Goal: Task Accomplishment & Management: Use online tool/utility

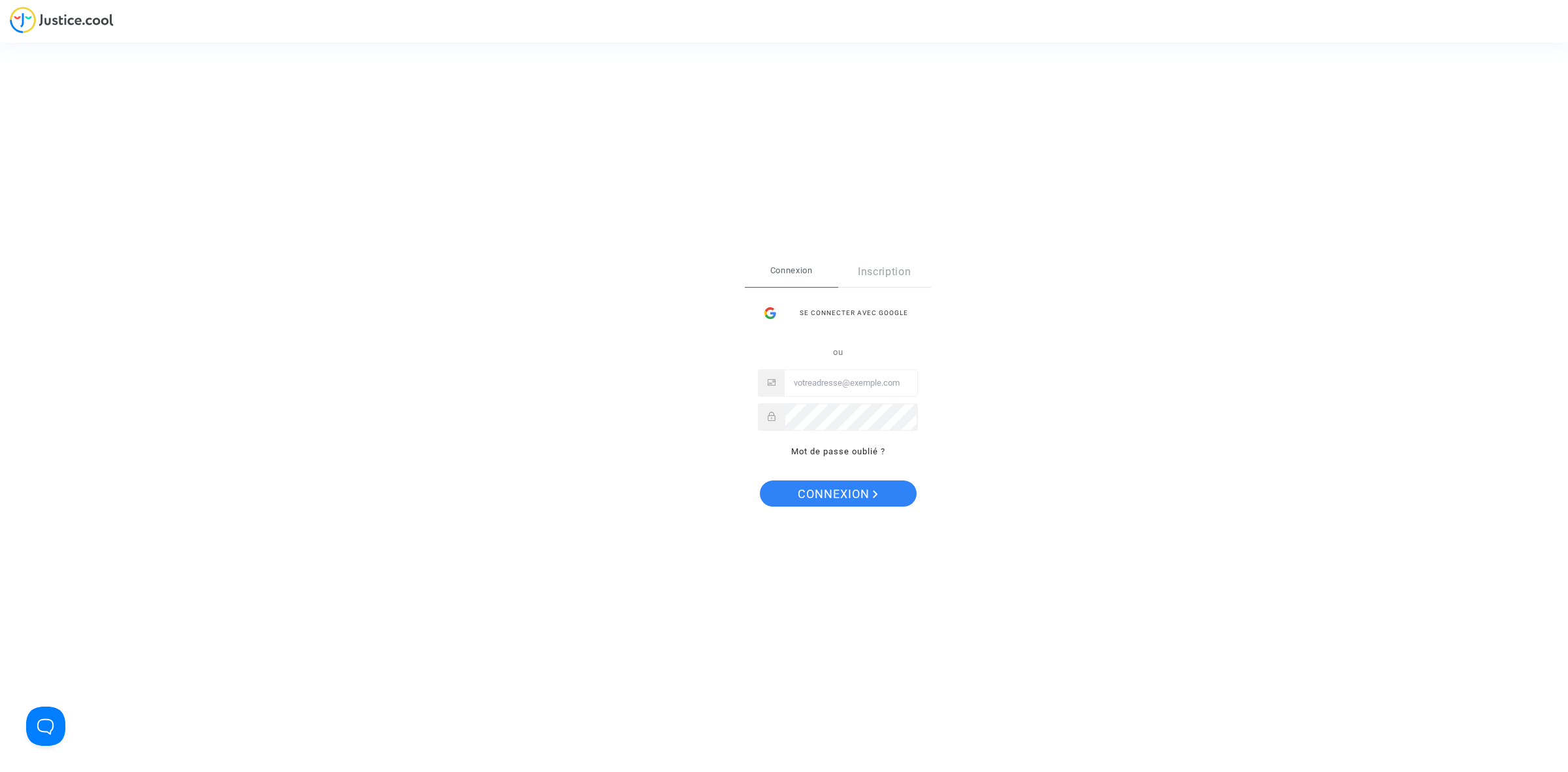
type input "[EMAIL_ADDRESS][DOMAIN_NAME]"
drag, startPoint x: 827, startPoint y: 495, endPoint x: 765, endPoint y: 455, distance: 73.8
click at [825, 497] on span "Connexion" at bounding box center [837, 494] width 80 height 28
type input "[EMAIL_ADDRESS][DOMAIN_NAME]"
click at [782, 481] on button "Connexion" at bounding box center [838, 493] width 157 height 26
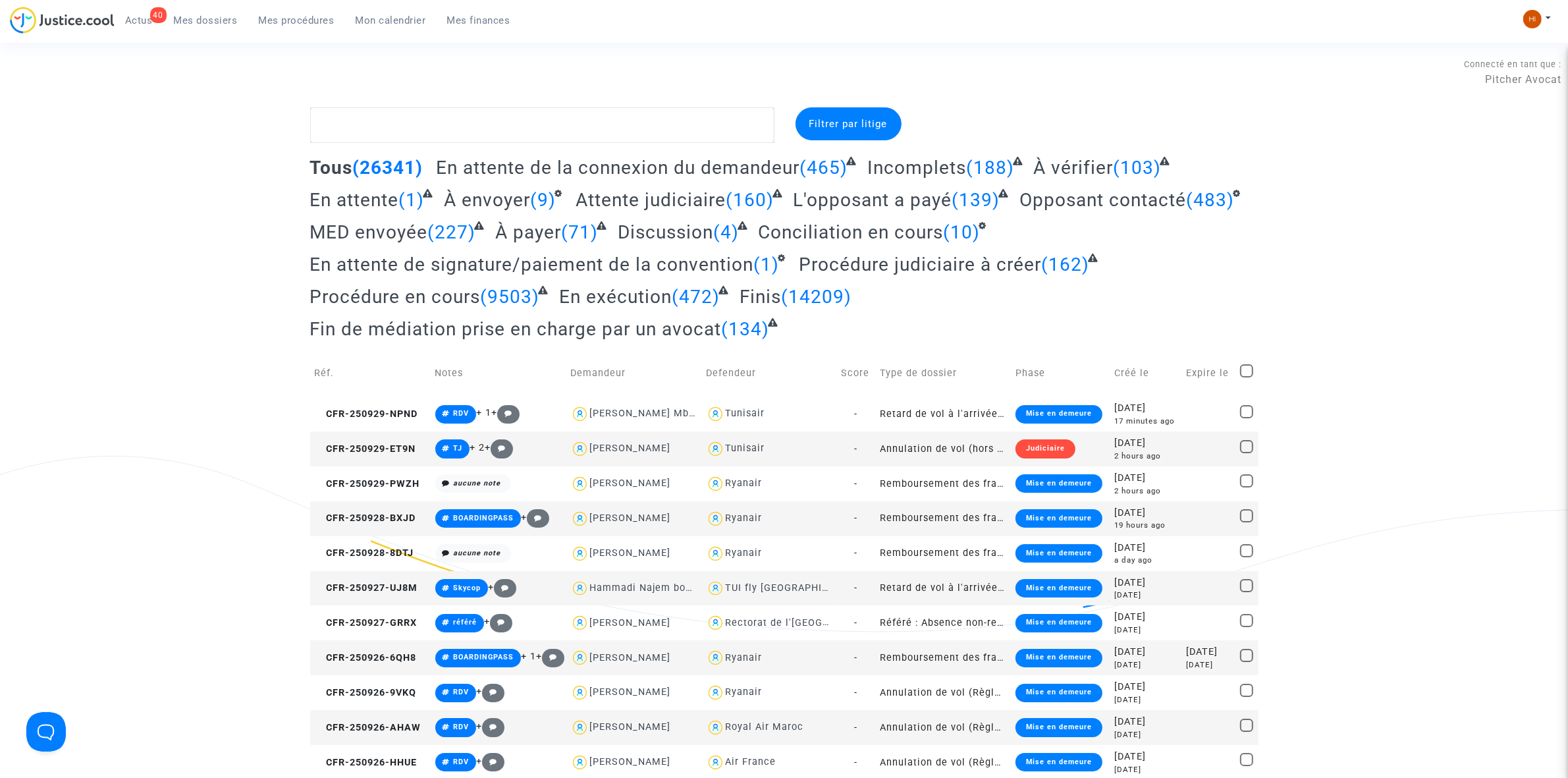
click at [288, 15] on span "Mes procédures" at bounding box center [296, 21] width 76 height 12
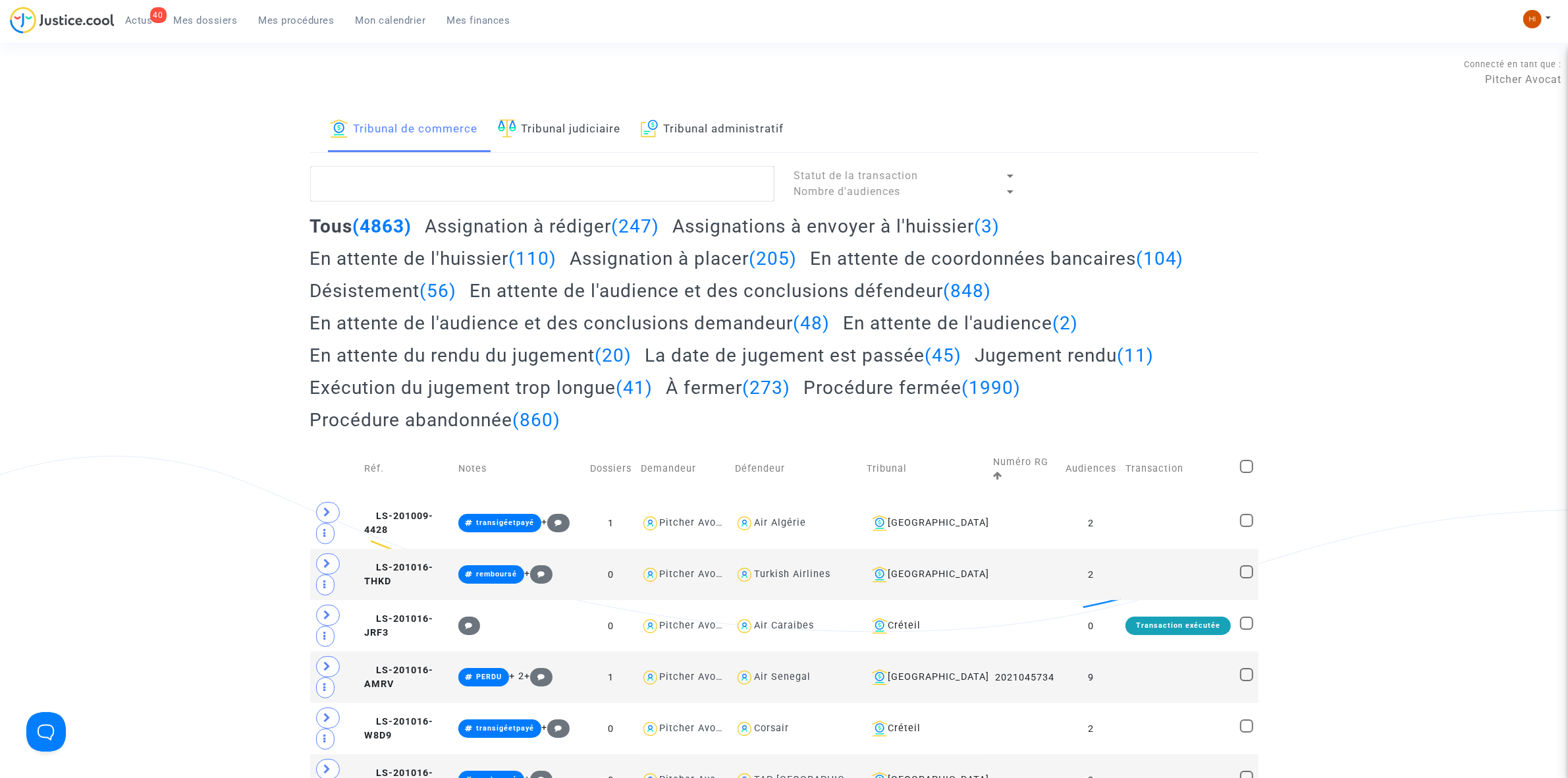
click at [588, 143] on link "Tribunal judiciaire" at bounding box center [560, 130] width 123 height 45
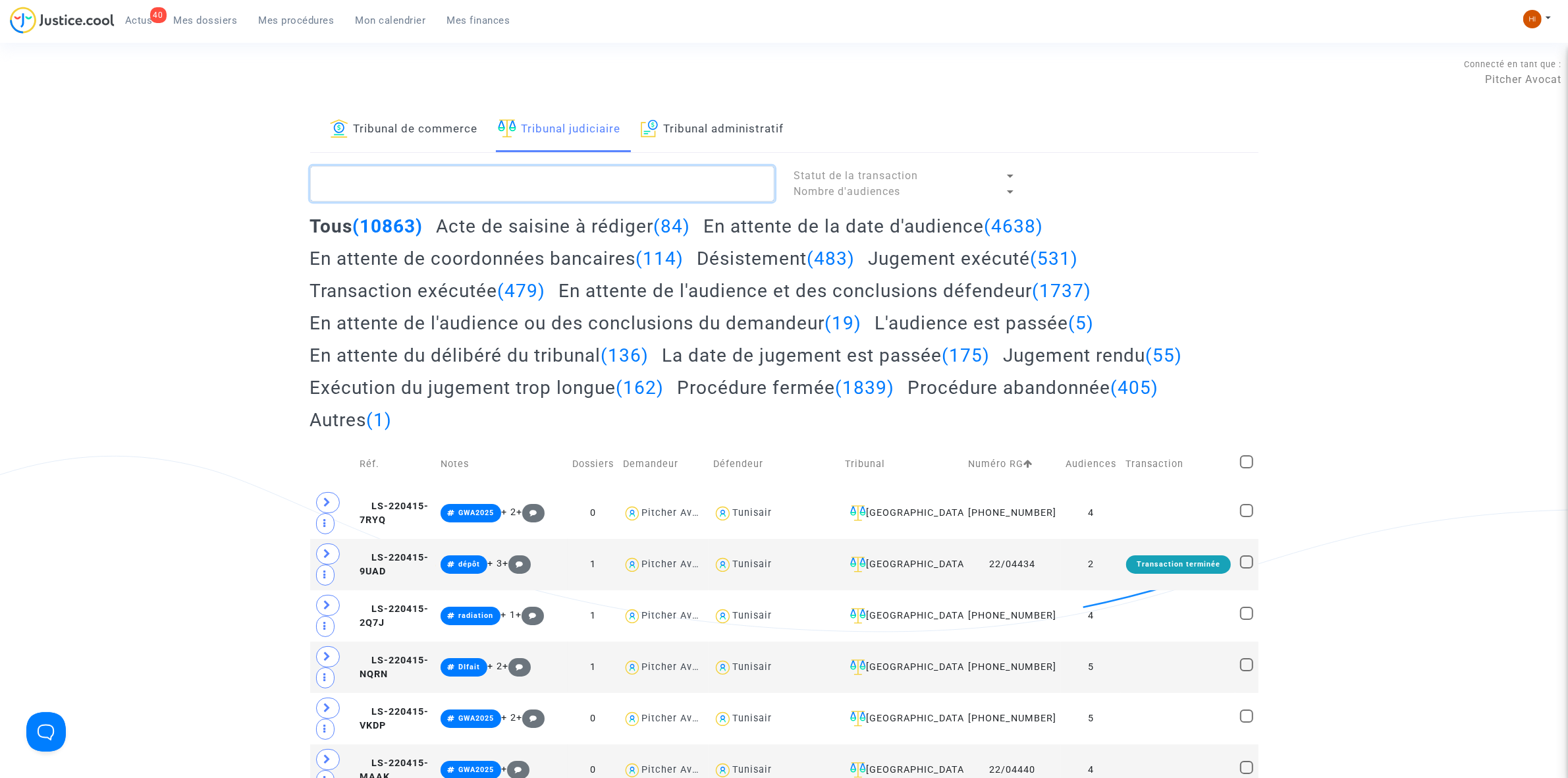
click at [367, 192] on textarea at bounding box center [542, 183] width 464 height 36
click at [472, 168] on textarea at bounding box center [542, 183] width 464 height 36
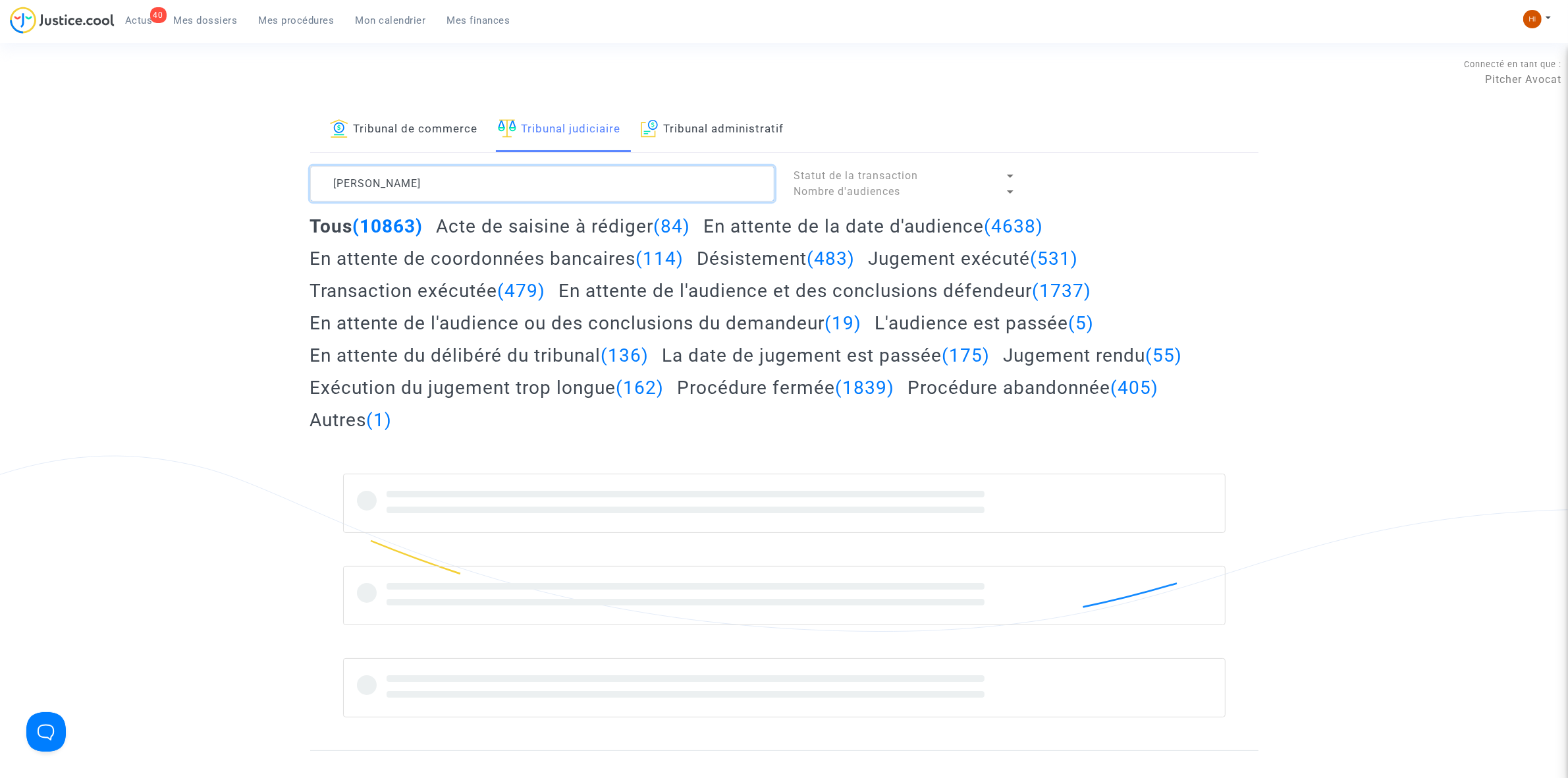
type textarea "LEROY MARC"
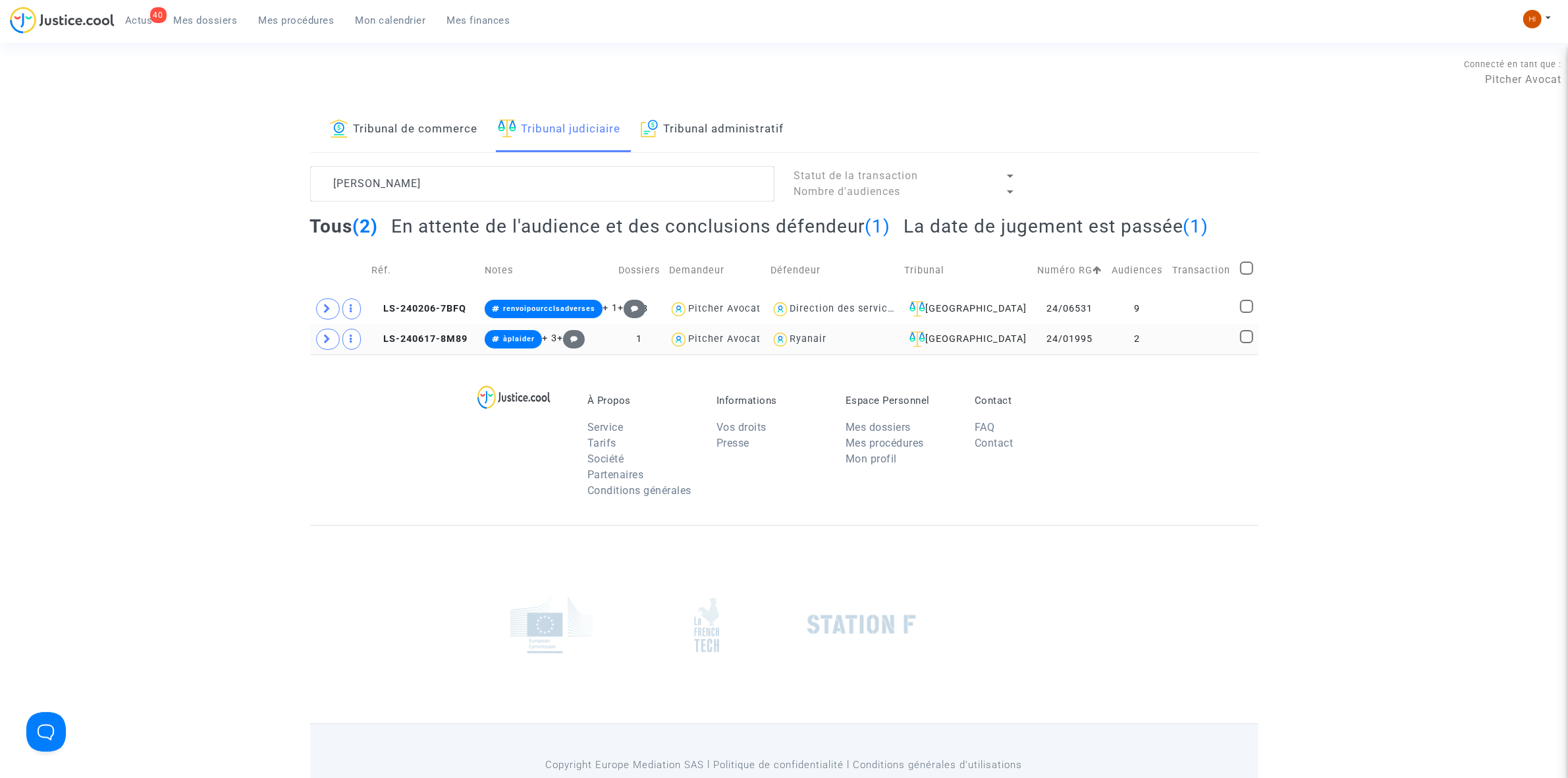
click at [1168, 340] on td at bounding box center [1202, 339] width 68 height 30
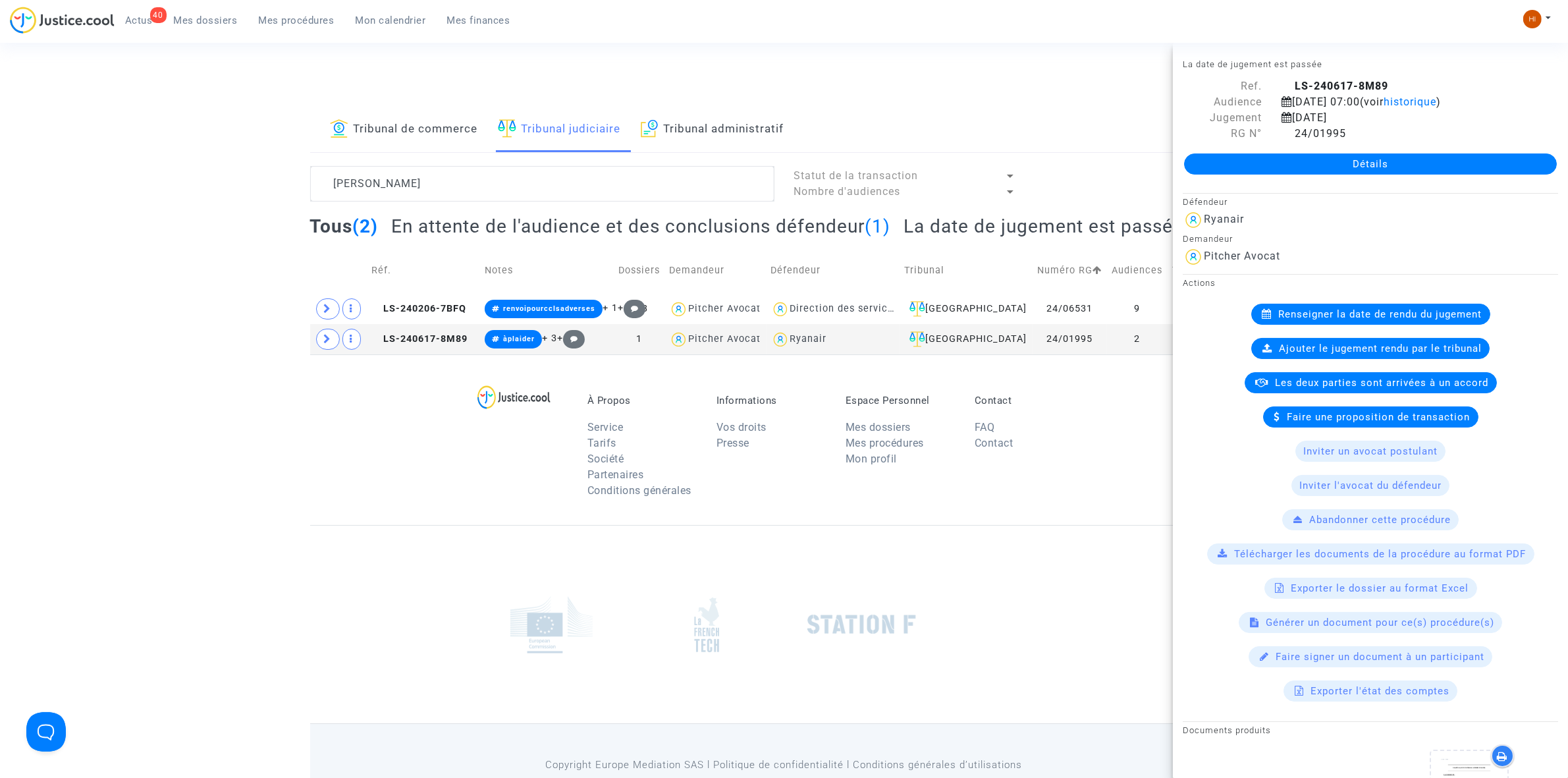
click at [1246, 152] on div "Détails" at bounding box center [1371, 164] width 395 height 45
click at [324, 340] on icon at bounding box center [328, 338] width 8 height 10
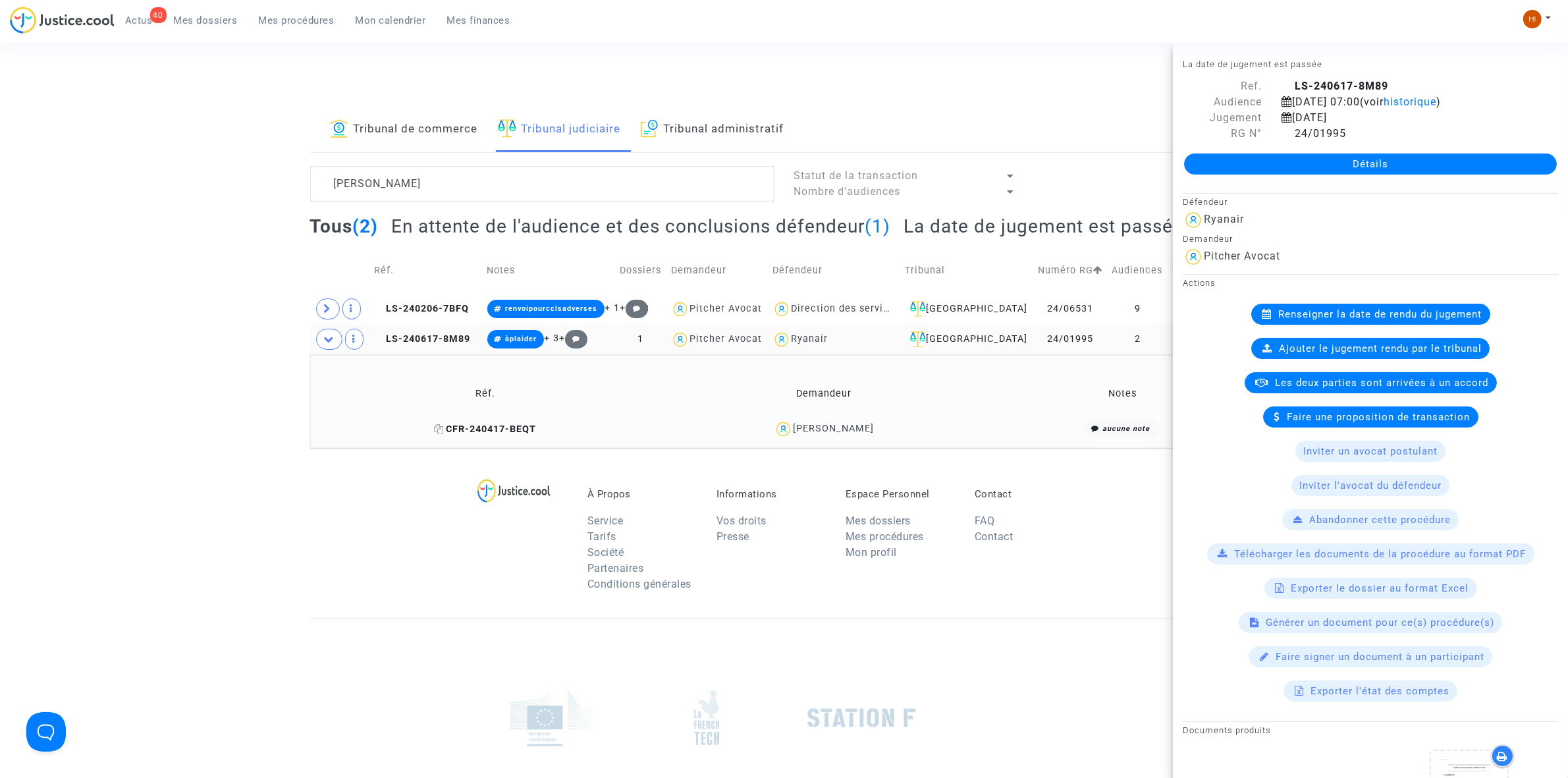
click at [444, 429] on icon at bounding box center [438, 429] width 10 height 10
click at [439, 346] on td "LS-240617-8M89" at bounding box center [426, 339] width 113 height 30
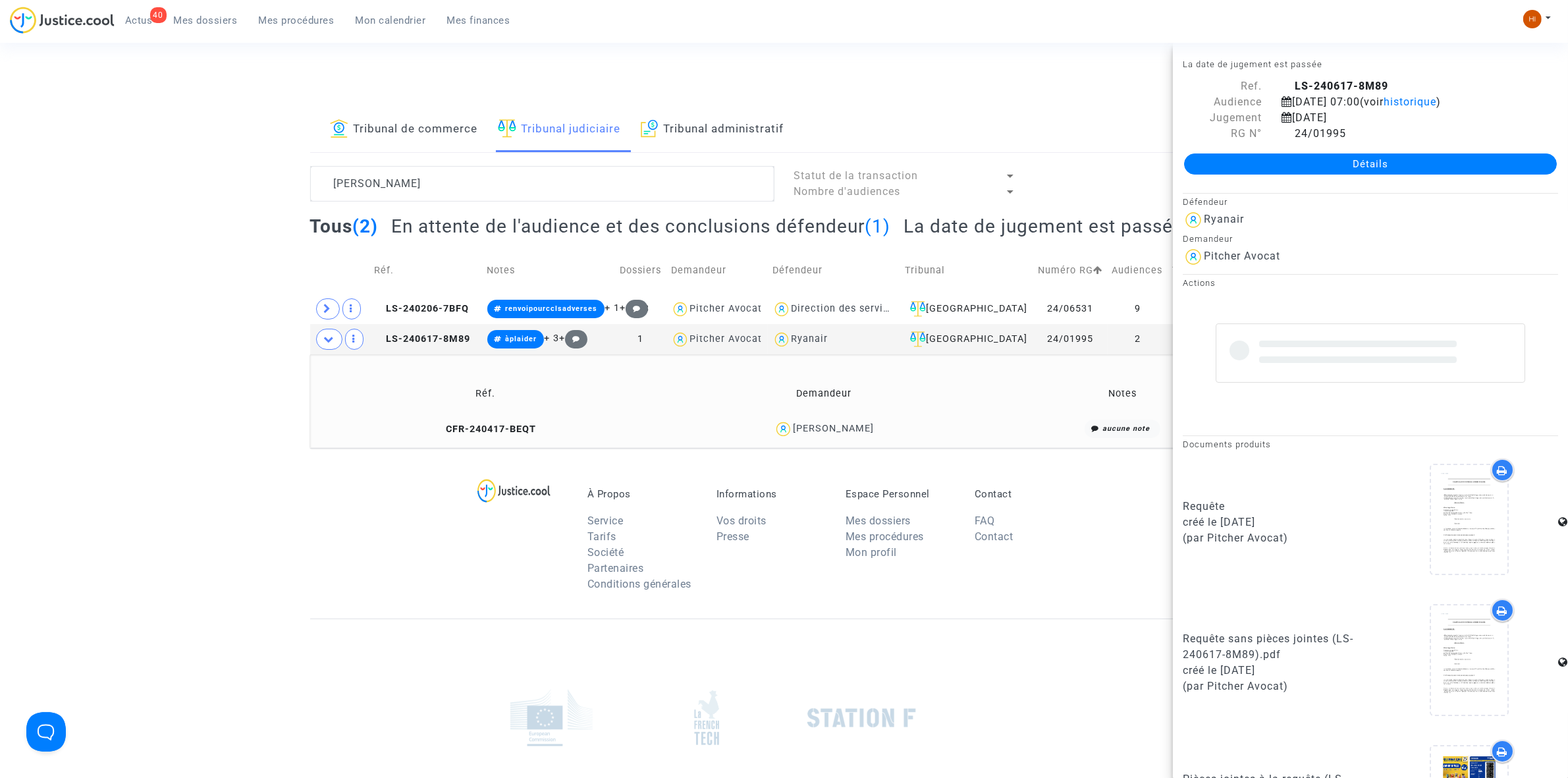
click at [1424, 162] on link "Détails" at bounding box center [1371, 164] width 373 height 21
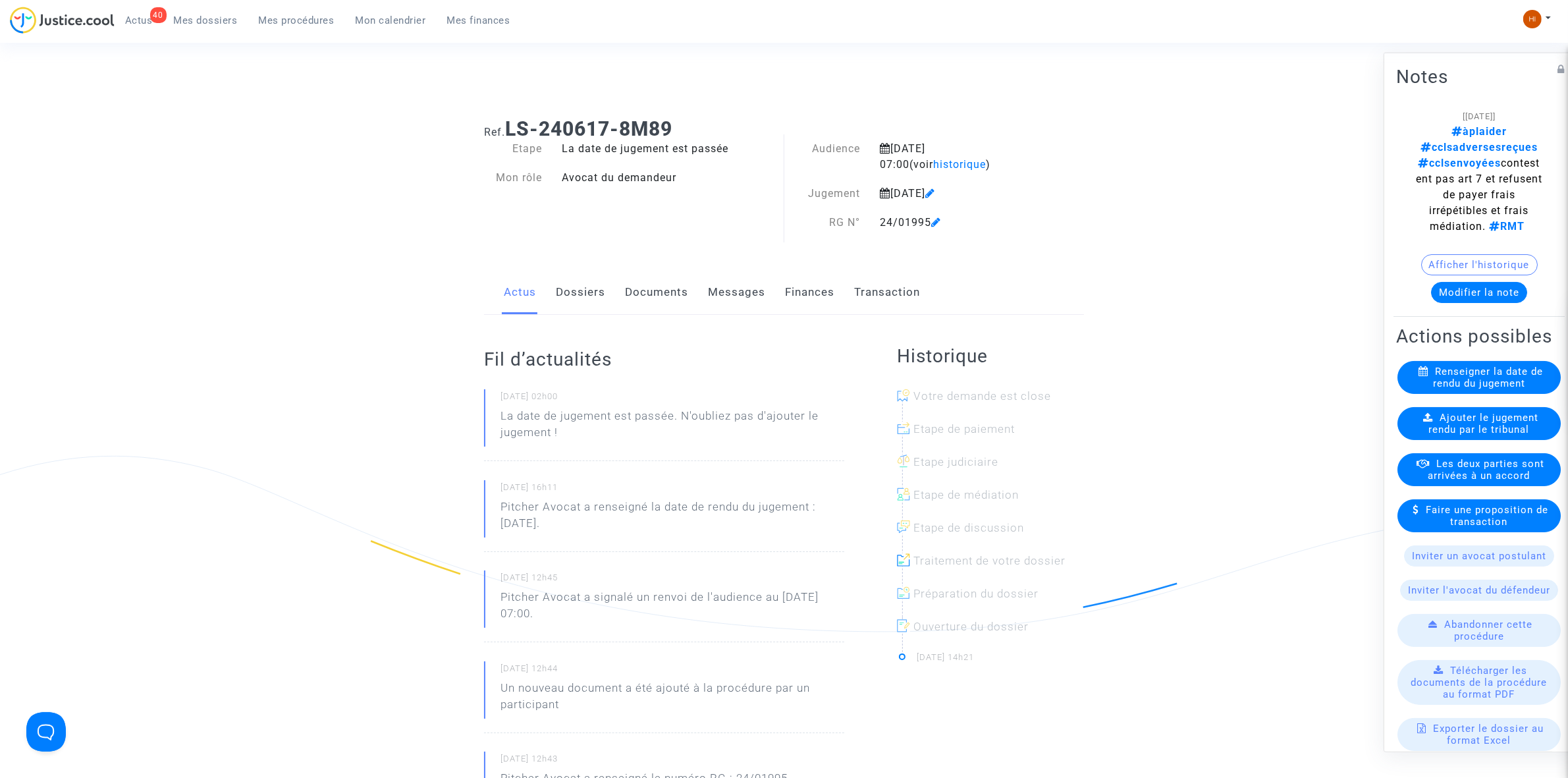
click at [1429, 435] on span "Ajouter le jugement rendu par le tribunal" at bounding box center [1484, 422] width 110 height 23
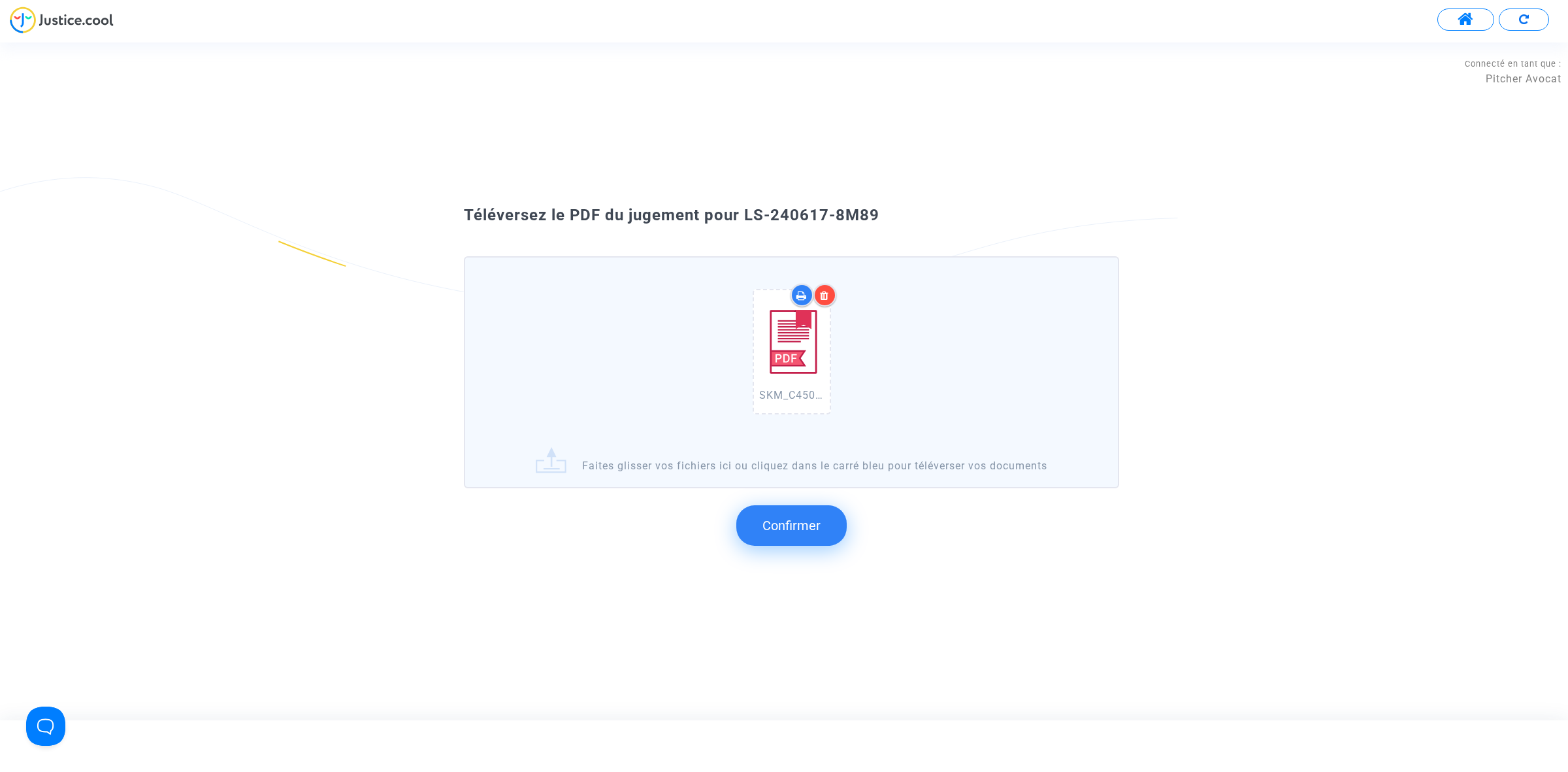
drag, startPoint x: 912, startPoint y: 249, endPoint x: 746, endPoint y: 211, distance: 170.3
click at [746, 211] on div "Téléversez le PDF du jugement pour LS-240617-8M89" at bounding box center [784, 216] width 705 height 22
copy span "LS-240617-8M89"
click at [785, 530] on span "Confirmer" at bounding box center [790, 525] width 58 height 16
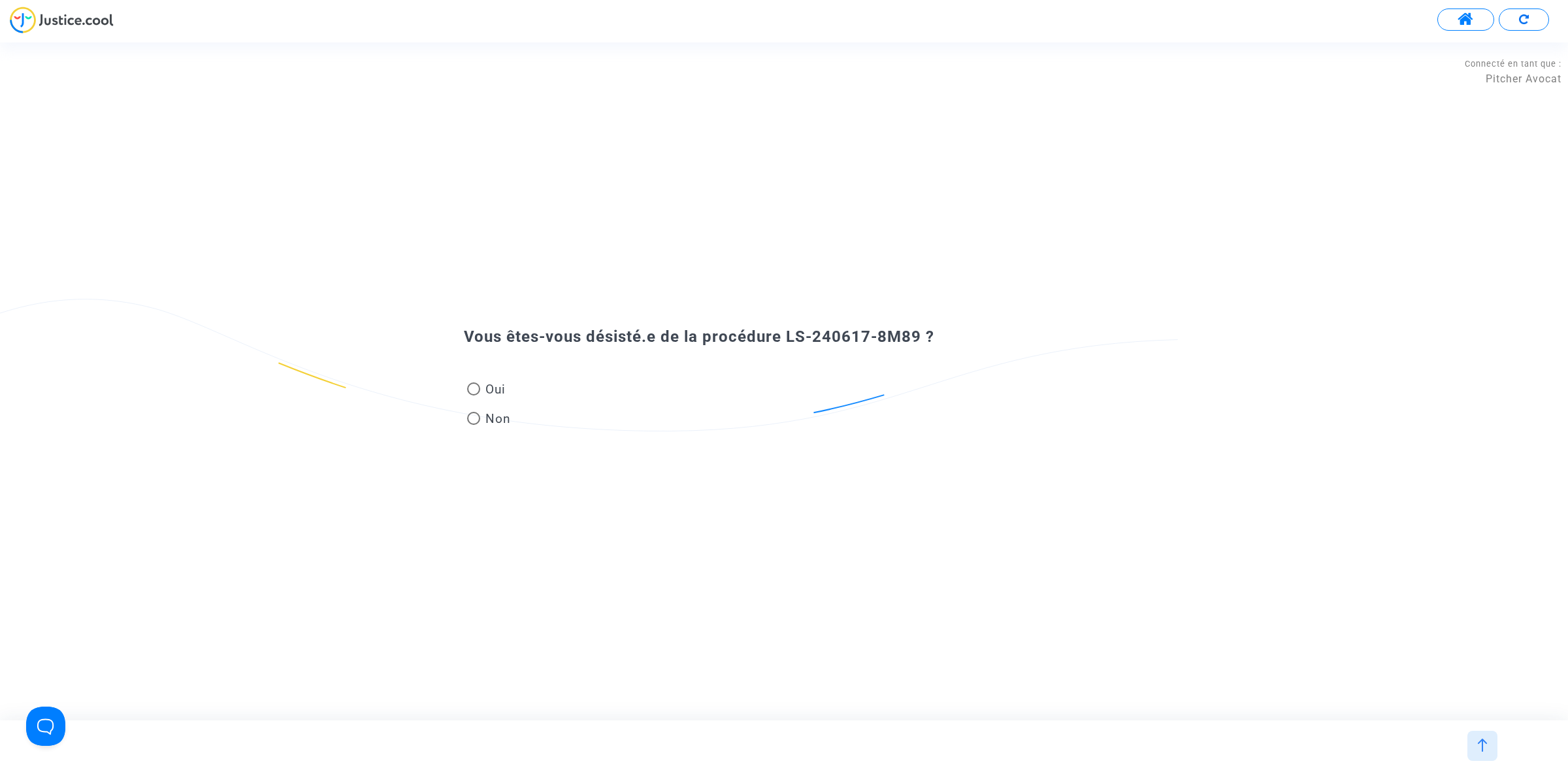
click at [476, 417] on span at bounding box center [473, 417] width 13 height 13
click at [473, 425] on input "Non" at bounding box center [473, 425] width 1 height 1
radio input "true"
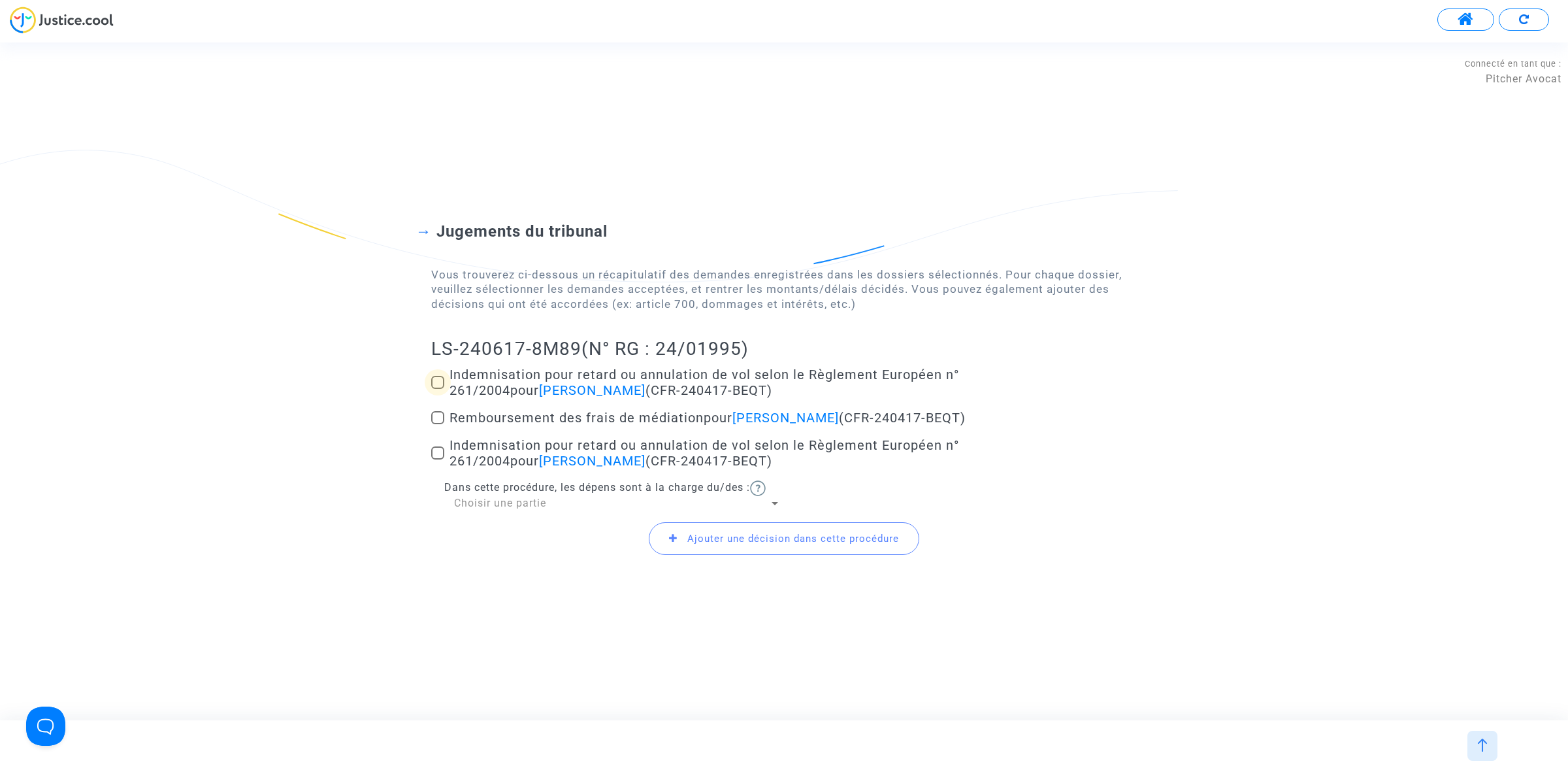
click at [441, 387] on span at bounding box center [437, 382] width 13 height 13
click at [438, 389] on input "Indemnisation pour retard ou annulation de vol selon le Règlement Européen n° 2…" at bounding box center [437, 389] width 1 height 1
checkbox input "true"
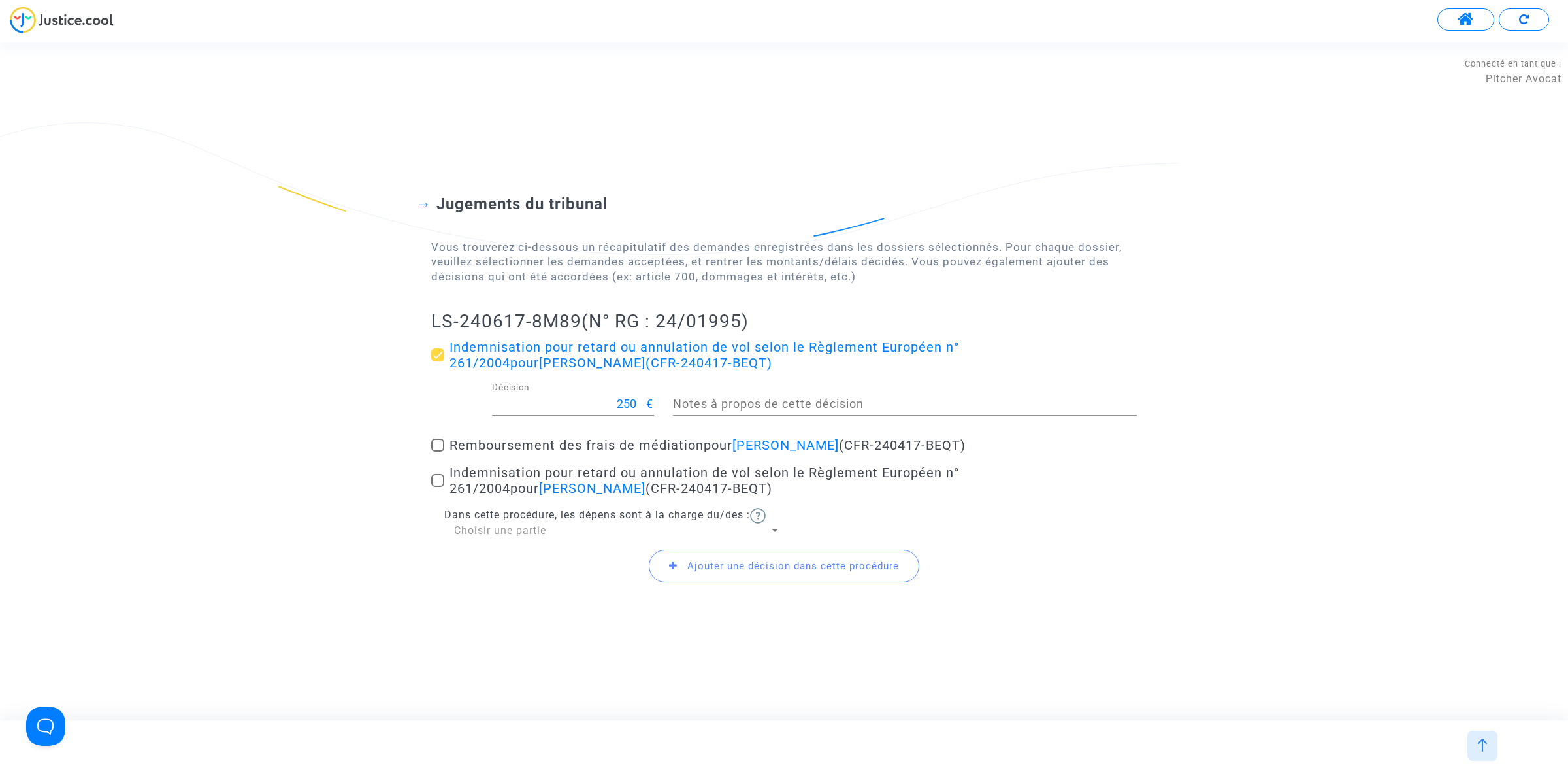
click at [433, 482] on span at bounding box center [437, 480] width 13 height 13
click at [437, 487] on input "Indemnisation pour retard ou annulation de vol selon le Règlement Européen n° 2…" at bounding box center [437, 487] width 1 height 1
checkbox input "true"
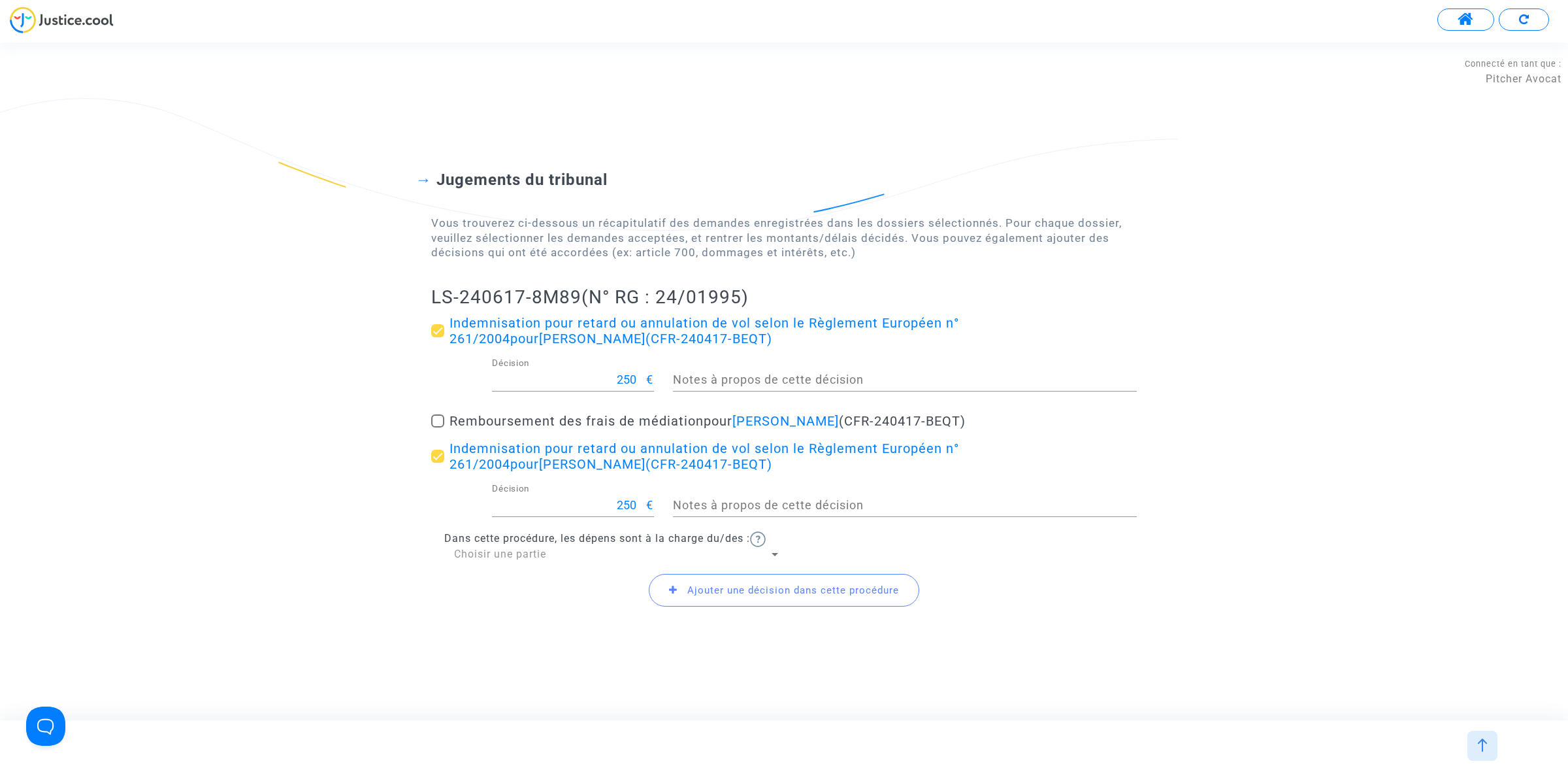
click at [778, 597] on span "Ajouter une décision dans cette procédure" at bounding box center [784, 590] width 271 height 33
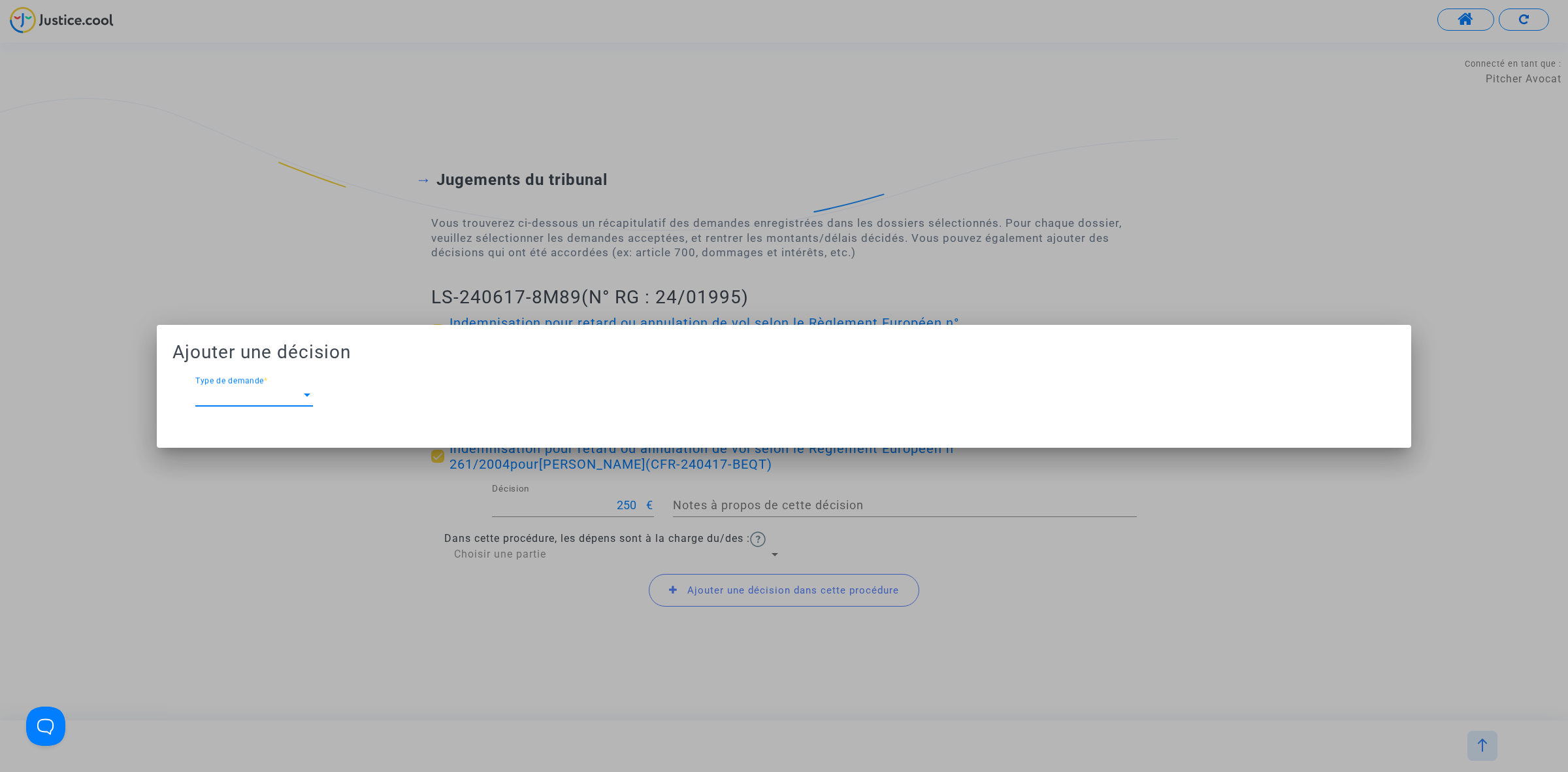
click at [249, 399] on span "Type de demande" at bounding box center [248, 396] width 106 height 12
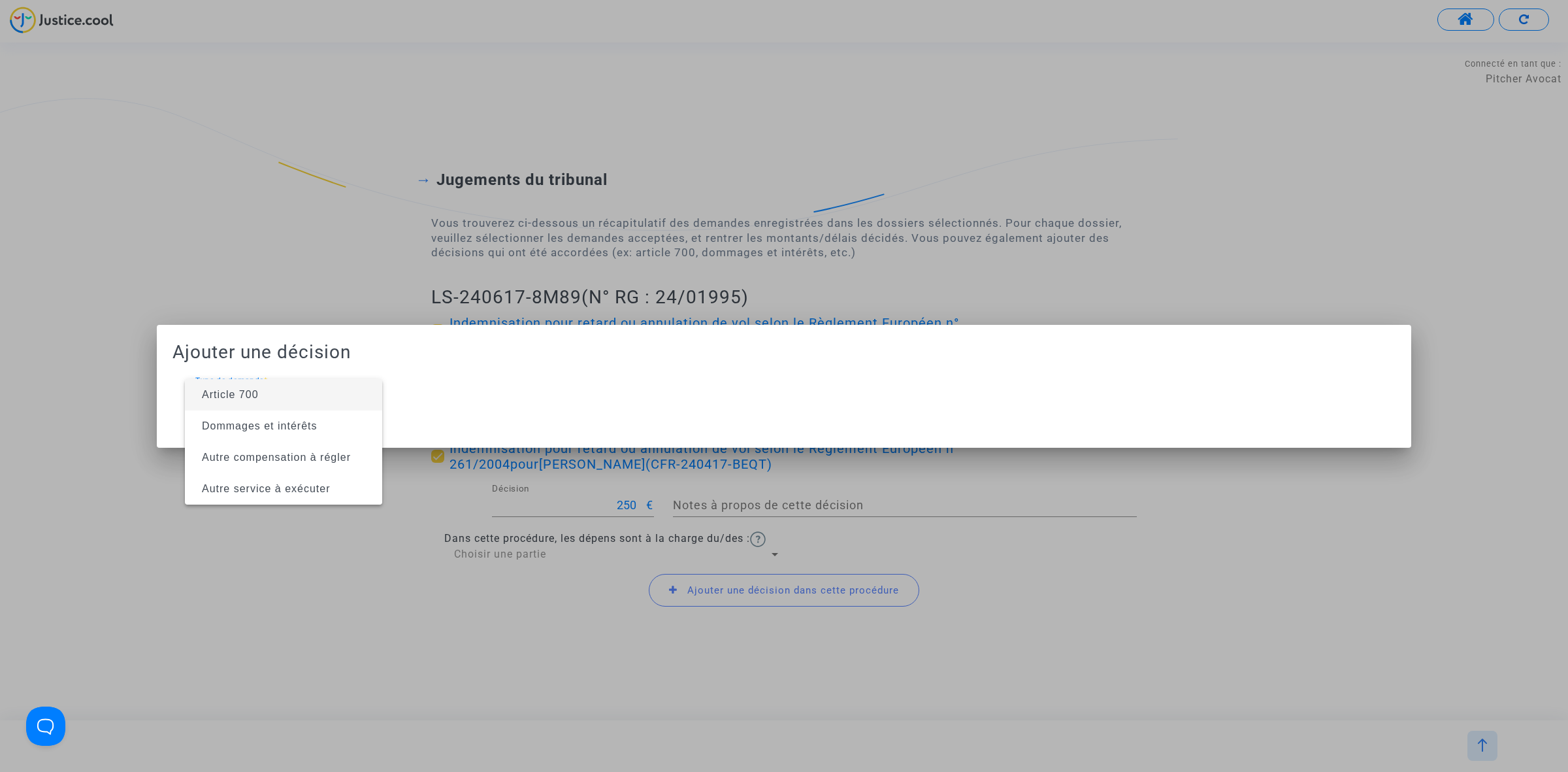
click at [249, 399] on span "Article 700" at bounding box center [230, 394] width 57 height 11
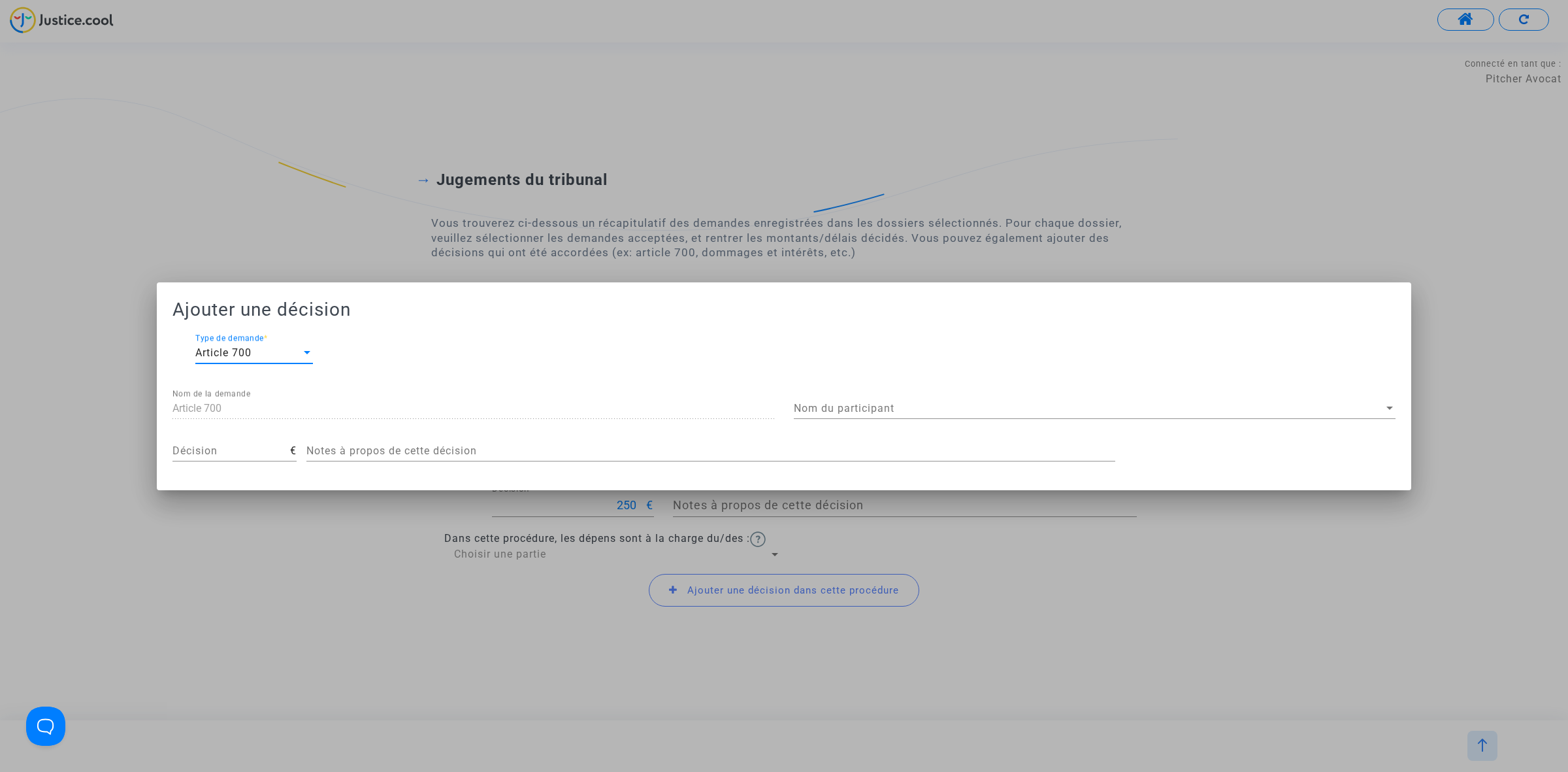
click at [985, 405] on span "Nom du participant" at bounding box center [1089, 409] width 590 height 12
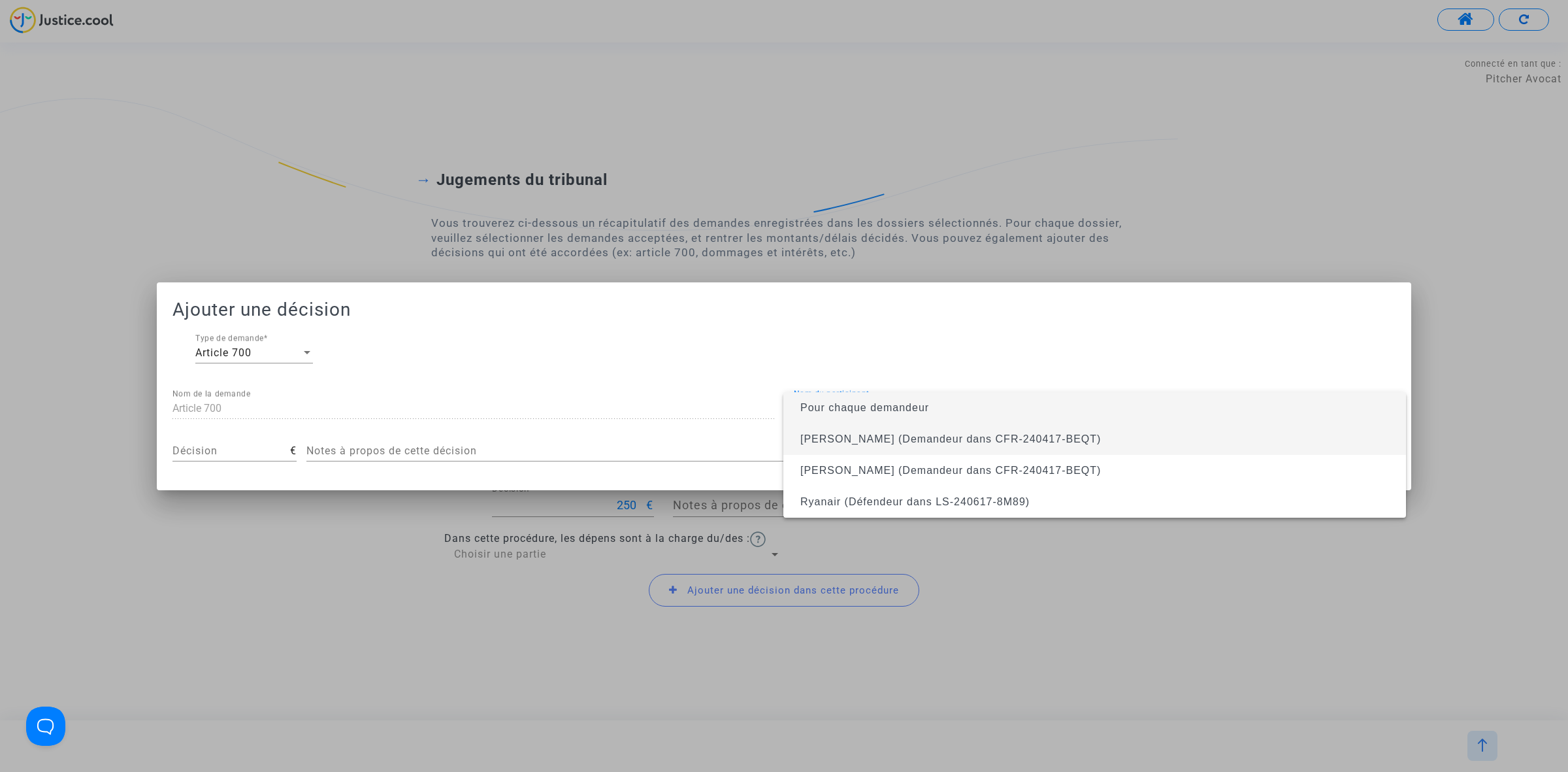
click at [982, 445] on span "Marc Leroy (Demandeur dans CFR-240417-BEQT)" at bounding box center [1095, 439] width 602 height 31
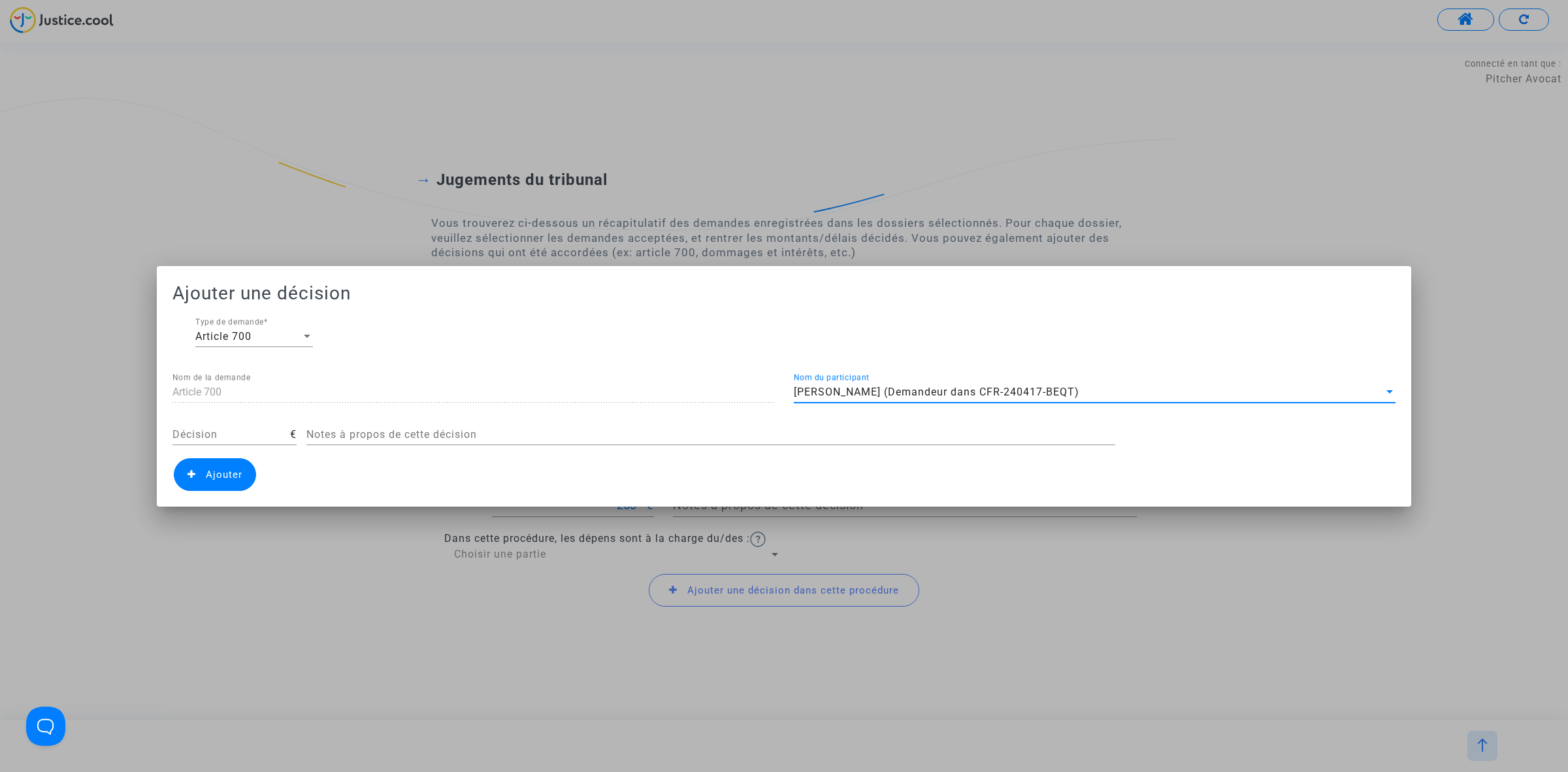
click at [270, 429] on input "Décision" at bounding box center [231, 435] width 117 height 12
type input "500"
click at [222, 471] on span "Ajouter" at bounding box center [224, 474] width 36 height 12
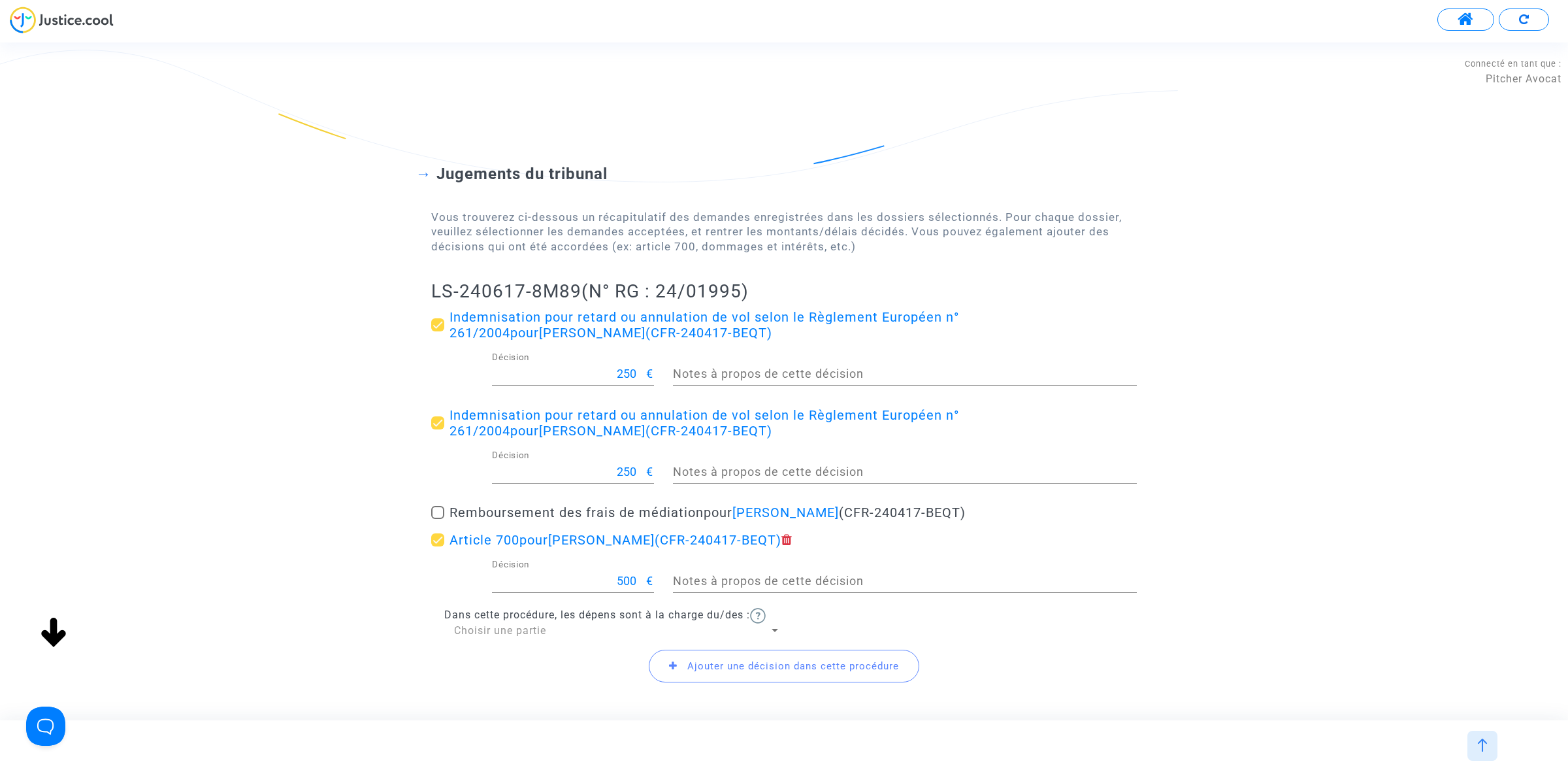
click at [497, 636] on span "Choisir une partie" at bounding box center [500, 631] width 92 height 12
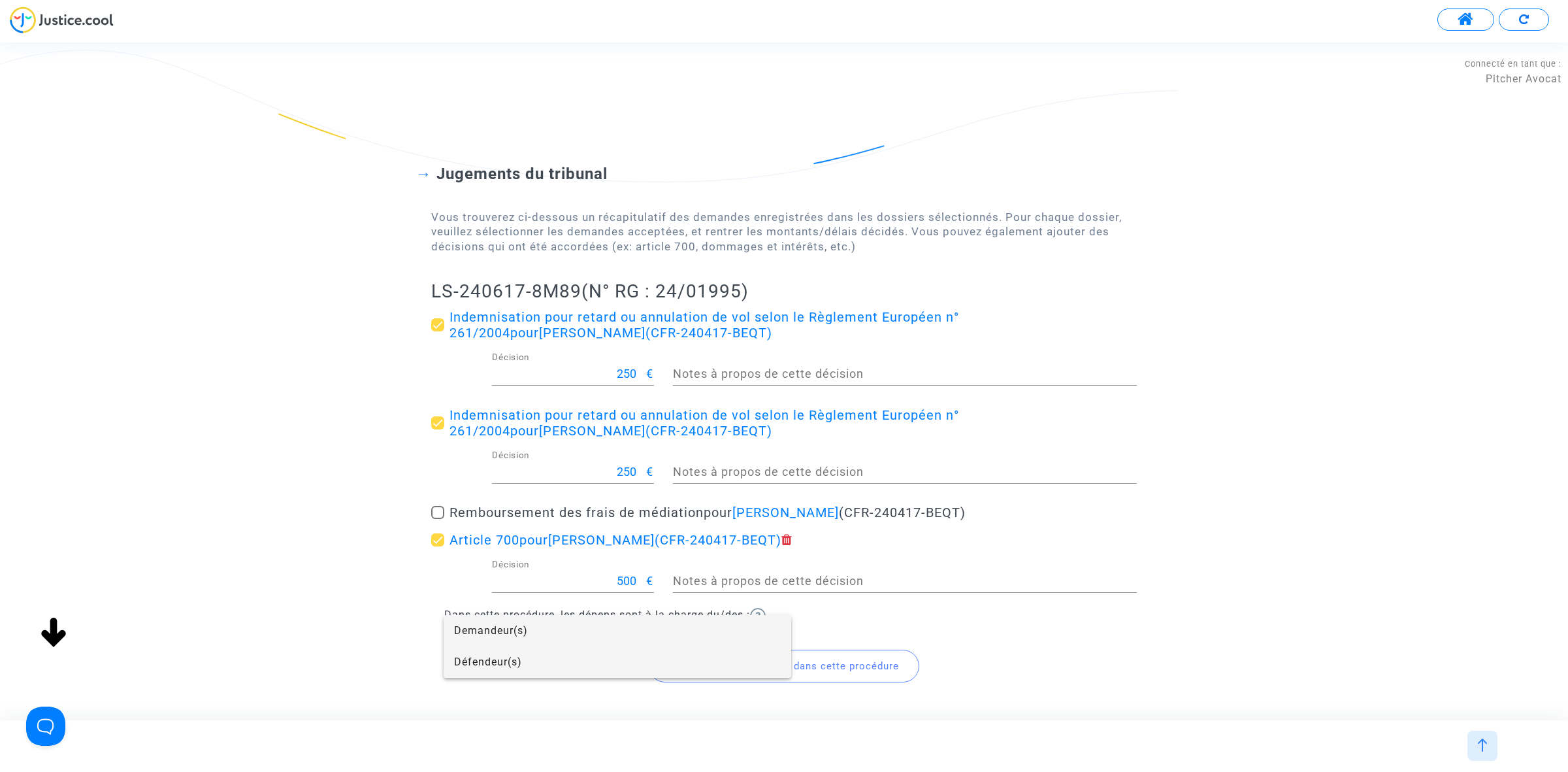
click at [495, 668] on span "Défendeur(s)" at bounding box center [617, 662] width 327 height 31
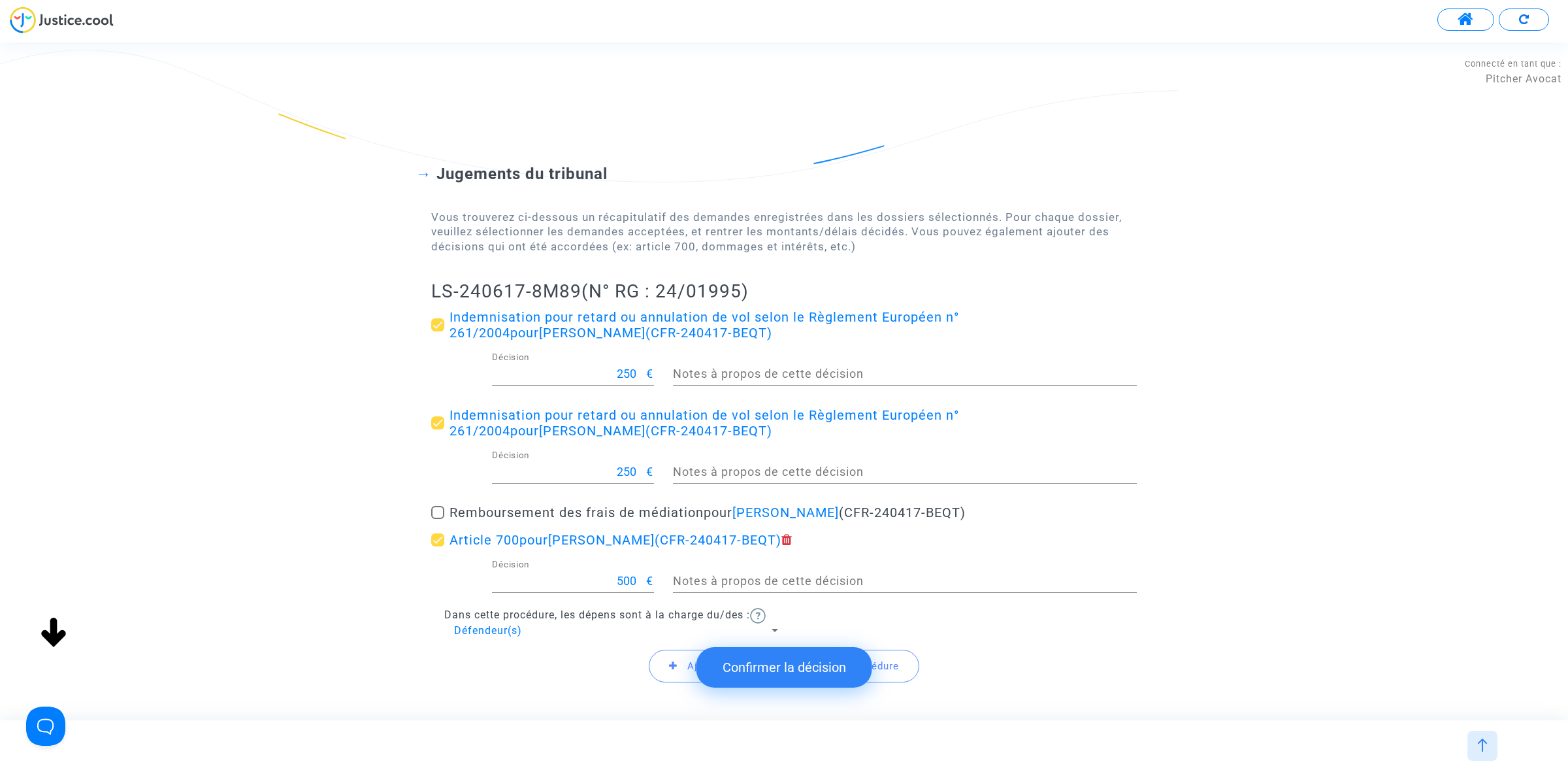
drag, startPoint x: 454, startPoint y: 291, endPoint x: 553, endPoint y: 290, distance: 99.0
click at [559, 287] on div "Jugements du tribunal Vous trouverez ci-dessous un récapitulatif des demandes e…" at bounding box center [784, 417] width 1568 height 609
click at [578, 291] on h2 "LS-240617-8M89 (N° RG : 24/01995)" at bounding box center [784, 291] width 705 height 23
drag, startPoint x: 578, startPoint y: 291, endPoint x: 420, endPoint y: 295, distance: 158.1
click at [420, 295] on div "Jugements du tribunal Vous trouverez ci-dessous un récapitulatif des demandes e…" at bounding box center [784, 417] width 1568 height 609
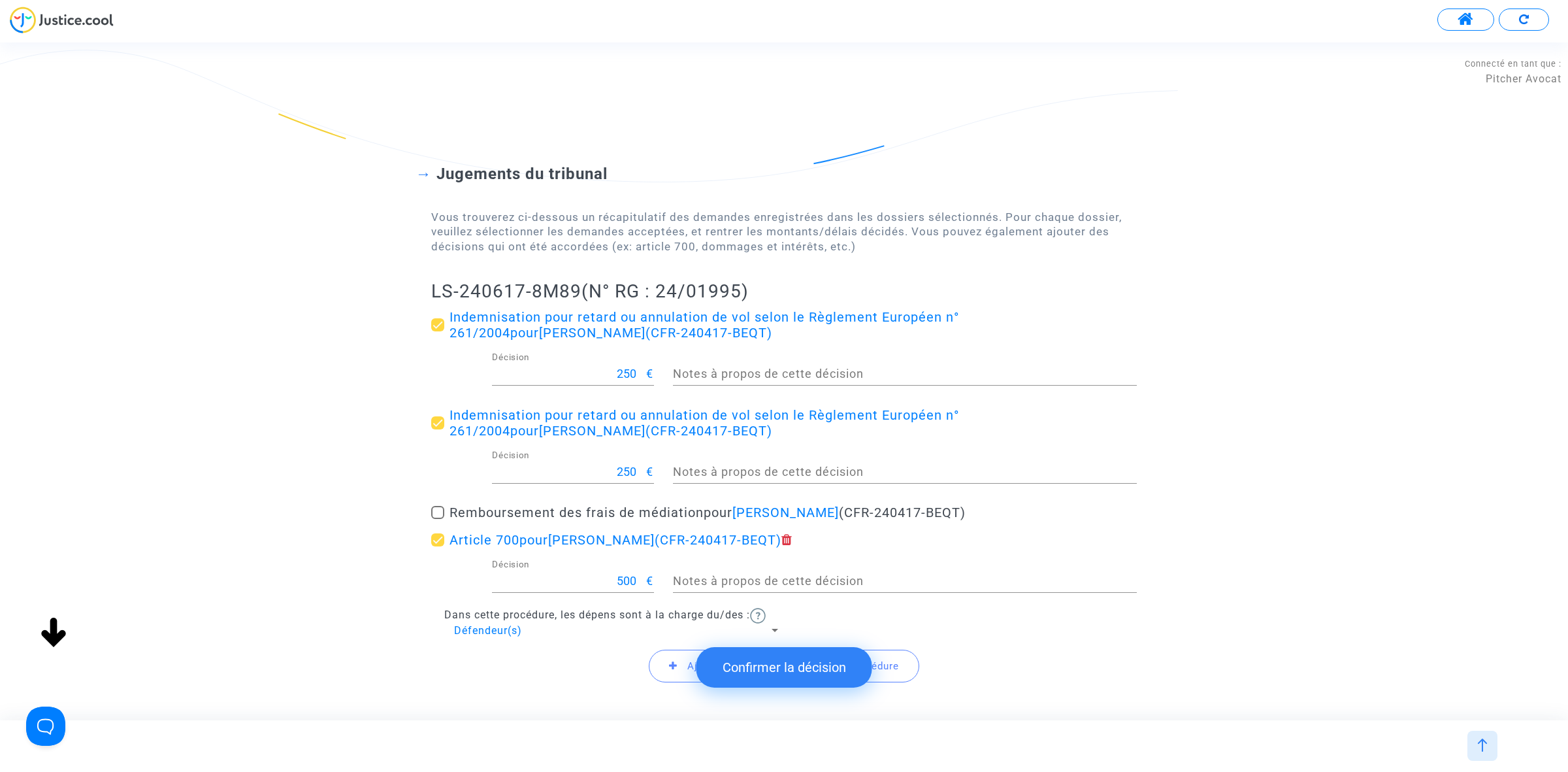
click at [805, 675] on button "Confirmer la décision" at bounding box center [784, 667] width 176 height 41
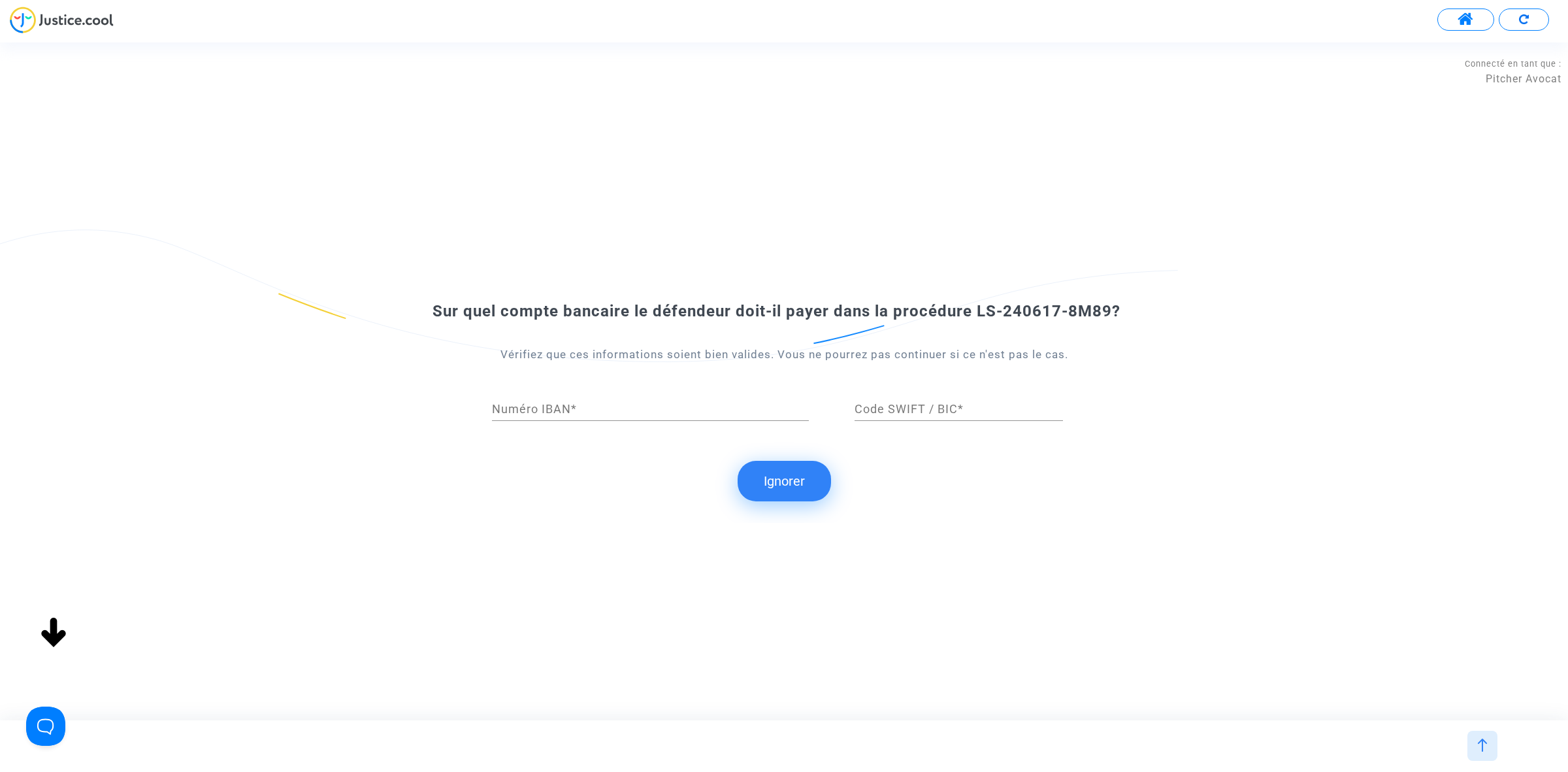
click at [797, 493] on button "Ignorer" at bounding box center [784, 480] width 93 height 41
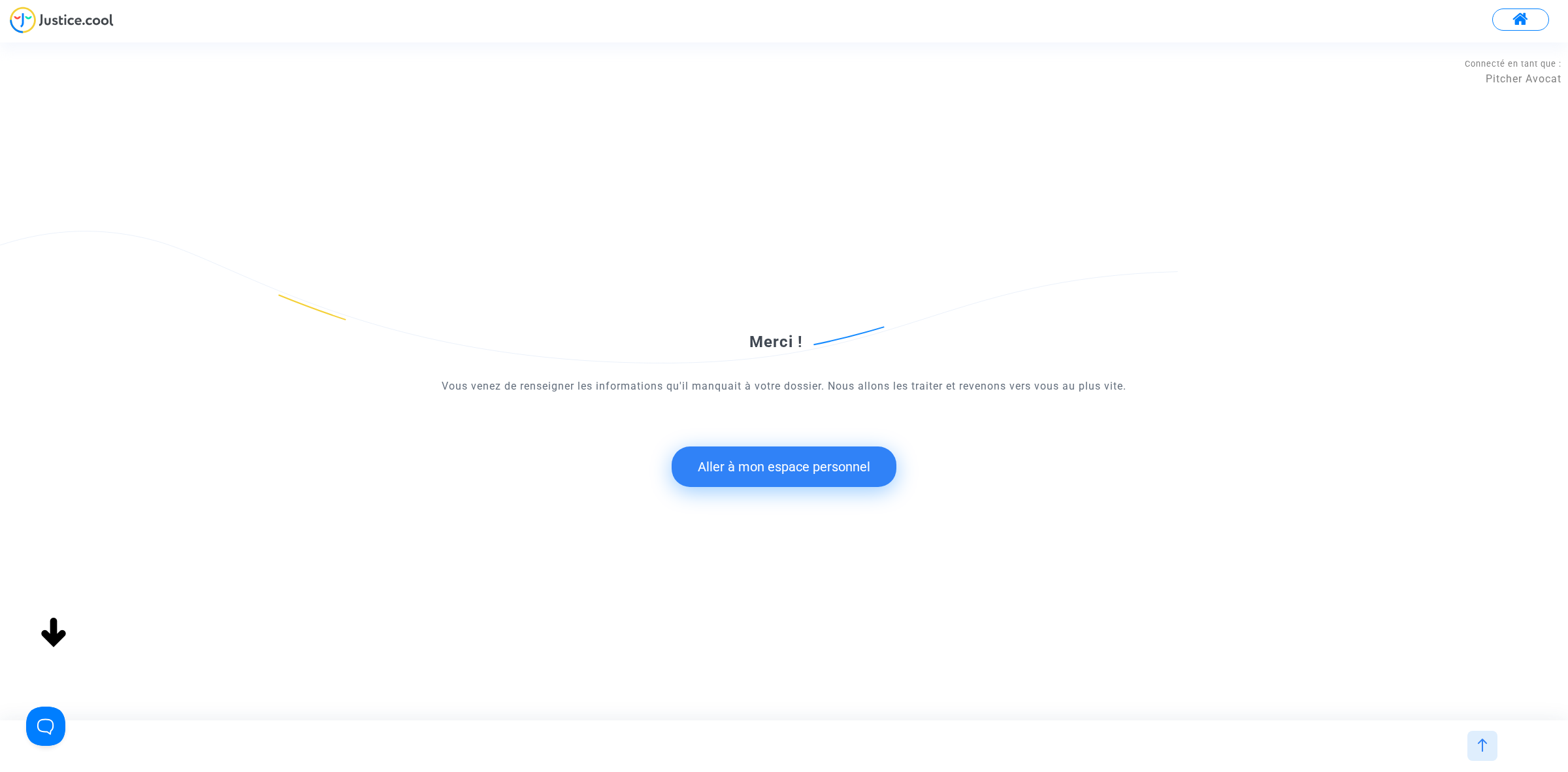
click at [736, 468] on button "Aller à mon espace personnel" at bounding box center [784, 467] width 225 height 41
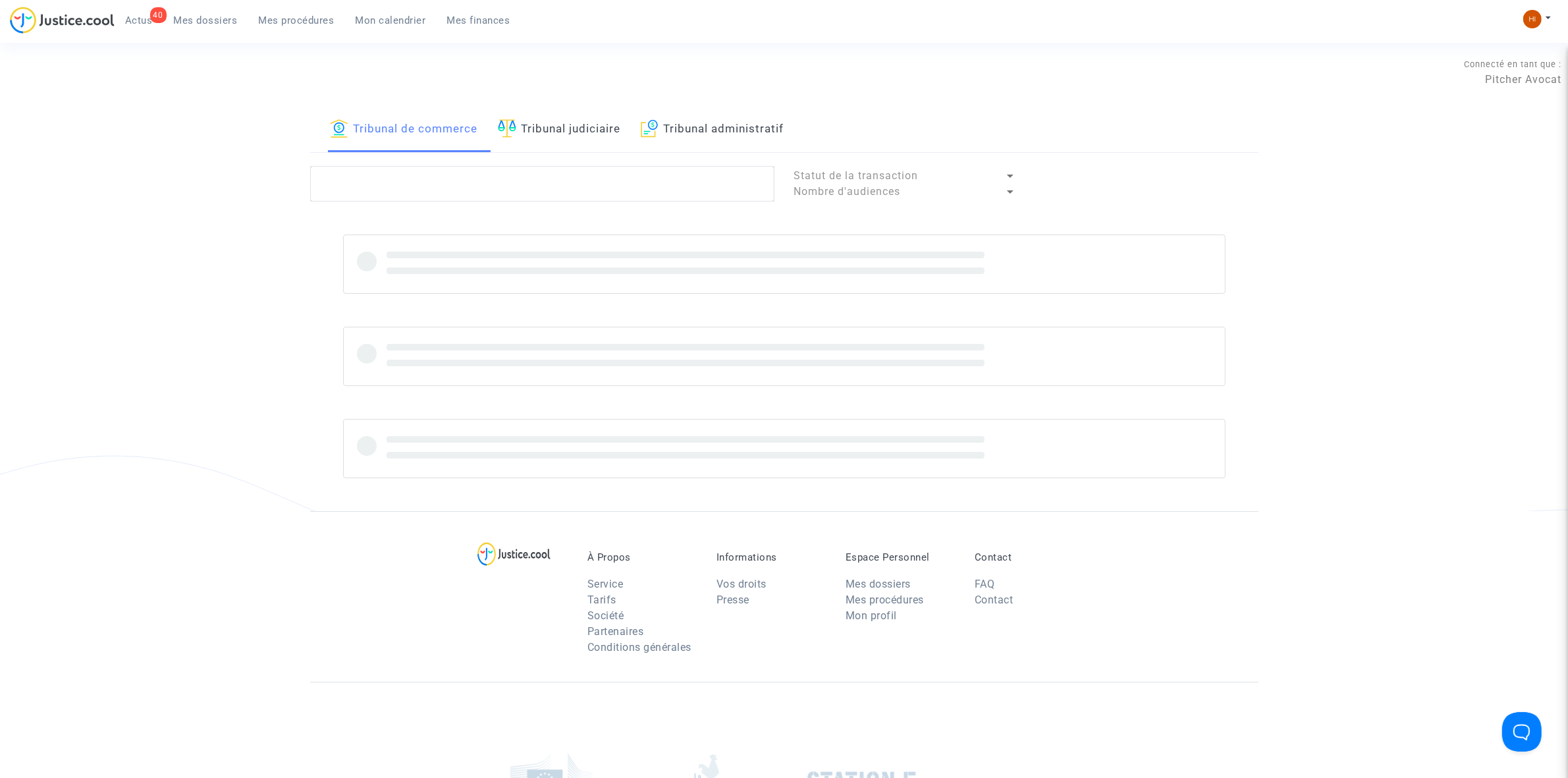
click at [591, 122] on link "Tribunal judiciaire" at bounding box center [560, 130] width 123 height 45
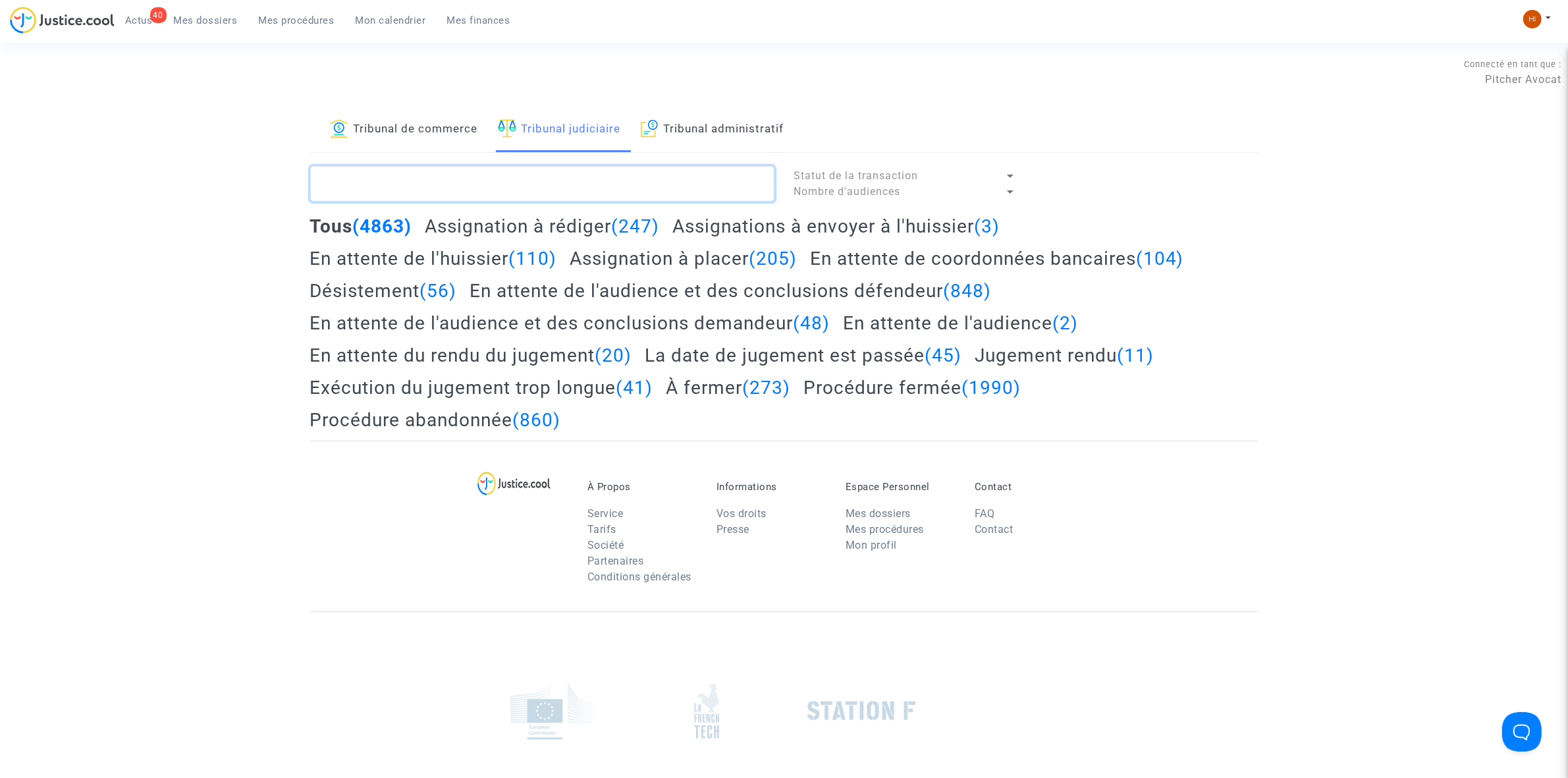
click at [567, 175] on textarea at bounding box center [542, 183] width 464 height 36
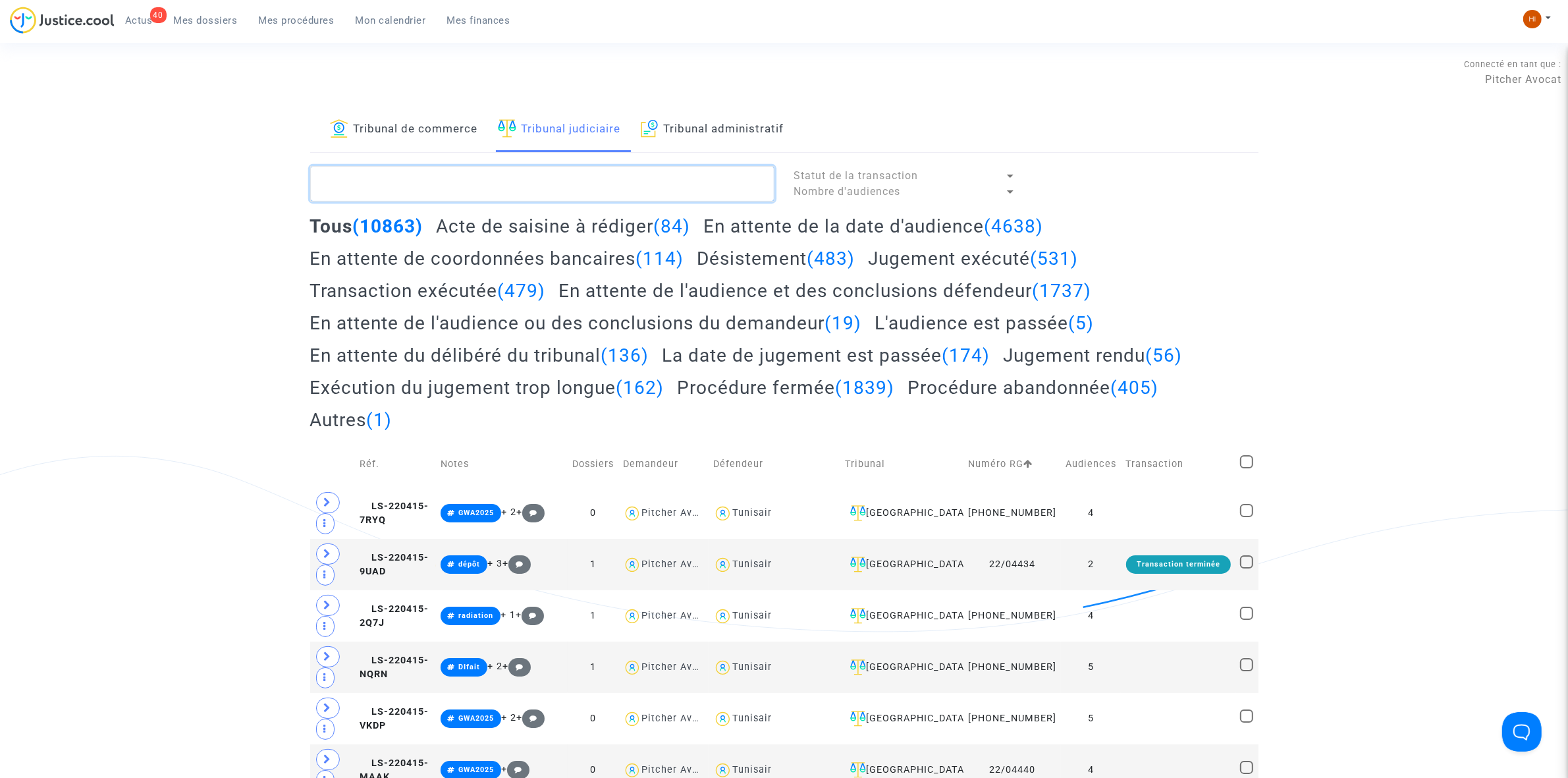
paste textarea "LS-240617-8M89"
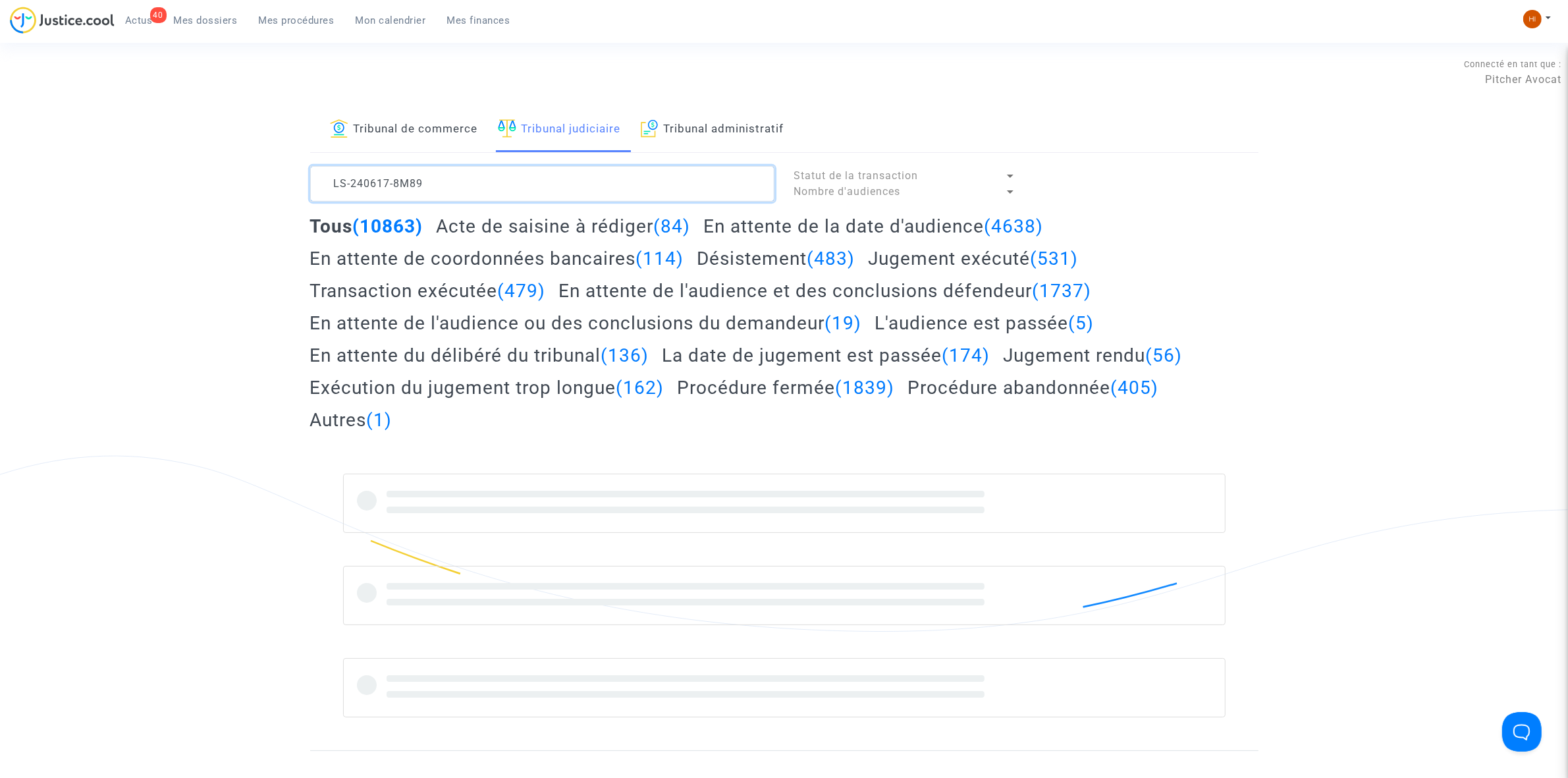
type textarea "LS-240617-8M89"
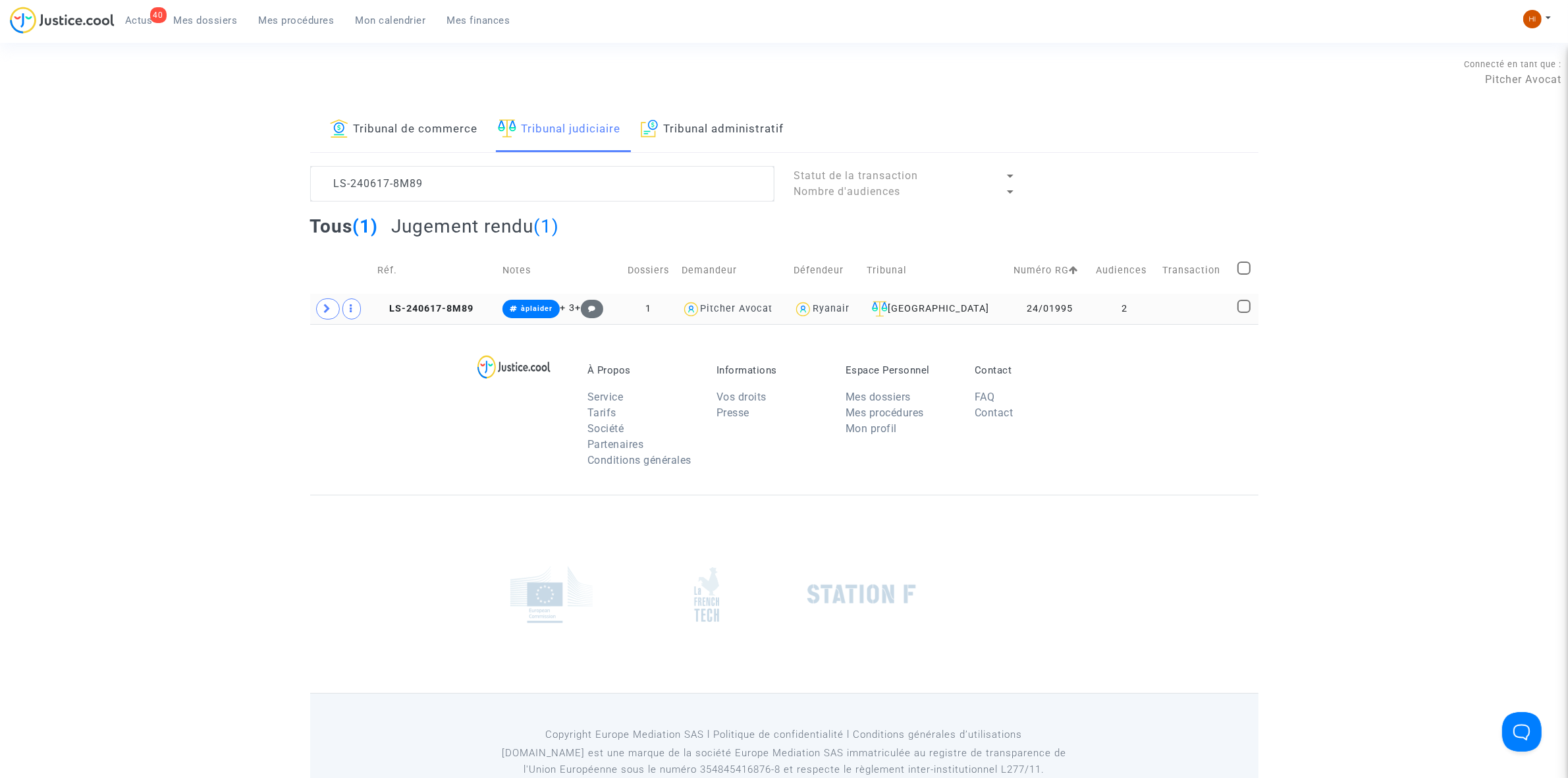
click at [461, 317] on td "LS-240617-8M89" at bounding box center [436, 309] width 125 height 30
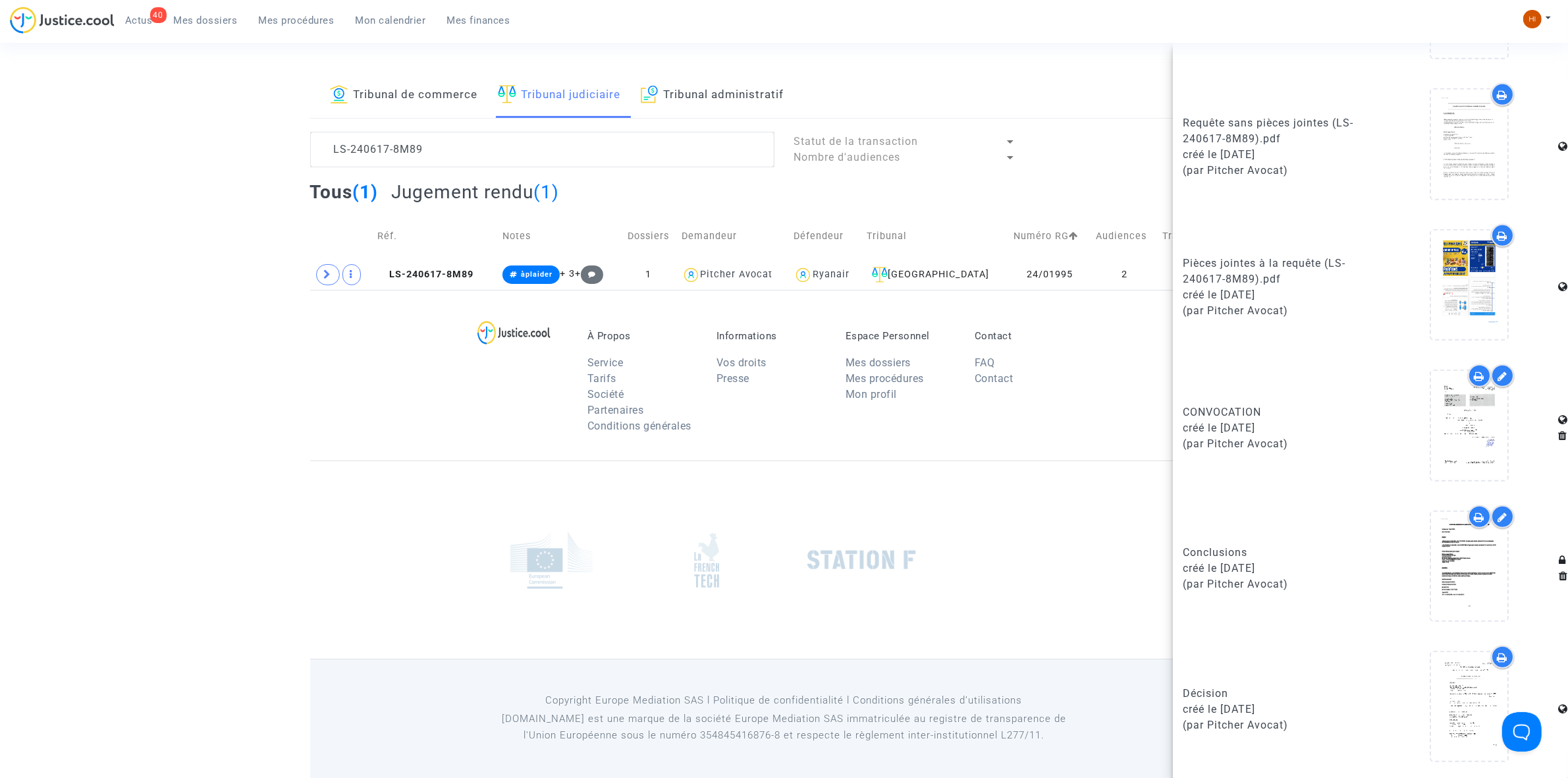
scroll to position [37, 0]
click at [330, 268] on span at bounding box center [328, 273] width 23 height 21
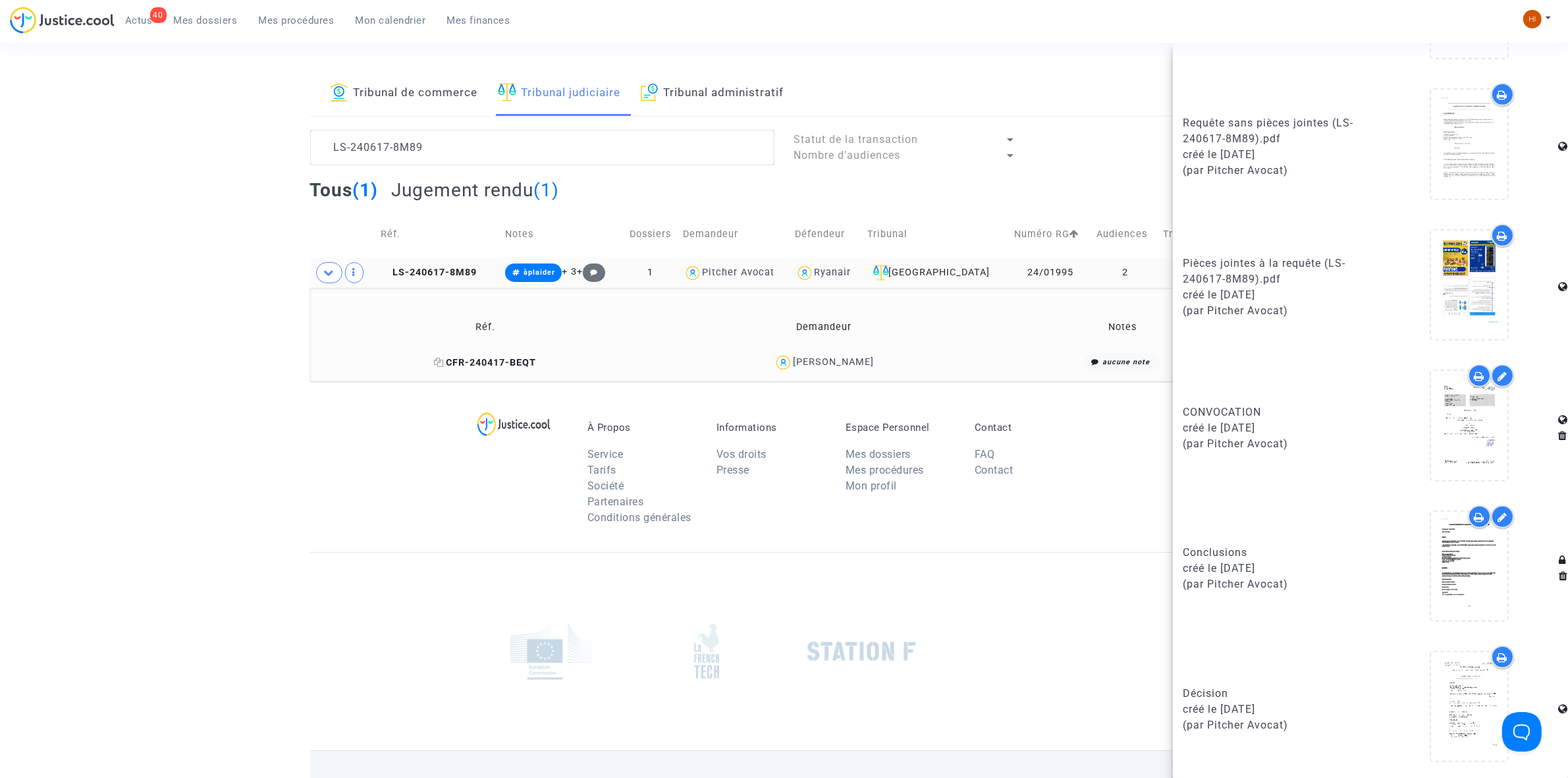
click at [444, 362] on icon at bounding box center [438, 362] width 10 height 10
drag, startPoint x: 887, startPoint y: 361, endPoint x: 811, endPoint y: 364, distance: 76.1
click at [811, 364] on div "[PERSON_NAME]" at bounding box center [823, 362] width 326 height 19
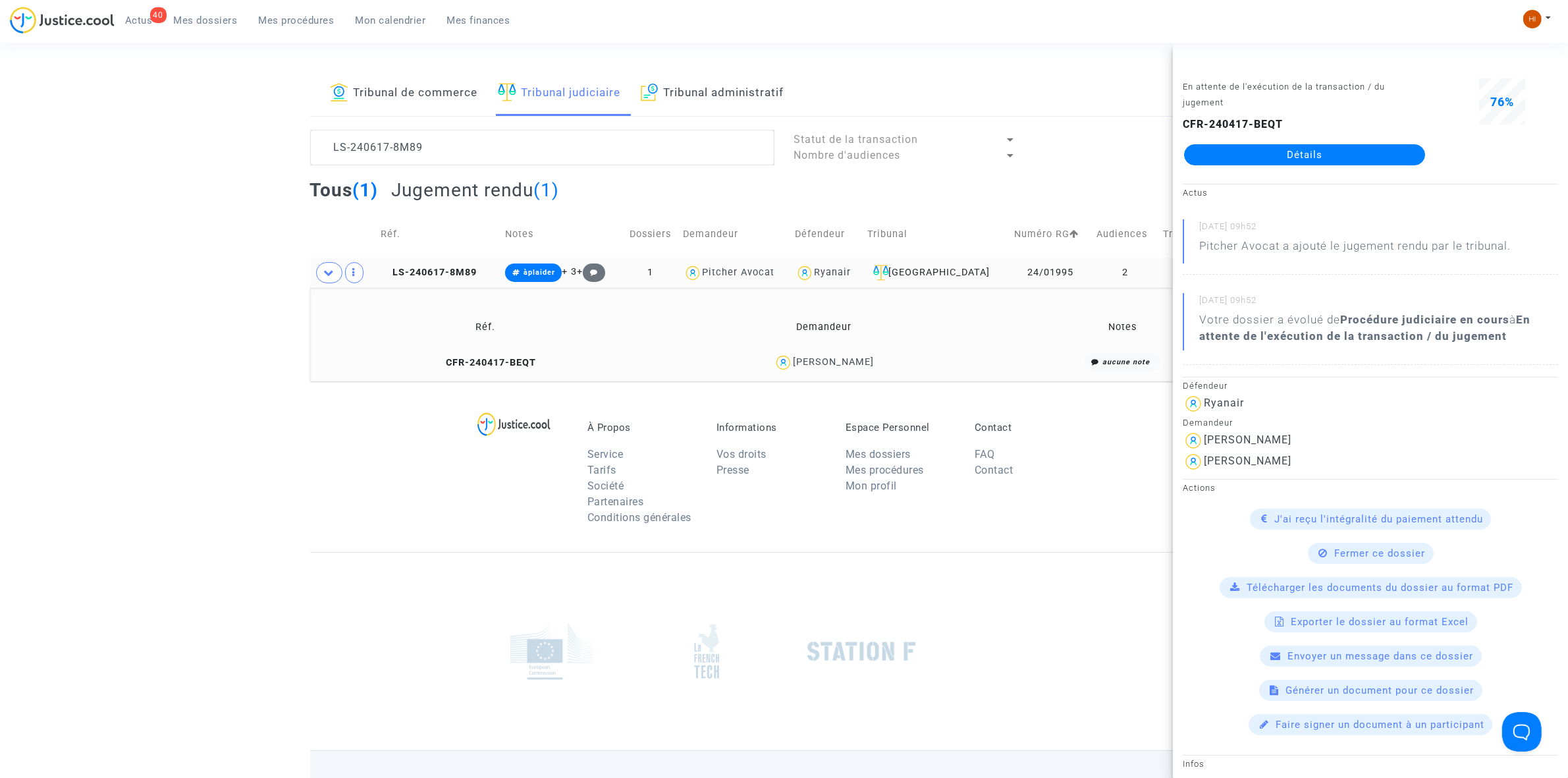
copy div "[PERSON_NAME]"
click at [389, 275] on icon at bounding box center [385, 272] width 10 height 10
click at [469, 259] on td "LS-240617-8M89" at bounding box center [438, 272] width 124 height 30
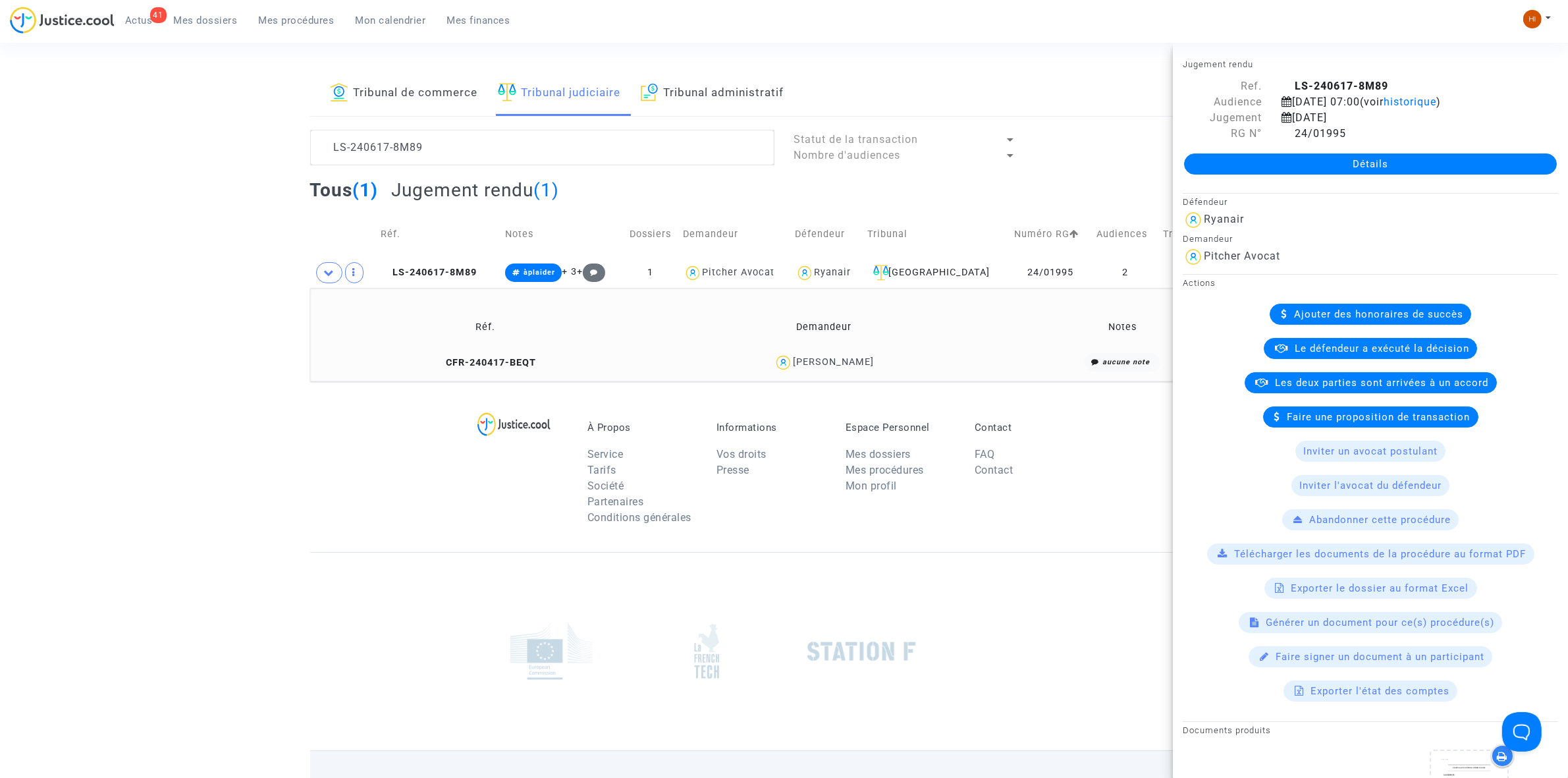
click at [1438, 149] on div "Détails" at bounding box center [1371, 164] width 395 height 45
click at [1440, 159] on link "Détails" at bounding box center [1371, 164] width 373 height 21
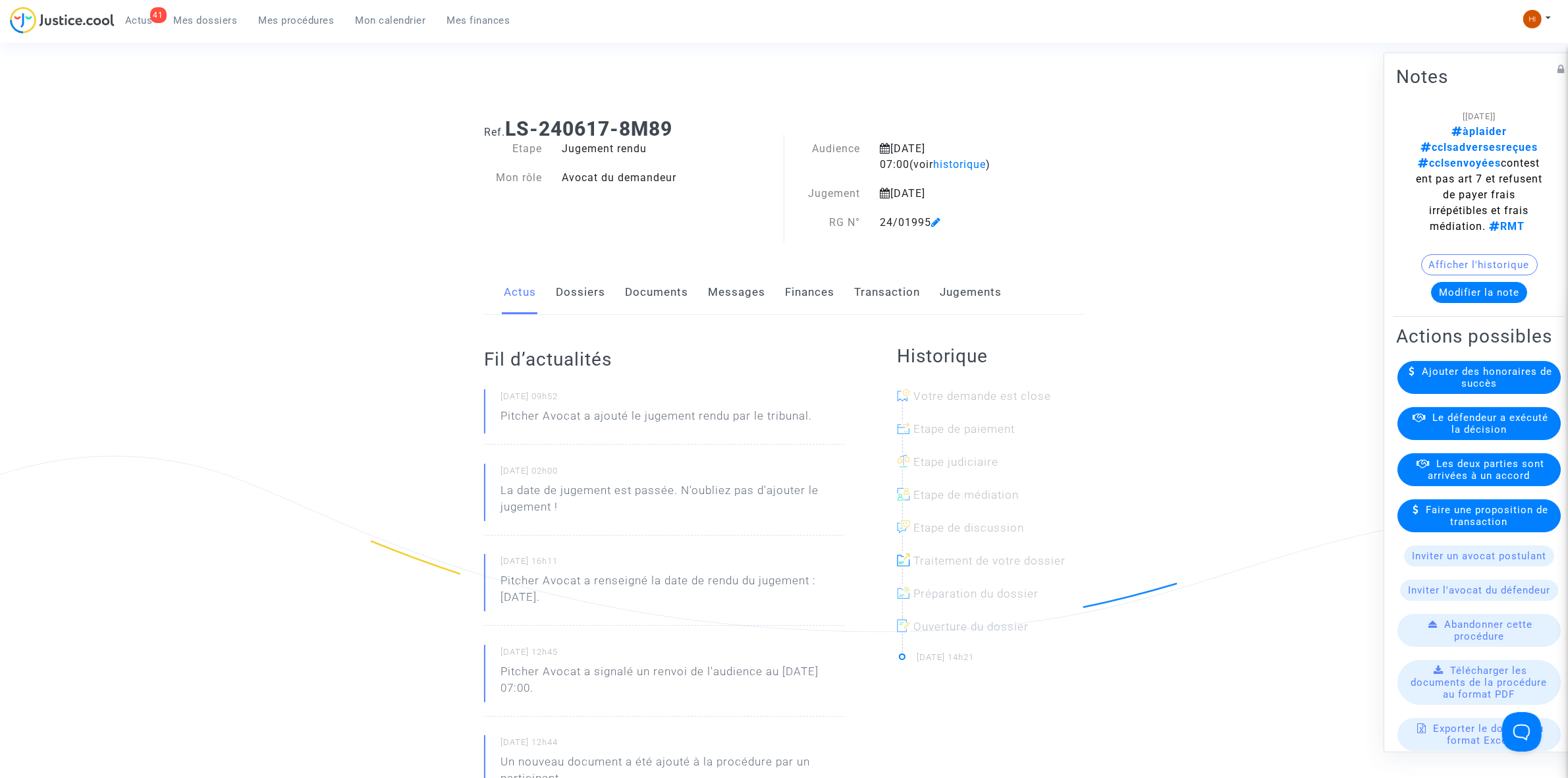
click at [953, 284] on link "Jugements" at bounding box center [970, 292] width 62 height 43
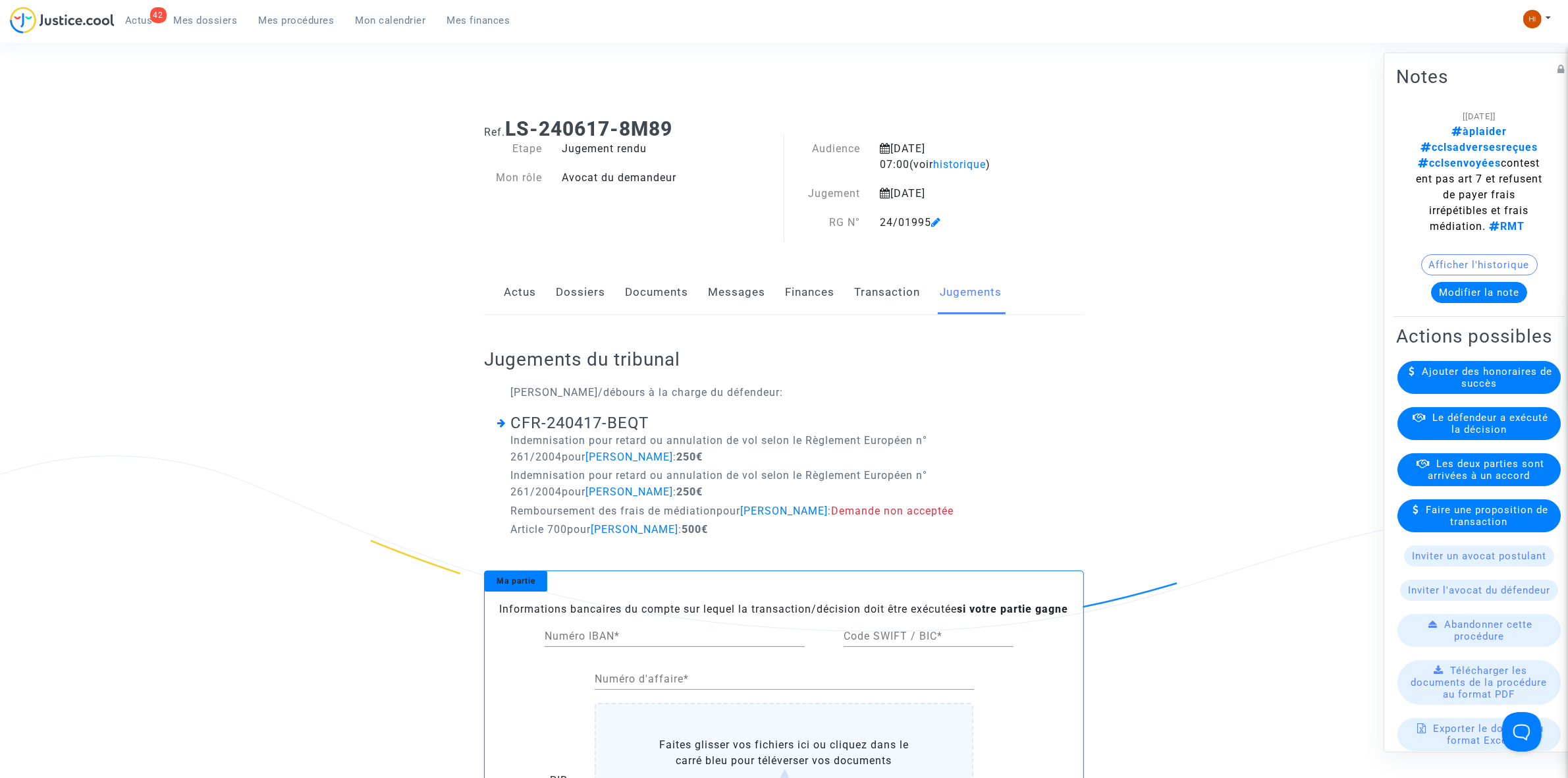
click at [196, 17] on span "Mes dossiers" at bounding box center [206, 21] width 64 height 12
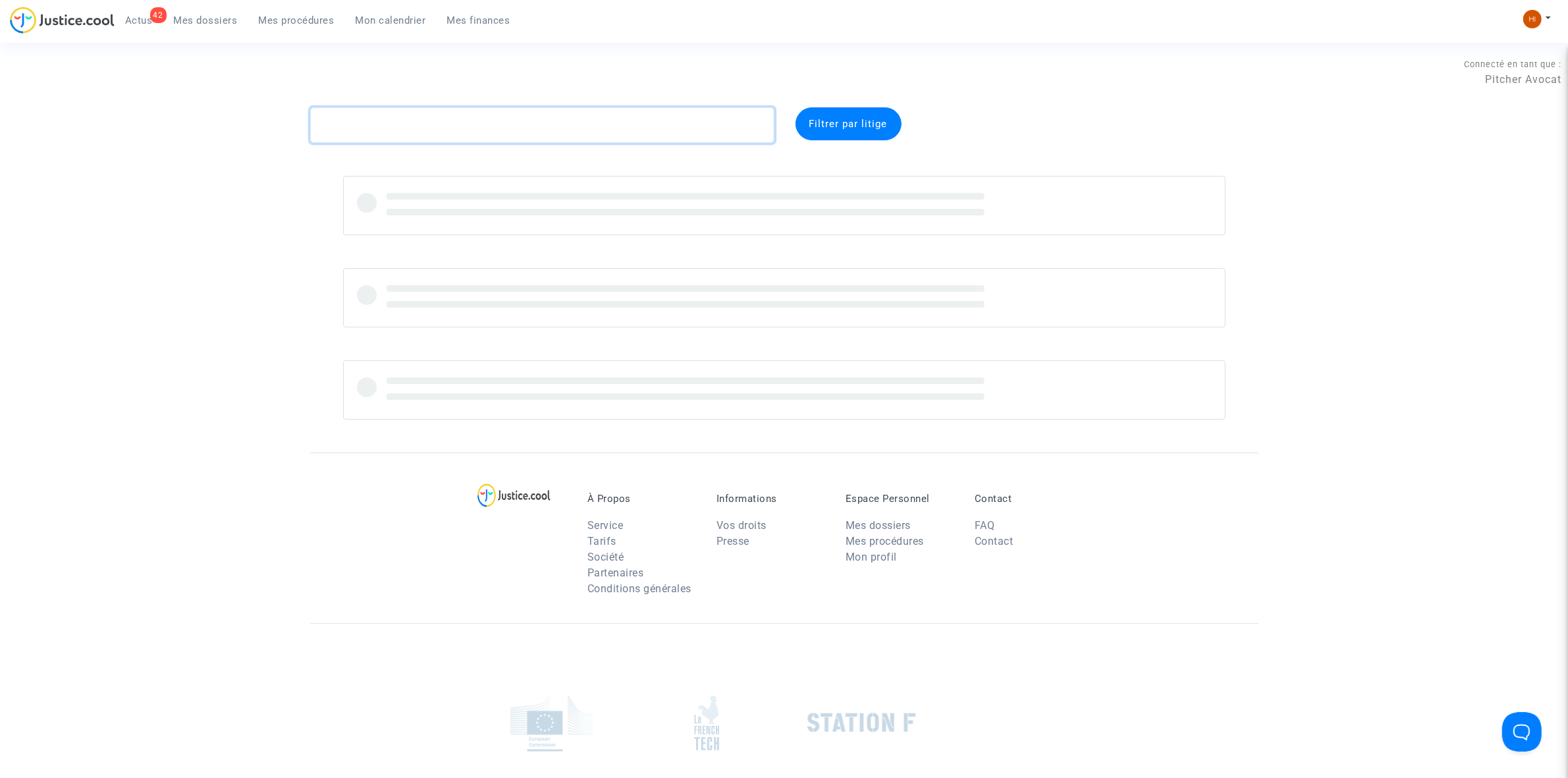
click at [672, 135] on textarea at bounding box center [542, 125] width 464 height 36
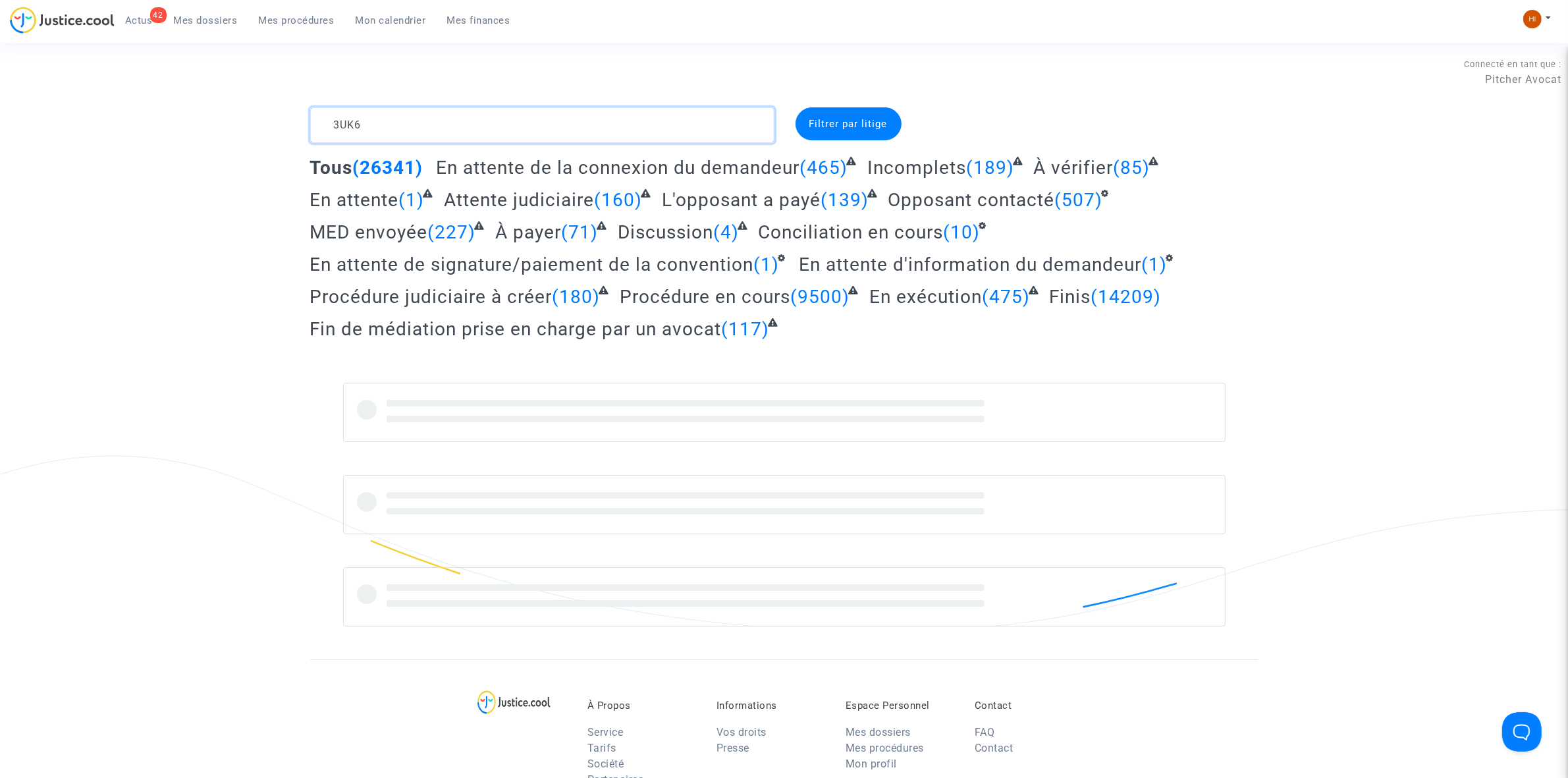
type textarea "3UK6"
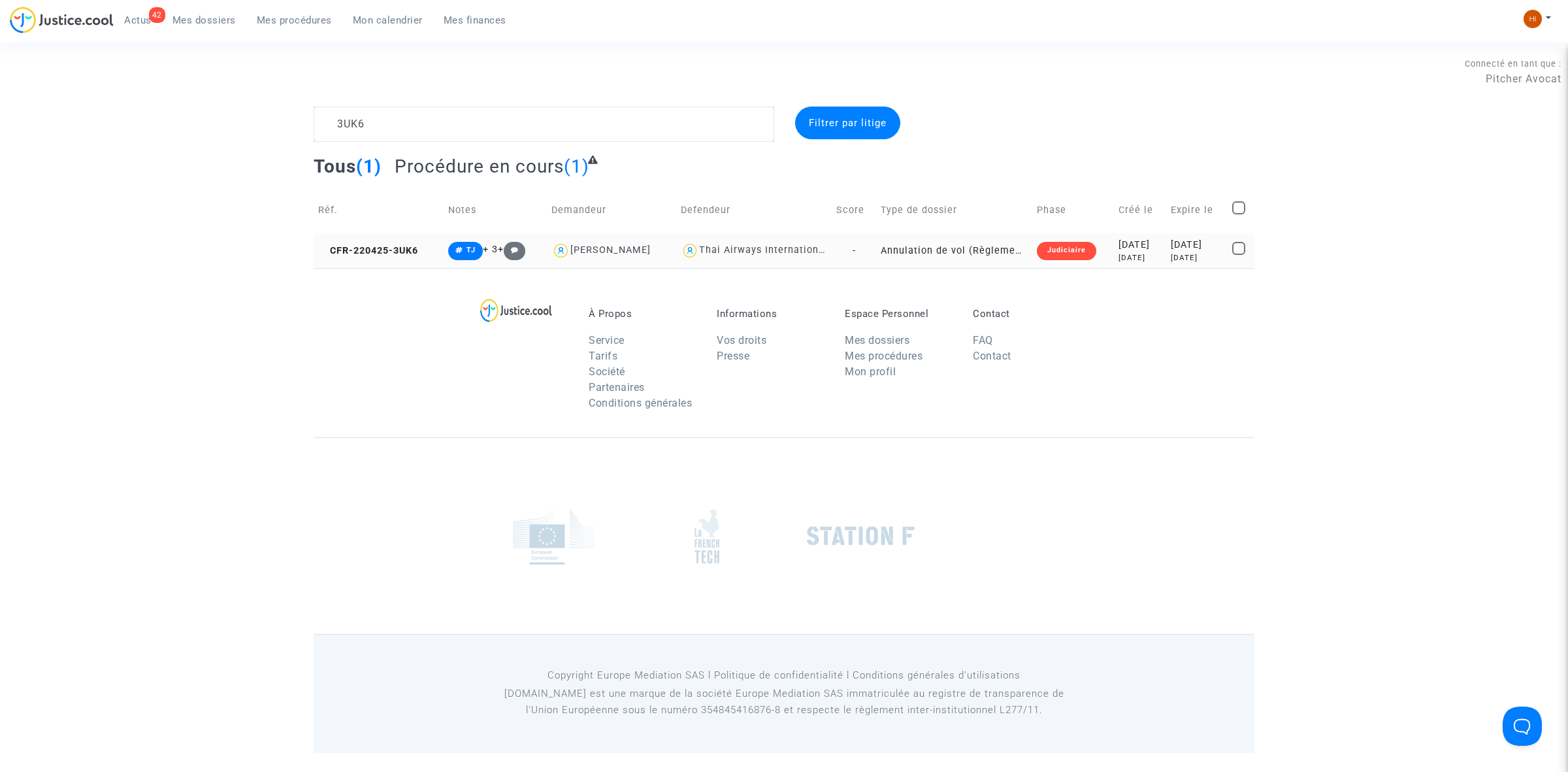
click at [390, 245] on copy "CFR-220425-3UK6" at bounding box center [368, 250] width 100 height 11
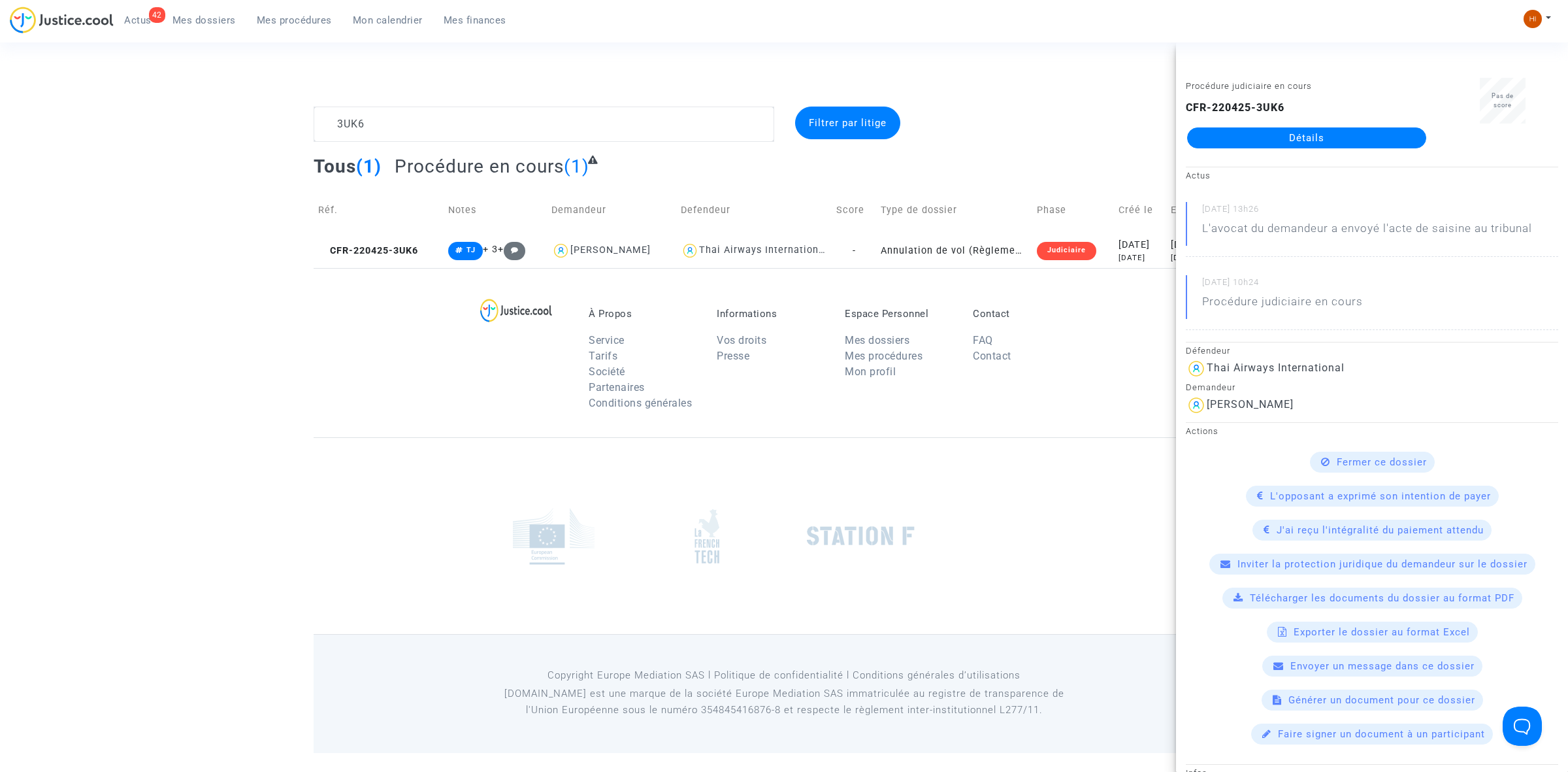
click at [1378, 144] on link "Détails" at bounding box center [1306, 138] width 239 height 21
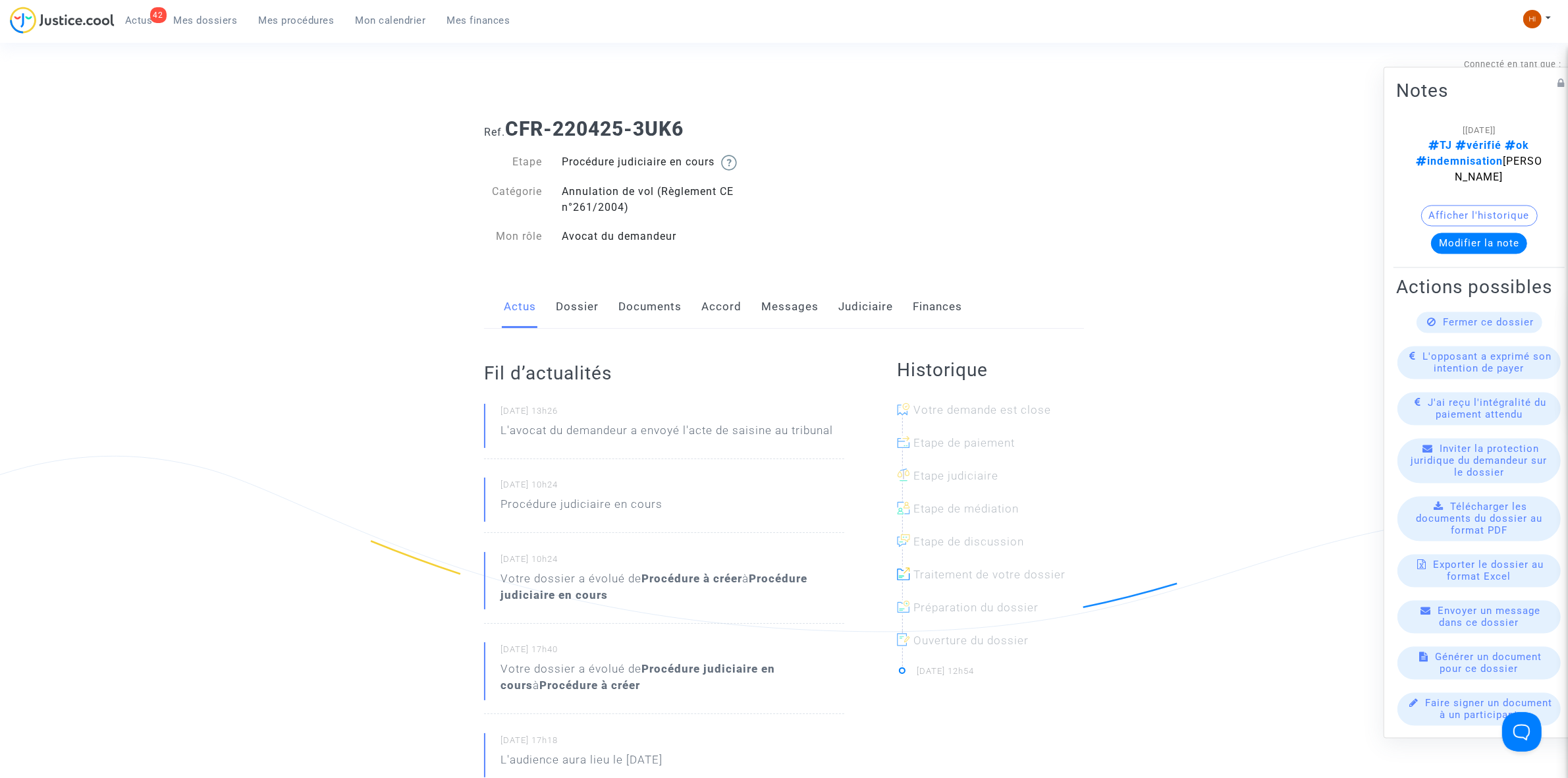
click at [882, 313] on link "Judiciaire" at bounding box center [866, 307] width 55 height 43
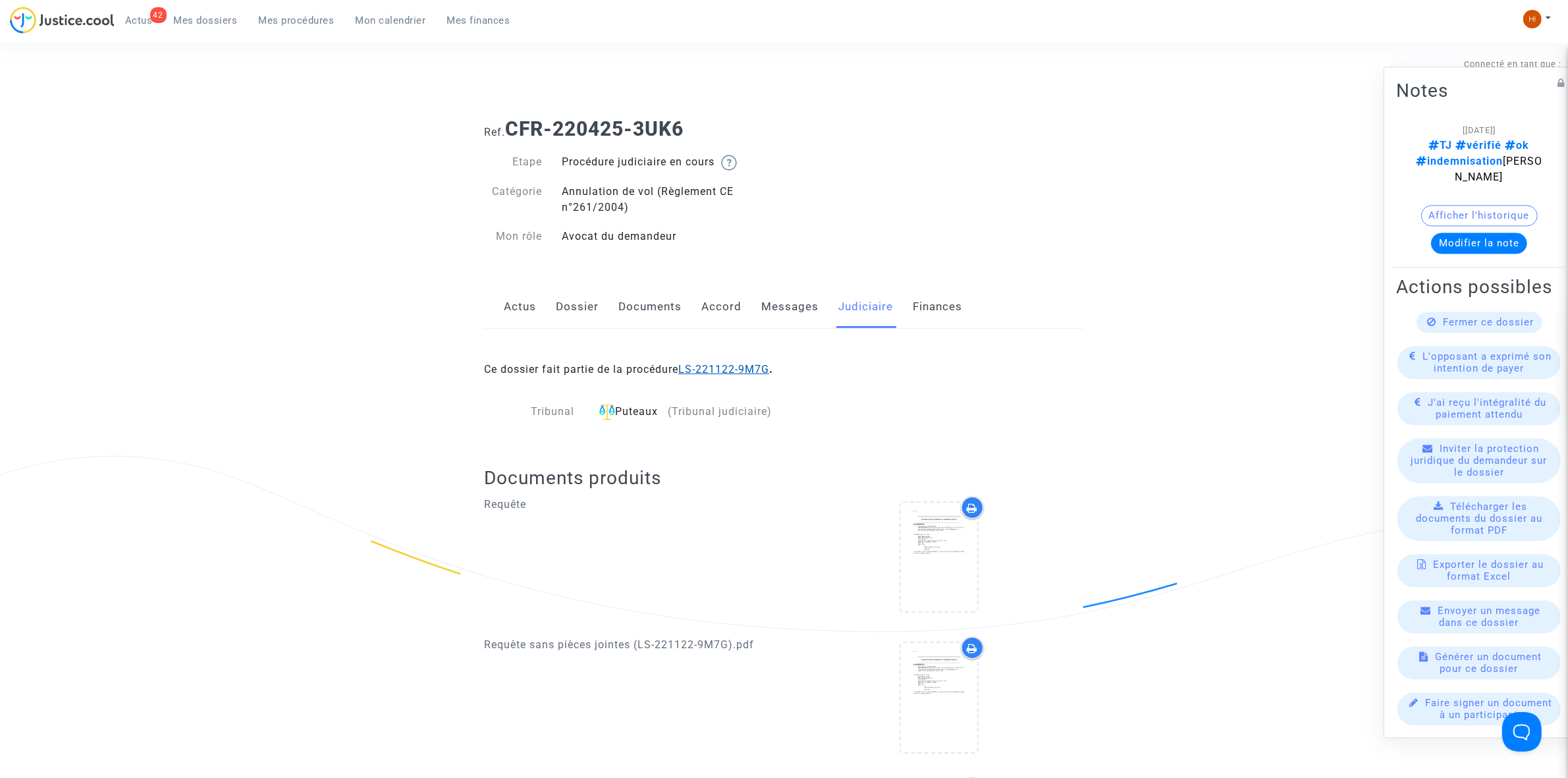
click at [754, 373] on link "LS-221122-9M7G" at bounding box center [724, 369] width 91 height 12
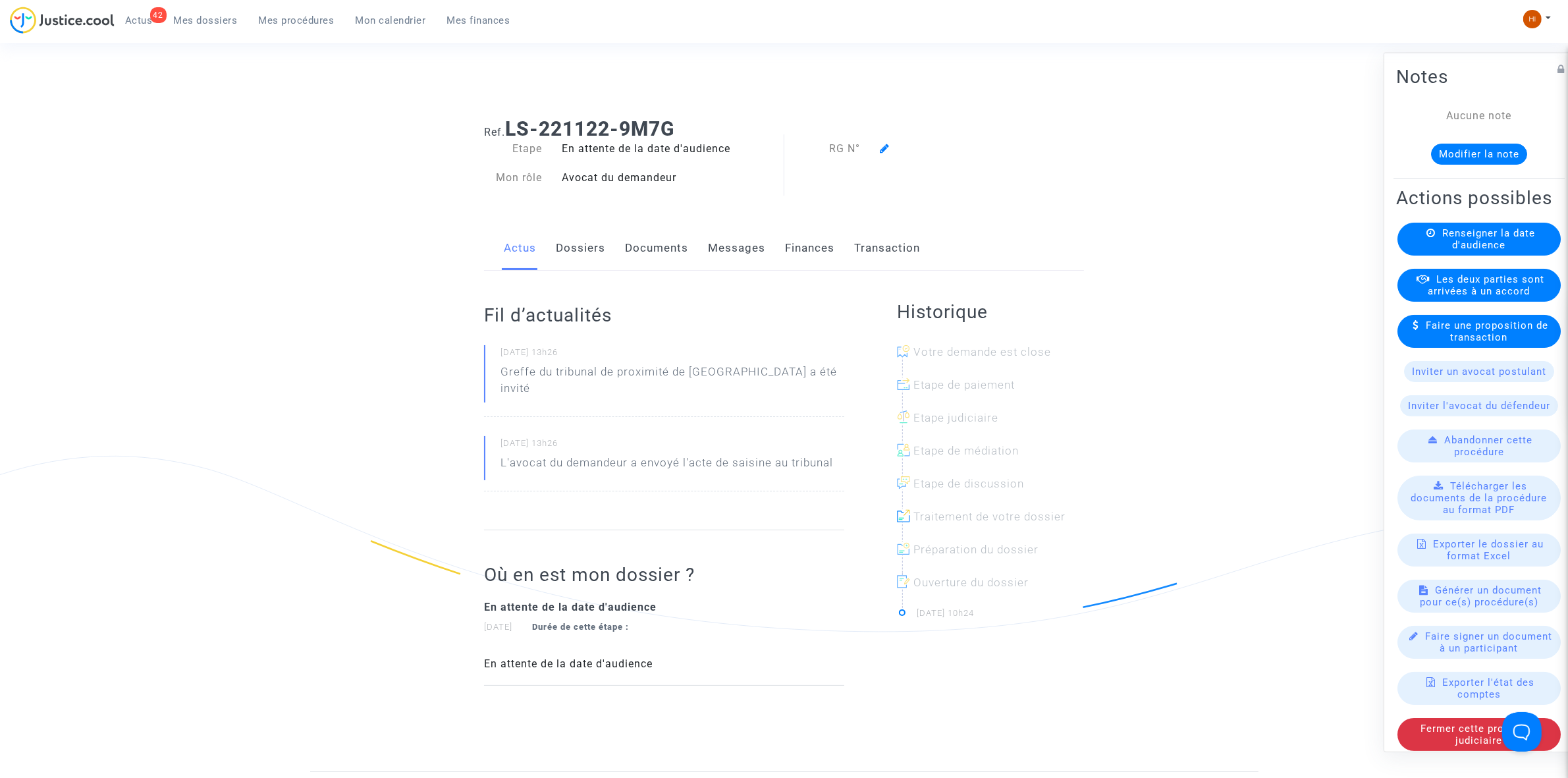
click at [628, 232] on link "Documents" at bounding box center [656, 249] width 63 height 43
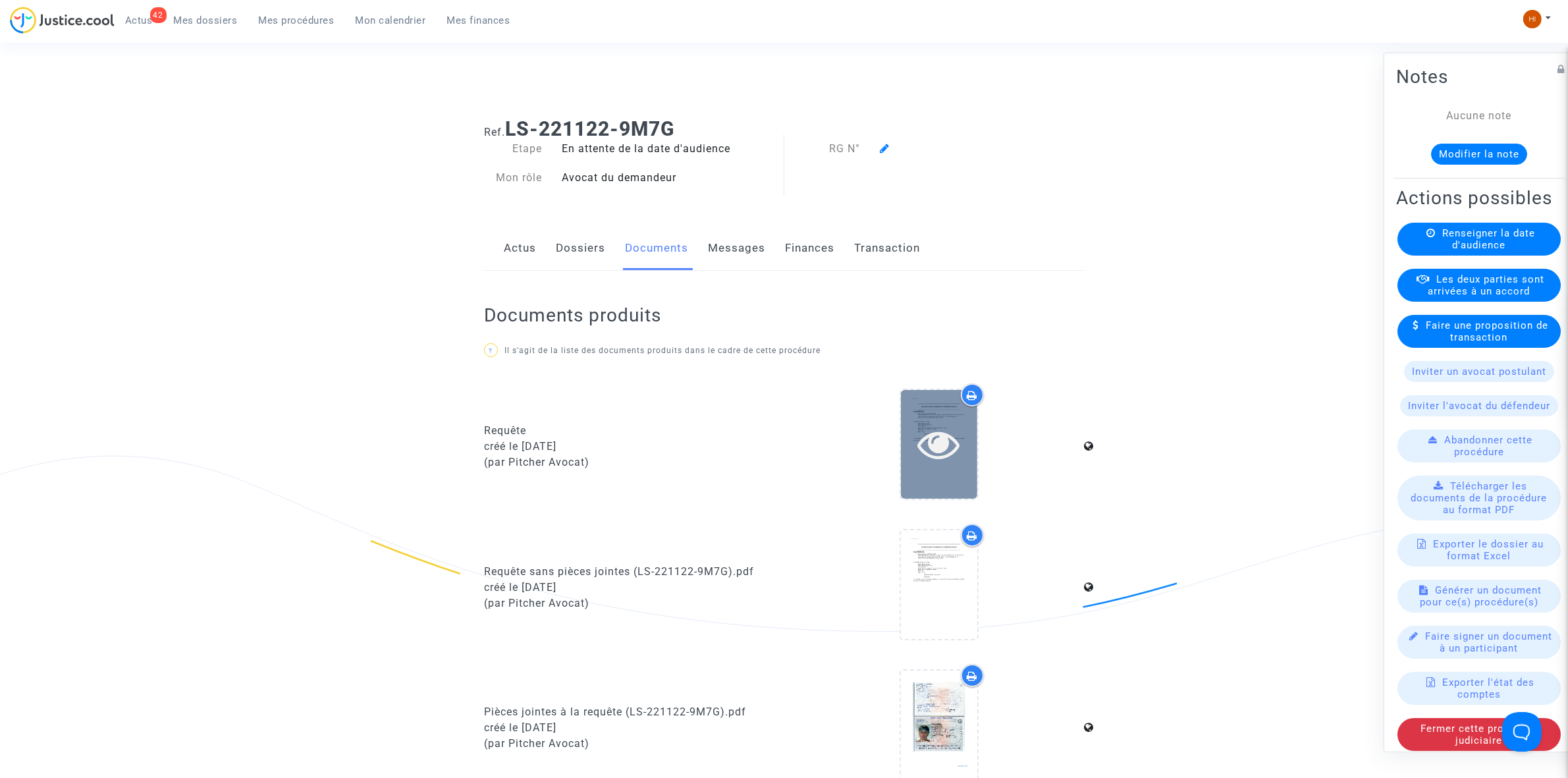
click at [920, 446] on icon at bounding box center [939, 444] width 43 height 42
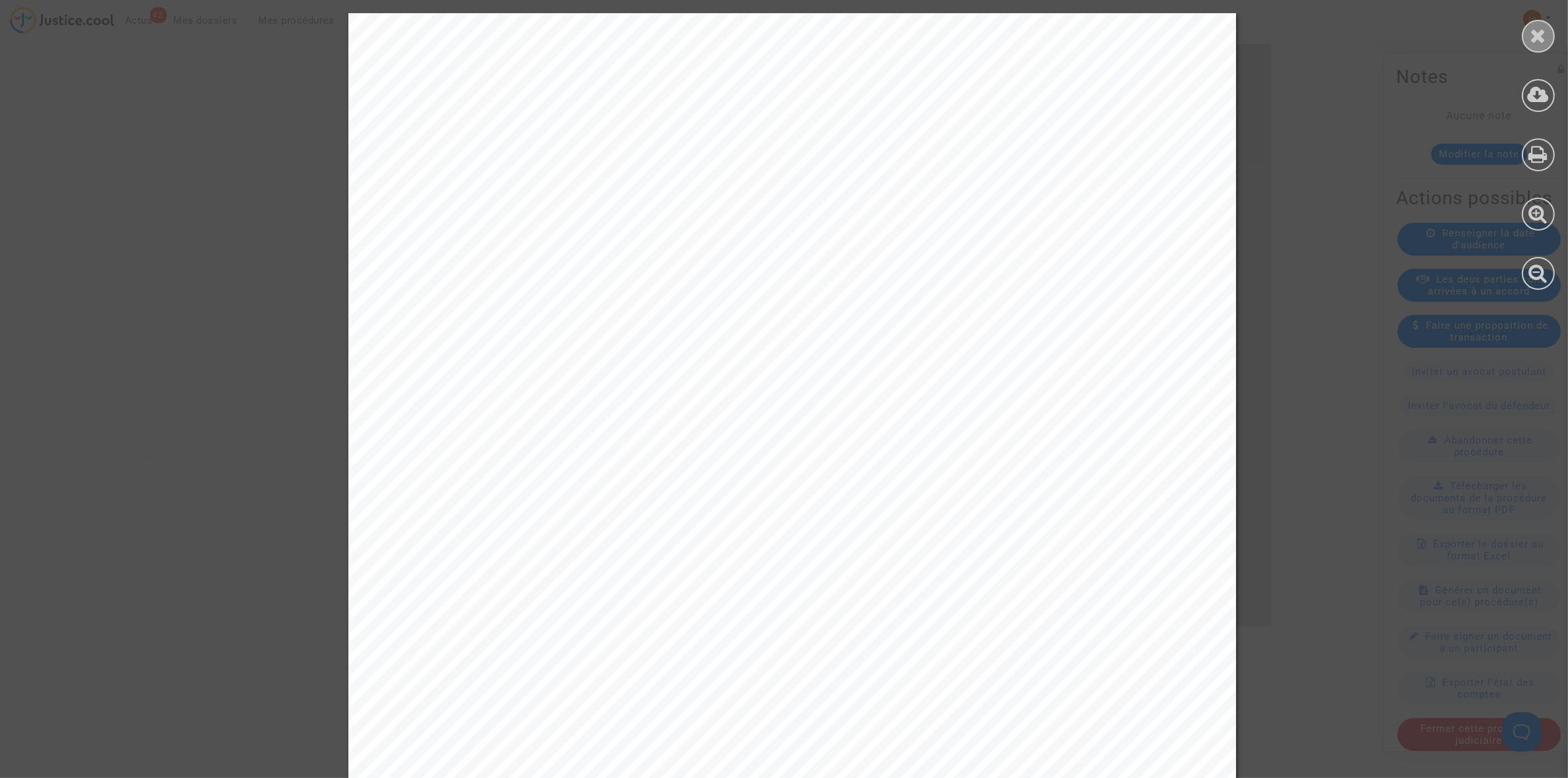
click at [1535, 34] on icon at bounding box center [1538, 36] width 17 height 20
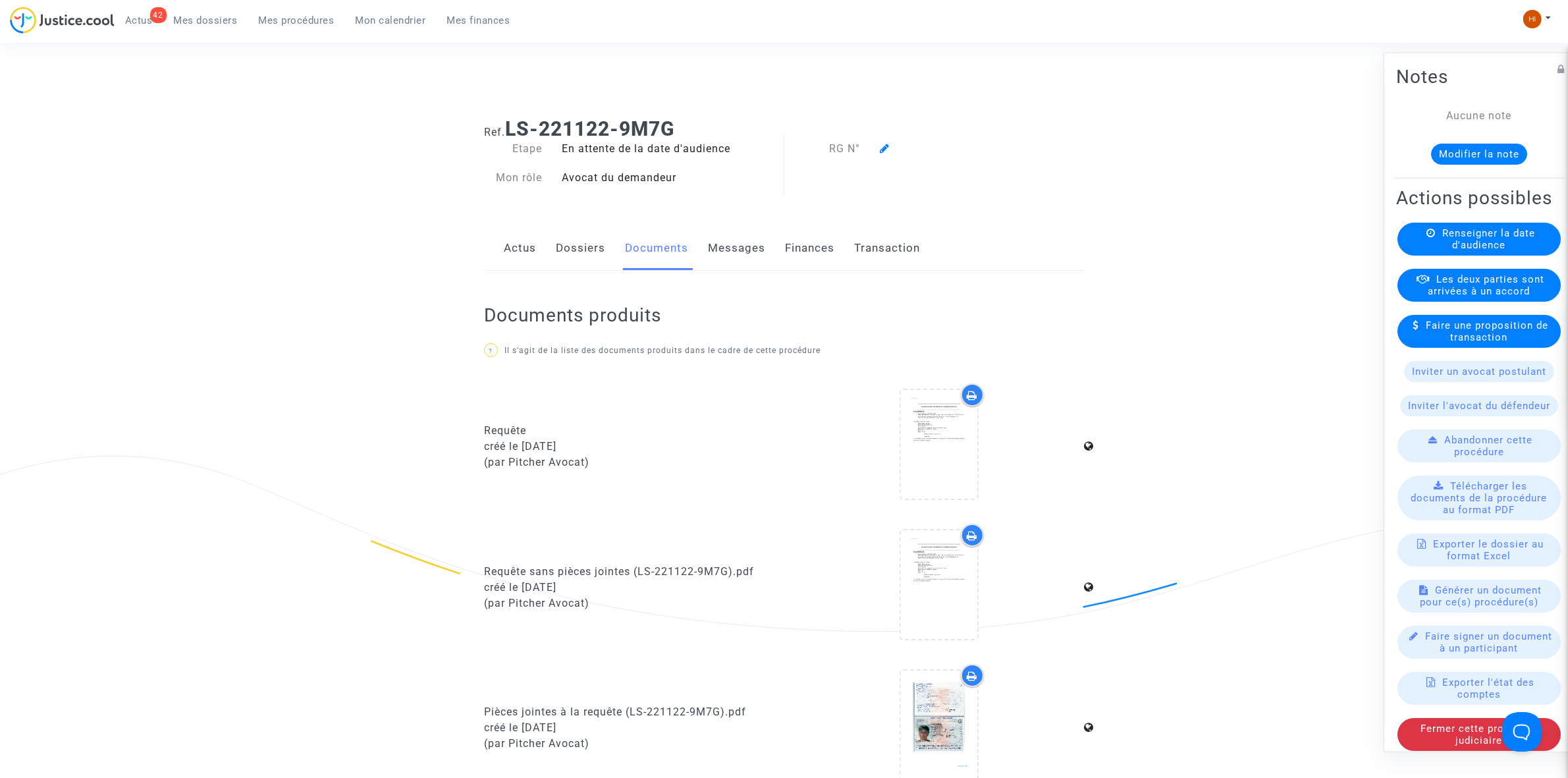
click at [581, 262] on link "Dossiers" at bounding box center [581, 249] width 50 height 43
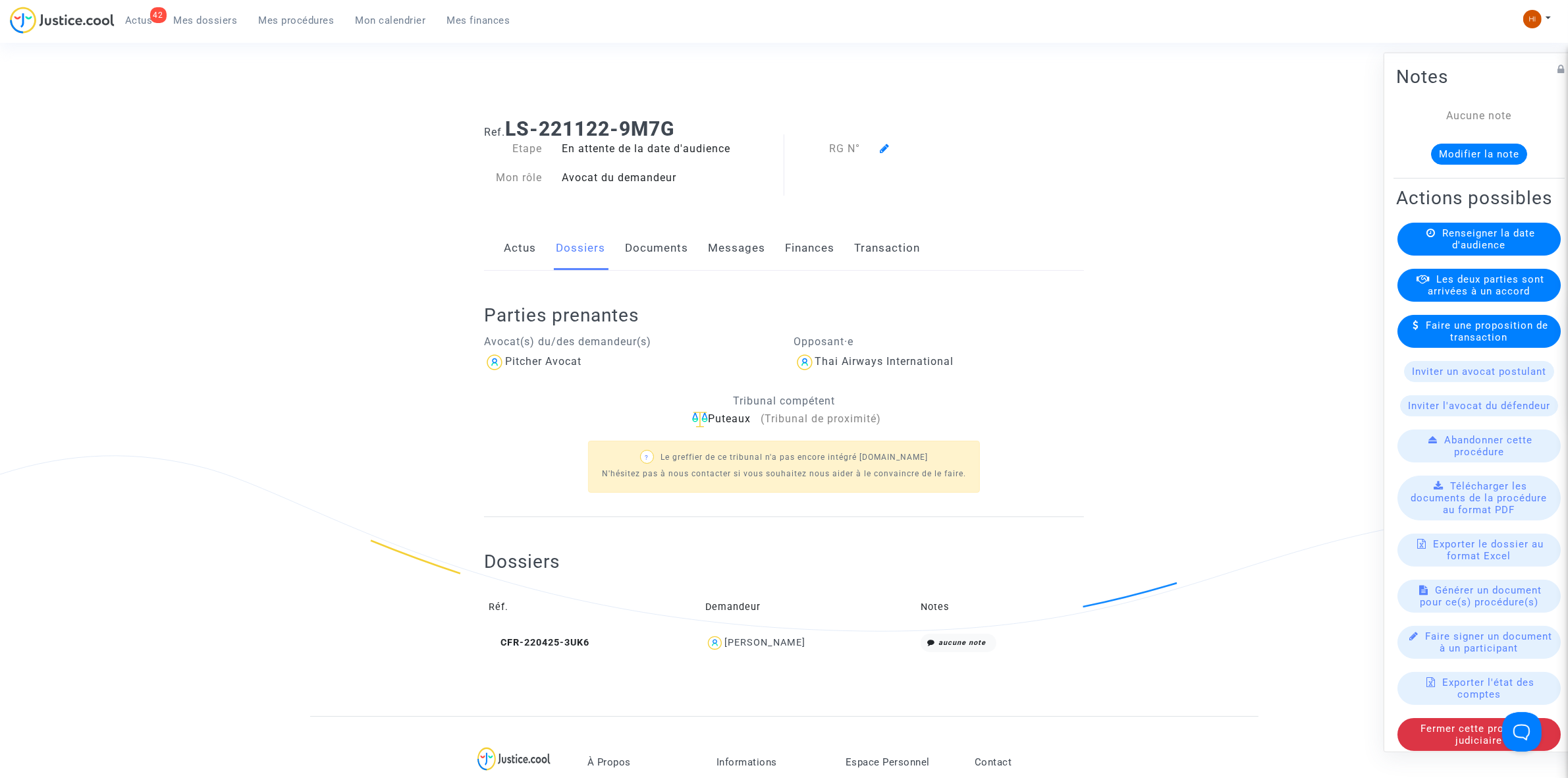
click at [649, 251] on link "Documents" at bounding box center [656, 249] width 63 height 43
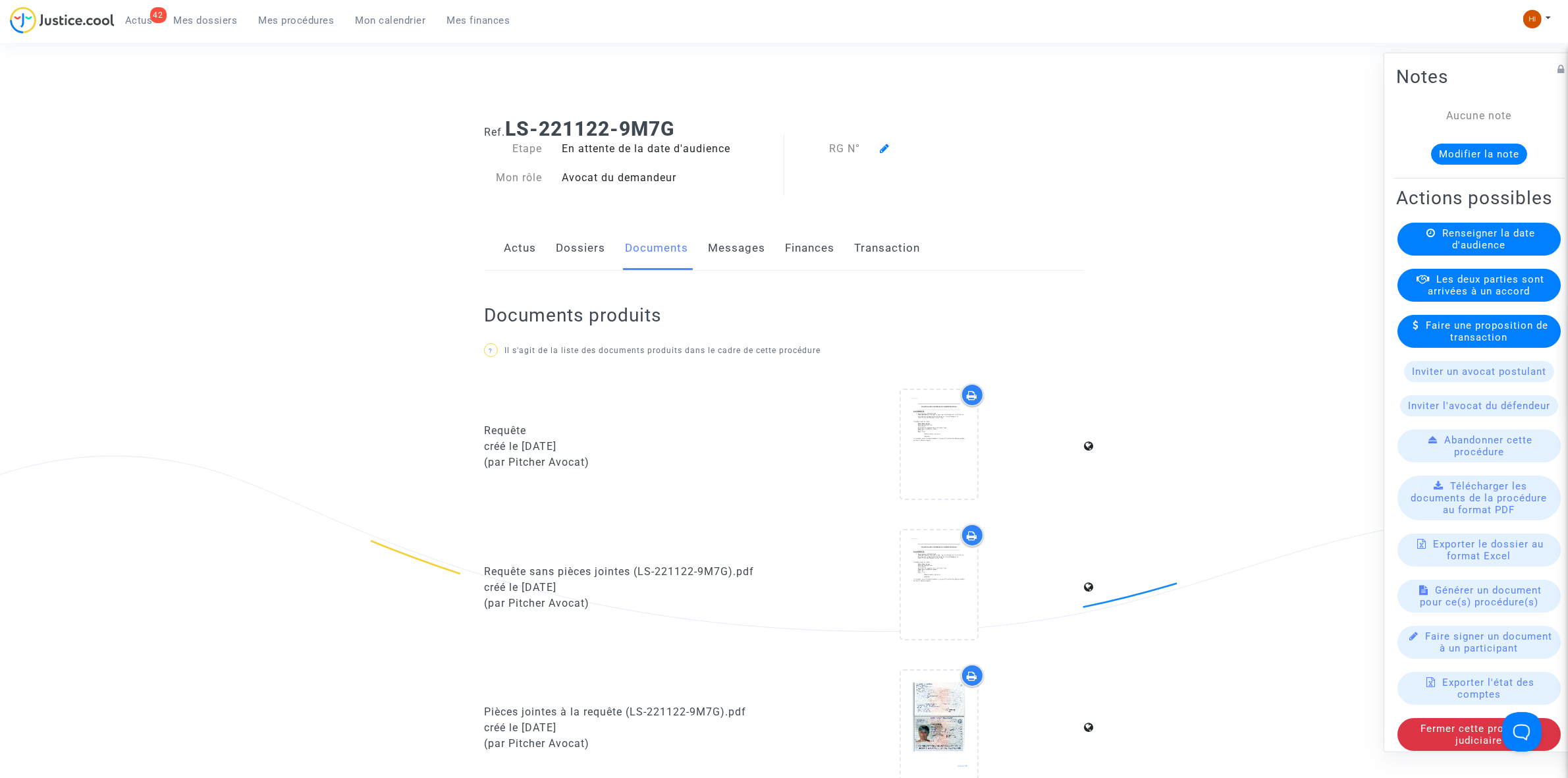
click at [668, 136] on b "LS-221122-9M7G" at bounding box center [589, 129] width 169 height 23
drag, startPoint x: 668, startPoint y: 123, endPoint x: 586, endPoint y: 140, distance: 83.7
click at [598, 136] on b "LS-221122-9M7G" at bounding box center [589, 129] width 169 height 23
click at [695, 120] on h1 "Ref. LS-221122-9M7G" at bounding box center [784, 129] width 600 height 23
drag, startPoint x: 588, startPoint y: 123, endPoint x: 508, endPoint y: 119, distance: 80.1
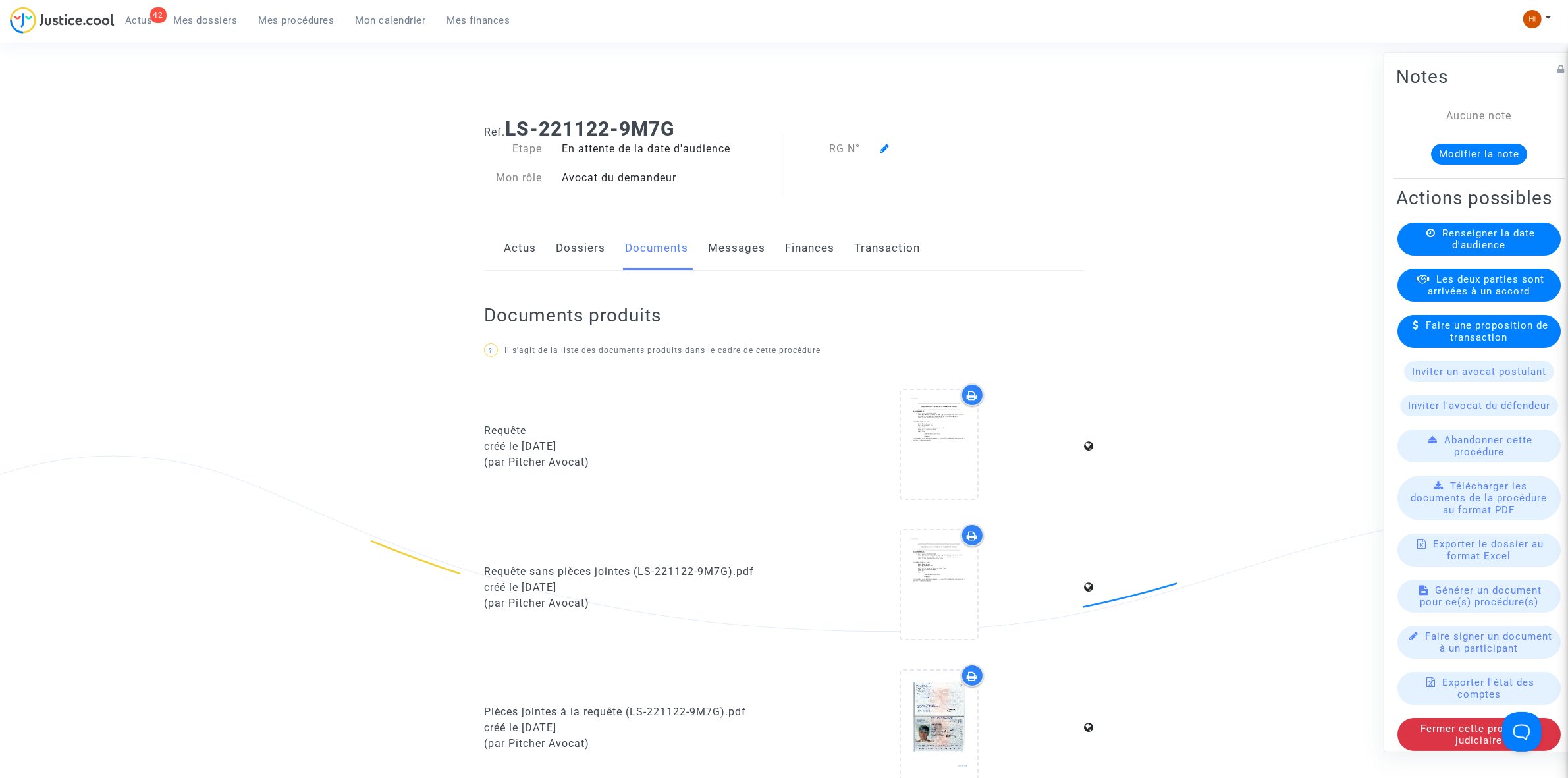
click at [508, 119] on h1 "Ref. LS-221122-9M7G" at bounding box center [784, 129] width 600 height 23
copy b "LS-221122-9M7G"
click at [765, 251] on div "Actus Dossiers Documents Messages Finances Transaction" at bounding box center [784, 249] width 600 height 44
click at [725, 241] on link "Messages" at bounding box center [737, 249] width 57 height 43
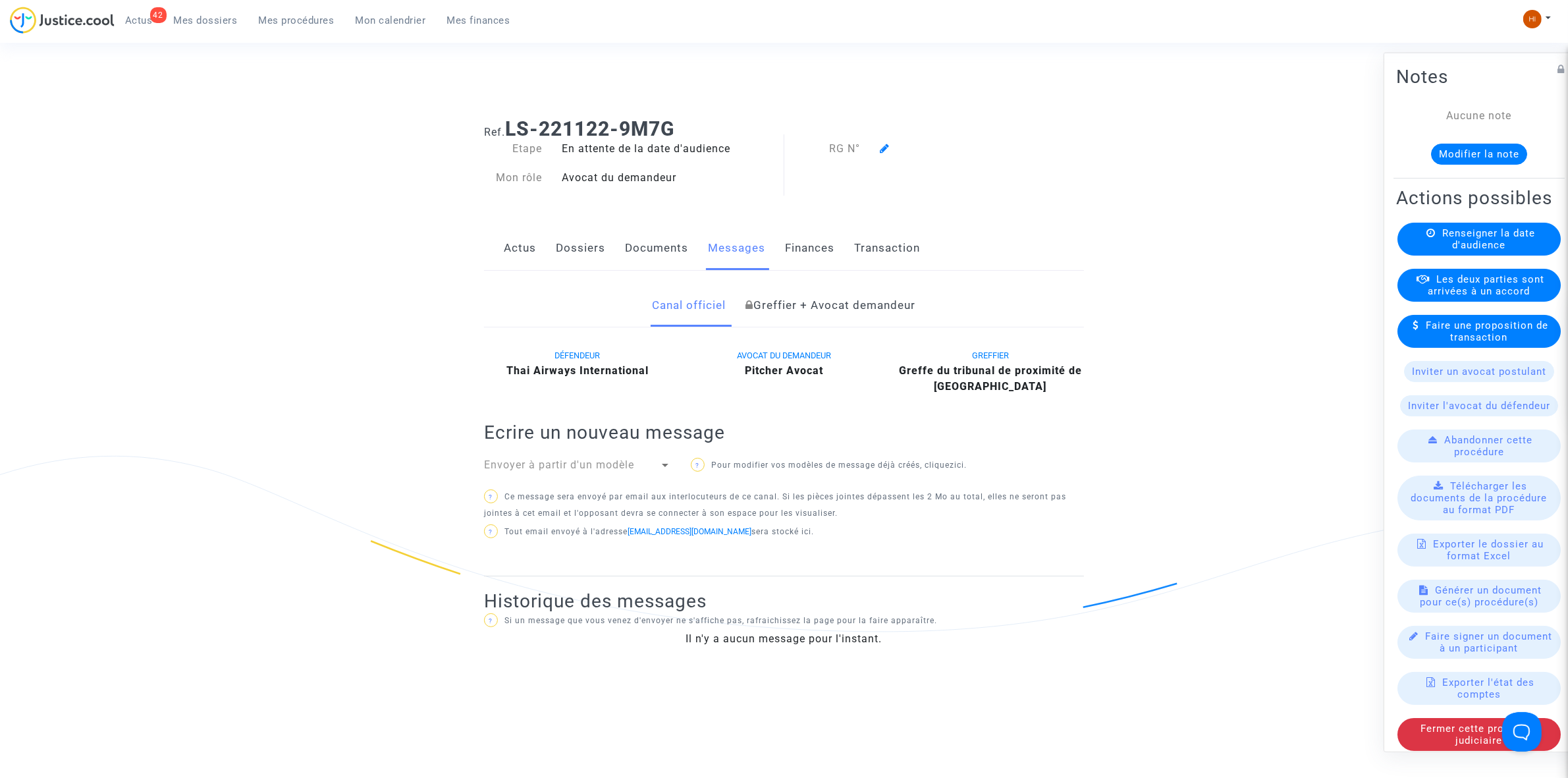
click at [686, 246] on link "Documents" at bounding box center [656, 249] width 63 height 43
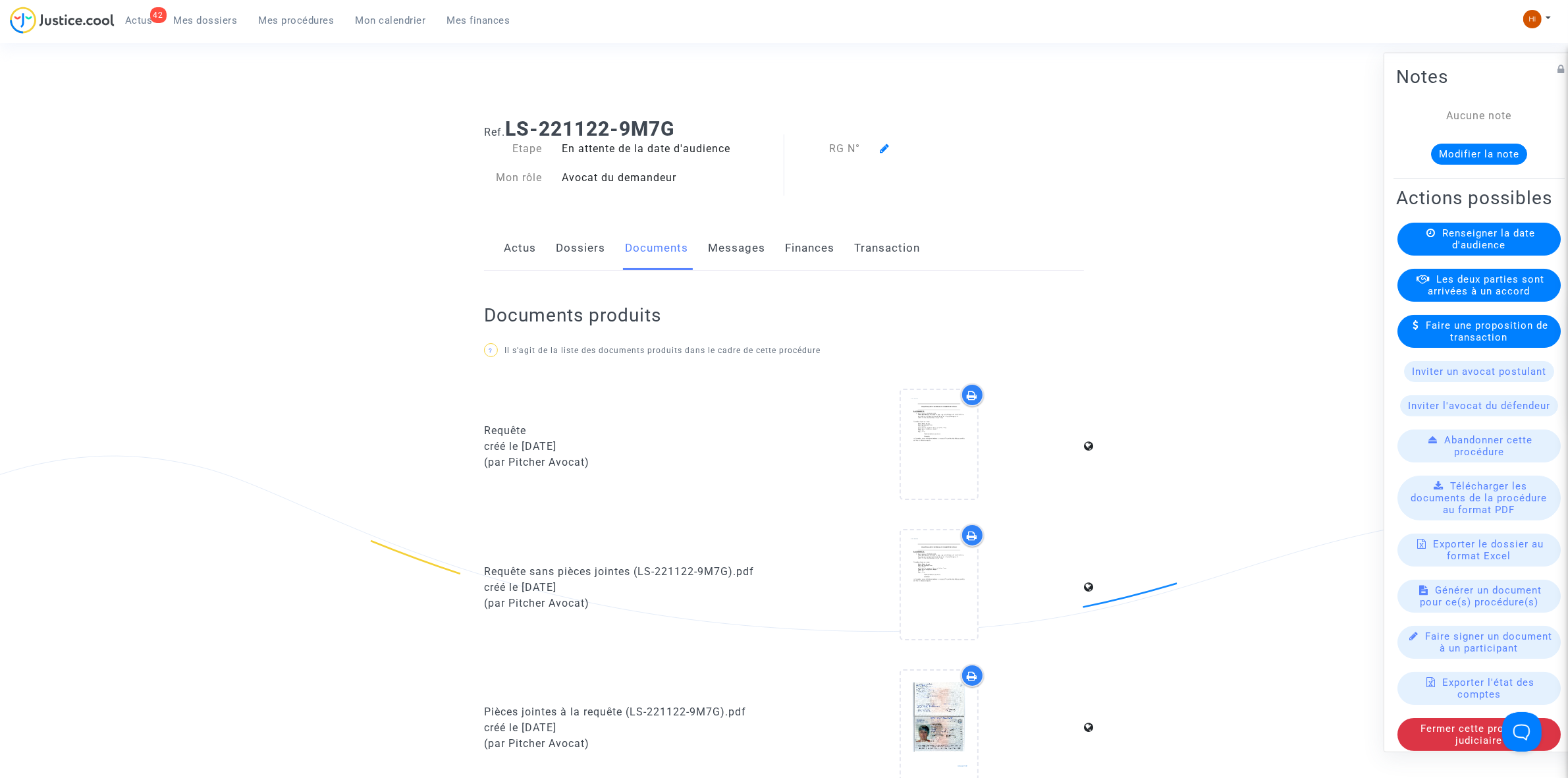
click at [581, 251] on link "Dossiers" at bounding box center [581, 249] width 50 height 43
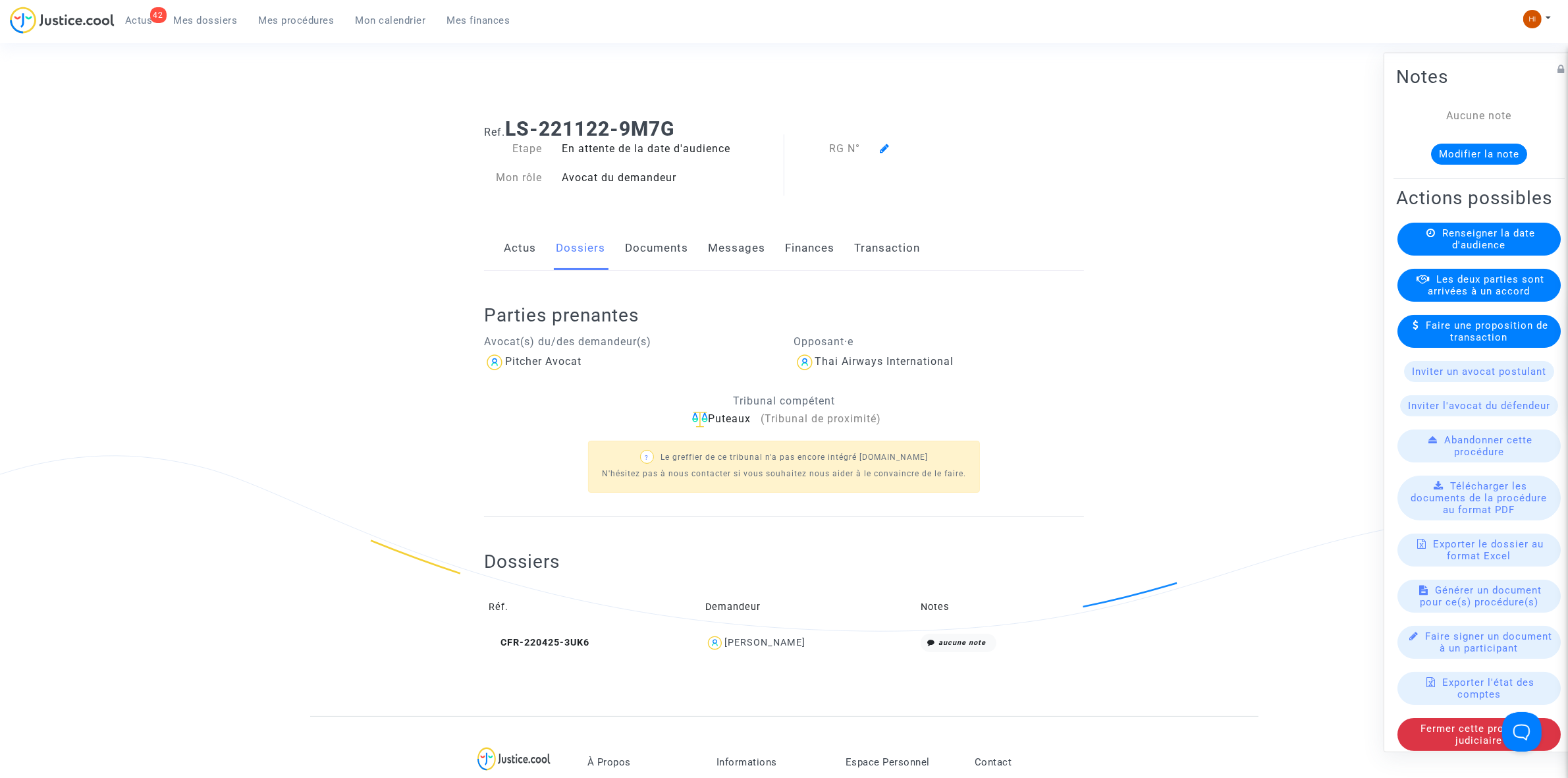
click at [652, 255] on link "Documents" at bounding box center [656, 249] width 63 height 43
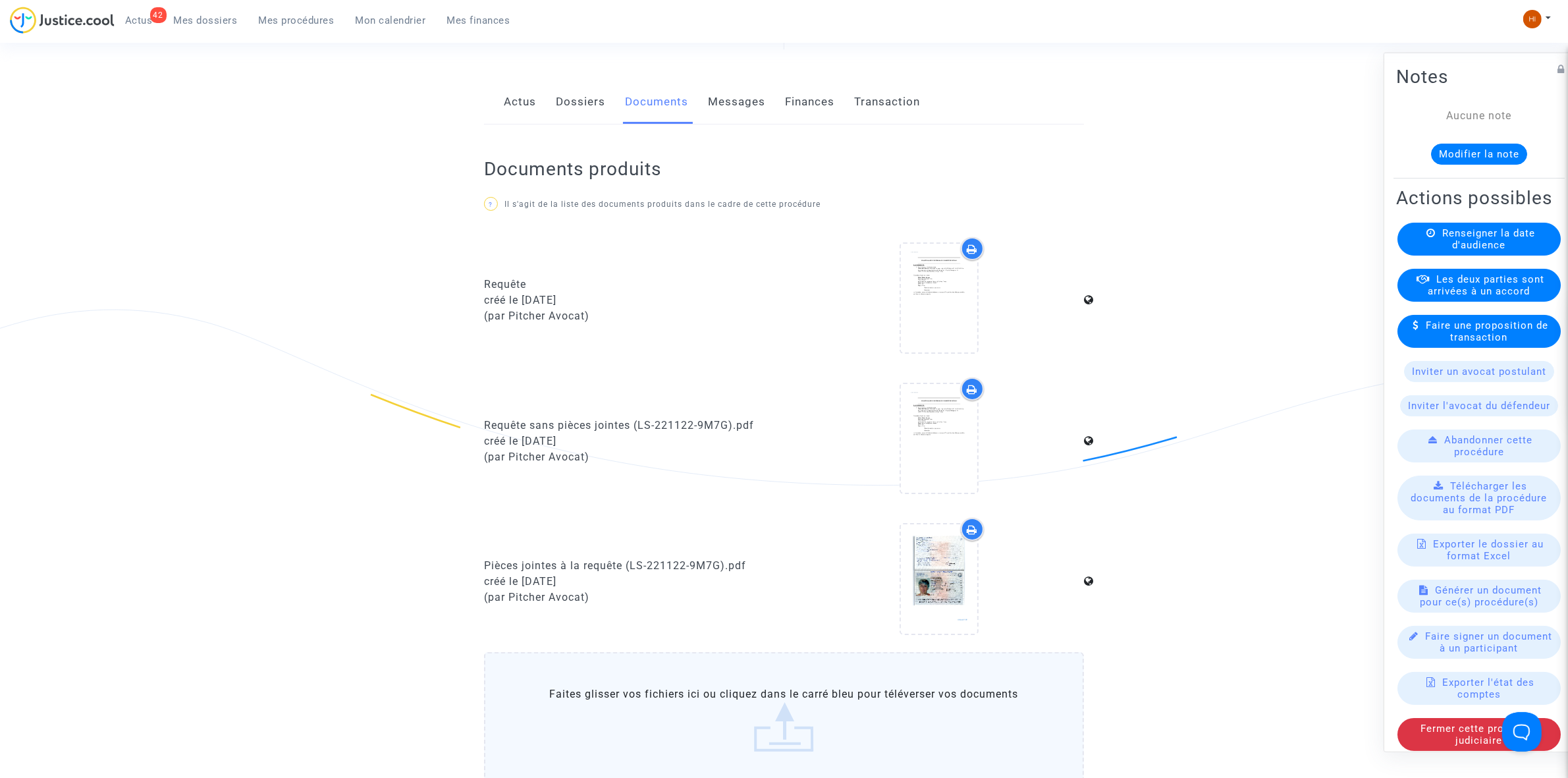
scroll to position [83, 0]
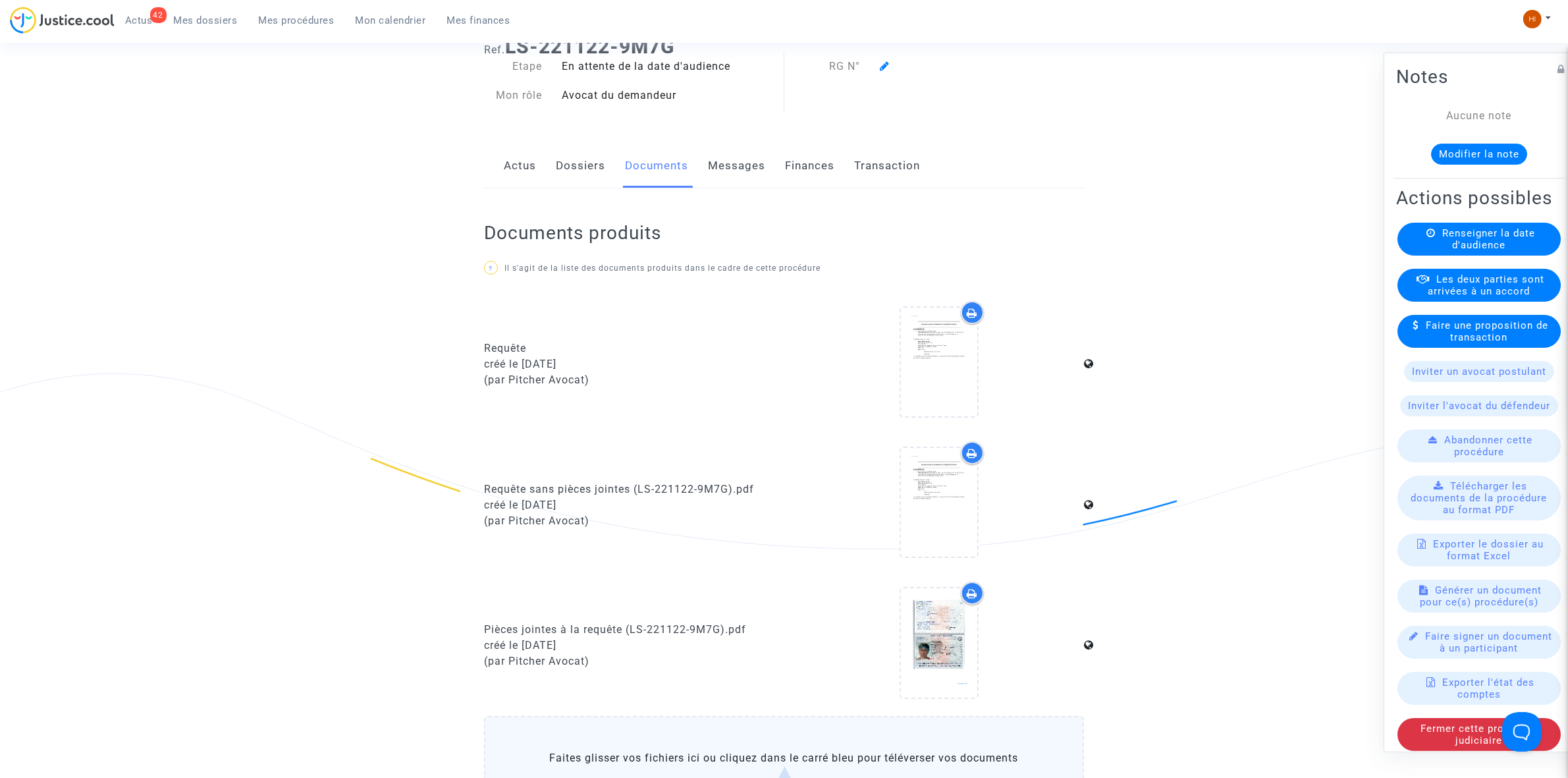
click at [568, 160] on link "Dossiers" at bounding box center [581, 166] width 50 height 43
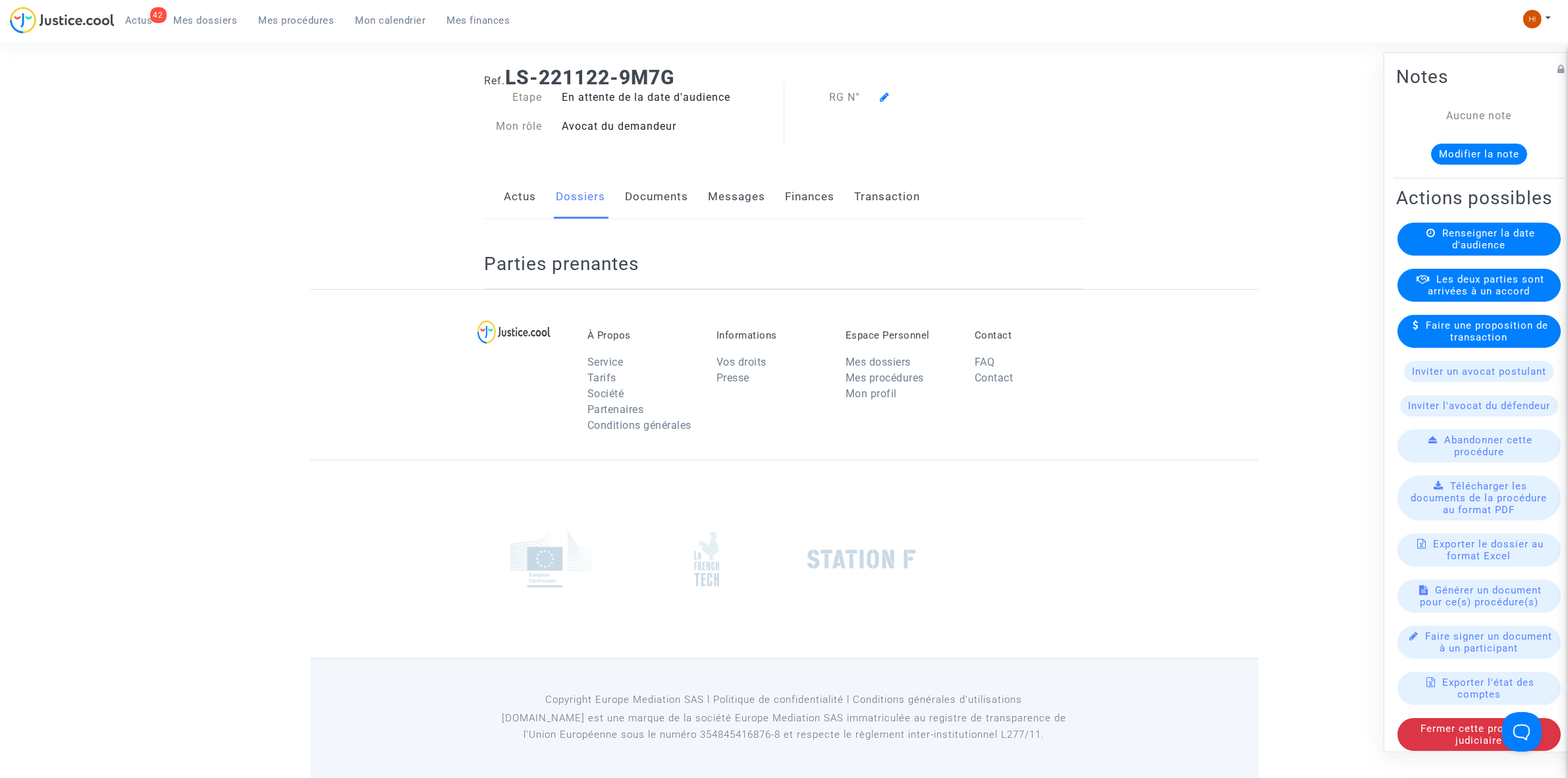
scroll to position [83, 0]
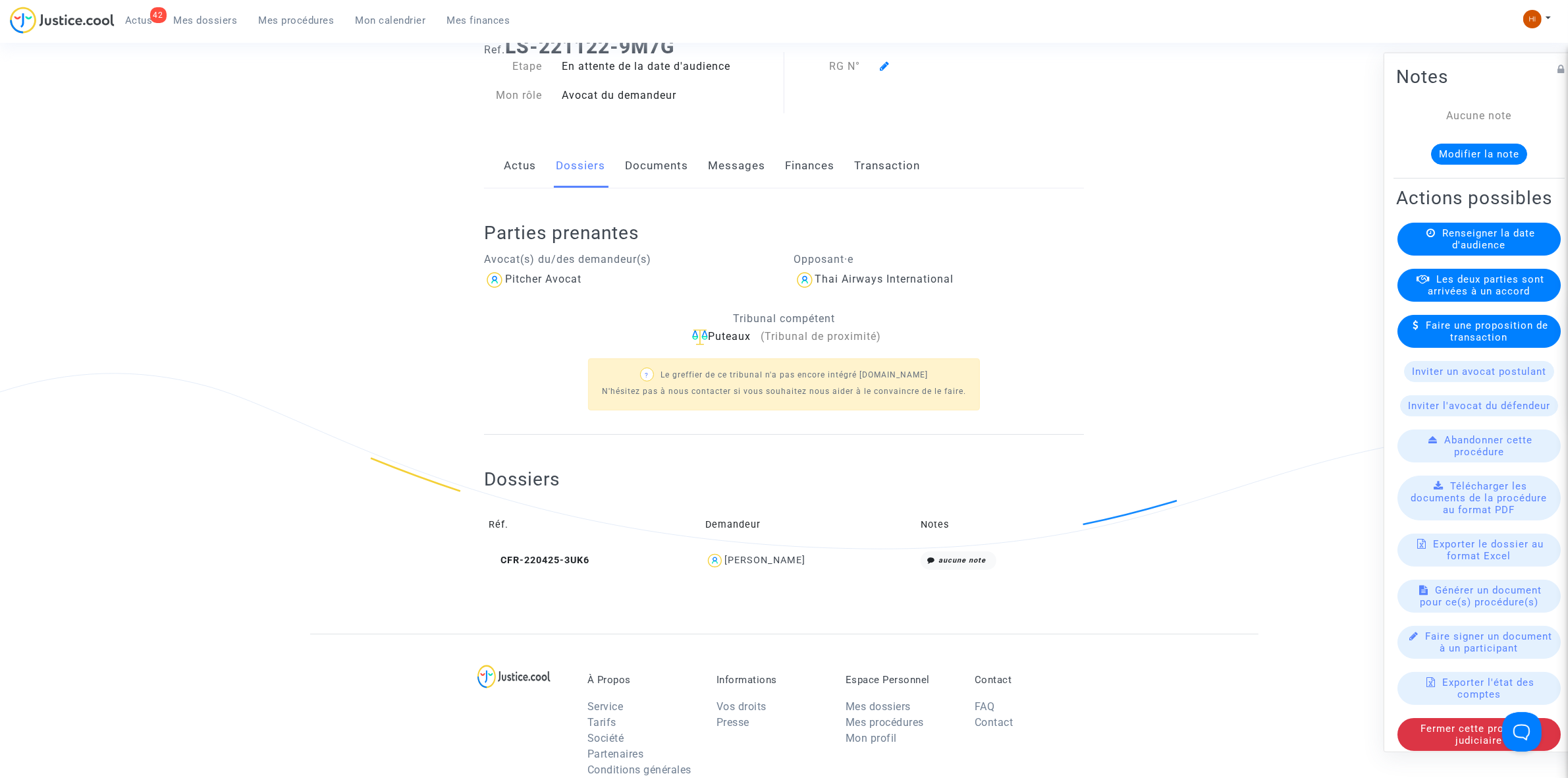
click at [496, 176] on div "Actus Dossiers Documents Messages Finances Transaction" at bounding box center [784, 166] width 600 height 44
click at [608, 158] on div "Actus Dossiers Documents Messages Finances Transaction" at bounding box center [784, 166] width 600 height 44
click at [662, 171] on link "Documents" at bounding box center [656, 166] width 63 height 43
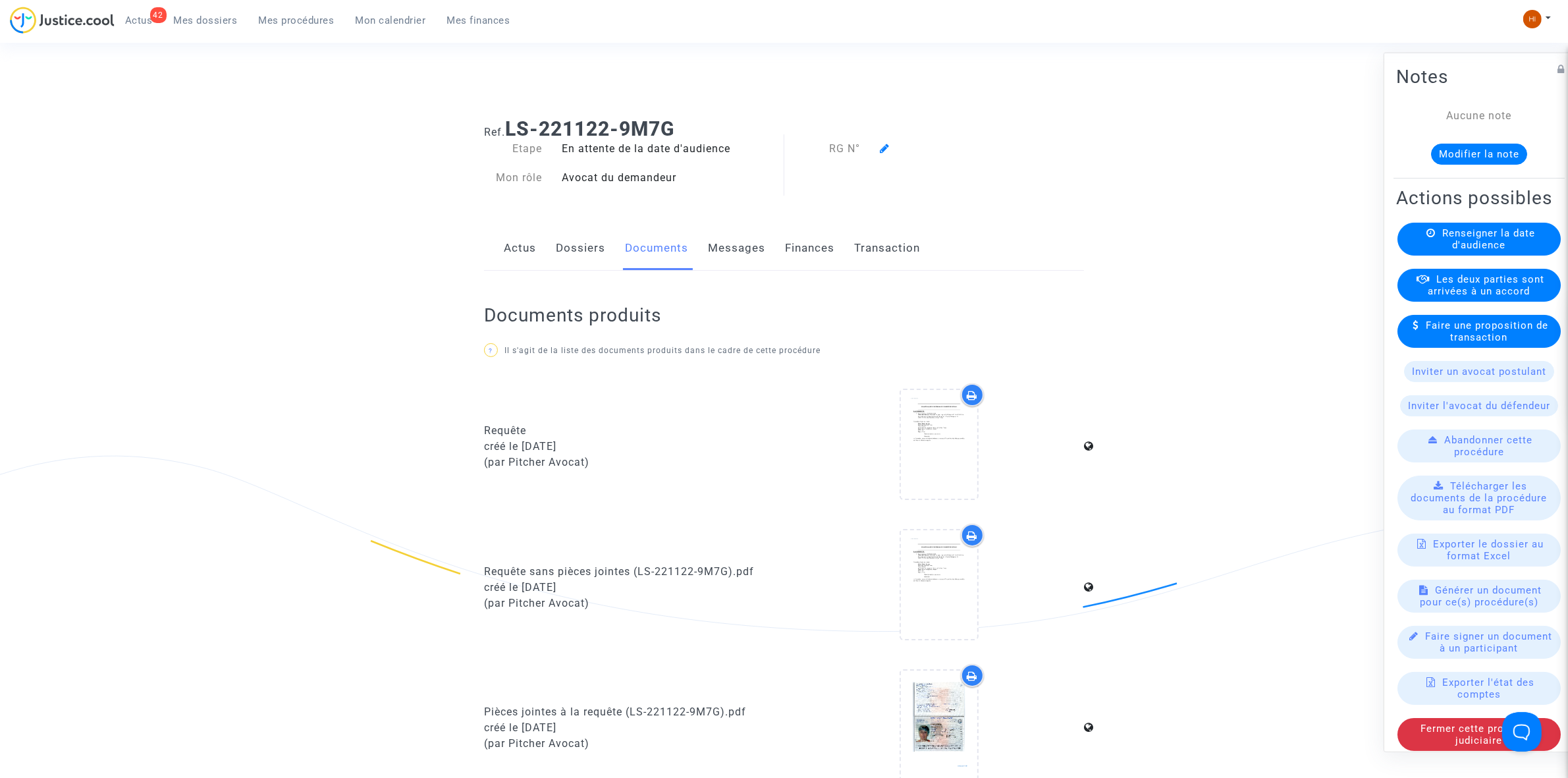
drag, startPoint x: 608, startPoint y: 251, endPoint x: 616, endPoint y: 251, distance: 8.0
click at [600, 255] on div "Actus Dossiers Documents Messages Finances Transaction" at bounding box center [784, 249] width 600 height 44
click at [623, 251] on div "Actus Dossiers Documents Messages Finances Transaction" at bounding box center [784, 249] width 600 height 44
click at [606, 248] on div "Actus Dossiers Documents Messages Finances Transaction" at bounding box center [784, 249] width 600 height 44
click at [588, 248] on link "Dossiers" at bounding box center [581, 249] width 50 height 43
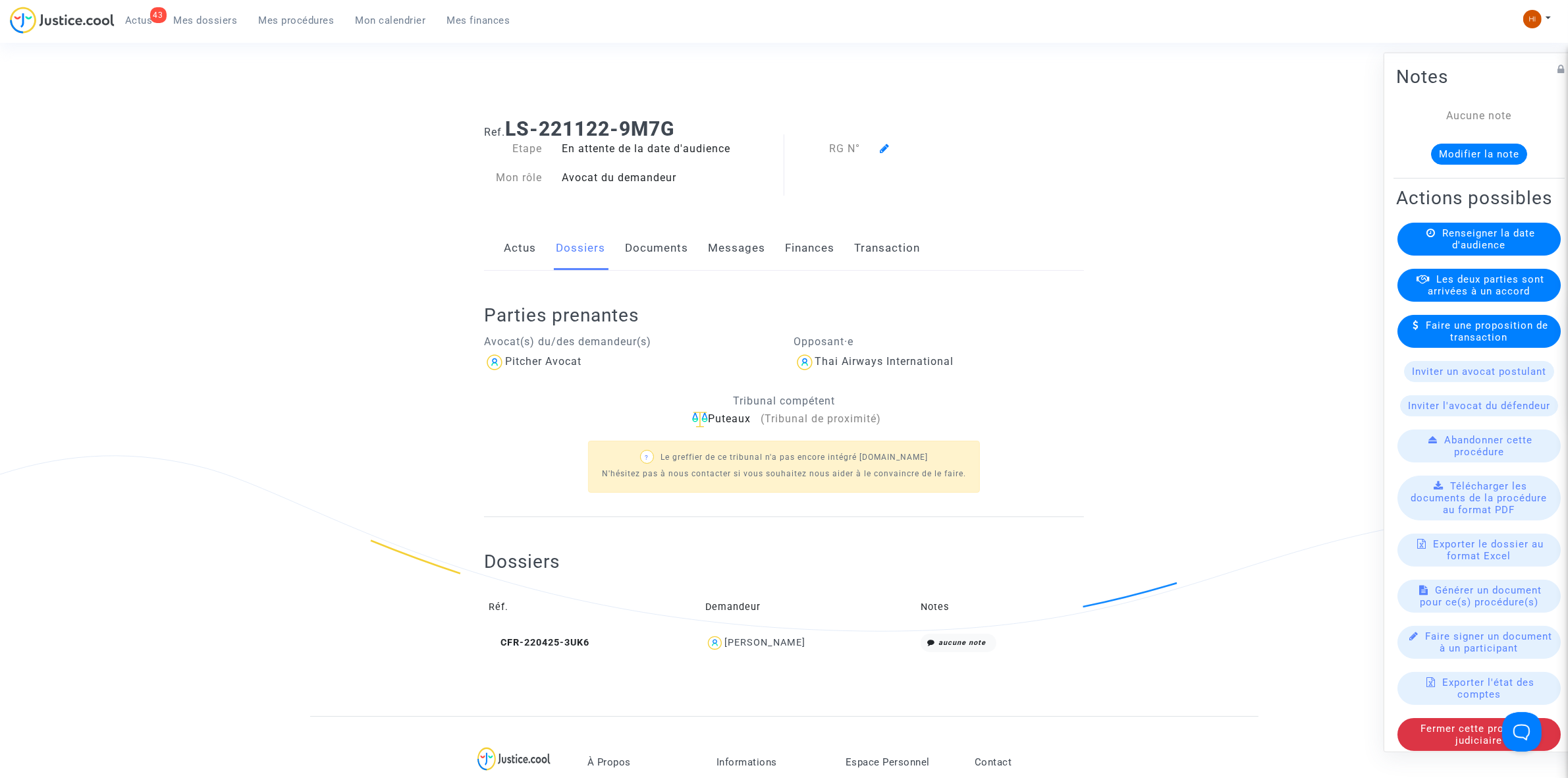
click at [301, 13] on link "Mes procédures" at bounding box center [296, 20] width 96 height 20
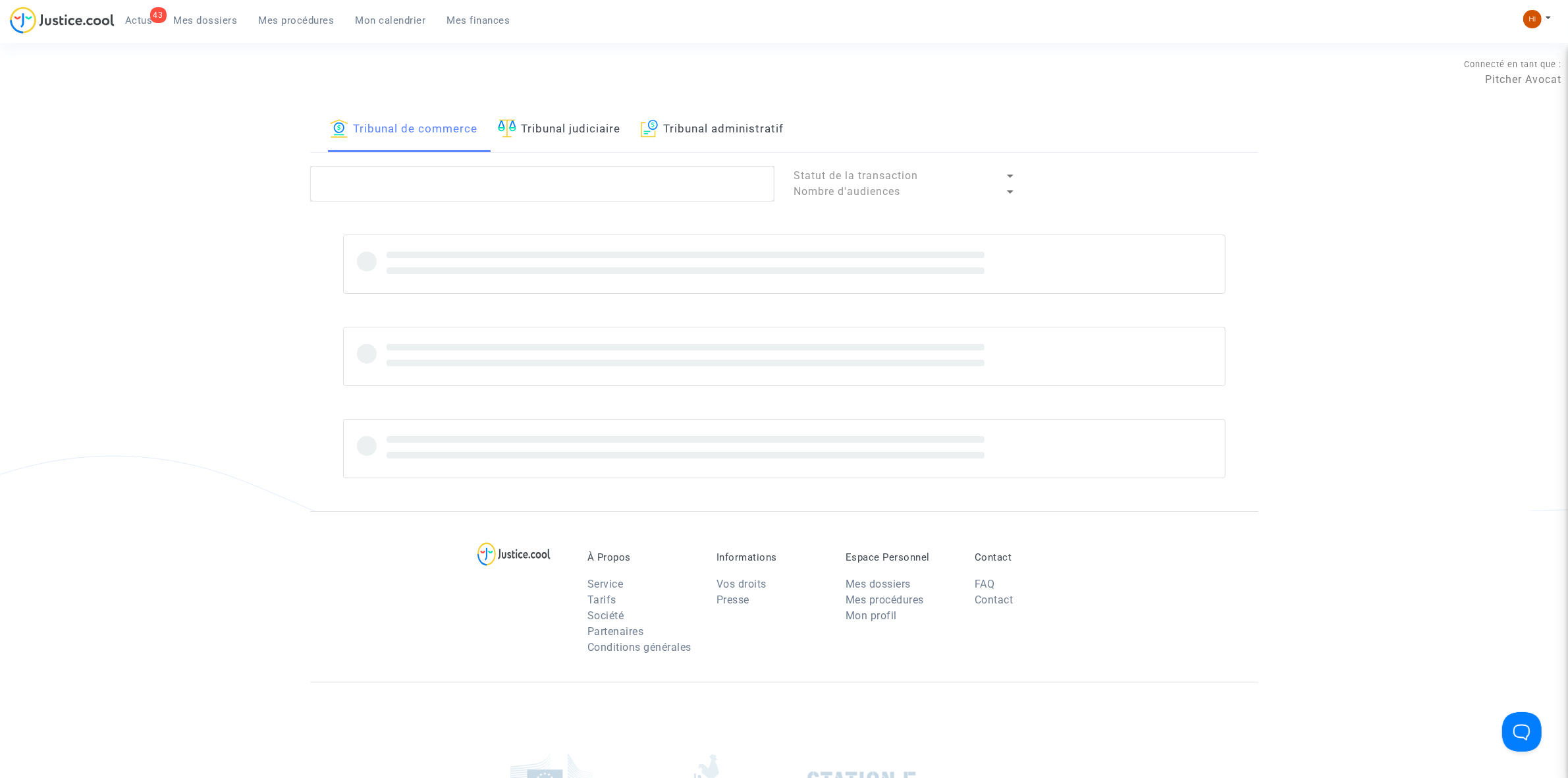
click at [571, 136] on link "Tribunal judiciaire" at bounding box center [560, 130] width 123 height 45
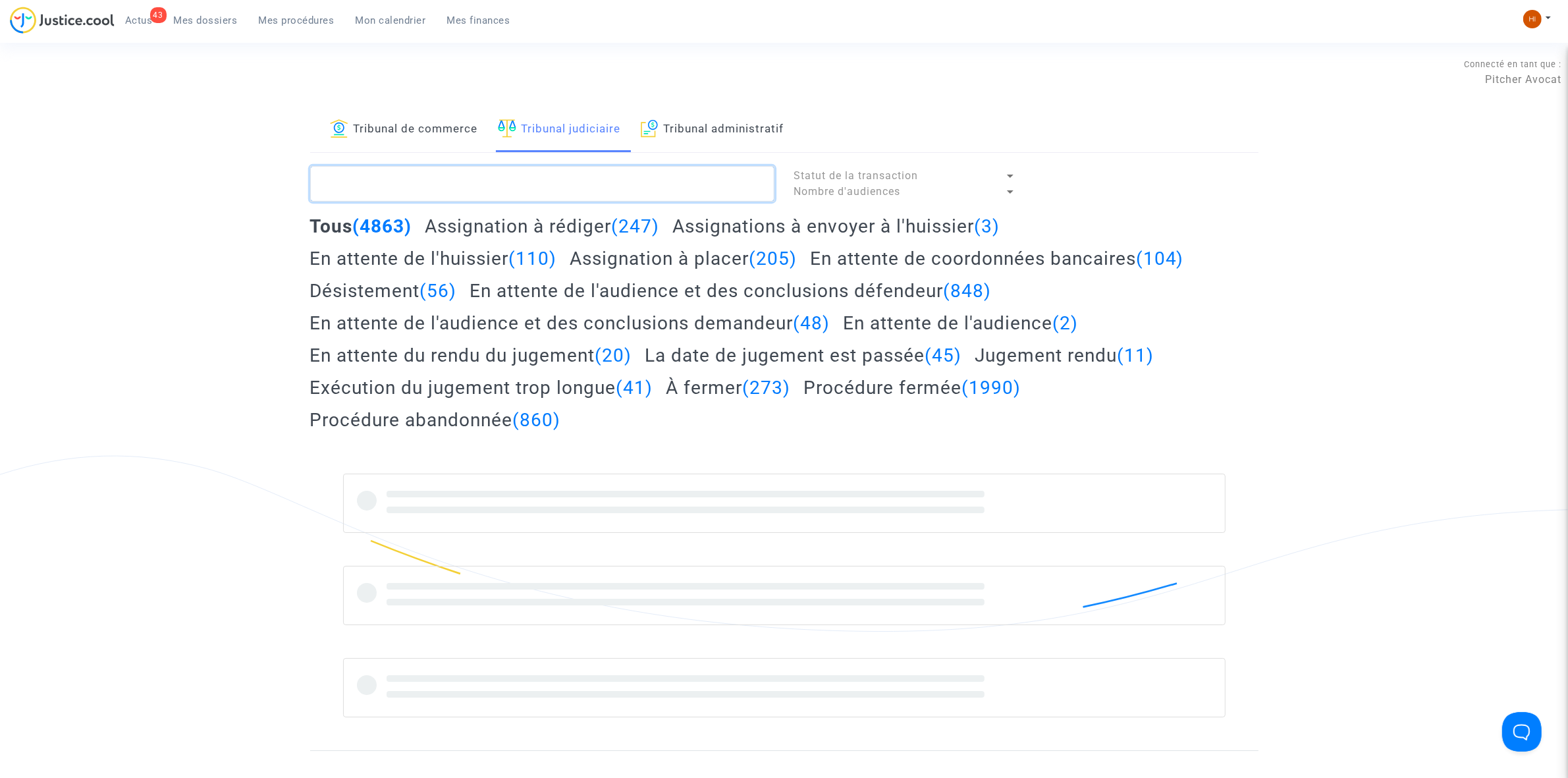
click at [550, 196] on textarea at bounding box center [542, 183] width 464 height 36
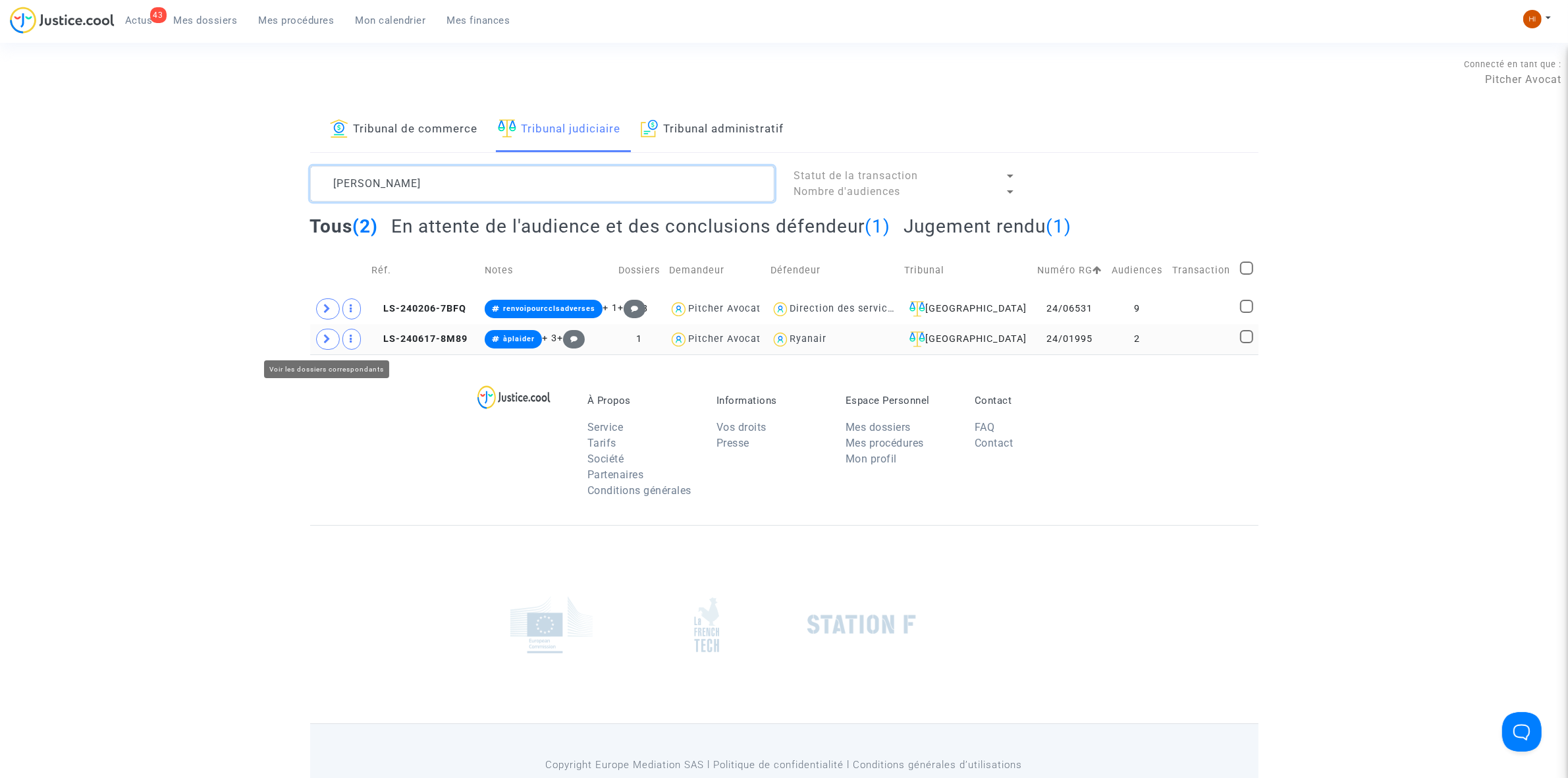
type textarea "LEROY MARC"
click at [324, 348] on span at bounding box center [328, 339] width 23 height 21
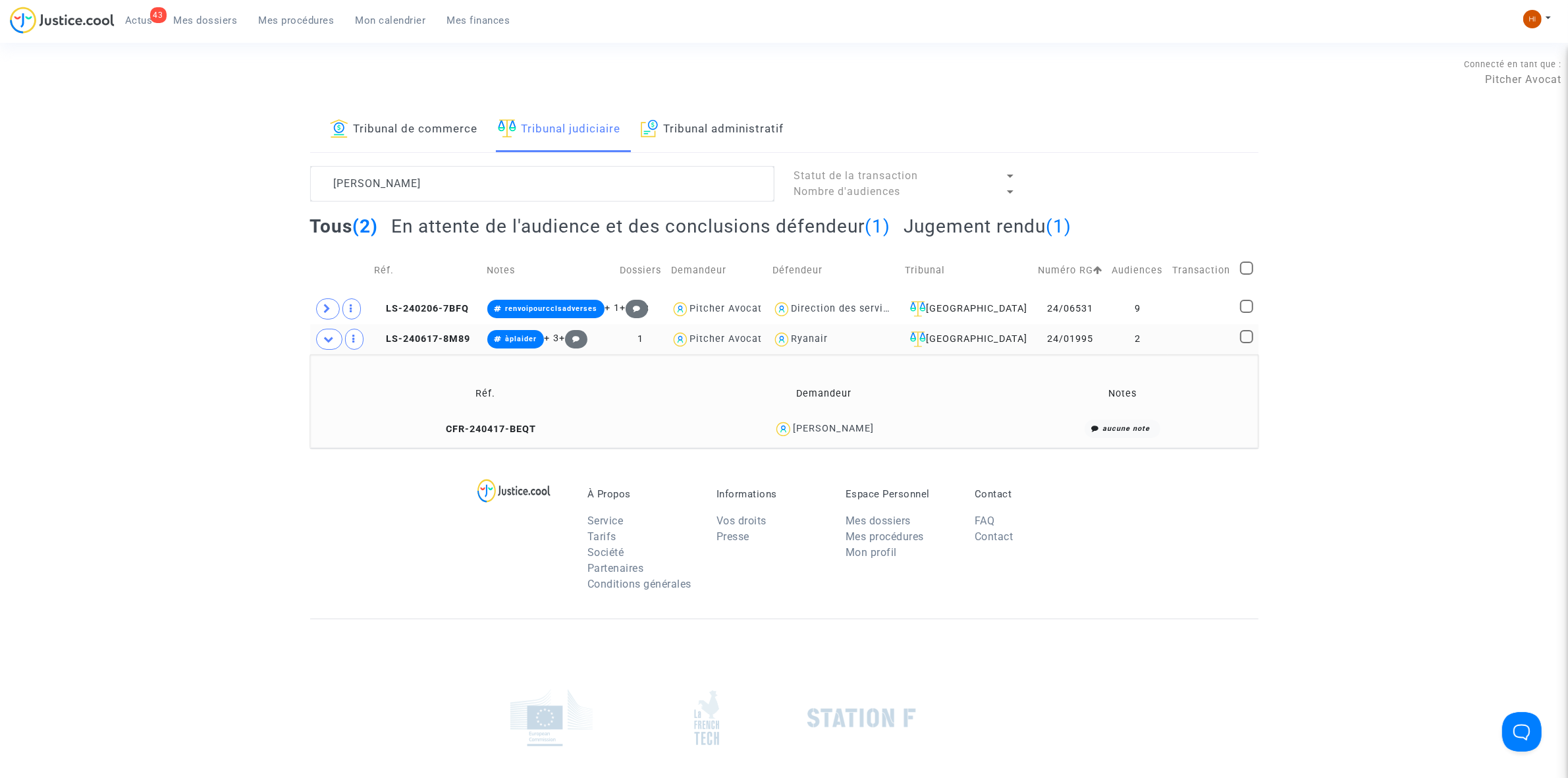
click at [459, 423] on copy "CFR-240417-BEQT" at bounding box center [484, 429] width 102 height 11
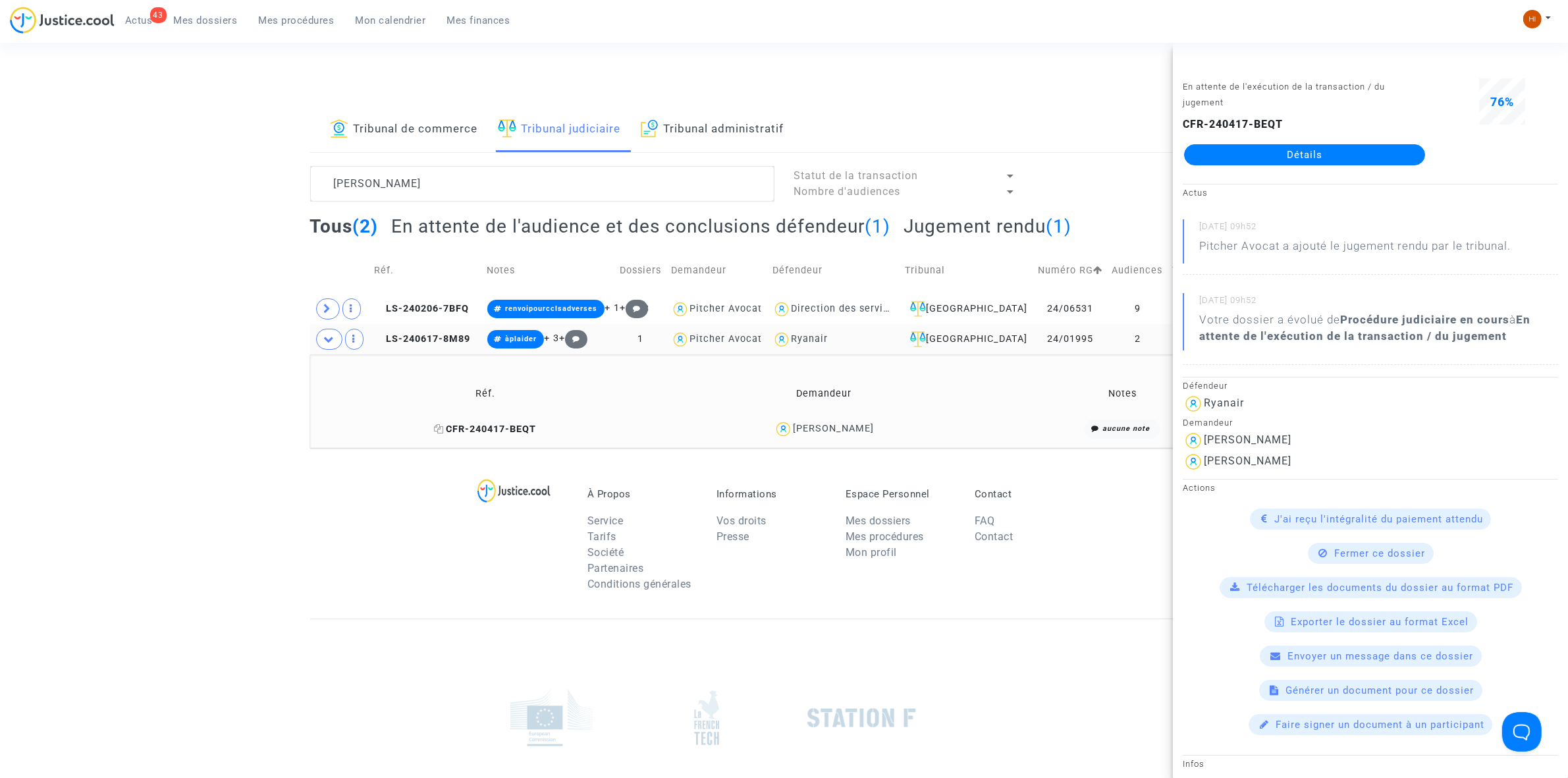
click at [444, 431] on icon at bounding box center [438, 429] width 10 height 10
click at [445, 333] on td "LS-240617-8M89" at bounding box center [426, 339] width 113 height 30
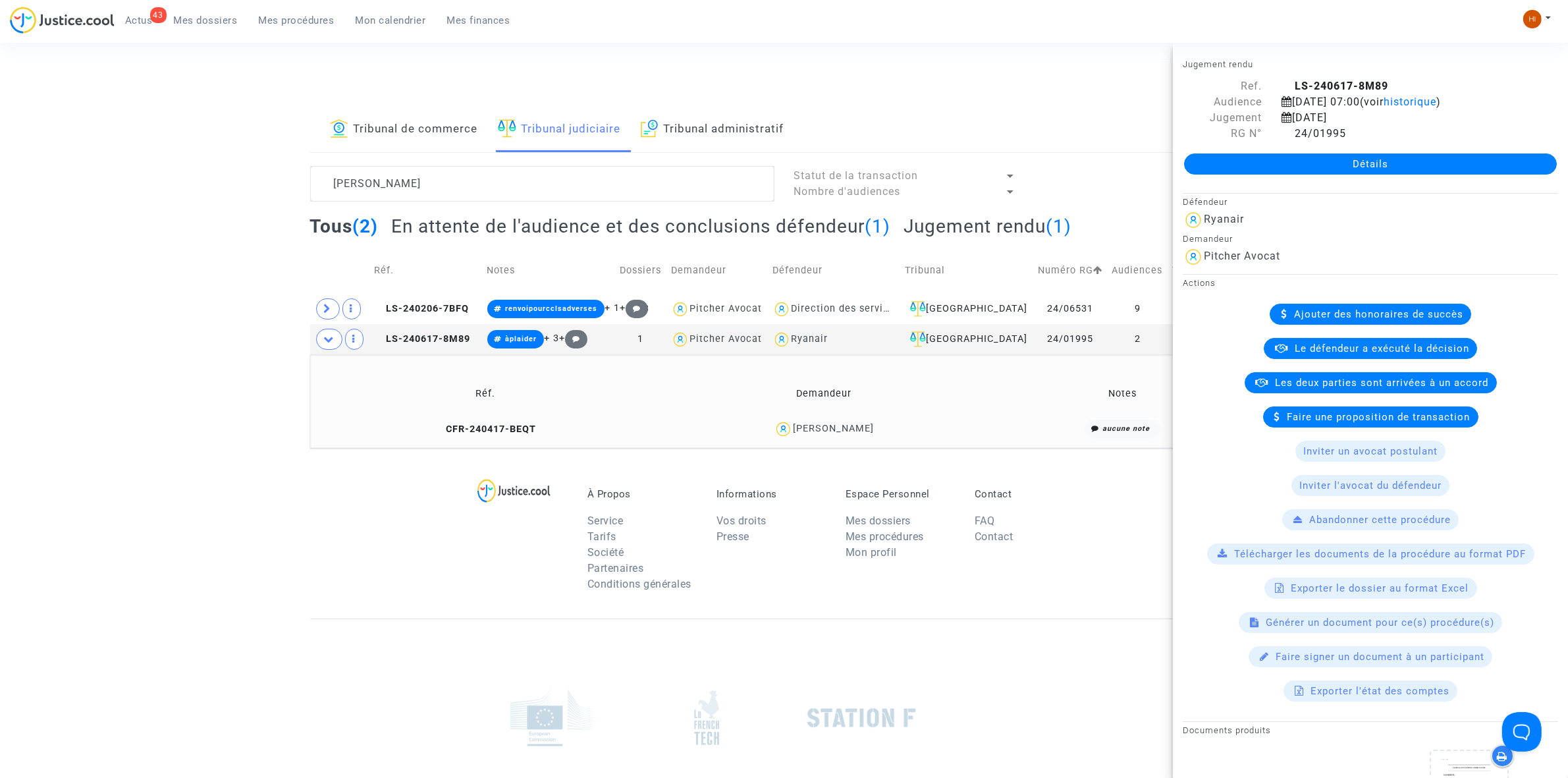
click at [1288, 163] on link "Détails" at bounding box center [1371, 164] width 373 height 21
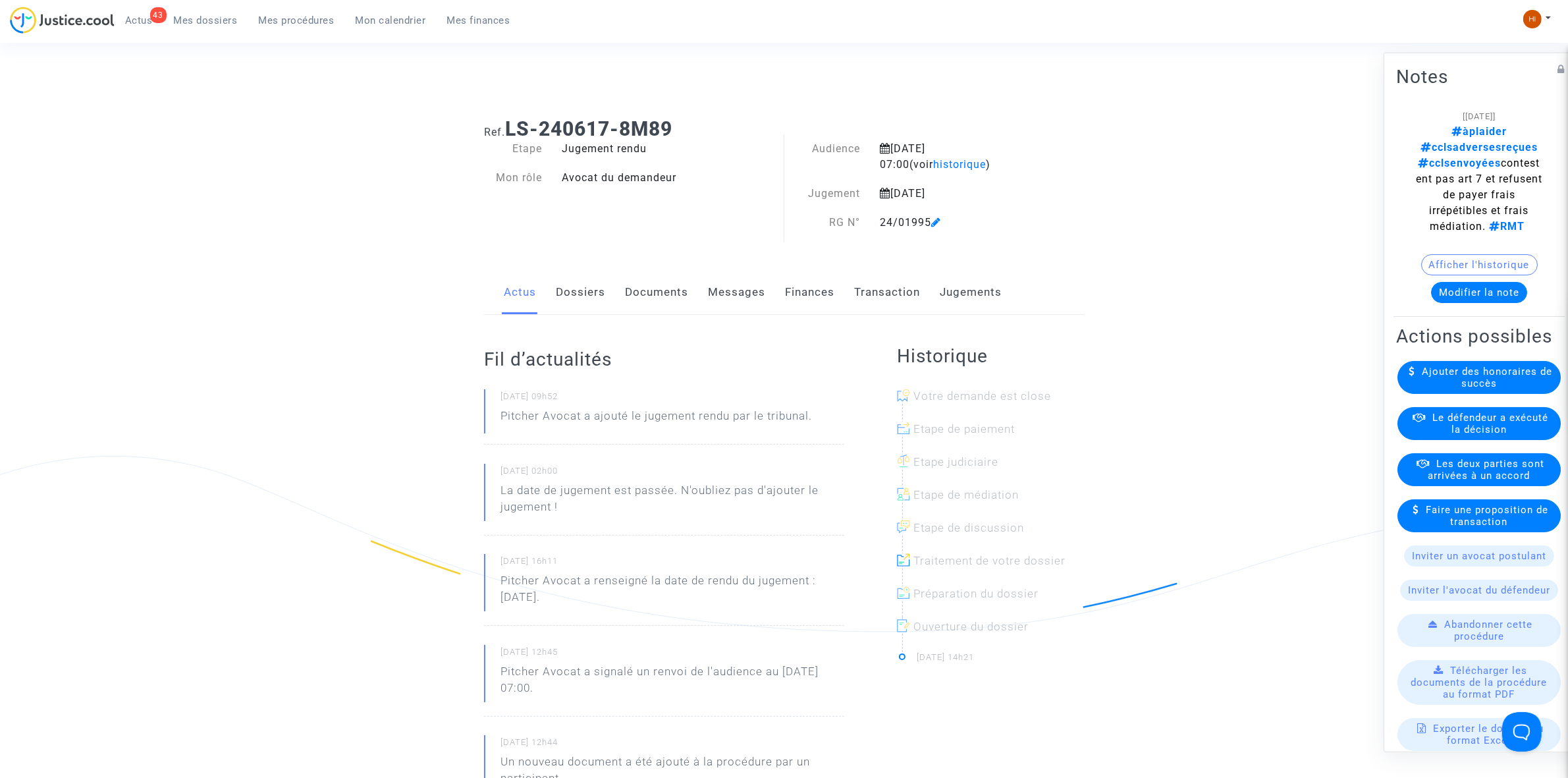
click at [584, 292] on link "Dossiers" at bounding box center [581, 292] width 50 height 43
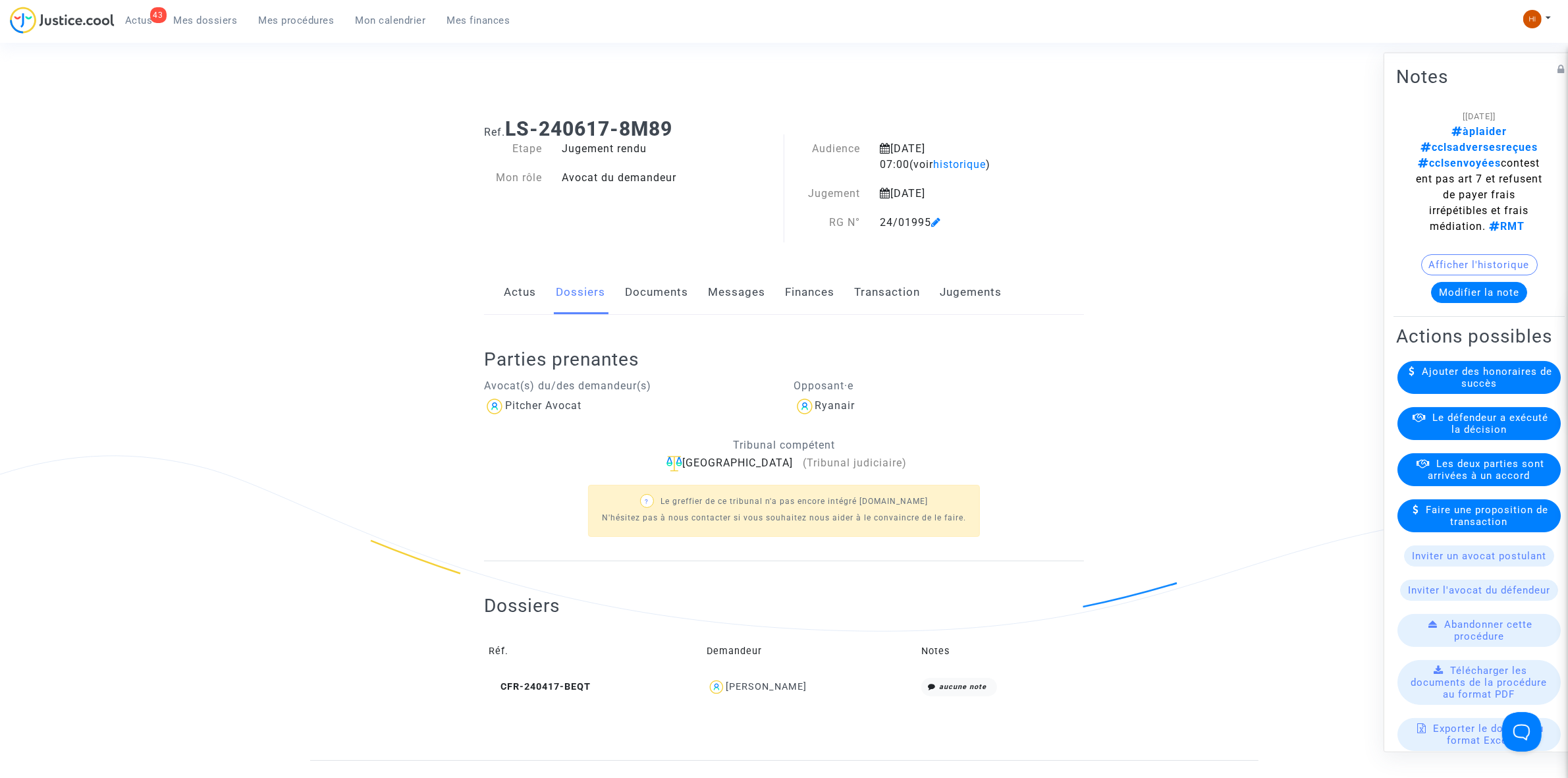
click at [651, 301] on link "Documents" at bounding box center [656, 292] width 63 height 43
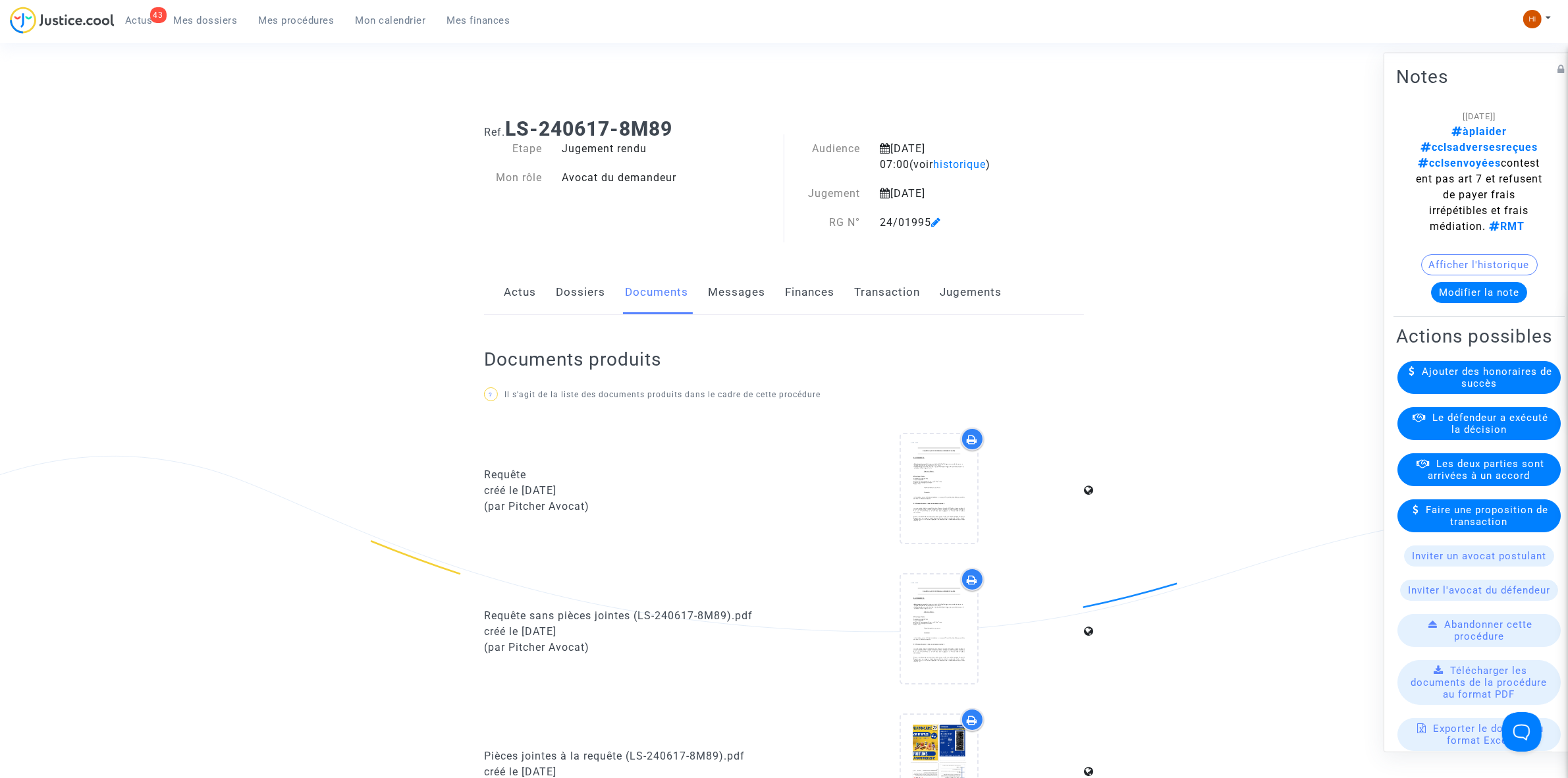
click at [574, 309] on link "Dossiers" at bounding box center [581, 292] width 50 height 43
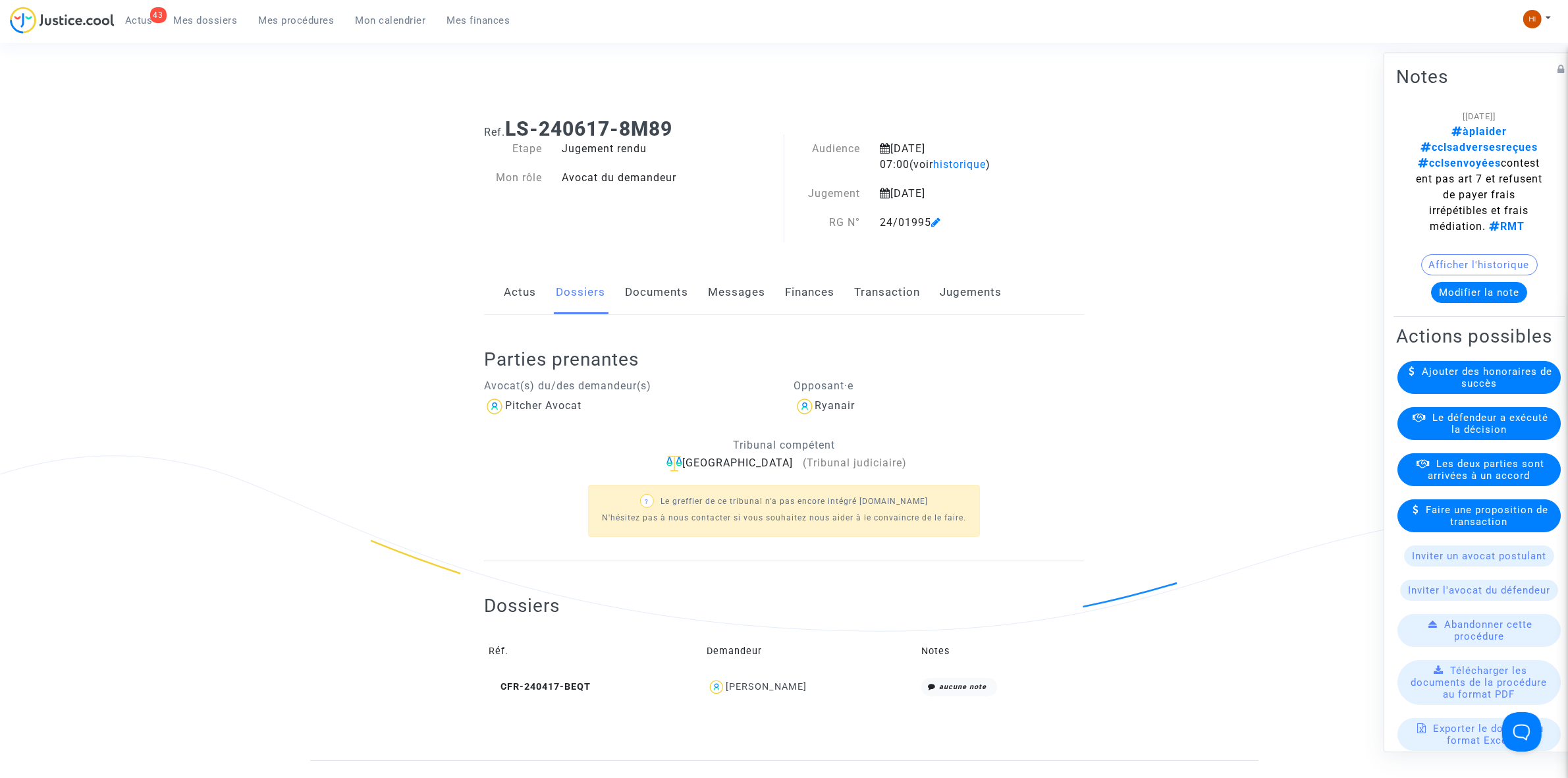
click at [961, 297] on link "Jugements" at bounding box center [970, 292] width 62 height 43
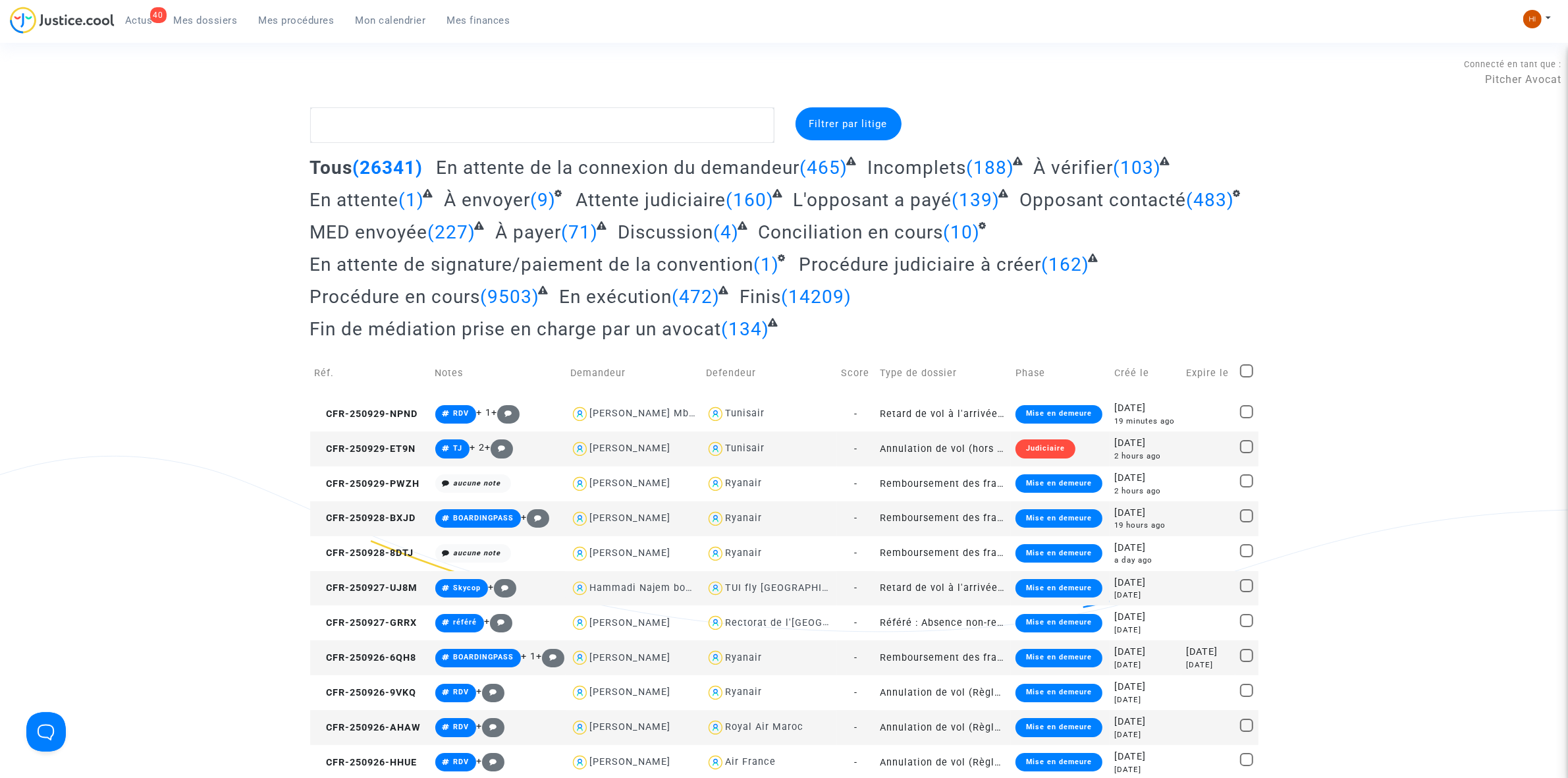
click at [303, 18] on span "Mes procédures" at bounding box center [296, 21] width 76 height 12
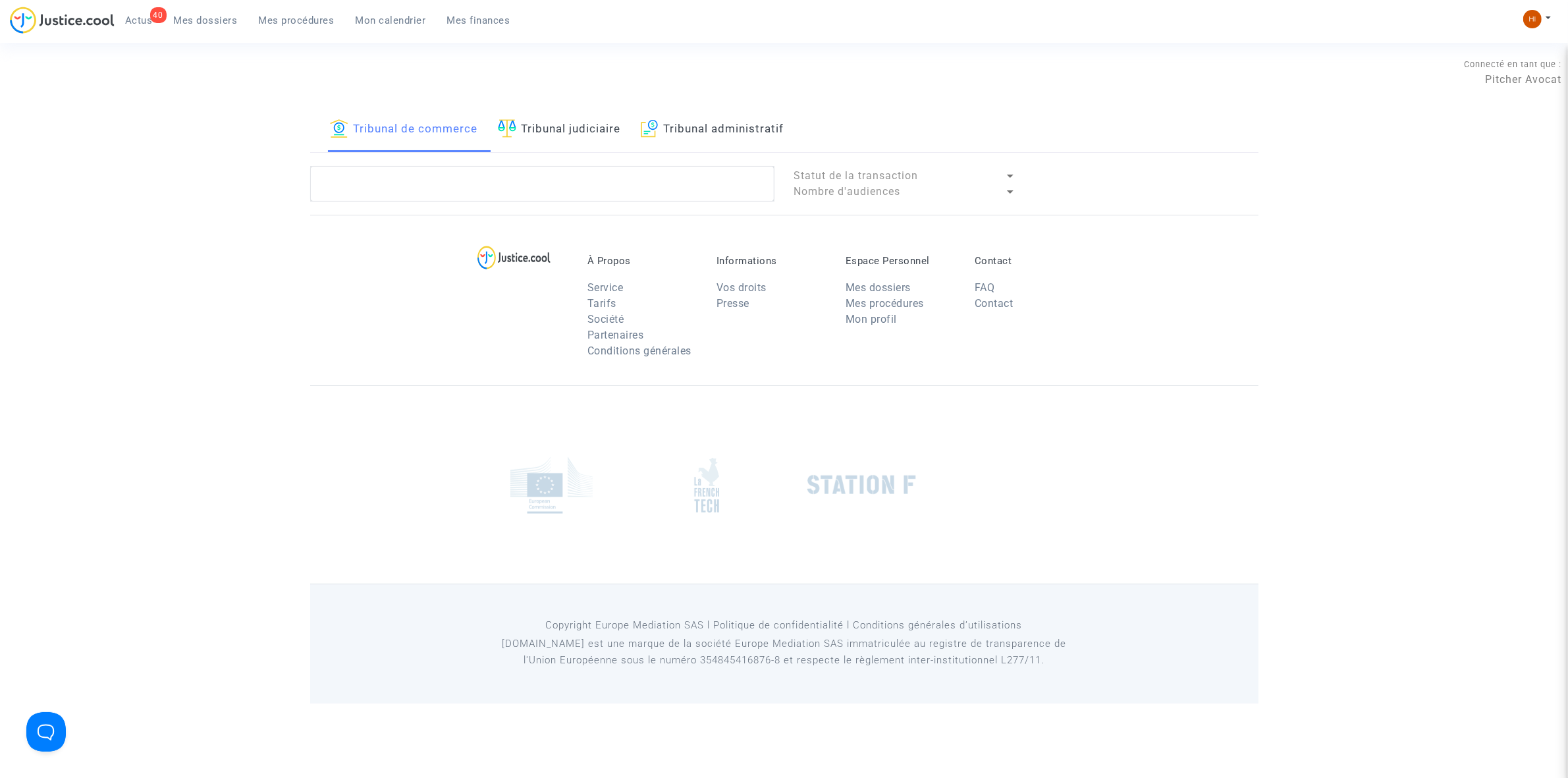
click at [522, 127] on link "Tribunal judiciaire" at bounding box center [560, 130] width 123 height 45
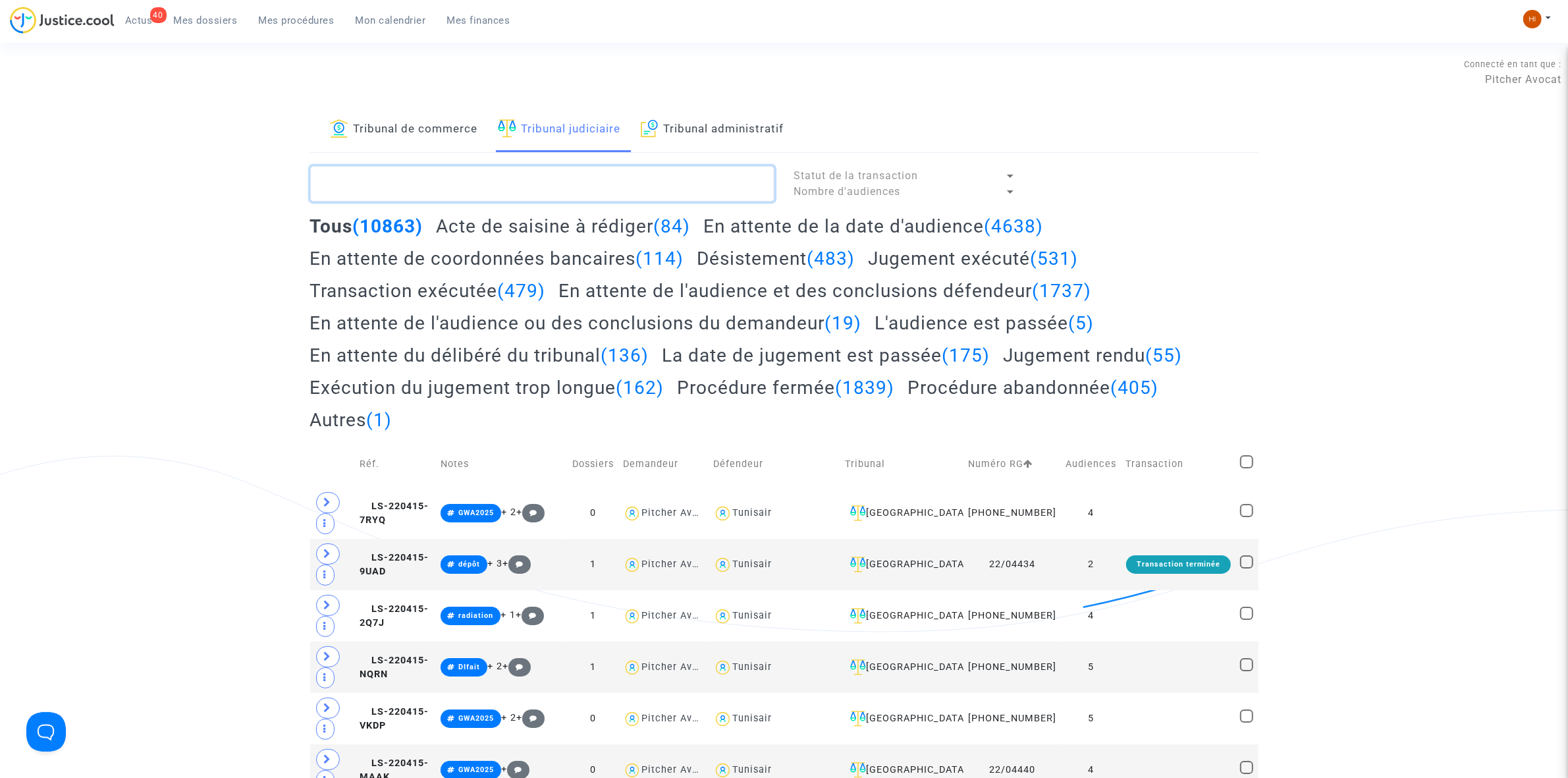
click at [425, 179] on textarea at bounding box center [542, 183] width 464 height 36
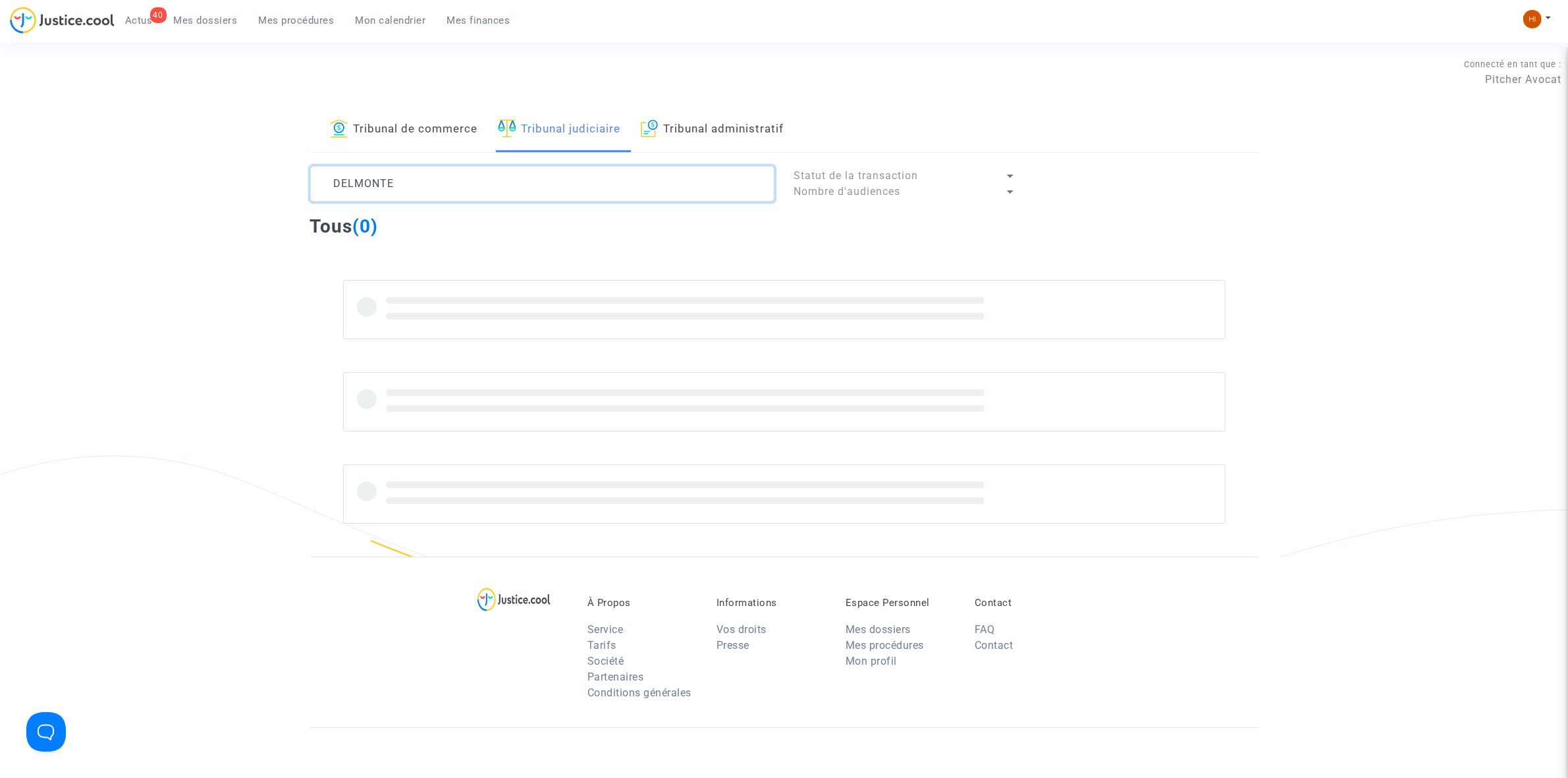
type textarea "DELMONTE"
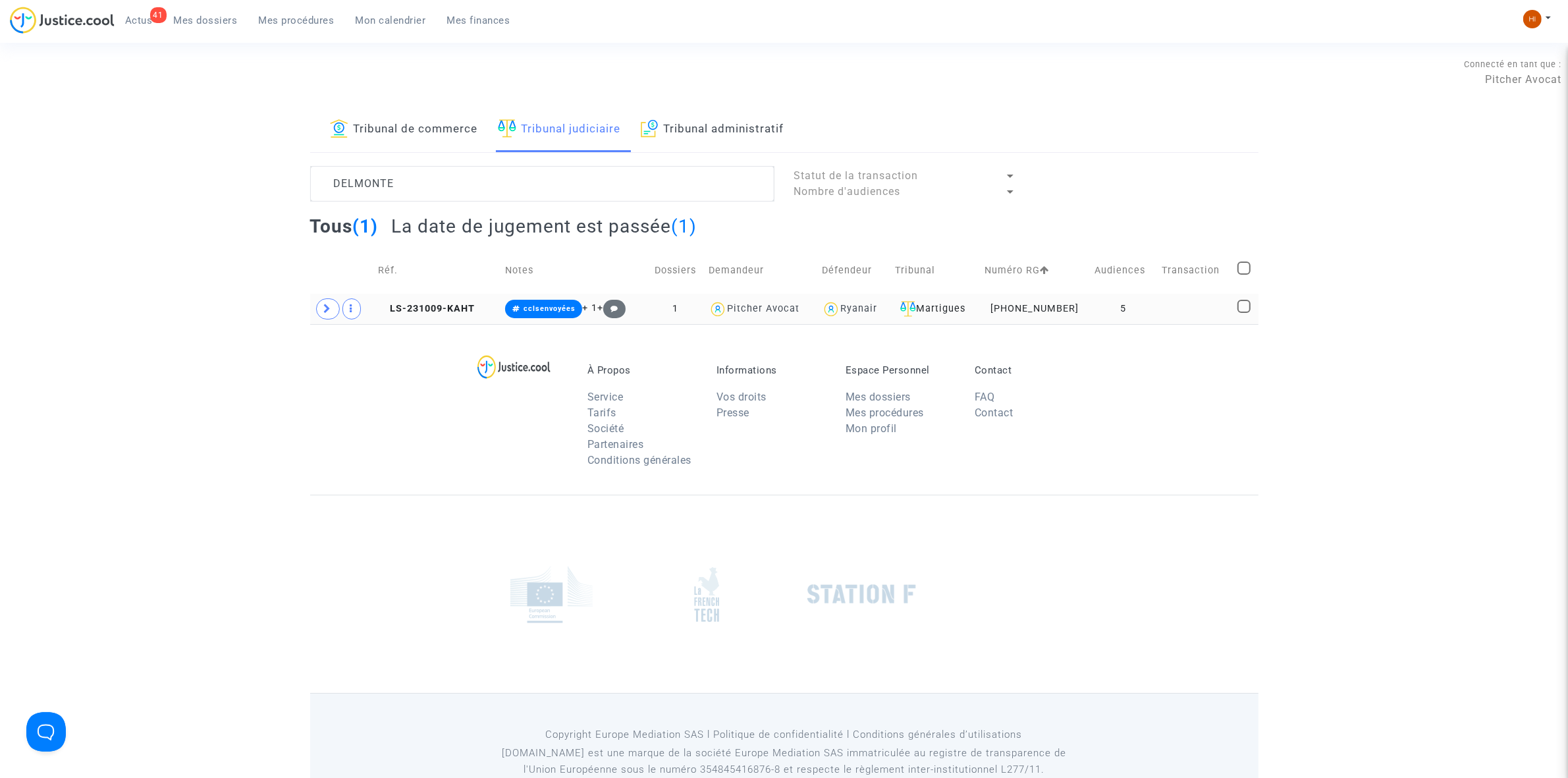
click at [409, 317] on td "LS-231009-KAHT" at bounding box center [437, 309] width 127 height 30
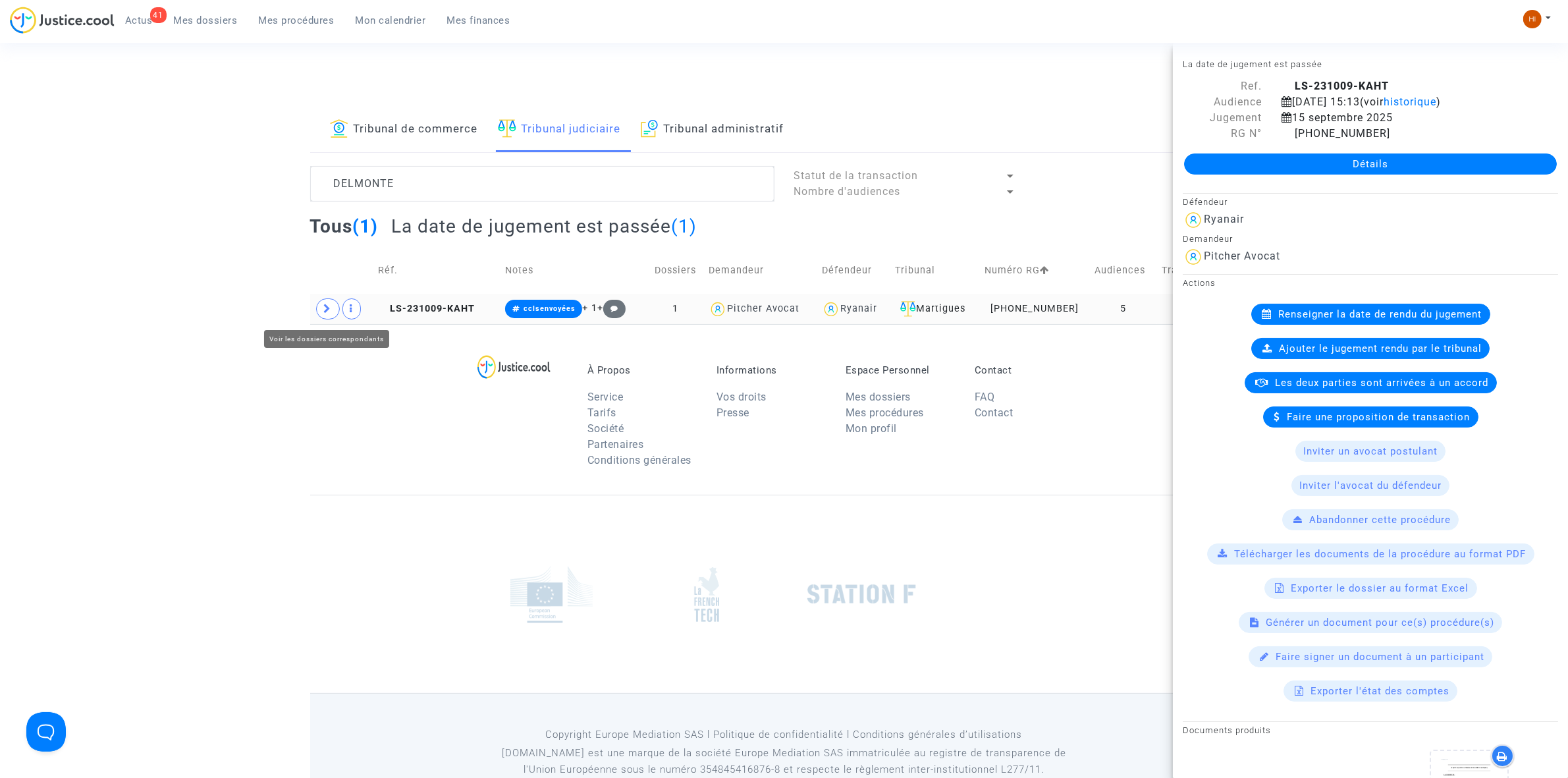
click at [322, 306] on span at bounding box center [328, 309] width 23 height 21
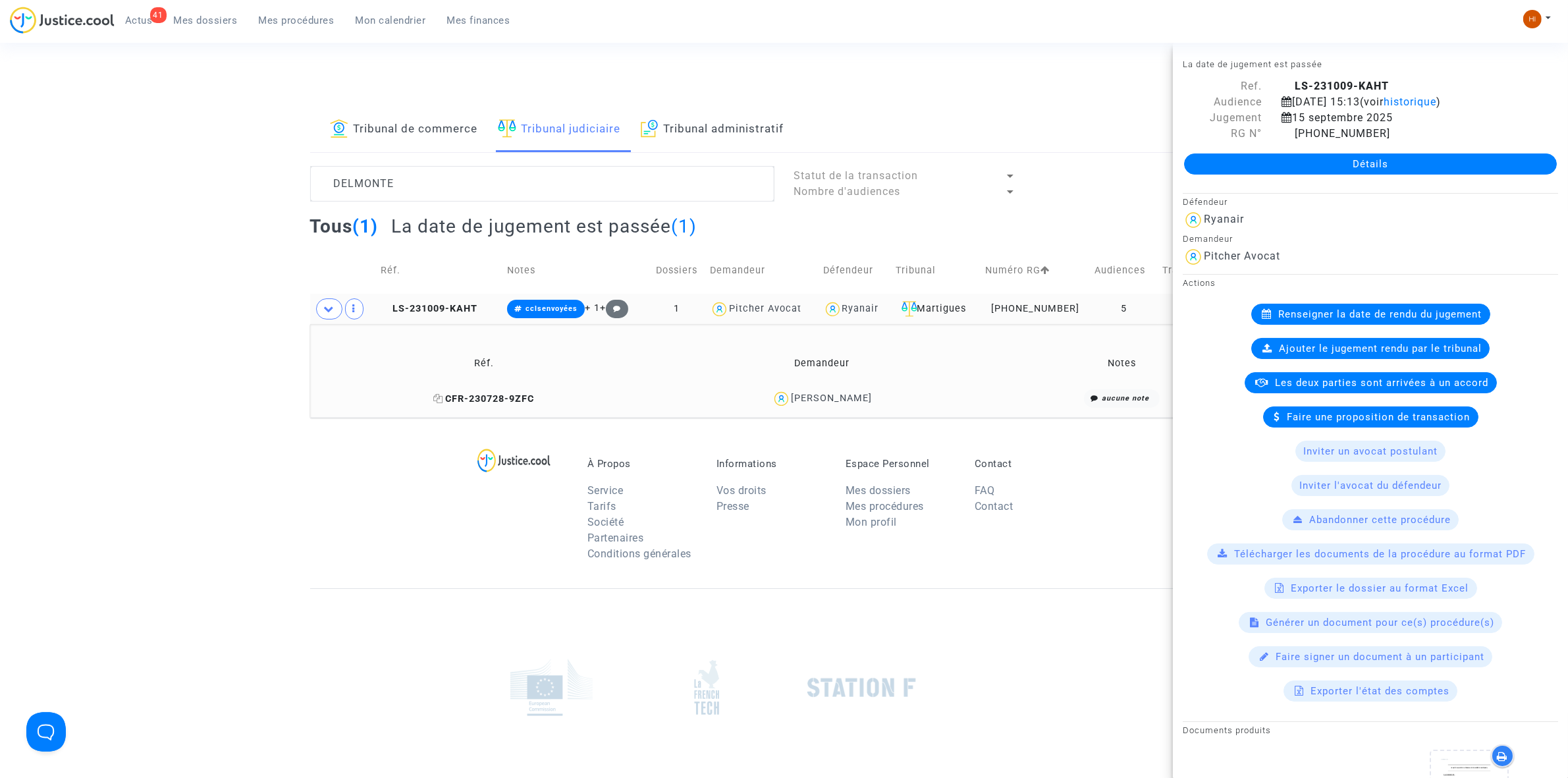
click at [434, 401] on icon at bounding box center [438, 398] width 10 height 10
drag, startPoint x: 416, startPoint y: 305, endPoint x: 572, endPoint y: 263, distance: 161.6
click at [416, 305] on span "LS-231009-KAHT" at bounding box center [429, 309] width 96 height 11
click at [1312, 169] on link "Détails" at bounding box center [1371, 164] width 373 height 21
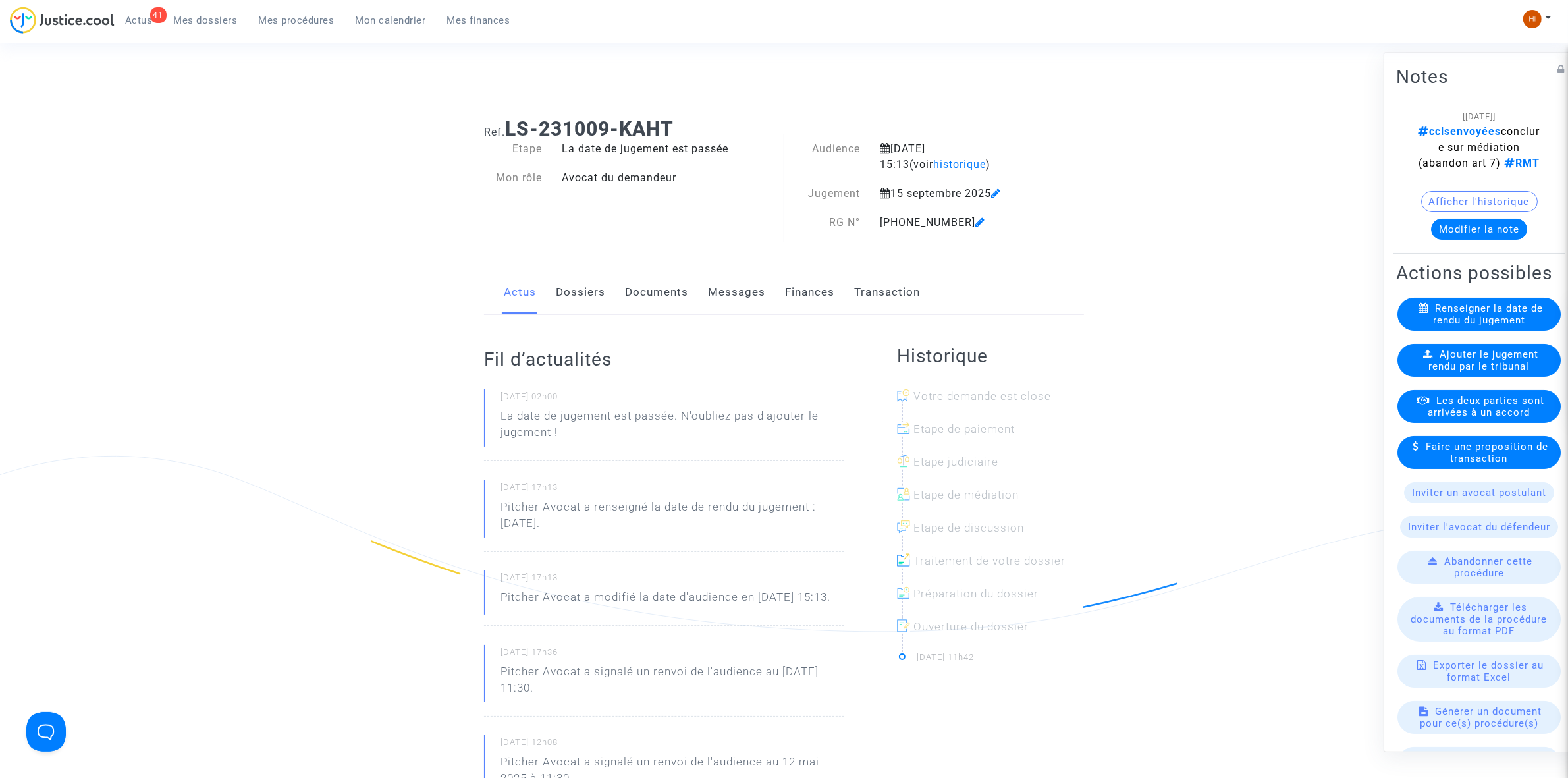
click at [893, 304] on link "Transaction" at bounding box center [887, 292] width 66 height 43
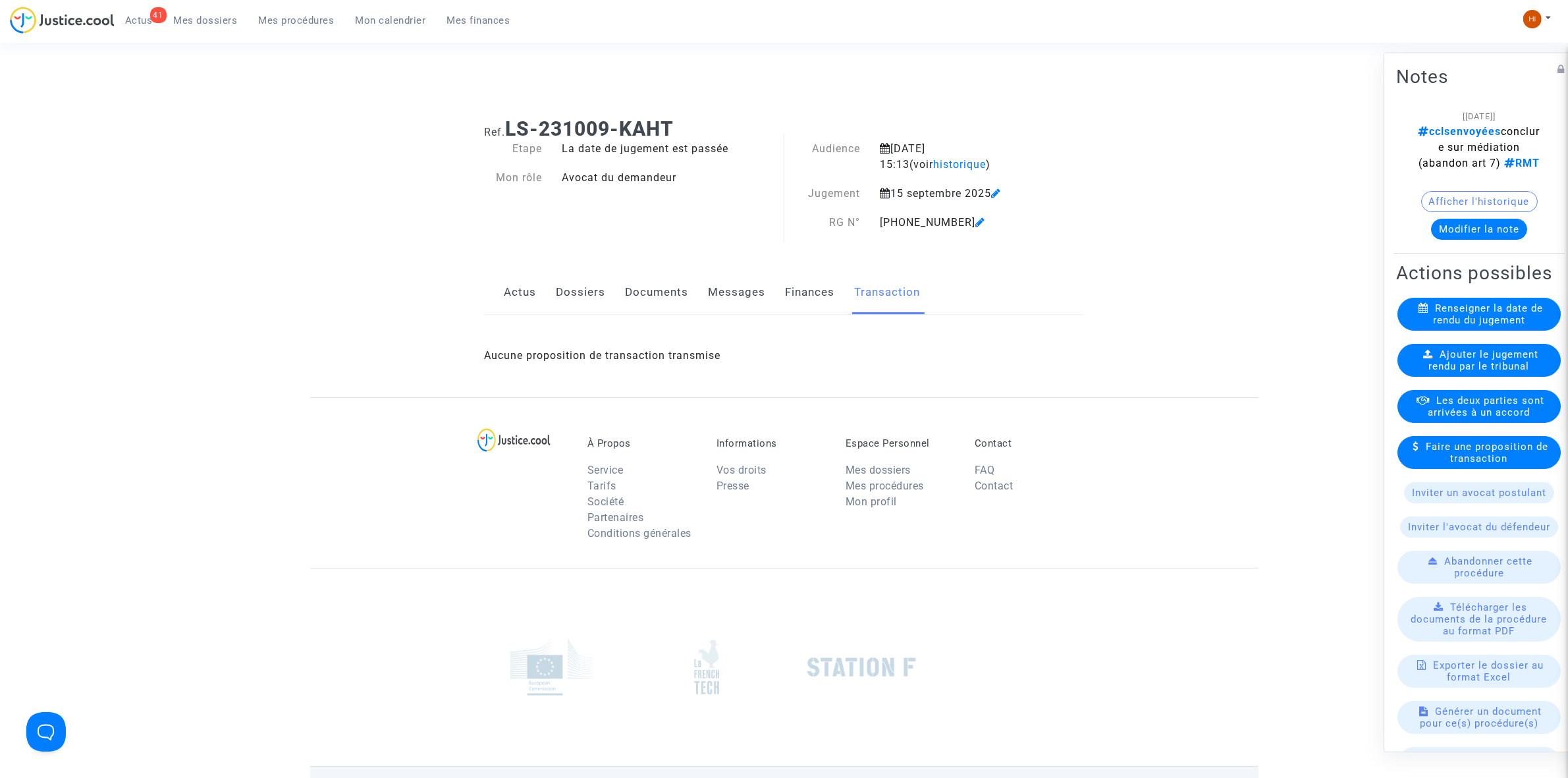
click at [680, 292] on link "Documents" at bounding box center [656, 292] width 63 height 43
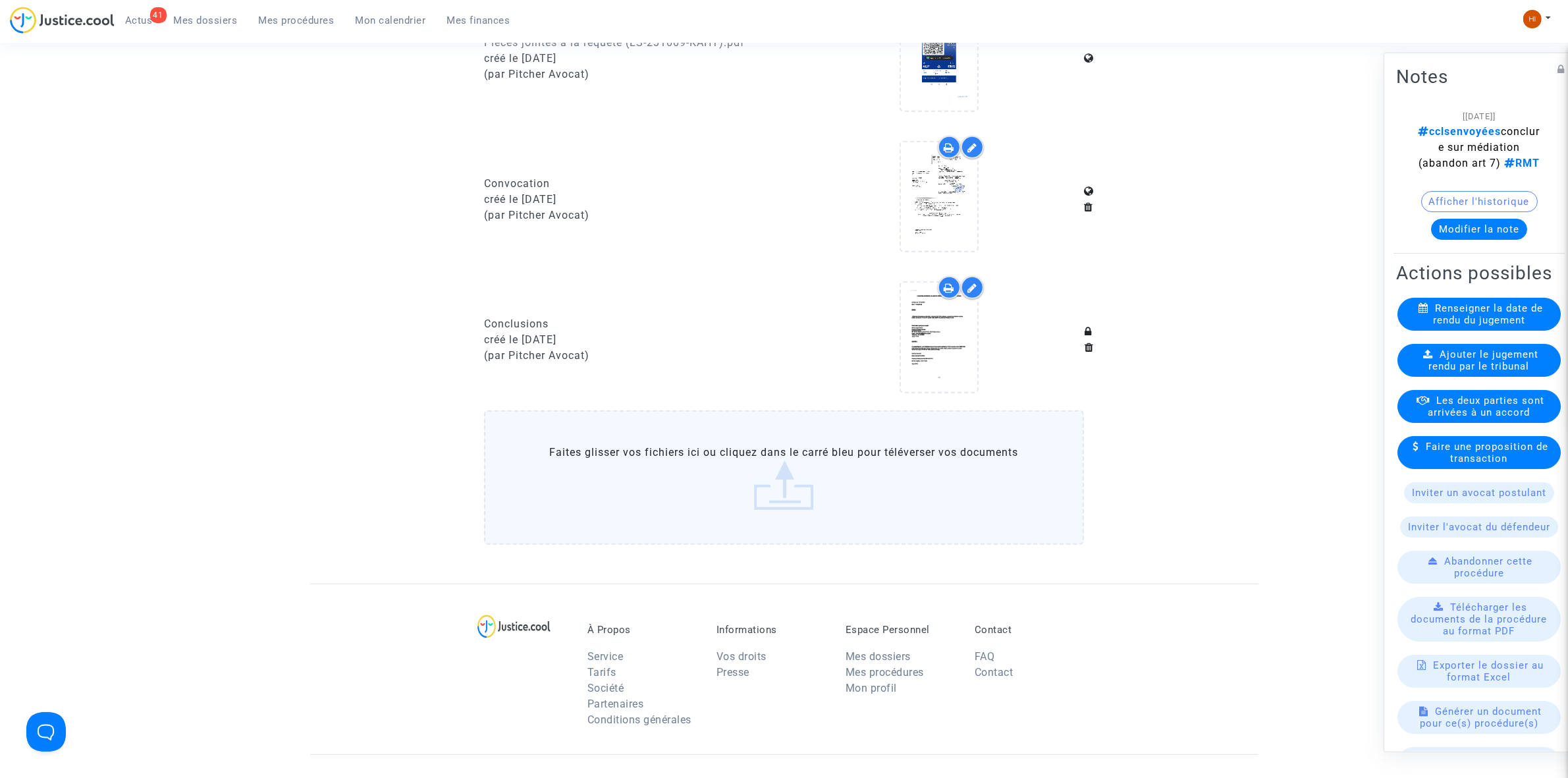
scroll to position [741, 0]
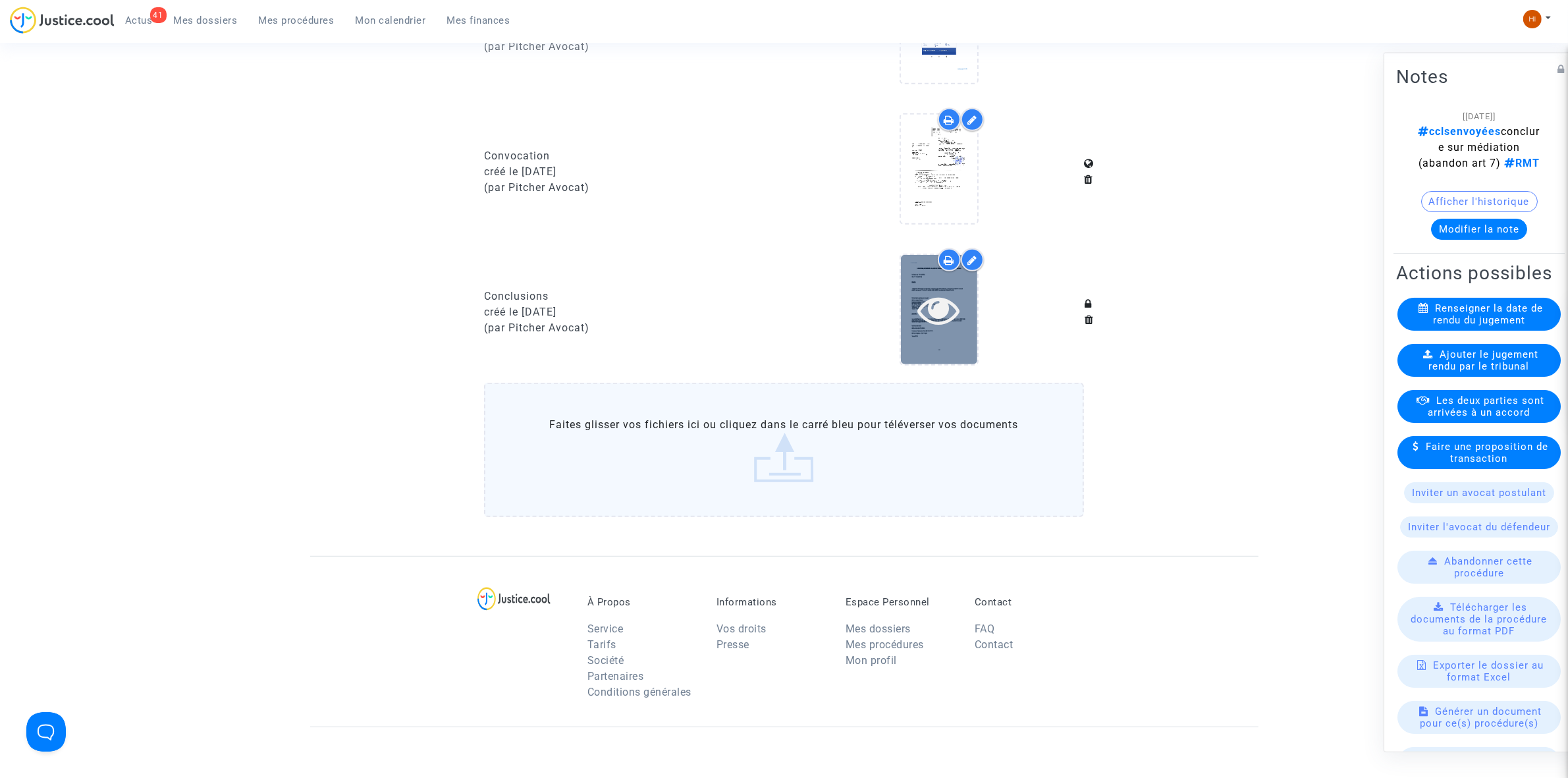
click at [919, 306] on icon at bounding box center [939, 309] width 43 height 42
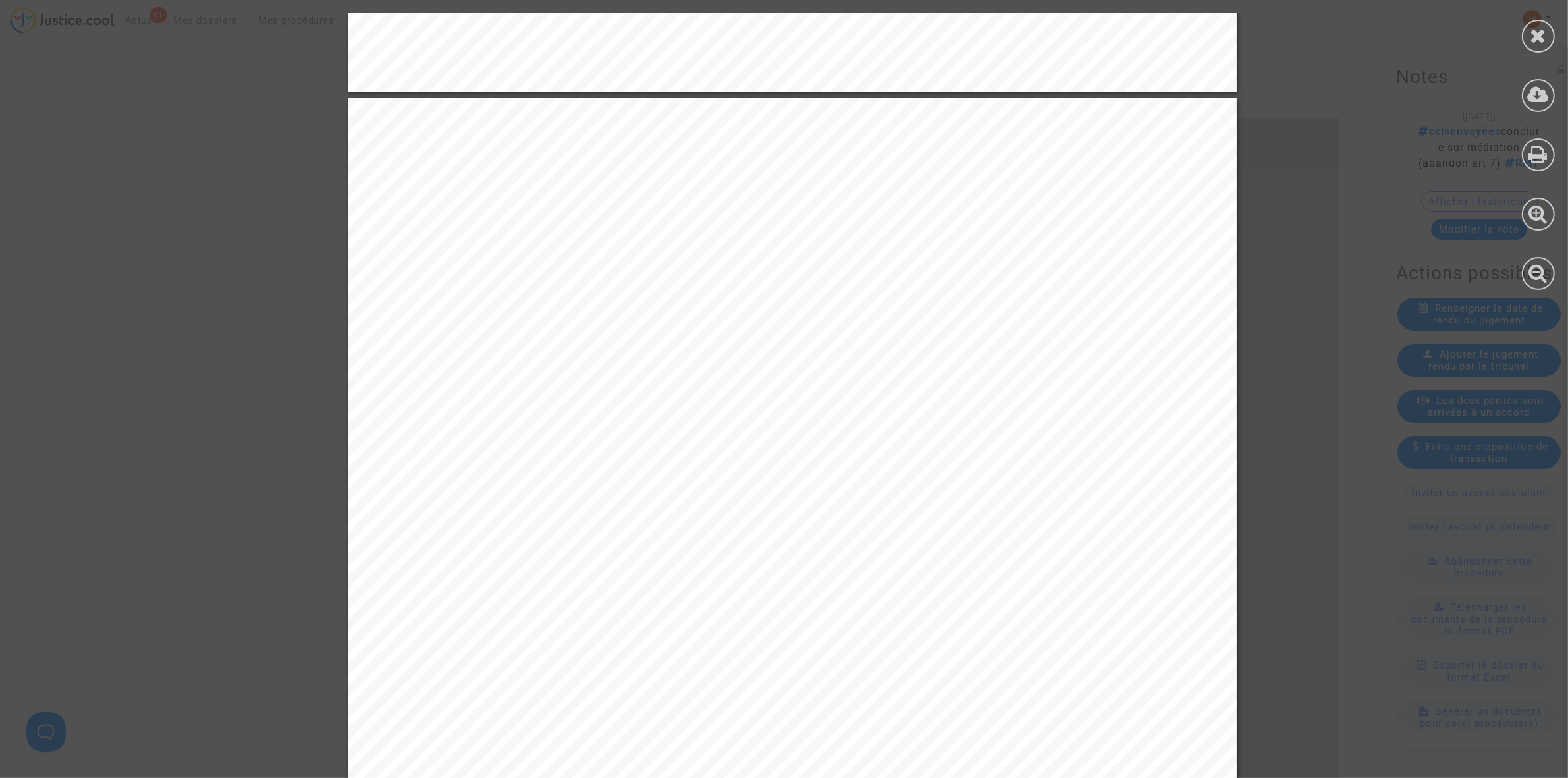
scroll to position [4117, 0]
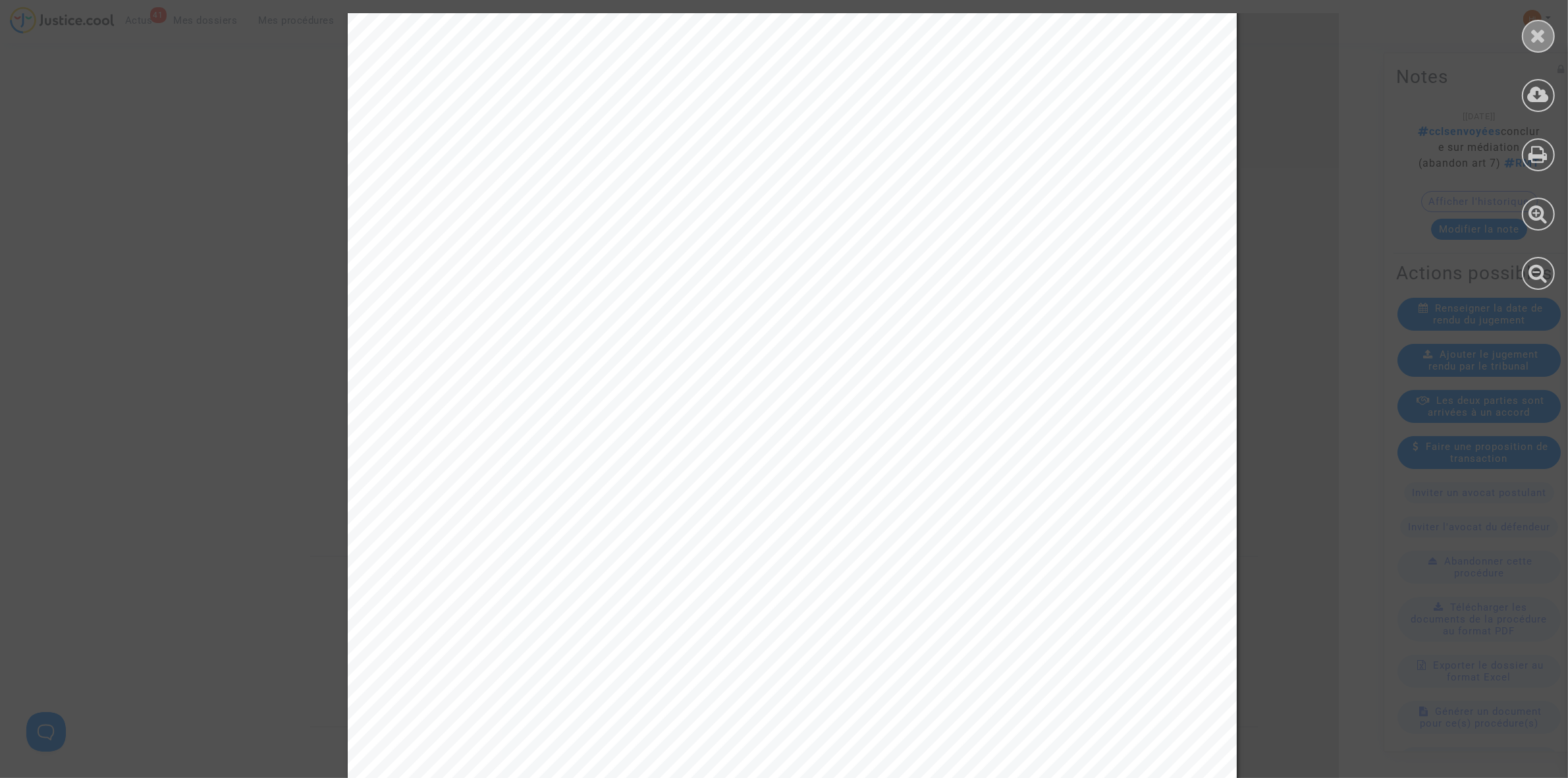
click at [1546, 44] on div at bounding box center [1538, 37] width 33 height 33
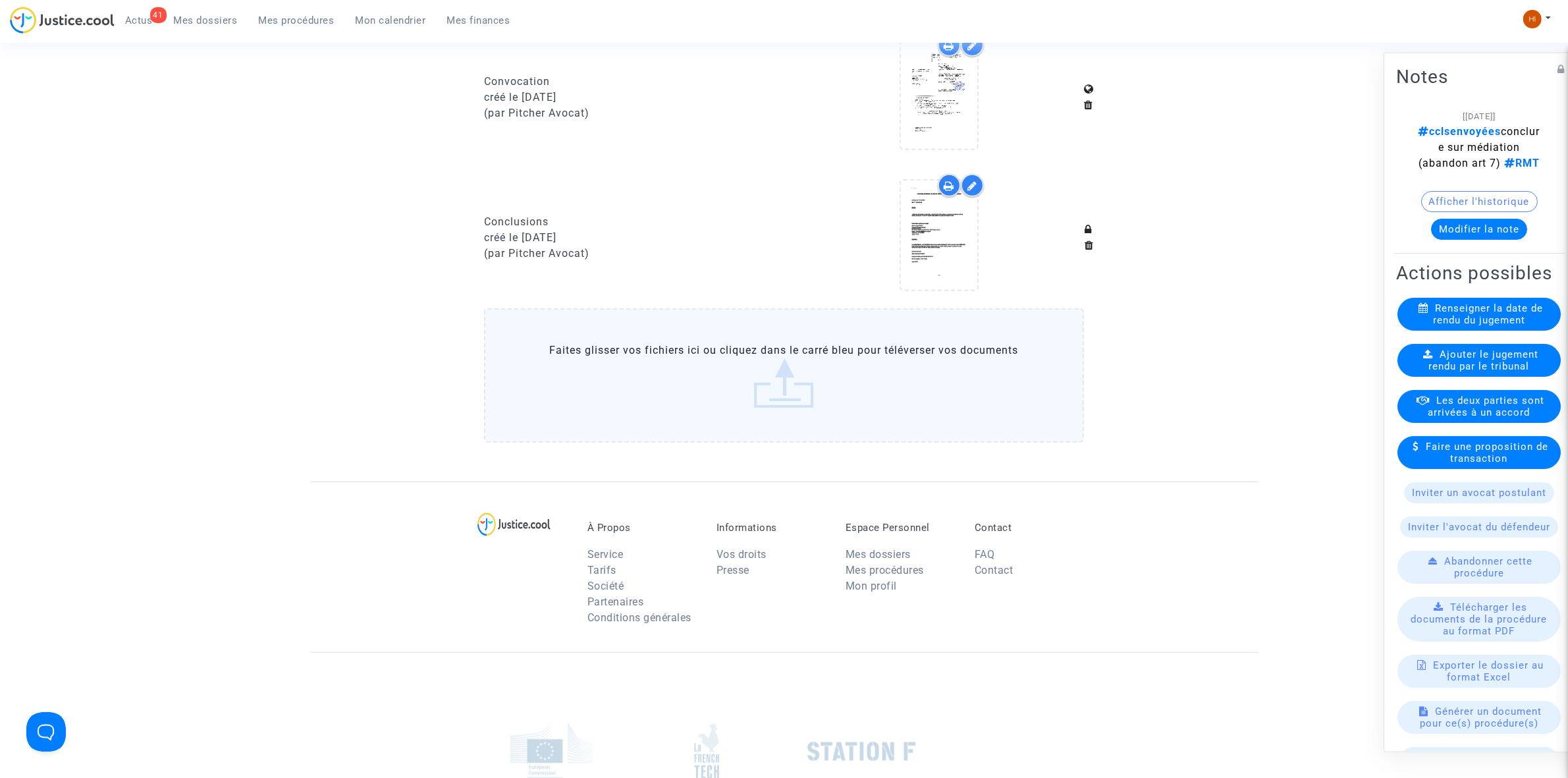
scroll to position [823, 0]
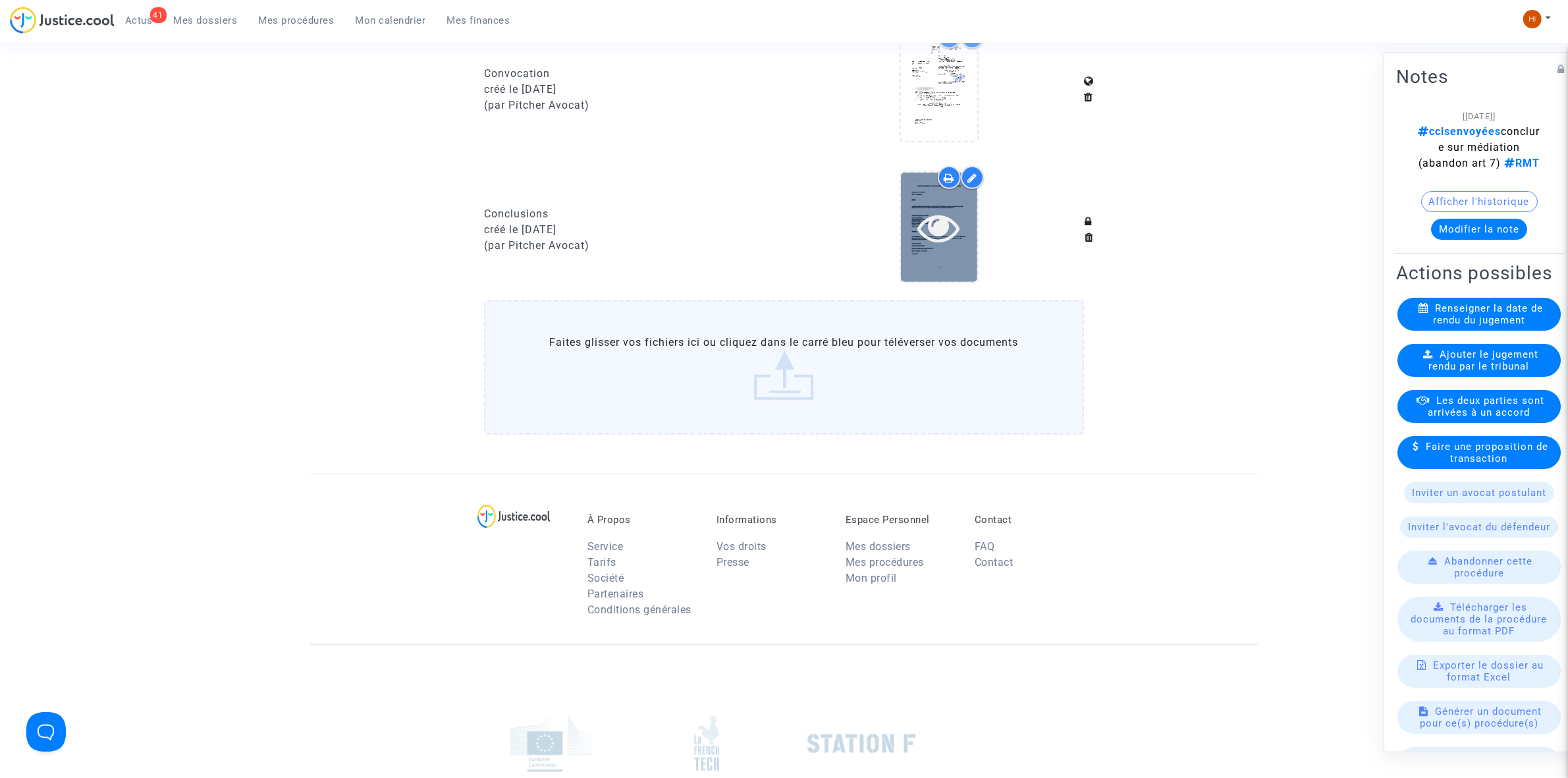
click at [910, 200] on div at bounding box center [940, 227] width 76 height 109
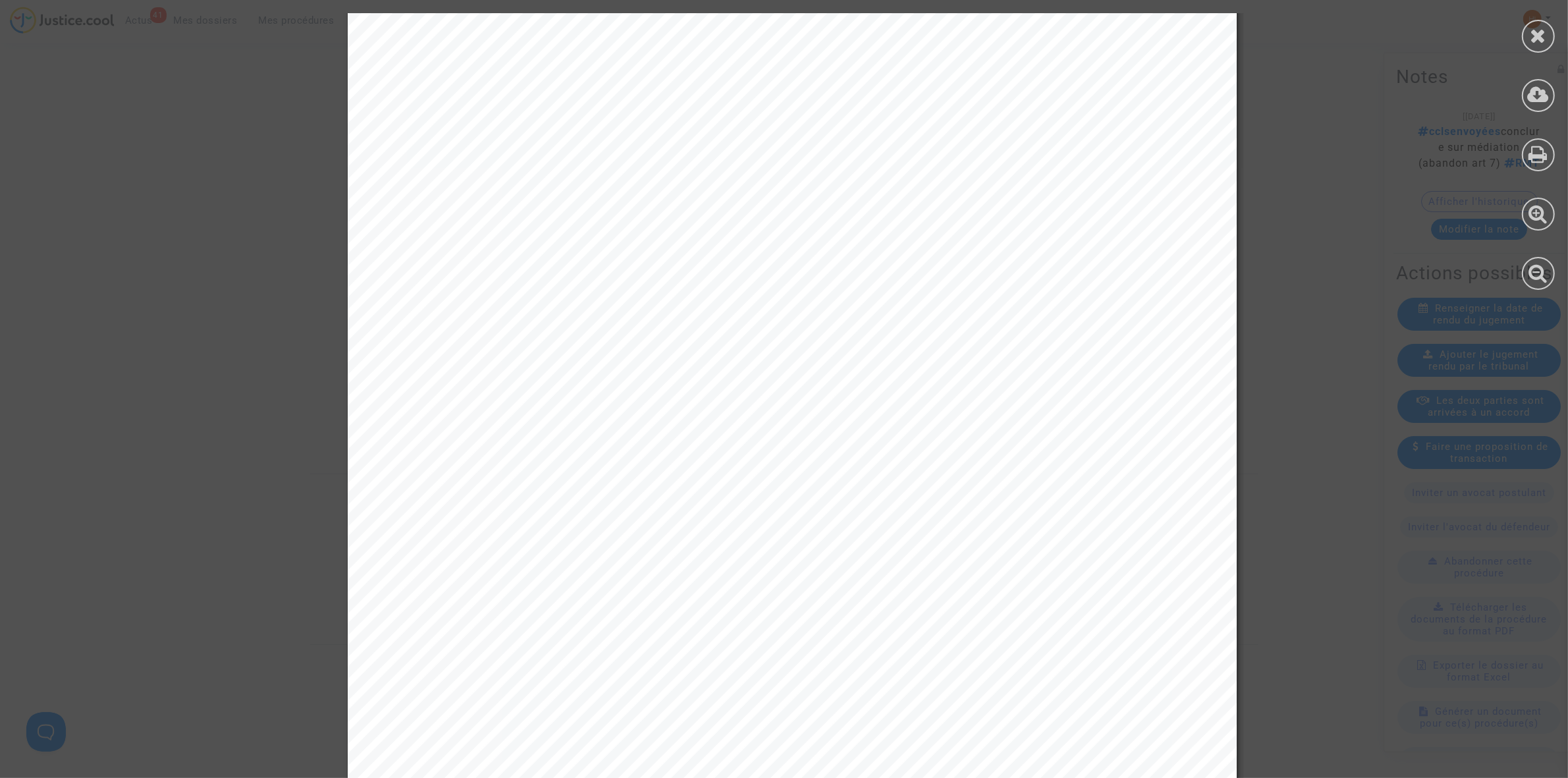
scroll to position [3047, 0]
click at [1554, 34] on div at bounding box center [1538, 37] width 33 height 33
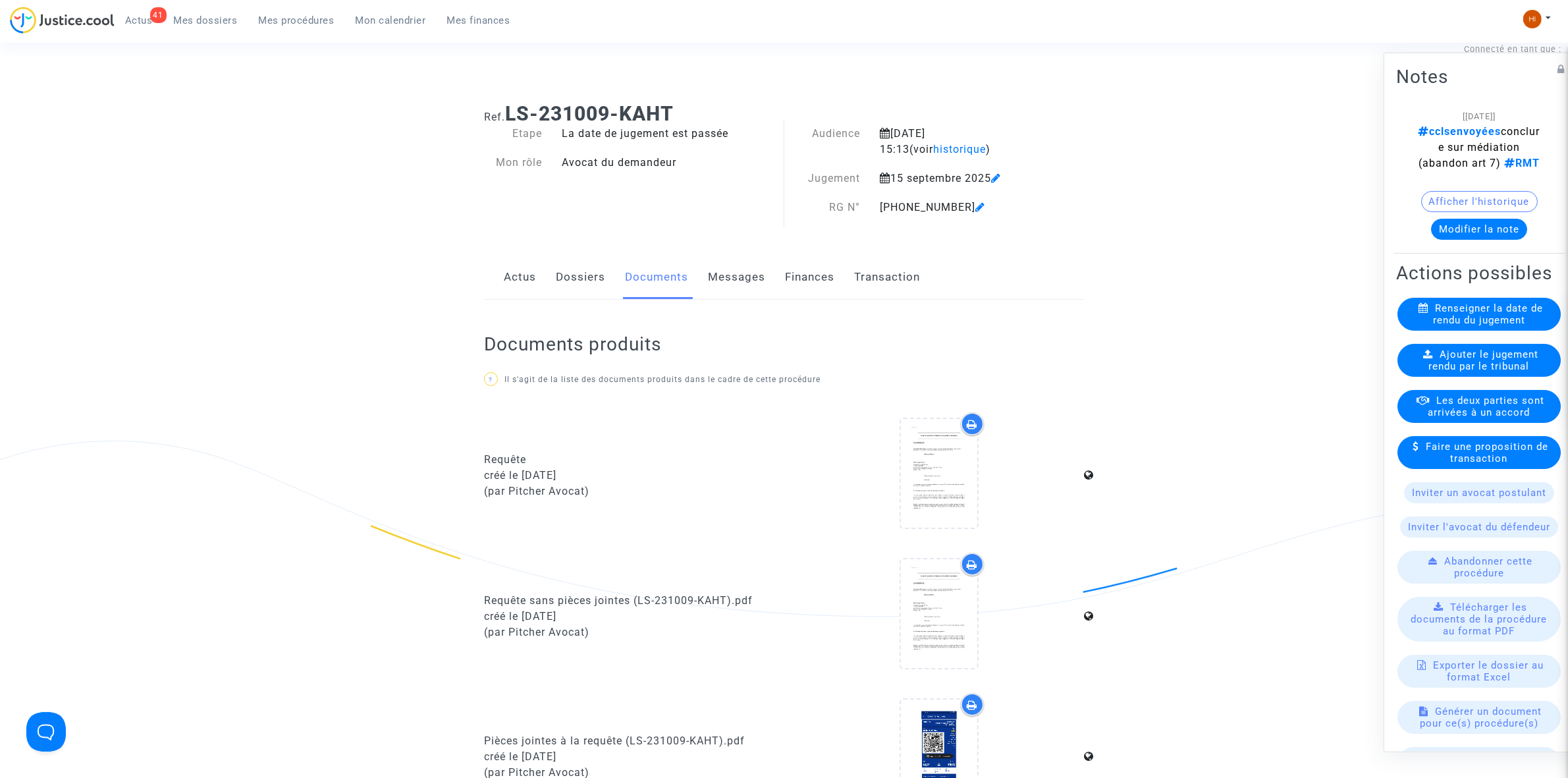
scroll to position [0, 0]
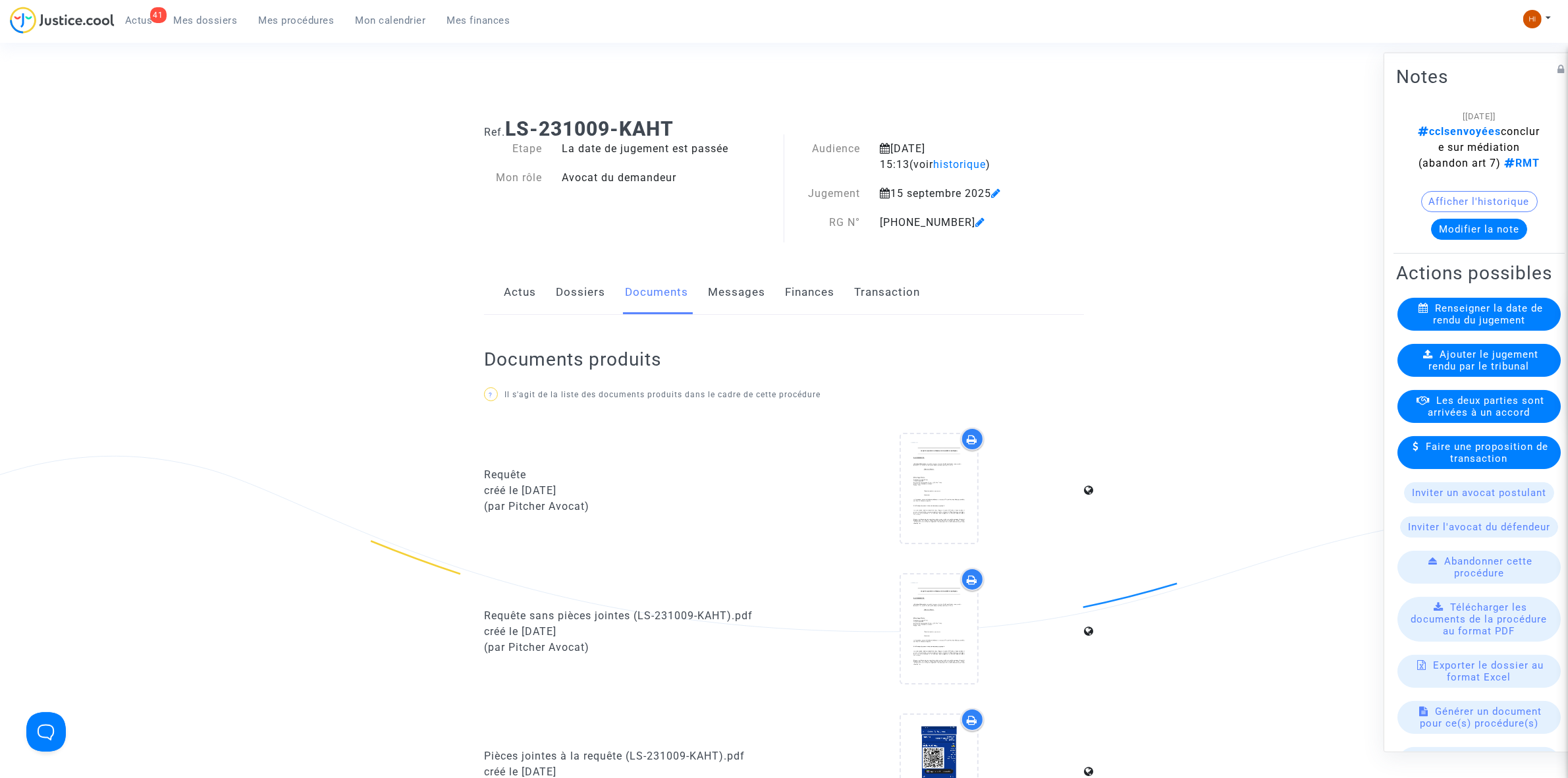
click at [1429, 376] on div "Ajouter le jugement rendu par le tribunal" at bounding box center [1479, 360] width 163 height 33
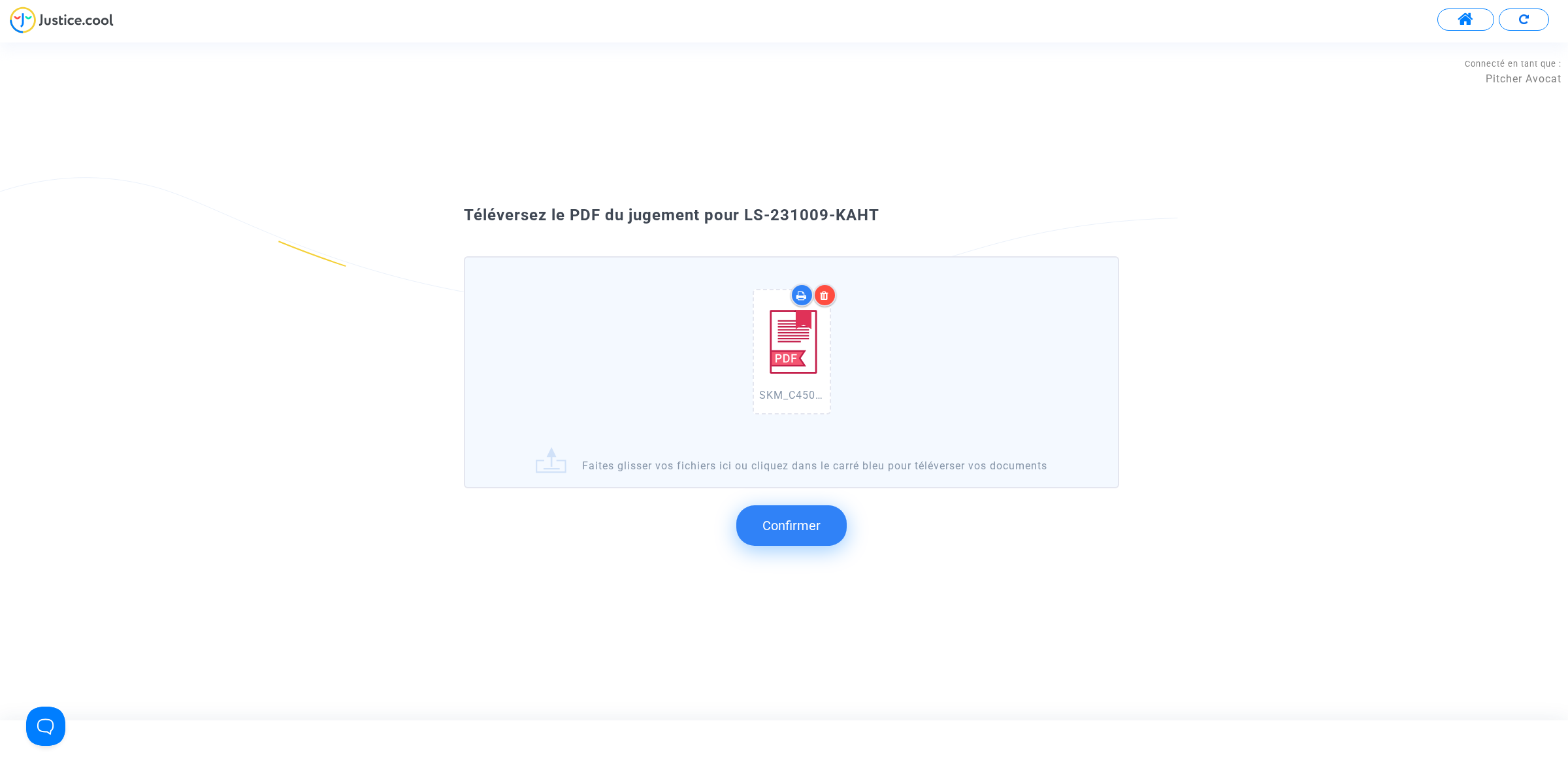
drag, startPoint x: 886, startPoint y: 254, endPoint x: 739, endPoint y: 239, distance: 147.8
click at [739, 239] on div "Téléversez le PDF du jugement pour LS-231009-KAHT SKM_C450i25092909333.pdf Fait…" at bounding box center [784, 380] width 705 height 353
copy span "LS-231009-KAHT"
click at [794, 530] on span "Confirmer" at bounding box center [790, 525] width 58 height 16
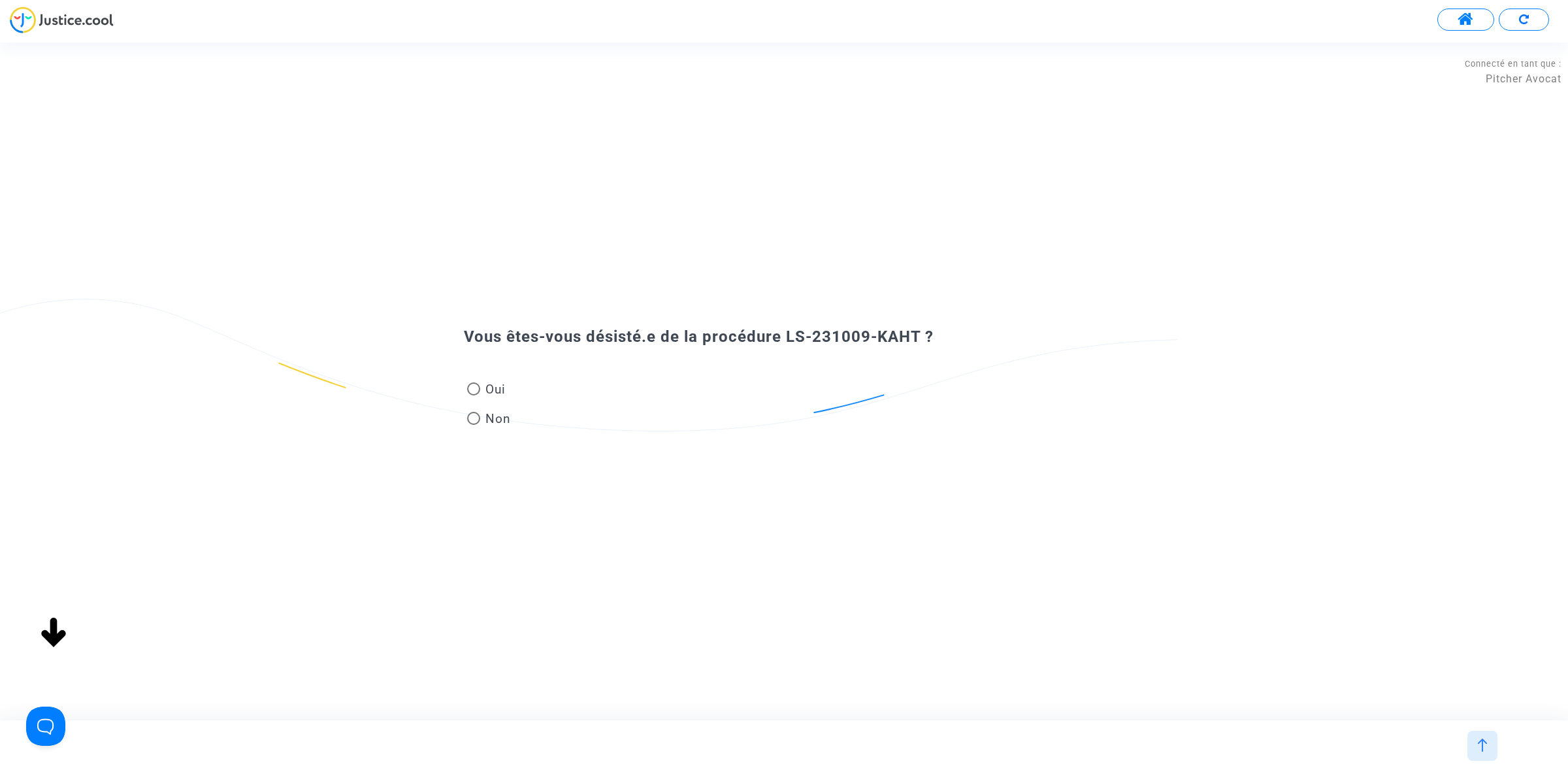
click at [474, 423] on span at bounding box center [473, 417] width 13 height 13
click at [473, 425] on input "Non" at bounding box center [473, 425] width 1 height 1
radio input "true"
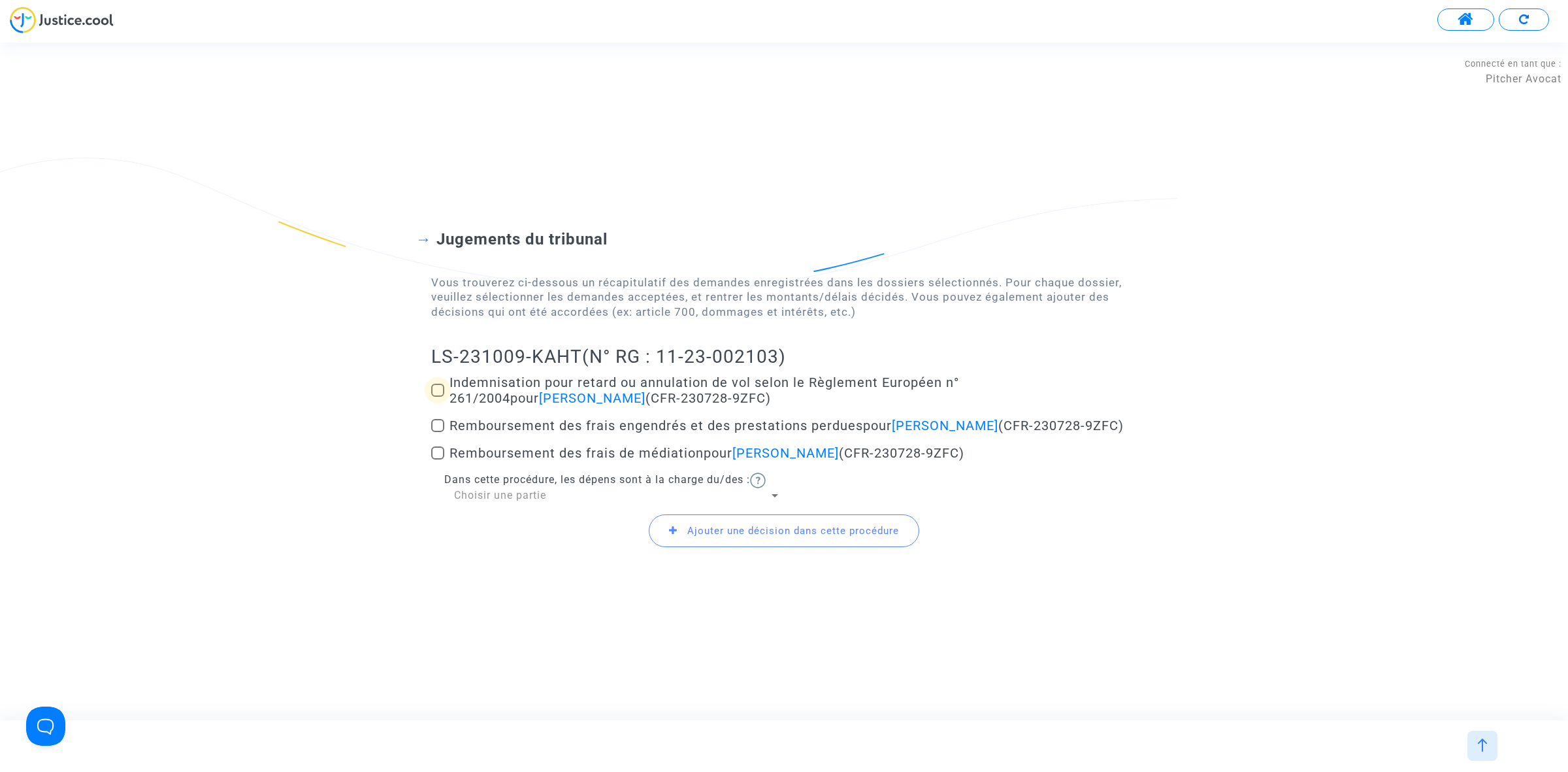
click at [435, 384] on span at bounding box center [437, 390] width 13 height 13
click at [437, 397] on input "Indemnisation pour retard ou annulation de vol selon le Règlement Européen n° 2…" at bounding box center [437, 397] width 1 height 1
checkbox input "true"
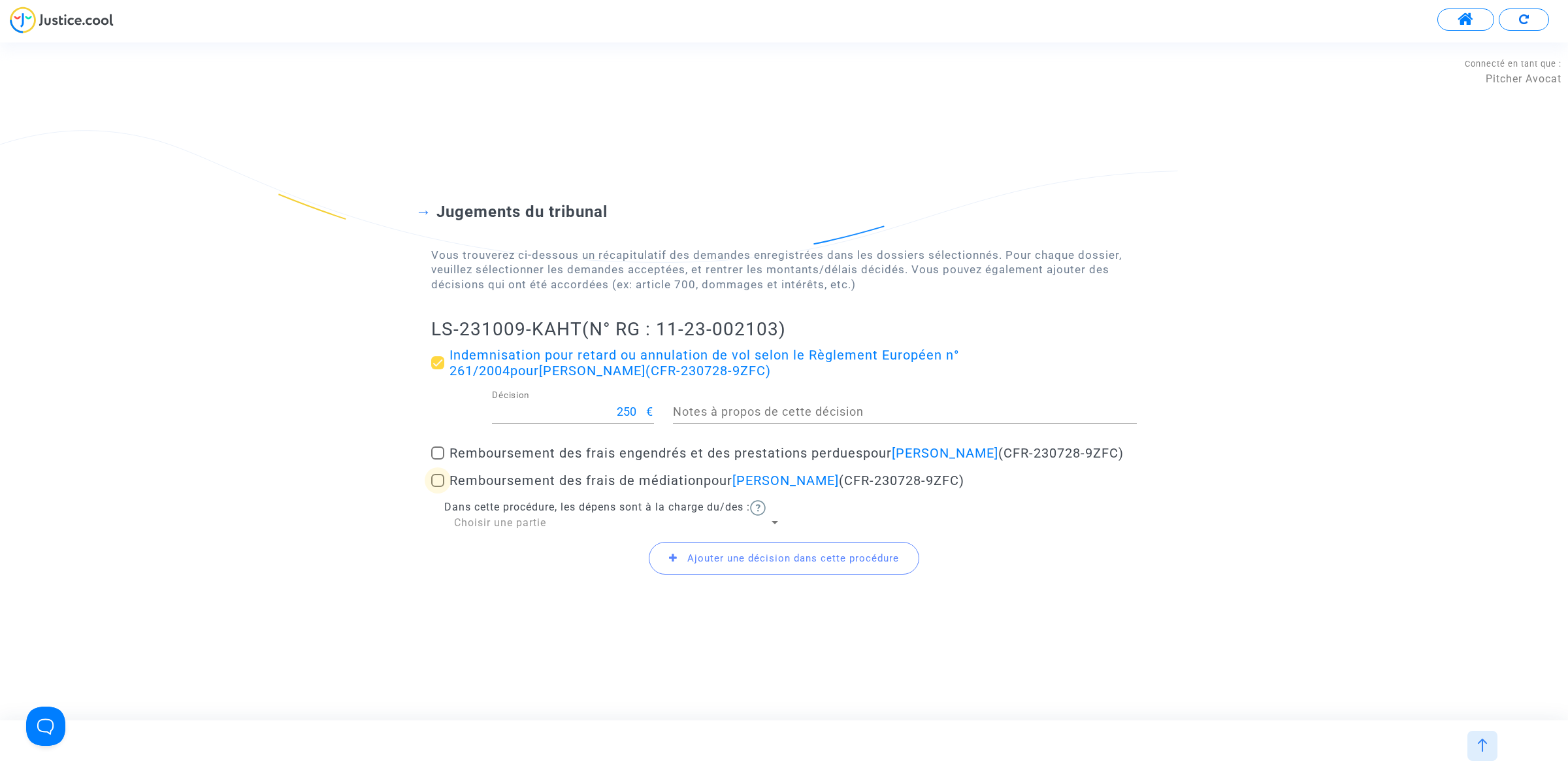
click at [440, 487] on span at bounding box center [437, 480] width 13 height 13
click at [438, 487] on input "Remboursement des frais de médiation pour Stéphane Delmonte (CFR-230728-9ZFC)" at bounding box center [437, 487] width 1 height 1
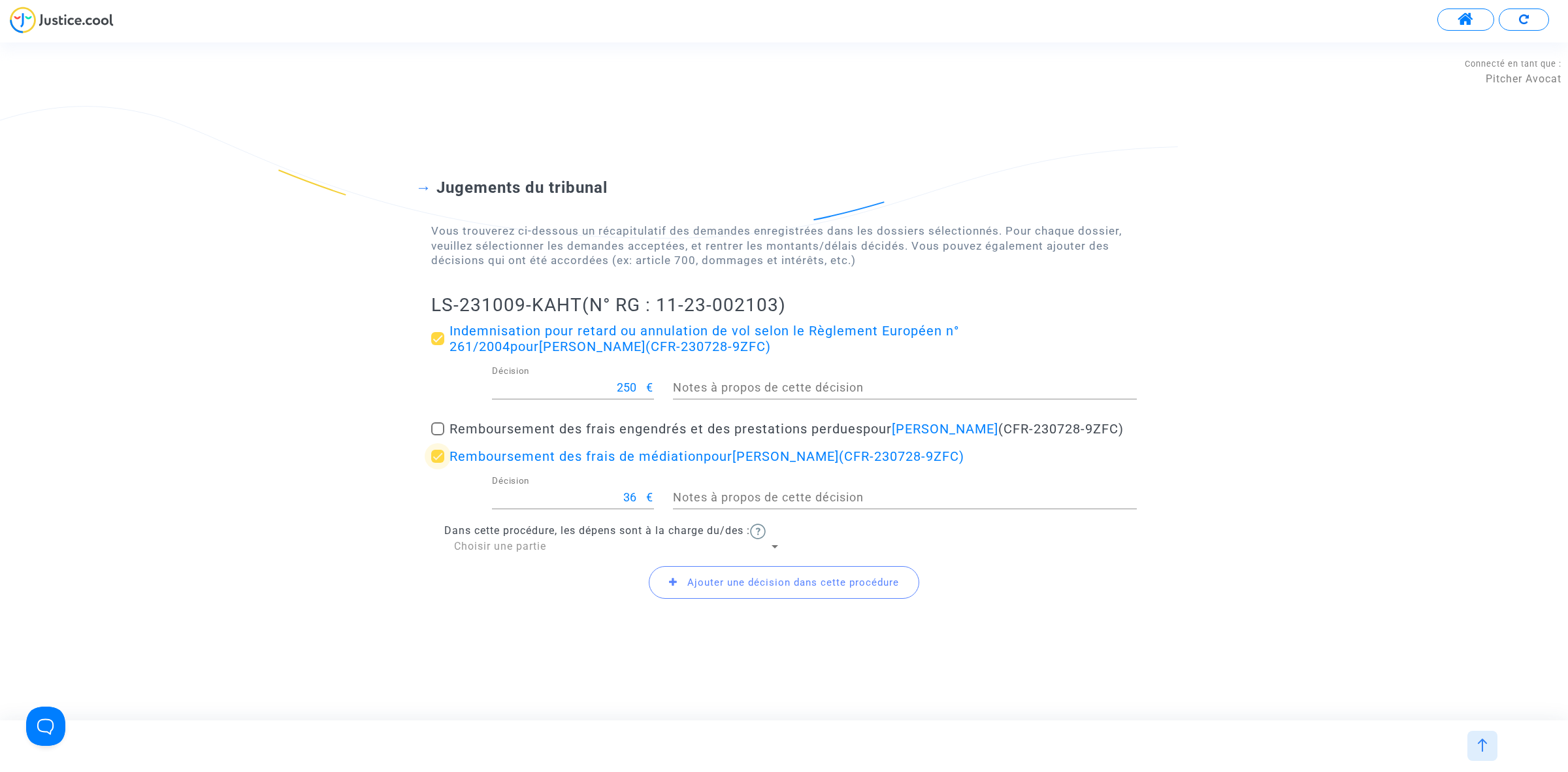
click at [441, 463] on span at bounding box center [437, 455] width 13 height 13
click at [438, 463] on input "Remboursement des frais de médiation pour Stéphane Delmonte (CFR-230728-9ZFC)" at bounding box center [437, 463] width 1 height 1
checkbox input "false"
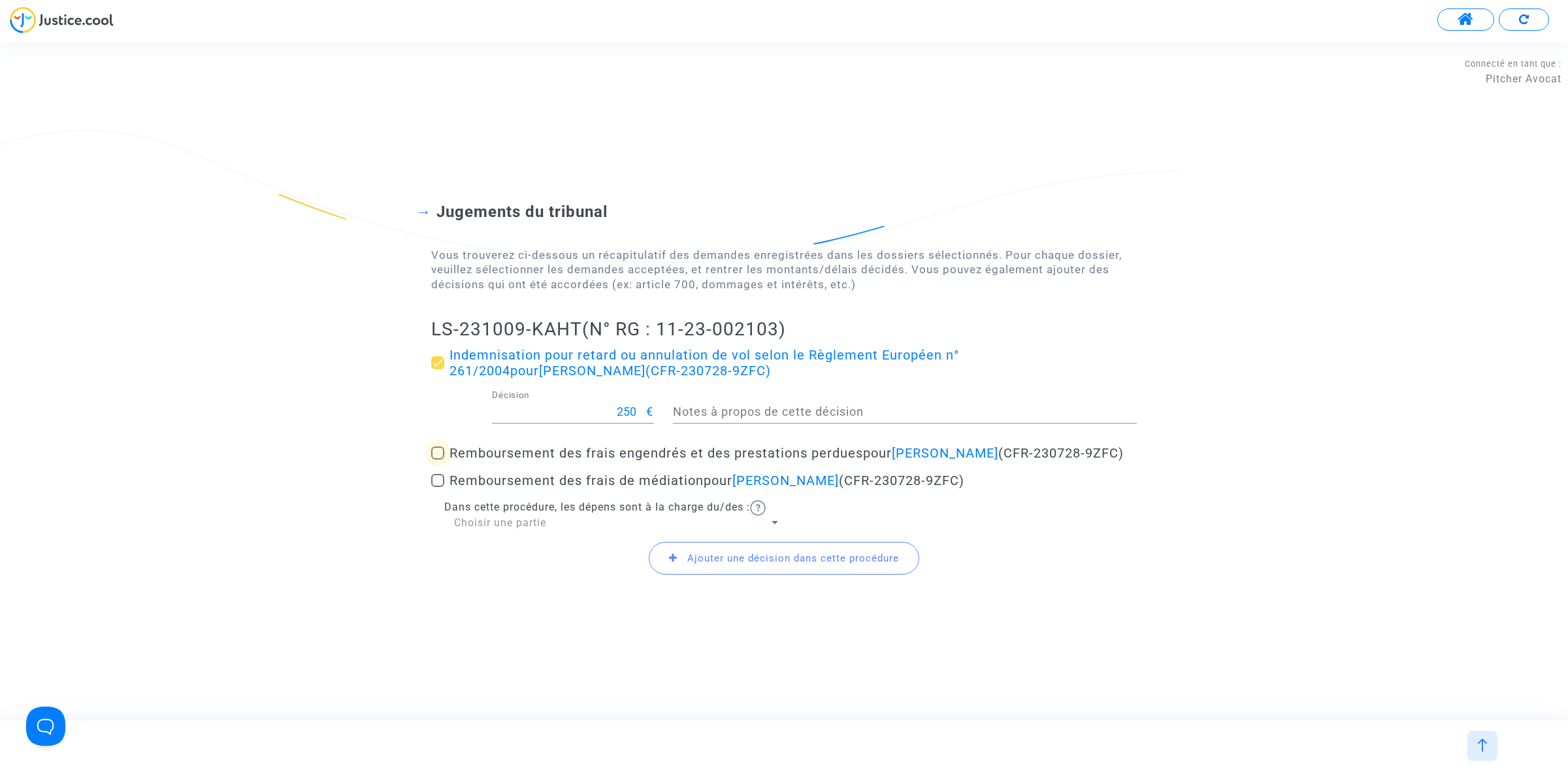
click at [445, 445] on label "Remboursement des frais engendrés et des prestations perdues pour Stéphane Delm…" at bounding box center [784, 453] width 705 height 16
click at [438, 460] on input "Remboursement des frais engendrés et des prestations perdues pour Stéphane Delm…" at bounding box center [437, 460] width 1 height 1
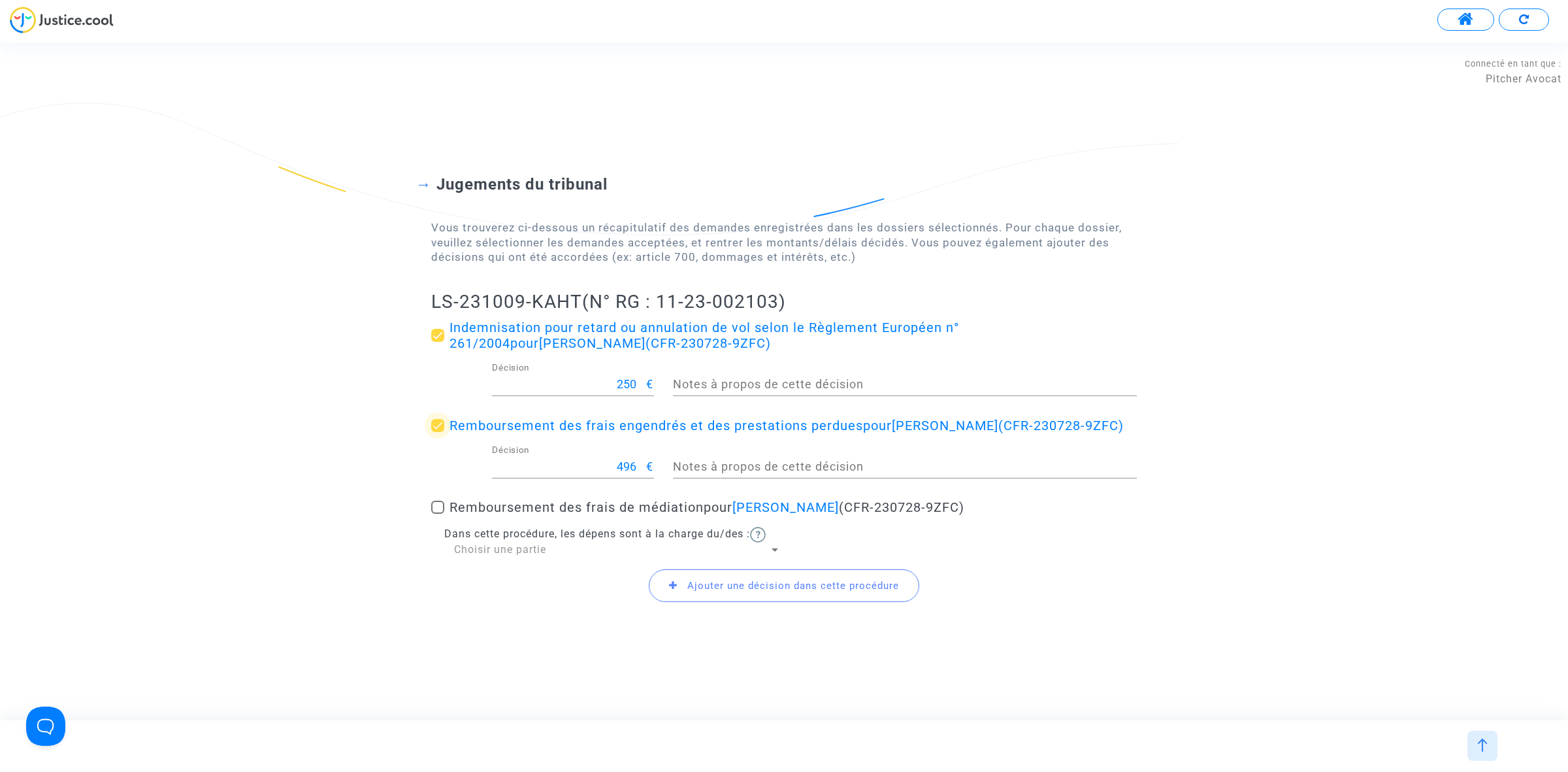
click at [445, 430] on label "Remboursement des frais engendrés et des prestations perdues pour Stéphane Delm…" at bounding box center [784, 425] width 705 height 16
click at [438, 432] on input "Remboursement des frais engendrés et des prestations perdues pour Stéphane Delm…" at bounding box center [437, 432] width 1 height 1
checkbox input "false"
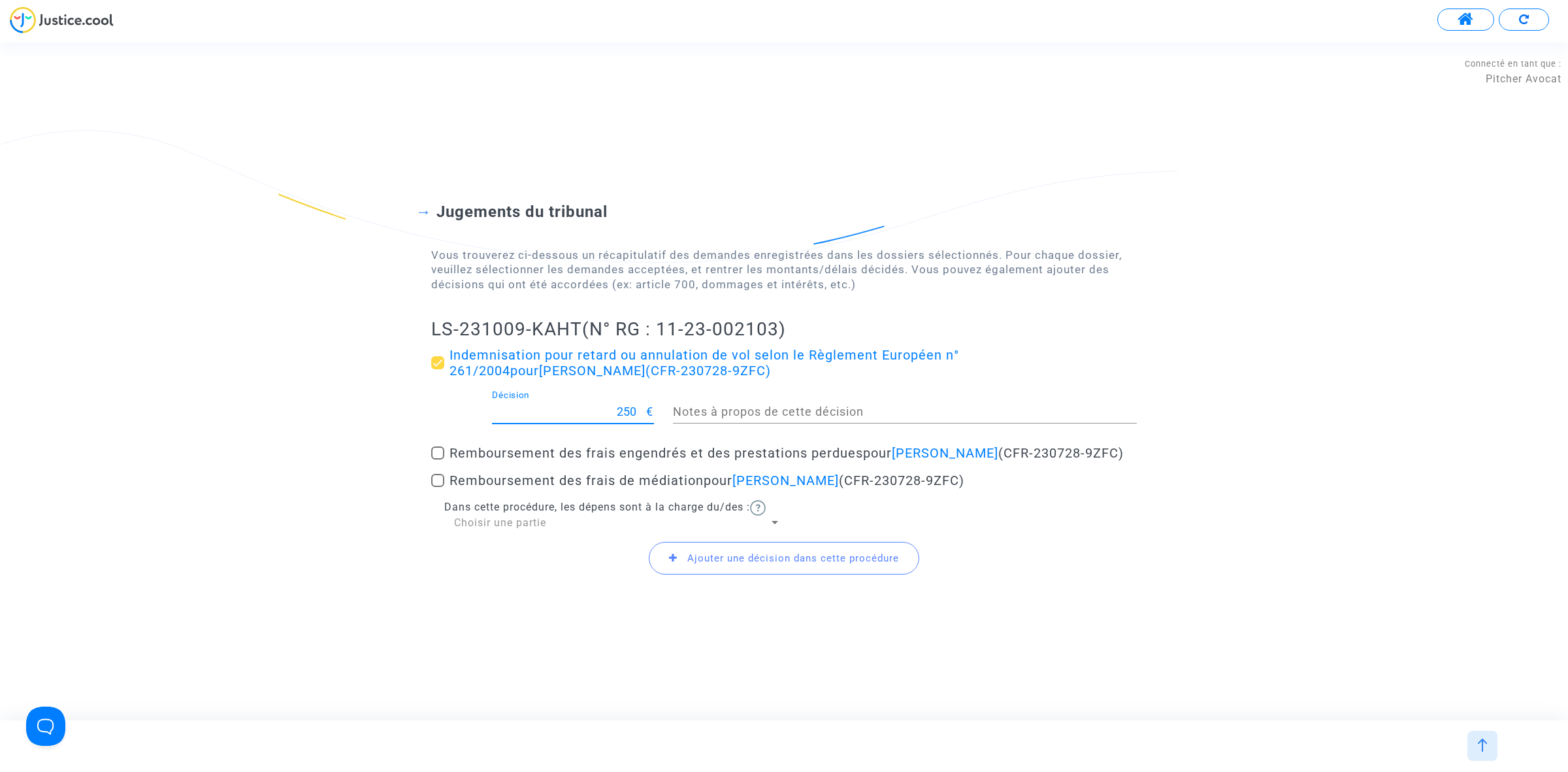
drag, startPoint x: 602, startPoint y: 406, endPoint x: 663, endPoint y: 387, distance: 63.9
click at [663, 390] on div "250 Décision € Notes à propos de cette décision" at bounding box center [784, 414] width 725 height 48
type input "311.51"
click at [523, 527] on span "Choisir une partie" at bounding box center [500, 523] width 92 height 12
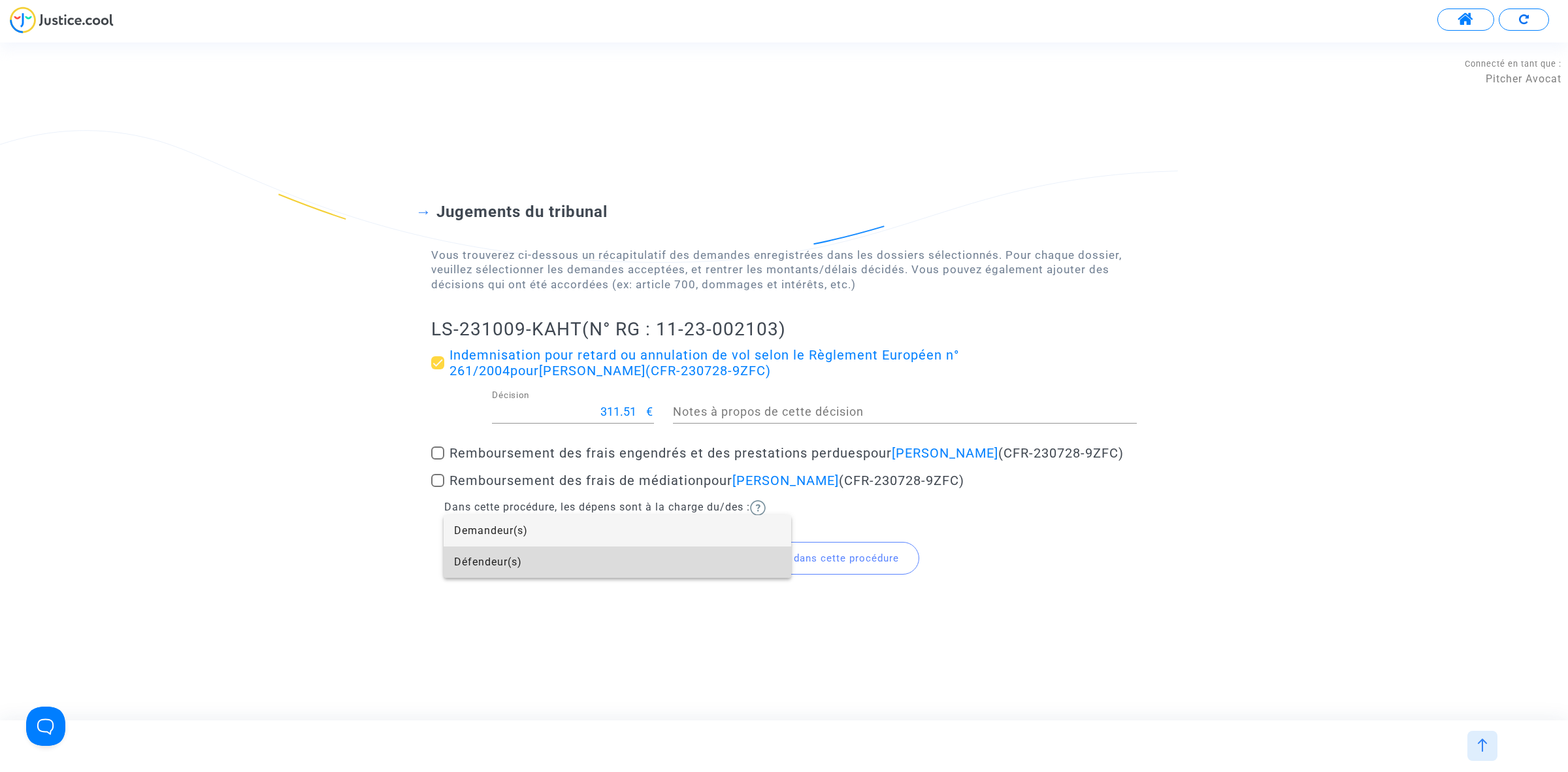
click at [516, 557] on span "Défendeur(s)" at bounding box center [617, 562] width 327 height 31
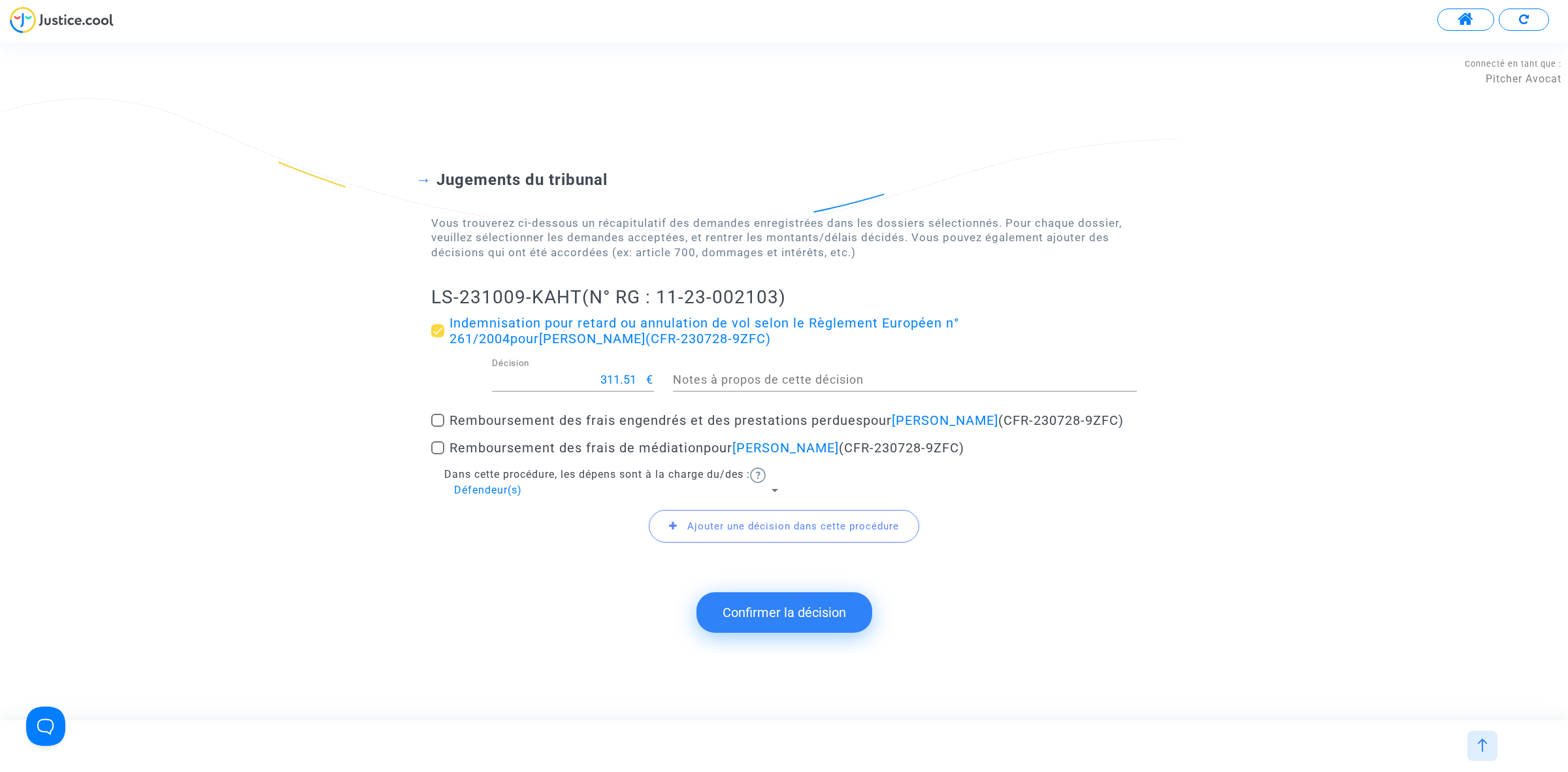
drag, startPoint x: 435, startPoint y: 298, endPoint x: 577, endPoint y: 286, distance: 142.5
click at [577, 286] on div "Jugements du tribunal Vous trouverez ci-dessous un récapitulatif des demandes e…" at bounding box center [784, 348] width 1568 height 463
copy h2 "LS-231009-KAHT"
click at [732, 612] on button "Confirmer la décision" at bounding box center [784, 612] width 176 height 41
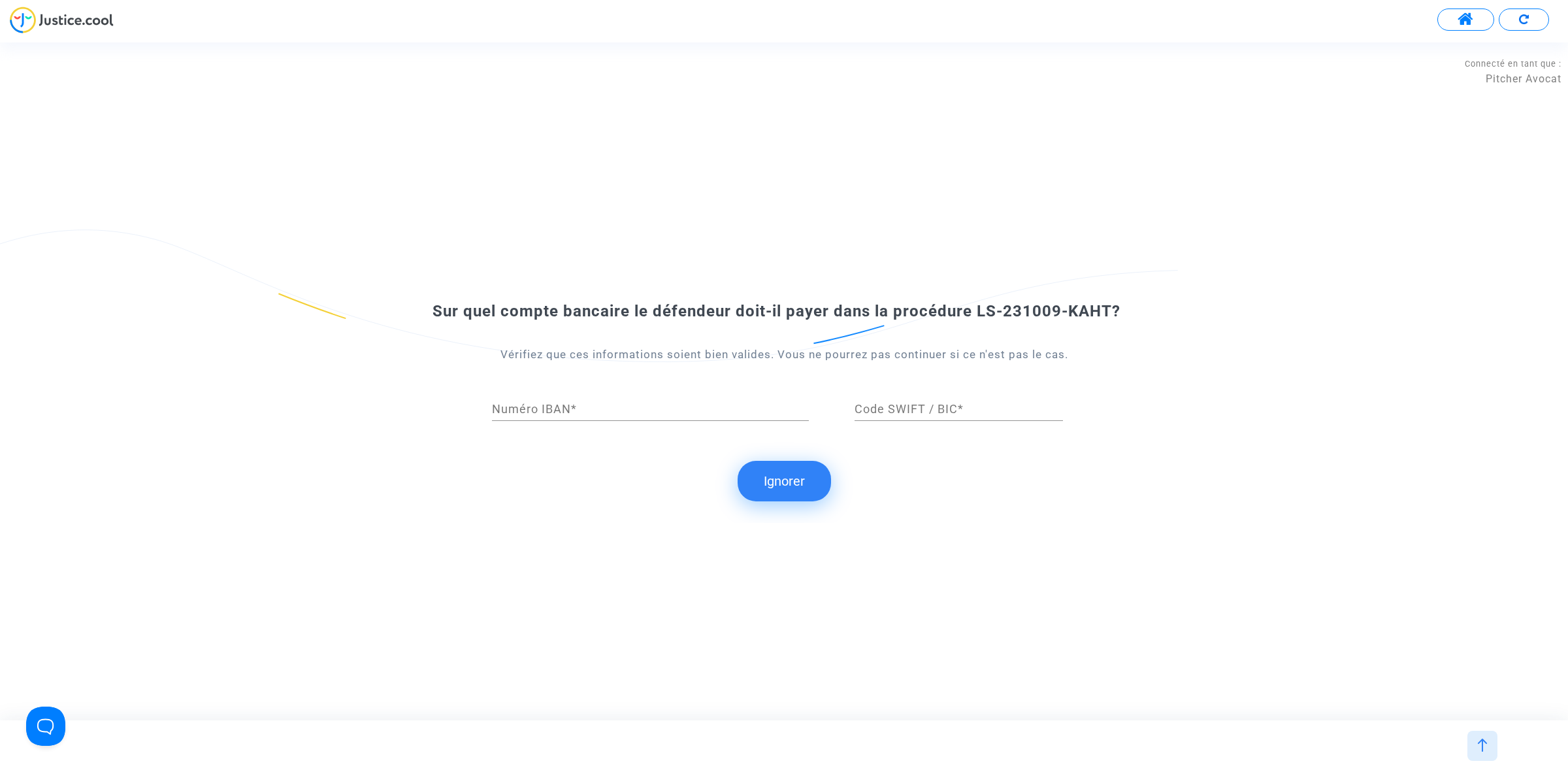
click at [762, 487] on button "Ignorer" at bounding box center [784, 480] width 93 height 41
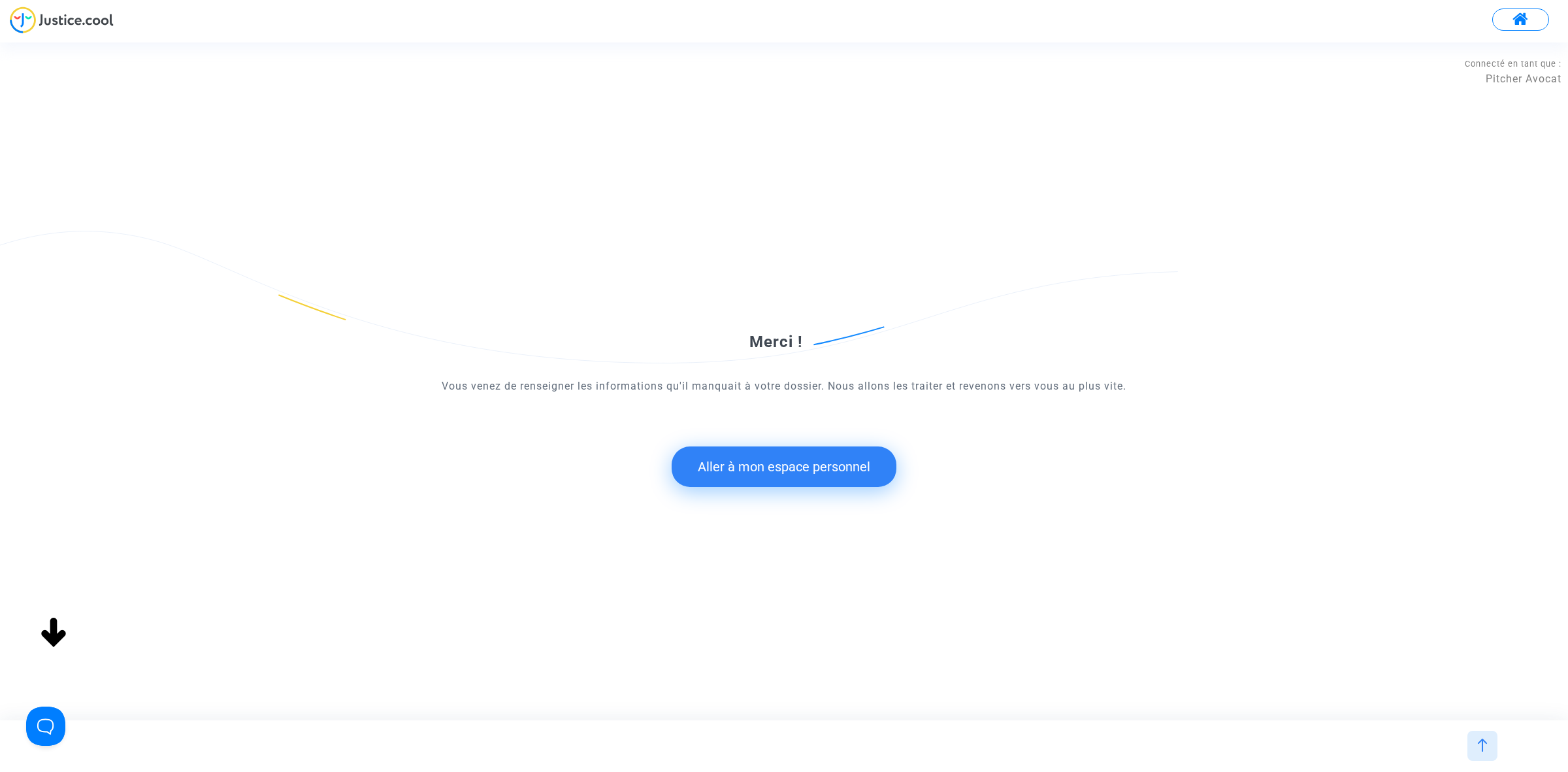
click at [754, 455] on button "Aller à mon espace personnel" at bounding box center [784, 467] width 225 height 41
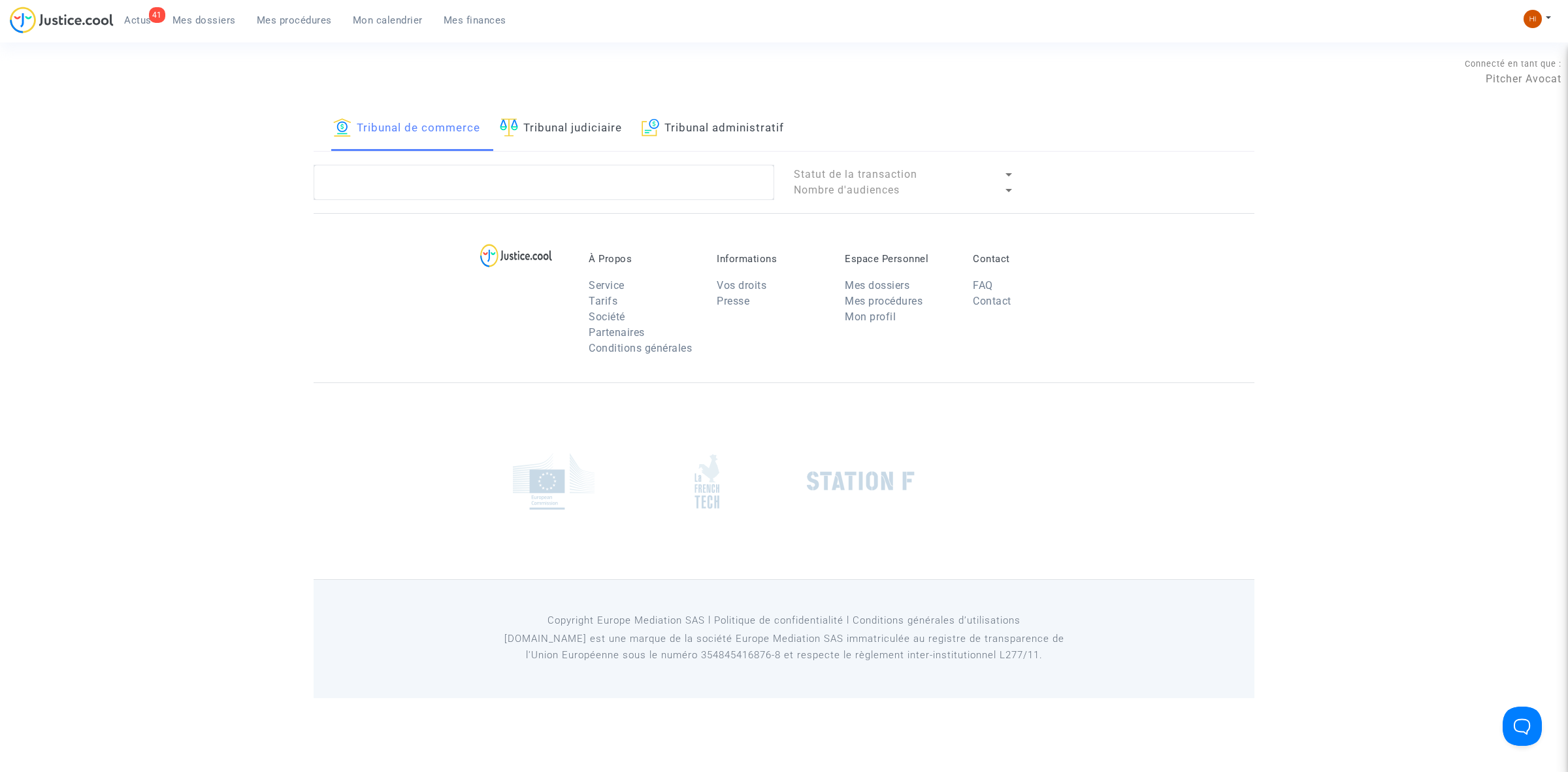
click at [600, 136] on link "Tribunal judiciaire" at bounding box center [561, 129] width 122 height 45
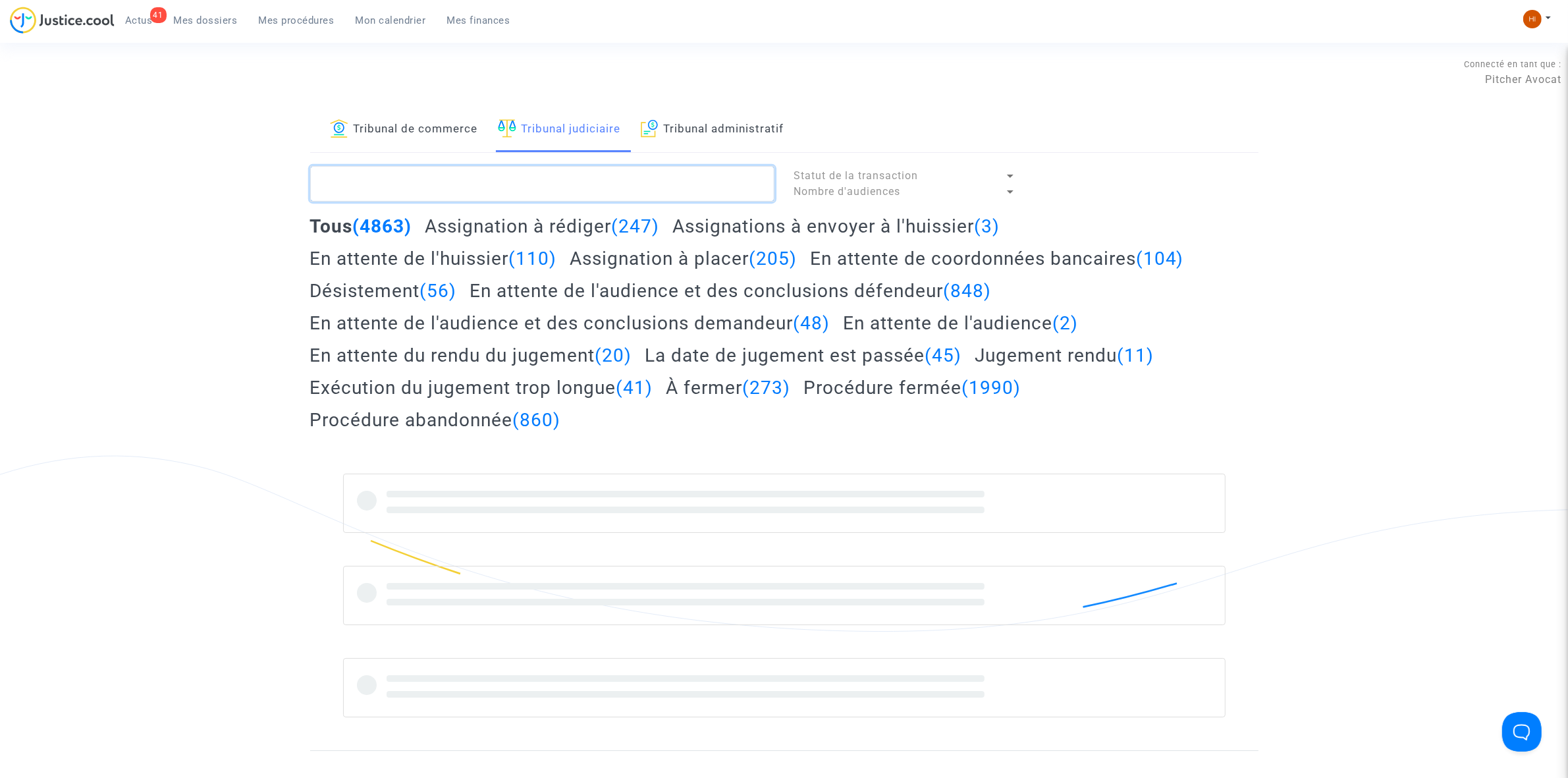
click at [545, 178] on textarea at bounding box center [542, 183] width 464 height 36
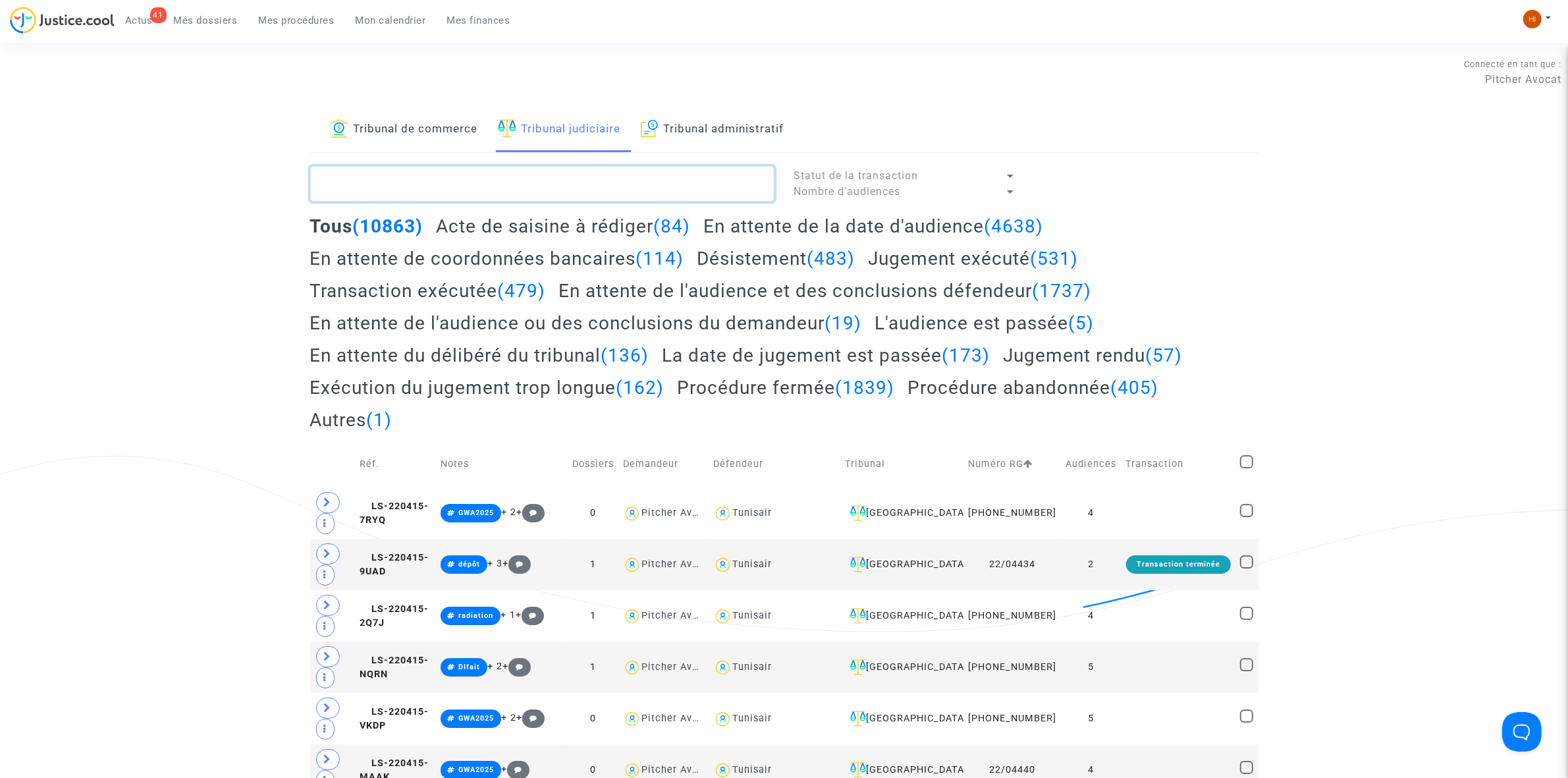
paste textarea "LS-231009-KAHT"
type textarea "LS-231009-KAHT"
click at [616, 357] on span "(136)" at bounding box center [625, 355] width 48 height 22
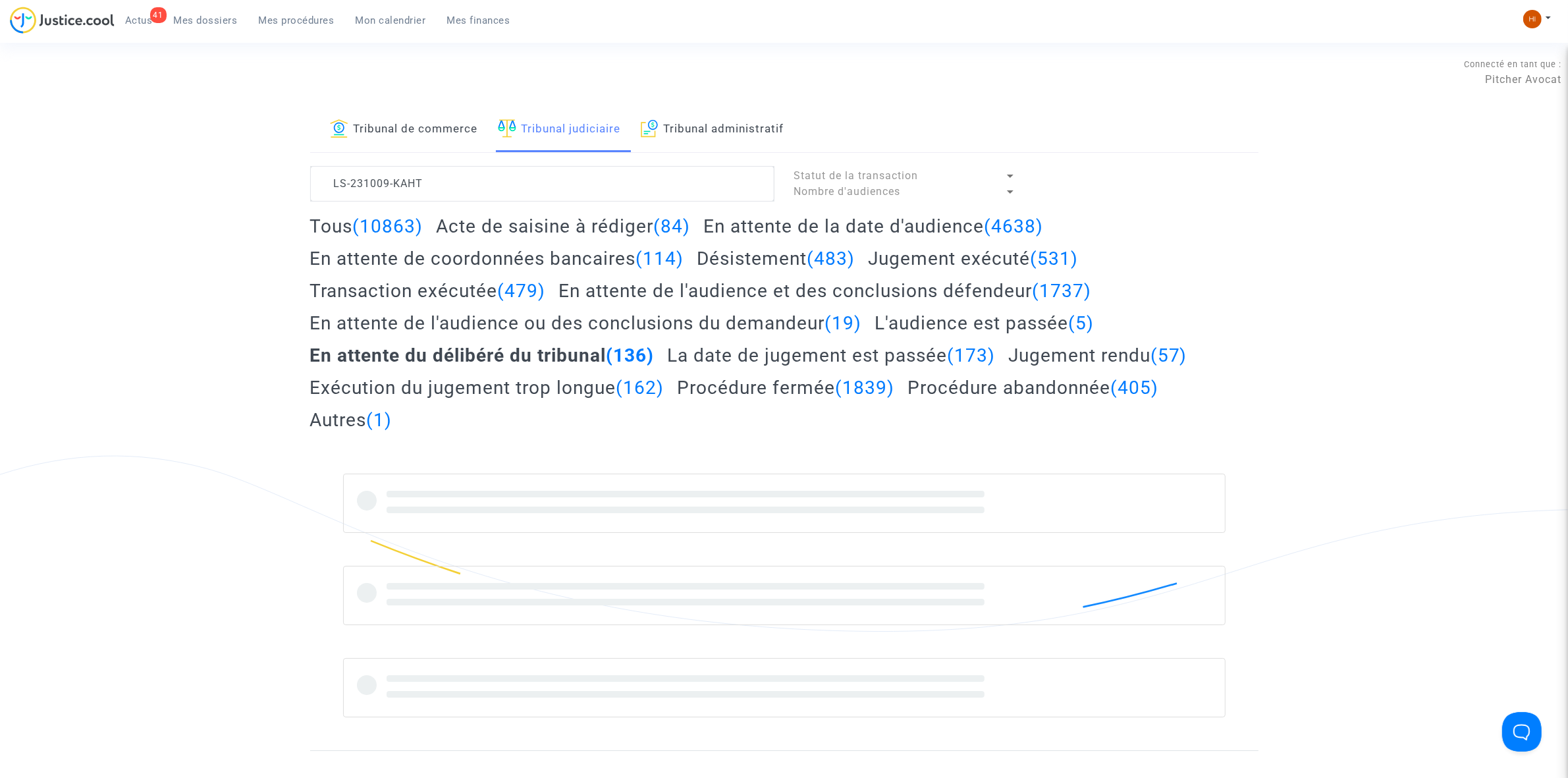
click at [325, 212] on lawsuits-list "LS-231009-KAHT Statut de la transaction Nombre d'audiences Tous (10863) Acte de…" at bounding box center [784, 442] width 948 height 551
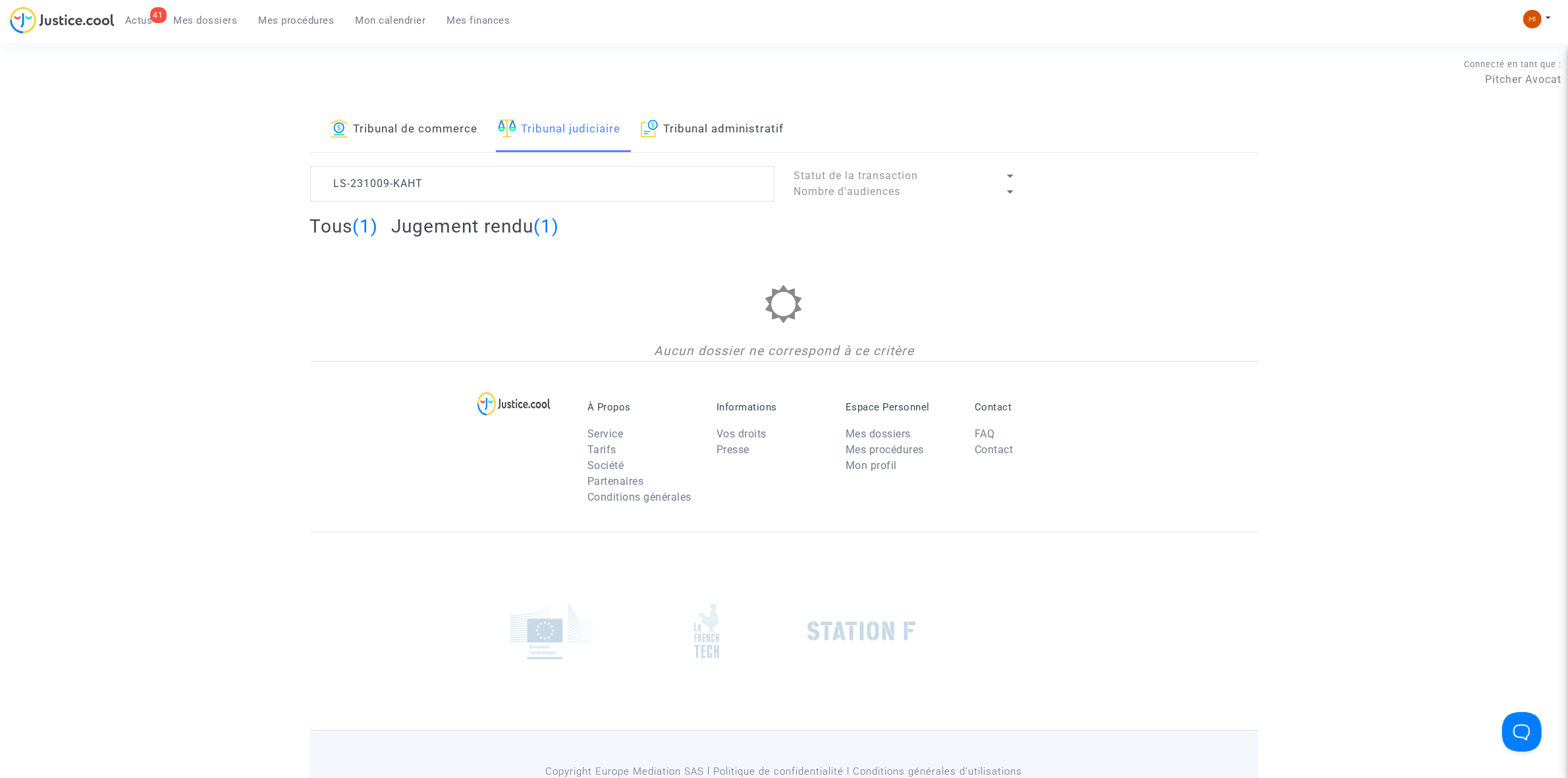
click at [334, 226] on h2 "Tous (1)" at bounding box center [344, 226] width 69 height 23
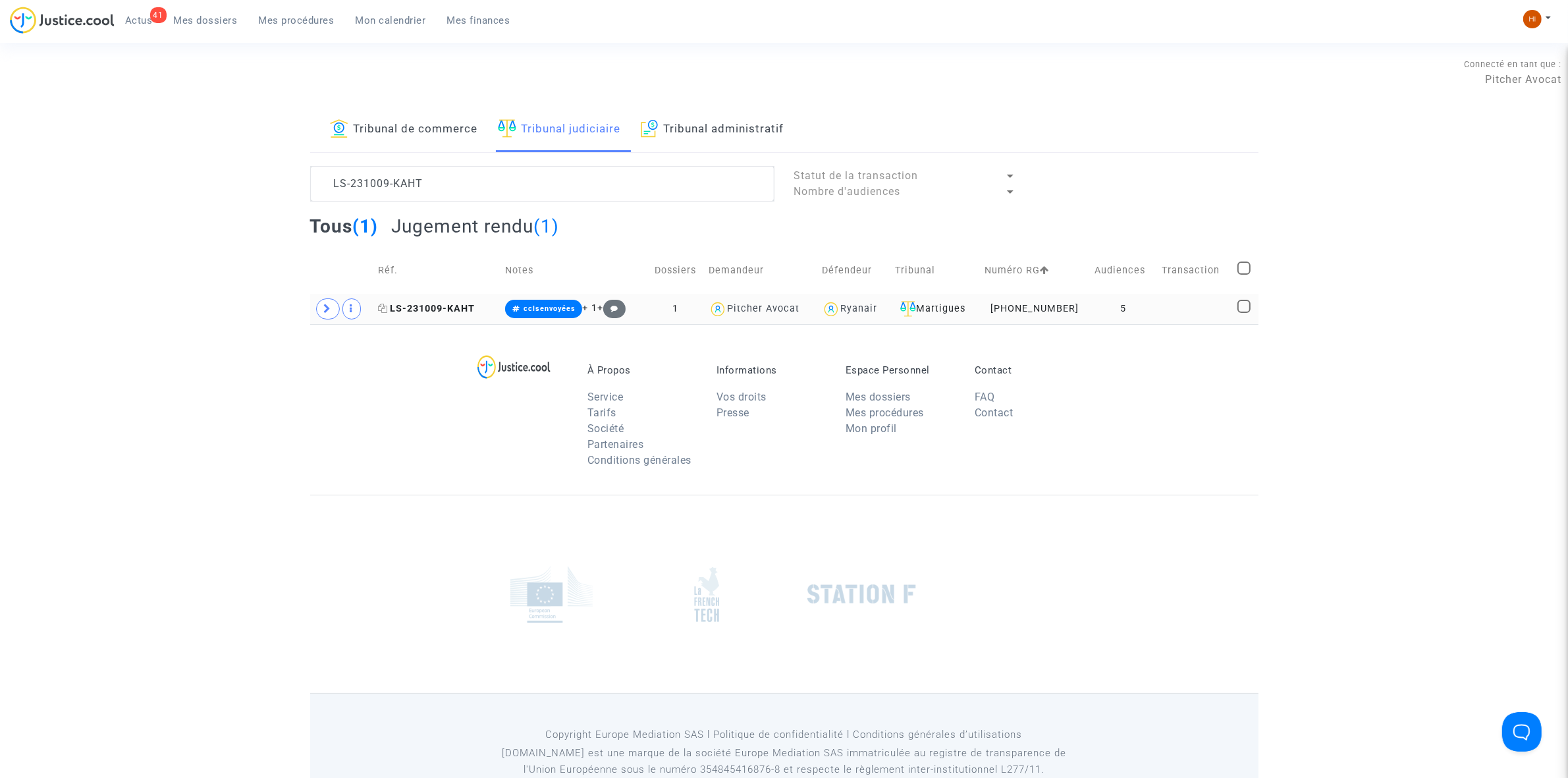
click at [458, 310] on span "LS-231009-KAHT" at bounding box center [426, 309] width 96 height 11
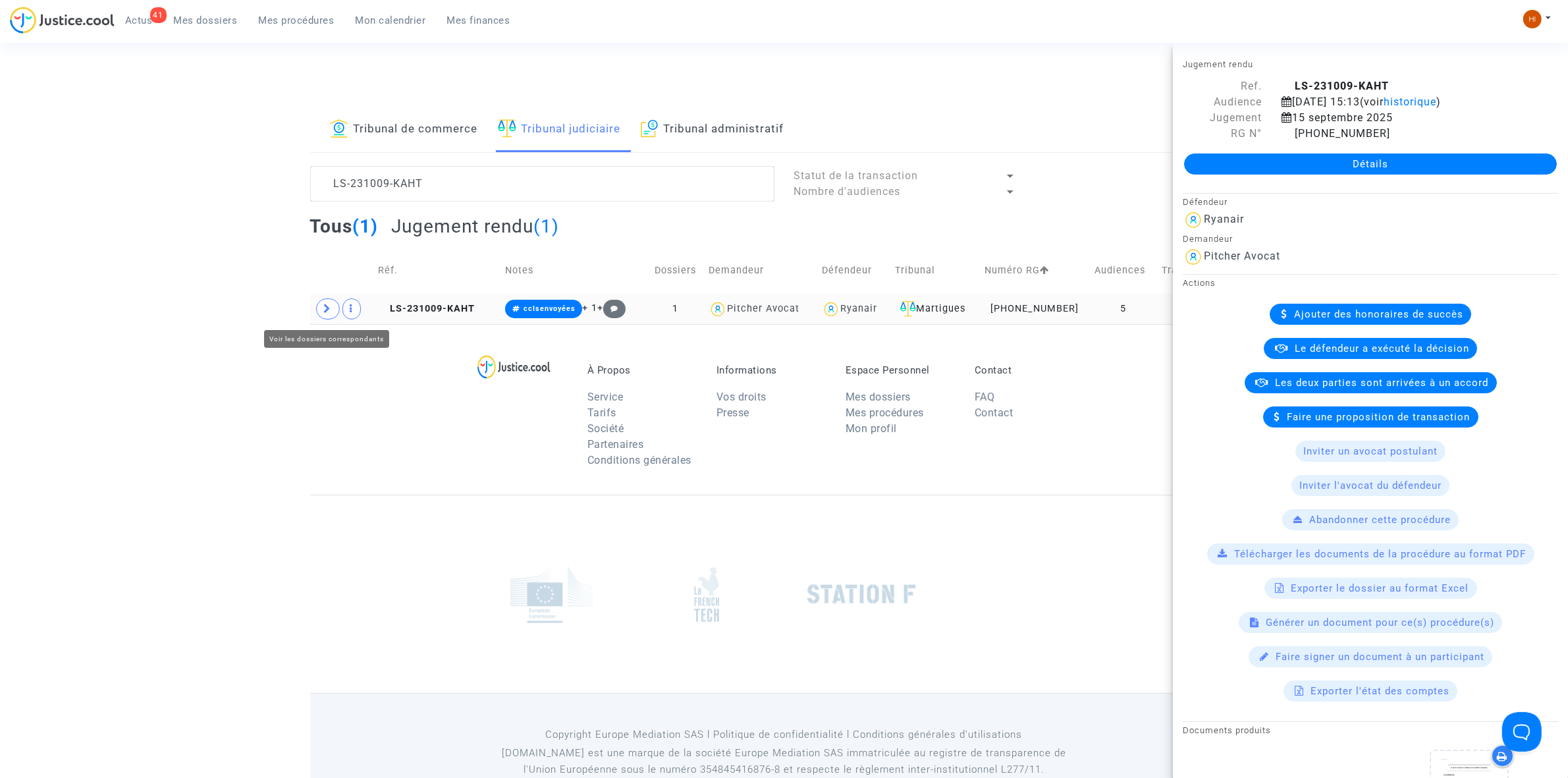
click at [333, 304] on span at bounding box center [328, 309] width 23 height 21
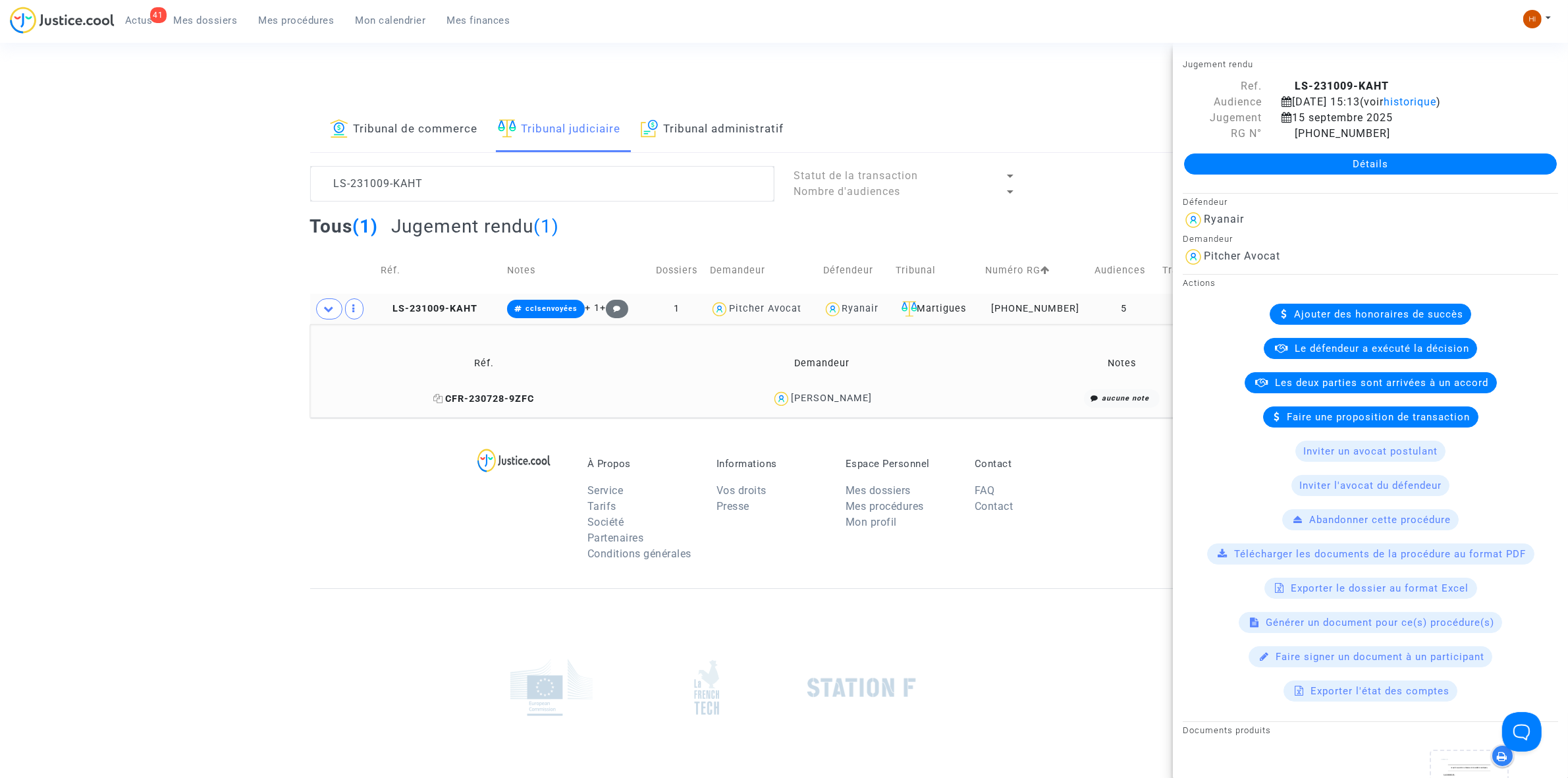
click at [435, 399] on icon at bounding box center [438, 398] width 10 height 10
drag, startPoint x: 915, startPoint y: 400, endPoint x: 785, endPoint y: 409, distance: 130.3
click at [785, 409] on td "Stéphane Delmonte" at bounding box center [821, 399] width 336 height 29
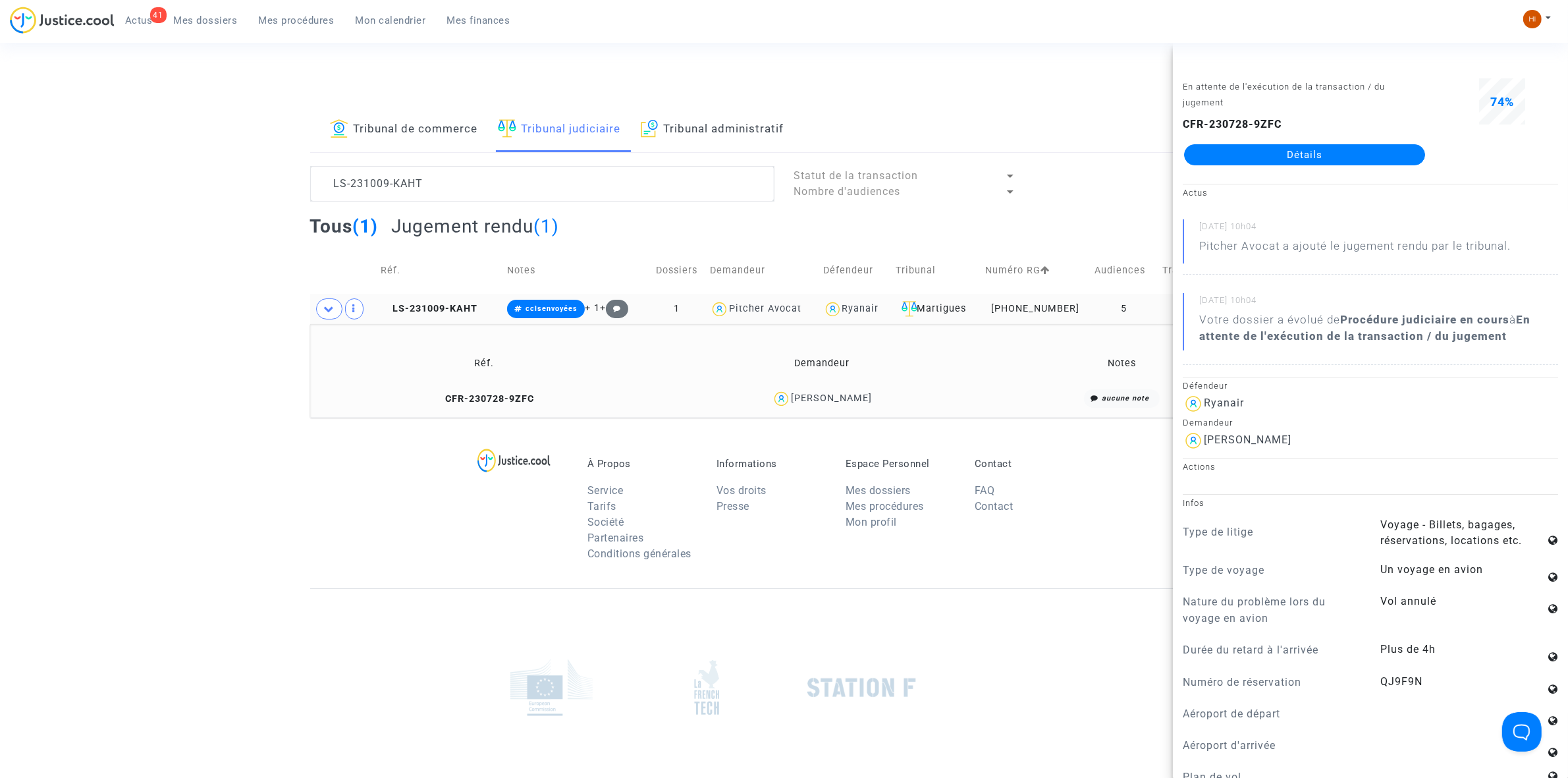
copy div "Stéphane Delmonte"
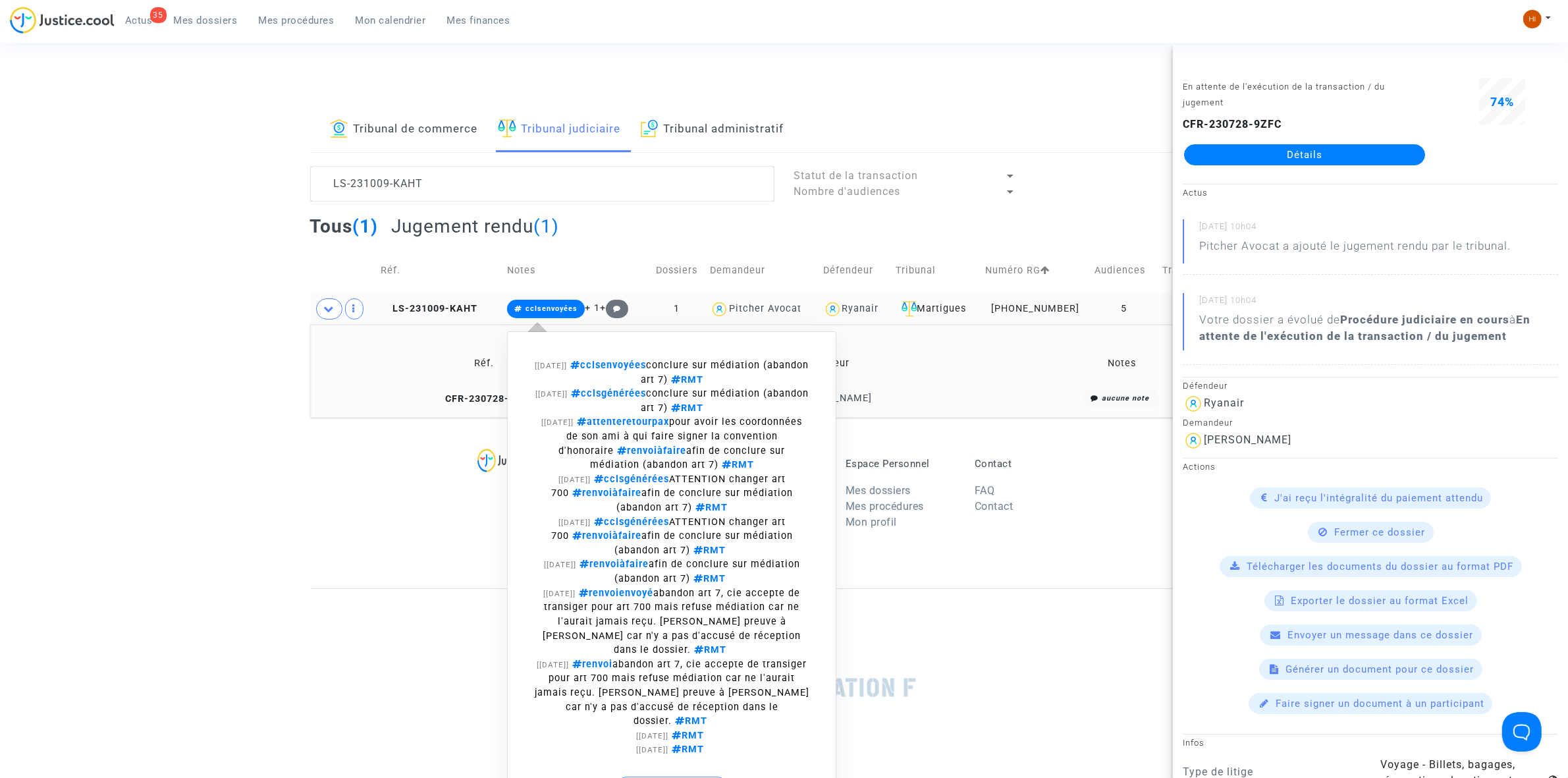
click at [577, 310] on span "cclsenvoyées" at bounding box center [552, 309] width 52 height 9
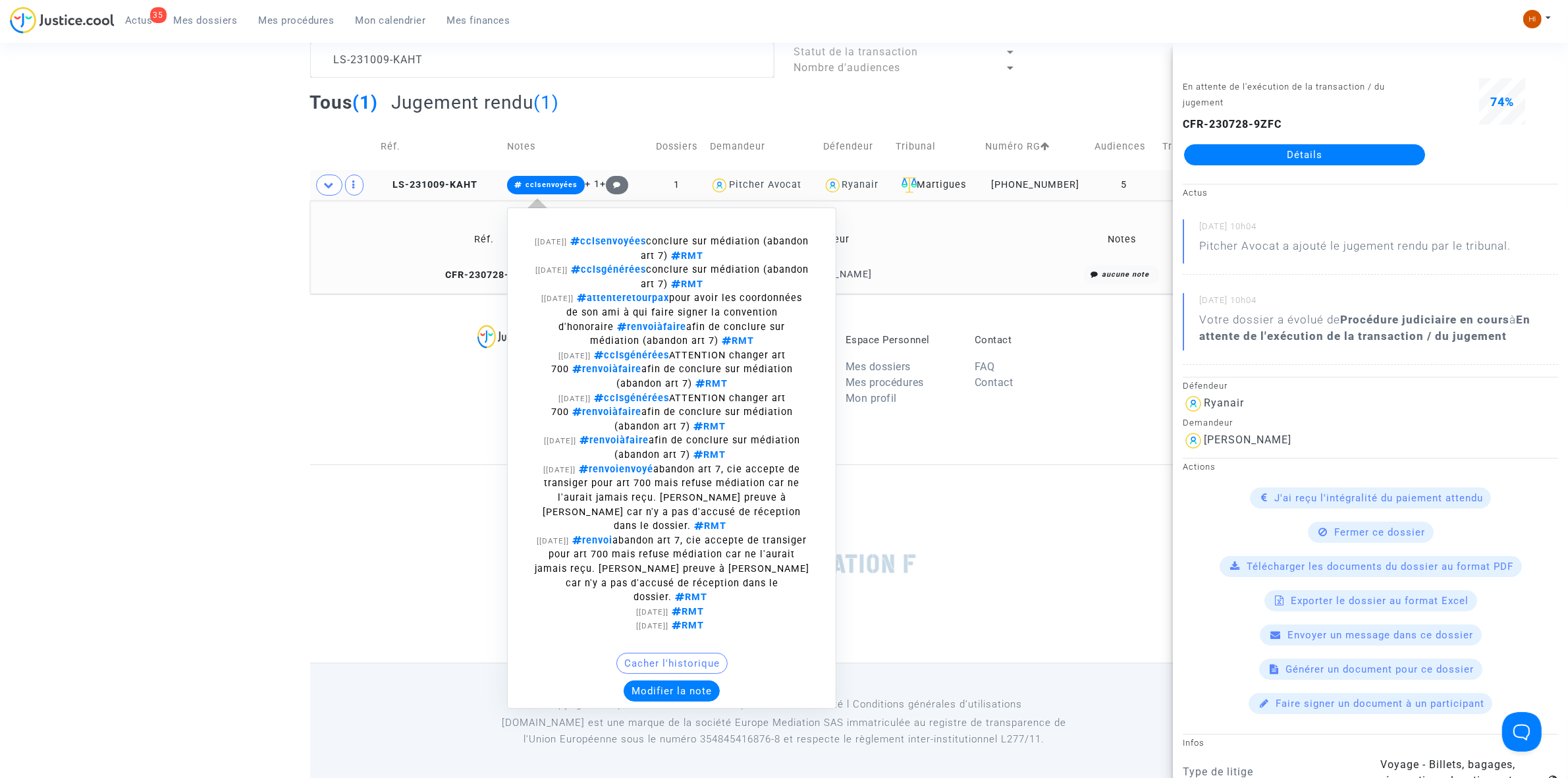
scroll to position [130, 0]
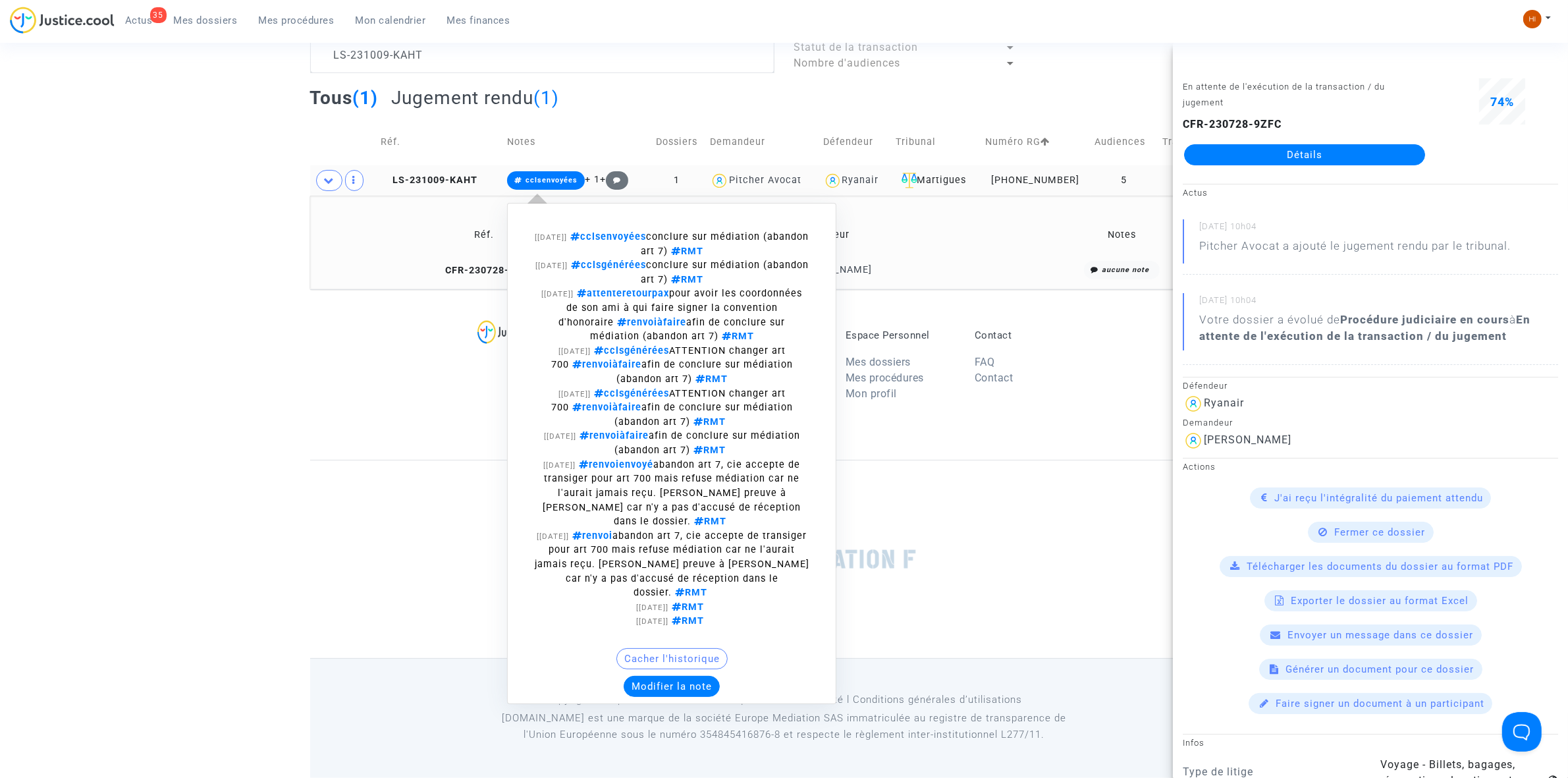
click at [682, 675] on button "Modifier la note" at bounding box center [672, 686] width 96 height 21
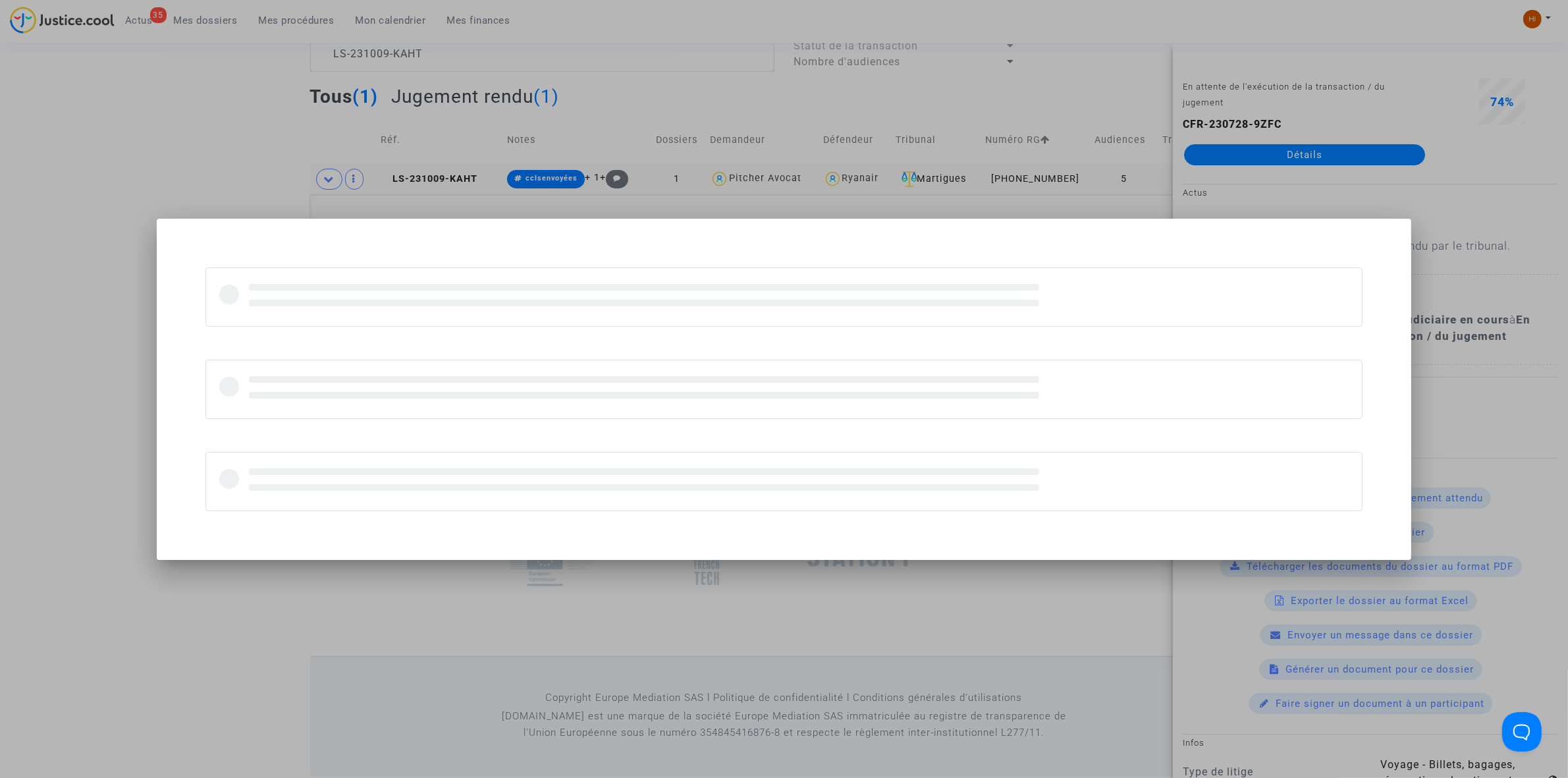
scroll to position [0, 0]
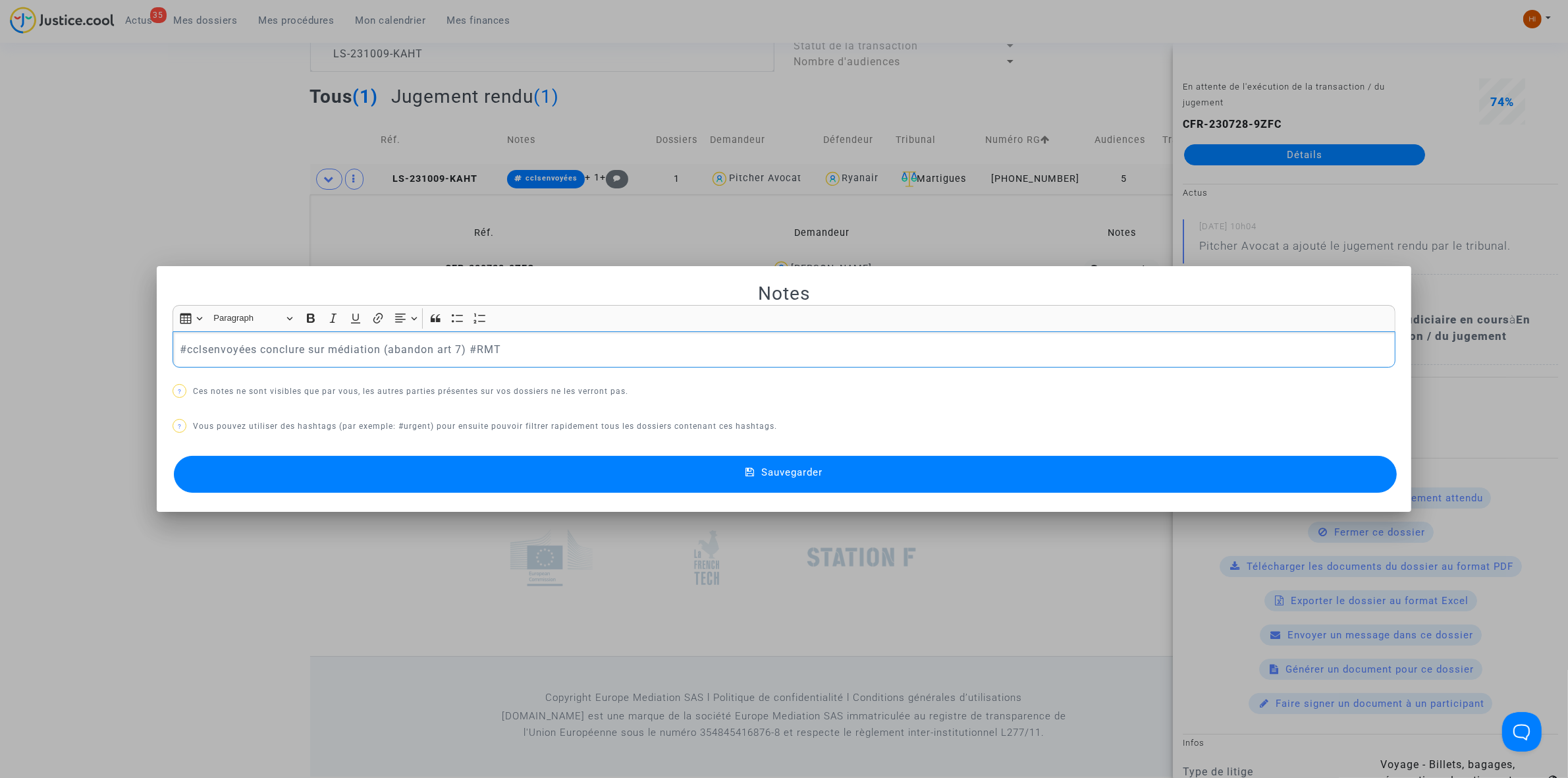
drag, startPoint x: 460, startPoint y: 349, endPoint x: 28, endPoint y: 308, distance: 433.9
click at [28, 308] on div "Notes Rich Text Editor Insert table Insert table Heading Paragraph Paragraph He…" at bounding box center [784, 389] width 1568 height 778
click at [1065, 484] on button "Sauvegarder" at bounding box center [785, 474] width 1223 height 37
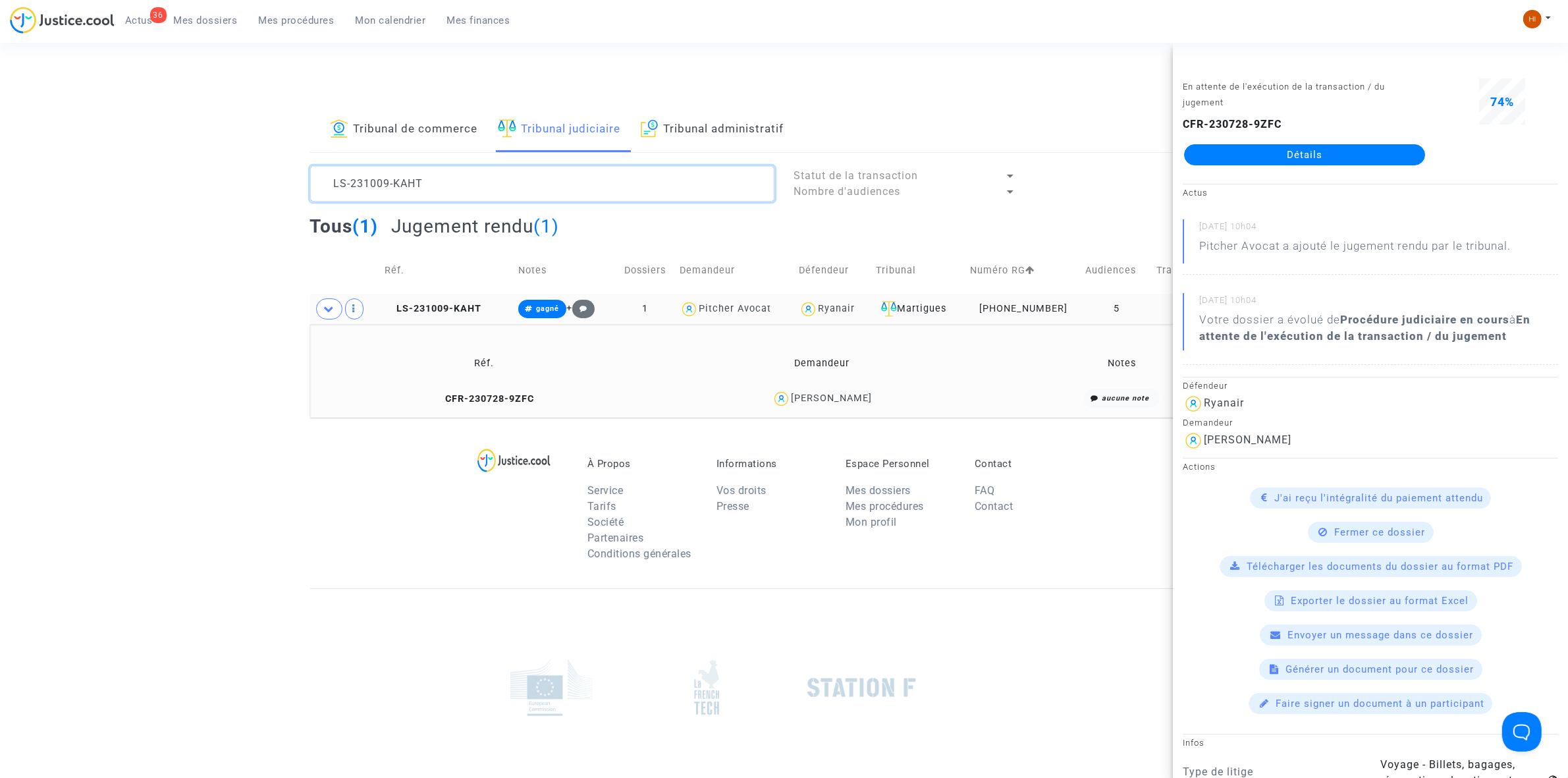
drag, startPoint x: 491, startPoint y: 189, endPoint x: 195, endPoint y: 181, distance: 296.1
click at [195, 181] on div "Tribunal de commerce Tribunal judiciaire Tribunal administratif LS-231009-KAHT …" at bounding box center [784, 263] width 1568 height 310
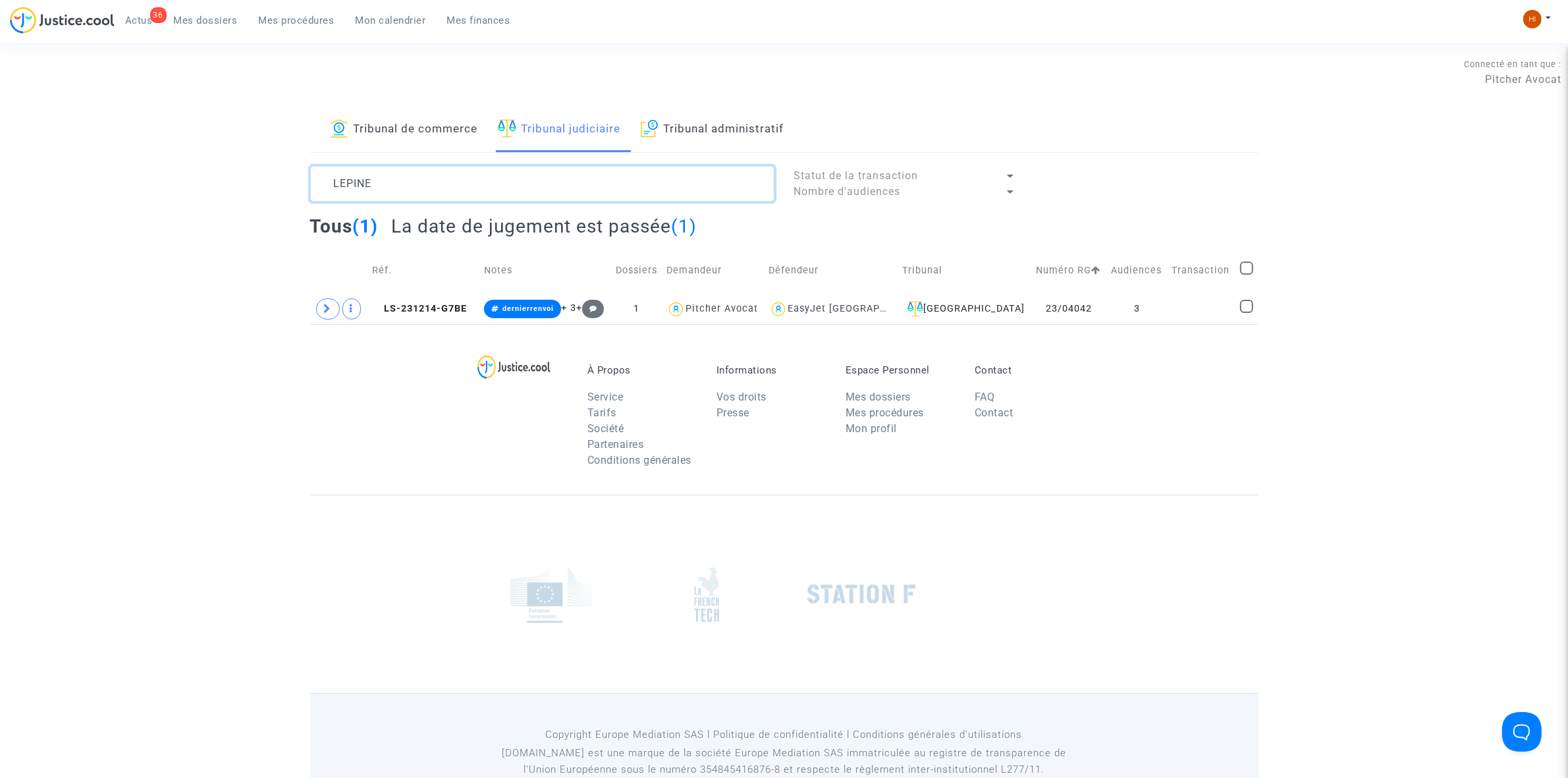
type textarea "LEPINE"
click at [409, 316] on td "LS-231214-G7BE" at bounding box center [423, 309] width 112 height 30
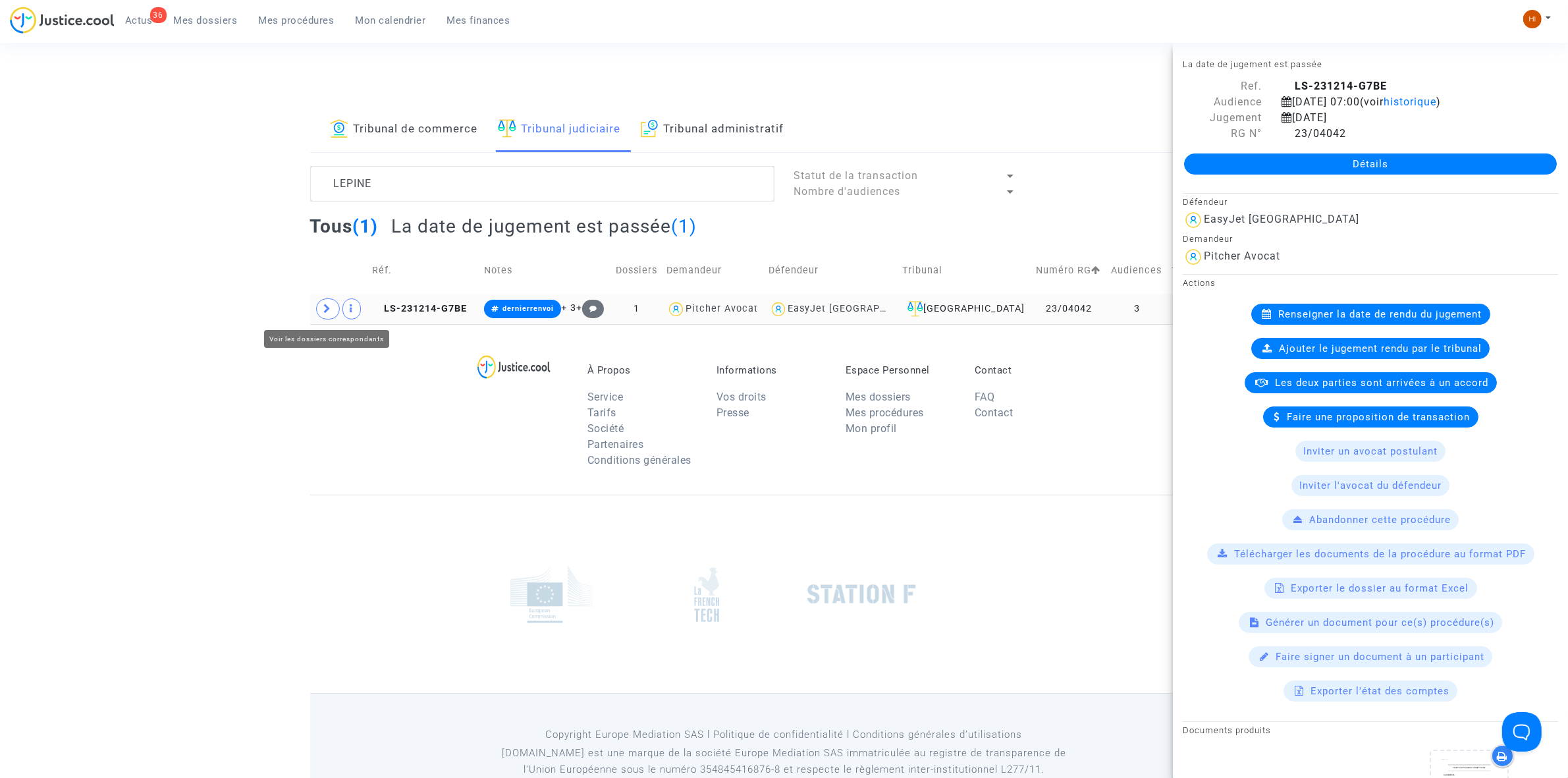
click at [316, 311] on span at bounding box center [328, 309] width 23 height 21
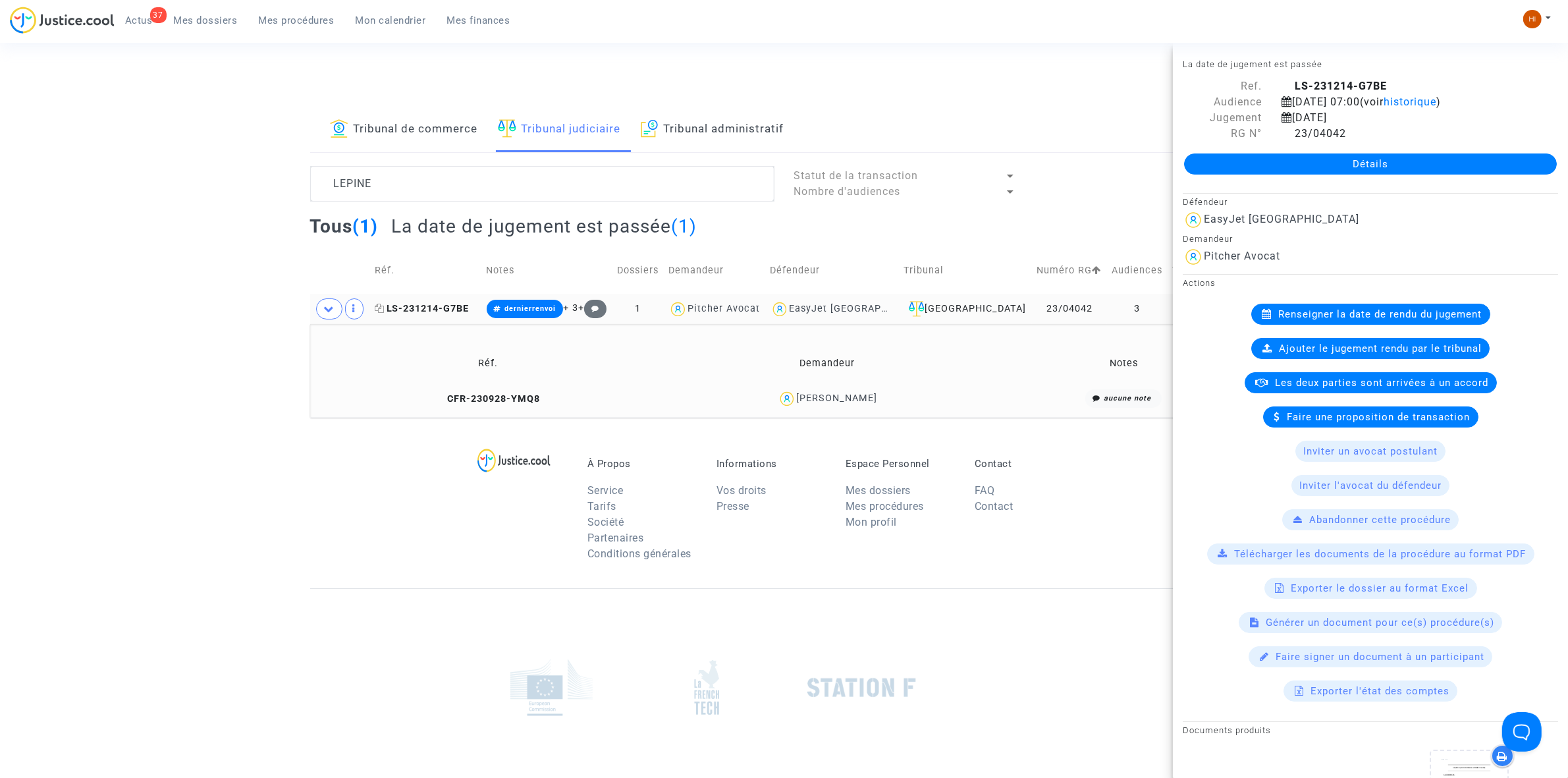
click at [455, 311] on span "LS-231214-G7BE" at bounding box center [422, 309] width 95 height 11
drag, startPoint x: 429, startPoint y: 307, endPoint x: 748, endPoint y: 248, distance: 324.4
click at [425, 307] on span "LS-231214-G7BE" at bounding box center [422, 309] width 95 height 11
click at [1408, 146] on div "Détails" at bounding box center [1371, 164] width 395 height 45
click at [1306, 160] on link "Détails" at bounding box center [1371, 164] width 373 height 21
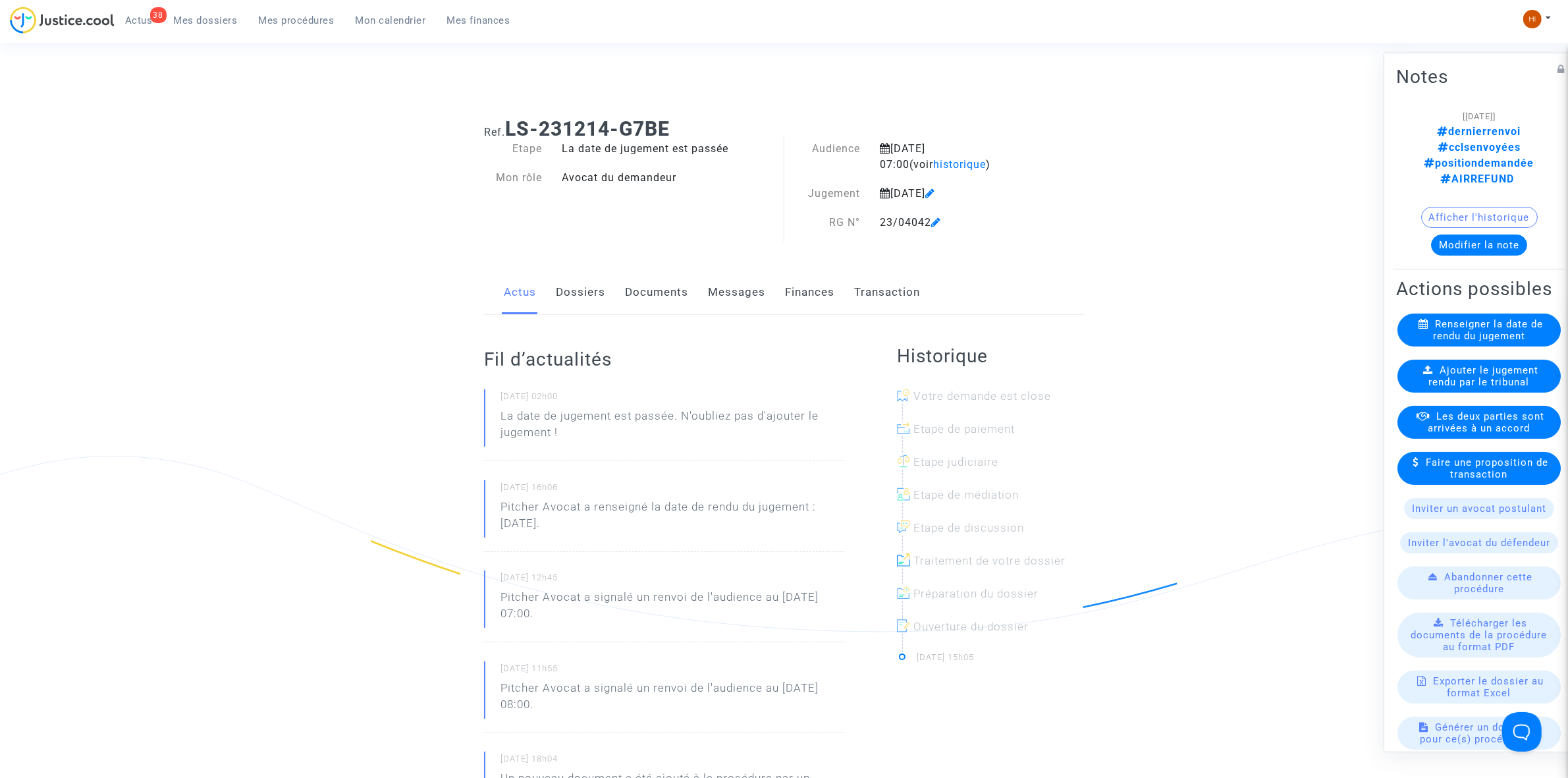
click at [1450, 363] on span "Ajouter le jugement rendu par le tribunal" at bounding box center [1484, 375] width 110 height 23
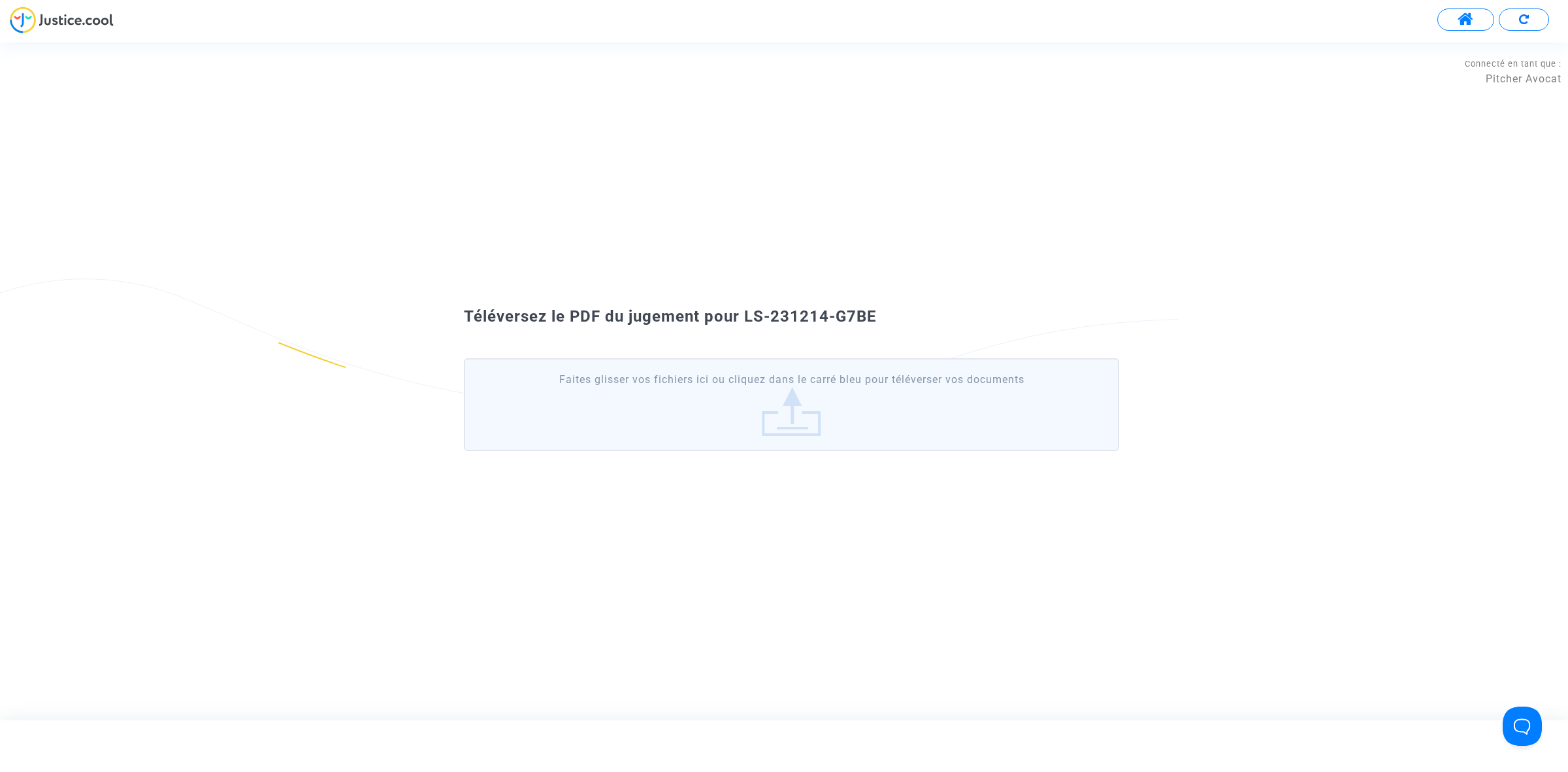
drag, startPoint x: 896, startPoint y: 320, endPoint x: 748, endPoint y: 301, distance: 149.2
click at [748, 301] on div "Téléversez le PDF du jugement pour LS-231214-G7BE Faites glisser vos fichiers i…" at bounding box center [784, 381] width 1568 height 166
copy span "LS-231214-G7BE"
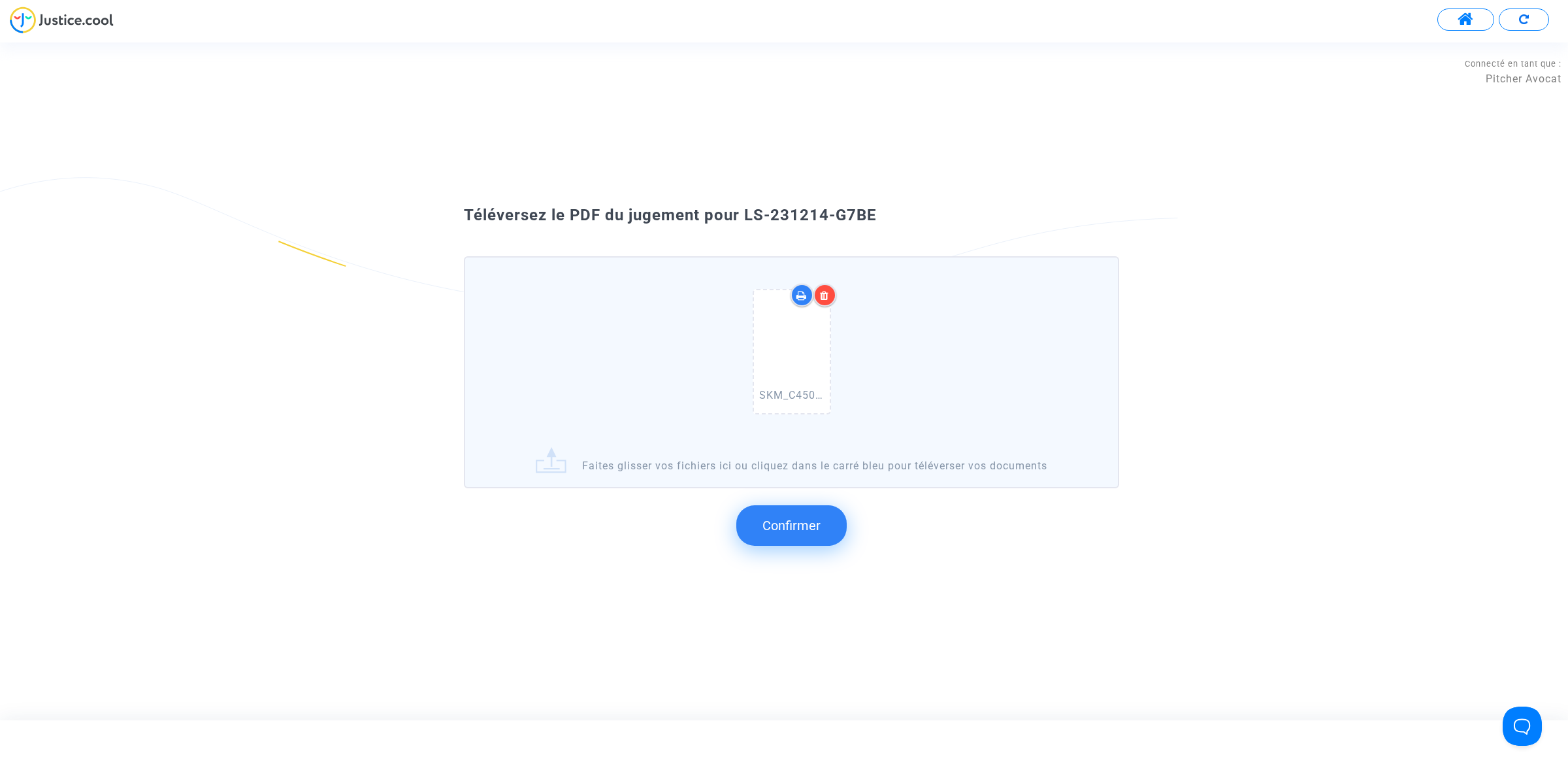
copy span "LS-231214-G7BE"
click at [811, 531] on span "Confirmer" at bounding box center [790, 525] width 58 height 16
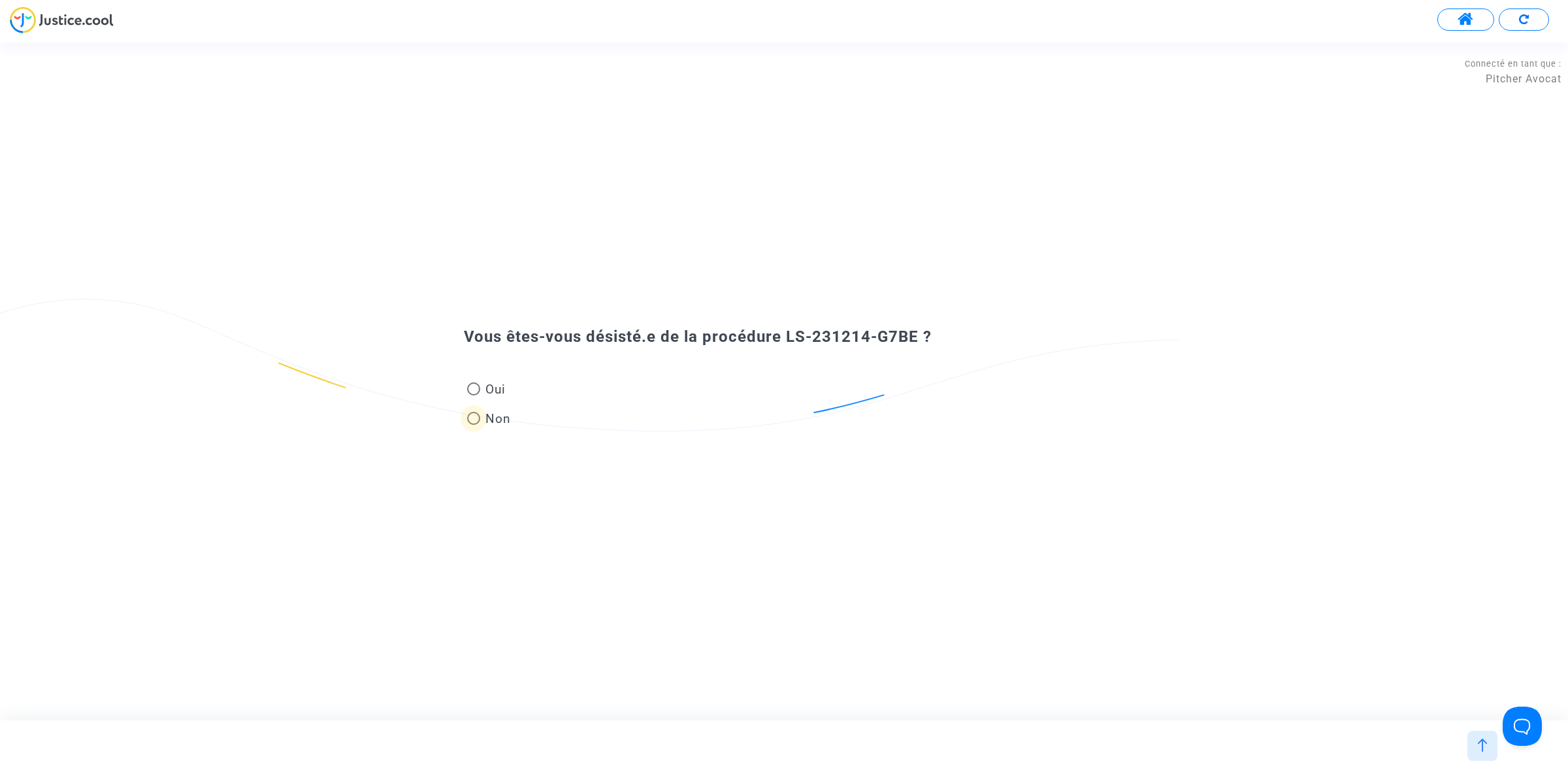
click at [490, 414] on span "Non" at bounding box center [496, 418] width 31 height 17
click at [473, 425] on input "Non" at bounding box center [473, 425] width 1 height 1
radio input "true"
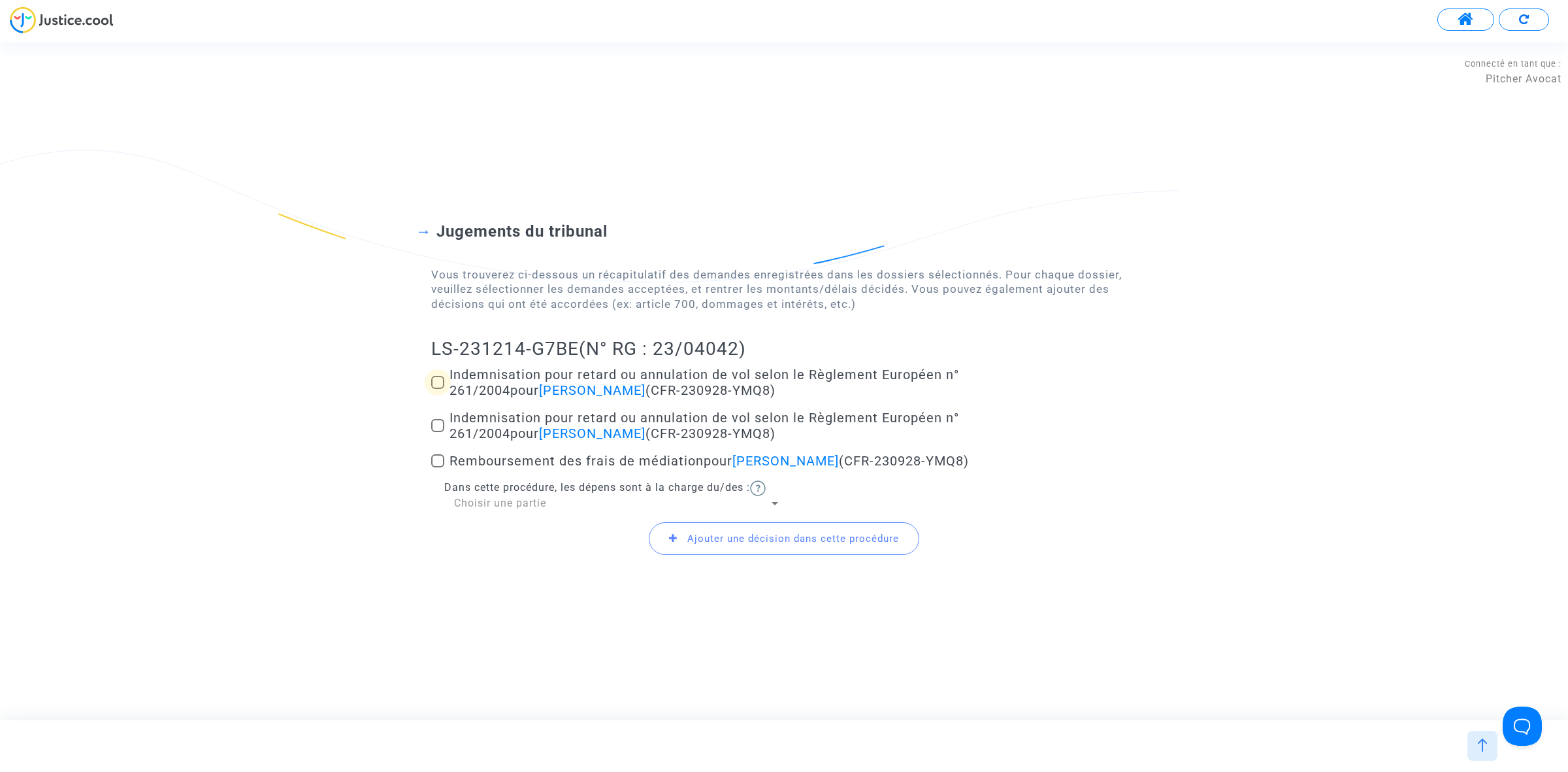
click at [443, 381] on span at bounding box center [437, 382] width 13 height 13
click at [438, 389] on input "Indemnisation pour retard ou annulation de vol selon le Règlement Européen n° 2…" at bounding box center [437, 389] width 1 height 1
checkbox input "true"
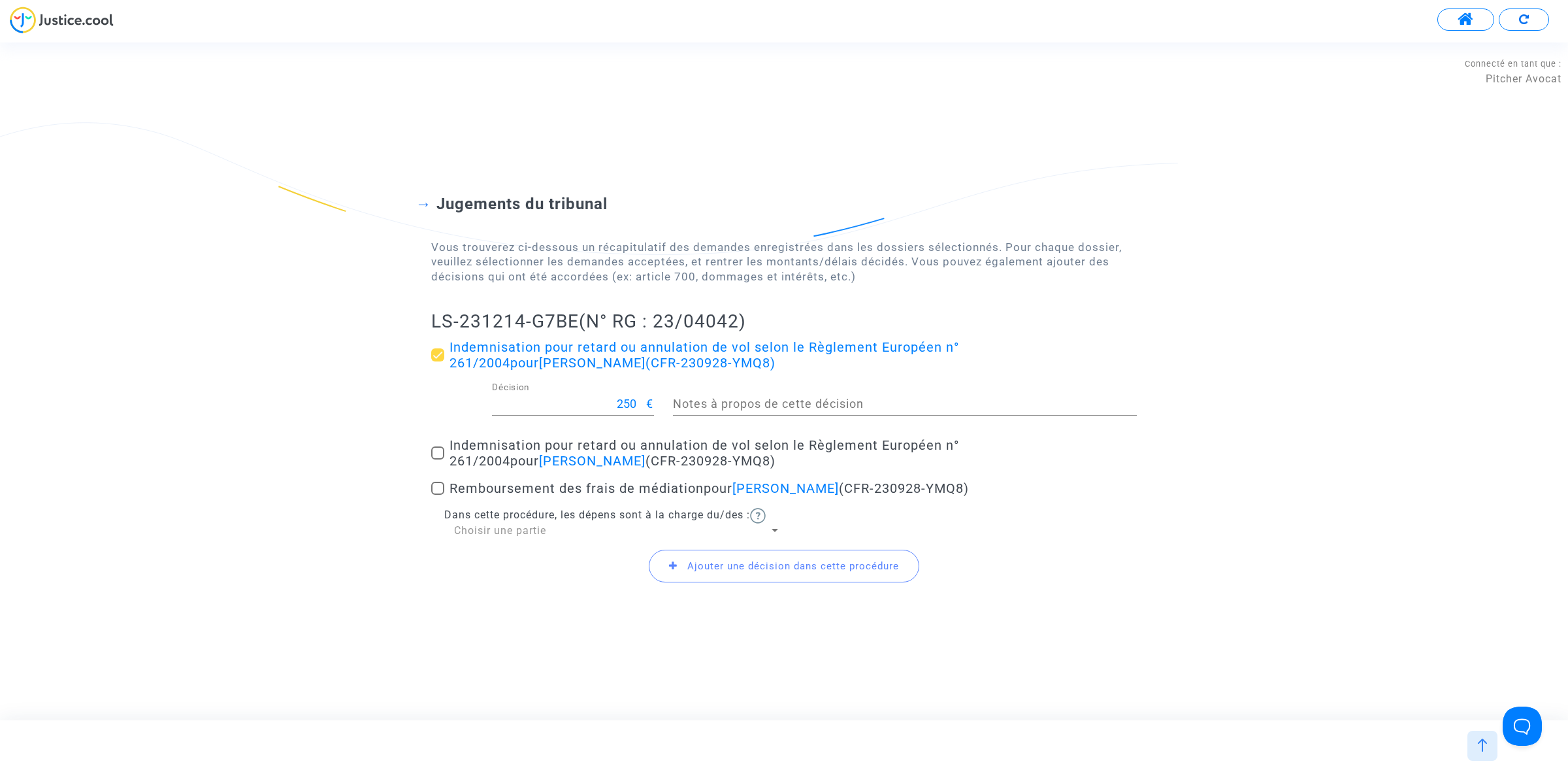
click at [436, 497] on mat-checkbox "Remboursement des frais de médiation pour Amaryllis Lepine (CFR-230928-YMQ8)" at bounding box center [784, 491] width 705 height 21
click at [435, 447] on span at bounding box center [437, 453] width 13 height 13
click at [437, 460] on input "Indemnisation pour retard ou annulation de vol selon le Règlement Européen n° 2…" at bounding box center [437, 460] width 1 height 1
checkbox input "true"
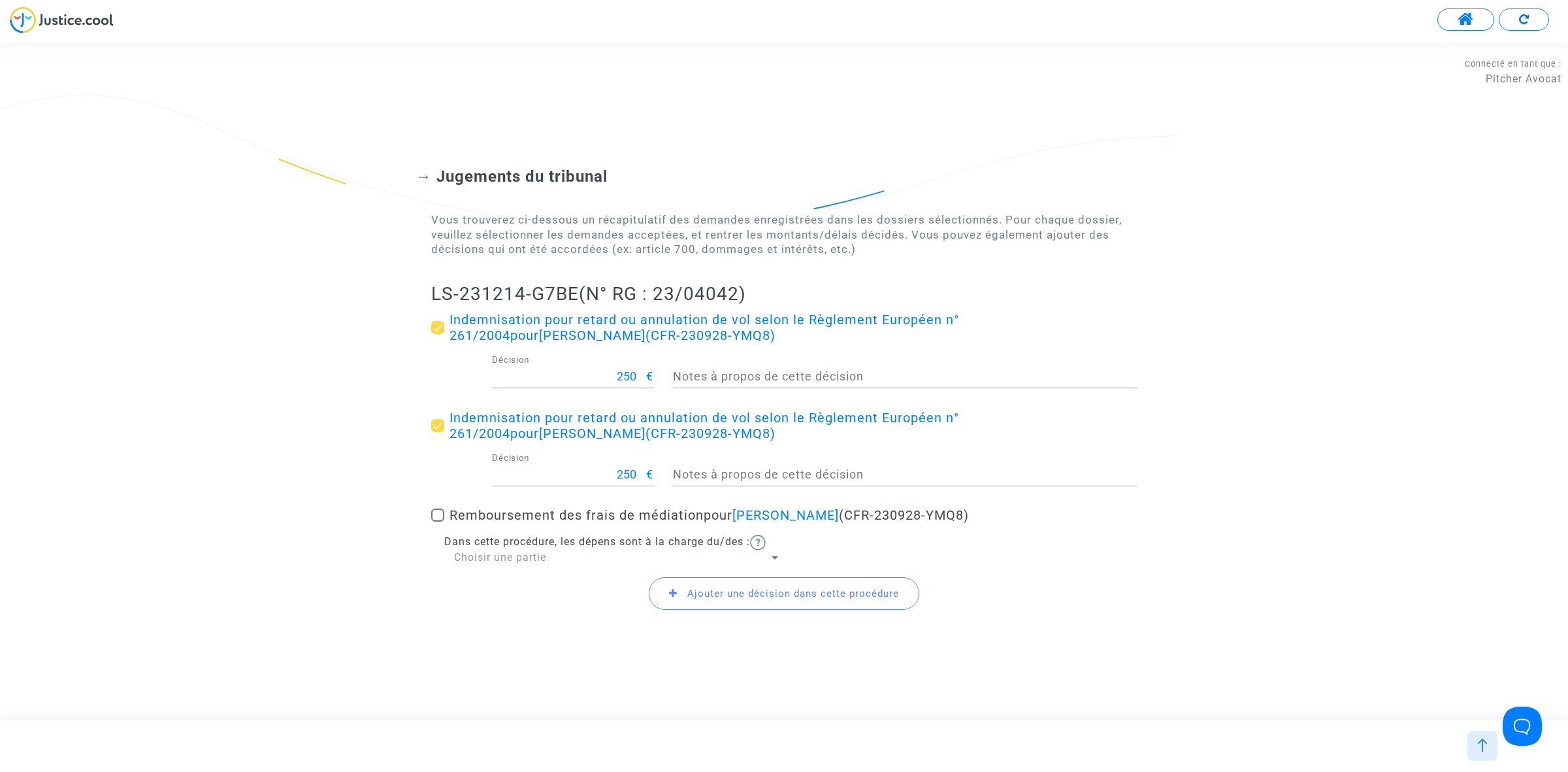
click at [724, 588] on span "Ajouter une décision dans cette procédure" at bounding box center [793, 593] width 212 height 12
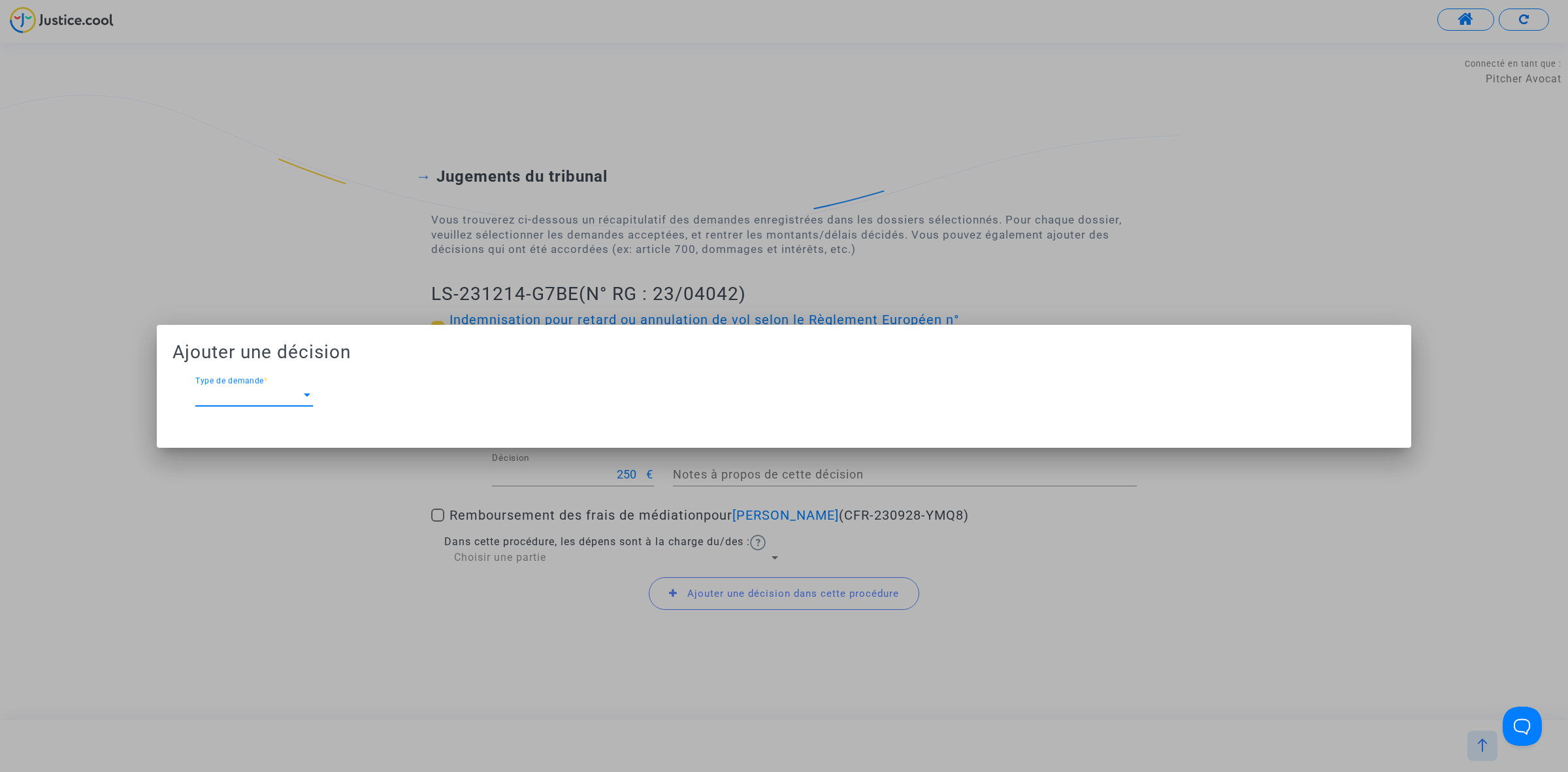
click at [268, 390] on span "Type de demande" at bounding box center [248, 396] width 106 height 12
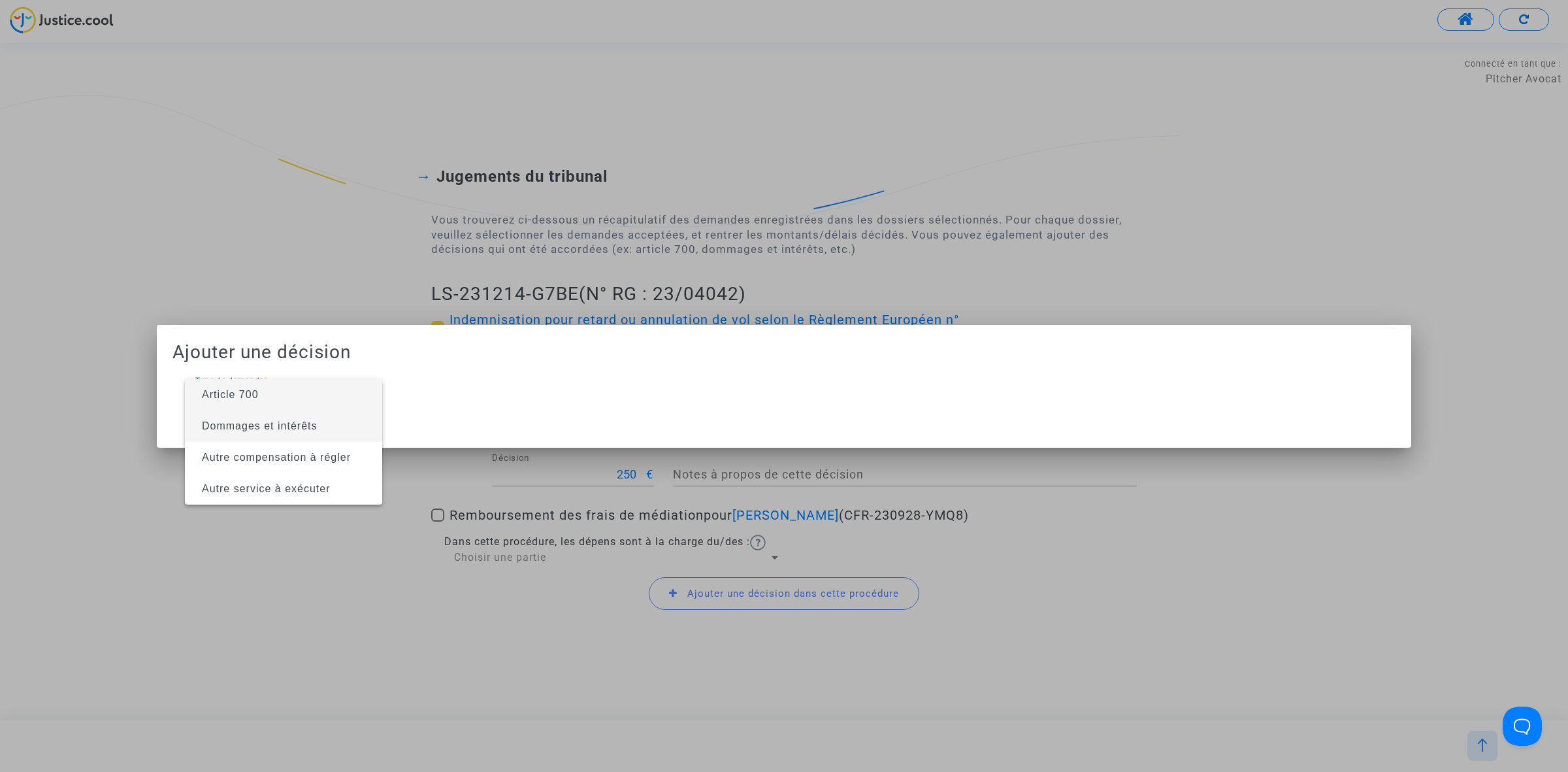
click at [266, 420] on span "Dommages et intérêts" at bounding box center [259, 425] width 116 height 11
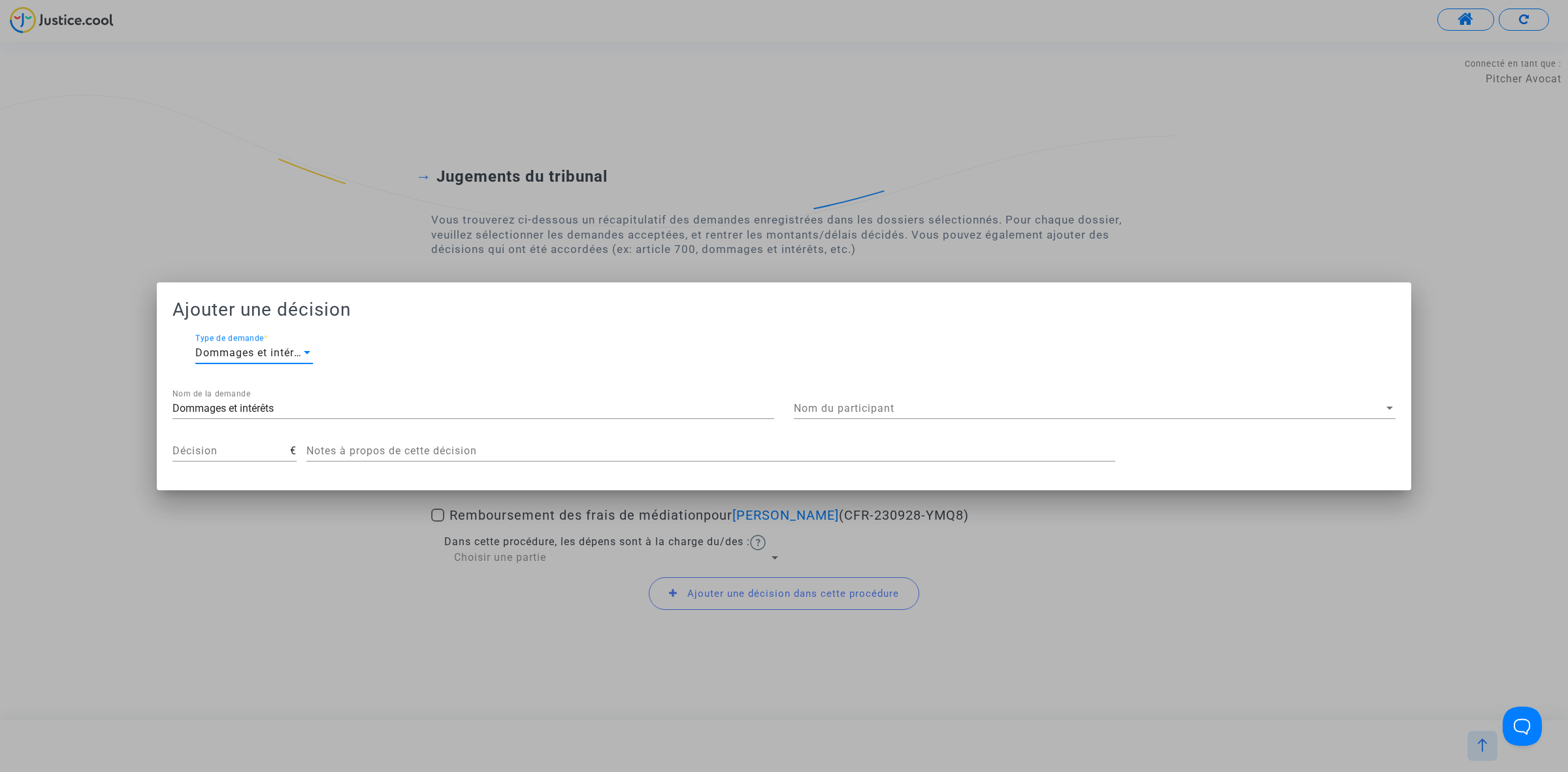
click at [859, 401] on div "Nom du participant Nom du participant" at bounding box center [1095, 405] width 602 height 29
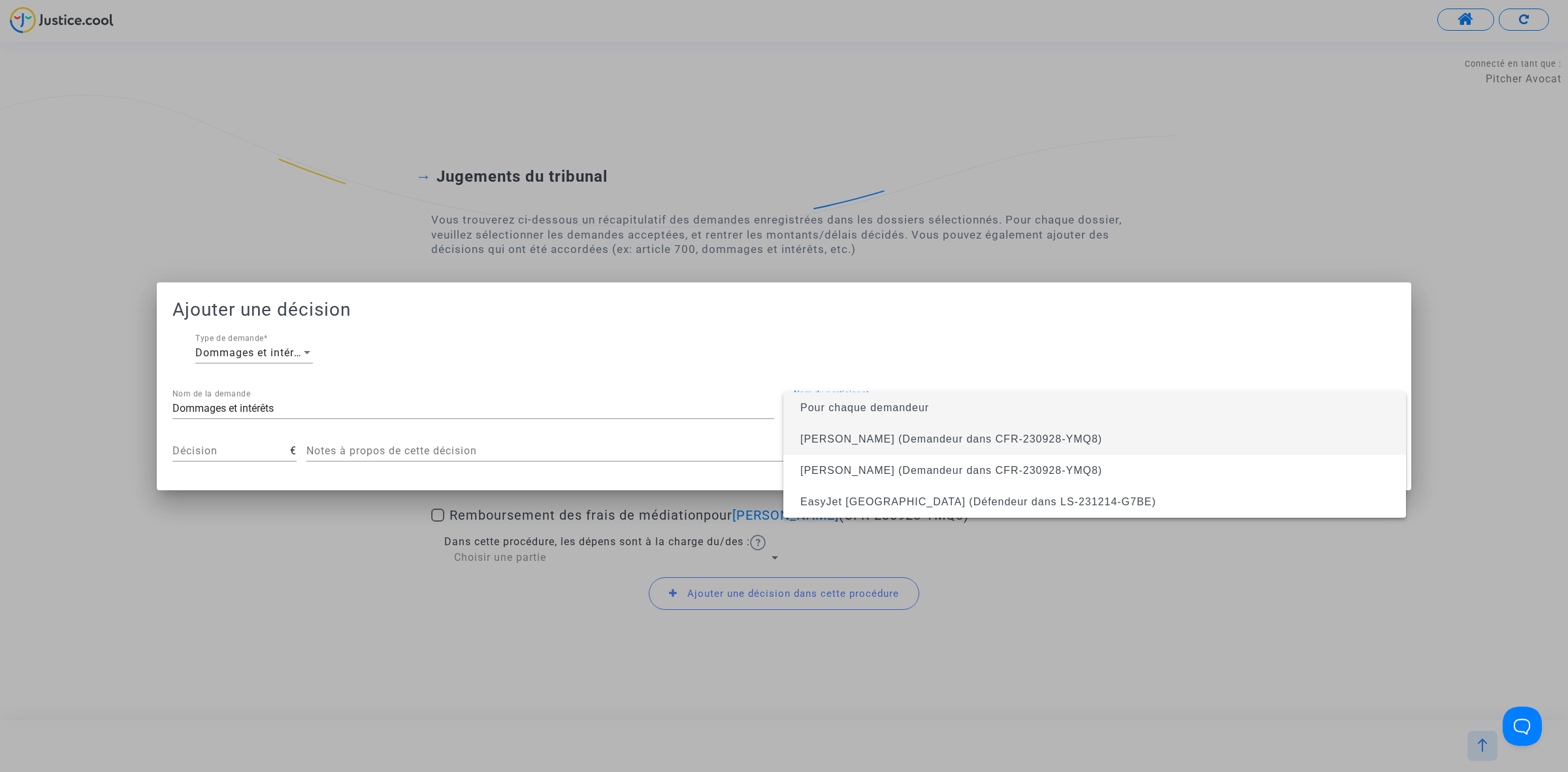
click at [854, 436] on span "Amaryllis Lepine (Demandeur dans CFR-230928-YMQ8)" at bounding box center [951, 438] width 302 height 11
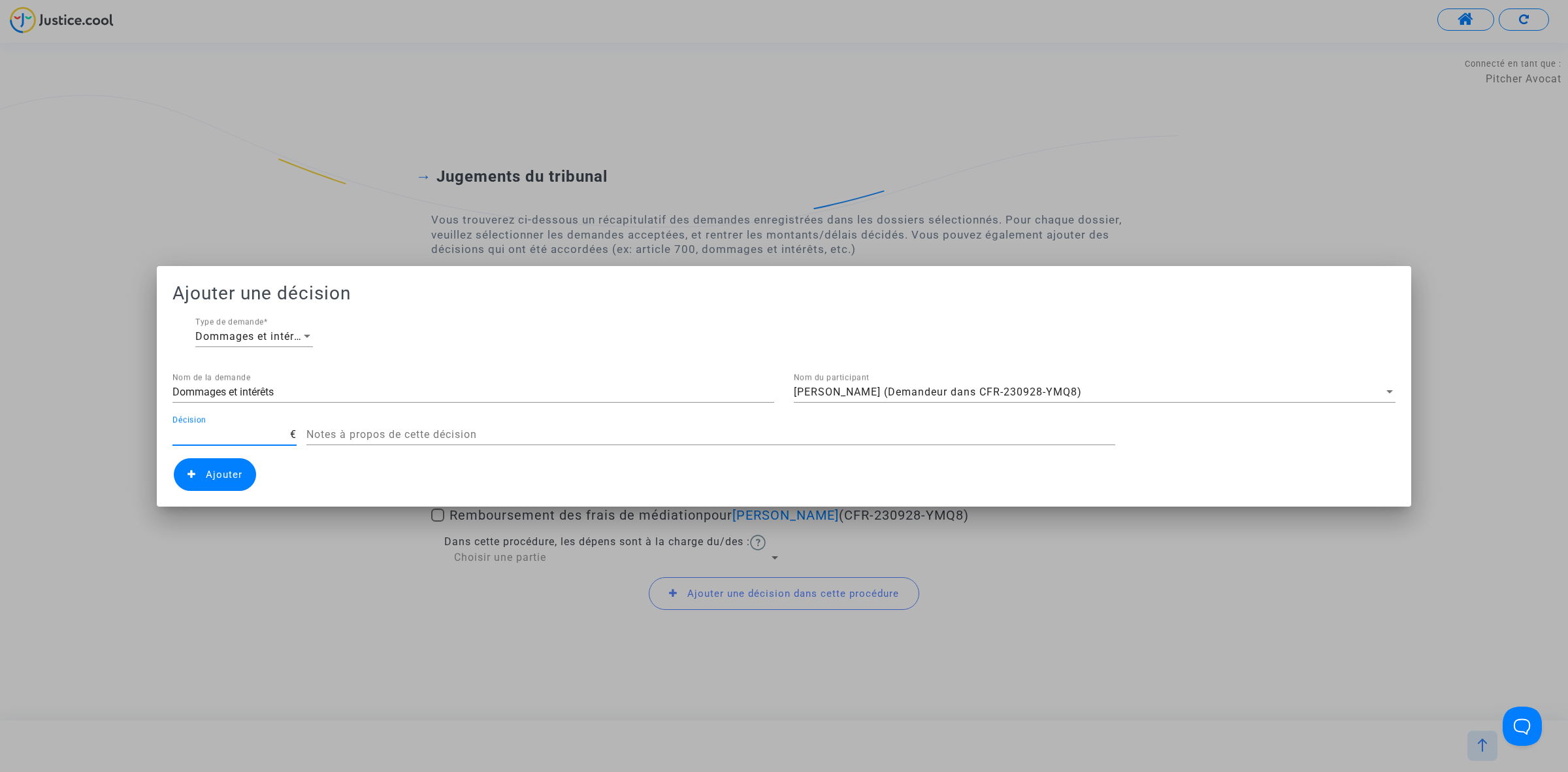
click at [222, 433] on input "Décision" at bounding box center [231, 435] width 117 height 12
type input "25"
click at [913, 377] on div "Amaryllis Lepine (Demandeur dans CFR-230928-YMQ8) Nom du participant" at bounding box center [1095, 388] width 602 height 29
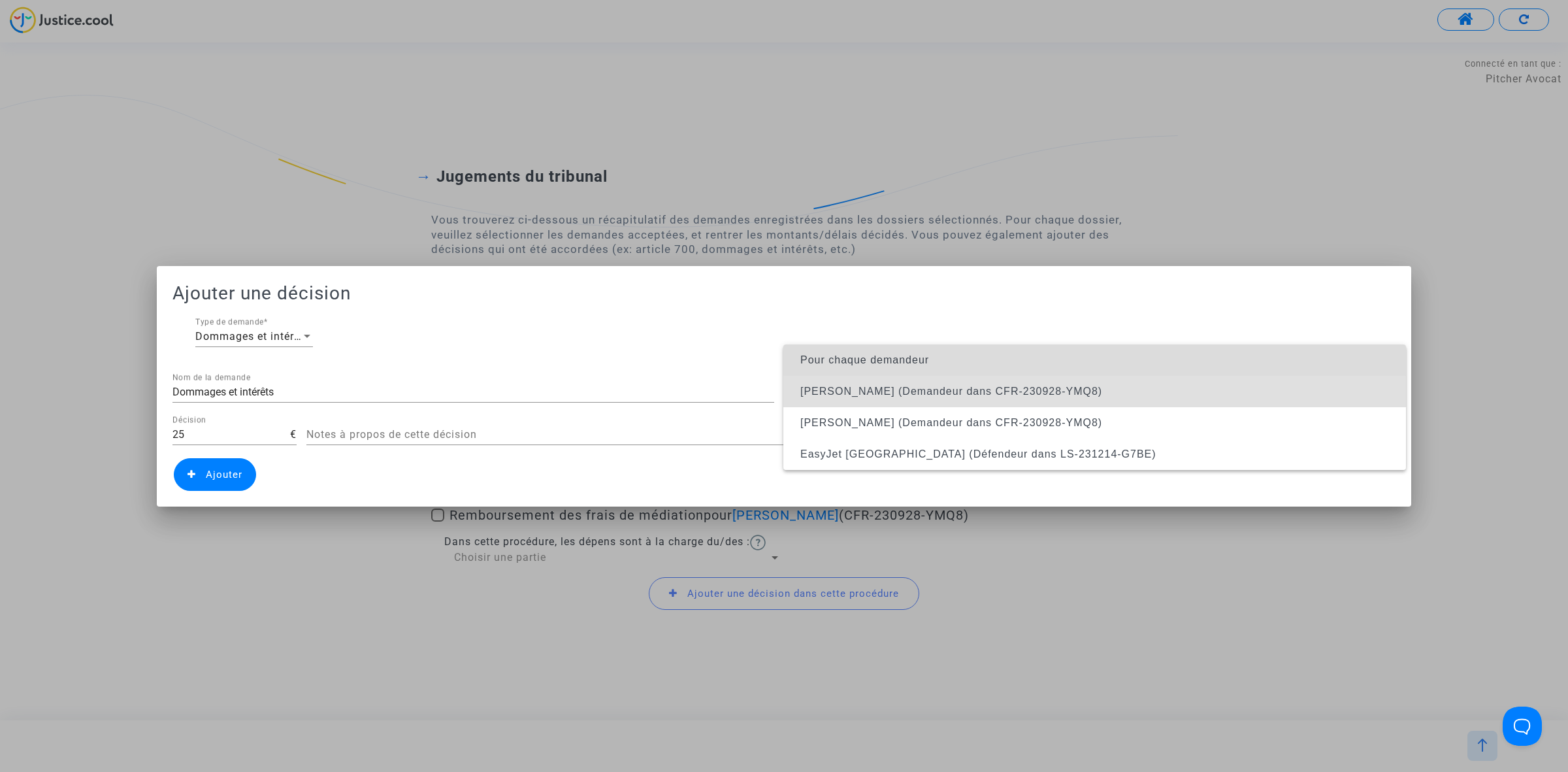
click at [928, 355] on span "Pour chaque demandeur" at bounding box center [864, 360] width 128 height 11
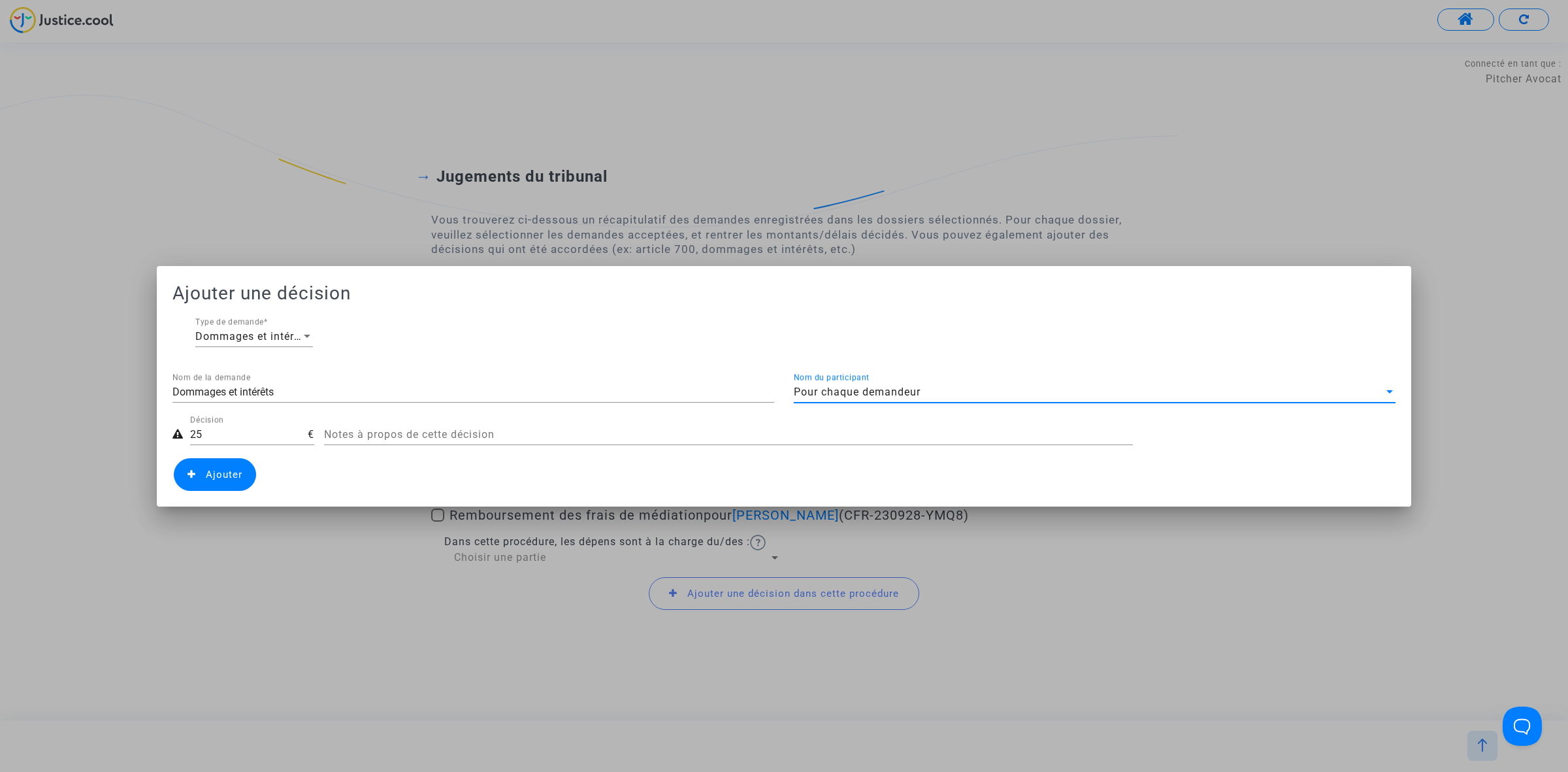
click at [928, 355] on div "Dommages et intérêts Type de demande *" at bounding box center [784, 338] width 1196 height 42
click at [314, 390] on input "Dommages et intérêts" at bounding box center [473, 392] width 602 height 12
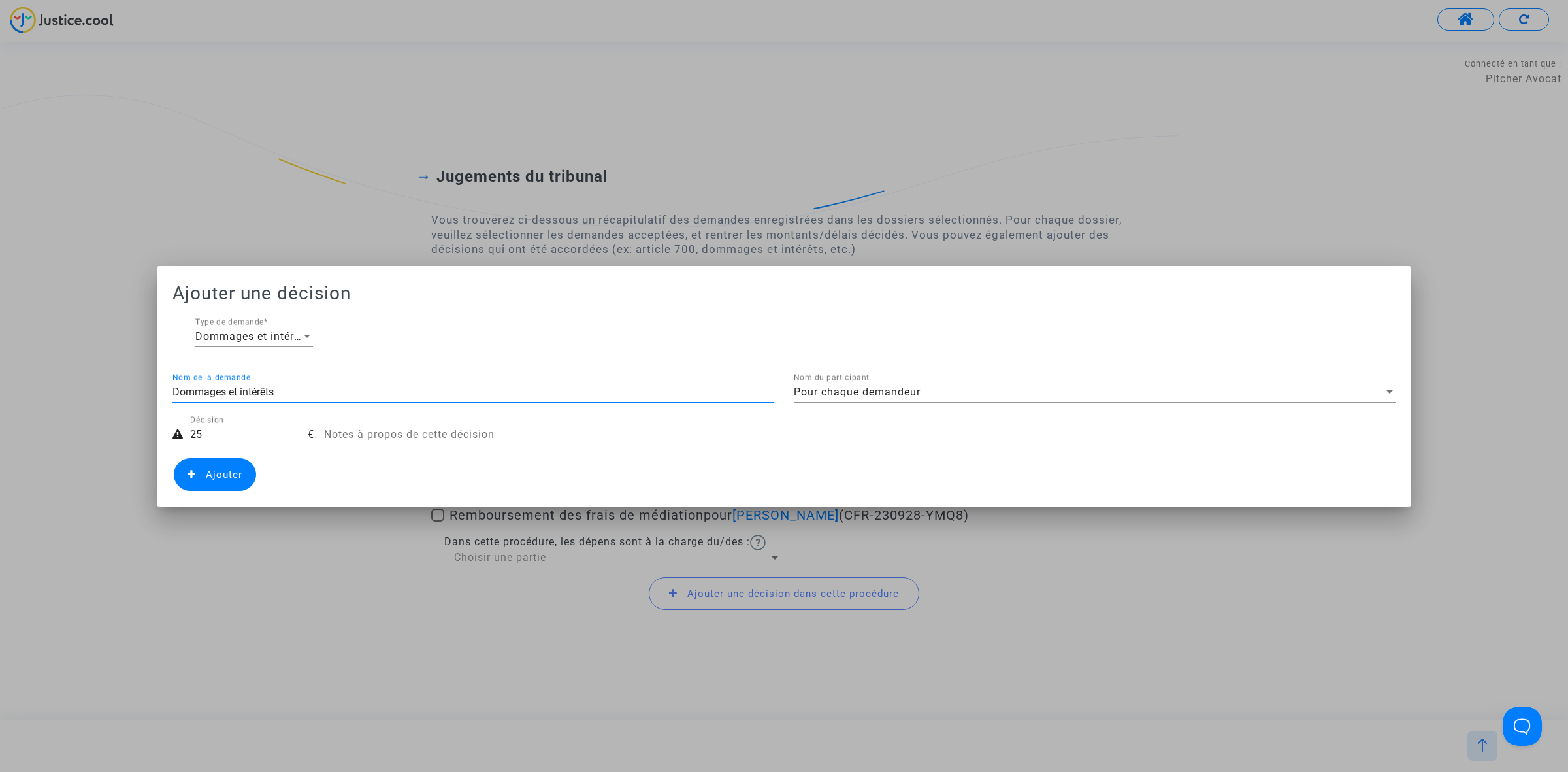
click at [314, 390] on input "Dommages et intérêts" at bounding box center [473, 392] width 602 height 12
type input "ARTICLE 14"
drag, startPoint x: 224, startPoint y: 485, endPoint x: 236, endPoint y: 485, distance: 12.0
click at [223, 485] on span "Ajouter" at bounding box center [215, 474] width 82 height 33
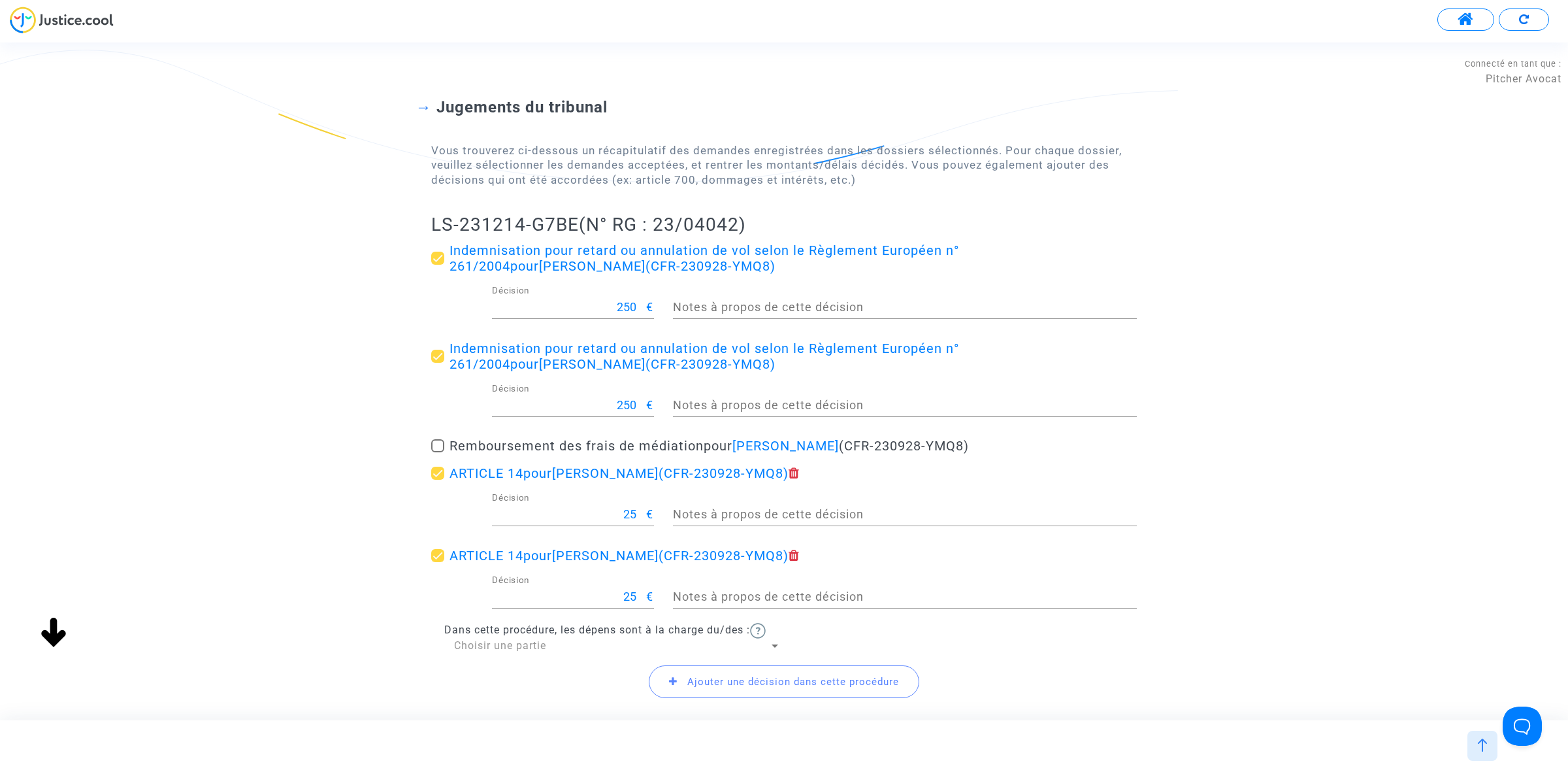
scroll to position [155, 0]
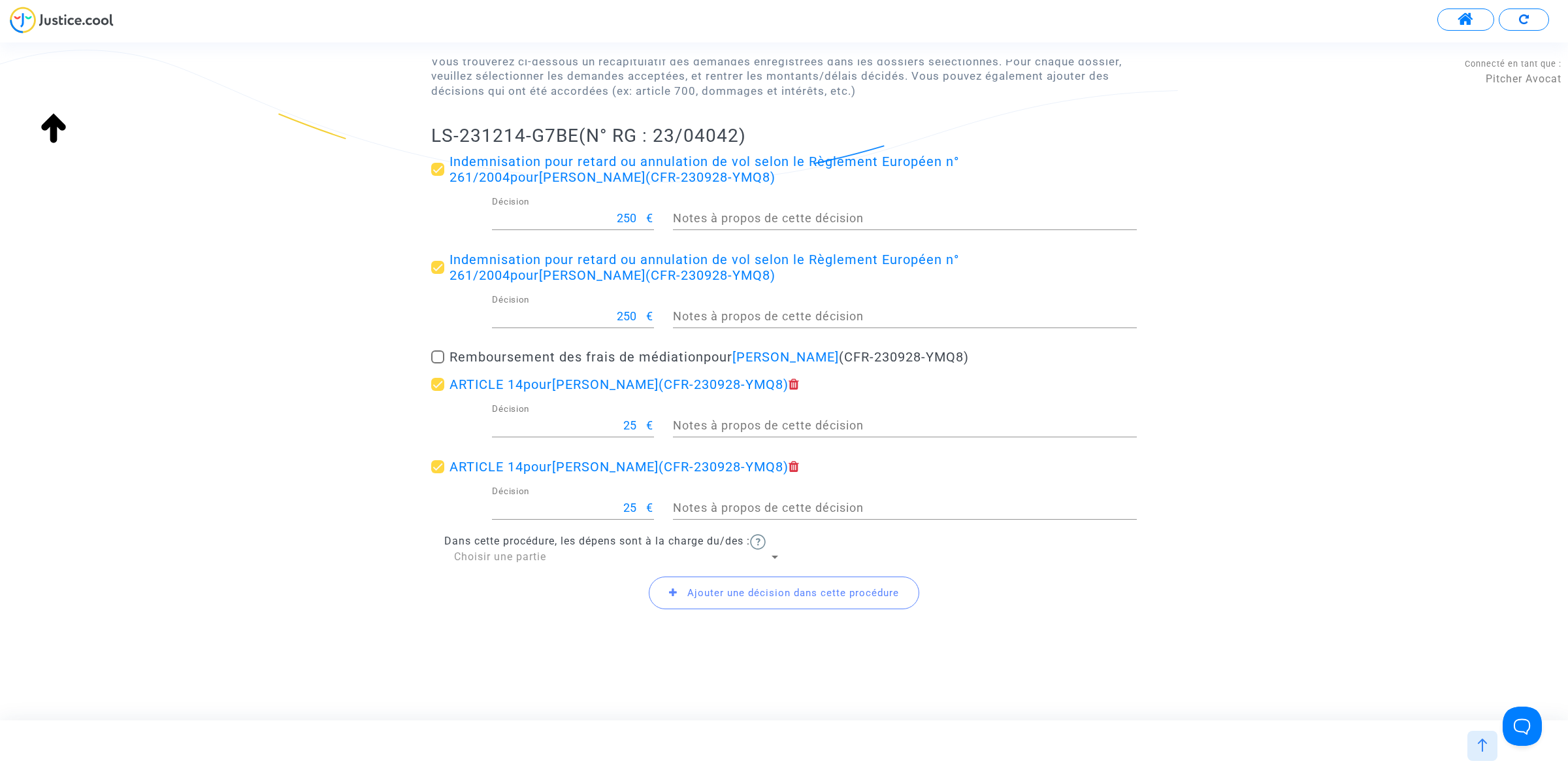
click at [722, 598] on span "Ajouter une décision dans cette procédure" at bounding box center [784, 593] width 271 height 33
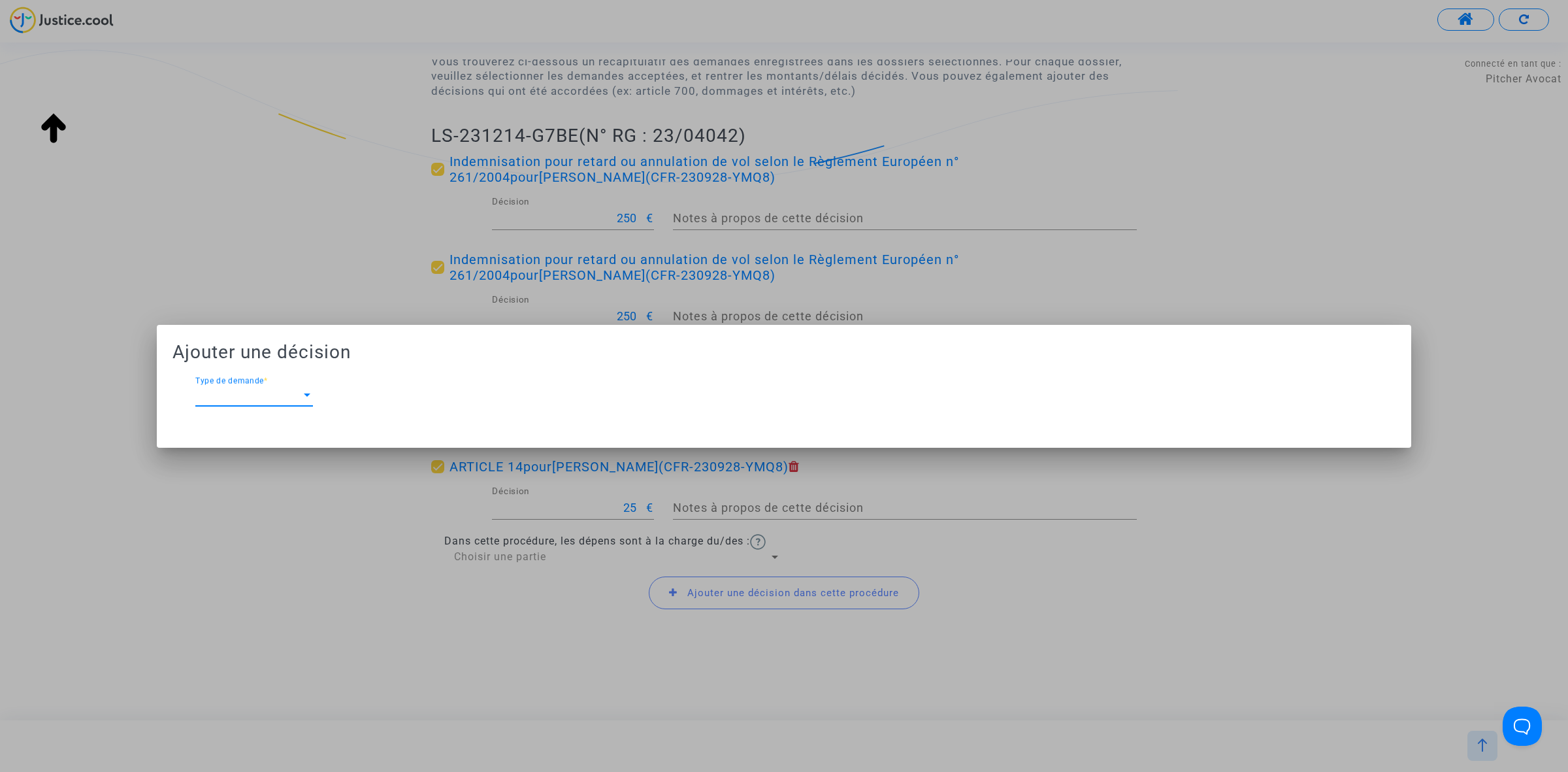
click at [265, 383] on div "Type de demande Type de demande *" at bounding box center [254, 391] width 117 height 29
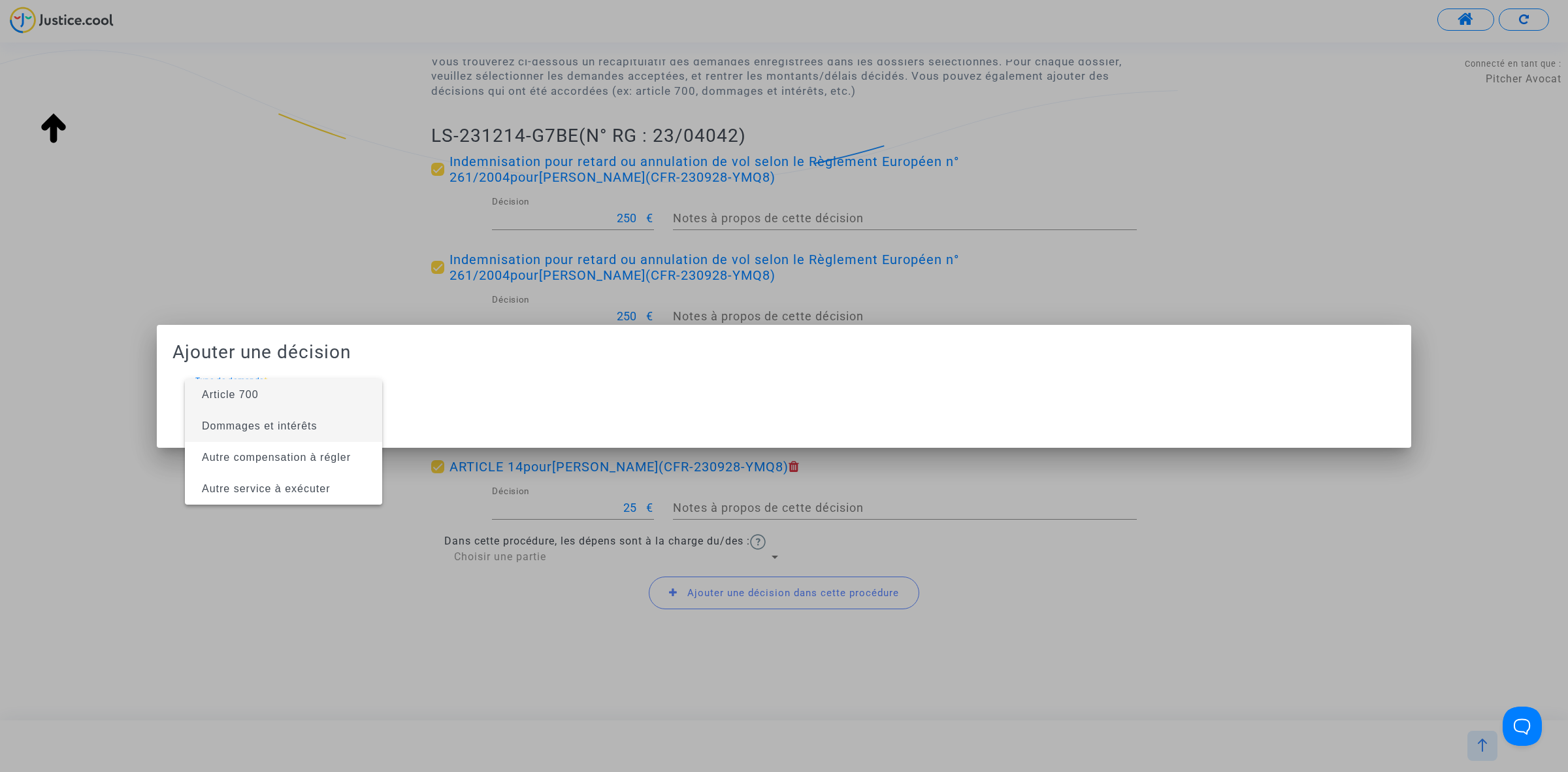
drag, startPoint x: 303, startPoint y: 423, endPoint x: 920, endPoint y: 387, distance: 618.0
click at [344, 418] on span "Dommages et intérêts" at bounding box center [284, 426] width 177 height 31
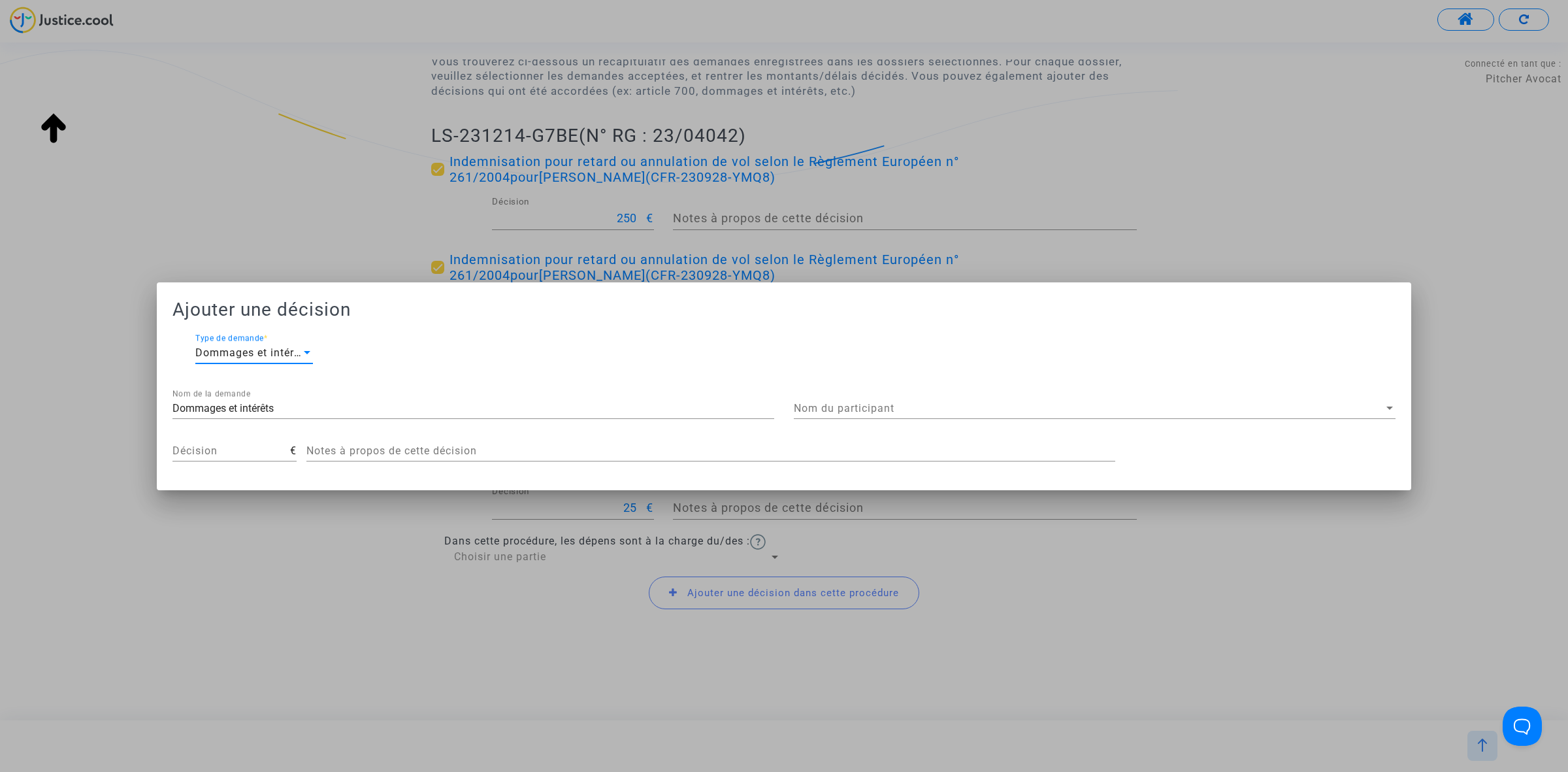
click at [1037, 392] on div "Nom du participant Nom du participant" at bounding box center [1095, 405] width 602 height 29
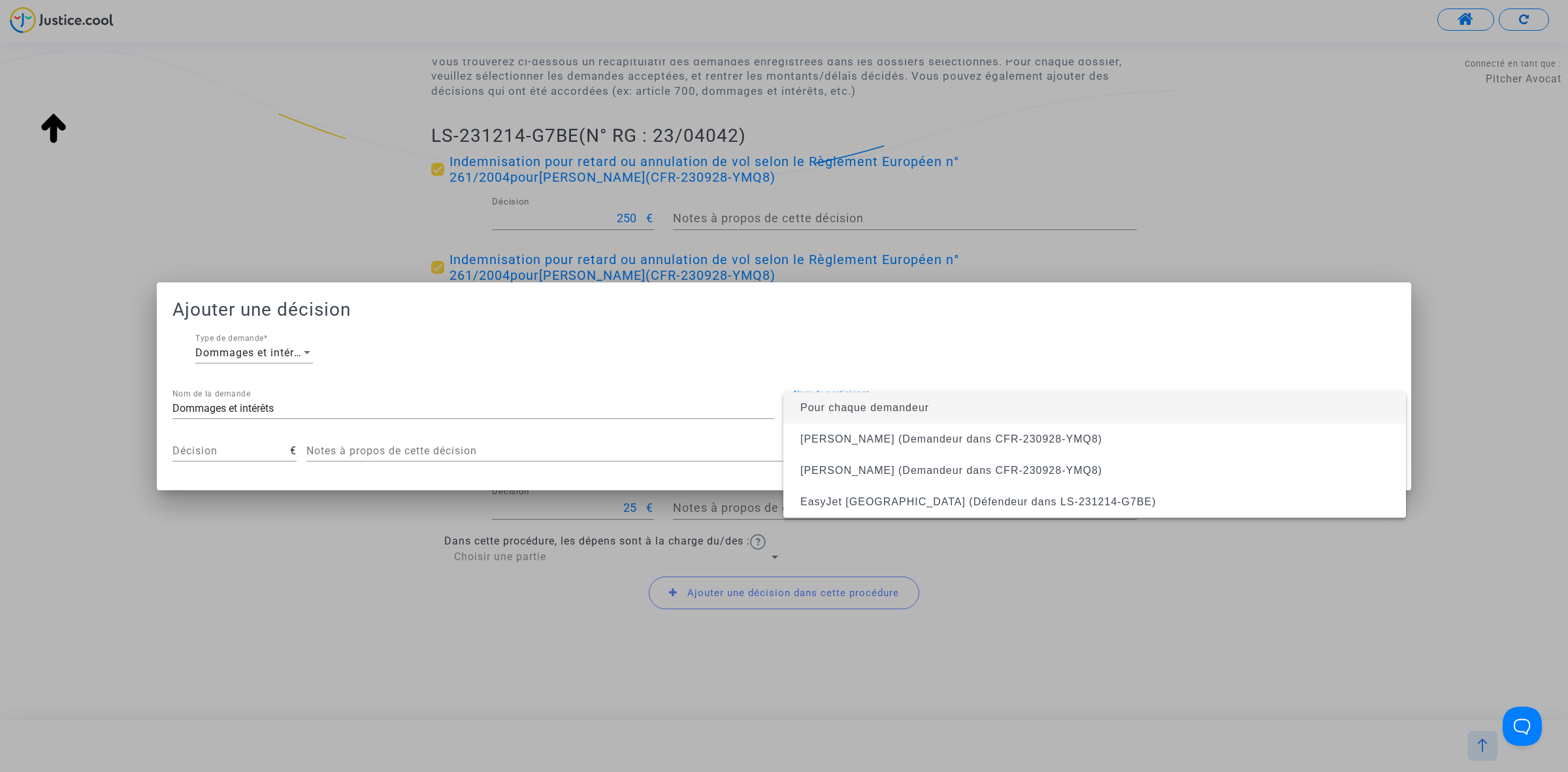
click at [1031, 411] on span "Pour chaque demandeur" at bounding box center [1095, 408] width 602 height 31
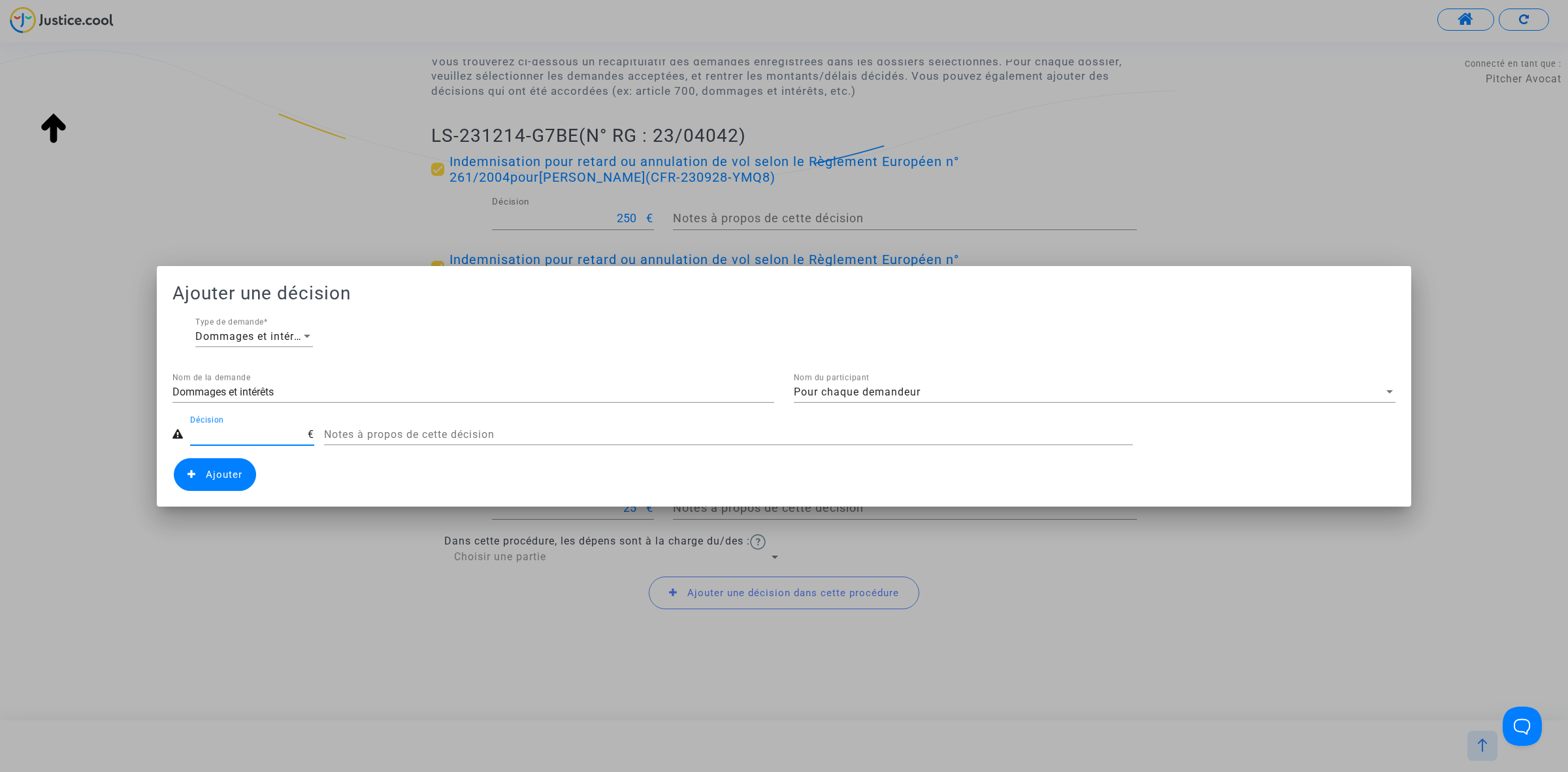
click at [286, 430] on input "Décision" at bounding box center [249, 435] width 117 height 12
type input "100"
drag, startPoint x: 236, startPoint y: 468, endPoint x: 520, endPoint y: 514, distance: 287.7
click at [235, 468] on span "Ajouter" at bounding box center [224, 474] width 36 height 12
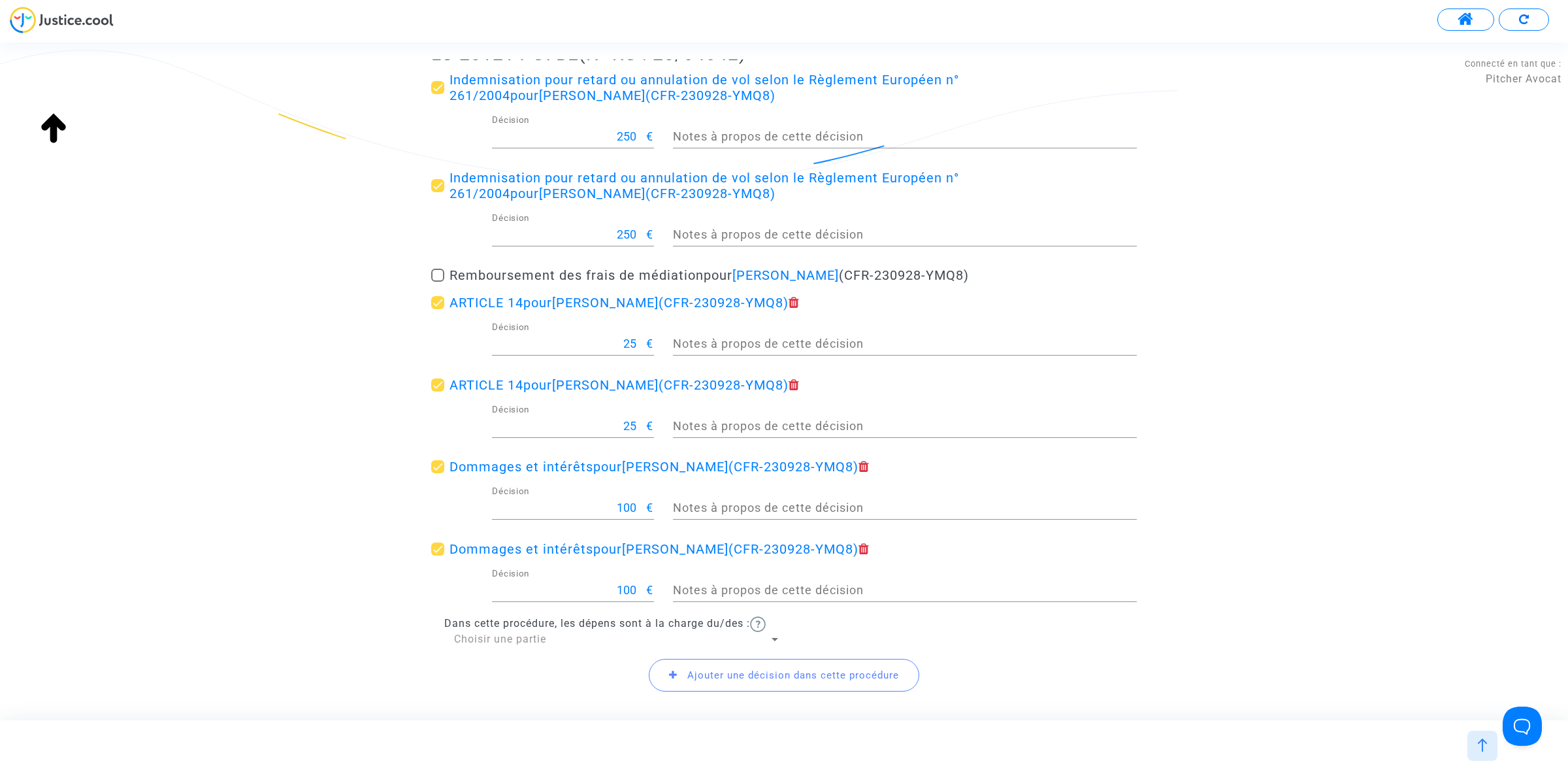
scroll to position [319, 0]
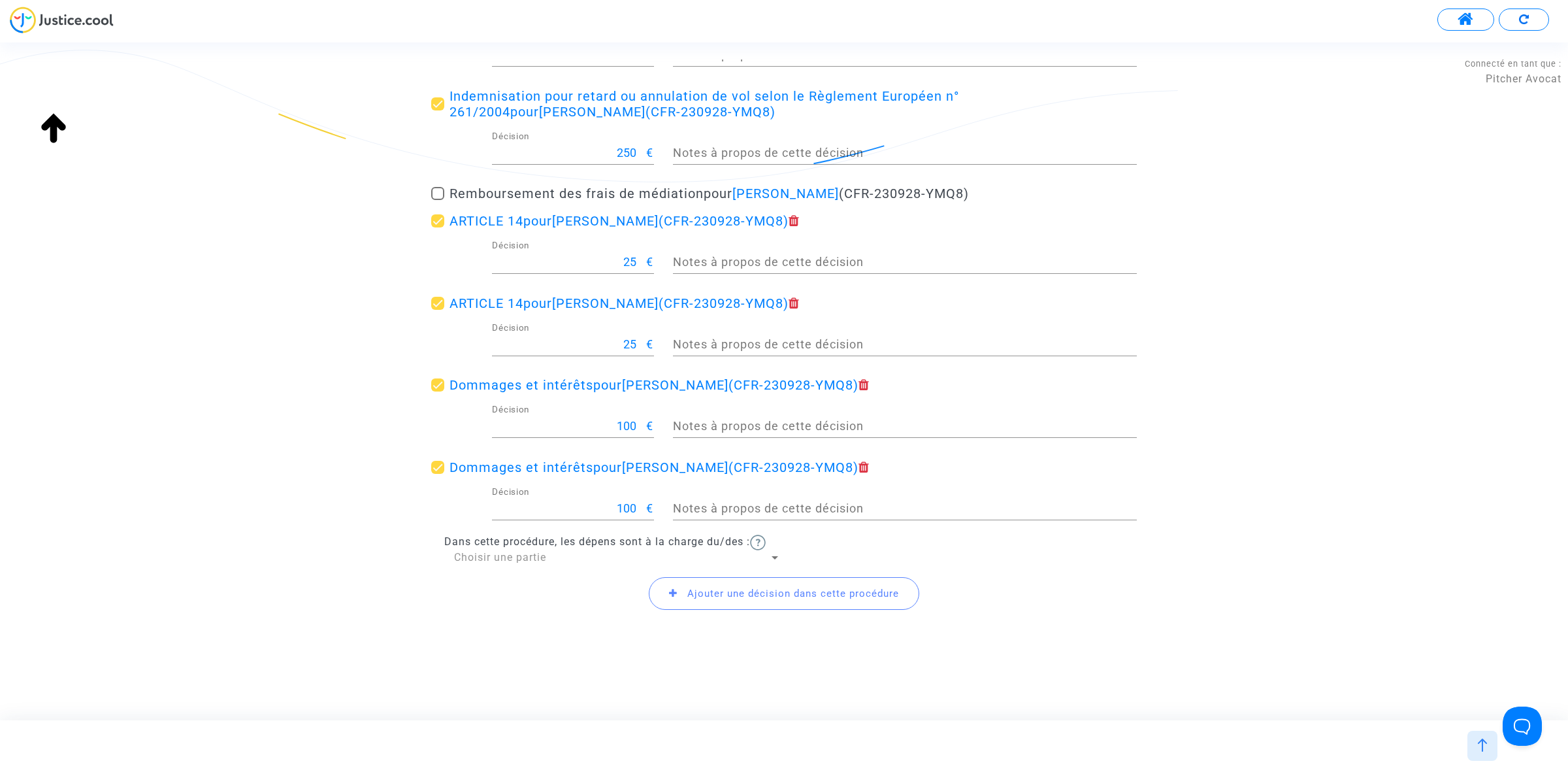
click at [732, 593] on span "Ajouter une décision dans cette procédure" at bounding box center [793, 593] width 212 height 12
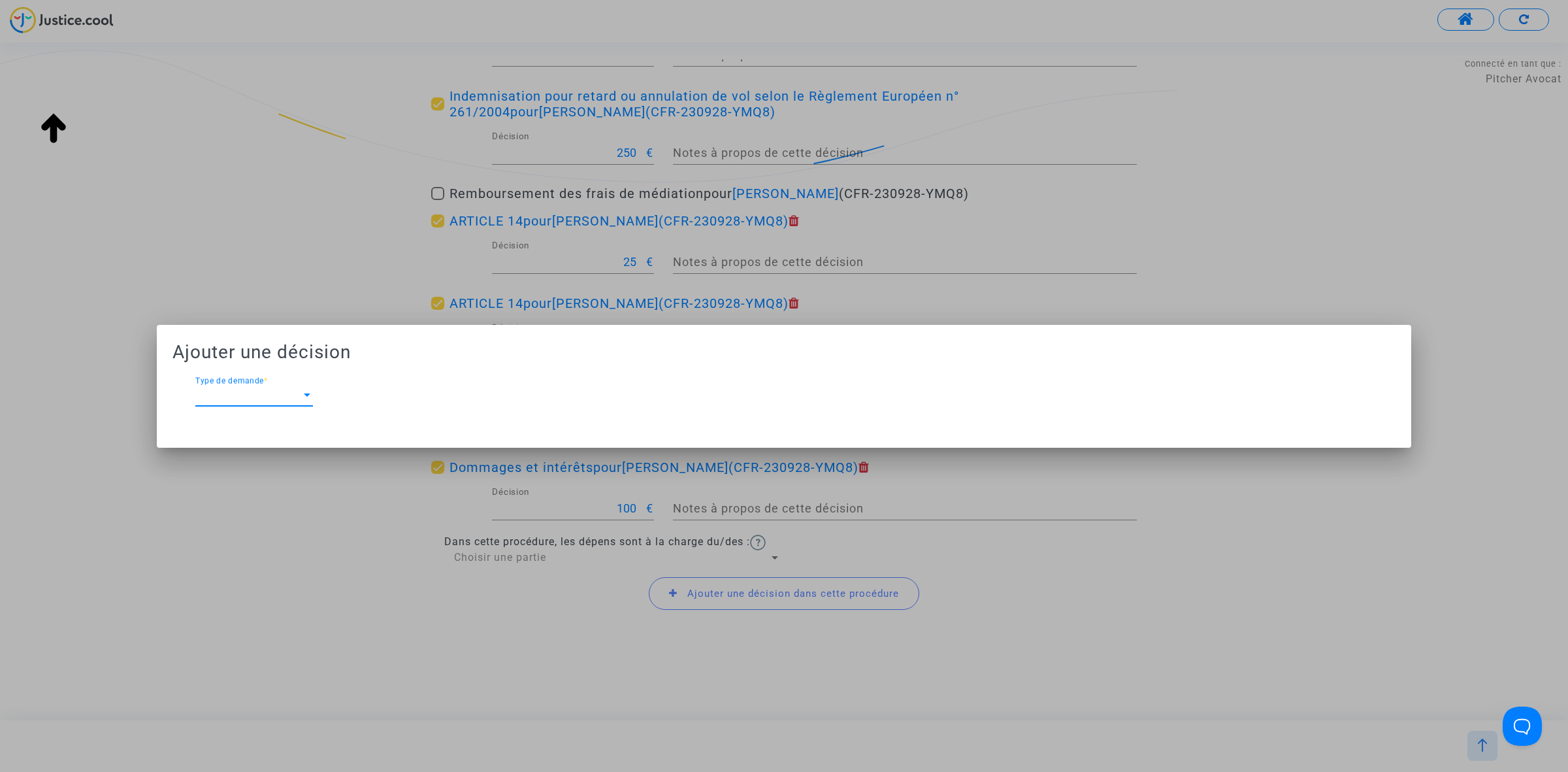
click at [239, 399] on span "Type de demande" at bounding box center [248, 396] width 106 height 12
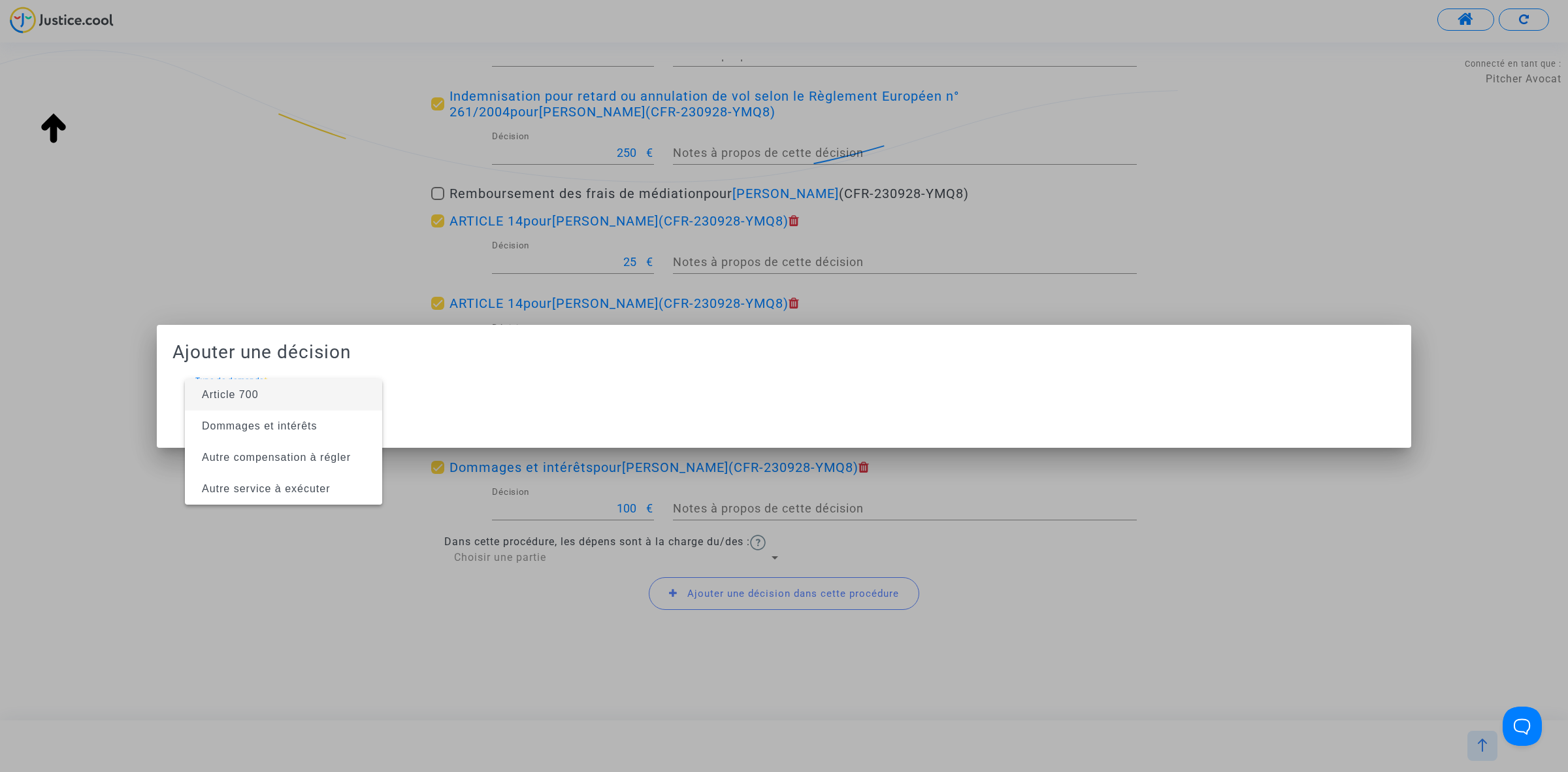
click at [250, 400] on span "Article 700" at bounding box center [230, 394] width 57 height 11
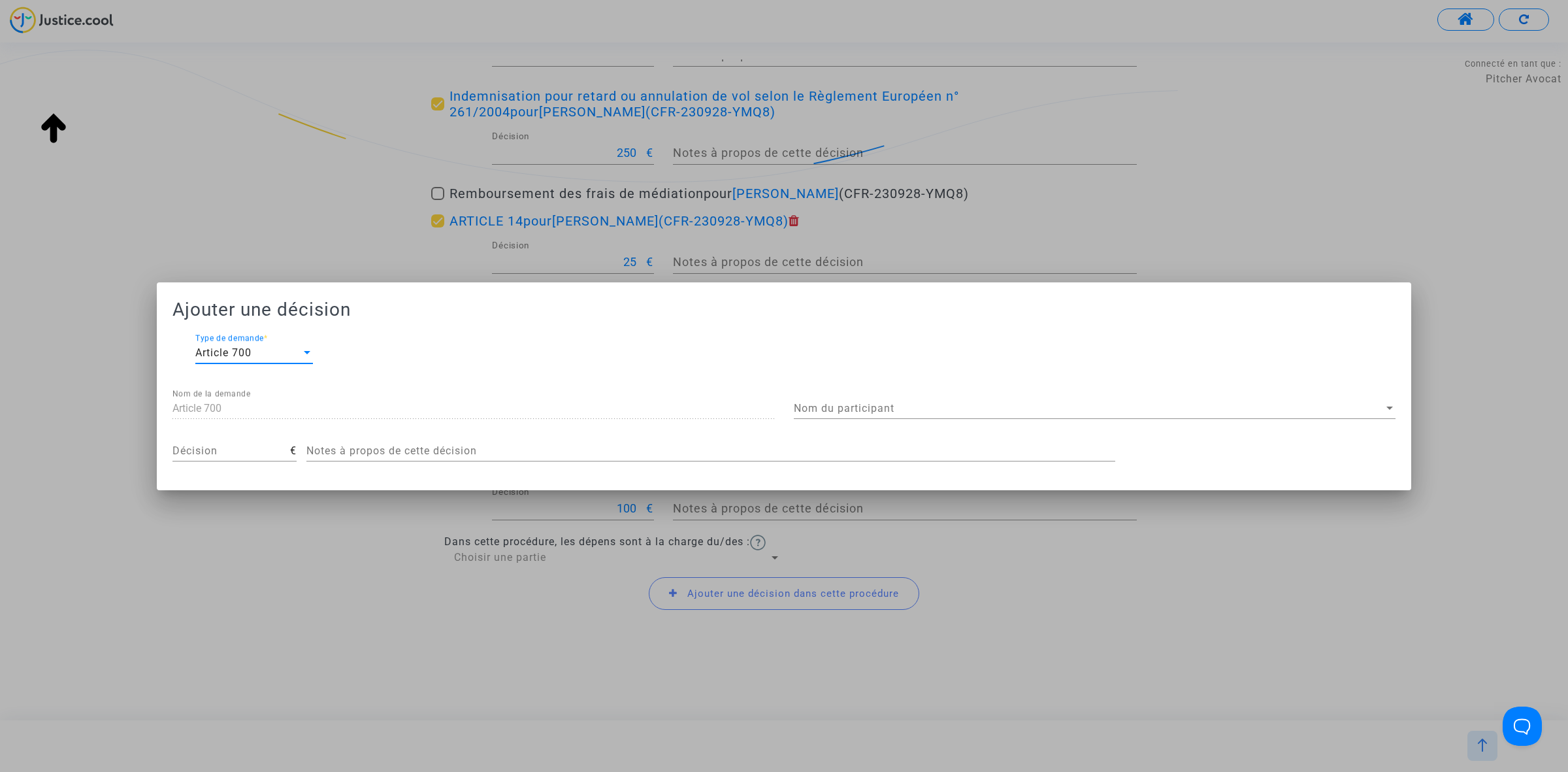
click at [892, 403] on span "Nom du participant" at bounding box center [1089, 409] width 590 height 12
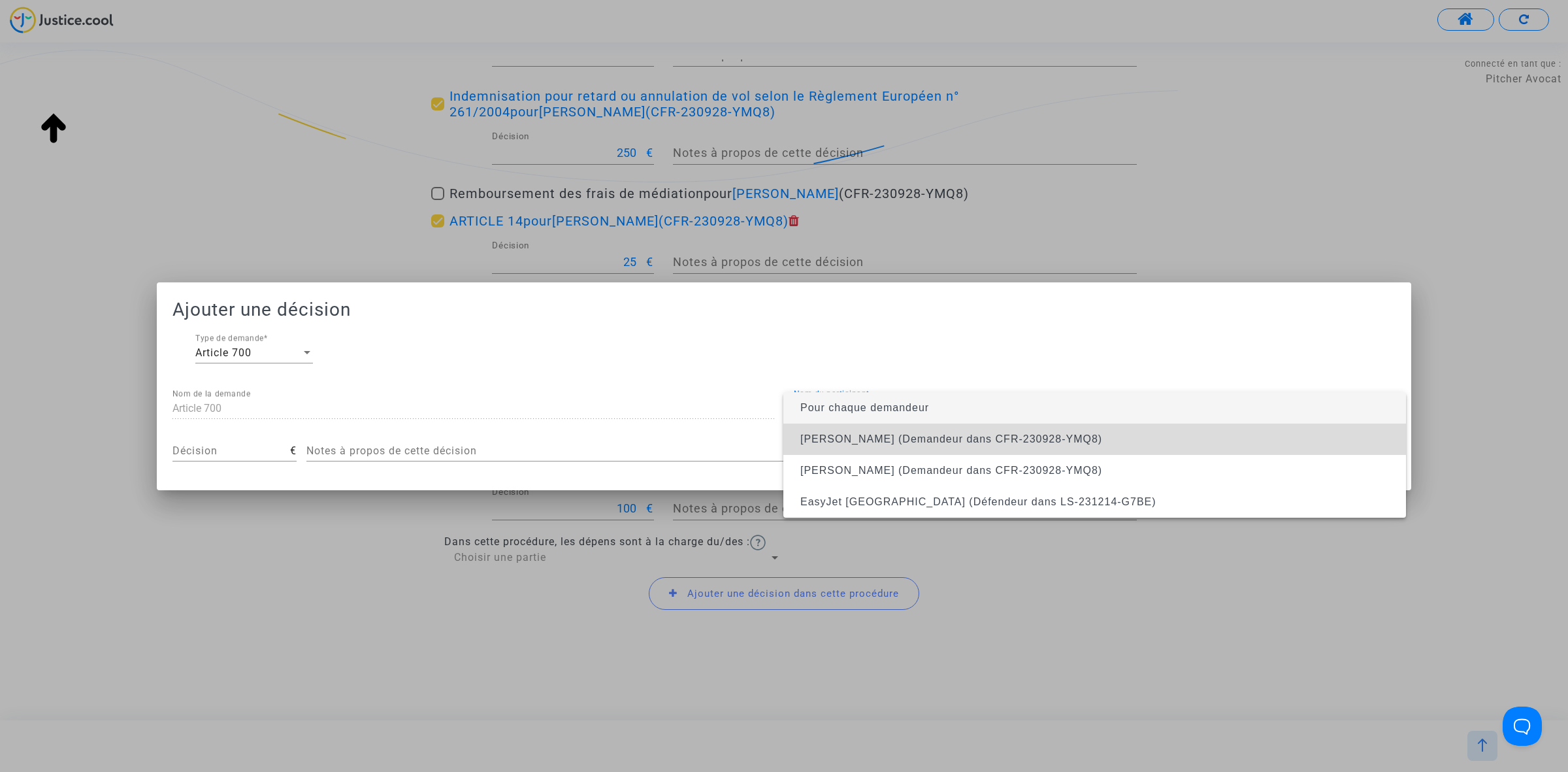
click at [896, 436] on span "Amaryllis Lepine (Demandeur dans CFR-230928-YMQ8)" at bounding box center [951, 438] width 302 height 11
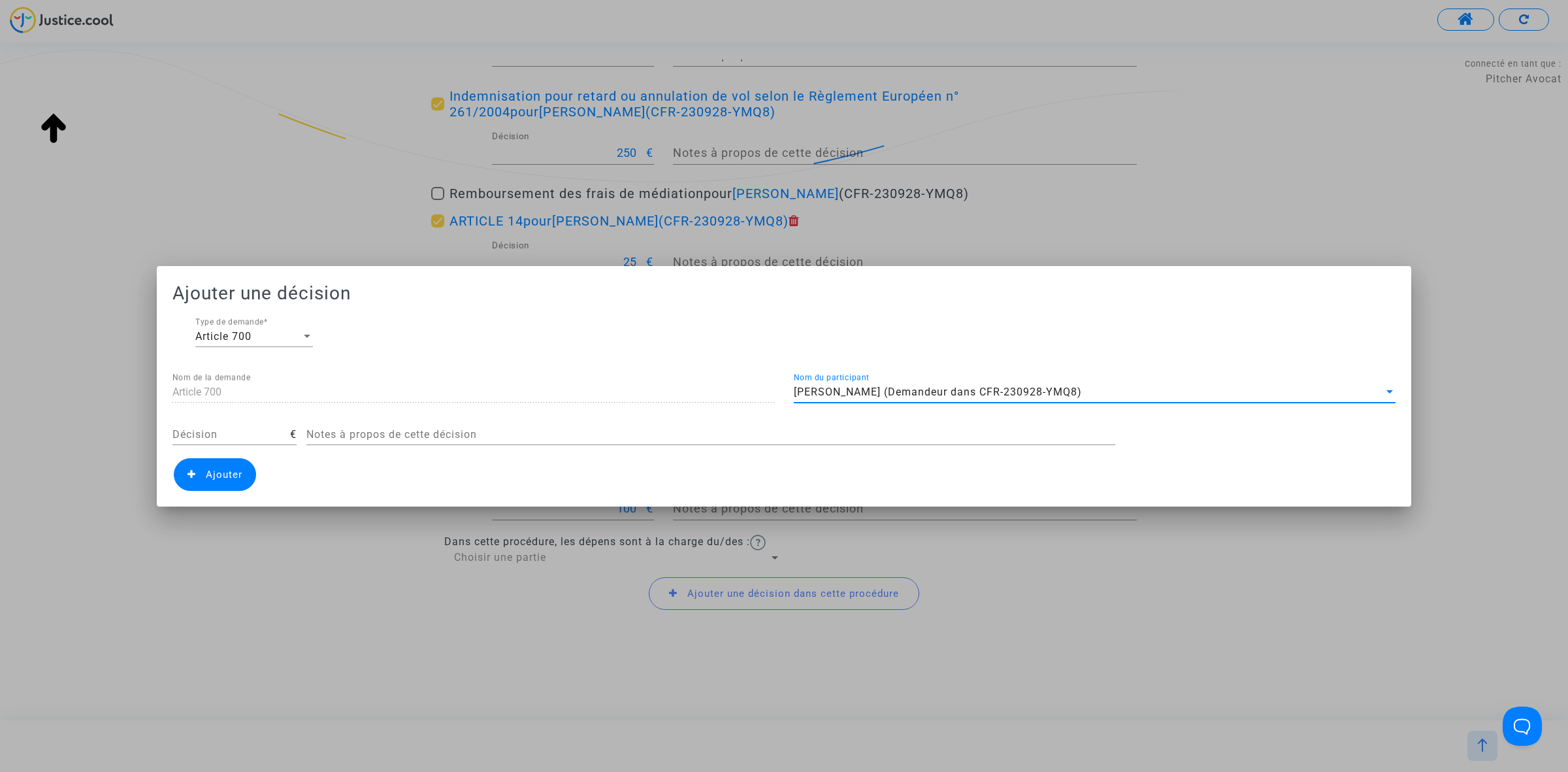
click at [253, 438] on input "Décision" at bounding box center [231, 435] width 117 height 12
type input "300"
click at [193, 469] on icon at bounding box center [191, 474] width 9 height 9
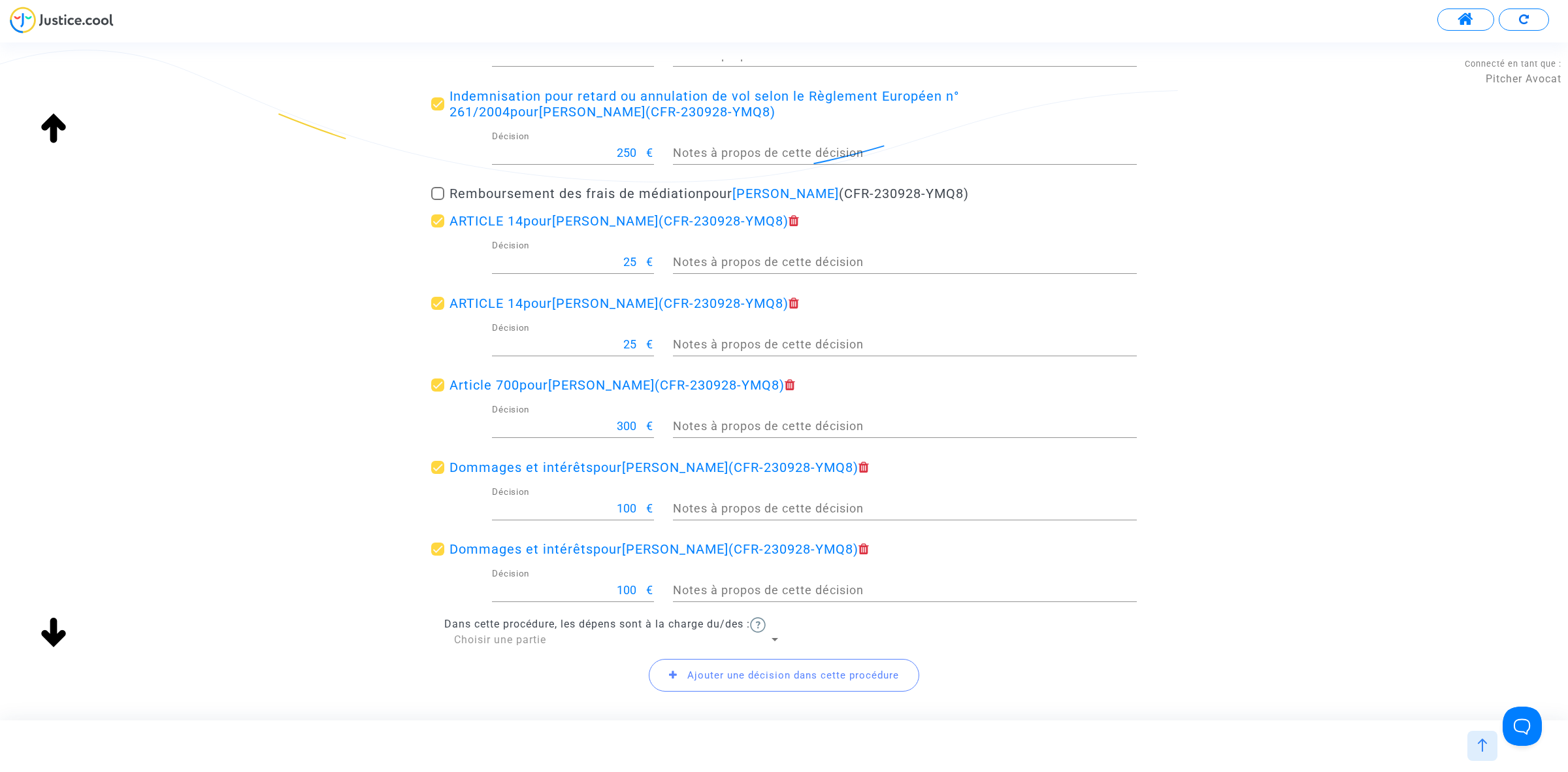
click at [537, 634] on span "Choisir une partie" at bounding box center [500, 639] width 92 height 12
click at [540, 667] on span "Défendeur(s)" at bounding box center [617, 670] width 327 height 31
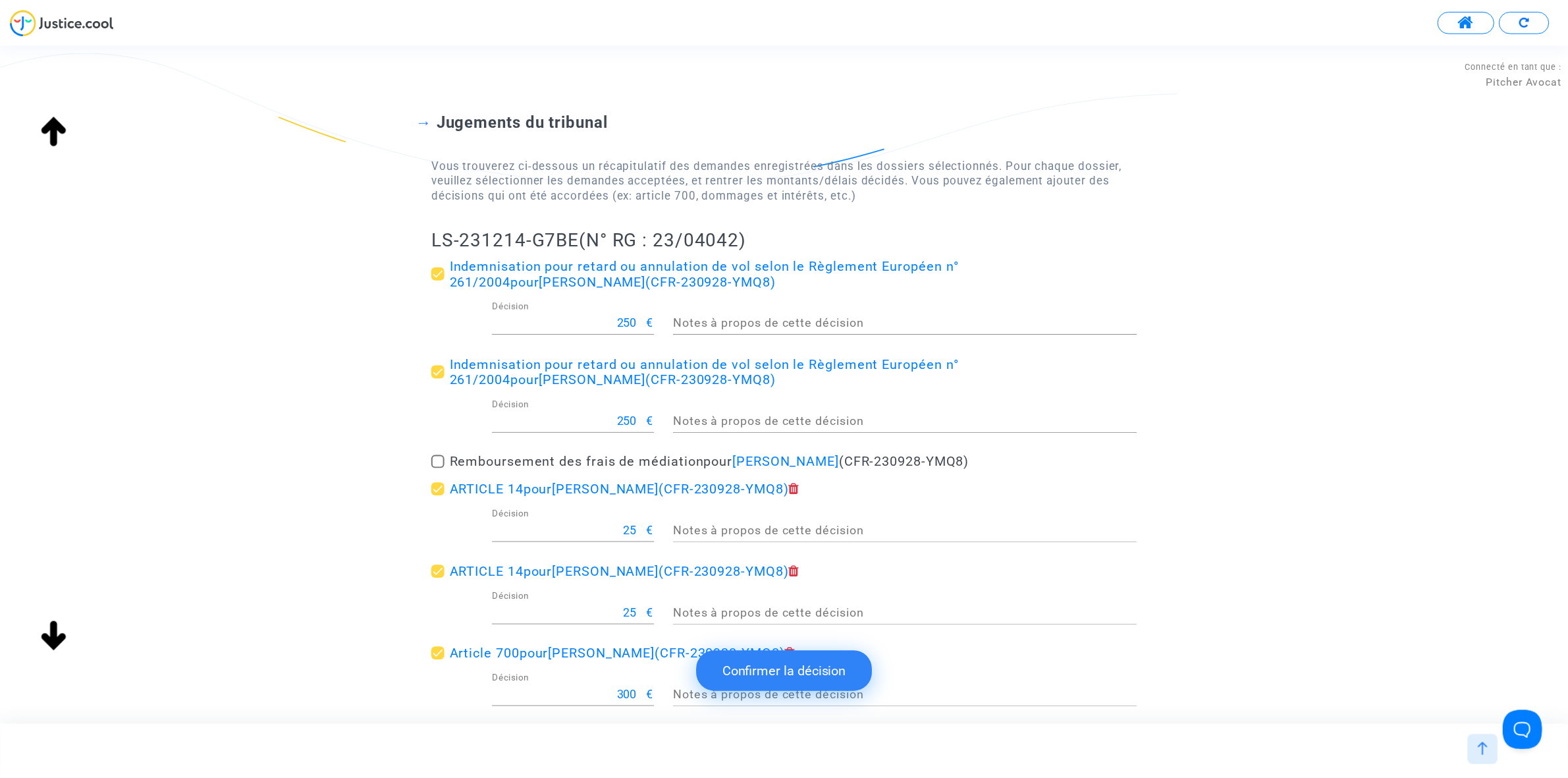
scroll to position [0, 0]
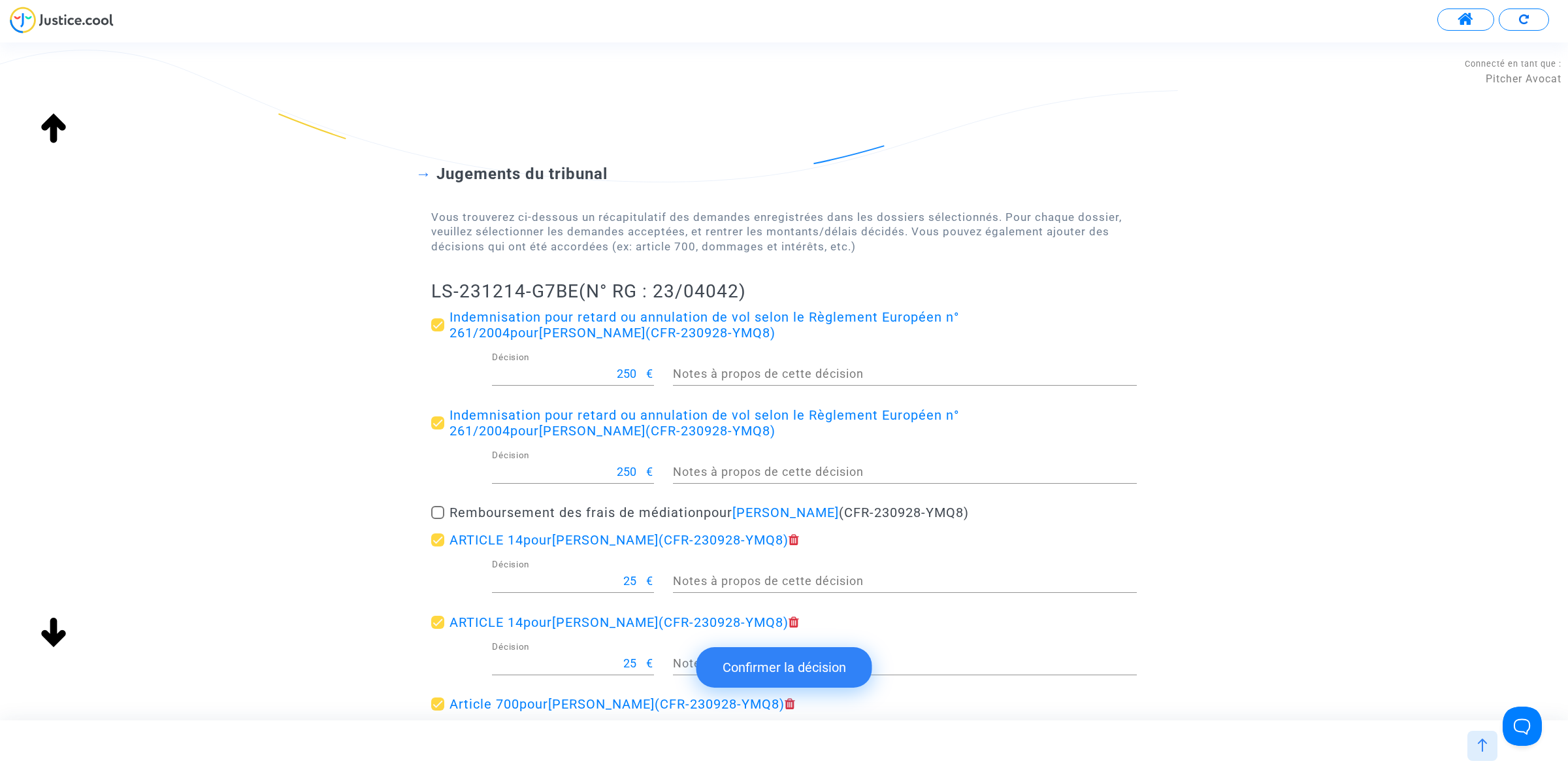
drag, startPoint x: 426, startPoint y: 289, endPoint x: 557, endPoint y: 303, distance: 131.7
click at [430, 291] on div "Jugements du tribunal Vous trouverez ci-dessous un récapitulatif des demandes e…" at bounding box center [784, 581] width 1568 height 937
drag, startPoint x: 557, startPoint y: 303, endPoint x: 576, endPoint y: 298, distance: 19.6
click at [577, 298] on h2 "LS-231214-G7BE (N° RG : 23/04042)" at bounding box center [784, 291] width 705 height 23
click at [573, 296] on h2 "LS-231214-G7BE (N° RG : 23/04042)" at bounding box center [784, 291] width 705 height 23
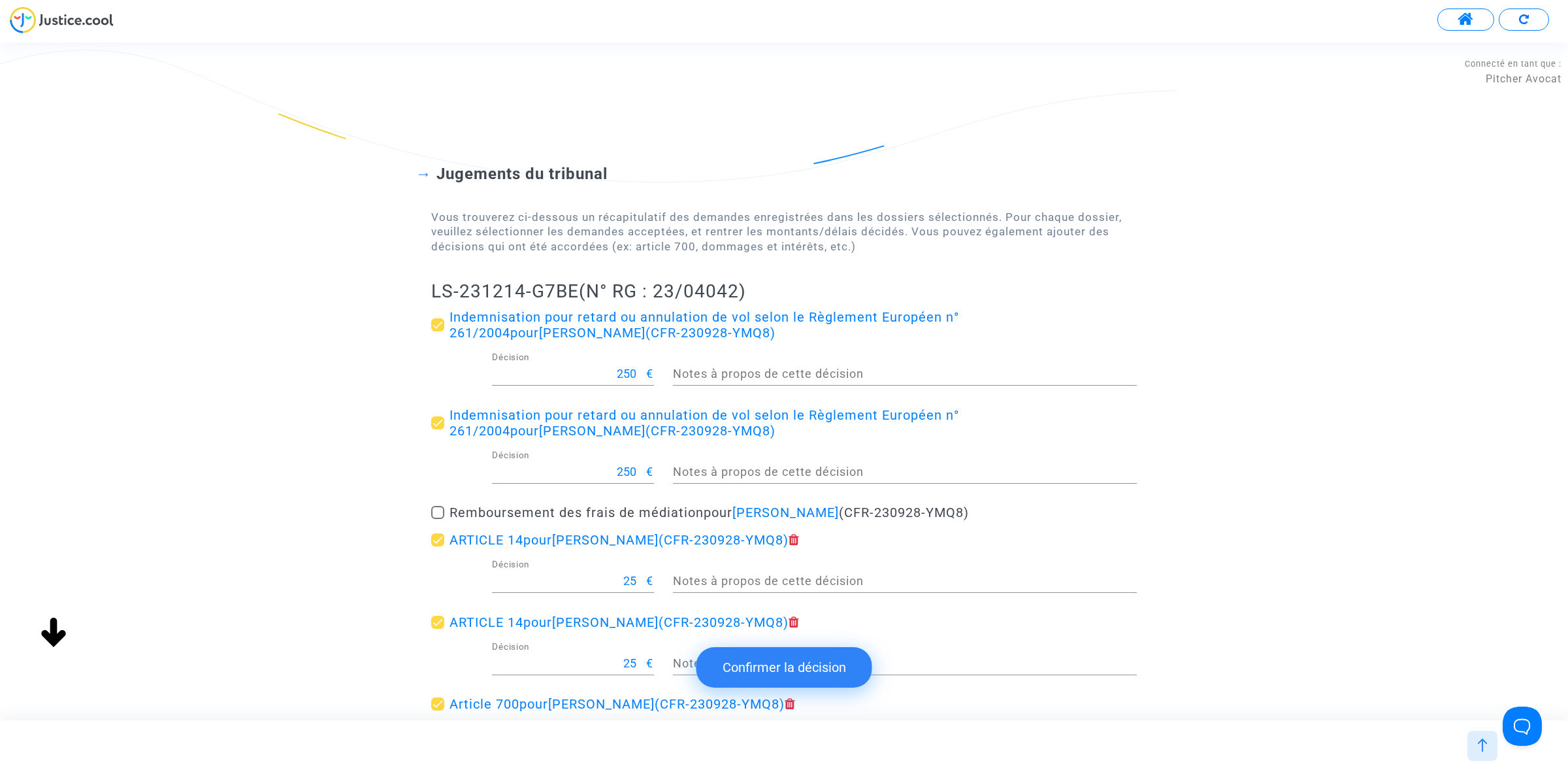
drag, startPoint x: 578, startPoint y: 292, endPoint x: 341, endPoint y: 287, distance: 237.1
click at [343, 286] on div "Jugements du tribunal Vous trouverez ci-dessous un récapitulatif des demandes e…" at bounding box center [784, 581] width 1568 height 937
copy h2 "LS-231214-G7BE"
click at [762, 659] on button "Confirmer la décision" at bounding box center [784, 667] width 176 height 41
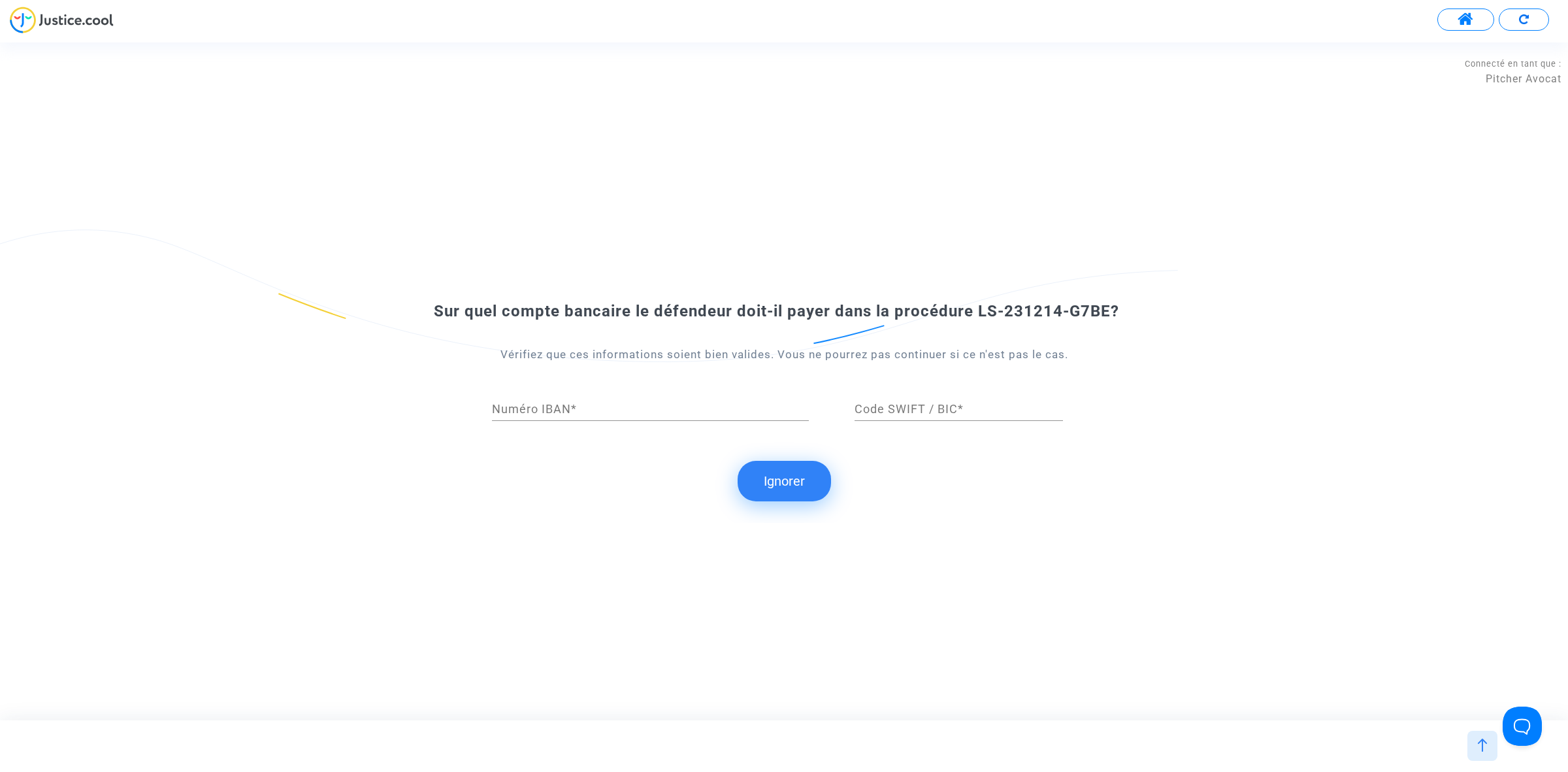
click at [803, 490] on button "Ignorer" at bounding box center [784, 480] width 93 height 41
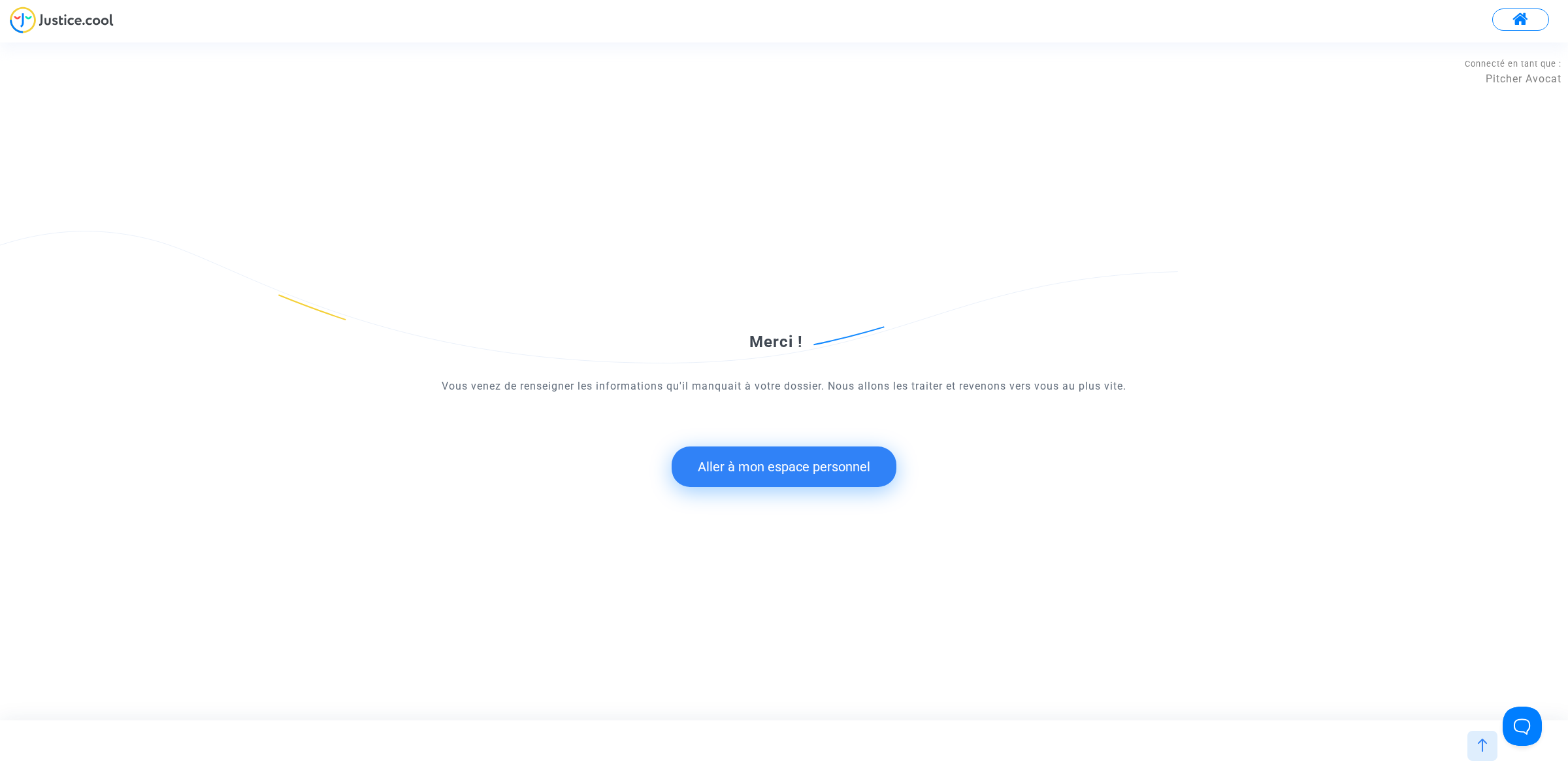
click at [752, 482] on button "Aller à mon espace personnel" at bounding box center [784, 467] width 225 height 41
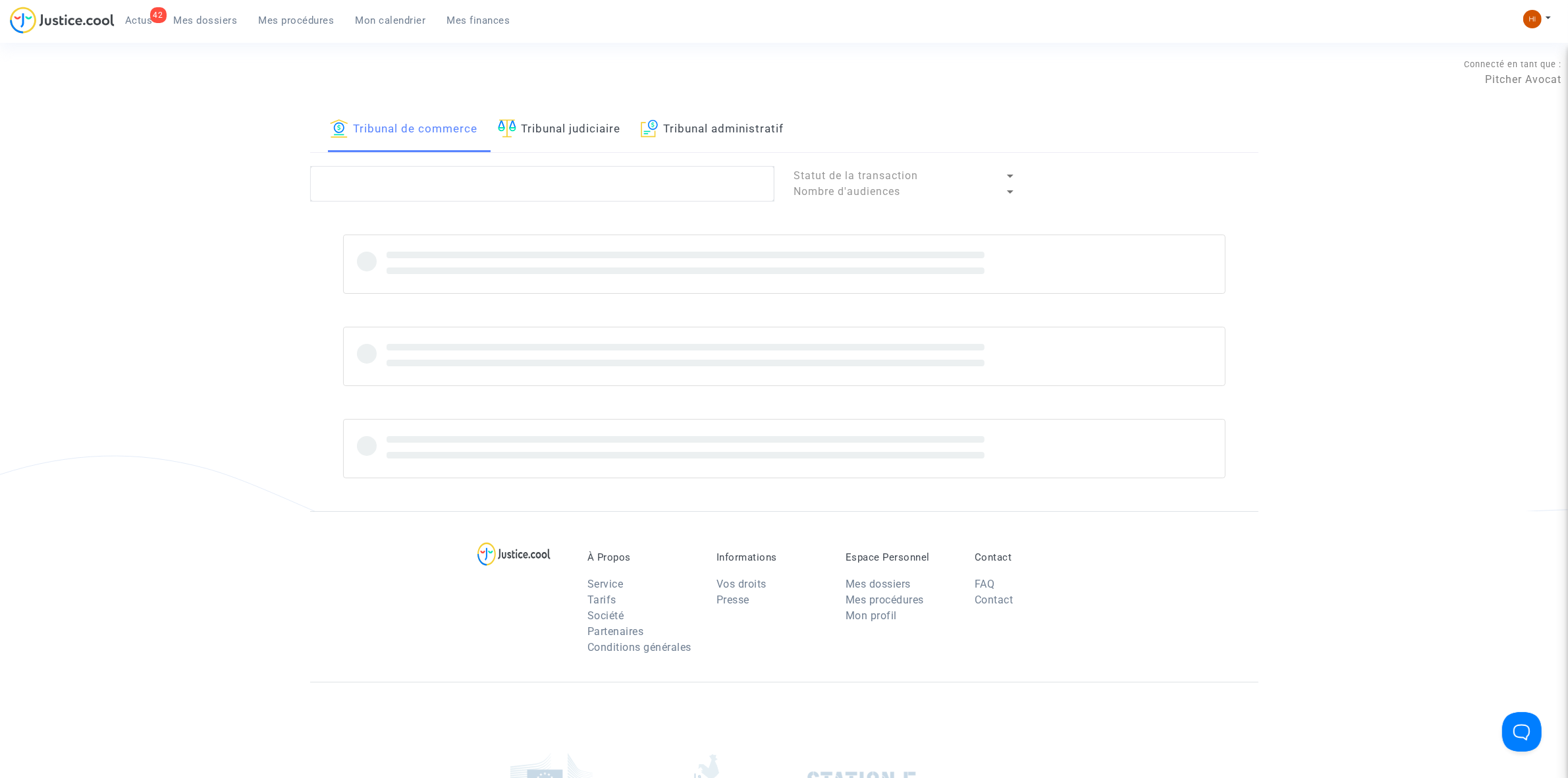
drag, startPoint x: 568, startPoint y: 127, endPoint x: 560, endPoint y: 180, distance: 53.6
click at [568, 127] on link "Tribunal judiciaire" at bounding box center [560, 130] width 123 height 45
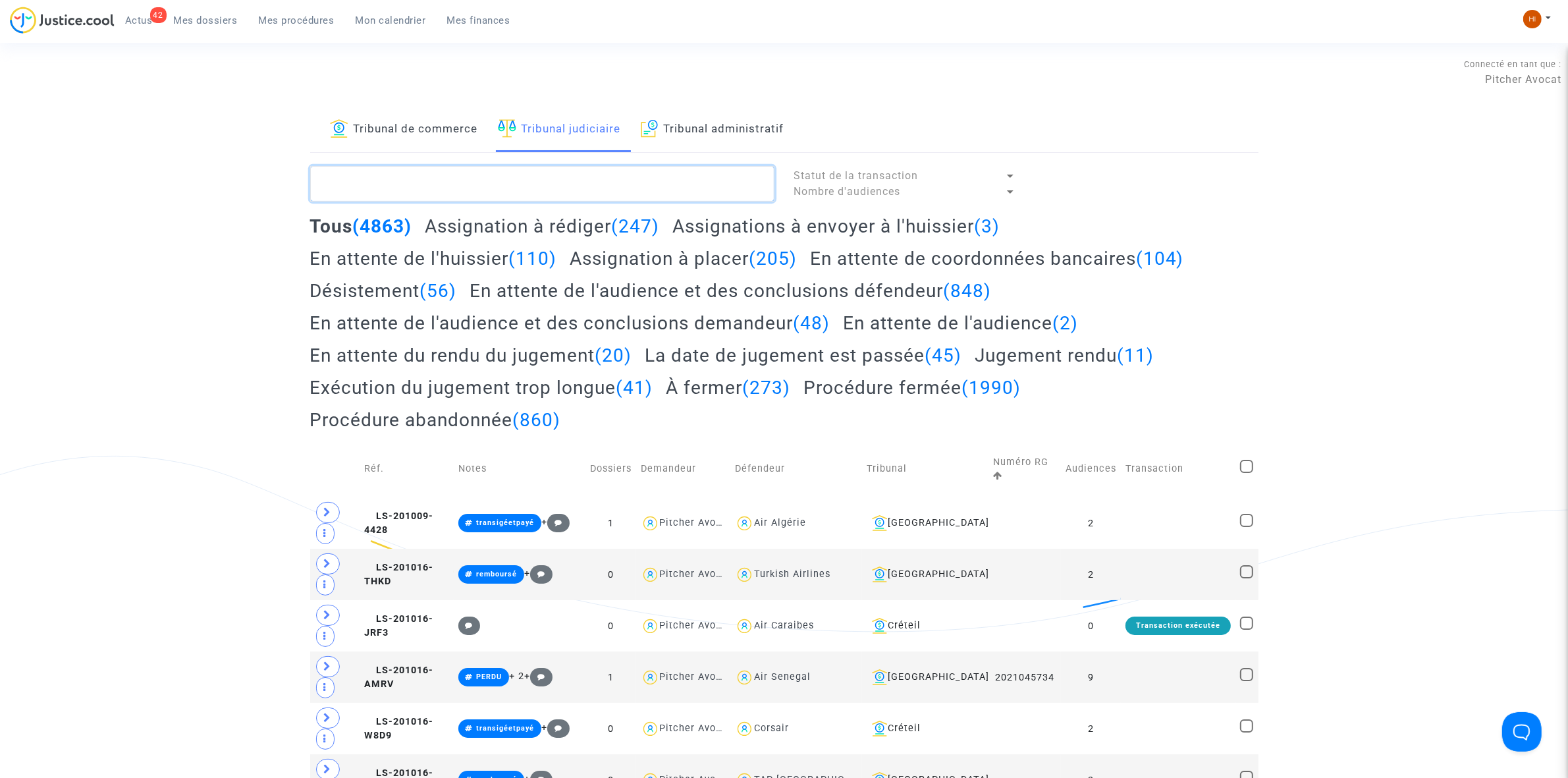
click at [560, 181] on textarea at bounding box center [542, 183] width 464 height 36
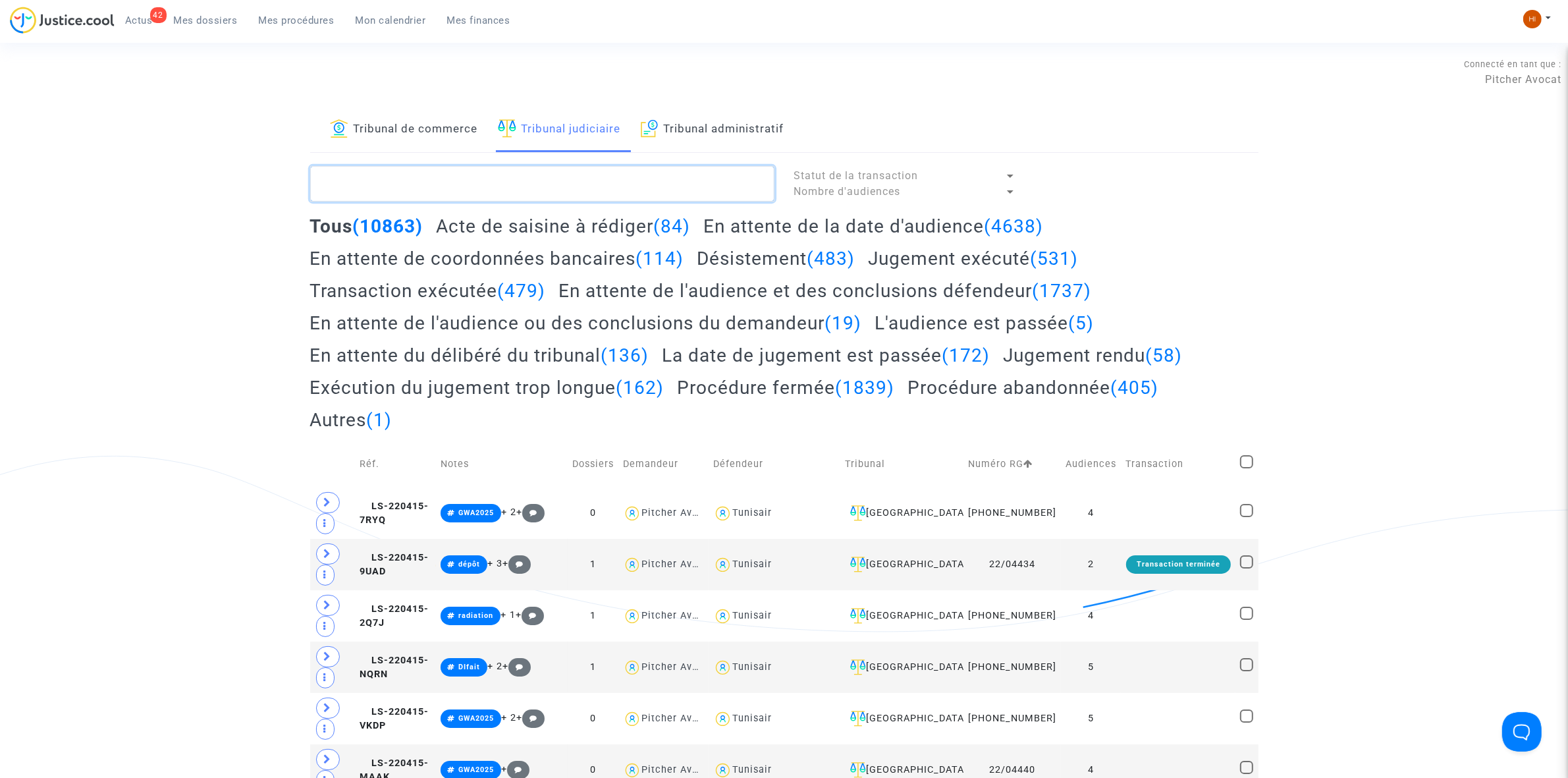
paste textarea "LS-231214-G7BE"
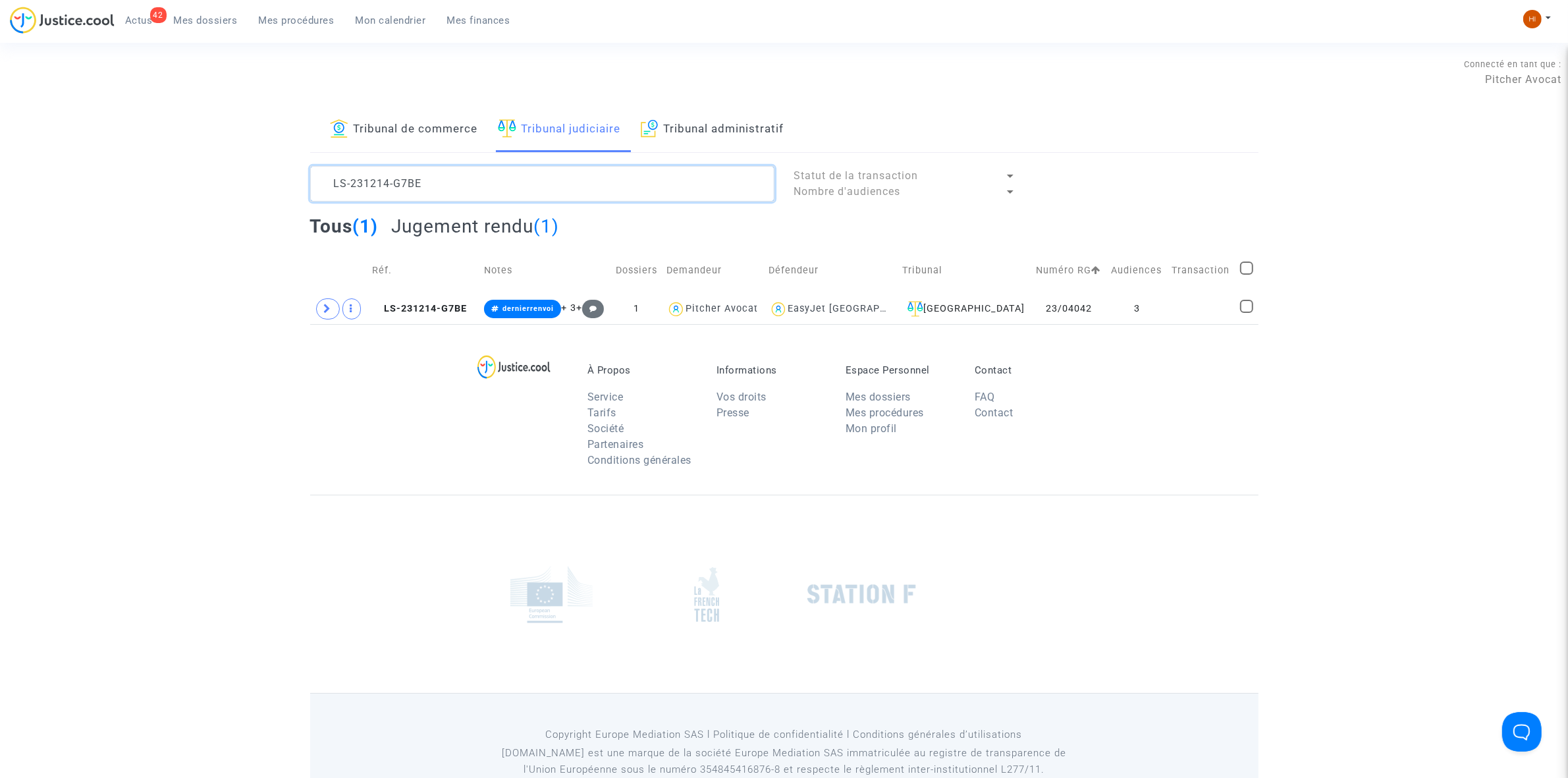
type textarea "LS-231214-G7BE"
click at [442, 315] on td "LS-231214-G7BE" at bounding box center [423, 309] width 112 height 30
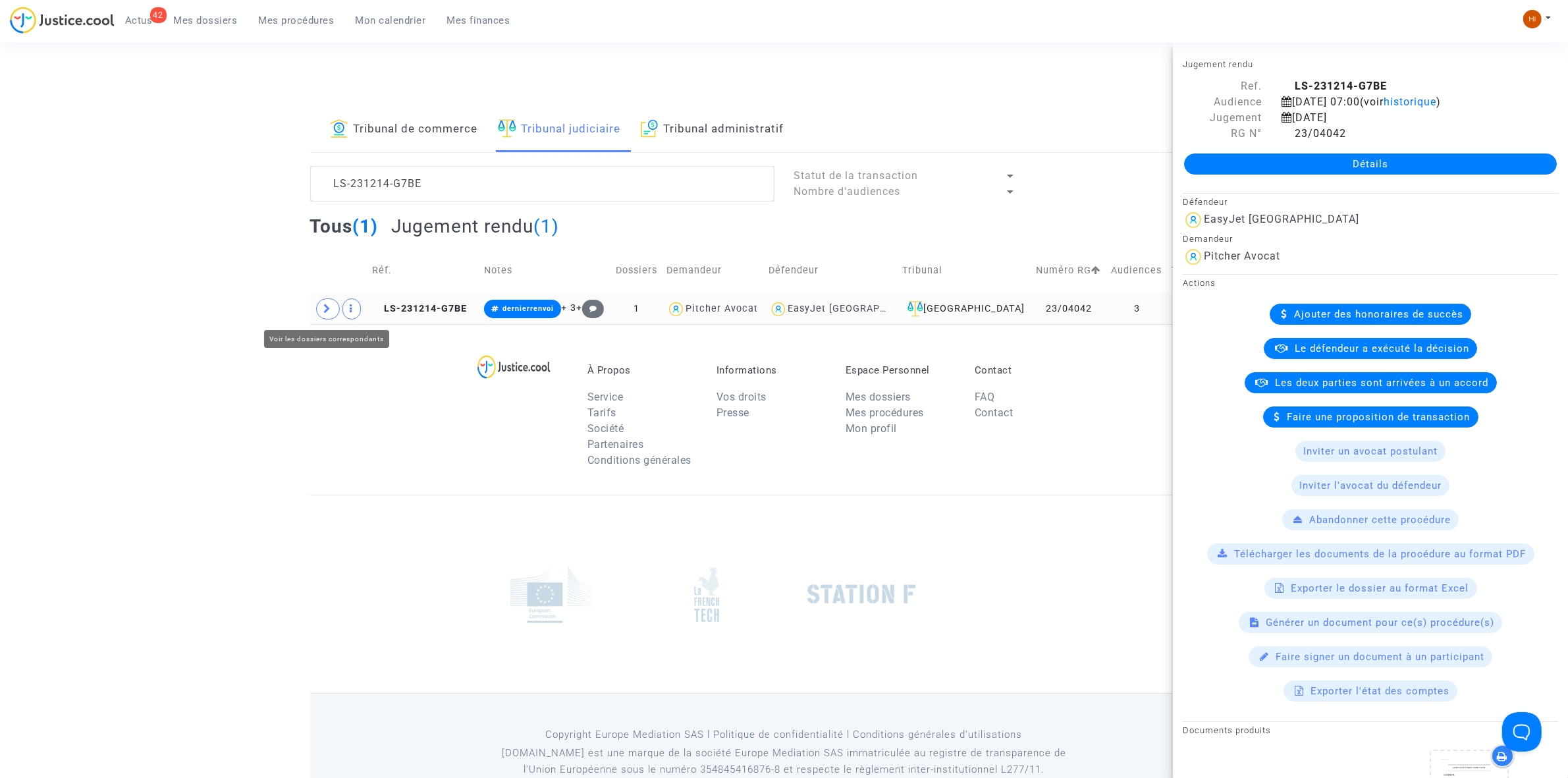
click at [336, 311] on span at bounding box center [328, 309] width 23 height 21
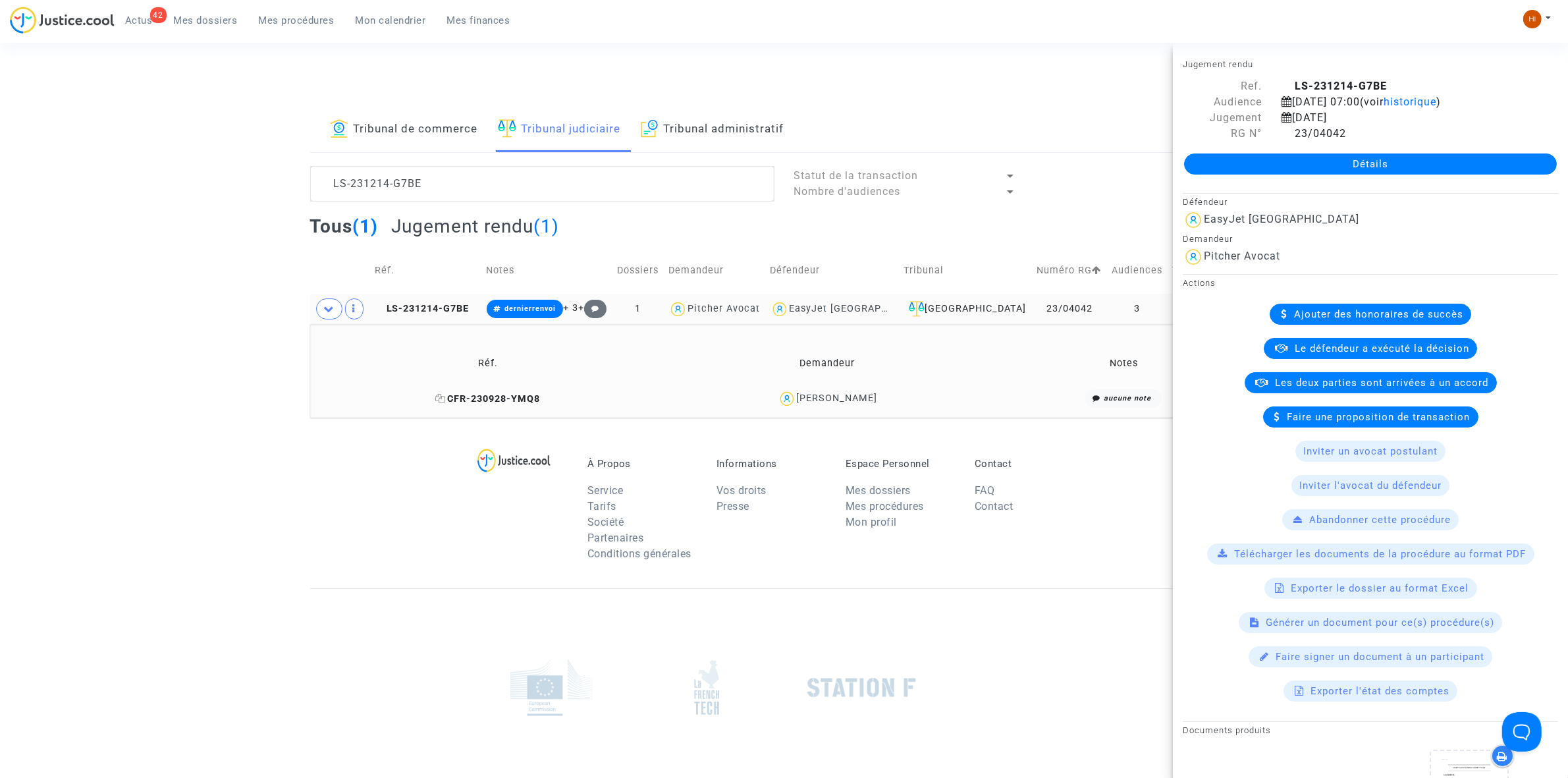
click at [442, 402] on icon at bounding box center [440, 398] width 10 height 10
drag, startPoint x: 871, startPoint y: 407, endPoint x: 799, endPoint y: 410, distance: 72.1
click at [799, 410] on td "Amaryllis Lepine" at bounding box center [827, 399] width 333 height 29
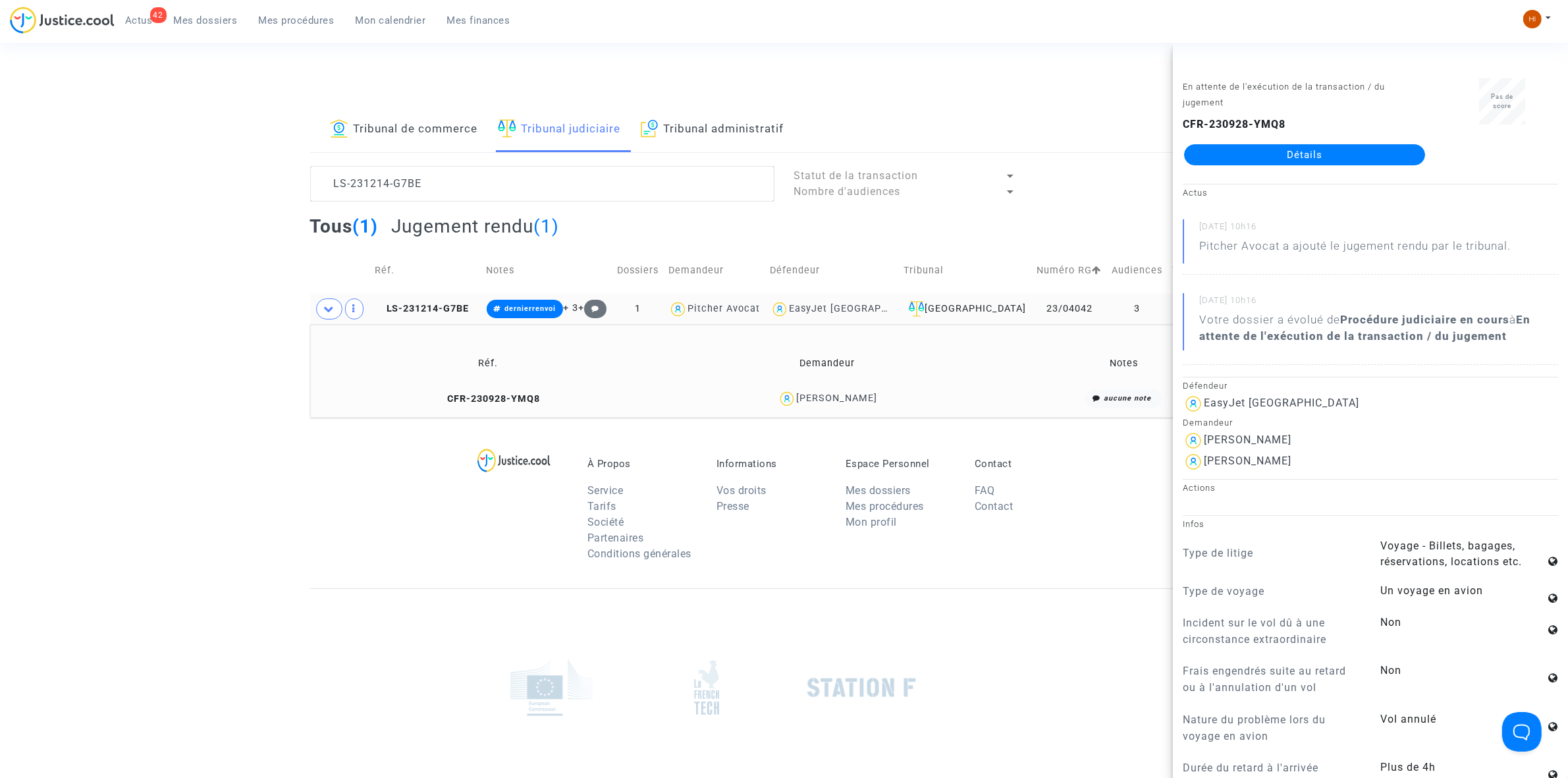
copy div "Amaryllis Lepine"
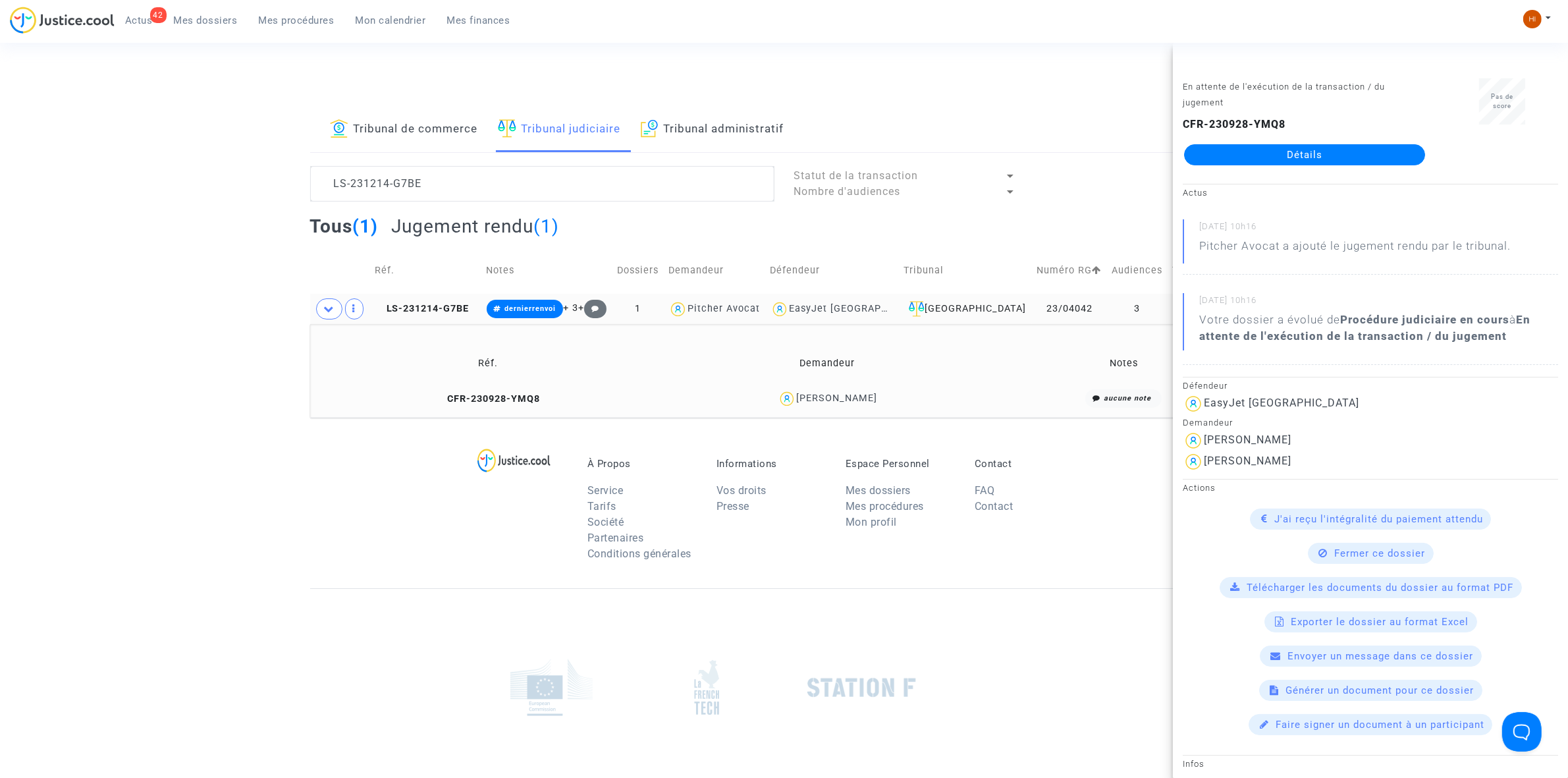
click at [554, 295] on td "dernierrenvoi + 3 +" at bounding box center [548, 309] width 131 height 30
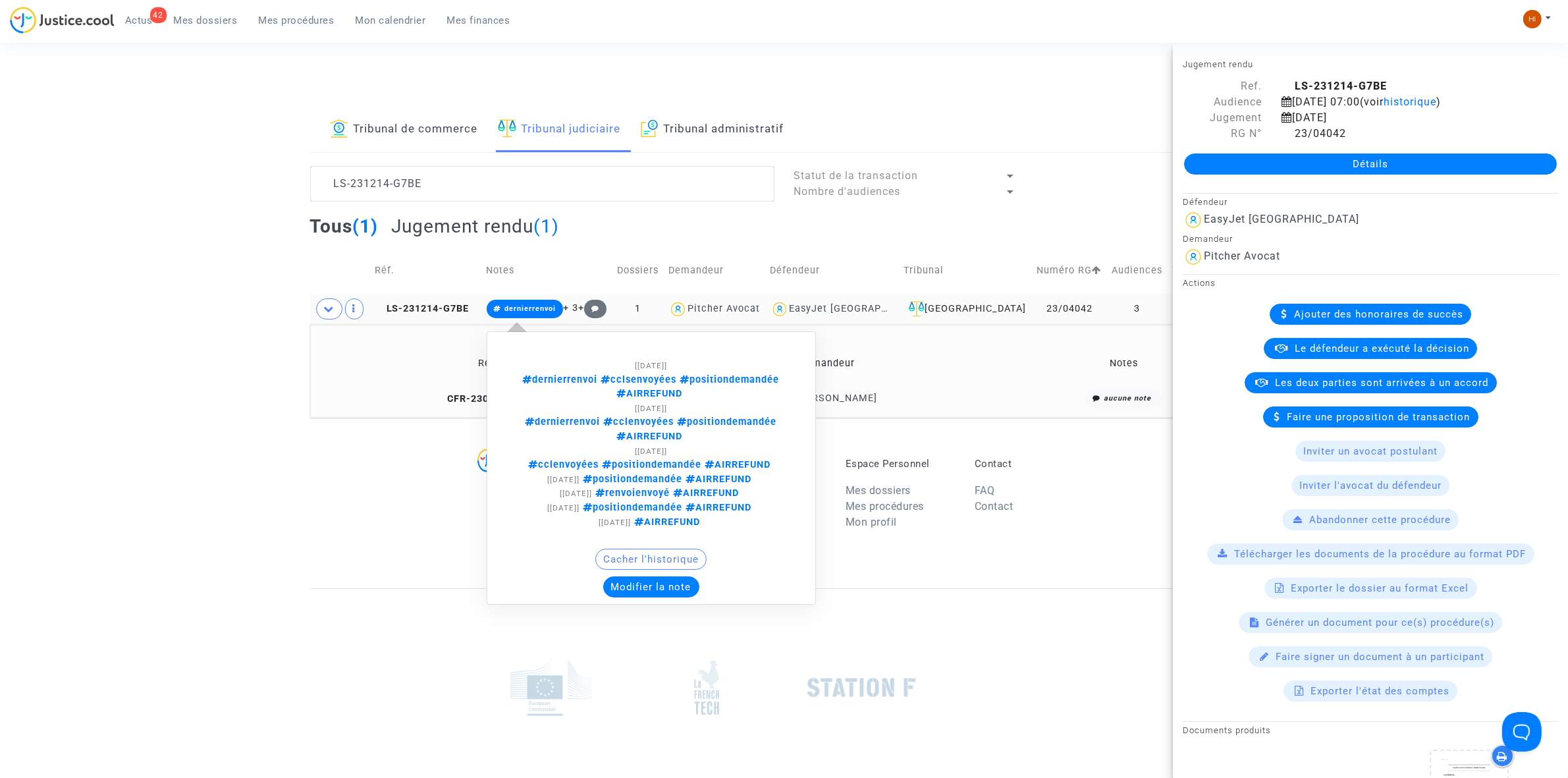
drag, startPoint x: 551, startPoint y: 306, endPoint x: 610, endPoint y: 405, distance: 115.2
click at [550, 307] on span "dernierrenvoi" at bounding box center [529, 309] width 51 height 9
click at [673, 576] on button "Modifier la note" at bounding box center [651, 587] width 96 height 21
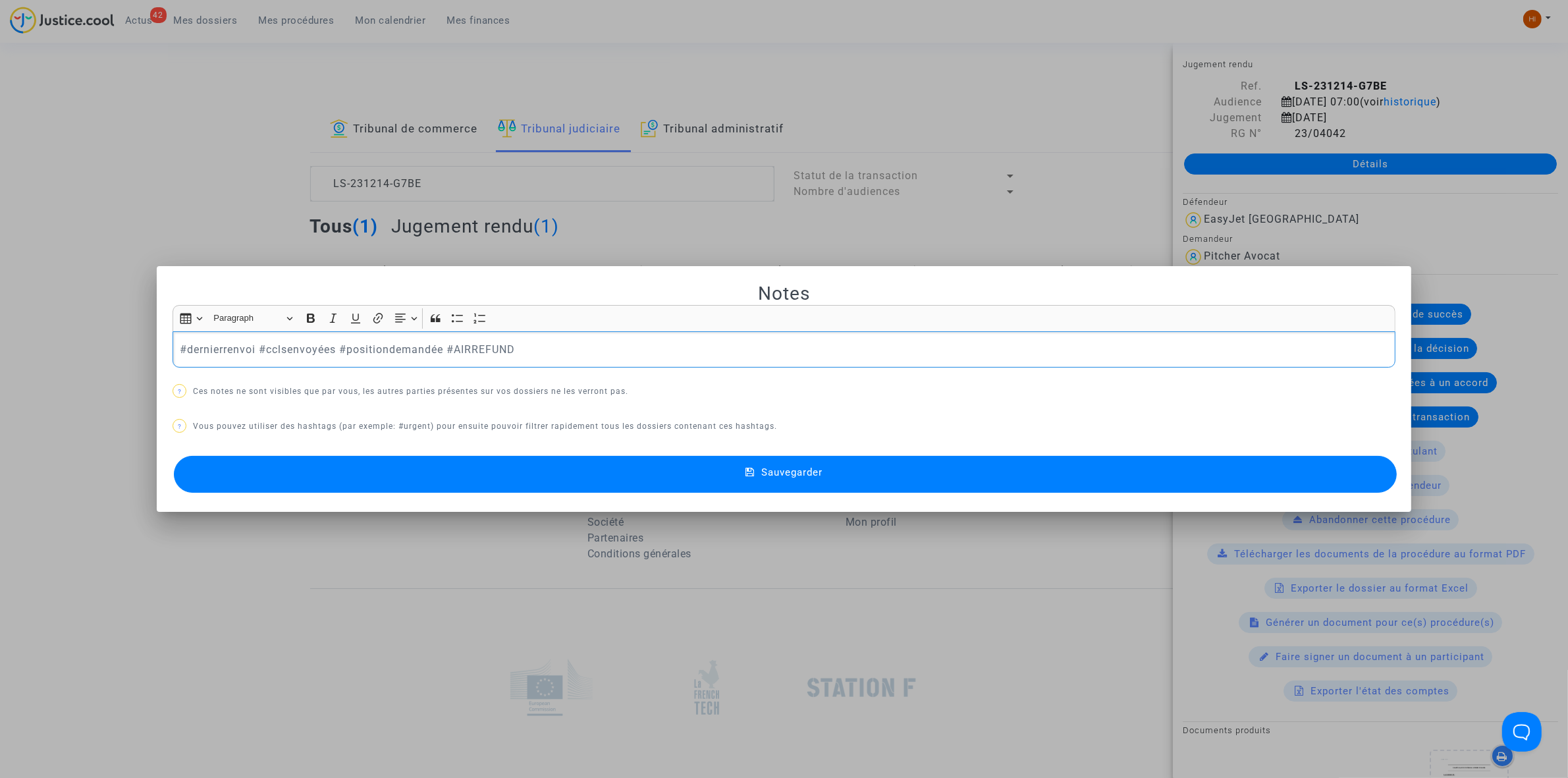
drag, startPoint x: 443, startPoint y: 348, endPoint x: -334, endPoint y: 222, distance: 787.1
click at [0, 222] on html "42 Actus Mes dossiers Mes procédures Mon calendrier Mes finances Mon profil Cha…" at bounding box center [784, 453] width 1568 height 907
click at [741, 475] on button "Sauvegarder" at bounding box center [785, 474] width 1223 height 37
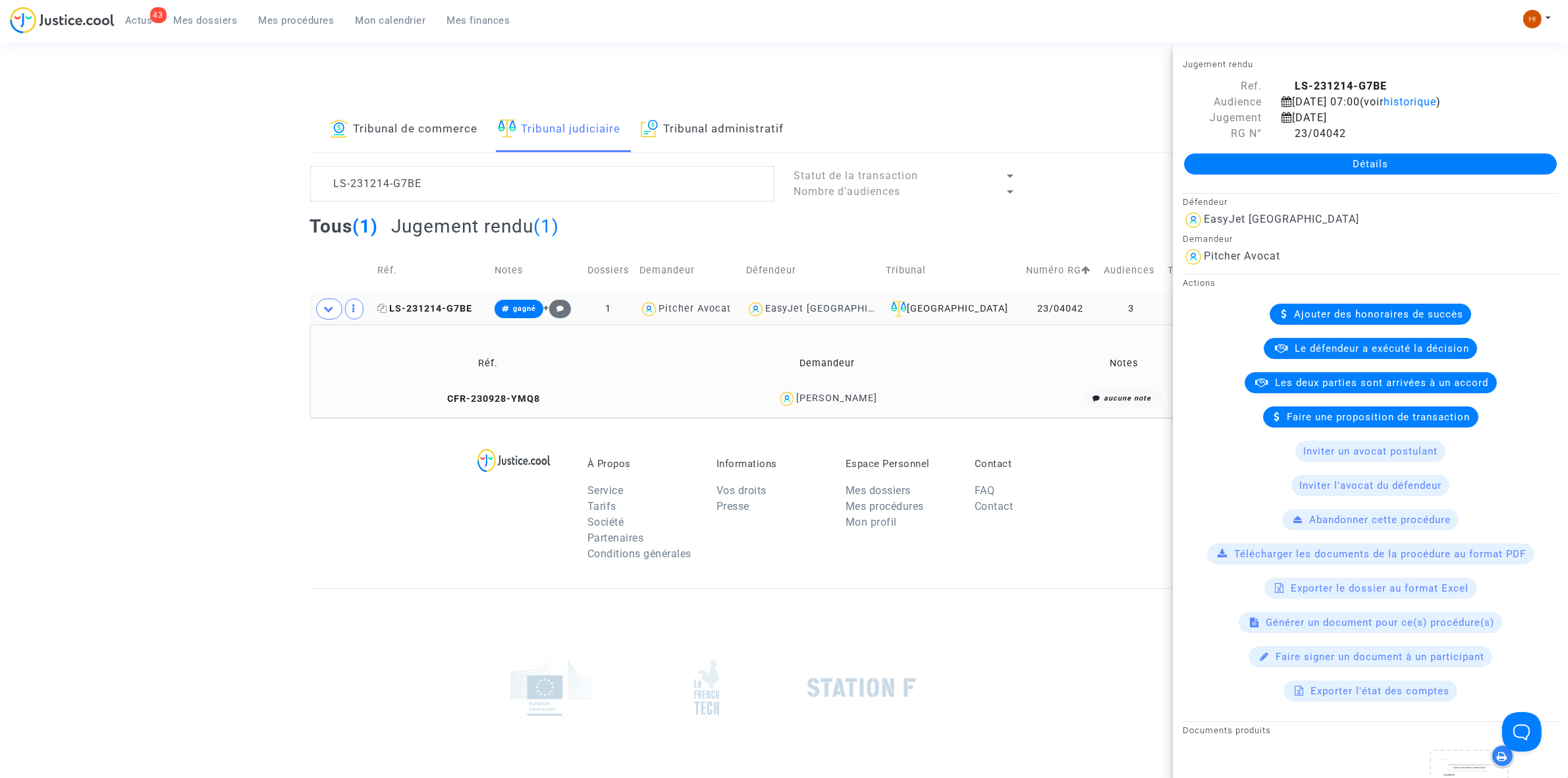
click at [442, 311] on span "LS-231214-G7BE" at bounding box center [424, 309] width 95 height 11
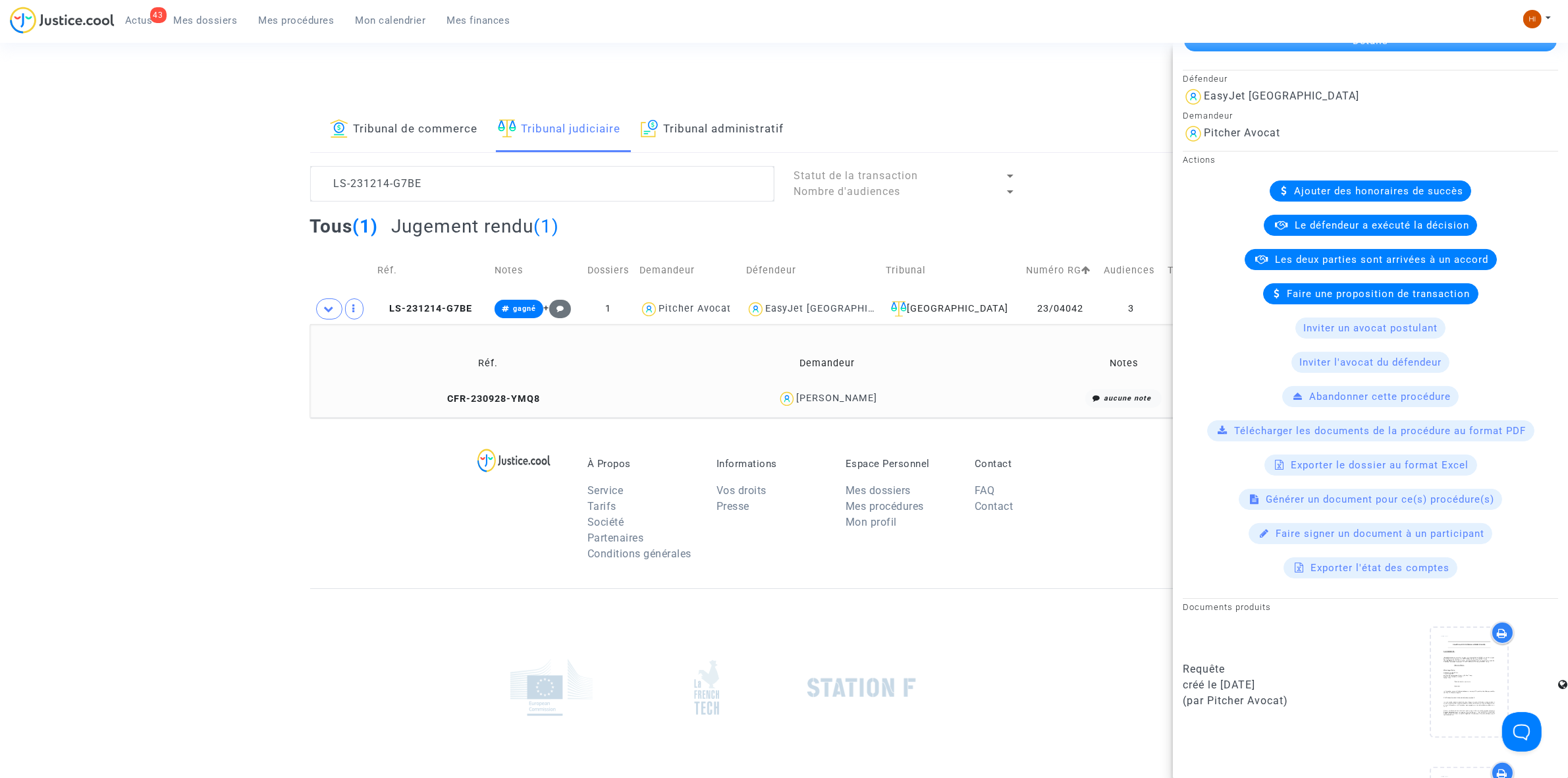
scroll to position [83, 0]
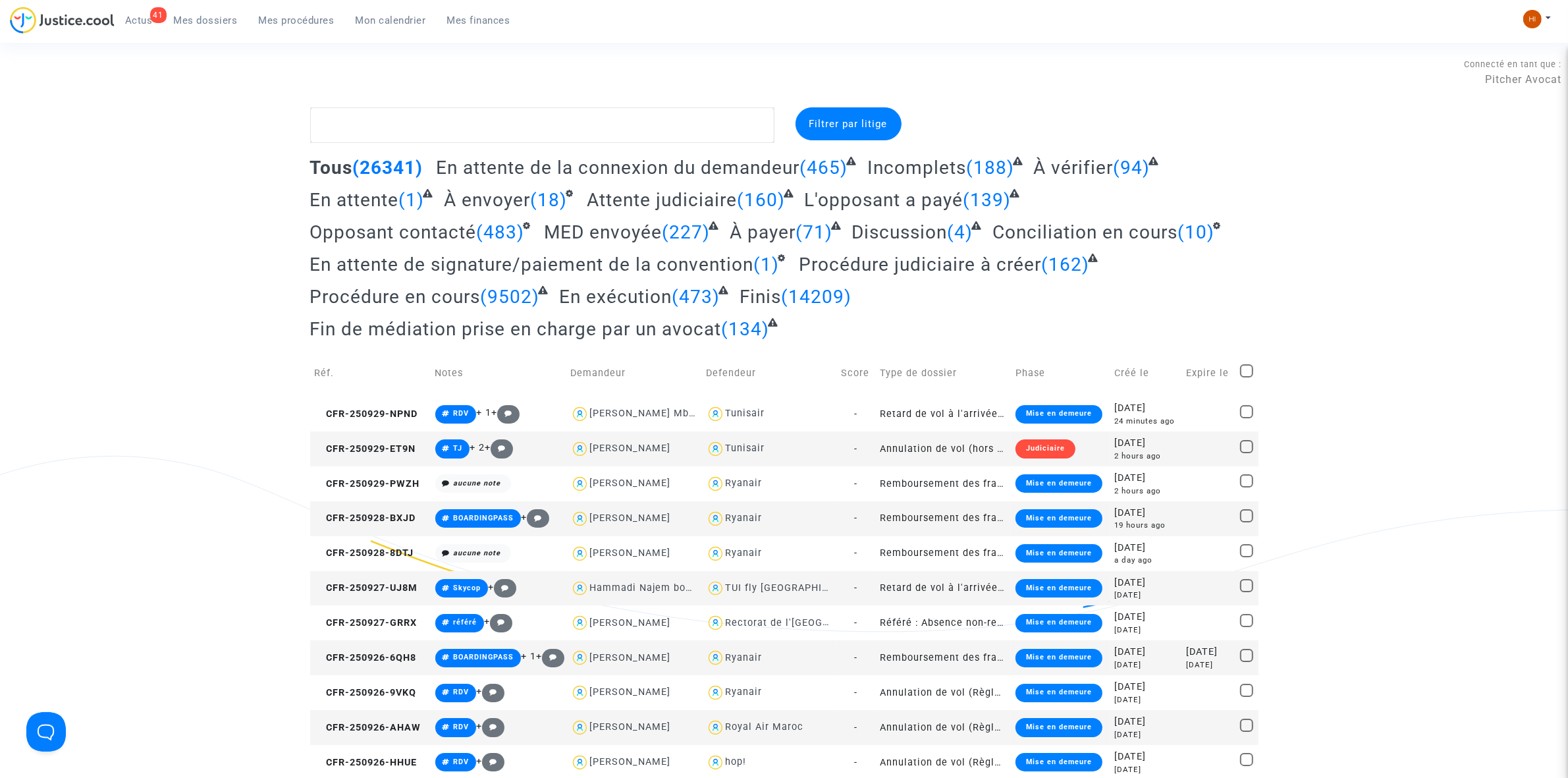
click at [323, 27] on link "Mes procédures" at bounding box center [296, 20] width 96 height 20
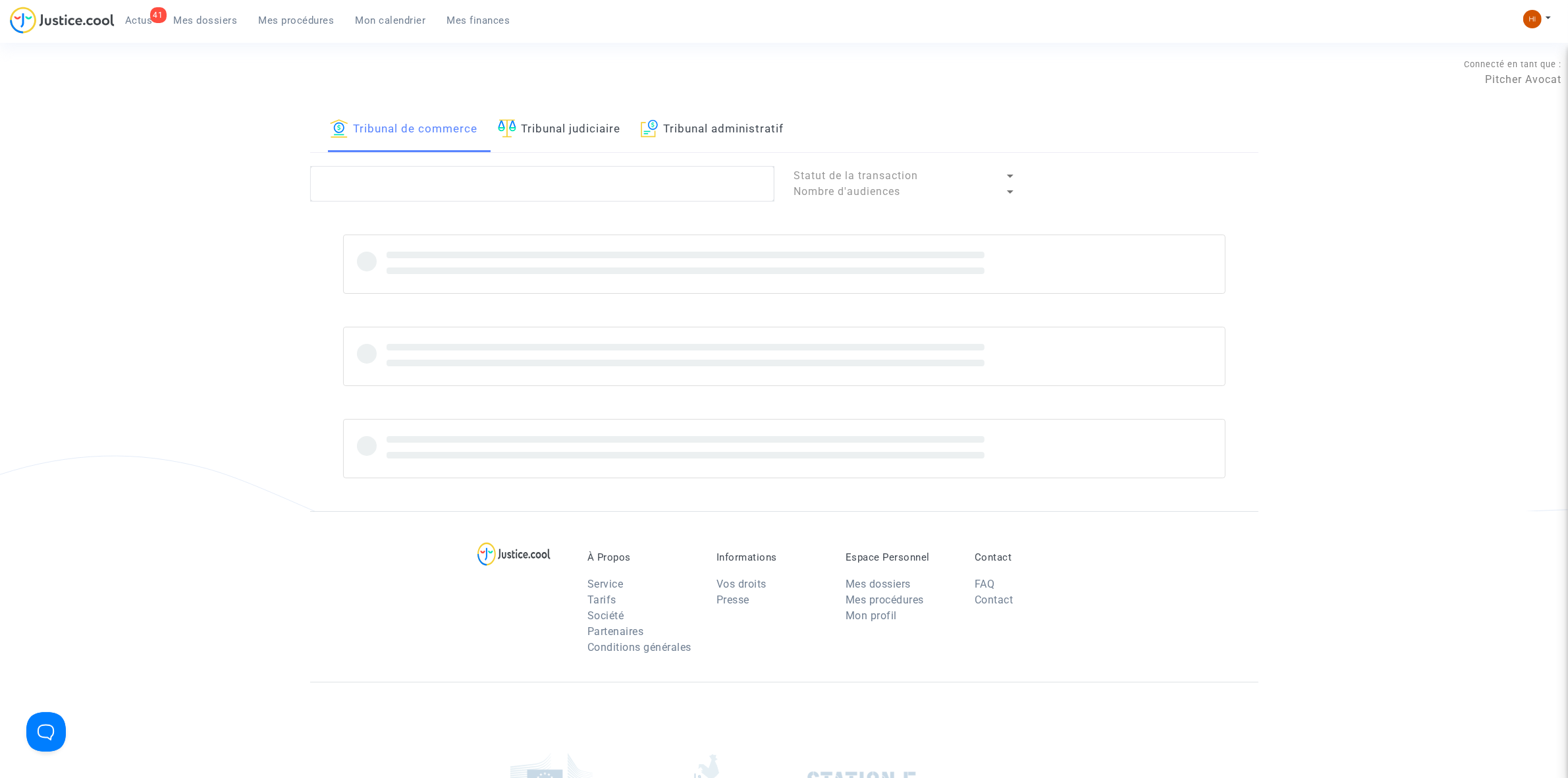
click at [205, 18] on span "Mes dossiers" at bounding box center [206, 21] width 64 height 12
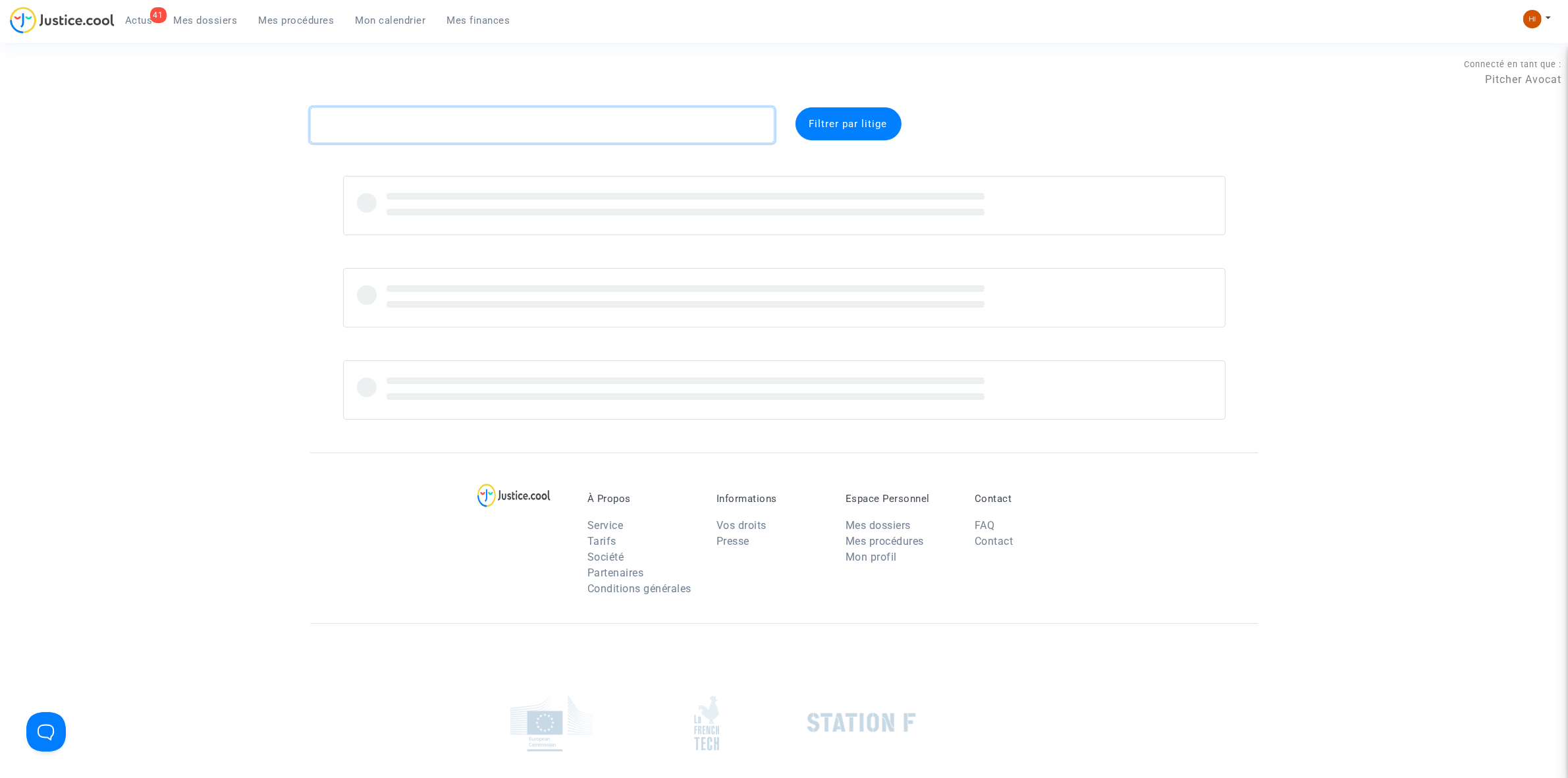
click at [436, 119] on textarea at bounding box center [542, 125] width 464 height 36
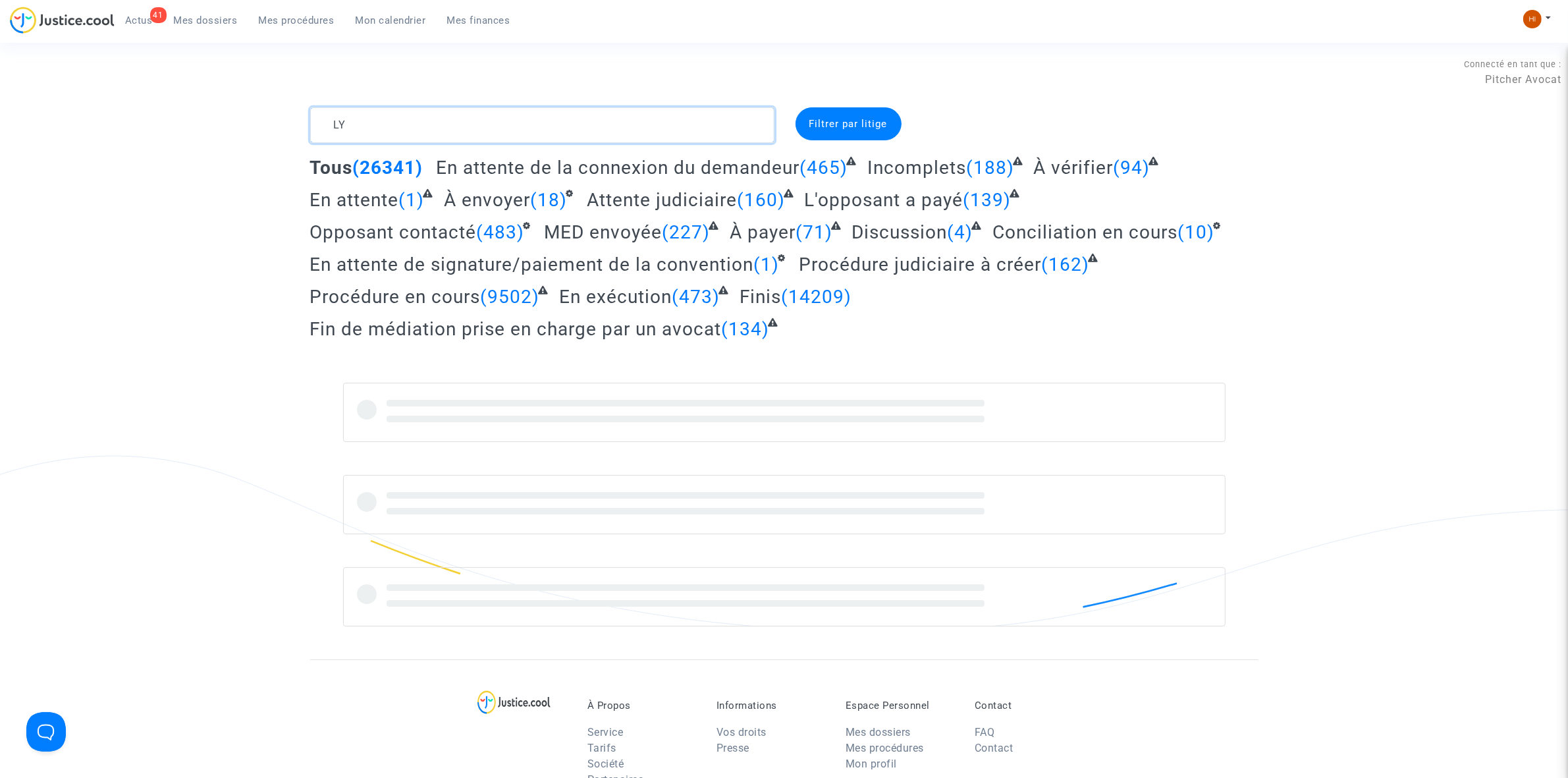
type textarea "L"
type textarea "RBNK"
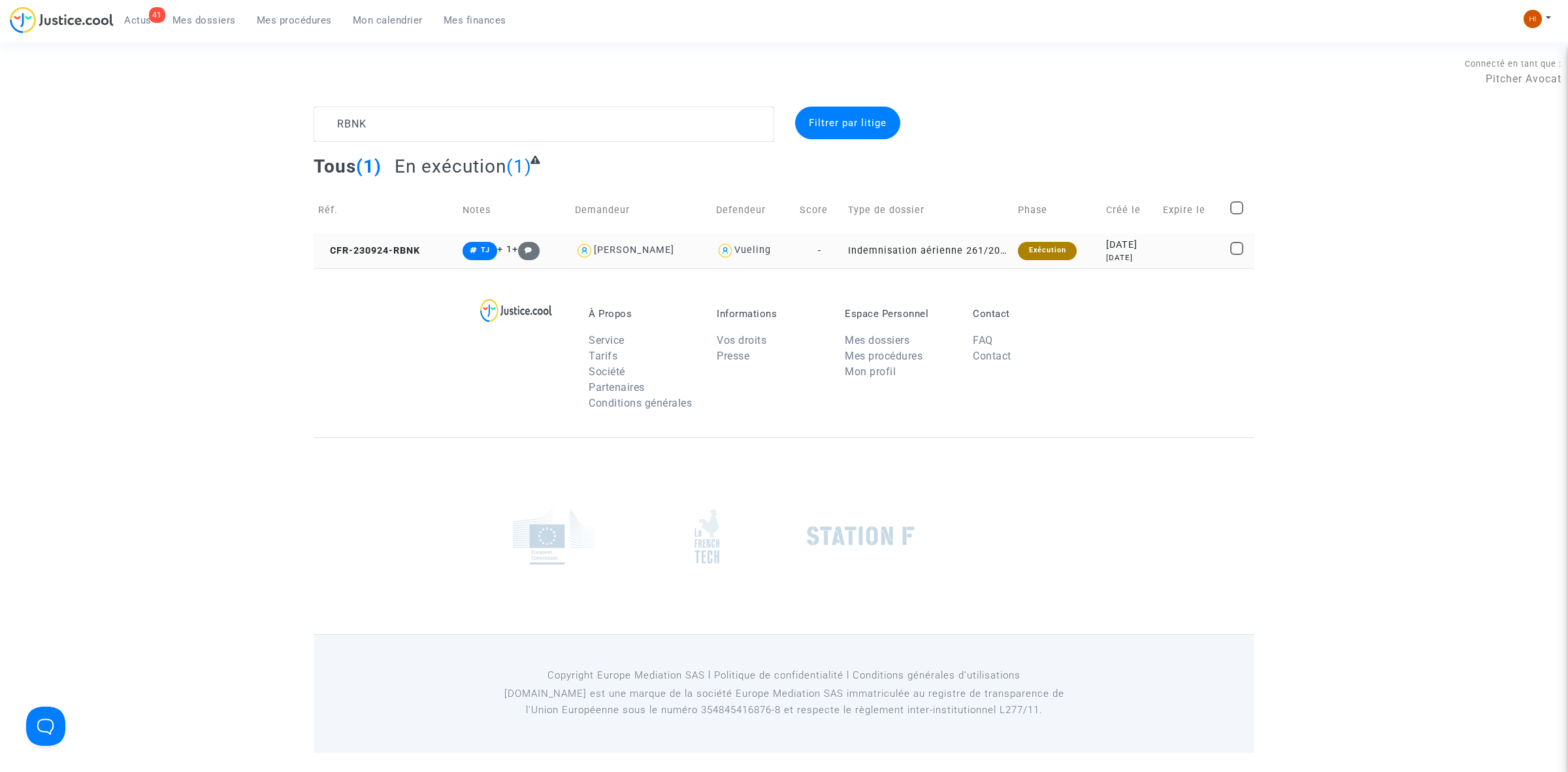
click at [429, 240] on td "CFR-230924-RBNK" at bounding box center [385, 251] width 144 height 35
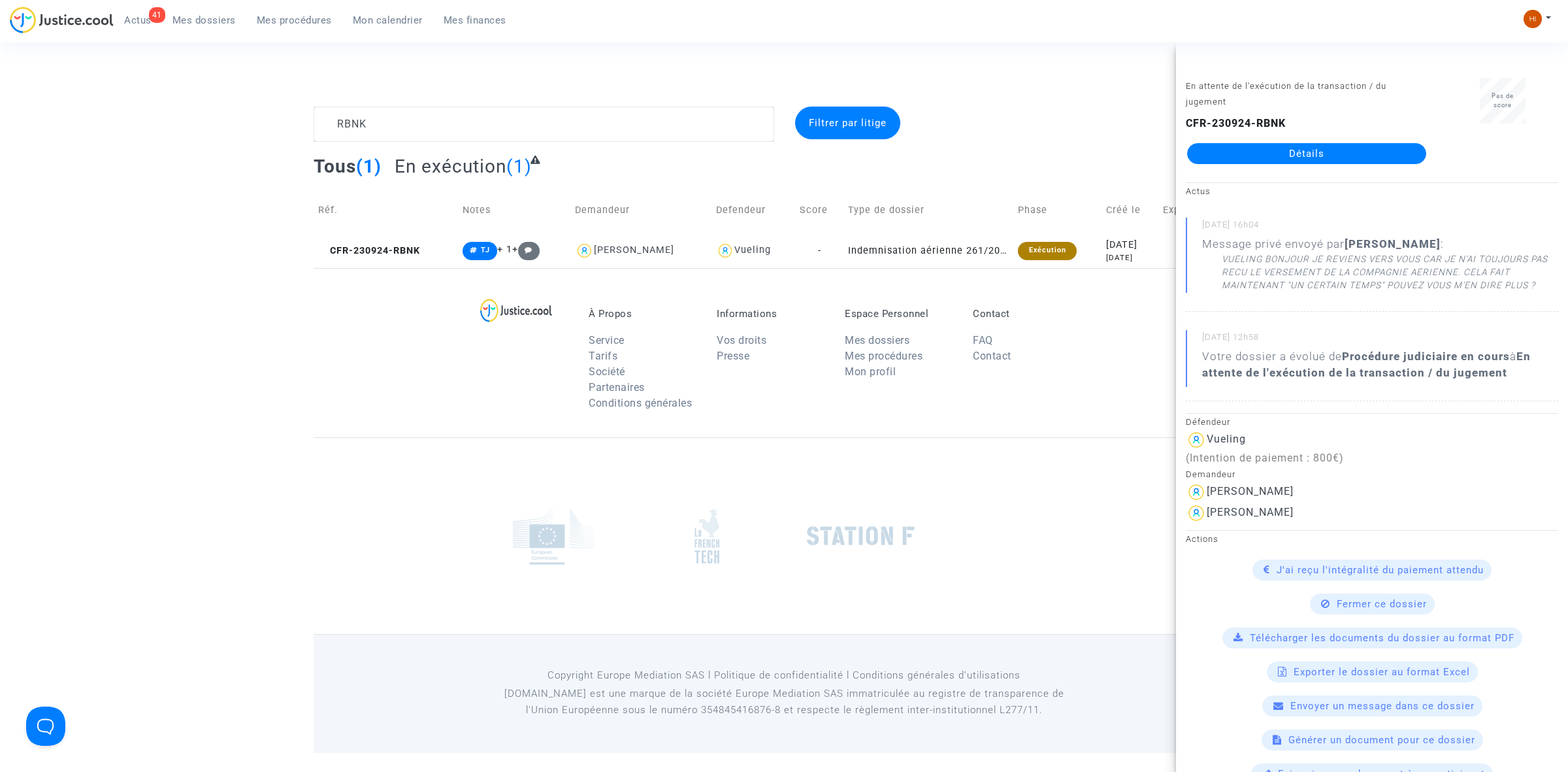
click at [1327, 152] on link "Détails" at bounding box center [1306, 154] width 239 height 21
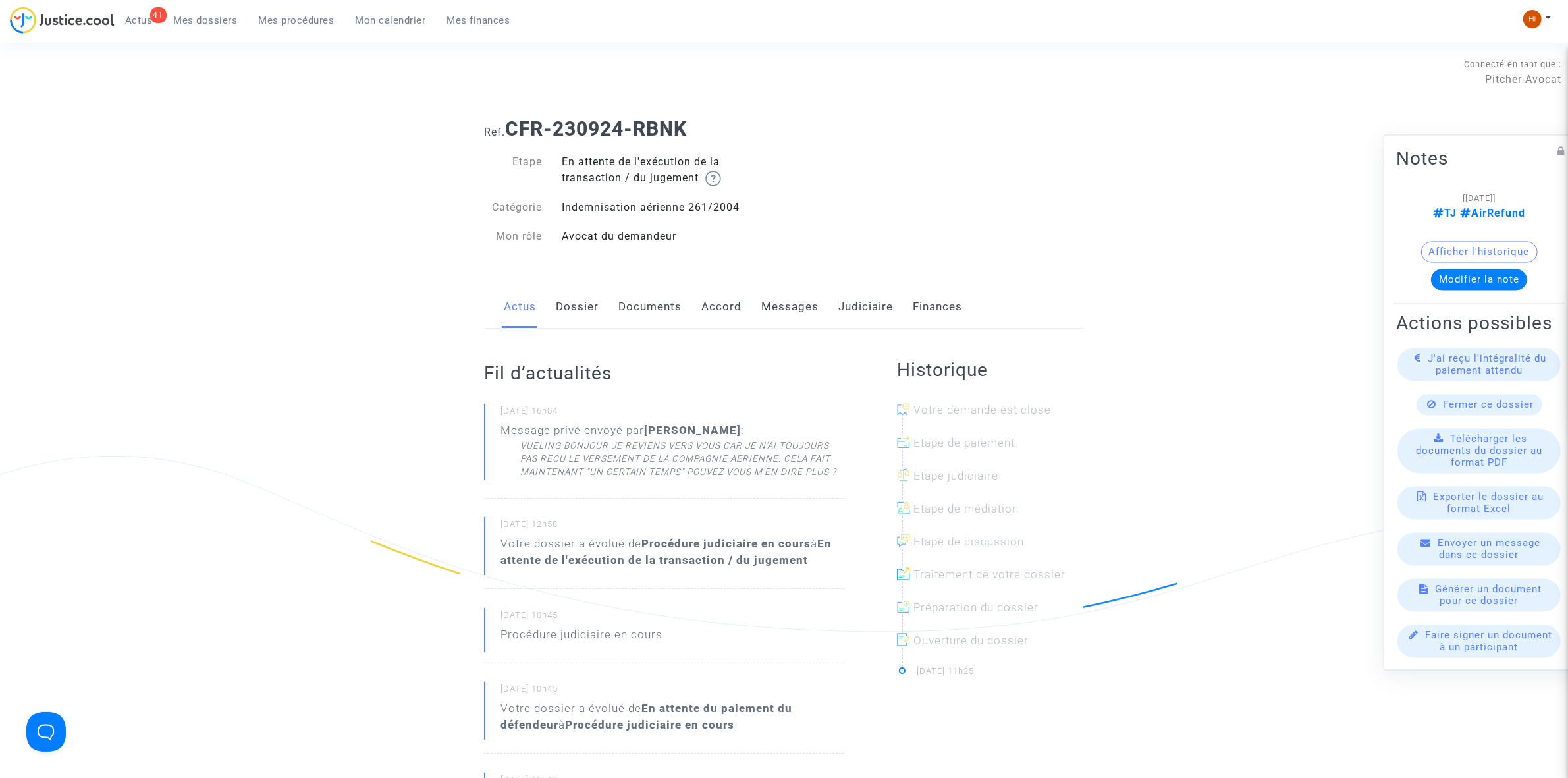
click at [870, 294] on link "Judiciaire" at bounding box center [866, 307] width 55 height 43
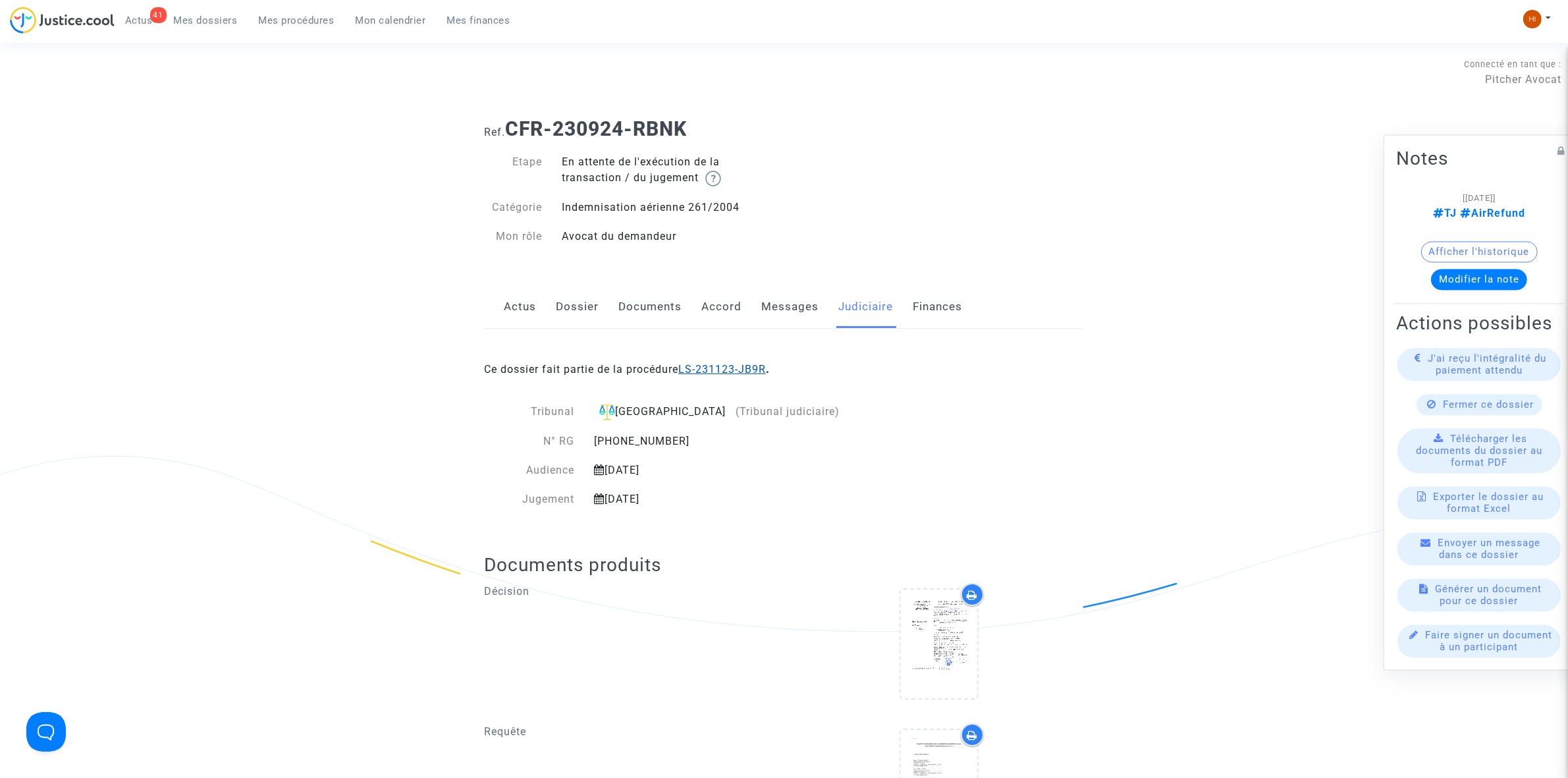
click at [754, 363] on link "LS-231123-JB9R" at bounding box center [722, 369] width 88 height 12
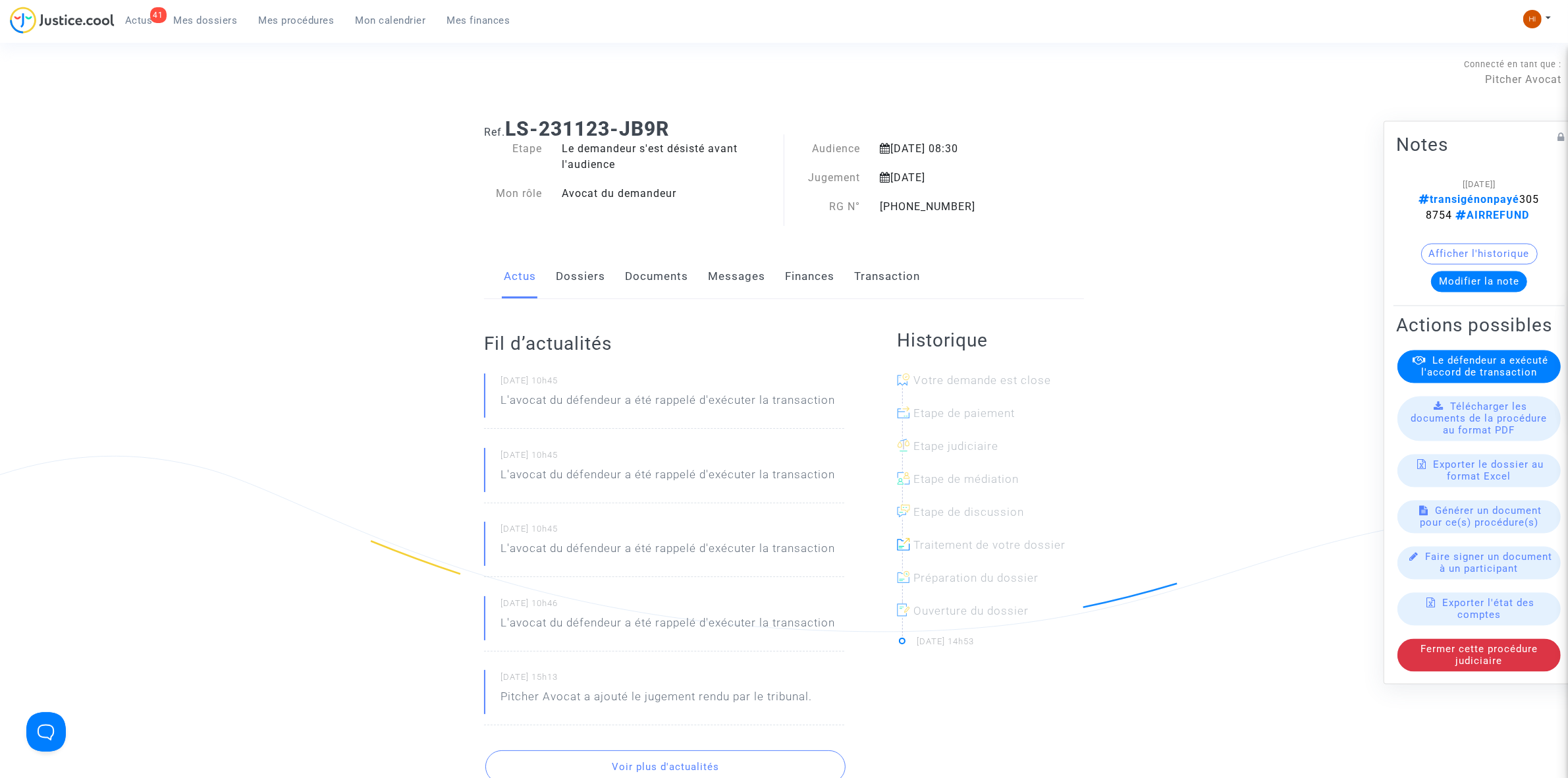
drag, startPoint x: 1519, startPoint y: 193, endPoint x: 1434, endPoint y: 189, distance: 85.1
click at [1434, 189] on div "[13/12/2024] transigénonpayé 3058754 AIRREFUND" at bounding box center [1478, 199] width 126 height 48
copy span "3058754"
click at [585, 284] on link "Dossiers" at bounding box center [581, 276] width 50 height 43
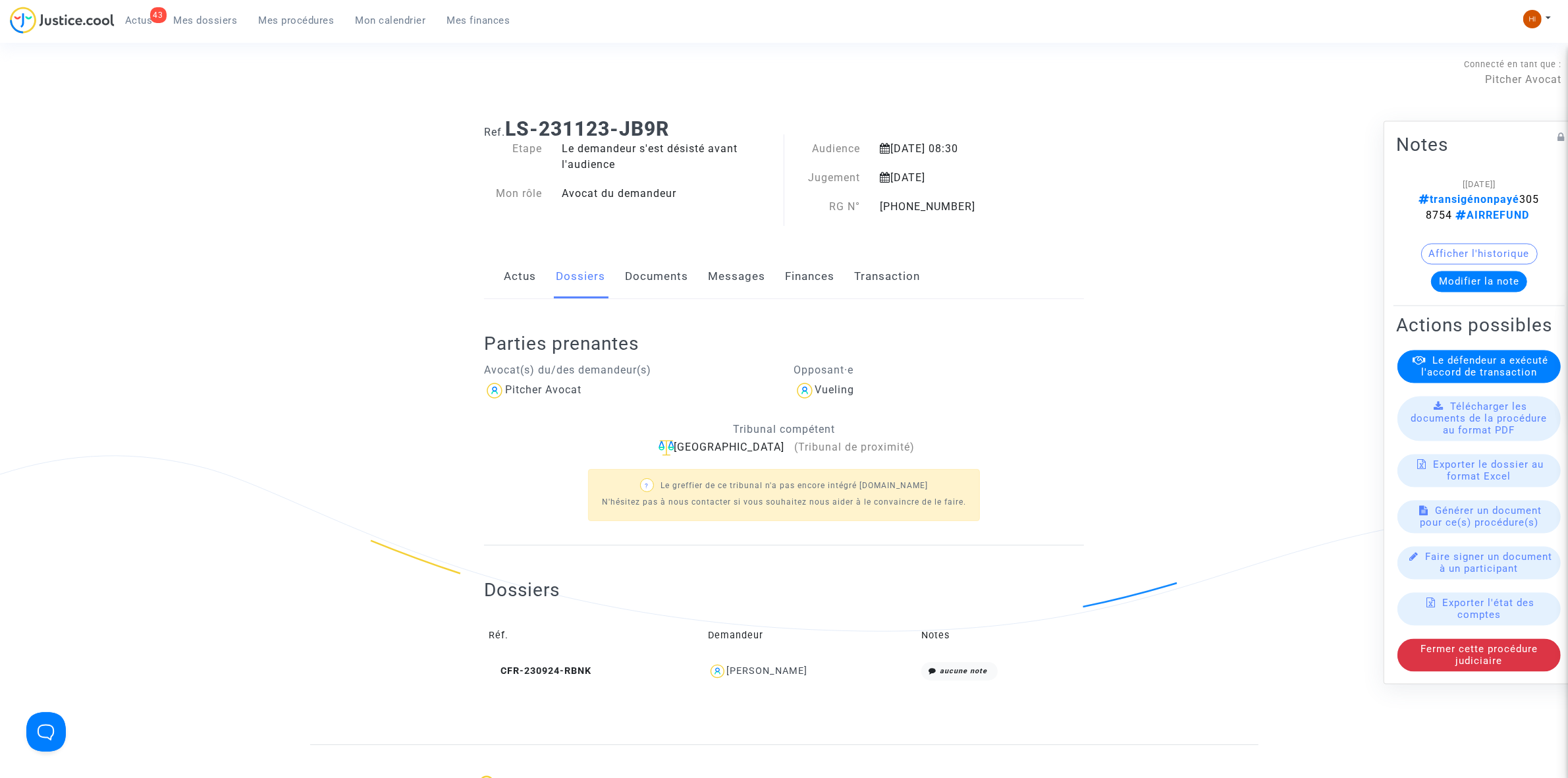
click at [407, 20] on span "Mon calendrier" at bounding box center [390, 21] width 70 height 12
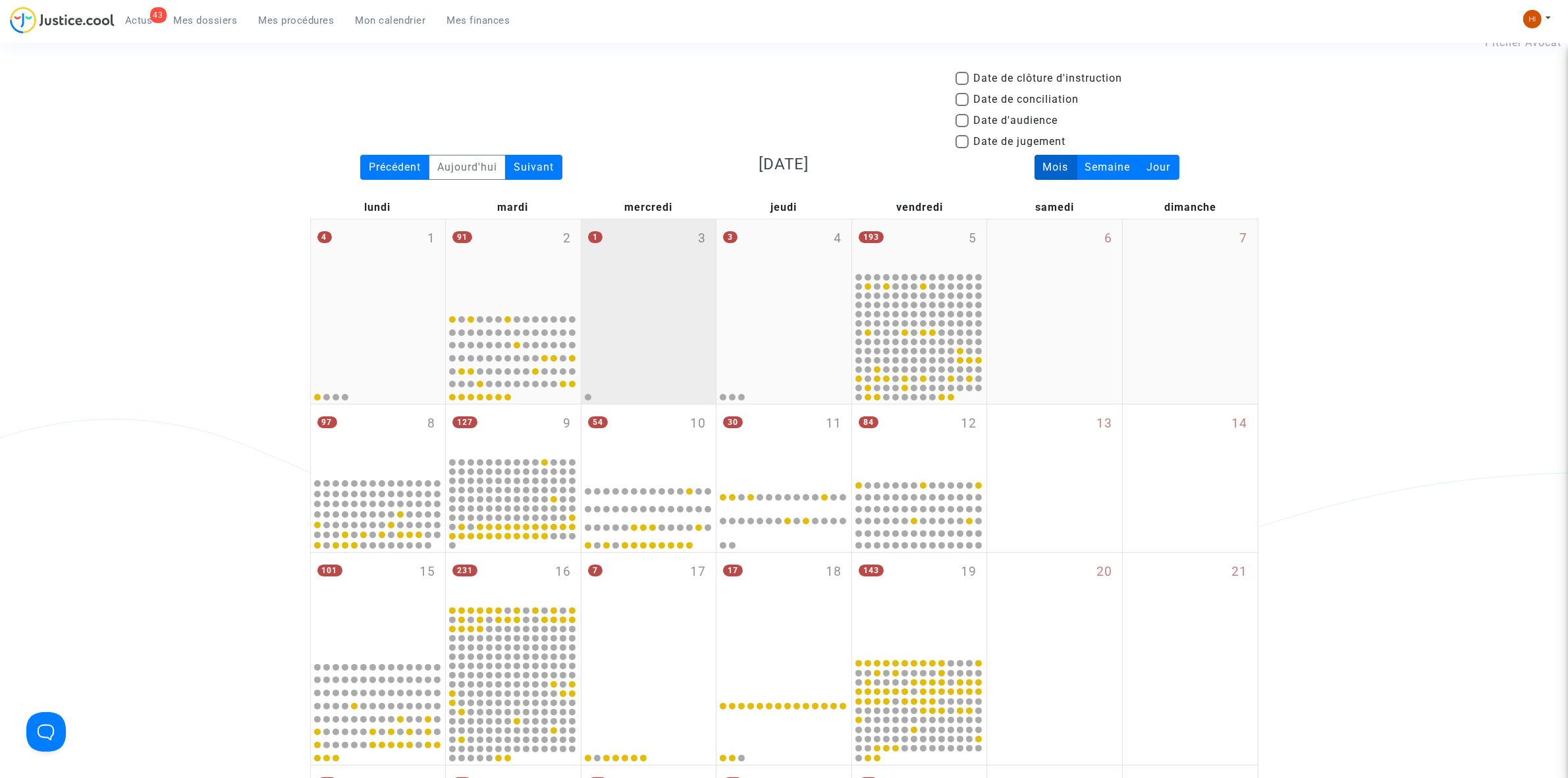
scroll to position [83, 0]
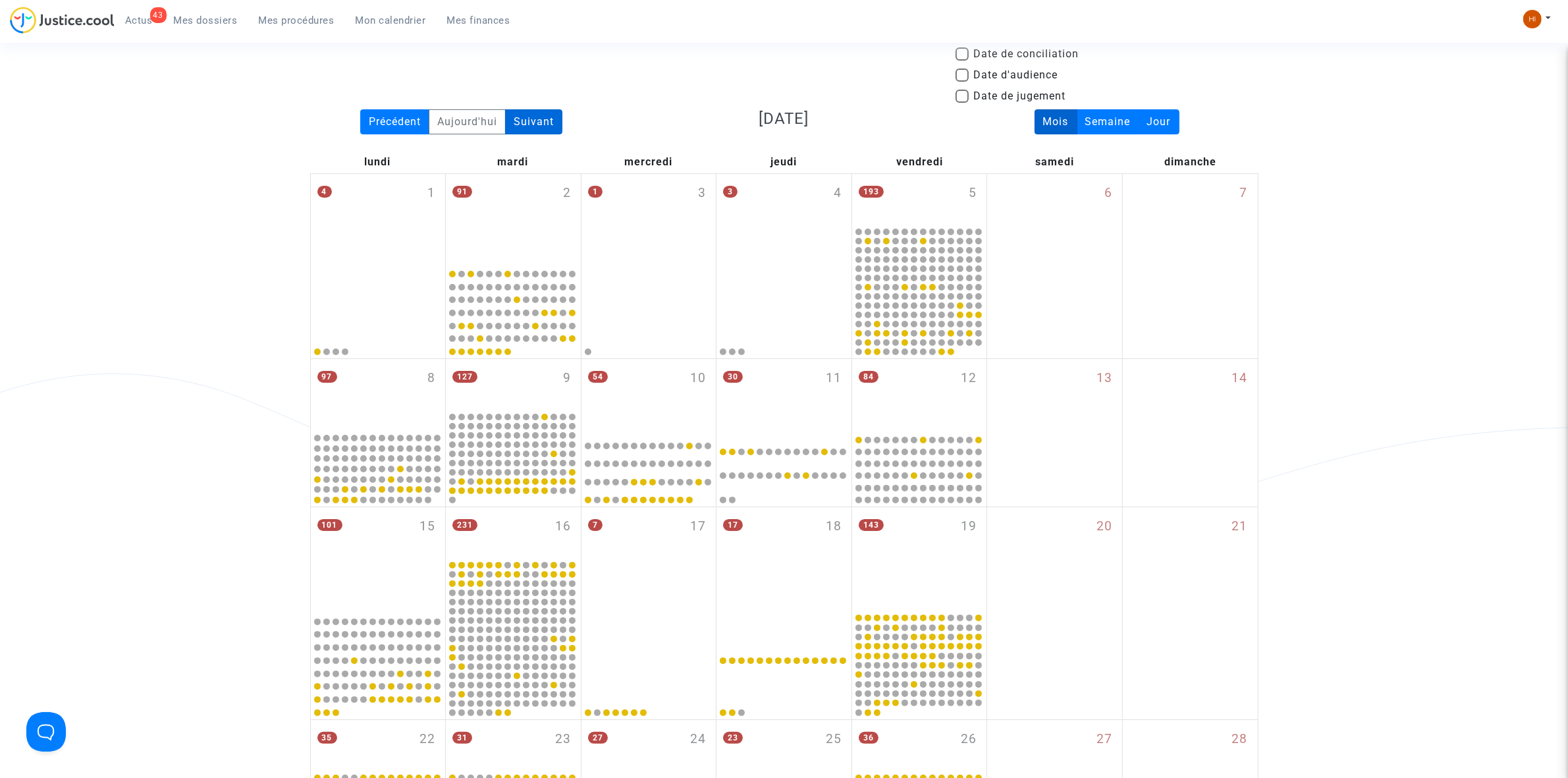
click at [535, 113] on div "Suivant" at bounding box center [534, 122] width 57 height 25
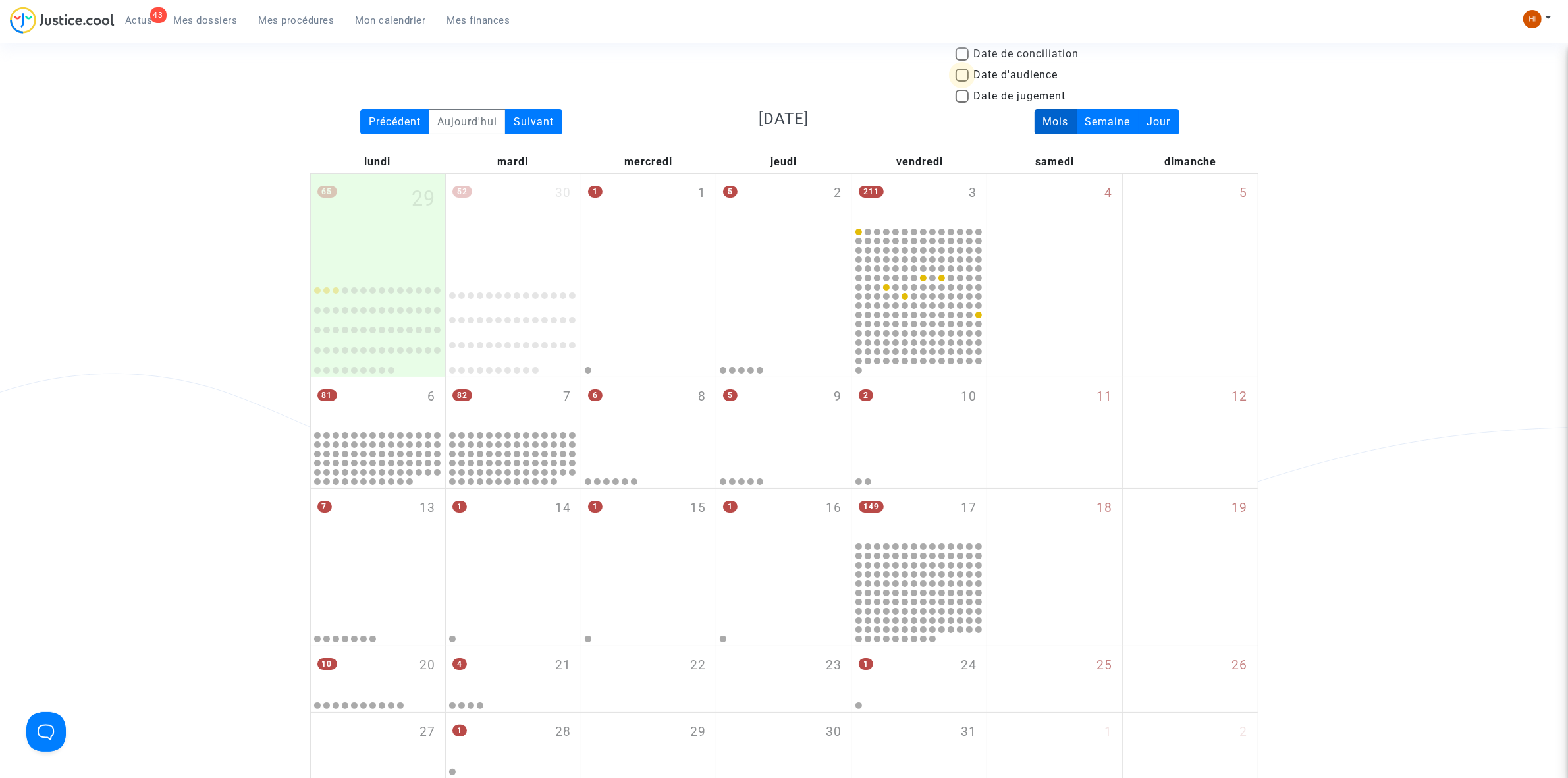
click at [996, 73] on span "Date d'audience" at bounding box center [1016, 75] width 84 height 16
click at [962, 82] on input "Date d'audience" at bounding box center [961, 82] width 1 height 1
checkbox input "true"
click at [489, 402] on div "82 7" at bounding box center [513, 402] width 135 height 51
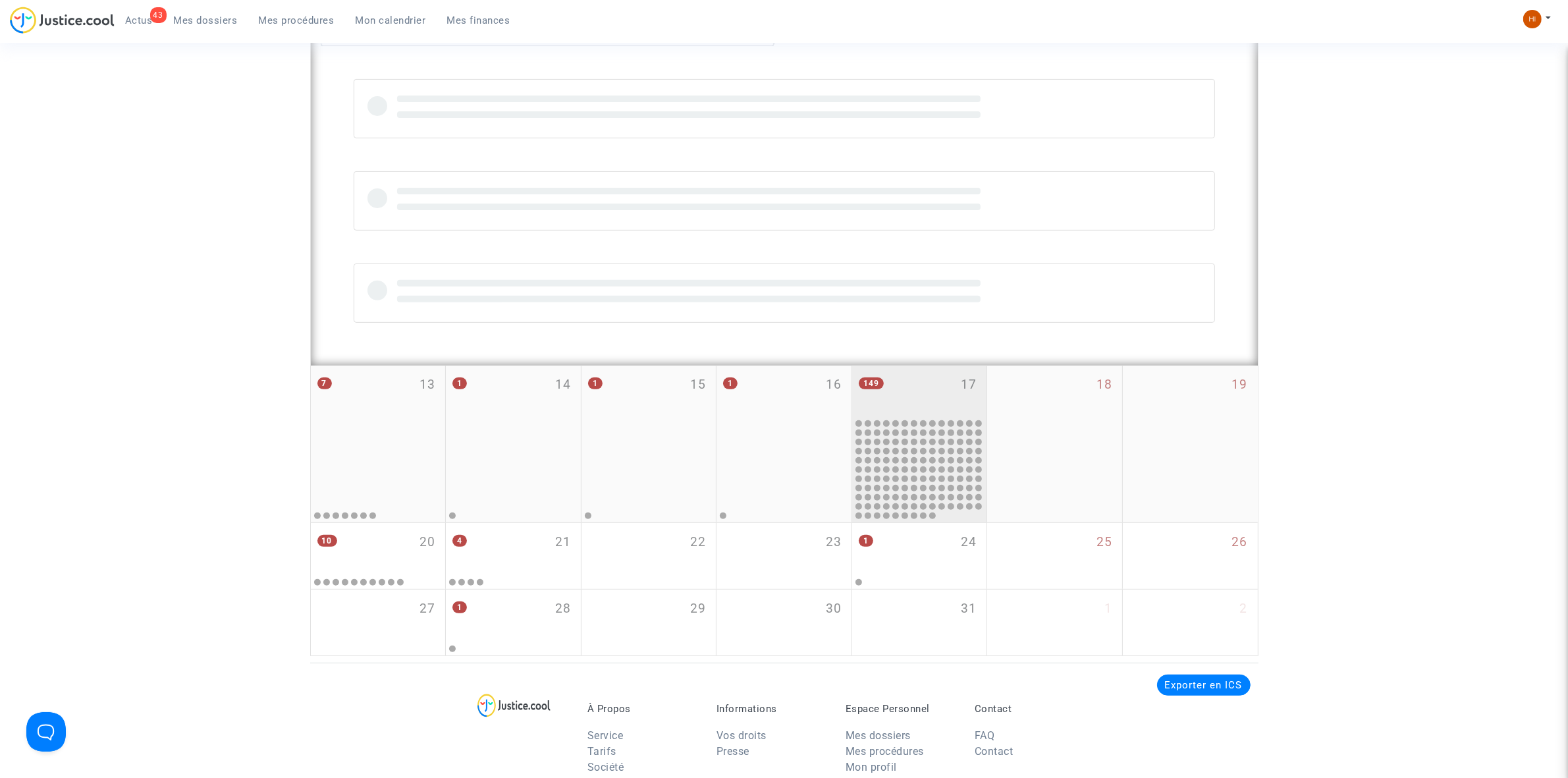
scroll to position [576, 0]
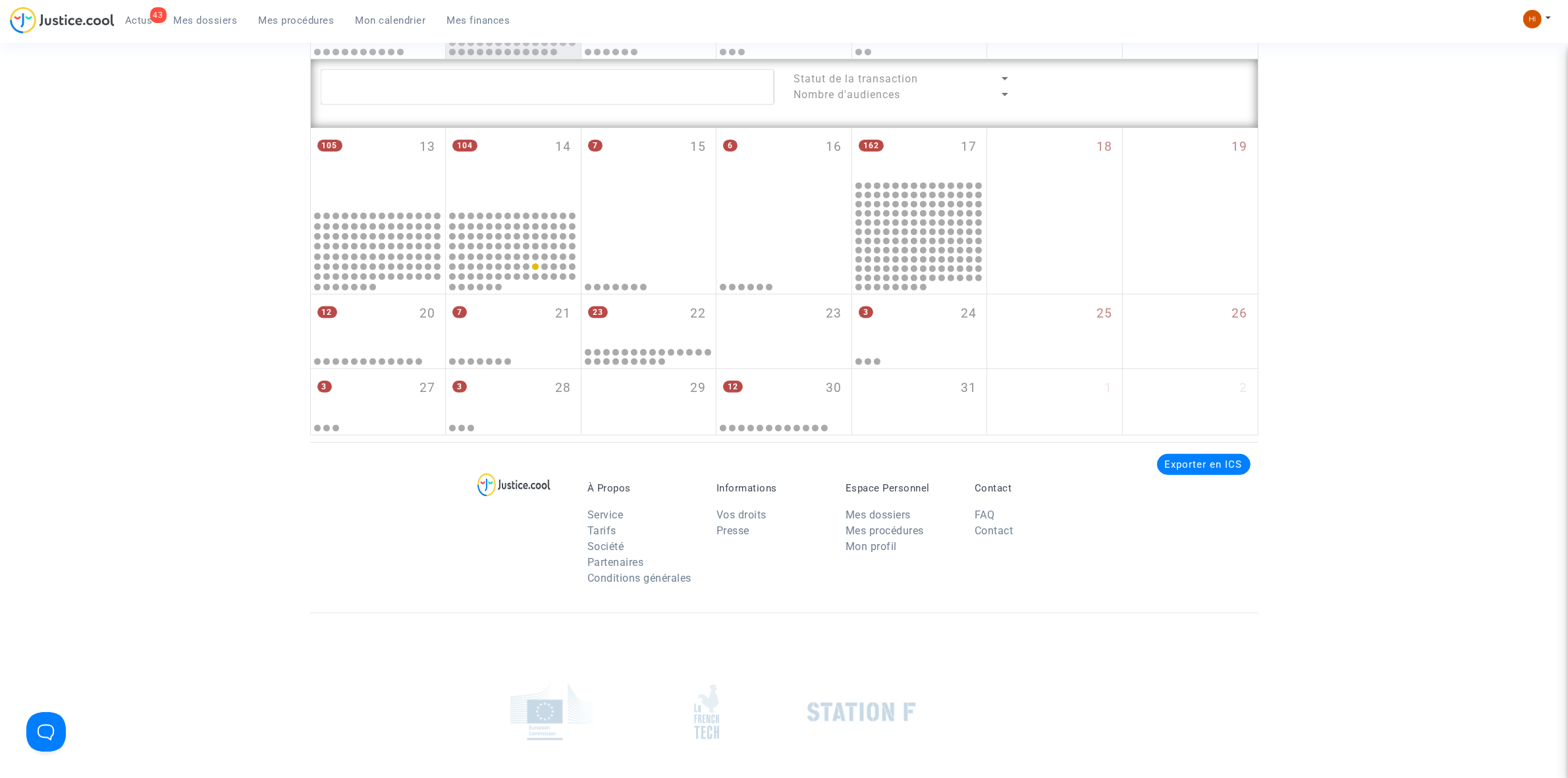
scroll to position [906, 0]
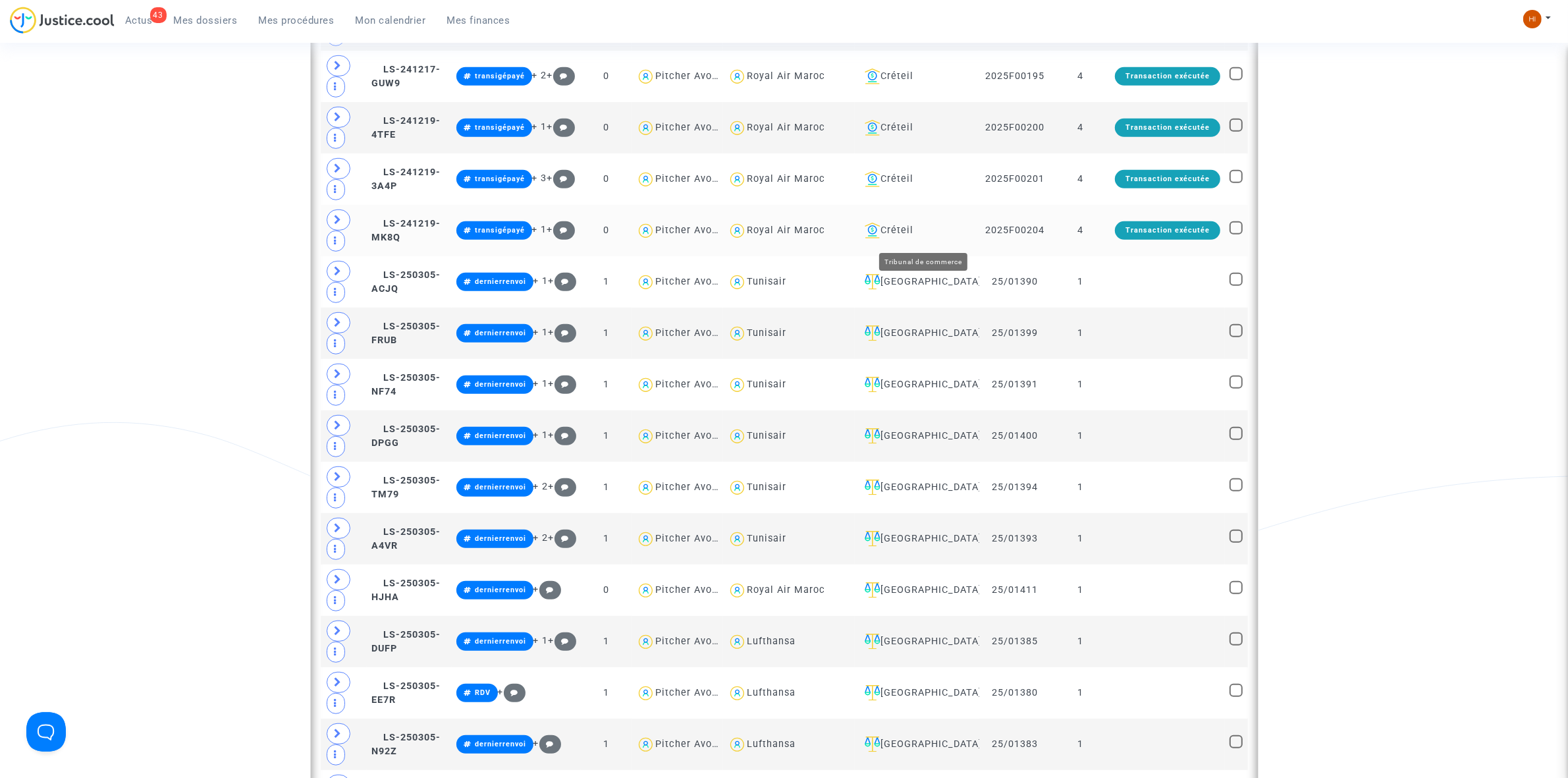
click at [927, 235] on div "Créteil" at bounding box center [917, 230] width 116 height 16
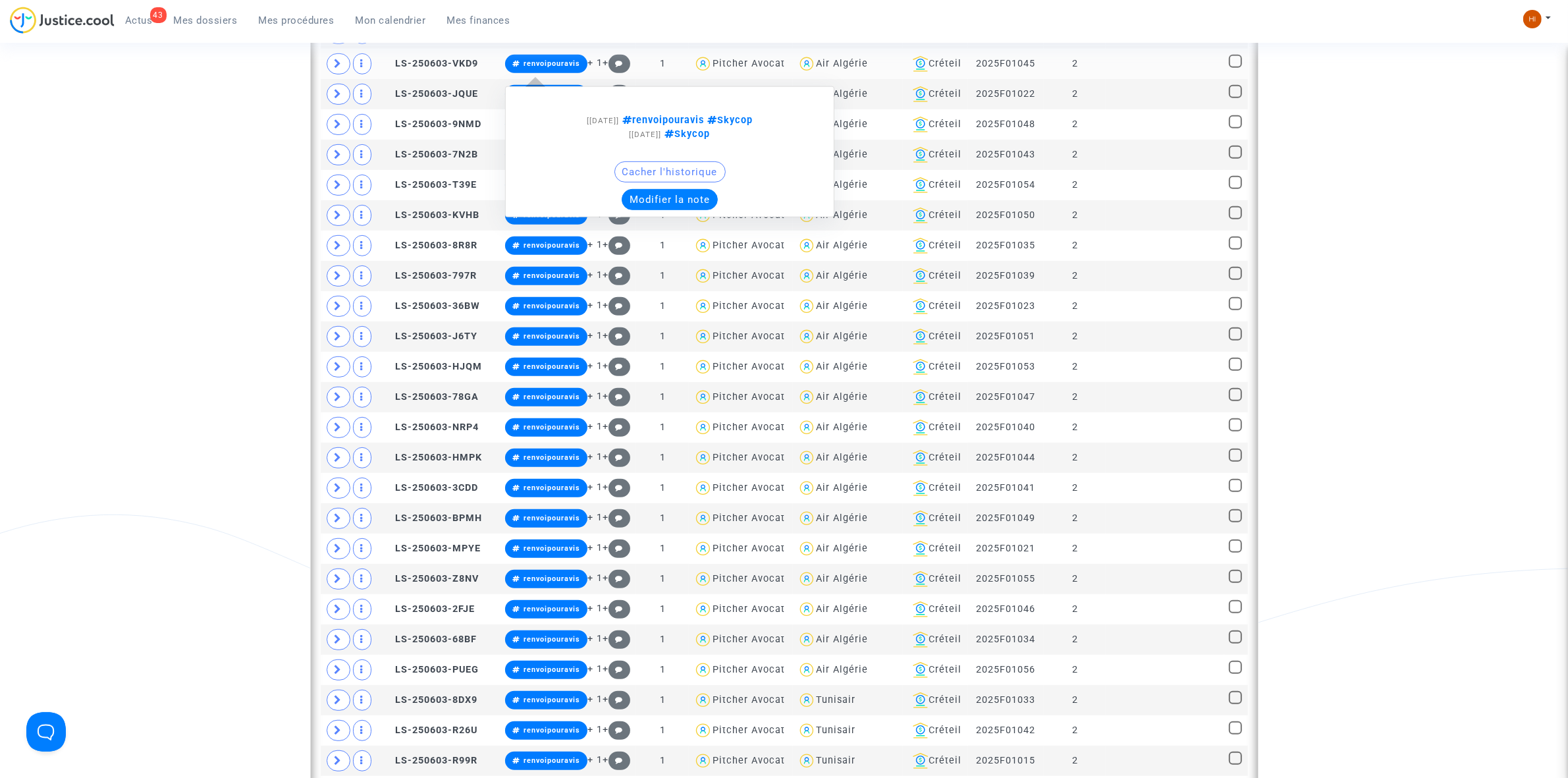
scroll to position [823, 0]
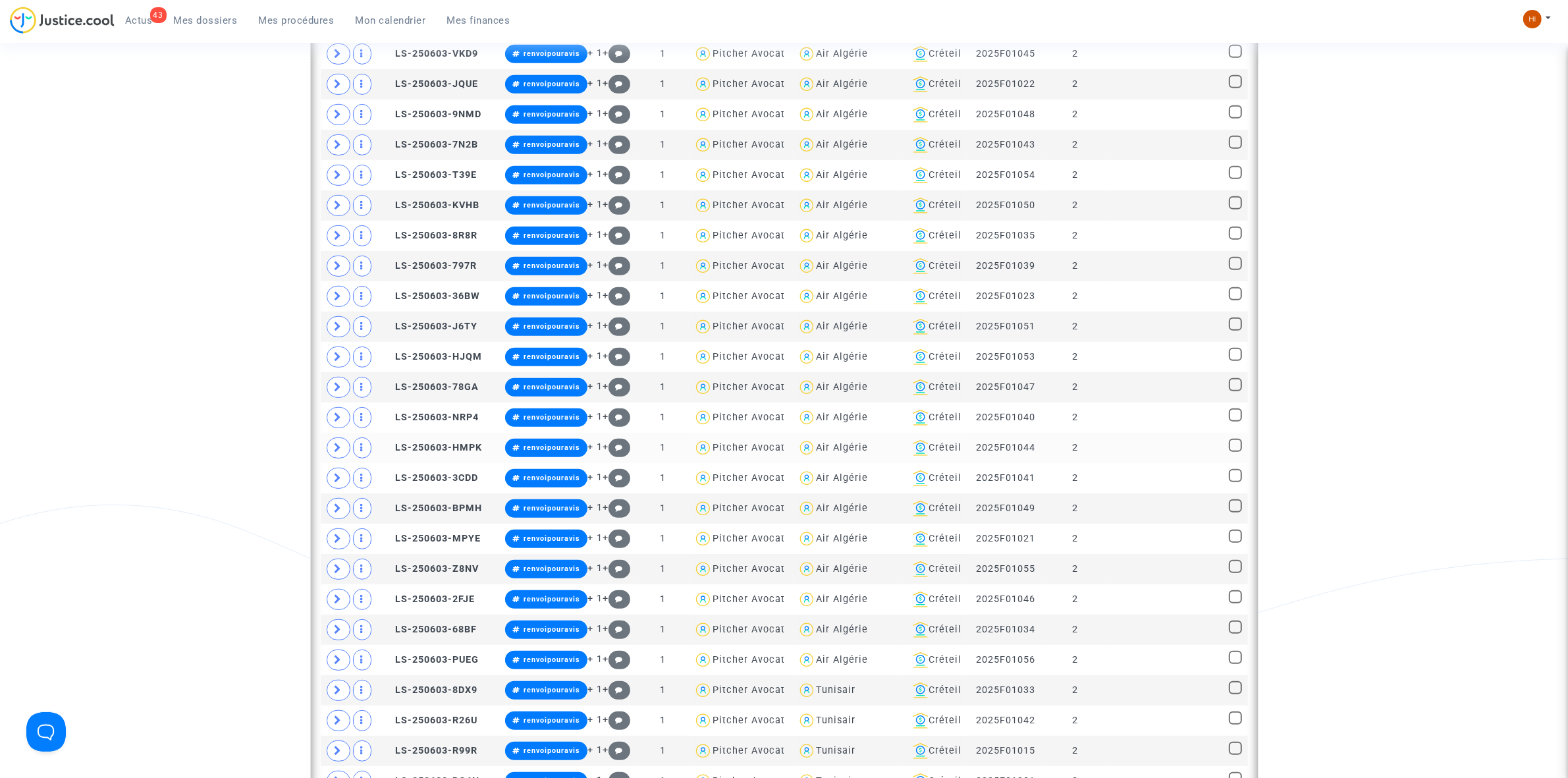
click at [551, 442] on td "renvoipouravis + 1 +" at bounding box center [568, 448] width 136 height 30
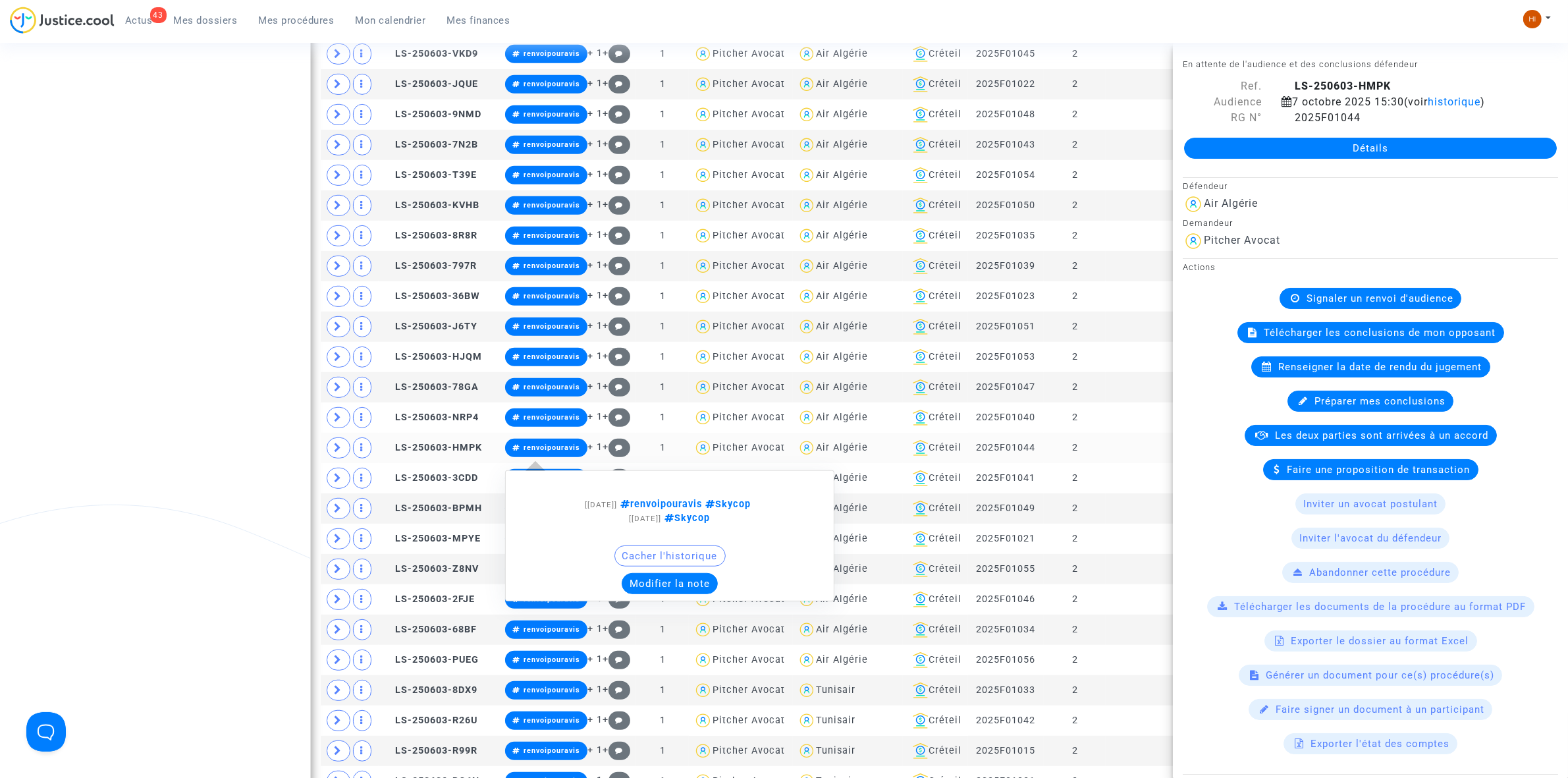
click at [552, 447] on span "renvoipouravis" at bounding box center [546, 448] width 83 height 18
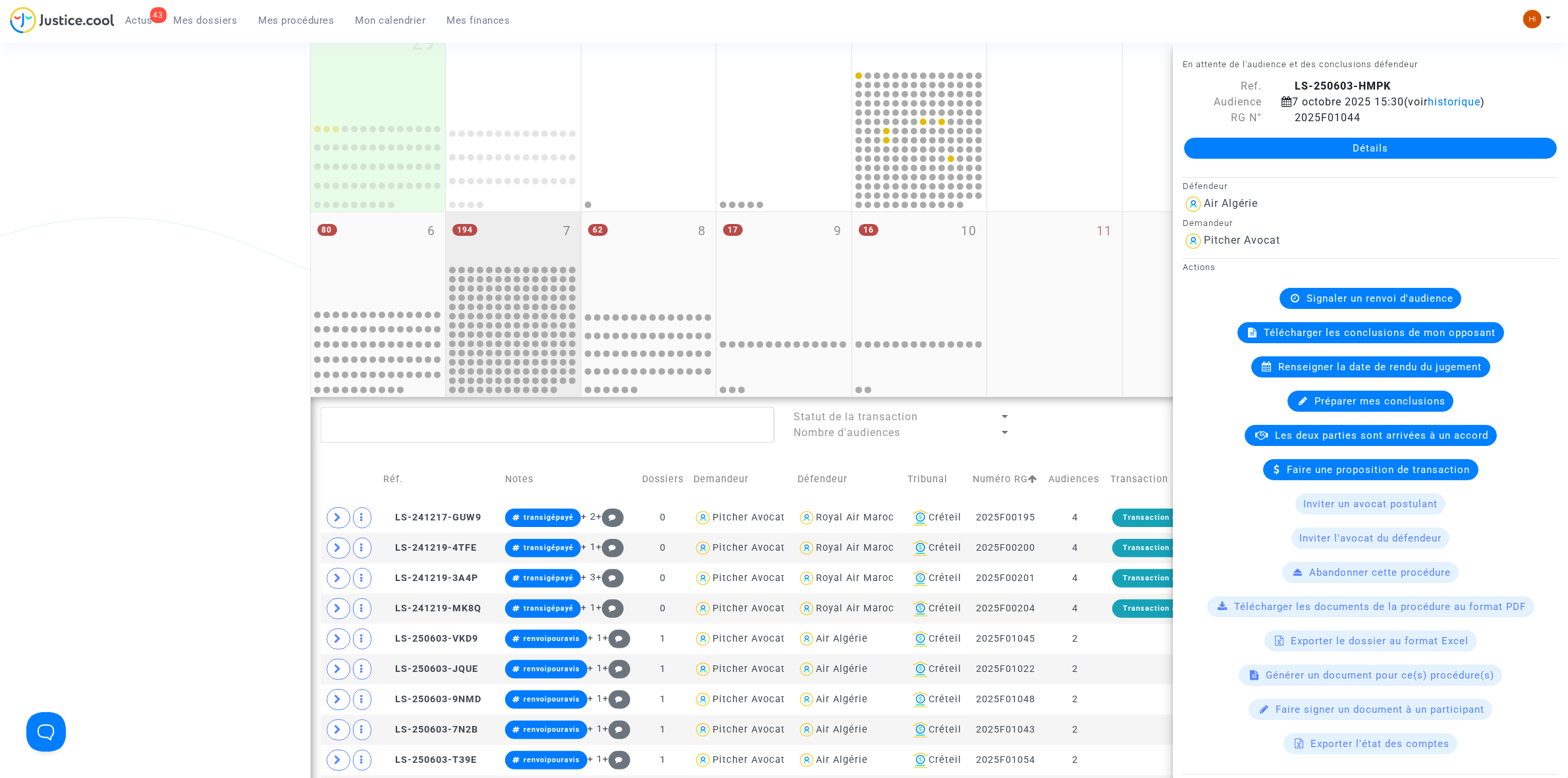
scroll to position [247, 0]
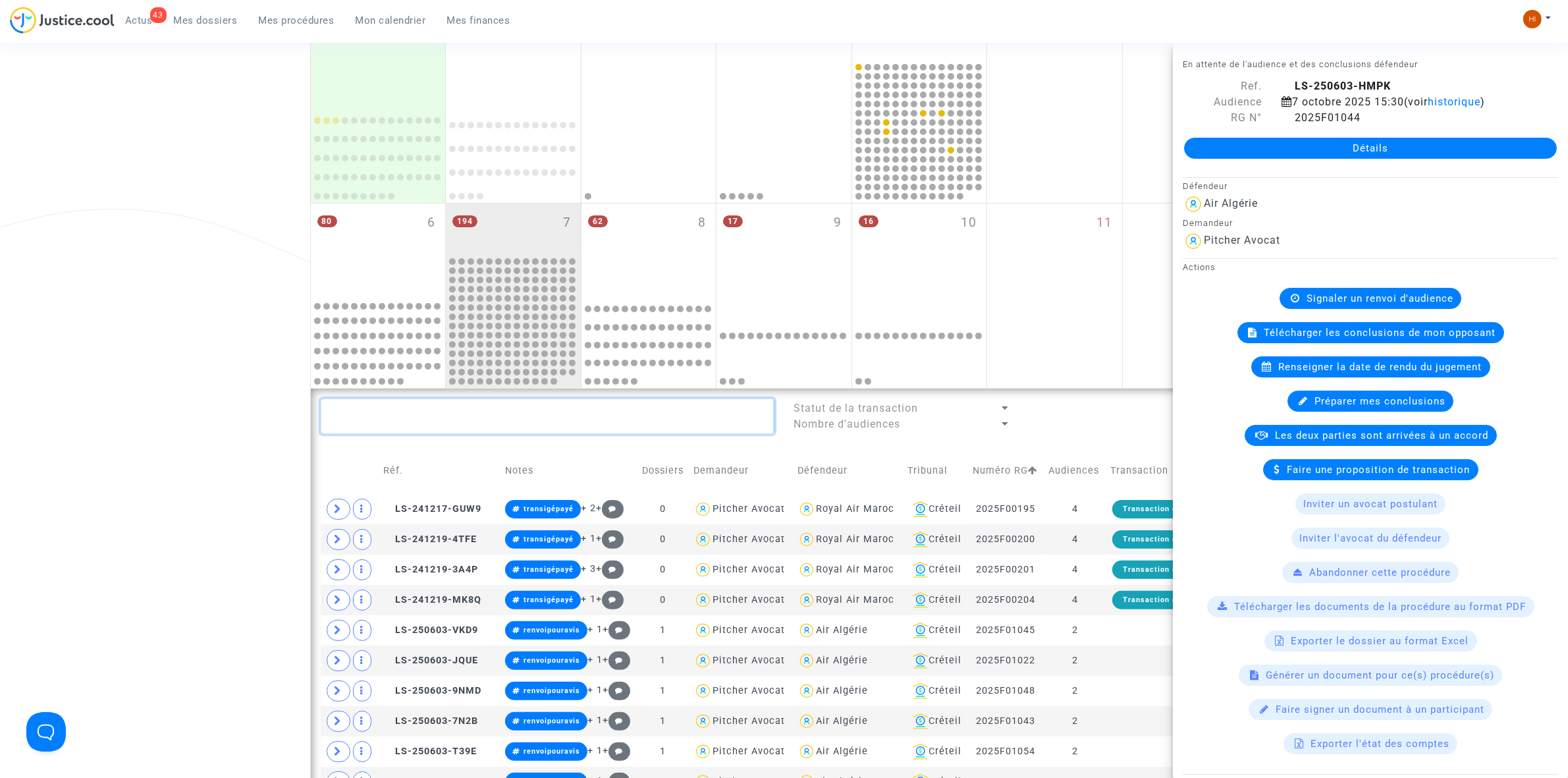
click at [555, 413] on textarea at bounding box center [548, 416] width 454 height 36
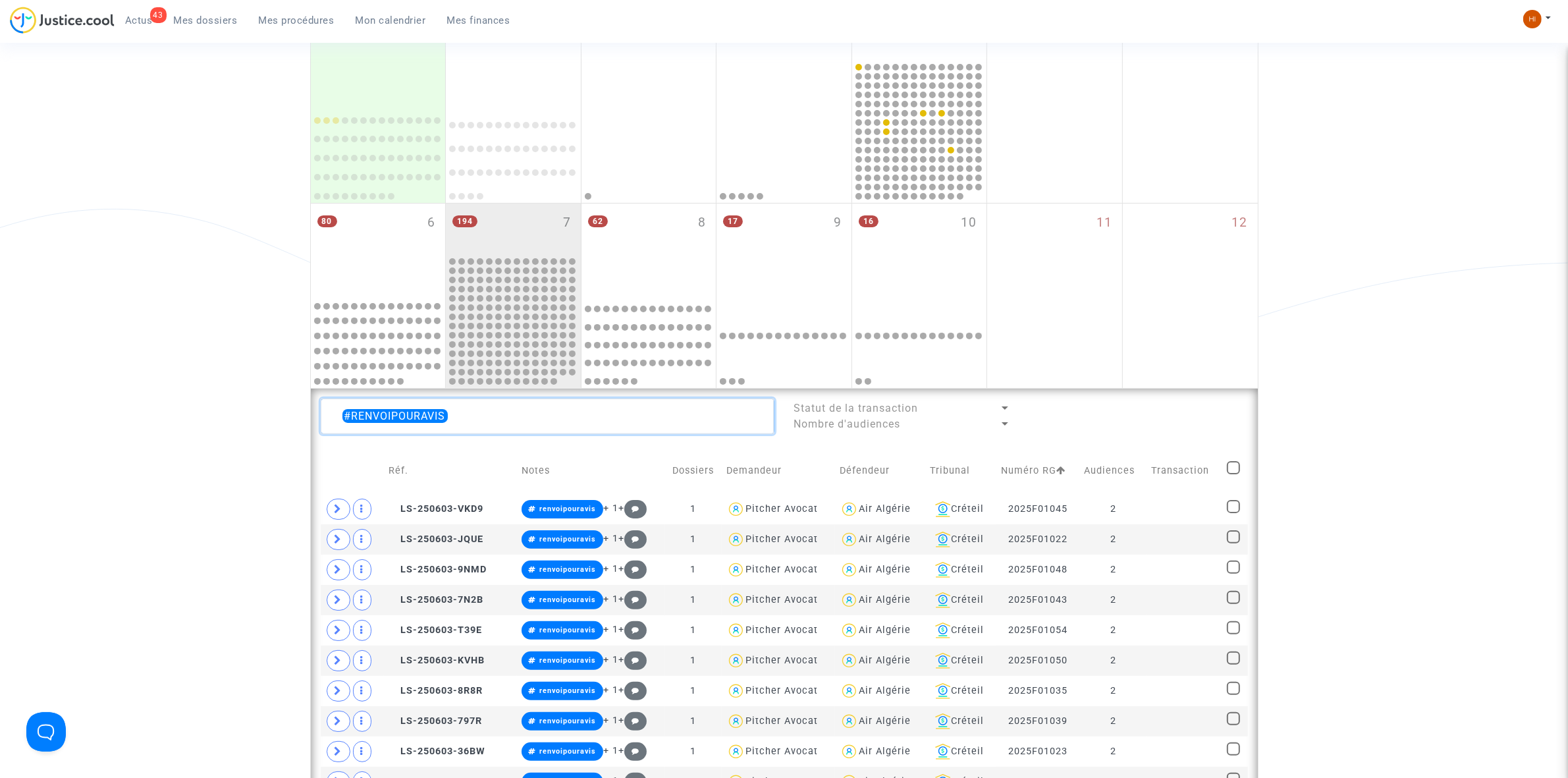
type textarea "#RENVOIPOURAVIS"
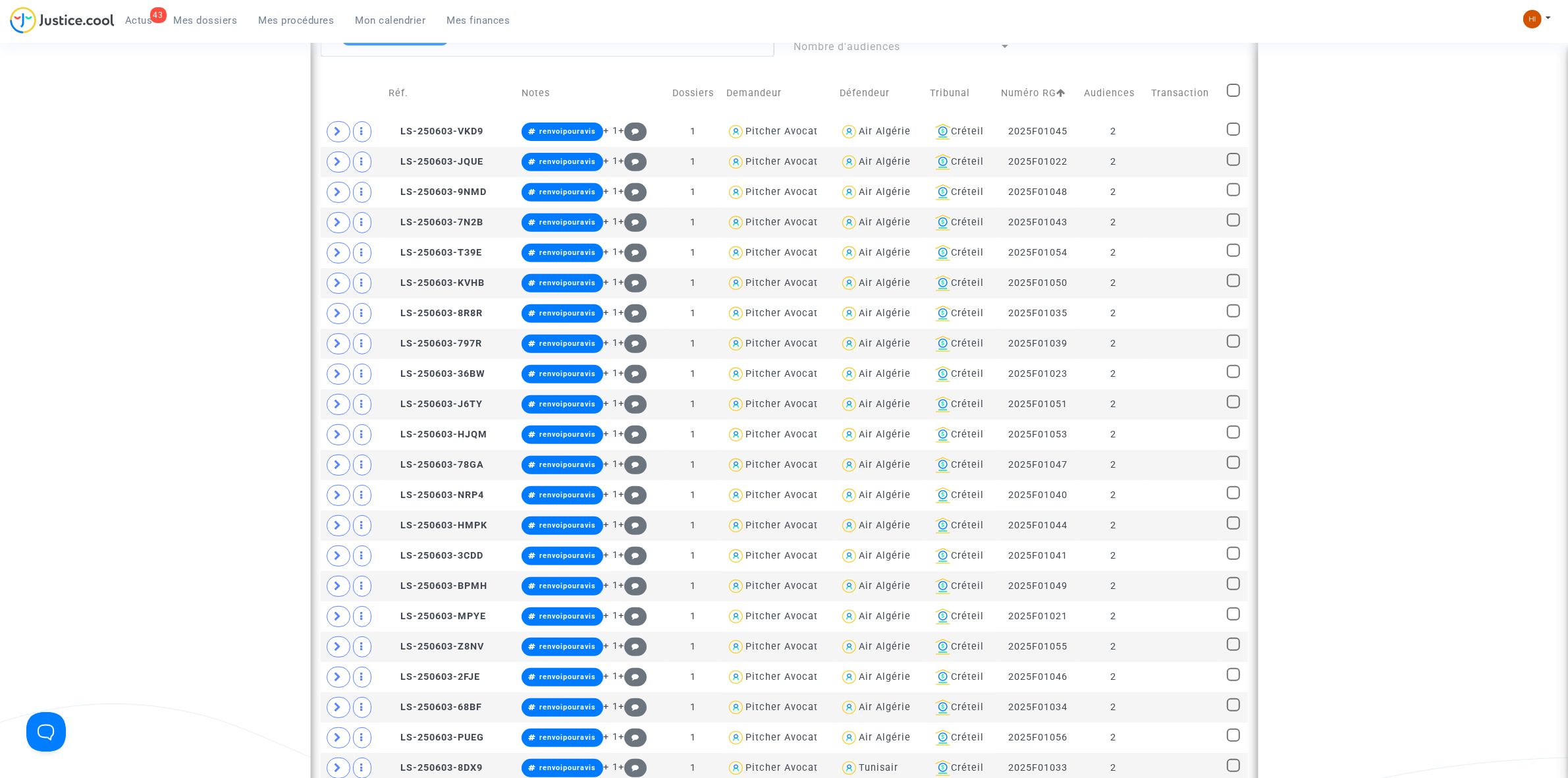
scroll to position [412, 0]
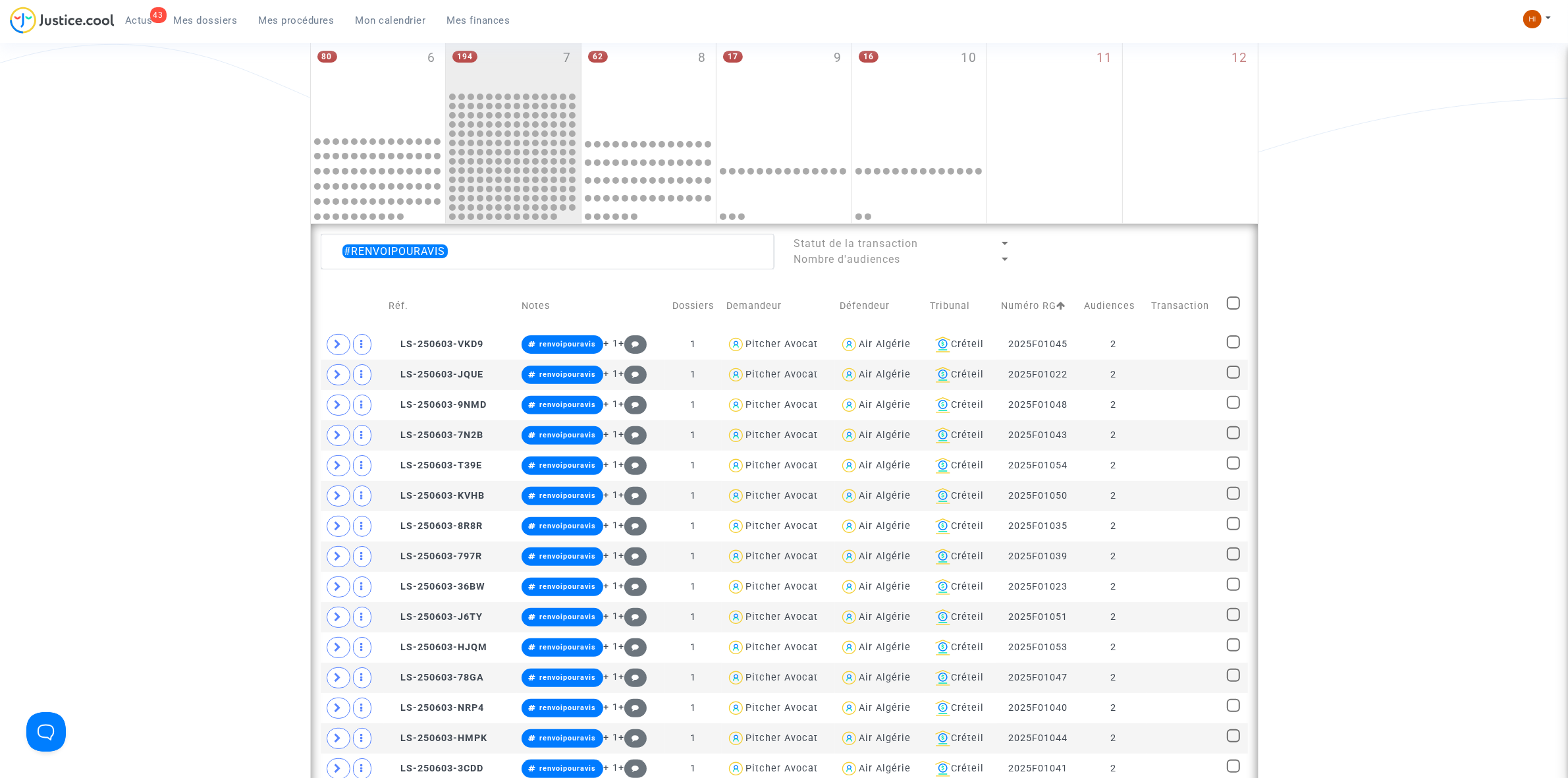
drag, startPoint x: 1231, startPoint y: 294, endPoint x: 1227, endPoint y: 301, distance: 8.1
click at [1231, 294] on td at bounding box center [1234, 306] width 25 height 47
click at [1227, 301] on span at bounding box center [1233, 303] width 13 height 13
click at [1233, 309] on input "checkbox" at bounding box center [1233, 309] width 1 height 1
checkbox input "true"
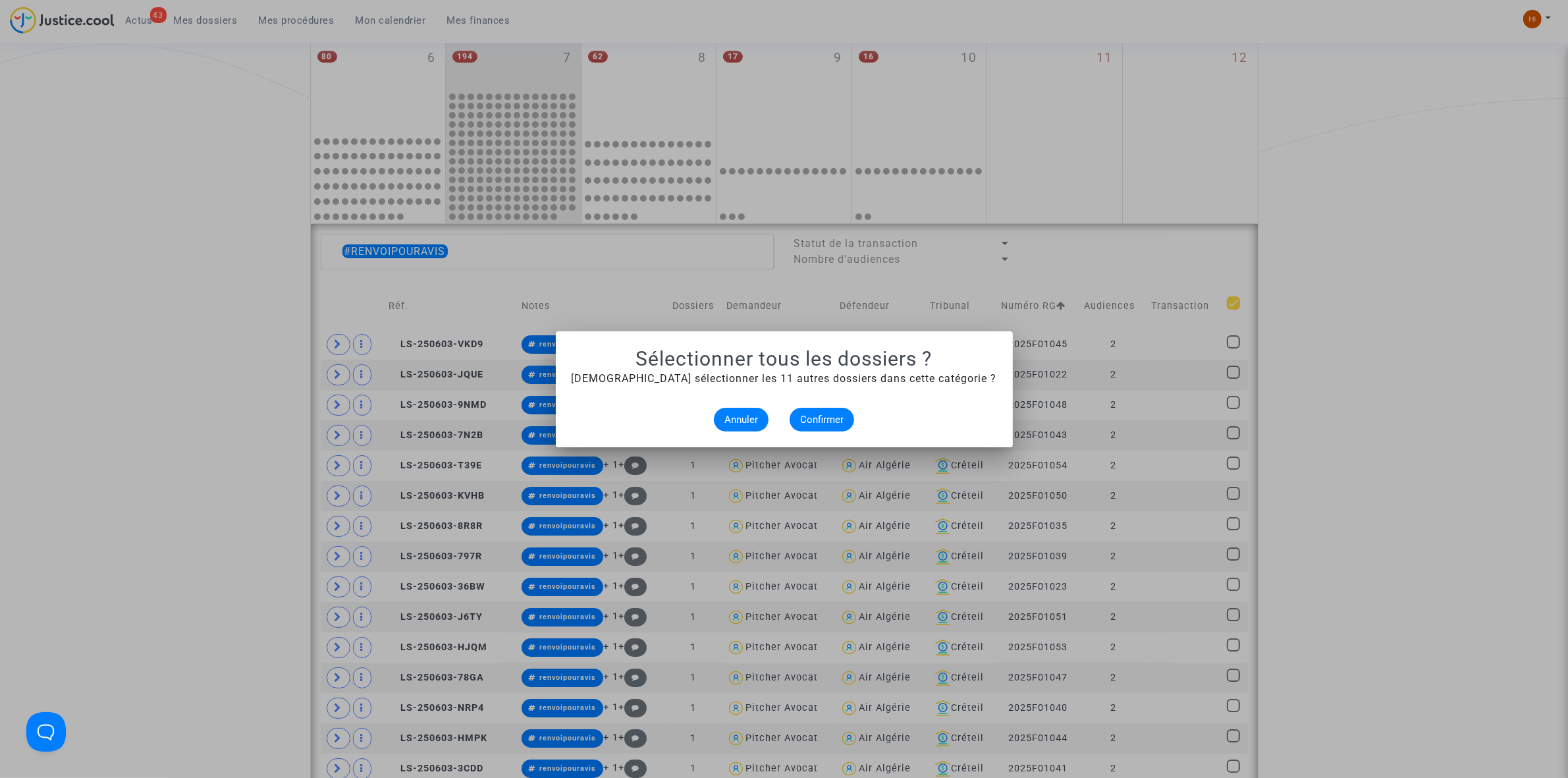
scroll to position [0, 0]
click at [807, 414] on span "Confirmer" at bounding box center [822, 420] width 43 height 12
checkbox input "true"
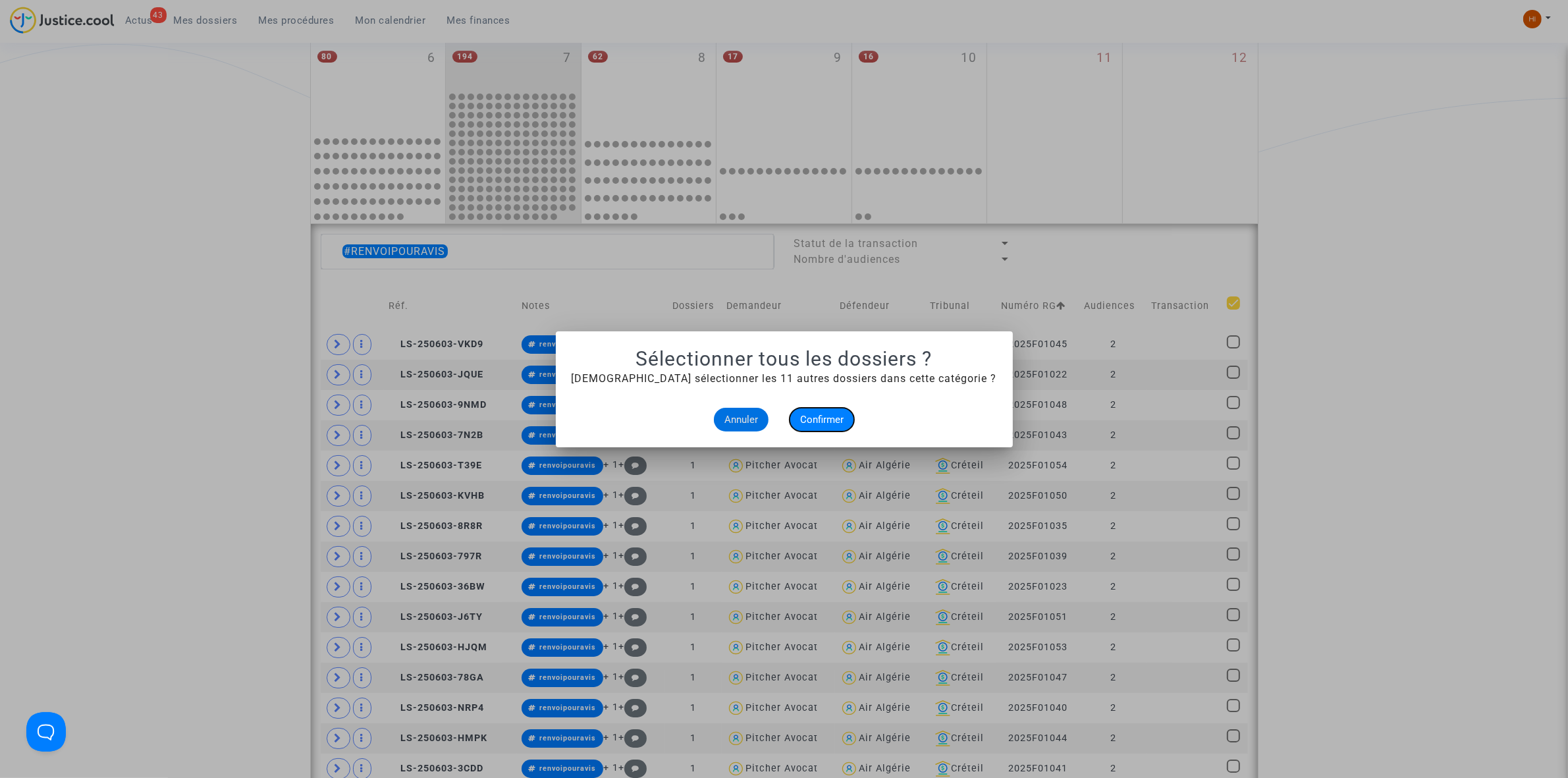
checkbox input "true"
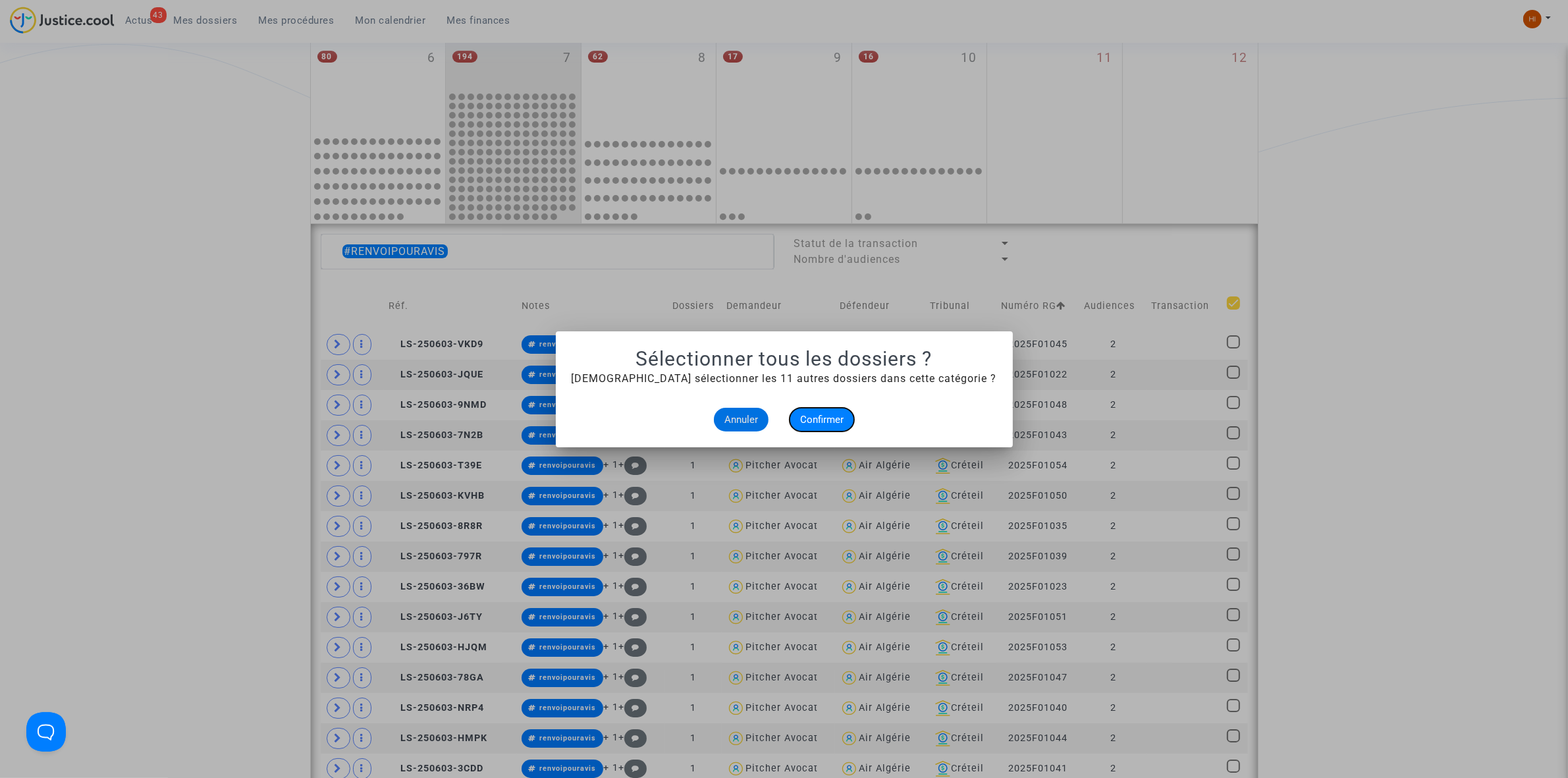
checkbox input "true"
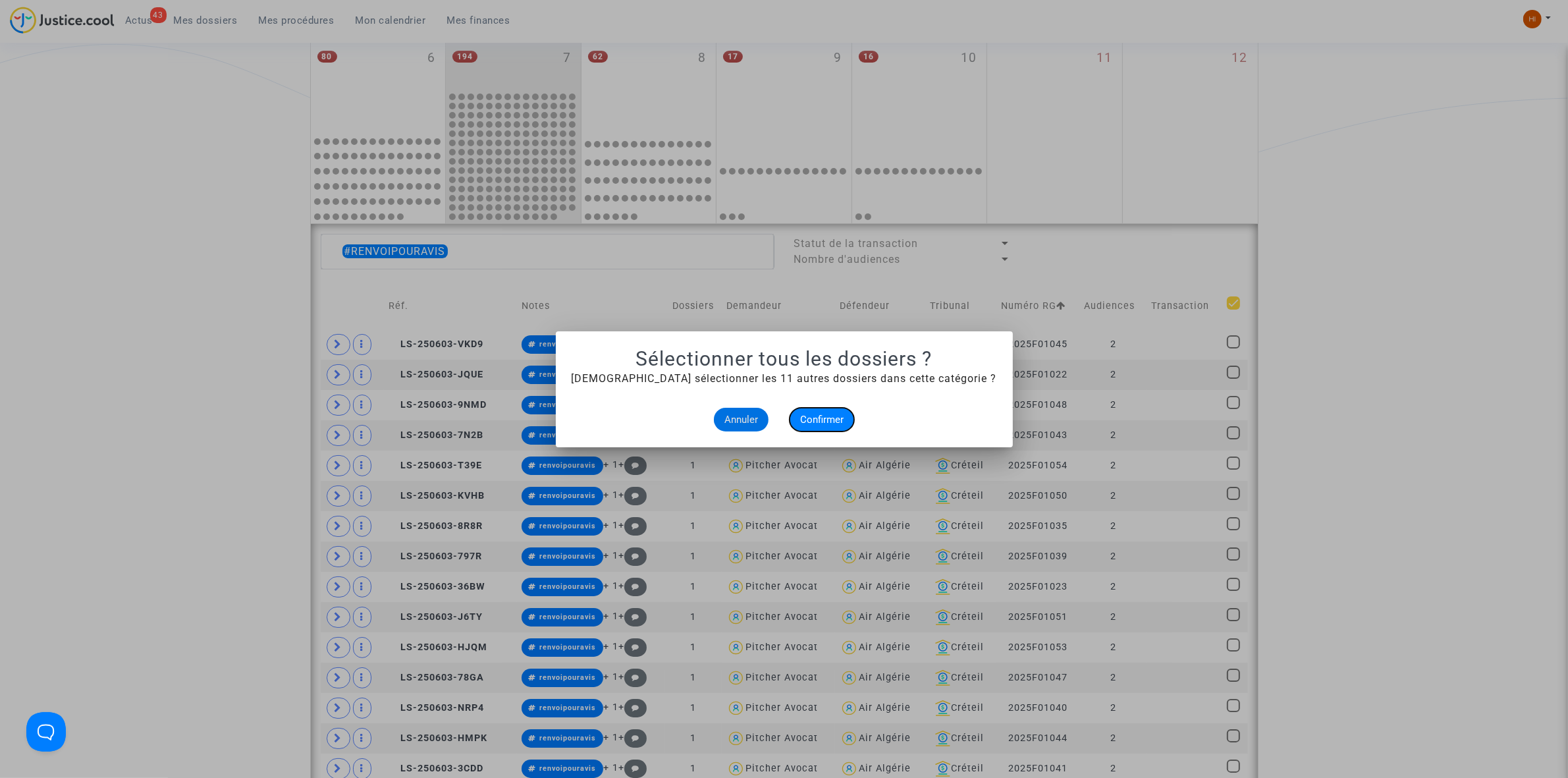
checkbox input "true"
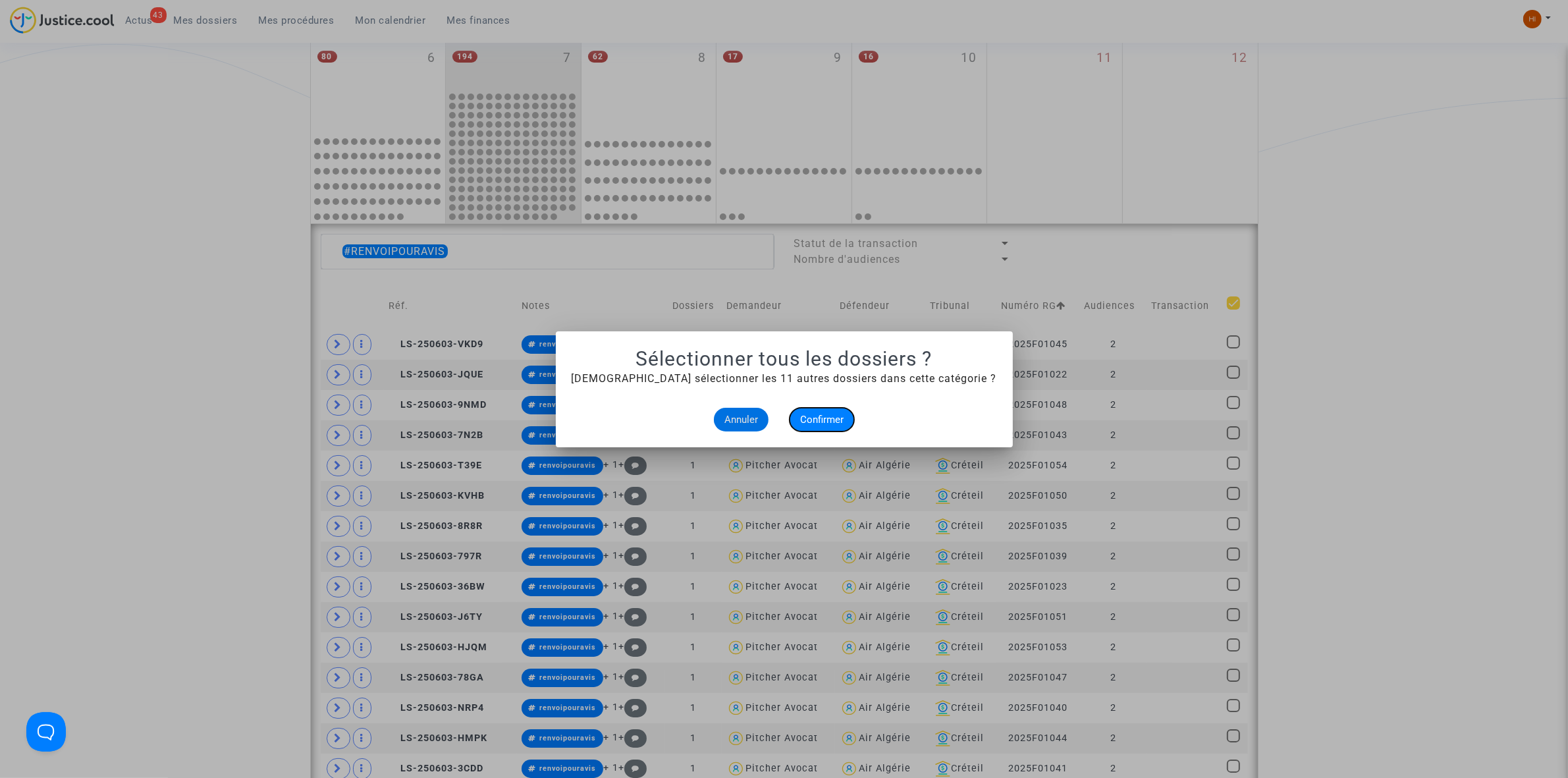
checkbox input "true"
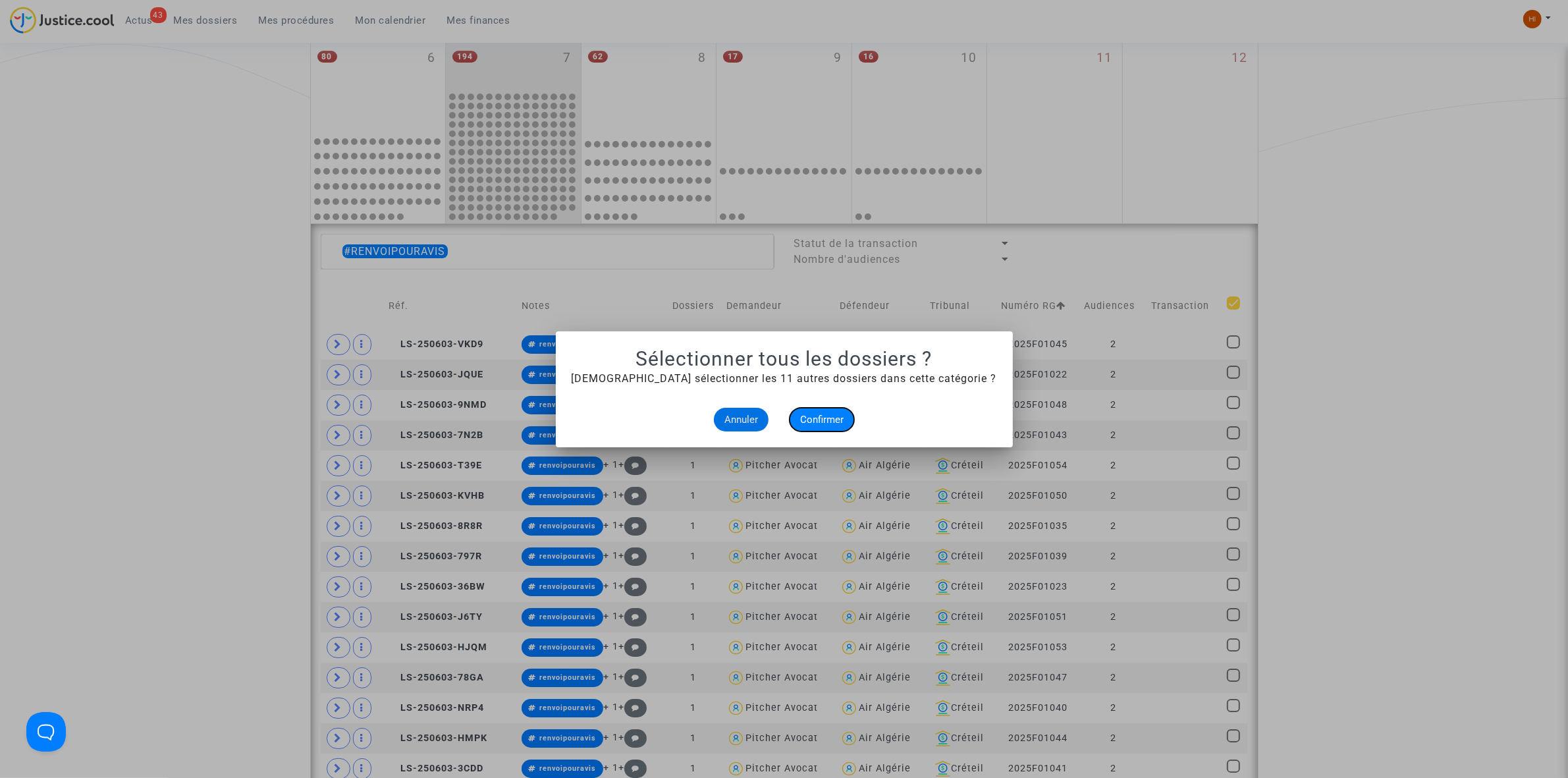
checkbox input "true"
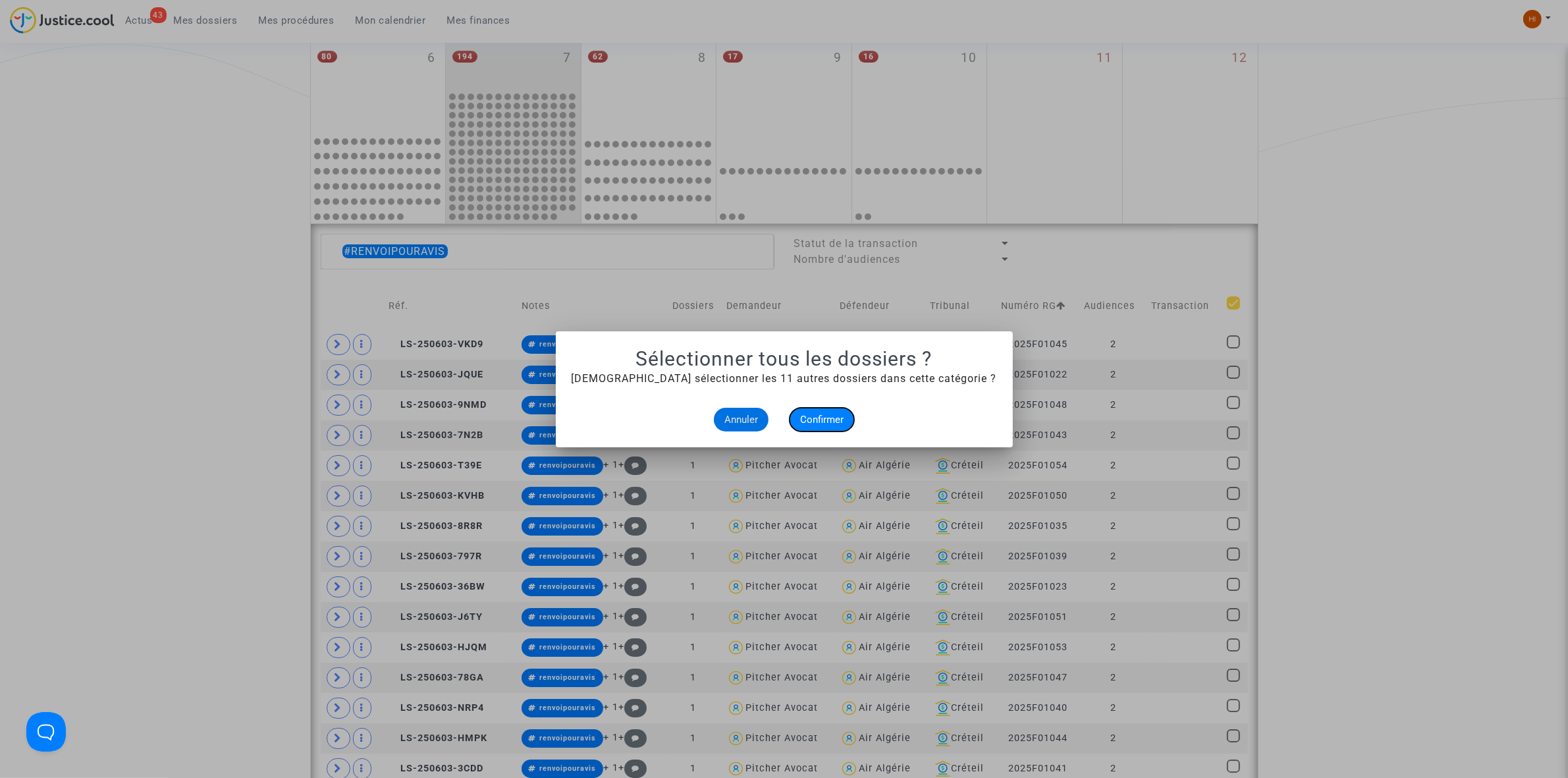
checkbox input "true"
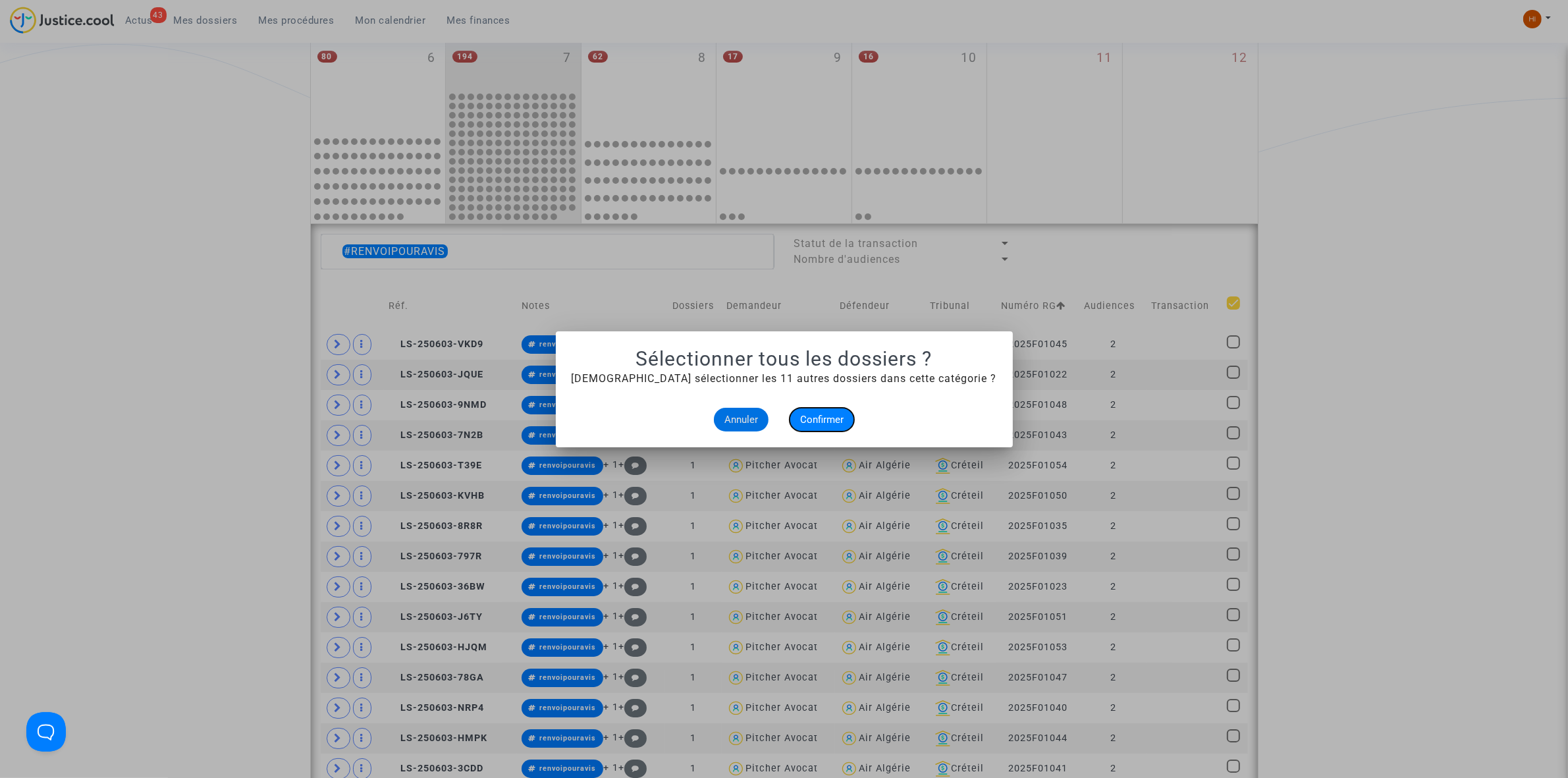
checkbox input "true"
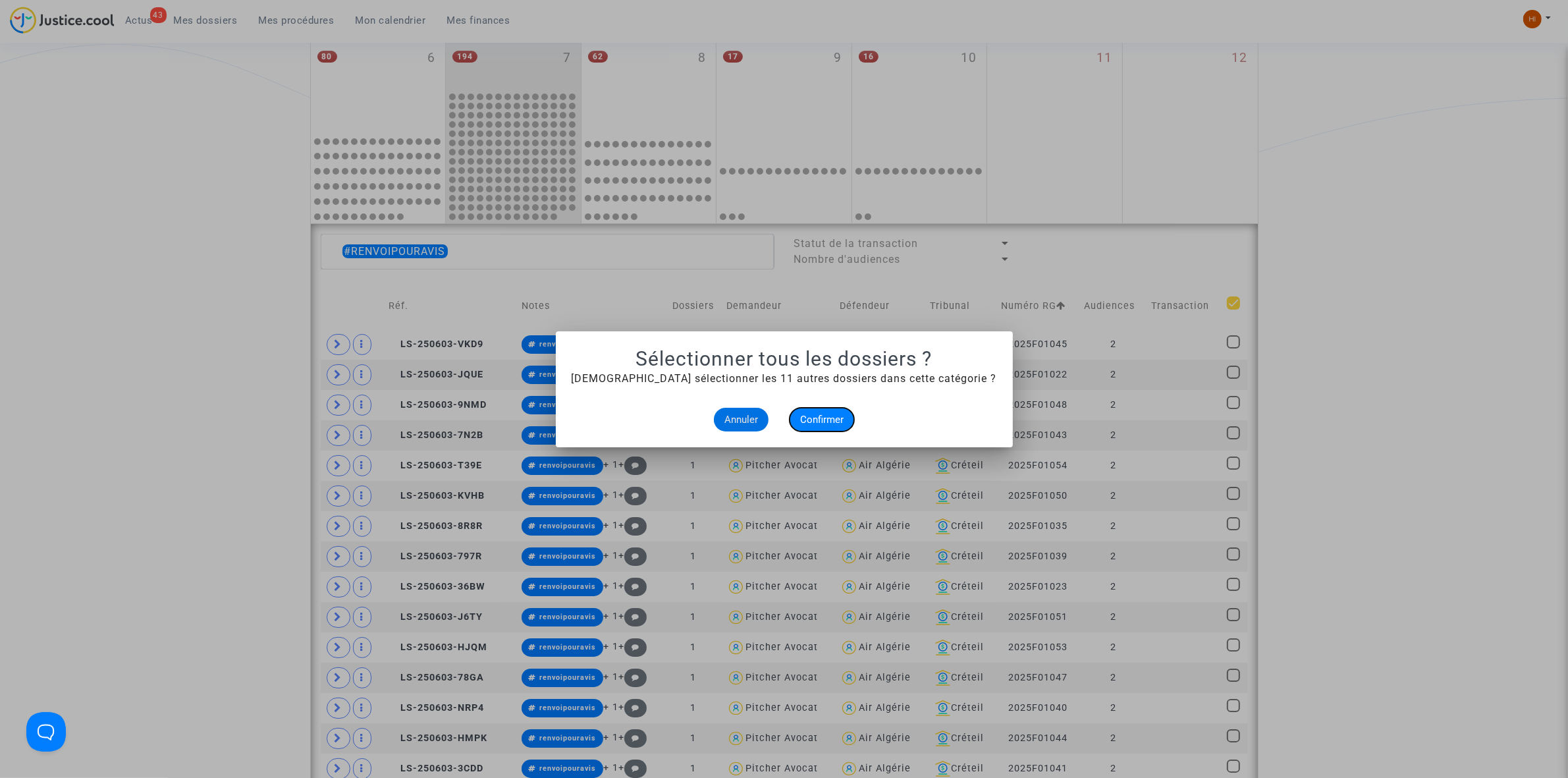
checkbox input "true"
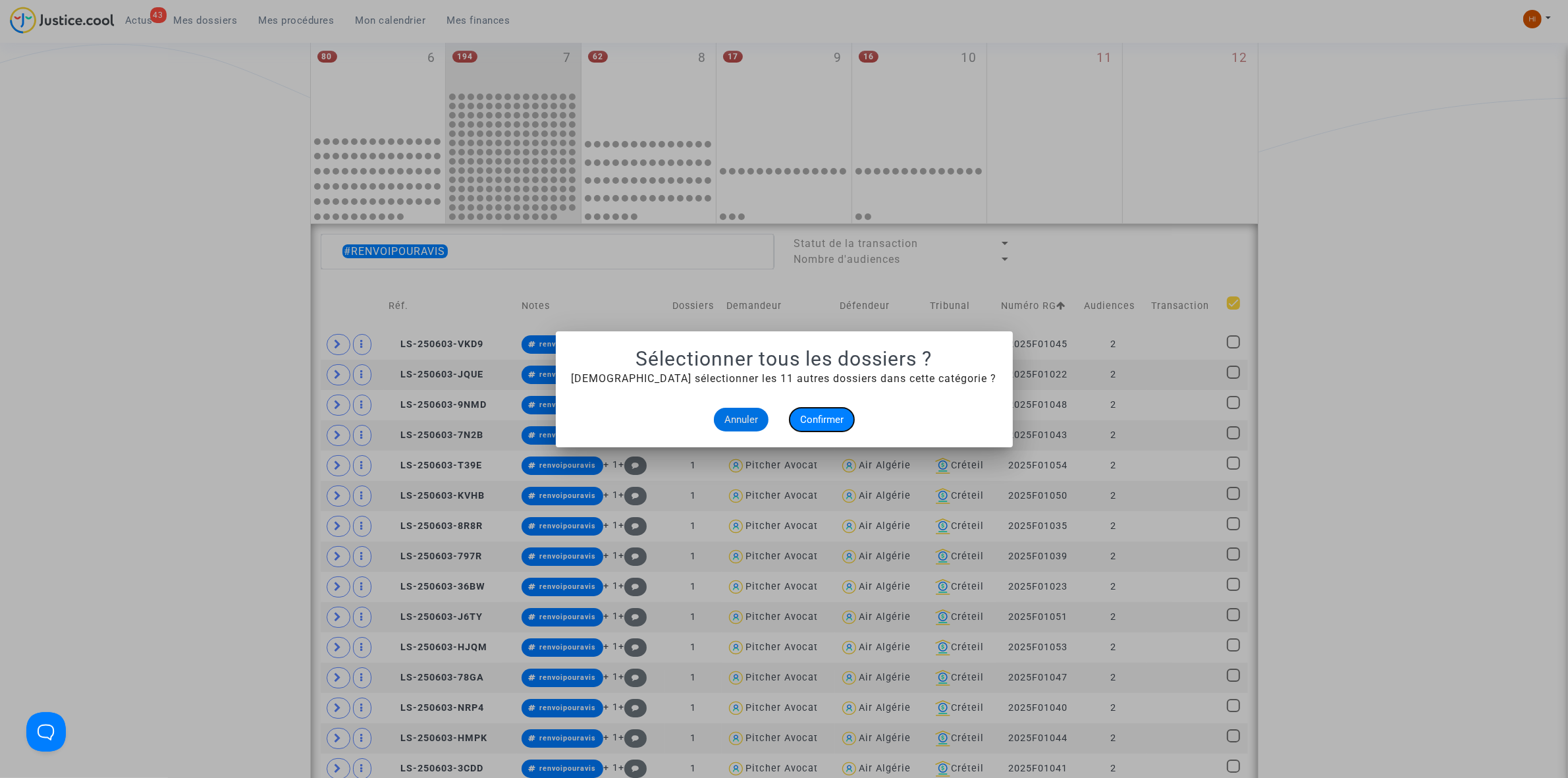
checkbox input "true"
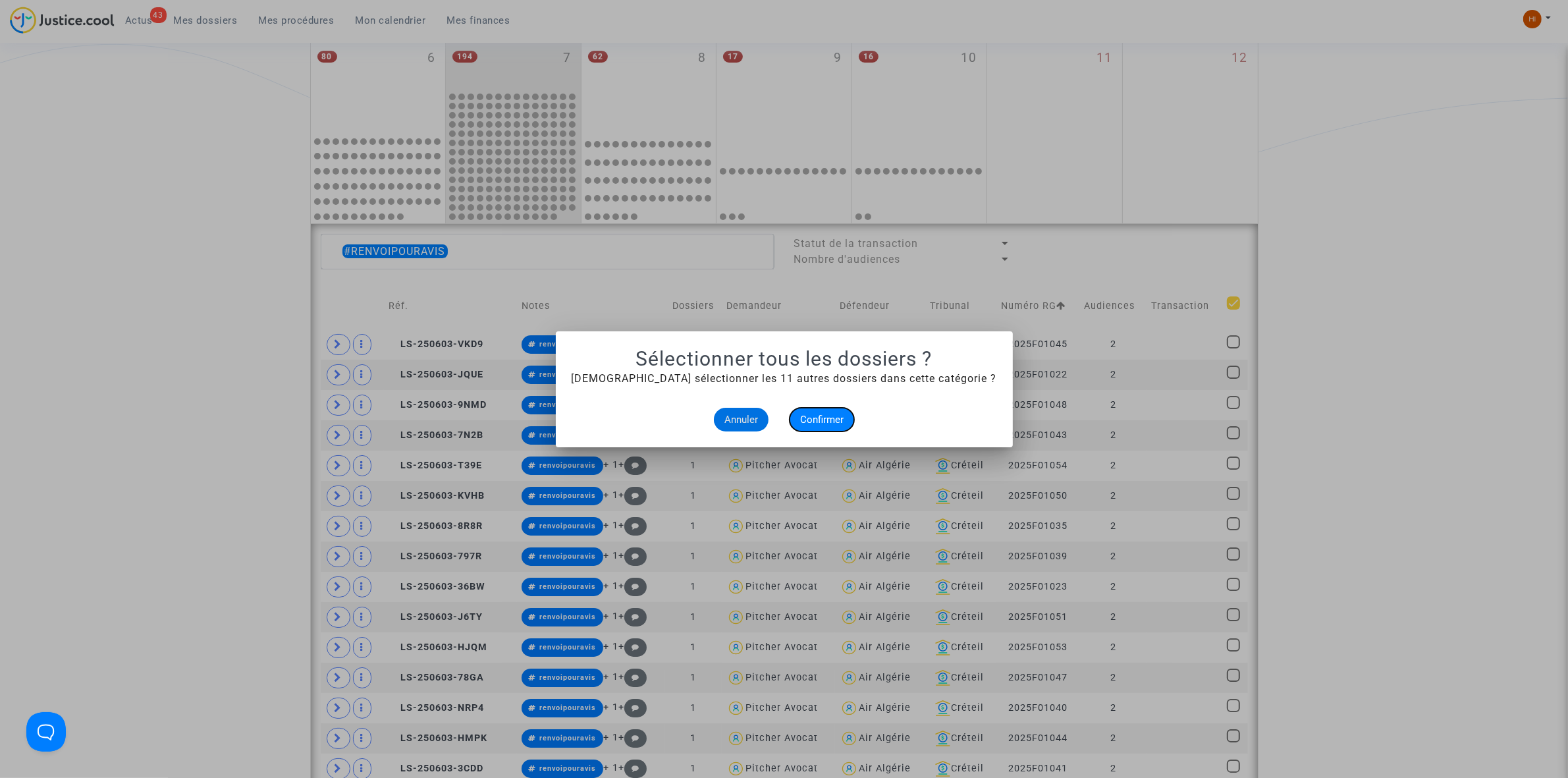
checkbox input "true"
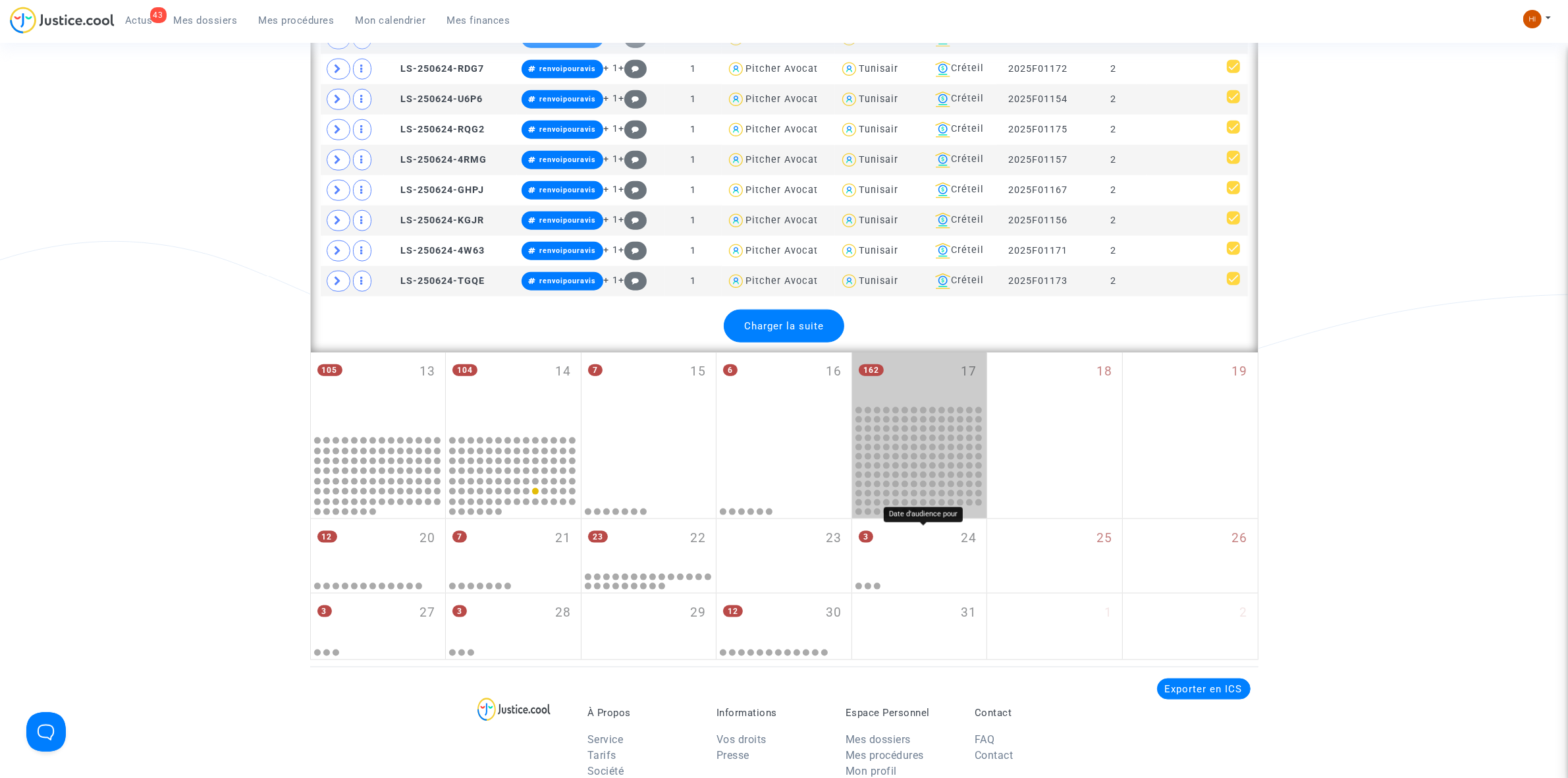
scroll to position [1894, 0]
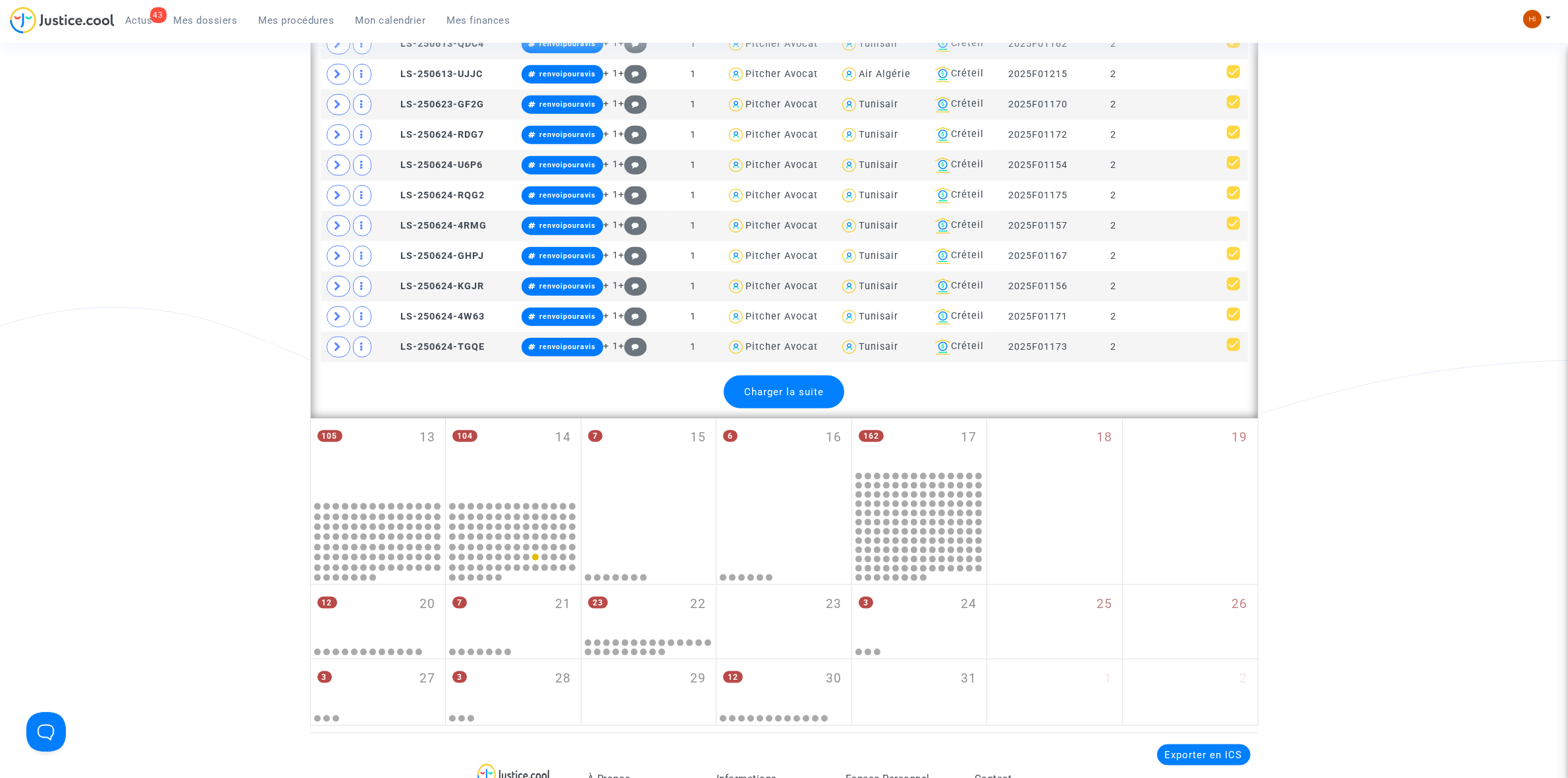
click at [804, 409] on div "Charger la suite" at bounding box center [784, 392] width 121 height 33
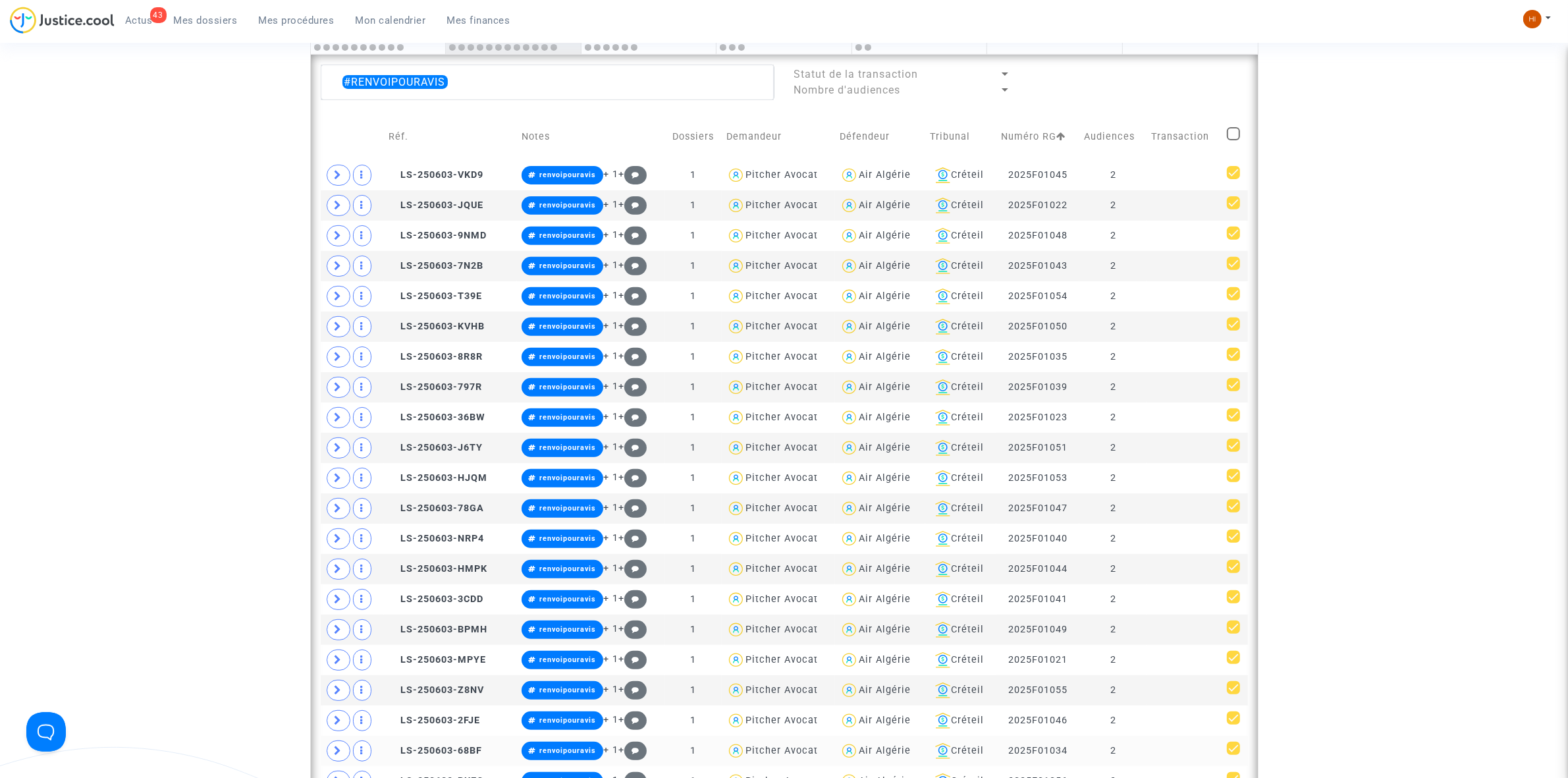
scroll to position [494, 0]
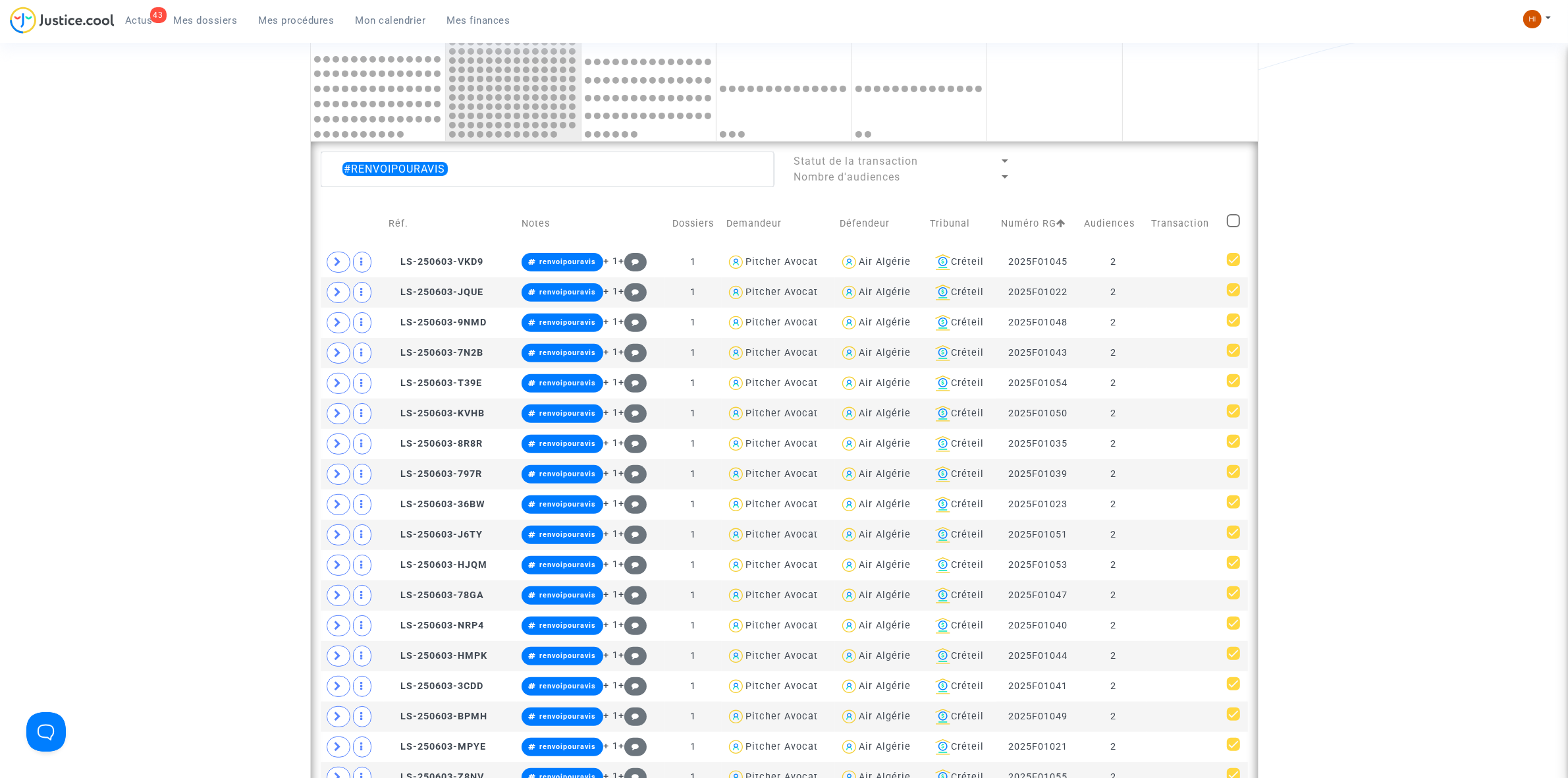
click at [1232, 226] on span at bounding box center [1233, 220] width 13 height 13
click at [1233, 227] on input "checkbox" at bounding box center [1233, 227] width 1 height 1
checkbox input "true"
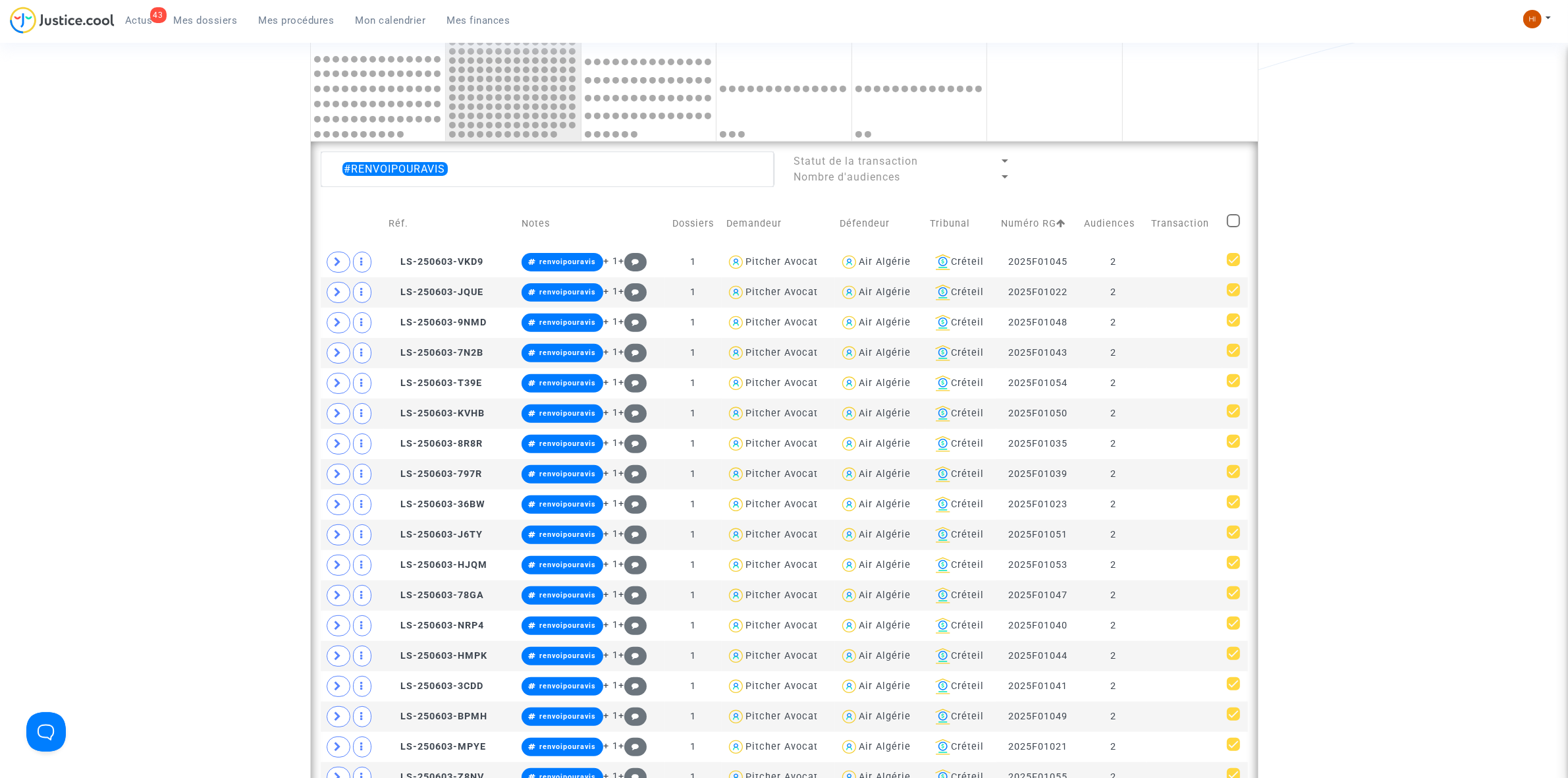
checkbox input "true"
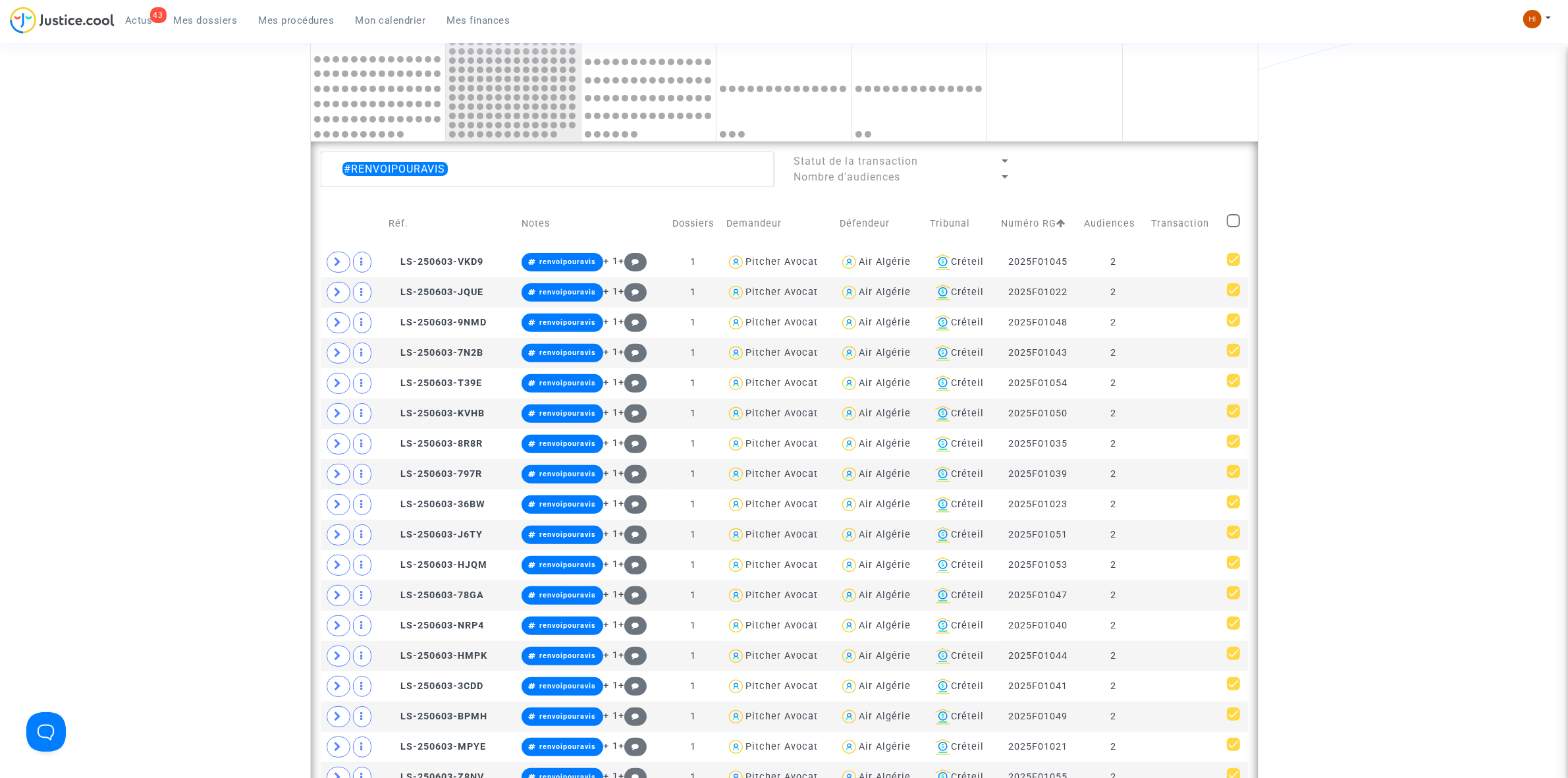
checkbox input "true"
click at [1203, 159] on div "Sélection (61)" at bounding box center [1194, 168] width 104 height 33
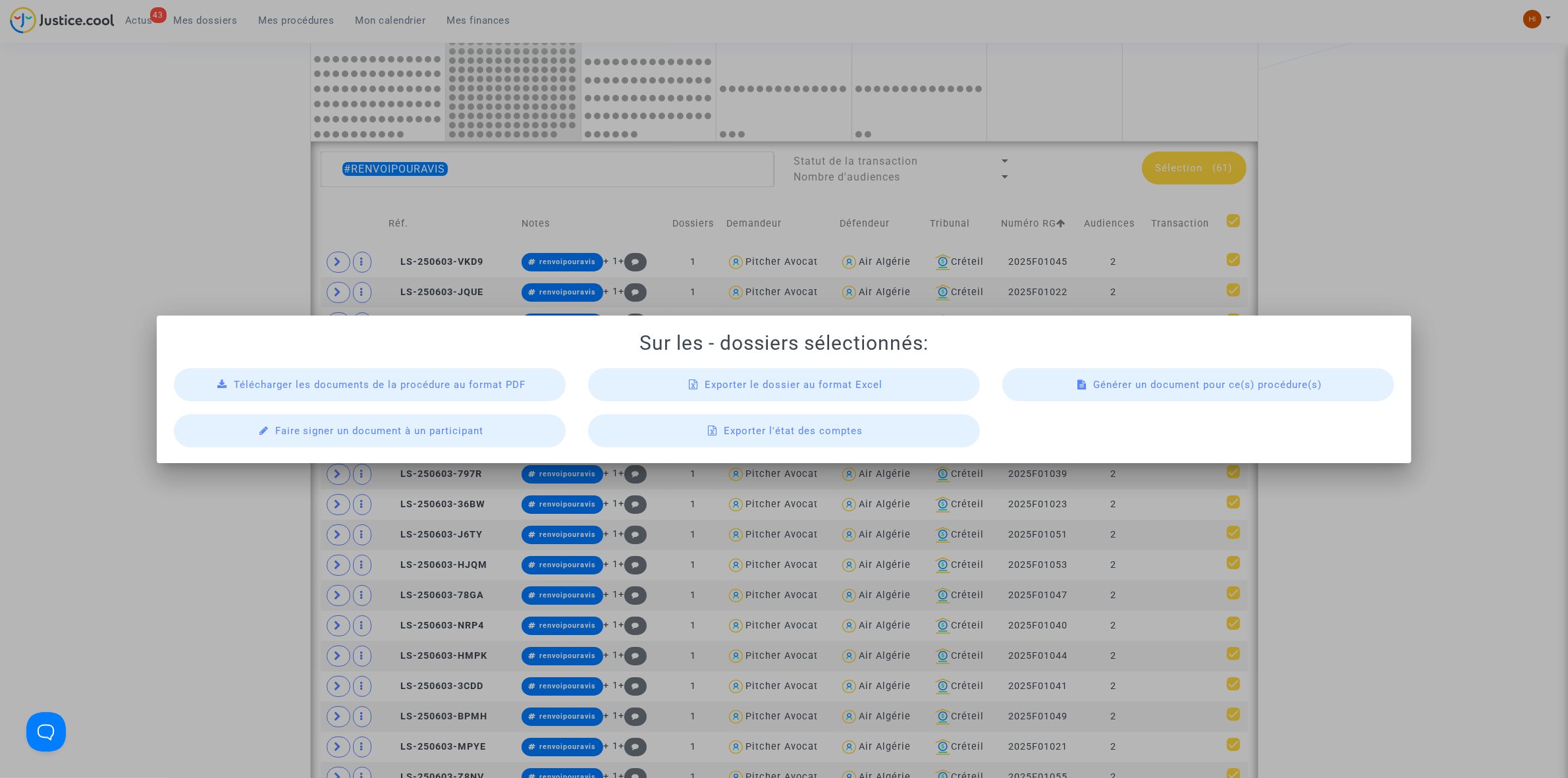
scroll to position [0, 0]
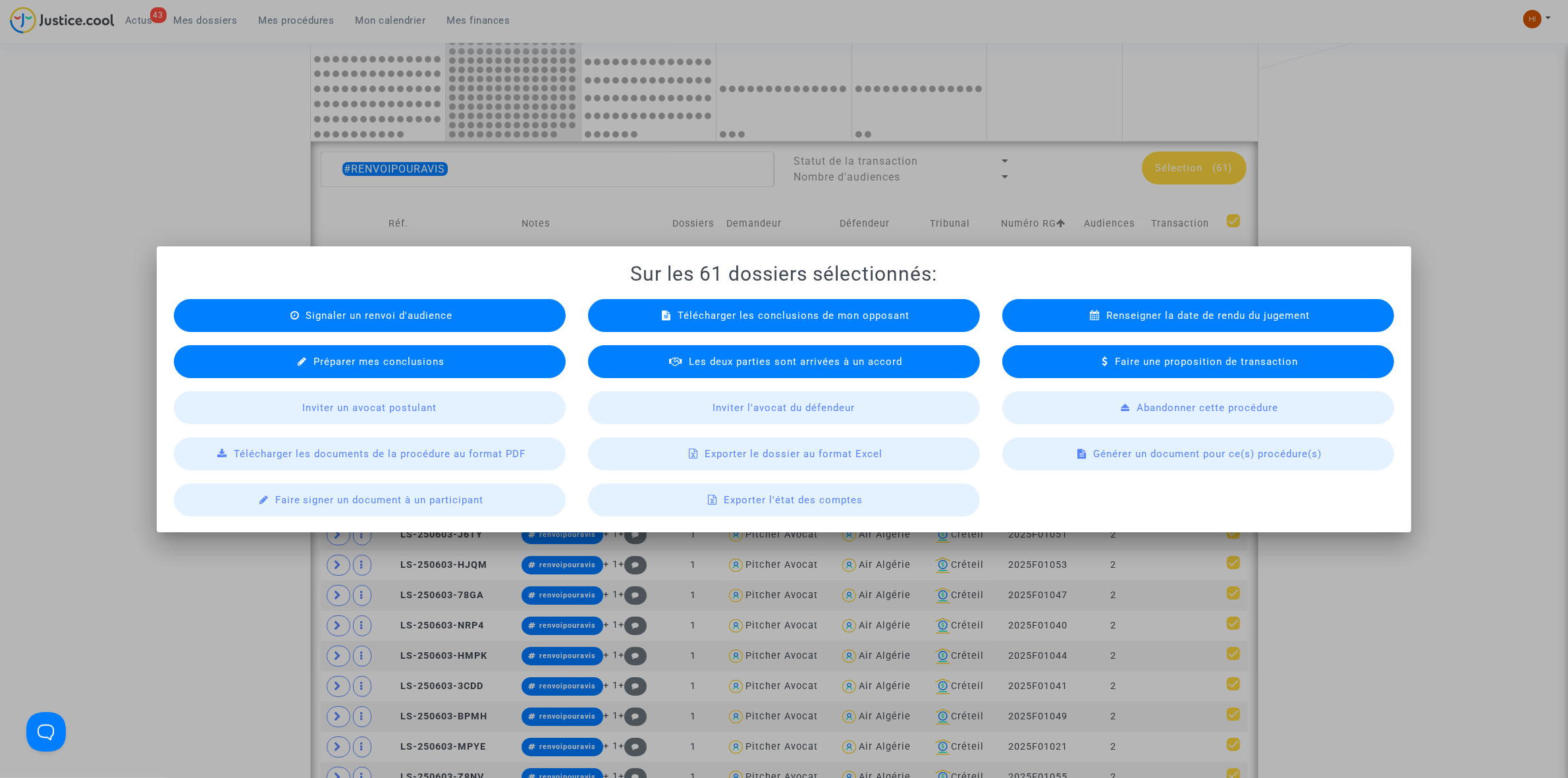
click at [703, 449] on div "Exporter le dossier au format Excel" at bounding box center [784, 454] width 392 height 33
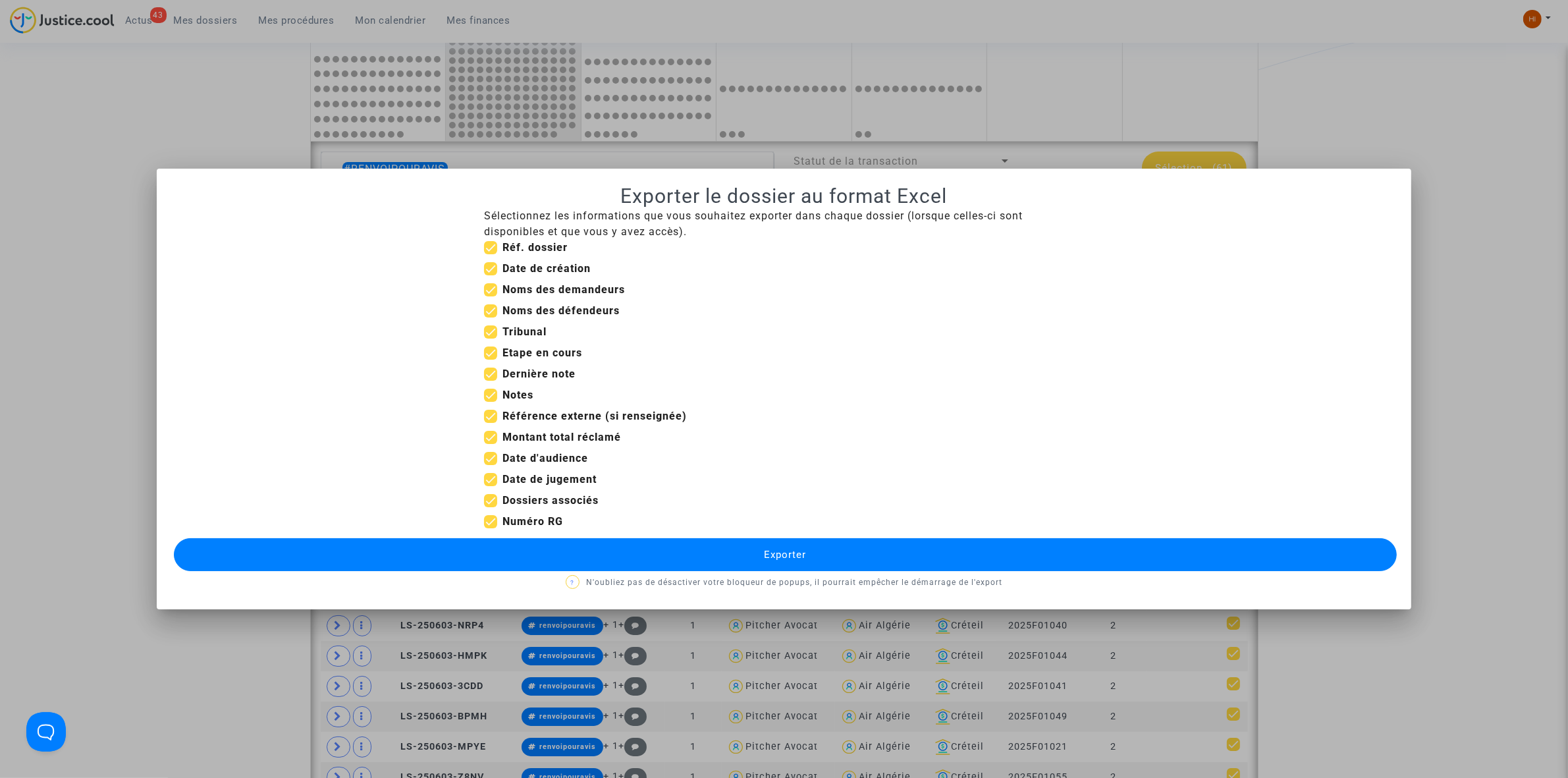
click at [738, 550] on button "Exporter" at bounding box center [785, 555] width 1223 height 33
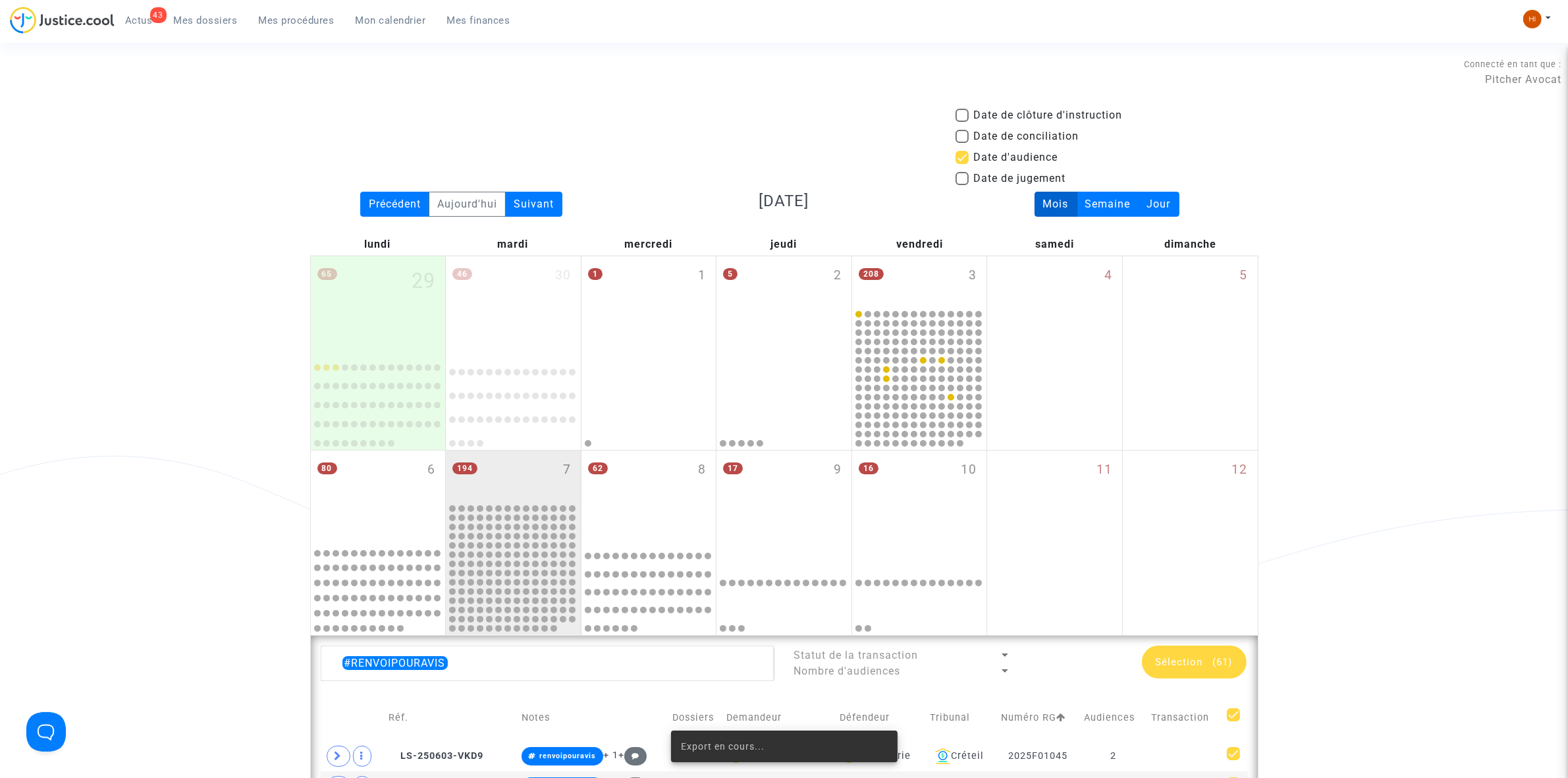
scroll to position [494, 0]
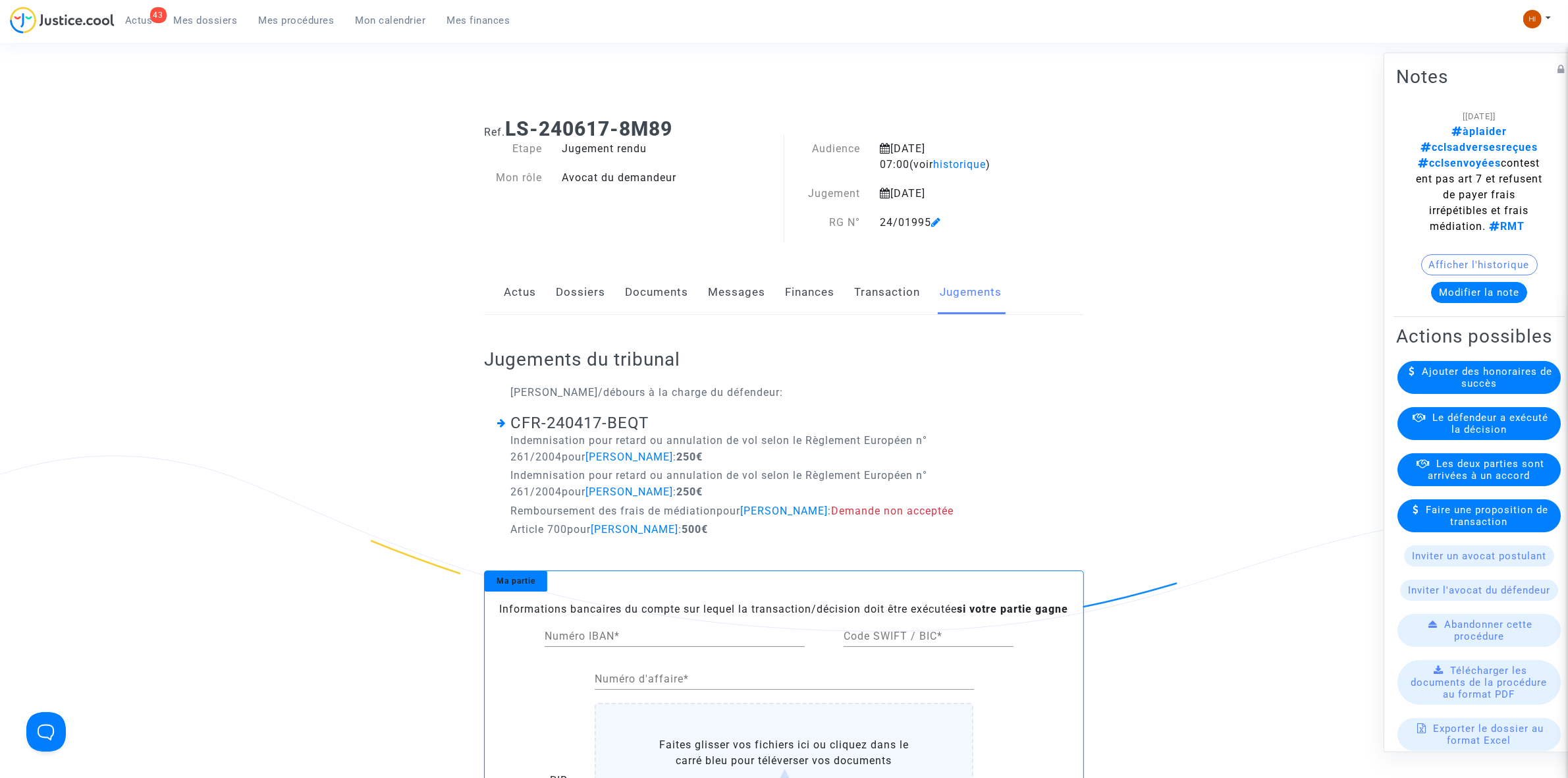
click at [575, 297] on link "Dossiers" at bounding box center [581, 292] width 50 height 43
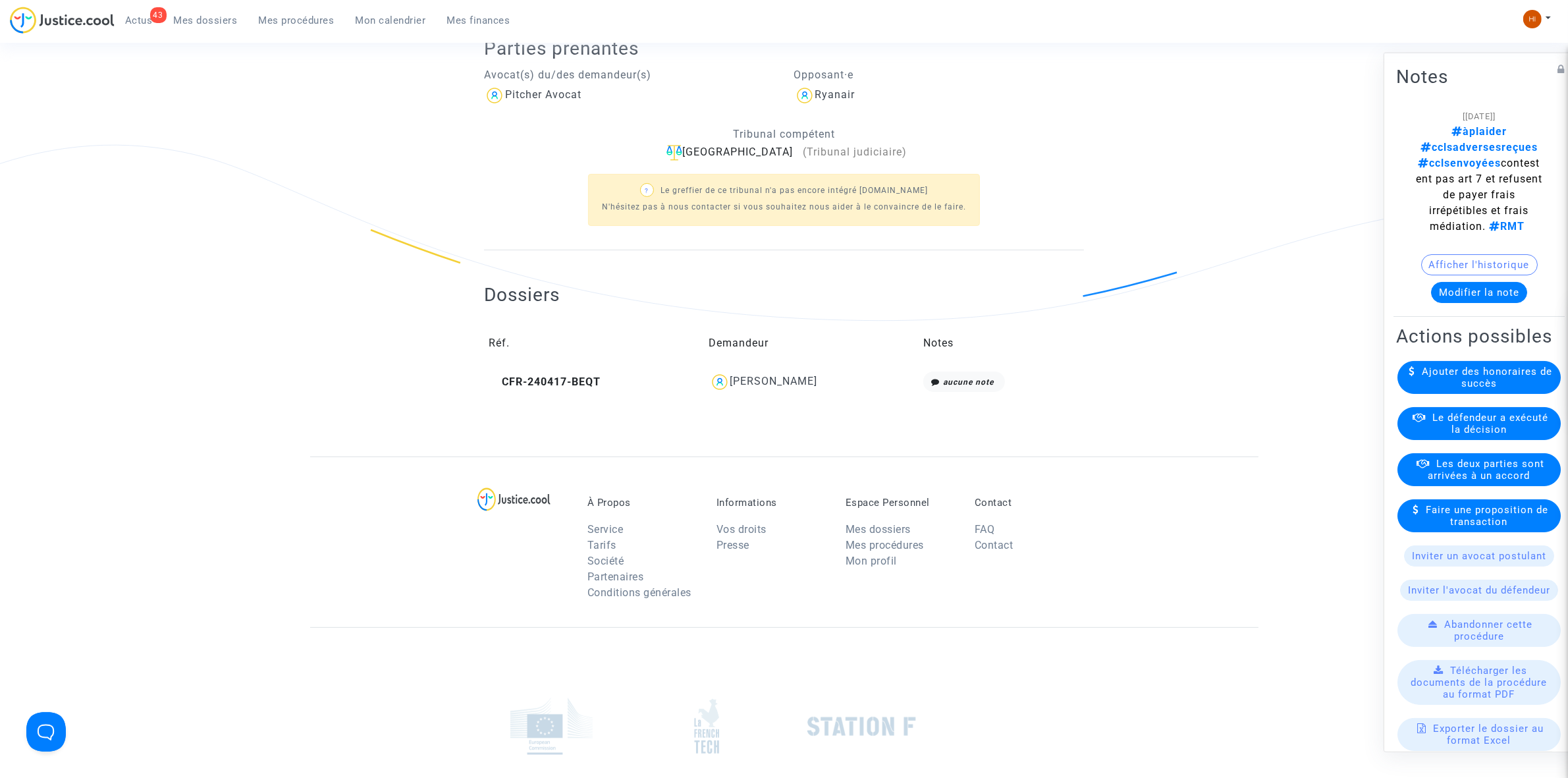
scroll to position [412, 0]
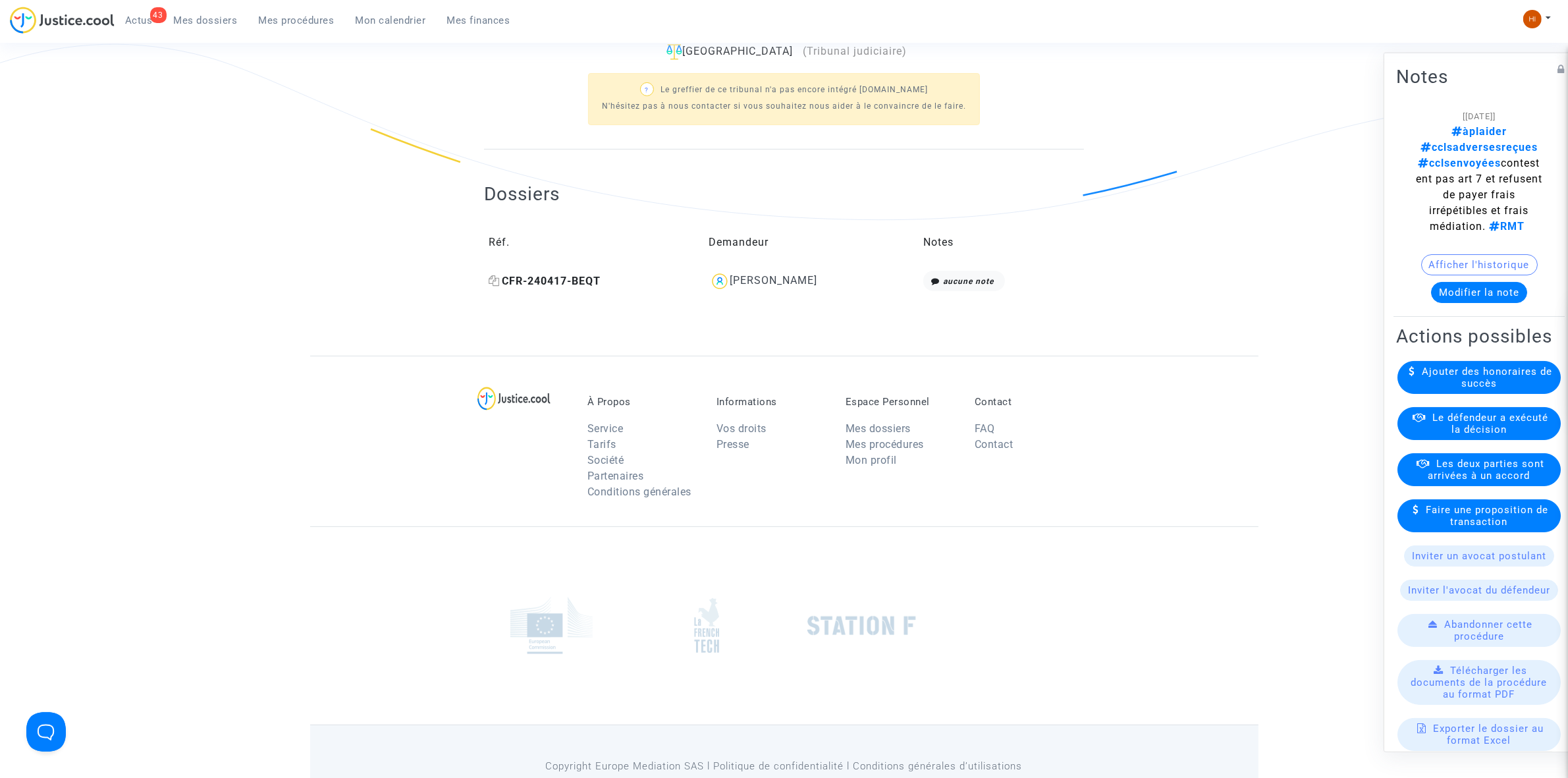
click at [496, 282] on icon at bounding box center [494, 281] width 11 height 10
click at [276, 15] on span "Mes procédures" at bounding box center [296, 21] width 76 height 12
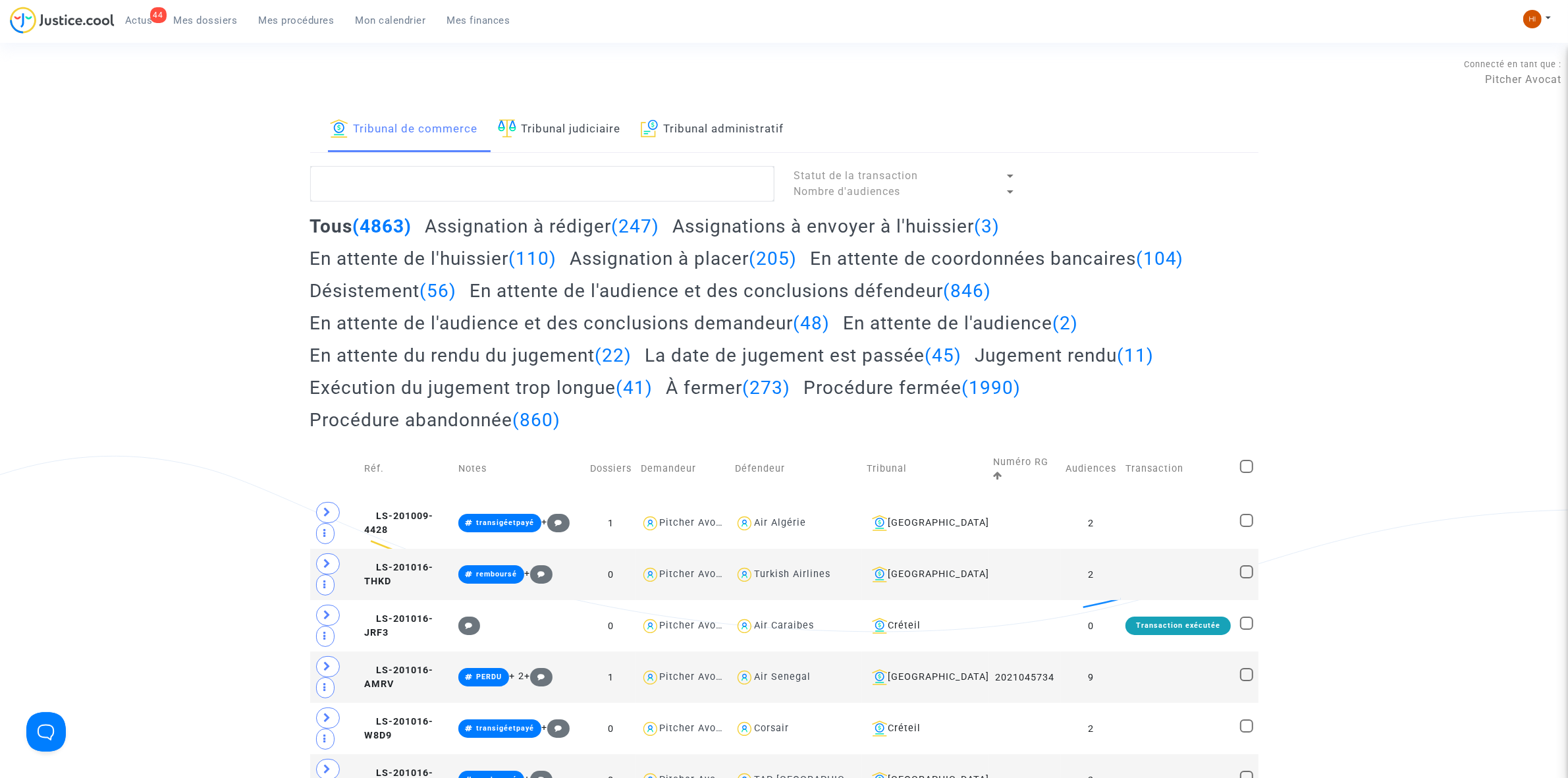
drag, startPoint x: 538, startPoint y: 125, endPoint x: 538, endPoint y: 156, distance: 31.0
click at [538, 125] on link "Tribunal judiciaire" at bounding box center [560, 130] width 123 height 45
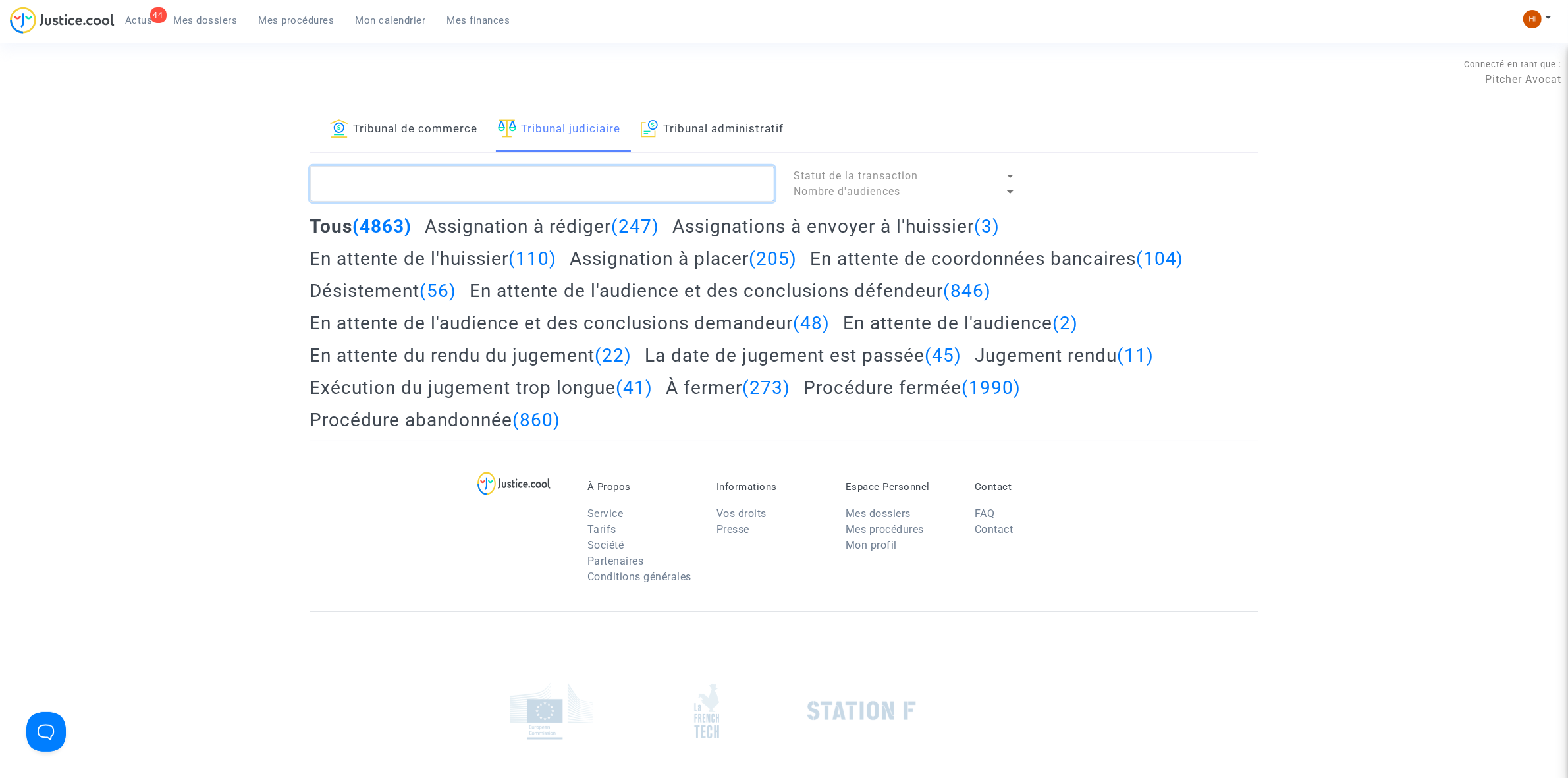
click at [541, 190] on textarea at bounding box center [542, 183] width 464 height 36
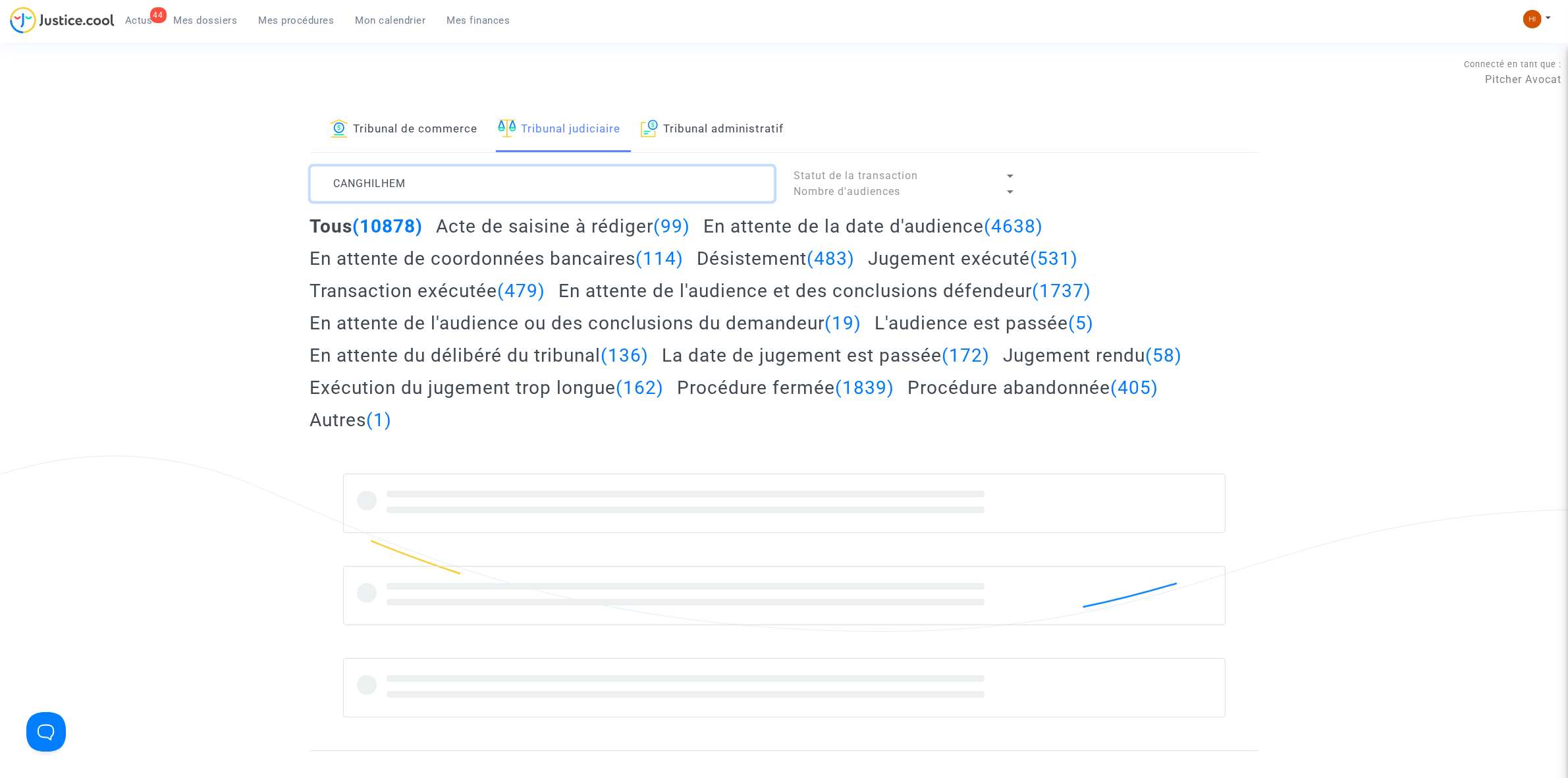
type textarea "CANGHILHEM"
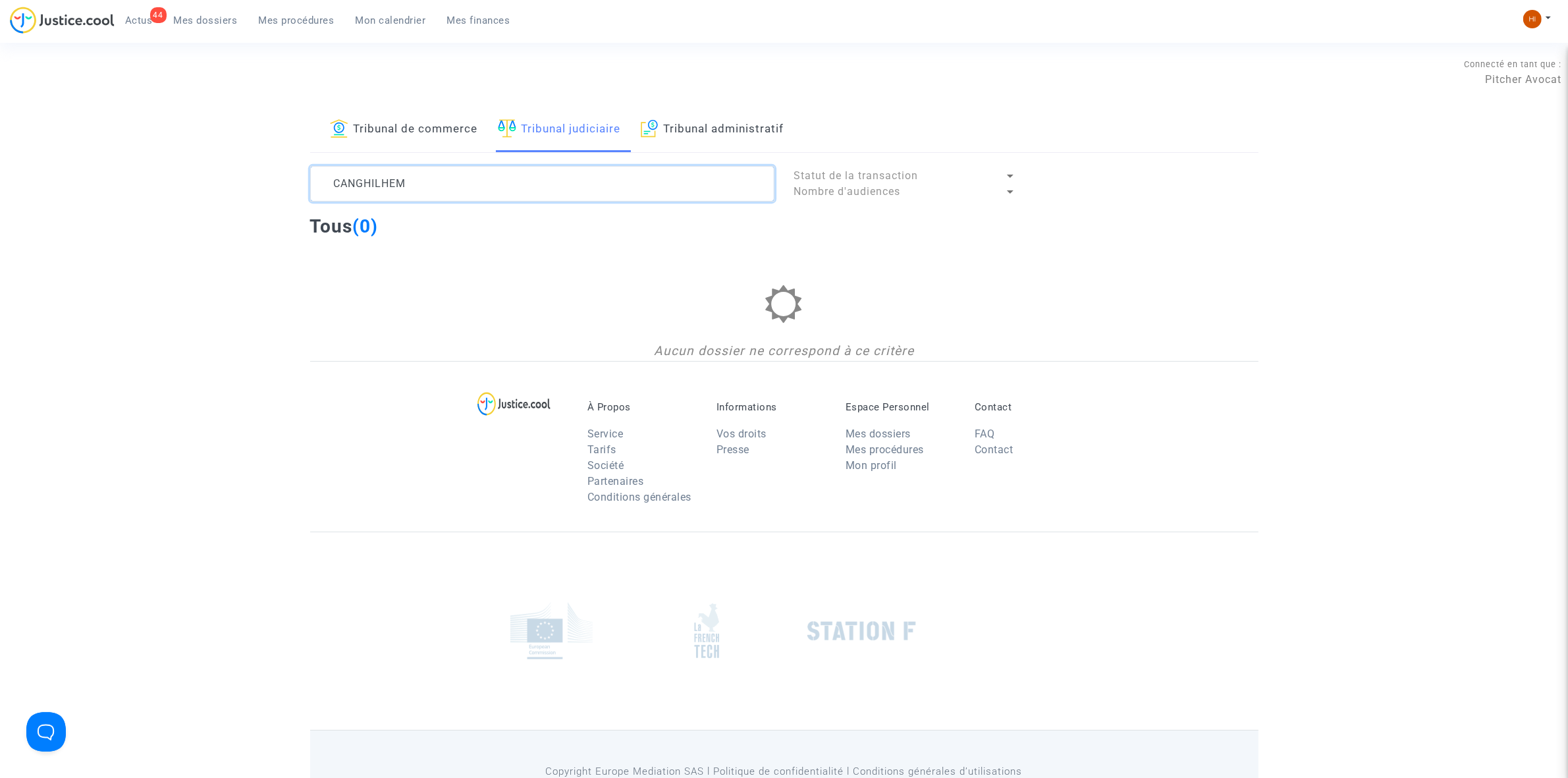
click at [450, 186] on textarea at bounding box center [542, 183] width 464 height 36
drag, startPoint x: 450, startPoint y: 186, endPoint x: 202, endPoint y: 206, distance: 248.8
click at [202, 206] on div "Tribunal de commerce Tribunal judiciaire Tribunal administratif CANGHILHEM Stat…" at bounding box center [784, 235] width 1568 height 254
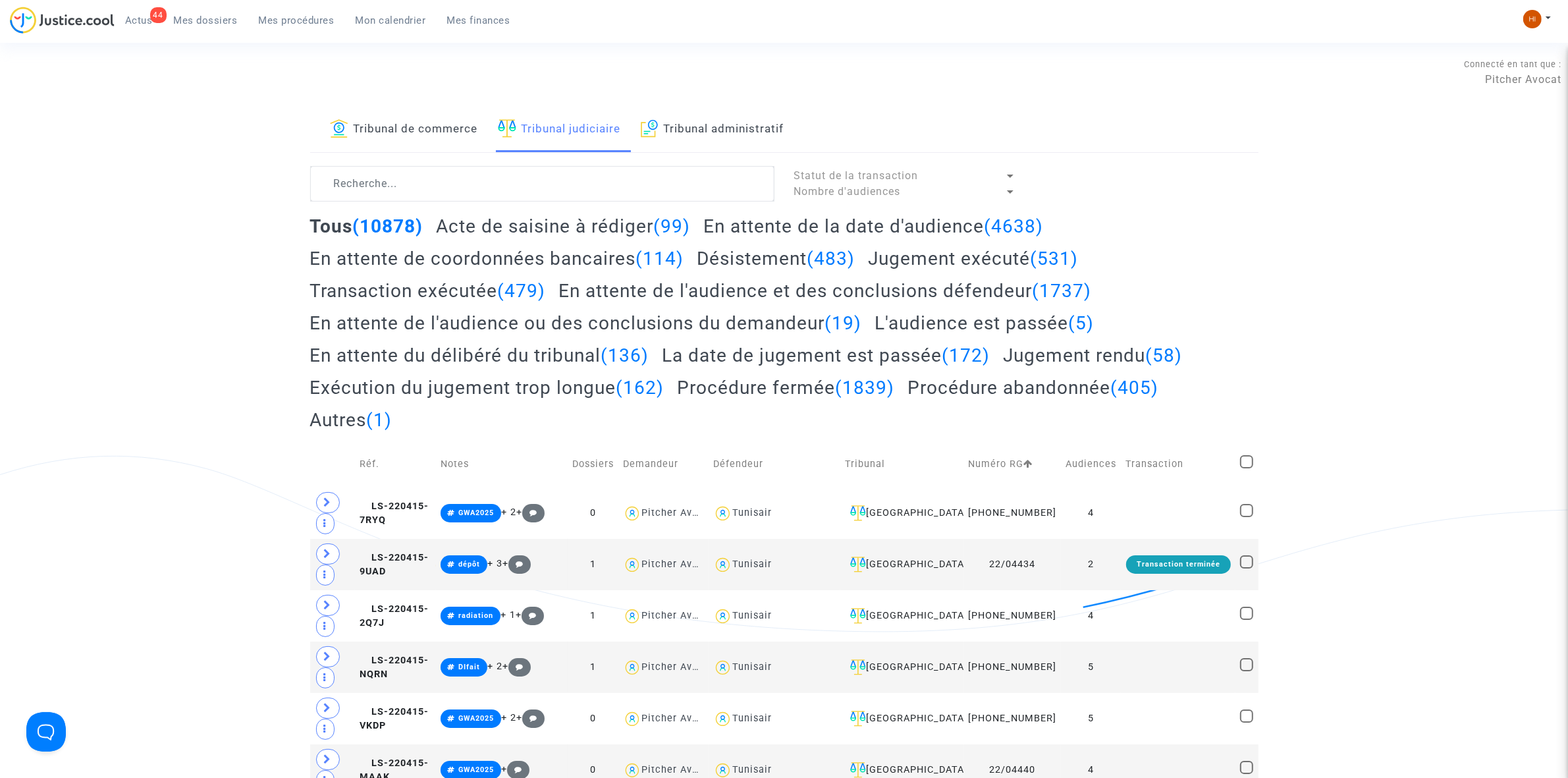
click at [189, 10] on link "Mes dossiers" at bounding box center [206, 20] width 85 height 20
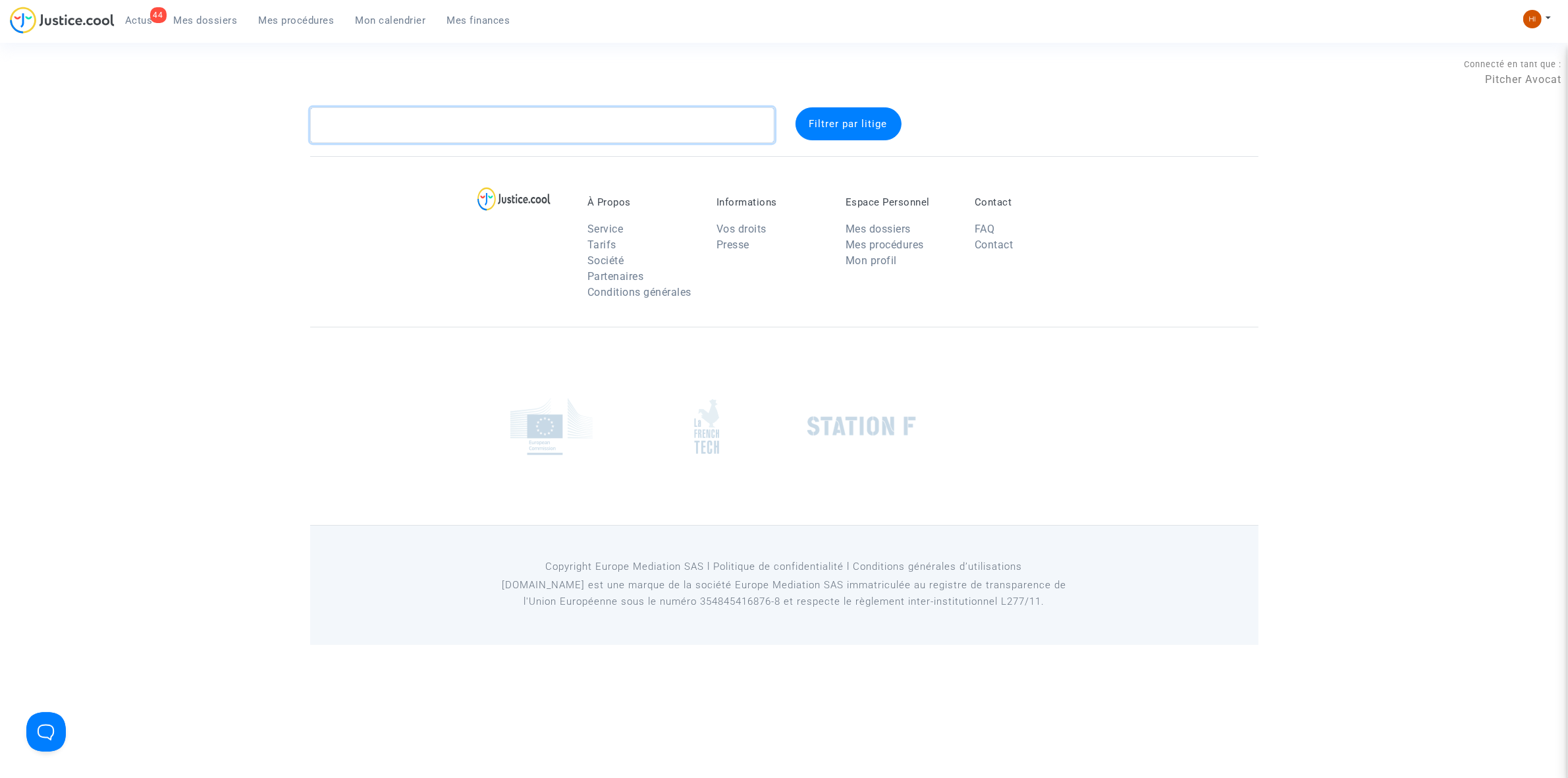
click at [415, 122] on textarea at bounding box center [542, 125] width 464 height 36
paste textarea "CANGHILHEM"
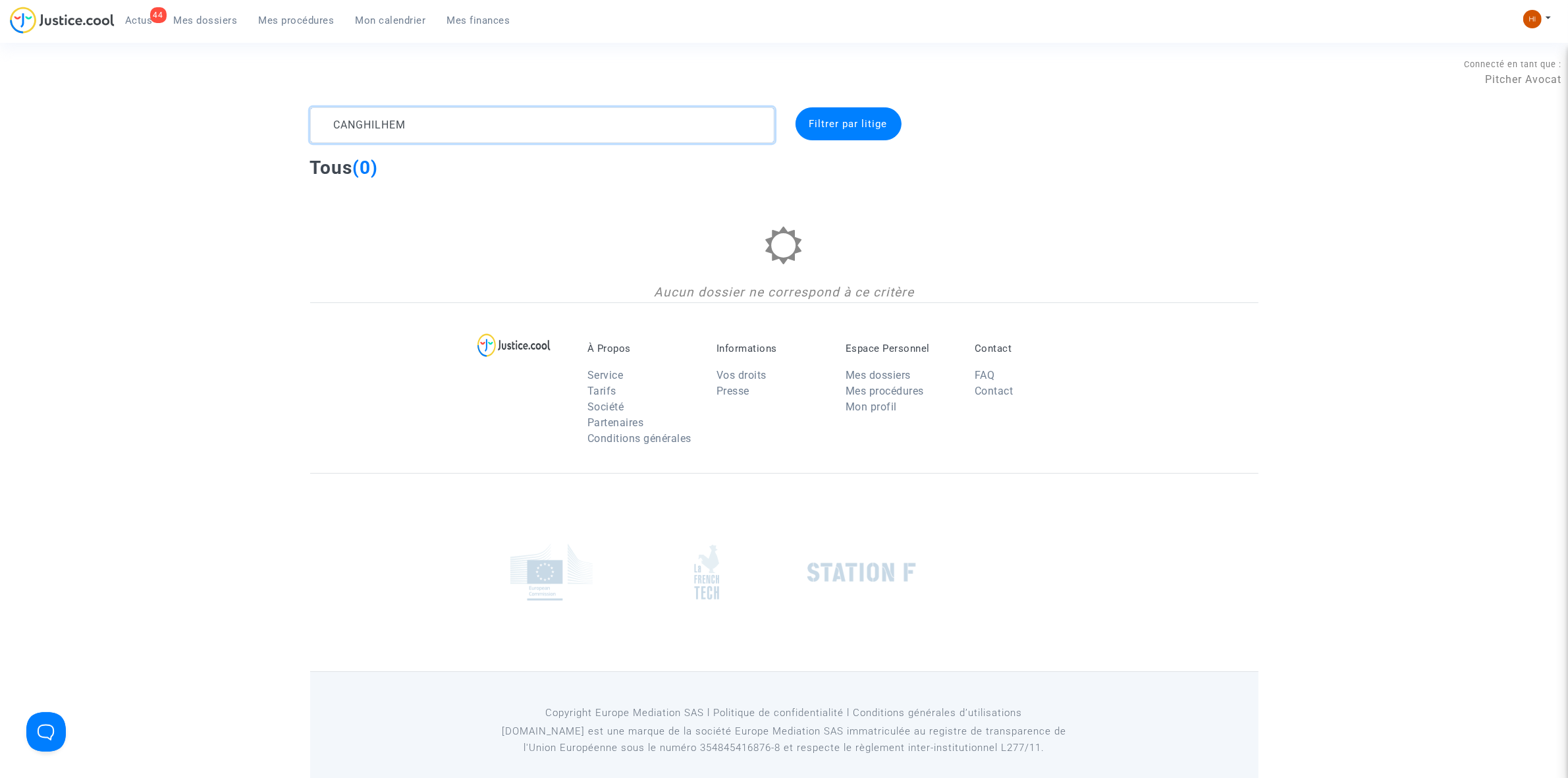
click at [488, 121] on textarea at bounding box center [542, 125] width 464 height 36
drag, startPoint x: 488, startPoint y: 121, endPoint x: 313, endPoint y: 137, distance: 175.7
click at [313, 137] on textarea at bounding box center [542, 125] width 464 height 36
type textarea "C"
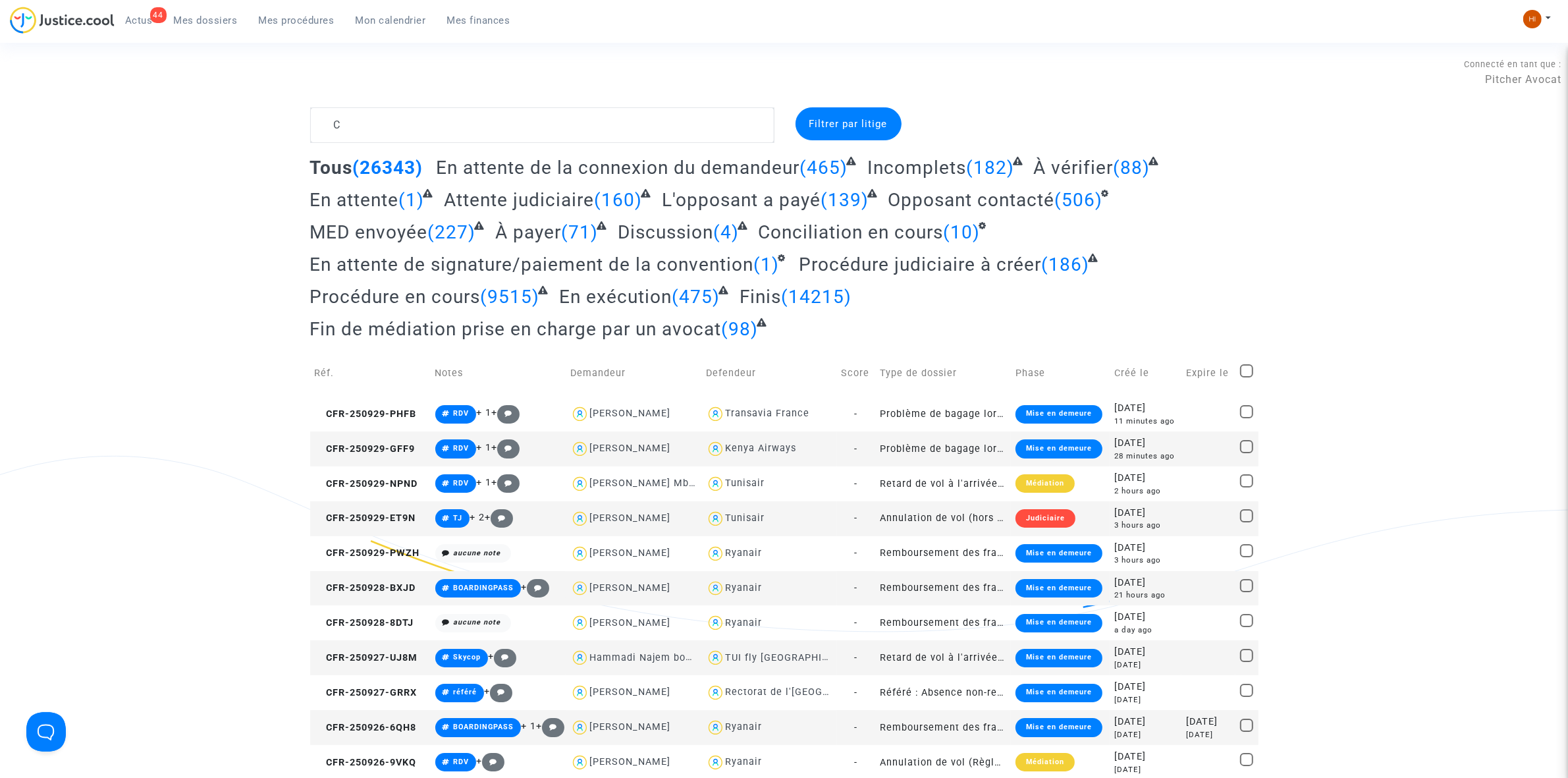
drag, startPoint x: 304, startPoint y: 23, endPoint x: 322, endPoint y: 0, distance: 29.2
click at [304, 23] on span "Mes procédures" at bounding box center [296, 21] width 76 height 12
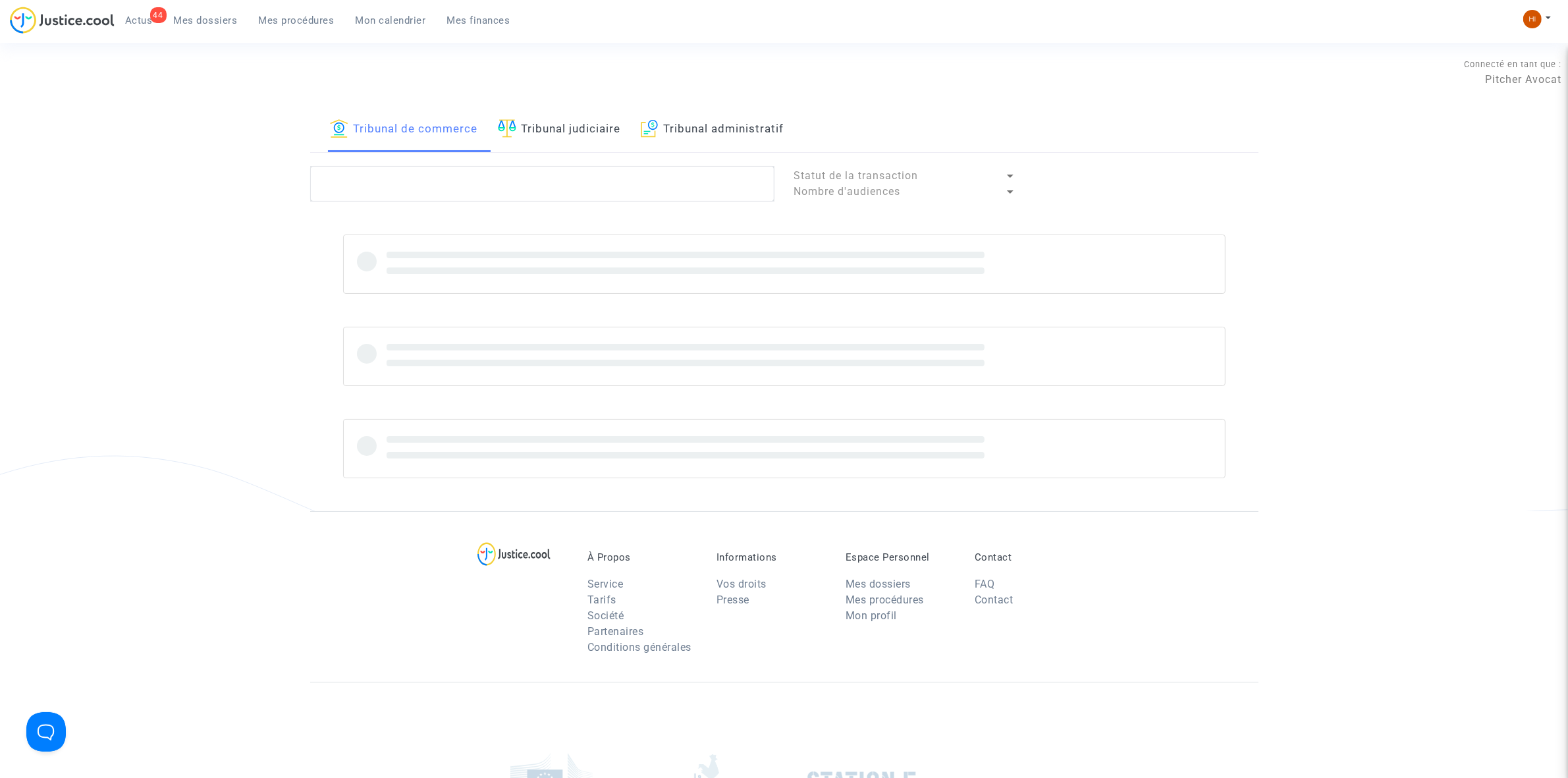
click at [614, 130] on link "Tribunal judiciaire" at bounding box center [560, 130] width 123 height 45
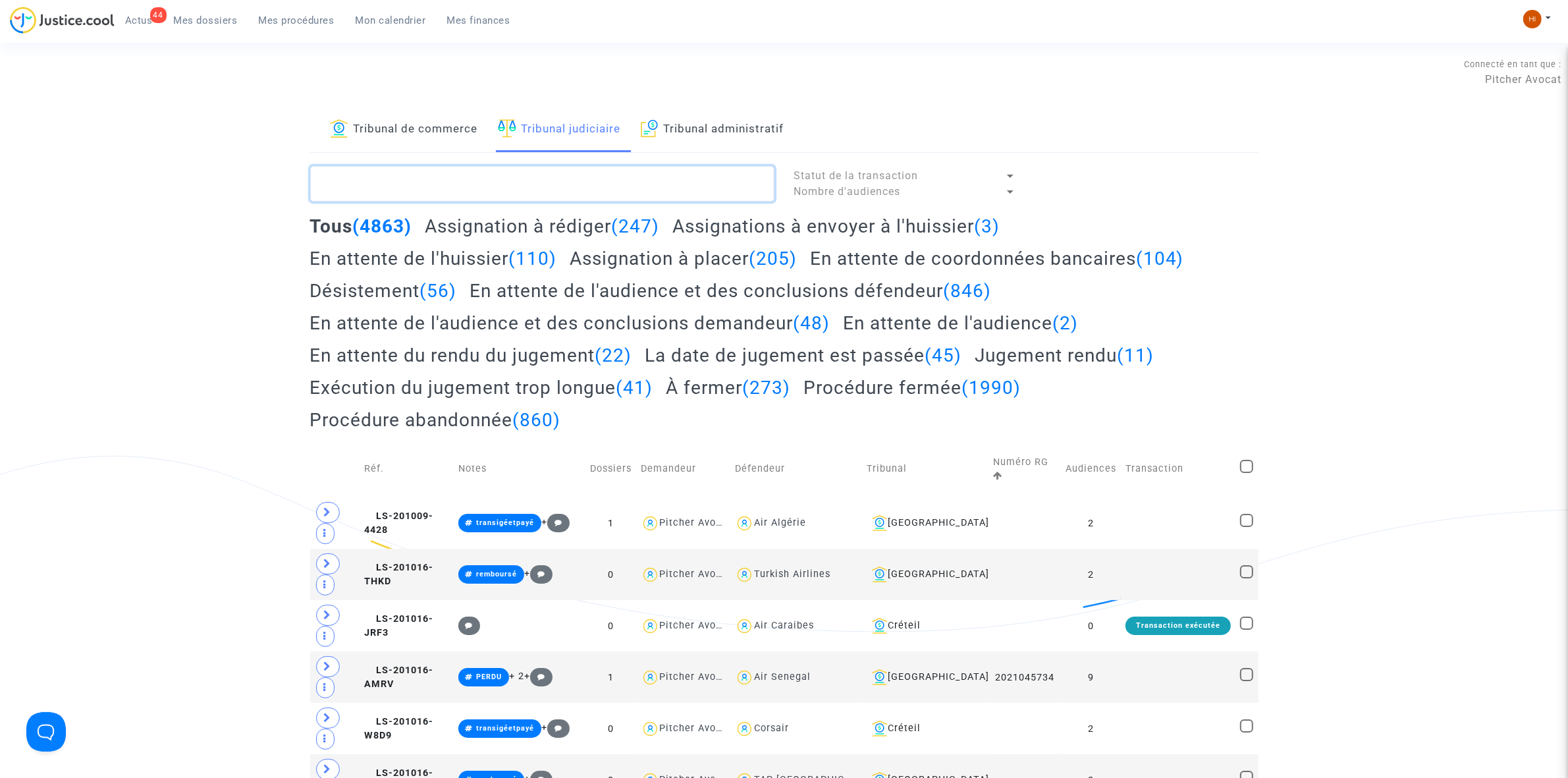
click at [595, 185] on textarea at bounding box center [542, 183] width 464 height 36
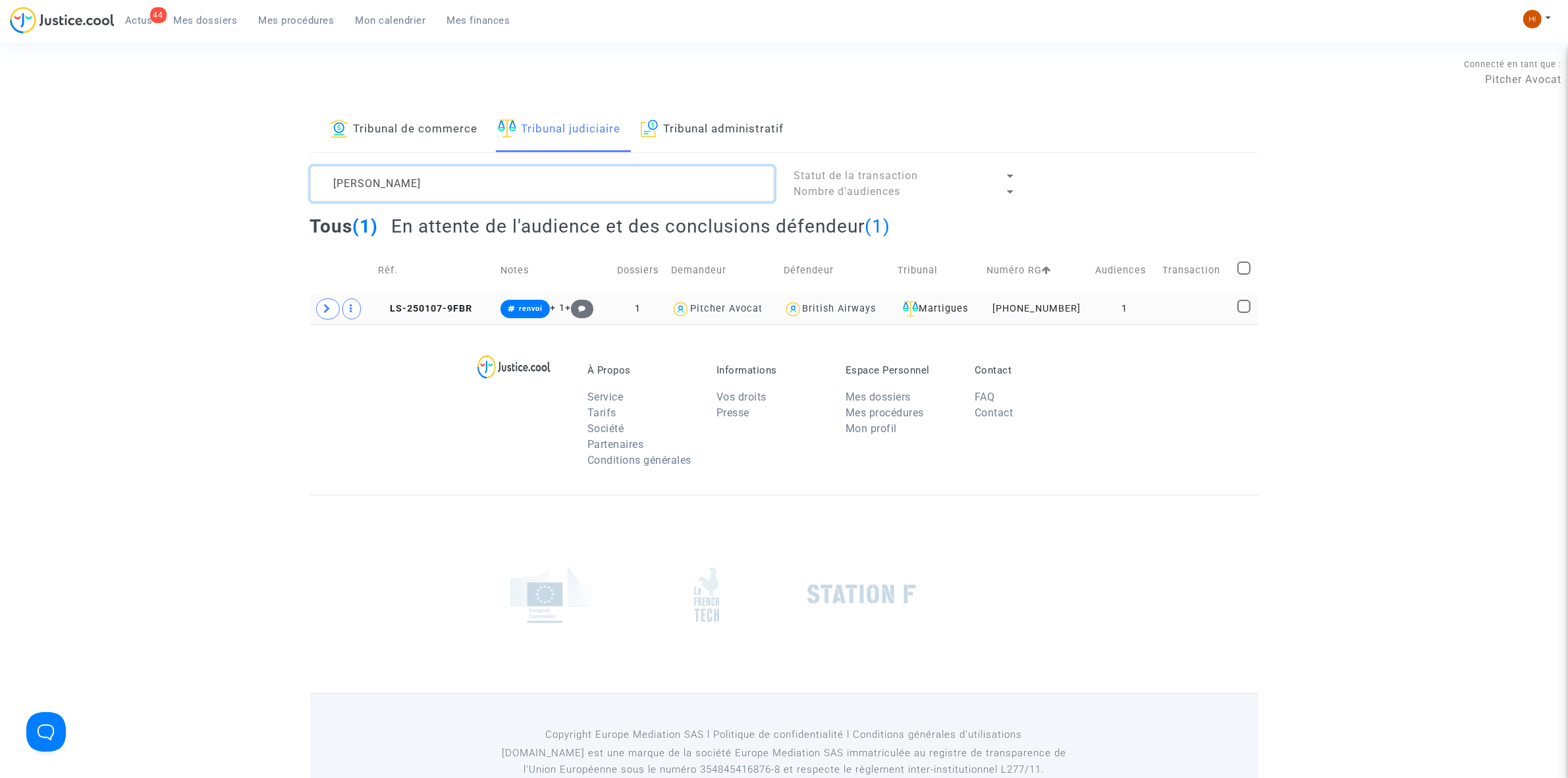
type textarea "CHRISTOPHE CAN"
click at [1140, 309] on td "1" at bounding box center [1125, 309] width 67 height 30
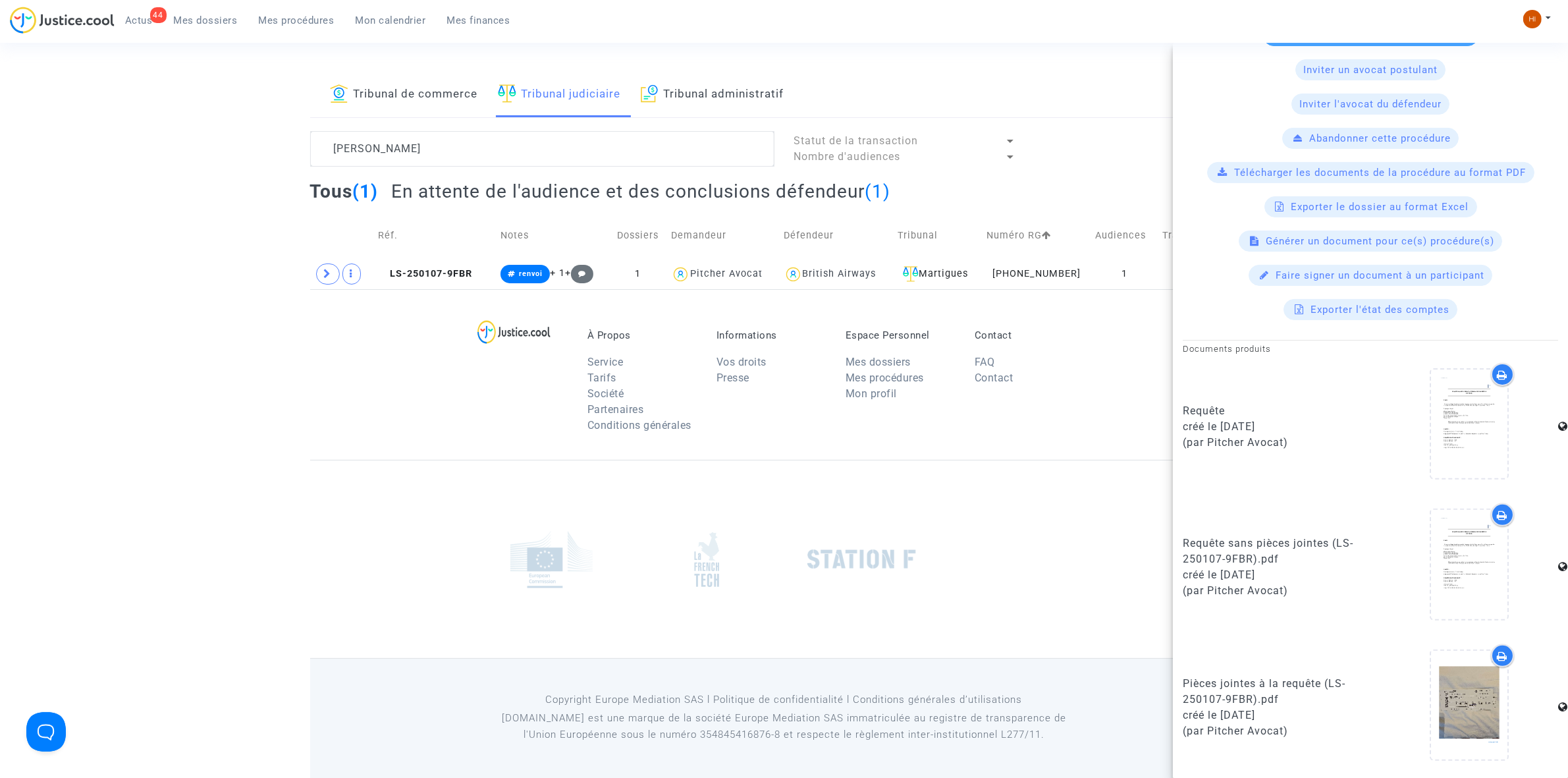
scroll to position [37, 0]
click at [455, 278] on span "LS-250107-9FBR" at bounding box center [425, 273] width 94 height 11
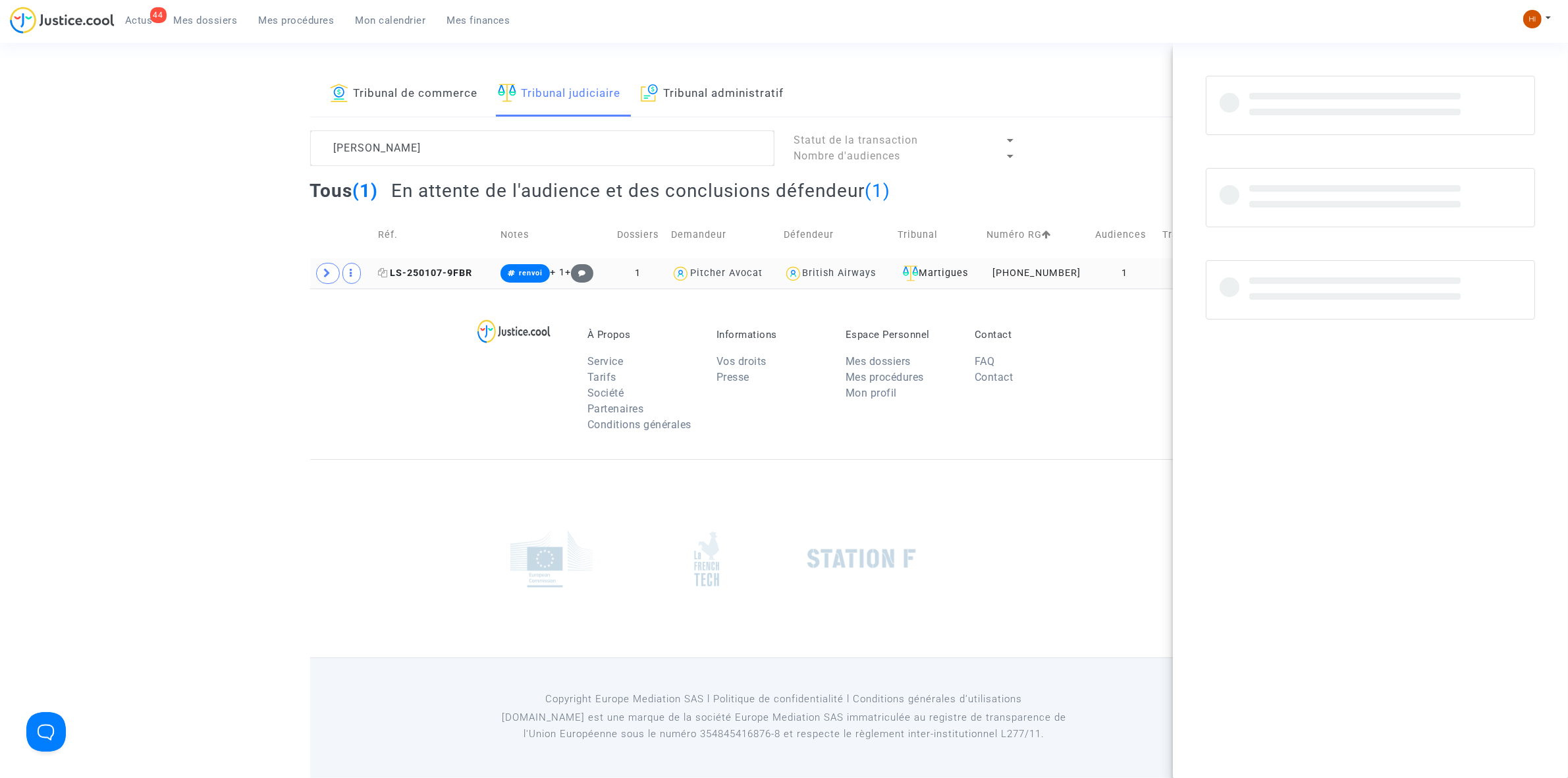
scroll to position [0, 0]
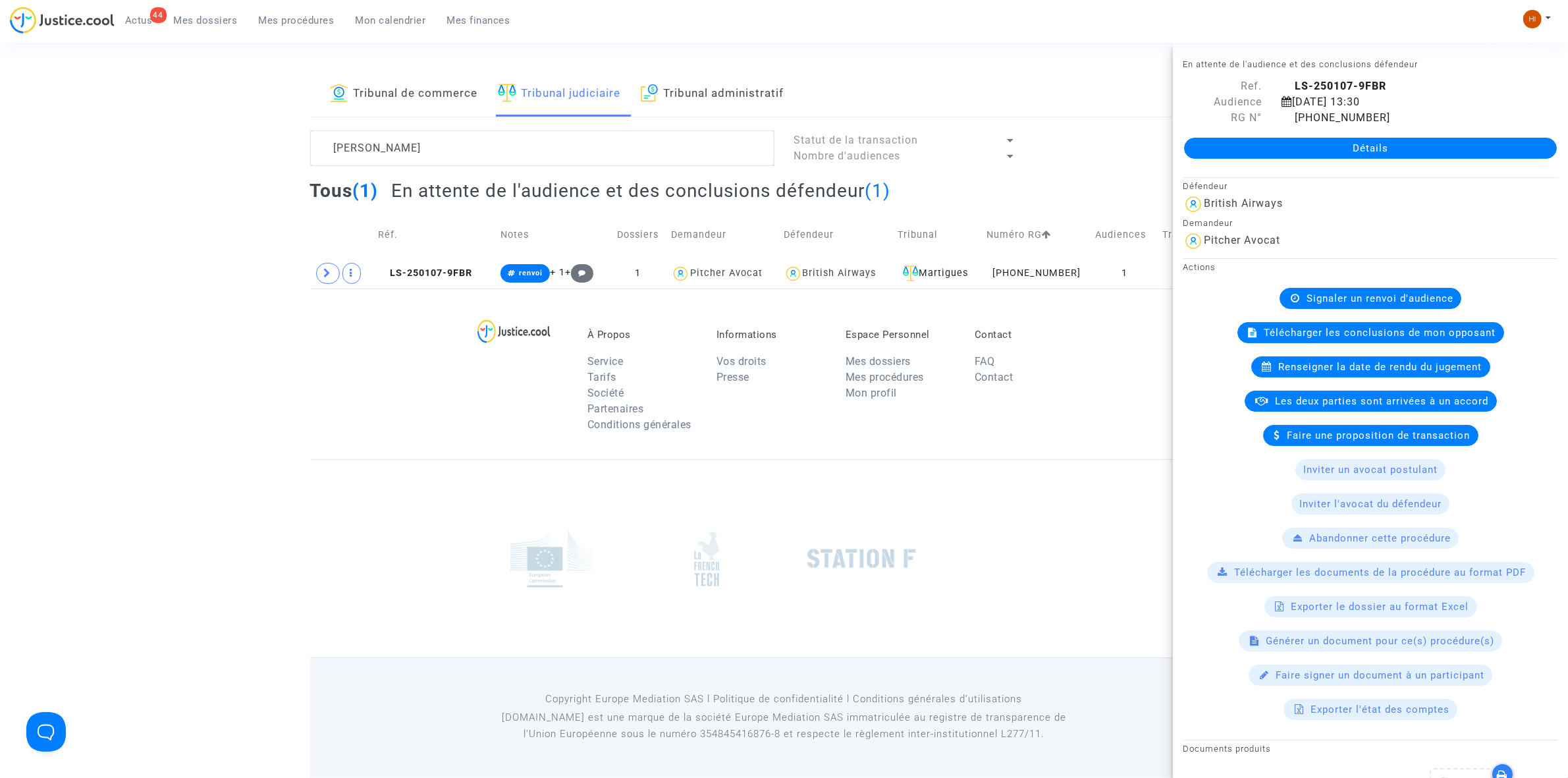
click at [1292, 137] on link "Détails" at bounding box center [1371, 148] width 373 height 21
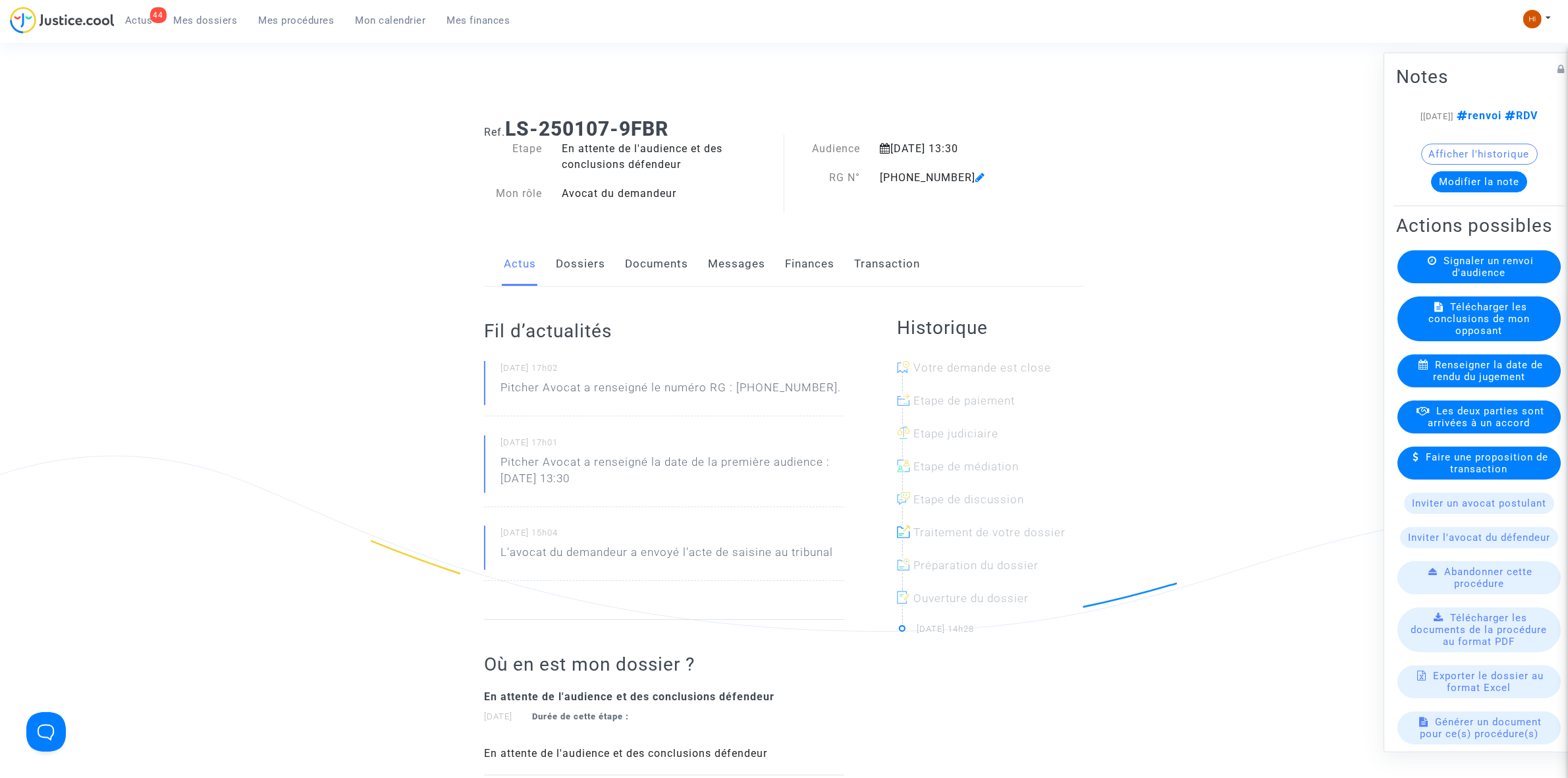
click at [636, 243] on link "Documents" at bounding box center [656, 264] width 63 height 43
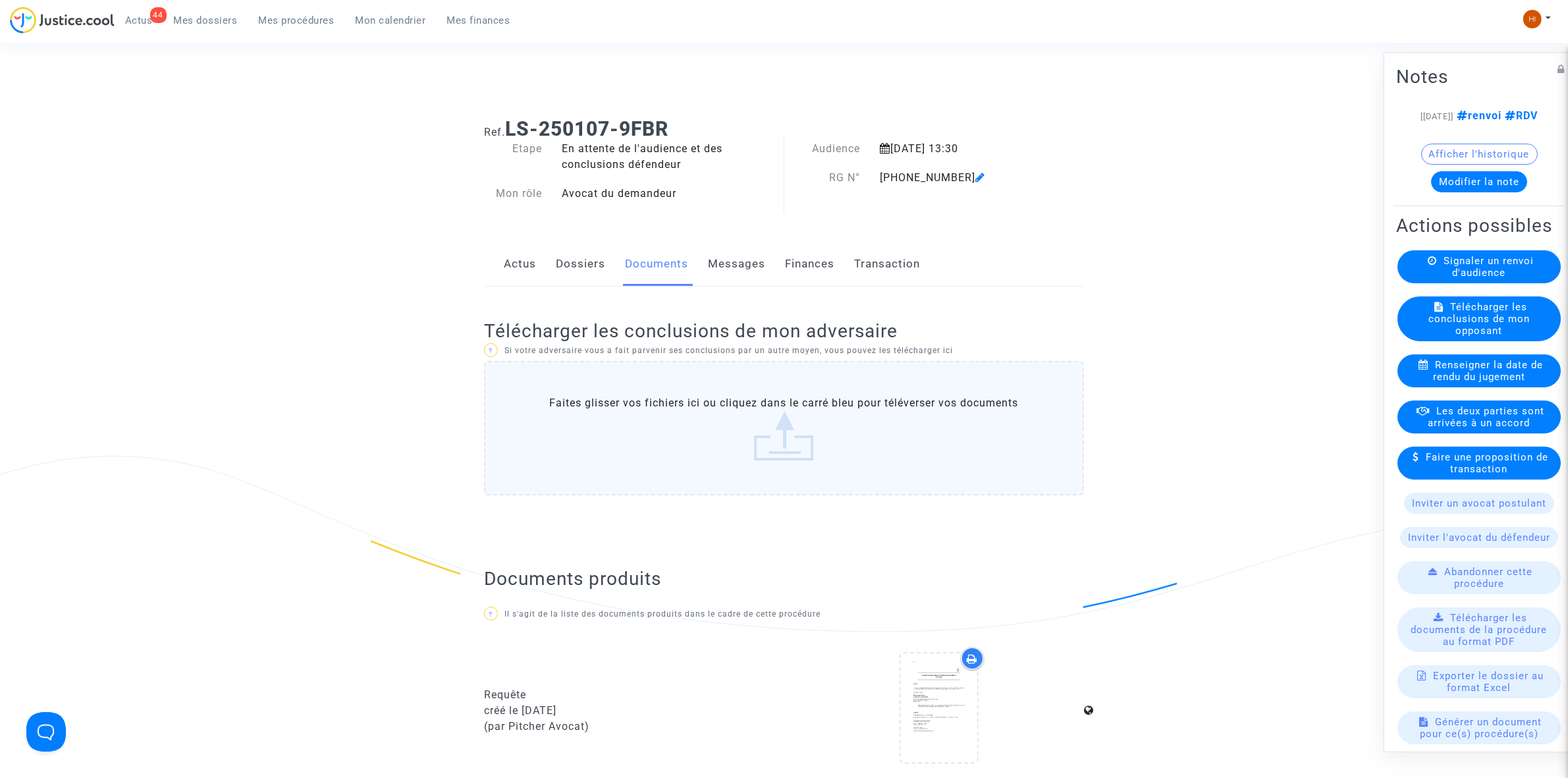
click at [574, 265] on link "Dossiers" at bounding box center [581, 264] width 50 height 43
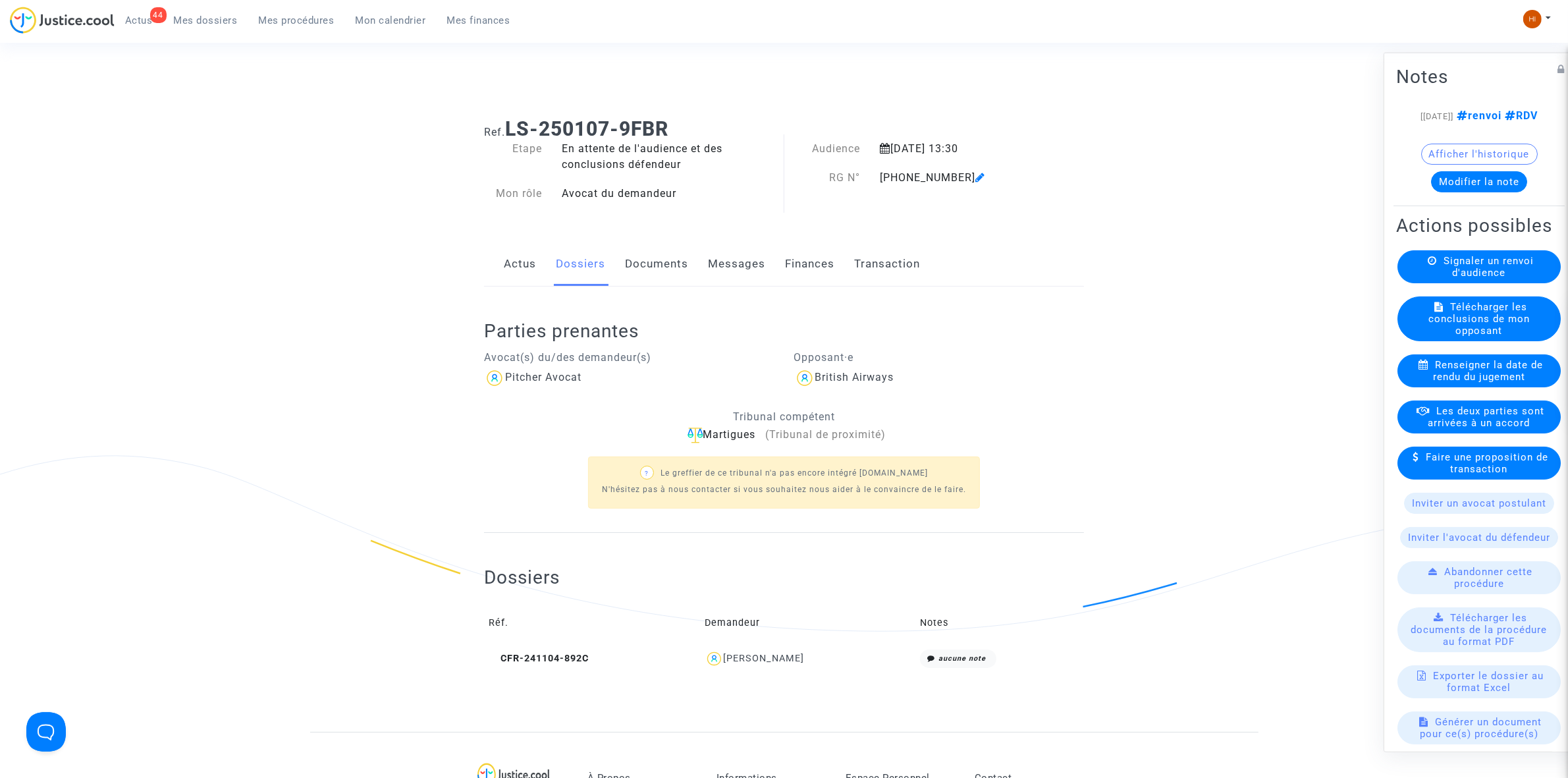
drag, startPoint x: 852, startPoint y: 652, endPoint x: 706, endPoint y: 655, distance: 146.0
click at [706, 655] on div "Christophe Canguilhem" at bounding box center [807, 659] width 206 height 19
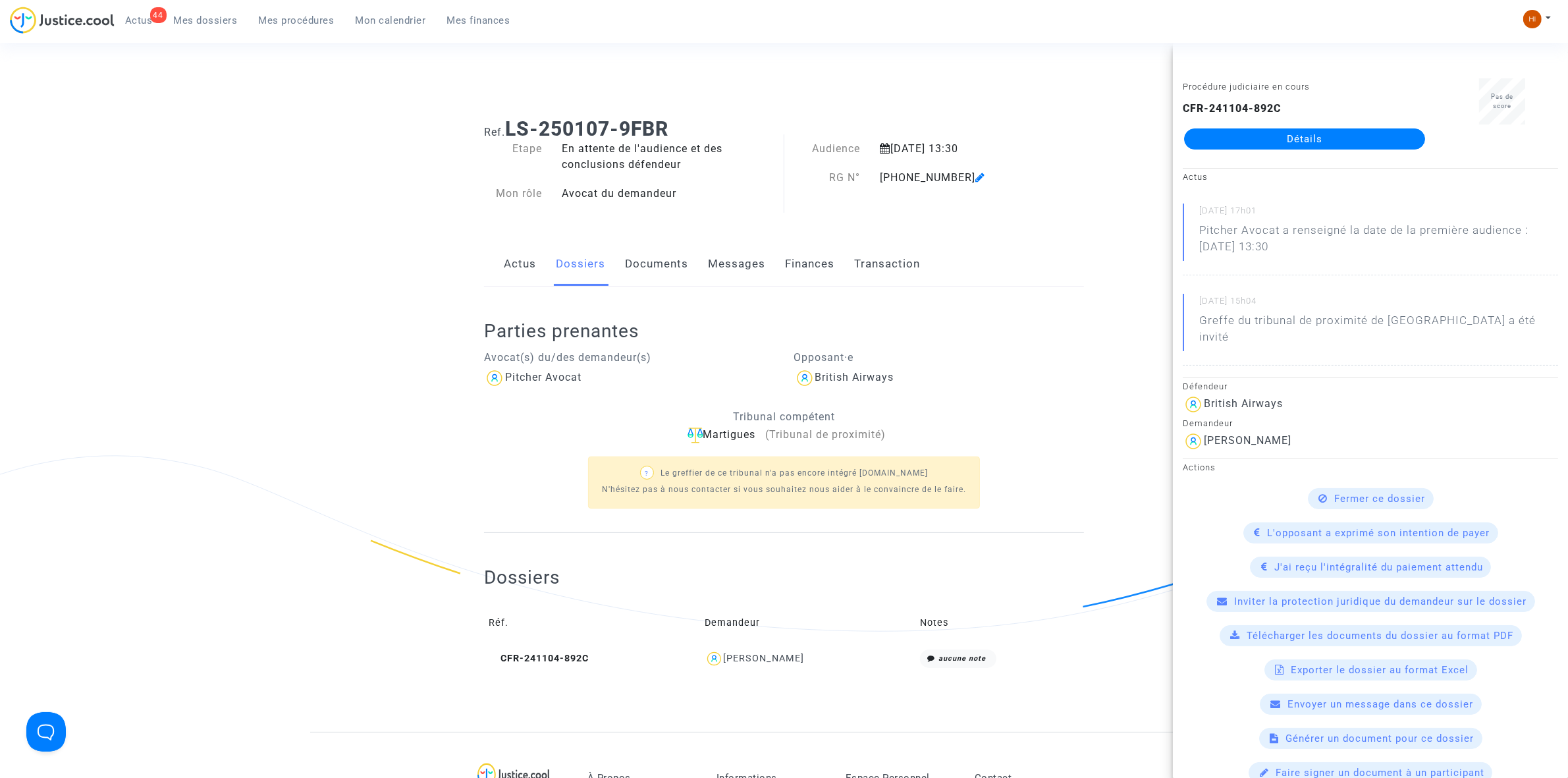
copy div "Christophe Canguilhem"
click at [975, 173] on icon at bounding box center [980, 177] width 10 height 10
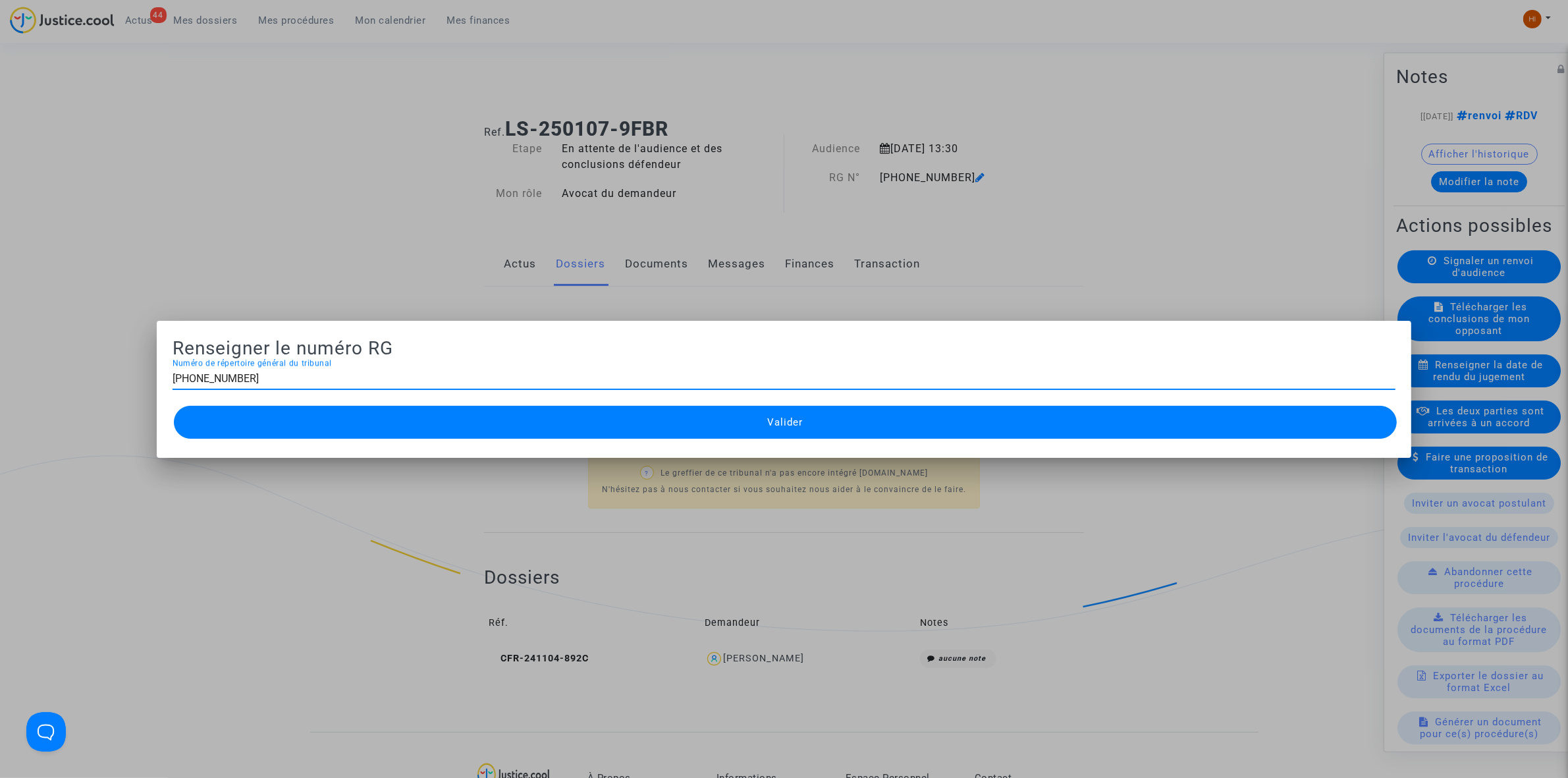
drag, startPoint x: 694, startPoint y: 426, endPoint x: 713, endPoint y: 389, distance: 41.6
click at [694, 426] on button "Valider" at bounding box center [785, 422] width 1223 height 33
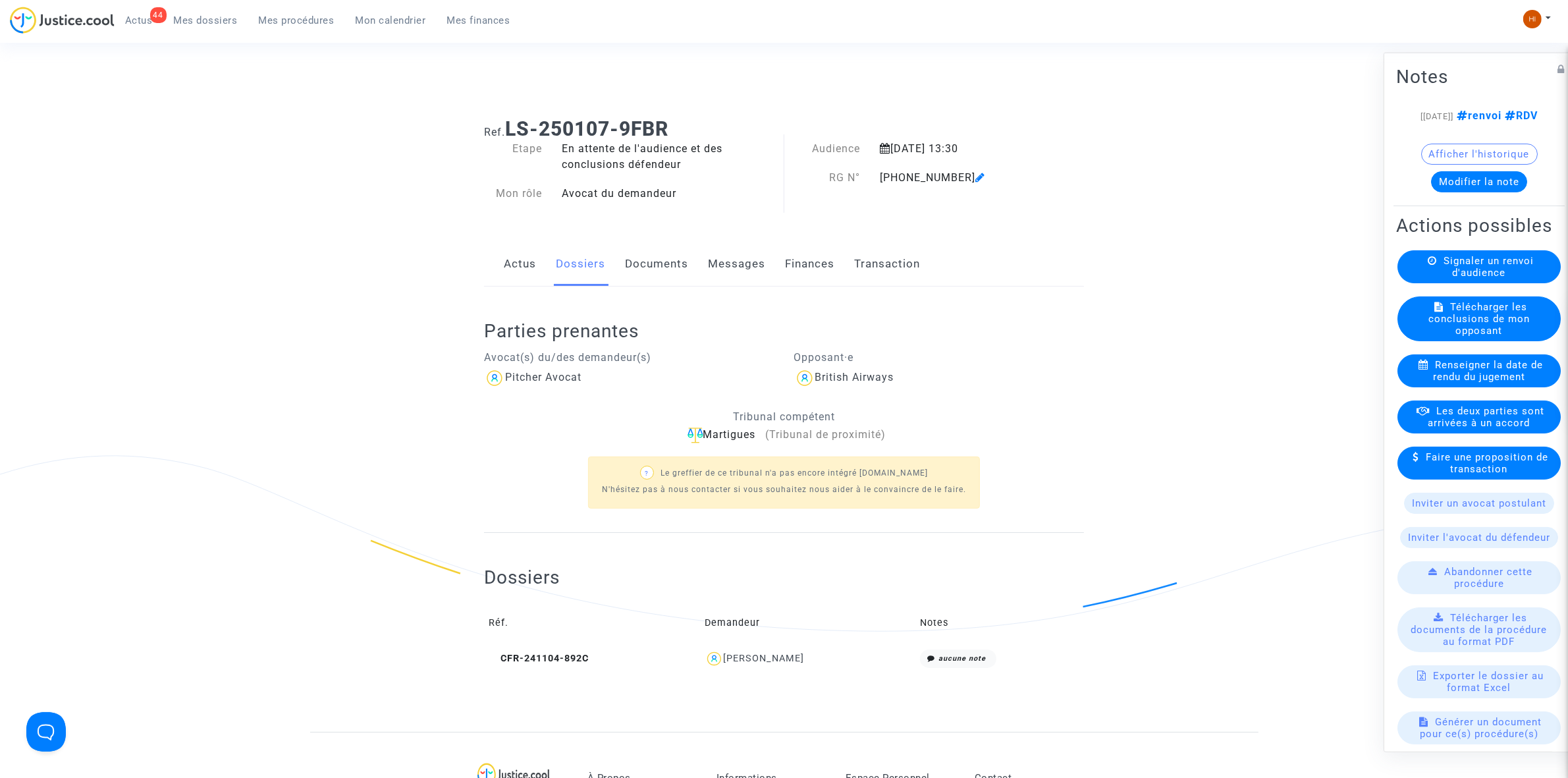
click at [654, 265] on link "Documents" at bounding box center [656, 264] width 63 height 43
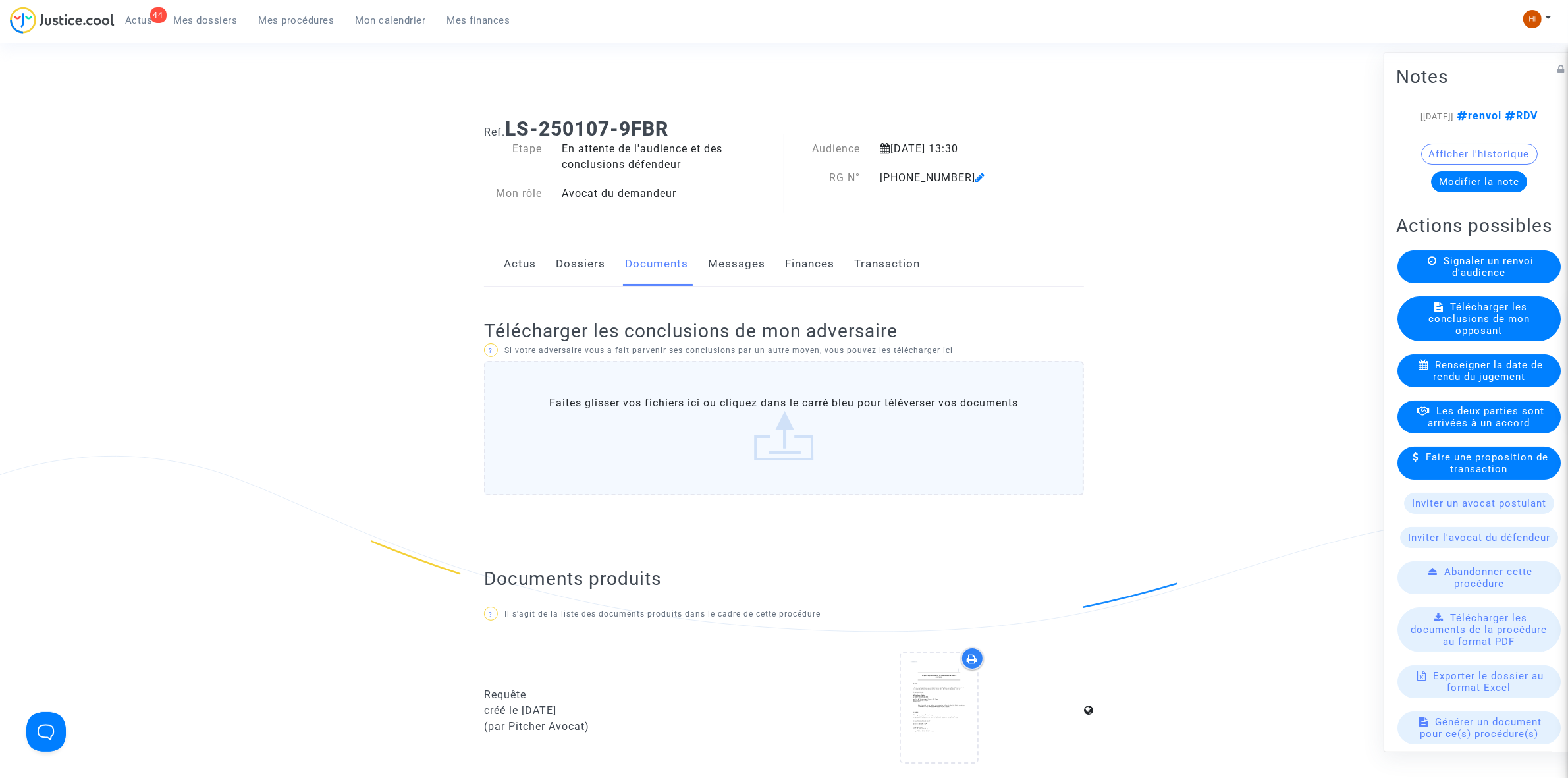
click at [567, 245] on link "Dossiers" at bounding box center [581, 264] width 50 height 43
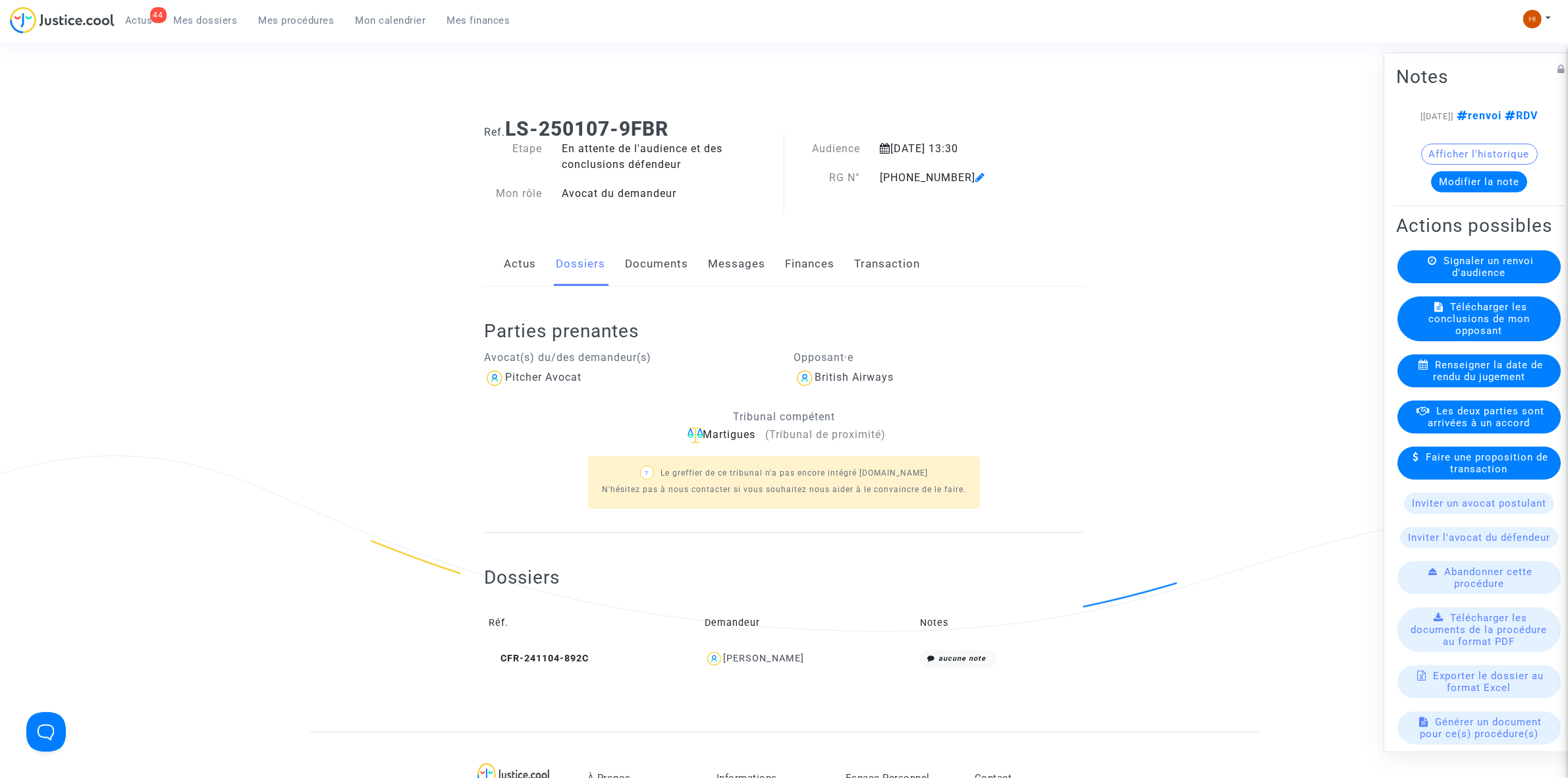
click at [652, 264] on link "Documents" at bounding box center [656, 264] width 63 height 43
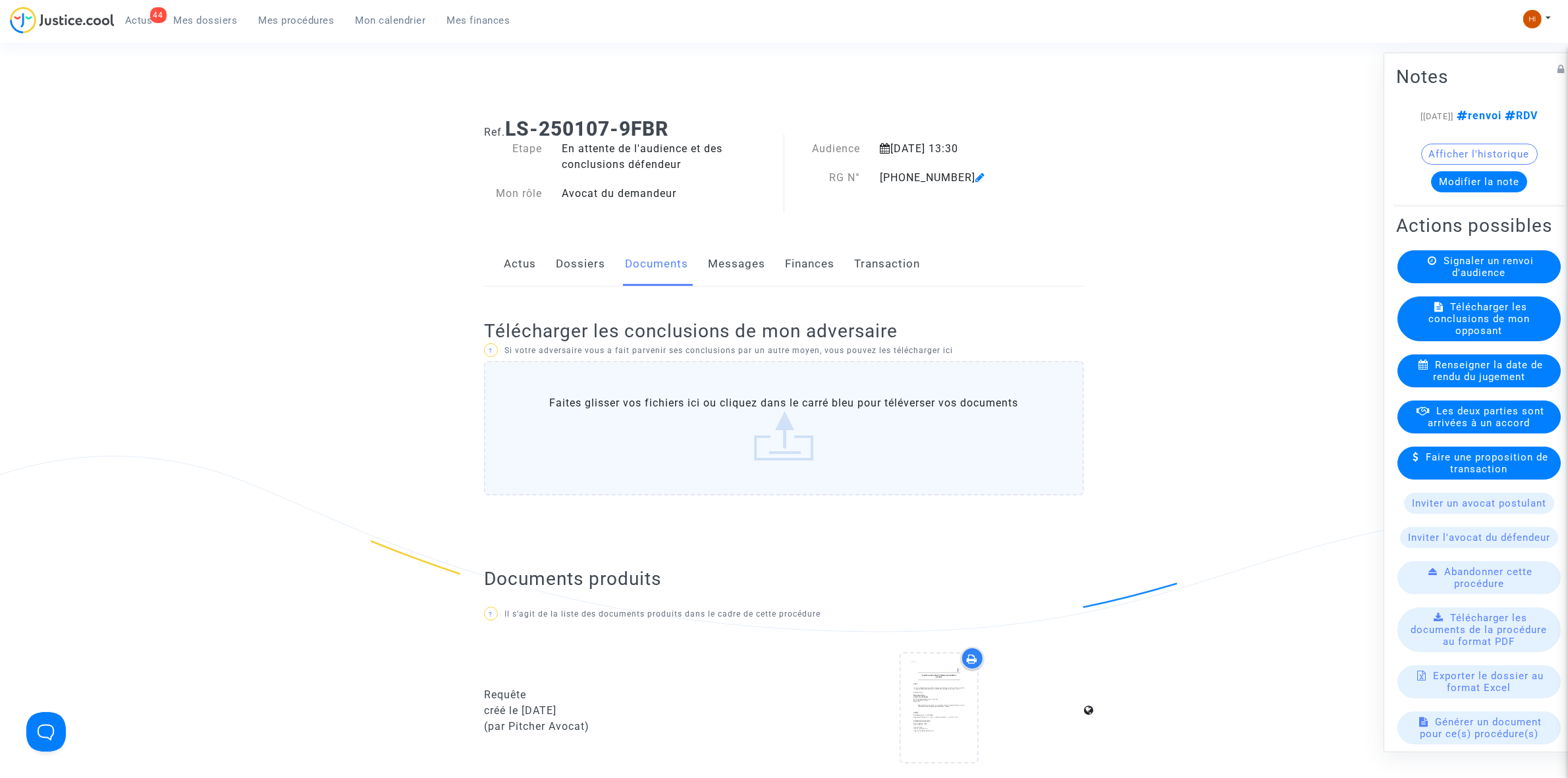
click at [1463, 278] on span "Signaler un renvoi d'audience" at bounding box center [1489, 266] width 90 height 23
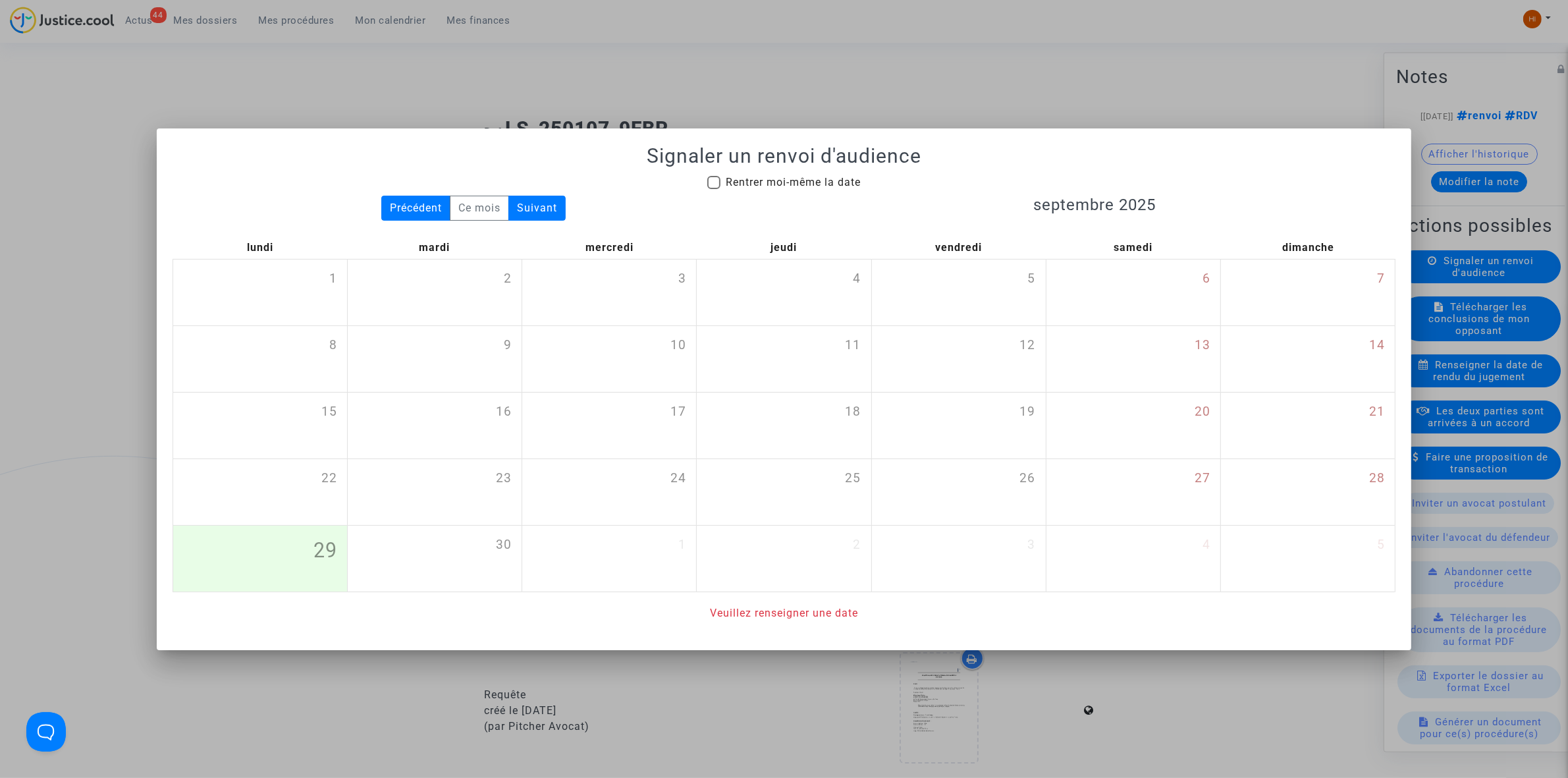
click at [834, 170] on div "Signaler un renvoi d'audience Rentrer moi-même la date Précédent Ce mois Suivan…" at bounding box center [784, 382] width 1223 height 477
click at [841, 176] on span "Rentrer moi-même la date" at bounding box center [793, 182] width 135 height 12
click at [714, 189] on input "Rentrer moi-même la date" at bounding box center [714, 189] width 1 height 1
checkbox input "true"
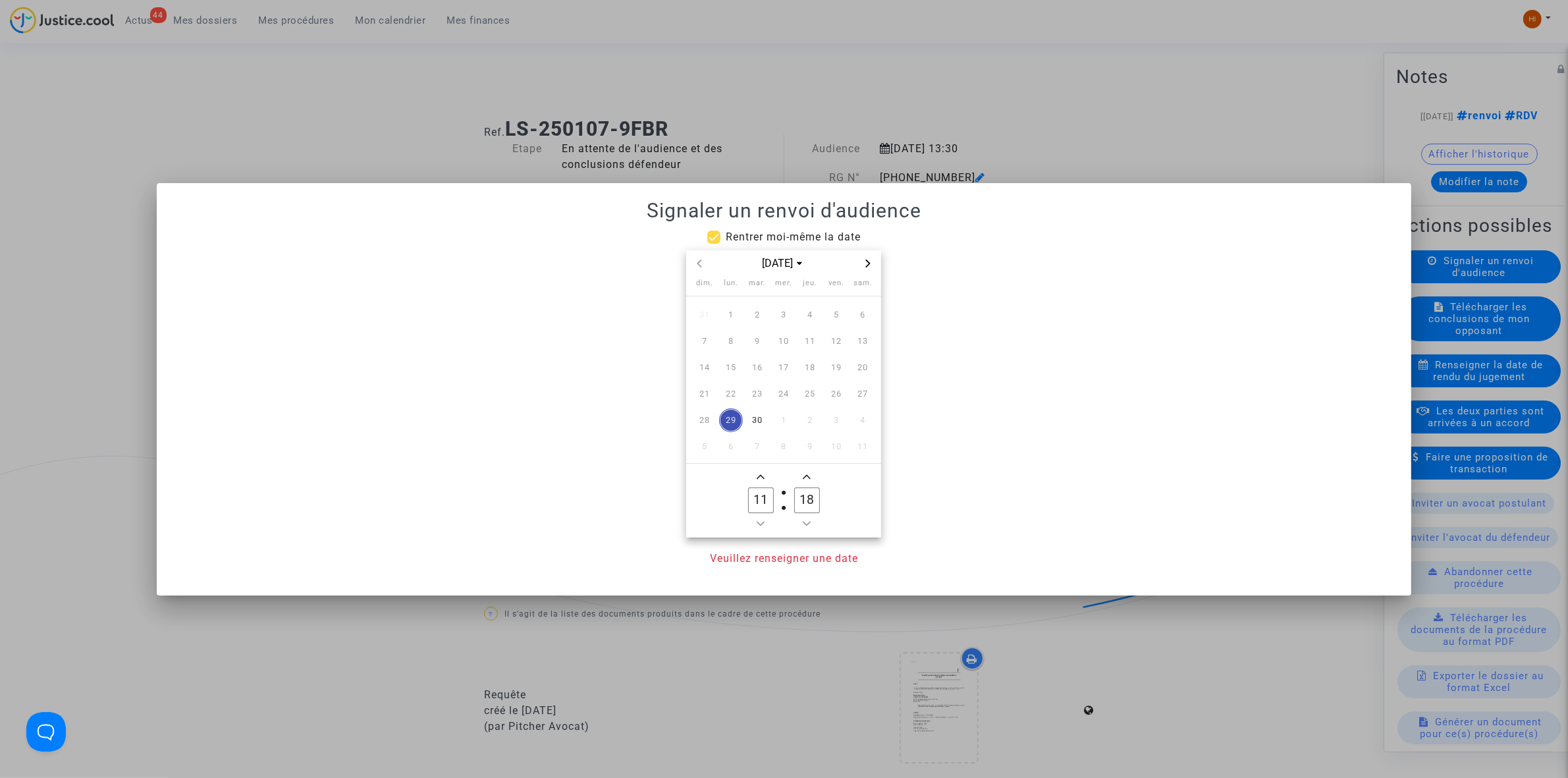
drag, startPoint x: 406, startPoint y: 127, endPoint x: 815, endPoint y: 214, distance: 418.2
click at [406, 127] on div at bounding box center [784, 389] width 1568 height 778
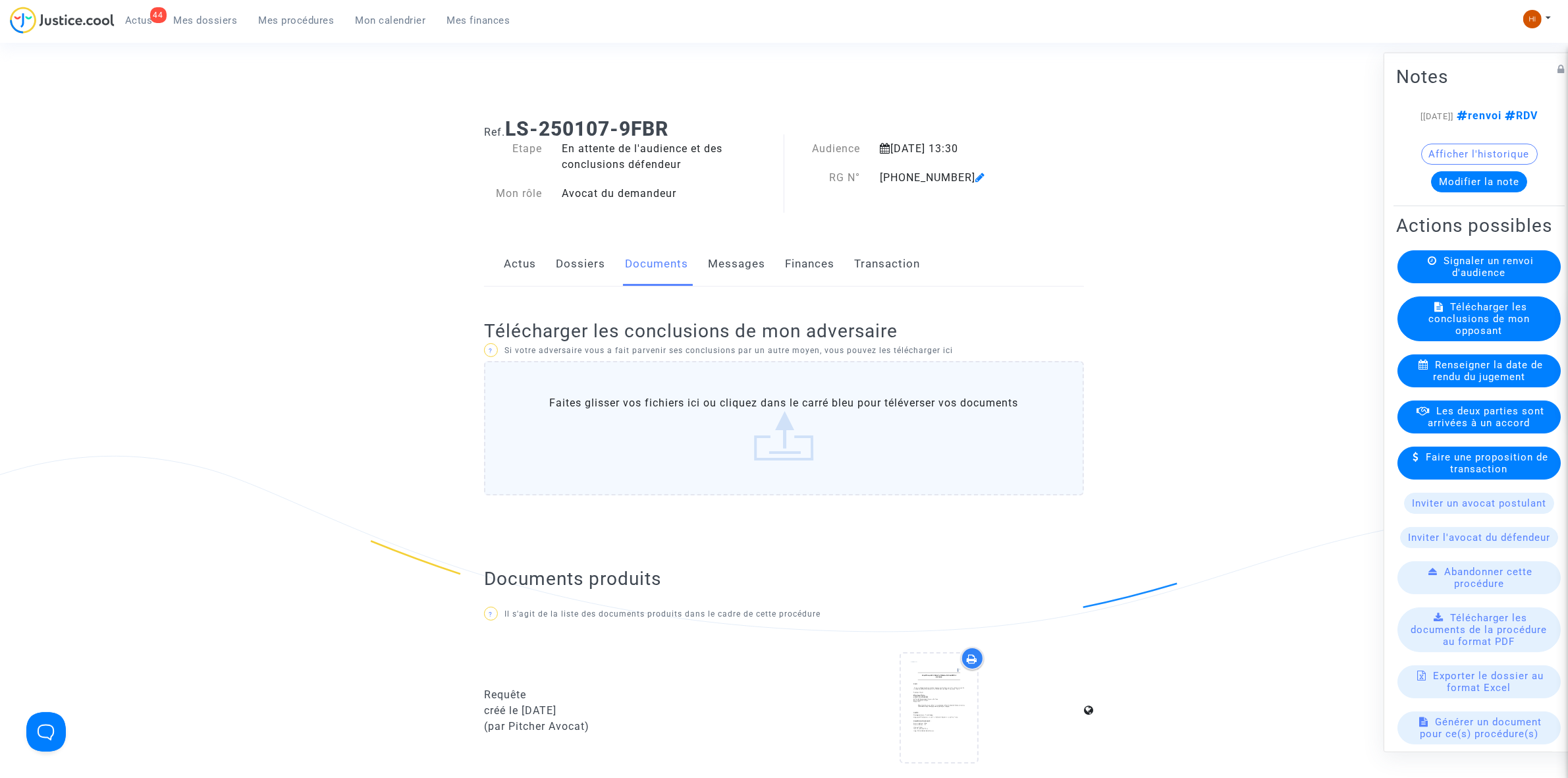
click at [591, 256] on link "Dossiers" at bounding box center [581, 264] width 50 height 43
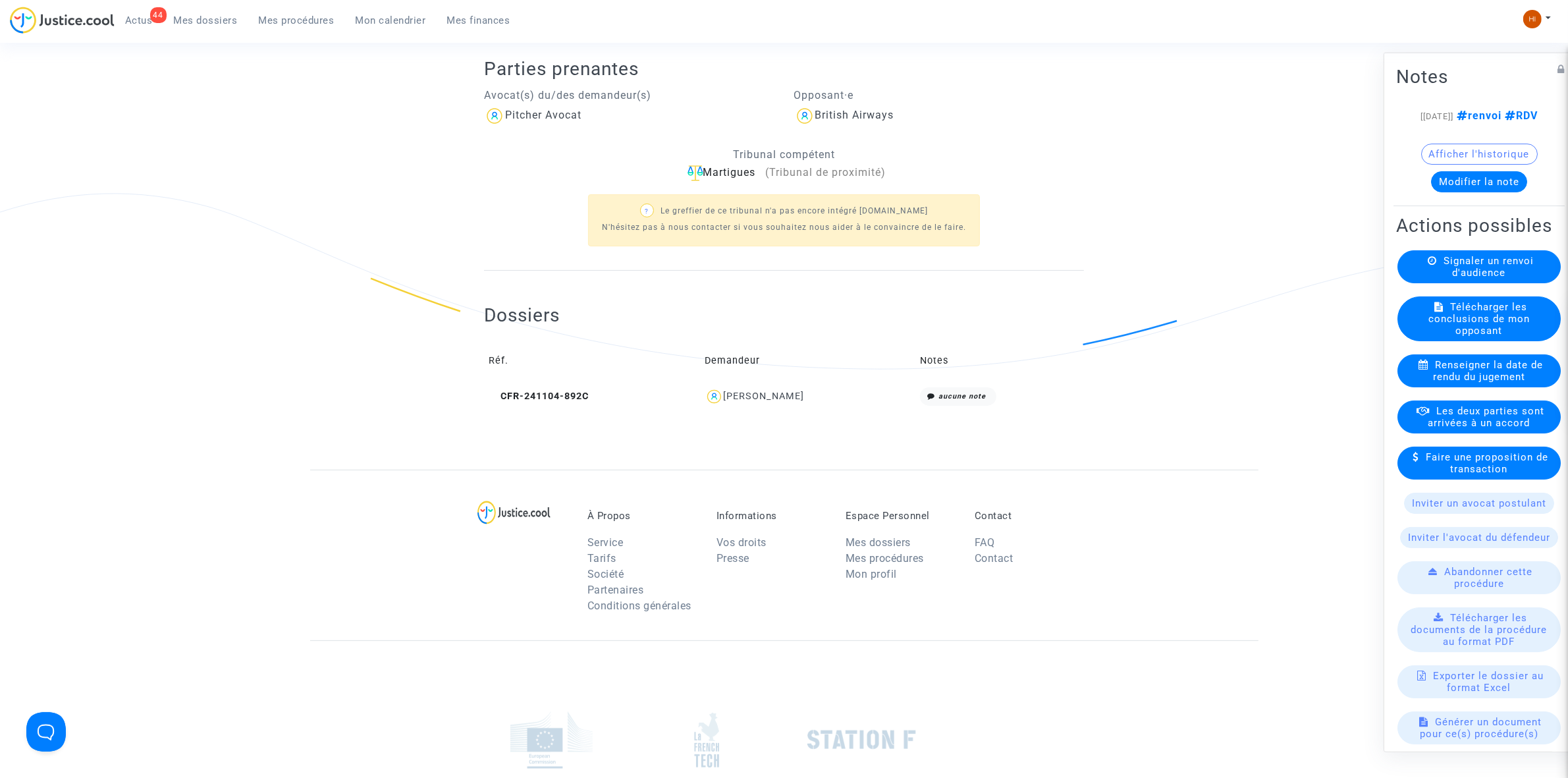
scroll to position [445, 0]
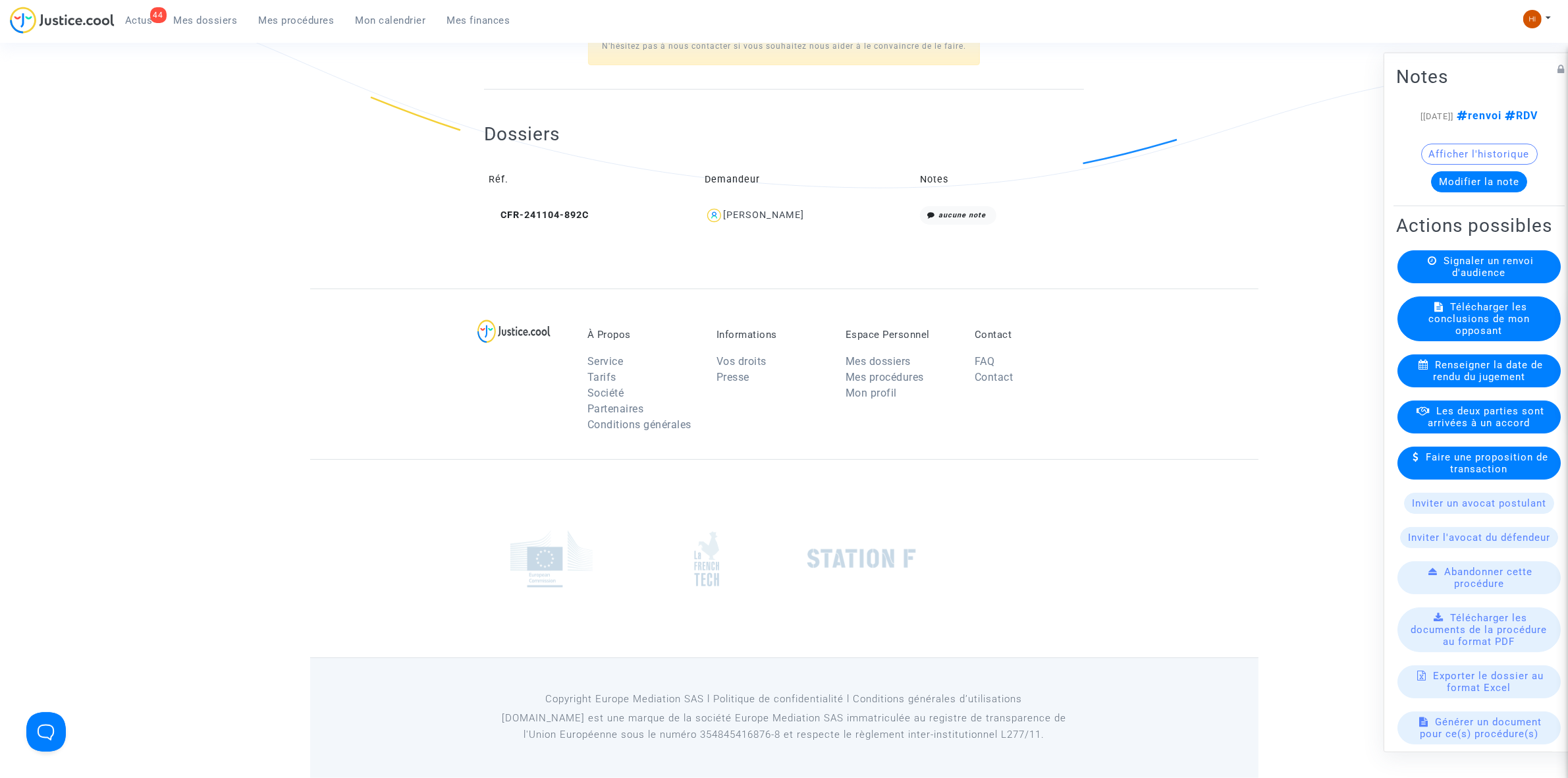
drag, startPoint x: 847, startPoint y: 213, endPoint x: 703, endPoint y: 219, distance: 144.1
click at [705, 219] on div "Christophe Canguilhem" at bounding box center [807, 216] width 206 height 19
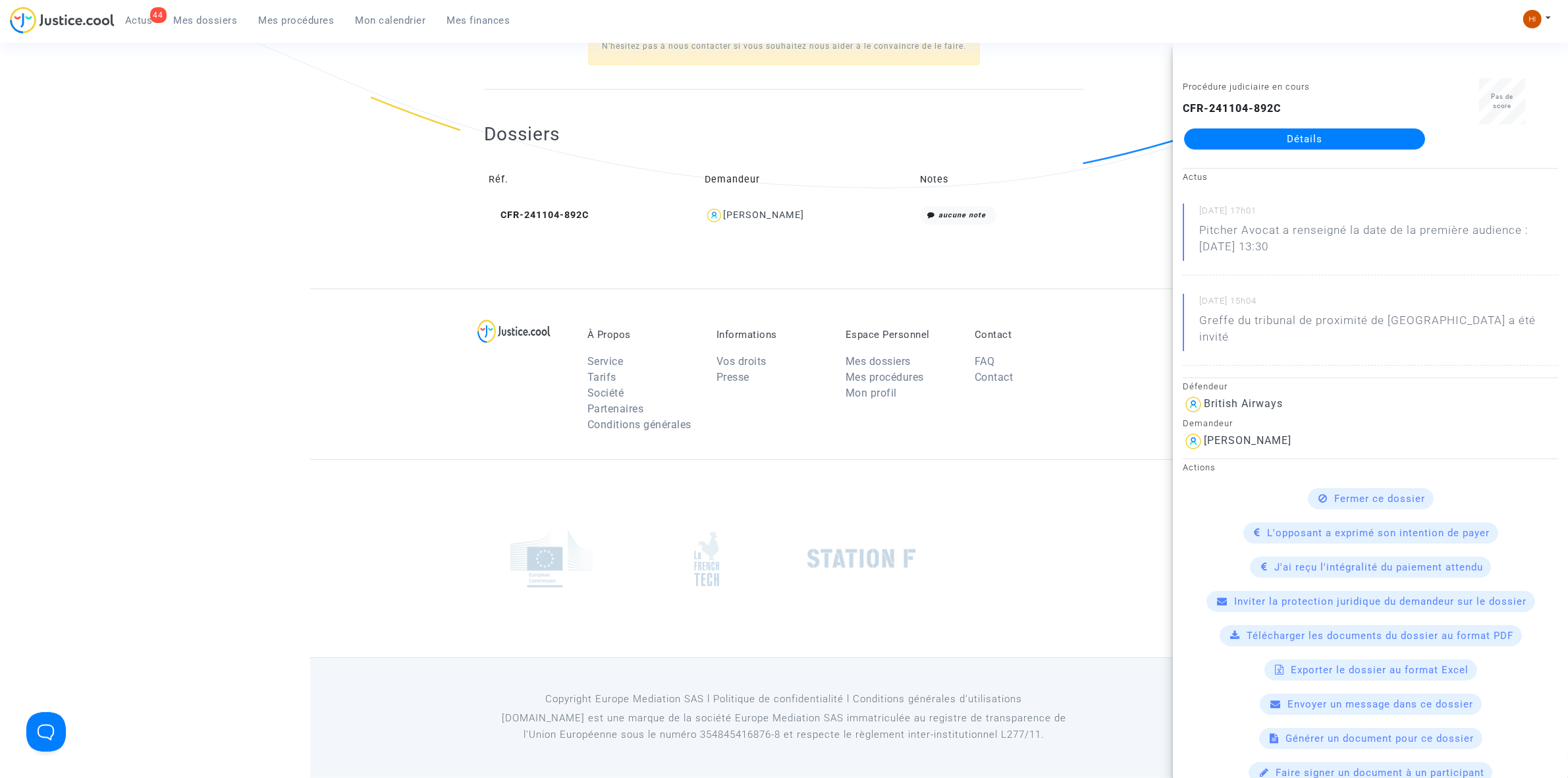
copy div "Christophe Canguilhem"
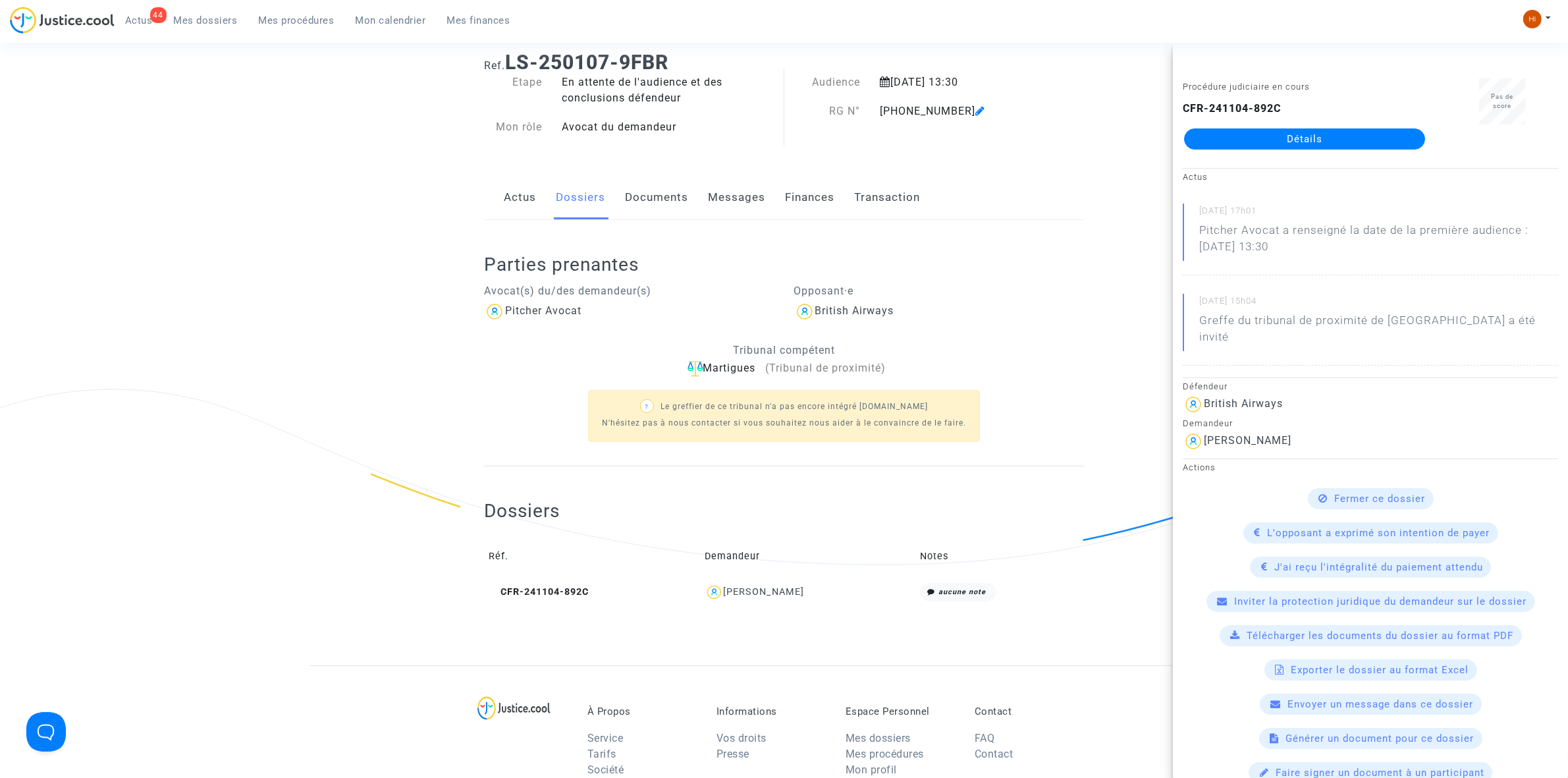
scroll to position [33, 0]
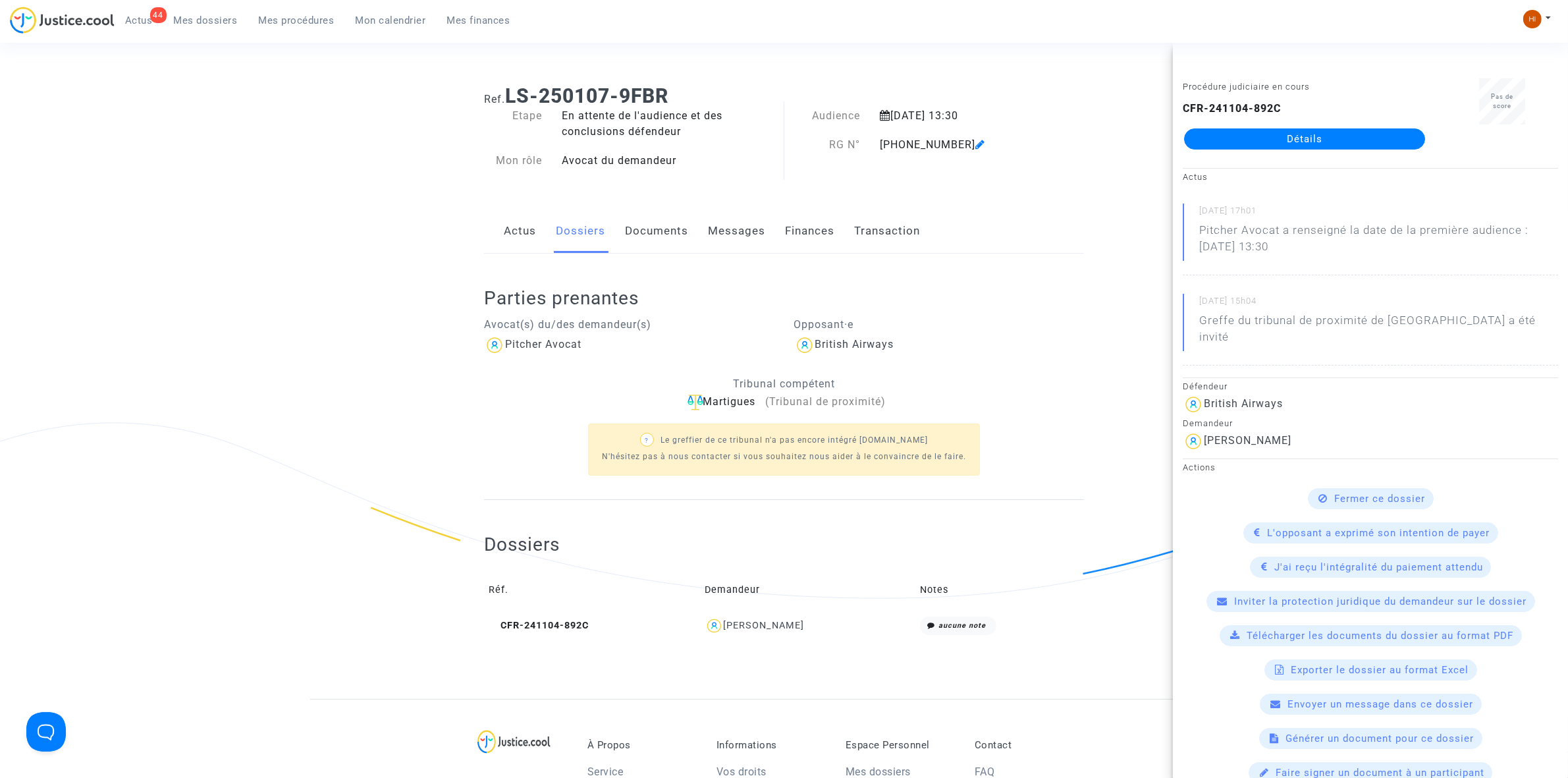
drag, startPoint x: 189, startPoint y: 196, endPoint x: 426, endPoint y: 173, distance: 238.1
click at [189, 196] on div "Ref. LS-250107-9FBR Etape En attente de l'audience et des conclusions défendeur…" at bounding box center [784, 387] width 1568 height 624
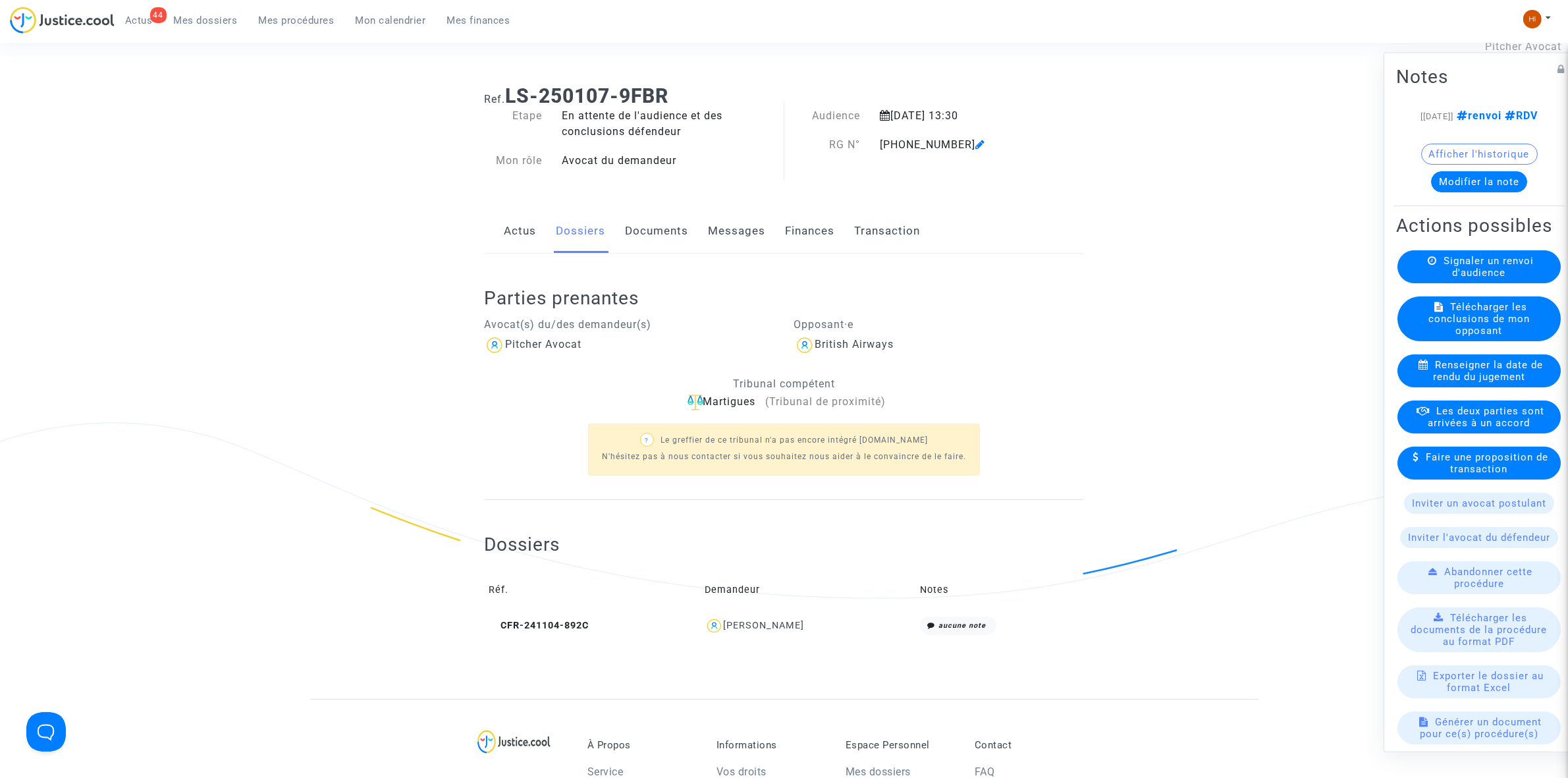
scroll to position [0, 0]
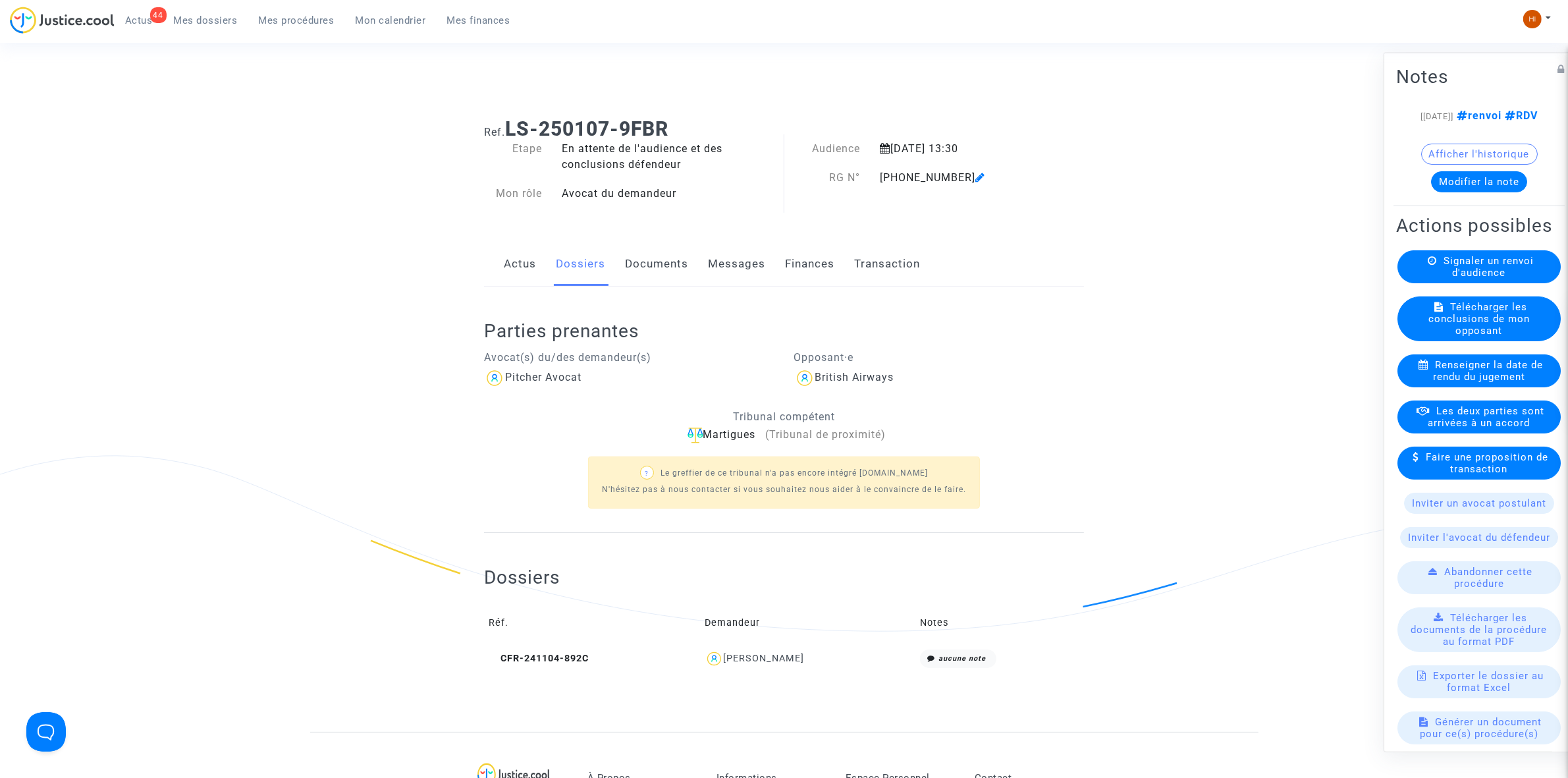
click at [1460, 278] on span "Signaler un renvoi d'audience" at bounding box center [1489, 266] width 90 height 23
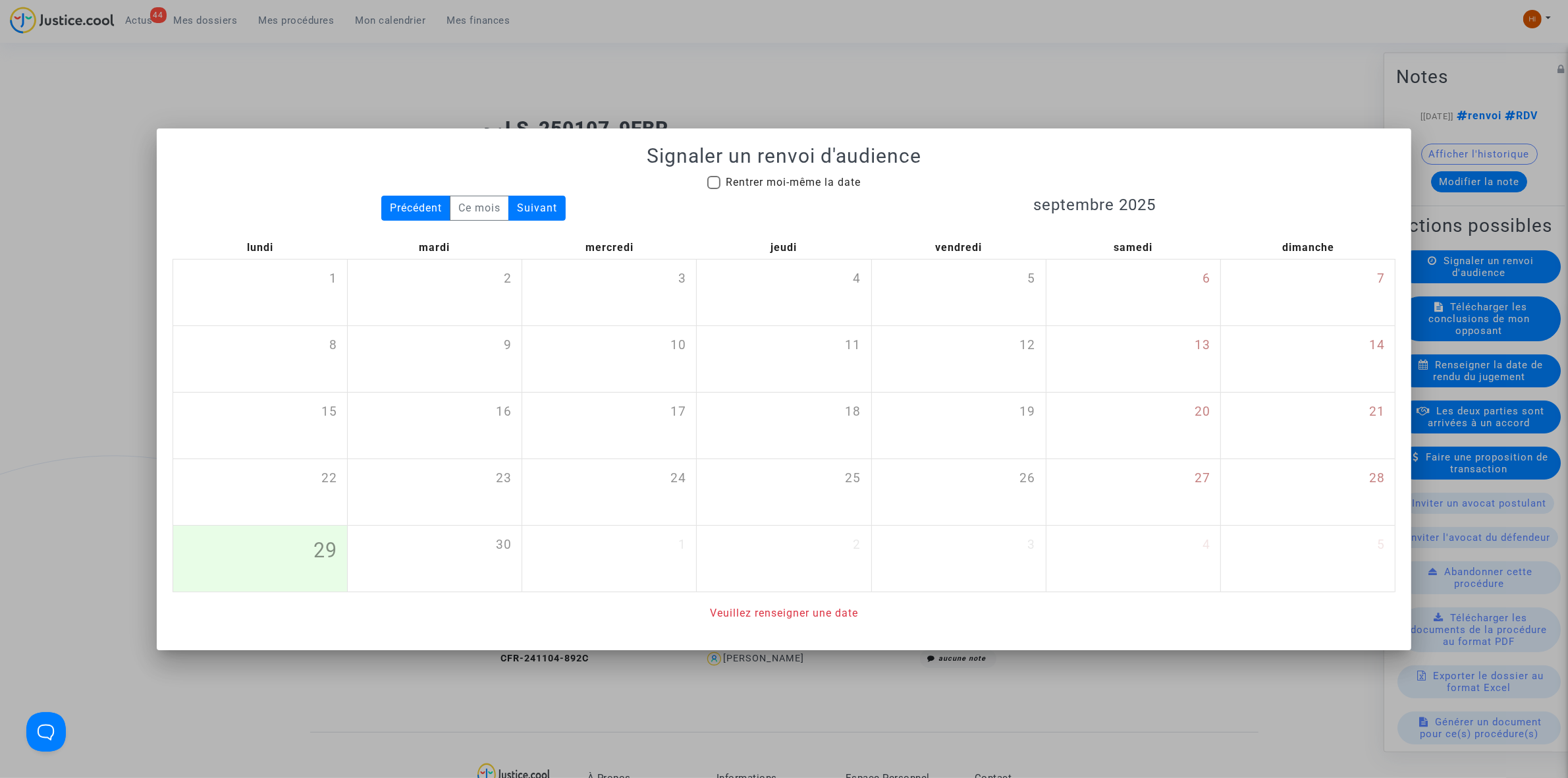
click at [753, 183] on span "Rentrer moi-même la date" at bounding box center [793, 182] width 135 height 12
click at [714, 189] on input "Rentrer moi-même la date" at bounding box center [714, 189] width 1 height 1
checkbox input "true"
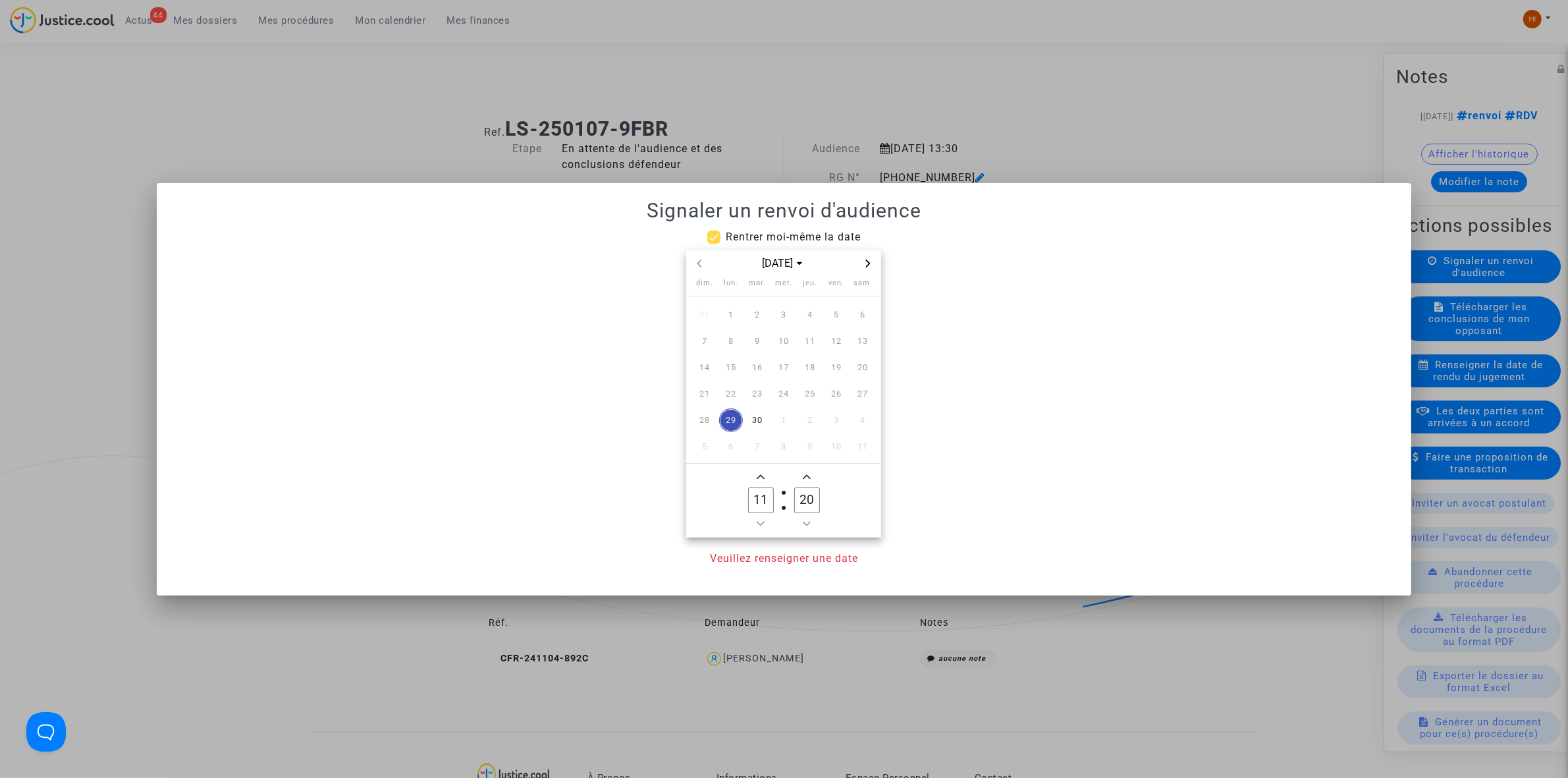
click at [877, 263] on div "sept. 2025" at bounding box center [784, 263] width 195 height 27
click at [877, 263] on div "[DATE]" at bounding box center [784, 263] width 195 height 27
click at [869, 265] on icon "Next month" at bounding box center [867, 263] width 8 height 8
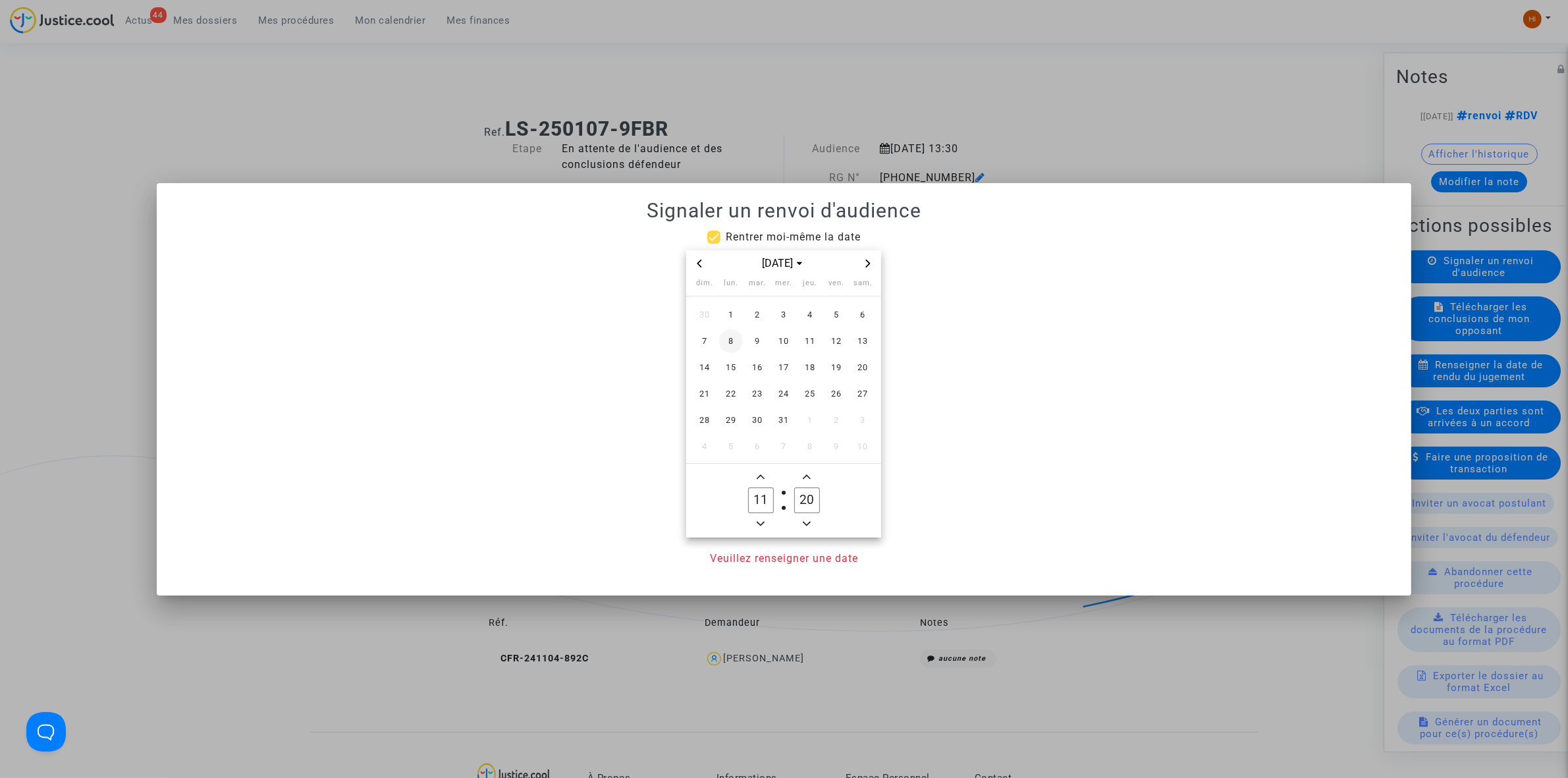
click at [738, 342] on span "8" at bounding box center [731, 341] width 23 height 23
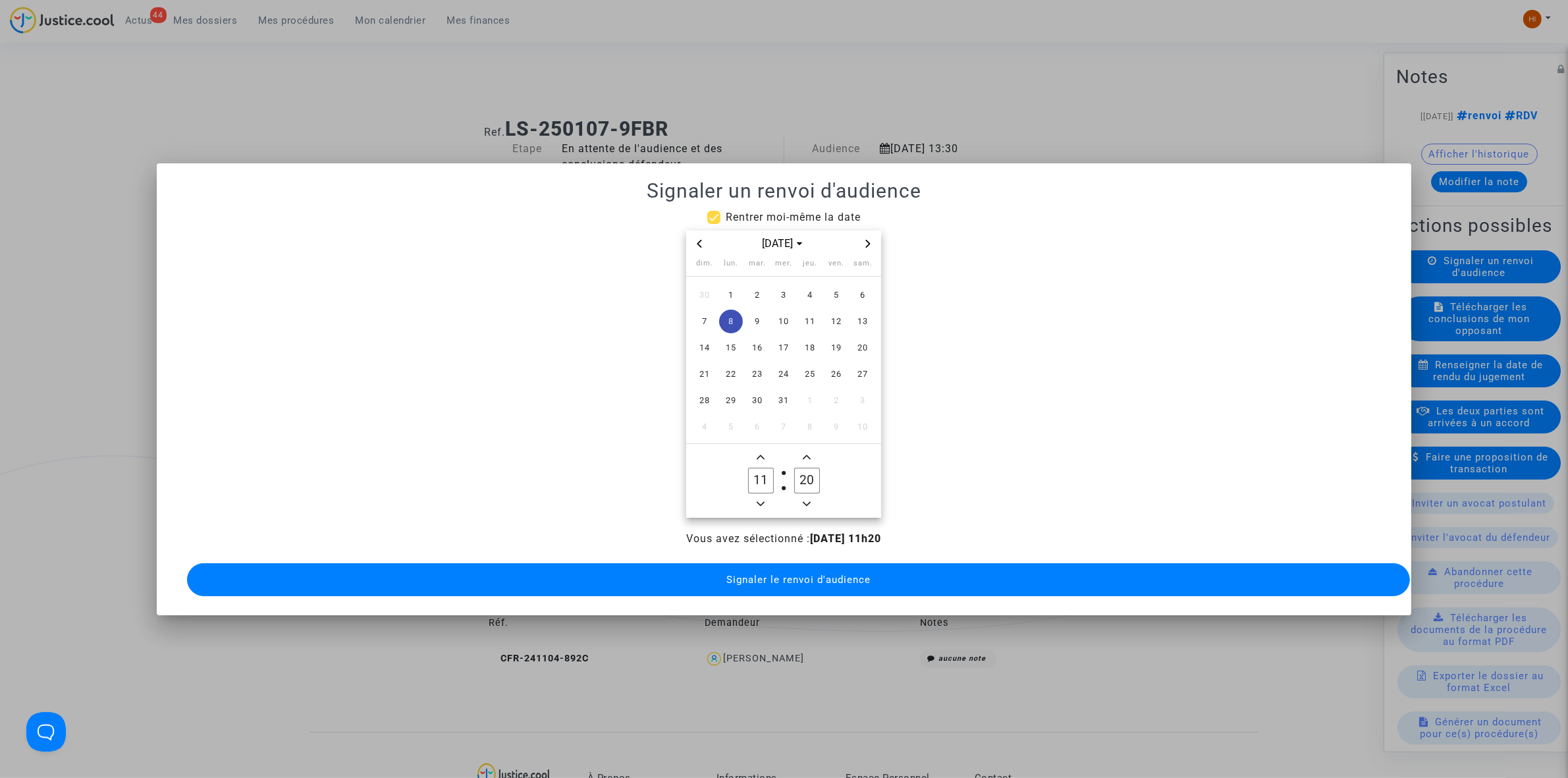
click at [759, 453] on icon "Add a hour" at bounding box center [761, 456] width 8 height 8
click at [756, 496] on span "Minus a hour" at bounding box center [761, 504] width 16 height 16
type input "13"
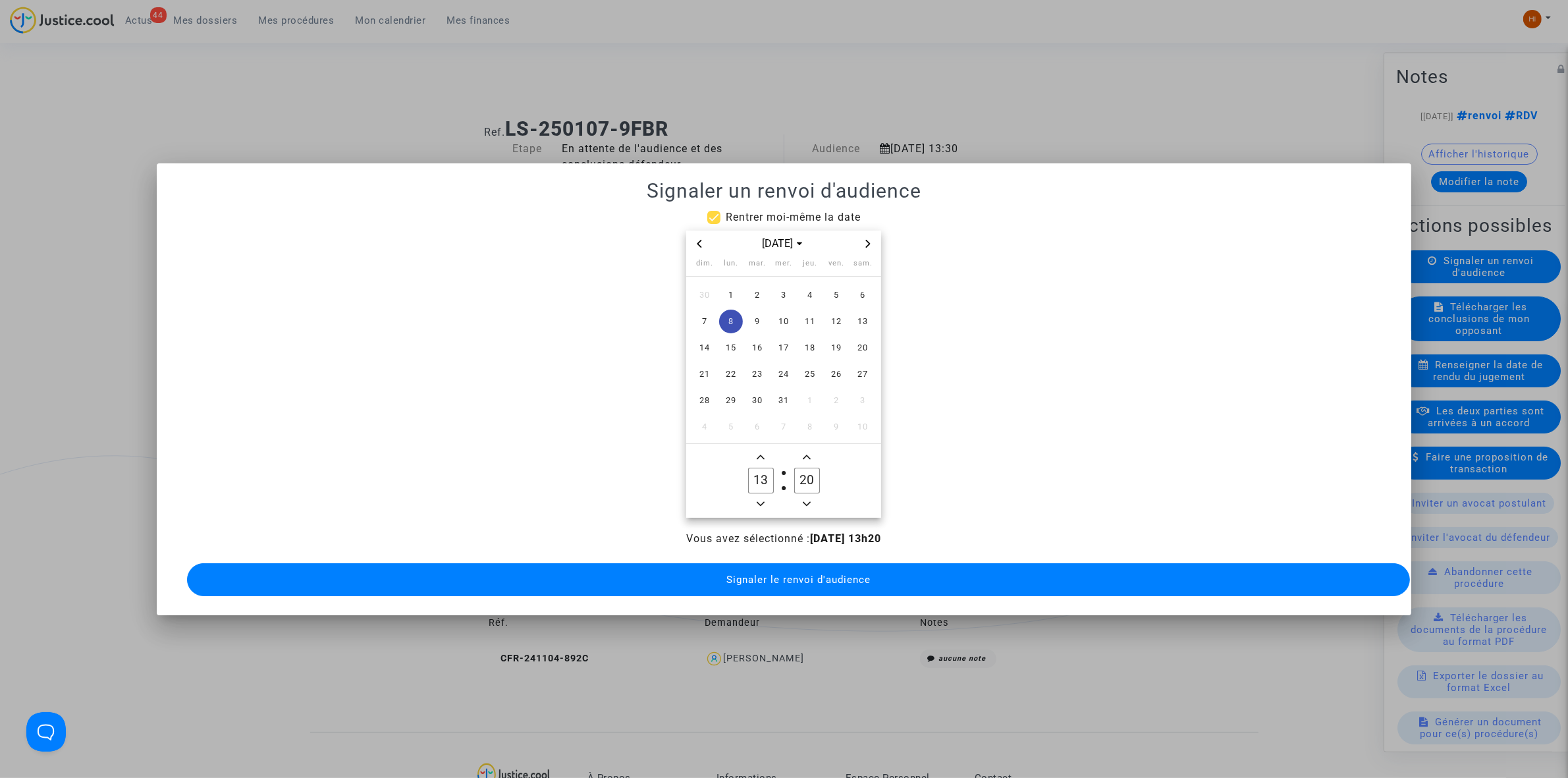
click at [807, 468] on input "20" at bounding box center [807, 480] width 25 height 25
type input "30"
click at [792, 575] on span "Signaler le renvoi d'audience" at bounding box center [799, 580] width 144 height 12
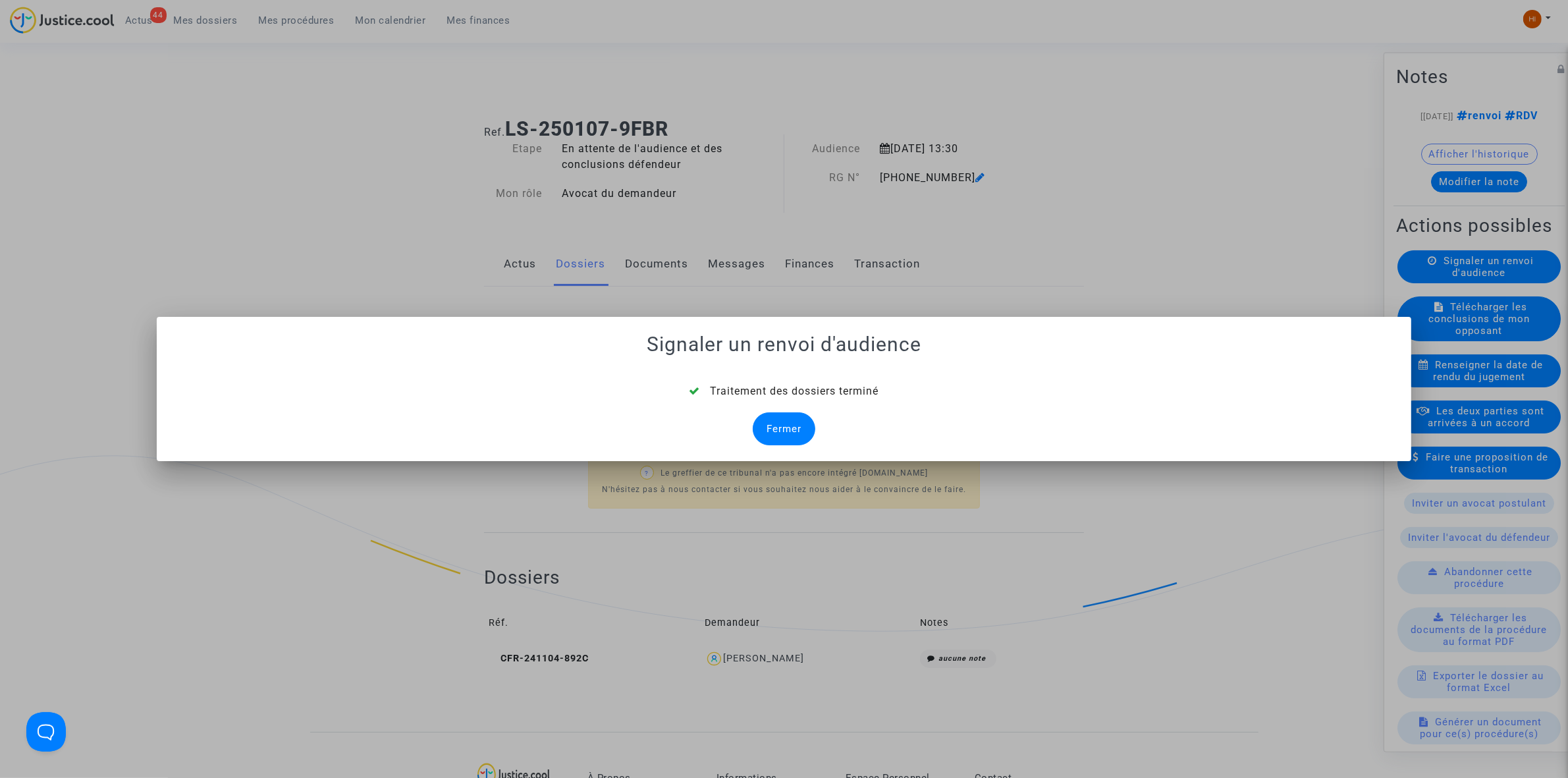
click at [789, 420] on div "Fermer" at bounding box center [784, 429] width 63 height 33
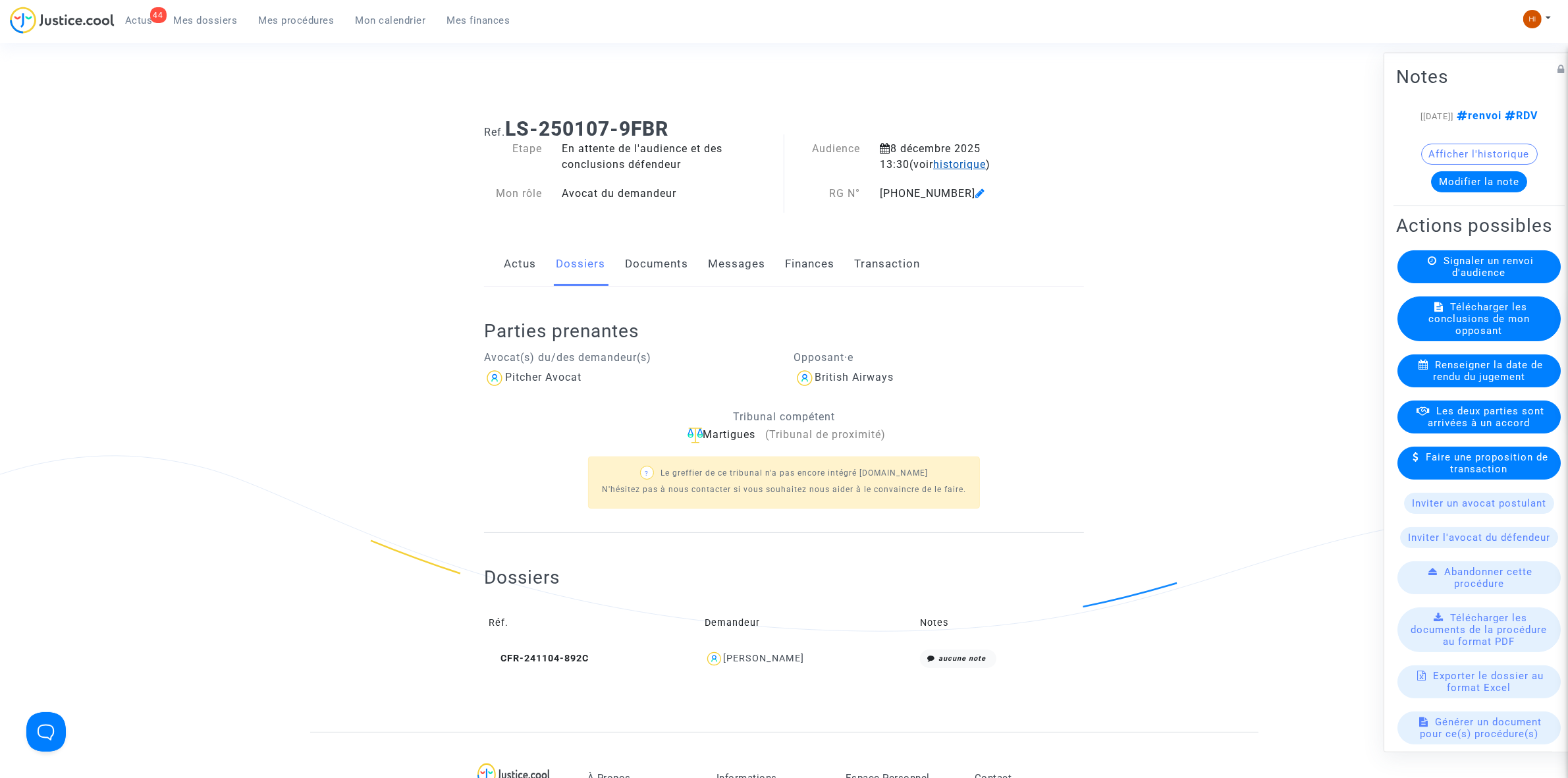
click at [933, 163] on span "historique" at bounding box center [960, 164] width 53 height 12
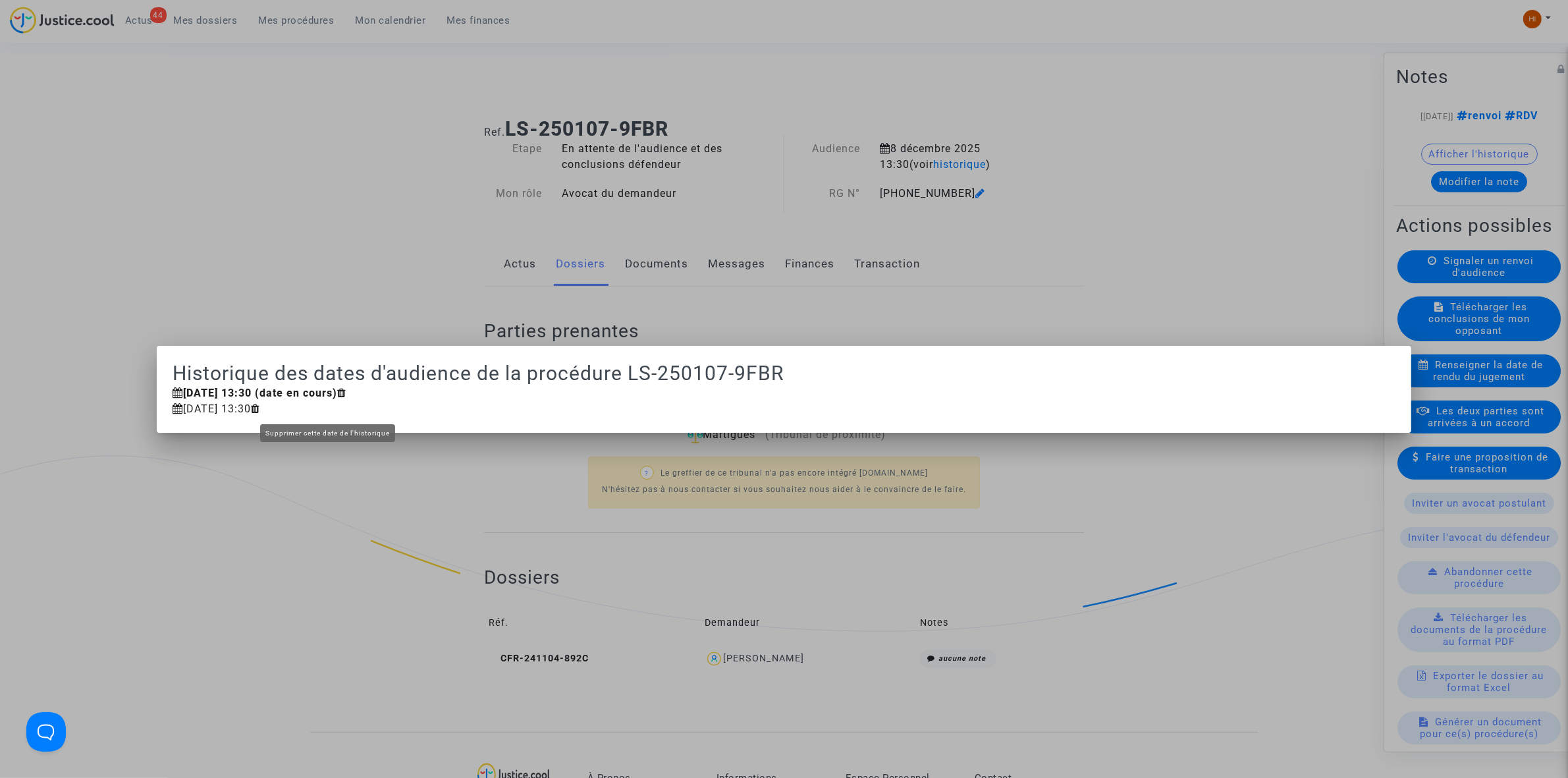
click at [260, 412] on icon at bounding box center [256, 409] width 10 height 10
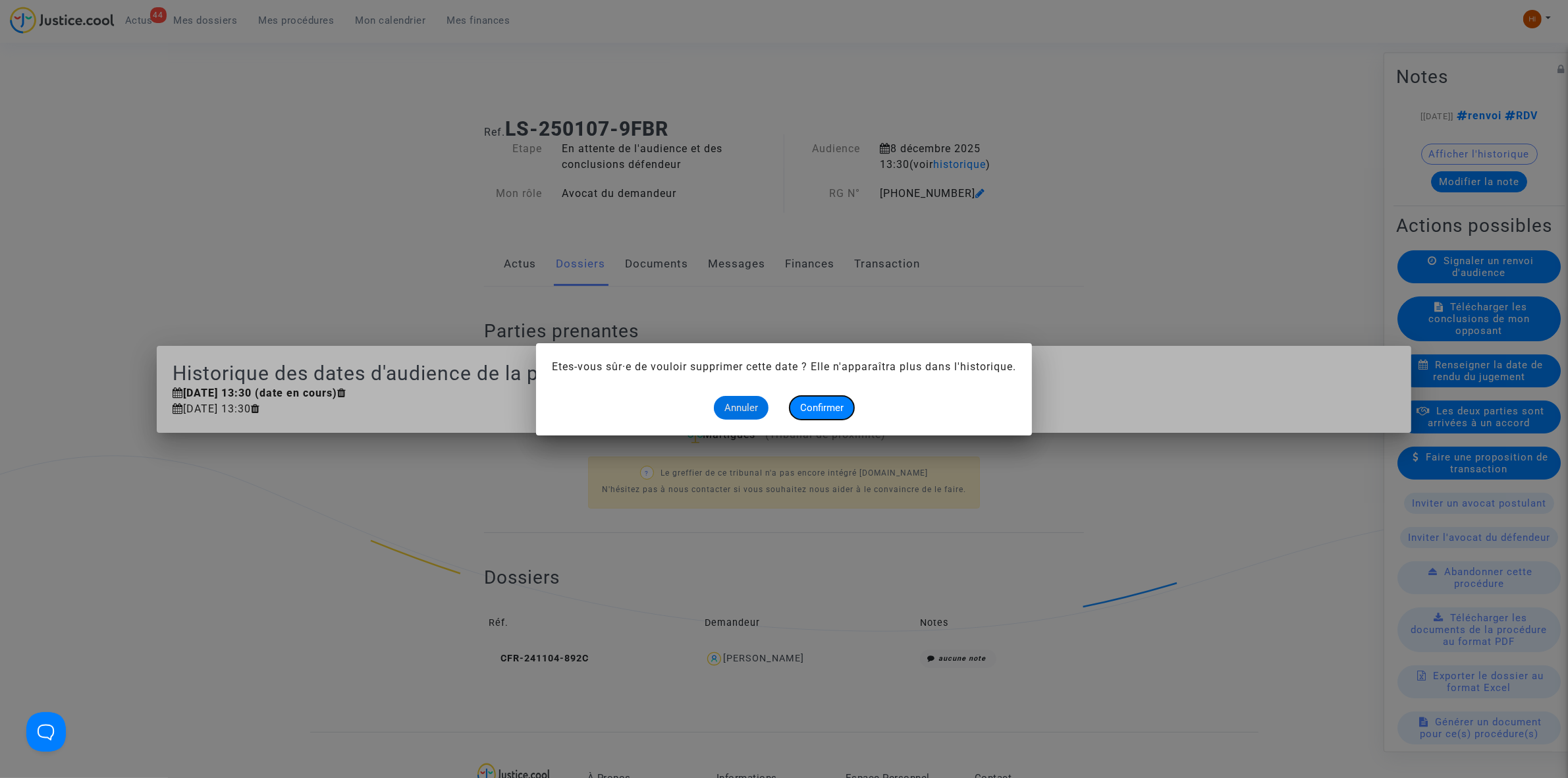
drag, startPoint x: 834, startPoint y: 400, endPoint x: 747, endPoint y: 427, distance: 91.1
click at [834, 402] on button "Confirmer" at bounding box center [822, 407] width 64 height 23
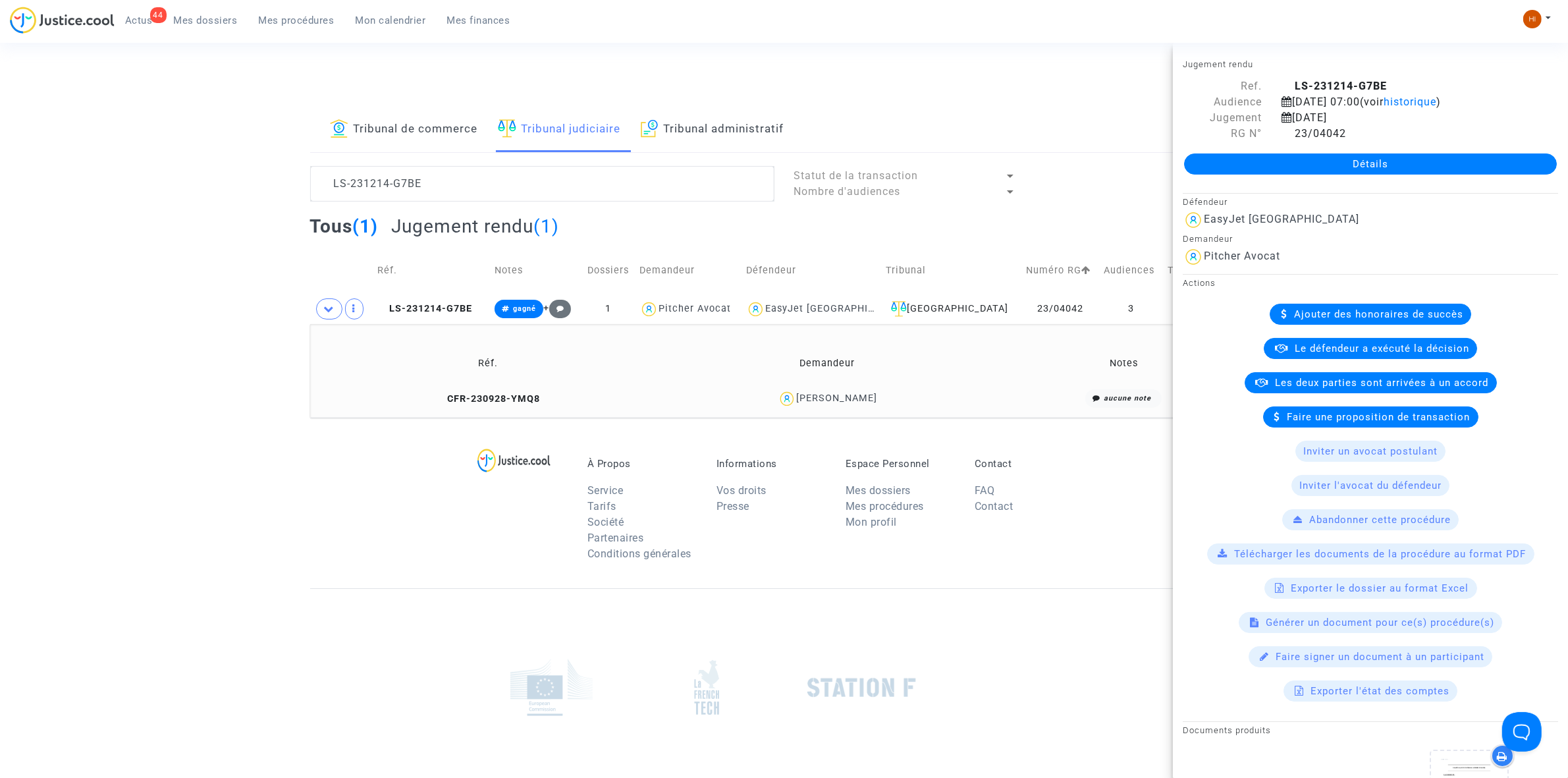
scroll to position [83, 0]
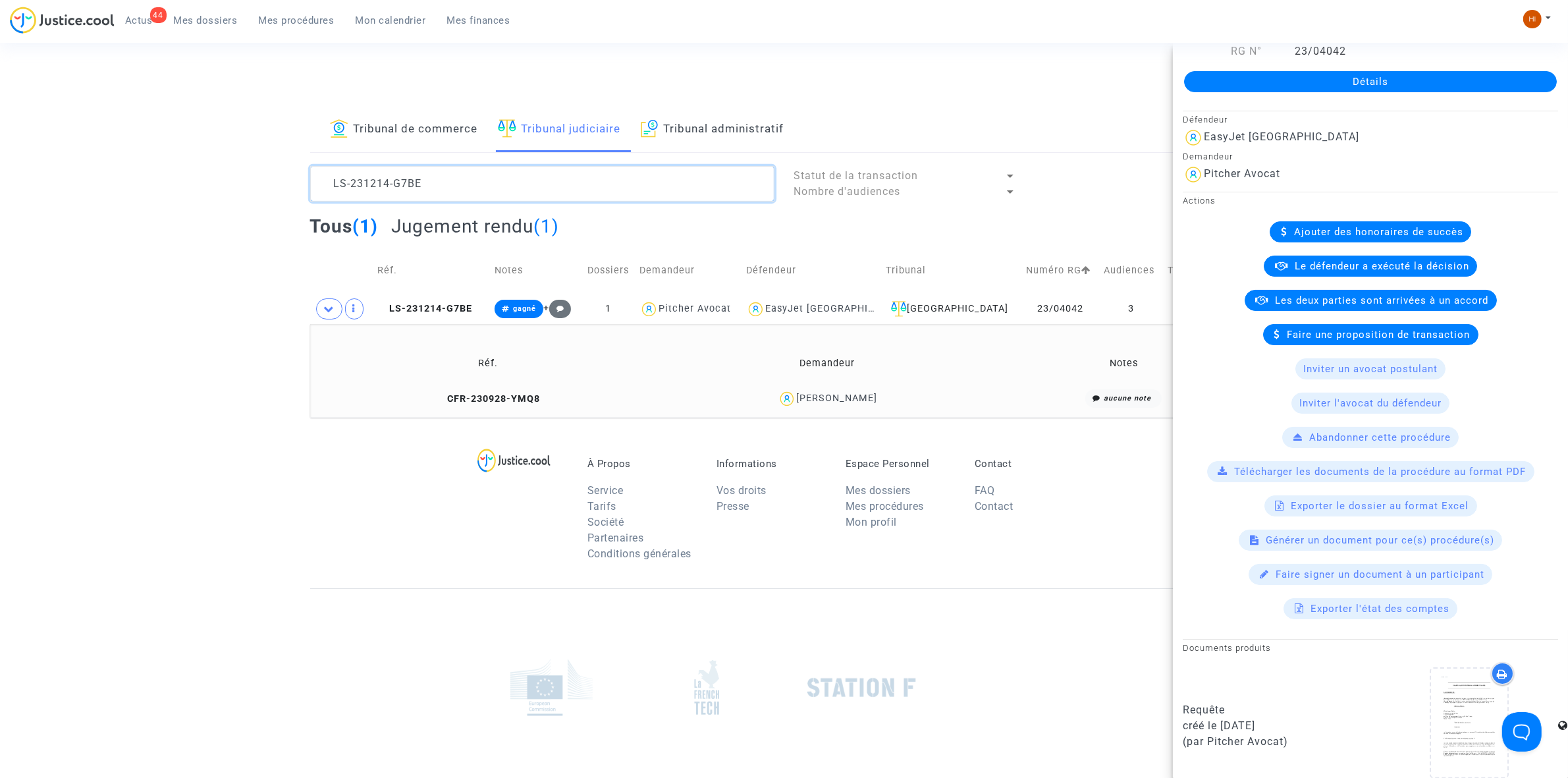
drag, startPoint x: 548, startPoint y: 181, endPoint x: 301, endPoint y: 169, distance: 247.3
click at [301, 169] on div "LS-231214-G7BE" at bounding box center [542, 183] width 484 height 36
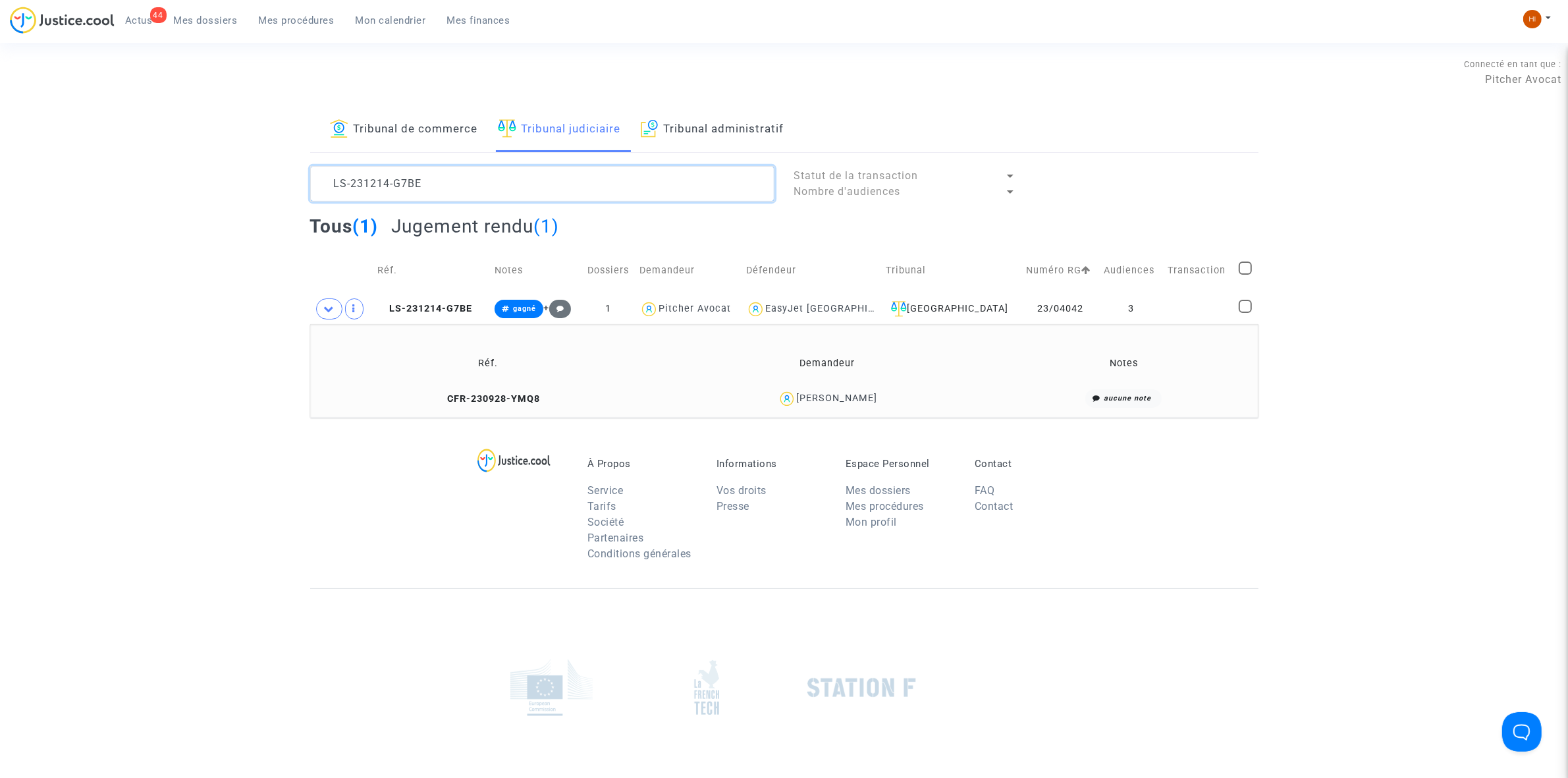
scroll to position [0, 0]
paste textarea "[PERSON_NAME]"
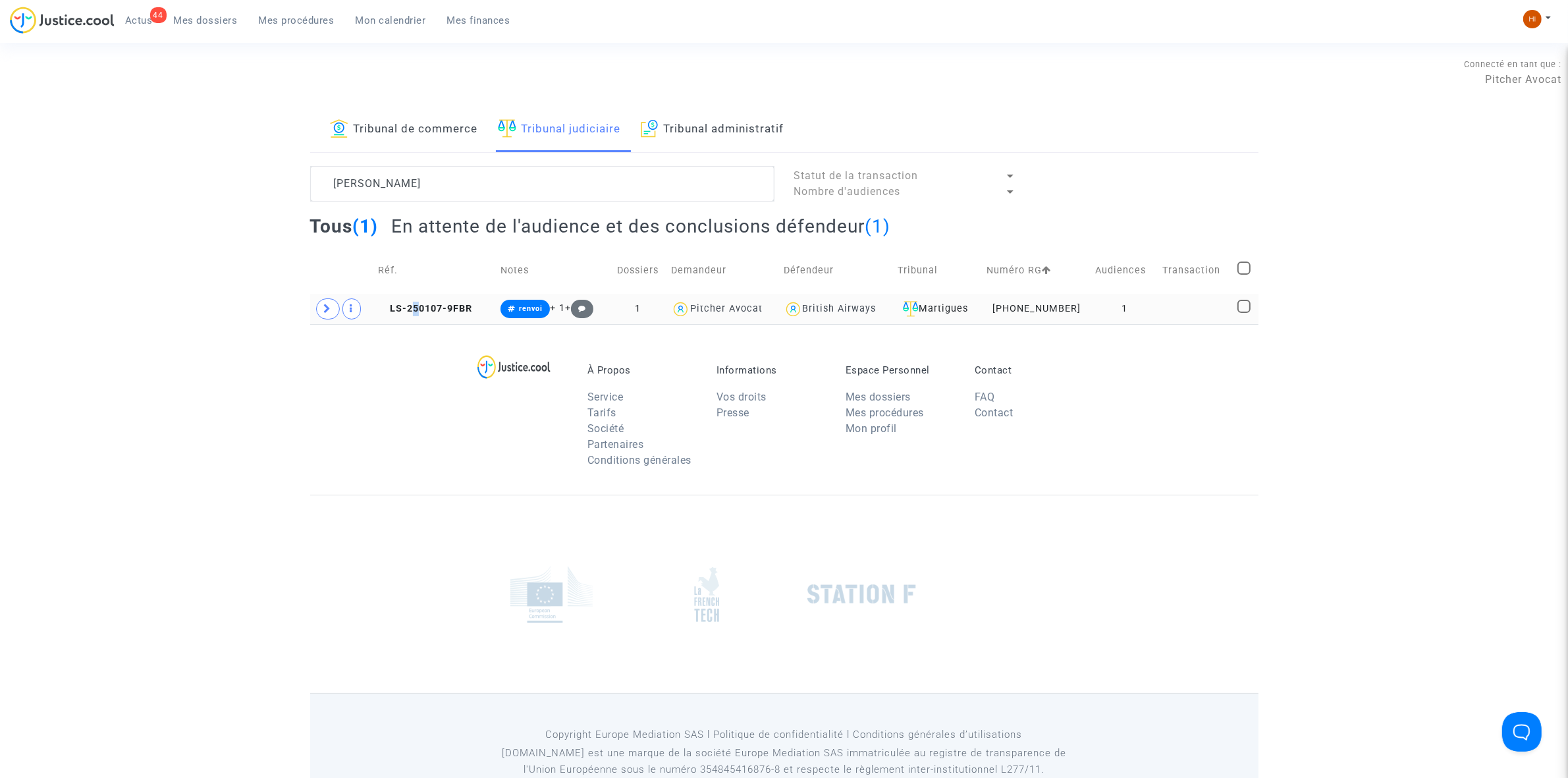
click at [417, 303] on copy "LS-250107-9FBR" at bounding box center [425, 309] width 94 height 11
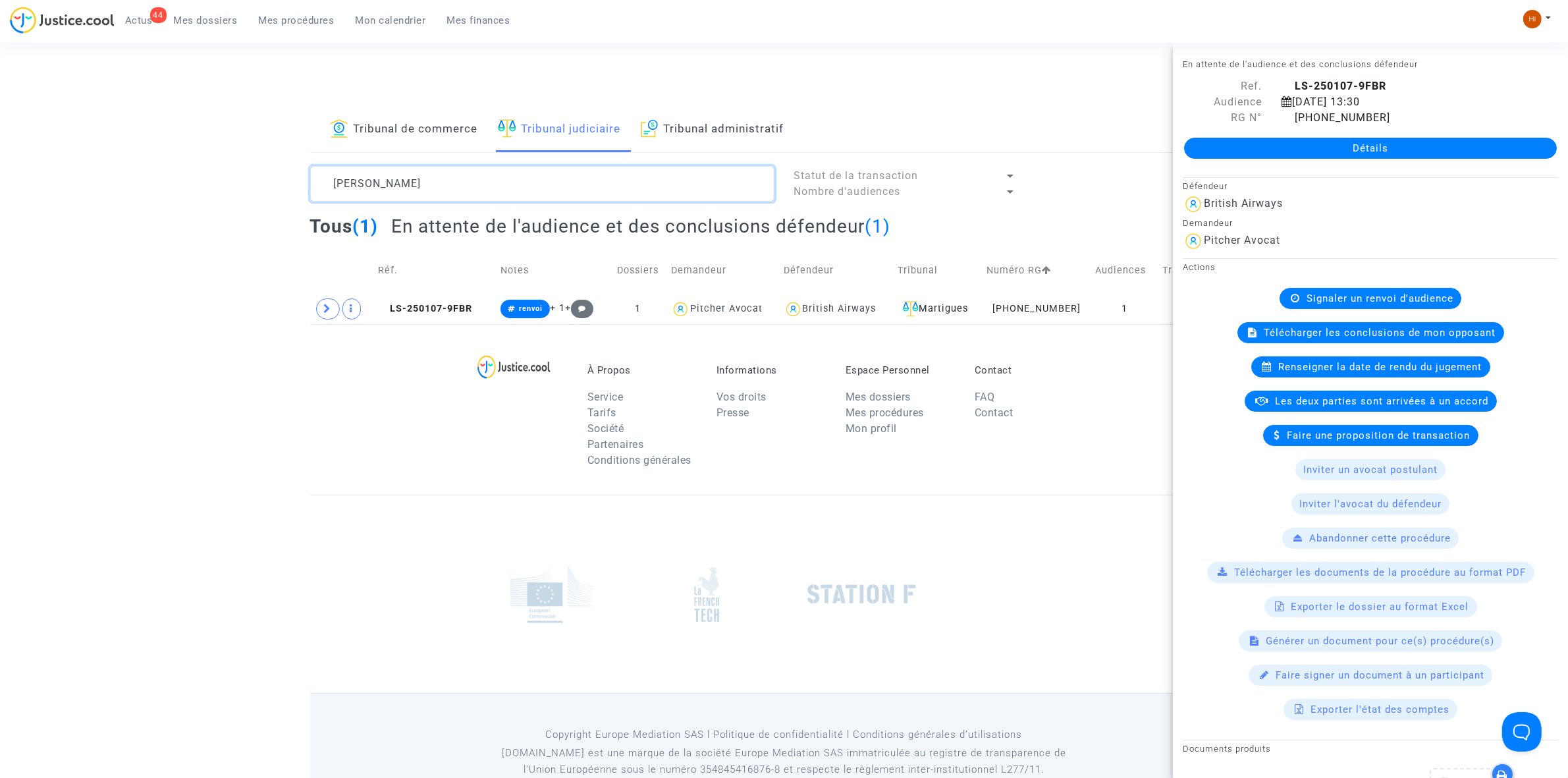
click at [527, 189] on textarea at bounding box center [542, 183] width 464 height 36
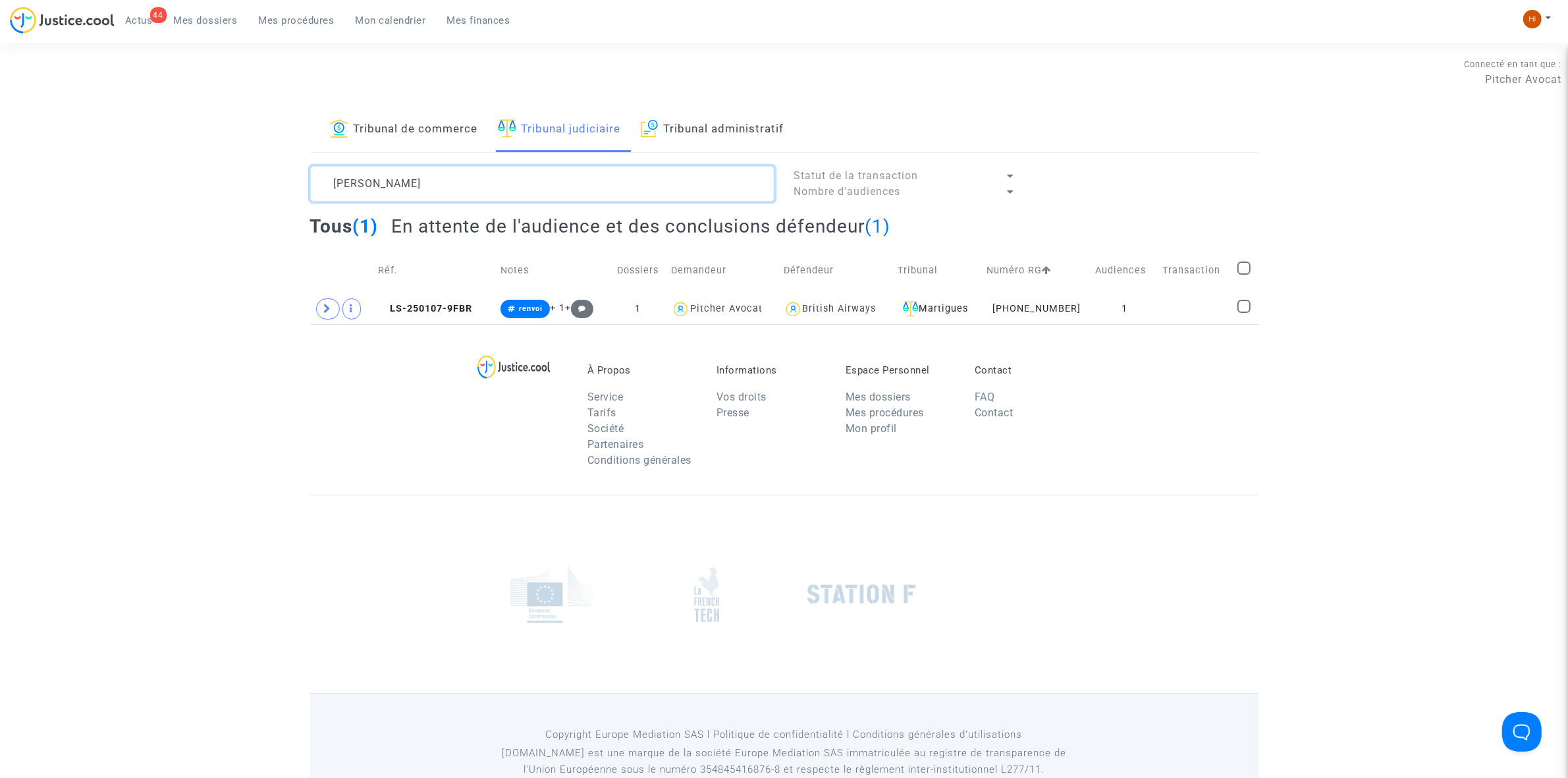
click at [527, 189] on textarea at bounding box center [542, 183] width 464 height 36
type textarea "NADDEO"
click at [1176, 301] on td at bounding box center [1193, 309] width 78 height 30
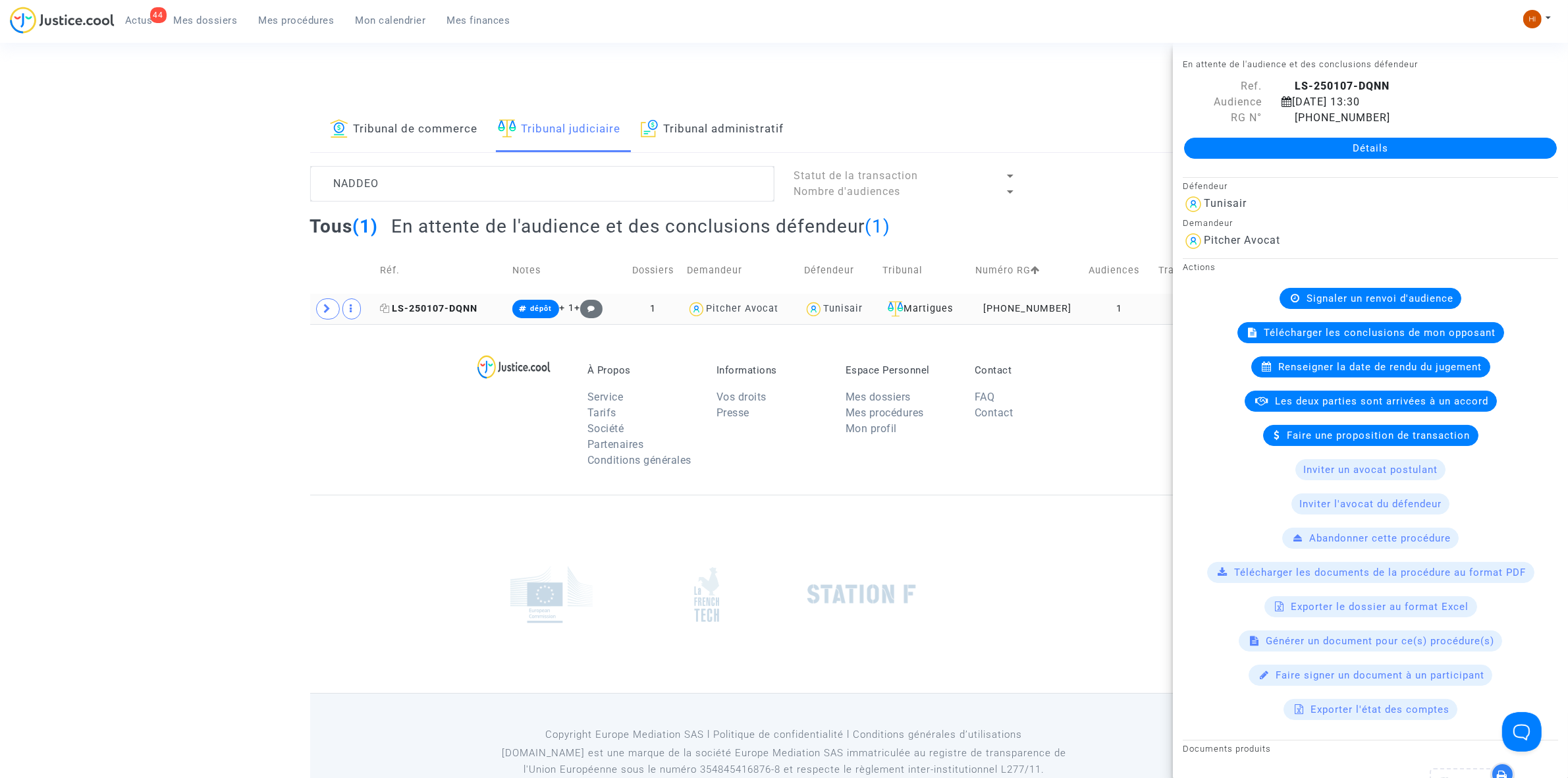
click at [466, 311] on span "LS-250107-DQNN" at bounding box center [429, 309] width 97 height 11
click at [1410, 140] on link "Détails" at bounding box center [1371, 148] width 373 height 21
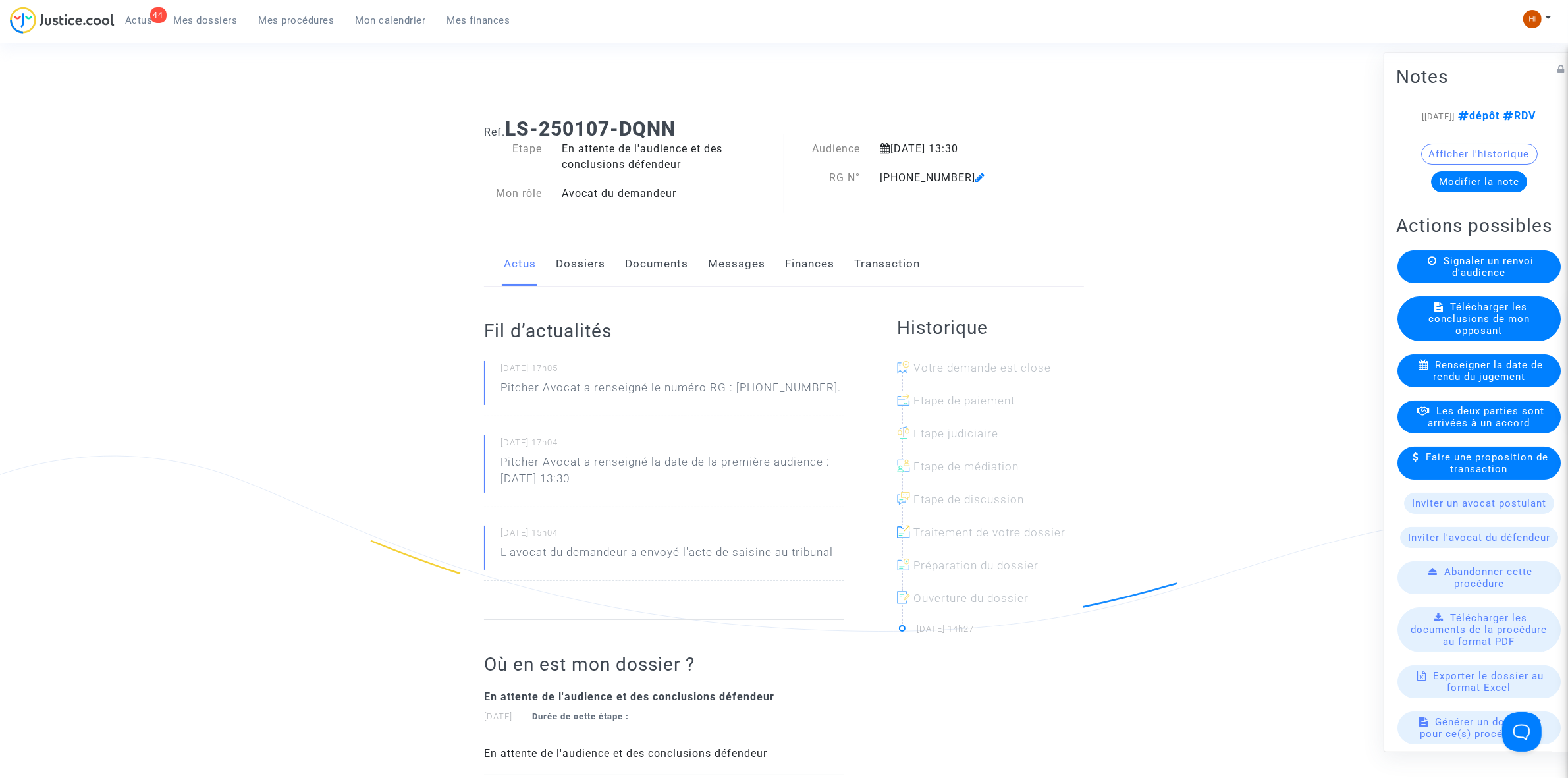
click at [1526, 278] on span "Signaler un renvoi d'audience" at bounding box center [1489, 266] width 90 height 23
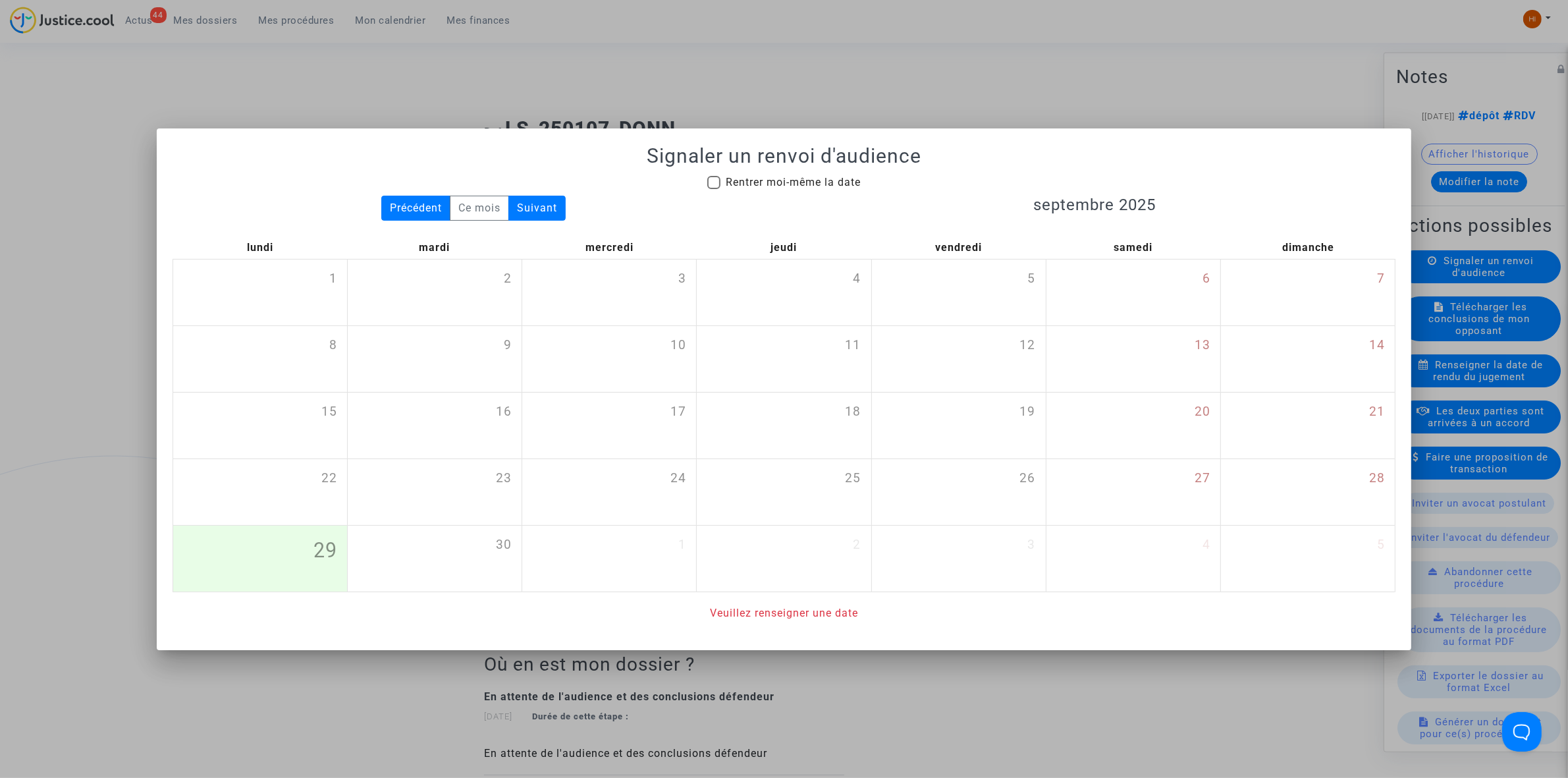
click at [722, 178] on label "Rentrer moi-même la date" at bounding box center [784, 183] width 154 height 16
click at [714, 189] on input "Rentrer moi-même la date" at bounding box center [714, 189] width 1 height 1
checkbox input "true"
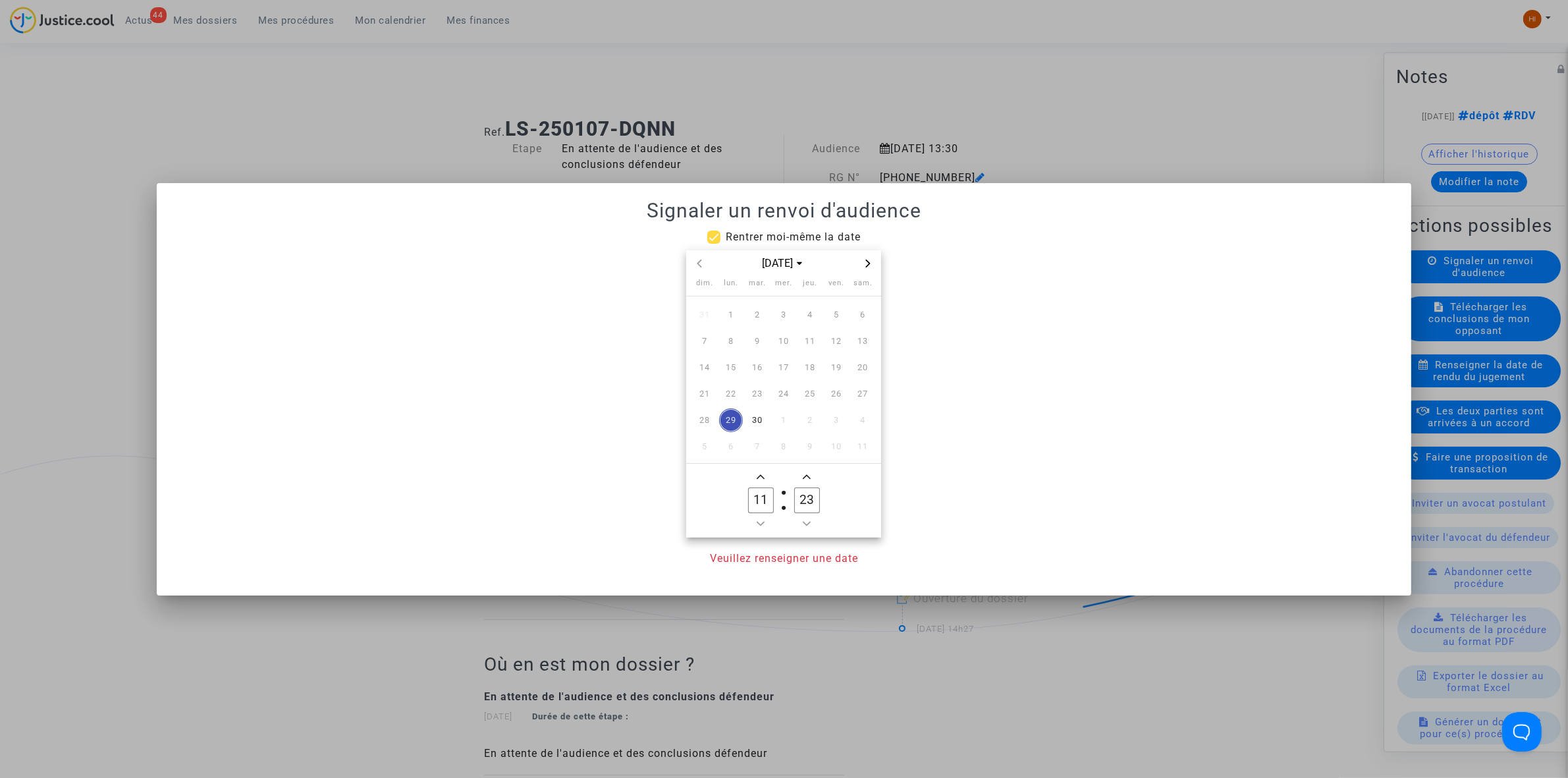
click at [869, 262] on icon "Next month" at bounding box center [867, 263] width 4 height 8
click at [729, 344] on span "8" at bounding box center [731, 341] width 23 height 23
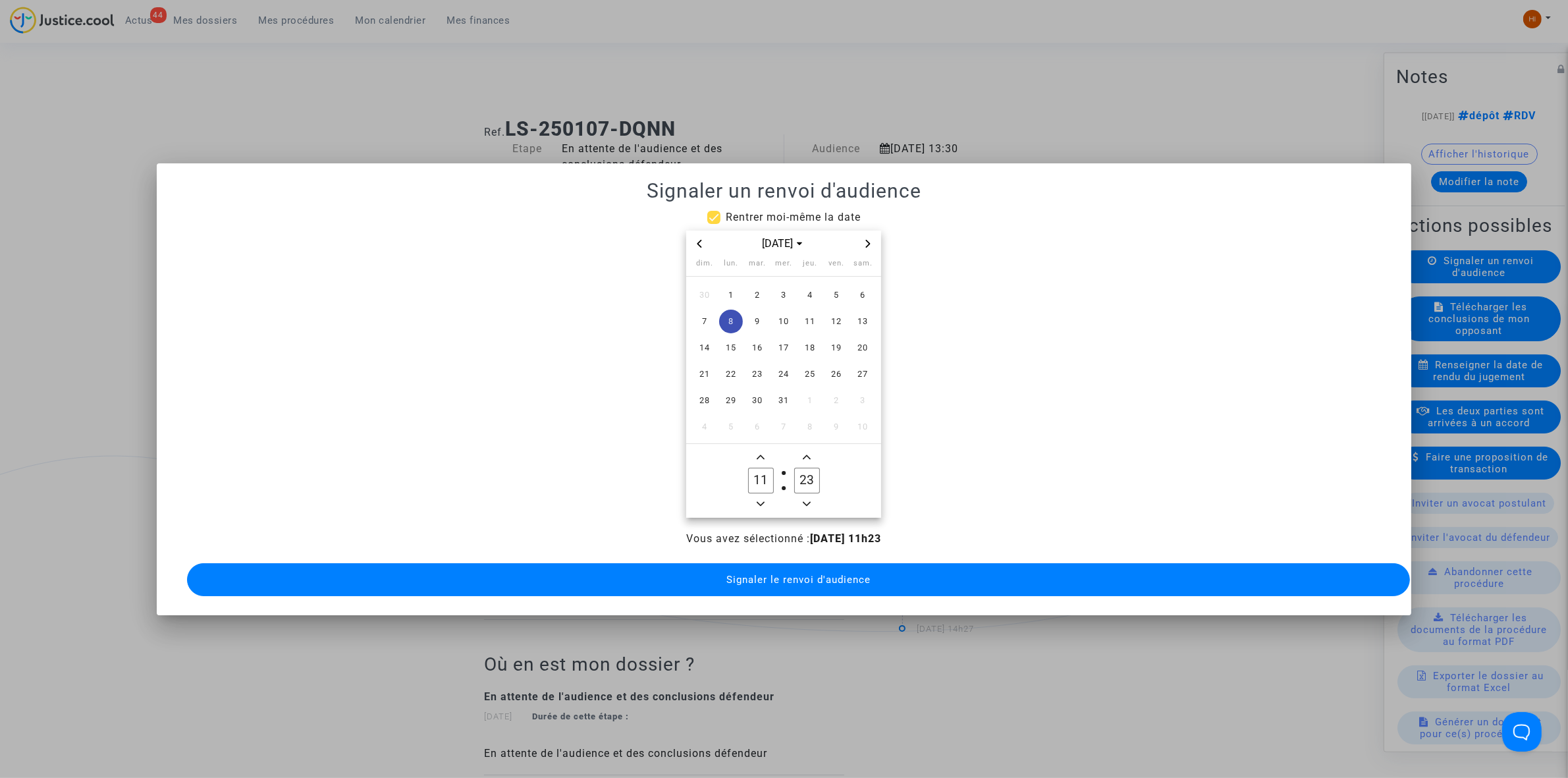
click at [760, 455] on icon "Add a hour" at bounding box center [761, 456] width 8 height 4
click at [755, 496] on span "Minus a hour" at bounding box center [761, 504] width 16 height 16
type input "13"
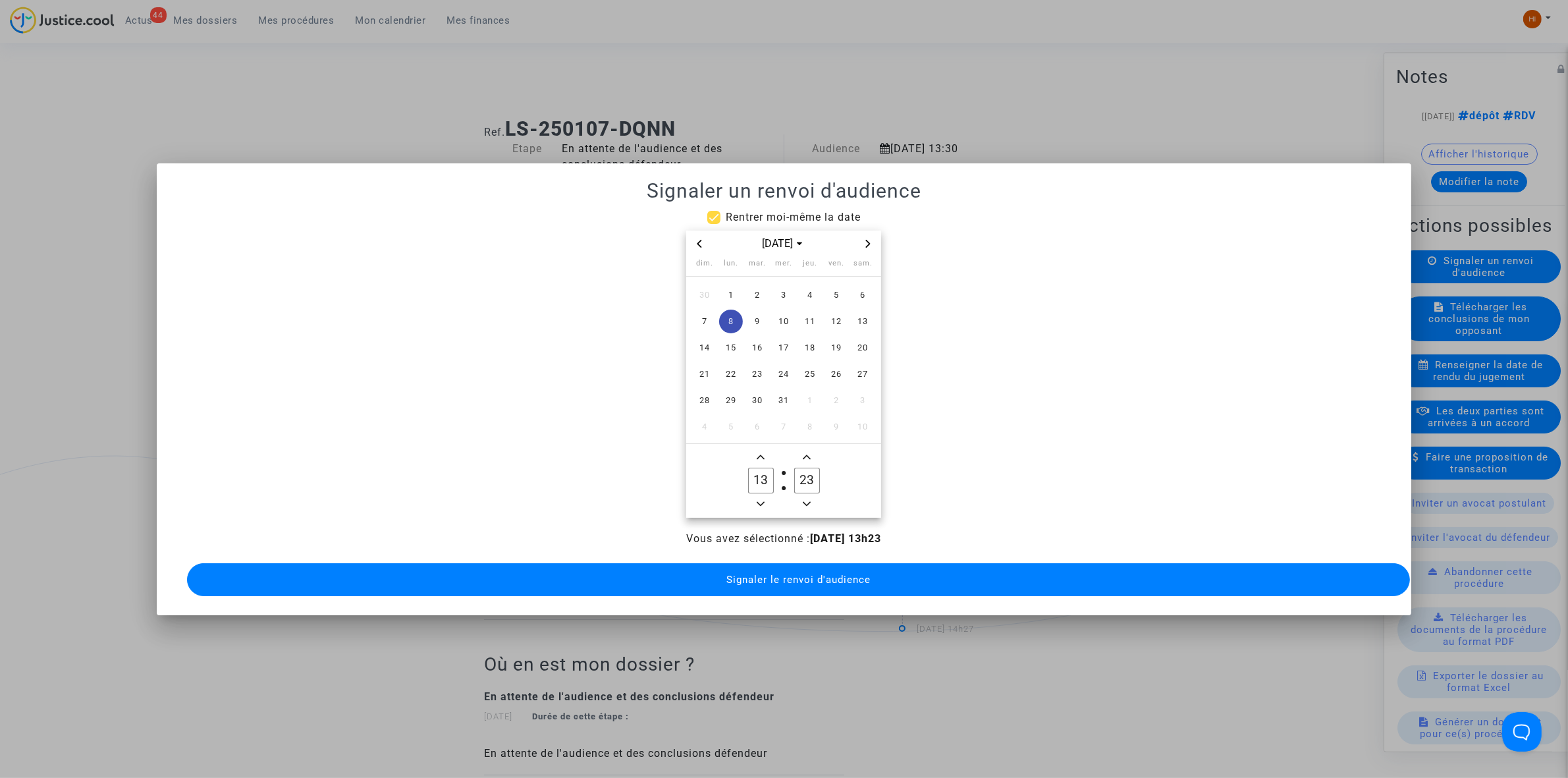
drag, startPoint x: 807, startPoint y: 472, endPoint x: 781, endPoint y: 472, distance: 26.0
click at [784, 472] on owl-date-time-timer-box "23 Minute" at bounding box center [807, 481] width 46 height 63
click at [810, 496] on span "Minus a minute" at bounding box center [807, 504] width 16 height 16
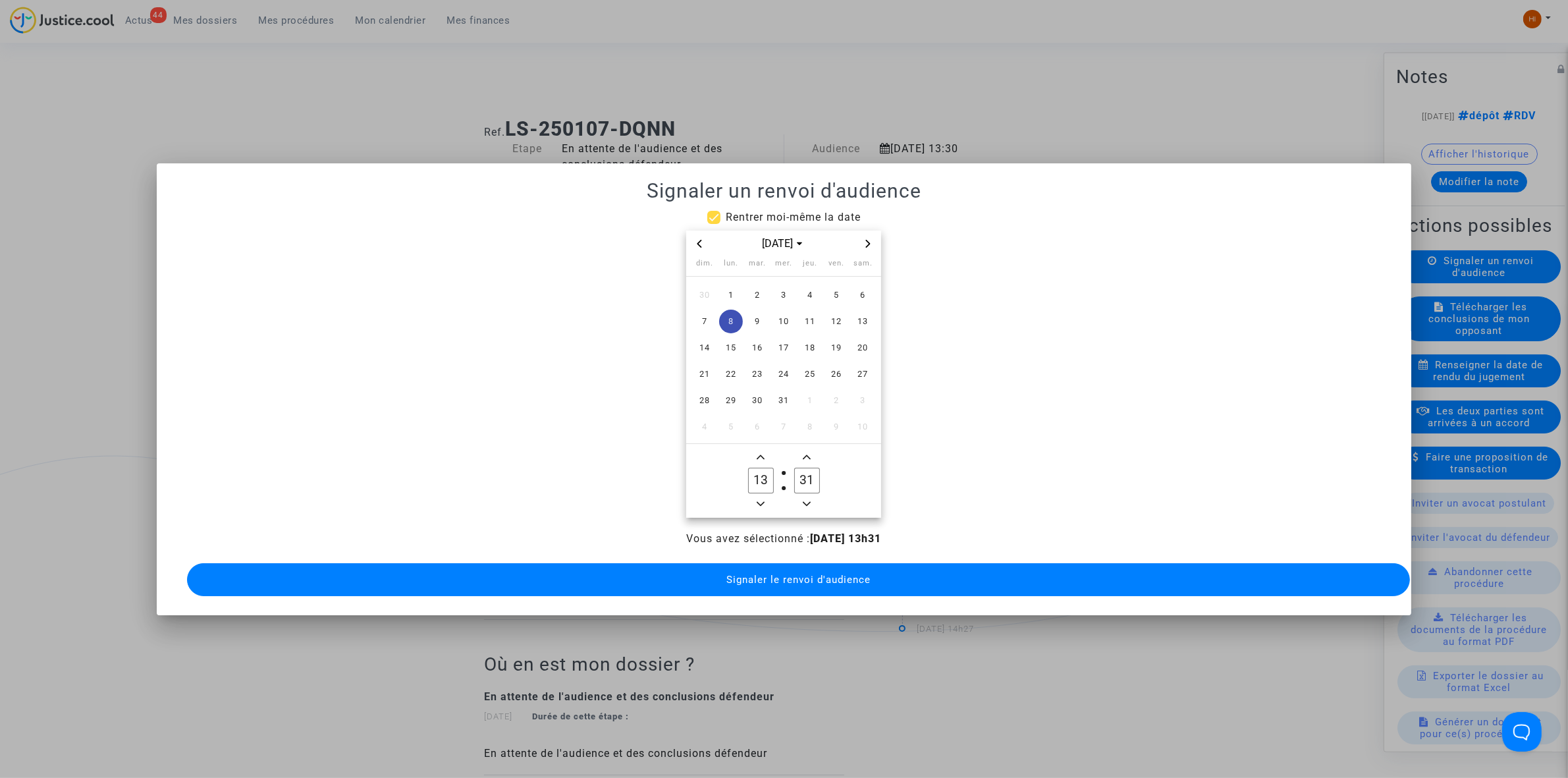
type input "30"
drag, startPoint x: 788, startPoint y: 567, endPoint x: 735, endPoint y: 508, distance: 79.3
click at [789, 574] on span "Signaler le renvoi d'audience" at bounding box center [799, 580] width 144 height 12
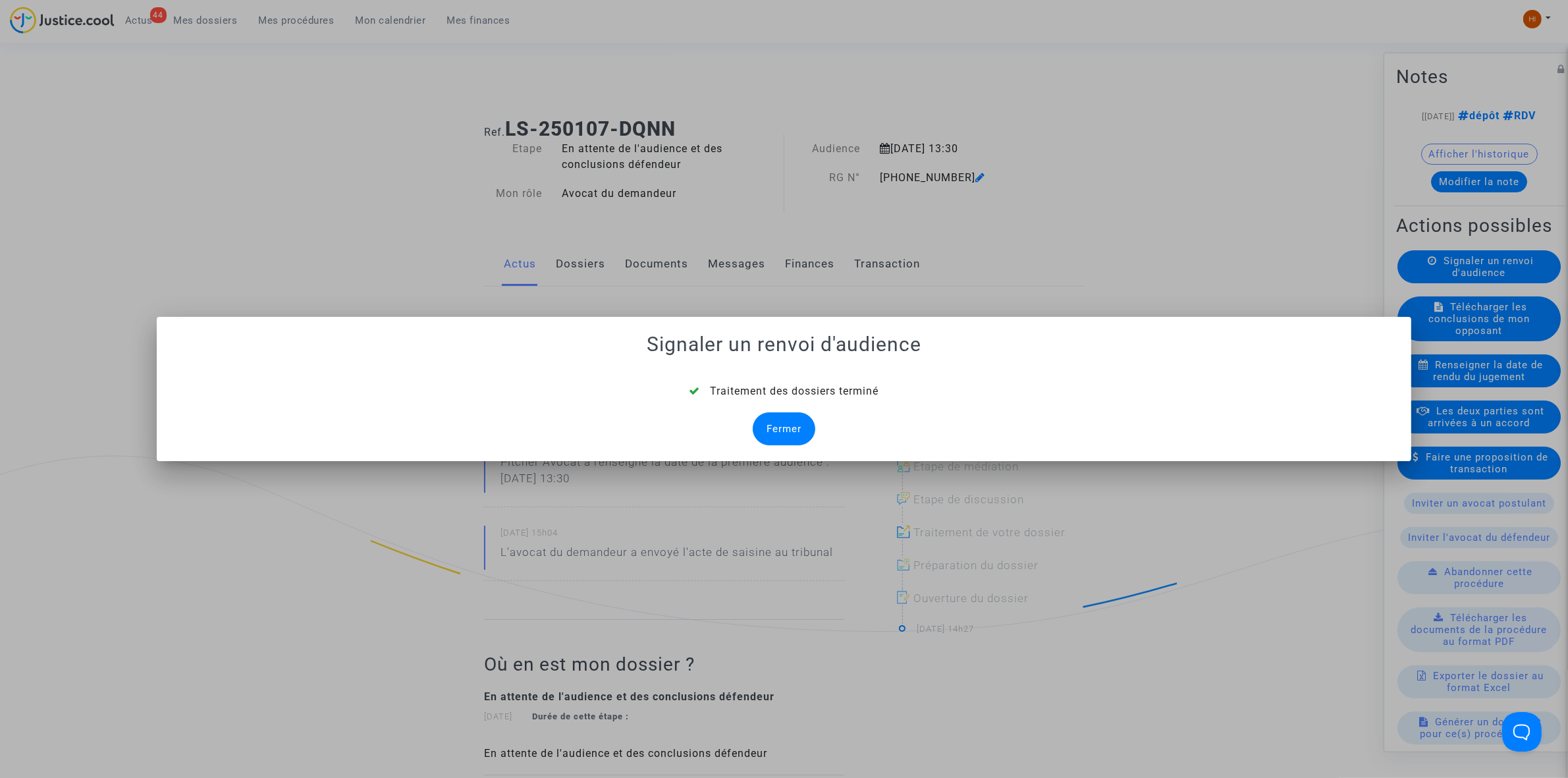
click at [787, 438] on div "Fermer" at bounding box center [784, 429] width 63 height 33
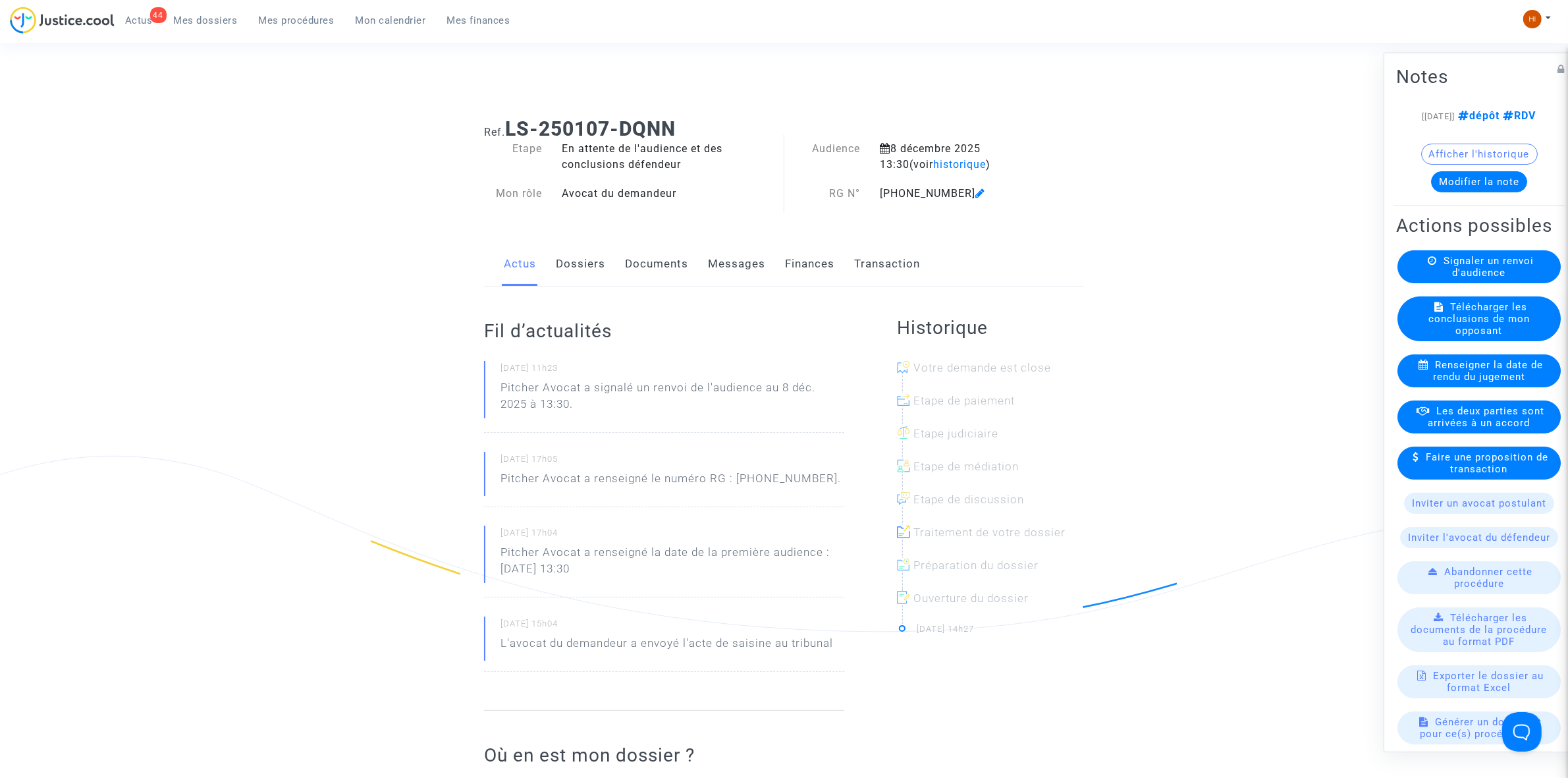
click at [668, 284] on link "Documents" at bounding box center [656, 264] width 63 height 43
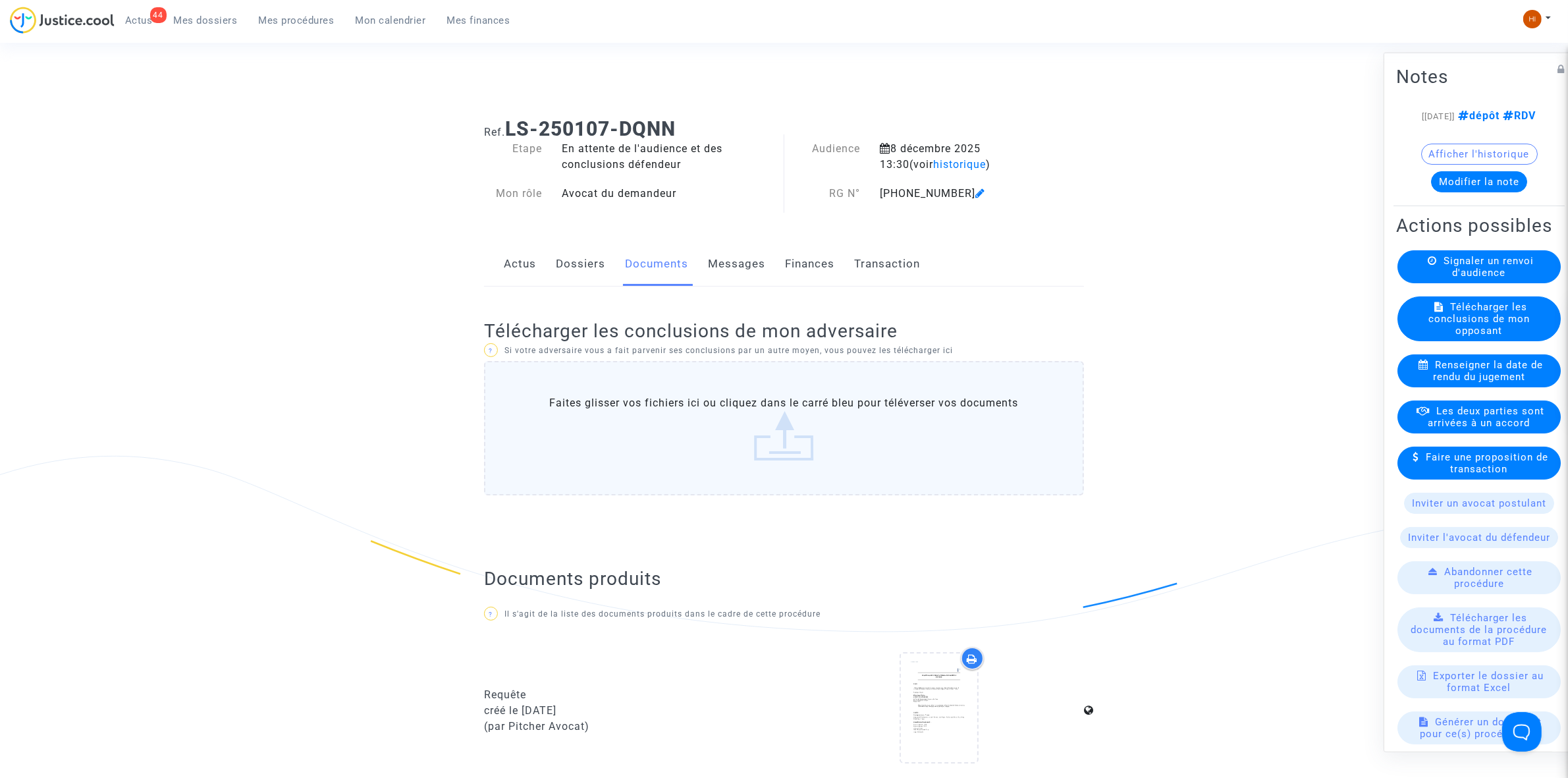
click at [670, 262] on link "Documents" at bounding box center [656, 264] width 63 height 43
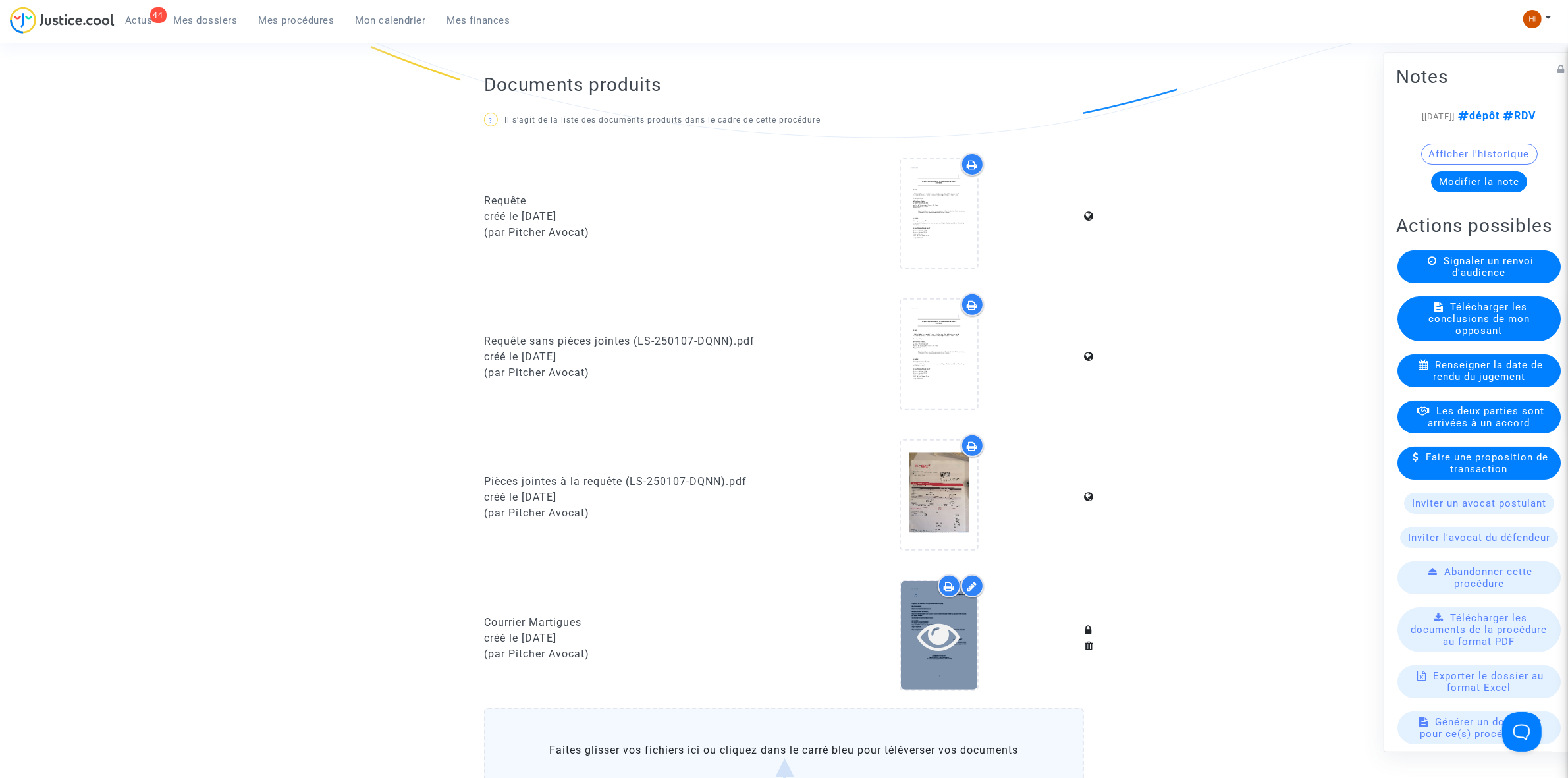
click at [946, 639] on icon at bounding box center [939, 635] width 43 height 42
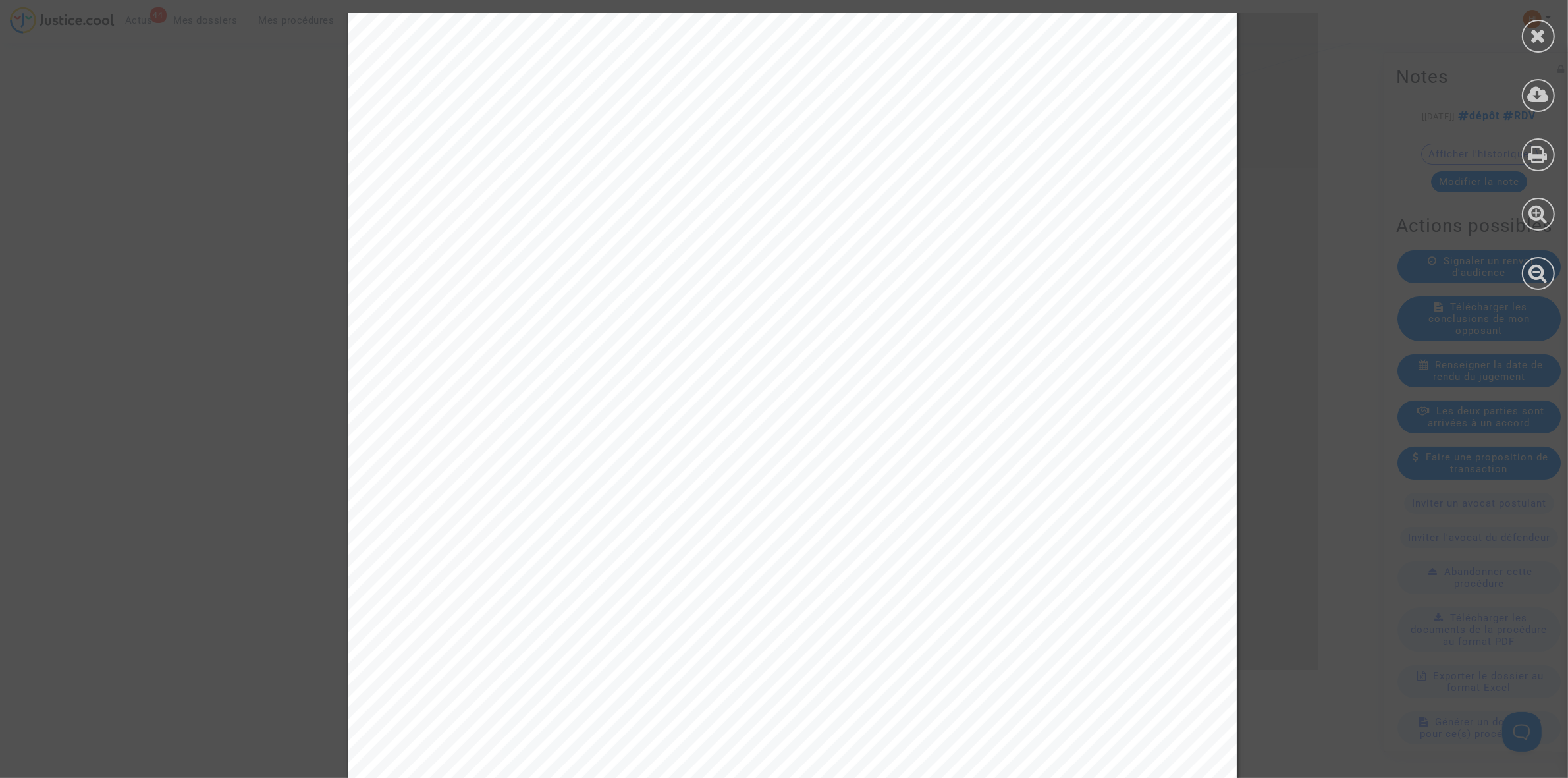
scroll to position [17, 0]
click at [1548, 30] on div at bounding box center [1538, 37] width 33 height 33
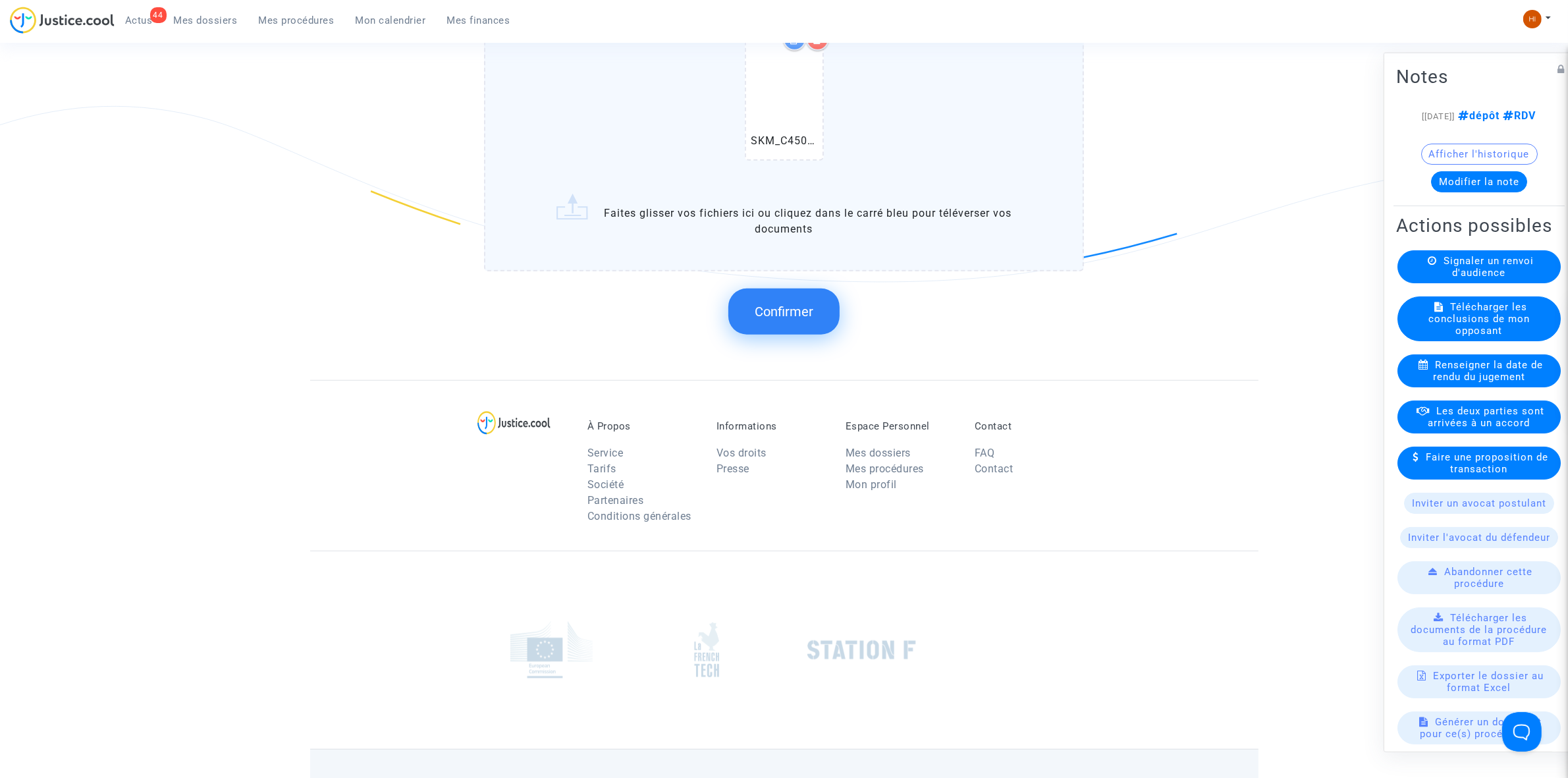
scroll to position [1235, 0]
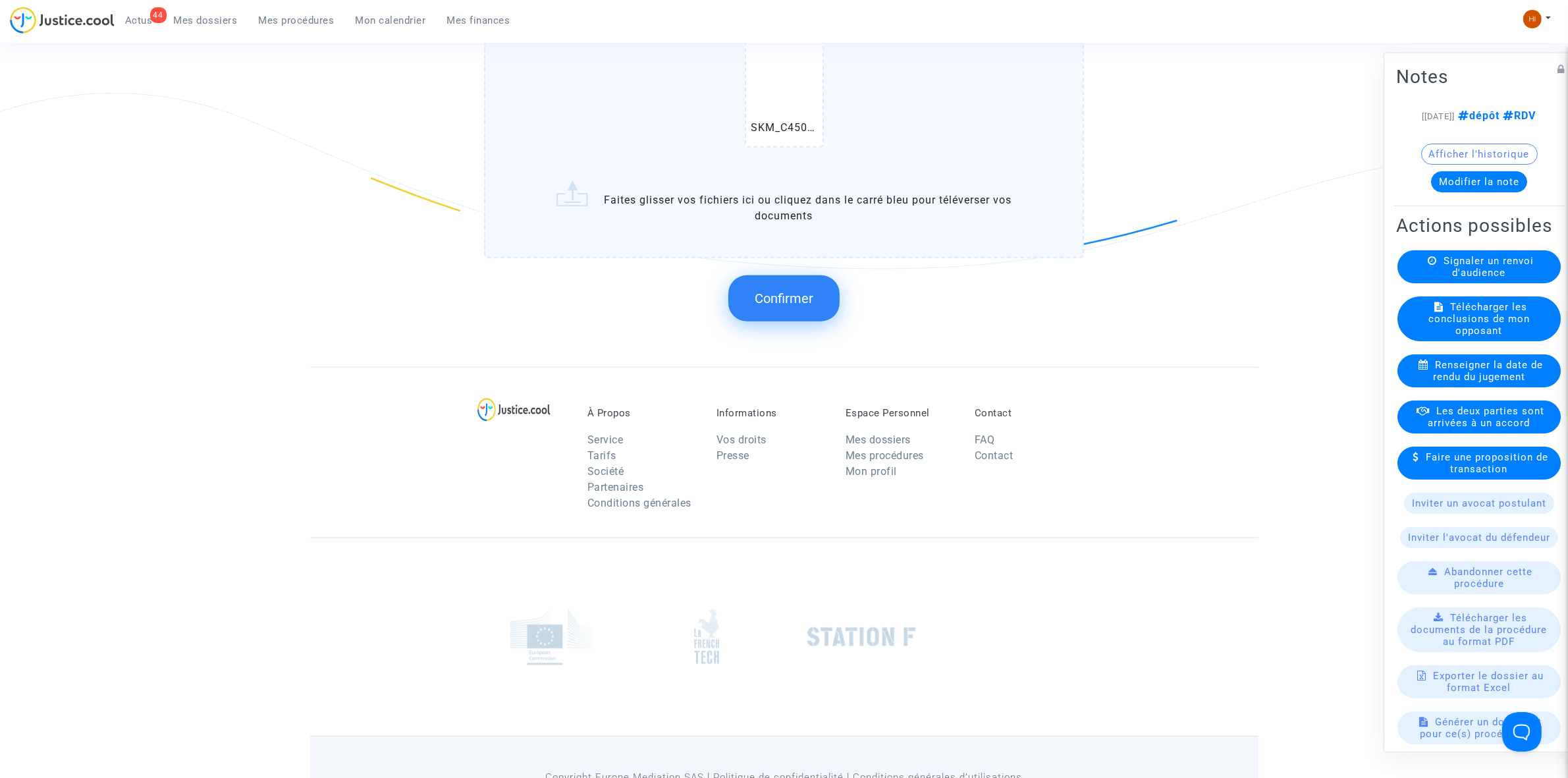
click at [786, 290] on span "Confirmer" at bounding box center [783, 298] width 58 height 16
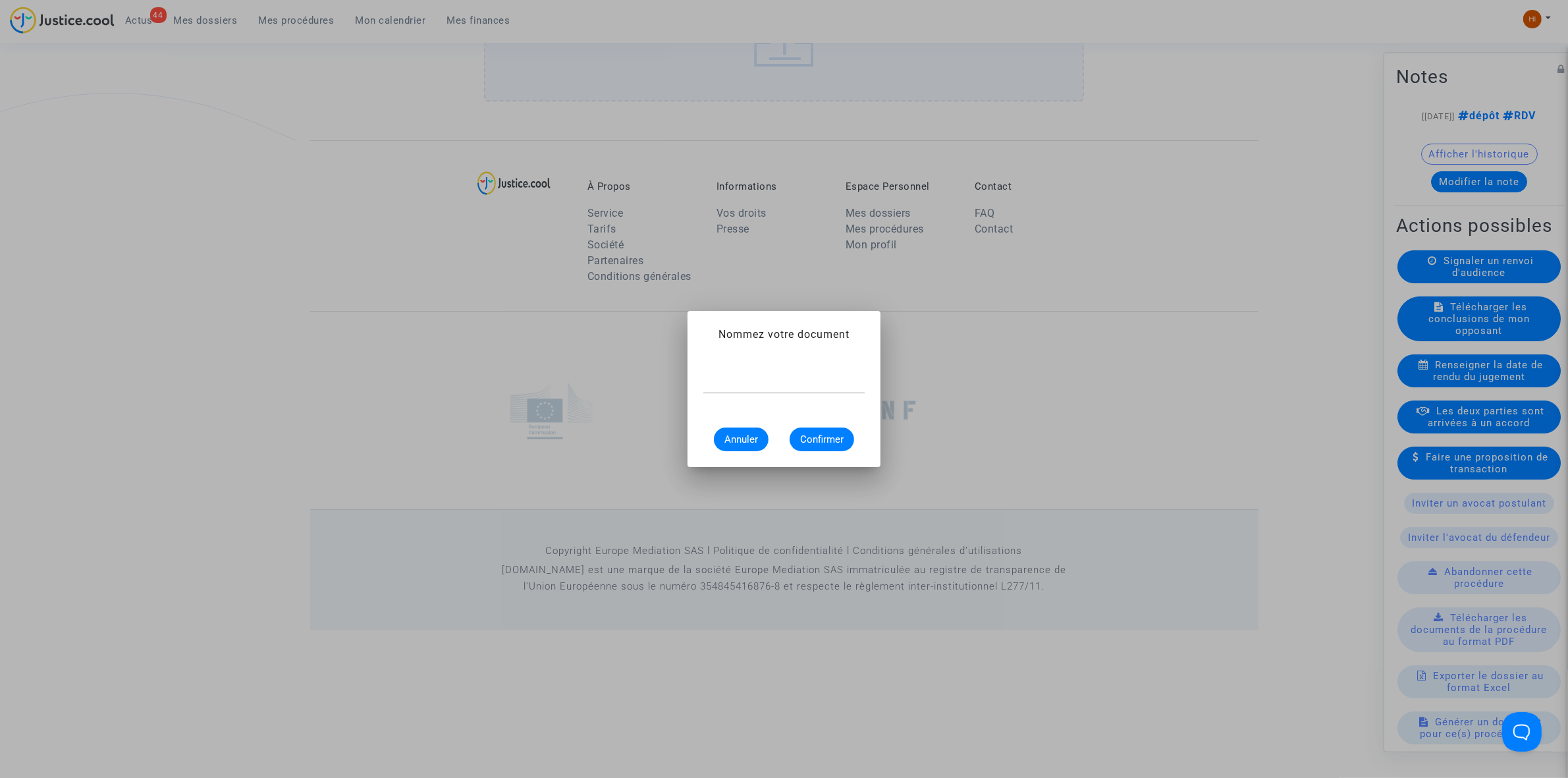
scroll to position [0, 0]
type input "CONVOCATION"
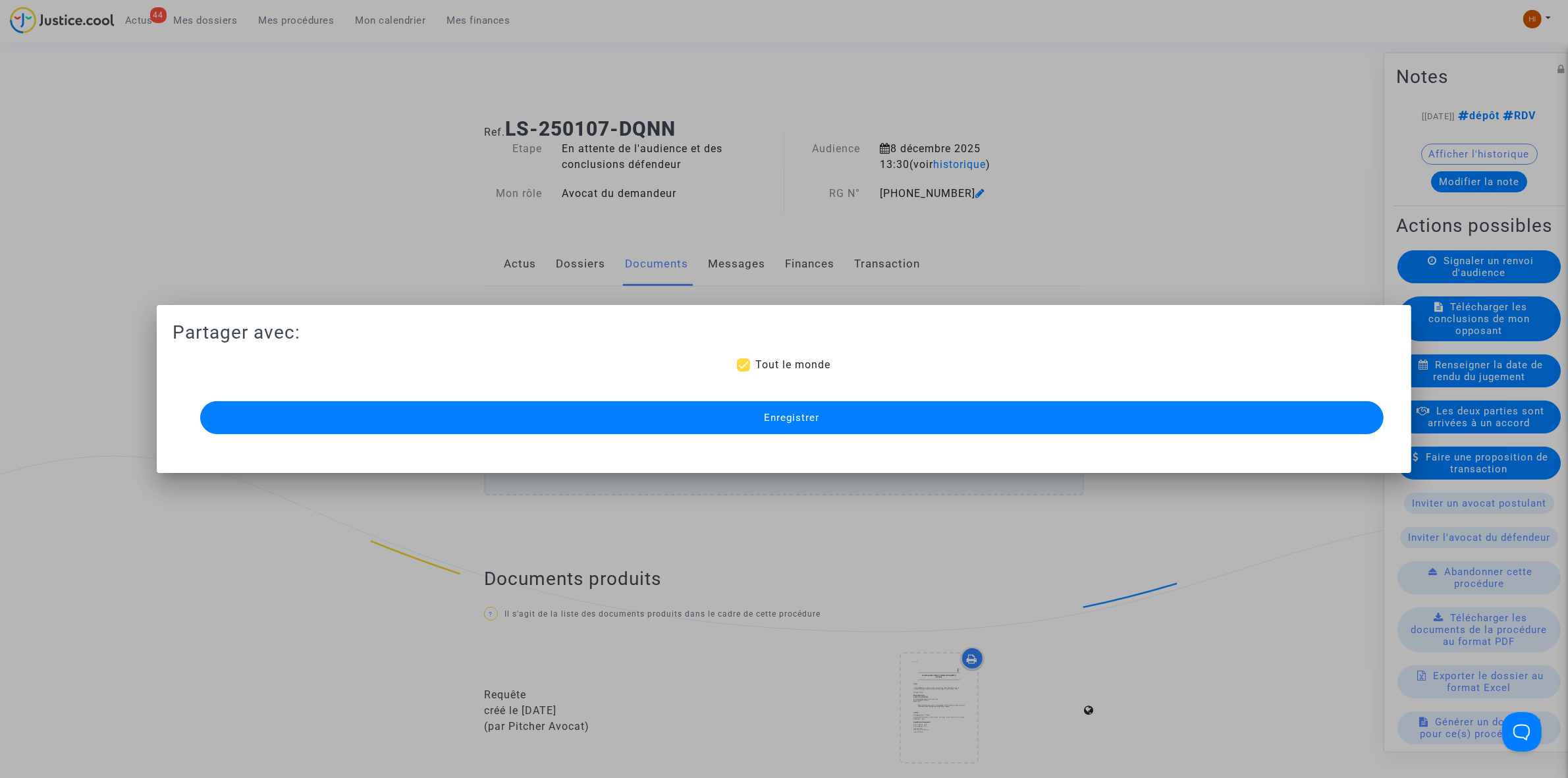
scroll to position [1081, 0]
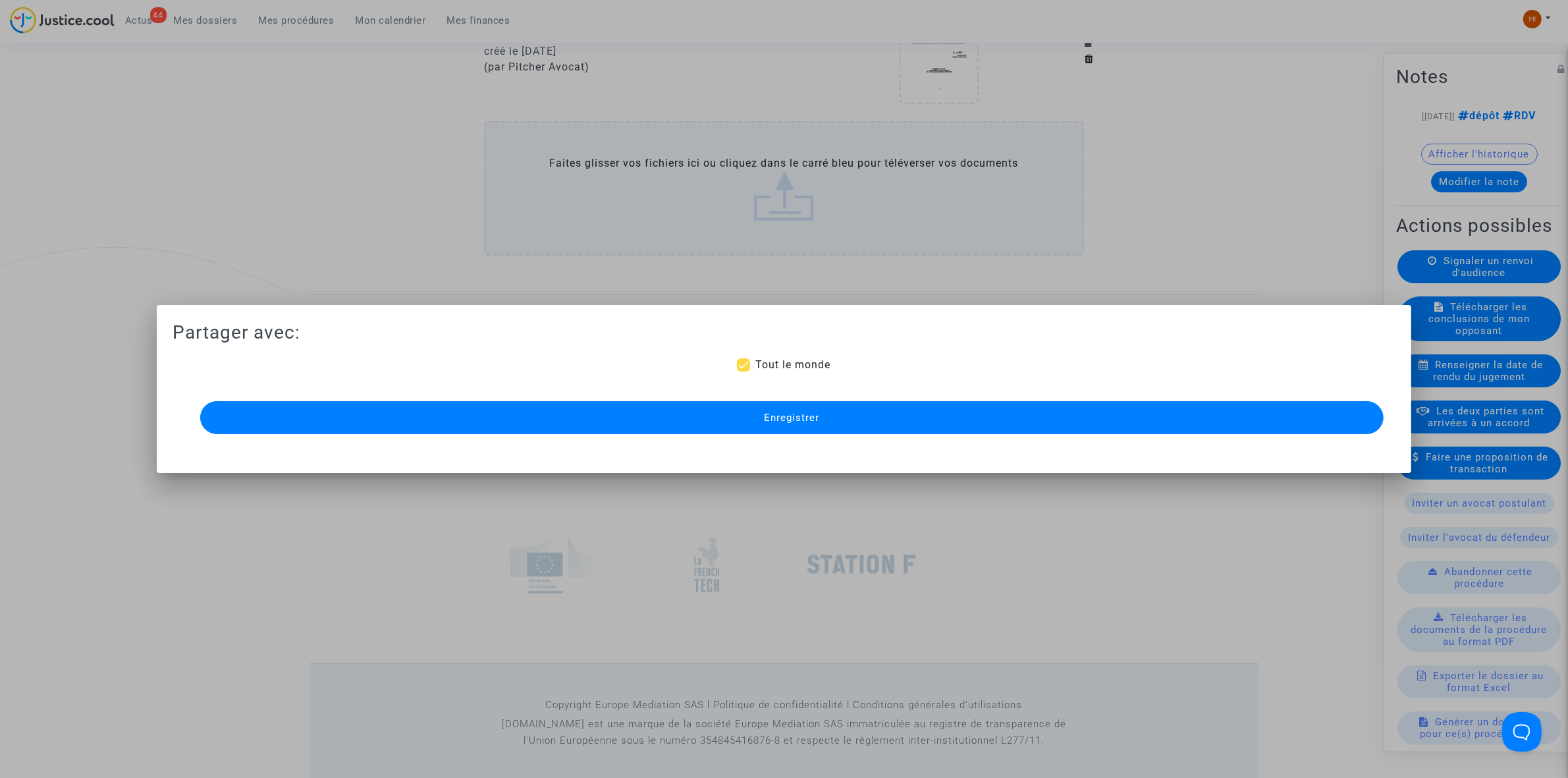
click at [681, 432] on button "Enregistrer" at bounding box center [792, 417] width 1184 height 33
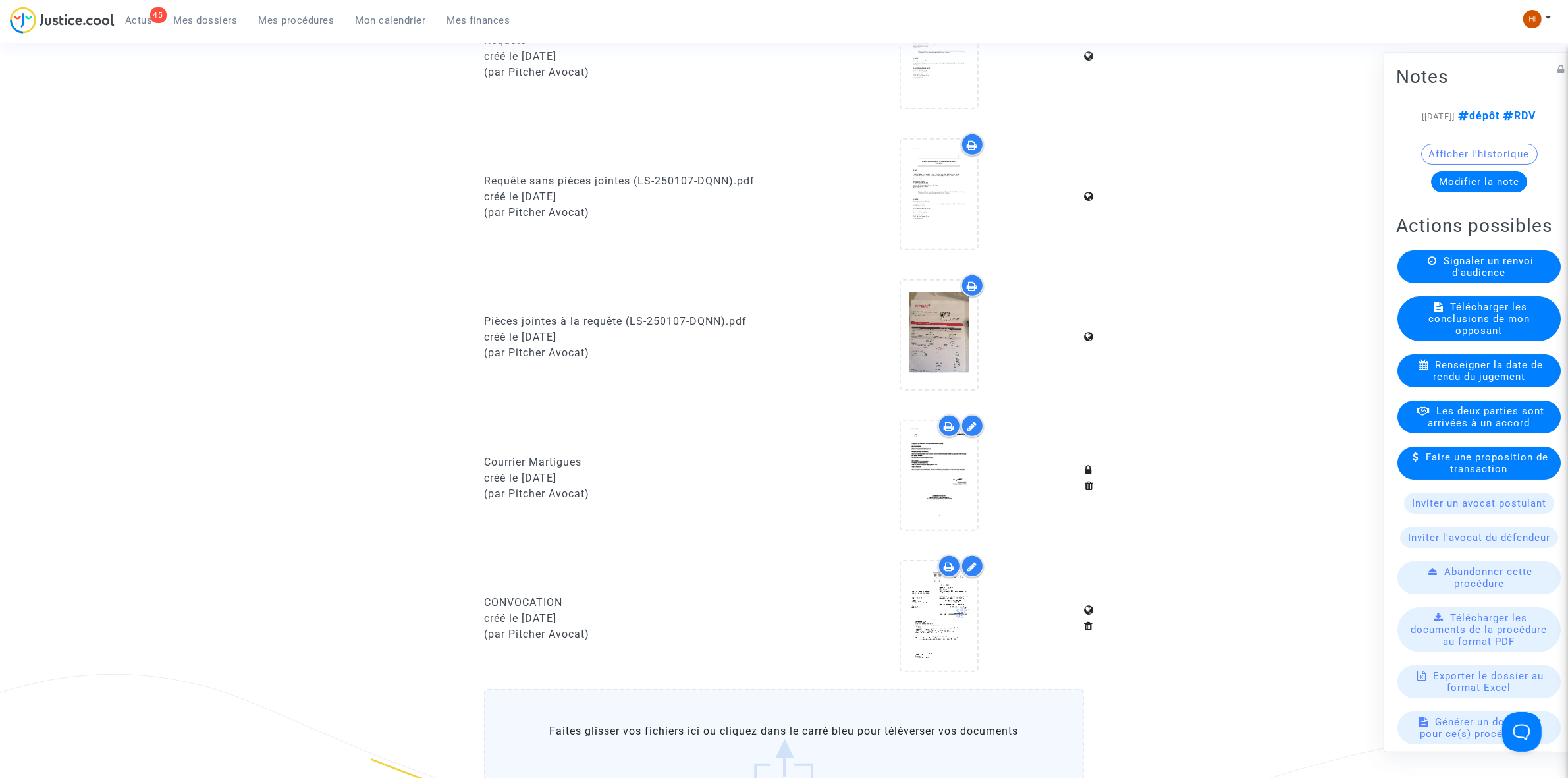
scroll to position [988, 0]
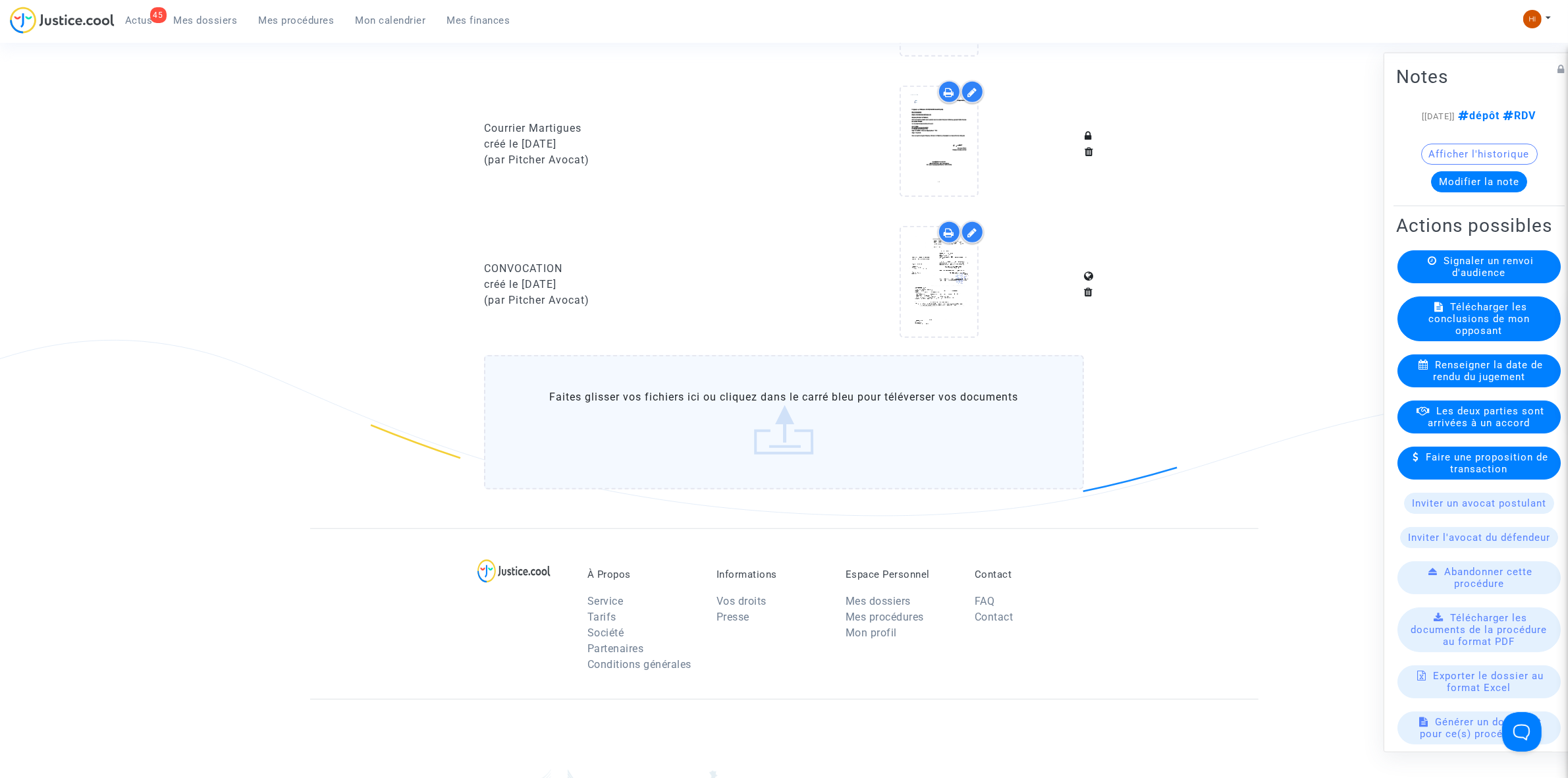
click at [297, 22] on span "Mes procédures" at bounding box center [296, 21] width 76 height 12
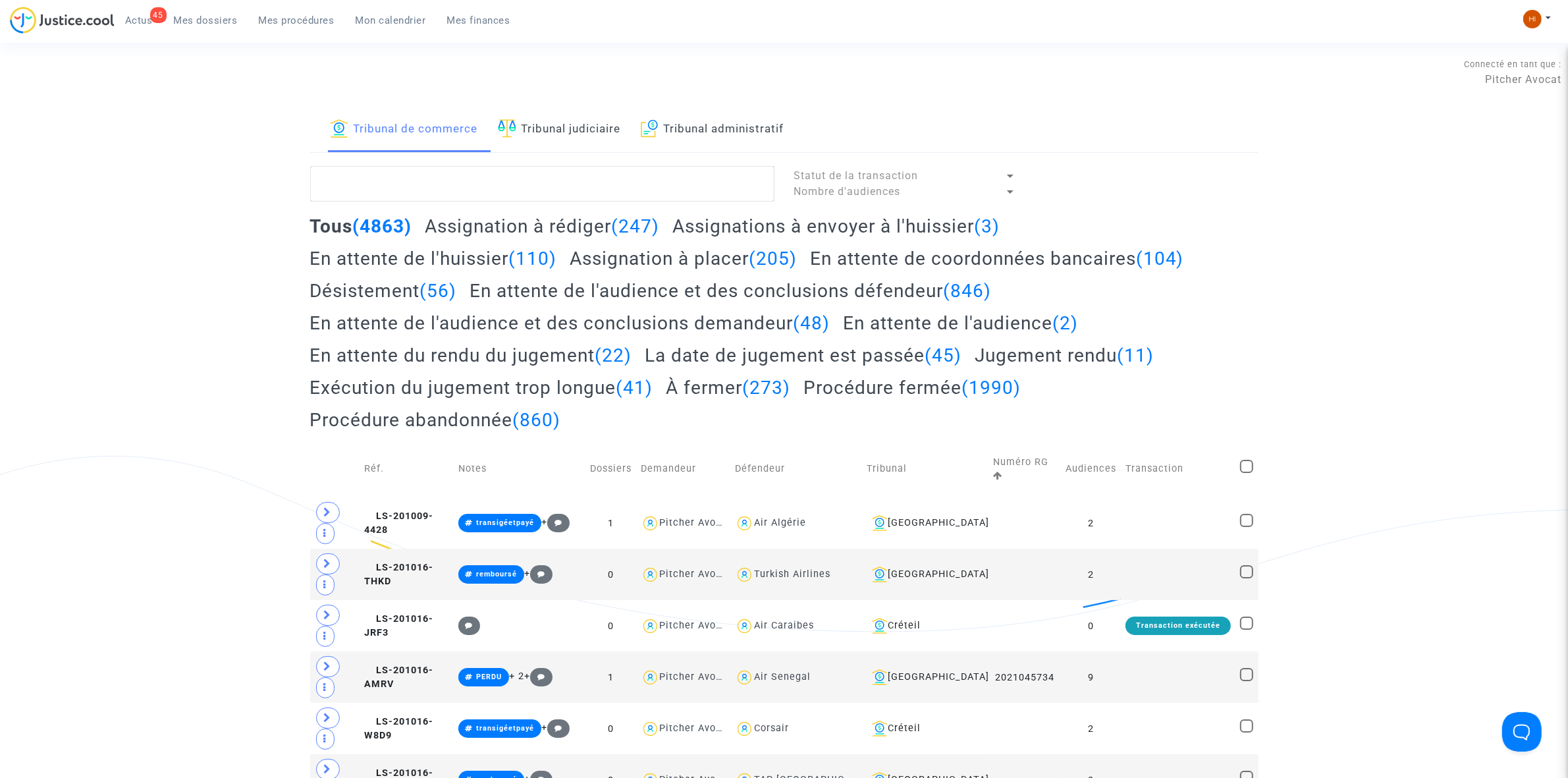
click at [561, 129] on link "Tribunal judiciaire" at bounding box center [560, 130] width 123 height 45
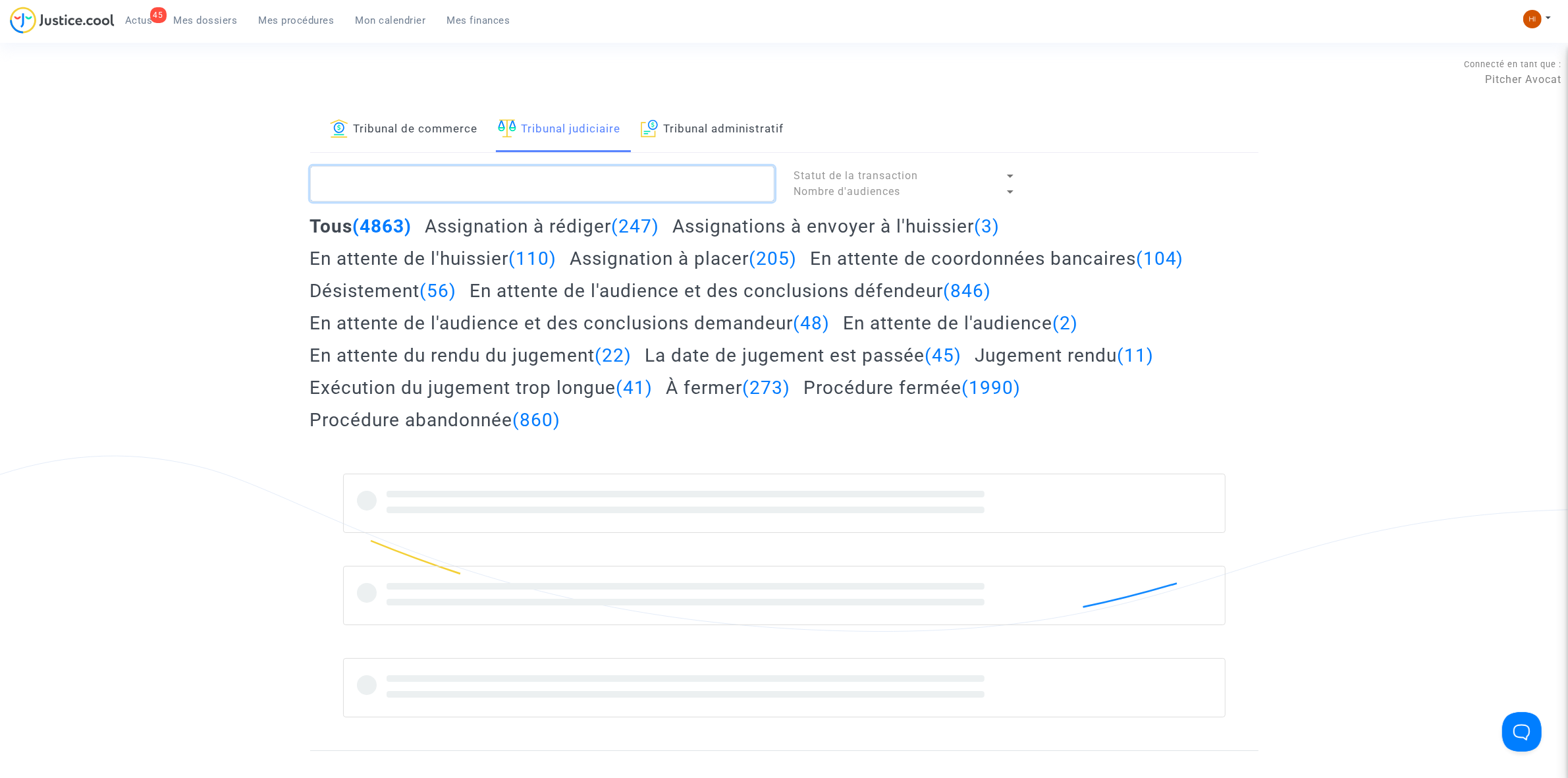
click at [552, 183] on textarea at bounding box center [542, 183] width 464 height 36
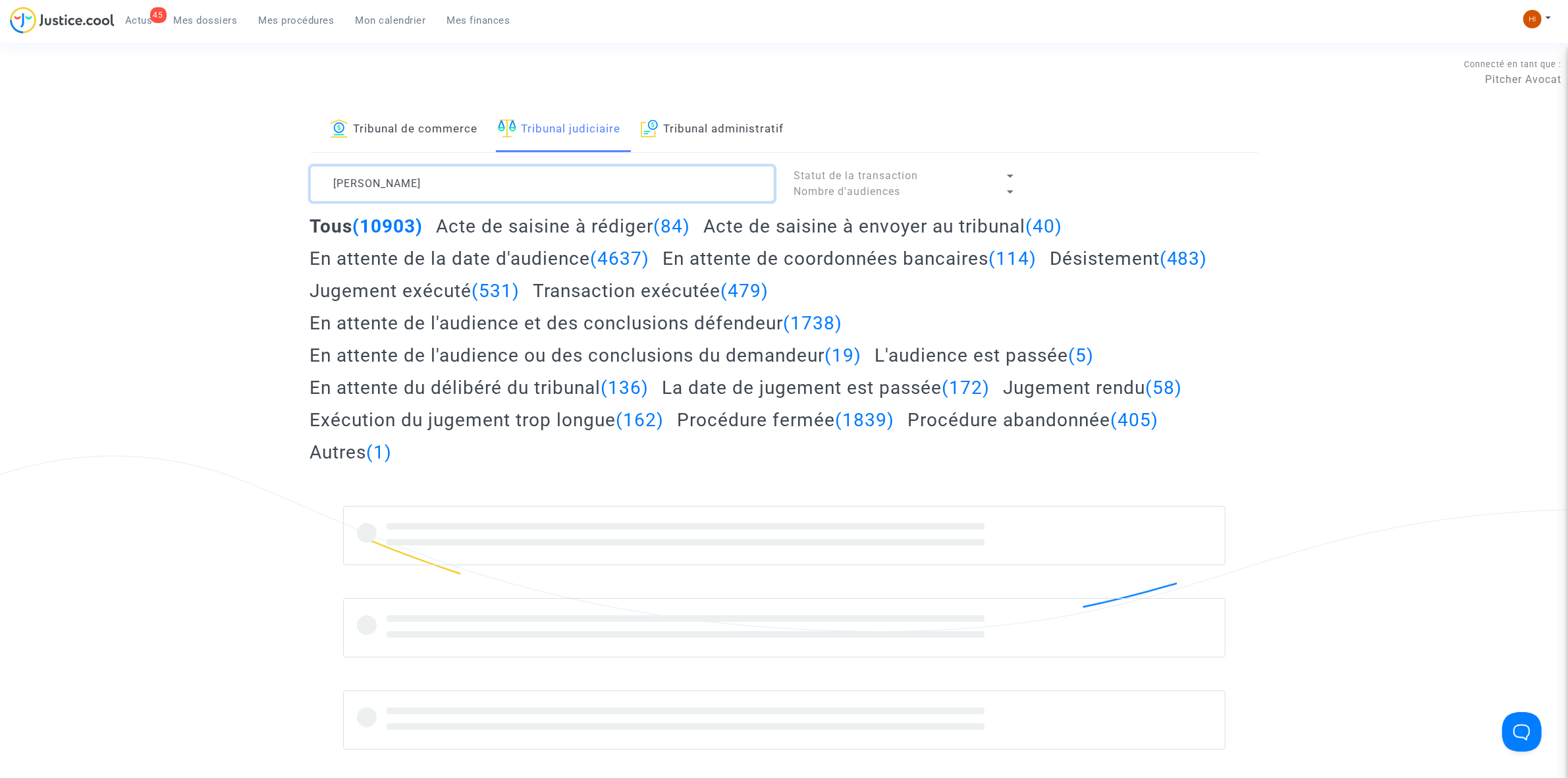
type textarea "FALCONE"
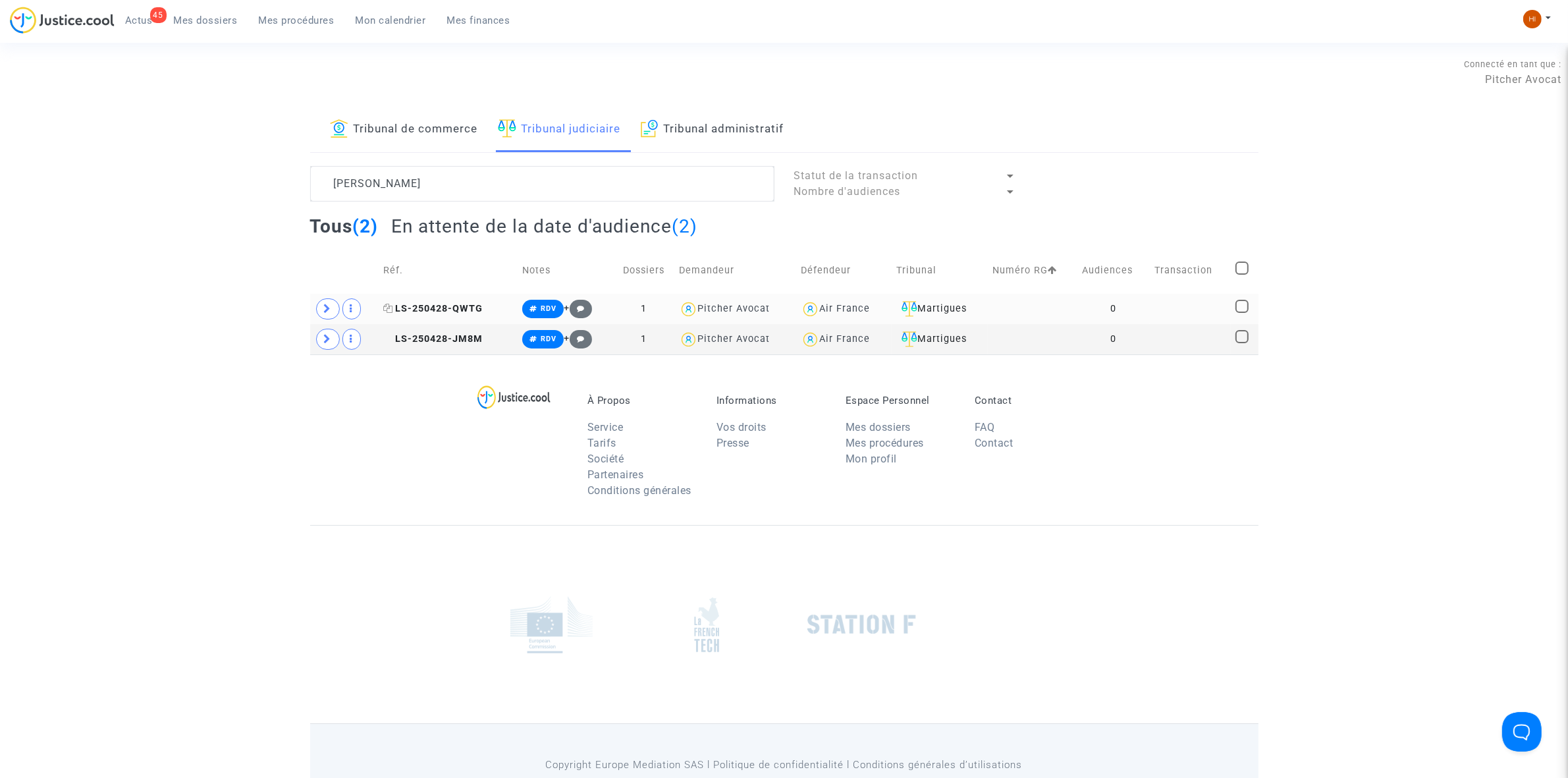
click at [442, 309] on span "LS-250428-QWTG" at bounding box center [433, 309] width 99 height 11
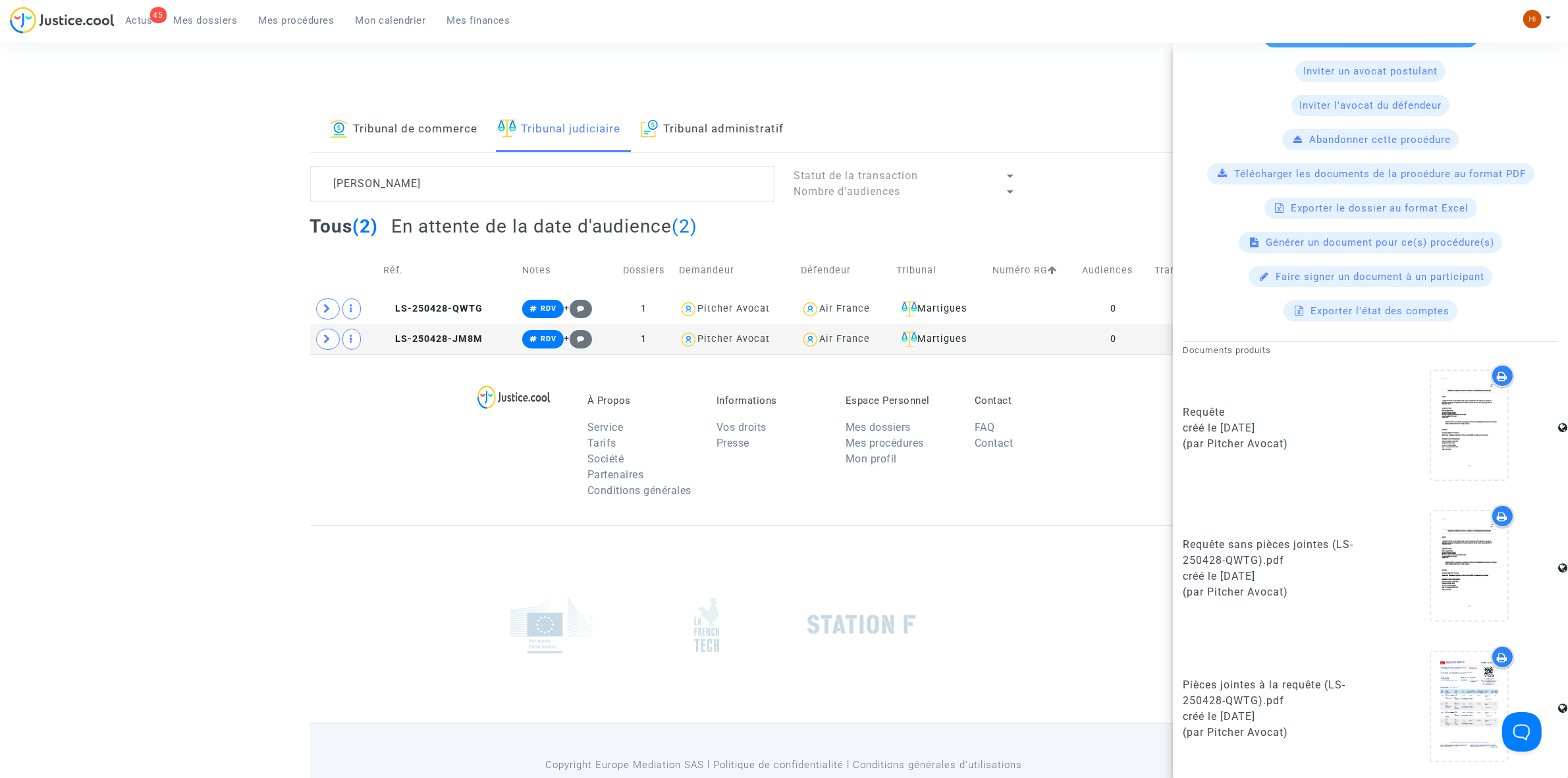
scroll to position [301, 0]
click at [455, 337] on span "LS-250428-JM8M" at bounding box center [433, 338] width 99 height 11
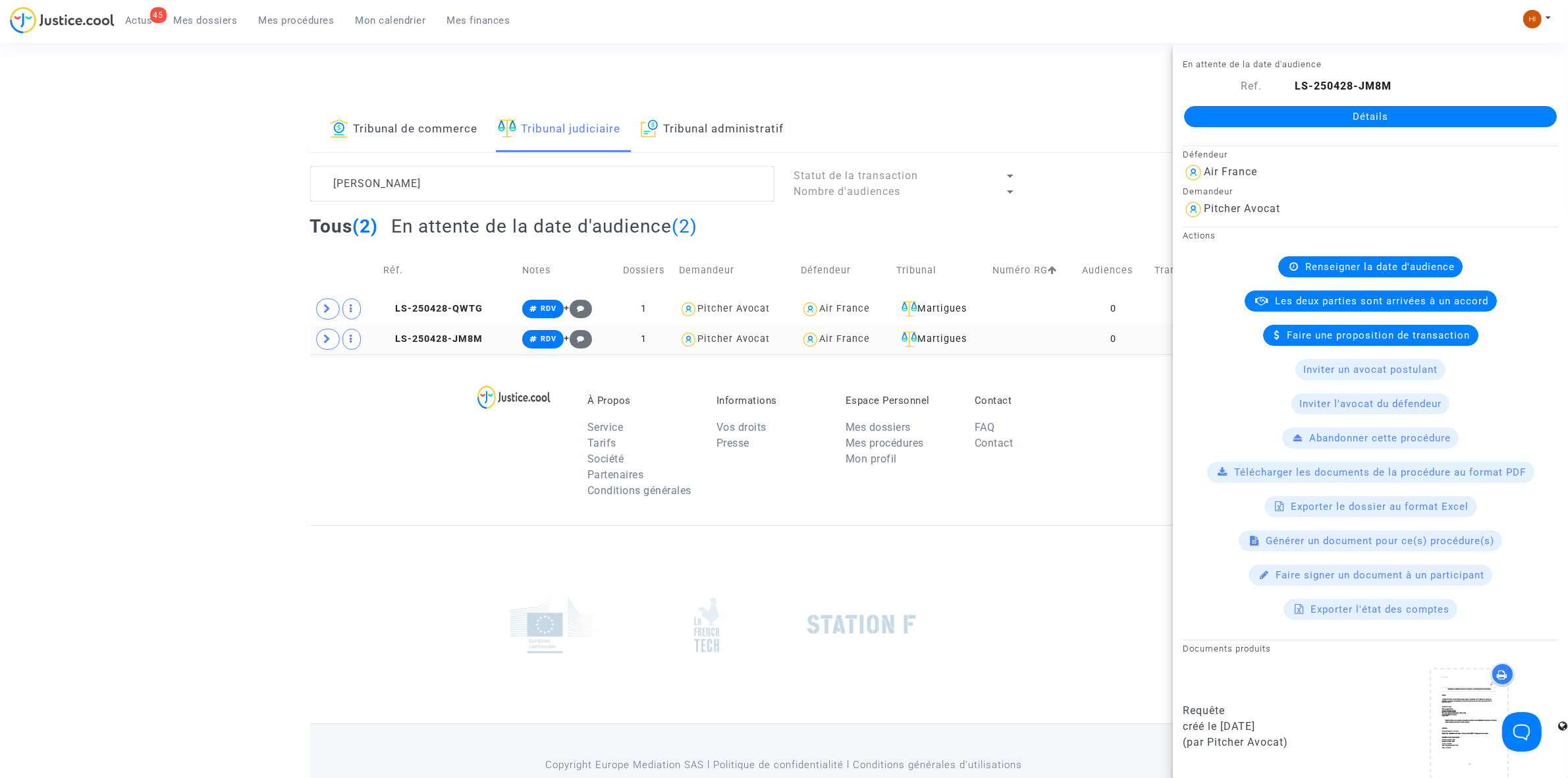
drag, startPoint x: 405, startPoint y: 469, endPoint x: 728, endPoint y: 355, distance: 342.5
click at [409, 467] on div "À Propos Service Tarifs Société Partenaires Conditions générales Informations V…" at bounding box center [784, 440] width 948 height 170
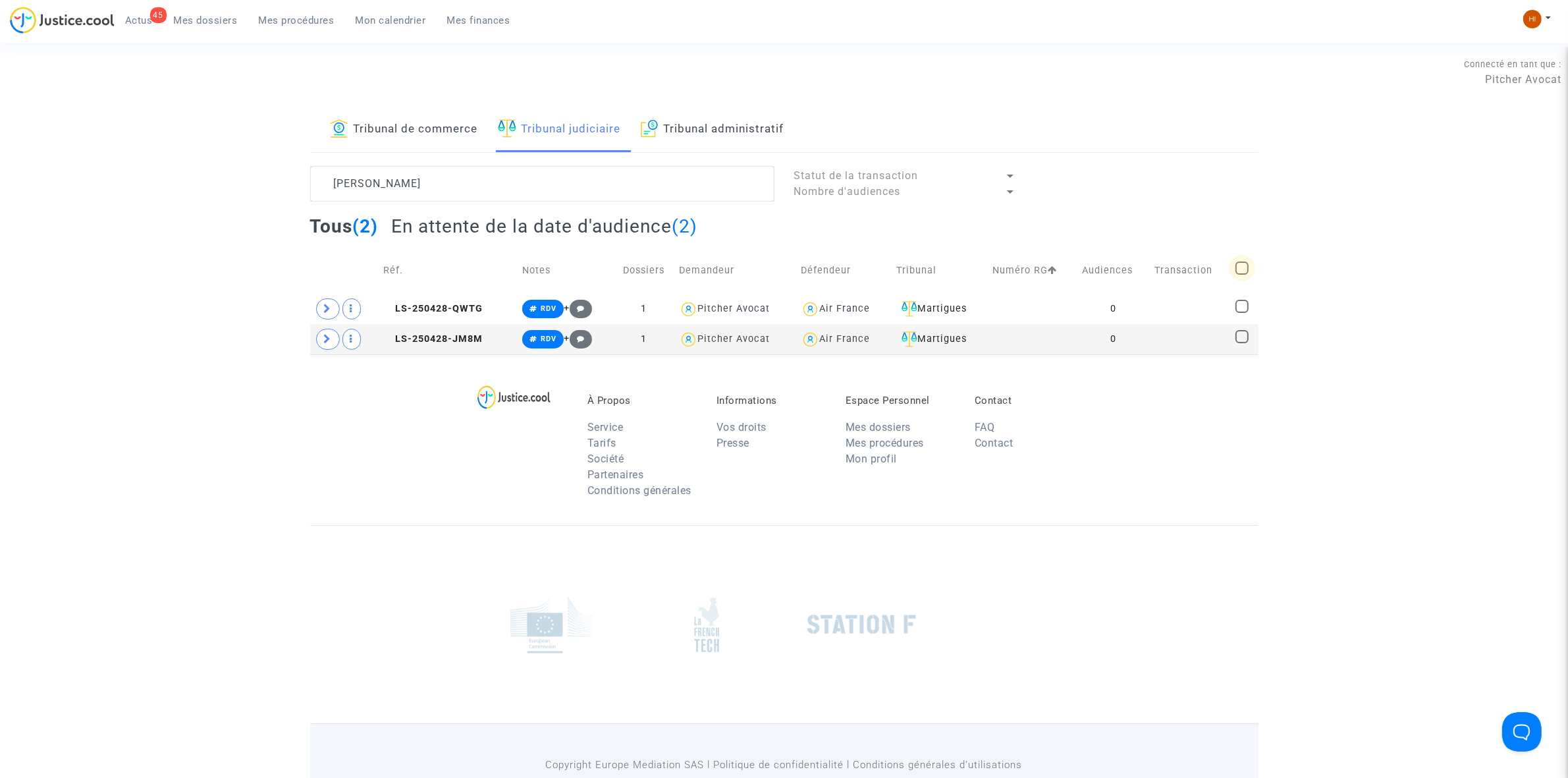
click at [1239, 268] on span at bounding box center [1242, 268] width 13 height 13
click at [1241, 275] on input "checkbox" at bounding box center [1241, 275] width 1 height 1
checkbox input "true"
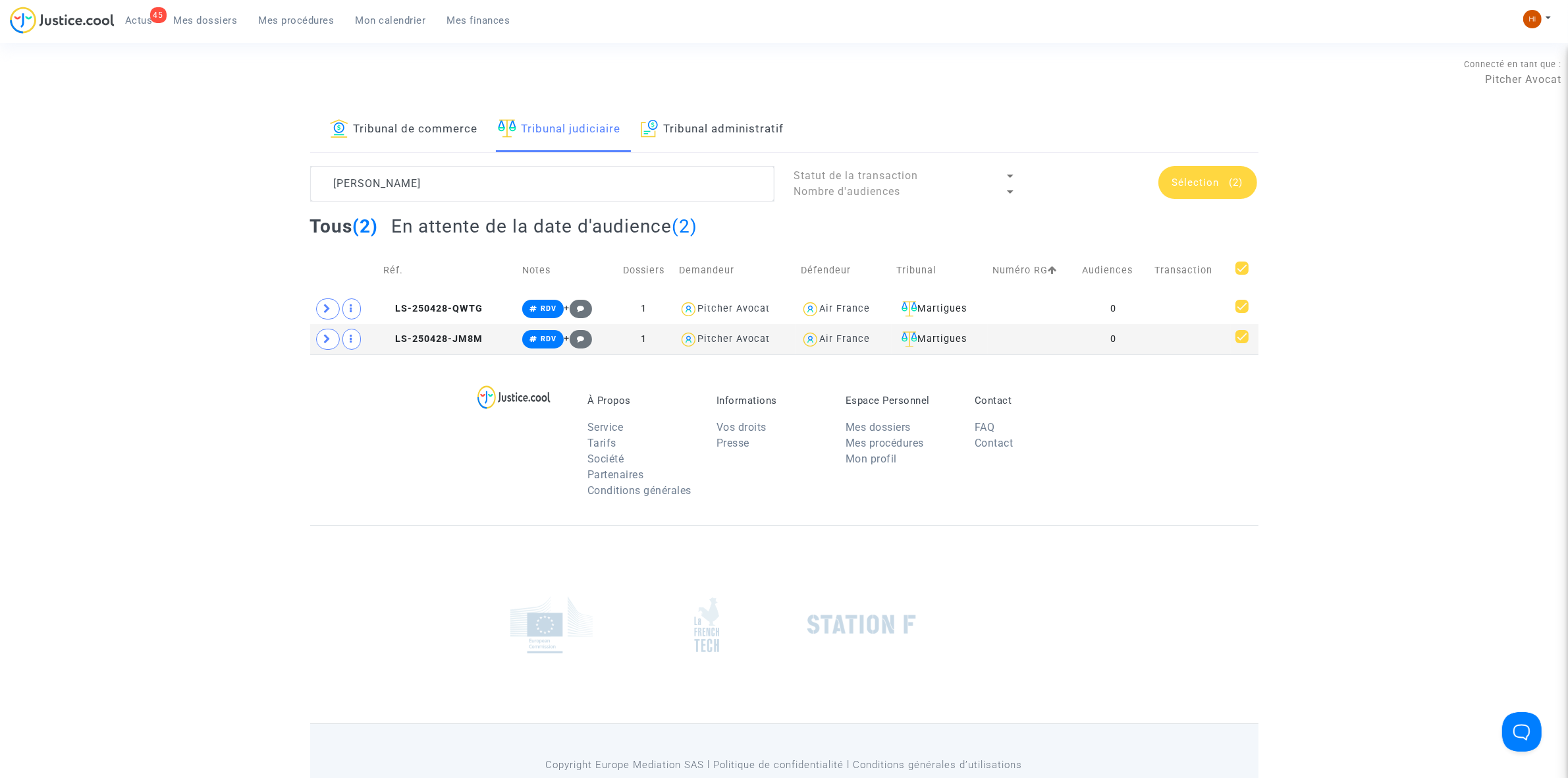
click at [1211, 178] on span "Sélection" at bounding box center [1196, 183] width 48 height 12
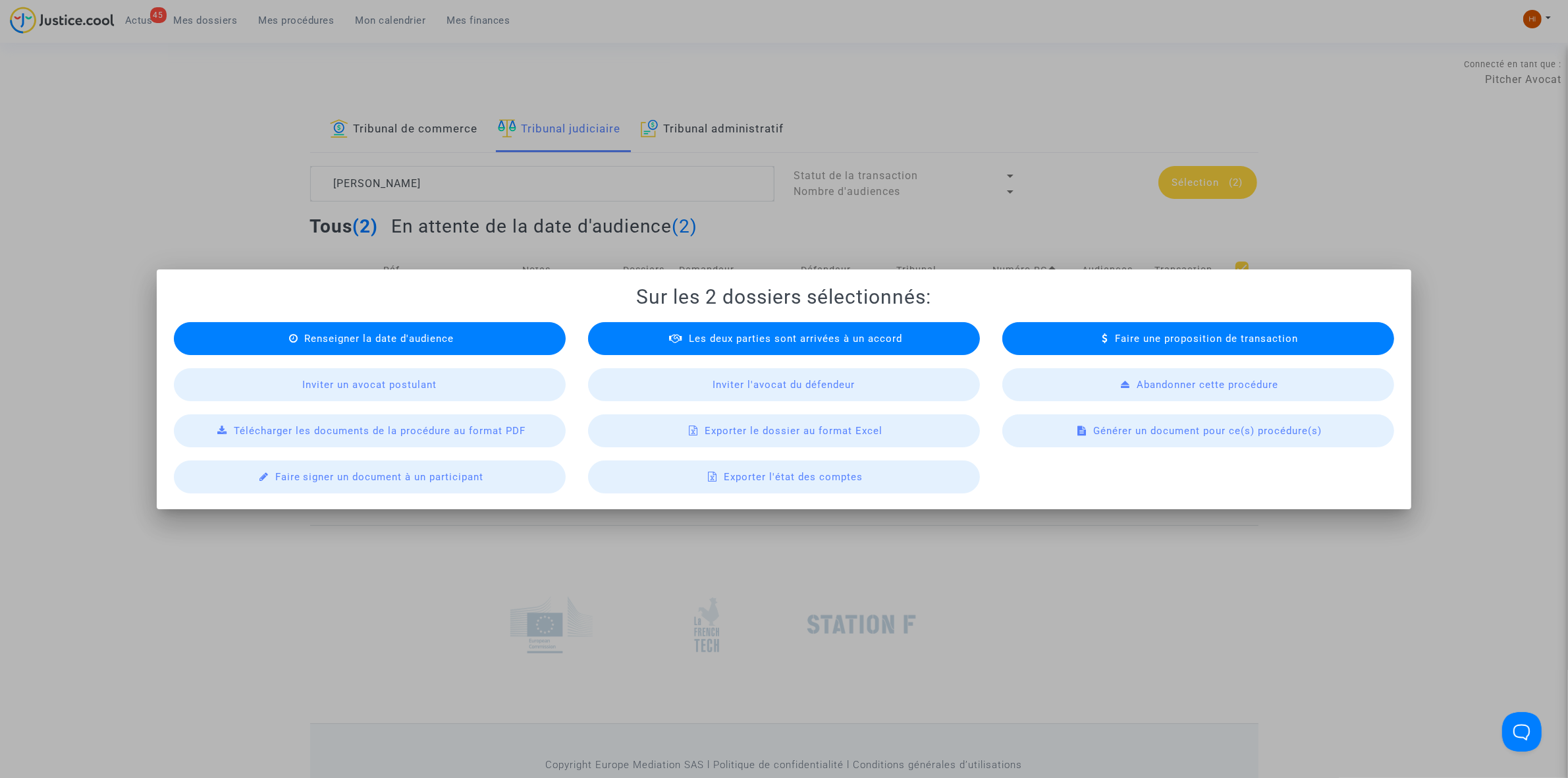
click at [276, 342] on div "Renseigner la date d'audience" at bounding box center [369, 339] width 392 height 33
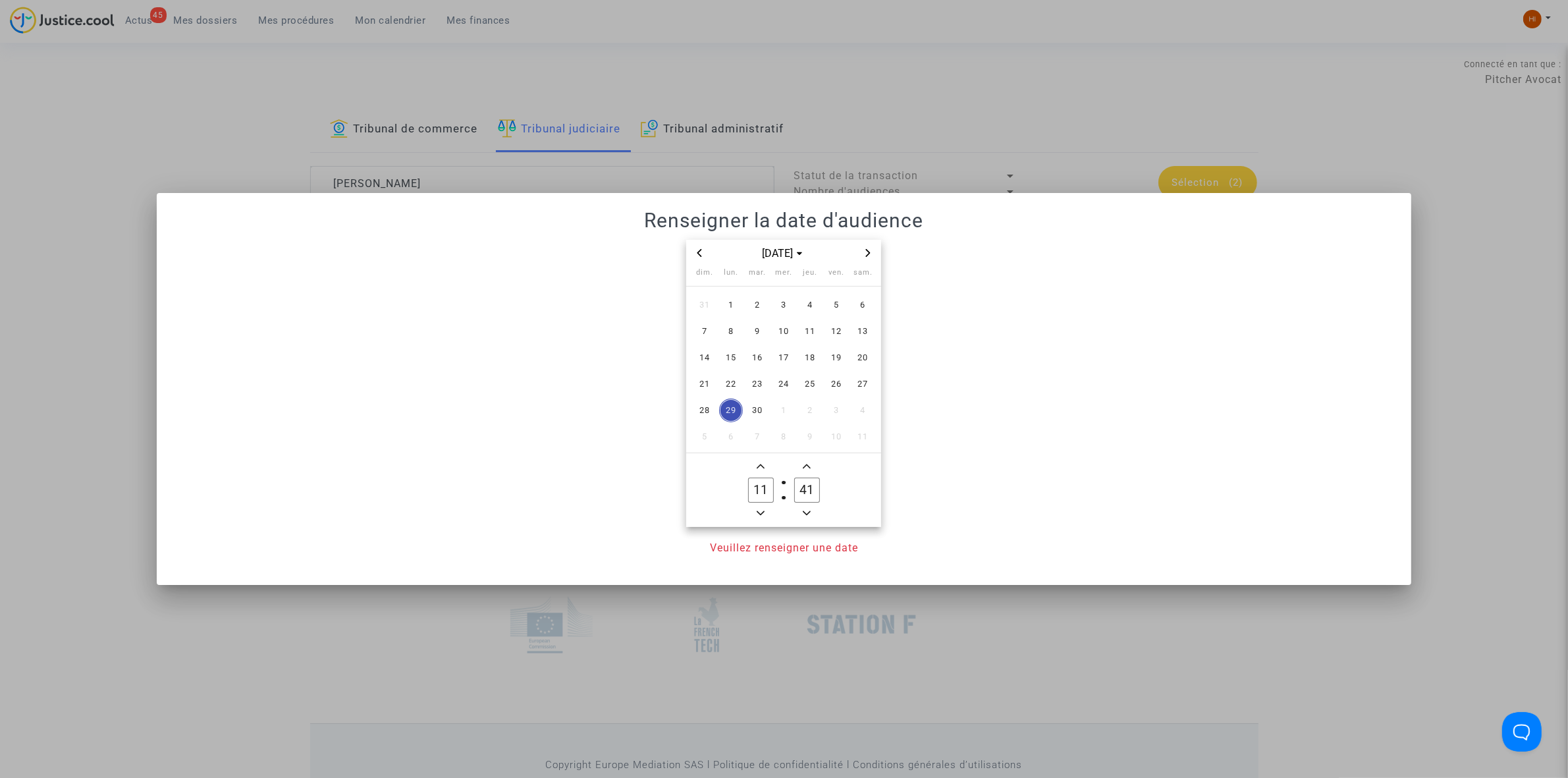
click at [867, 255] on icon "Next month" at bounding box center [867, 252] width 8 height 8
drag, startPoint x: 728, startPoint y: 351, endPoint x: 729, endPoint y: 371, distance: 20.0
click at [728, 351] on span "15" at bounding box center [731, 357] width 23 height 23
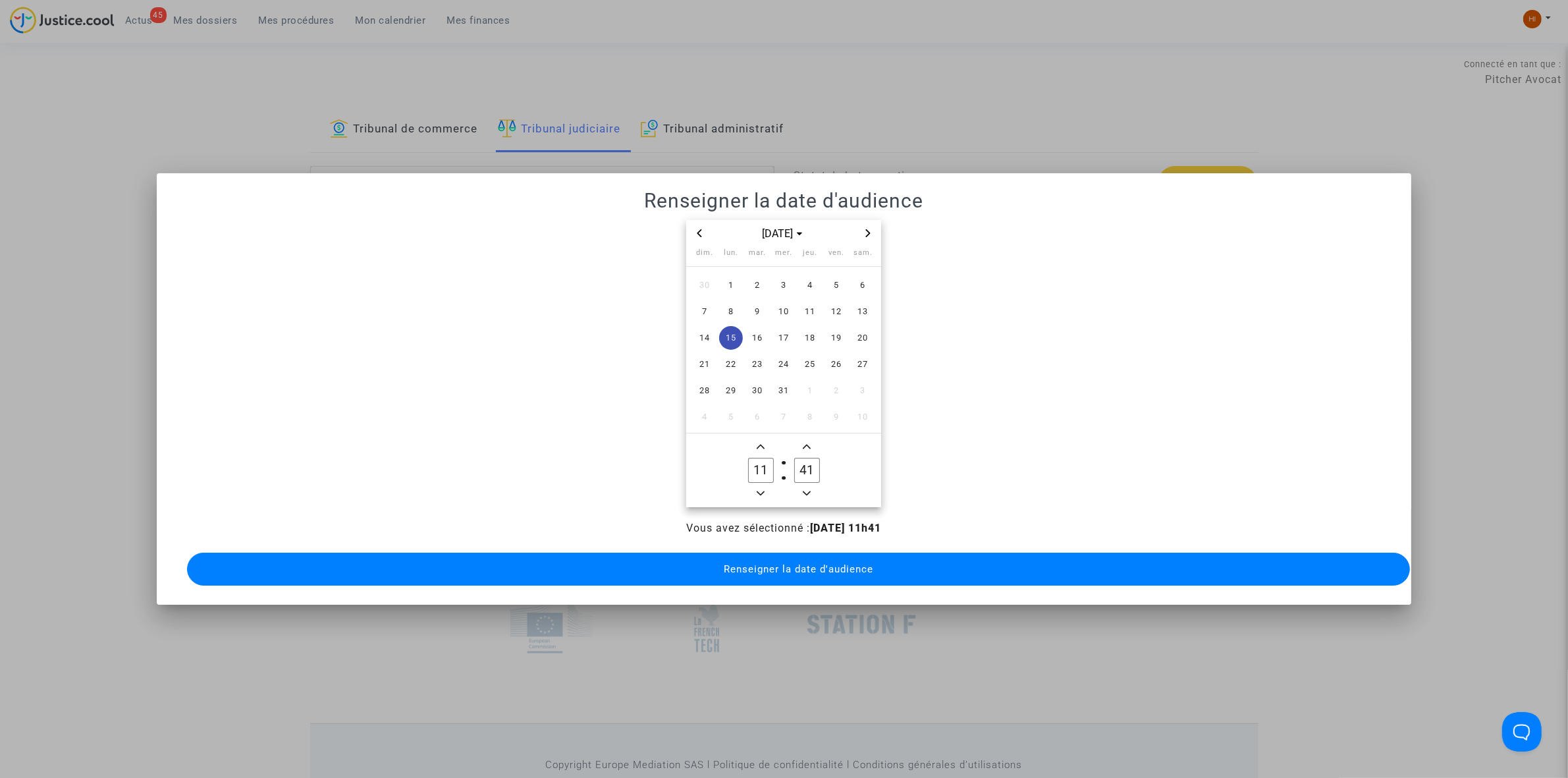
click at [764, 445] on span "Add a hour" at bounding box center [761, 447] width 16 height 16
click at [758, 442] on icon "Add a hour" at bounding box center [761, 446] width 8 height 8
type input "13"
drag, startPoint x: 809, startPoint y: 469, endPoint x: 782, endPoint y: 469, distance: 27.0
click at [784, 469] on owl-date-time-timer-box "41 Minute" at bounding box center [807, 470] width 46 height 63
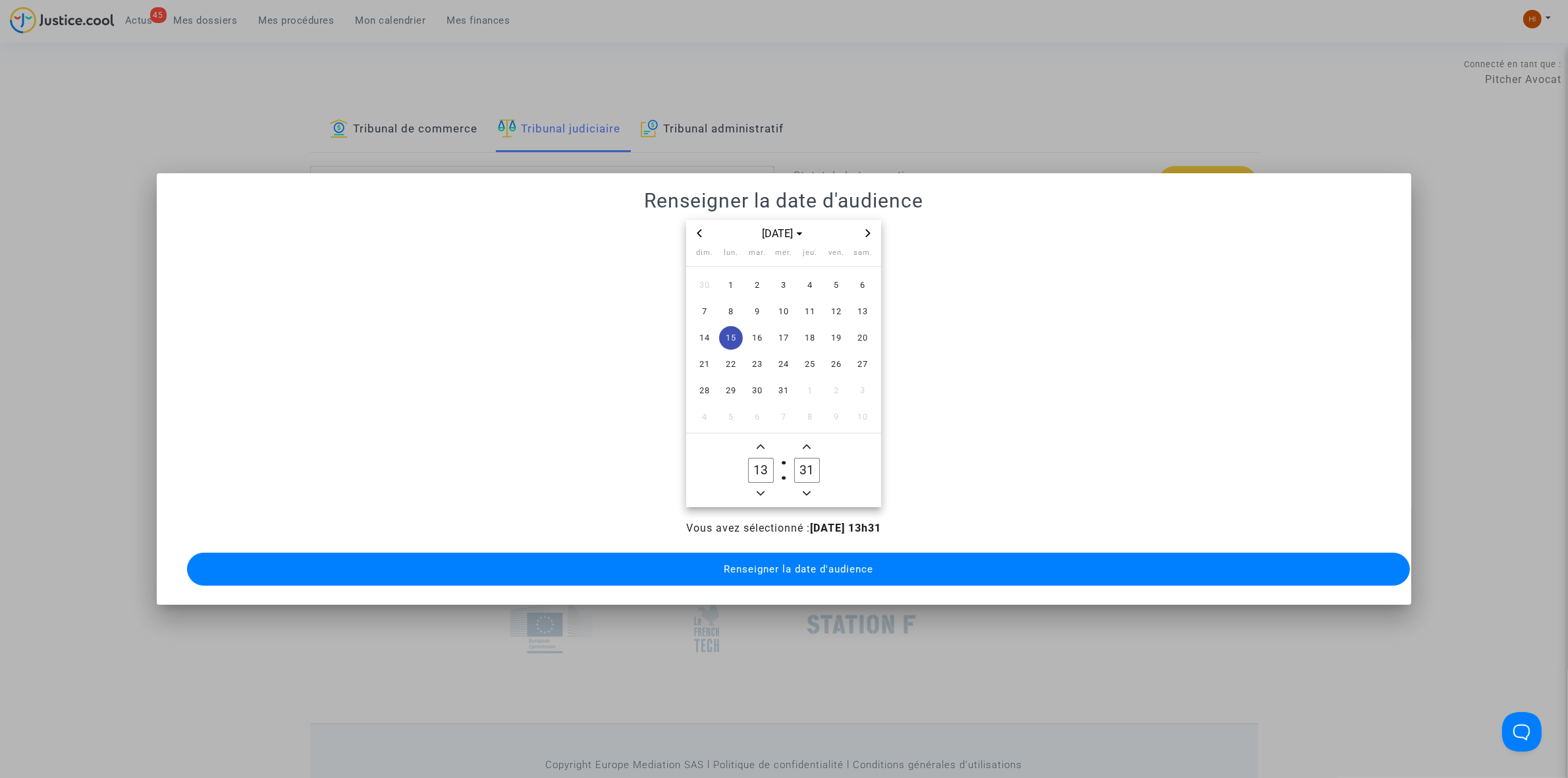
drag, startPoint x: 811, startPoint y: 482, endPoint x: 791, endPoint y: 555, distance: 75.7
click at [810, 489] on icon "Minus a minute" at bounding box center [807, 493] width 8 height 8
type input "30"
click at [792, 576] on button "Renseigner la date d'audience" at bounding box center [798, 569] width 1223 height 33
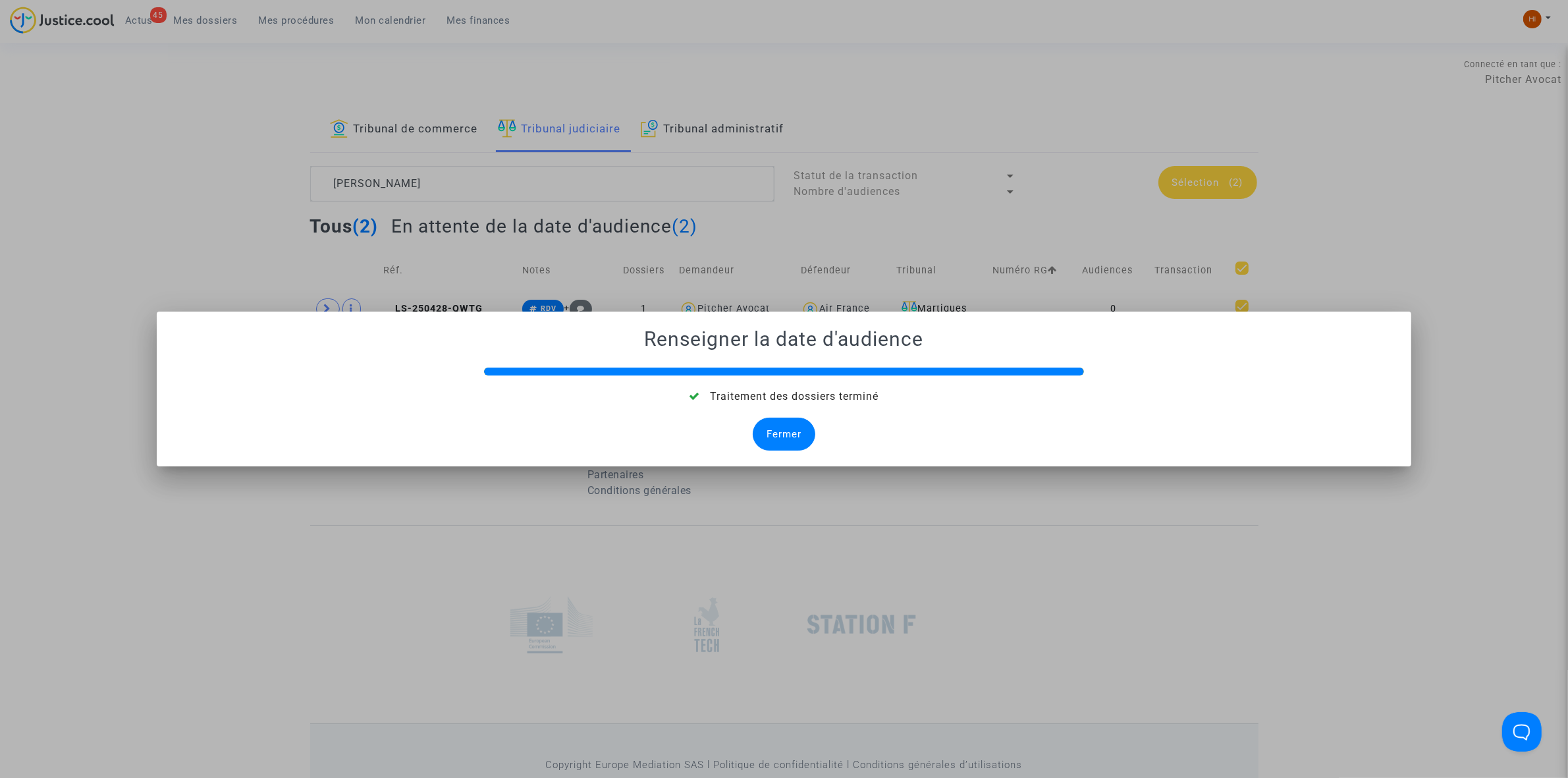
click at [791, 439] on div "Fermer" at bounding box center [784, 434] width 63 height 33
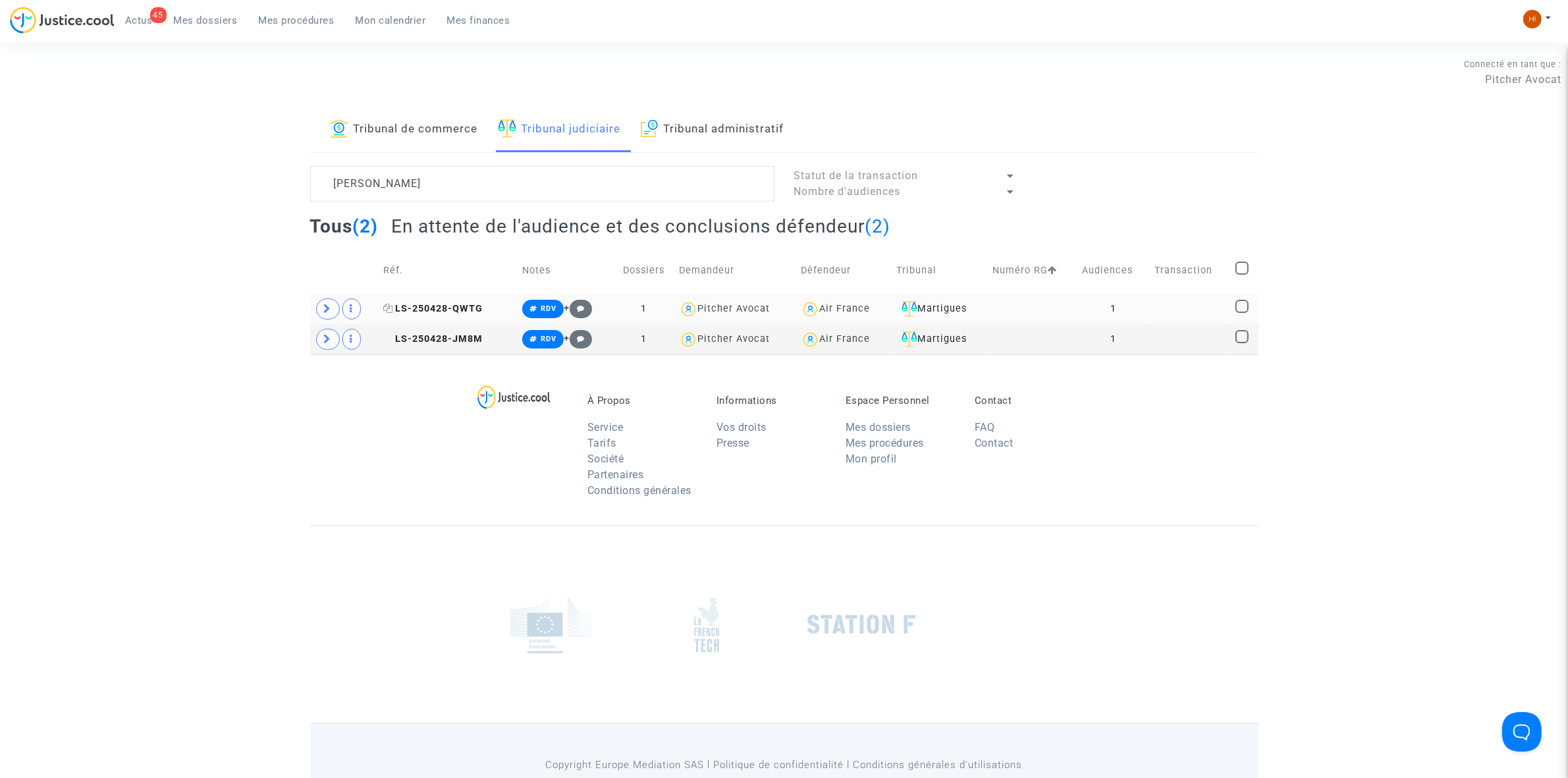
click at [476, 314] on span "LS-250428-QWTG" at bounding box center [433, 309] width 99 height 11
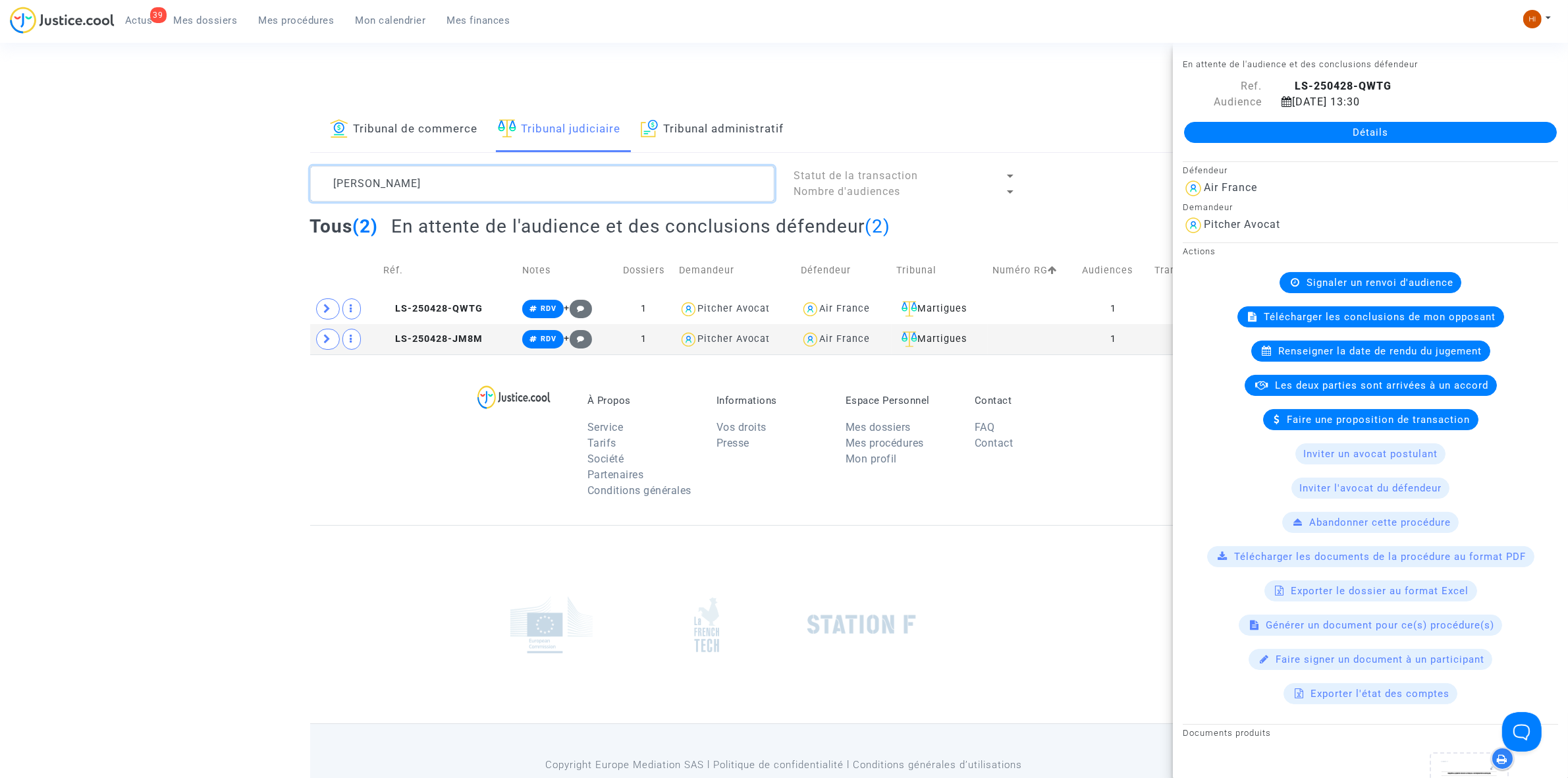
click at [522, 176] on textarea at bounding box center [542, 183] width 464 height 36
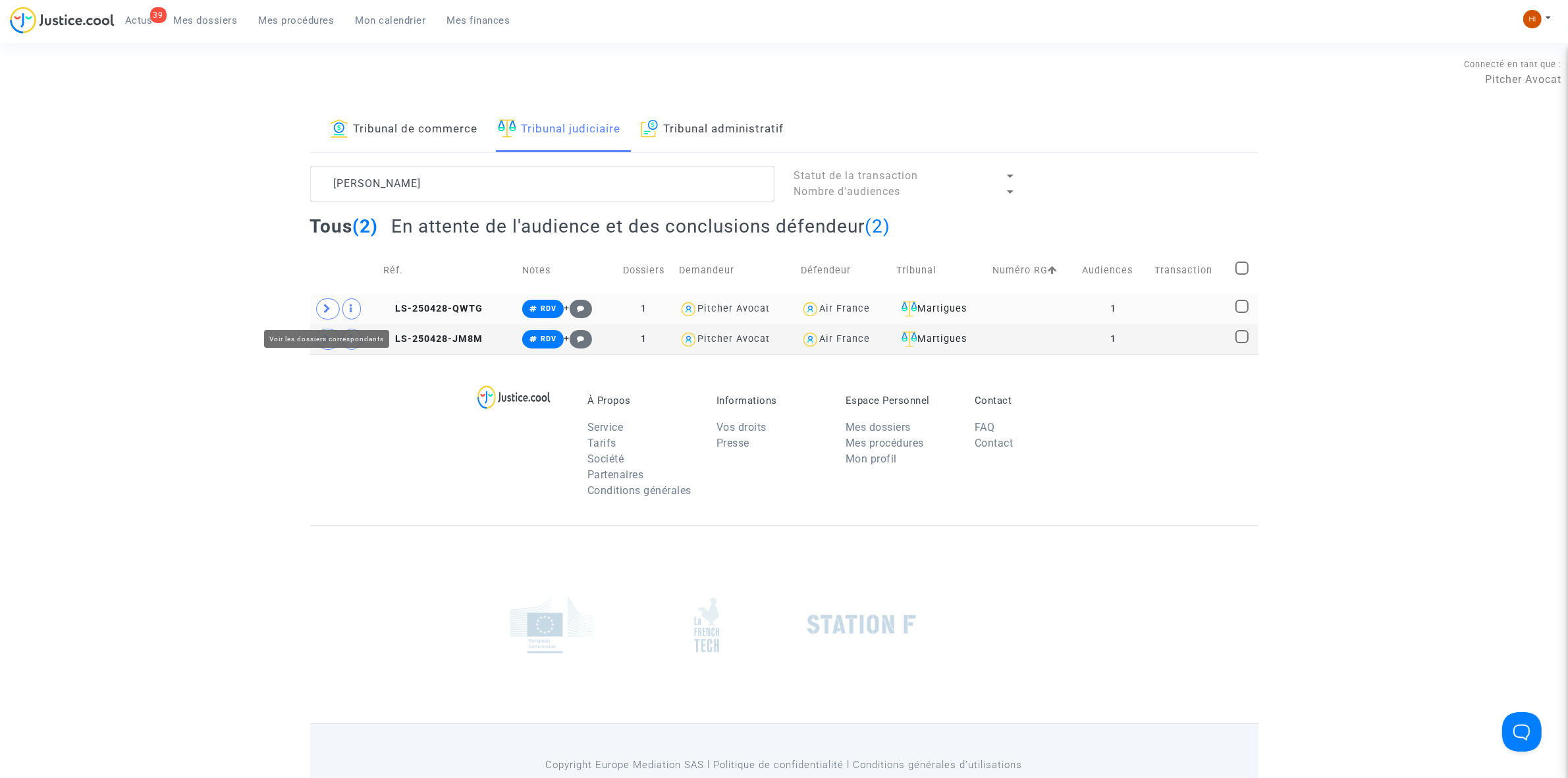
click at [329, 314] on icon at bounding box center [328, 308] width 8 height 10
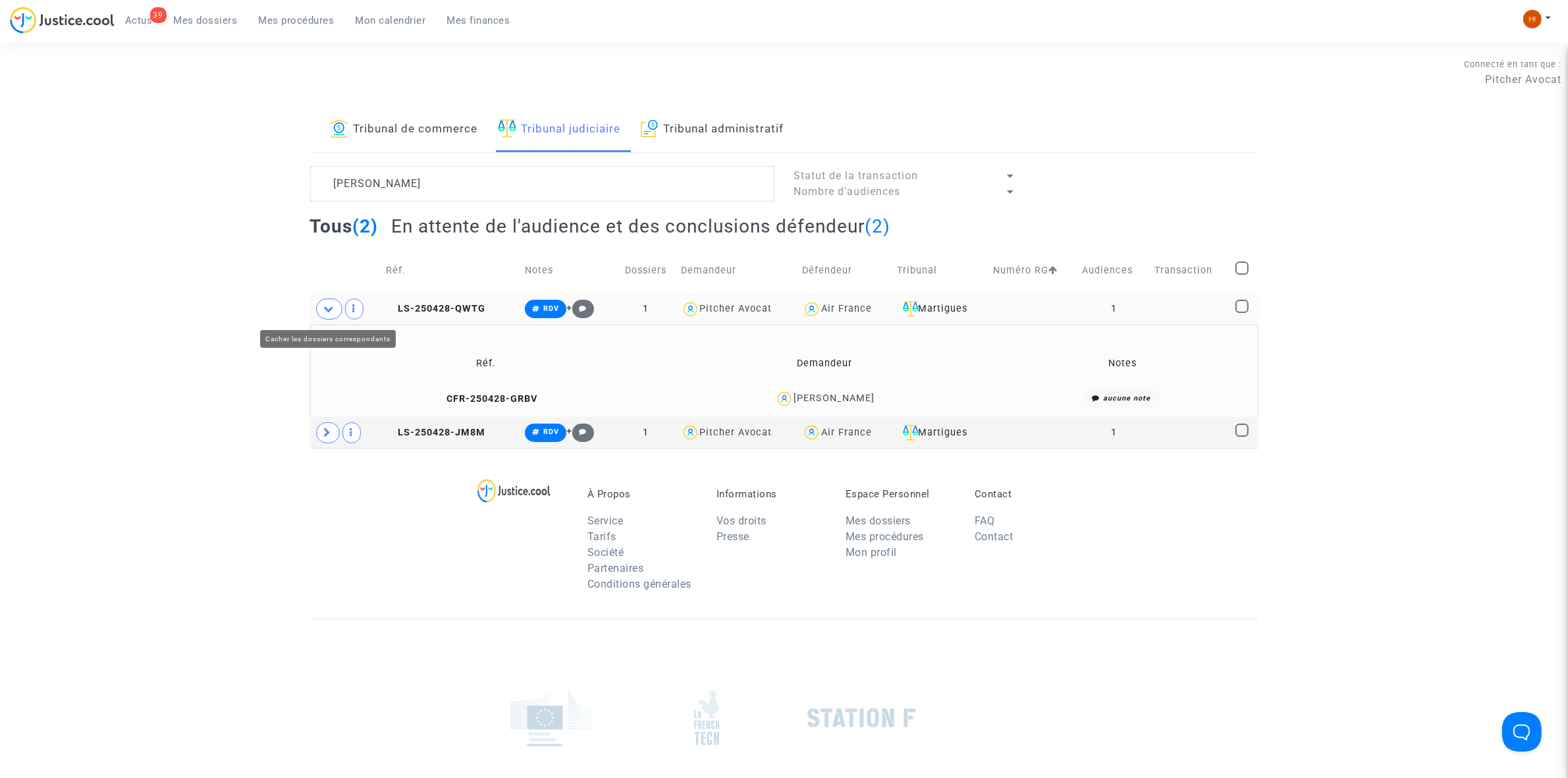
click at [328, 317] on span at bounding box center [329, 309] width 26 height 21
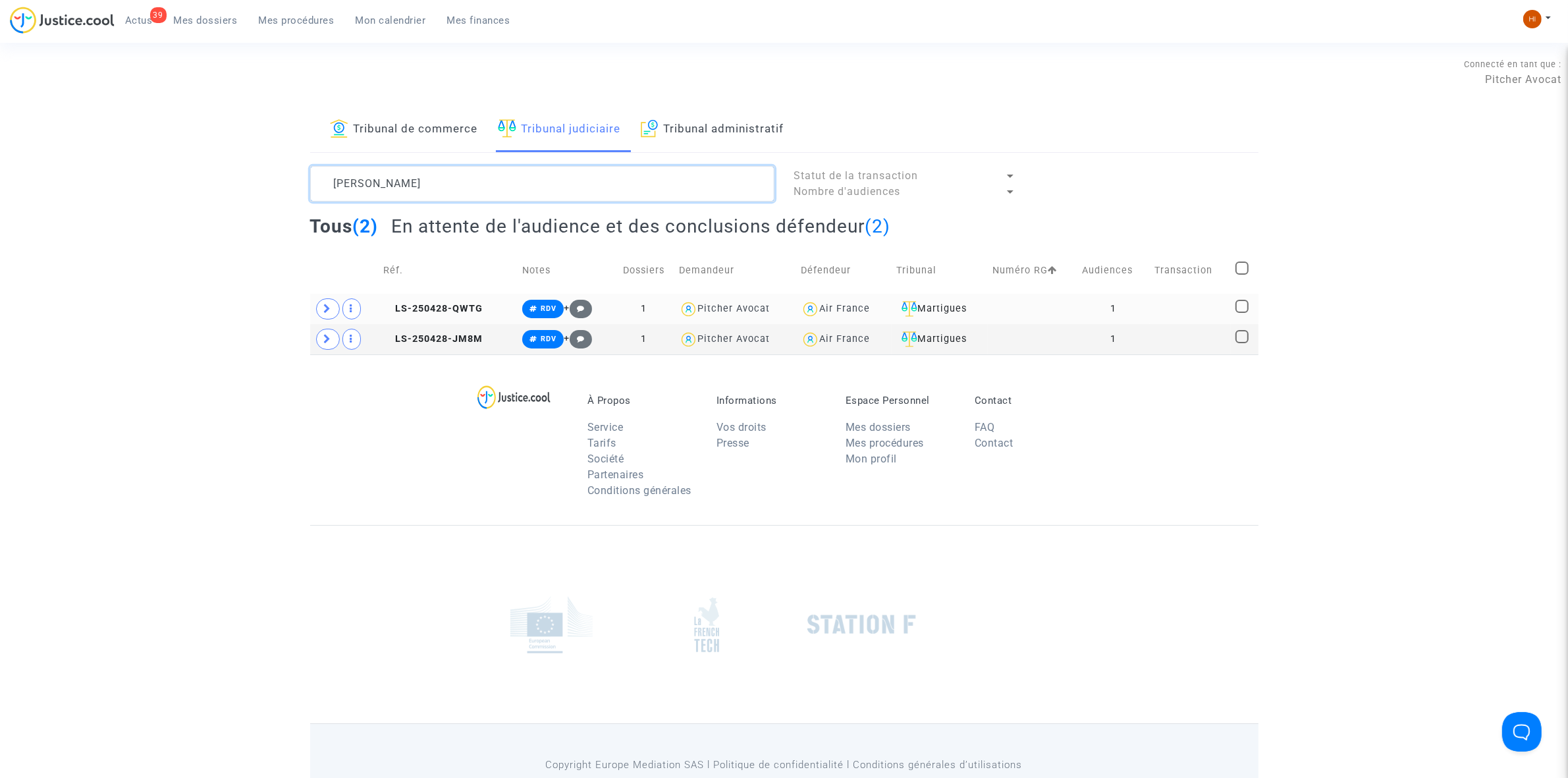
drag, startPoint x: 482, startPoint y: 184, endPoint x: 94, endPoint y: 171, distance: 388.2
click at [96, 171] on div "Tribunal de commerce Tribunal judiciaire Tribunal administratif FALCONE Statut …" at bounding box center [784, 231] width 1568 height 247
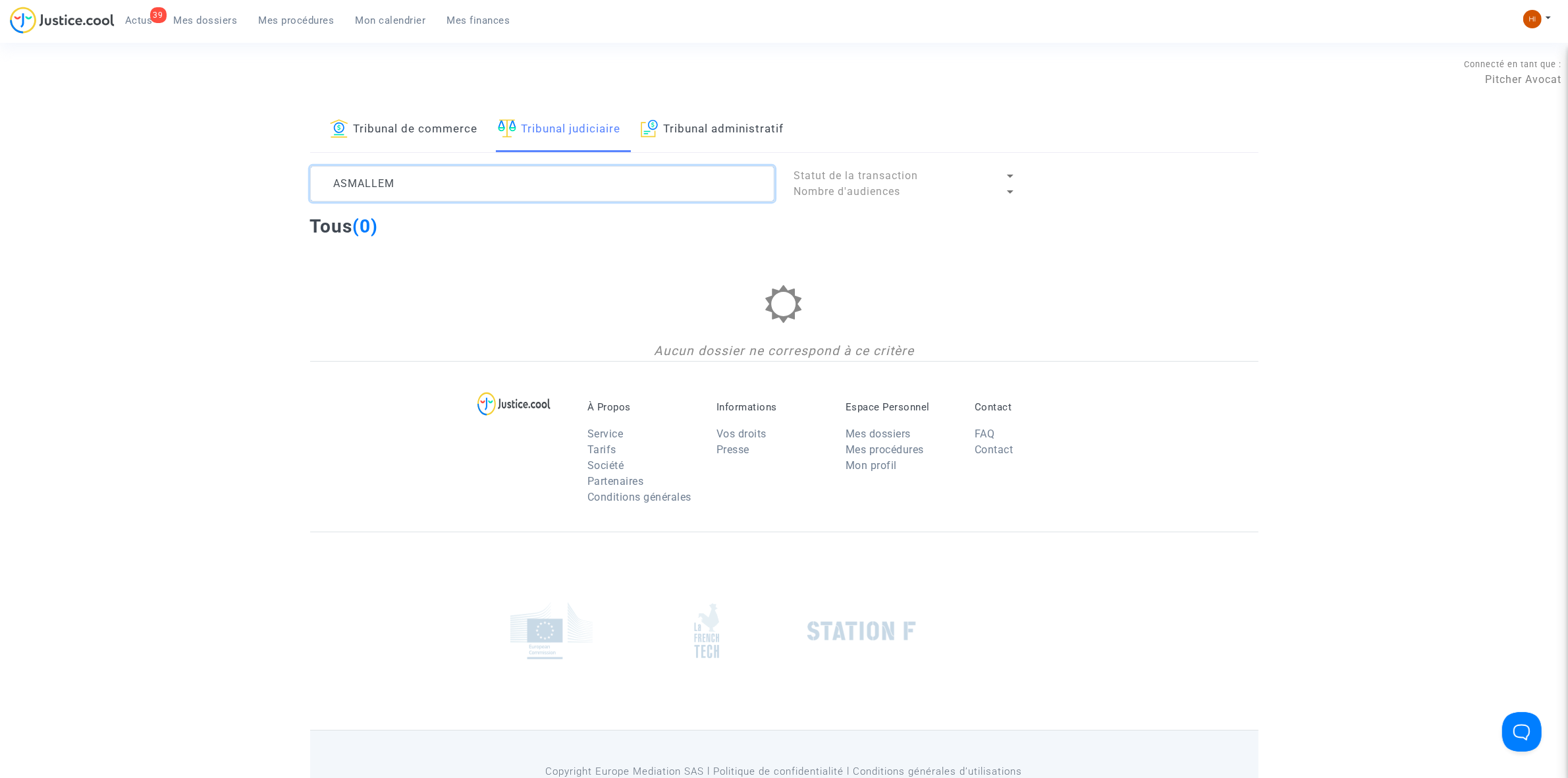
drag, startPoint x: 349, startPoint y: 186, endPoint x: 305, endPoint y: 191, distance: 44.3
click at [305, 191] on div "ASMALLEM" at bounding box center [542, 183] width 484 height 36
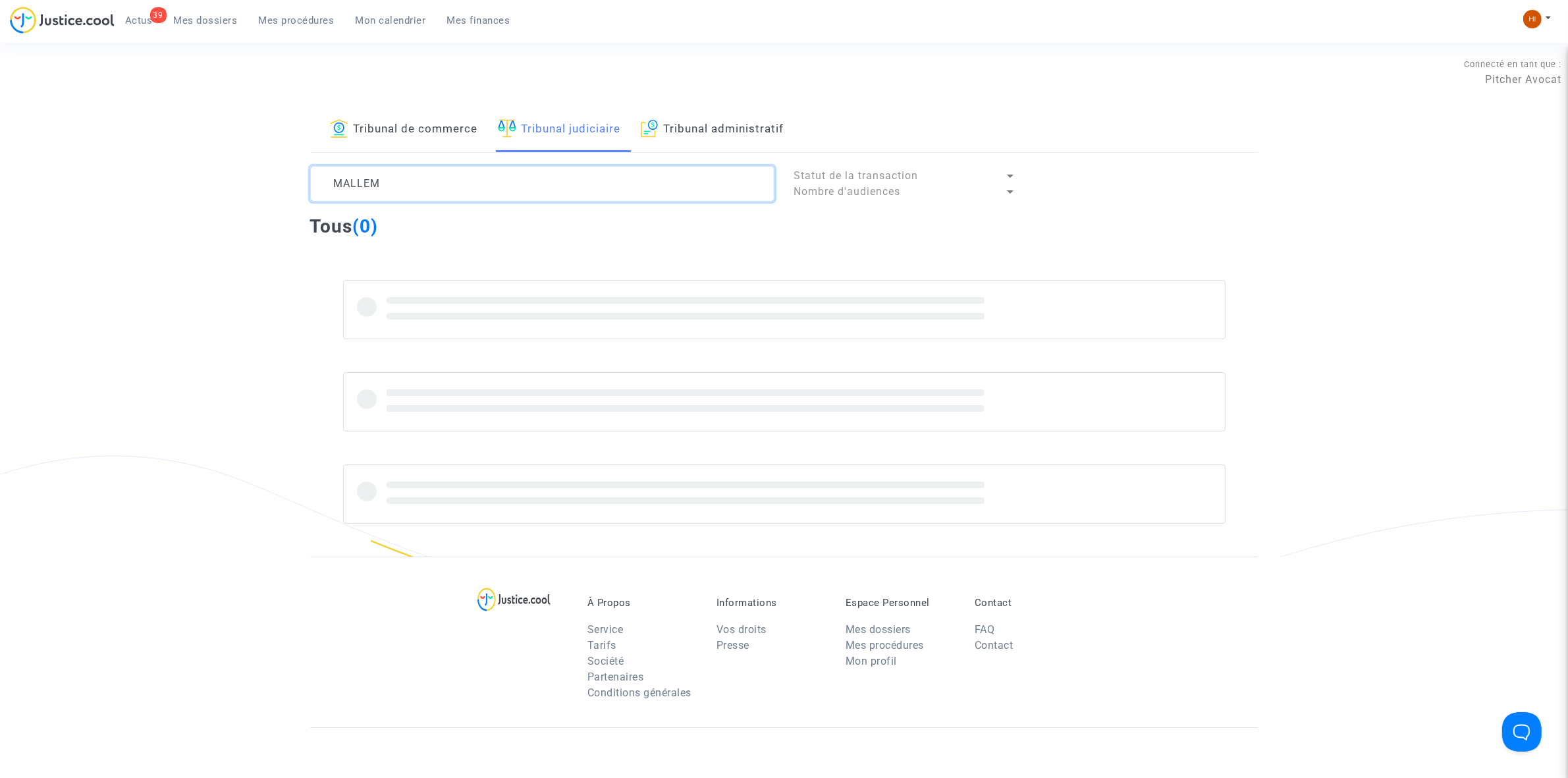
type textarea "MALLEM"
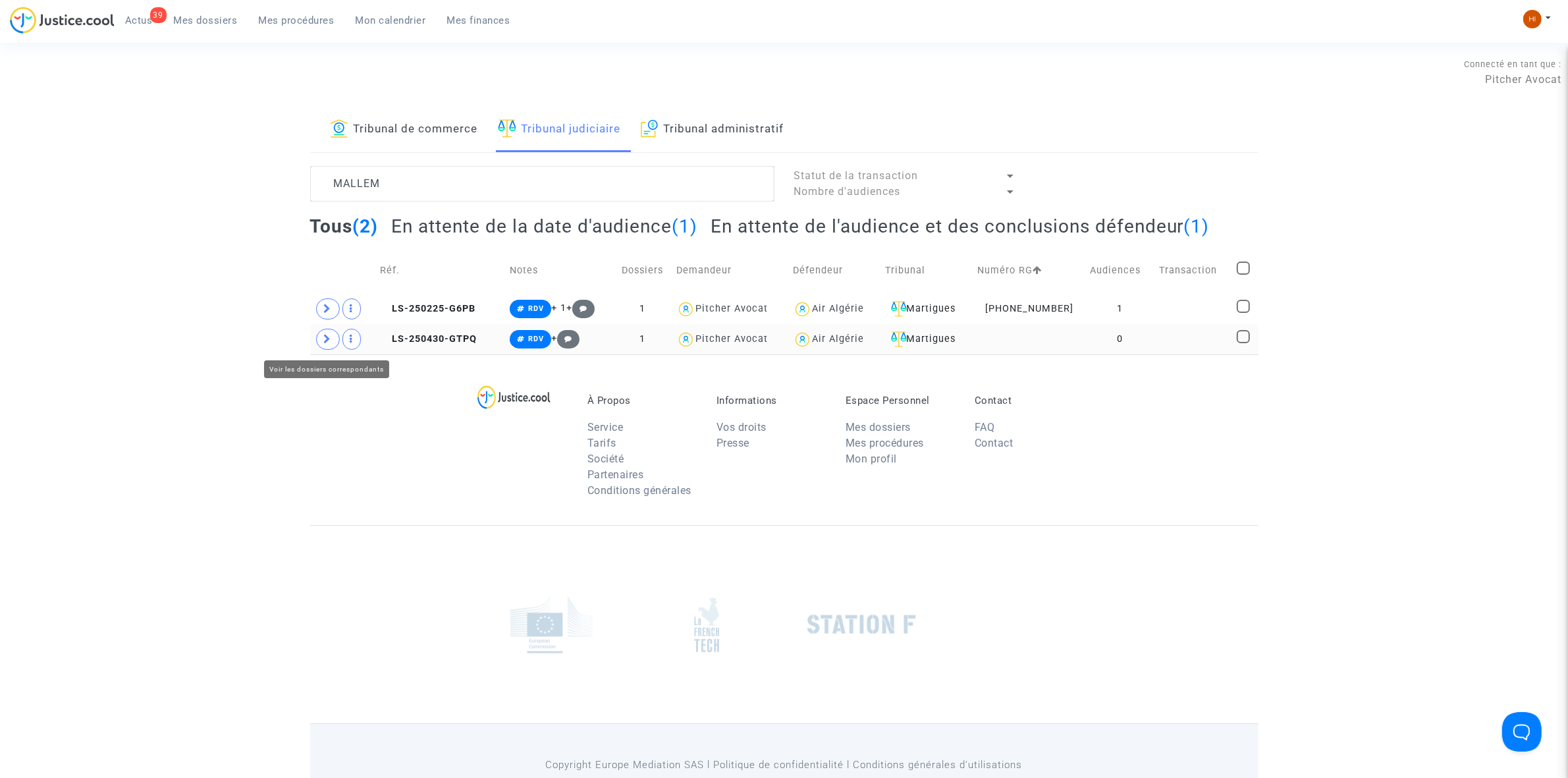
click at [322, 344] on span at bounding box center [328, 339] width 23 height 21
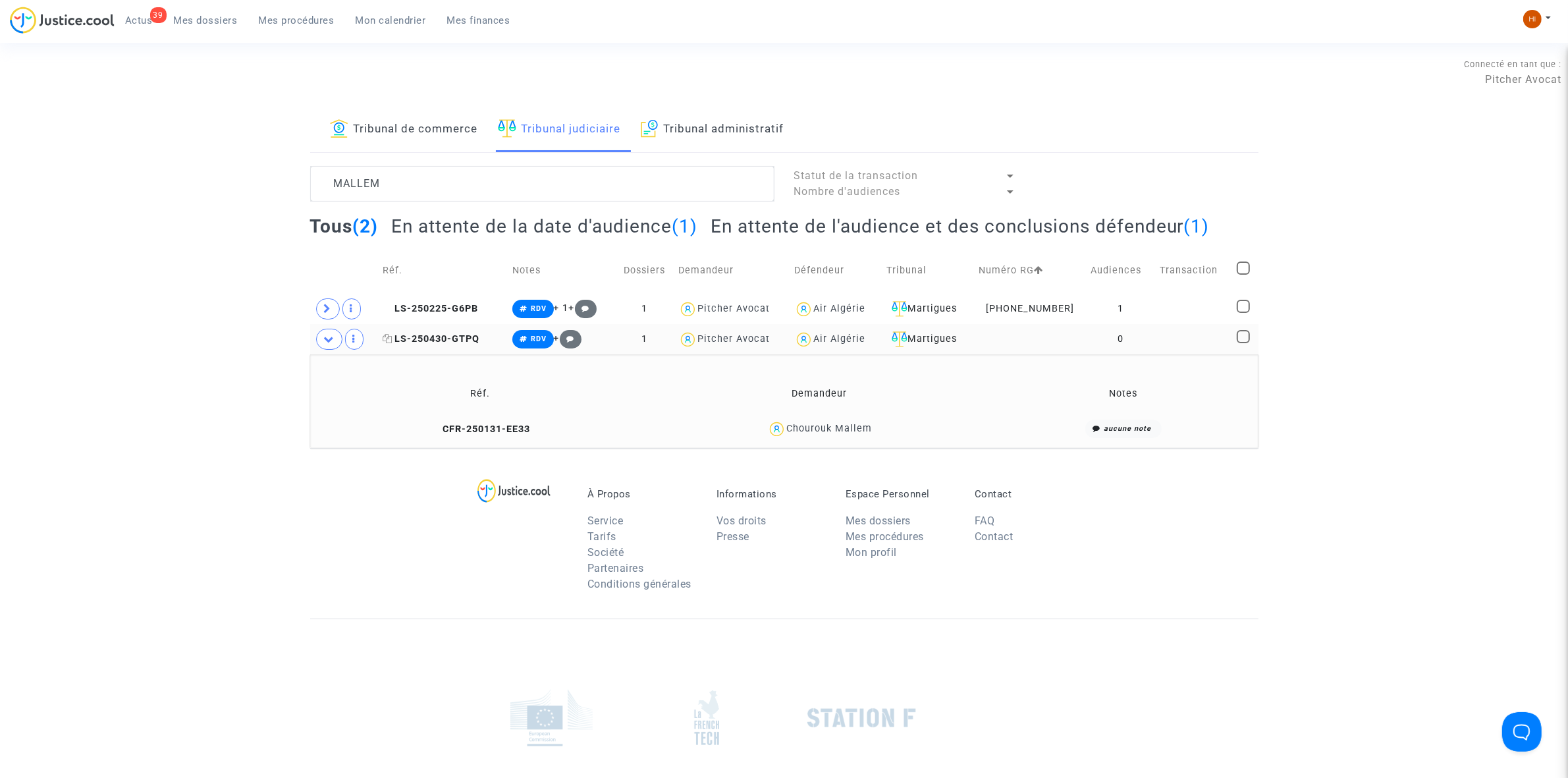
click at [451, 341] on span "LS-250430-GTPQ" at bounding box center [430, 338] width 96 height 11
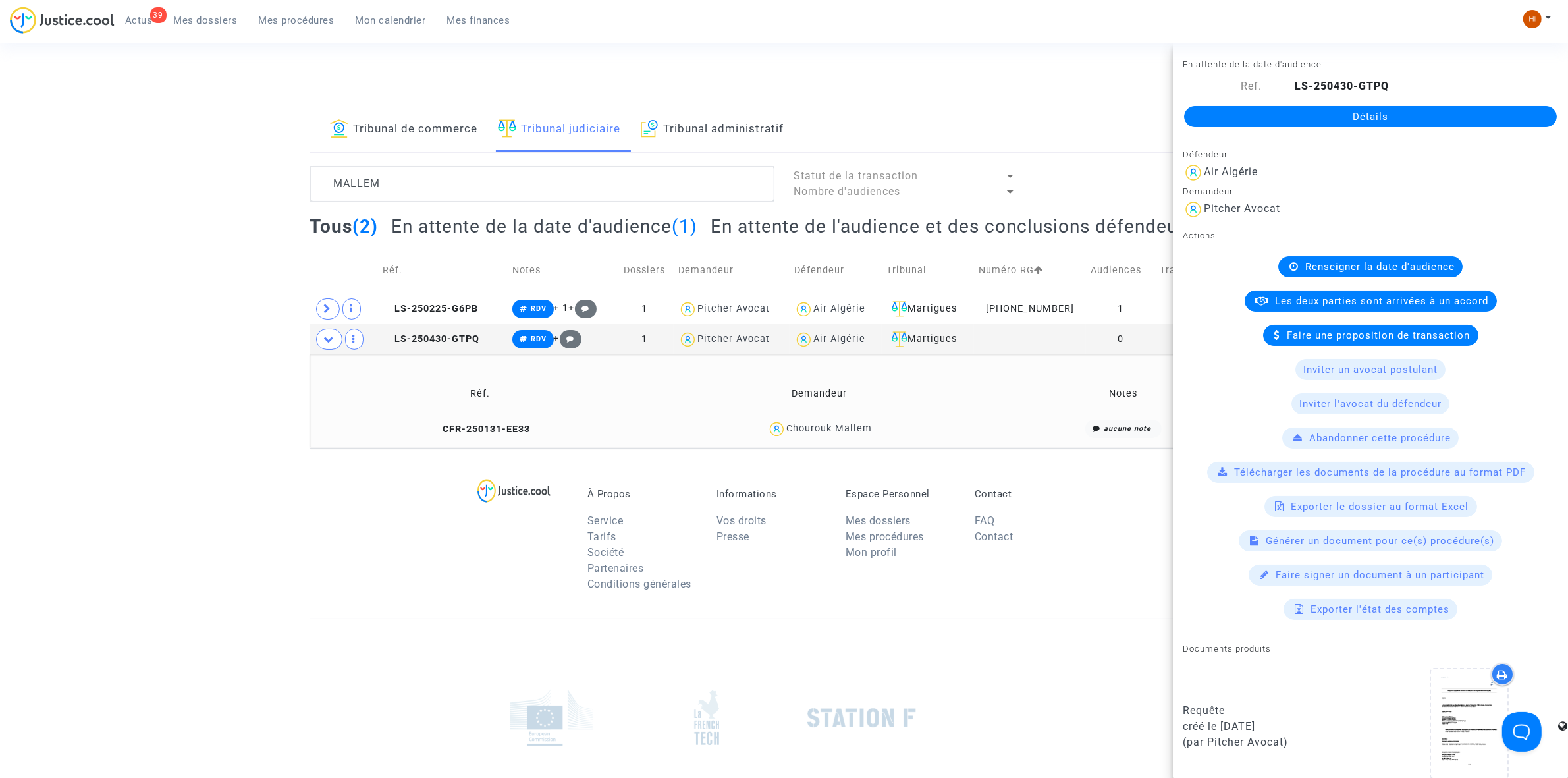
click at [1395, 119] on link "Détails" at bounding box center [1371, 116] width 373 height 21
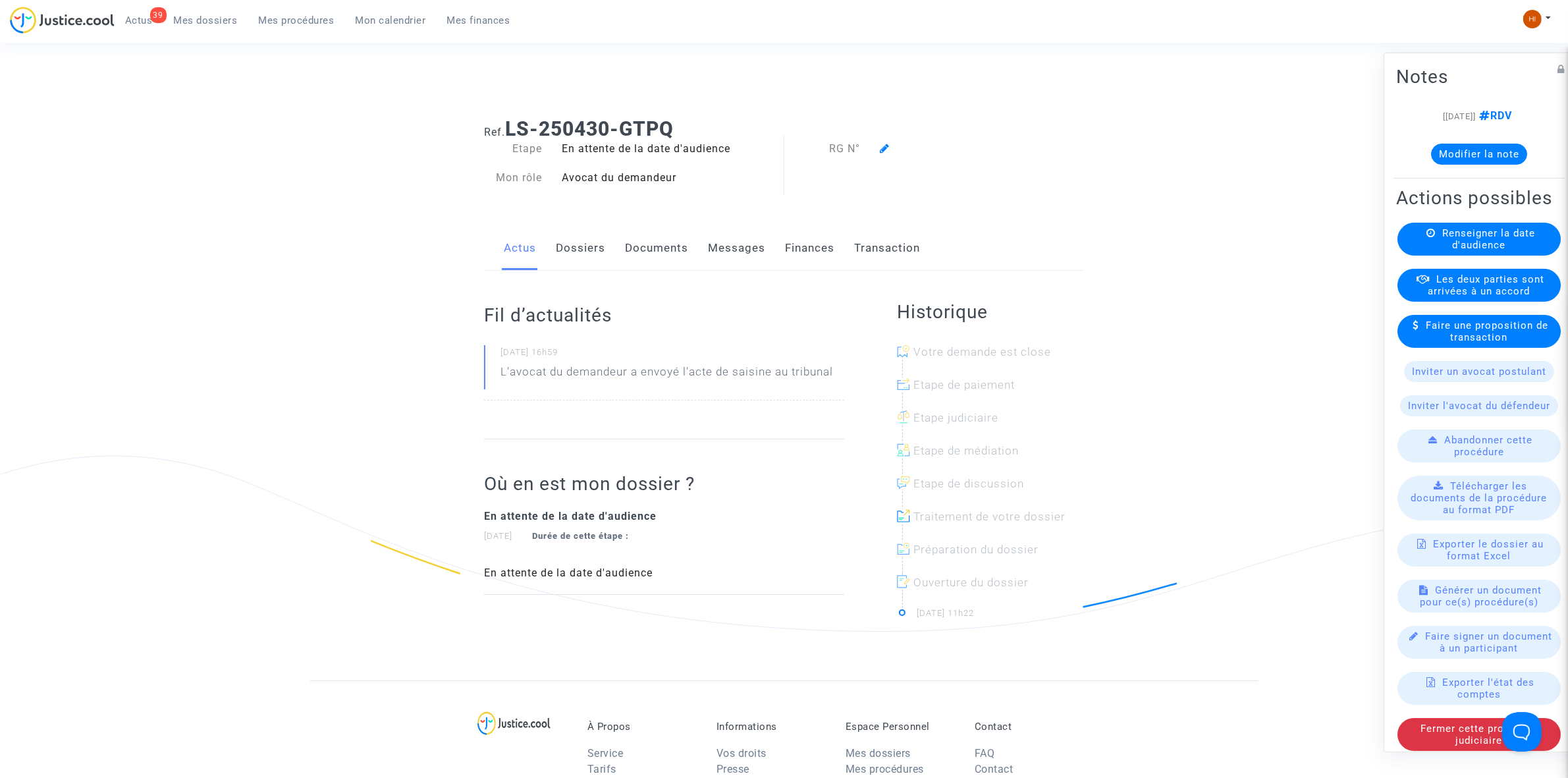
click at [1439, 255] on div "Renseigner la date d'audience" at bounding box center [1479, 238] width 163 height 33
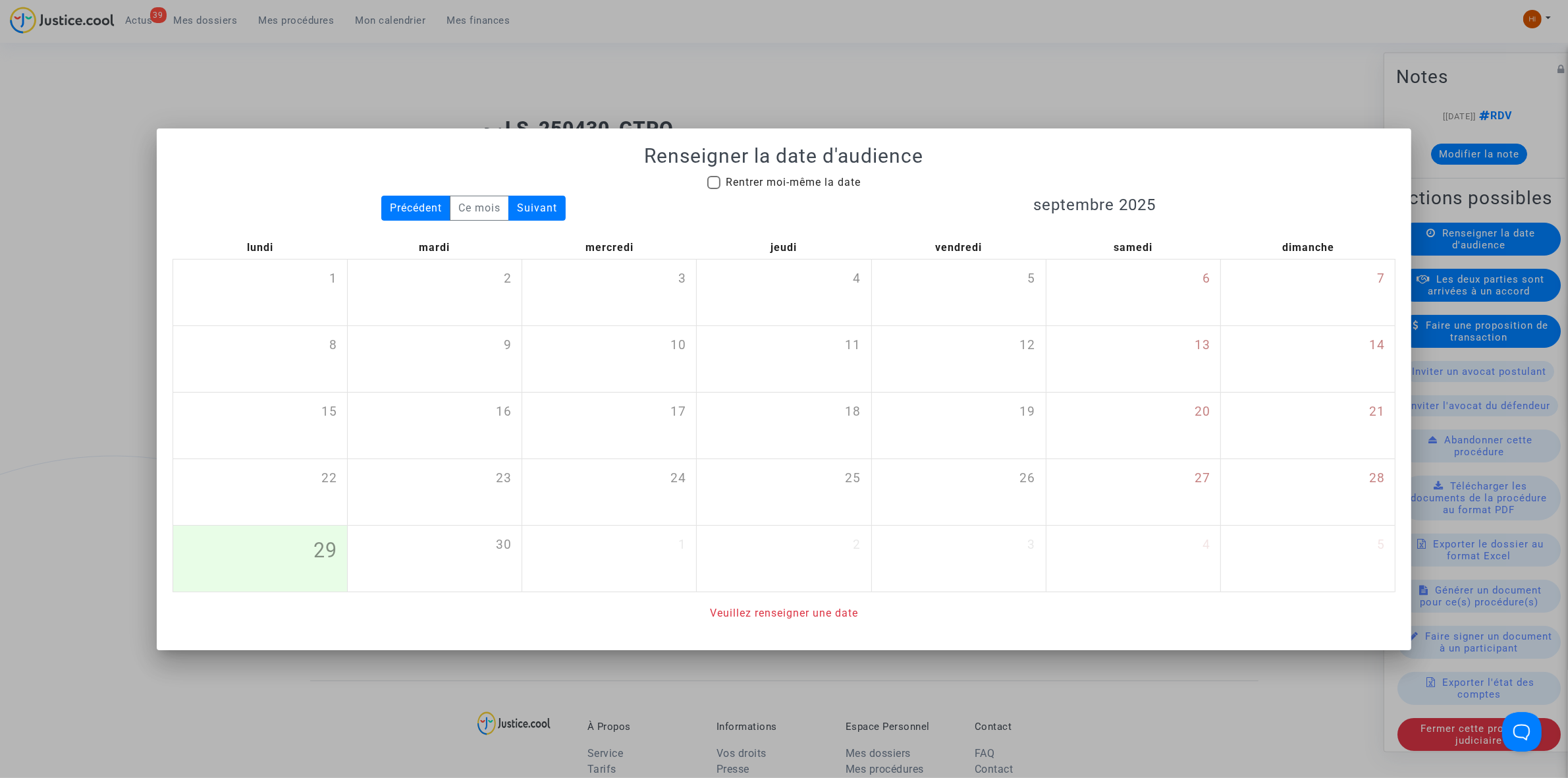
click at [769, 183] on span "Rentrer moi-même la date" at bounding box center [793, 182] width 135 height 12
click at [714, 189] on input "Rentrer moi-même la date" at bounding box center [714, 189] width 1 height 1
checkbox input "true"
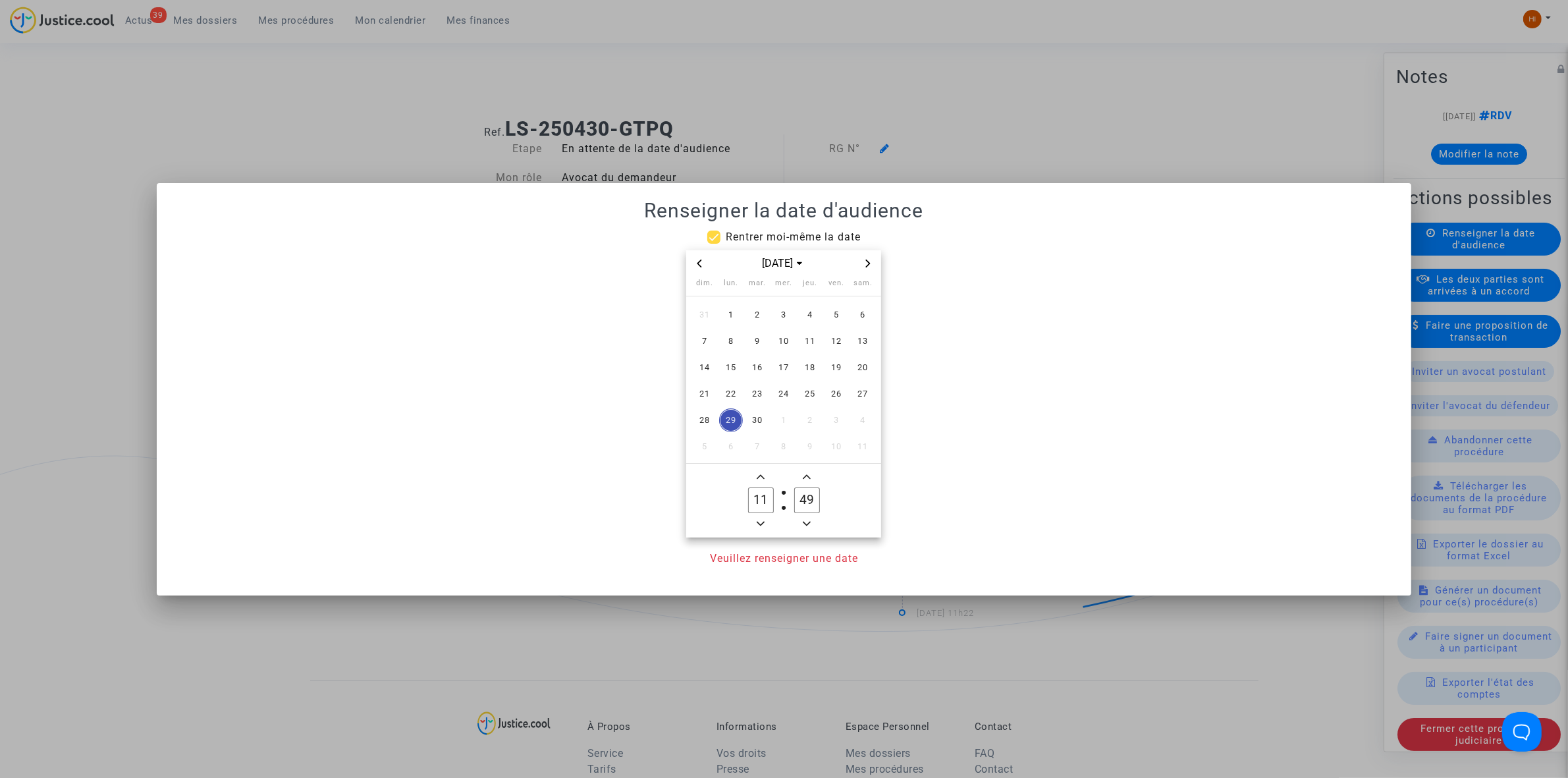
click at [867, 261] on icon "Next month" at bounding box center [867, 263] width 8 height 8
click at [723, 361] on span "15" at bounding box center [731, 367] width 23 height 23
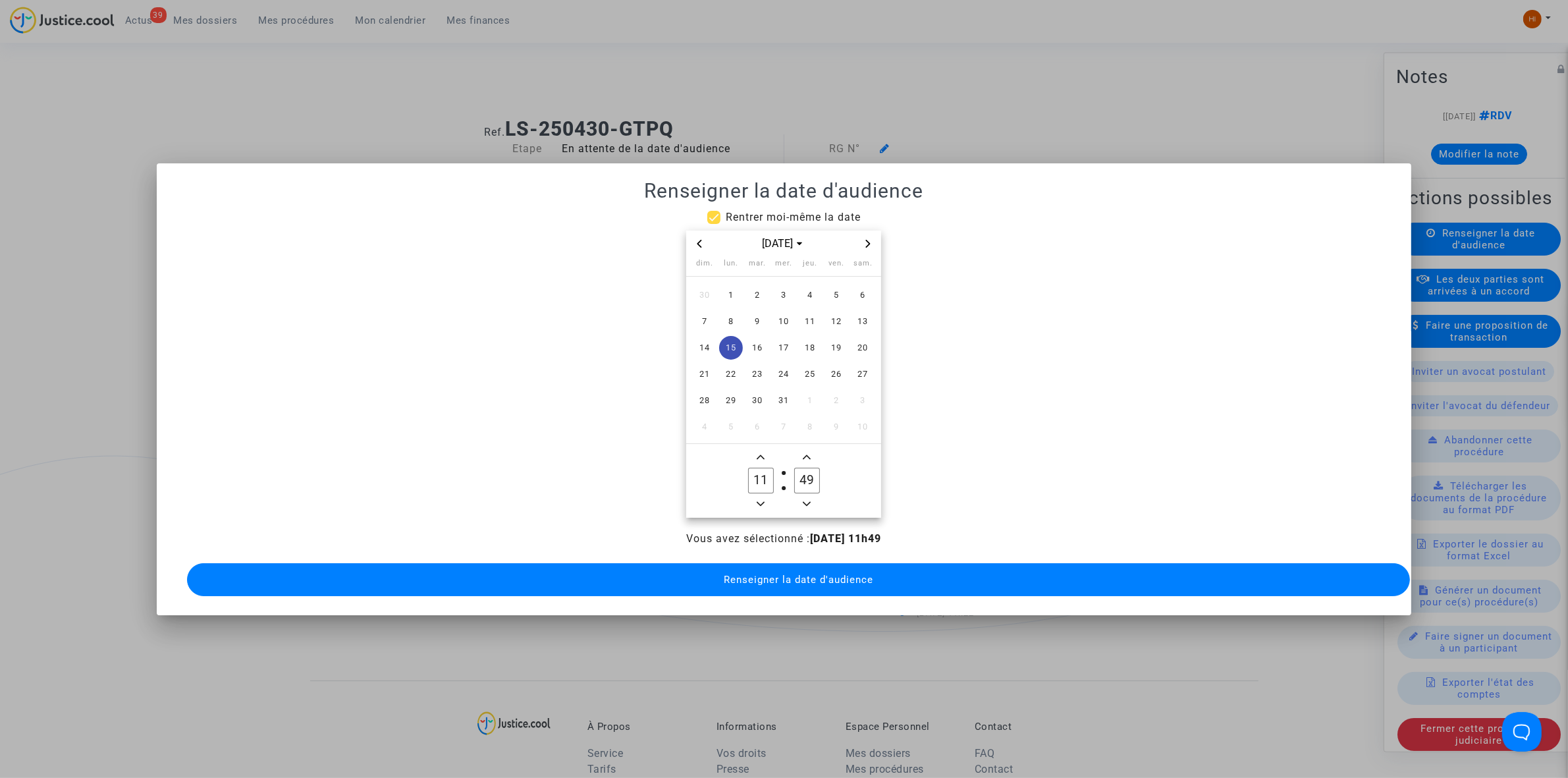
click at [761, 458] on span "Add a hour" at bounding box center [761, 457] width 16 height 16
click at [761, 455] on span "Add a hour" at bounding box center [761, 457] width 16 height 16
type input "13"
drag, startPoint x: 807, startPoint y: 472, endPoint x: 774, endPoint y: 469, distance: 33.1
click at [774, 469] on owl-date-time-timer "13 Hour 49 Minute" at bounding box center [784, 481] width 195 height 74
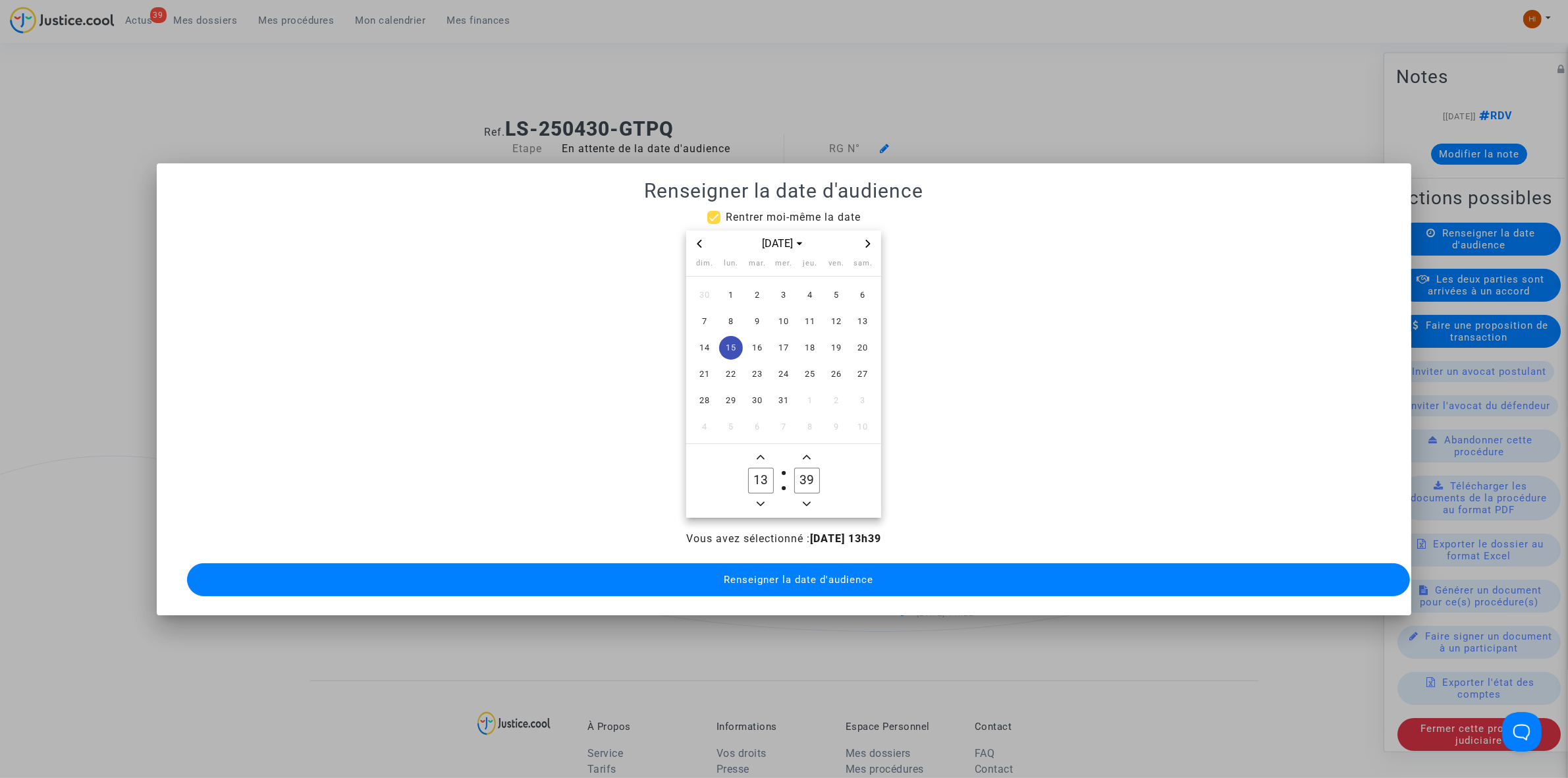
drag, startPoint x: 807, startPoint y: 475, endPoint x: 814, endPoint y: 475, distance: 7.0
click at [815, 475] on input "39" at bounding box center [807, 480] width 25 height 25
type input "30"
click at [792, 574] on span "Renseigner la date d'audience" at bounding box center [799, 580] width 149 height 12
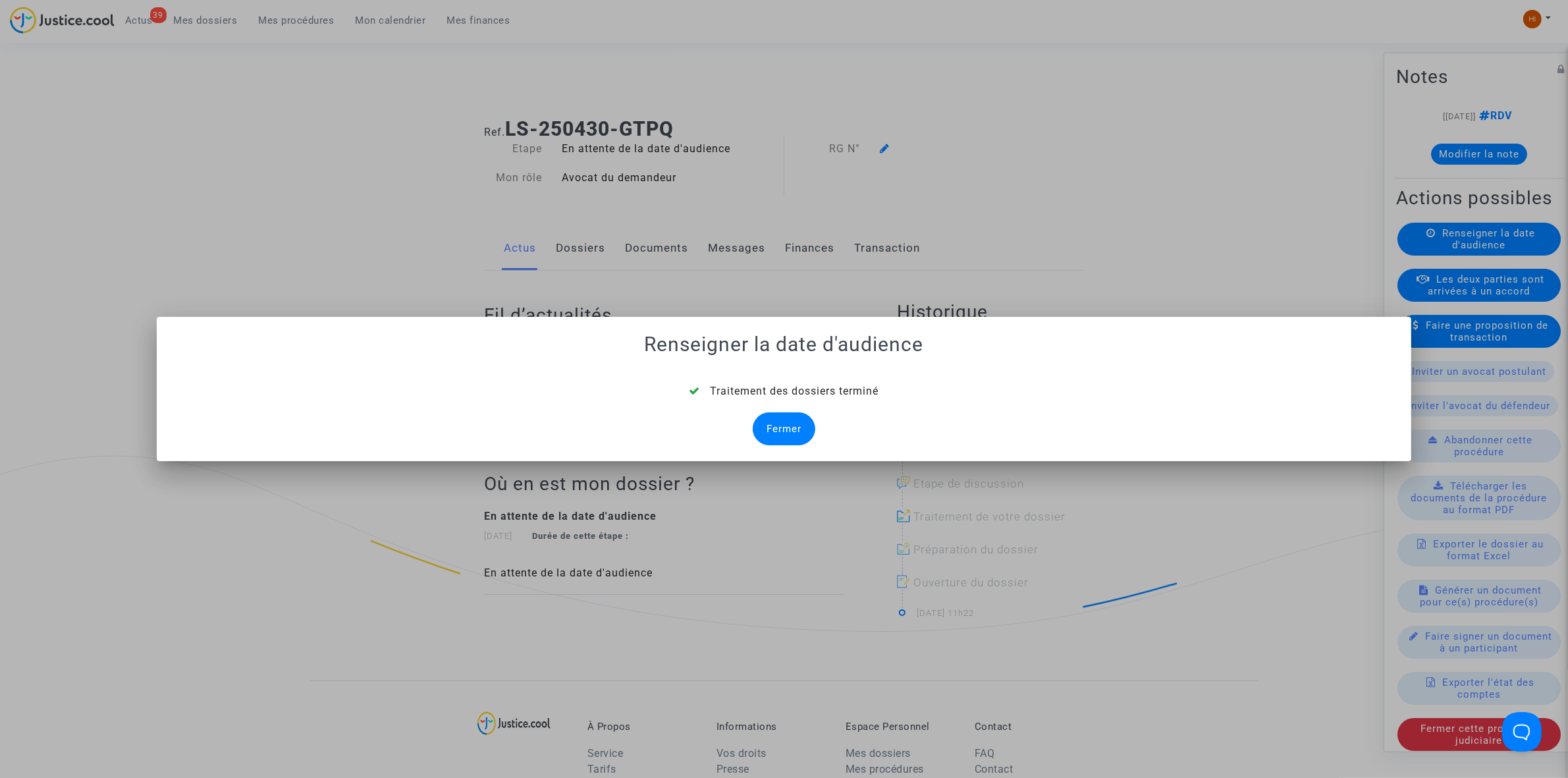
drag, startPoint x: 799, startPoint y: 429, endPoint x: 785, endPoint y: 430, distance: 14.0
click at [794, 429] on div "Fermer" at bounding box center [784, 429] width 63 height 33
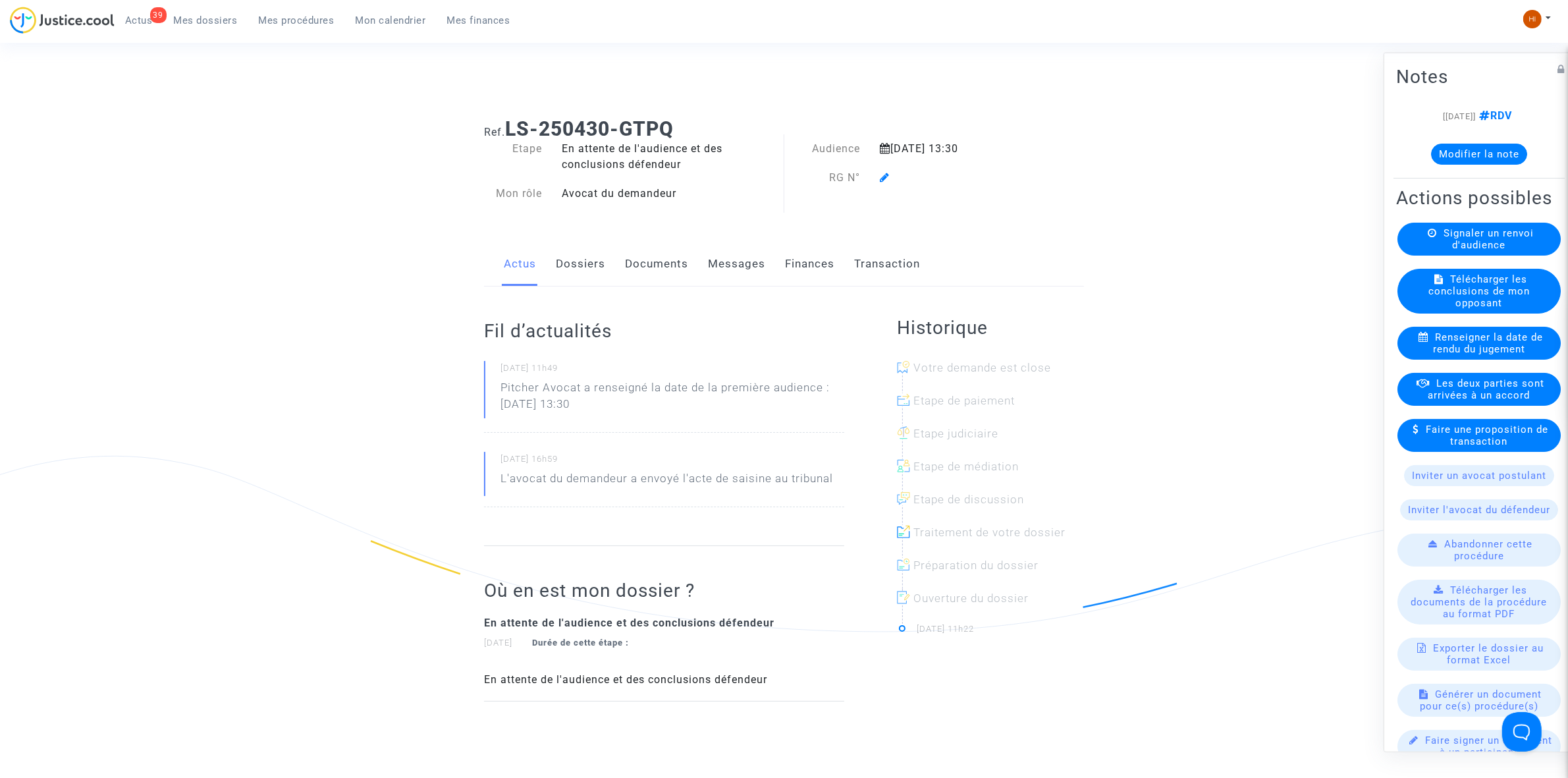
drag, startPoint x: 665, startPoint y: 263, endPoint x: 841, endPoint y: 224, distance: 180.3
click at [665, 263] on link "Documents" at bounding box center [656, 264] width 63 height 43
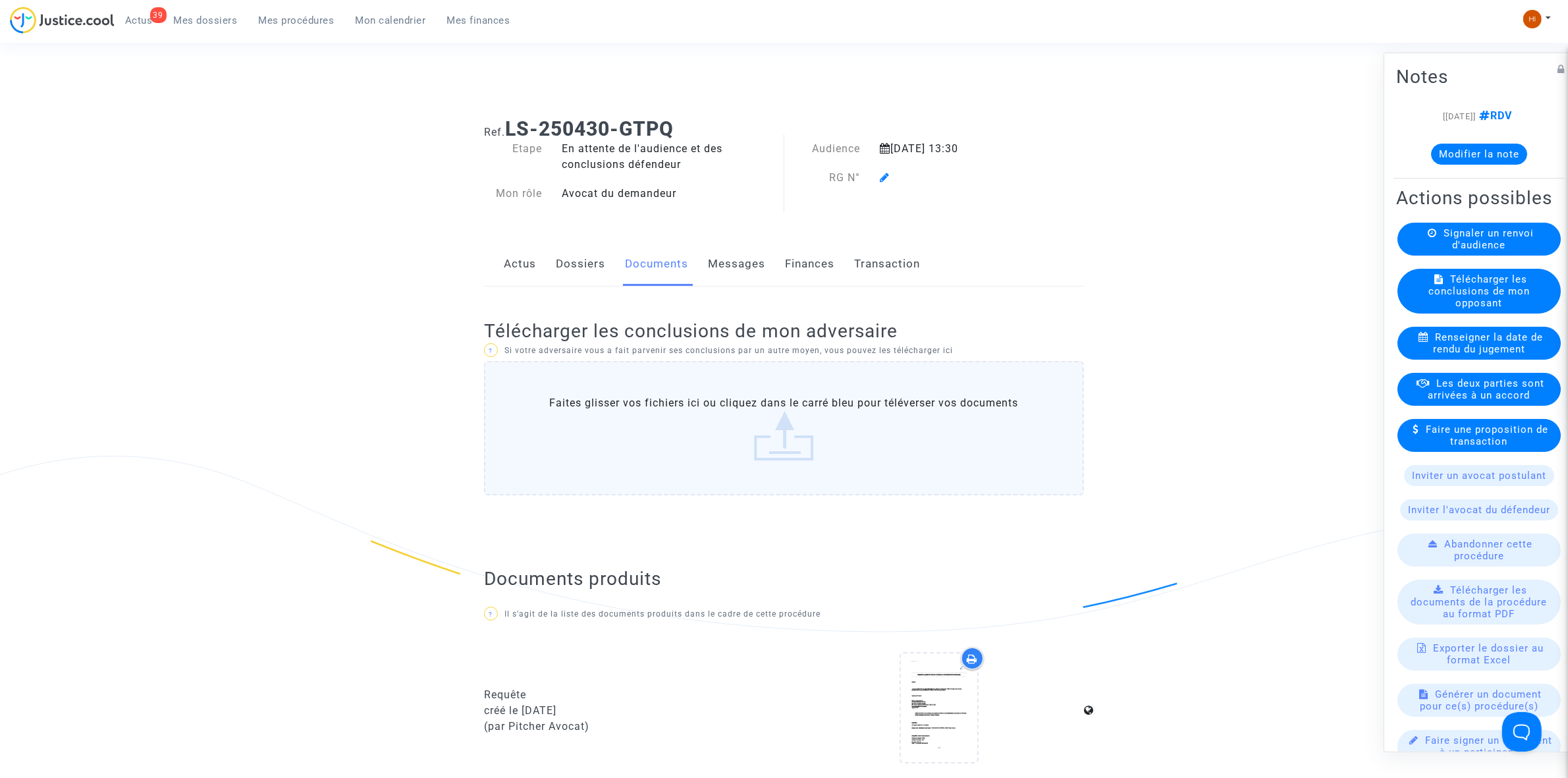
click at [885, 176] on icon at bounding box center [884, 177] width 10 height 10
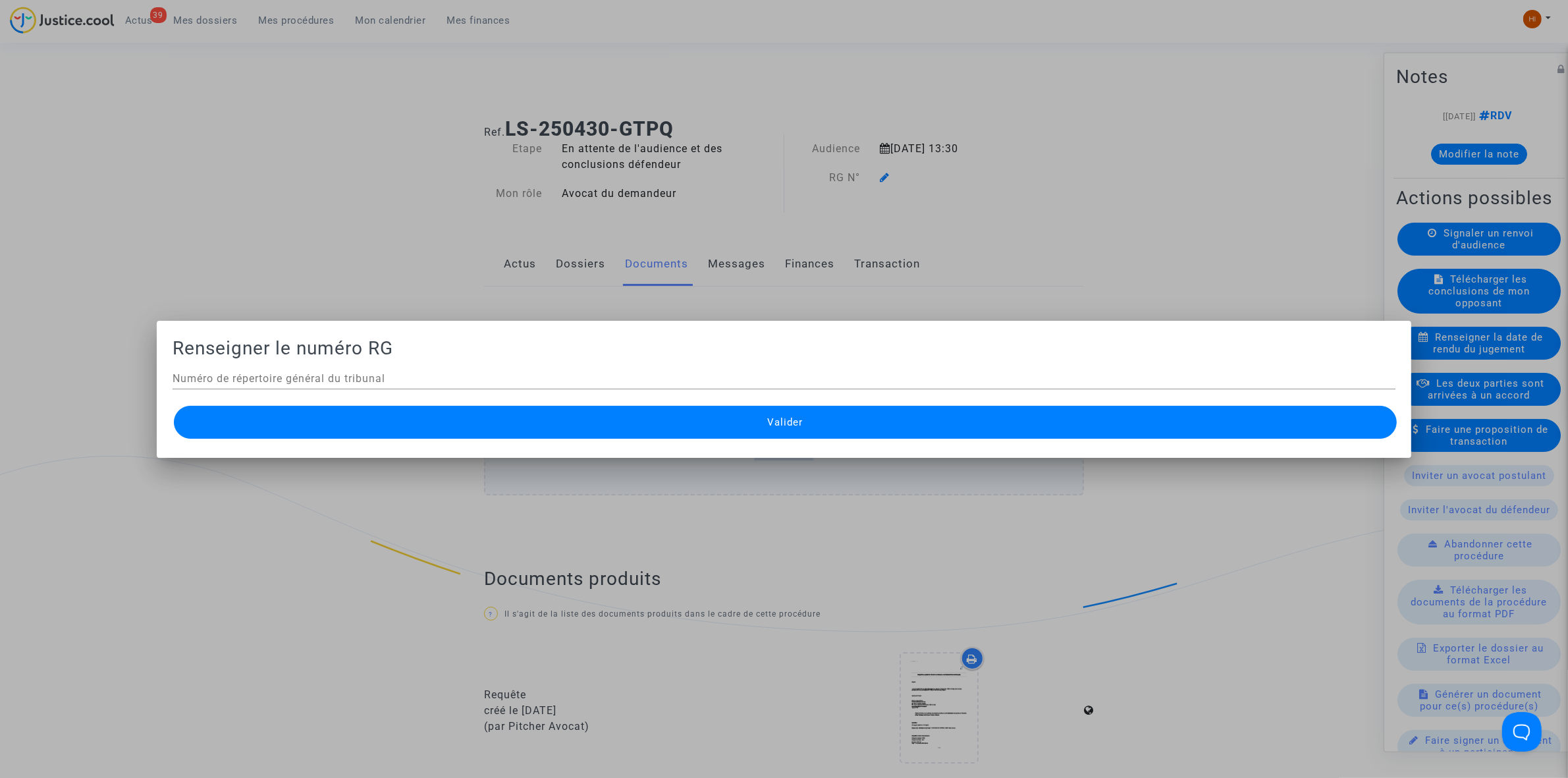
click at [884, 176] on div at bounding box center [784, 389] width 1568 height 778
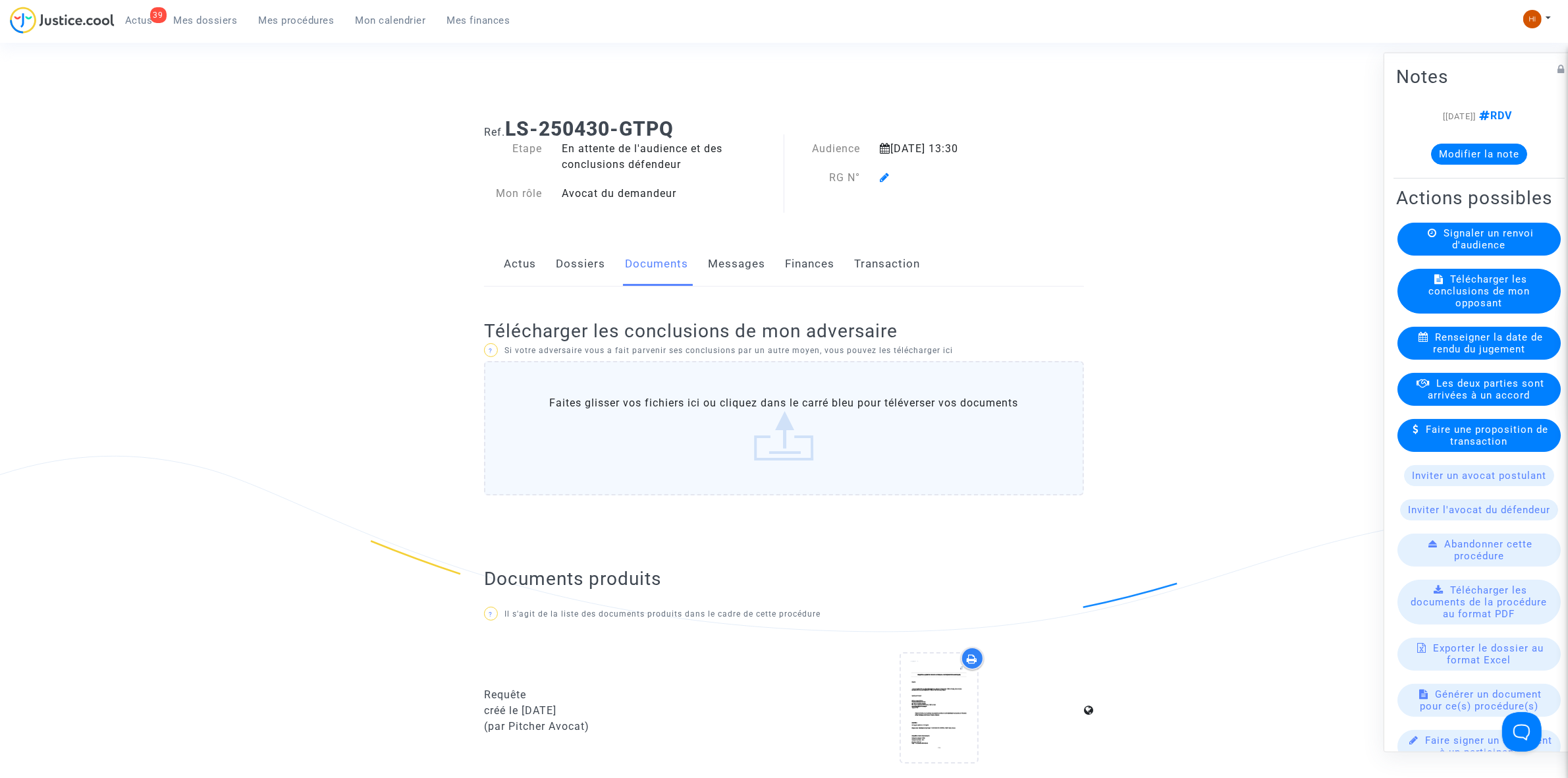
click at [884, 176] on icon at bounding box center [884, 177] width 10 height 10
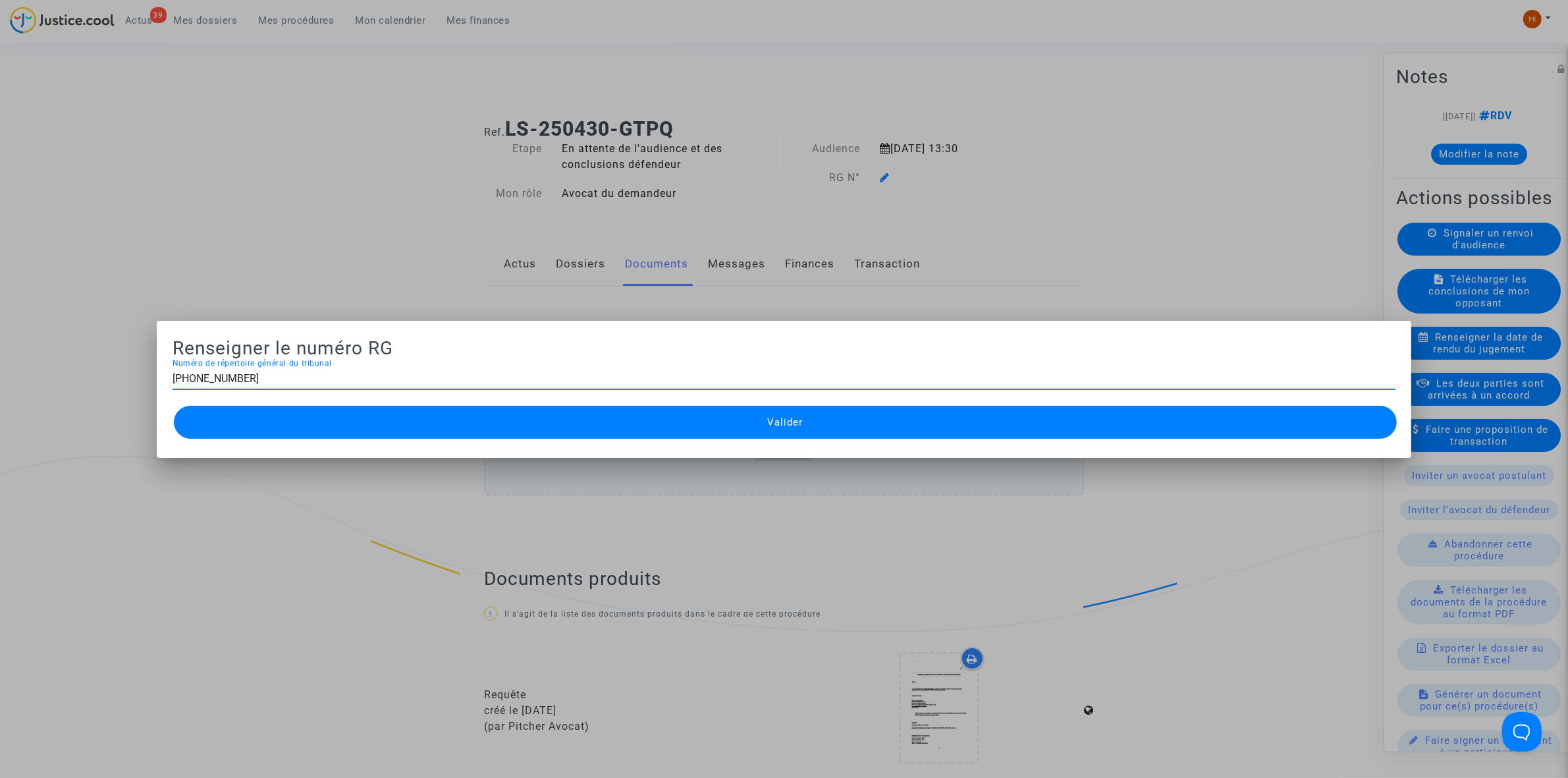
type input "11-25-001017"
click at [904, 432] on button "Valider" at bounding box center [785, 422] width 1223 height 33
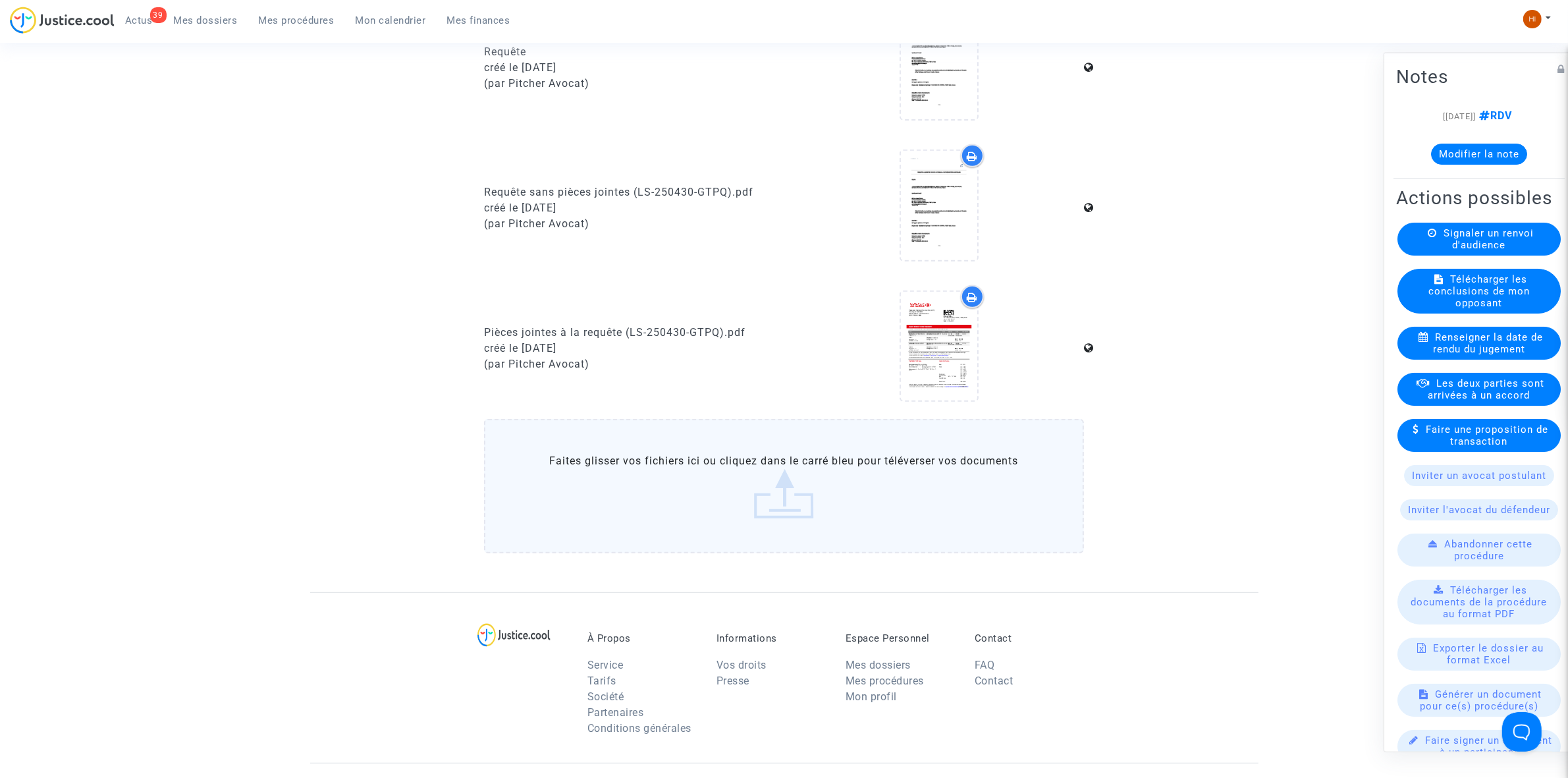
scroll to position [659, 0]
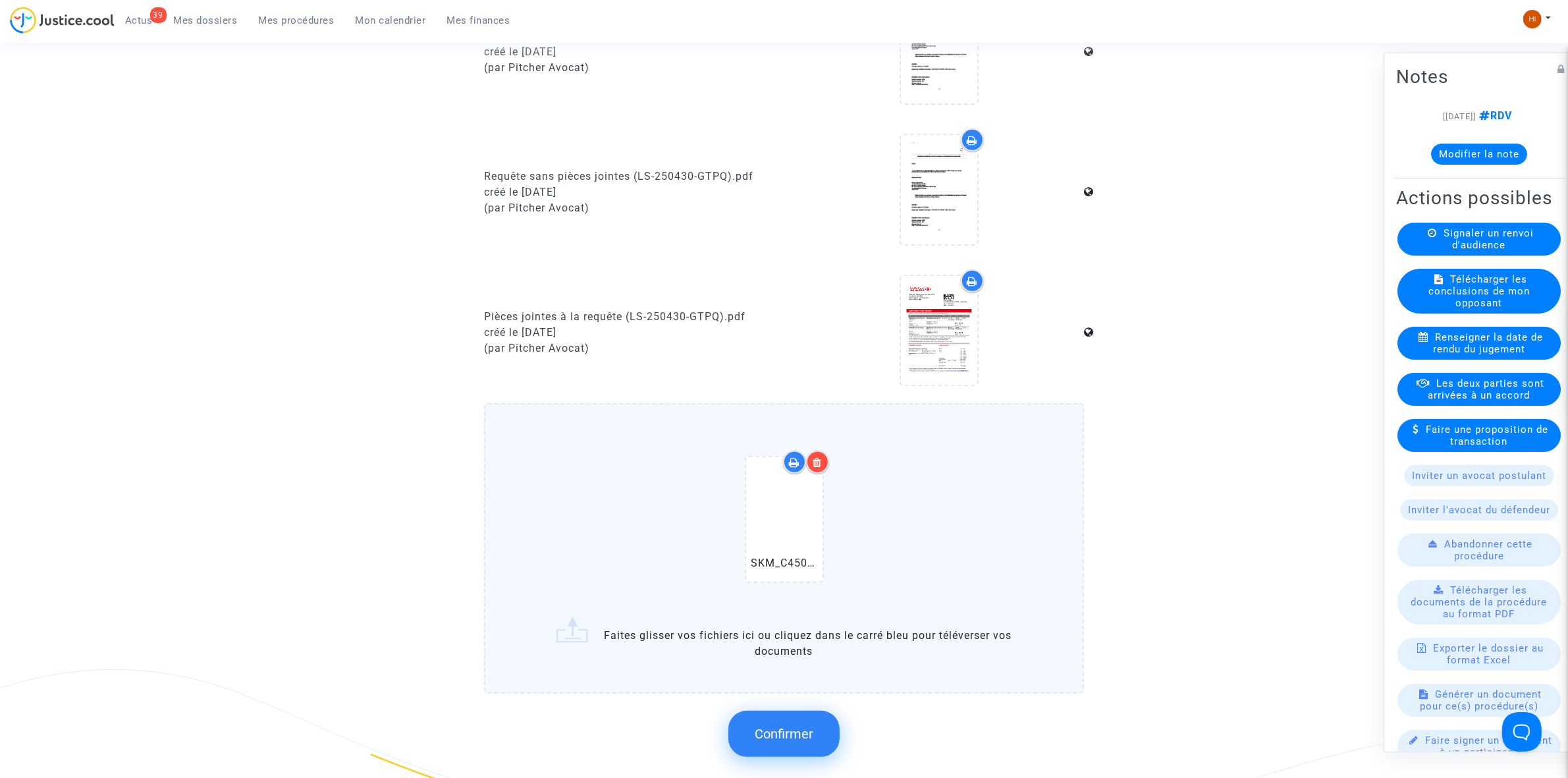
click at [817, 733] on button "Confirmer" at bounding box center [784, 734] width 111 height 46
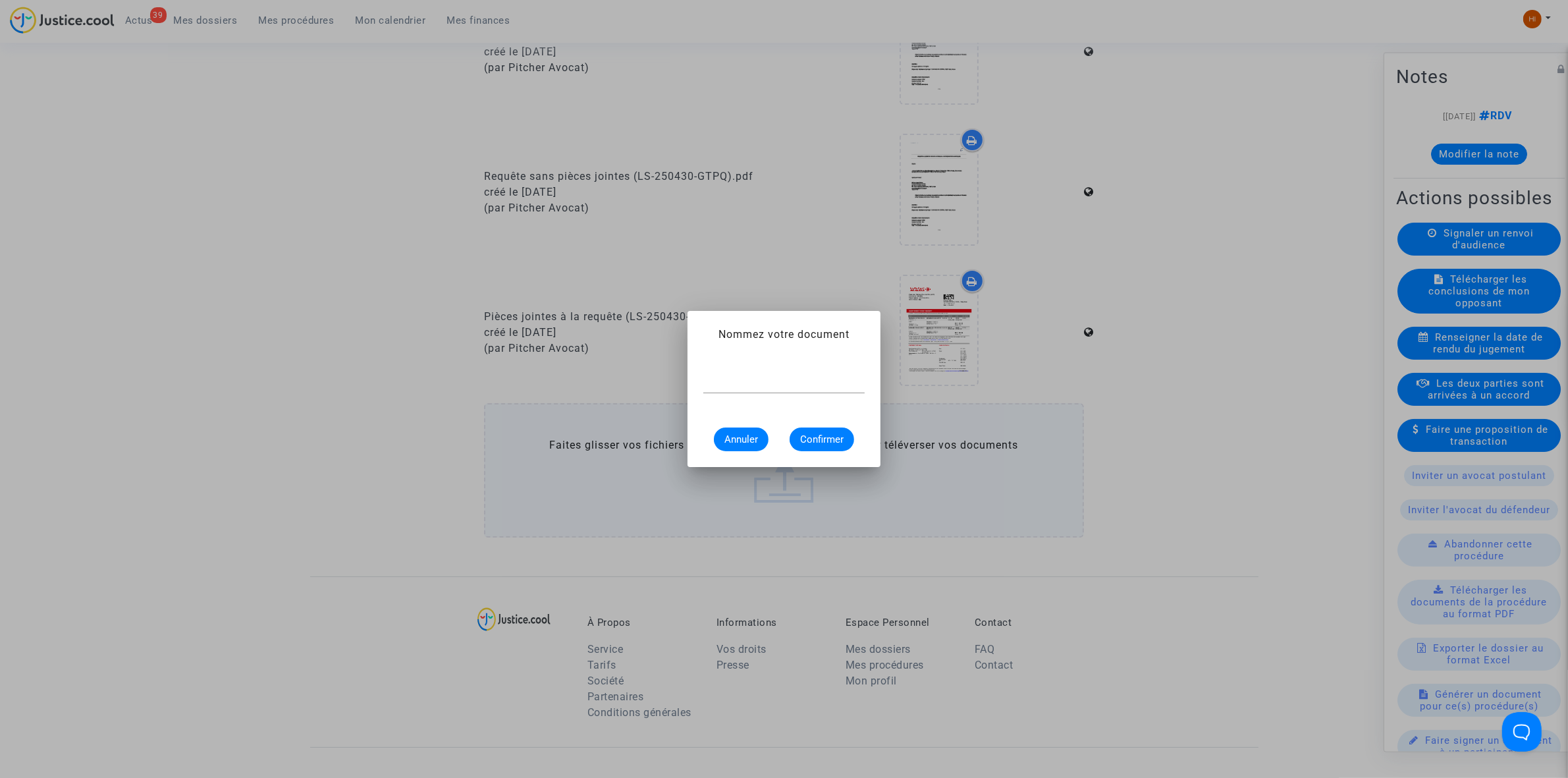
scroll to position [0, 0]
type input "CONVOCATION"
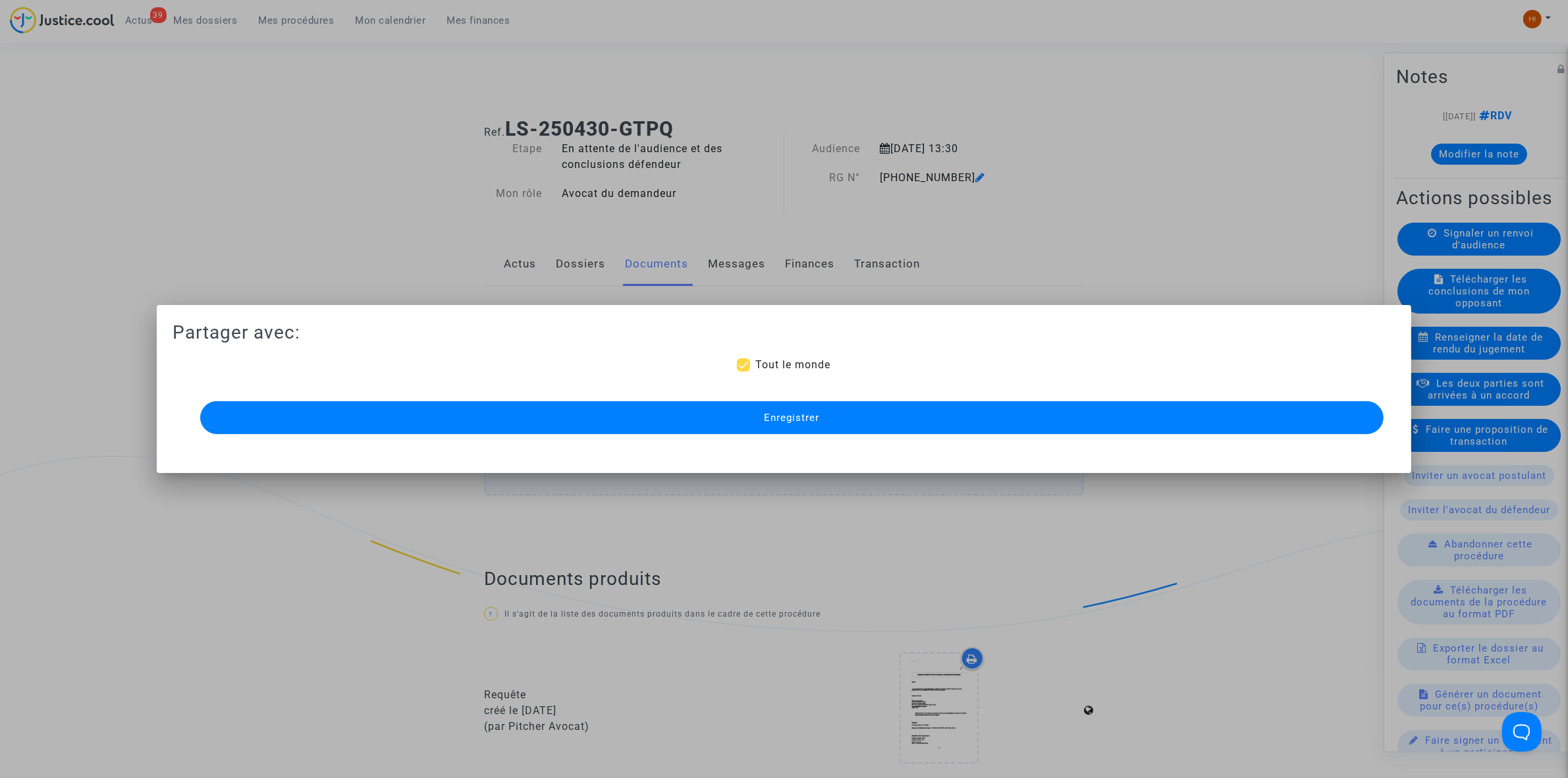
scroll to position [659, 0]
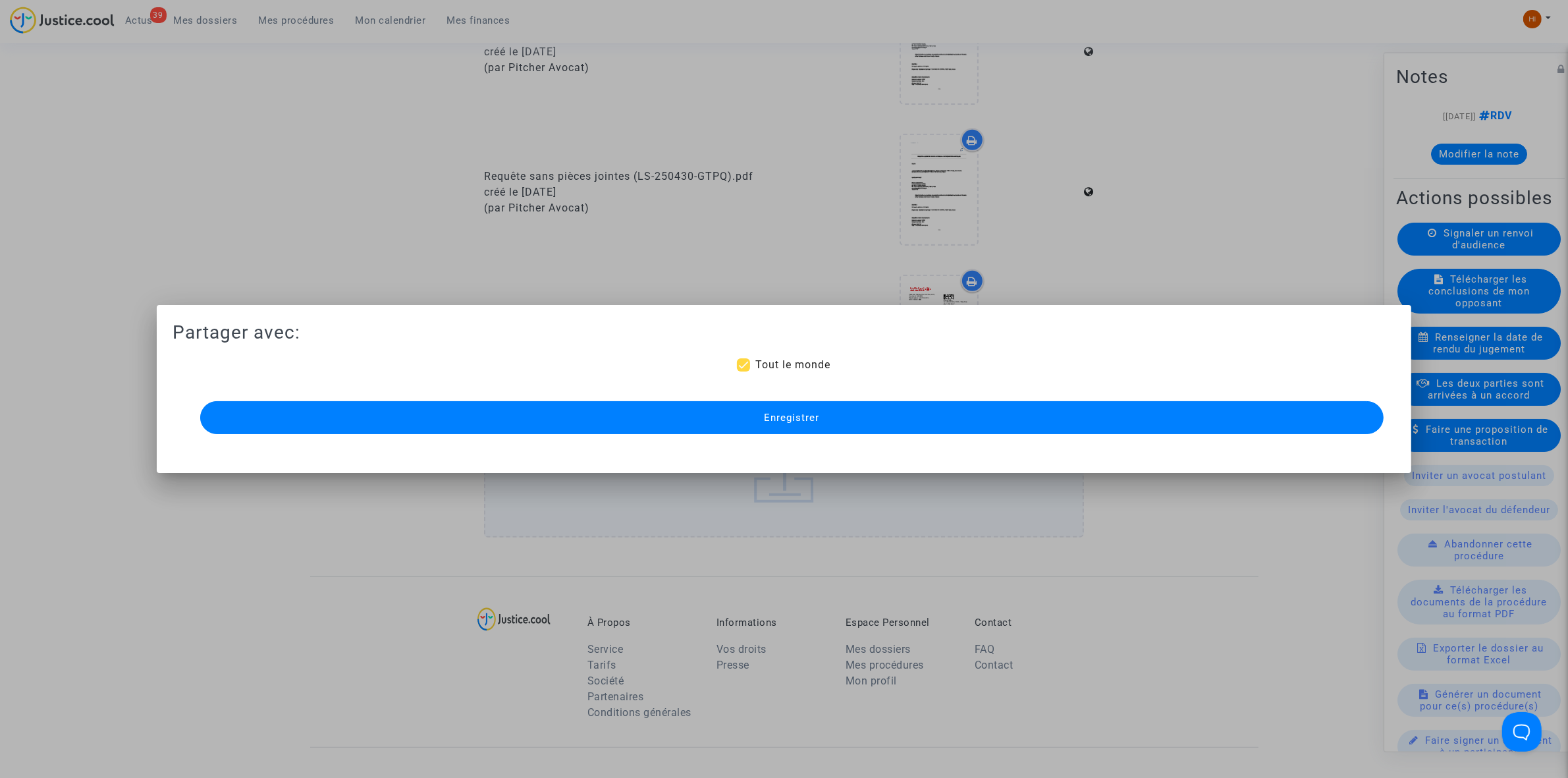
click at [847, 402] on button "Enregistrer" at bounding box center [792, 417] width 1184 height 33
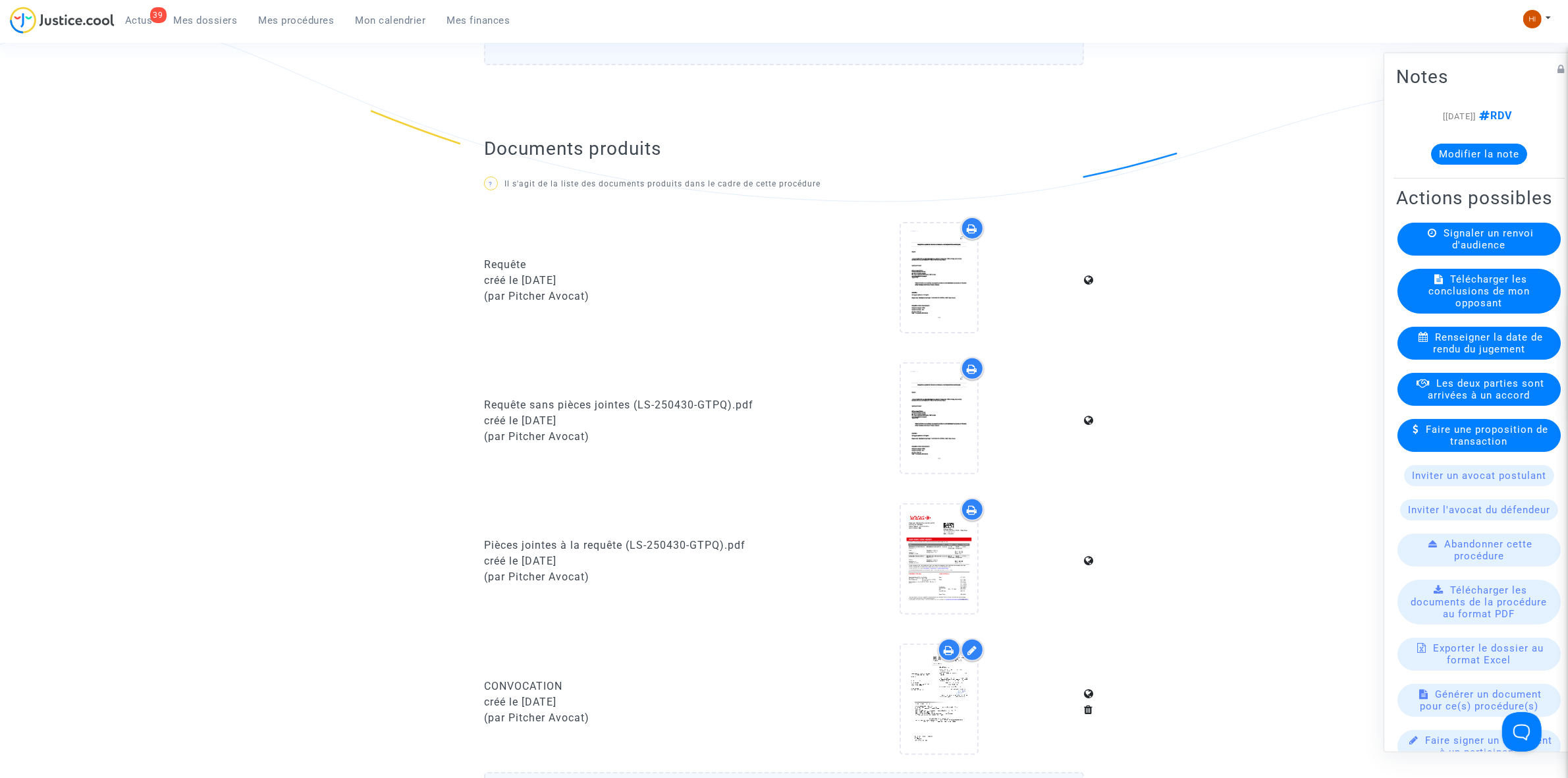
scroll to position [412, 0]
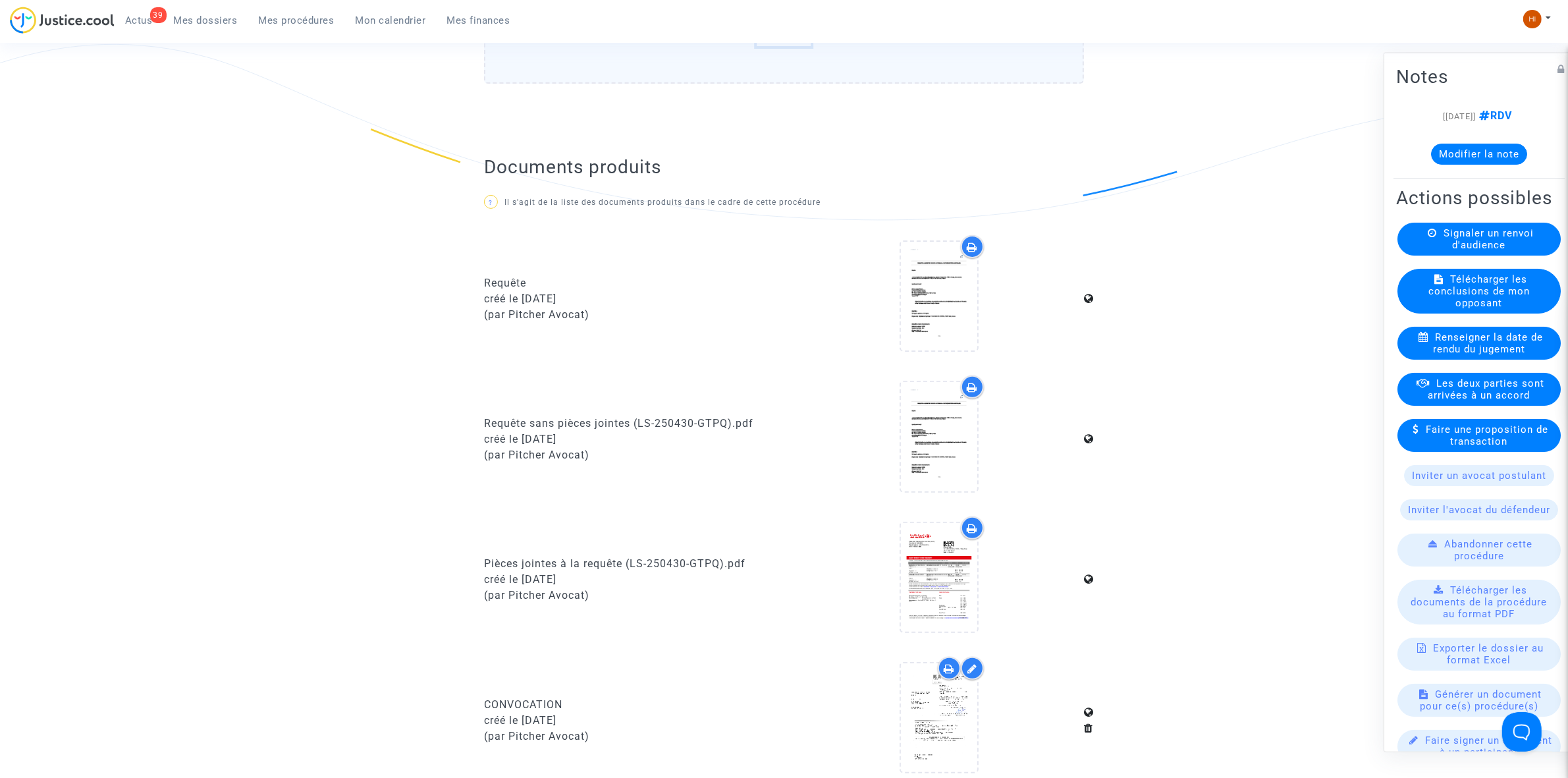
click at [305, 17] on span "Mes procédures" at bounding box center [296, 21] width 76 height 12
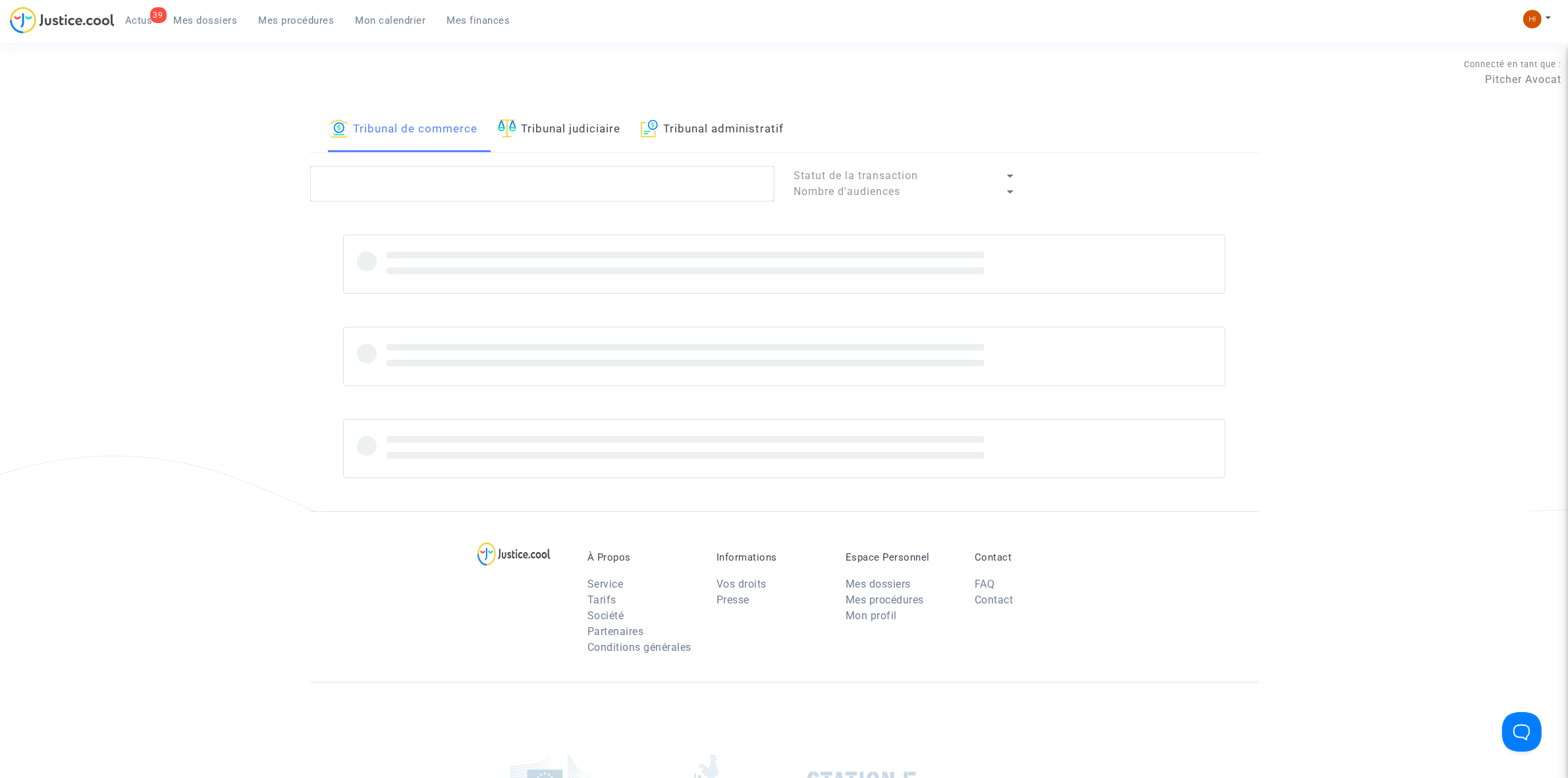
click at [594, 130] on link "Tribunal judiciaire" at bounding box center [560, 130] width 123 height 45
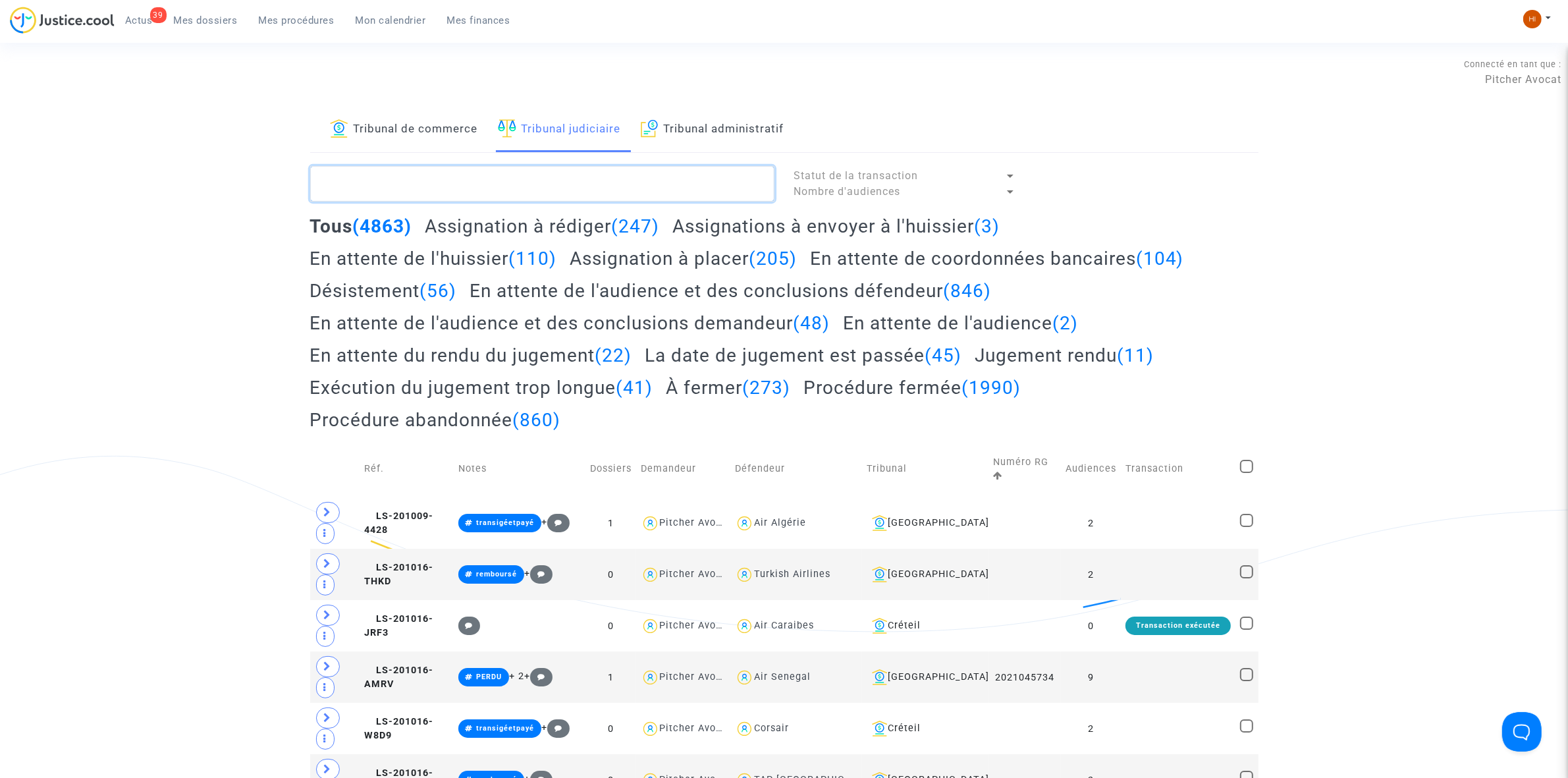
click at [586, 193] on textarea at bounding box center [542, 183] width 464 height 36
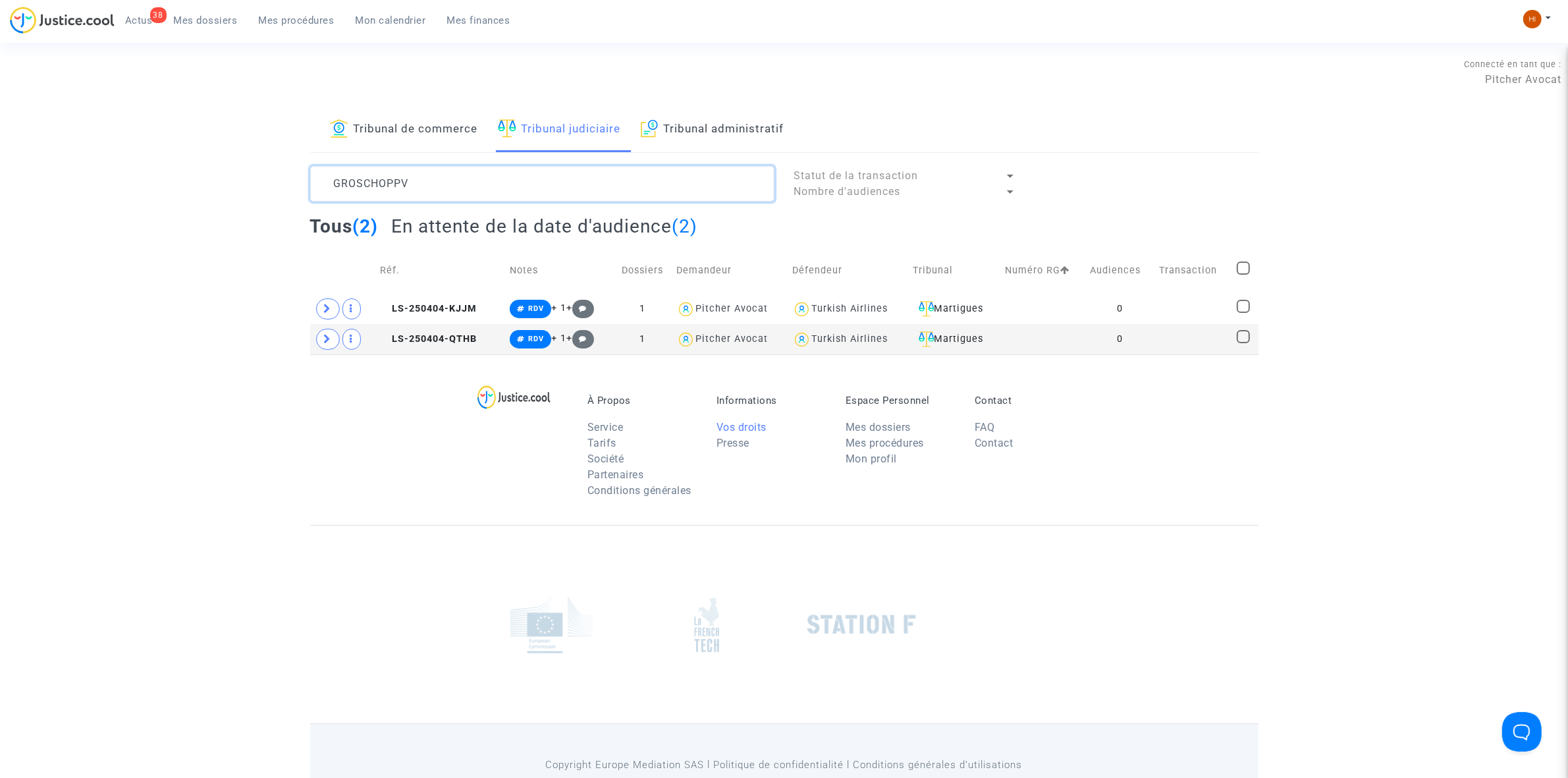
type textarea "GROSCHOPPVA"
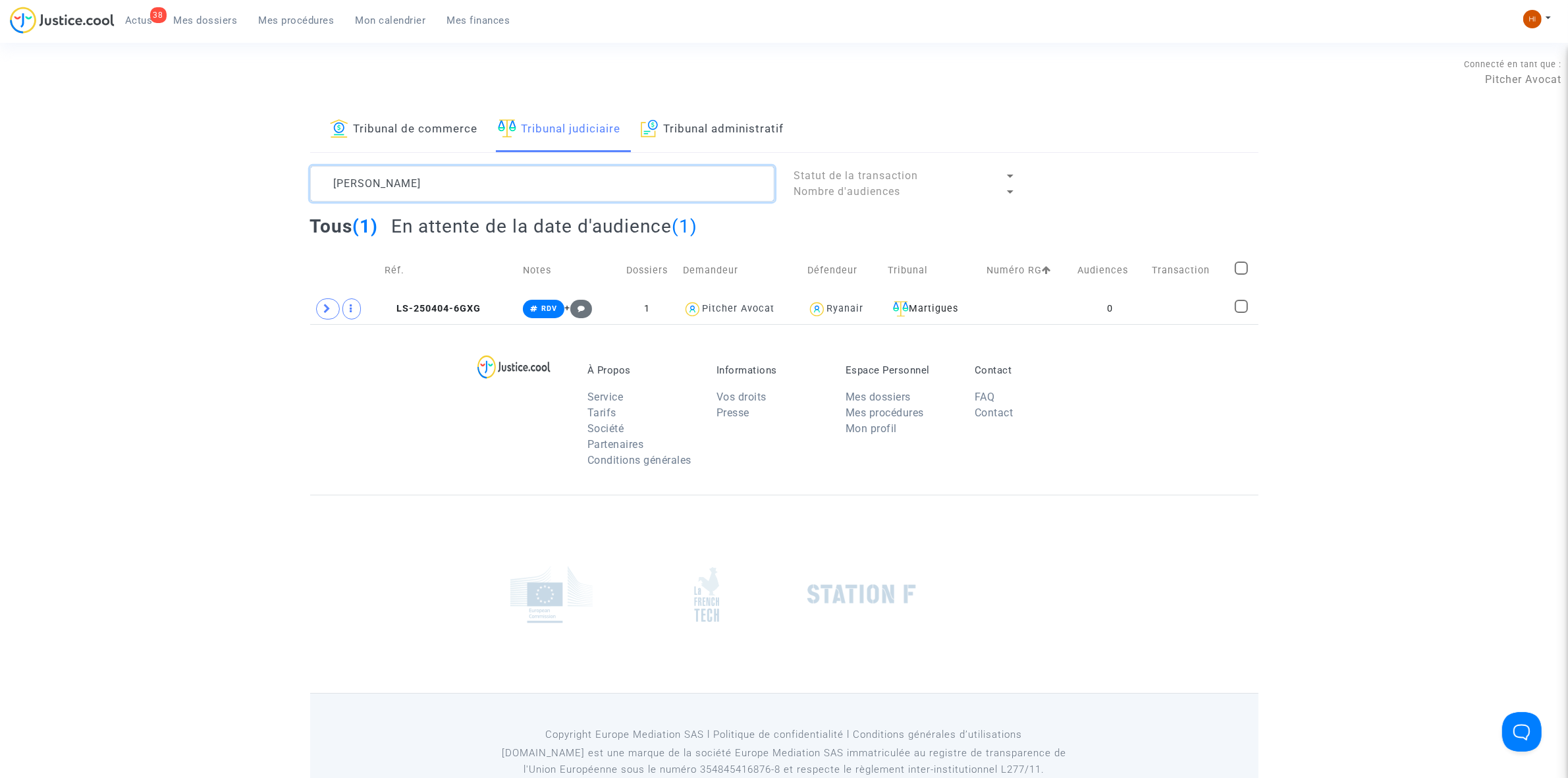
type textarea "VALLET STEVEN"
click at [463, 302] on td "LS-250404-6GXG" at bounding box center [448, 309] width 138 height 30
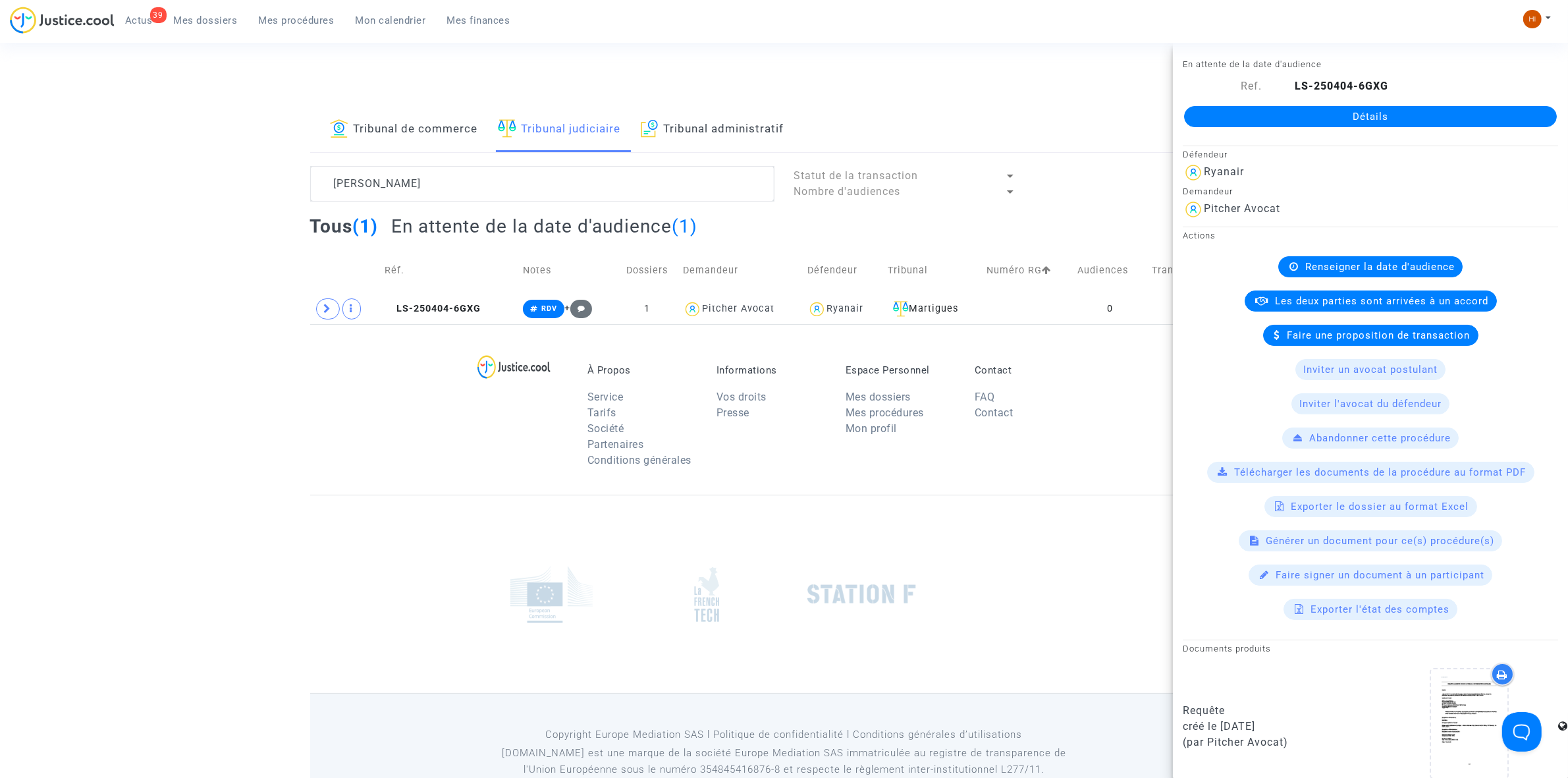
click at [1516, 106] on link "Détails" at bounding box center [1371, 116] width 373 height 21
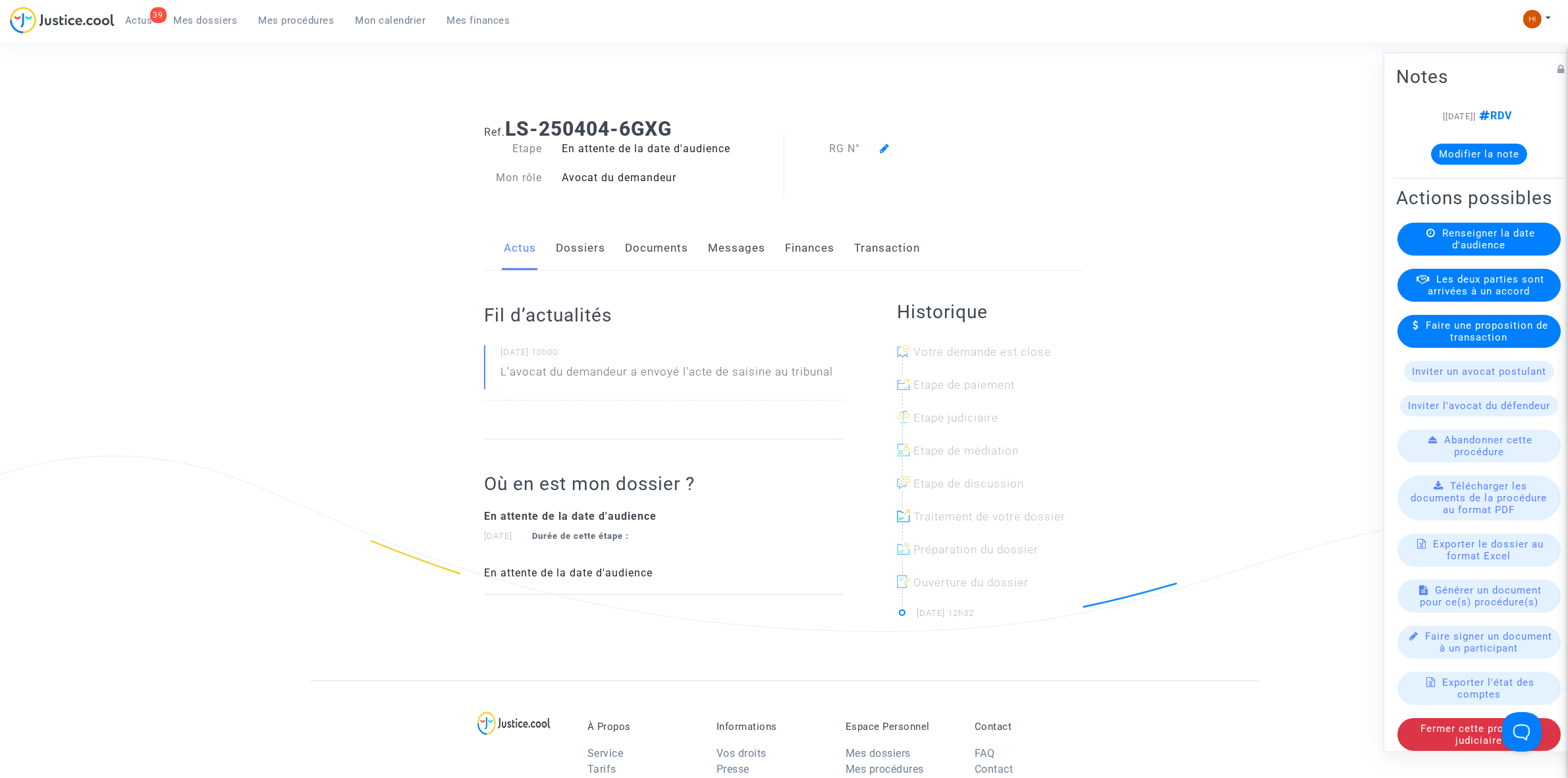
click at [1449, 250] on span "Renseigner la date d'audience" at bounding box center [1489, 238] width 93 height 23
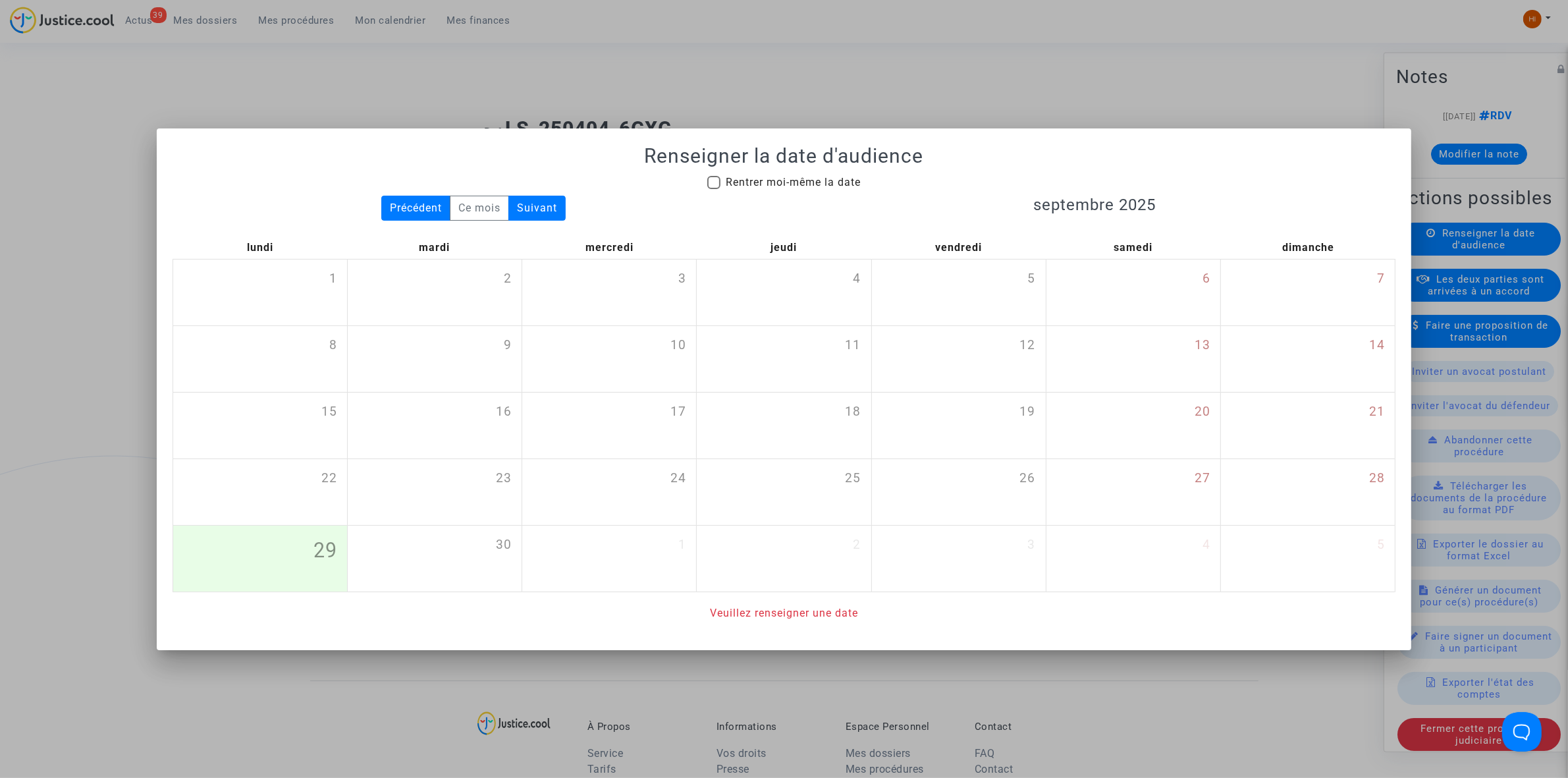
click at [793, 186] on span "Rentrer moi-même la date" at bounding box center [793, 182] width 135 height 12
click at [714, 189] on input "Rentrer moi-même la date" at bounding box center [714, 189] width 1 height 1
checkbox input "true"
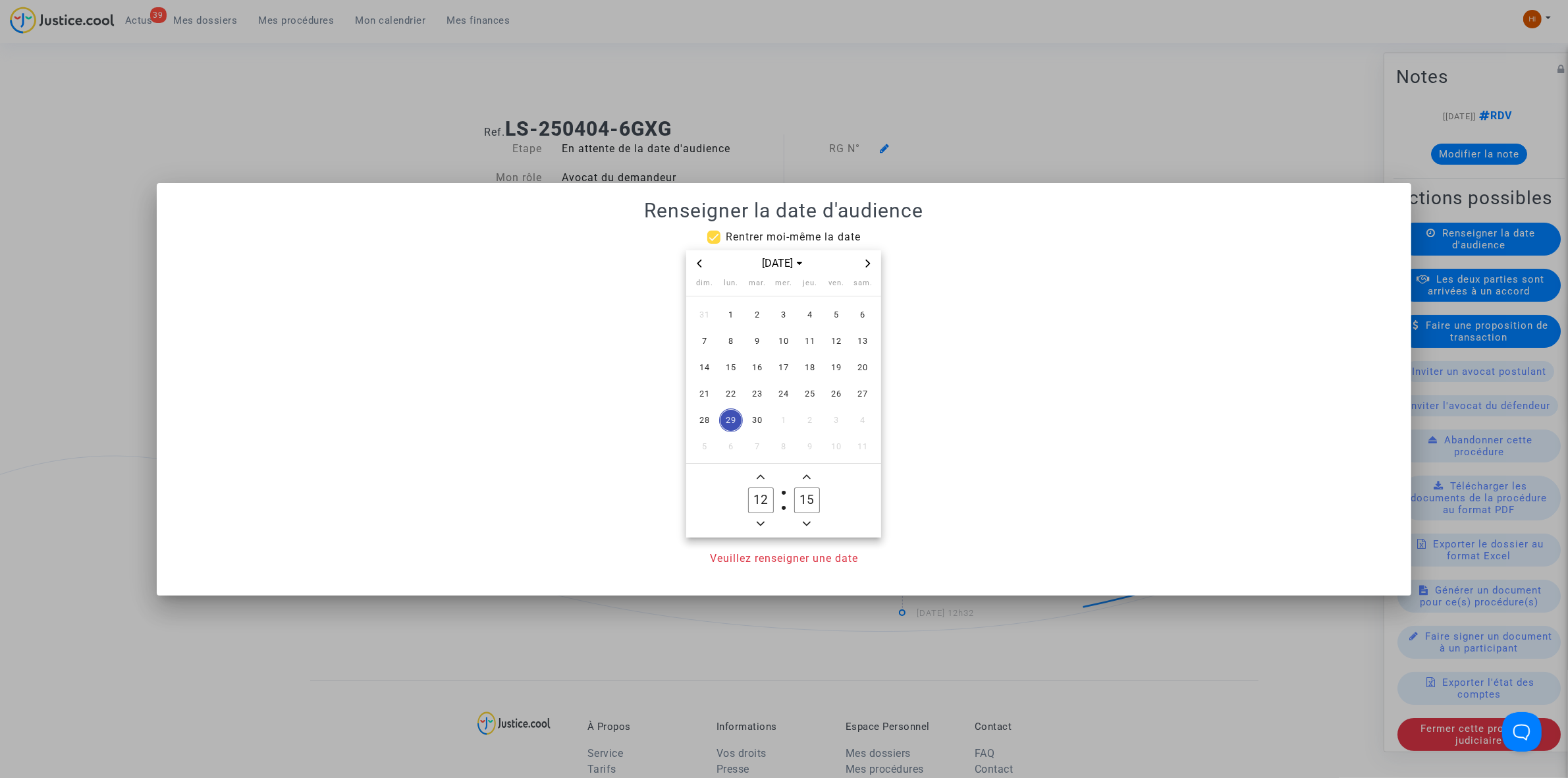
click at [869, 263] on icon "Next month" at bounding box center [867, 263] width 4 height 8
click at [731, 374] on span "15" at bounding box center [731, 367] width 23 height 23
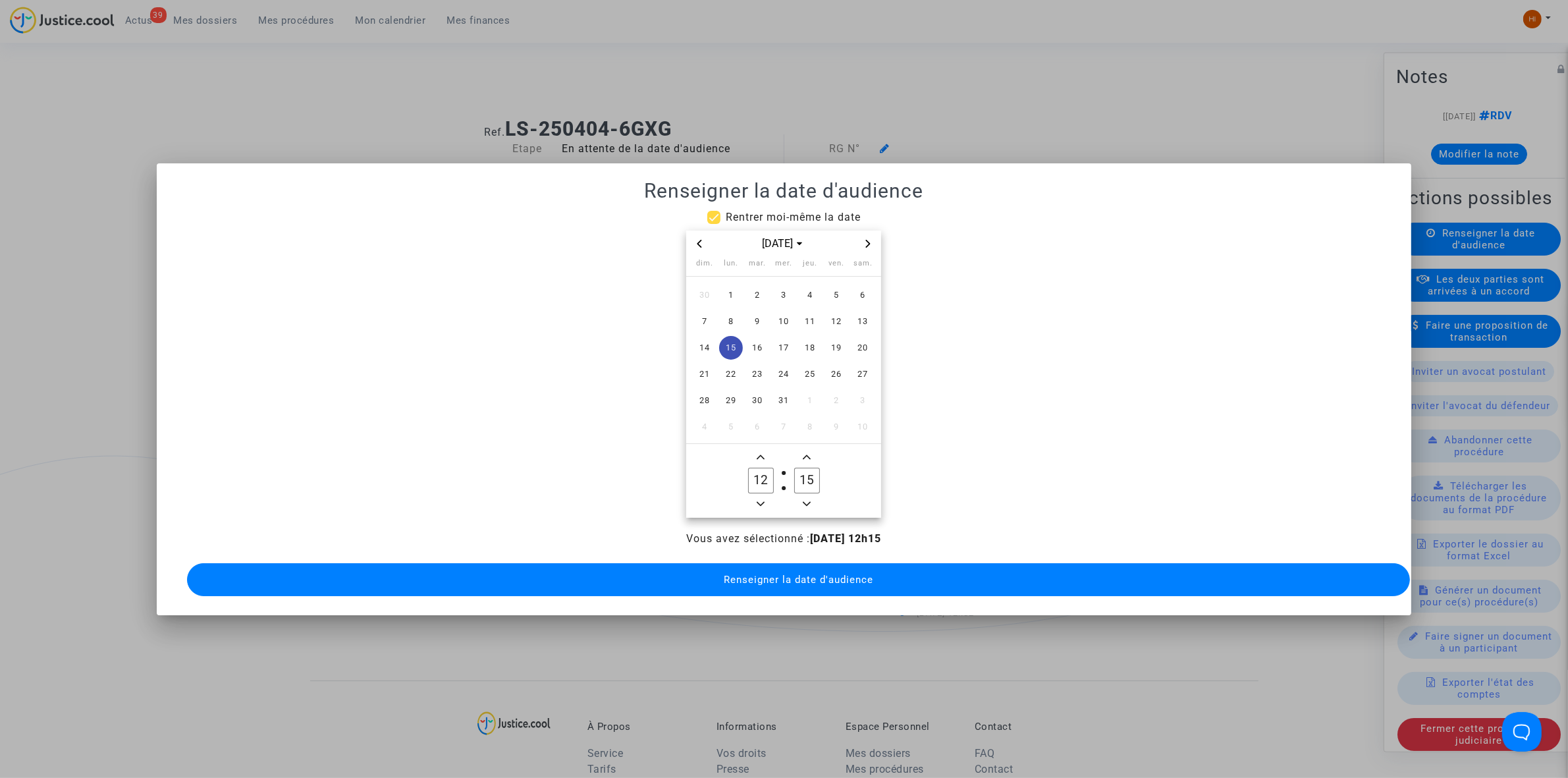
click at [762, 453] on icon "Add a hour" at bounding box center [761, 456] width 8 height 8
type input "13"
drag, startPoint x: 807, startPoint y: 472, endPoint x: 795, endPoint y: 475, distance: 12.4
click at [795, 475] on input "15" at bounding box center [807, 480] width 25 height 25
click at [814, 482] on input "35" at bounding box center [807, 480] width 25 height 25
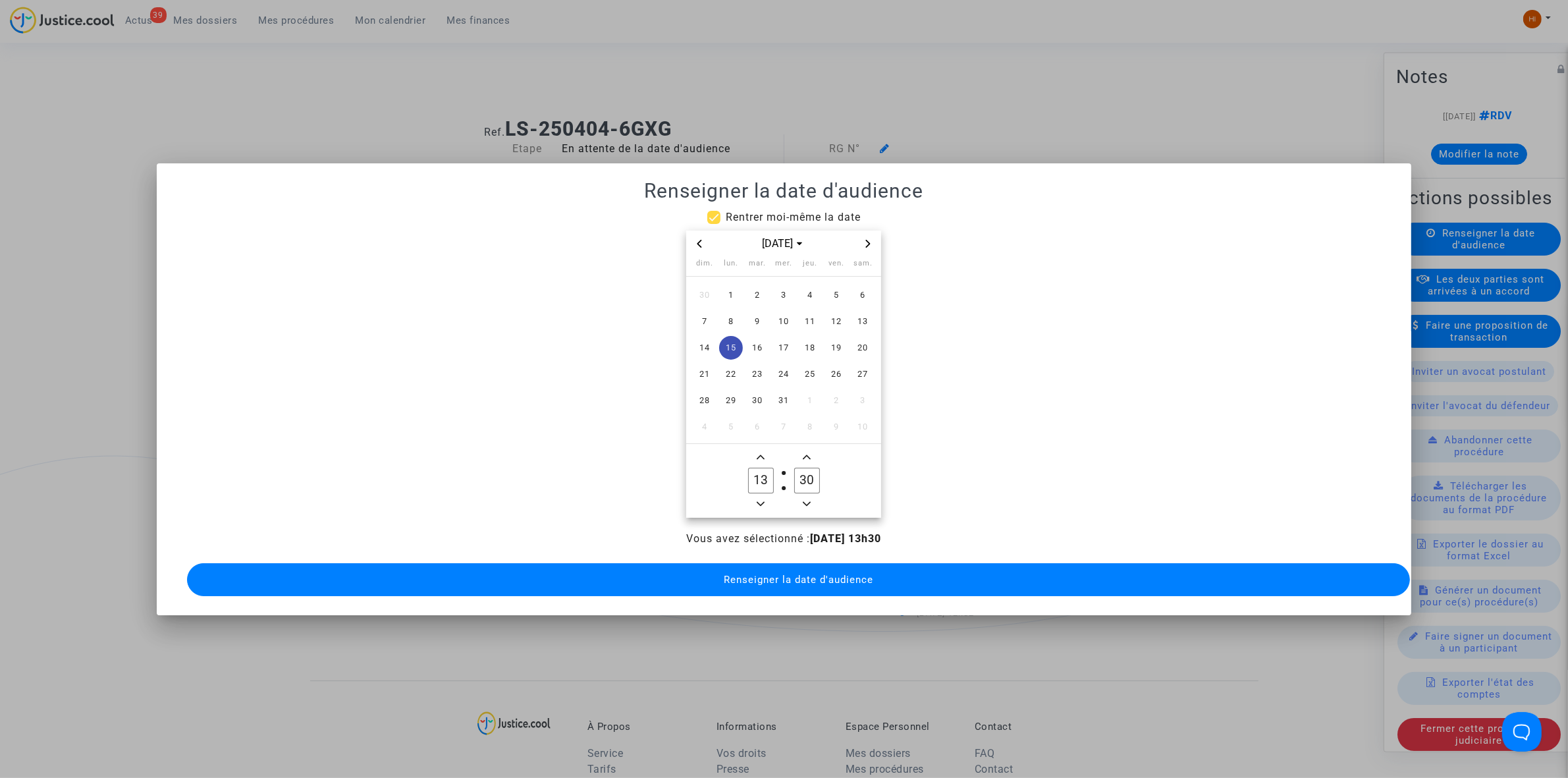
type input "30"
click at [754, 574] on span "Renseigner la date d'audience" at bounding box center [799, 580] width 149 height 12
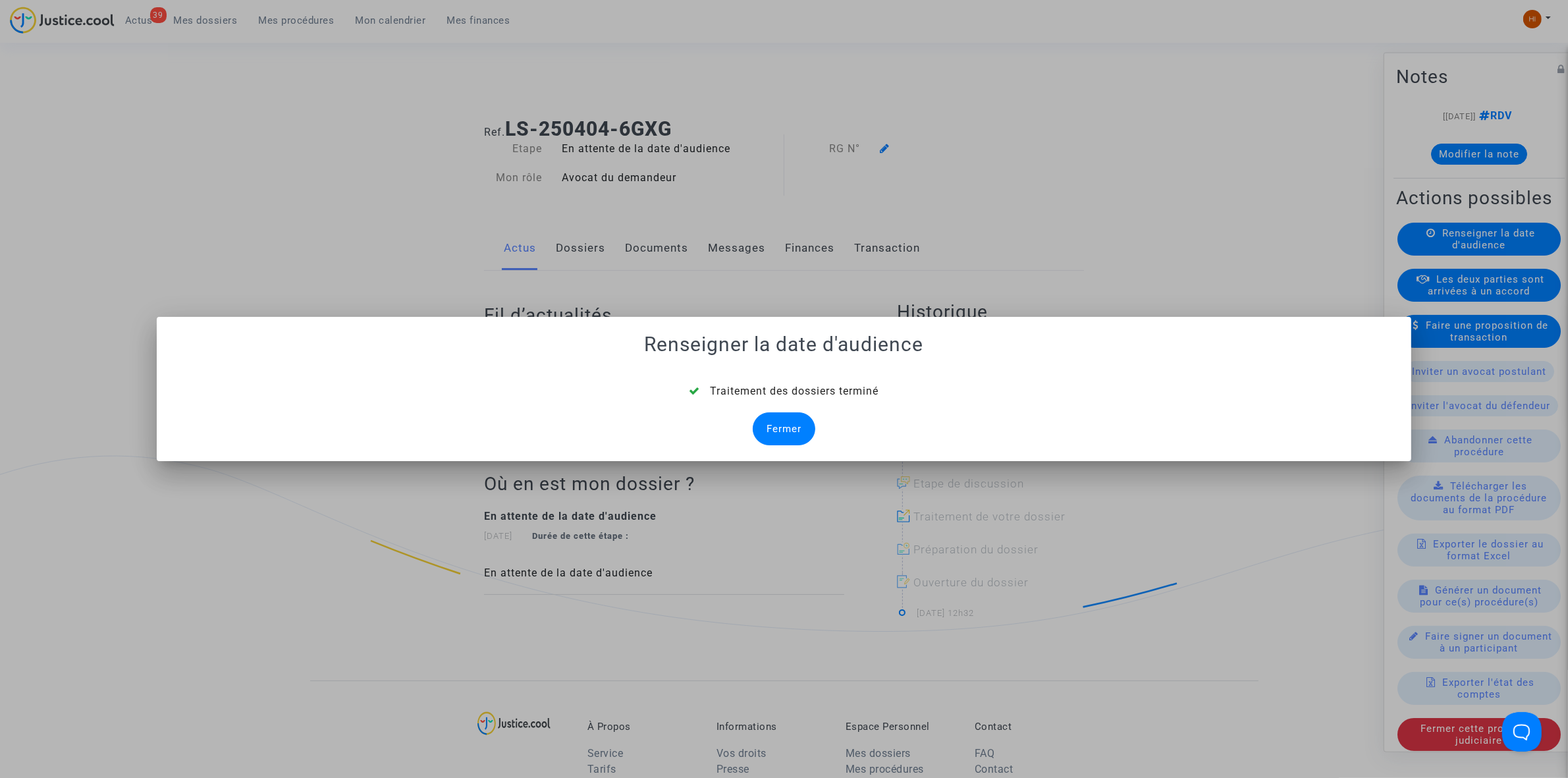
click at [788, 423] on div "Fermer" at bounding box center [784, 429] width 63 height 33
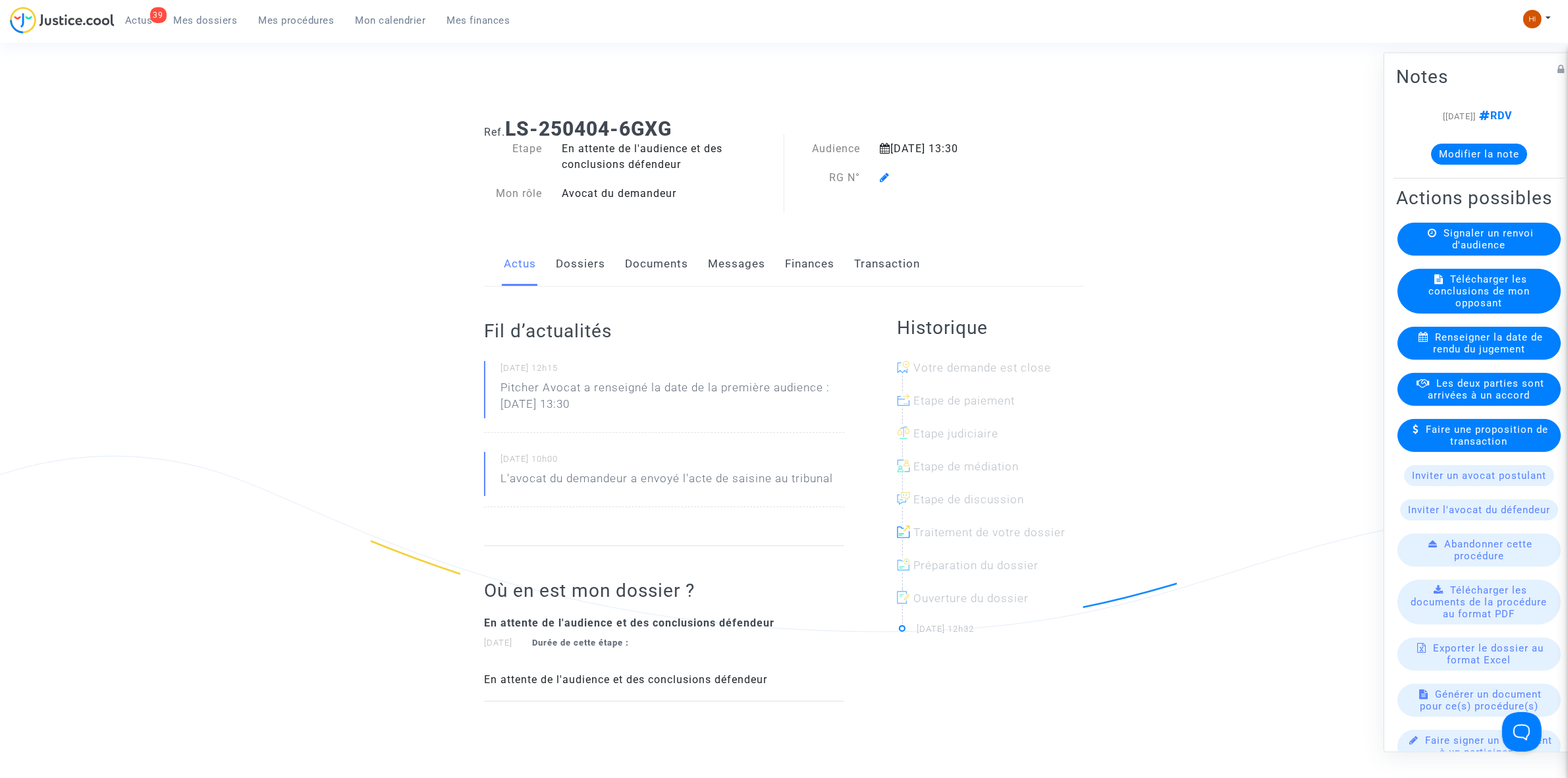
click at [888, 176] on icon at bounding box center [884, 177] width 10 height 10
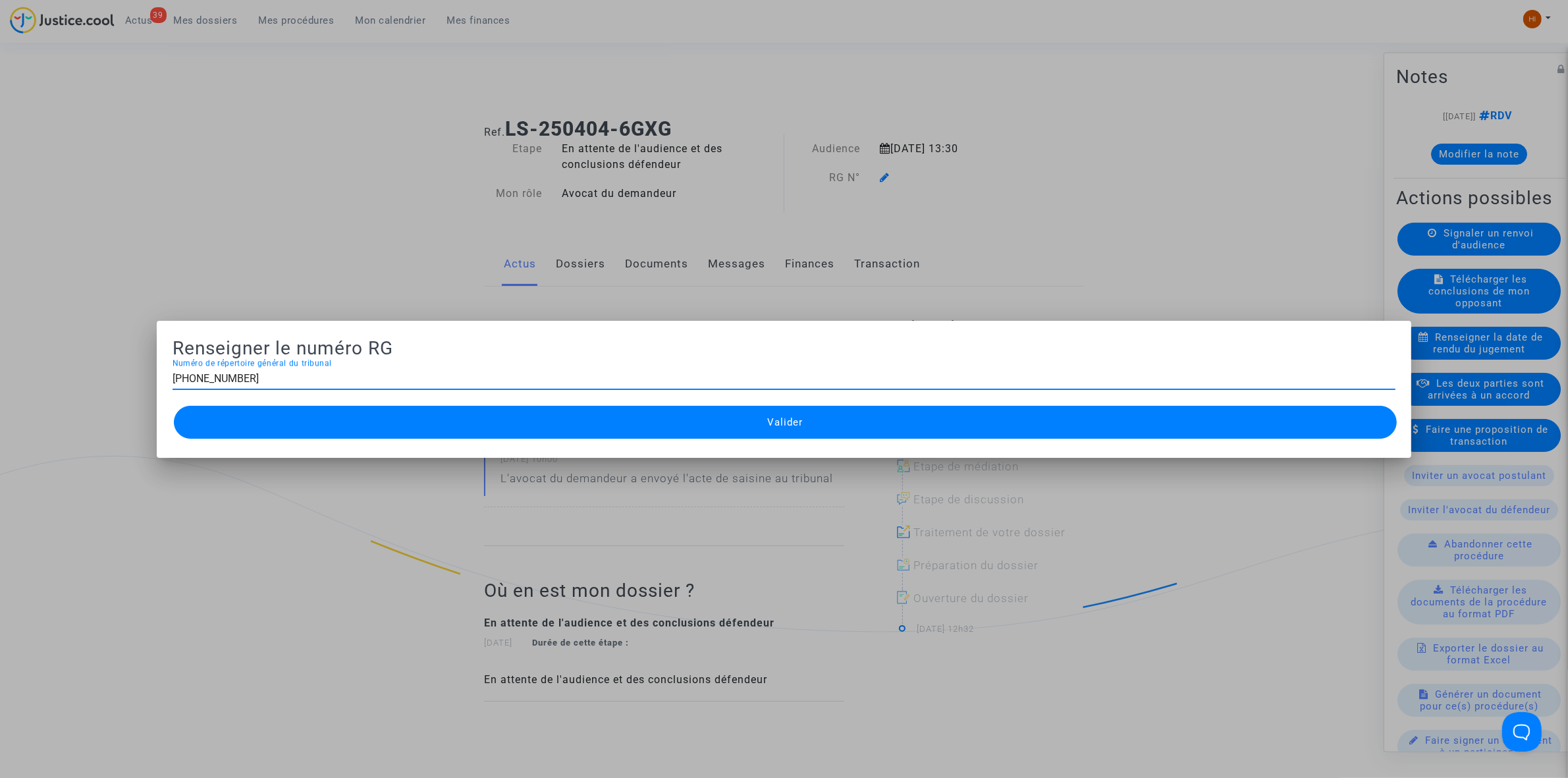
type input "11-25-000991"
click at [322, 413] on button "Valider" at bounding box center [785, 422] width 1223 height 33
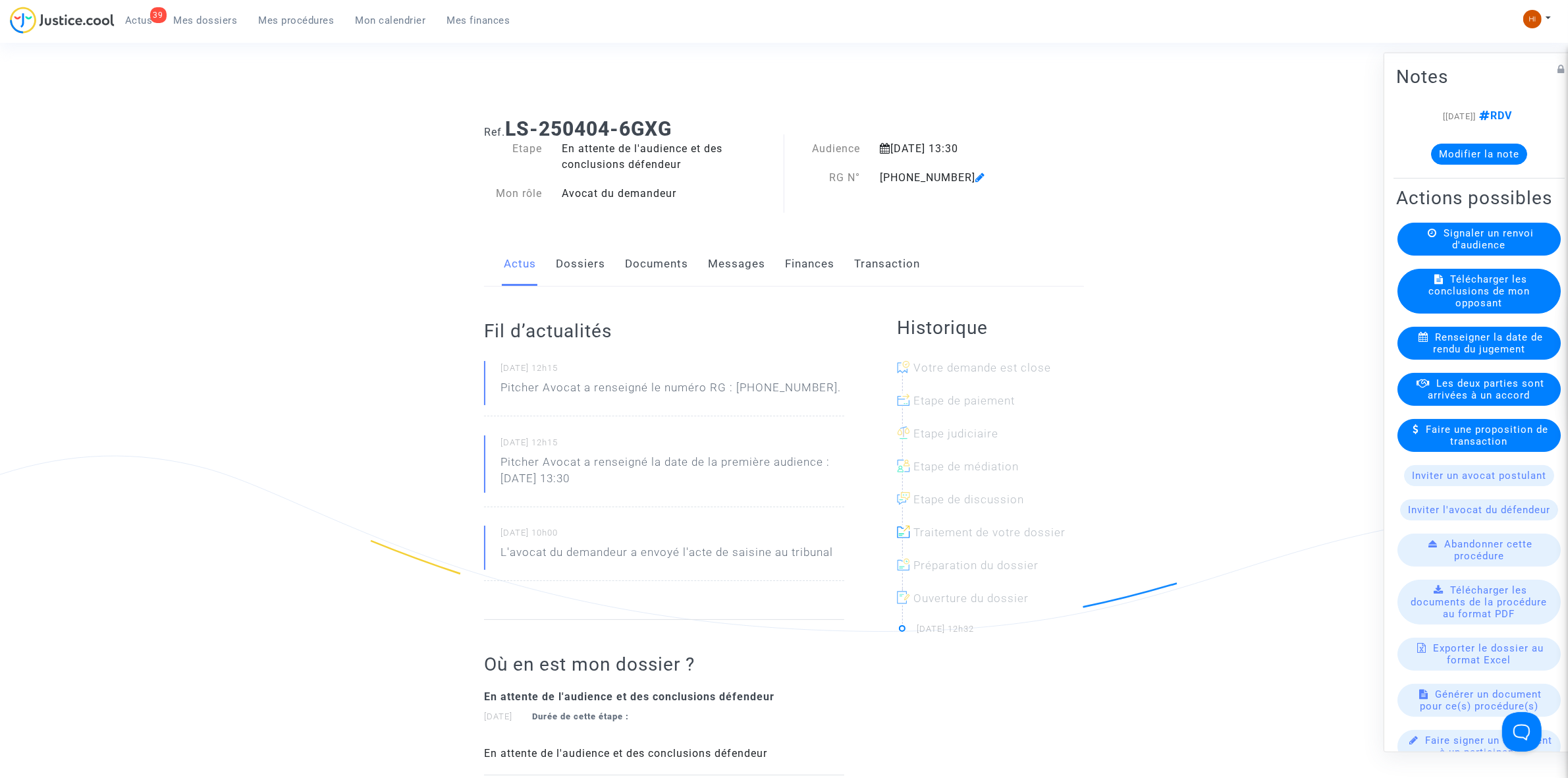
click at [644, 265] on link "Documents" at bounding box center [656, 264] width 63 height 43
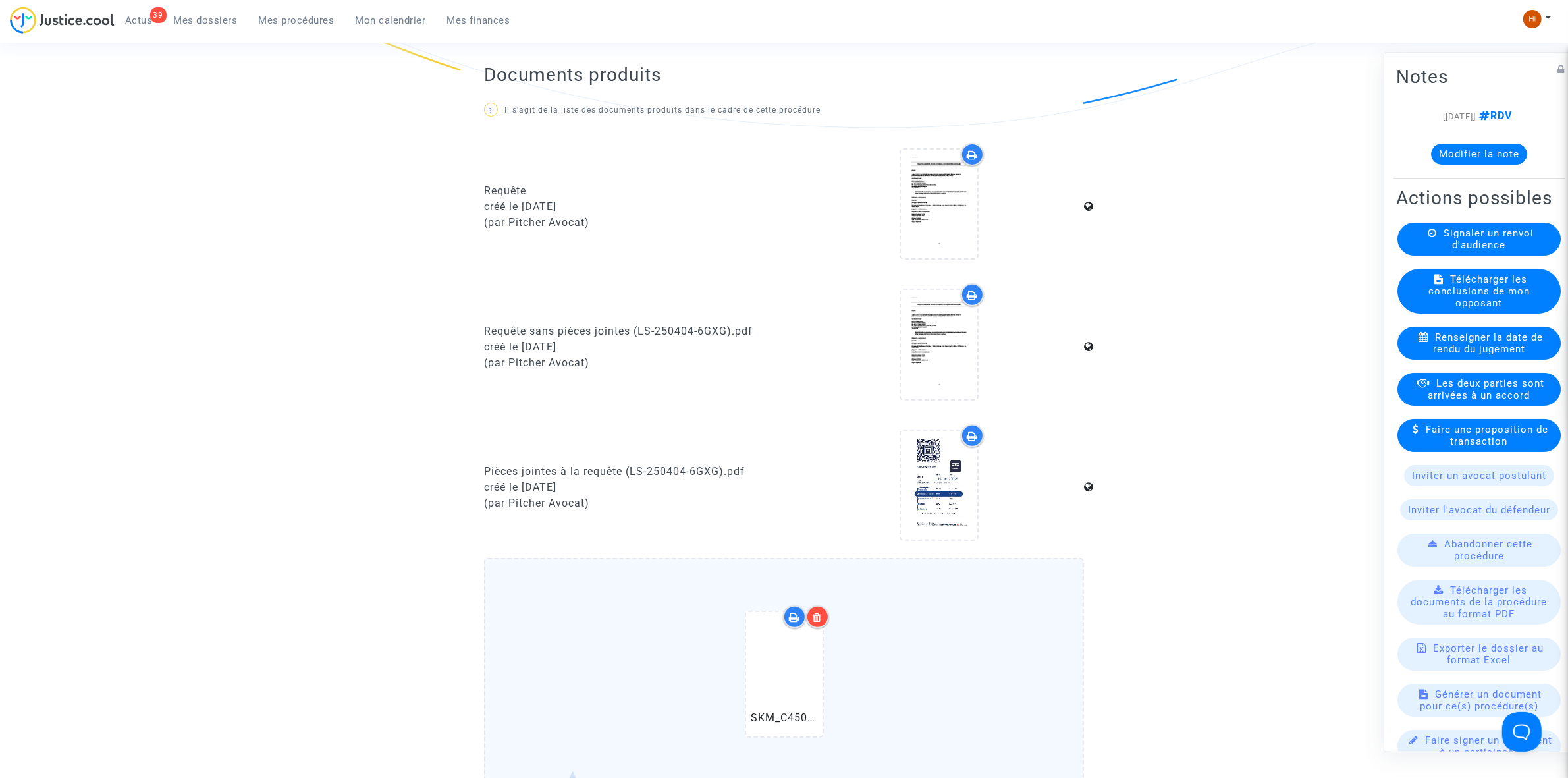
scroll to position [823, 0]
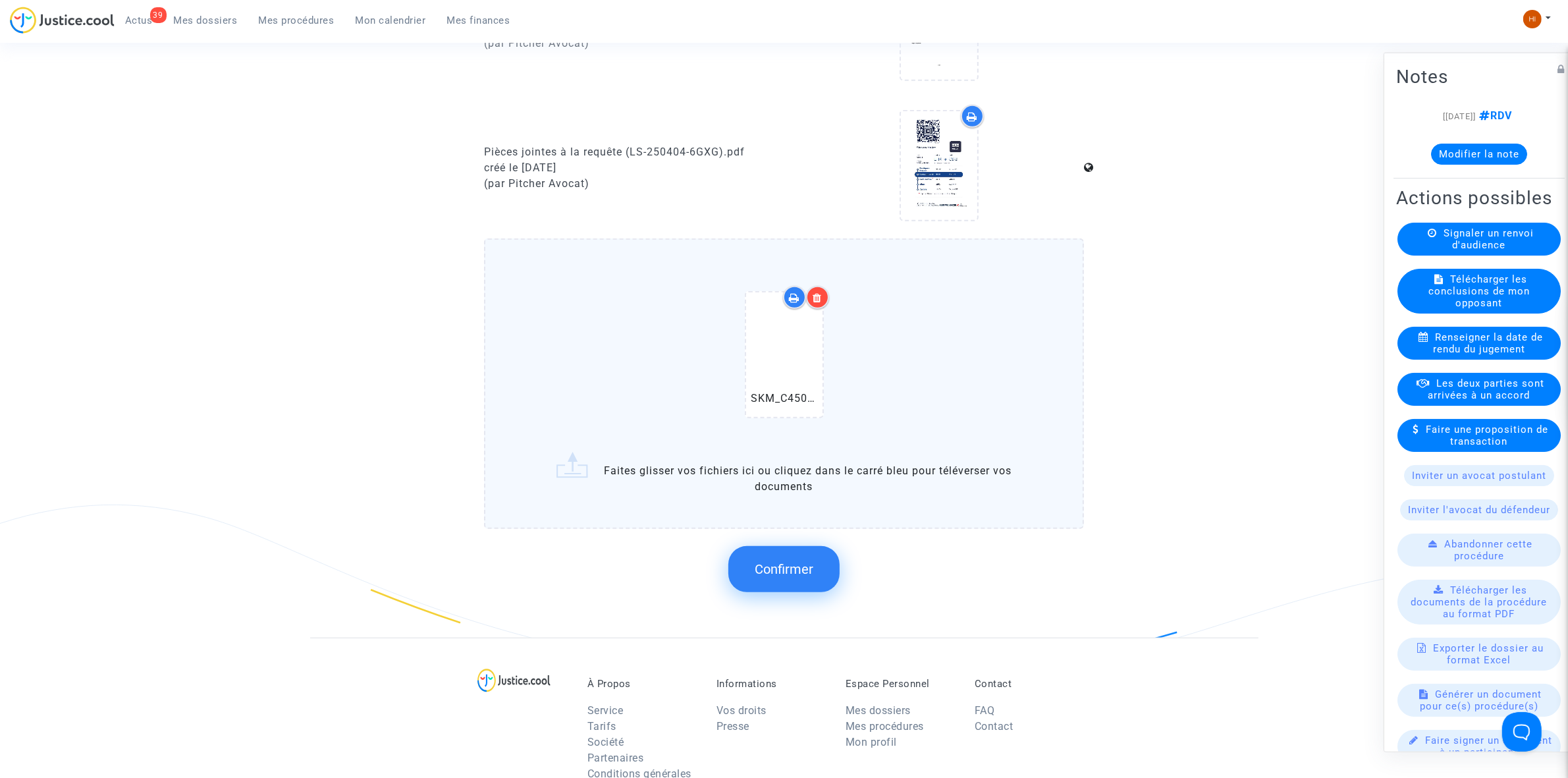
click at [751, 562] on button "Confirmer" at bounding box center [784, 569] width 111 height 46
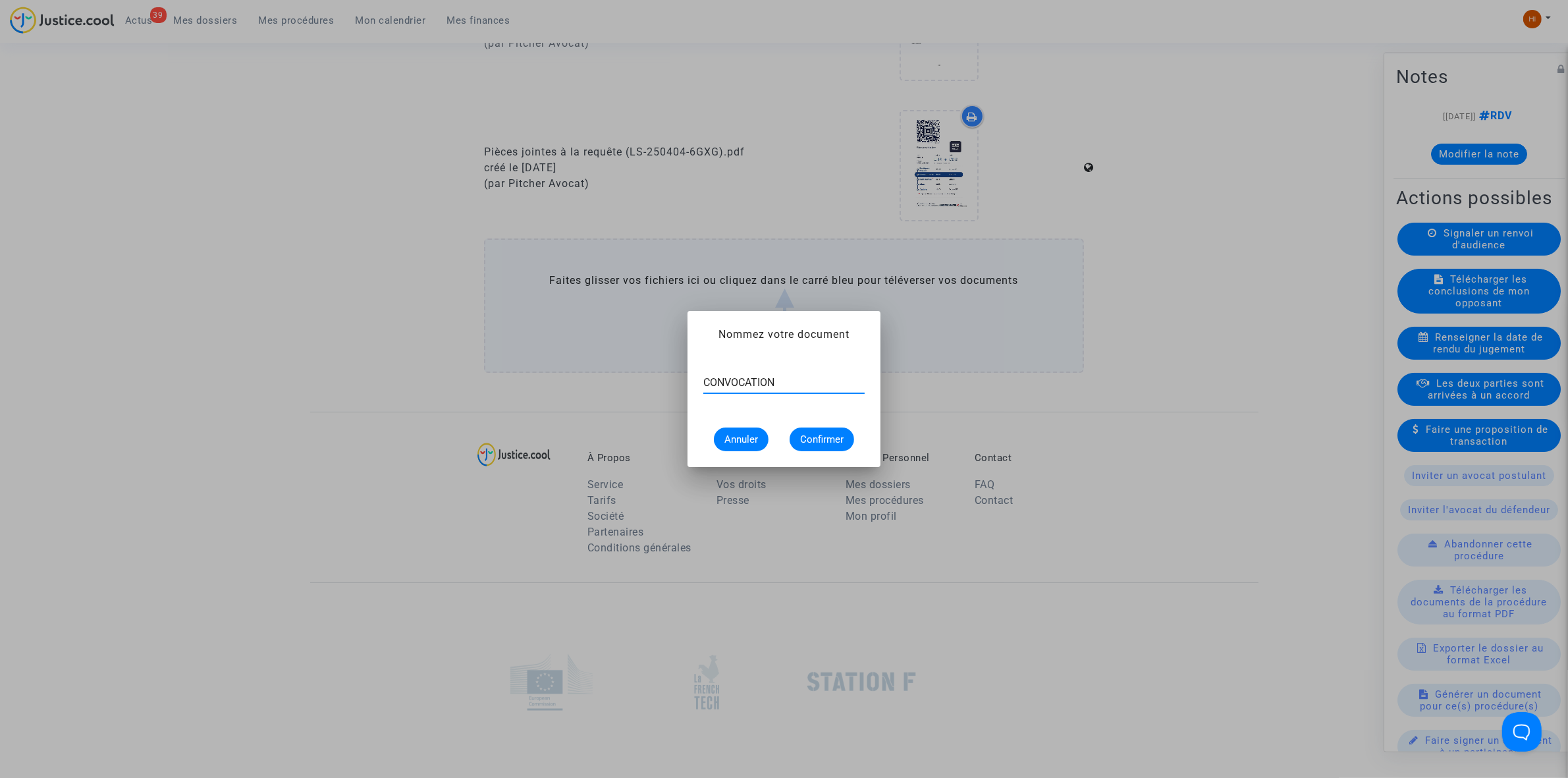
type input "CONVOCATION"
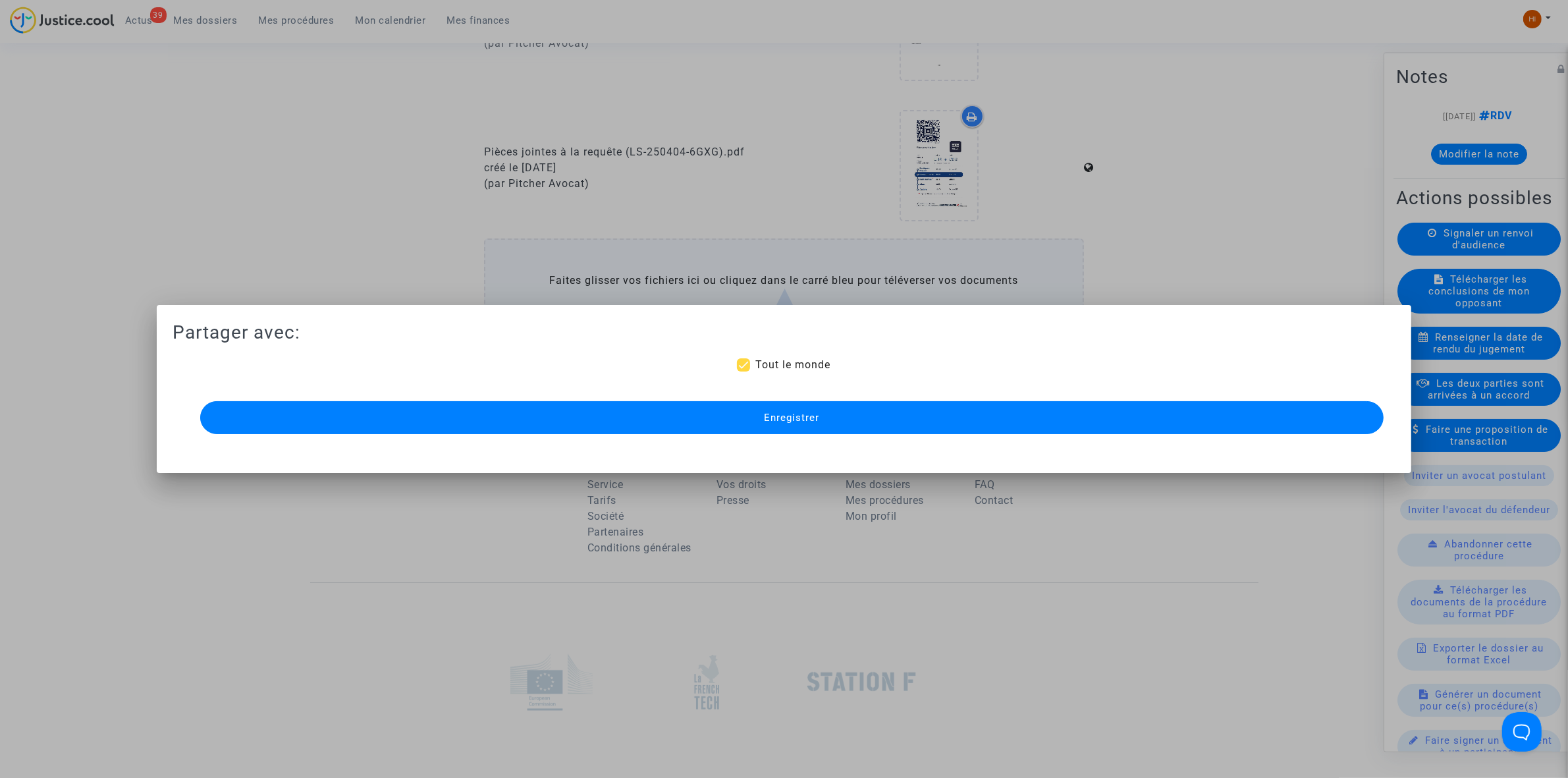
click at [1130, 422] on button "Enregistrer" at bounding box center [792, 417] width 1184 height 33
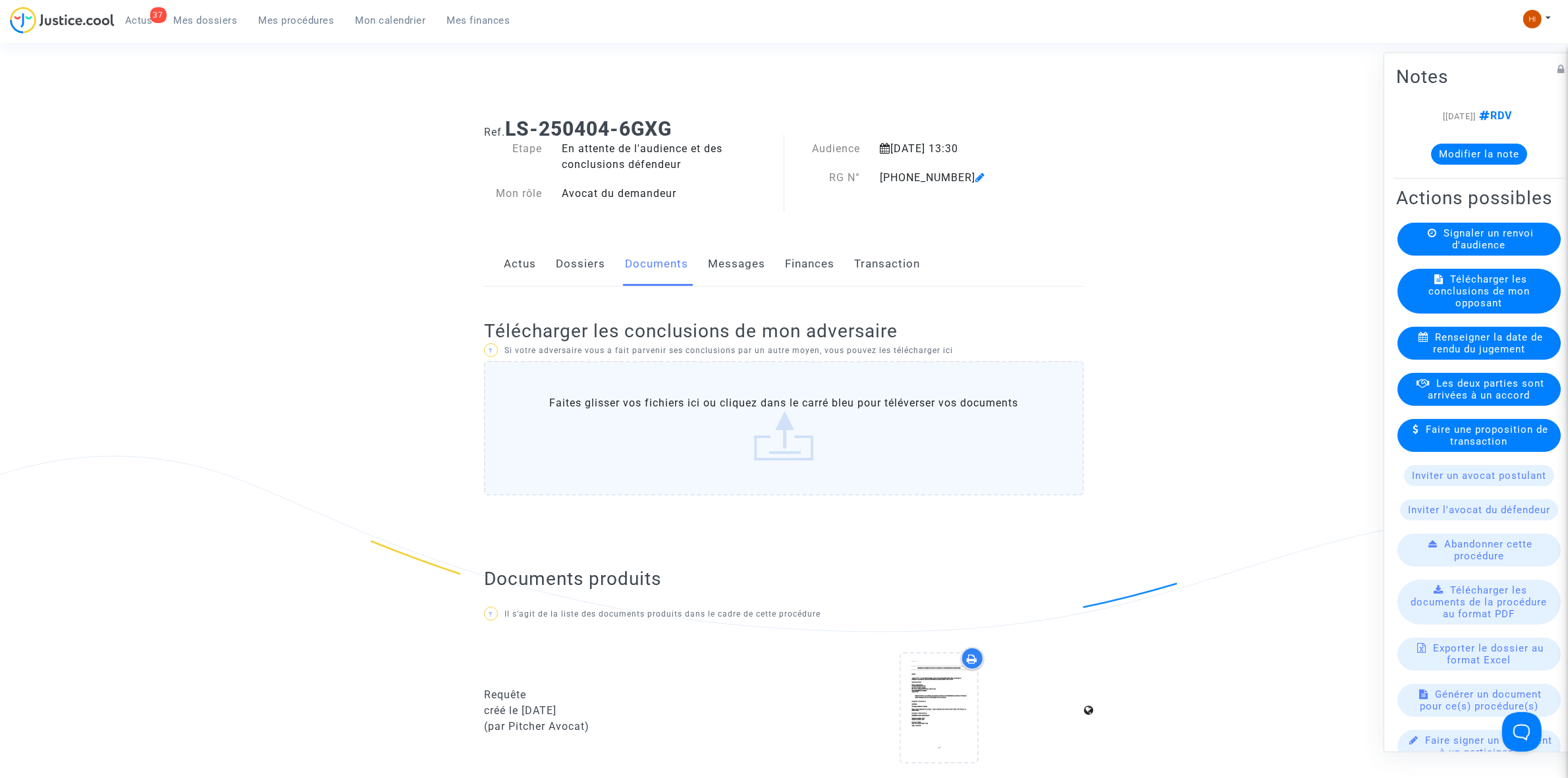
click at [301, 15] on span "Mes procédures" at bounding box center [296, 21] width 76 height 12
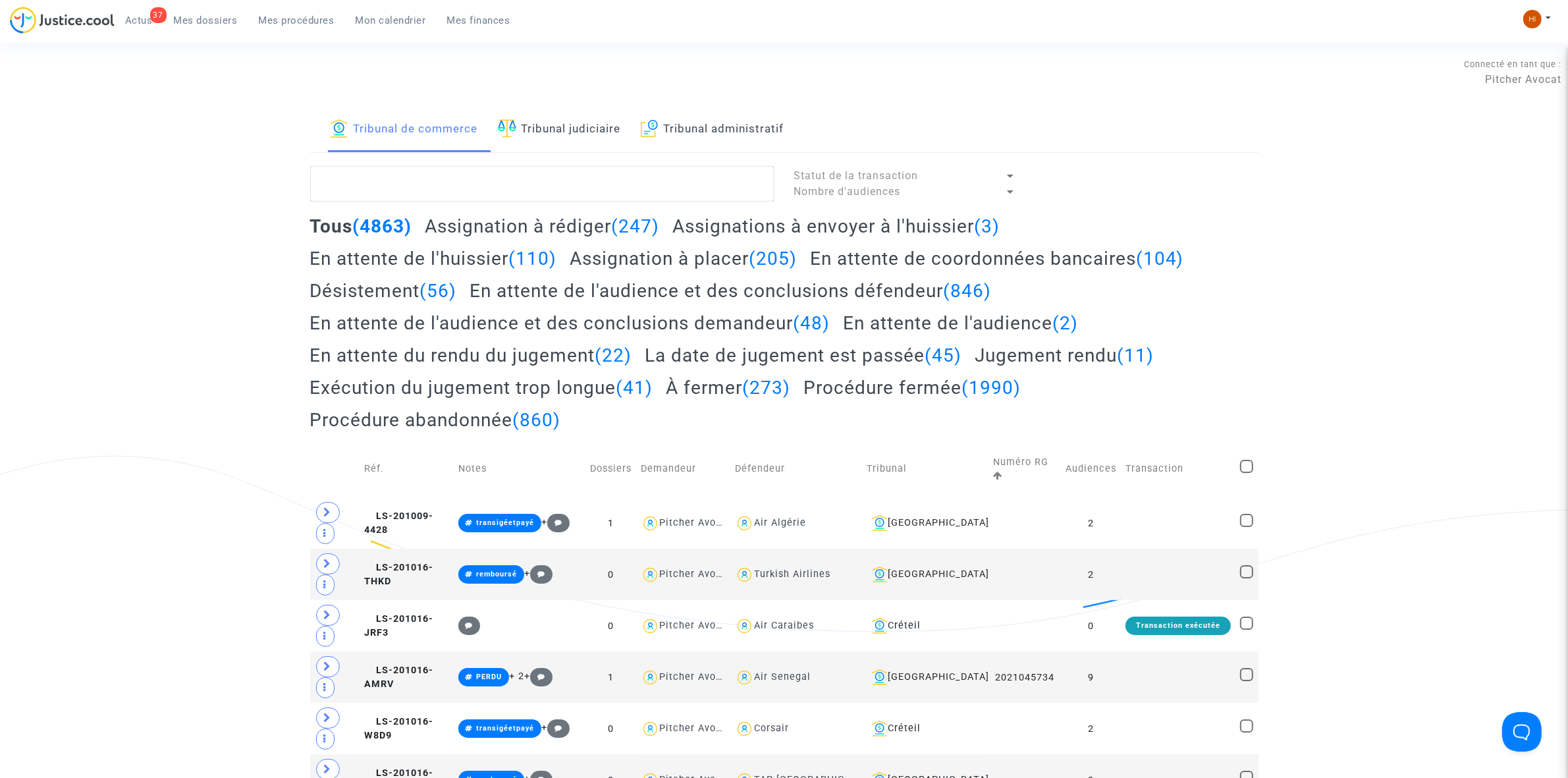
click at [588, 123] on link "Tribunal judiciaire" at bounding box center [560, 130] width 123 height 45
click at [597, 173] on textarea at bounding box center [542, 183] width 464 height 36
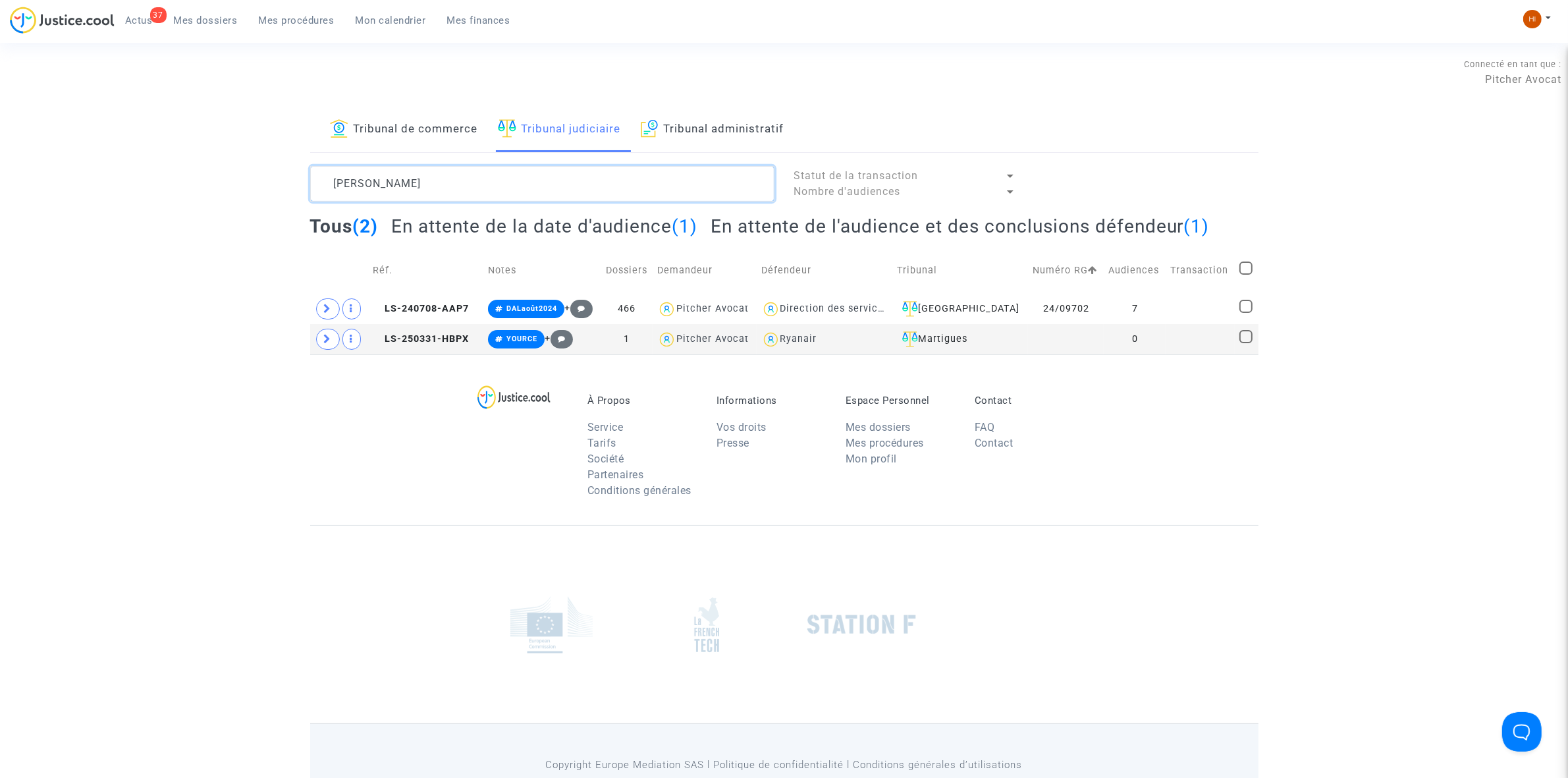
type textarea "BERNARD FLORENCE"
drag, startPoint x: 1062, startPoint y: 341, endPoint x: 1143, endPoint y: 310, distance: 86.7
click at [1064, 341] on td at bounding box center [1066, 339] width 76 height 30
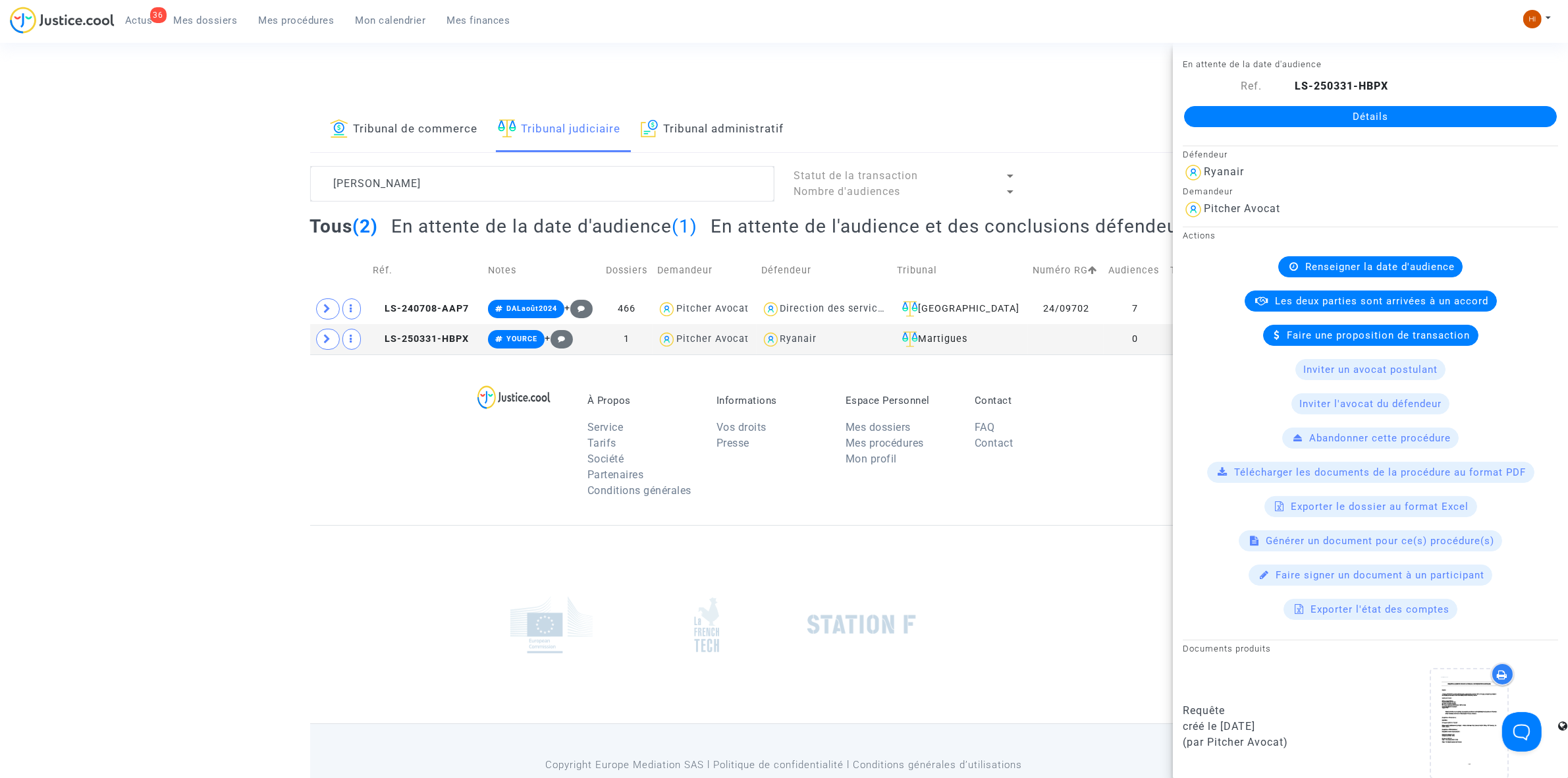
drag, startPoint x: 1308, startPoint y: 120, endPoint x: 1352, endPoint y: 183, distance: 76.8
click at [1307, 120] on link "Détails" at bounding box center [1371, 116] width 373 height 21
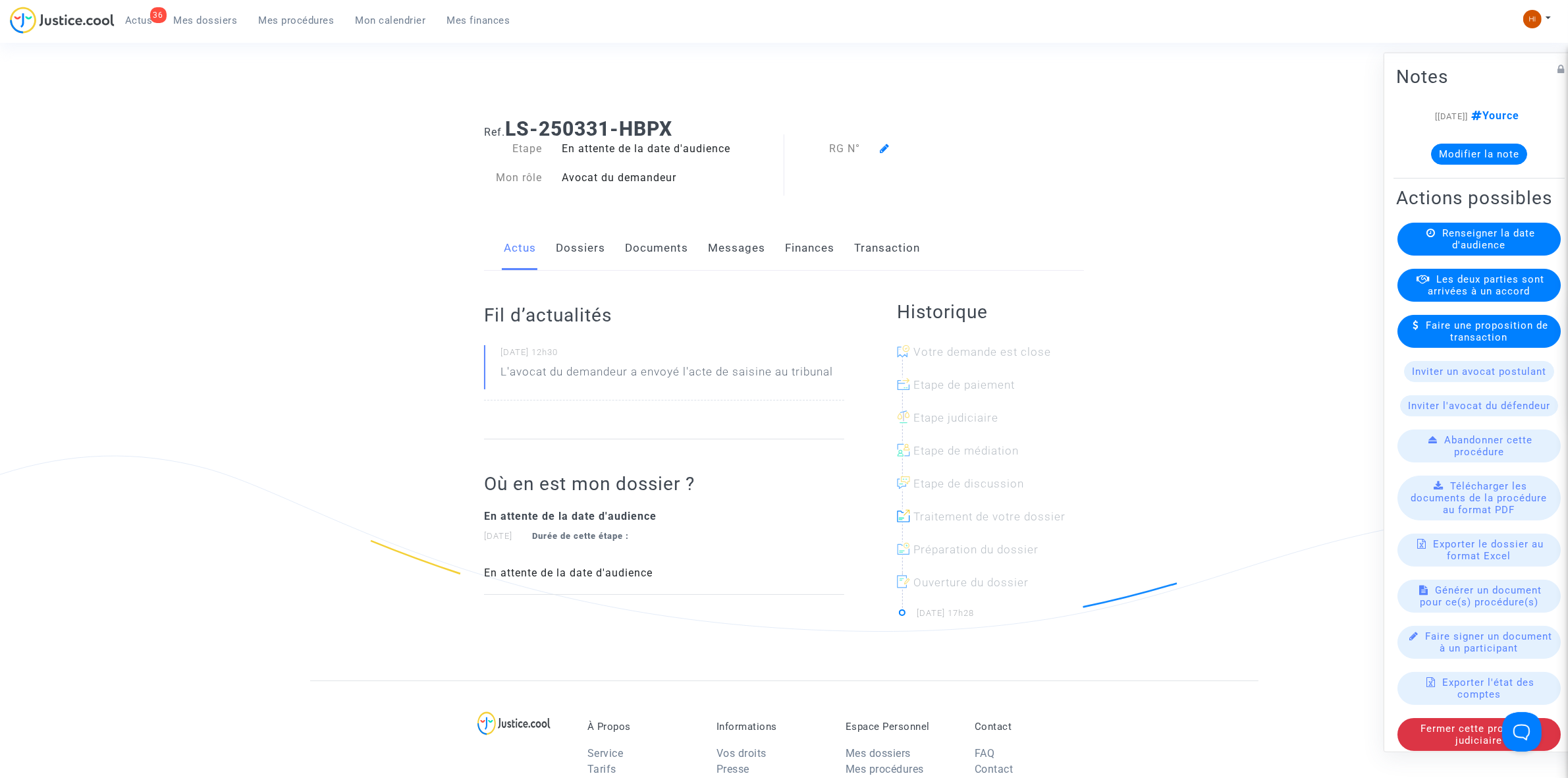
click at [1434, 255] on div "Renseigner la date d'audience" at bounding box center [1479, 238] width 163 height 33
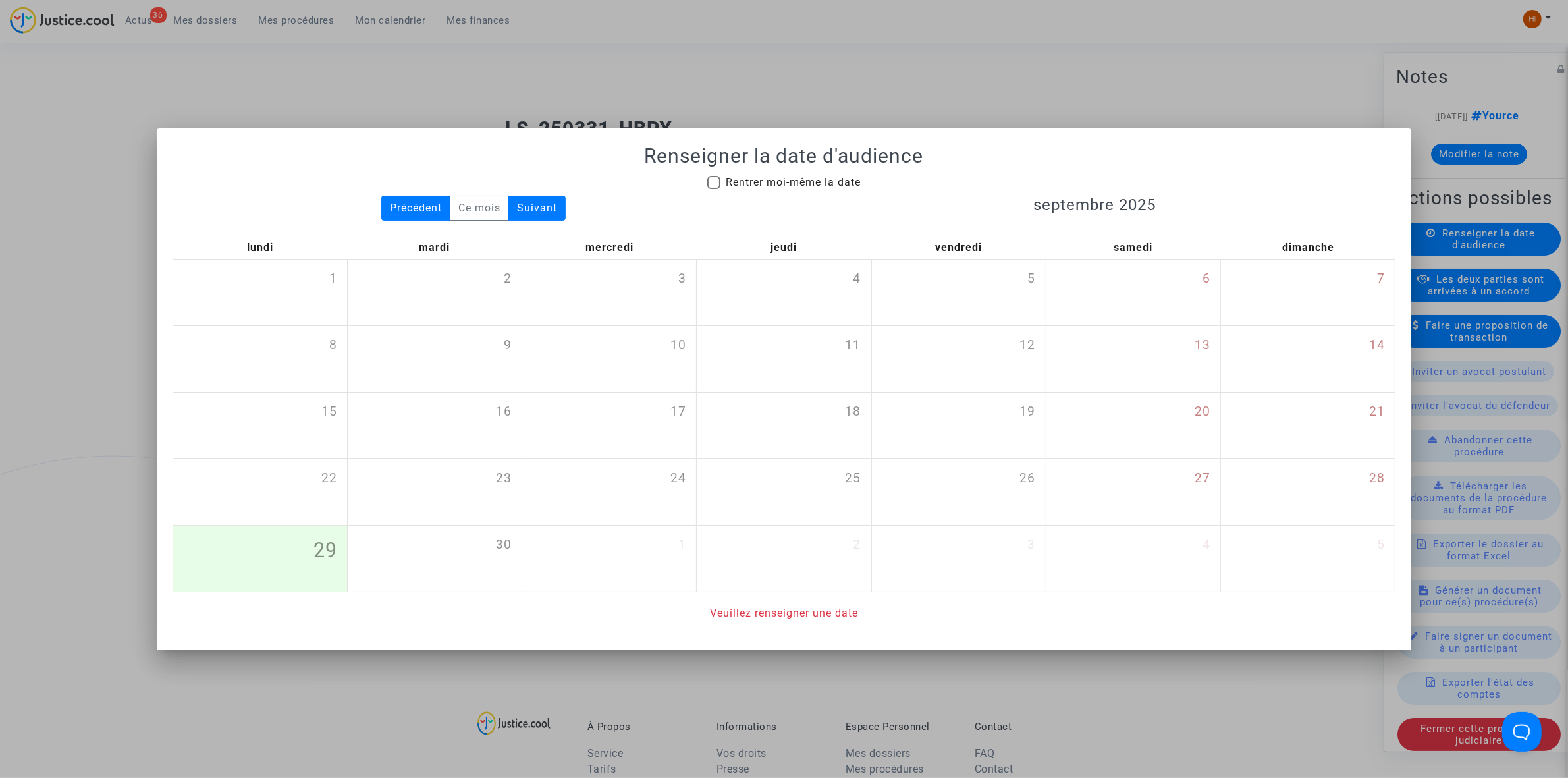
click at [769, 90] on div at bounding box center [784, 389] width 1568 height 778
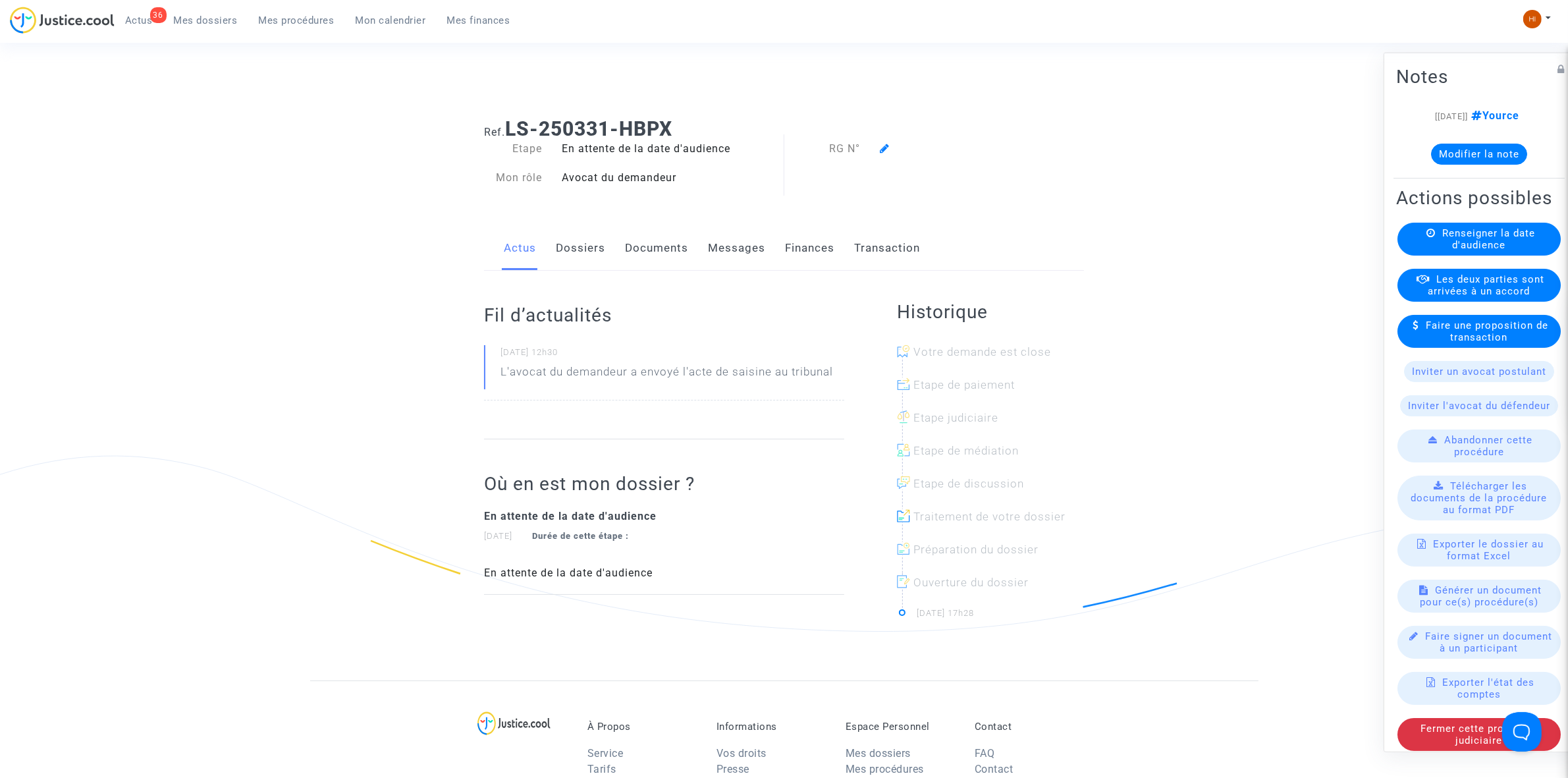
click at [575, 251] on link "Dossiers" at bounding box center [581, 249] width 50 height 43
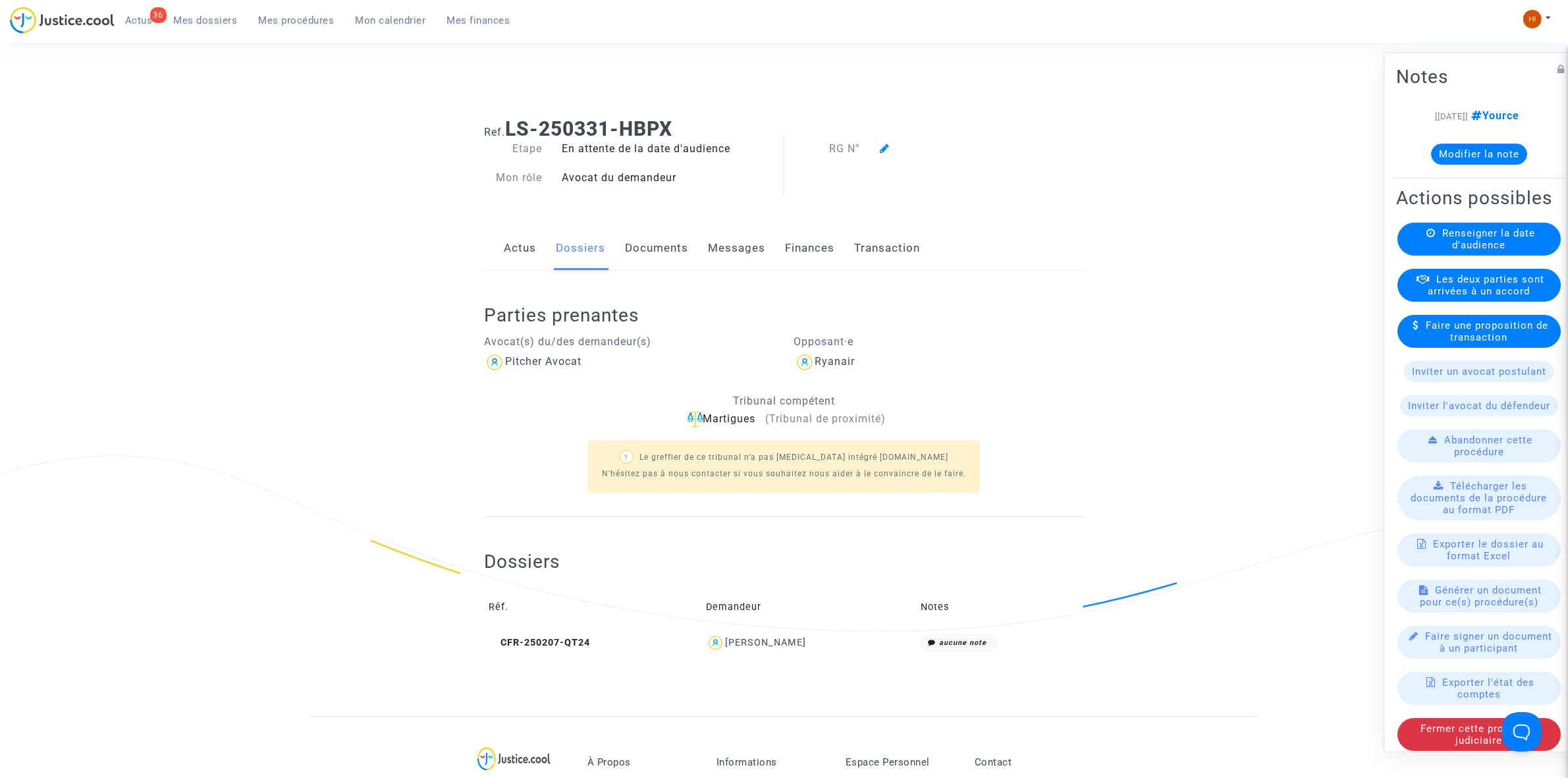
click at [646, 249] on link "Documents" at bounding box center [656, 249] width 63 height 43
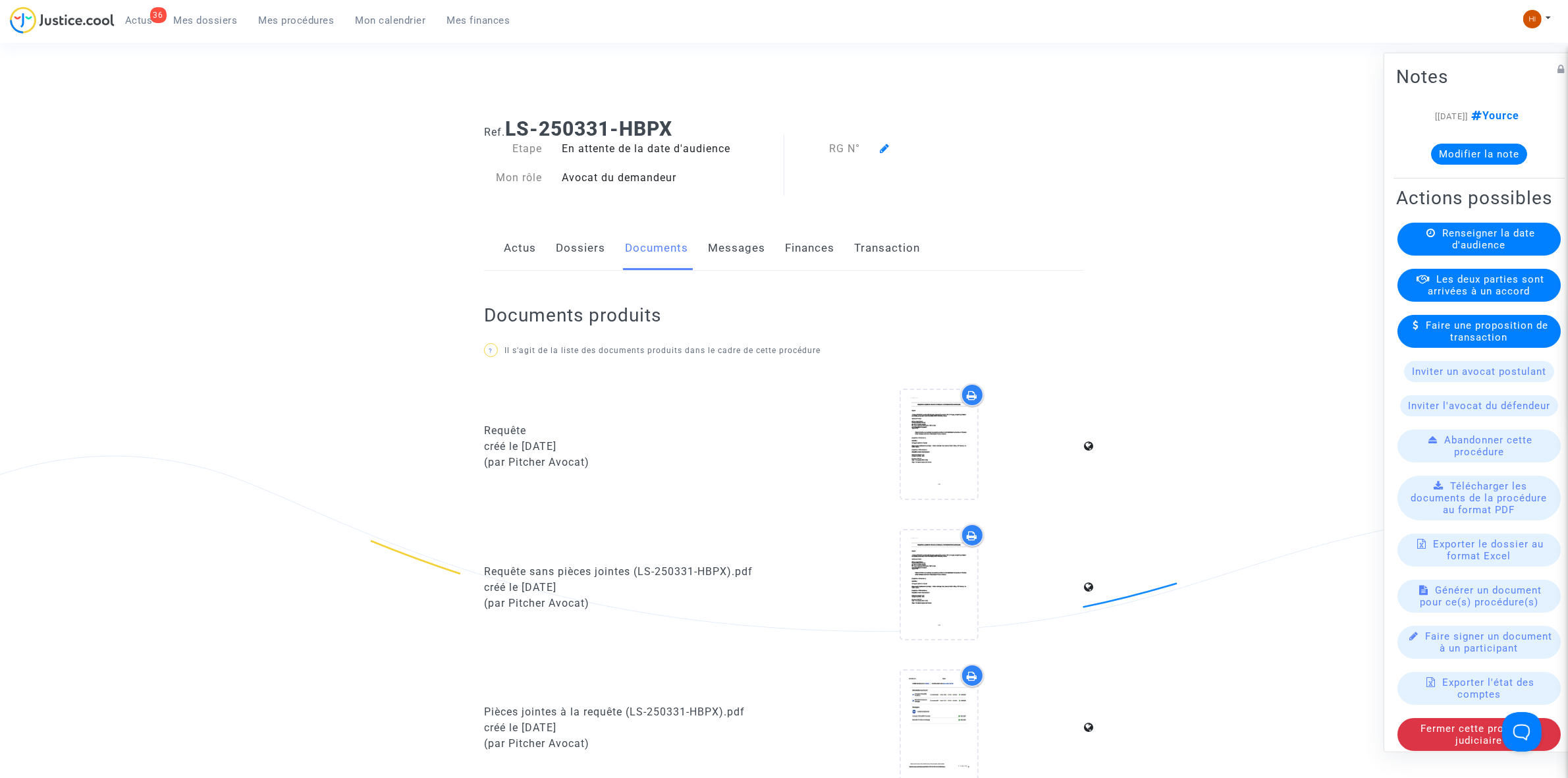
click at [1500, 255] on div "Renseigner la date d'audience" at bounding box center [1479, 238] width 163 height 33
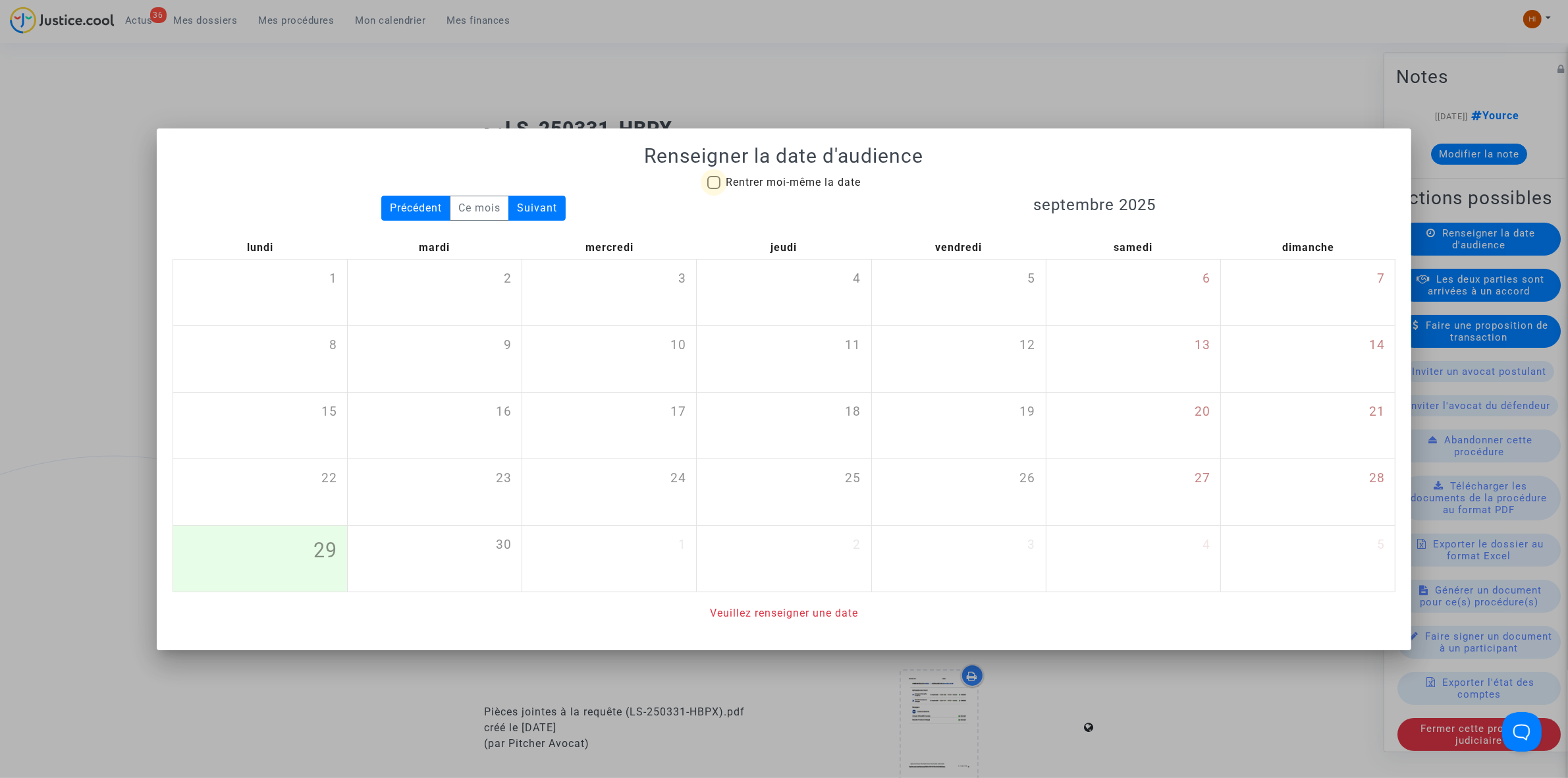
click at [726, 186] on span "Rentrer moi-même la date" at bounding box center [793, 182] width 135 height 12
click at [714, 189] on input "Rentrer moi-même la date" at bounding box center [714, 189] width 1 height 1
checkbox input "true"
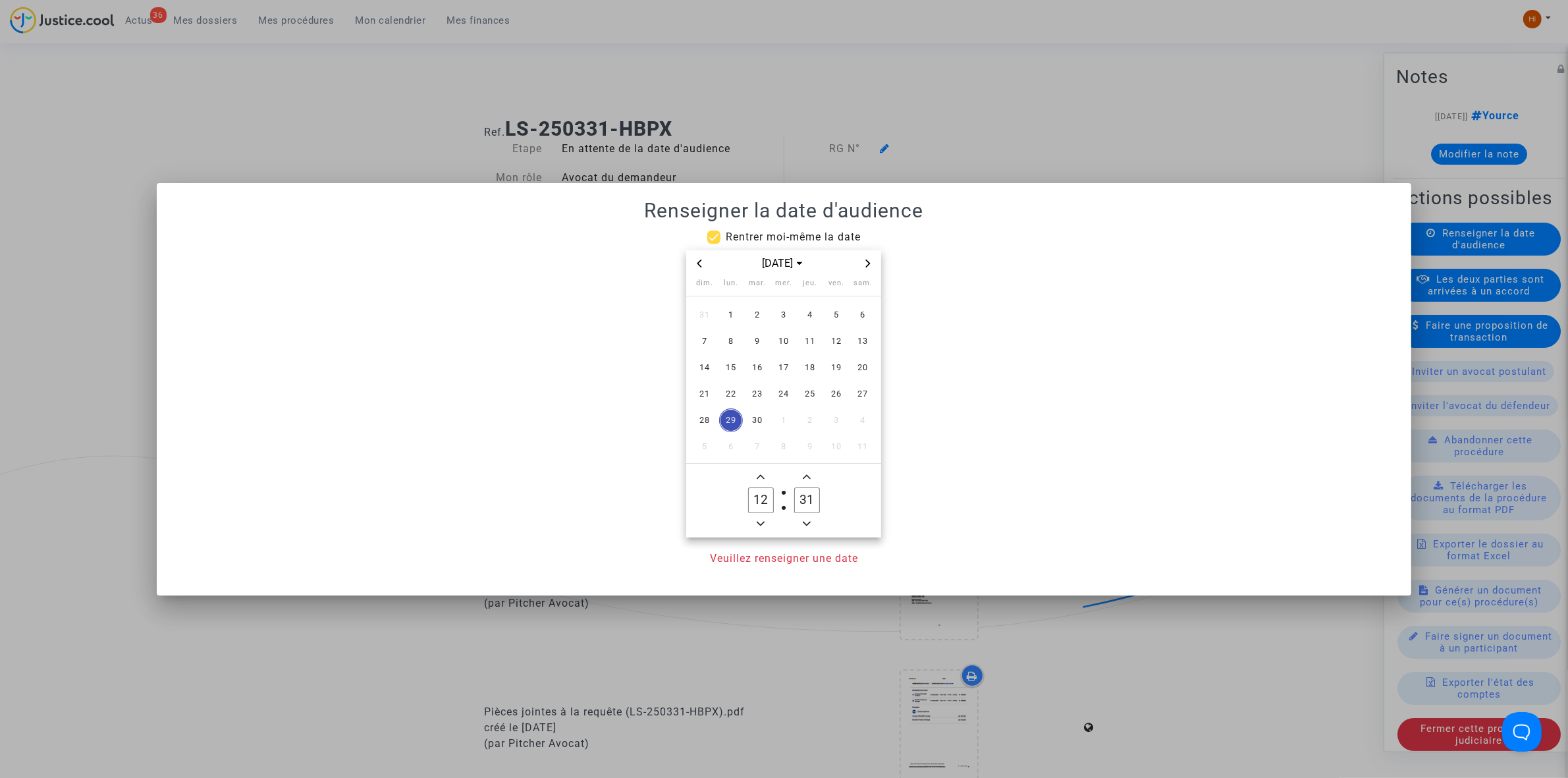
click at [874, 264] on span "Next month" at bounding box center [868, 263] width 16 height 16
click at [728, 374] on span "15" at bounding box center [731, 367] width 23 height 23
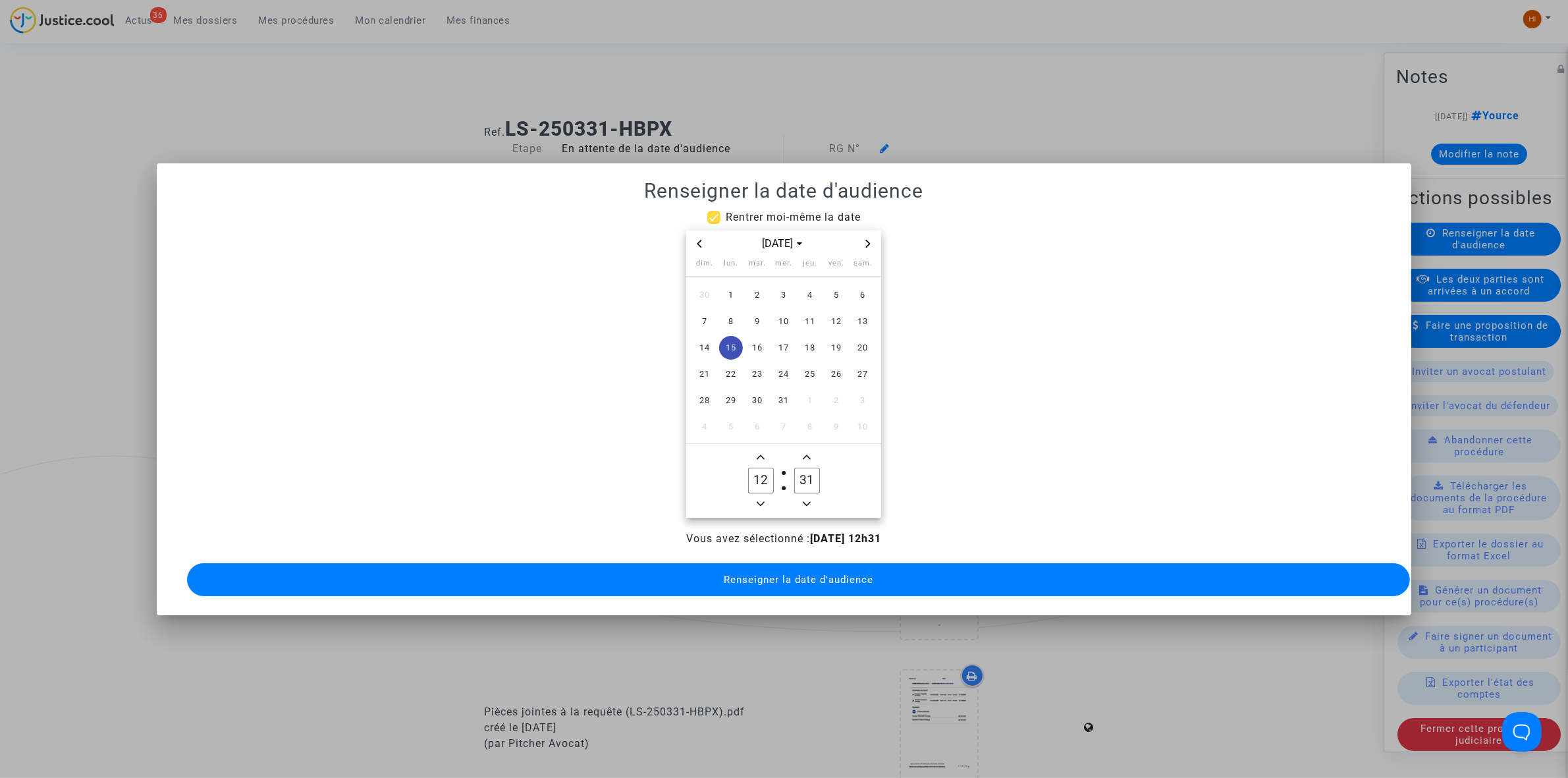
click at [768, 449] on button "Add a hour" at bounding box center [761, 457] width 16 height 17
type input "13"
click at [814, 505] on button "Minus a minute" at bounding box center [807, 504] width 16 height 17
type input "30"
drag, startPoint x: 794, startPoint y: 573, endPoint x: 657, endPoint y: 274, distance: 328.9
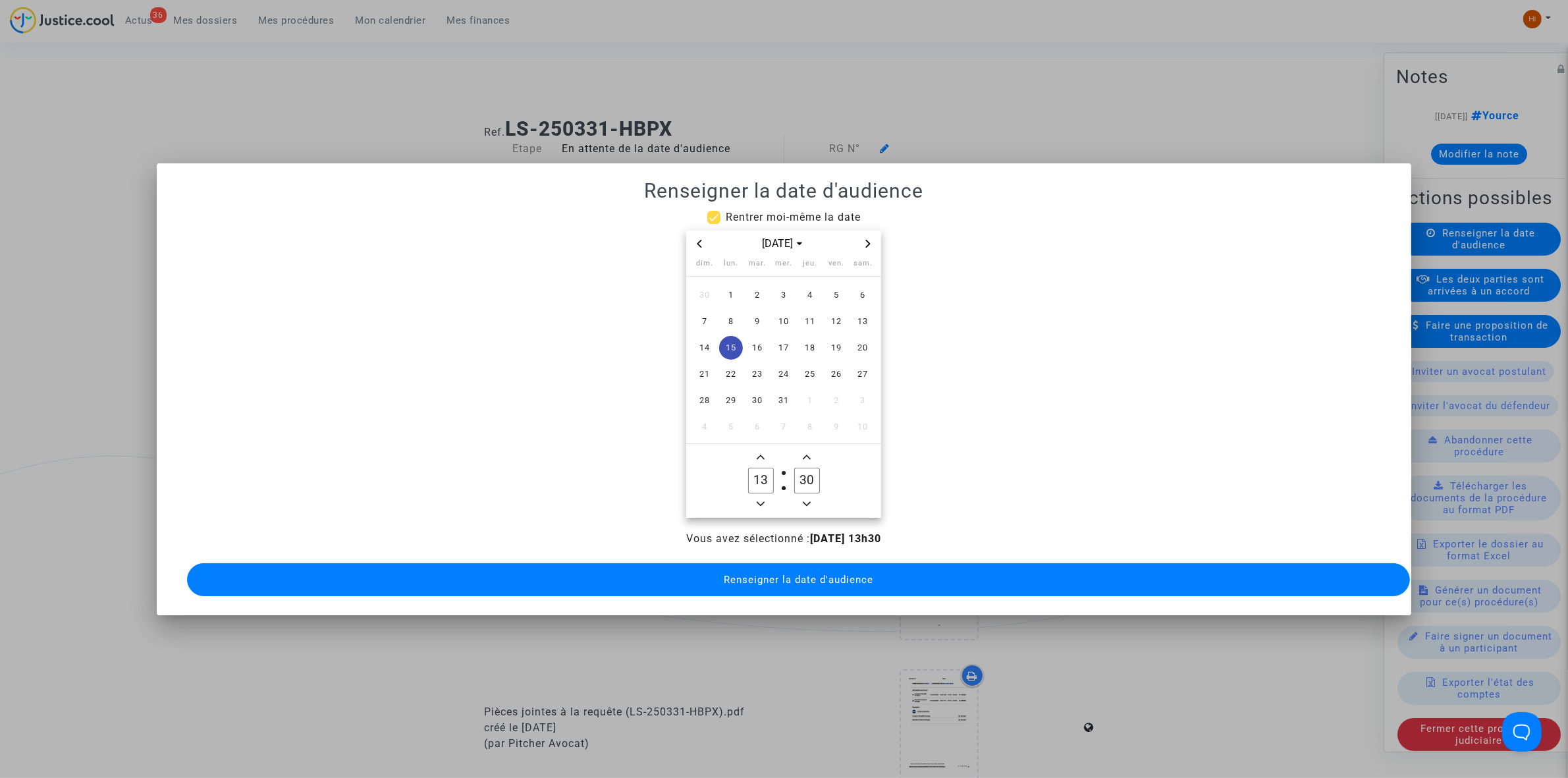
click at [792, 574] on span "Renseigner la date d'audience" at bounding box center [799, 580] width 149 height 12
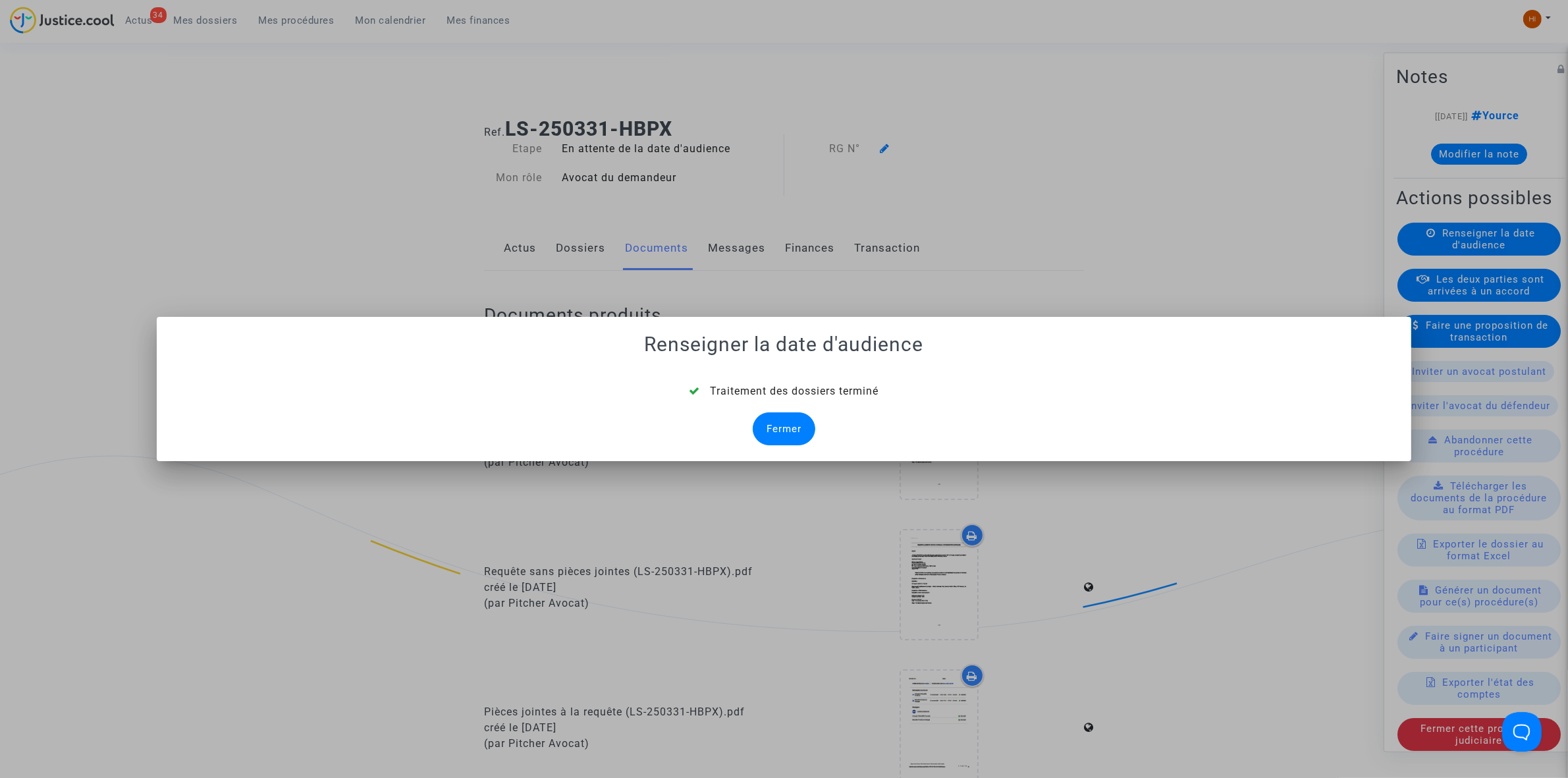
click at [787, 430] on div "Fermer" at bounding box center [784, 429] width 63 height 33
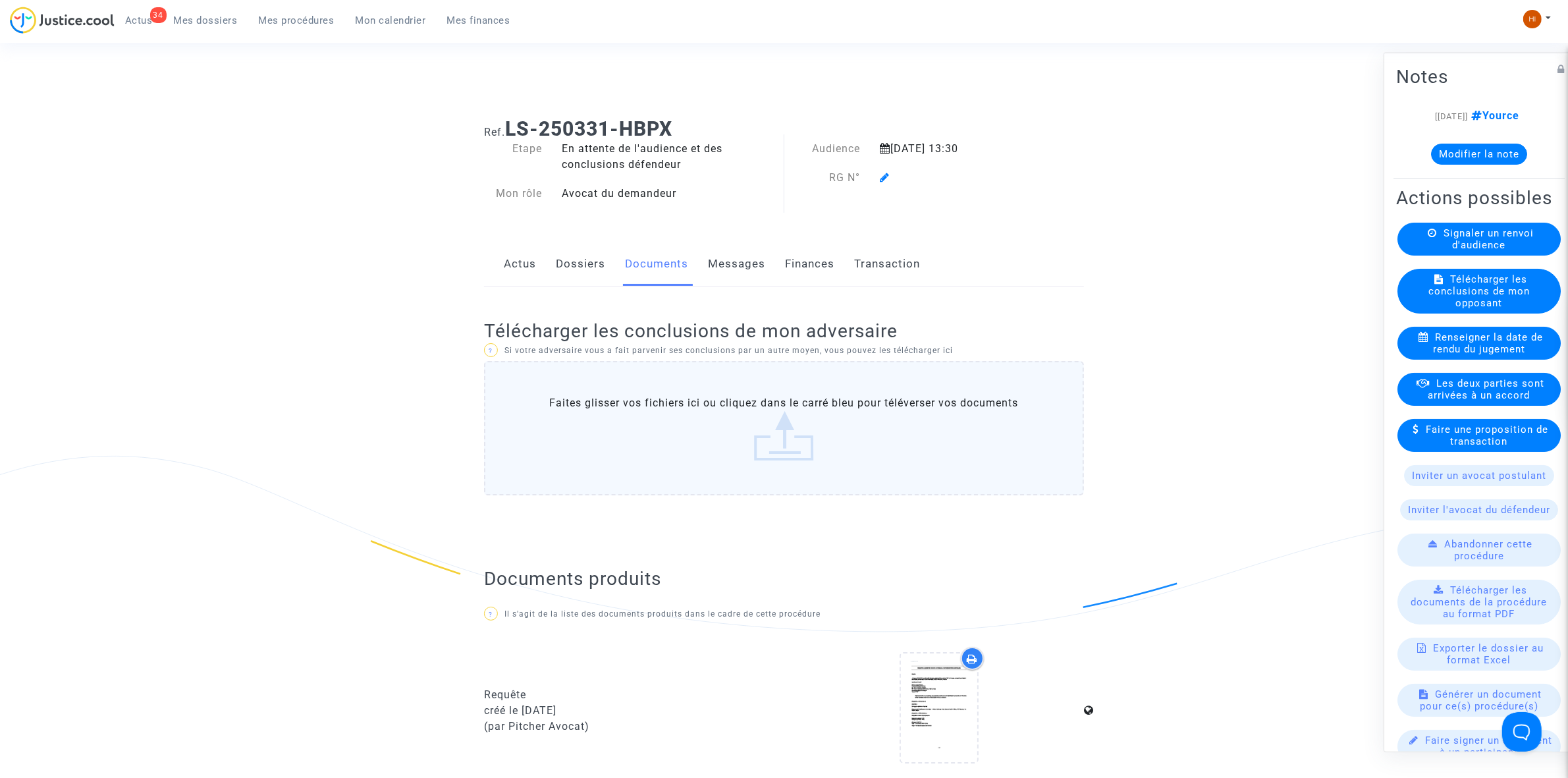
click at [886, 178] on icon at bounding box center [884, 177] width 10 height 10
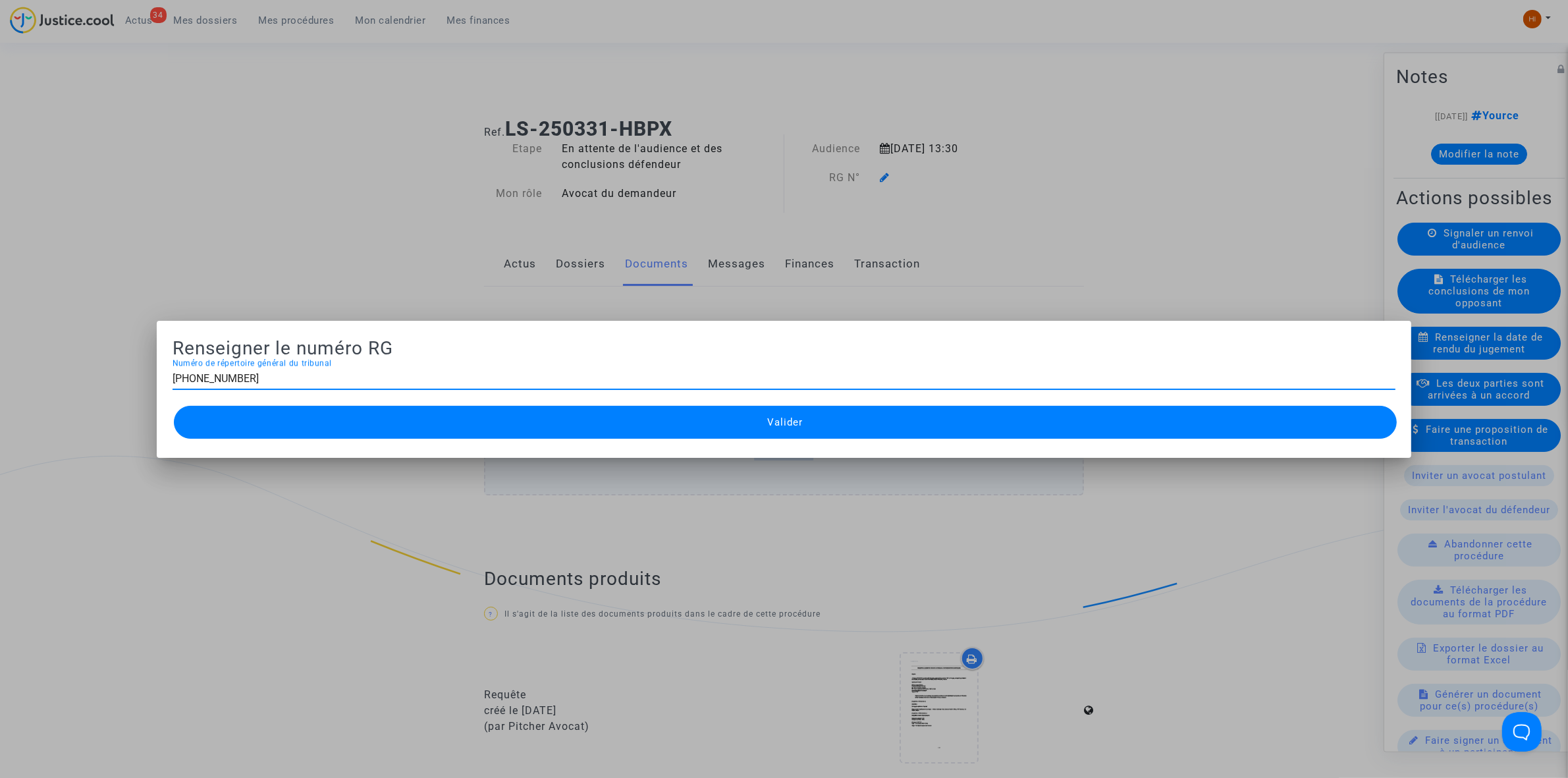
type input "[PHONE_NUMBER]"
click at [629, 246] on div at bounding box center [784, 389] width 1568 height 778
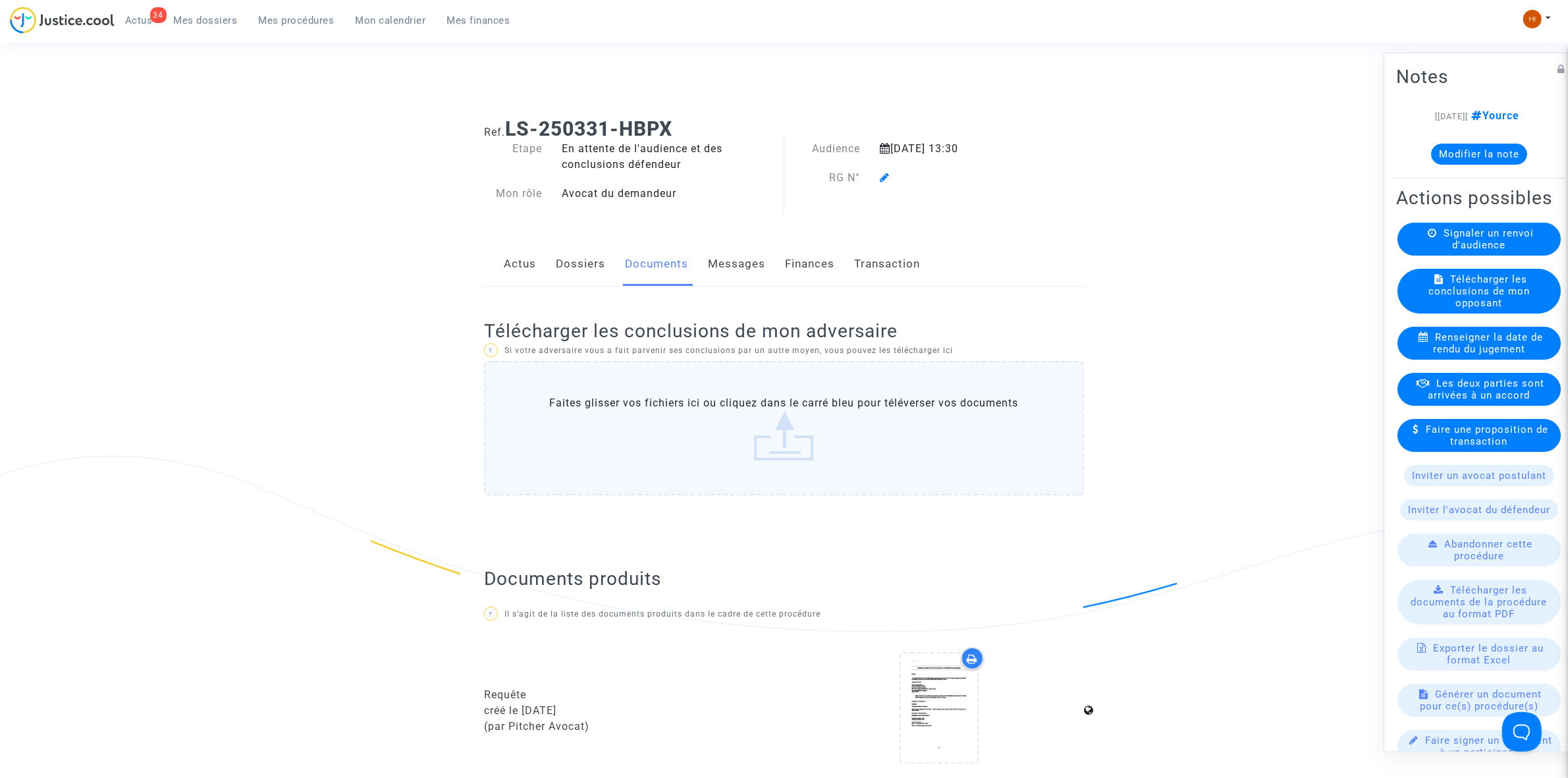
click at [575, 259] on link "Dossiers" at bounding box center [581, 264] width 50 height 43
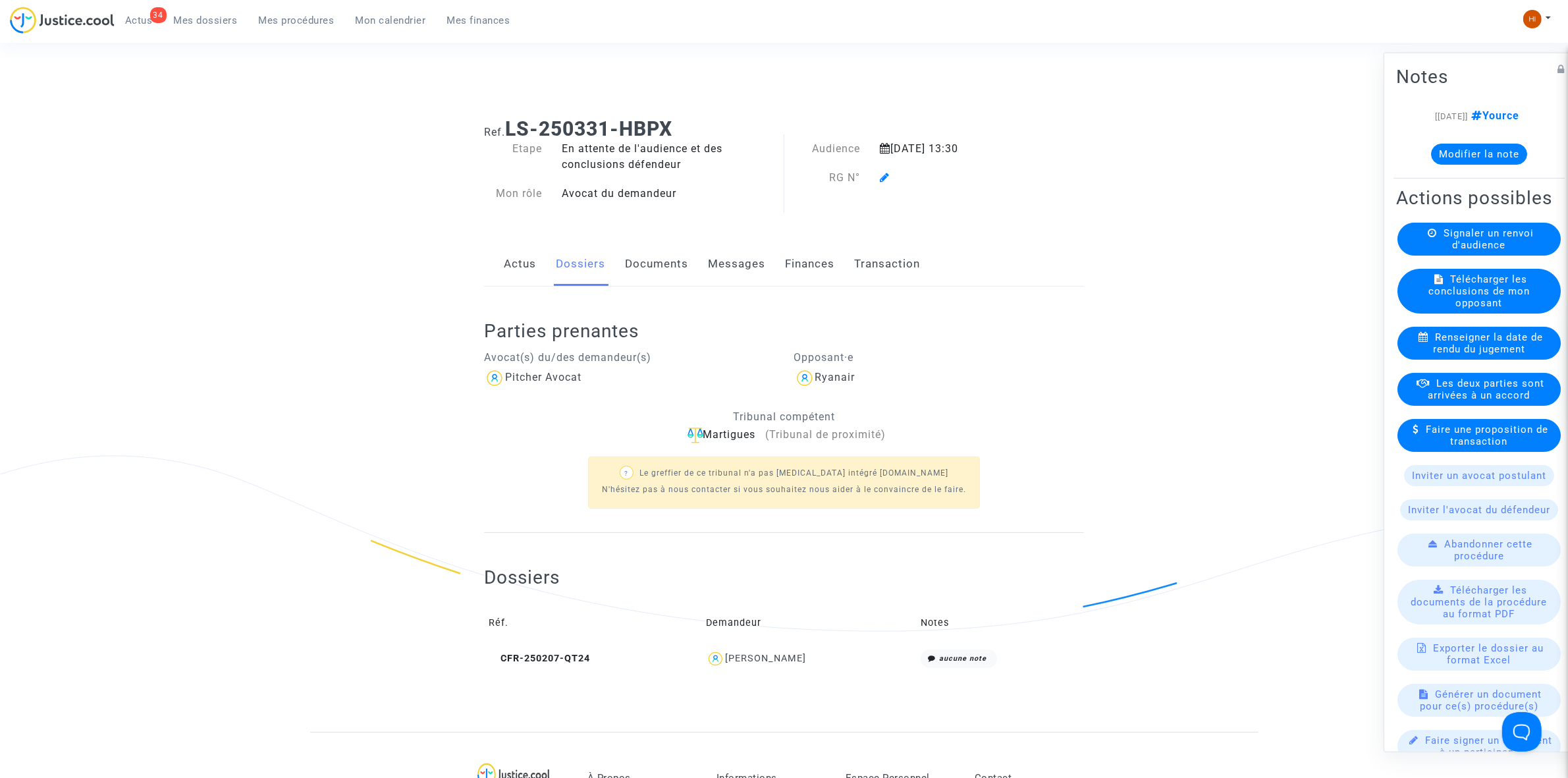
click at [665, 265] on link "Documents" at bounding box center [656, 264] width 63 height 43
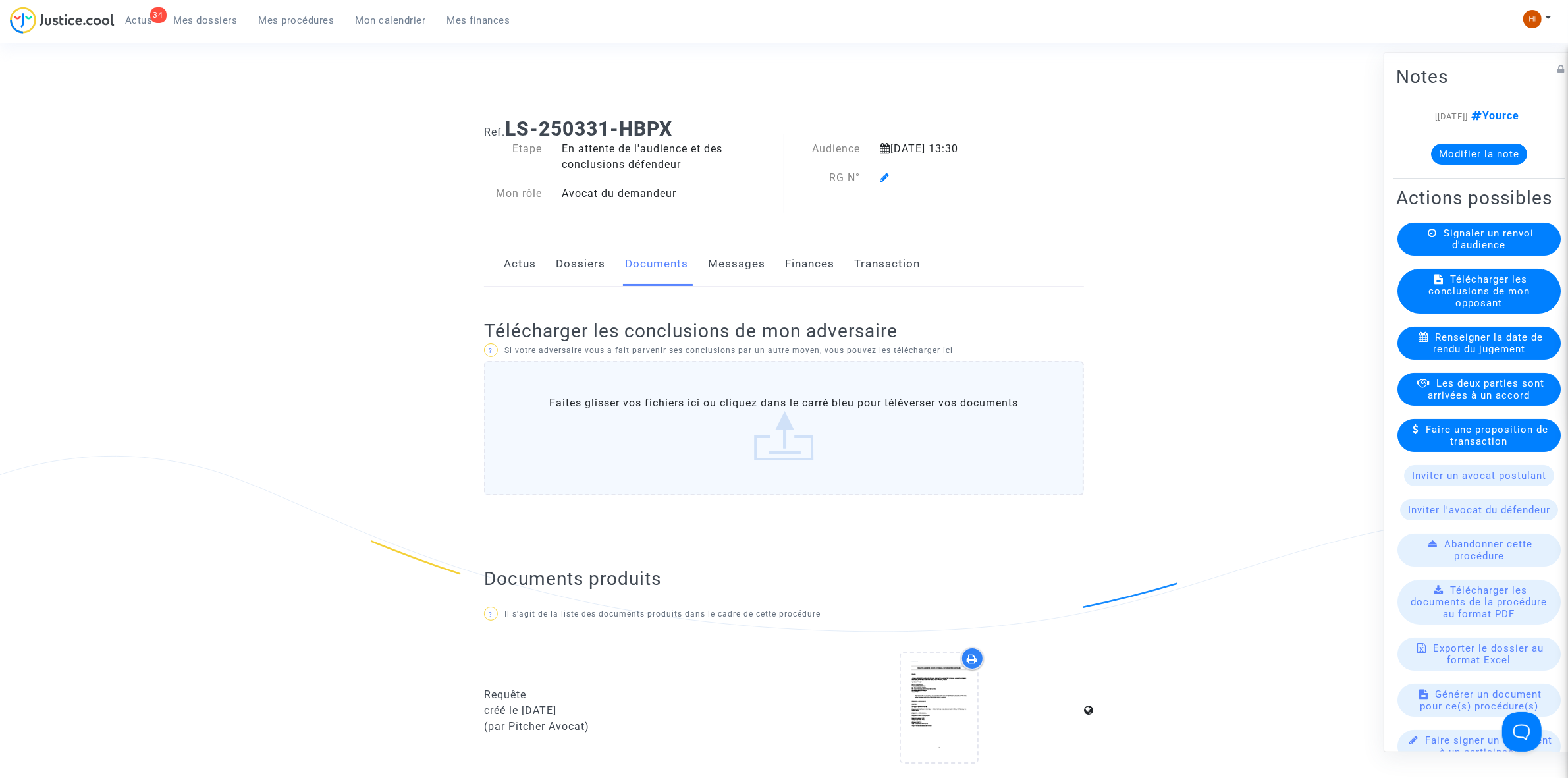
click at [580, 272] on link "Dossiers" at bounding box center [581, 264] width 50 height 43
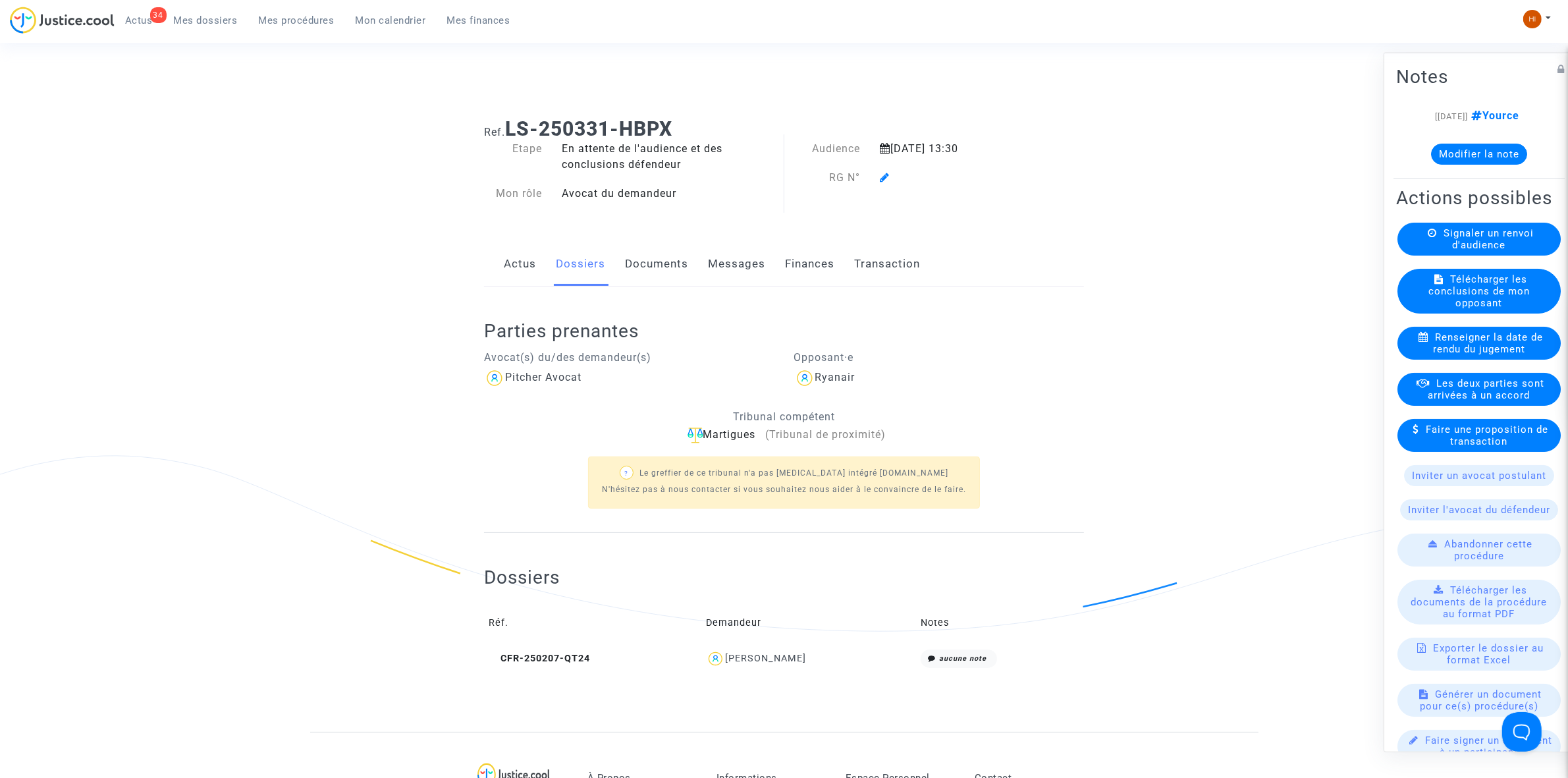
click at [884, 173] on icon at bounding box center [884, 177] width 10 height 10
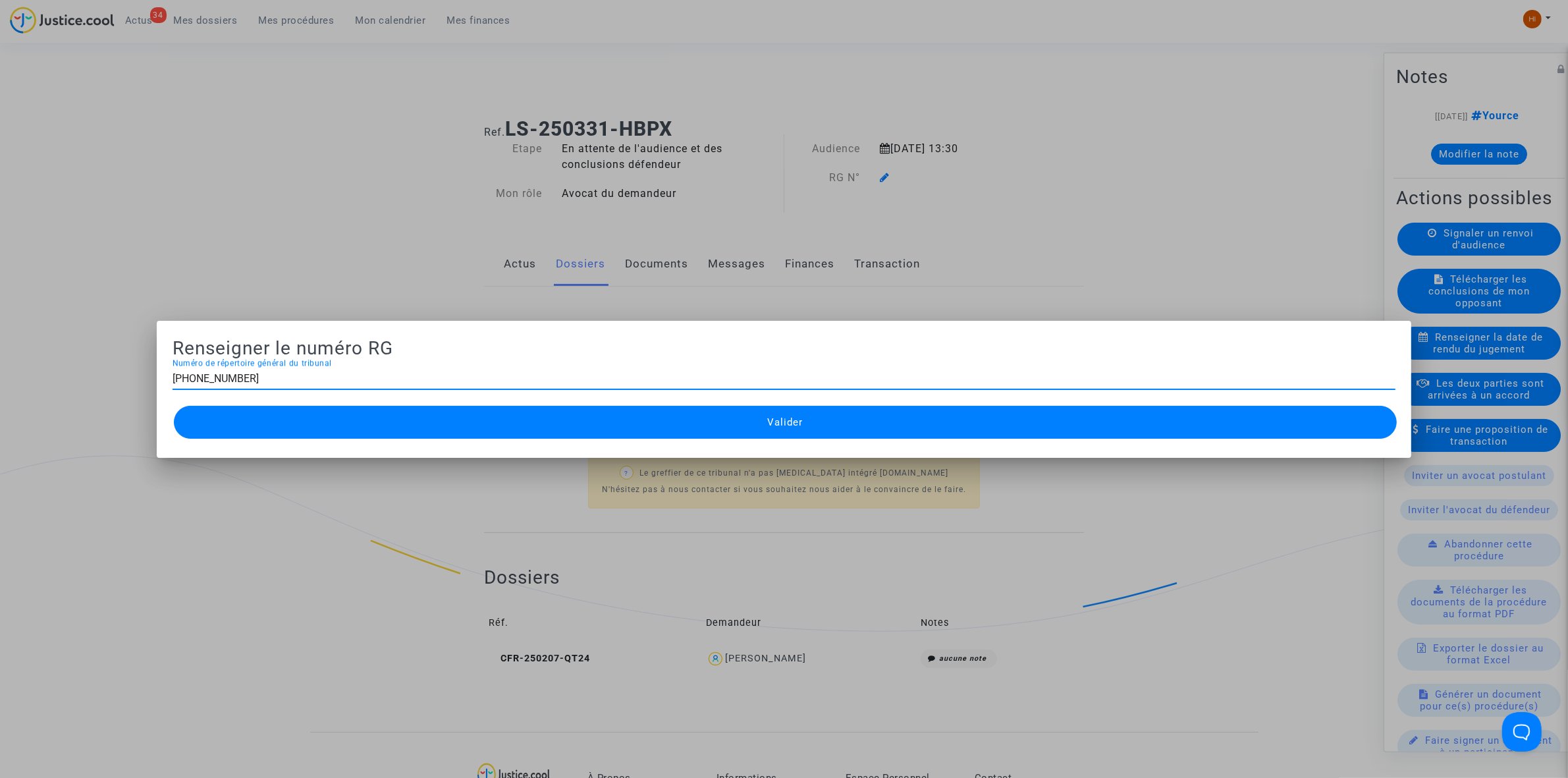
type input "11-25-000860"
click at [866, 429] on button "Valider" at bounding box center [785, 422] width 1223 height 33
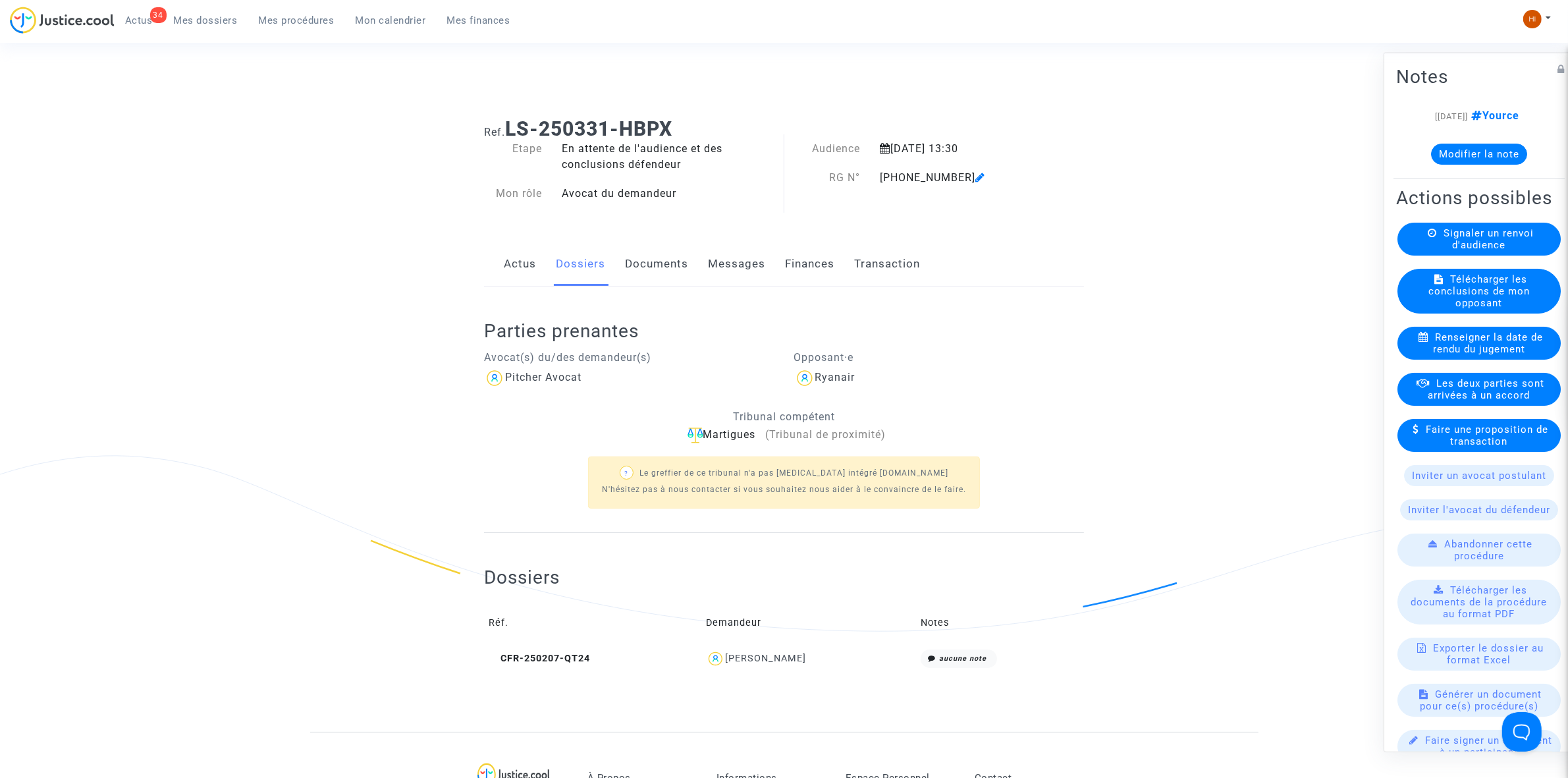
click at [684, 236] on div "Ref. LS-250331-HBPX Etape En attente de l'audience et des conclusions défendeur…" at bounding box center [784, 420] width 620 height 624
click at [660, 265] on link "Documents" at bounding box center [656, 264] width 63 height 43
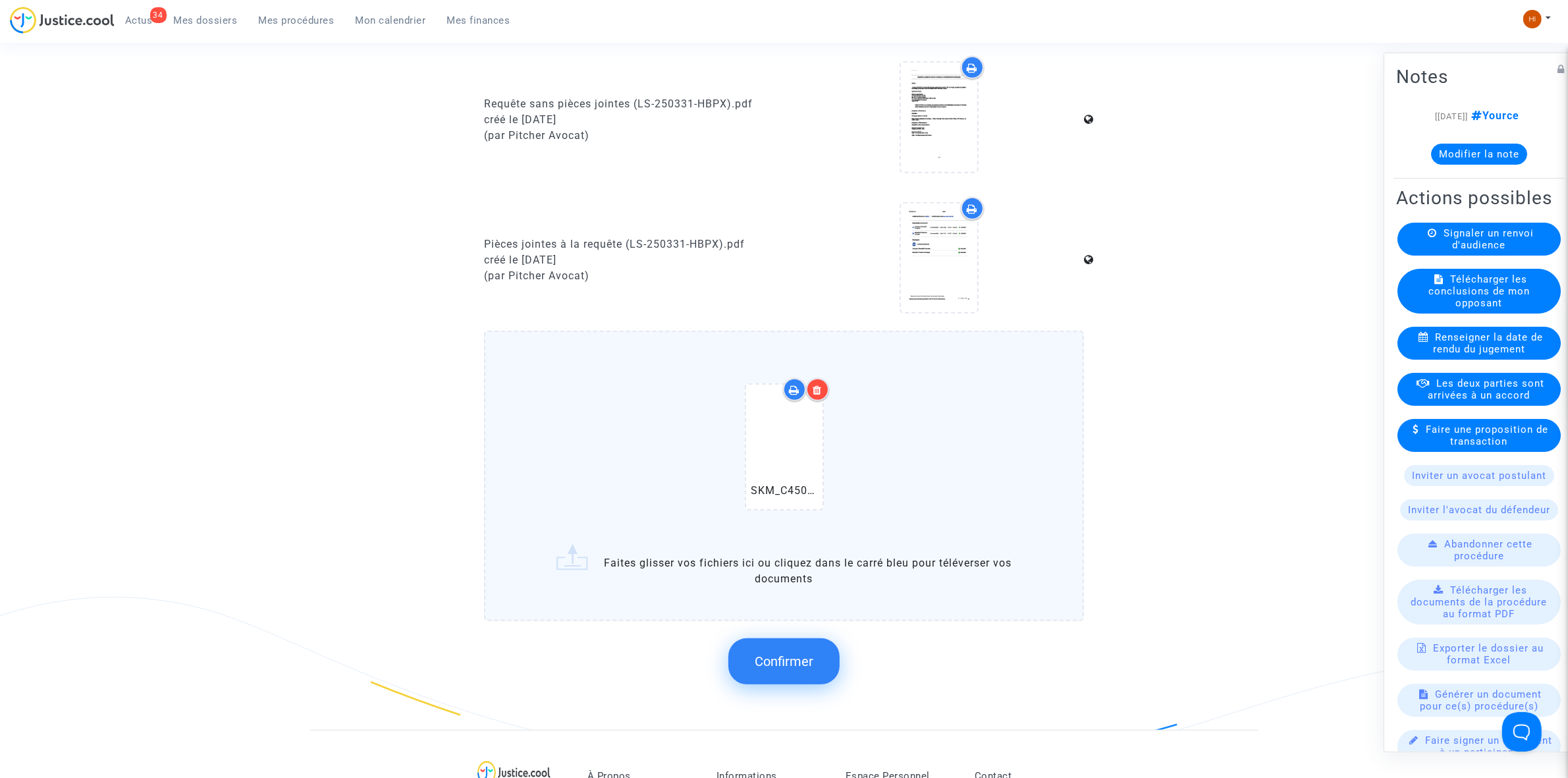
scroll to position [988, 0]
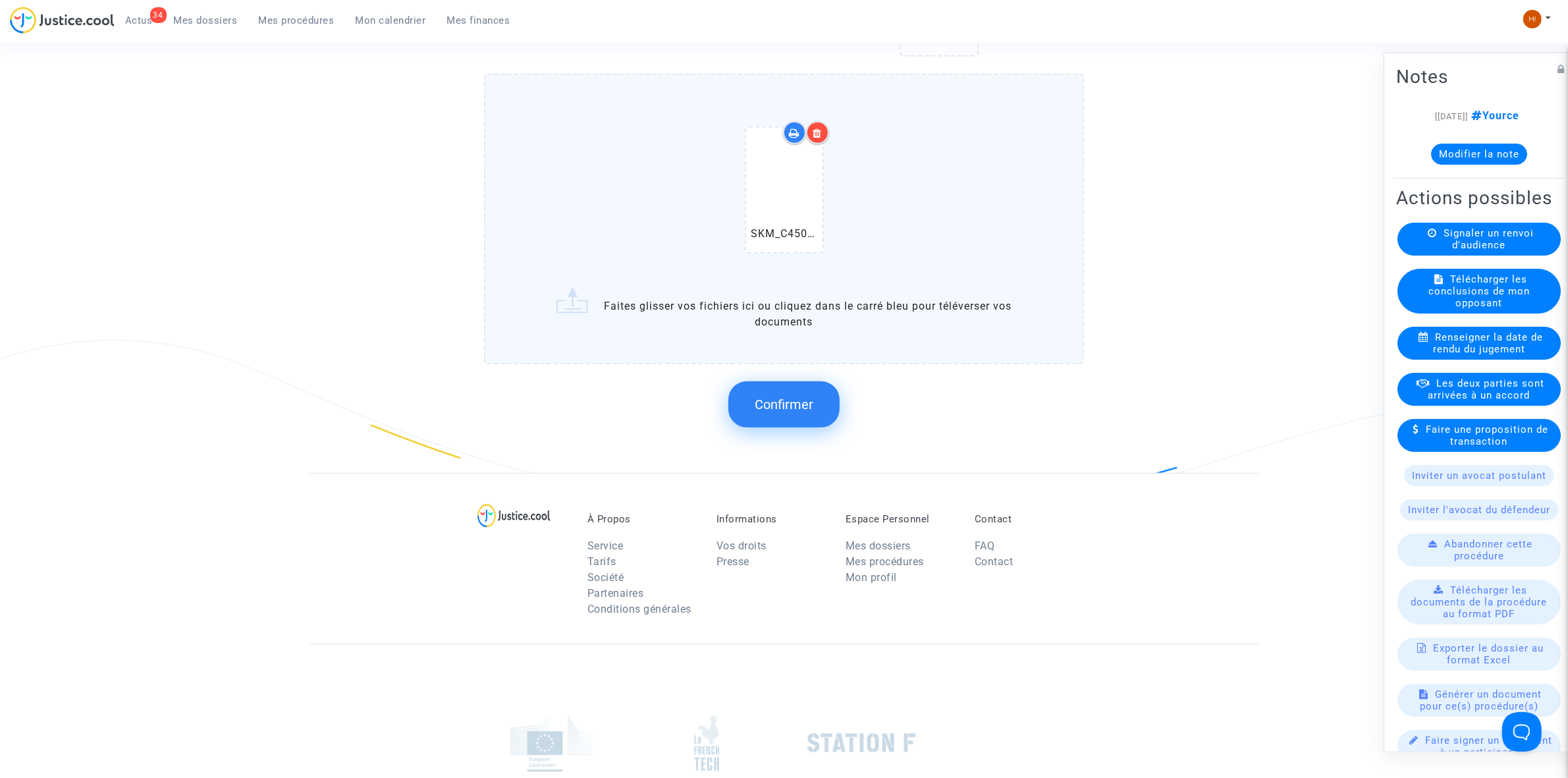
click at [792, 369] on div "Confirmer" at bounding box center [784, 404] width 600 height 70
click at [781, 396] on span "Confirmer" at bounding box center [783, 404] width 58 height 16
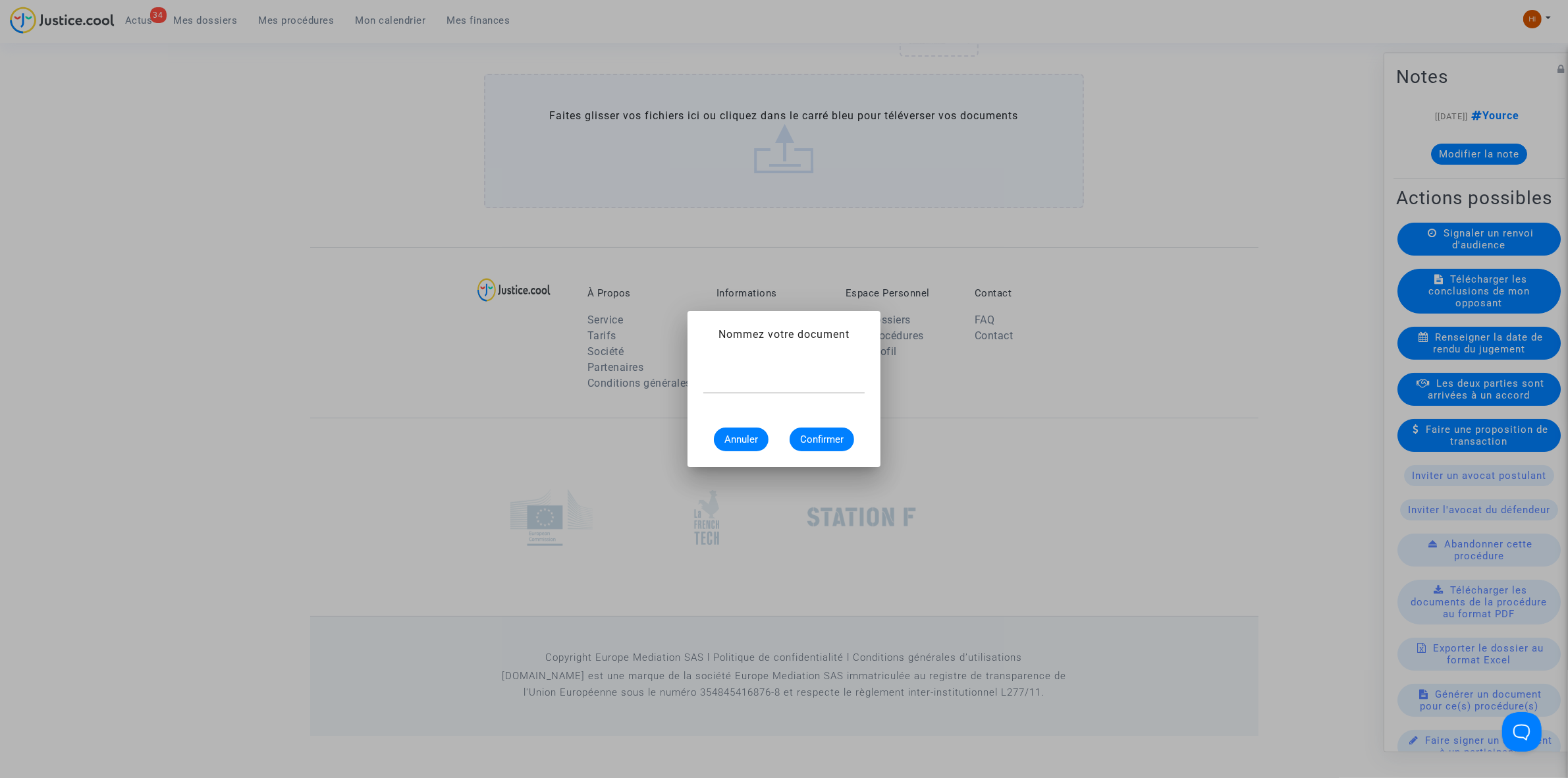
scroll to position [0, 0]
type input "CONVOCATION"
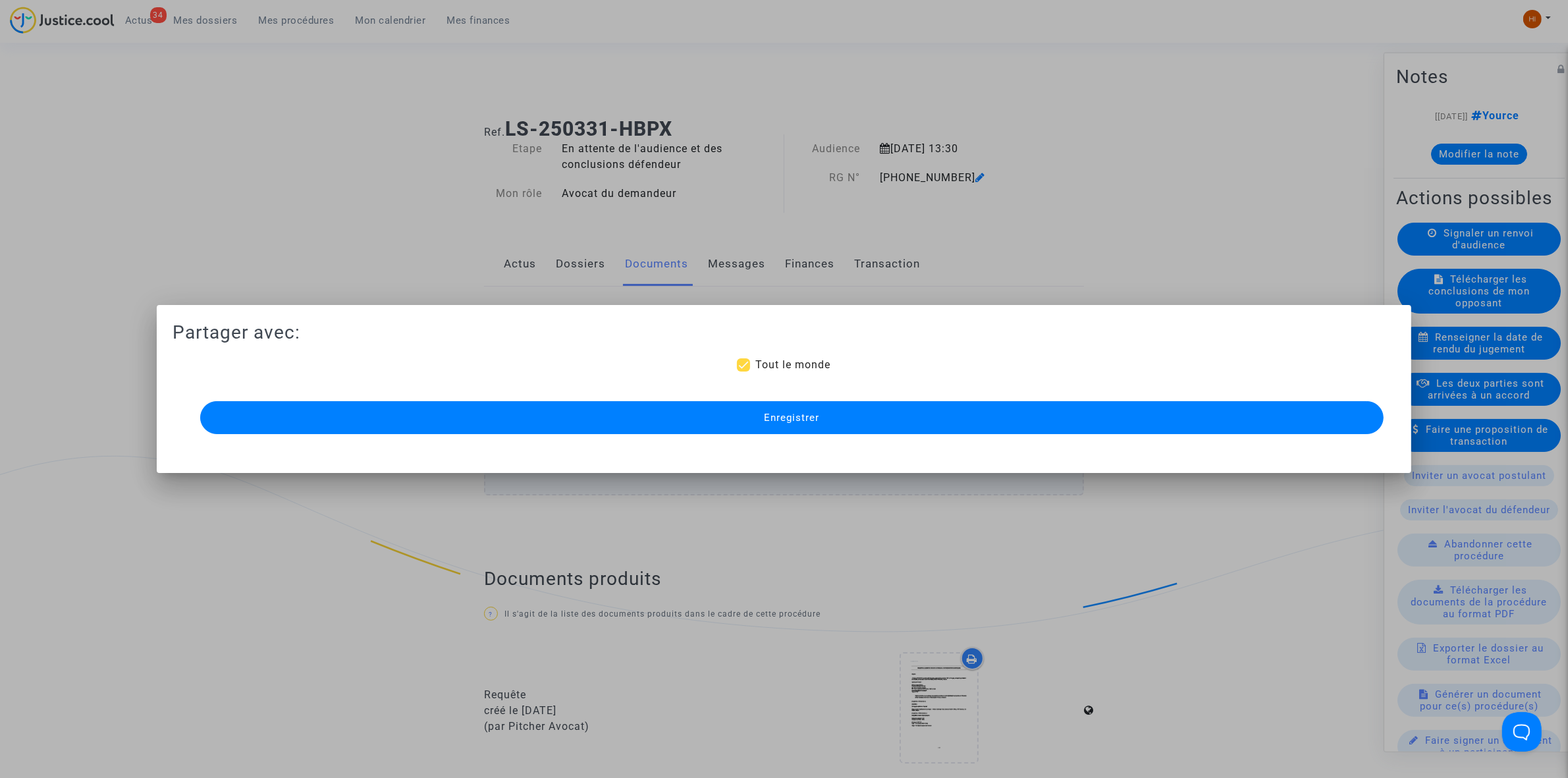
scroll to position [941, 0]
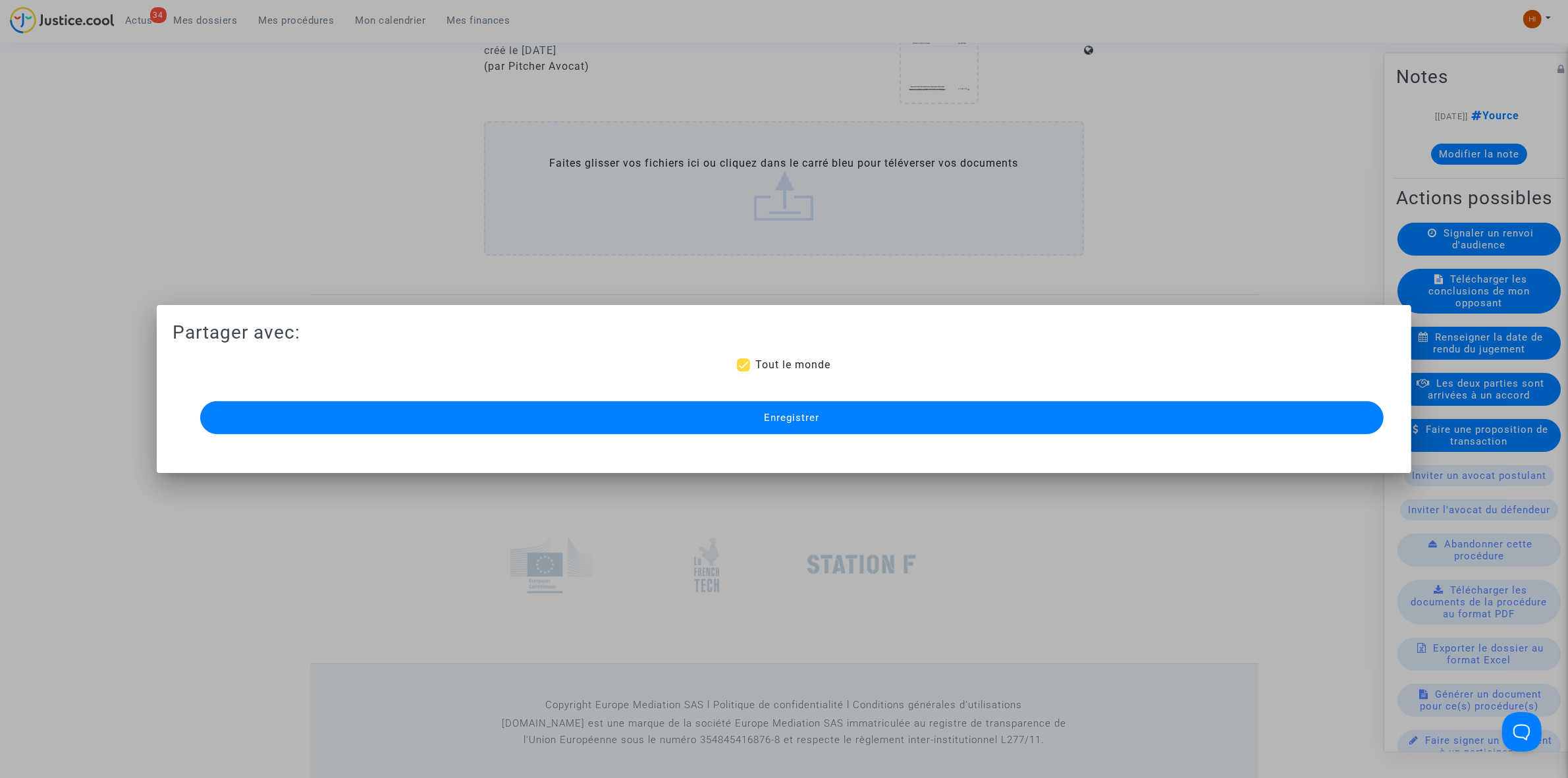
click at [785, 410] on button "Enregistrer" at bounding box center [792, 417] width 1184 height 33
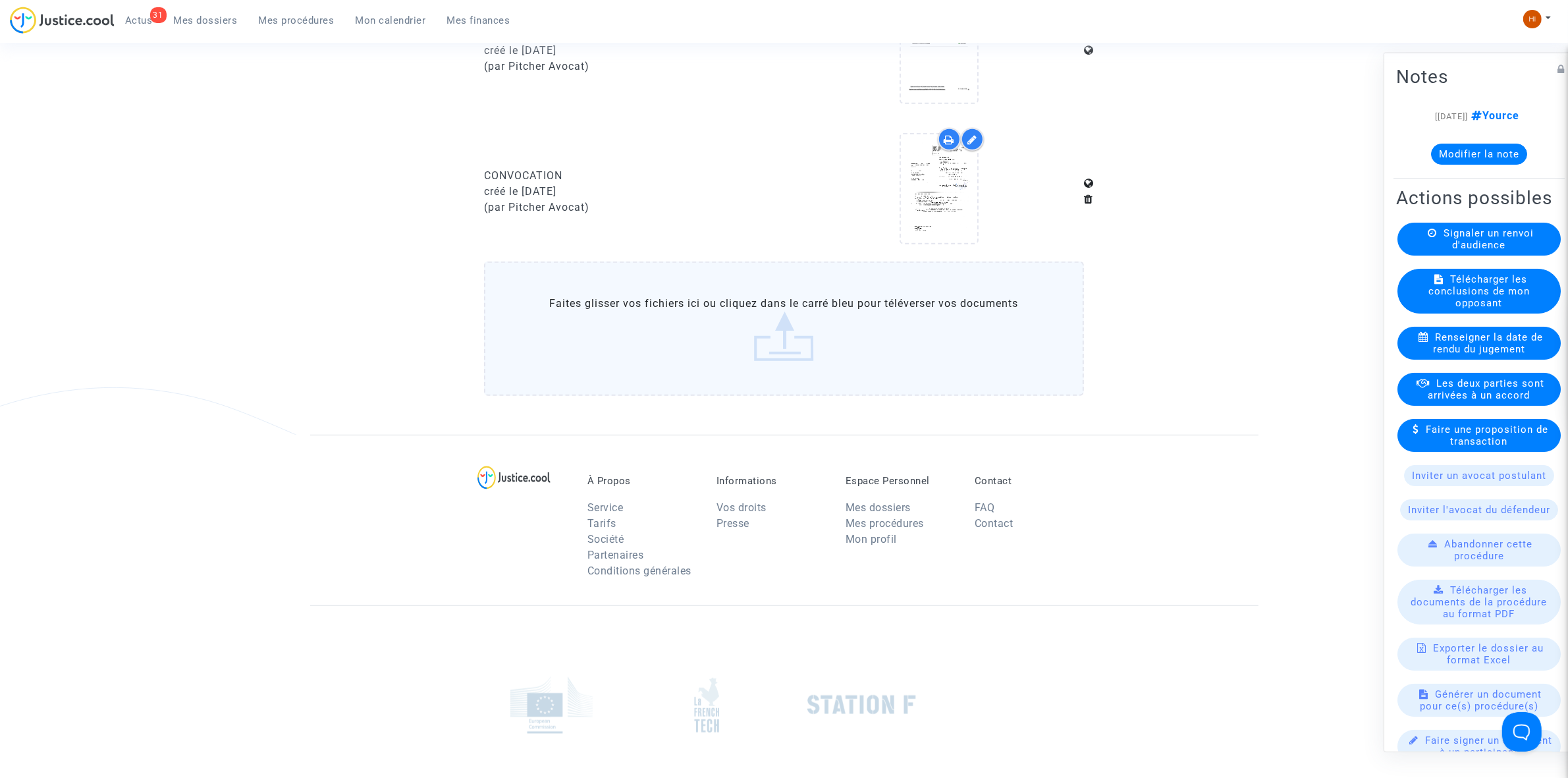
click at [296, 15] on span "Mes procédures" at bounding box center [296, 21] width 76 height 12
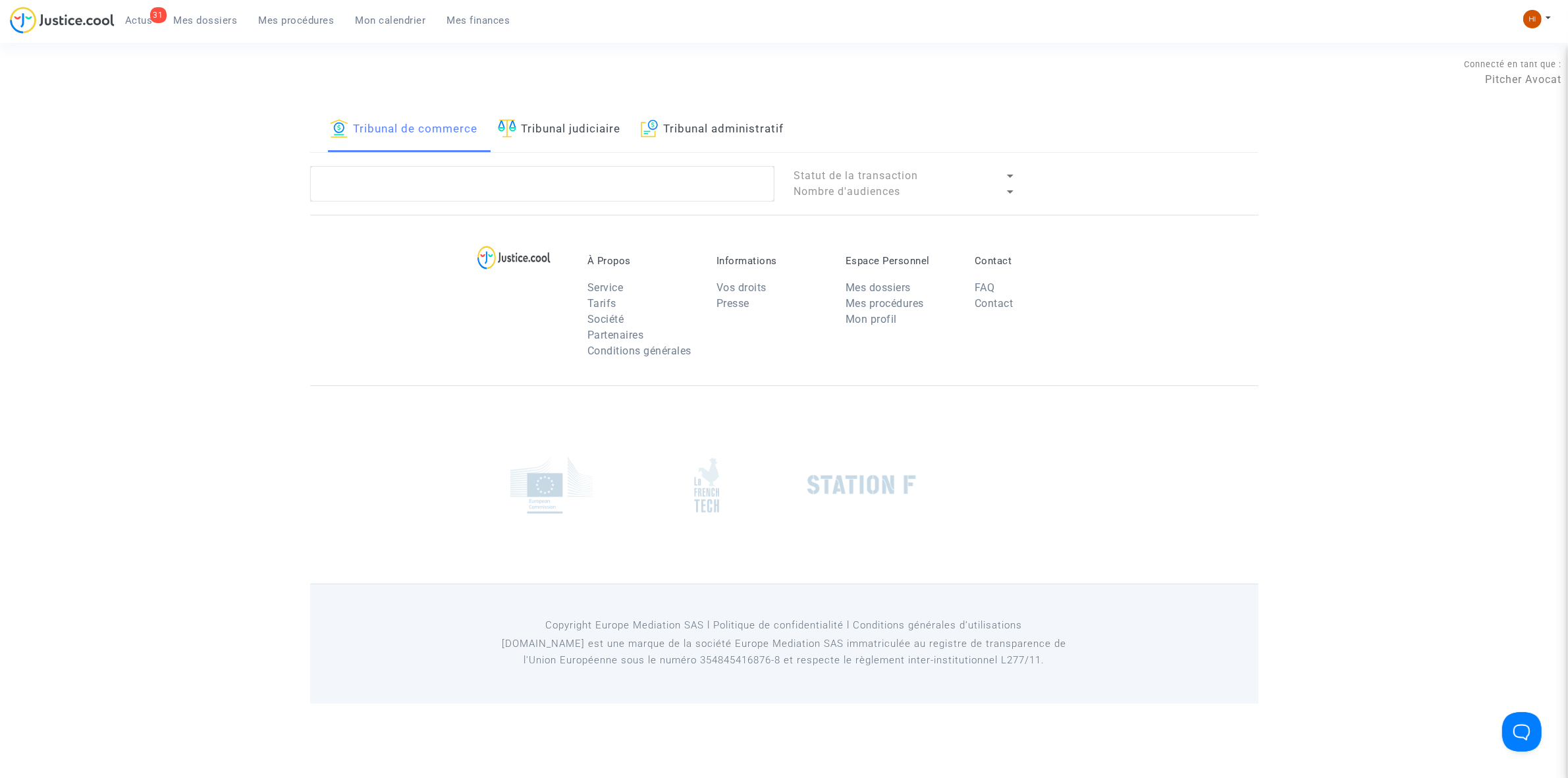
click at [589, 130] on link "Tribunal judiciaire" at bounding box center [560, 130] width 123 height 45
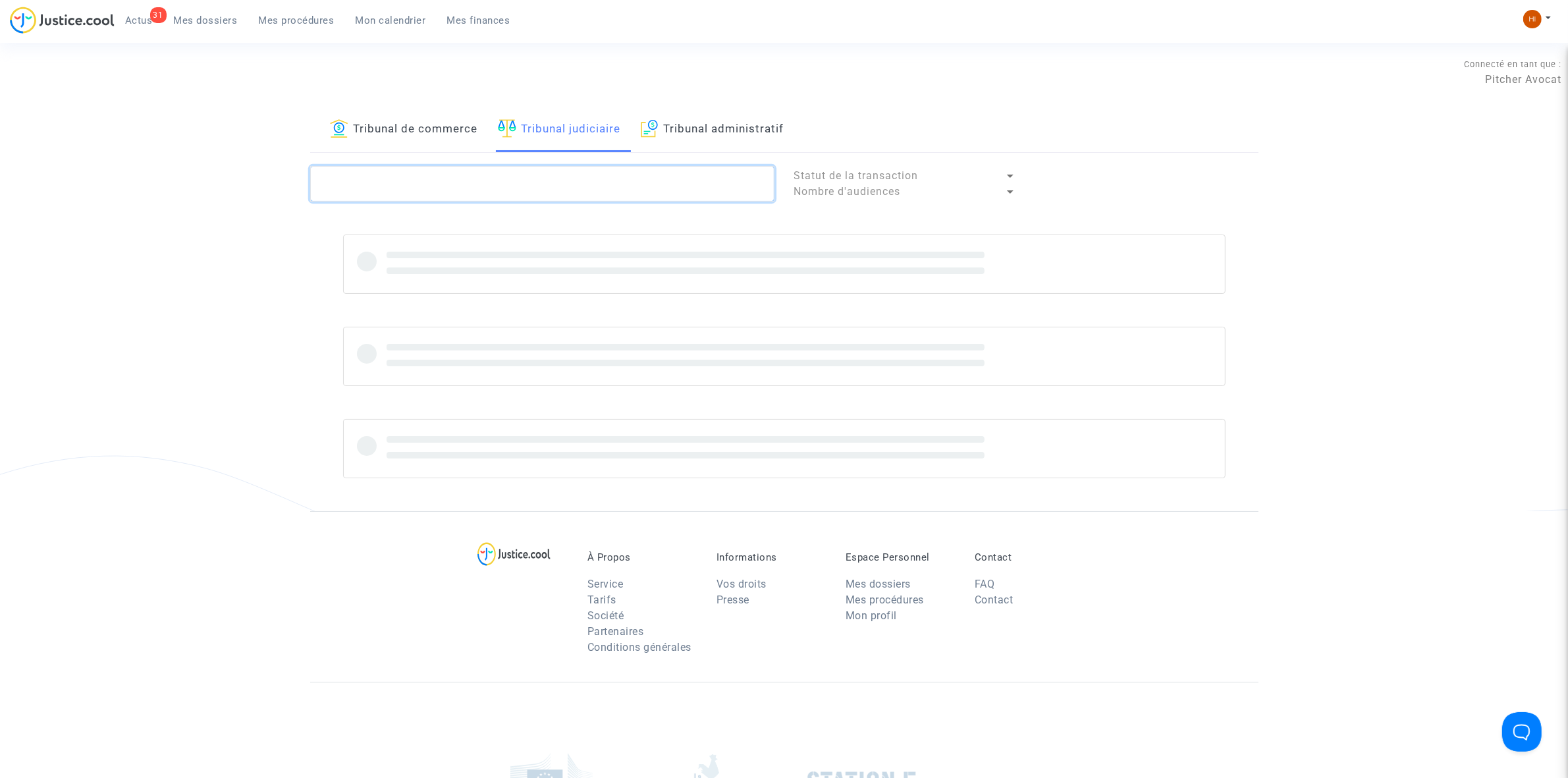
click at [585, 175] on textarea at bounding box center [542, 183] width 464 height 36
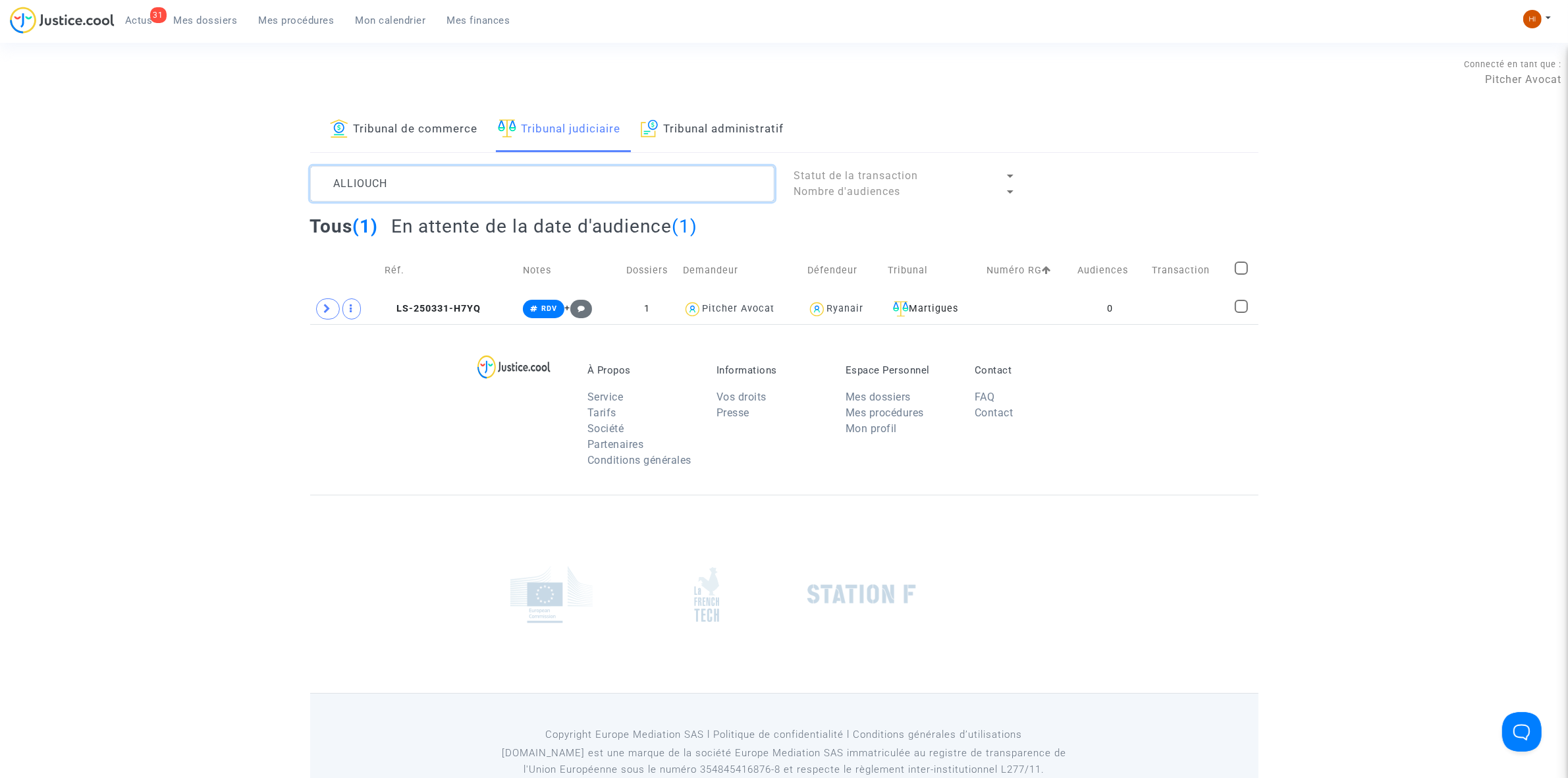
type textarea "ALLIOUCH"
click at [1119, 304] on td "0" at bounding box center [1111, 309] width 75 height 30
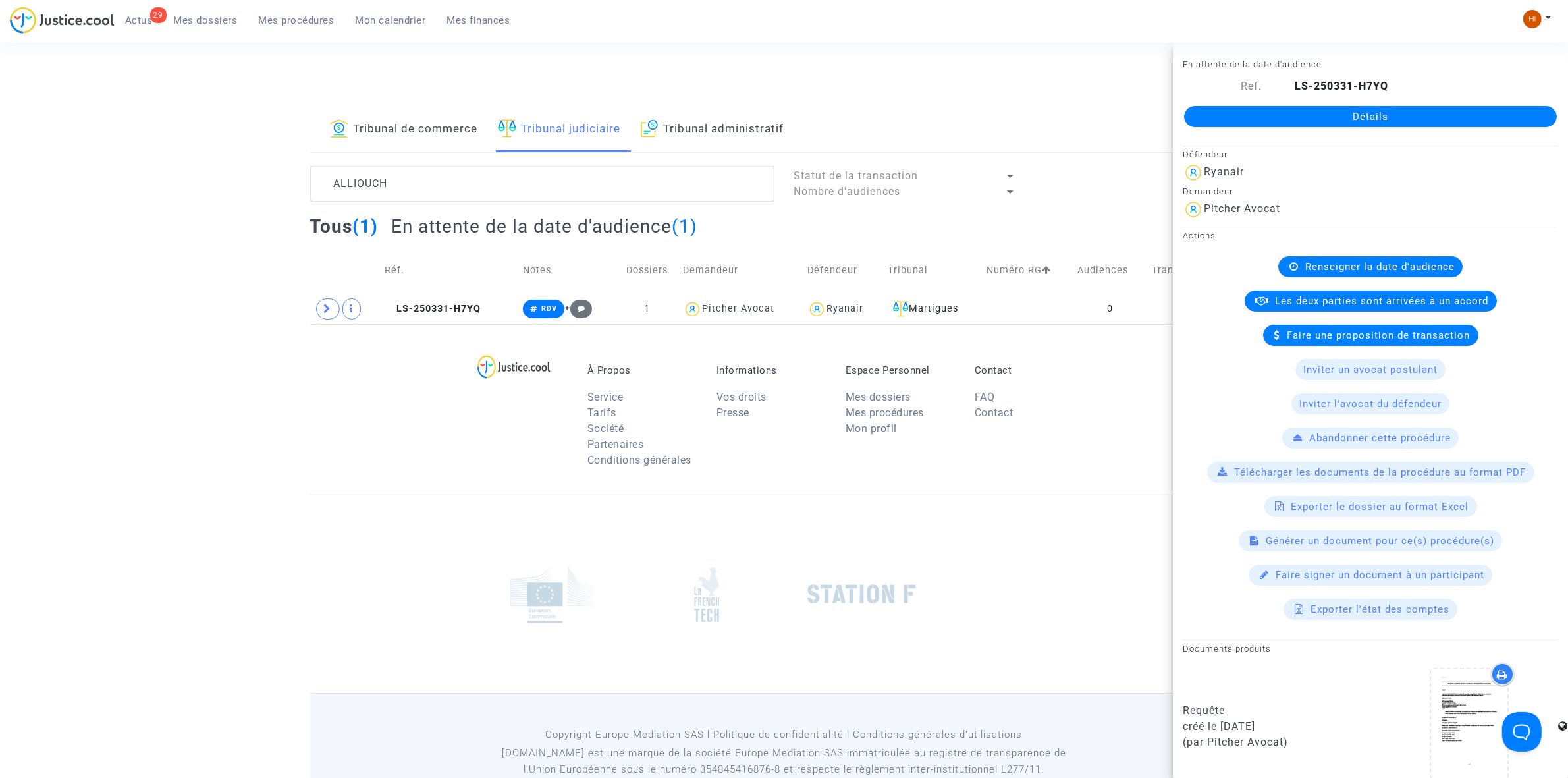
click at [1318, 116] on link "Détails" at bounding box center [1371, 116] width 373 height 21
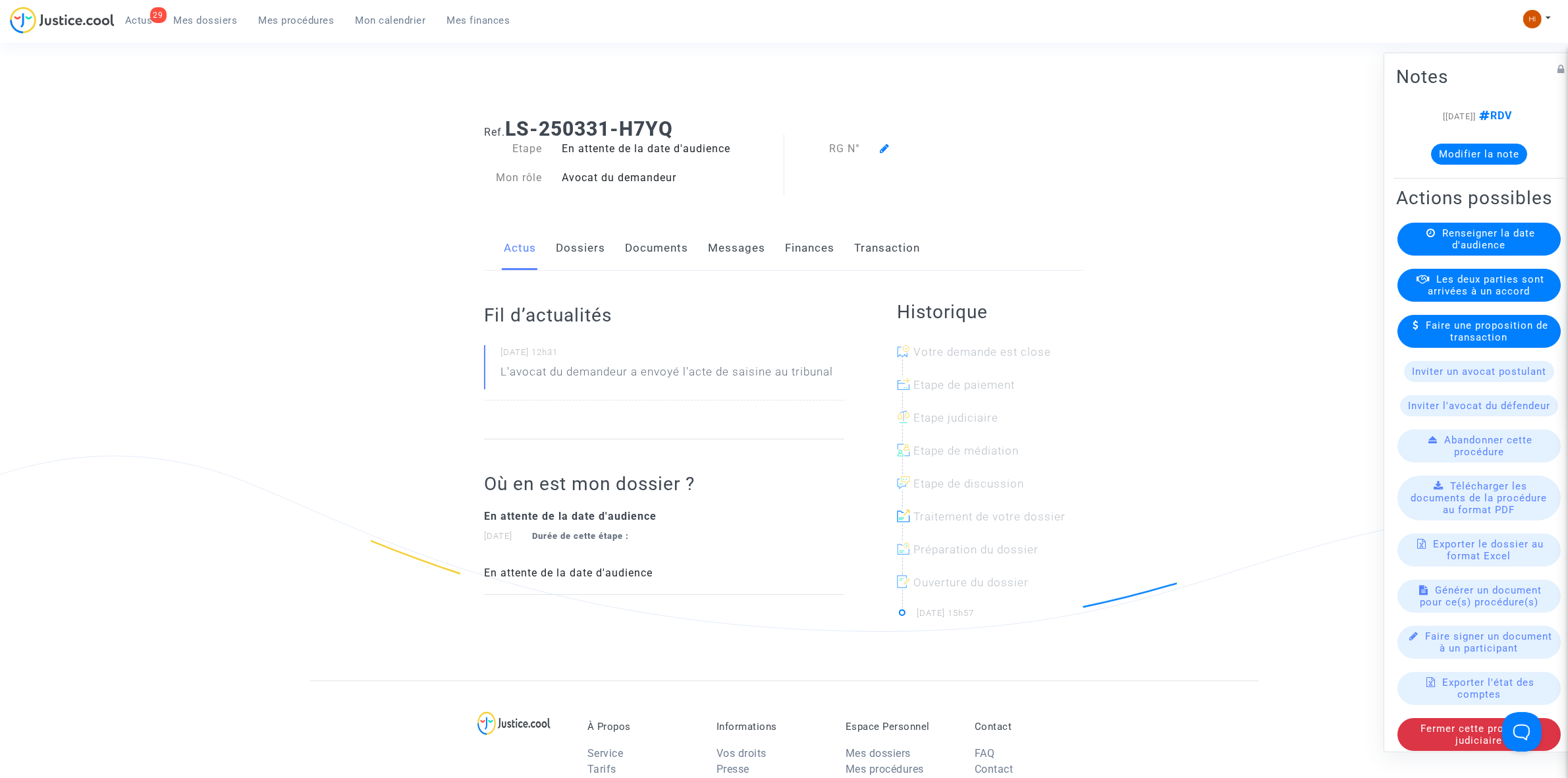
click at [567, 241] on link "Dossiers" at bounding box center [581, 249] width 50 height 43
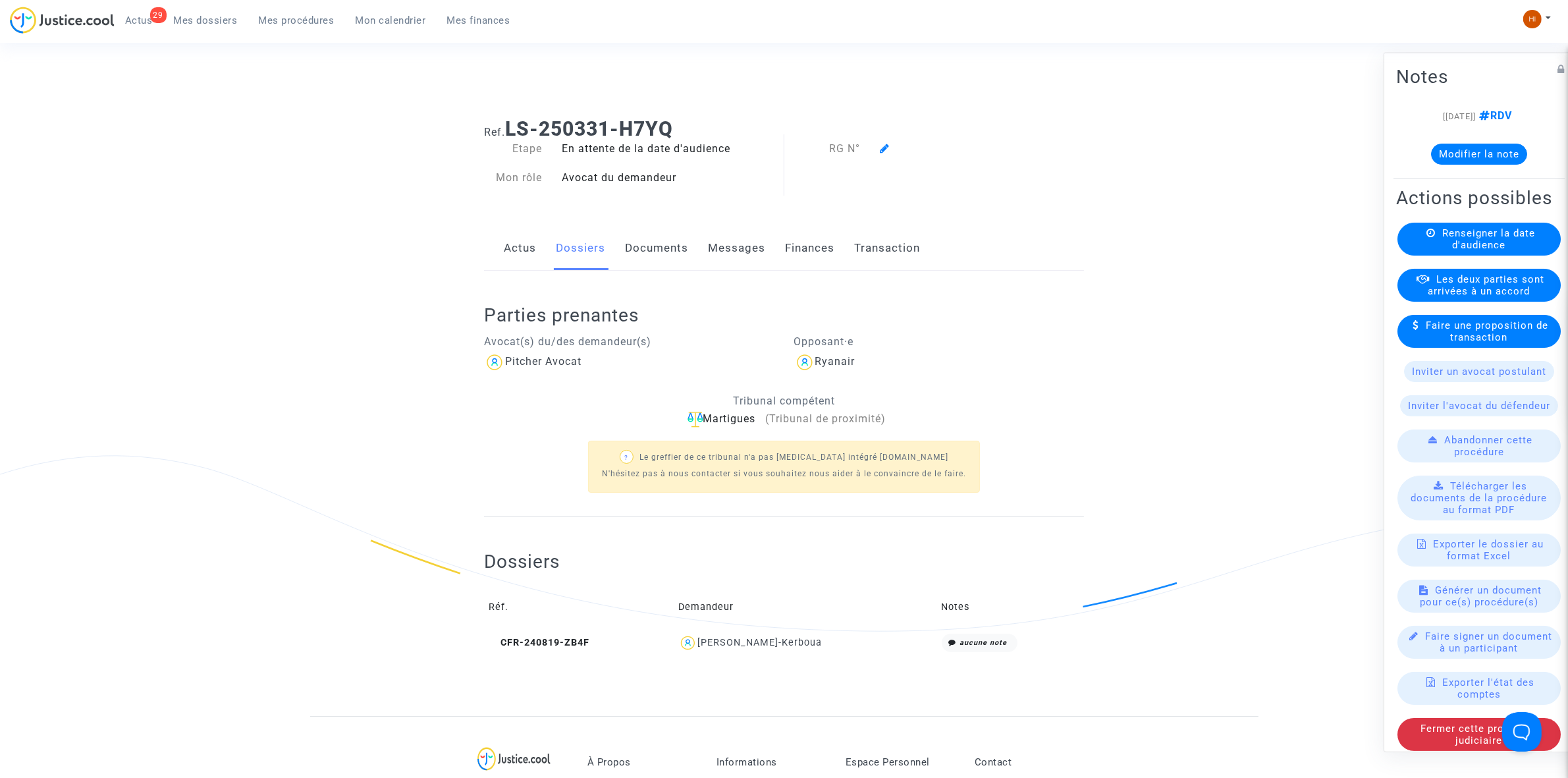
click at [1504, 250] on span "Renseigner la date d'audience" at bounding box center [1489, 238] width 93 height 23
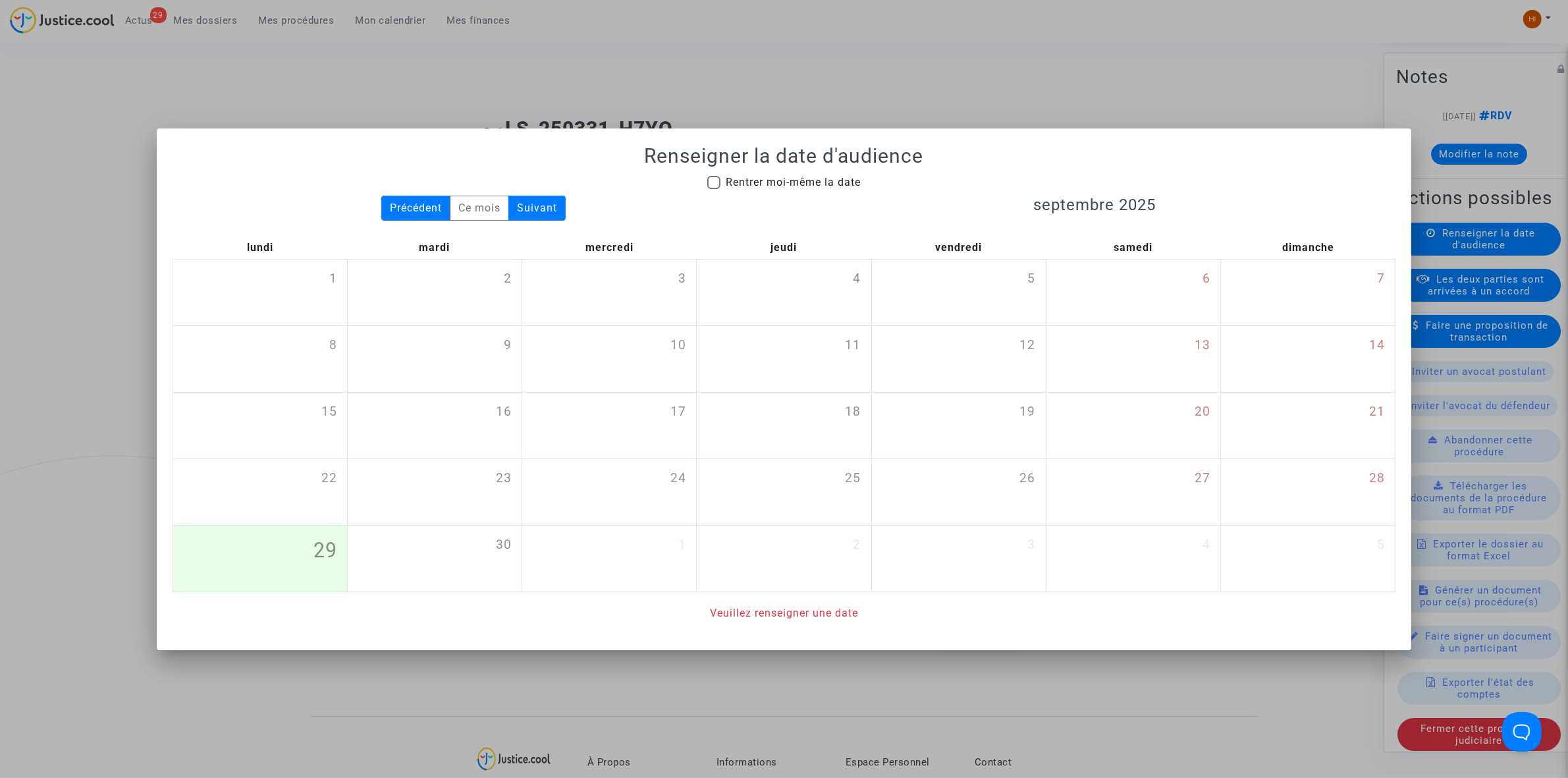
click at [785, 176] on span "Rentrer moi-même la date" at bounding box center [793, 182] width 135 height 12
click at [714, 189] on input "Rentrer moi-même la date" at bounding box center [714, 189] width 1 height 1
checkbox input "true"
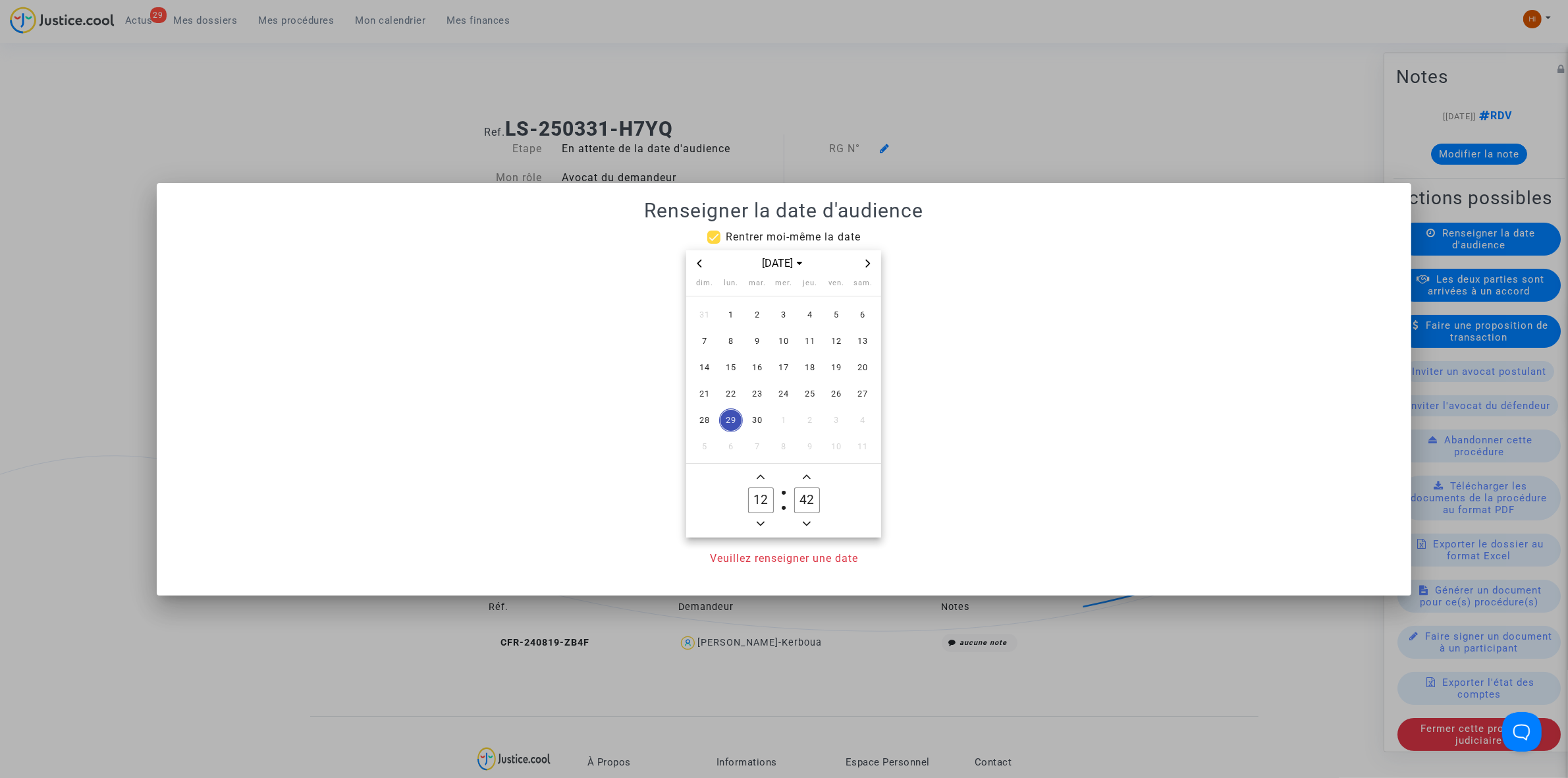
click at [860, 260] on span "Next month" at bounding box center [868, 263] width 16 height 16
click at [740, 369] on span "15" at bounding box center [731, 367] width 23 height 23
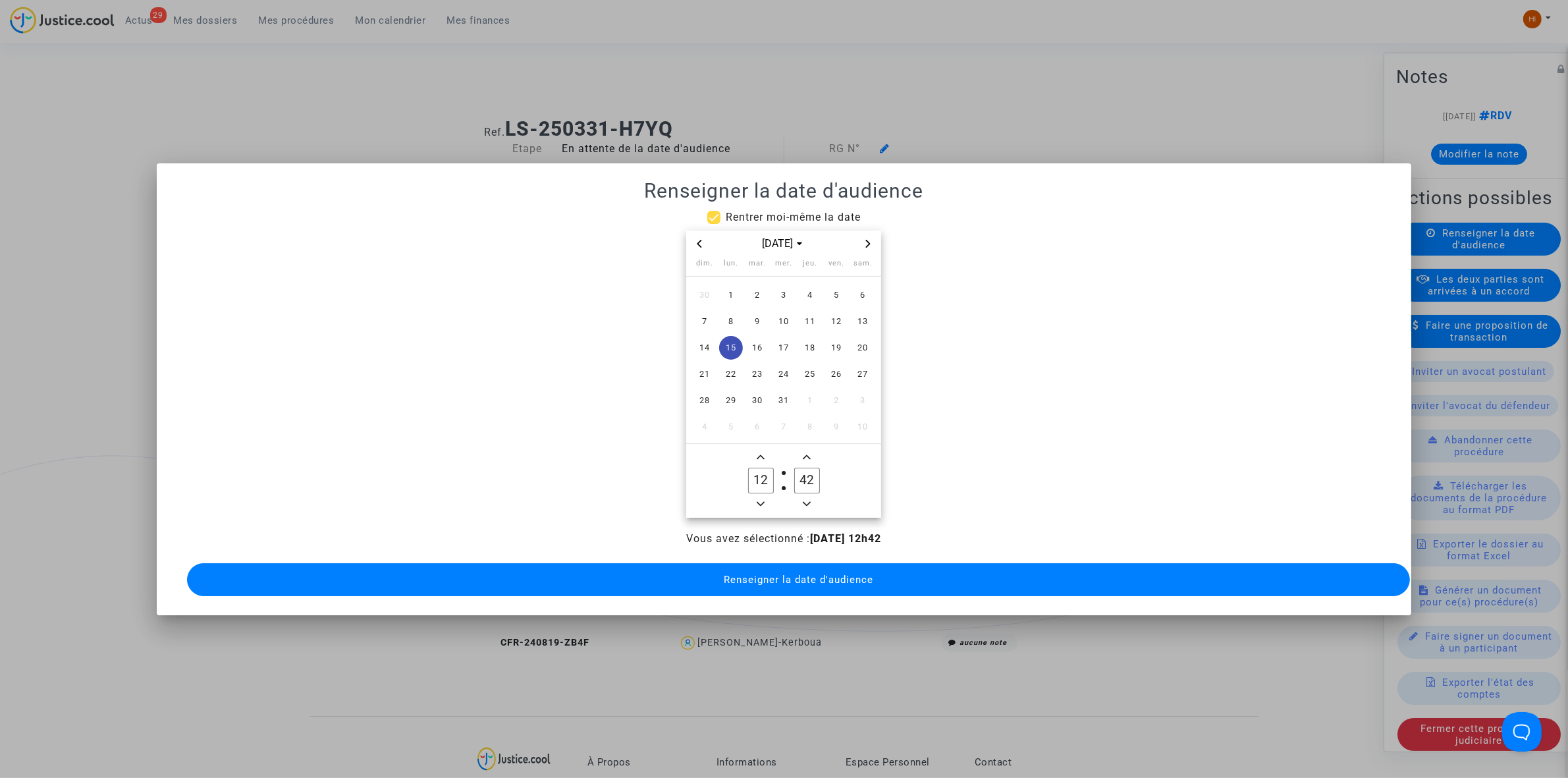
click at [755, 453] on span "Add a hour" at bounding box center [761, 457] width 16 height 16
type input "13"
click at [811, 477] on input "42" at bounding box center [807, 480] width 25 height 25
drag, startPoint x: 806, startPoint y: 475, endPoint x: 792, endPoint y: 475, distance: 14.0
click at [792, 475] on label "42 Minute" at bounding box center [807, 481] width 46 height 26
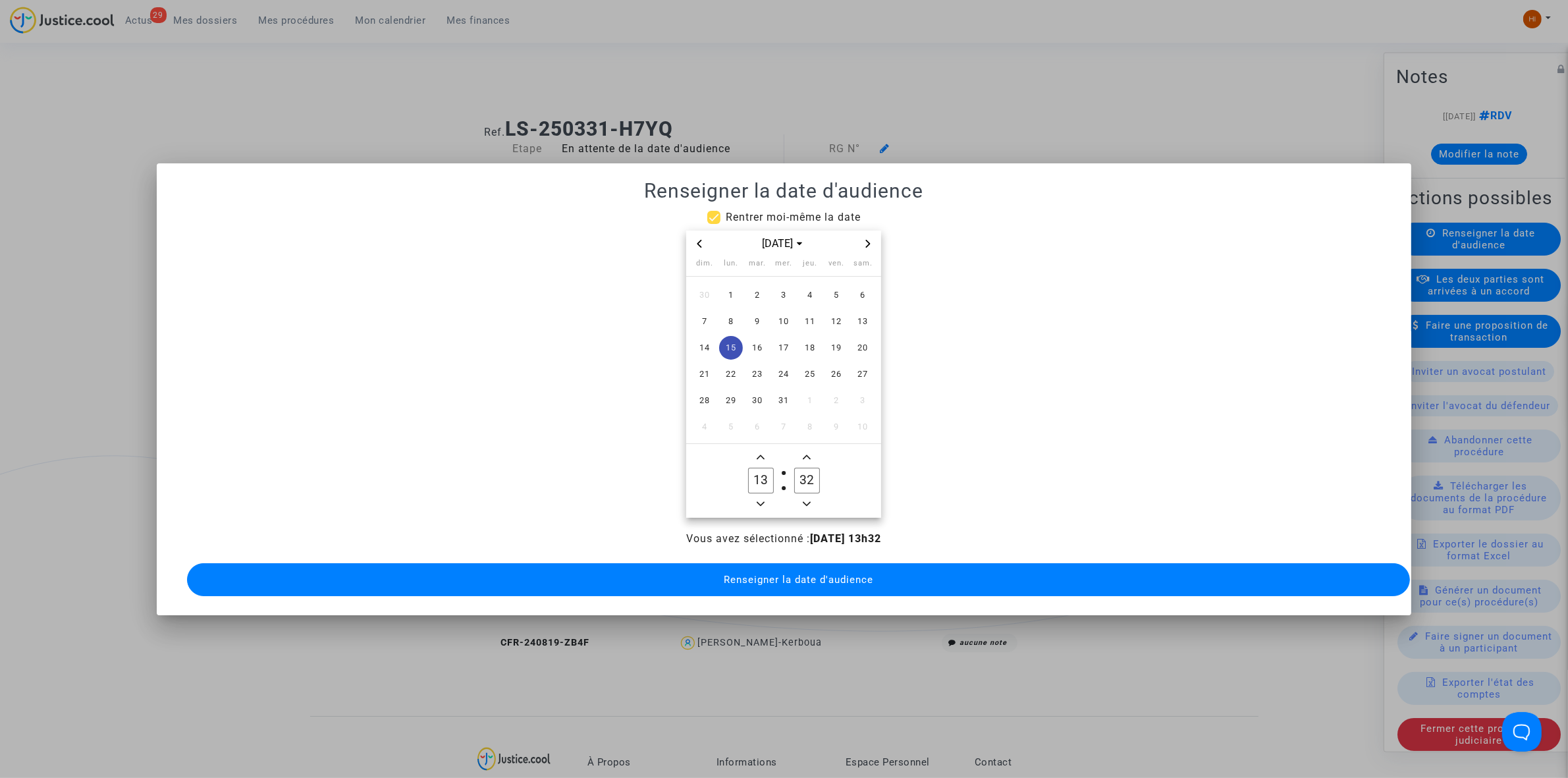
click at [801, 498] on span "Minus a minute" at bounding box center [807, 504] width 16 height 16
type input "30"
click at [762, 574] on span "Renseigner la date d'audience" at bounding box center [799, 580] width 149 height 12
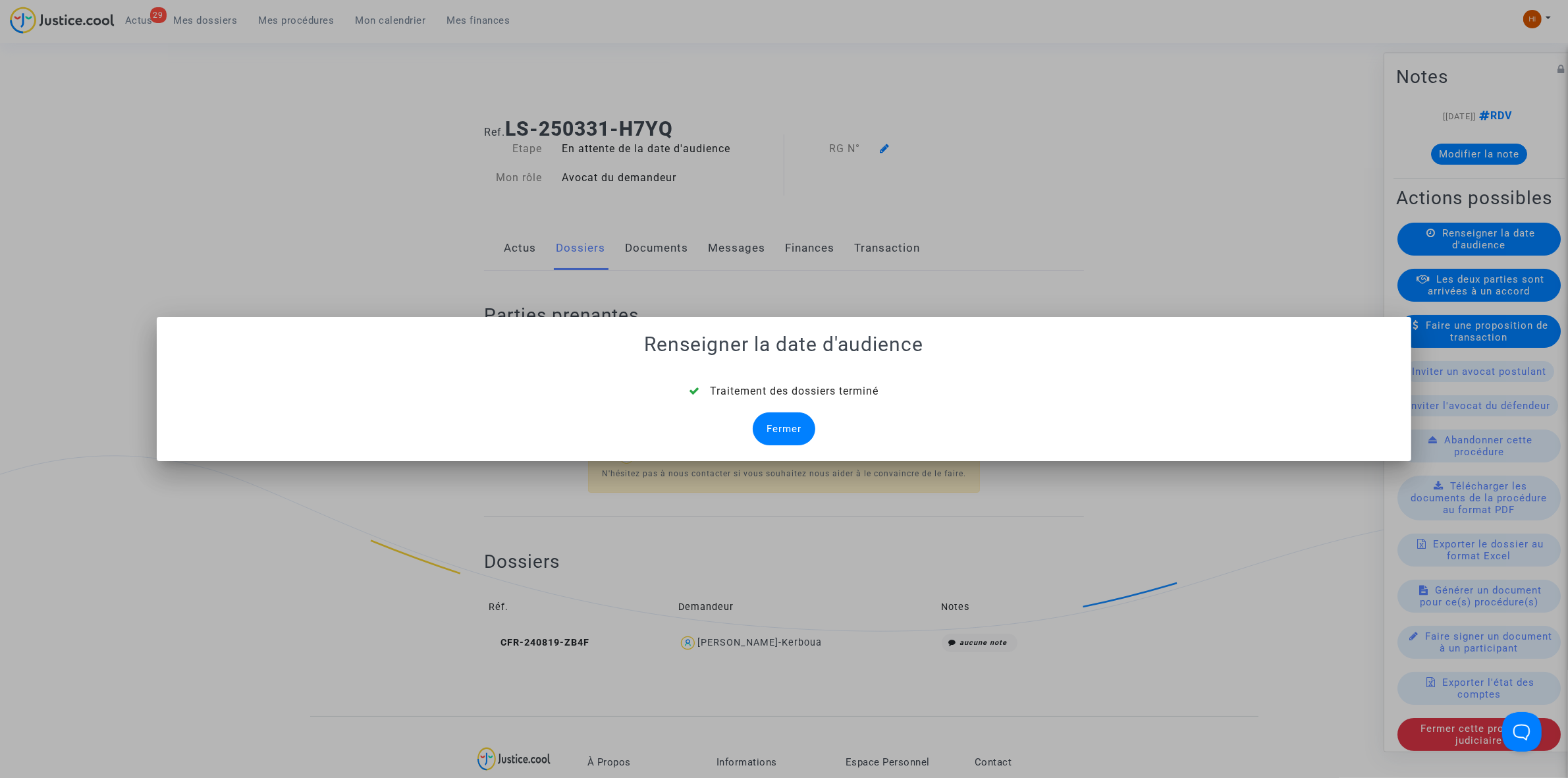
click at [781, 427] on div "Fermer" at bounding box center [784, 429] width 63 height 33
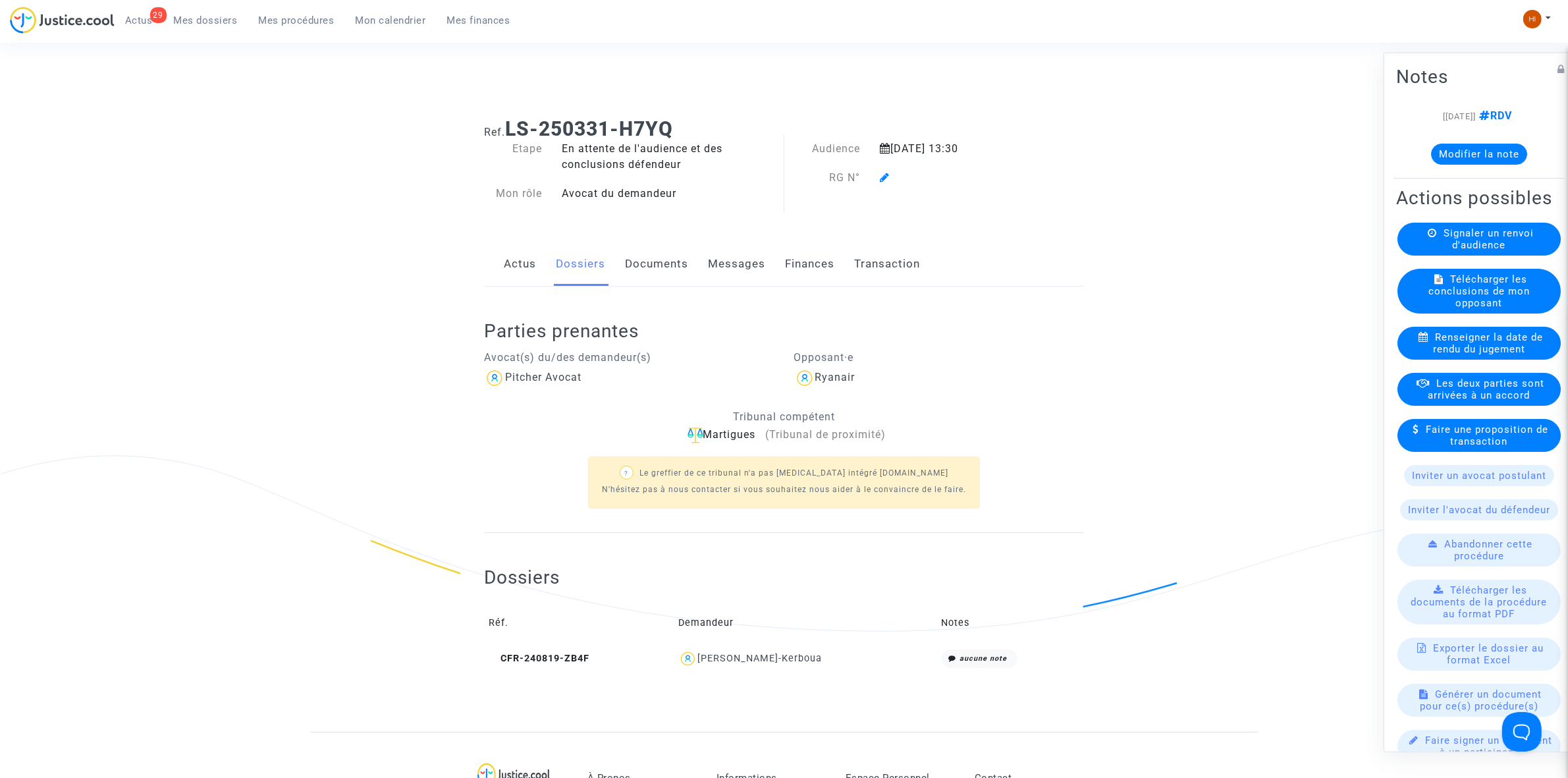
click at [883, 178] on icon at bounding box center [884, 177] width 10 height 10
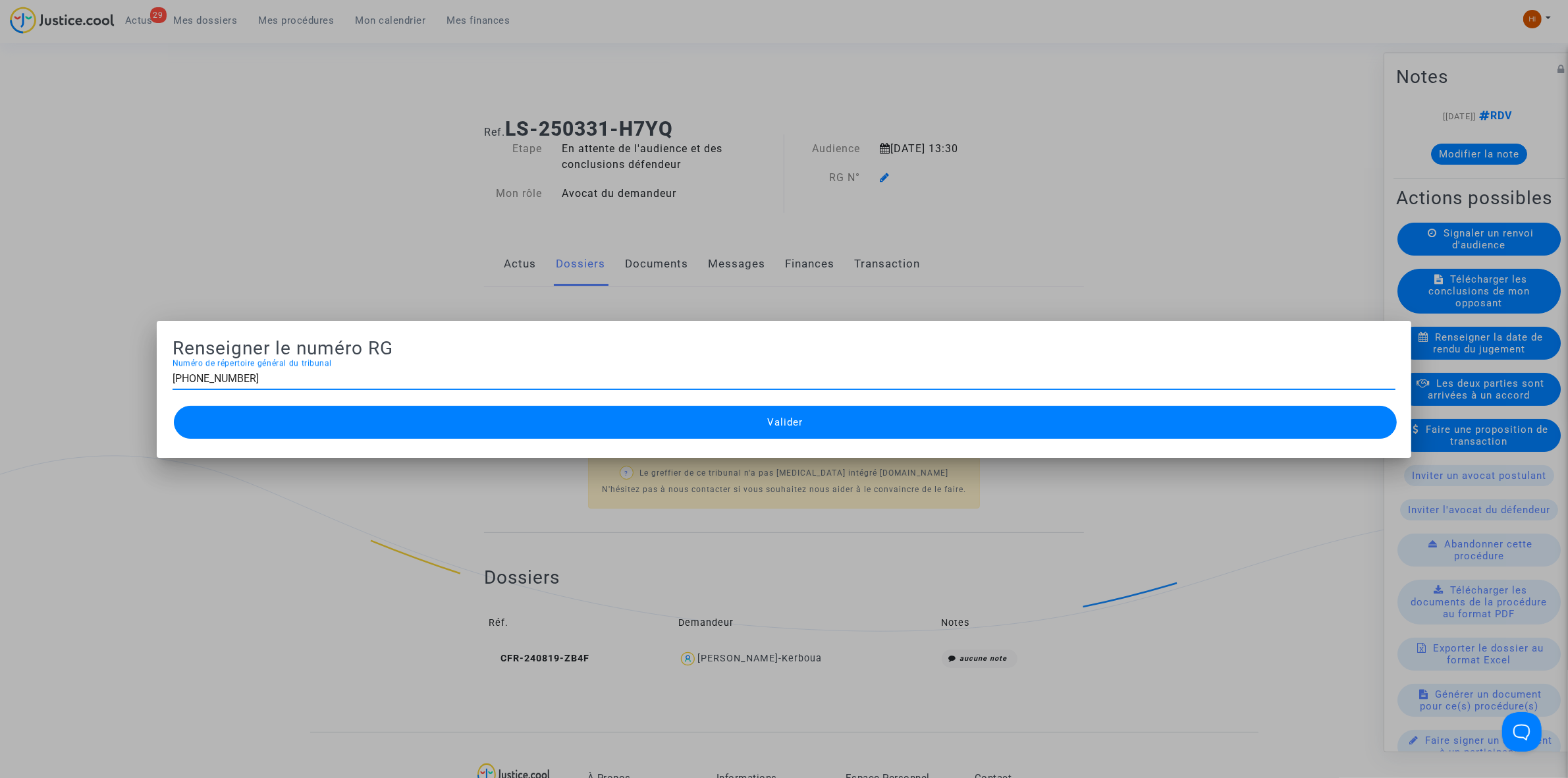
type input "11-25-000836"
click at [637, 432] on button "Valider" at bounding box center [785, 422] width 1223 height 33
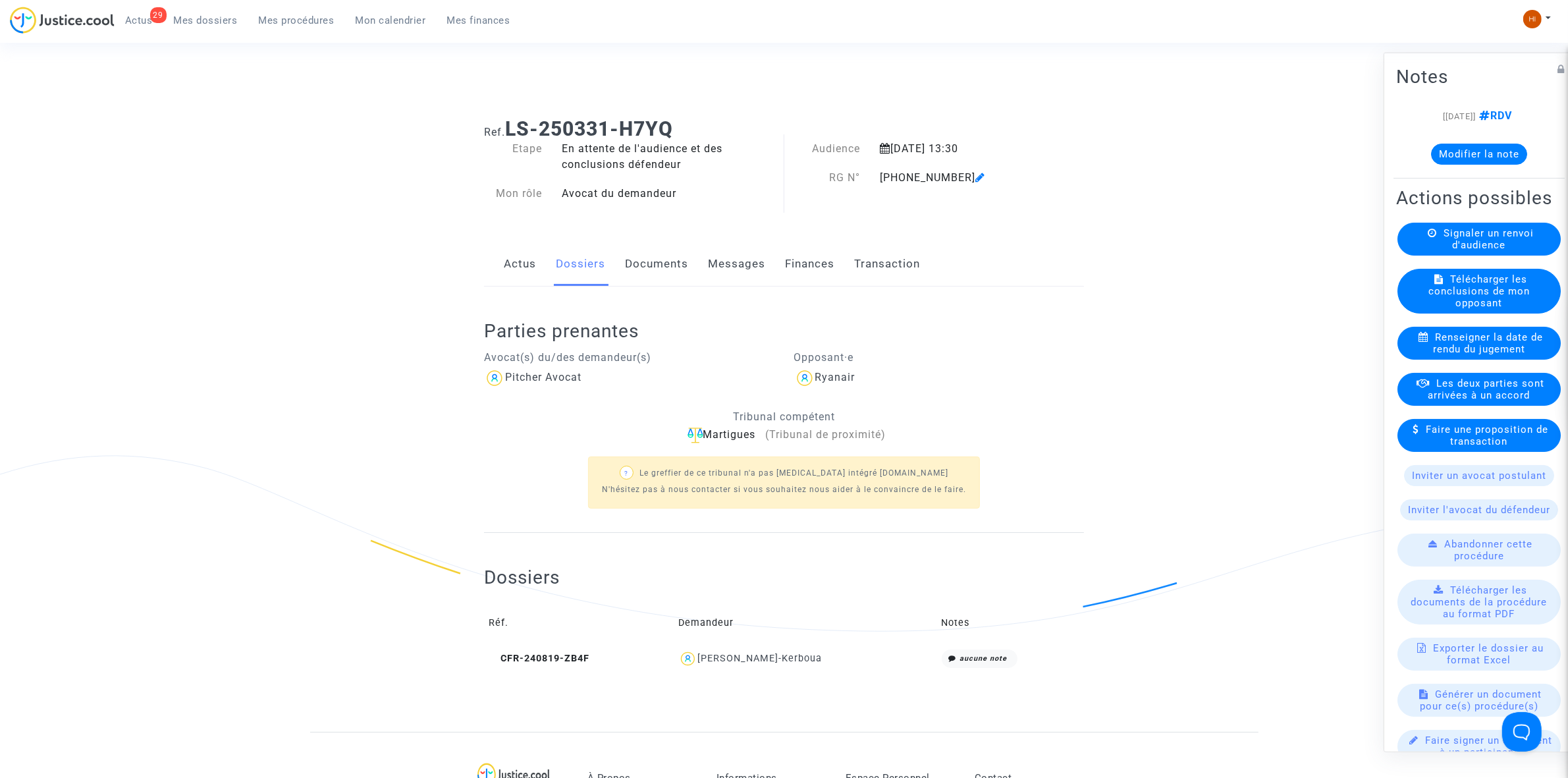
click at [664, 257] on link "Documents" at bounding box center [656, 264] width 63 height 43
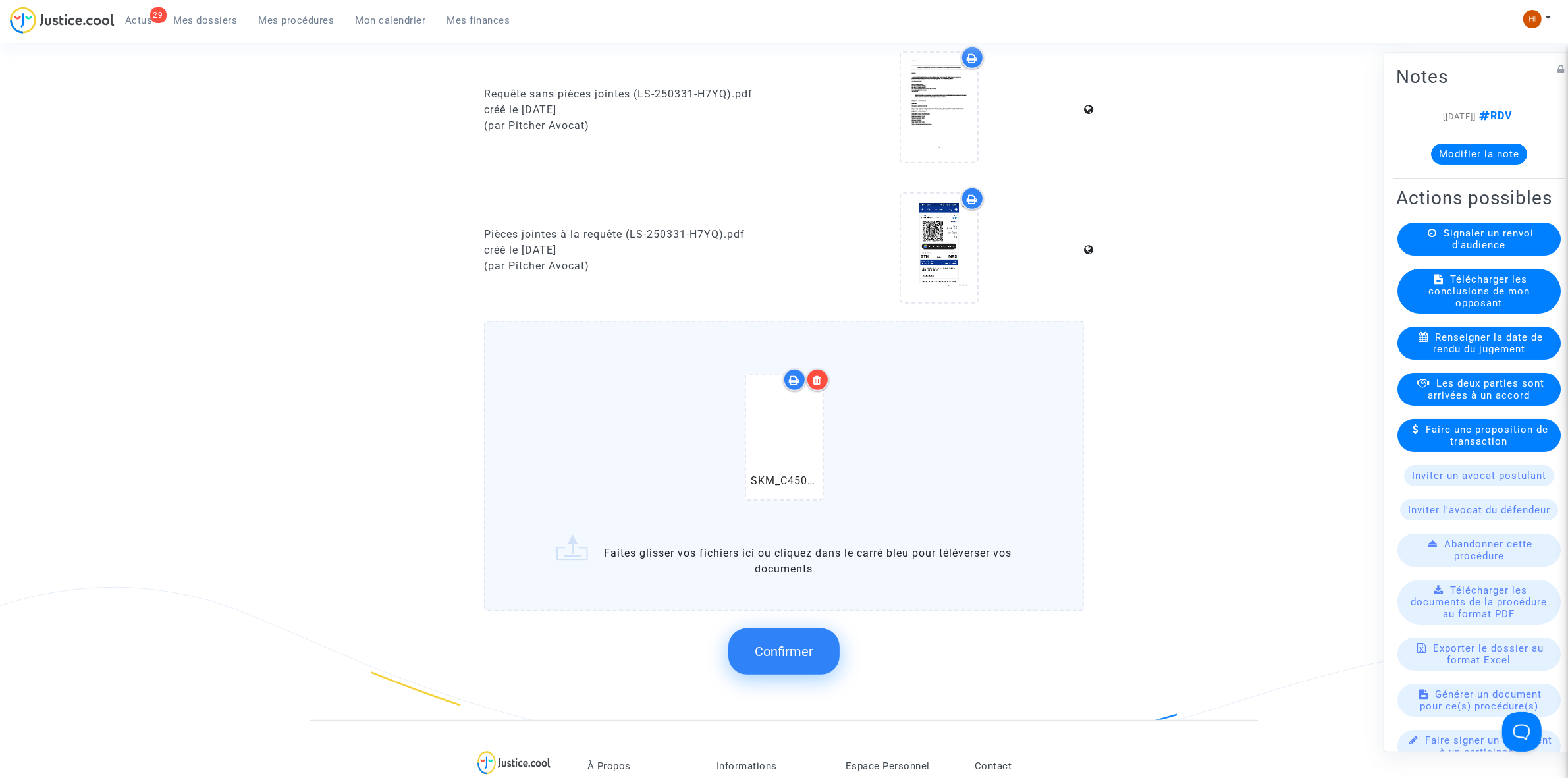
scroll to position [988, 0]
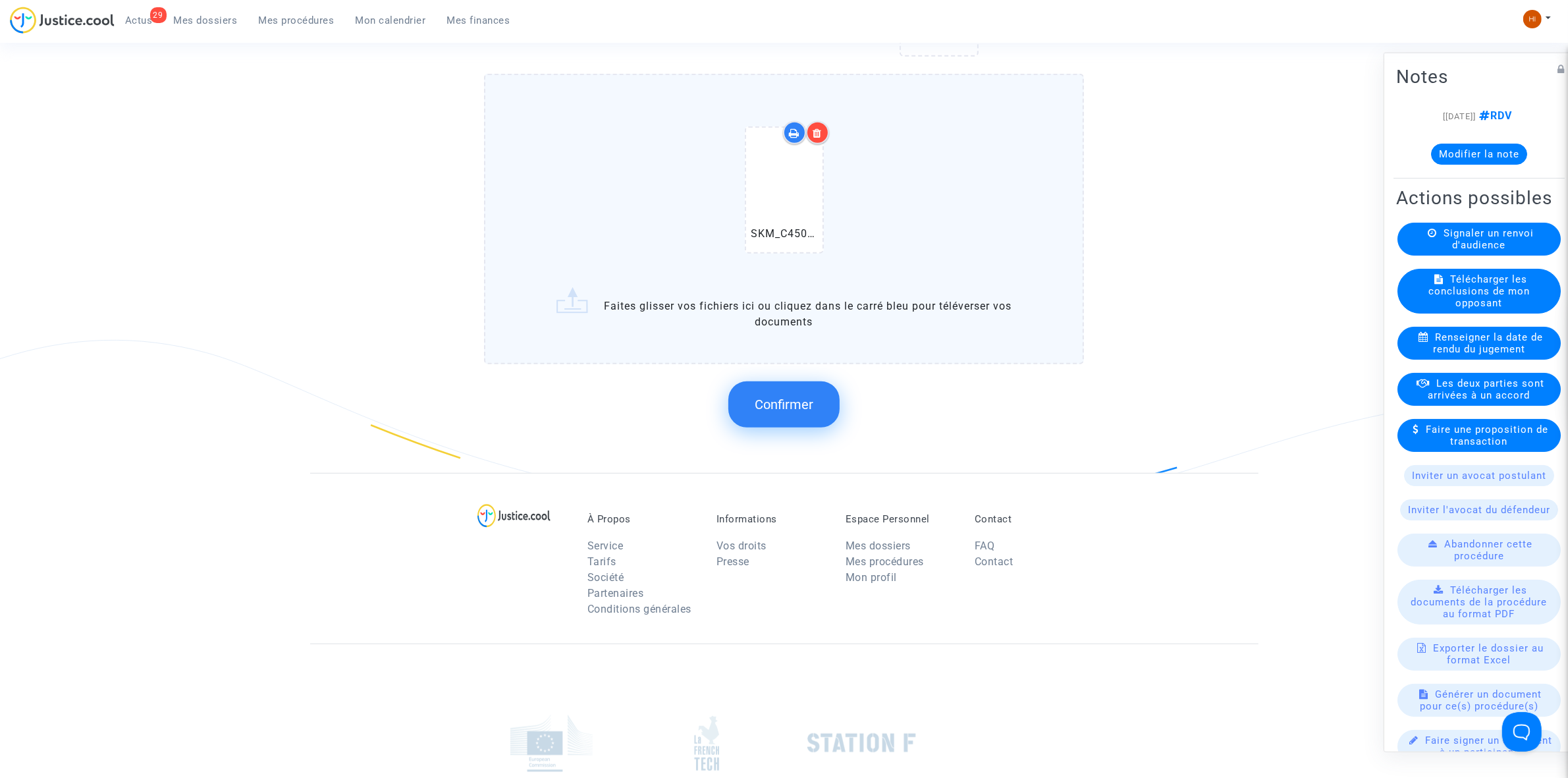
click at [807, 396] on span "Confirmer" at bounding box center [783, 404] width 58 height 16
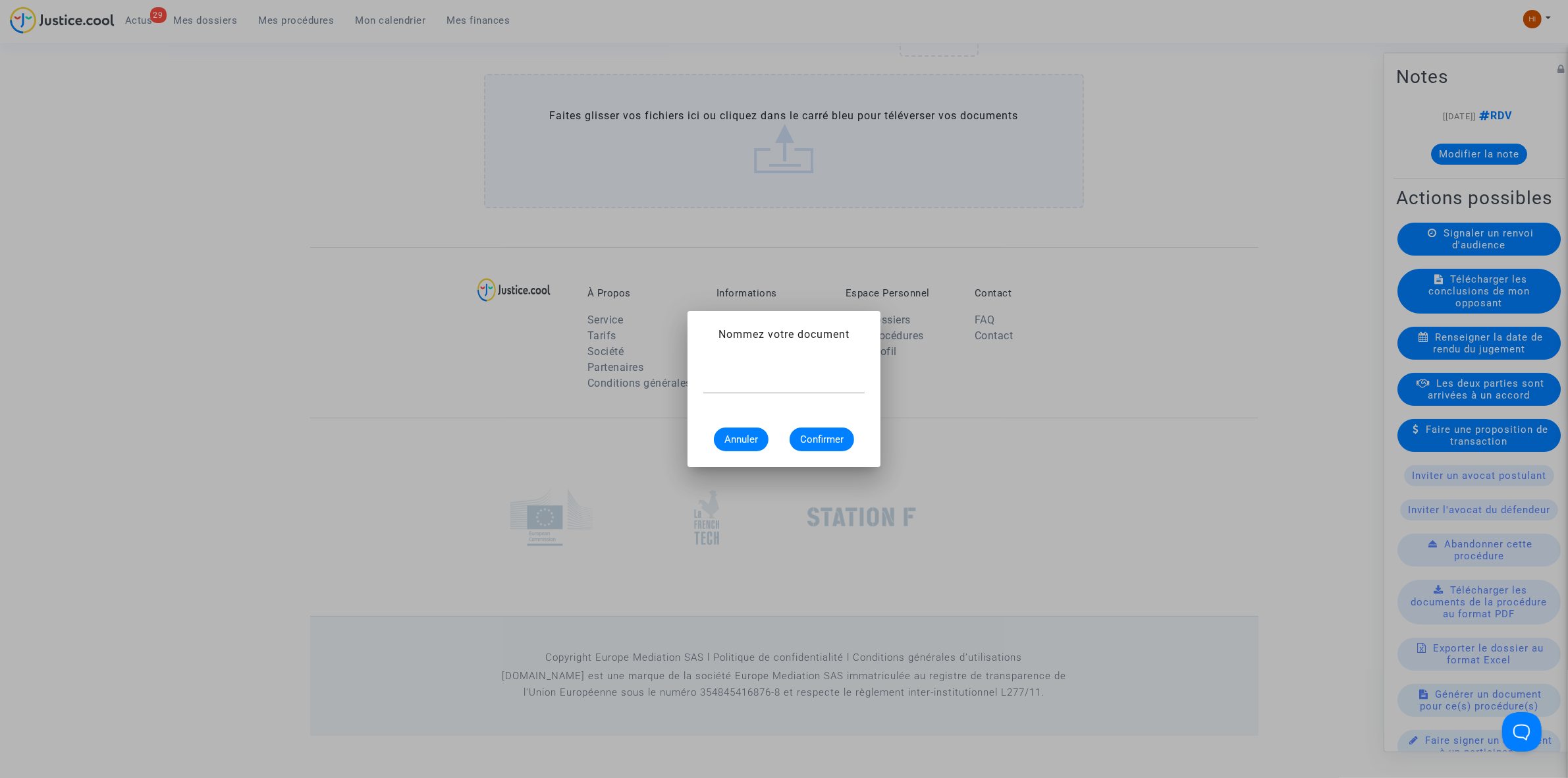
scroll to position [0, 0]
type input "CONVOCATION"
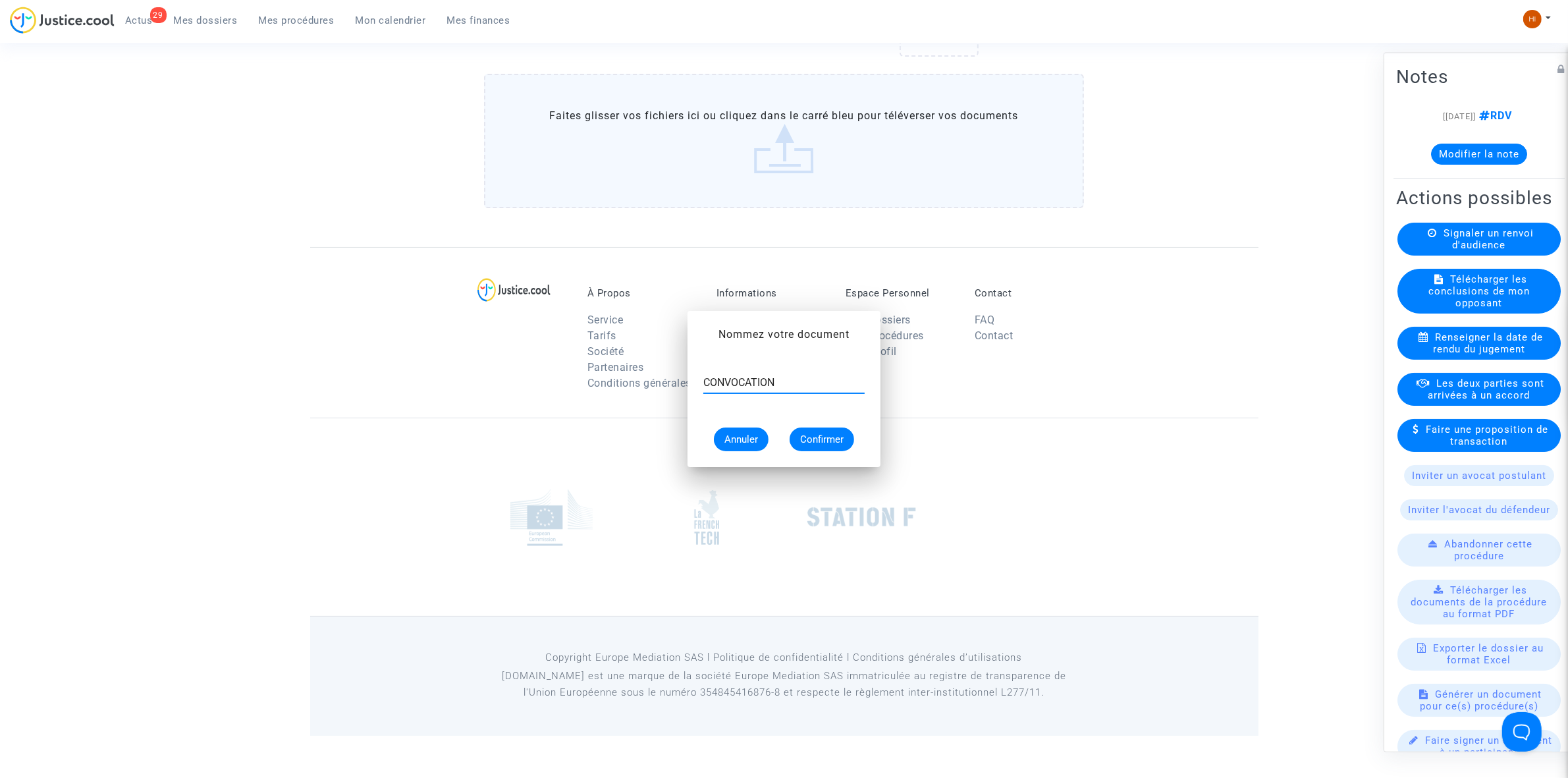
scroll to position [941, 0]
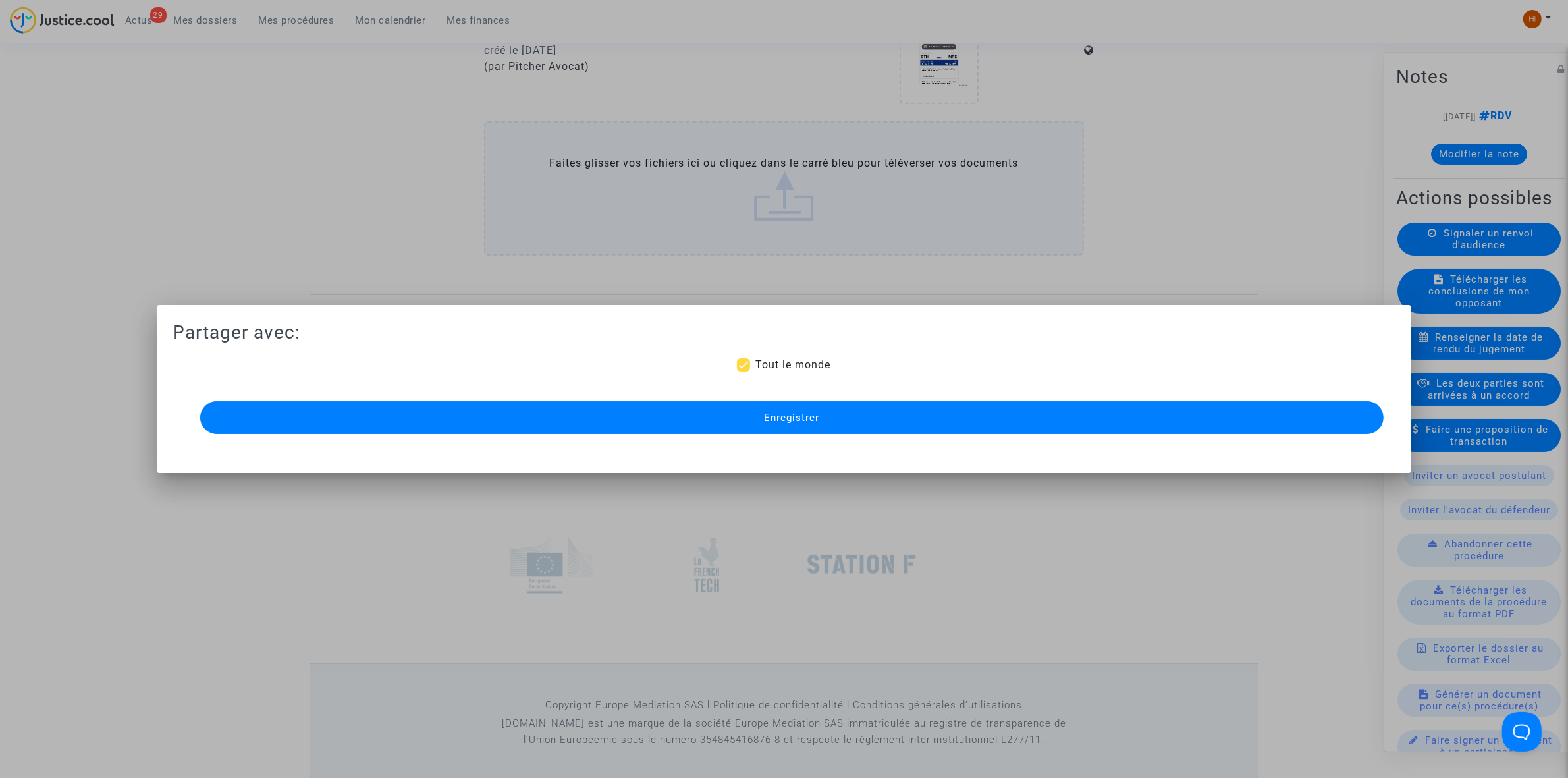
click at [827, 422] on button "Enregistrer" at bounding box center [792, 417] width 1184 height 33
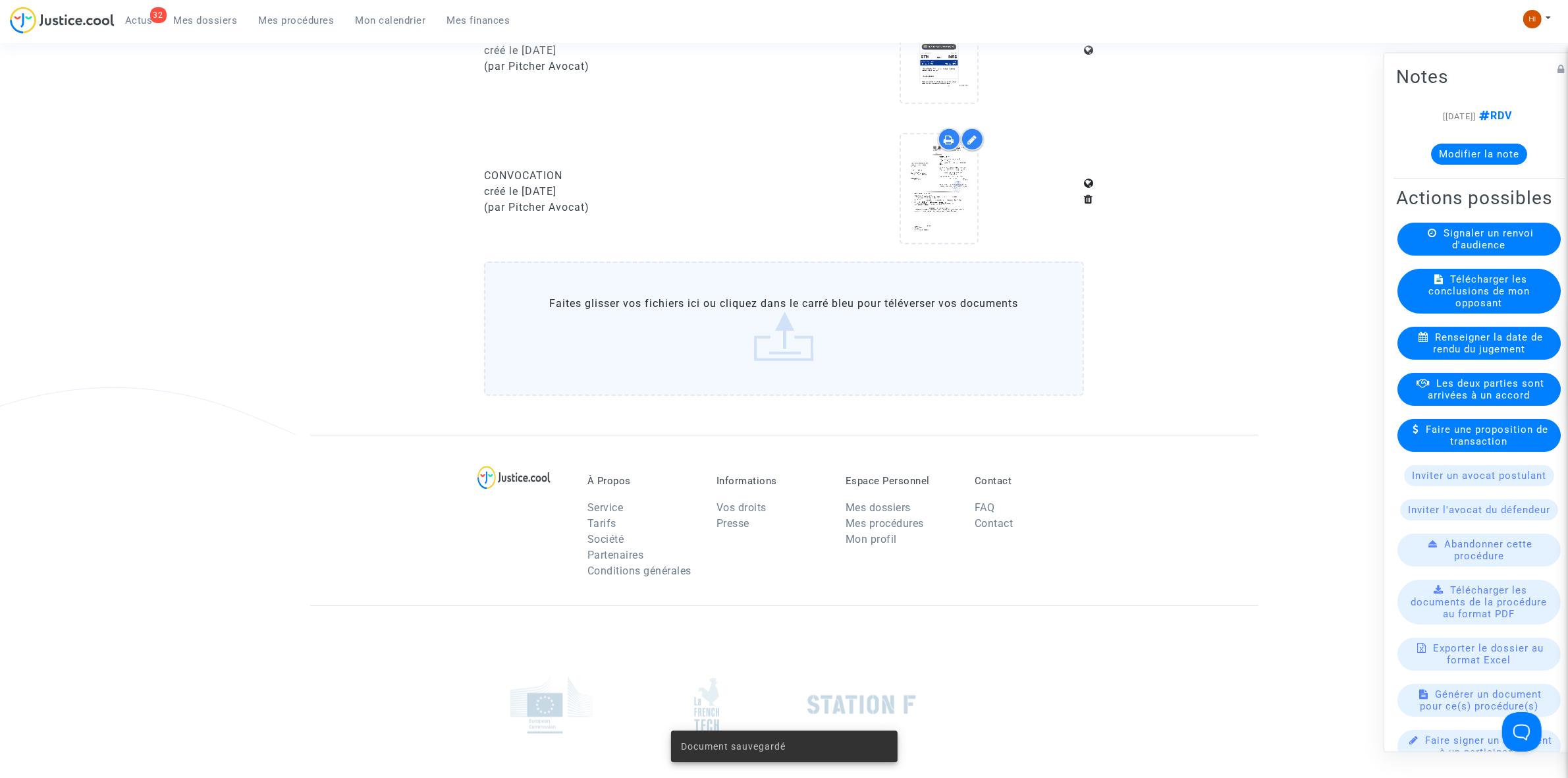
click at [308, 21] on span "Mes procédures" at bounding box center [296, 21] width 76 height 12
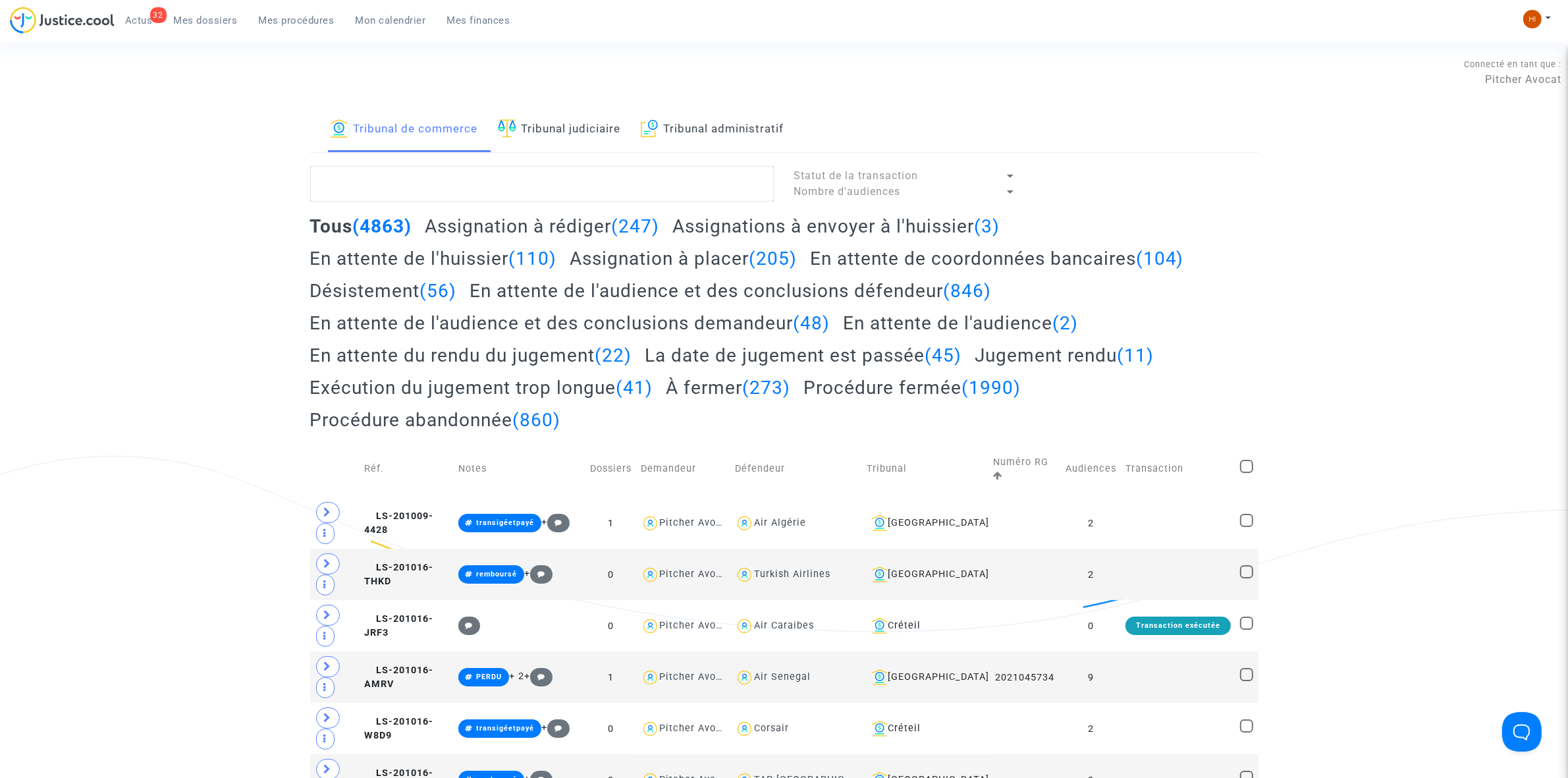
click at [574, 130] on link "Tribunal judiciaire" at bounding box center [560, 130] width 123 height 45
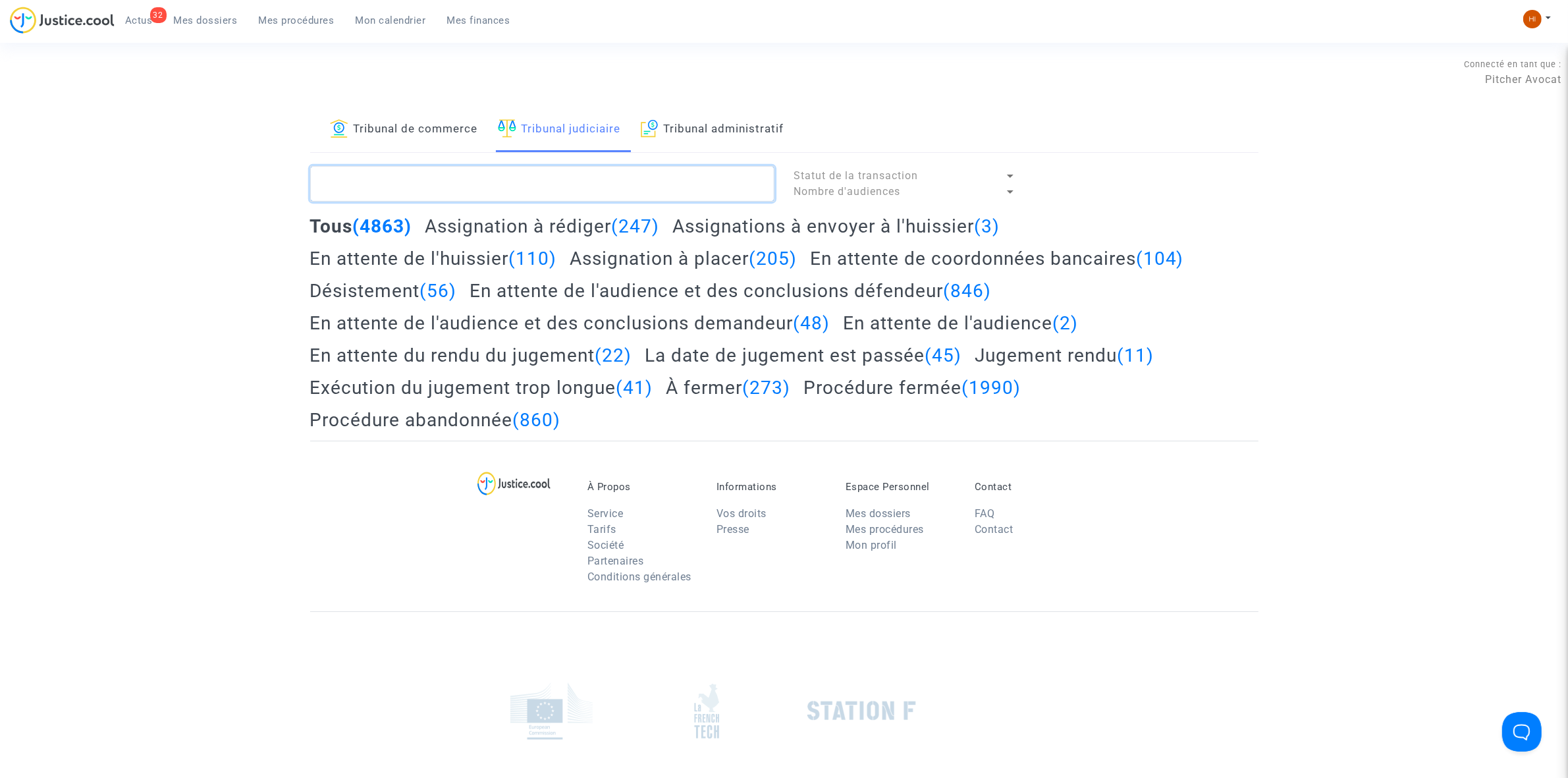
click at [504, 189] on textarea at bounding box center [542, 183] width 464 height 36
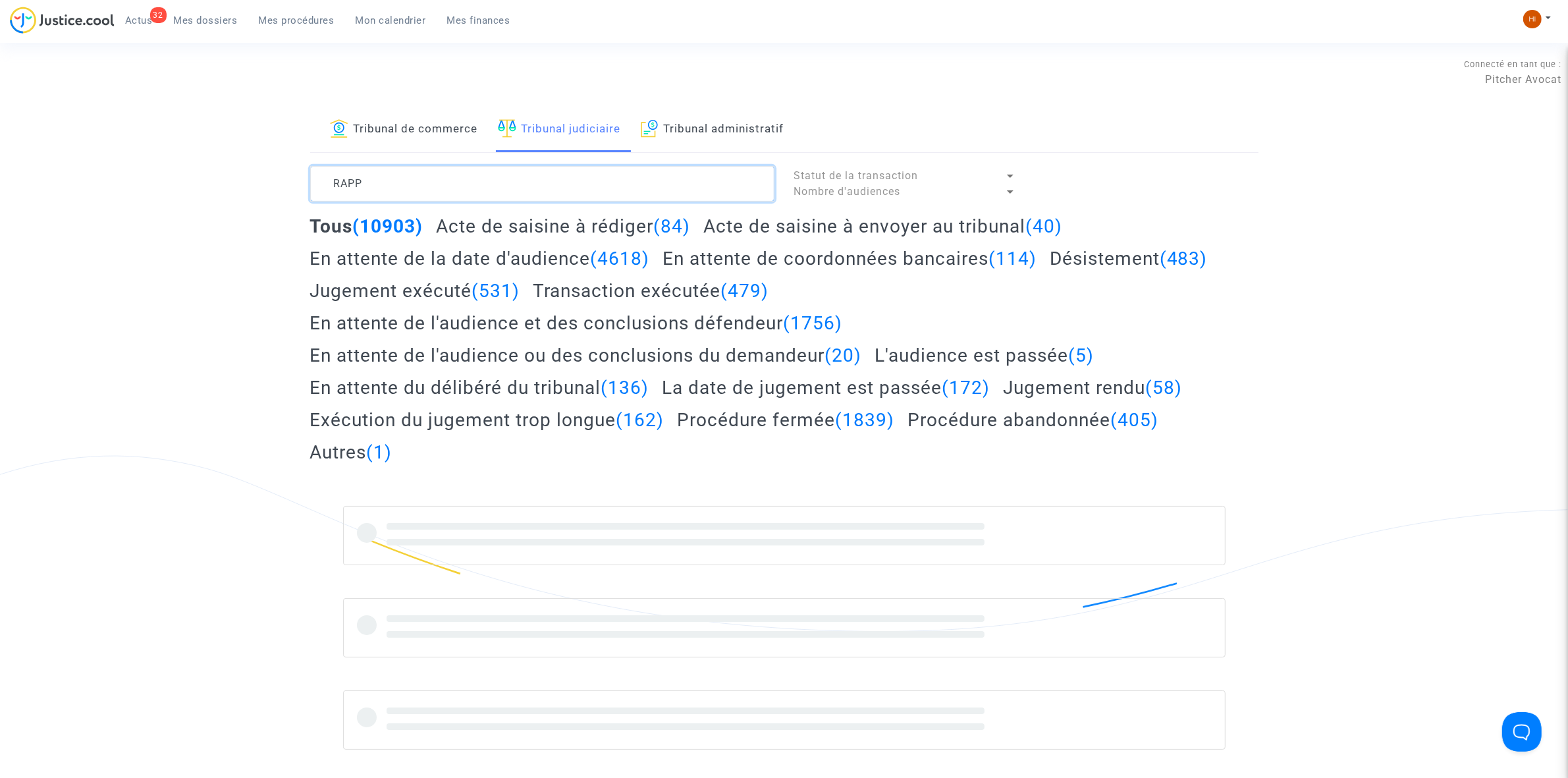
type textarea "RAPP"
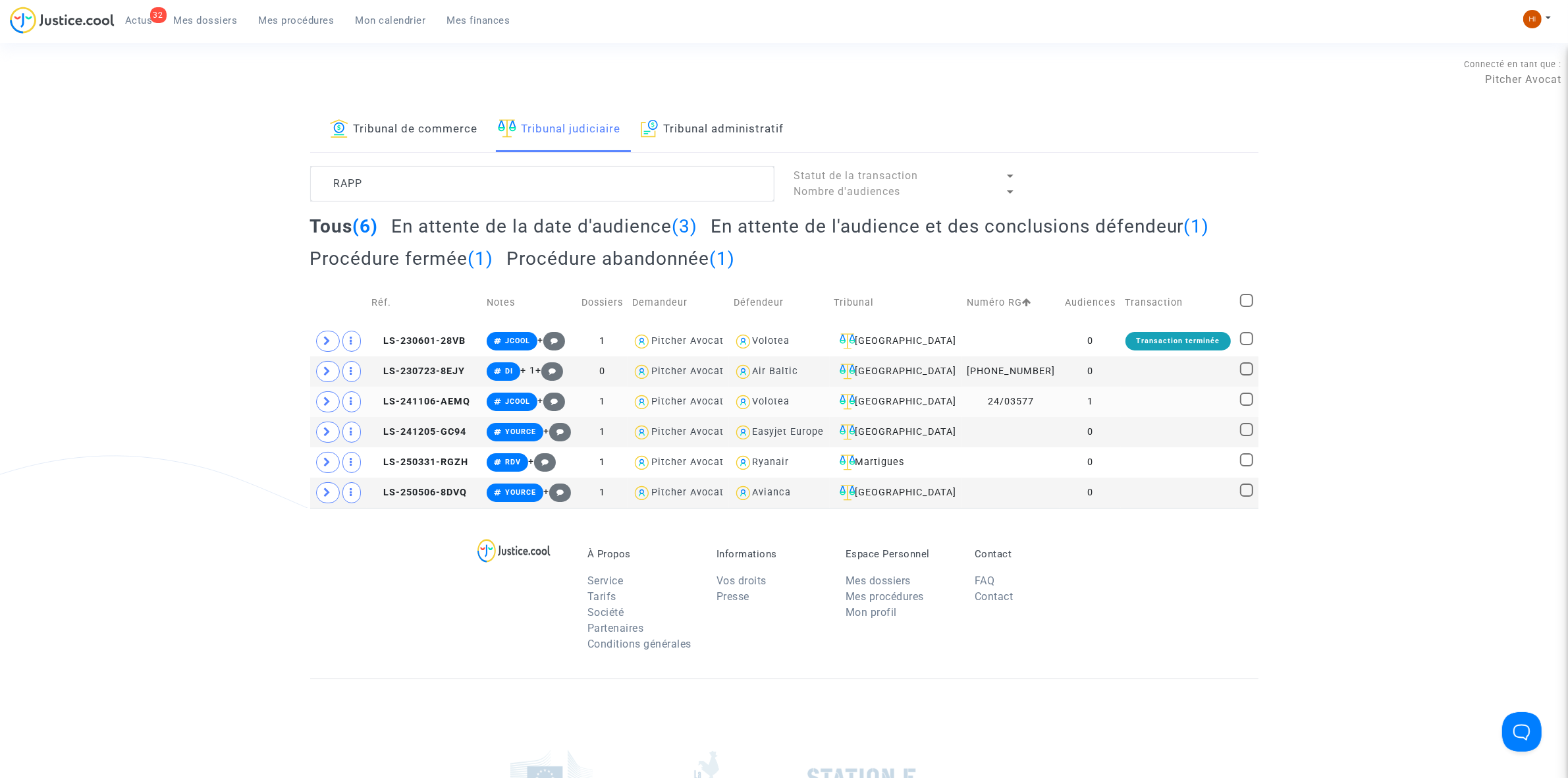
drag, startPoint x: 455, startPoint y: 469, endPoint x: 863, endPoint y: 390, distance: 415.6
click at [535, 452] on tr "LS-250331-RGZH RDV + 1 Pitcher Avocat Ryanair Martigues 0" at bounding box center [784, 462] width 948 height 30
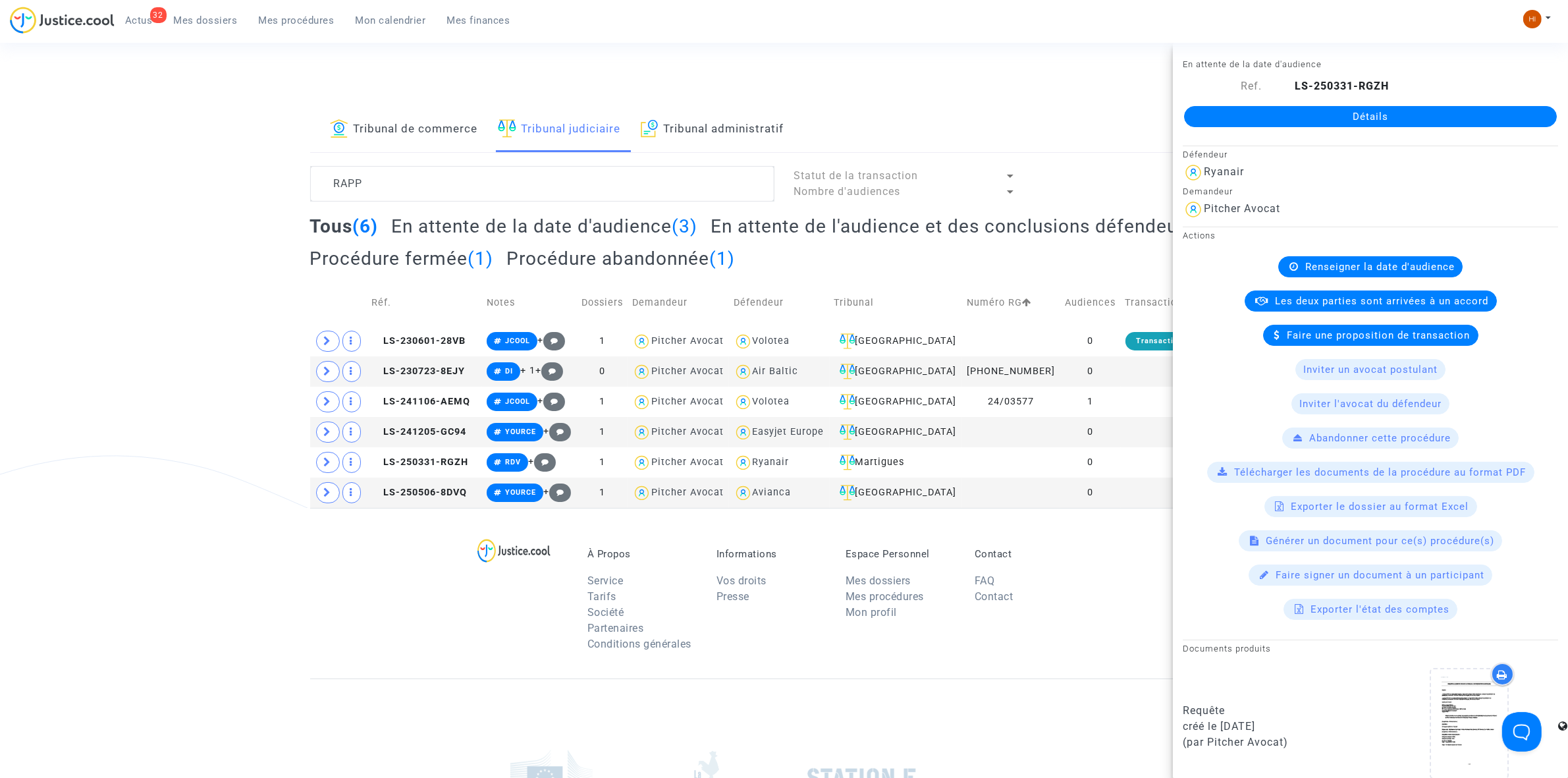
click at [1494, 112] on link "Détails" at bounding box center [1371, 116] width 373 height 21
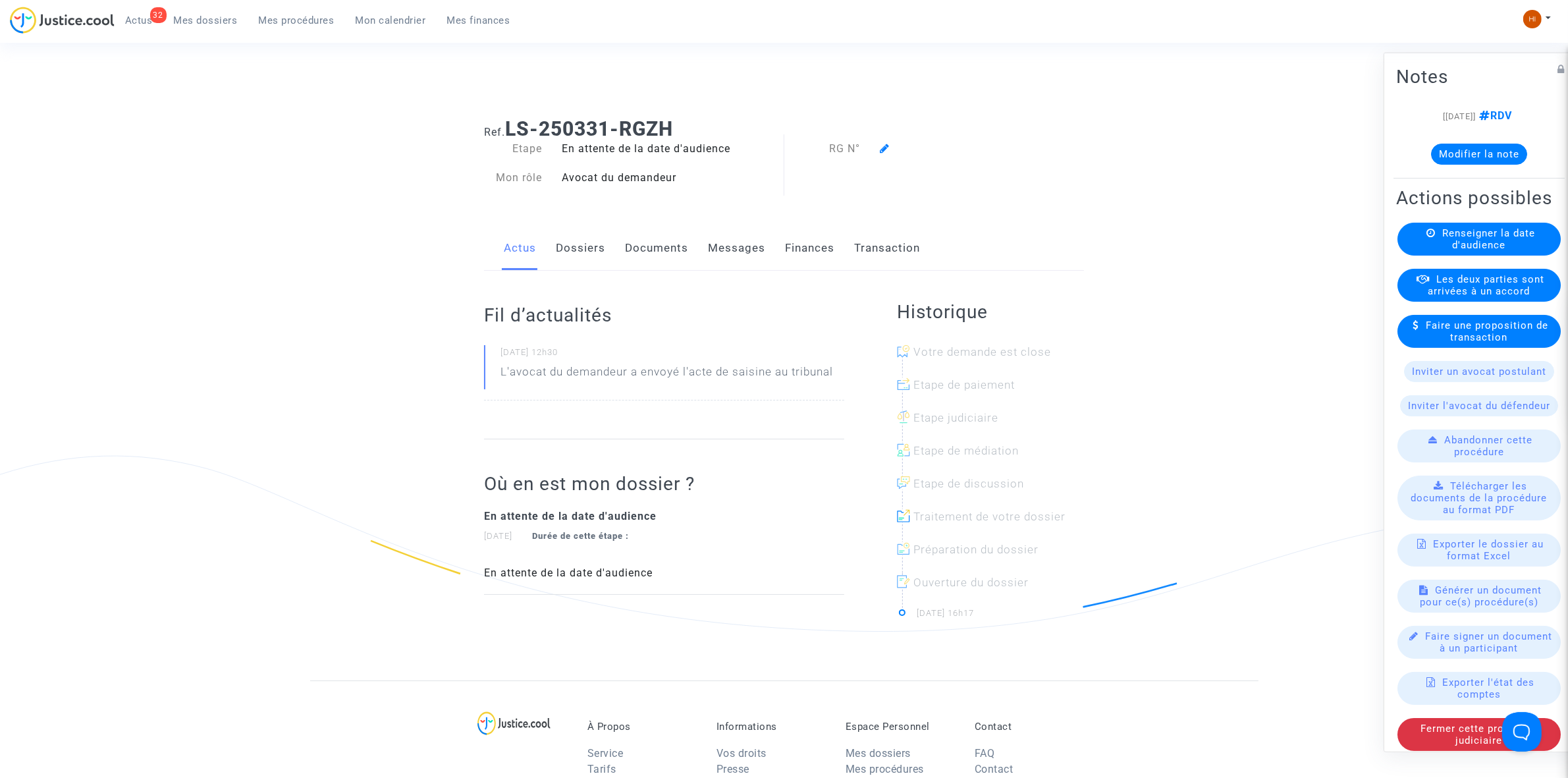
click at [1493, 247] on div "Renseigner la date d'audience" at bounding box center [1479, 238] width 163 height 33
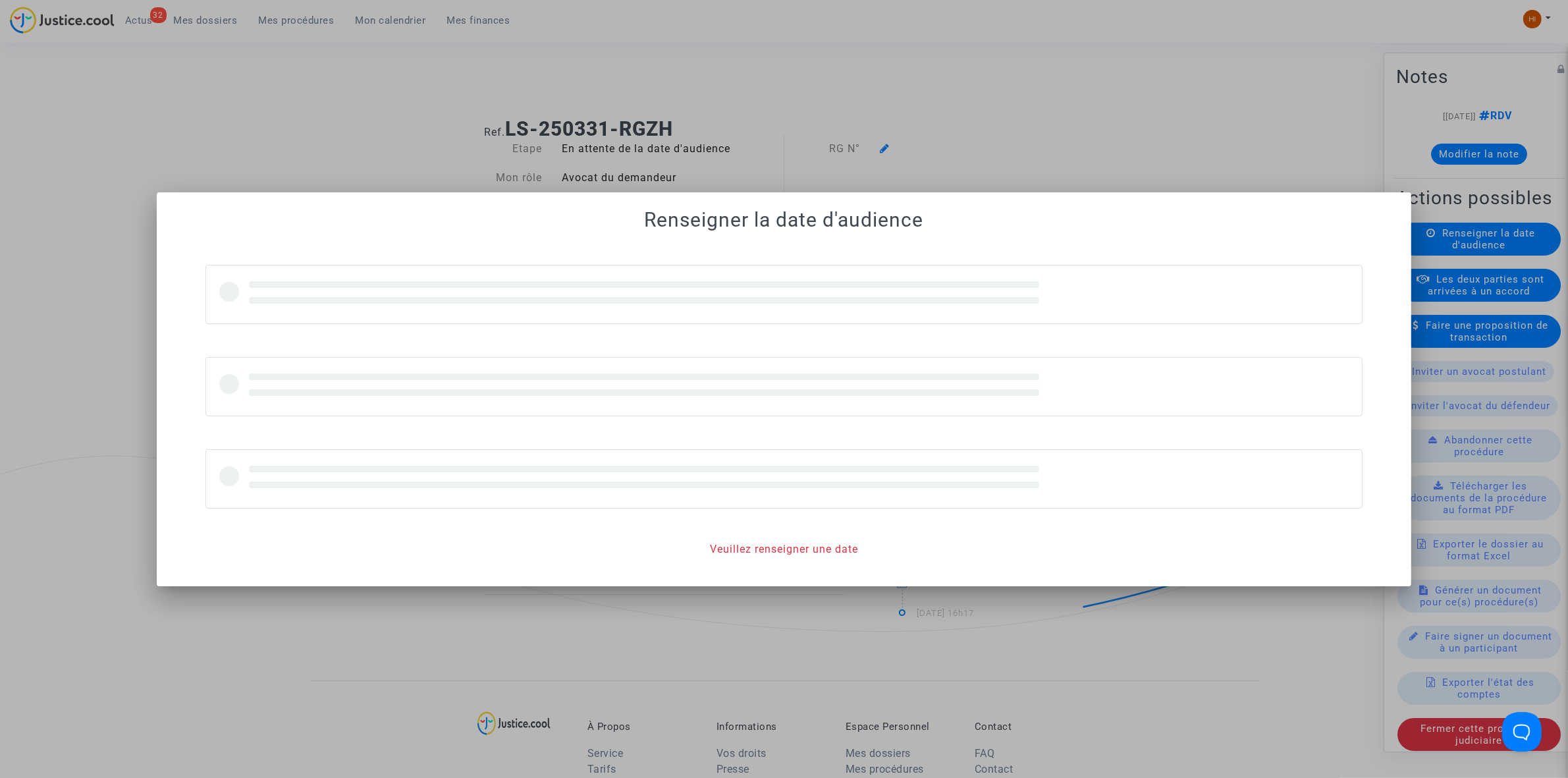
click at [1486, 261] on div at bounding box center [784, 389] width 1568 height 778
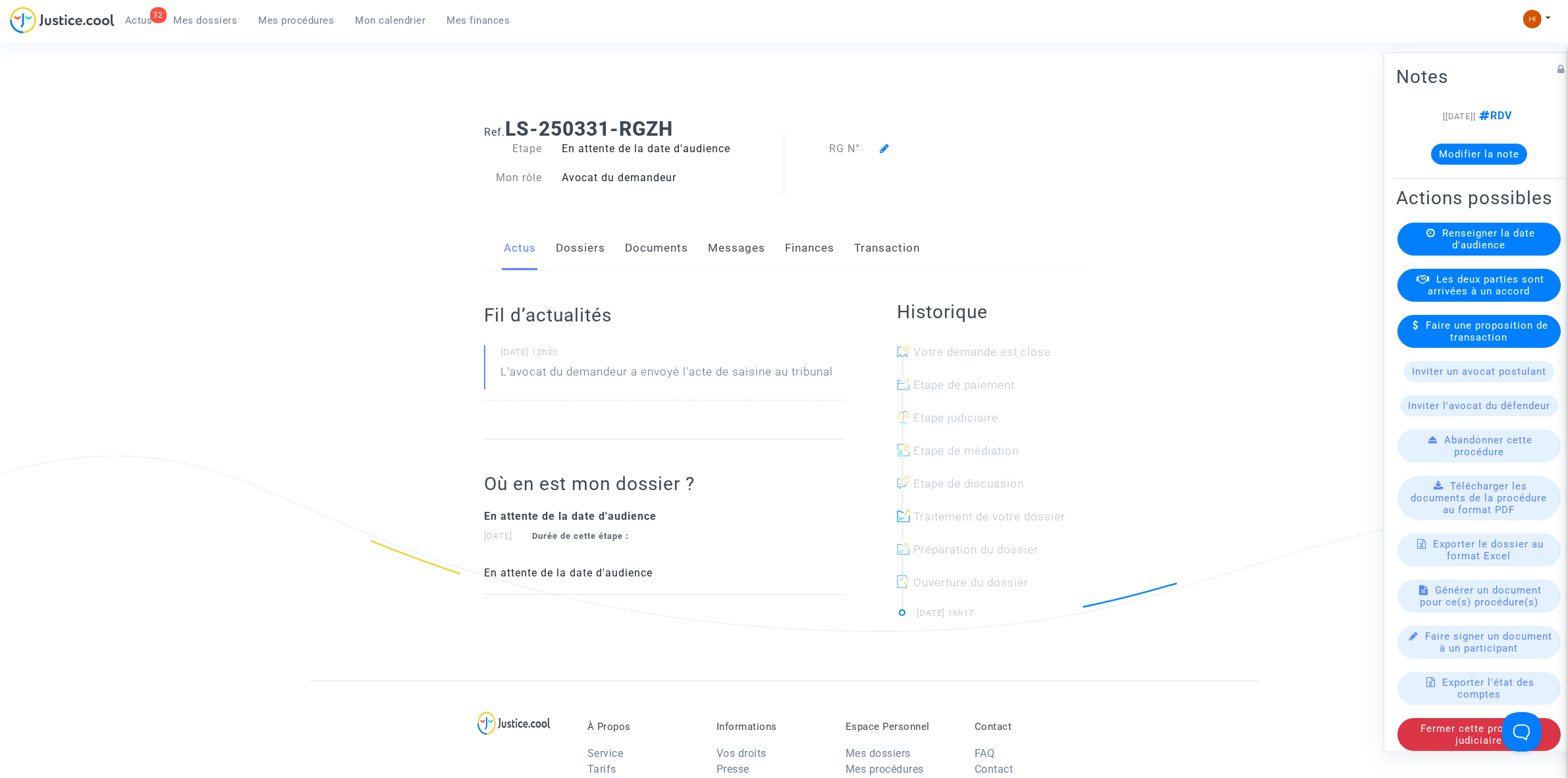
click at [1531, 255] on div "Renseigner la date d'audience" at bounding box center [1479, 238] width 163 height 33
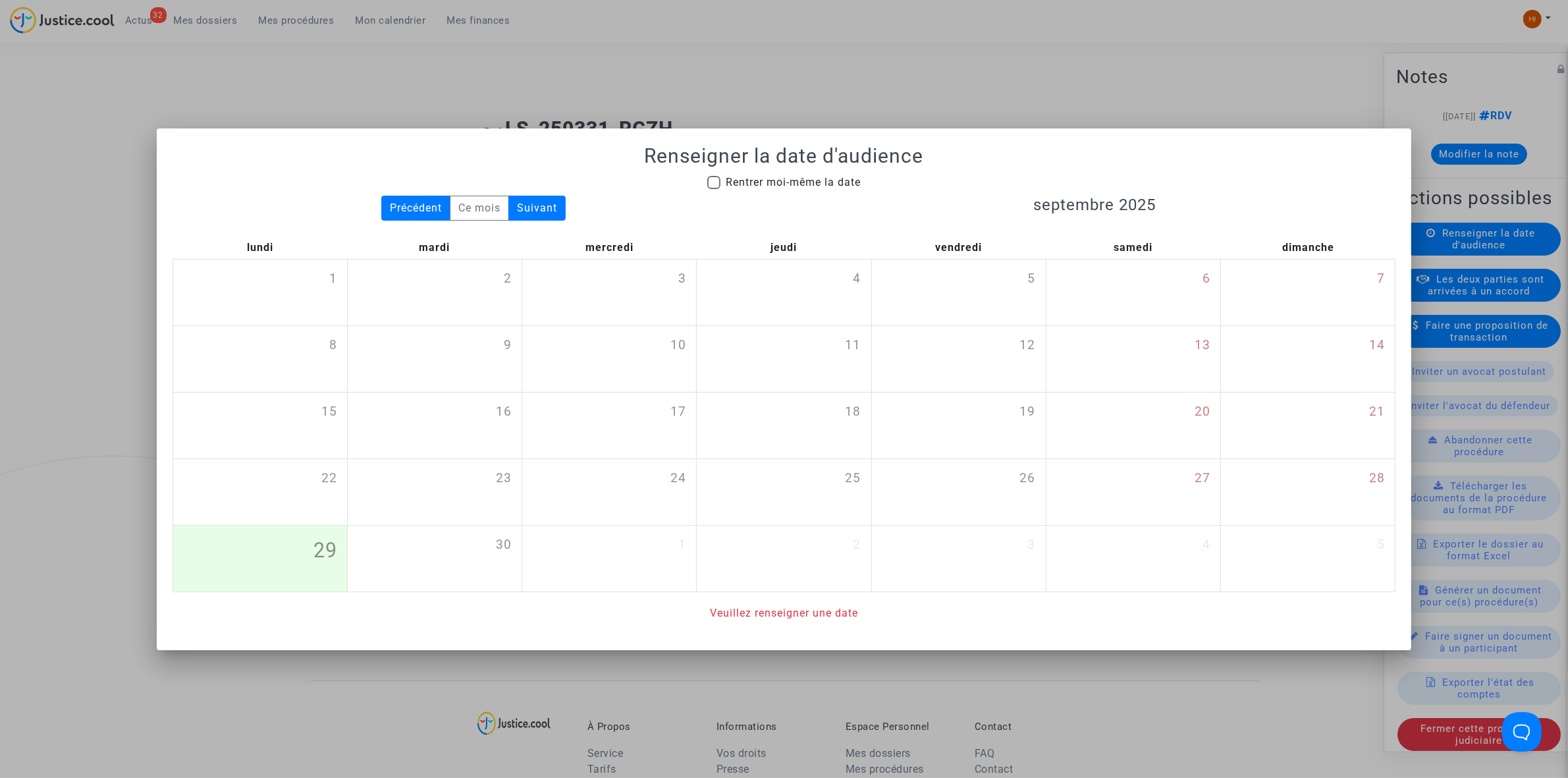
click at [777, 186] on span "Rentrer moi-même la date" at bounding box center [793, 182] width 135 height 12
click at [714, 189] on input "Rentrer moi-même la date" at bounding box center [714, 189] width 1 height 1
checkbox input "true"
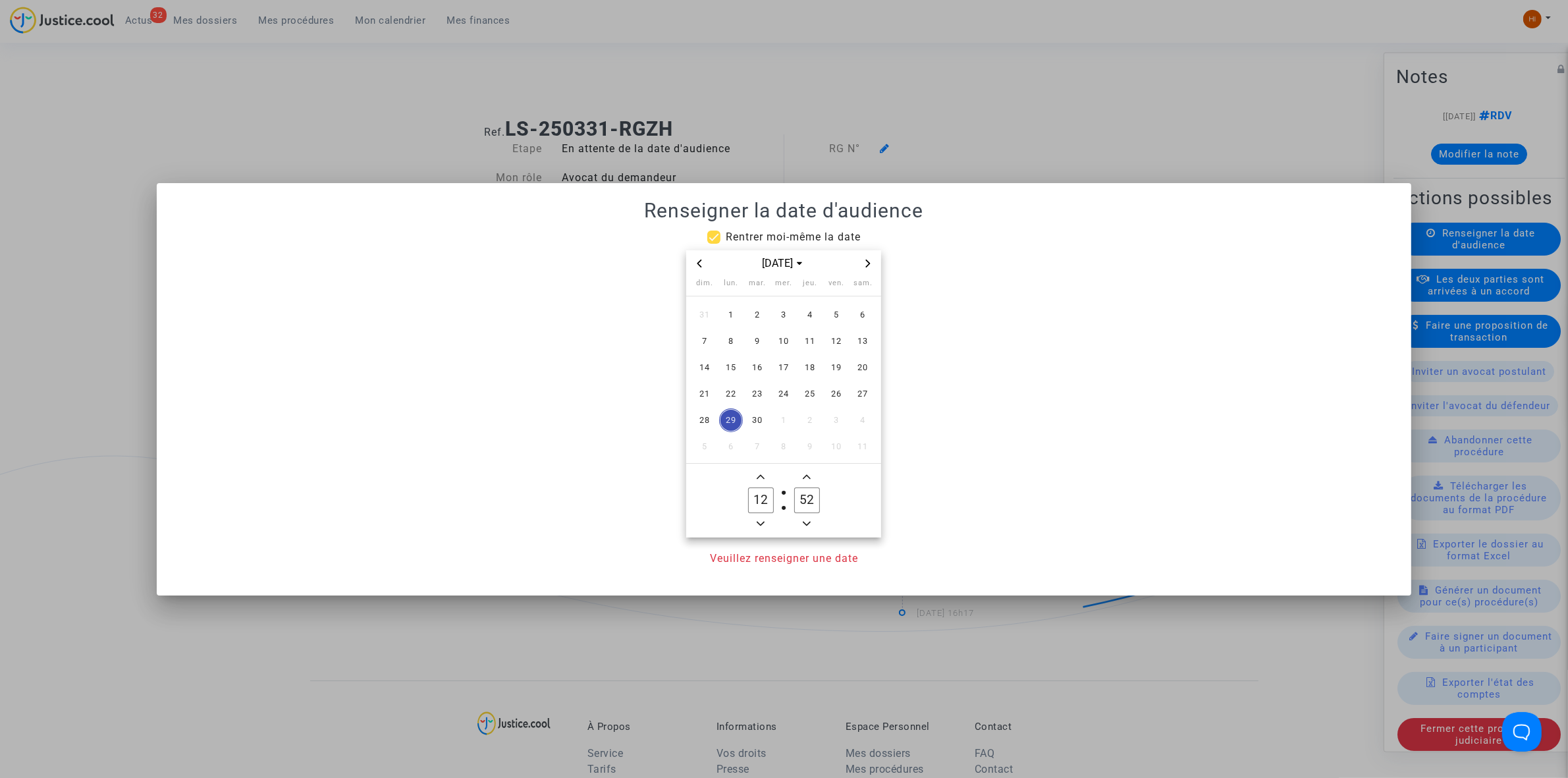
click at [860, 248] on mat-checkbox "Rentrer moi-même la date" at bounding box center [784, 240] width 154 height 21
click at [863, 258] on span "Next month" at bounding box center [868, 263] width 16 height 16
click at [867, 260] on icon "Next month" at bounding box center [867, 263] width 4 height 8
click at [738, 368] on span "15" at bounding box center [731, 367] width 23 height 23
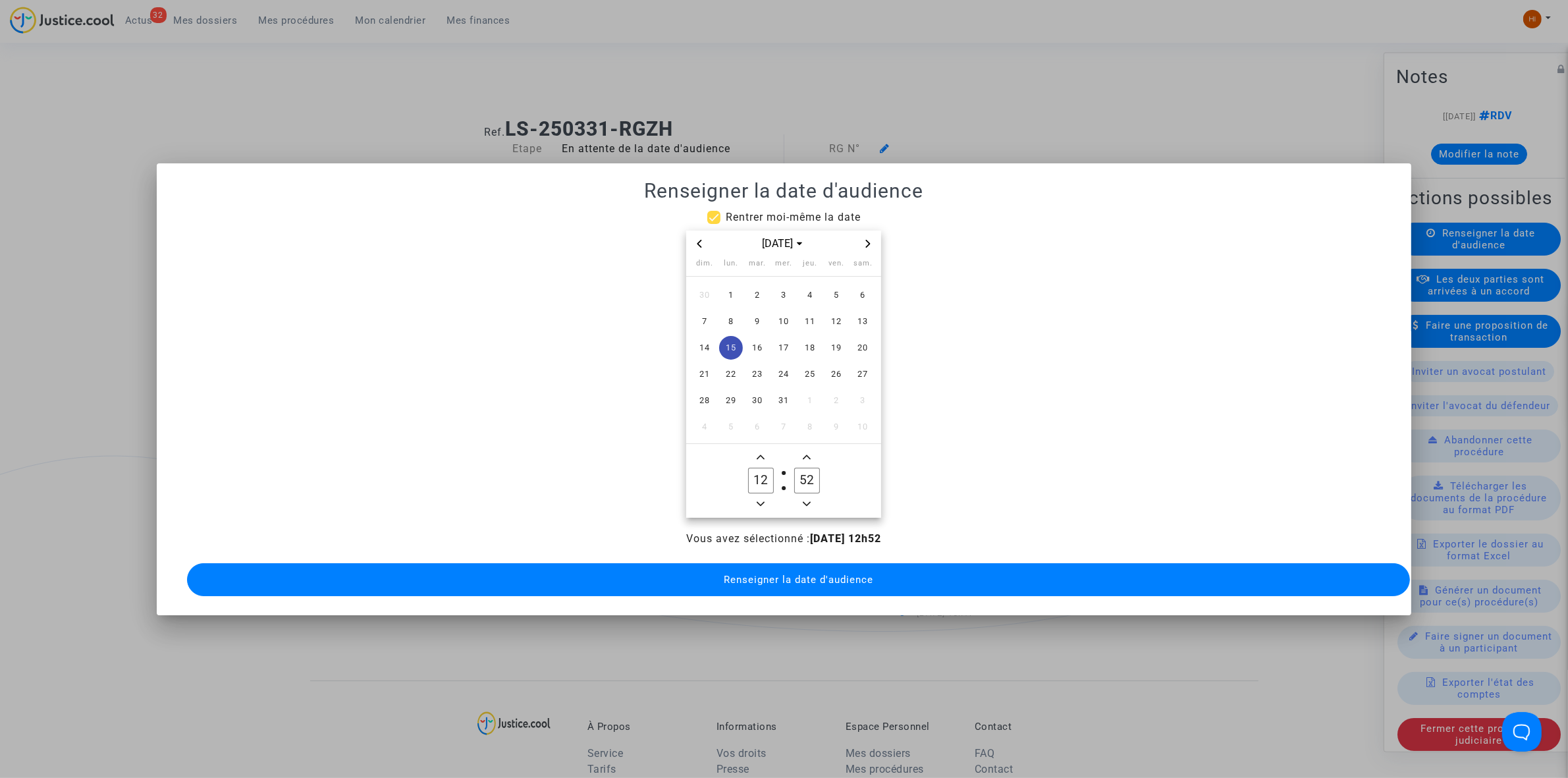
click at [763, 439] on div "dim. lun. mar. mer. jeu. ven. sam. 30 1 2 3 4 5 6 7 8 9 10 11 12 13 14 15 16 17…" at bounding box center [784, 351] width 195 height 189
click at [761, 449] on span "Add a hour" at bounding box center [761, 457] width 16 height 16
type input "13"
click at [807, 472] on input "52" at bounding box center [807, 480] width 25 height 25
drag, startPoint x: 814, startPoint y: 480, endPoint x: 804, endPoint y: 482, distance: 10.2
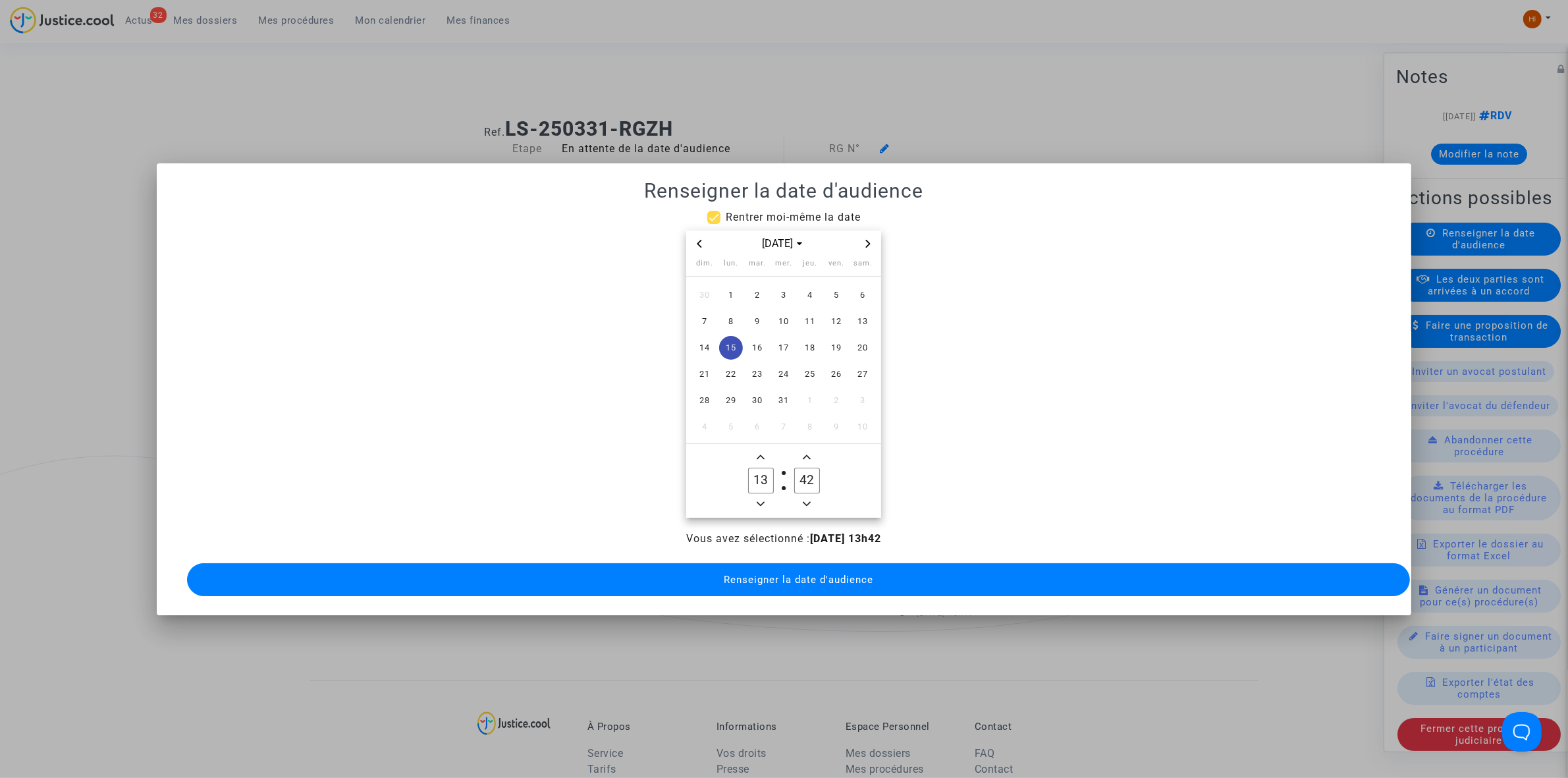
click at [804, 482] on input "42" at bounding box center [807, 480] width 25 height 25
click at [802, 482] on input "42" at bounding box center [807, 480] width 25 height 25
drag, startPoint x: 807, startPoint y: 475, endPoint x: 791, endPoint y: 475, distance: 16.0
click at [791, 475] on label "32 Minute" at bounding box center [807, 481] width 46 height 26
click at [794, 475] on input "32" at bounding box center [807, 480] width 25 height 25
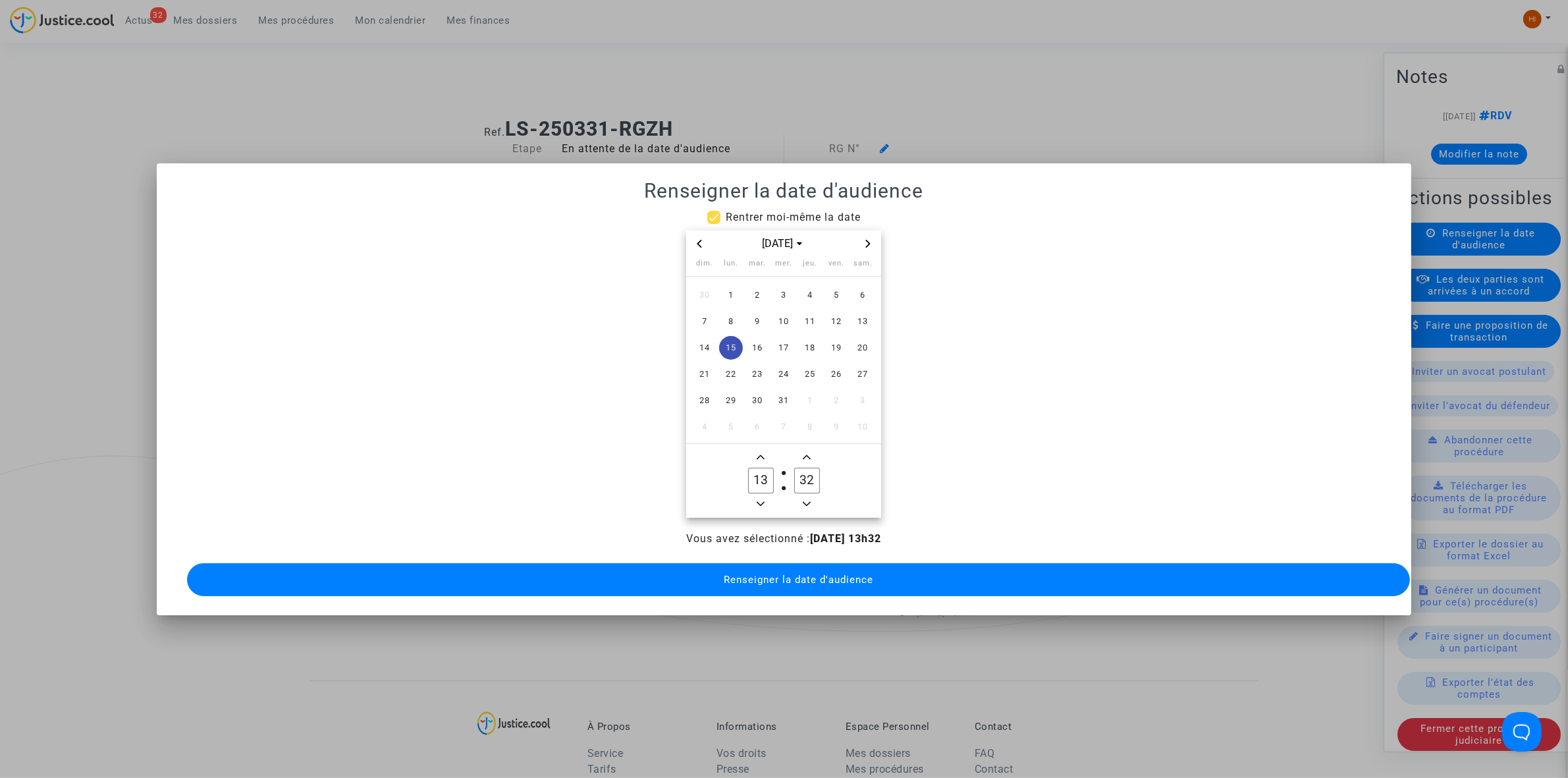
click at [807, 496] on span "Minus a minute" at bounding box center [807, 504] width 16 height 16
type input "30"
click at [794, 581] on button "Renseigner la date d'audience" at bounding box center [798, 580] width 1223 height 33
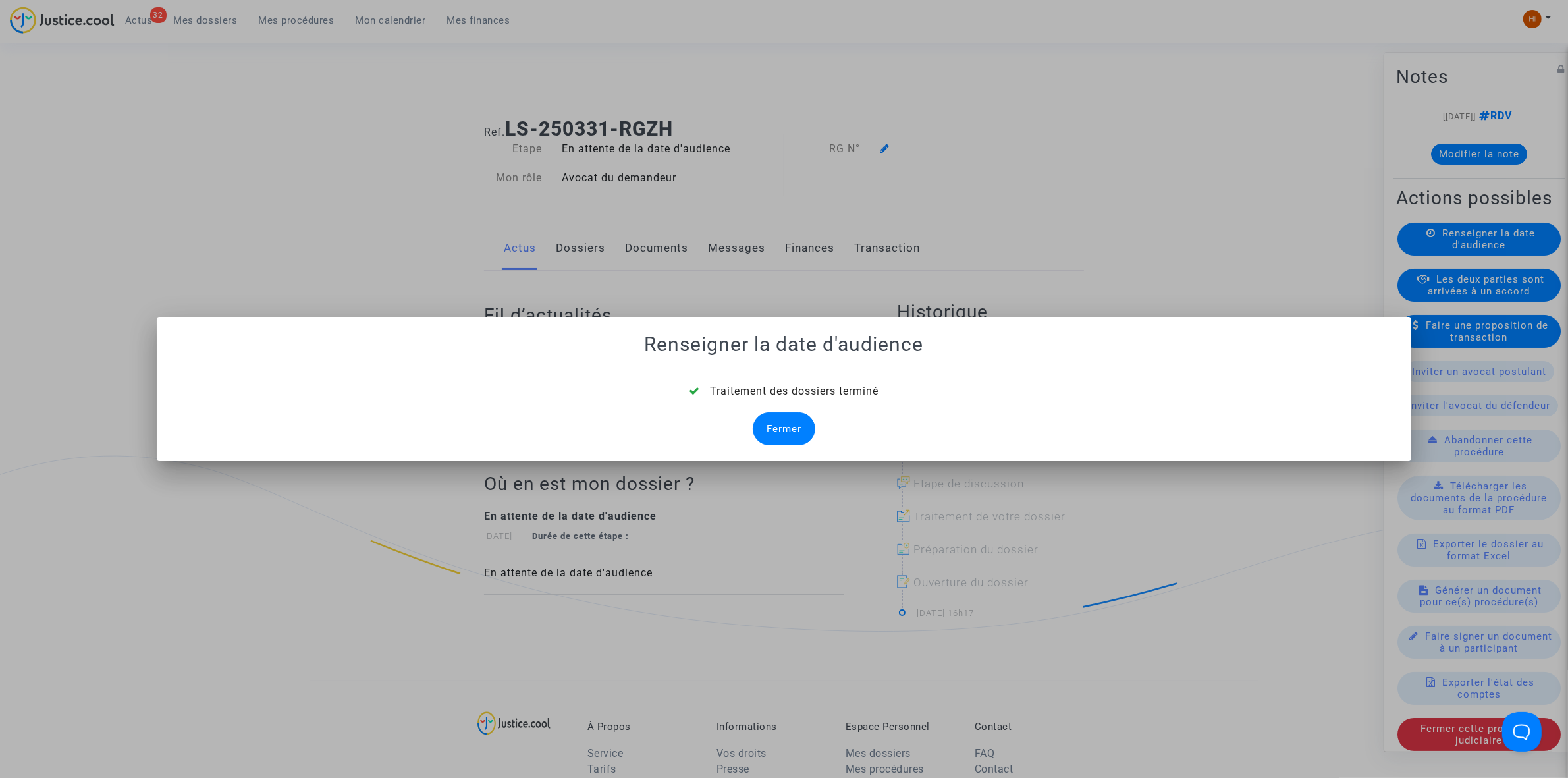
click at [785, 419] on div "Fermer" at bounding box center [784, 429] width 63 height 33
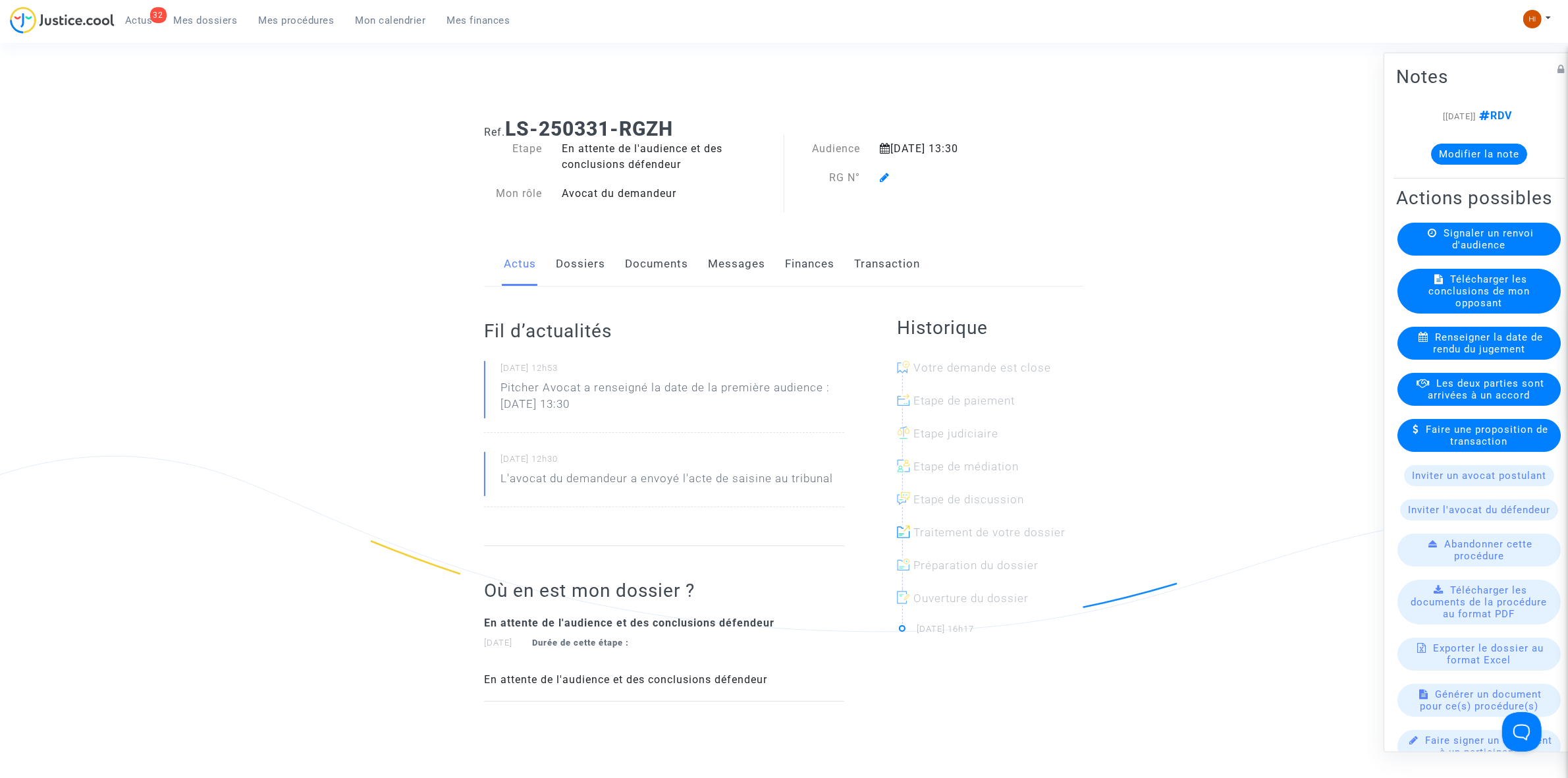
drag, startPoint x: 588, startPoint y: 259, endPoint x: 608, endPoint y: 254, distance: 20.6
click at [589, 259] on link "Dossiers" at bounding box center [581, 264] width 50 height 43
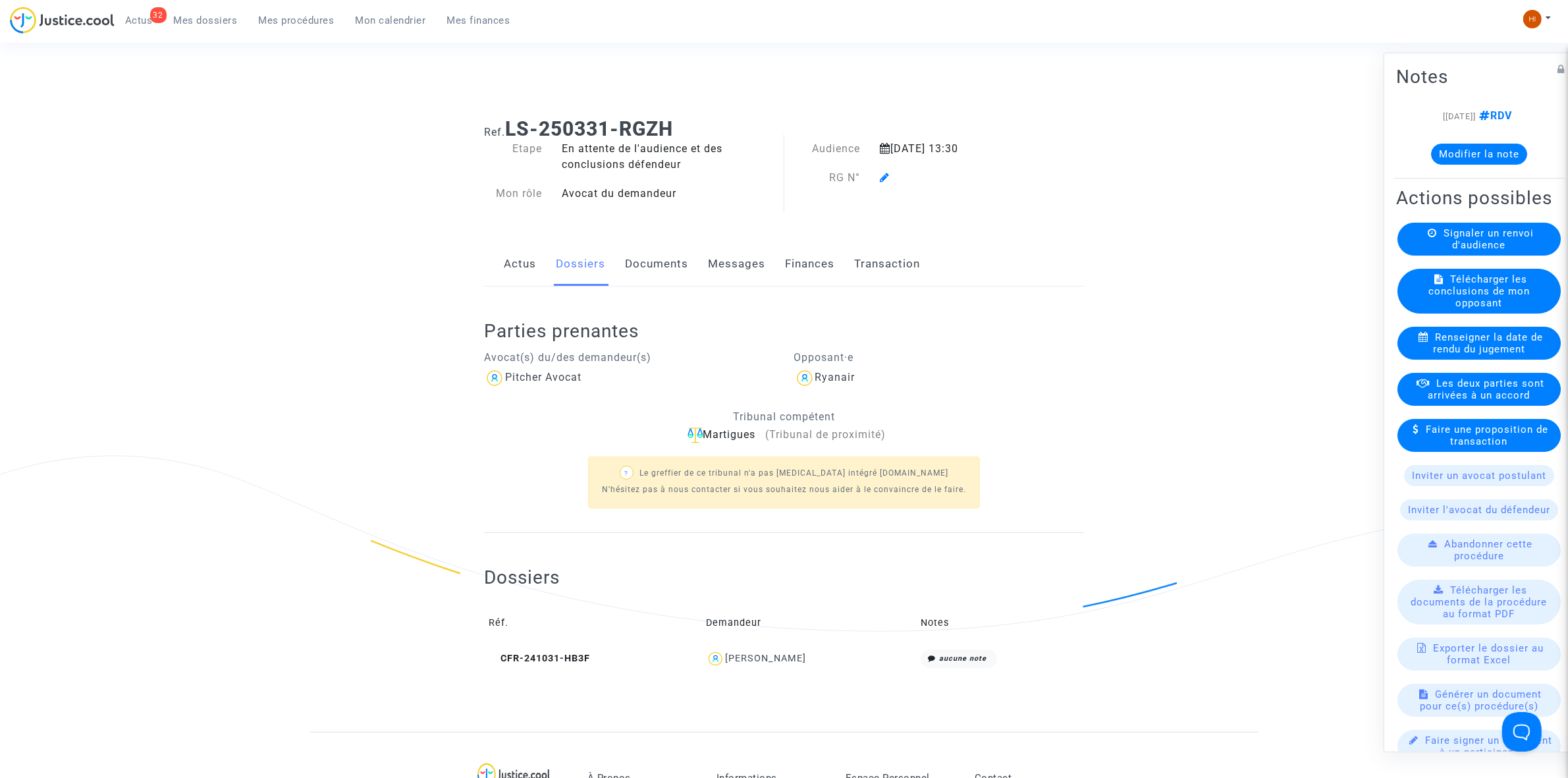
click at [888, 173] on icon at bounding box center [884, 177] width 10 height 10
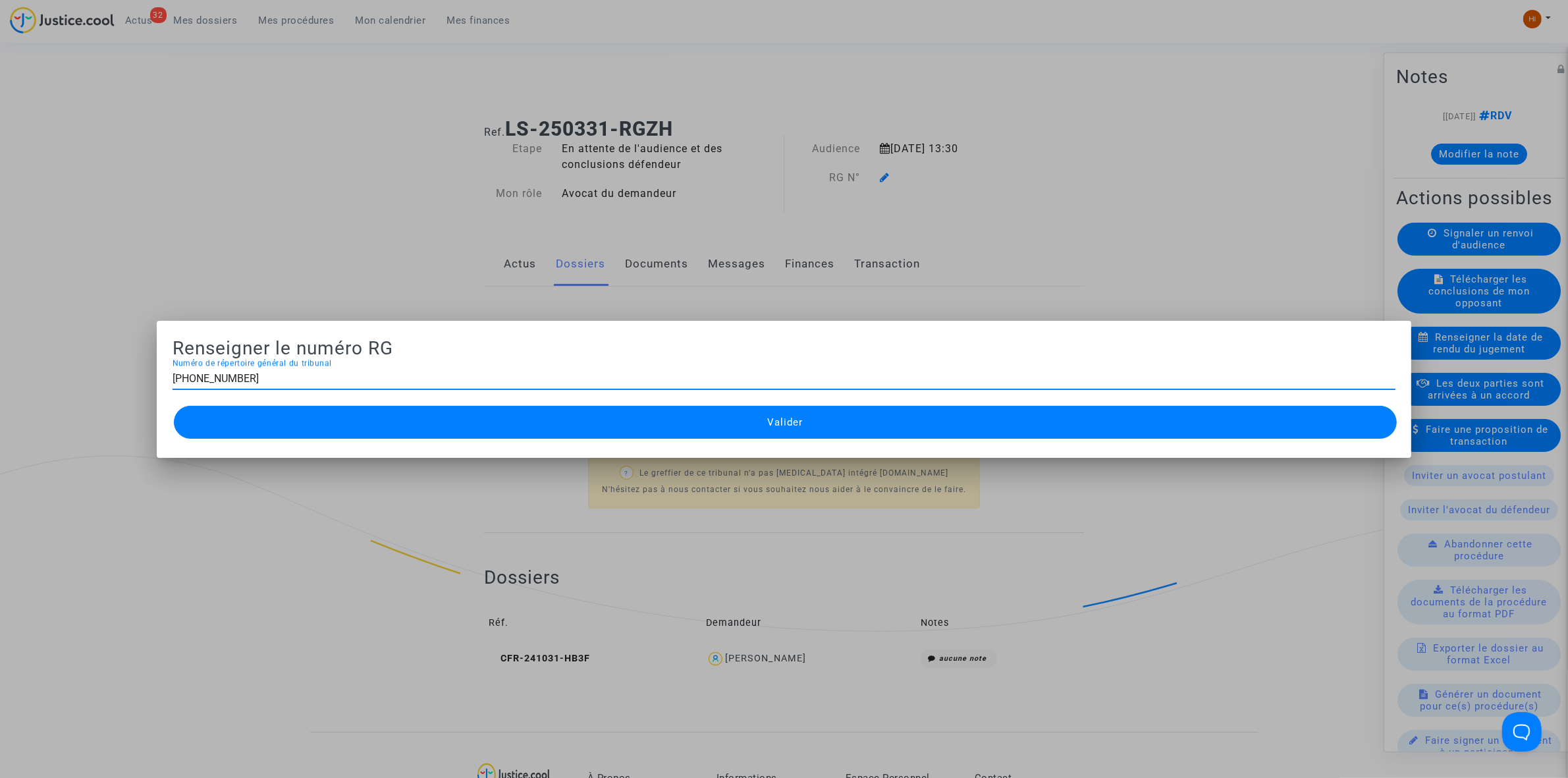
type input "11-25-000795"
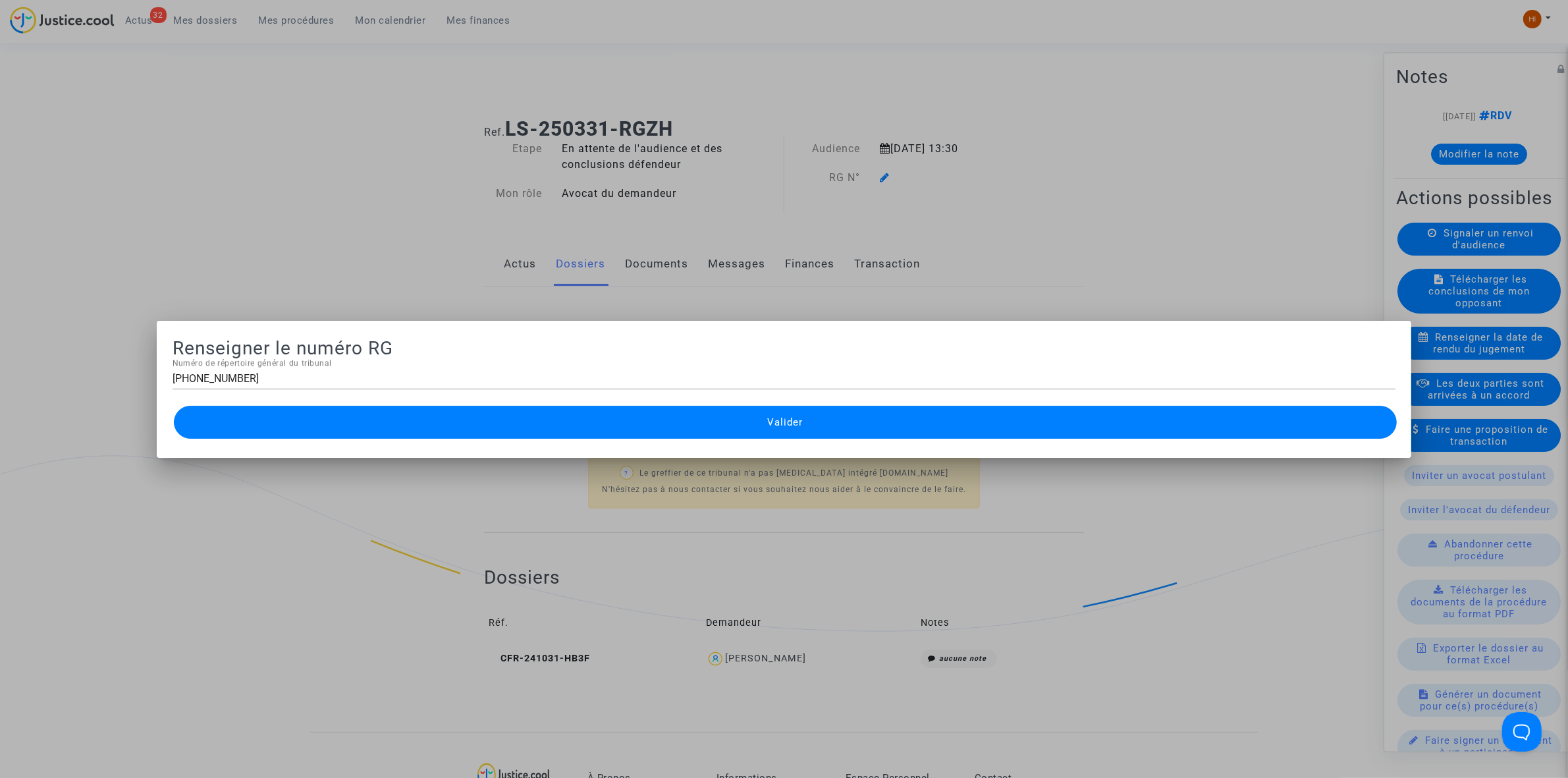
click at [804, 431] on button "Valider" at bounding box center [785, 422] width 1223 height 33
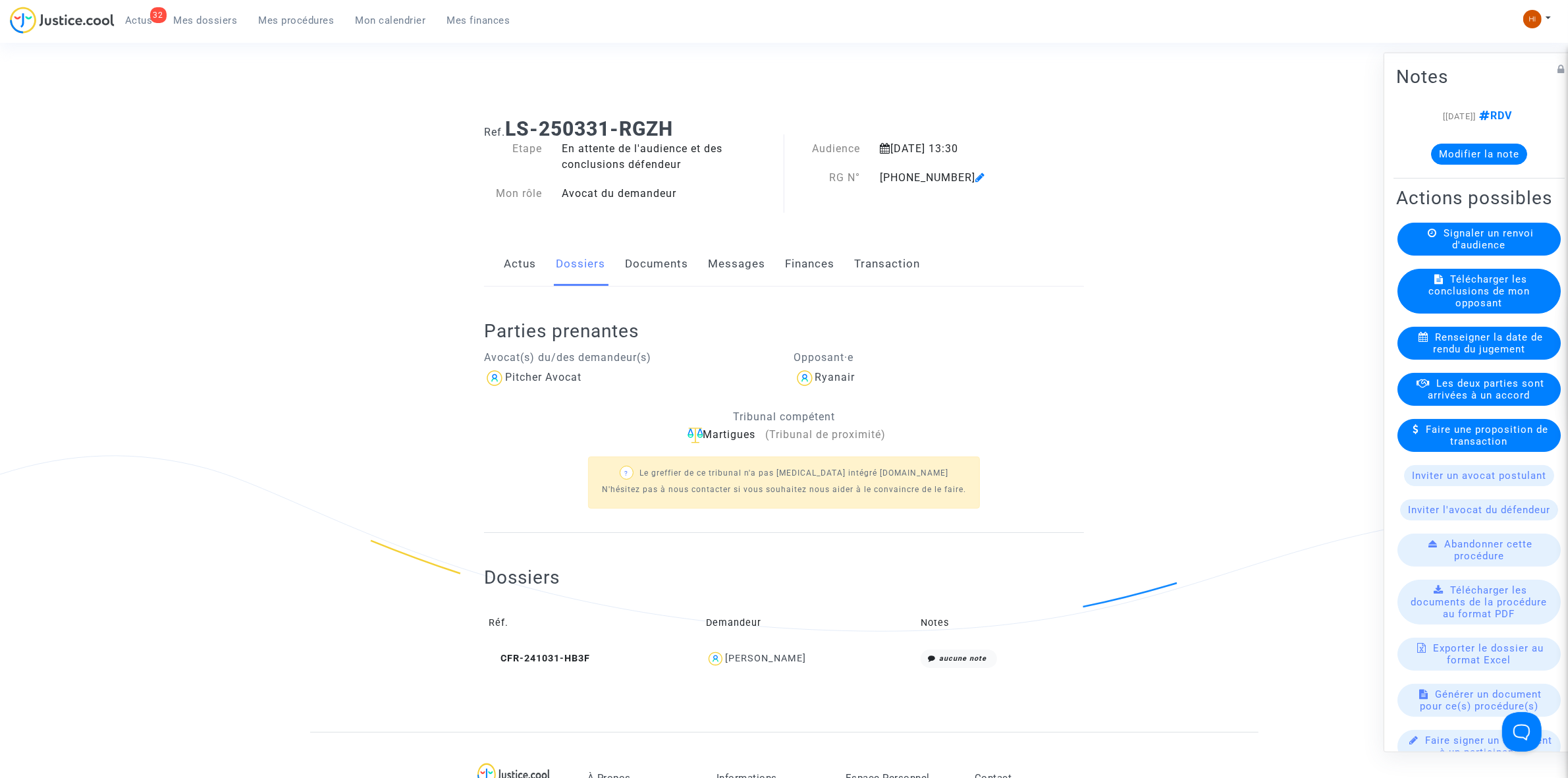
click at [666, 251] on link "Documents" at bounding box center [656, 264] width 63 height 43
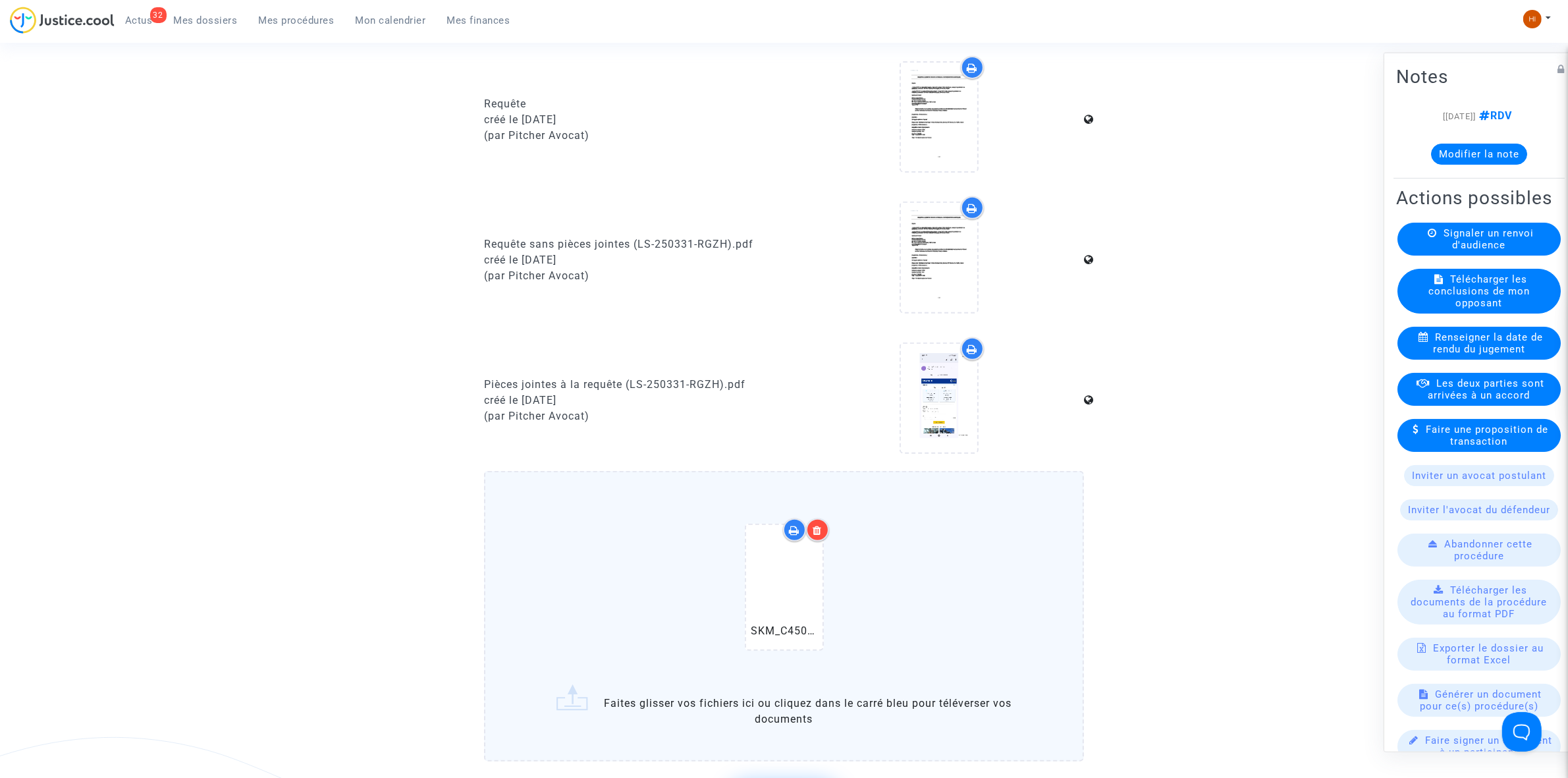
scroll to position [906, 0]
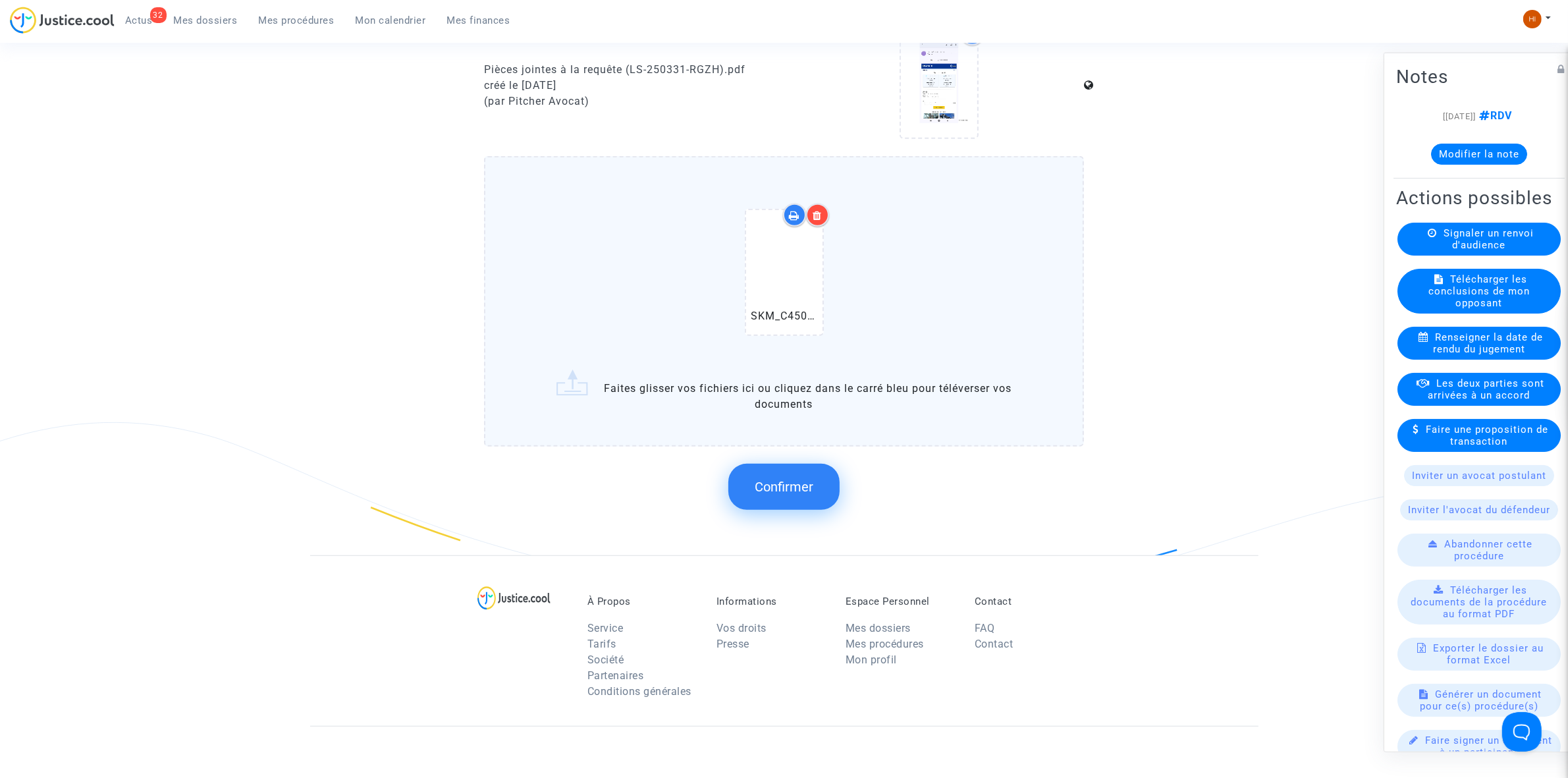
click at [767, 479] on span "Confirmer" at bounding box center [783, 487] width 58 height 16
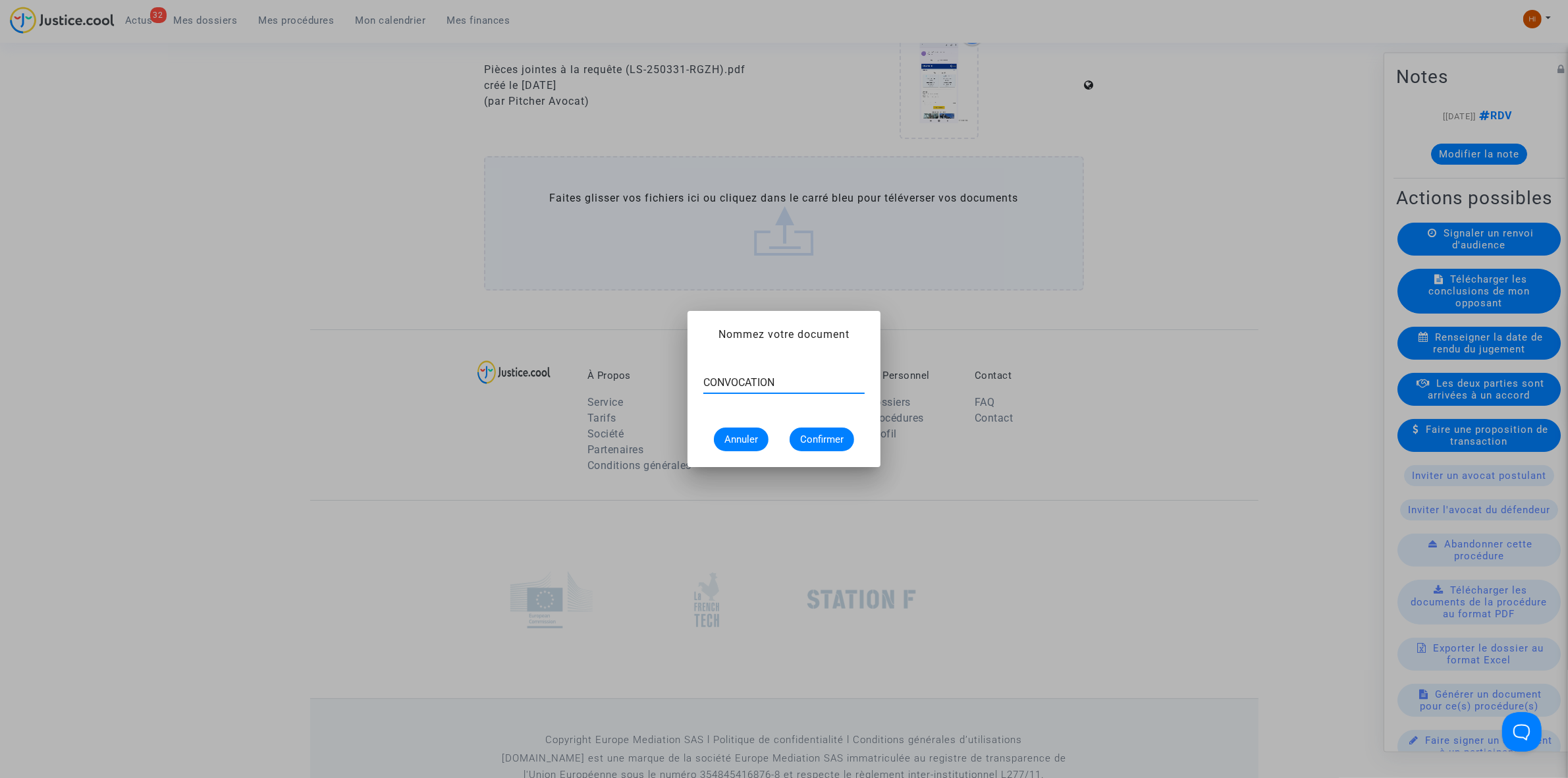
type input "CONVOCATION"
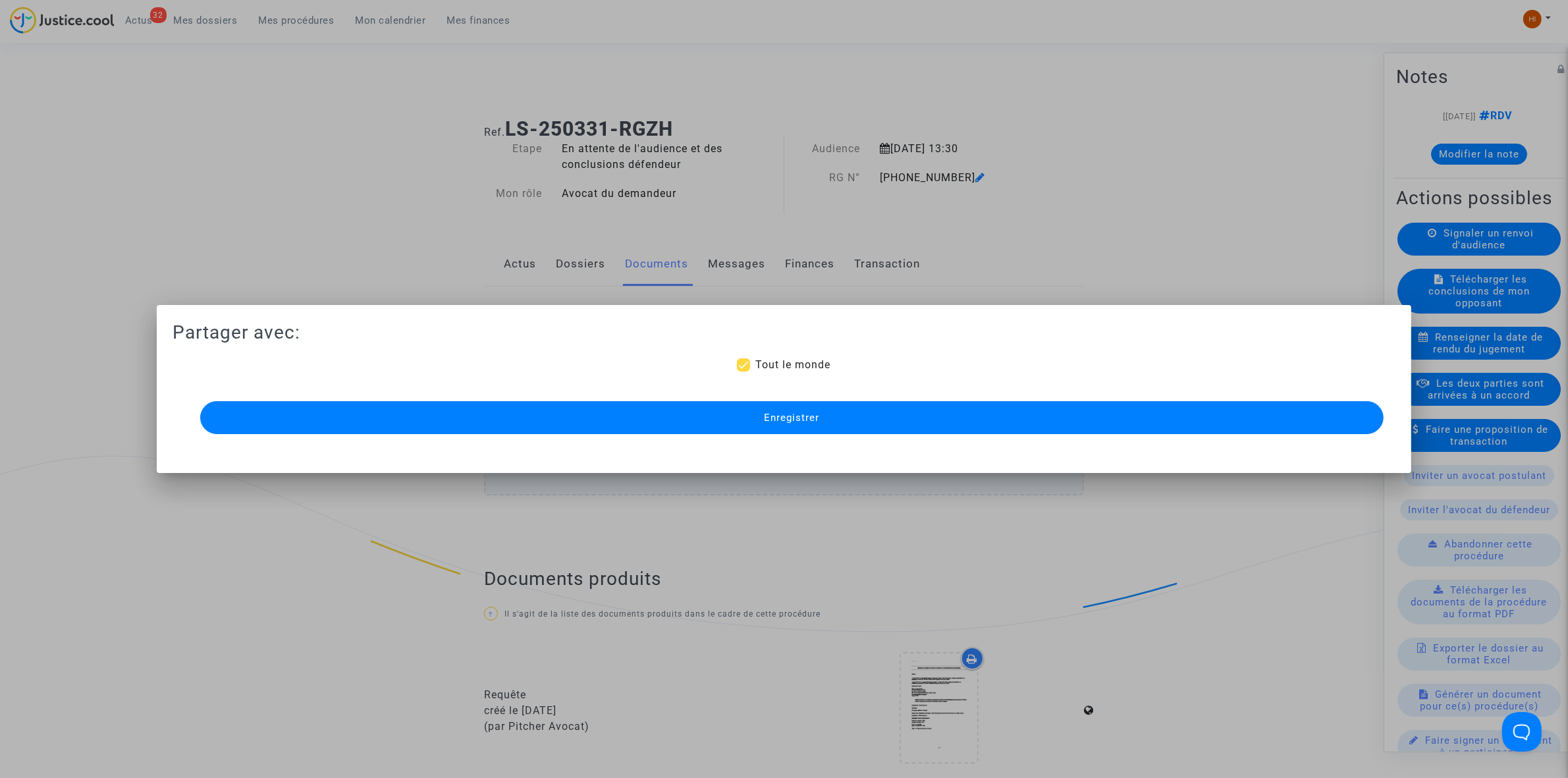
scroll to position [906, 0]
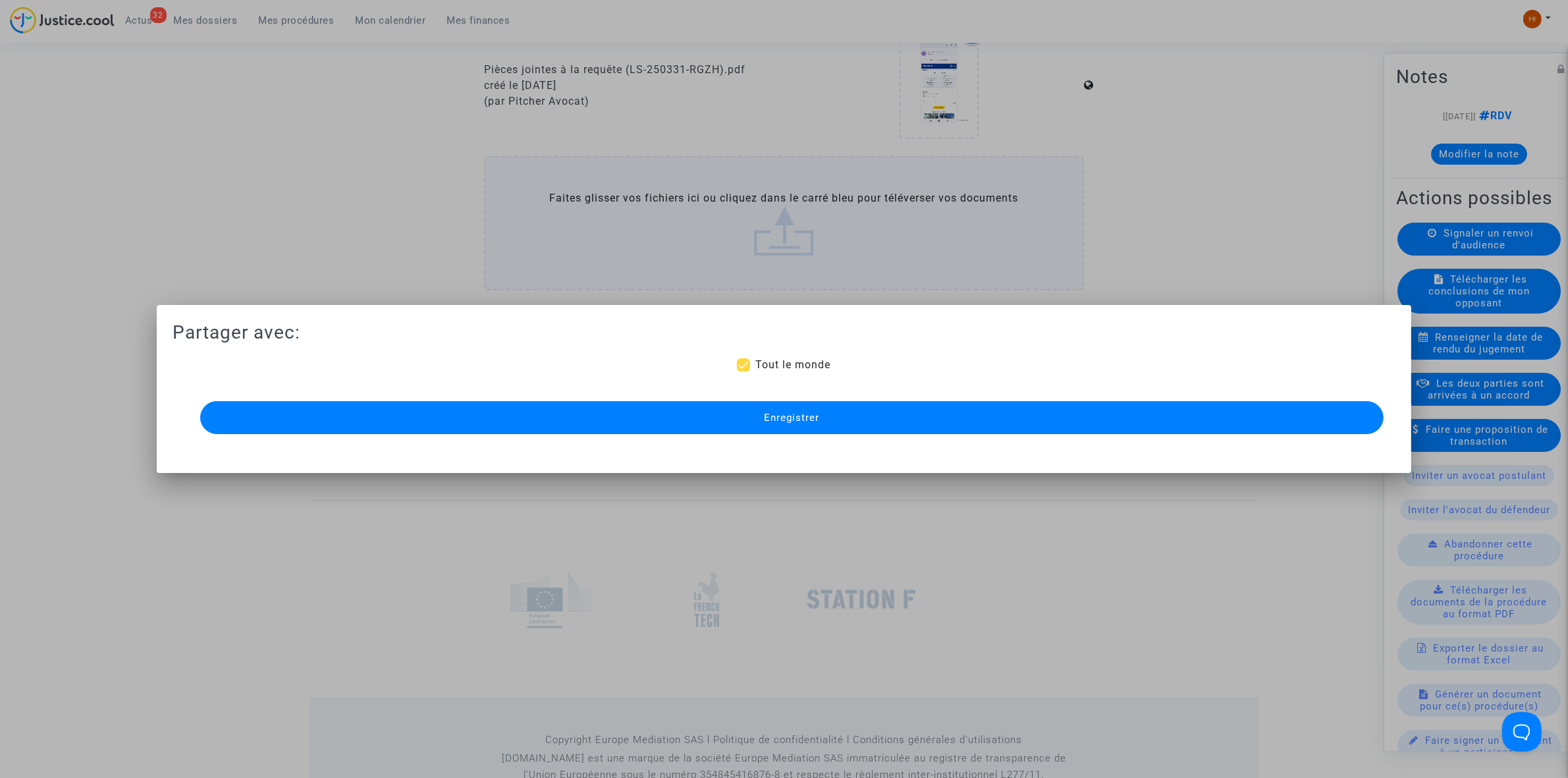
click at [874, 427] on button "Enregistrer" at bounding box center [792, 417] width 1184 height 33
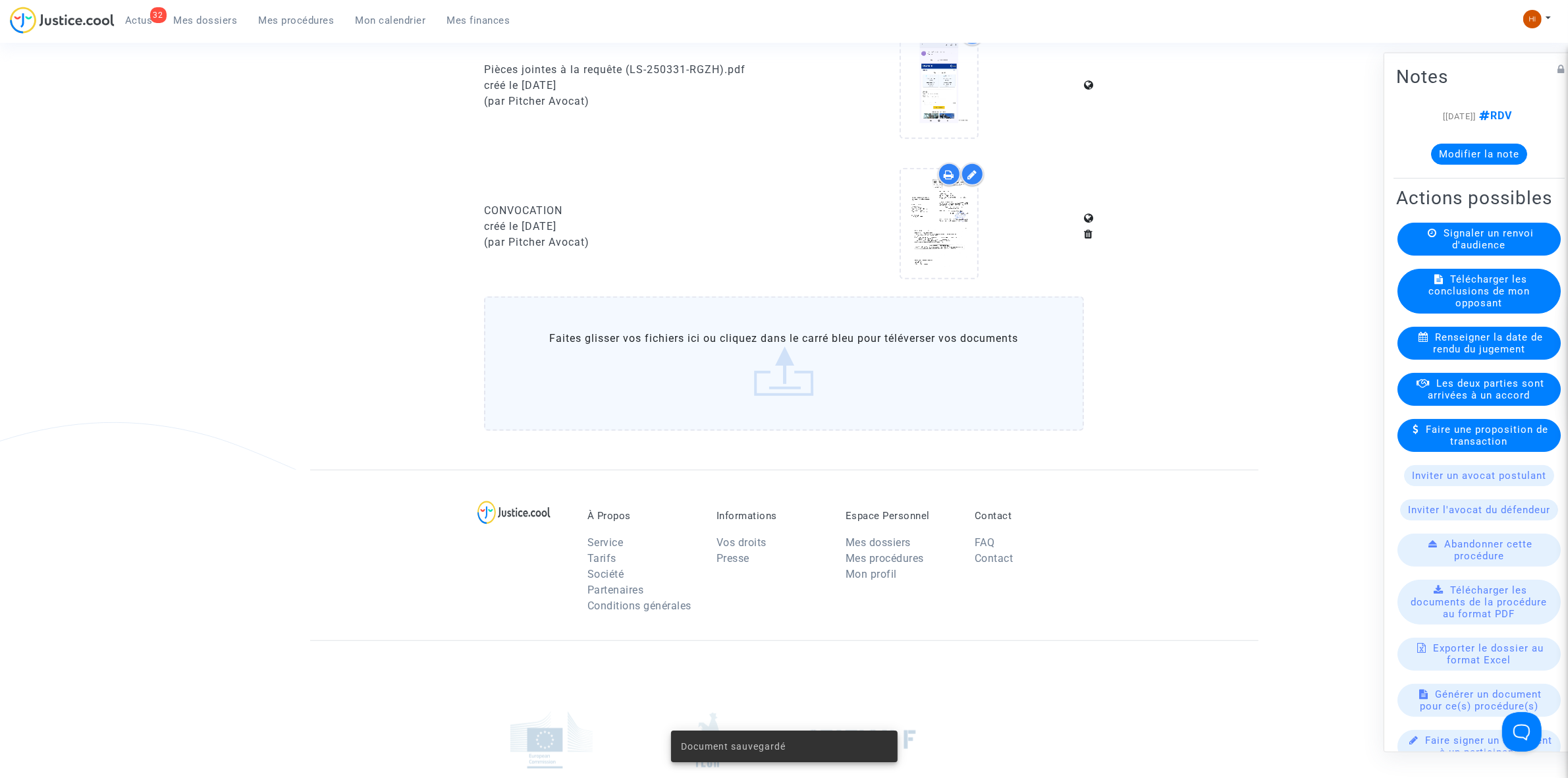
click at [280, 17] on span "Mes procédures" at bounding box center [296, 21] width 76 height 12
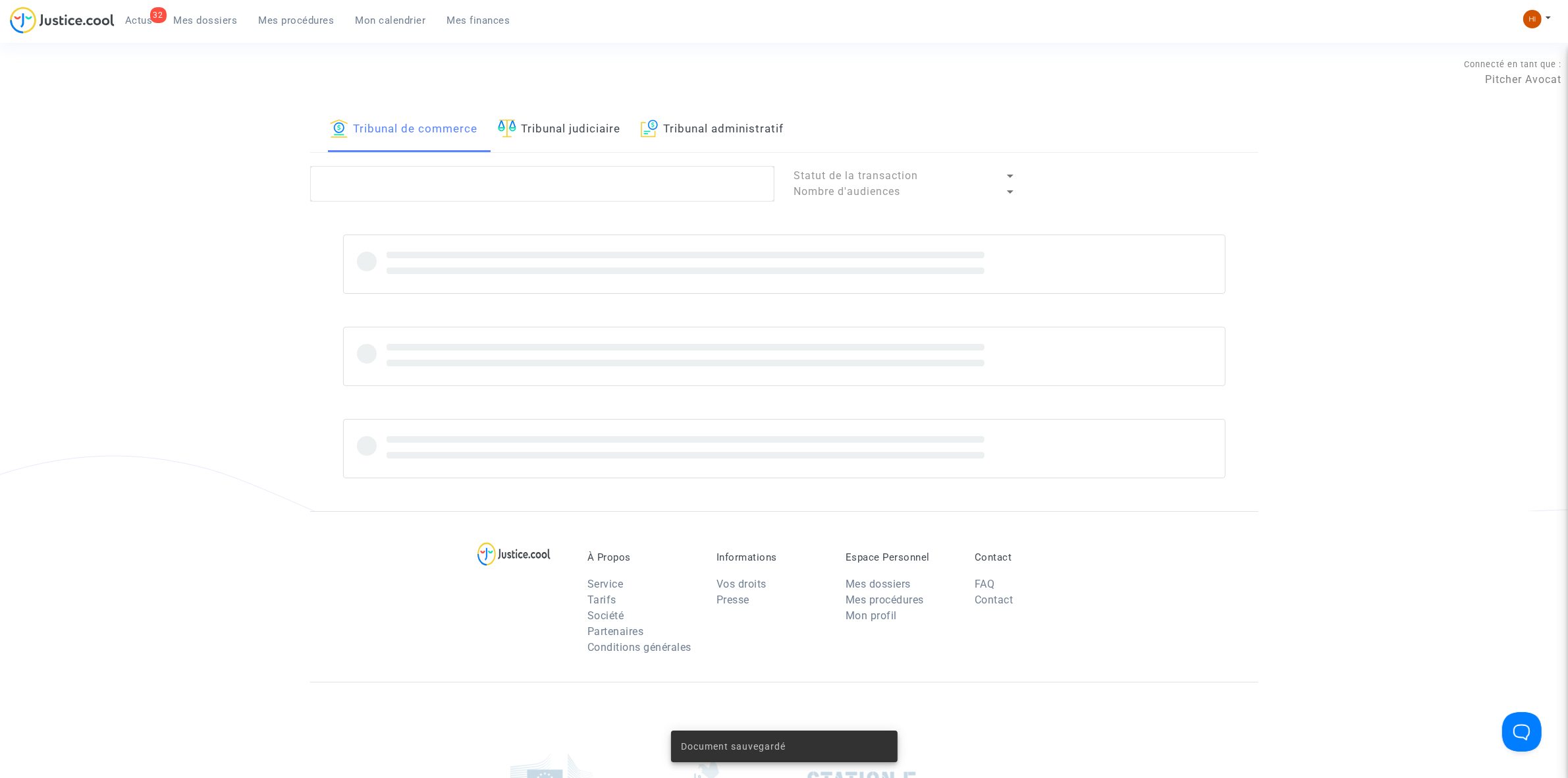
click at [528, 120] on link "Tribunal judiciaire" at bounding box center [560, 130] width 123 height 45
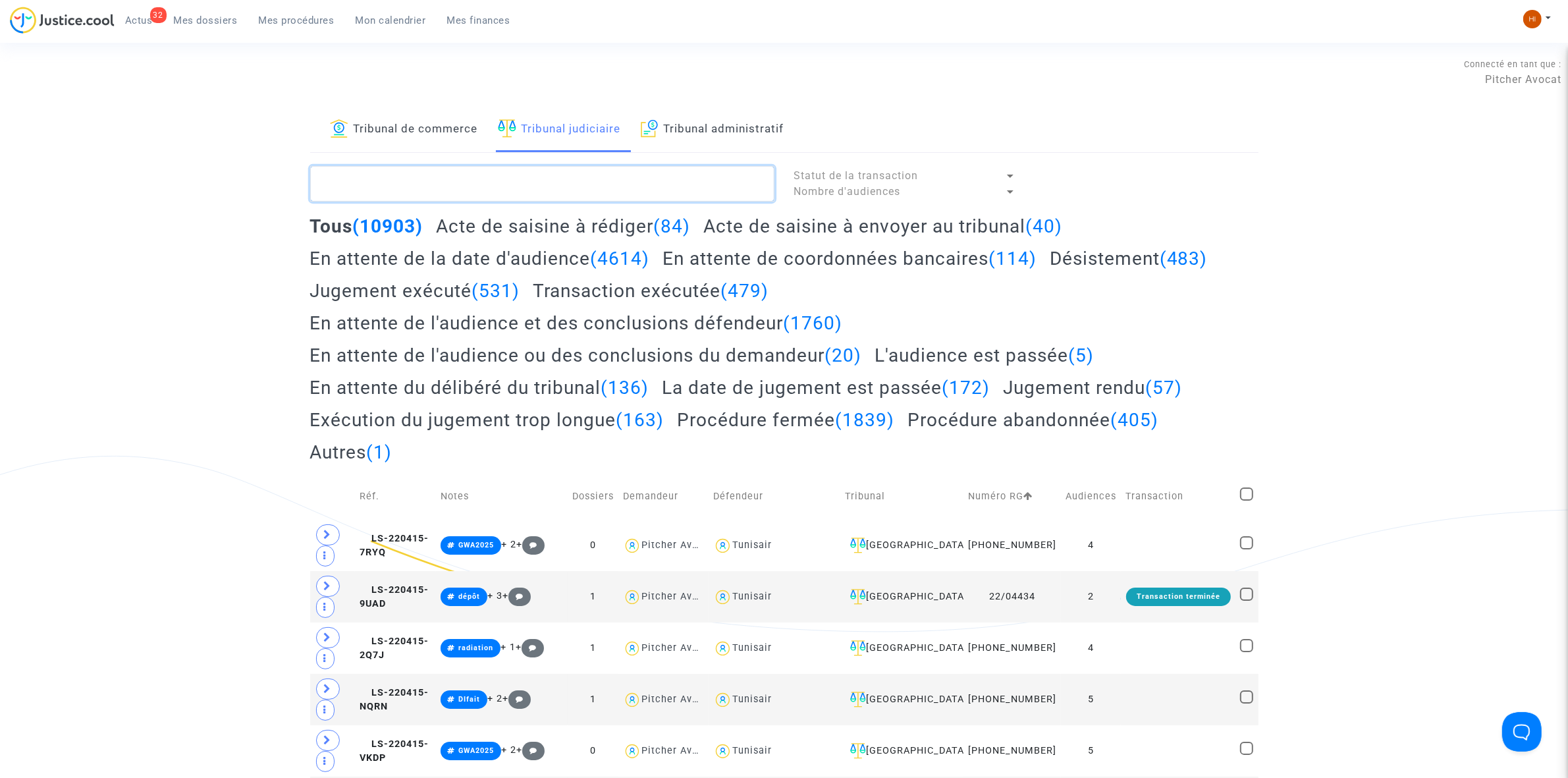
drag, startPoint x: 557, startPoint y: 197, endPoint x: 561, endPoint y: 192, distance: 6.4
click at [557, 197] on textarea at bounding box center [542, 183] width 464 height 36
click at [564, 189] on textarea at bounding box center [542, 183] width 464 height 36
type textarea "L"
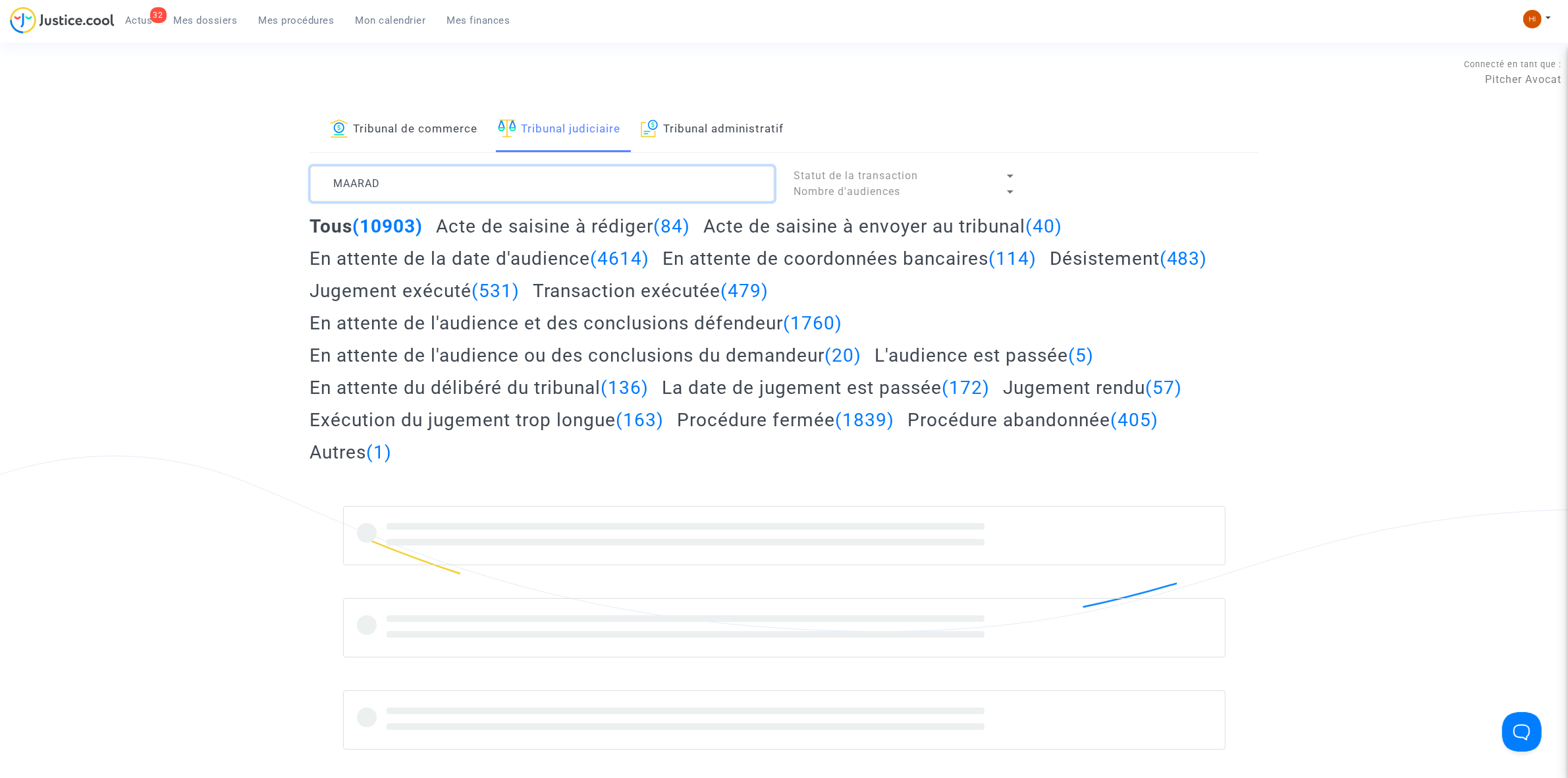
type textarea "MAARAD"
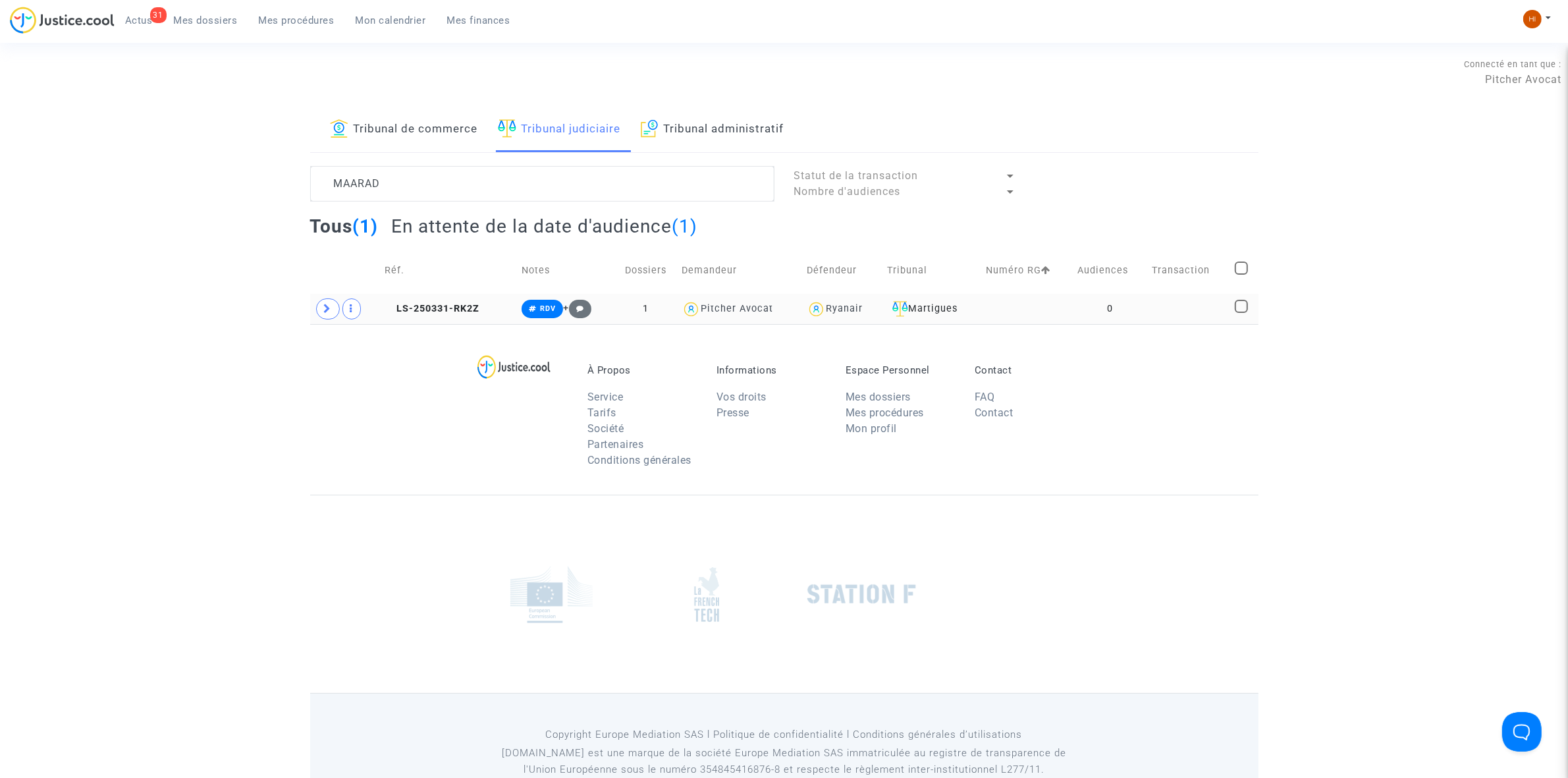
click at [1048, 314] on td at bounding box center [1027, 309] width 91 height 30
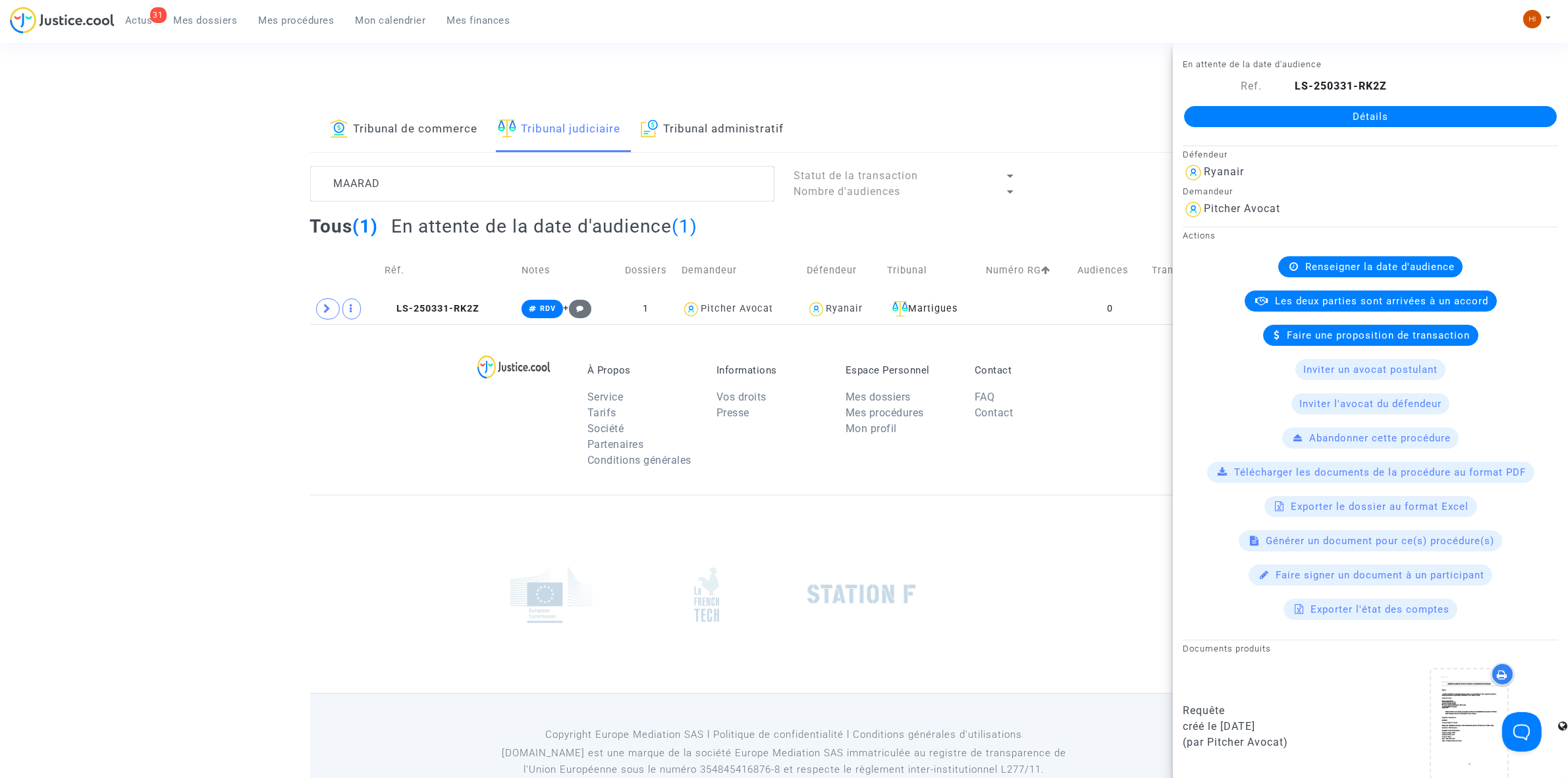
click at [1407, 117] on link "Détails" at bounding box center [1371, 116] width 373 height 21
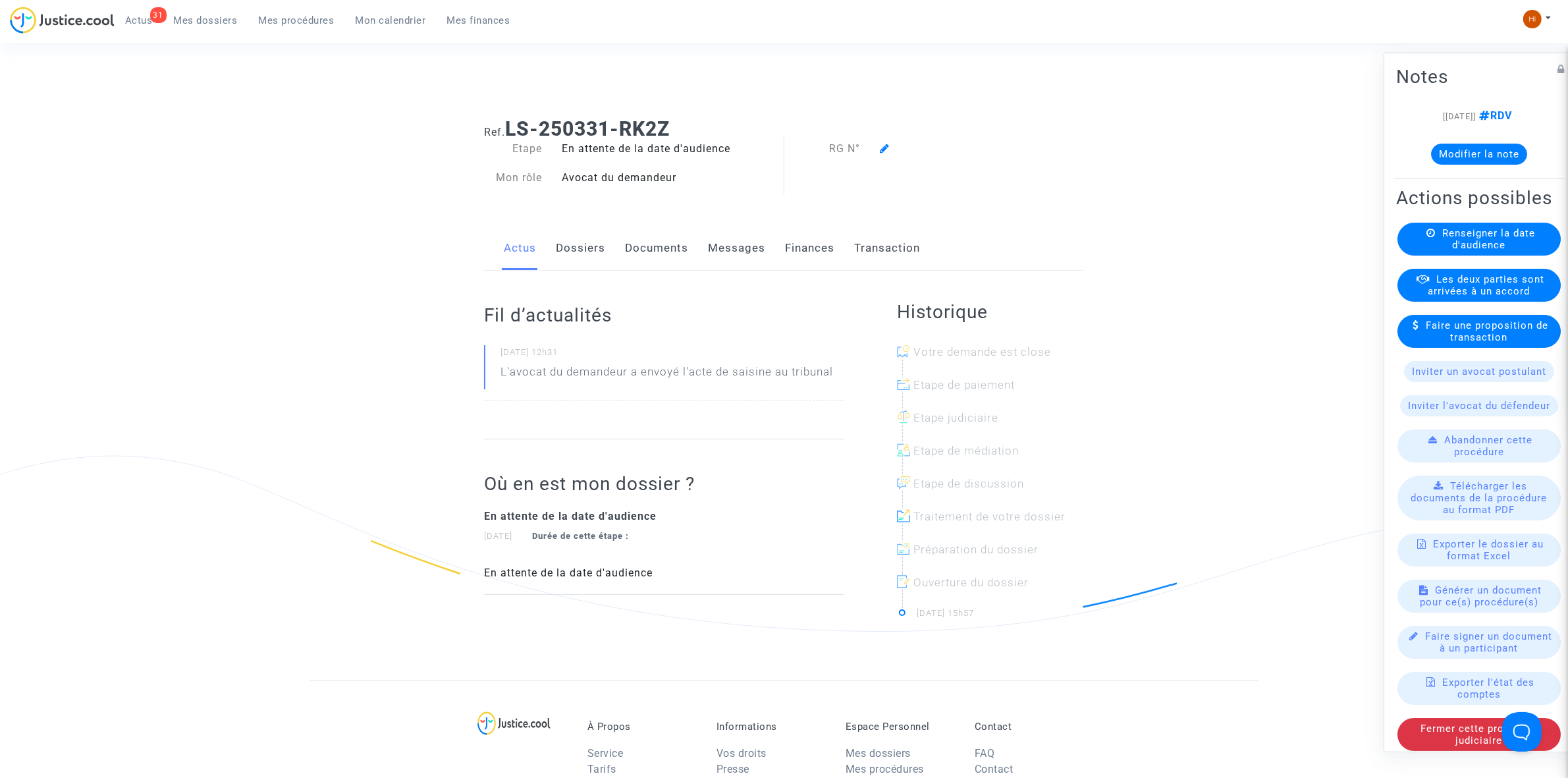
click at [1481, 250] on span "Renseigner la date d'audience" at bounding box center [1489, 238] width 93 height 23
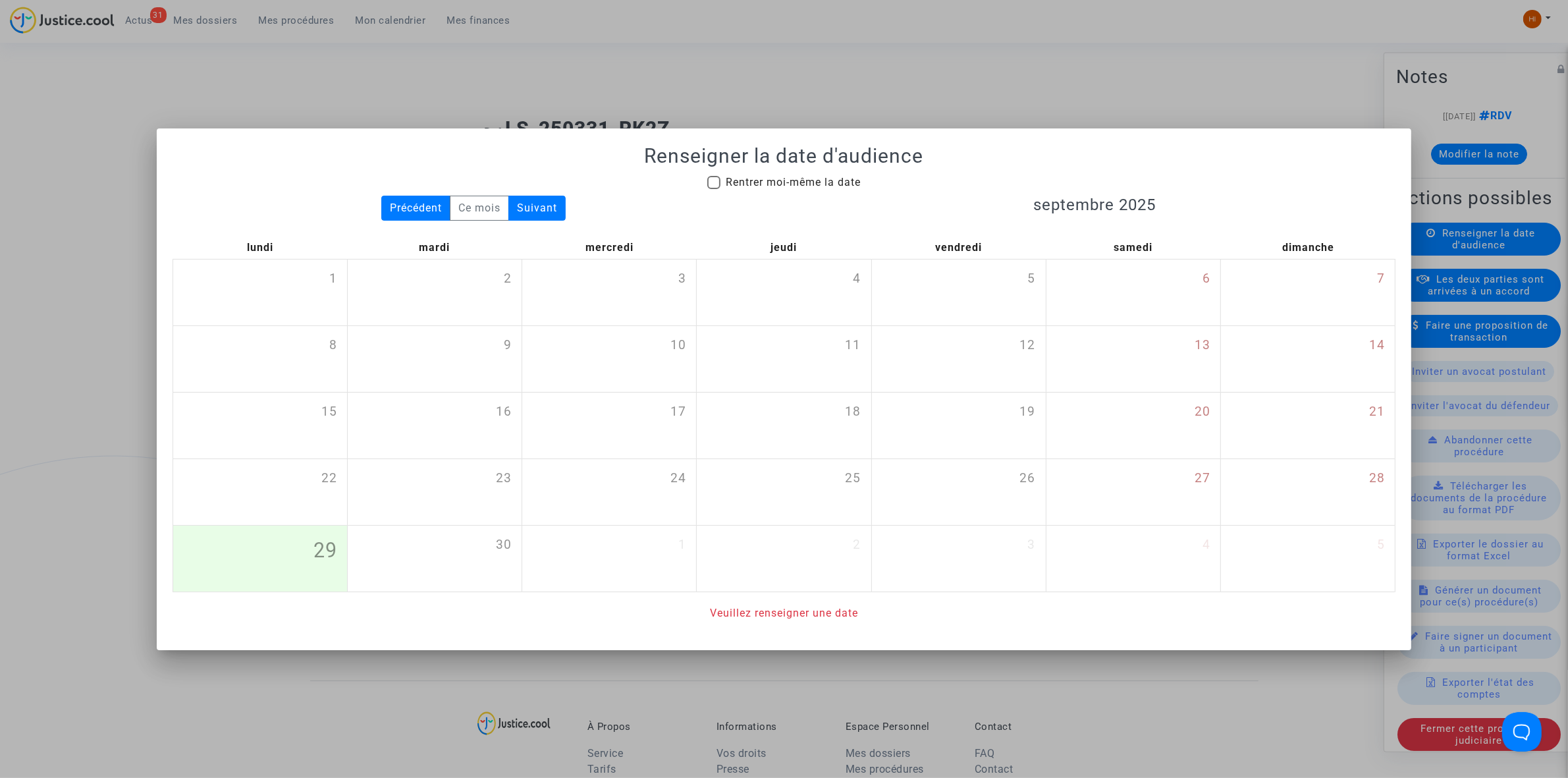
click at [827, 189] on span "Rentrer moi-même la date" at bounding box center [793, 183] width 135 height 16
click at [714, 189] on input "Rentrer moi-même la date" at bounding box center [714, 189] width 1 height 1
checkbox input "true"
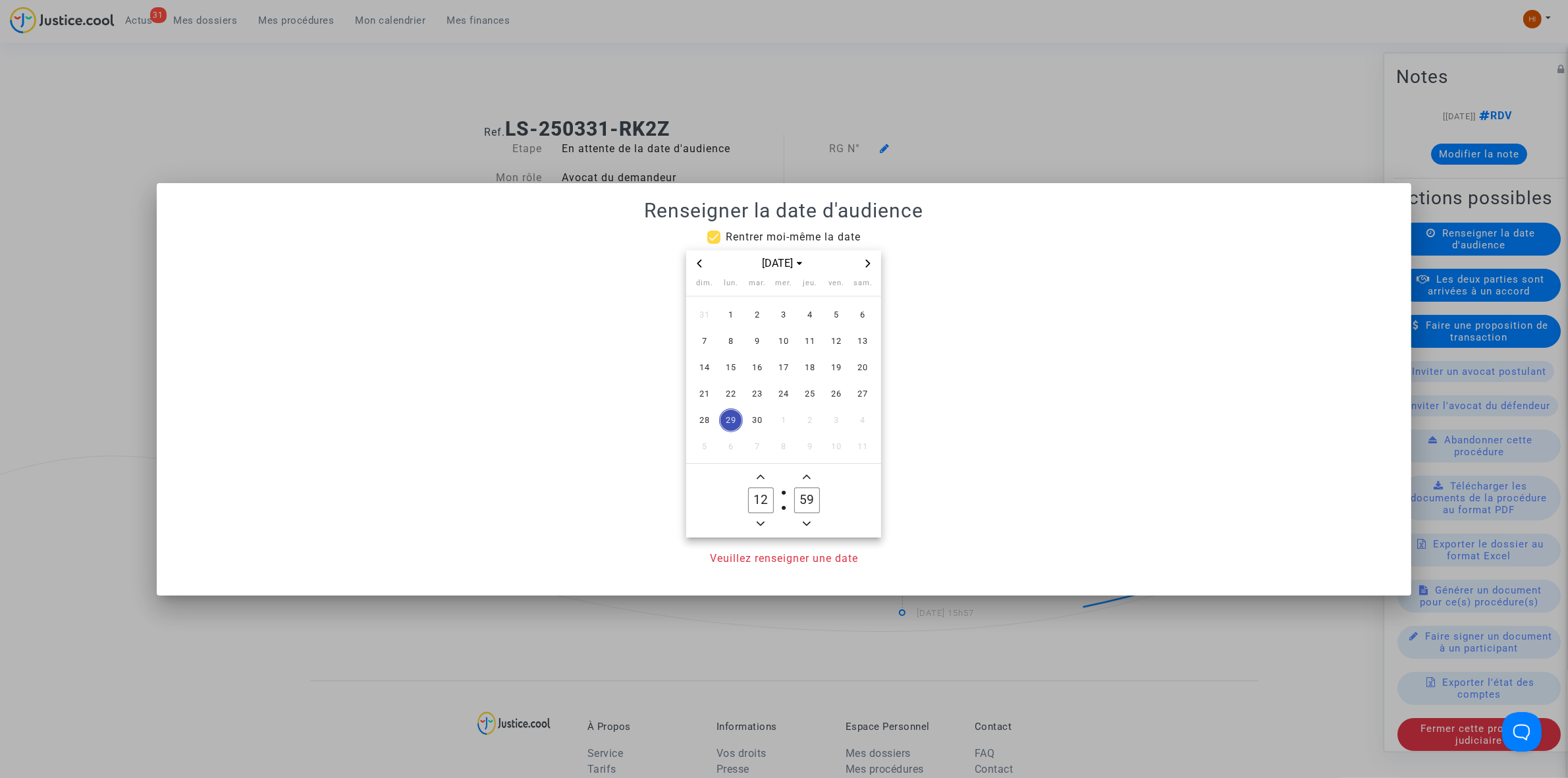
click at [874, 264] on span "Next month" at bounding box center [868, 263] width 16 height 16
drag, startPoint x: 741, startPoint y: 363, endPoint x: 758, endPoint y: 416, distance: 55.7
click at [740, 363] on span "15" at bounding box center [731, 367] width 23 height 23
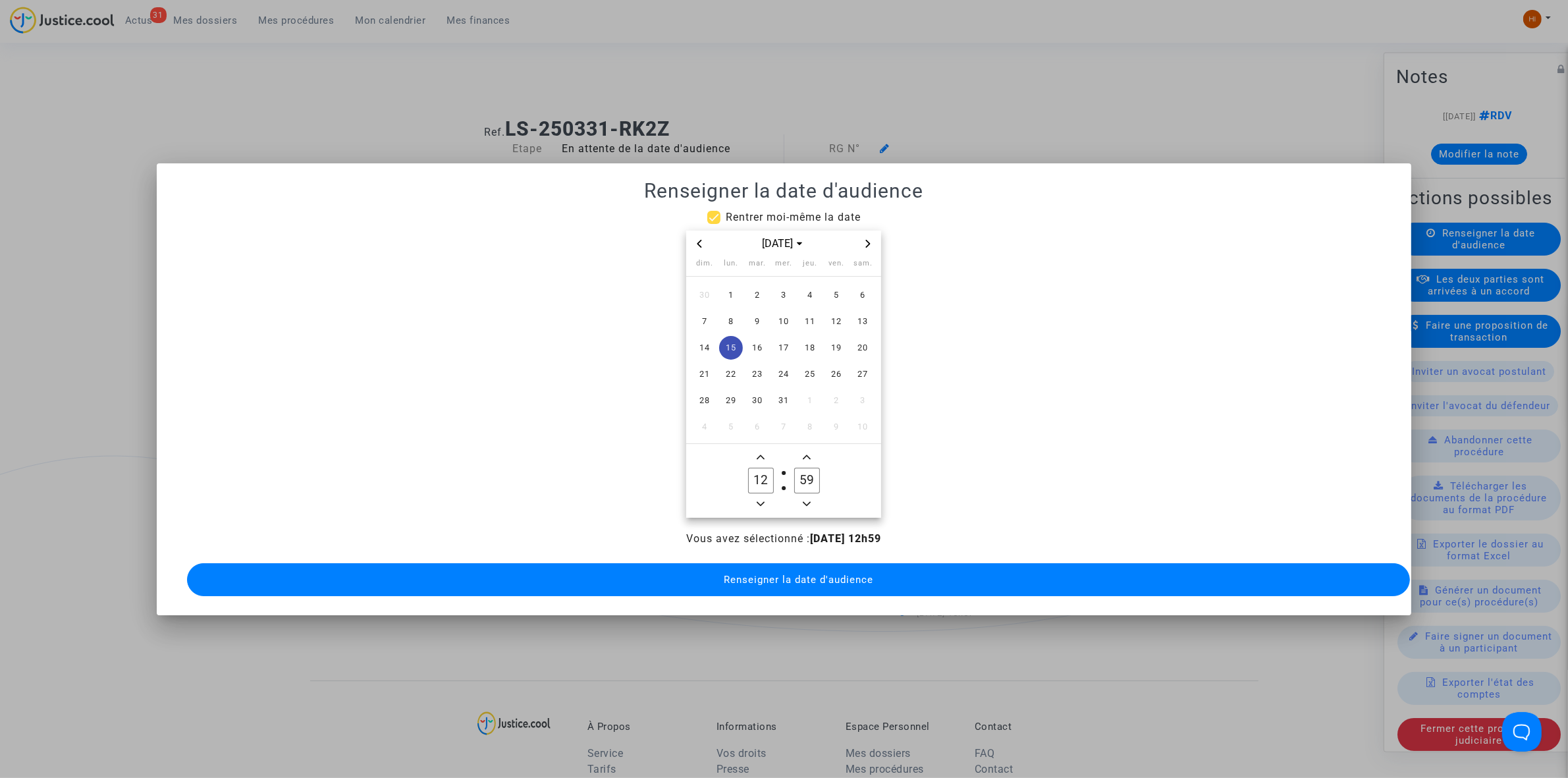
click at [762, 453] on icon "Add a hour" at bounding box center [761, 456] width 8 height 8
type input "13"
drag, startPoint x: 808, startPoint y: 475, endPoint x: 759, endPoint y: 472, distance: 49.1
click at [759, 472] on owl-date-time-timer "13 Hour 59 Minute" at bounding box center [784, 481] width 195 height 74
drag, startPoint x: 817, startPoint y: 472, endPoint x: 807, endPoint y: 472, distance: 10.0
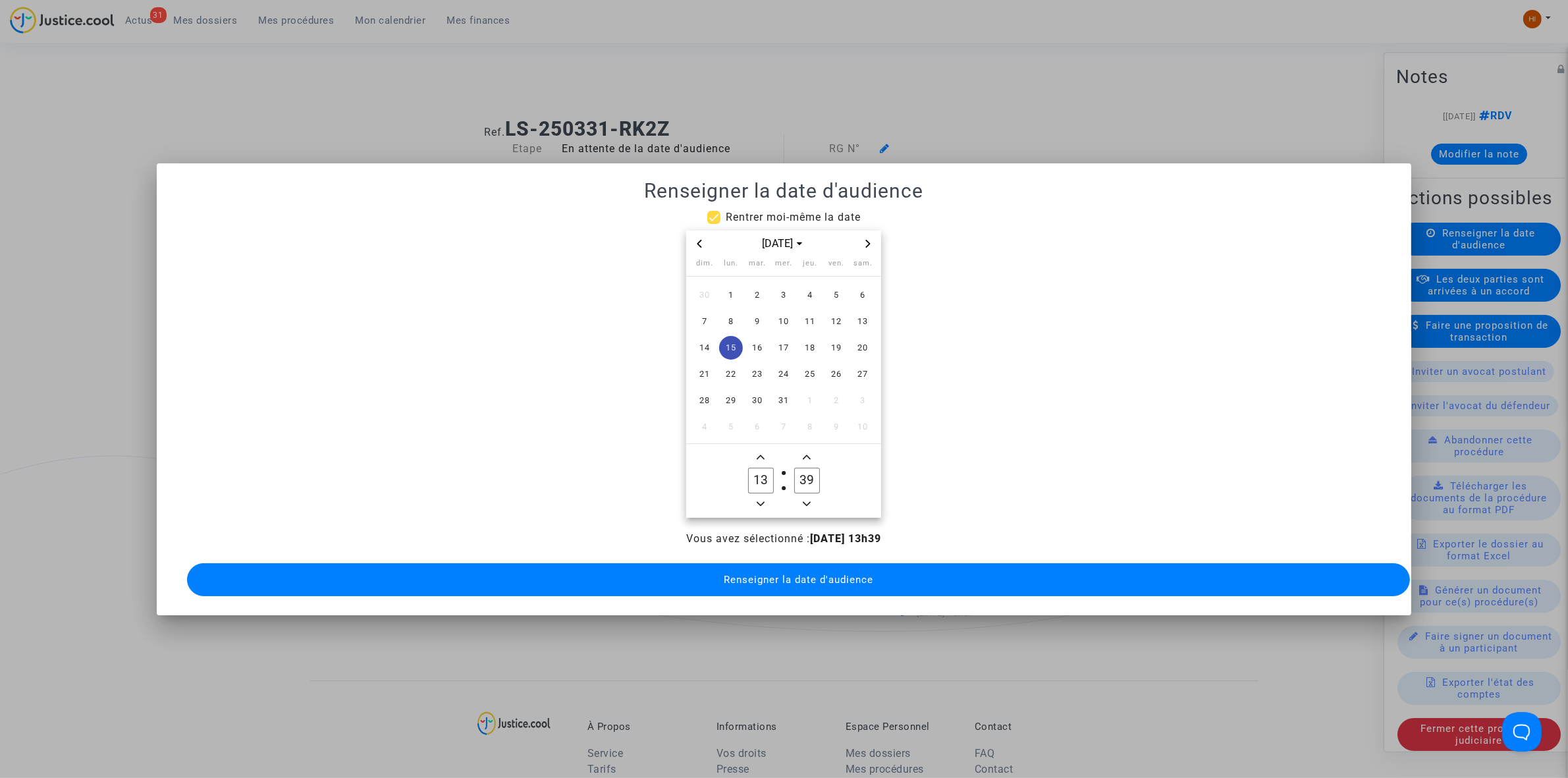
click at [807, 472] on input "39" at bounding box center [807, 480] width 25 height 25
type input "30"
drag, startPoint x: 781, startPoint y: 589, endPoint x: 758, endPoint y: 524, distance: 68.9
click at [772, 577] on div "Vous avez sélectionné : 15/12/2025 - 13h30 Renseigner la date d'audience" at bounding box center [784, 565] width 1223 height 69
click at [860, 574] on span "Renseigner la date d'audience" at bounding box center [799, 580] width 149 height 12
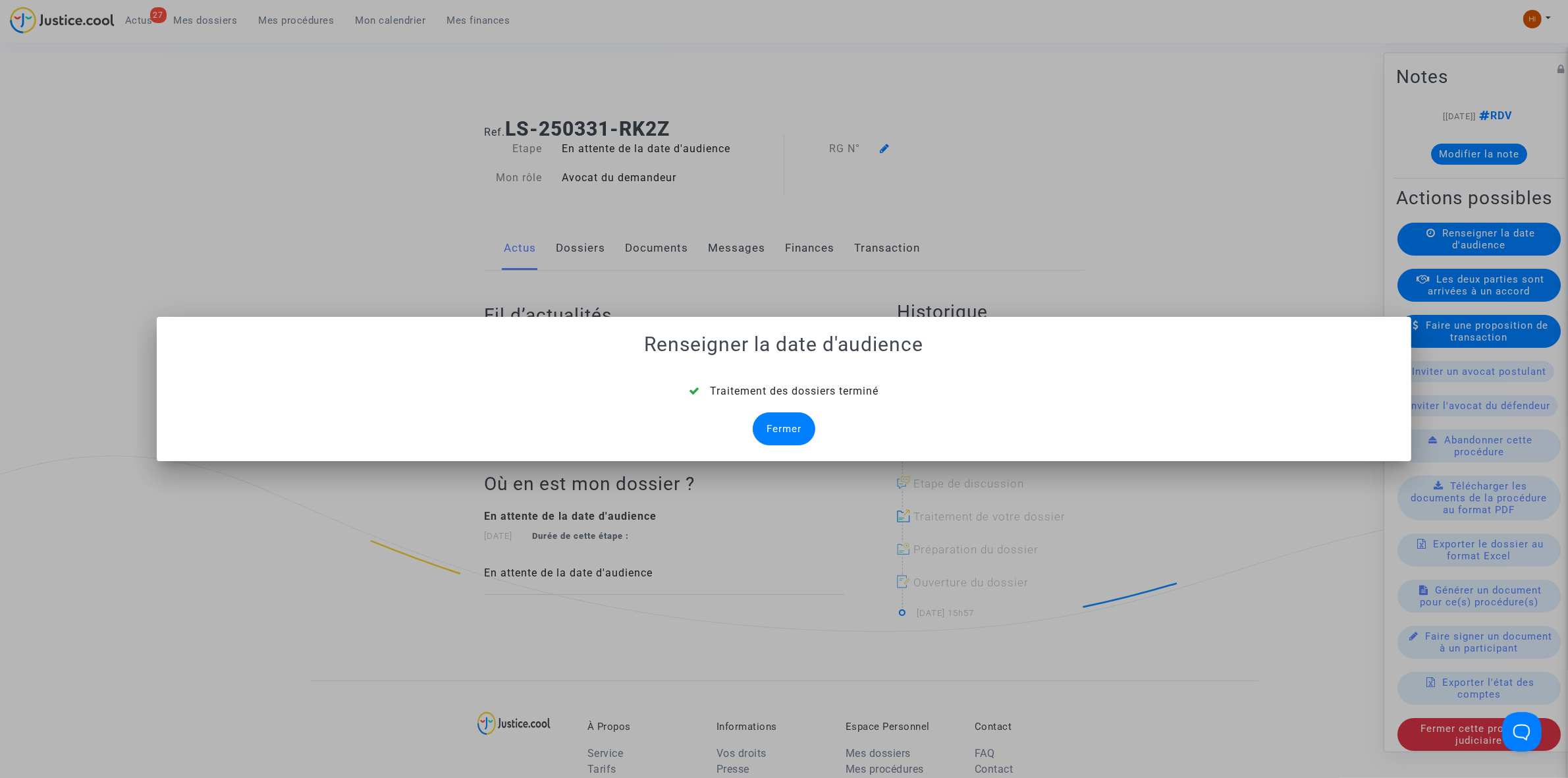
click at [777, 440] on div "Fermer" at bounding box center [784, 429] width 63 height 33
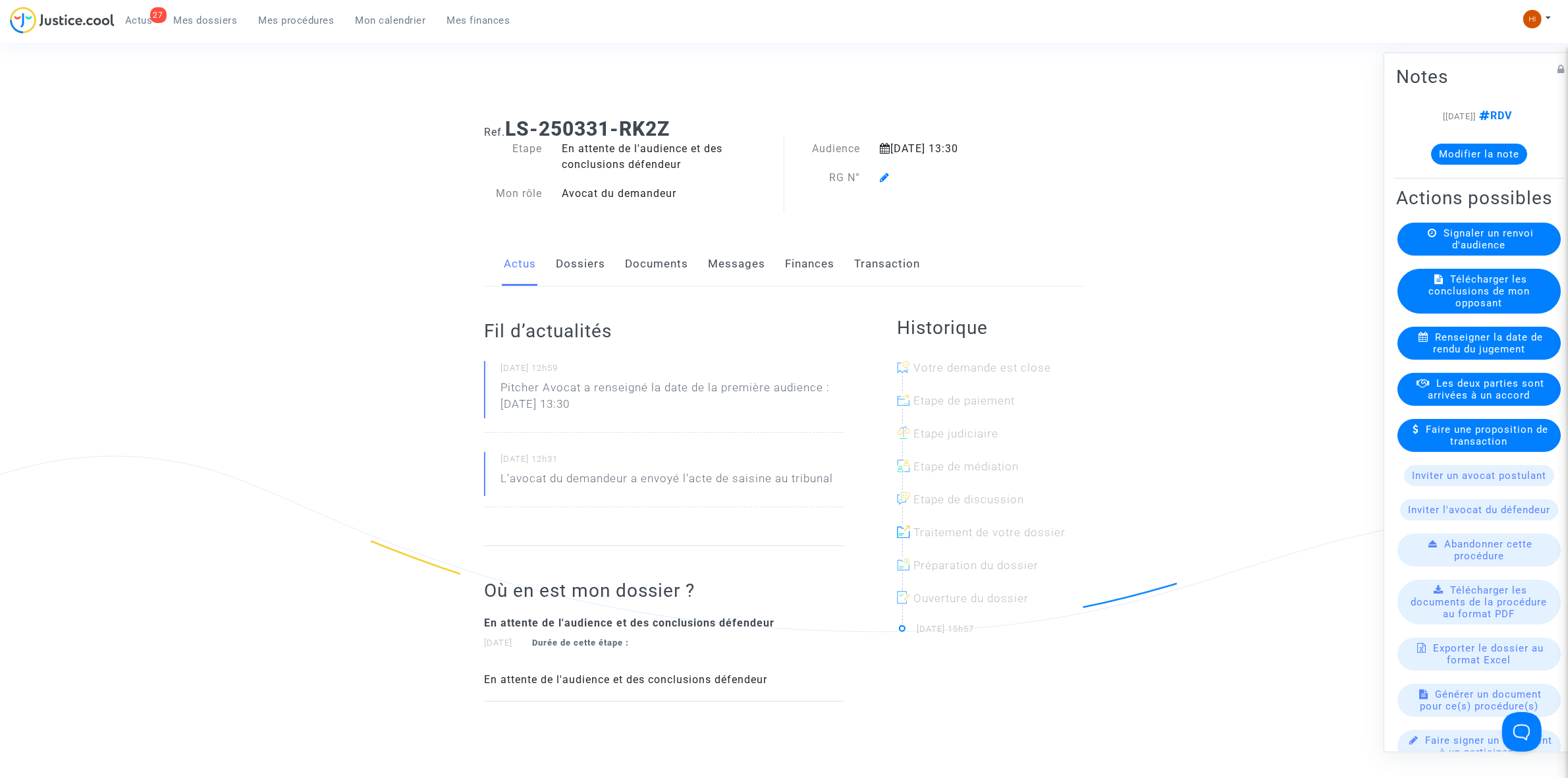
click at [884, 176] on icon at bounding box center [884, 177] width 10 height 10
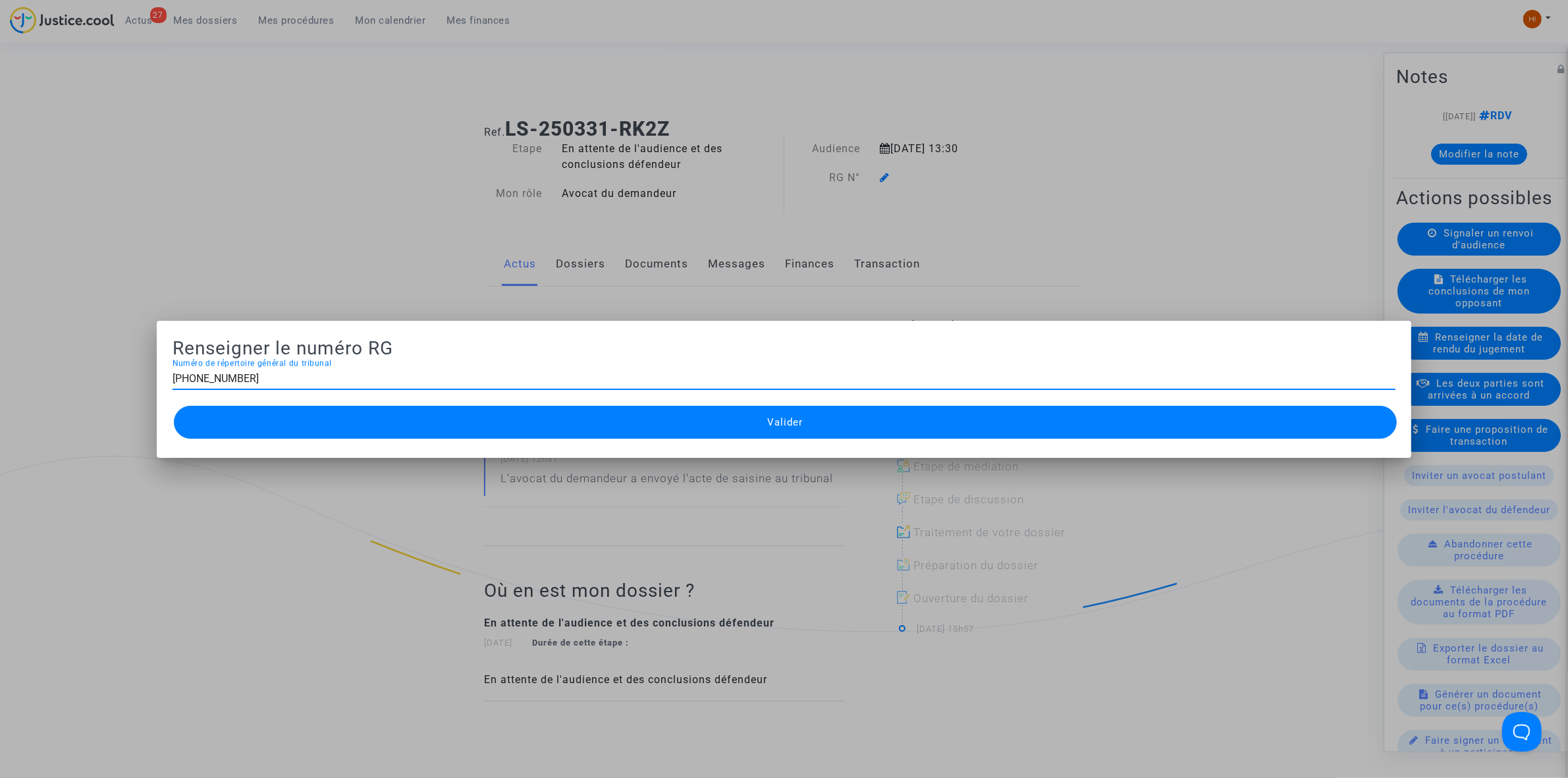
type input "11-25-000792"
click at [778, 419] on span "Valider" at bounding box center [785, 422] width 36 height 12
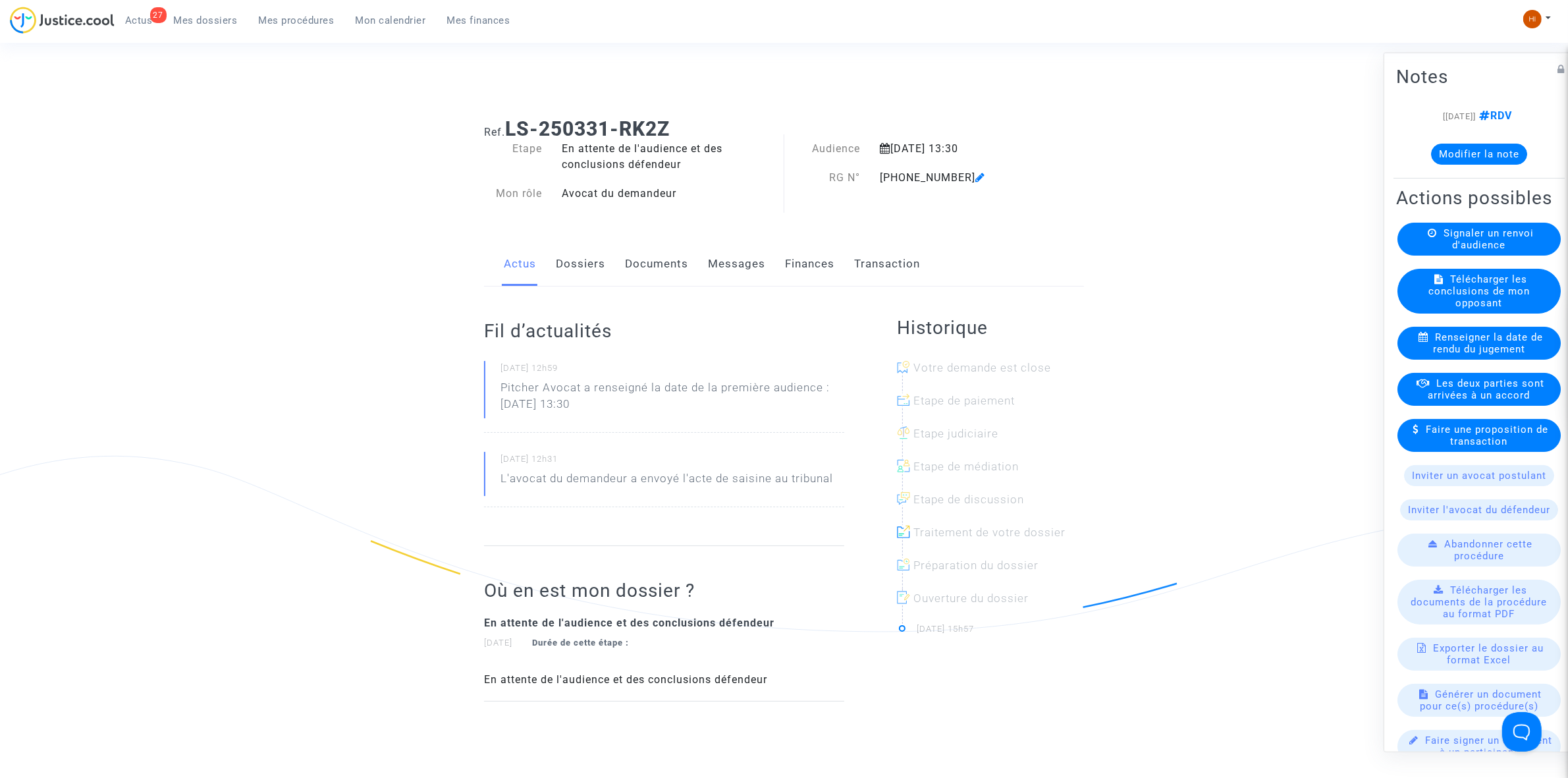
click at [638, 260] on link "Documents" at bounding box center [656, 264] width 63 height 43
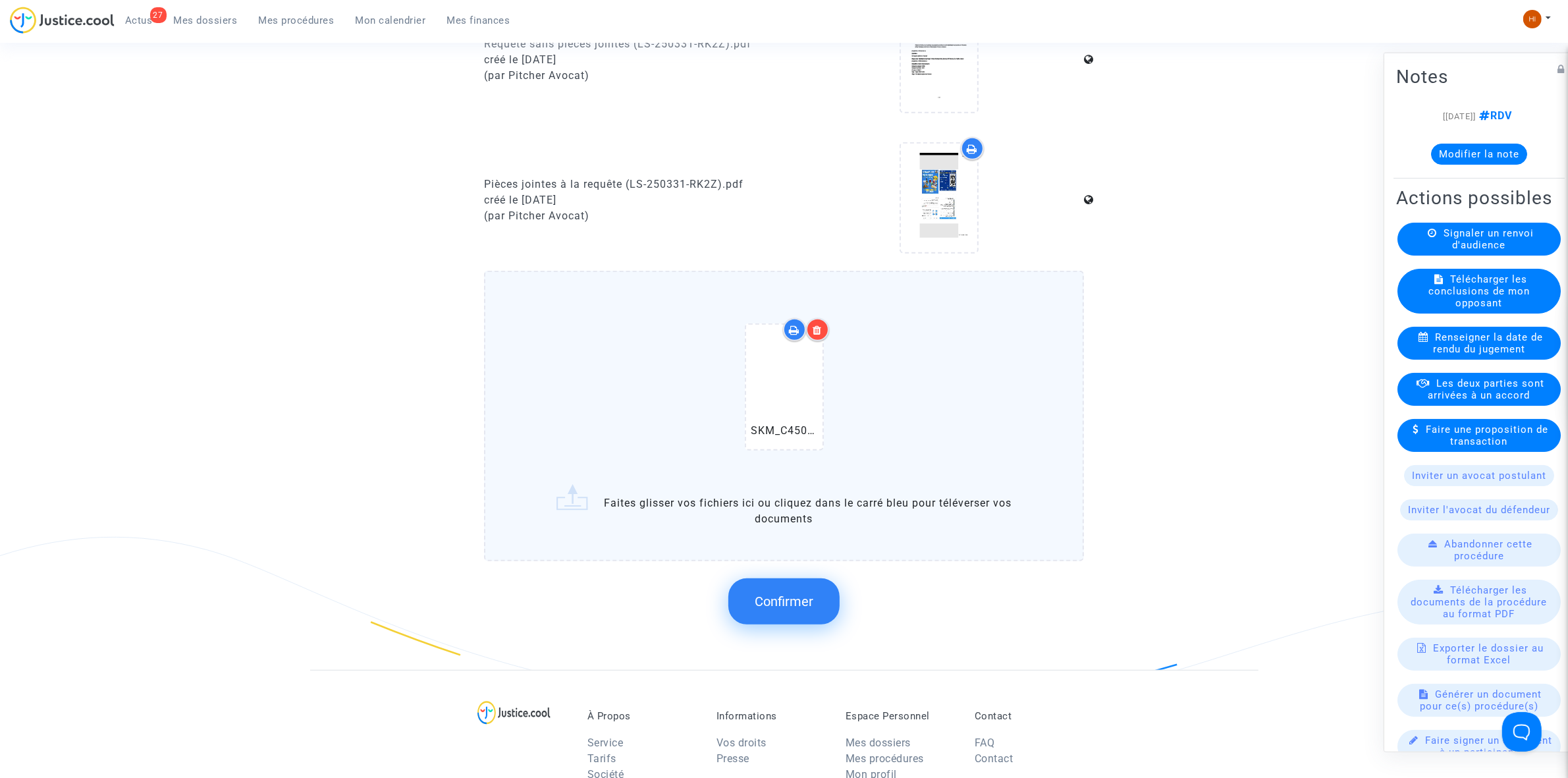
scroll to position [1070, 0]
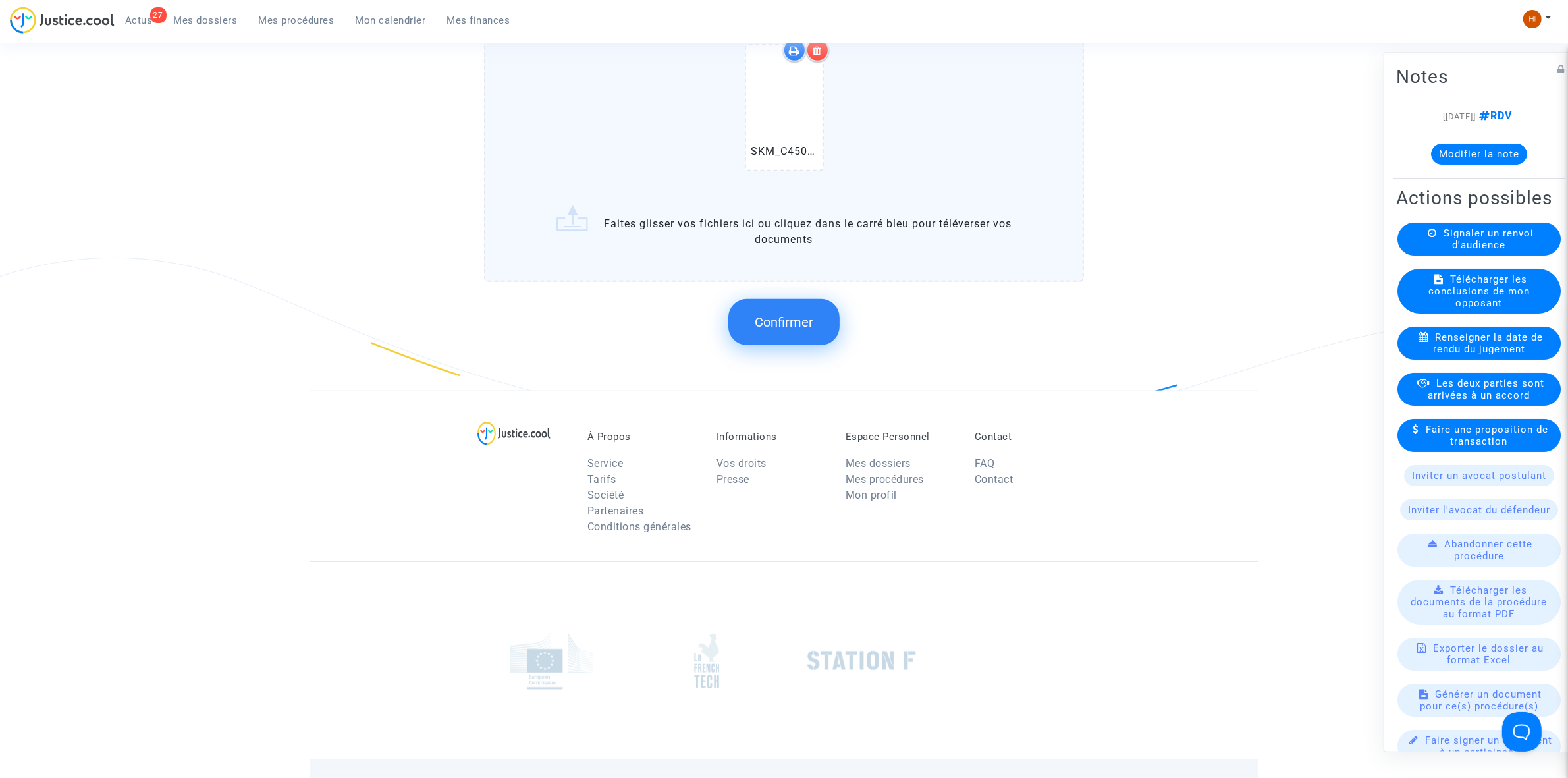
click at [774, 324] on button "Confirmer" at bounding box center [784, 322] width 111 height 46
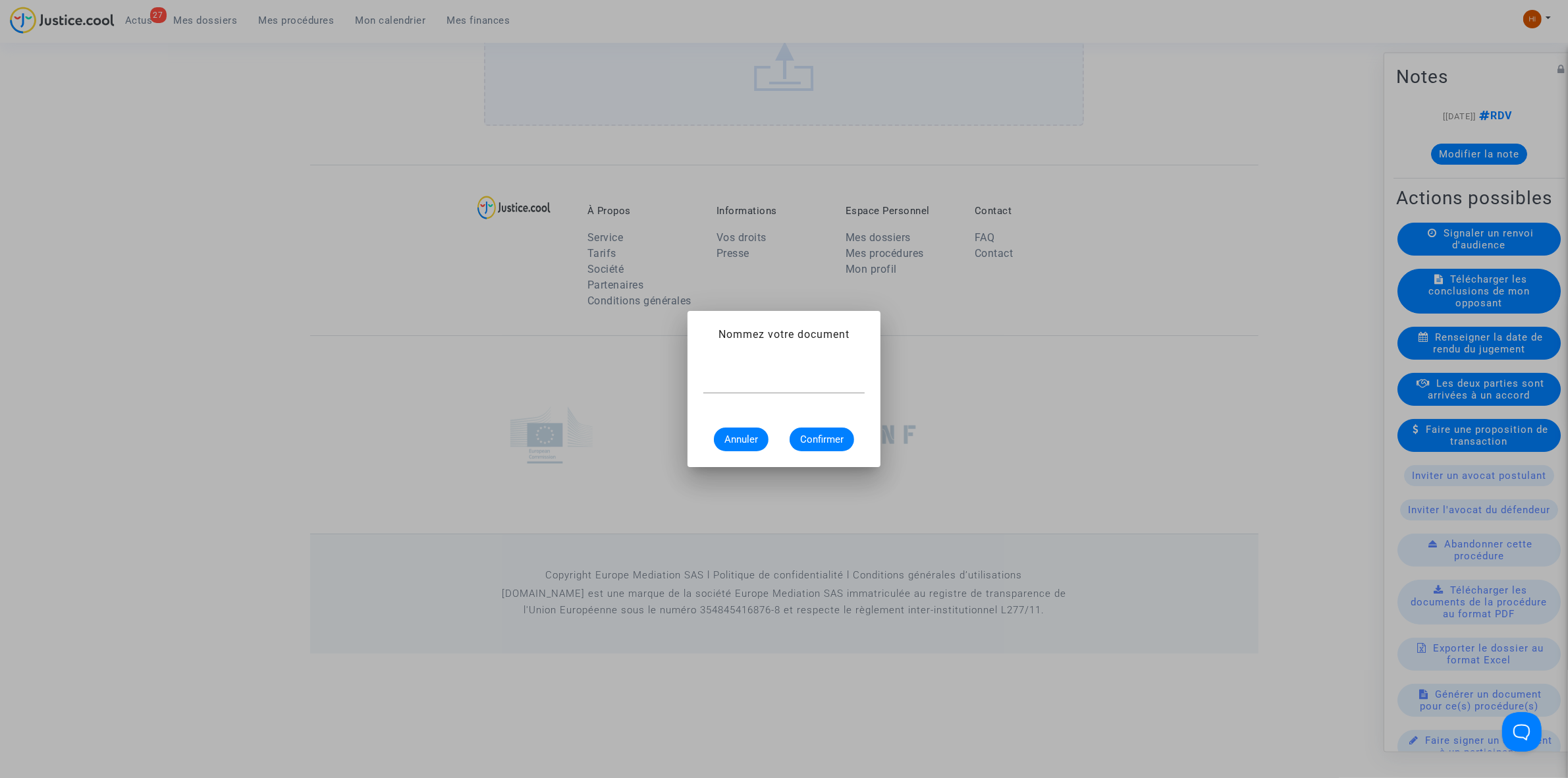
scroll to position [0, 0]
type input "CONVOCATION"
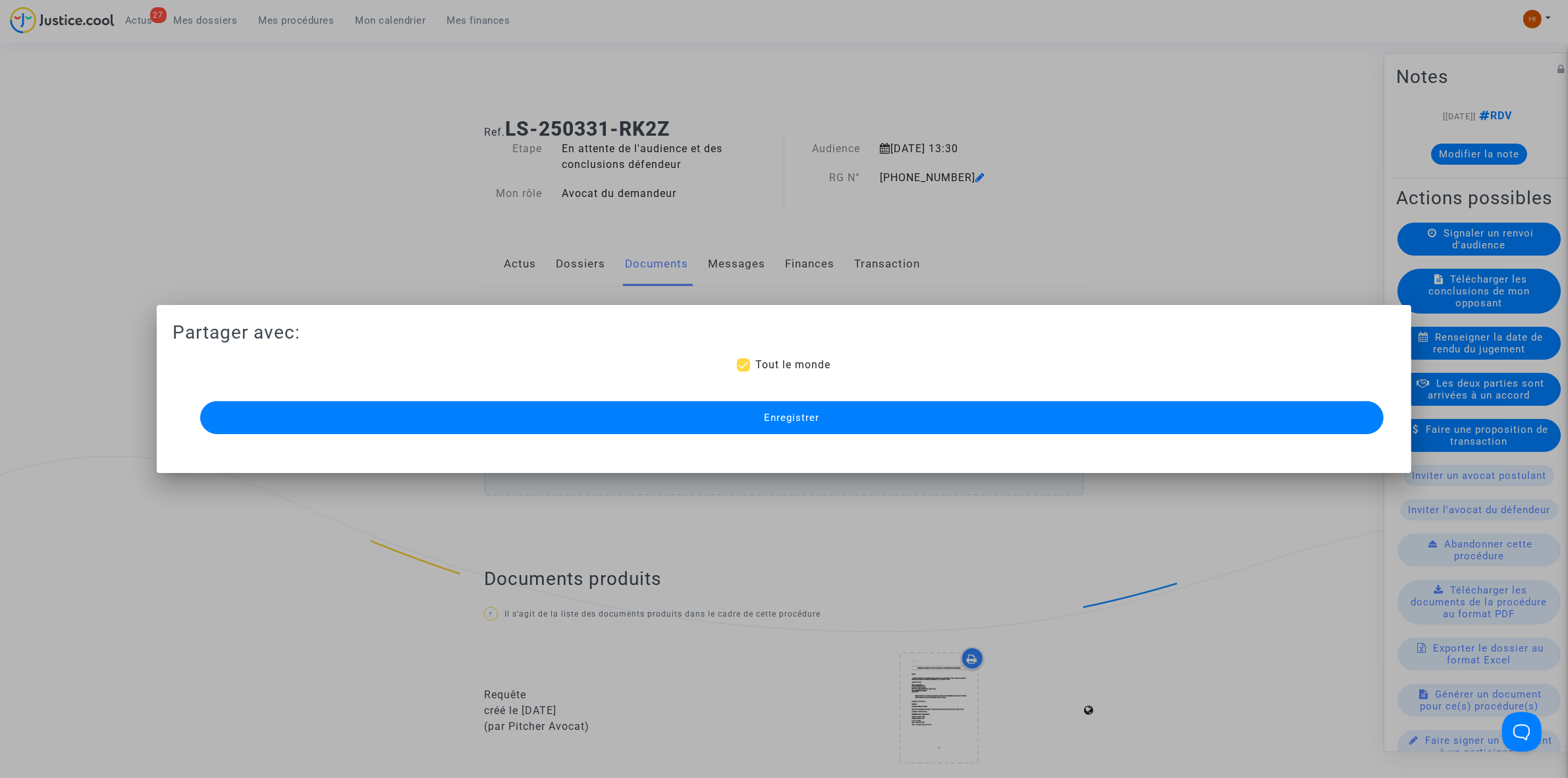
scroll to position [941, 0]
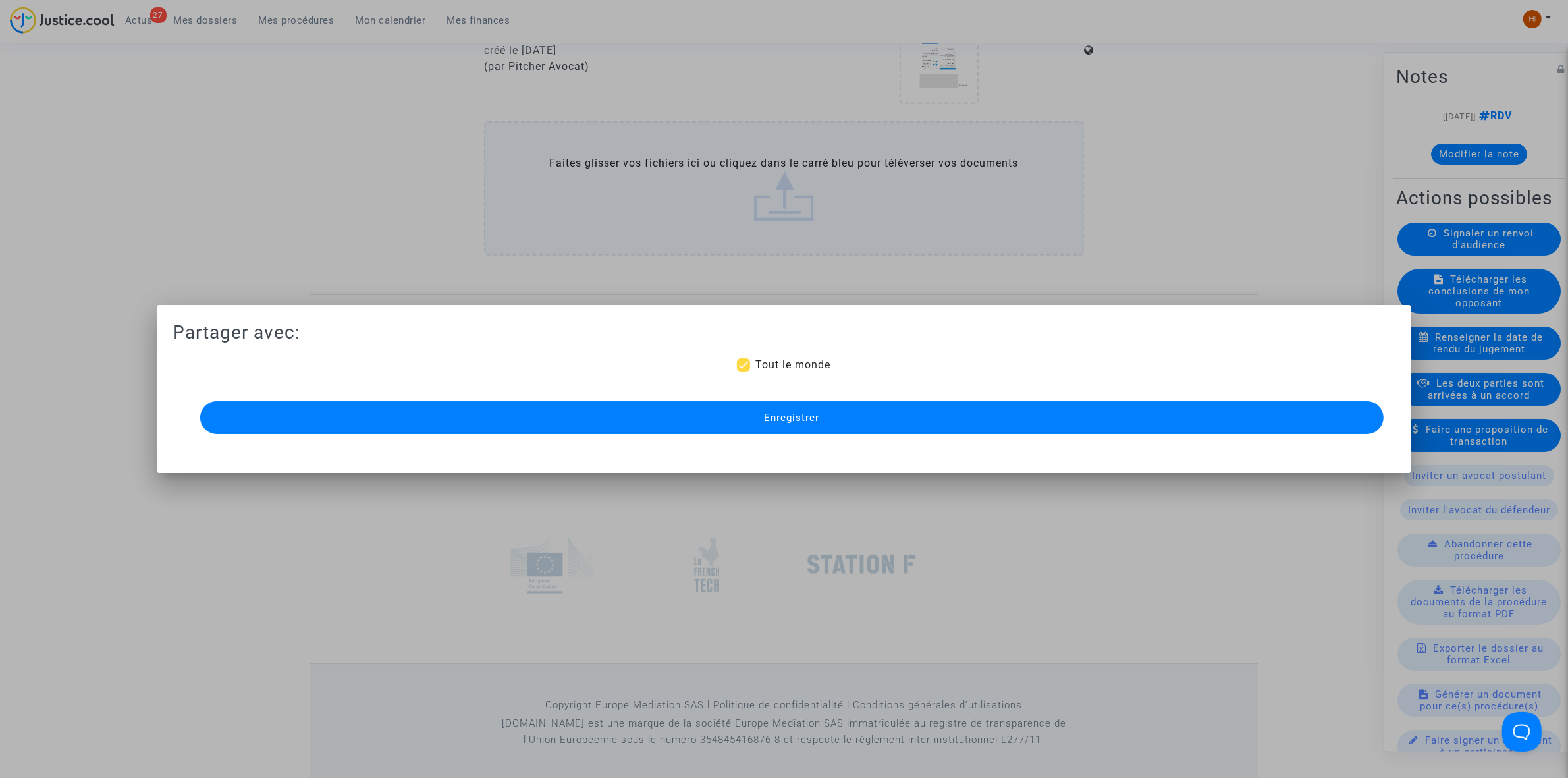
click at [756, 405] on button "Enregistrer" at bounding box center [792, 417] width 1184 height 33
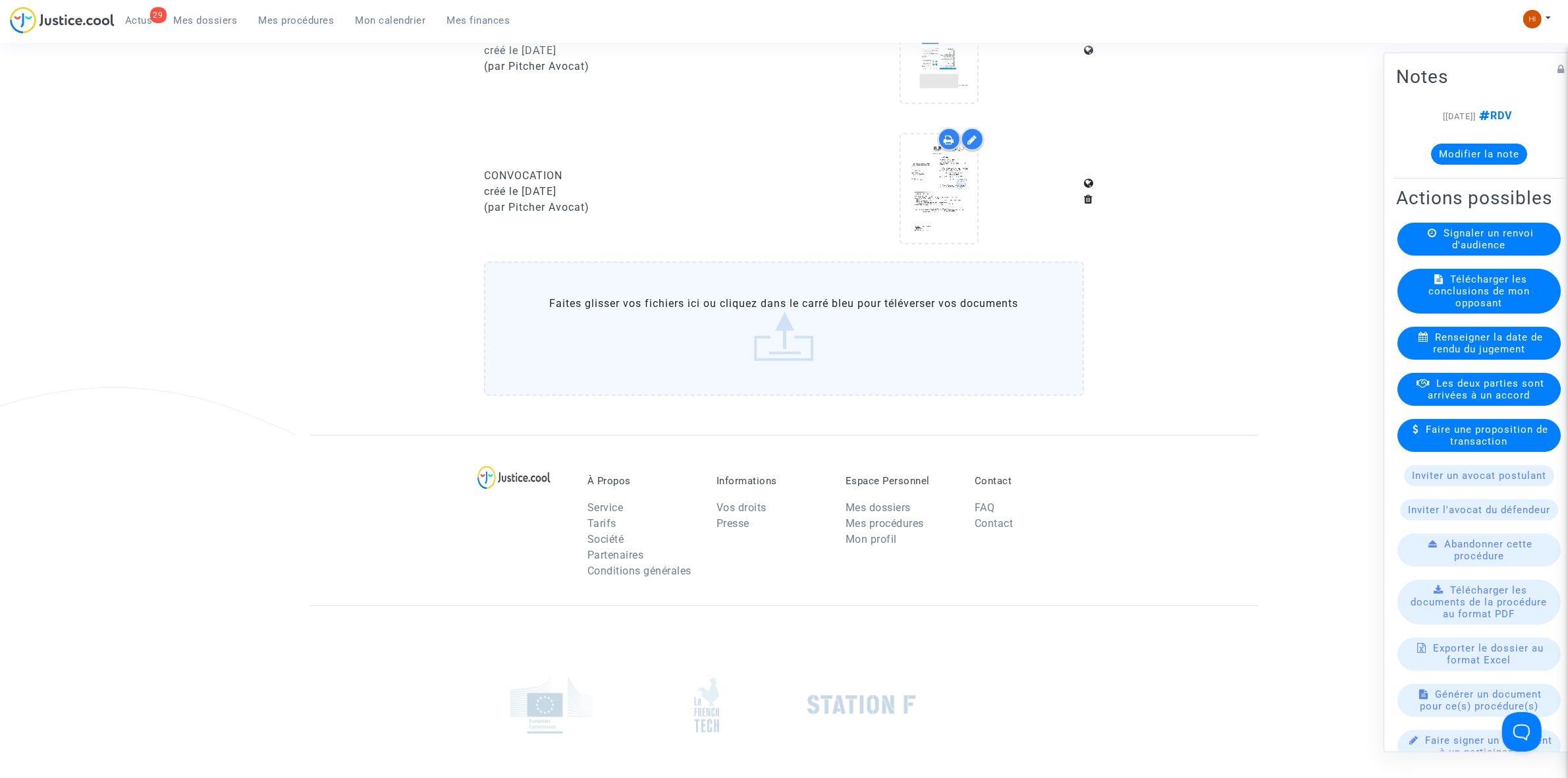
drag, startPoint x: 283, startPoint y: 28, endPoint x: 304, endPoint y: 31, distance: 21.2
click at [283, 27] on link "Mes procédures" at bounding box center [296, 20] width 96 height 20
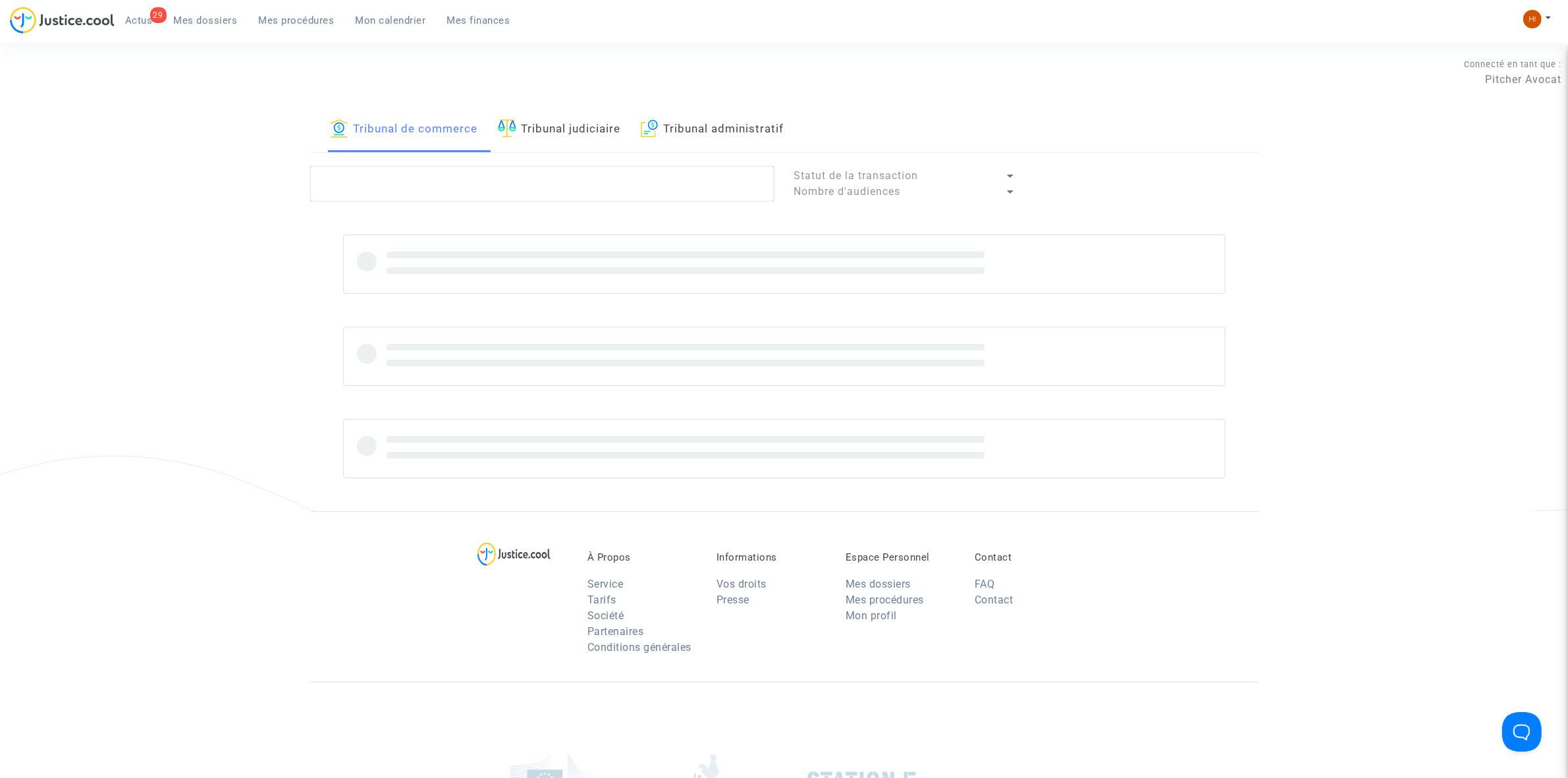
click at [522, 127] on link "Tribunal judiciaire" at bounding box center [560, 130] width 123 height 45
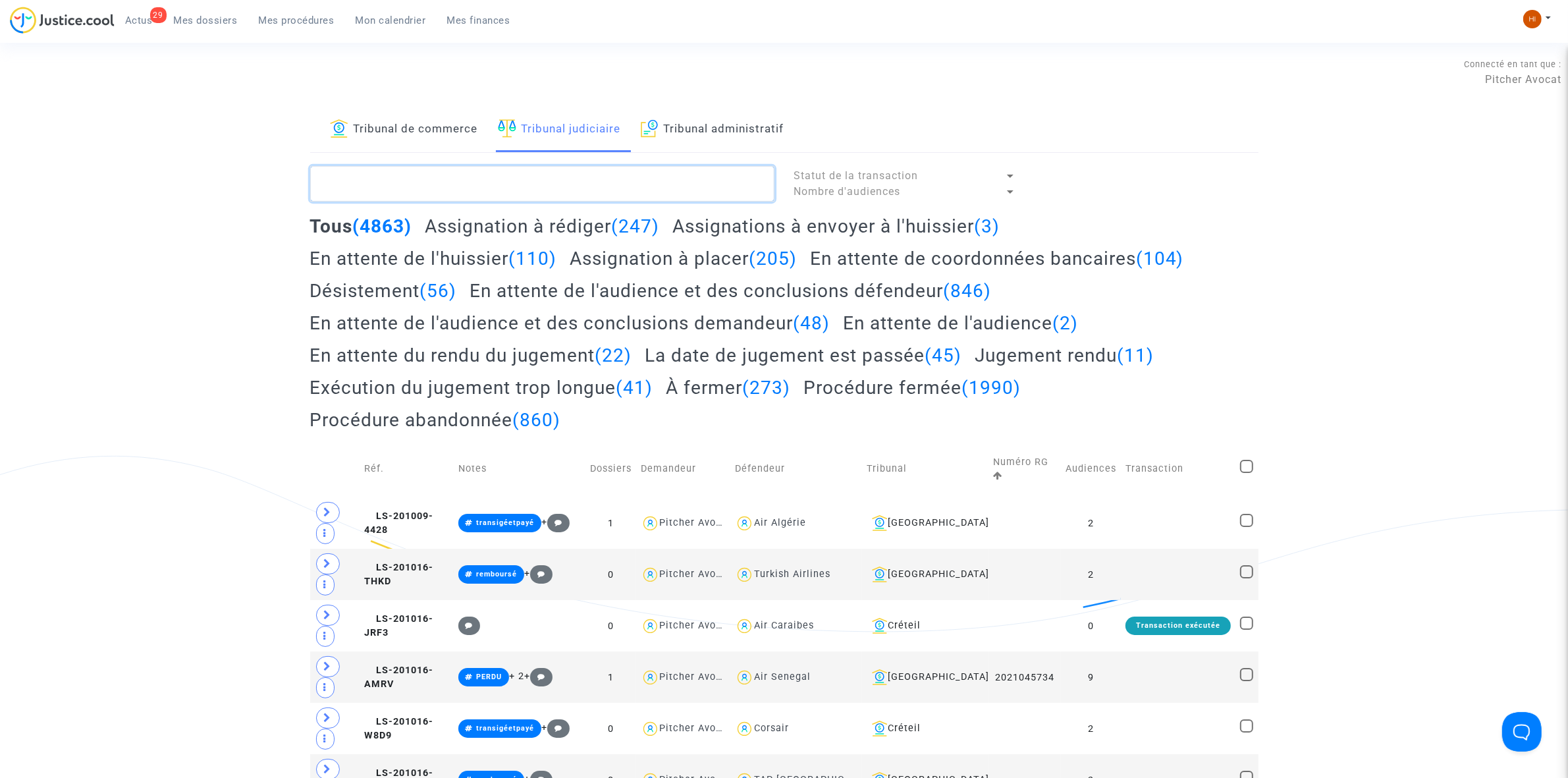
click at [530, 183] on textarea at bounding box center [542, 183] width 464 height 36
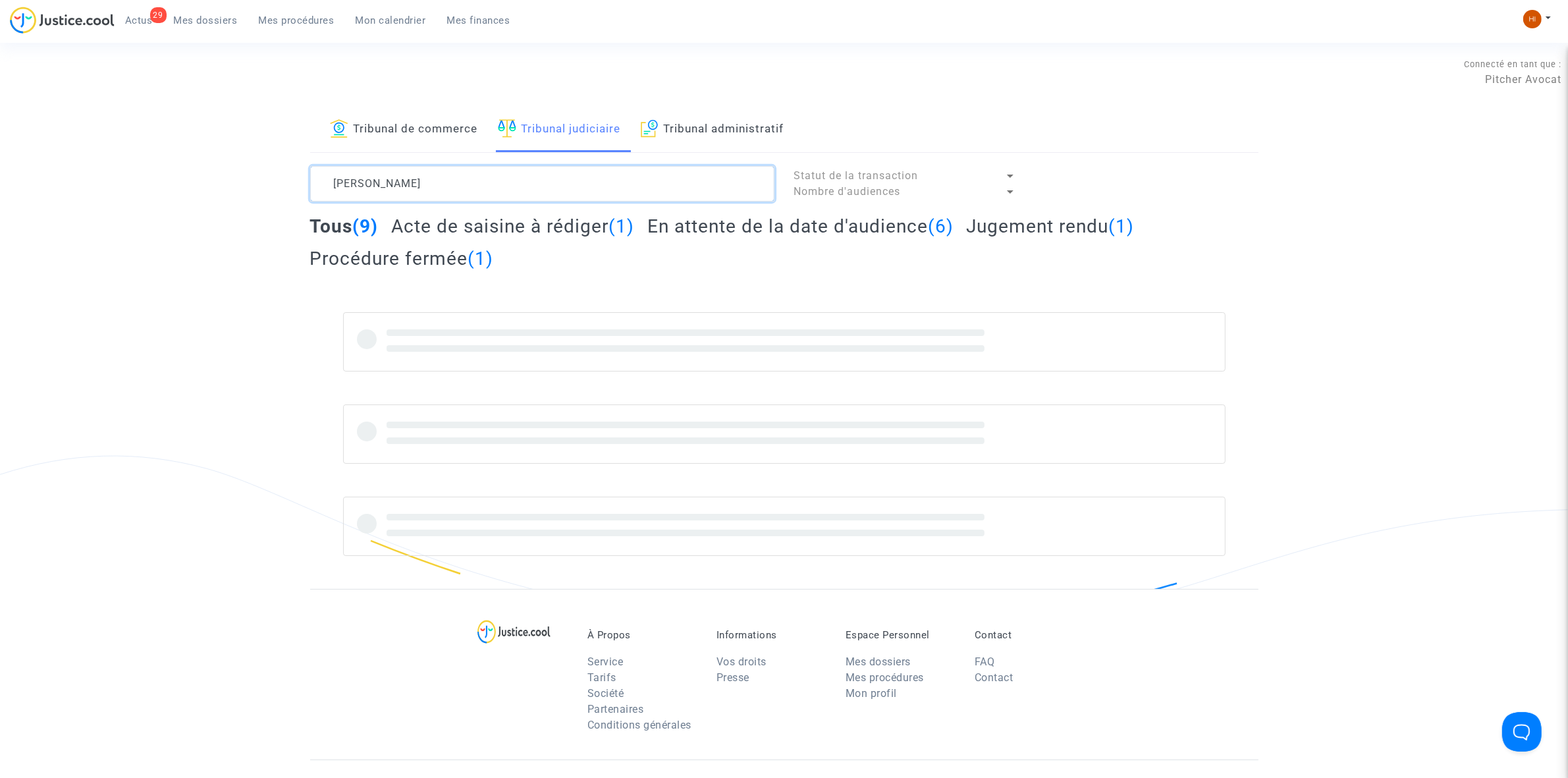
type textarea "MAHE MARIE"
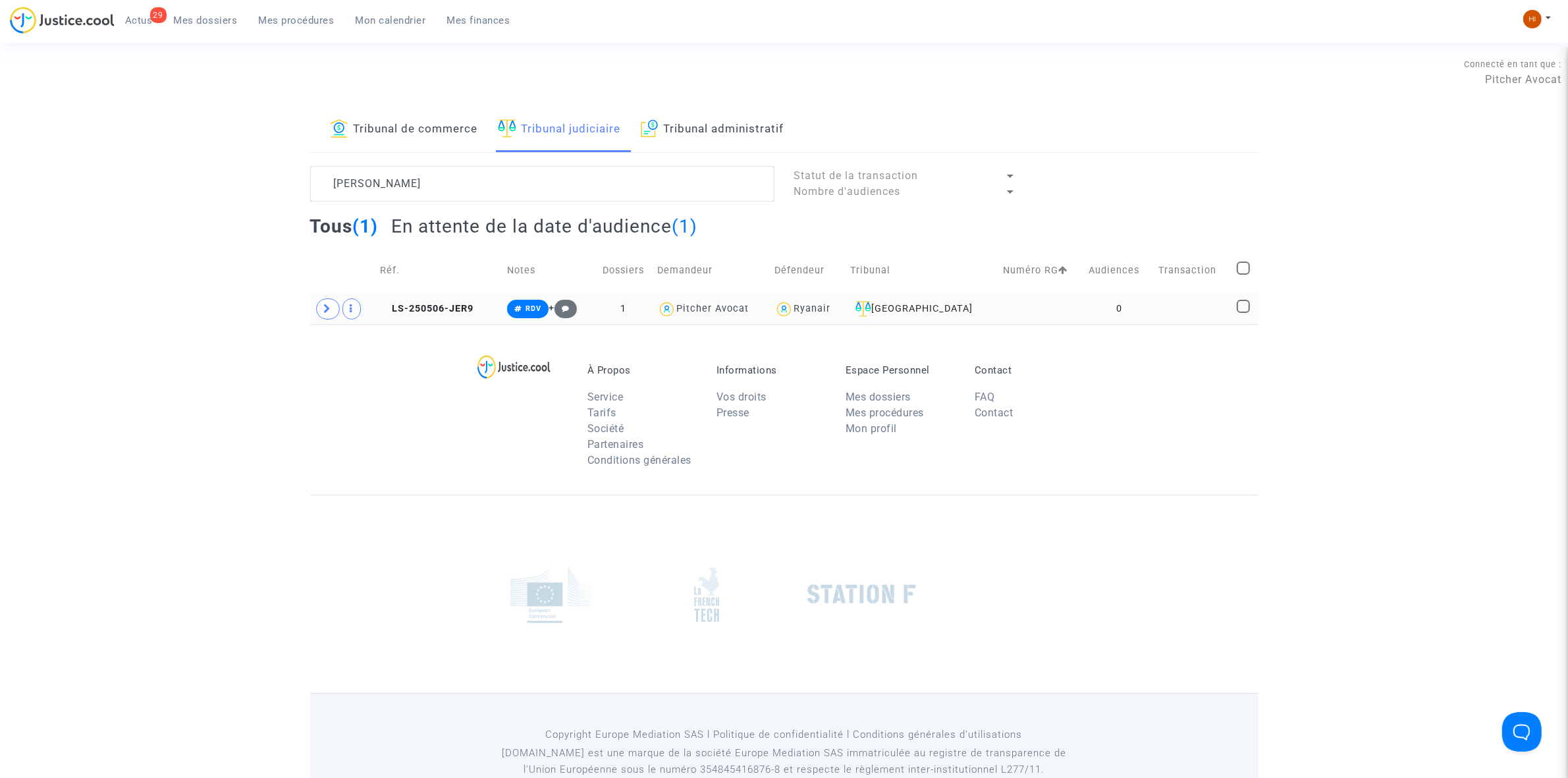
click at [1154, 309] on td at bounding box center [1193, 309] width 78 height 30
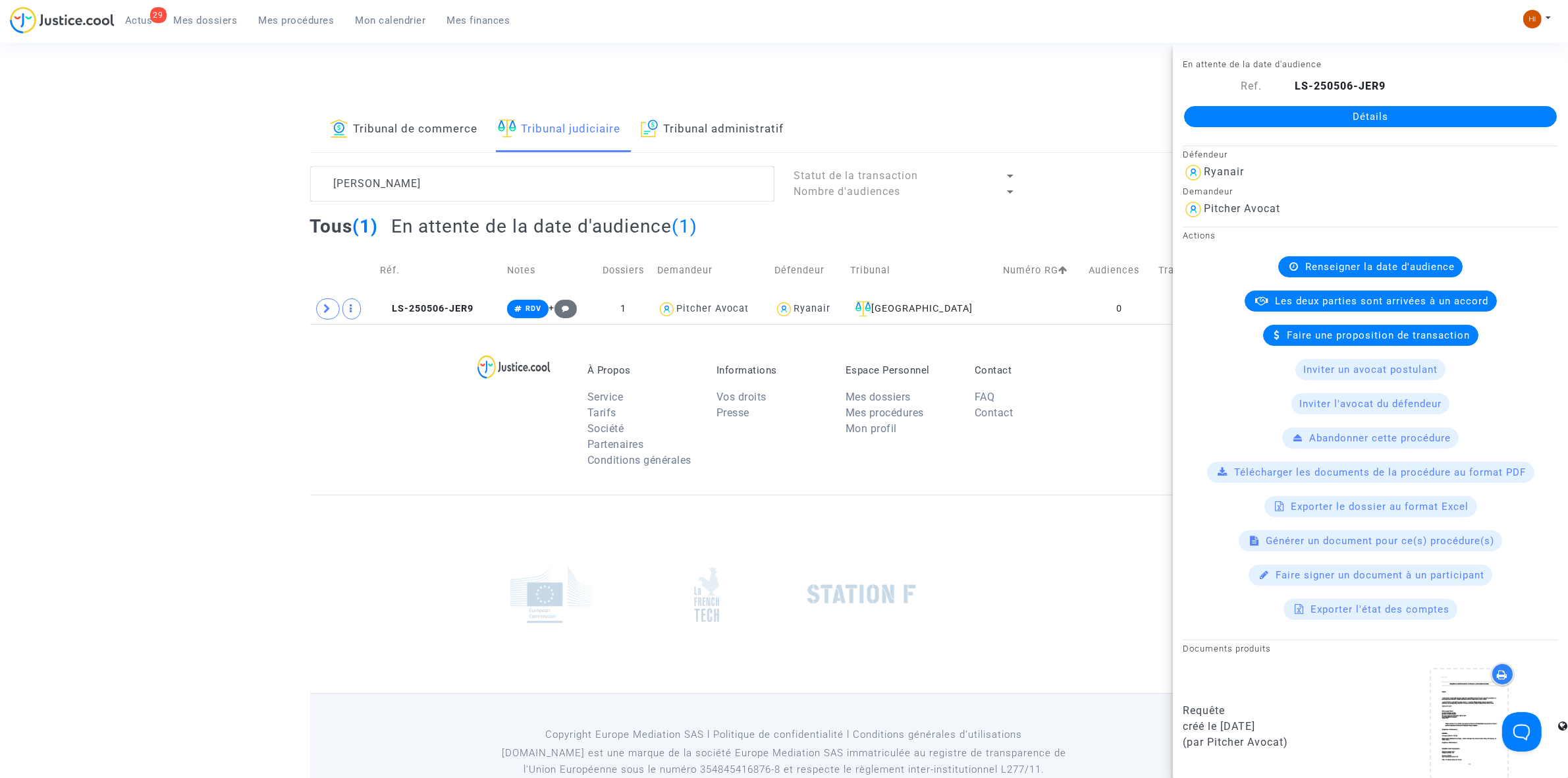
click at [1318, 117] on link "Détails" at bounding box center [1371, 116] width 373 height 21
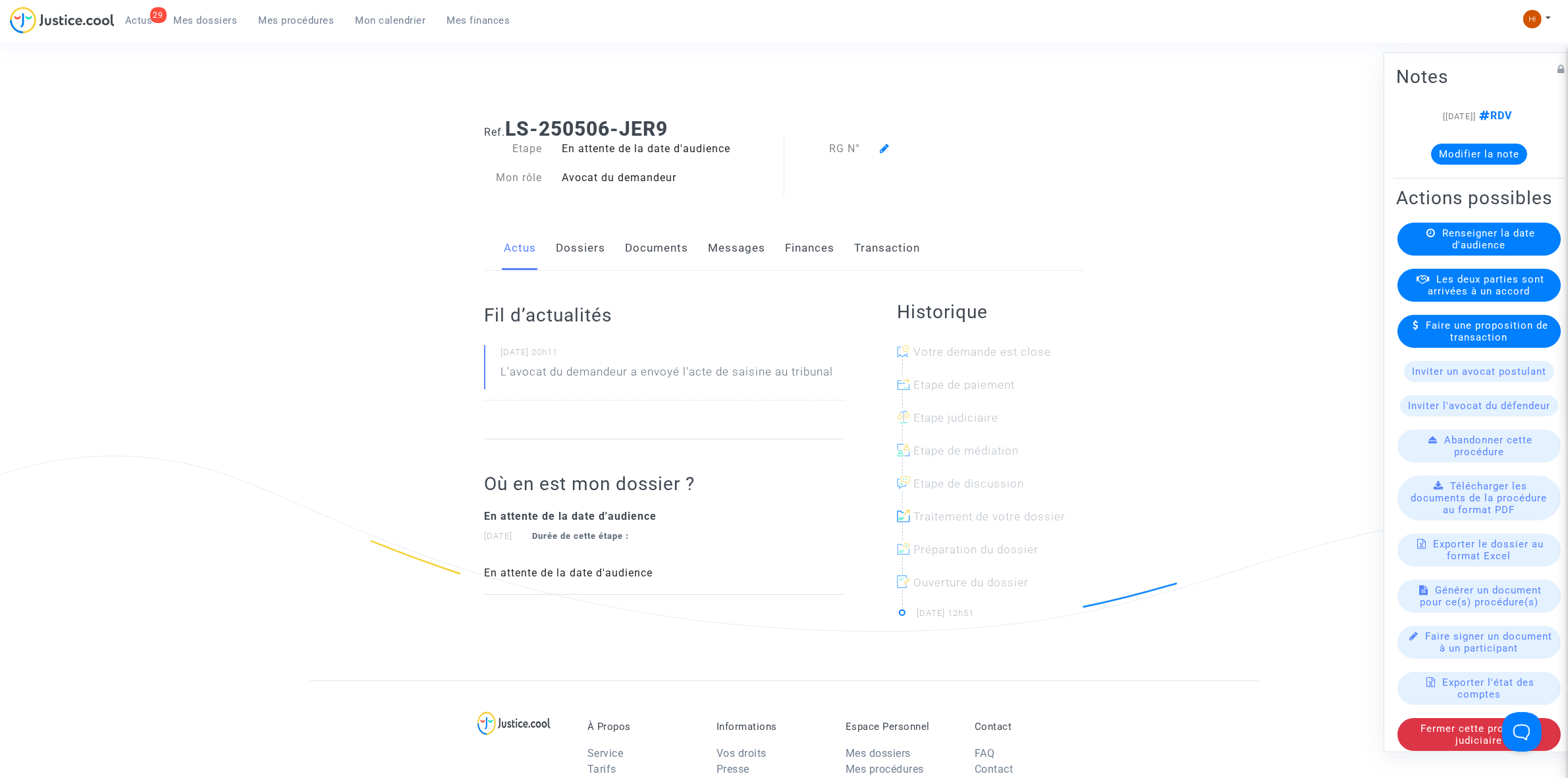
click at [1508, 250] on span "Renseigner la date d'audience" at bounding box center [1489, 238] width 93 height 23
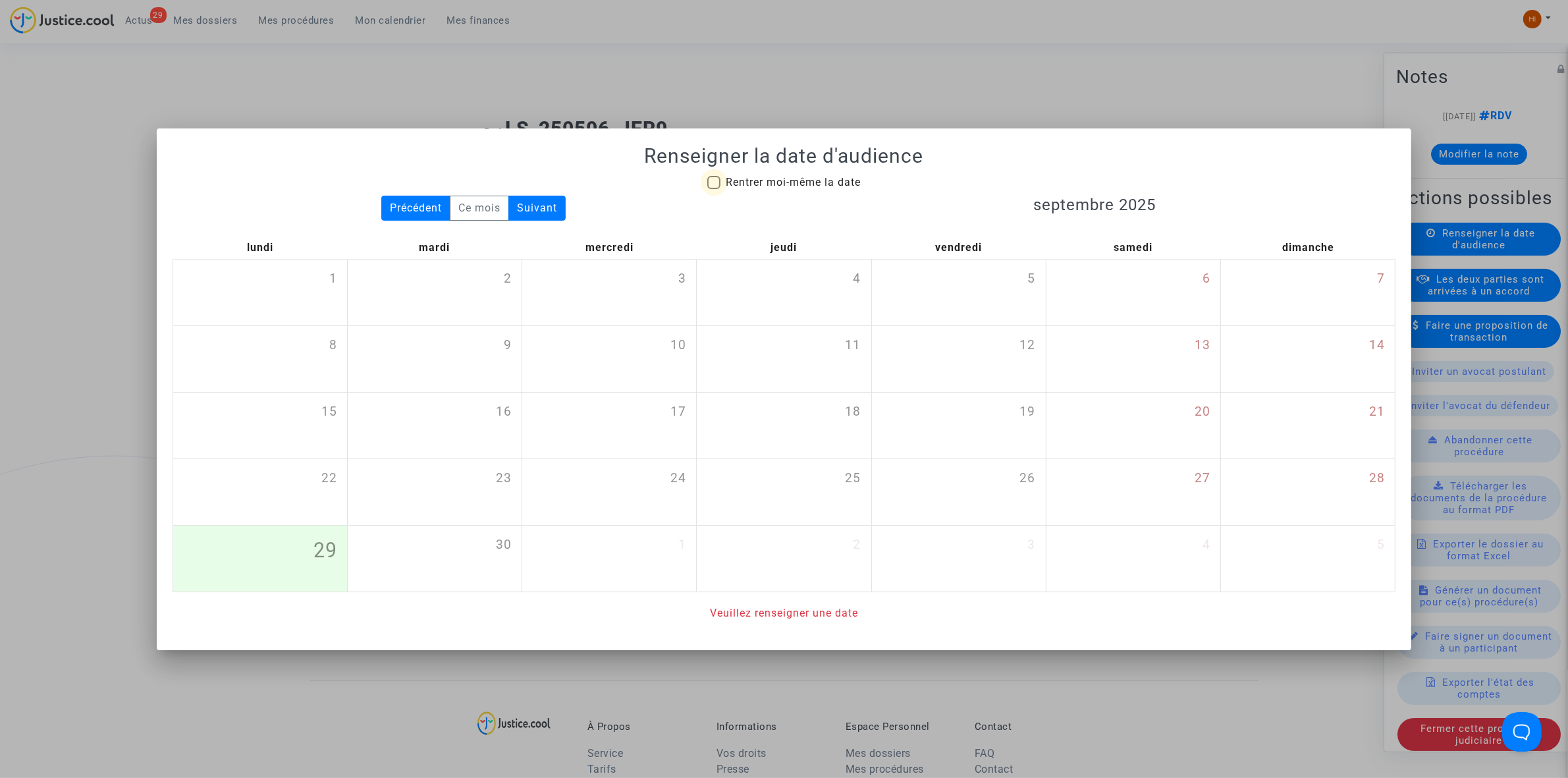
click at [755, 181] on span "Rentrer moi-même la date" at bounding box center [793, 182] width 135 height 12
click at [714, 189] on input "Rentrer moi-même la date" at bounding box center [714, 189] width 1 height 1
checkbox input "true"
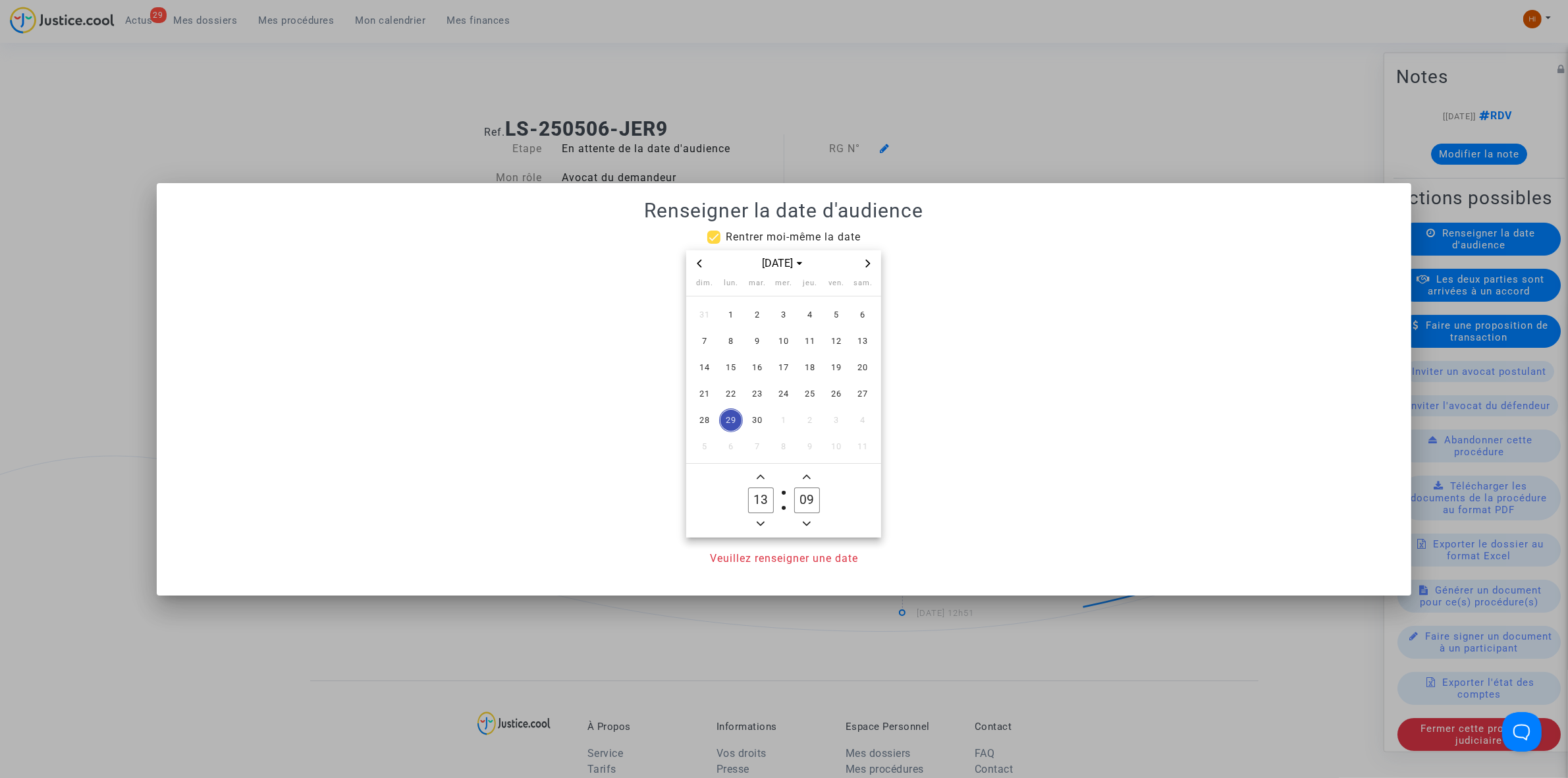
click at [869, 263] on icon "Next month" at bounding box center [867, 263] width 4 height 8
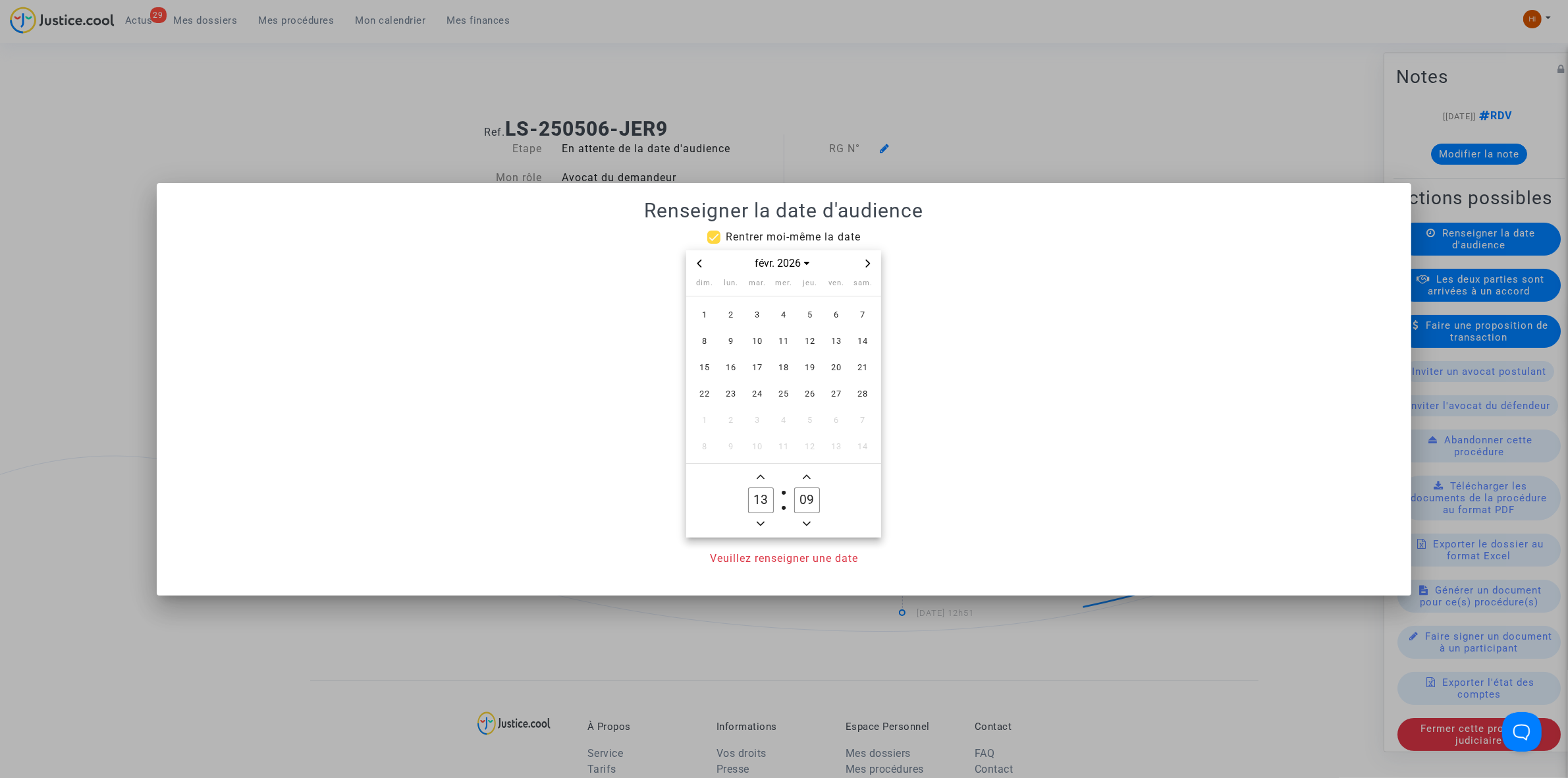
click at [869, 263] on icon "Next month" at bounding box center [867, 263] width 4 height 8
drag, startPoint x: 841, startPoint y: 340, endPoint x: 795, endPoint y: 436, distance: 106.5
click at [843, 339] on span "13" at bounding box center [836, 341] width 23 height 23
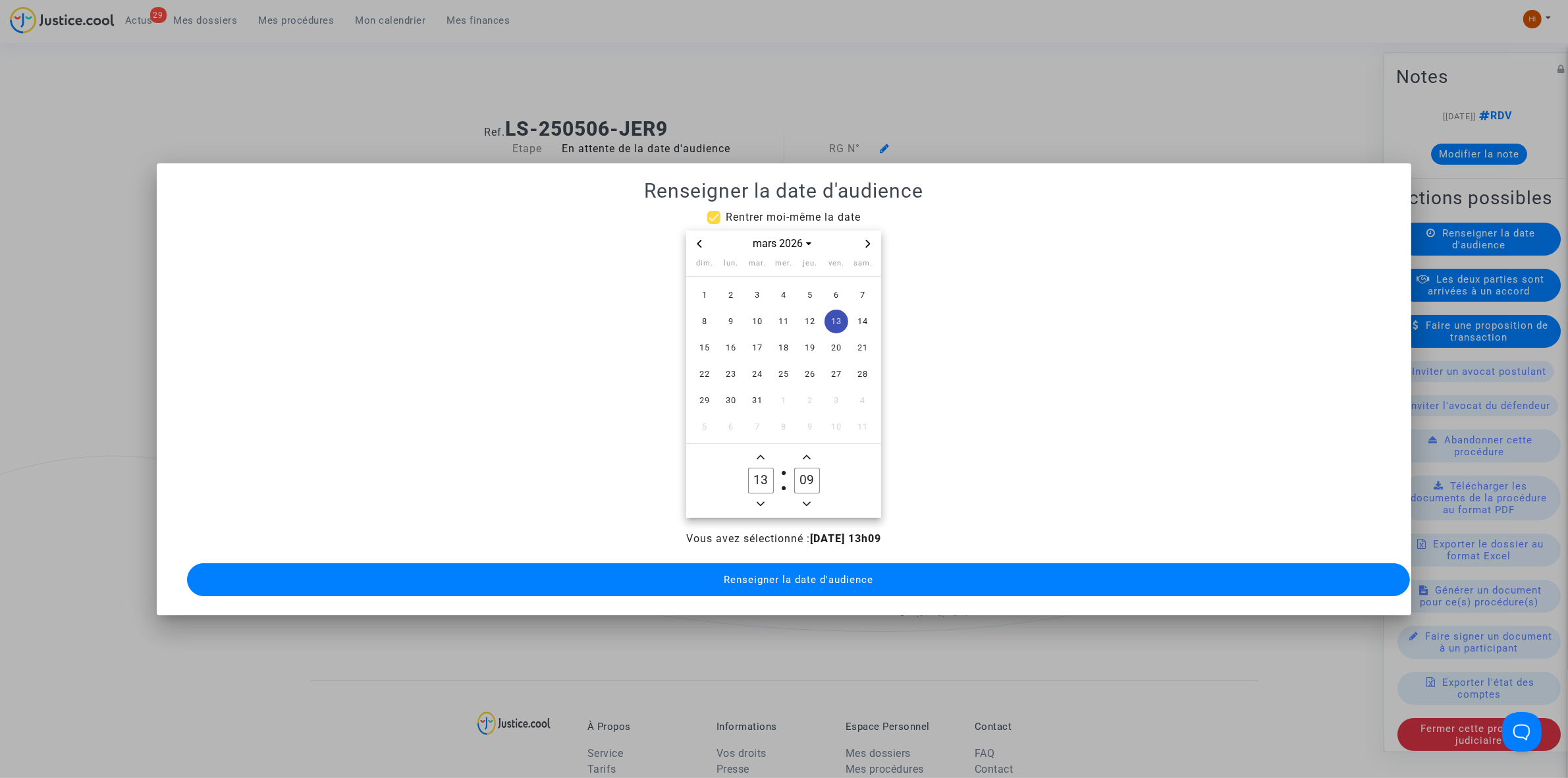
click at [757, 500] on icon "Minus a hour" at bounding box center [761, 503] width 8 height 8
type input "09"
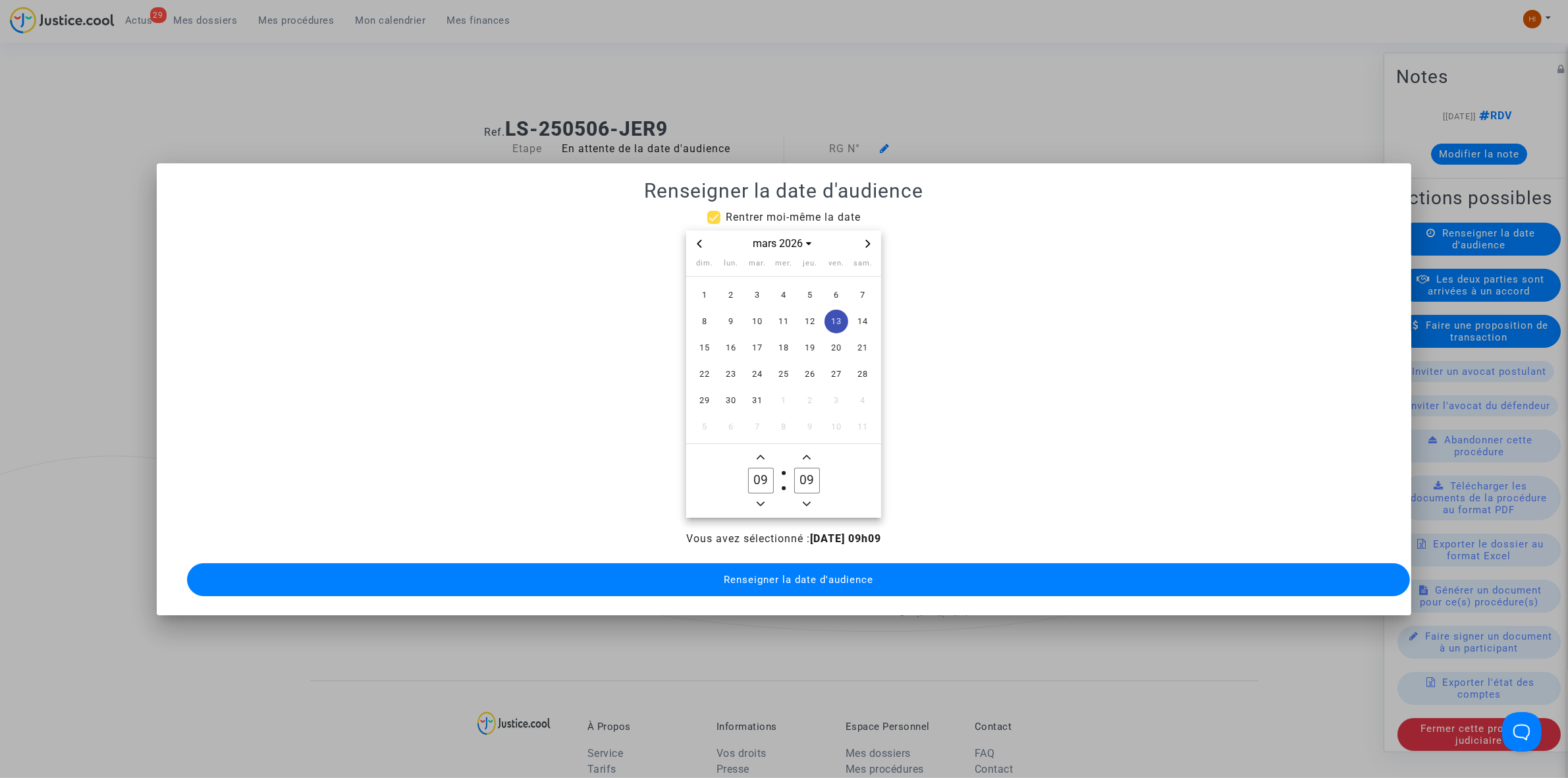
click at [805, 476] on input "09" at bounding box center [807, 480] width 25 height 25
type input "00"
click at [801, 574] on span "Renseigner la date d'audience" at bounding box center [799, 580] width 149 height 12
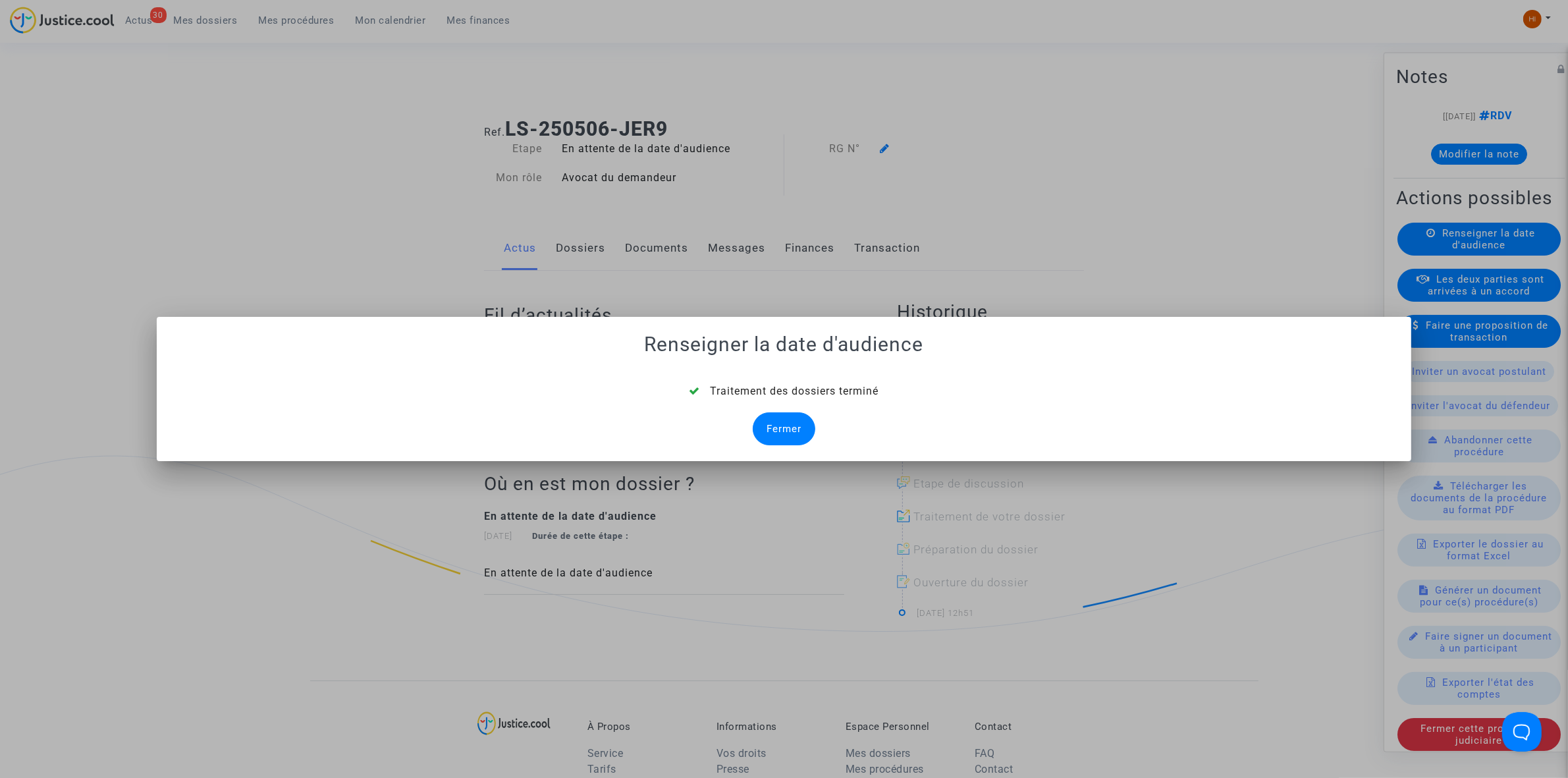
click at [801, 432] on div "Fermer" at bounding box center [784, 429] width 63 height 33
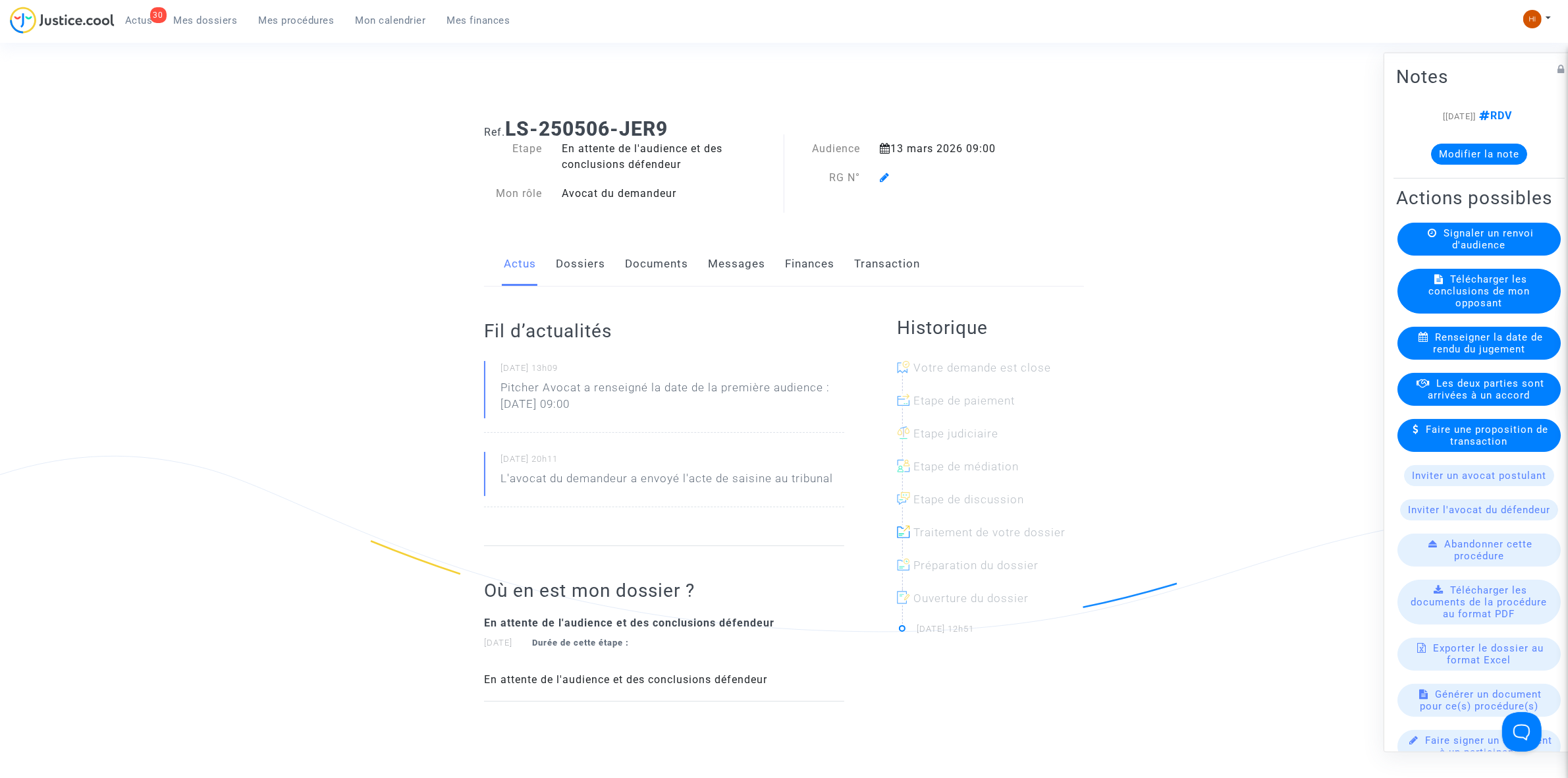
click at [860, 185] on div "RG N°" at bounding box center [827, 178] width 86 height 16
click at [587, 250] on link "Dossiers" at bounding box center [581, 264] width 50 height 43
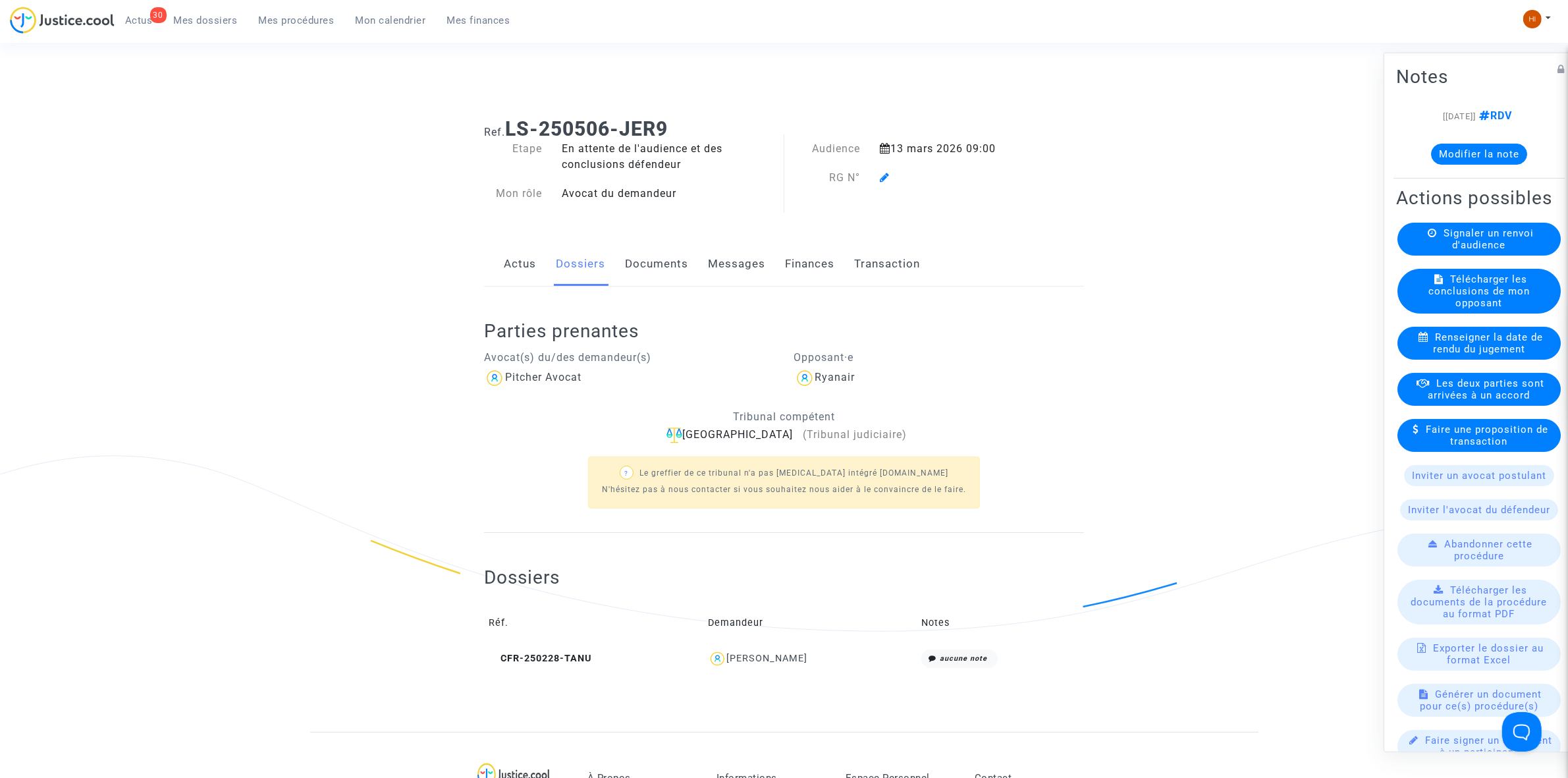
click at [887, 178] on icon at bounding box center [884, 177] width 10 height 10
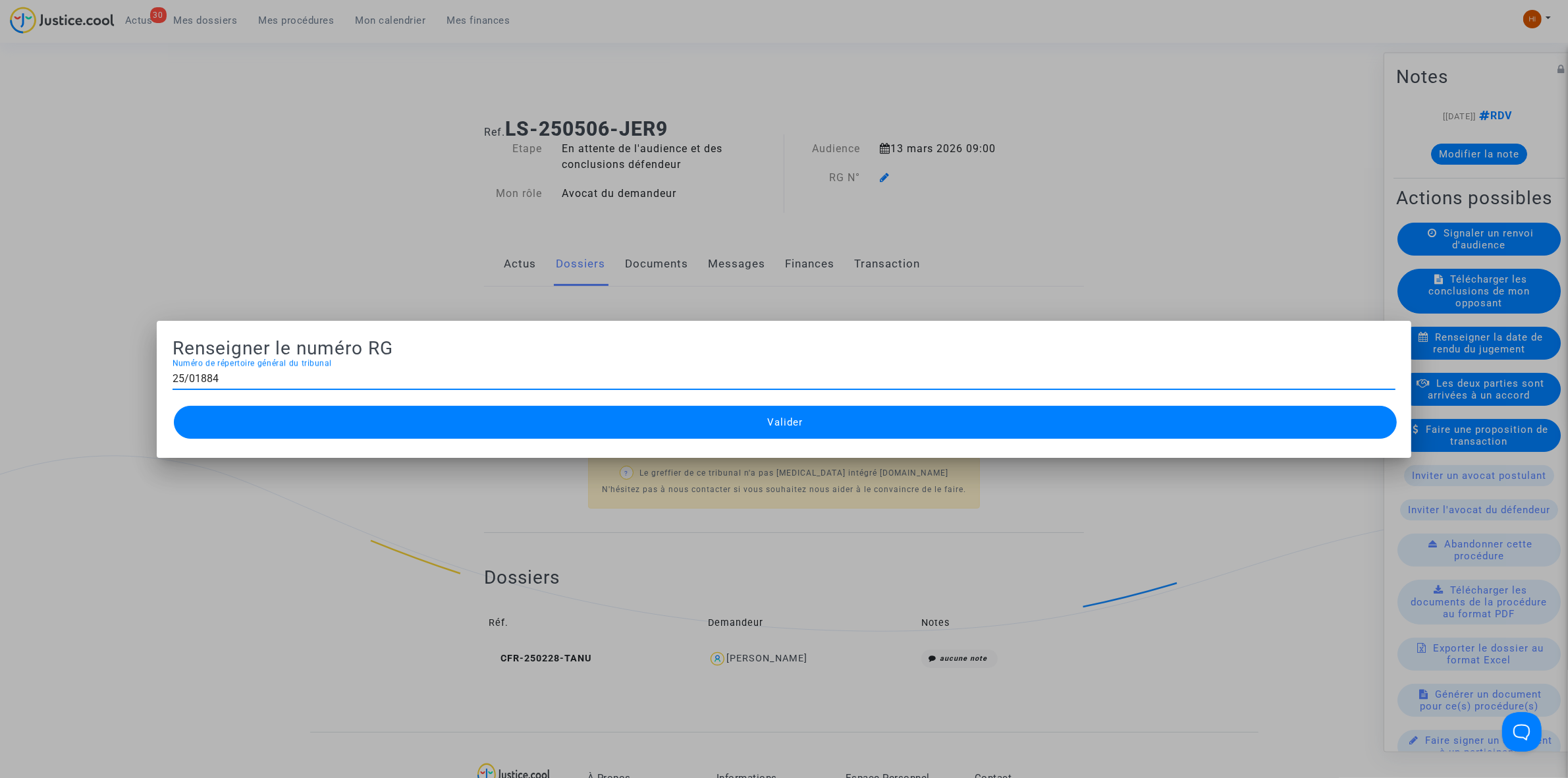
type input "25/01884"
click at [831, 439] on div "Valider" at bounding box center [784, 422] width 1223 height 39
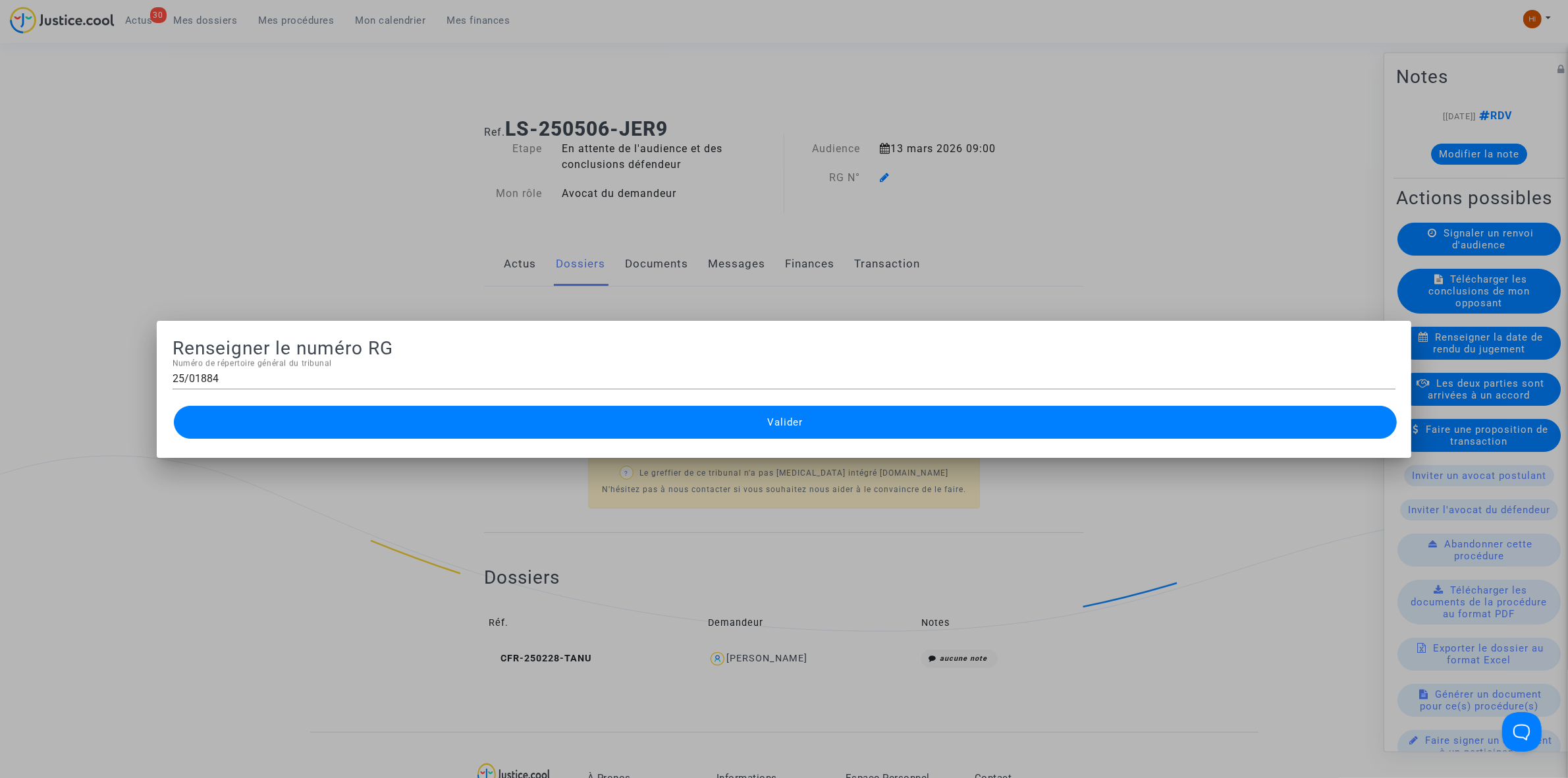
click at [607, 422] on button "Valider" at bounding box center [785, 422] width 1223 height 33
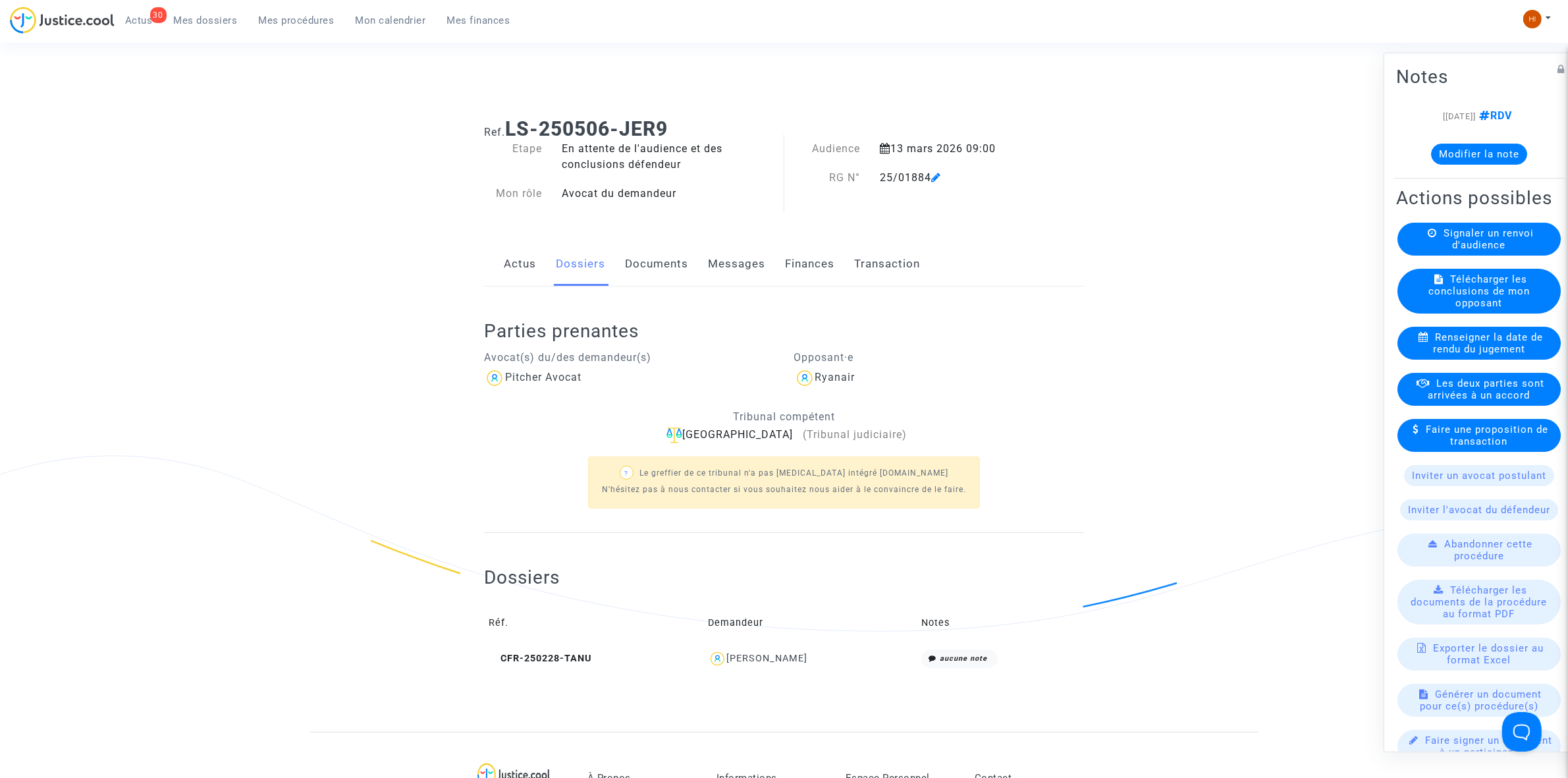
click at [629, 287] on div "Parties prenantes Avocat(s) du/des demandeur(s) Pitcher Avocat Opposant·e Ryana…" at bounding box center [784, 409] width 600 height 246
click at [638, 269] on link "Documents" at bounding box center [656, 264] width 63 height 43
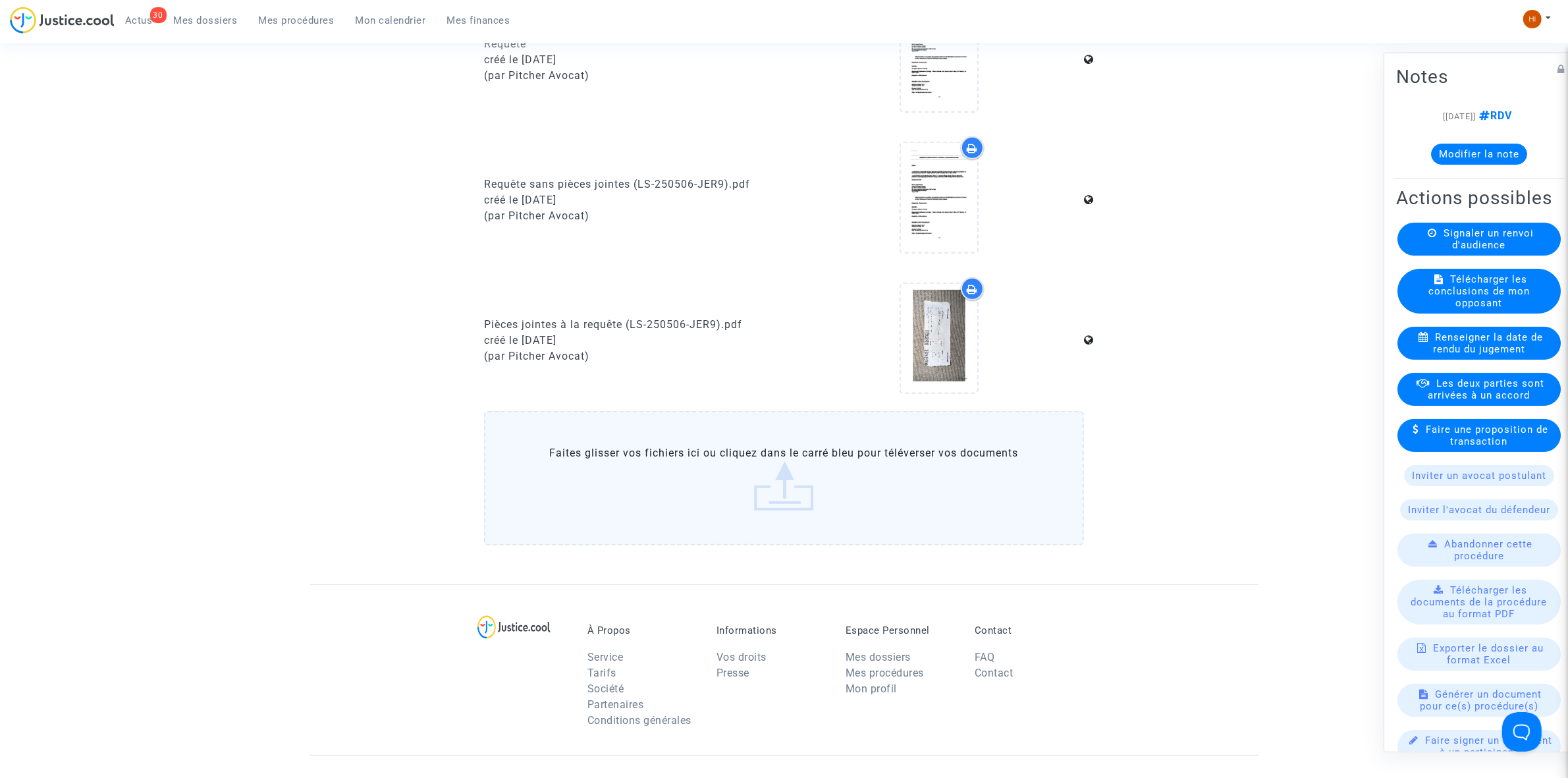
scroll to position [659, 0]
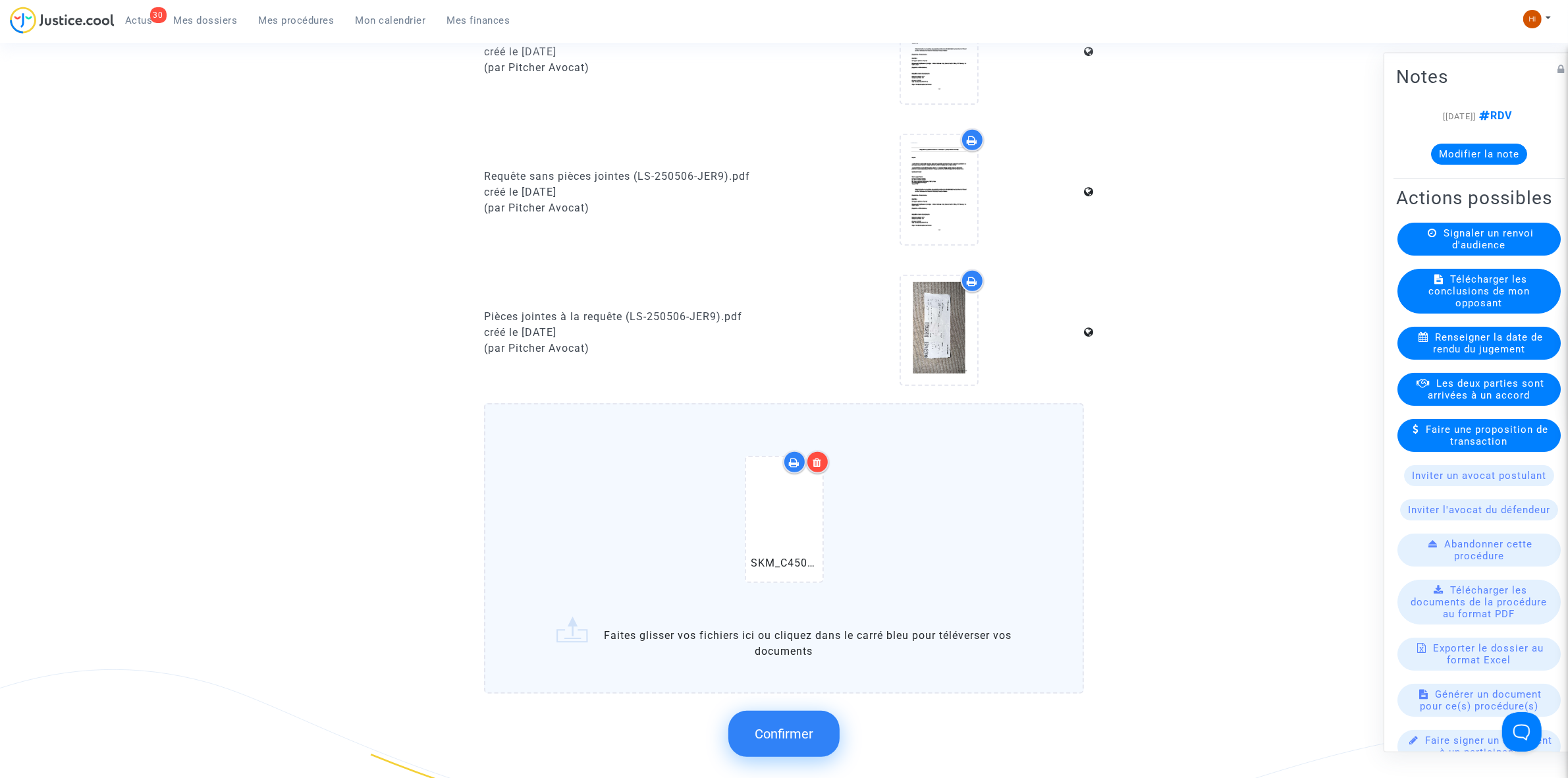
click at [812, 726] on span "Confirmer" at bounding box center [783, 734] width 58 height 16
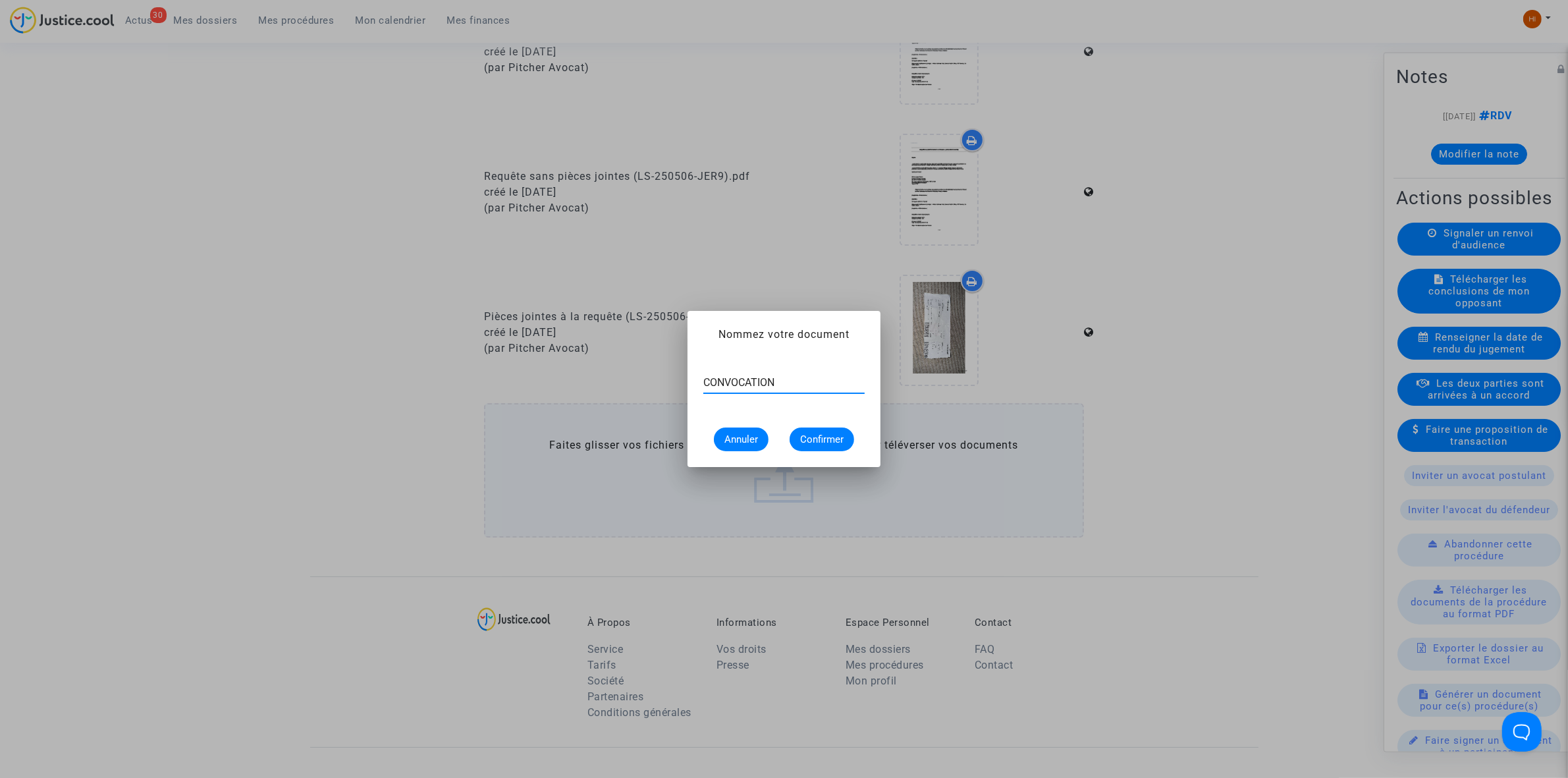
type input "CONVOCATION"
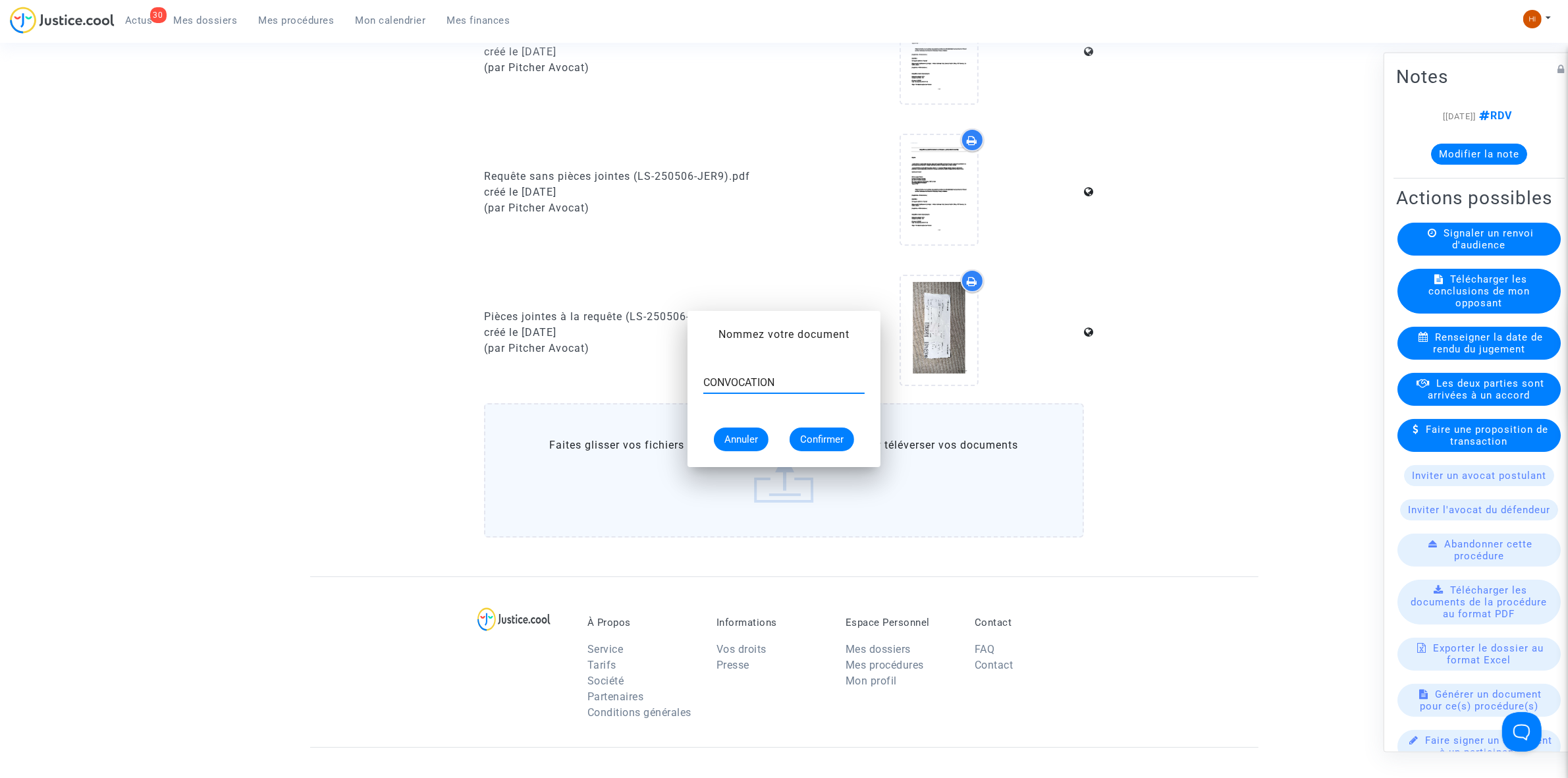
scroll to position [659, 0]
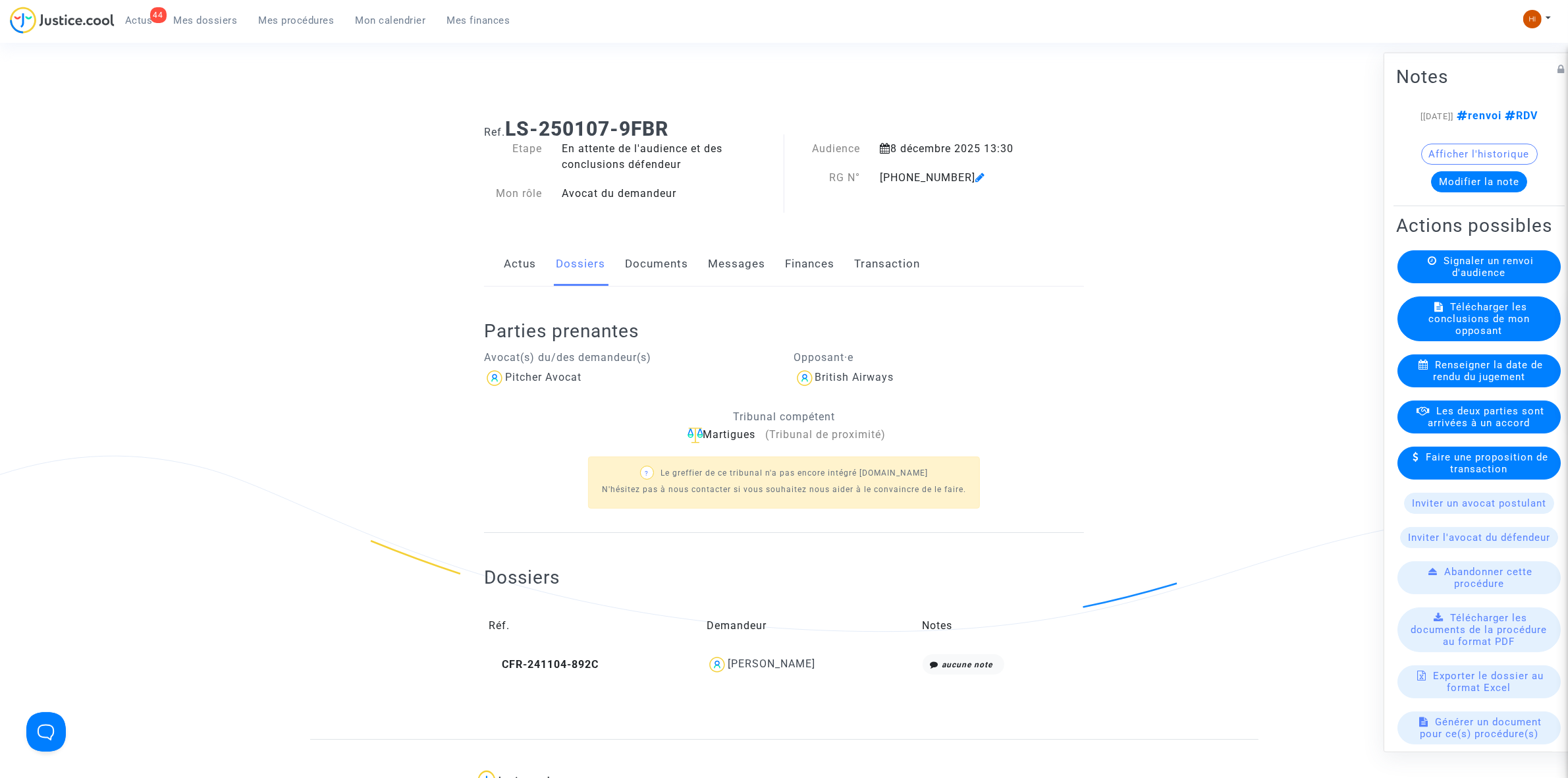
click at [673, 260] on link "Documents" at bounding box center [656, 264] width 63 height 43
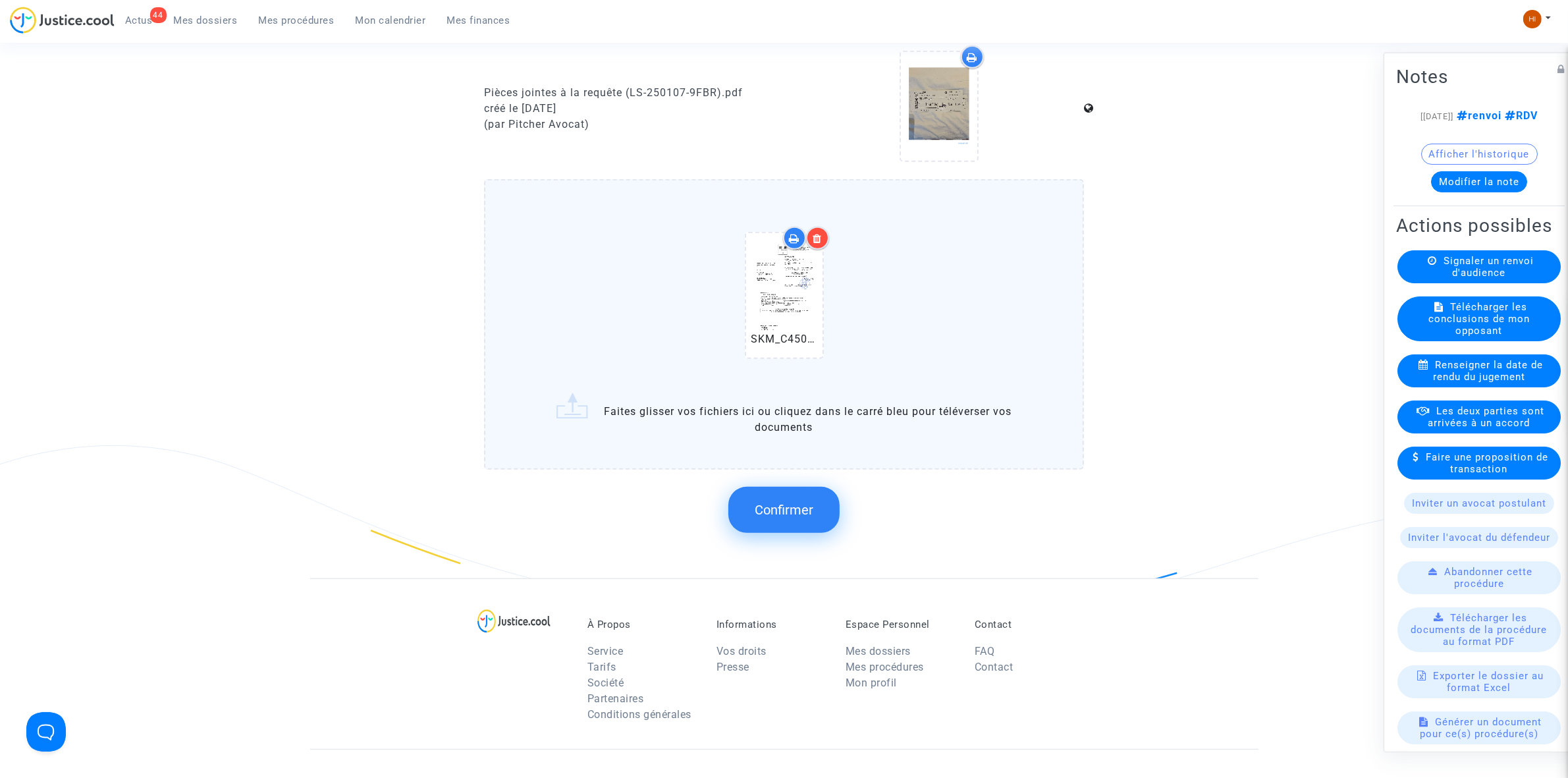
scroll to position [967, 0]
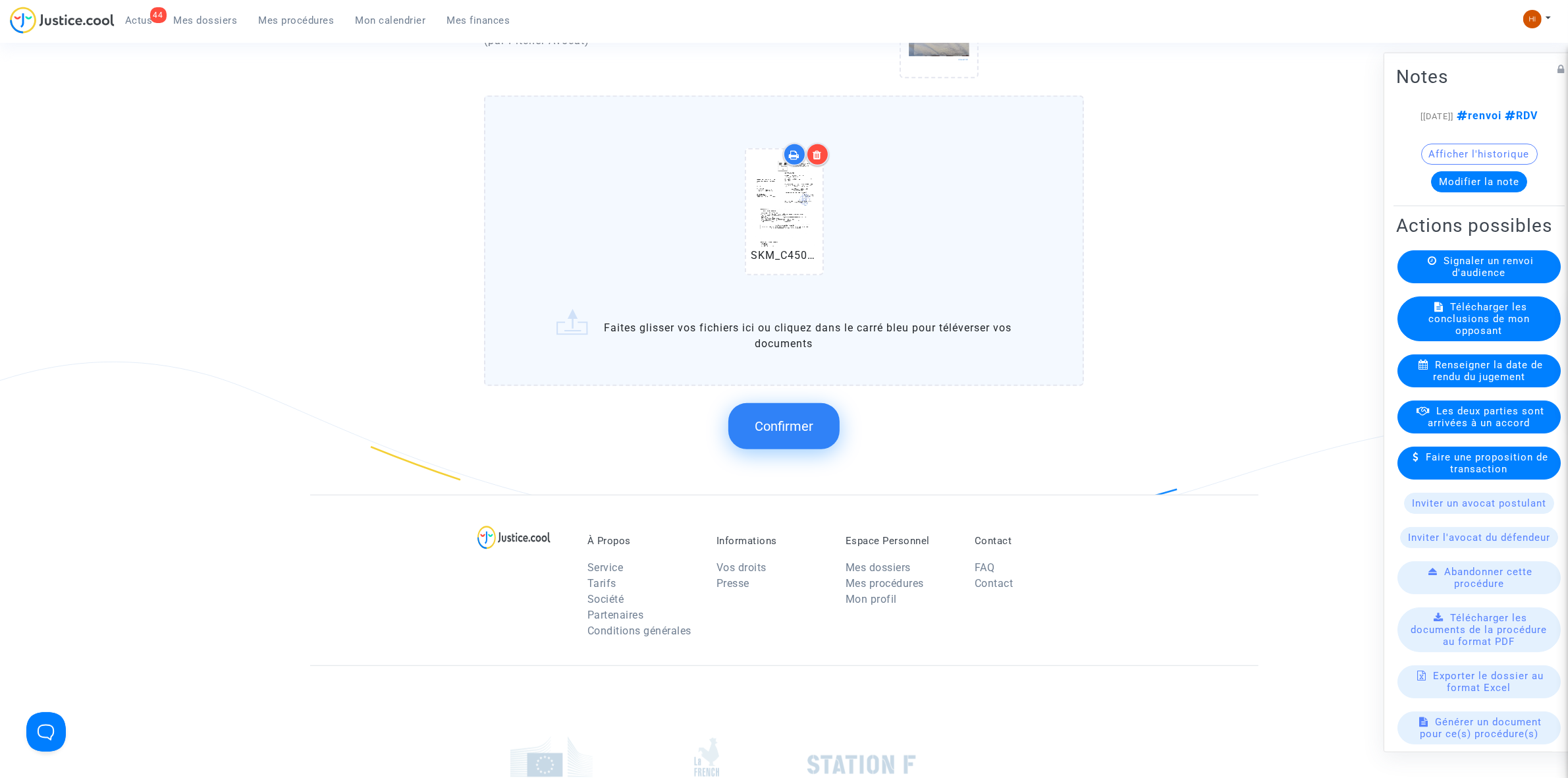
click at [781, 429] on button "Confirmer" at bounding box center [784, 426] width 111 height 46
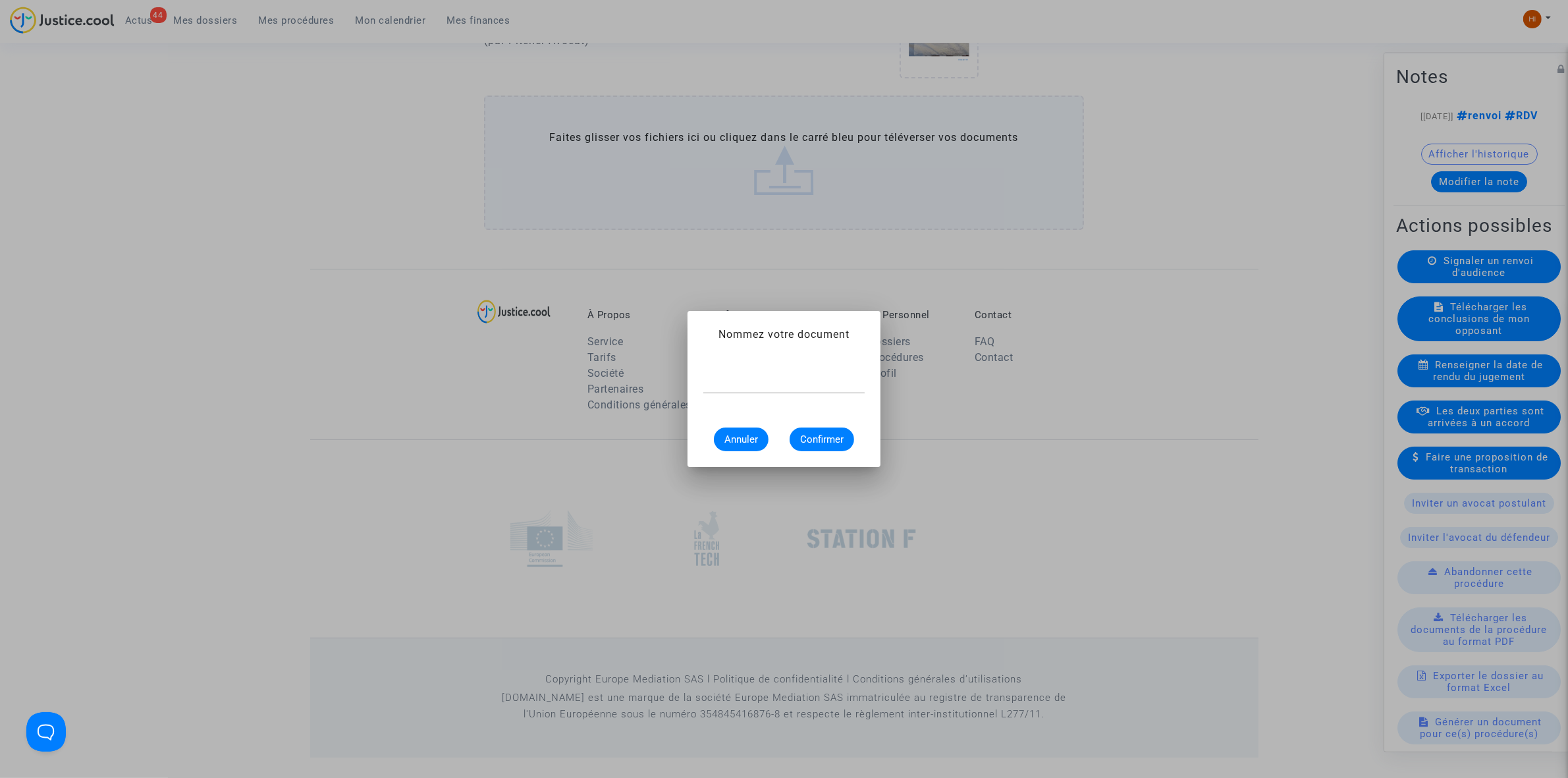
scroll to position [0, 0]
type input "CONVOCATION"
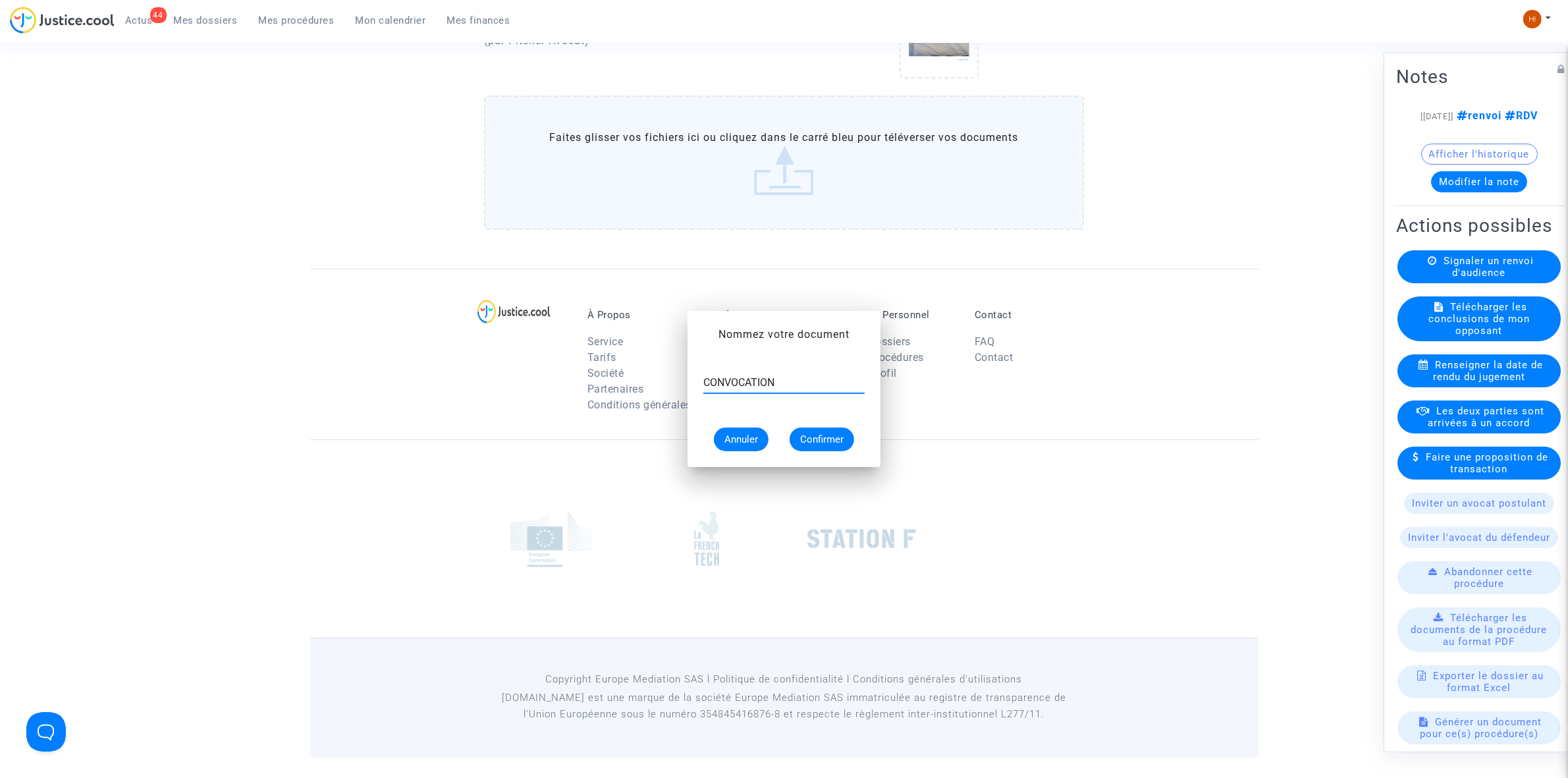
scroll to position [941, 0]
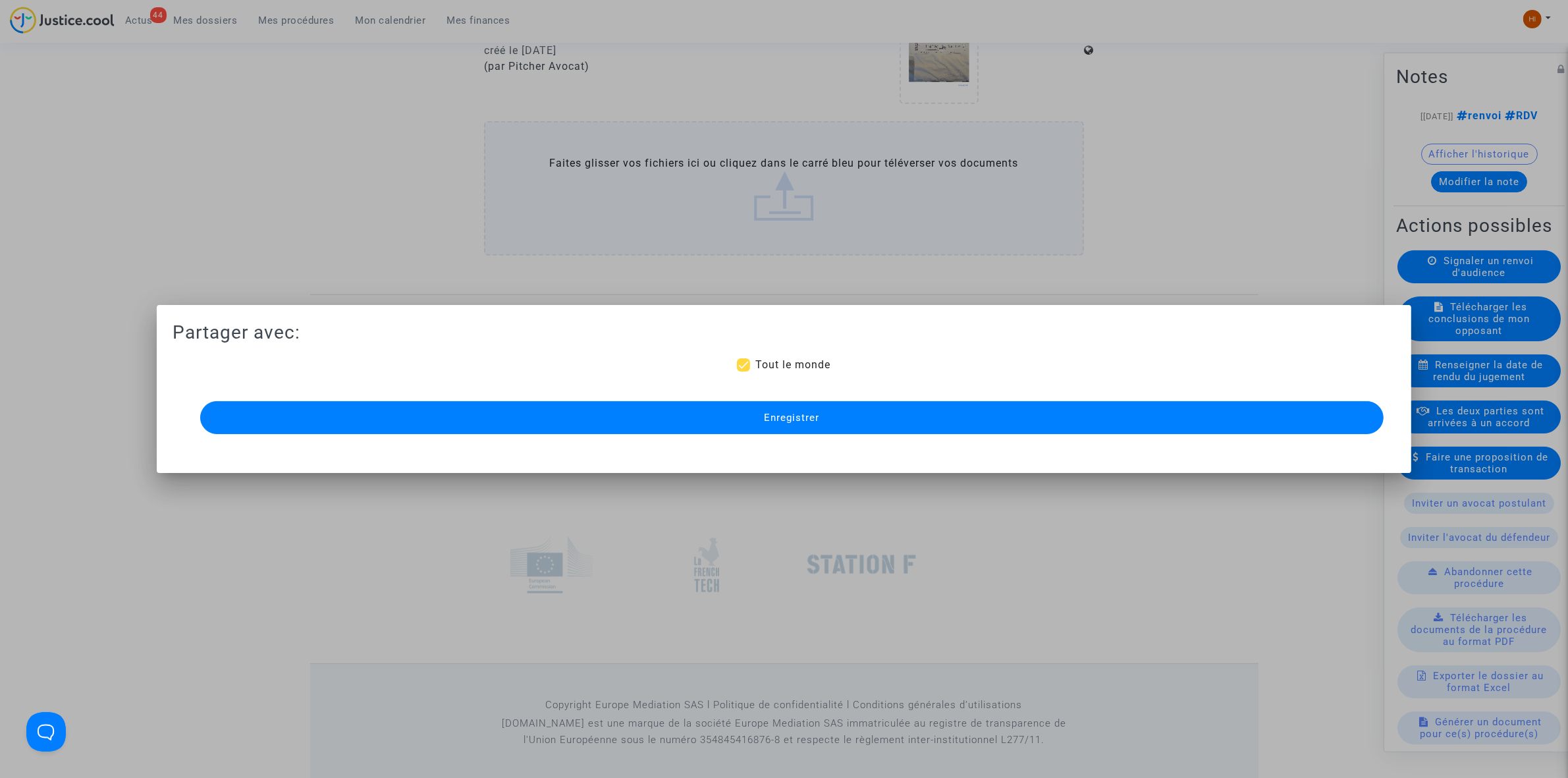
click at [773, 426] on button "Enregistrer" at bounding box center [792, 417] width 1184 height 33
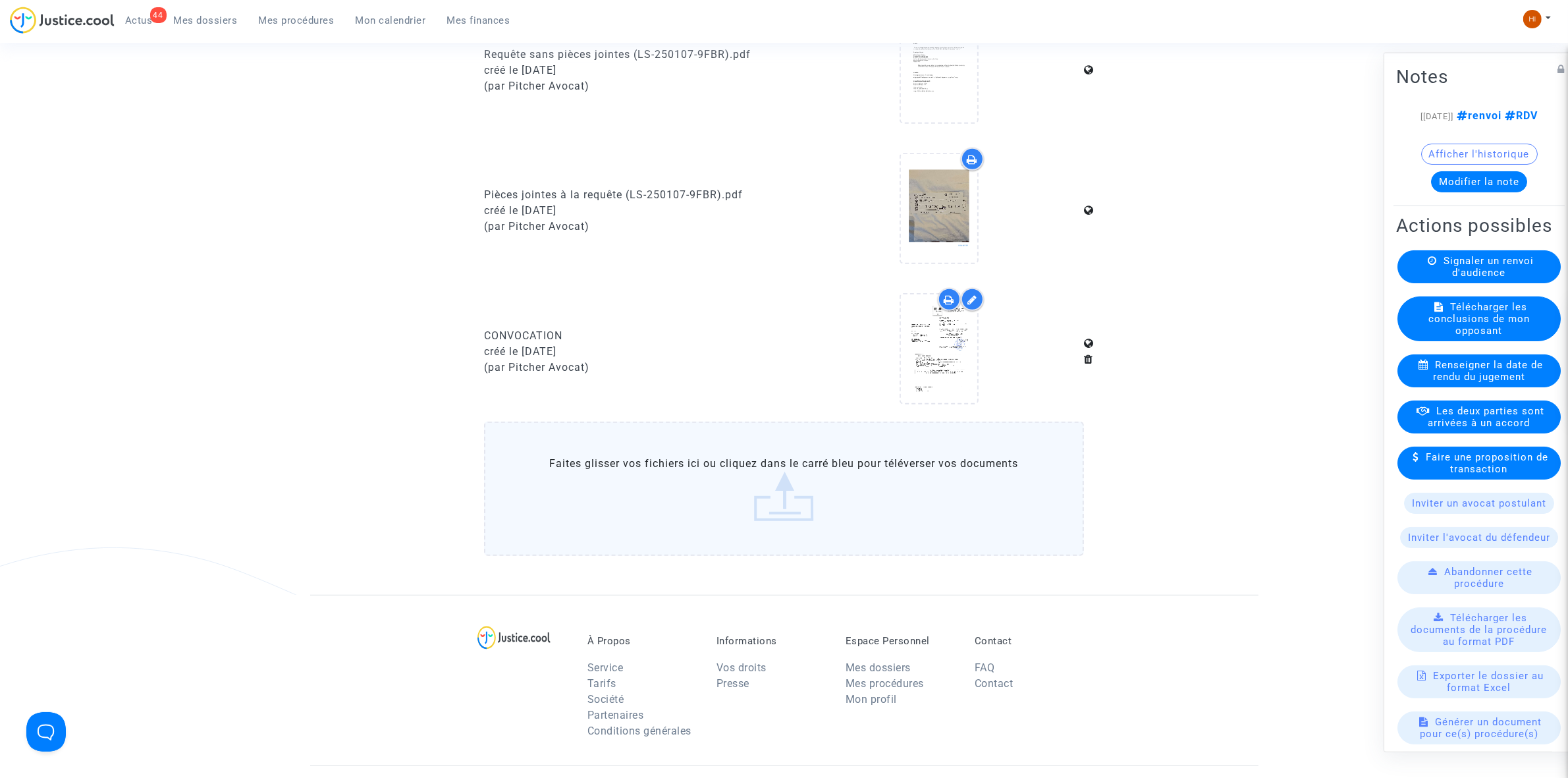
scroll to position [823, 0]
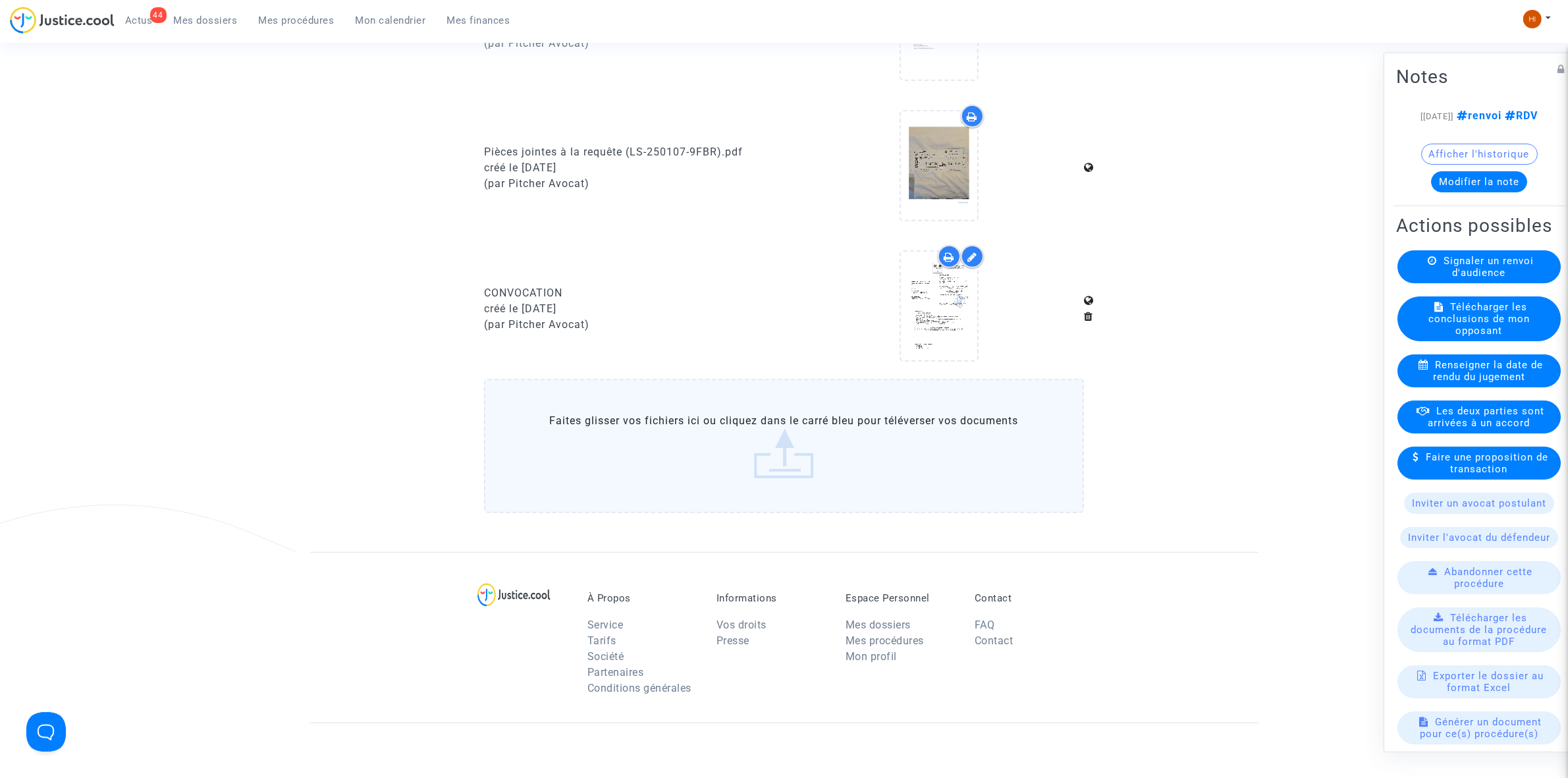
click at [287, 20] on span "Mes procédures" at bounding box center [296, 21] width 76 height 12
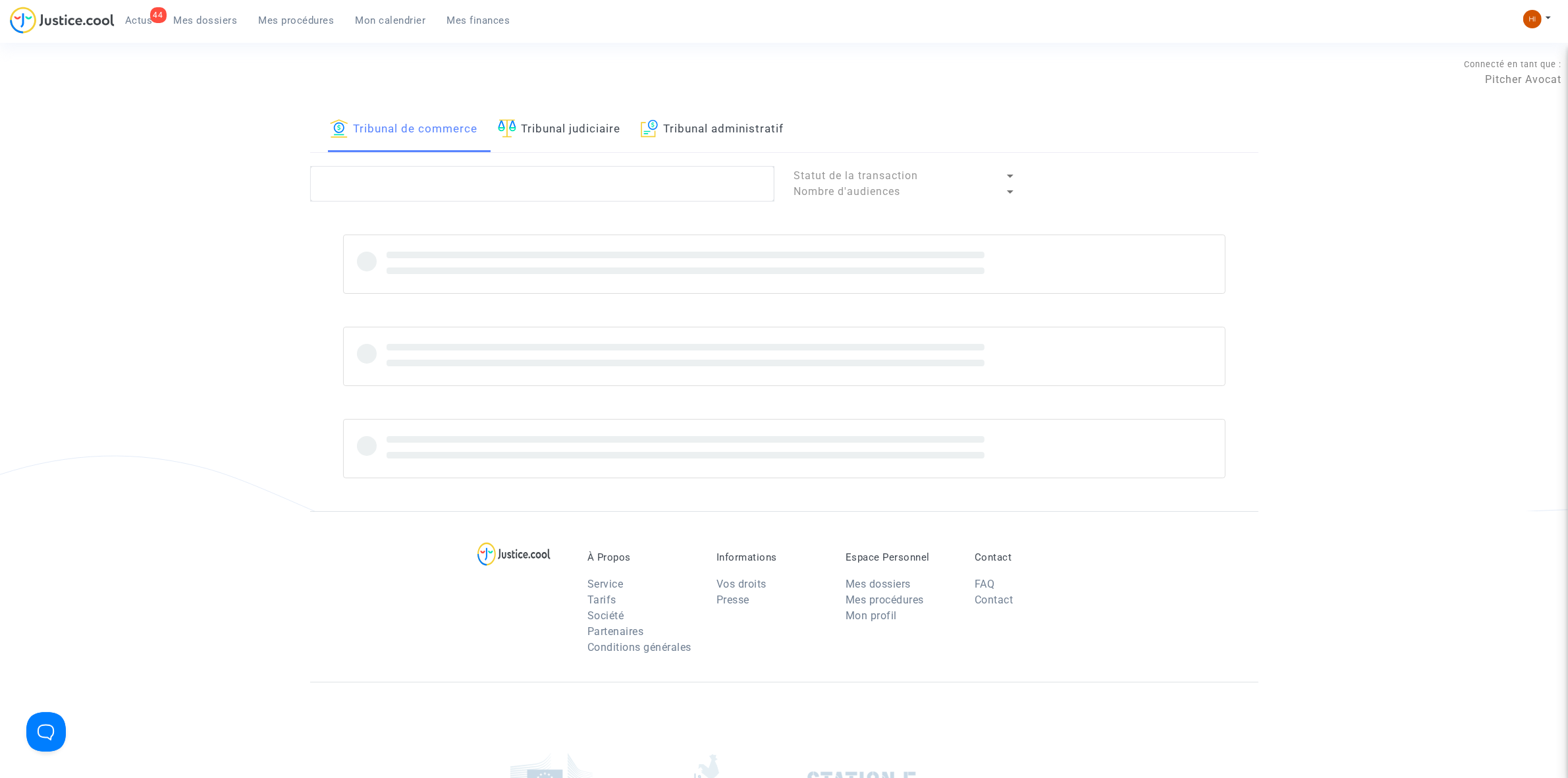
click at [522, 140] on link "Tribunal judiciaire" at bounding box center [560, 130] width 123 height 45
click at [524, 181] on textarea at bounding box center [542, 183] width 464 height 36
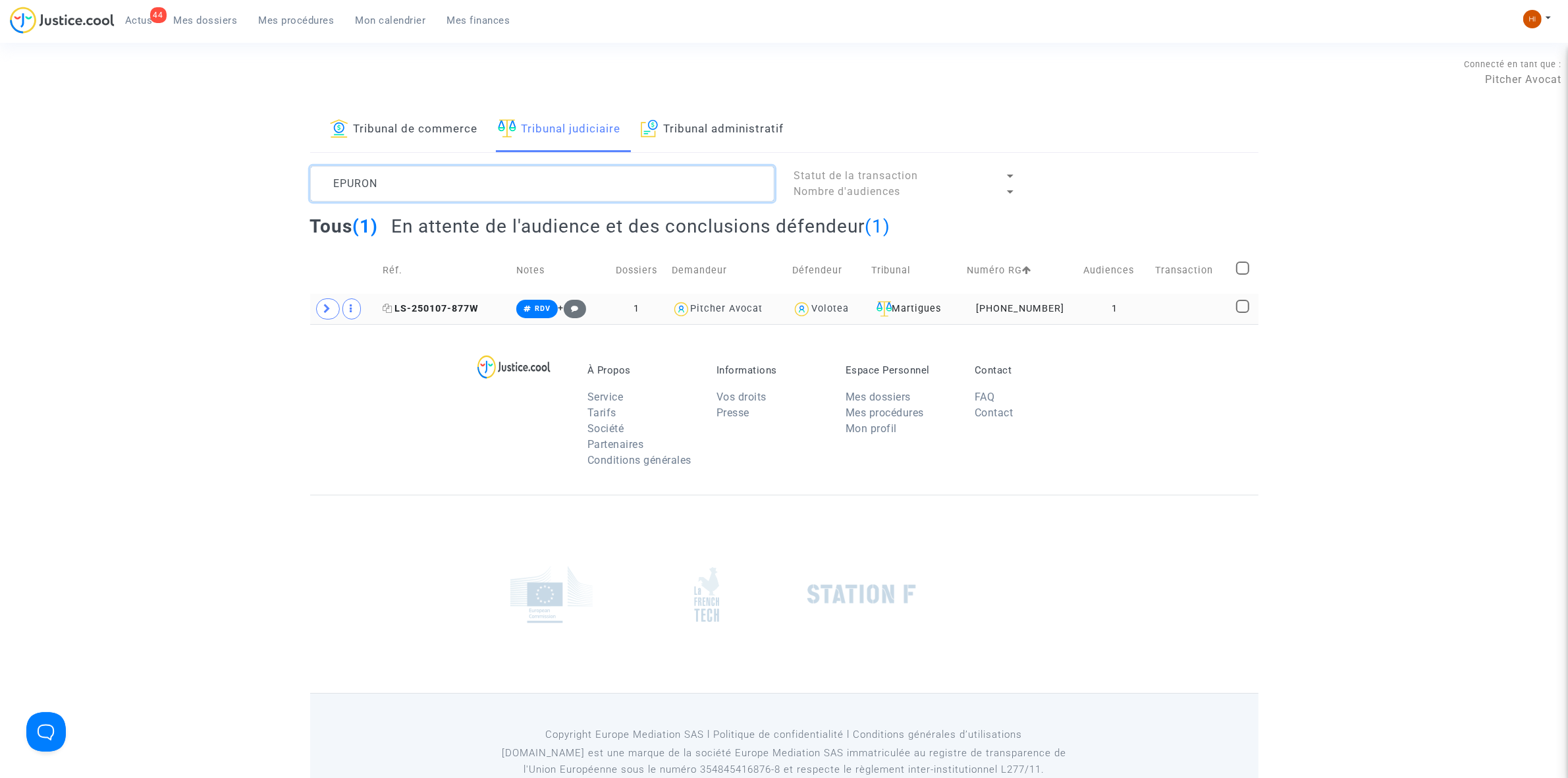
type textarea "EPURON"
click at [436, 311] on span "LS-250107-877W" at bounding box center [430, 309] width 96 height 11
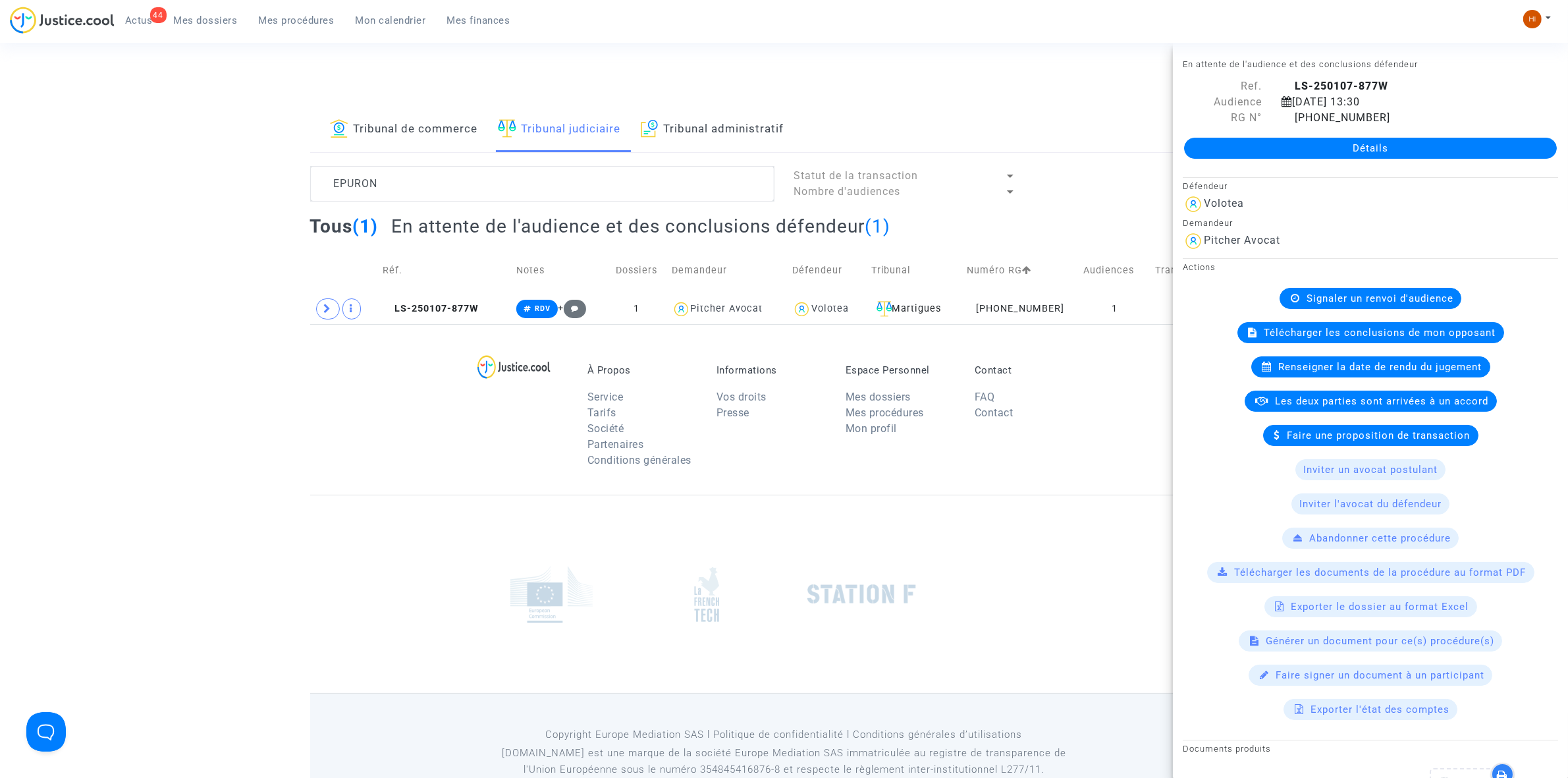
click at [1340, 142] on link "Détails" at bounding box center [1371, 148] width 373 height 21
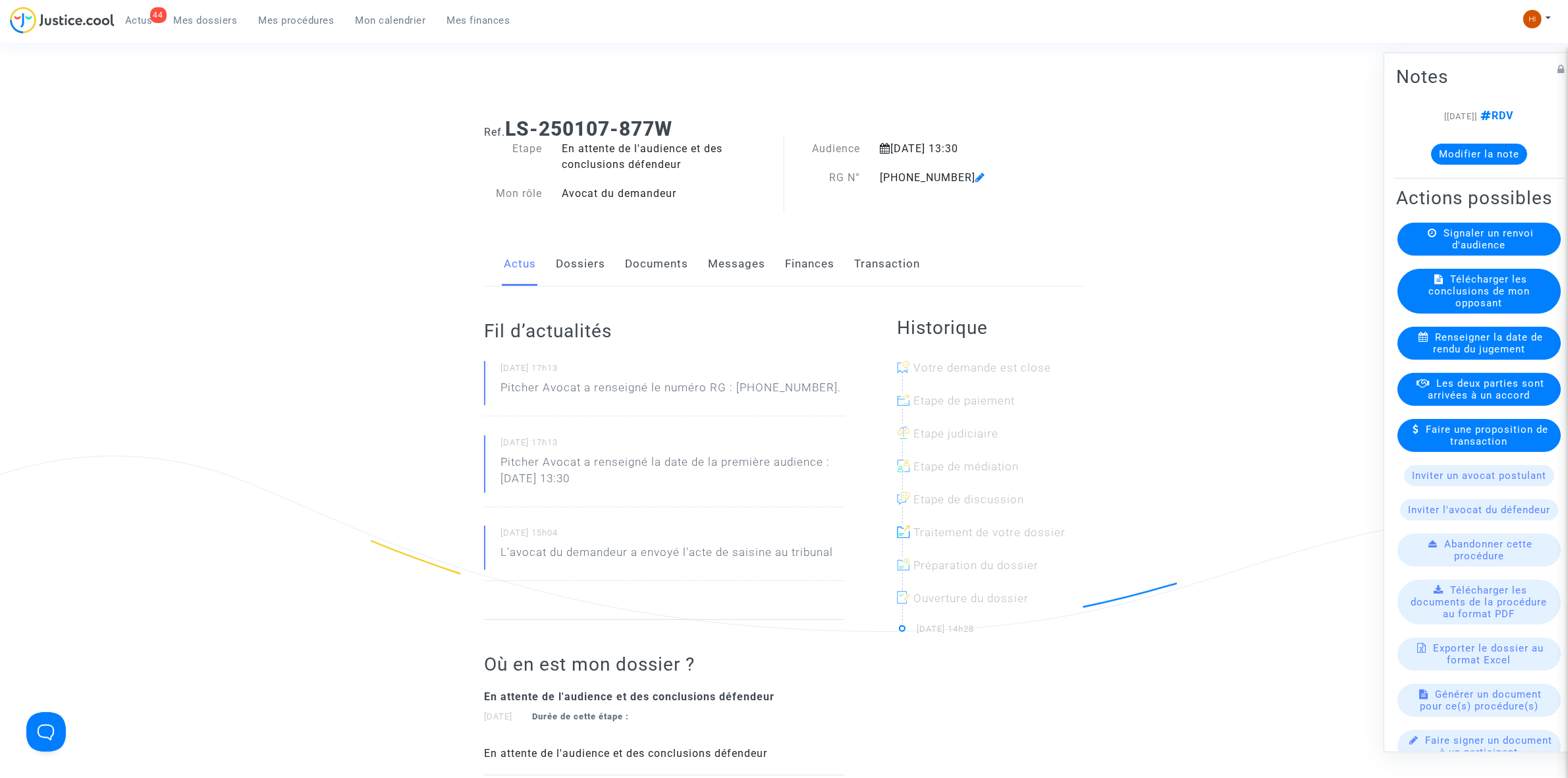
click at [1493, 249] on div "Signaler un renvoi d'audience" at bounding box center [1479, 238] width 163 height 33
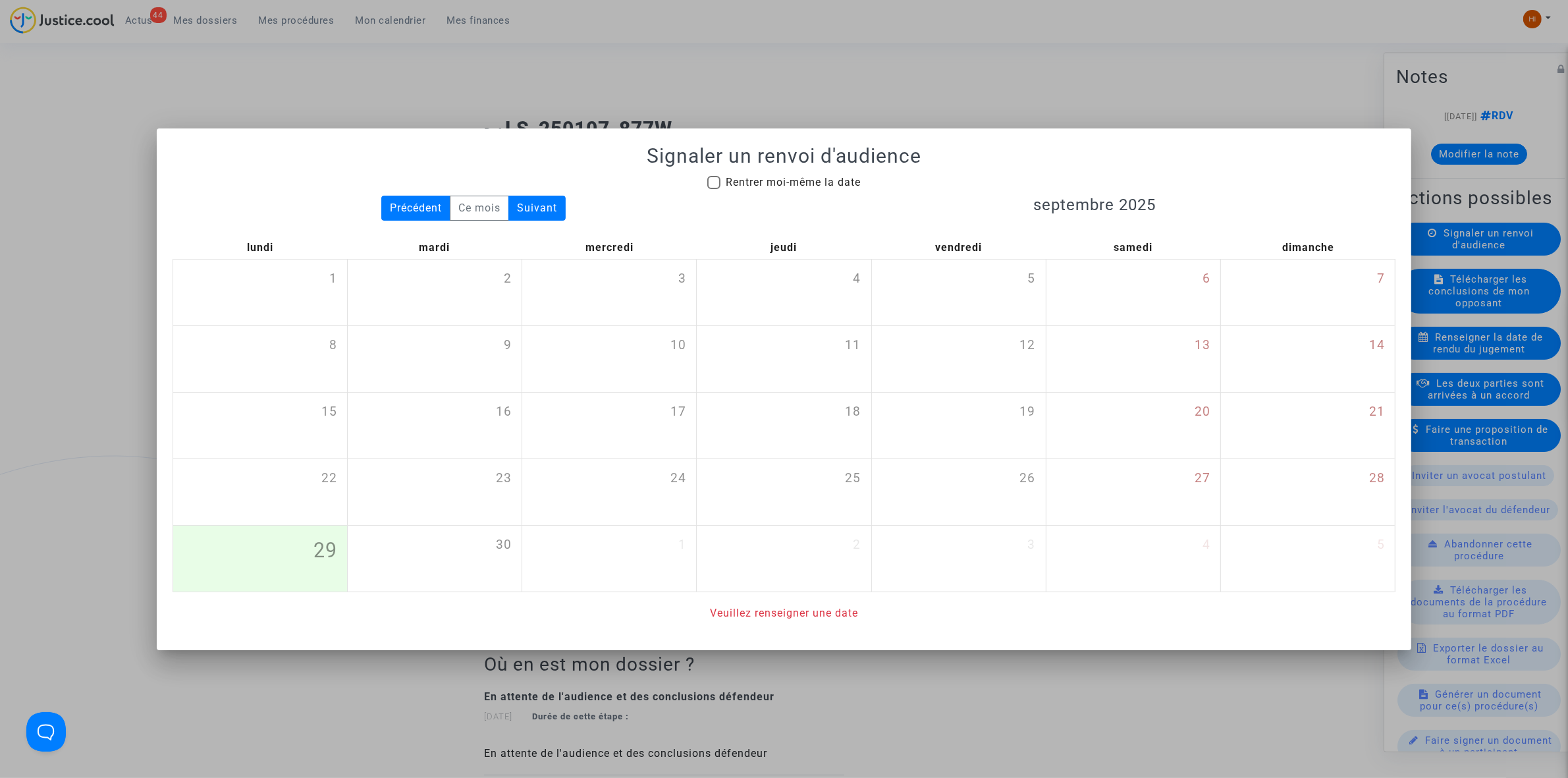
click at [794, 178] on span "Rentrer moi-même la date" at bounding box center [793, 182] width 135 height 12
click at [714, 189] on input "Rentrer moi-même la date" at bounding box center [714, 189] width 1 height 1
checkbox input "true"
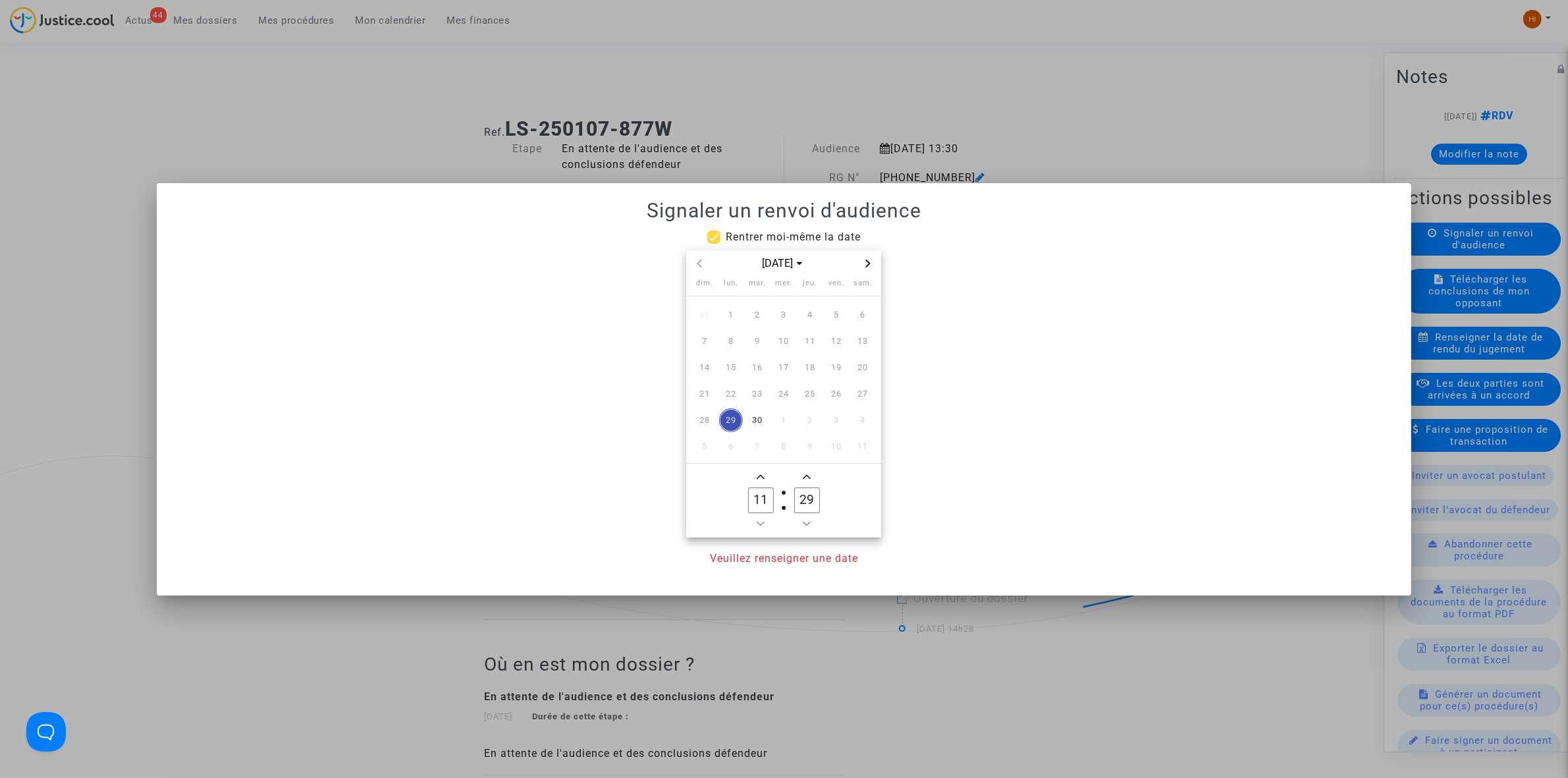
click at [870, 263] on icon "Next month" at bounding box center [867, 263] width 4 height 8
click at [728, 338] on span "8" at bounding box center [731, 341] width 23 height 23
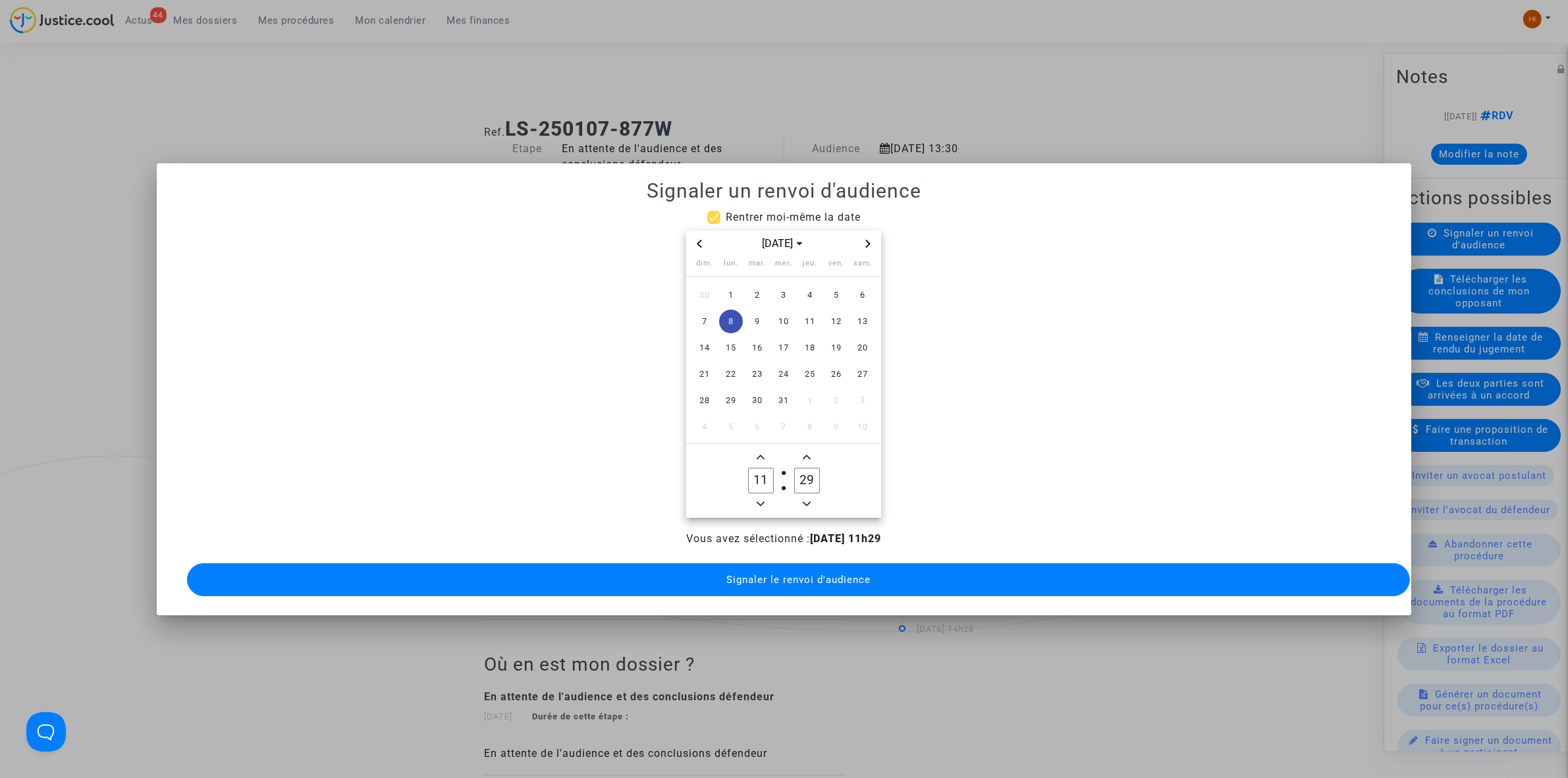
click at [752, 449] on owl-date-time-timer-box "11 Hour" at bounding box center [761, 481] width 46 height 63
click at [765, 453] on icon "Add a hour" at bounding box center [761, 456] width 8 height 8
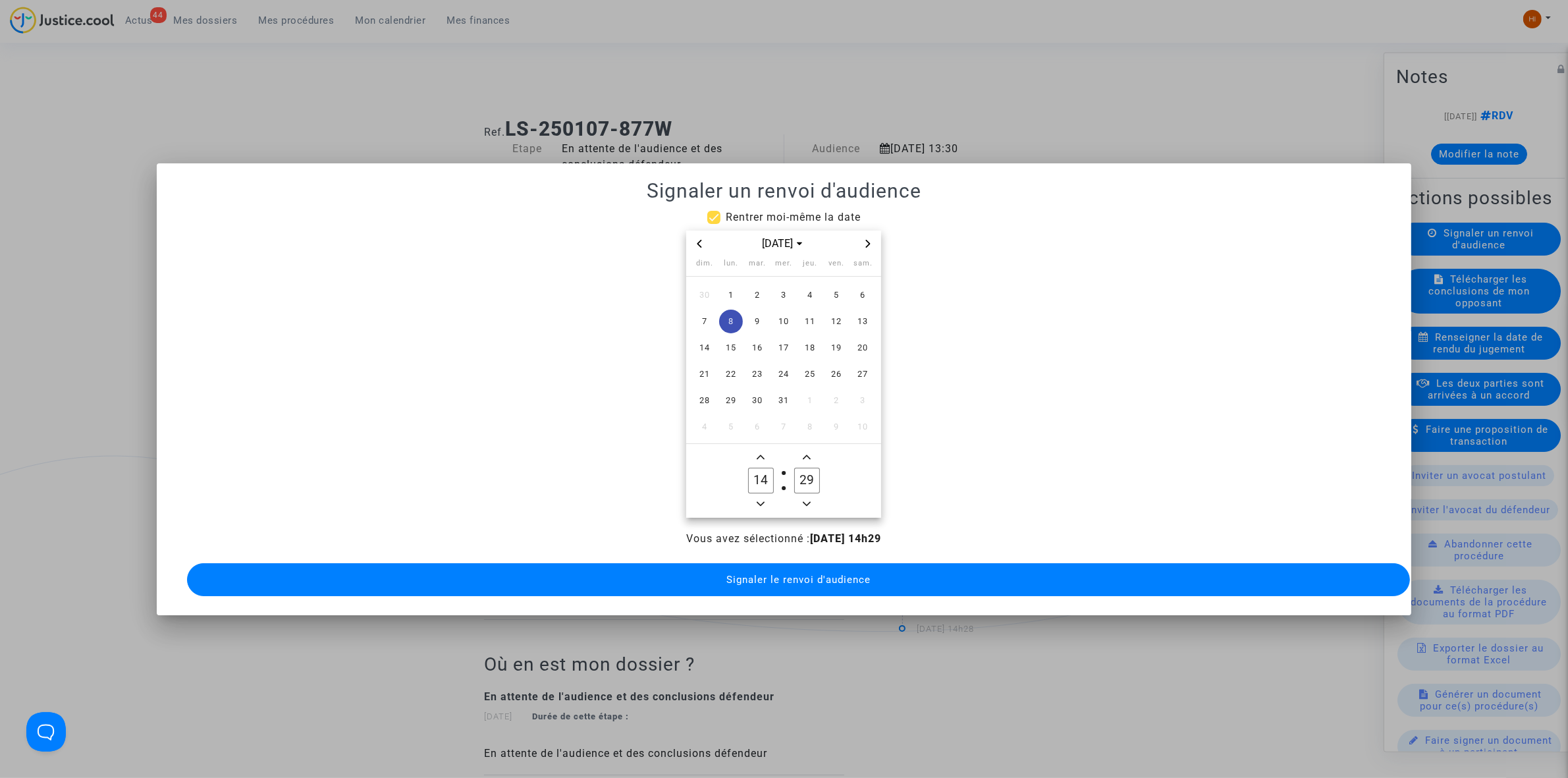
click at [759, 500] on icon "Minus a hour" at bounding box center [761, 503] width 8 height 8
type input "13"
click at [812, 449] on span "Add a minute" at bounding box center [807, 457] width 16 height 16
type input "30"
click at [795, 582] on button "Signaler le renvoi d'audience" at bounding box center [798, 580] width 1223 height 33
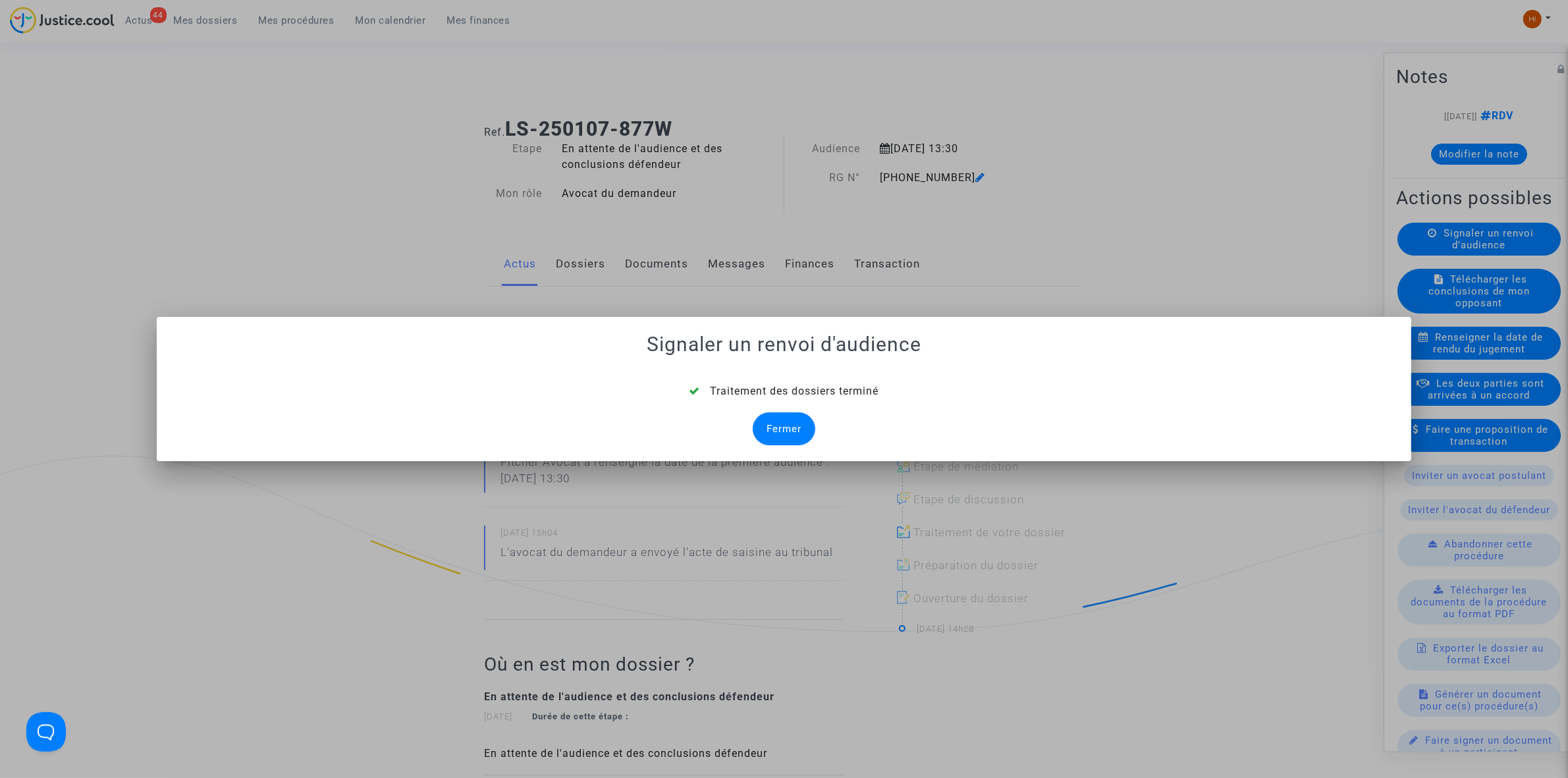
click at [779, 422] on div "Fermer" at bounding box center [784, 429] width 63 height 33
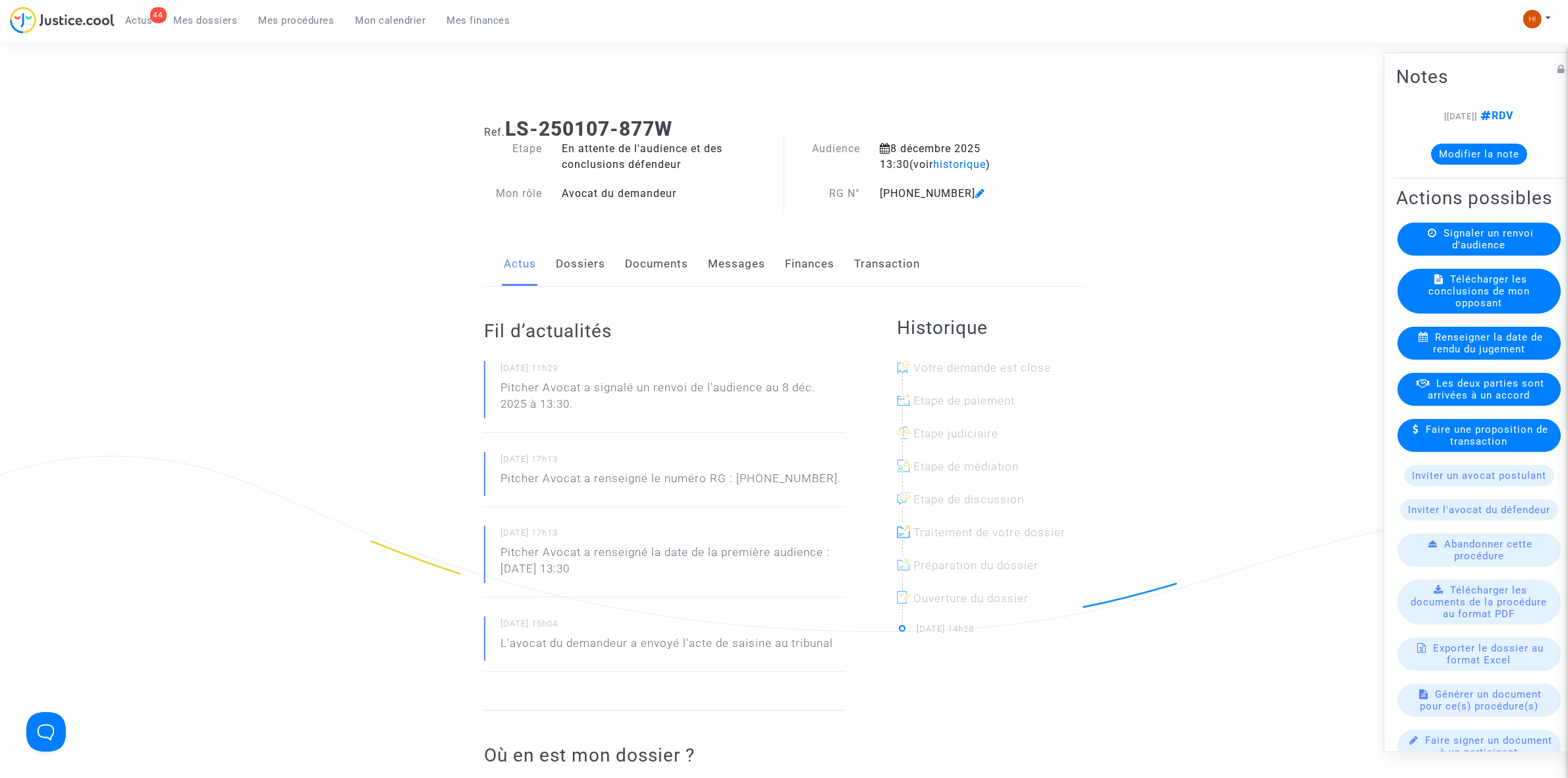
click at [674, 268] on link "Documents" at bounding box center [656, 264] width 63 height 43
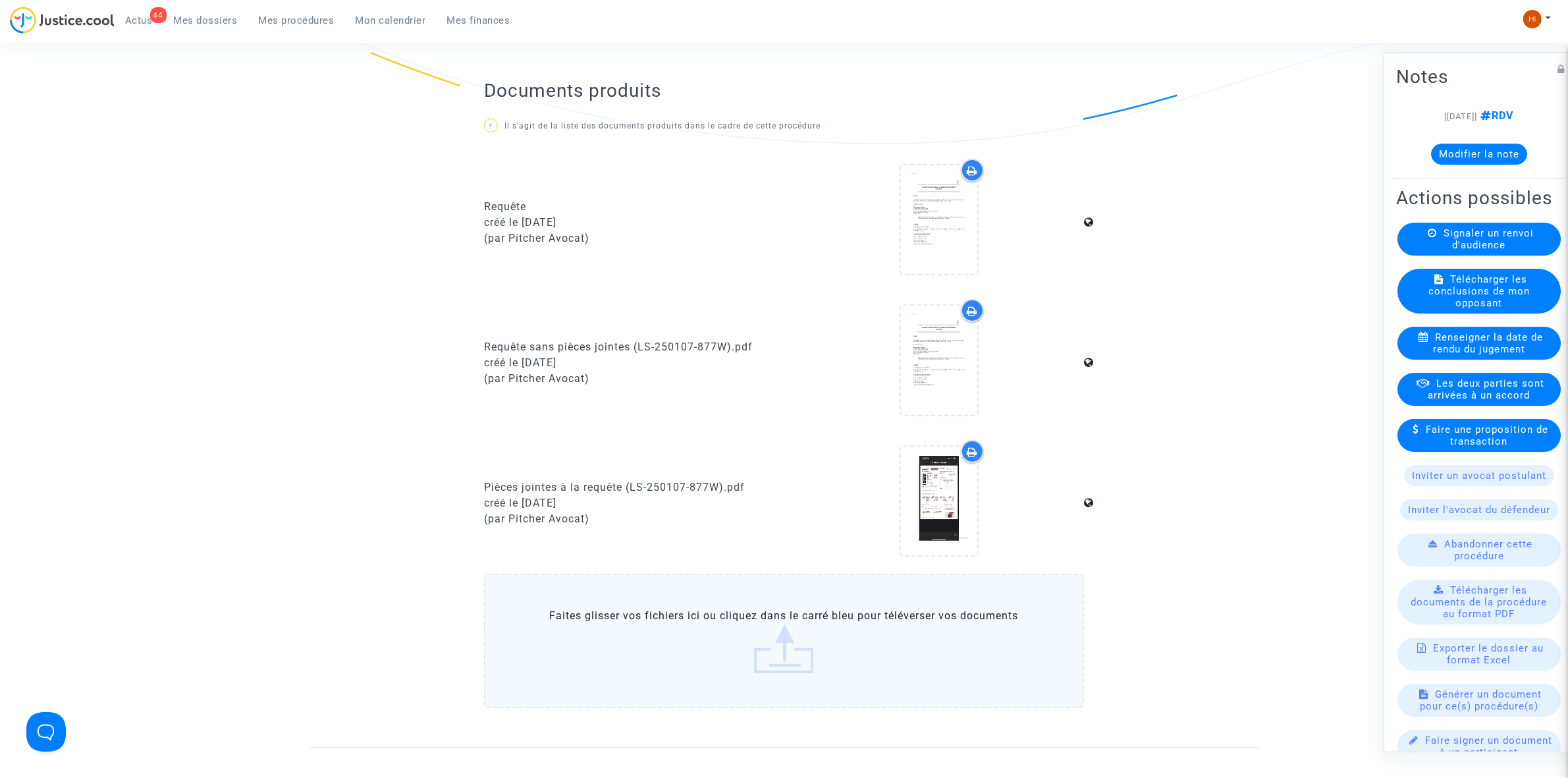
scroll to position [858, 0]
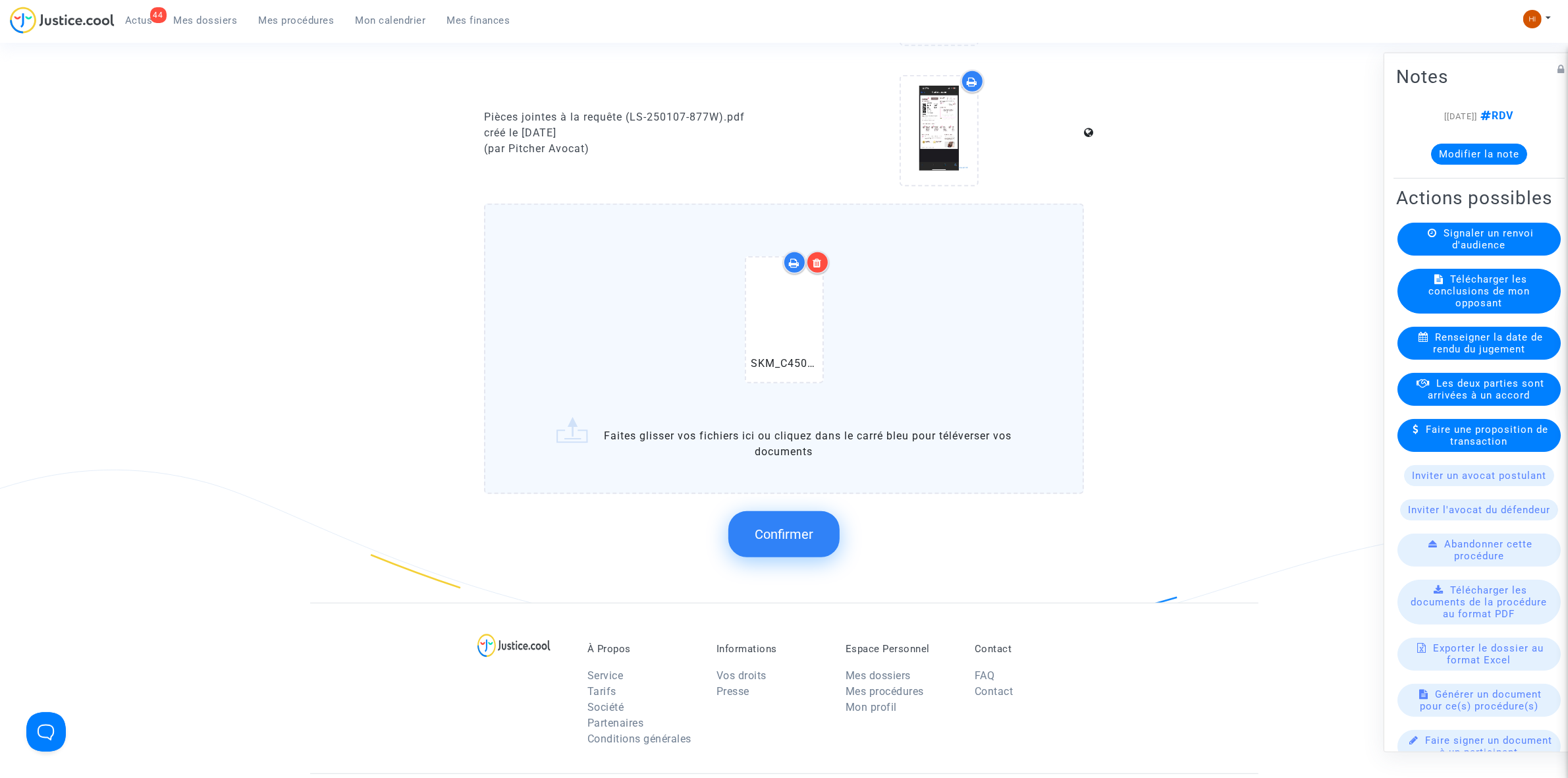
click at [766, 526] on span "Confirmer" at bounding box center [783, 534] width 58 height 16
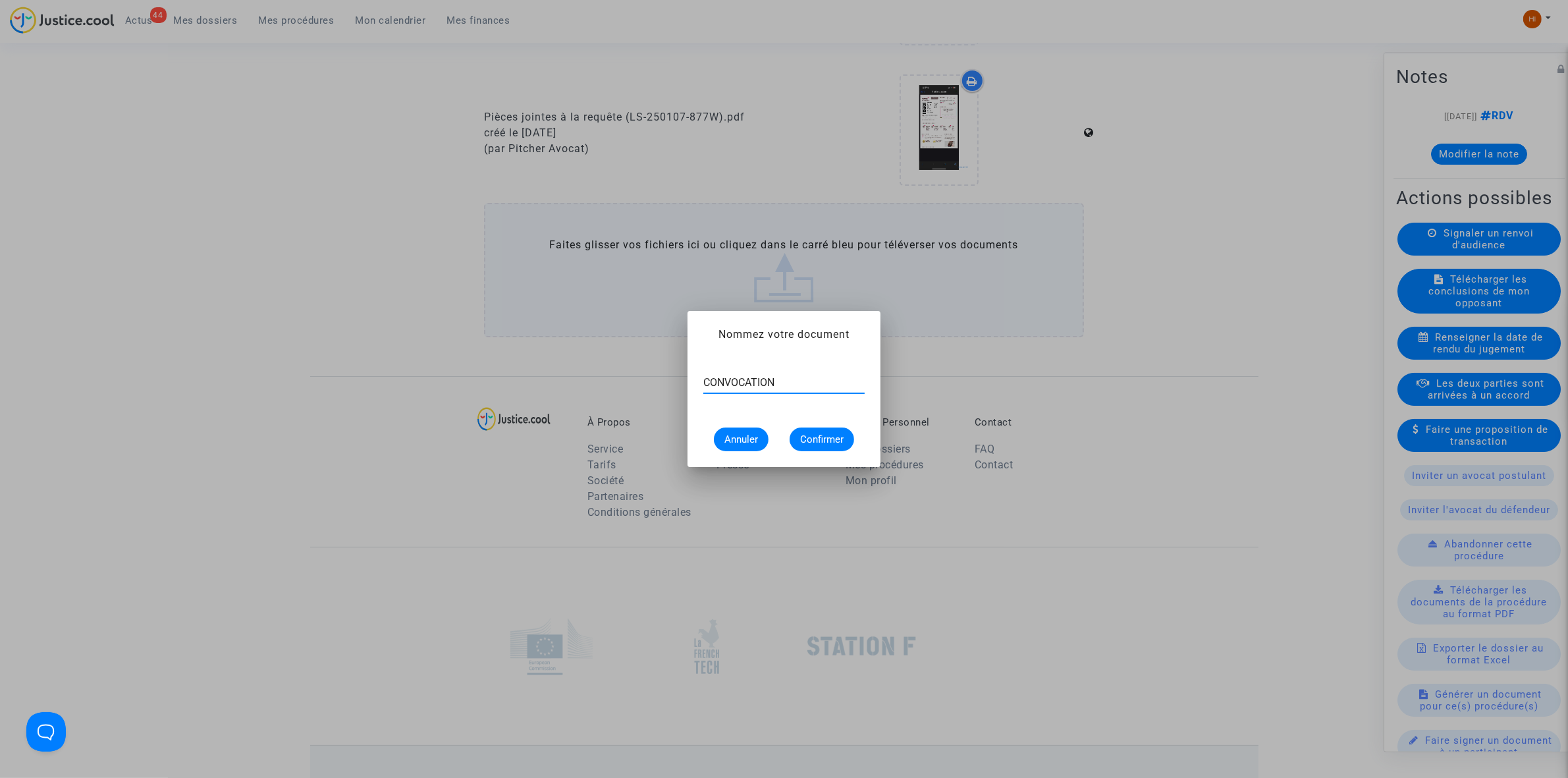
type input "CONVOCATION"
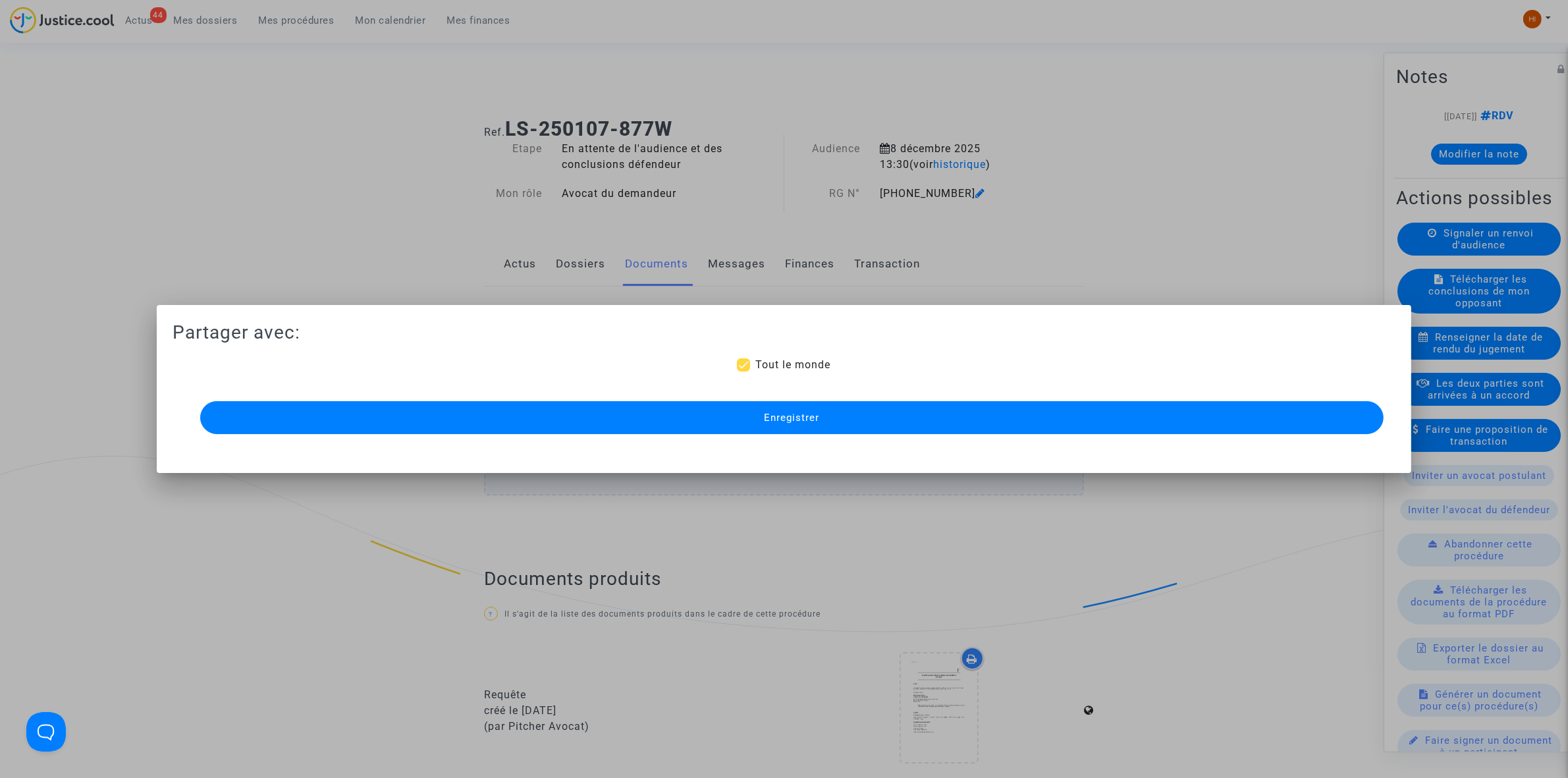
scroll to position [858, 0]
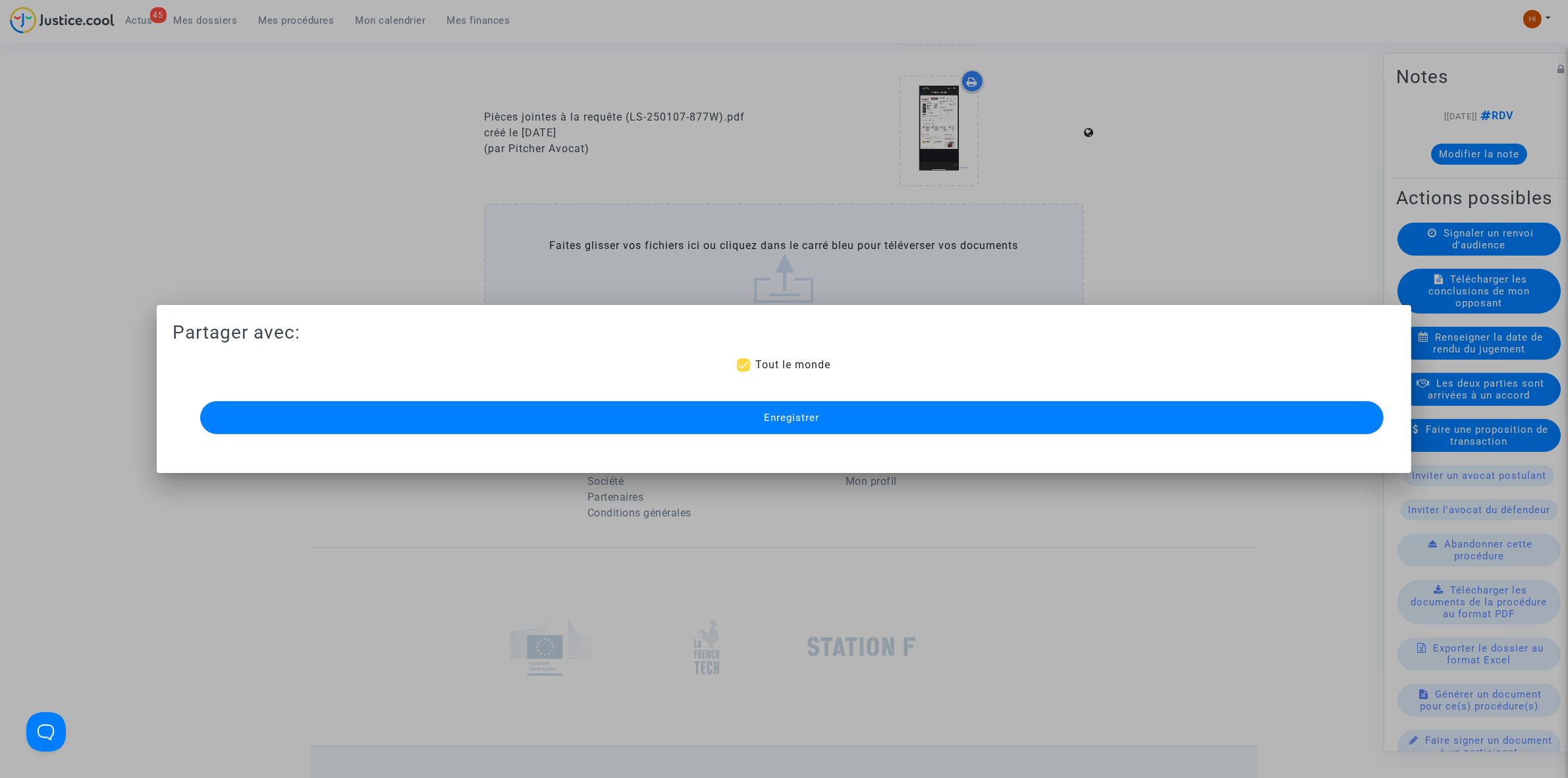
click at [699, 412] on button "Enregistrer" at bounding box center [792, 417] width 1184 height 33
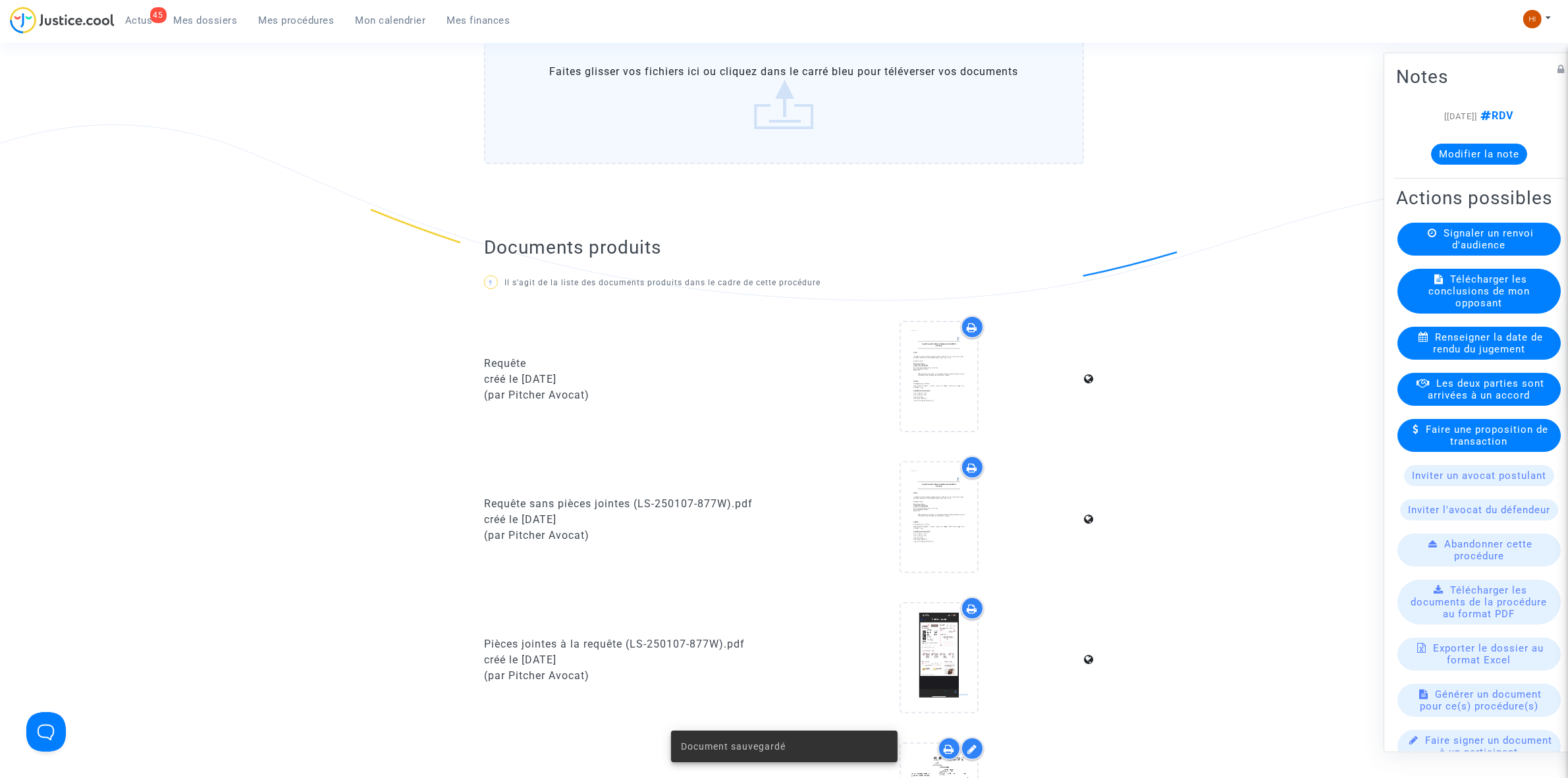
scroll to position [823, 0]
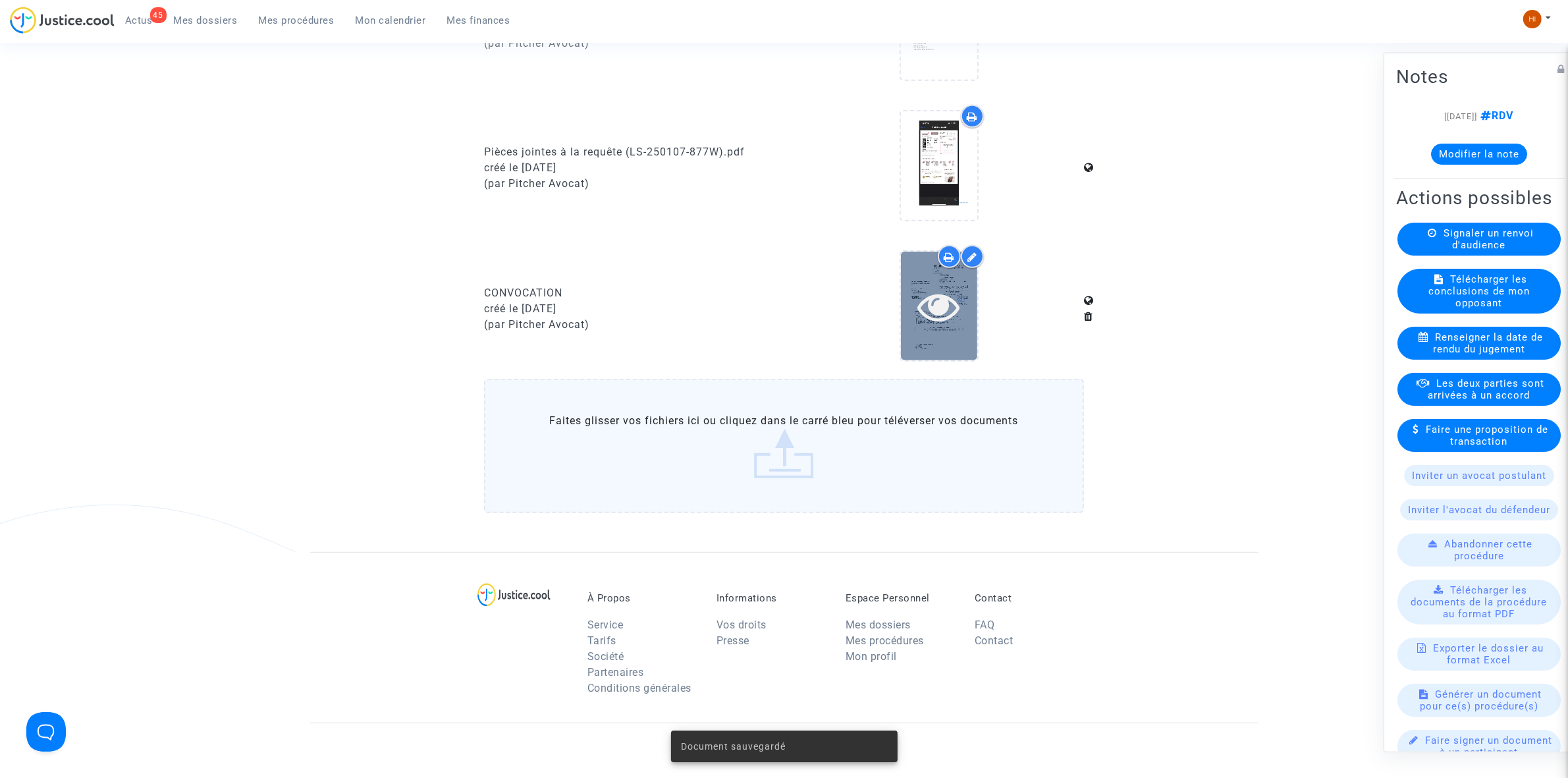
click at [942, 303] on icon at bounding box center [939, 306] width 43 height 42
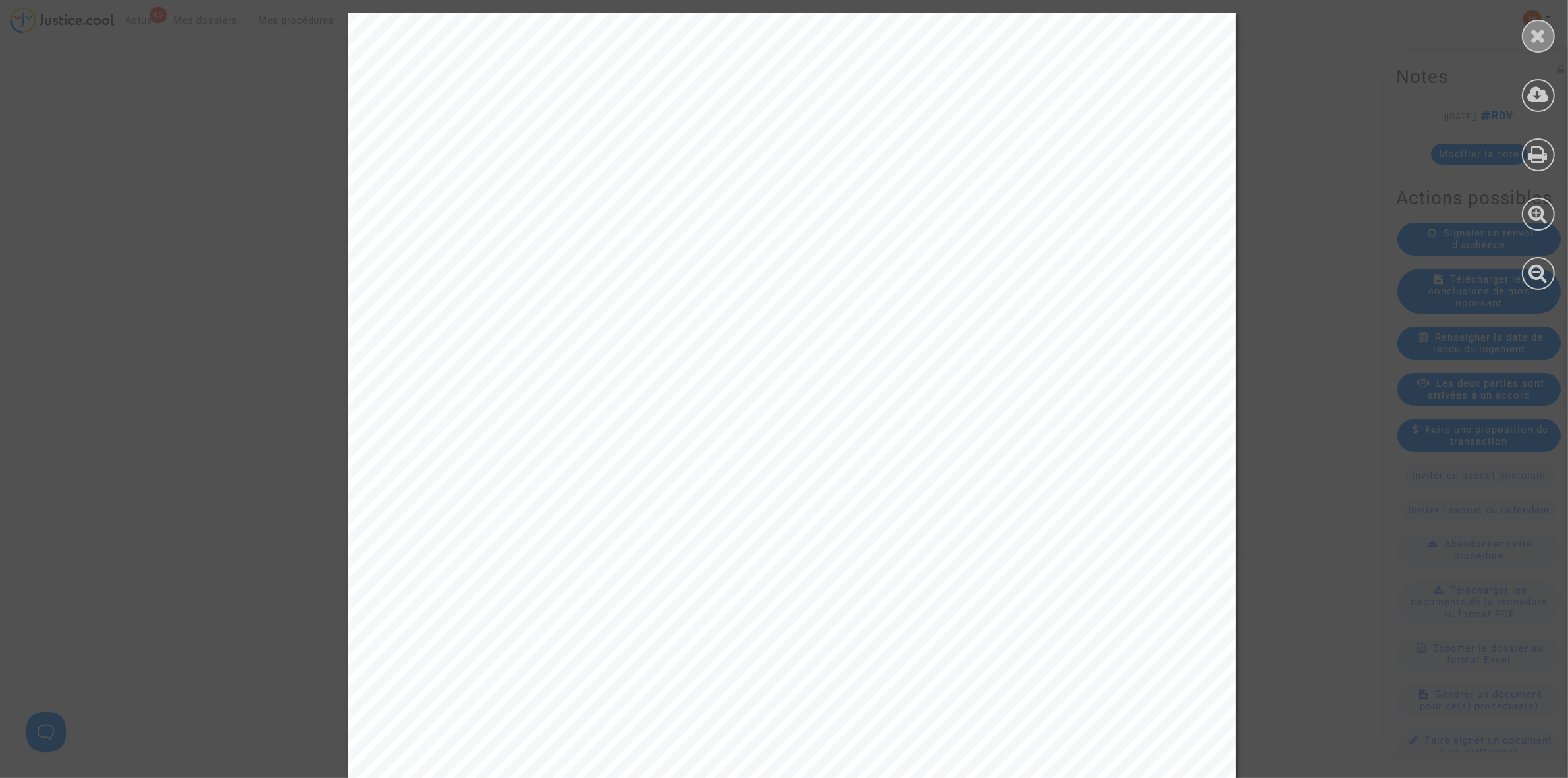
click at [1537, 30] on icon at bounding box center [1538, 36] width 17 height 20
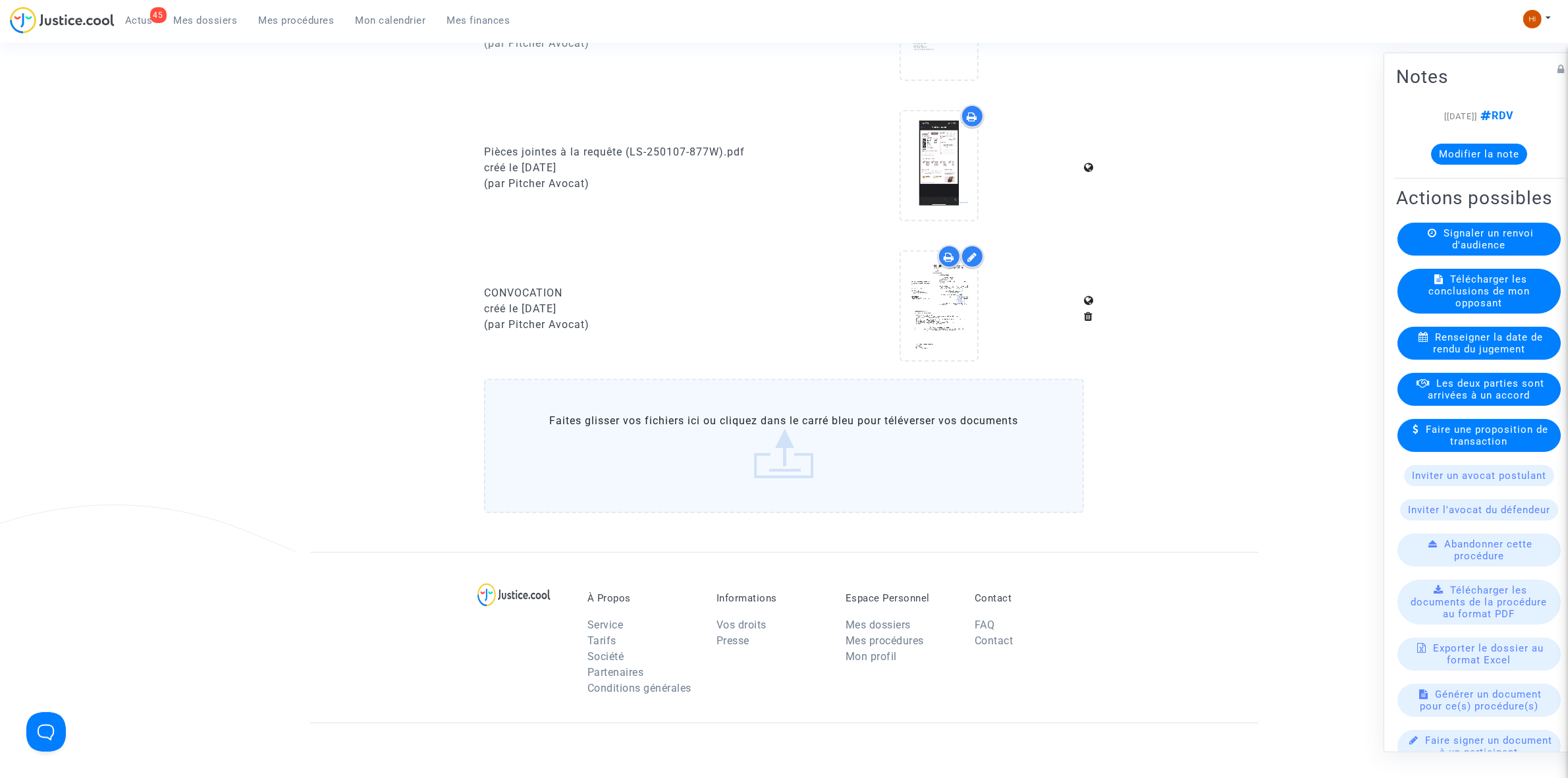
drag, startPoint x: 274, startPoint y: 17, endPoint x: 276, endPoint y: 30, distance: 13.2
click at [274, 17] on span "Mes procédures" at bounding box center [296, 21] width 76 height 12
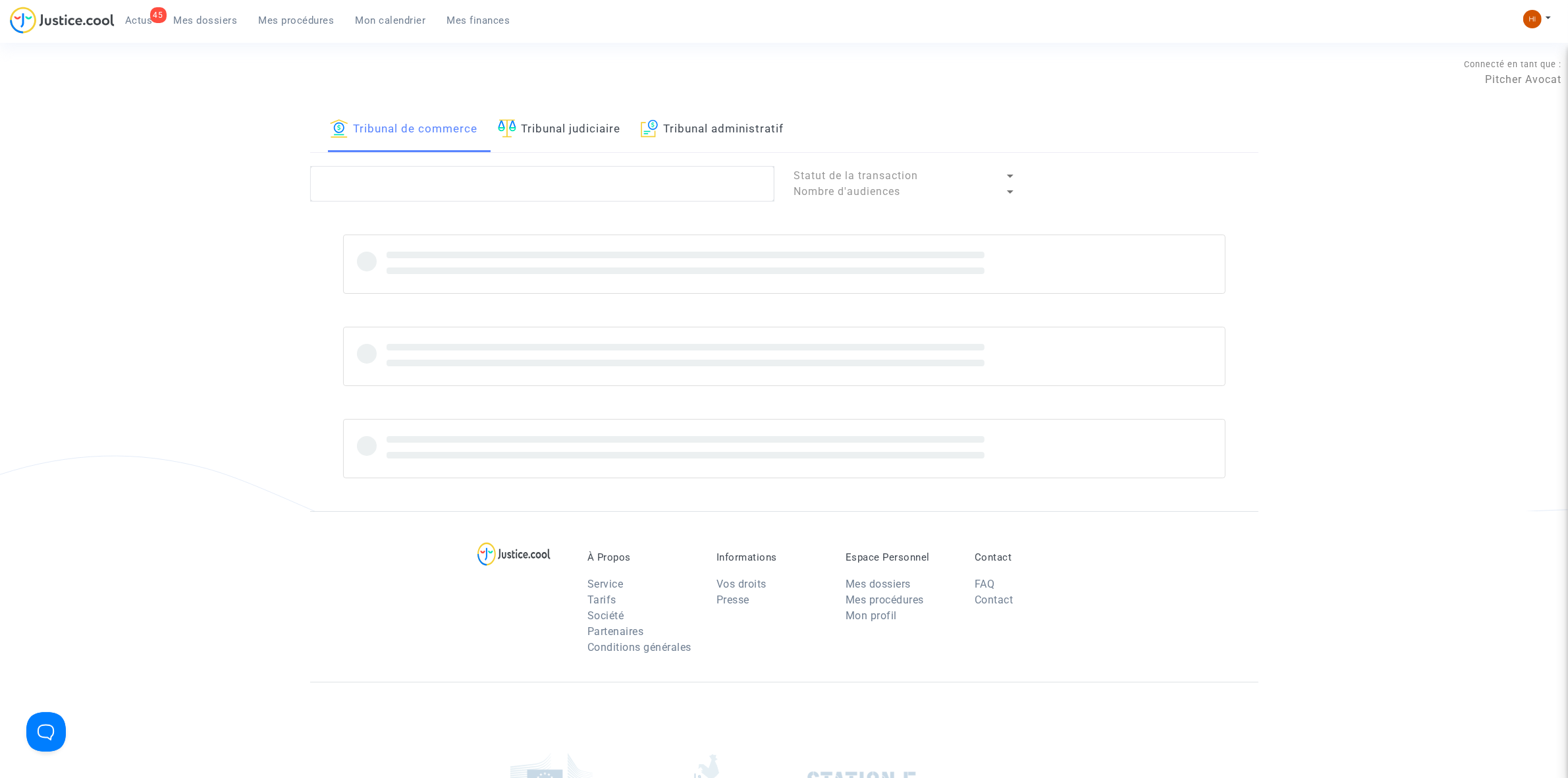
click at [512, 143] on link "Tribunal judiciaire" at bounding box center [560, 130] width 123 height 45
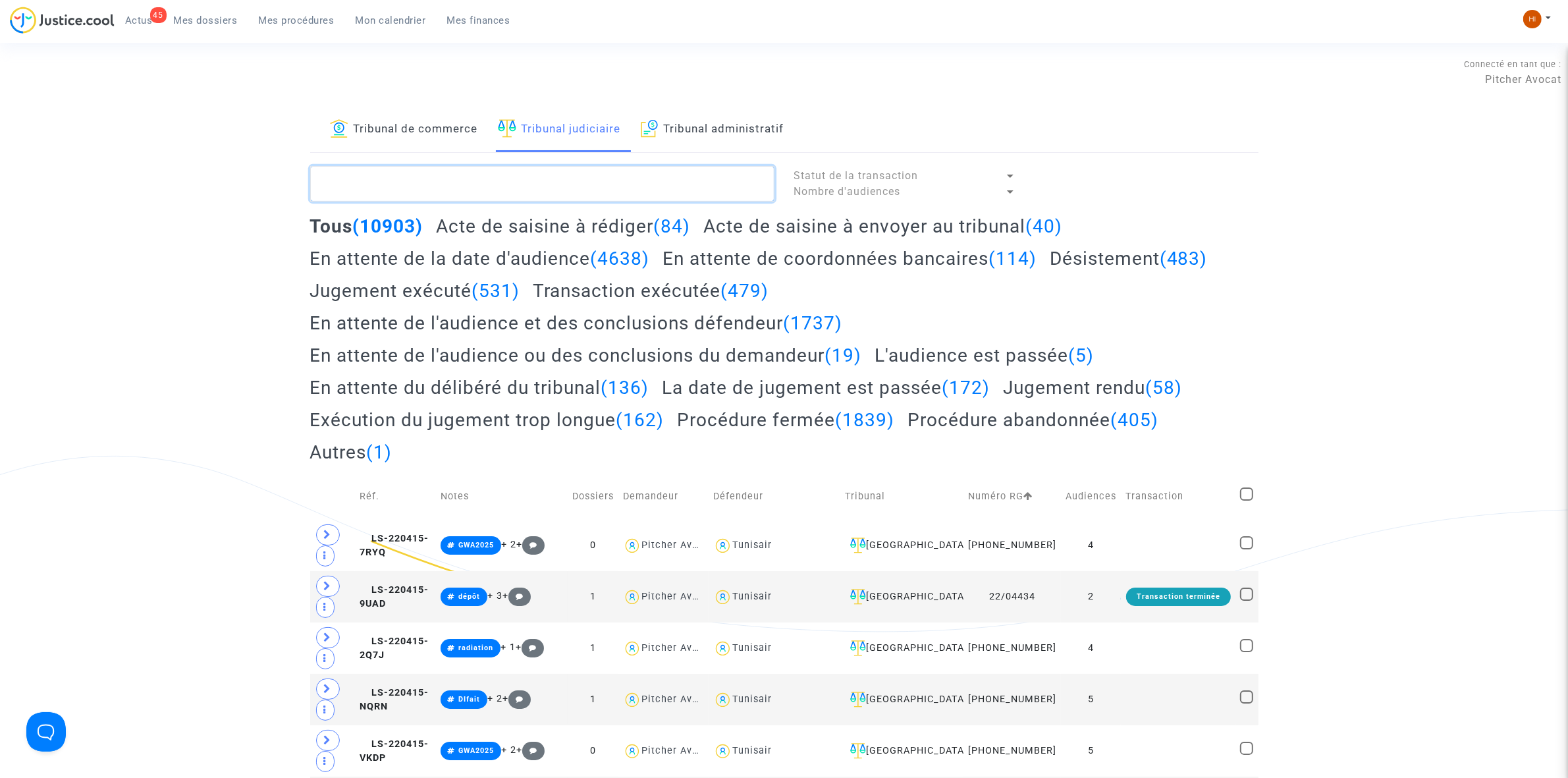
click at [651, 170] on textarea at bounding box center [542, 183] width 464 height 36
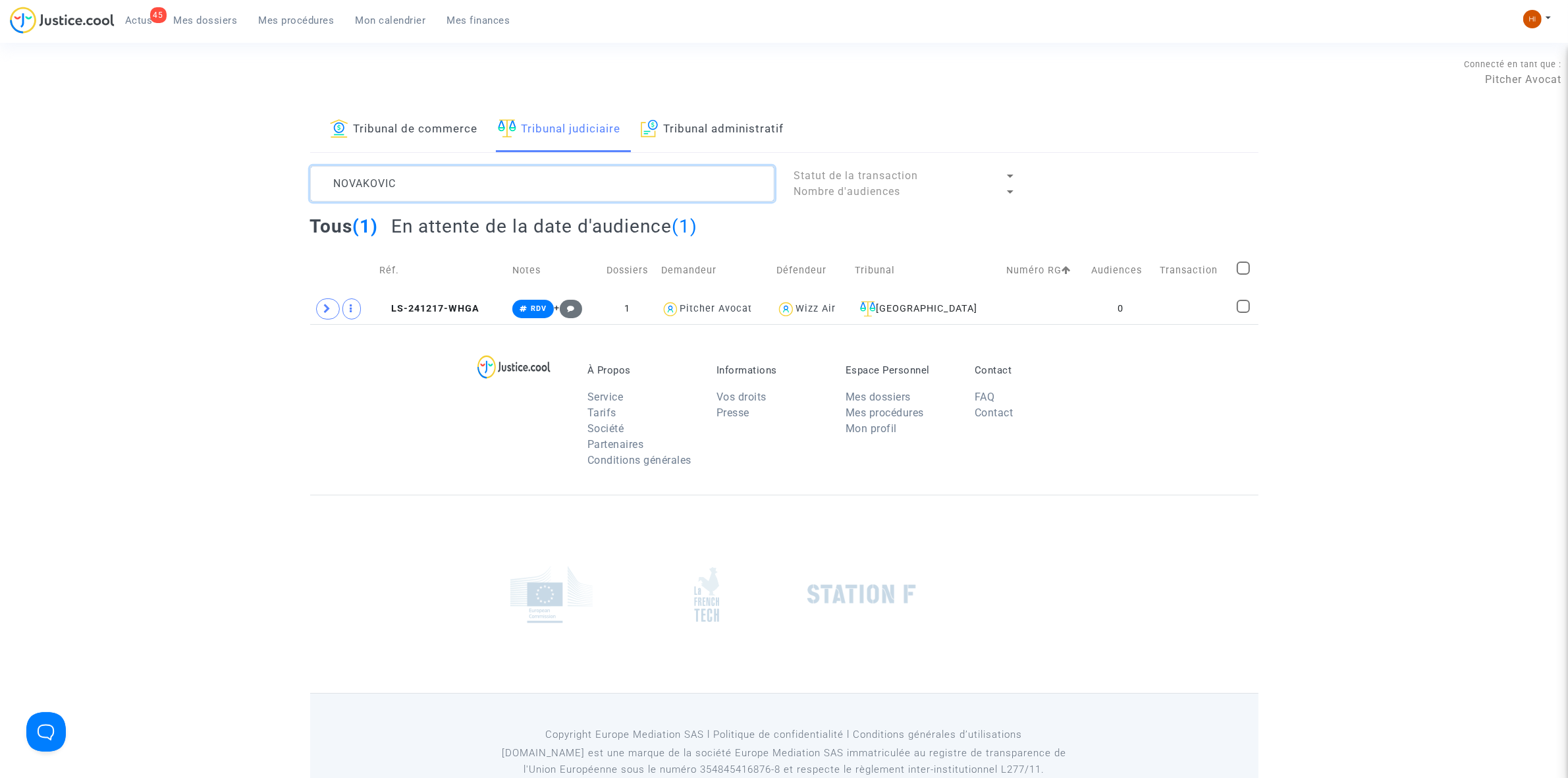
type textarea "NOVAKOVIC"
click at [1155, 289] on td "Transaction" at bounding box center [1193, 270] width 77 height 47
click at [1181, 318] on td at bounding box center [1193, 309] width 77 height 30
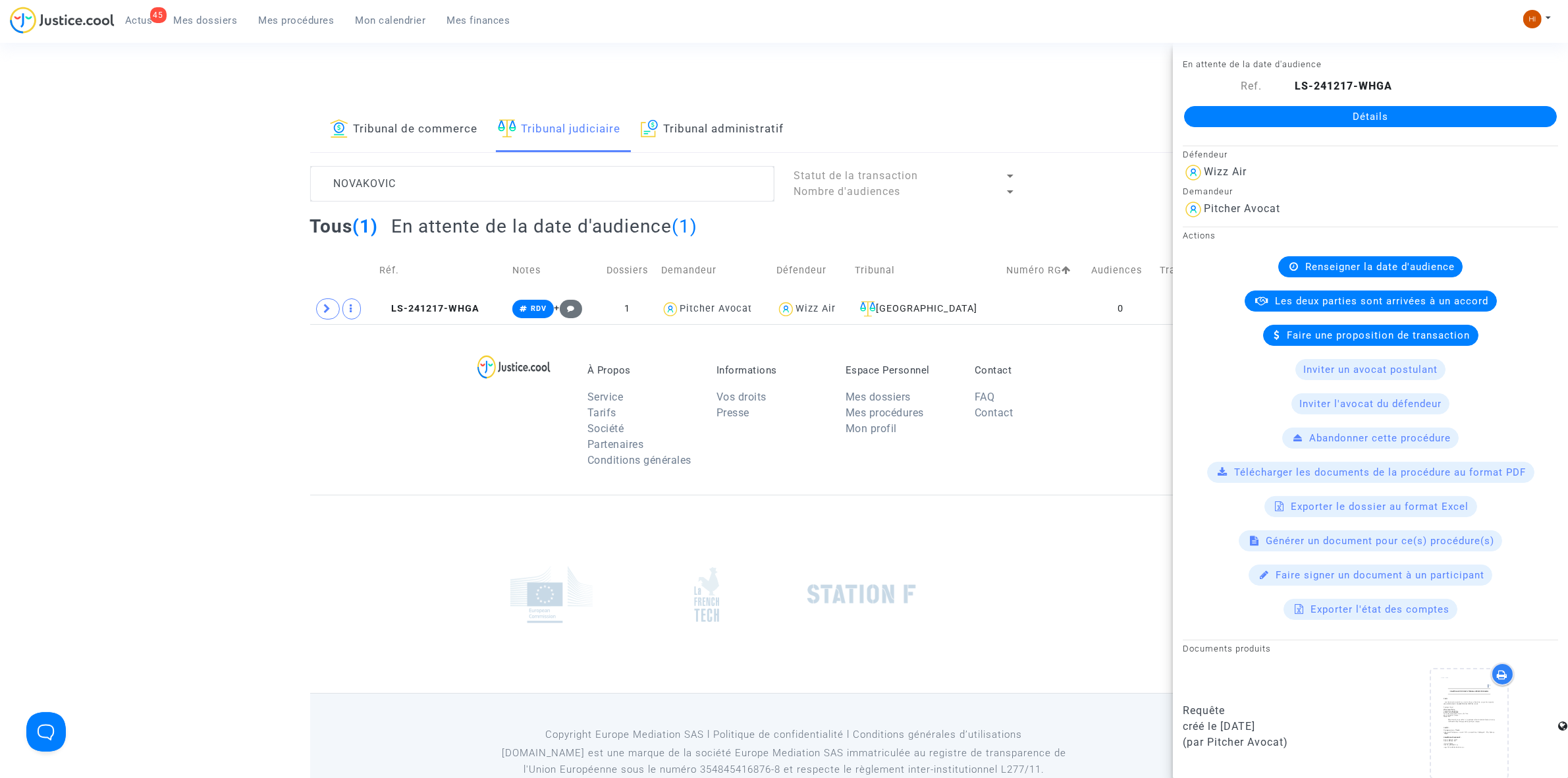
click at [1466, 116] on link "Détails" at bounding box center [1371, 116] width 373 height 21
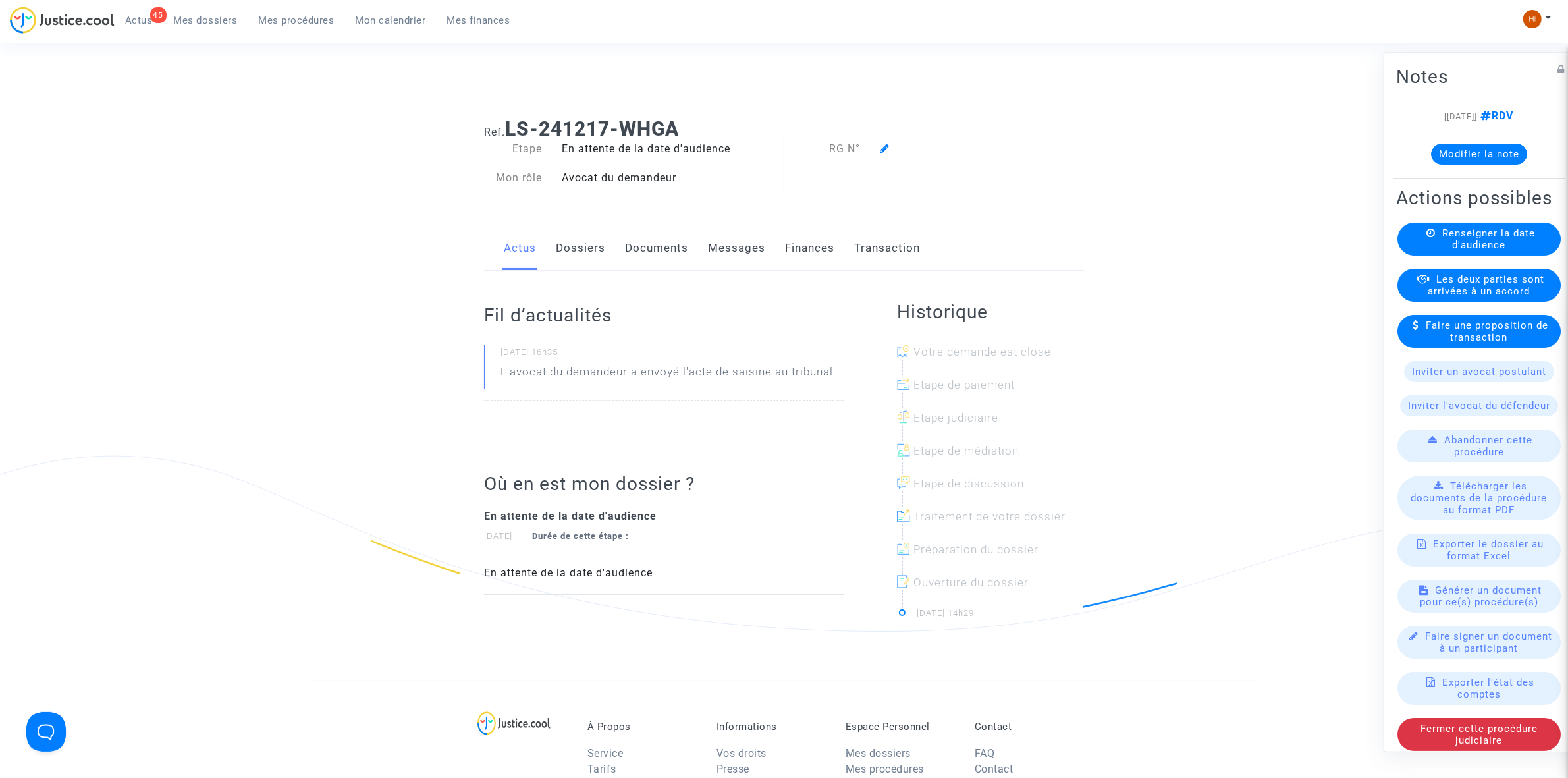
click at [1464, 283] on available-action-list "Renseigner la date d'audience Les deux parties sont arrivées à un accord Faire …" at bounding box center [1479, 486] width 166 height 529
click at [1479, 250] on span "Renseigner la date d'audience" at bounding box center [1489, 238] width 93 height 23
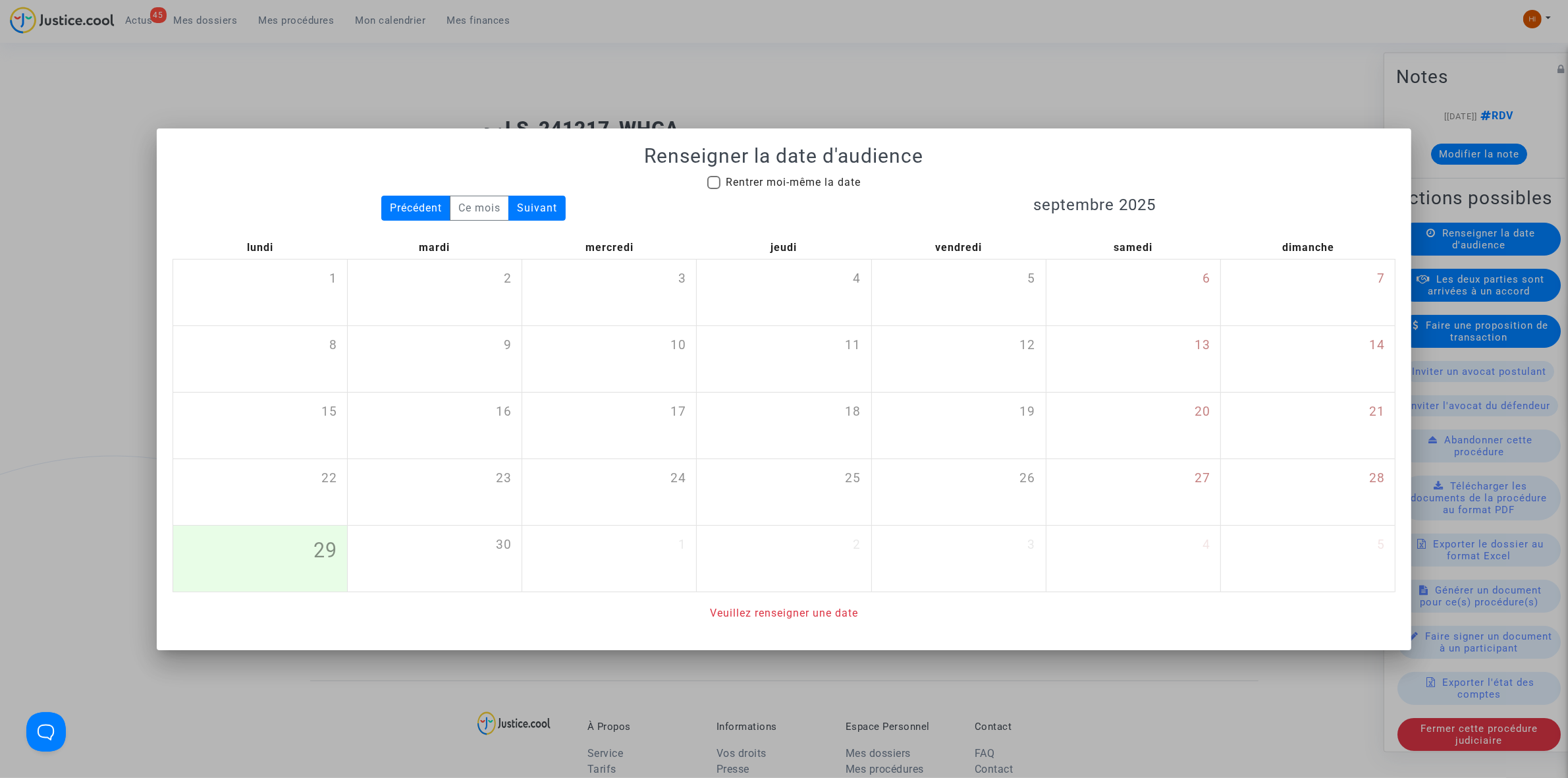
click at [823, 179] on span "Rentrer moi-même la date" at bounding box center [793, 182] width 135 height 12
click at [714, 189] on input "Rentrer moi-même la date" at bounding box center [714, 189] width 1 height 1
checkbox input "true"
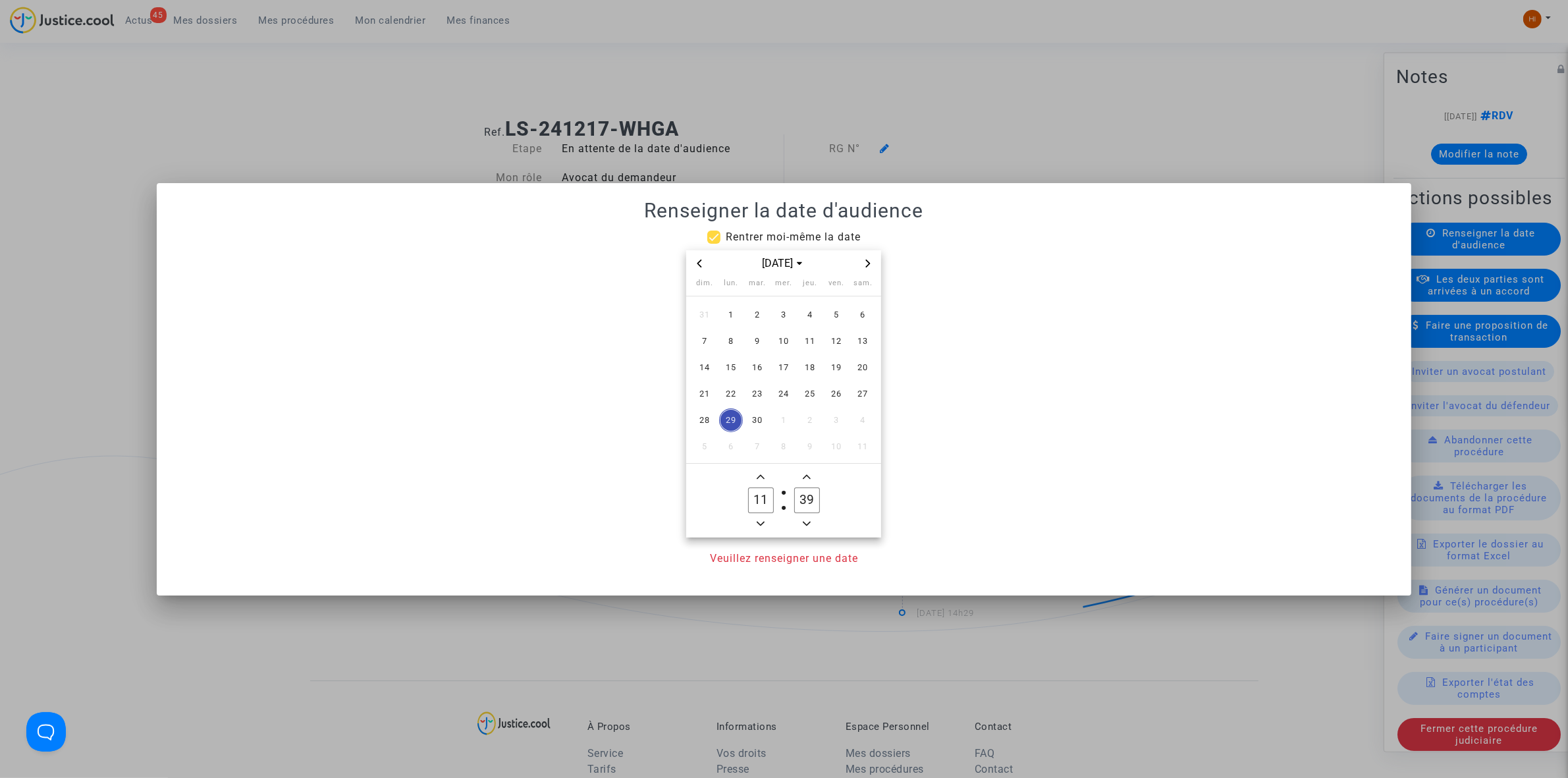
click at [866, 260] on icon "Next month" at bounding box center [867, 263] width 8 height 8
click at [823, 368] on td "19" at bounding box center [836, 368] width 26 height 26
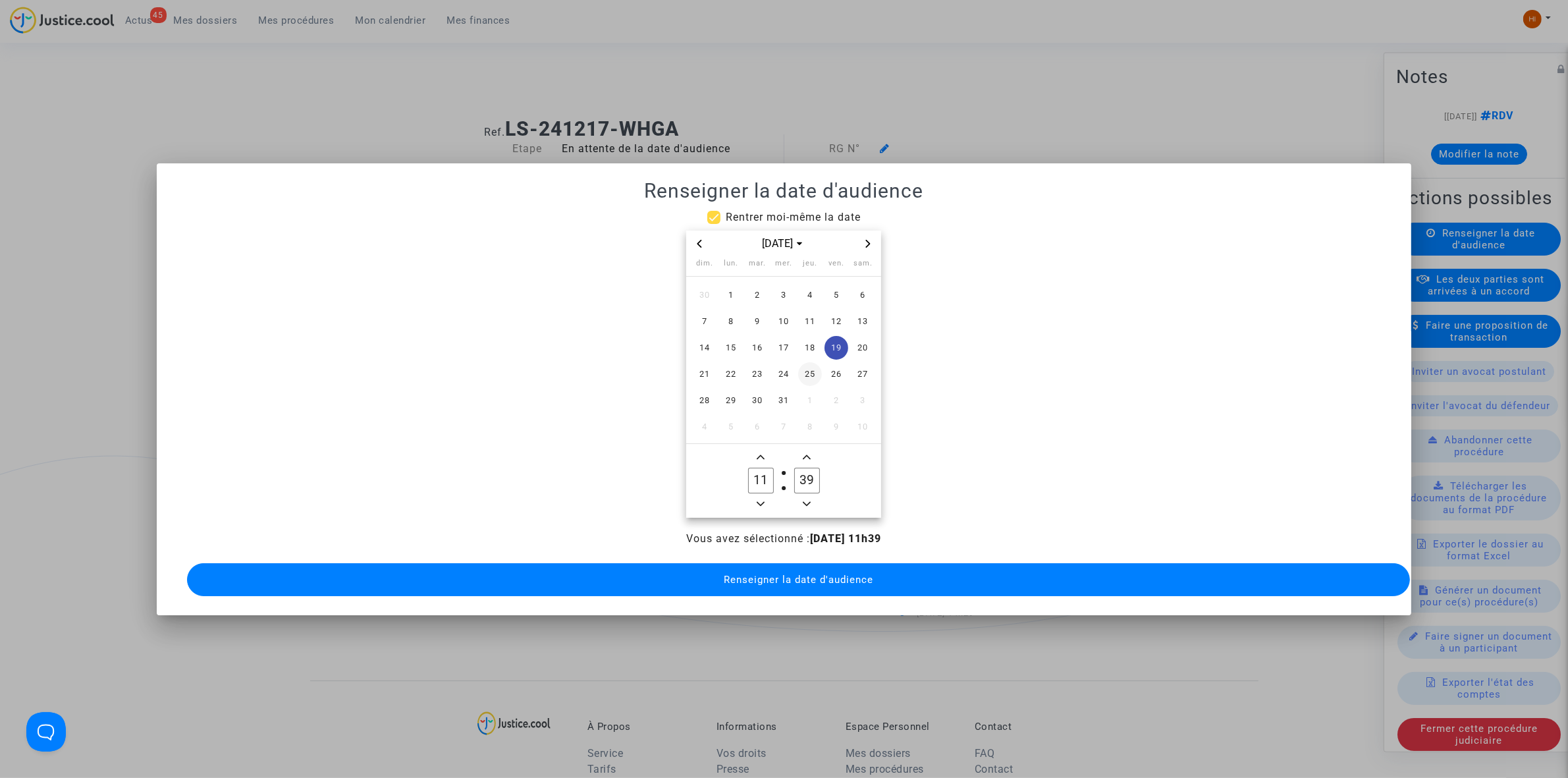
drag, startPoint x: 801, startPoint y: 344, endPoint x: 802, endPoint y: 364, distance: 20.0
click at [802, 344] on span "18" at bounding box center [809, 347] width 23 height 23
click at [766, 449] on span "Add a hour" at bounding box center [761, 457] width 16 height 16
click at [765, 500] on icon "Minus a hour" at bounding box center [761, 503] width 8 height 8
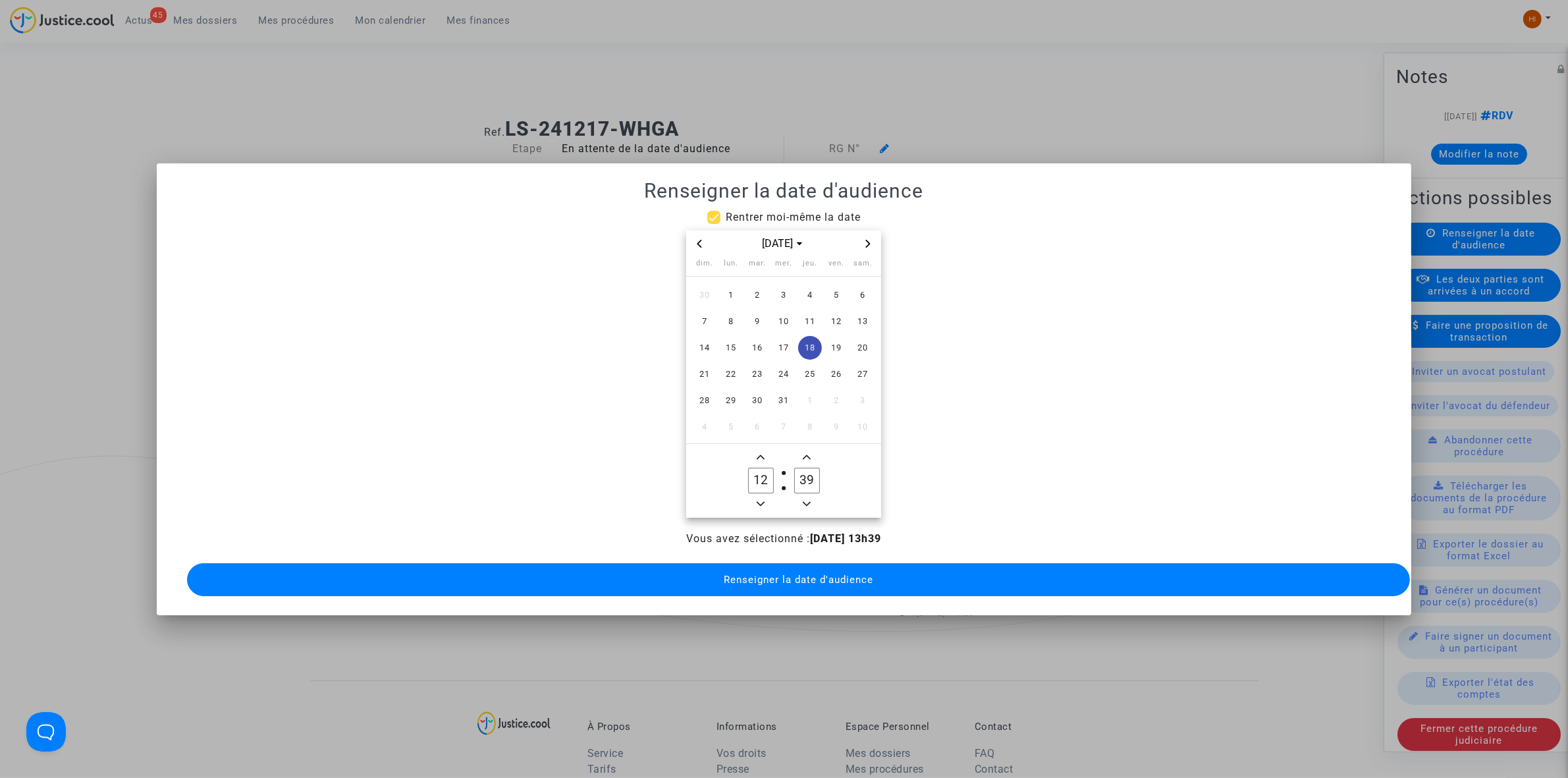
click at [765, 500] on icon "Minus a hour" at bounding box center [761, 503] width 8 height 8
type input "09"
type input "00"
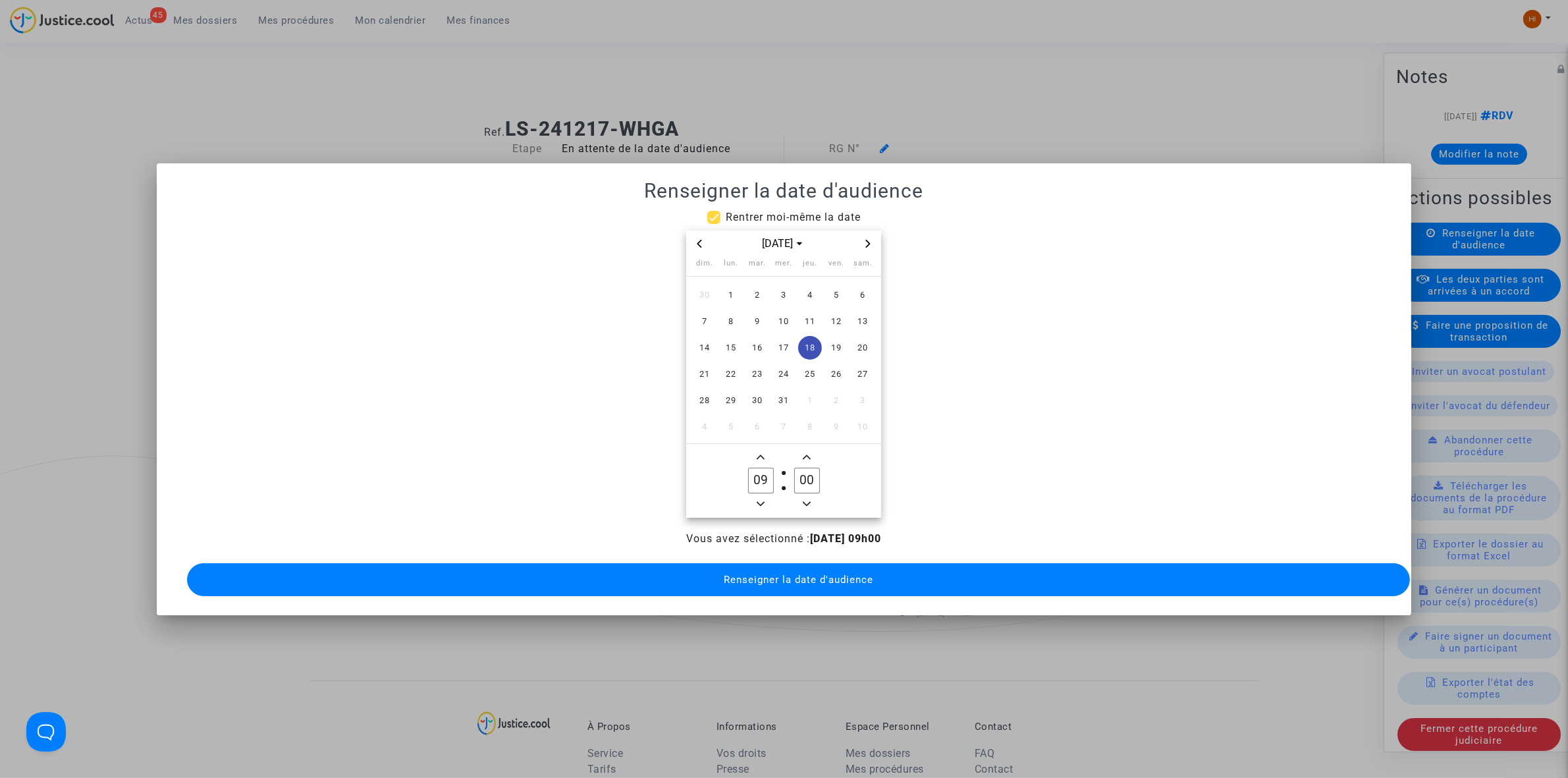
click at [814, 575] on span "Renseigner la date d'audience" at bounding box center [799, 580] width 149 height 12
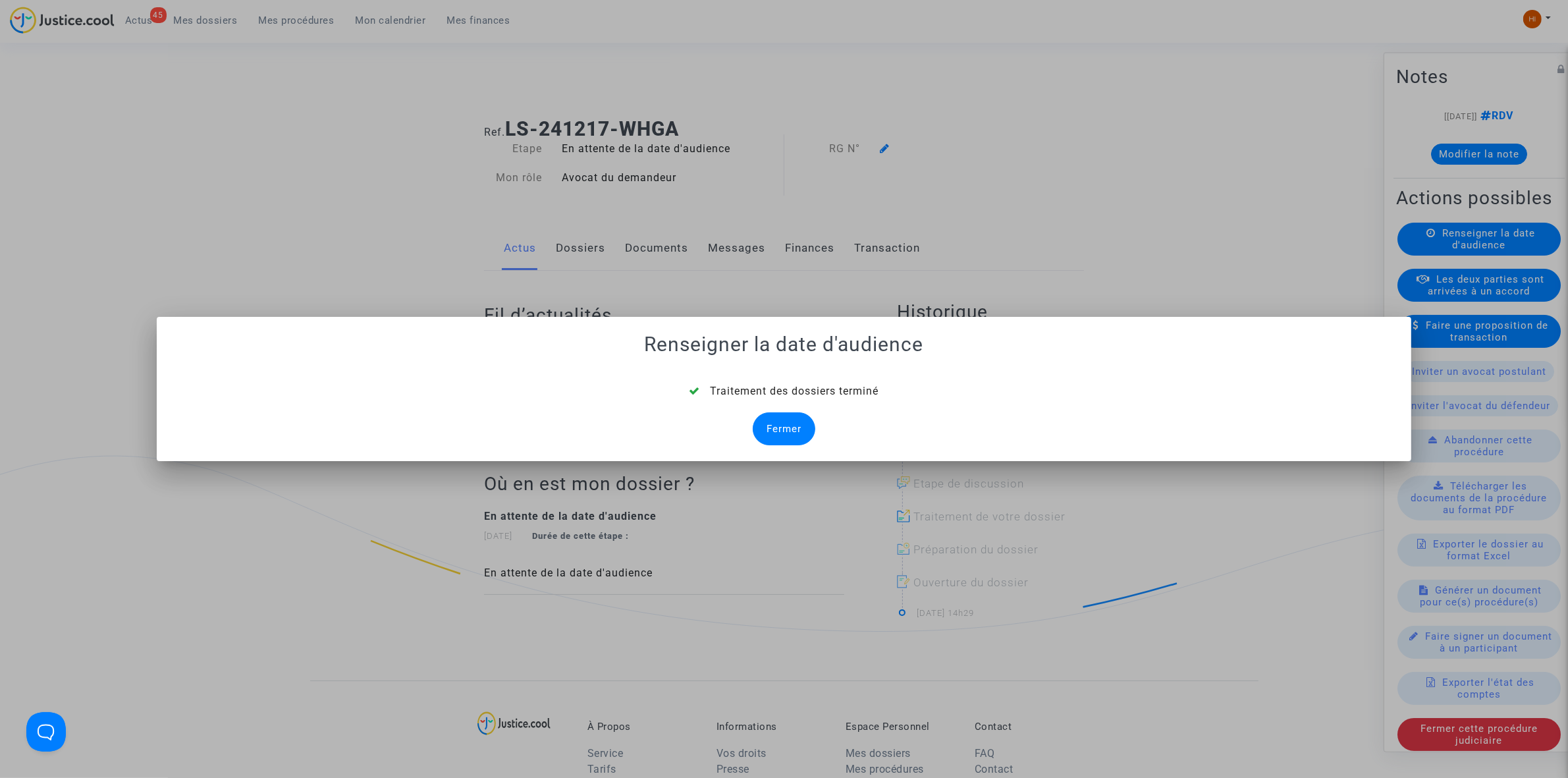
click at [791, 430] on div "Fermer" at bounding box center [784, 429] width 63 height 33
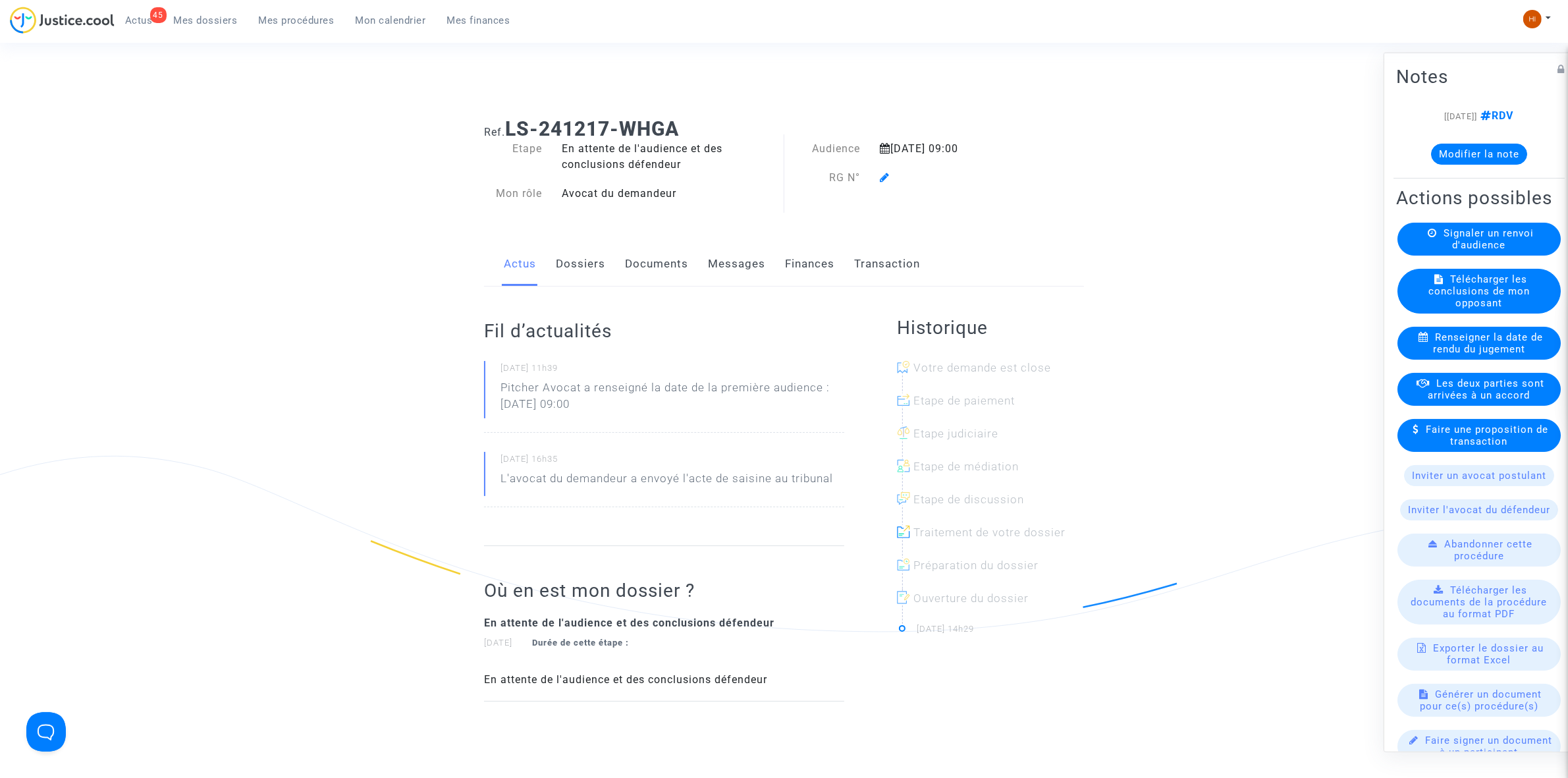
click at [885, 176] on icon at bounding box center [884, 177] width 10 height 10
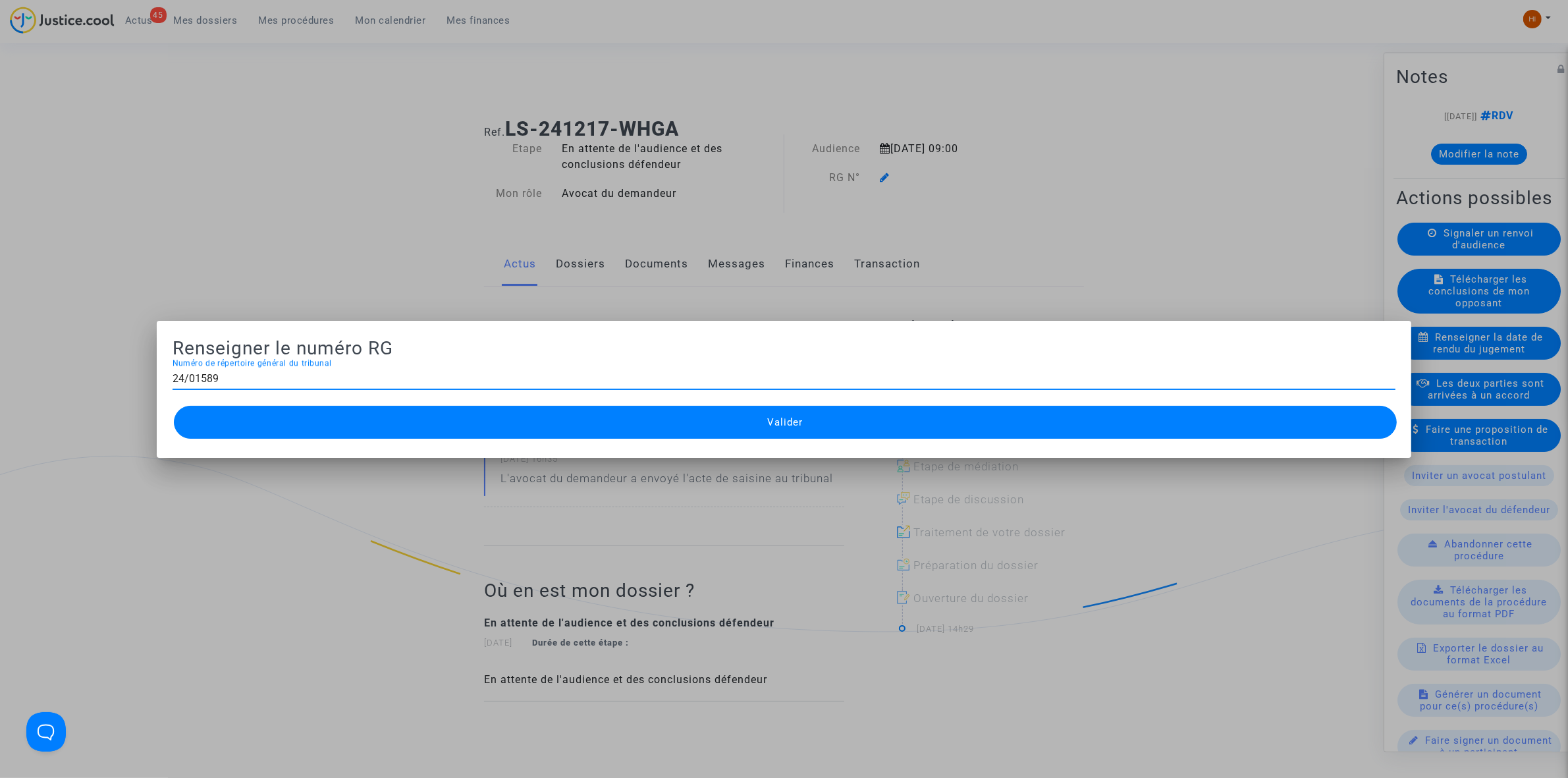
type input "24/01589"
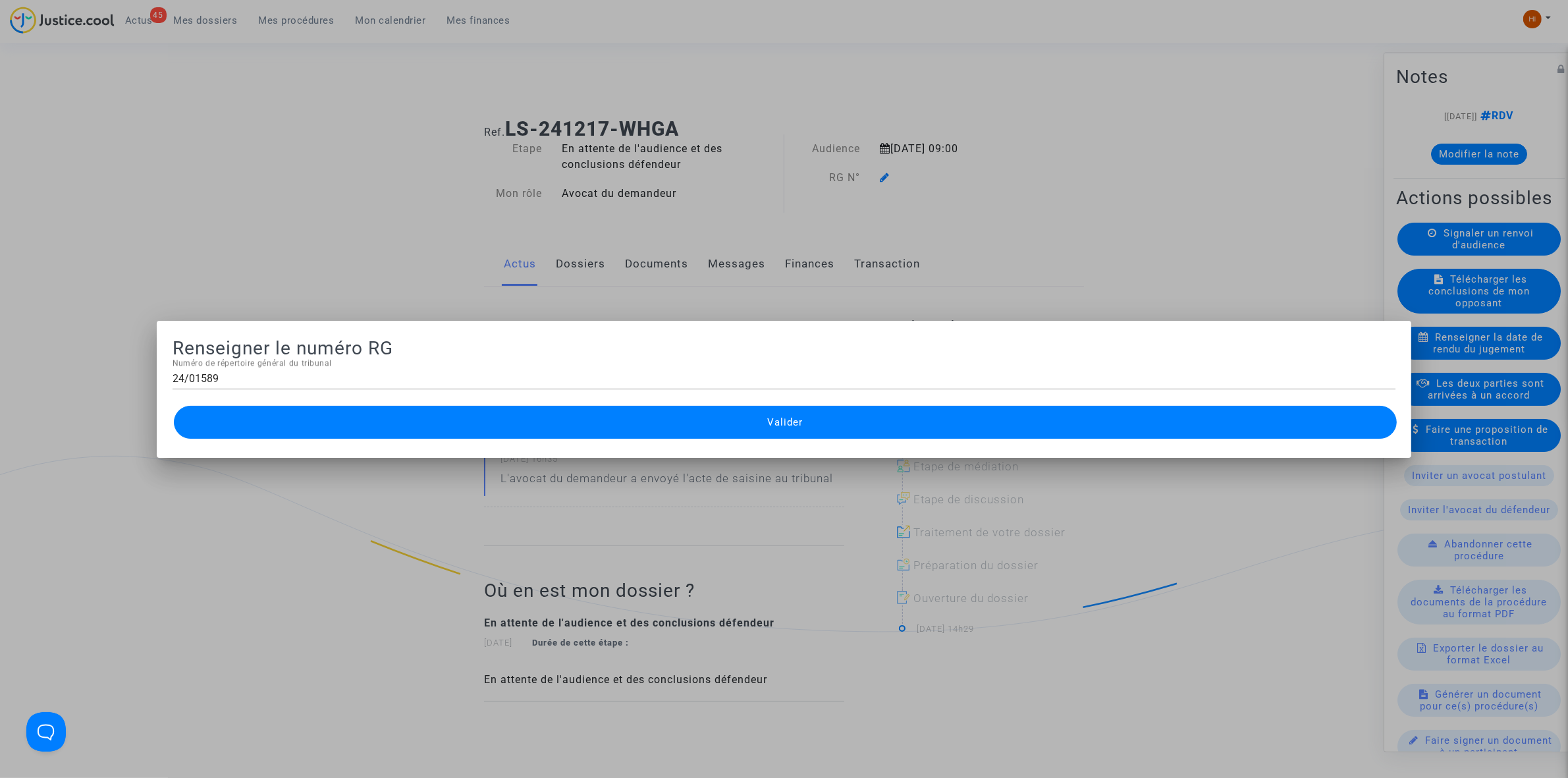
click at [902, 429] on button "Valider" at bounding box center [785, 422] width 1223 height 33
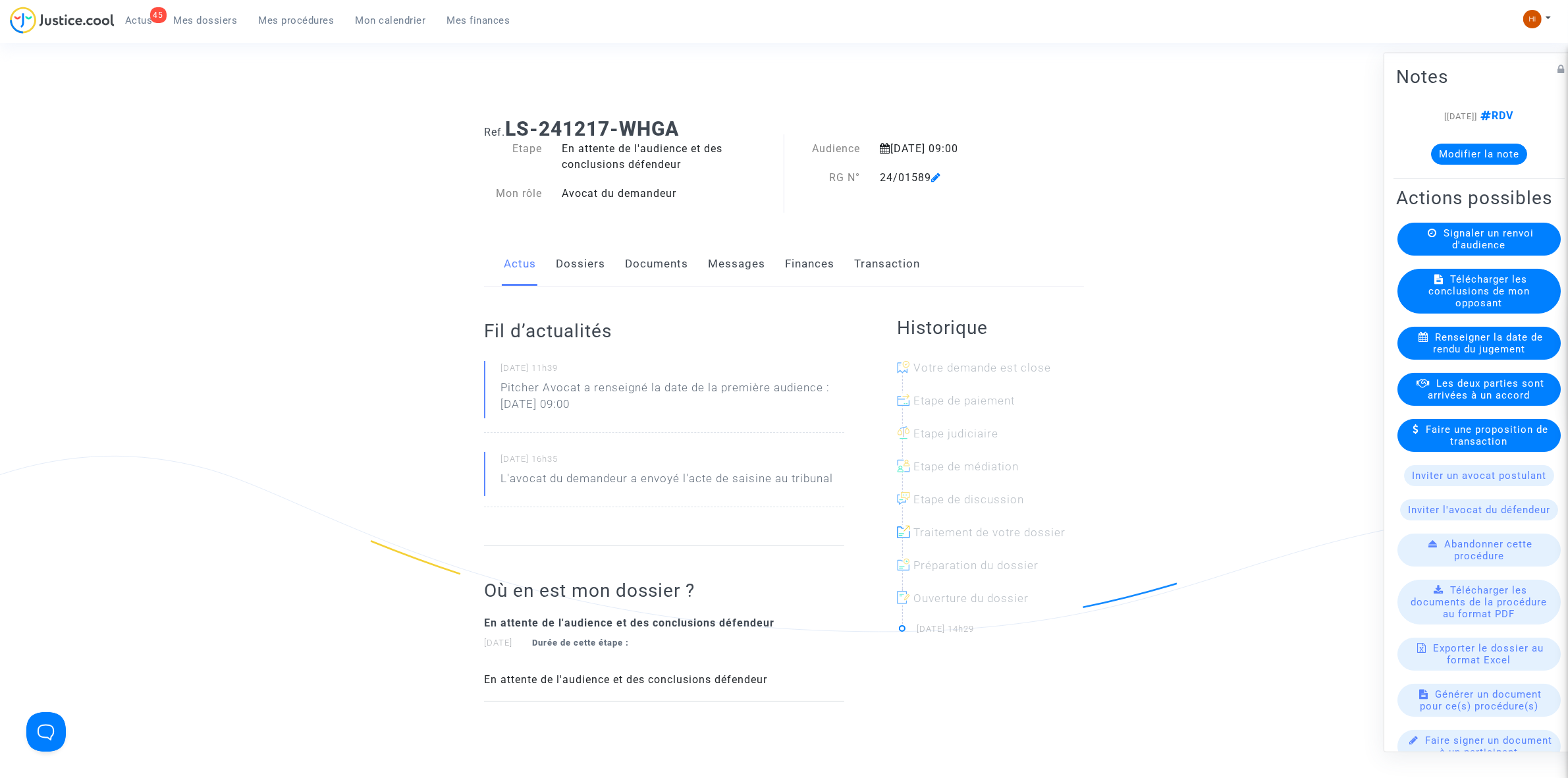
drag, startPoint x: 654, startPoint y: 264, endPoint x: 89, endPoint y: 600, distance: 657.4
click at [654, 264] on link "Documents" at bounding box center [656, 264] width 63 height 43
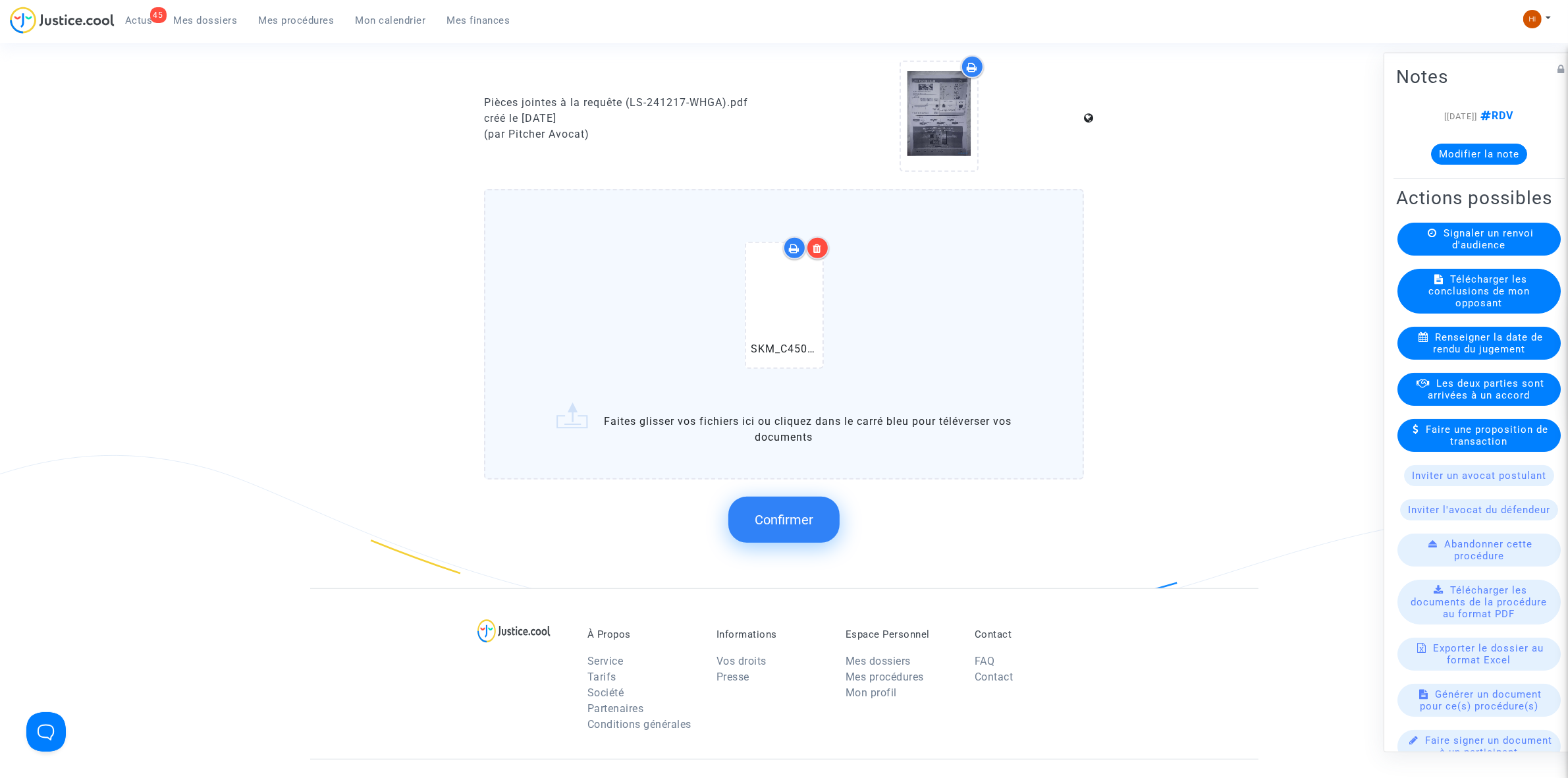
scroll to position [906, 0]
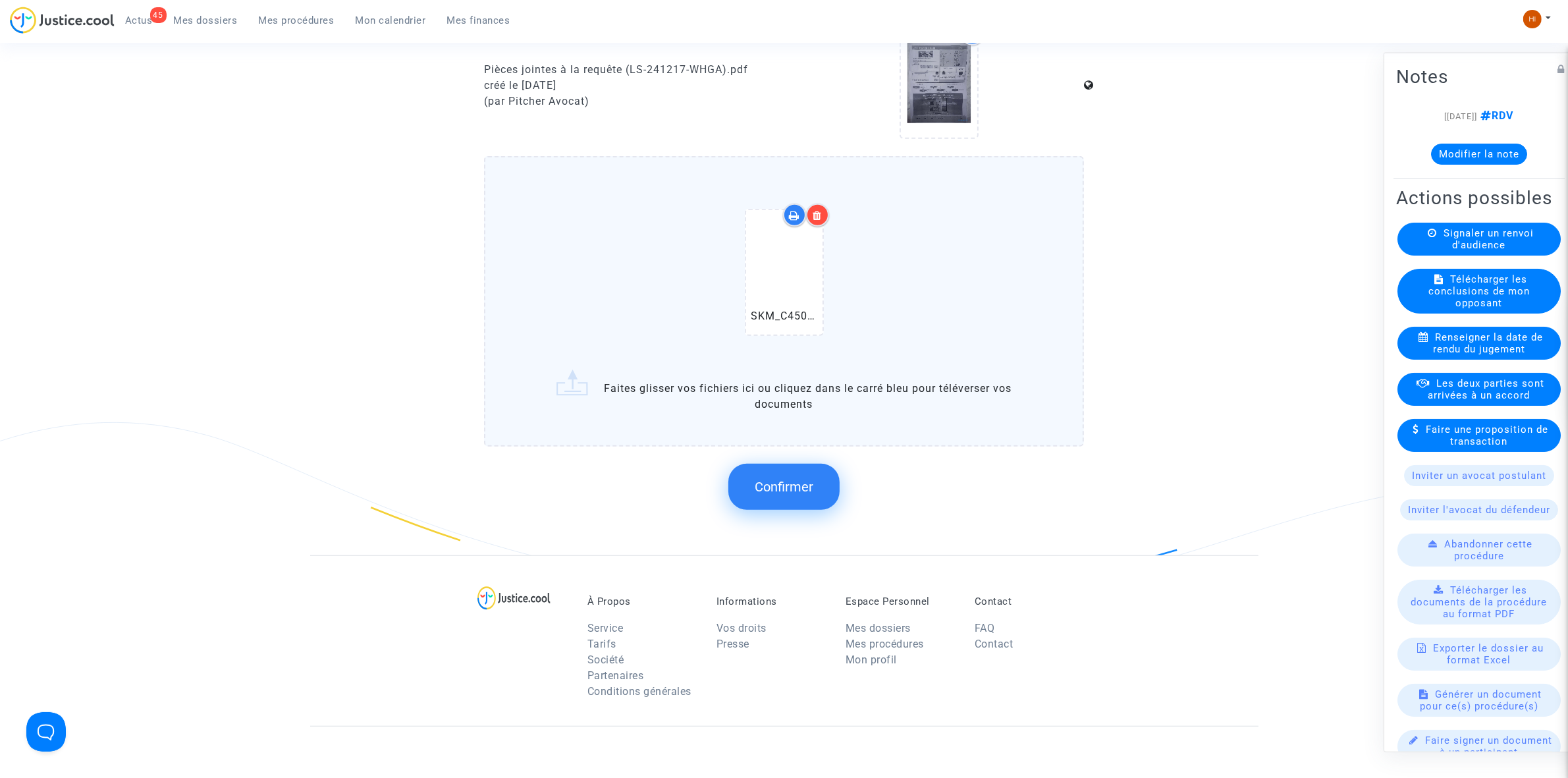
click at [814, 478] on button "Confirmer" at bounding box center [784, 486] width 111 height 46
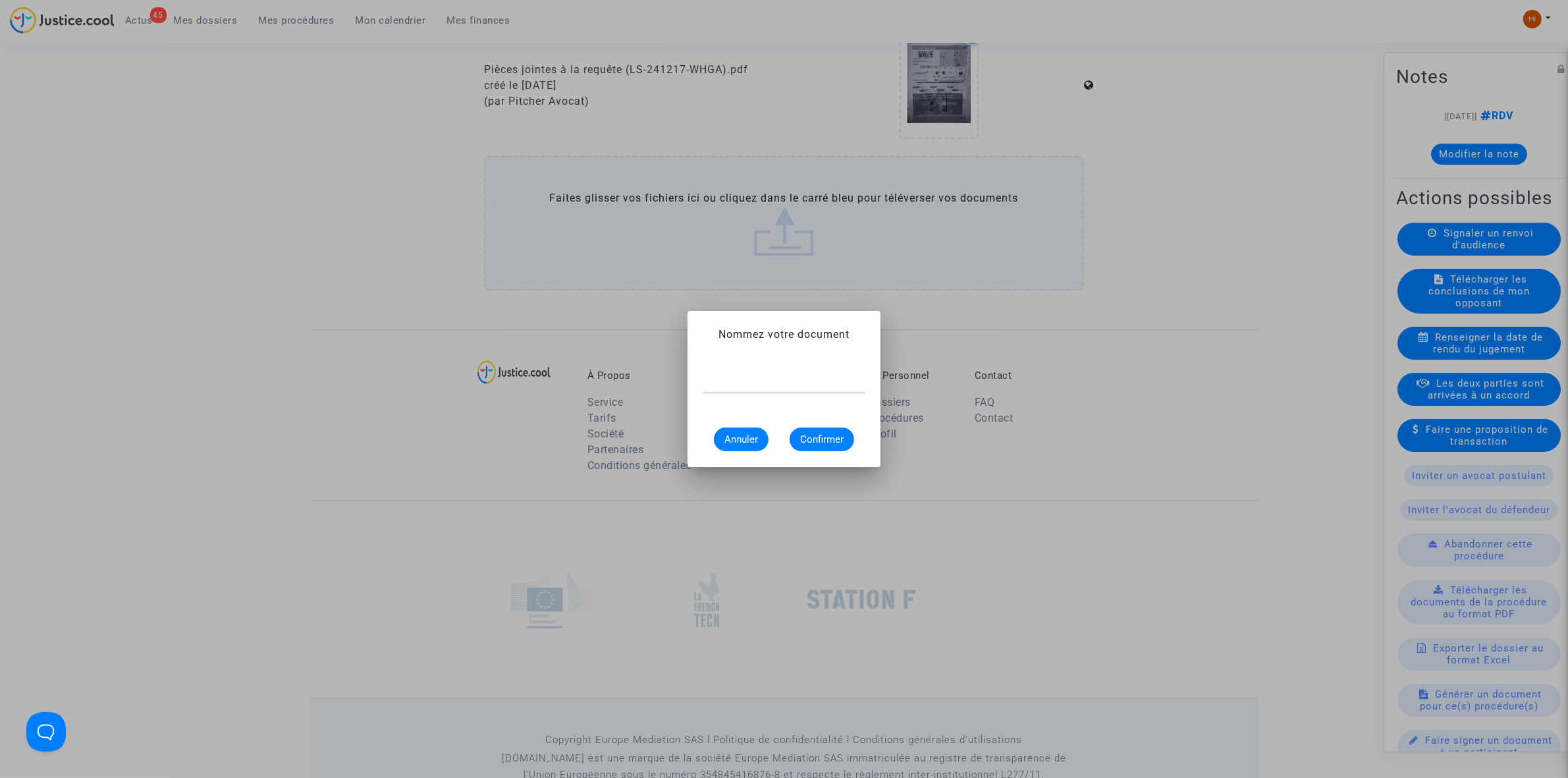
scroll to position [0, 0]
type input "CONVOCATION"
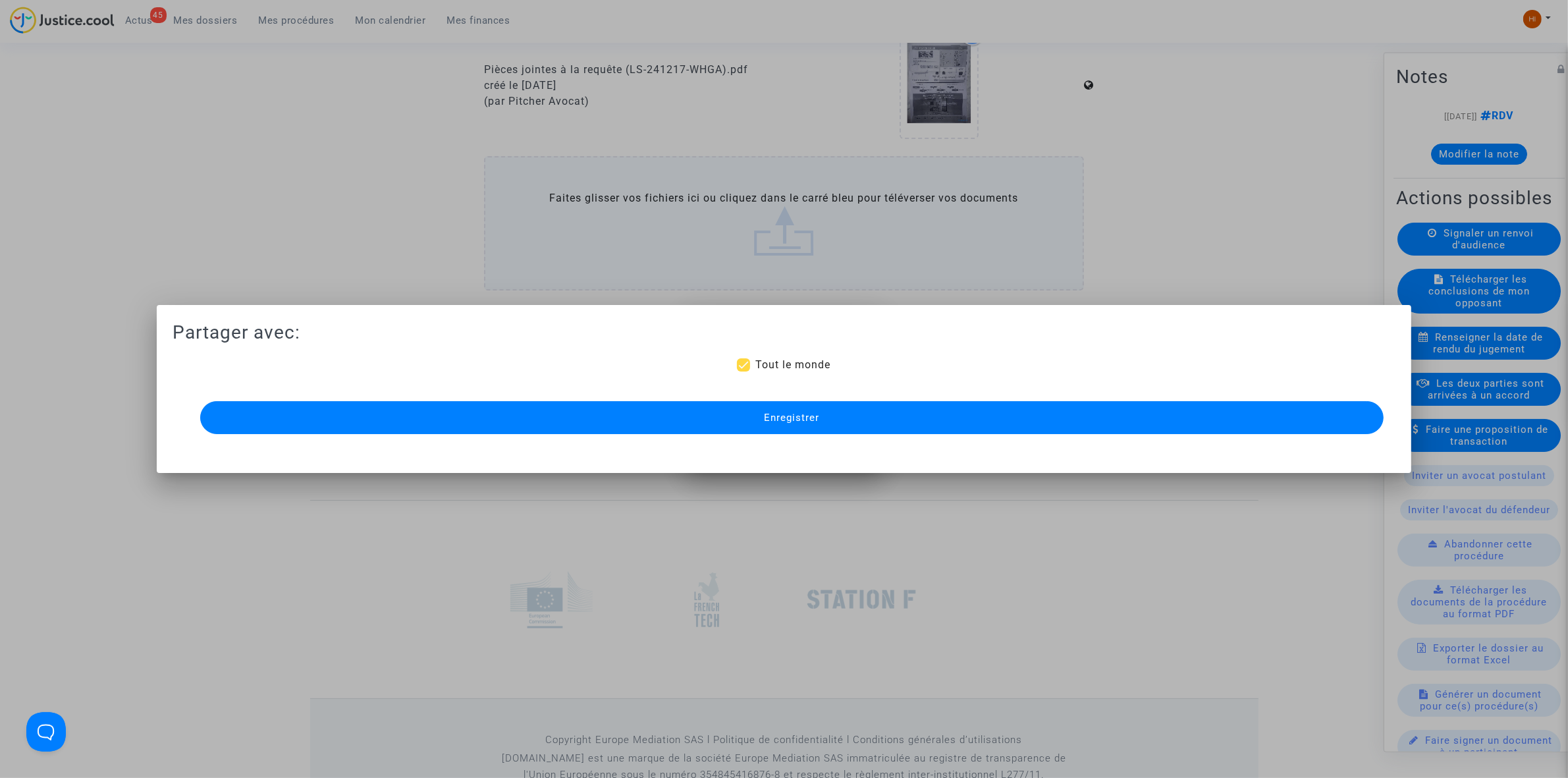
scroll to position [906, 0]
click at [872, 426] on button "Enregistrer" at bounding box center [792, 417] width 1184 height 33
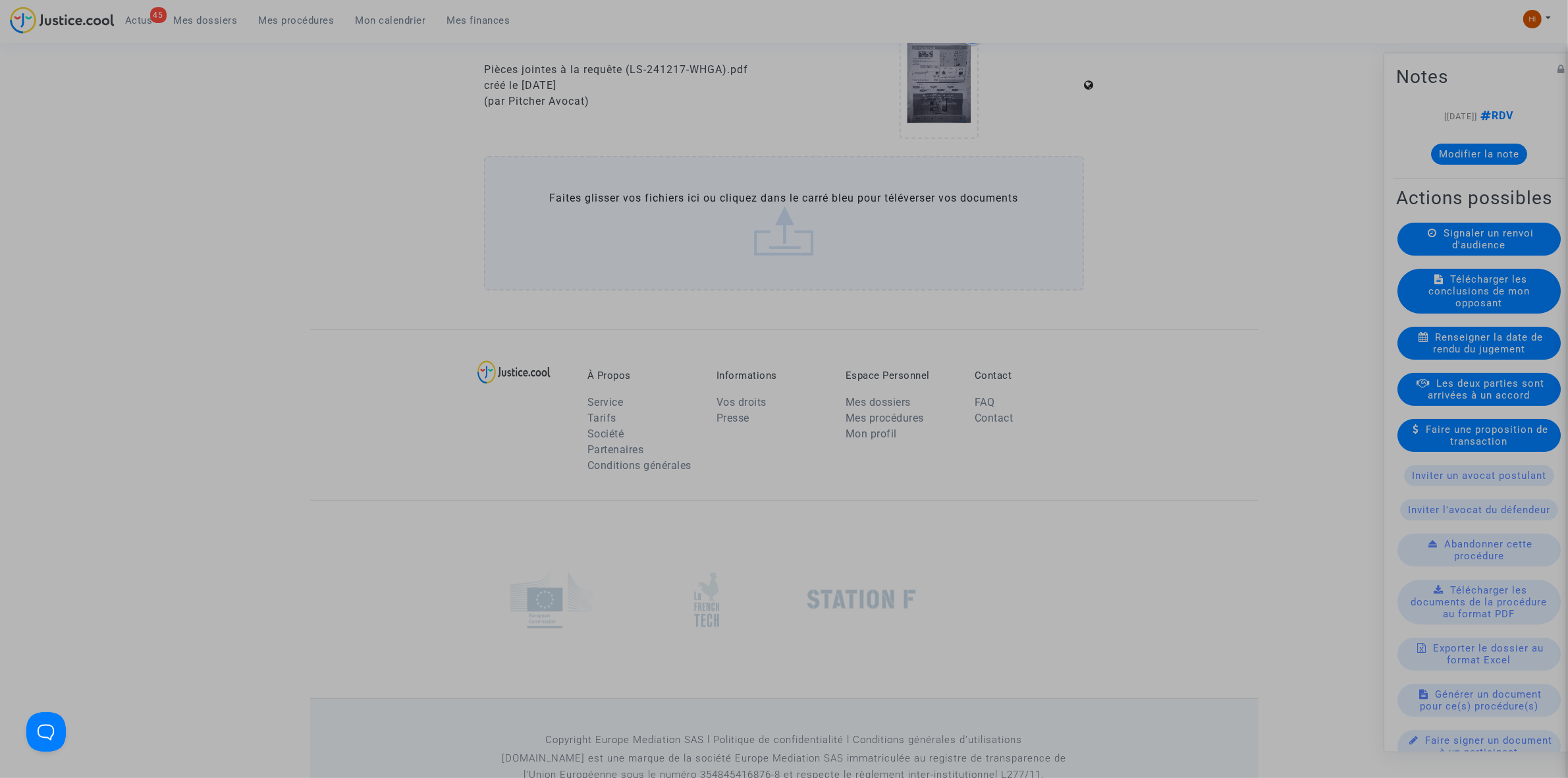
click at [872, 426] on button "Enregistrer" at bounding box center [792, 417] width 1184 height 33
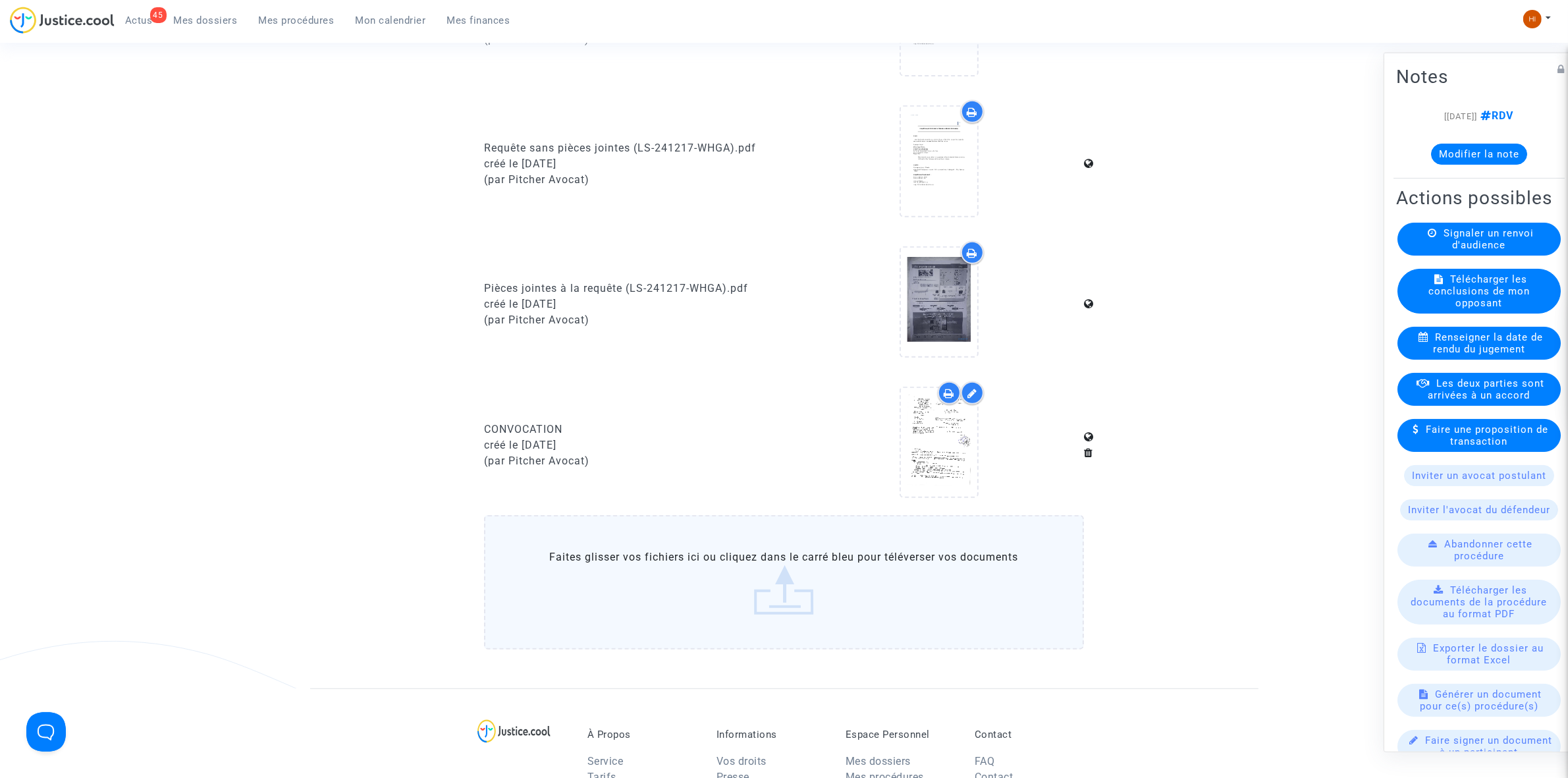
scroll to position [741, 0]
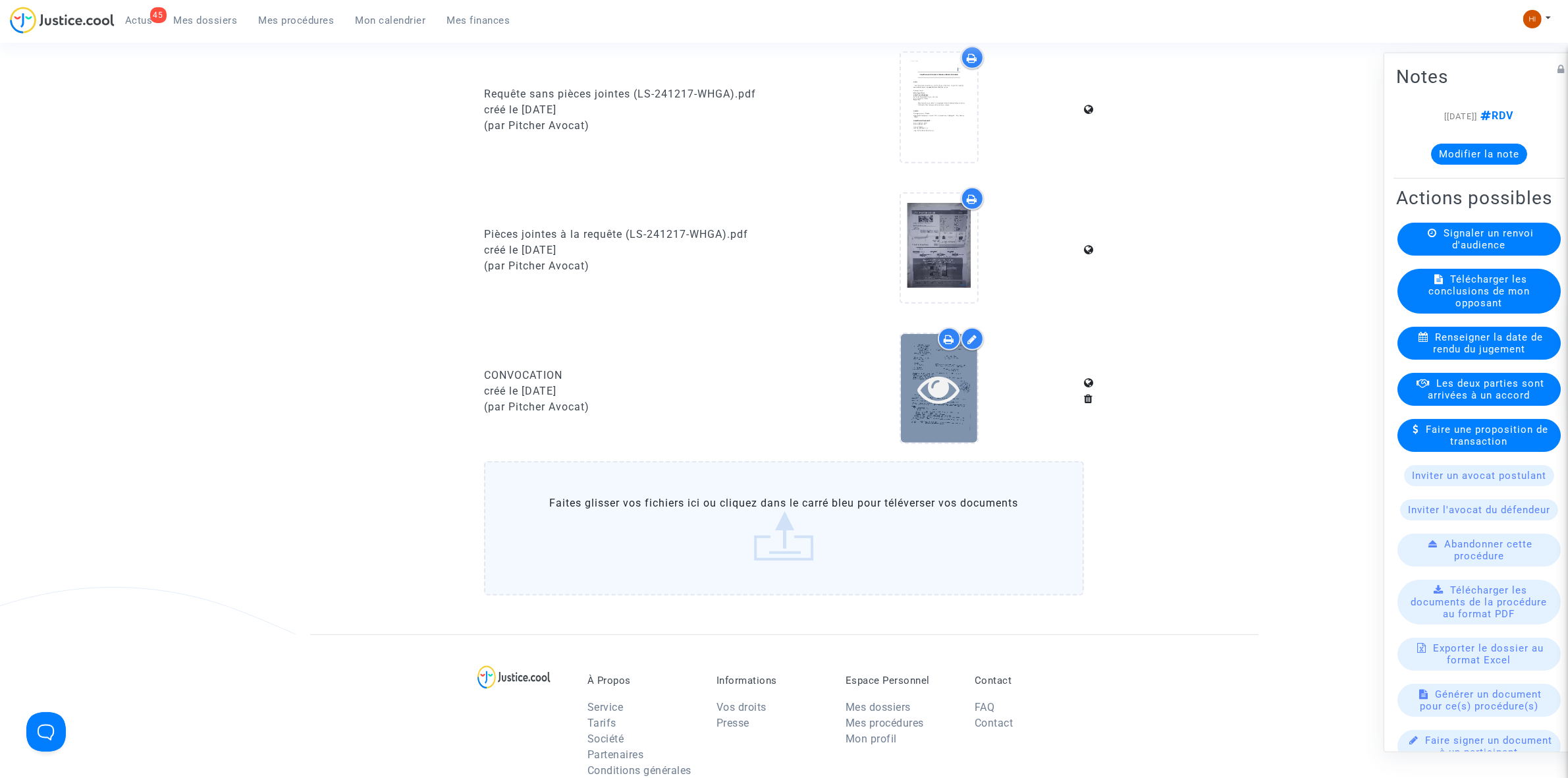
click at [964, 369] on div at bounding box center [940, 389] width 76 height 42
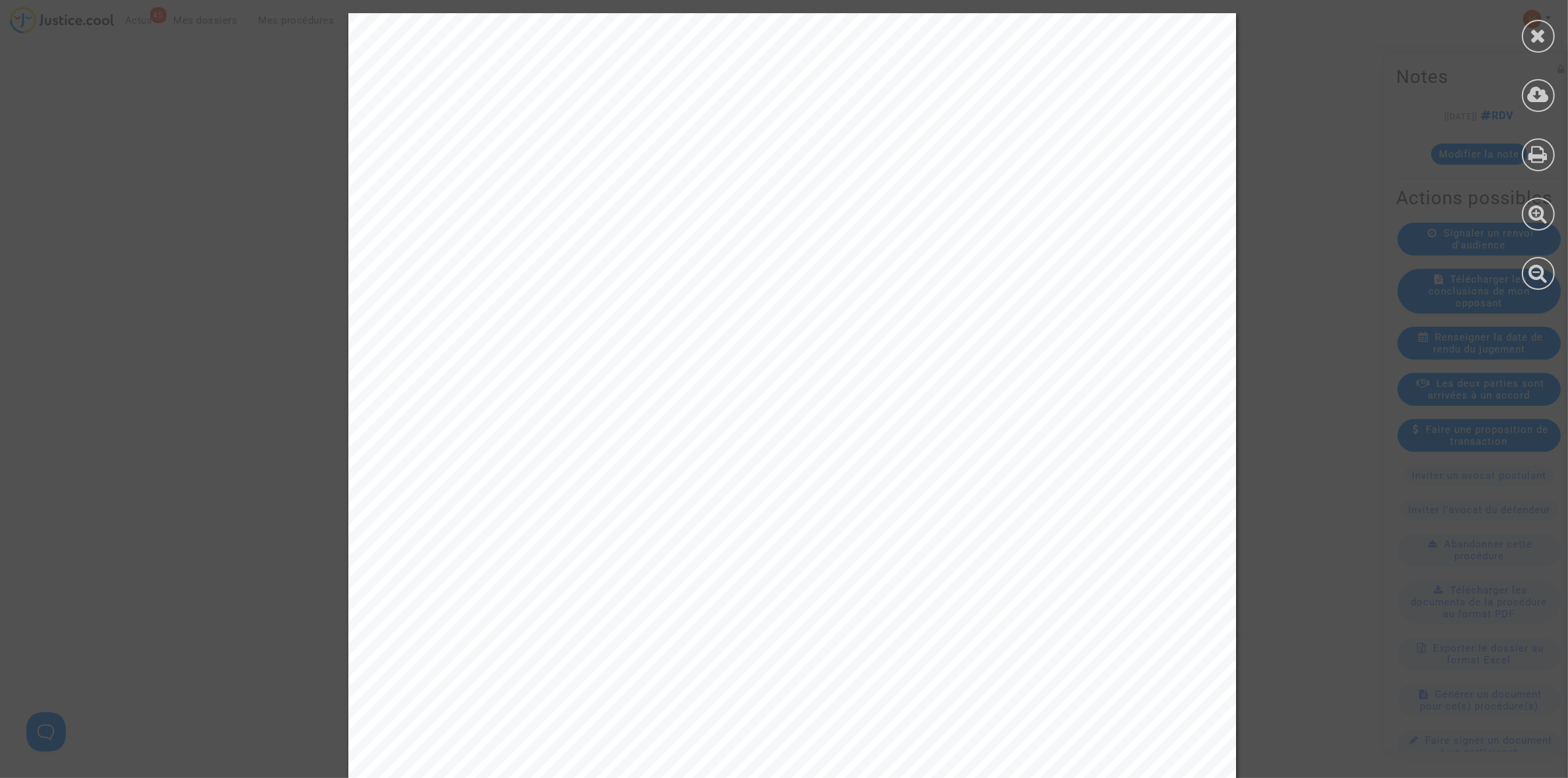
drag, startPoint x: 1530, startPoint y: 39, endPoint x: 1508, endPoint y: 43, distance: 22.4
click at [1526, 42] on div at bounding box center [1538, 37] width 33 height 33
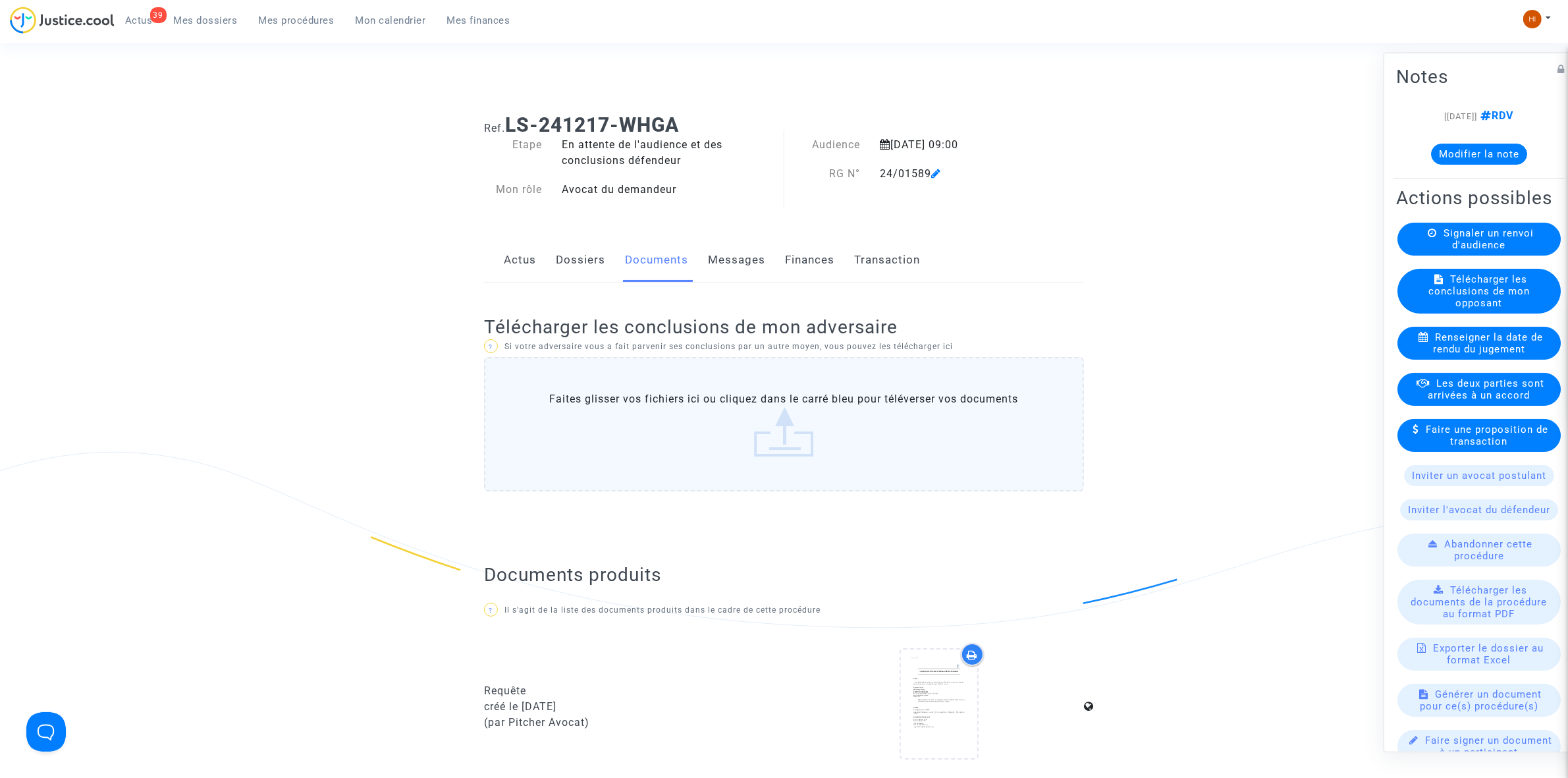
scroll to position [0, 0]
click at [311, 20] on span "Mes procédures" at bounding box center [296, 21] width 76 height 12
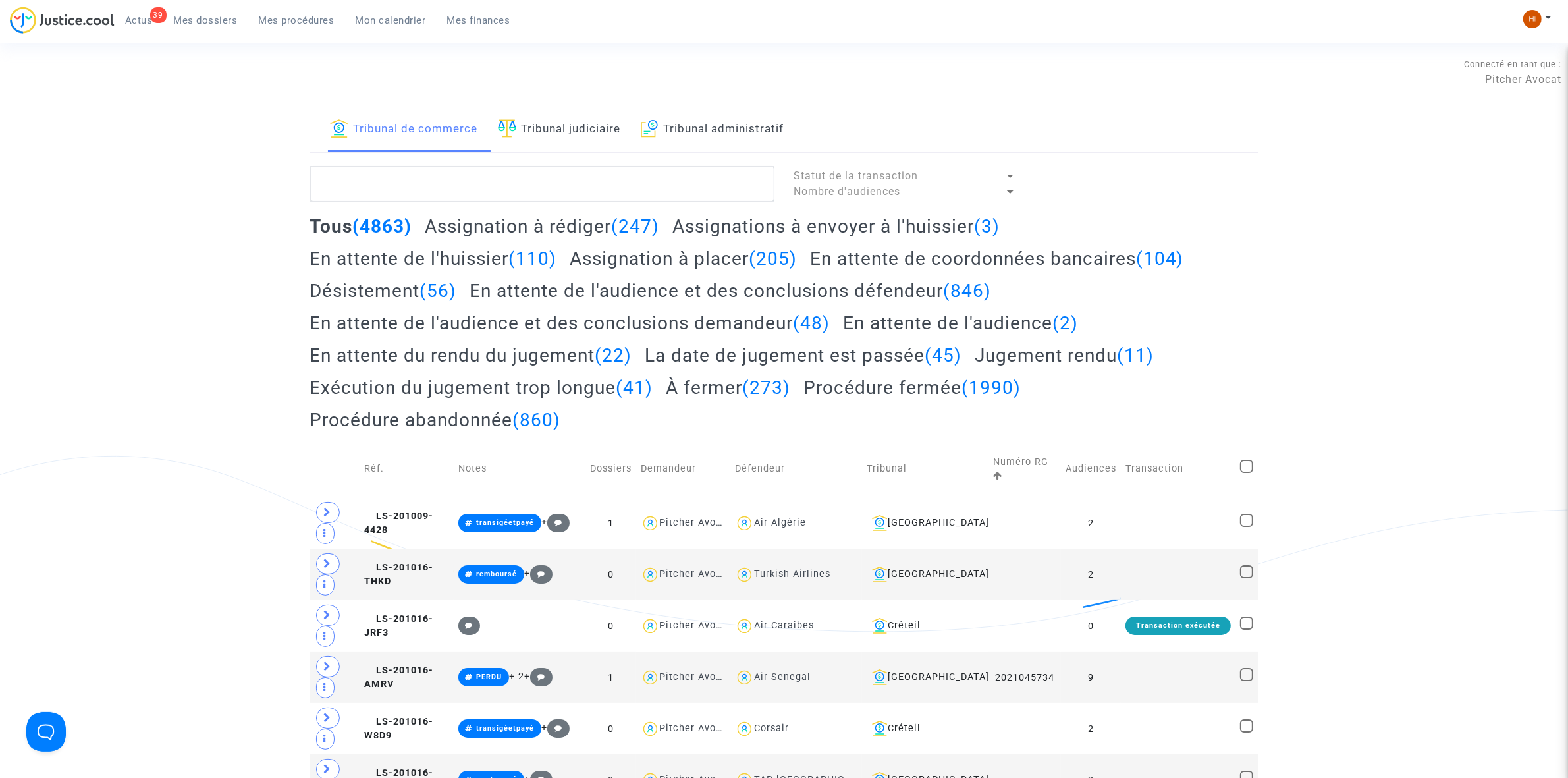
click at [558, 149] on link "Tribunal judiciaire" at bounding box center [560, 130] width 123 height 45
click at [555, 182] on textarea at bounding box center [542, 183] width 464 height 36
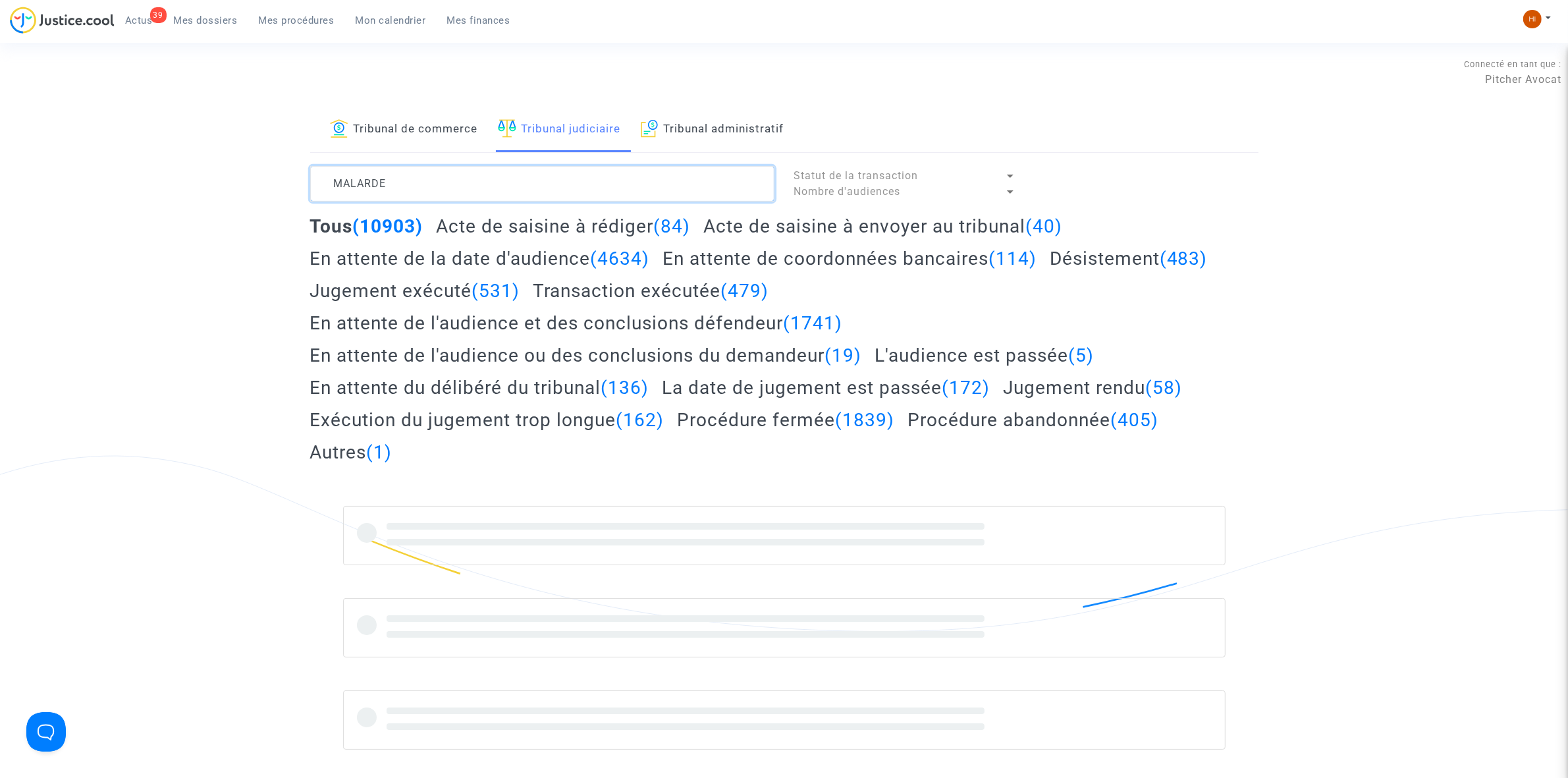
type textarea "MALARDE"
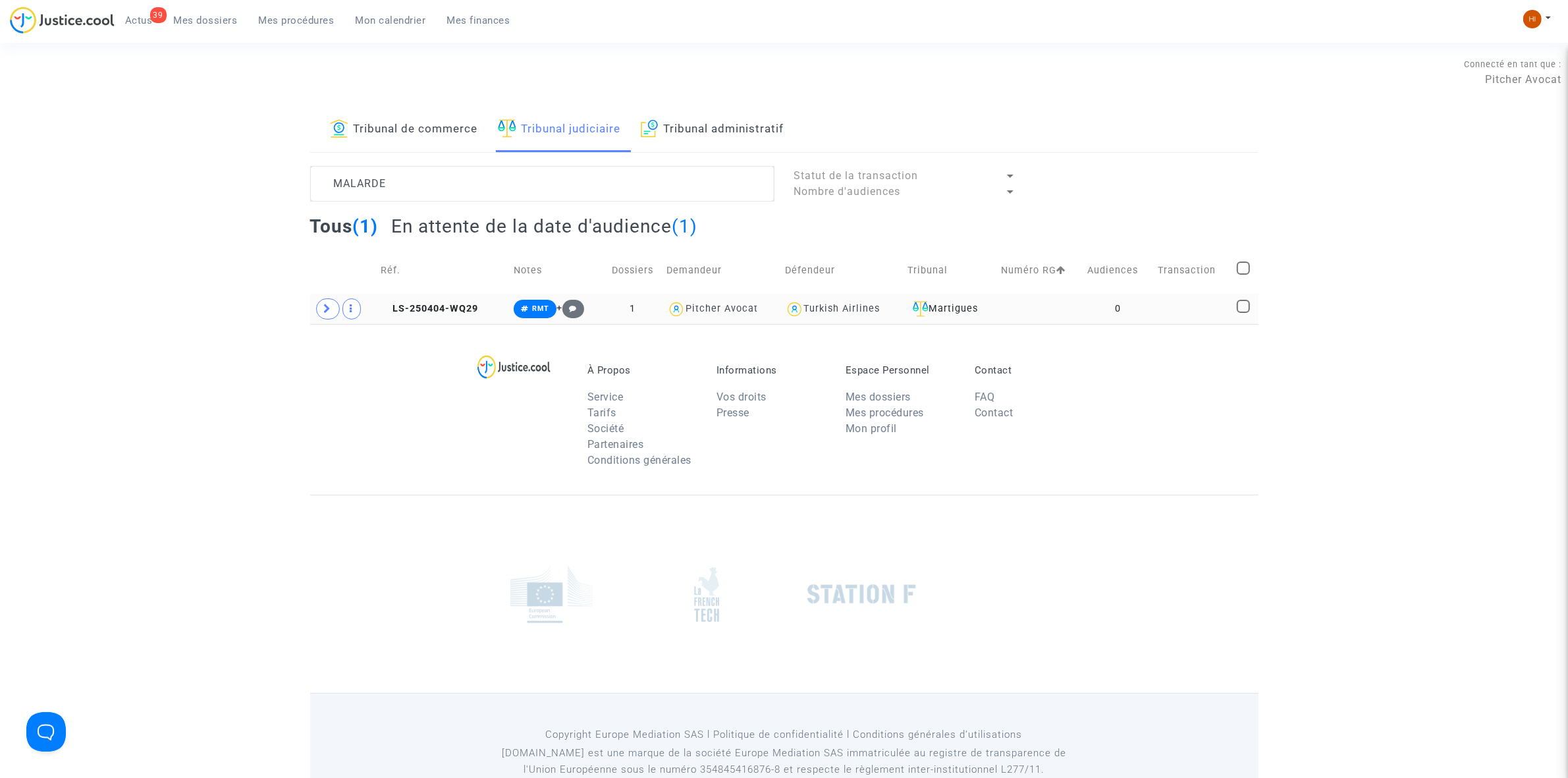
click at [1147, 302] on td "0" at bounding box center [1118, 309] width 70 height 30
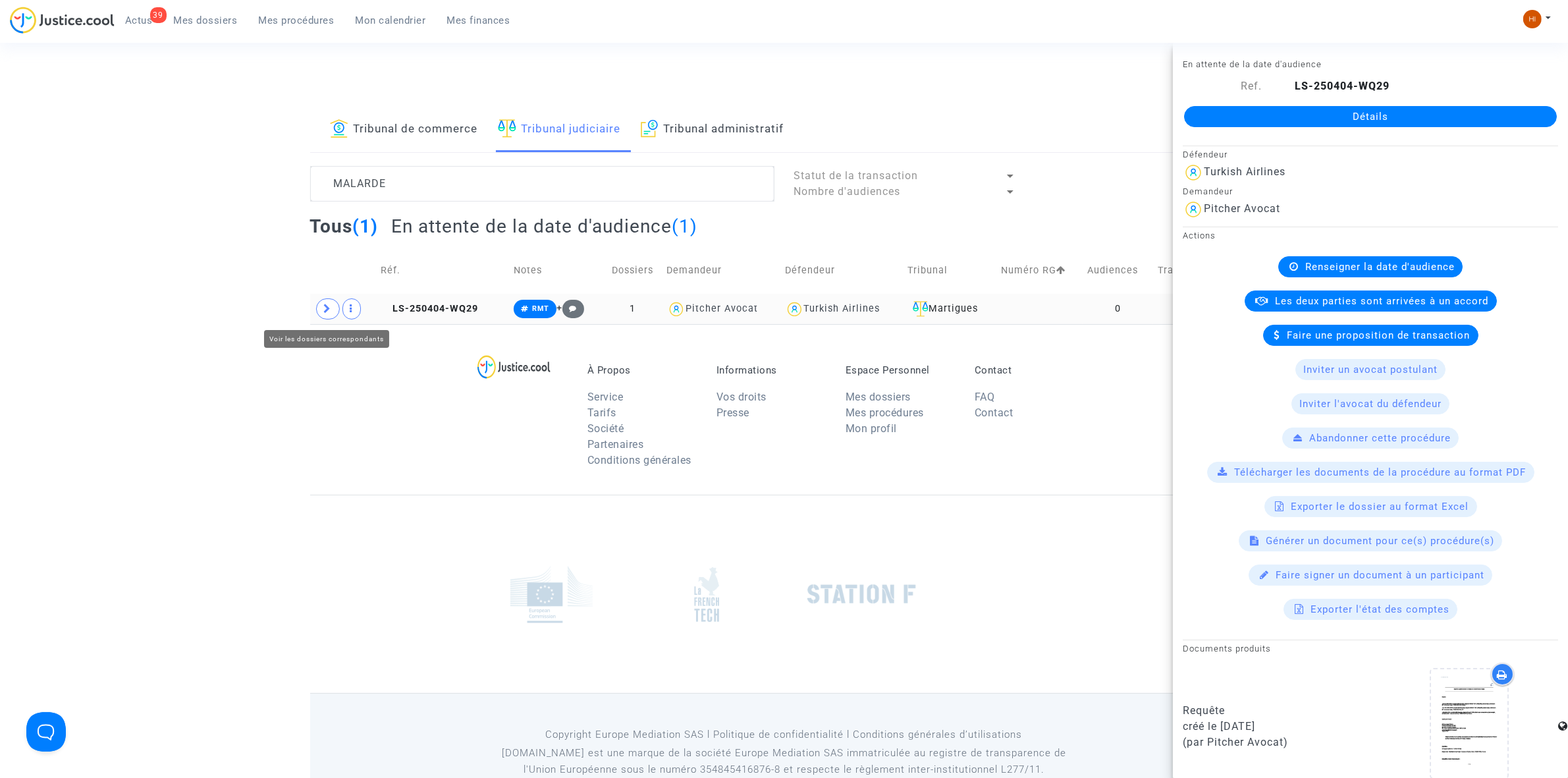
click at [325, 302] on span at bounding box center [328, 309] width 23 height 21
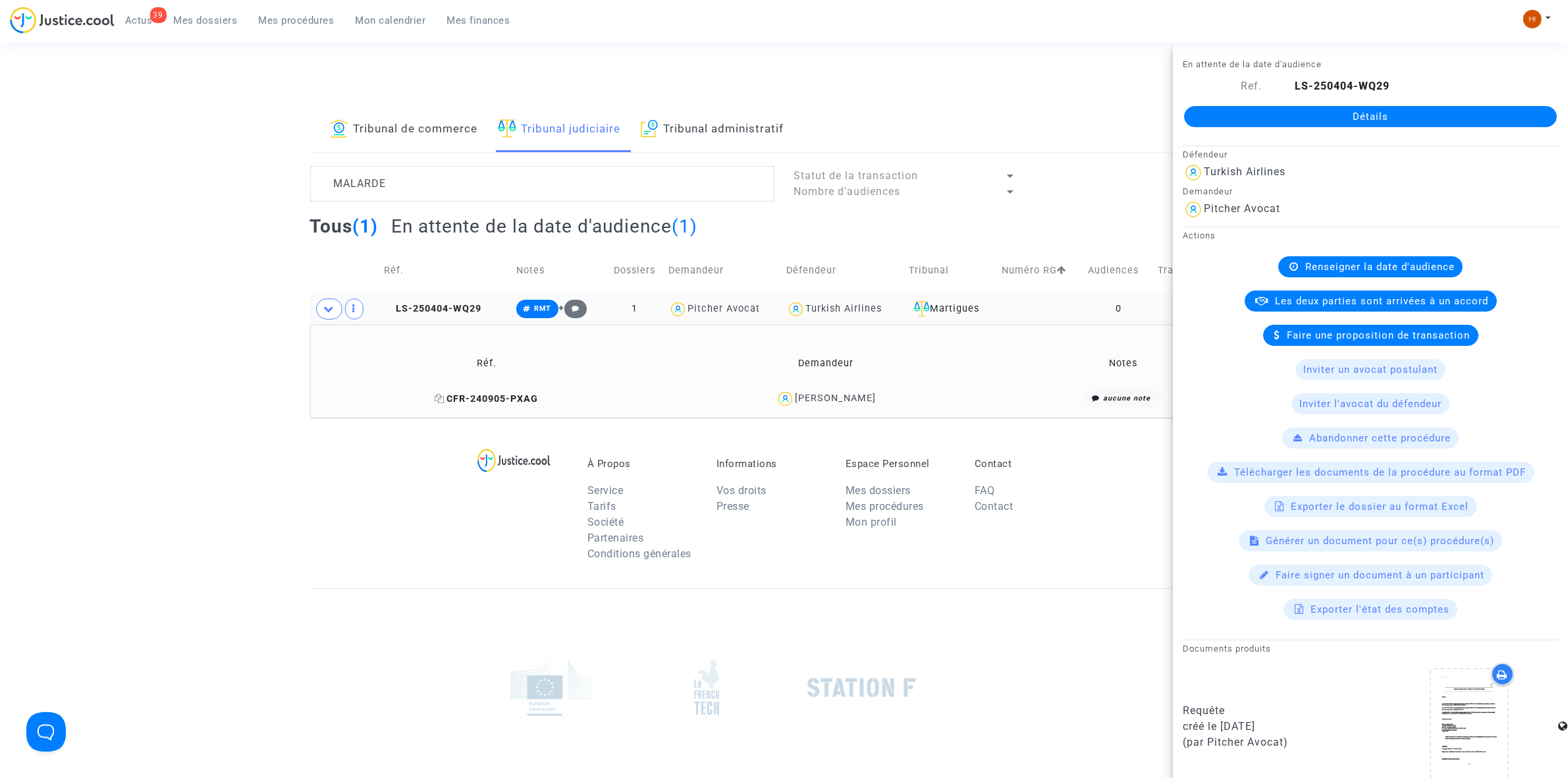
click at [442, 397] on icon at bounding box center [439, 398] width 10 height 10
click at [448, 309] on span "LS-250404-WQ29" at bounding box center [433, 309] width 97 height 11
click at [1385, 114] on link "Détails" at bounding box center [1371, 116] width 373 height 21
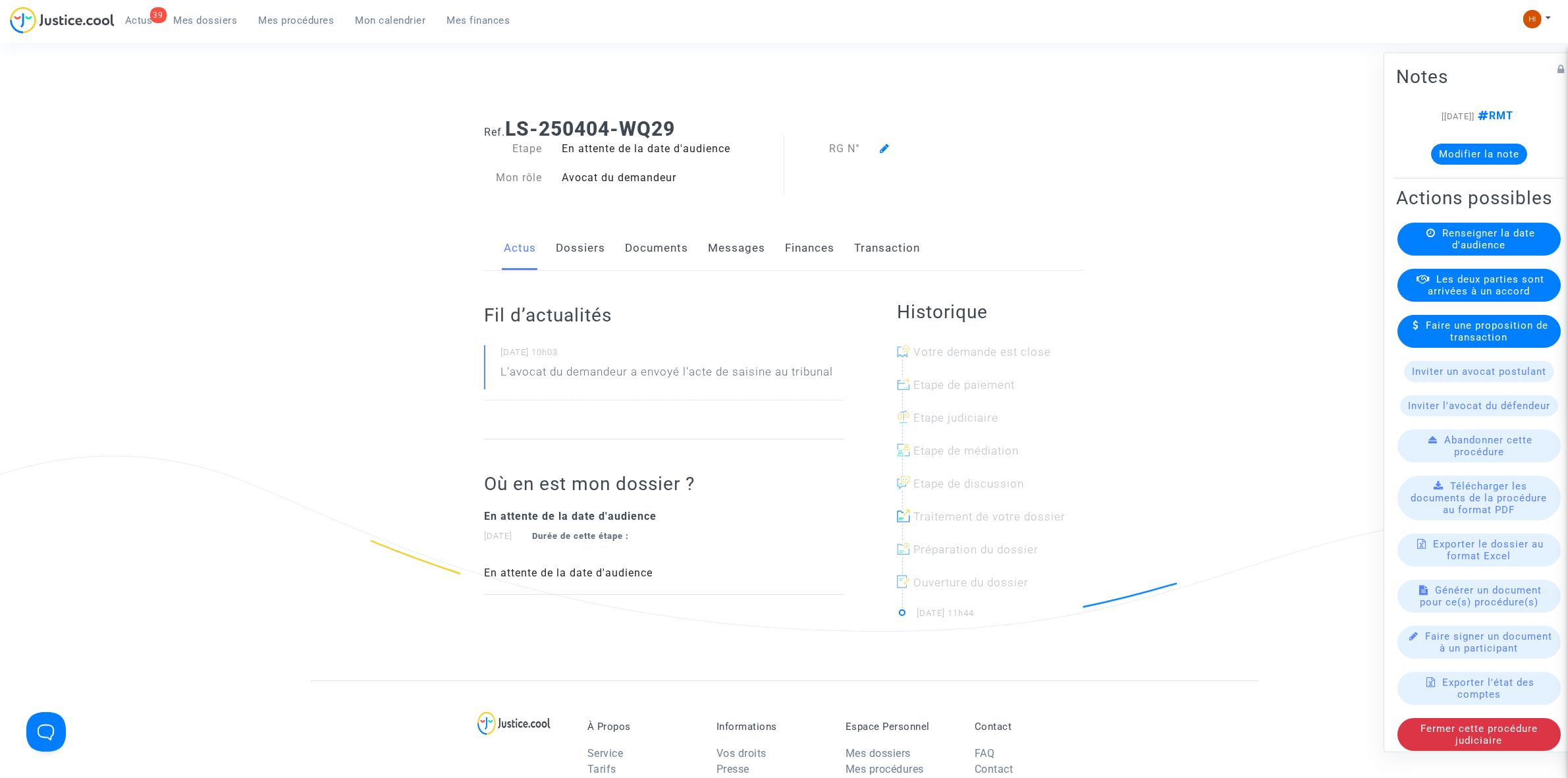
click at [572, 242] on link "Dossiers" at bounding box center [581, 249] width 50 height 43
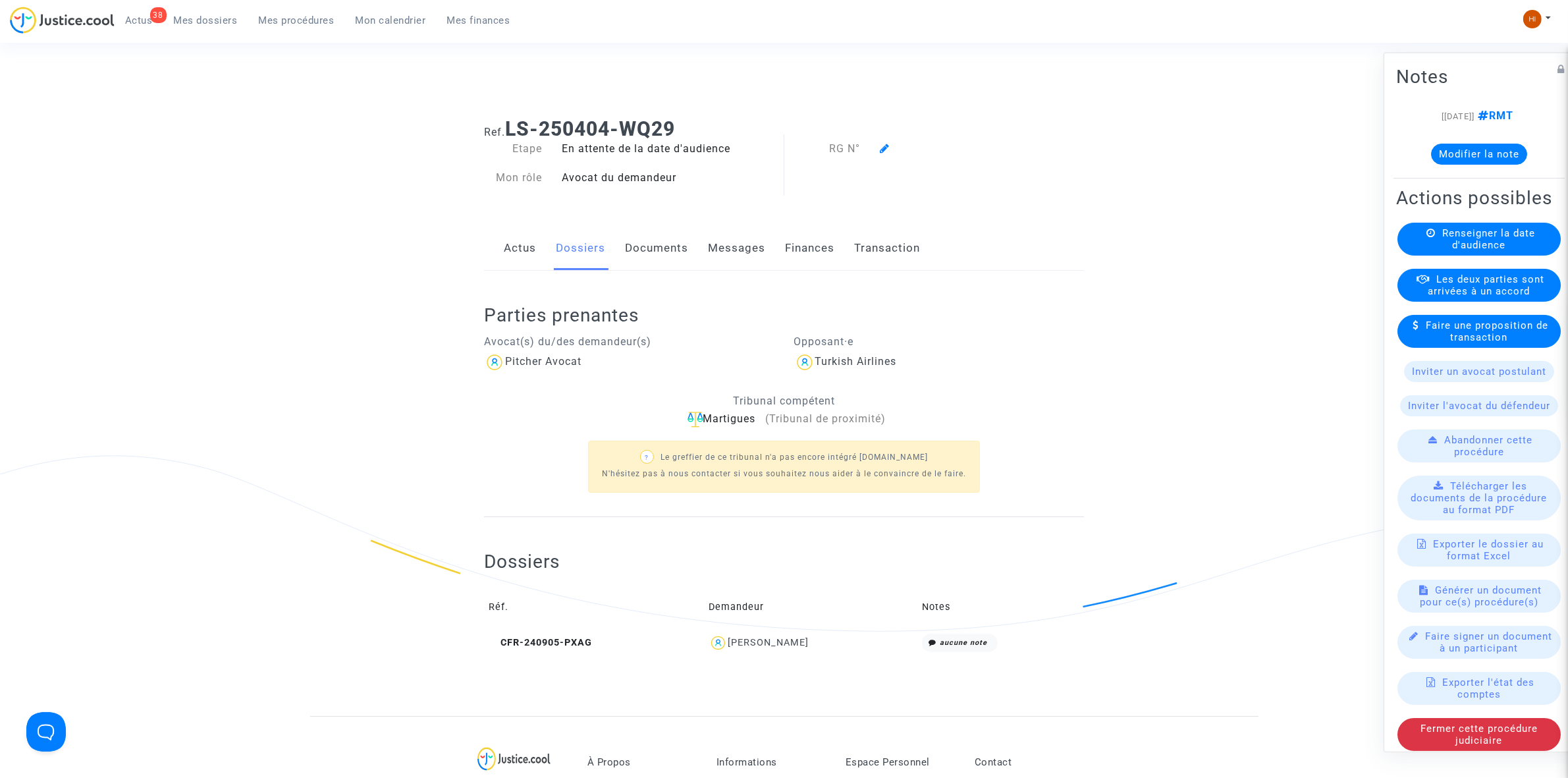
click at [1486, 250] on span "Renseigner la date d'audience" at bounding box center [1489, 238] width 93 height 23
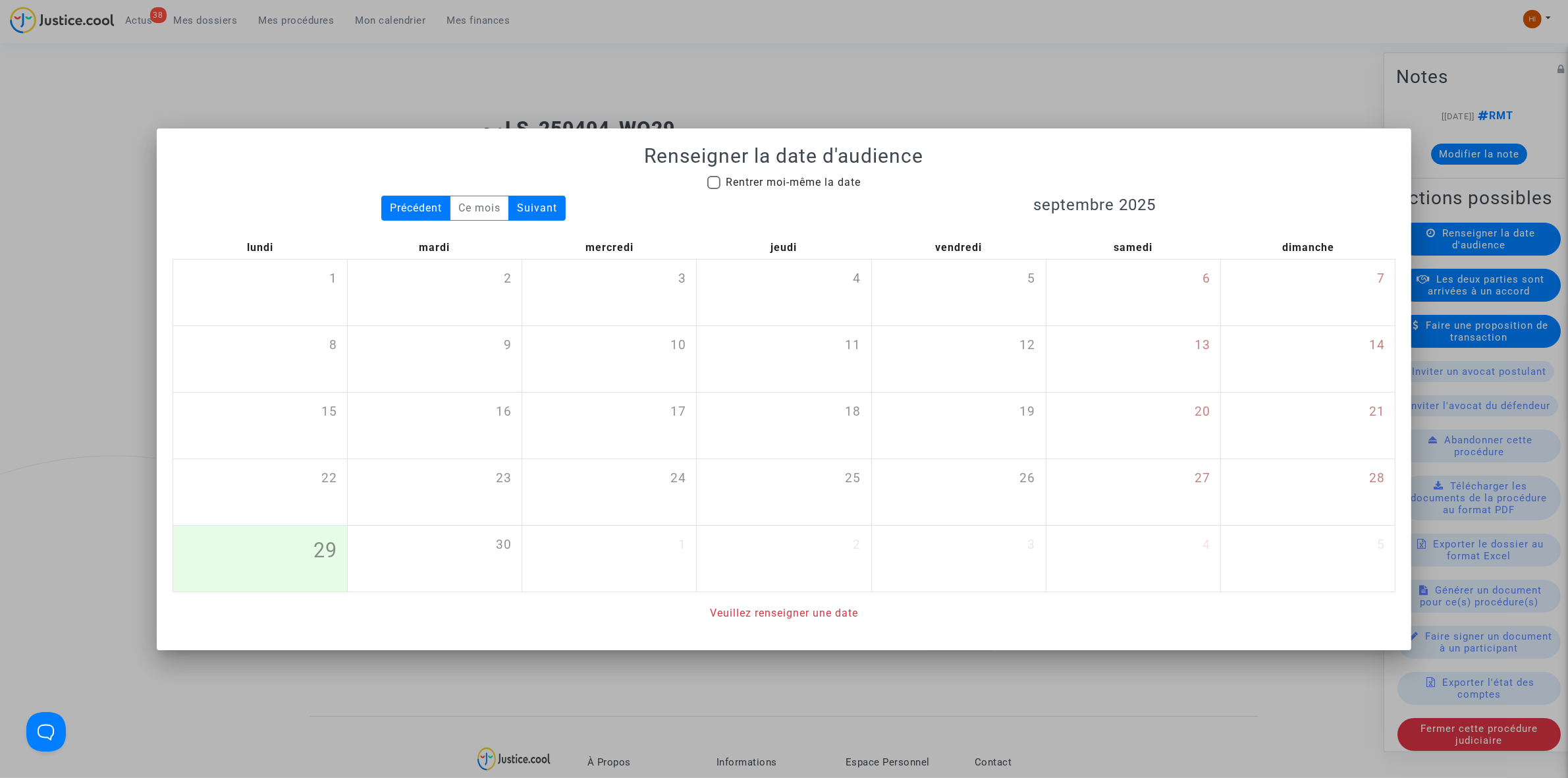
click at [782, 190] on mat-checkbox "Rentrer moi-même la date" at bounding box center [784, 185] width 154 height 21
click at [843, 181] on span "Rentrer moi-même la date" at bounding box center [793, 182] width 135 height 12
click at [714, 189] on input "Rentrer moi-même la date" at bounding box center [714, 189] width 1 height 1
checkbox input "true"
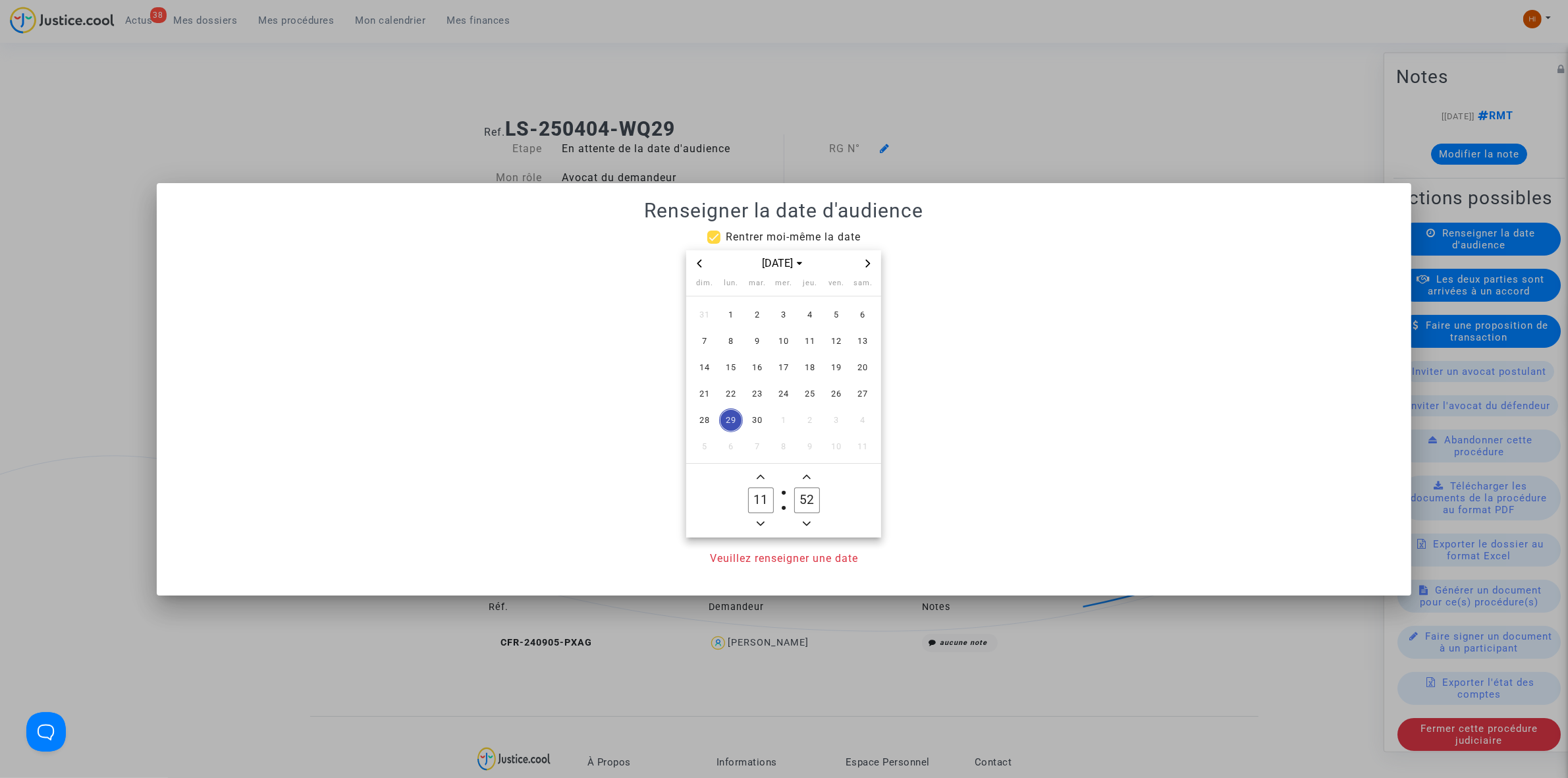
click at [870, 264] on icon "Next month" at bounding box center [867, 263] width 8 height 8
click at [694, 268] on span "Previous month" at bounding box center [700, 263] width 16 height 16
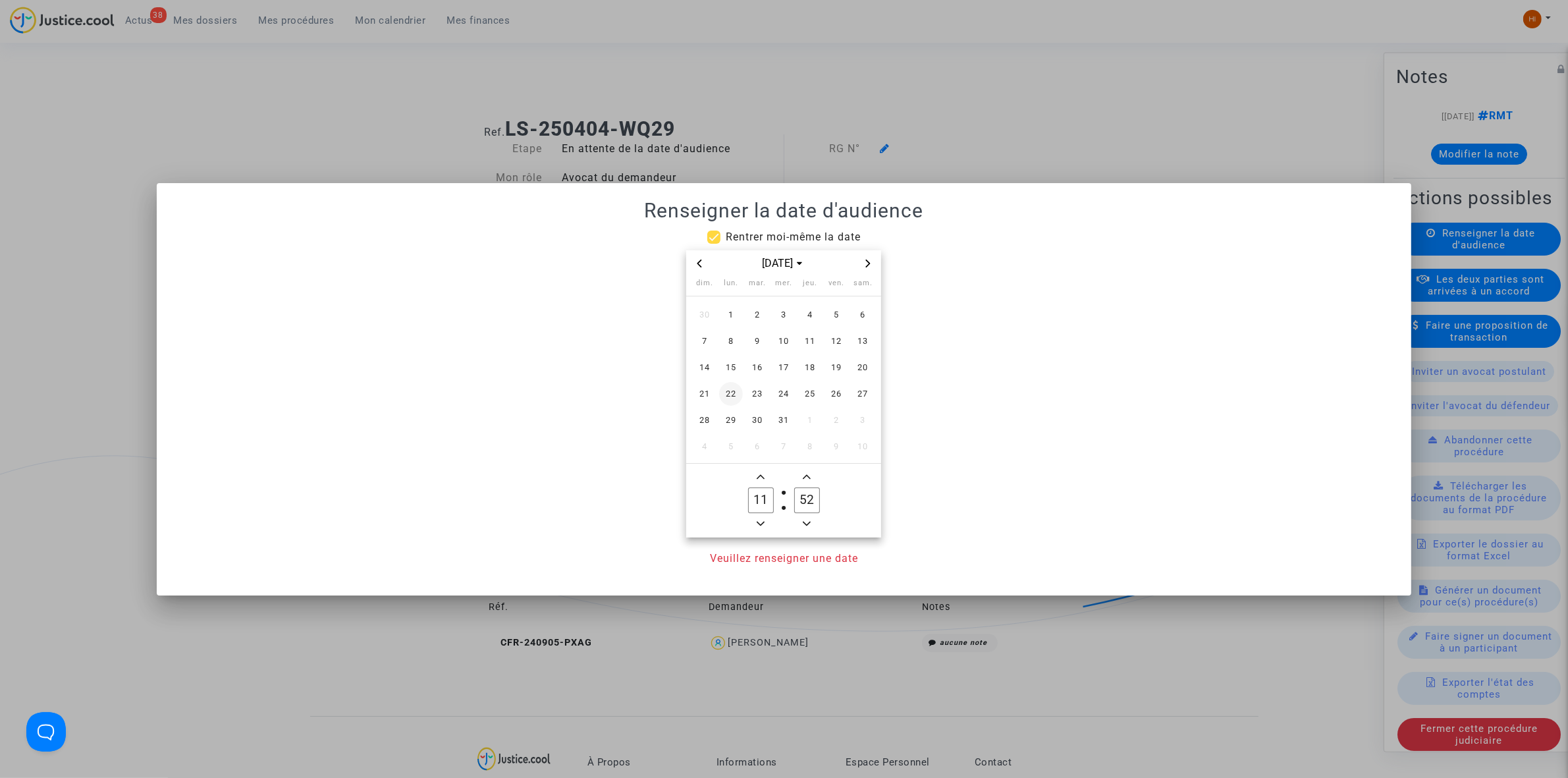
click at [735, 372] on span "15" at bounding box center [731, 367] width 23 height 23
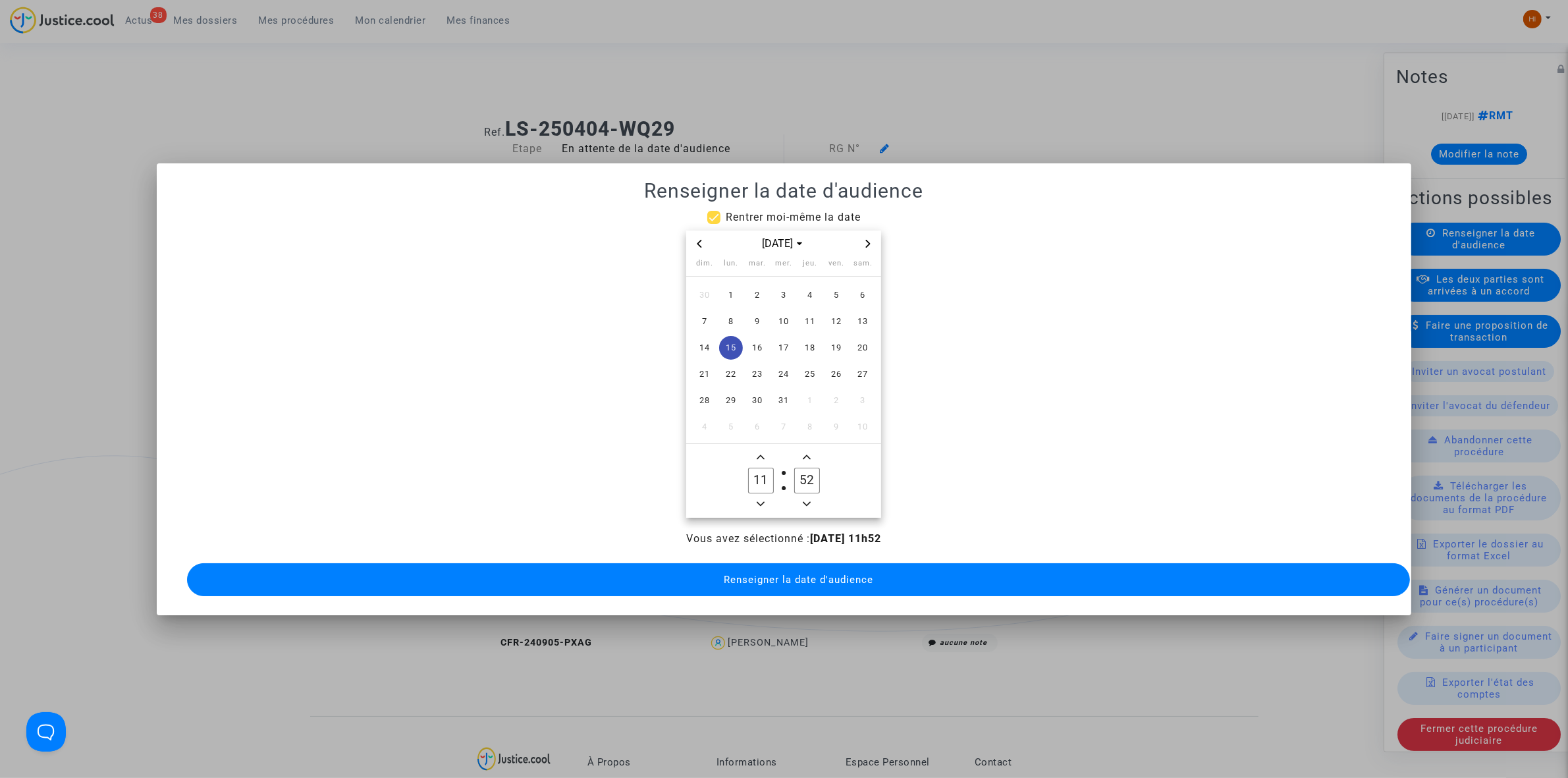
click at [766, 450] on span "Add a hour" at bounding box center [761, 457] width 16 height 16
type input "13"
click at [807, 469] on input "52" at bounding box center [807, 480] width 25 height 25
click at [807, 500] on icon "Minus a minute" at bounding box center [807, 503] width 8 height 8
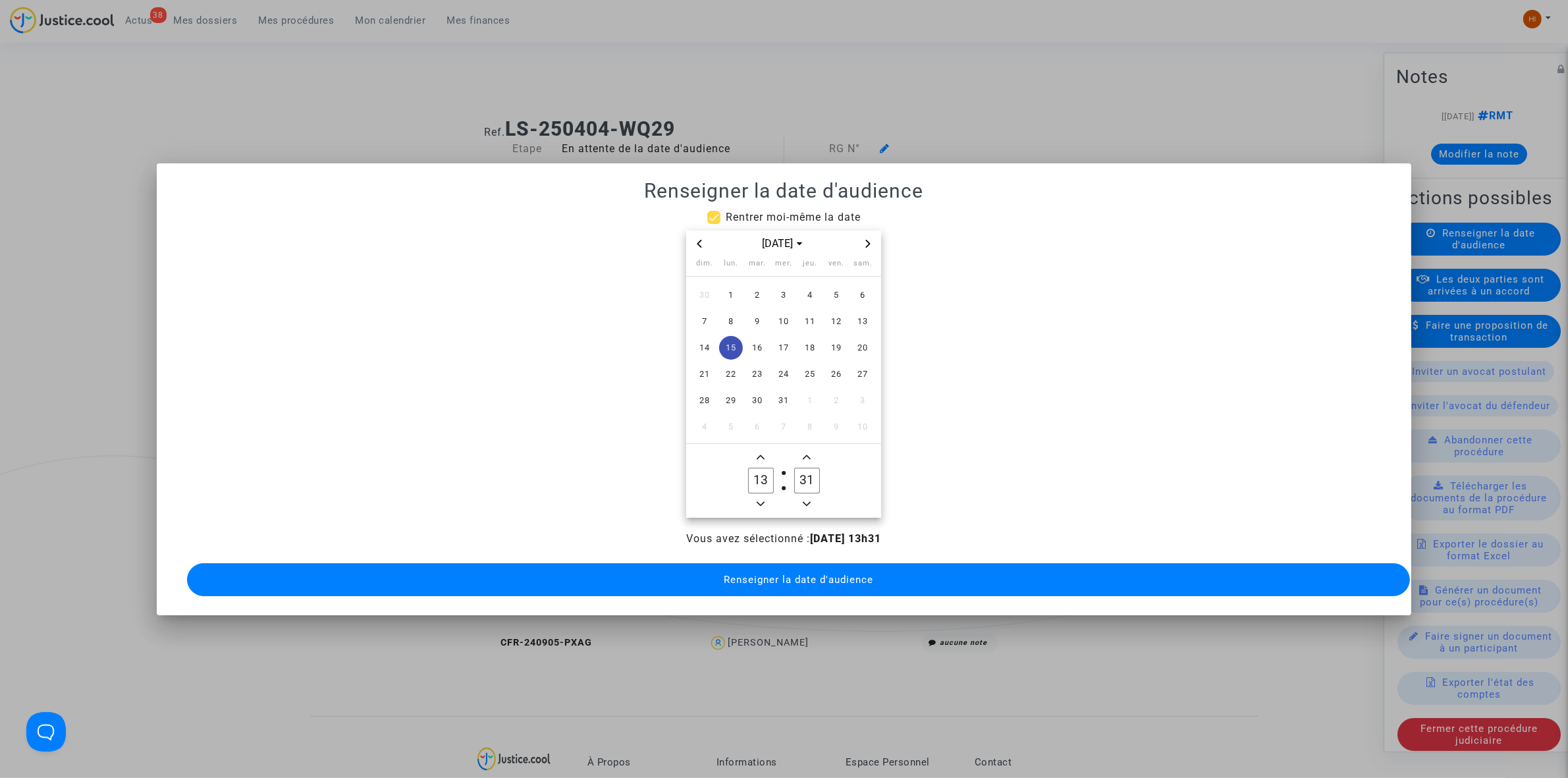
click at [807, 500] on icon "Minus a minute" at bounding box center [807, 503] width 8 height 8
type input "30"
click at [791, 563] on button "Renseigner la date d'audience" at bounding box center [798, 580] width 1223 height 33
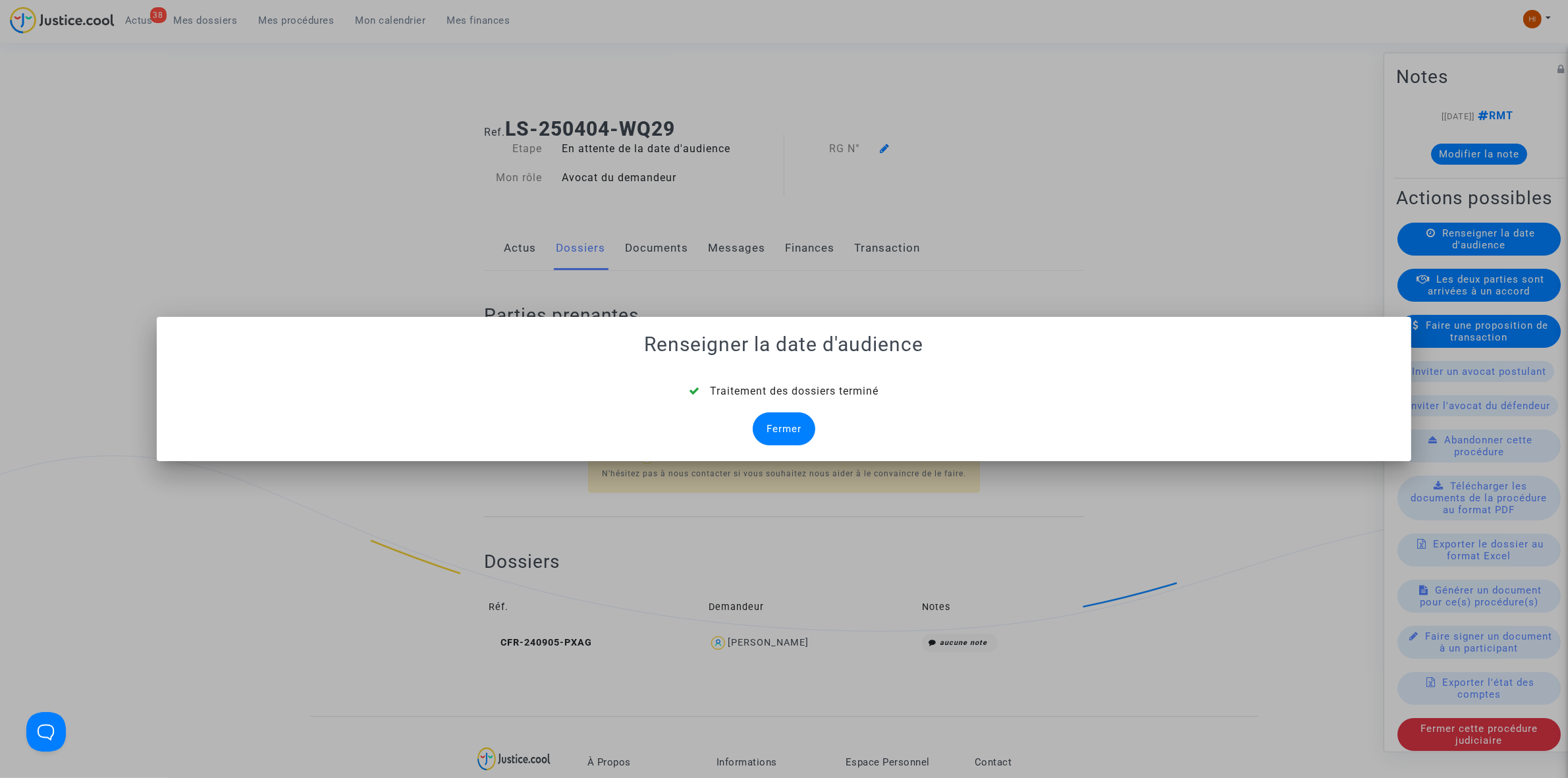
click at [792, 434] on div "Fermer" at bounding box center [784, 429] width 63 height 33
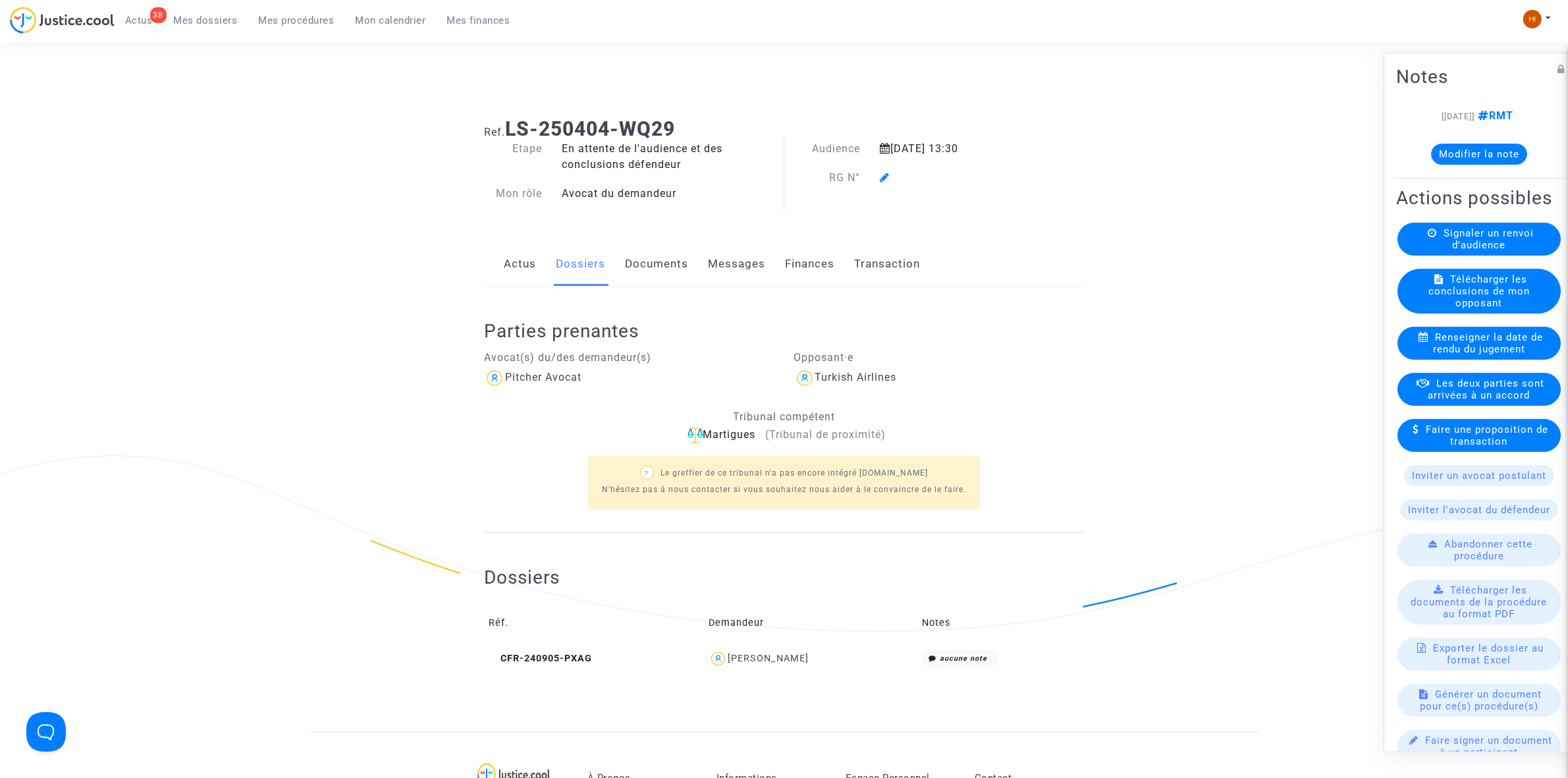
click at [884, 181] on icon at bounding box center [884, 177] width 10 height 10
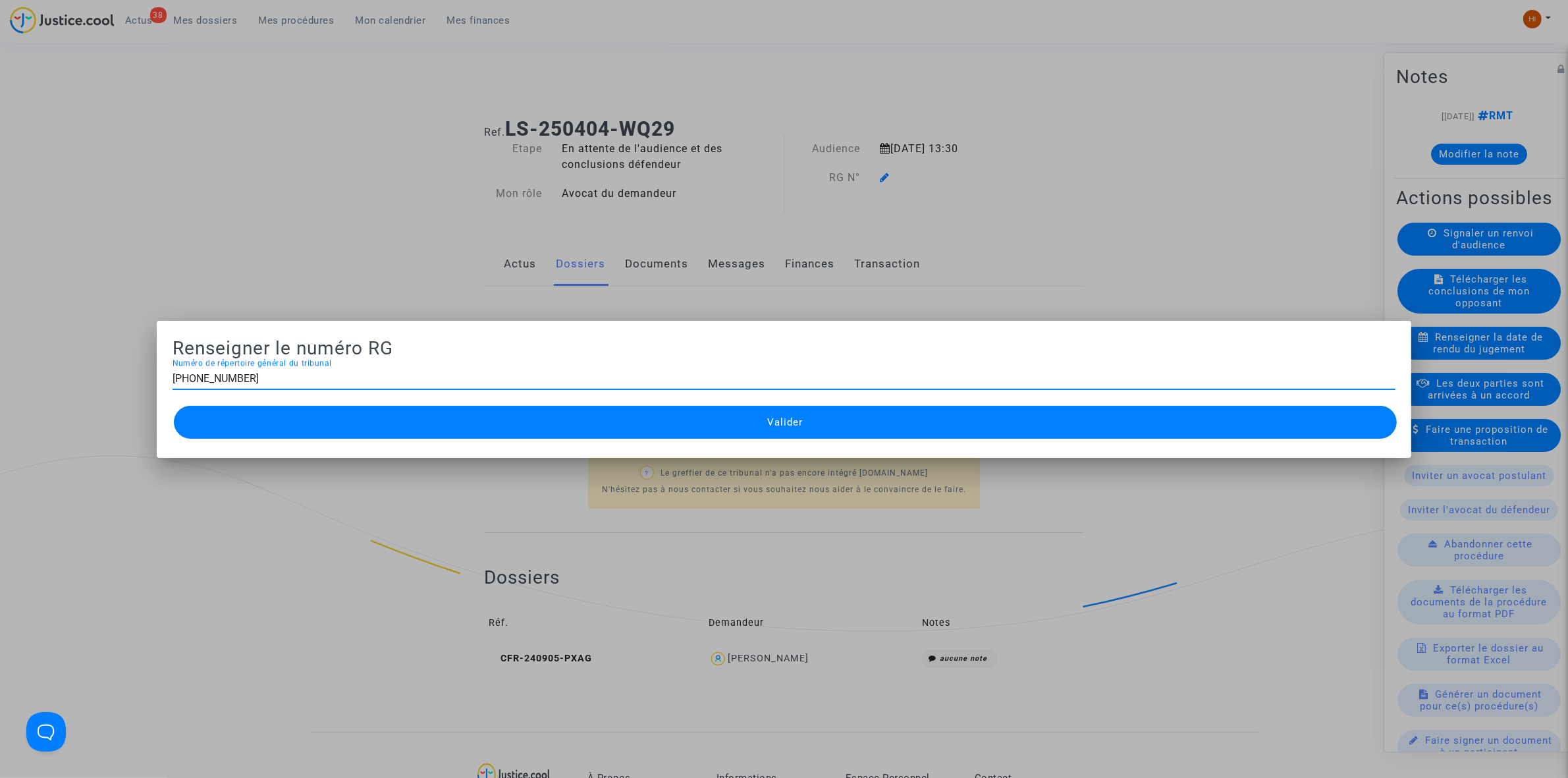
type input "[PHONE_NUMBER]"
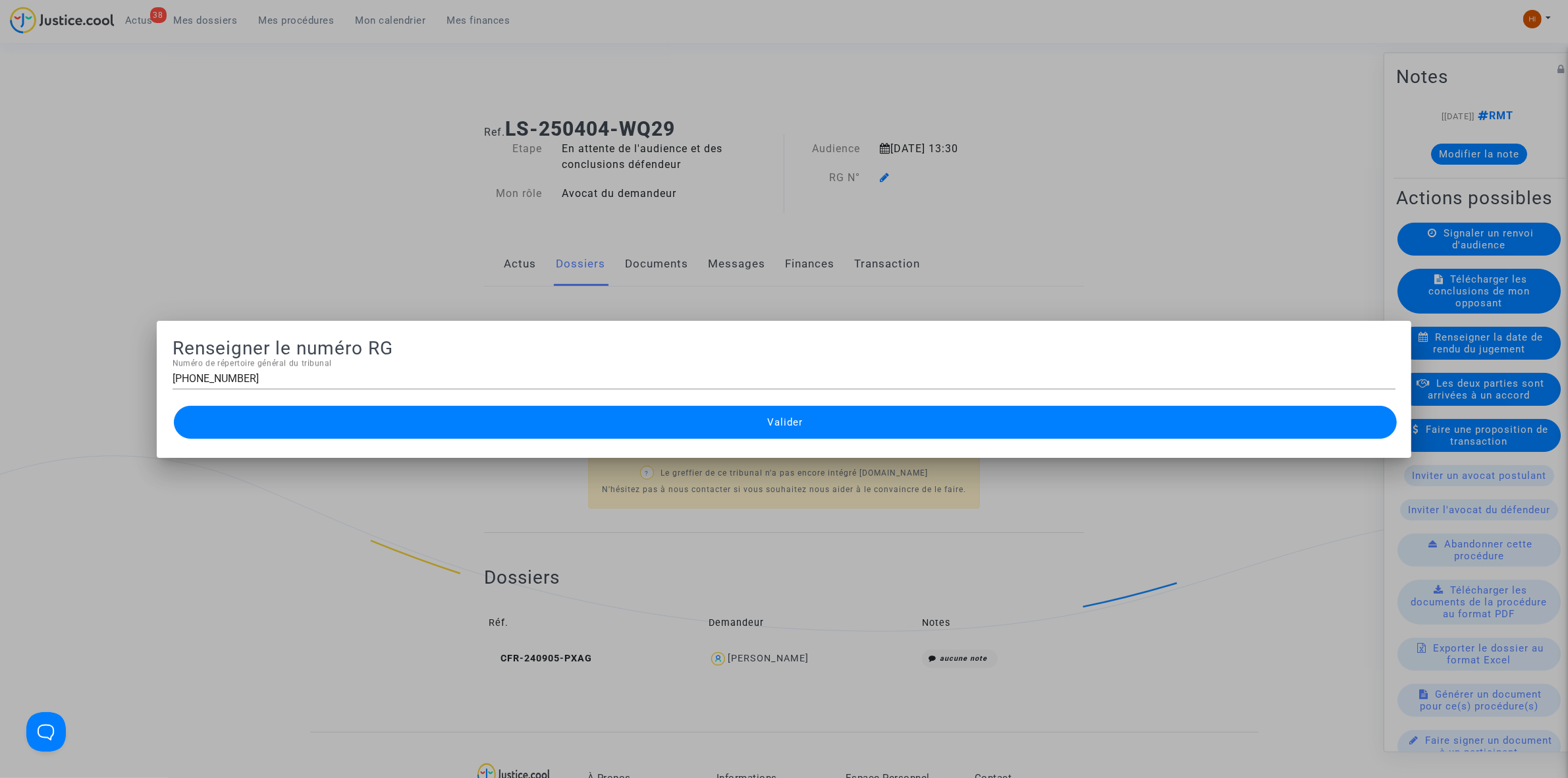
click at [673, 416] on button "Valider" at bounding box center [785, 422] width 1223 height 33
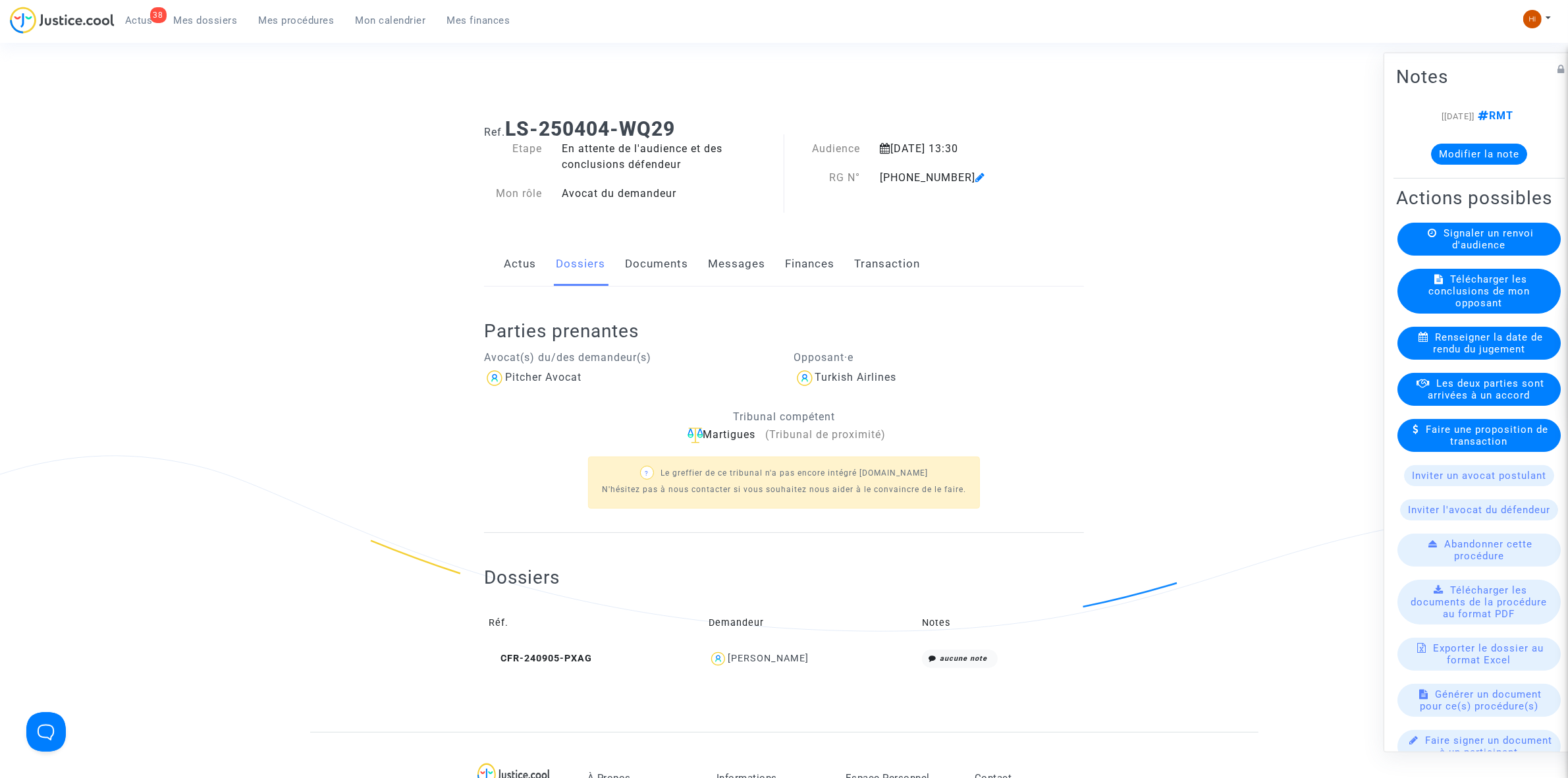
click at [672, 260] on link "Documents" at bounding box center [656, 264] width 63 height 43
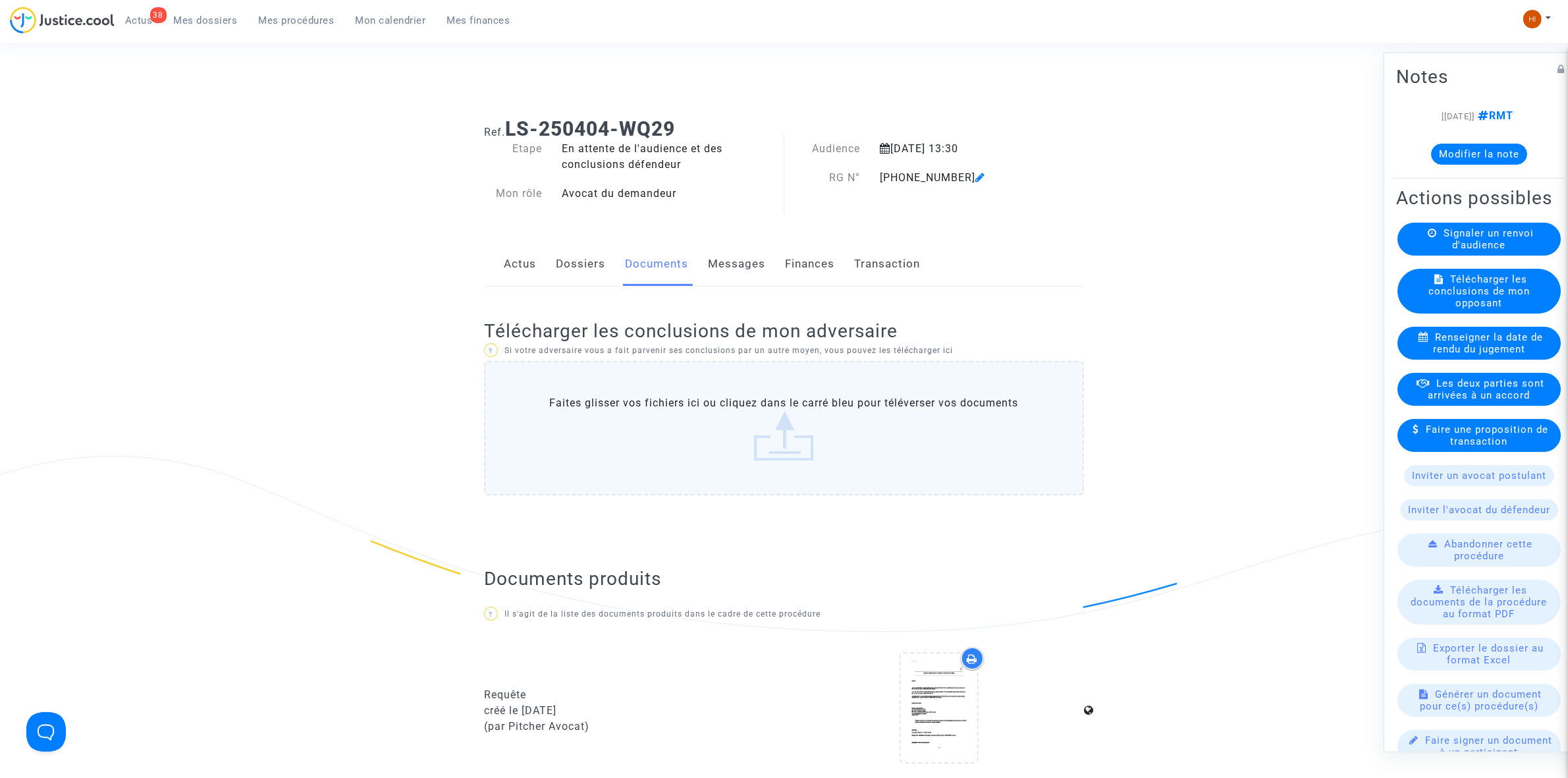
click at [578, 265] on link "Dossiers" at bounding box center [581, 264] width 50 height 43
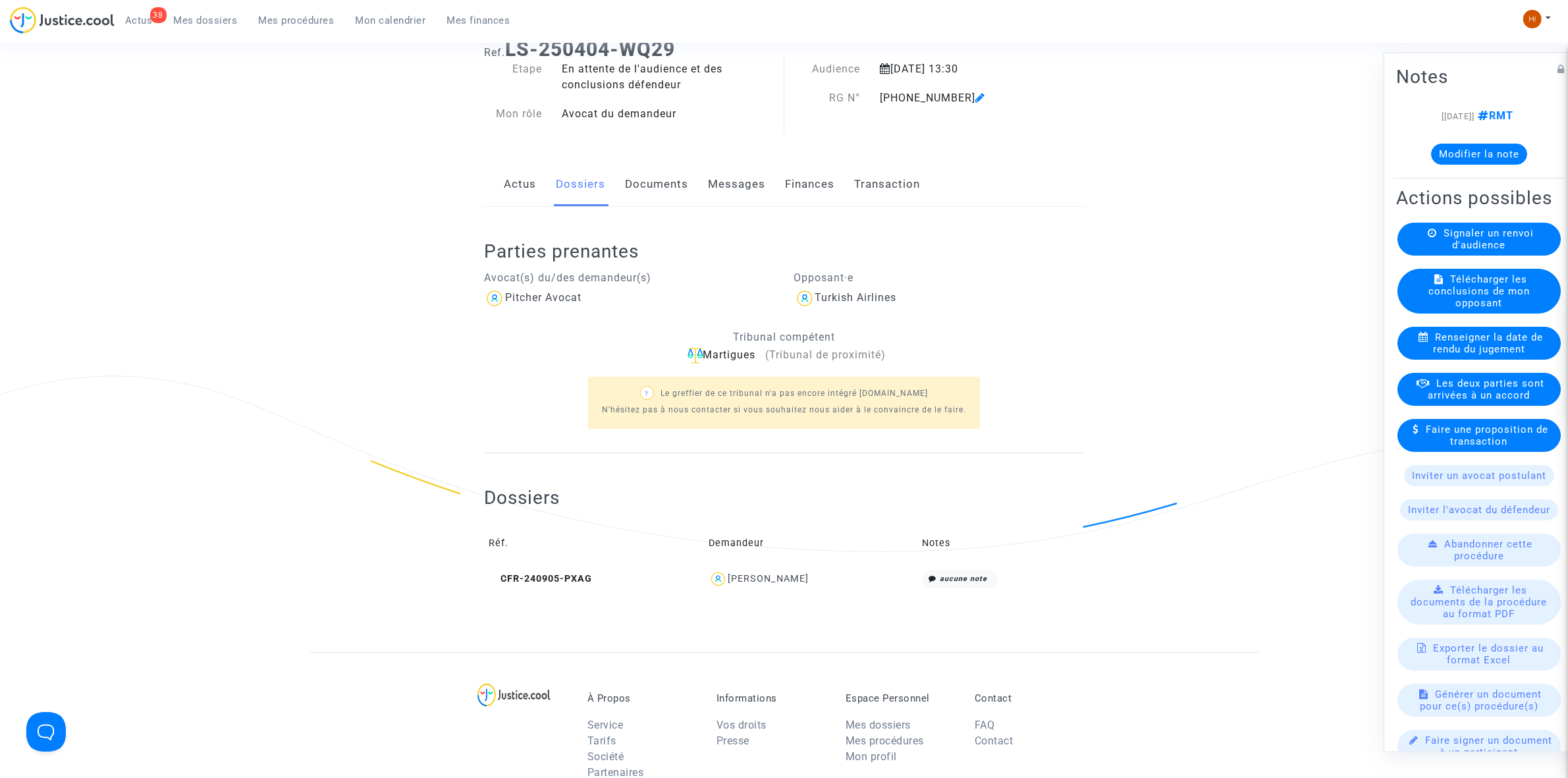
scroll to position [83, 0]
click at [665, 176] on link "Documents" at bounding box center [656, 182] width 63 height 43
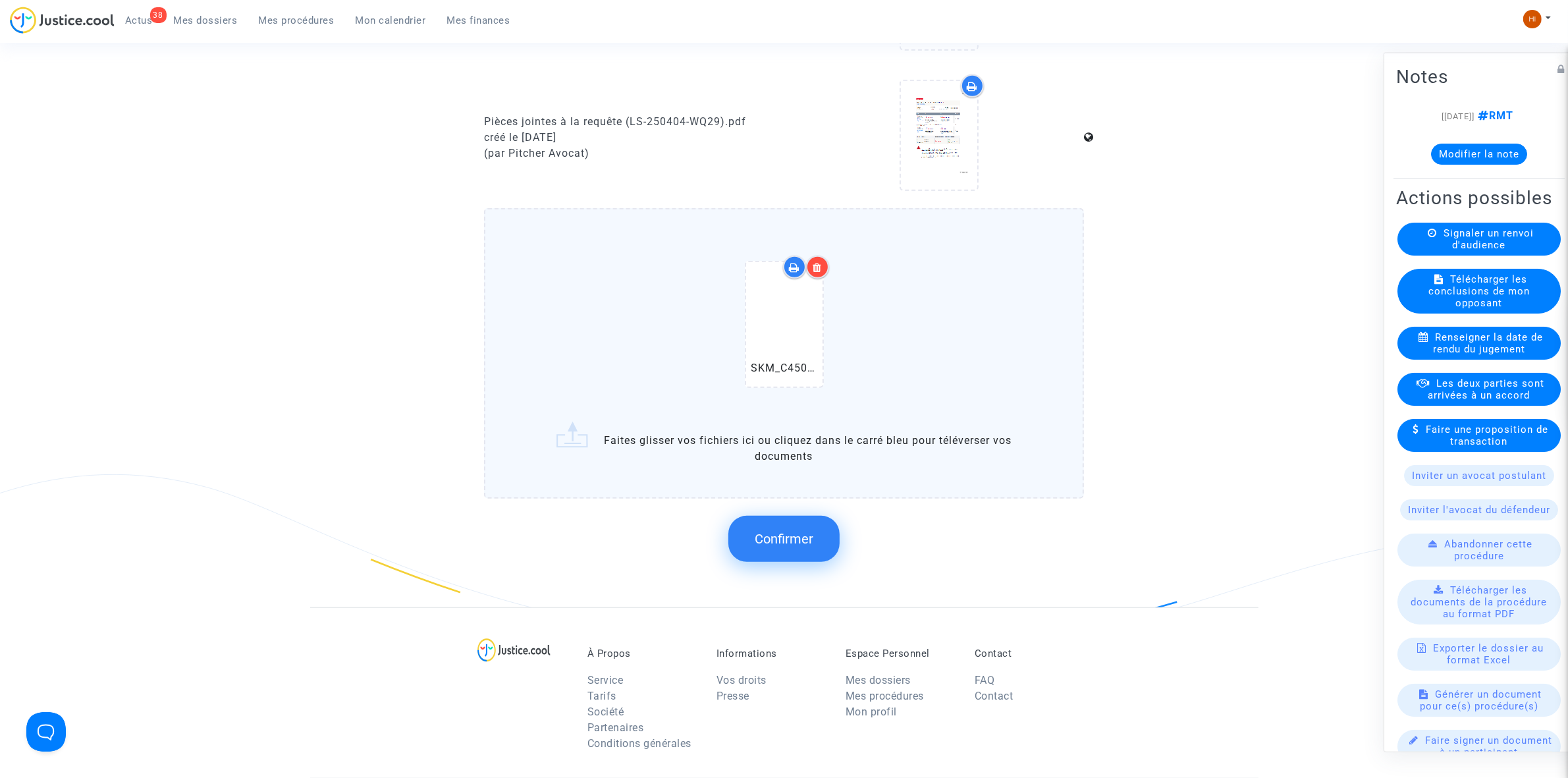
scroll to position [988, 0]
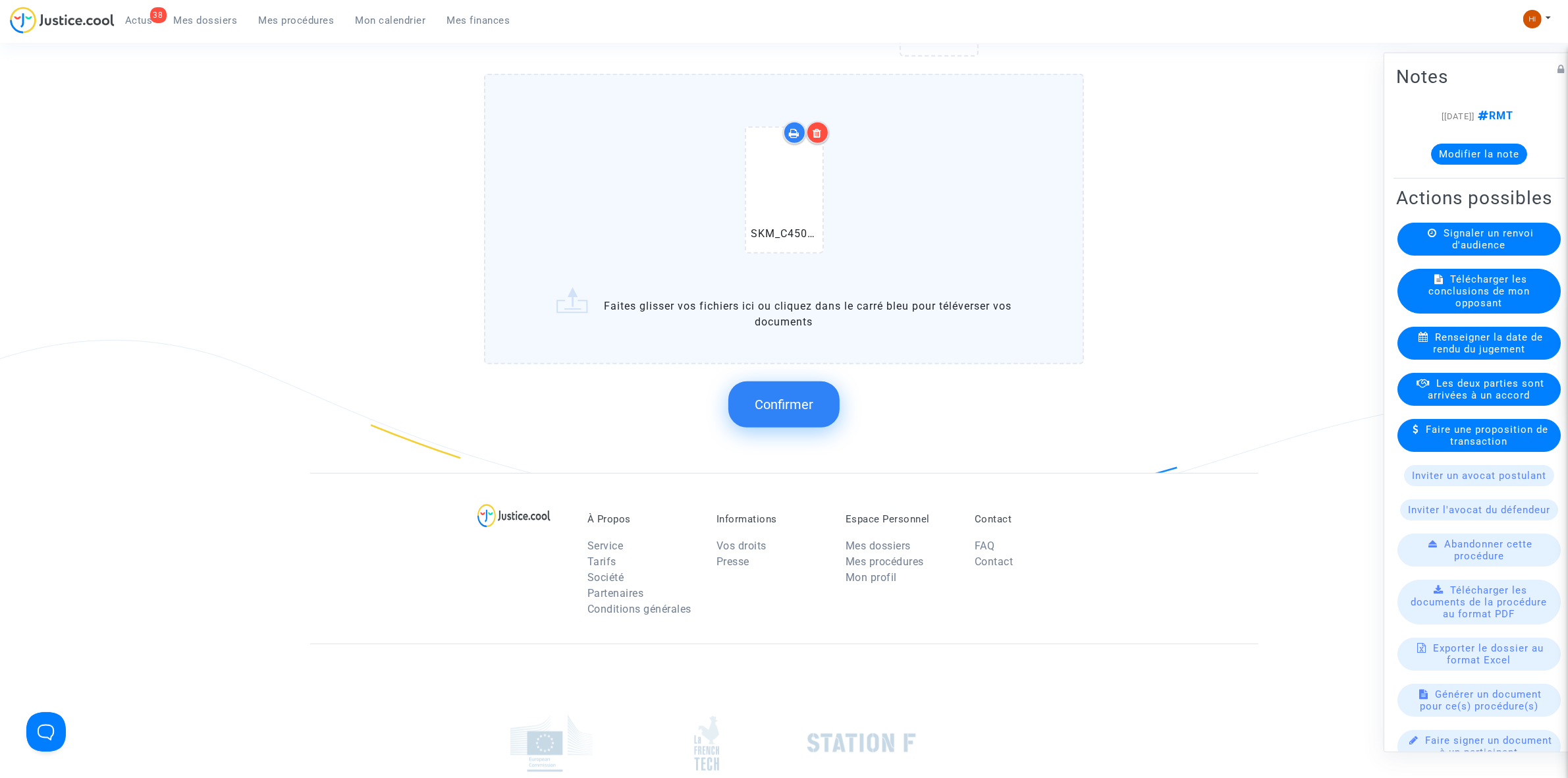
click at [802, 400] on span "Confirmer" at bounding box center [783, 404] width 58 height 16
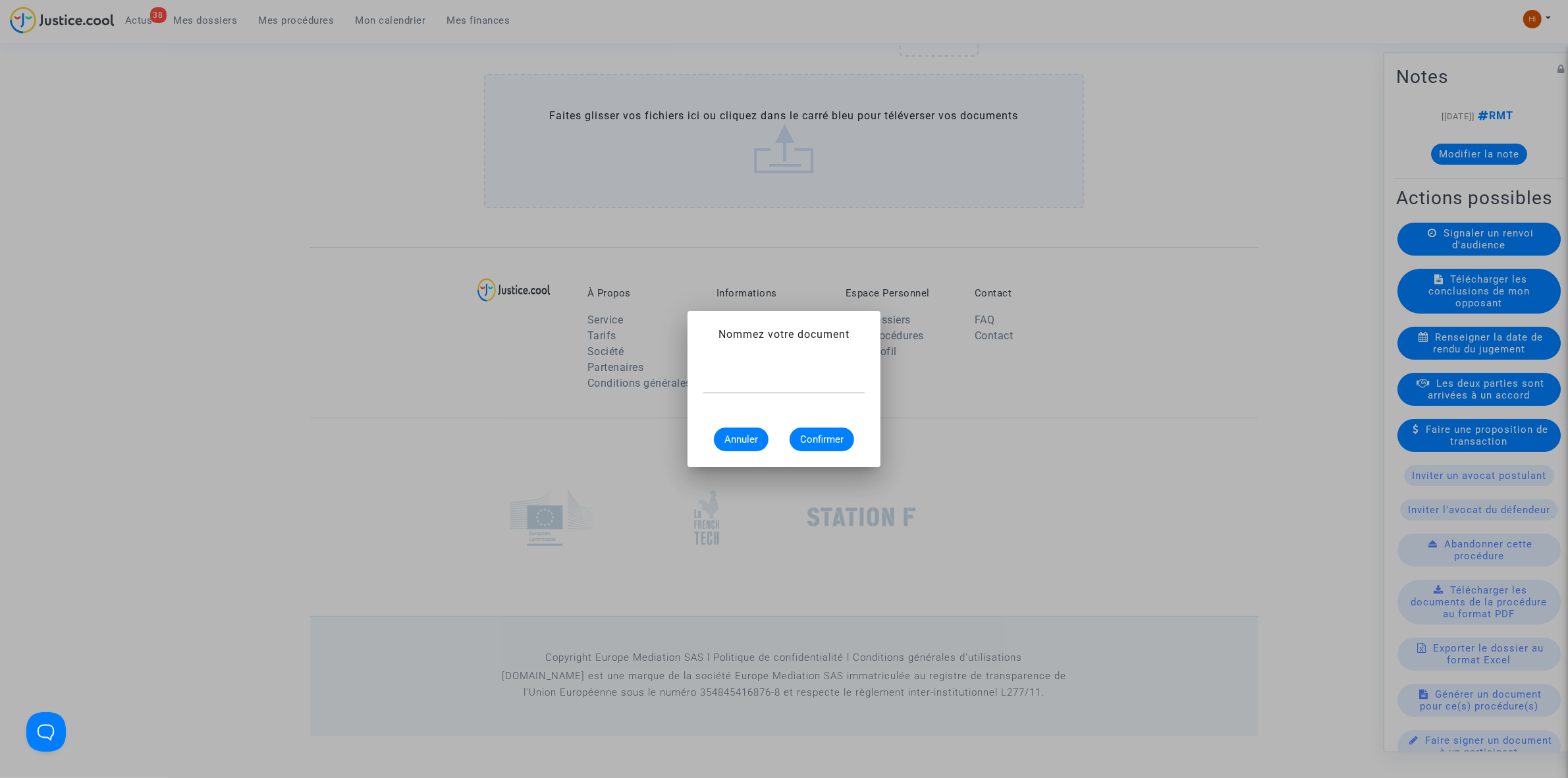
scroll to position [0, 0]
type input "CONVOCATION"
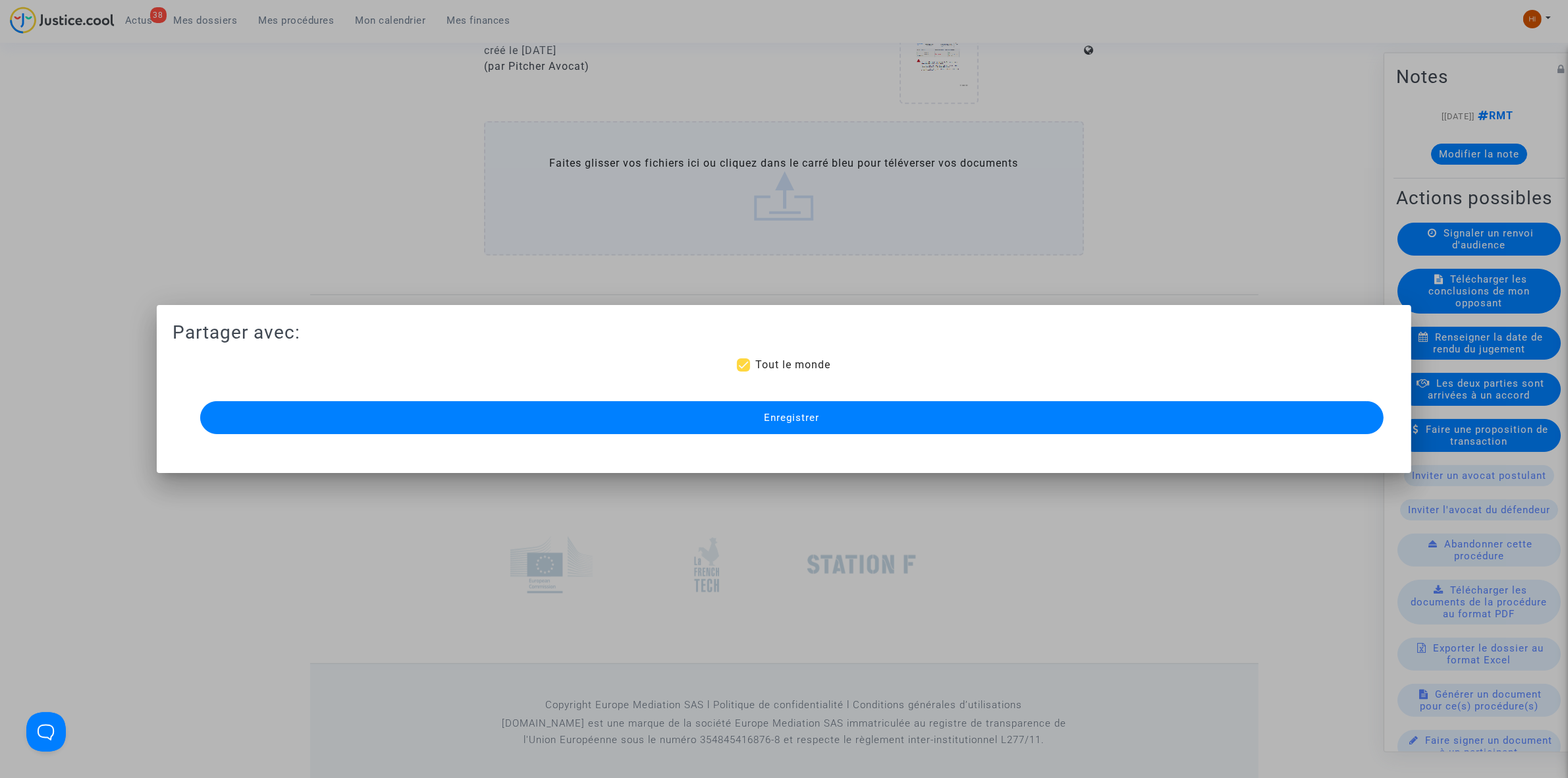
click at [807, 415] on span "Enregistrer" at bounding box center [792, 418] width 56 height 12
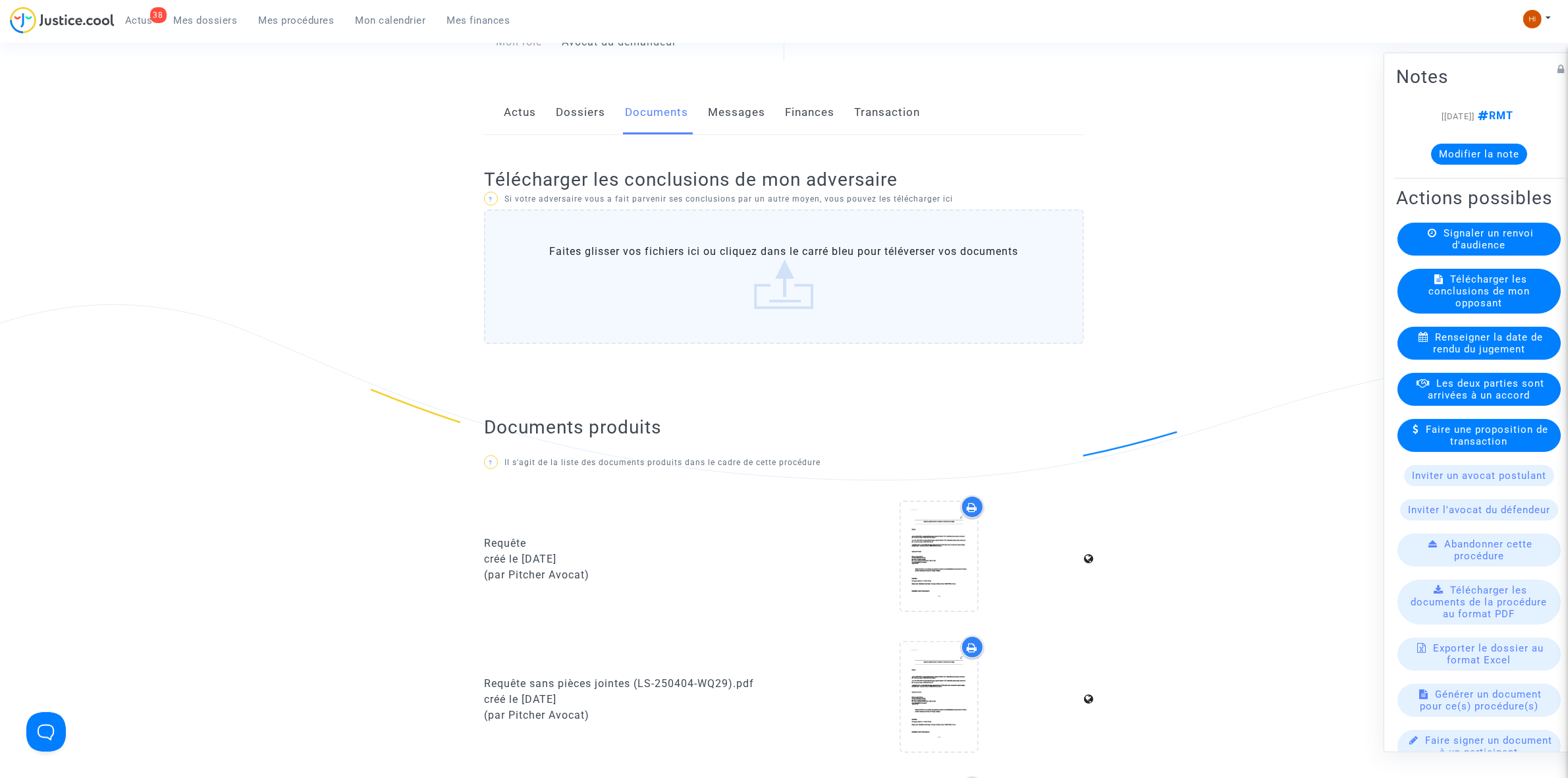
scroll to position [0, 0]
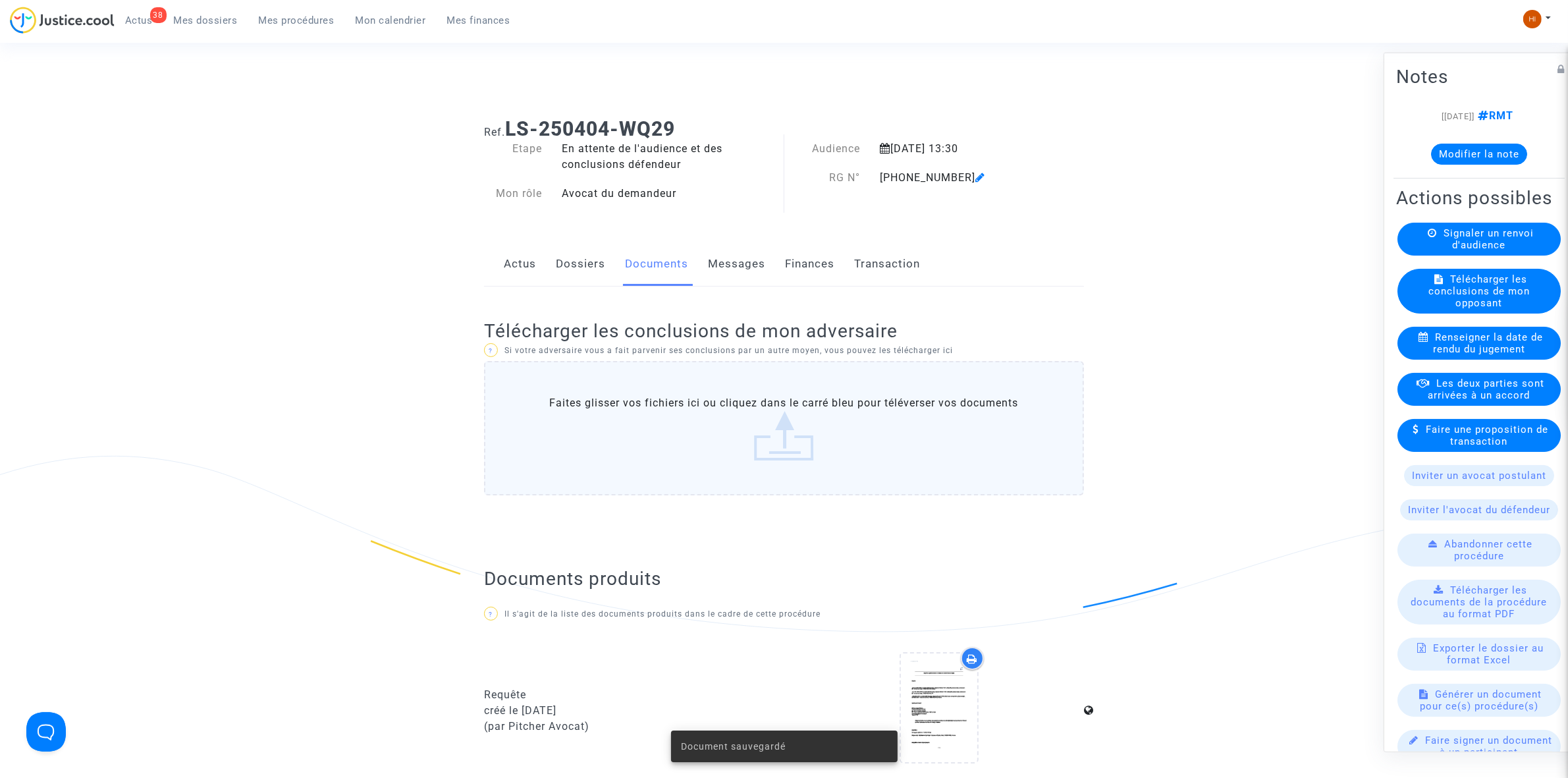
click at [569, 269] on link "Dossiers" at bounding box center [581, 264] width 50 height 43
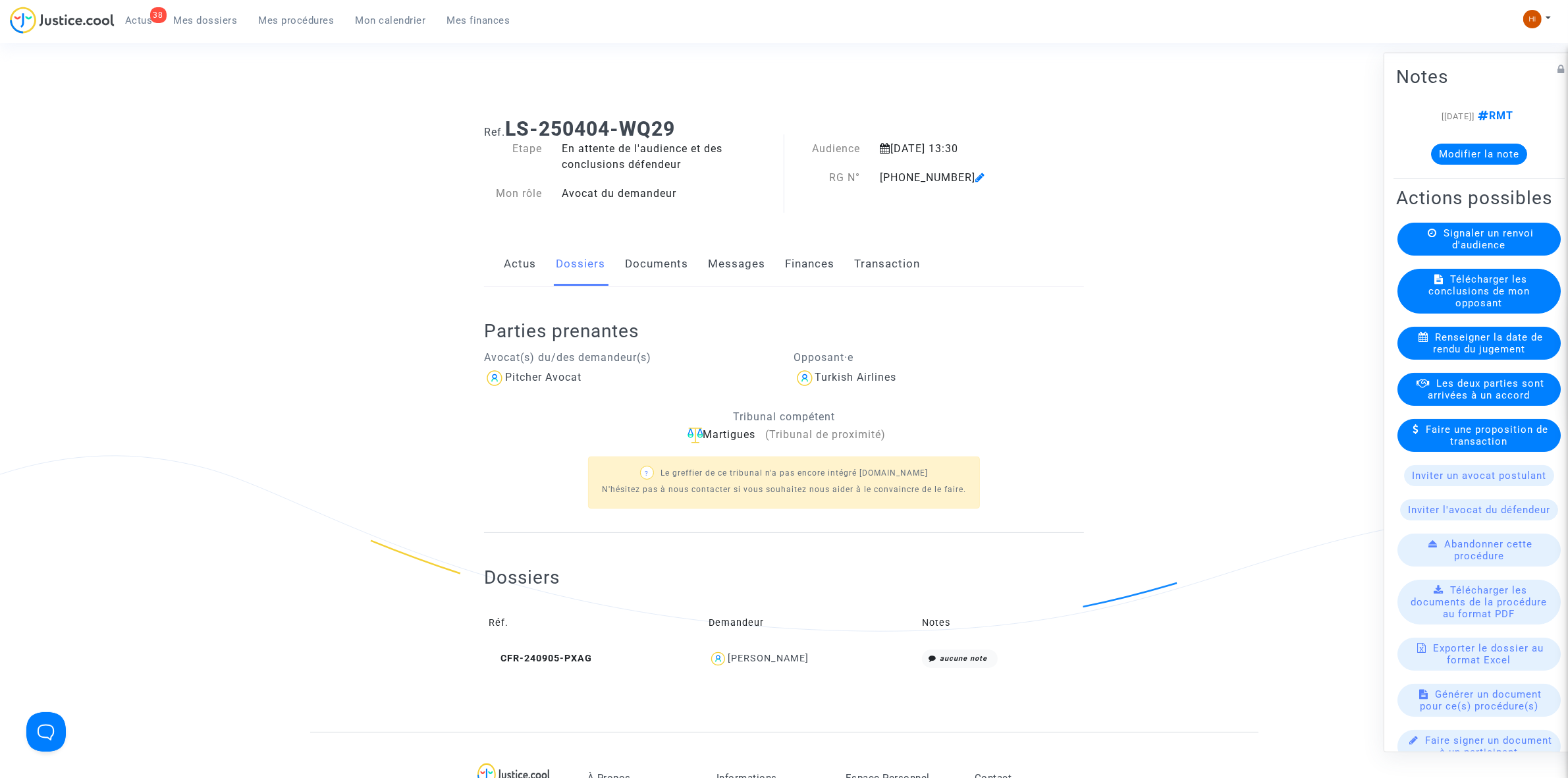
click at [670, 279] on link "Documents" at bounding box center [656, 264] width 63 height 43
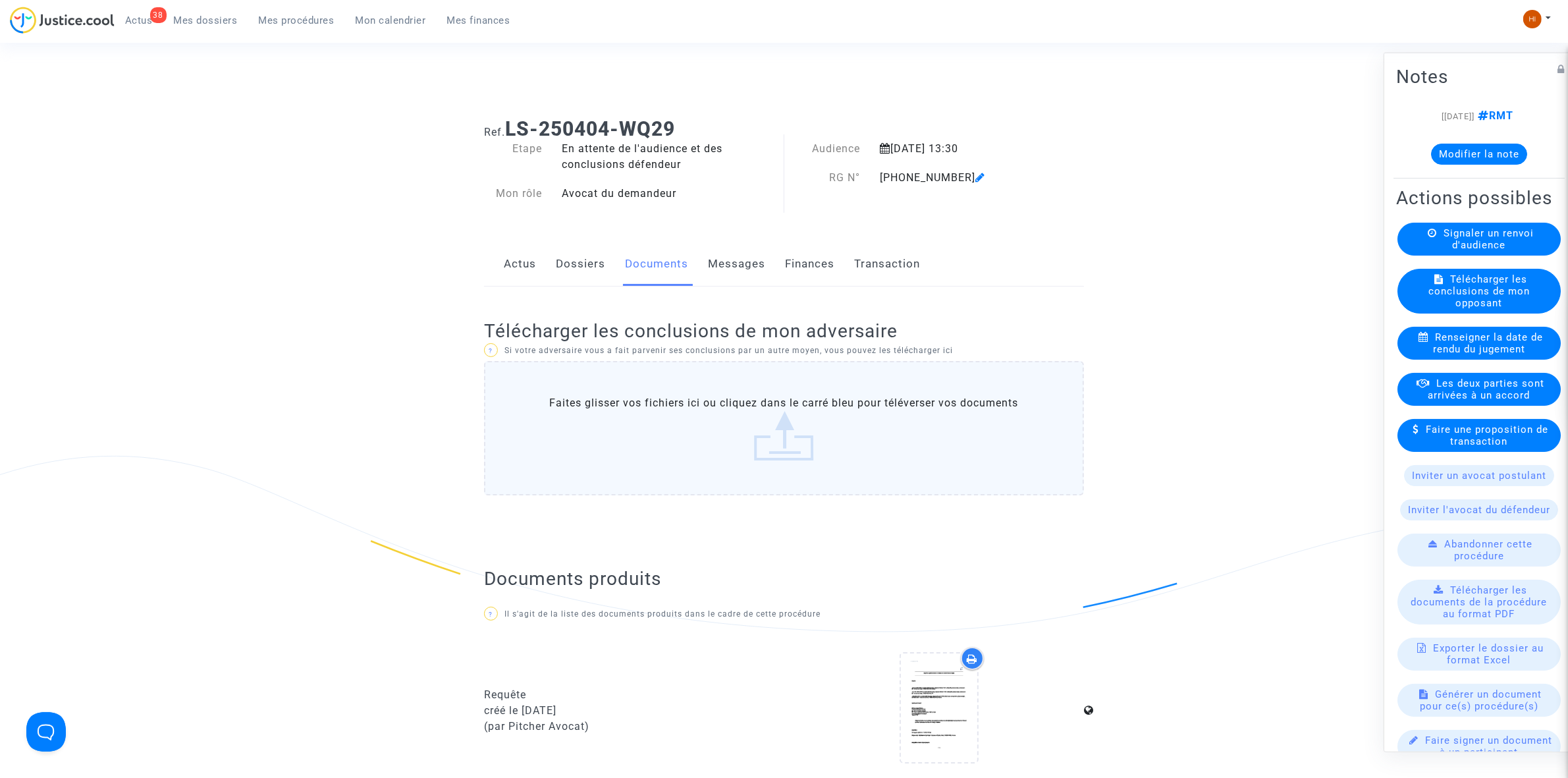
scroll to position [576, 0]
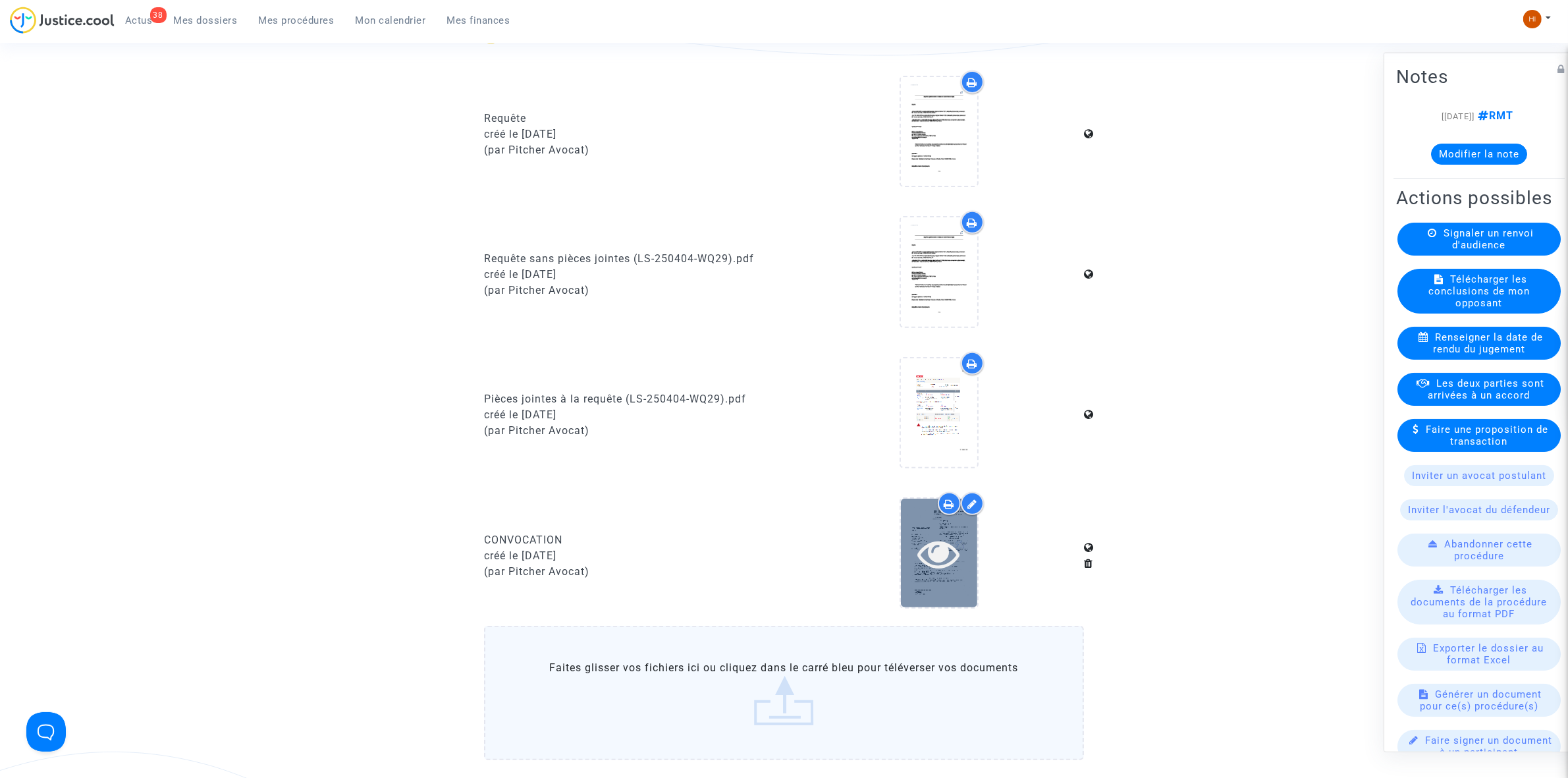
click at [940, 562] on icon at bounding box center [939, 553] width 43 height 42
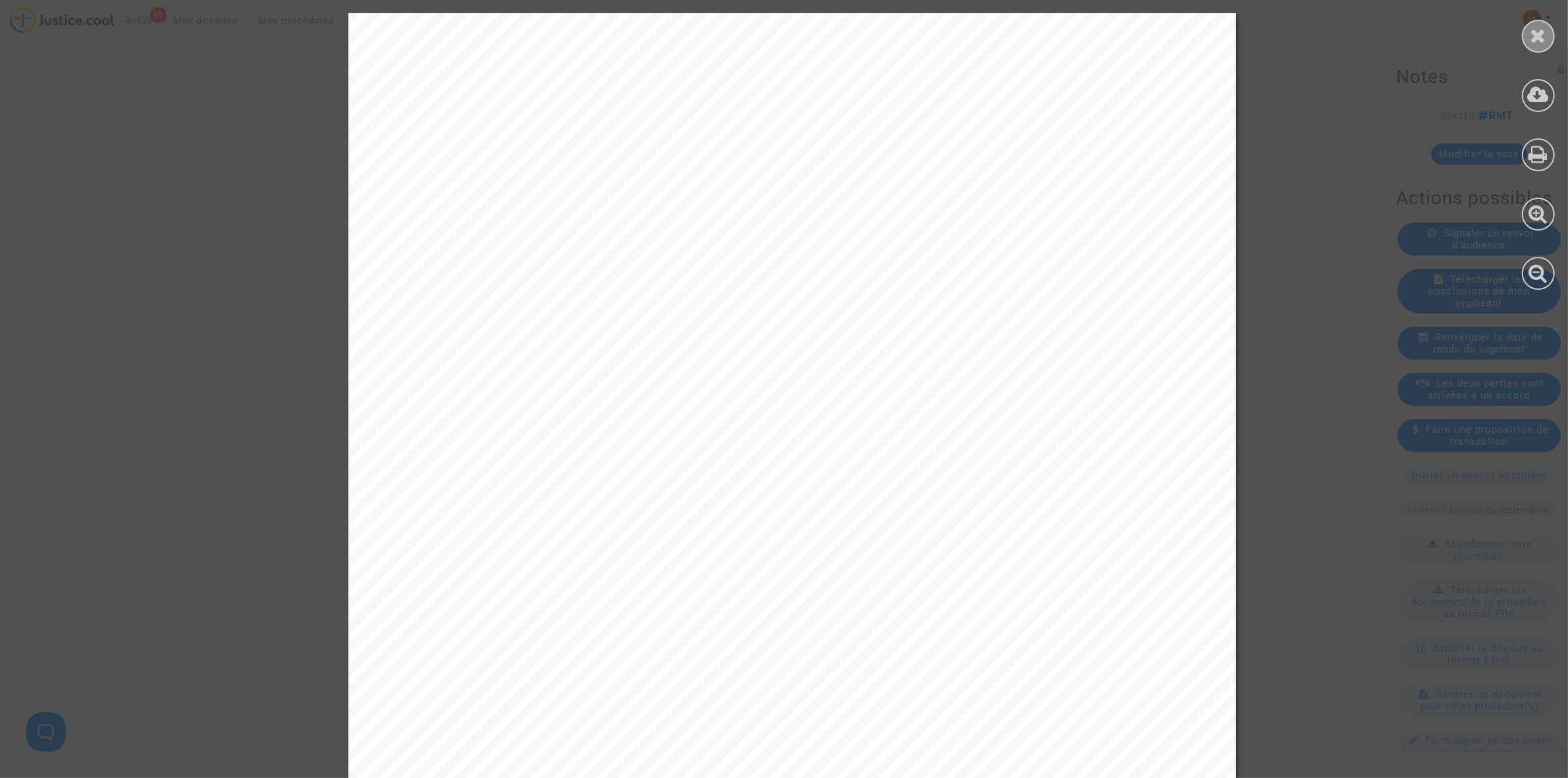
click at [1535, 43] on icon at bounding box center [1538, 36] width 17 height 20
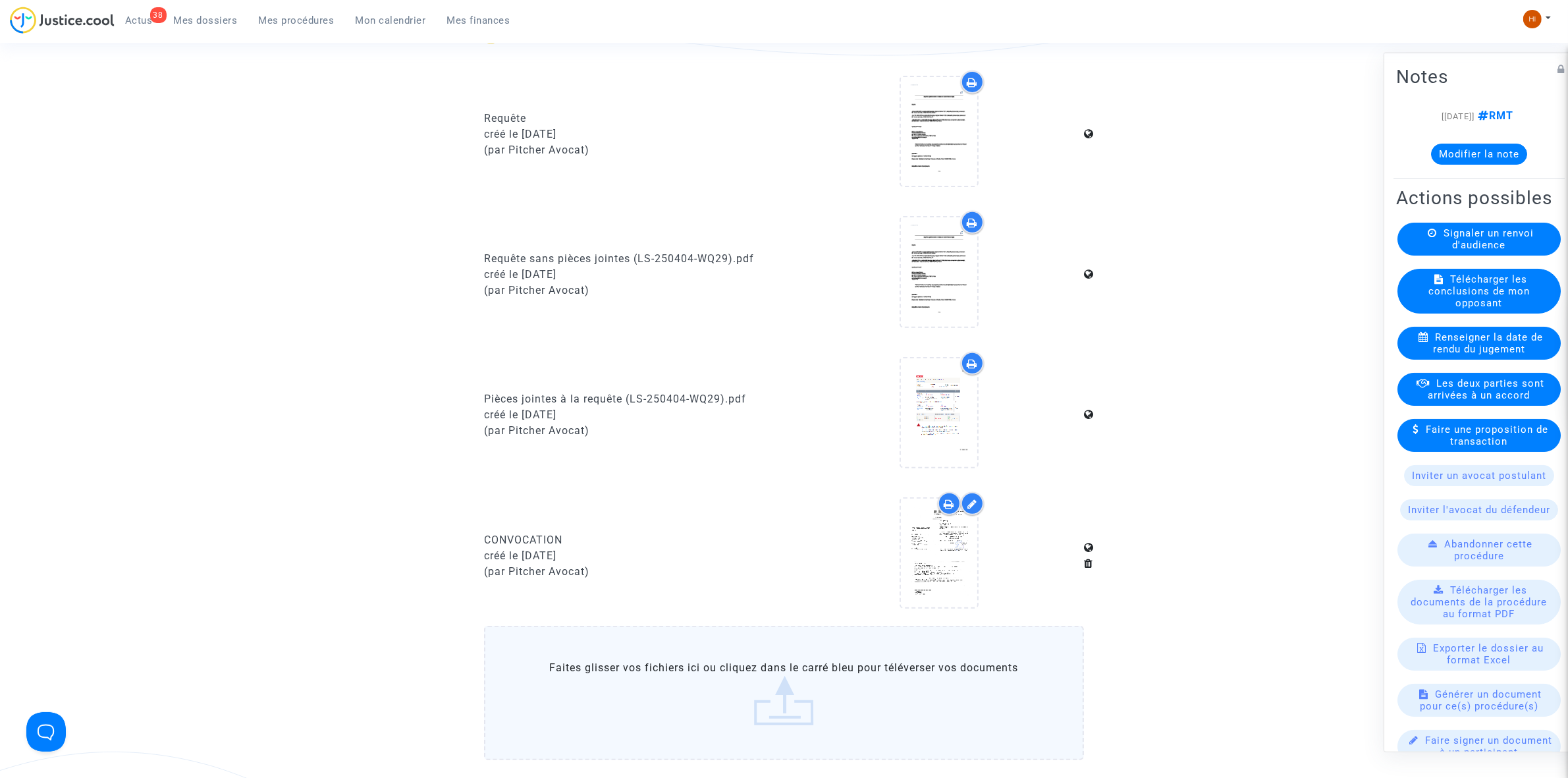
drag, startPoint x: 272, startPoint y: 14, endPoint x: 297, endPoint y: 25, distance: 27.3
click at [272, 15] on span "Mes procédures" at bounding box center [296, 21] width 76 height 12
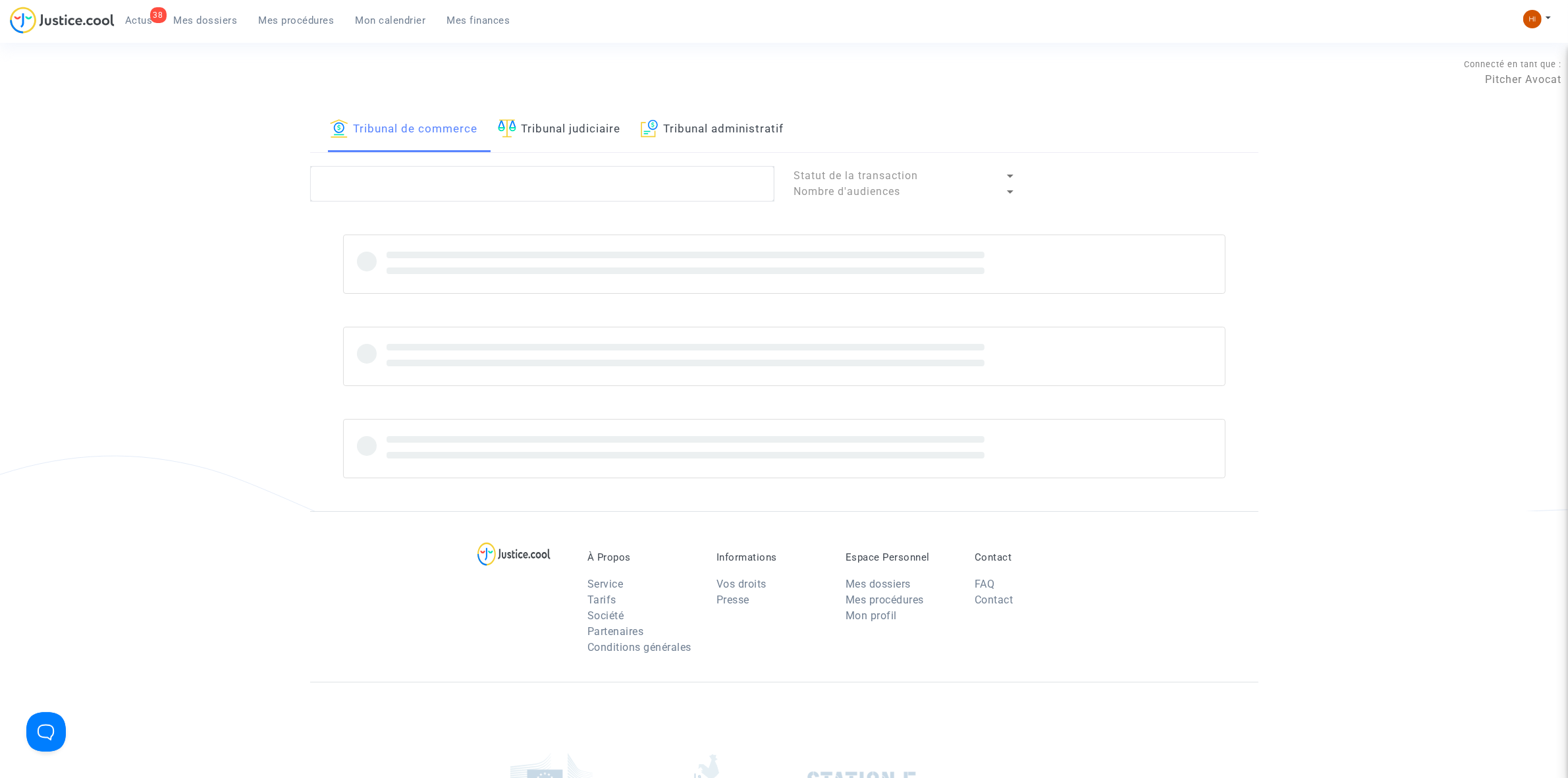
click at [550, 134] on link "Tribunal judiciaire" at bounding box center [560, 130] width 123 height 45
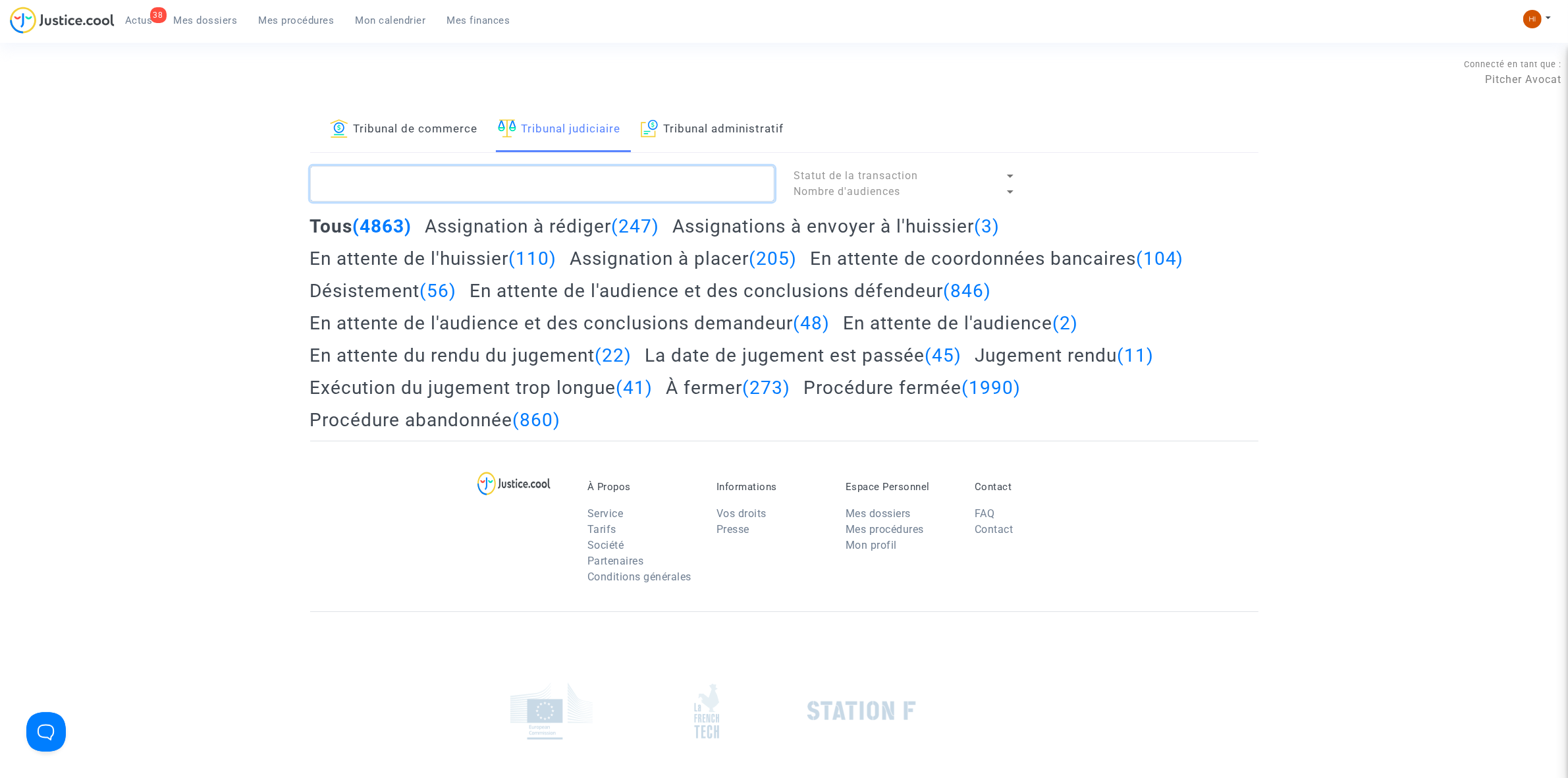
click at [532, 173] on textarea at bounding box center [542, 183] width 464 height 36
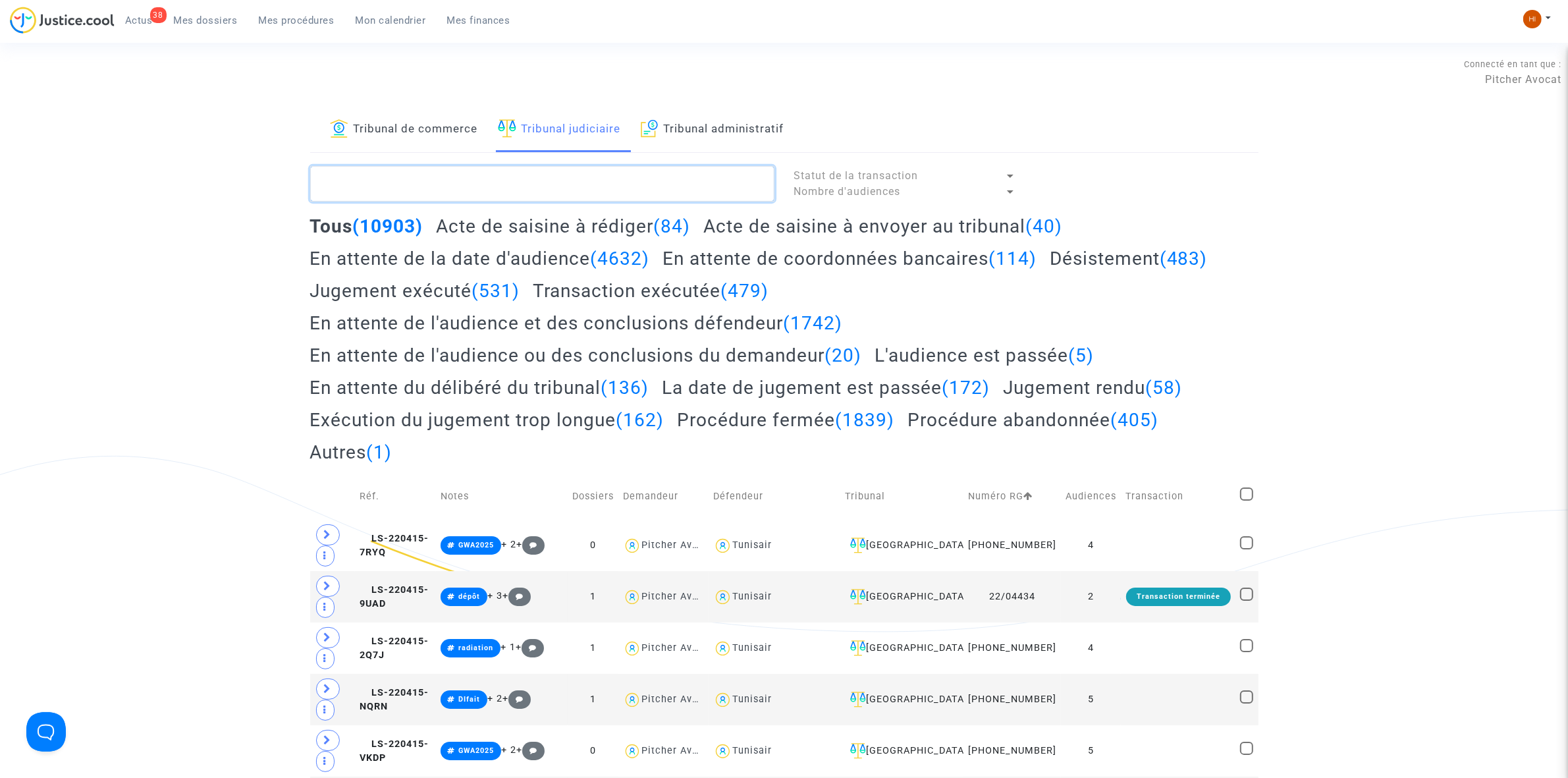
click at [568, 189] on textarea at bounding box center [542, 183] width 464 height 36
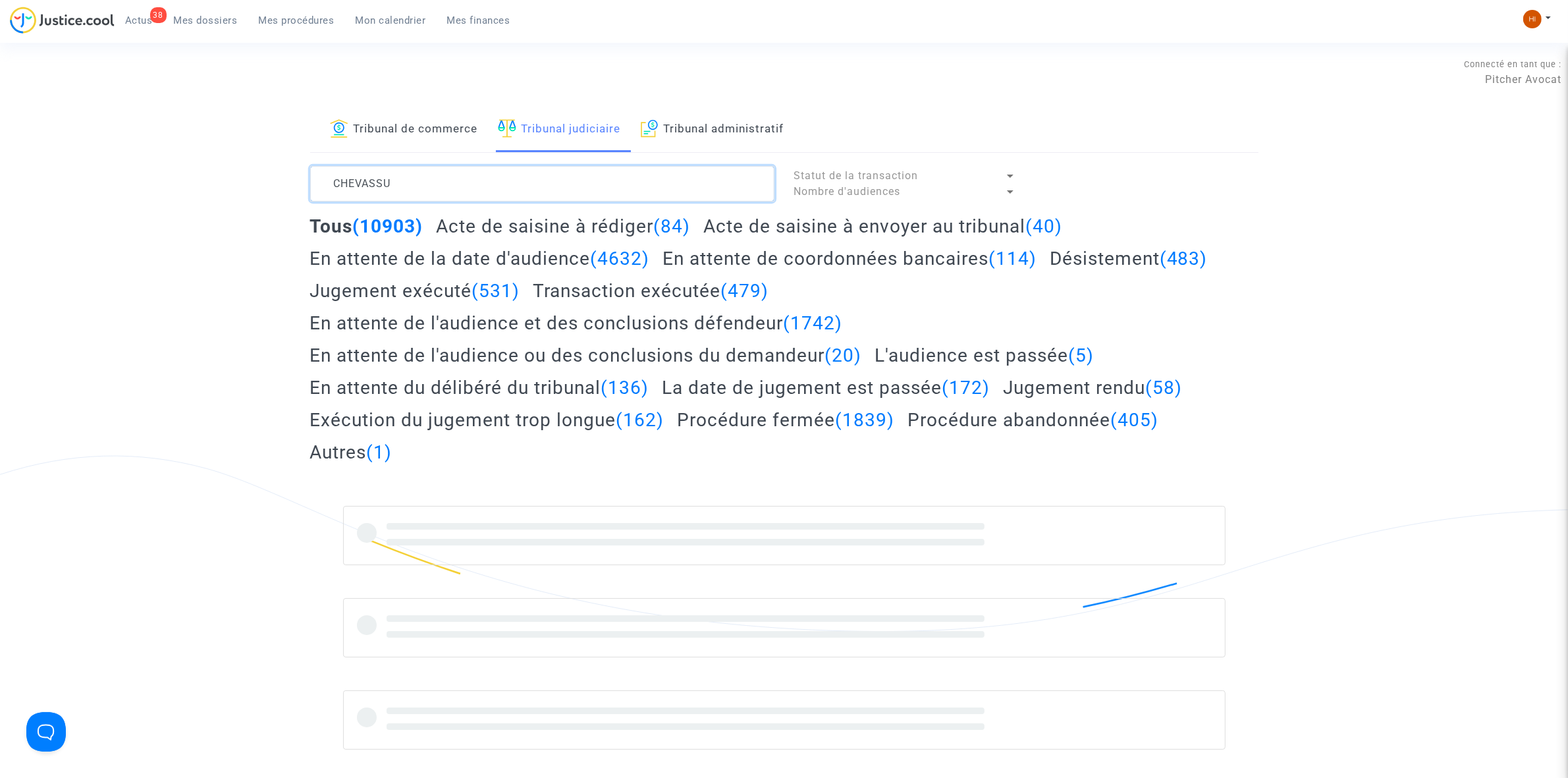
type textarea "CHEVASSU"
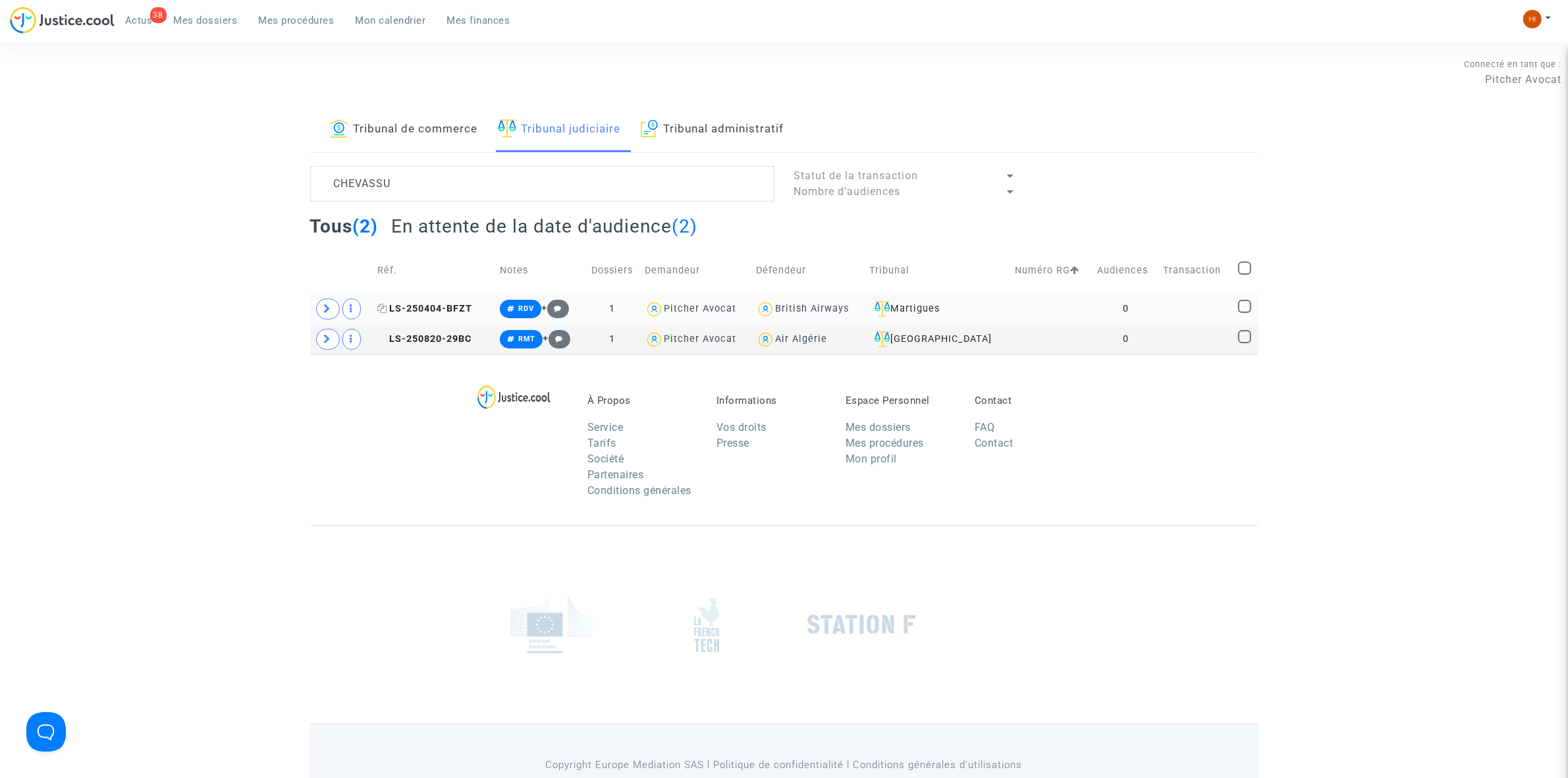
click at [455, 306] on span "LS-250404-BFZT" at bounding box center [424, 309] width 95 height 11
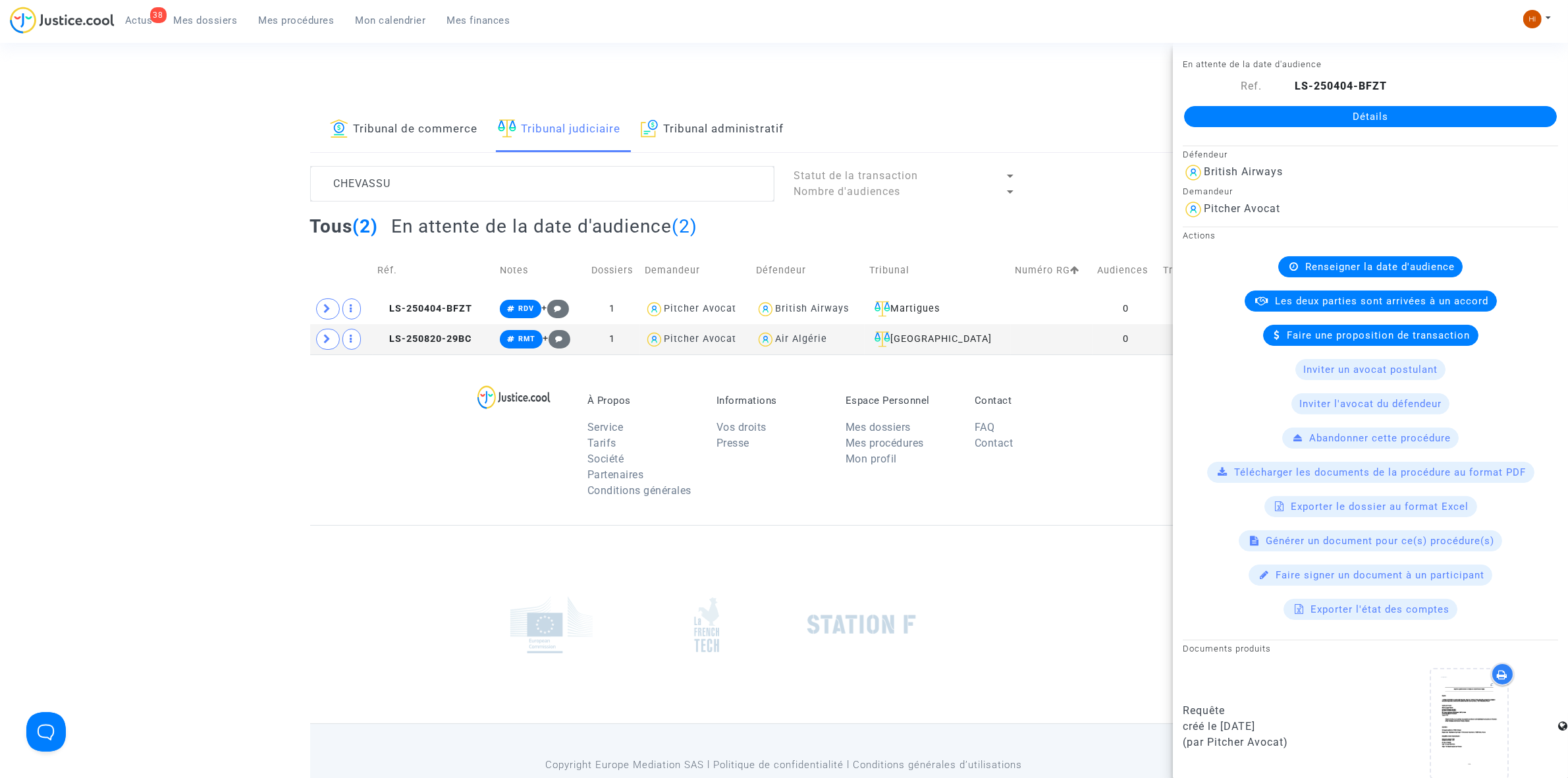
click at [1427, 110] on link "Détails" at bounding box center [1371, 116] width 373 height 21
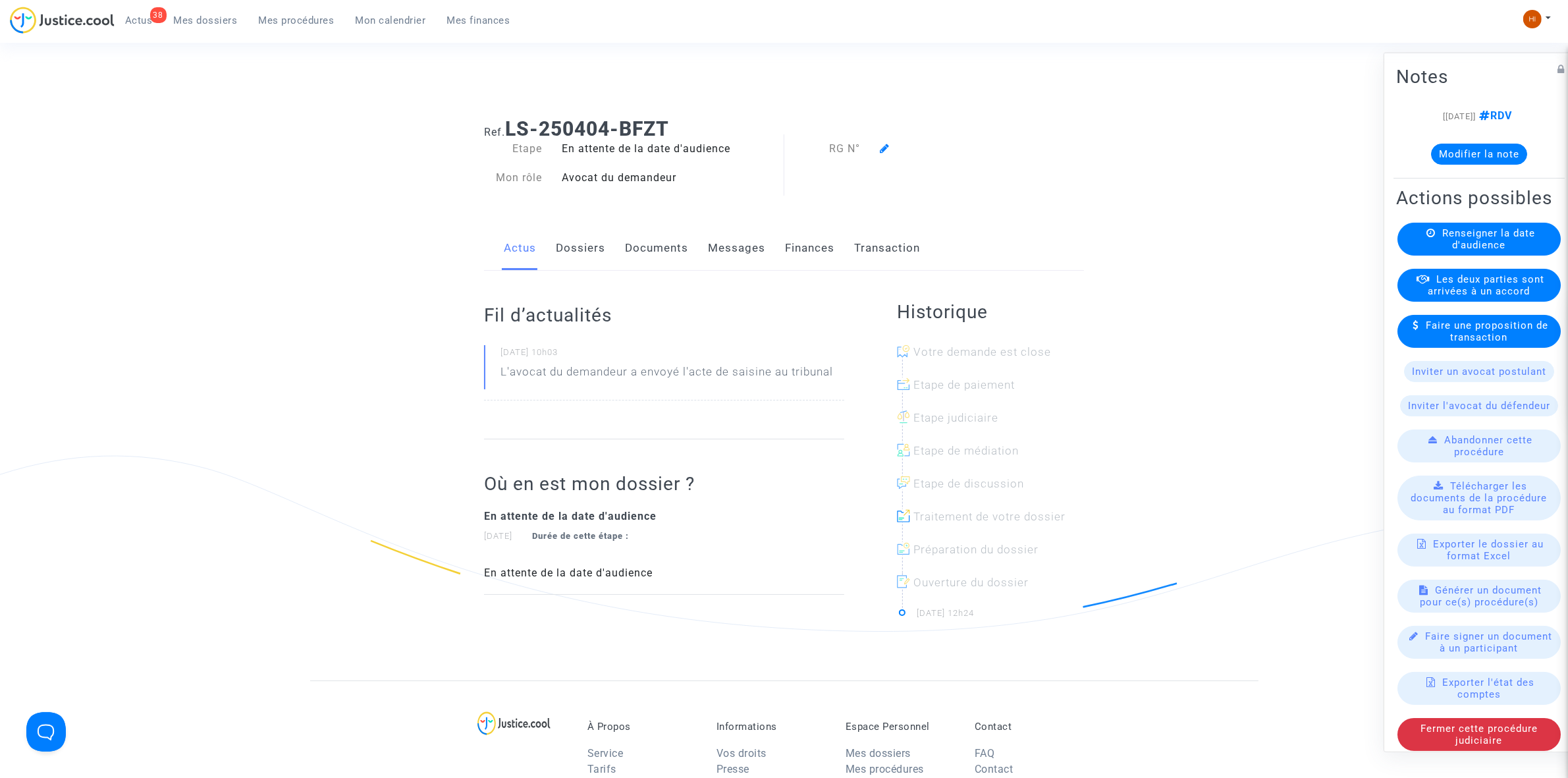
click at [1426, 255] on div "Renseigner la date d'audience" at bounding box center [1479, 238] width 163 height 33
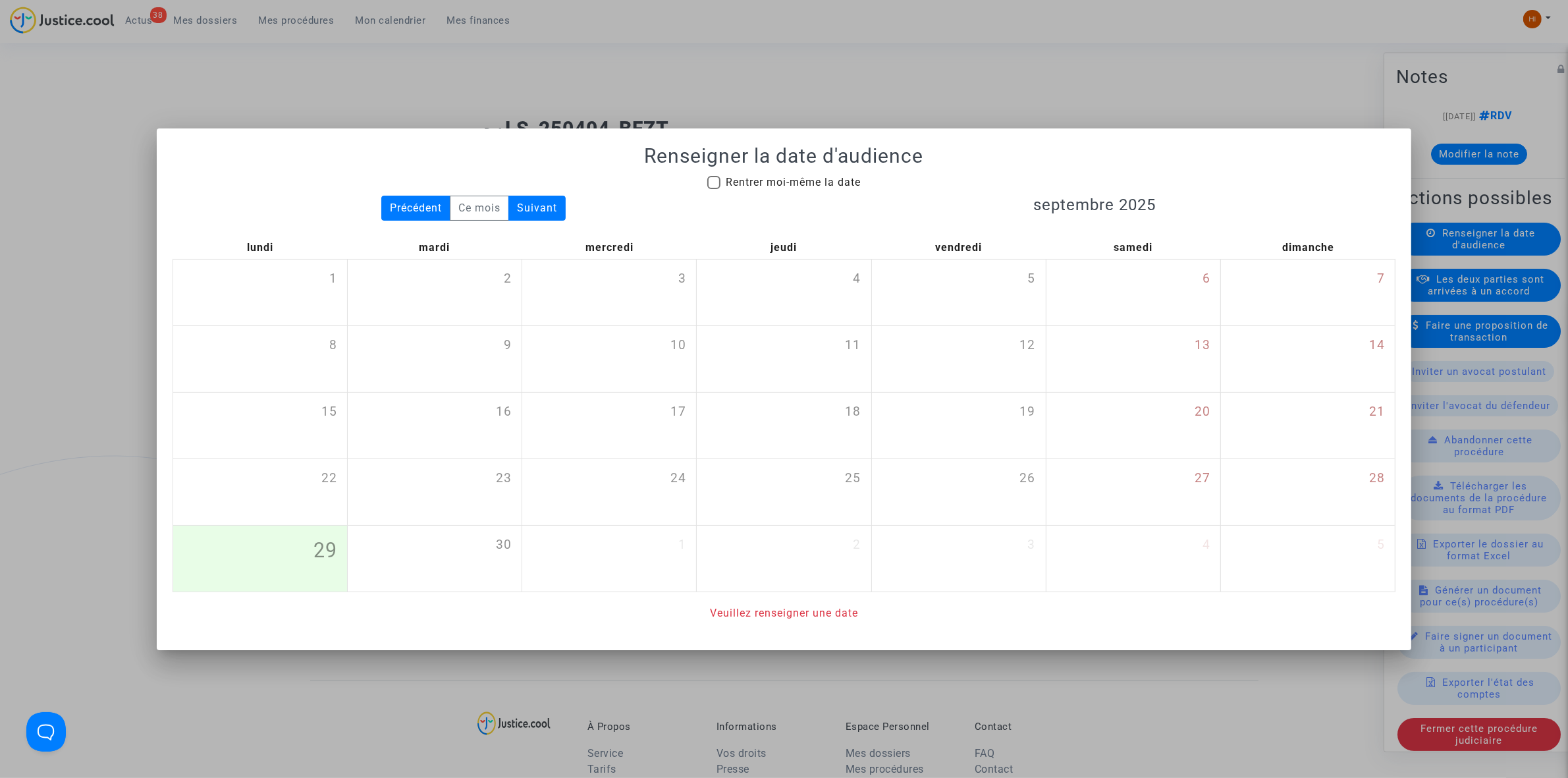
click at [738, 186] on span "Rentrer moi-même la date" at bounding box center [793, 182] width 135 height 12
click at [714, 189] on input "Rentrer moi-même la date" at bounding box center [714, 189] width 1 height 1
checkbox input "true"
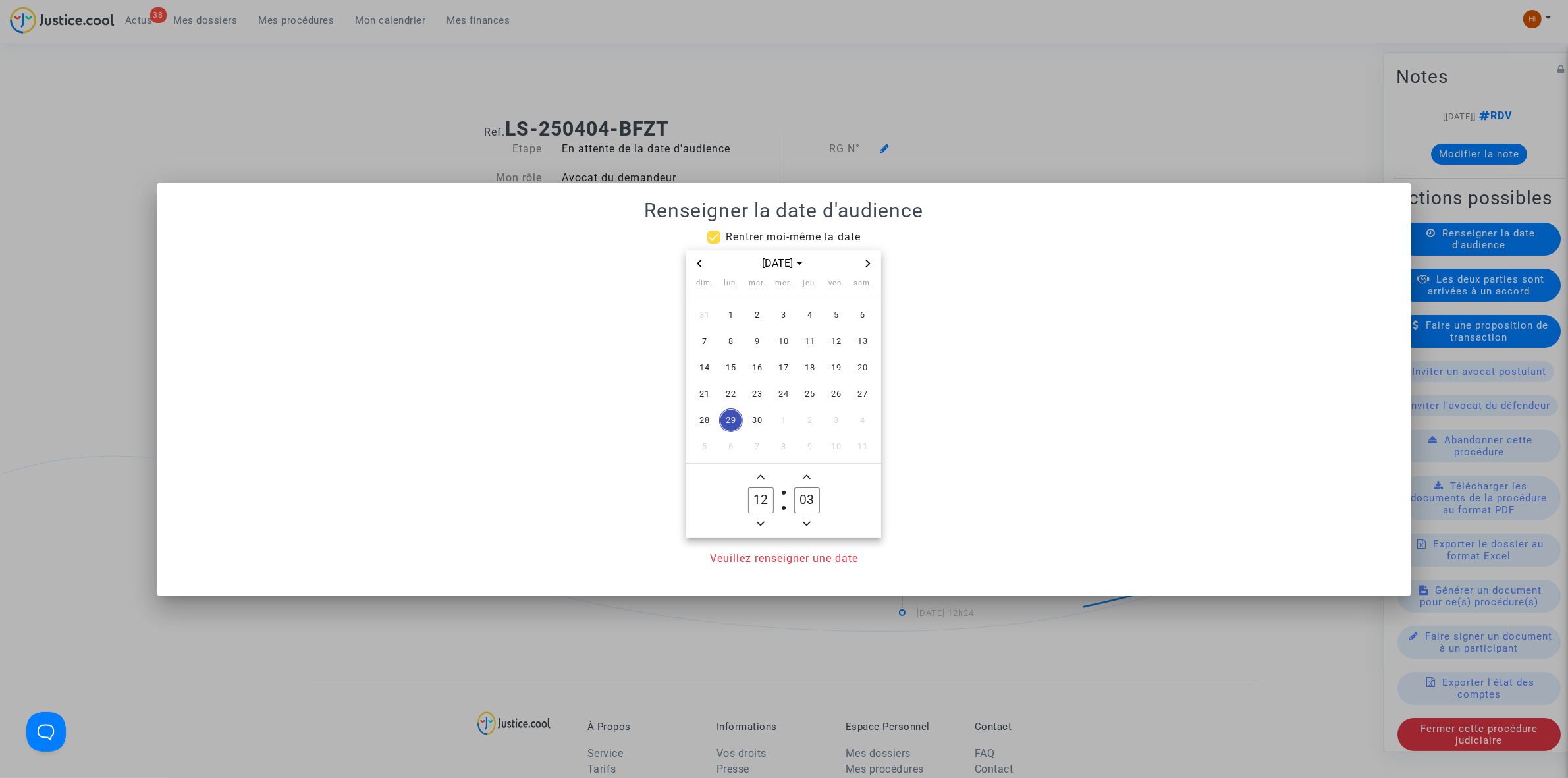
click at [871, 265] on span "Next month" at bounding box center [868, 263] width 16 height 16
click at [869, 265] on icon "Next month" at bounding box center [867, 263] width 8 height 8
click at [735, 366] on span "15" at bounding box center [731, 367] width 23 height 23
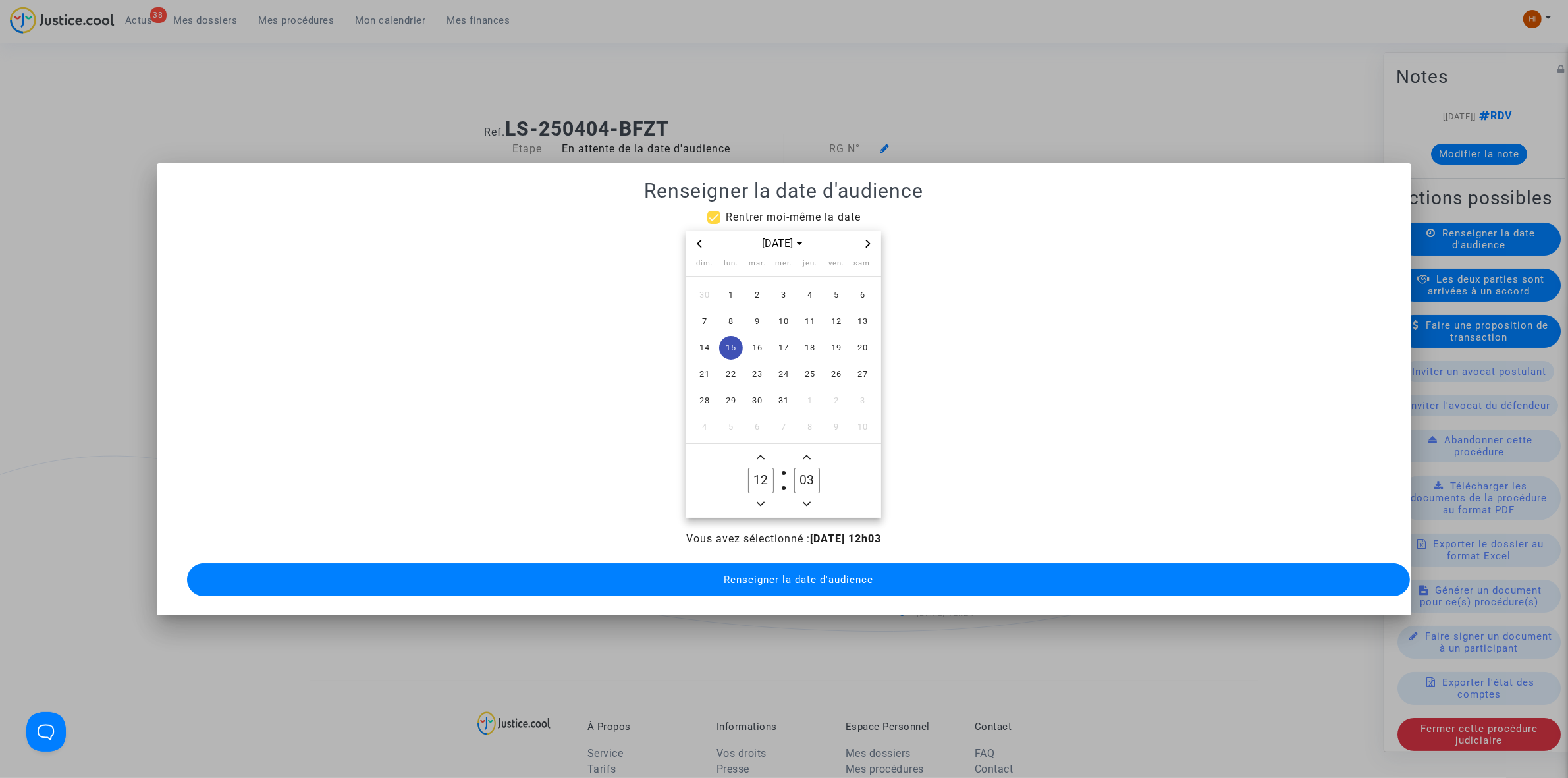
click at [765, 455] on span "Add a hour" at bounding box center [761, 457] width 16 height 16
type input "13"
drag, startPoint x: 809, startPoint y: 475, endPoint x: 801, endPoint y: 476, distance: 8.1
click at [801, 476] on input "03" at bounding box center [807, 480] width 25 height 25
click at [810, 496] on span "Minus a minute" at bounding box center [807, 504] width 16 height 16
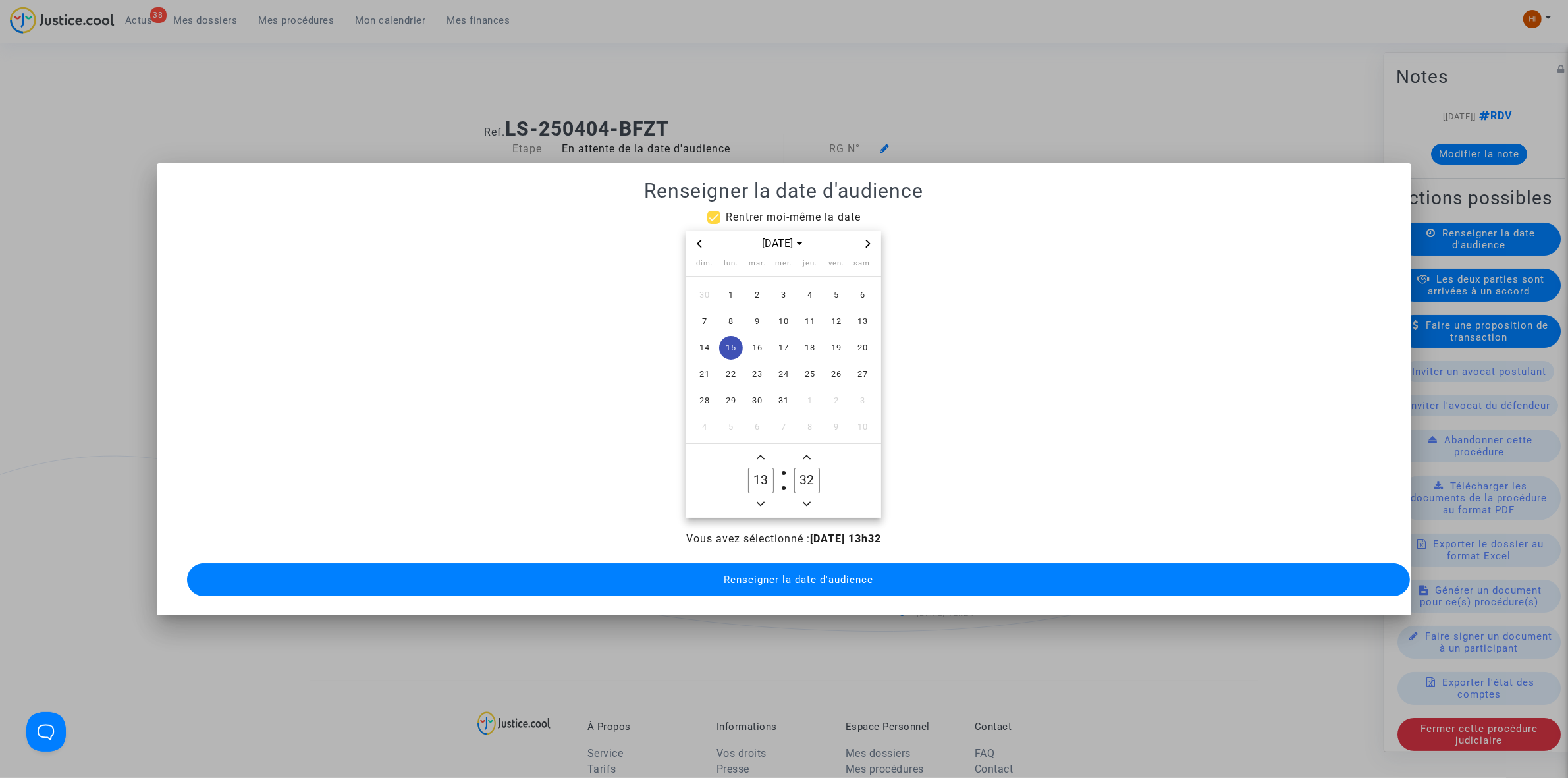
click at [810, 496] on span "Minus a minute" at bounding box center [807, 504] width 16 height 16
type input "30"
click at [825, 574] on span "Renseigner la date d'audience" at bounding box center [799, 580] width 149 height 12
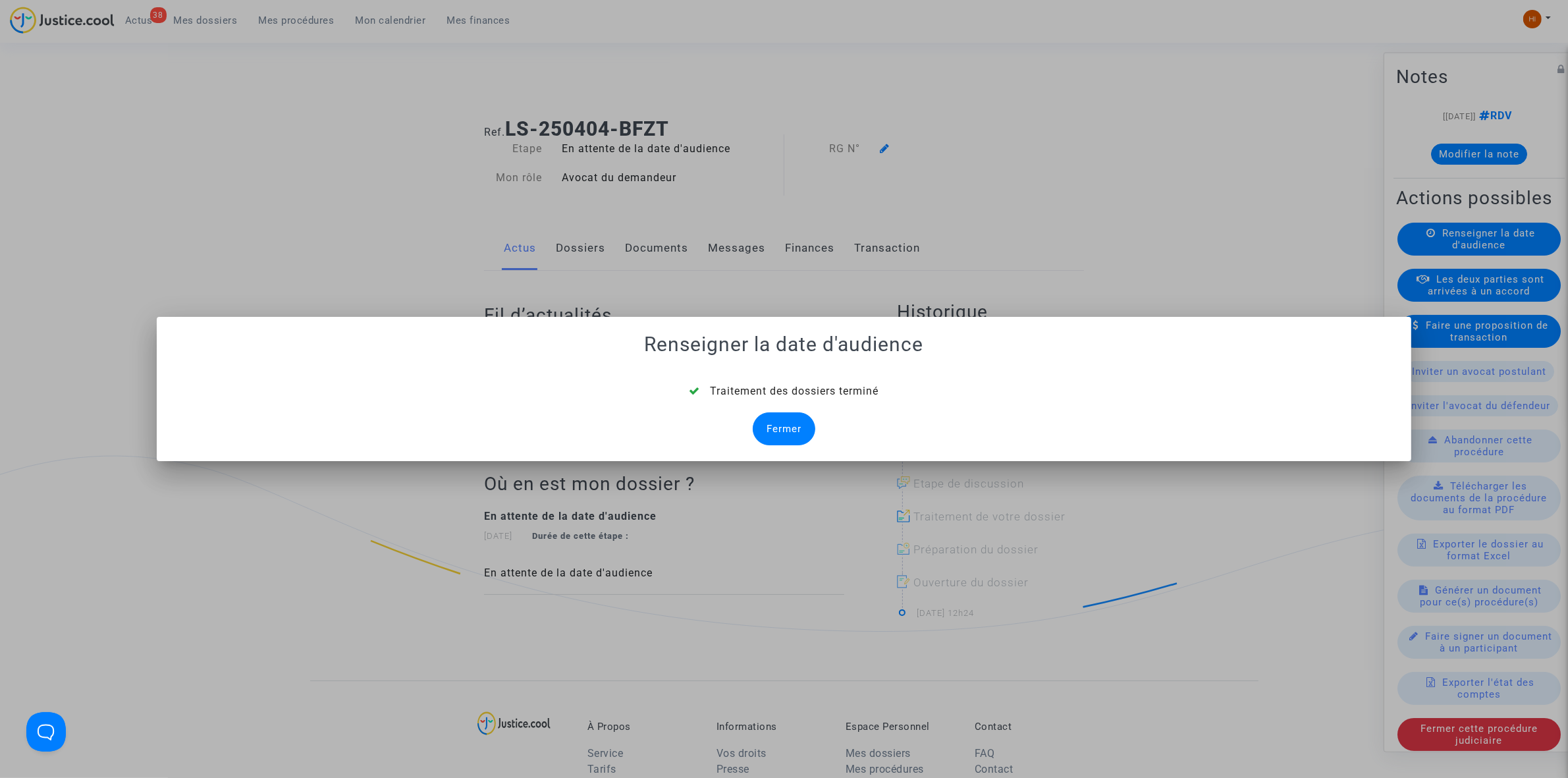
click at [789, 423] on div "Fermer" at bounding box center [784, 429] width 63 height 33
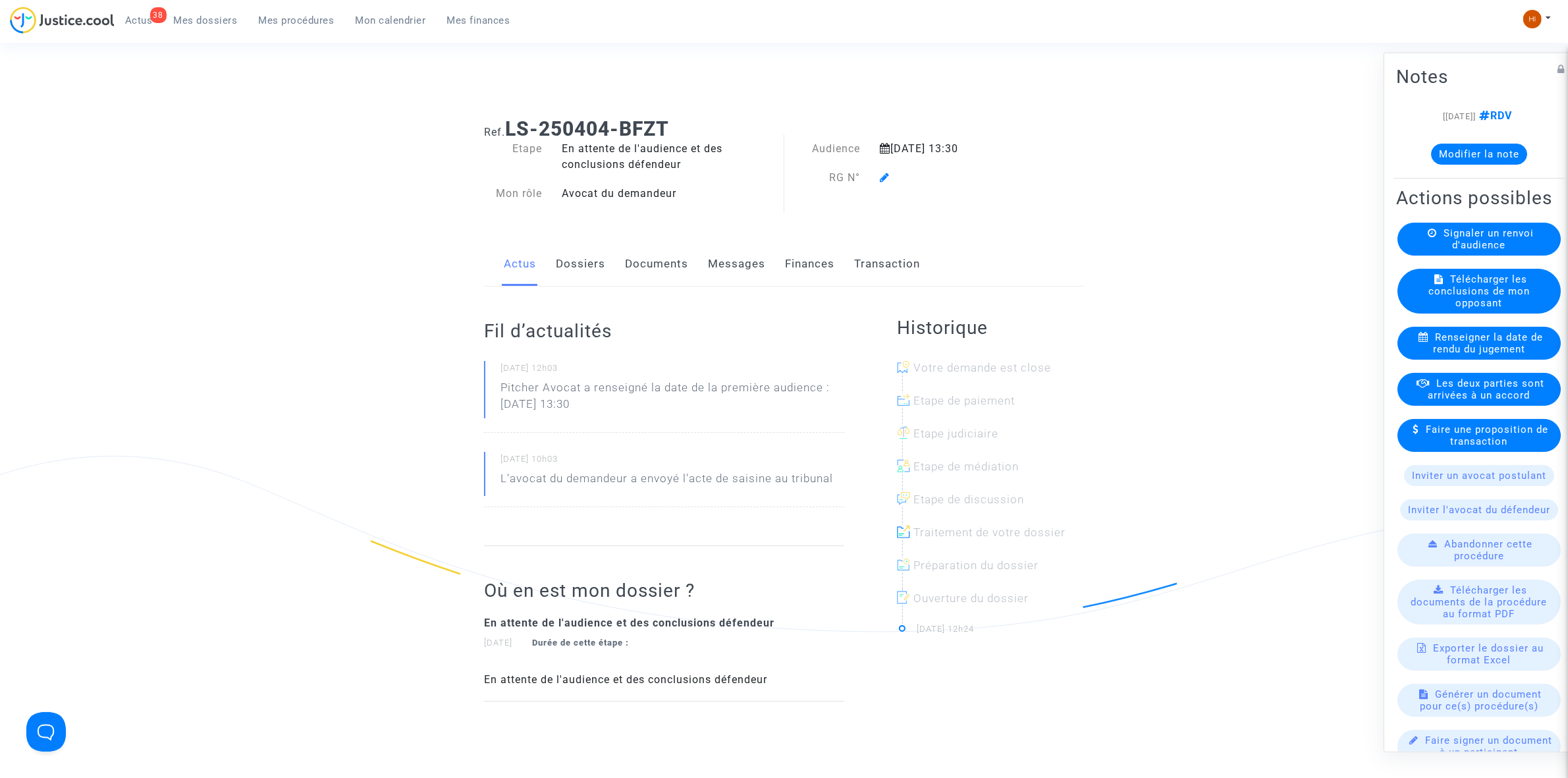
click at [880, 178] on icon at bounding box center [884, 177] width 10 height 10
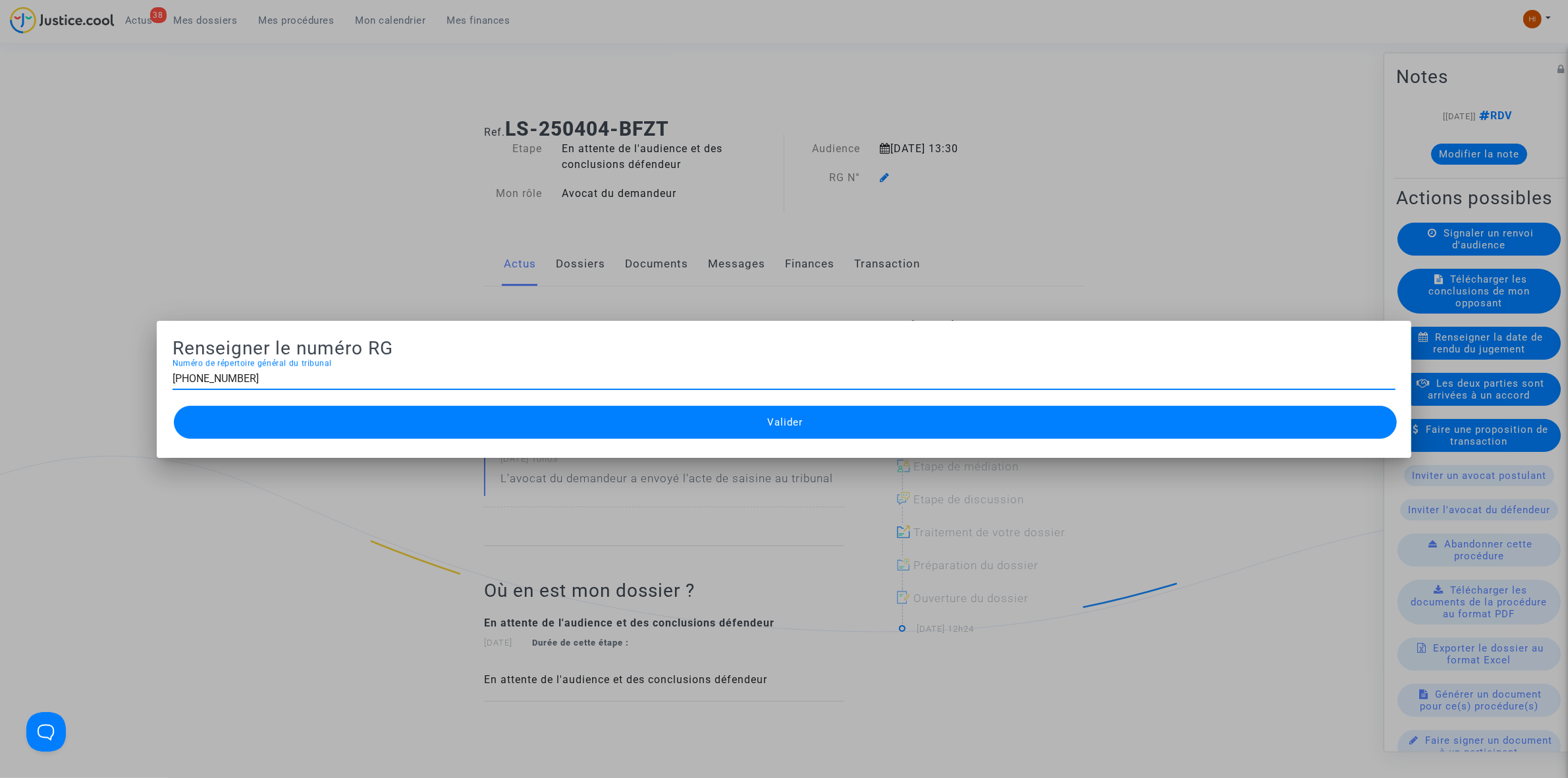
type input "[PHONE_NUMBER]"
click at [960, 420] on button "Valider" at bounding box center [785, 422] width 1223 height 33
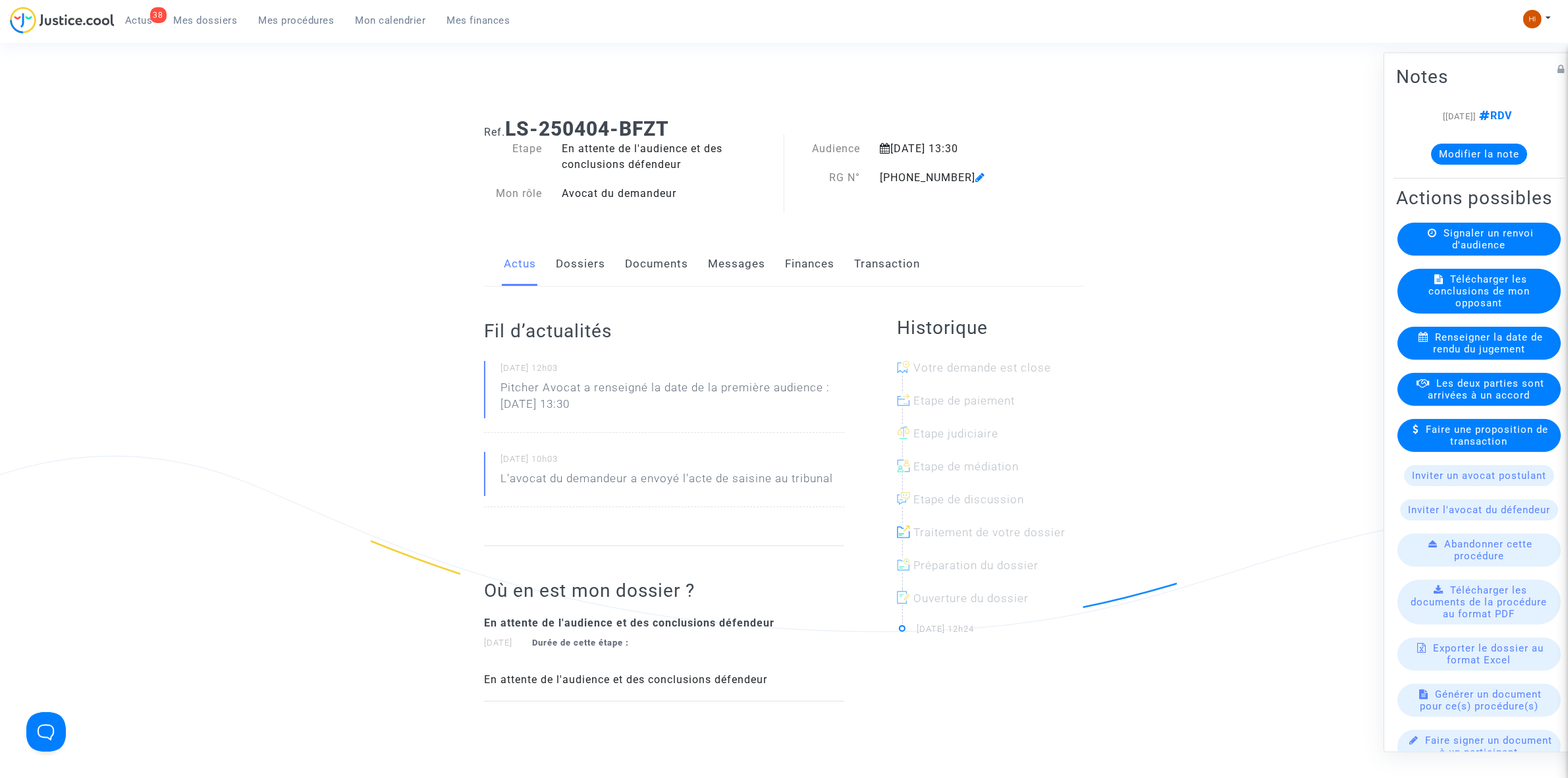
click at [573, 269] on link "Dossiers" at bounding box center [581, 264] width 50 height 43
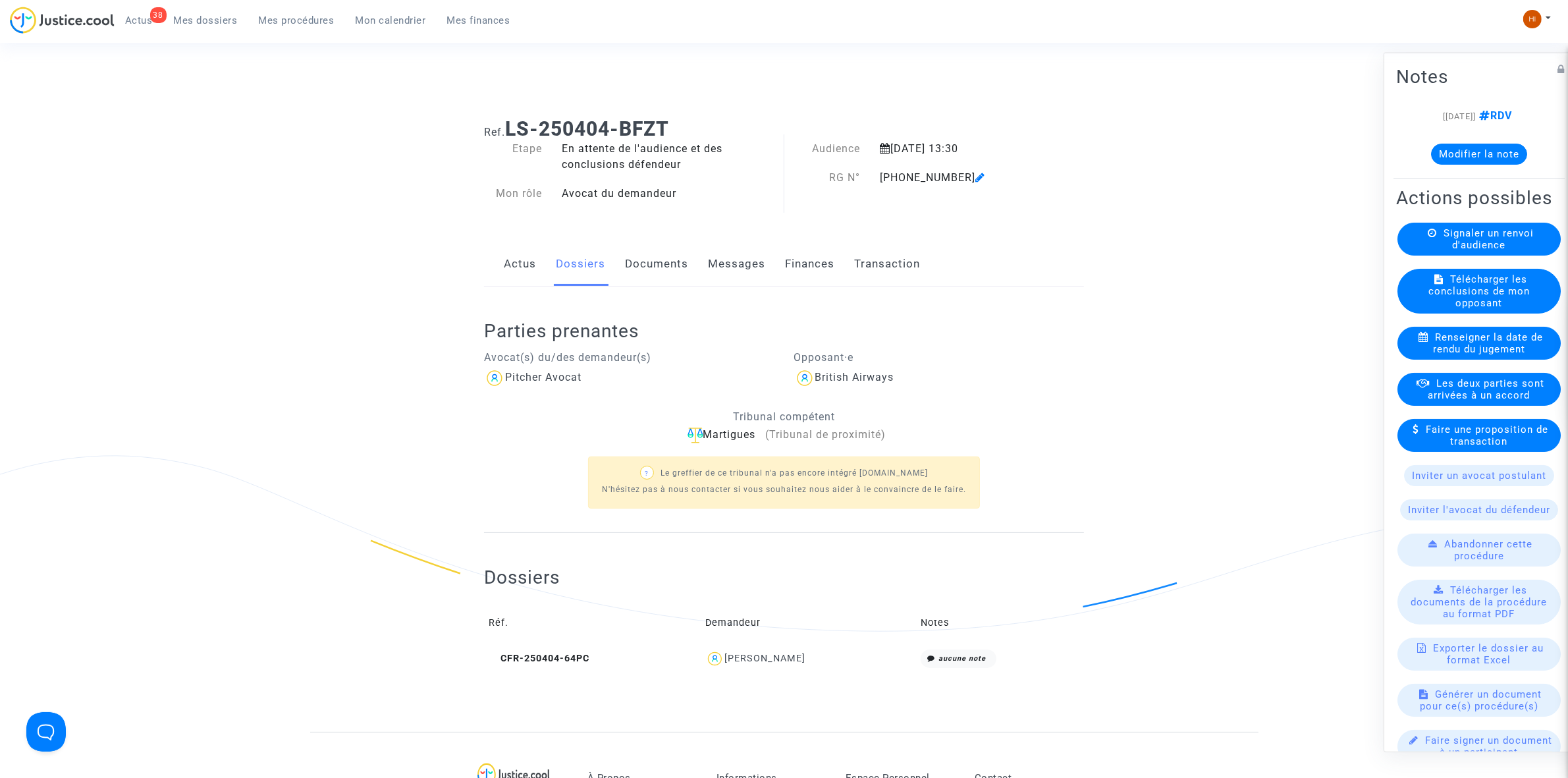
click at [641, 262] on link "Documents" at bounding box center [656, 264] width 63 height 43
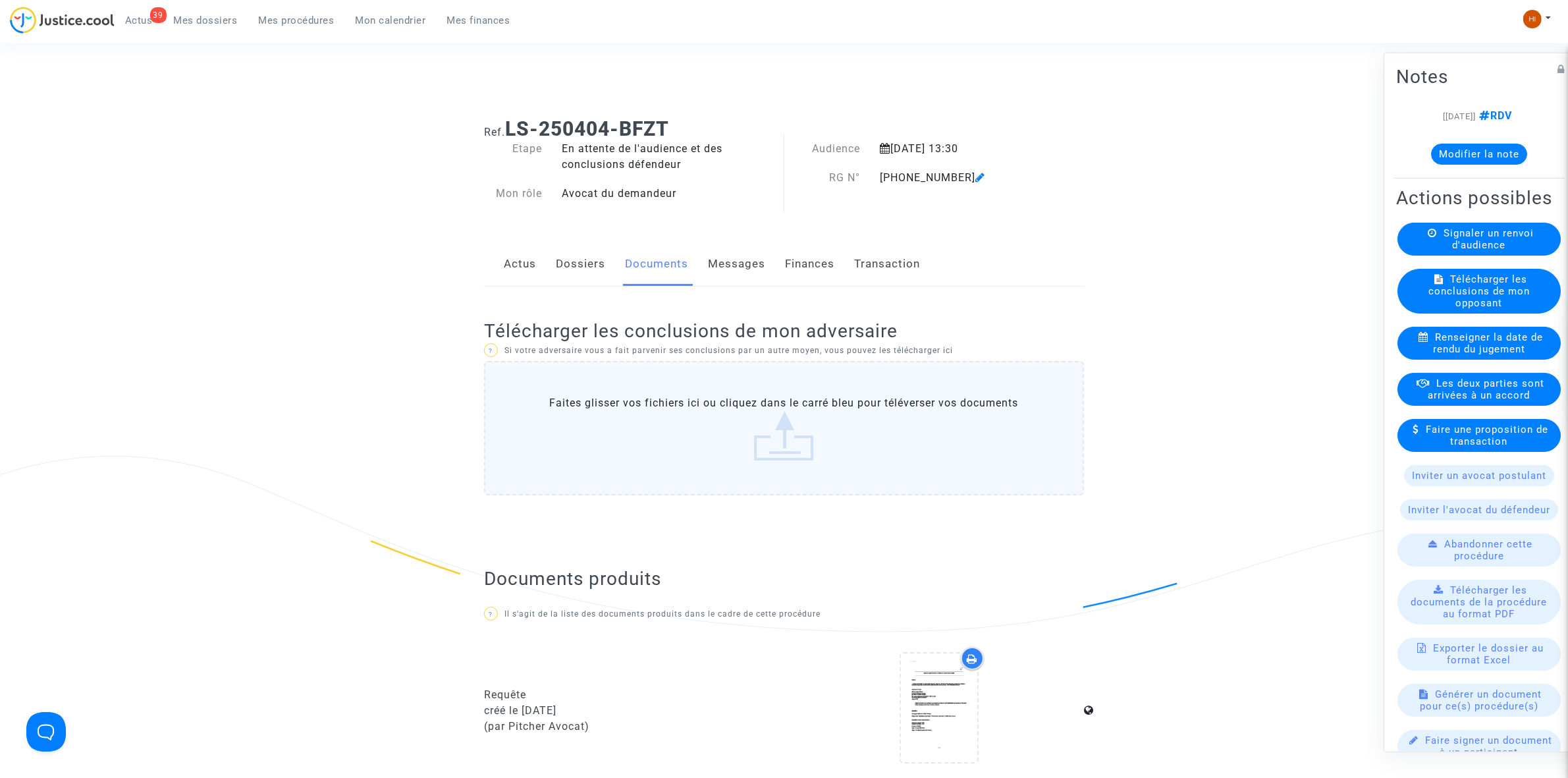
drag, startPoint x: 880, startPoint y: 173, endPoint x: 953, endPoint y: 182, distance: 73.6
click at [953, 182] on div "[PHONE_NUMBER]" at bounding box center [956, 178] width 172 height 16
copy div "[PHONE_NUMBER]"
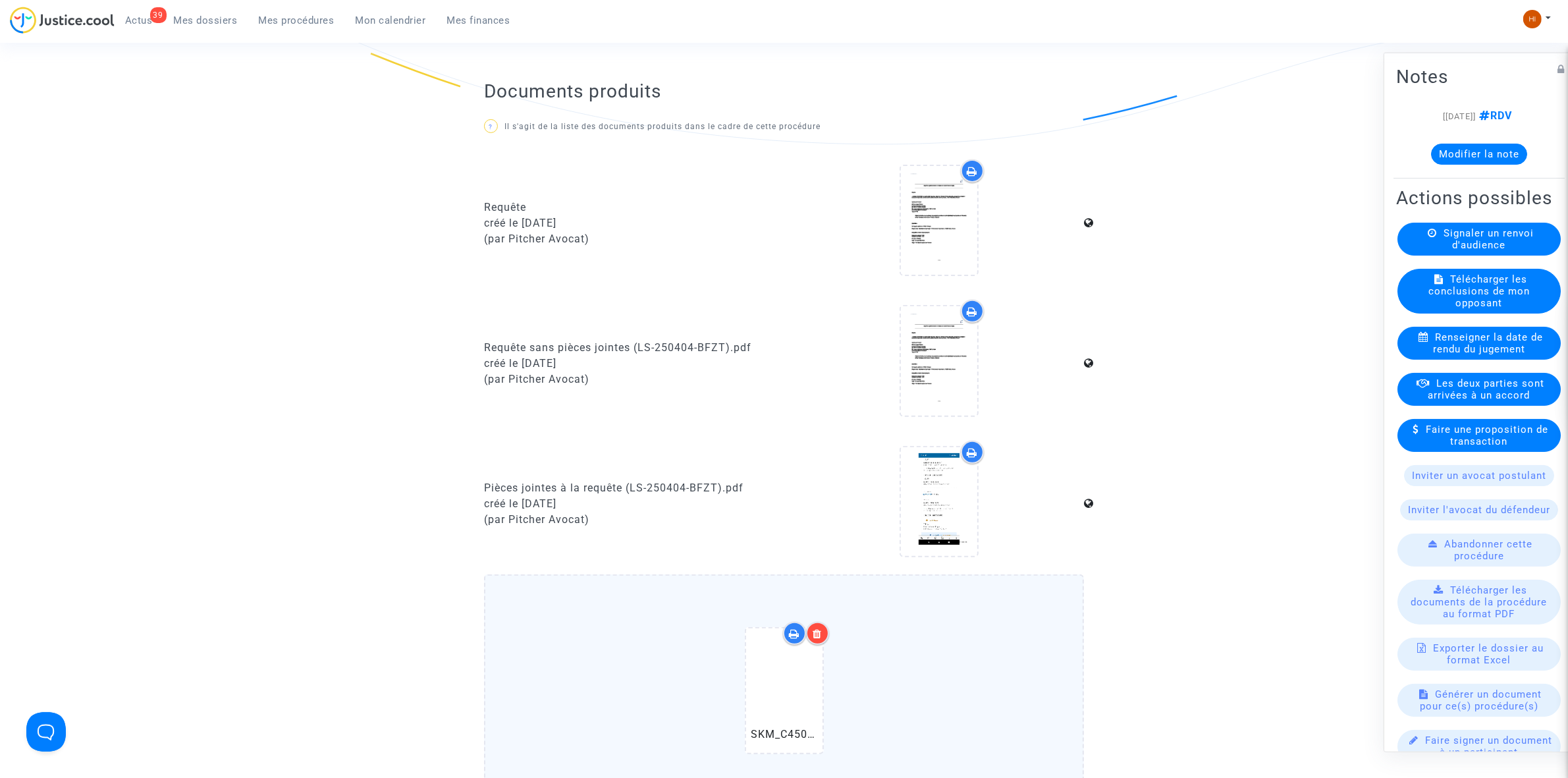
scroll to position [741, 0]
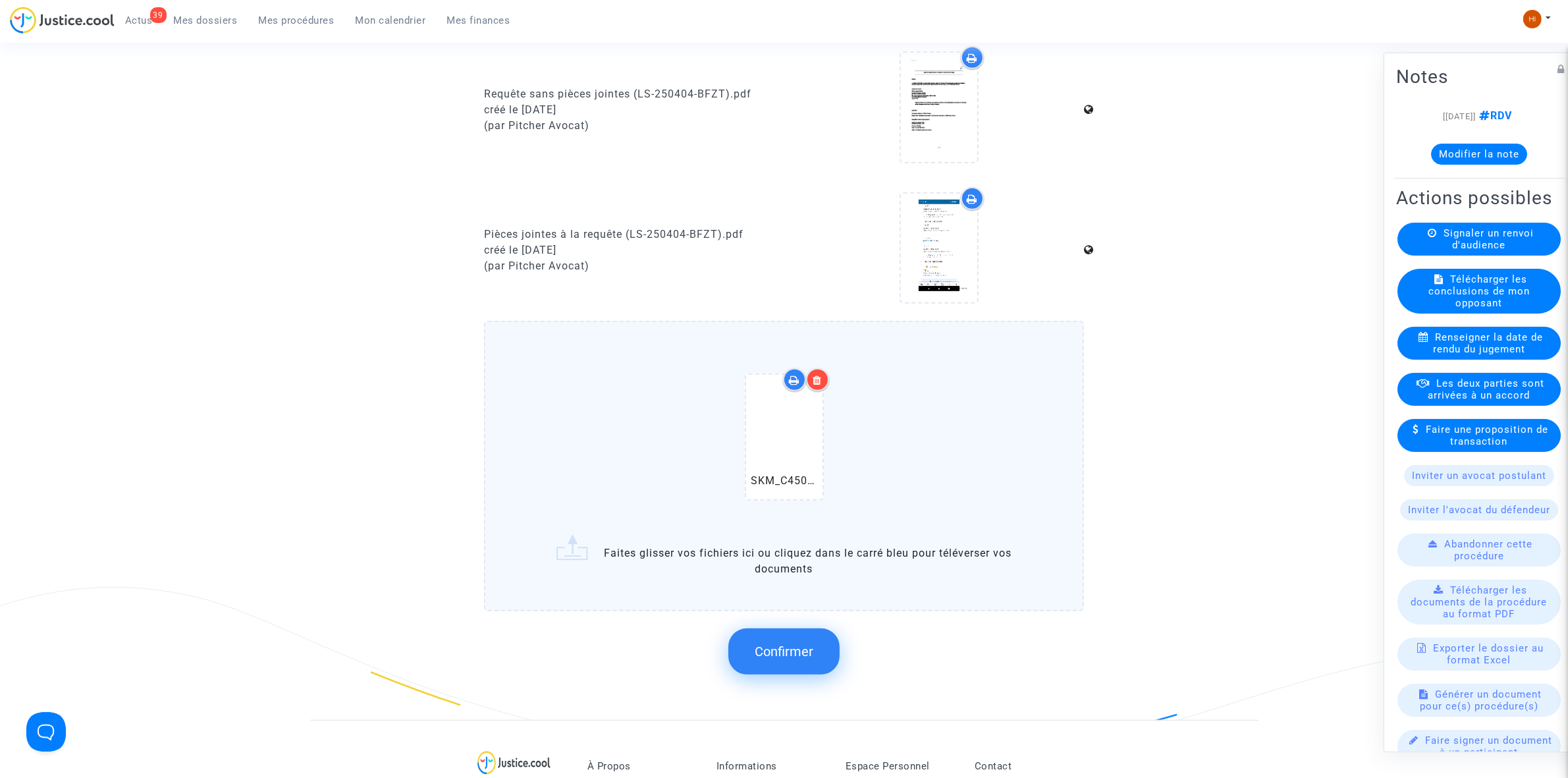
click at [781, 643] on span "Confirmer" at bounding box center [783, 651] width 58 height 16
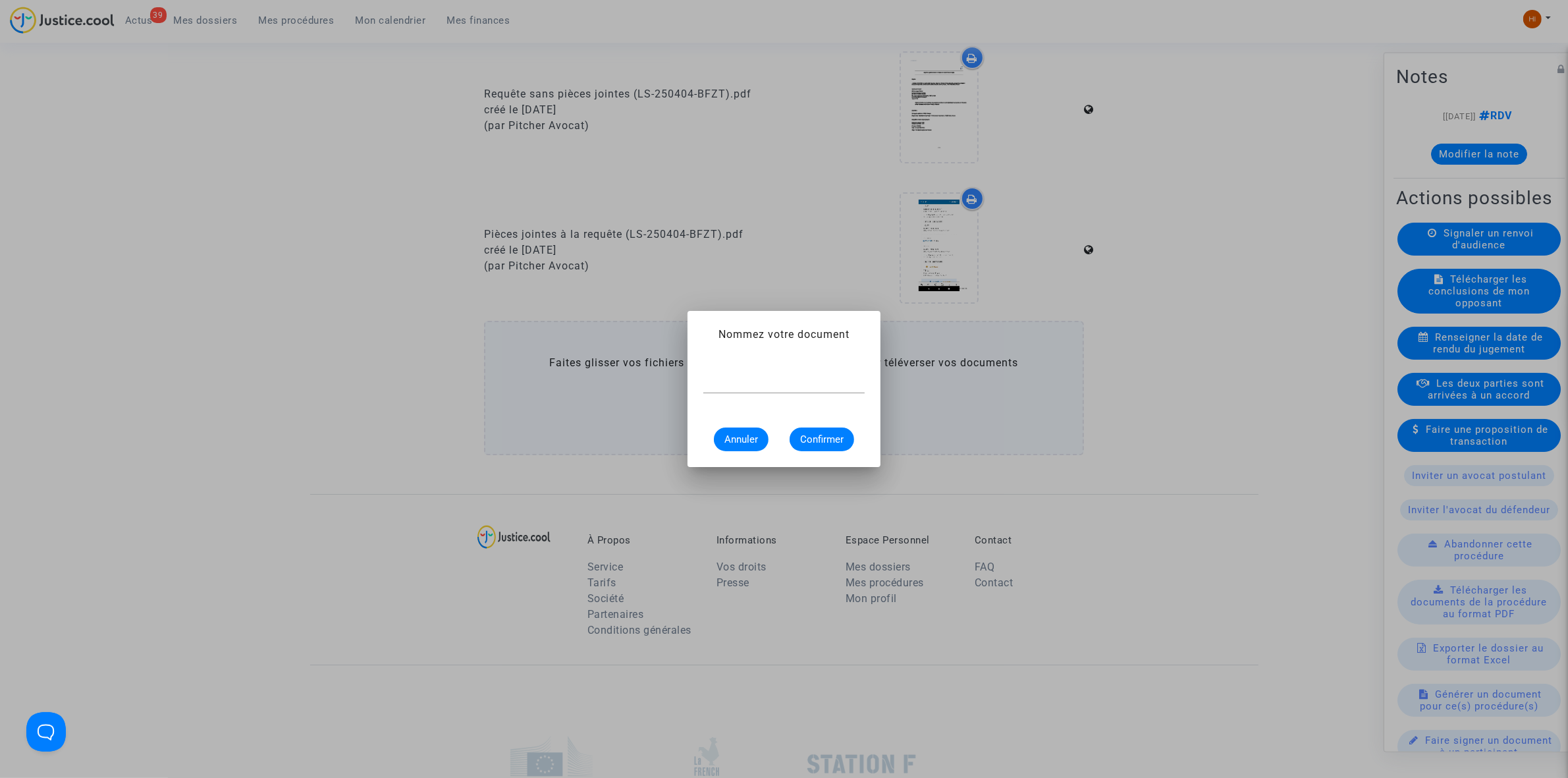
scroll to position [0, 0]
type input "CONVOCATION"
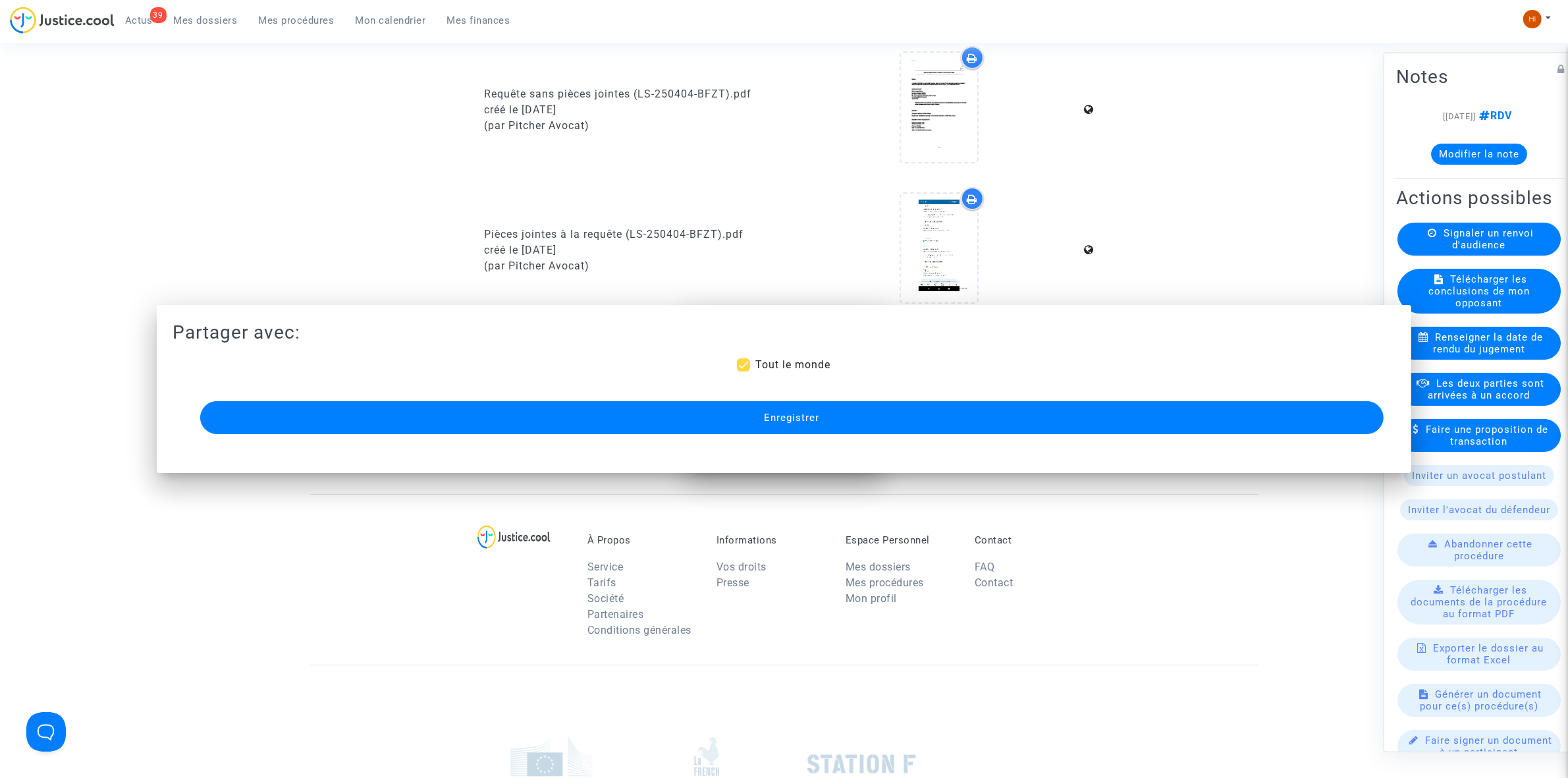
scroll to position [741, 0]
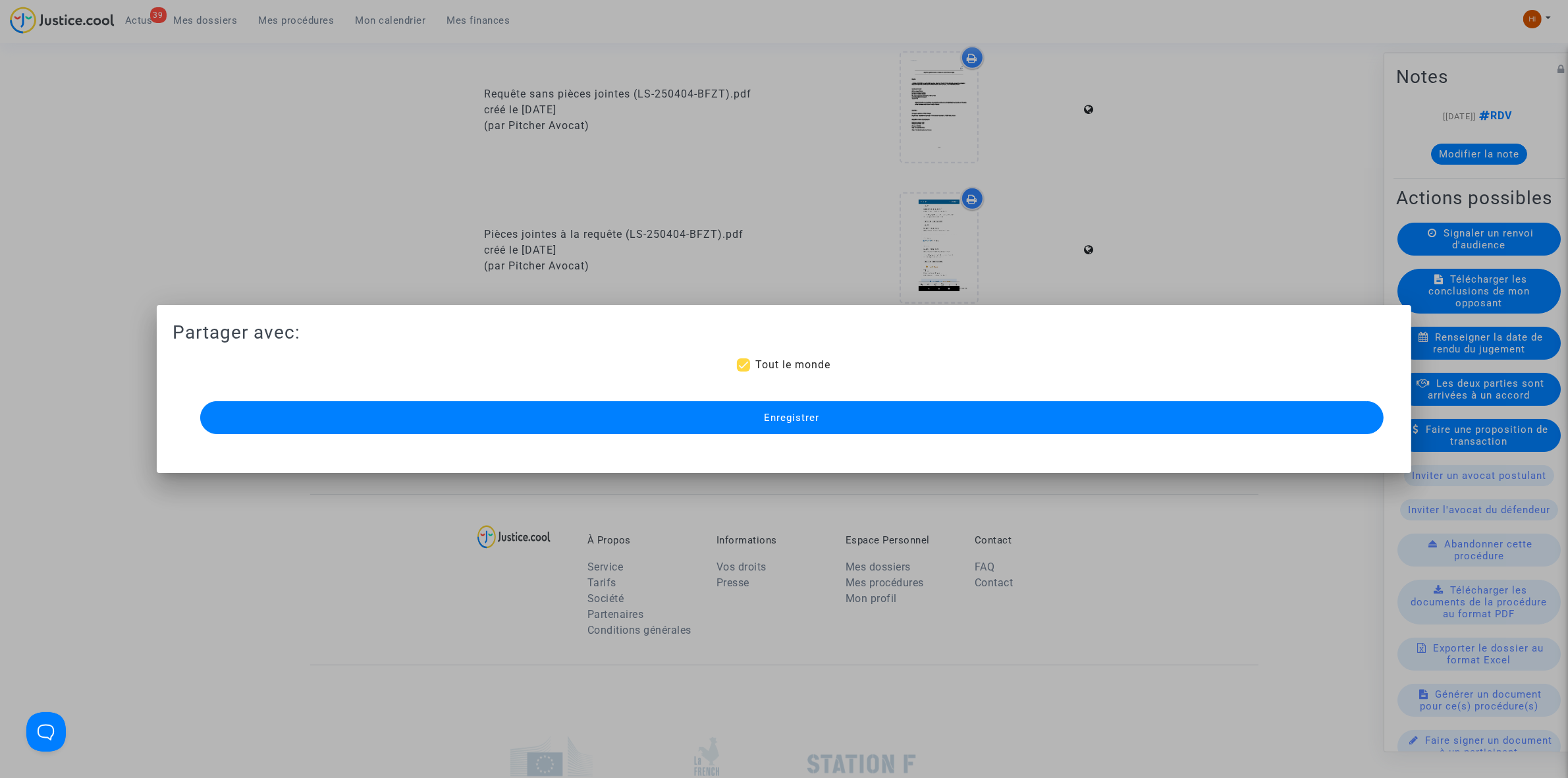
click at [1025, 436] on div "Enregistrer" at bounding box center [784, 417] width 1184 height 39
click at [1033, 419] on button "Enregistrer" at bounding box center [792, 417] width 1184 height 33
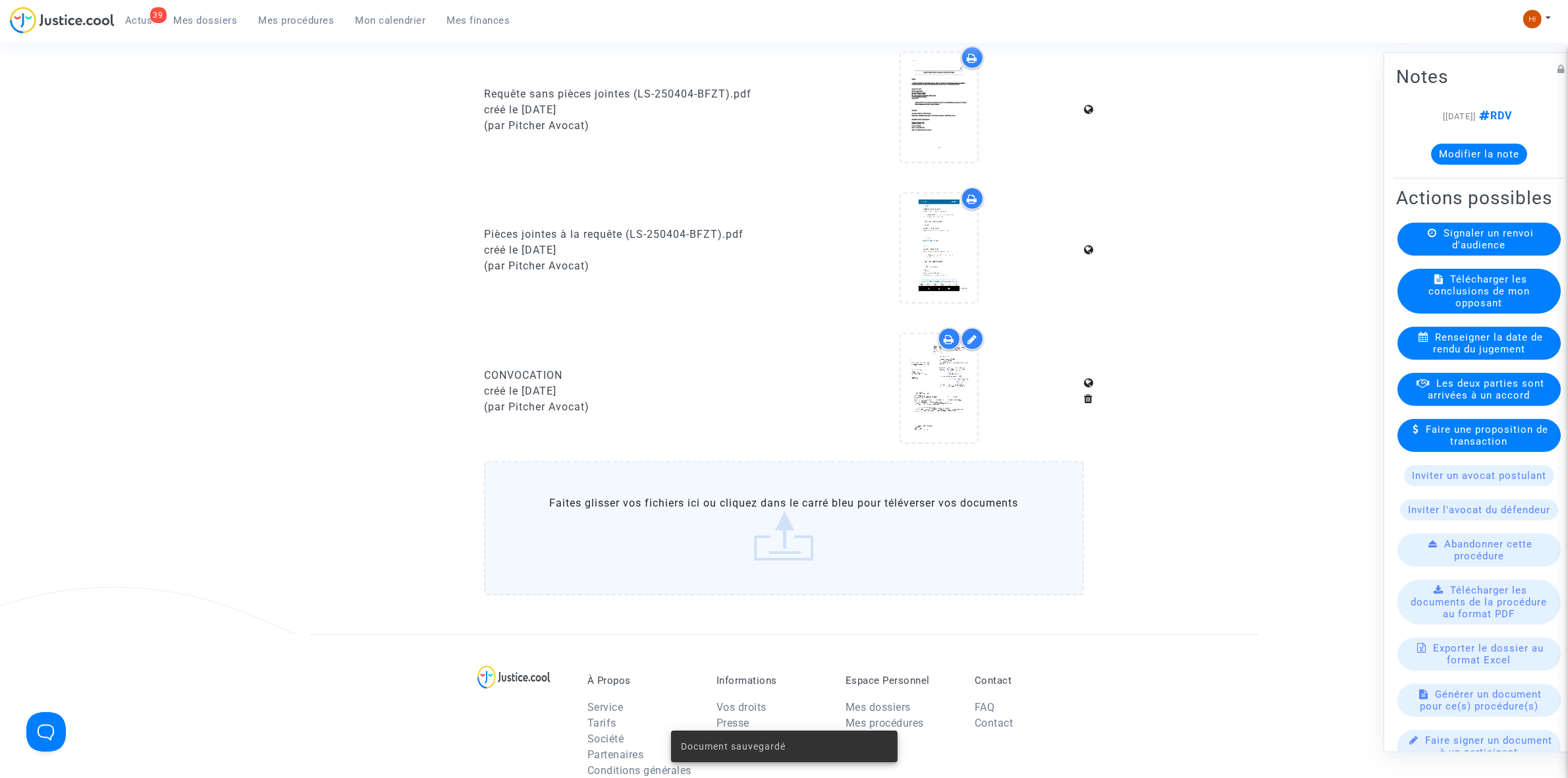
click at [306, 15] on span "Mes procédures" at bounding box center [296, 21] width 76 height 12
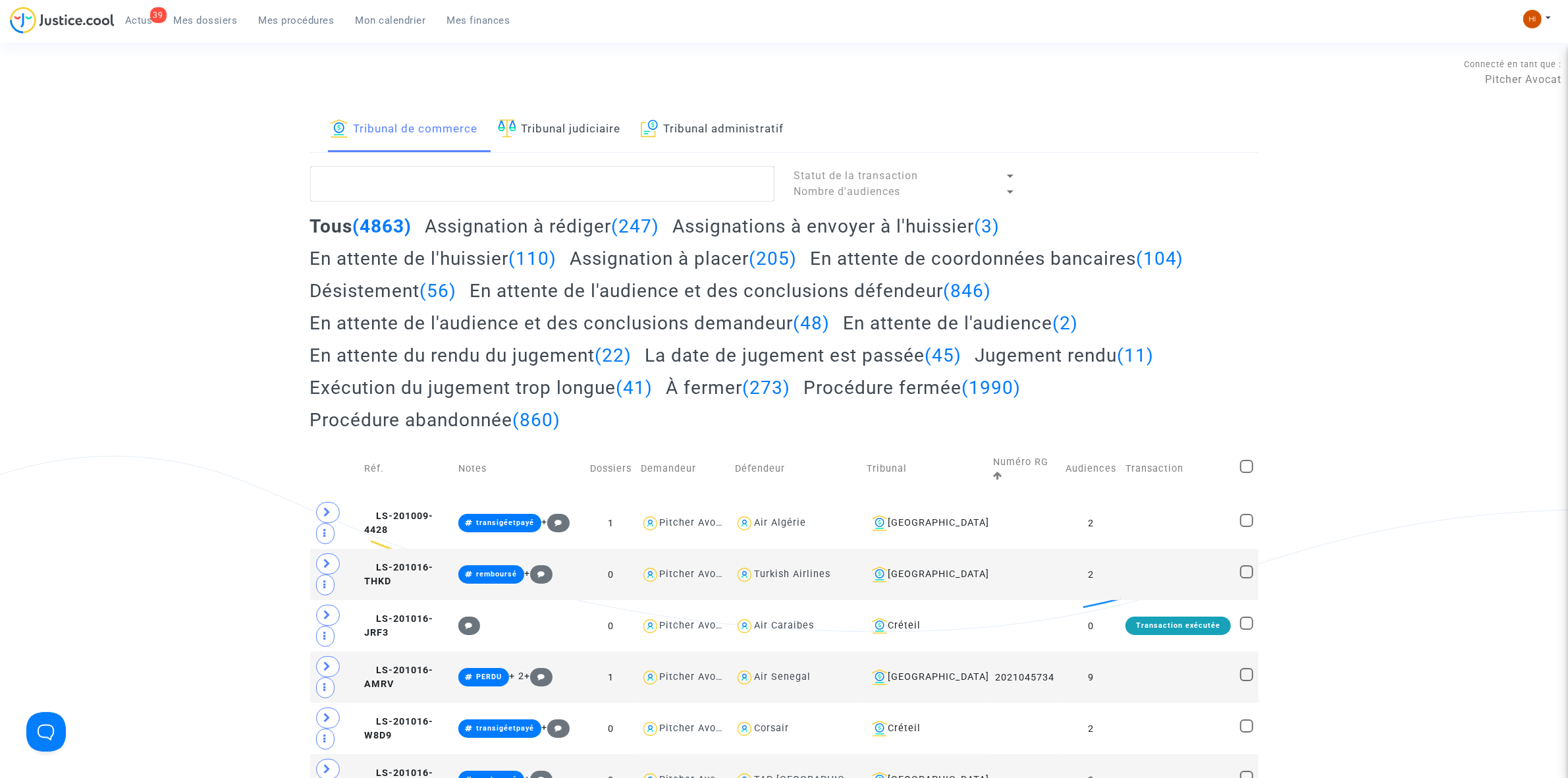
drag, startPoint x: 610, startPoint y: 129, endPoint x: 617, endPoint y: 179, distance: 50.5
click at [609, 129] on link "Tribunal judiciaire" at bounding box center [560, 130] width 123 height 45
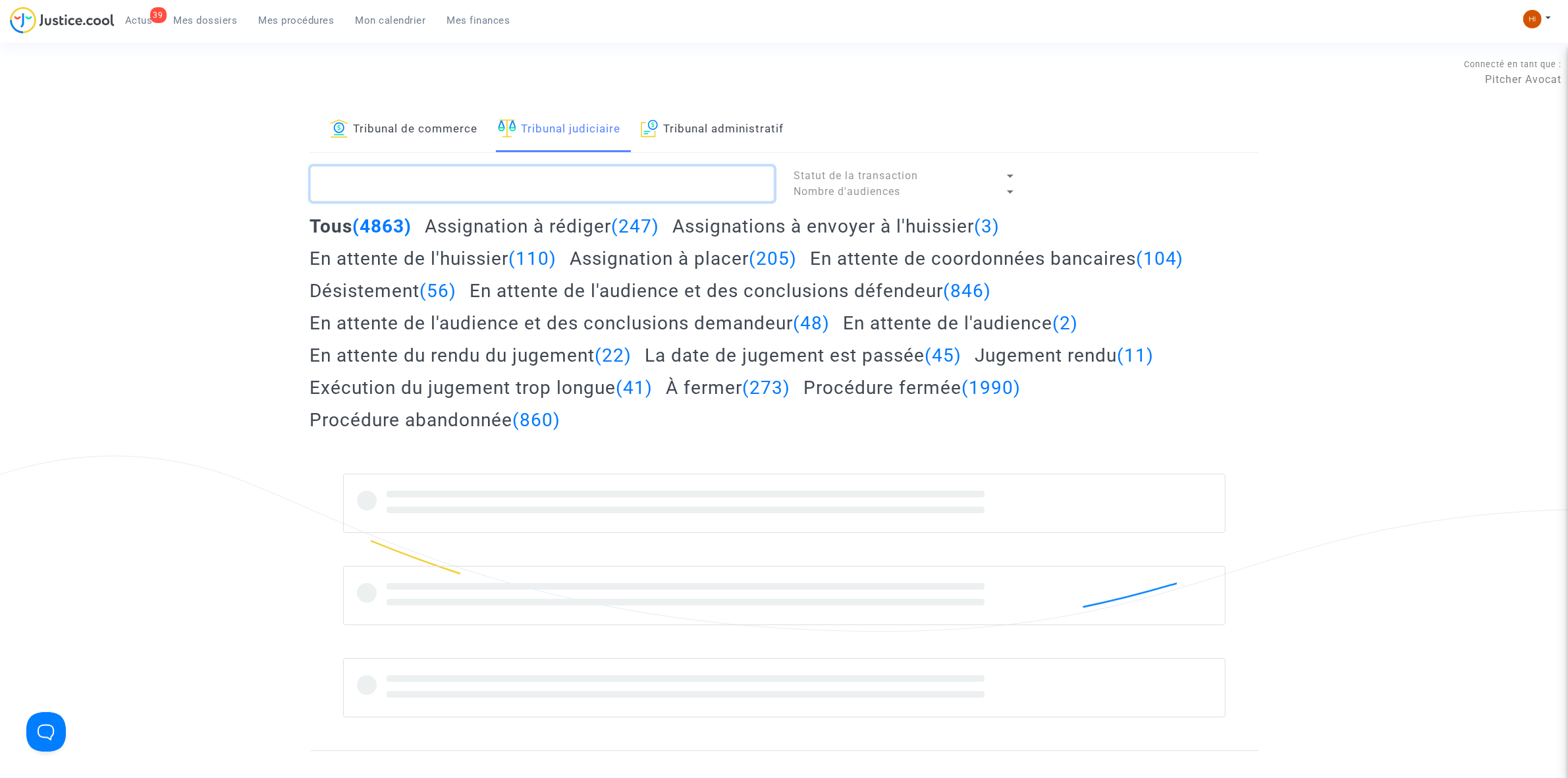
click at [617, 182] on textarea at bounding box center [542, 183] width 464 height 36
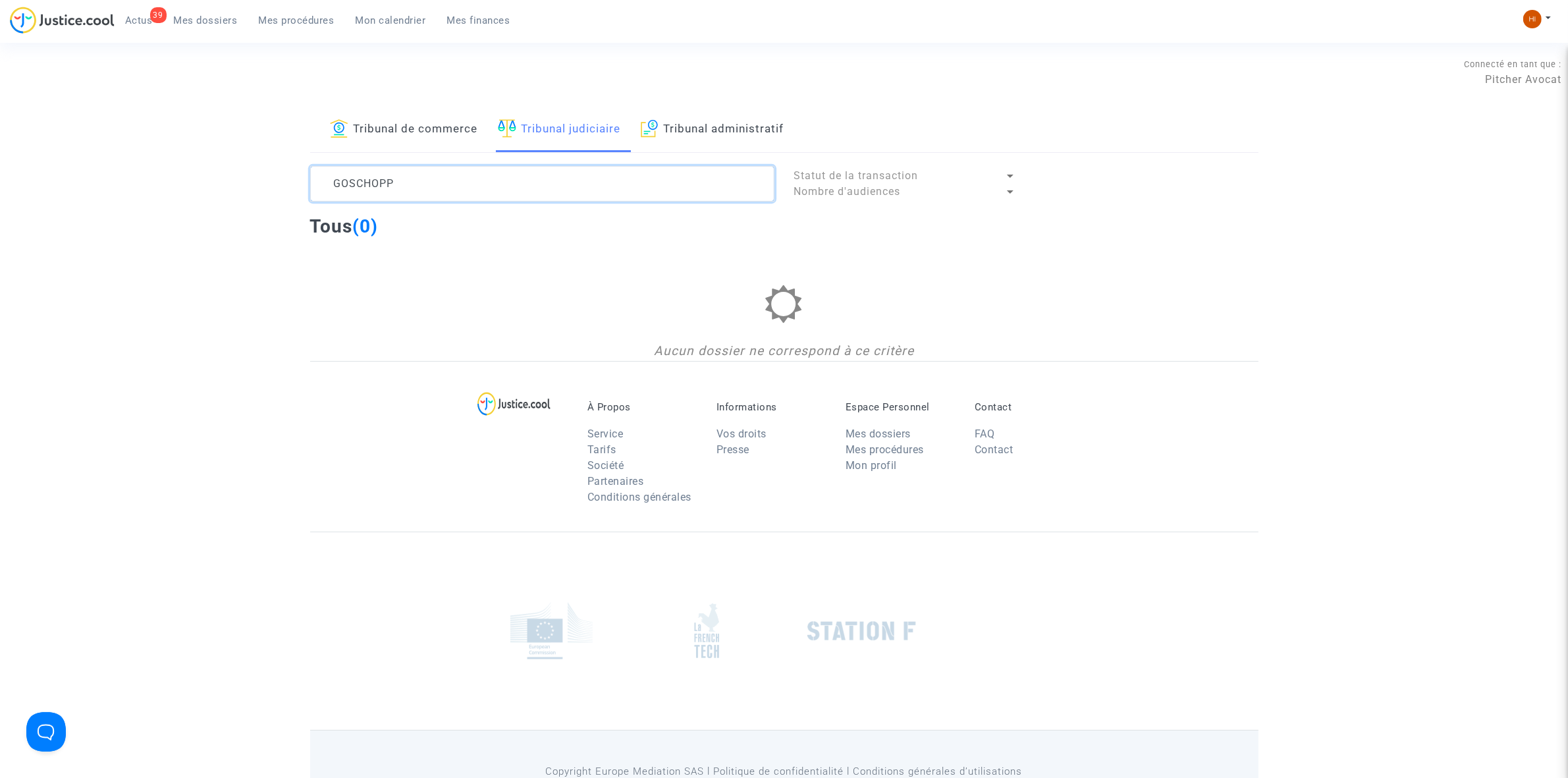
click at [339, 184] on textarea at bounding box center [542, 183] width 464 height 36
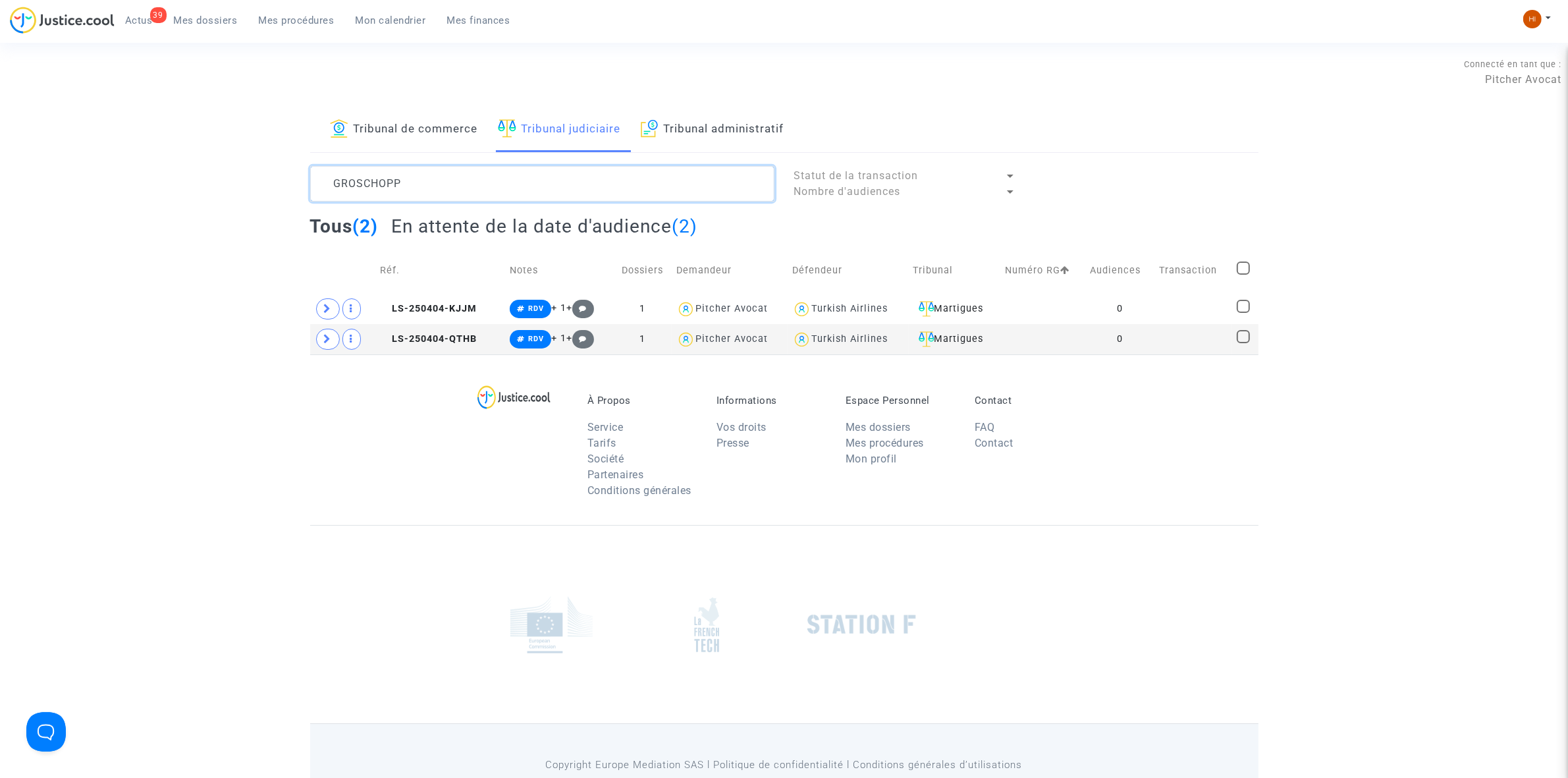
type textarea "GROSCHOPP"
click at [1236, 271] on td at bounding box center [1246, 270] width 26 height 47
click at [1250, 263] on span at bounding box center [1243, 268] width 13 height 13
click at [1244, 275] on input "checkbox" at bounding box center [1243, 275] width 1 height 1
checkbox input "true"
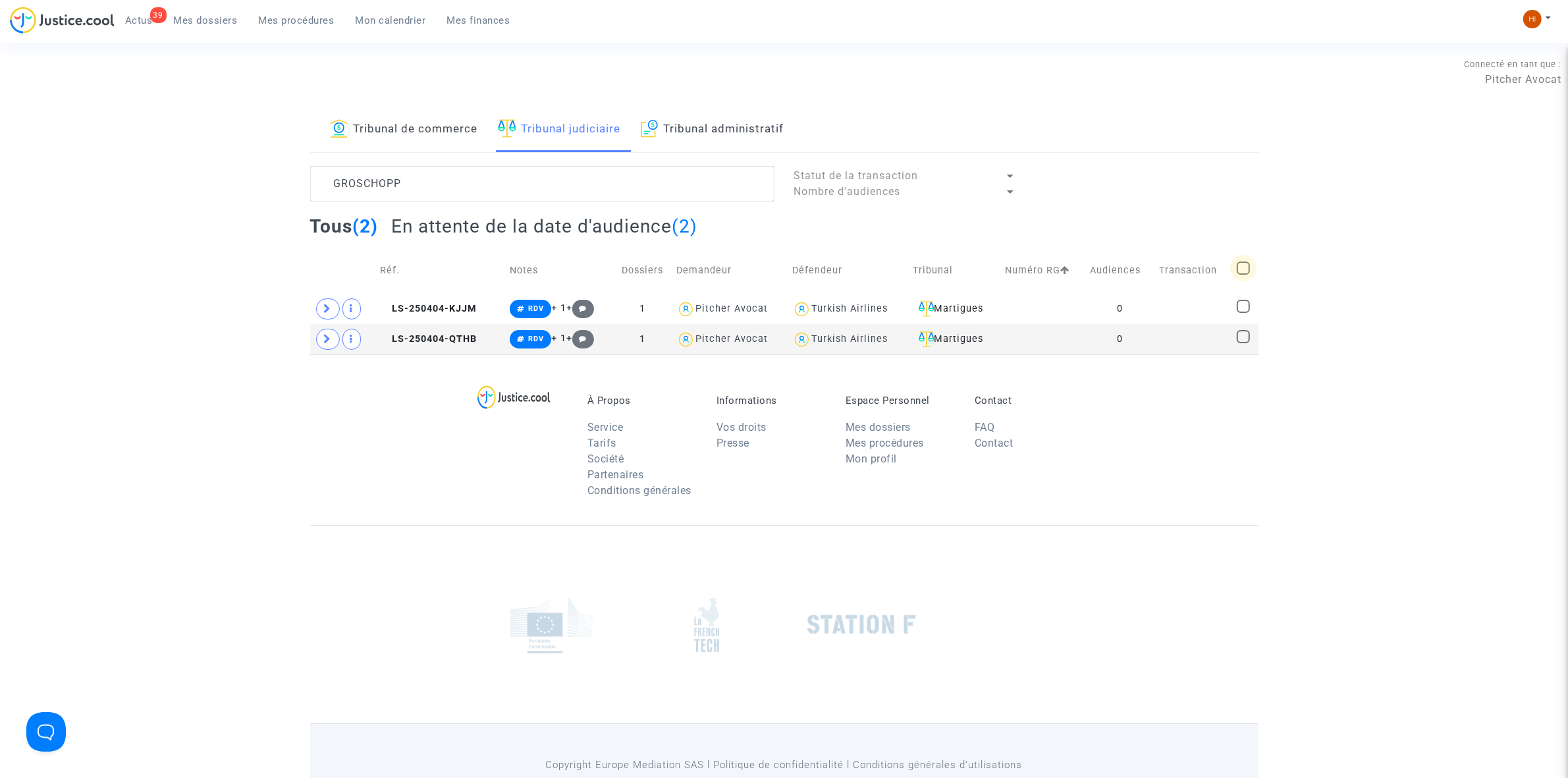
checkbox input "true"
drag, startPoint x: 1182, startPoint y: 176, endPoint x: 1191, endPoint y: 180, distance: 9.8
click at [1190, 180] on span "Sélection" at bounding box center [1196, 183] width 48 height 12
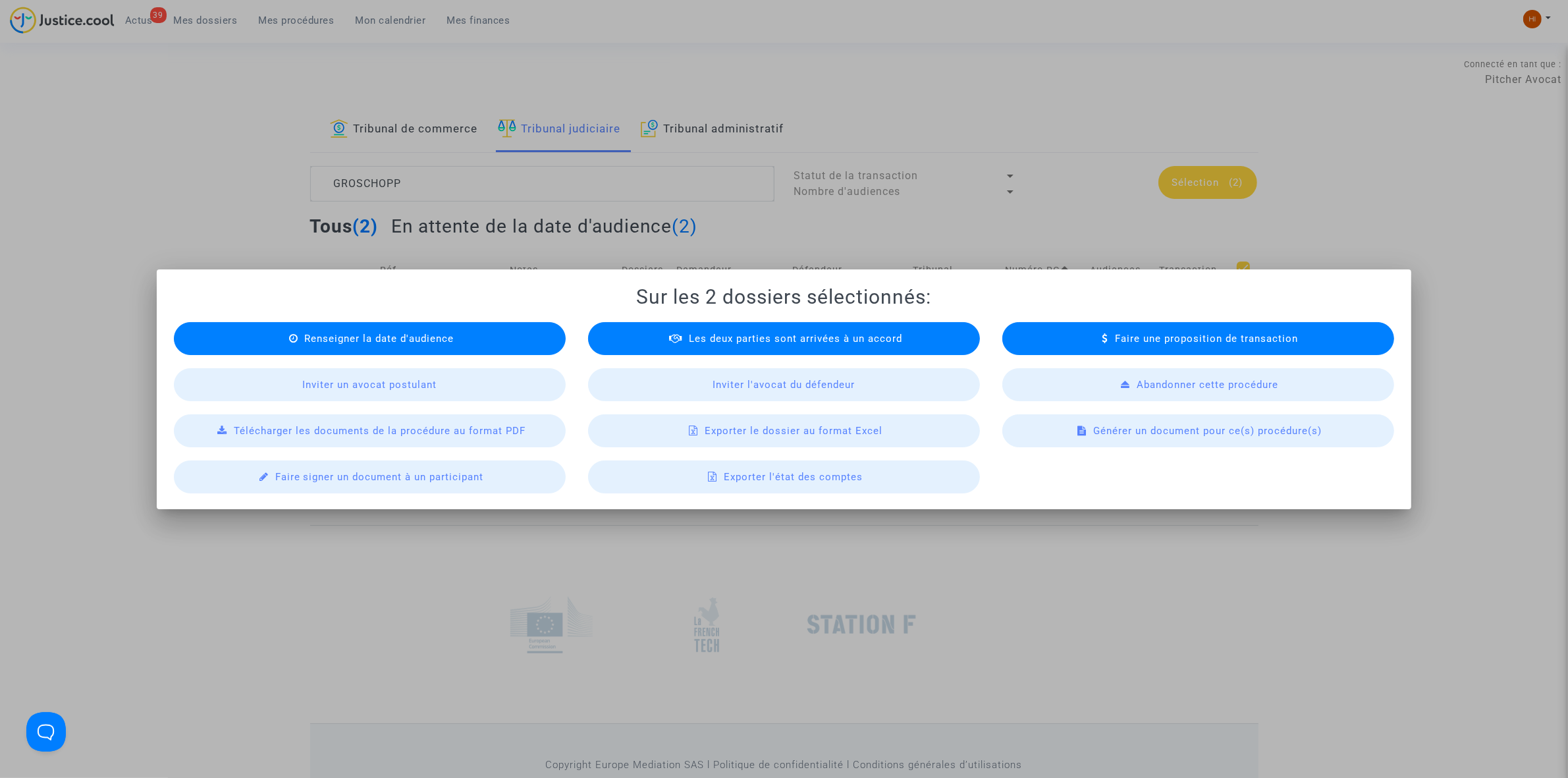
click at [461, 328] on div "Renseigner la date d'audience" at bounding box center [369, 339] width 392 height 33
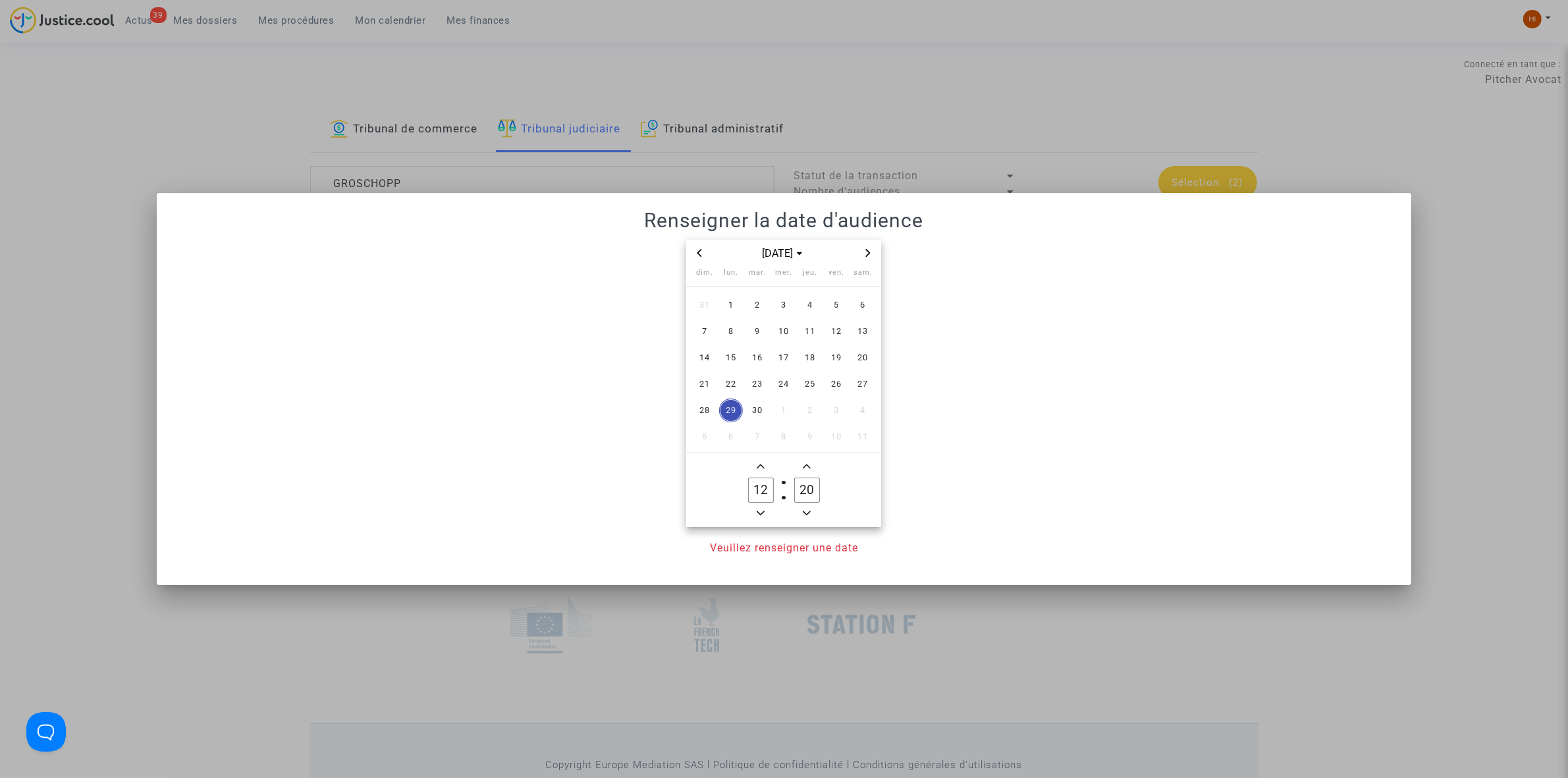
click at [869, 252] on icon "Next month" at bounding box center [867, 252] width 4 height 8
click at [720, 361] on span "15" at bounding box center [731, 357] width 23 height 23
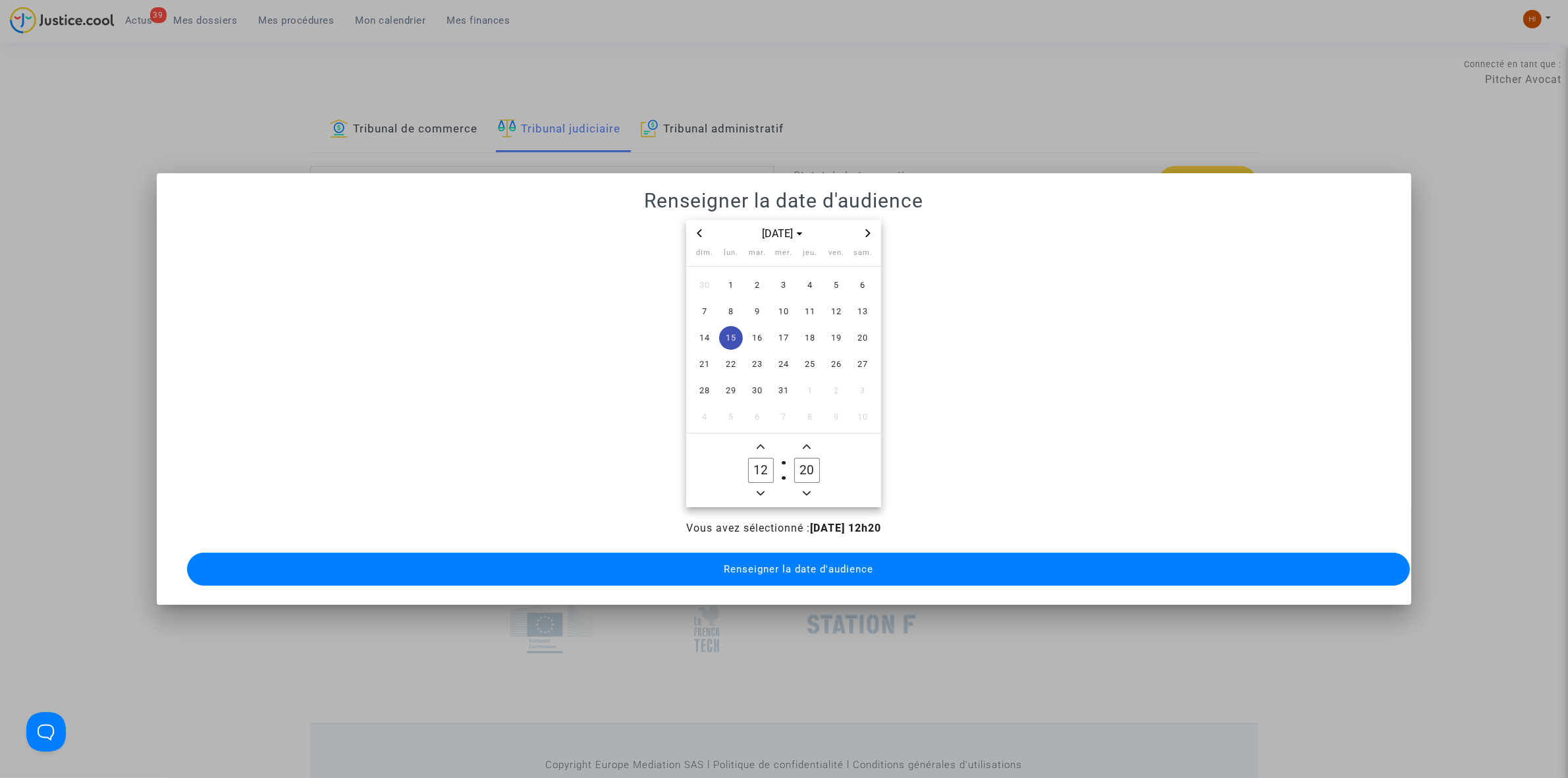
click at [758, 442] on icon "Add a hour" at bounding box center [761, 446] width 8 height 8
type input "13"
drag, startPoint x: 807, startPoint y: 461, endPoint x: 795, endPoint y: 461, distance: 12.0
click at [795, 461] on input "20" at bounding box center [807, 470] width 25 height 25
drag, startPoint x: 795, startPoint y: 461, endPoint x: 806, endPoint y: 461, distance: 11.0
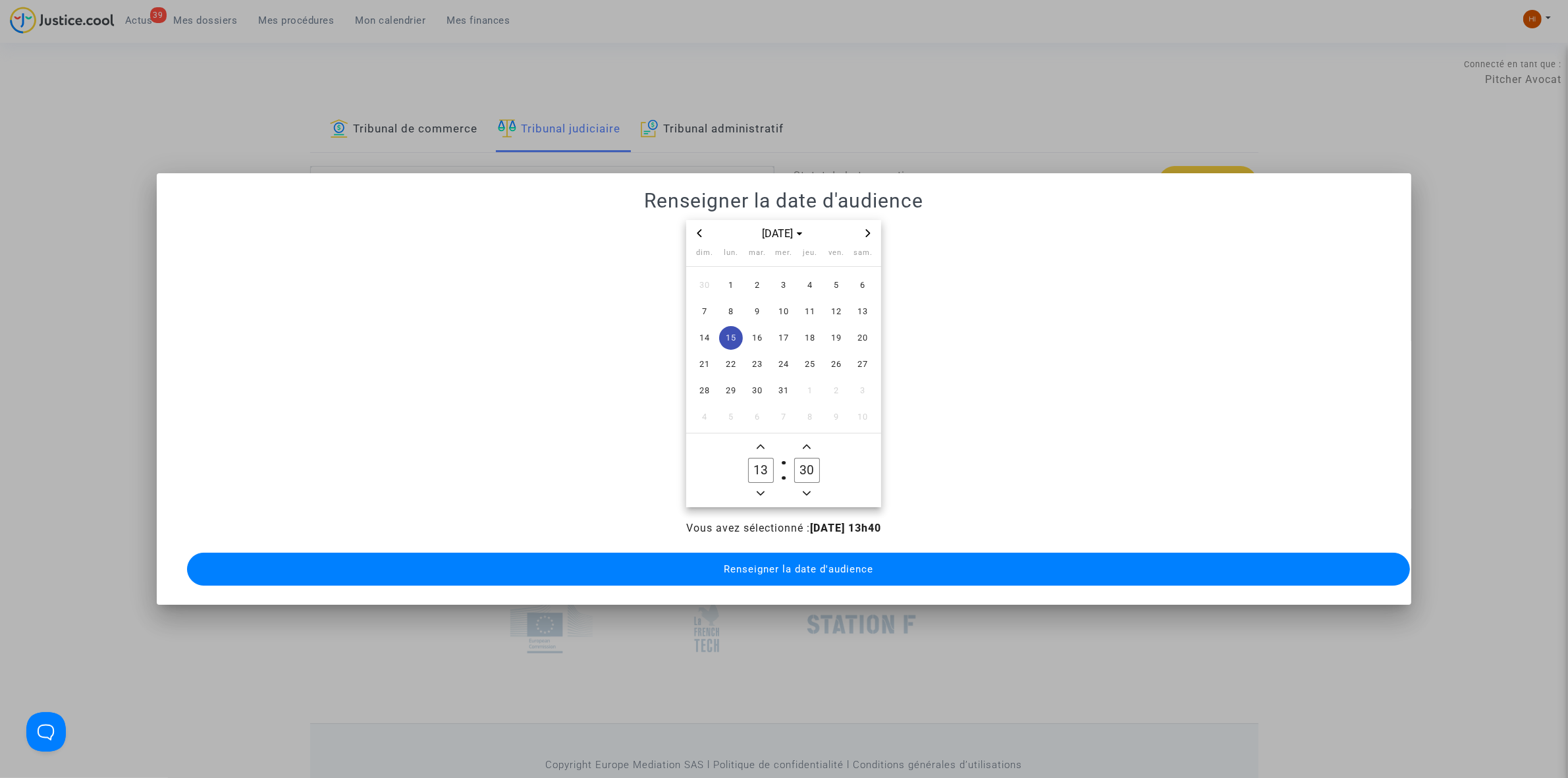
click at [806, 461] on input "30" at bounding box center [807, 470] width 25 height 25
type input "30"
click at [810, 553] on button "Renseigner la date d'audience" at bounding box center [798, 569] width 1223 height 33
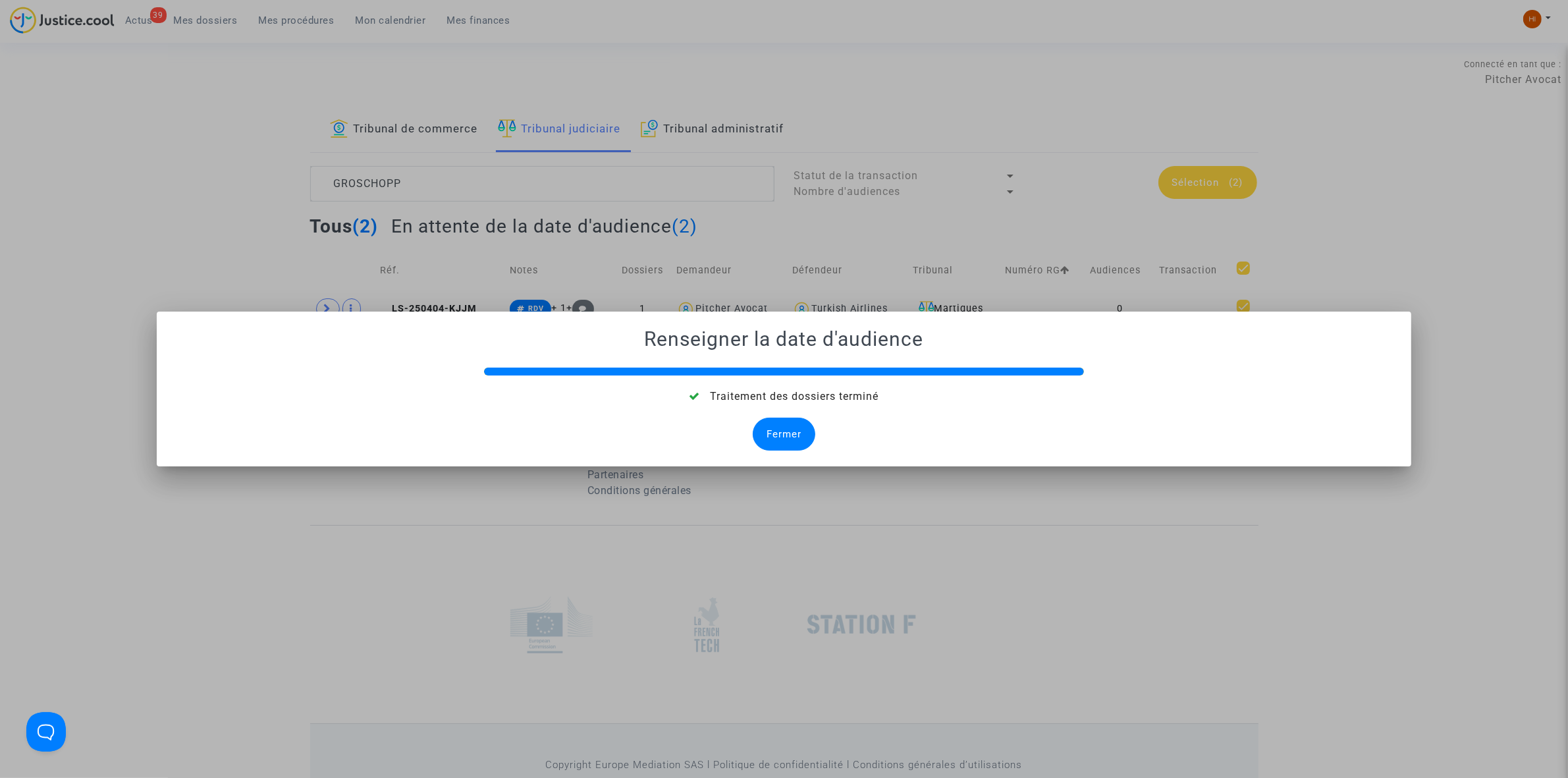
click at [798, 435] on div "Fermer" at bounding box center [784, 434] width 63 height 33
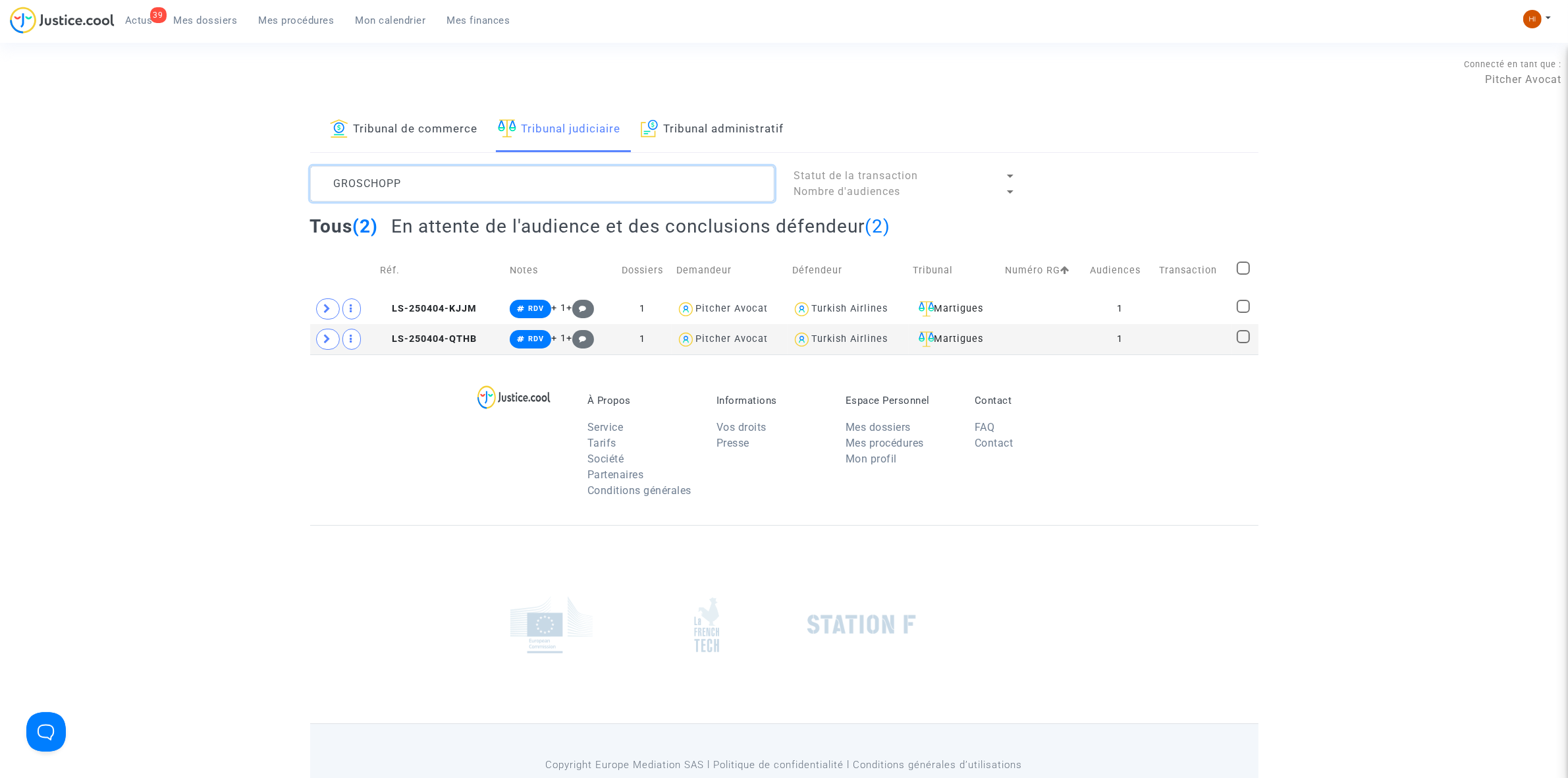
drag, startPoint x: 469, startPoint y: 167, endPoint x: 244, endPoint y: 159, distance: 225.1
click at [241, 170] on div "Tribunal de commerce Tribunal judiciaire Tribunal administratif GROSCHOPP Statu…" at bounding box center [784, 231] width 1568 height 247
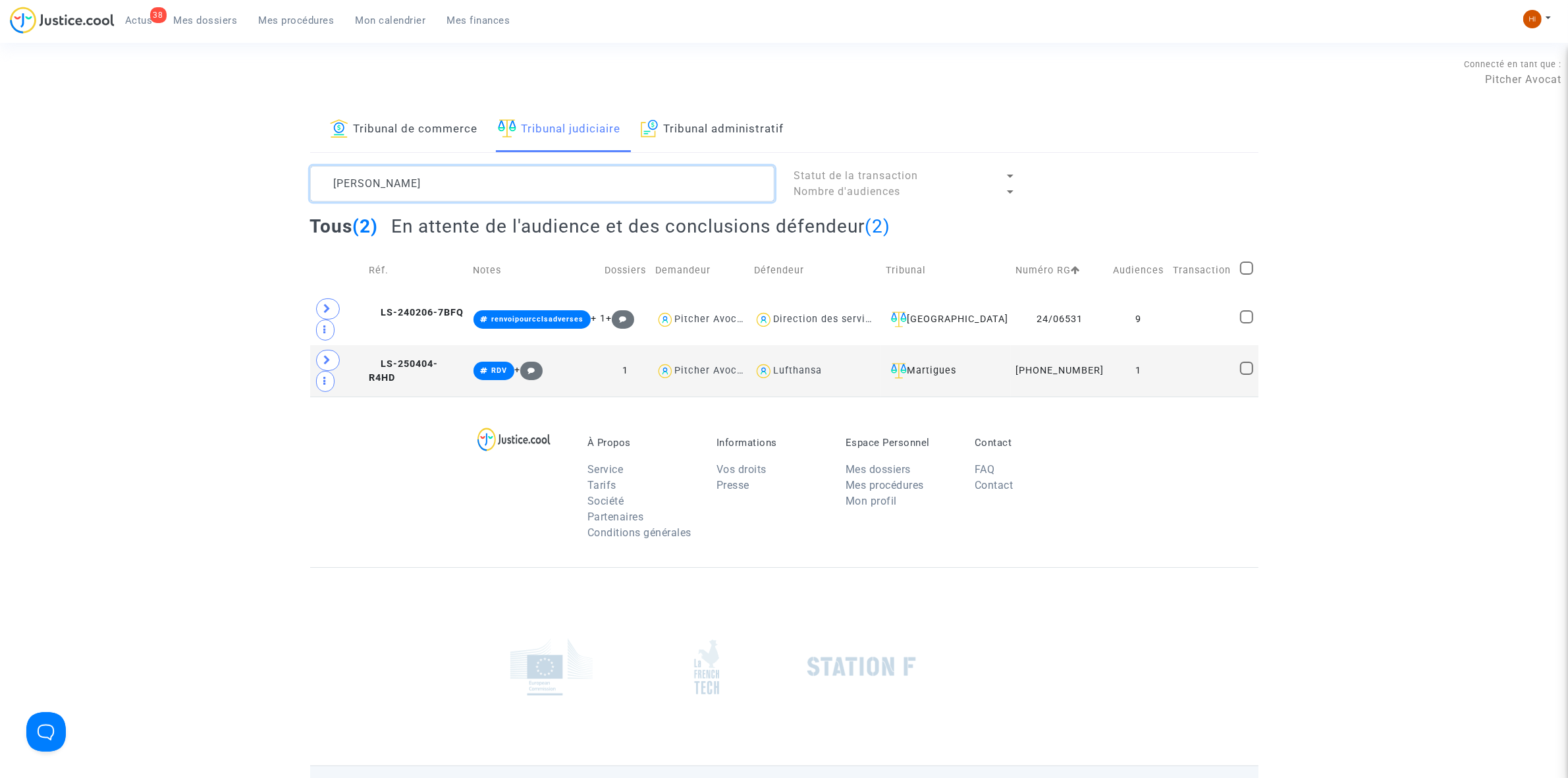
drag, startPoint x: 447, startPoint y: 186, endPoint x: 295, endPoint y: 189, distance: 152.0
click at [295, 189] on div "Tribunal de commerce Tribunal judiciaire Tribunal administratif GHISLAIN JULIE …" at bounding box center [784, 252] width 1568 height 289
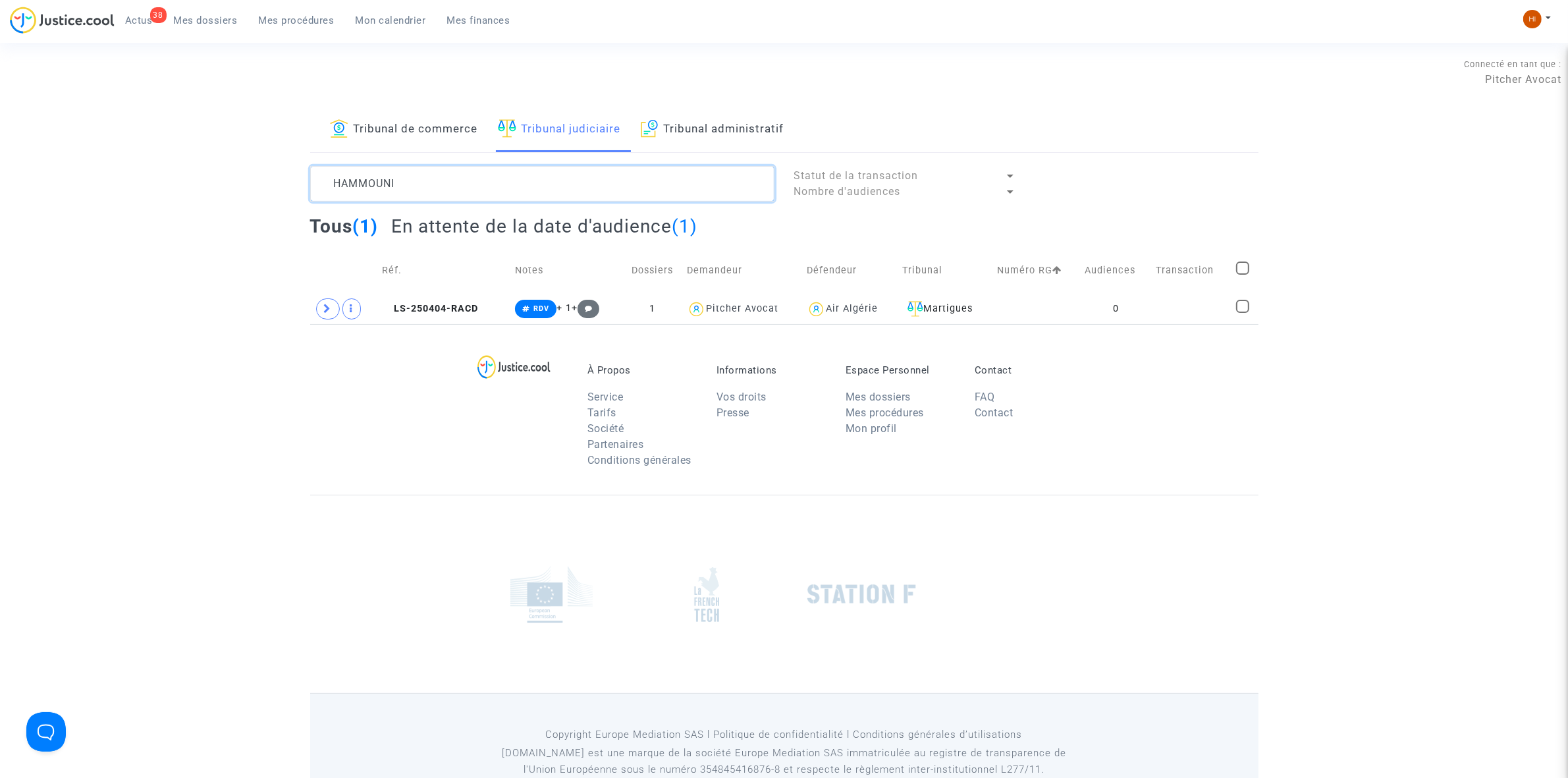
type textarea "HAMMOUNI"
click at [1013, 309] on td at bounding box center [1036, 309] width 88 height 30
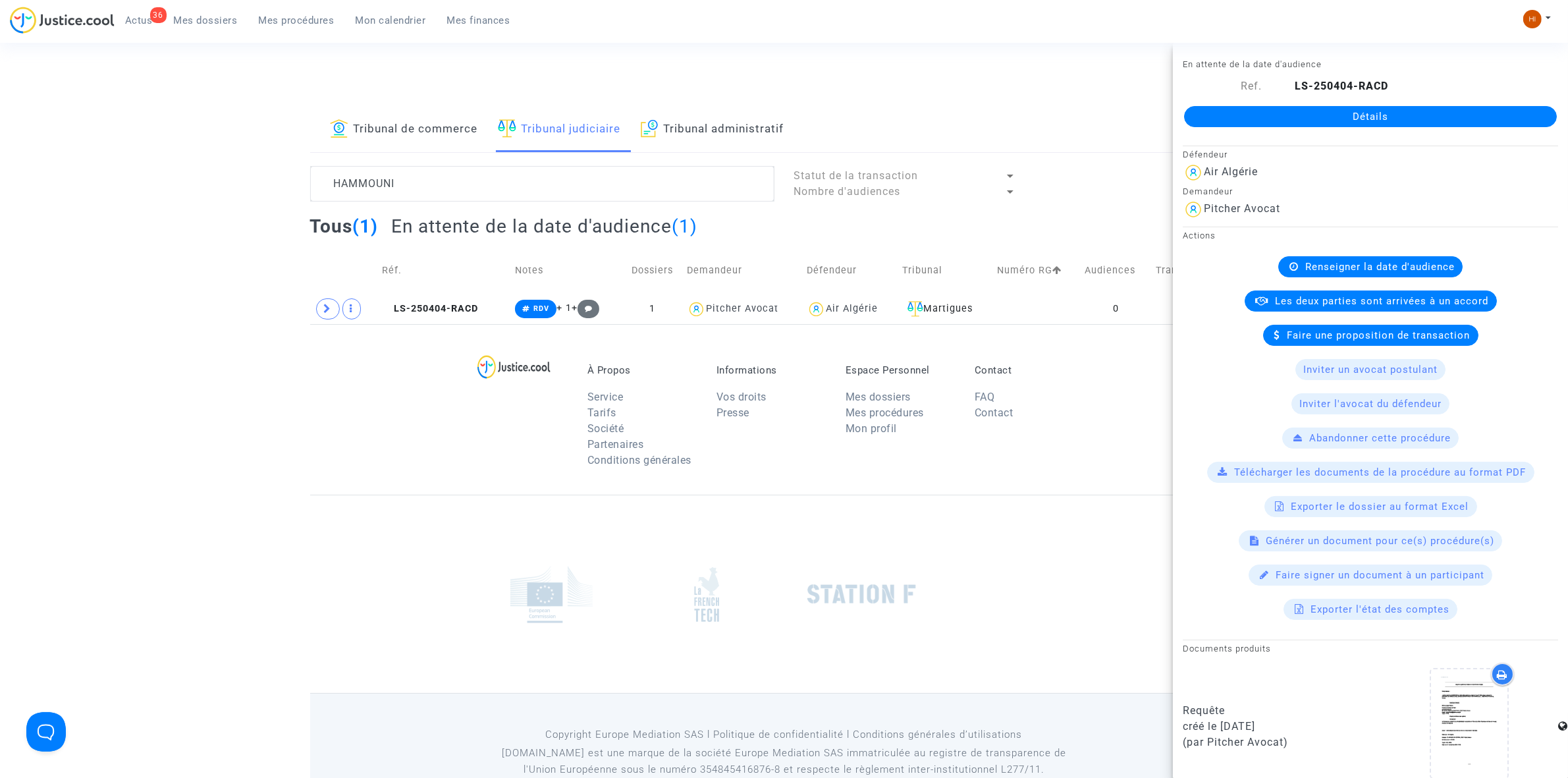
click at [1236, 125] on link "Détails" at bounding box center [1371, 116] width 373 height 21
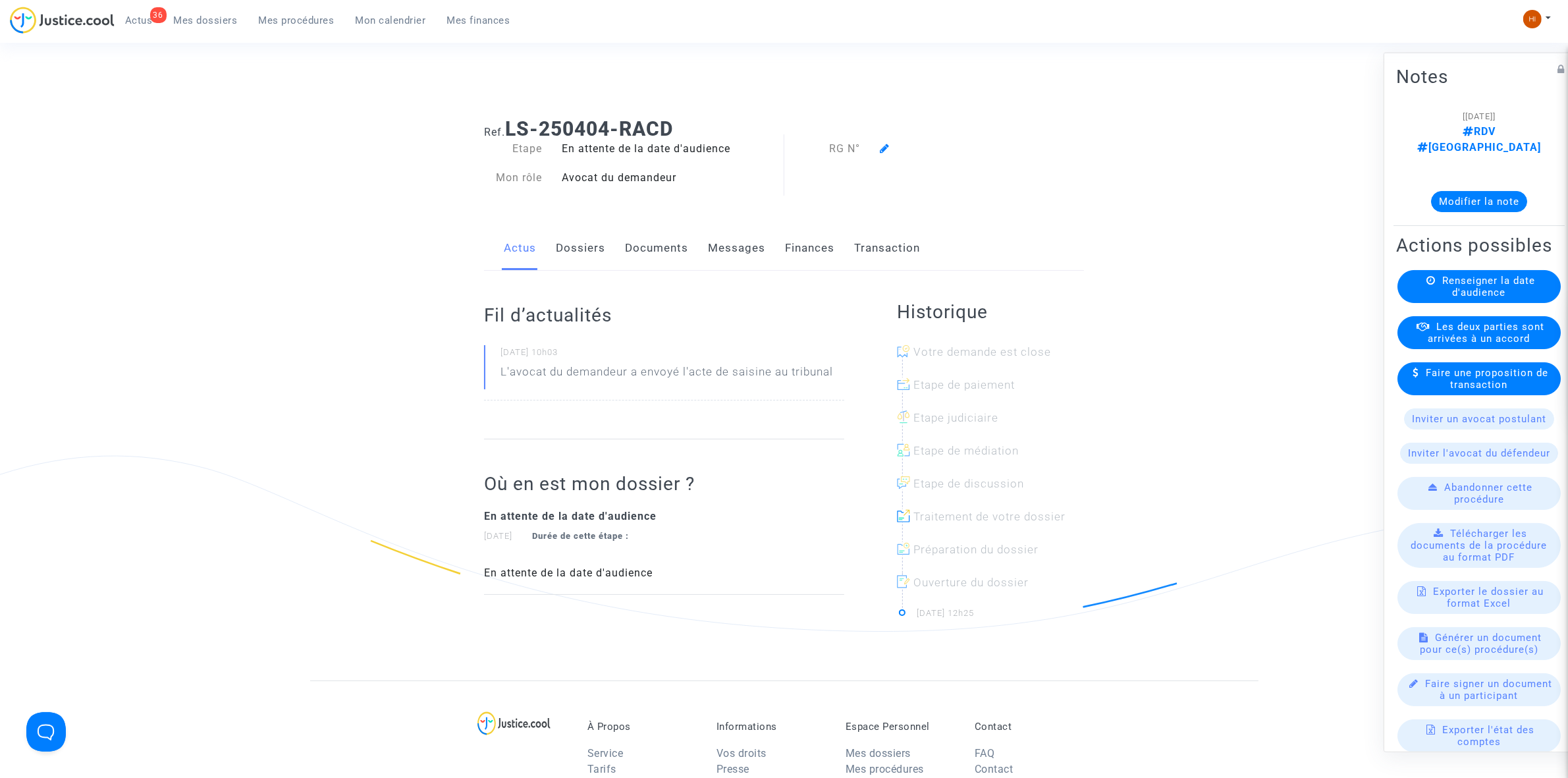
click at [1443, 276] on span "Renseigner la date d'audience" at bounding box center [1489, 285] width 93 height 23
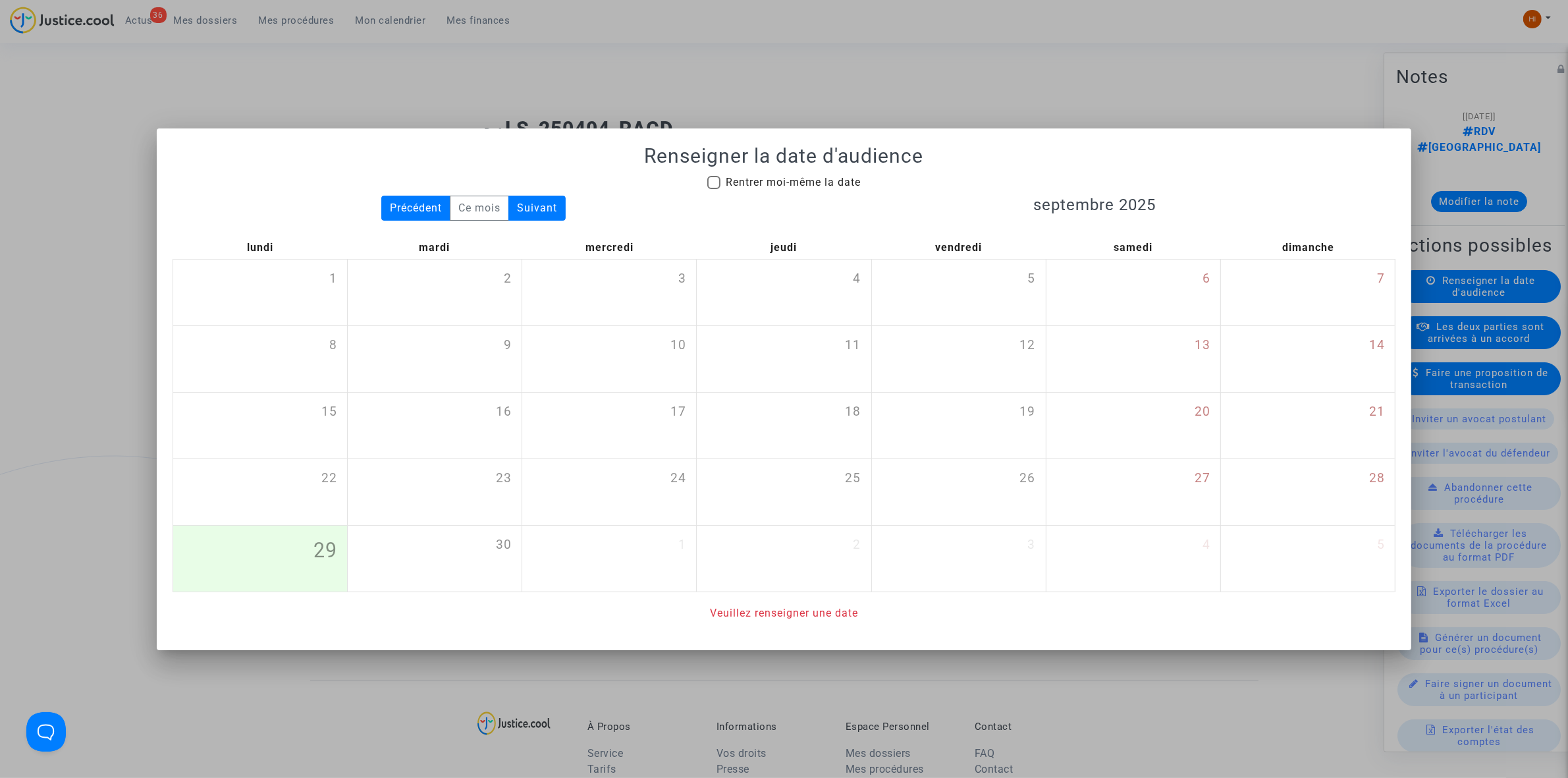
click at [794, 178] on span "Rentrer moi-même la date" at bounding box center [793, 182] width 135 height 12
click at [714, 189] on input "Rentrer moi-même la date" at bounding box center [714, 189] width 1 height 1
checkbox input "true"
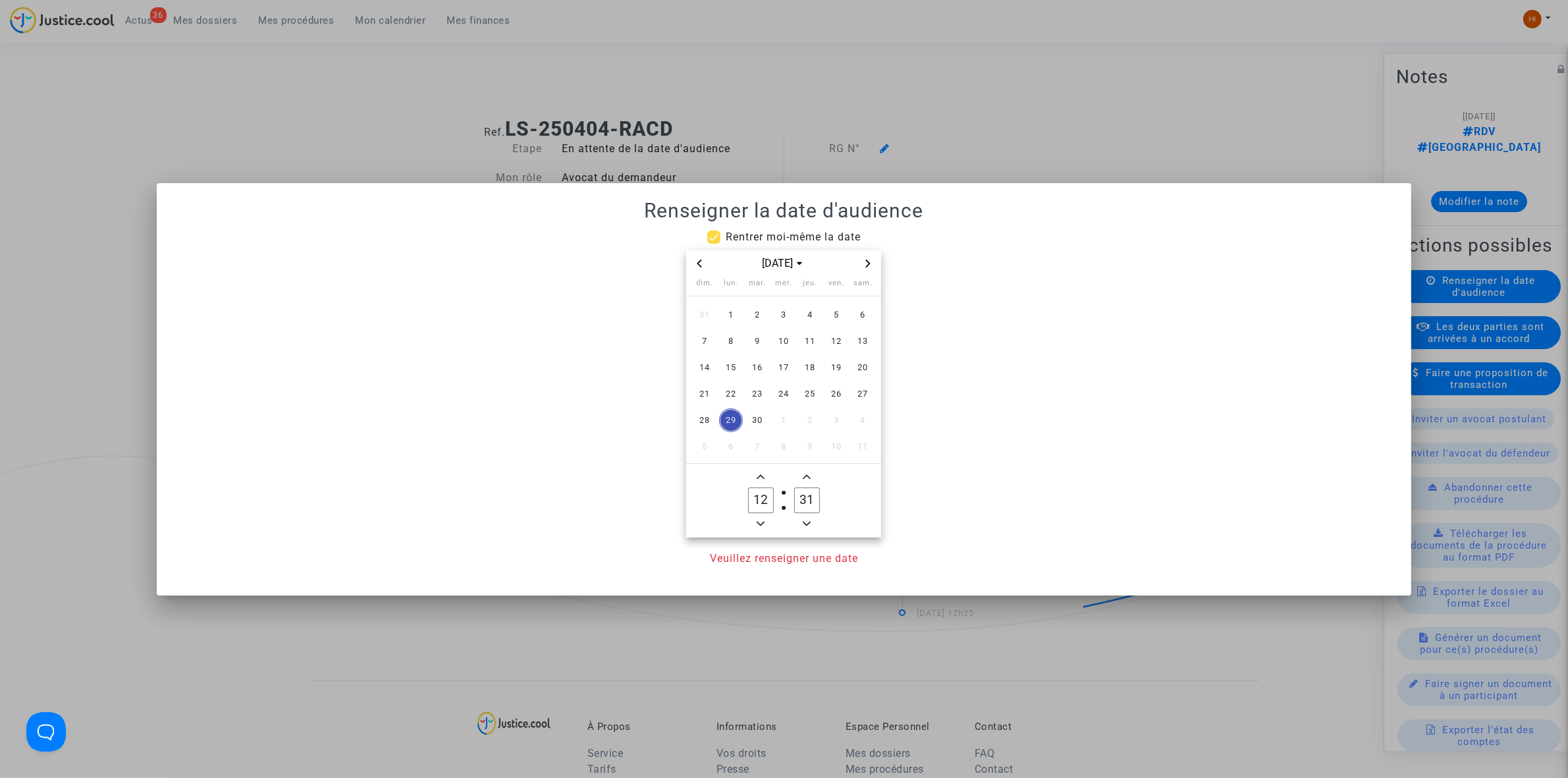
click at [874, 265] on span "Next month" at bounding box center [868, 263] width 16 height 16
click at [728, 357] on span "15" at bounding box center [731, 367] width 23 height 23
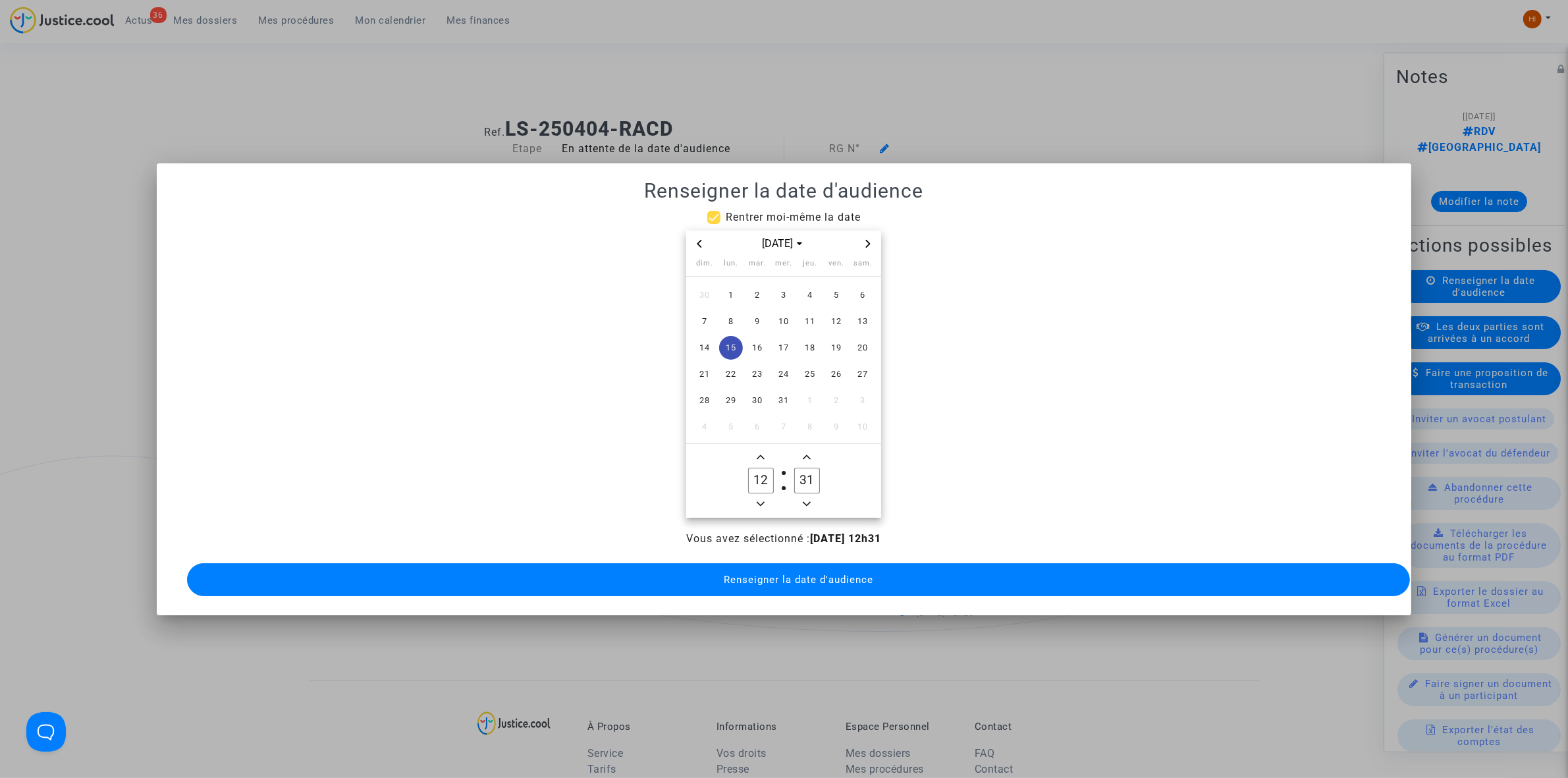
click at [751, 449] on owl-date-time-timer-box "12 Hour" at bounding box center [761, 481] width 46 height 63
click at [762, 453] on icon "Add a hour" at bounding box center [761, 456] width 8 height 8
type input "13"
click at [802, 497] on span "Minus a minute" at bounding box center [807, 504] width 16 height 16
type input "30"
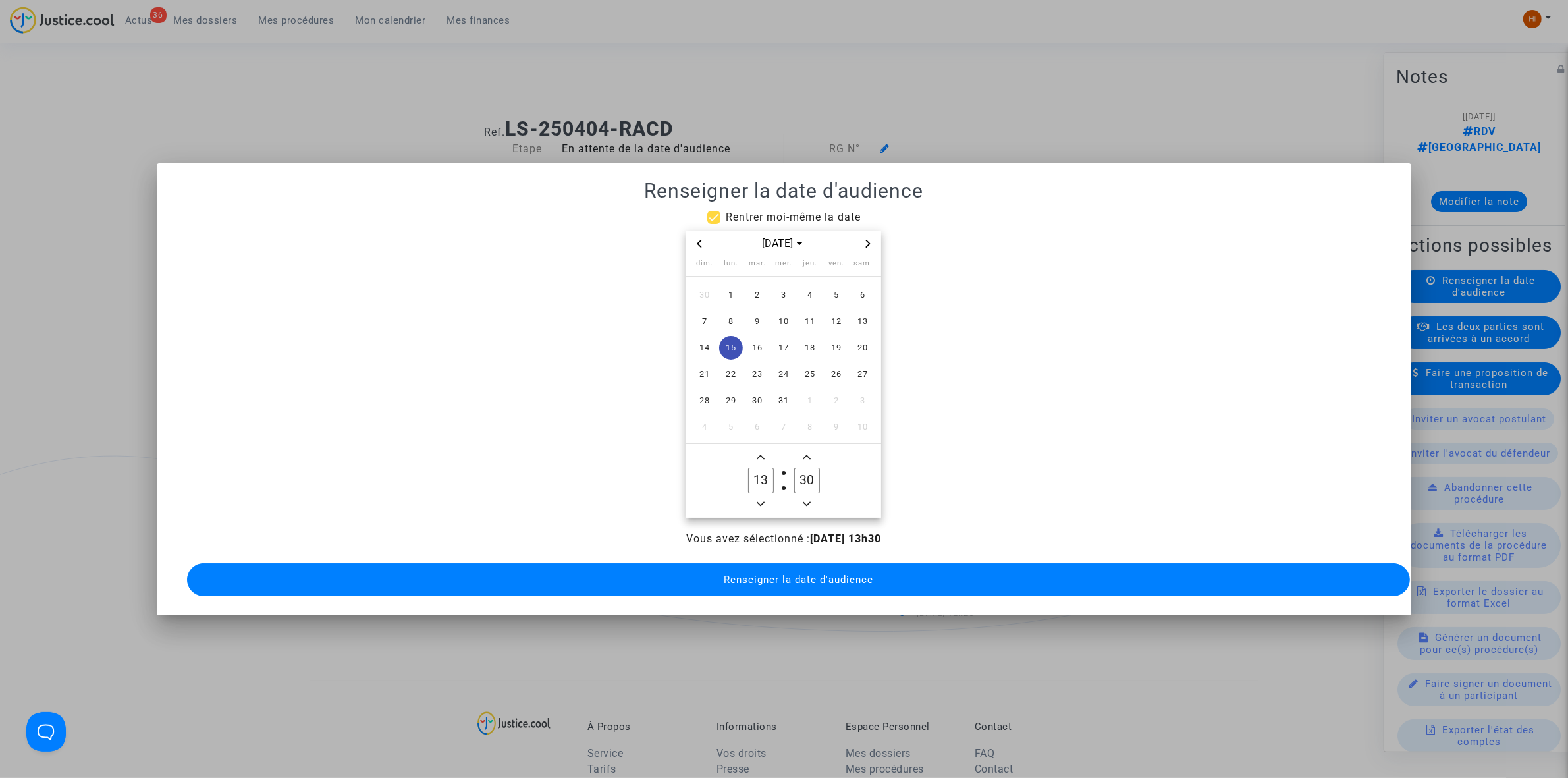
click at [801, 577] on span "Renseigner la date d'audience" at bounding box center [799, 580] width 149 height 12
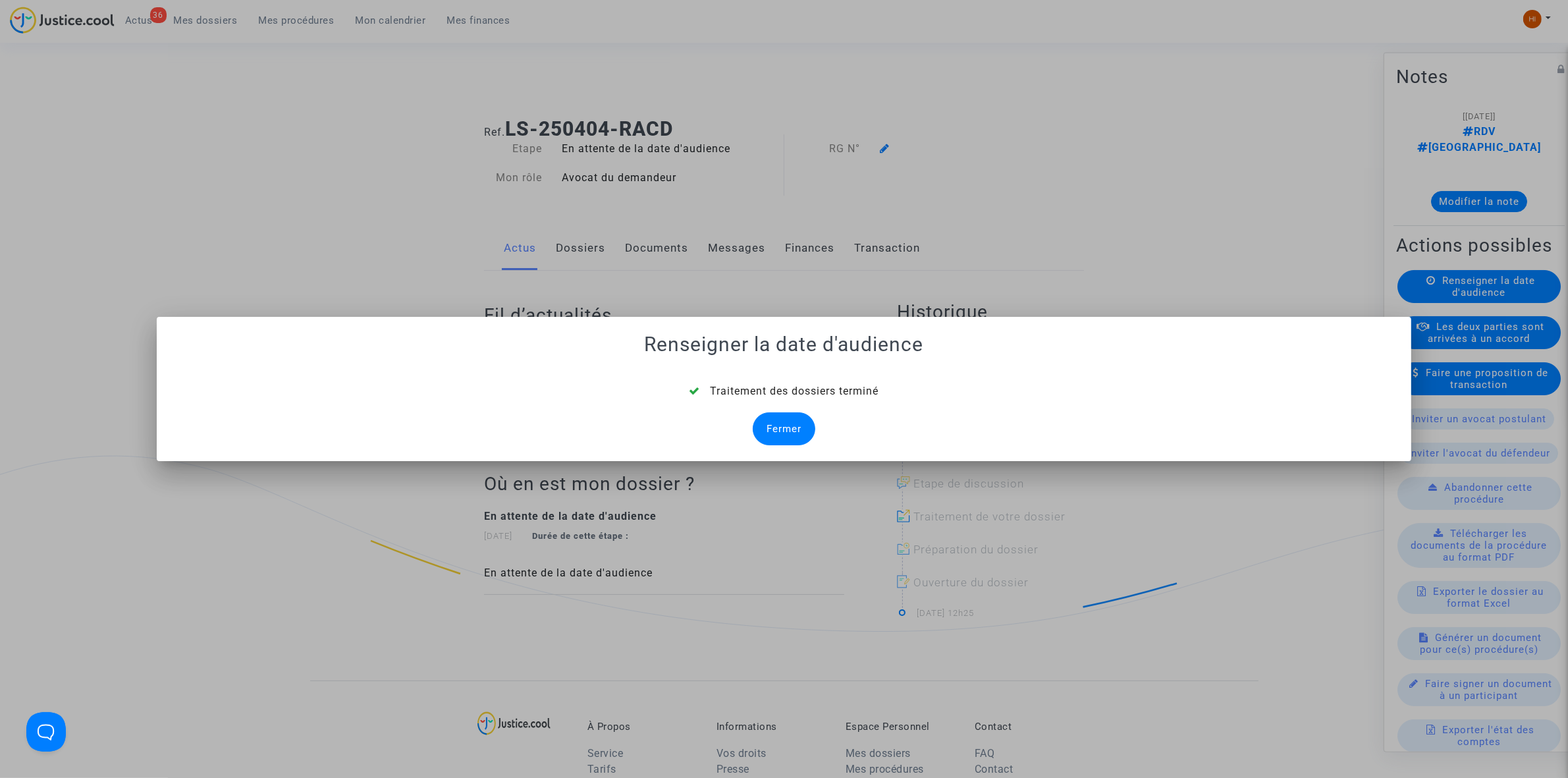
click at [754, 422] on div "Fermer" at bounding box center [784, 429] width 63 height 33
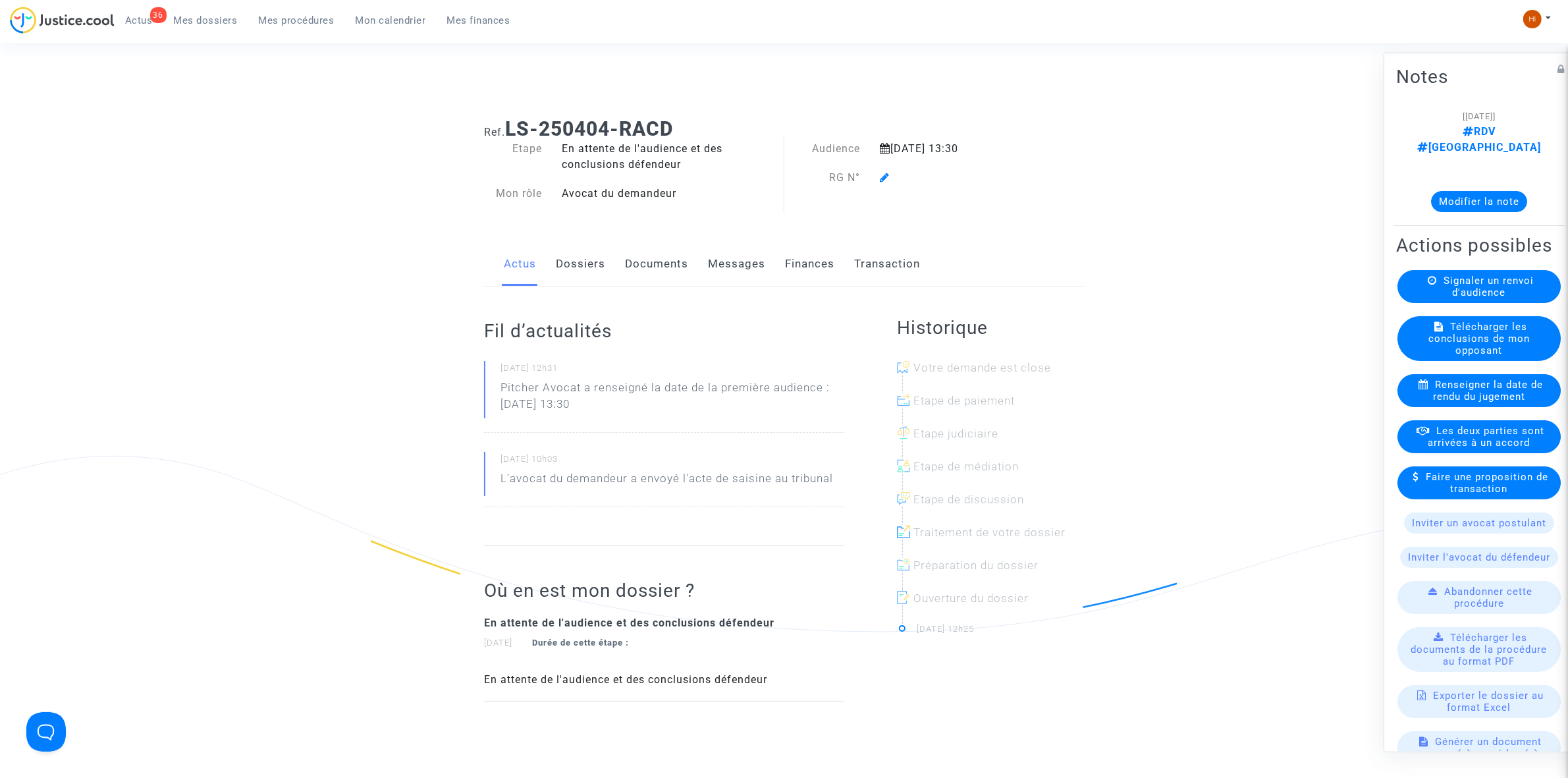
drag, startPoint x: 584, startPoint y: 255, endPoint x: 749, endPoint y: 227, distance: 167.4
click at [584, 256] on link "Dossiers" at bounding box center [581, 264] width 50 height 43
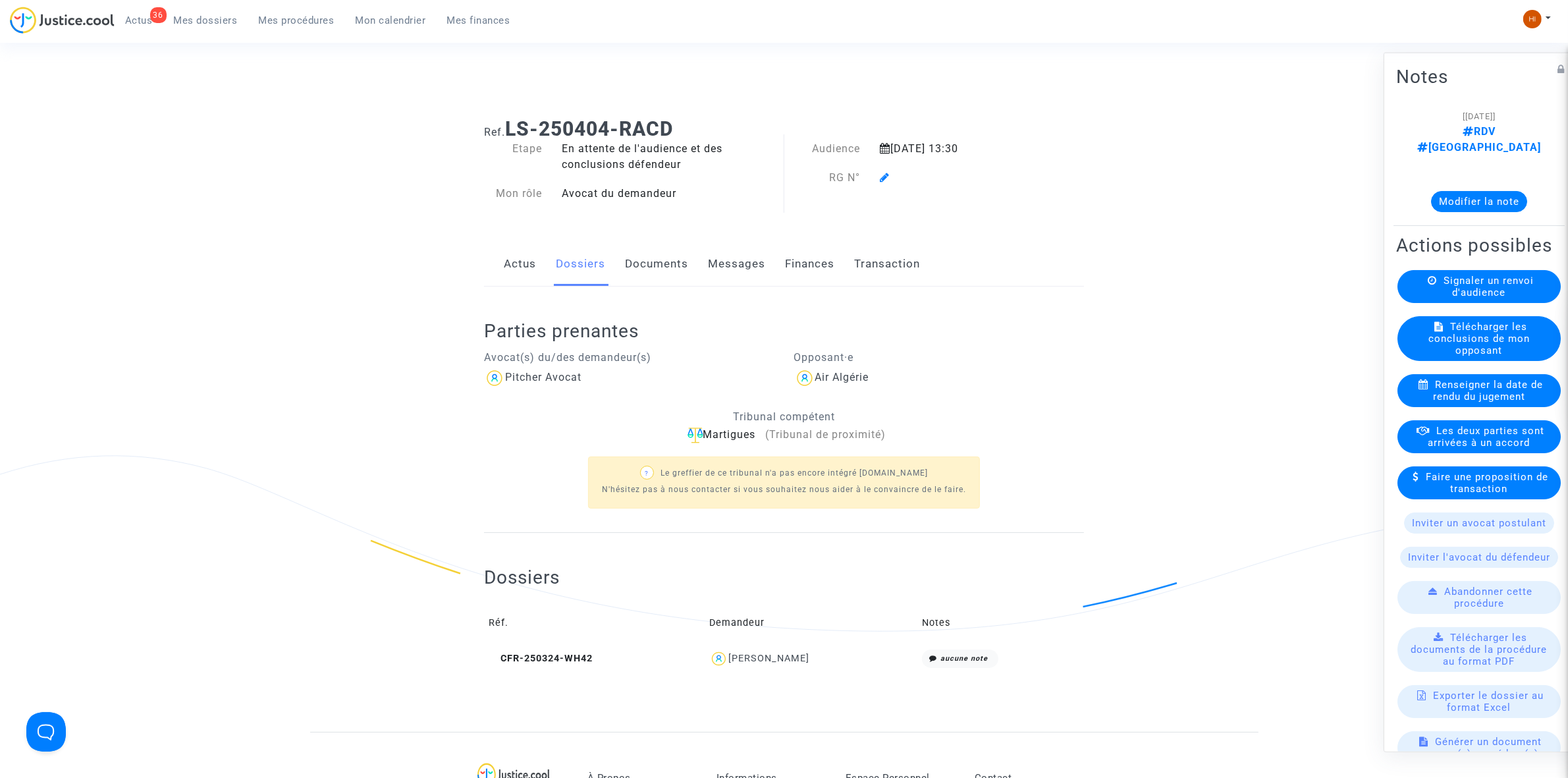
click at [900, 176] on div at bounding box center [956, 178] width 172 height 16
click at [876, 175] on div at bounding box center [956, 178] width 172 height 16
click at [882, 178] on icon at bounding box center [884, 177] width 10 height 10
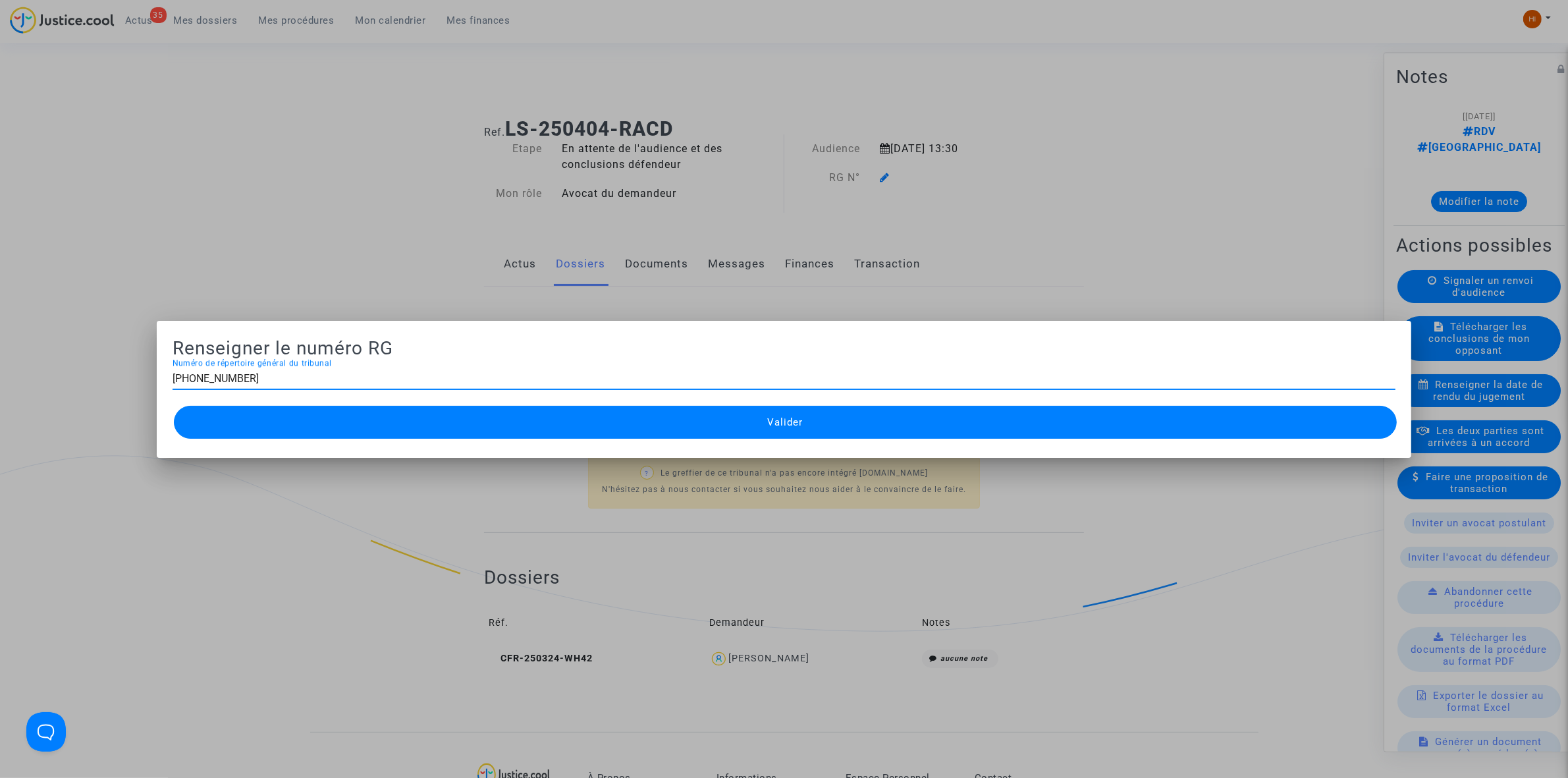
type input "[PHONE_NUMBER]"
click at [385, 436] on button "Valider" at bounding box center [785, 422] width 1223 height 33
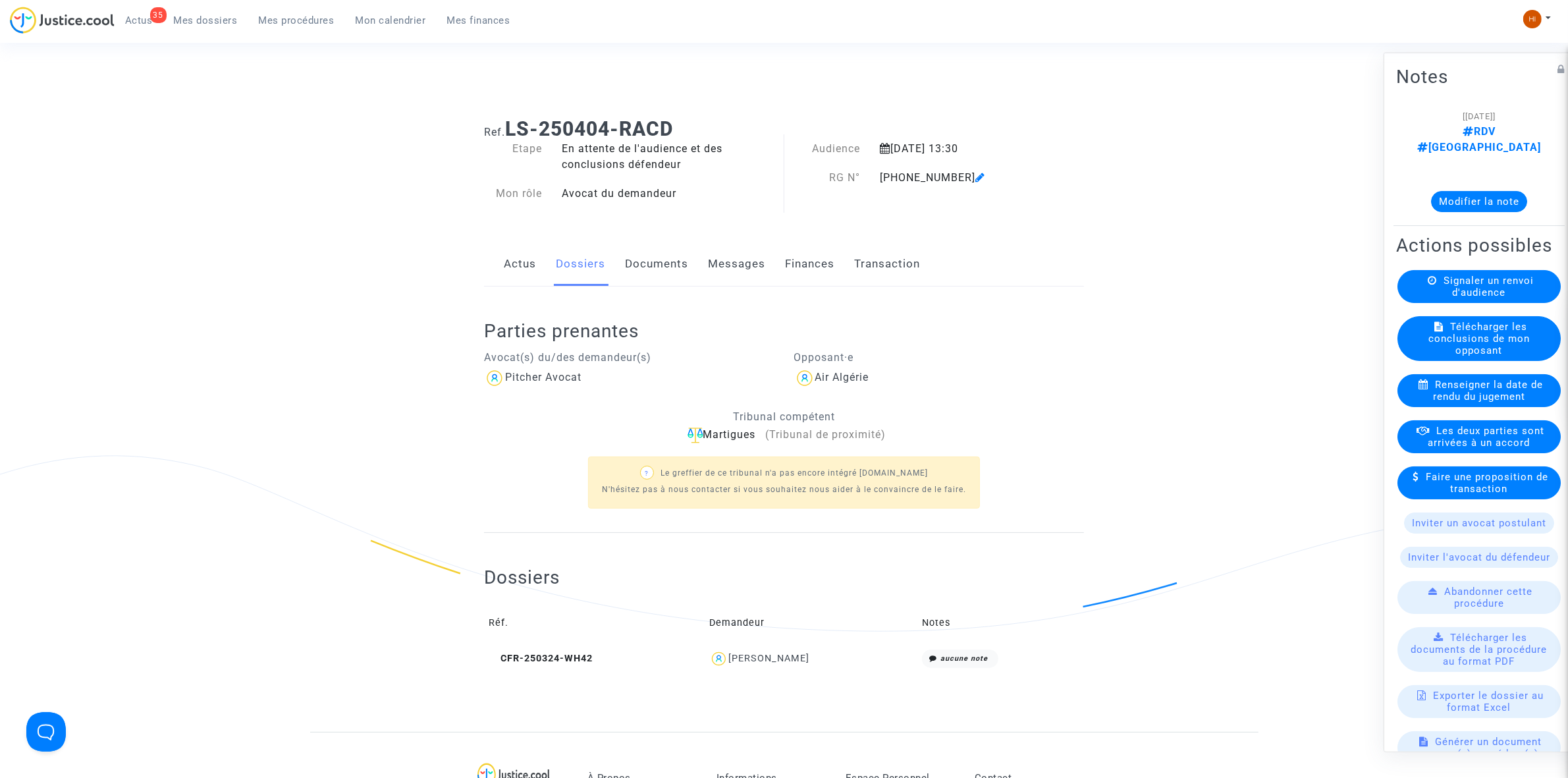
click at [670, 268] on link "Documents" at bounding box center [656, 264] width 63 height 43
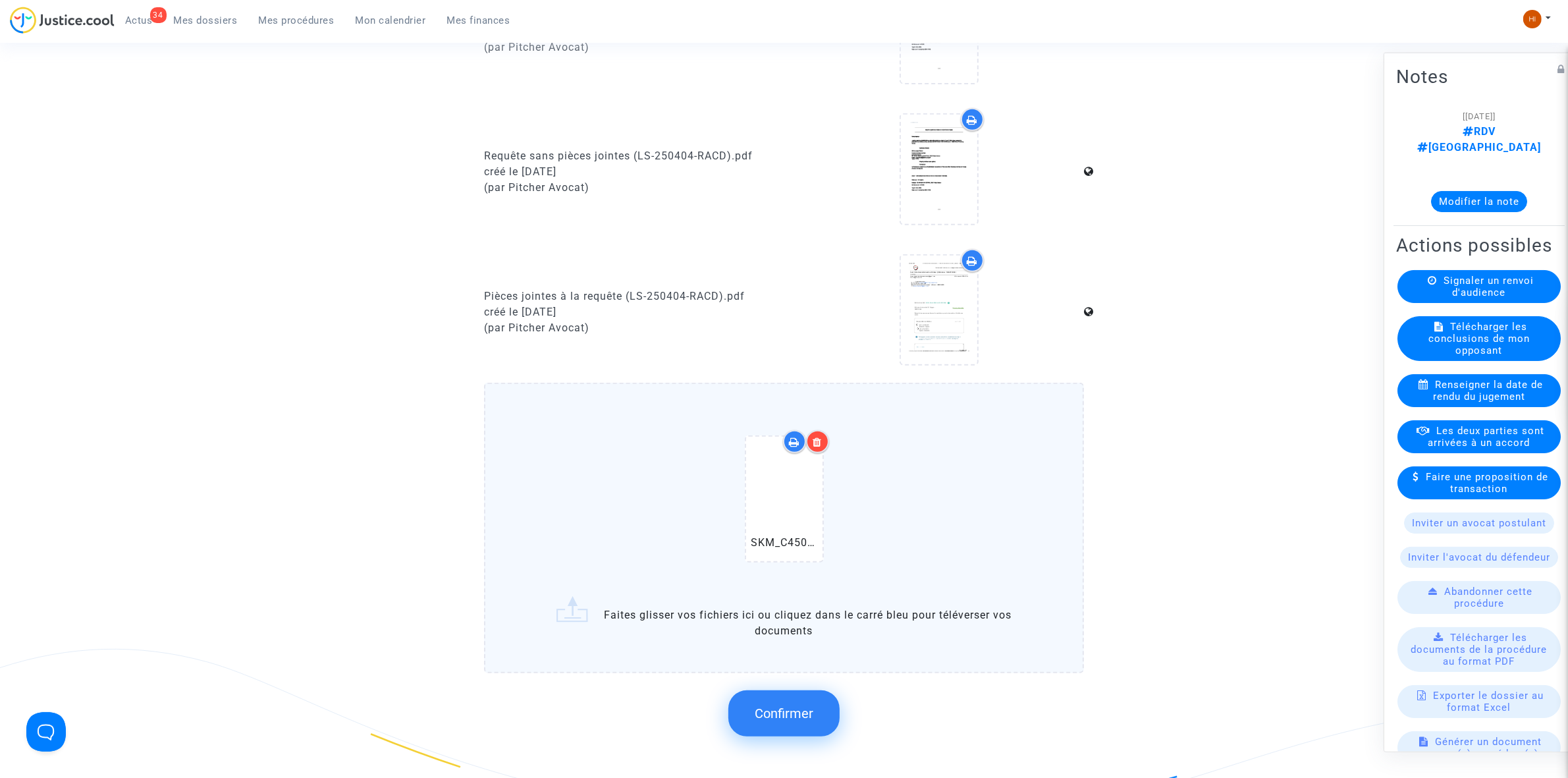
scroll to position [988, 0]
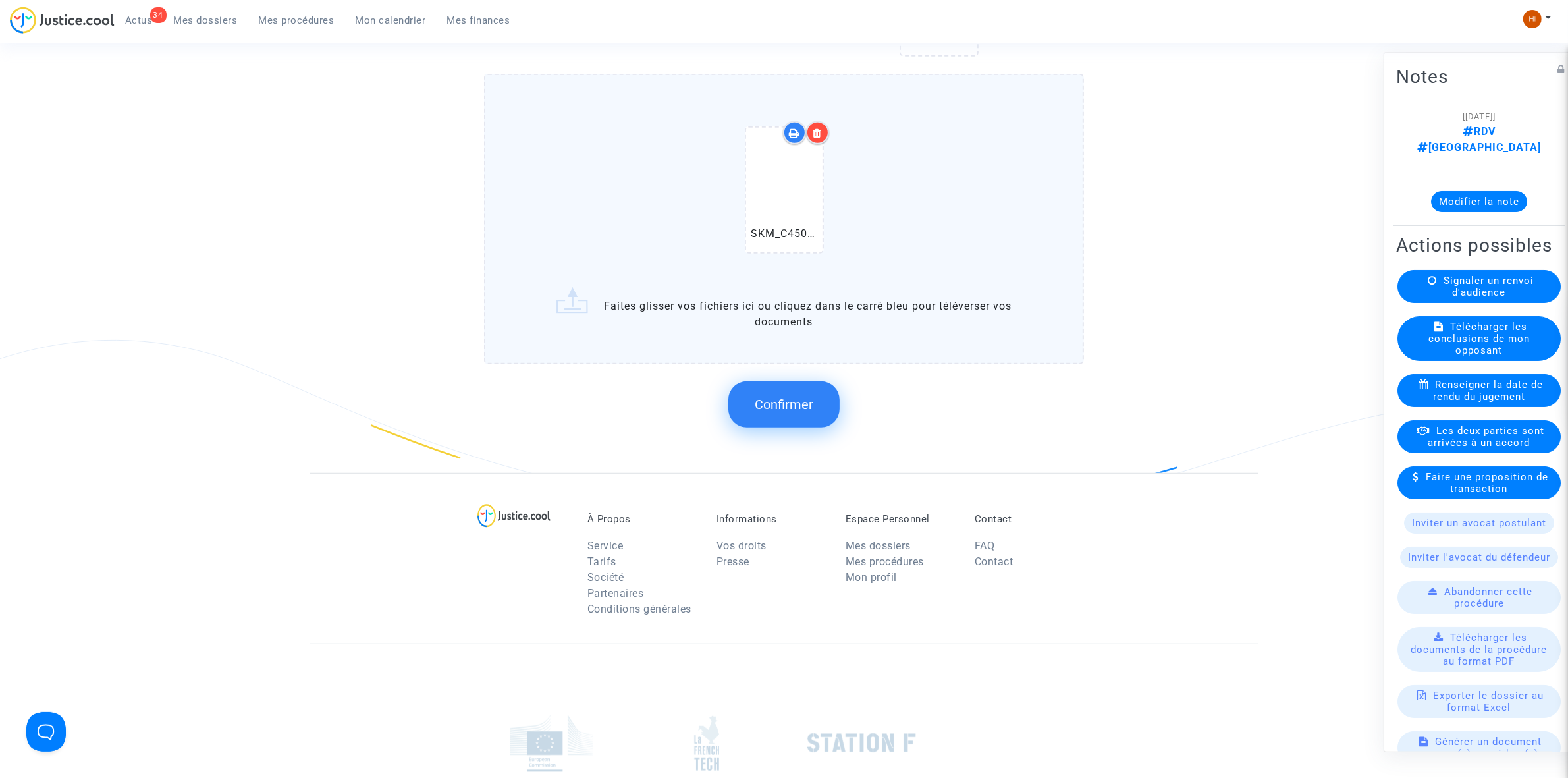
click at [760, 402] on span "Confirmer" at bounding box center [783, 404] width 58 height 16
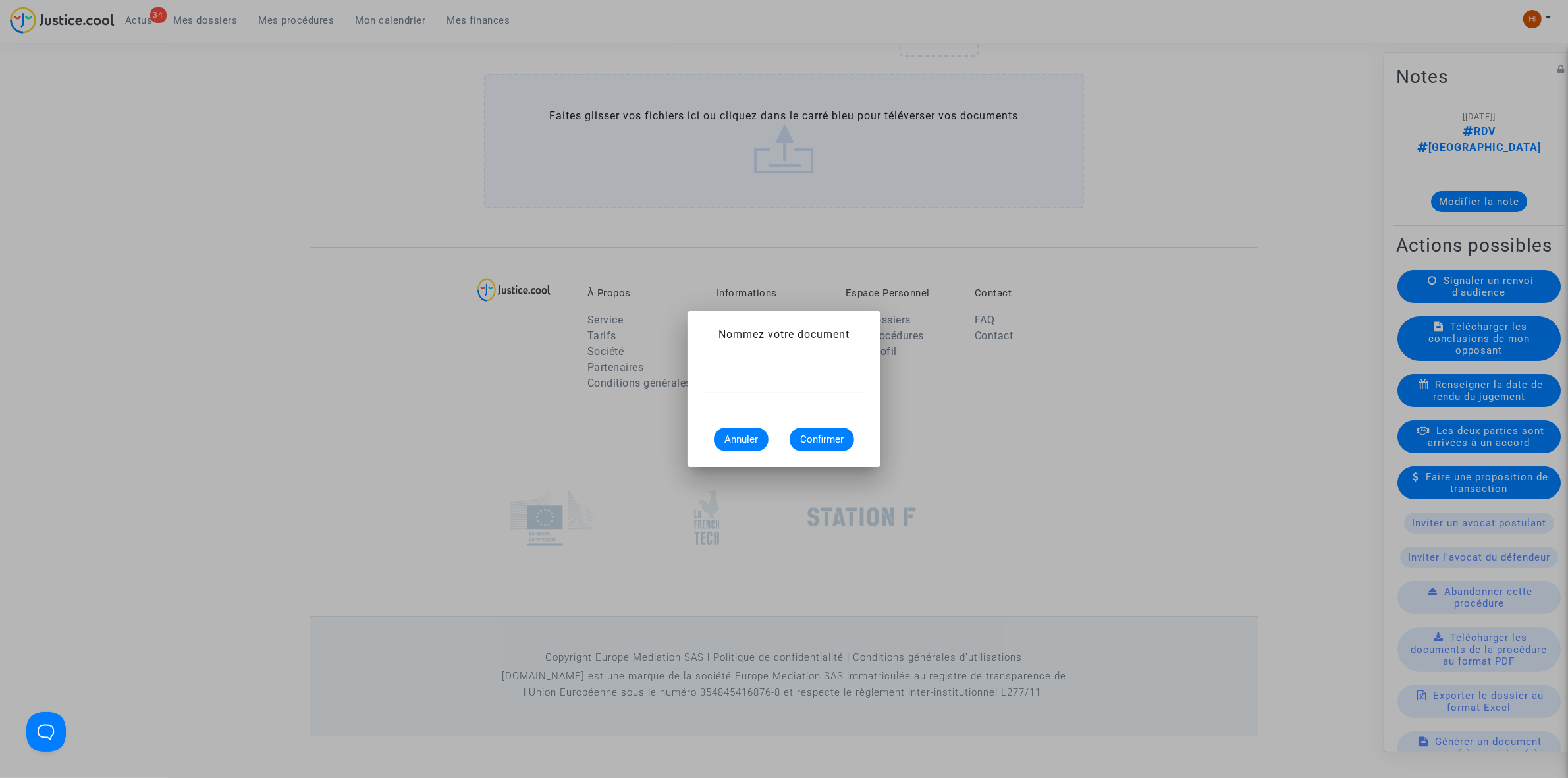
scroll to position [0, 0]
type input "CONVOCATION"
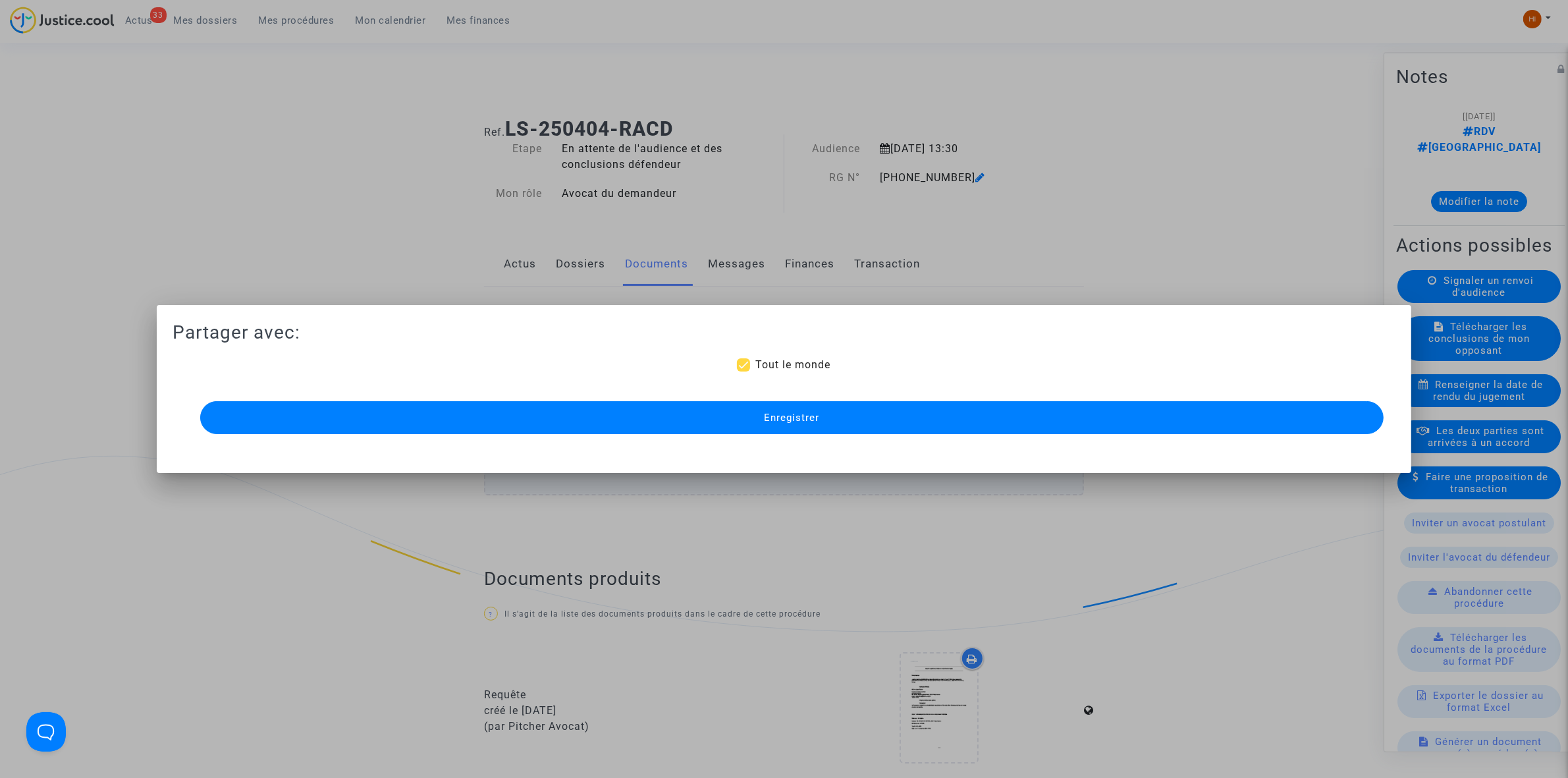
scroll to position [941, 0]
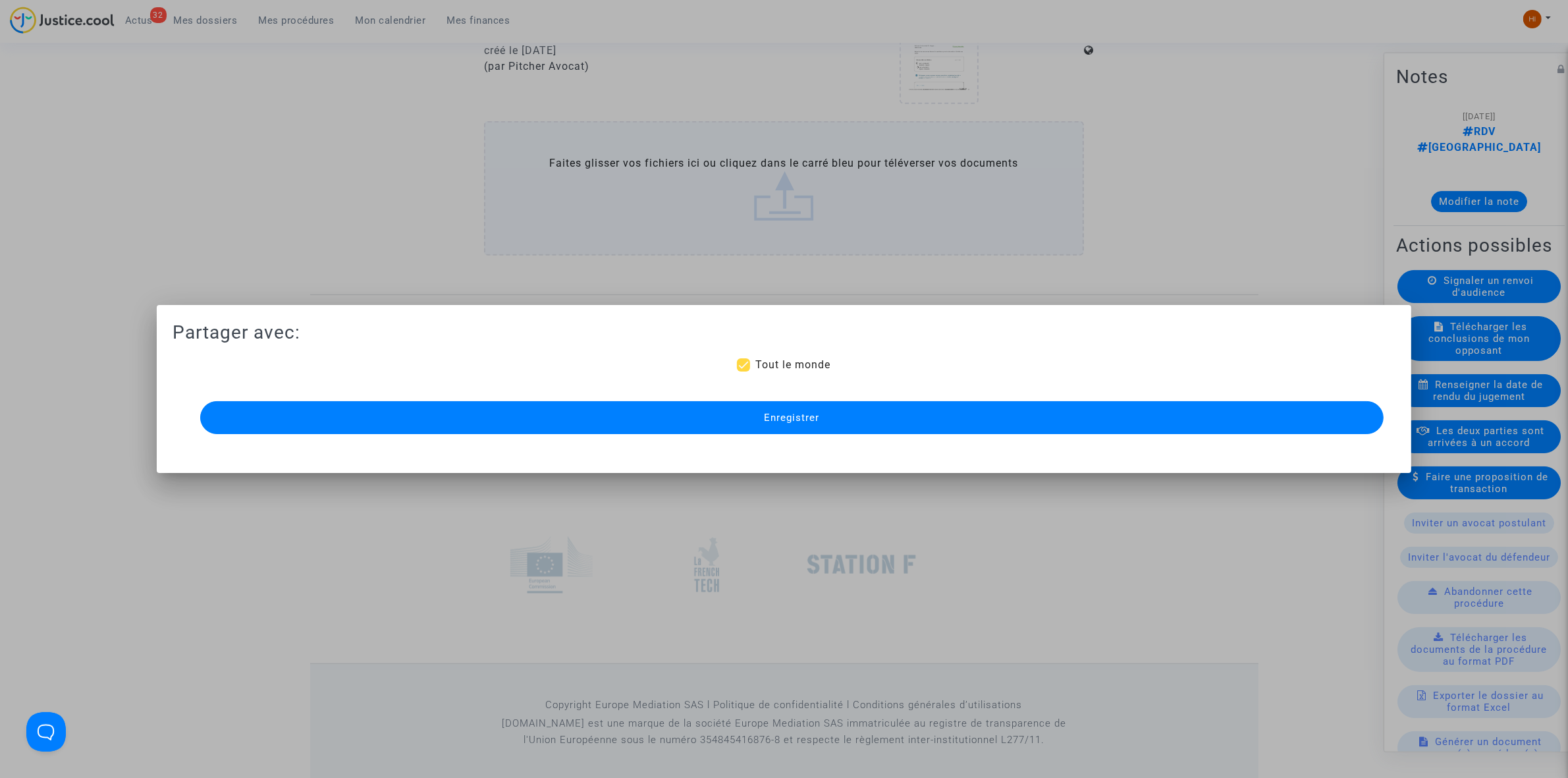
click at [761, 402] on button "Enregistrer" at bounding box center [792, 417] width 1184 height 33
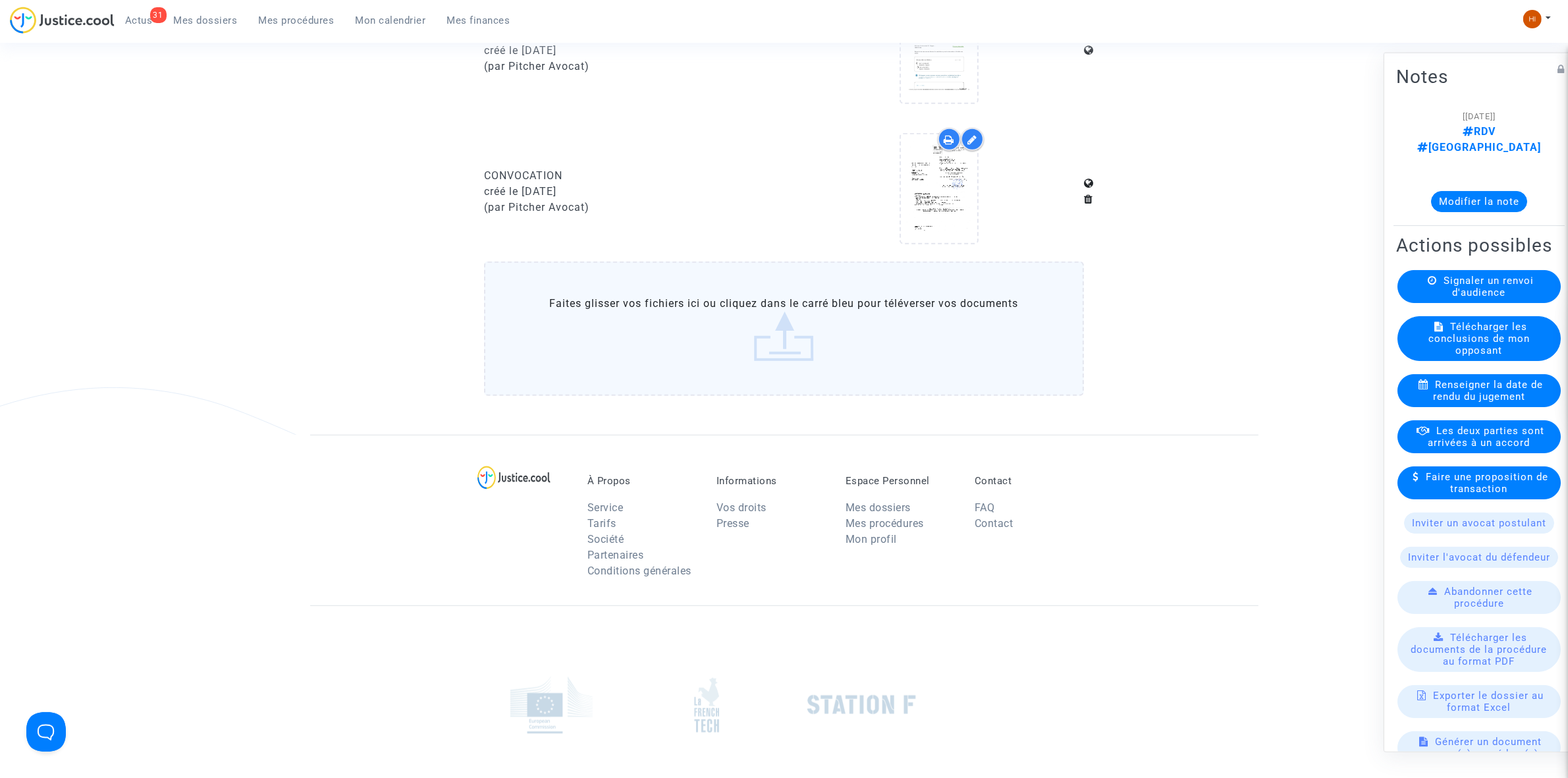
click at [283, 15] on span "Mes procédures" at bounding box center [296, 21] width 76 height 12
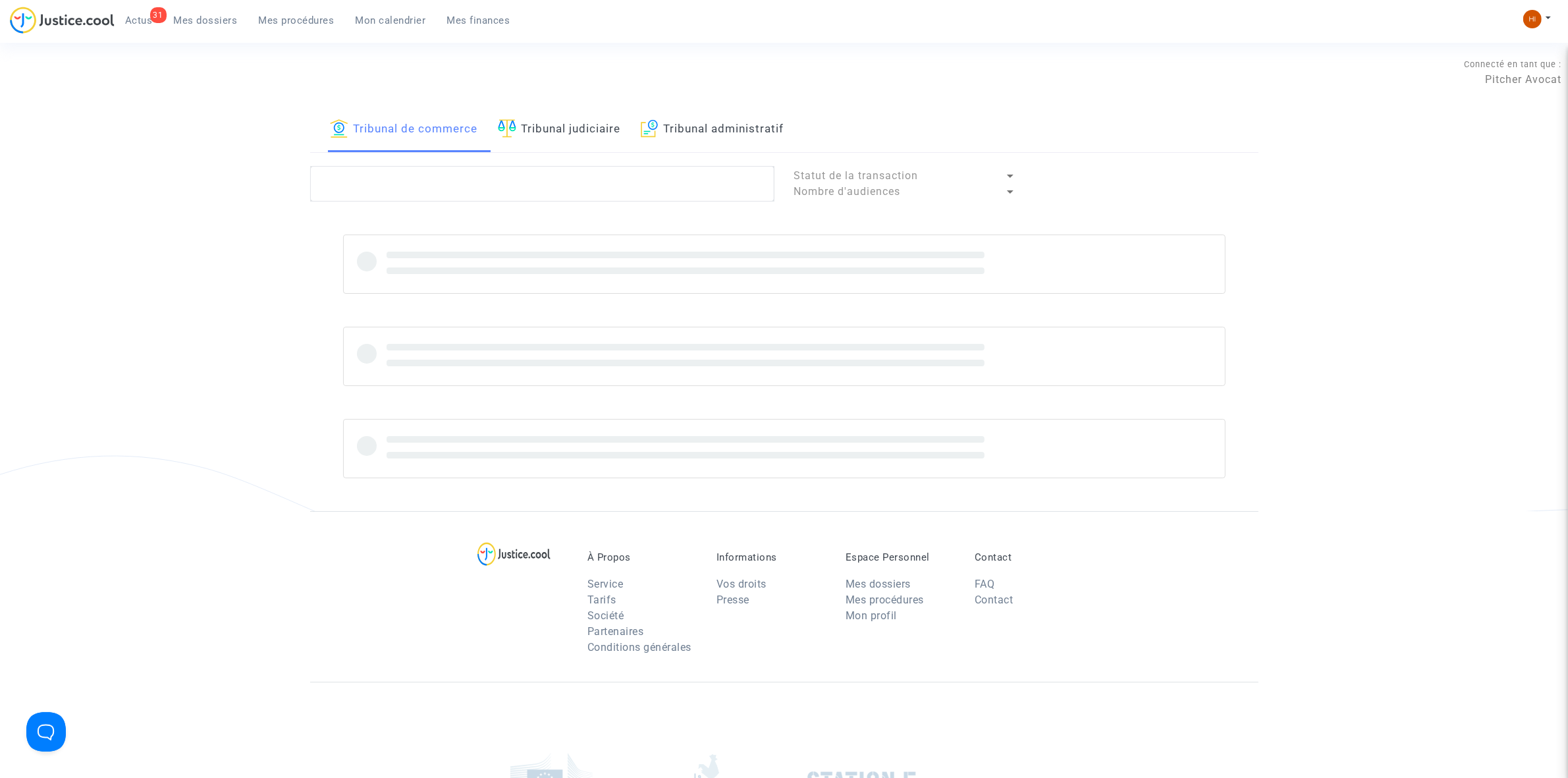
click at [541, 138] on link "Tribunal judiciaire" at bounding box center [560, 130] width 123 height 45
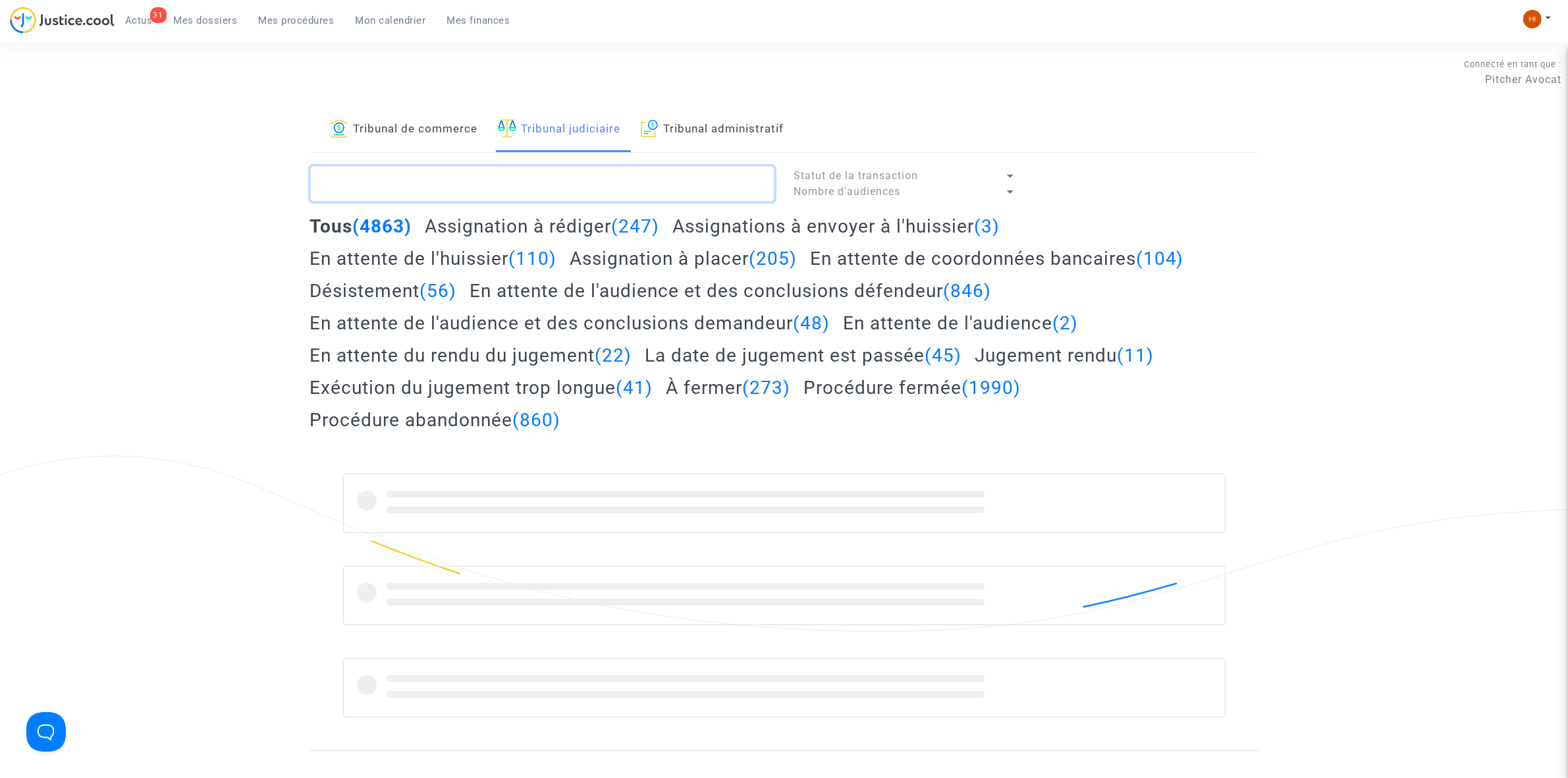
click at [517, 198] on textarea at bounding box center [542, 183] width 464 height 36
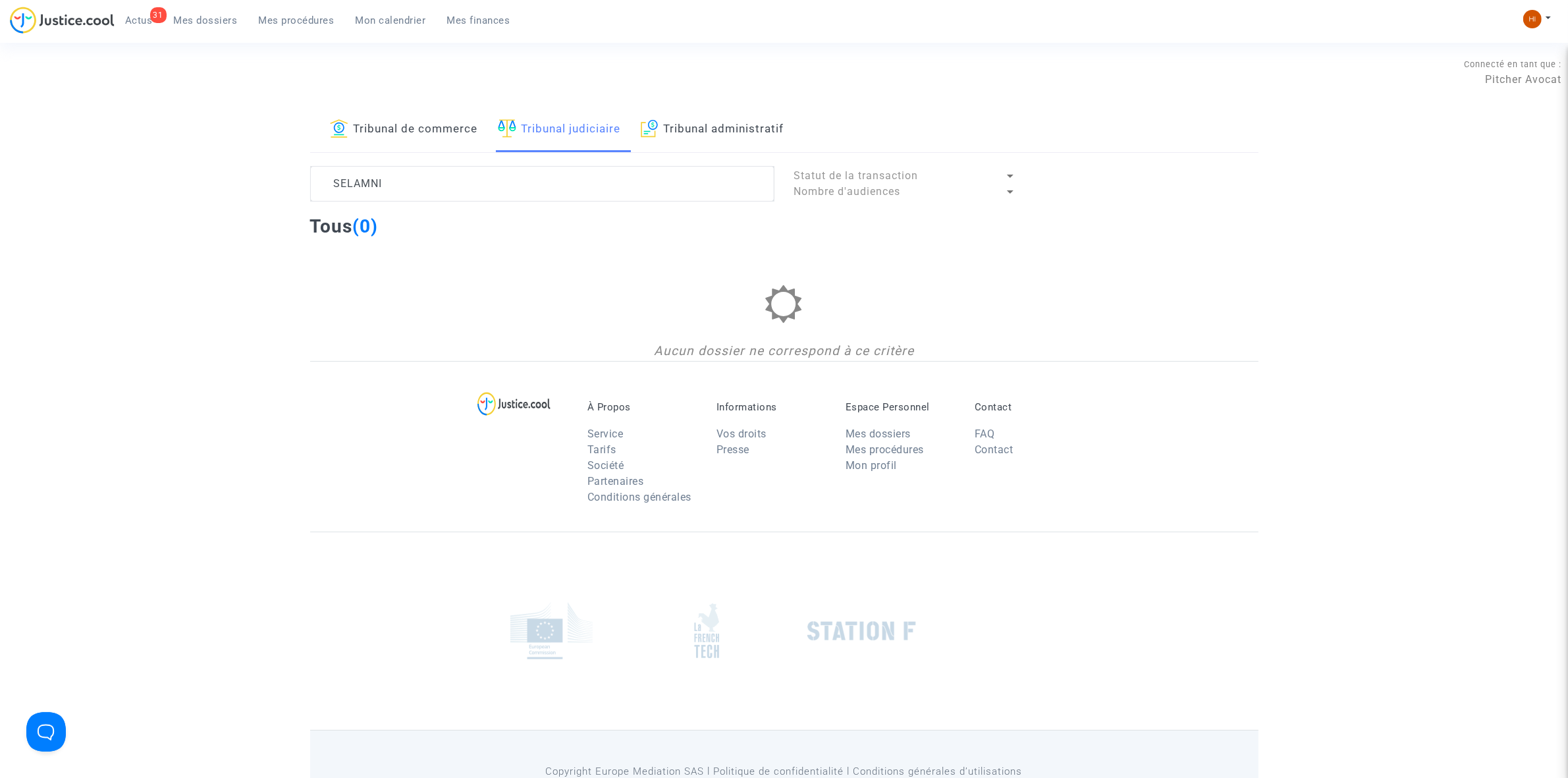
click at [464, 163] on div "Tribunal de commerce Tribunal judiciaire Tribunal administratif SELAMNI Statut …" at bounding box center [784, 235] width 948 height 254
click at [453, 175] on textarea at bounding box center [542, 183] width 464 height 36
drag, startPoint x: 477, startPoint y: 176, endPoint x: 229, endPoint y: 201, distance: 249.3
click at [231, 201] on div "Tribunal de commerce Tribunal judiciaire Tribunal administratif SELMANI Statut …" at bounding box center [784, 235] width 1568 height 254
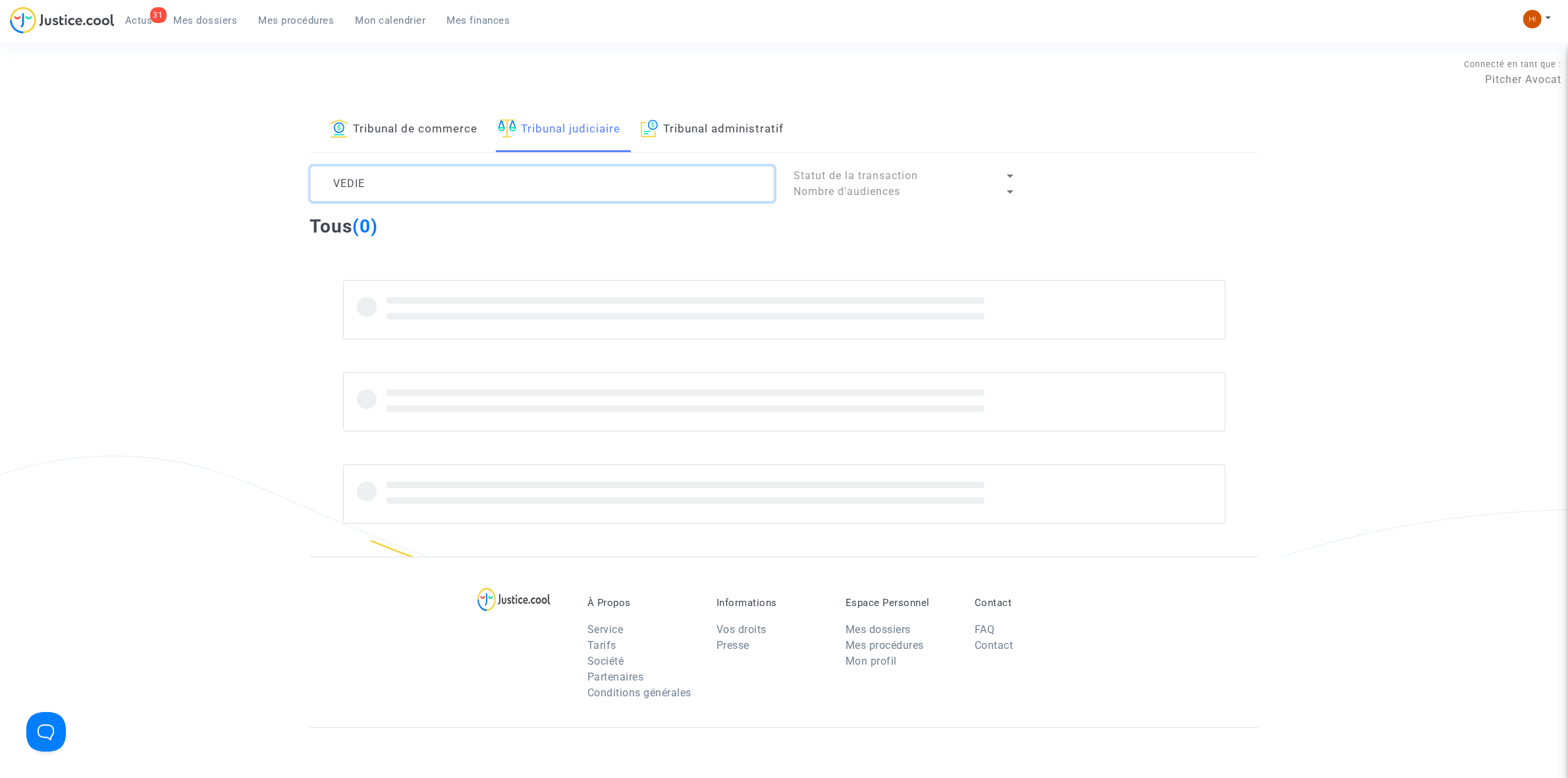
type textarea "VEDIE"
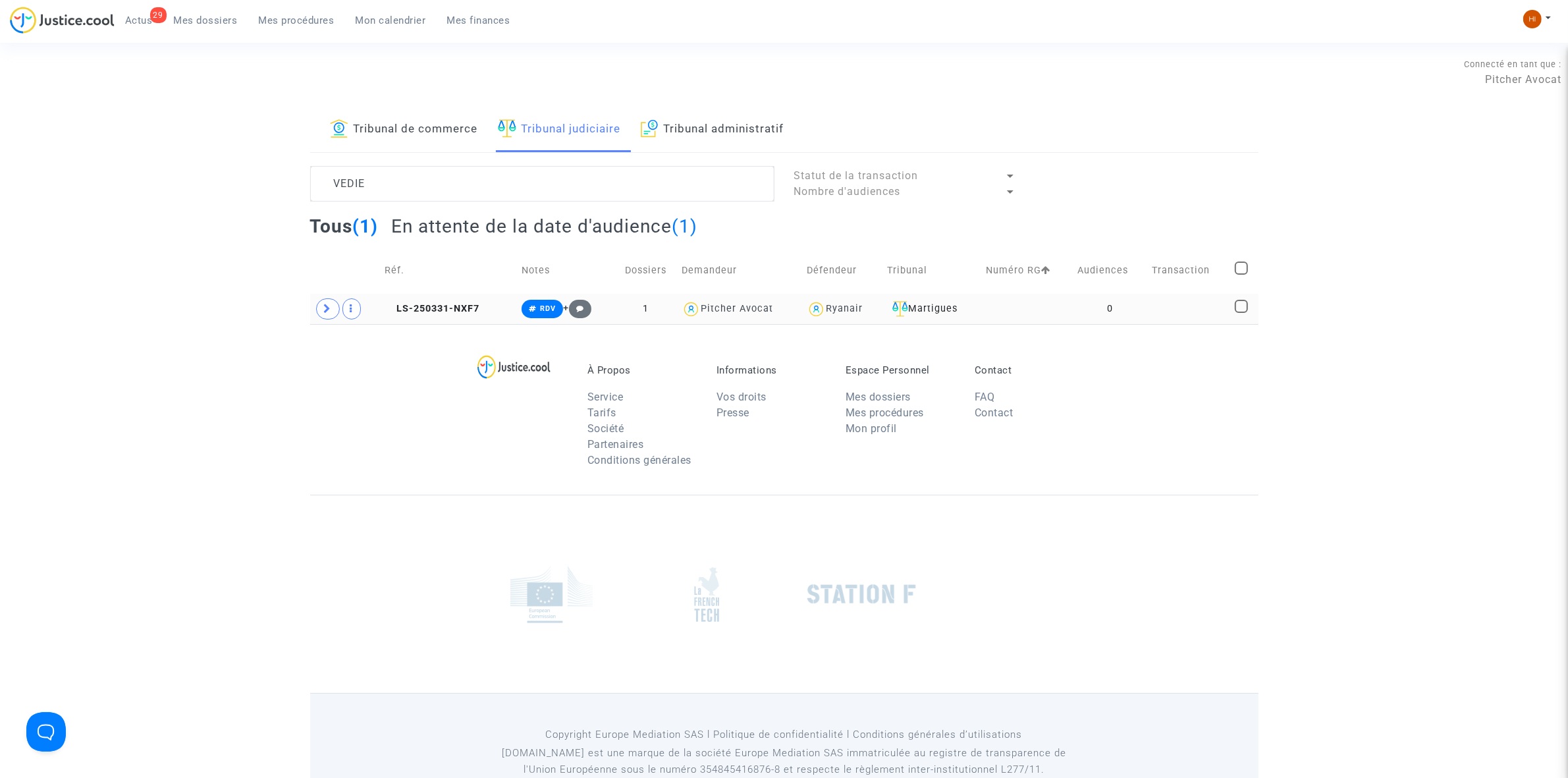
click at [438, 316] on td "LS-250331-NXF7" at bounding box center [448, 309] width 137 height 30
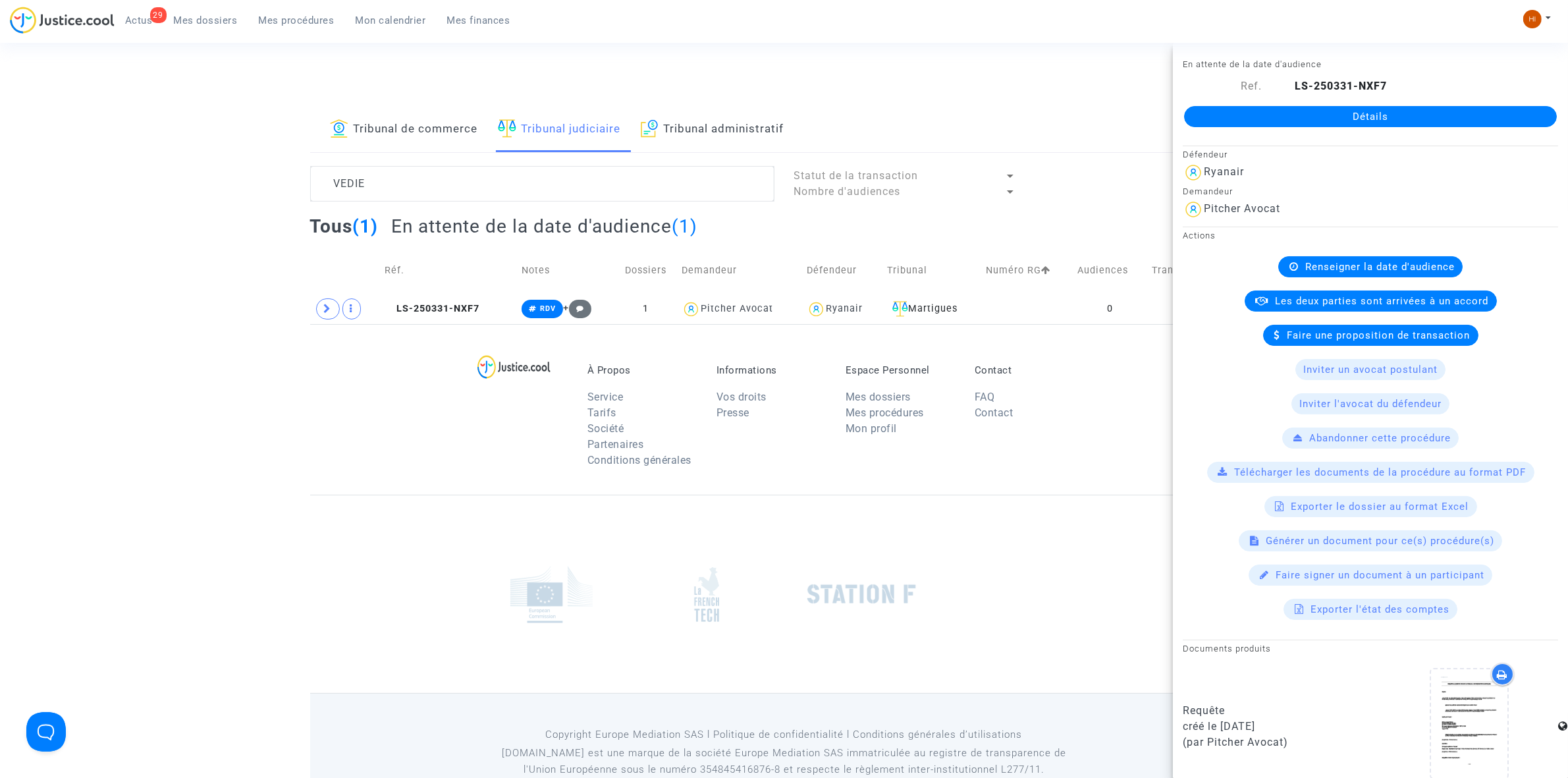
click at [1325, 116] on link "Détails" at bounding box center [1371, 116] width 373 height 21
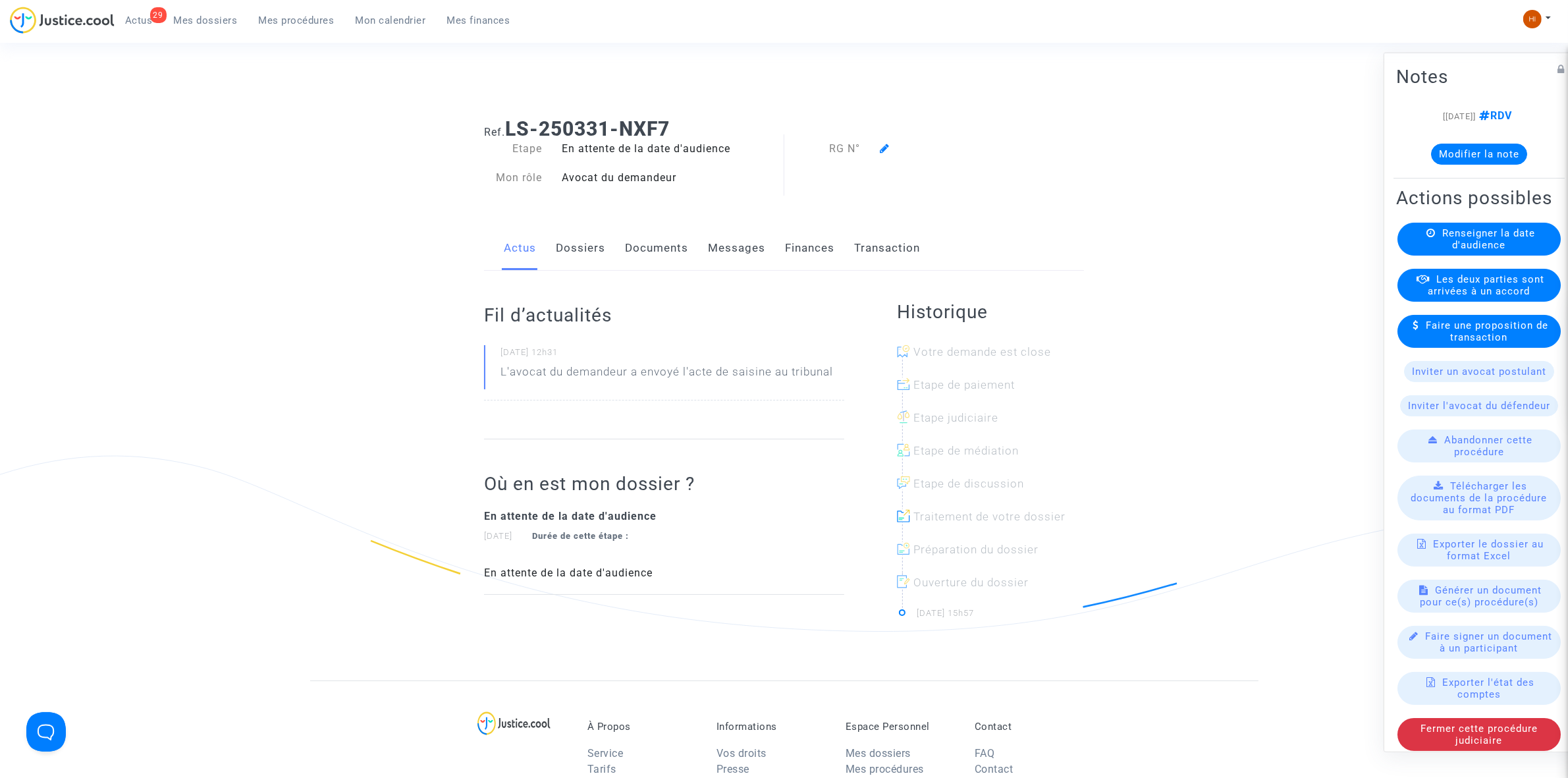
click at [1492, 250] on span "Renseigner la date d'audience" at bounding box center [1489, 238] width 93 height 23
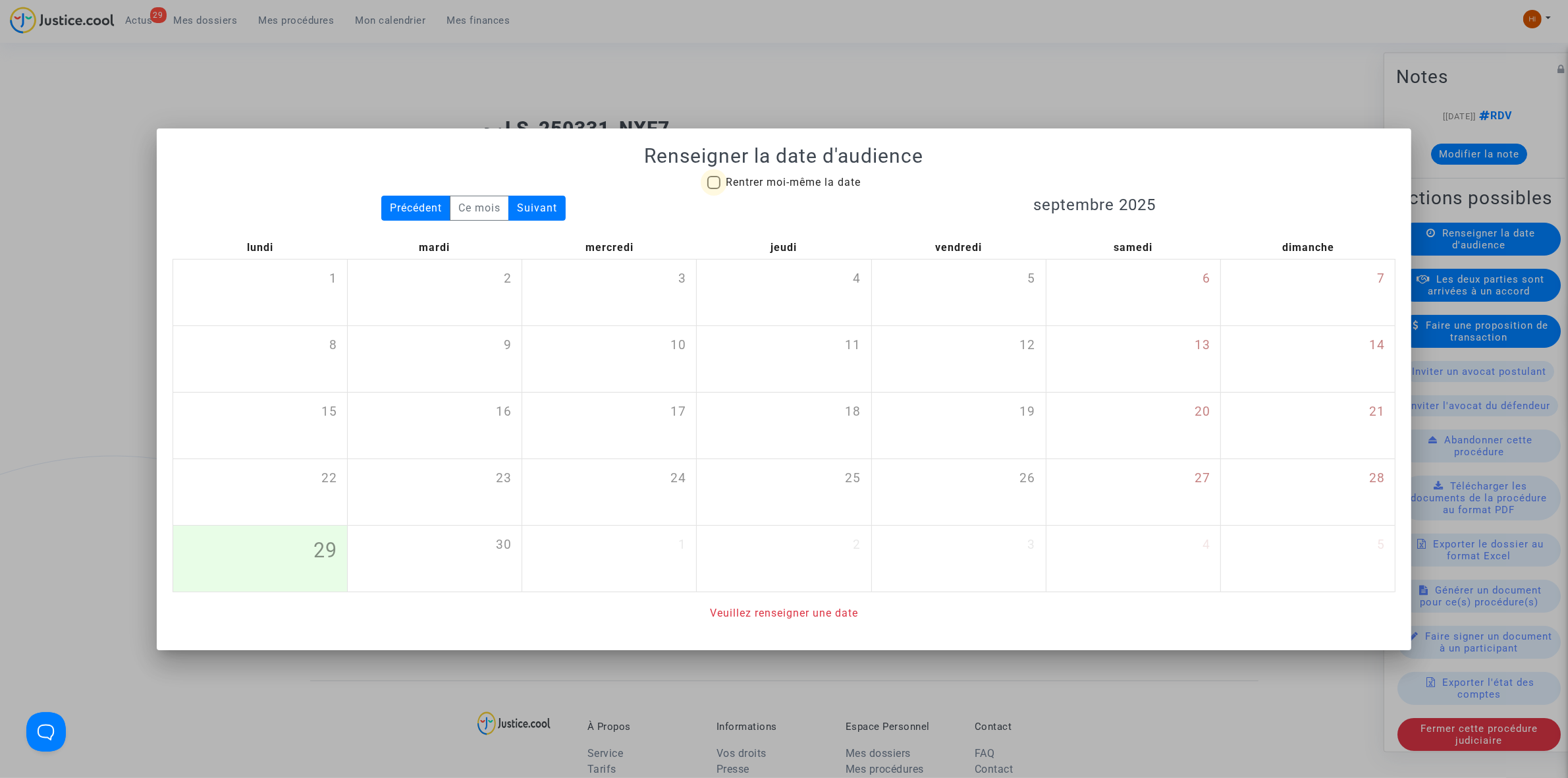
click at [730, 180] on span "Rentrer moi-même la date" at bounding box center [793, 182] width 135 height 12
click at [714, 189] on input "Rentrer moi-même la date" at bounding box center [714, 189] width 1 height 1
checkbox input "true"
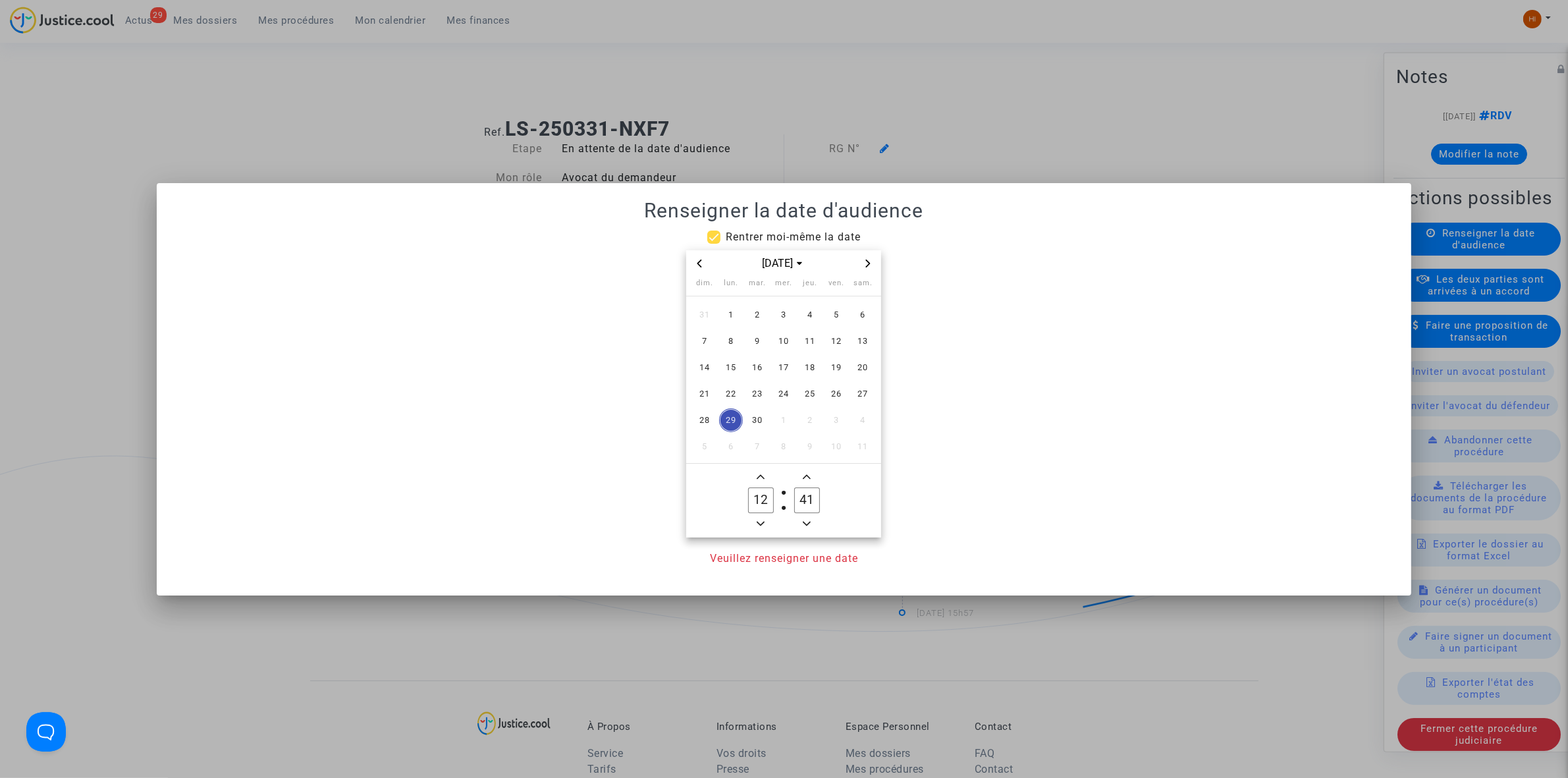
click at [868, 262] on icon "Next month" at bounding box center [867, 263] width 4 height 8
click at [867, 262] on icon "Next month" at bounding box center [867, 263] width 8 height 8
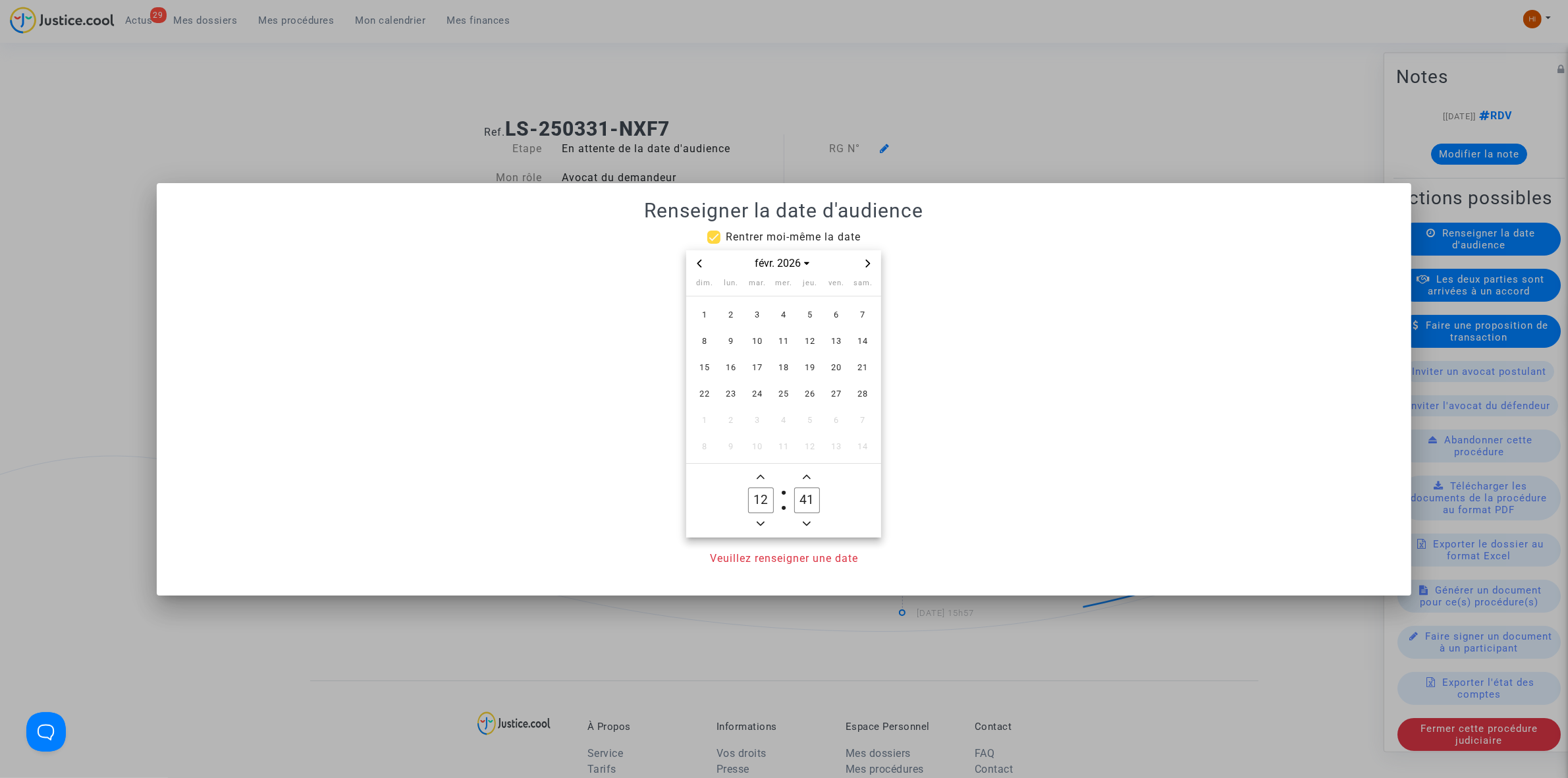
click at [706, 262] on span "Previous month" at bounding box center [700, 263] width 16 height 16
click at [732, 366] on span "15" at bounding box center [731, 367] width 23 height 23
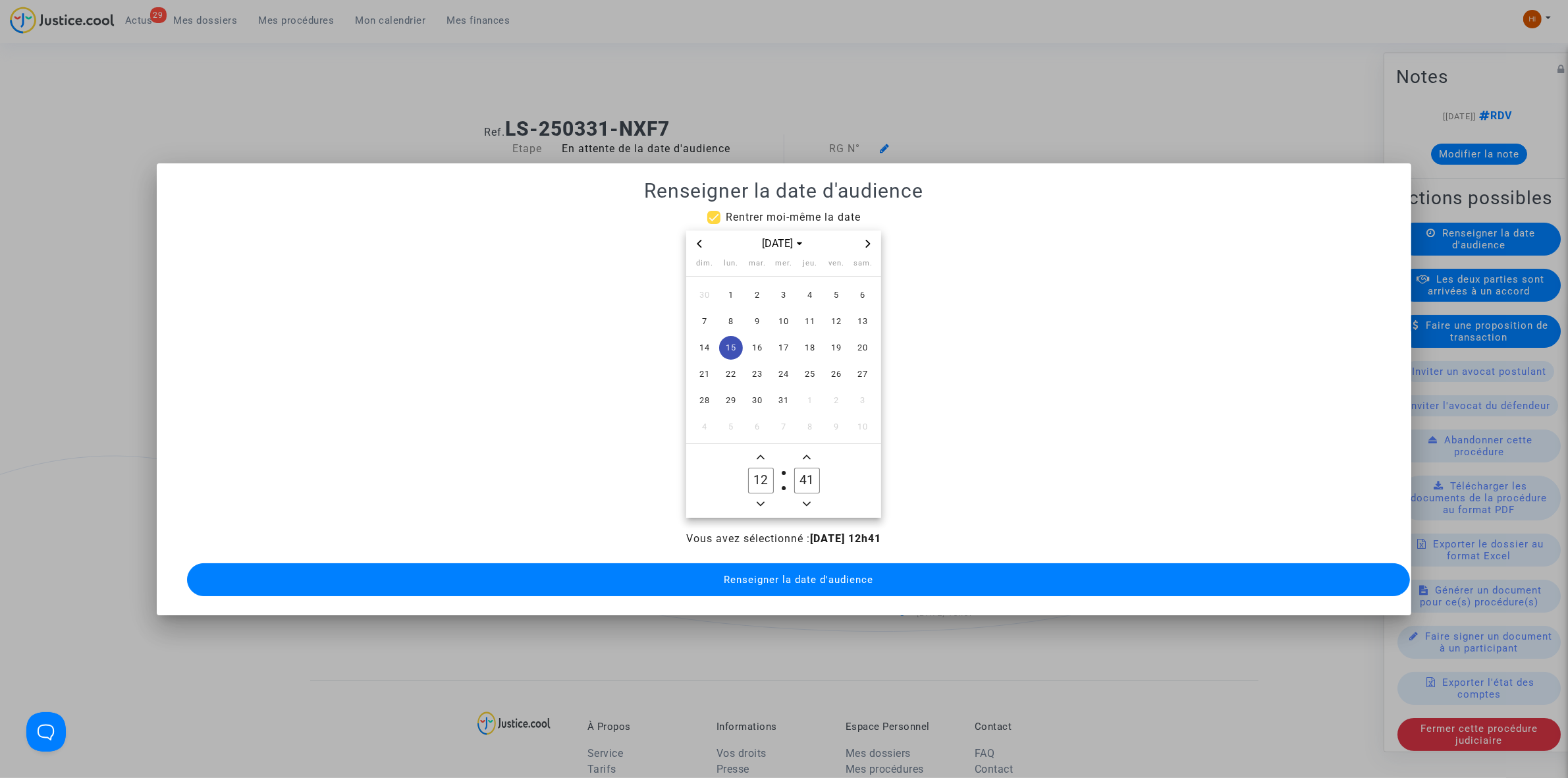
click at [754, 504] on button "Minus a hour" at bounding box center [761, 504] width 16 height 17
click at [762, 458] on button "Add a hour" at bounding box center [761, 457] width 16 height 17
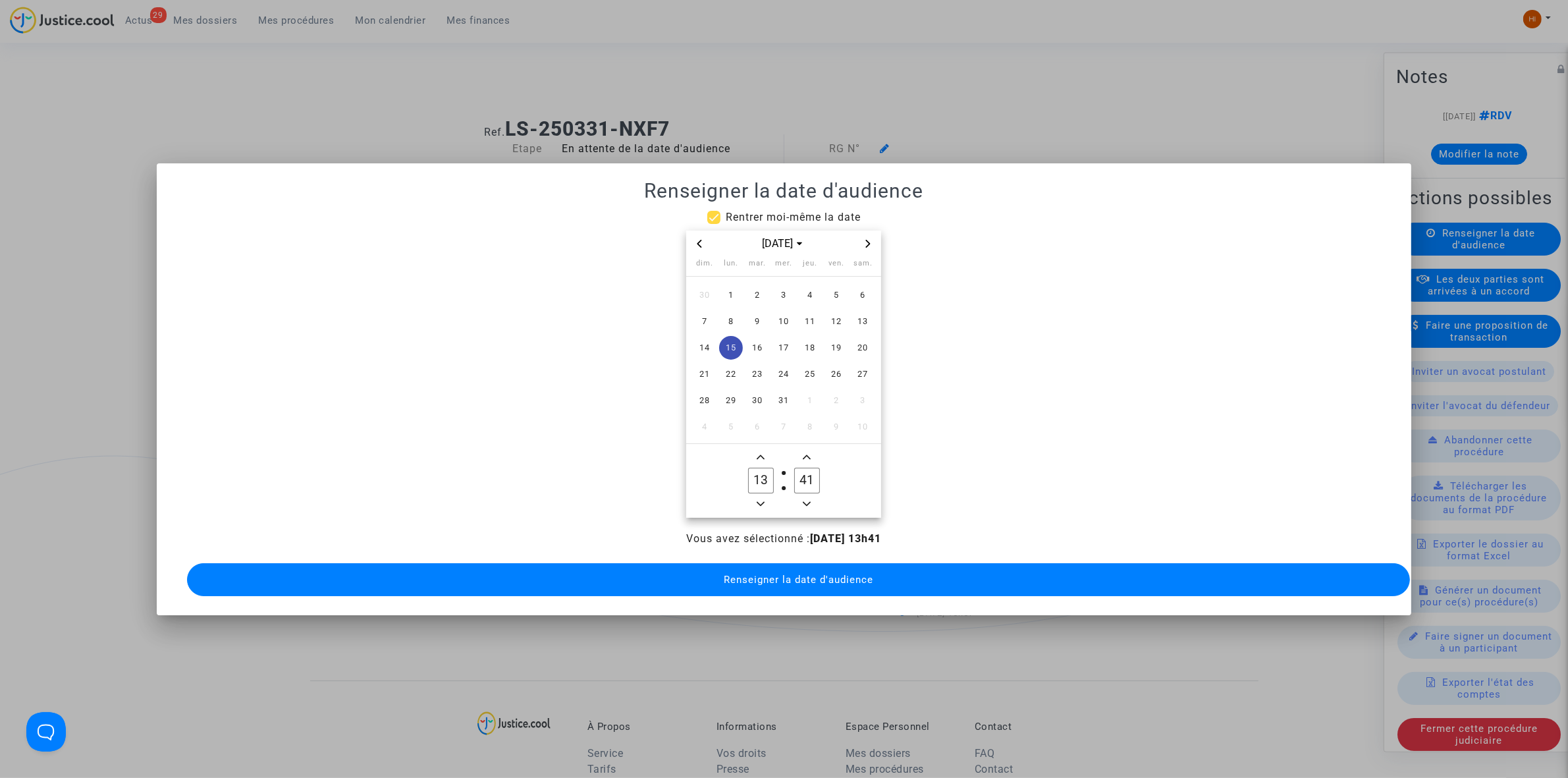
click at [762, 458] on button "Add a hour" at bounding box center [761, 457] width 16 height 17
click at [762, 502] on icon "Minus a hour" at bounding box center [761, 503] width 8 height 4
type input "13"
click at [801, 473] on input "41" at bounding box center [807, 480] width 25 height 25
click at [815, 496] on owl-date-time-timer-box "31 Minute" at bounding box center [807, 481] width 46 height 63
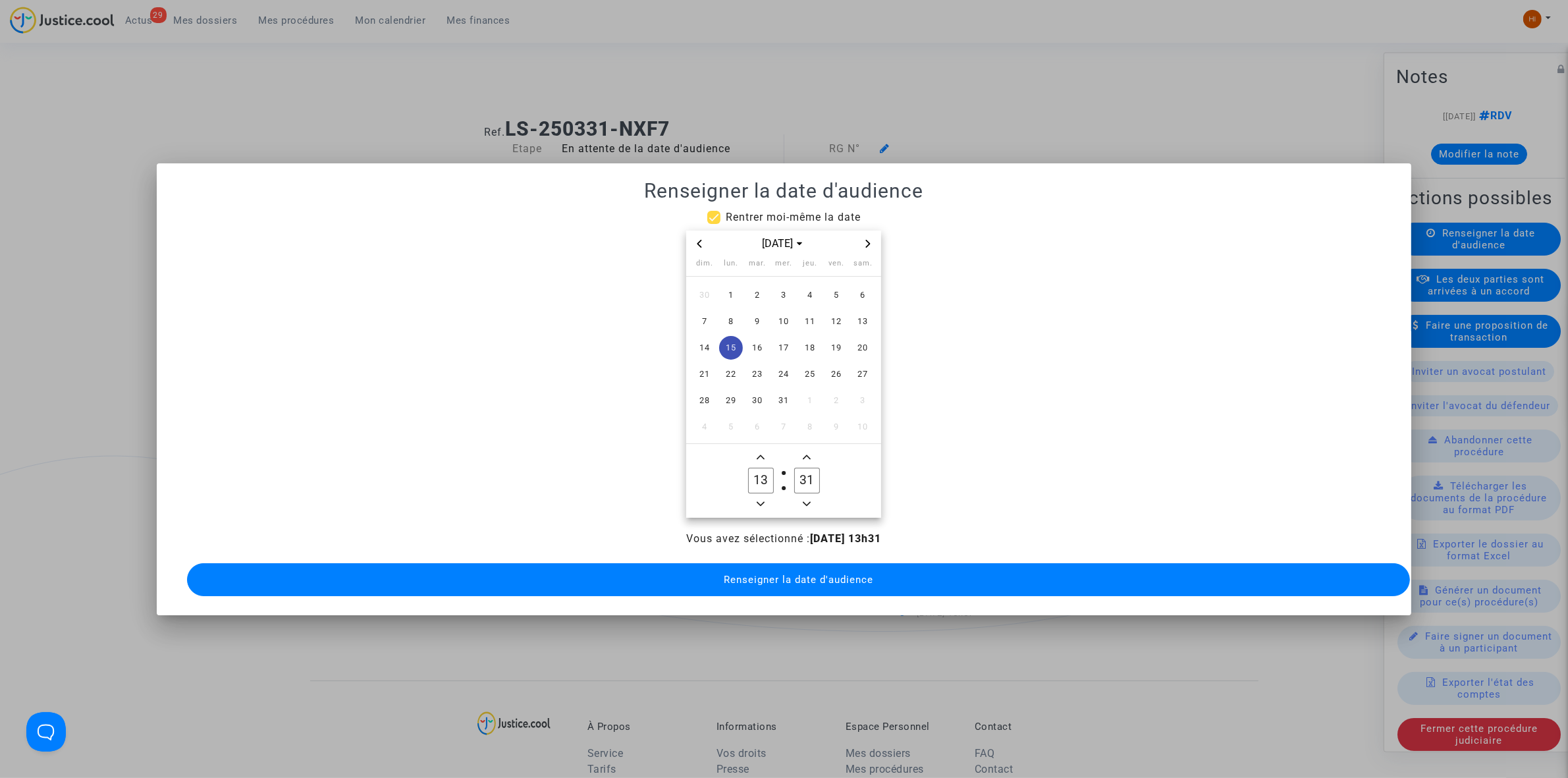
click at [804, 496] on span "Minus a minute" at bounding box center [807, 504] width 16 height 16
type input "30"
click at [798, 575] on span "Renseigner la date d'audience" at bounding box center [799, 580] width 149 height 12
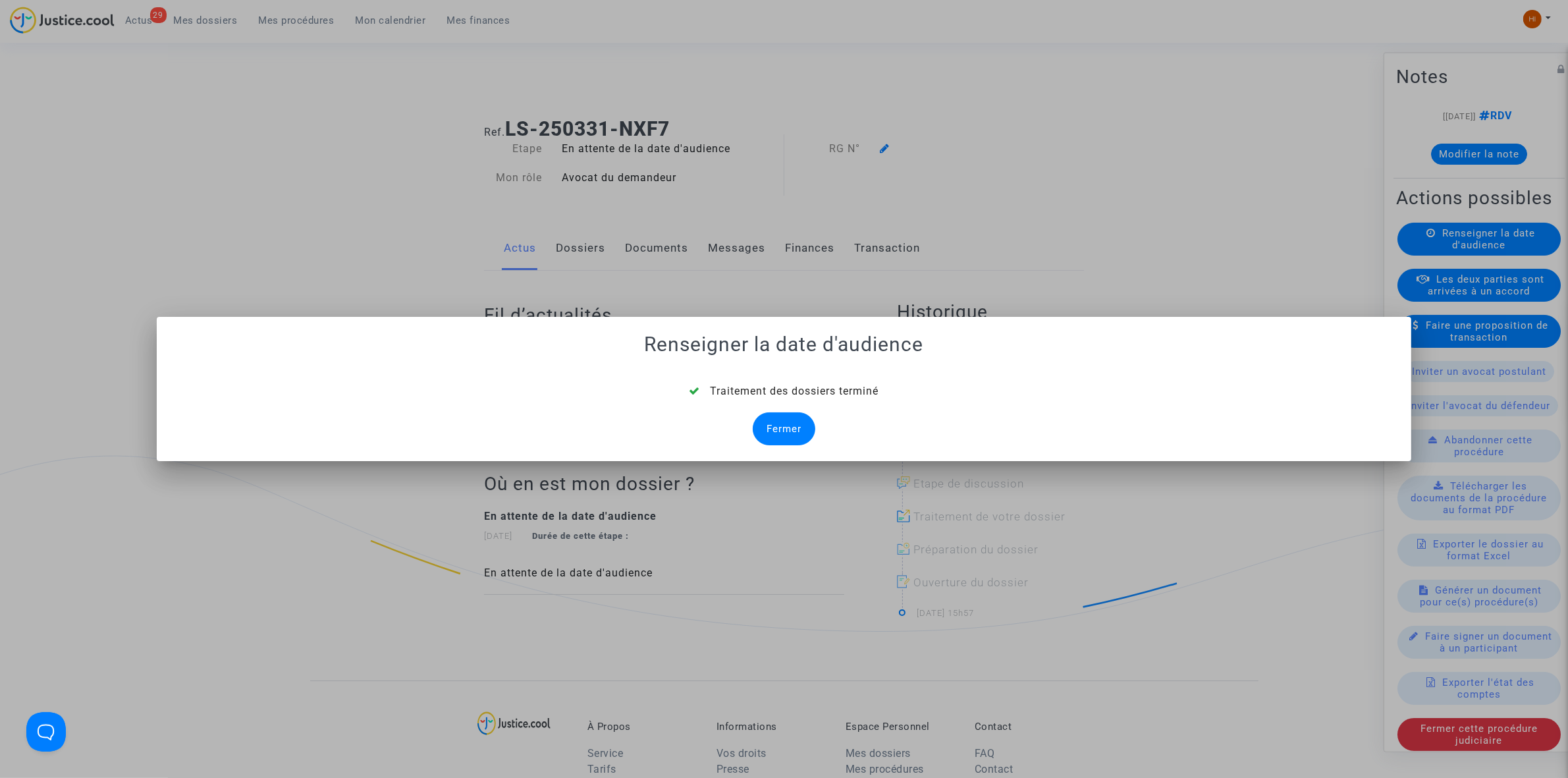
click at [798, 434] on div "Fermer" at bounding box center [784, 429] width 63 height 33
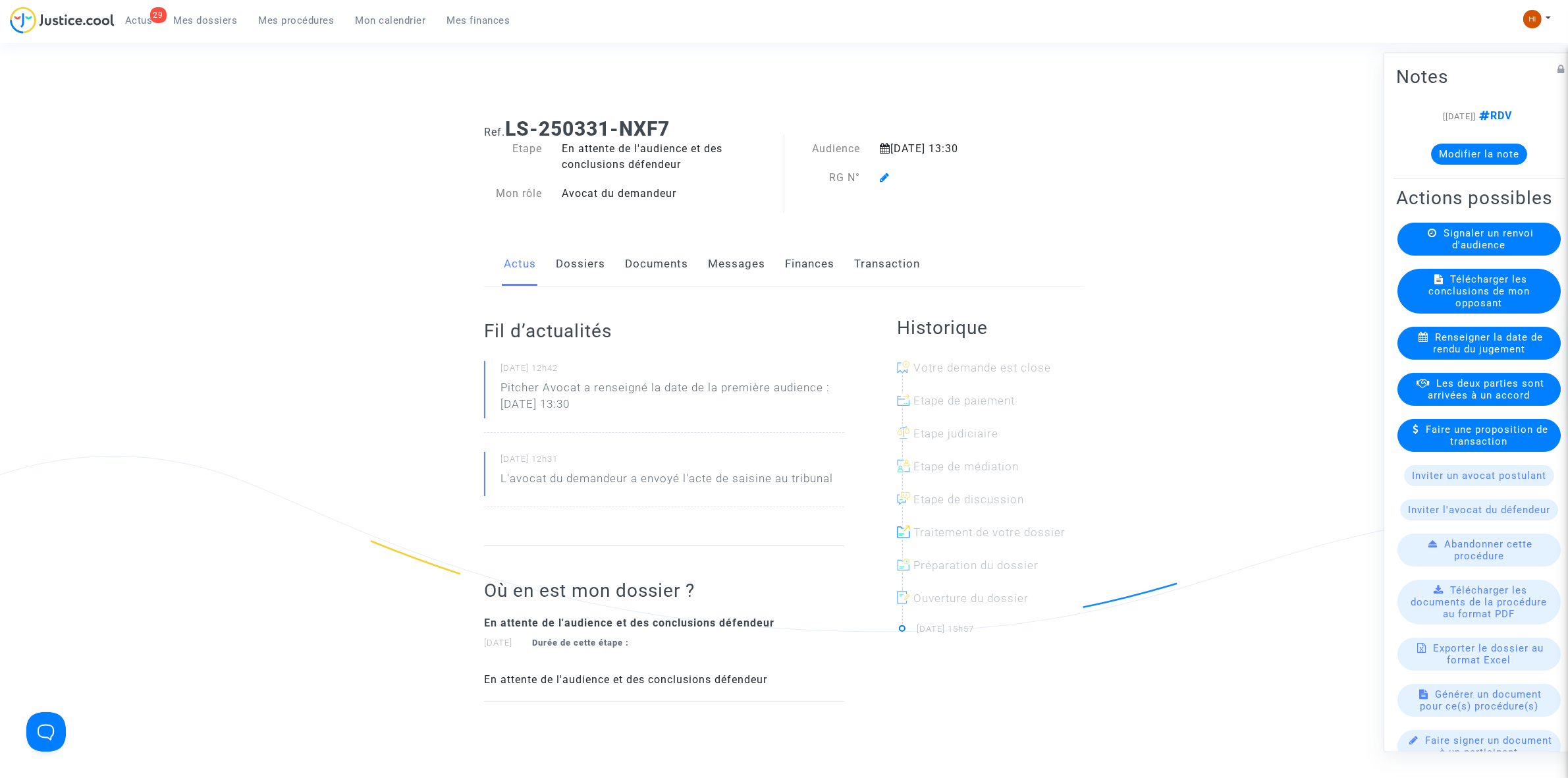
click at [880, 173] on icon at bounding box center [884, 177] width 10 height 10
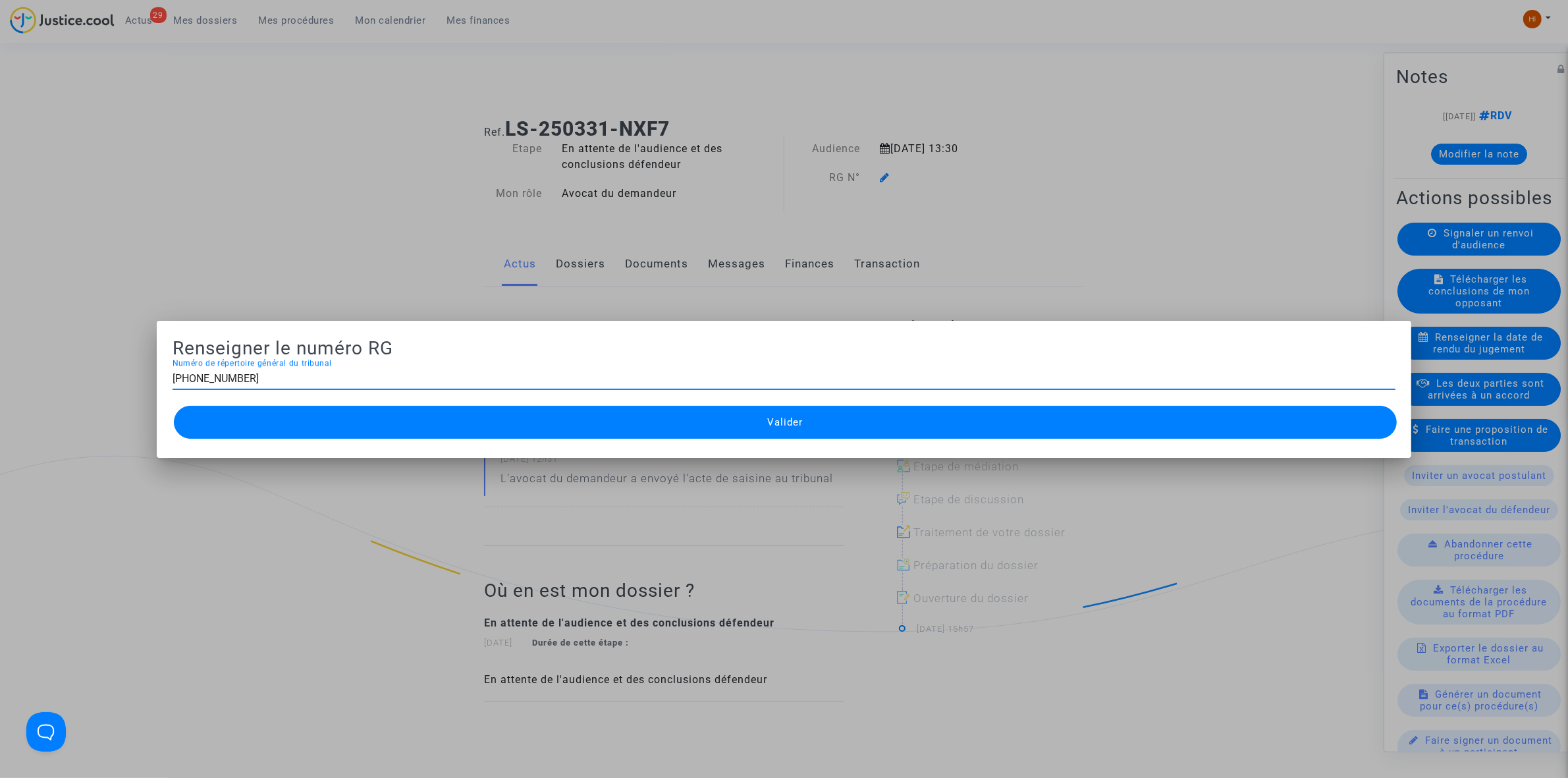
type input "[PHONE_NUMBER]"
drag, startPoint x: 789, startPoint y: 407, endPoint x: 777, endPoint y: 409, distance: 12.2
click at [791, 407] on button "Valider" at bounding box center [785, 422] width 1223 height 33
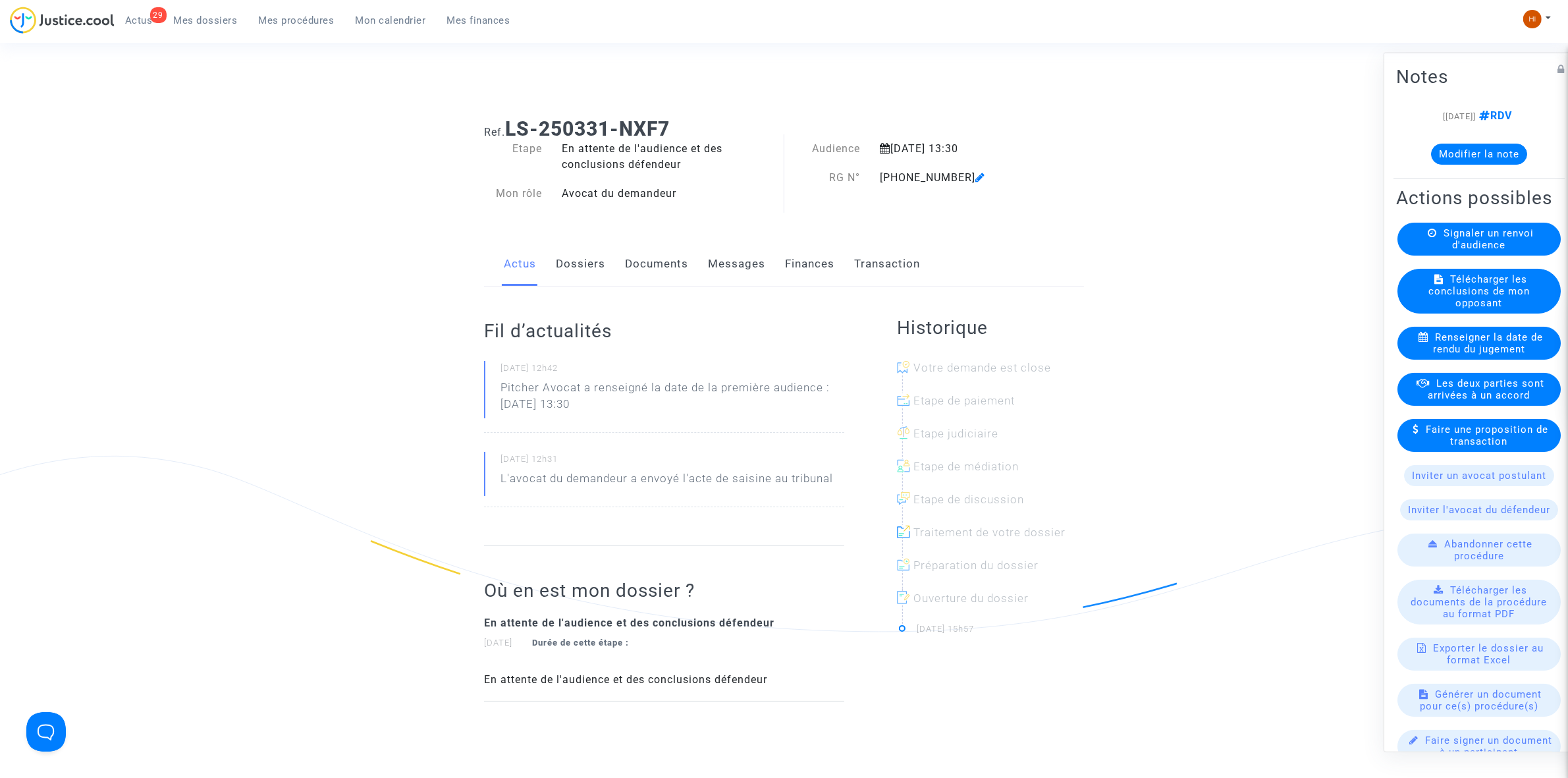
click at [641, 264] on link "Documents" at bounding box center [656, 264] width 63 height 43
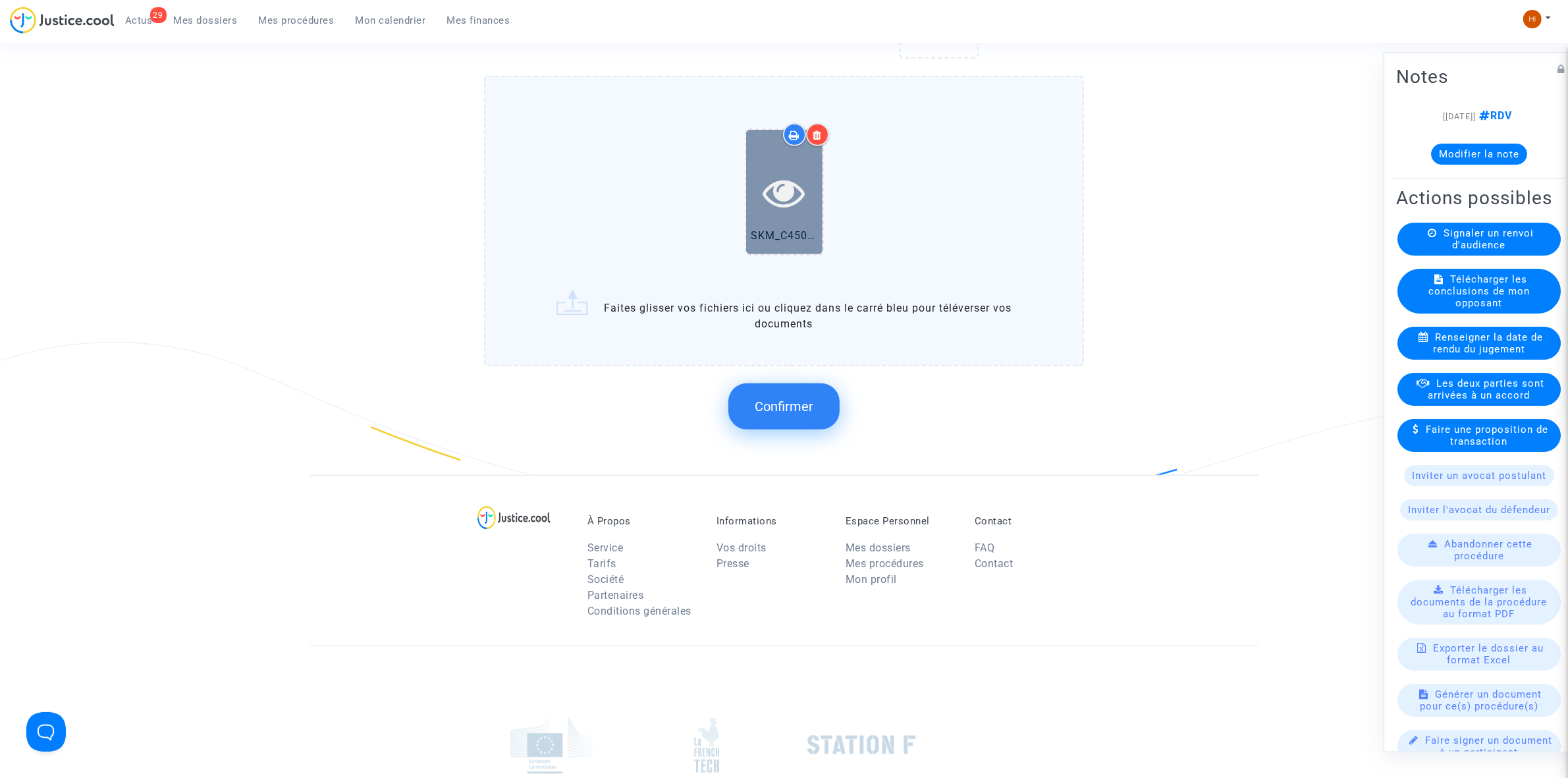
scroll to position [988, 0]
click at [801, 406] on span "Confirmer" at bounding box center [783, 404] width 58 height 16
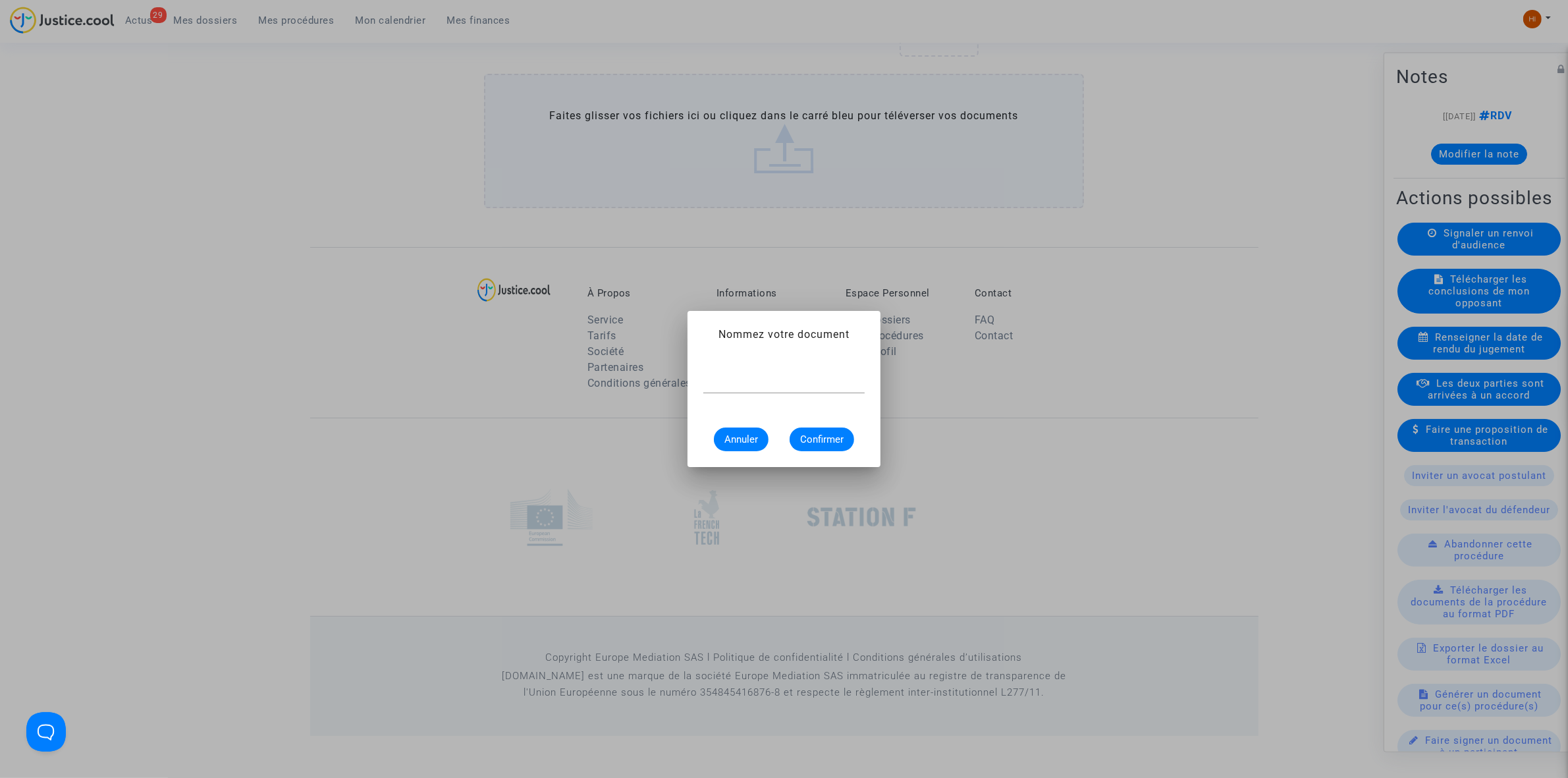
scroll to position [0, 0]
type input "CONVOCATION"
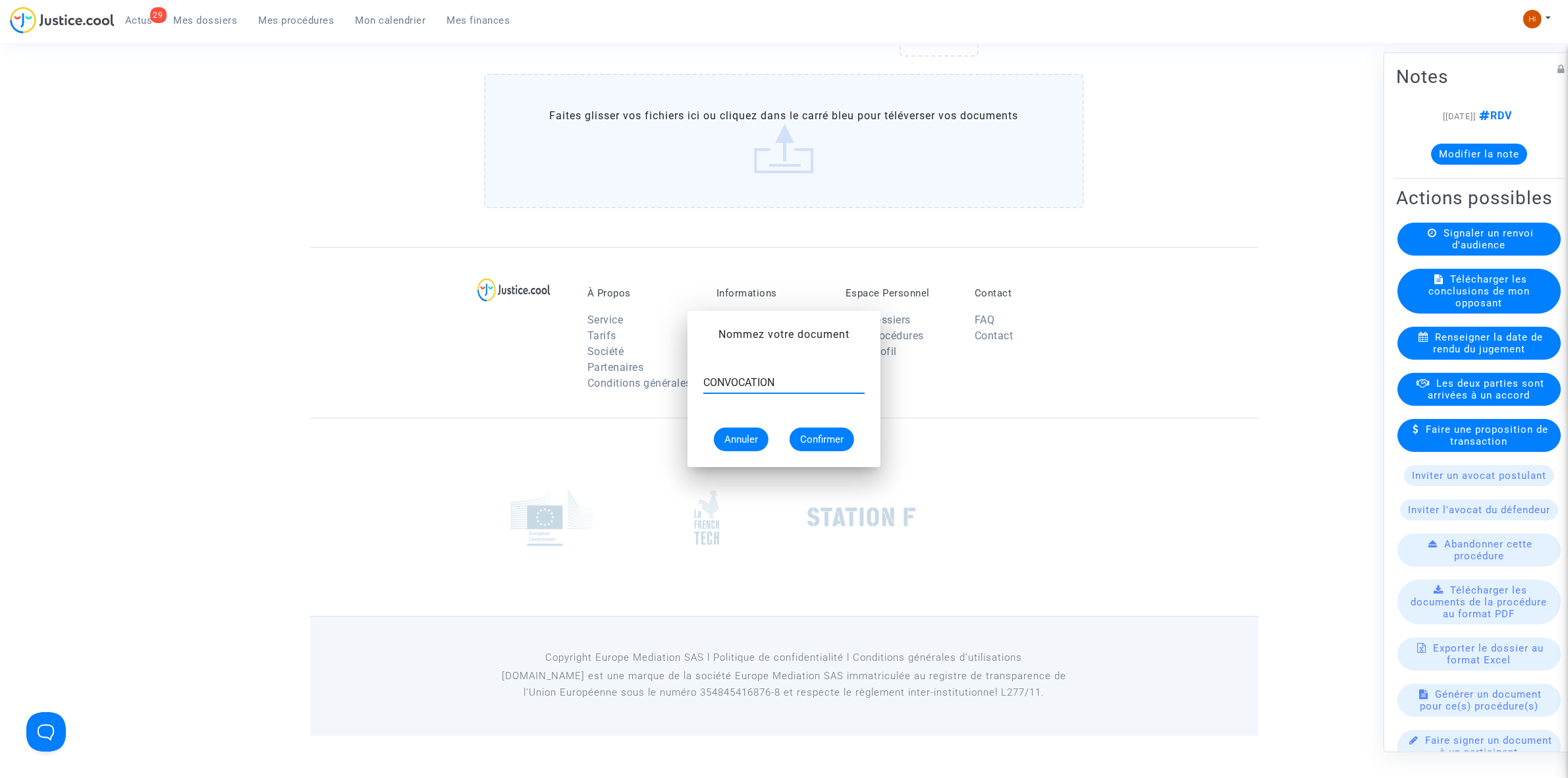
scroll to position [941, 0]
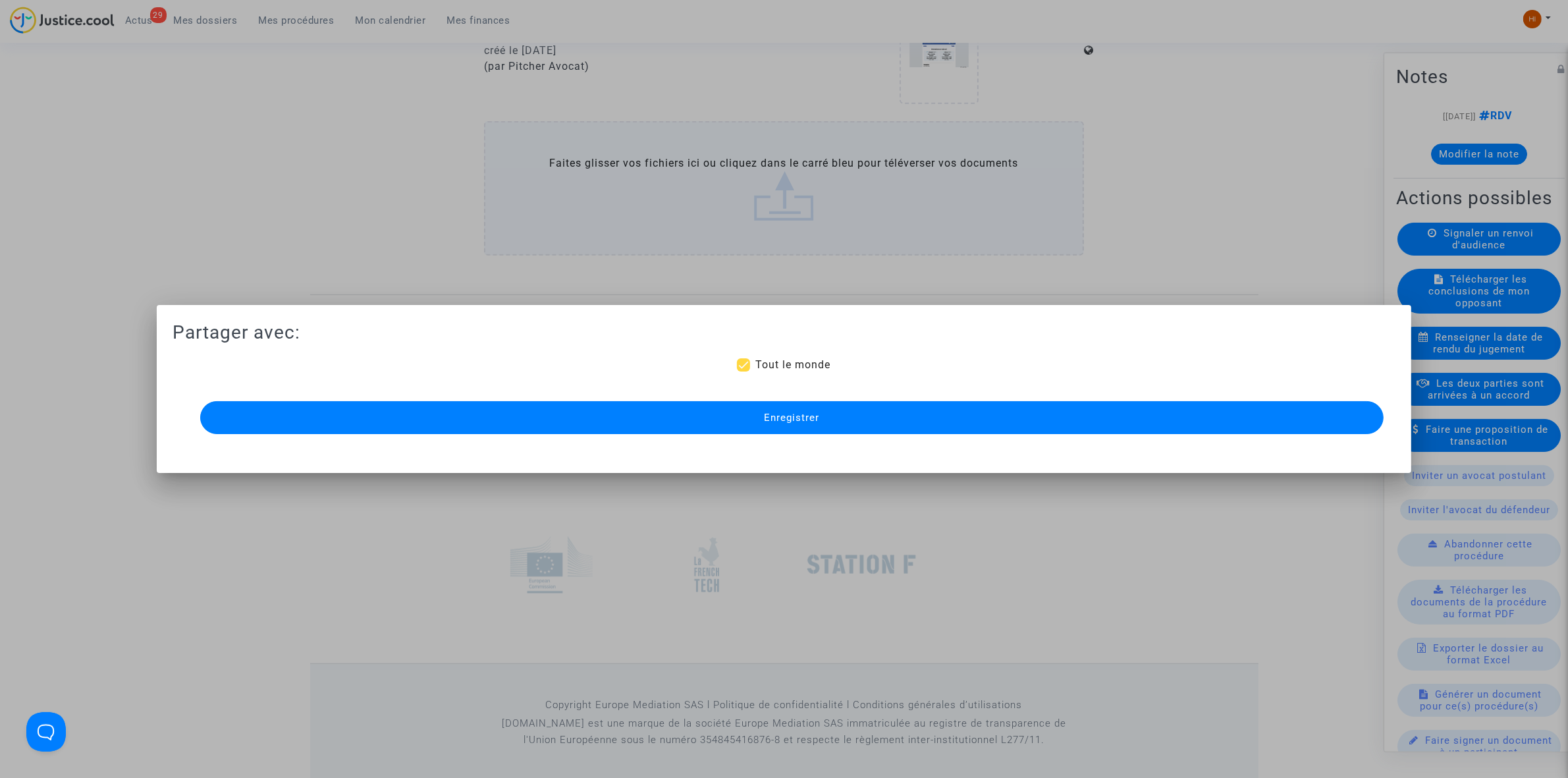
click at [801, 406] on button "Enregistrer" at bounding box center [792, 417] width 1184 height 33
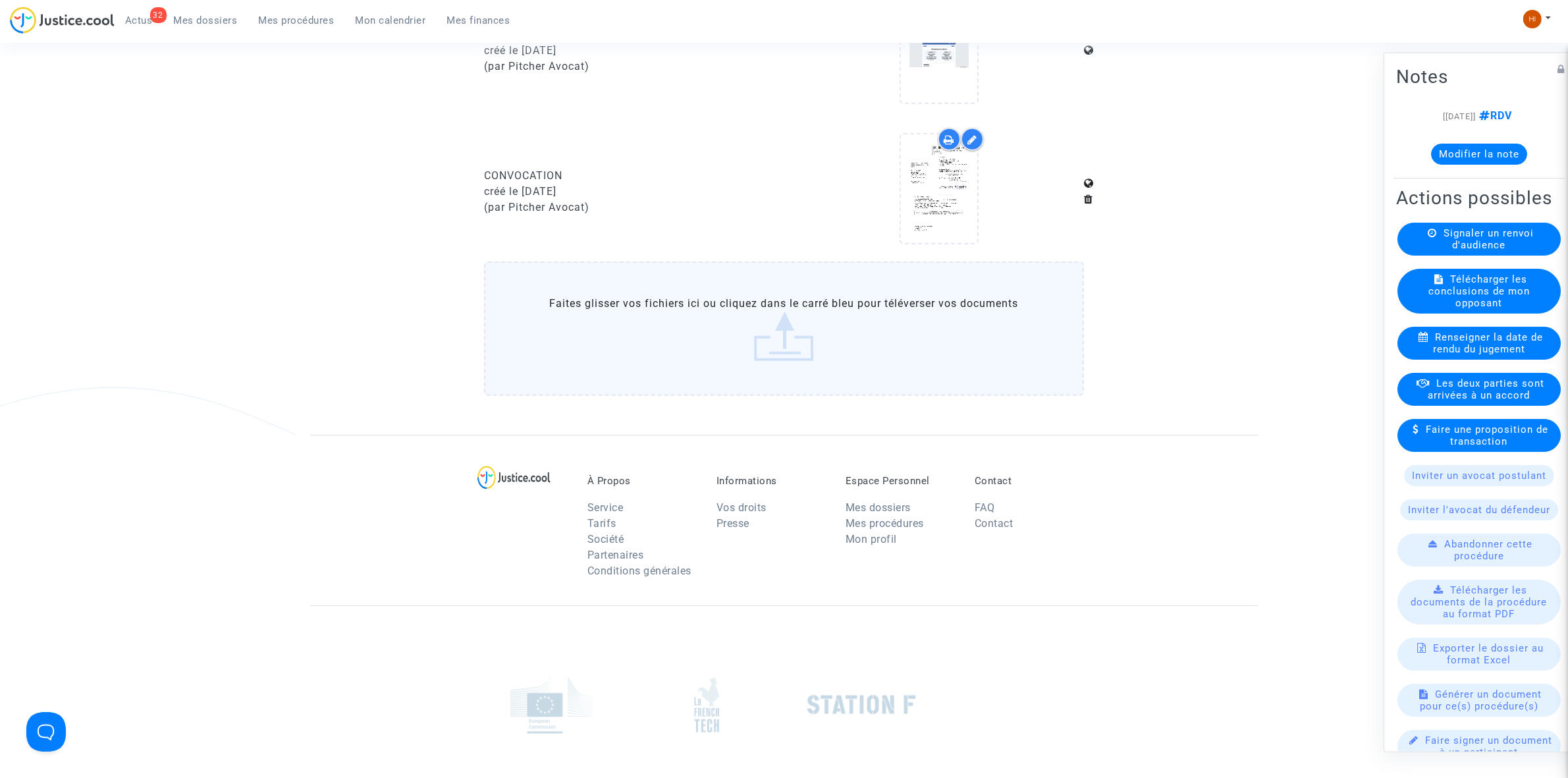
click at [287, 17] on span "Mes procédures" at bounding box center [296, 21] width 76 height 12
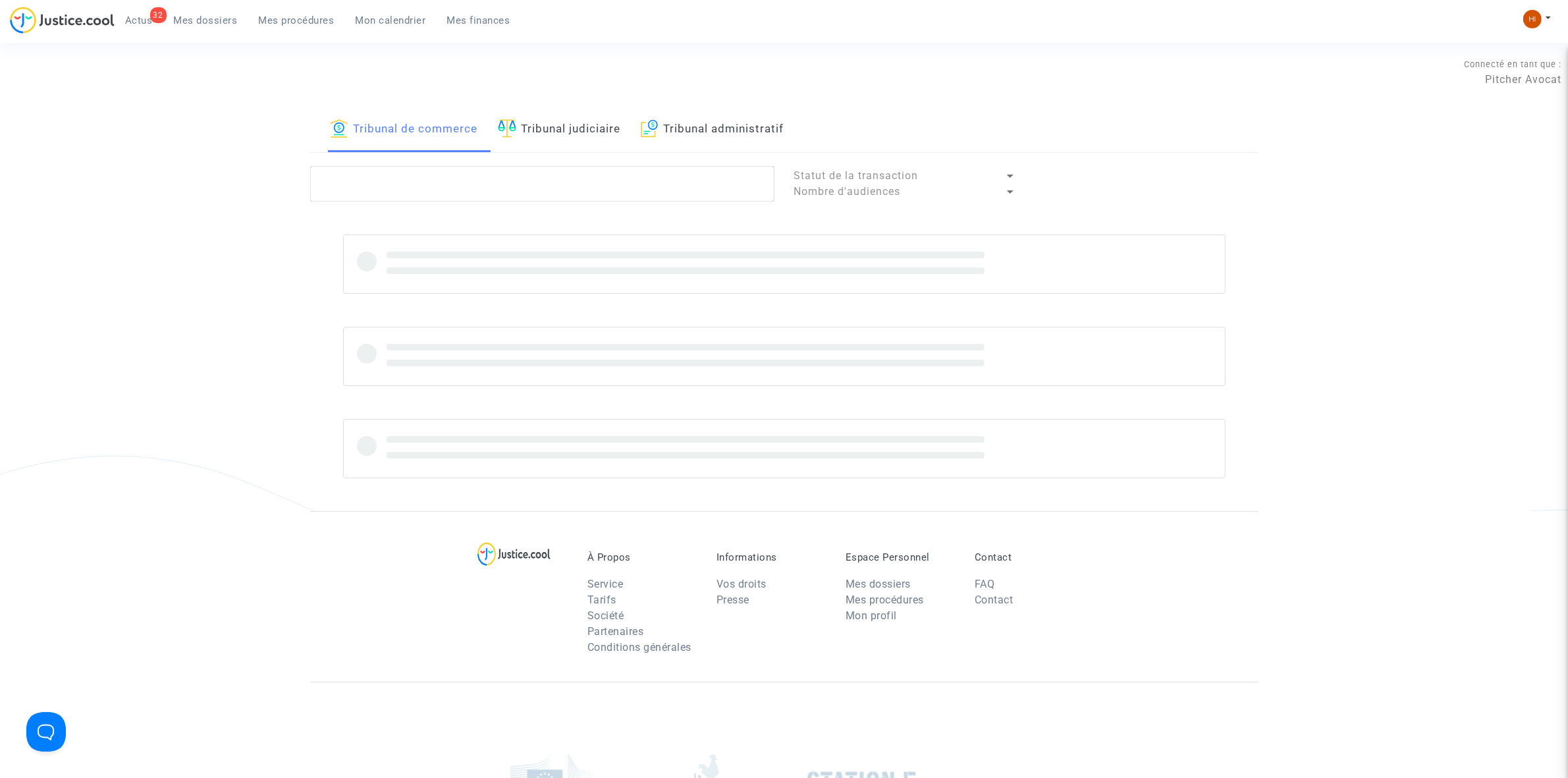
click at [545, 123] on link "Tribunal judiciaire" at bounding box center [560, 130] width 123 height 45
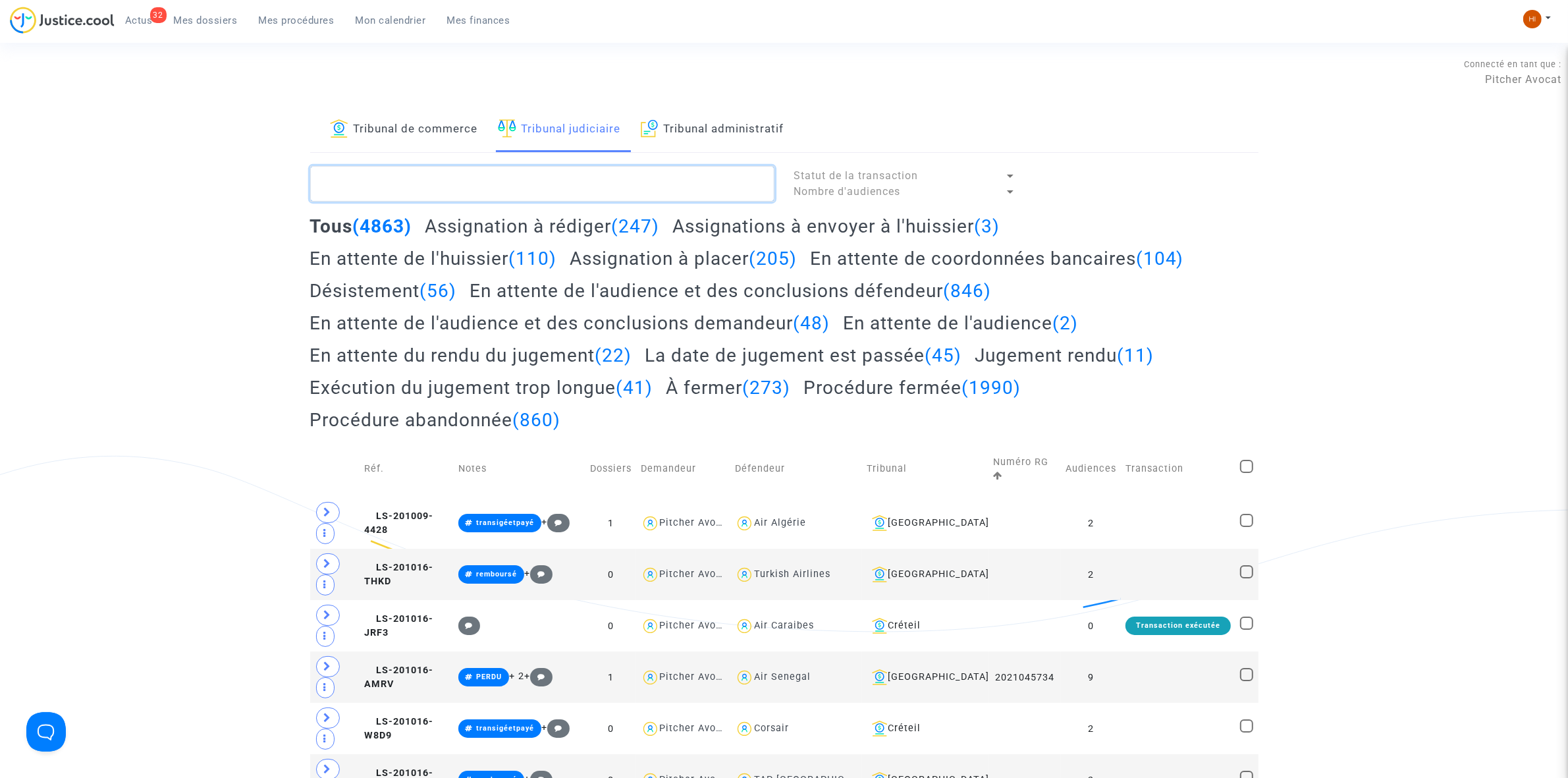
click at [513, 189] on textarea at bounding box center [542, 183] width 464 height 36
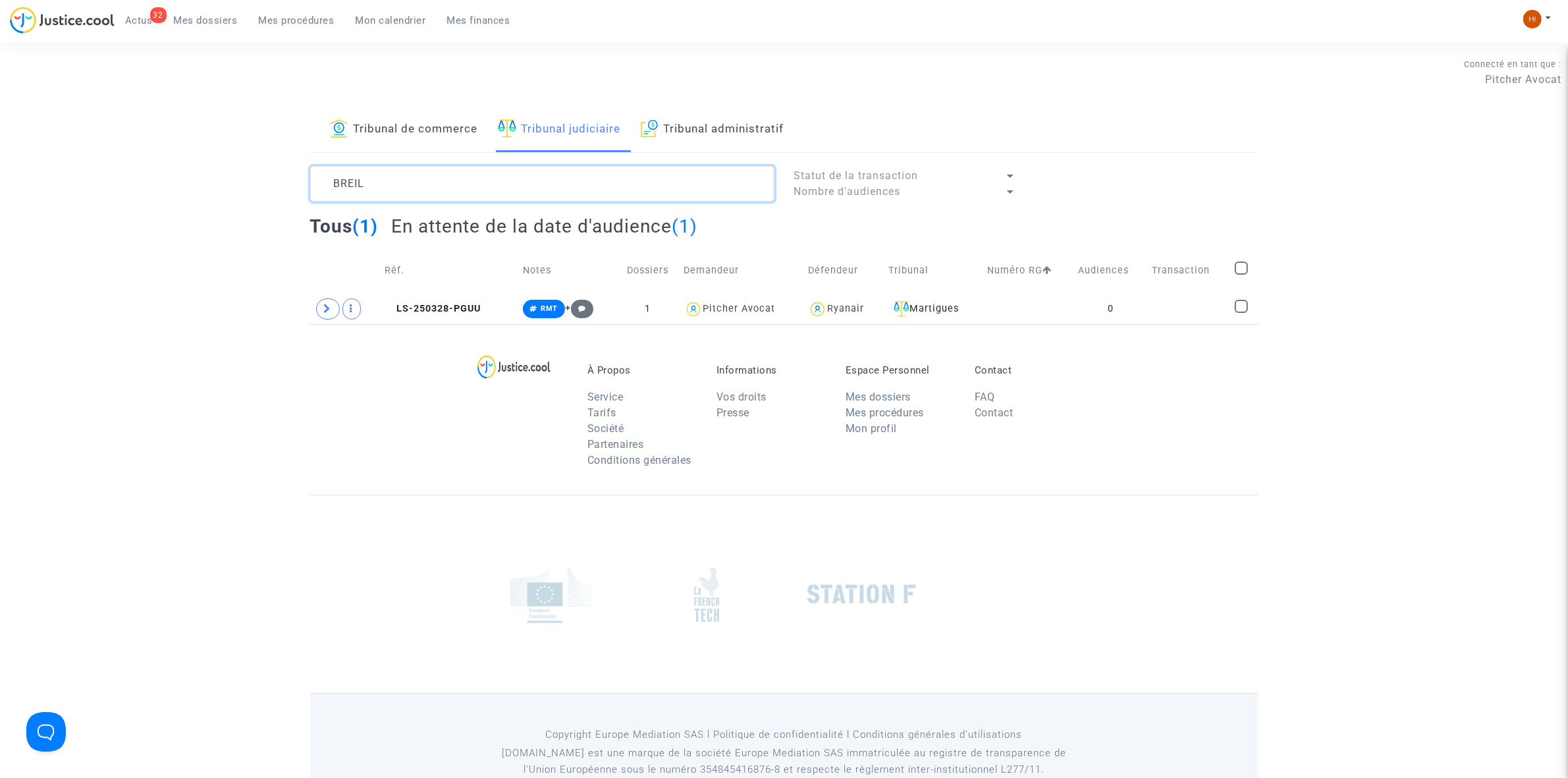
type textarea "BREIL"
click at [322, 305] on span at bounding box center [328, 309] width 23 height 21
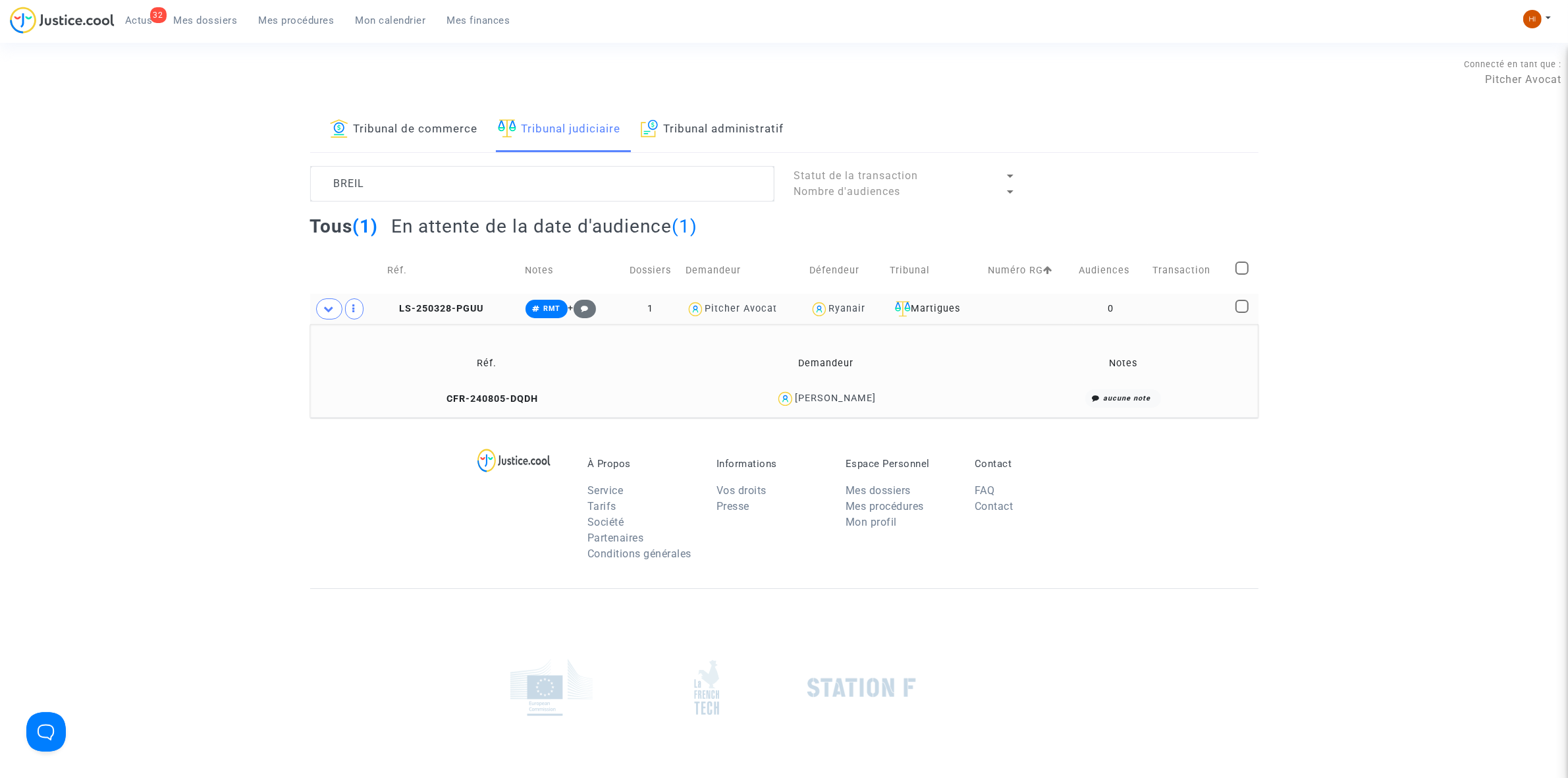
drag, startPoint x: 451, startPoint y: 399, endPoint x: 676, endPoint y: 30, distance: 432.2
click at [445, 394] on icon at bounding box center [439, 398] width 10 height 10
drag, startPoint x: 427, startPoint y: 309, endPoint x: 1419, endPoint y: 215, distance: 996.4
click at [484, 303] on td "LS-250328-PGUU" at bounding box center [451, 309] width 137 height 30
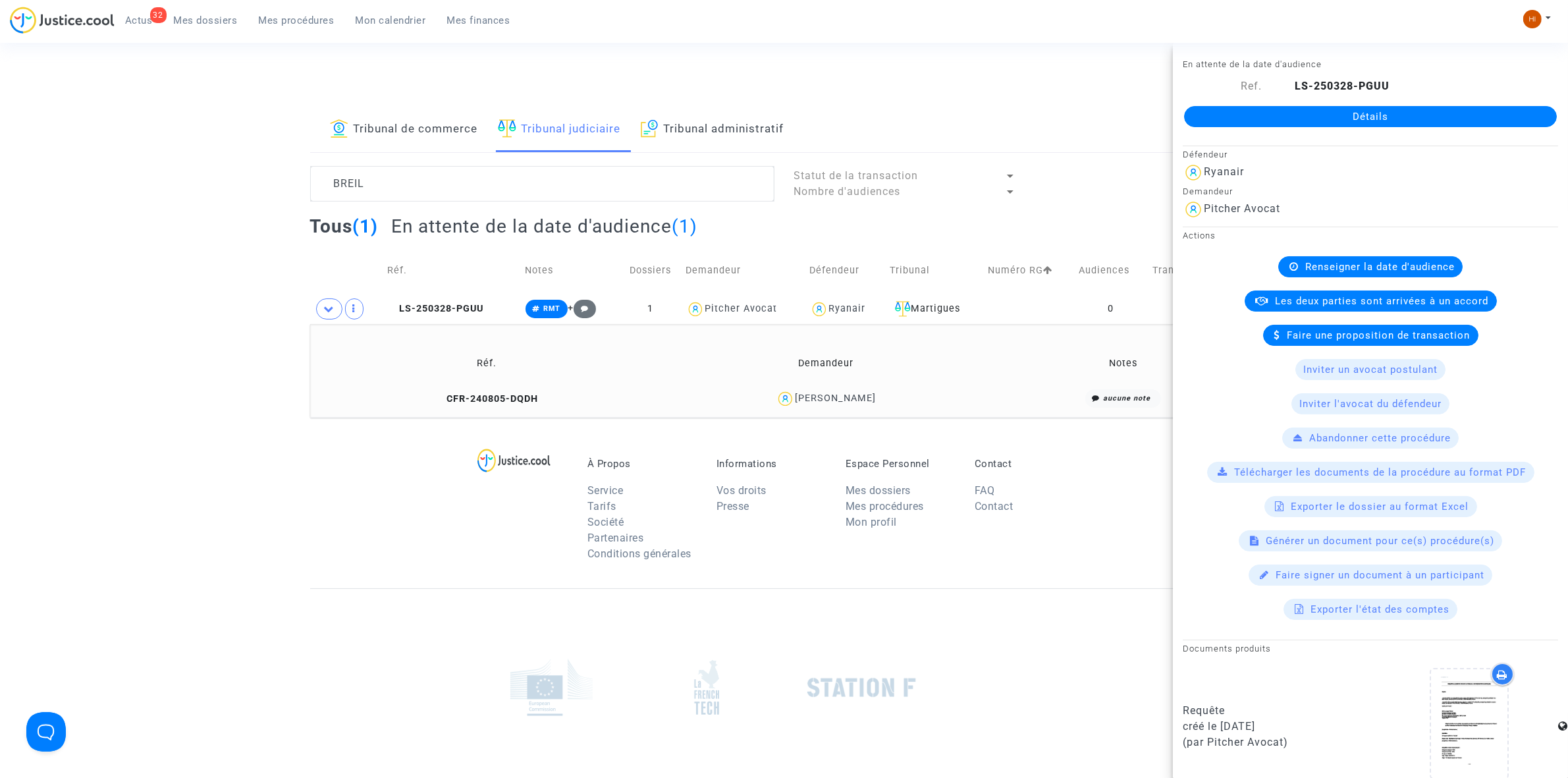
click at [1361, 116] on link "Détails" at bounding box center [1371, 116] width 373 height 21
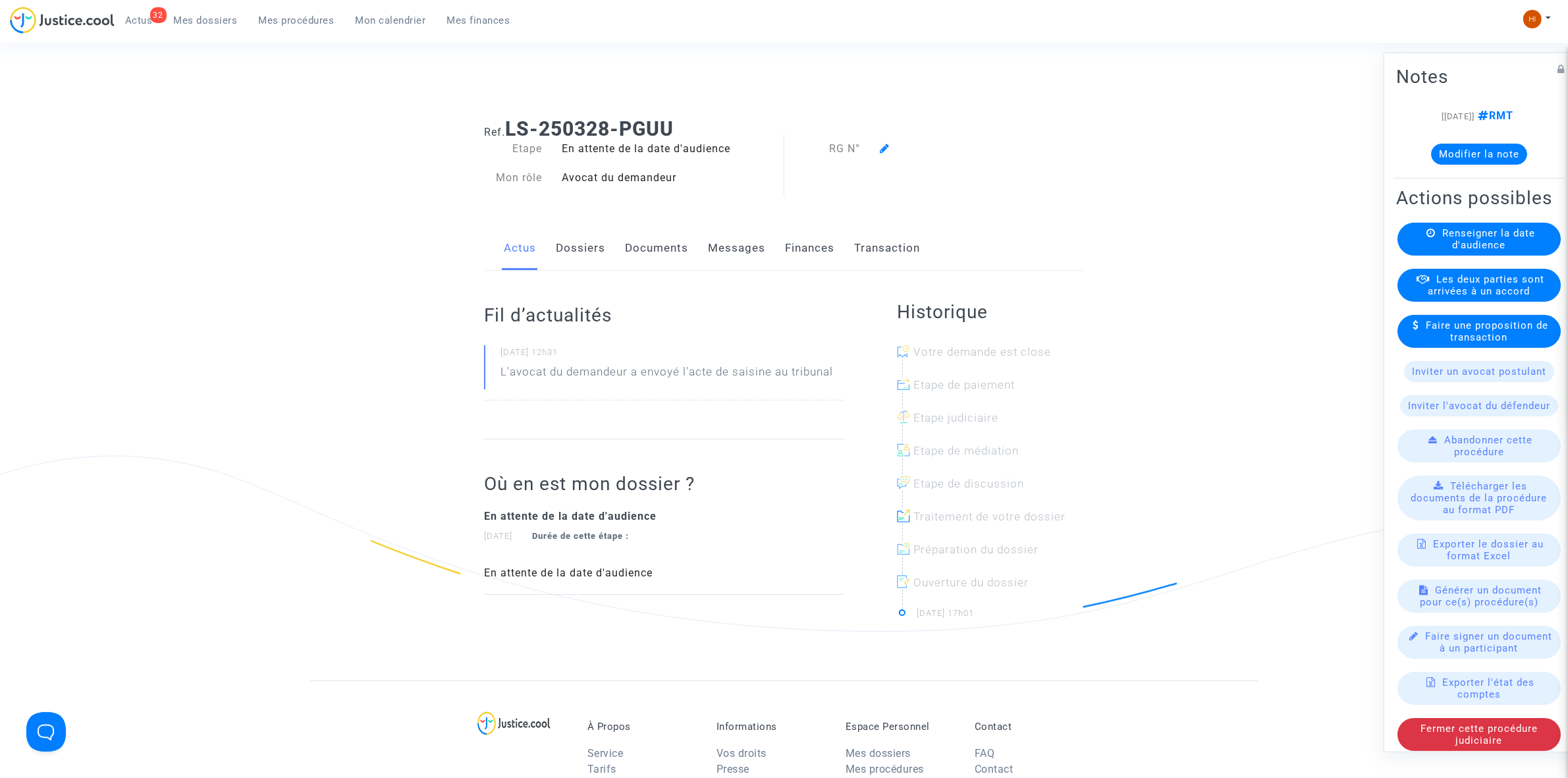
click at [1443, 255] on div "Renseigner la date d'audience" at bounding box center [1479, 238] width 163 height 33
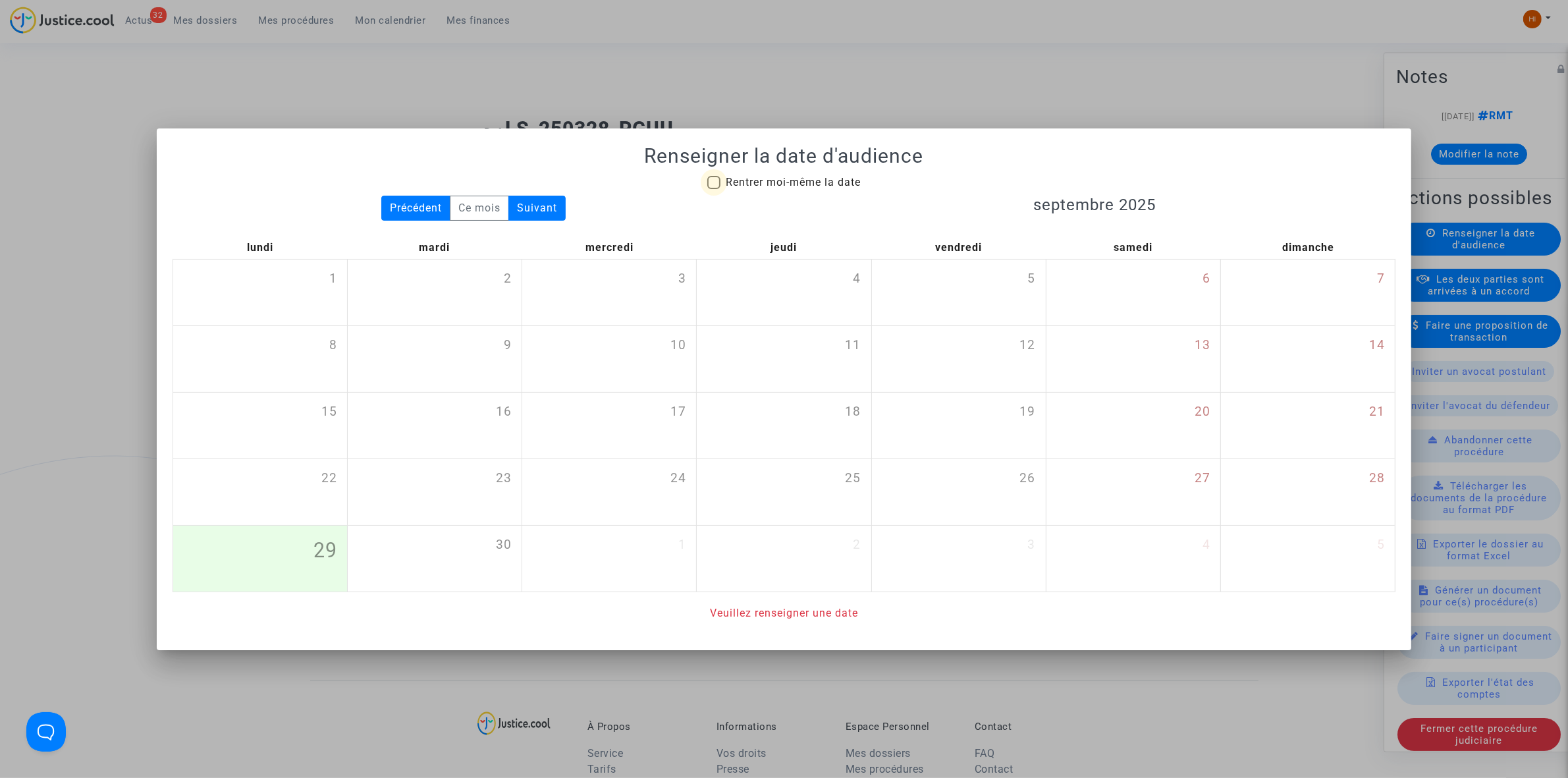
click at [756, 180] on span "Rentrer moi-même la date" at bounding box center [793, 182] width 135 height 12
click at [714, 189] on input "Rentrer moi-même la date" at bounding box center [714, 189] width 1 height 1
checkbox input "true"
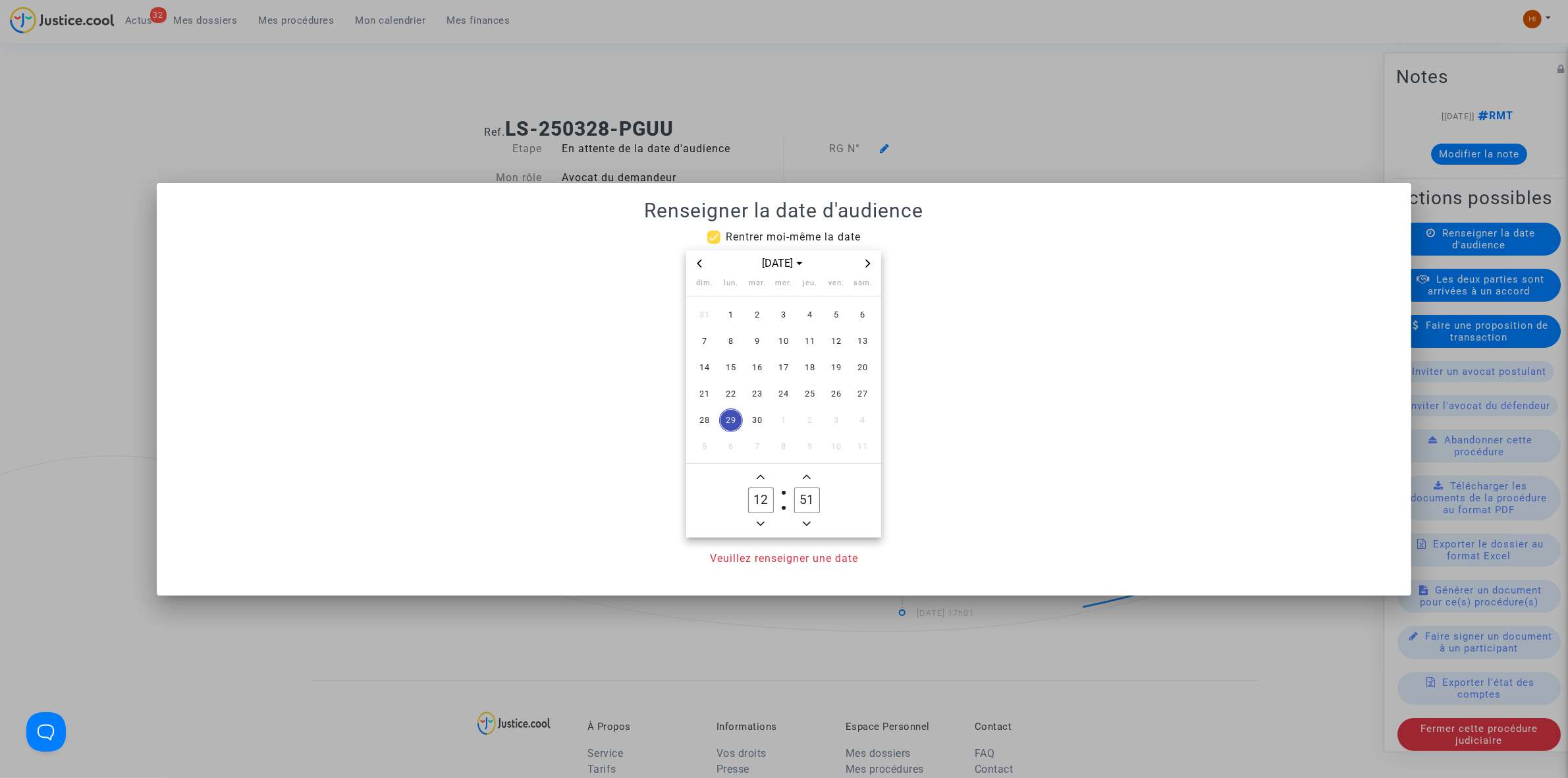
click at [874, 263] on span "Next month" at bounding box center [868, 263] width 16 height 16
click at [874, 263] on span "Next month" at bounding box center [868, 263] width 16 height 16
click at [733, 374] on span "15" at bounding box center [731, 367] width 23 height 23
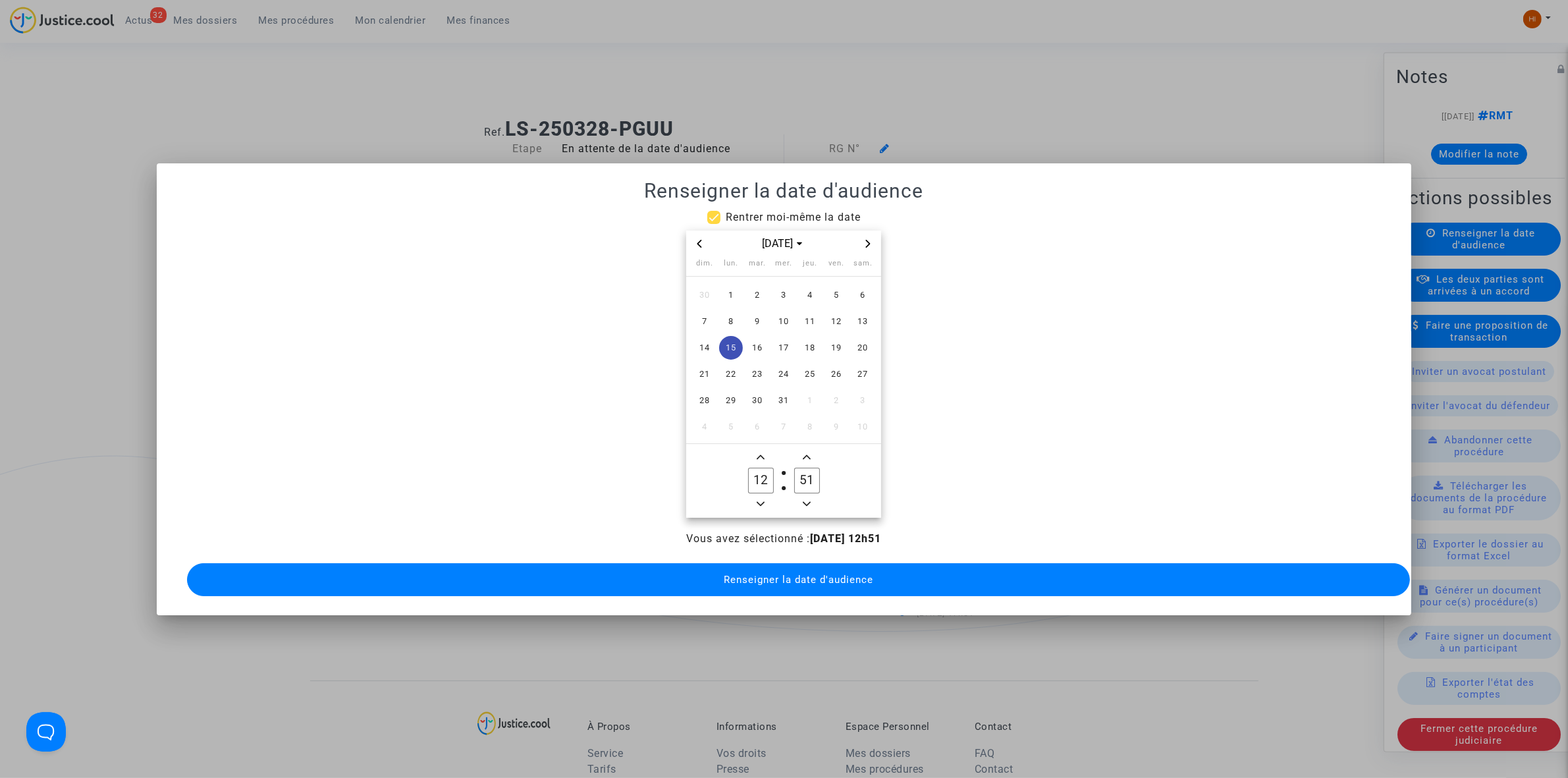
drag, startPoint x: 766, startPoint y: 449, endPoint x: 782, endPoint y: 462, distance: 20.6
click at [769, 449] on owl-date-time-timer-box "12 Hour" at bounding box center [761, 481] width 46 height 63
click at [763, 453] on icon "Add a hour" at bounding box center [761, 456] width 8 height 8
type input "13"
click at [804, 476] on input "51" at bounding box center [807, 480] width 25 height 25
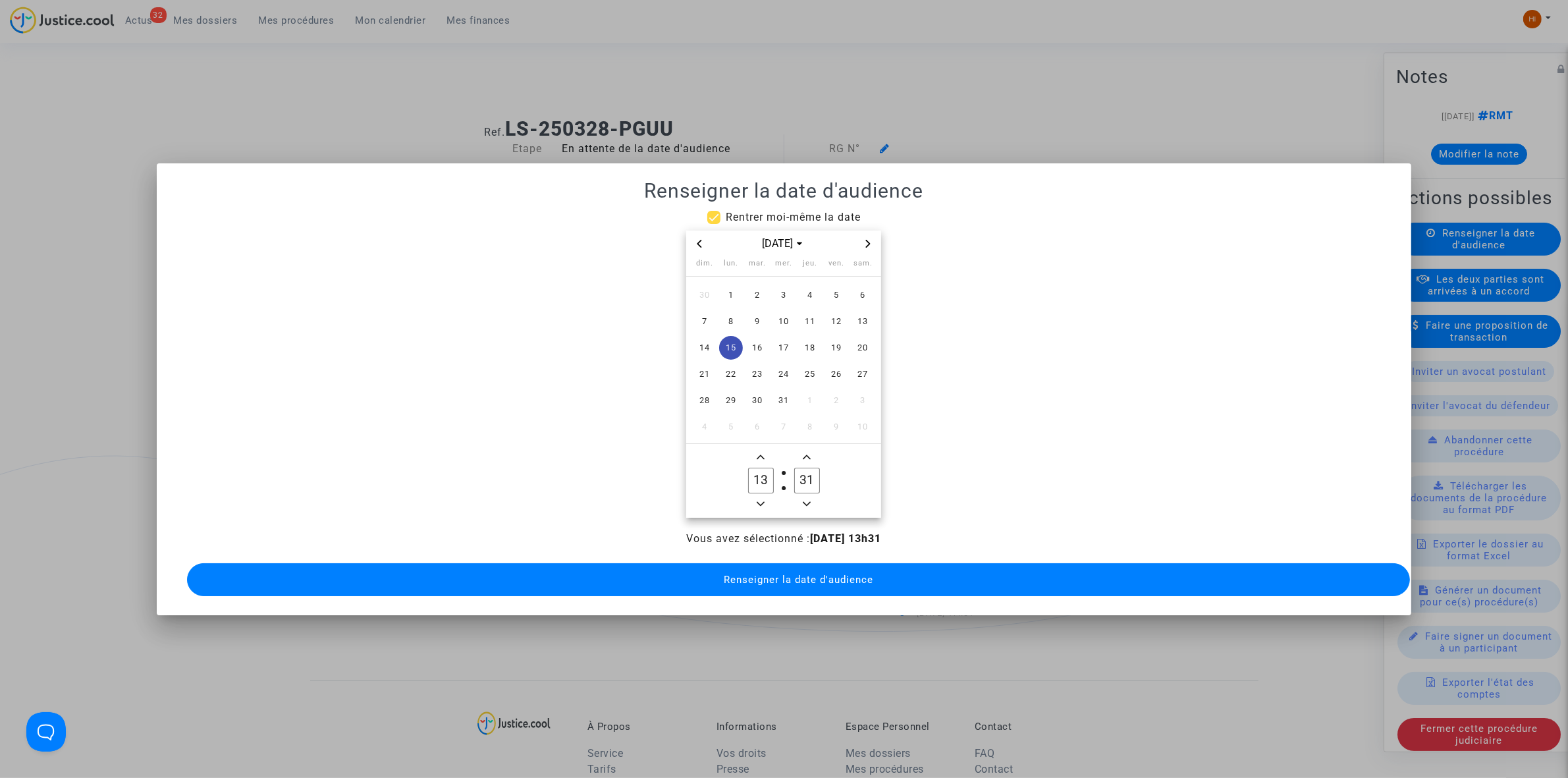
drag, startPoint x: 804, startPoint y: 498, endPoint x: 795, endPoint y: 560, distance: 62.6
click at [805, 505] on button "Minus a minute" at bounding box center [807, 504] width 16 height 17
type input "30"
click at [797, 574] on span "Renseigner la date d'audience" at bounding box center [799, 580] width 149 height 12
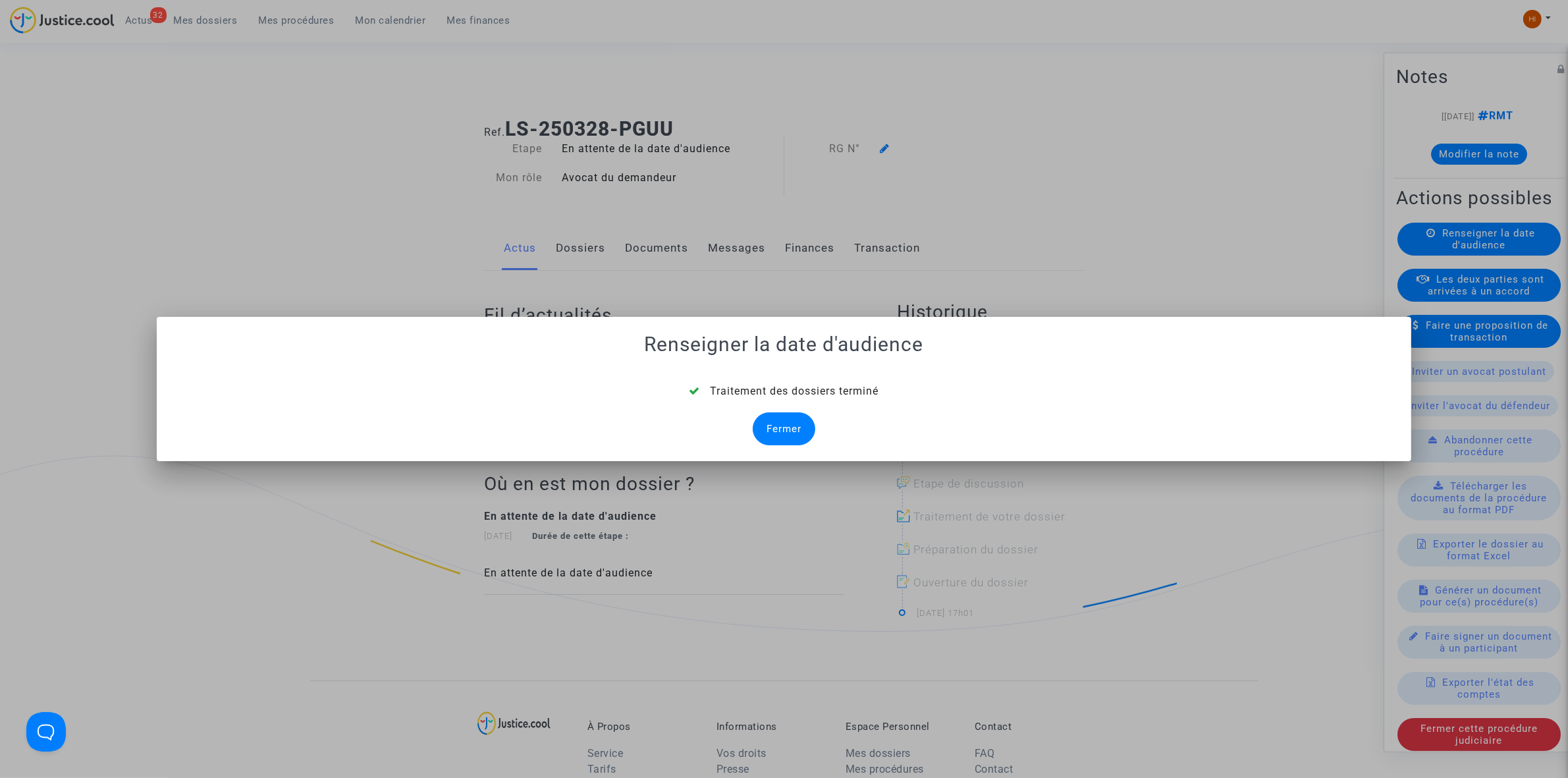
drag, startPoint x: 817, startPoint y: 416, endPoint x: 806, endPoint y: 417, distance: 11.0
click at [812, 416] on div "Traitement des dossiers terminé Fermer" at bounding box center [784, 414] width 1223 height 62
click at [805, 418] on div "Fermer" at bounding box center [784, 429] width 63 height 33
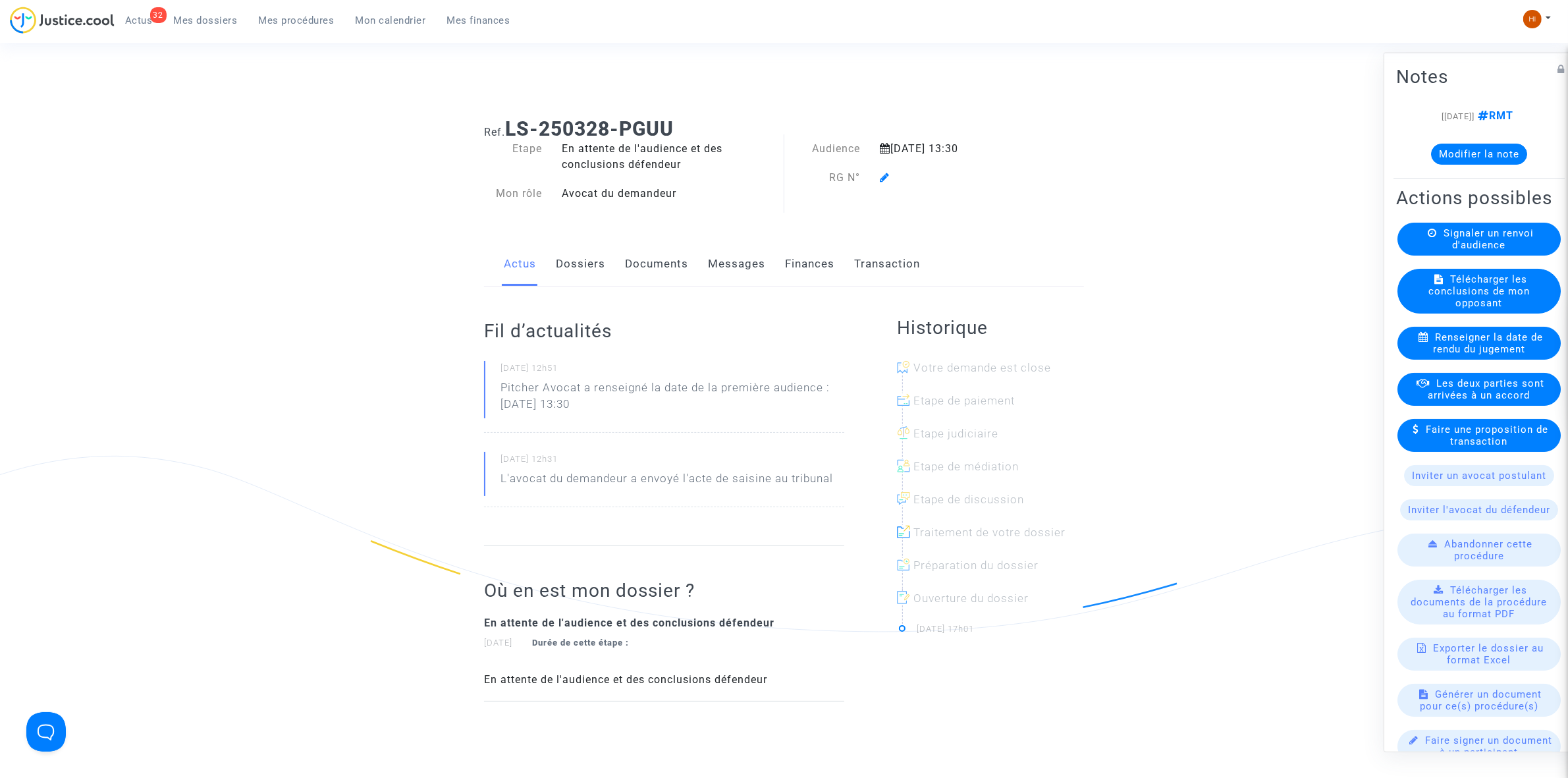
click at [583, 257] on link "Dossiers" at bounding box center [581, 264] width 50 height 43
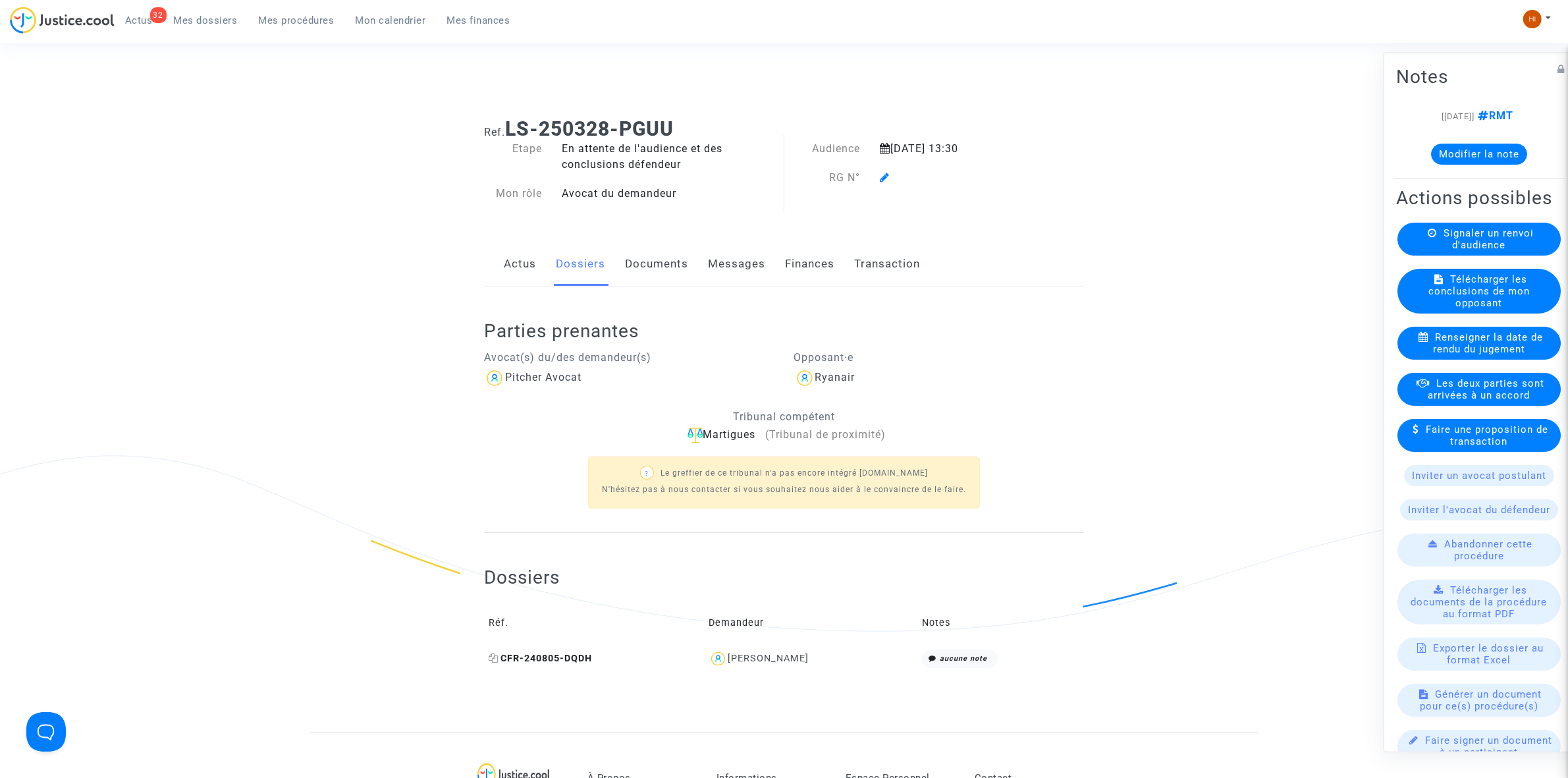
click at [493, 657] on icon at bounding box center [493, 658] width 10 height 10
click at [885, 180] on icon at bounding box center [884, 177] width 10 height 10
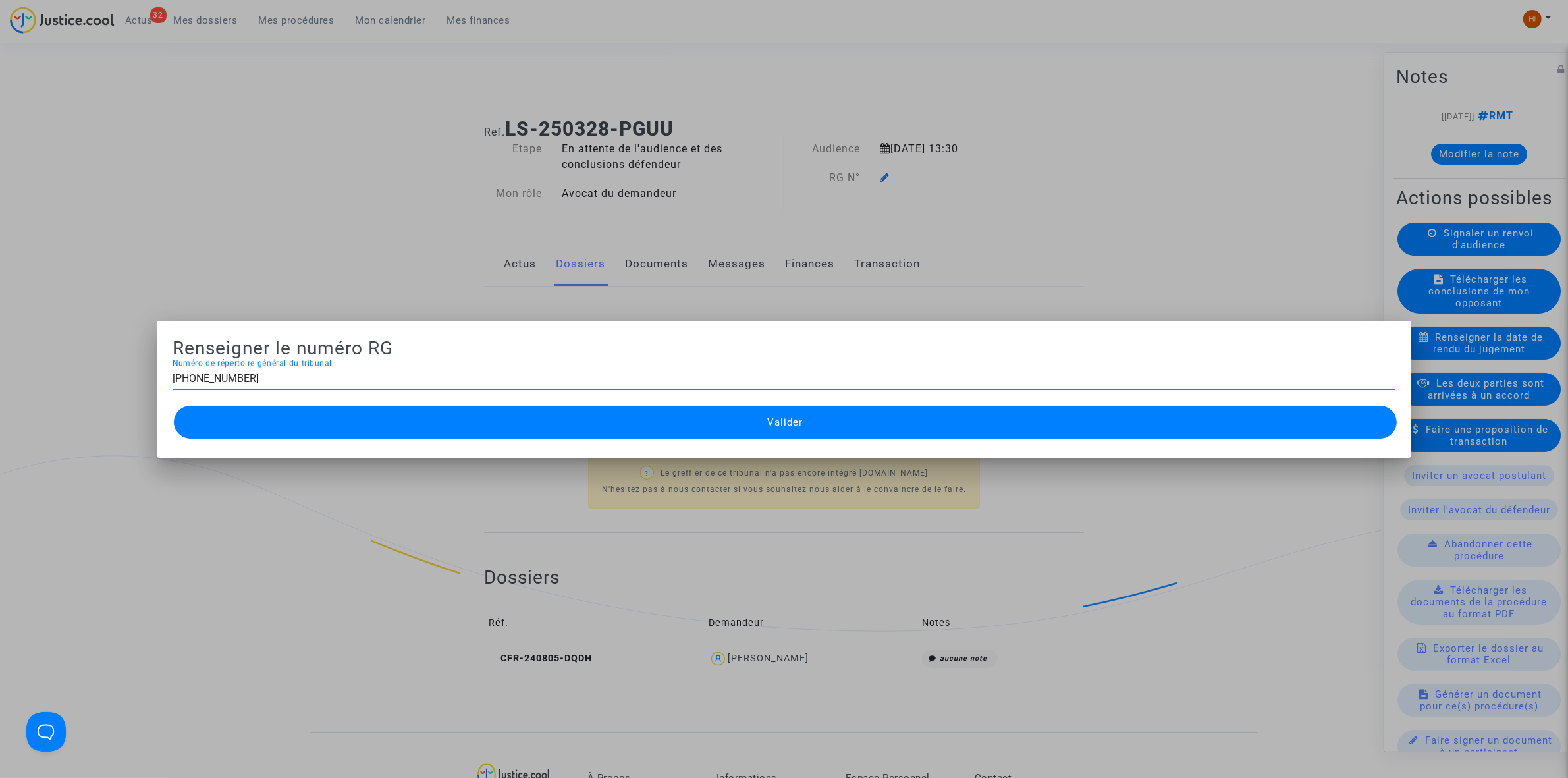
type input "[PHONE_NUMBER]"
click at [870, 426] on button "Valider" at bounding box center [785, 422] width 1223 height 33
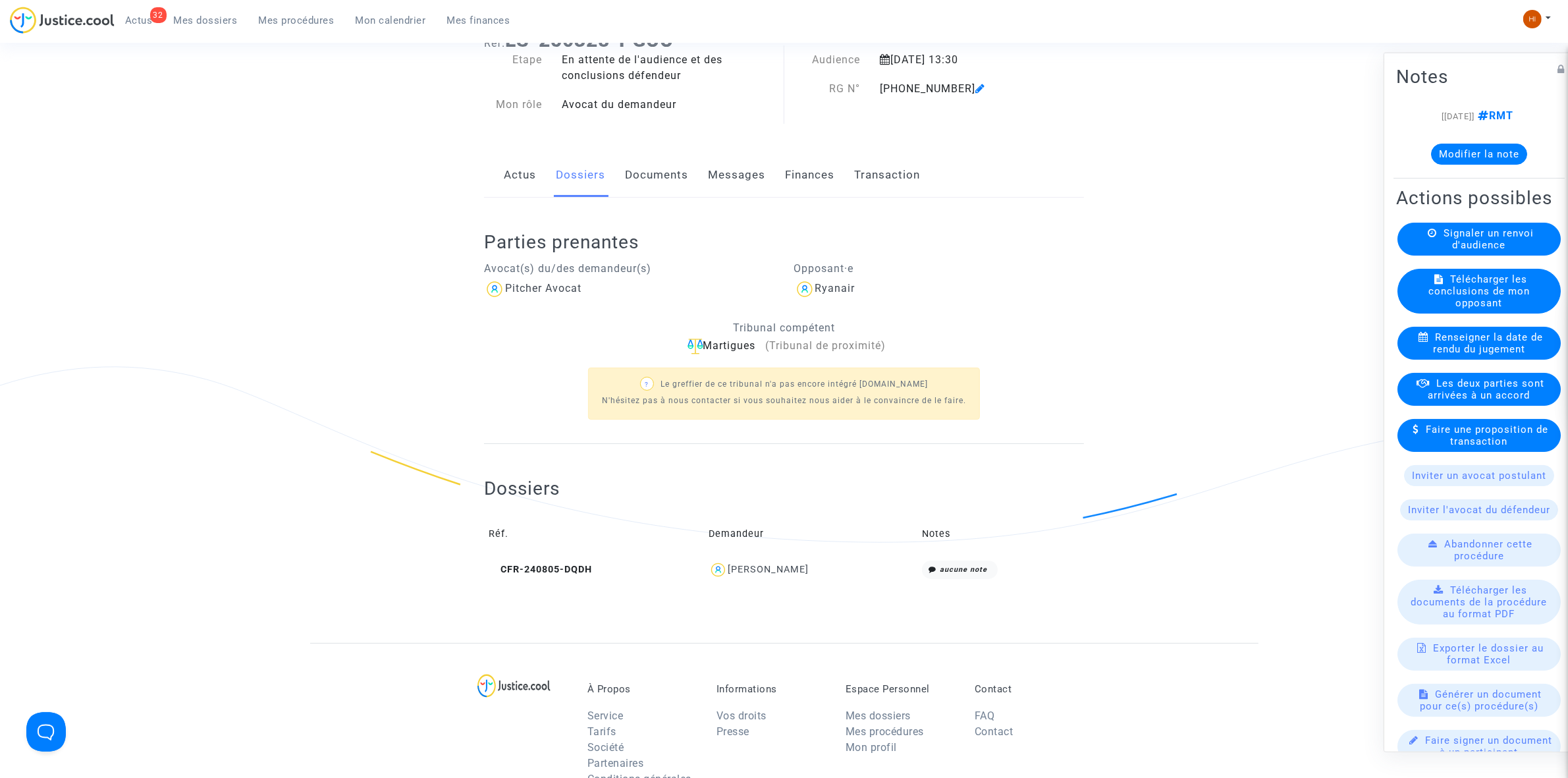
scroll to position [83, 0]
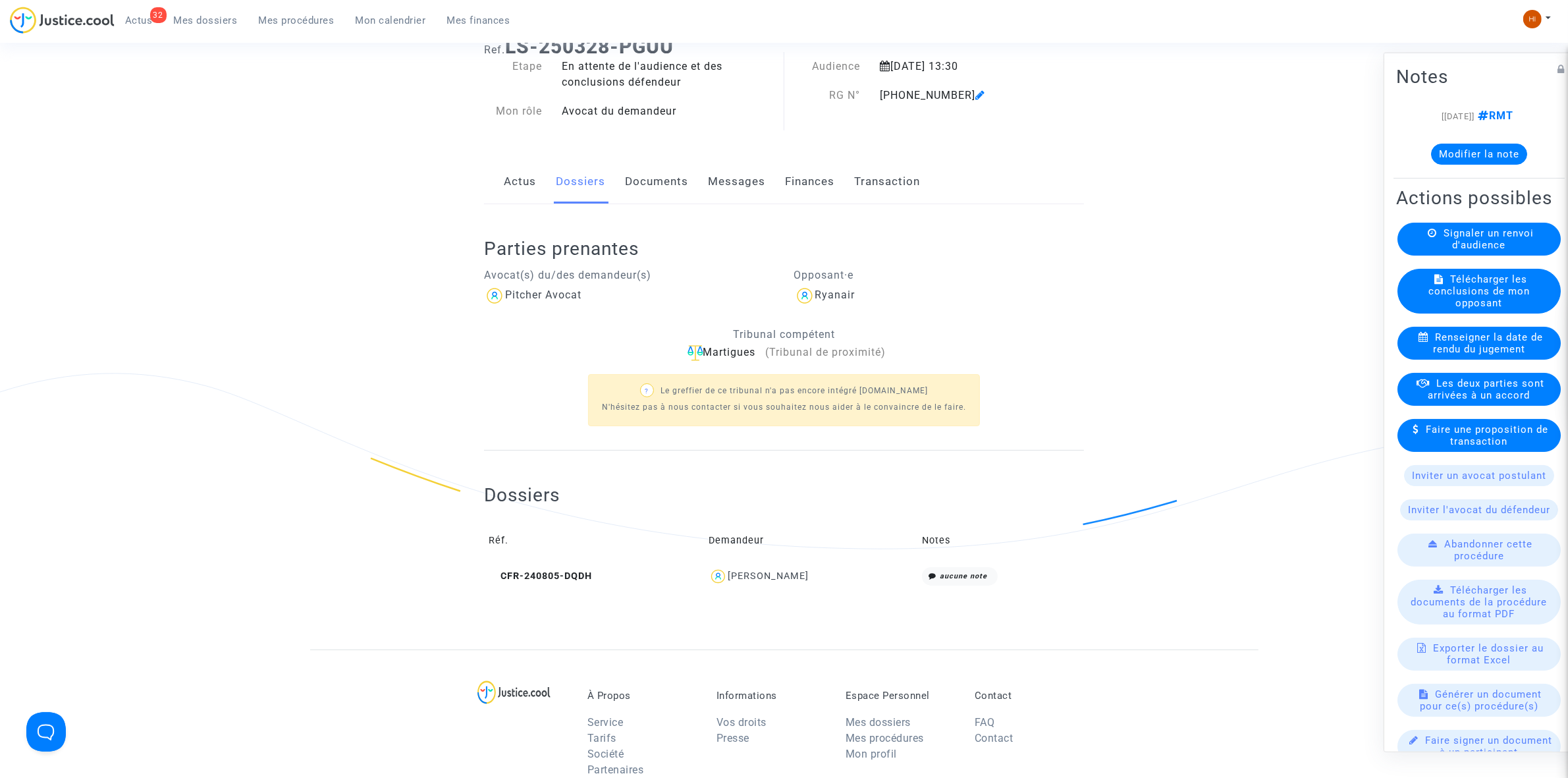
click at [675, 188] on link "Documents" at bounding box center [656, 182] width 63 height 43
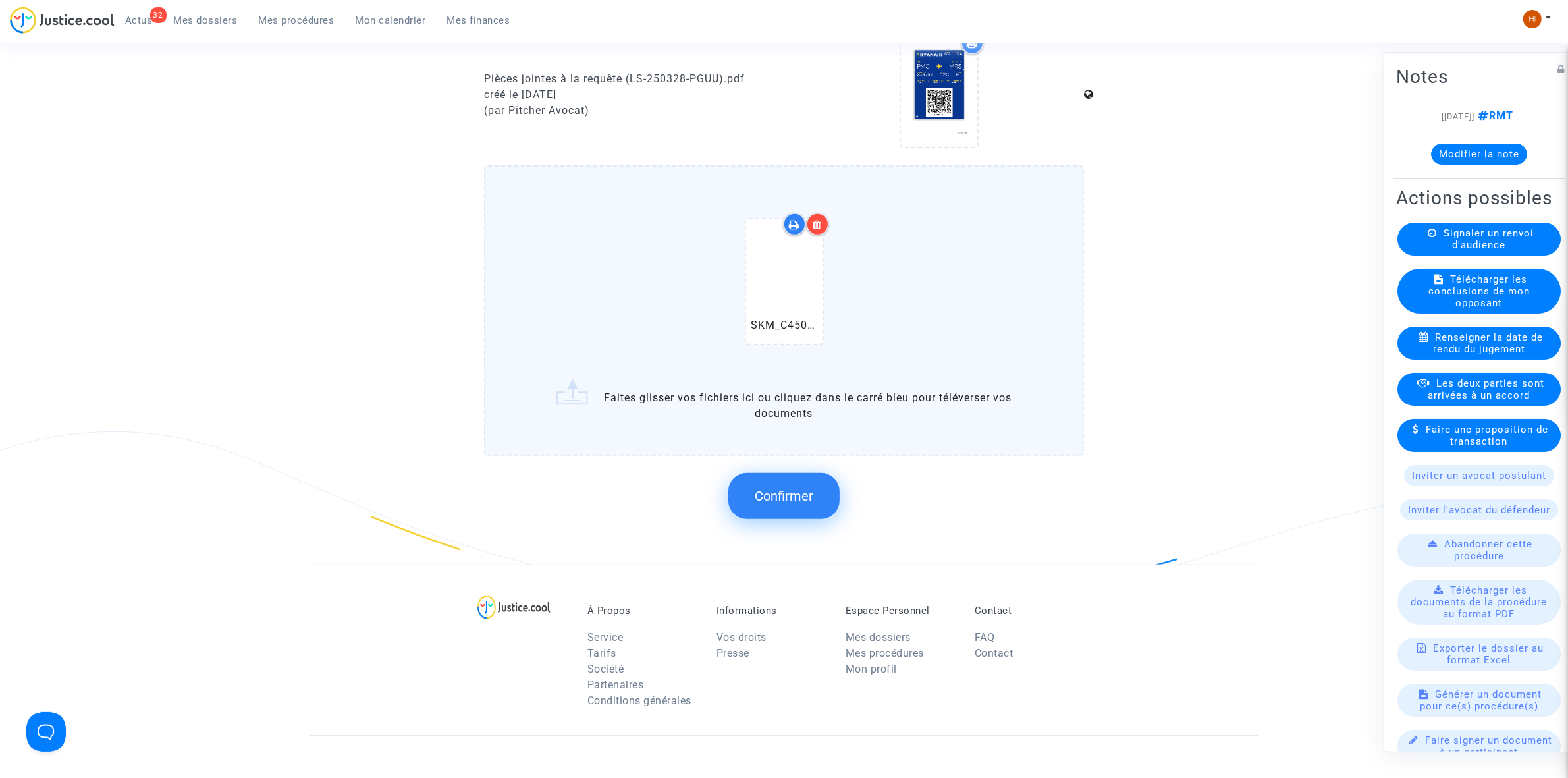
scroll to position [906, 0]
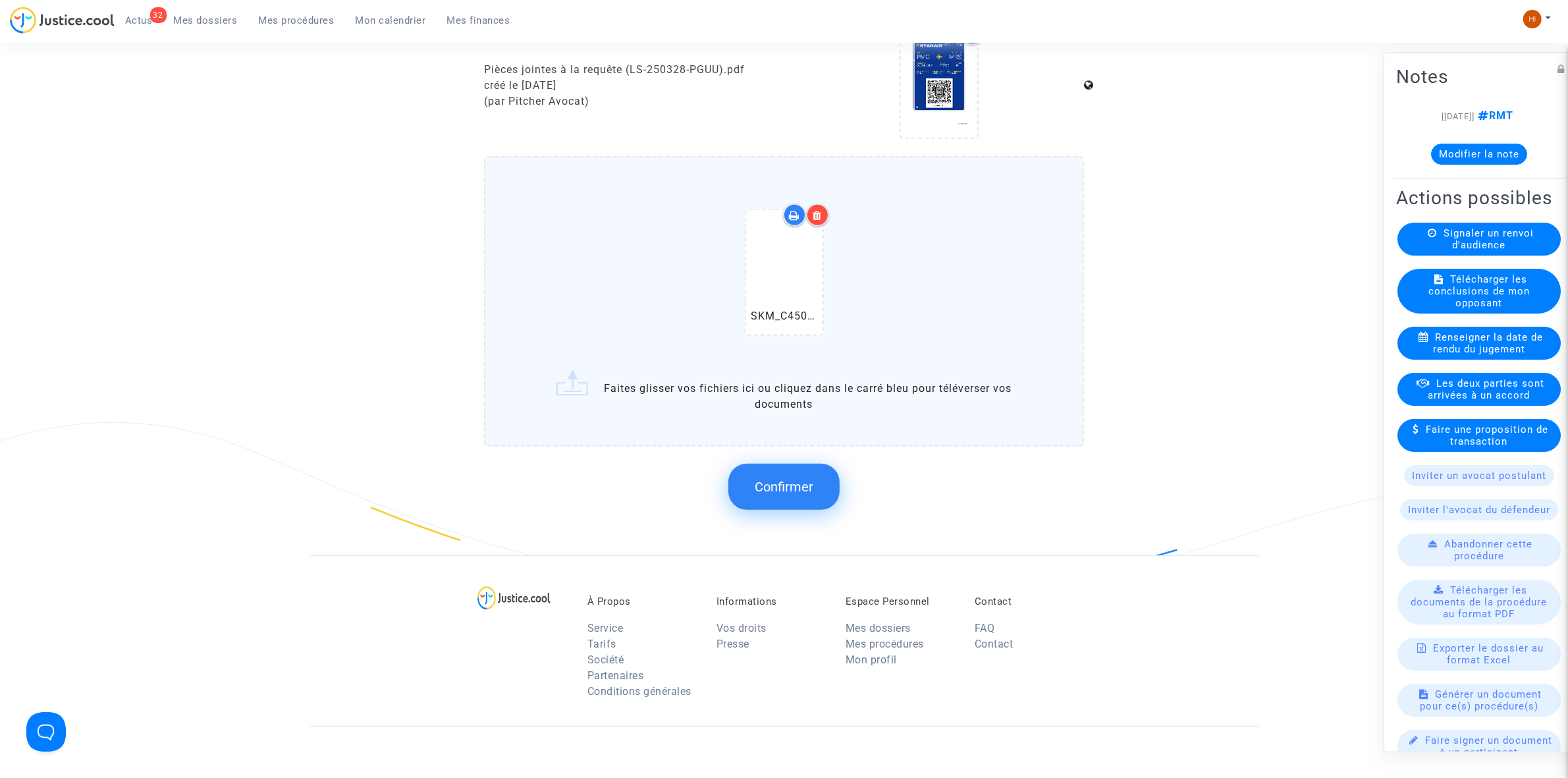
click at [787, 484] on span "Confirmer" at bounding box center [783, 487] width 58 height 16
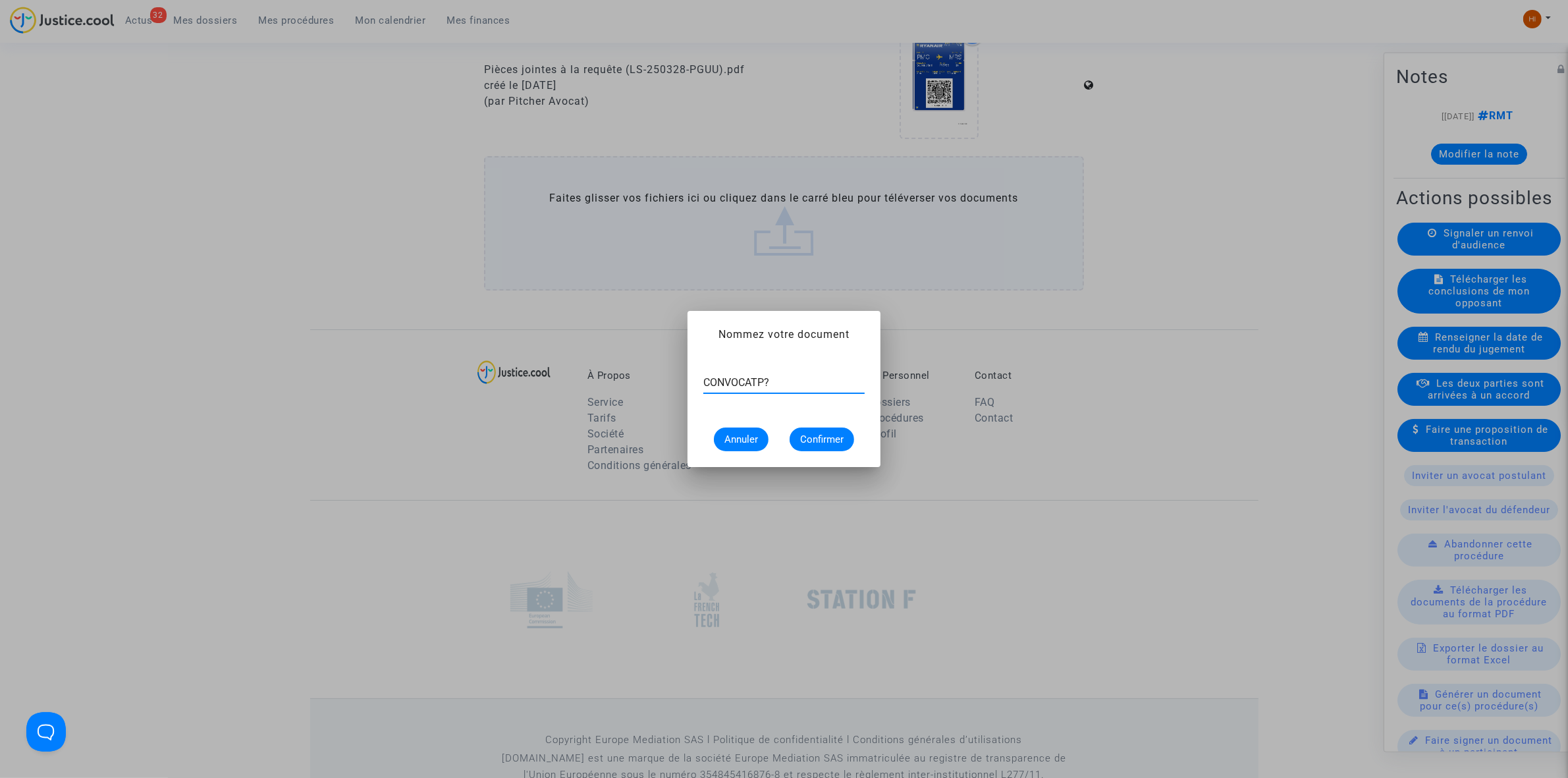
click at [839, 385] on input "CONVOCATP?" at bounding box center [784, 382] width 162 height 12
type input "CONVOCATION"
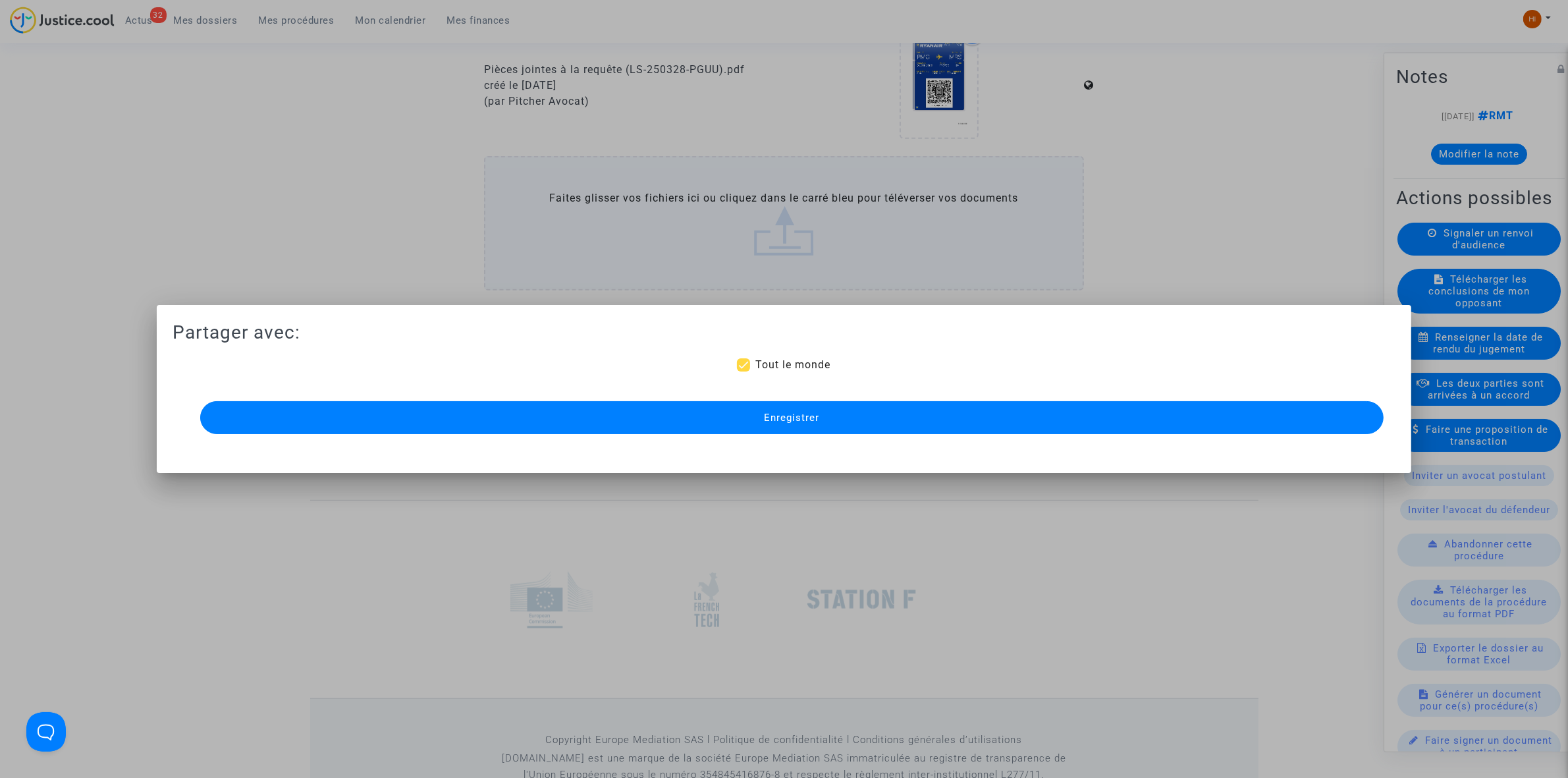
click at [831, 418] on button "Enregistrer" at bounding box center [792, 417] width 1184 height 33
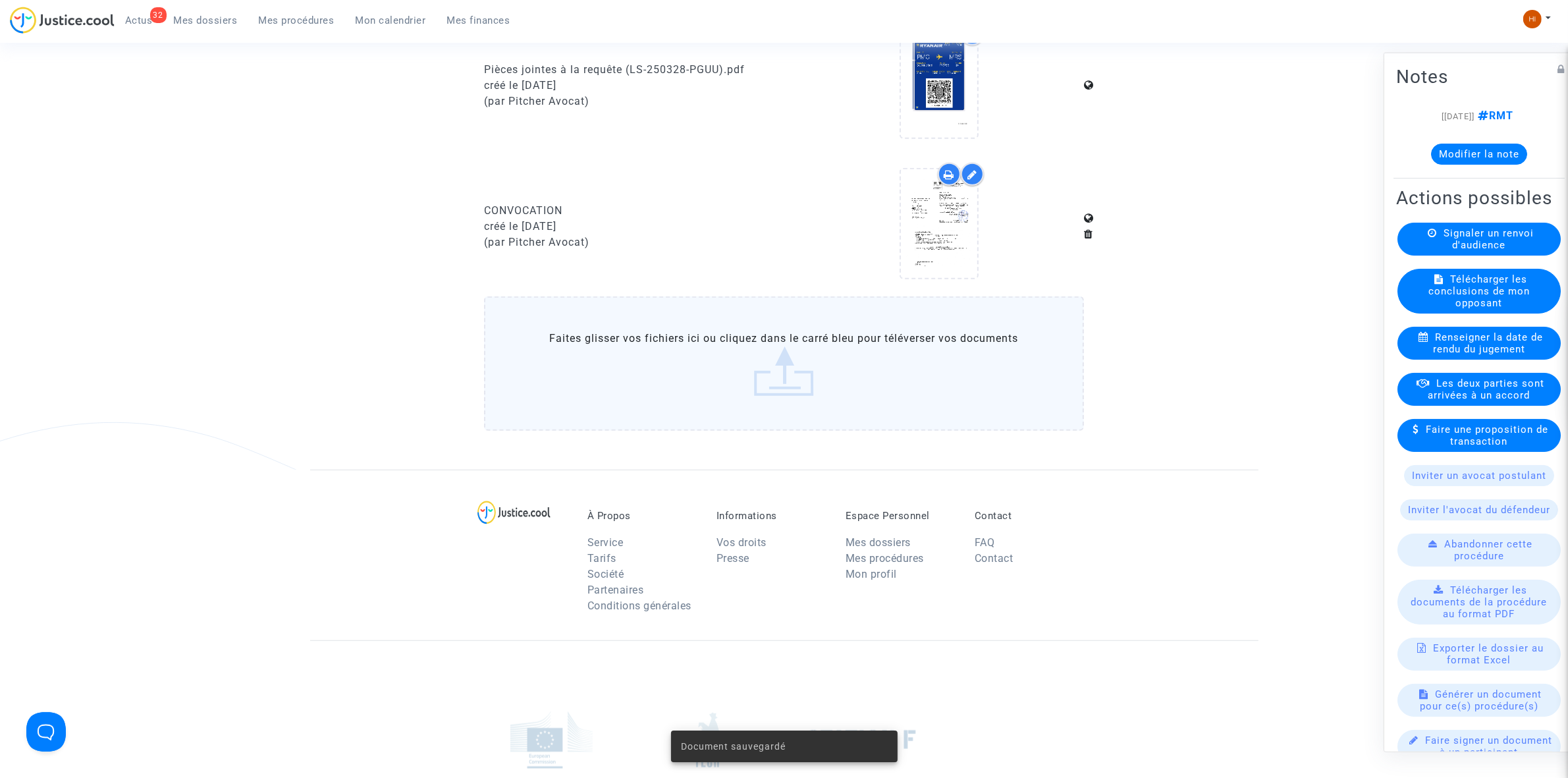
drag, startPoint x: 280, startPoint y: 23, endPoint x: 409, endPoint y: 64, distance: 135.4
click at [282, 24] on span "Mes procédures" at bounding box center [296, 21] width 76 height 12
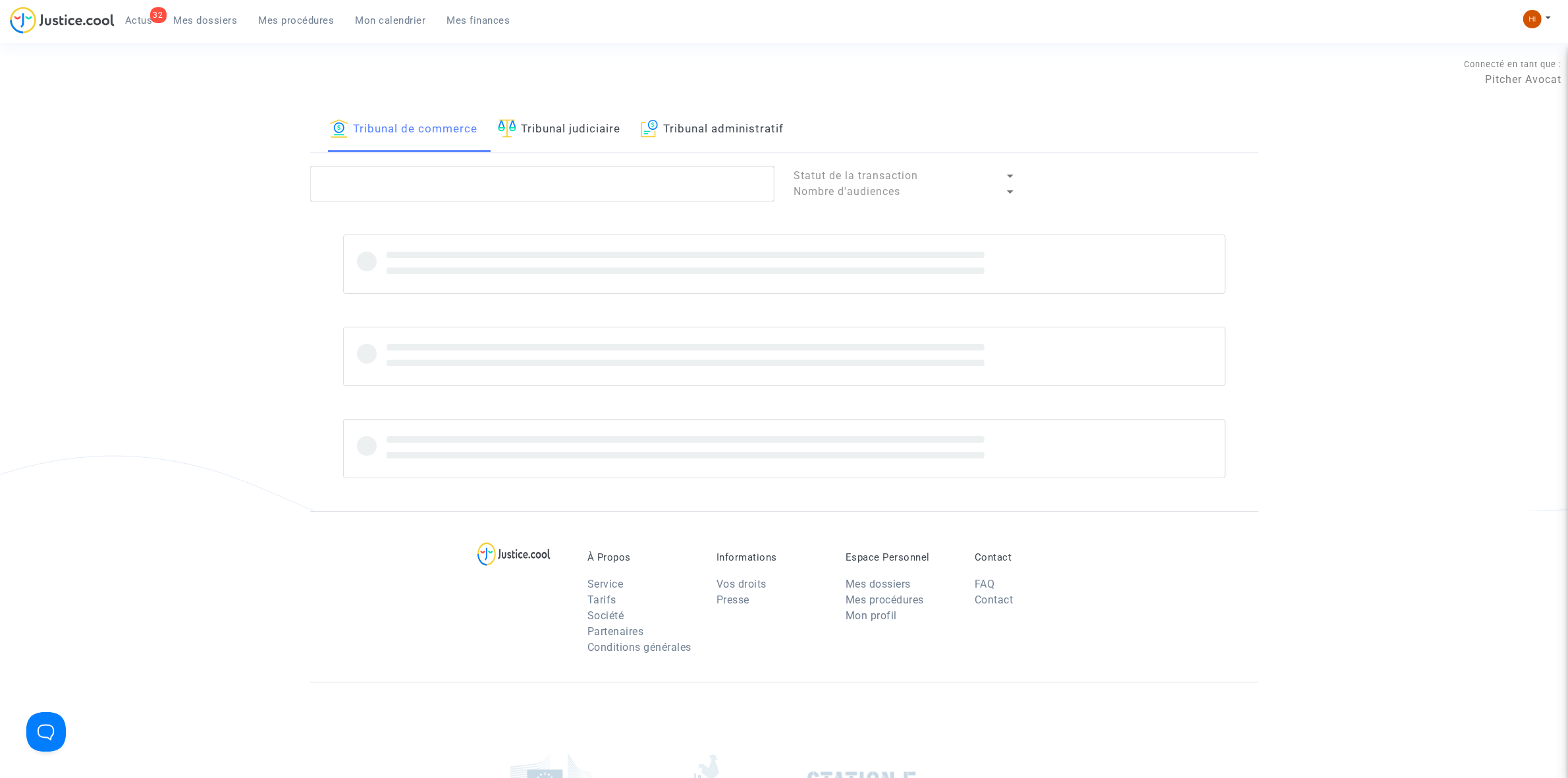
click at [545, 132] on link "Tribunal judiciaire" at bounding box center [560, 130] width 123 height 45
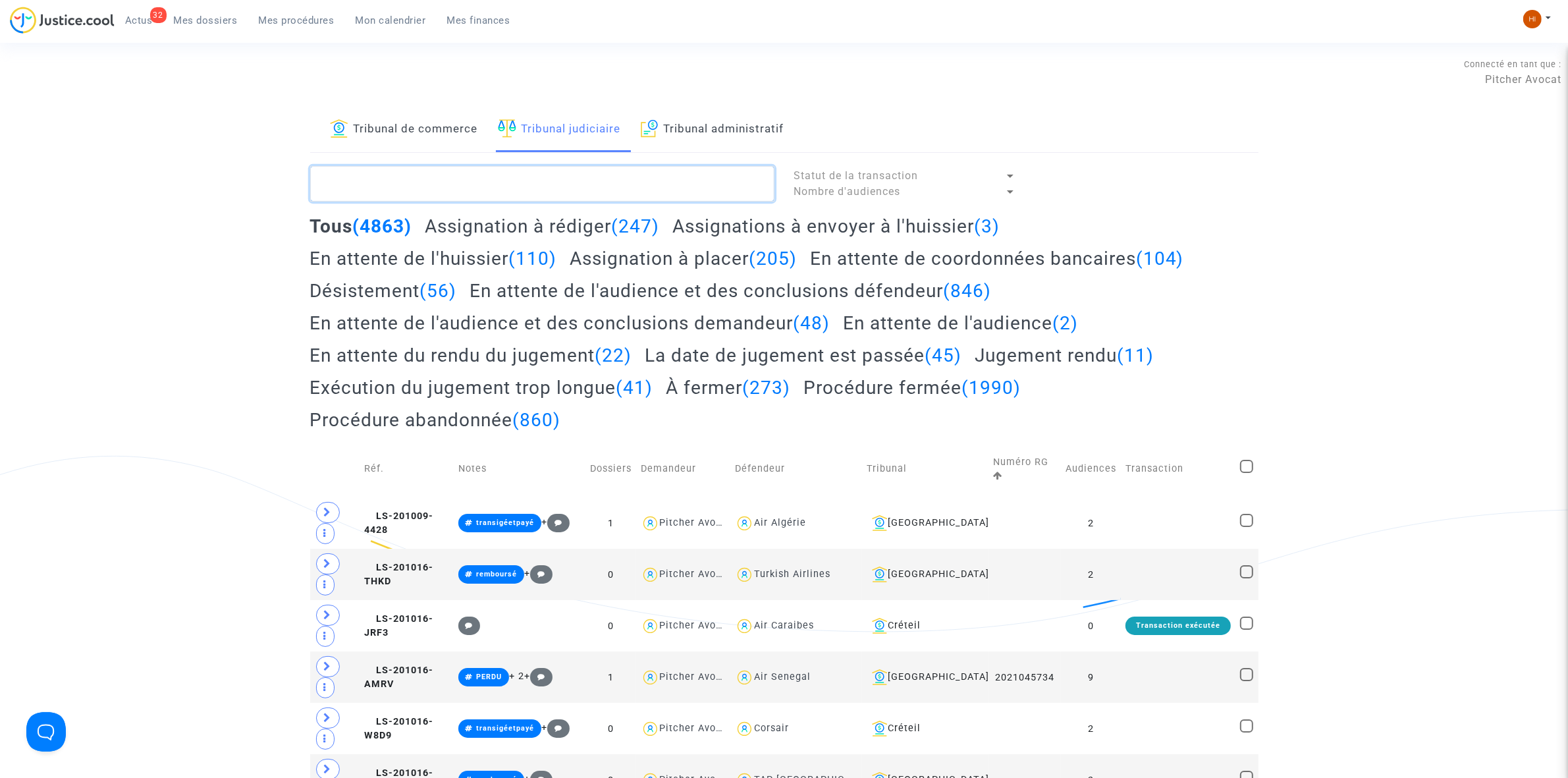
click at [519, 188] on textarea at bounding box center [542, 183] width 464 height 36
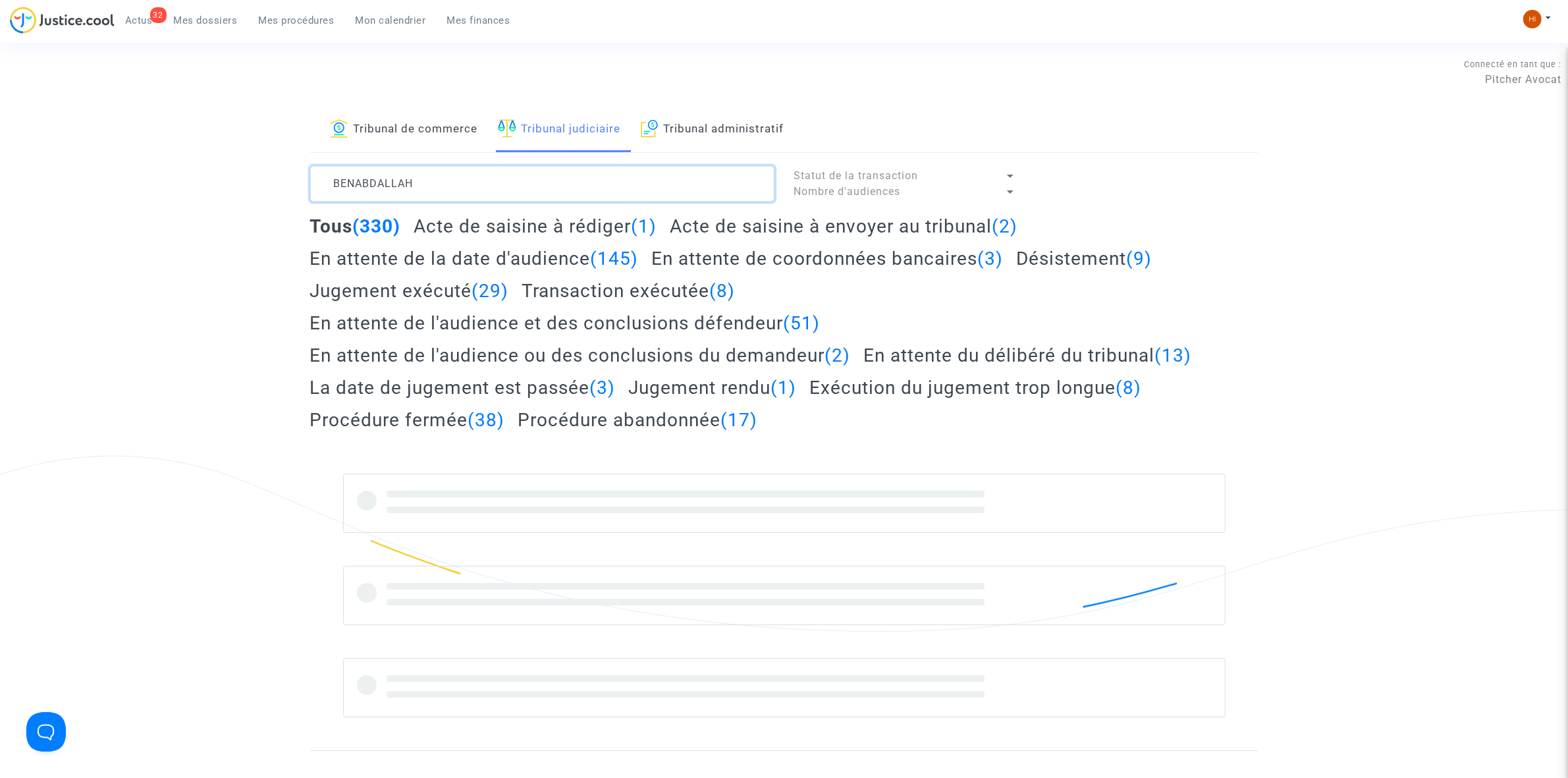
type textarea "BENABDALLAH"
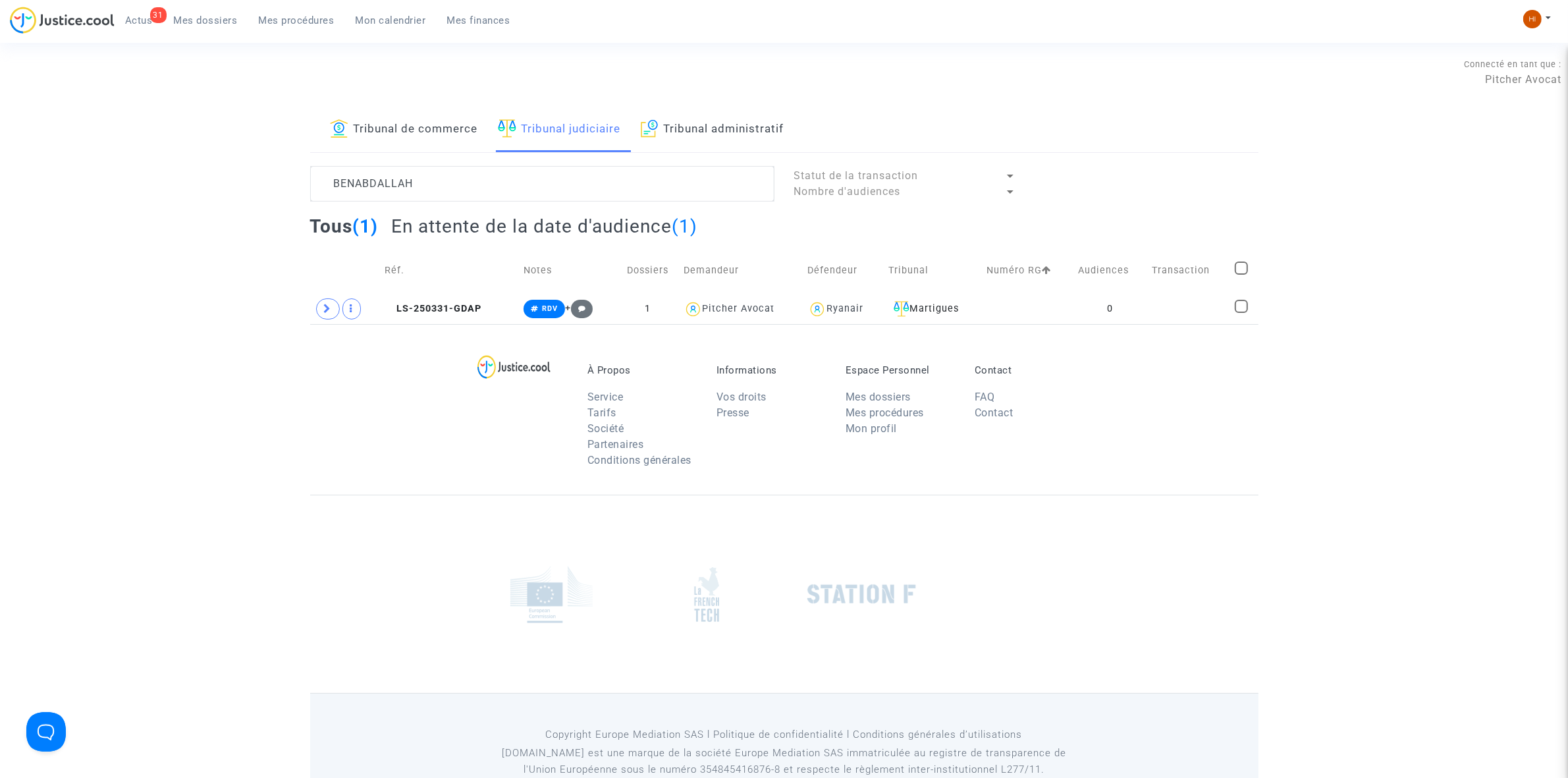
drag, startPoint x: 462, startPoint y: 308, endPoint x: 906, endPoint y: 209, distance: 454.9
click at [468, 307] on span "LS-250331-GDAP" at bounding box center [433, 309] width 96 height 11
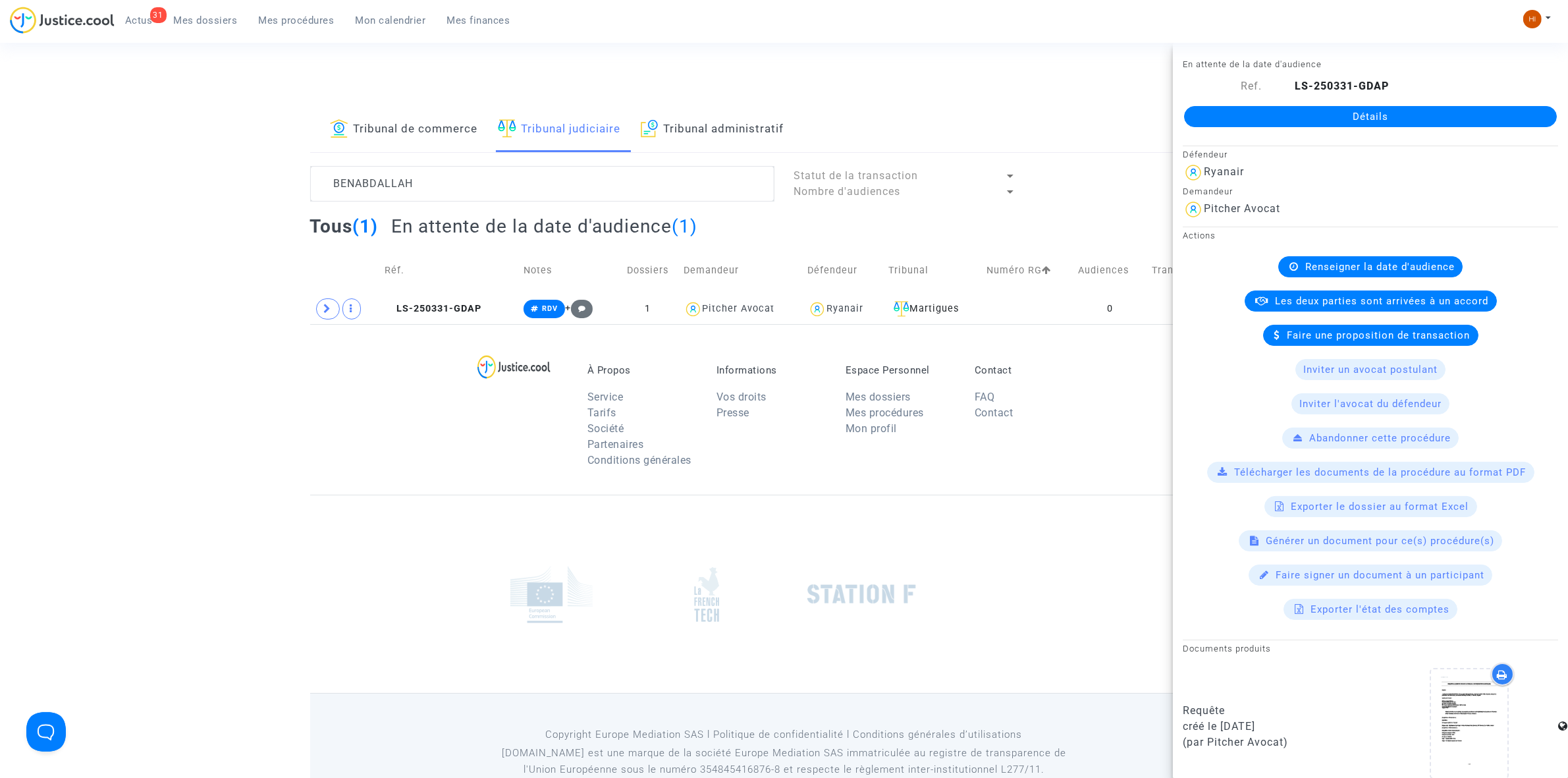
click at [1256, 110] on link "Détails" at bounding box center [1371, 116] width 373 height 21
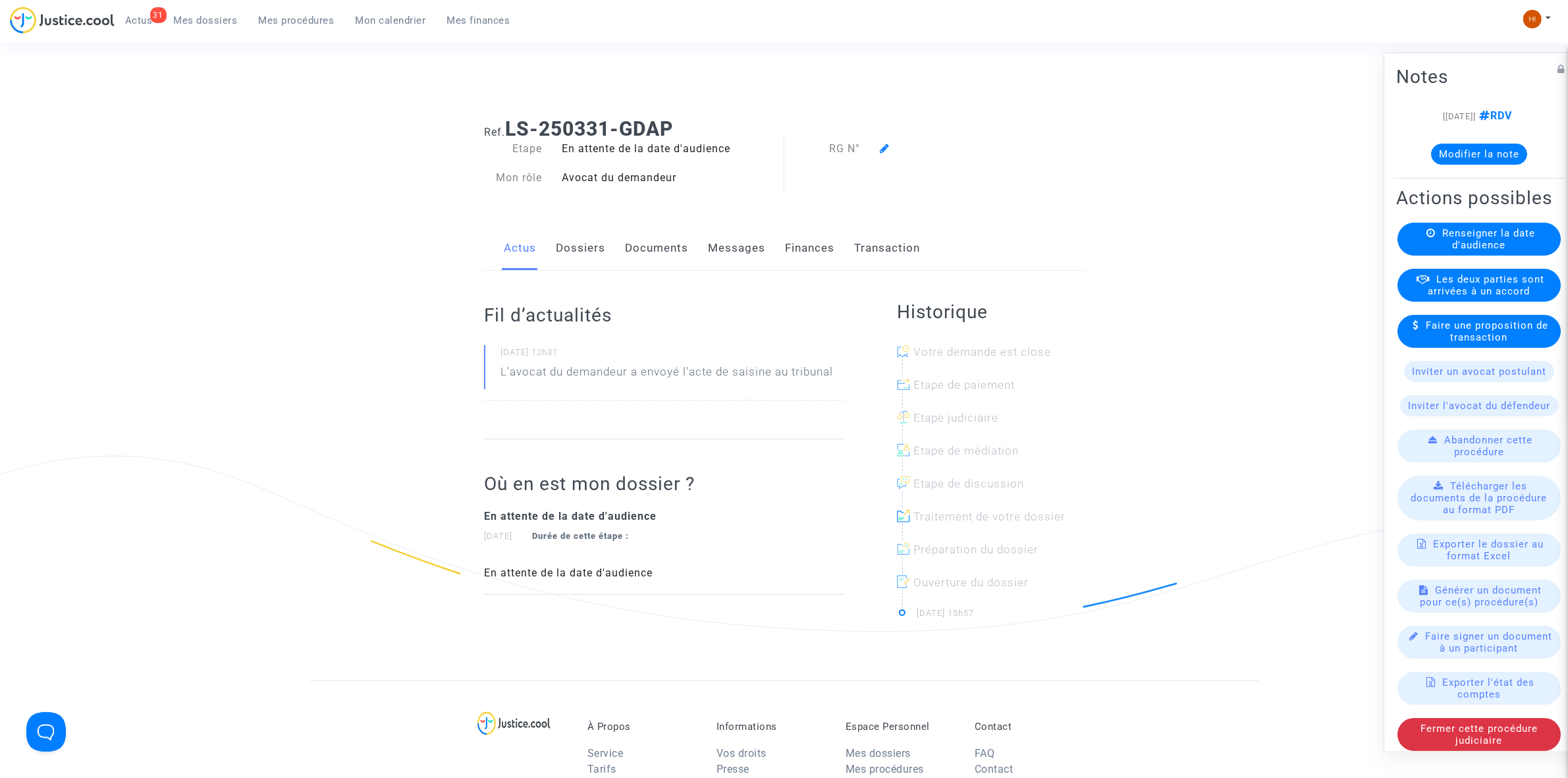
click at [1518, 236] on div "Actions possibles Renseigner la date d'audience Les deux parties sont arrivées …" at bounding box center [1478, 468] width 171 height 569
click at [1512, 250] on span "Renseigner la date d'audience" at bounding box center [1489, 238] width 93 height 23
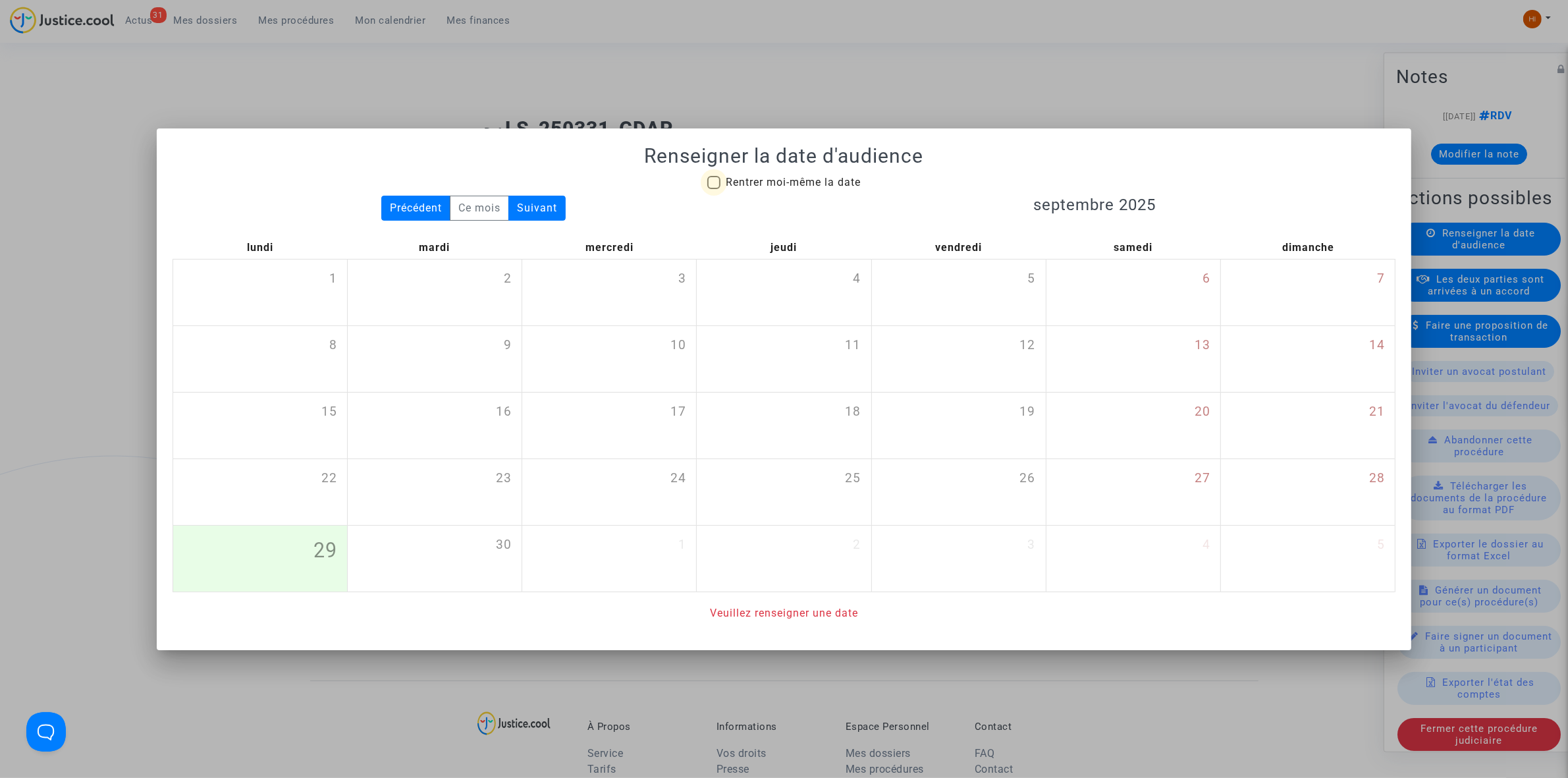
drag, startPoint x: 732, startPoint y: 173, endPoint x: 733, endPoint y: 185, distance: 12.0
click at [733, 175] on span "Rentrer moi-même la date" at bounding box center [793, 183] width 135 height 16
click at [714, 189] on input "Rentrer moi-même la date" at bounding box center [714, 189] width 1 height 1
checkbox input "true"
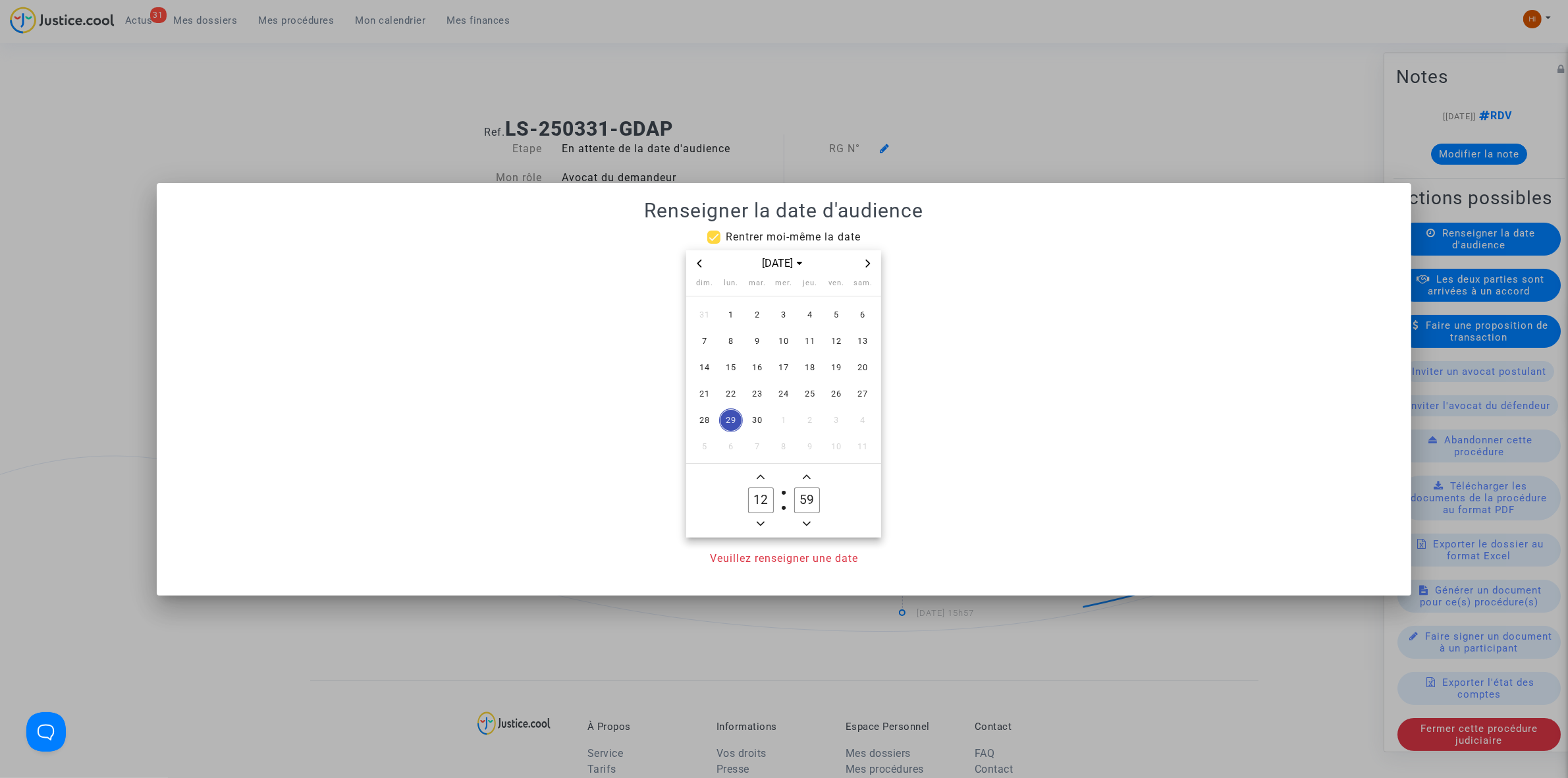
click at [733, 185] on mat-dialog-container "Renseigner la date d'audience Rentrer moi-même la date sept. 2025 dim. lun. mar…" at bounding box center [784, 389] width 1255 height 412
click at [867, 262] on icon "Next month" at bounding box center [867, 263] width 8 height 8
click at [864, 268] on span "Next month" at bounding box center [868, 263] width 16 height 16
drag, startPoint x: 741, startPoint y: 372, endPoint x: 773, endPoint y: 409, distance: 48.9
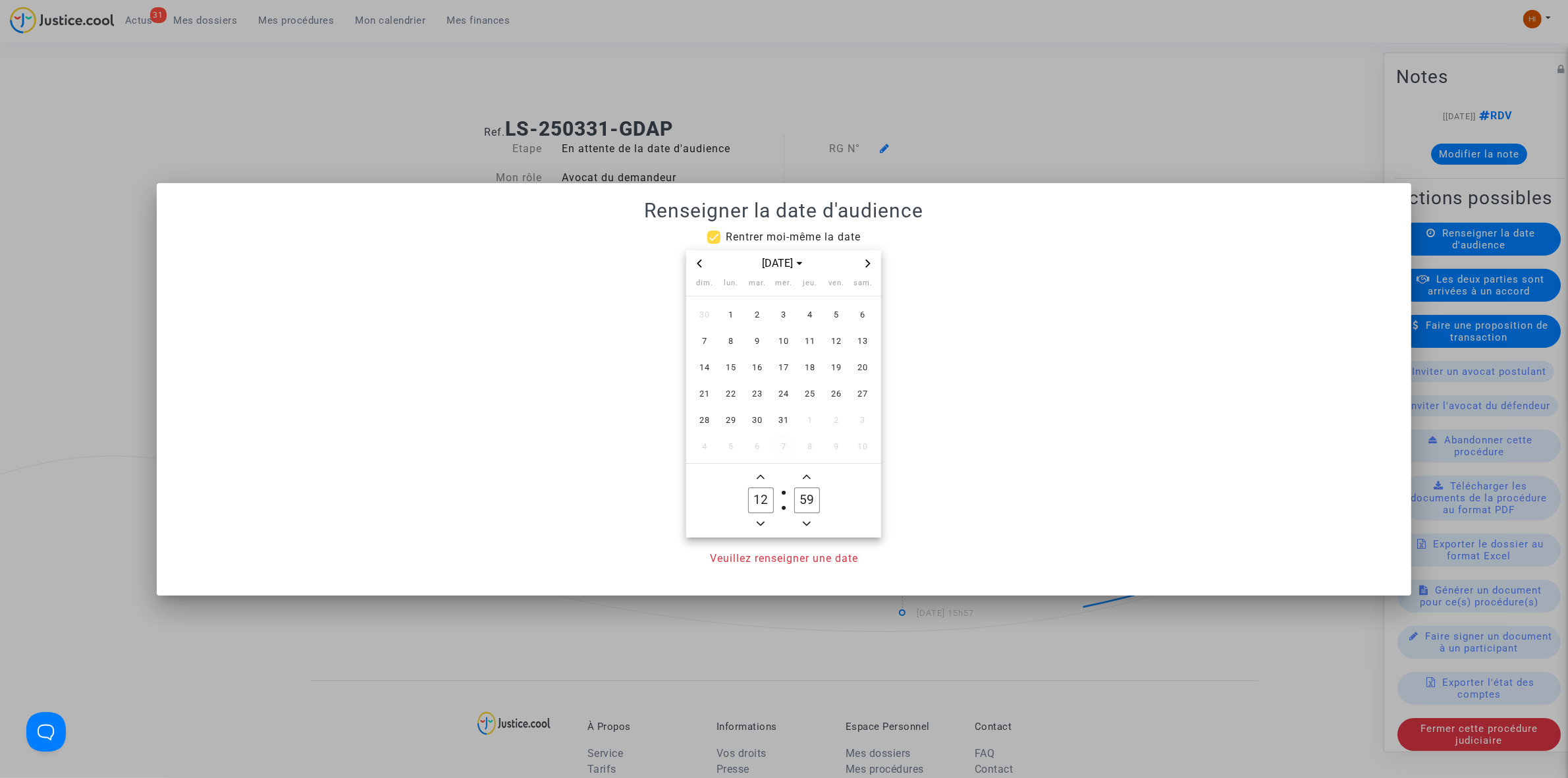
click at [742, 371] on span "15" at bounding box center [731, 367] width 23 height 23
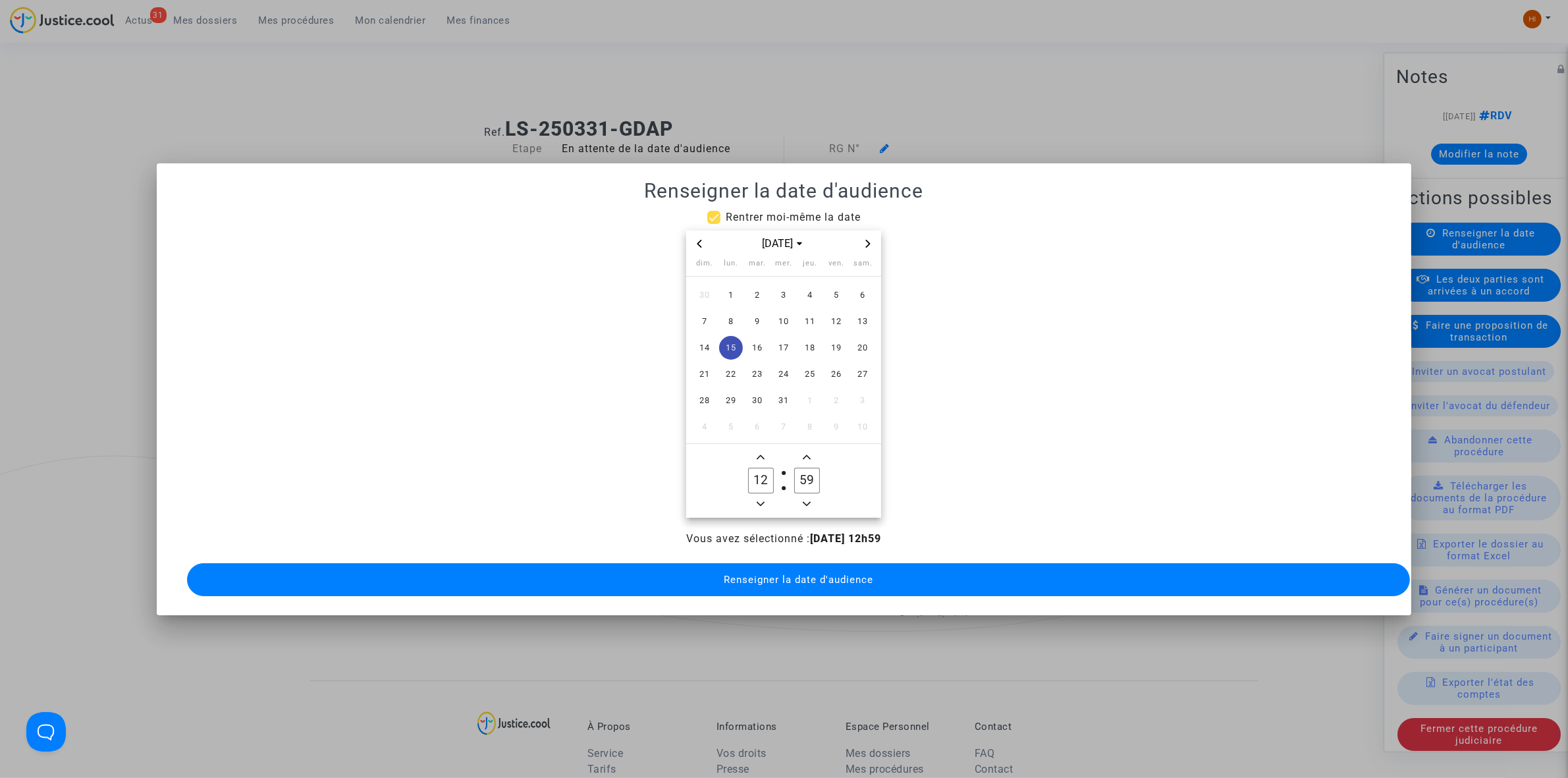
click at [761, 458] on span "Add a hour" at bounding box center [761, 457] width 16 height 16
type input "13"
drag, startPoint x: 806, startPoint y: 472, endPoint x: 740, endPoint y: 460, distance: 67.1
click at [740, 460] on owl-date-time-timer "13 Hour 59 Minute" at bounding box center [784, 481] width 195 height 74
drag, startPoint x: 806, startPoint y: 472, endPoint x: 831, endPoint y: 473, distance: 25.0
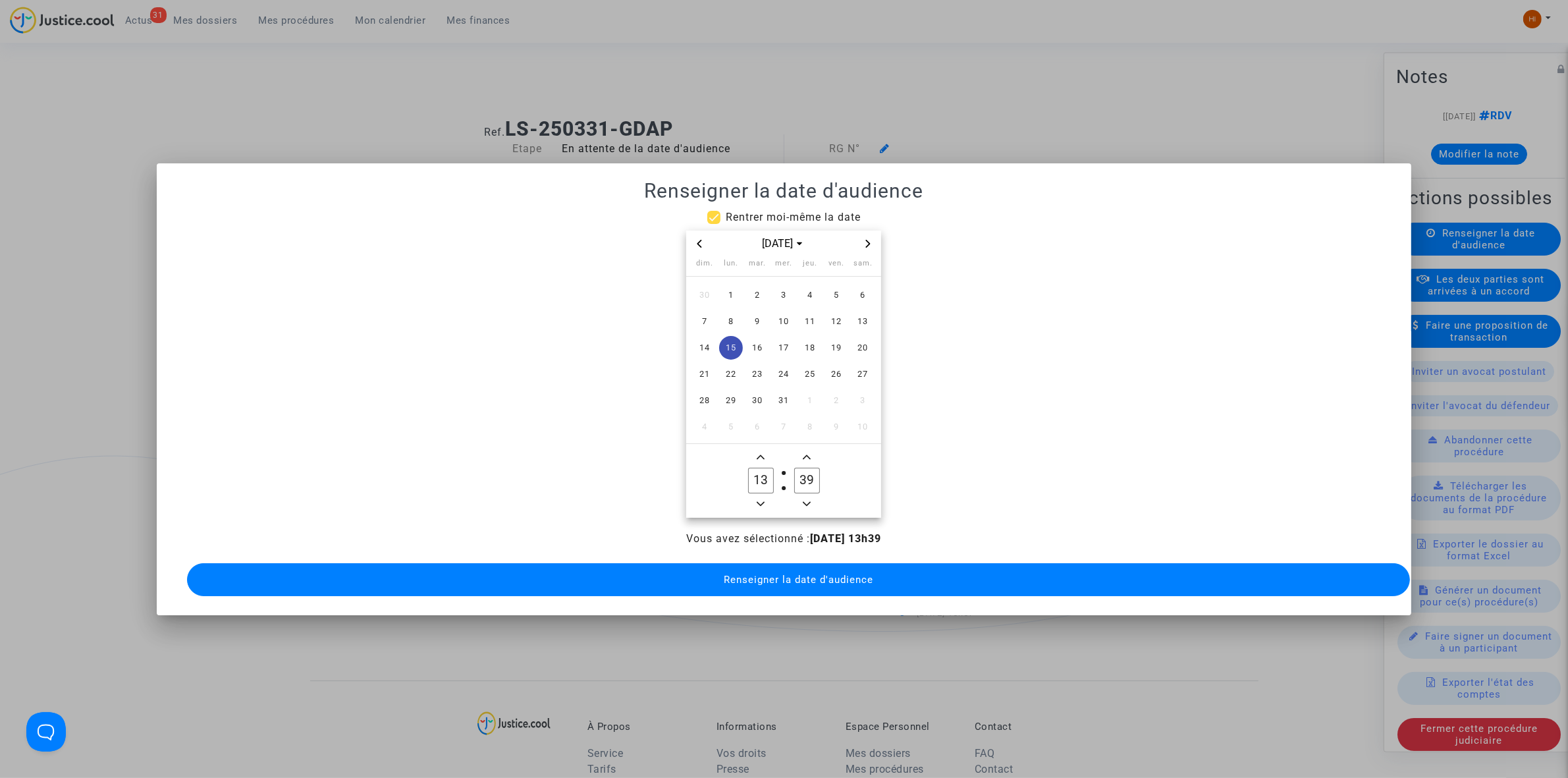
click at [831, 473] on owl-date-time-timer "13 Hour 39 Minute" at bounding box center [784, 481] width 195 height 74
type input "30"
click at [777, 582] on button "Renseigner la date d'audience" at bounding box center [798, 580] width 1223 height 33
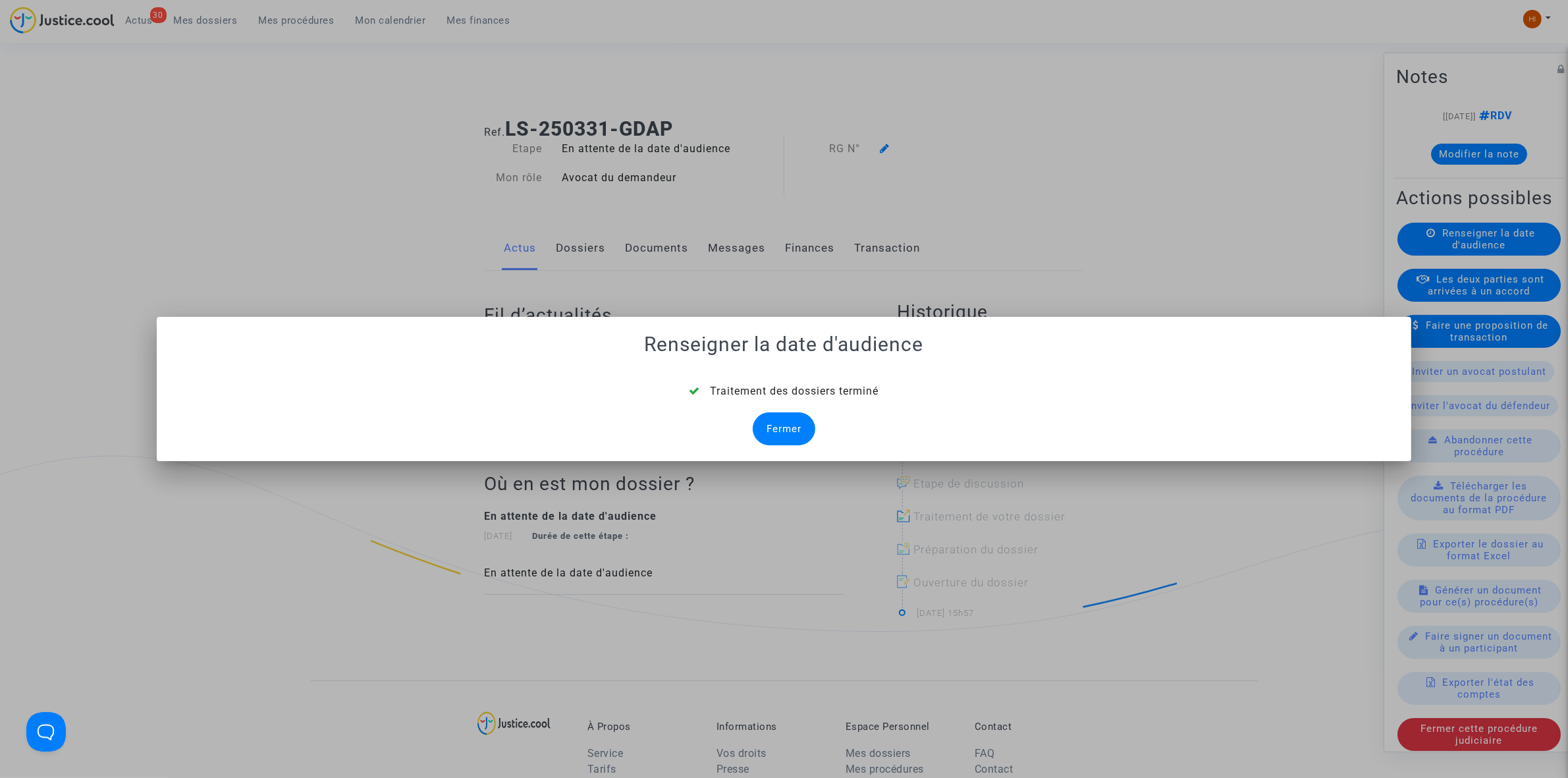
click at [788, 420] on div "Fermer" at bounding box center [784, 429] width 63 height 33
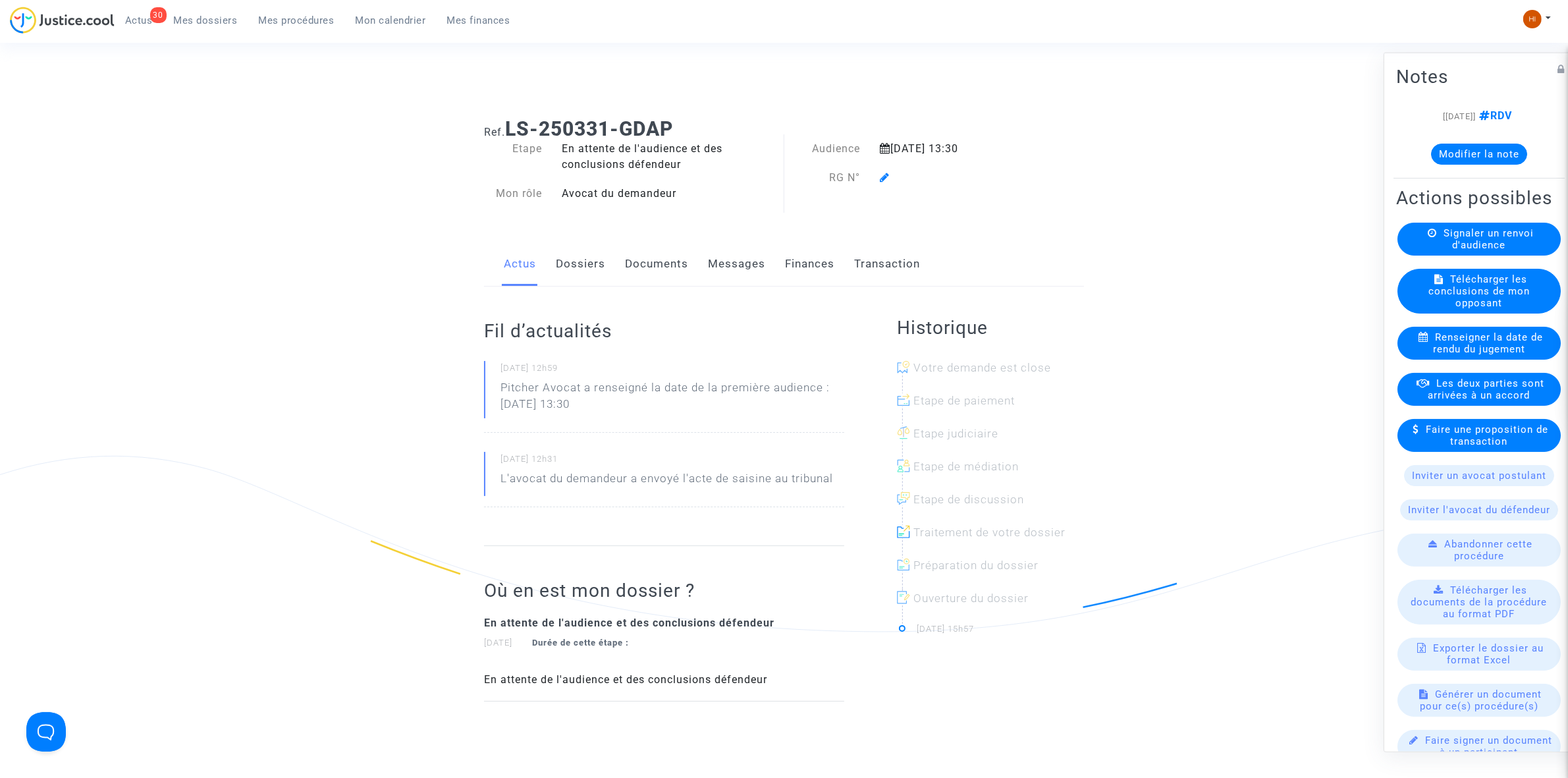
click at [881, 176] on icon at bounding box center [884, 177] width 10 height 10
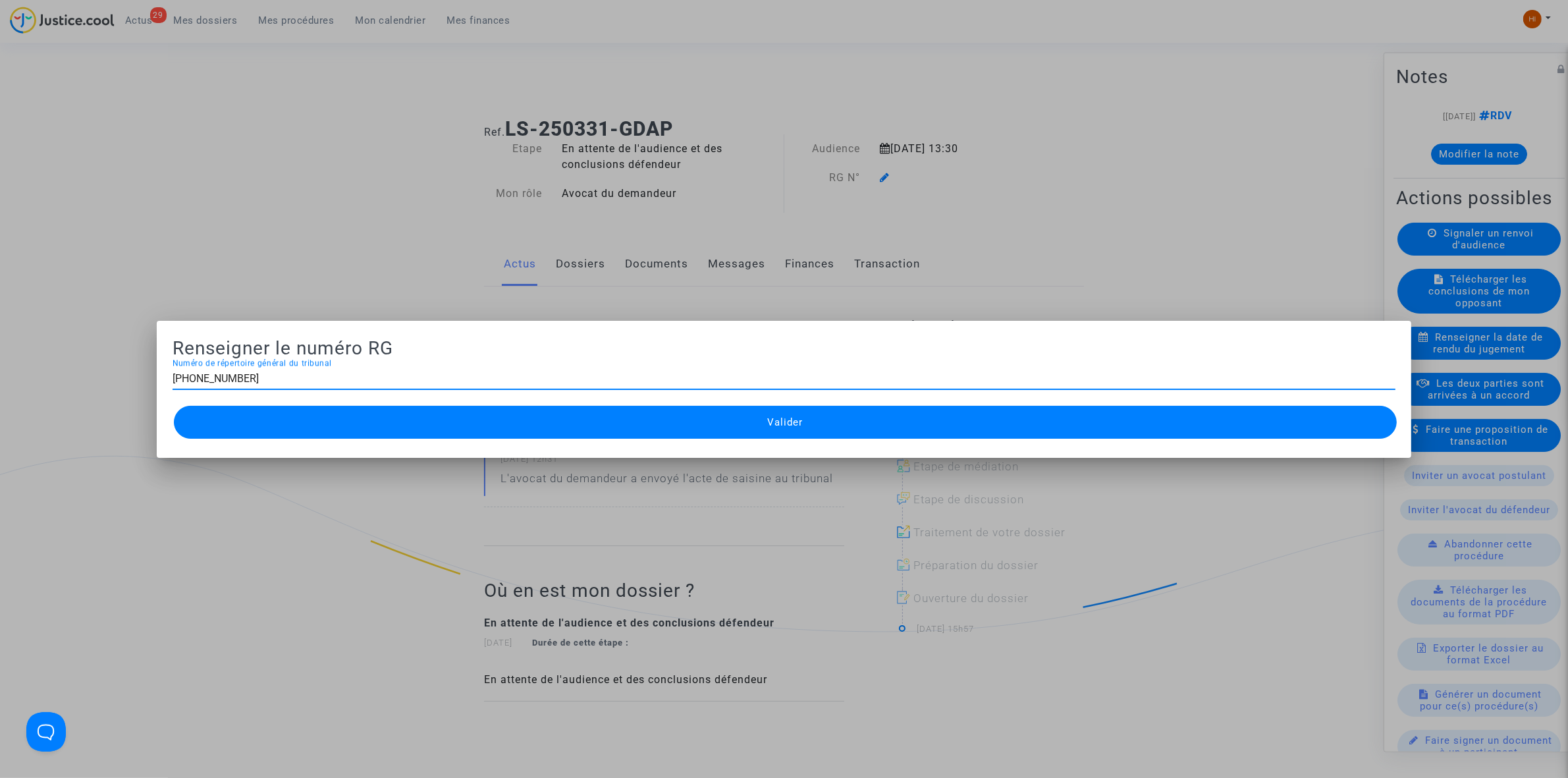
type input "[PHONE_NUMBER]"
drag, startPoint x: 774, startPoint y: 442, endPoint x: 776, endPoint y: 433, distance: 9.2
click at [774, 442] on div "Valider" at bounding box center [784, 422] width 1223 height 39
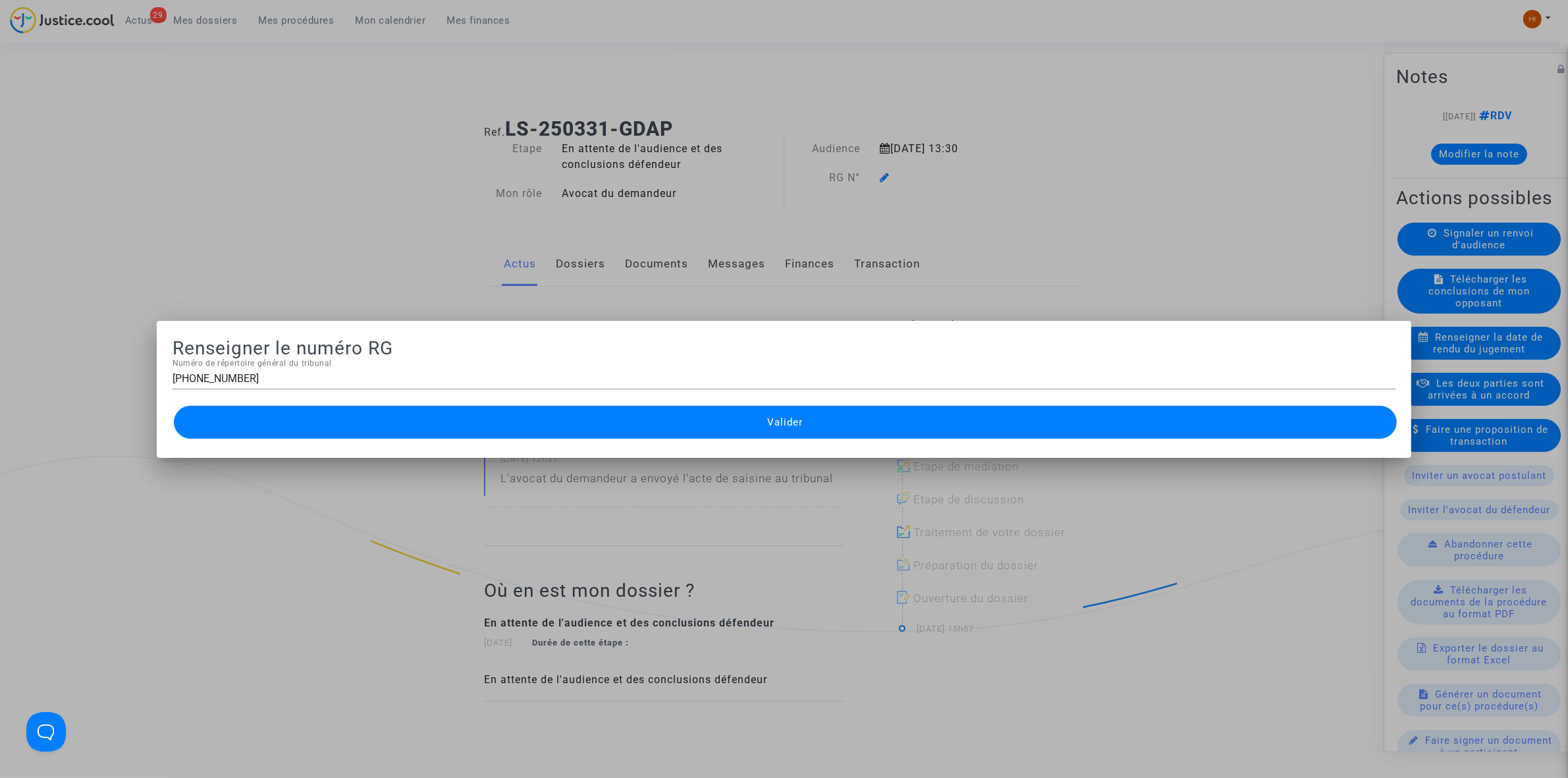
click at [607, 413] on button "Valider" at bounding box center [785, 422] width 1223 height 33
click at [608, 412] on button "Valider" at bounding box center [785, 422] width 1223 height 33
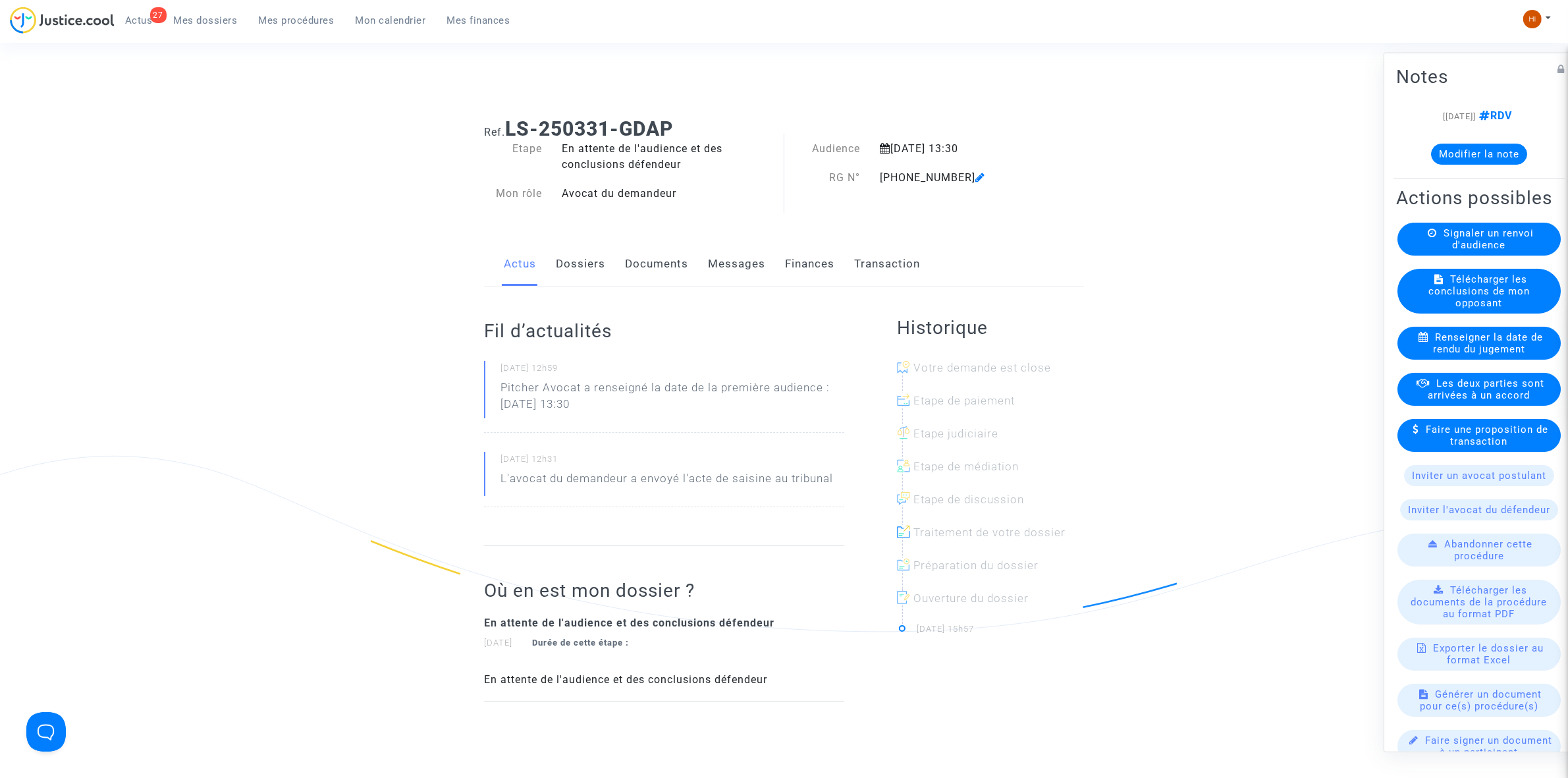
click at [677, 257] on link "Documents" at bounding box center [656, 264] width 63 height 43
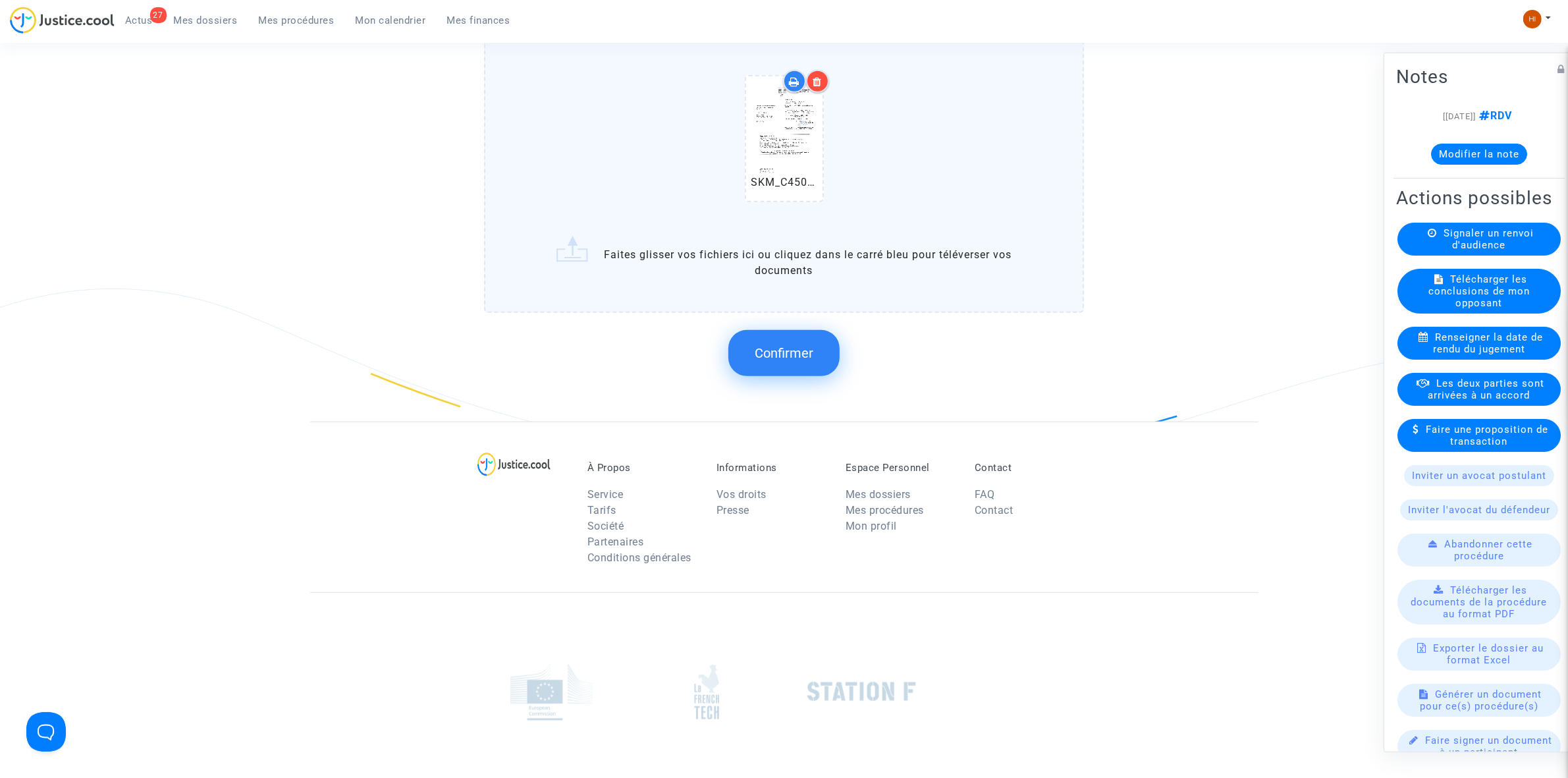
scroll to position [1070, 0]
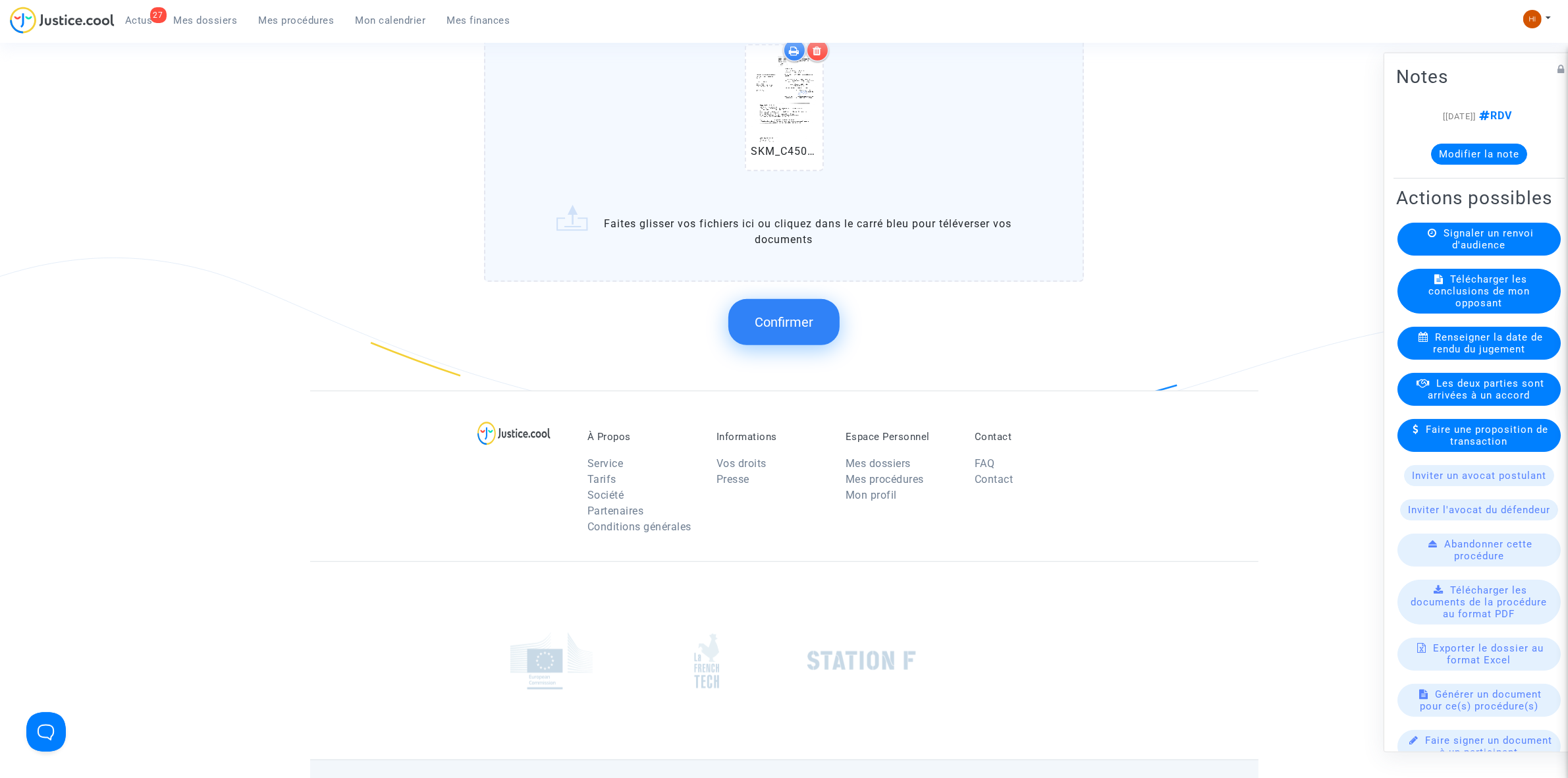
click at [781, 314] on span "Confirmer" at bounding box center [783, 322] width 58 height 16
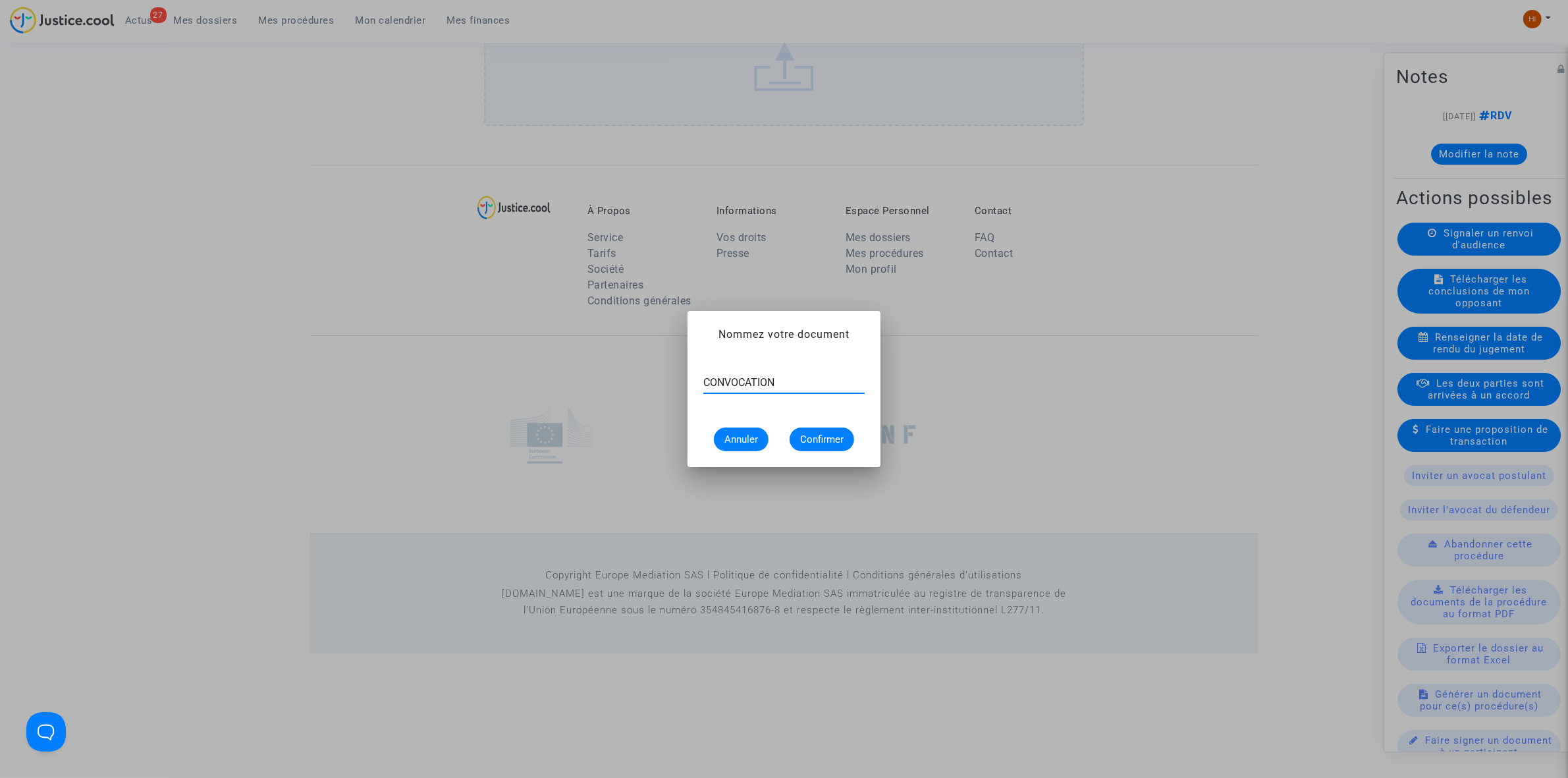
type input "CONVOCATION"
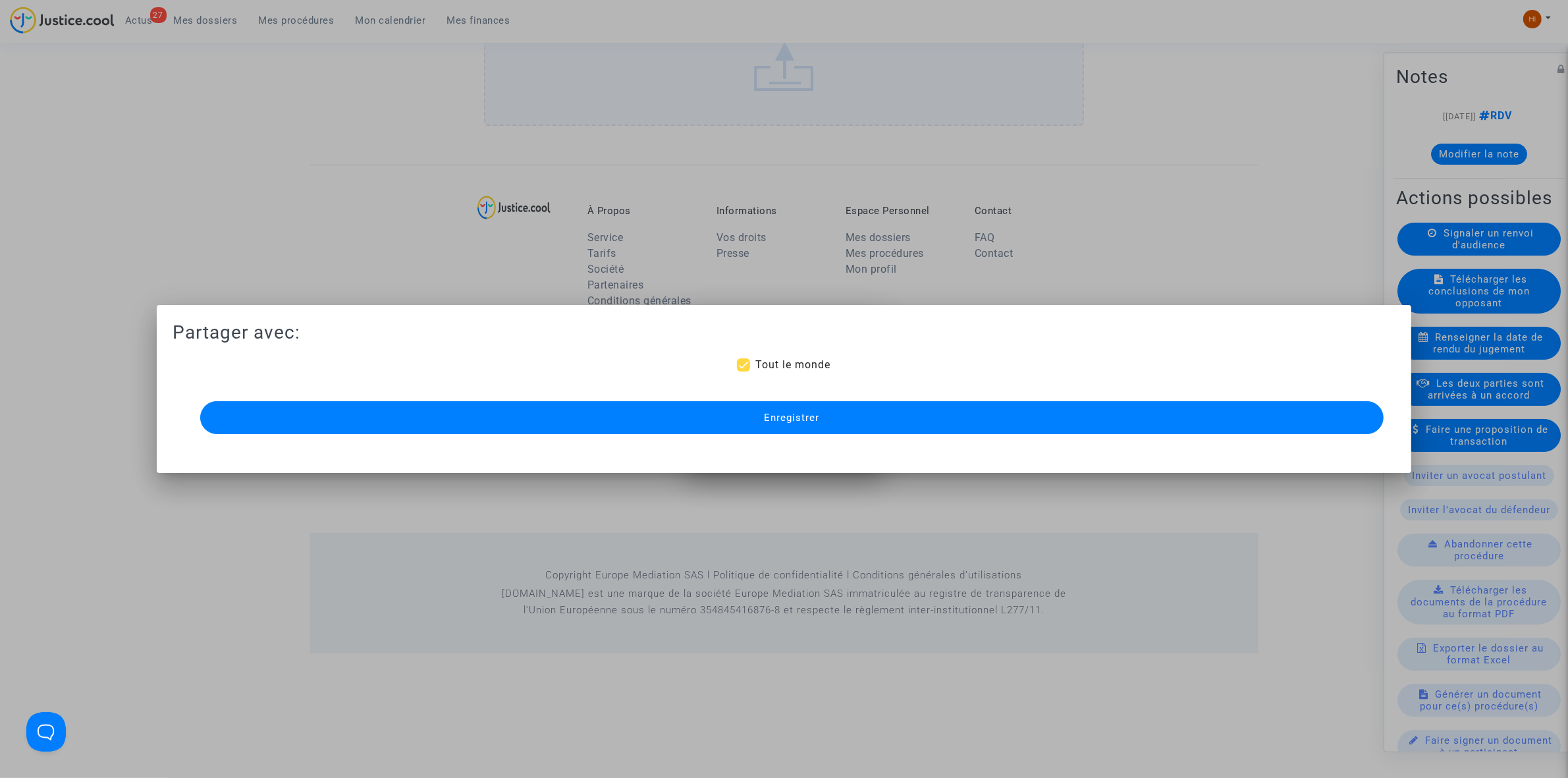
scroll to position [941, 0]
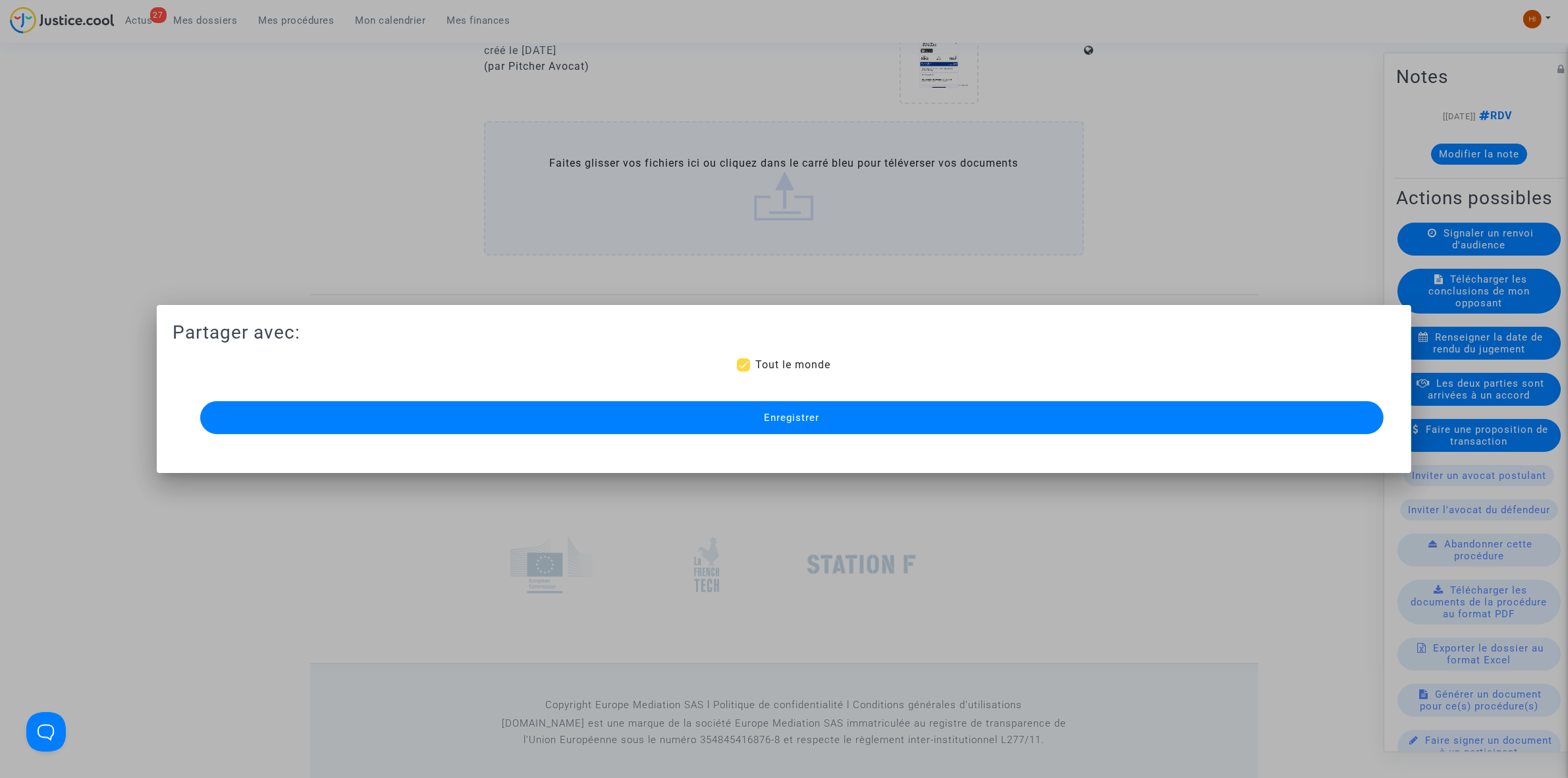
click at [1002, 415] on button "Enregistrer" at bounding box center [792, 417] width 1184 height 33
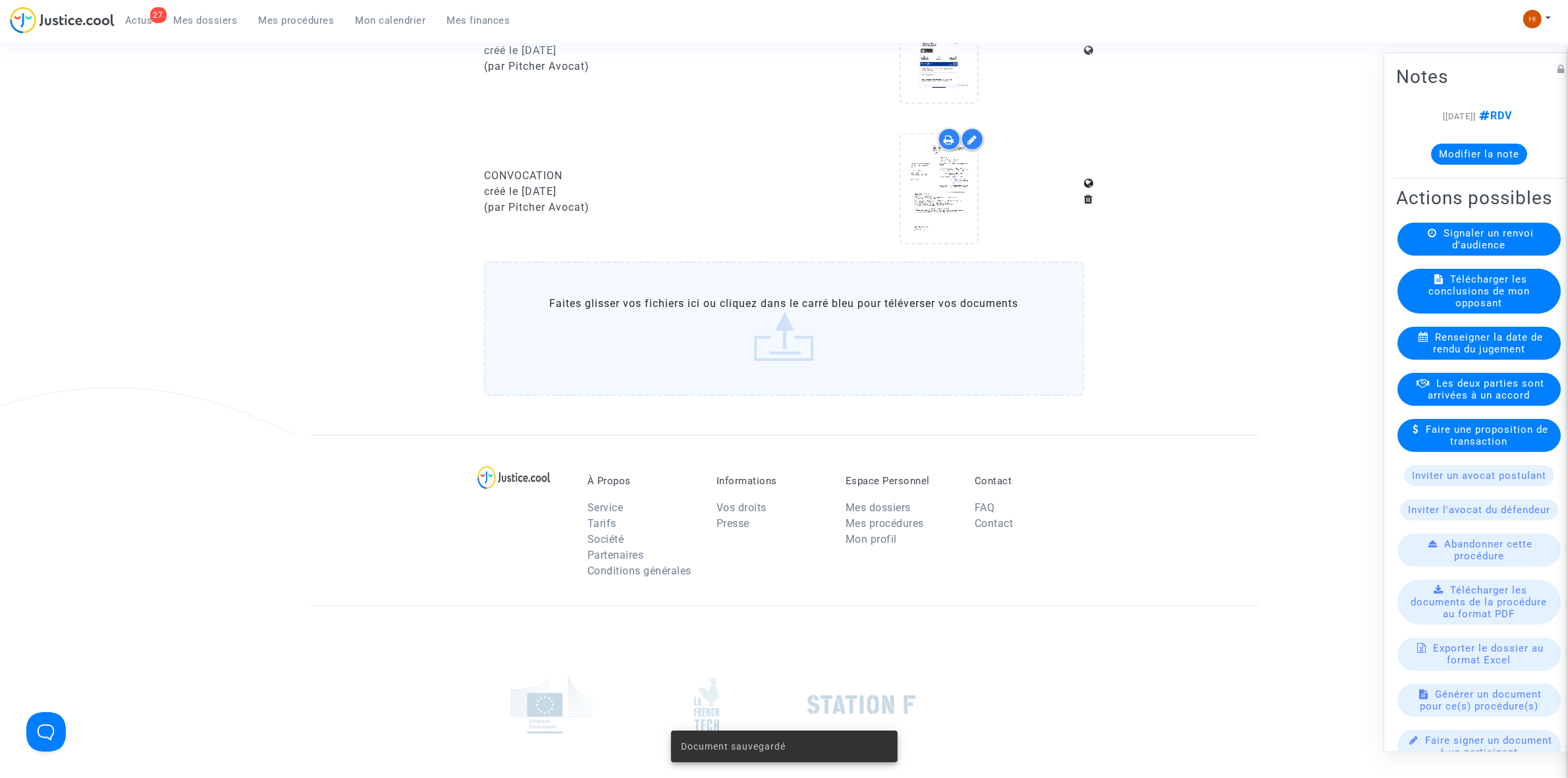
click at [279, 7] on ul "27 Actus Mes dossiers Mes procédures Mon calendrier Mes finances" at bounding box center [318, 18] width 407 height 23
drag, startPoint x: 279, startPoint y: 12, endPoint x: 409, endPoint y: 70, distance: 142.4
click at [282, 12] on link "Mes procédures" at bounding box center [296, 20] width 96 height 20
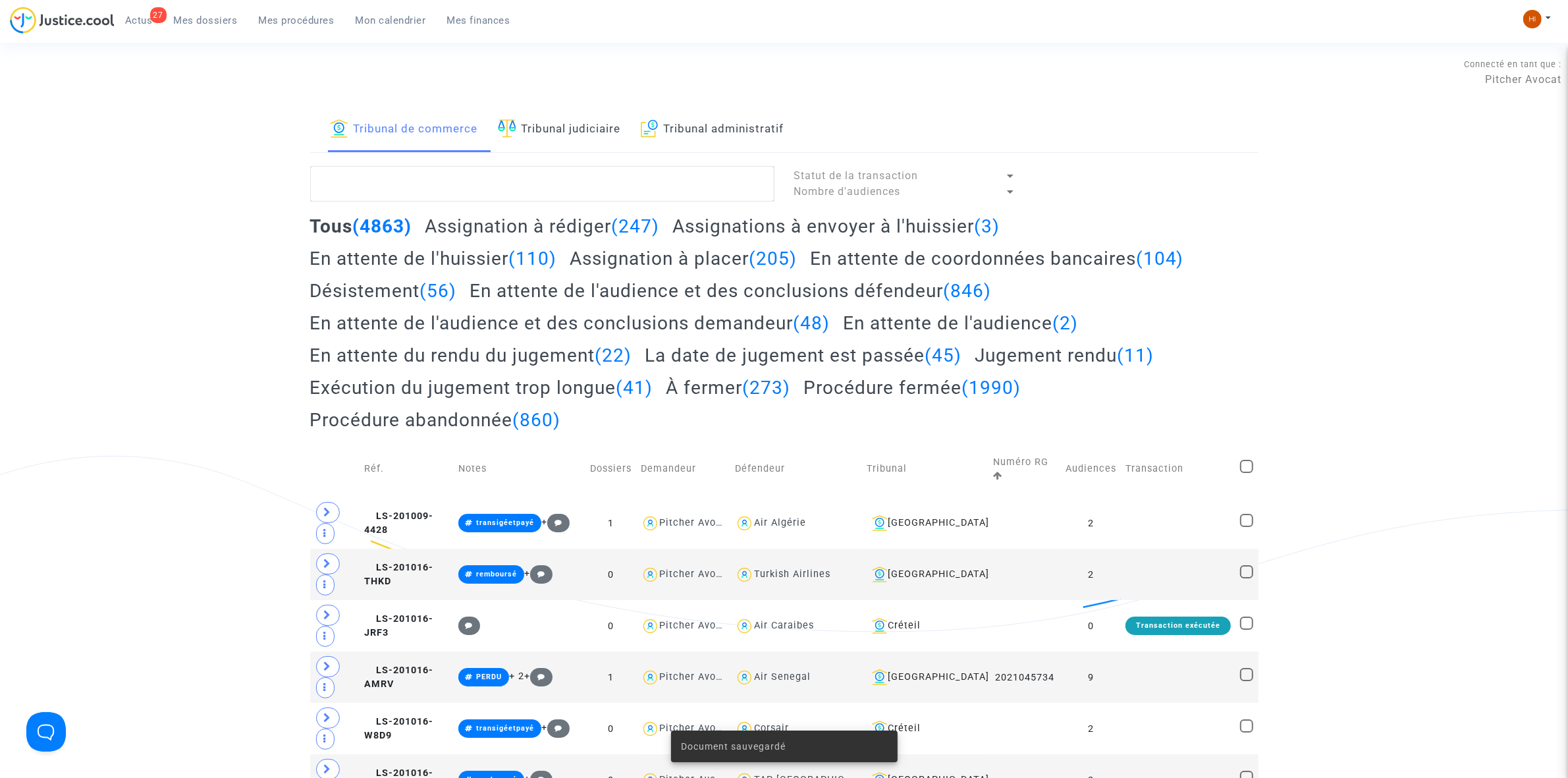
click at [600, 142] on link "Tribunal judiciaire" at bounding box center [560, 130] width 123 height 45
click at [587, 193] on textarea at bounding box center [542, 183] width 464 height 36
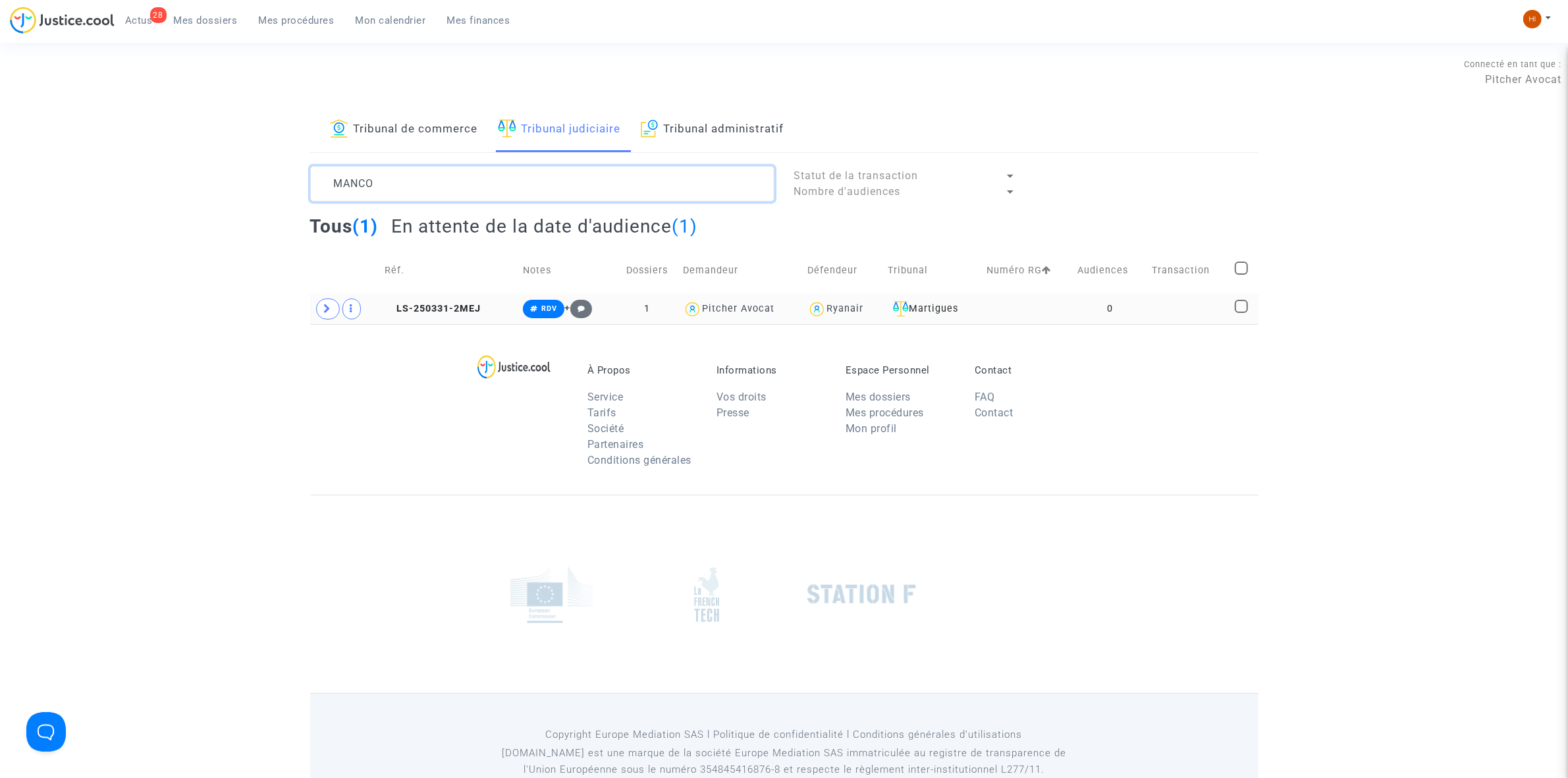
type textarea "MANCO"
drag, startPoint x: 482, startPoint y: 305, endPoint x: 545, endPoint y: 243, distance: 88.4
click at [482, 305] on td "LS-250331-2MEJ" at bounding box center [448, 309] width 138 height 30
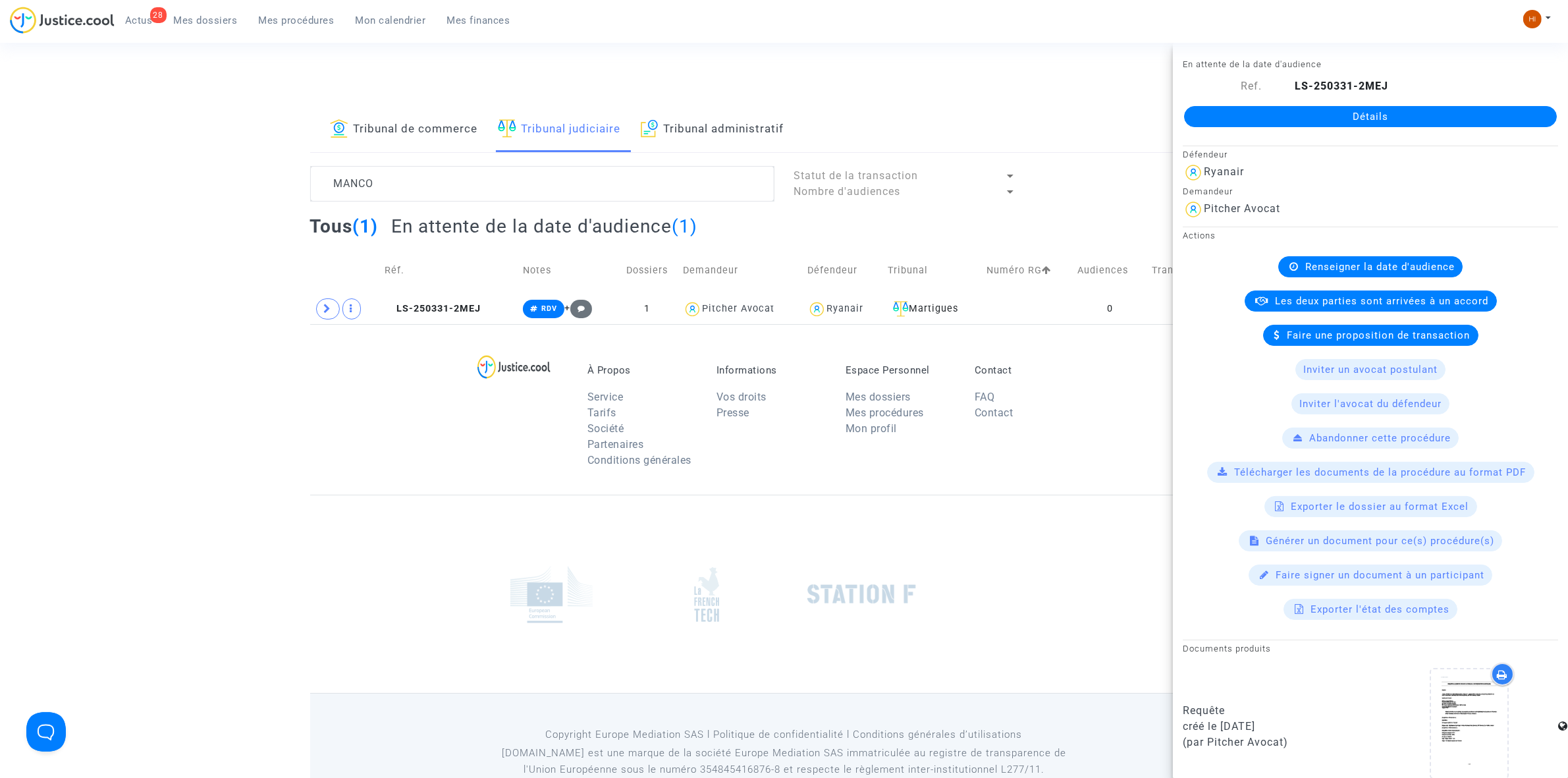
click at [1399, 110] on link "Détails" at bounding box center [1371, 116] width 373 height 21
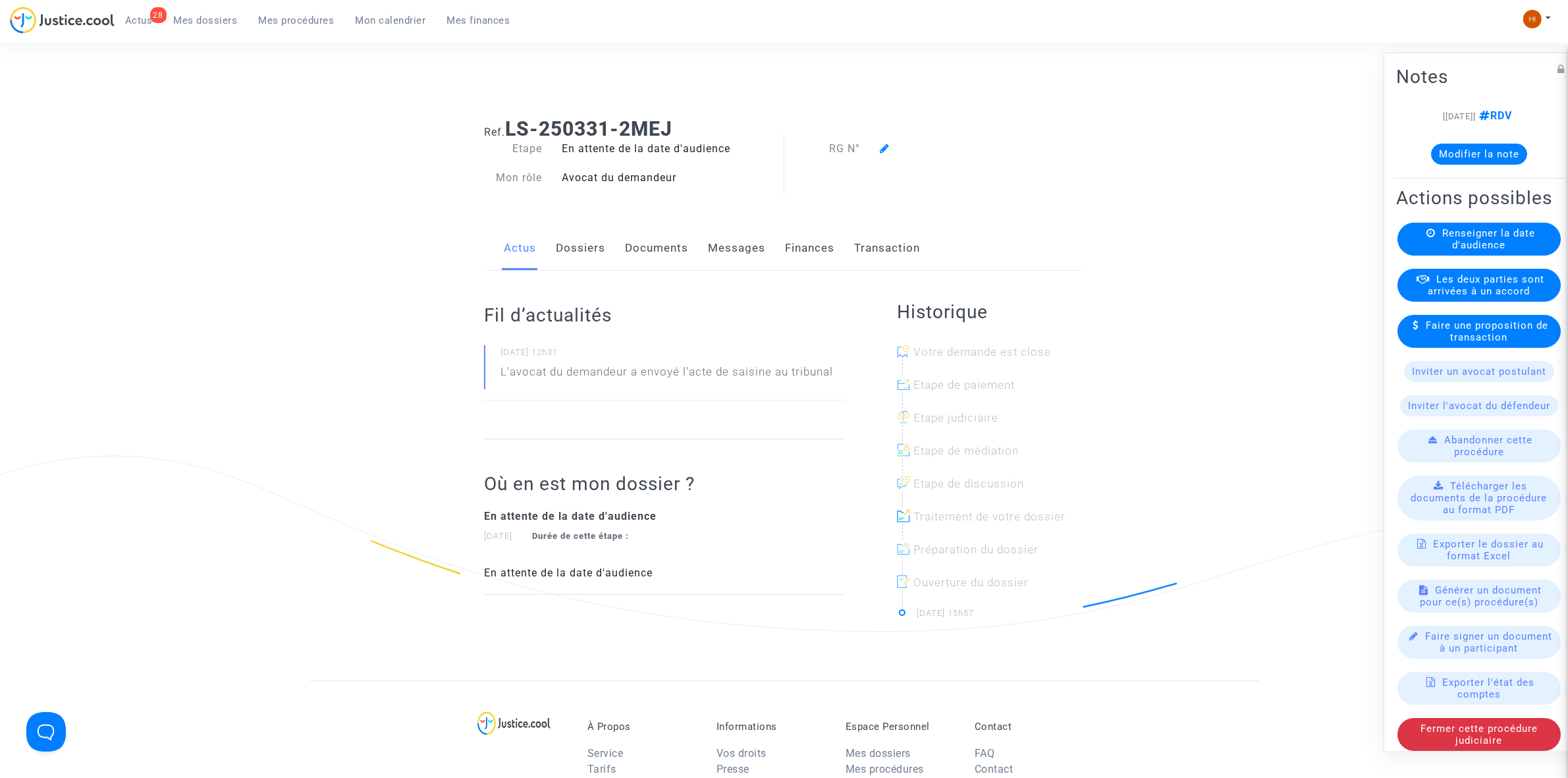
click at [885, 150] on icon at bounding box center [884, 148] width 10 height 10
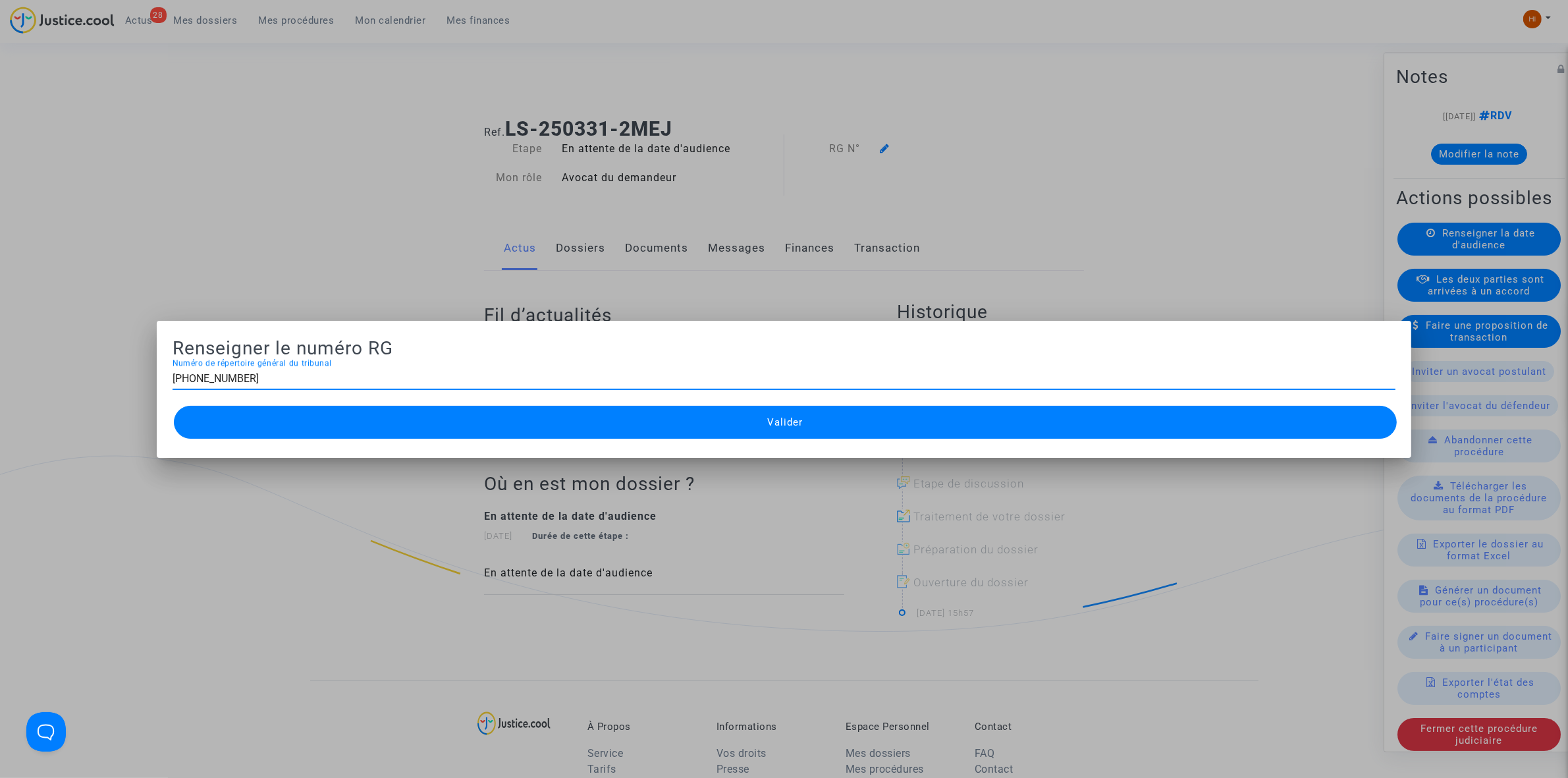
type input "11-25-000790"
click at [731, 420] on button "Valider" at bounding box center [785, 422] width 1223 height 33
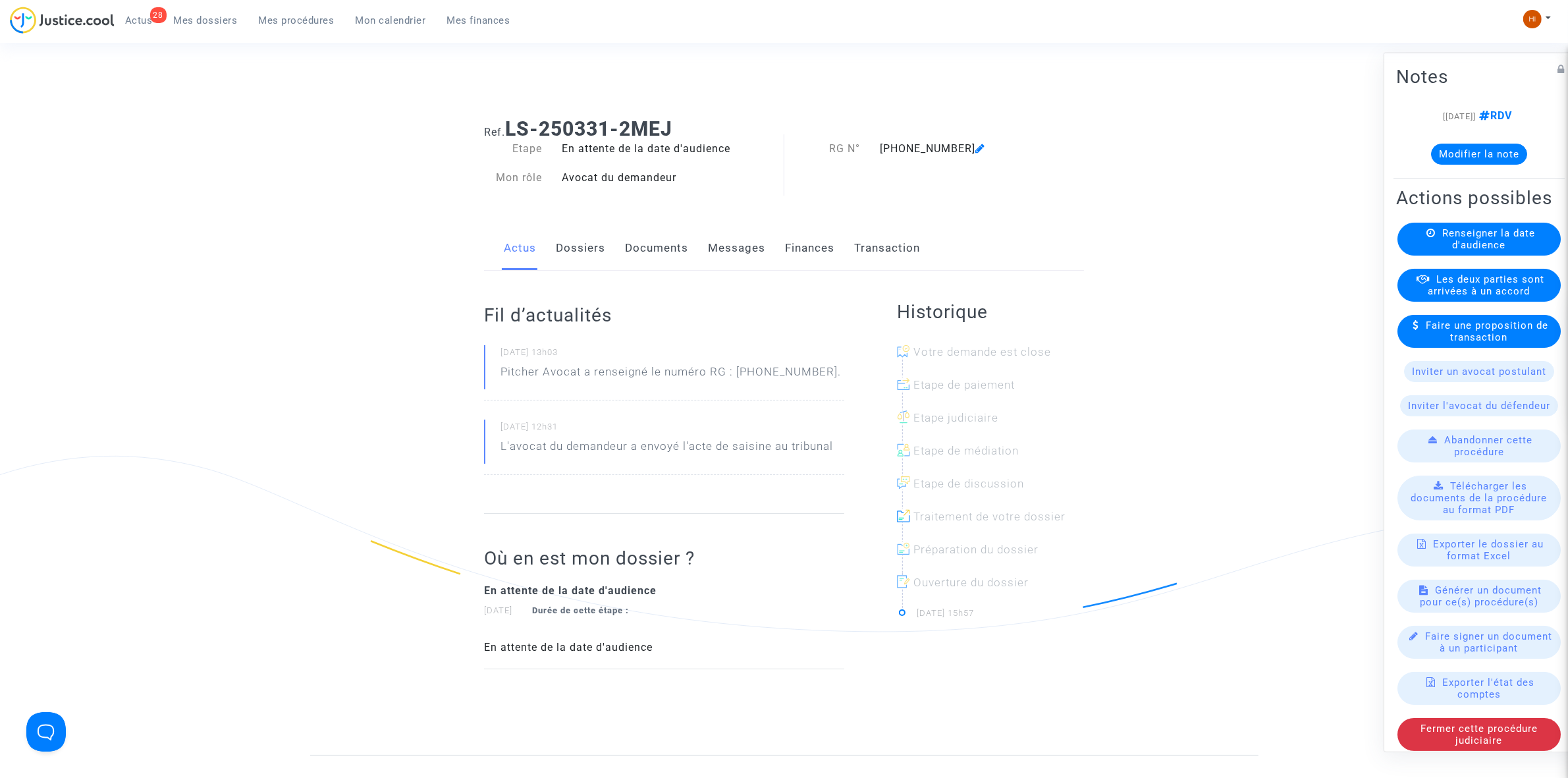
click at [1483, 250] on span "Renseigner la date d'audience" at bounding box center [1489, 238] width 93 height 23
click at [1485, 250] on span "Renseigner la date d'audience" at bounding box center [1489, 238] width 93 height 23
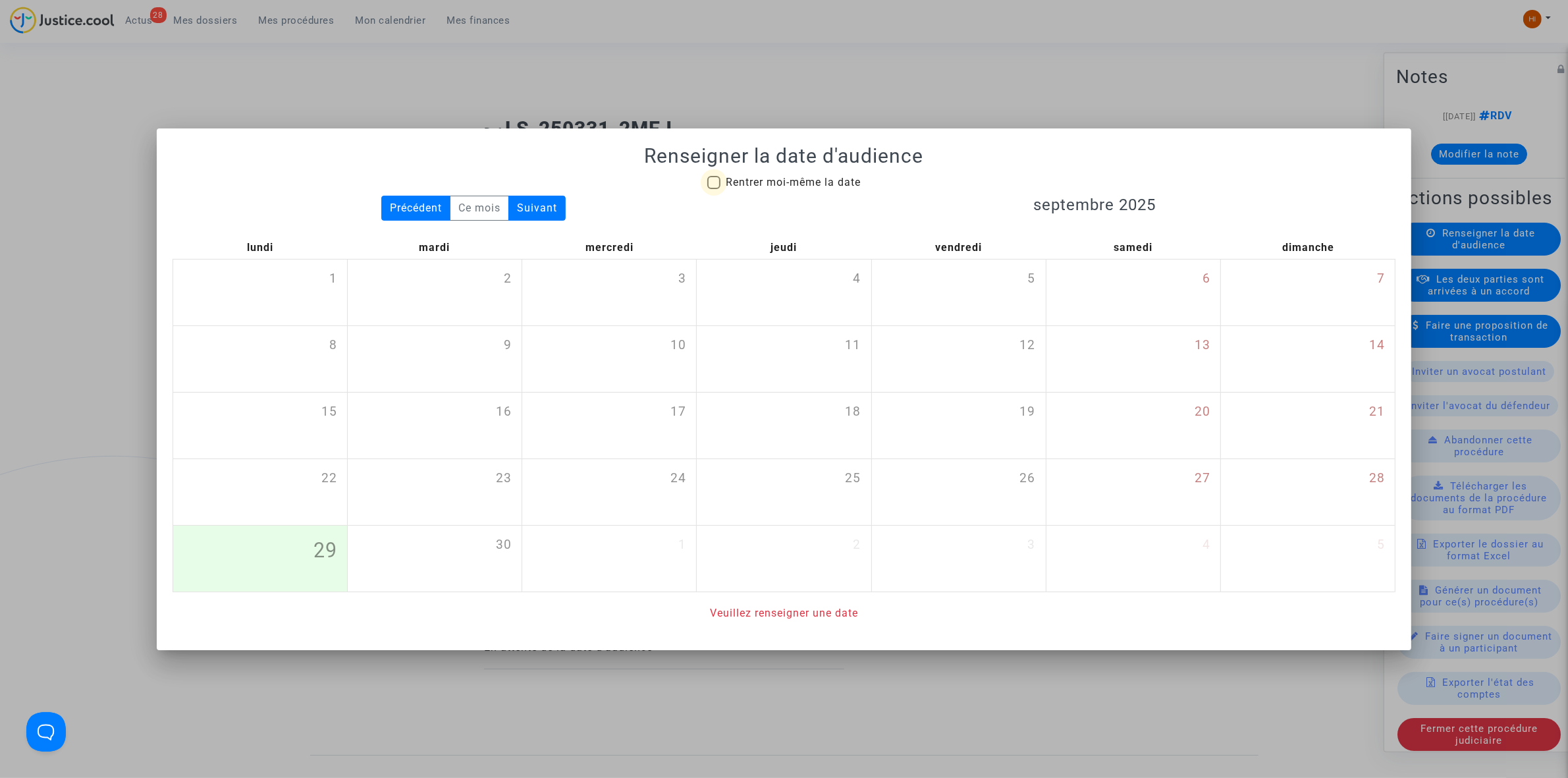
click at [843, 183] on span "Rentrer moi-même la date" at bounding box center [793, 182] width 135 height 12
click at [714, 189] on input "Rentrer moi-même la date" at bounding box center [714, 189] width 1 height 1
checkbox input "true"
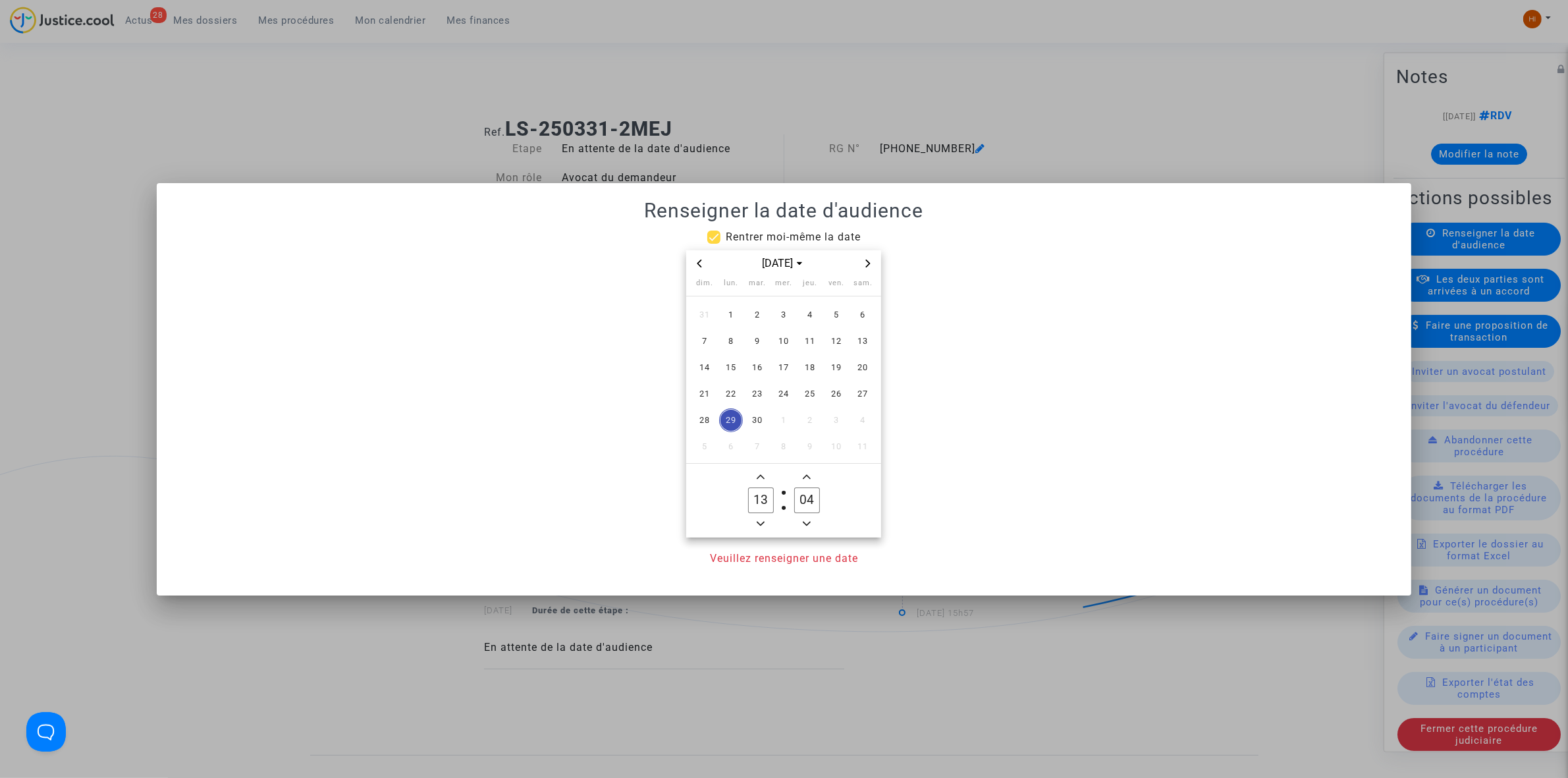
click at [861, 262] on span "Next month" at bounding box center [868, 263] width 16 height 16
click at [863, 262] on span "Next month" at bounding box center [868, 263] width 16 height 16
click at [864, 262] on icon "Next month" at bounding box center [867, 263] width 8 height 8
click at [735, 367] on span "15" at bounding box center [731, 367] width 23 height 23
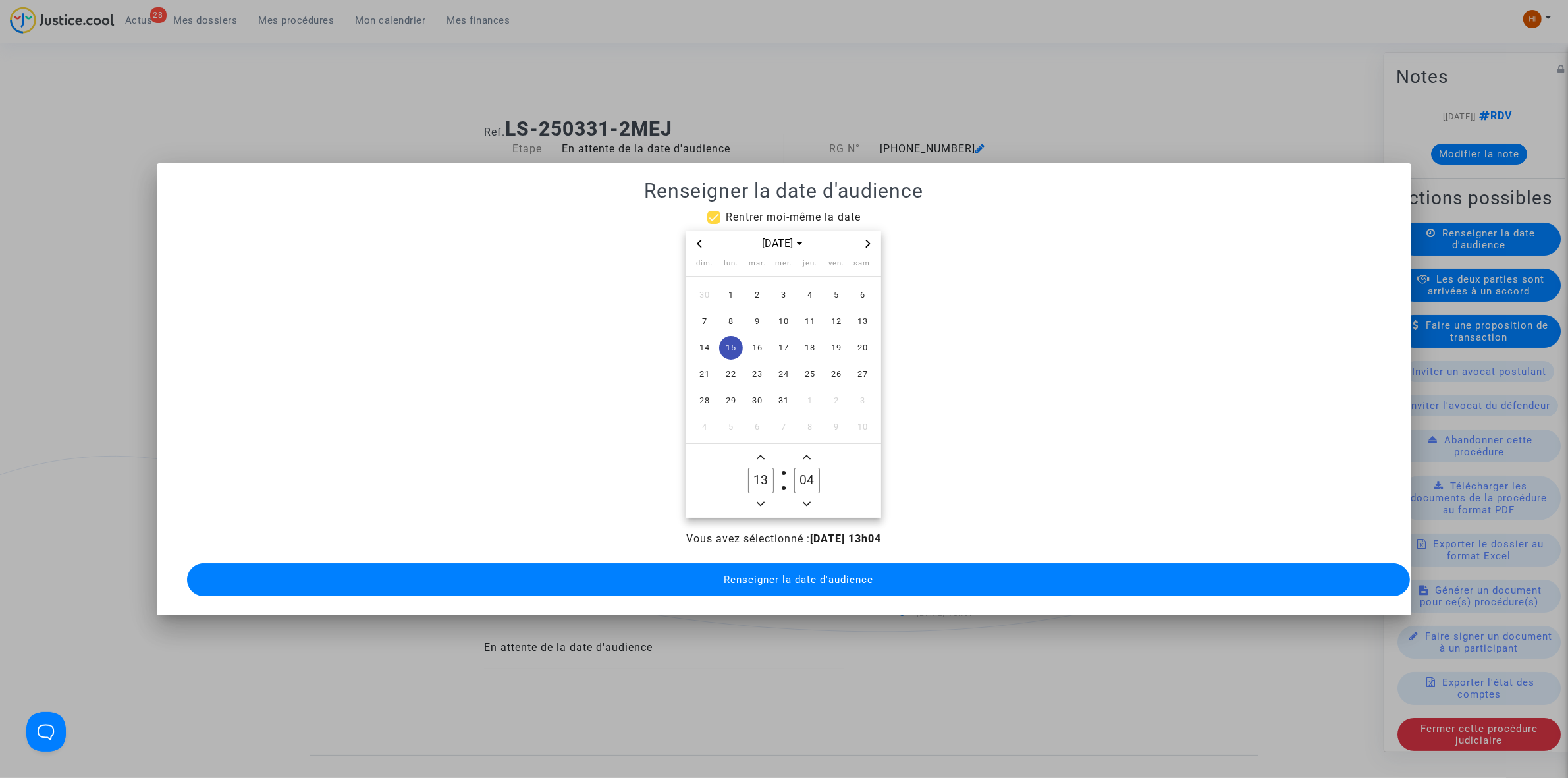
drag, startPoint x: 804, startPoint y: 472, endPoint x: 782, endPoint y: 477, distance: 22.6
click at [784, 475] on owl-date-time-timer-box "04 Minute" at bounding box center [807, 481] width 46 height 63
click at [808, 496] on span "Minus a minute" at bounding box center [807, 504] width 16 height 16
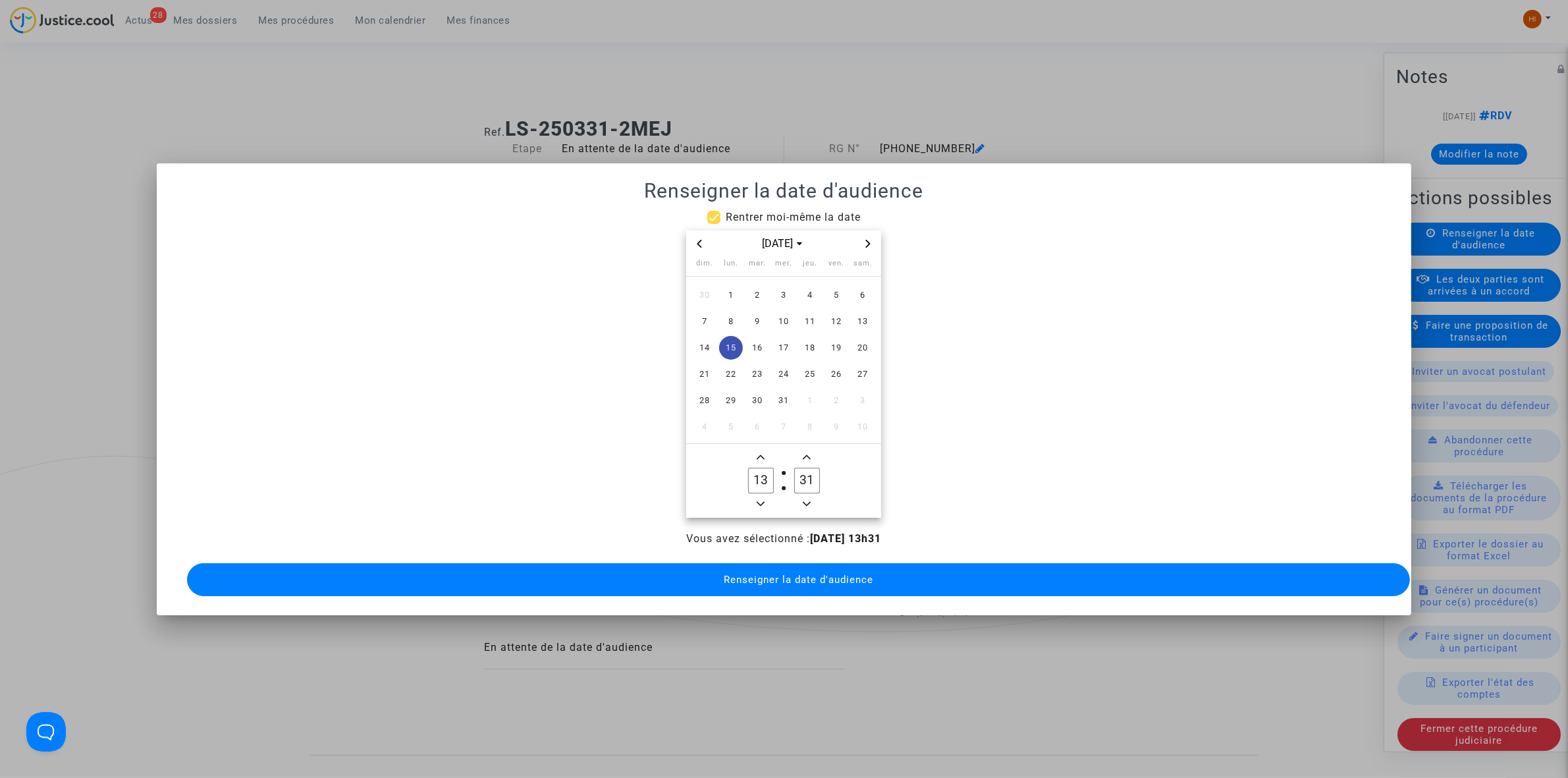
click at [808, 496] on span "Minus a minute" at bounding box center [807, 504] width 16 height 16
type input "30"
click at [785, 574] on span "Renseigner la date d'audience" at bounding box center [799, 580] width 149 height 12
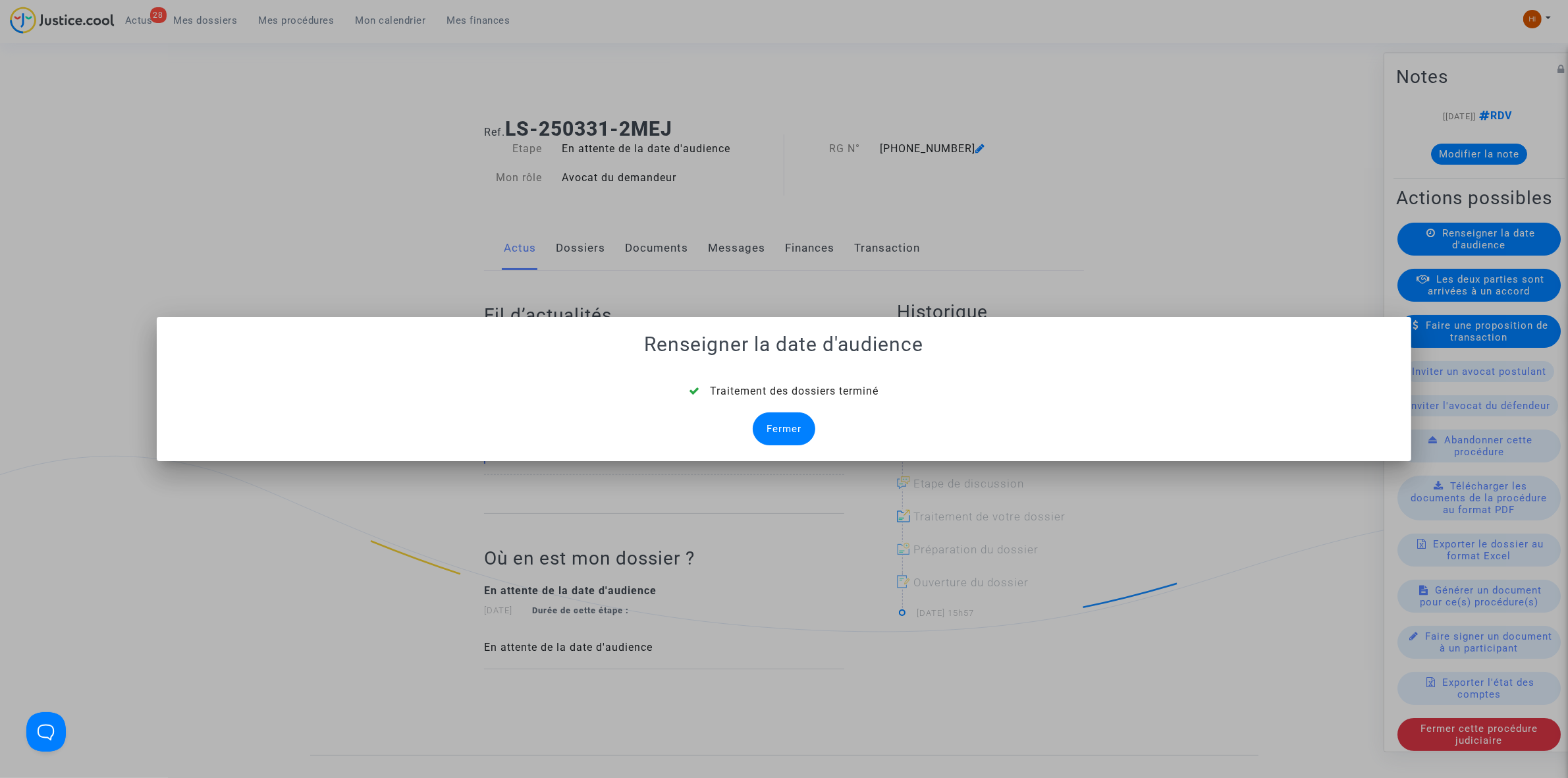
drag, startPoint x: 779, startPoint y: 423, endPoint x: 752, endPoint y: 404, distance: 33.0
click at [777, 425] on div "Fermer" at bounding box center [784, 429] width 63 height 33
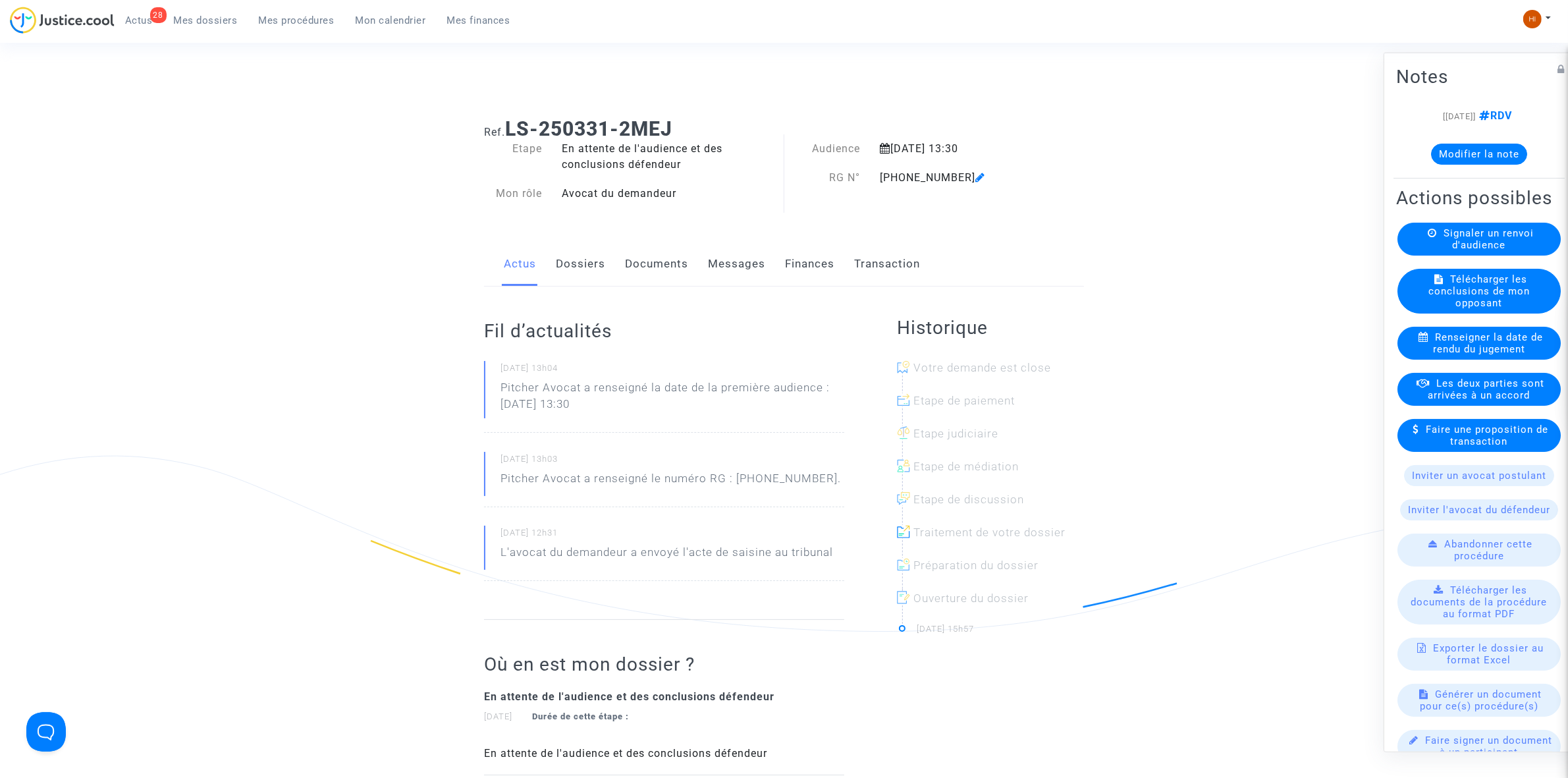
click at [679, 260] on link "Documents" at bounding box center [656, 264] width 63 height 43
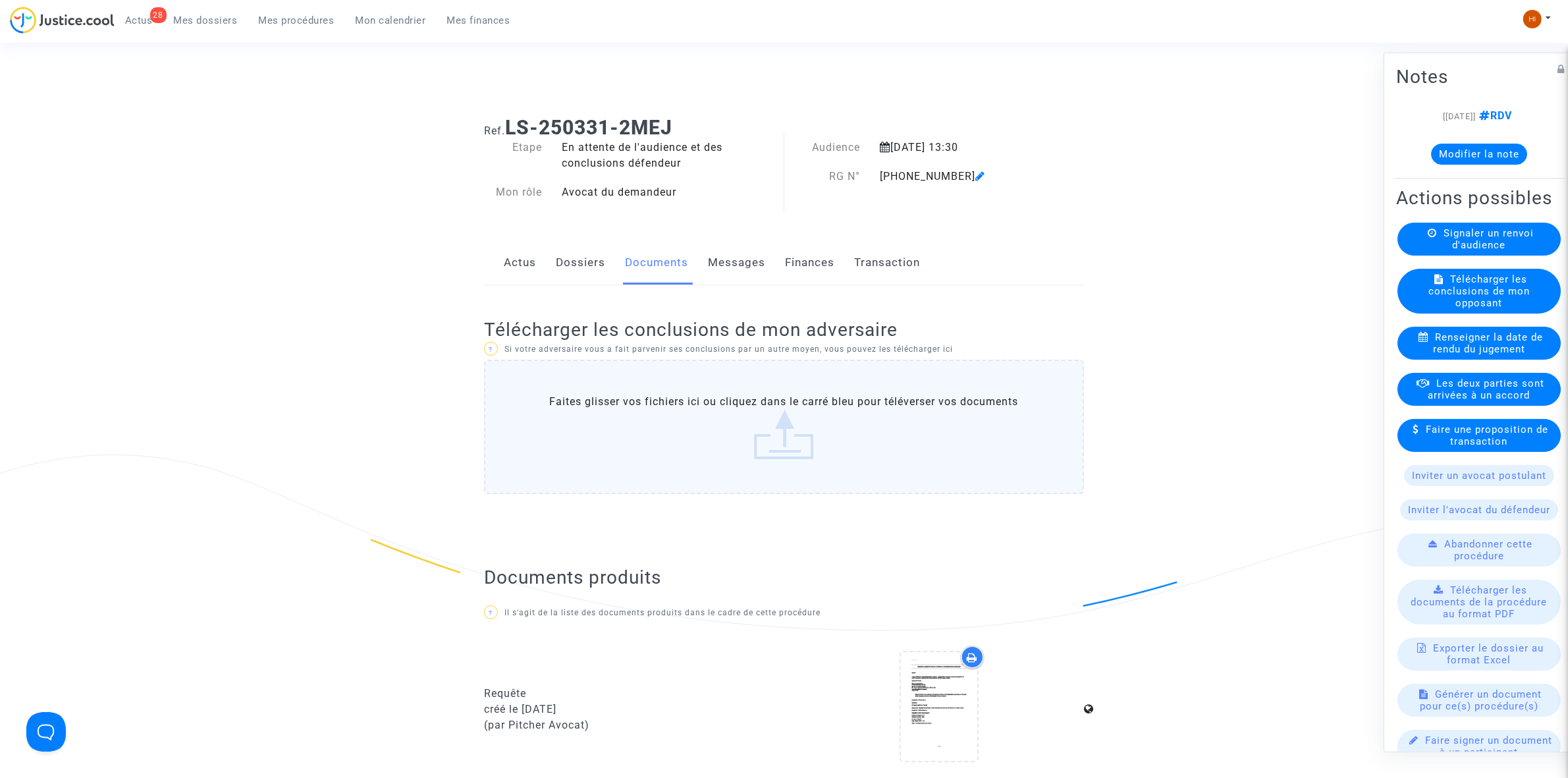
scroll to position [494, 0]
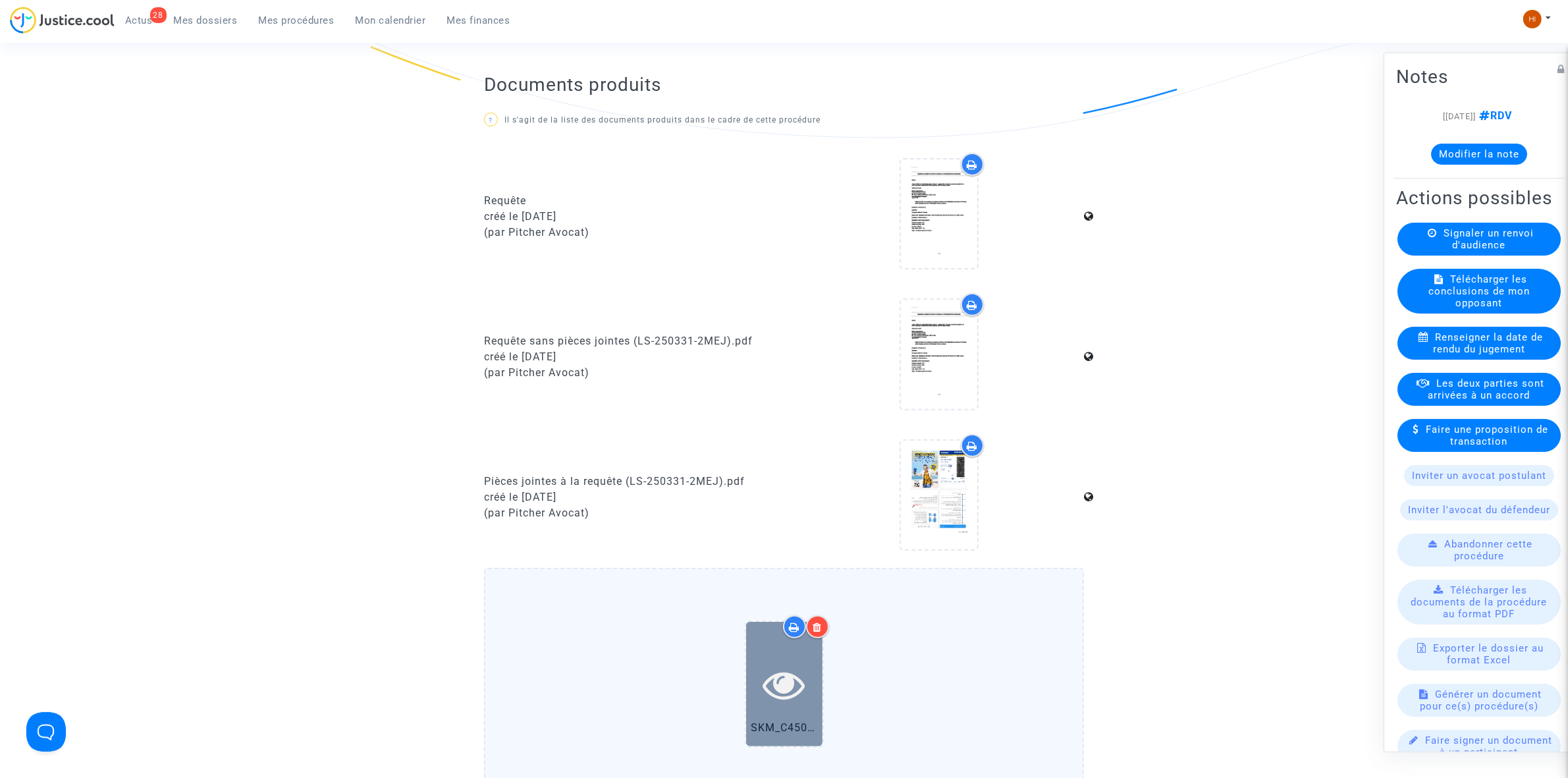
click at [818, 673] on div at bounding box center [785, 684] width 76 height 42
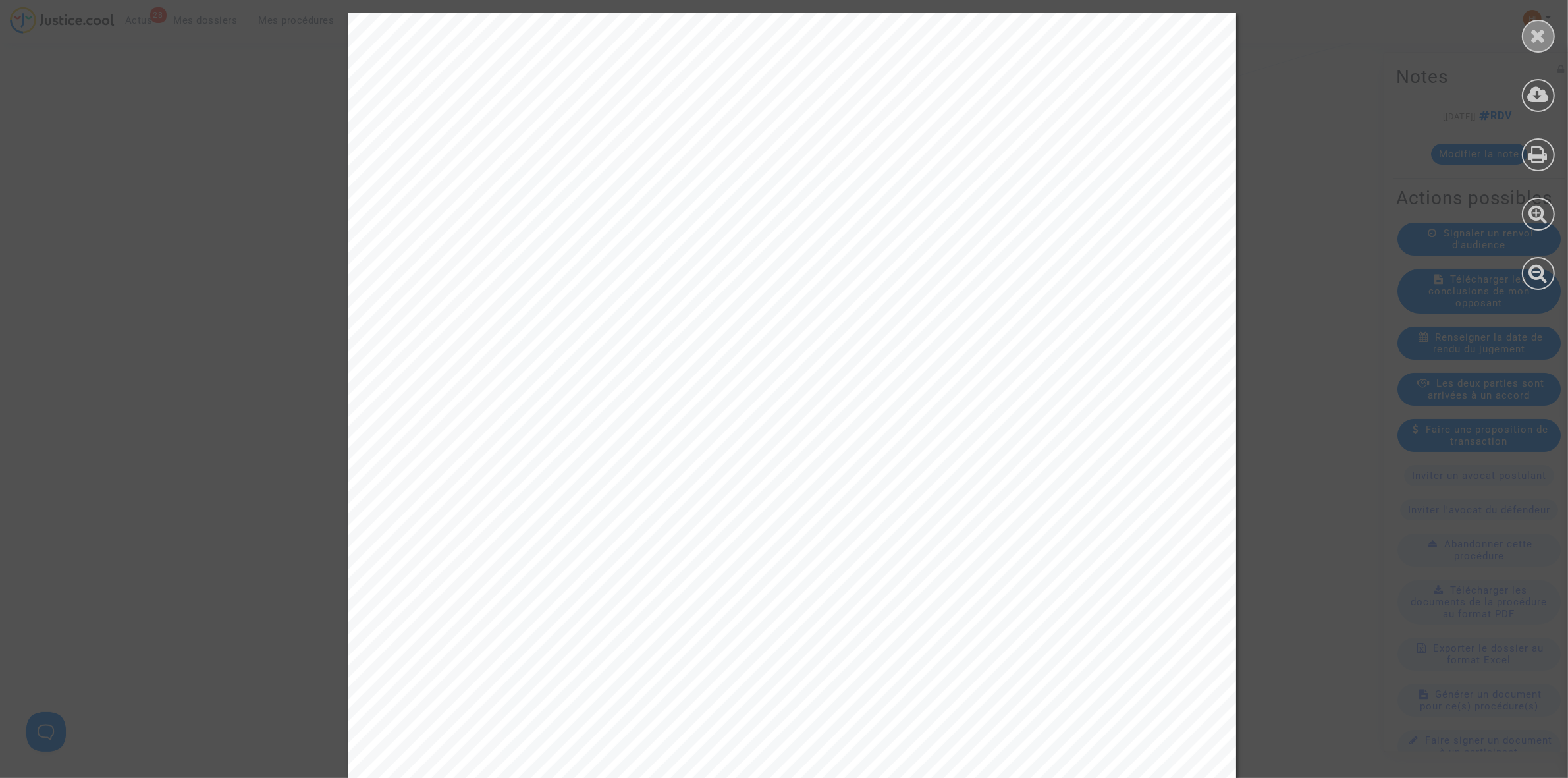
click at [1546, 48] on div at bounding box center [1538, 37] width 33 height 33
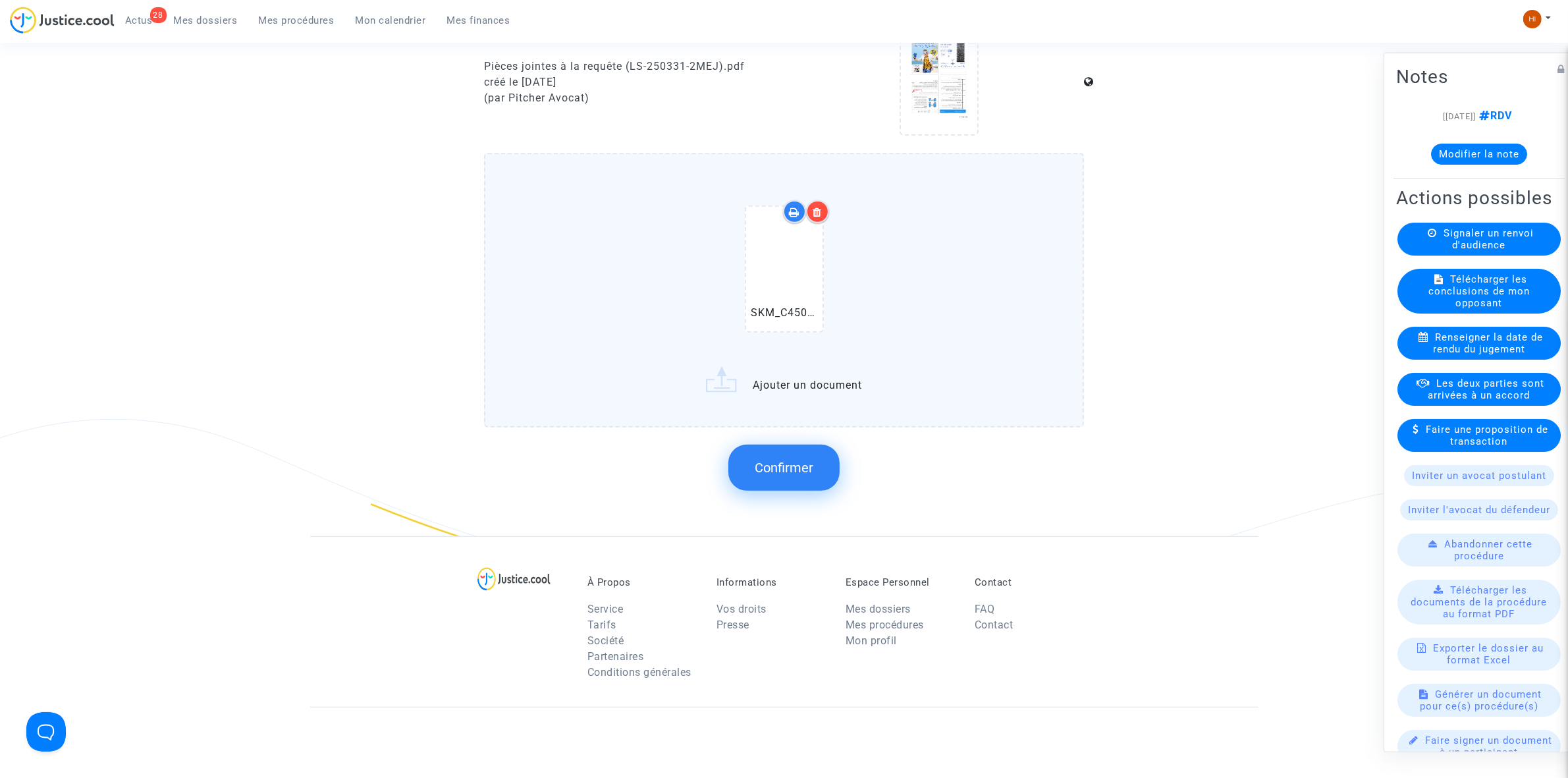
scroll to position [988, 0]
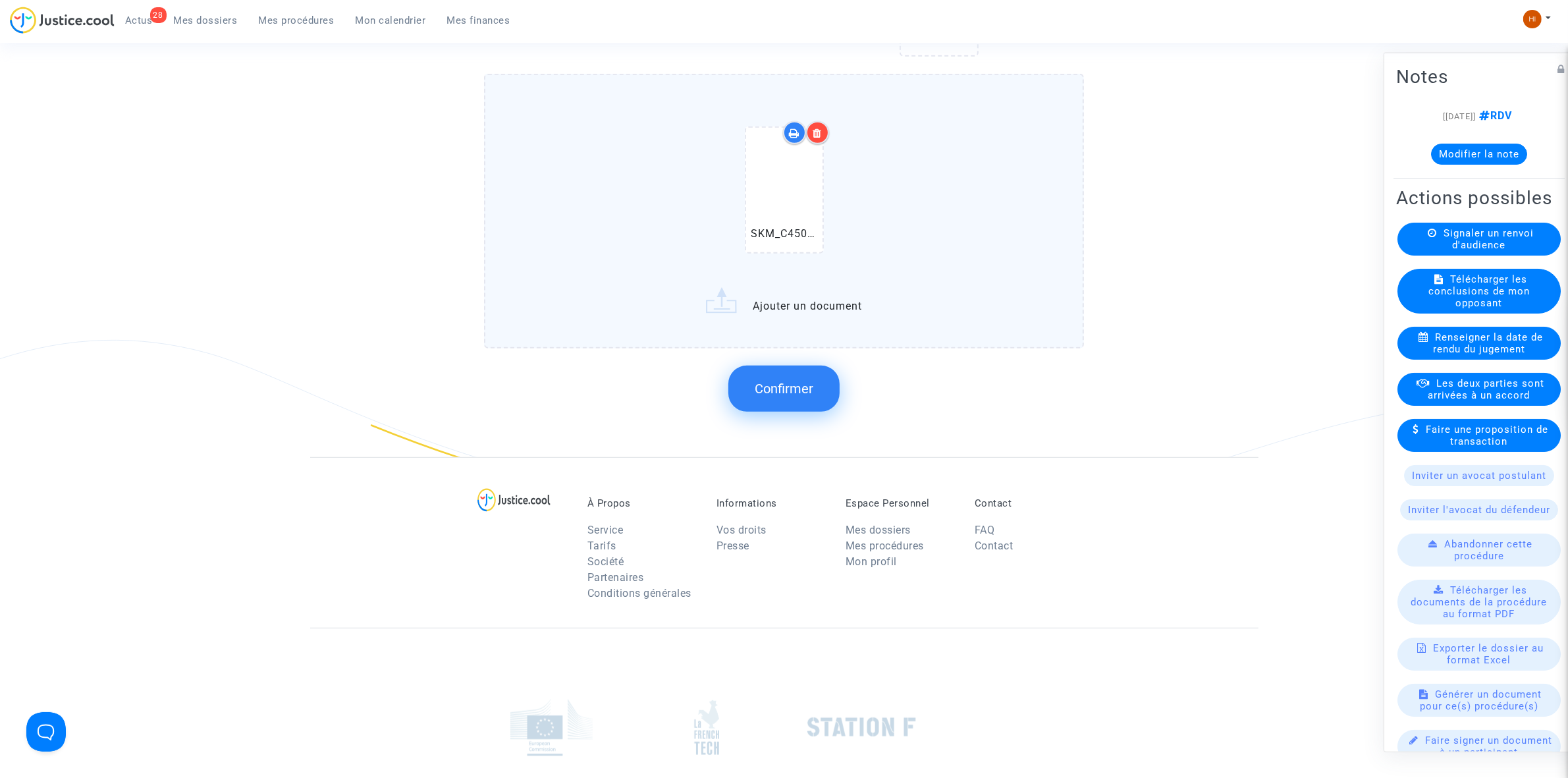
click at [821, 376] on button "Confirmer" at bounding box center [784, 389] width 111 height 46
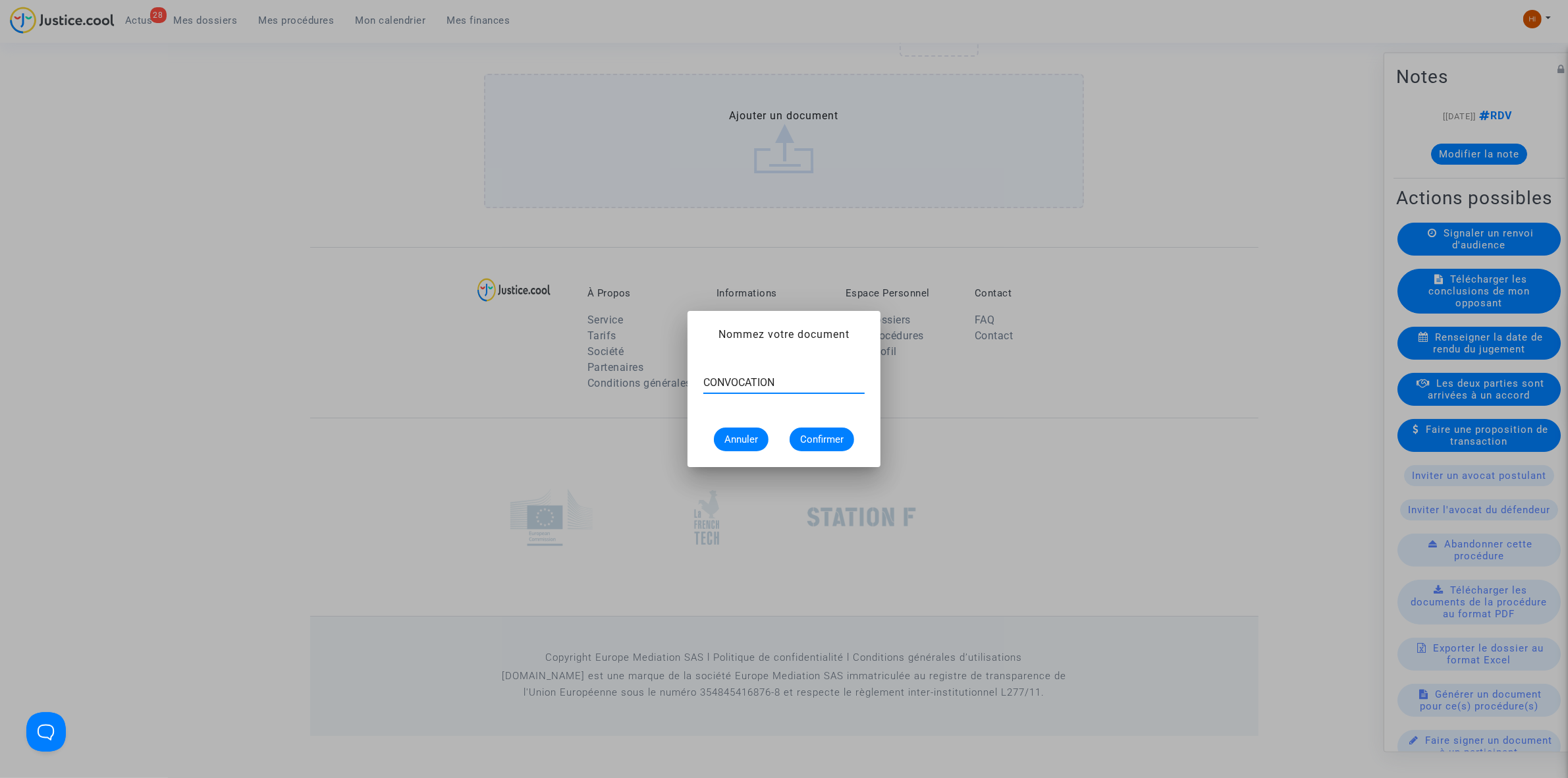
type input "CONVOCATION"
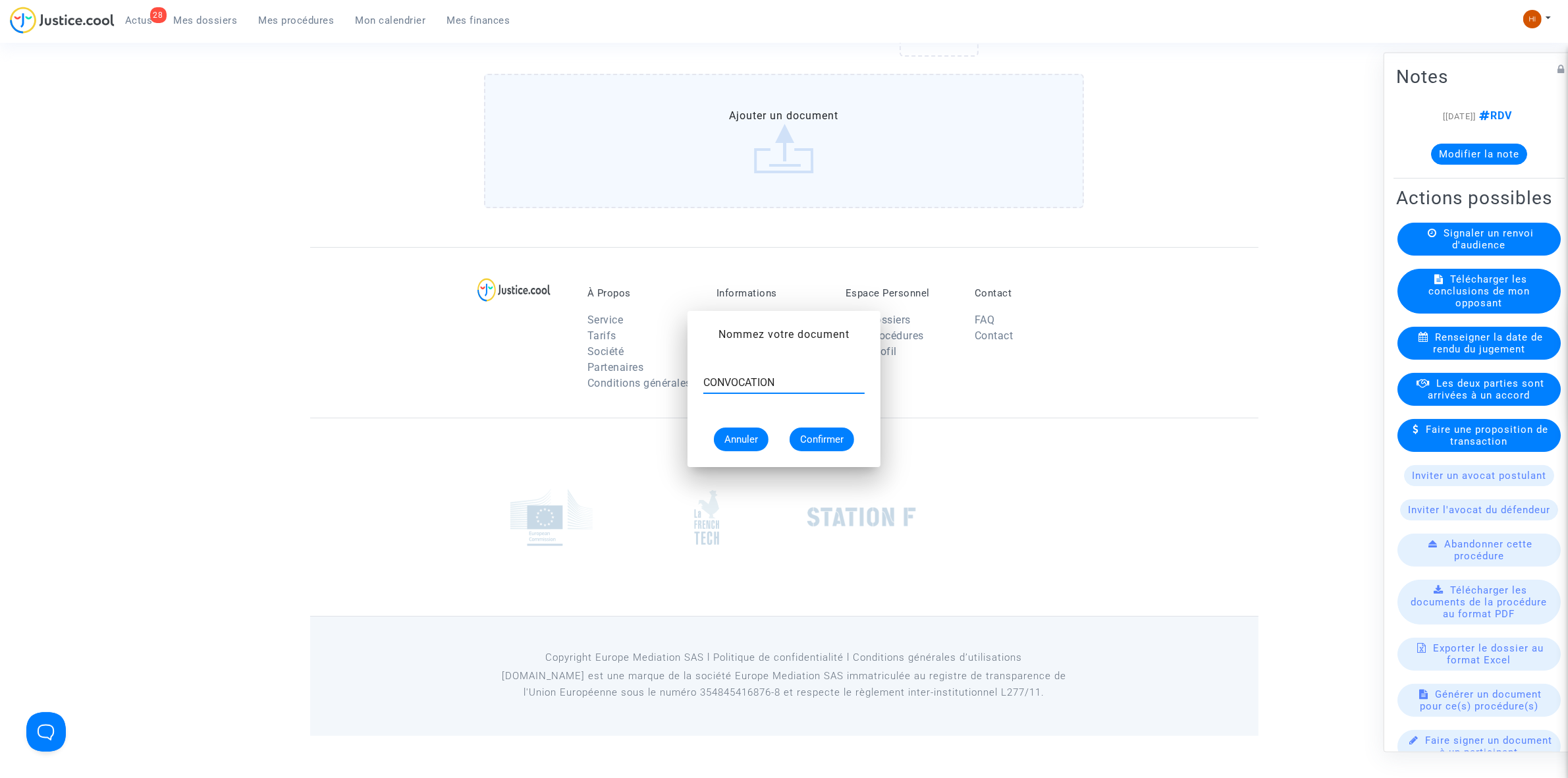
scroll to position [941, 0]
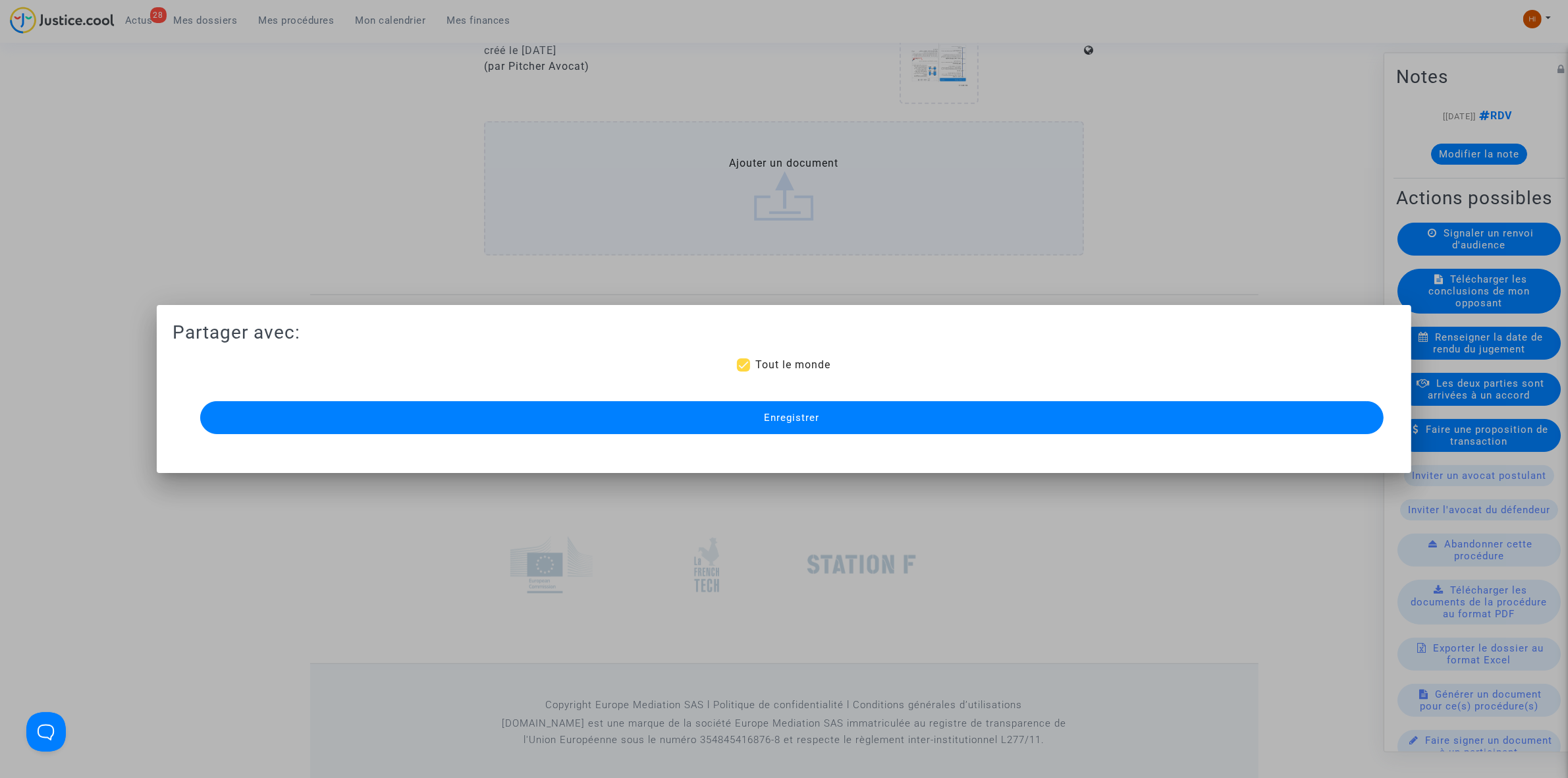
click at [486, 417] on button "Enregistrer" at bounding box center [792, 417] width 1184 height 33
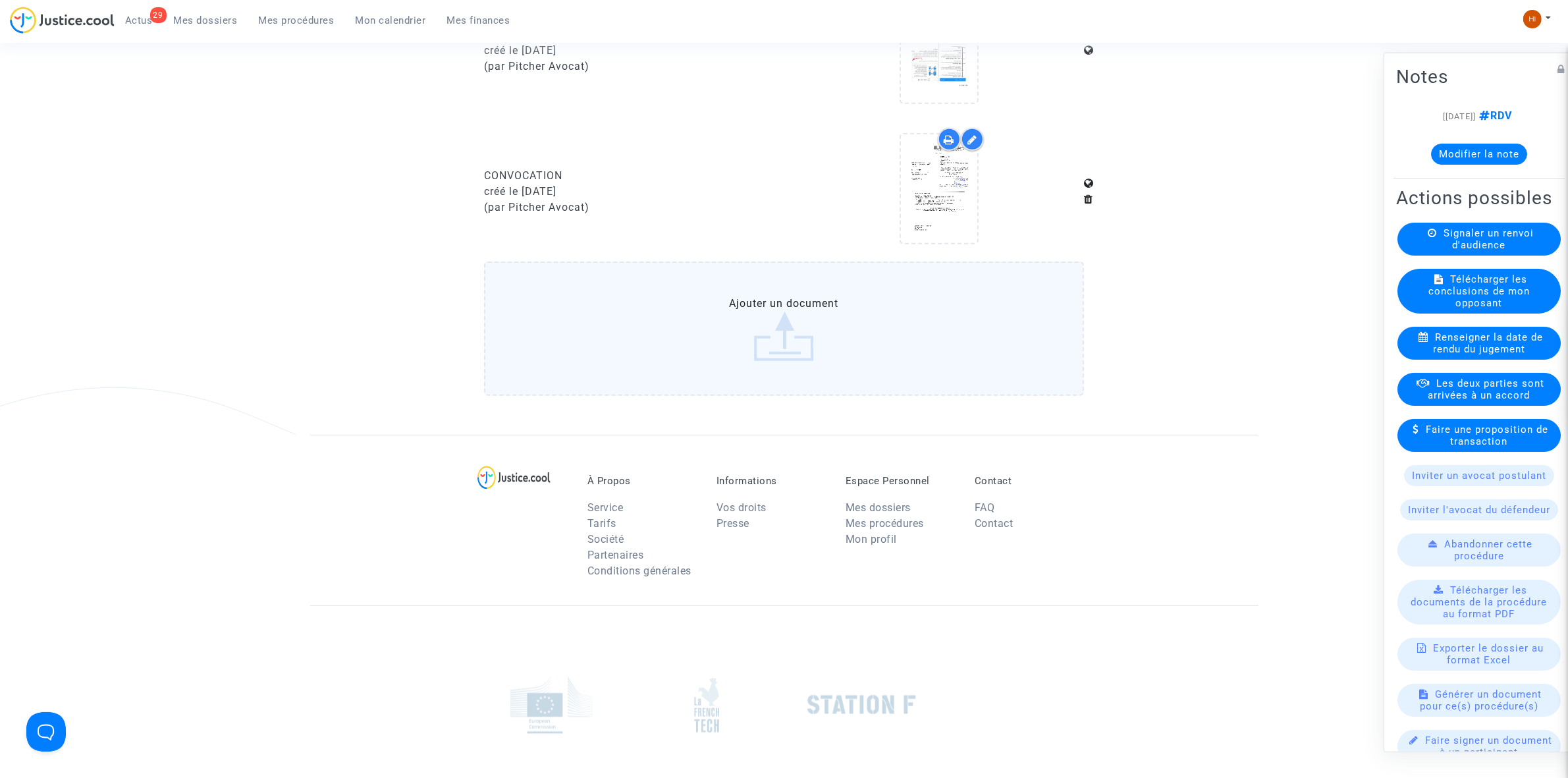
click at [276, 22] on span "Mes procédures" at bounding box center [296, 21] width 76 height 12
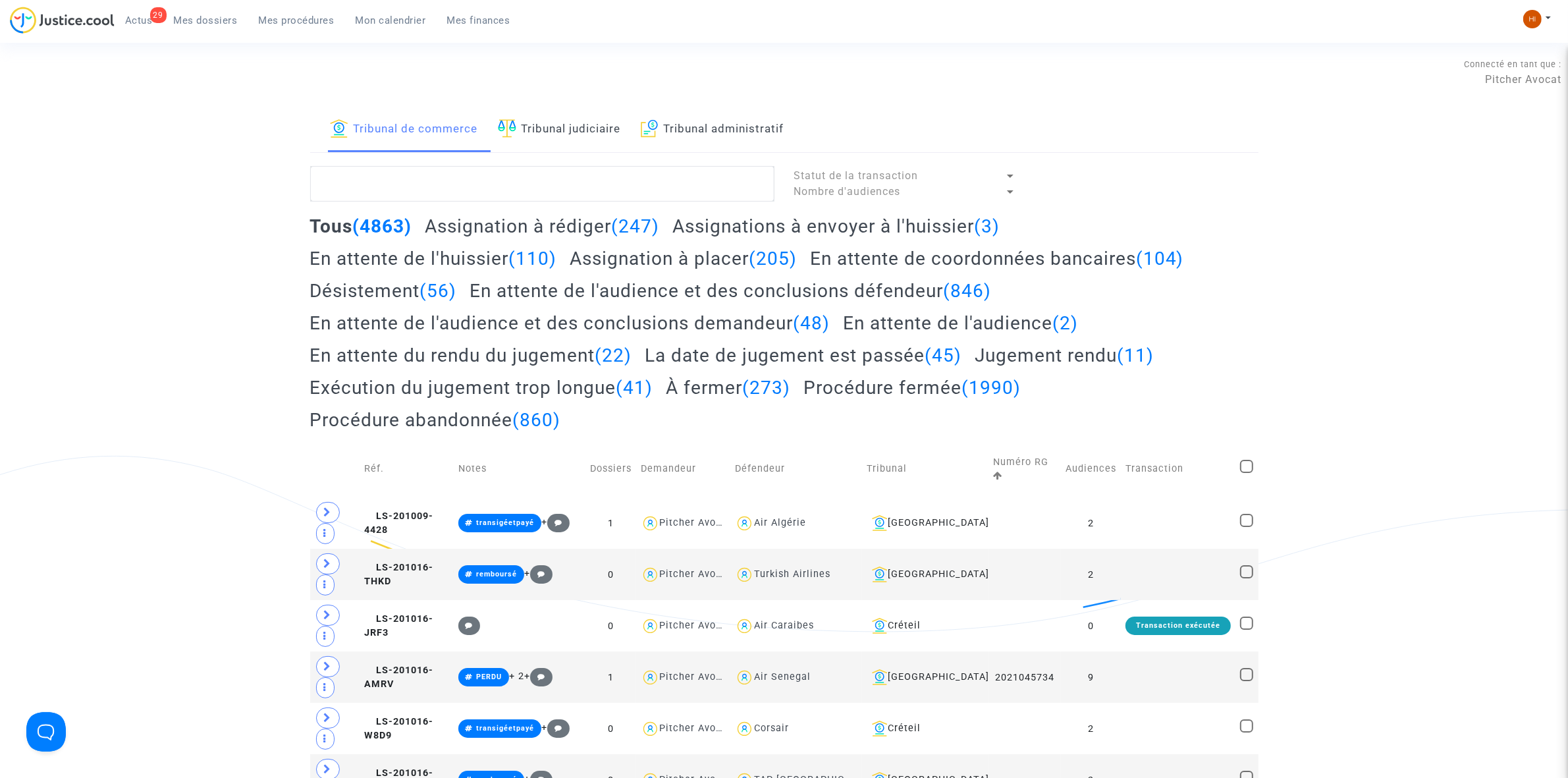
click at [600, 130] on link "Tribunal judiciaire" at bounding box center [560, 130] width 123 height 45
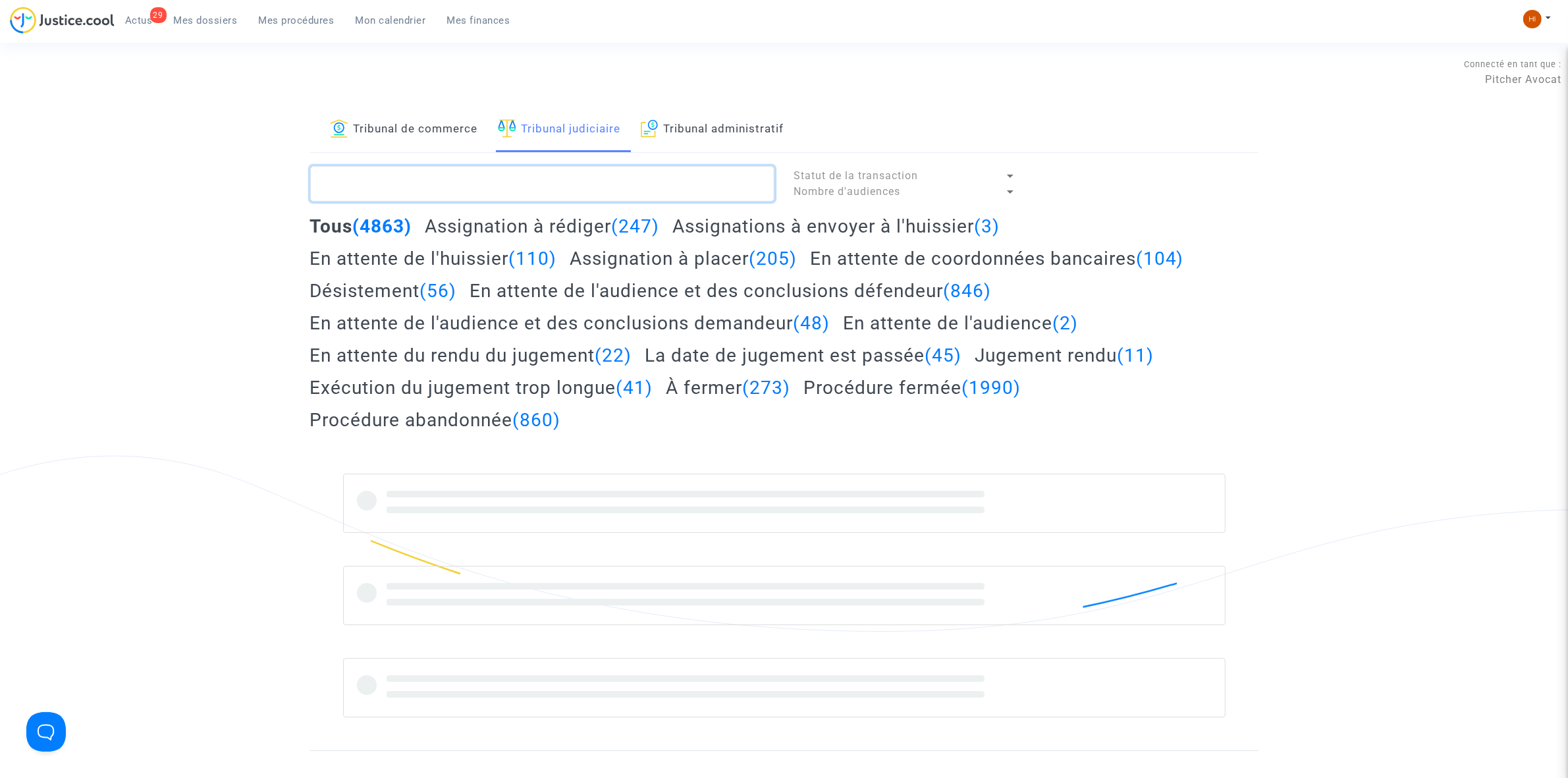
click at [548, 173] on textarea at bounding box center [542, 183] width 464 height 36
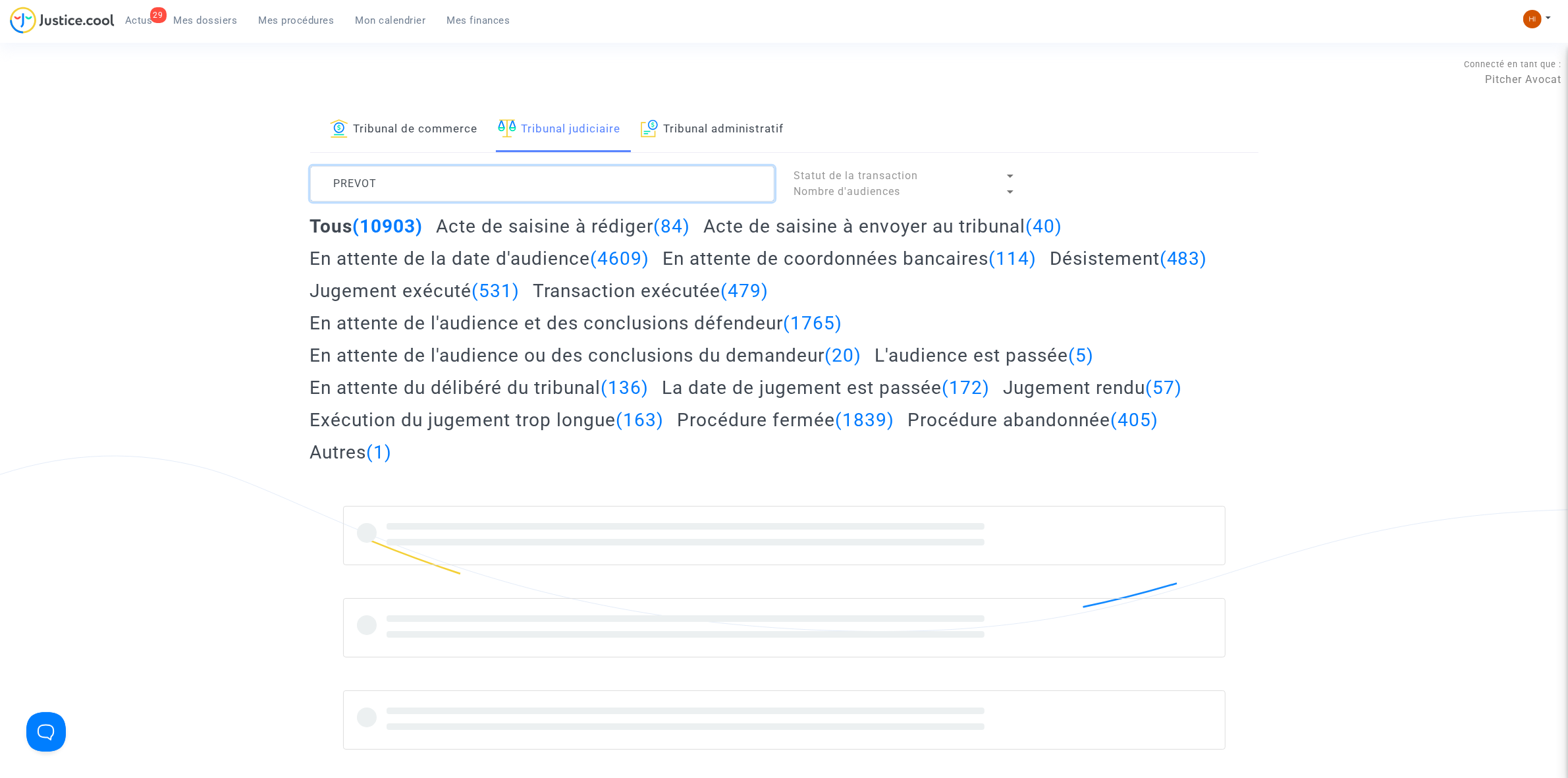
type textarea "PREVOT"
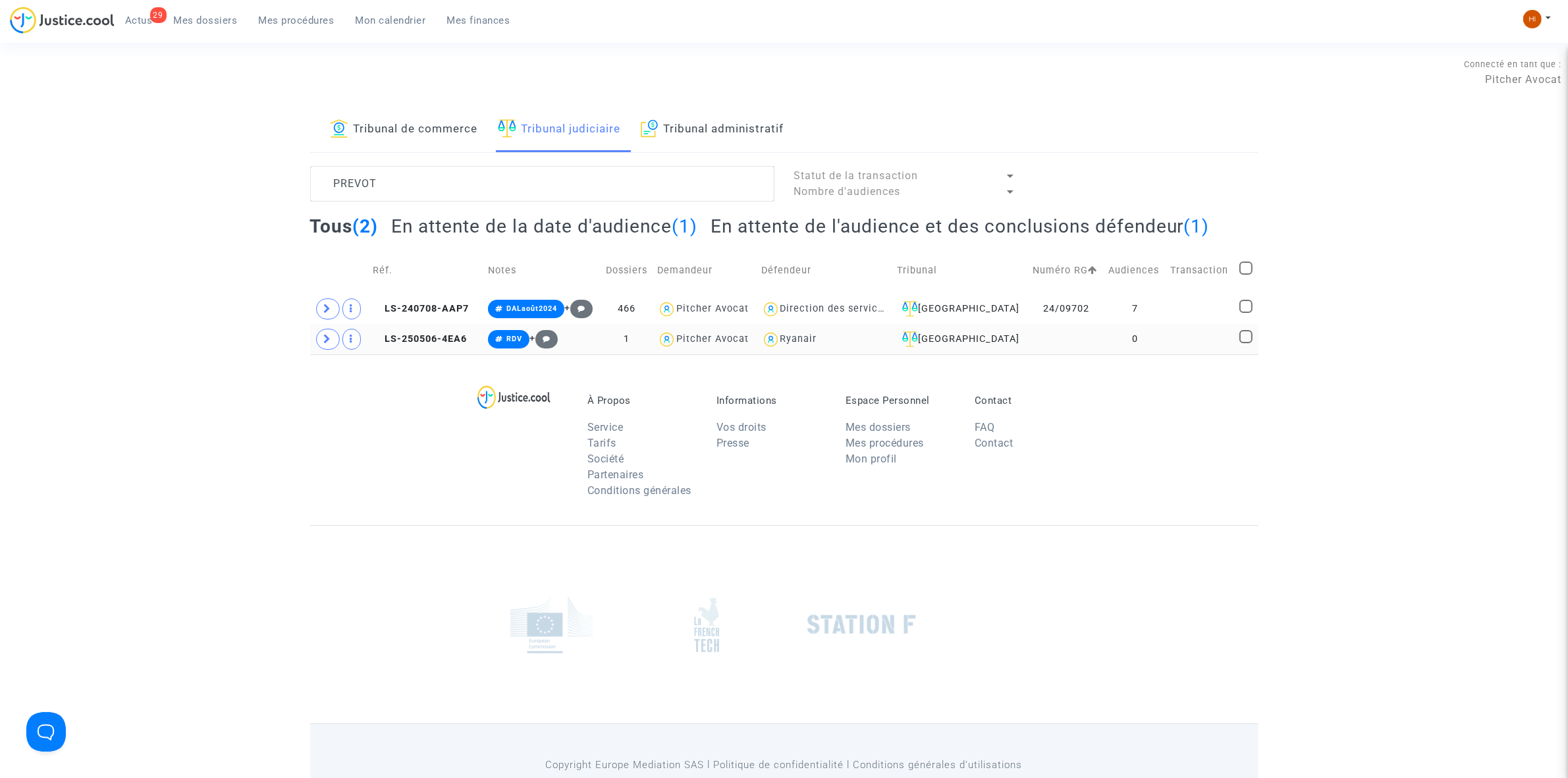
click at [1065, 341] on td at bounding box center [1066, 339] width 76 height 30
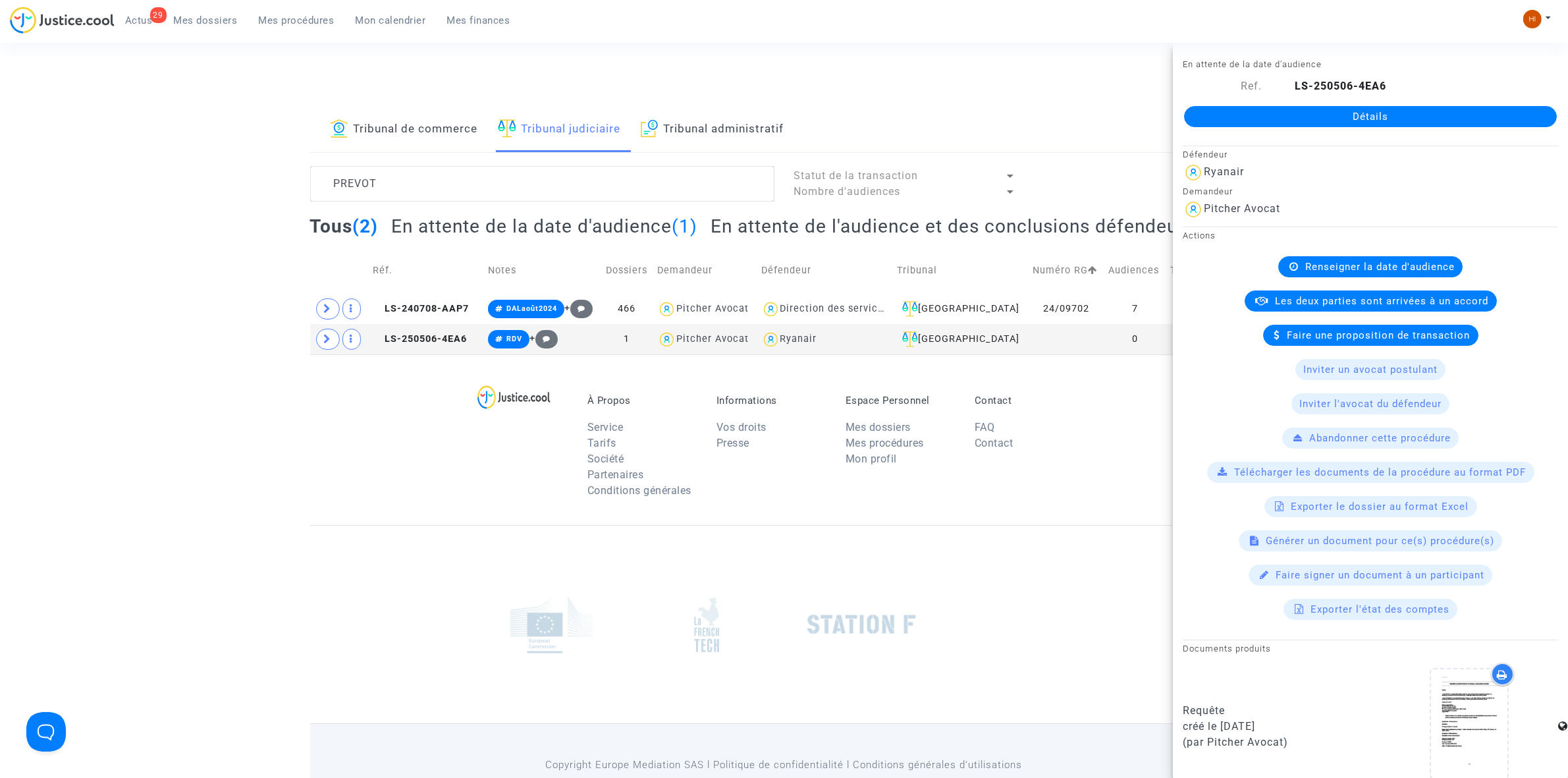
click at [1465, 119] on link "Détails" at bounding box center [1371, 116] width 373 height 21
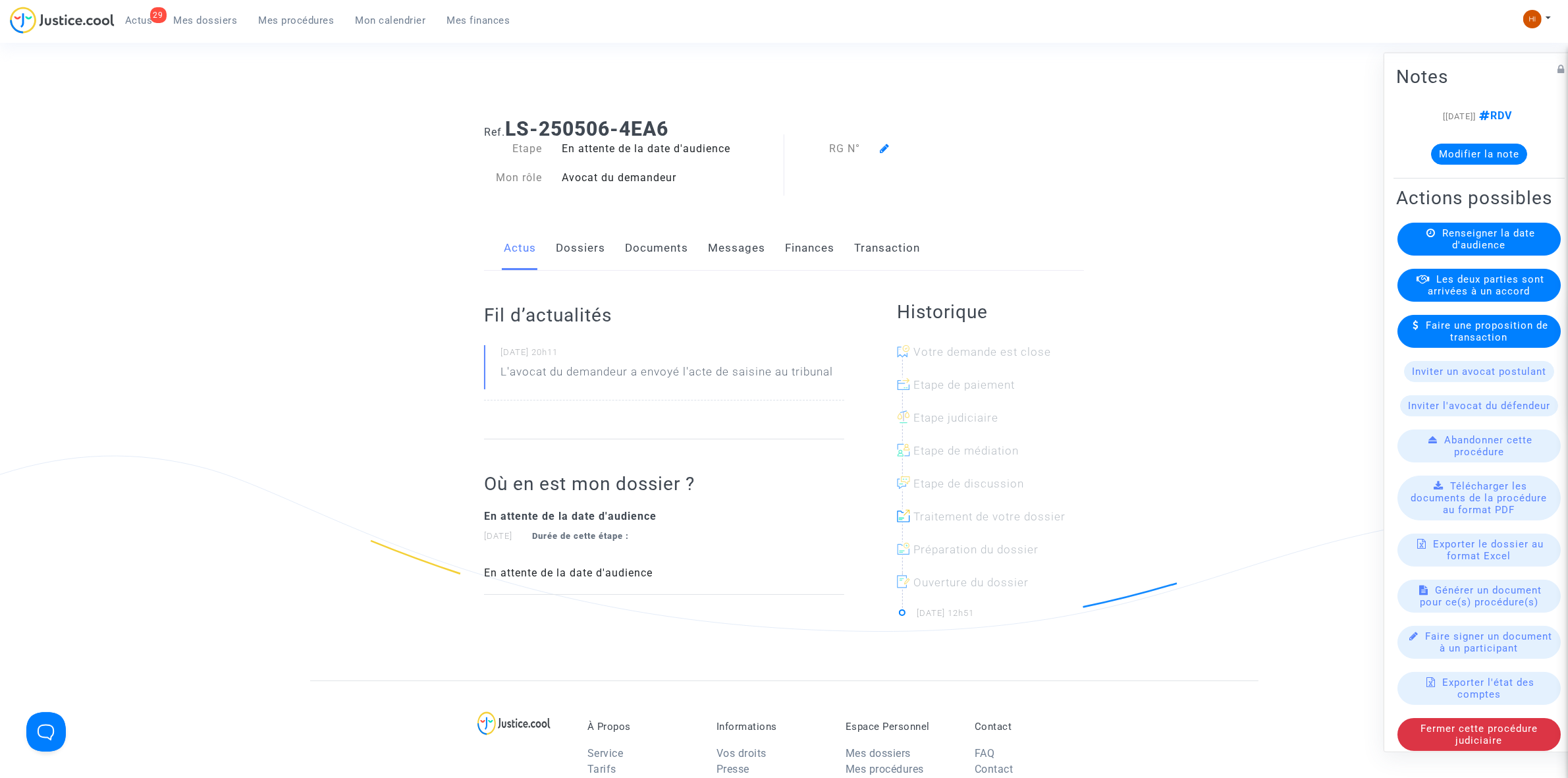
click at [1416, 255] on div "Renseigner la date d'audience" at bounding box center [1479, 238] width 163 height 33
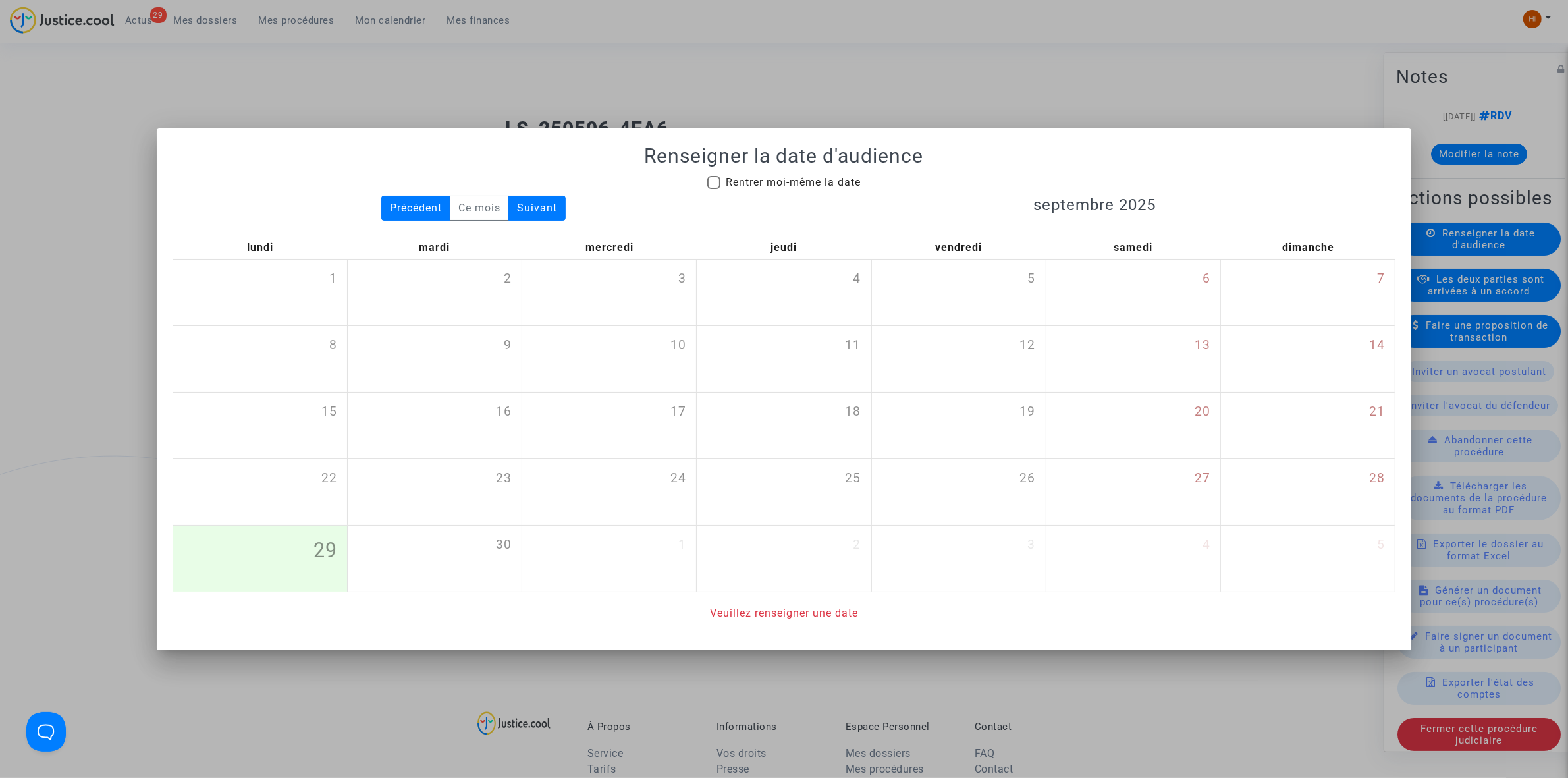
click at [828, 175] on span "Rentrer moi-même la date" at bounding box center [793, 183] width 135 height 16
click at [714, 189] on input "Rentrer moi-même la date" at bounding box center [714, 189] width 1 height 1
checkbox input "true"
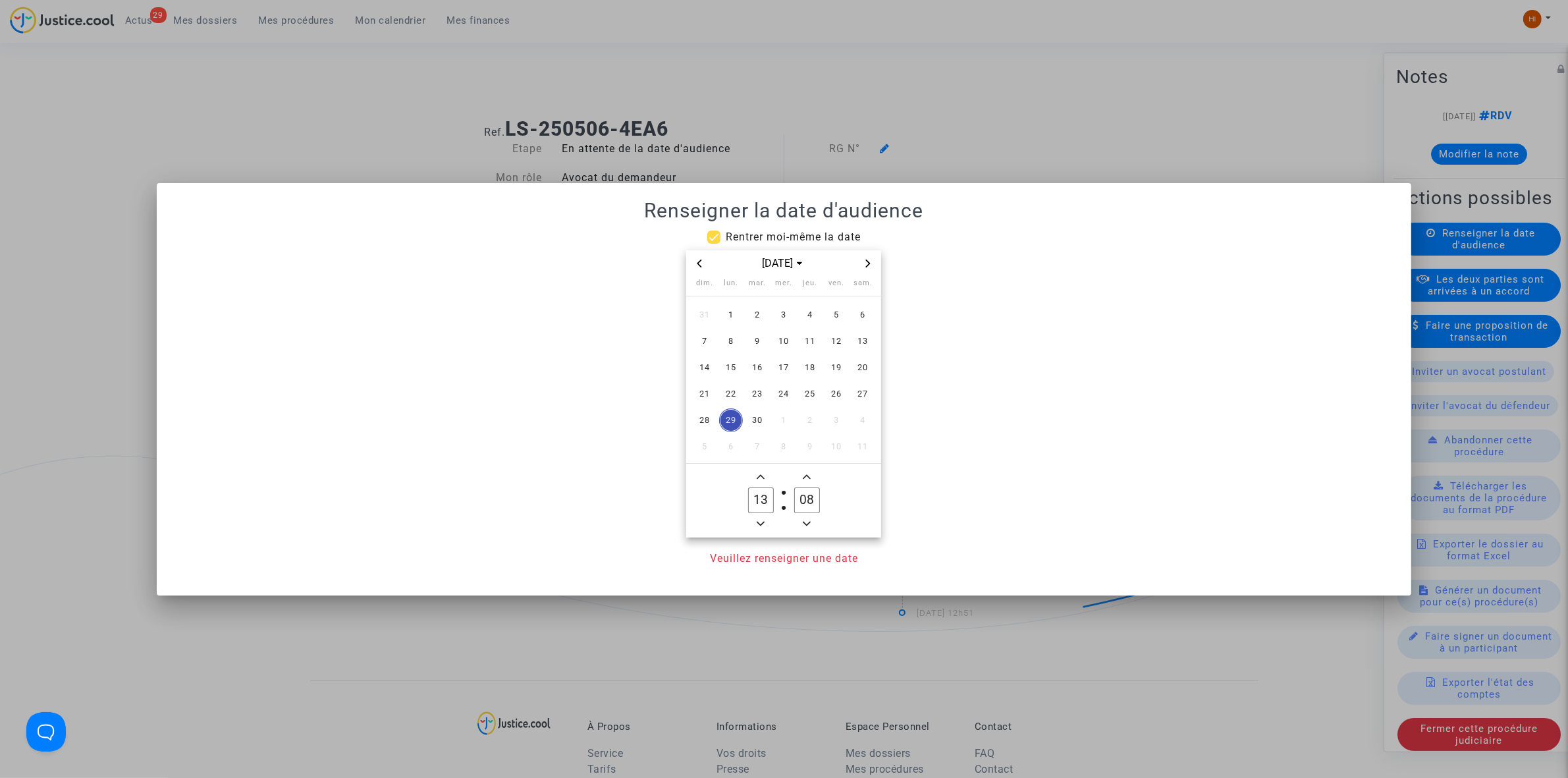
click at [870, 257] on span "Next month" at bounding box center [868, 263] width 16 height 16
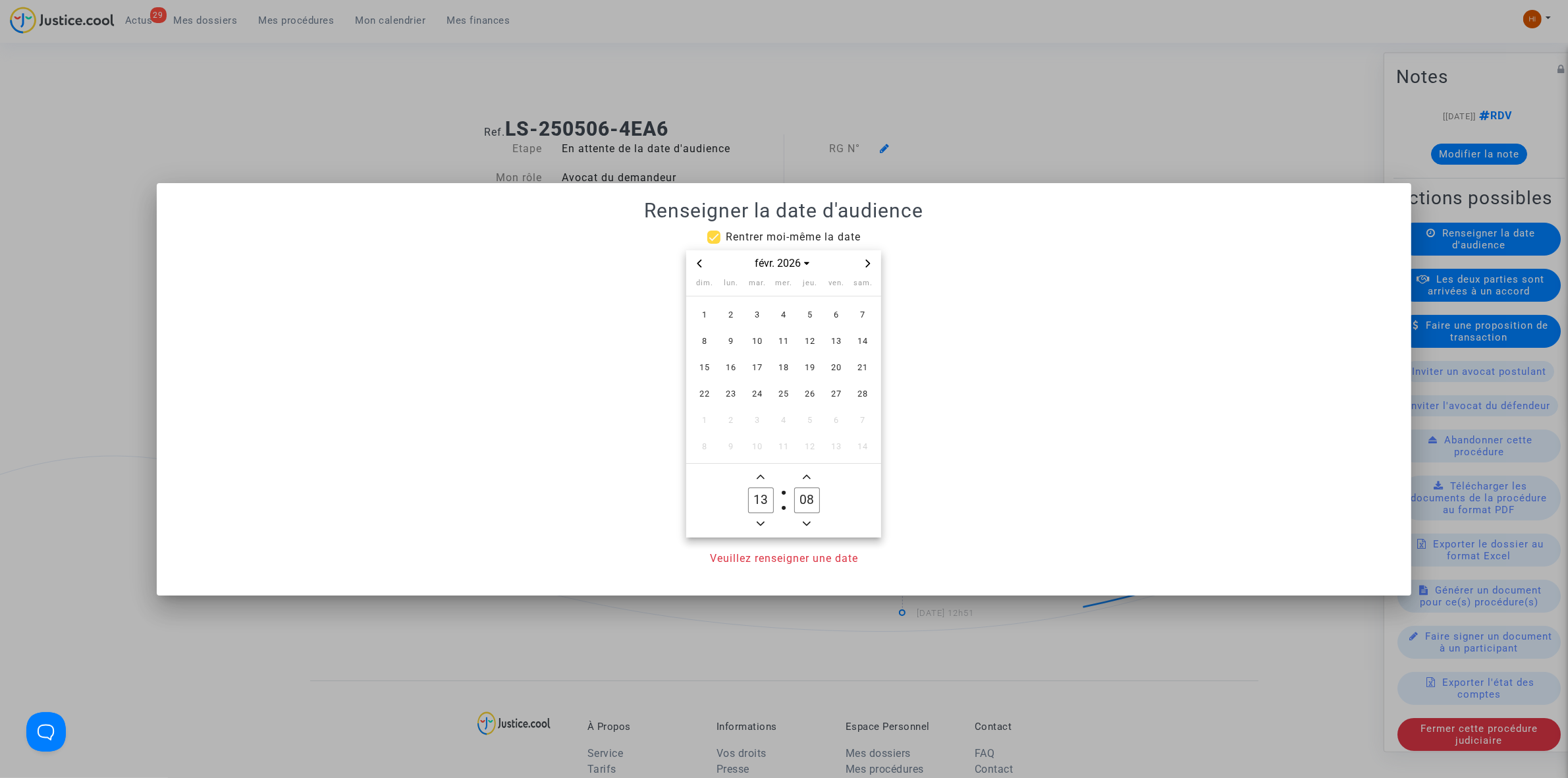
click at [870, 257] on span "Next month" at bounding box center [868, 263] width 16 height 16
click at [834, 338] on span "13" at bounding box center [836, 341] width 23 height 23
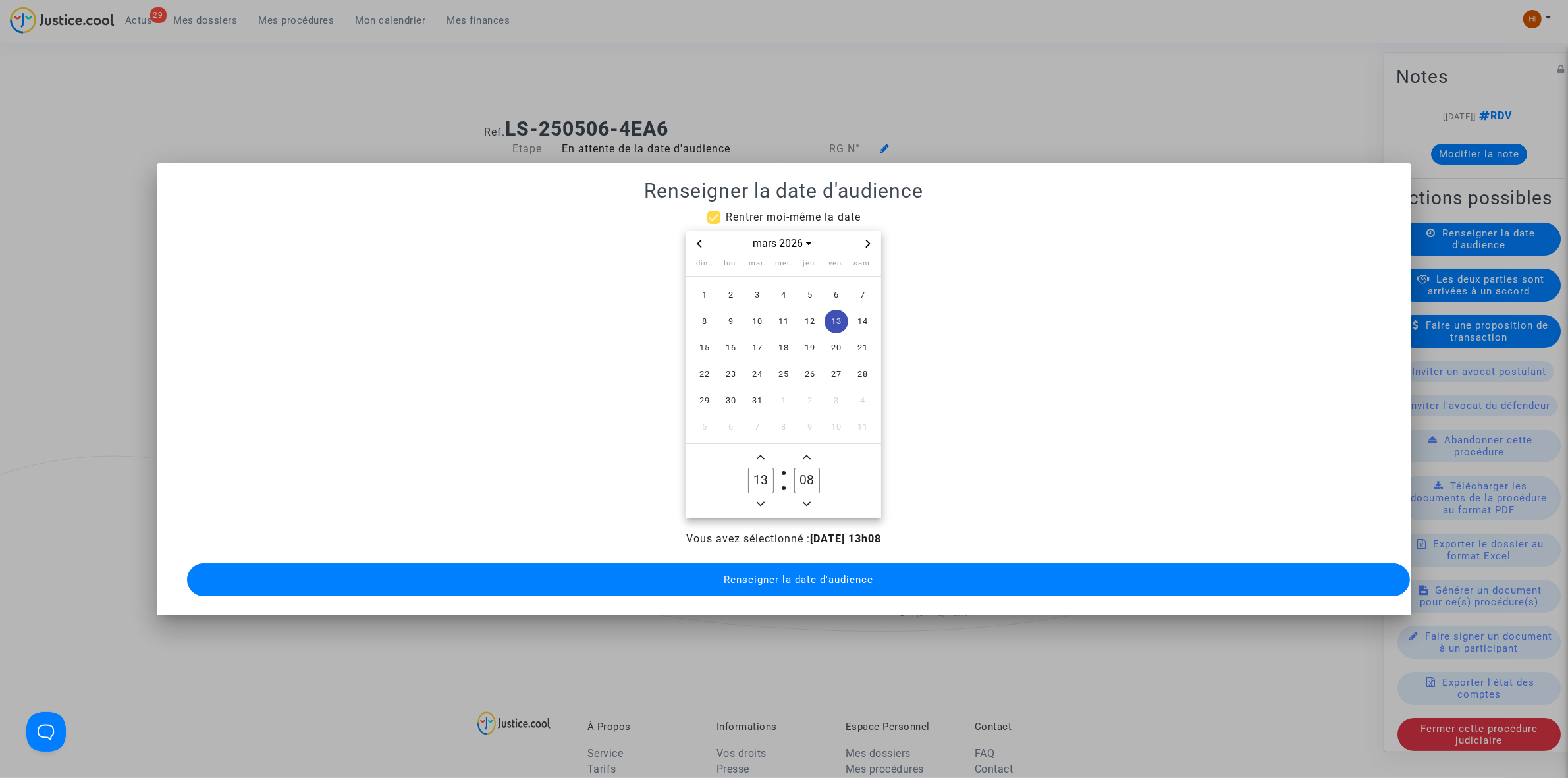
click at [759, 500] on icon "Minus a hour" at bounding box center [761, 503] width 8 height 8
click at [758, 500] on icon "Minus a hour" at bounding box center [761, 503] width 8 height 8
type input "09"
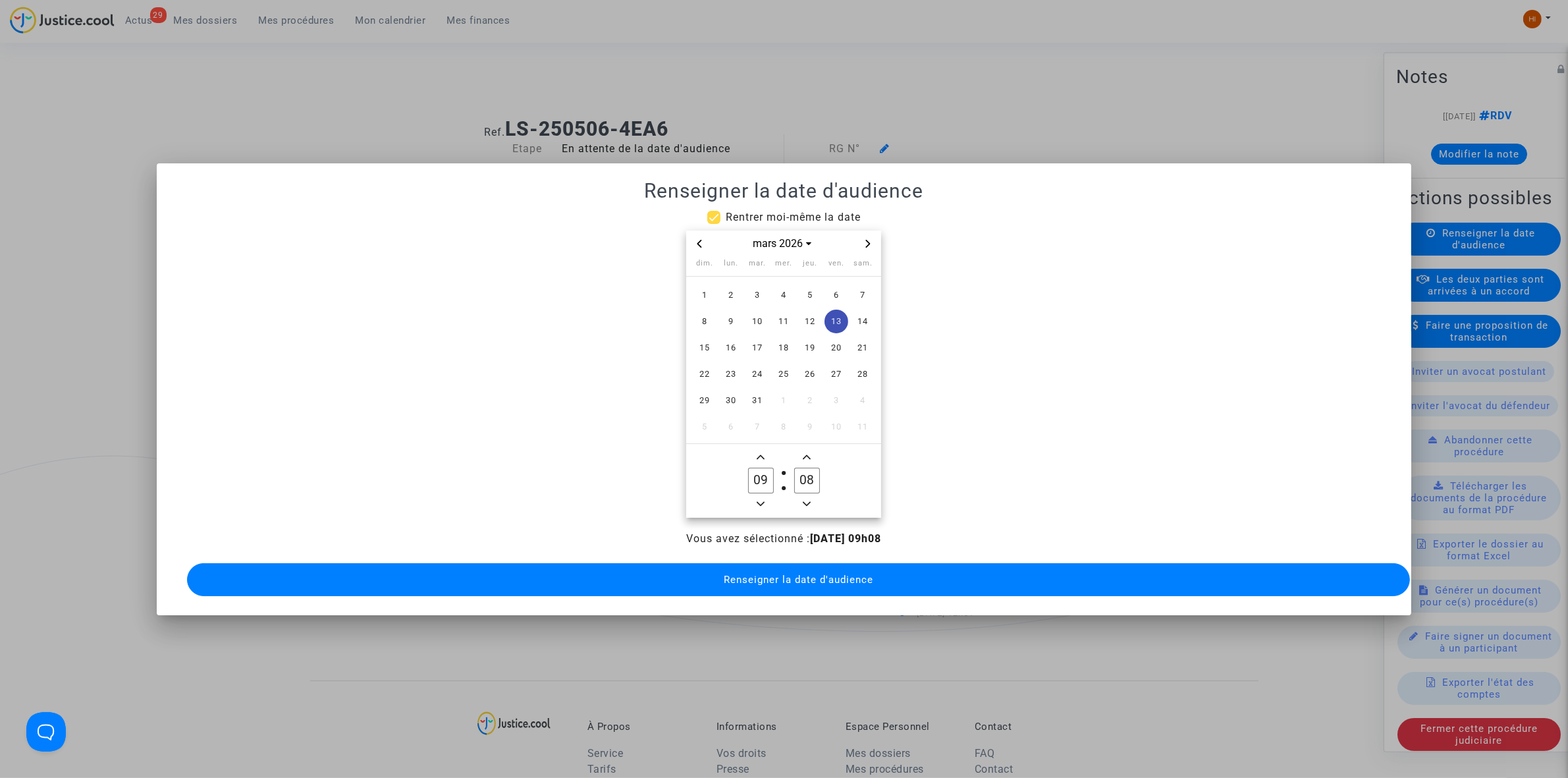
click at [799, 472] on input "08" at bounding box center [807, 480] width 25 height 25
type input "00"
click at [735, 585] on button "Renseigner la date d'audience" at bounding box center [798, 580] width 1223 height 33
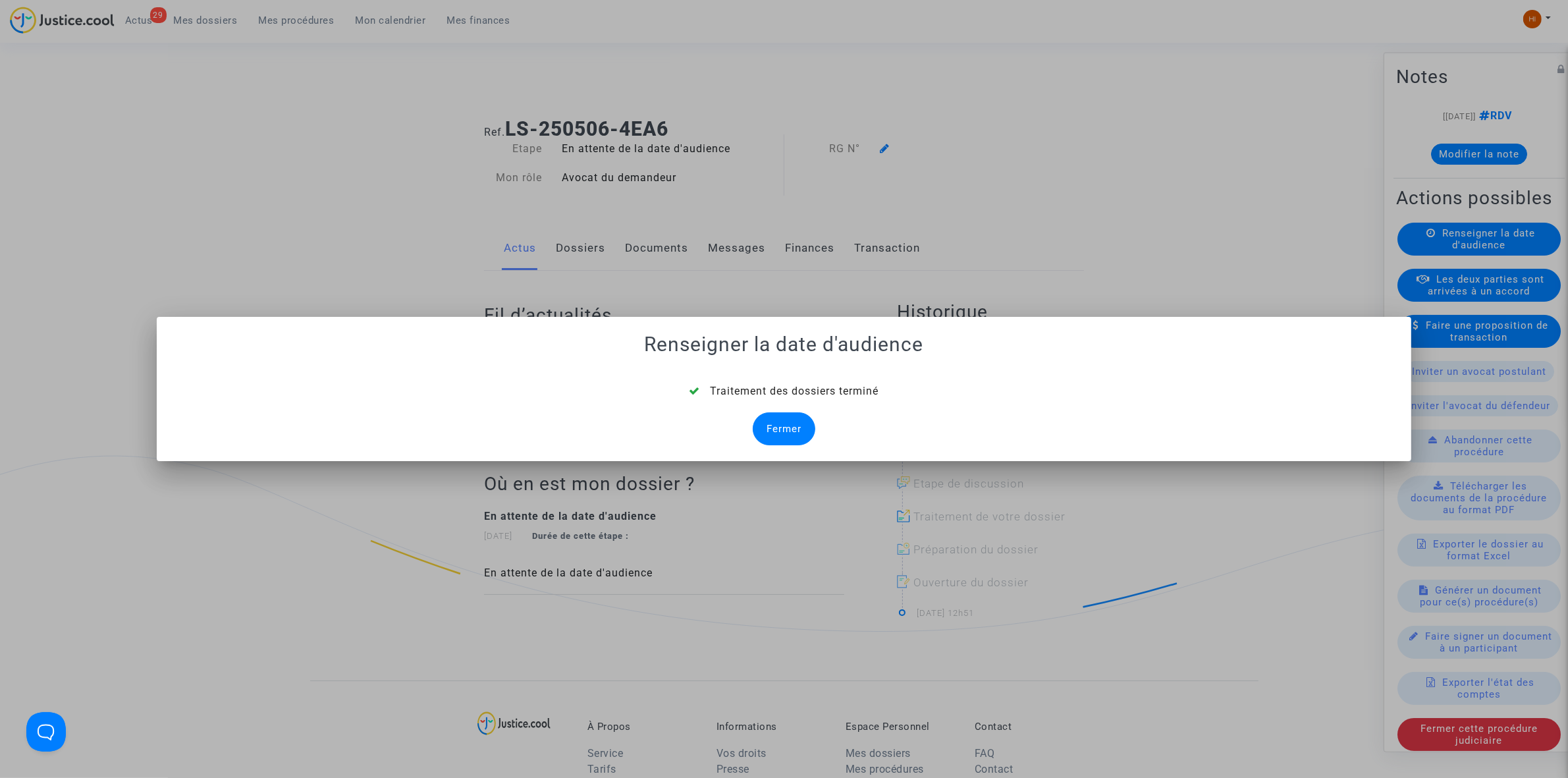
click at [795, 438] on div "Fermer" at bounding box center [784, 429] width 63 height 33
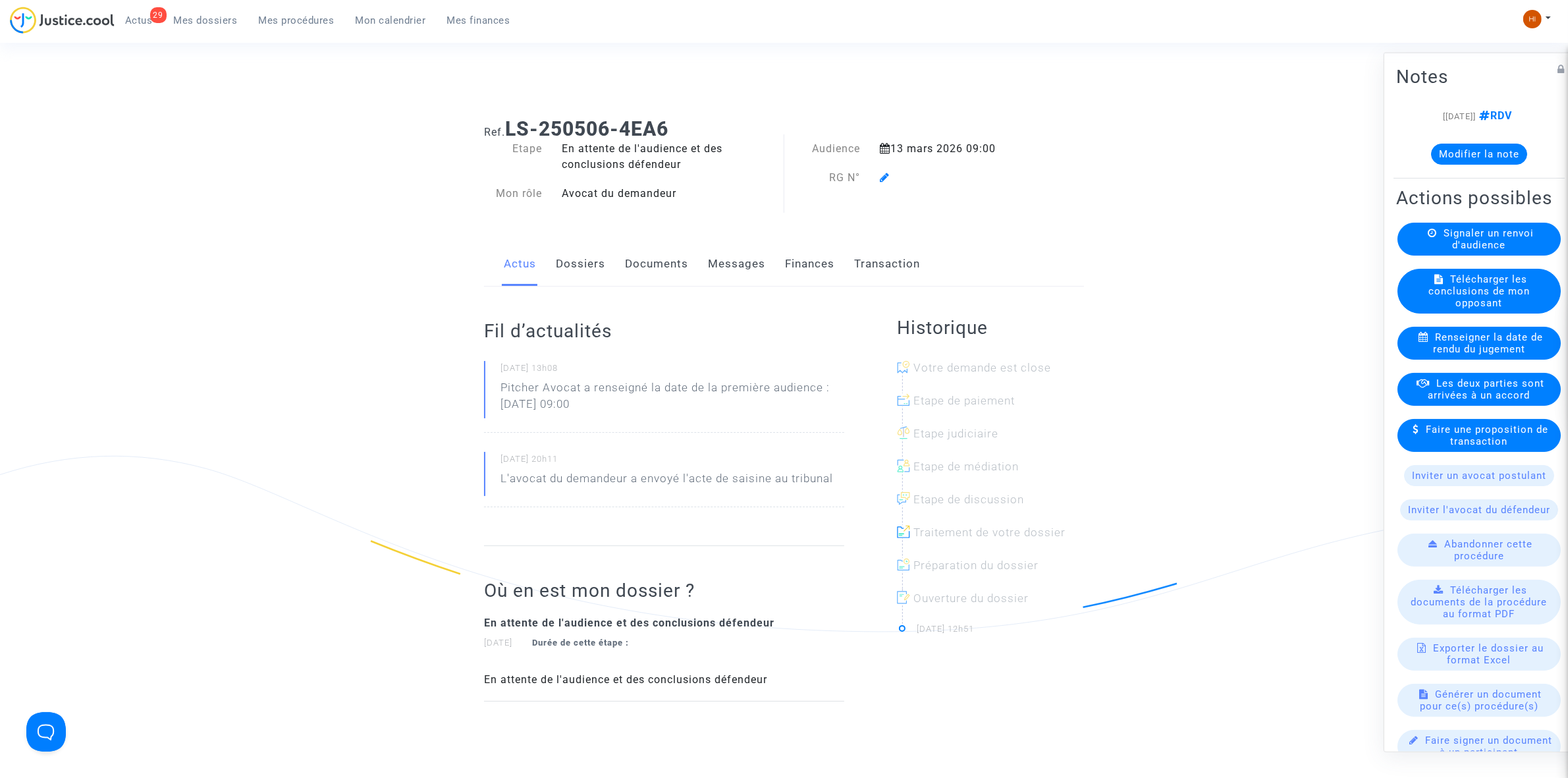
click at [887, 176] on icon at bounding box center [884, 177] width 10 height 10
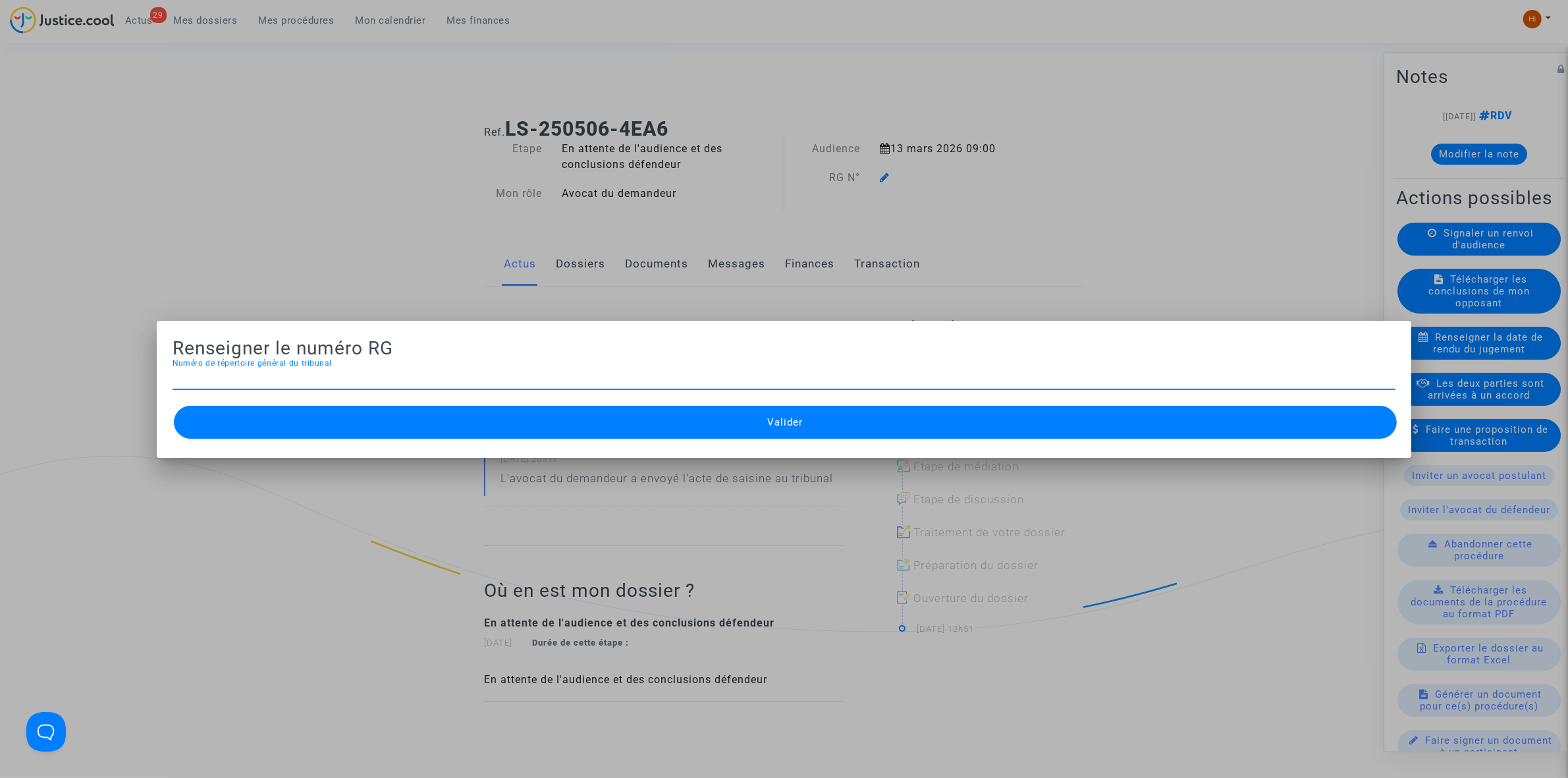
click at [386, 277] on div at bounding box center [784, 389] width 1568 height 778
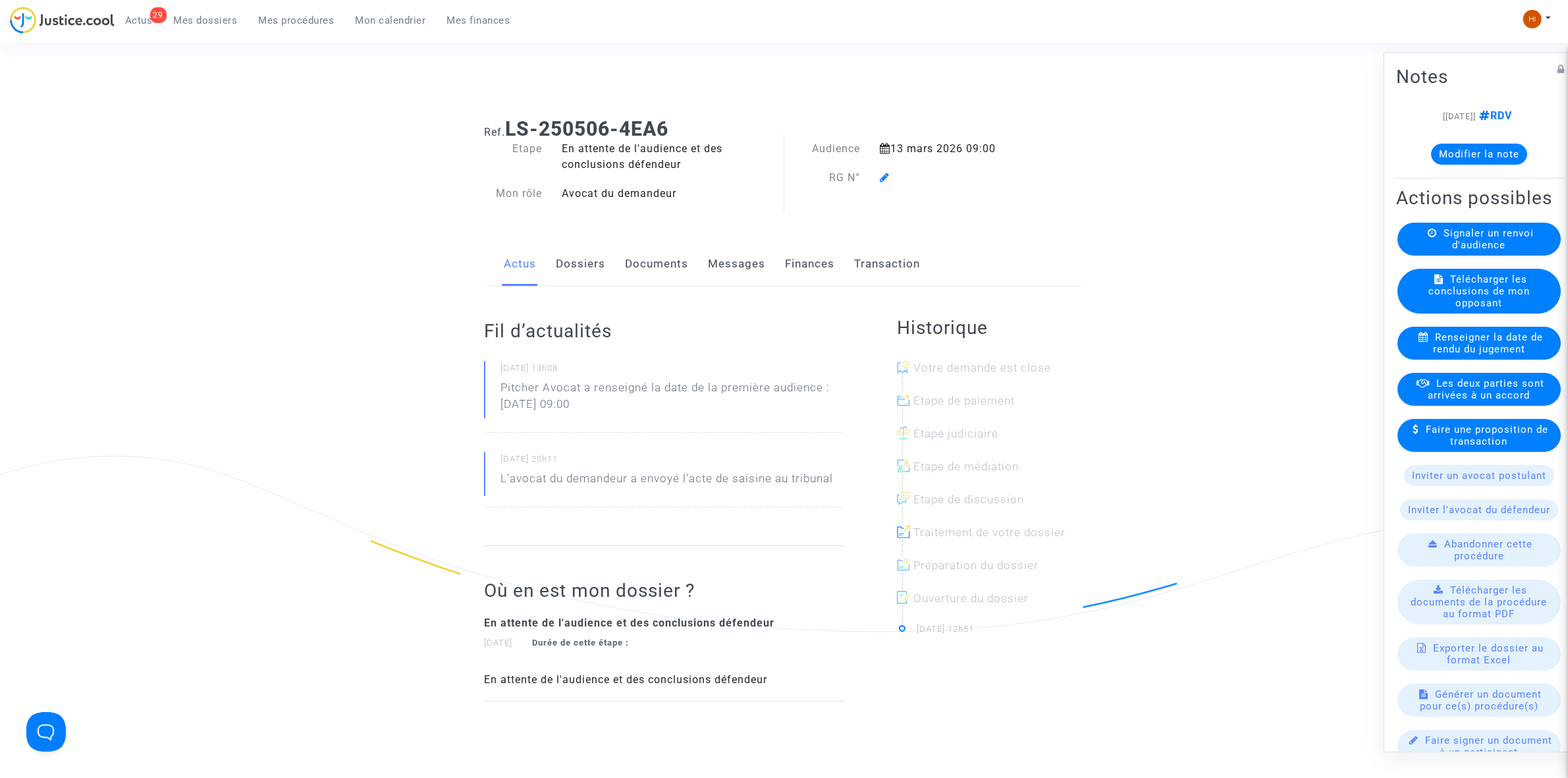
click at [570, 275] on link "Dossiers" at bounding box center [581, 264] width 50 height 43
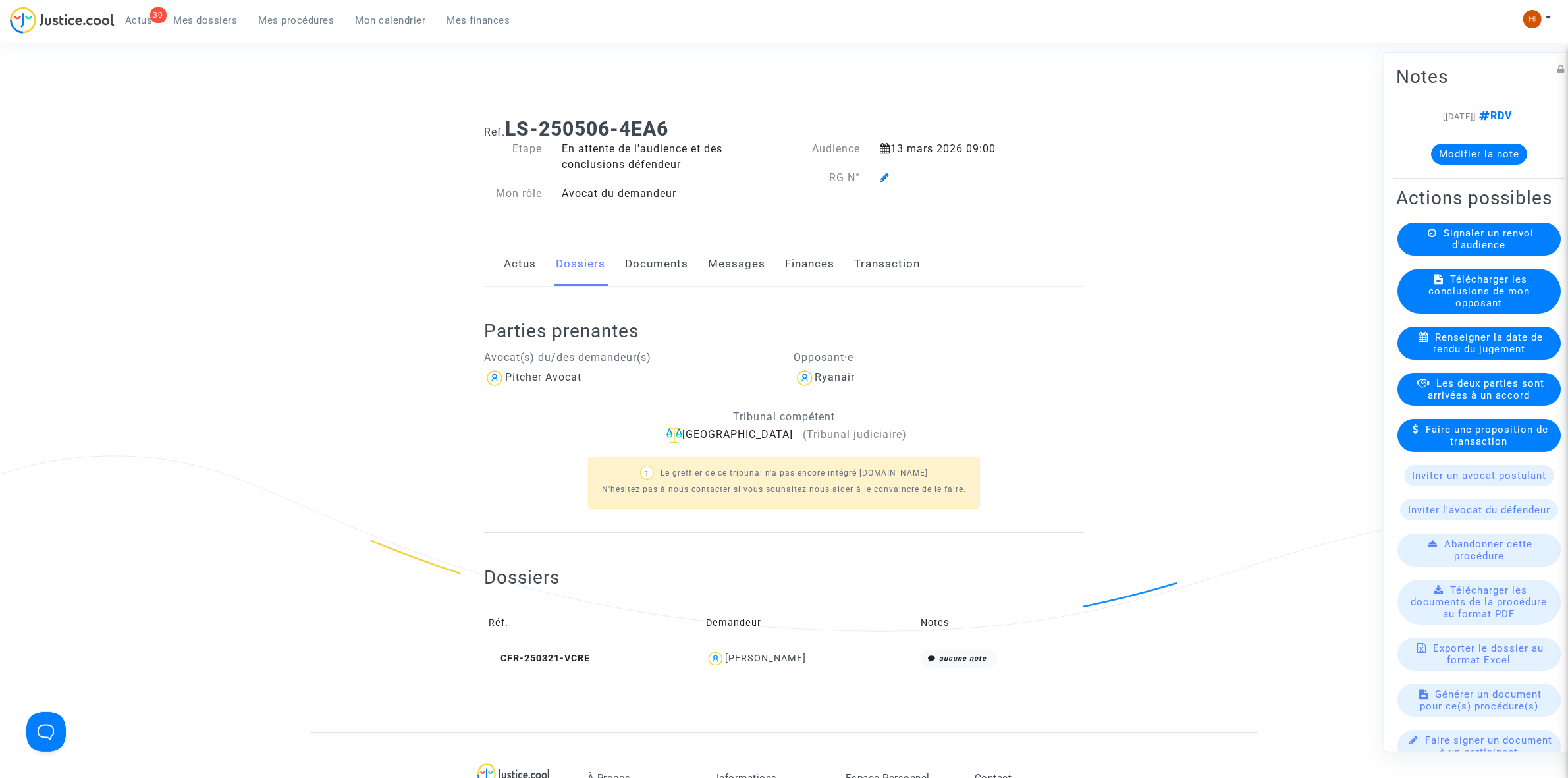
click at [537, 650] on td "CFR-250321-VCRE" at bounding box center [593, 659] width 217 height 29
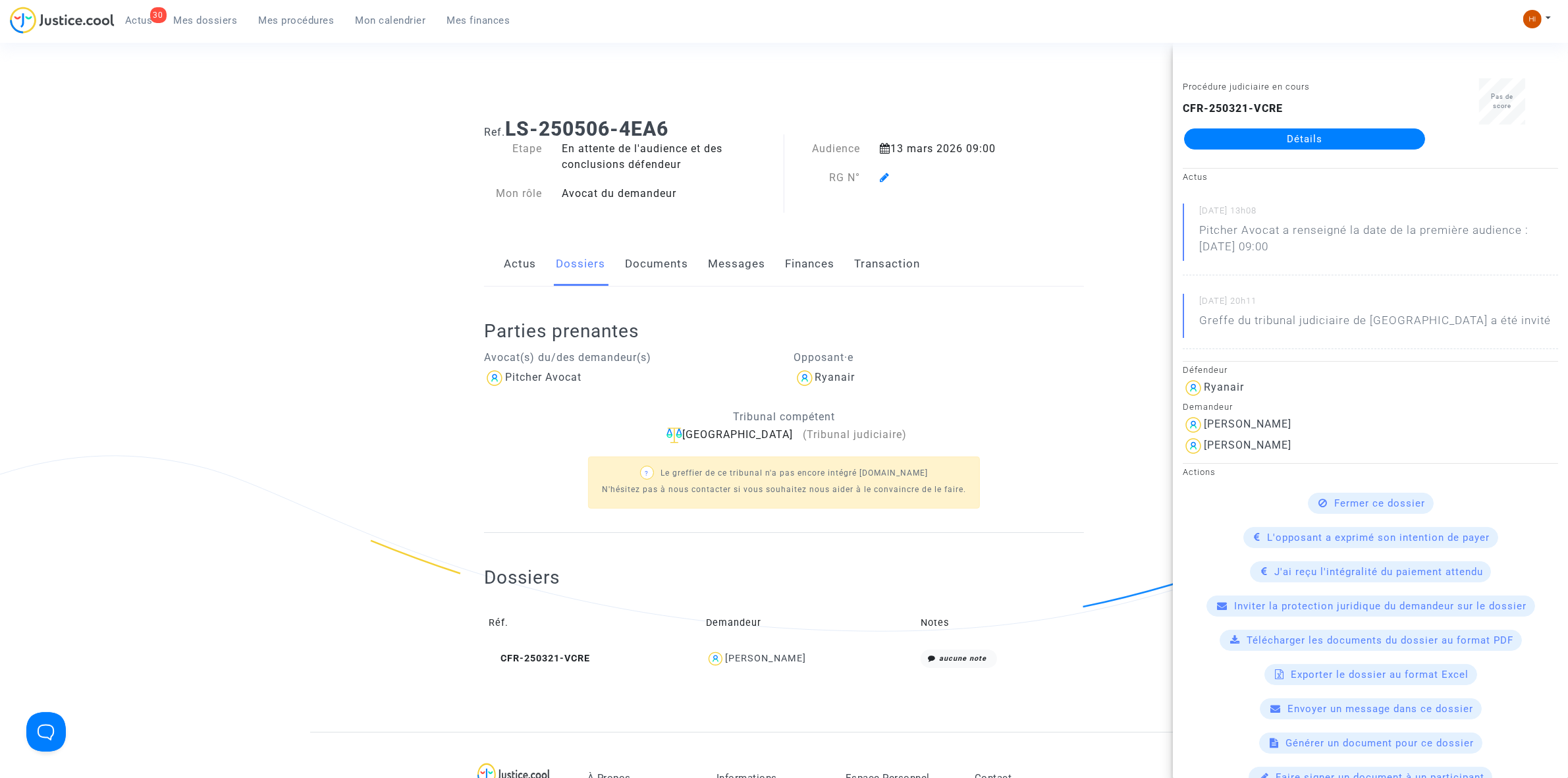
click at [881, 173] on icon at bounding box center [884, 177] width 10 height 10
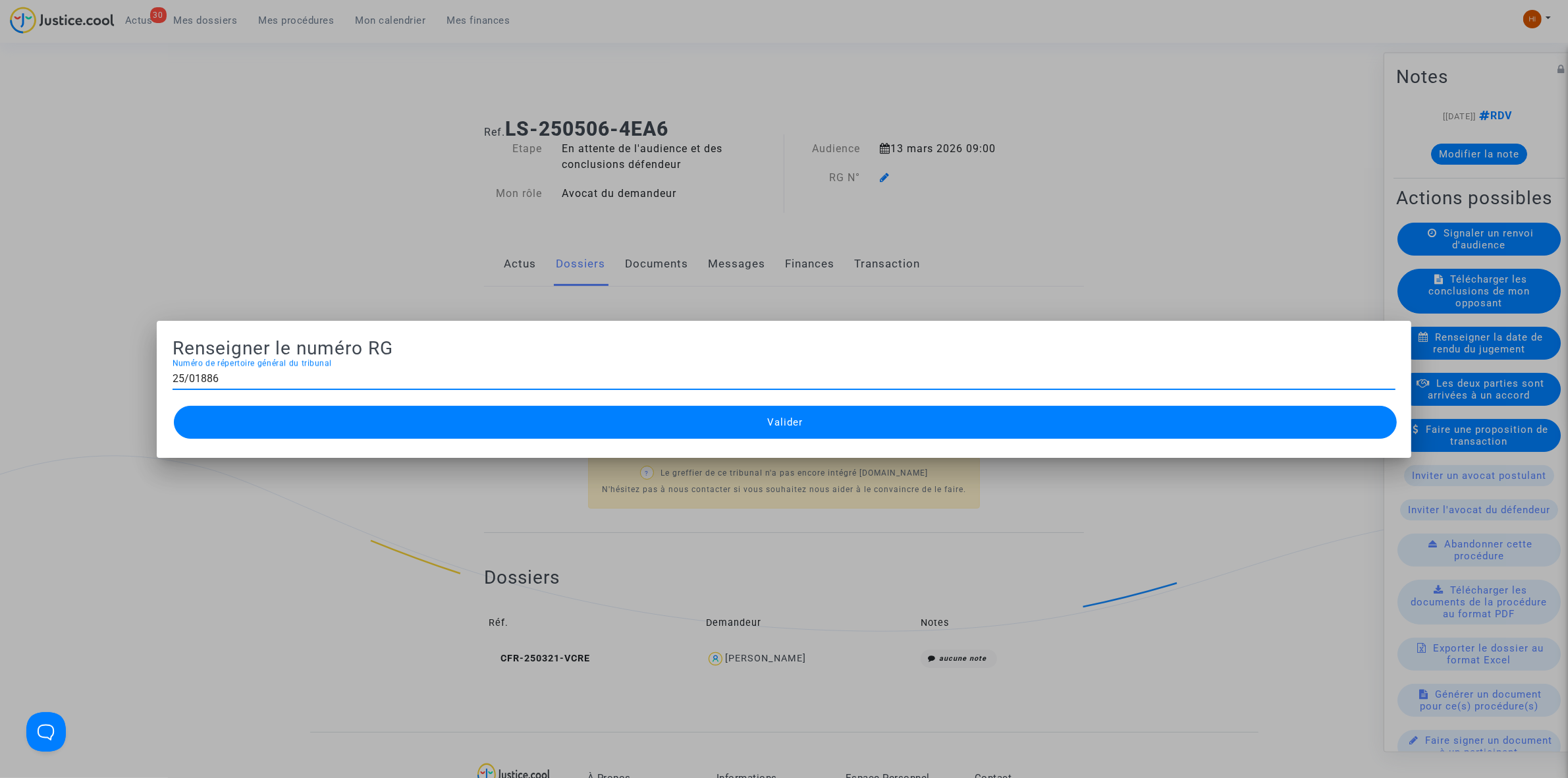
type input "25/01886"
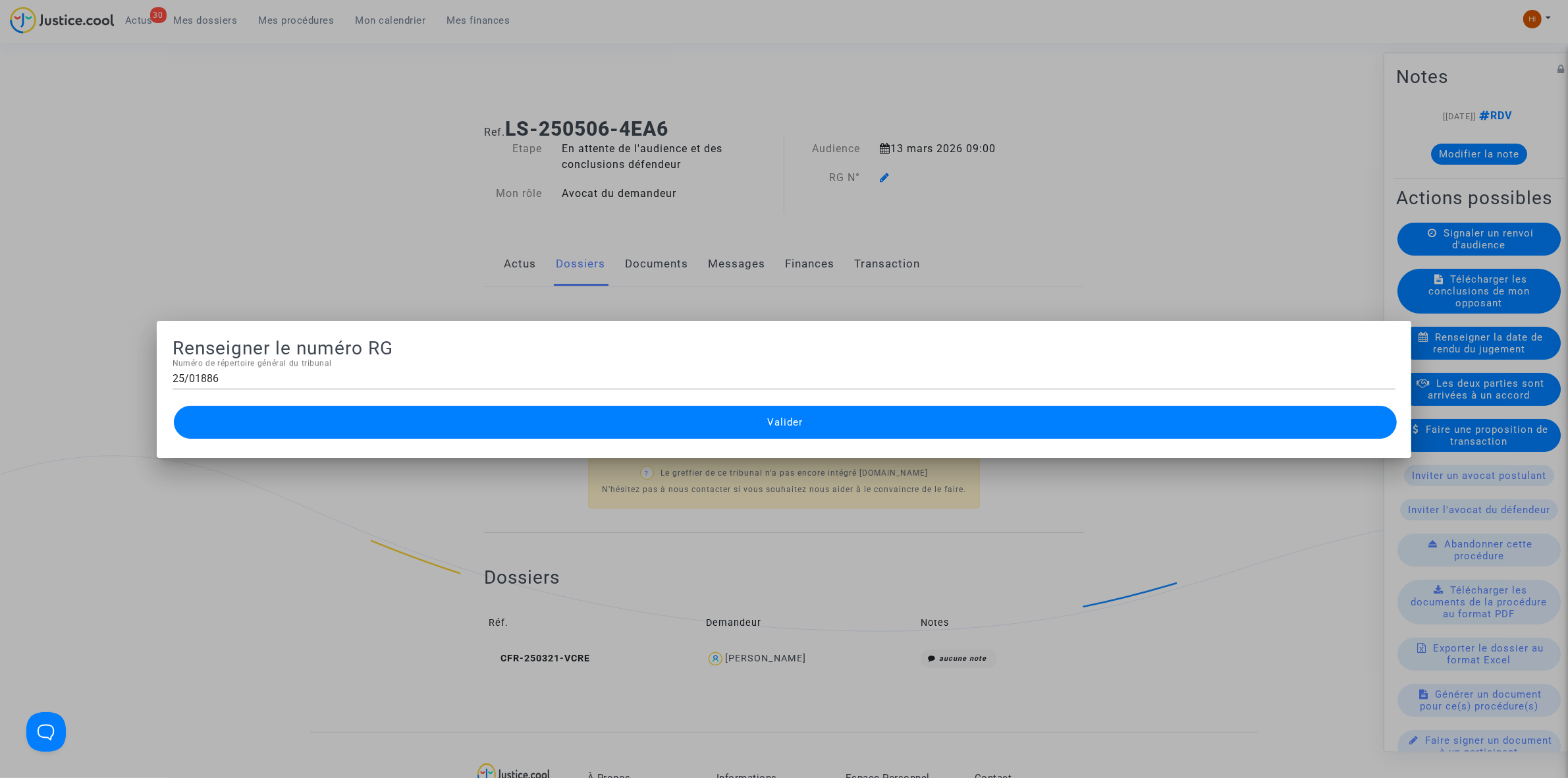
click at [567, 432] on button "Valider" at bounding box center [785, 422] width 1223 height 33
click at [673, 426] on button "Valider" at bounding box center [785, 422] width 1223 height 33
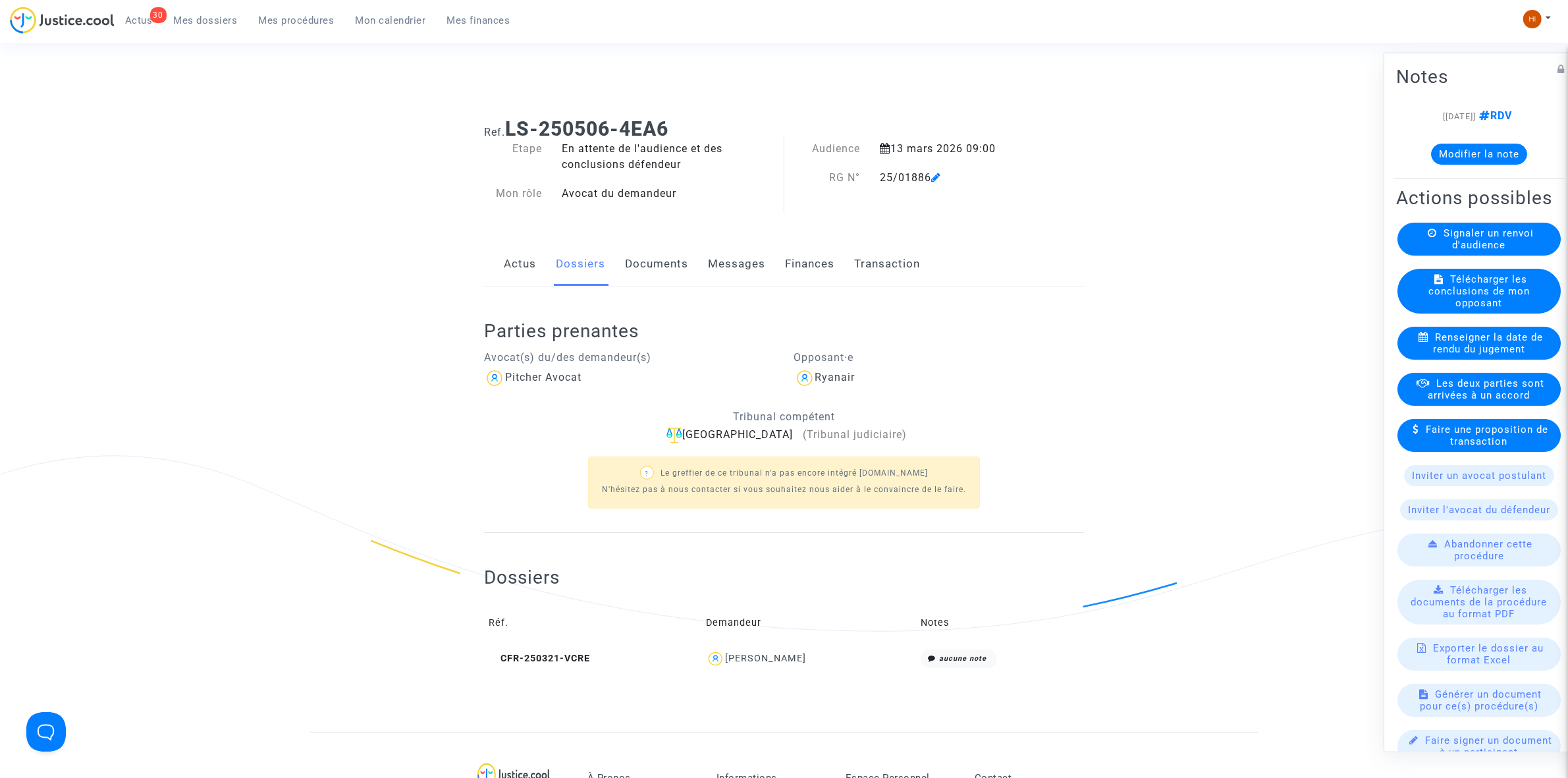
click at [662, 262] on link "Documents" at bounding box center [656, 264] width 63 height 43
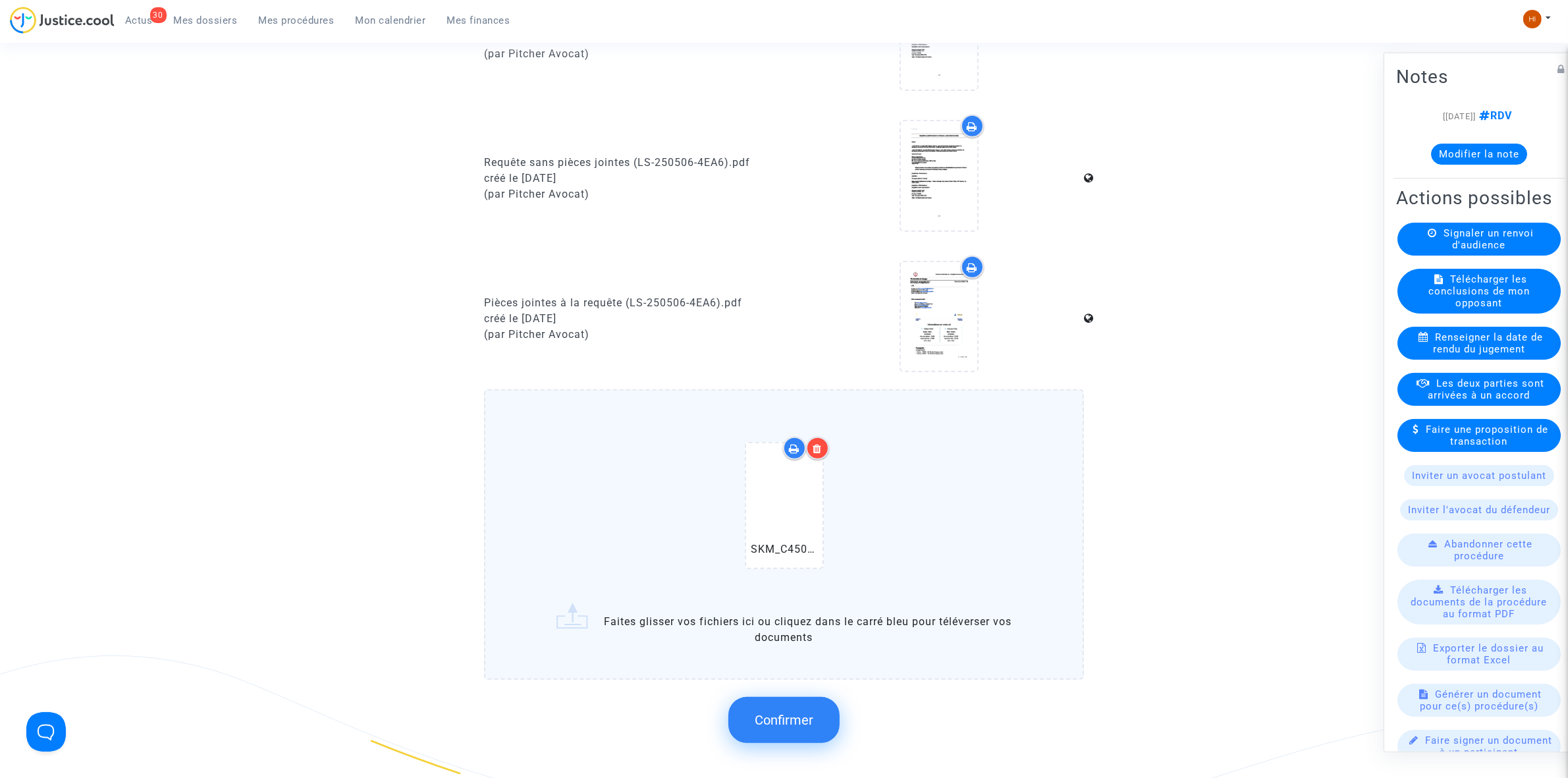
scroll to position [1153, 0]
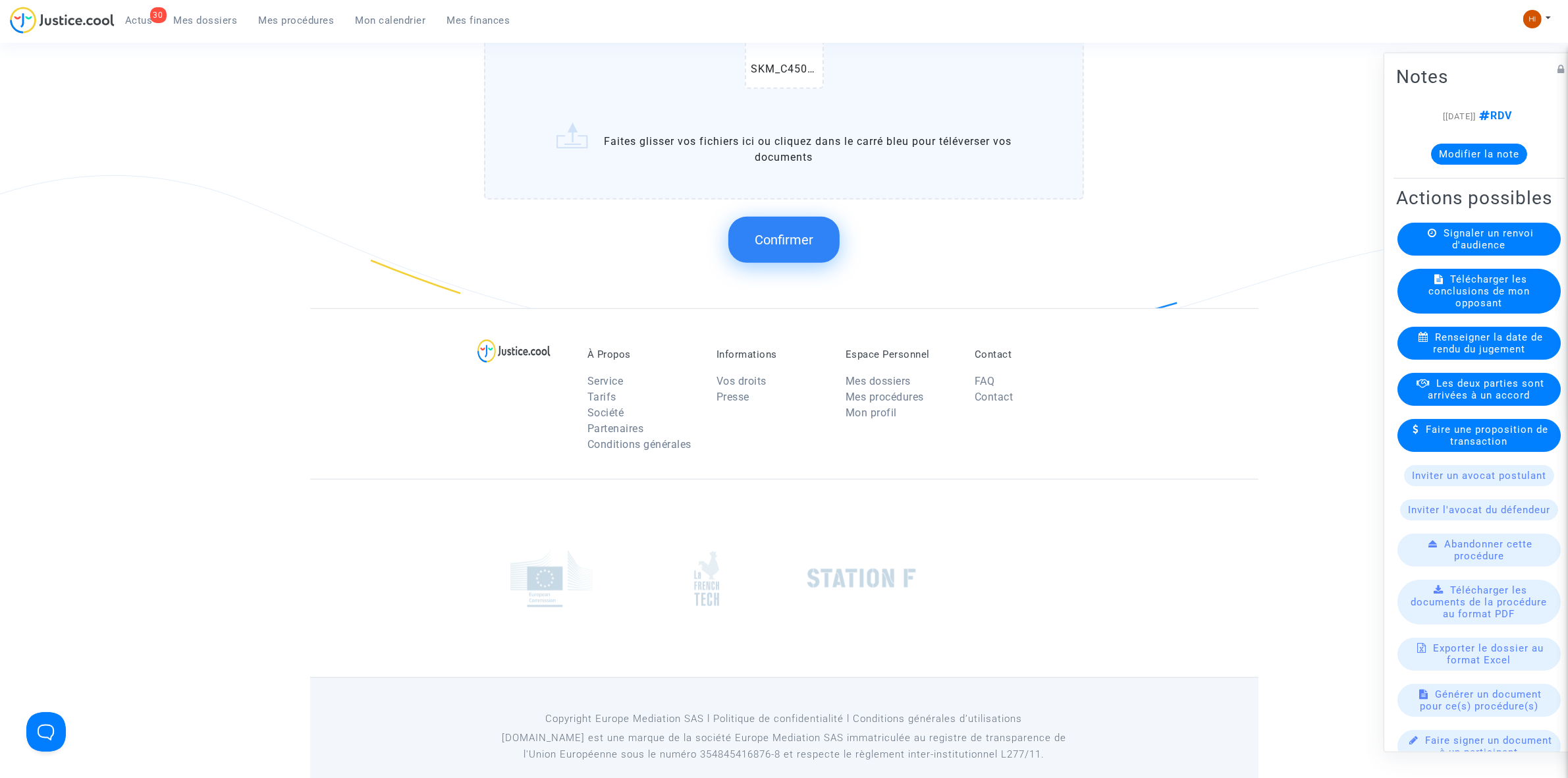
click at [777, 246] on button "Confirmer" at bounding box center [784, 239] width 111 height 46
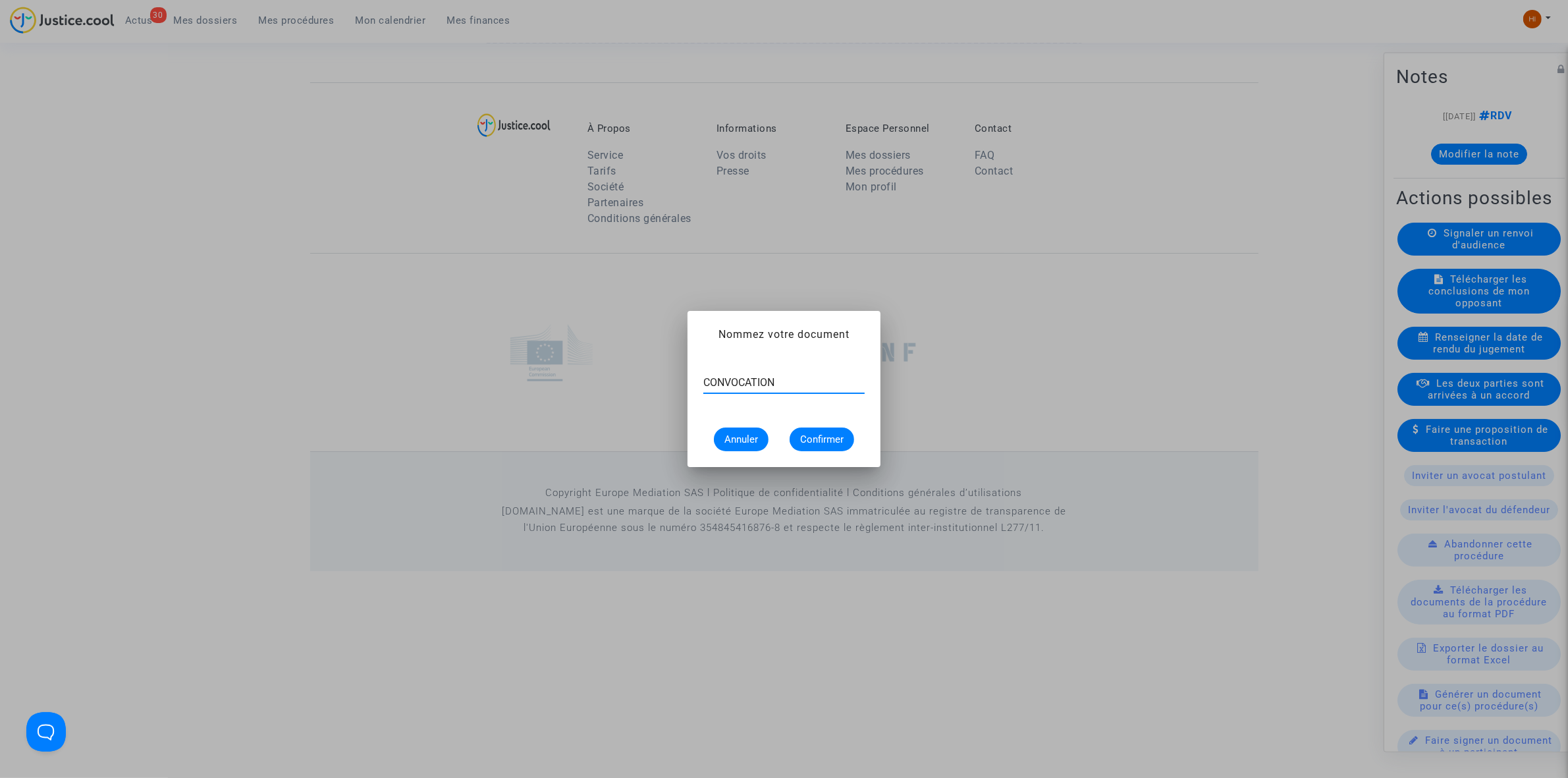
type input "CONVOCATION"
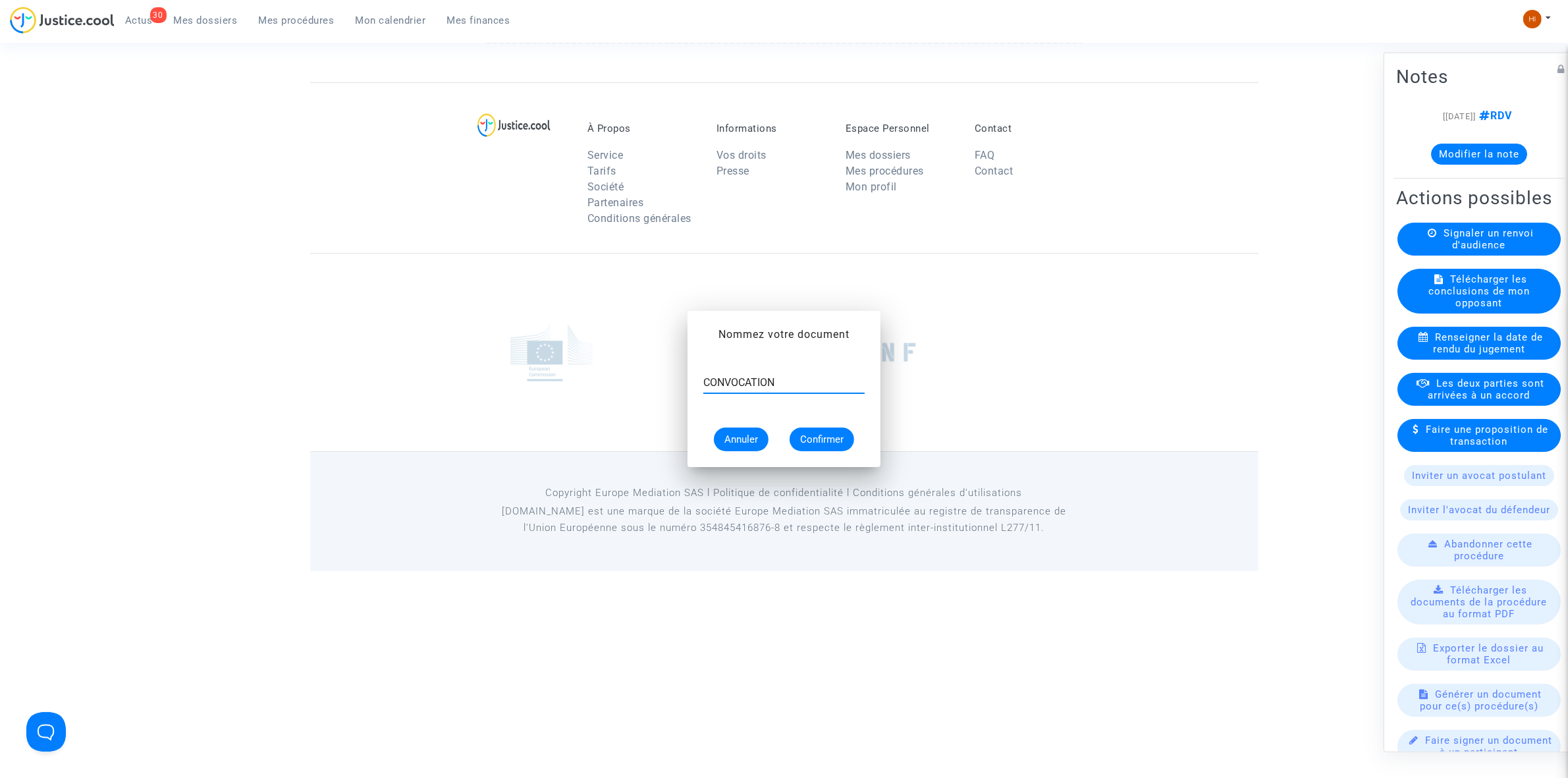
scroll to position [941, 0]
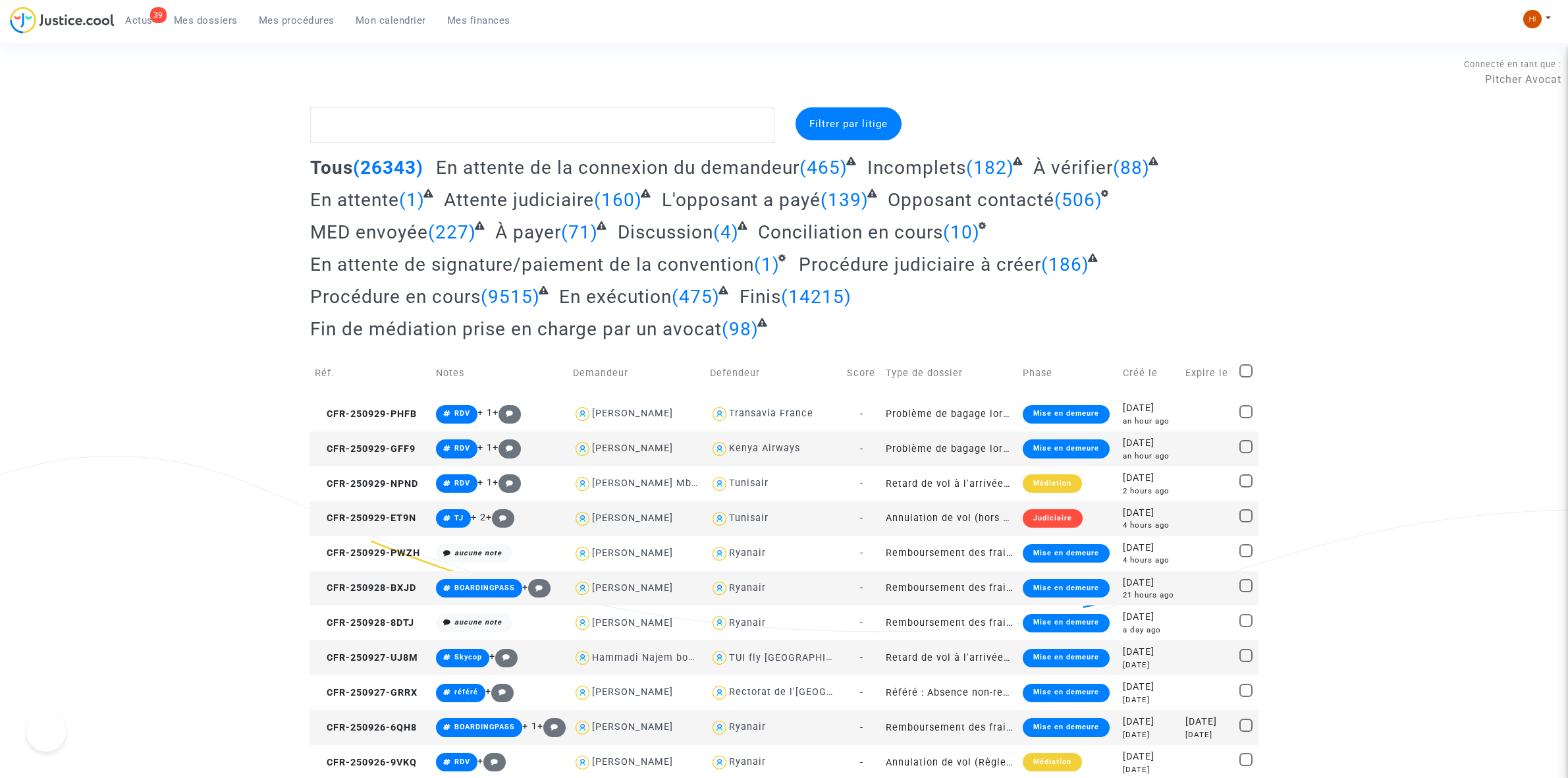
click at [290, 15] on span "Mes procédures" at bounding box center [296, 21] width 76 height 12
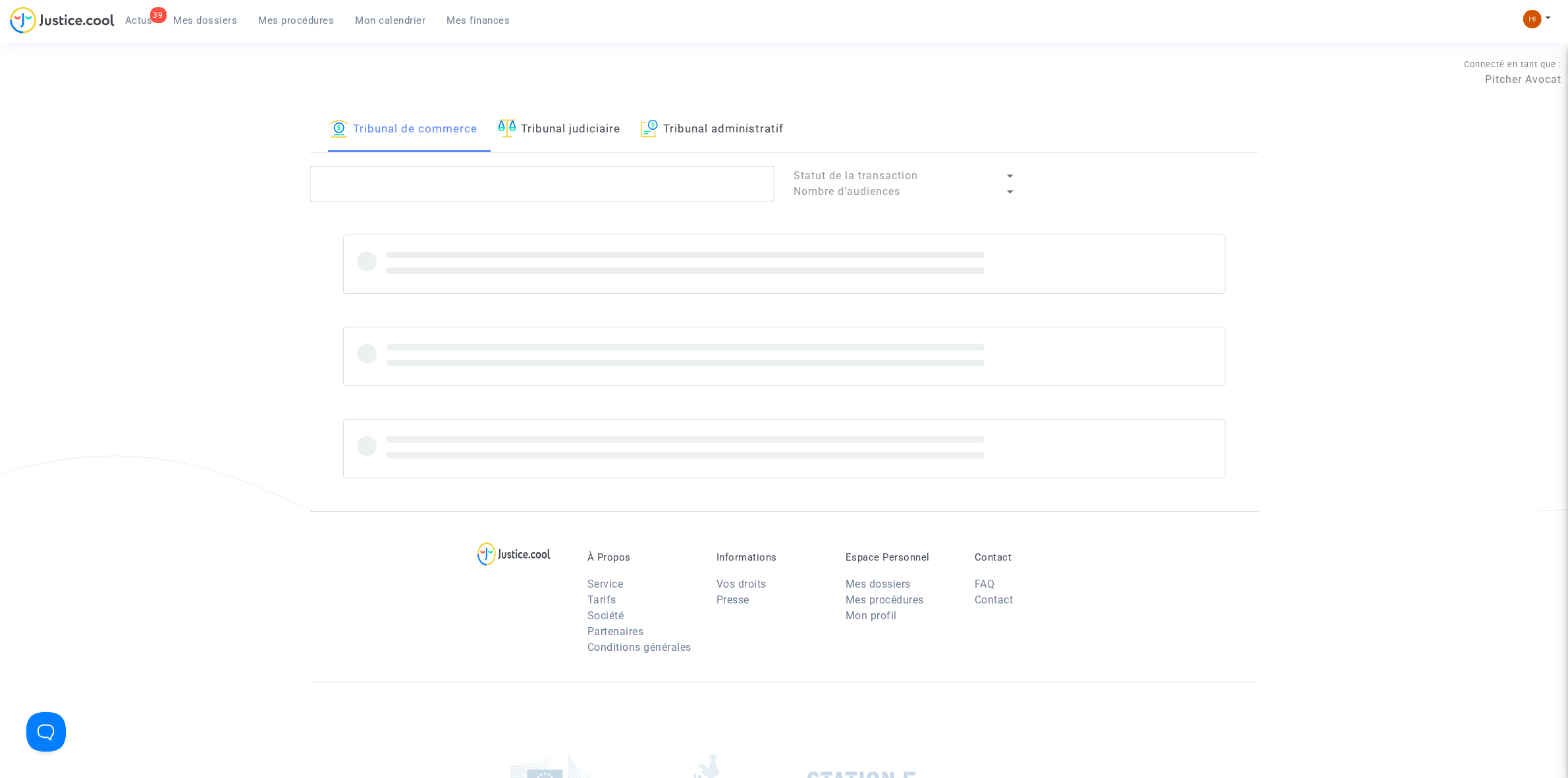
drag, startPoint x: 545, startPoint y: 121, endPoint x: 543, endPoint y: 143, distance: 22.1
click at [545, 121] on link "Tribunal judiciaire" at bounding box center [560, 130] width 123 height 45
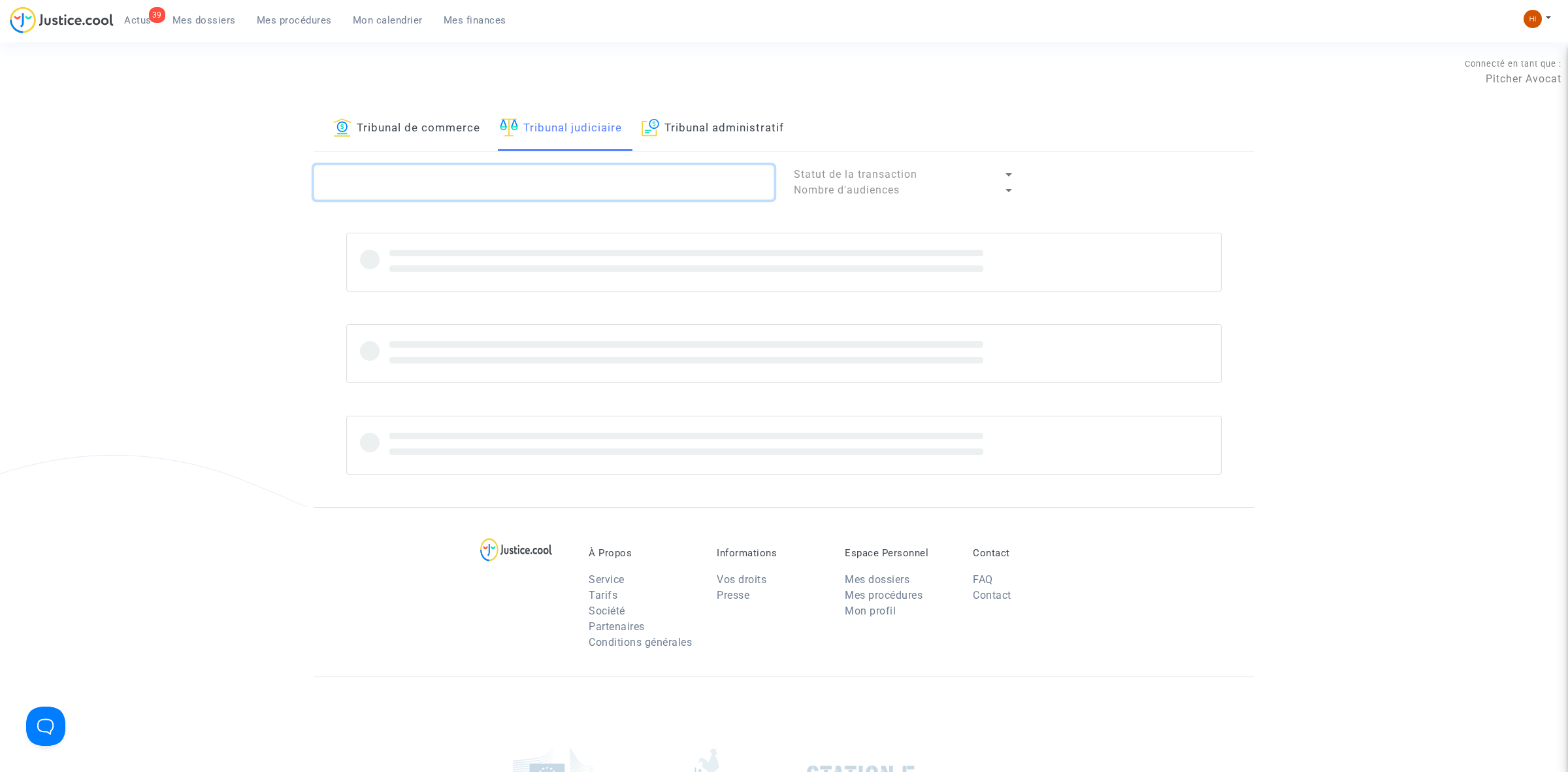
click at [539, 181] on textarea at bounding box center [544, 182] width 460 height 35
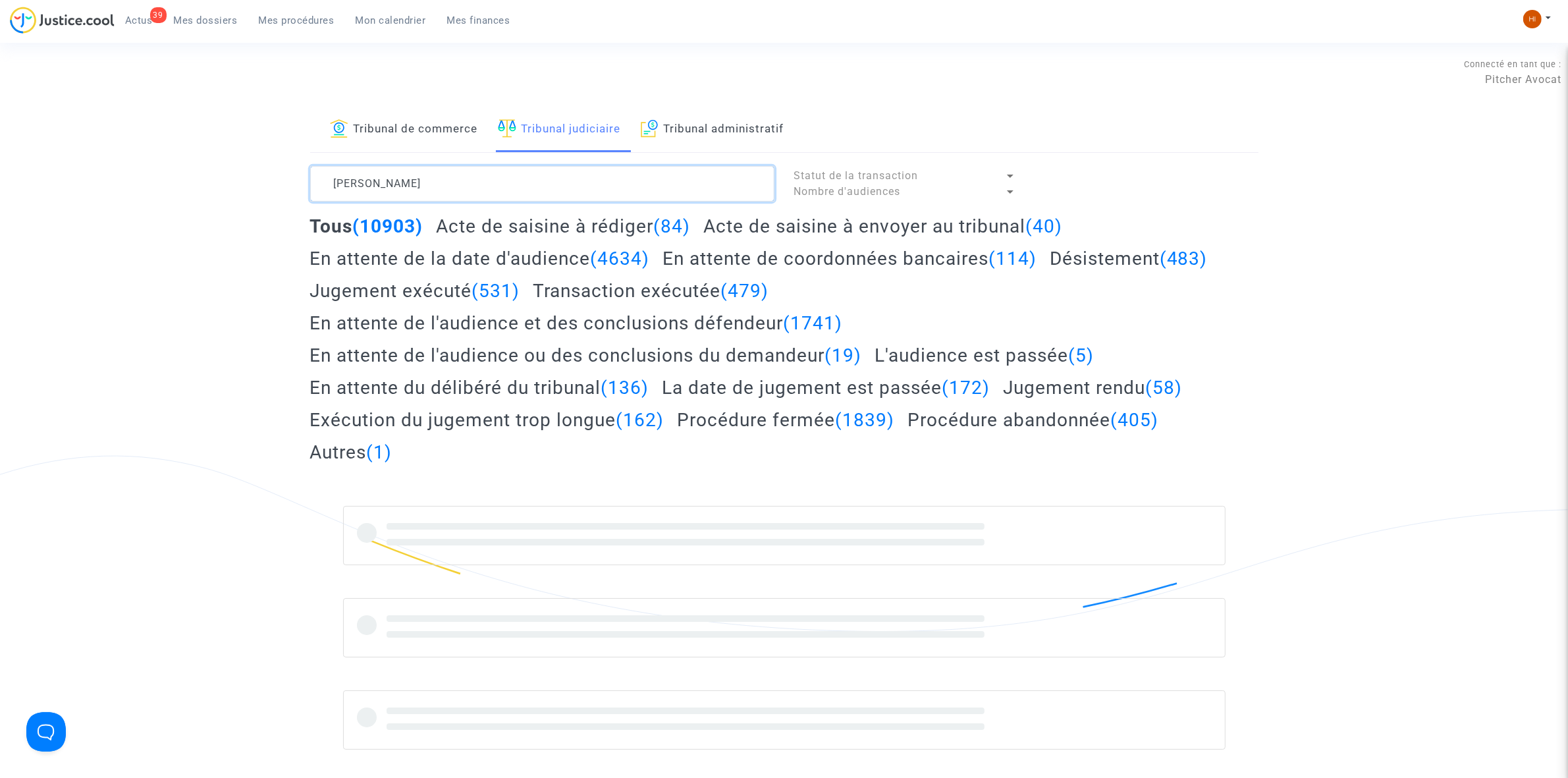
type textarea "[PERSON_NAME]"
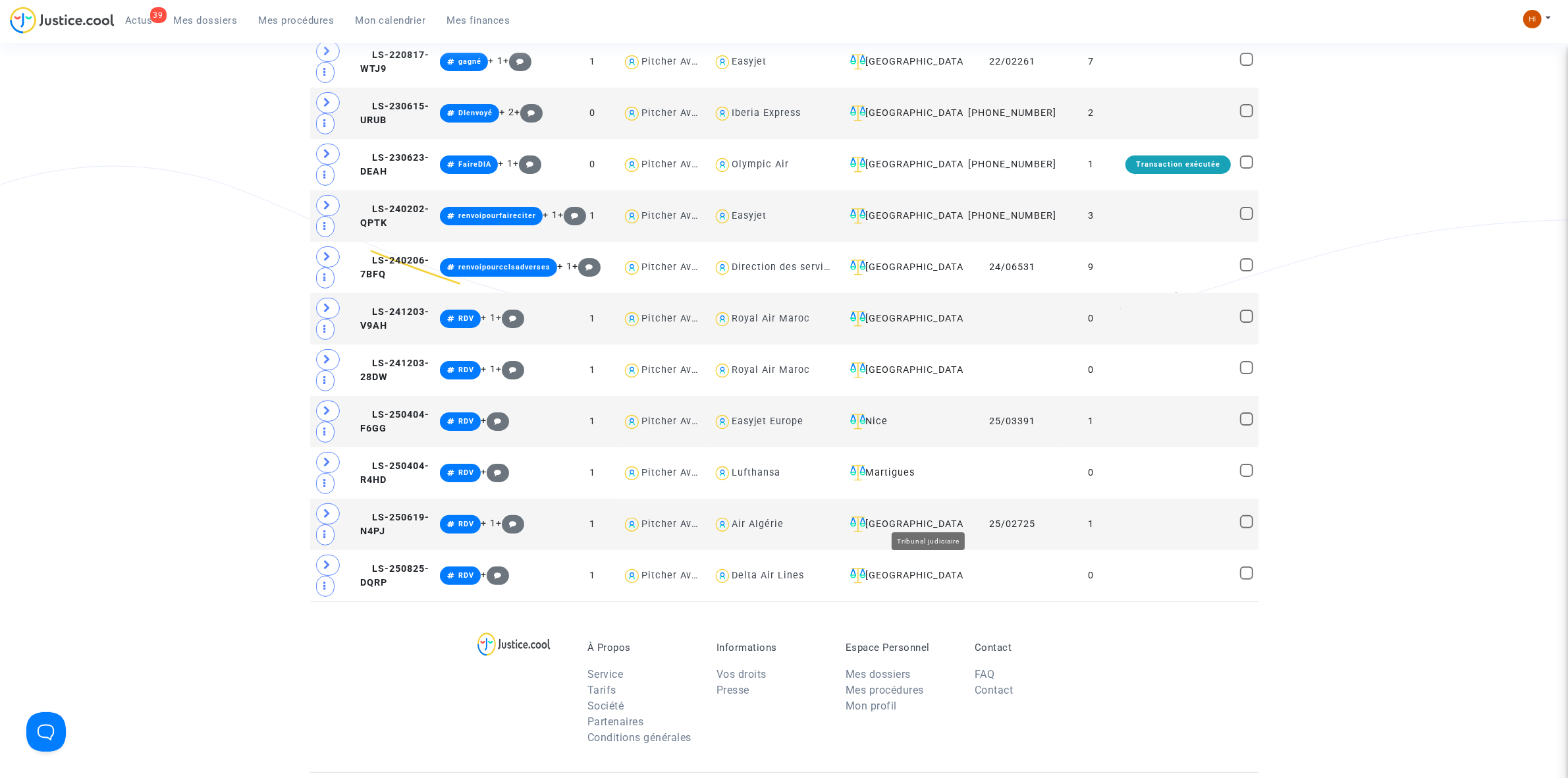
scroll to position [329, 0]
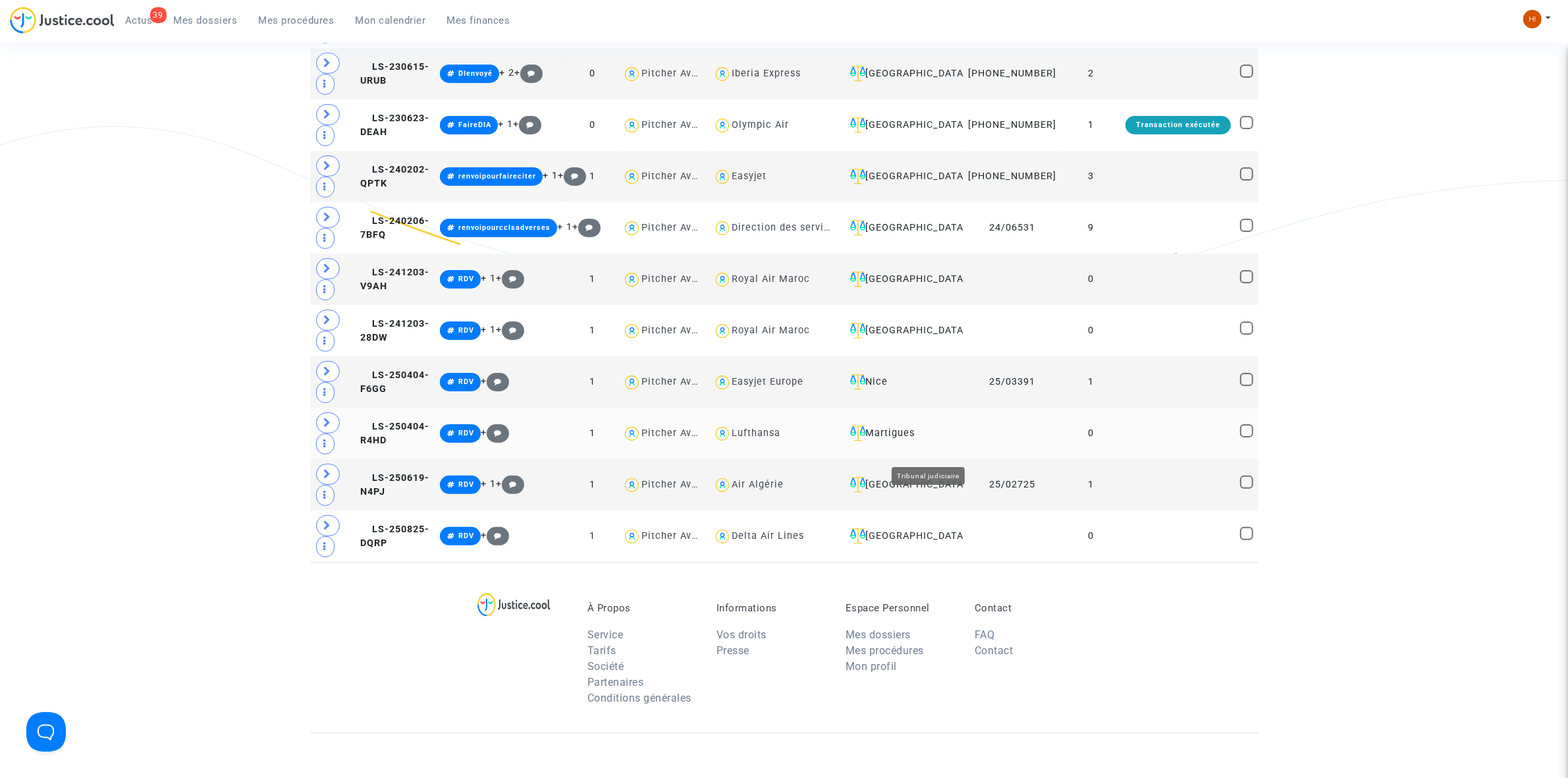
click at [937, 442] on div "Martigues" at bounding box center [901, 434] width 114 height 16
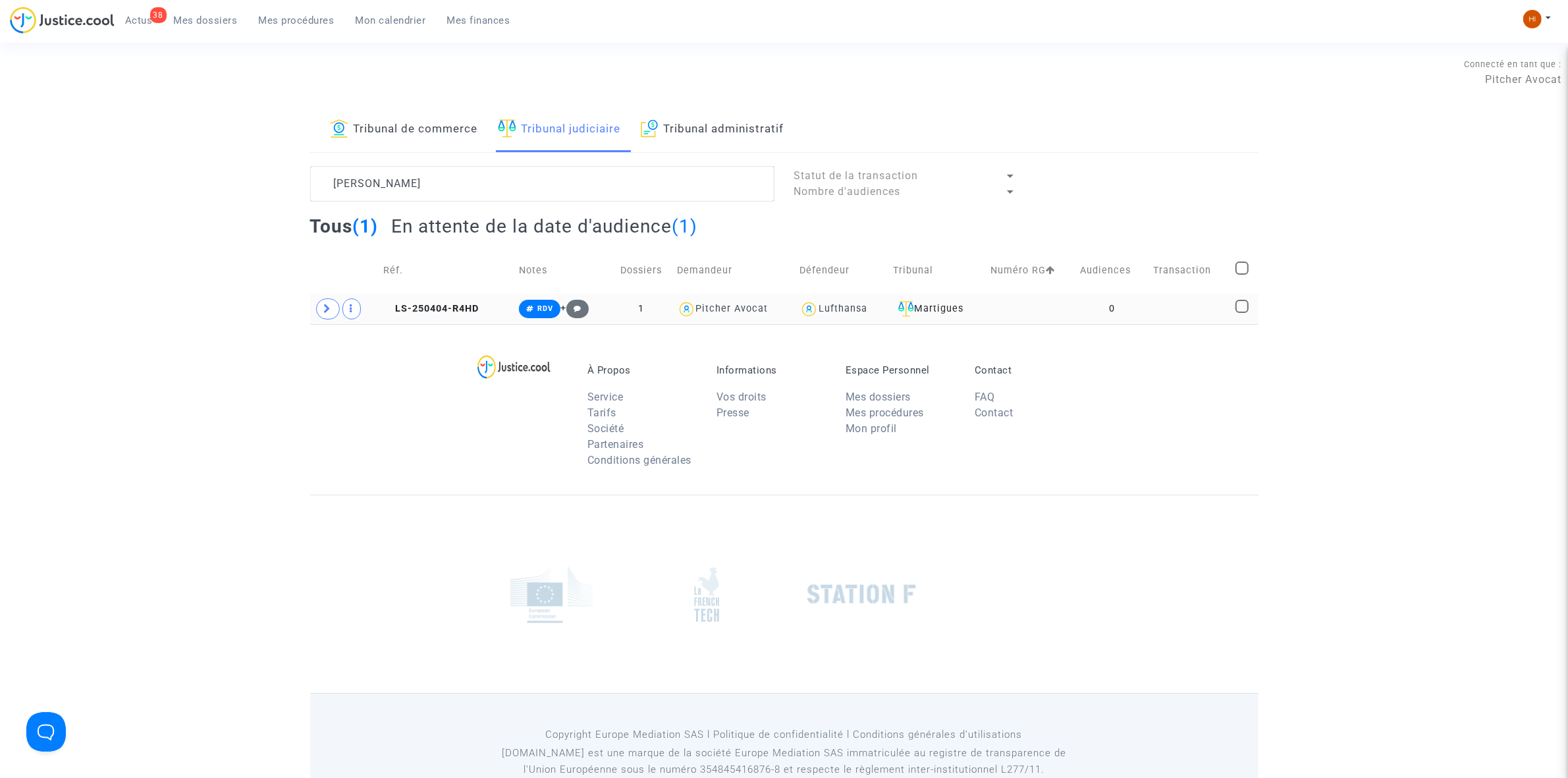
click at [1144, 310] on td "0" at bounding box center [1113, 309] width 73 height 30
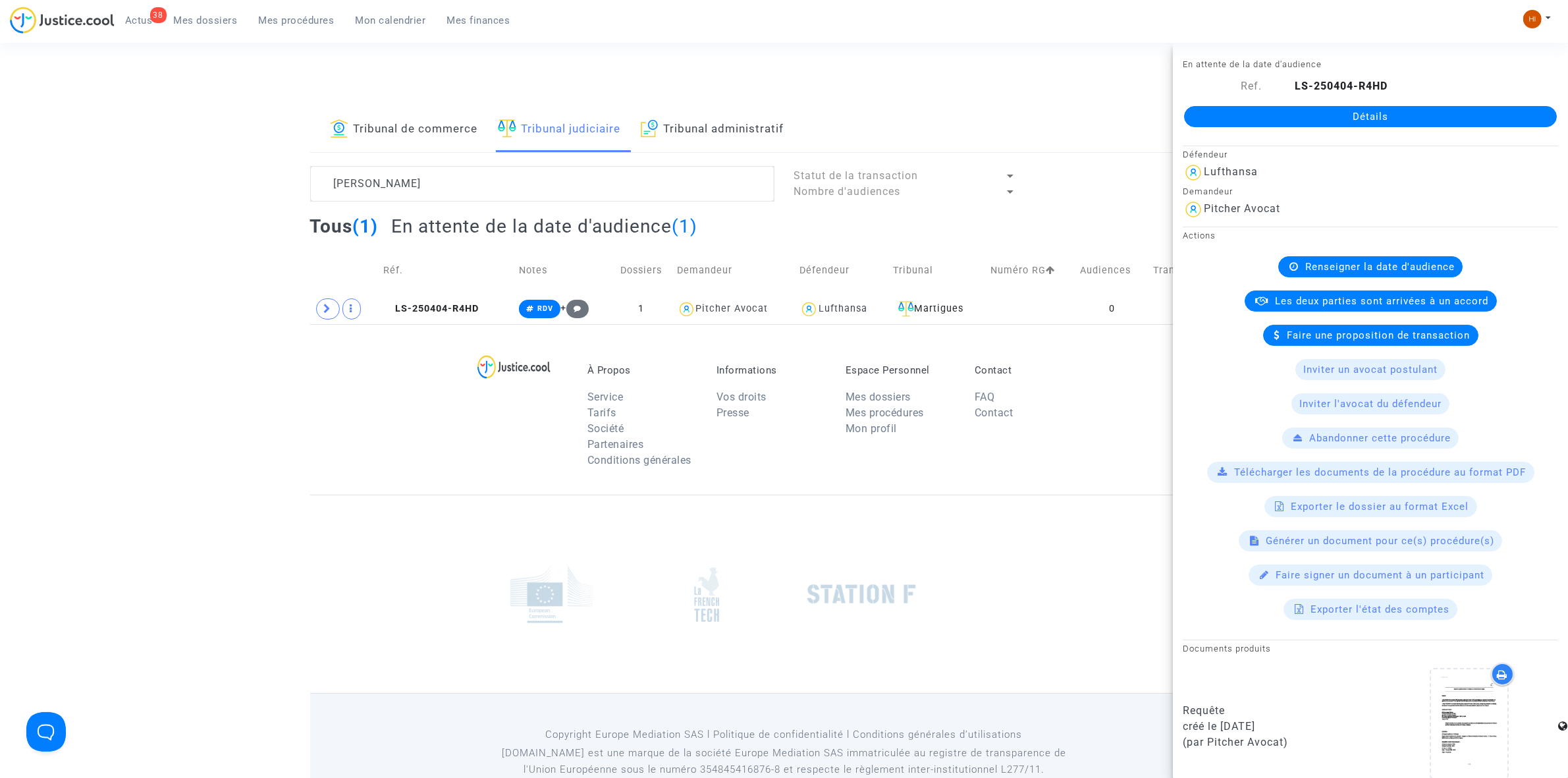
click at [1360, 116] on link "Détails" at bounding box center [1371, 116] width 373 height 21
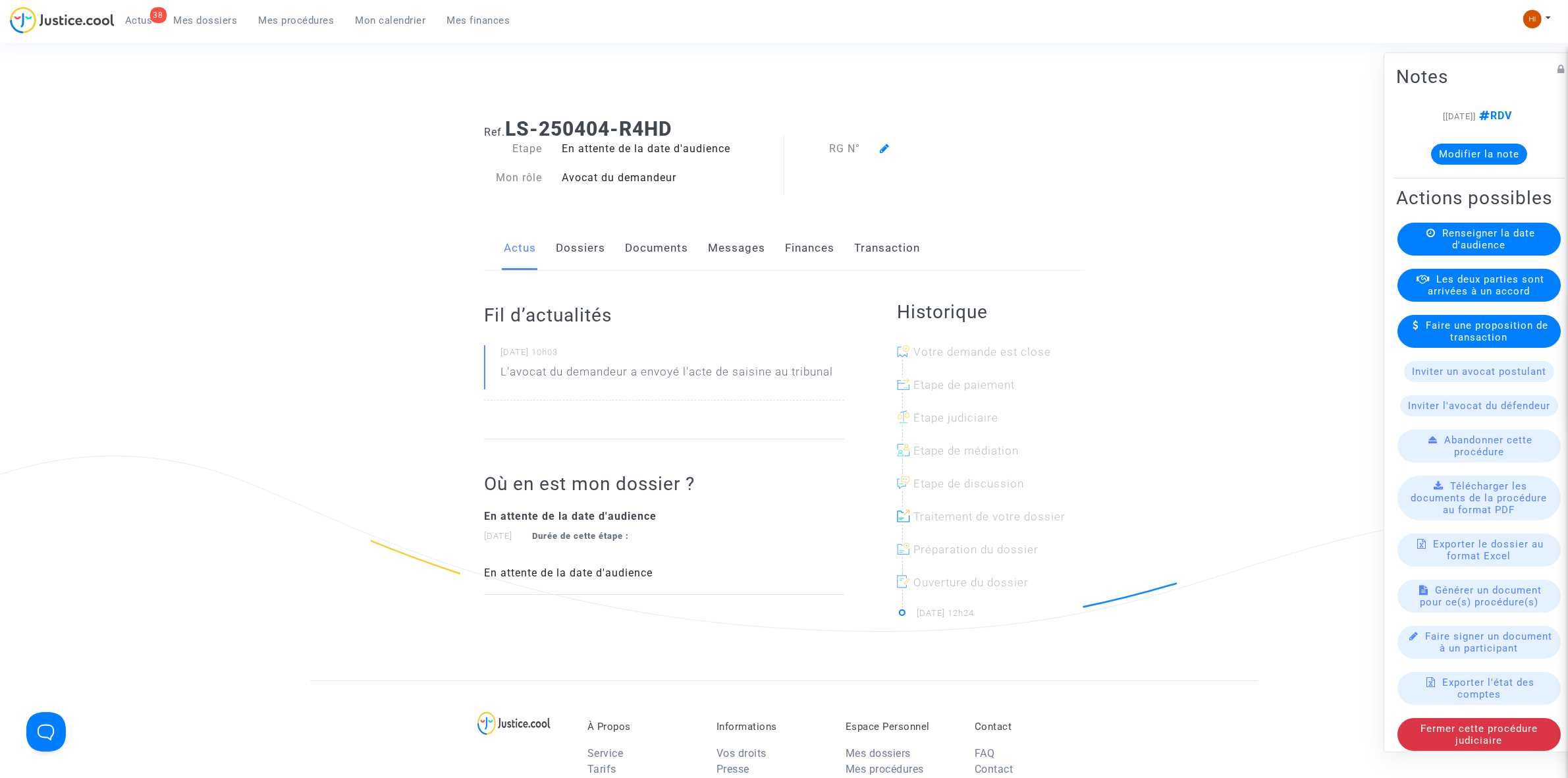
click at [1496, 250] on span "Renseigner la date d'audience" at bounding box center [1489, 238] width 93 height 23
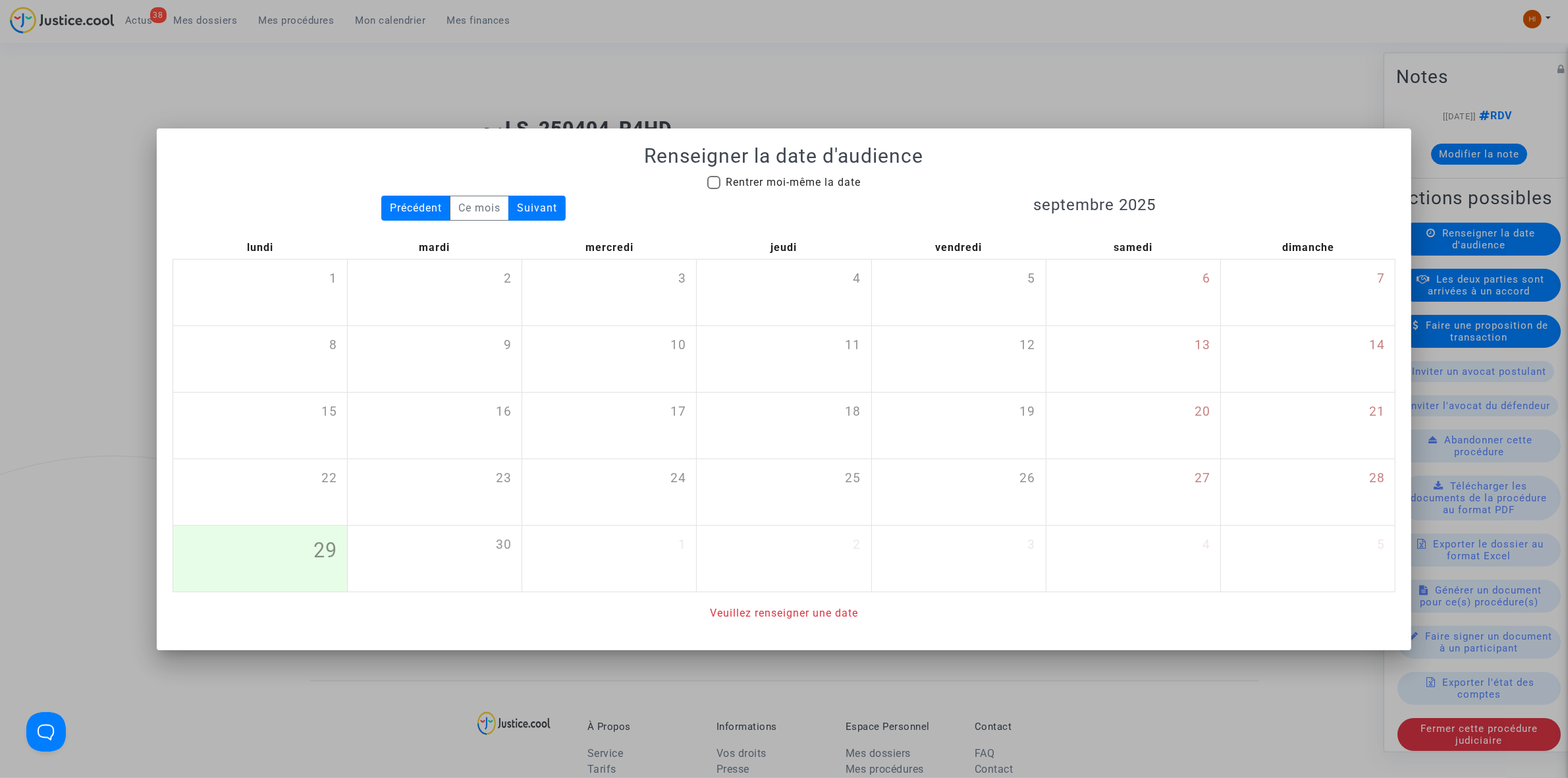
click at [736, 170] on div "Renseigner la date d'audience Rentrer moi-même la date Précédent Ce mois Suivan…" at bounding box center [784, 382] width 1223 height 477
click at [741, 184] on span "Rentrer moi-même la date" at bounding box center [793, 182] width 135 height 12
click at [714, 189] on input "Rentrer moi-même la date" at bounding box center [714, 189] width 1 height 1
checkbox input "true"
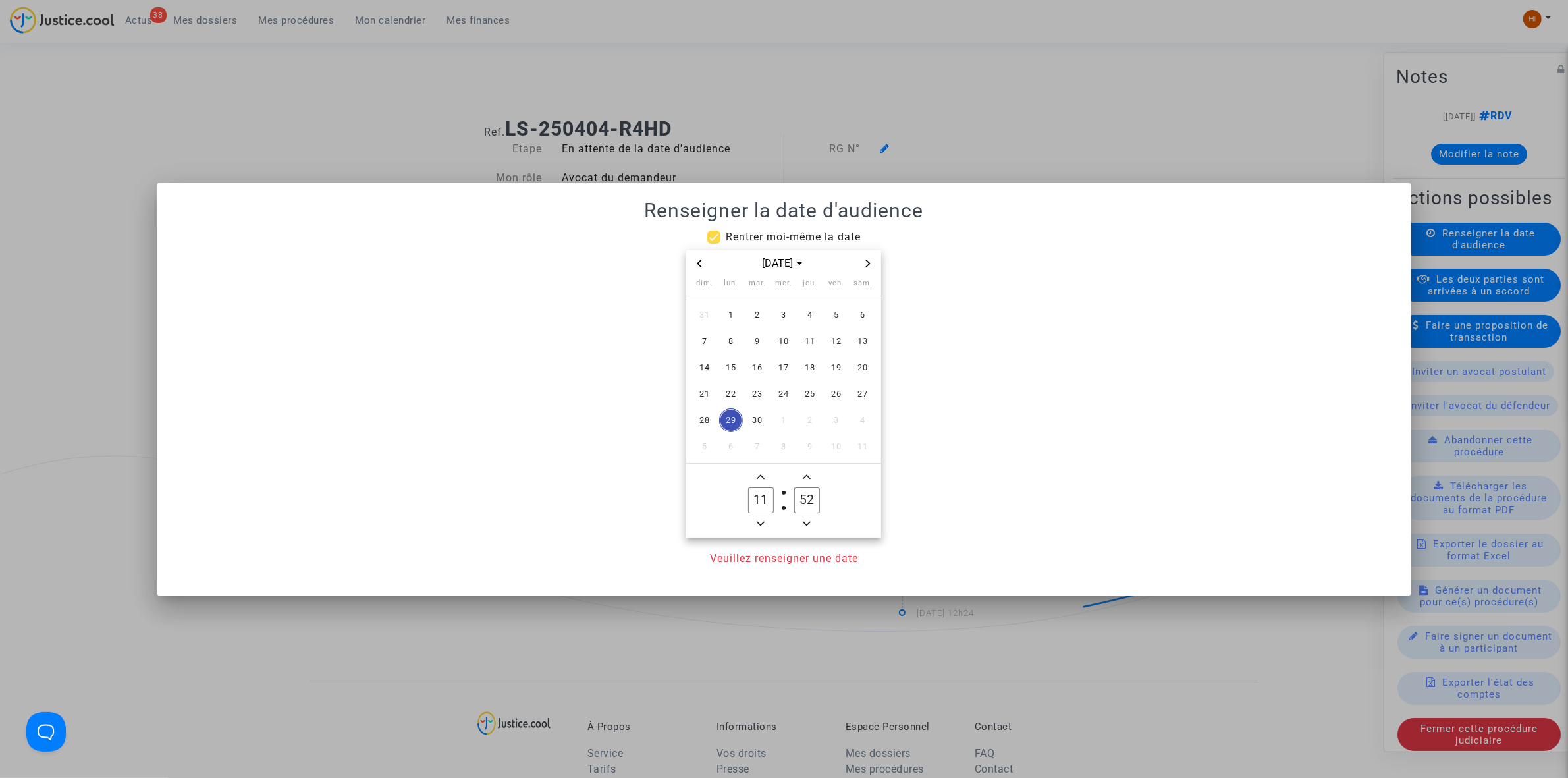
click at [865, 262] on span "Next month" at bounding box center [868, 263] width 16 height 16
click at [865, 262] on icon "Next month" at bounding box center [867, 263] width 8 height 8
click at [734, 367] on span "15" at bounding box center [731, 367] width 23 height 23
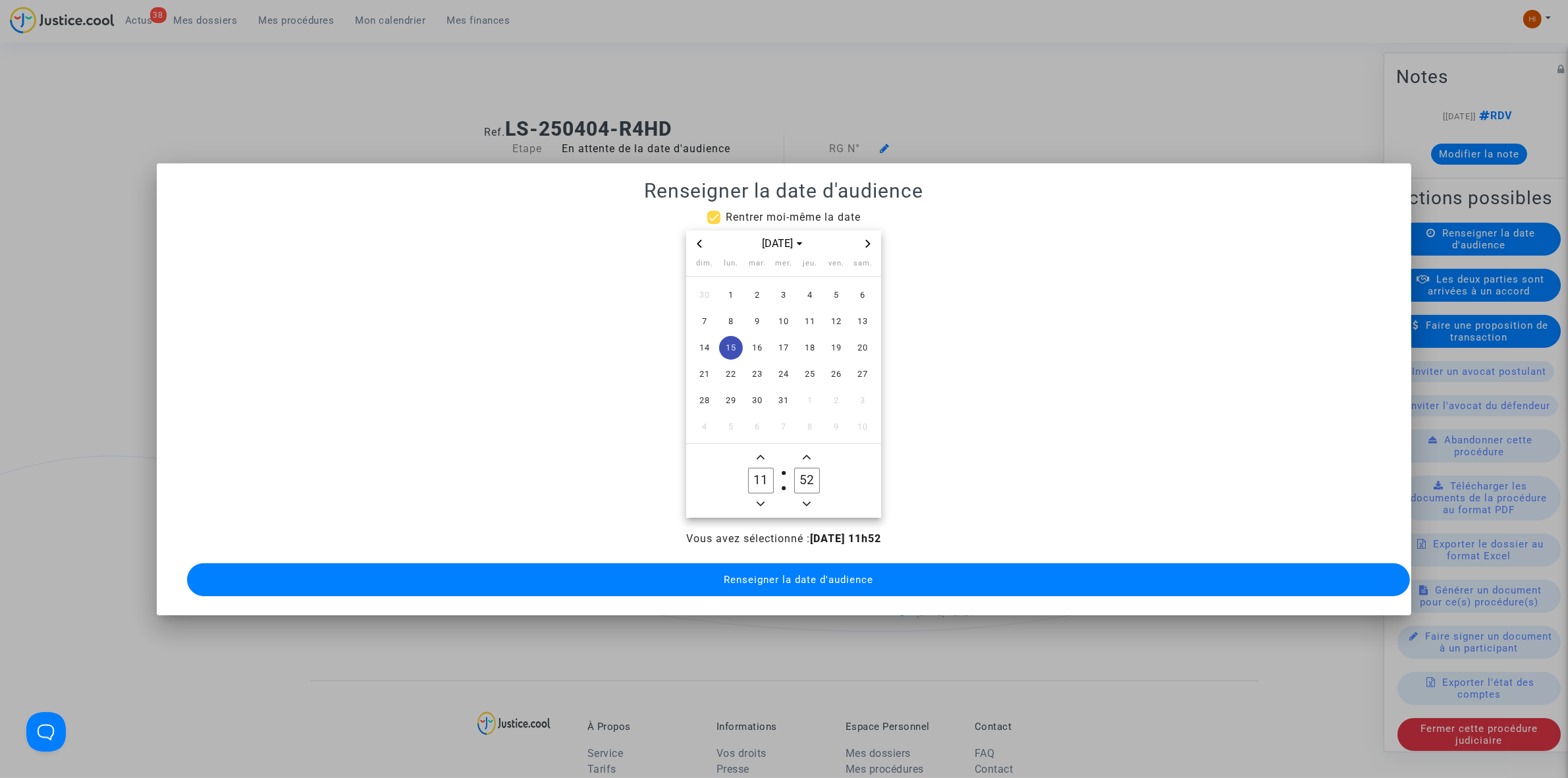
click at [758, 449] on span "Add a hour" at bounding box center [761, 457] width 16 height 16
type input "13"
click at [809, 471] on input "52" at bounding box center [807, 480] width 25 height 25
click at [811, 502] on icon "Minus a minute" at bounding box center [807, 503] width 8 height 4
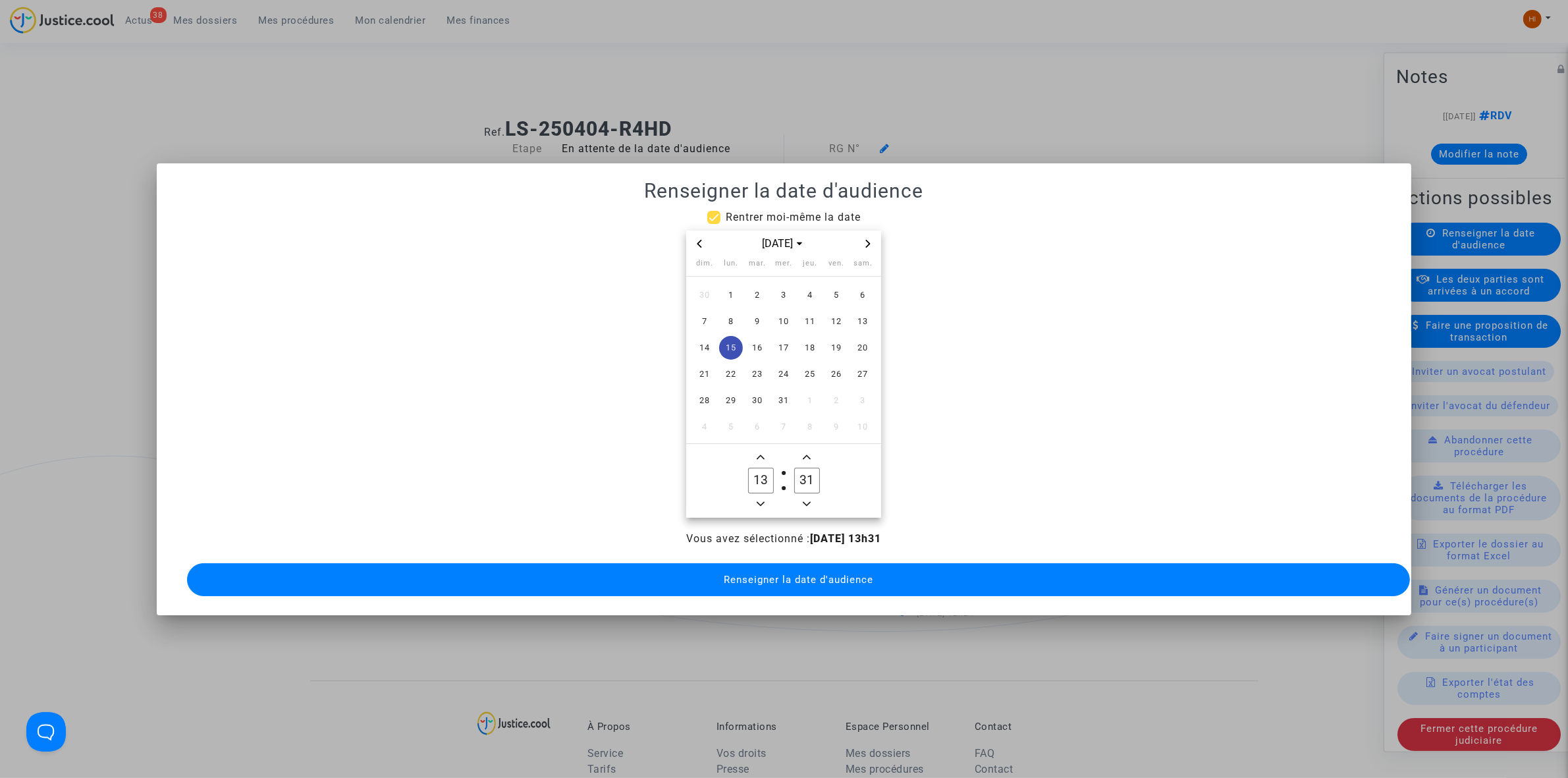
click at [811, 502] on icon "Minus a minute" at bounding box center [807, 503] width 8 height 4
type input "30"
click at [775, 586] on button "Renseigner la date d'audience" at bounding box center [798, 580] width 1223 height 33
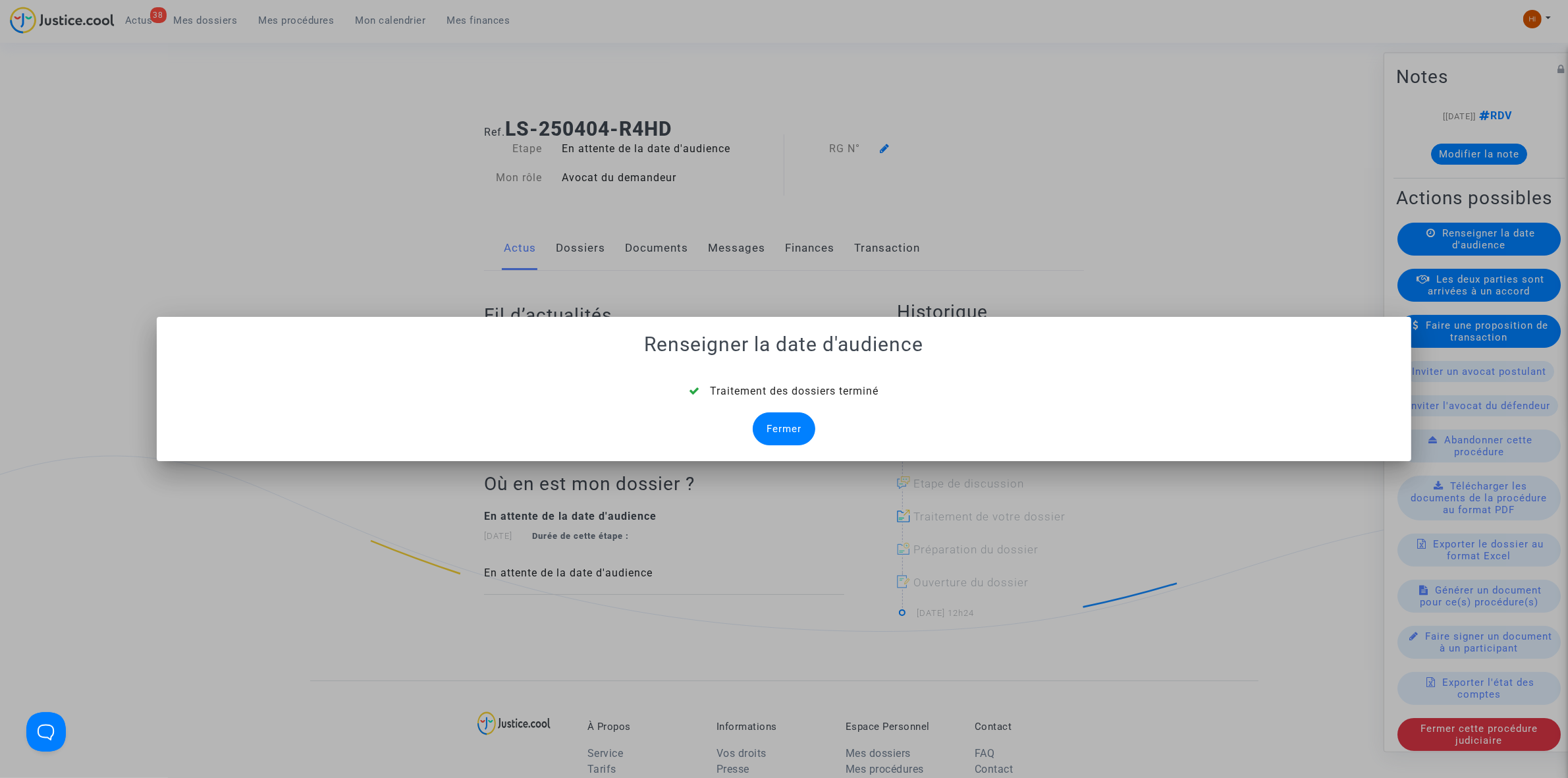
click at [790, 431] on div "Fermer" at bounding box center [784, 429] width 63 height 33
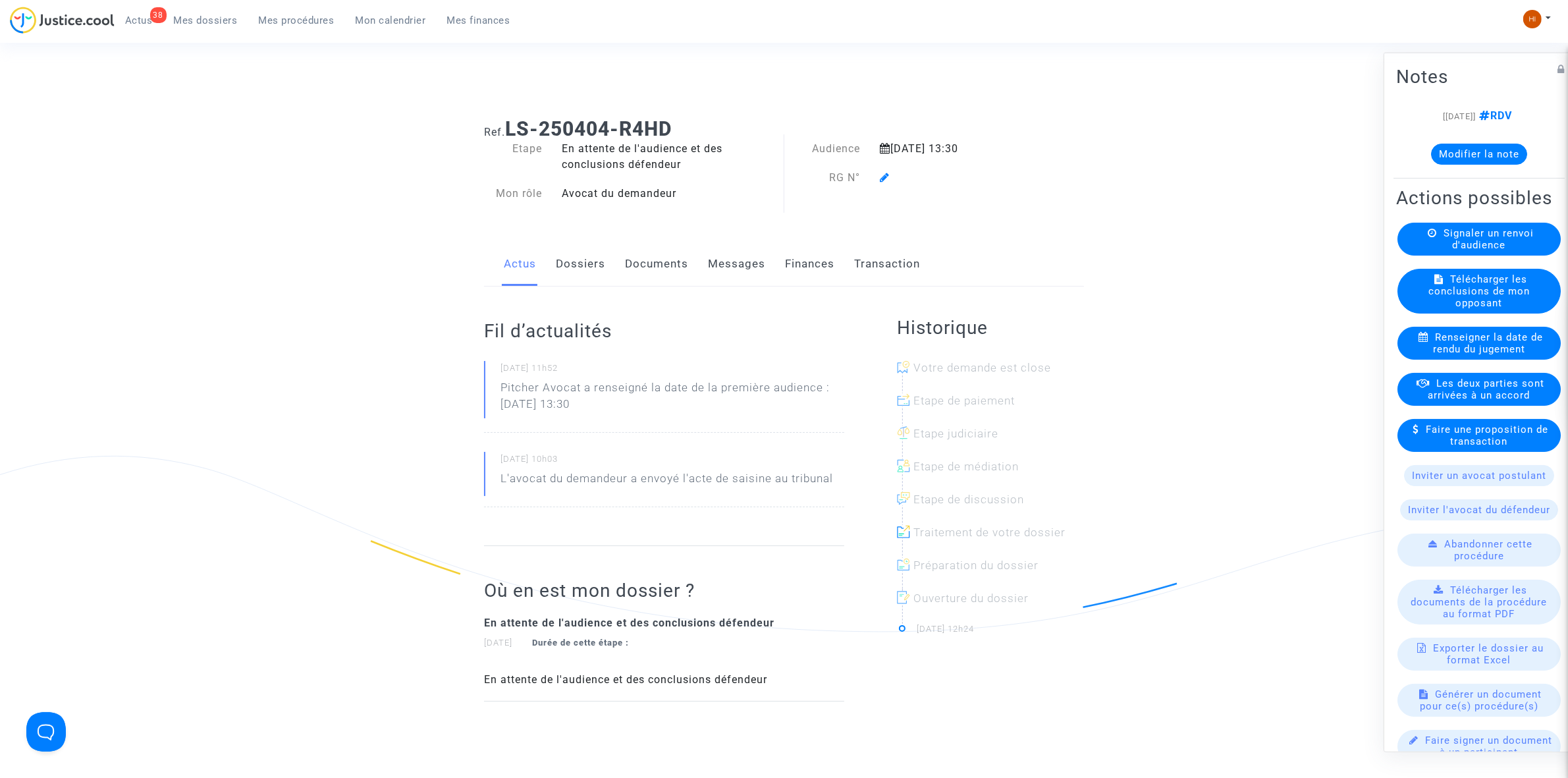
click at [889, 173] on icon at bounding box center [884, 177] width 10 height 10
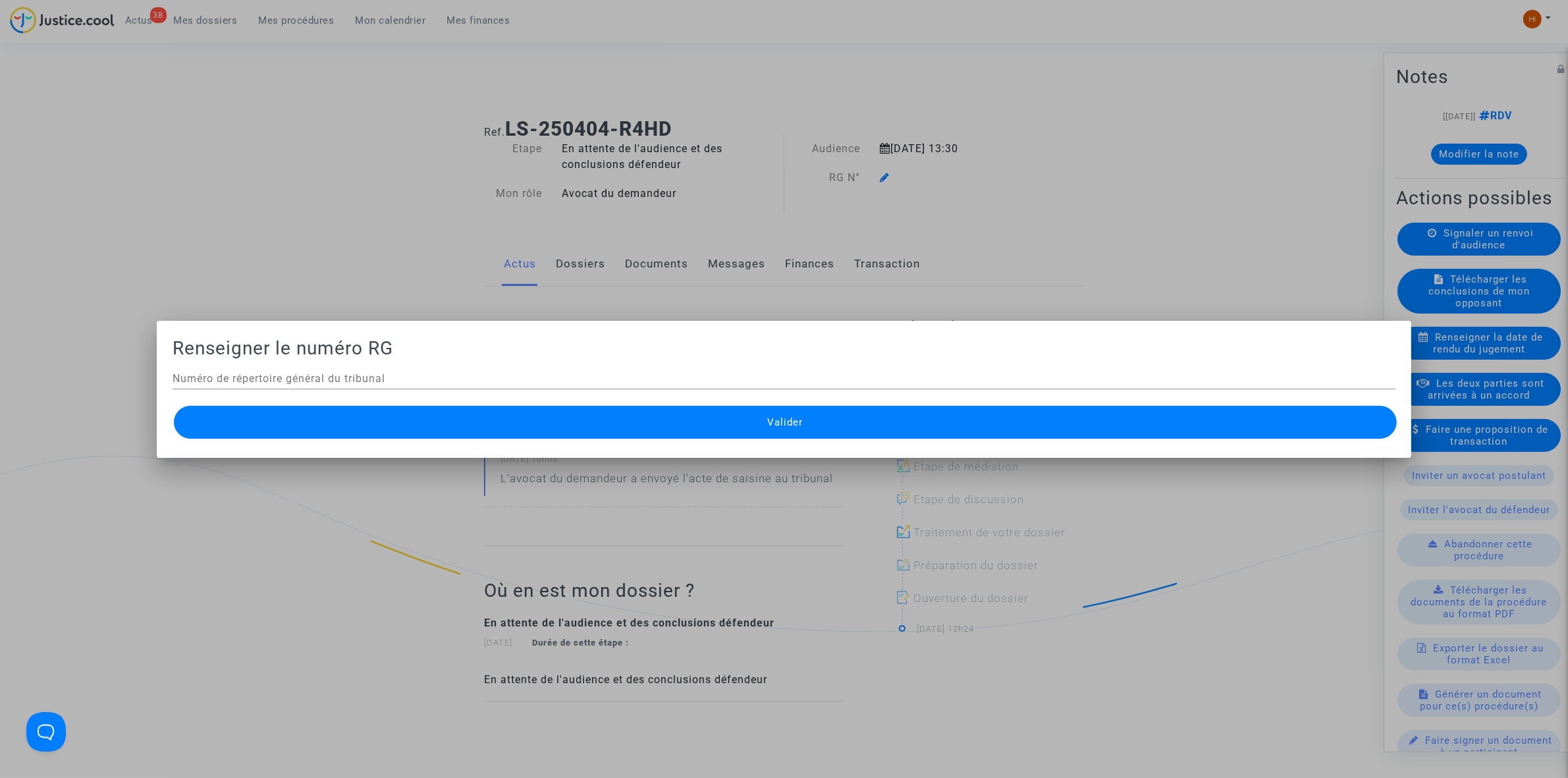
click at [561, 300] on div at bounding box center [784, 389] width 1568 height 778
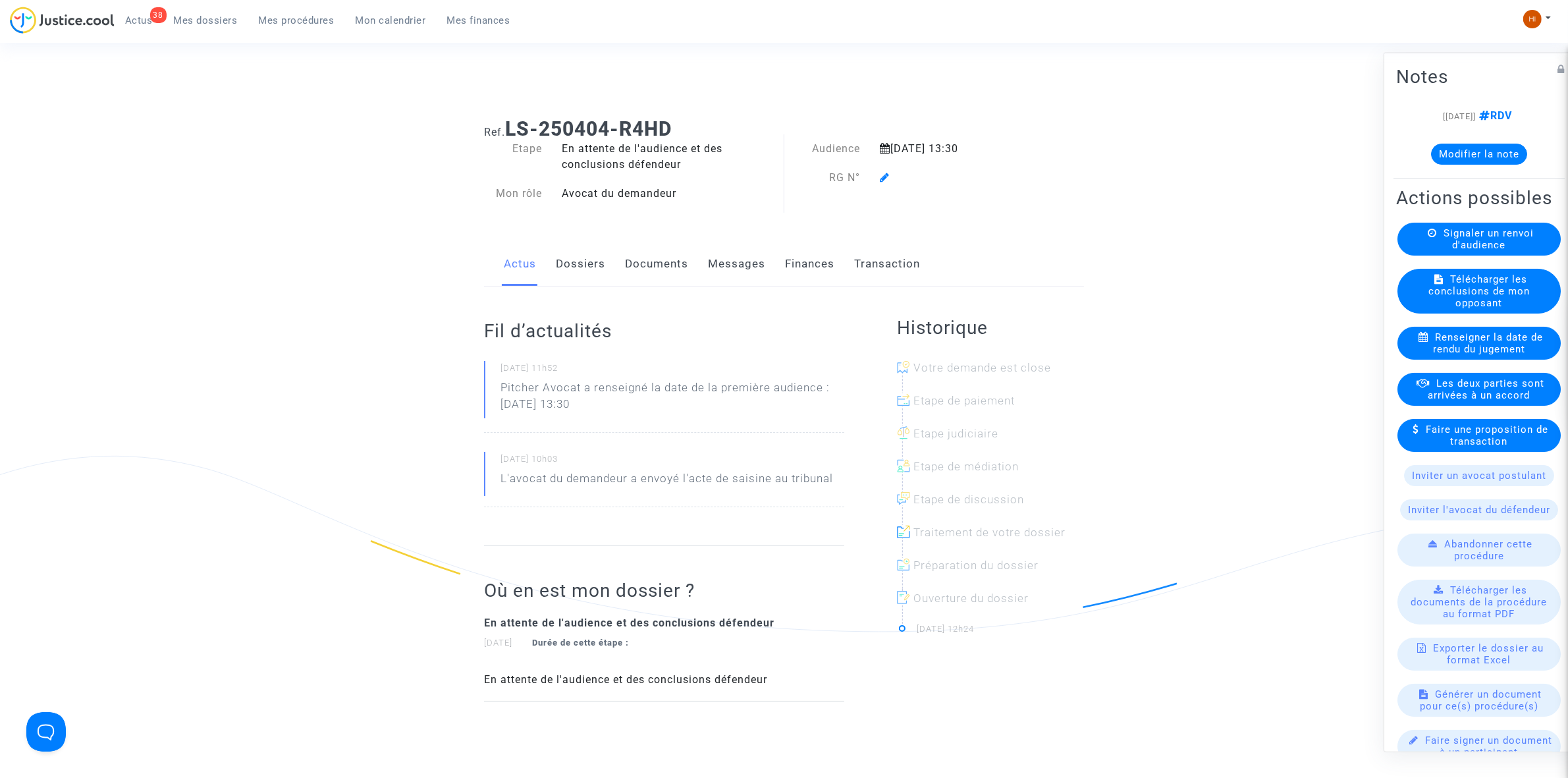
click at [570, 255] on link "Dossiers" at bounding box center [581, 264] width 50 height 43
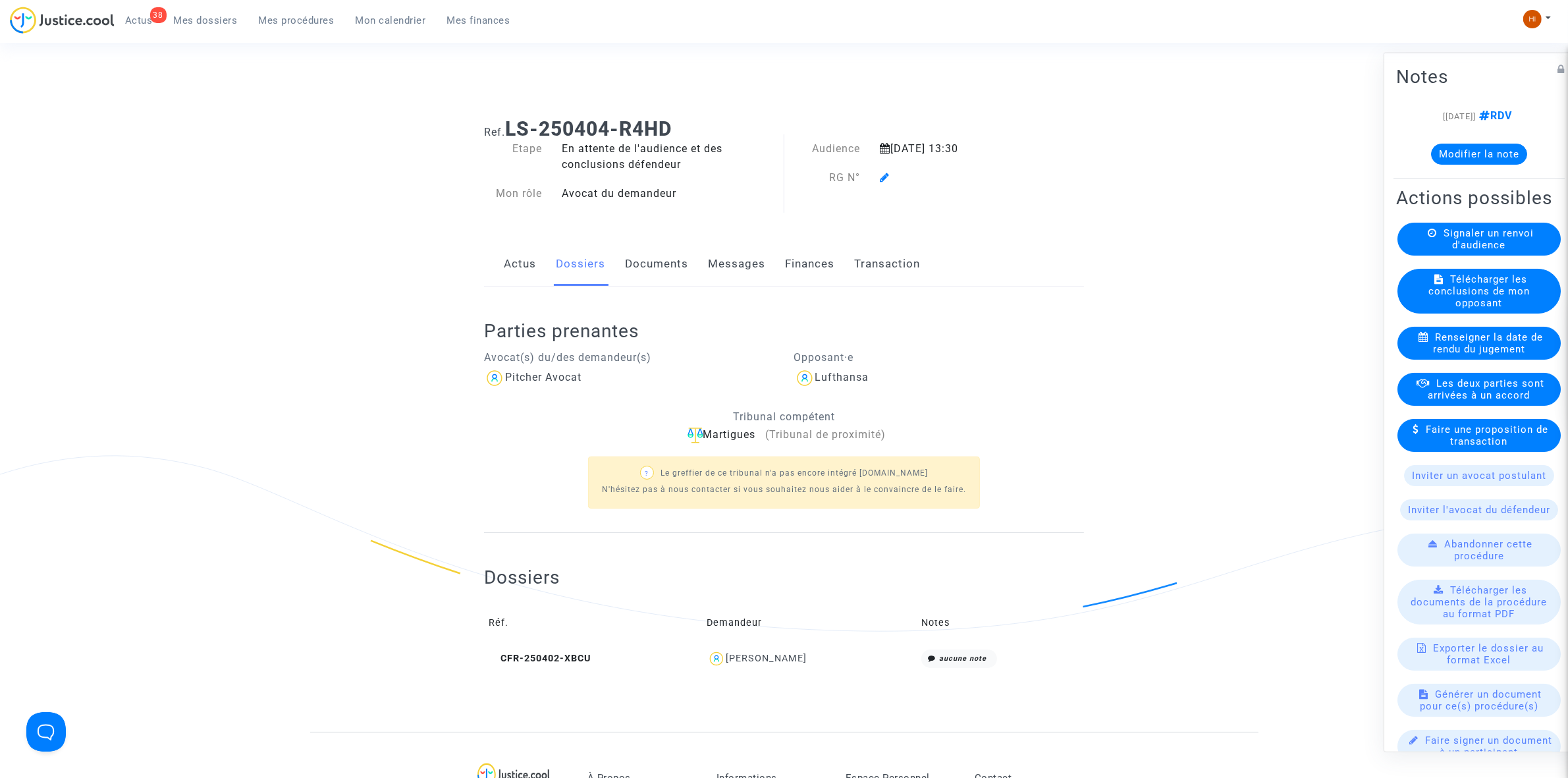
click at [887, 178] on icon at bounding box center [884, 177] width 10 height 10
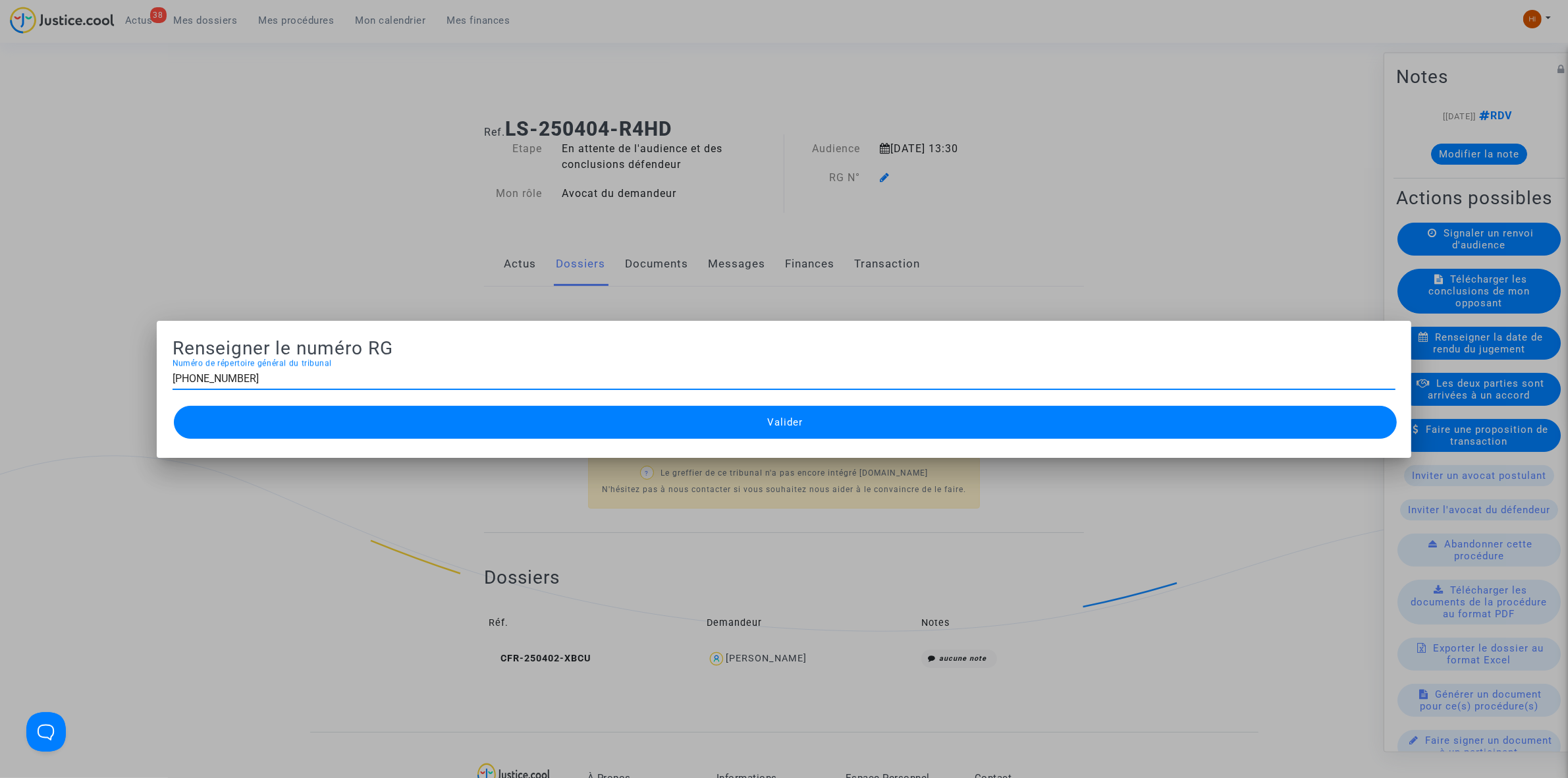
type input "[PHONE_NUMBER]"
click at [771, 416] on button "Valider" at bounding box center [785, 422] width 1223 height 33
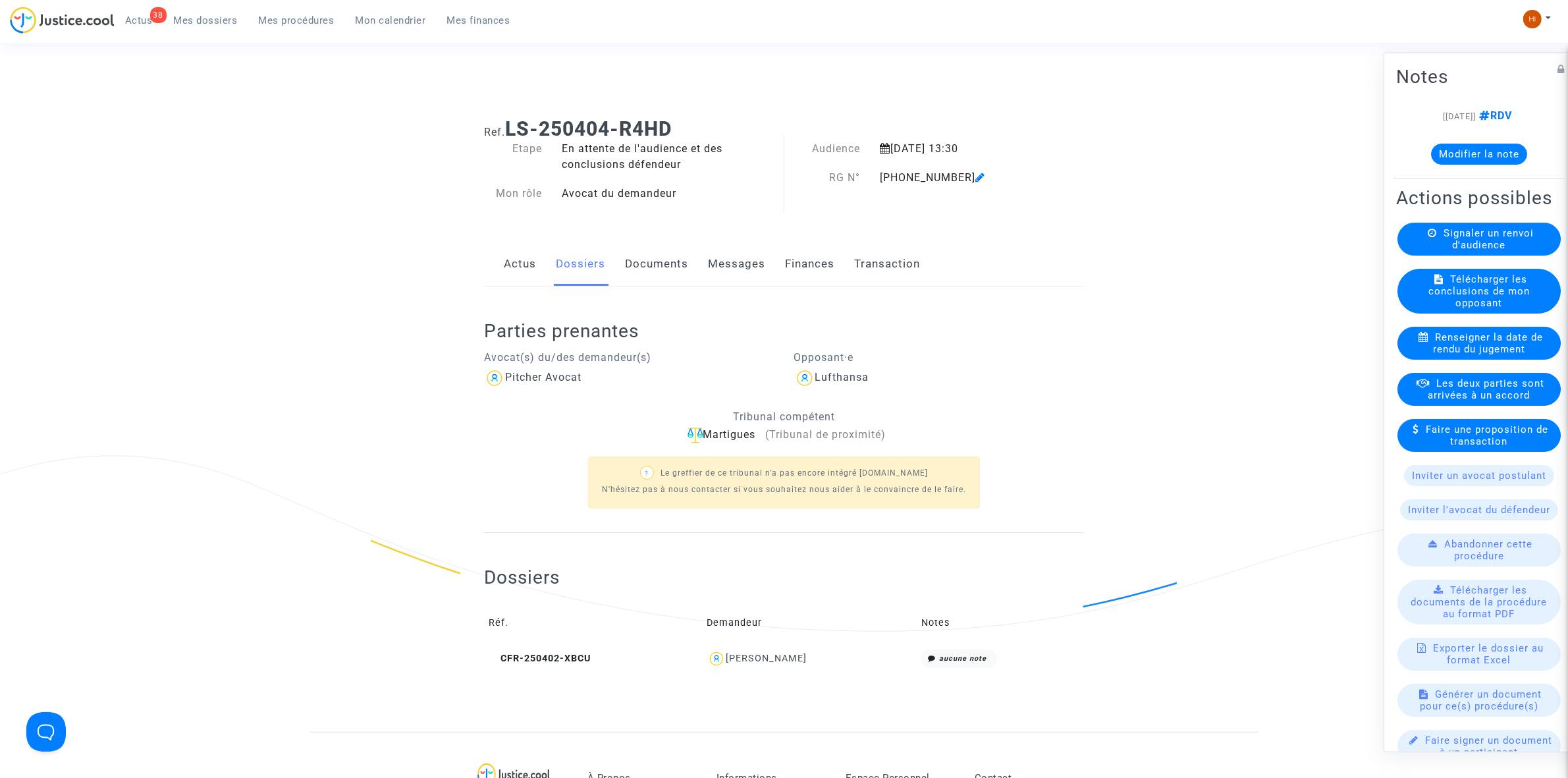
click at [653, 261] on link "Documents" at bounding box center [656, 264] width 63 height 43
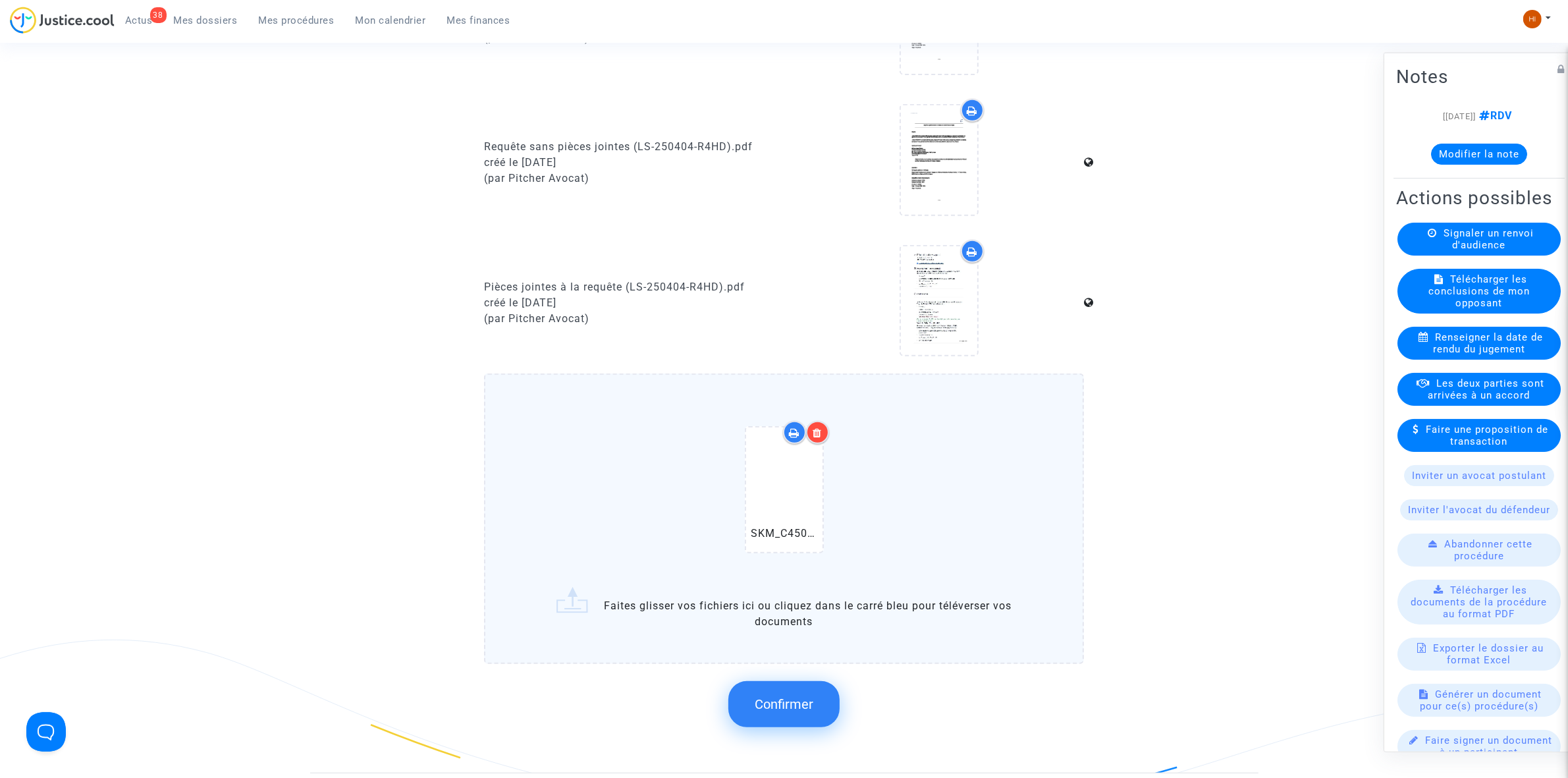
scroll to position [823, 0]
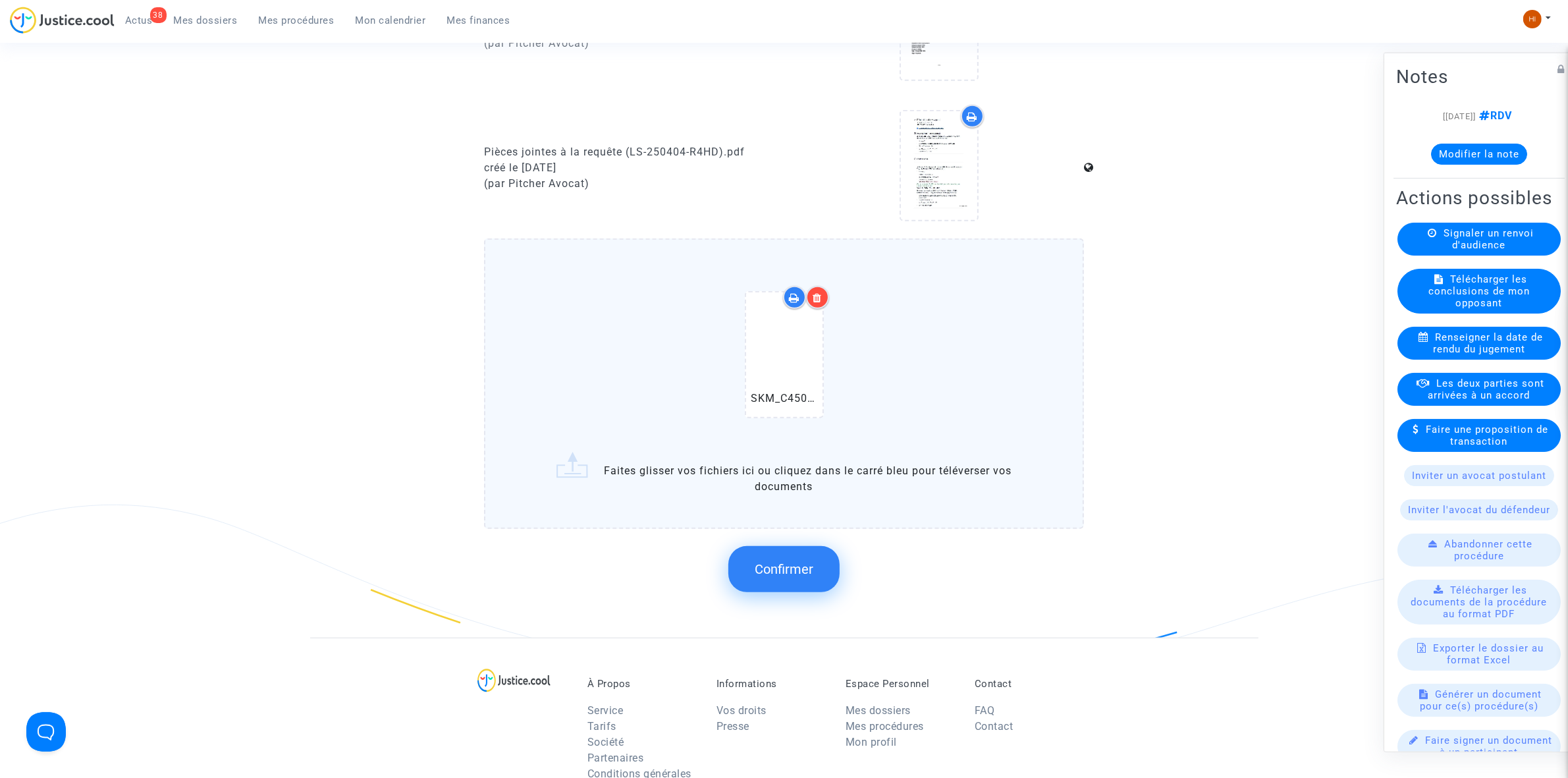
click at [787, 572] on button "Confirmer" at bounding box center [784, 569] width 111 height 46
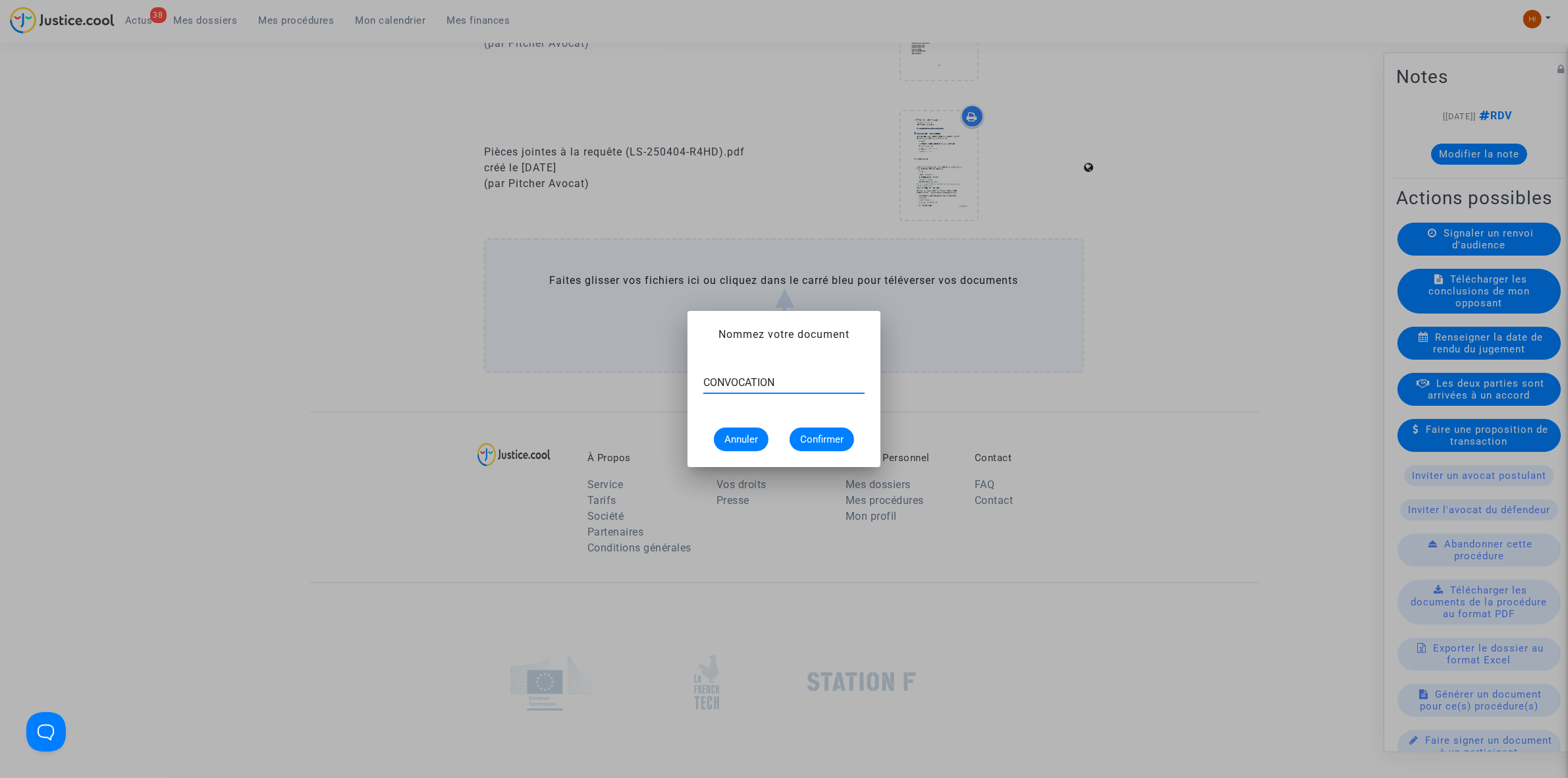
type input "CONVOCATION"
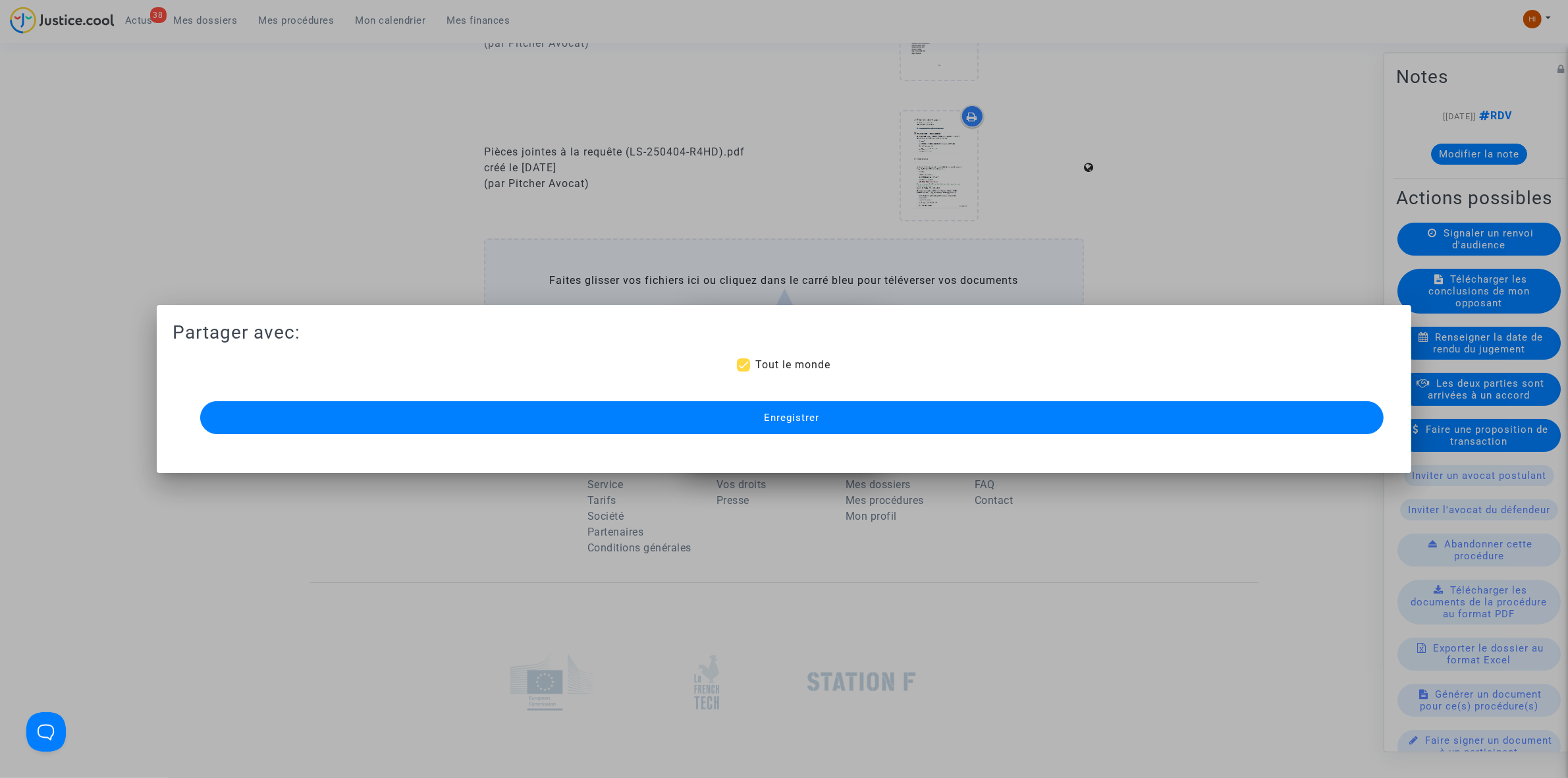
scroll to position [823, 0]
click at [861, 422] on button "Enregistrer" at bounding box center [792, 417] width 1184 height 33
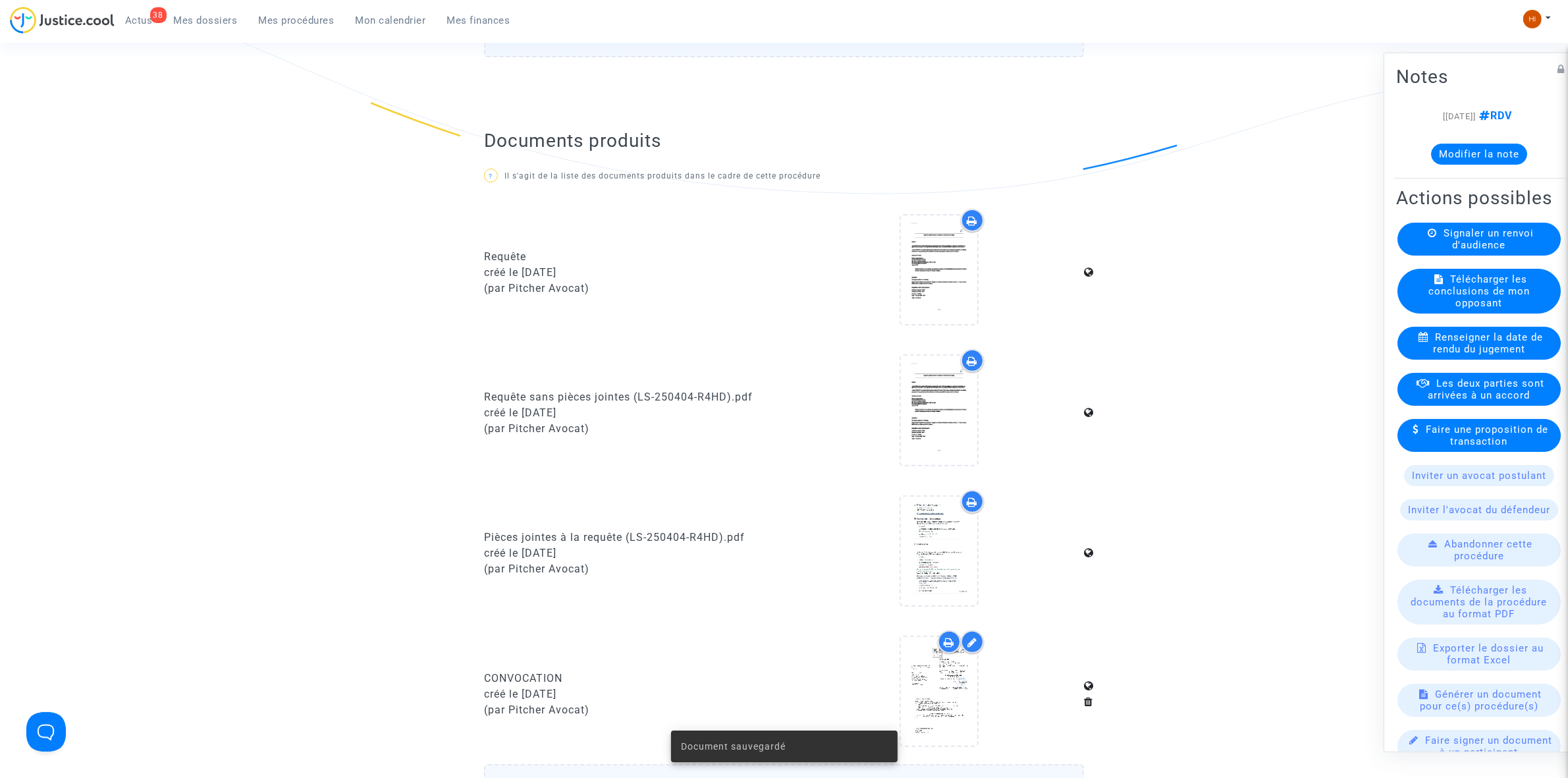
scroll to position [576, 0]
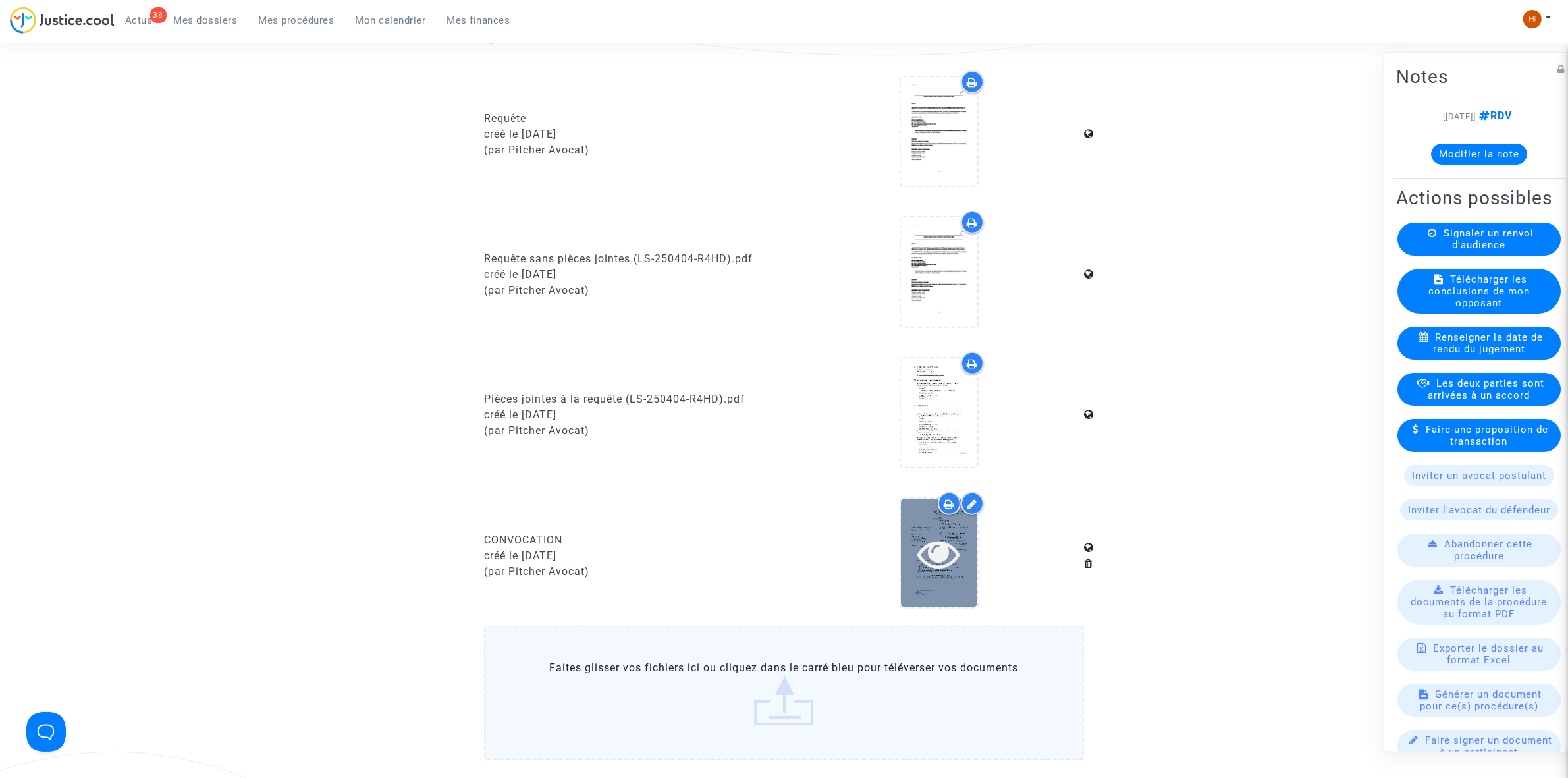
click at [940, 565] on icon at bounding box center [939, 553] width 43 height 42
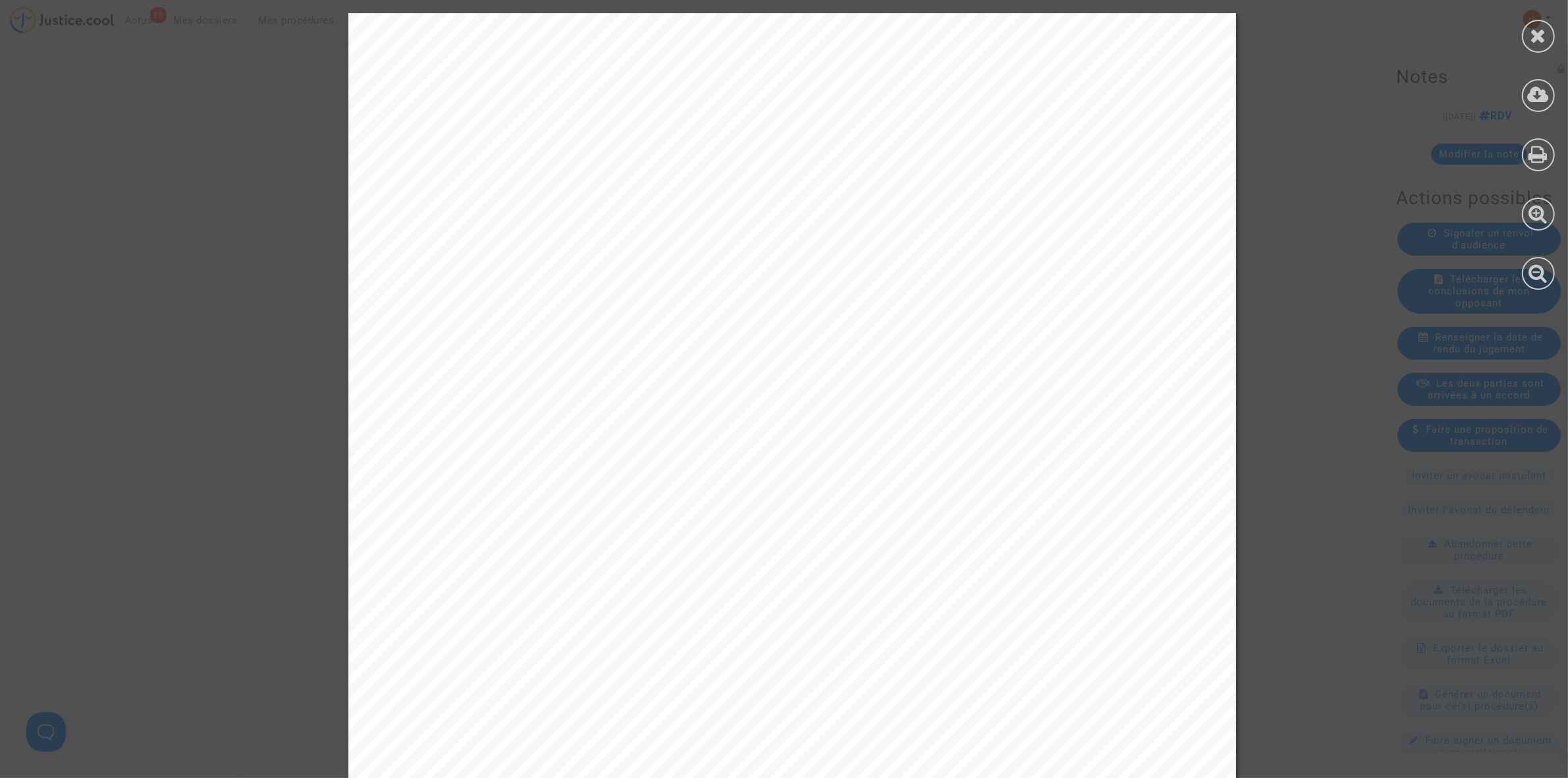
click at [1520, 47] on div at bounding box center [1538, 151] width 59 height 303
click at [1529, 40] on div at bounding box center [1538, 37] width 33 height 33
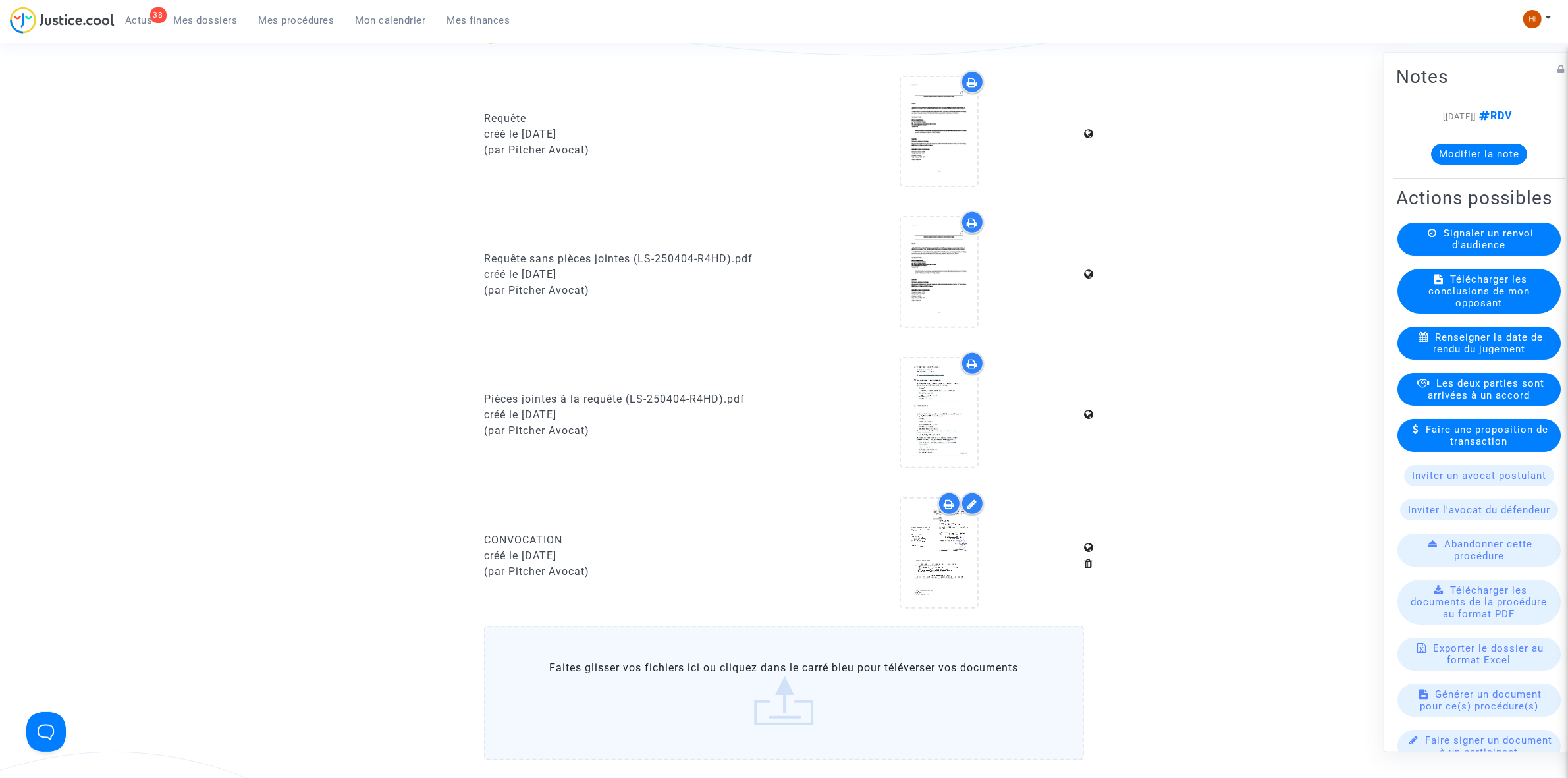
click at [301, 9] on ul "38 Actus Mes dossiers Mes procédures Mon calendrier Mes finances" at bounding box center [318, 18] width 407 height 23
drag, startPoint x: 301, startPoint y: 20, endPoint x: 413, endPoint y: 102, distance: 138.8
click at [298, 20] on span "Mes procédures" at bounding box center [296, 21] width 76 height 12
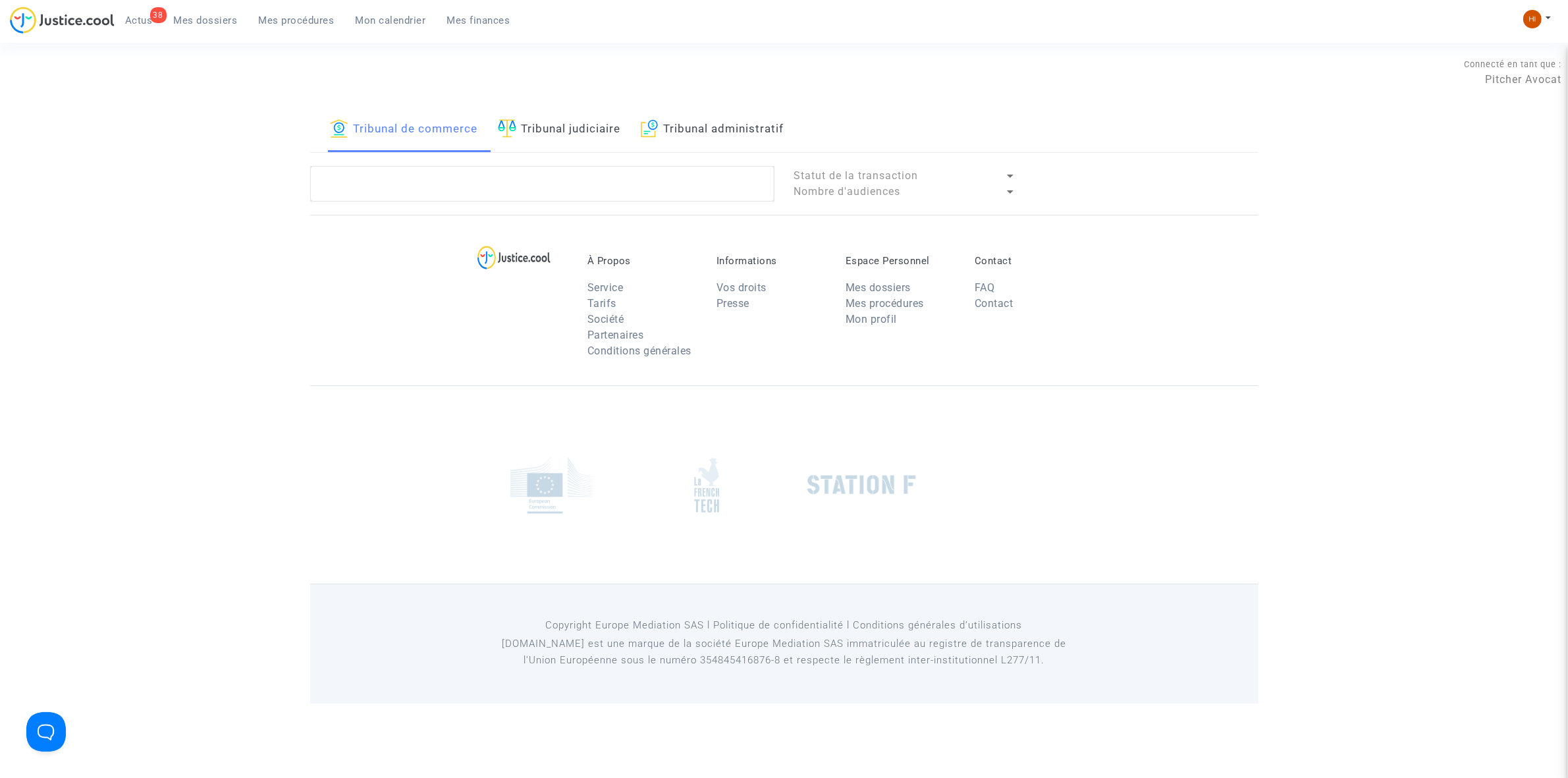
click at [618, 125] on link "Tribunal judiciaire" at bounding box center [560, 130] width 123 height 45
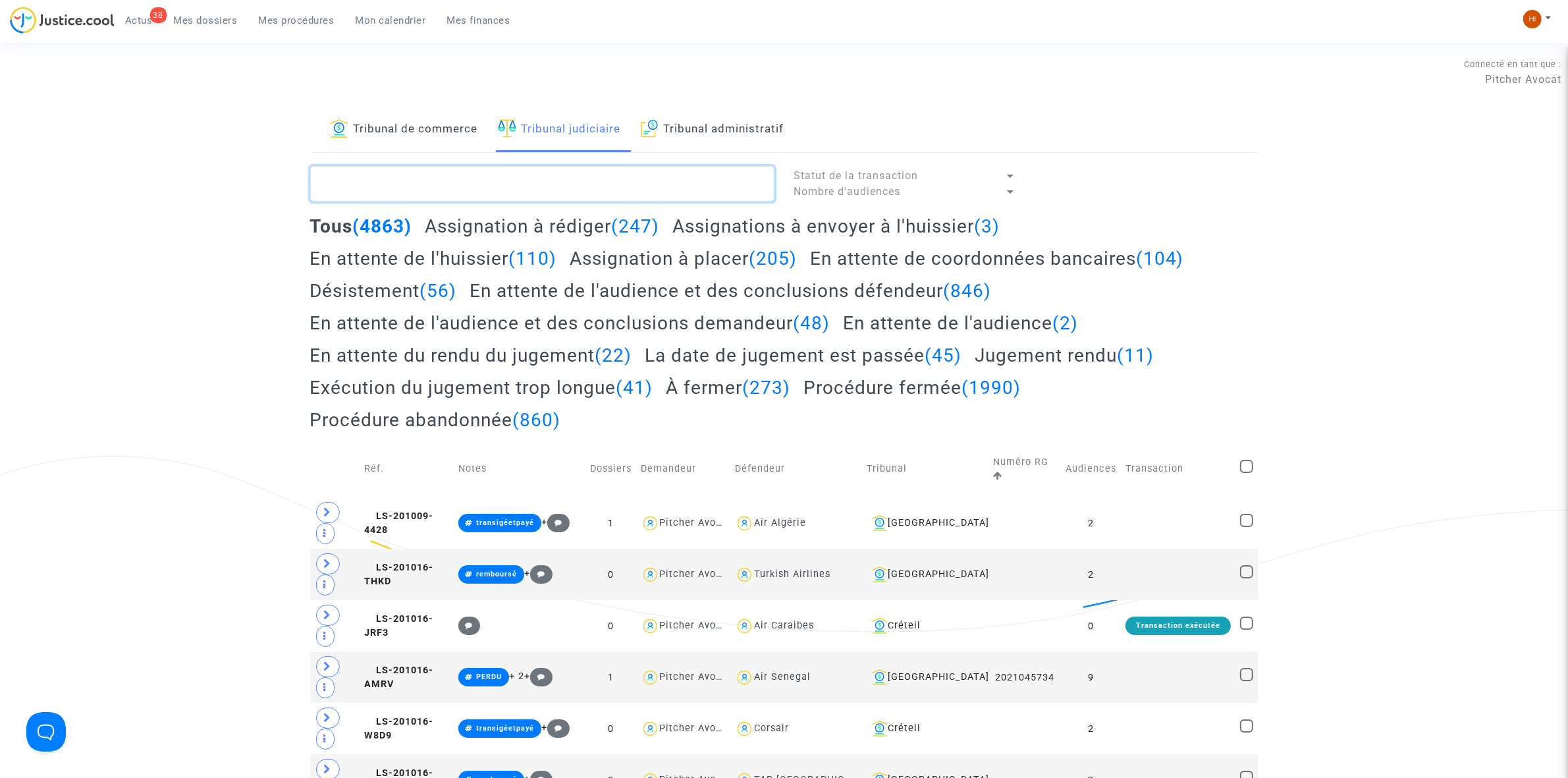
click at [597, 175] on textarea at bounding box center [542, 183] width 464 height 36
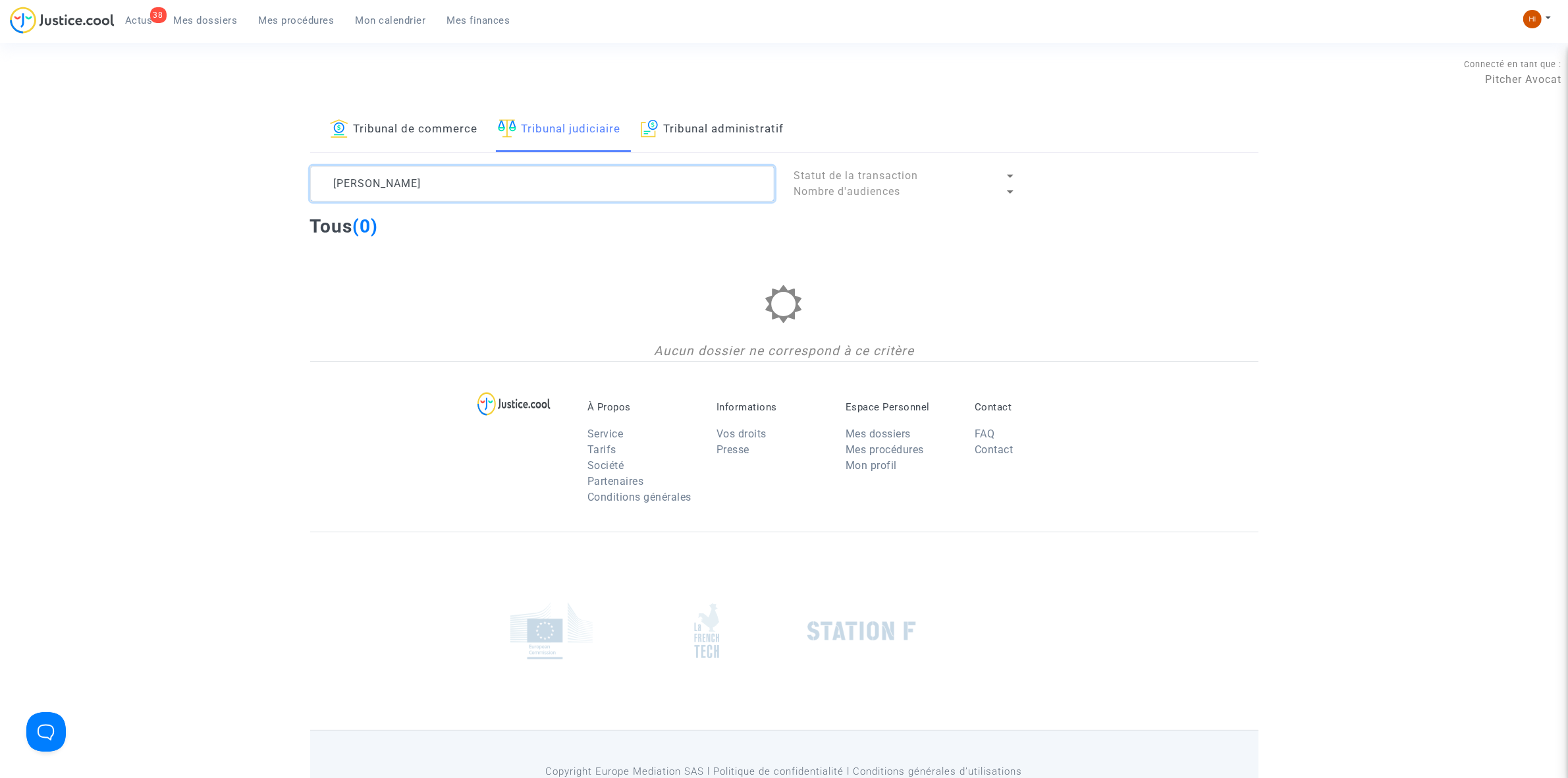
drag, startPoint x: 574, startPoint y: 189, endPoint x: 377, endPoint y: 191, distance: 197.0
click at [377, 191] on textarea at bounding box center [542, 183] width 464 height 36
drag, startPoint x: 402, startPoint y: 195, endPoint x: 376, endPoint y: 195, distance: 26.0
click at [376, 195] on textarea at bounding box center [542, 183] width 464 height 36
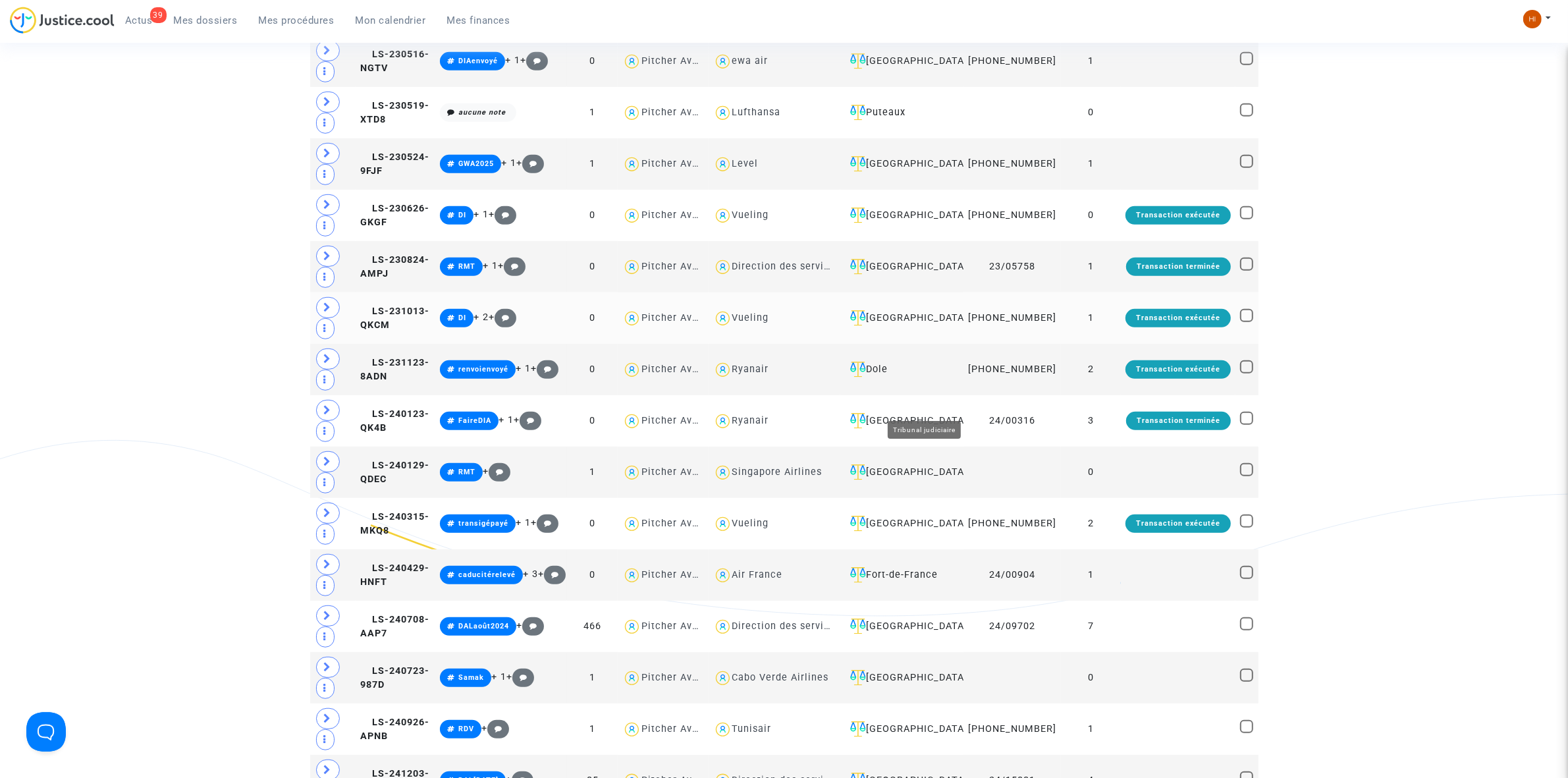
scroll to position [1235, 0]
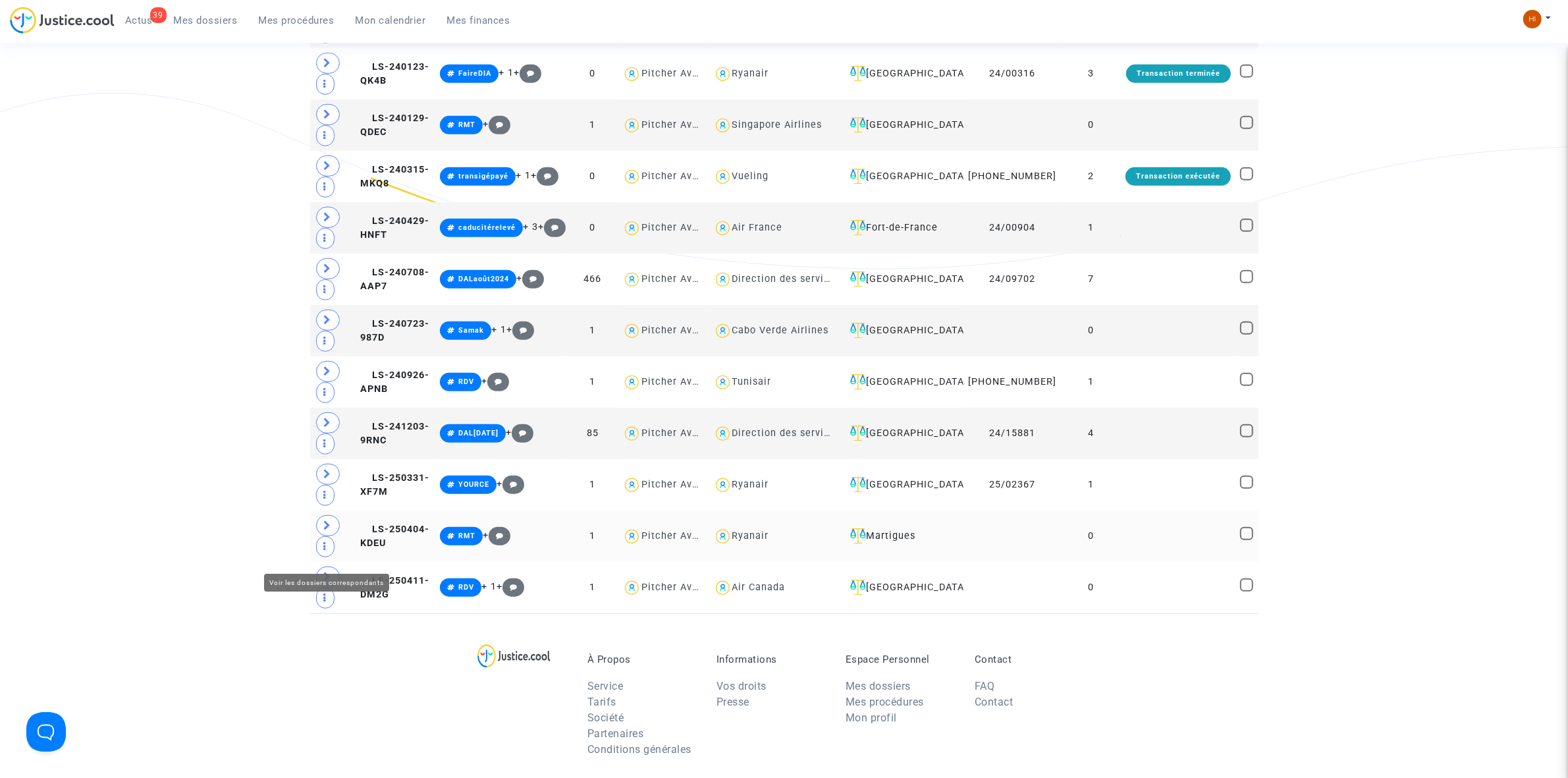
type textarea "SIMON"
click at [333, 536] on span at bounding box center [328, 526] width 23 height 21
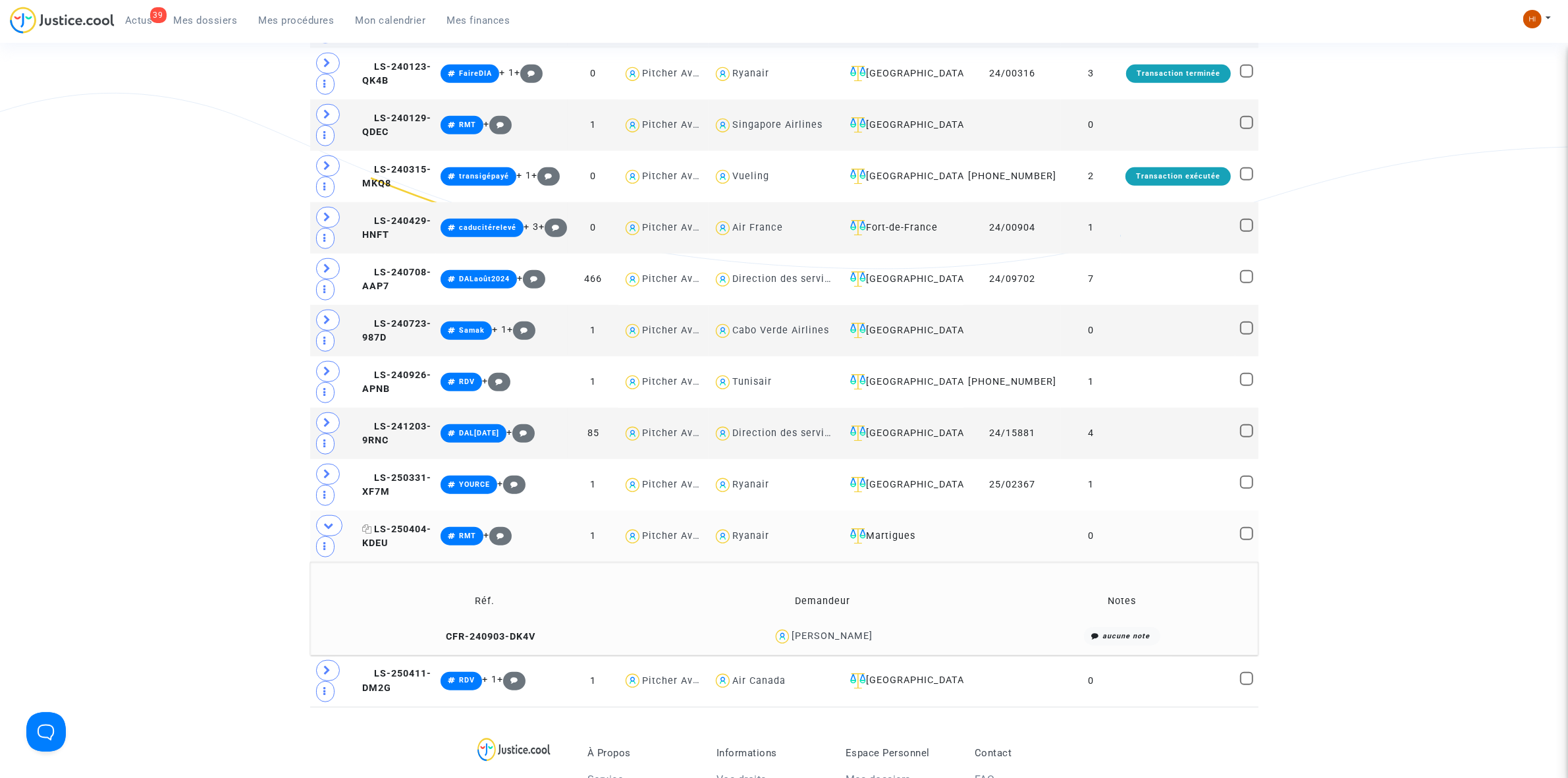
click at [393, 549] on span "LS-250404-KDEU" at bounding box center [397, 536] width 70 height 26
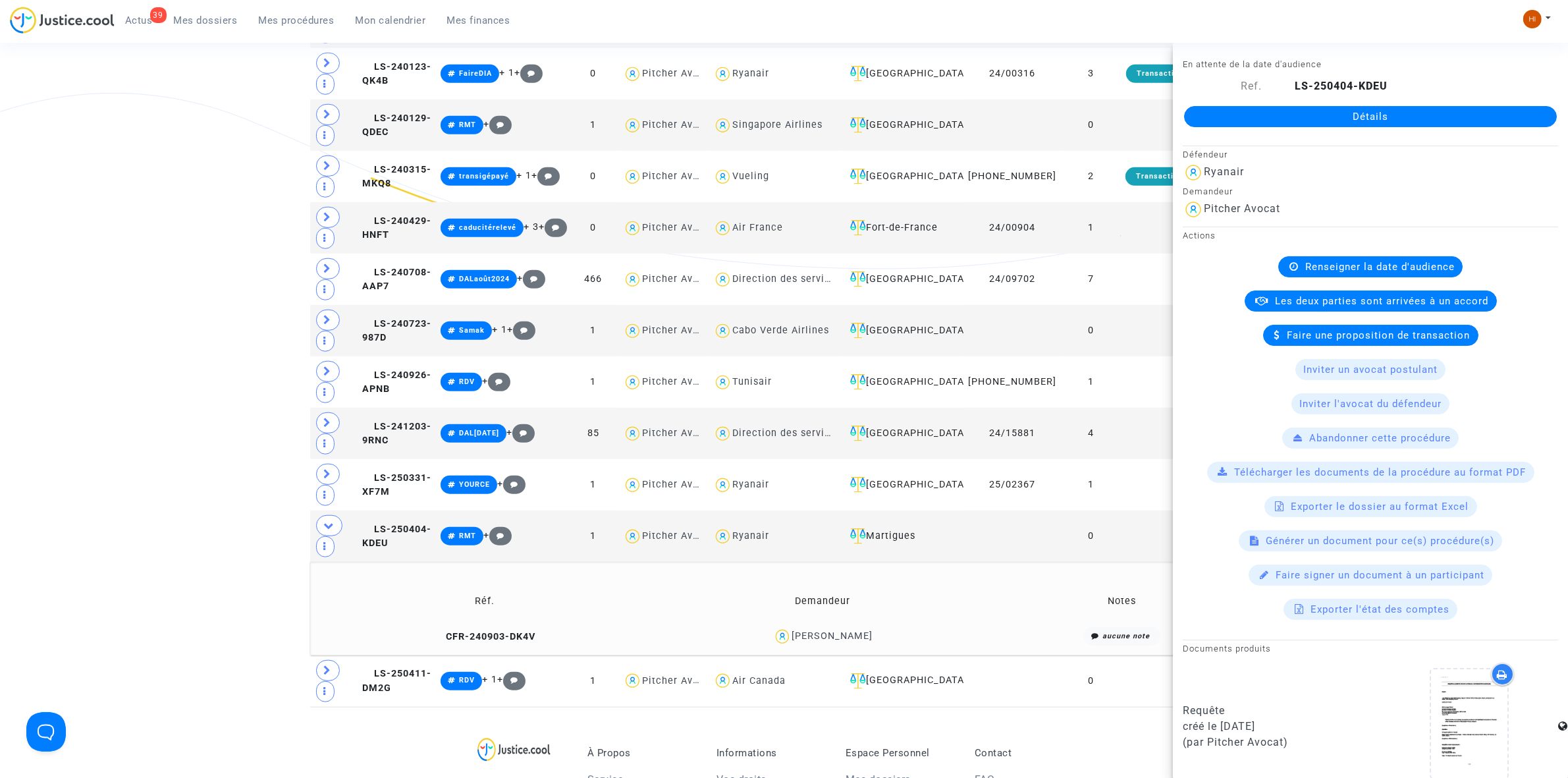
click at [1259, 129] on div "Détails" at bounding box center [1371, 116] width 395 height 45
click at [1443, 122] on link "Détails" at bounding box center [1371, 116] width 373 height 21
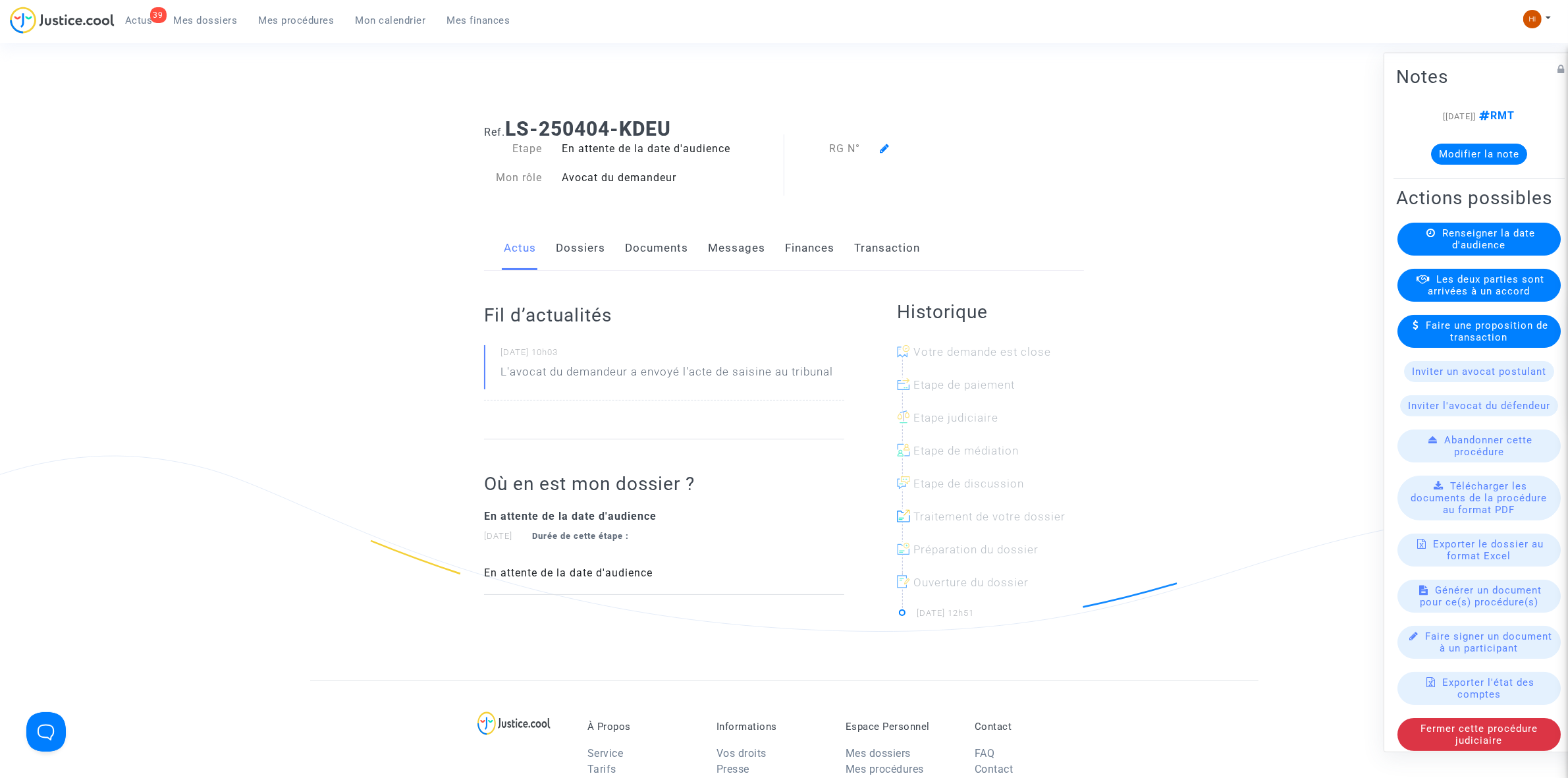
click at [1470, 250] on span "Renseigner la date d'audience" at bounding box center [1489, 238] width 93 height 23
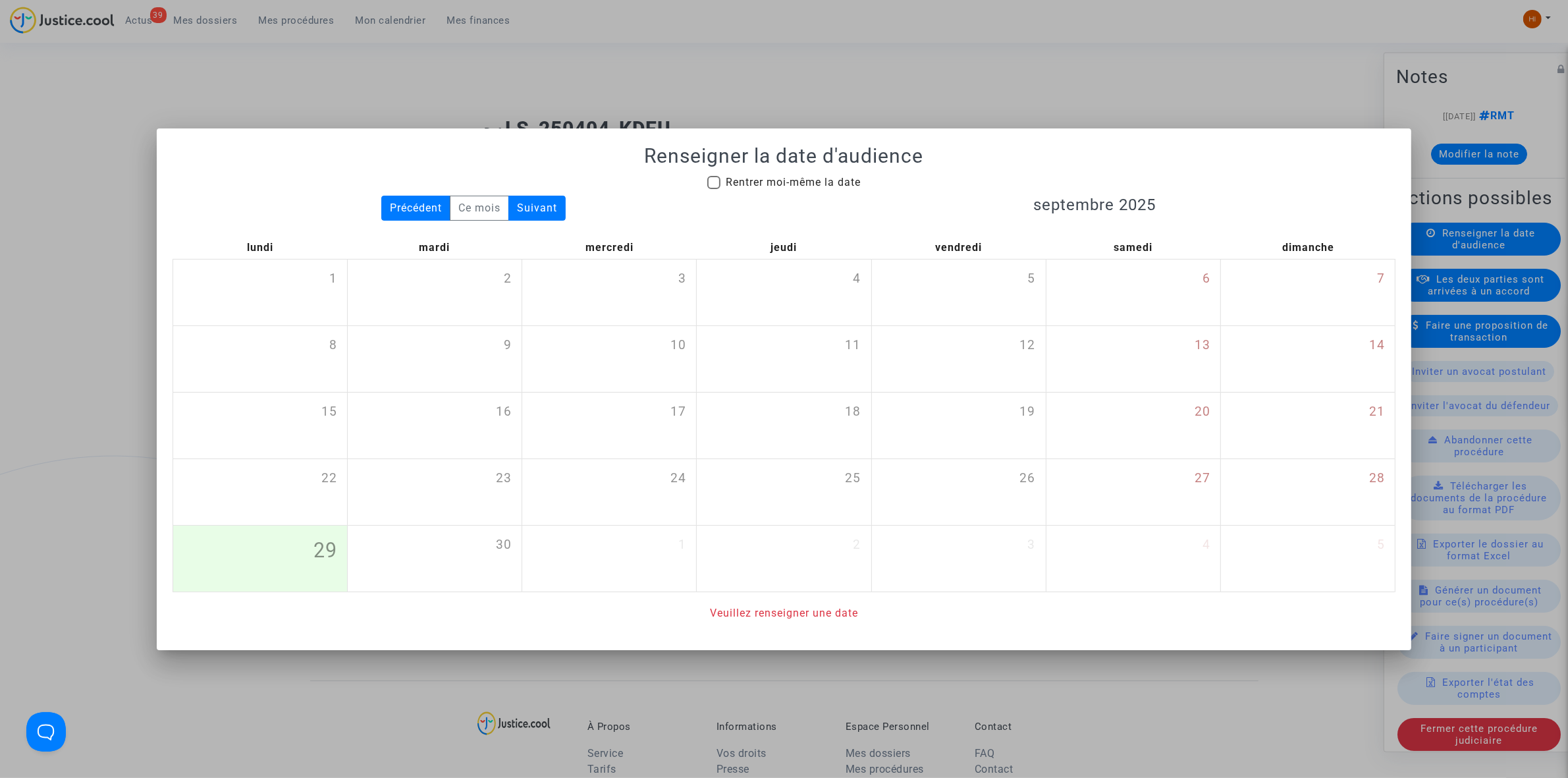
click at [745, 181] on span "Rentrer moi-même la date" at bounding box center [793, 182] width 135 height 12
click at [714, 189] on input "Rentrer moi-même la date" at bounding box center [714, 189] width 1 height 1
checkbox input "true"
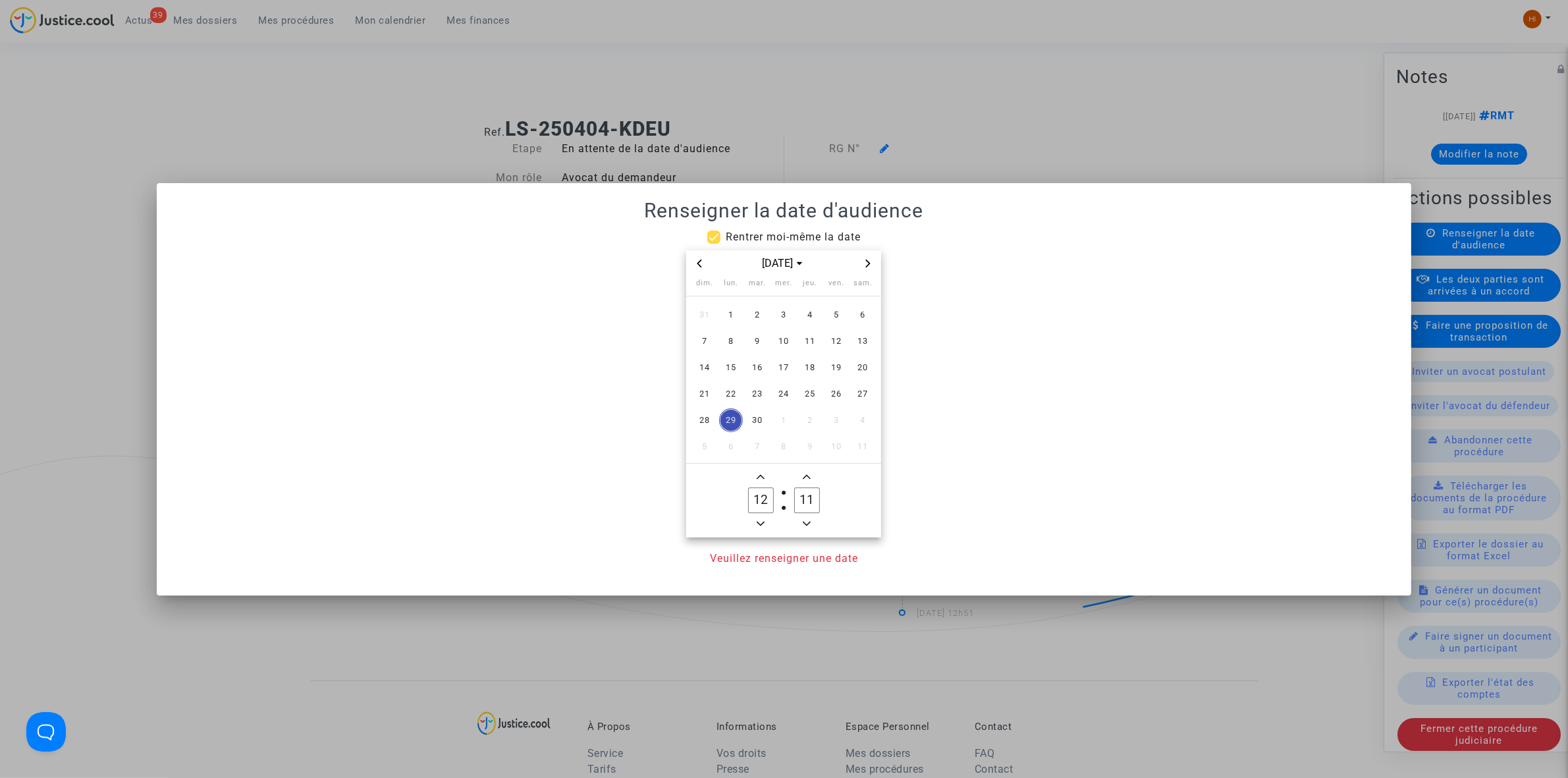
click at [868, 255] on div "[DATE]" at bounding box center [784, 263] width 195 height 27
click at [869, 257] on span "Next month" at bounding box center [868, 263] width 16 height 16
click at [738, 373] on span "15" at bounding box center [731, 367] width 23 height 23
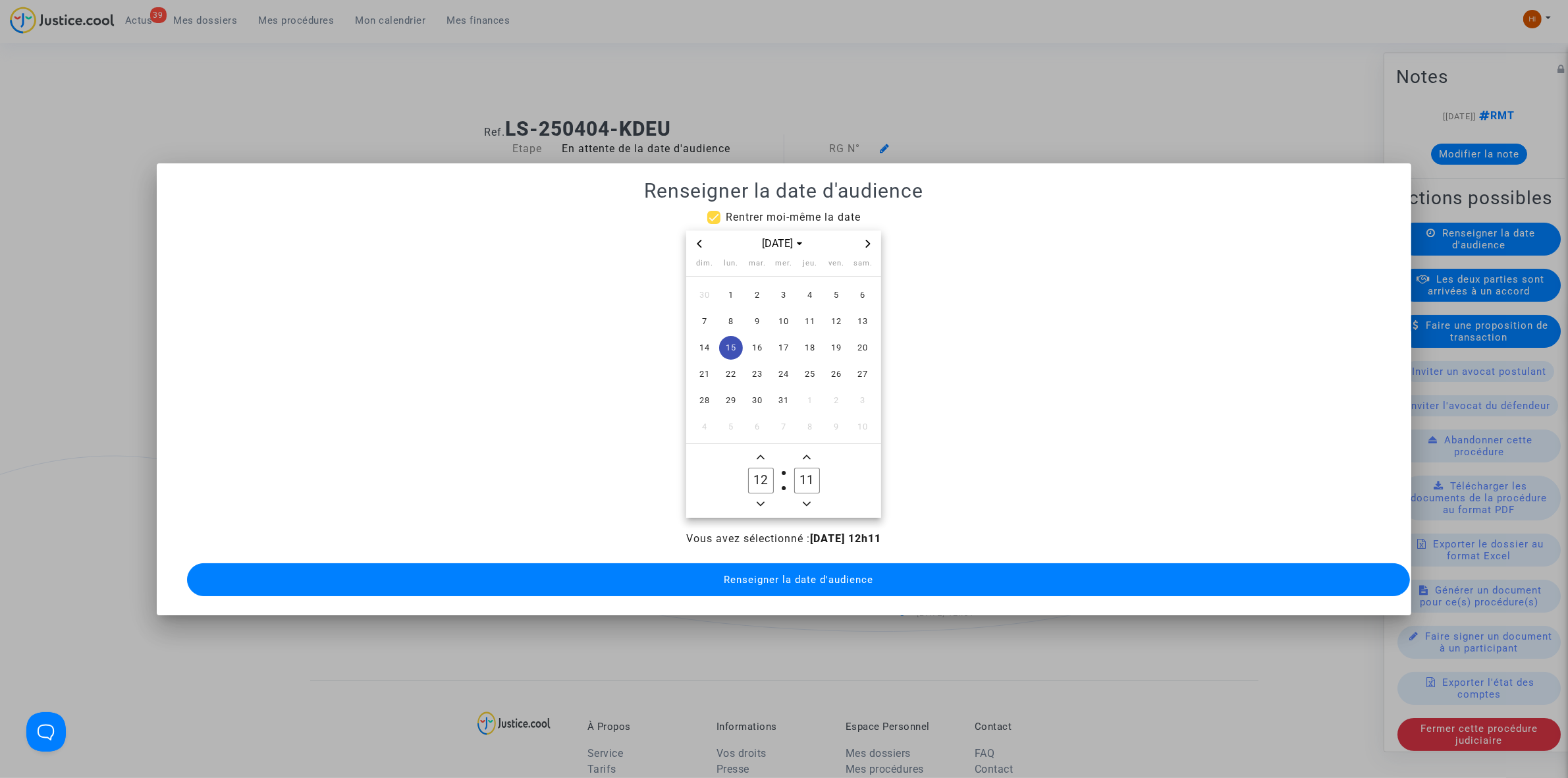
click at [768, 449] on button "Add a hour" at bounding box center [761, 457] width 16 height 17
type input "13"
drag, startPoint x: 802, startPoint y: 480, endPoint x: 809, endPoint y: 482, distance: 7.3
click at [809, 482] on input "11" at bounding box center [807, 480] width 25 height 25
drag, startPoint x: 805, startPoint y: 473, endPoint x: 798, endPoint y: 473, distance: 7.0
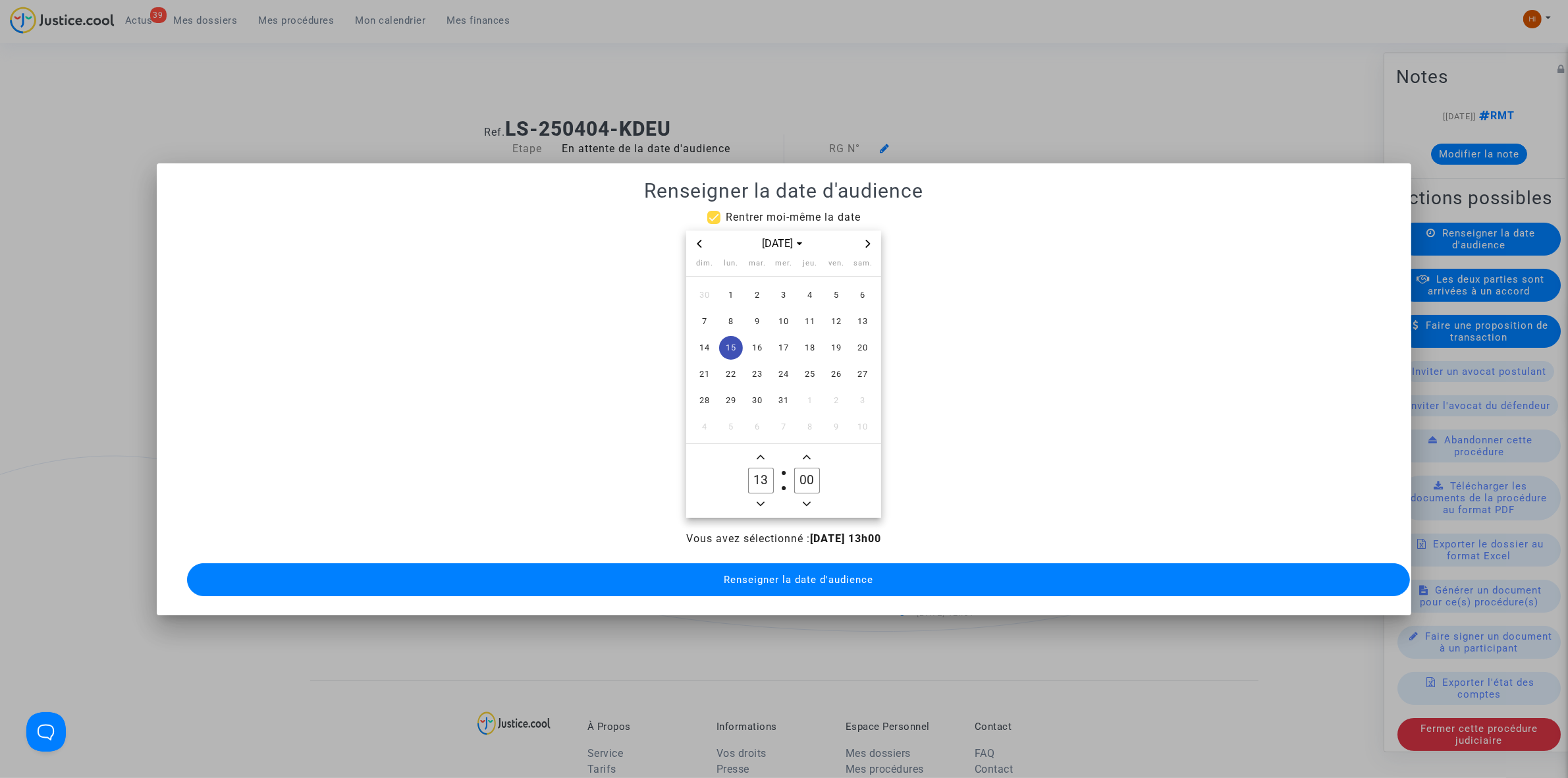
click at [798, 473] on input "00" at bounding box center [807, 480] width 25 height 25
type input "30"
drag, startPoint x: 817, startPoint y: 578, endPoint x: 740, endPoint y: 485, distance: 120.7
click at [806, 578] on button "Renseigner la date d'audience" at bounding box center [798, 580] width 1223 height 33
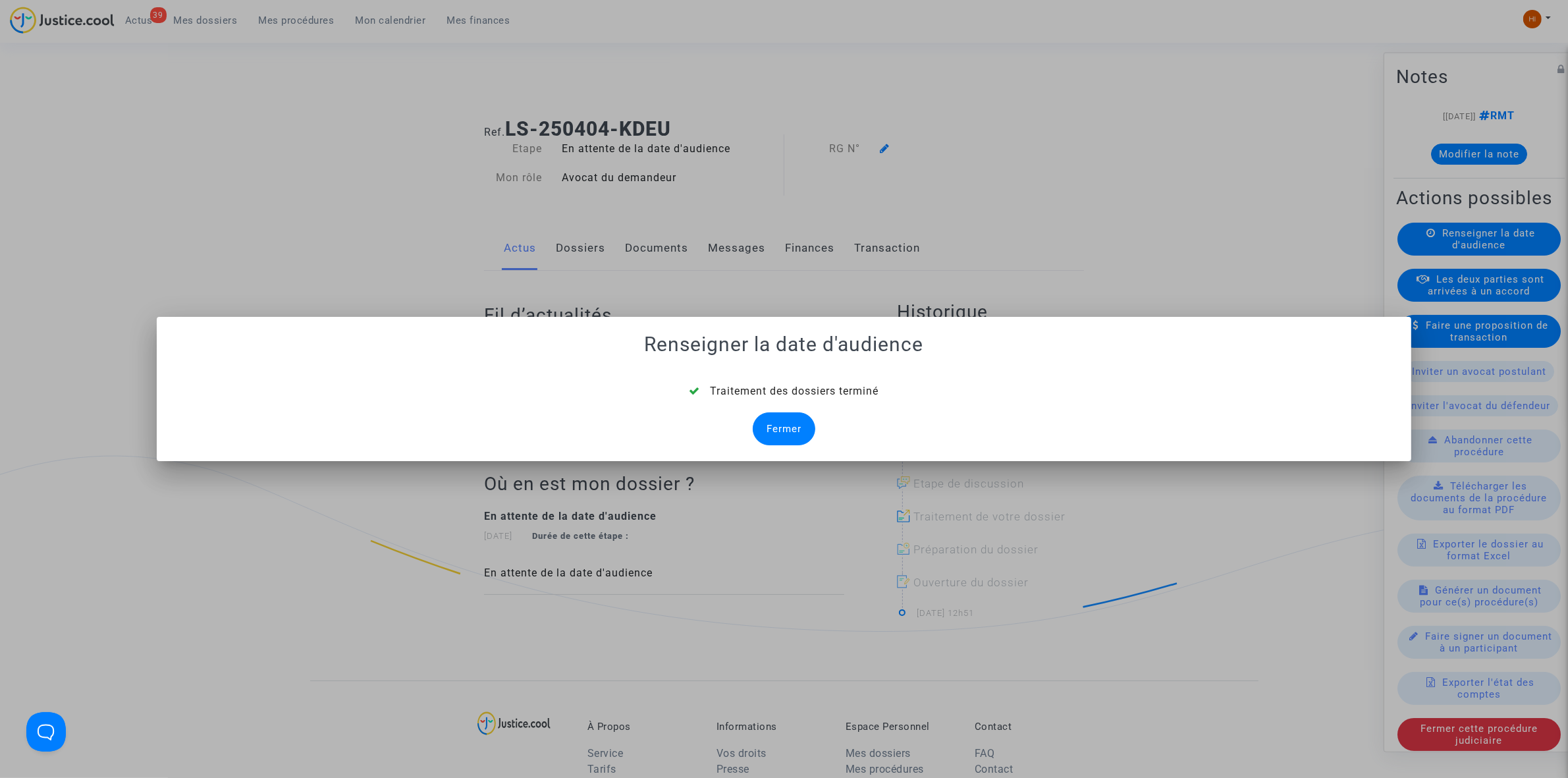
click at [766, 430] on div "Fermer" at bounding box center [784, 429] width 63 height 33
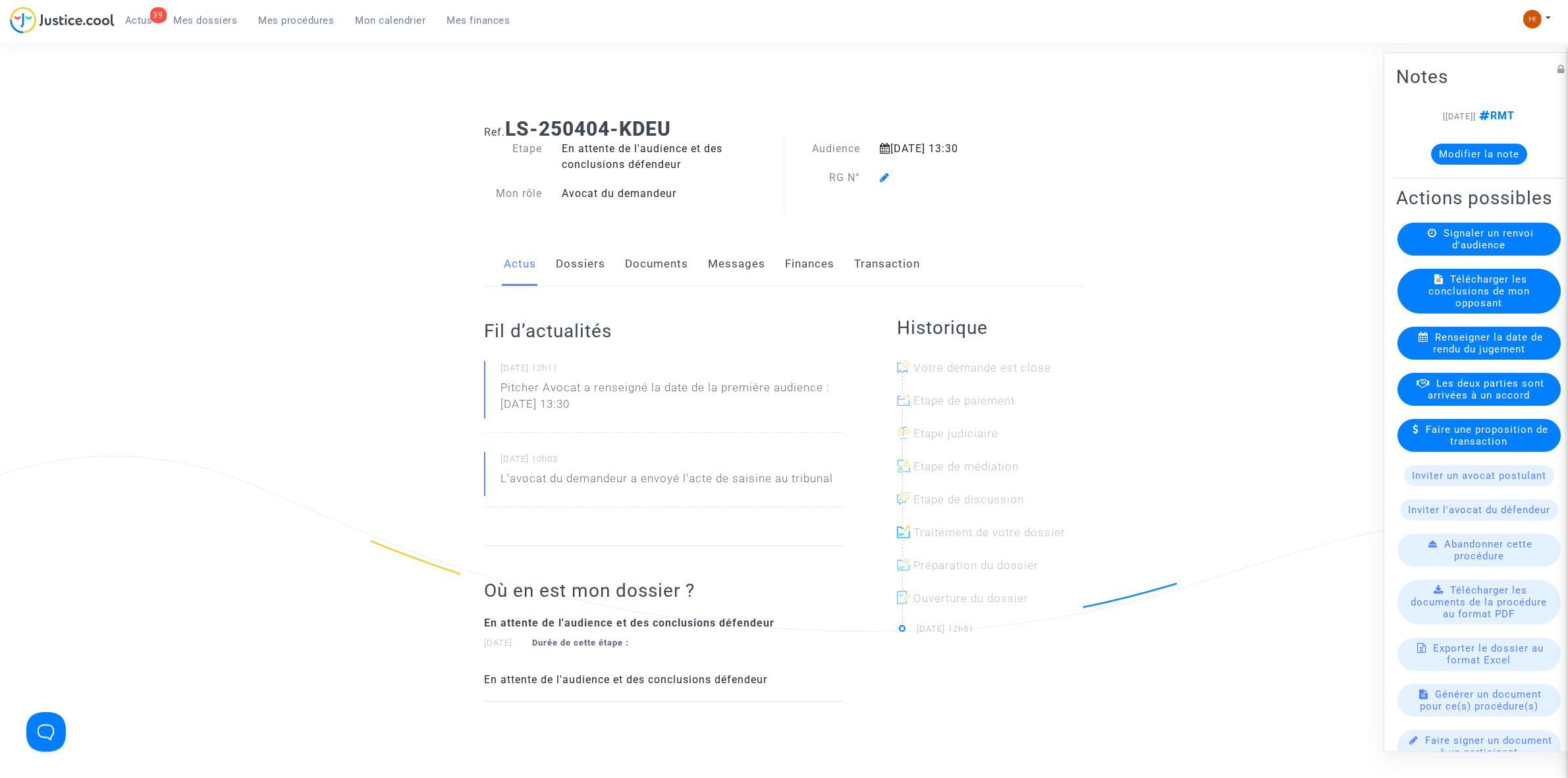
click at [595, 270] on link "Dossiers" at bounding box center [581, 264] width 50 height 43
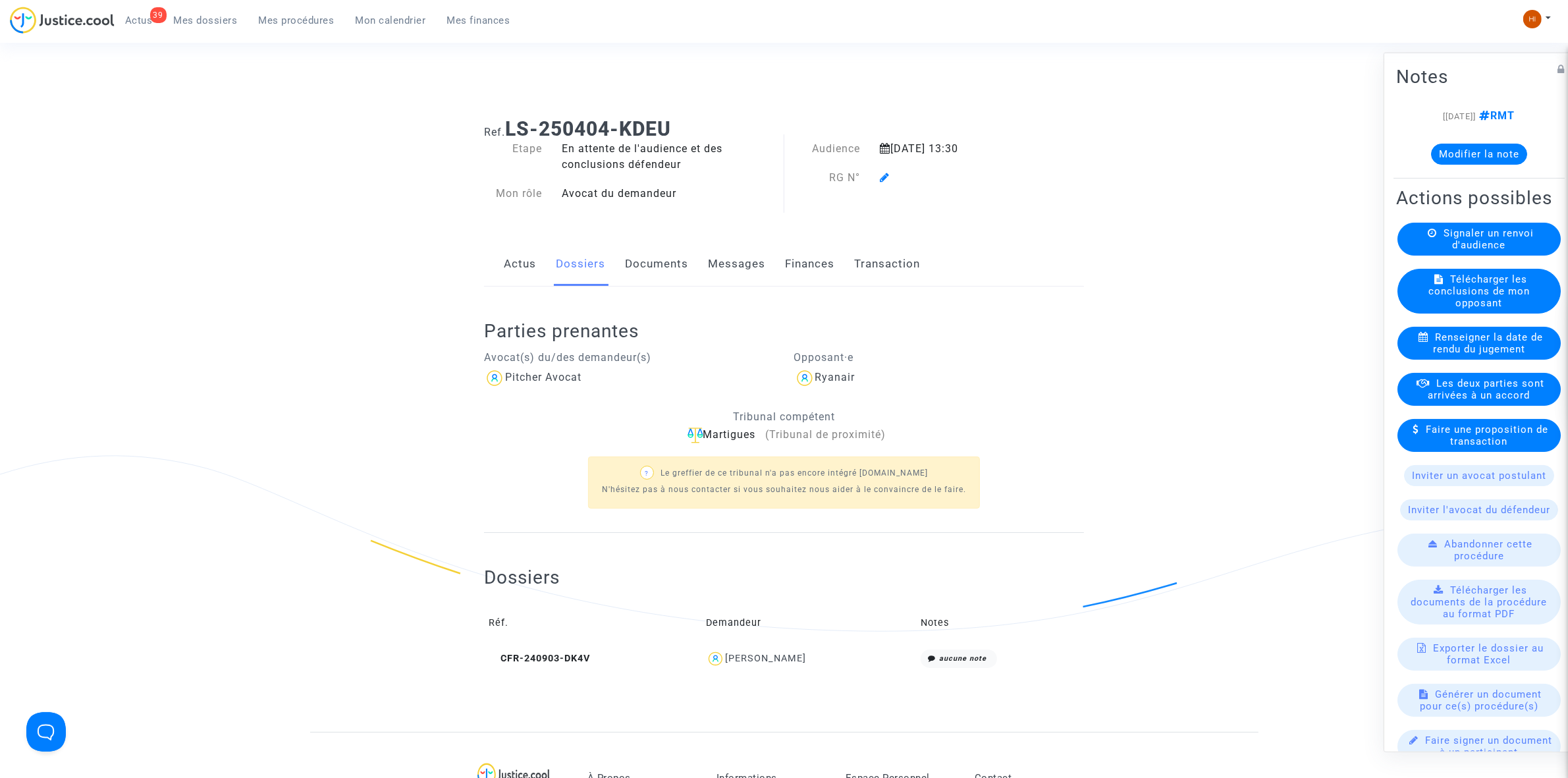
scroll to position [412, 0]
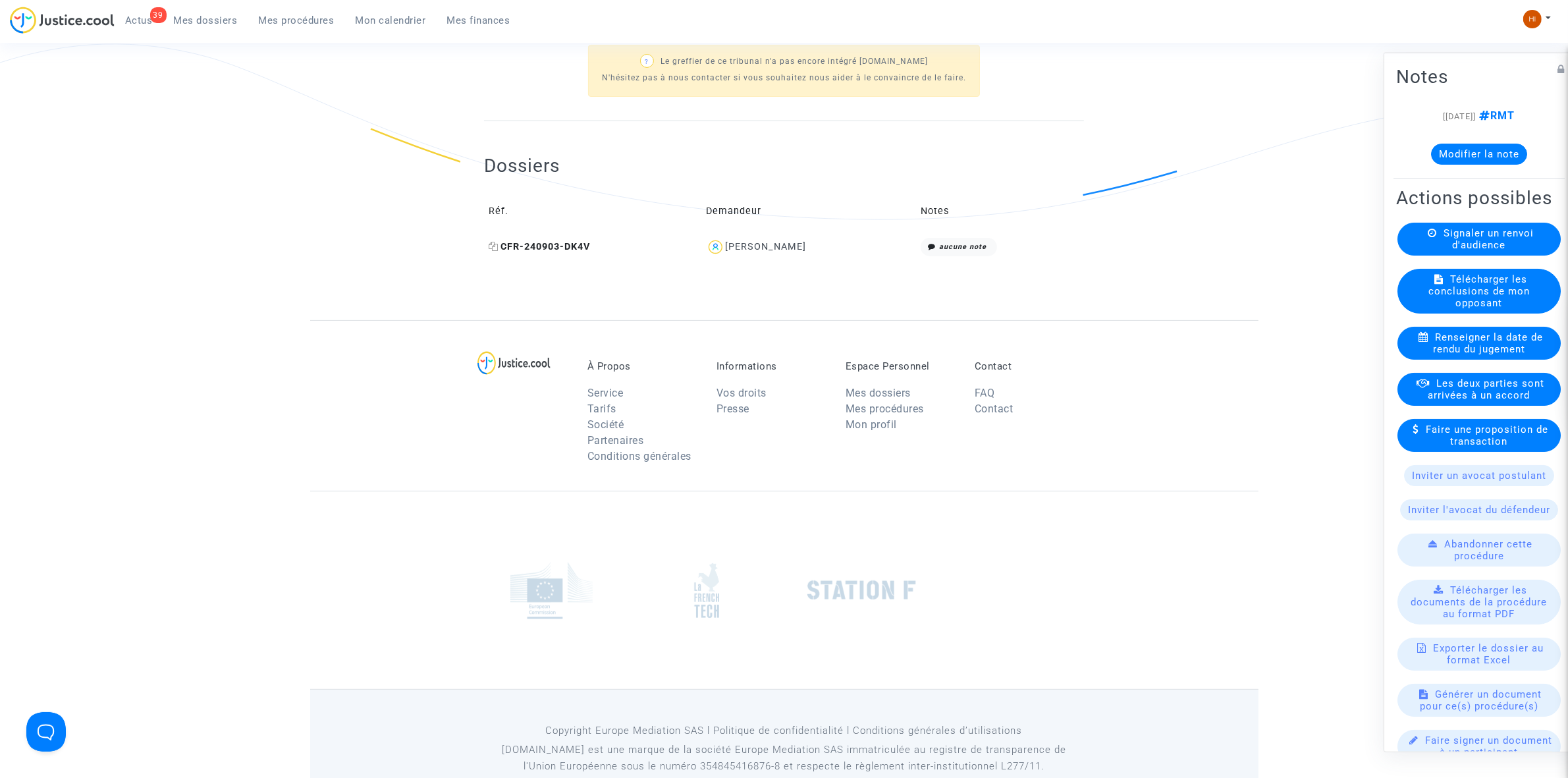
click at [493, 245] on icon at bounding box center [493, 246] width 10 height 10
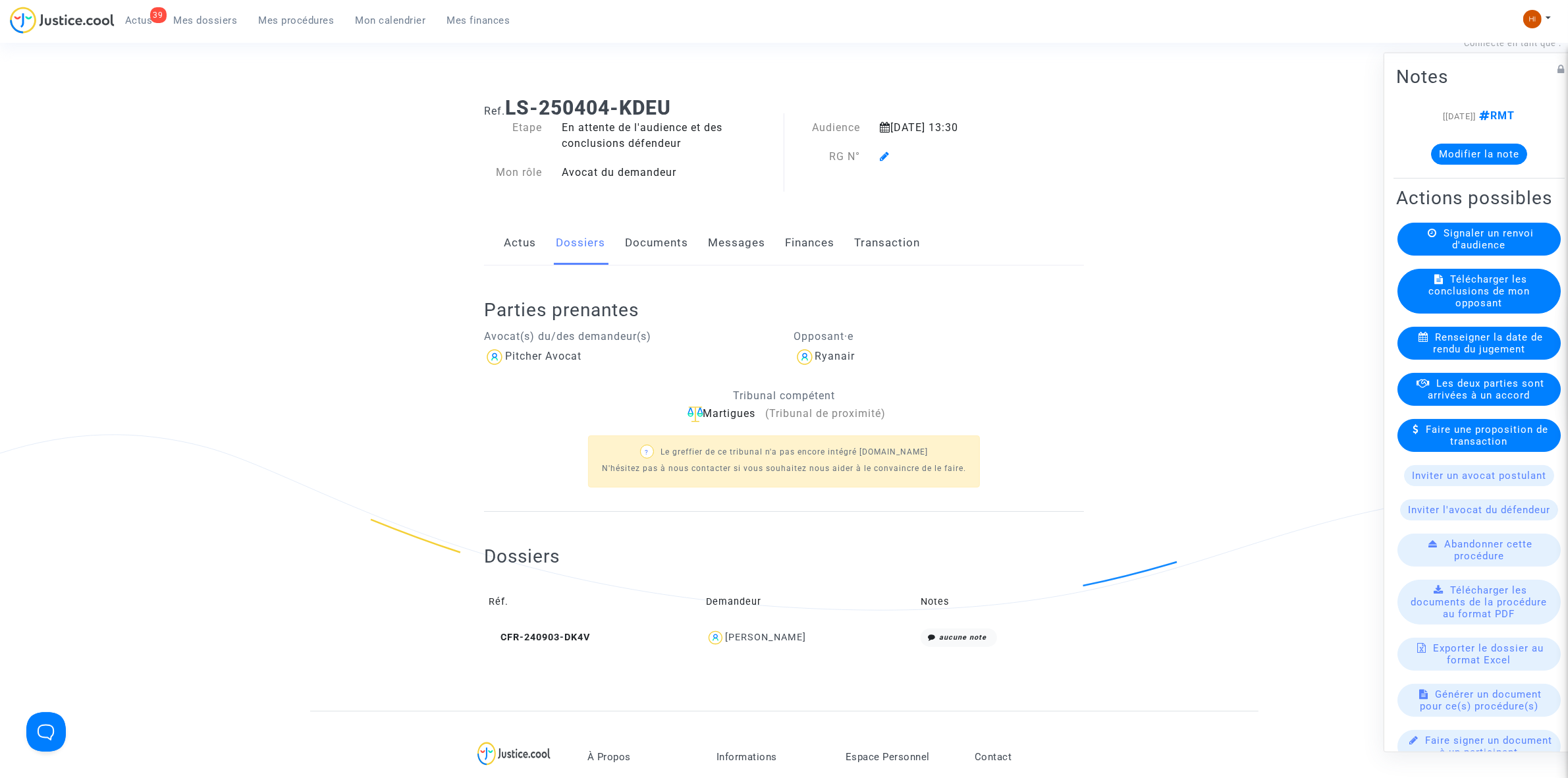
scroll to position [0, 0]
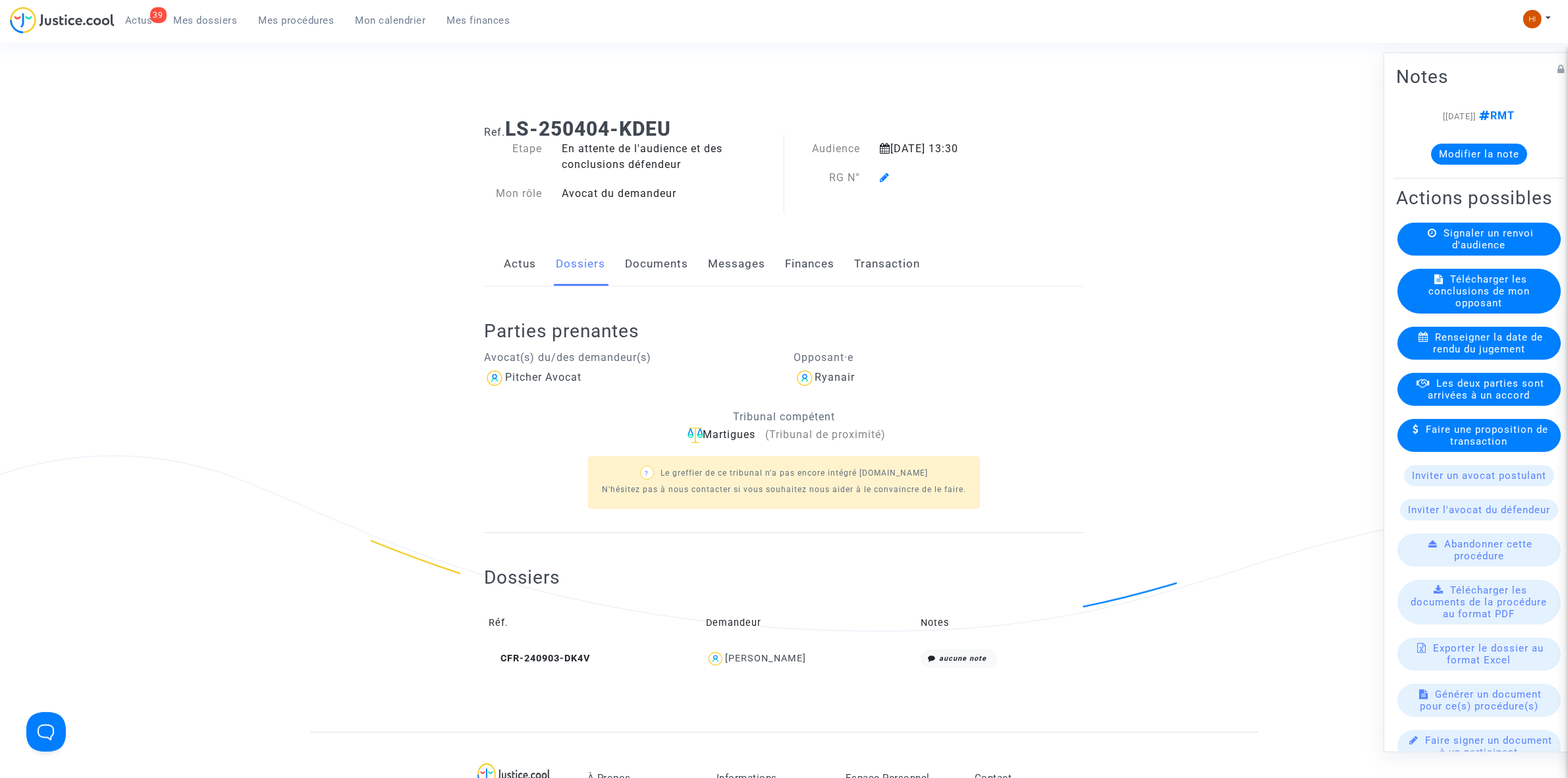
click at [883, 176] on icon at bounding box center [884, 177] width 10 height 10
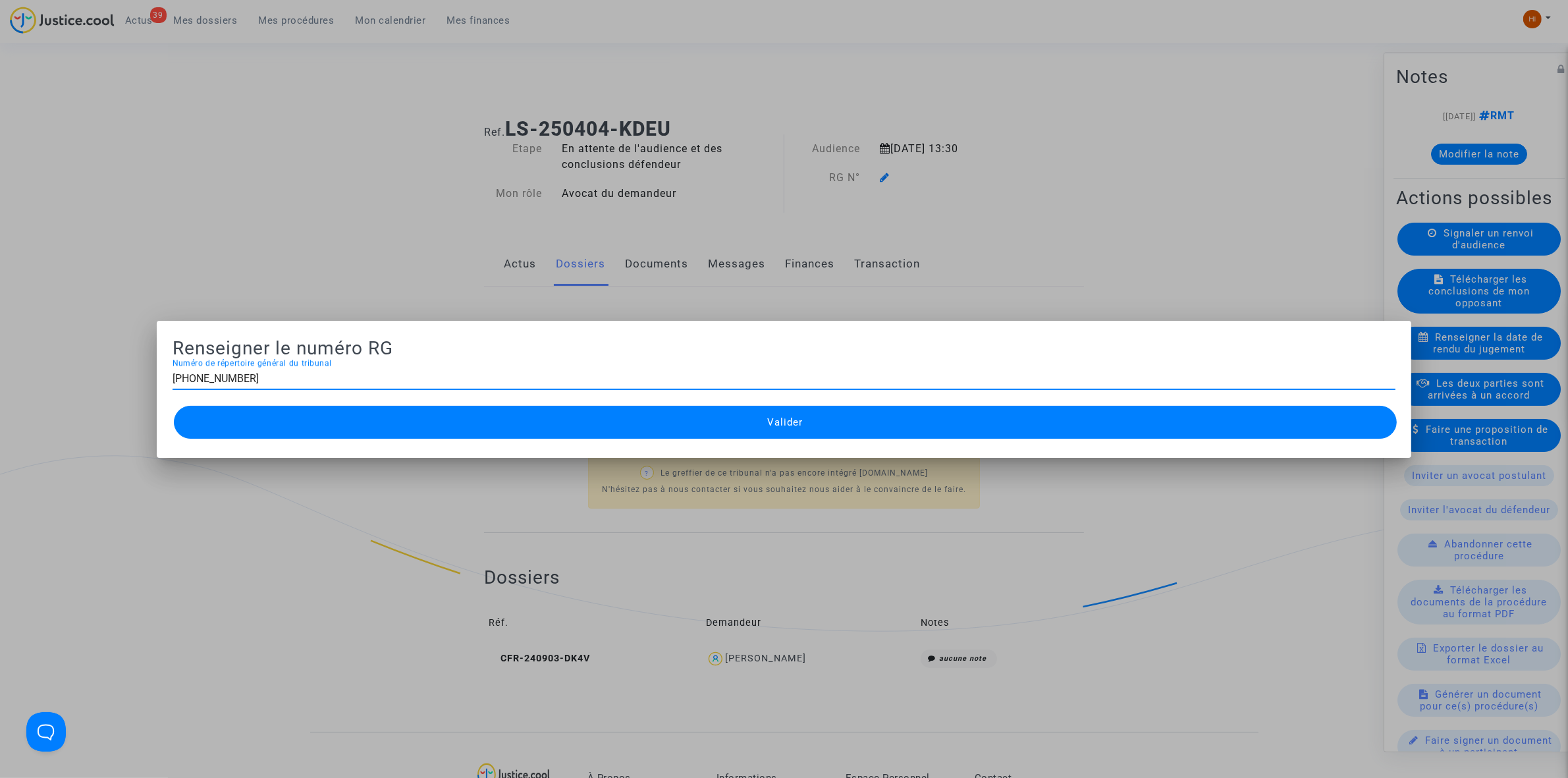
type input "11-25-000992"
click at [861, 433] on button "Valider" at bounding box center [785, 422] width 1223 height 33
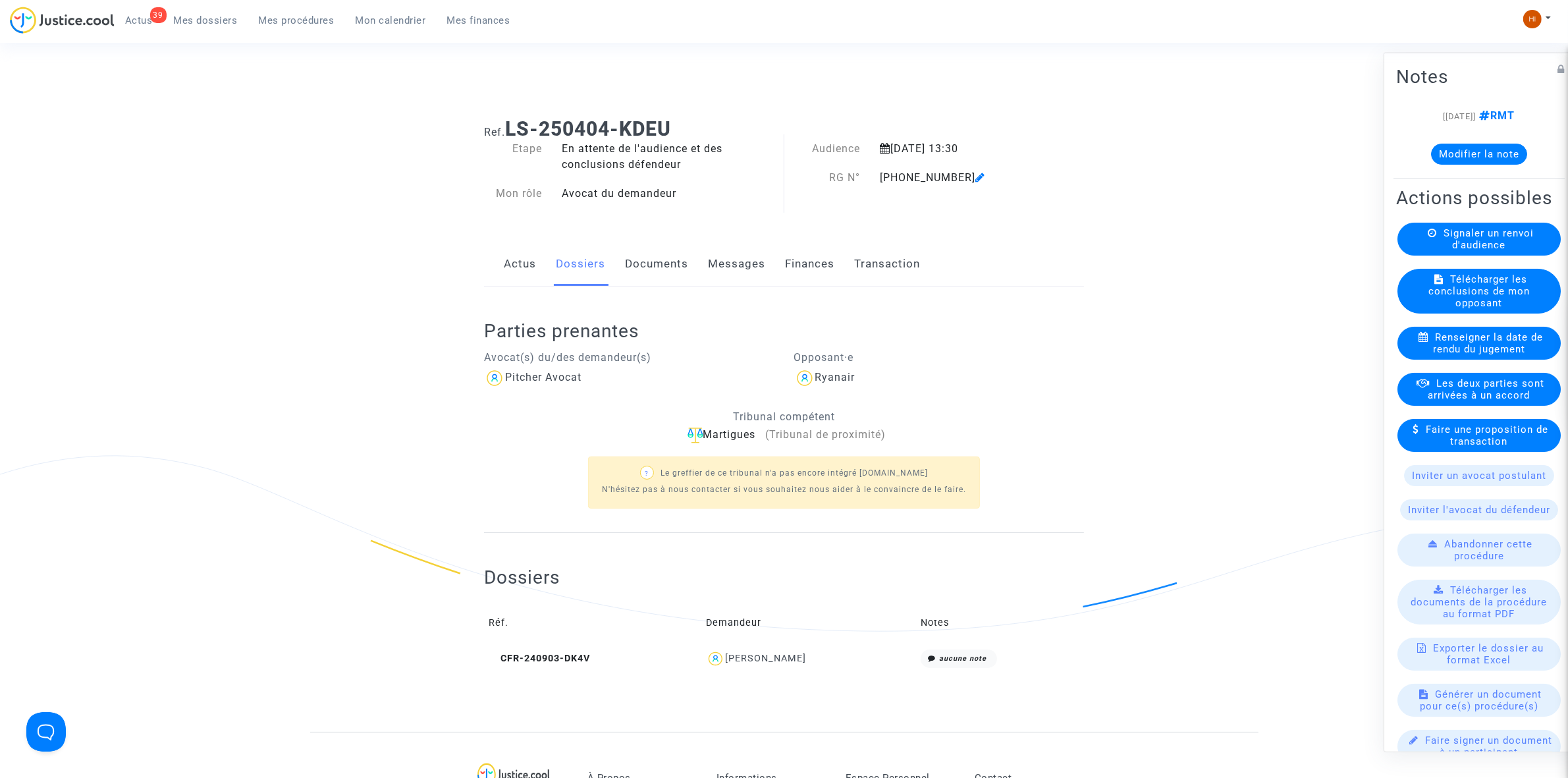
click at [642, 267] on link "Documents" at bounding box center [656, 264] width 63 height 43
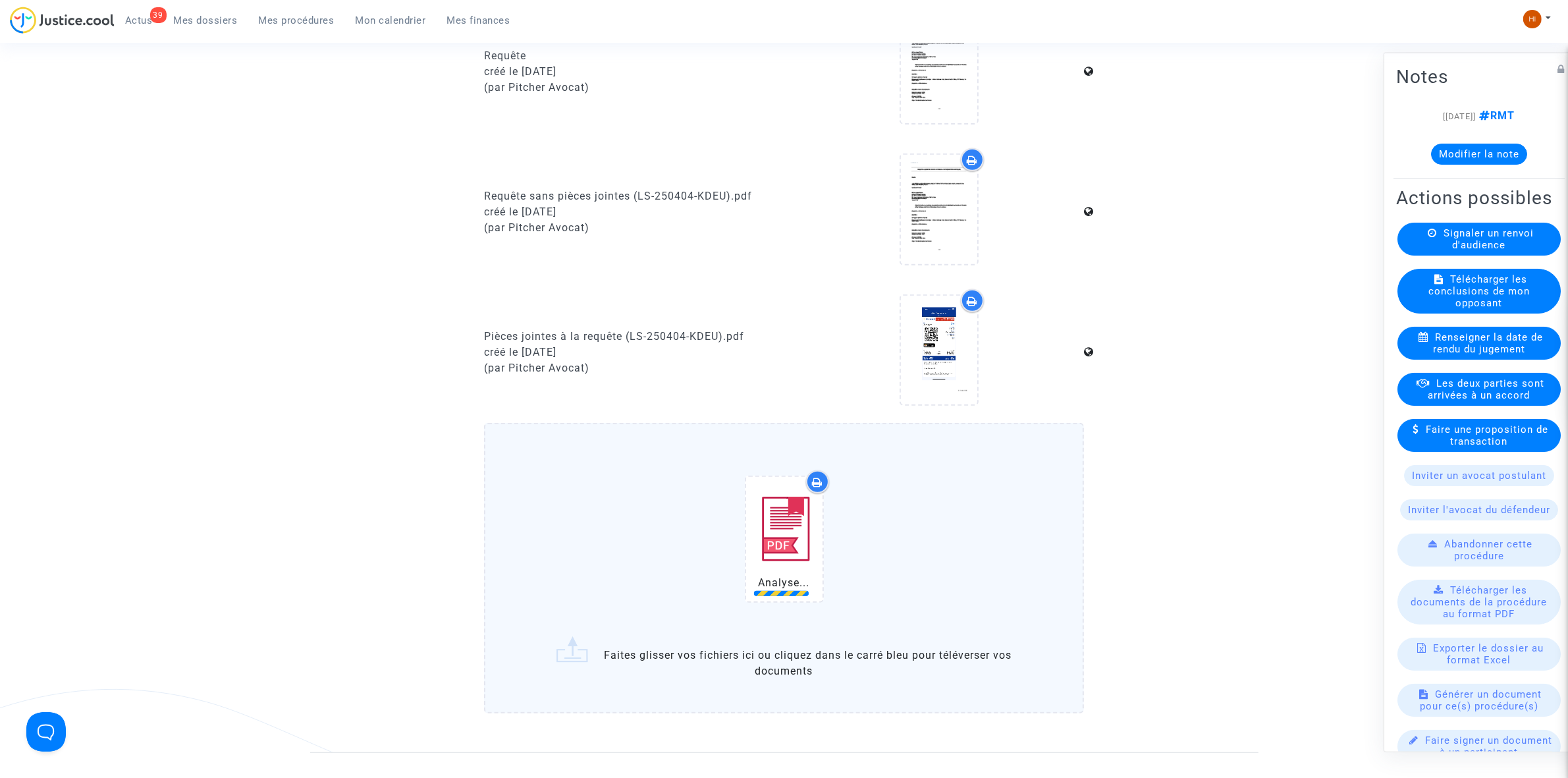
scroll to position [988, 0]
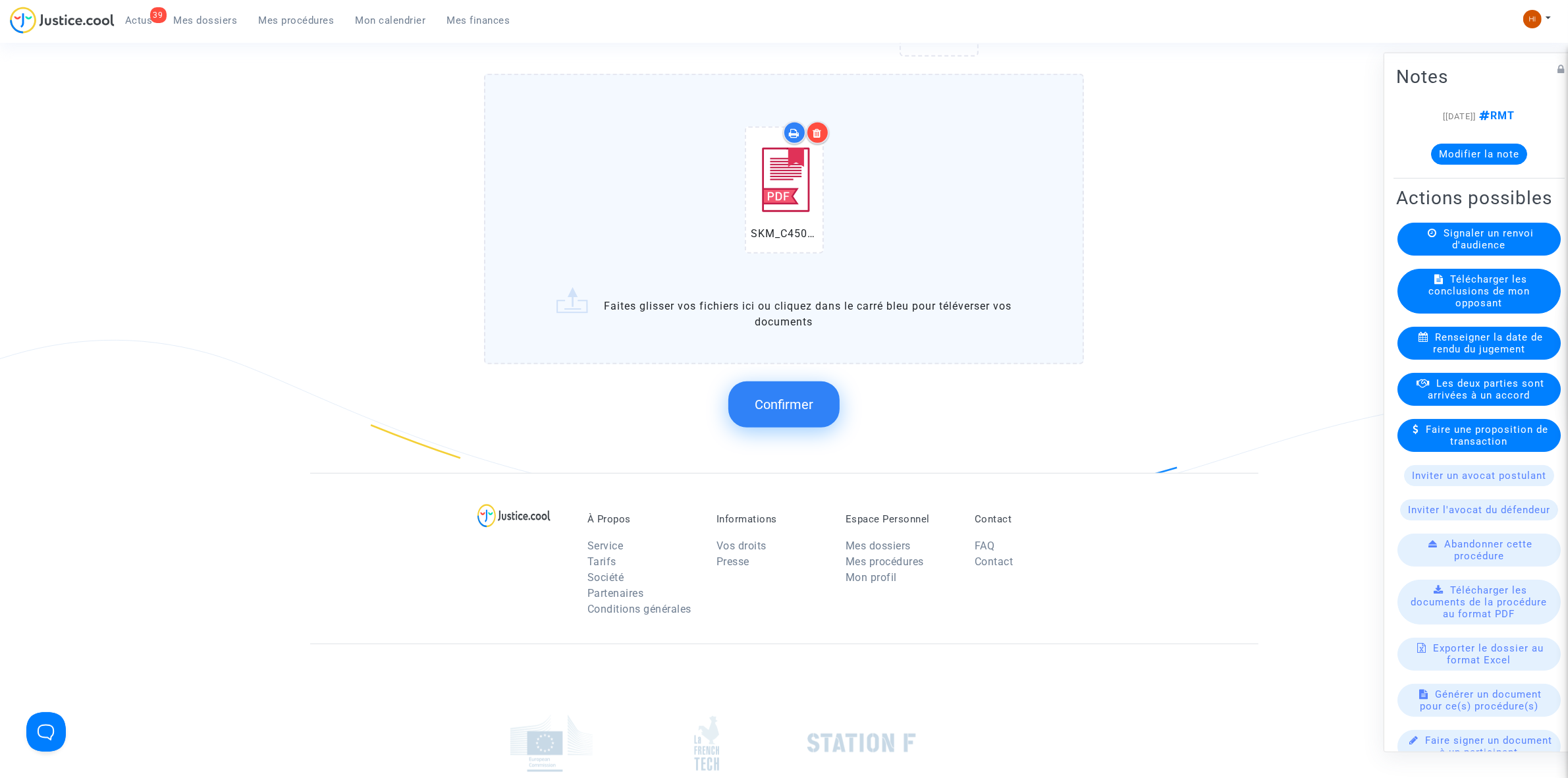
click at [781, 400] on span "Confirmer" at bounding box center [783, 404] width 58 height 16
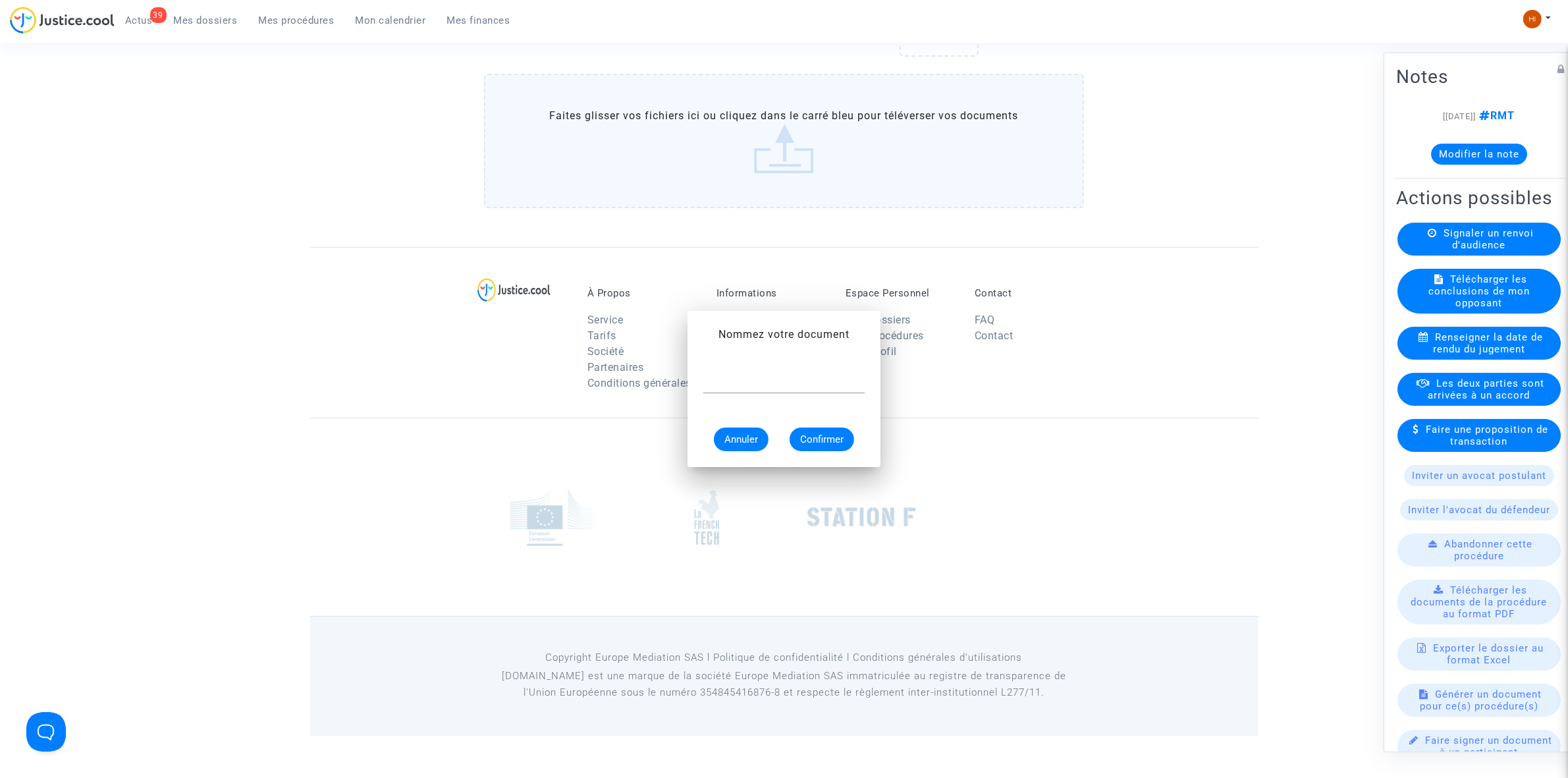
scroll to position [0, 0]
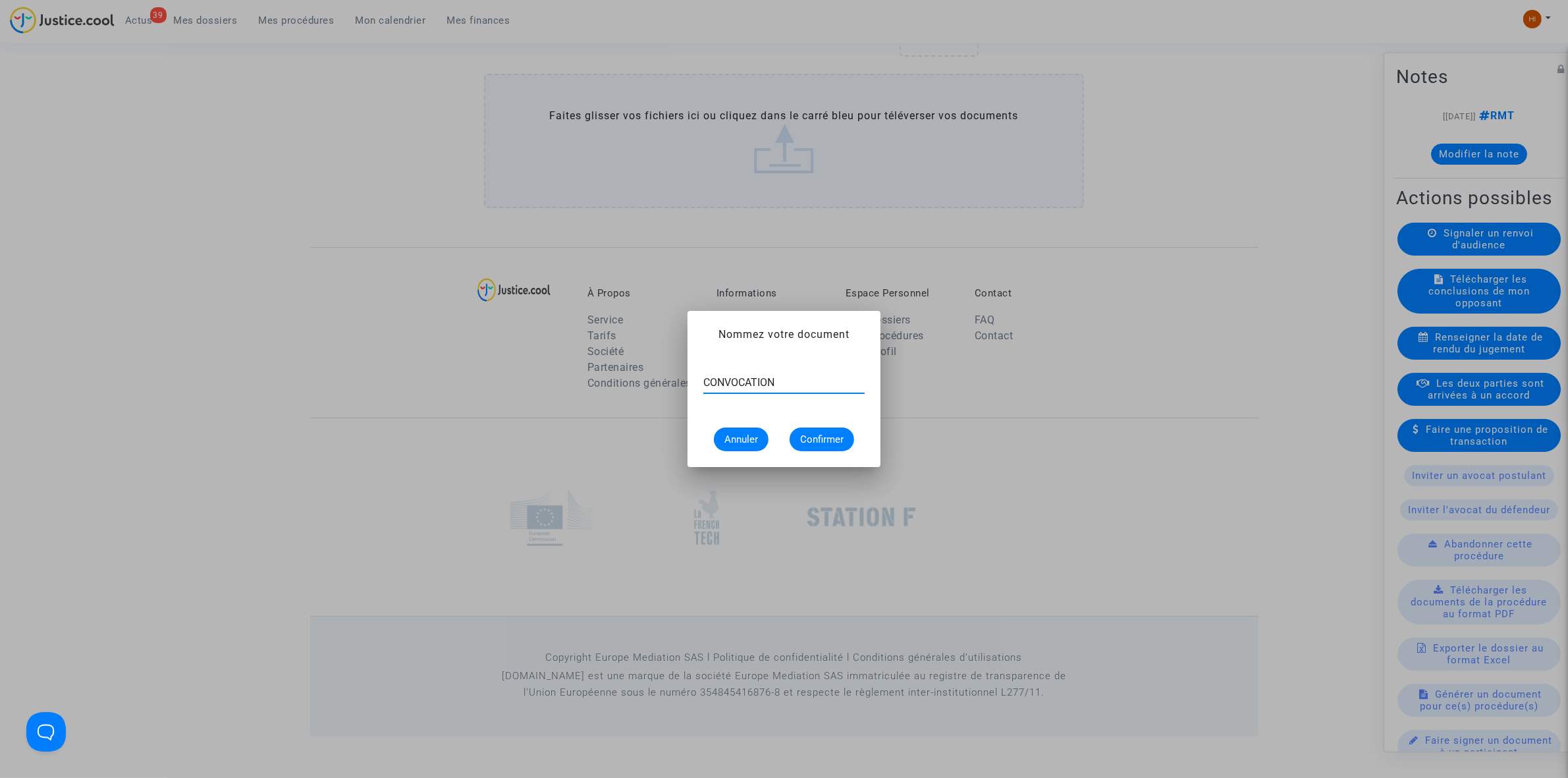
type input "CONVOCATION"
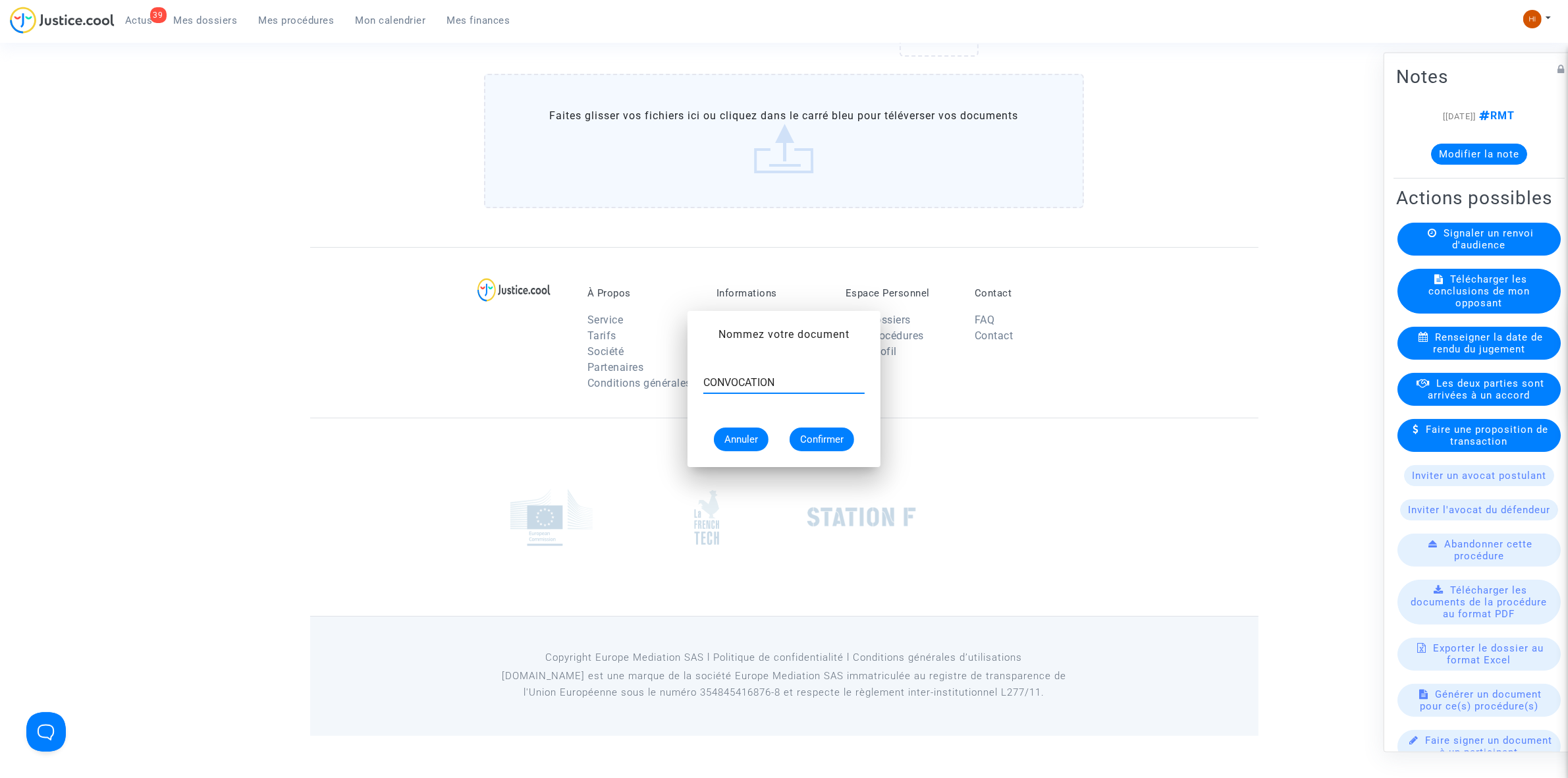
scroll to position [941, 0]
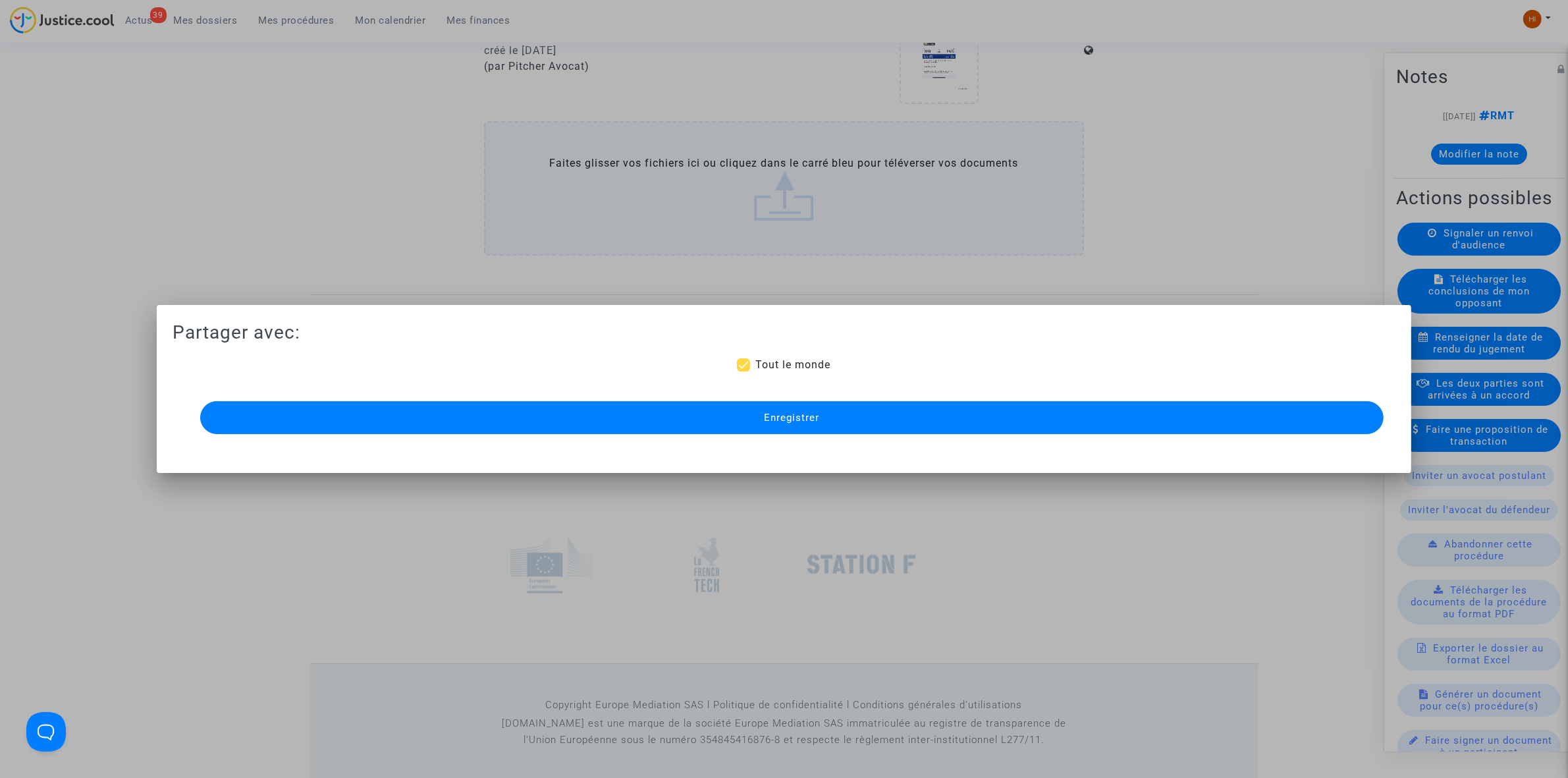
click at [789, 416] on span "Enregistrer" at bounding box center [792, 418] width 56 height 12
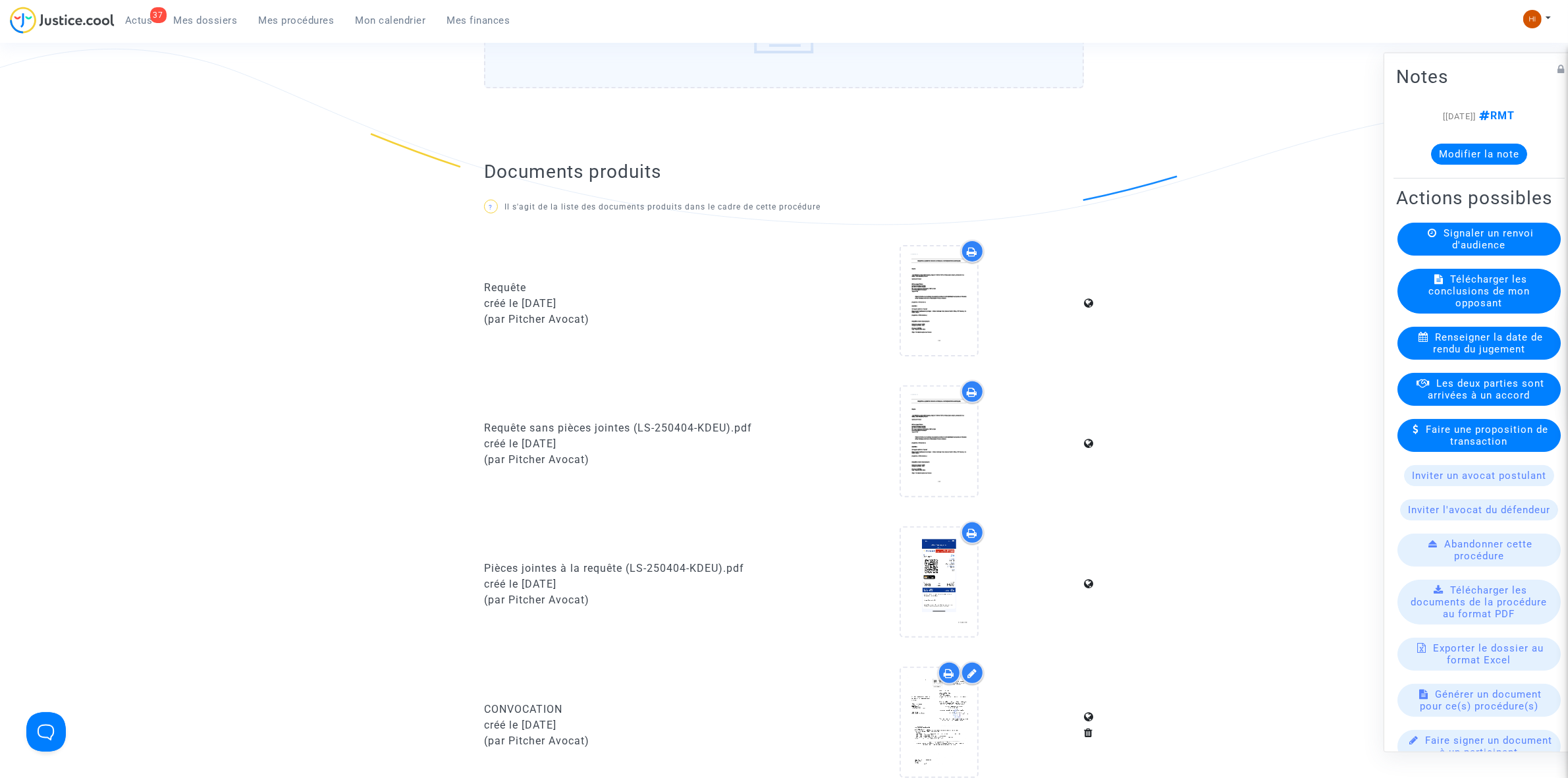
scroll to position [329, 0]
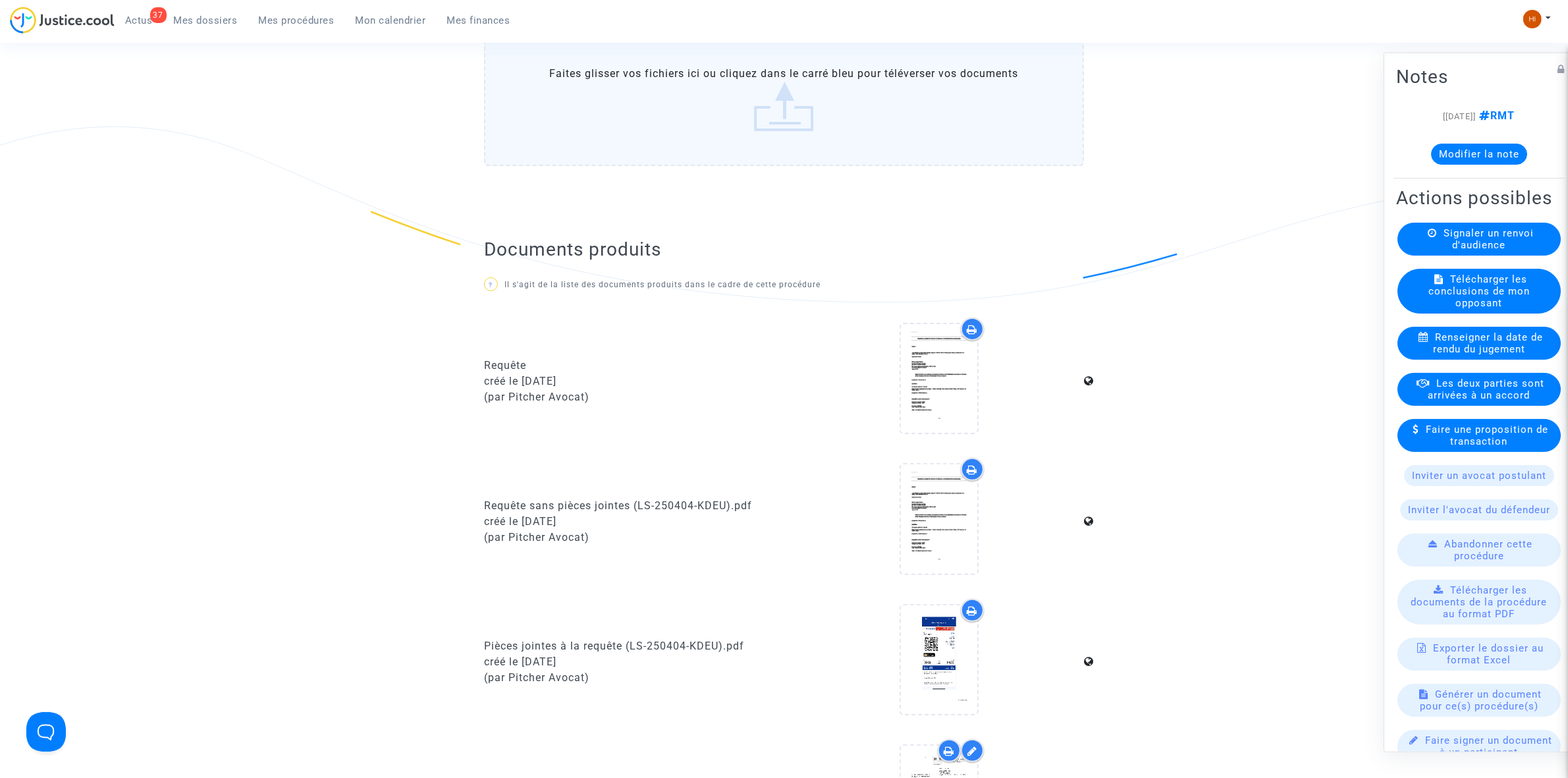
click at [313, 24] on span "Mes procédures" at bounding box center [296, 21] width 76 height 12
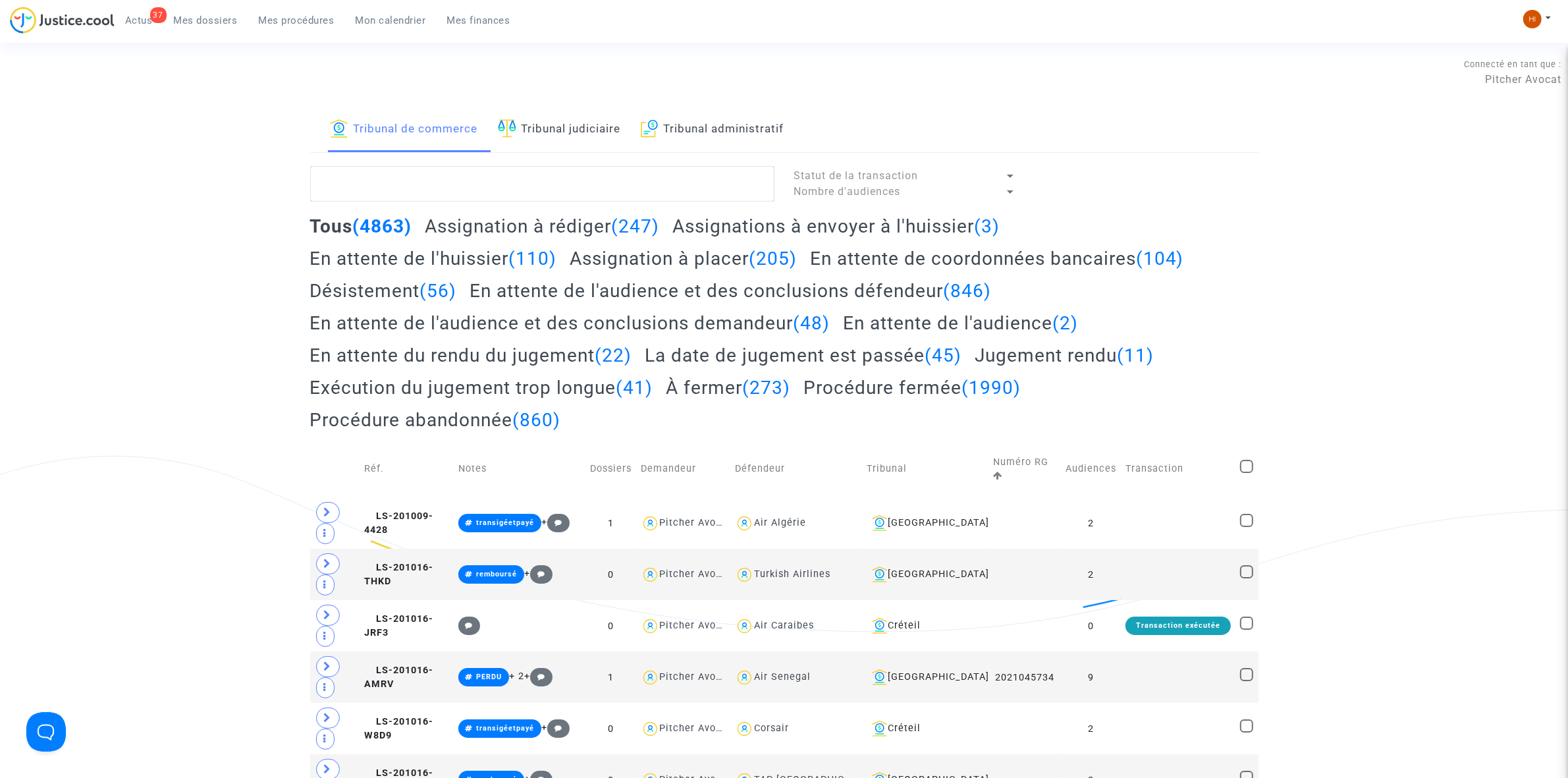
click at [556, 138] on link "Tribunal judiciaire" at bounding box center [560, 130] width 123 height 45
click at [560, 186] on textarea at bounding box center [542, 183] width 464 height 36
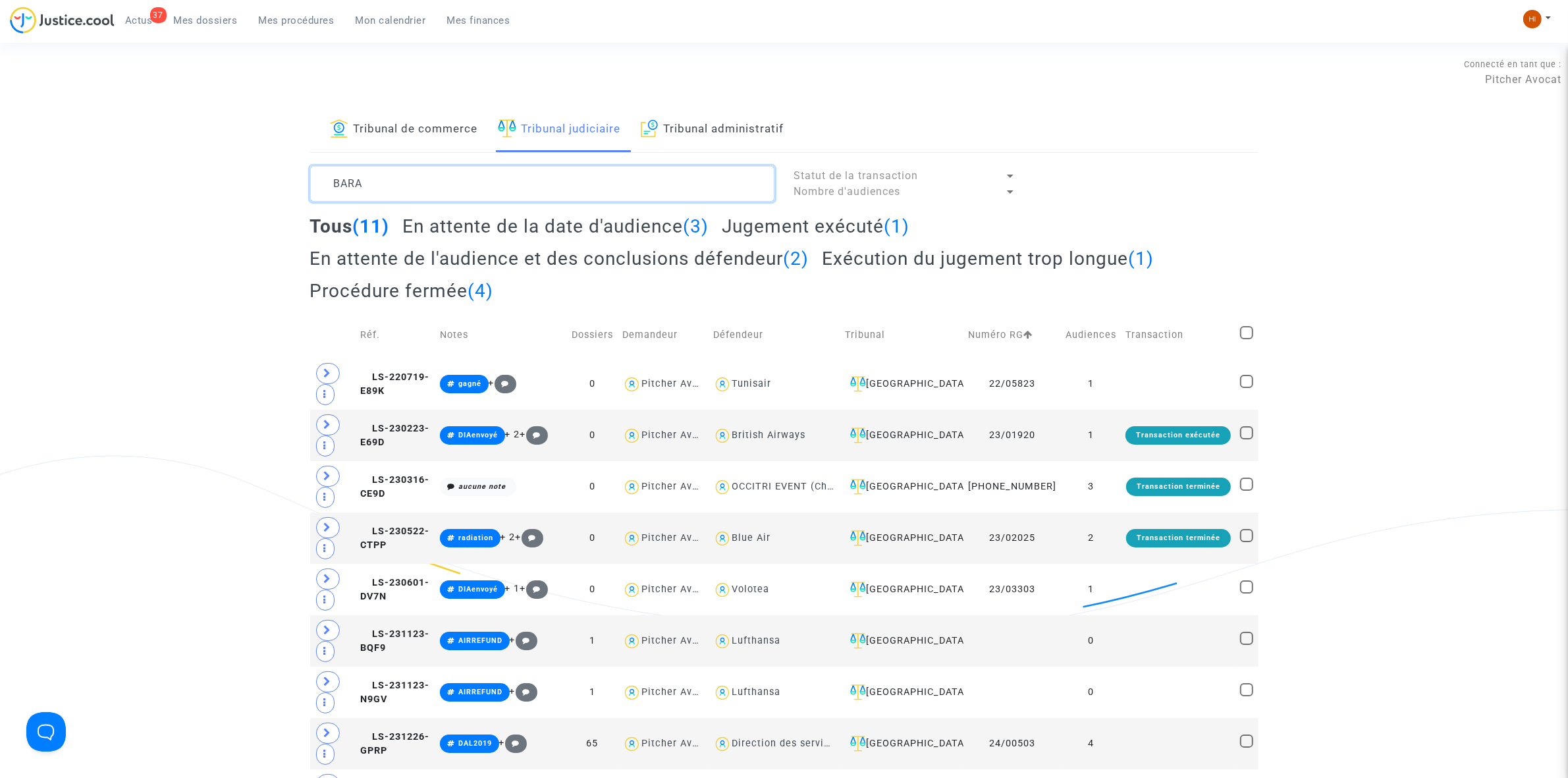
type textarea "BARA"
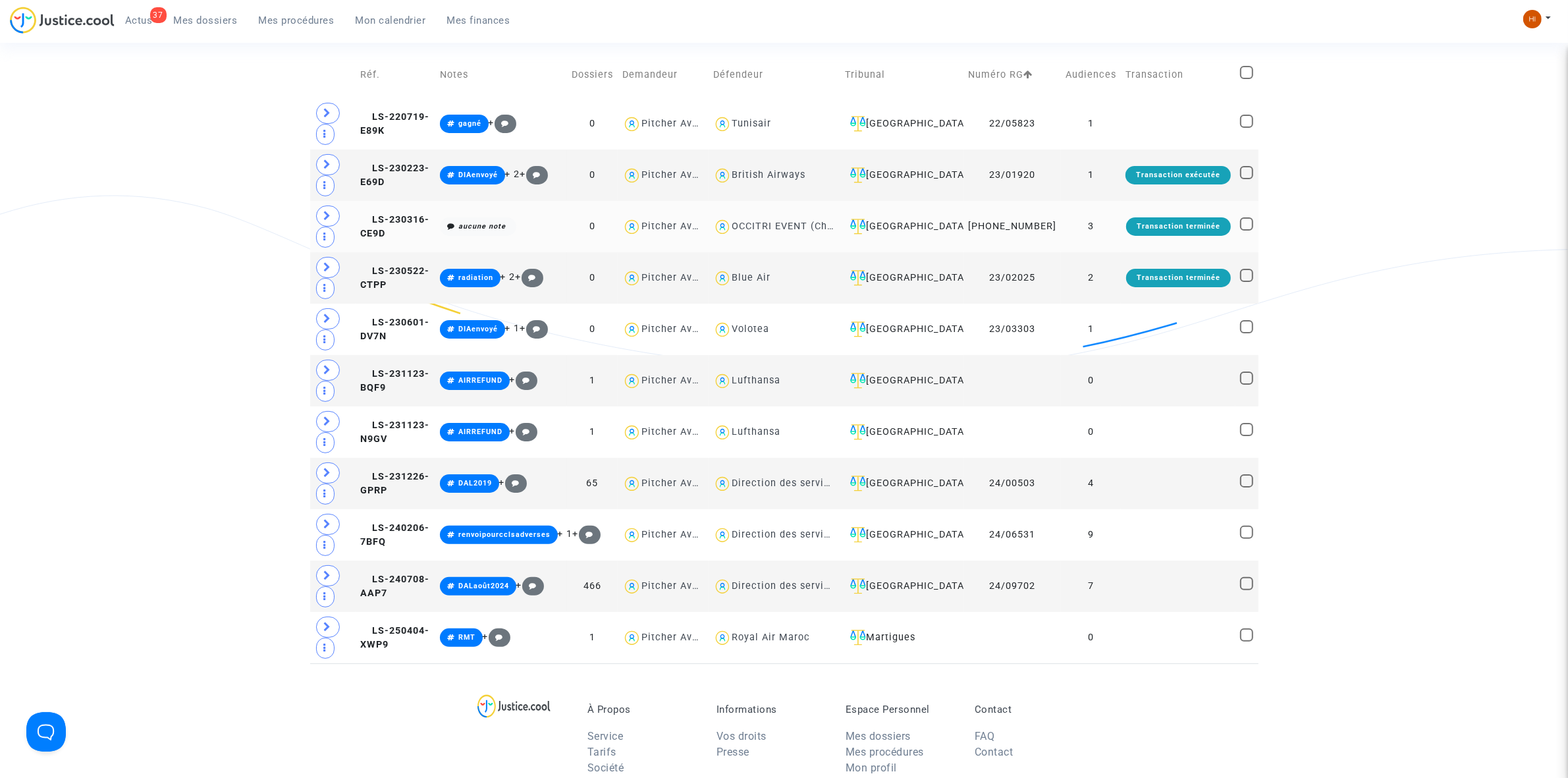
scroll to position [576, 0]
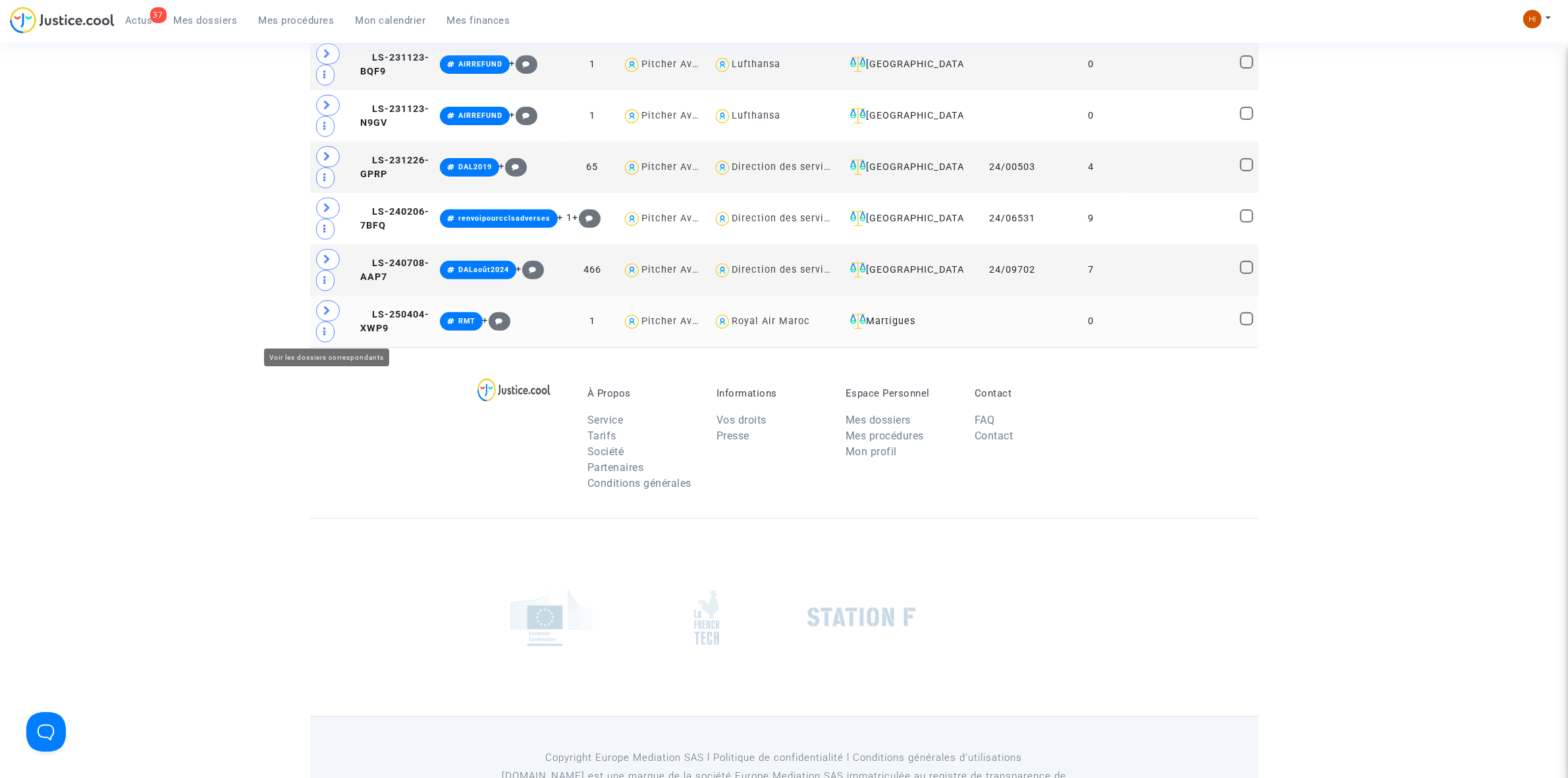
click at [333, 322] on span at bounding box center [328, 311] width 23 height 21
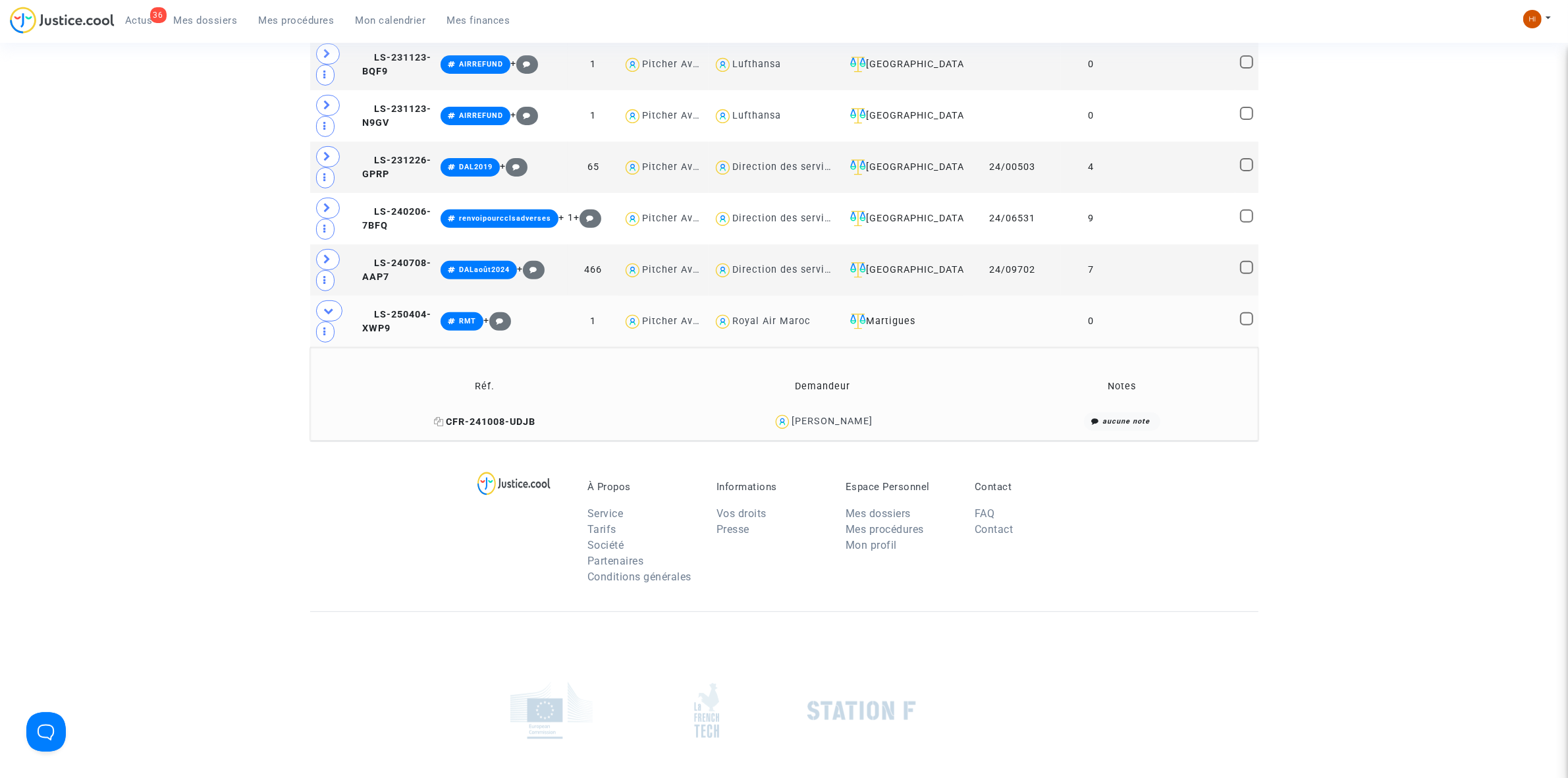
click at [444, 426] on icon at bounding box center [438, 422] width 10 height 10
click at [397, 334] on span "LS-250404-XWP9" at bounding box center [397, 322] width 70 height 26
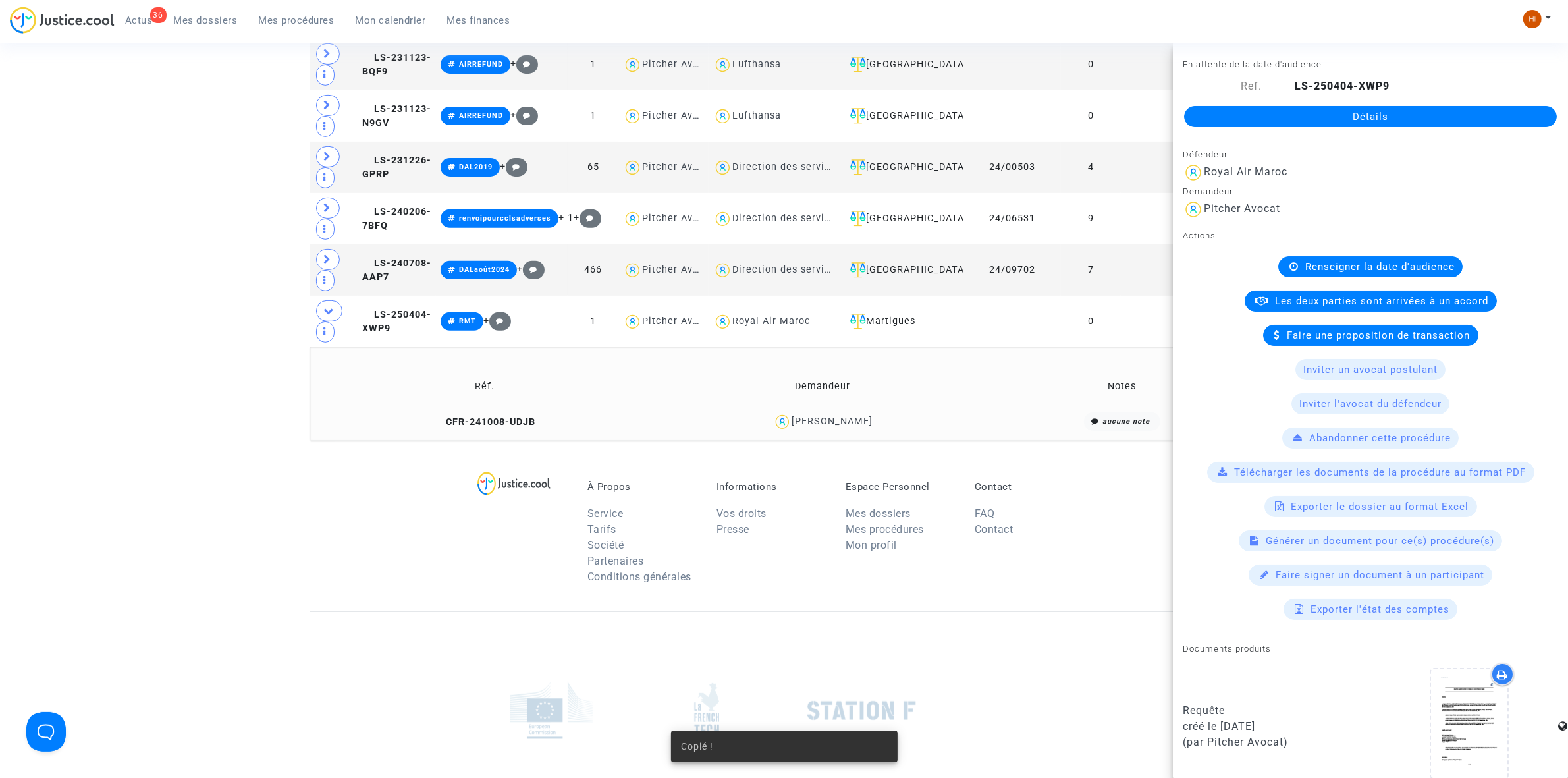
click at [1323, 114] on link "Détails" at bounding box center [1371, 116] width 373 height 21
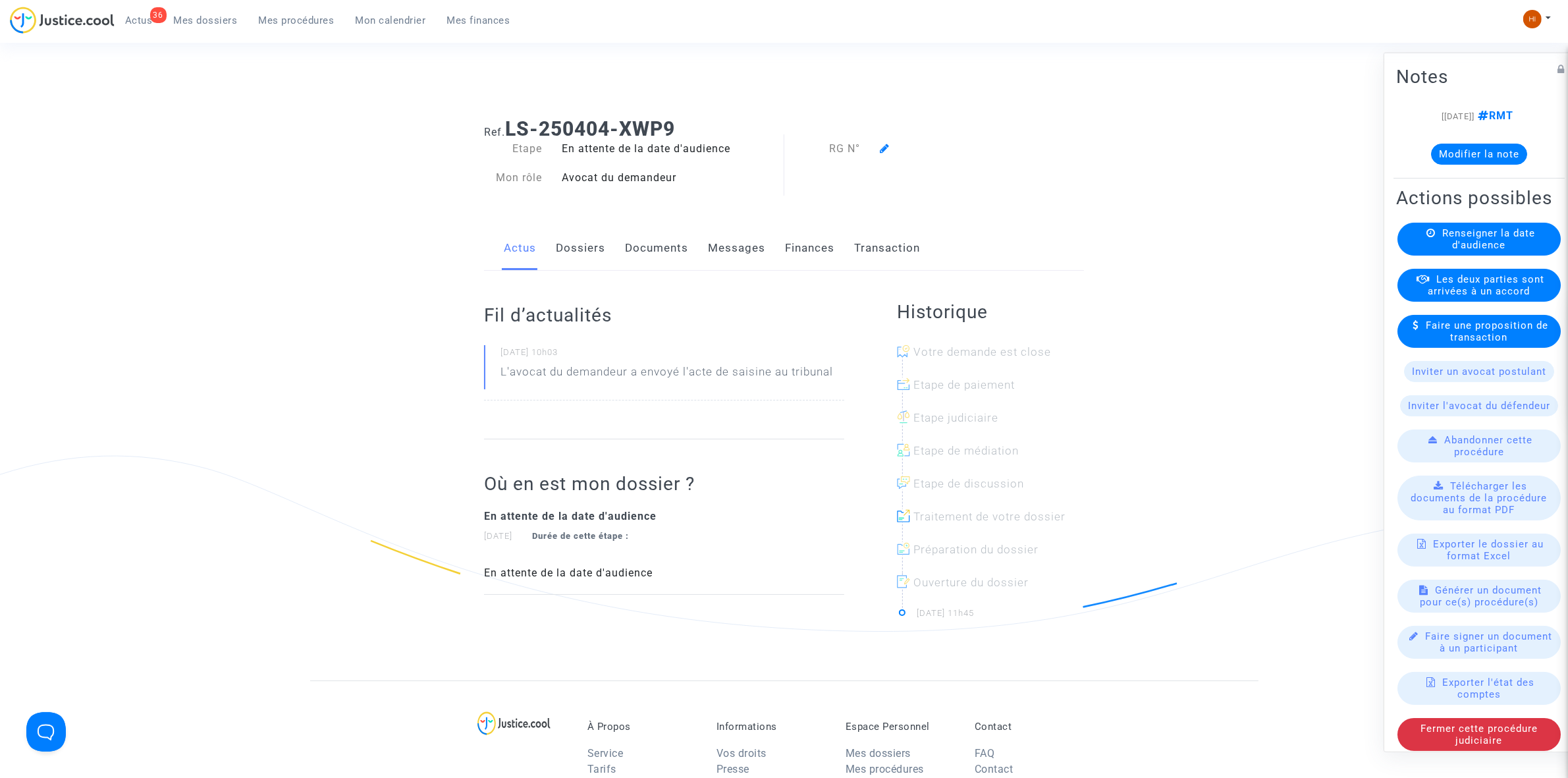
click at [654, 243] on link "Documents" at bounding box center [656, 249] width 63 height 43
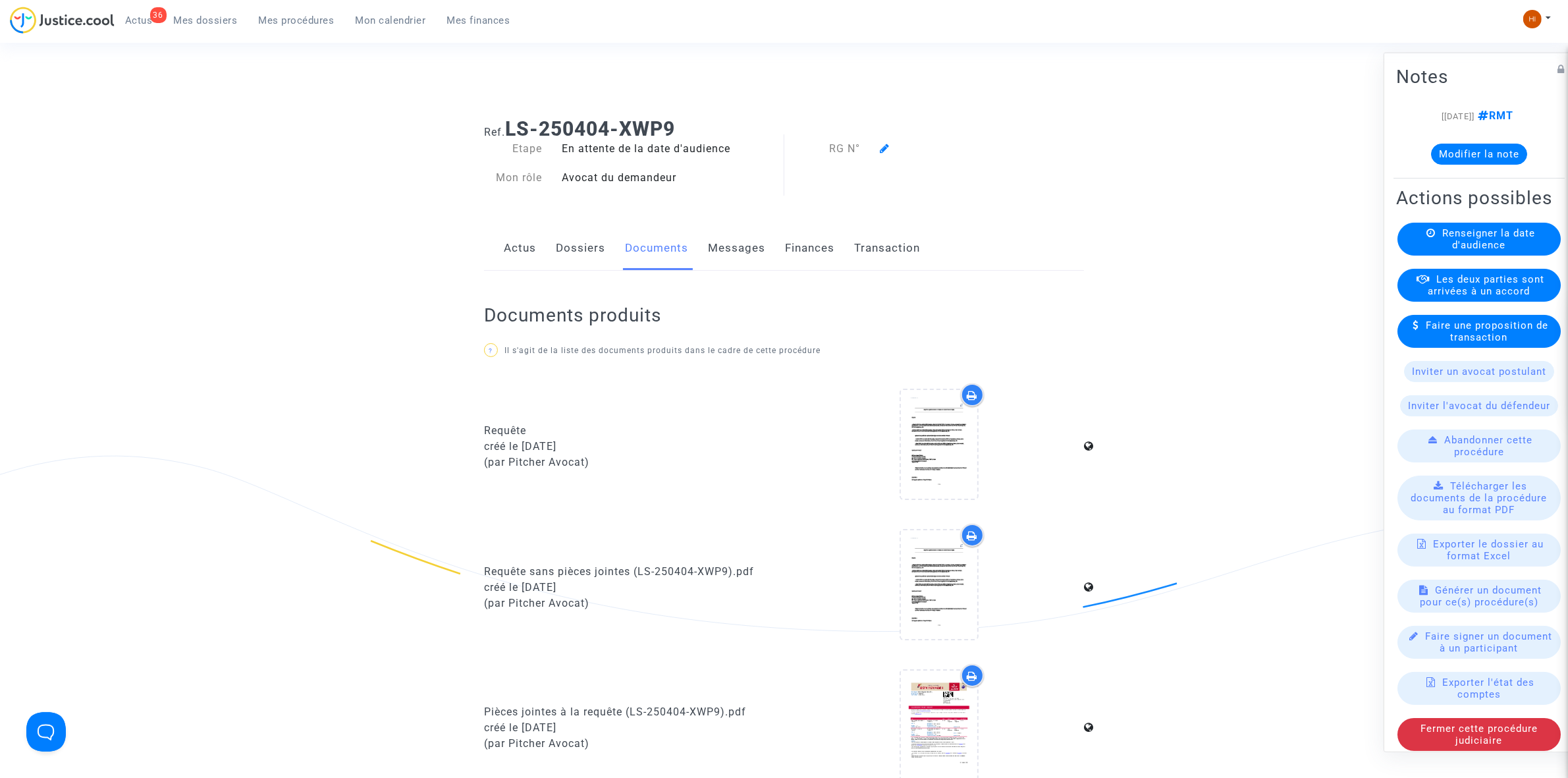
click at [1434, 255] on div "Renseigner la date d'audience" at bounding box center [1479, 238] width 163 height 33
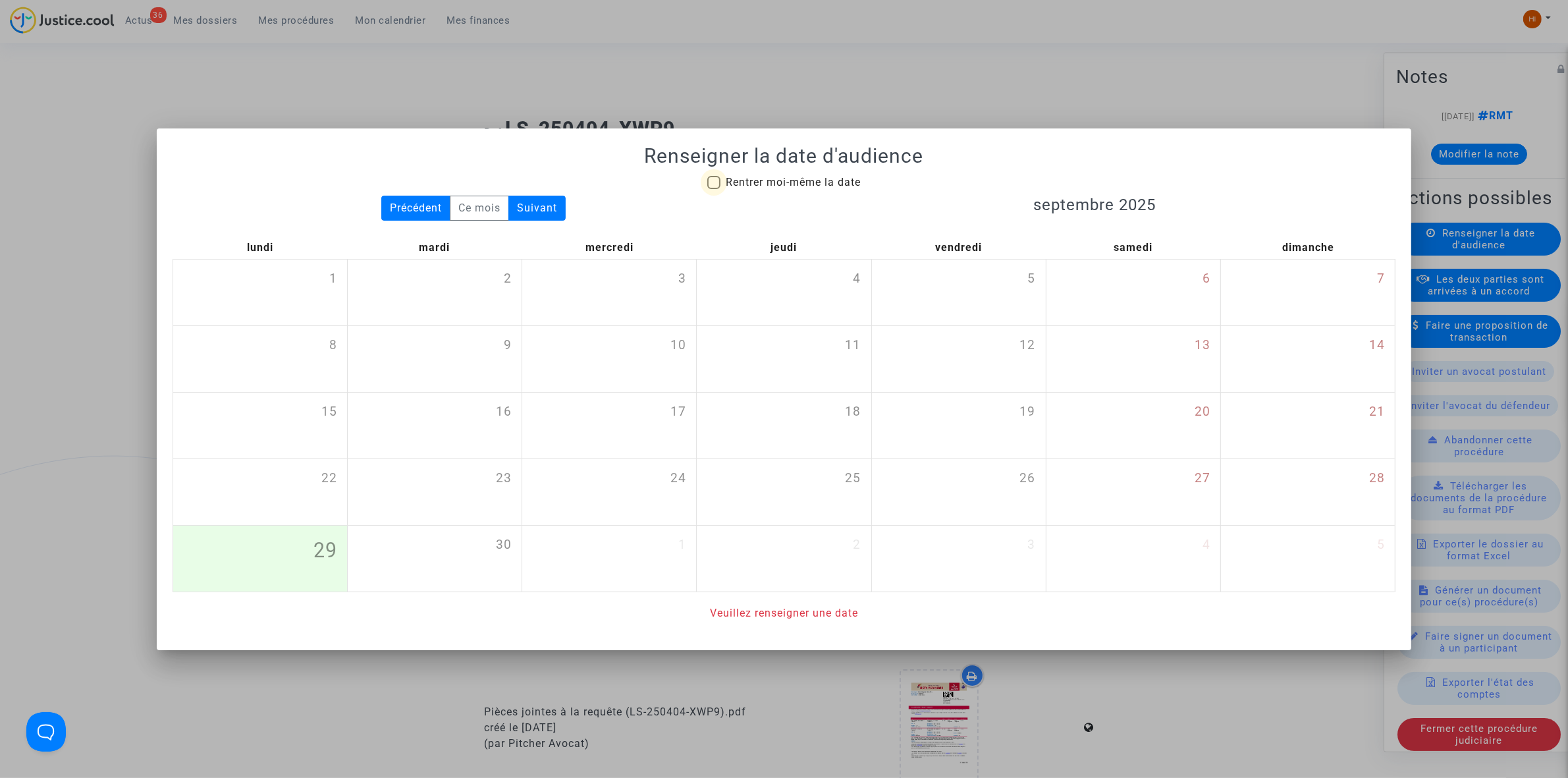
click at [771, 186] on span "Rentrer moi-même la date" at bounding box center [793, 182] width 135 height 12
click at [714, 189] on input "Rentrer moi-même la date" at bounding box center [714, 189] width 1 height 1
checkbox input "true"
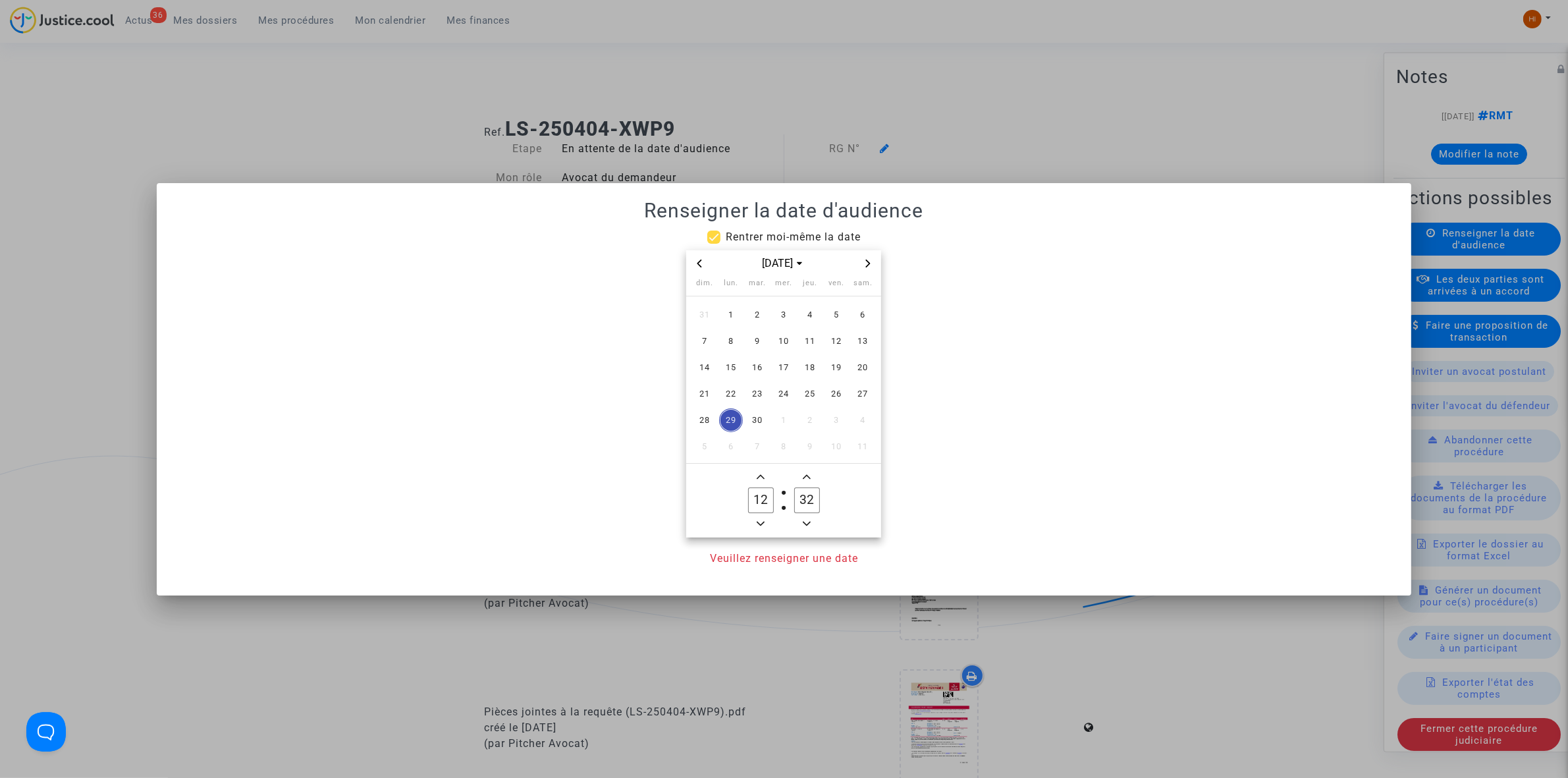
click at [864, 262] on icon "Next month" at bounding box center [867, 263] width 8 height 8
click at [747, 363] on span "16" at bounding box center [757, 367] width 23 height 23
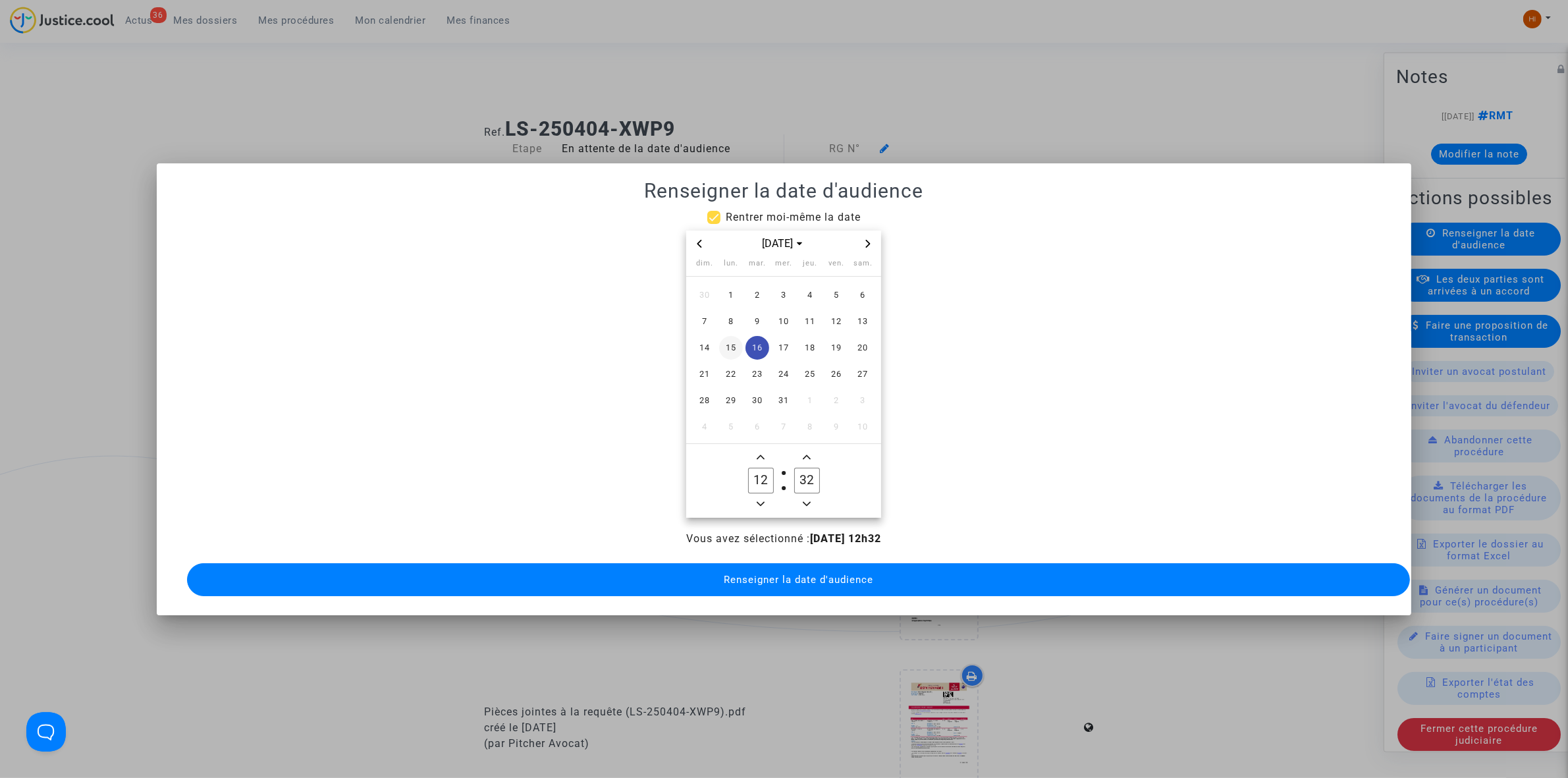
click at [738, 337] on span "15" at bounding box center [731, 347] width 23 height 23
click at [763, 456] on span "Add a hour" at bounding box center [761, 457] width 16 height 16
type input "13"
click at [803, 500] on icon "Minus a minute" at bounding box center [807, 503] width 8 height 8
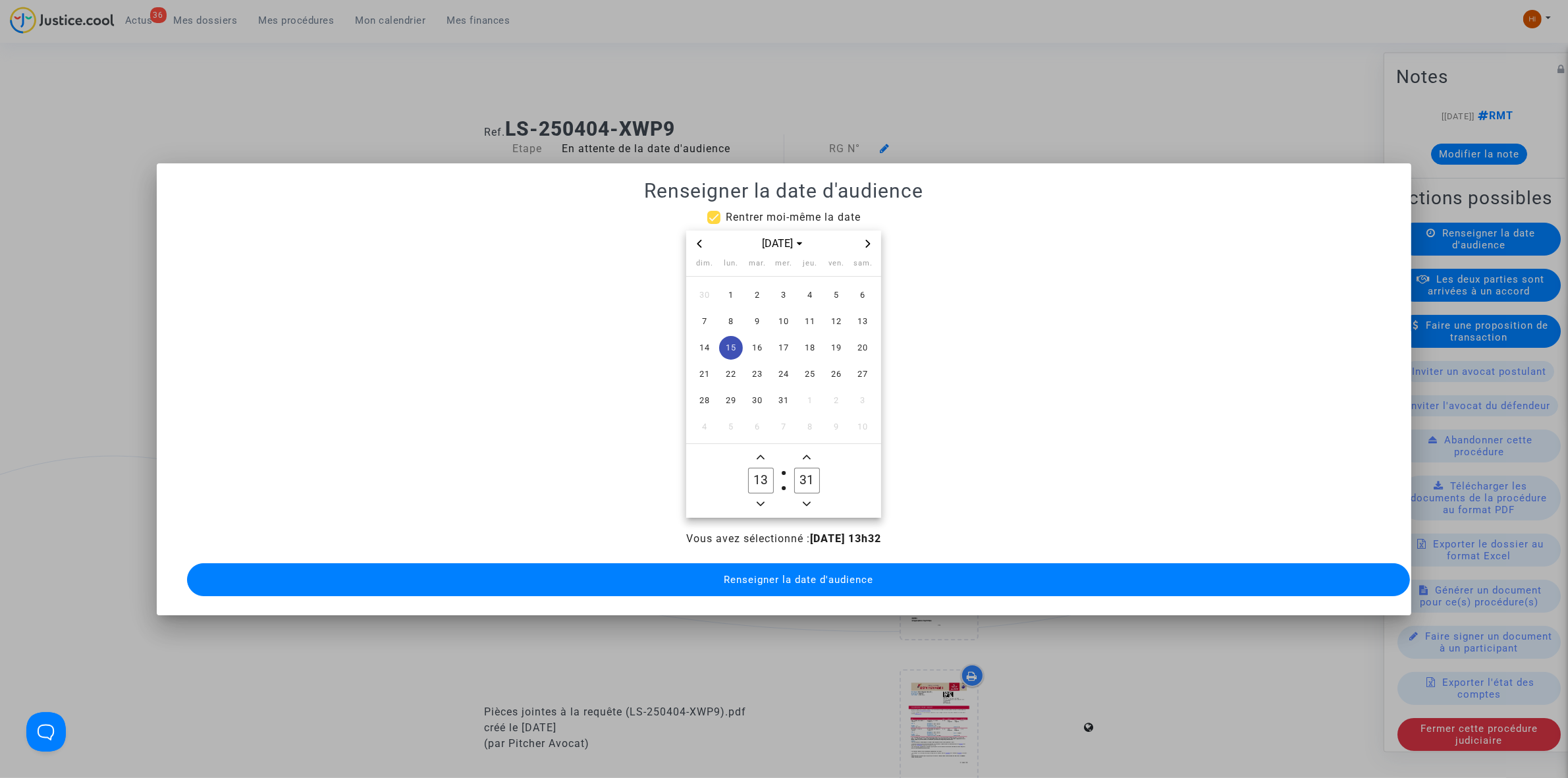
type input "30"
click at [787, 574] on span "Renseigner la date d'audience" at bounding box center [799, 580] width 149 height 12
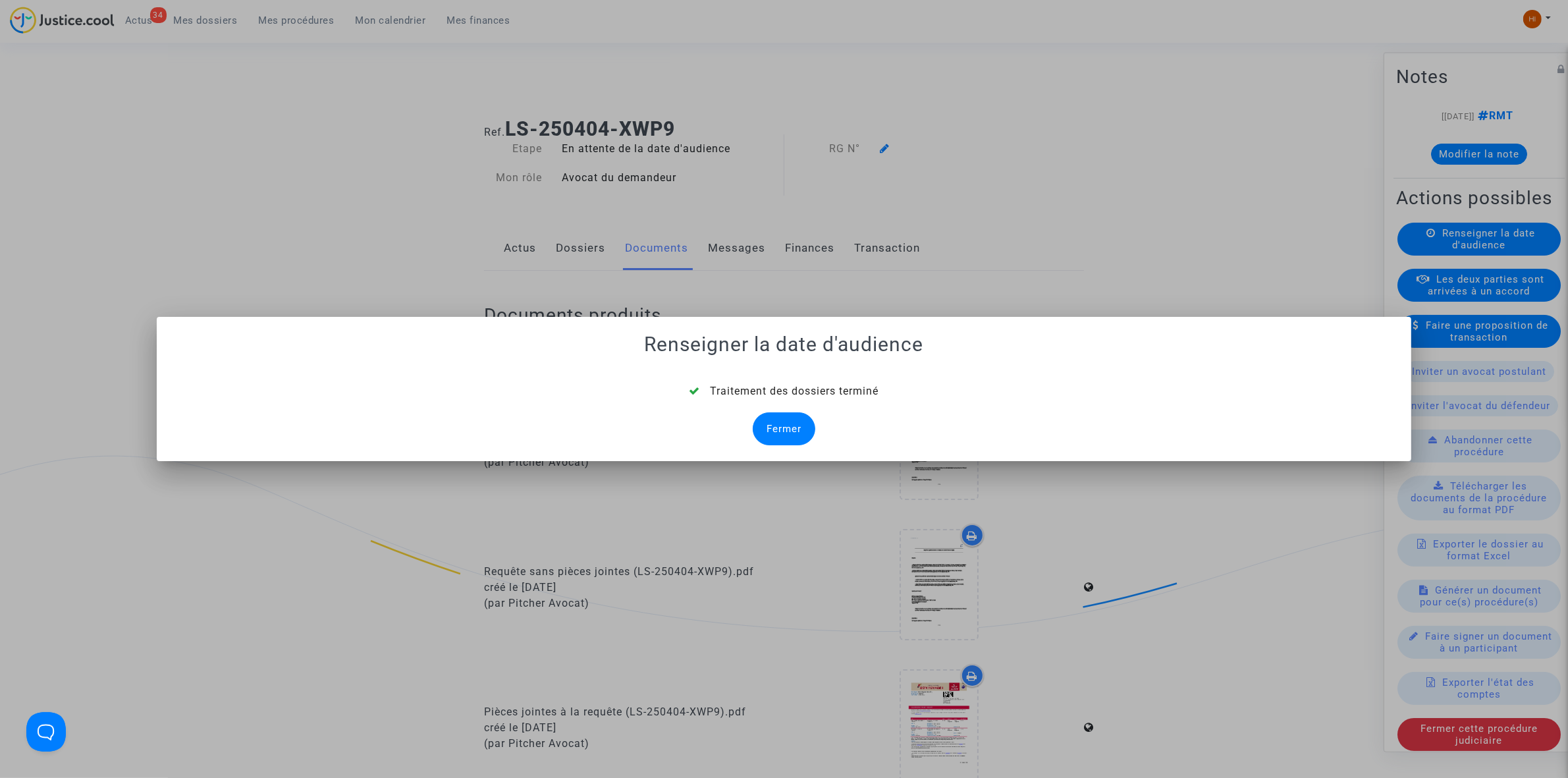
click at [785, 442] on div "Fermer" at bounding box center [784, 429] width 63 height 33
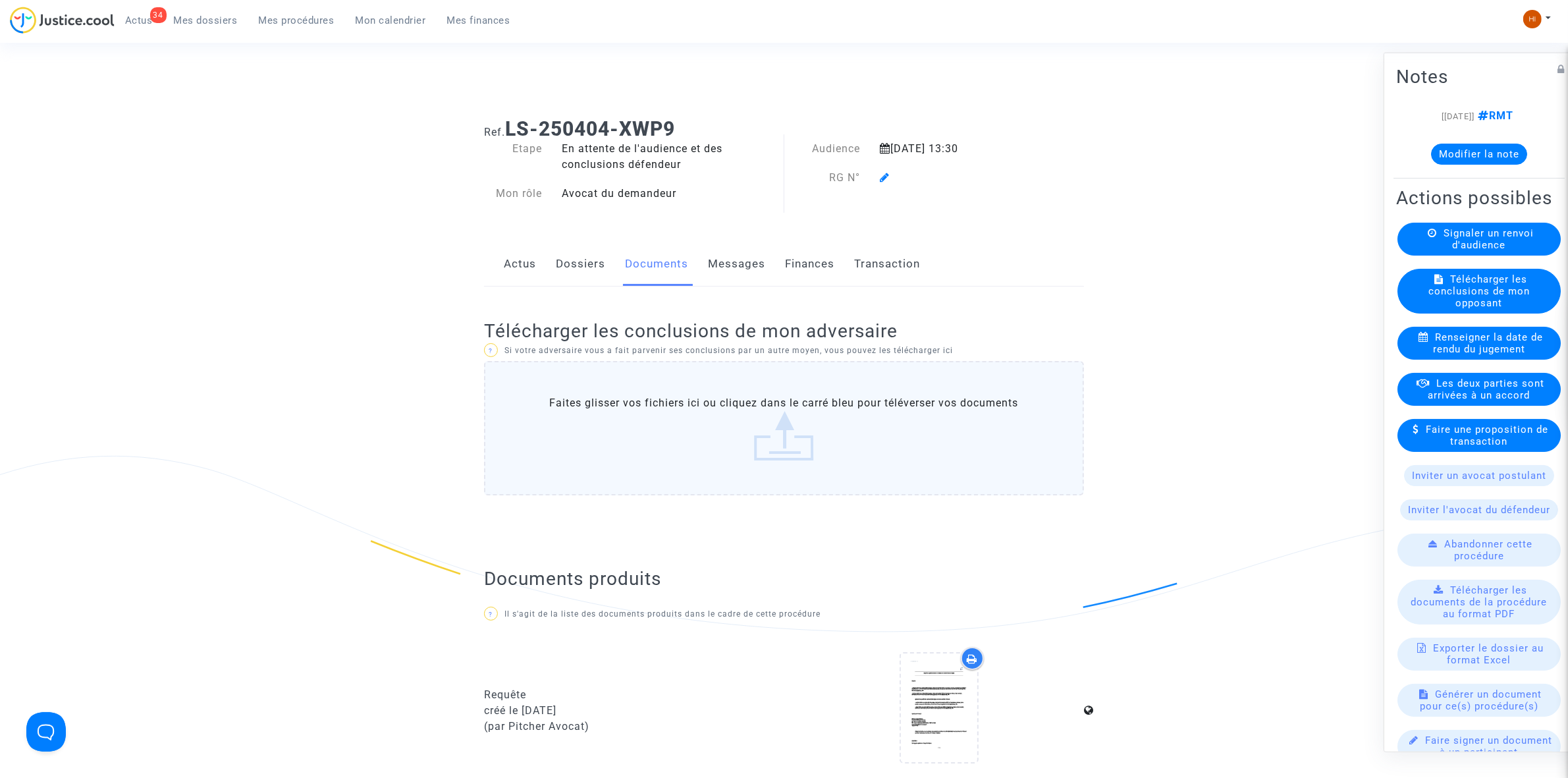
click at [545, 275] on div "Actus Dossiers Documents Messages Finances Transaction" at bounding box center [784, 264] width 600 height 44
click at [551, 276] on div "Actus Dossiers Documents Messages Finances Transaction" at bounding box center [784, 264] width 600 height 44
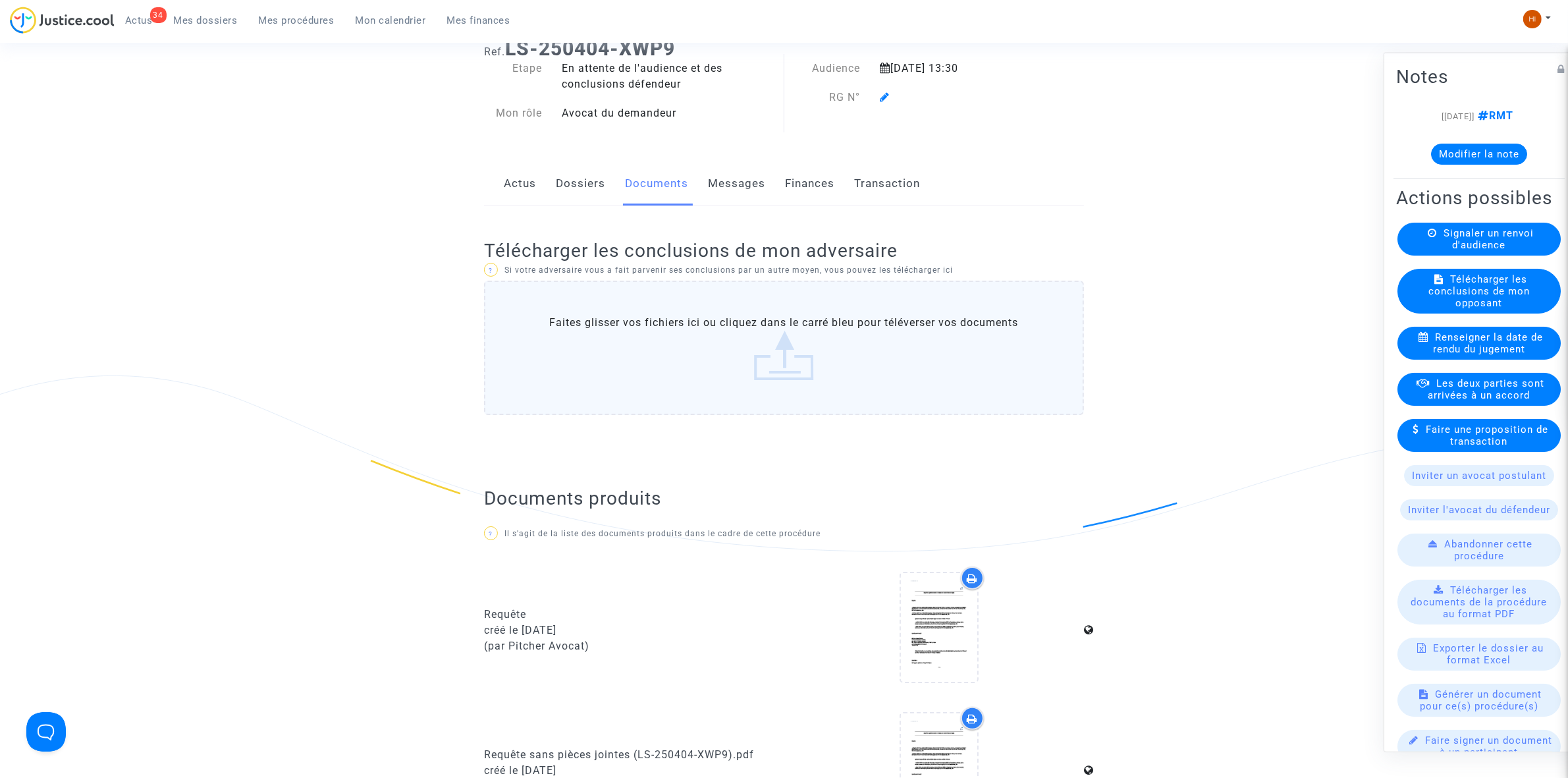
scroll to position [83, 0]
click at [589, 265] on p "? Si votre adversaire vous a fait parvenir ses conclusions par un autre moyen, …" at bounding box center [784, 268] width 600 height 17
click at [589, 195] on link "Dossiers" at bounding box center [581, 182] width 50 height 43
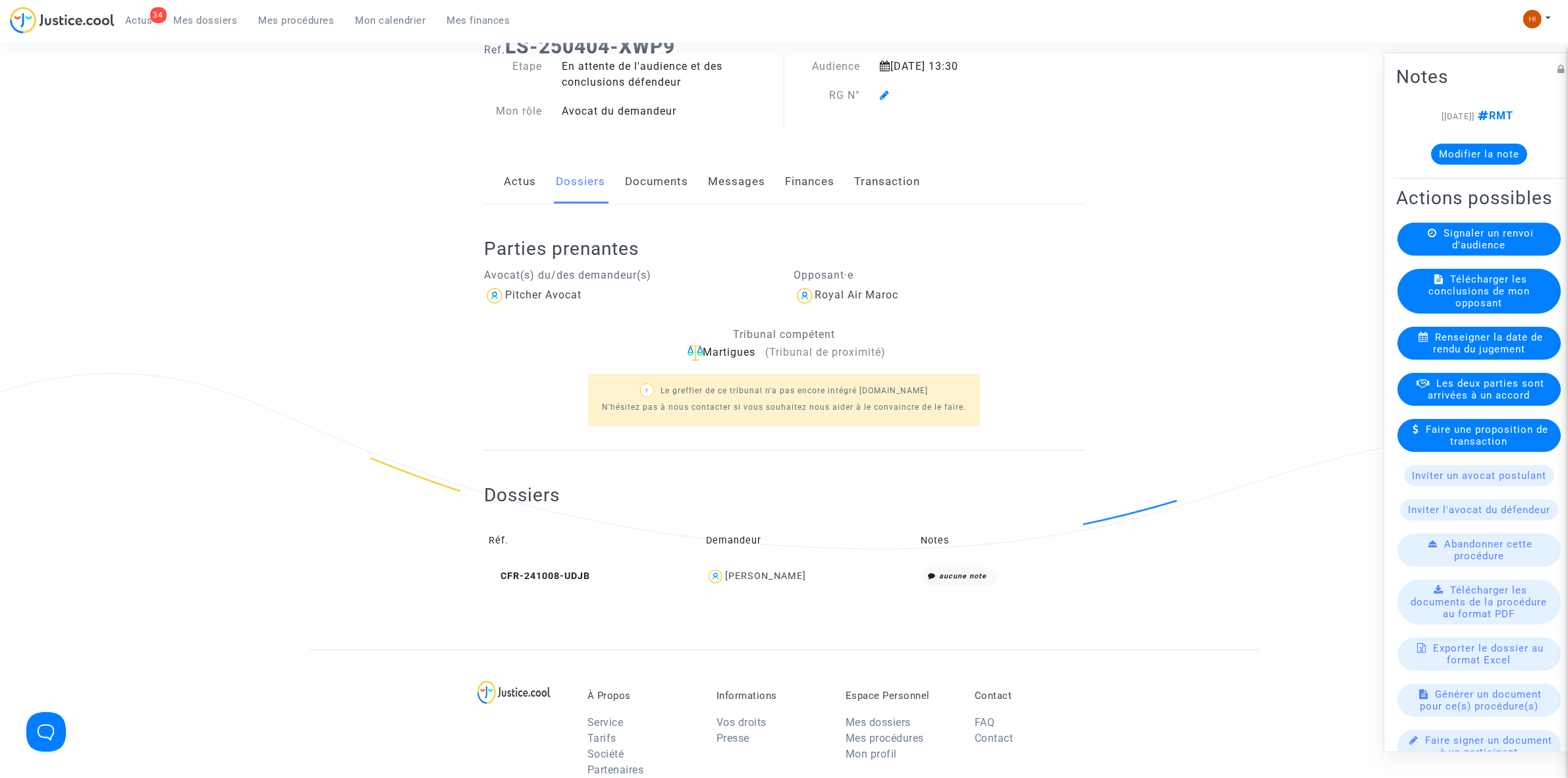
click at [887, 93] on icon at bounding box center [884, 95] width 10 height 10
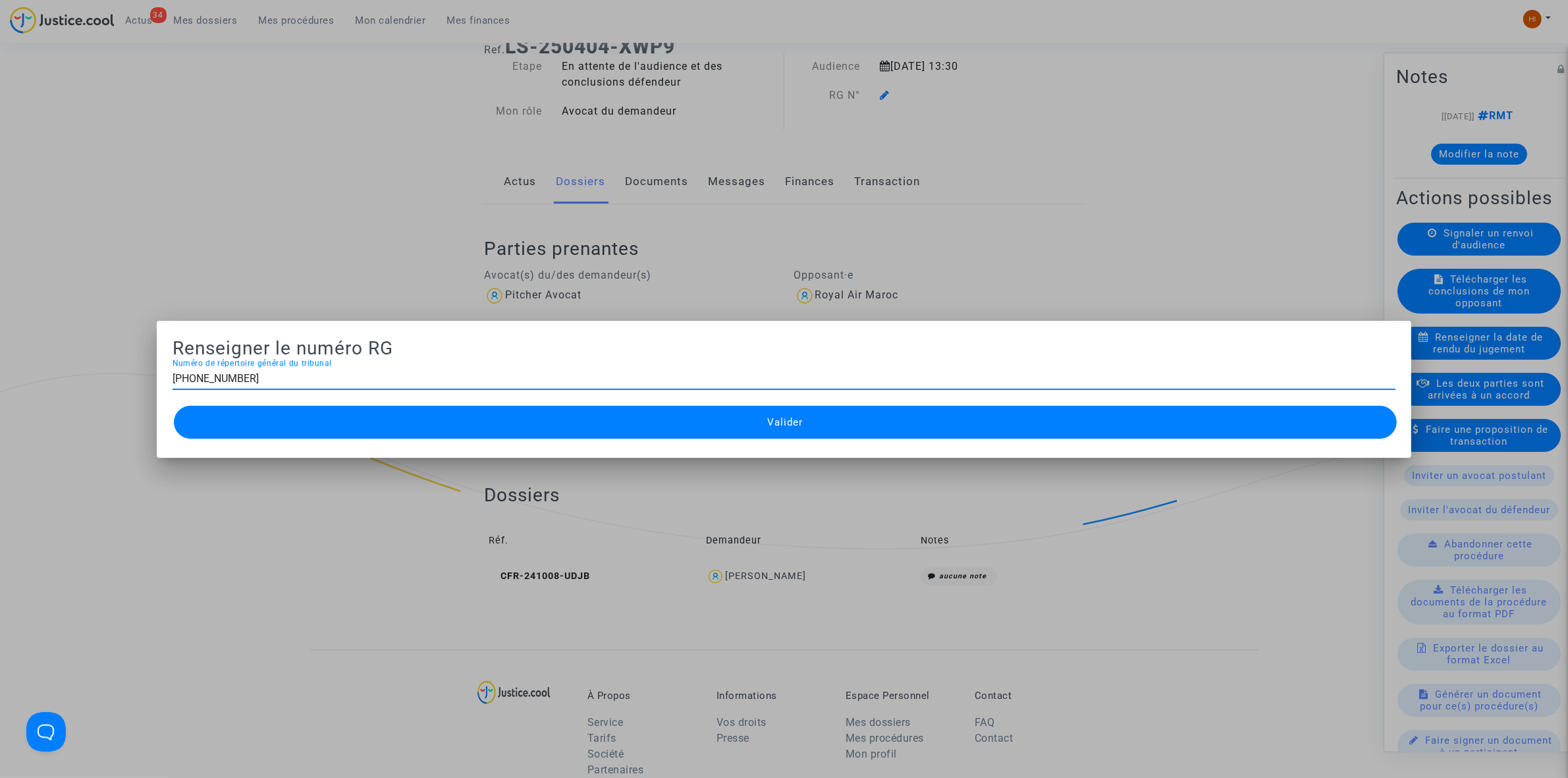
type input "[PHONE_NUMBER]"
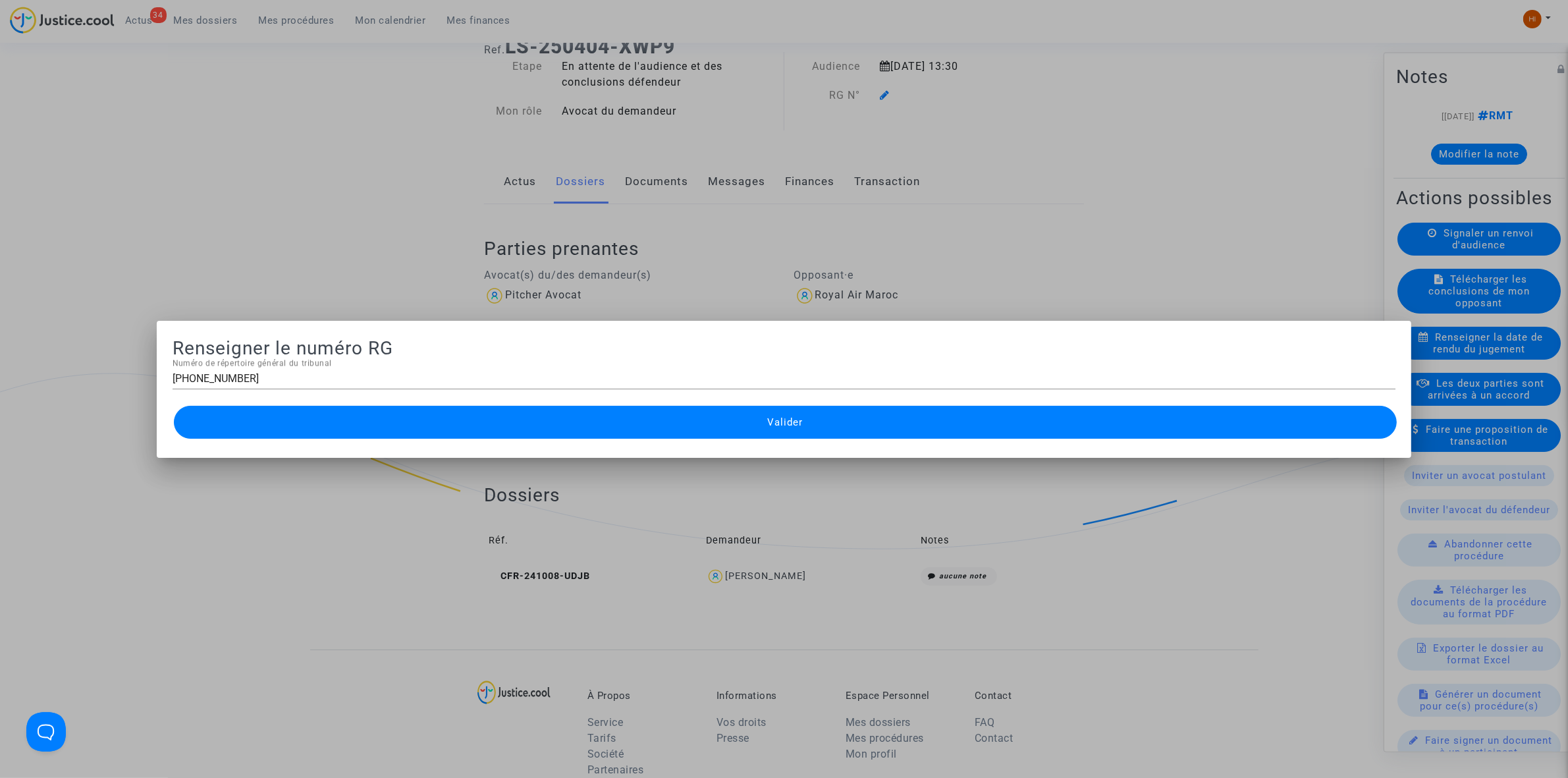
click at [791, 417] on span "Valider" at bounding box center [785, 422] width 36 height 12
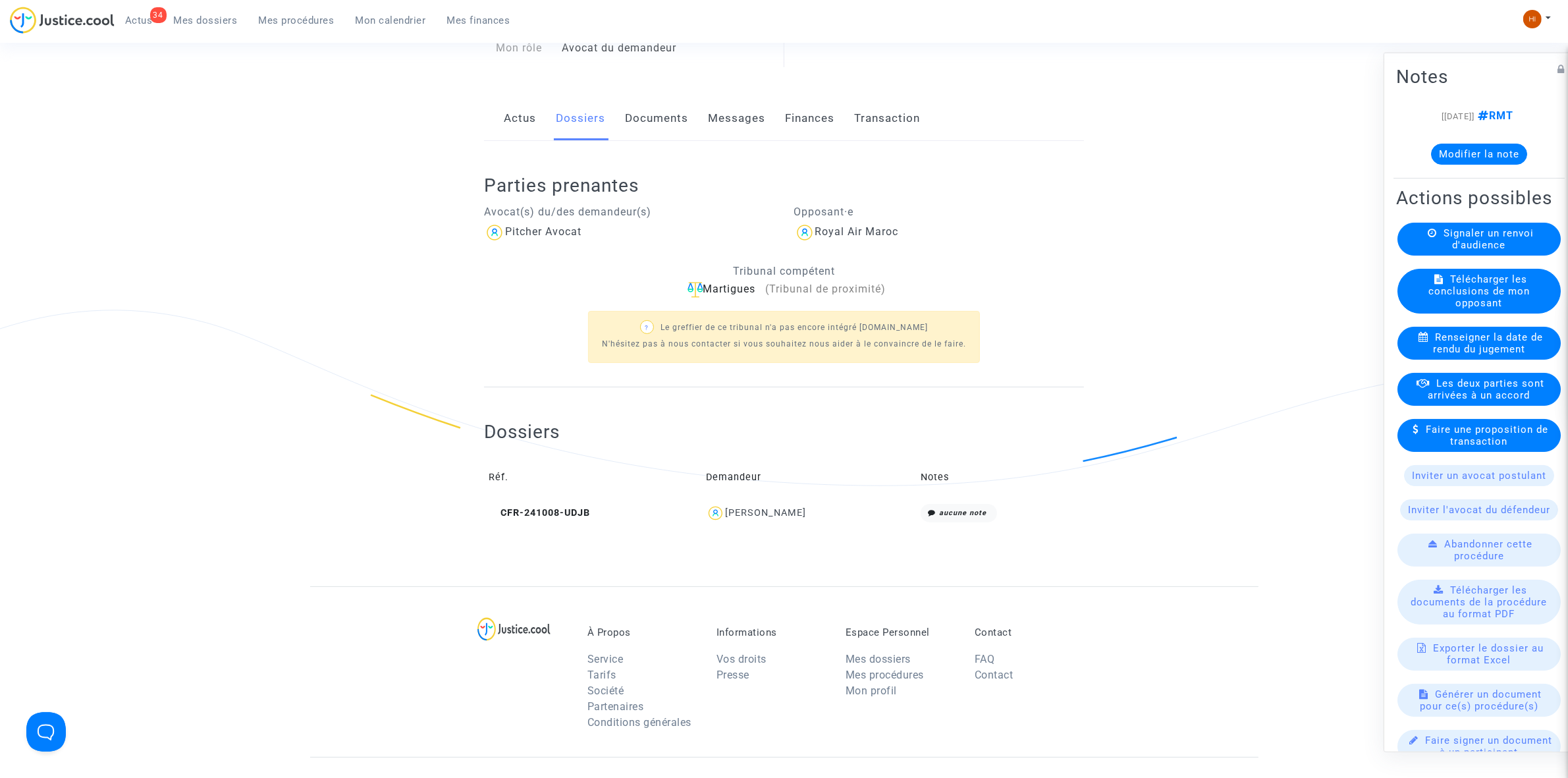
scroll to position [150, 0]
click at [669, 120] on link "Documents" at bounding box center [656, 115] width 63 height 43
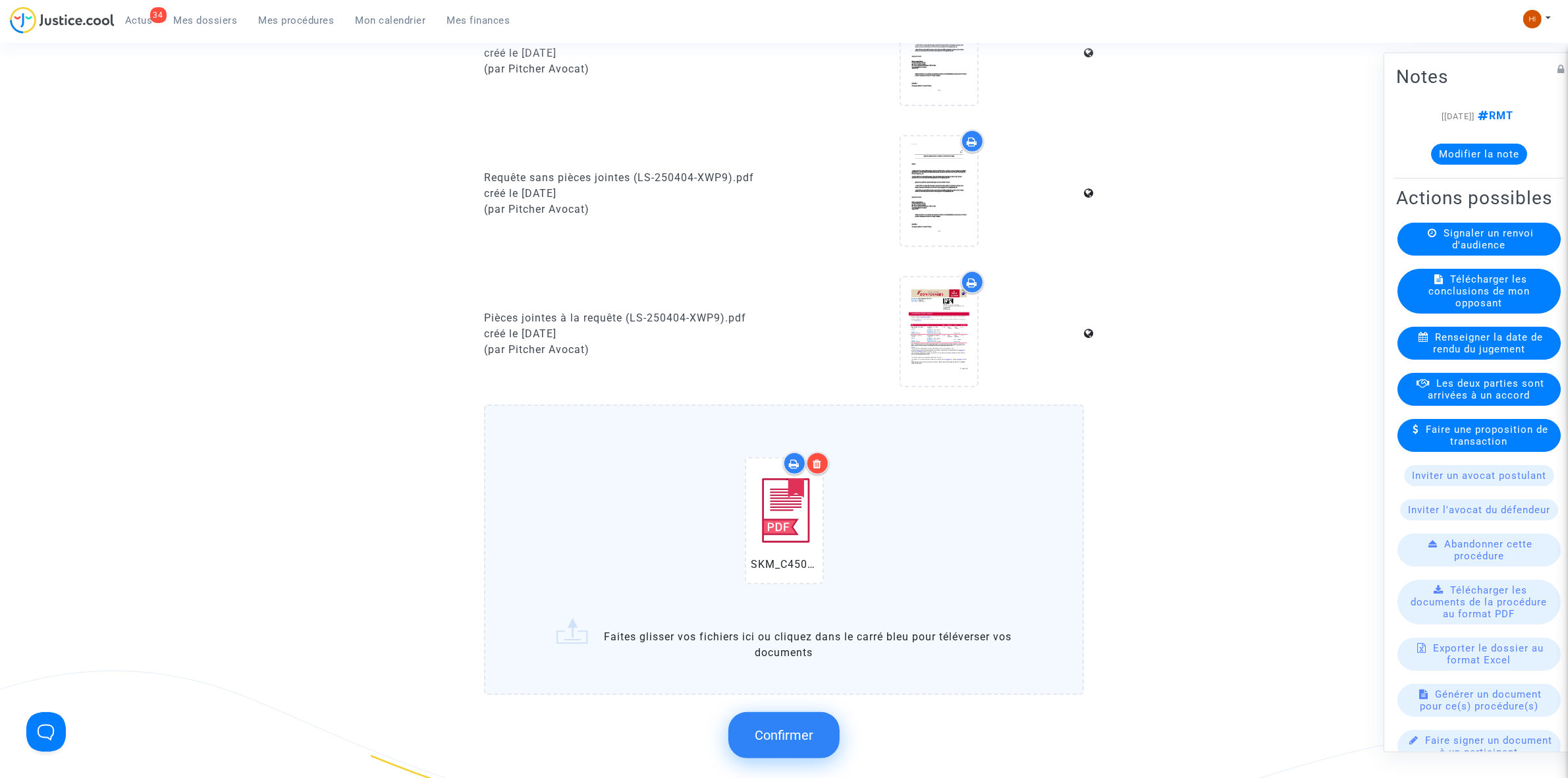
scroll to position [659, 0]
click at [798, 735] on span "Confirmer" at bounding box center [783, 734] width 58 height 16
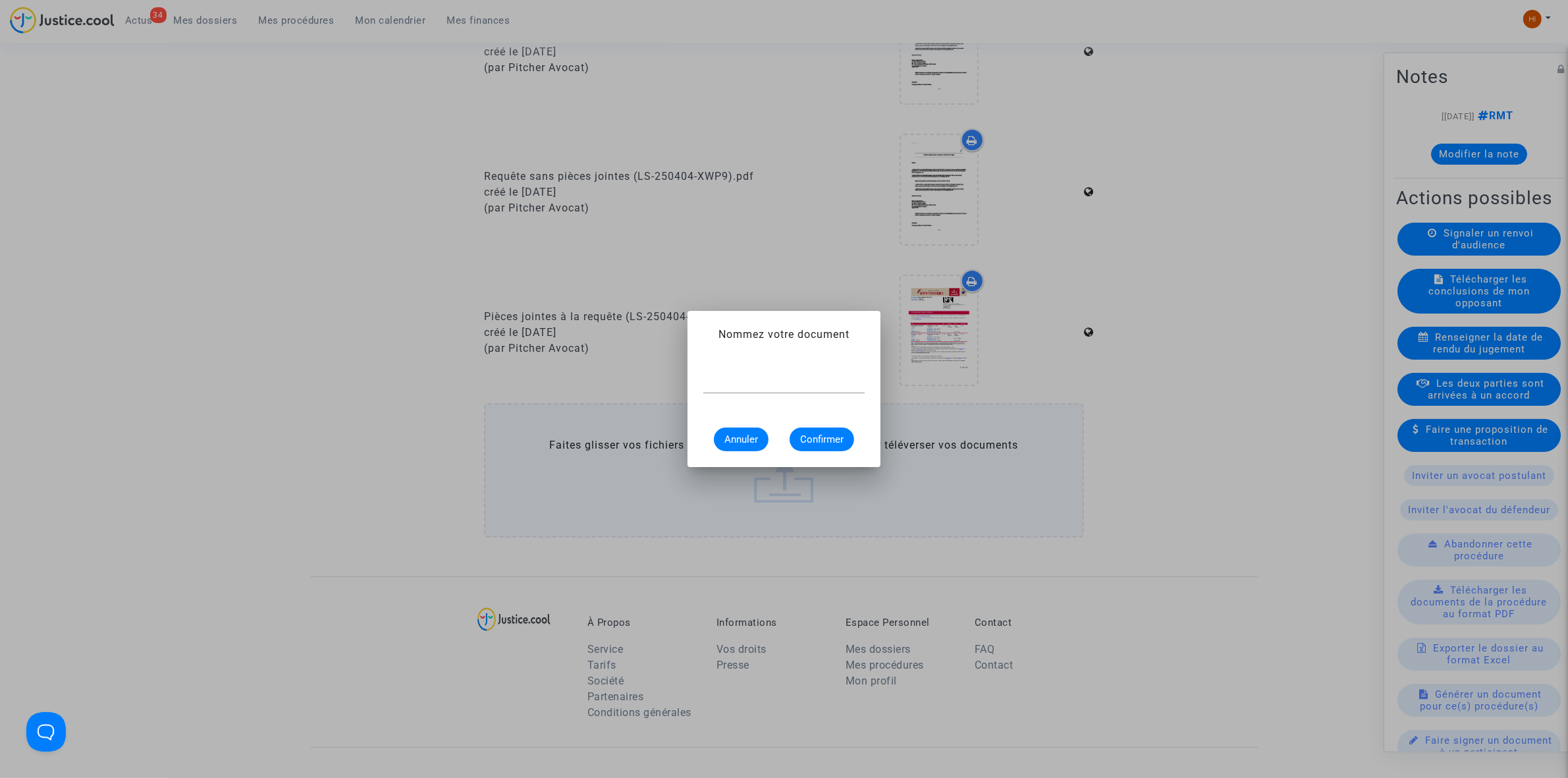
scroll to position [0, 0]
type input "CONVOCATION"
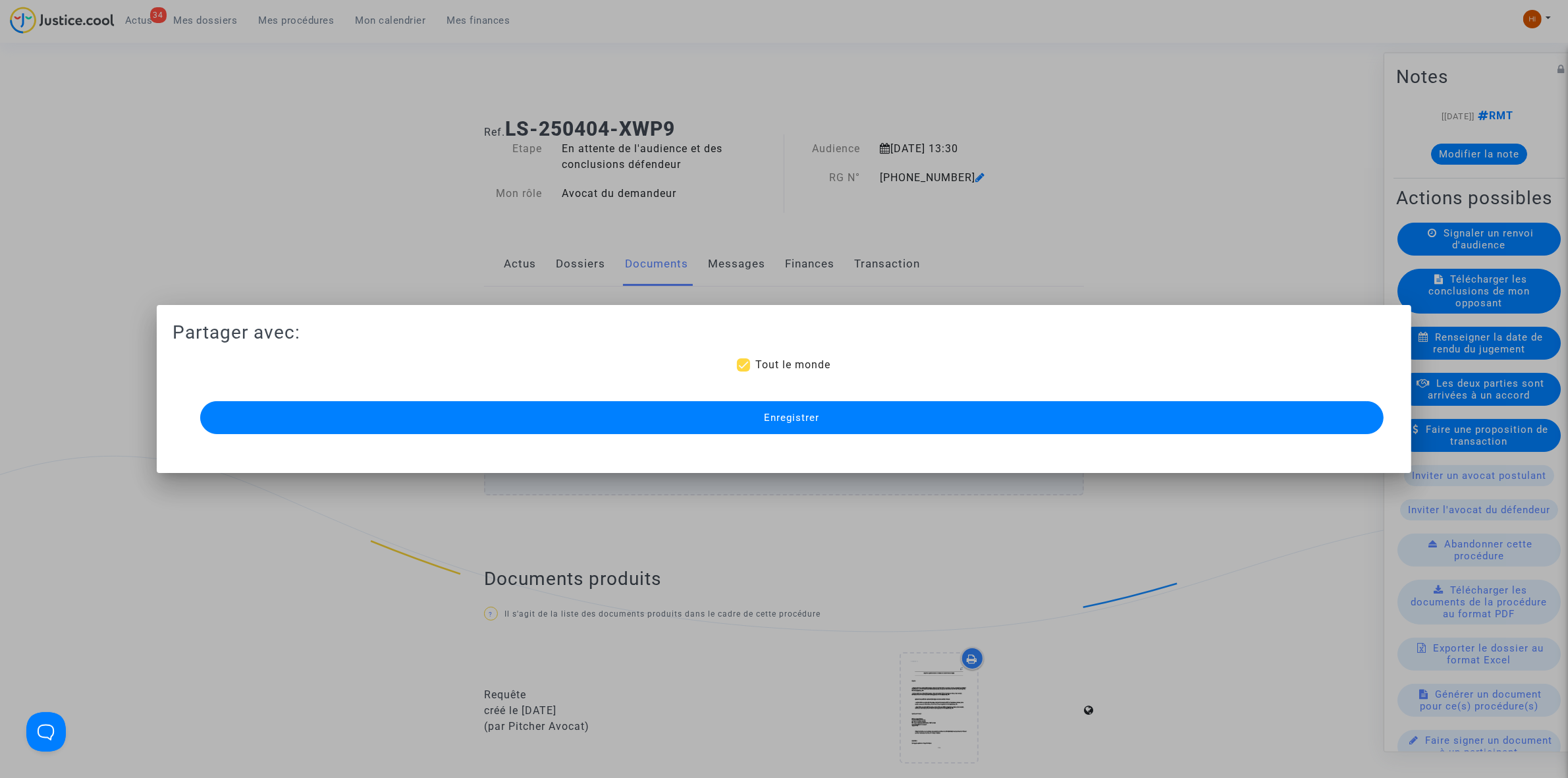
scroll to position [659, 0]
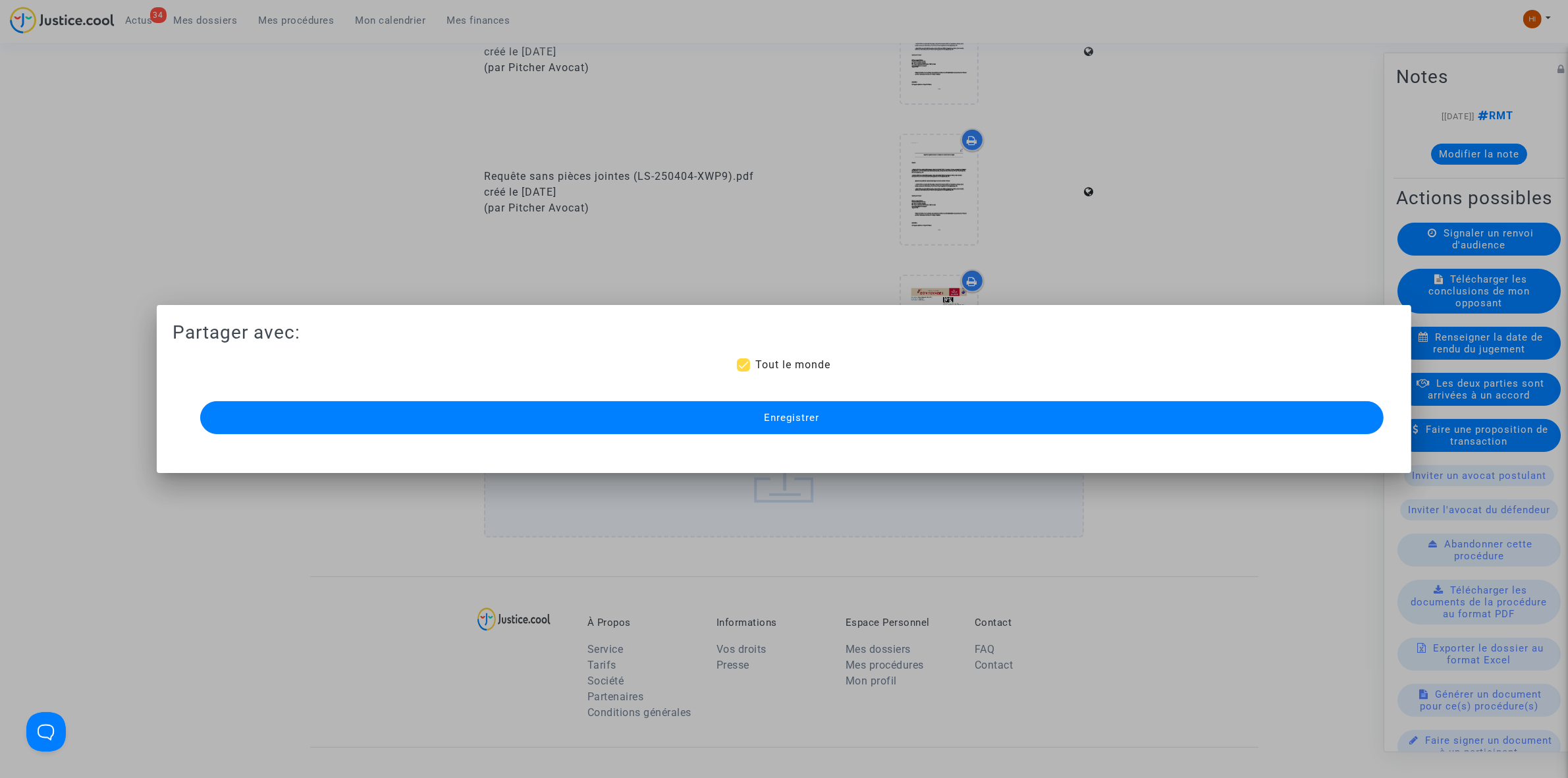
drag, startPoint x: 578, startPoint y: 415, endPoint x: 565, endPoint y: 414, distance: 13.0
click at [576, 414] on button "Enregistrer" at bounding box center [792, 417] width 1184 height 33
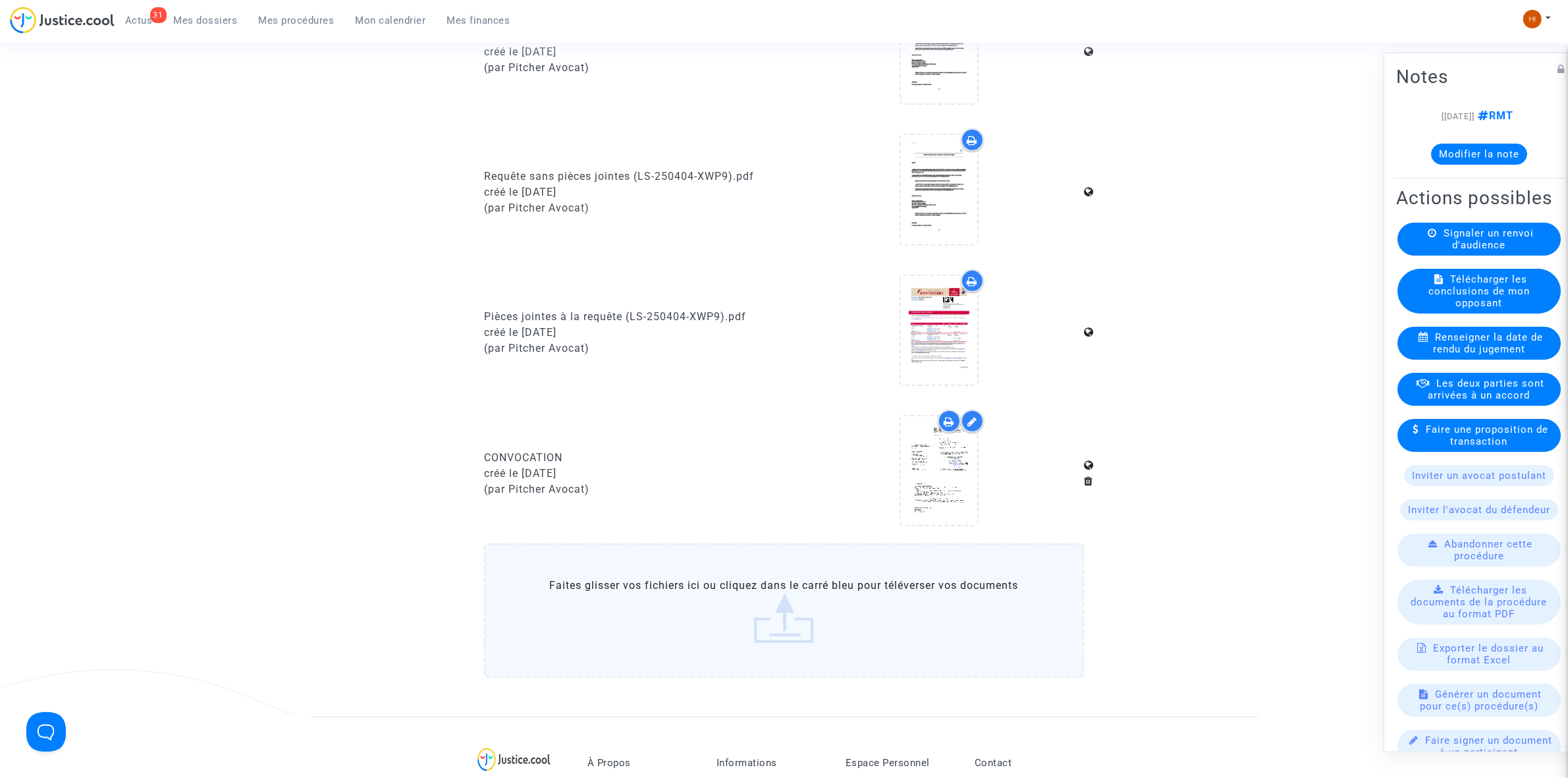
click at [282, 20] on span "Mes procédures" at bounding box center [296, 21] width 76 height 12
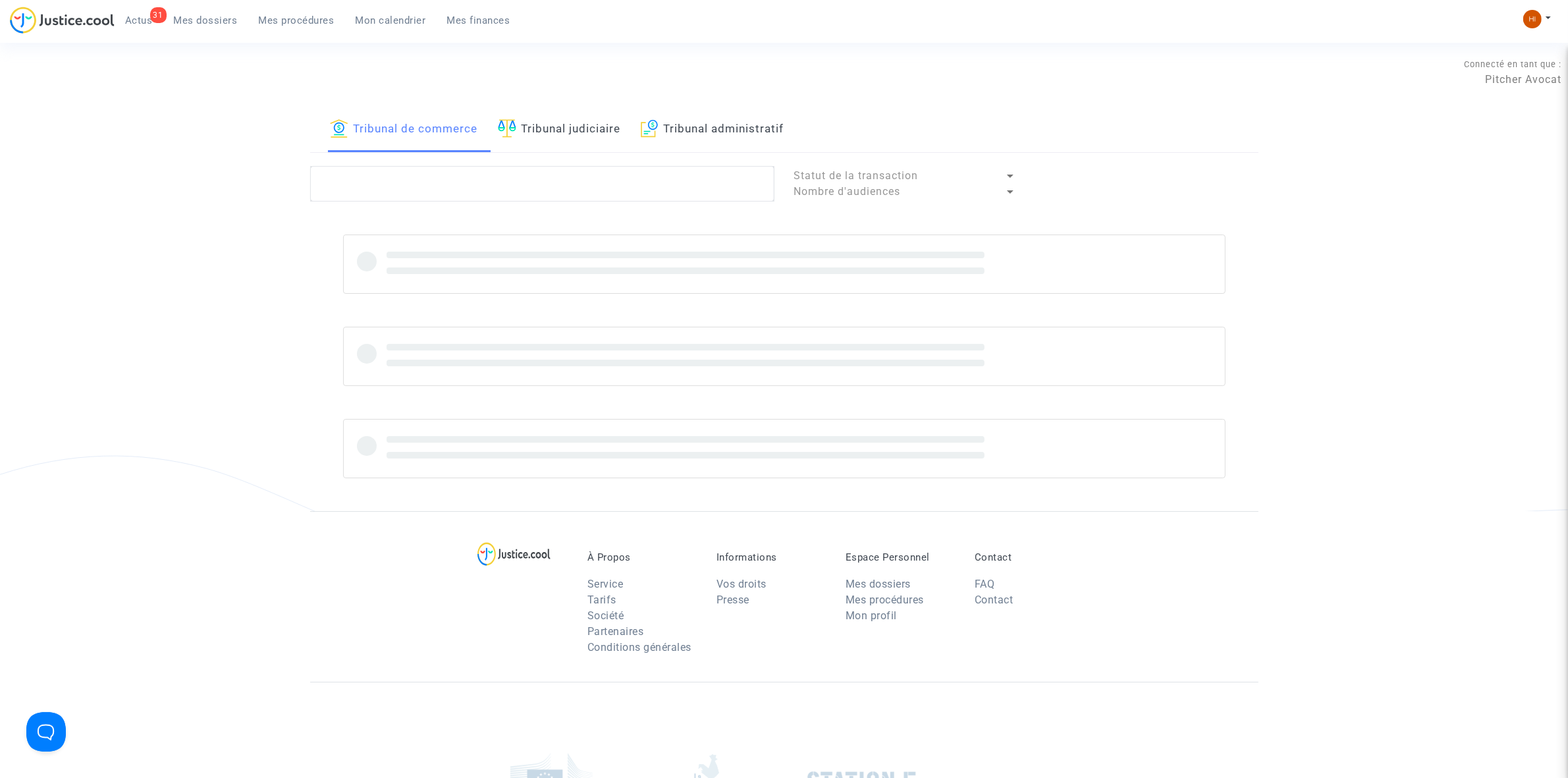
click at [519, 126] on link "Tribunal judiciaire" at bounding box center [560, 130] width 123 height 45
click at [521, 189] on textarea at bounding box center [542, 183] width 464 height 36
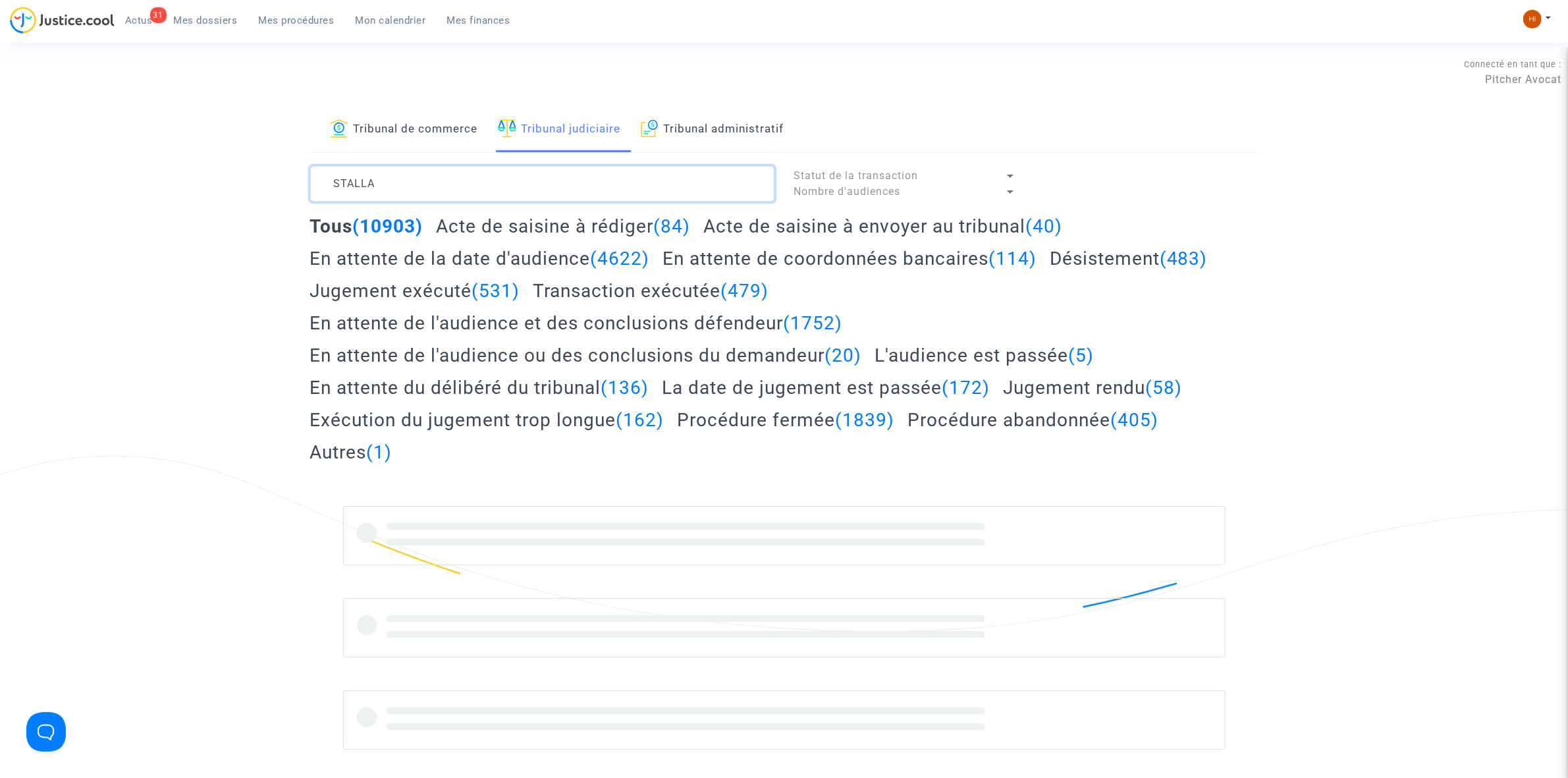
type textarea "STALLA"
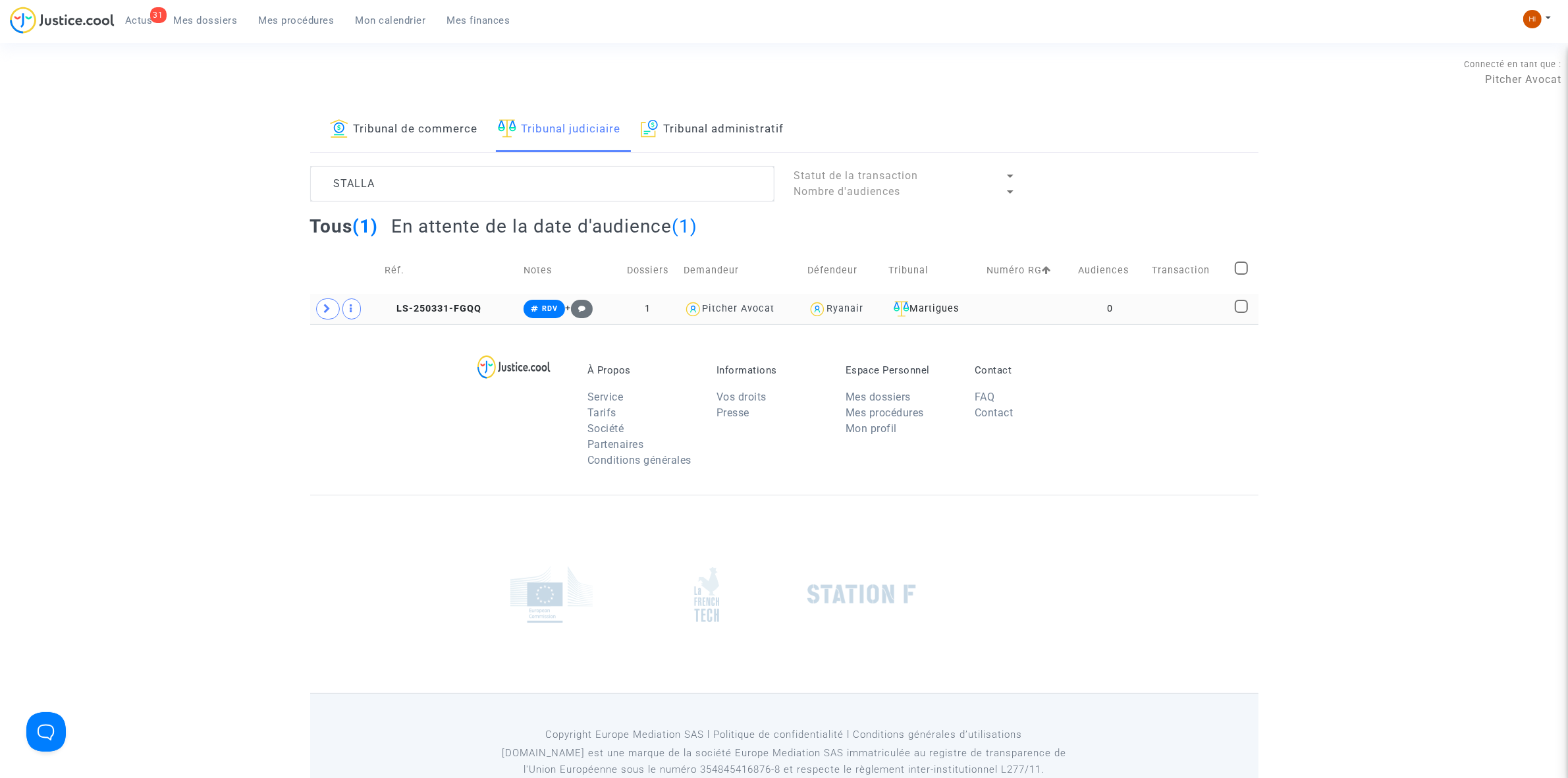
click at [447, 315] on td "LS-250331-FGQQ" at bounding box center [449, 309] width 139 height 30
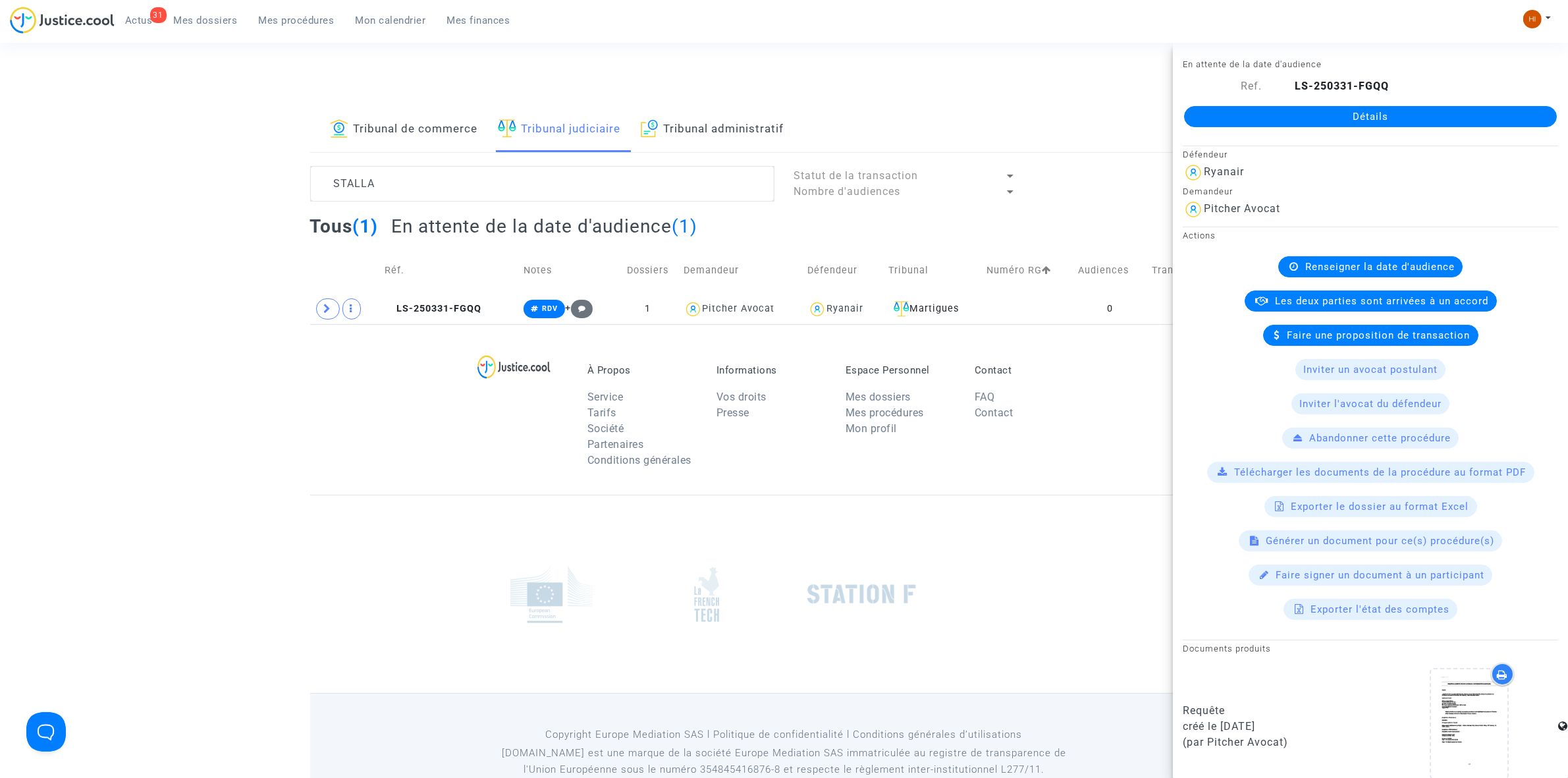
click at [1206, 114] on link "Détails" at bounding box center [1371, 116] width 373 height 21
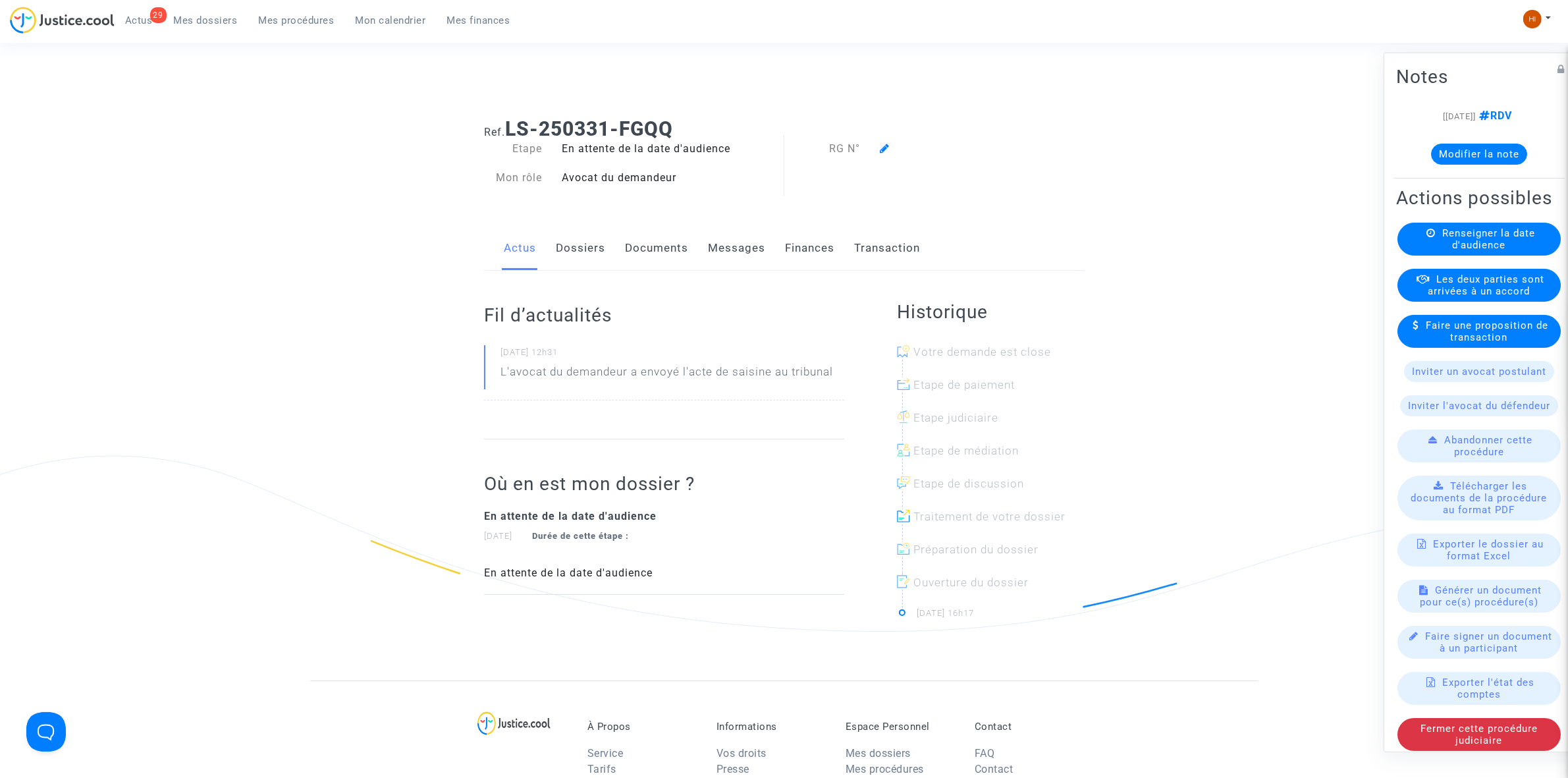
click at [575, 237] on link "Dossiers" at bounding box center [581, 249] width 50 height 43
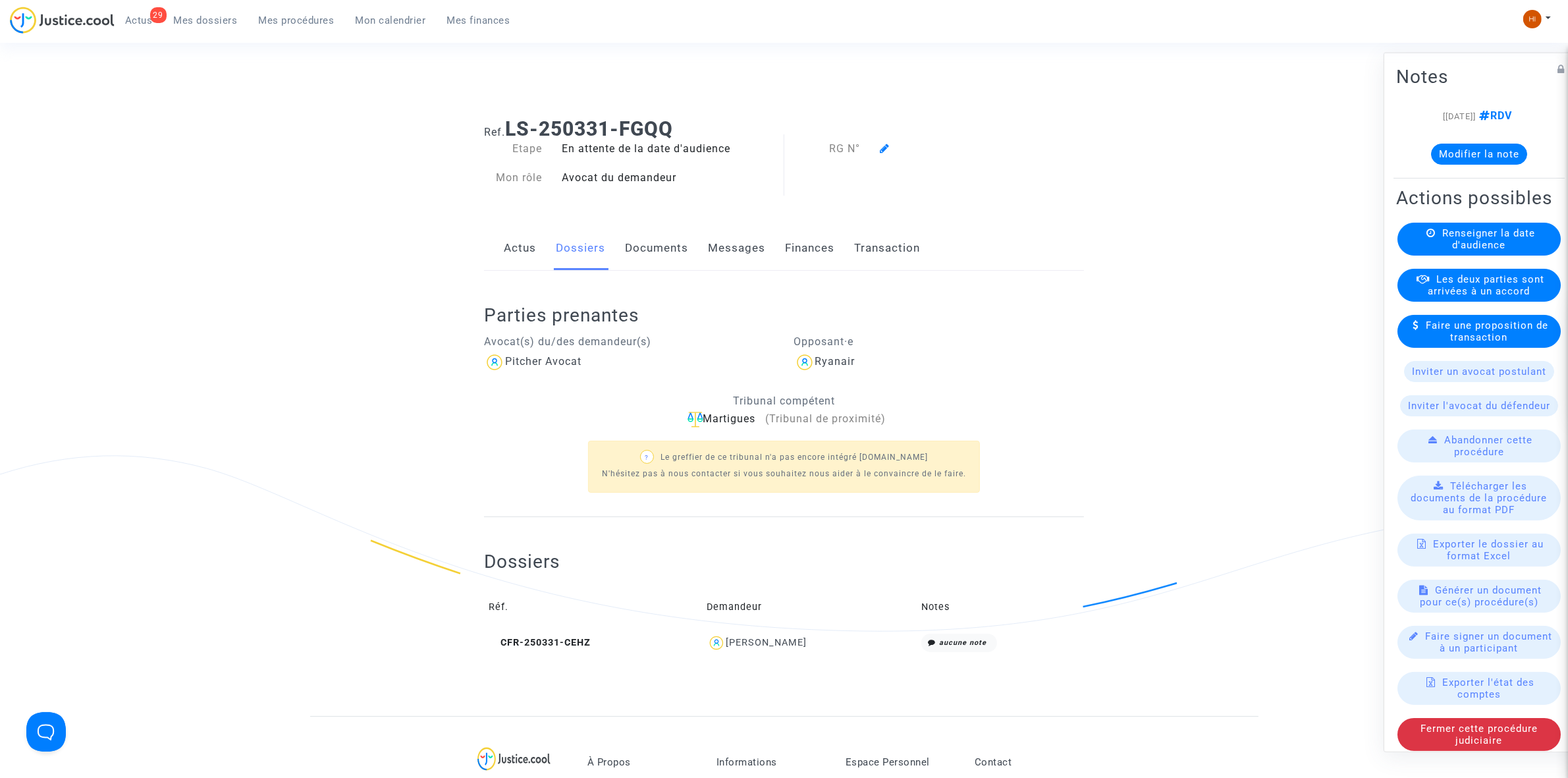
click at [1453, 250] on span "Renseigner la date d'audience" at bounding box center [1489, 238] width 93 height 23
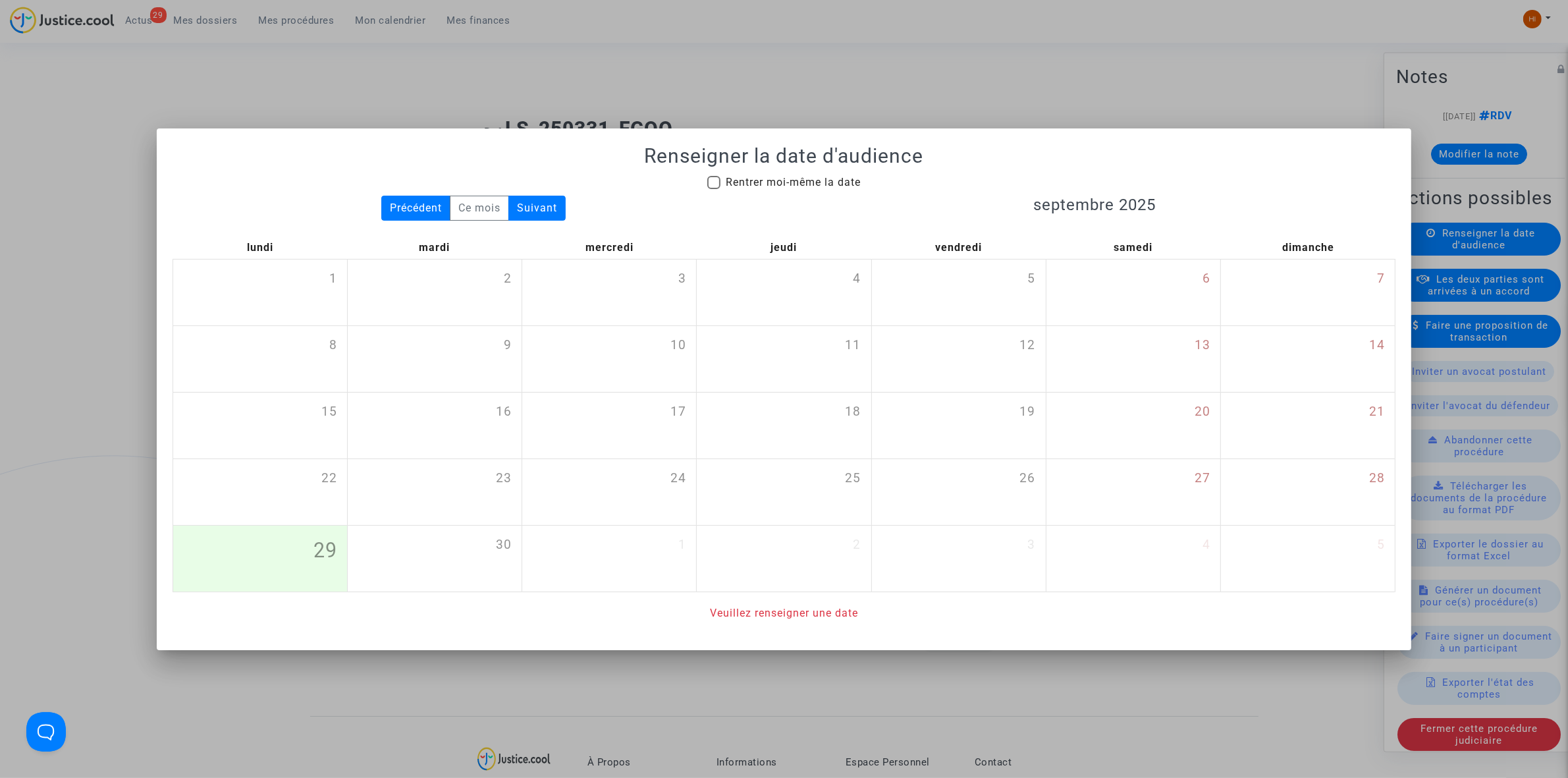
click at [739, 185] on span "Rentrer moi-même la date" at bounding box center [793, 182] width 135 height 12
click at [714, 189] on input "Rentrer moi-même la date" at bounding box center [714, 189] width 1 height 1
checkbox input "true"
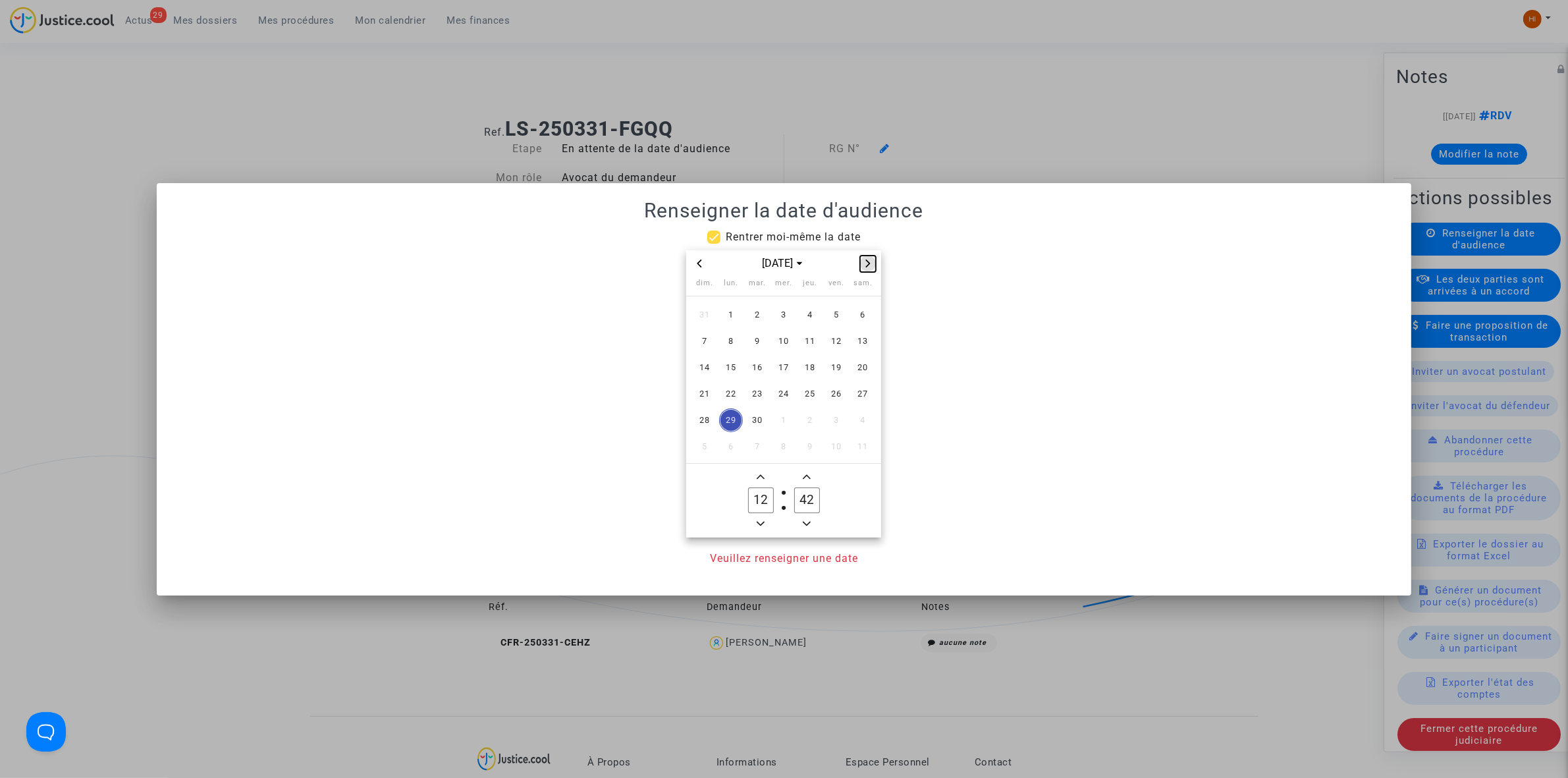
click at [874, 268] on button "Next month" at bounding box center [868, 263] width 16 height 17
click at [733, 368] on span "15" at bounding box center [731, 367] width 23 height 23
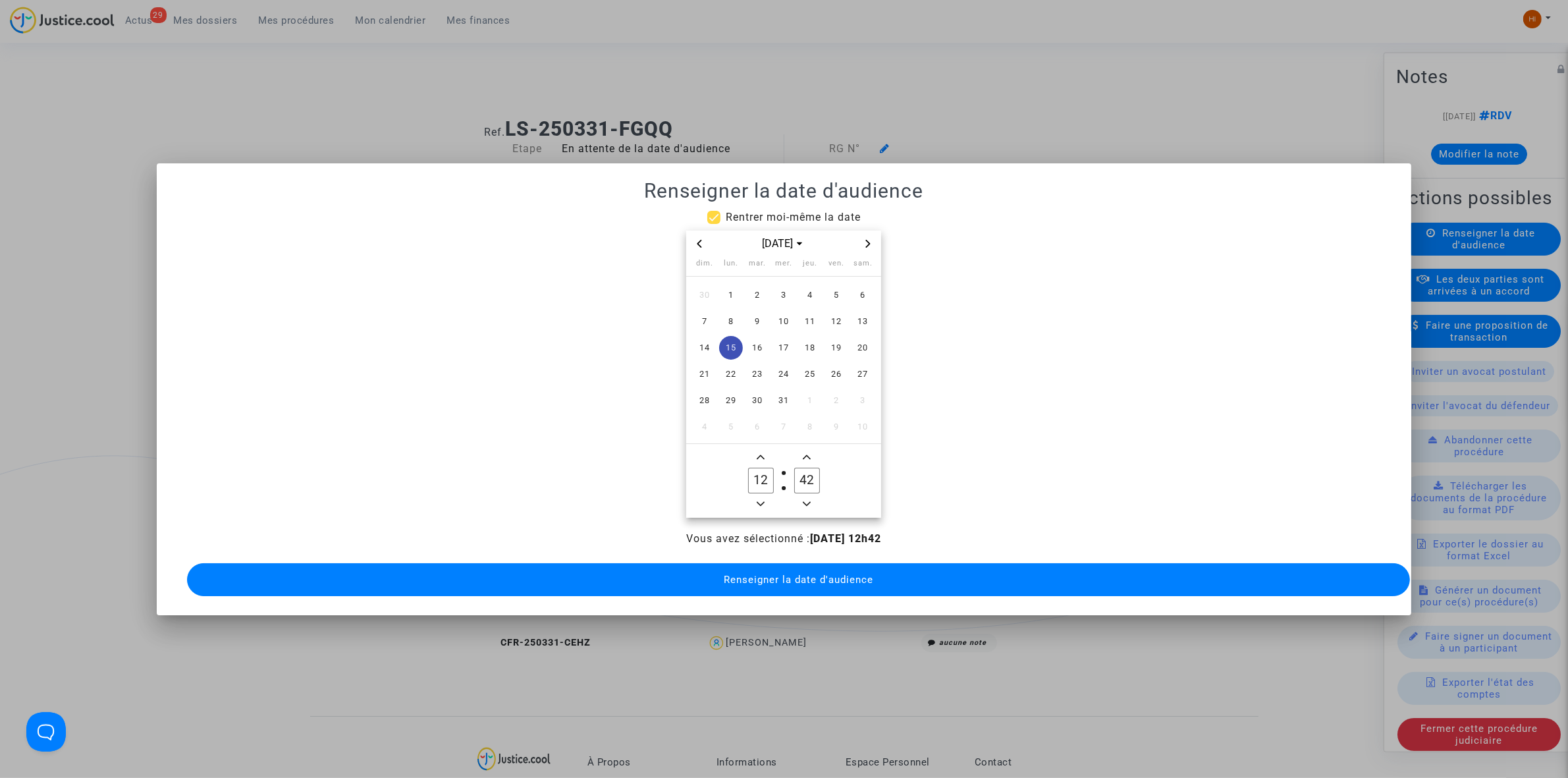
click at [755, 444] on owl-date-time-timer "12 Hour 42 Minute" at bounding box center [784, 481] width 195 height 74
click at [759, 453] on icon "Add a hour" at bounding box center [761, 456] width 8 height 8
type input "13"
drag, startPoint x: 801, startPoint y: 475, endPoint x: 808, endPoint y: 475, distance: 7.0
click at [808, 475] on input "42" at bounding box center [807, 480] width 25 height 25
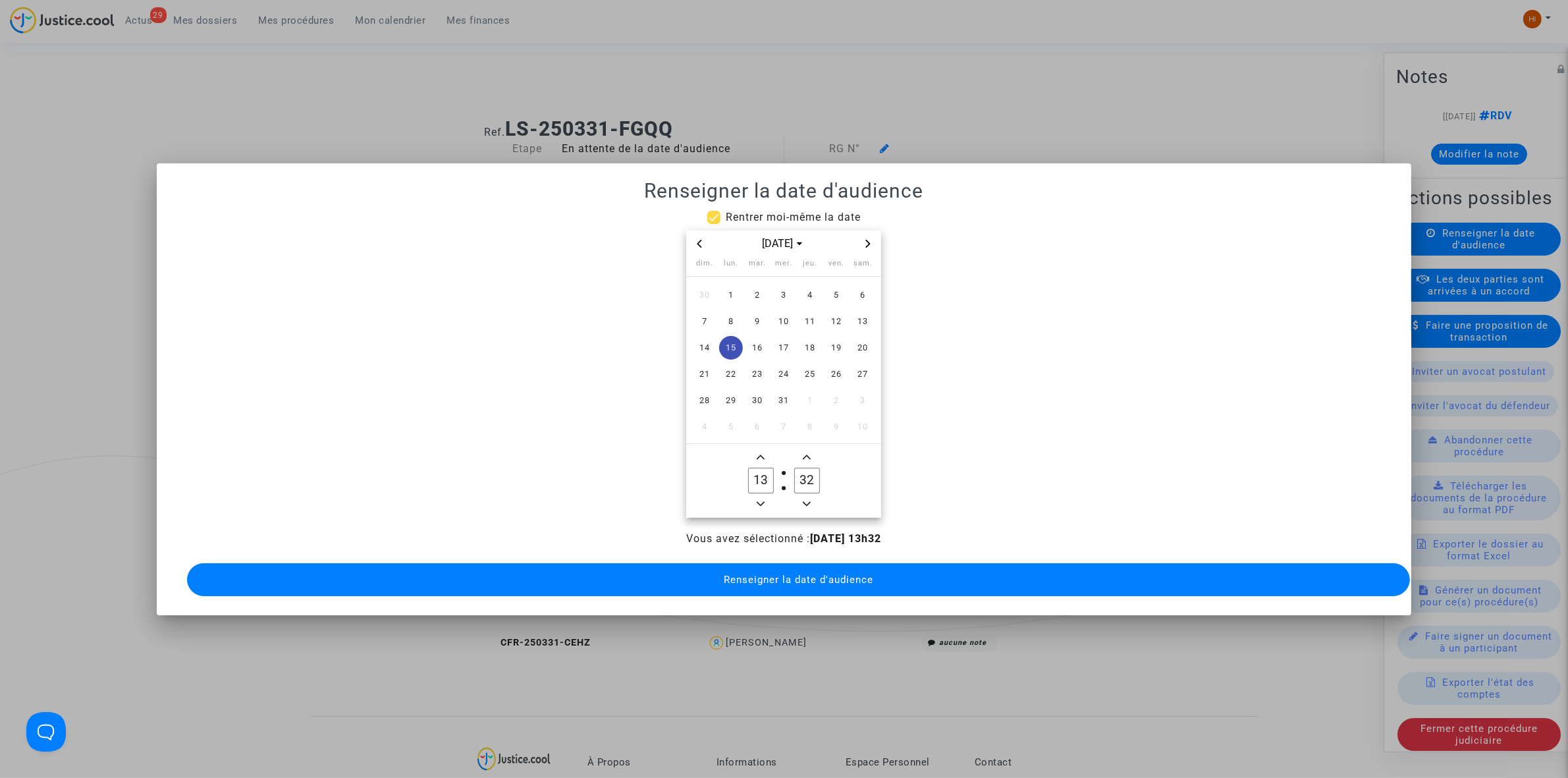
drag, startPoint x: 808, startPoint y: 475, endPoint x: 824, endPoint y: 475, distance: 16.0
click at [824, 475] on label "32 Minute" at bounding box center [807, 481] width 46 height 26
type input "30"
click at [835, 574] on span "Renseigner la date d'audience" at bounding box center [799, 580] width 149 height 12
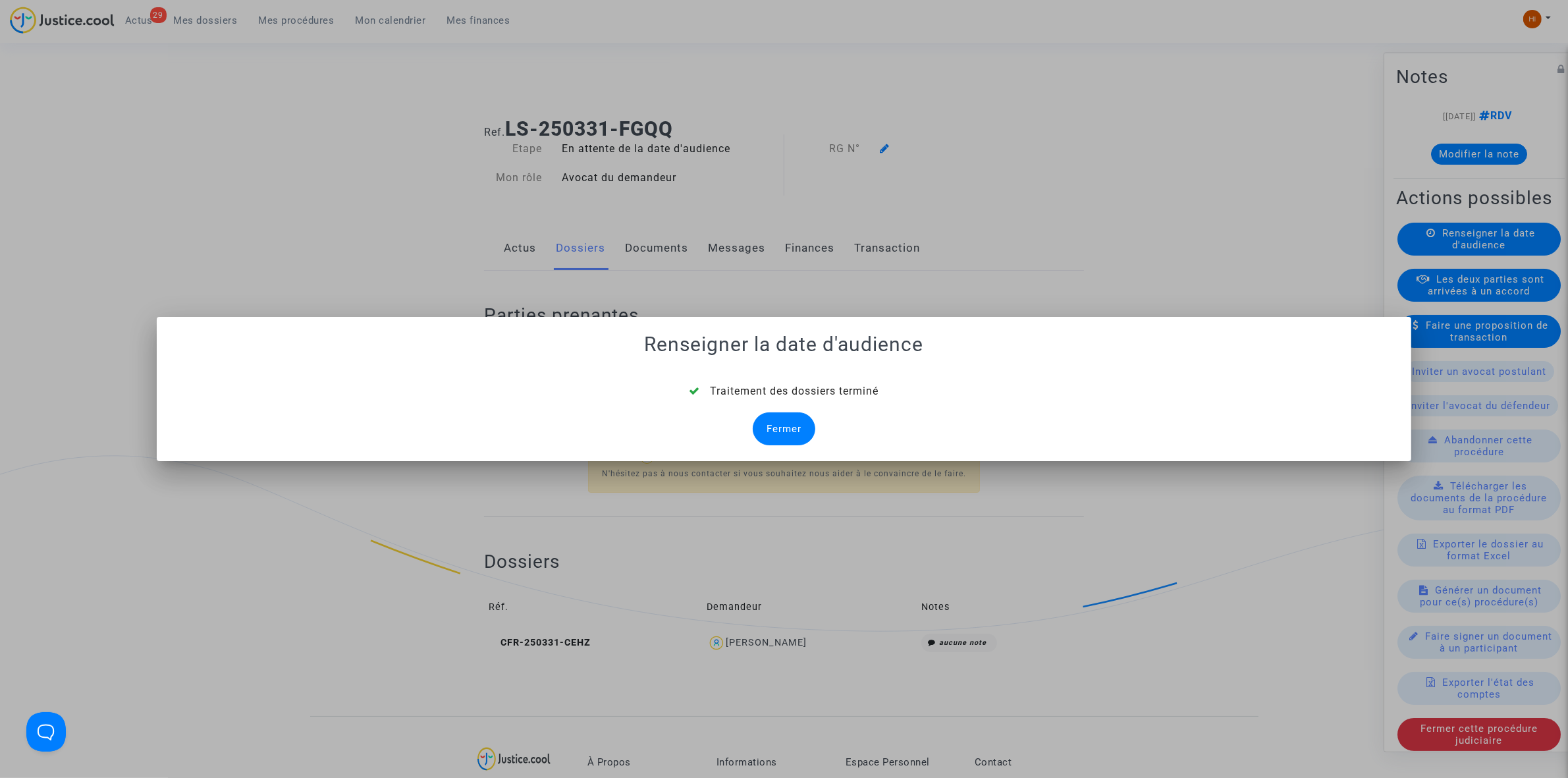
click at [794, 420] on div "Fermer" at bounding box center [784, 429] width 63 height 33
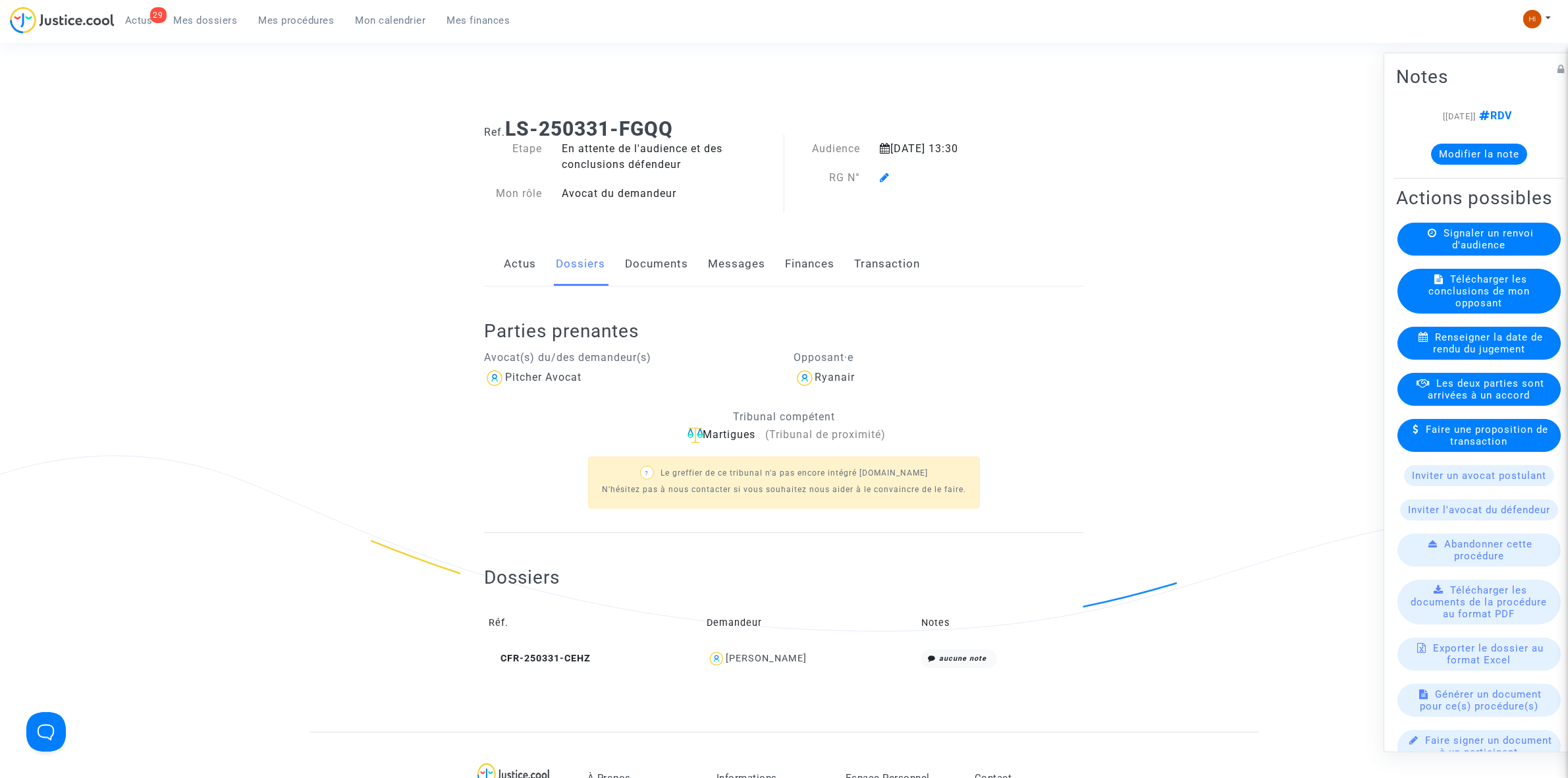
click at [883, 175] on icon at bounding box center [884, 177] width 10 height 10
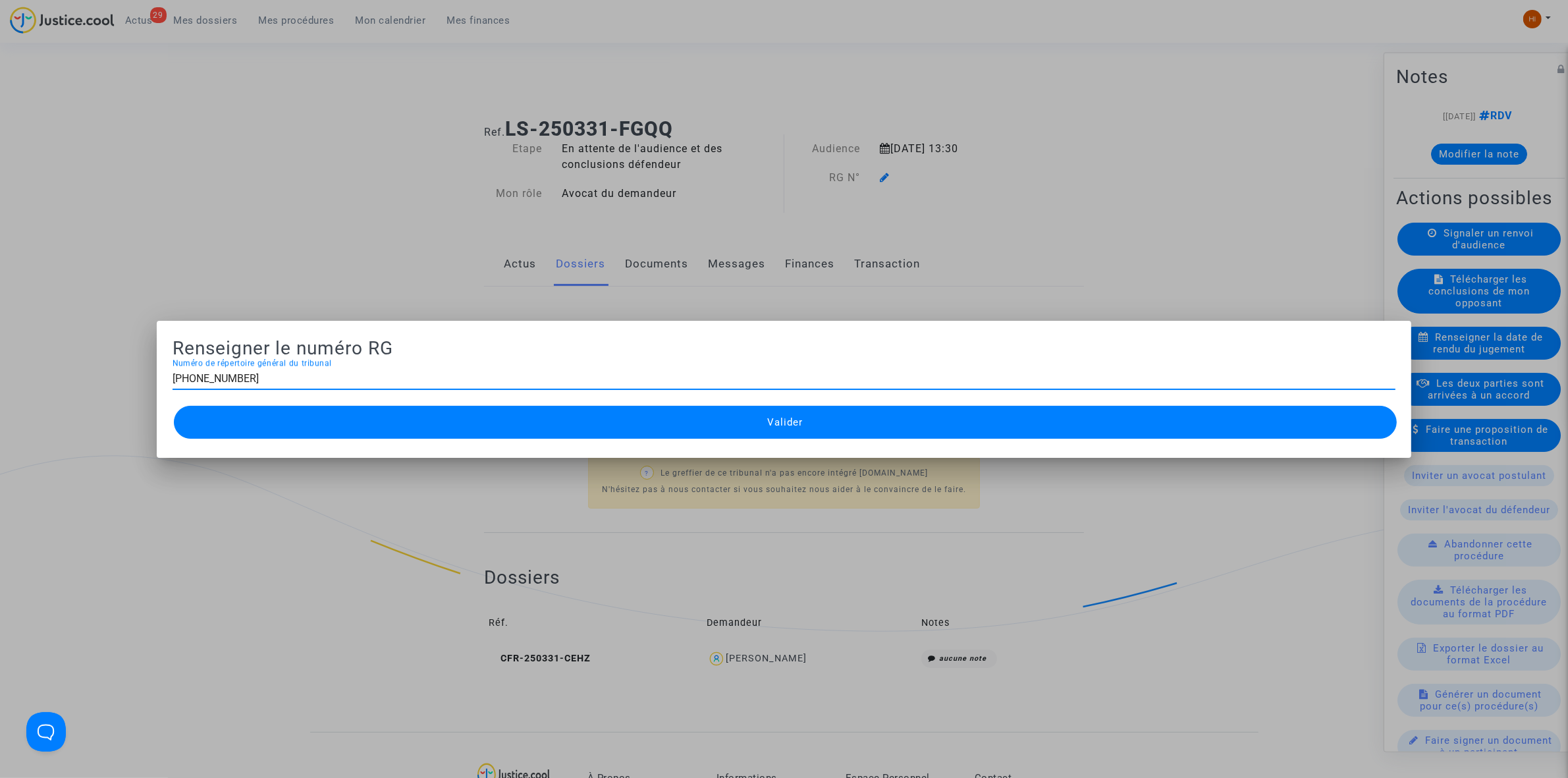
type input "11-25-000837"
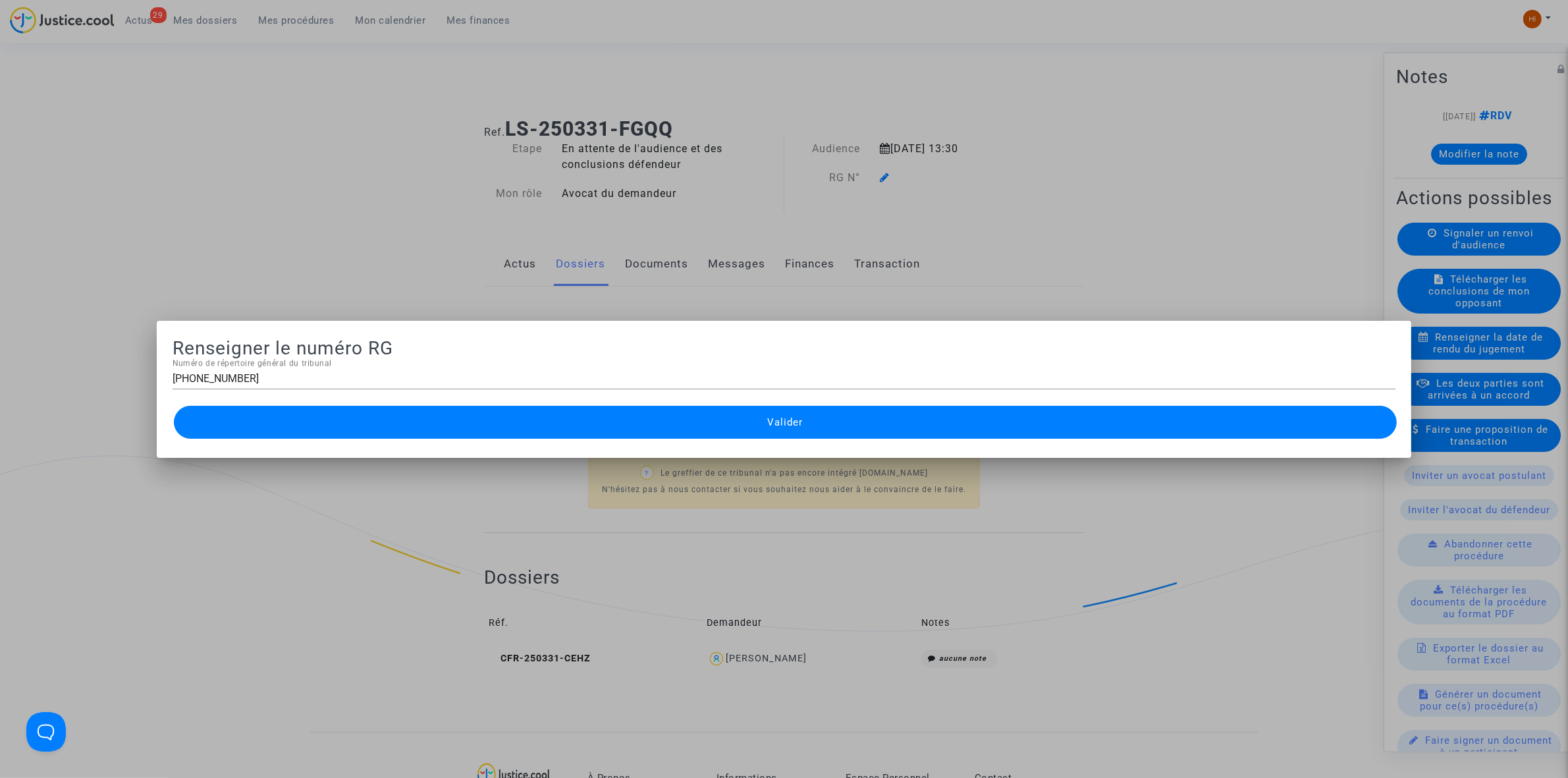
drag, startPoint x: 1080, startPoint y: 297, endPoint x: 1038, endPoint y: 376, distance: 89.5
click at [1113, 316] on div at bounding box center [784, 389] width 1568 height 778
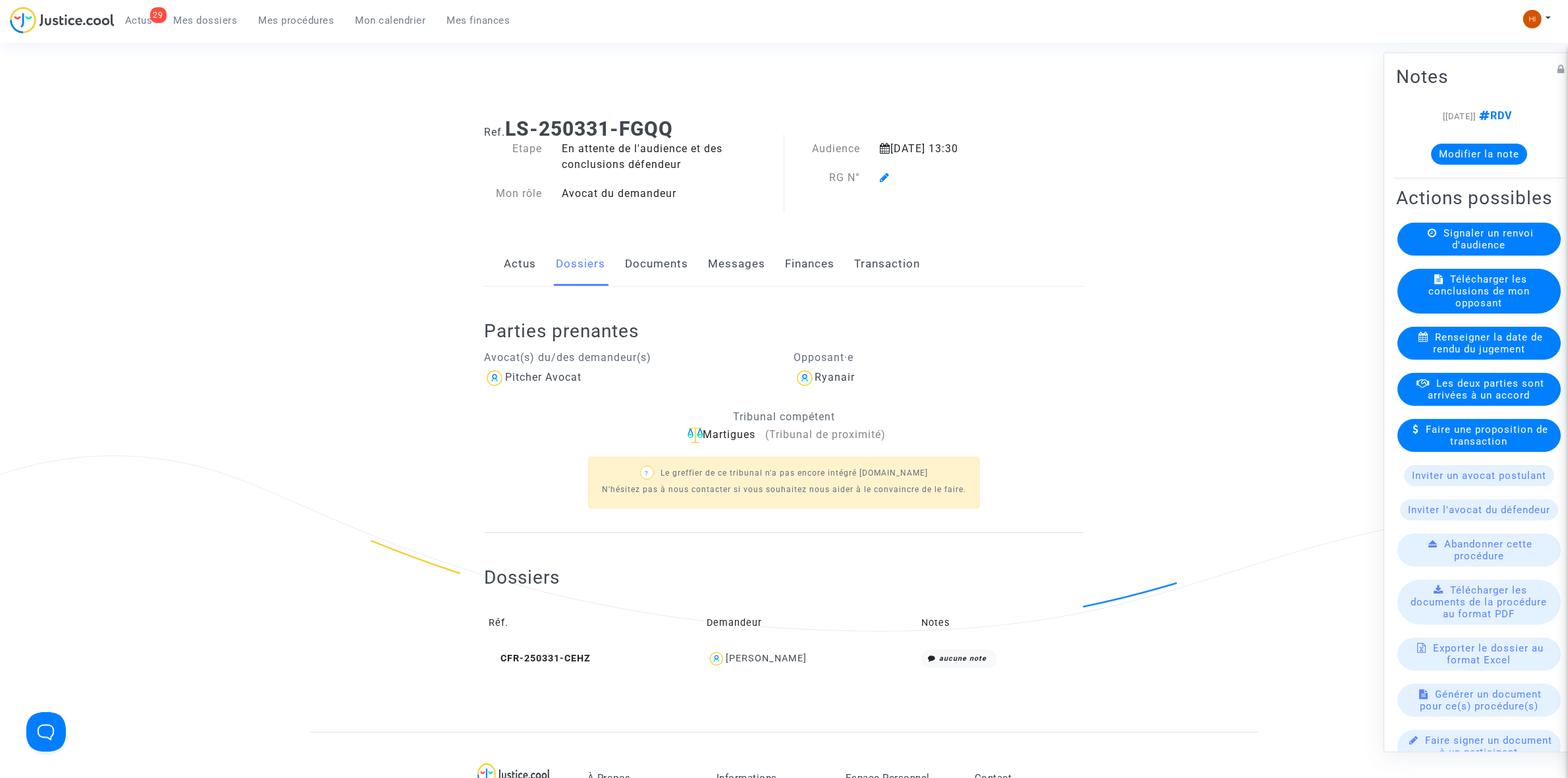
click at [886, 176] on icon at bounding box center [884, 177] width 10 height 10
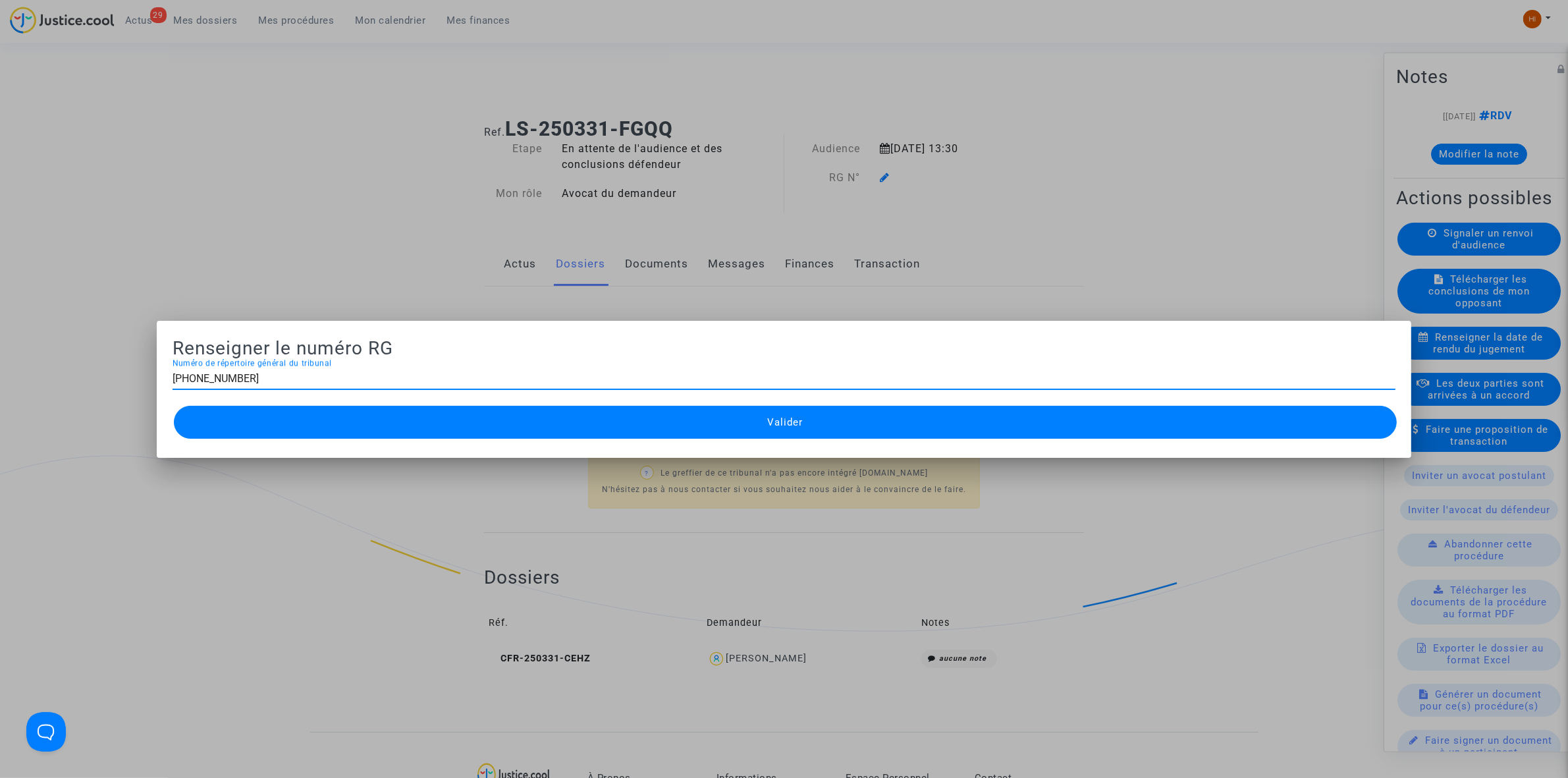
type input "11-25-000837"
click at [891, 431] on button "Valider" at bounding box center [785, 422] width 1223 height 33
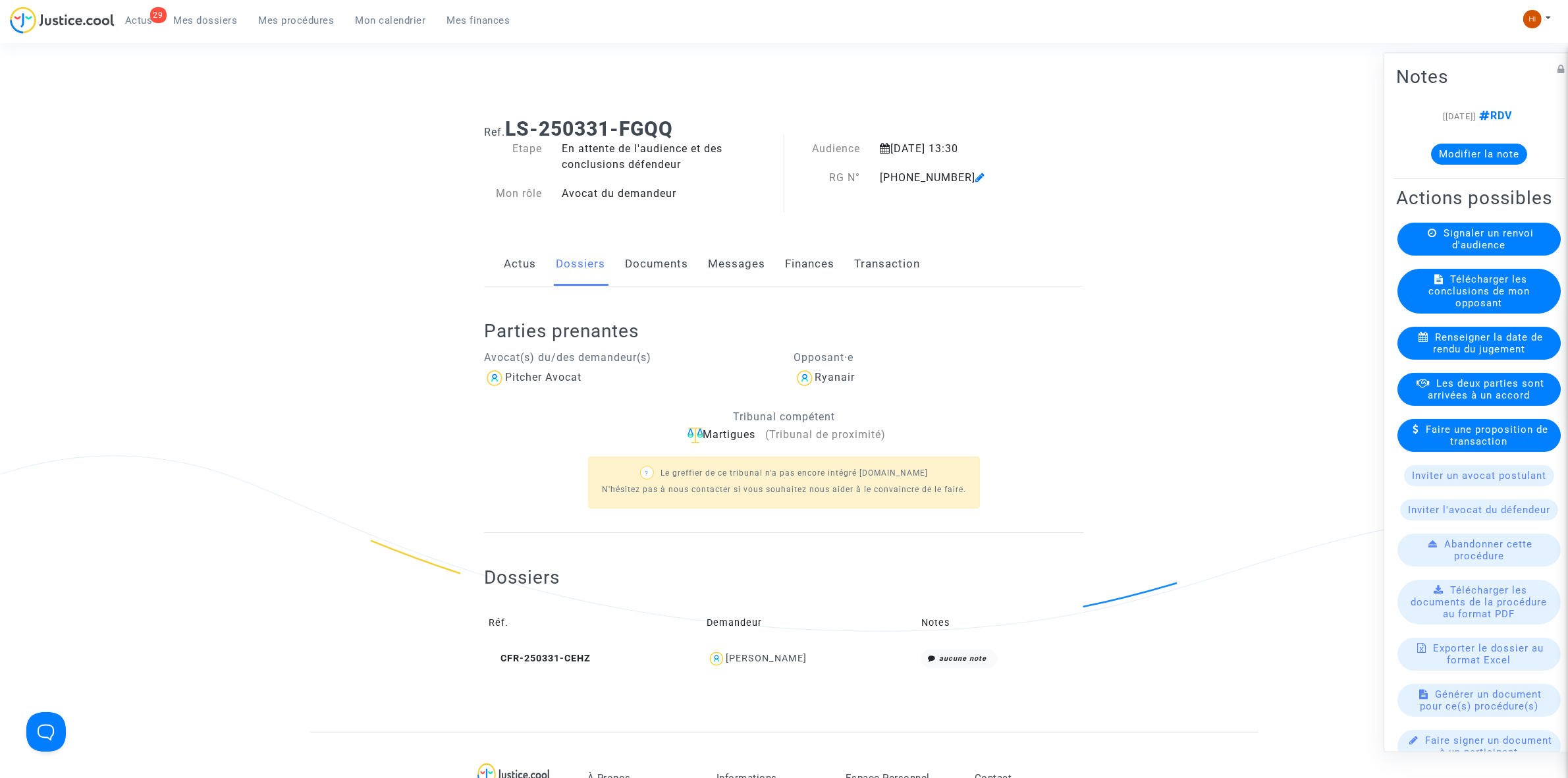
click at [654, 271] on link "Documents" at bounding box center [656, 264] width 63 height 43
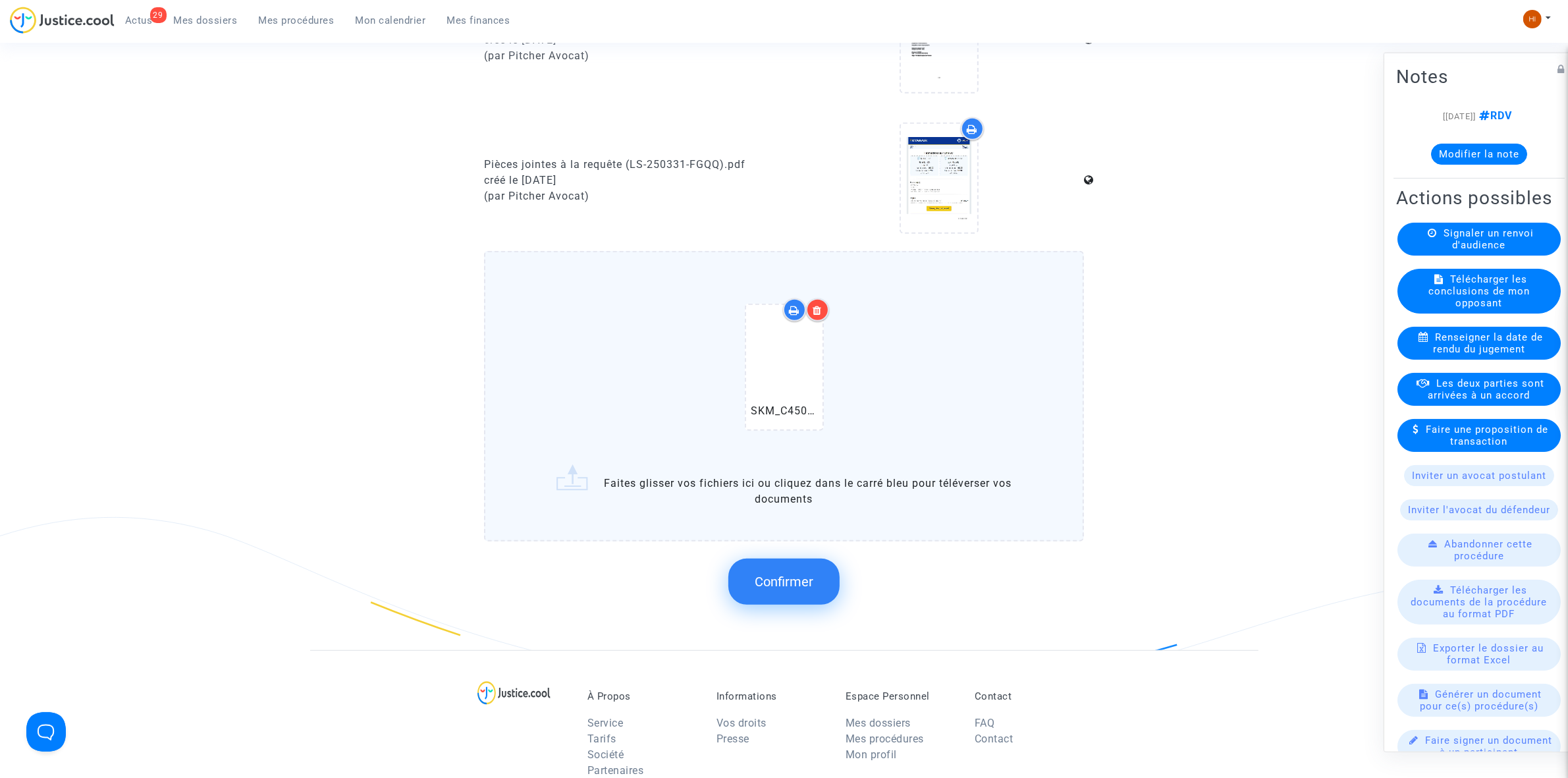
scroll to position [1167, 0]
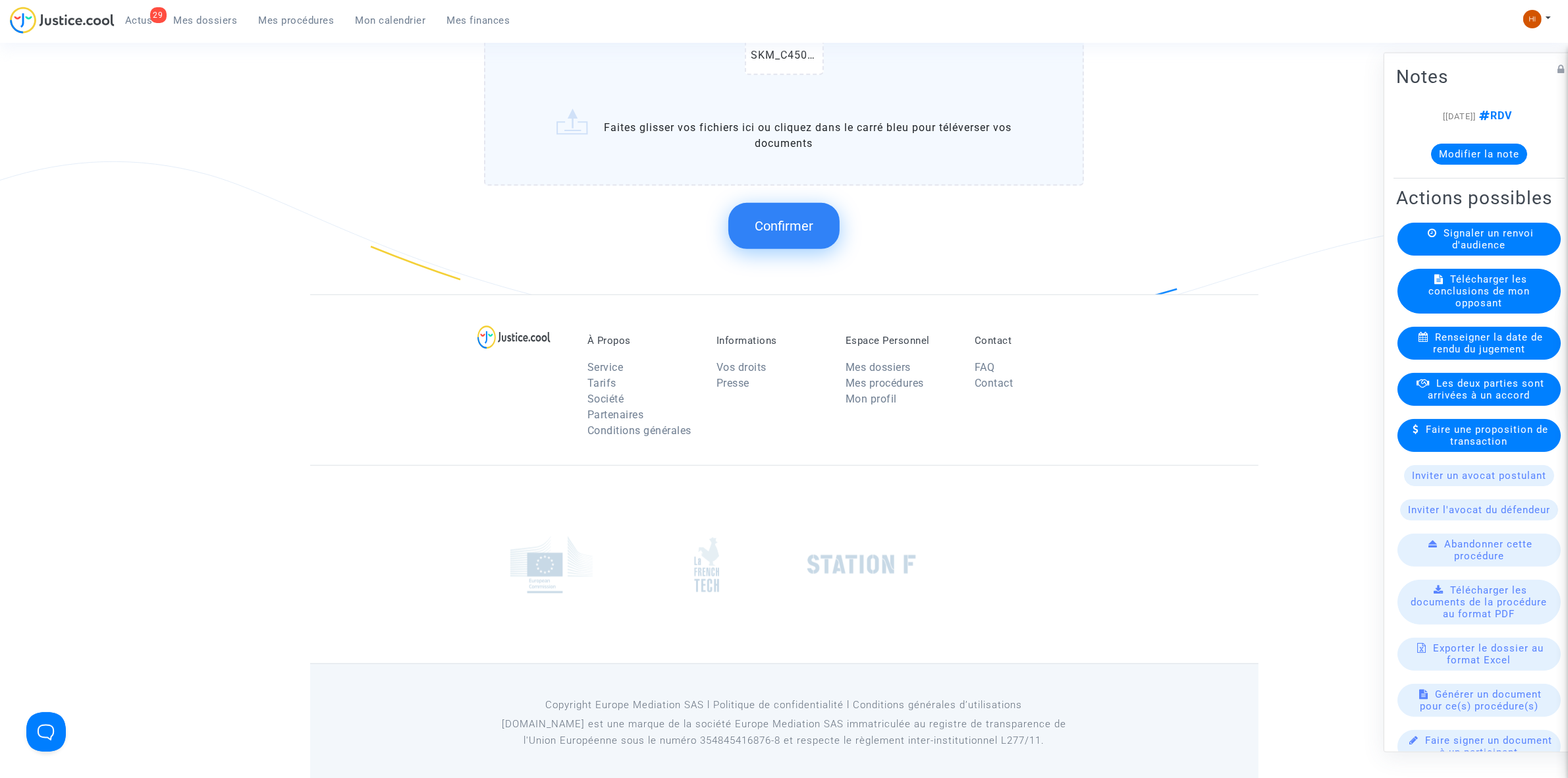
click at [774, 204] on button "Confirmer" at bounding box center [784, 225] width 111 height 46
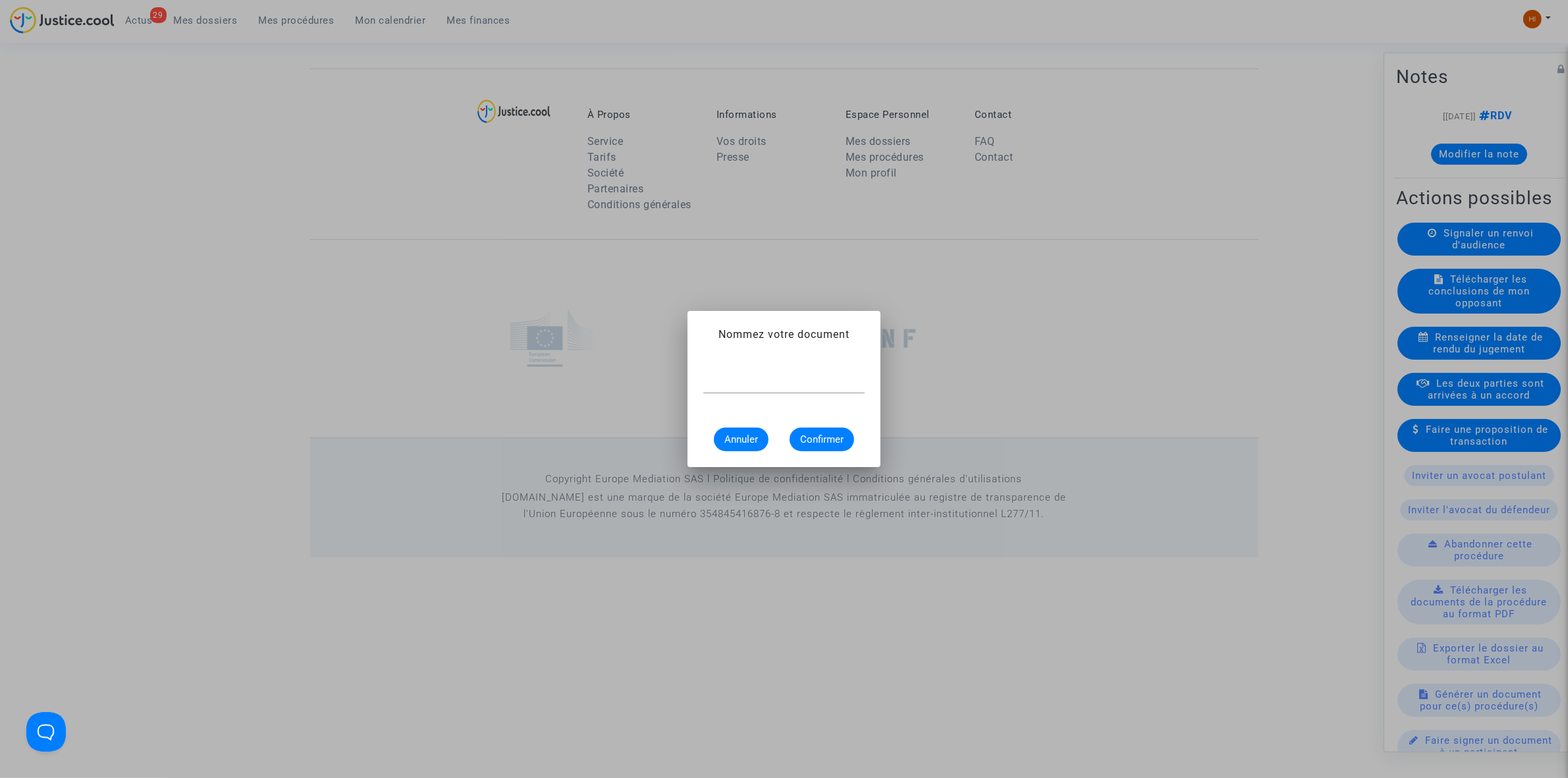
scroll to position [0, 0]
type input "CONVOCATION"
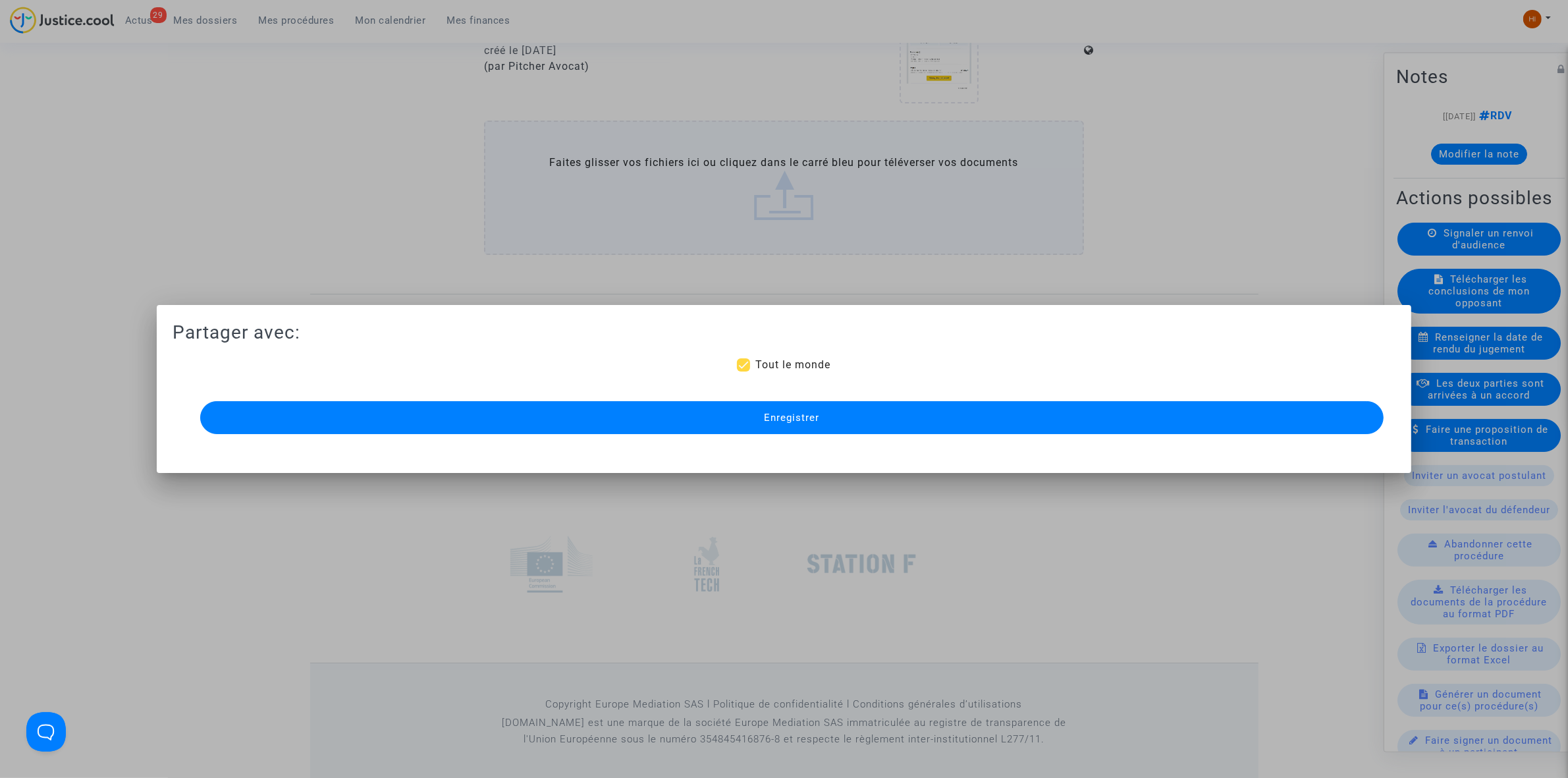
click at [769, 413] on span "Enregistrer" at bounding box center [792, 418] width 56 height 12
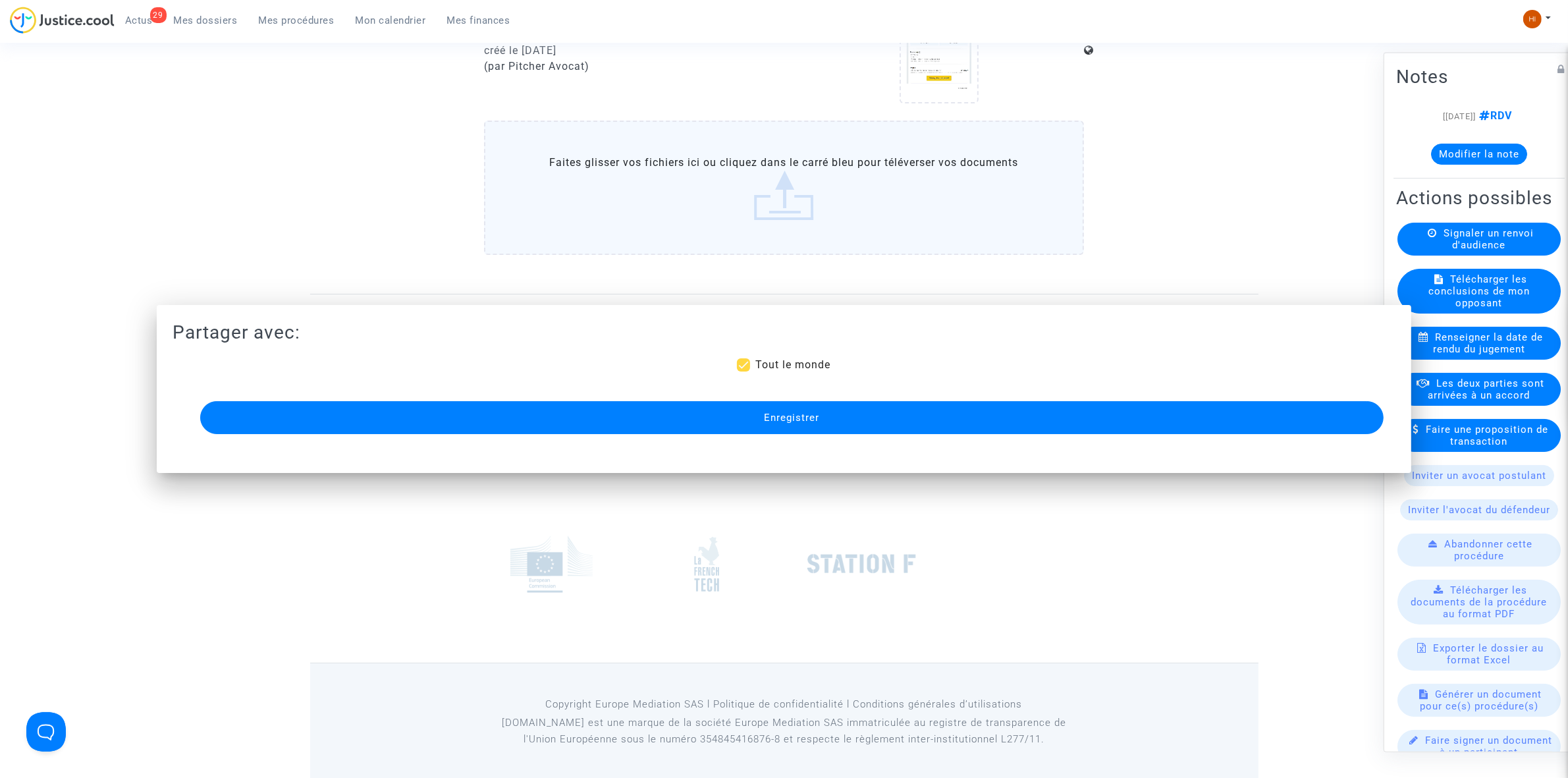
scroll to position [941, 0]
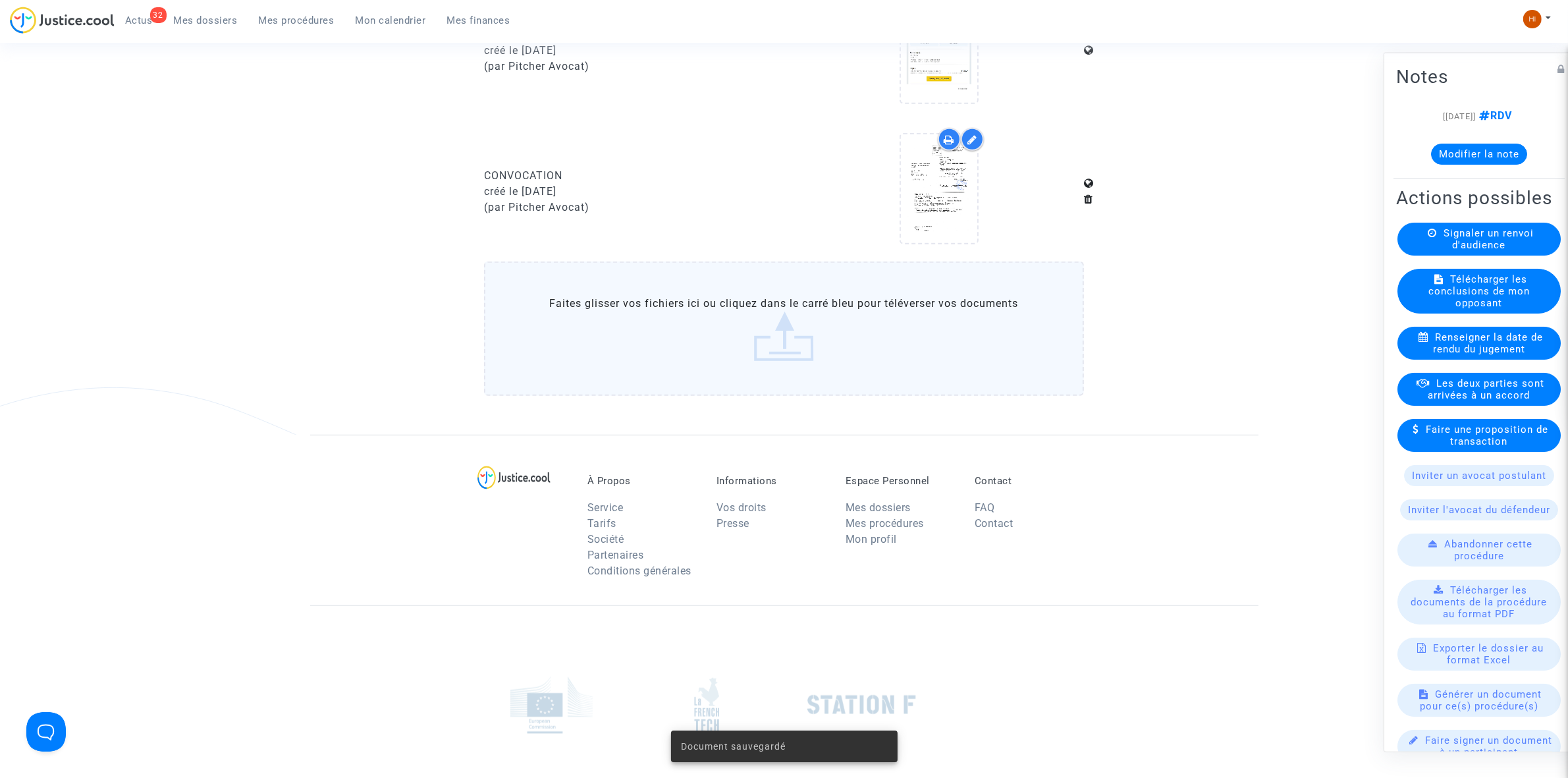
drag, startPoint x: 293, startPoint y: 23, endPoint x: 291, endPoint y: 33, distance: 10.2
click at [293, 23] on span "Mes procédures" at bounding box center [296, 21] width 76 height 12
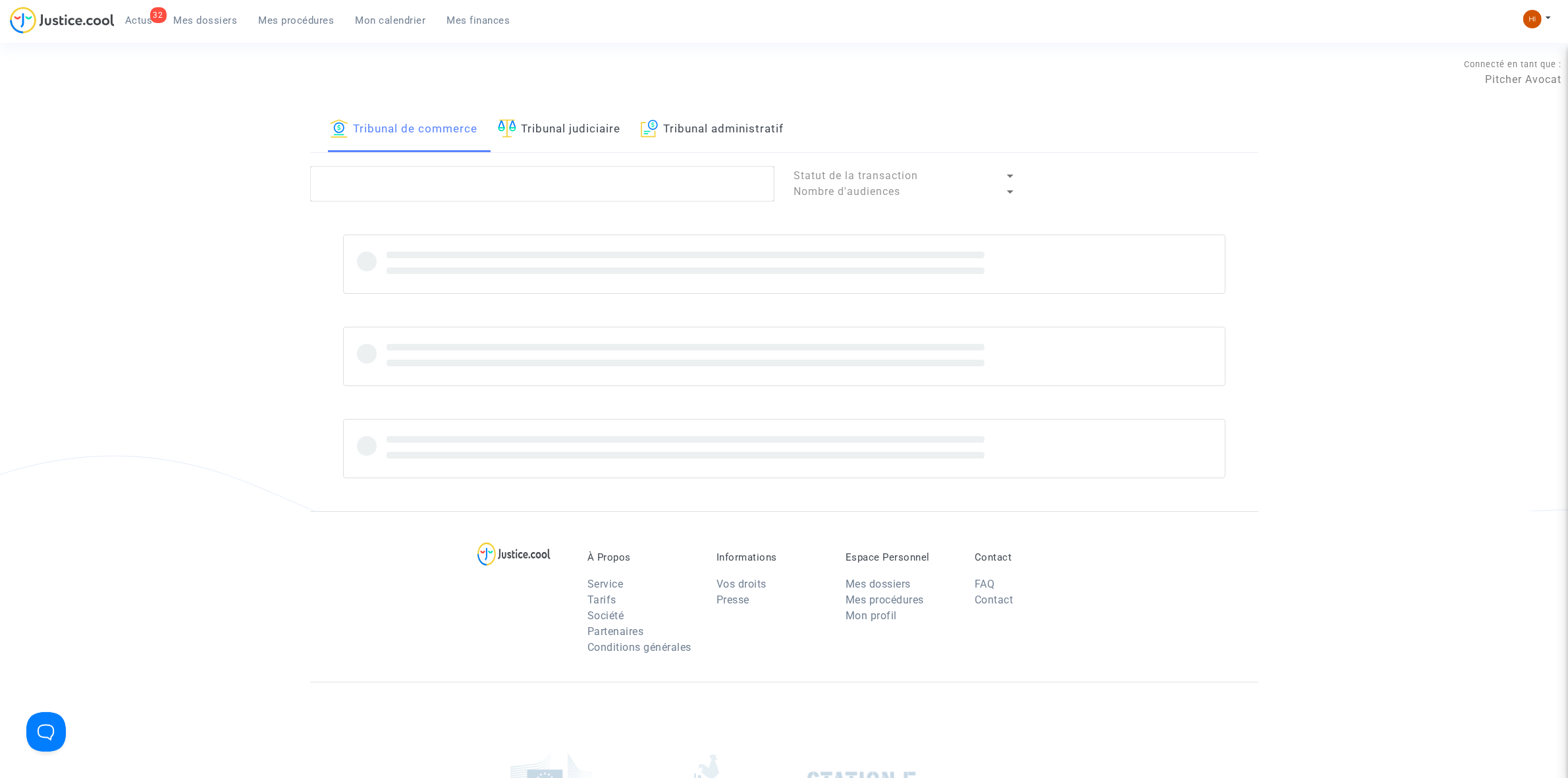
drag, startPoint x: 529, startPoint y: 136, endPoint x: 502, endPoint y: 181, distance: 52.5
click at [530, 135] on link "Tribunal judiciaire" at bounding box center [560, 130] width 123 height 45
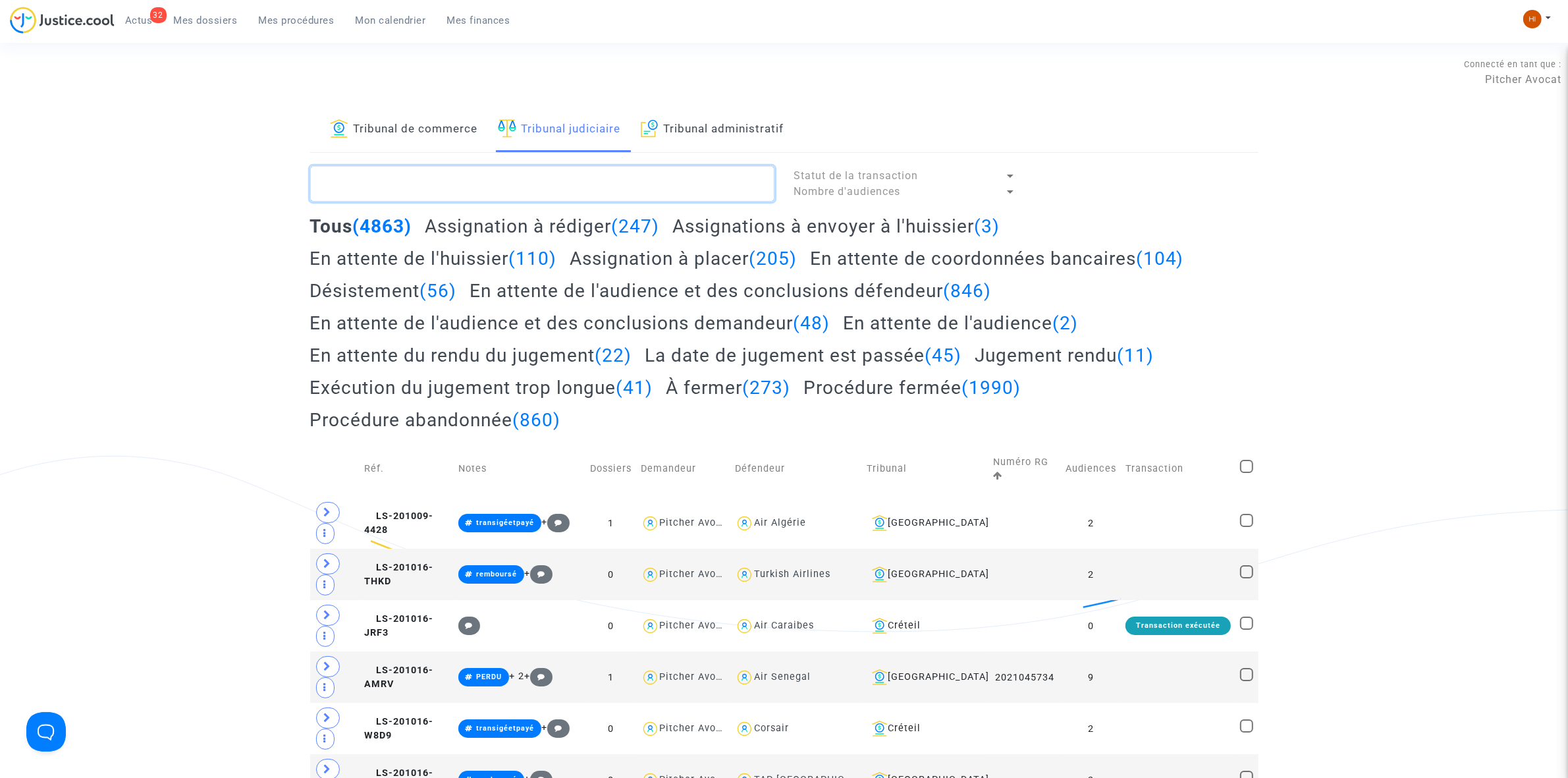
click at [502, 183] on textarea at bounding box center [542, 183] width 464 height 36
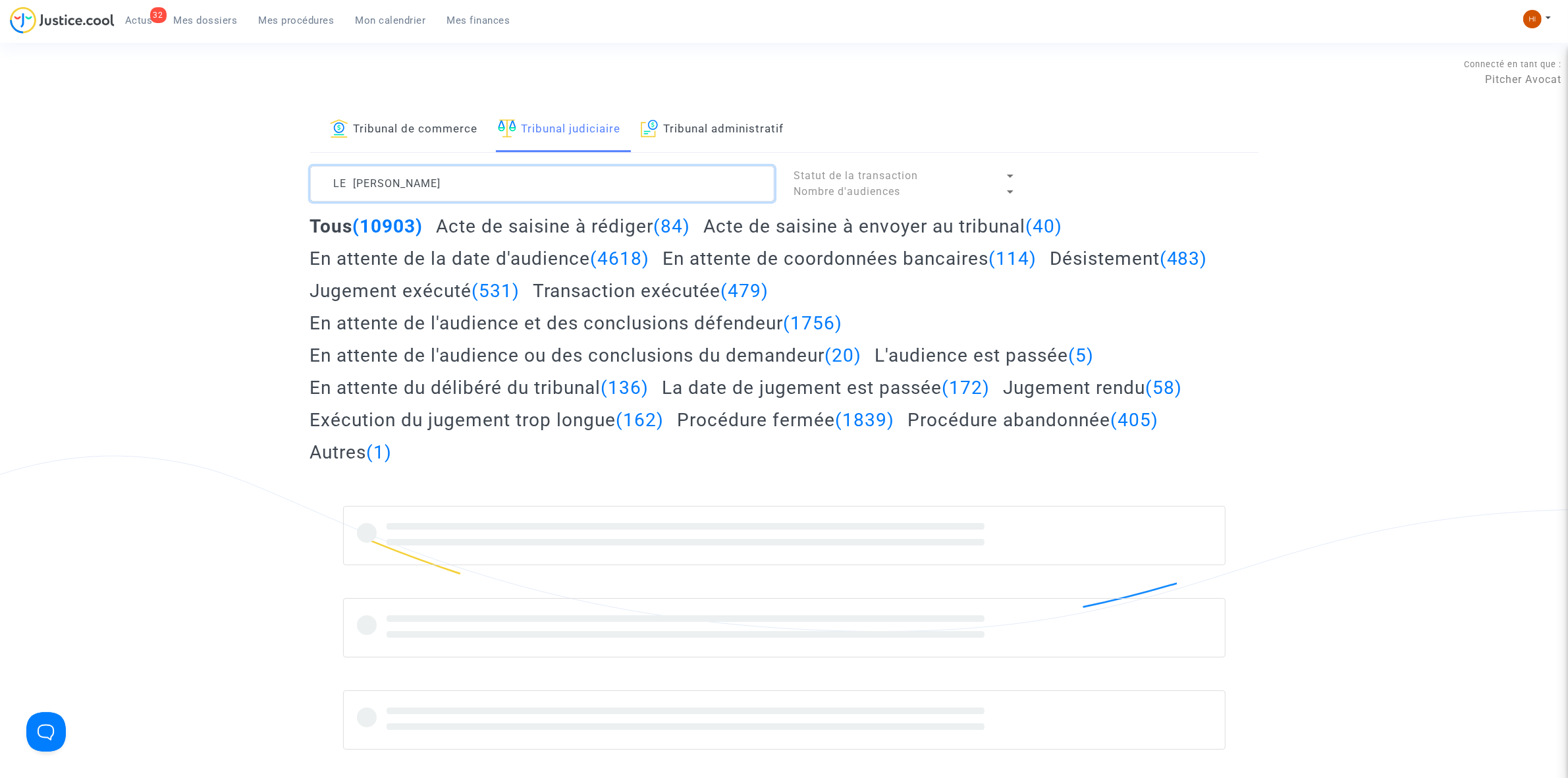
type textarea "LE ROY ANTHONY"
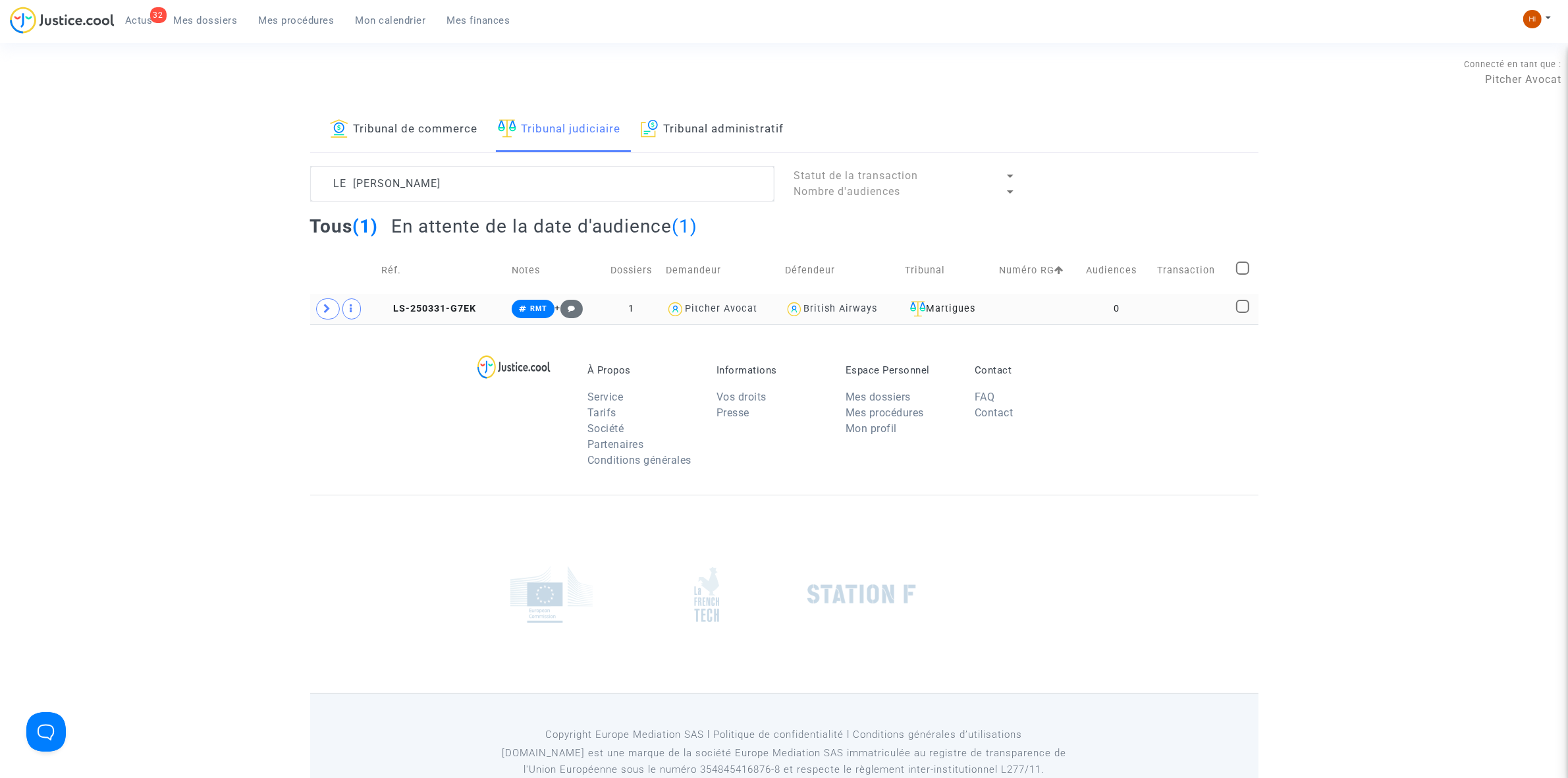
click at [1092, 313] on td "0" at bounding box center [1116, 309] width 70 height 30
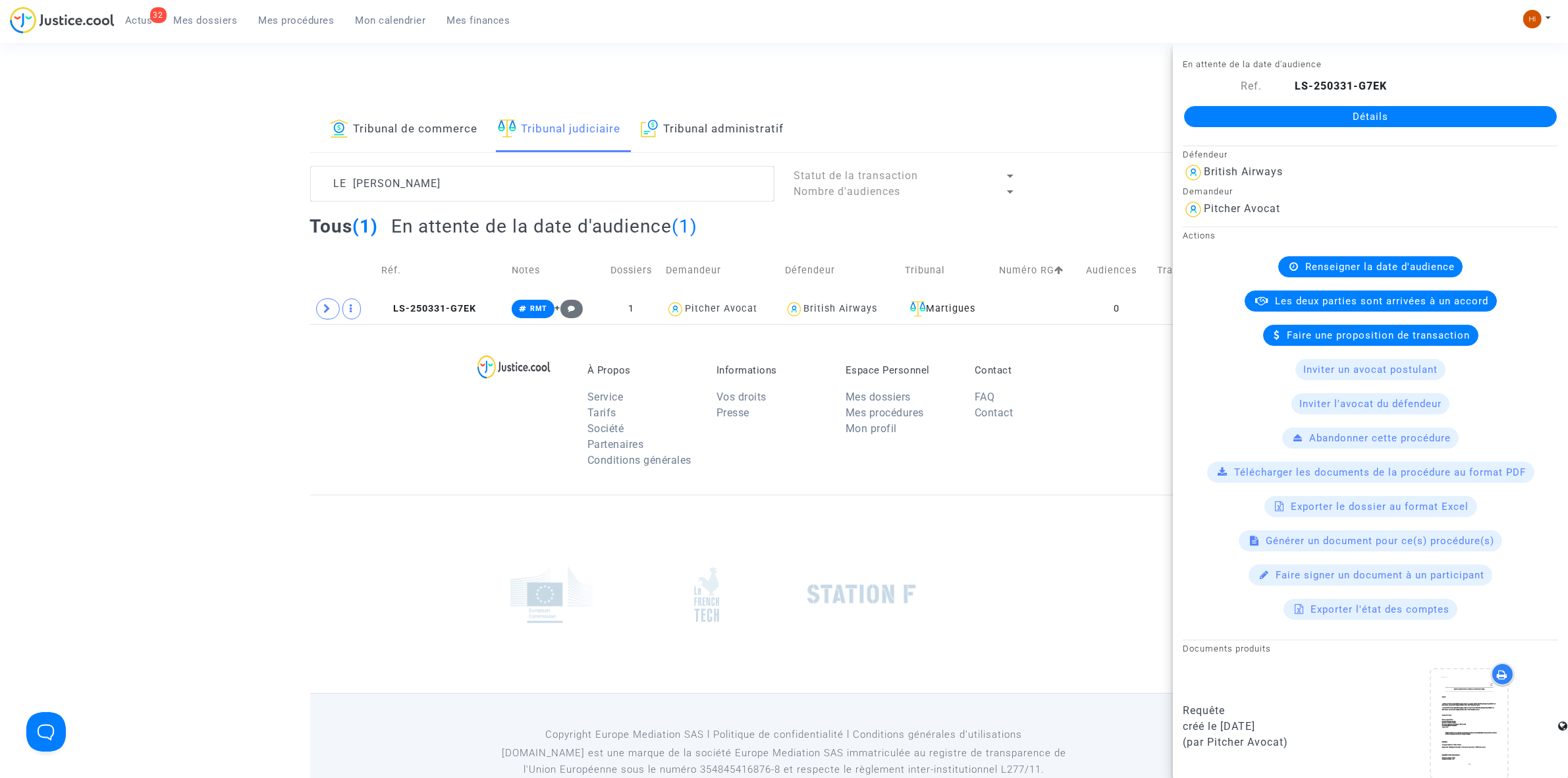
click at [1387, 123] on link "Détails" at bounding box center [1371, 116] width 373 height 21
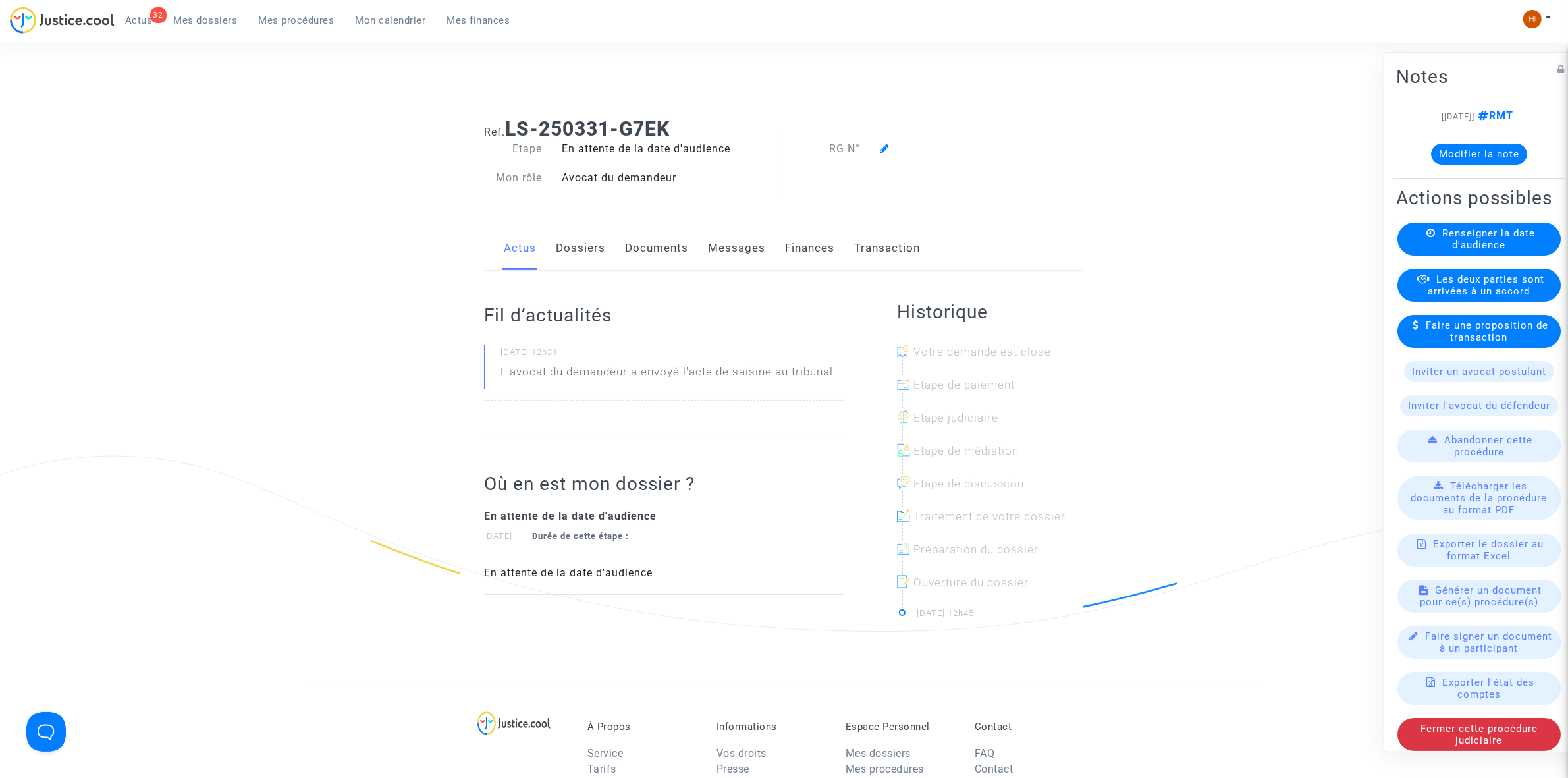
click at [1472, 250] on span "Renseigner la date d'audience" at bounding box center [1489, 238] width 93 height 23
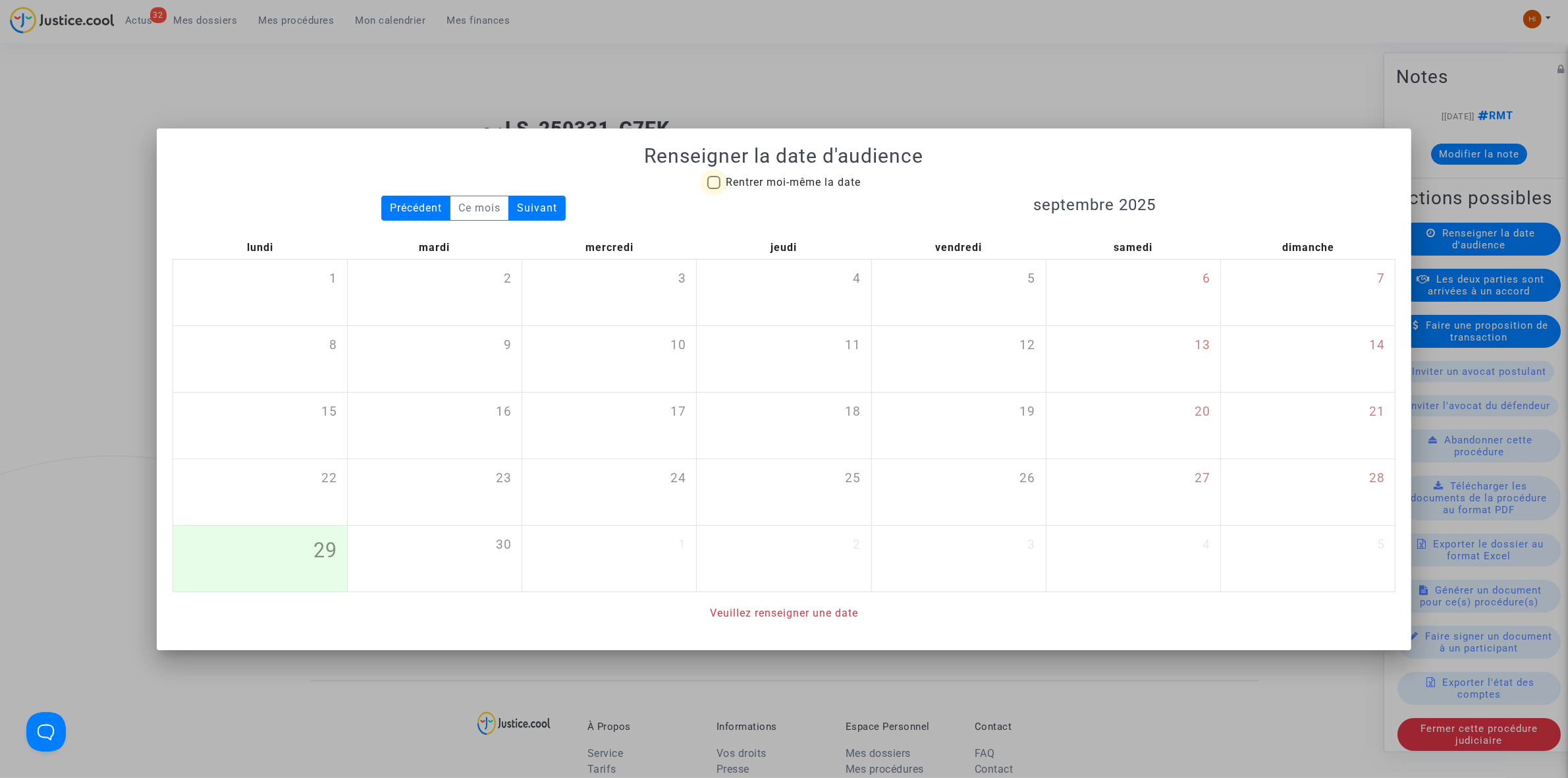
click at [729, 181] on span "Rentrer moi-même la date" at bounding box center [793, 182] width 135 height 12
click at [714, 189] on input "Rentrer moi-même la date" at bounding box center [714, 189] width 1 height 1
checkbox input "true"
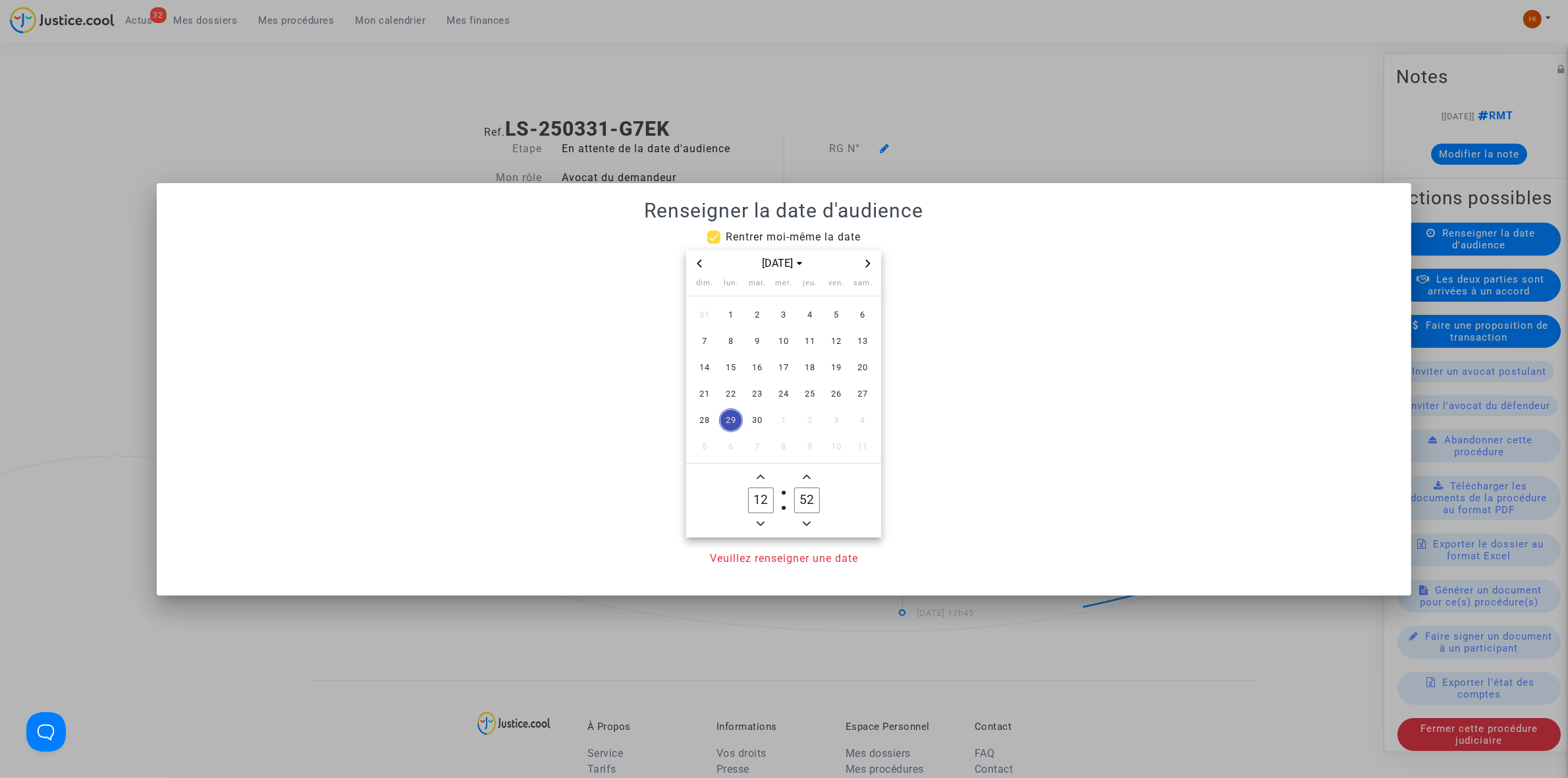
click at [871, 261] on icon "Next month" at bounding box center [867, 263] width 8 height 8
click at [741, 355] on td "15" at bounding box center [731, 368] width 26 height 26
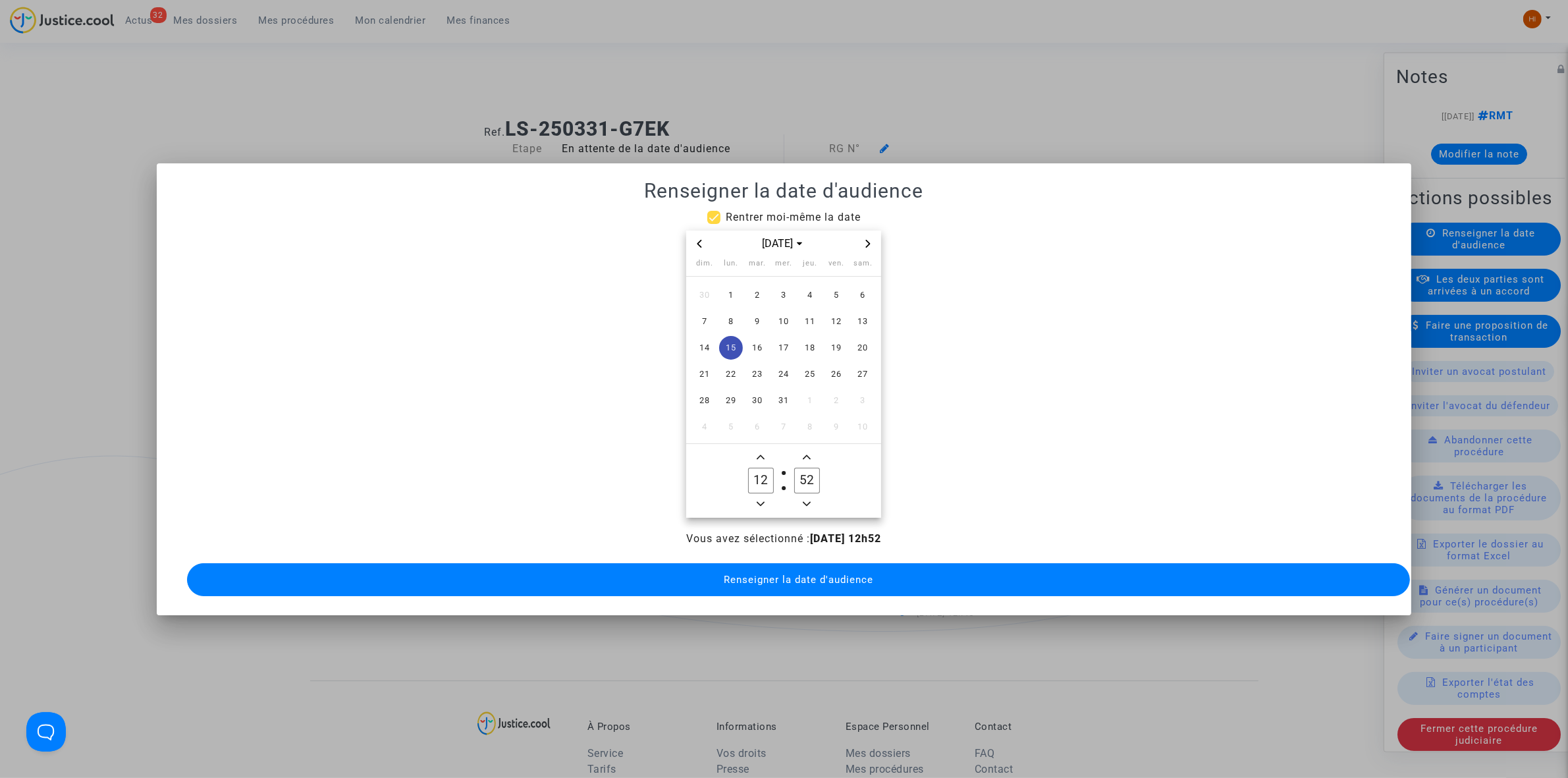
click at [760, 453] on icon "Add a hour" at bounding box center [761, 456] width 8 height 8
type input "13"
click at [807, 469] on input "52" at bounding box center [807, 480] width 25 height 25
click at [807, 500] on icon "Minus a minute" at bounding box center [807, 503] width 8 height 8
click at [807, 500] on icon "Minus a minute" at bounding box center [807, 503] width 8 height 8
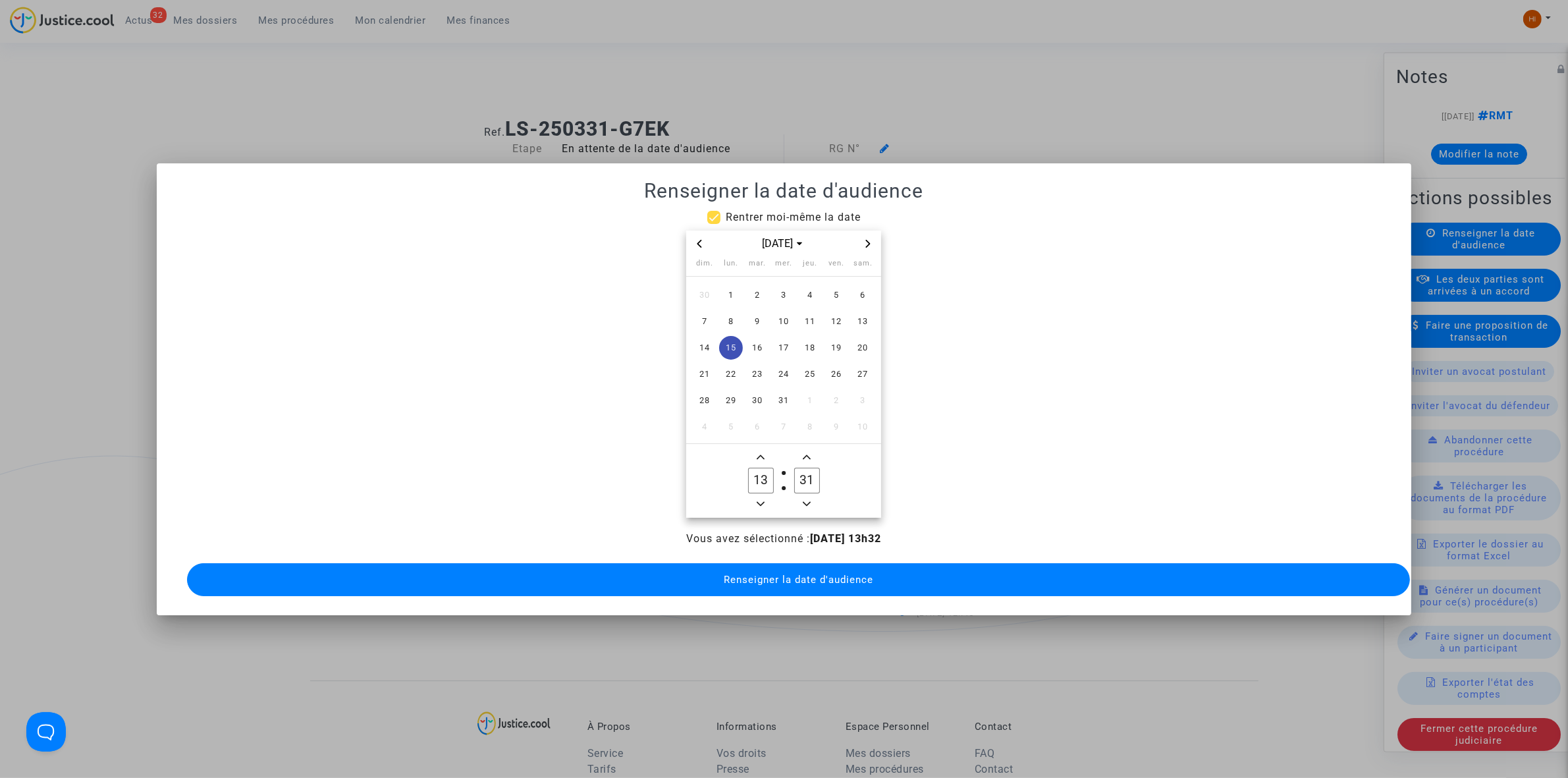
type input "30"
drag, startPoint x: 771, startPoint y: 573, endPoint x: 747, endPoint y: 532, distance: 47.5
click at [771, 574] on span "Renseigner la date d'audience" at bounding box center [799, 580] width 149 height 12
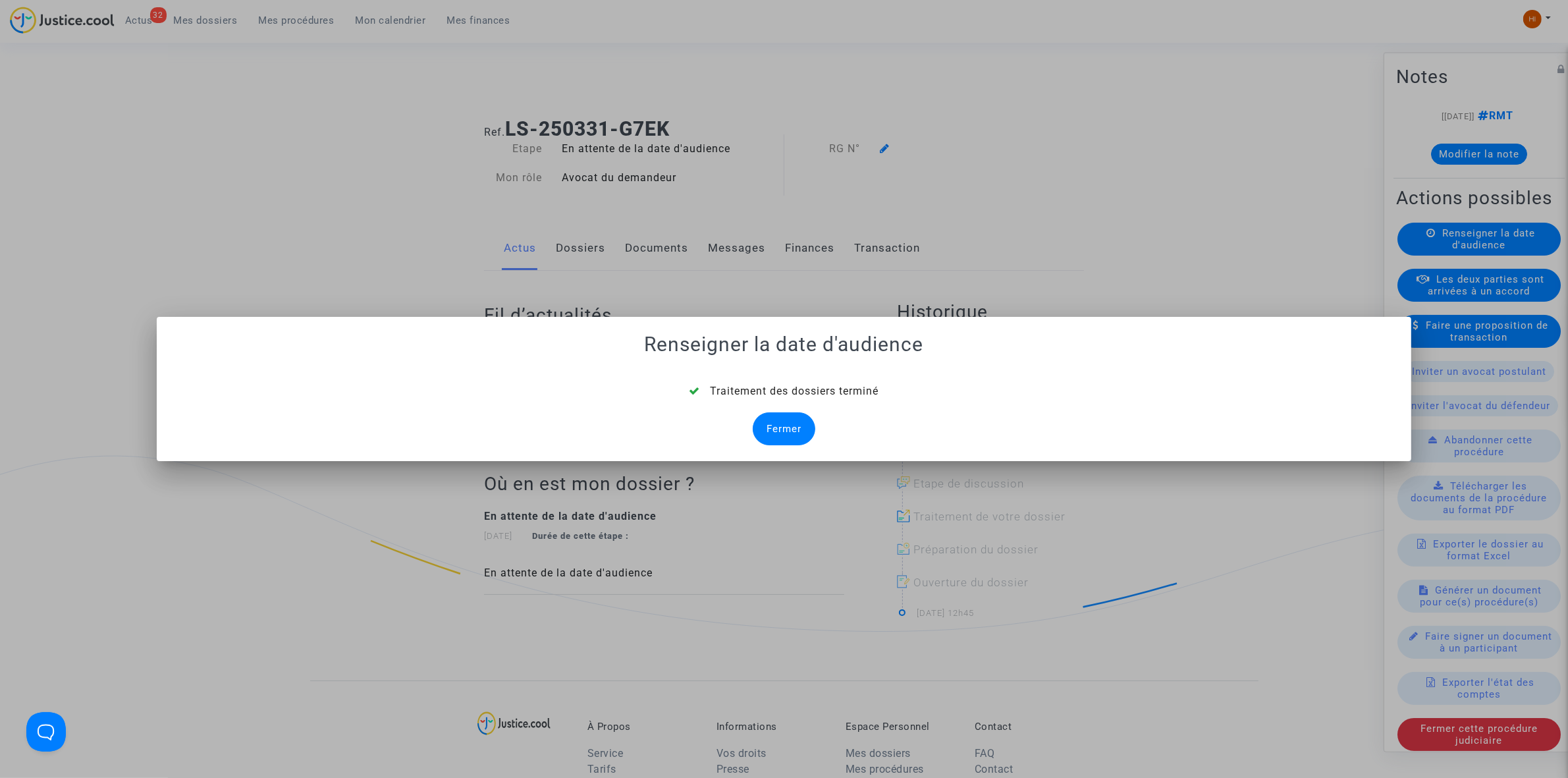
click at [785, 430] on div "Fermer" at bounding box center [784, 429] width 63 height 33
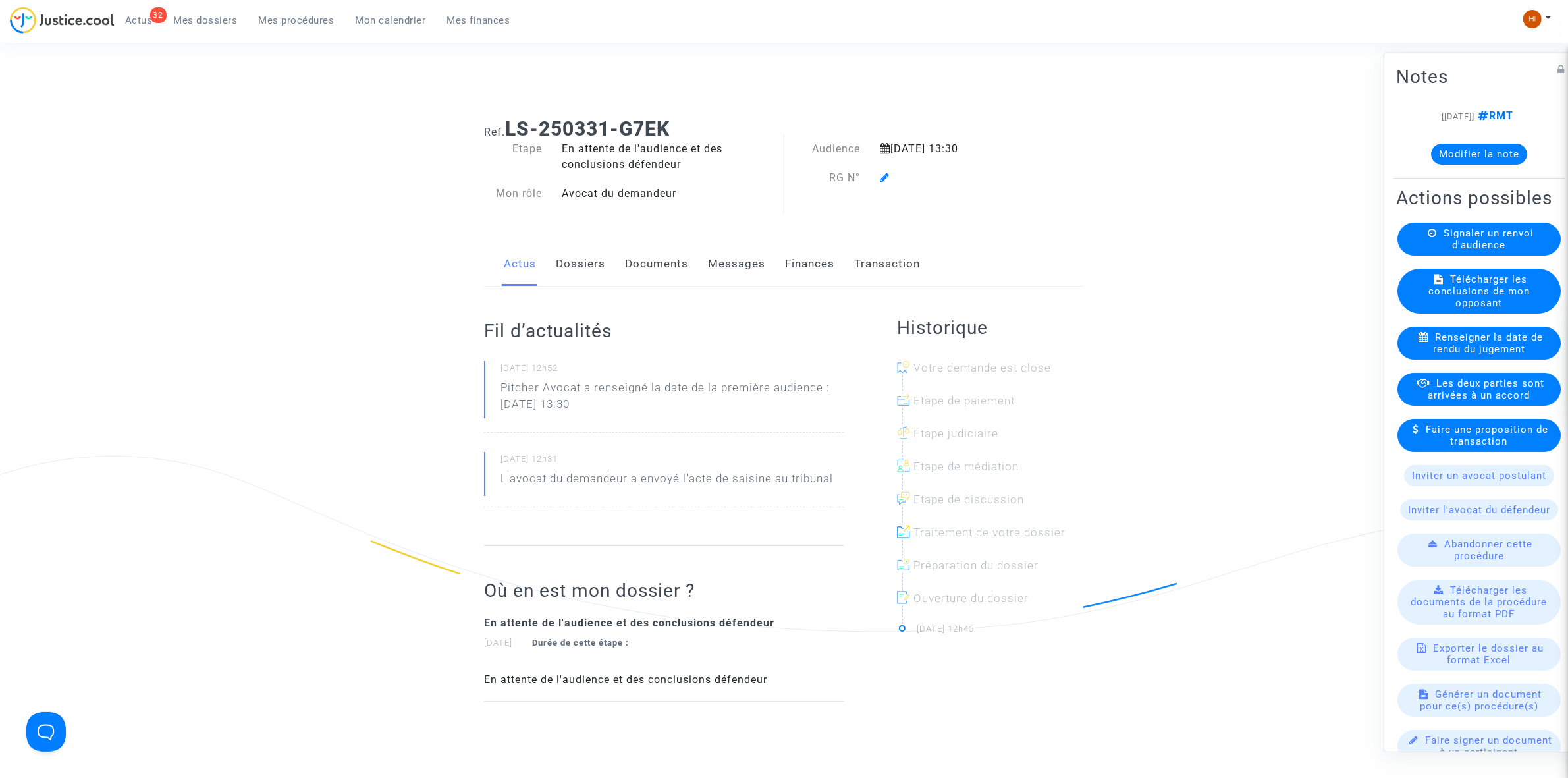
click at [560, 279] on link "Dossiers" at bounding box center [581, 264] width 50 height 43
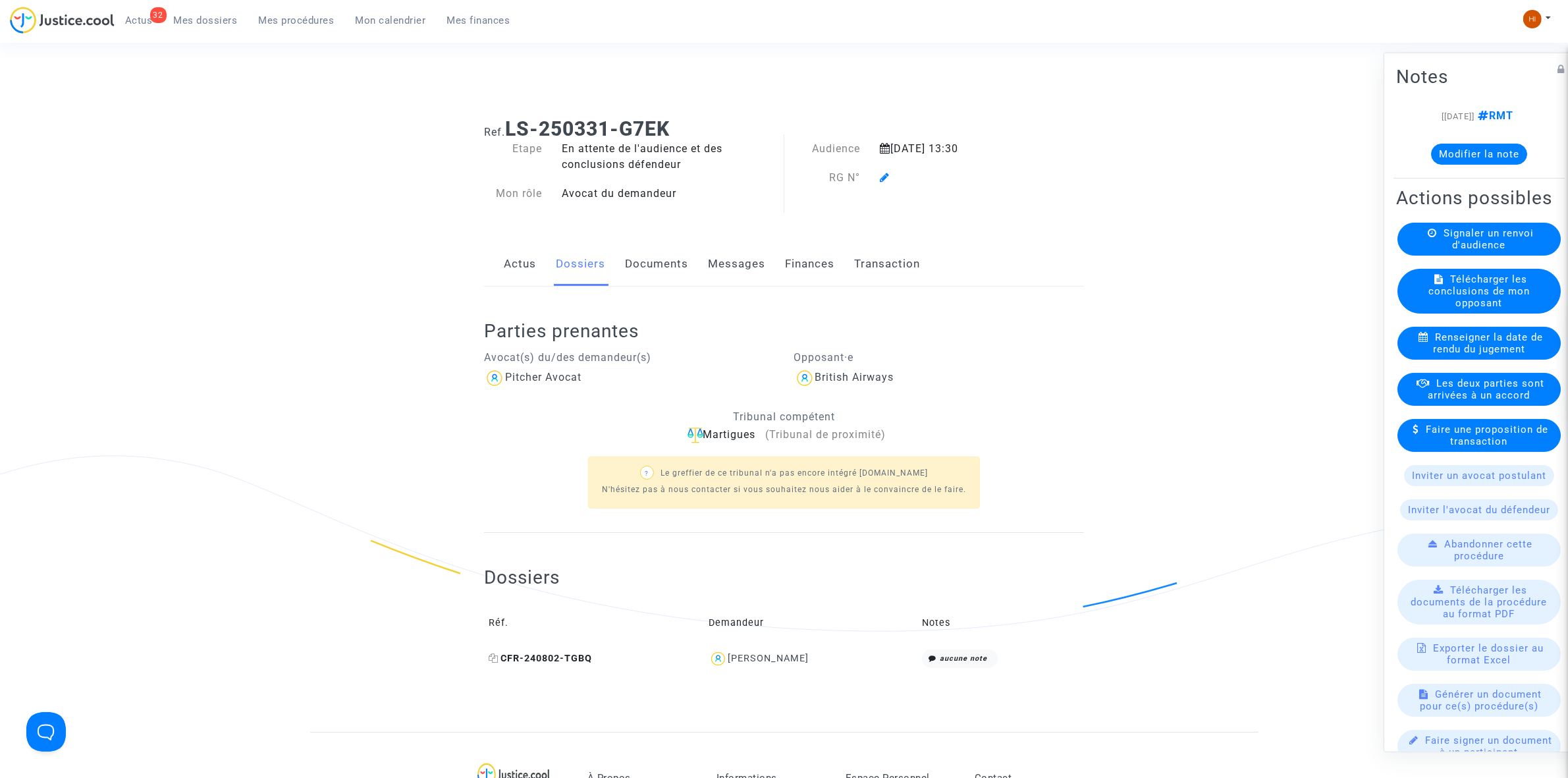
click at [496, 657] on icon at bounding box center [493, 658] width 10 height 10
click at [883, 173] on icon at bounding box center [884, 177] width 10 height 10
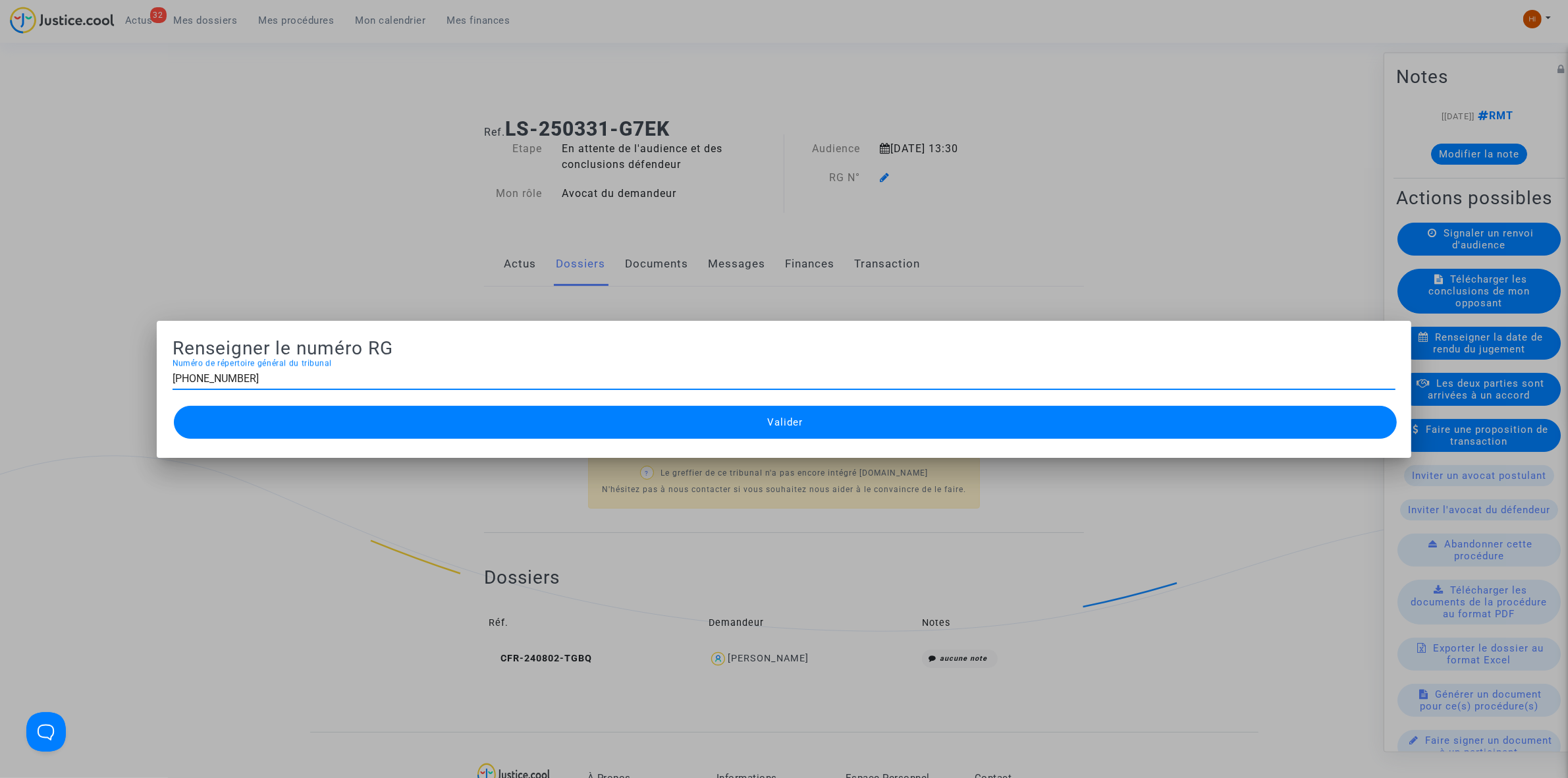
type input "[PHONE_NUMBER]"
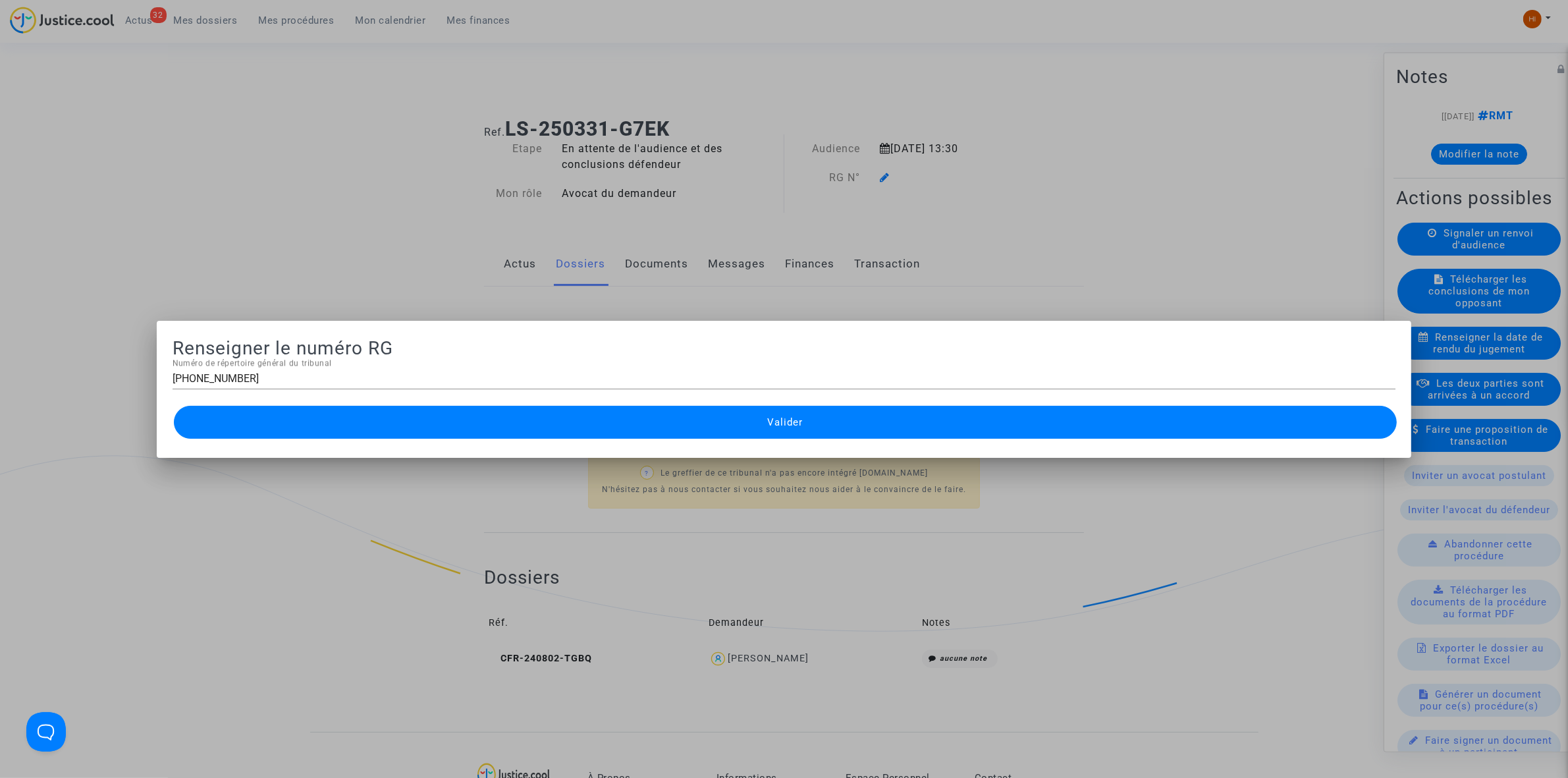
click at [789, 418] on span "Valider" at bounding box center [785, 422] width 36 height 12
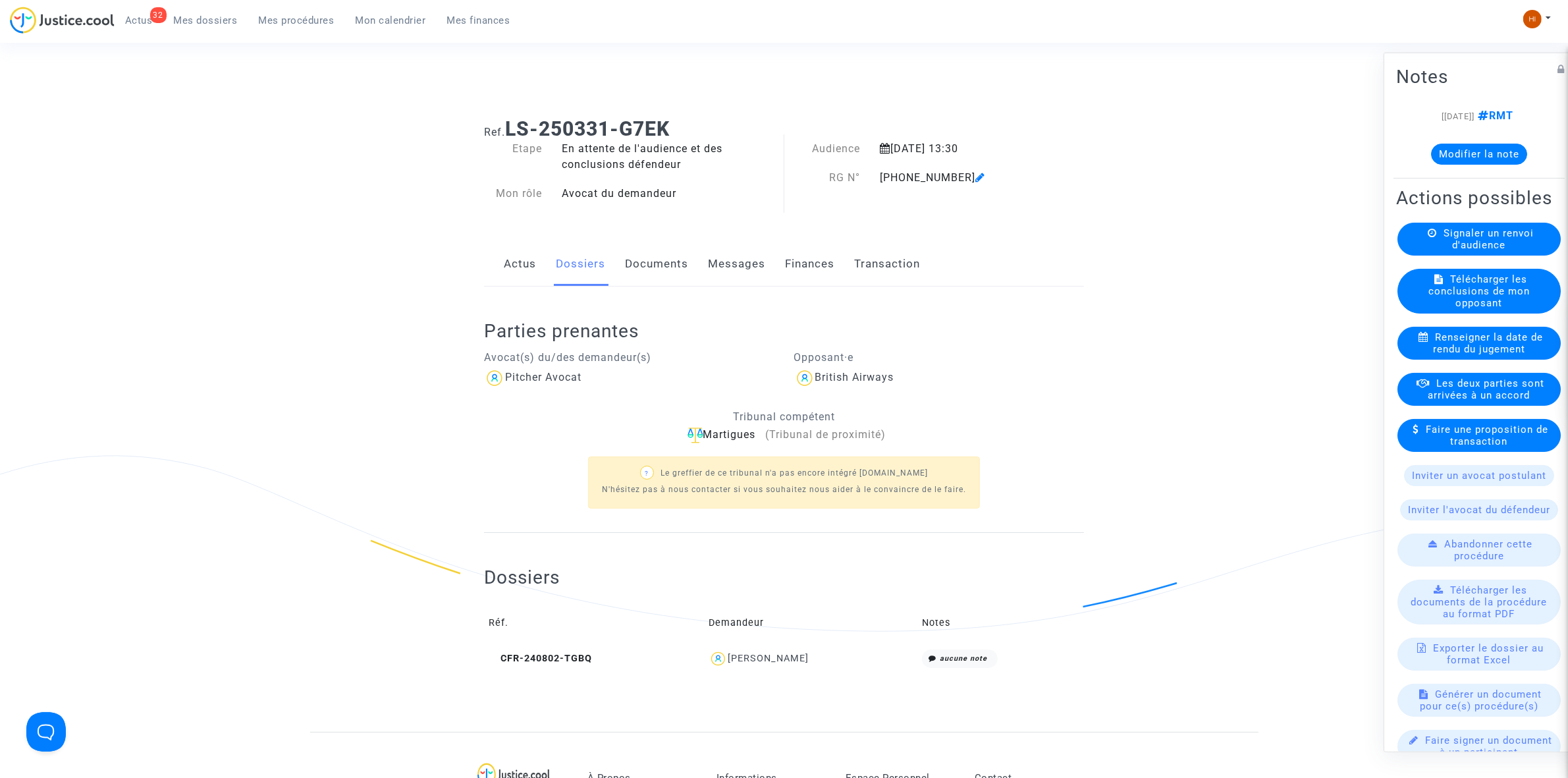
click at [662, 257] on link "Documents" at bounding box center [656, 264] width 63 height 43
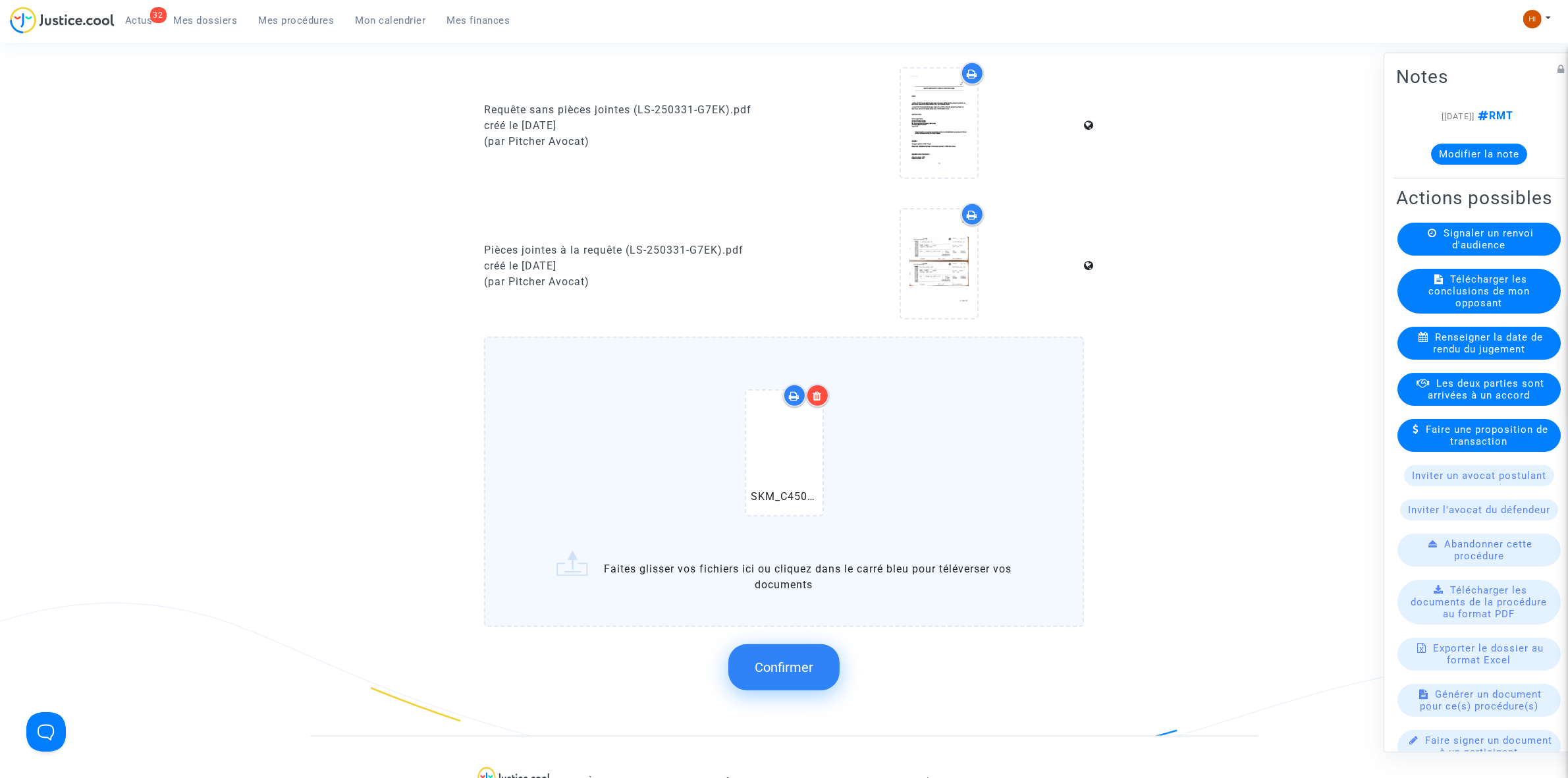
scroll to position [1070, 0]
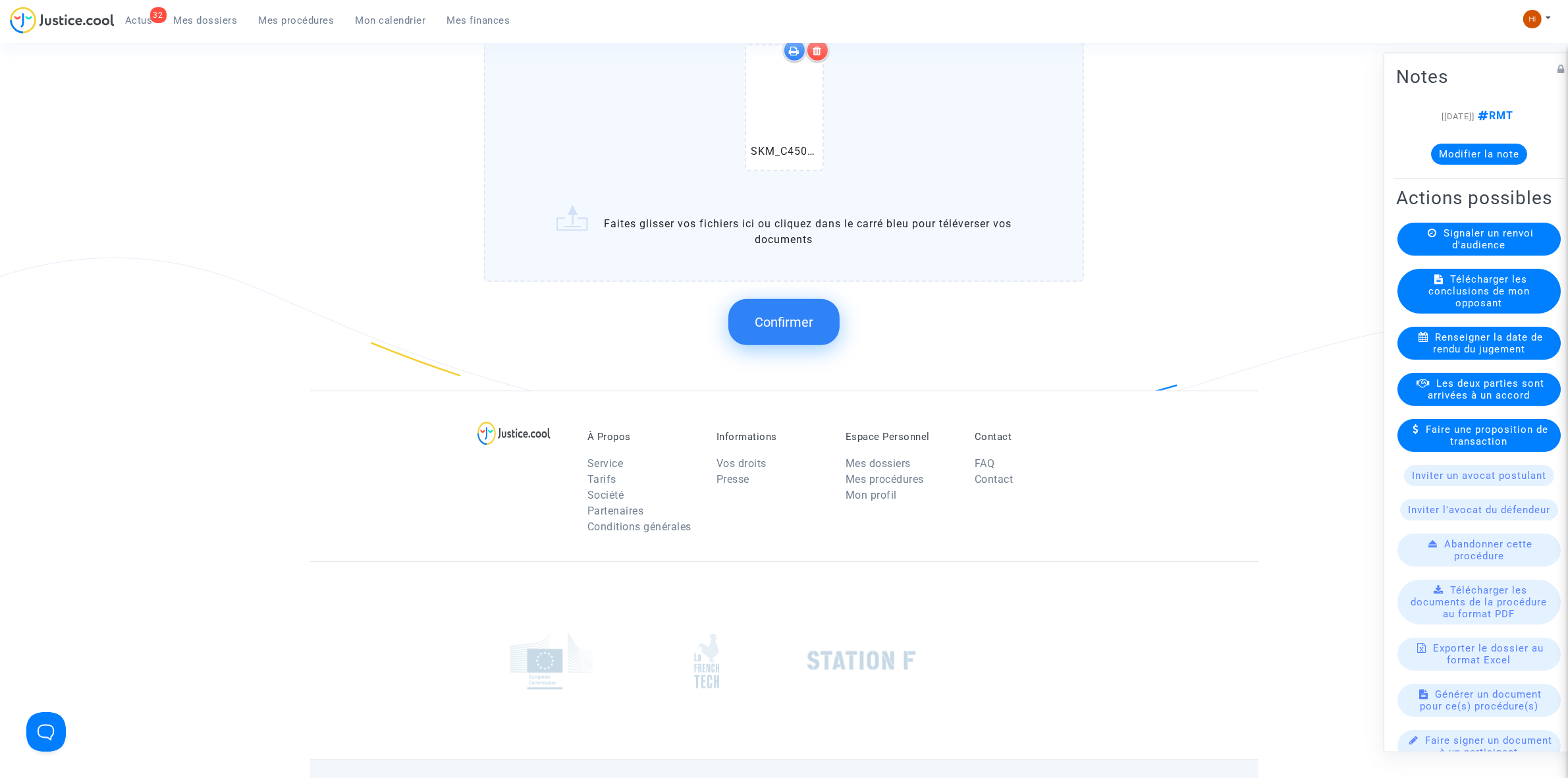
click at [795, 342] on div "Confirmer" at bounding box center [784, 322] width 600 height 70
click at [814, 311] on button "Confirmer" at bounding box center [784, 322] width 111 height 46
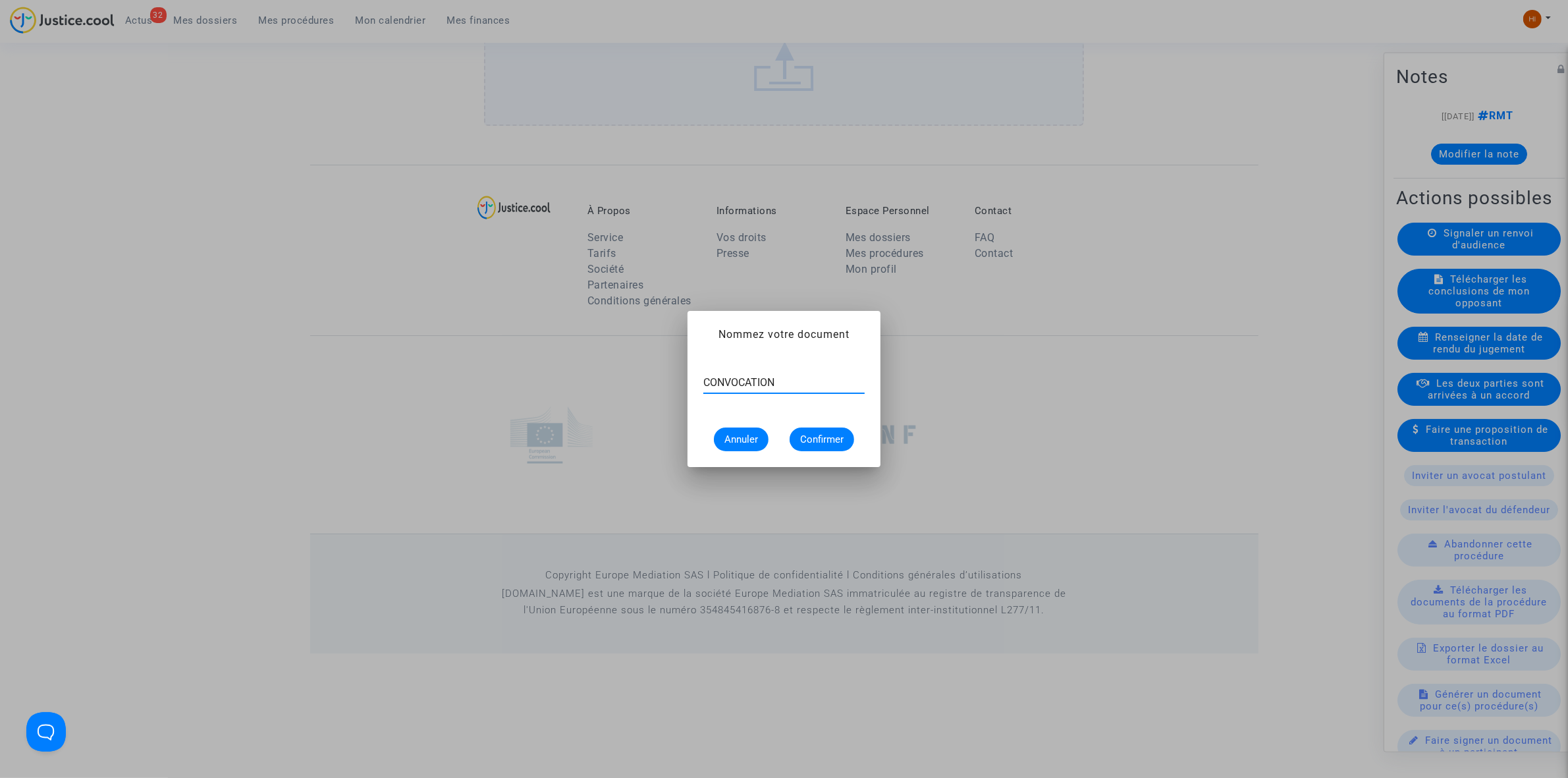
type input "CONVOCATION"
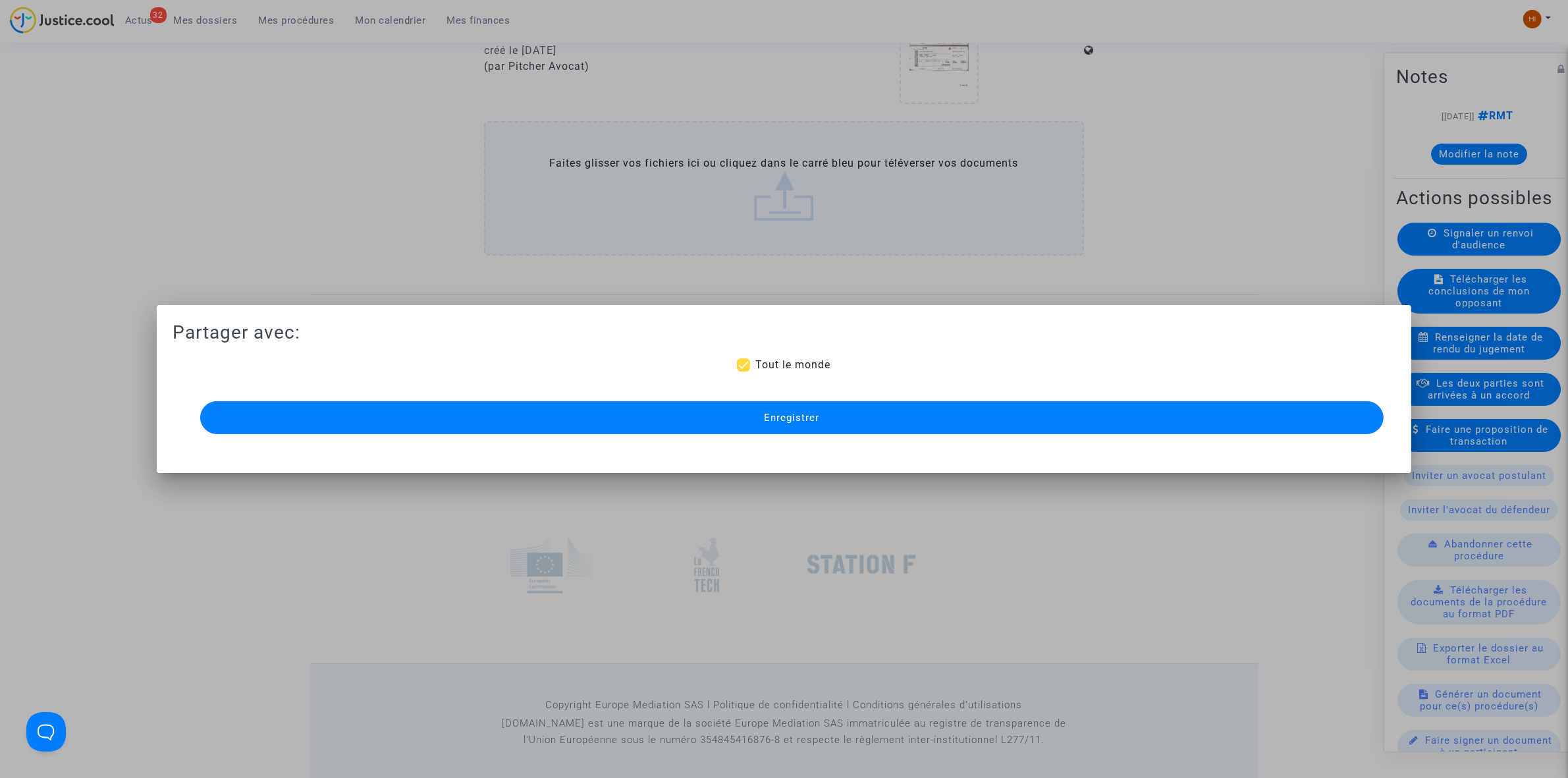
click at [874, 416] on button "Enregistrer" at bounding box center [792, 417] width 1184 height 33
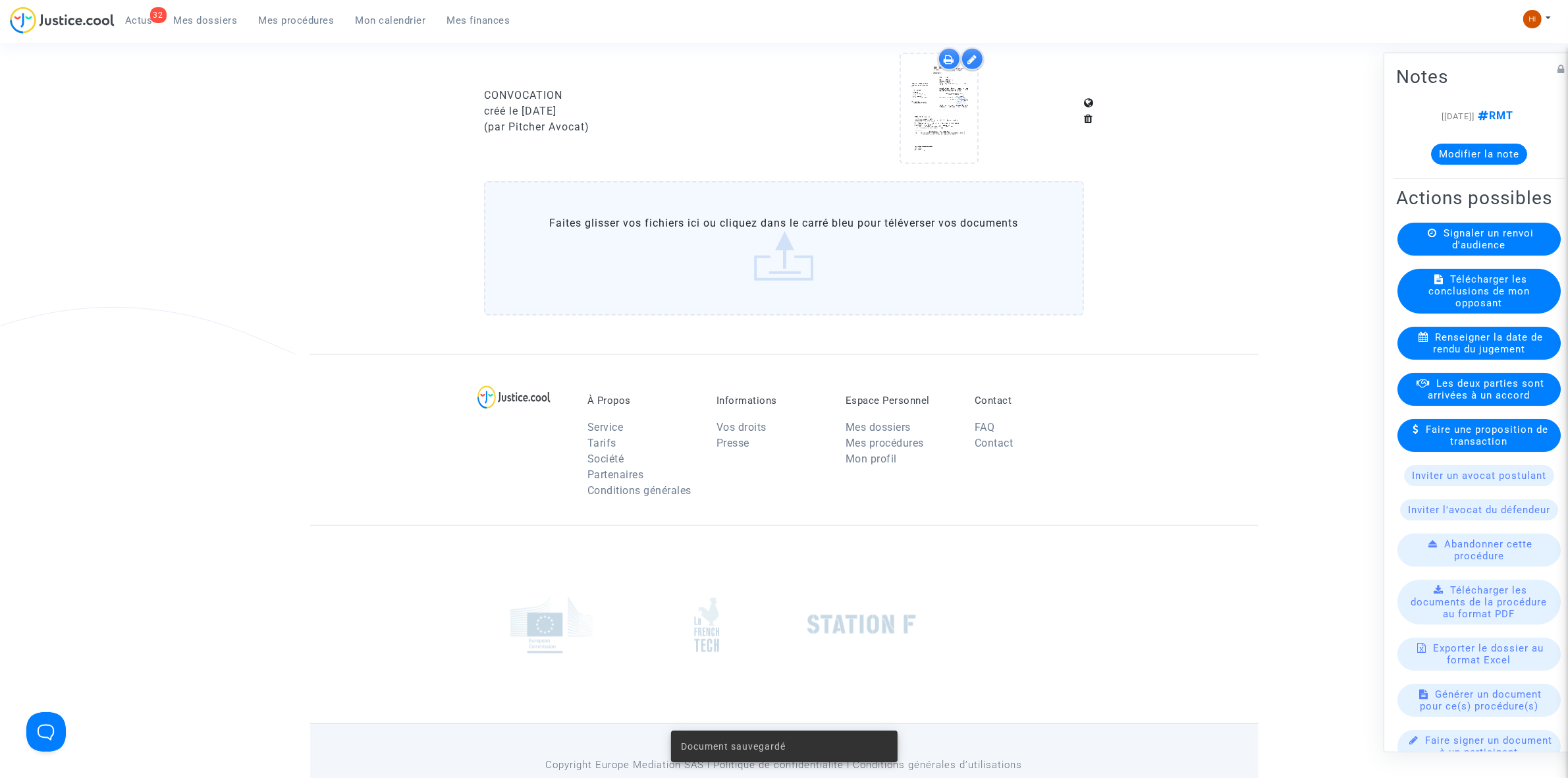
scroll to position [1023, 0]
click at [946, 97] on icon at bounding box center [939, 107] width 43 height 42
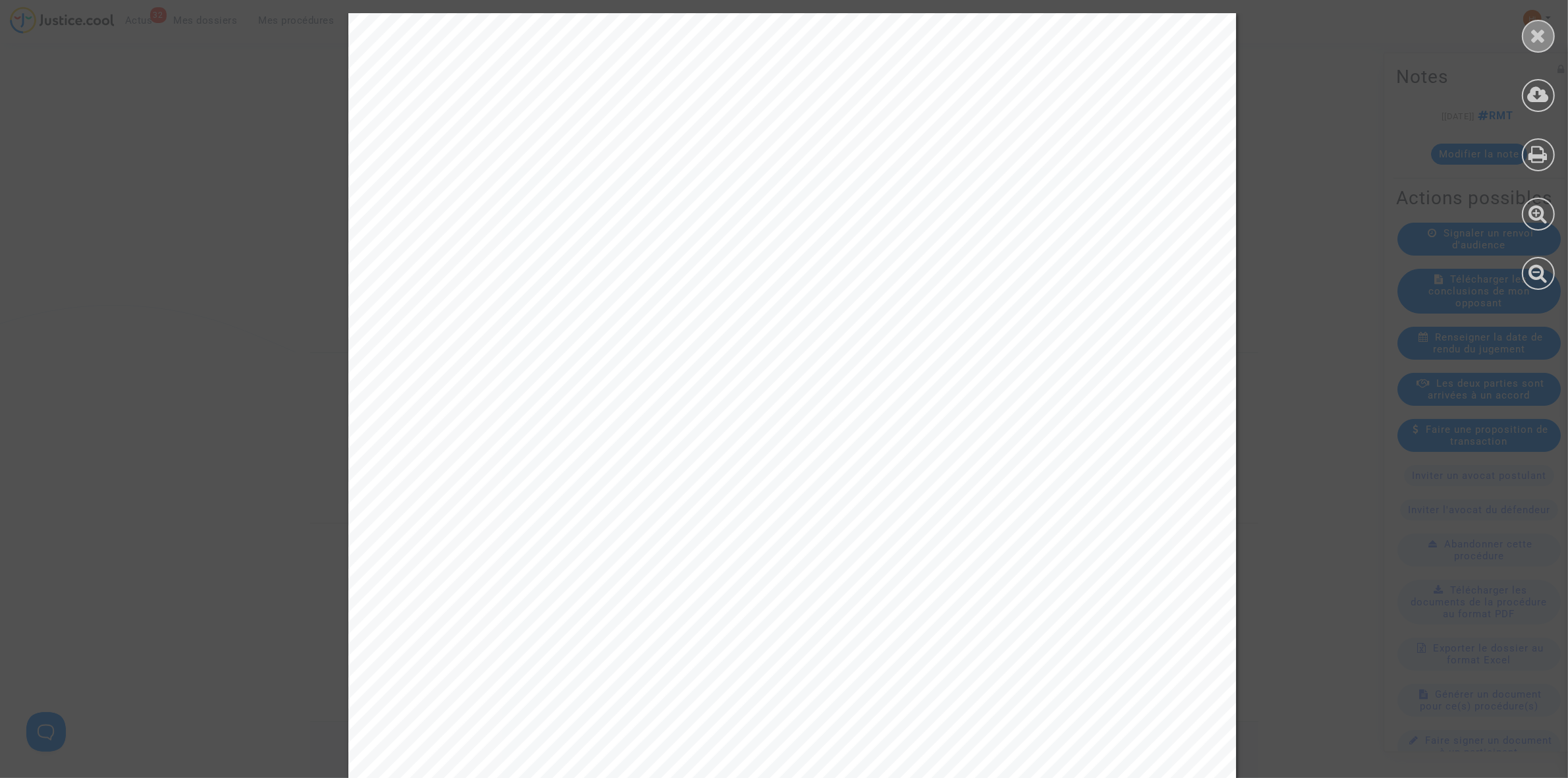
click at [1531, 43] on icon at bounding box center [1538, 36] width 17 height 20
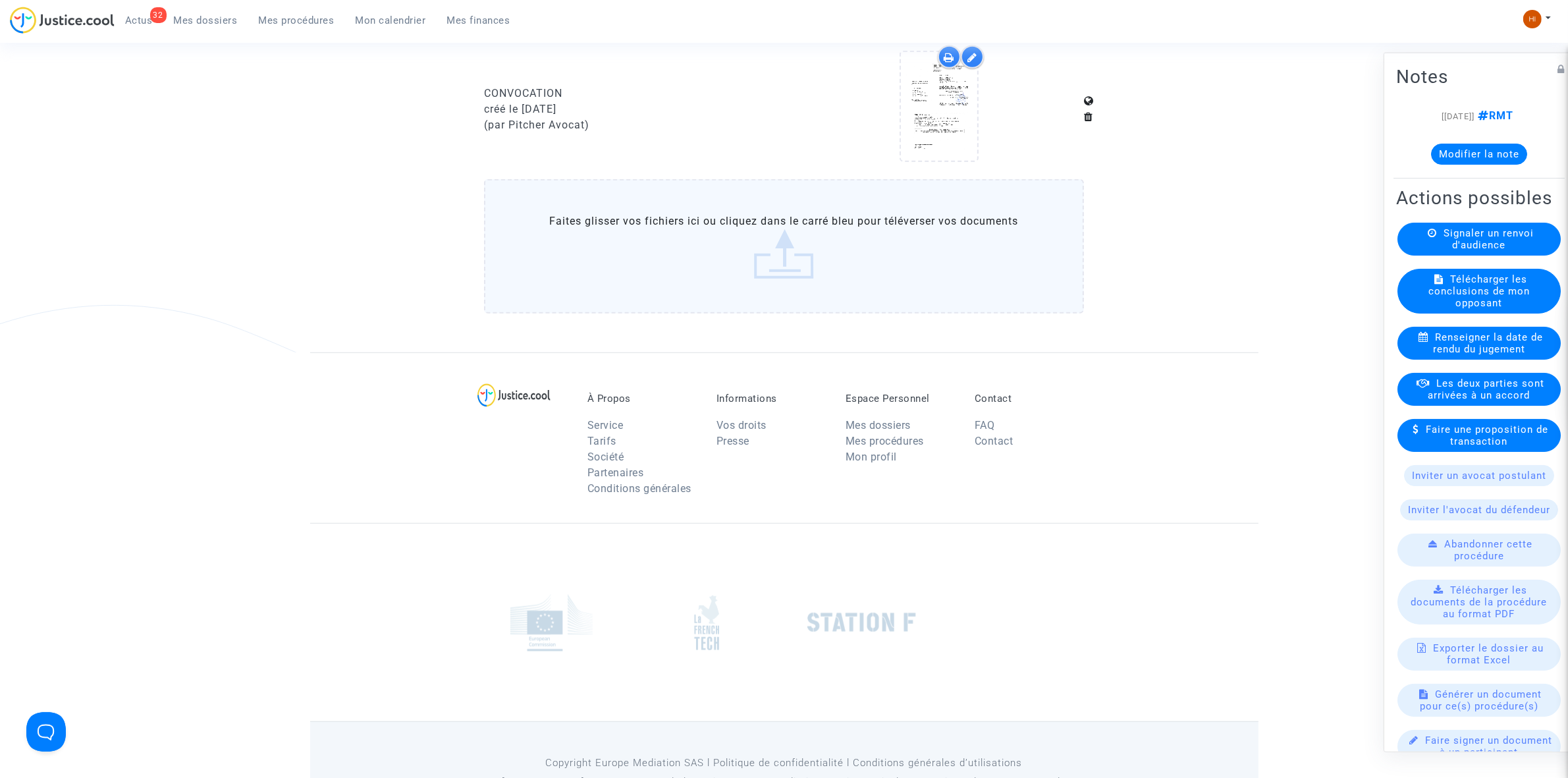
drag, startPoint x: 261, startPoint y: 10, endPoint x: 306, endPoint y: 10, distance: 45.0
click at [261, 10] on link "Mes procédures" at bounding box center [296, 20] width 96 height 20
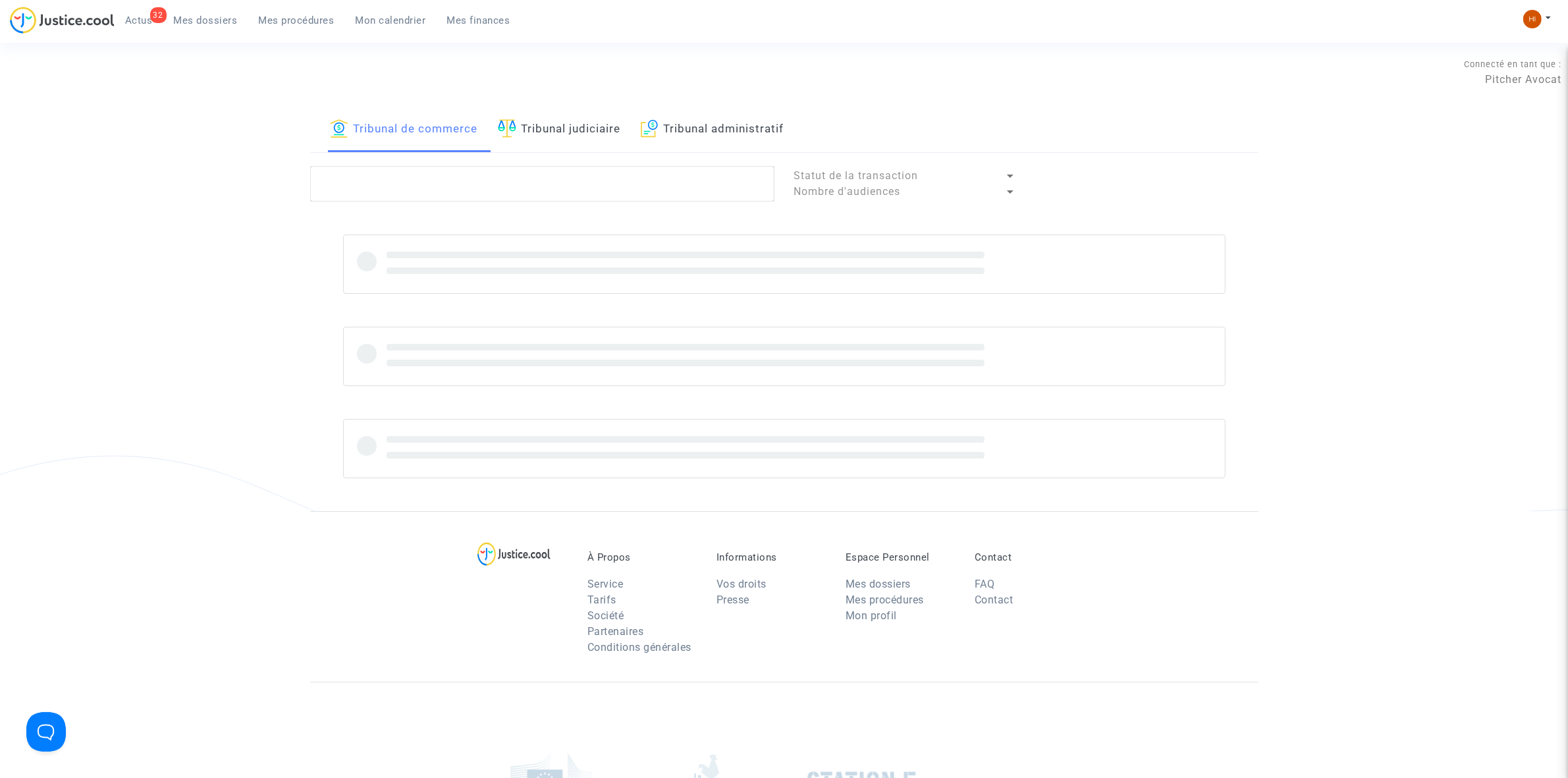
drag, startPoint x: 601, startPoint y: 119, endPoint x: 602, endPoint y: 126, distance: 7.1
click at [601, 121] on link "Tribunal judiciaire" at bounding box center [560, 130] width 123 height 45
click at [607, 166] on textarea at bounding box center [542, 183] width 464 height 36
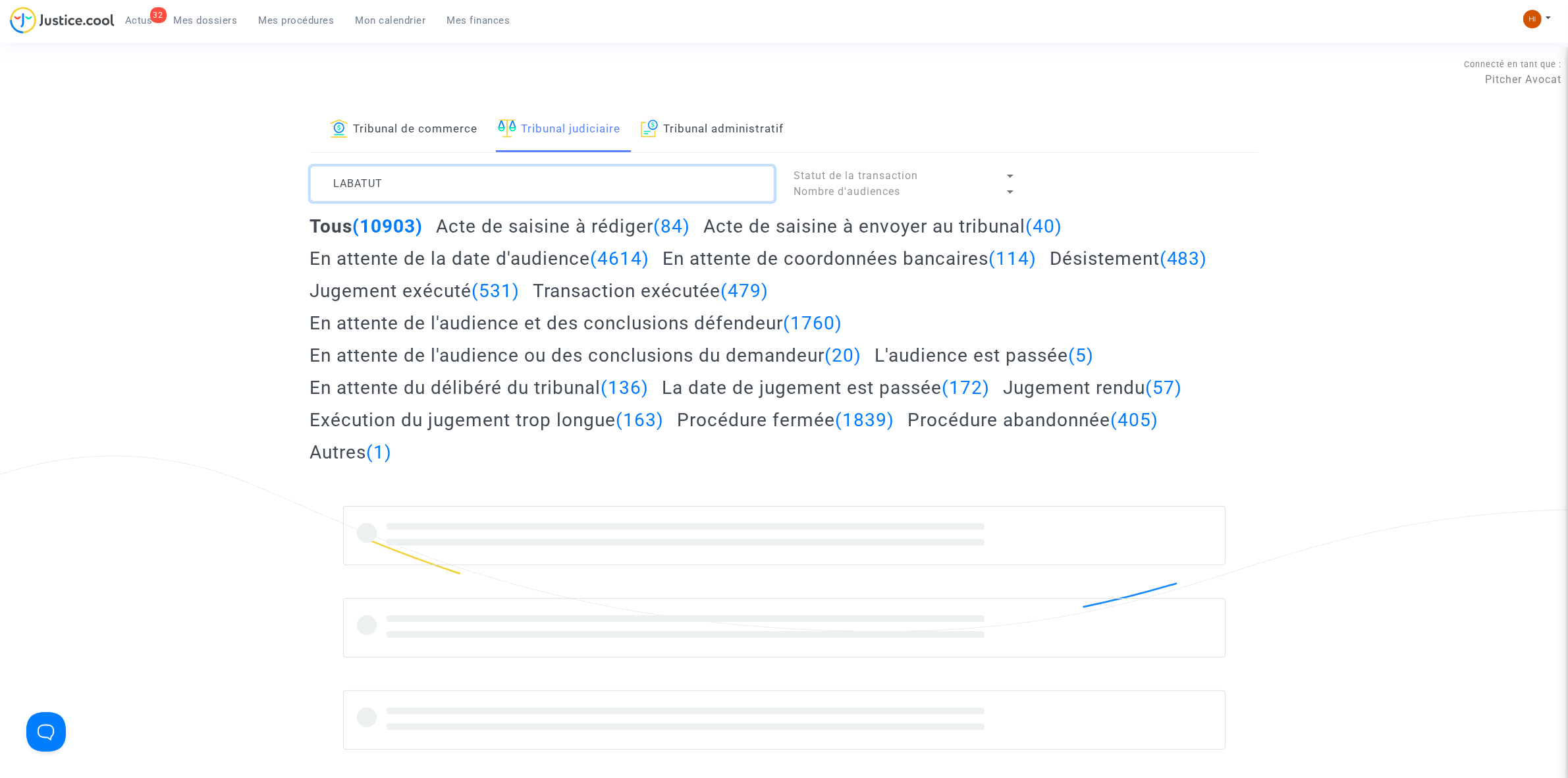
type textarea "LABATUT"
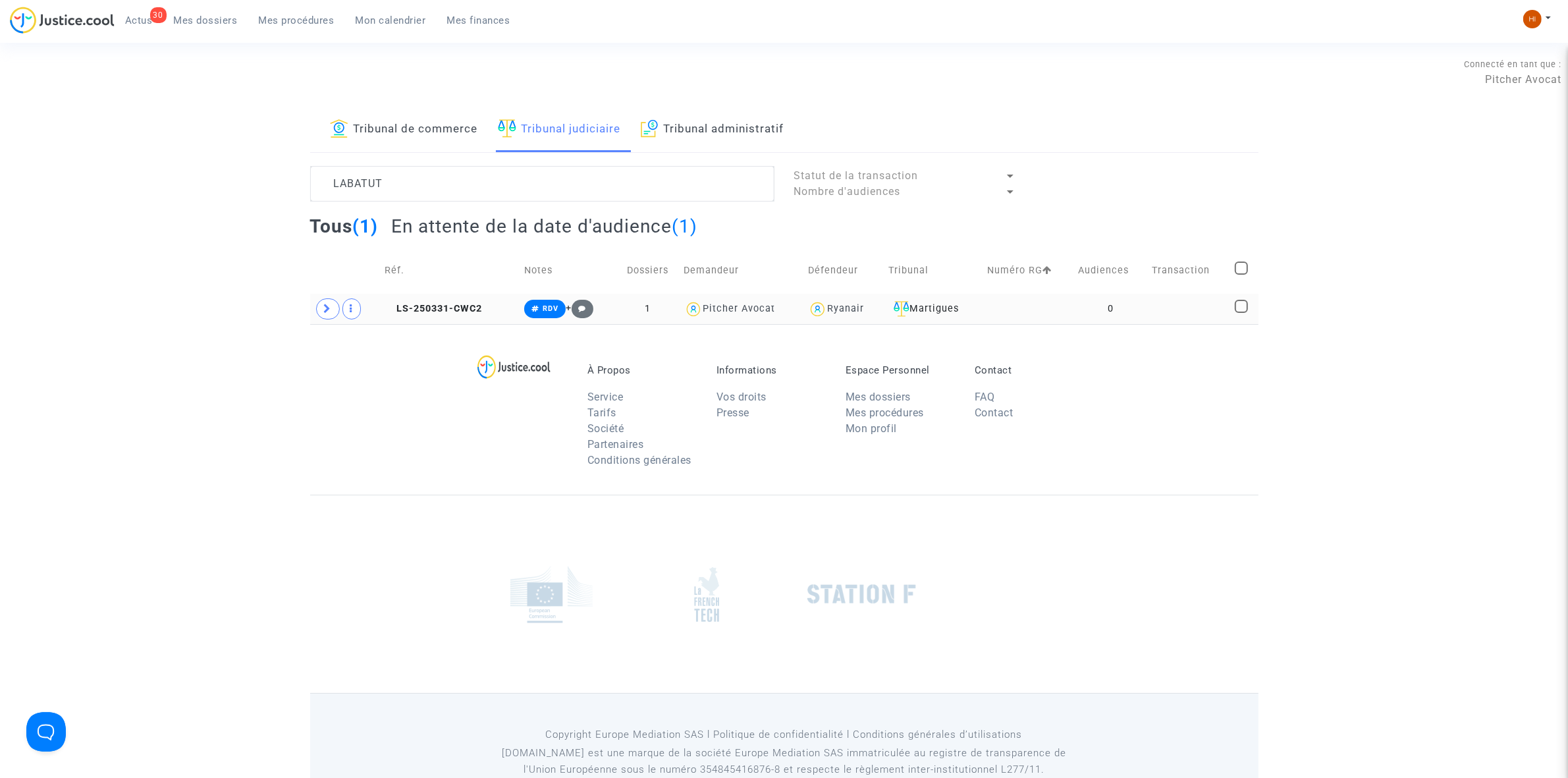
click at [1088, 298] on td "0" at bounding box center [1110, 309] width 74 height 30
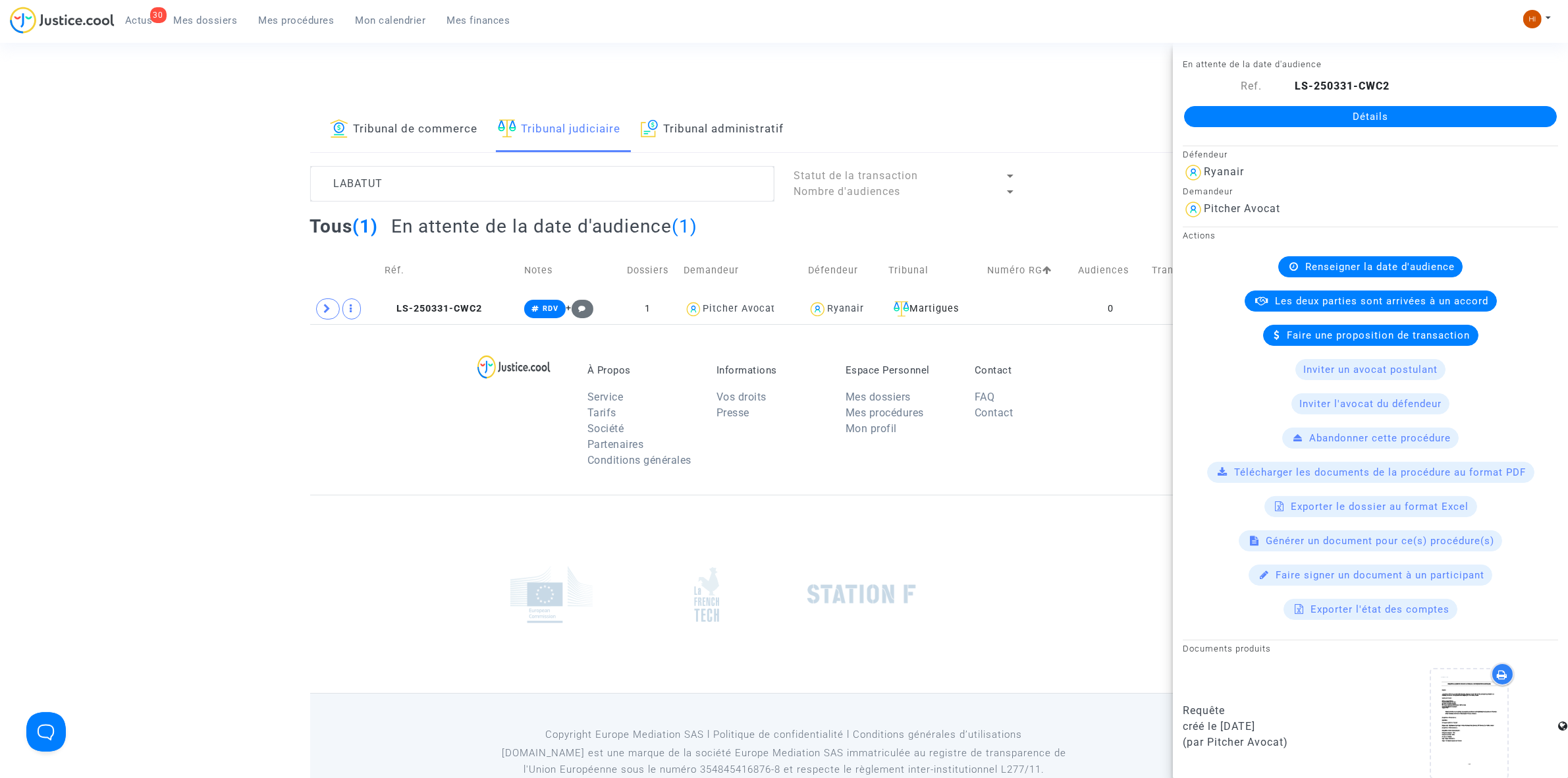
drag, startPoint x: 1312, startPoint y: 96, endPoint x: 1301, endPoint y: 143, distance: 48.3
click at [1312, 99] on div "Détails" at bounding box center [1371, 116] width 395 height 45
click at [1311, 123] on link "Détails" at bounding box center [1371, 116] width 373 height 21
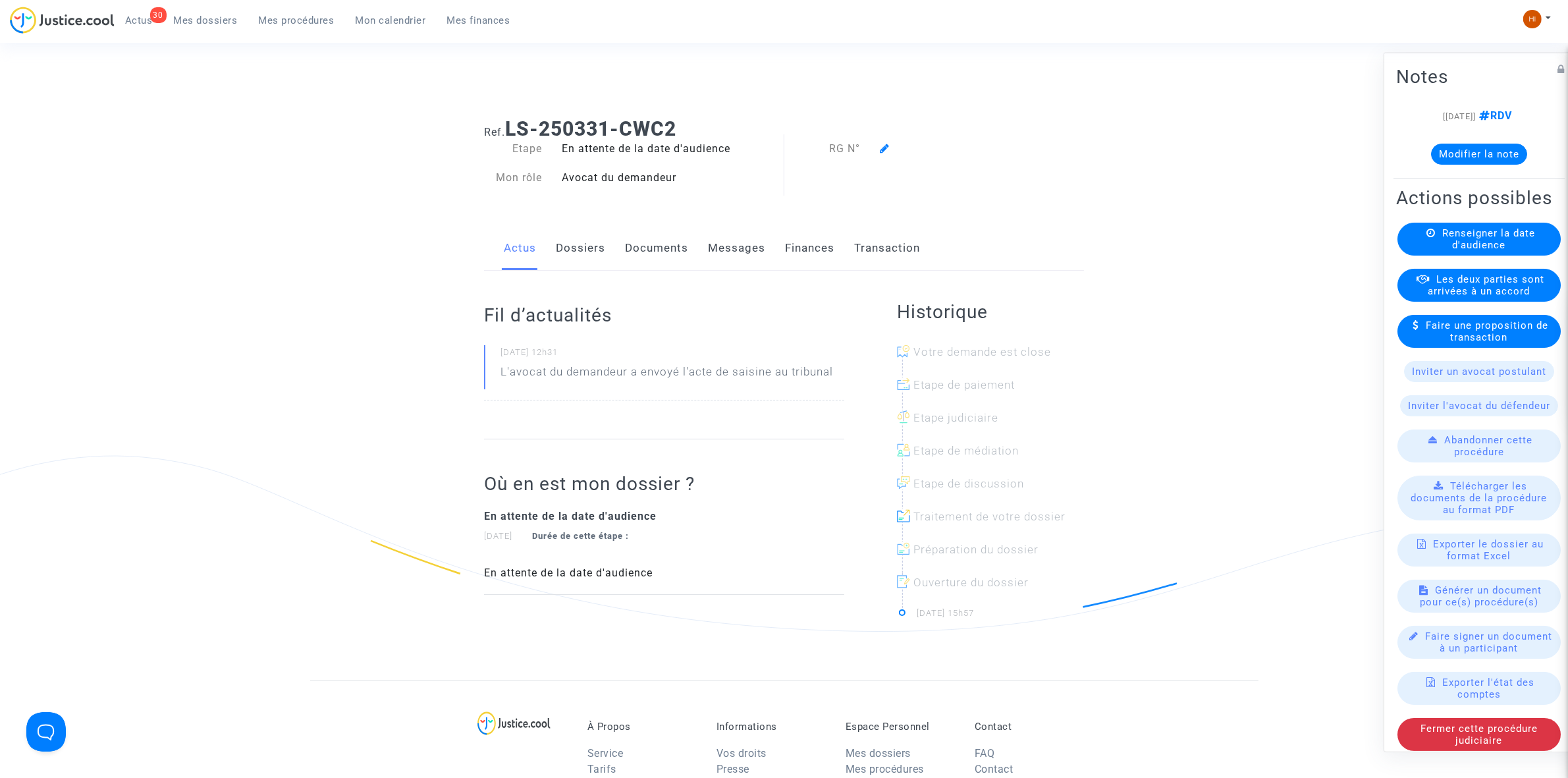
click at [1460, 250] on span "Renseigner la date d'audience" at bounding box center [1489, 238] width 93 height 23
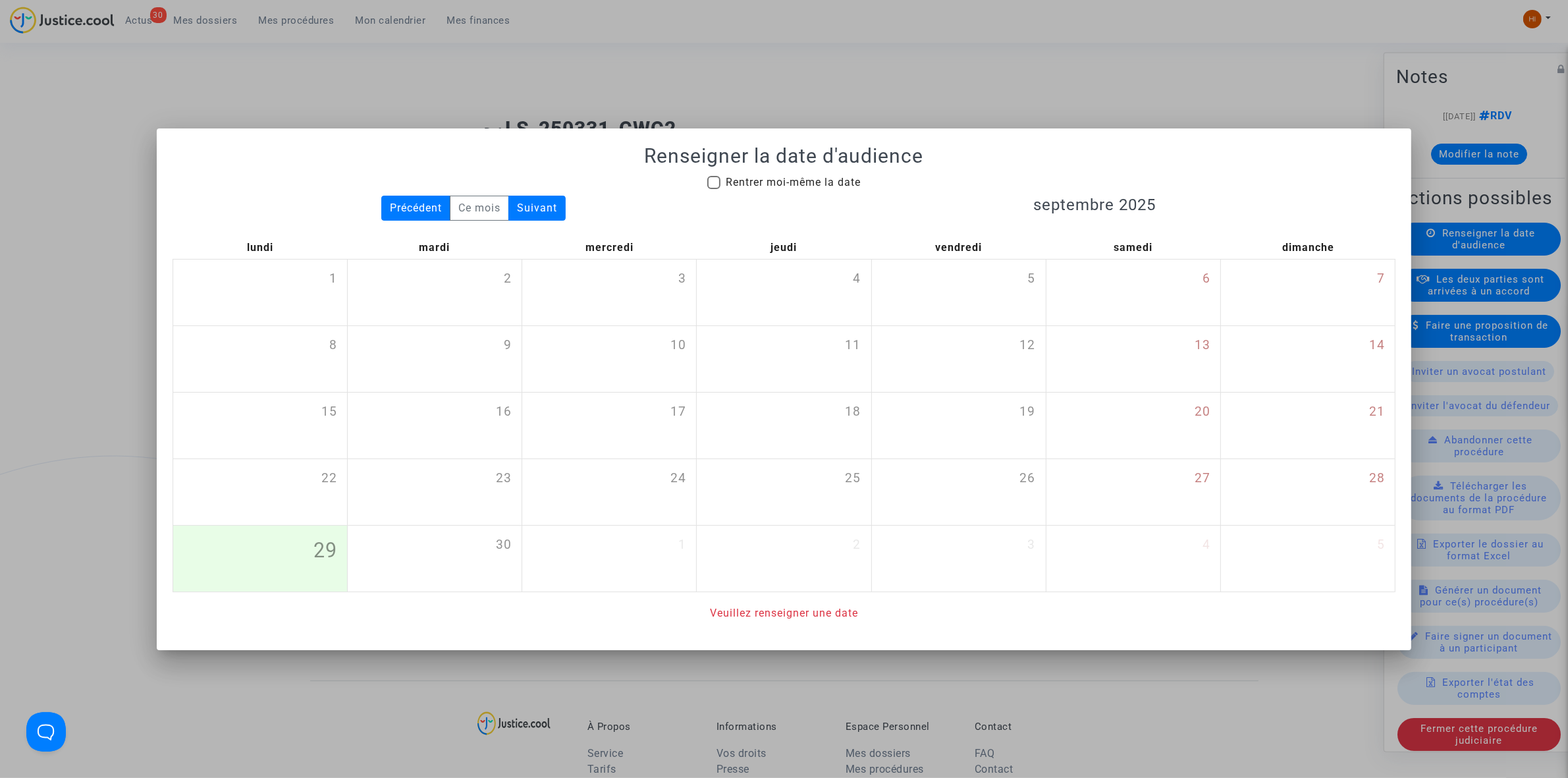
click at [794, 186] on span "Rentrer moi-même la date" at bounding box center [793, 182] width 135 height 12
click at [714, 189] on input "Rentrer moi-même la date" at bounding box center [714, 189] width 1 height 1
checkbox input "true"
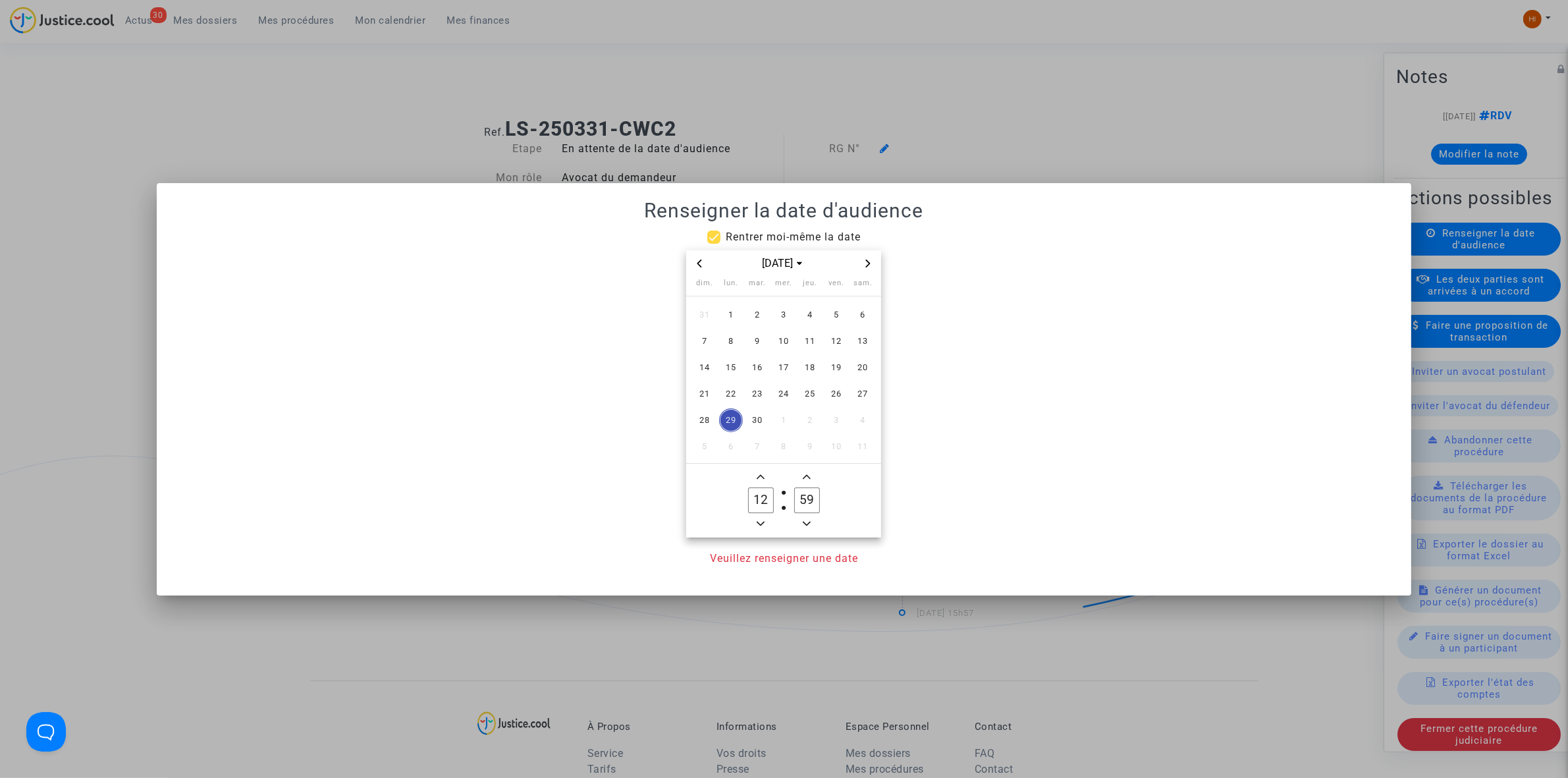
click at [870, 260] on icon "Next month" at bounding box center [867, 263] width 8 height 8
drag, startPoint x: 738, startPoint y: 363, endPoint x: 748, endPoint y: 371, distance: 12.8
click at [738, 364] on span "15" at bounding box center [731, 367] width 23 height 23
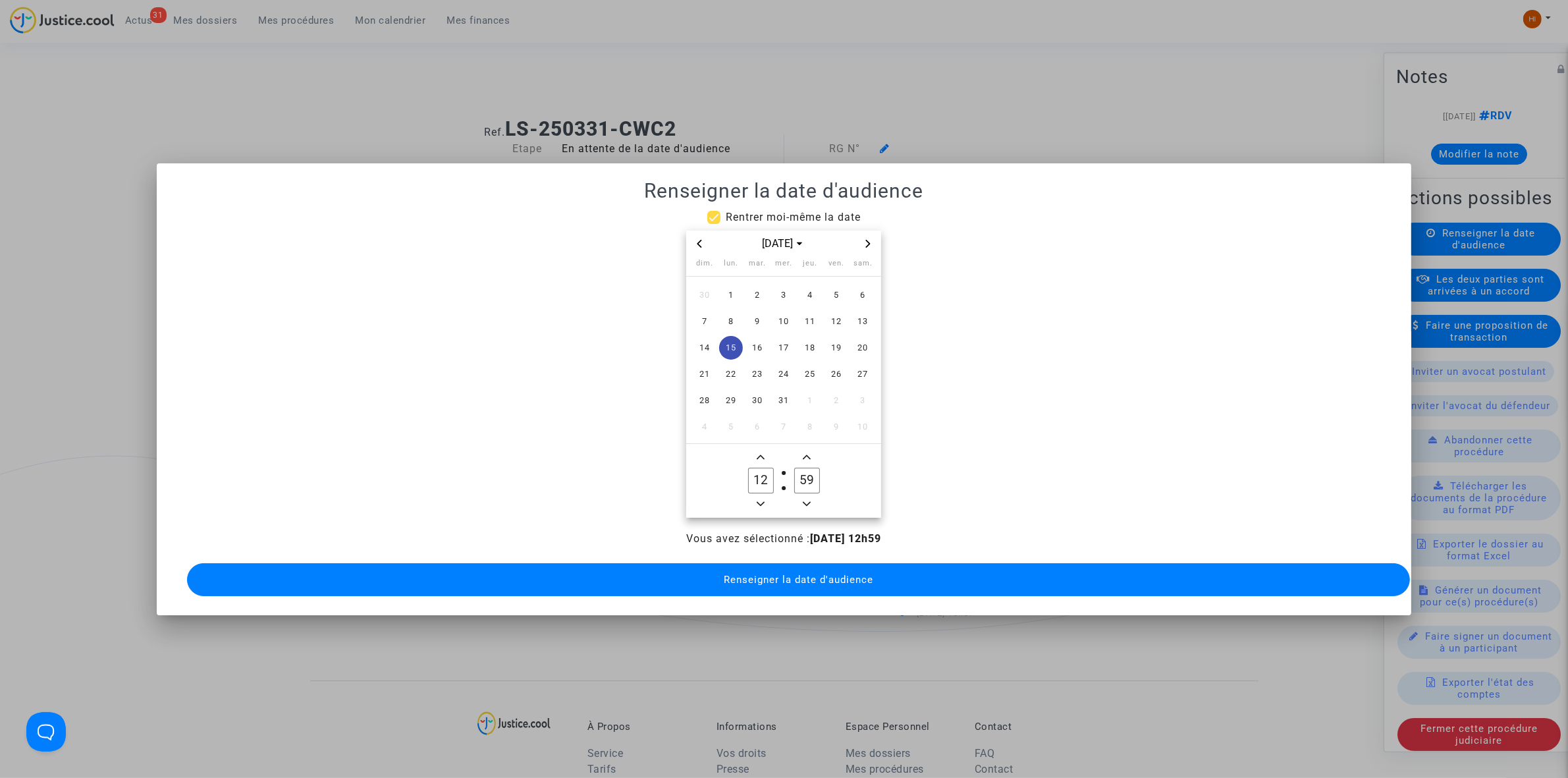
drag, startPoint x: 767, startPoint y: 447, endPoint x: 774, endPoint y: 447, distance: 7.0
click at [768, 449] on span "Add a hour" at bounding box center [761, 457] width 16 height 16
type input "13"
drag, startPoint x: 799, startPoint y: 475, endPoint x: 807, endPoint y: 477, distance: 8.2
click at [807, 477] on input "59" at bounding box center [807, 480] width 25 height 25
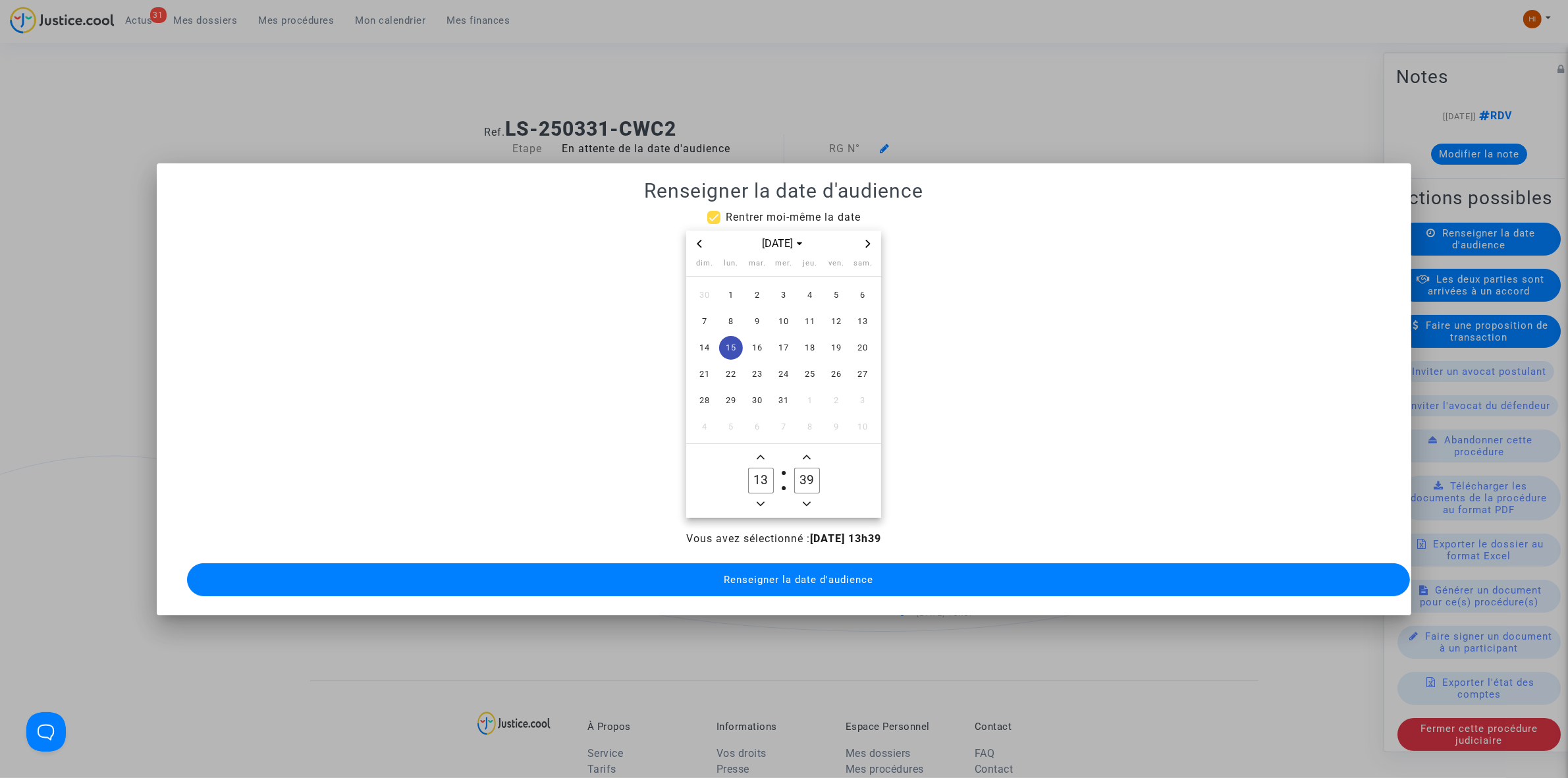
click at [810, 477] on input "39" at bounding box center [807, 480] width 25 height 25
type input "30"
drag, startPoint x: 772, startPoint y: 575, endPoint x: 761, endPoint y: 544, distance: 32.9
click at [768, 564] on button "Renseigner la date d'audience" at bounding box center [798, 580] width 1223 height 33
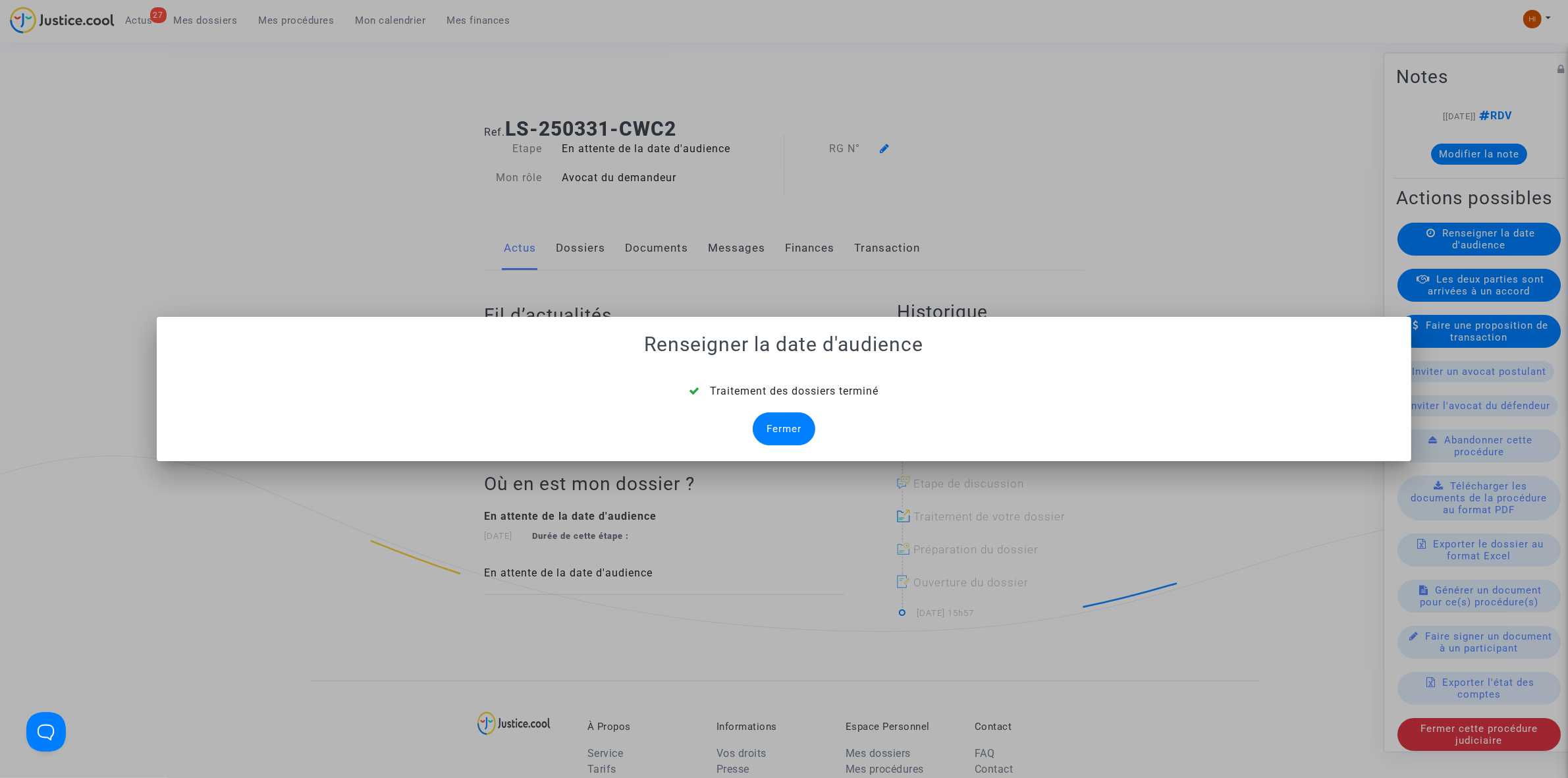
click at [768, 429] on div "Fermer" at bounding box center [784, 429] width 63 height 33
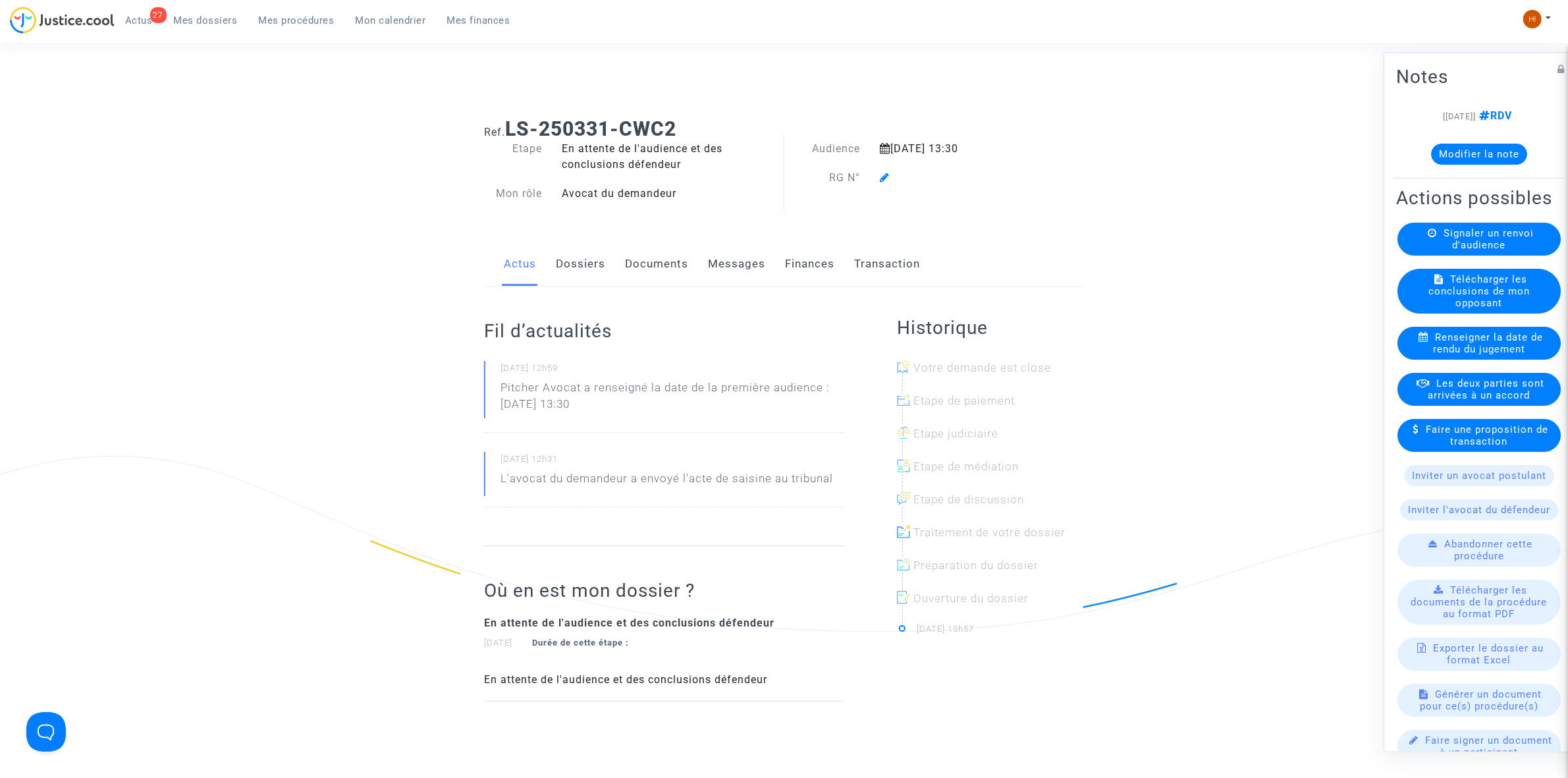
click at [878, 179] on div at bounding box center [956, 178] width 172 height 16
drag, startPoint x: 591, startPoint y: 270, endPoint x: 610, endPoint y: 259, distance: 22.0
click at [594, 270] on link "Dossiers" at bounding box center [581, 264] width 50 height 43
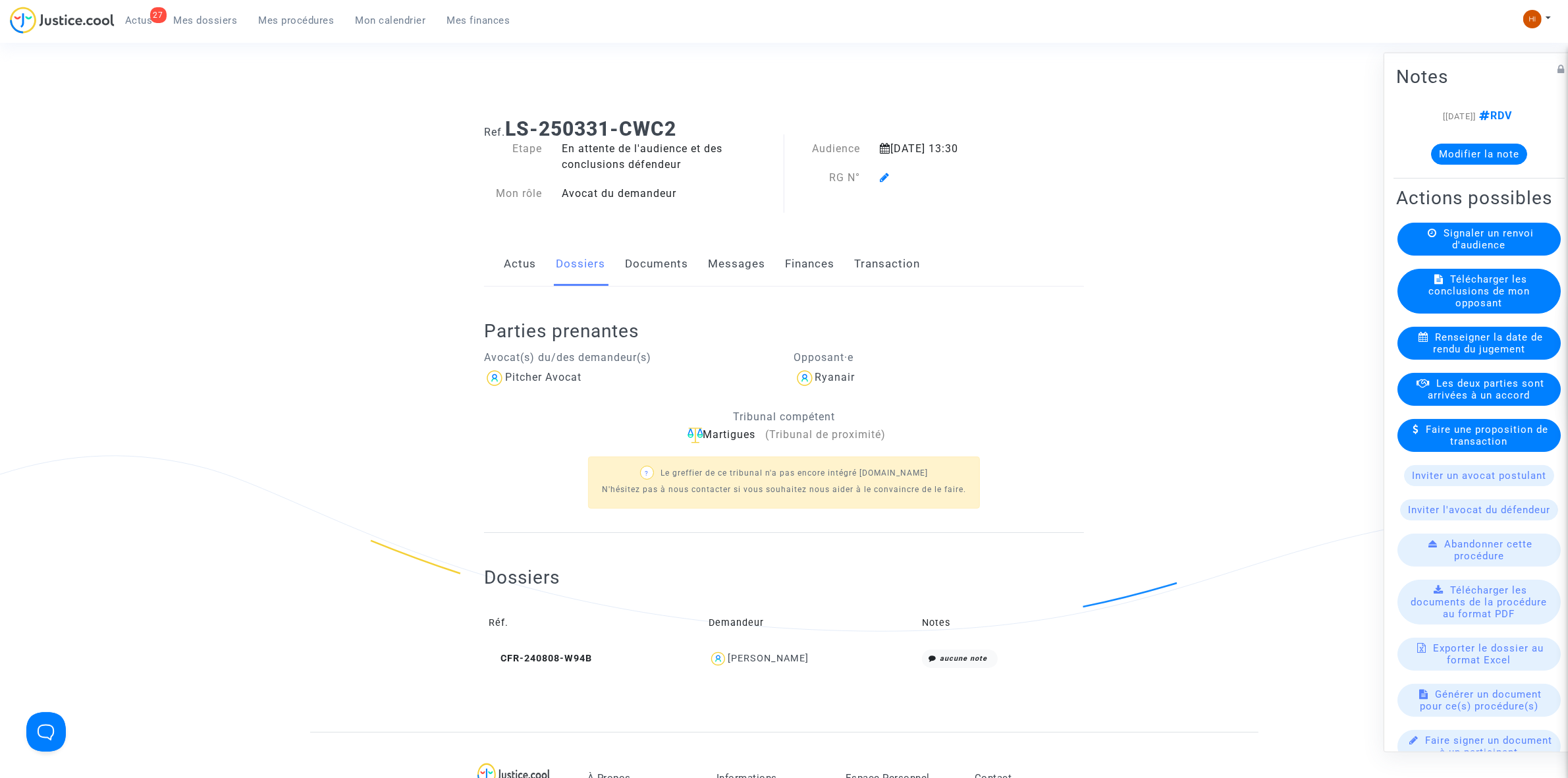
click at [887, 183] on icon at bounding box center [884, 177] width 10 height 10
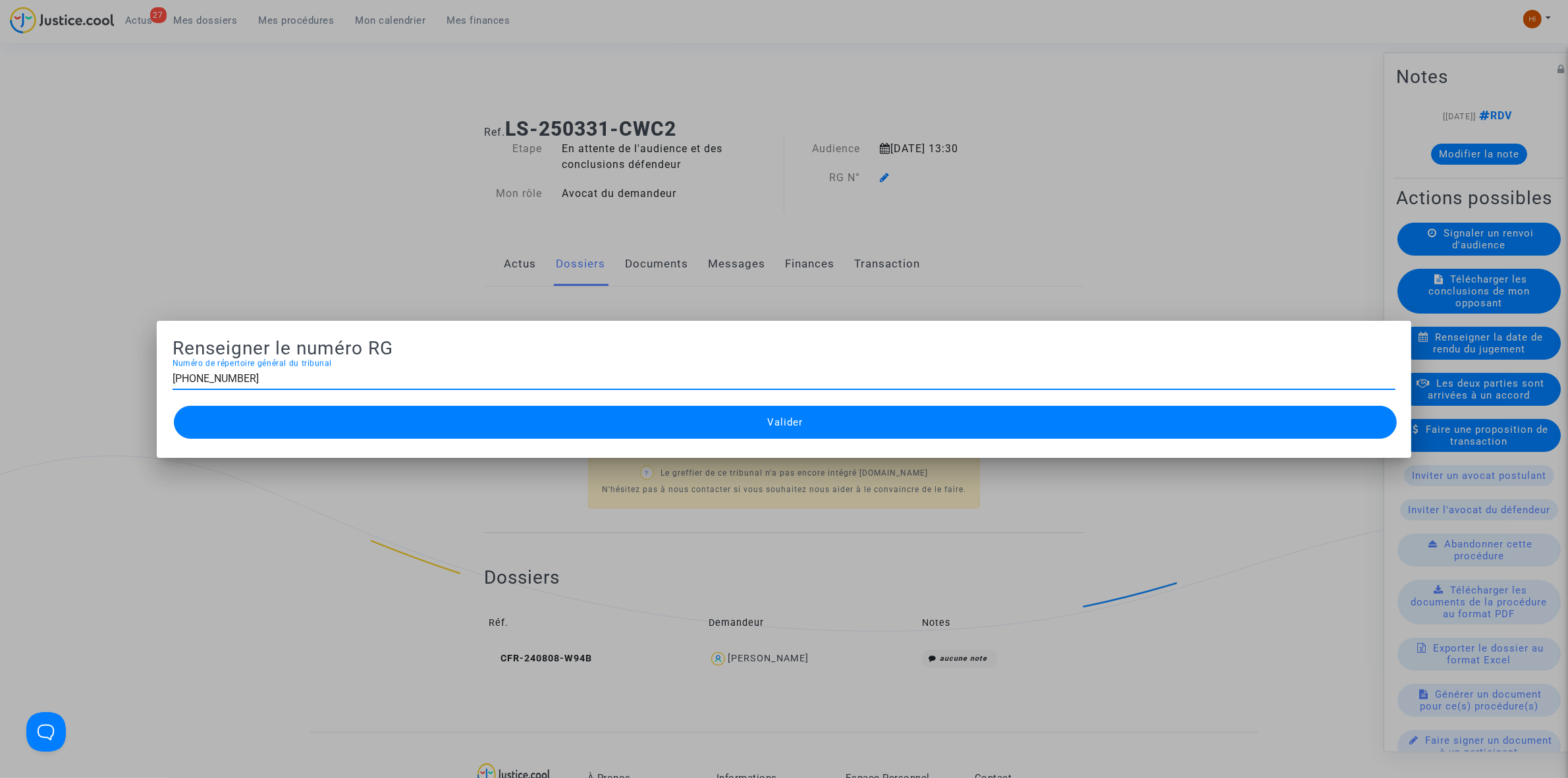
type input "11-25-000791"
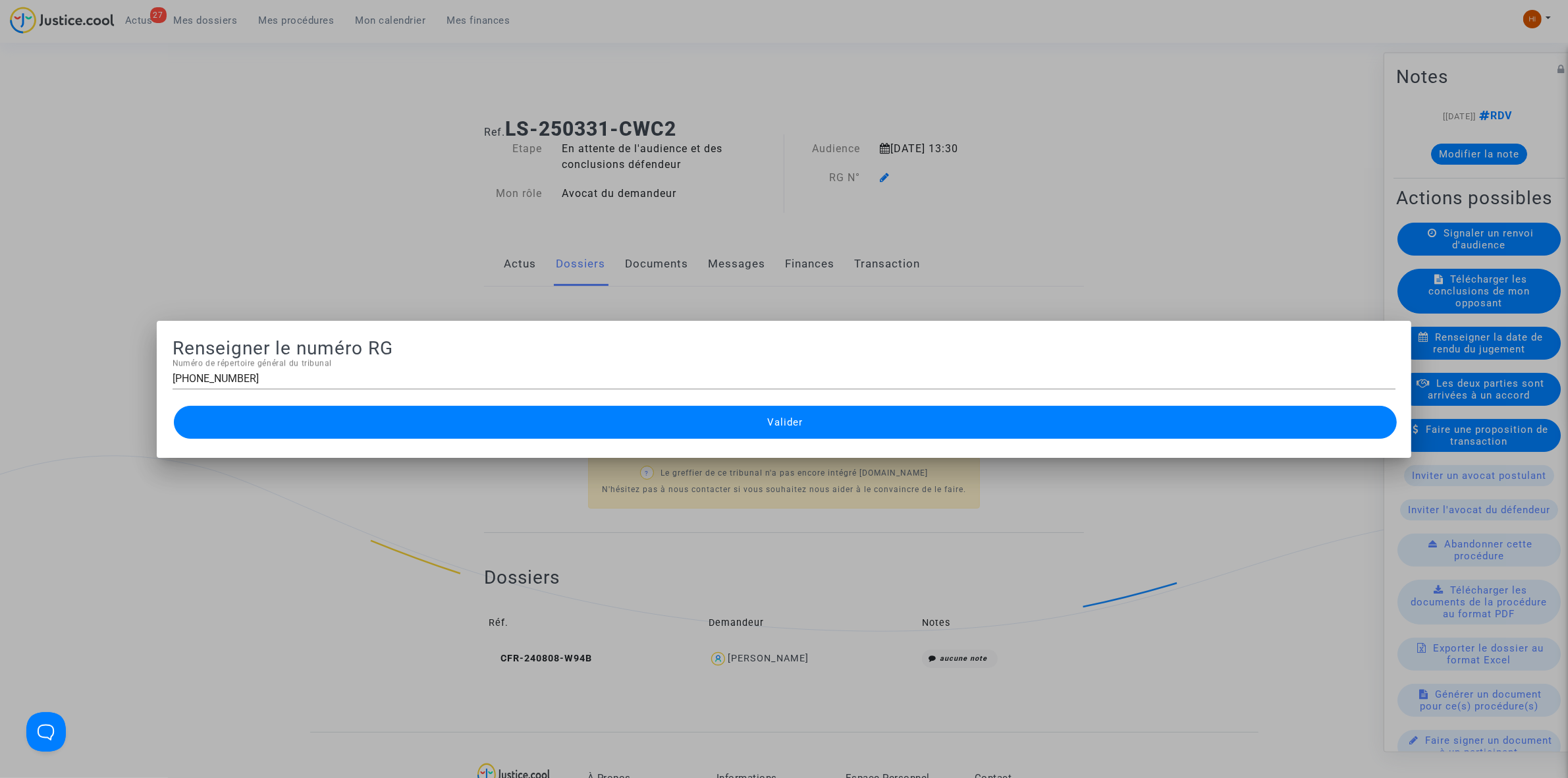
click at [827, 432] on button "Valider" at bounding box center [785, 422] width 1223 height 33
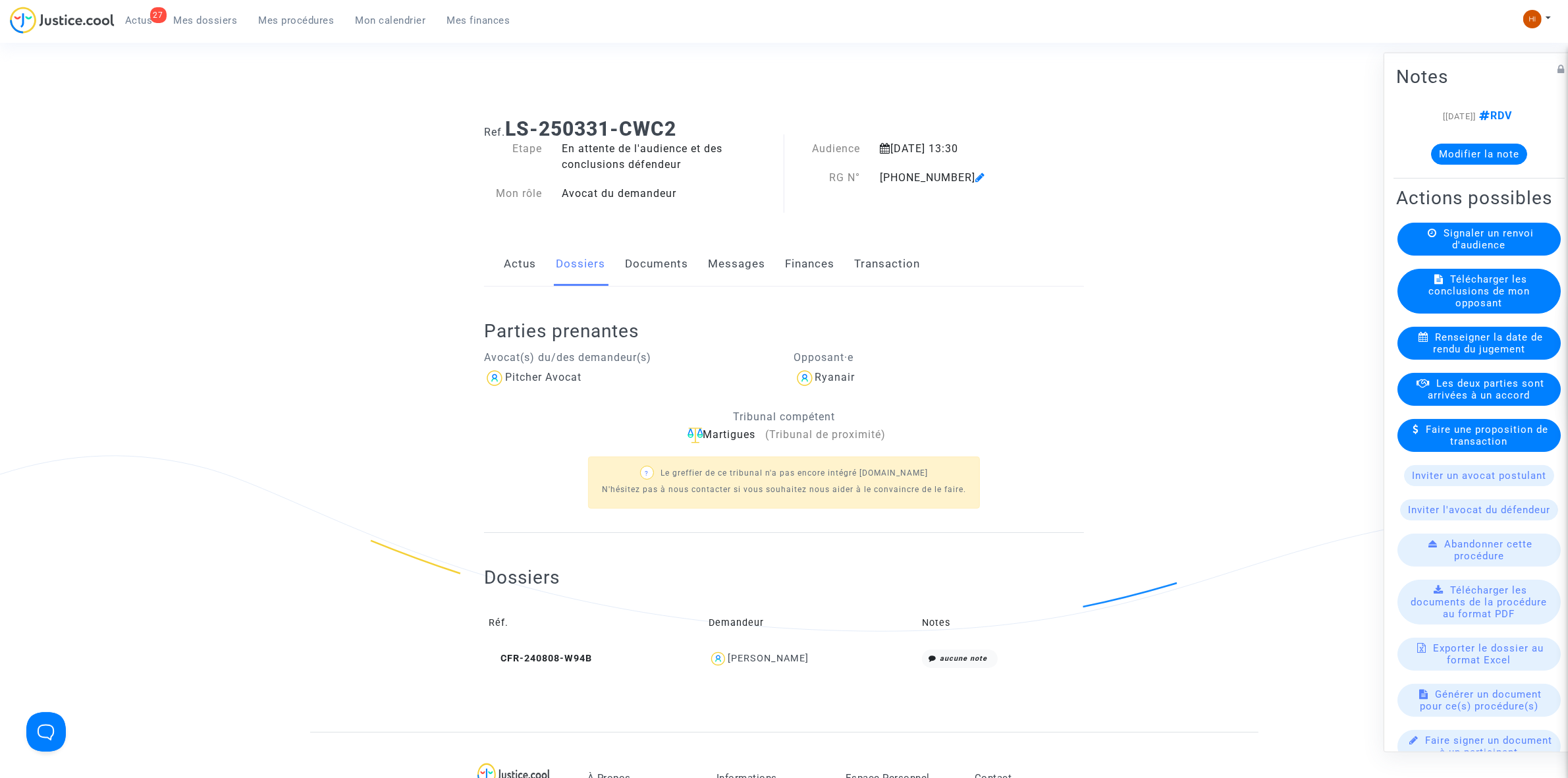
drag, startPoint x: 642, startPoint y: 262, endPoint x: 656, endPoint y: 256, distance: 15.2
click at [644, 261] on link "Documents" at bounding box center [656, 264] width 63 height 43
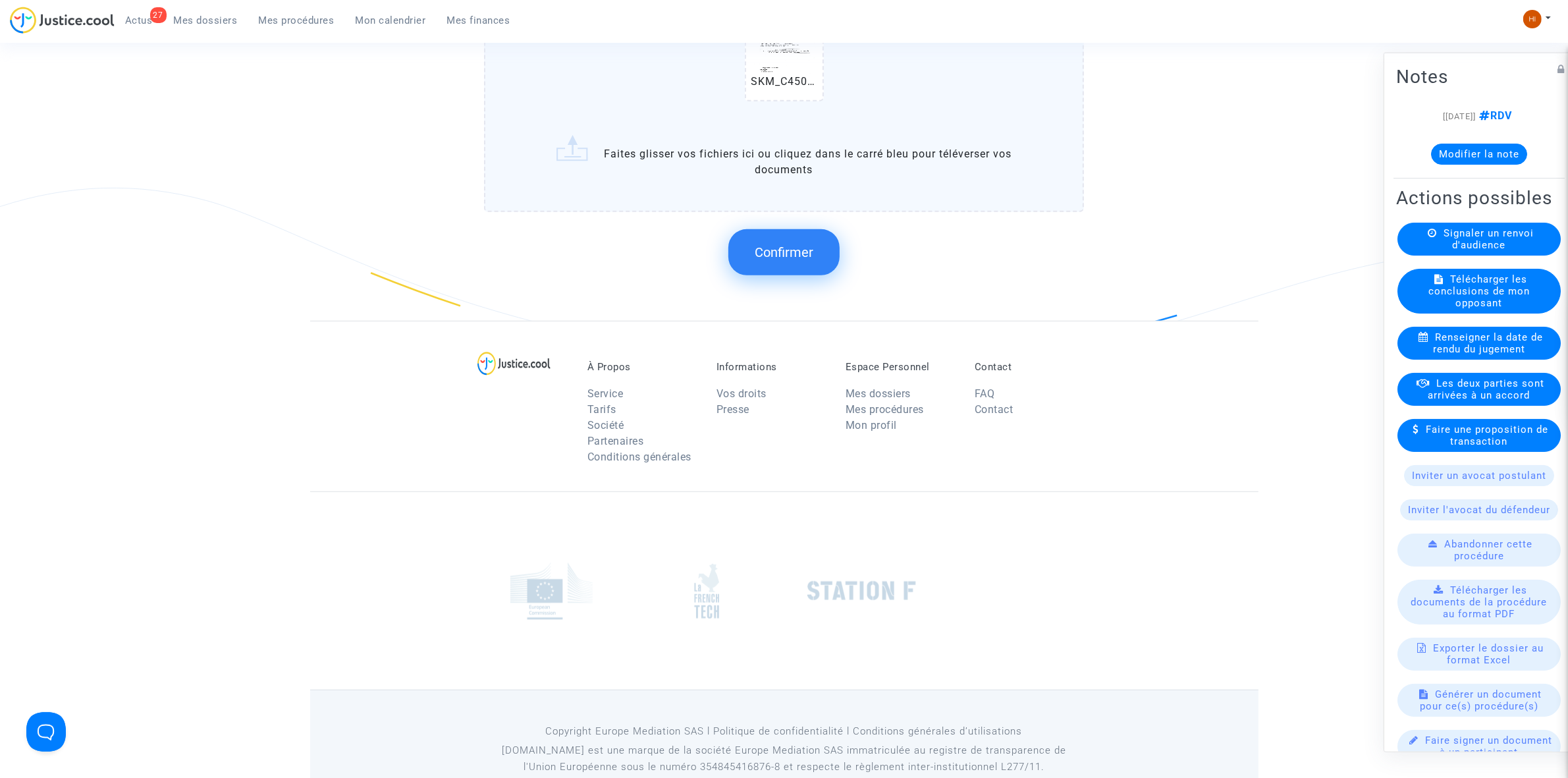
scroll to position [1153, 0]
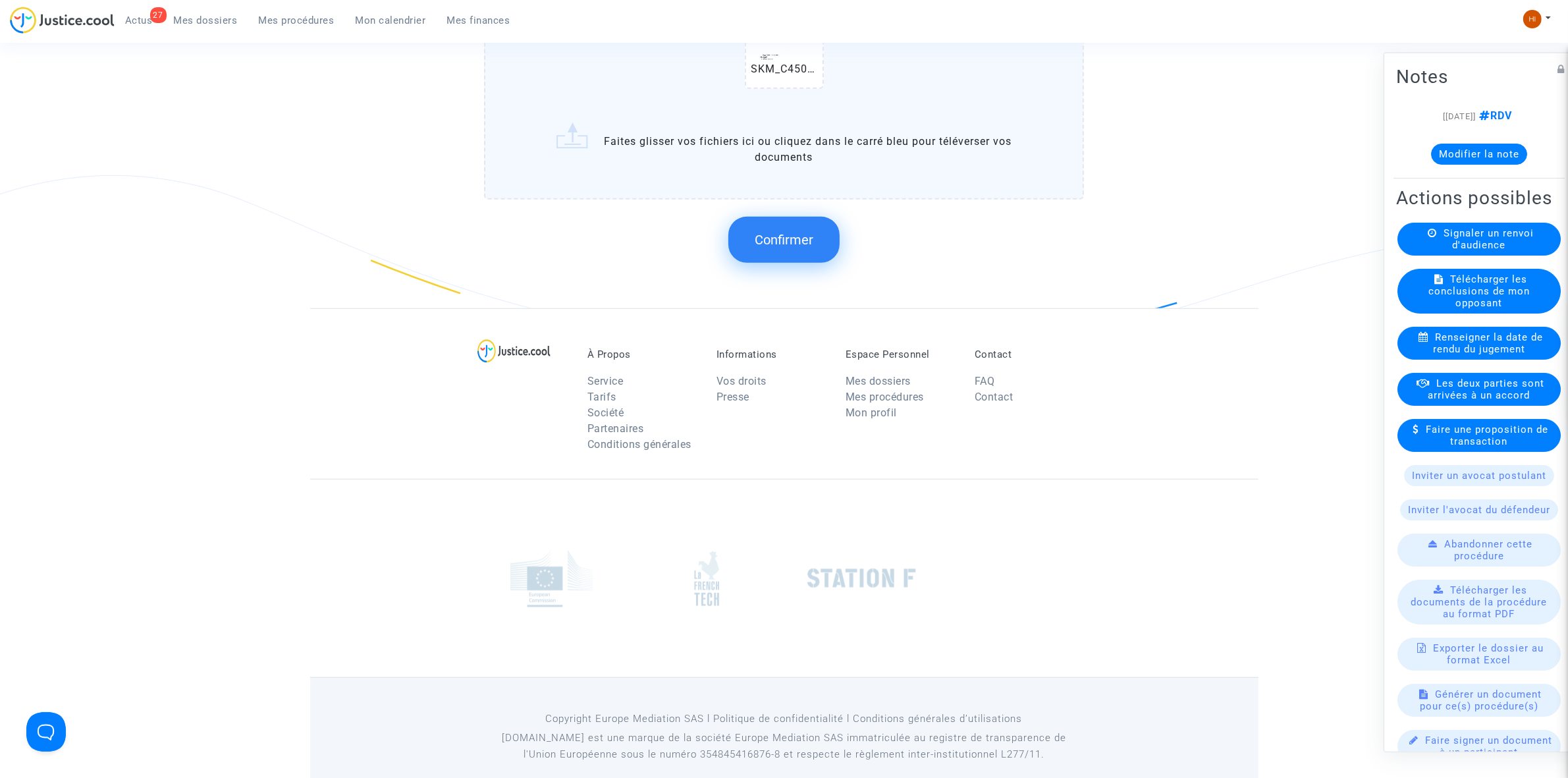
click at [811, 244] on button "Confirmer" at bounding box center [784, 239] width 111 height 46
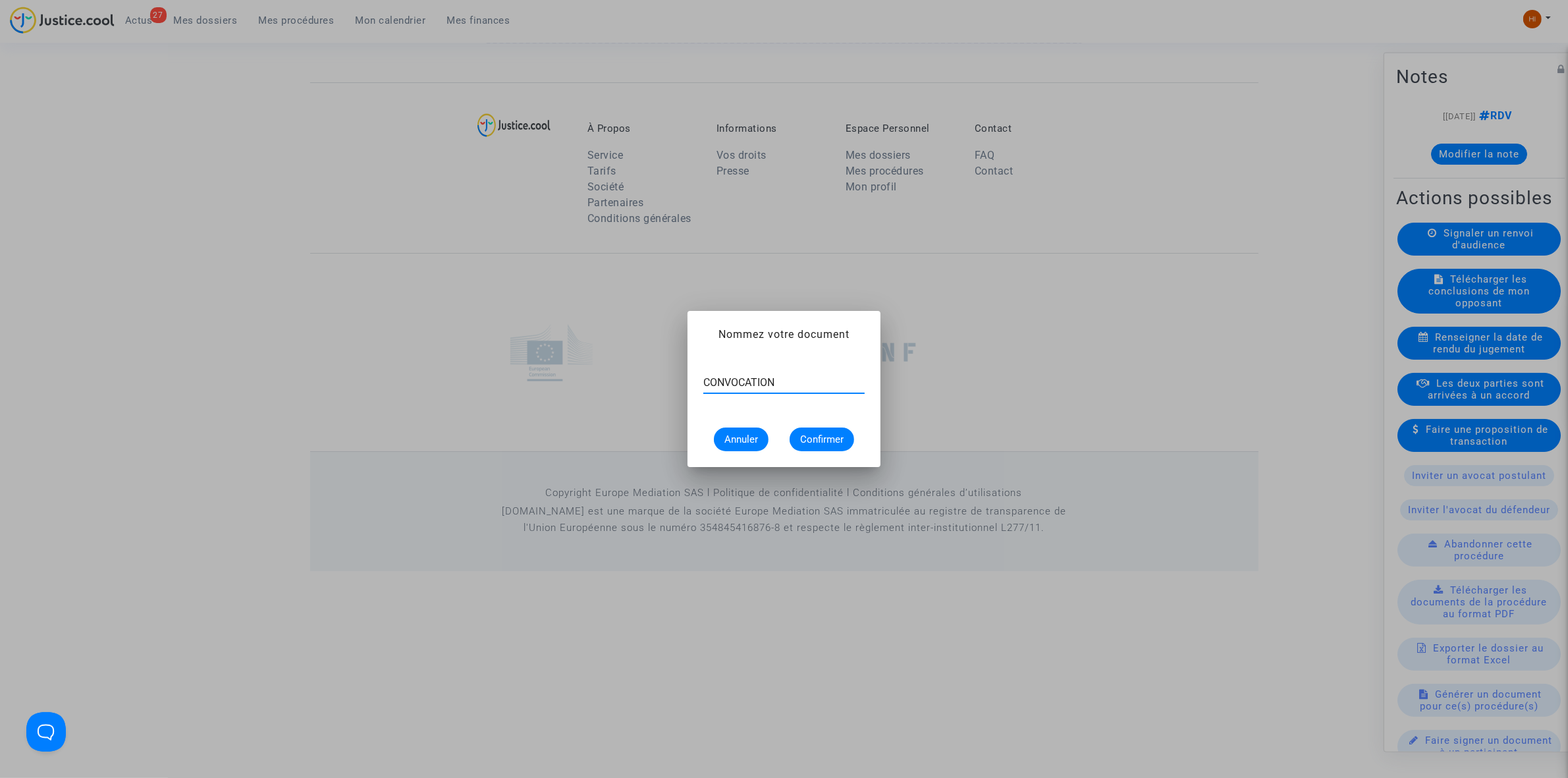
type input "CONVOCATION"
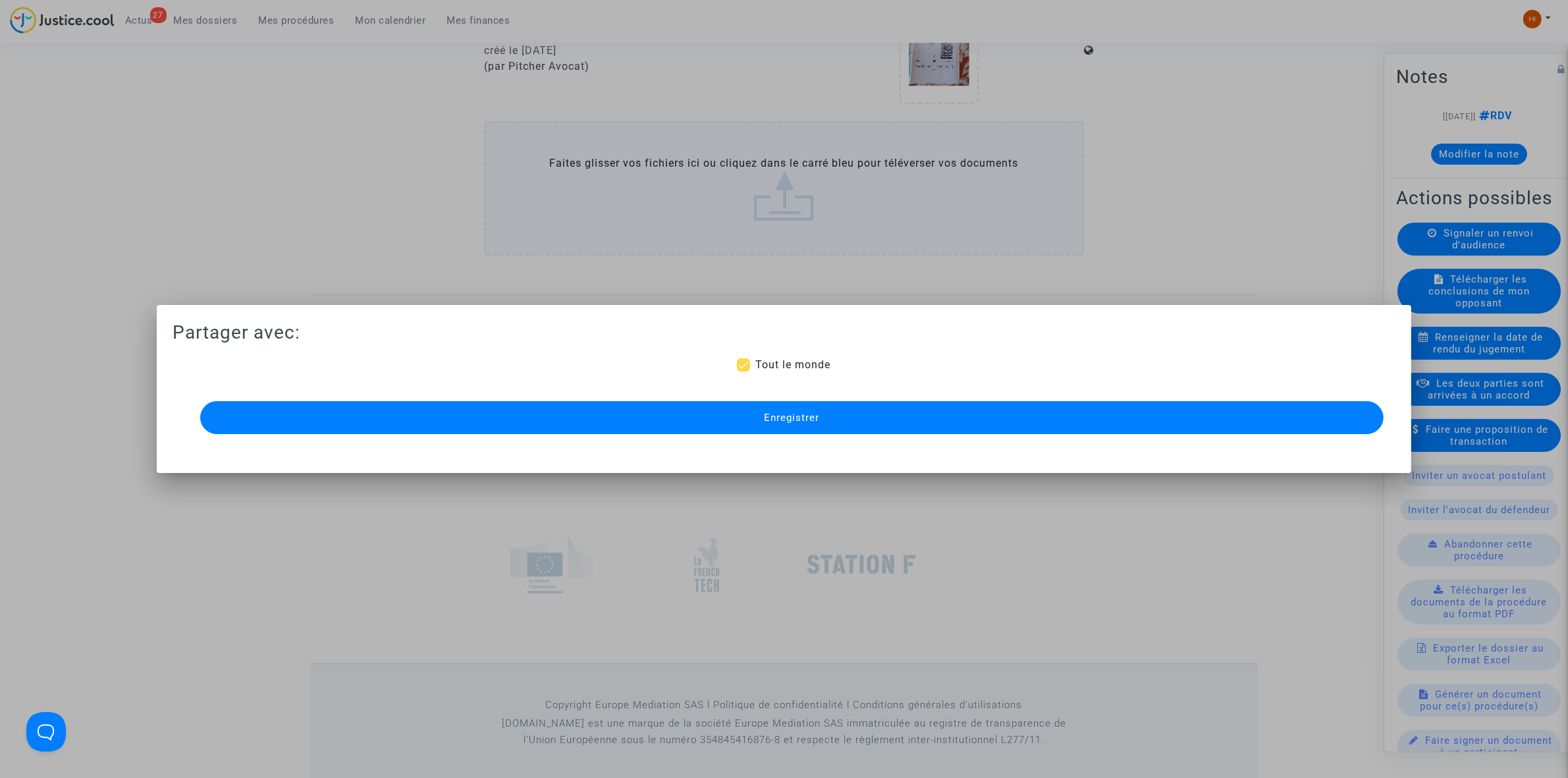
click at [722, 417] on button "Enregistrer" at bounding box center [792, 417] width 1184 height 33
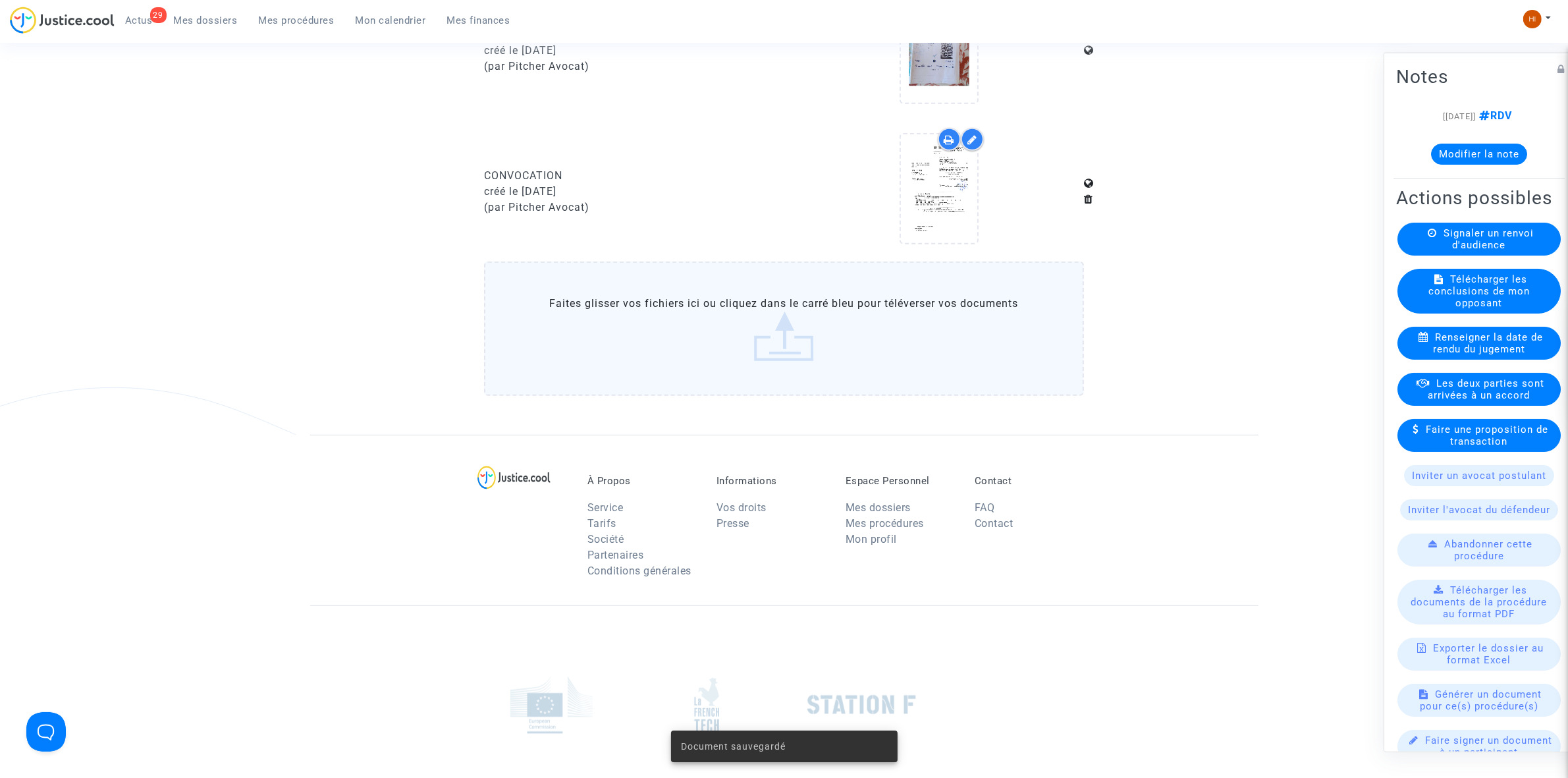
click at [287, 25] on span "Mes procédures" at bounding box center [296, 21] width 76 height 12
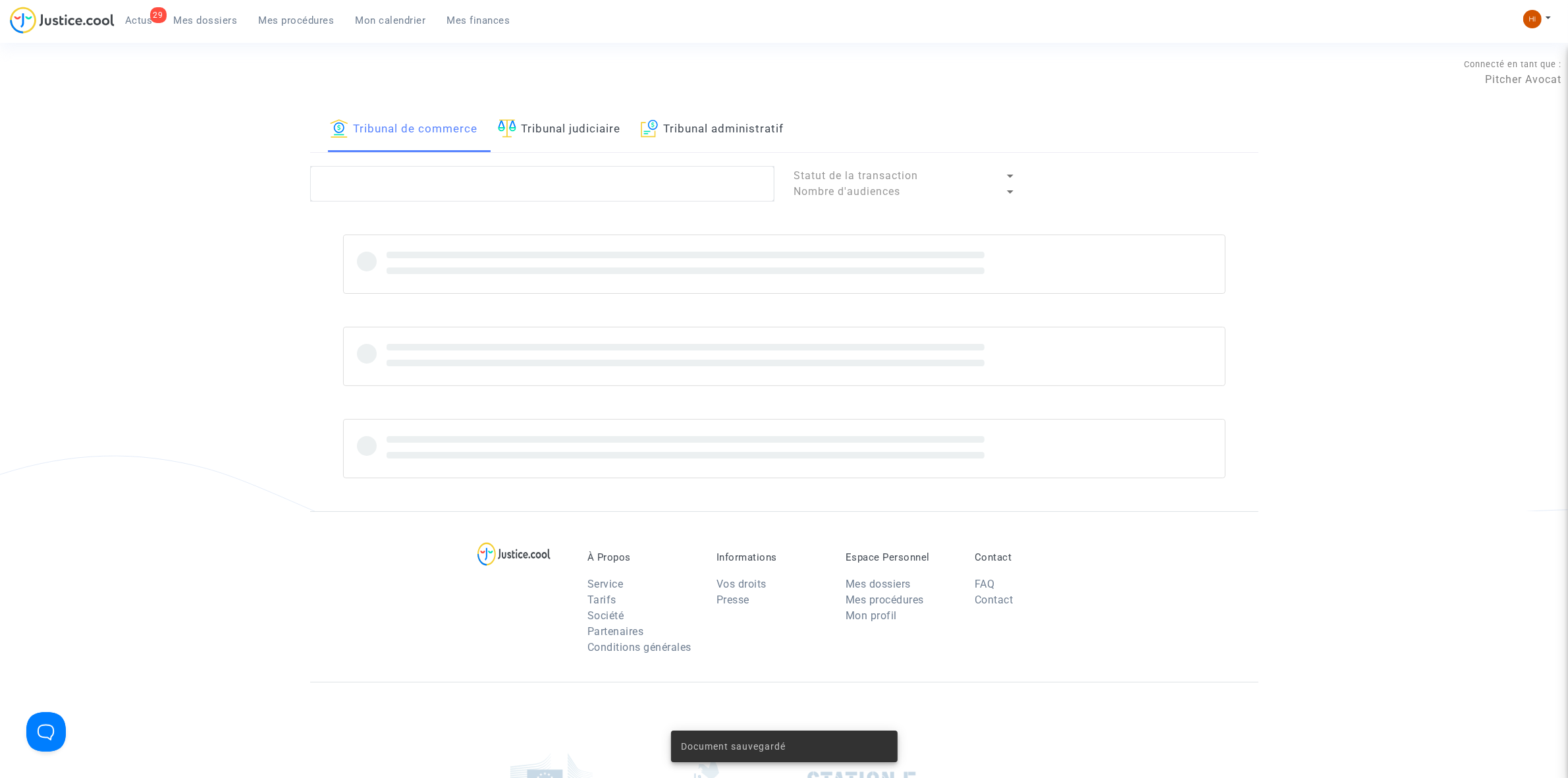
drag, startPoint x: 529, startPoint y: 116, endPoint x: 530, endPoint y: 162, distance: 46.0
click at [530, 116] on link "Tribunal judiciaire" at bounding box center [560, 130] width 123 height 45
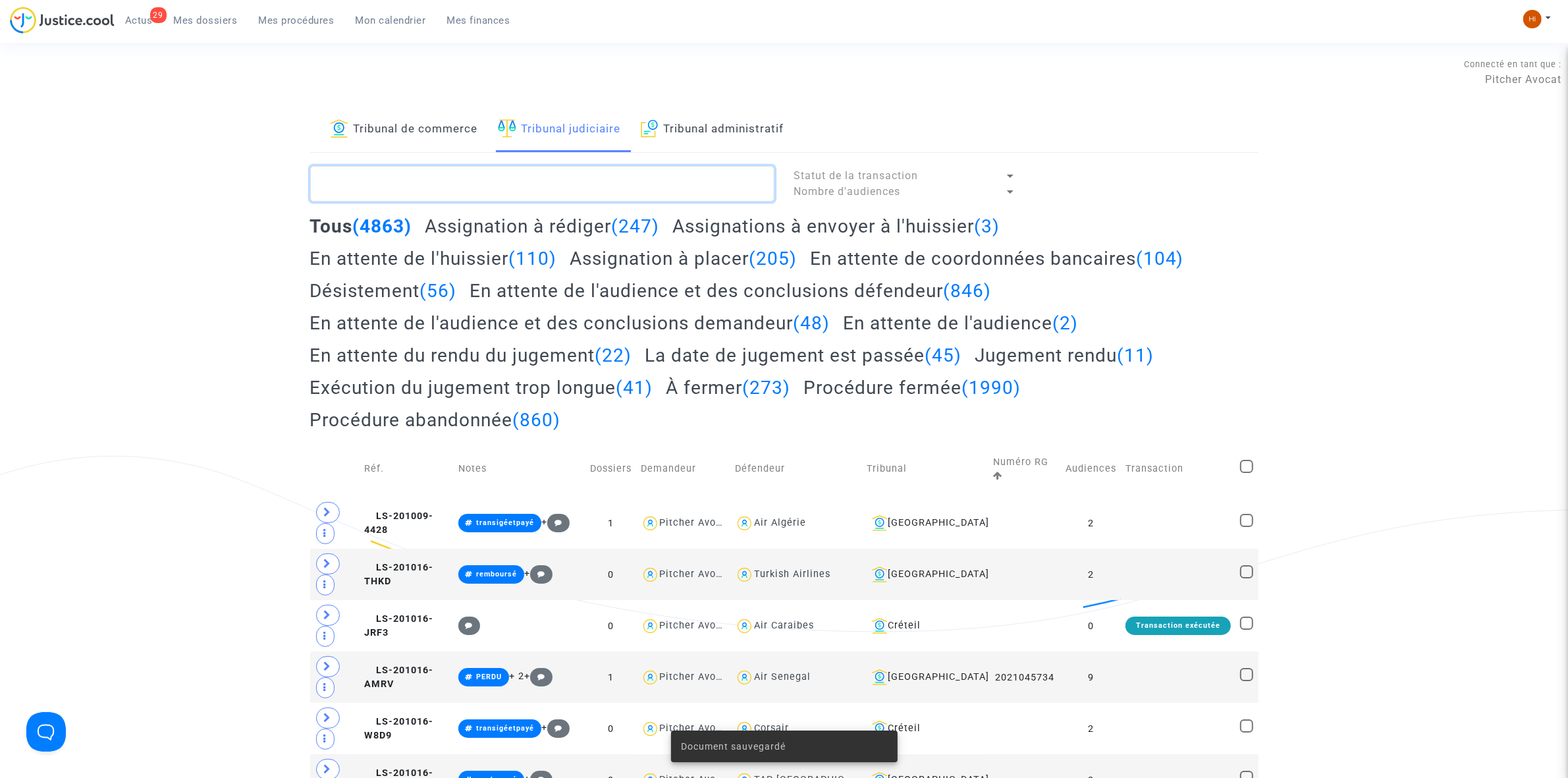
click at [518, 190] on textarea at bounding box center [542, 183] width 464 height 36
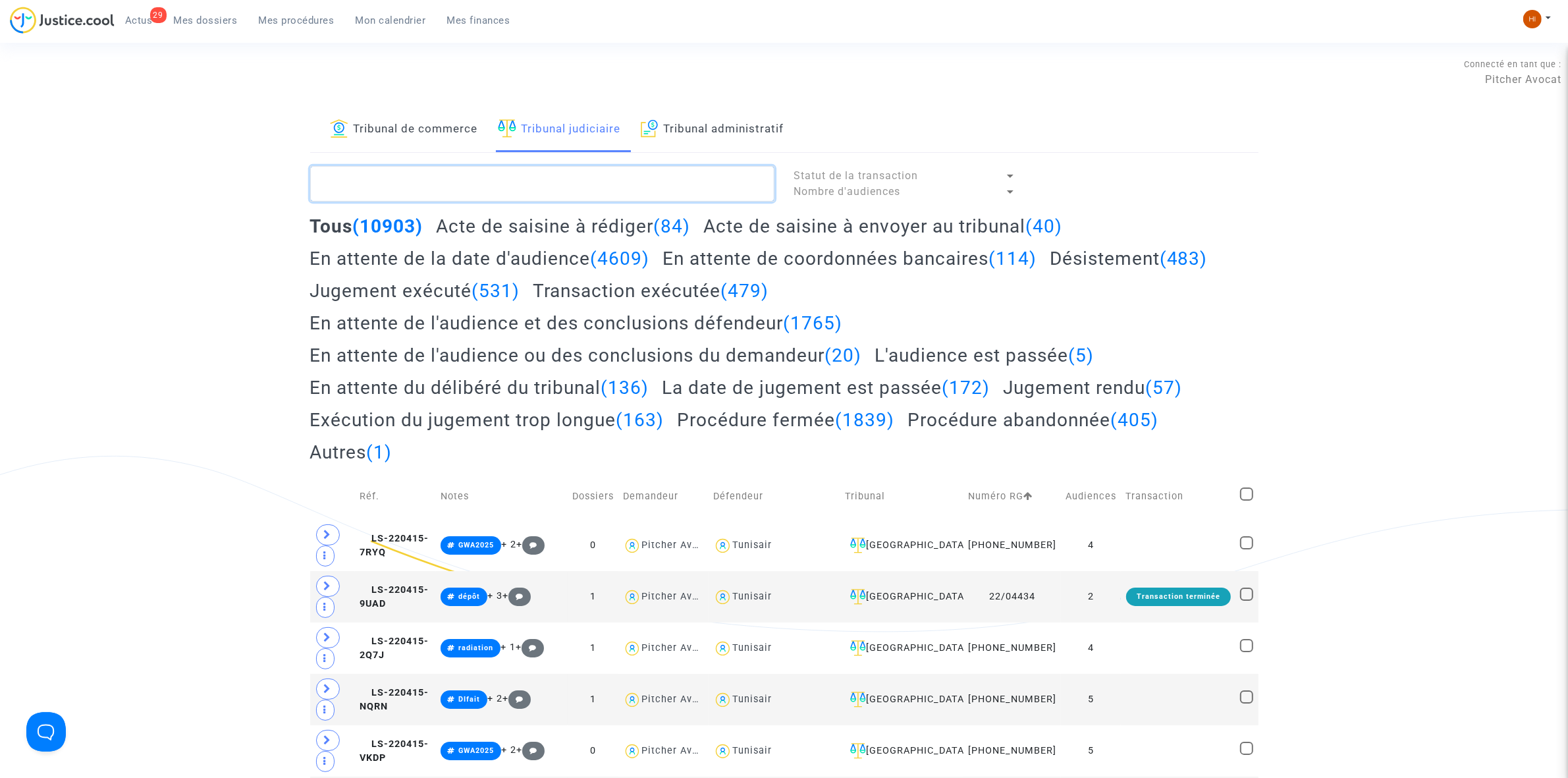
type textarea "M"
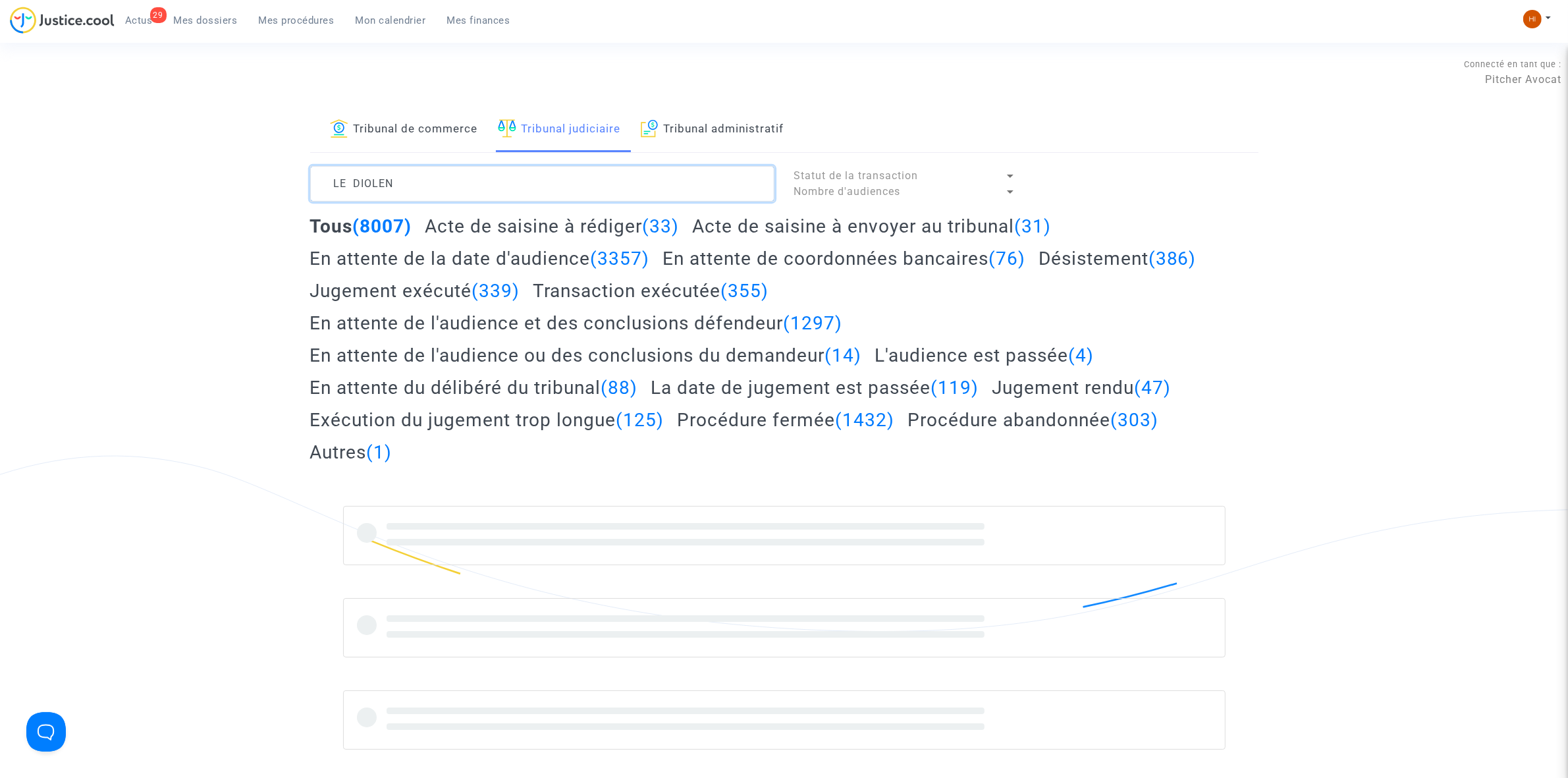
type textarea "LE DIOLEN"
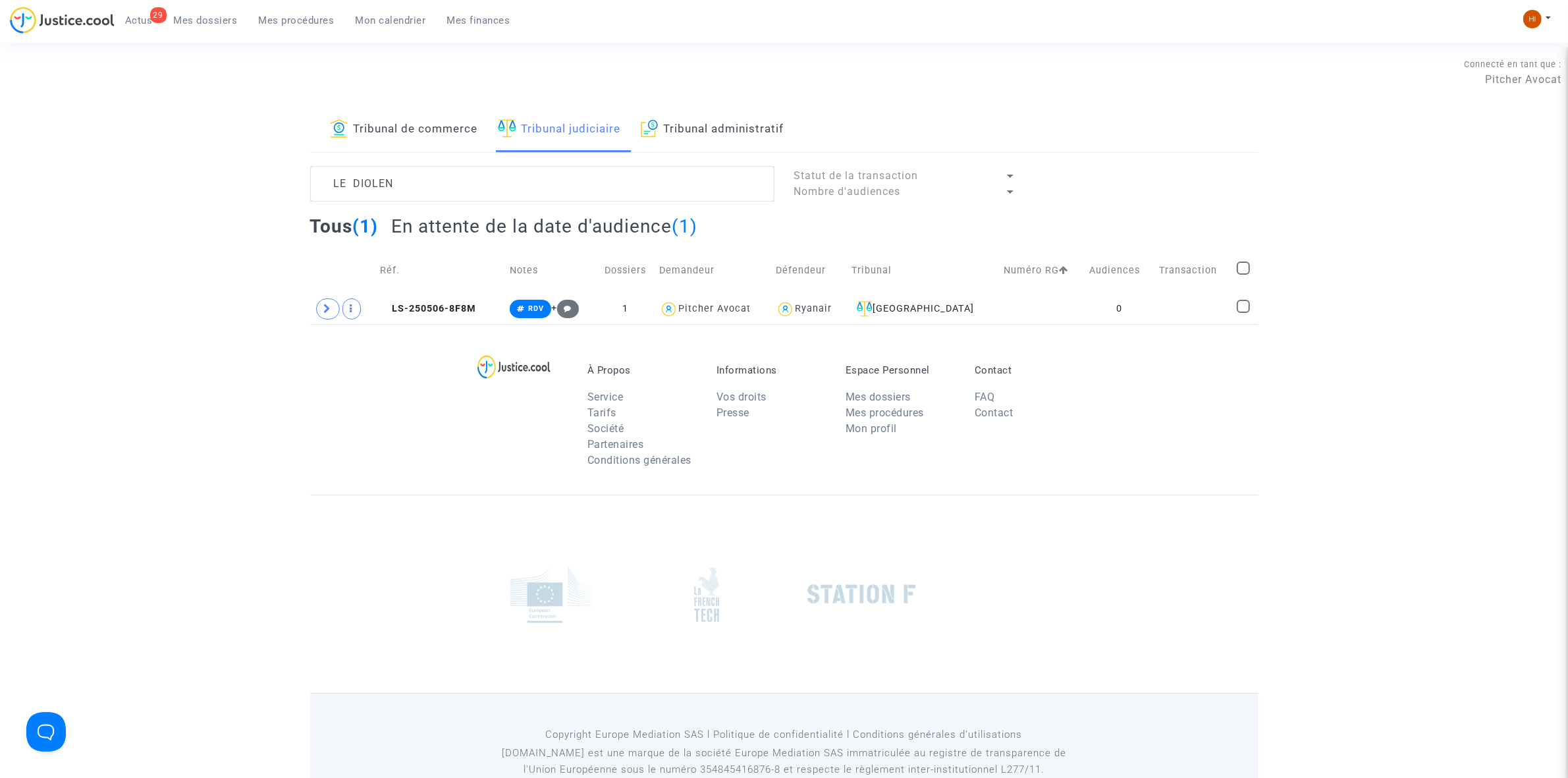
click at [1067, 290] on td "Numéro RG" at bounding box center [1042, 270] width 86 height 47
click at [1062, 298] on td at bounding box center [1042, 309] width 86 height 30
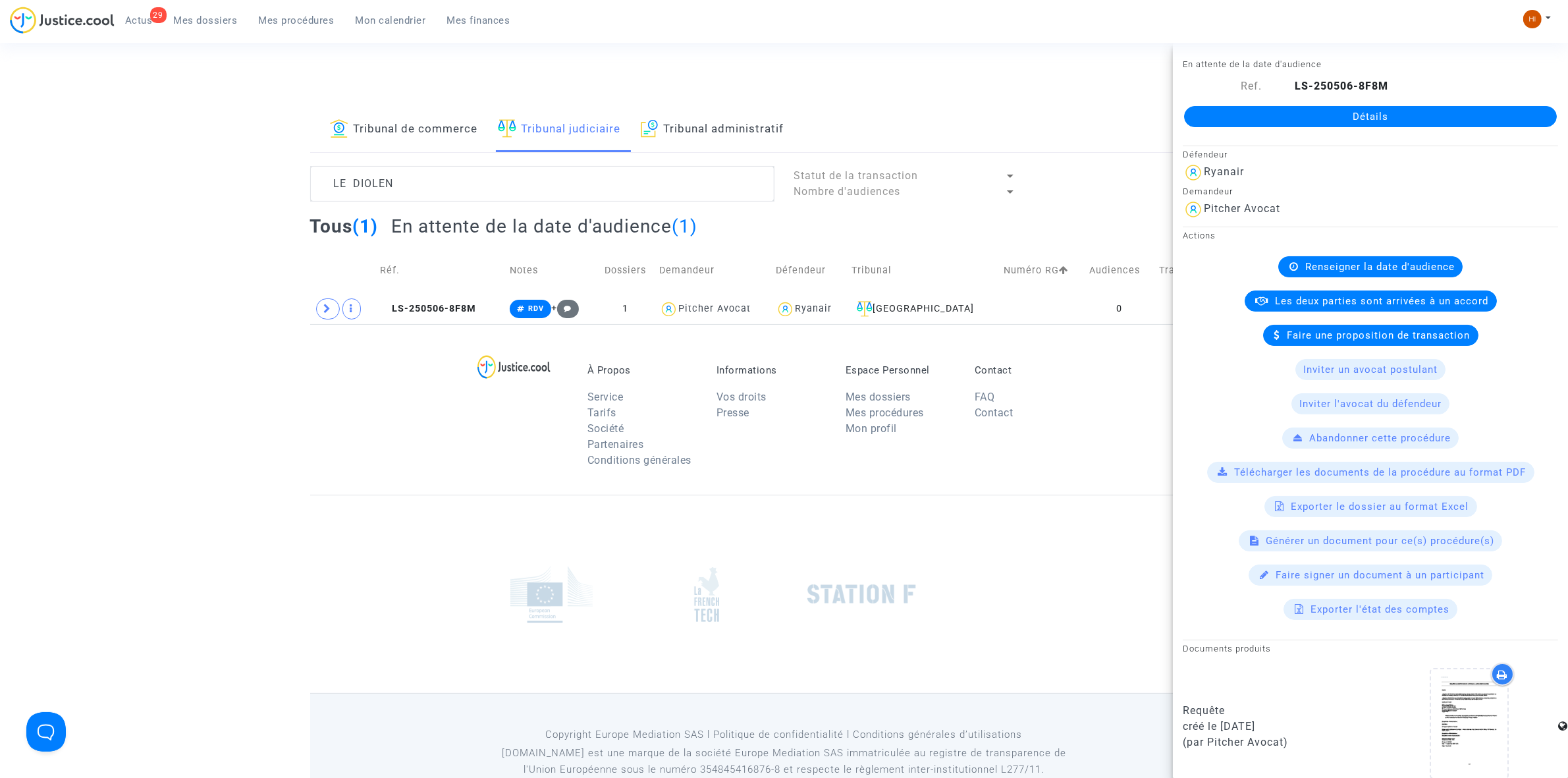
click at [1315, 113] on link "Détails" at bounding box center [1371, 116] width 373 height 21
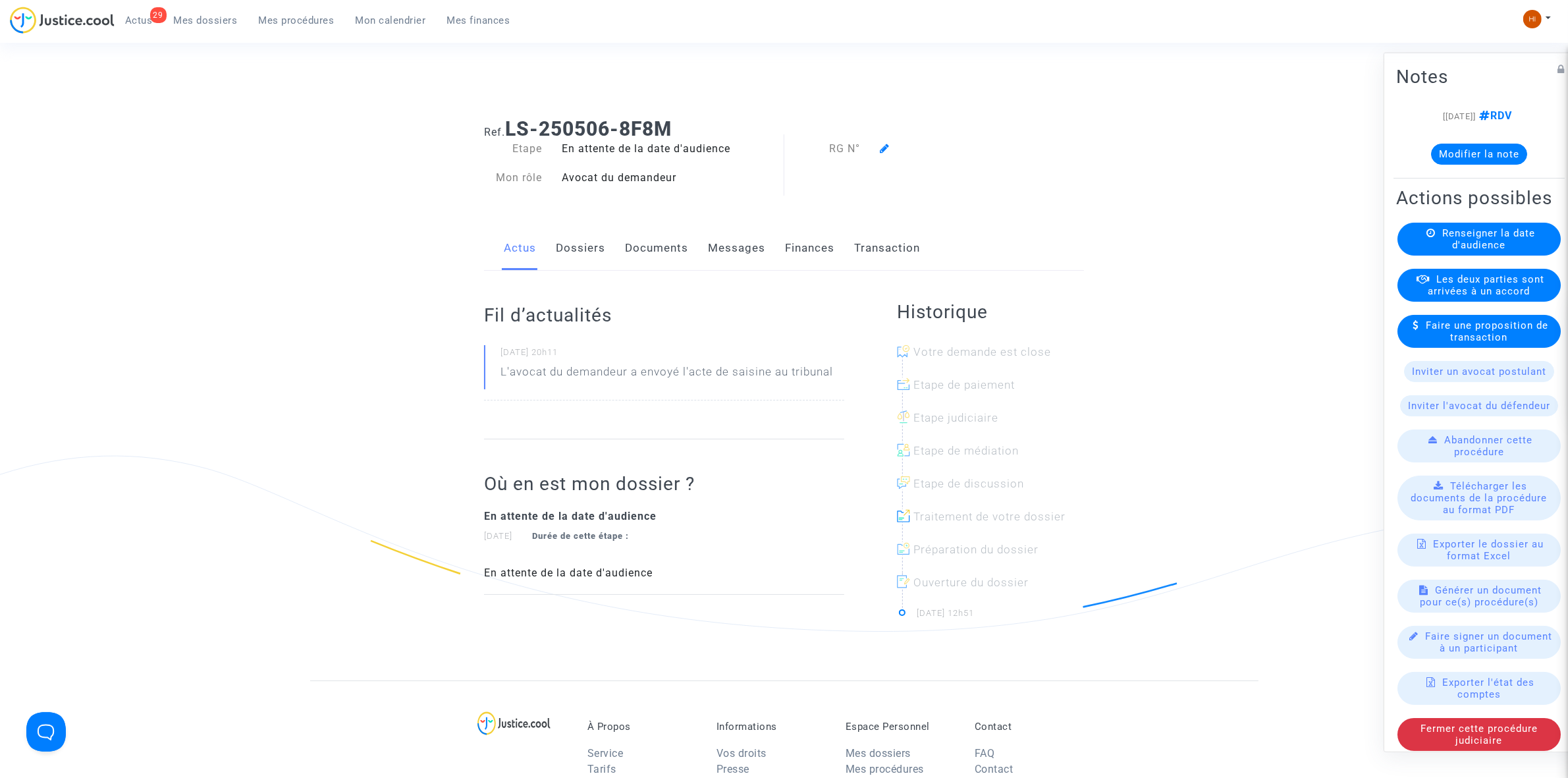
click at [1519, 255] on div "Renseigner la date d'audience" at bounding box center [1479, 238] width 163 height 33
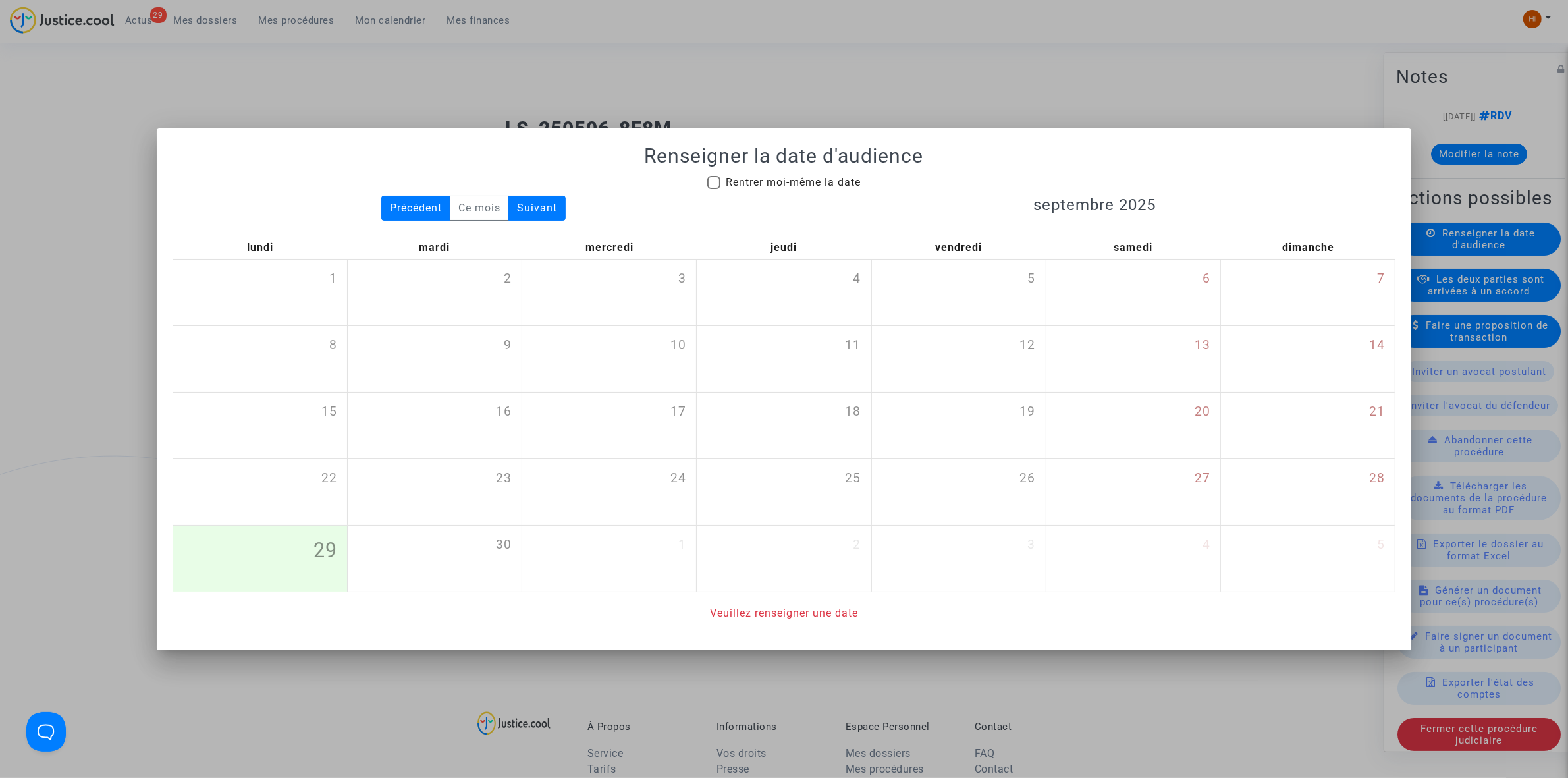
click at [774, 189] on span "Rentrer moi-même la date" at bounding box center [793, 183] width 135 height 16
click at [714, 189] on input "Rentrer moi-même la date" at bounding box center [714, 189] width 1 height 1
checkbox input "true"
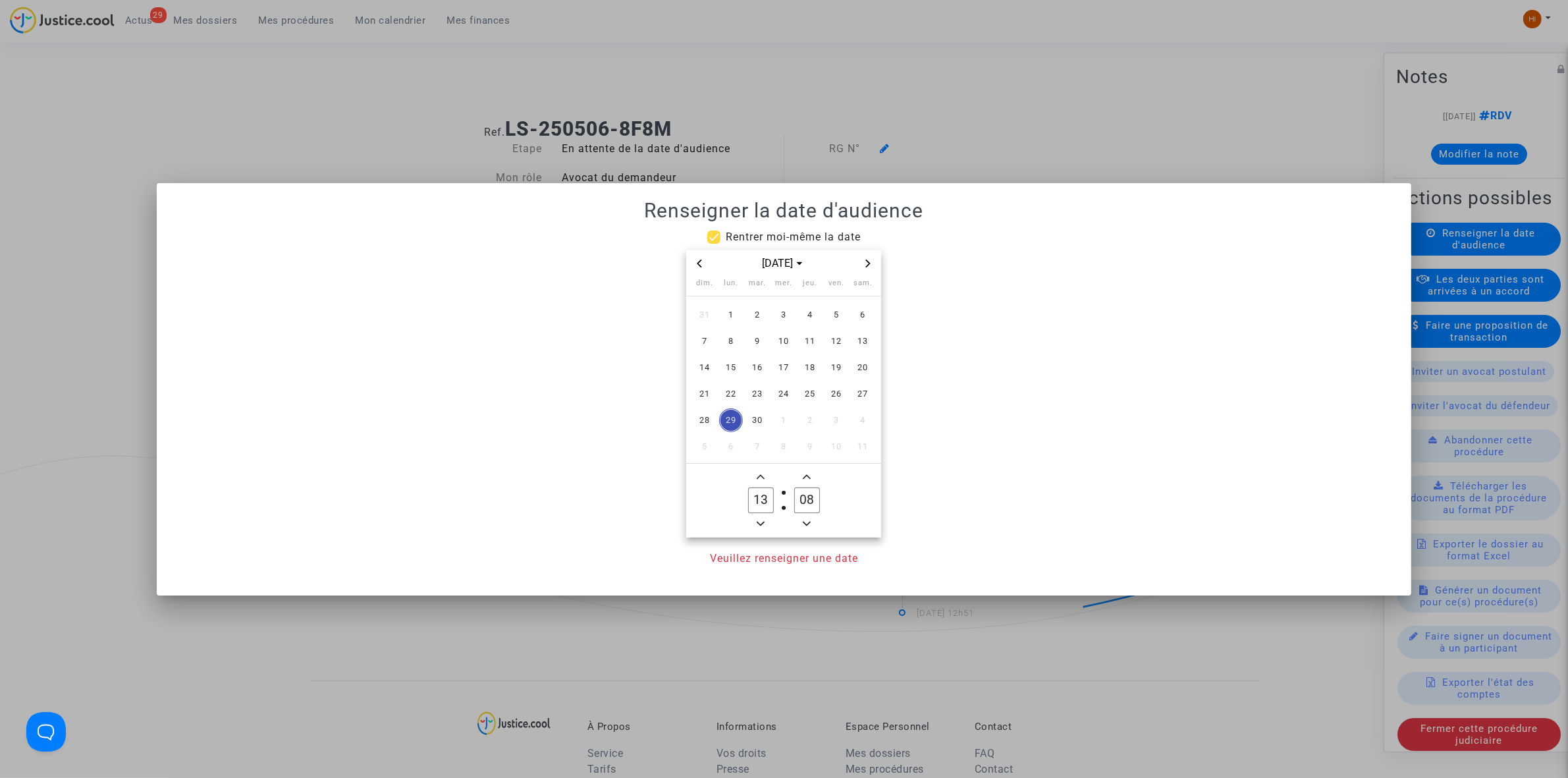
click at [867, 257] on span "Next month" at bounding box center [868, 263] width 16 height 16
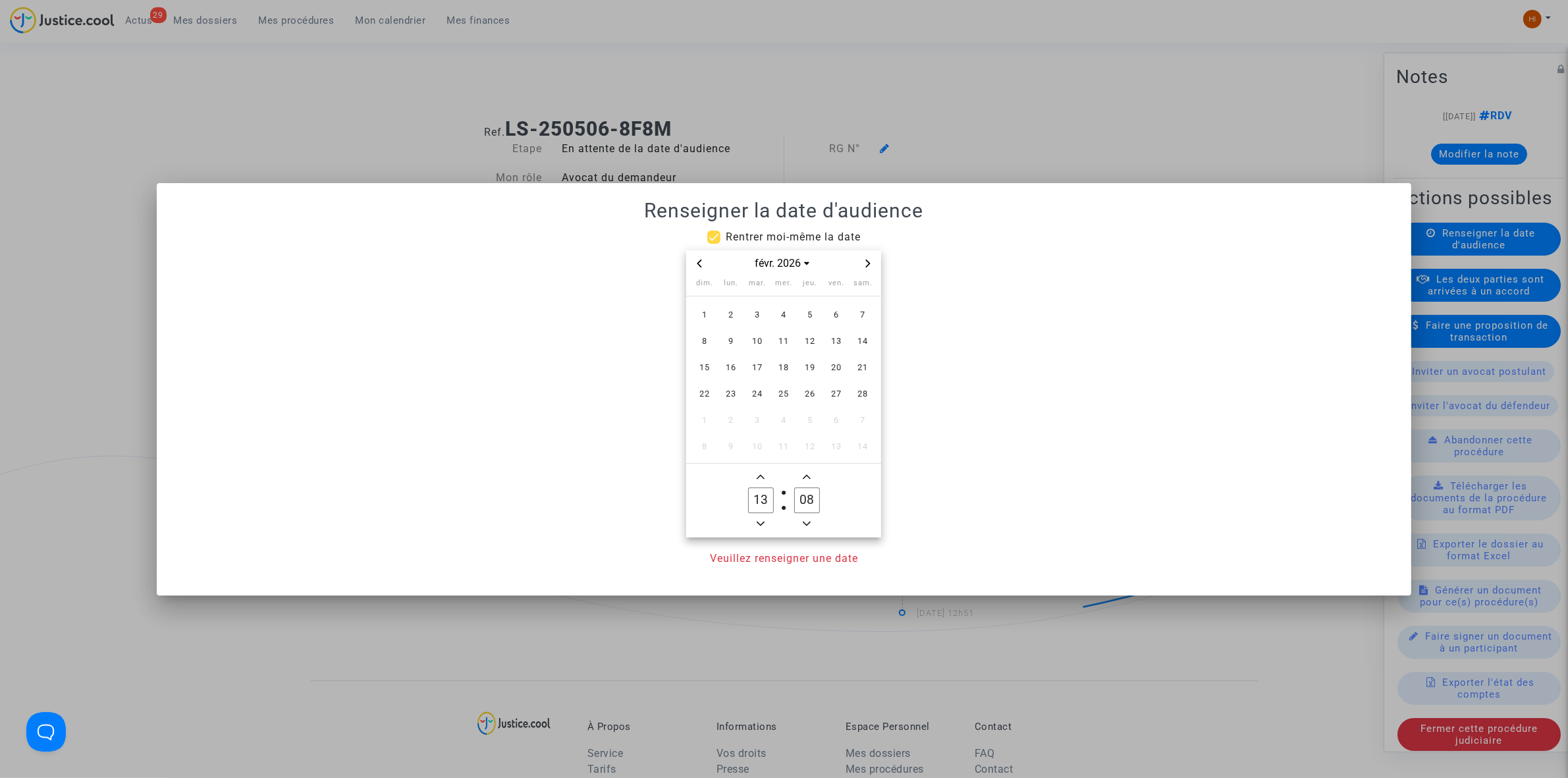
click at [867, 257] on span "Next month" at bounding box center [868, 263] width 16 height 16
click at [831, 344] on span "13" at bounding box center [836, 341] width 23 height 23
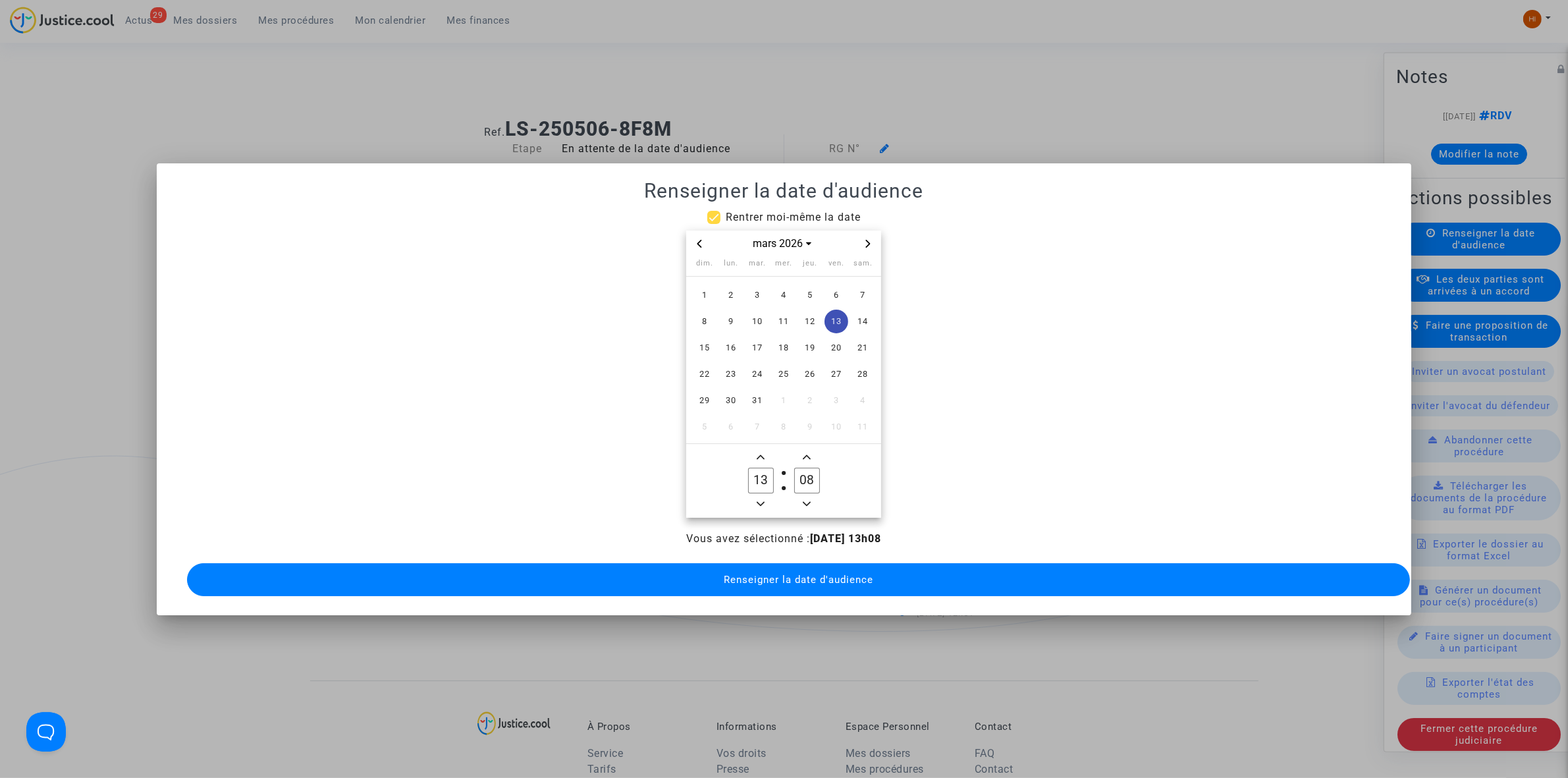
click at [766, 496] on span "Minus a hour" at bounding box center [761, 504] width 16 height 16
click at [764, 502] on icon "Minus a hour" at bounding box center [761, 503] width 8 height 4
type input "09"
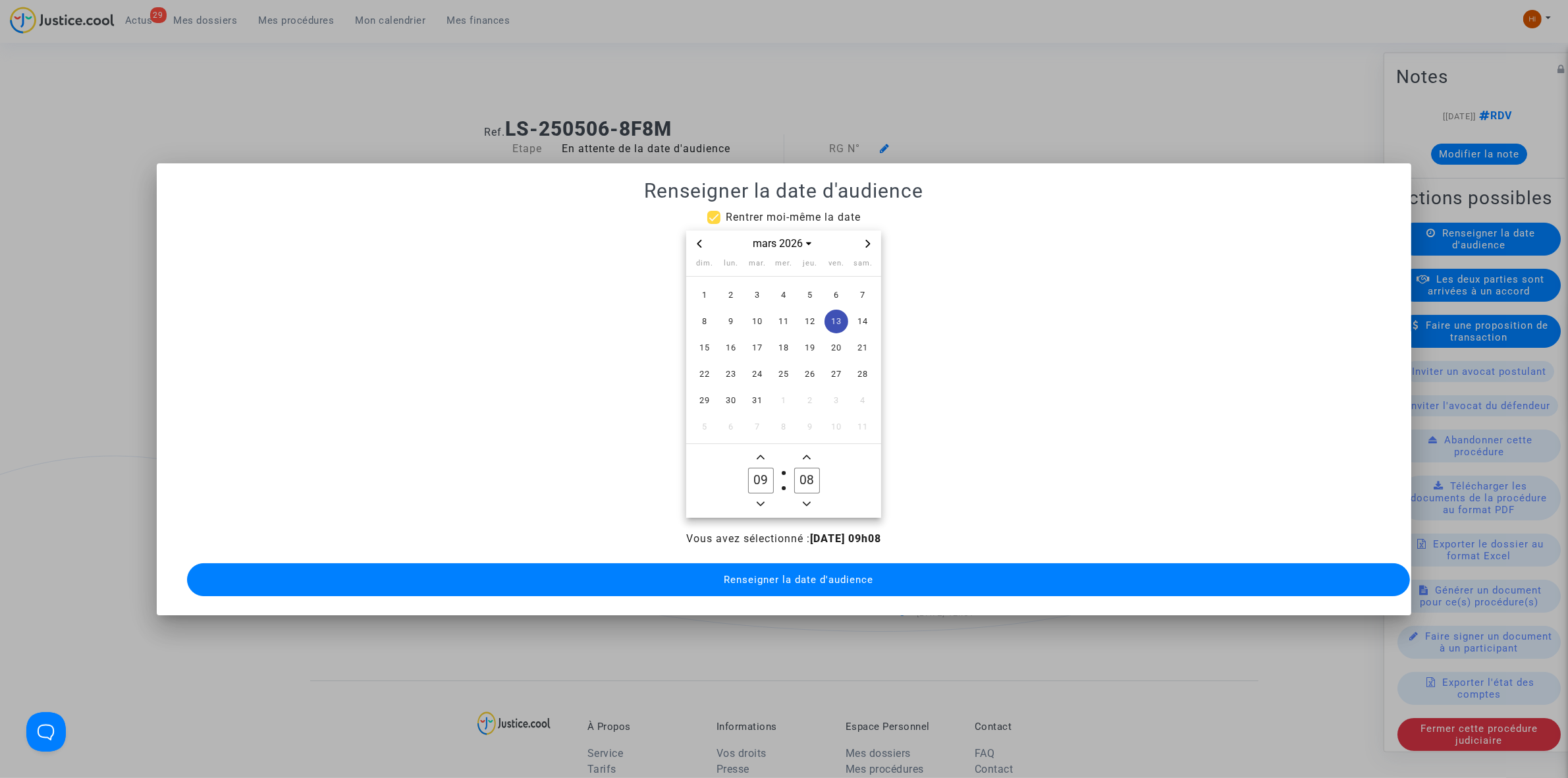
click at [801, 471] on input "08" at bounding box center [807, 480] width 25 height 25
type input "00"
drag, startPoint x: 749, startPoint y: 578, endPoint x: 684, endPoint y: 349, distance: 238.0
click at [744, 574] on span "Renseigner la date d'audience" at bounding box center [799, 580] width 149 height 12
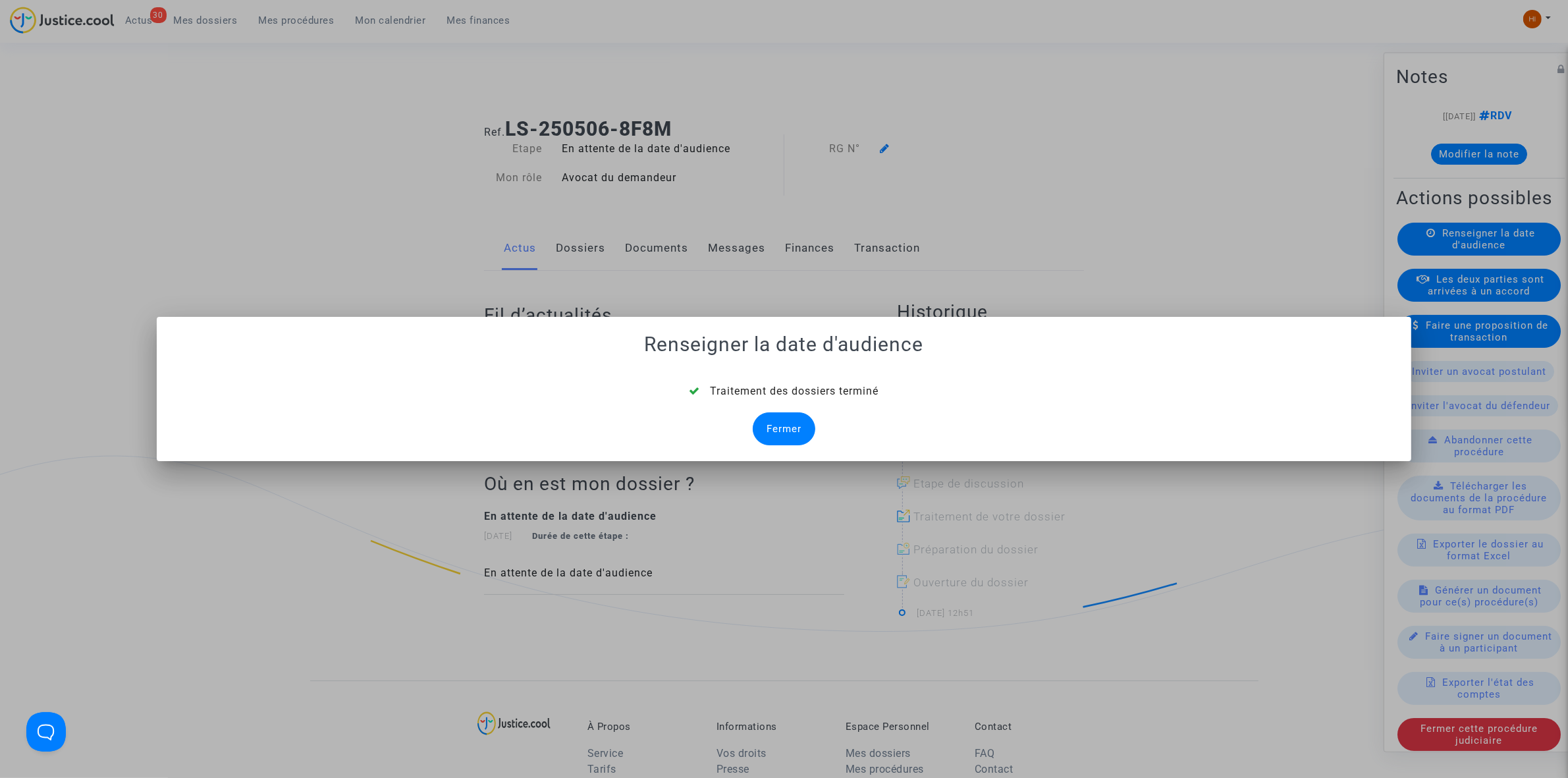
drag, startPoint x: 781, startPoint y: 404, endPoint x: 776, endPoint y: 430, distance: 26.5
click at [781, 423] on div "Traitement des dossiers terminé Fermer" at bounding box center [784, 414] width 1223 height 62
click at [776, 431] on div "Fermer" at bounding box center [784, 429] width 63 height 33
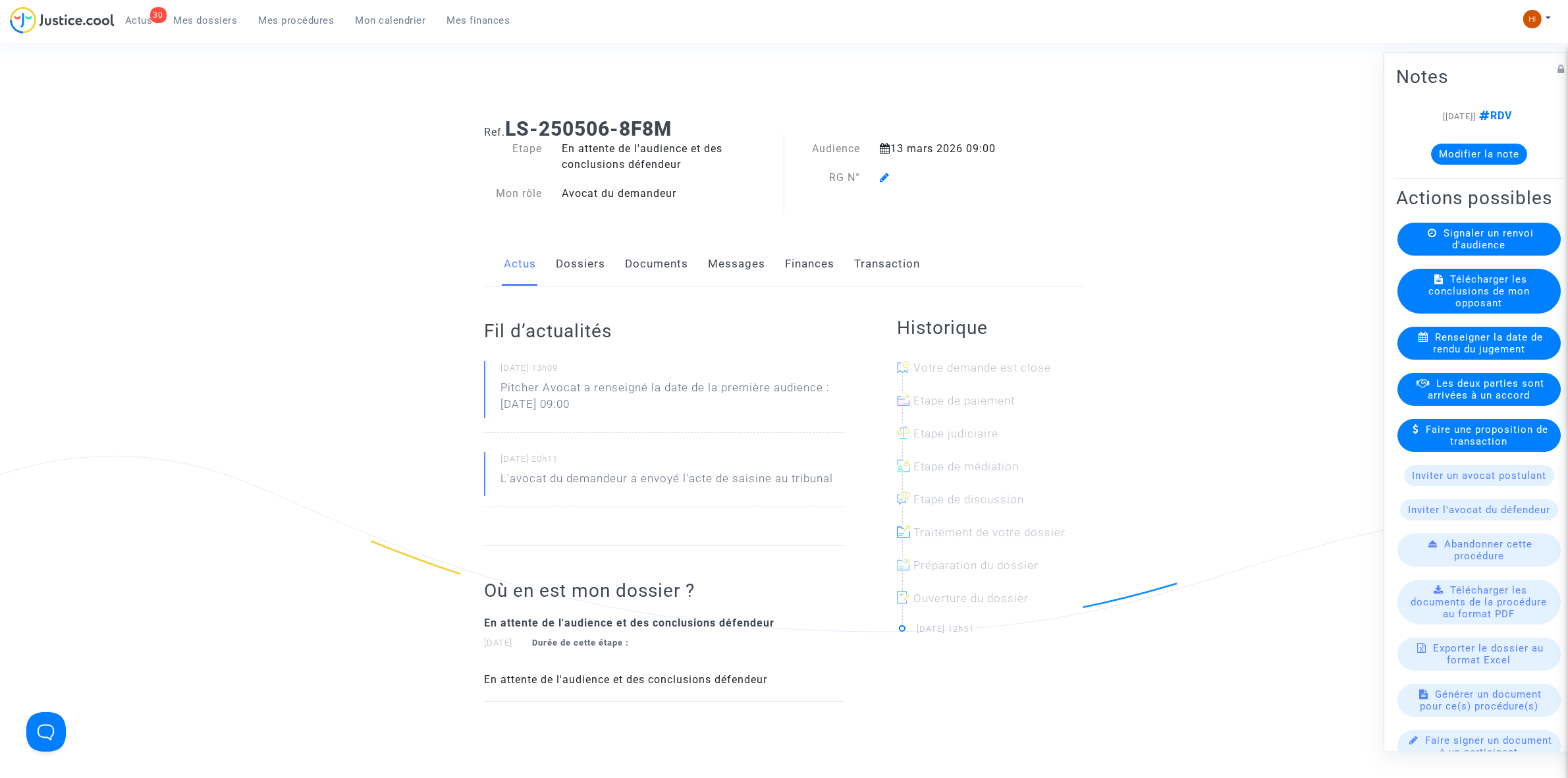
click at [568, 272] on link "Dossiers" at bounding box center [581, 264] width 50 height 43
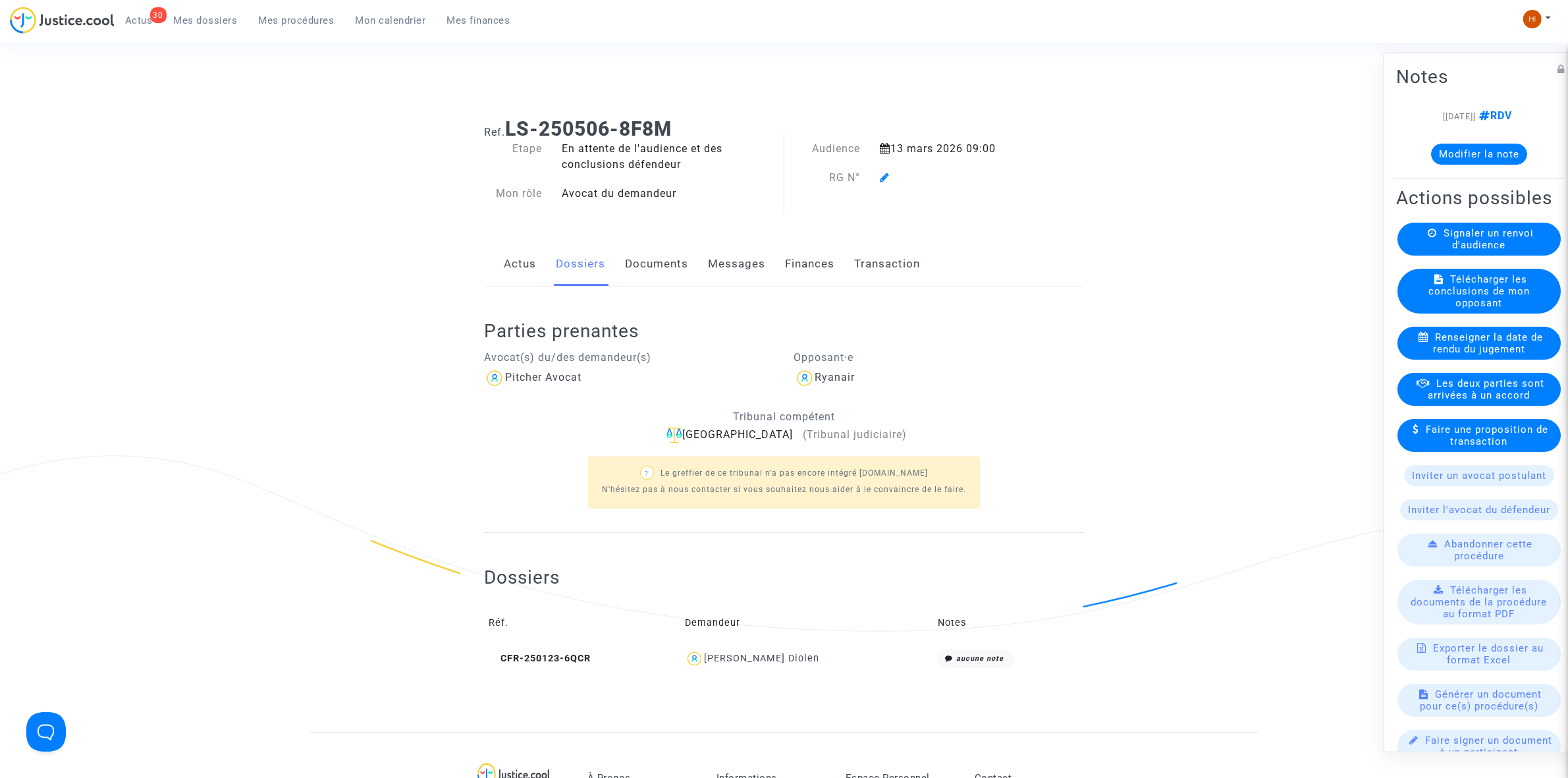
click at [881, 180] on icon at bounding box center [884, 177] width 10 height 10
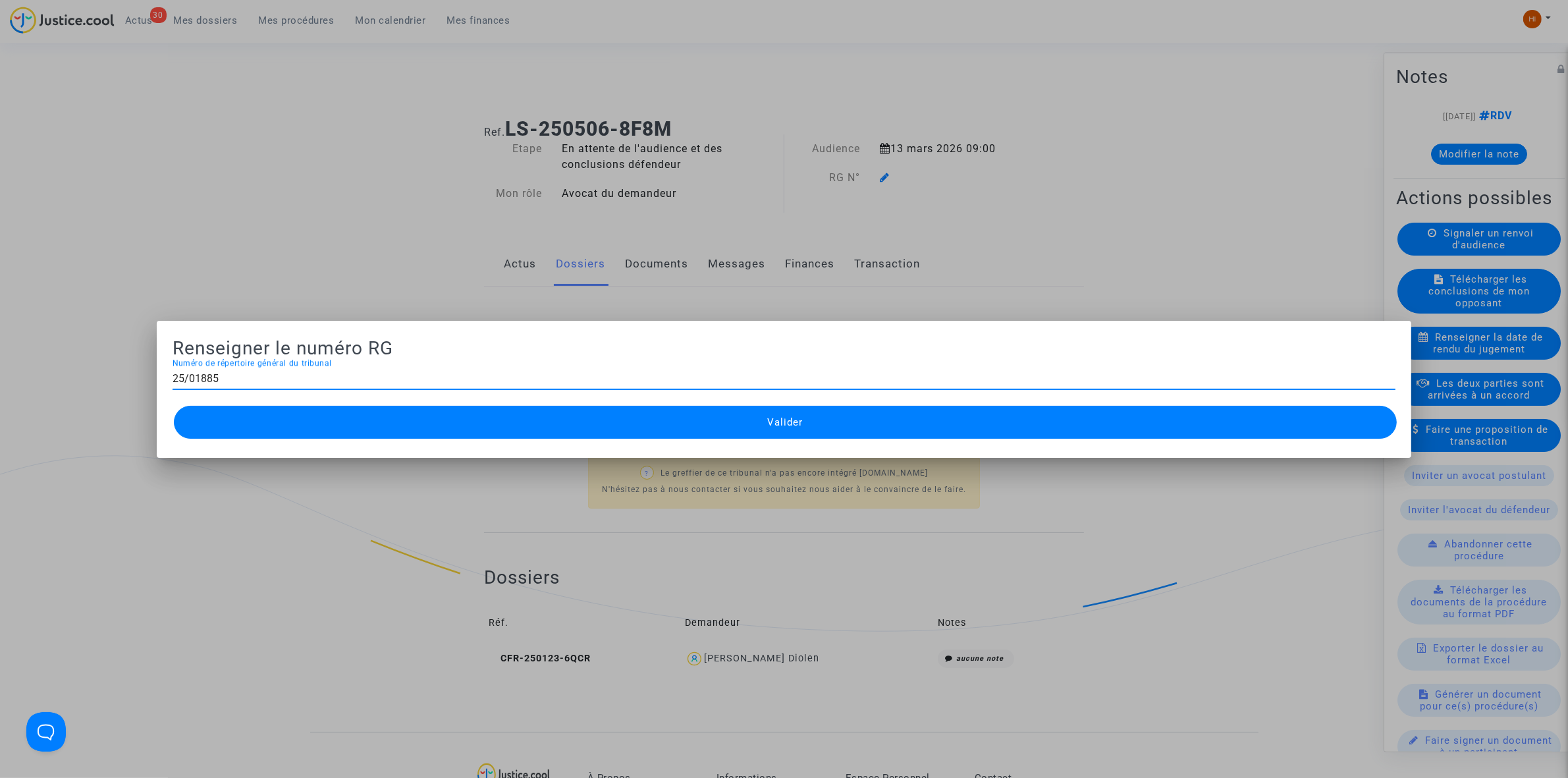
type input "25/01885"
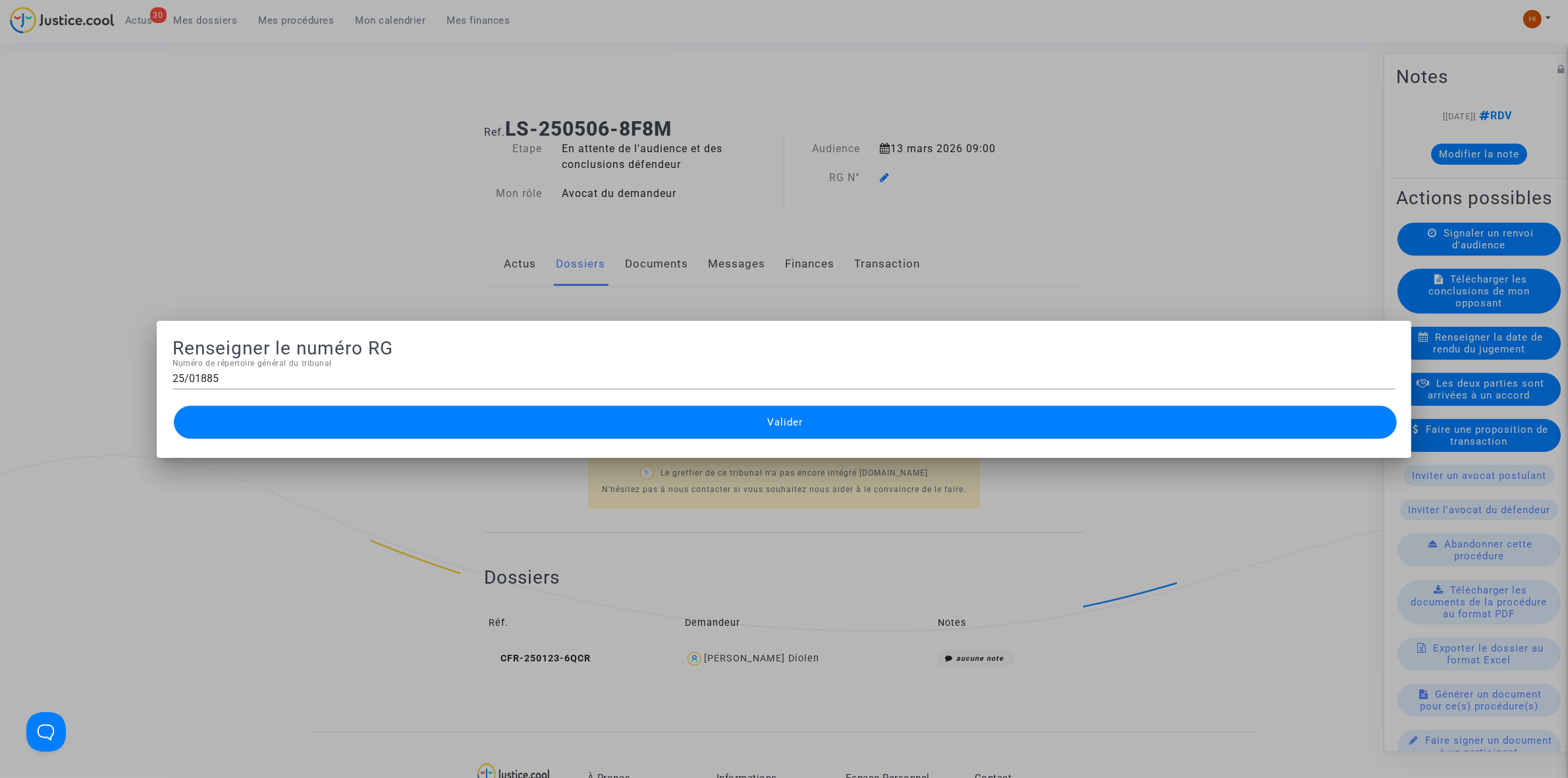
click at [738, 431] on button "Valider" at bounding box center [785, 422] width 1223 height 33
click at [679, 429] on button "Valider" at bounding box center [785, 422] width 1223 height 33
click at [617, 434] on button "Valider" at bounding box center [785, 422] width 1223 height 33
click at [616, 435] on button "Valider" at bounding box center [785, 422] width 1223 height 33
click at [615, 435] on button "Valider" at bounding box center [785, 422] width 1223 height 33
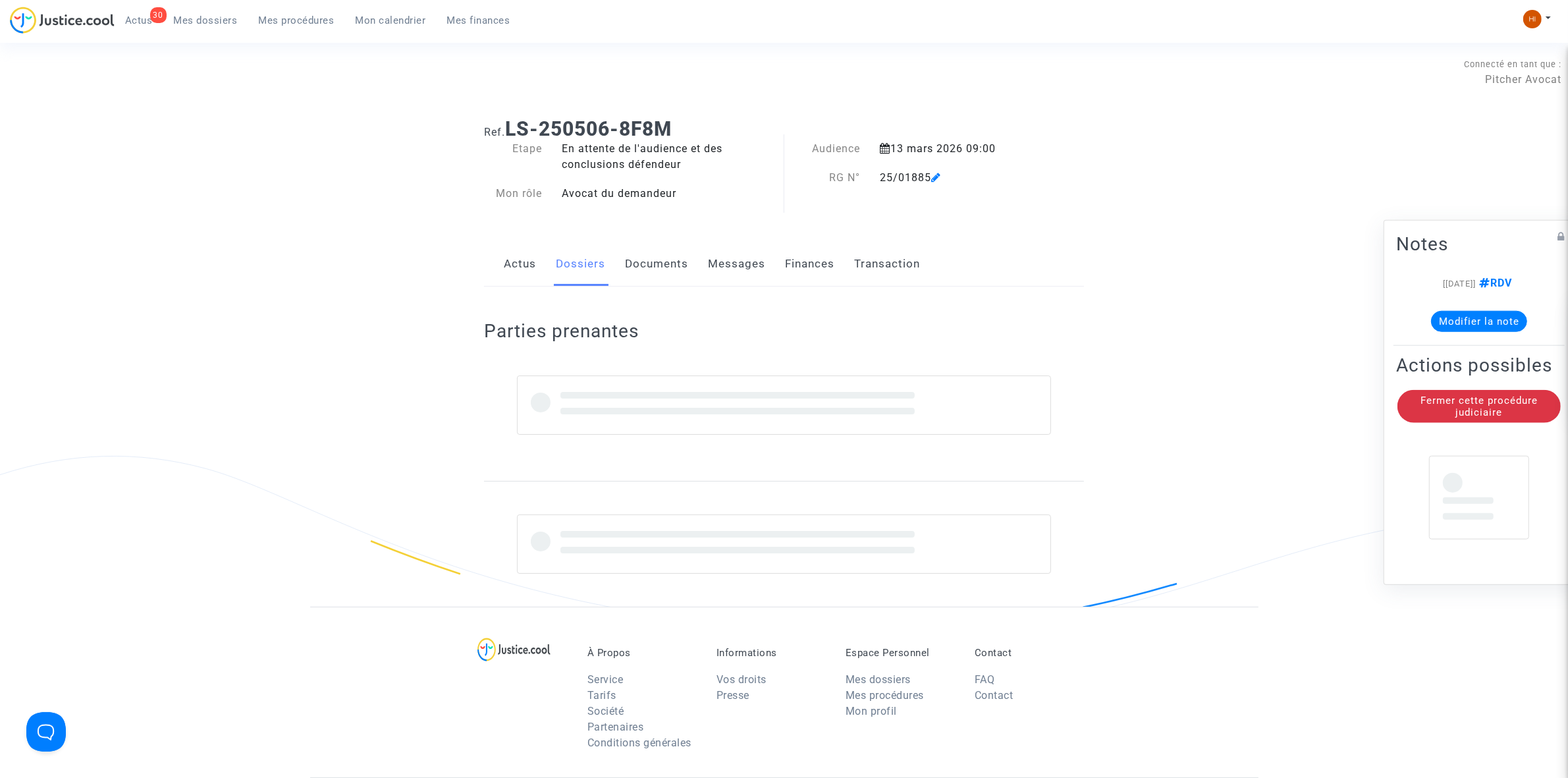
click at [641, 278] on link "Documents" at bounding box center [656, 264] width 63 height 43
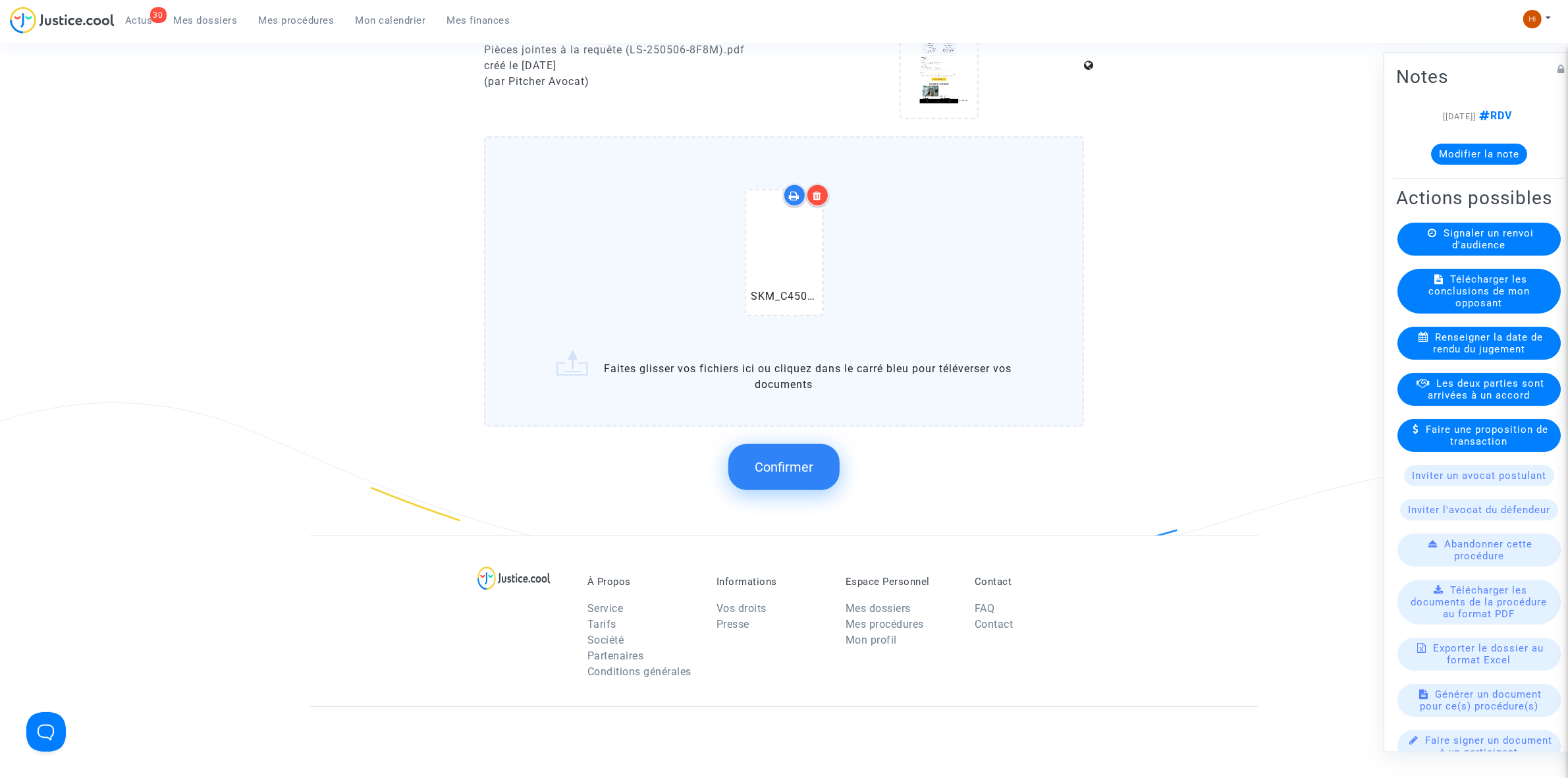
scroll to position [1153, 0]
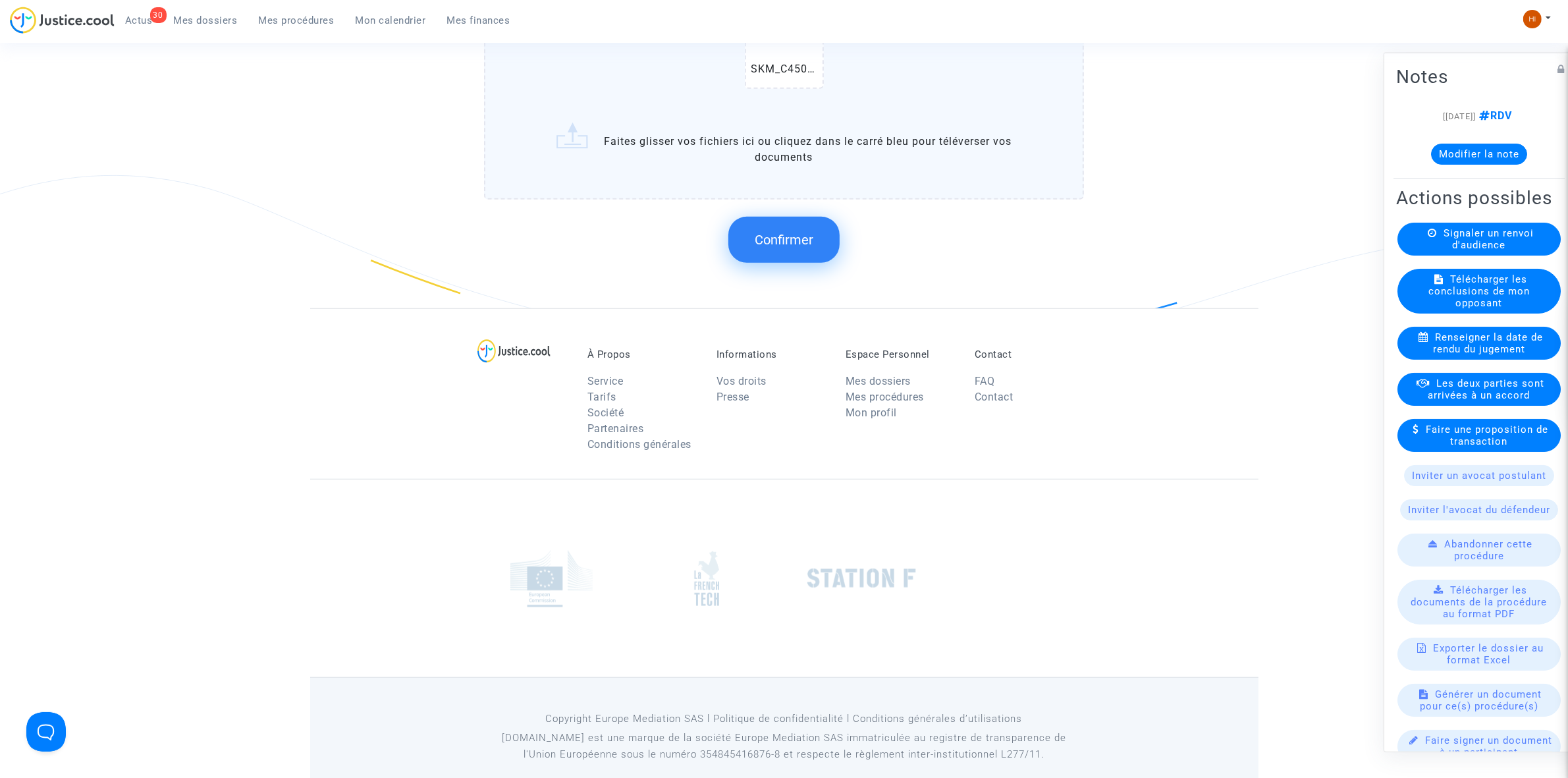
drag, startPoint x: 758, startPoint y: 236, endPoint x: 710, endPoint y: 217, distance: 51.6
click at [749, 238] on button "Confirmer" at bounding box center [784, 239] width 111 height 46
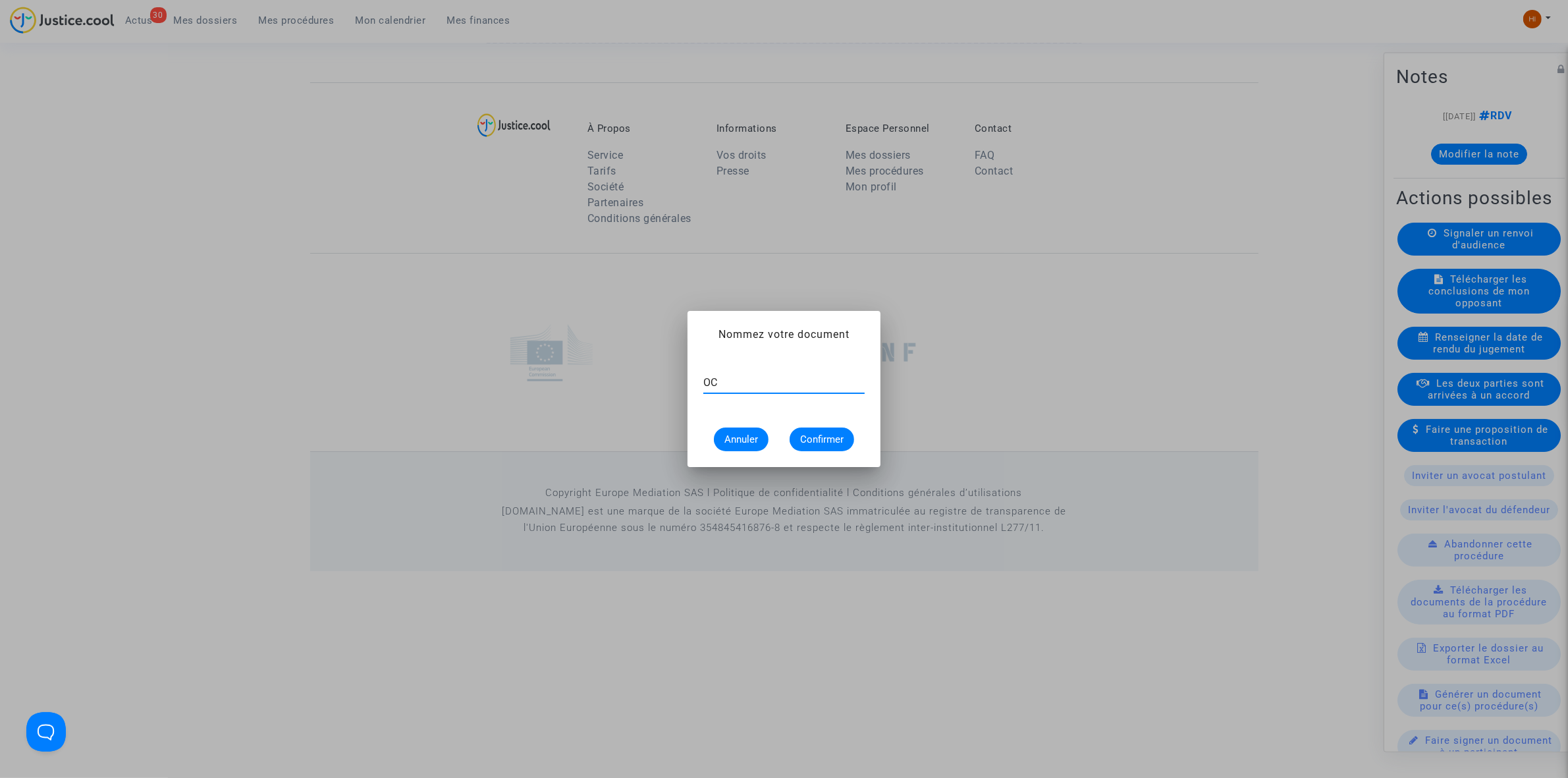
type input "C"
type input "CONVOCATION"
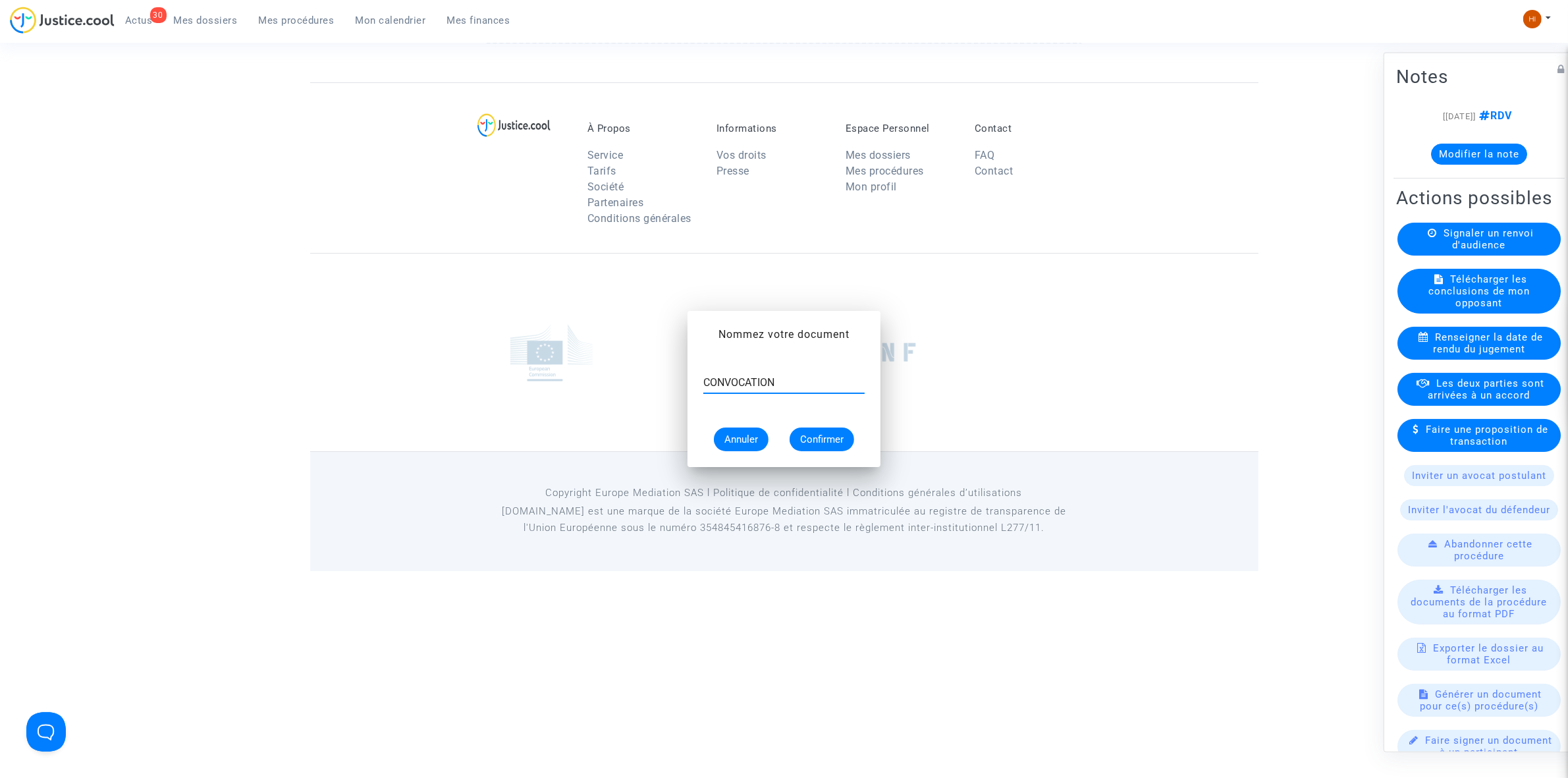
scroll to position [941, 0]
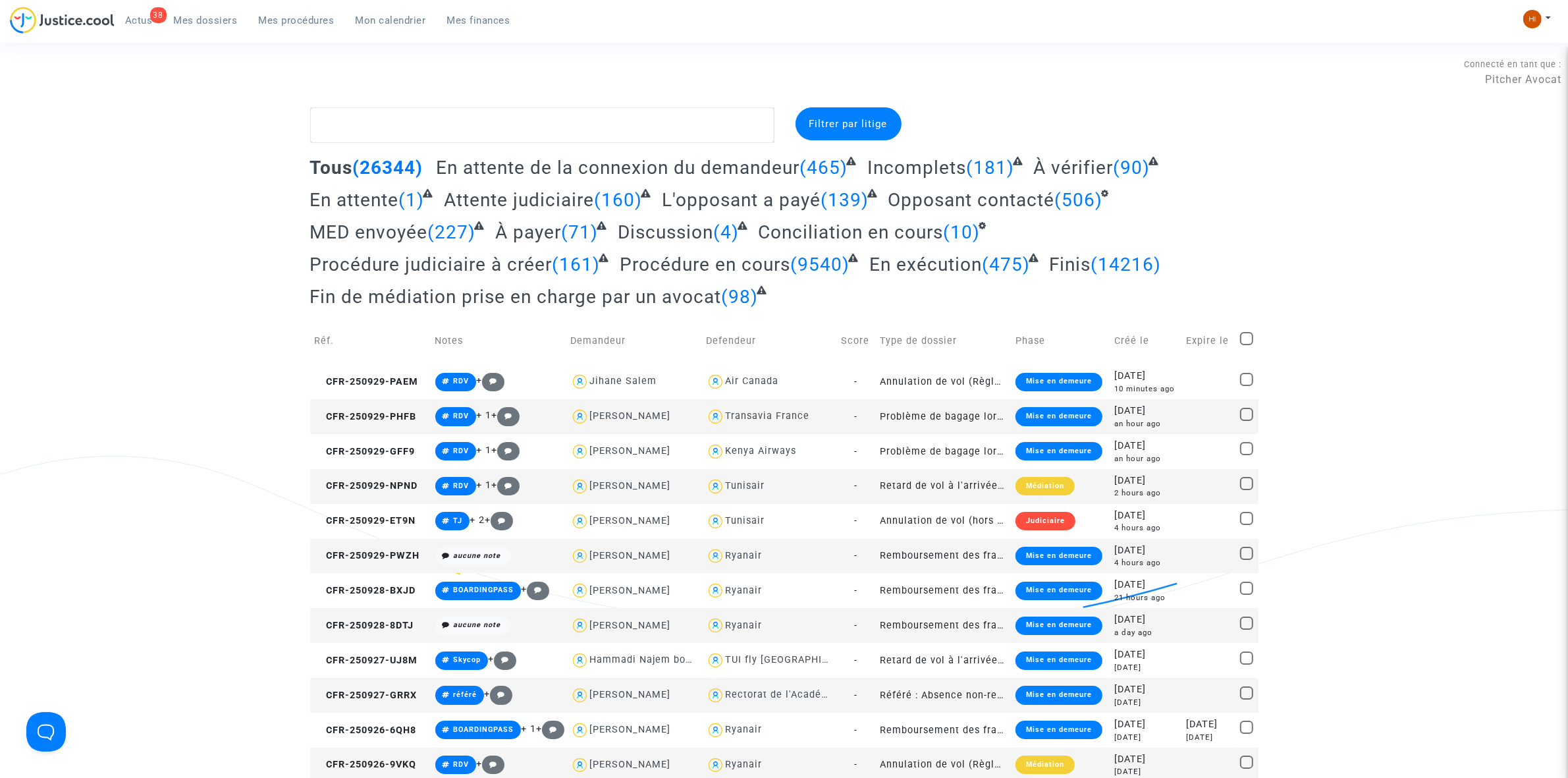
click at [308, 31] on div "38 Actus Mes dossiers Mes procédures Mon calendrier Mes finances" at bounding box center [265, 25] width 511 height 37
click at [271, 27] on link "Mes procédures" at bounding box center [296, 20] width 96 height 20
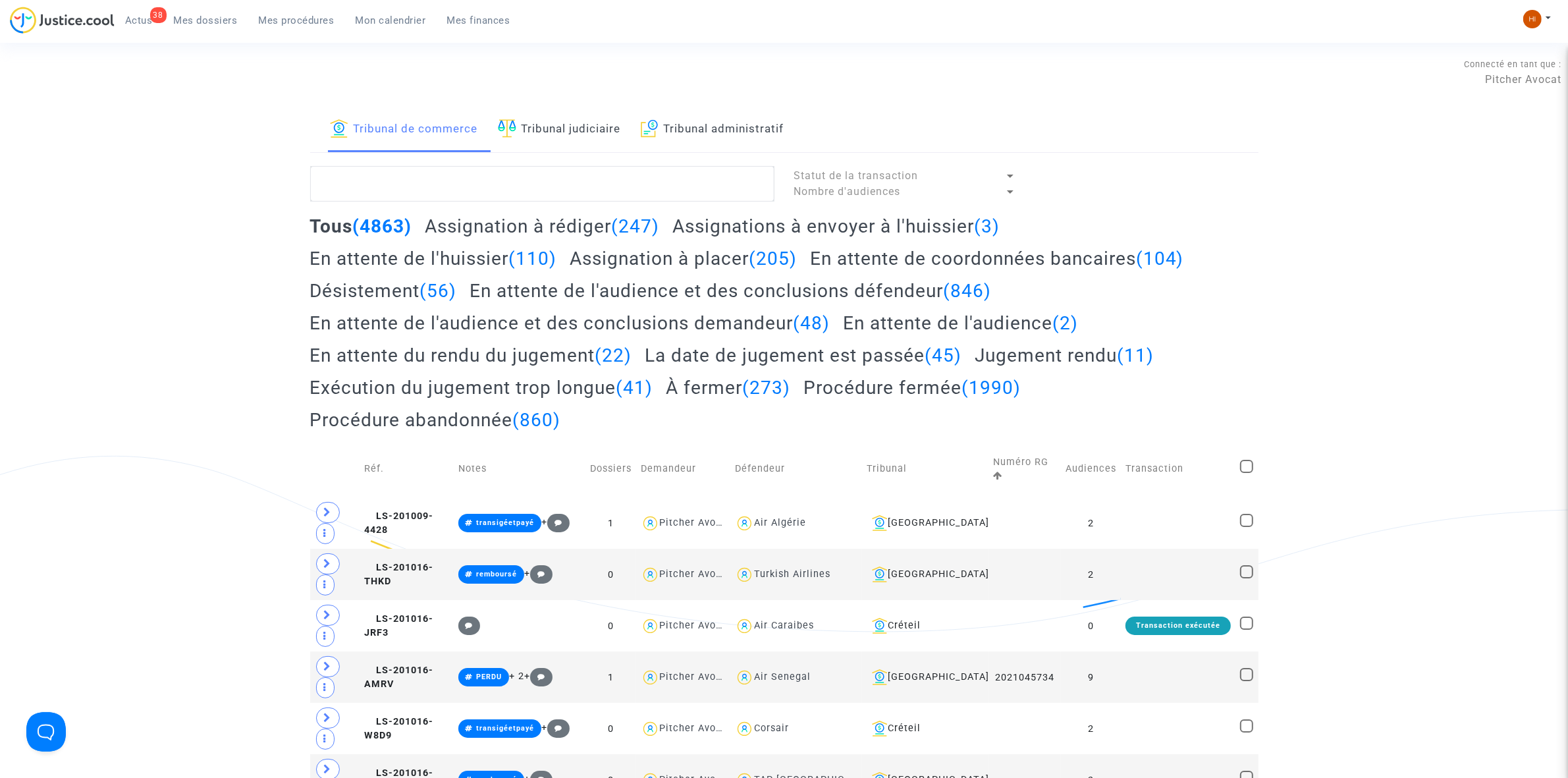
click at [597, 145] on link "Tribunal judiciaire" at bounding box center [560, 130] width 123 height 45
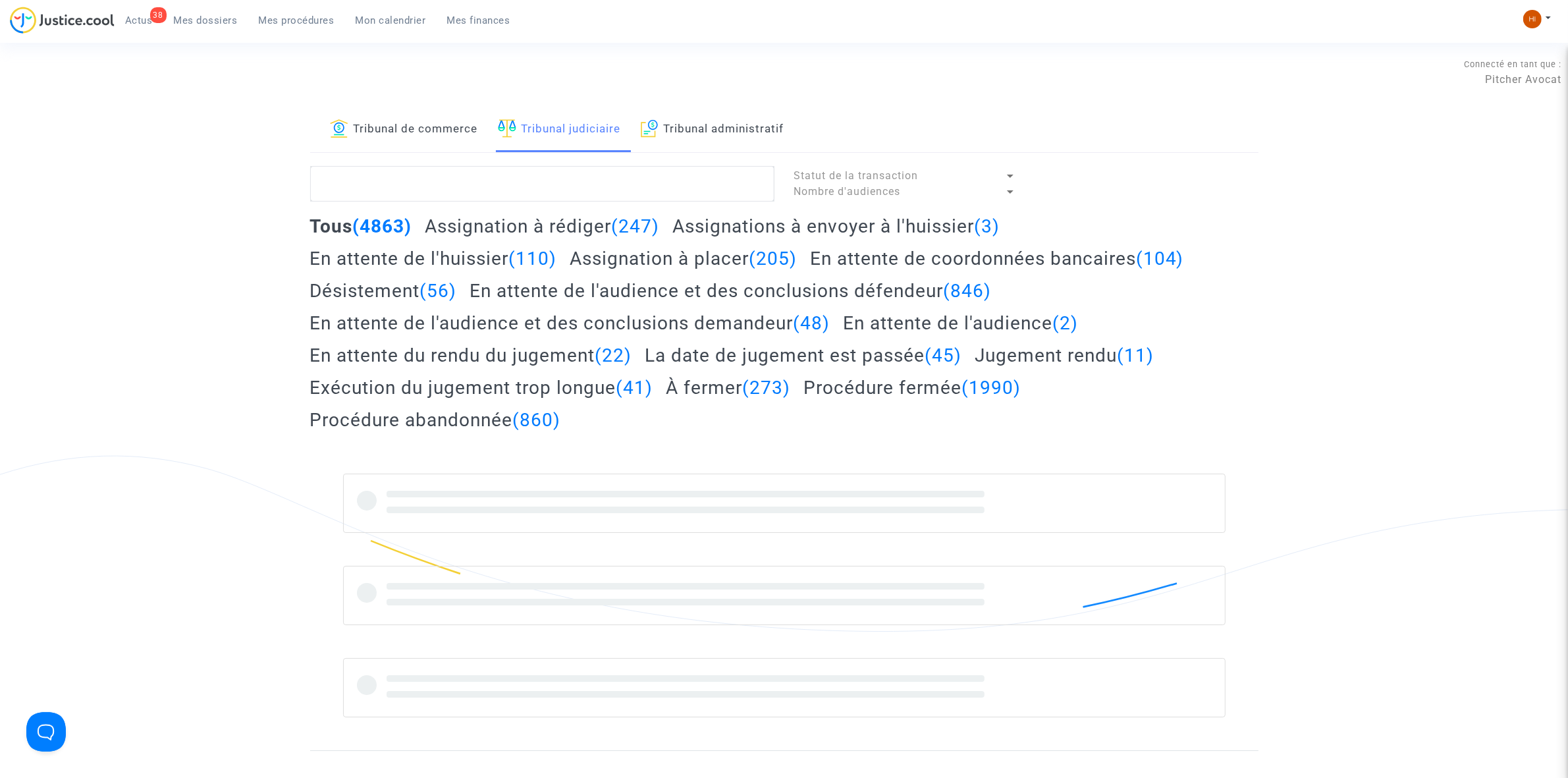
click at [588, 203] on lawsuits-list "Statut de la transaction Nombre d'audiences Tous (4863) Assignation à [PERSON_N…" at bounding box center [784, 442] width 948 height 551
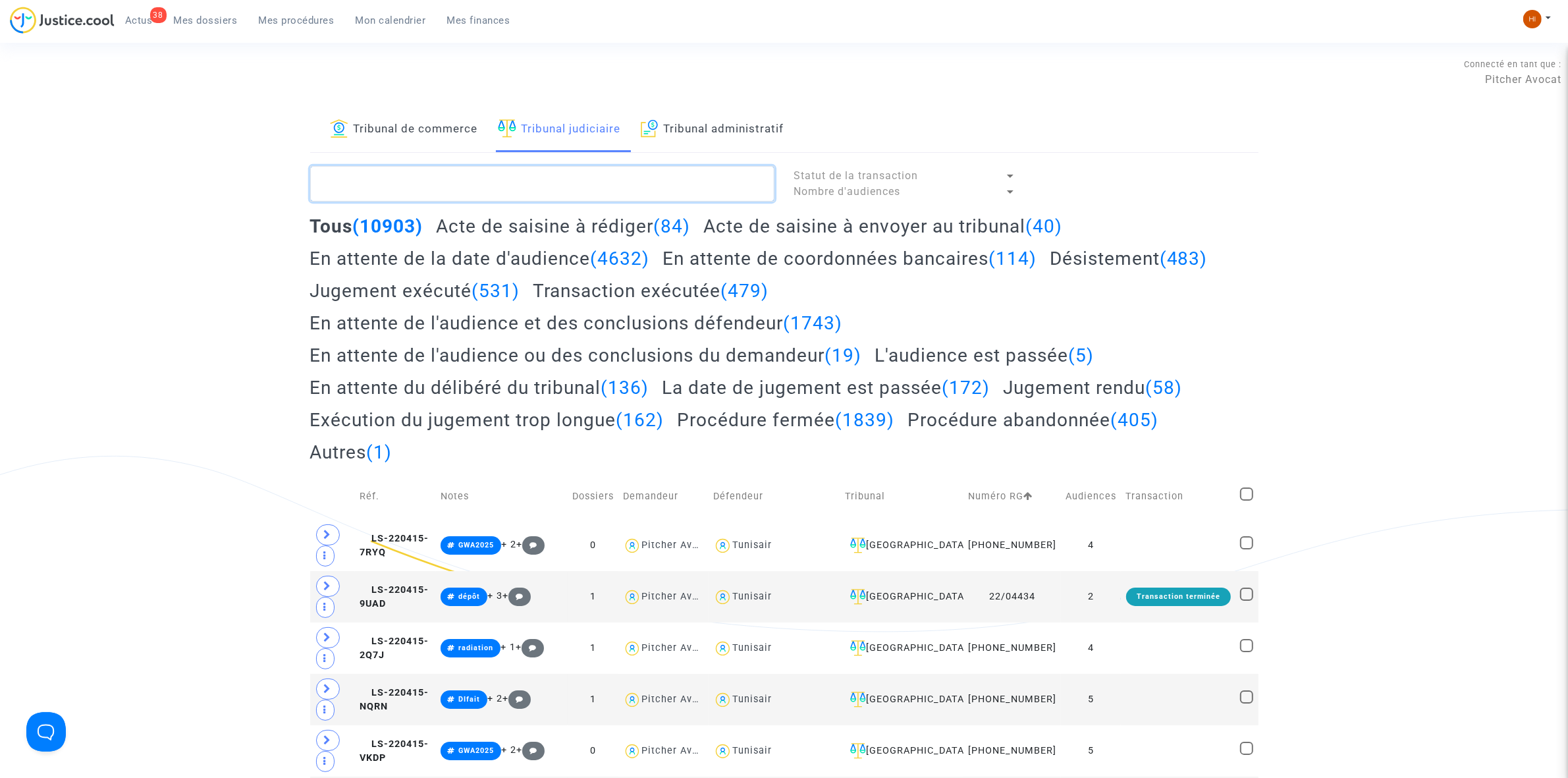
click at [597, 188] on textarea at bounding box center [542, 183] width 464 height 36
paste textarea "[PHONE_NUMBER]"
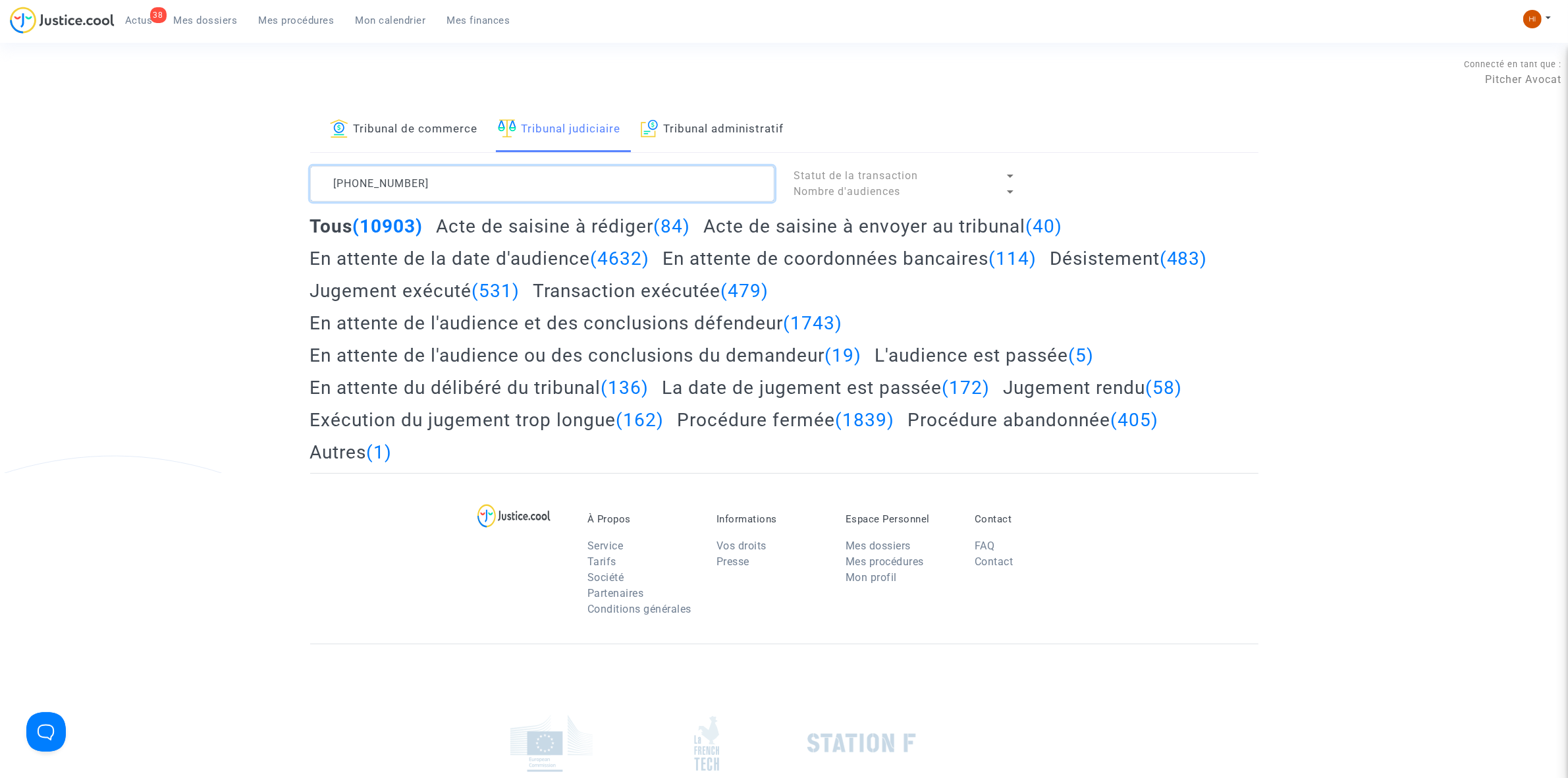
drag, startPoint x: 597, startPoint y: 188, endPoint x: -258, endPoint y: 236, distance: 856.3
click at [0, 236] on html "38 Actus Mes dossiers Mes procédures Mon calendrier Mes finances Mon profil Cha…" at bounding box center [784, 481] width 1568 height 961
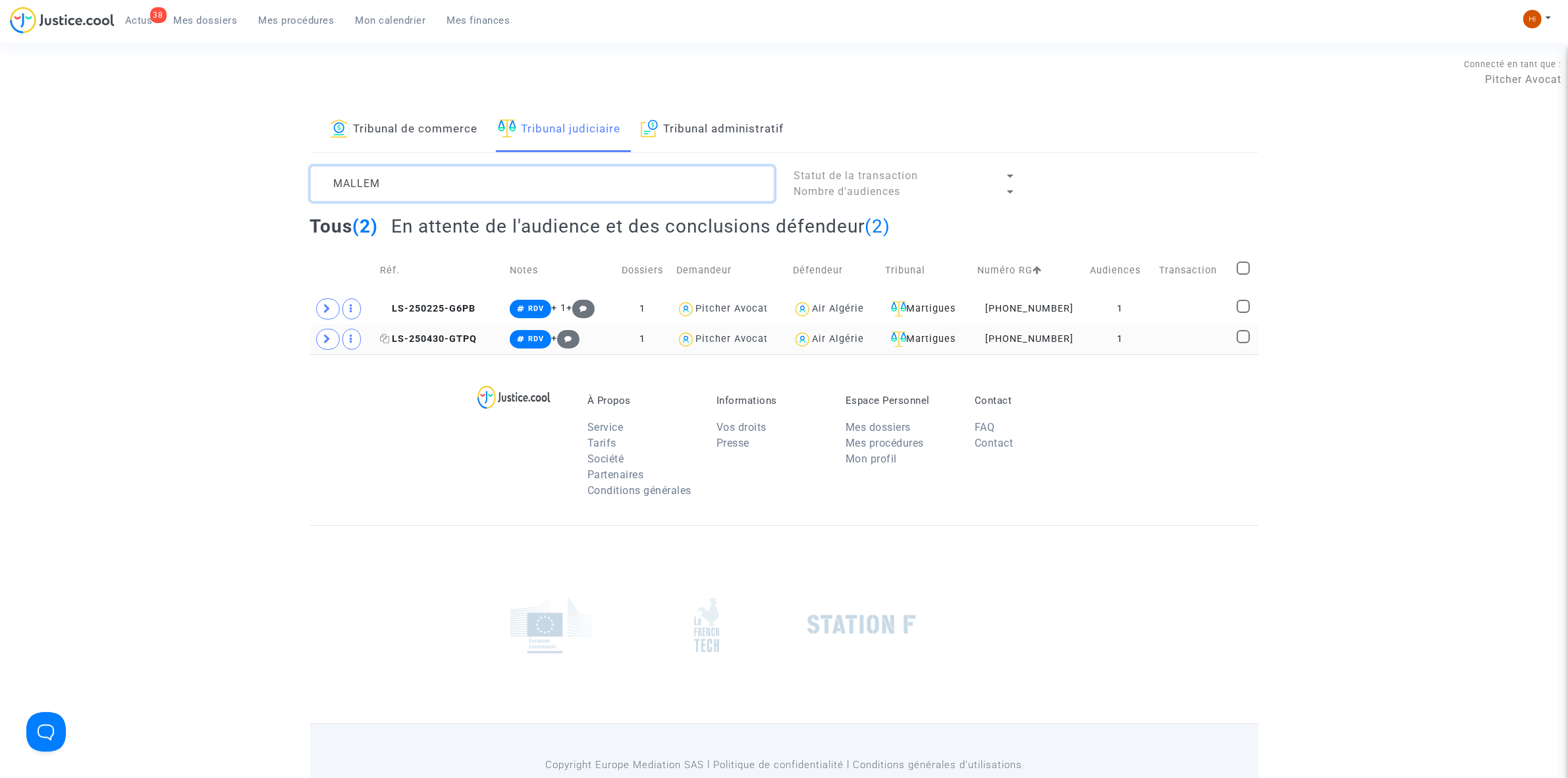
type textarea "MALLEM"
click at [453, 336] on span "LS-250430-GTPQ" at bounding box center [428, 338] width 96 height 11
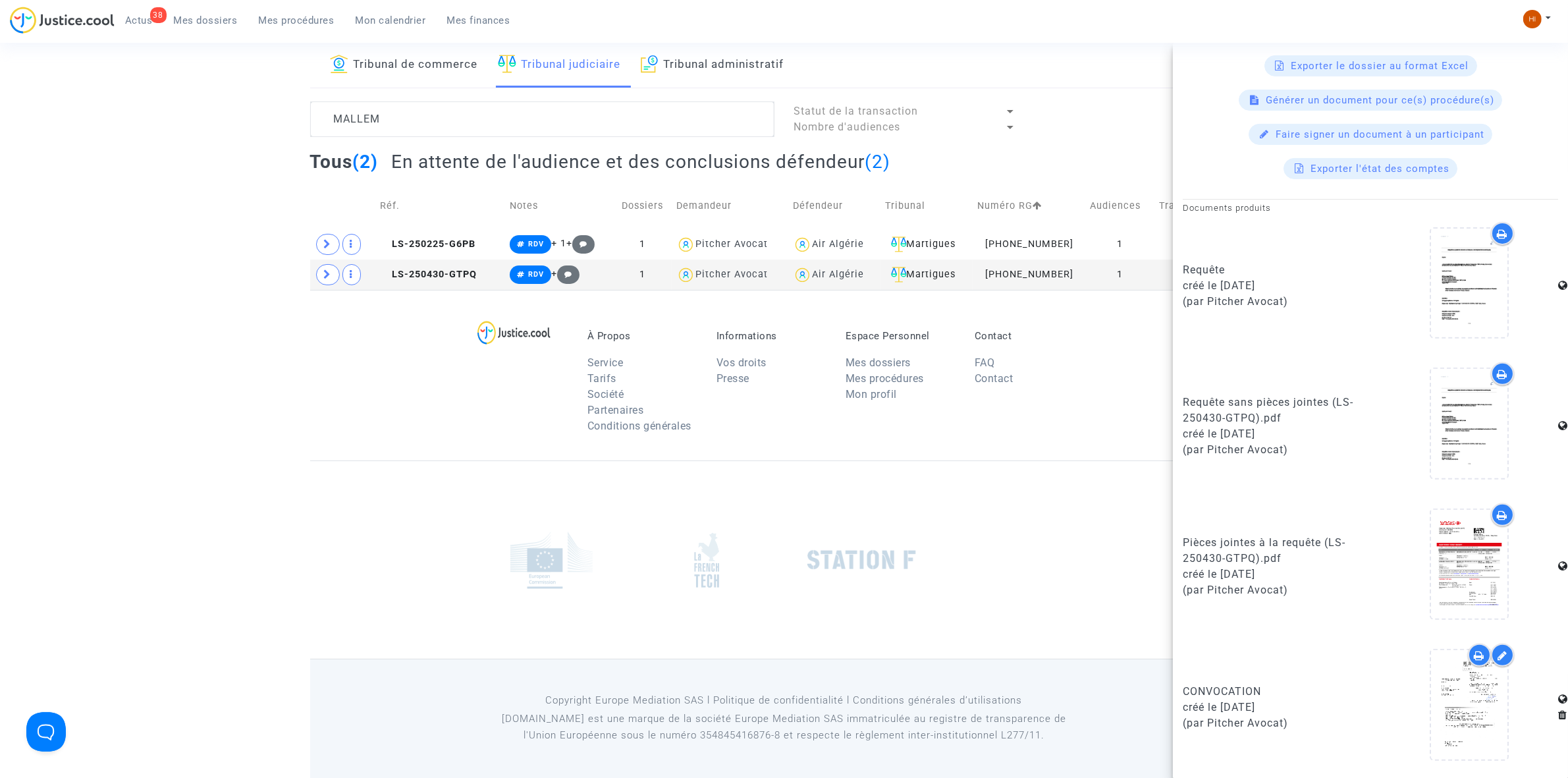
scroll to position [67, 0]
click at [1462, 681] on div at bounding box center [1470, 704] width 76 height 109
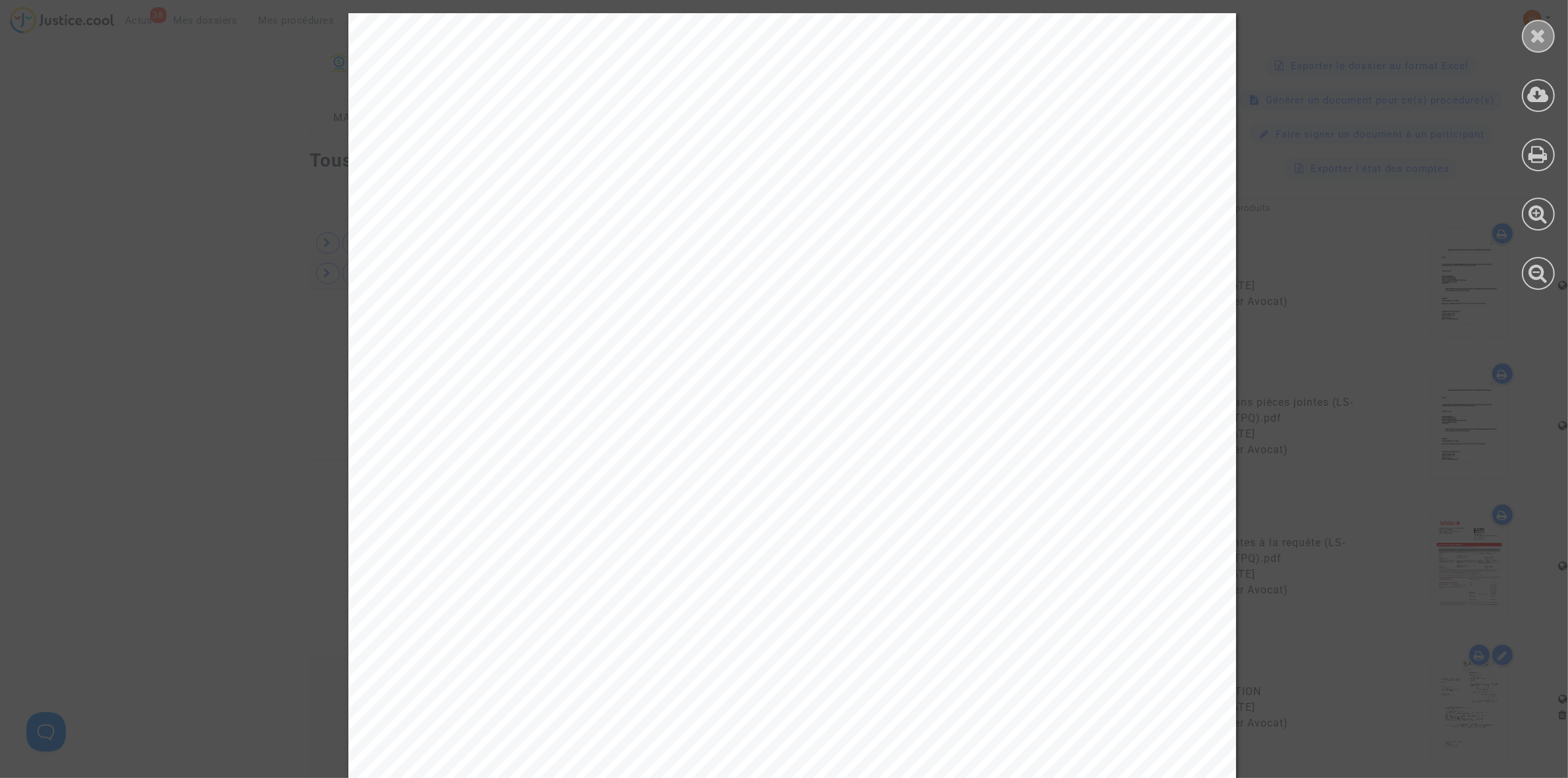
click at [1549, 30] on div at bounding box center [1538, 37] width 33 height 33
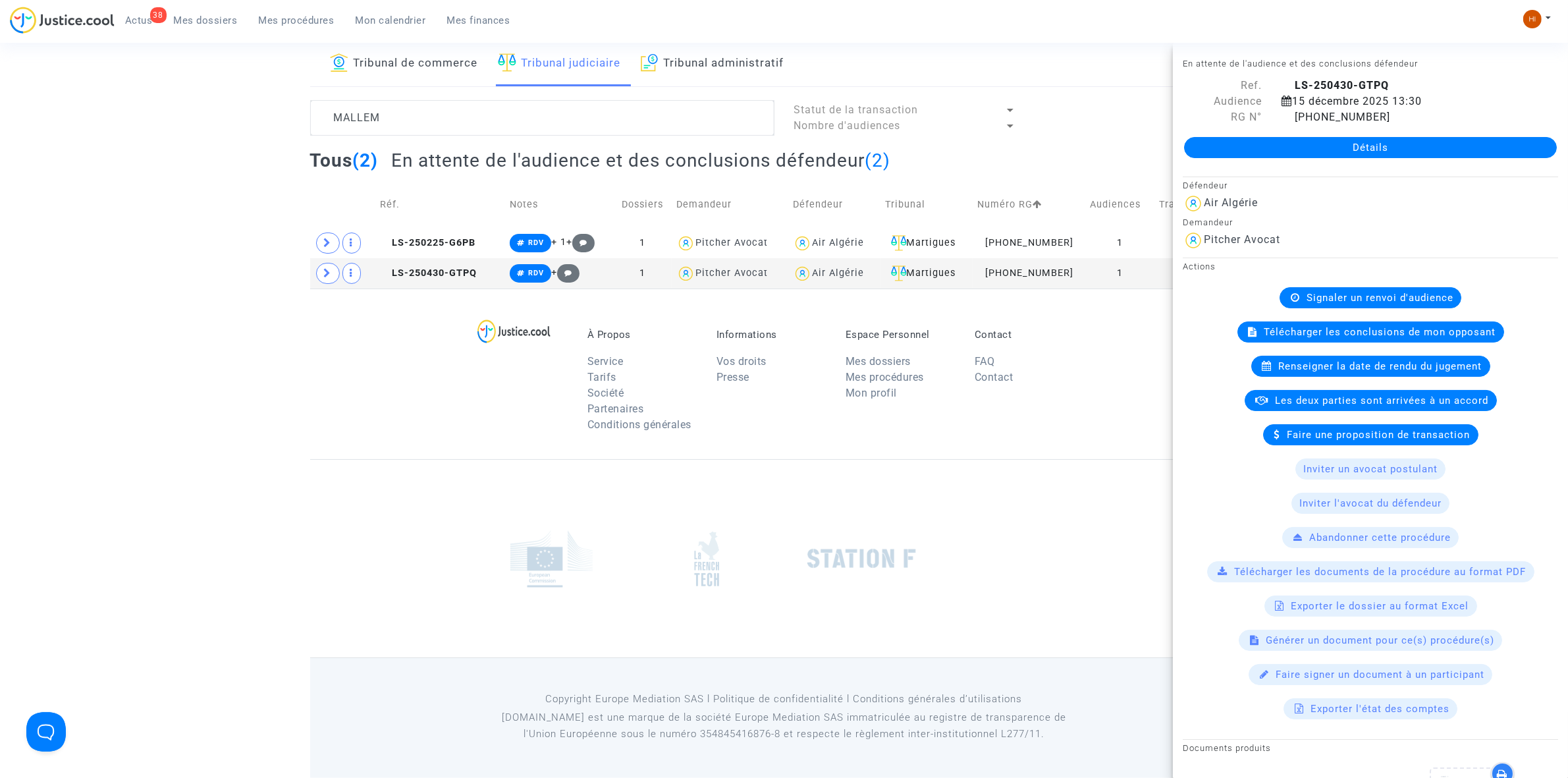
scroll to position [0, 0]
click at [1323, 139] on link "Détails" at bounding box center [1371, 148] width 373 height 21
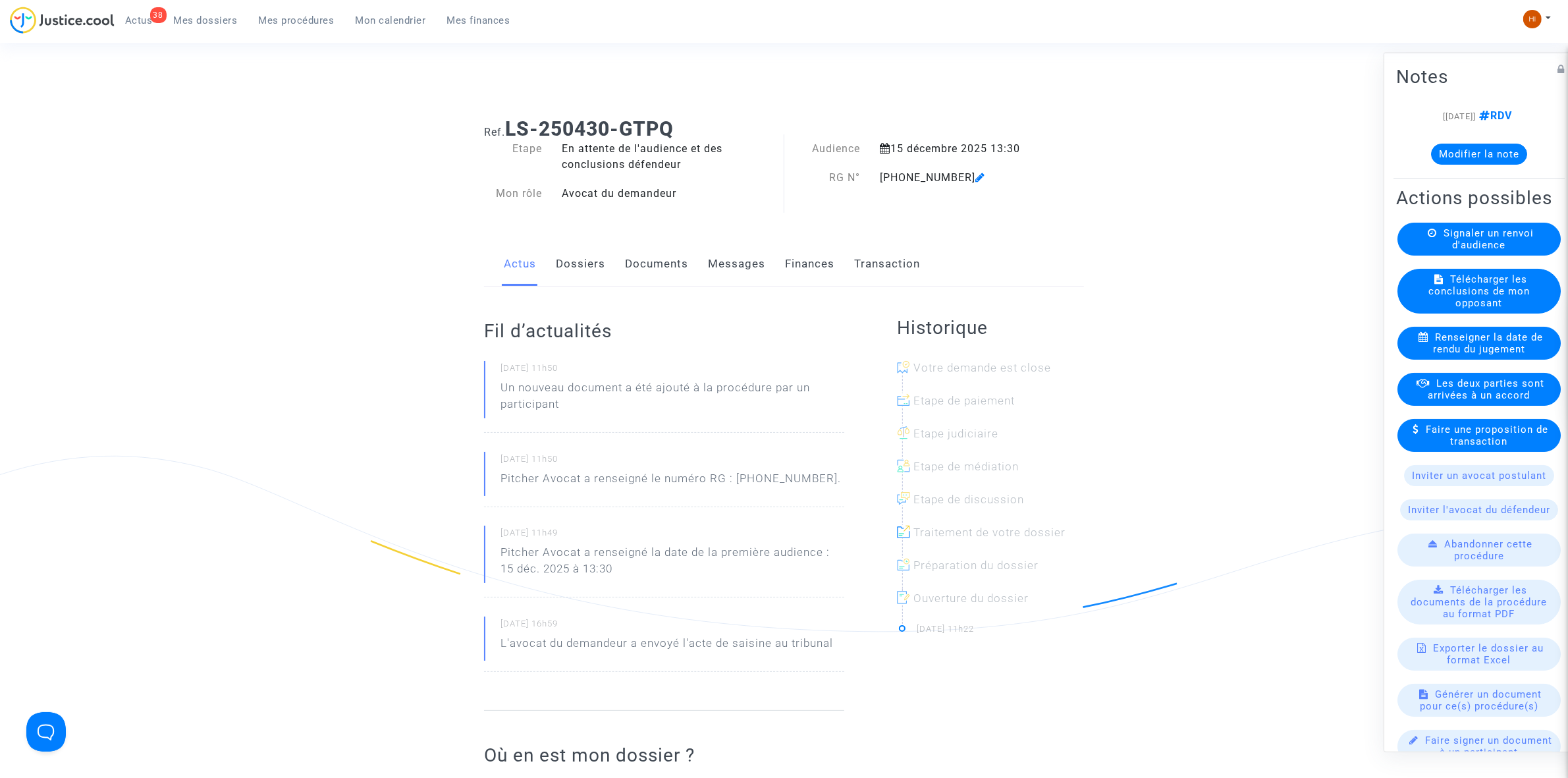
click at [966, 167] on div "Audience 15 décembre 2025 13:30 RG N° [PHONE_NUMBER]" at bounding box center [914, 178] width 258 height 75
click at [975, 176] on icon at bounding box center [980, 177] width 10 height 10
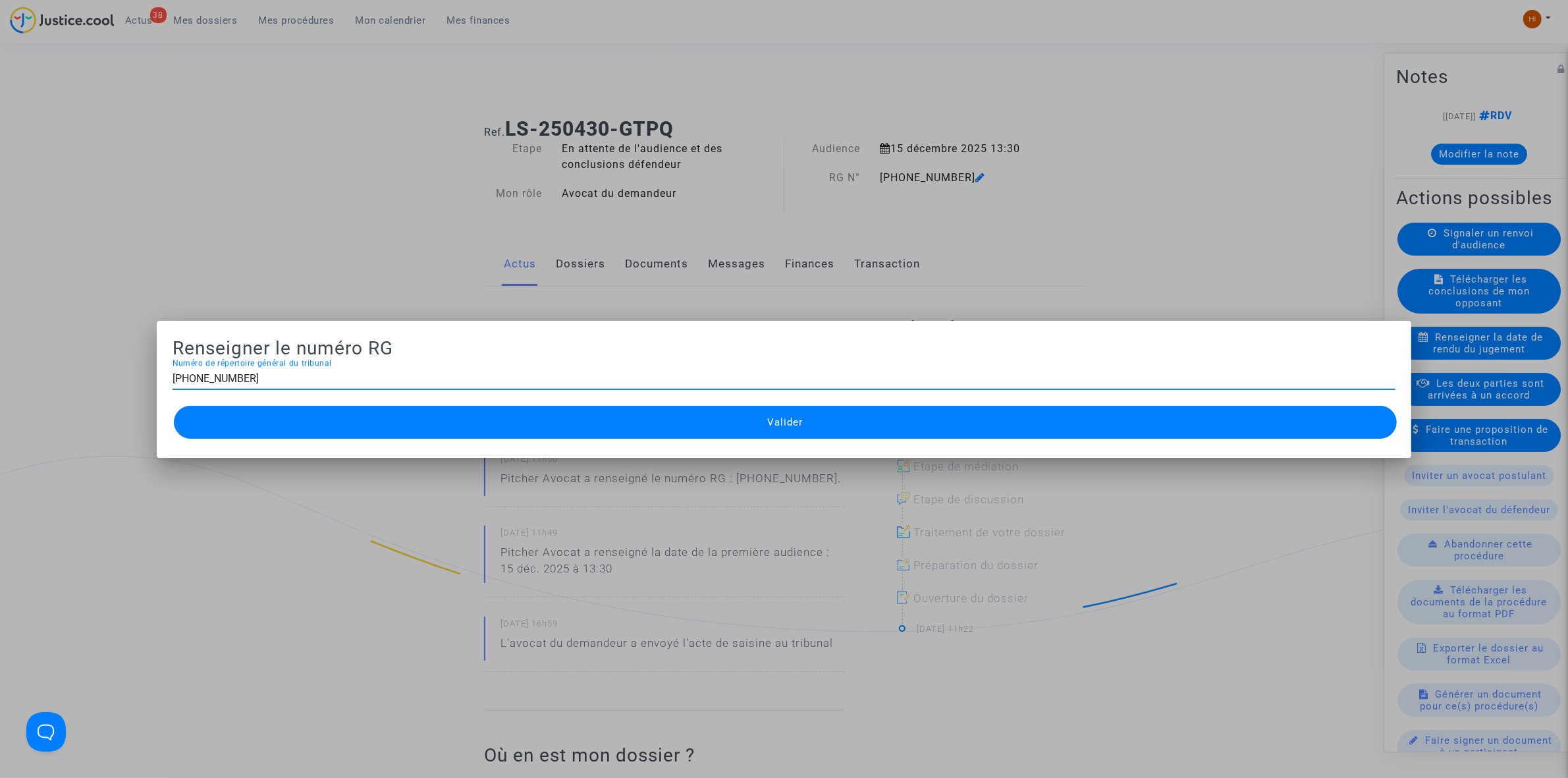
type input "[PHONE_NUMBER]"
click at [561, 423] on button "Valider" at bounding box center [785, 422] width 1223 height 33
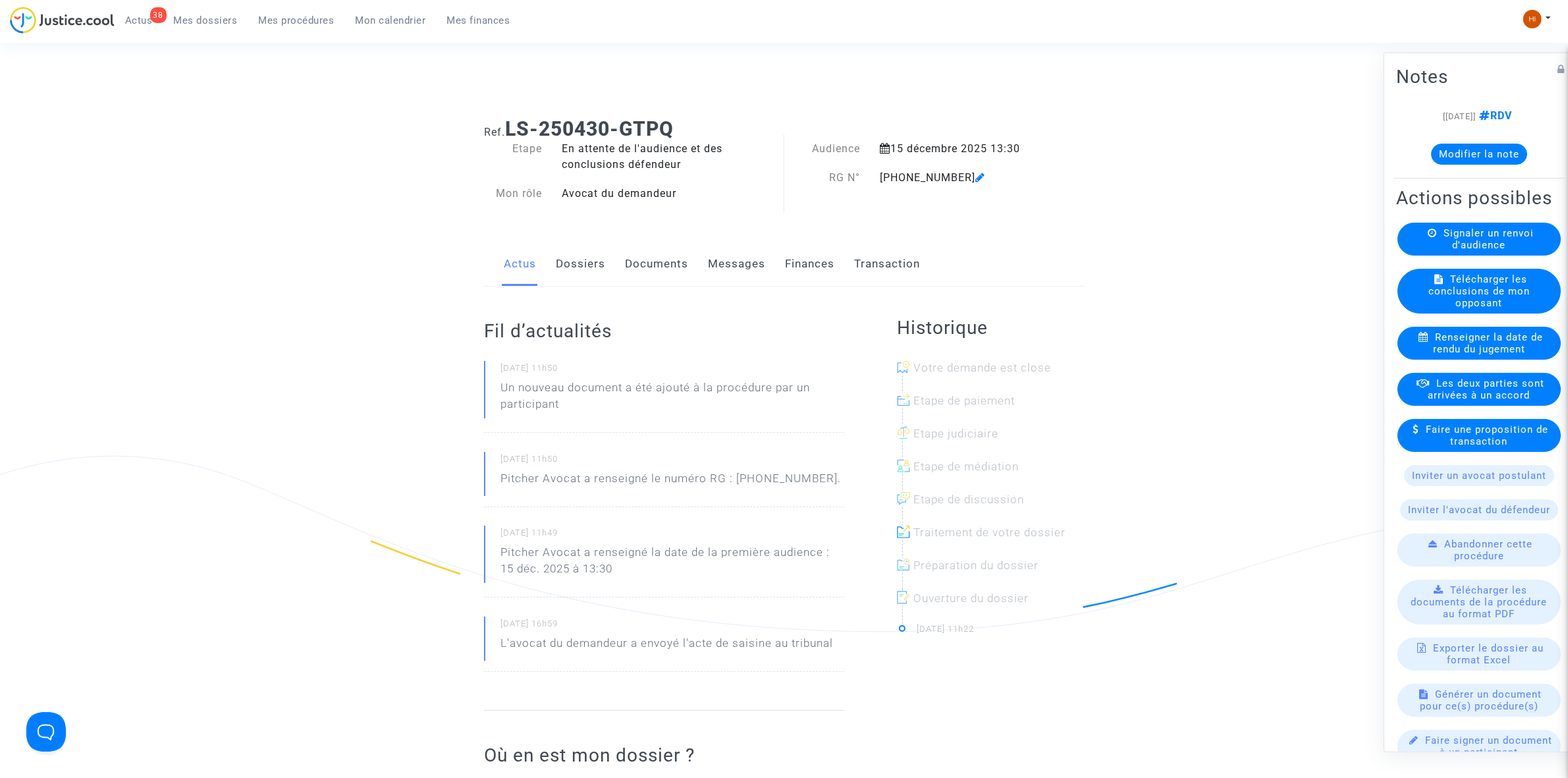
click at [567, 251] on link "Dossiers" at bounding box center [581, 264] width 50 height 43
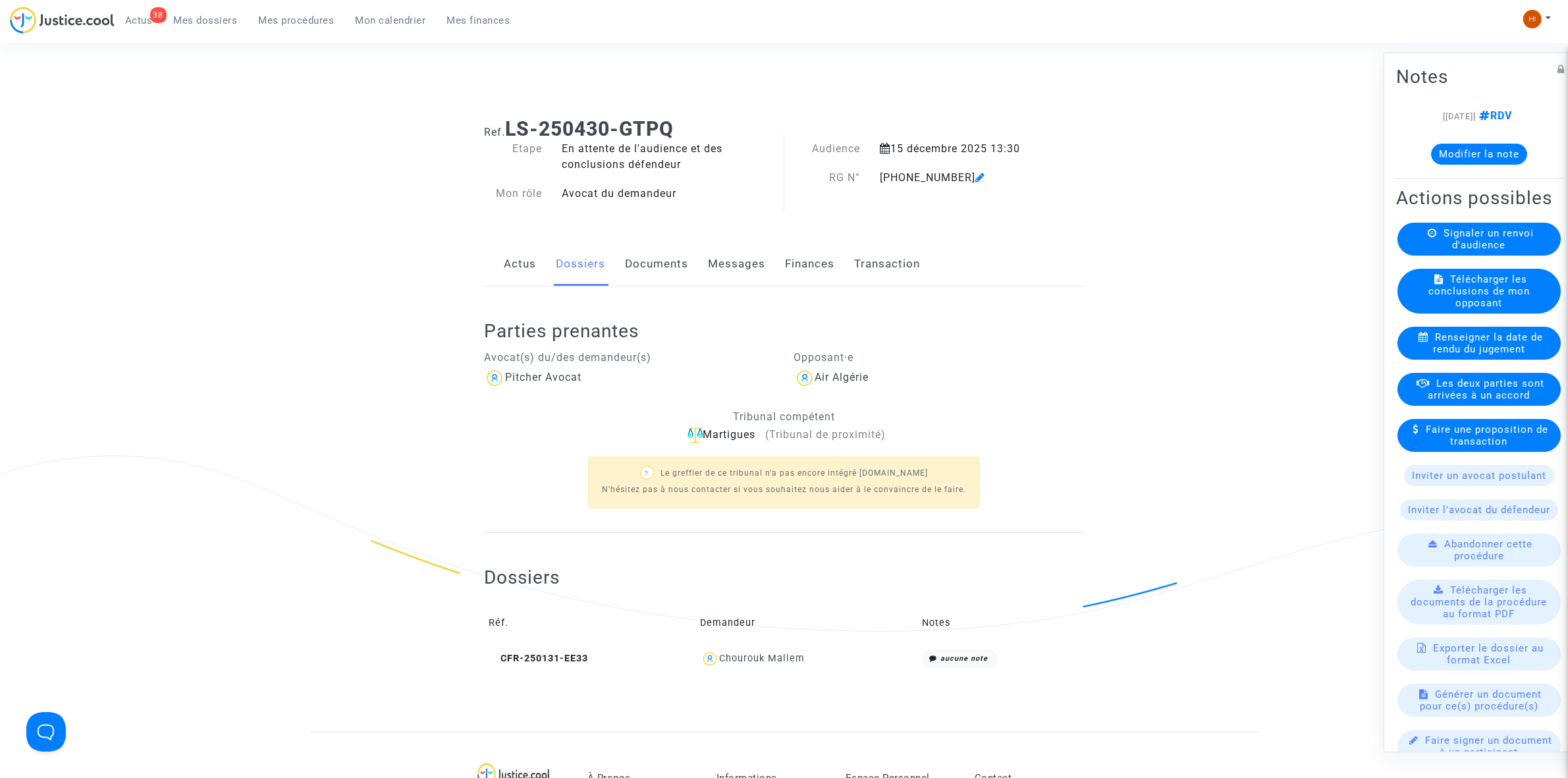
click at [651, 263] on link "Documents" at bounding box center [656, 264] width 63 height 43
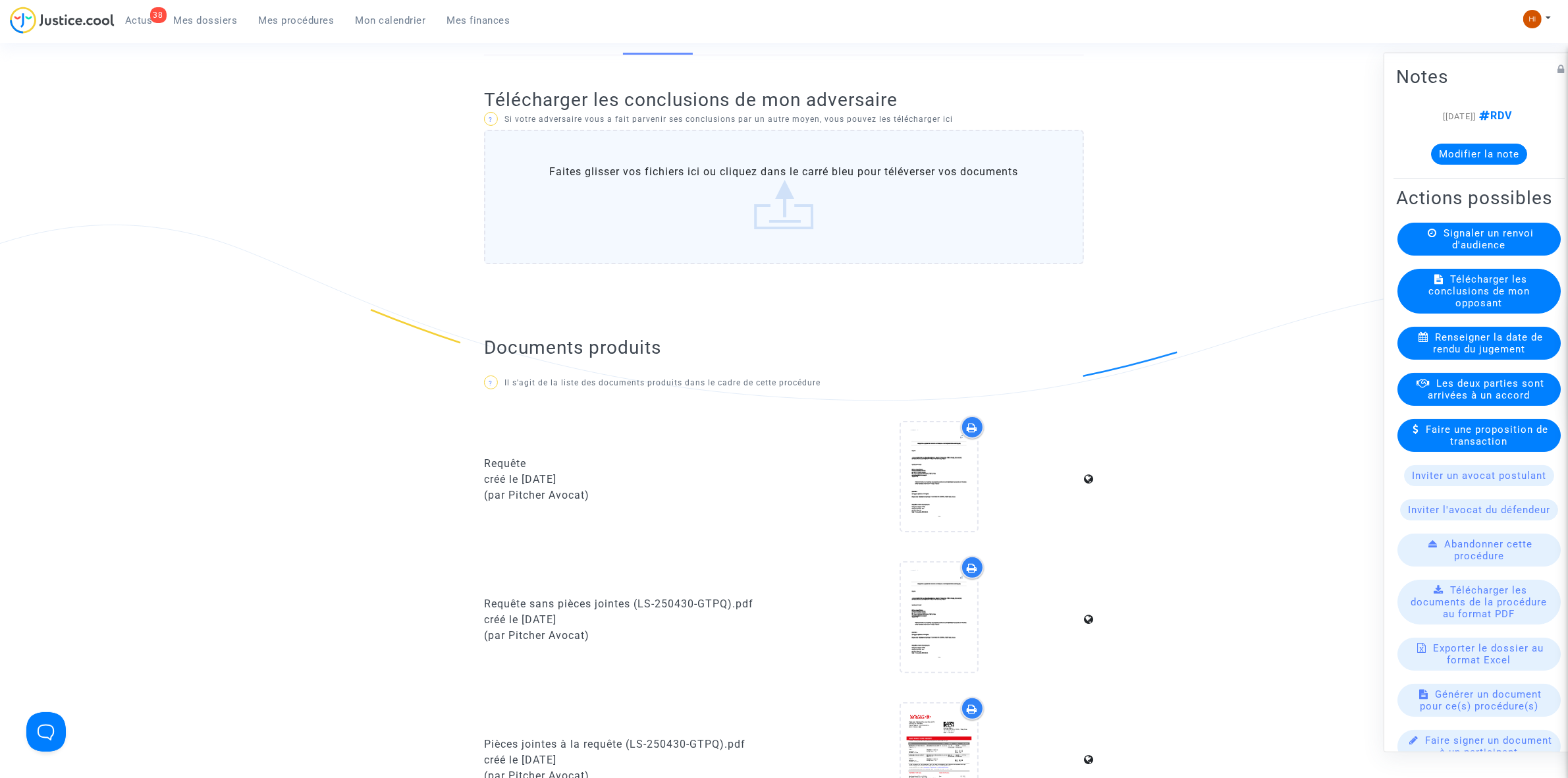
scroll to position [164, 0]
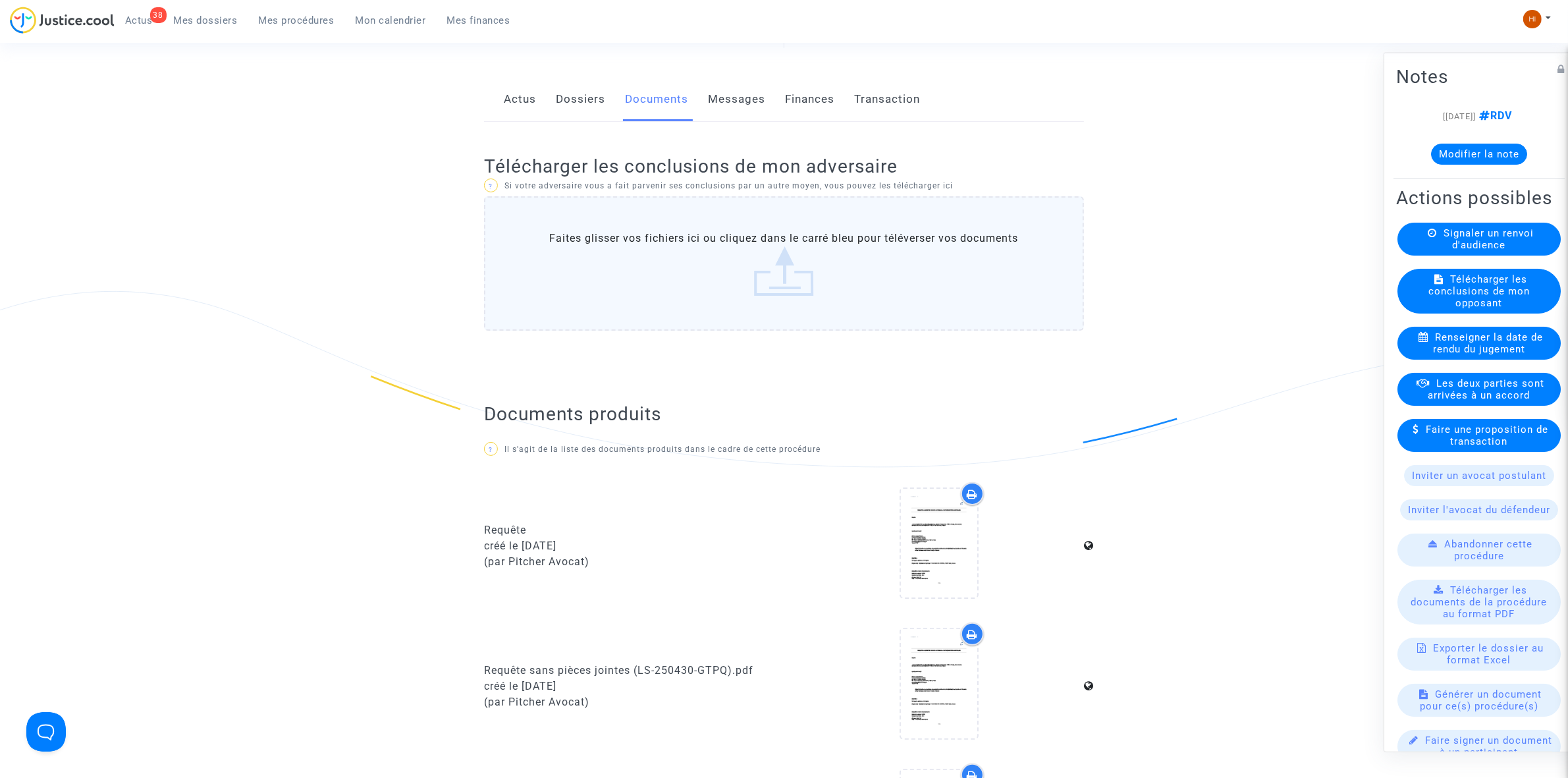
click at [324, 20] on span "Mes procédures" at bounding box center [296, 21] width 76 height 12
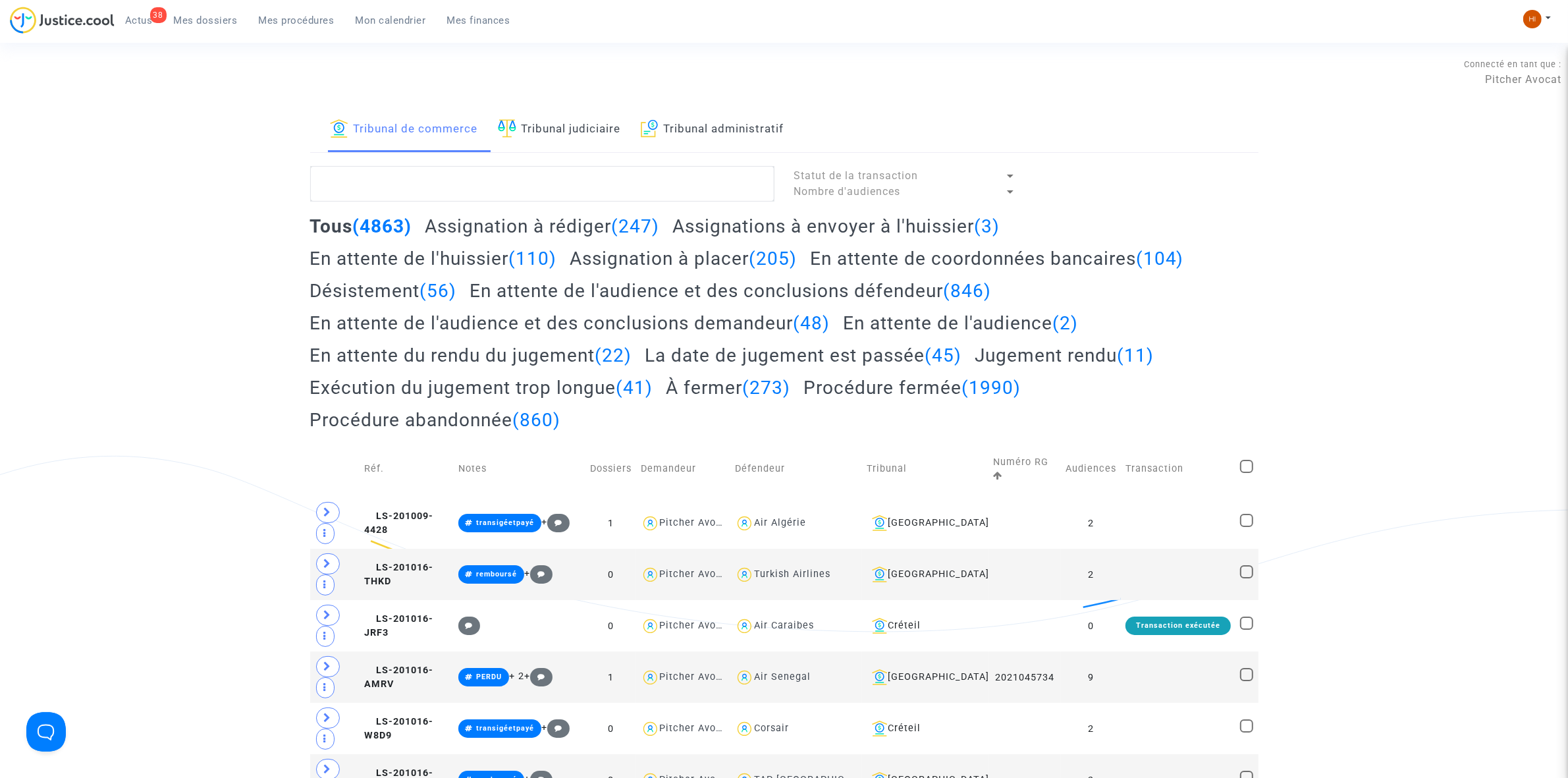
click at [559, 130] on link "Tribunal judiciaire" at bounding box center [560, 130] width 123 height 45
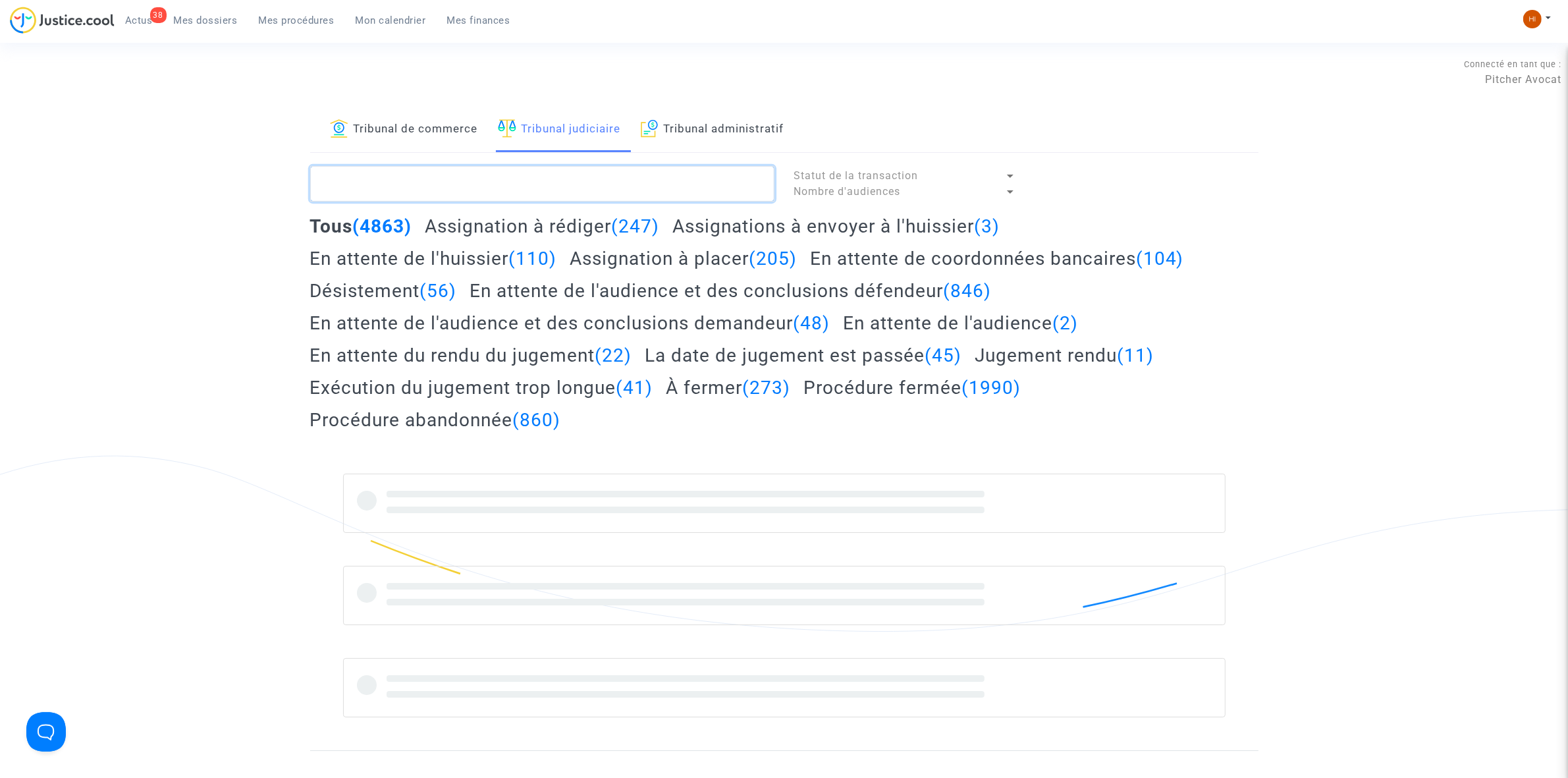
click at [531, 178] on textarea at bounding box center [542, 183] width 464 height 36
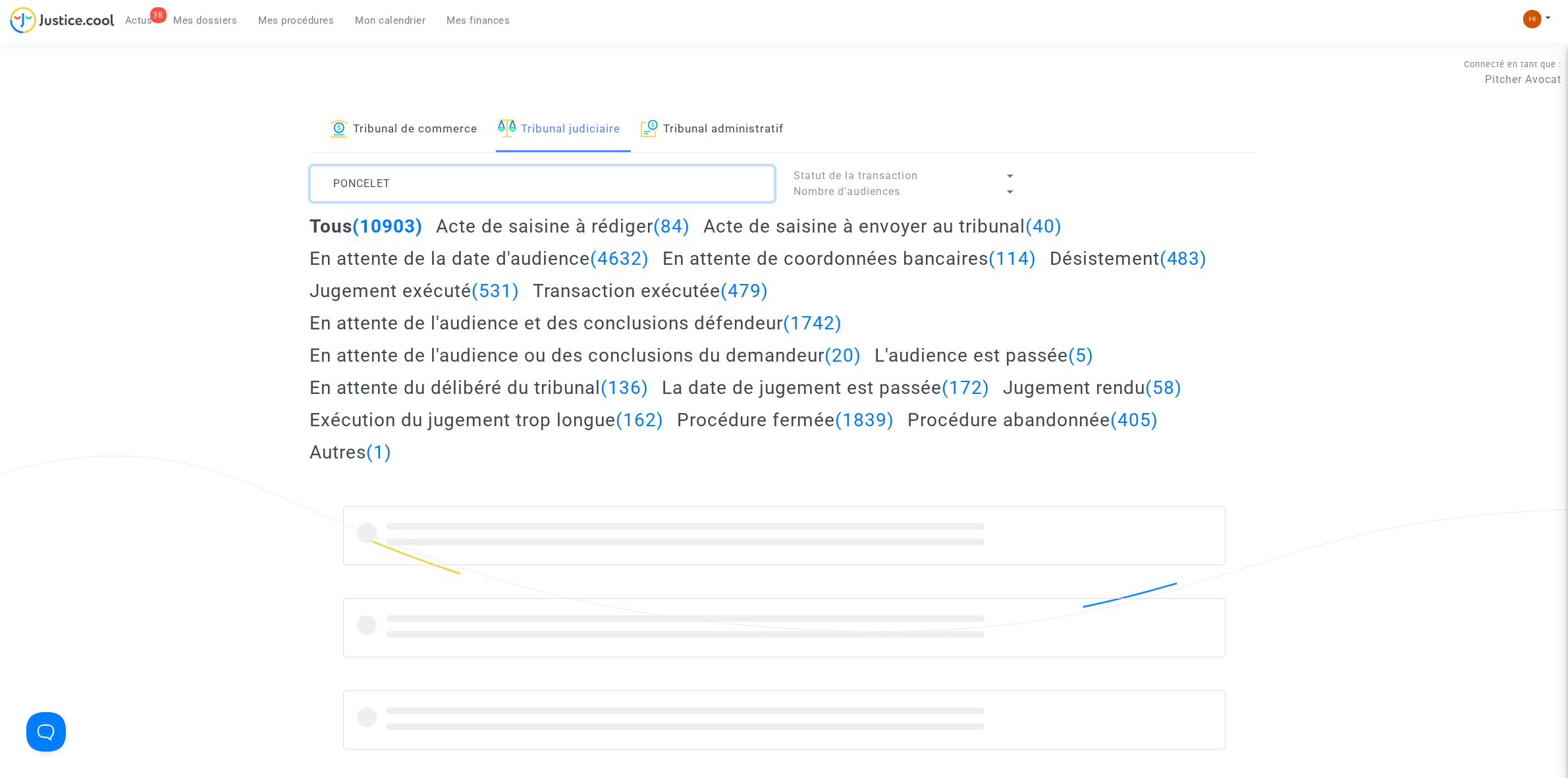
type textarea "PONCELET"
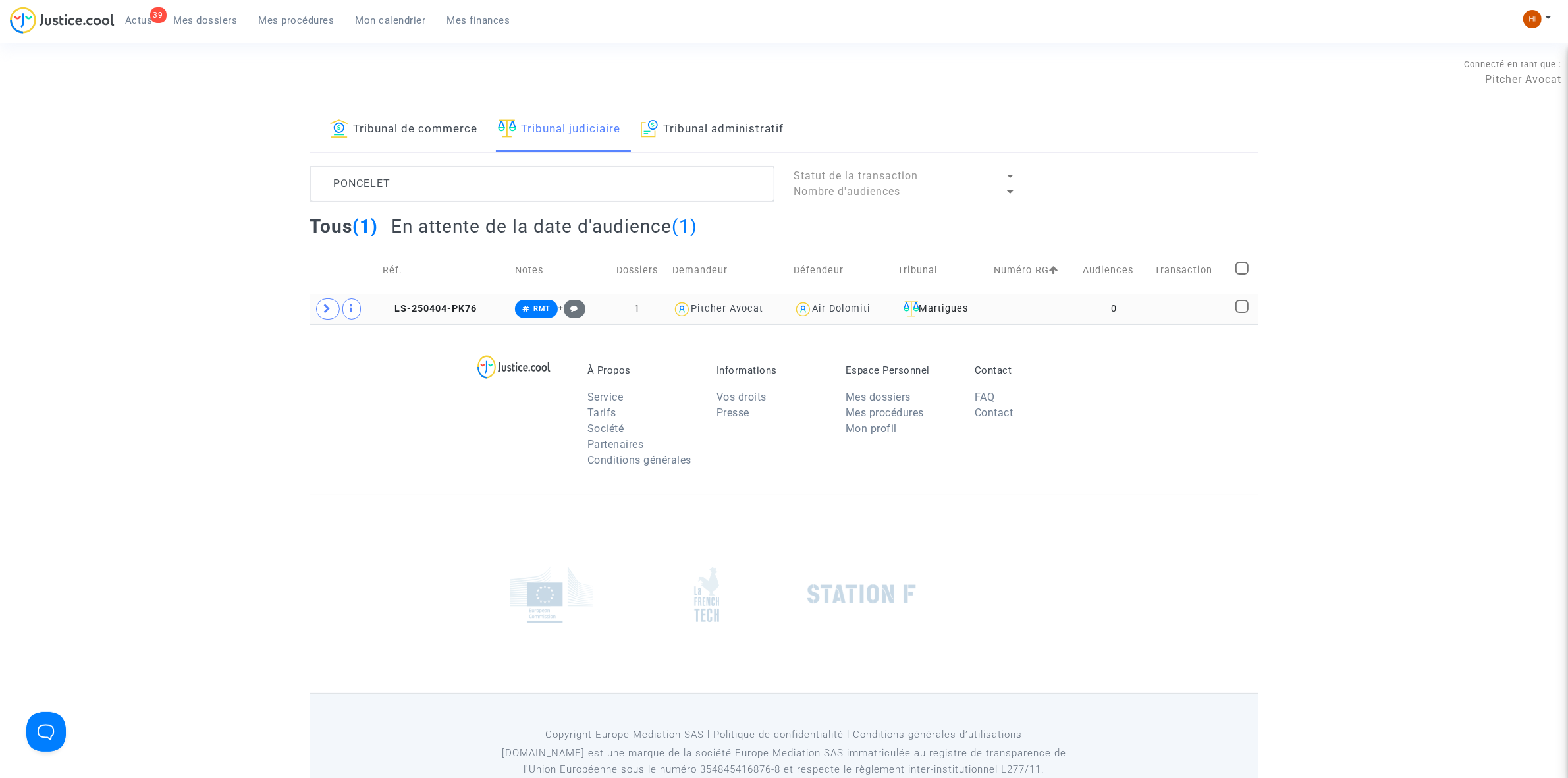
drag, startPoint x: 1112, startPoint y: 309, endPoint x: 1123, endPoint y: 306, distance: 11.4
click at [1112, 309] on td "0" at bounding box center [1114, 309] width 72 height 30
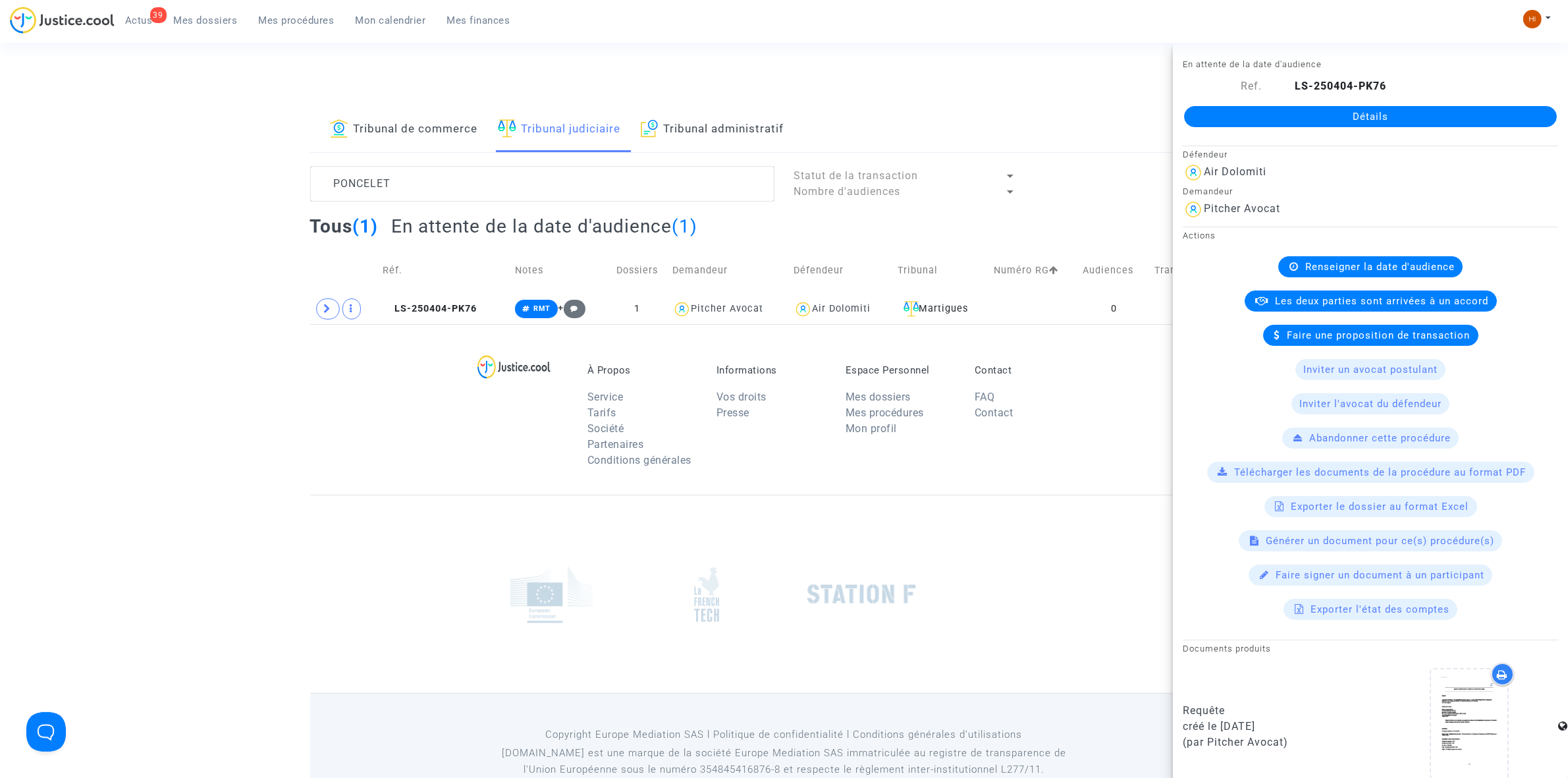
click at [1401, 106] on link "Détails" at bounding box center [1371, 116] width 373 height 21
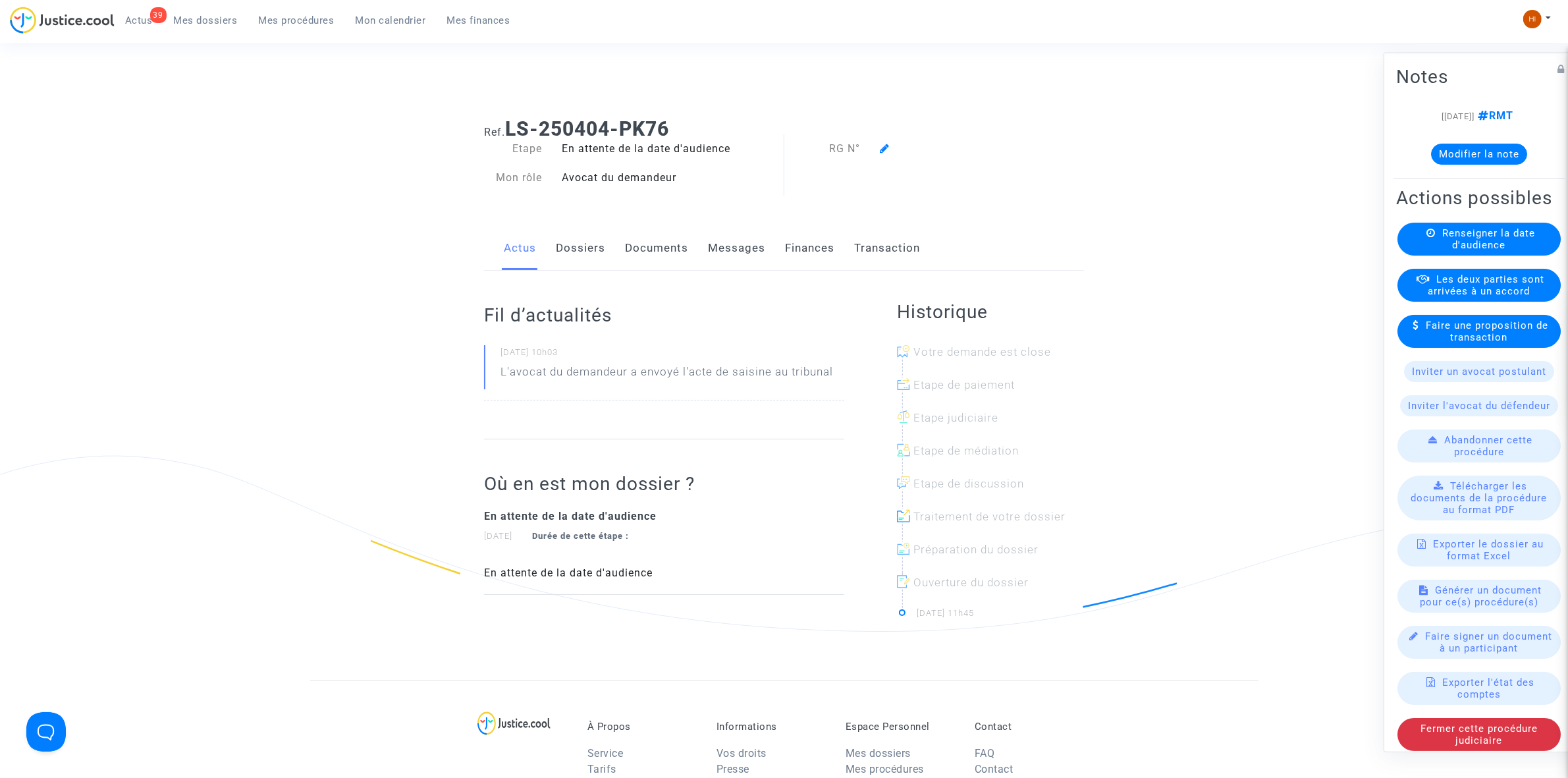
click at [581, 241] on link "Dossiers" at bounding box center [581, 249] width 50 height 43
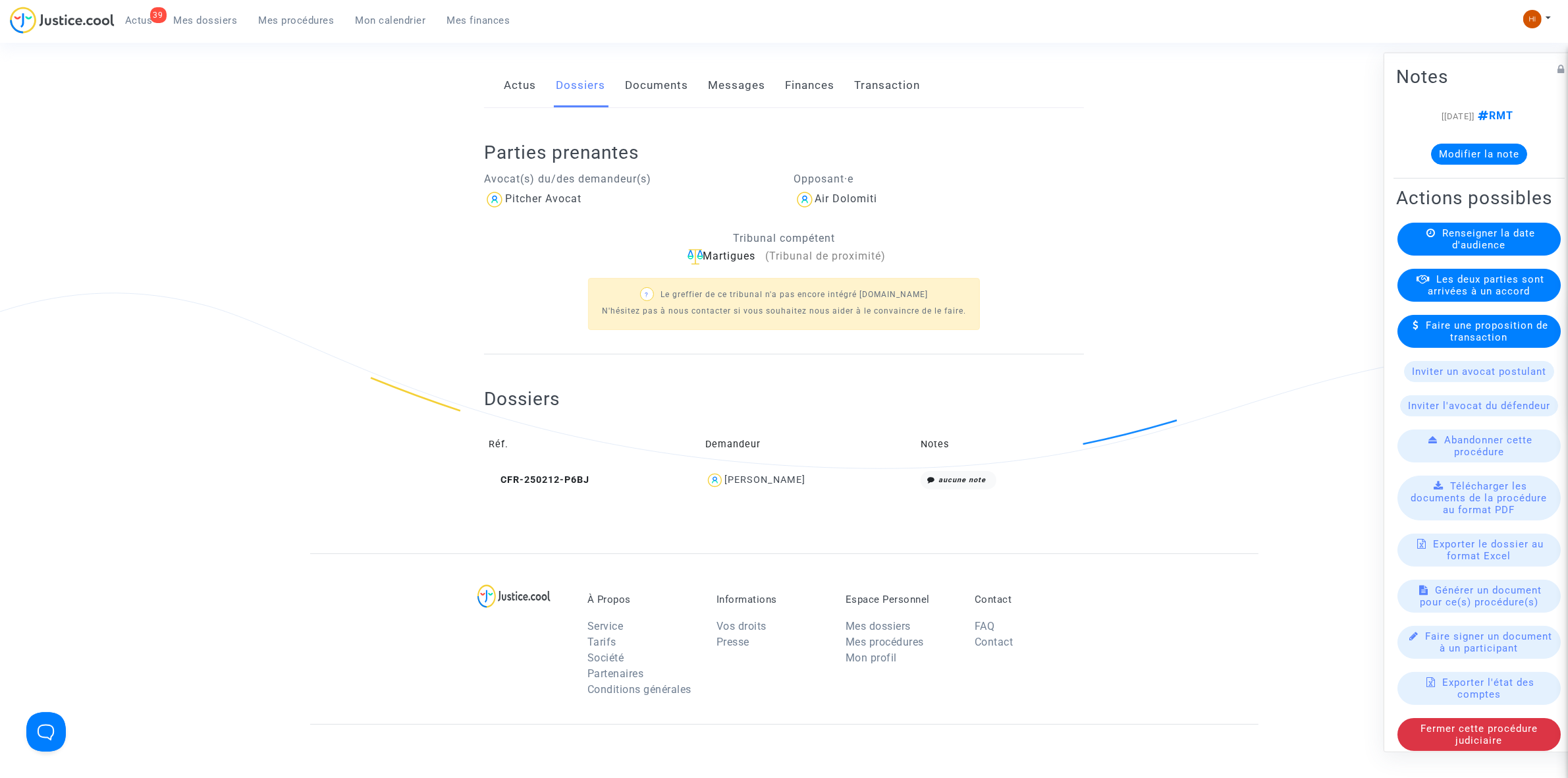
scroll to position [429, 0]
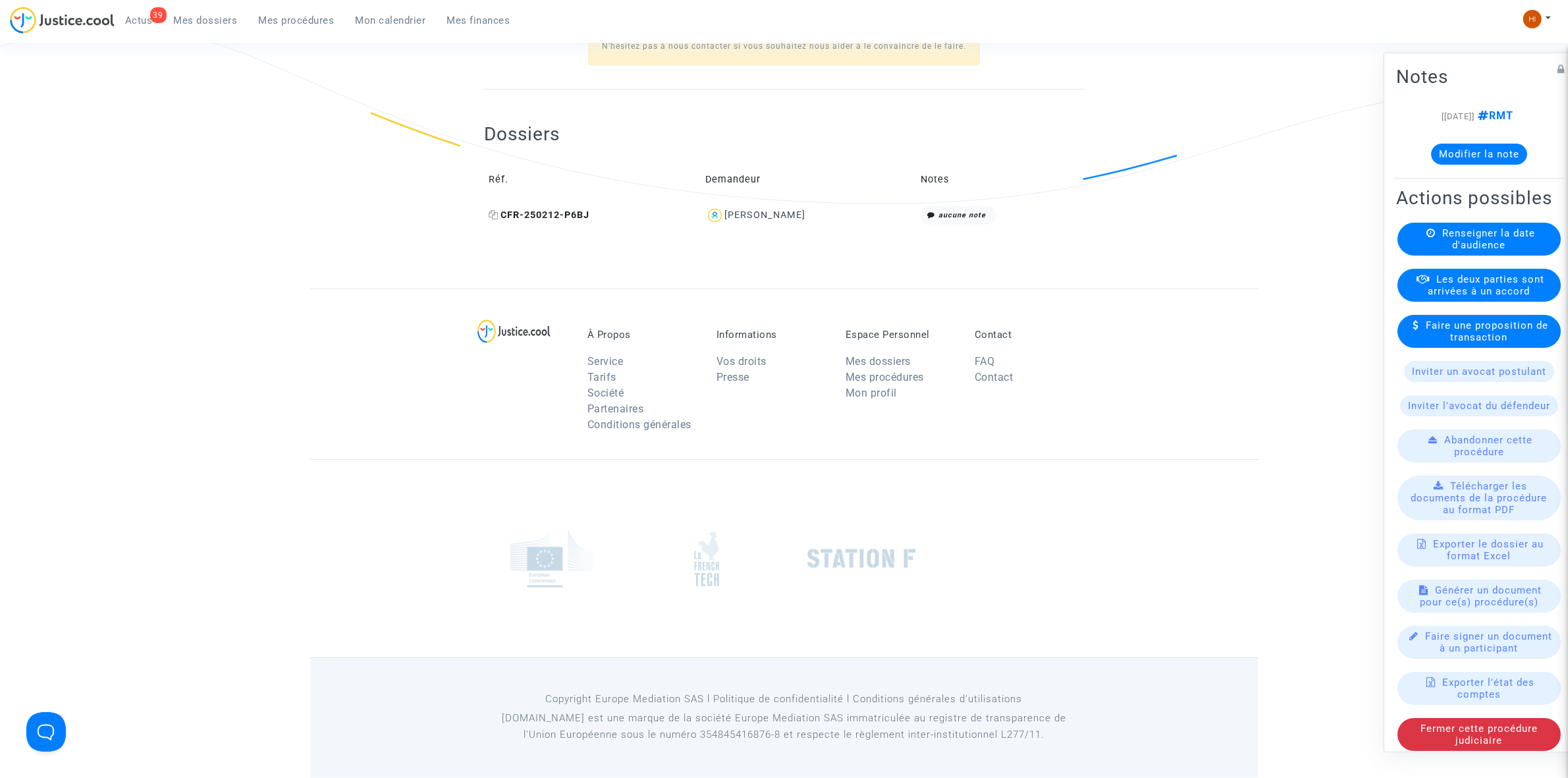
click at [488, 213] on icon at bounding box center [493, 215] width 10 height 10
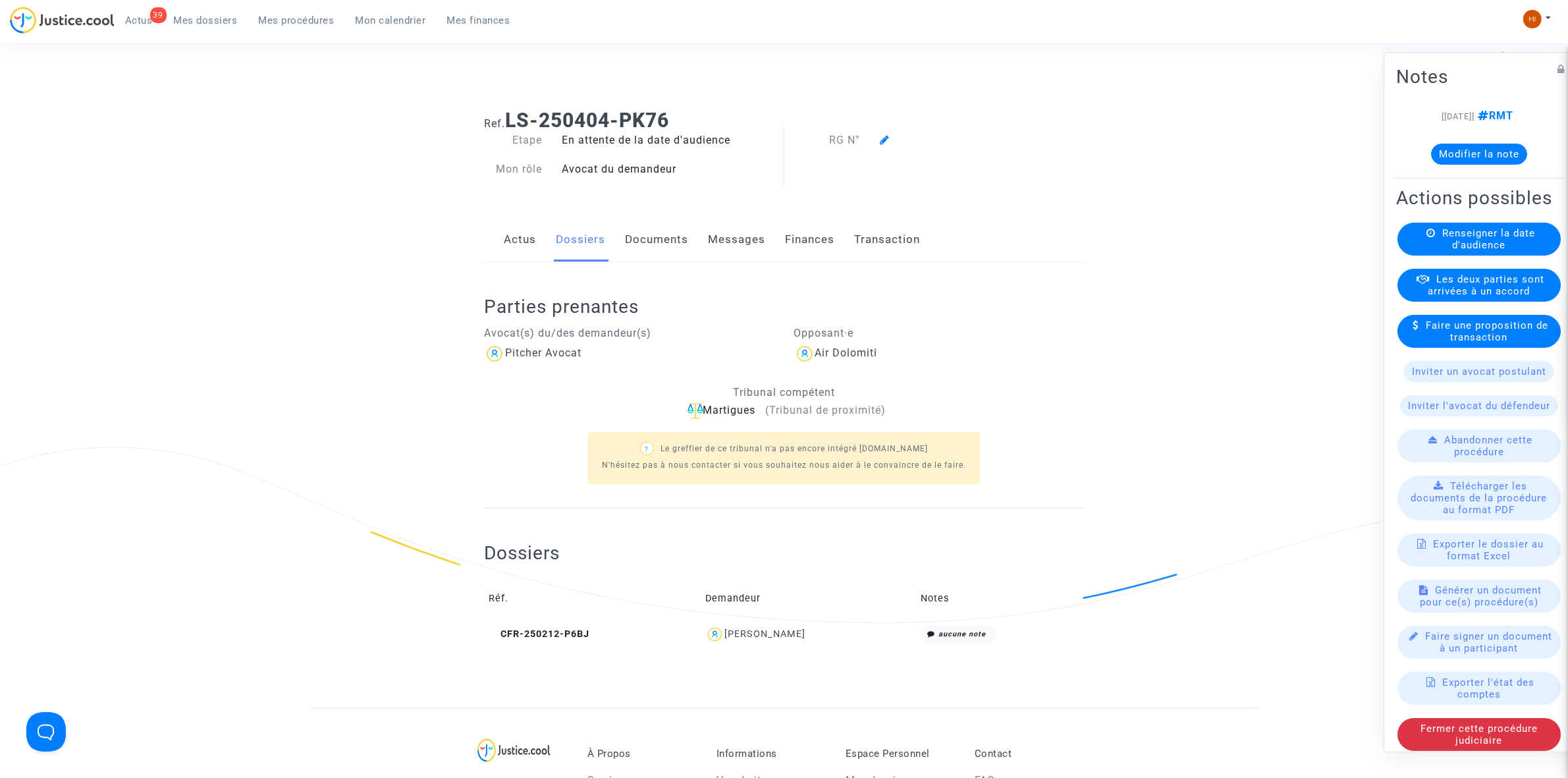
scroll to position [0, 0]
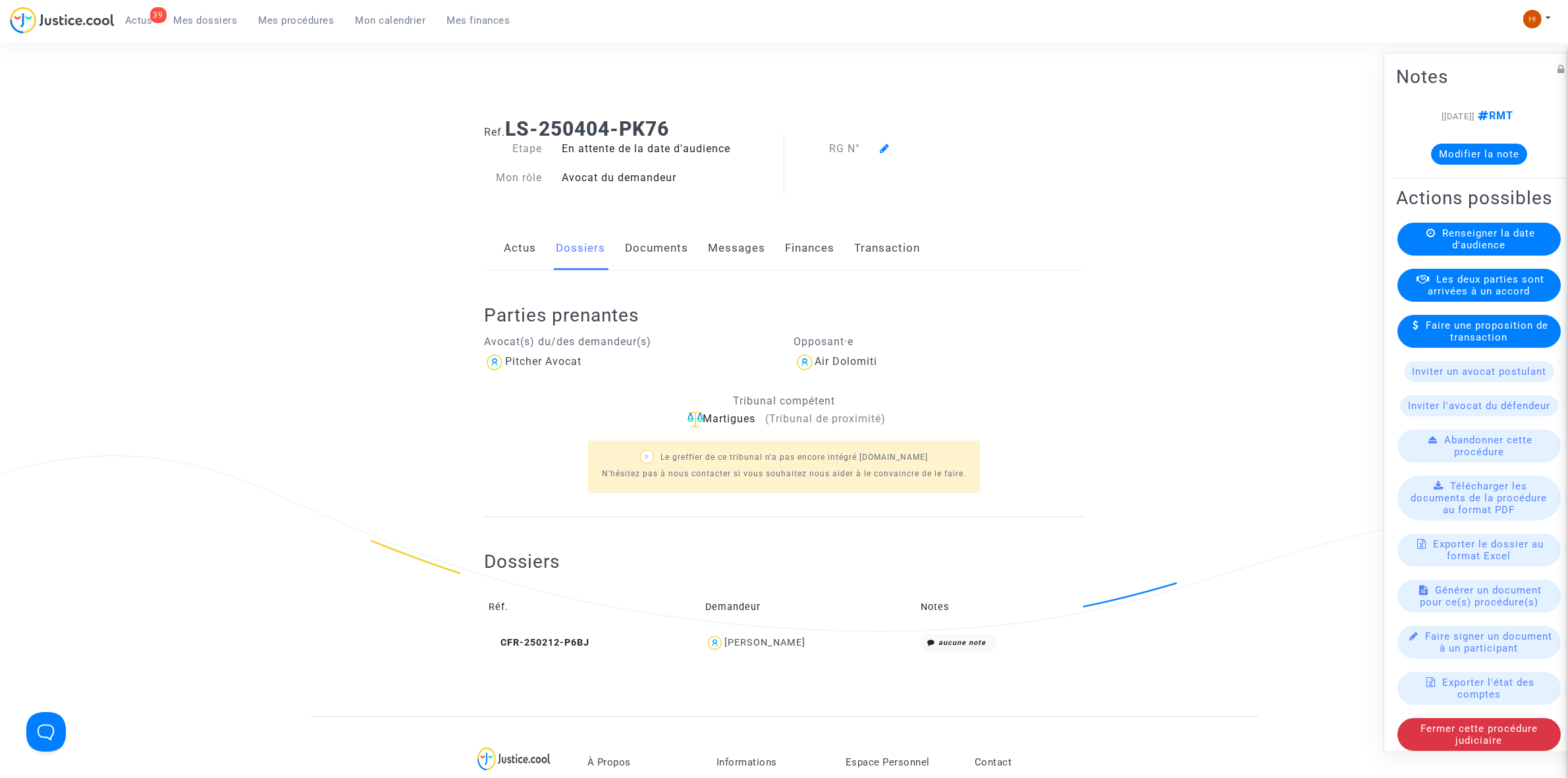
click at [1541, 255] on div "Renseigner la date d'audience" at bounding box center [1479, 238] width 163 height 33
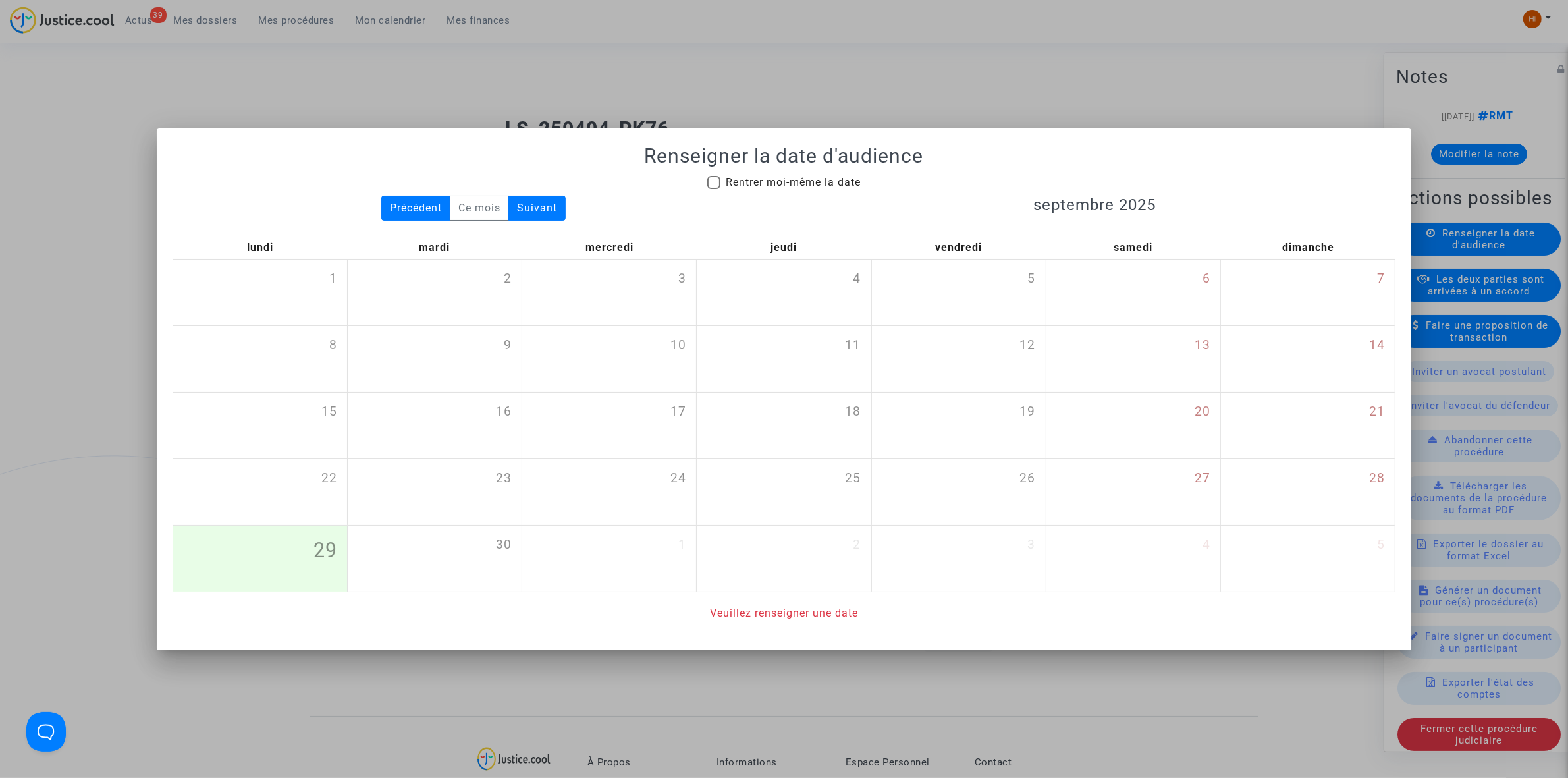
click at [756, 171] on div "Renseigner la date d'audience Rentrer moi-même la date Précédent Ce mois Suivan…" at bounding box center [784, 382] width 1223 height 477
click at [781, 186] on span "Rentrer moi-même la date" at bounding box center [793, 182] width 135 height 12
click at [714, 189] on input "Rentrer moi-même la date" at bounding box center [714, 189] width 1 height 1
checkbox input "true"
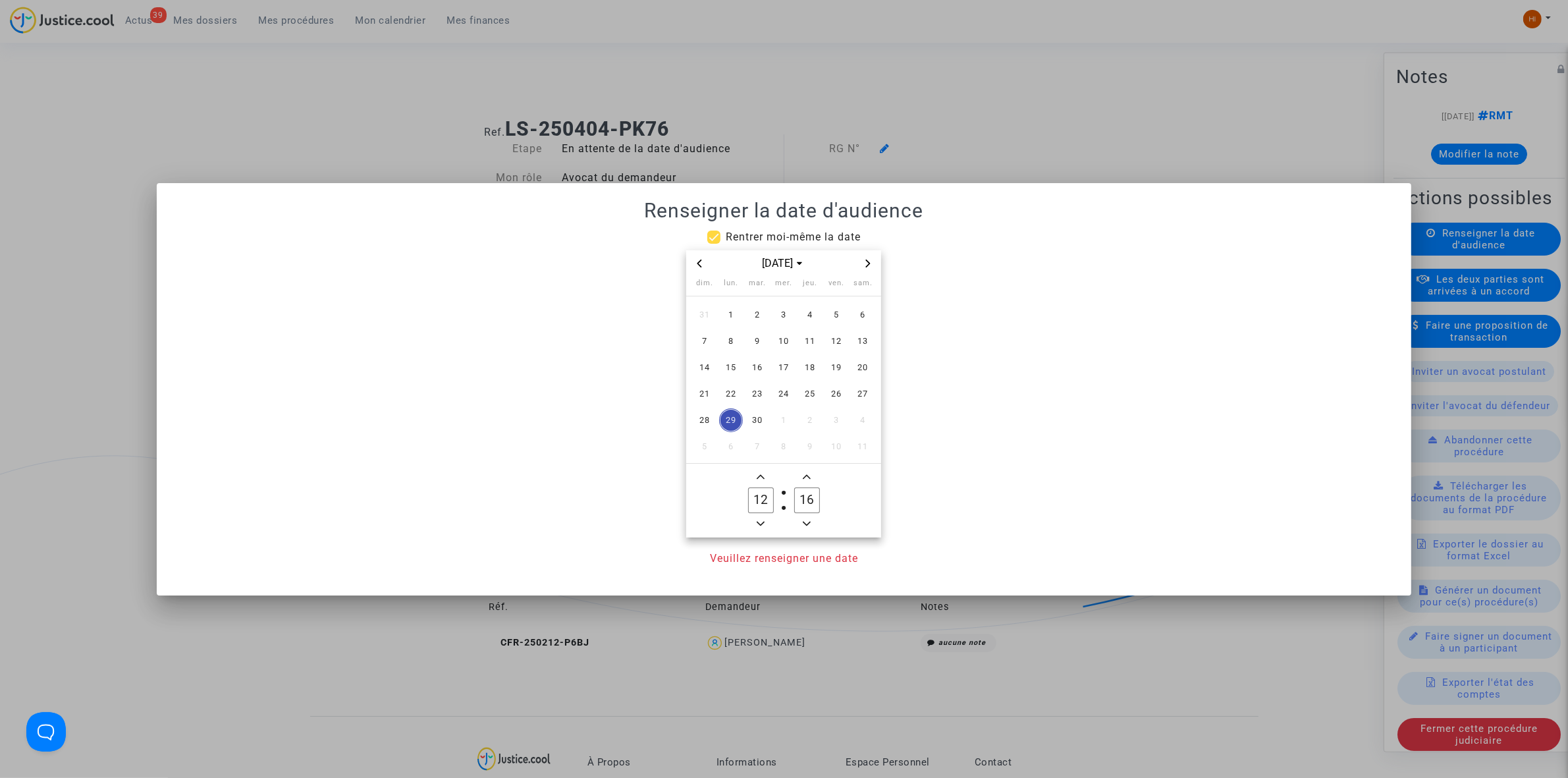
click at [869, 256] on span "Next month" at bounding box center [868, 263] width 16 height 16
click at [741, 363] on span "15" at bounding box center [731, 367] width 23 height 23
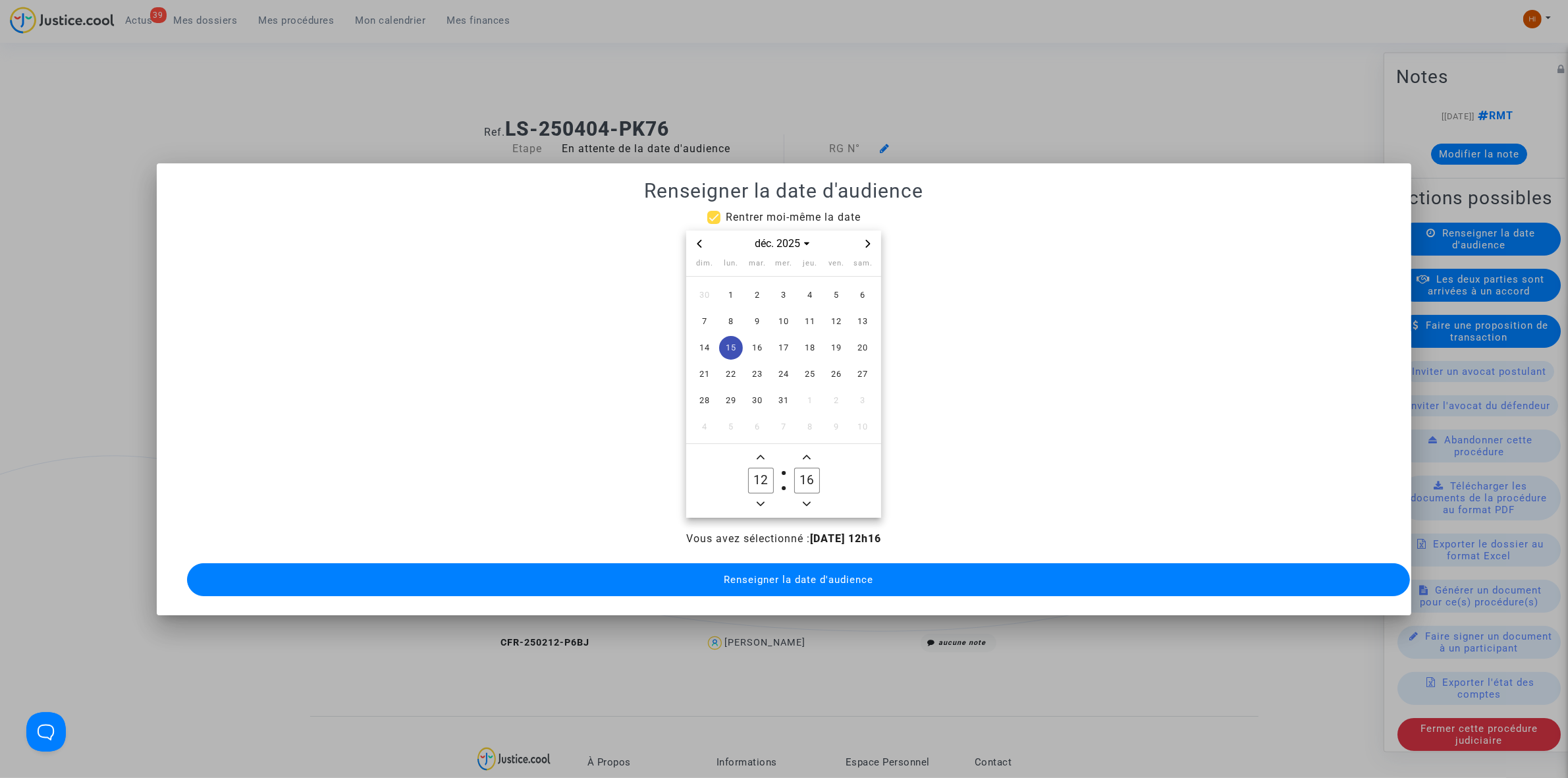
click at [765, 456] on span "Add a hour" at bounding box center [761, 457] width 16 height 16
type input "13"
drag, startPoint x: 802, startPoint y: 467, endPoint x: 810, endPoint y: 467, distance: 8.0
click at [809, 468] on input "36" at bounding box center [807, 480] width 25 height 25
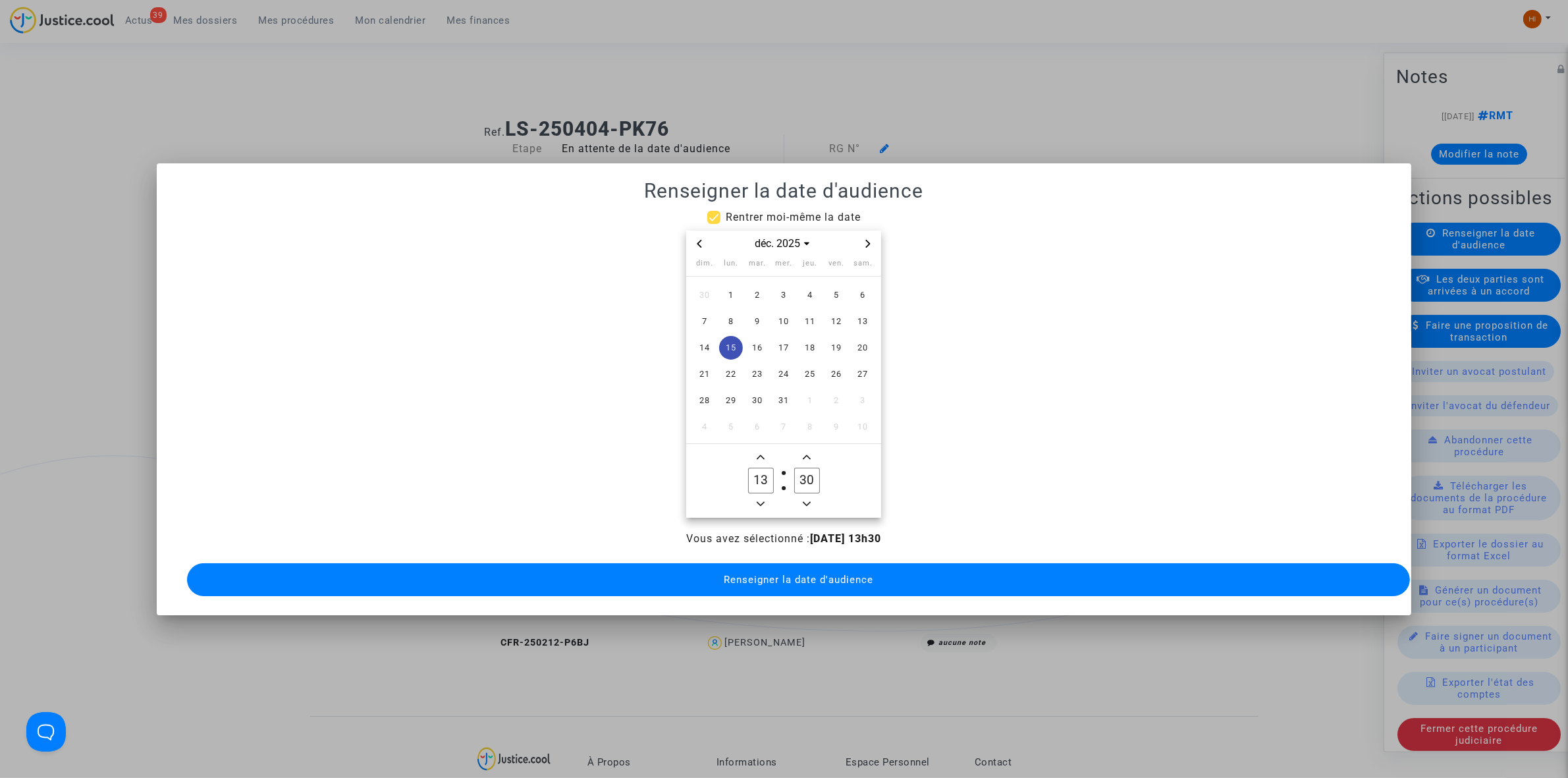
type input "30"
click at [773, 584] on button "Renseigner la date d'audience" at bounding box center [798, 580] width 1223 height 33
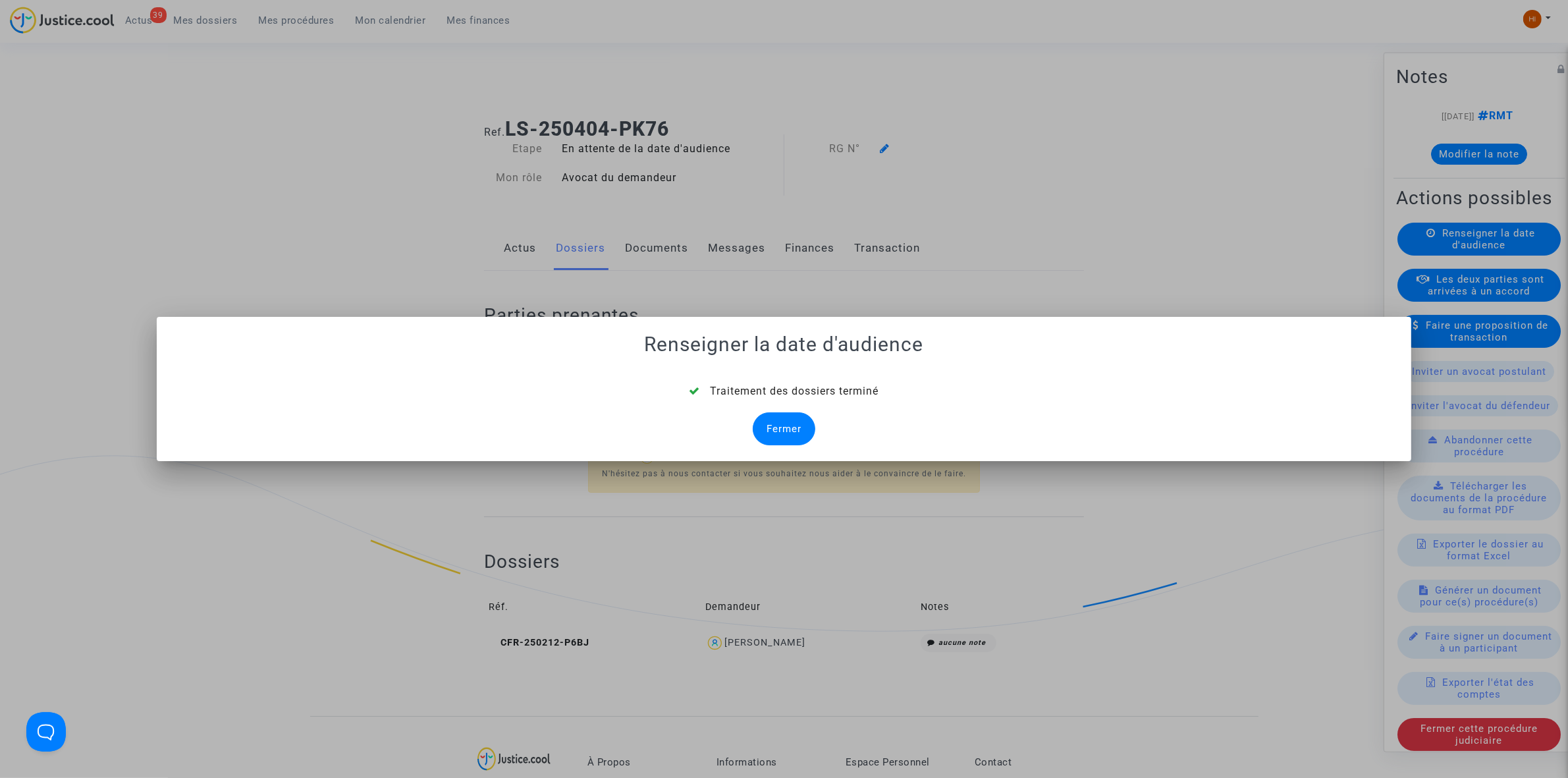
click at [798, 436] on div "Fermer" at bounding box center [784, 429] width 63 height 33
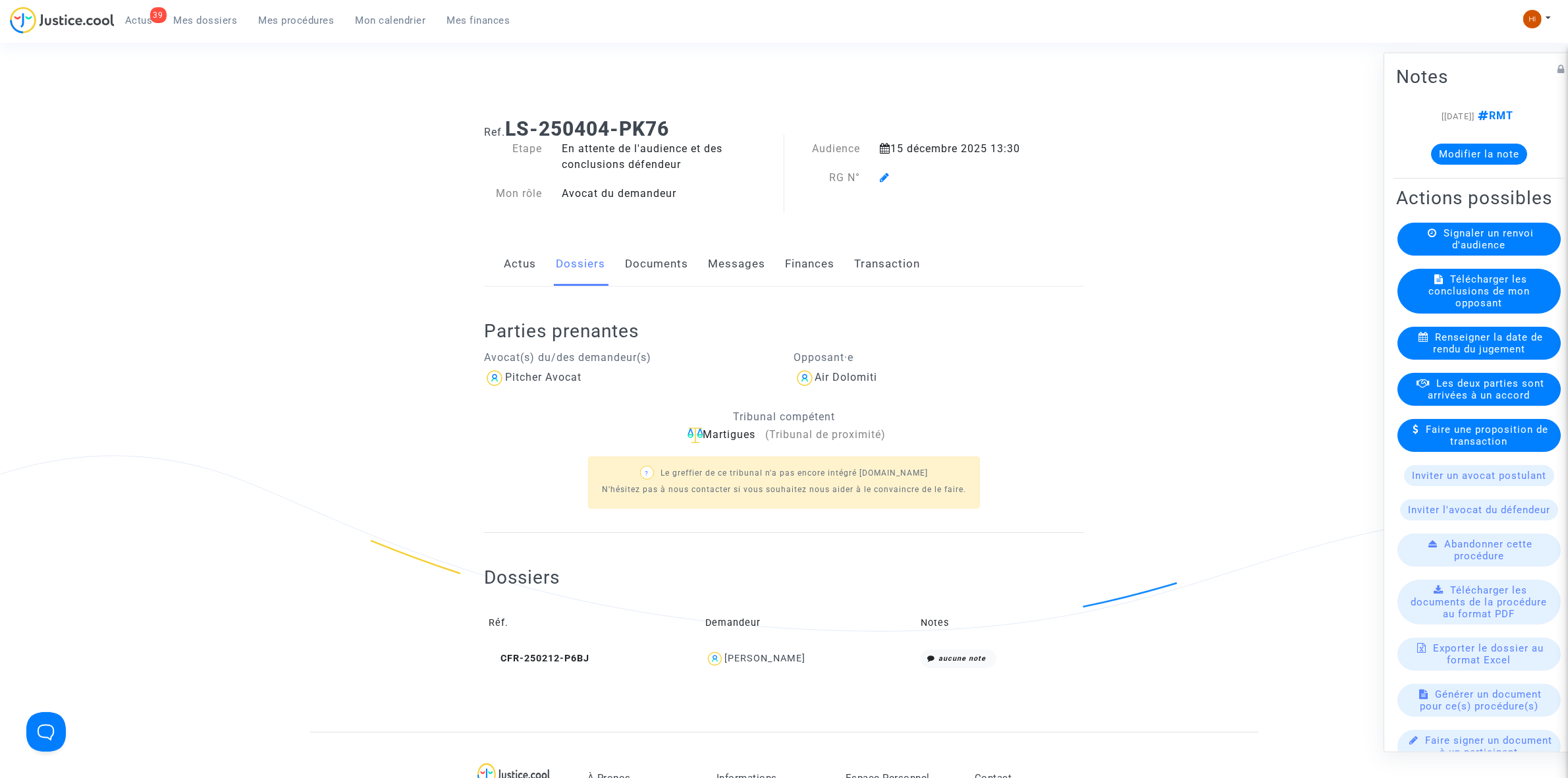
click at [884, 171] on span at bounding box center [884, 140] width 10 height 89
click at [885, 171] on span at bounding box center [884, 140] width 10 height 89
click at [880, 173] on icon at bounding box center [884, 177] width 10 height 10
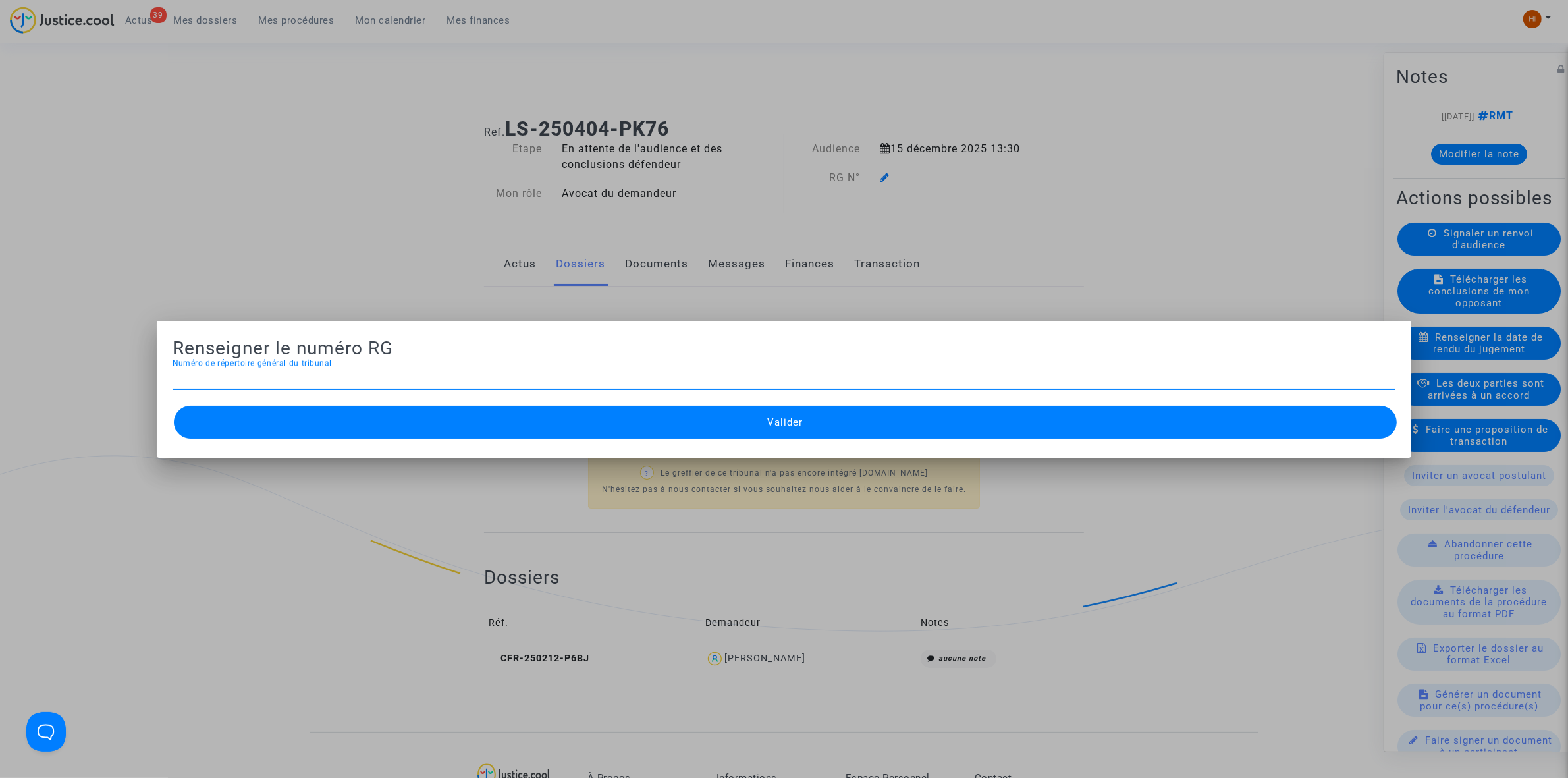
type input "CFR-250212-P6BJ"
type input "[PHONE_NUMBER]"
click at [722, 442] on div "Valider" at bounding box center [784, 422] width 1223 height 39
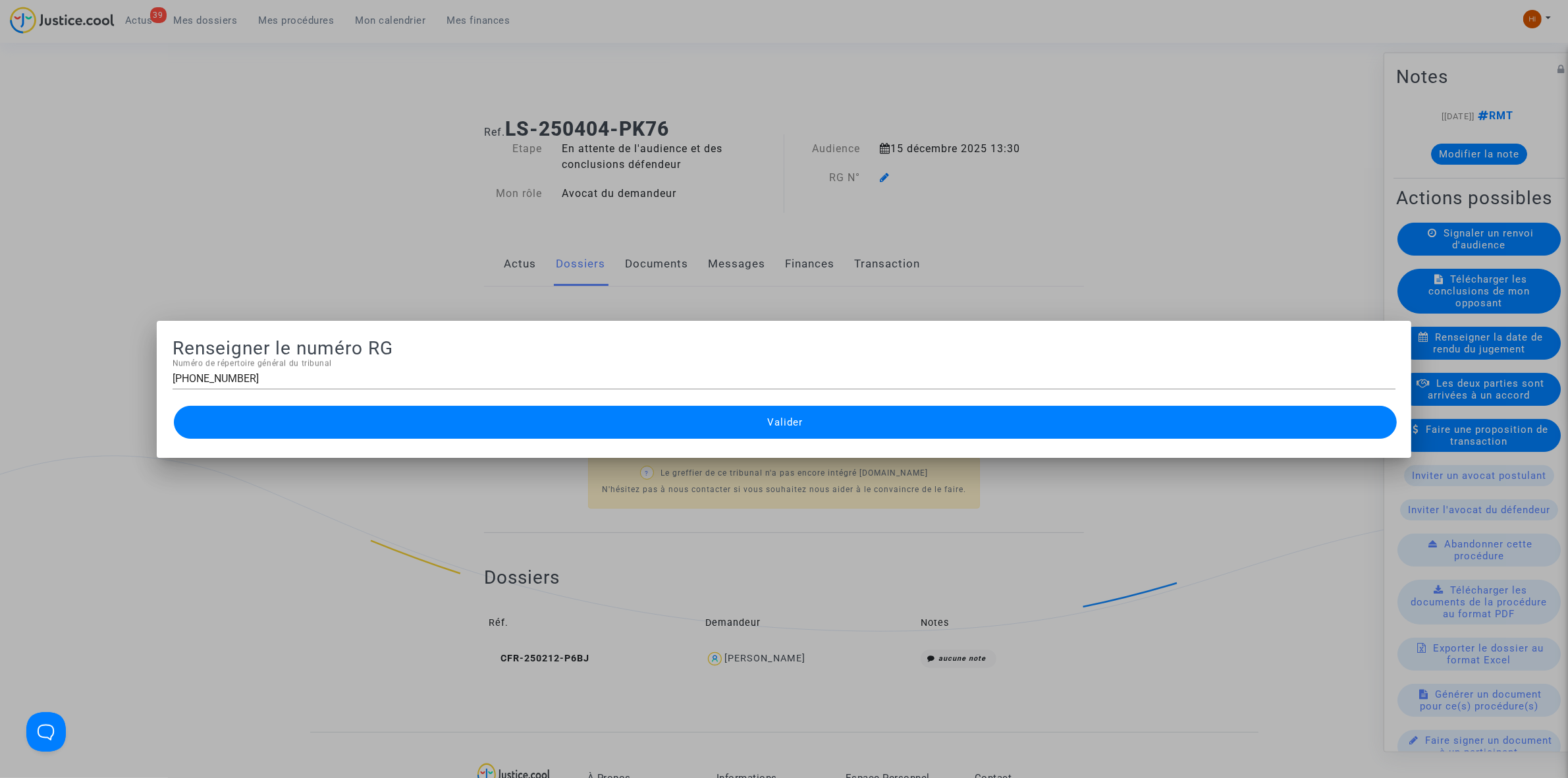
click at [722, 434] on button "Valider" at bounding box center [785, 422] width 1223 height 33
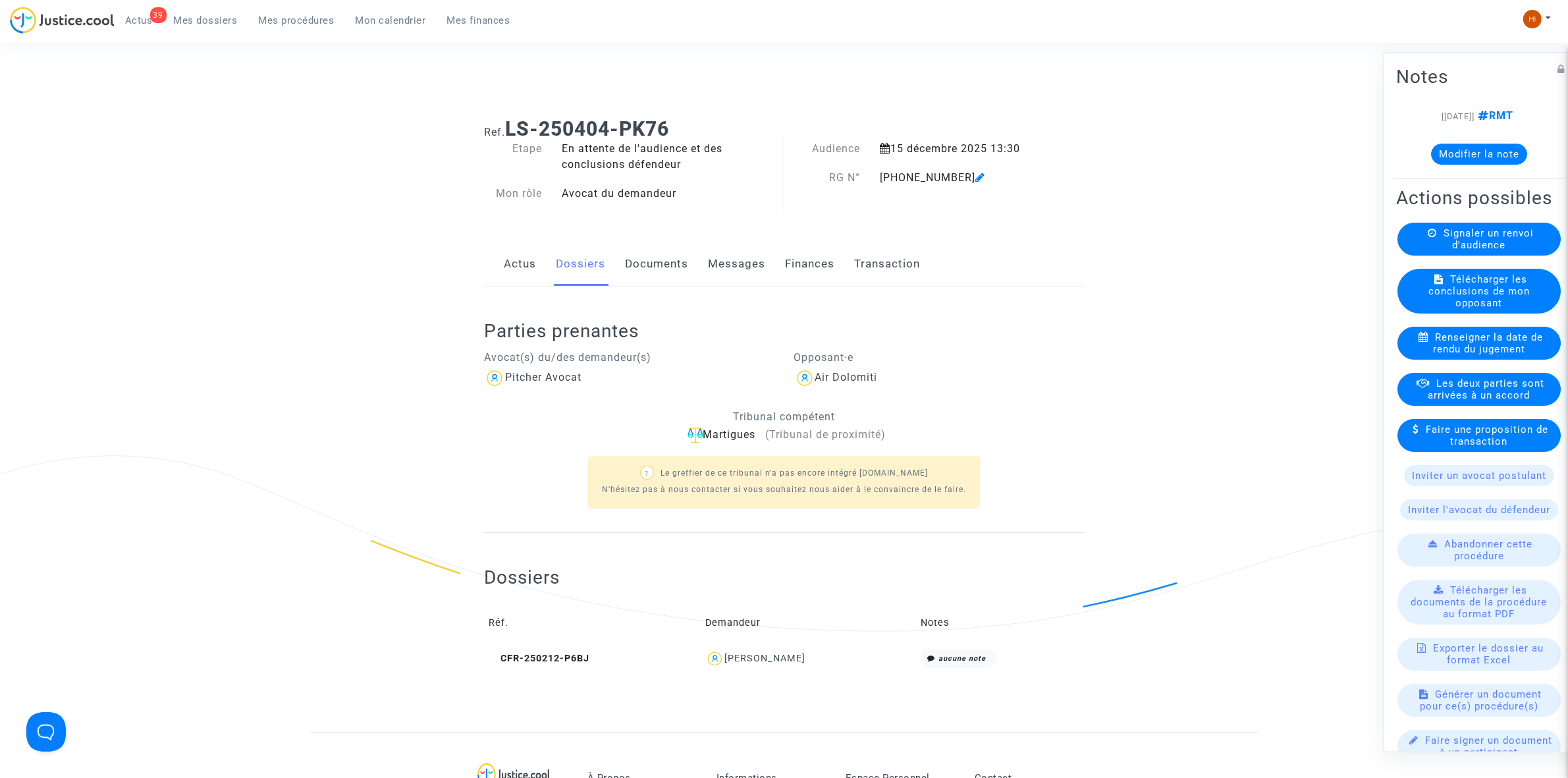
click at [679, 261] on link "Documents" at bounding box center [656, 264] width 63 height 43
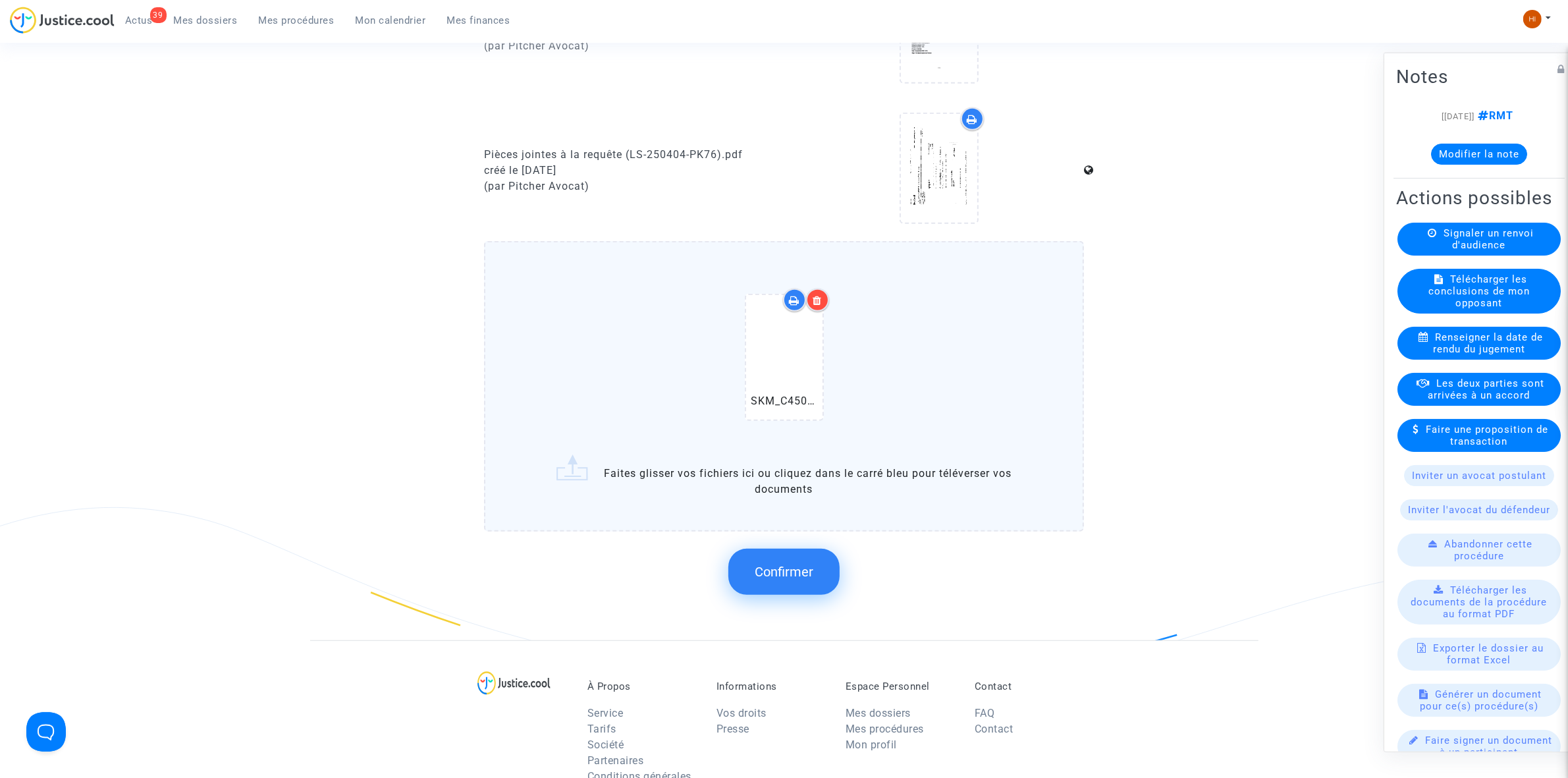
scroll to position [906, 0]
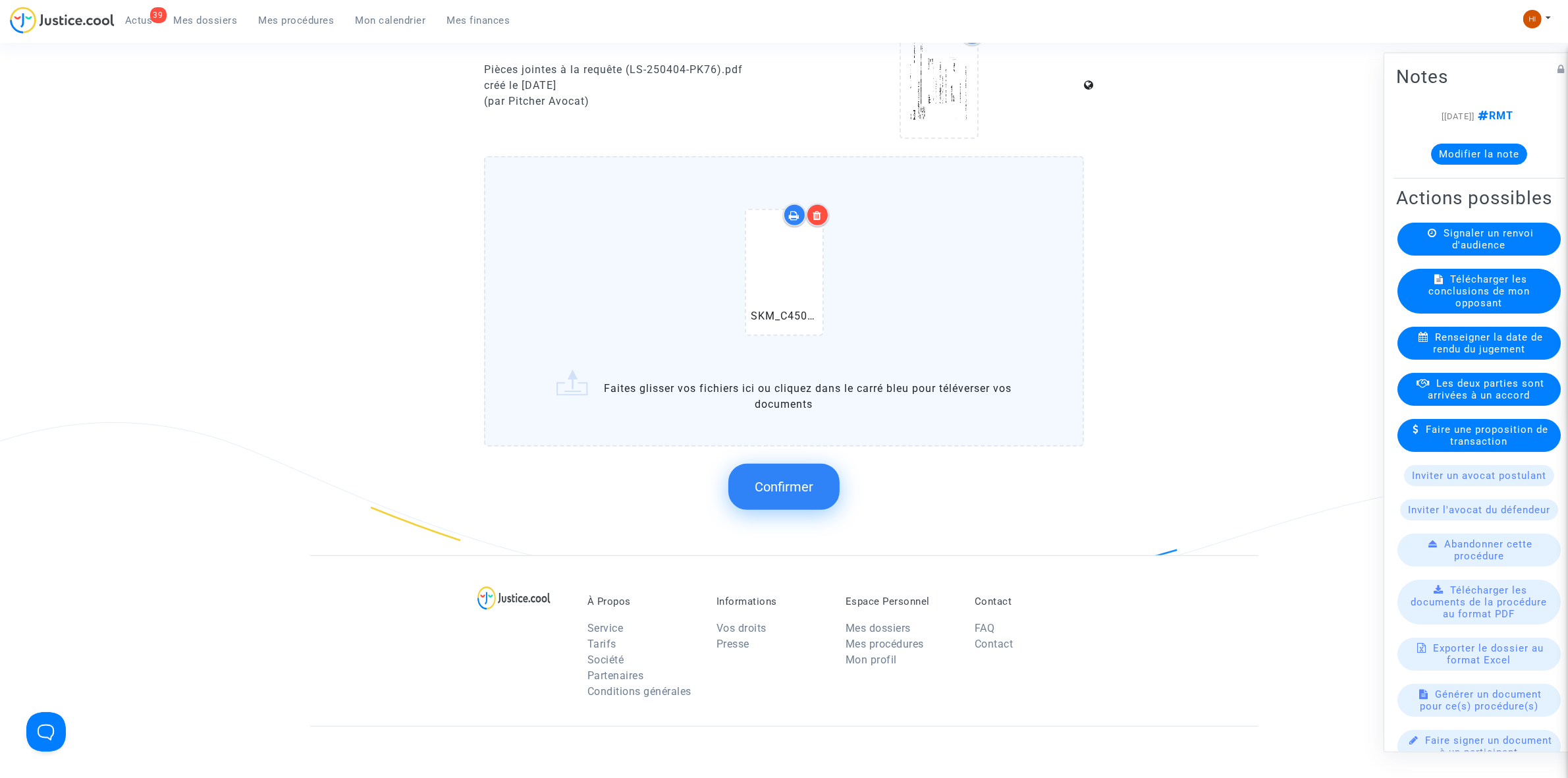
click at [766, 491] on button "Confirmer" at bounding box center [784, 486] width 111 height 46
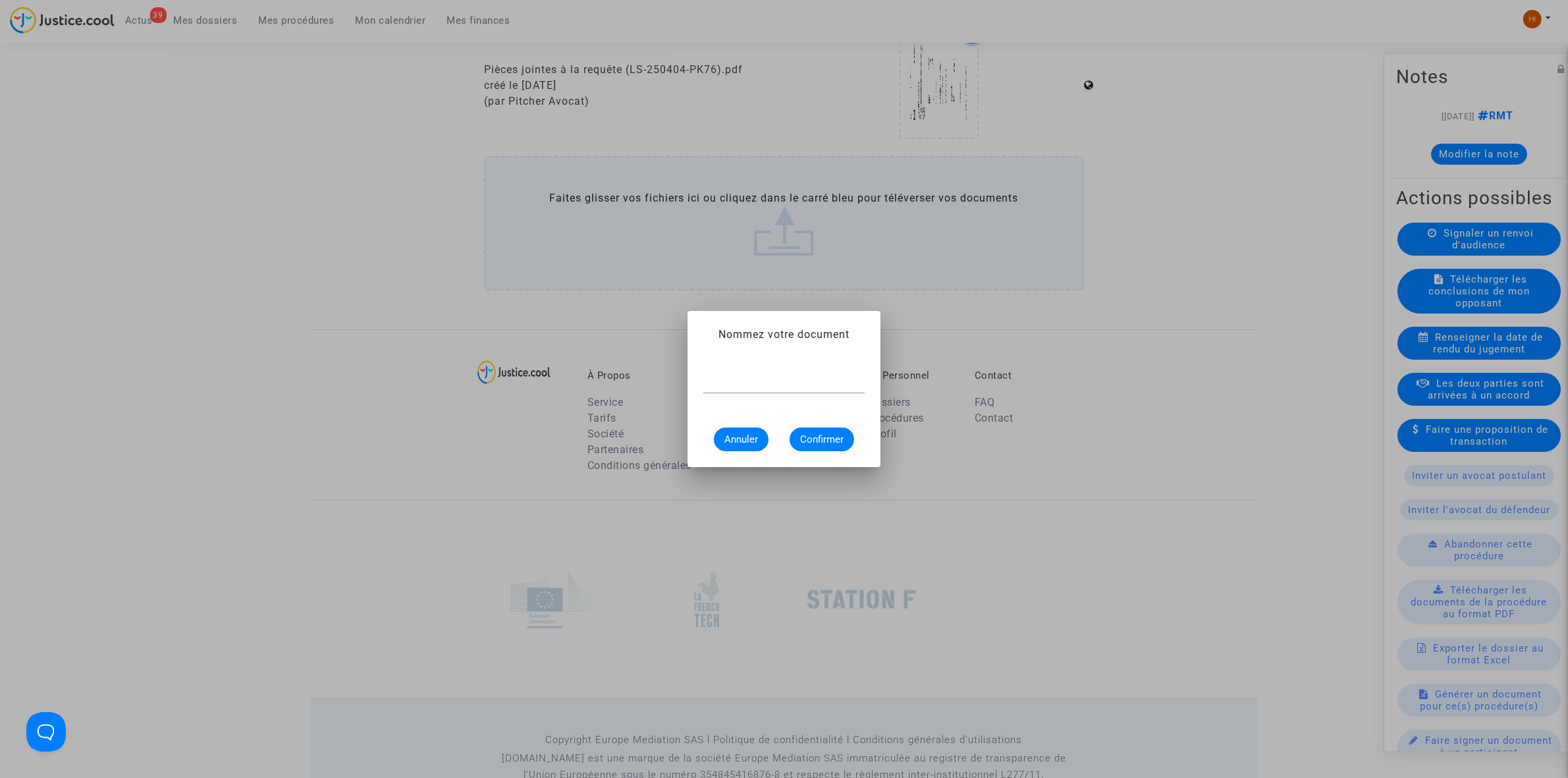
scroll to position [0, 0]
type input "CONVOCATION"
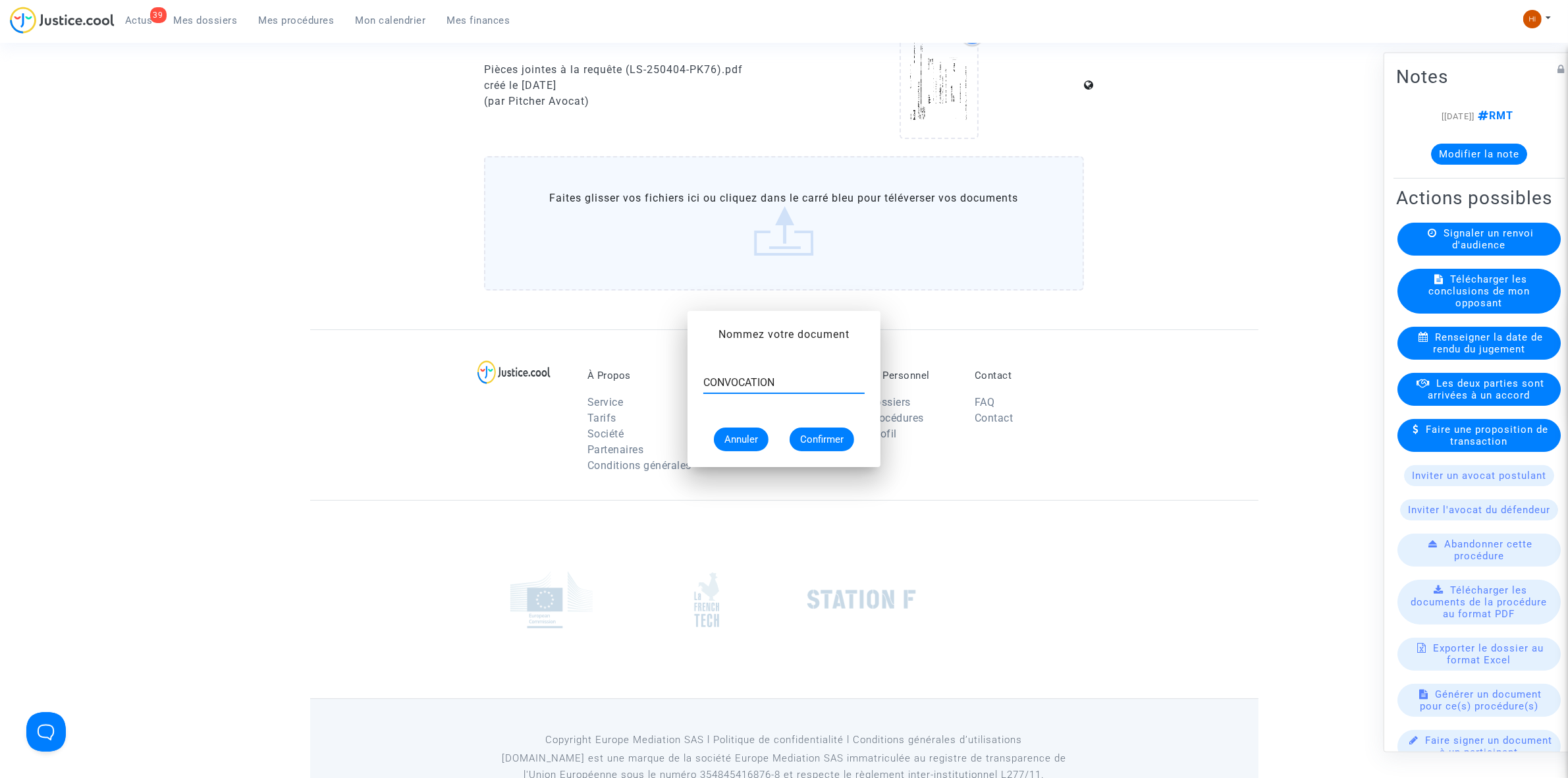
scroll to position [906, 0]
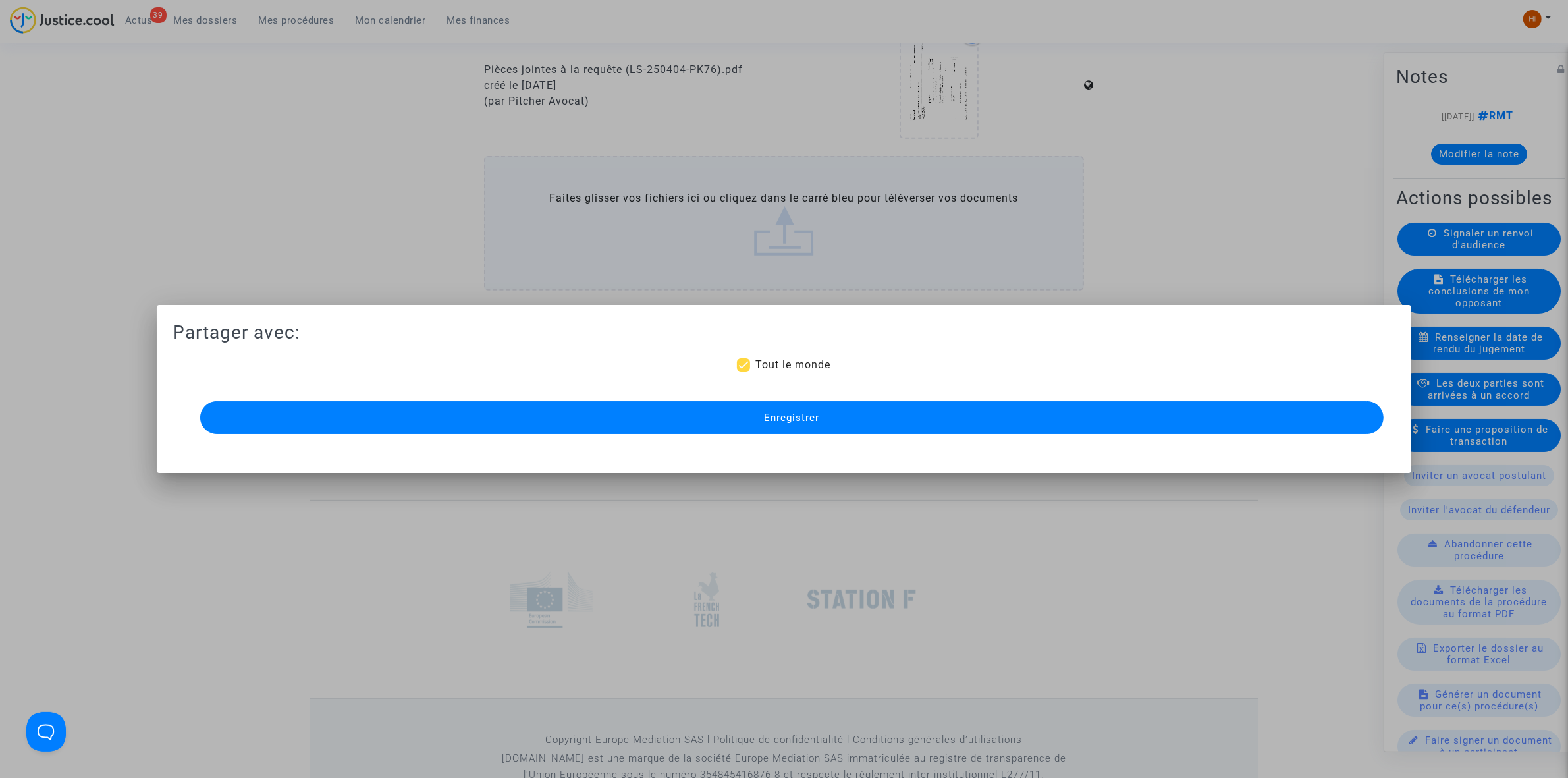
click at [839, 422] on button "Enregistrer" at bounding box center [792, 417] width 1184 height 33
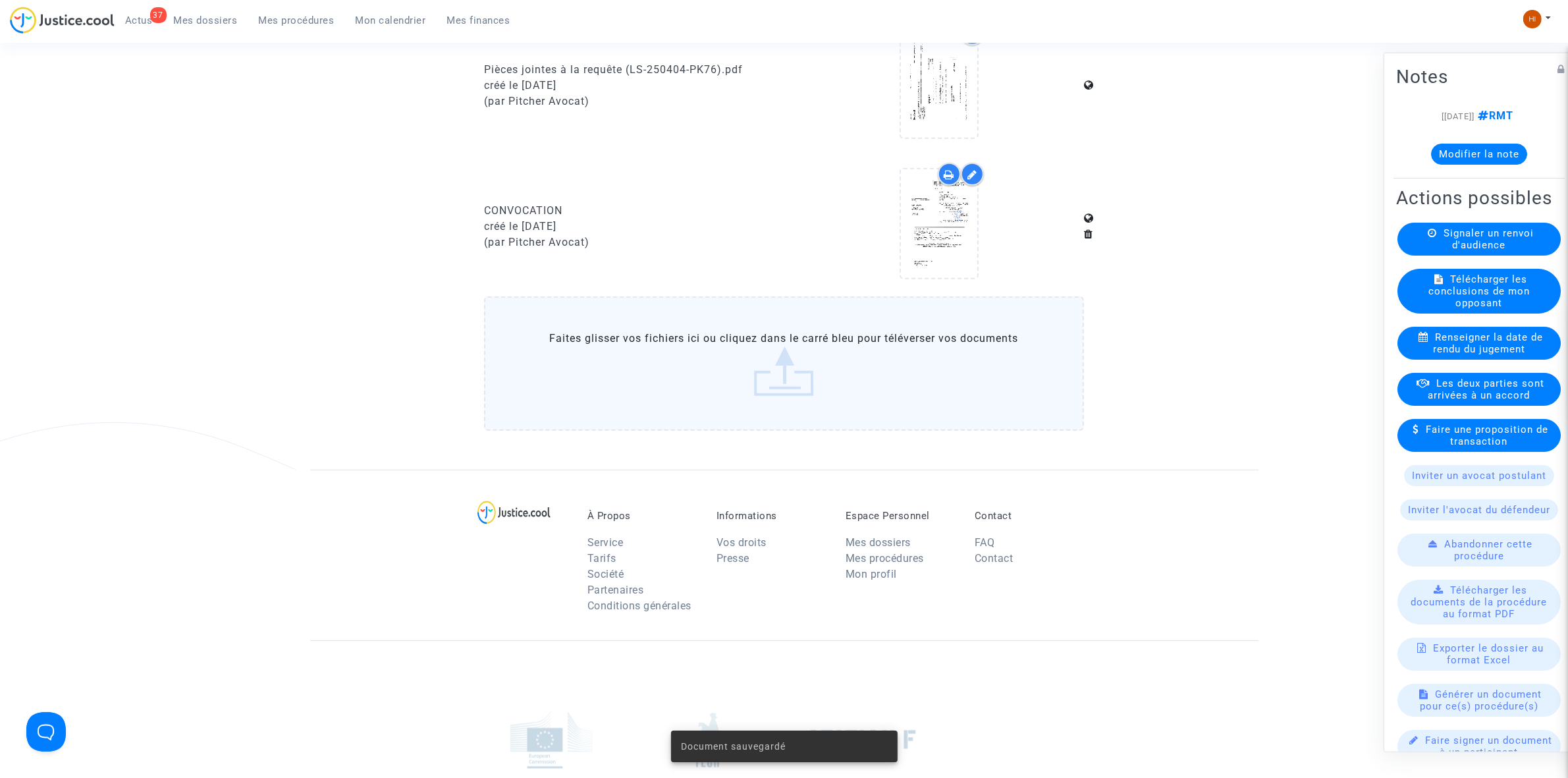
click at [321, 20] on span "Mes procédures" at bounding box center [296, 21] width 76 height 12
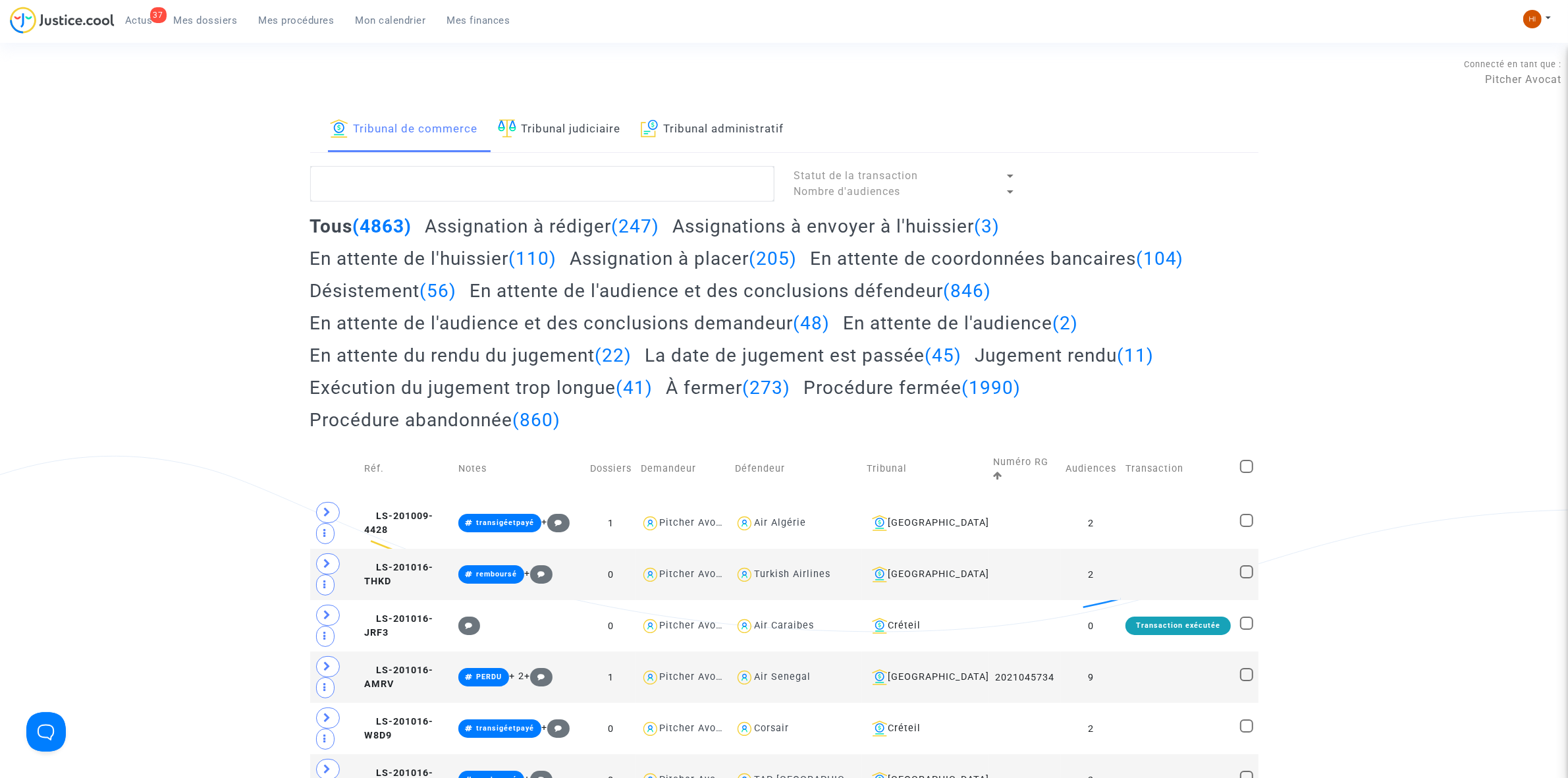
click at [528, 106] on div "Connecté en tant que : Pitcher Avocat" at bounding box center [781, 91] width 1562 height 31
click at [529, 122] on link "Tribunal judiciaire" at bounding box center [560, 130] width 123 height 45
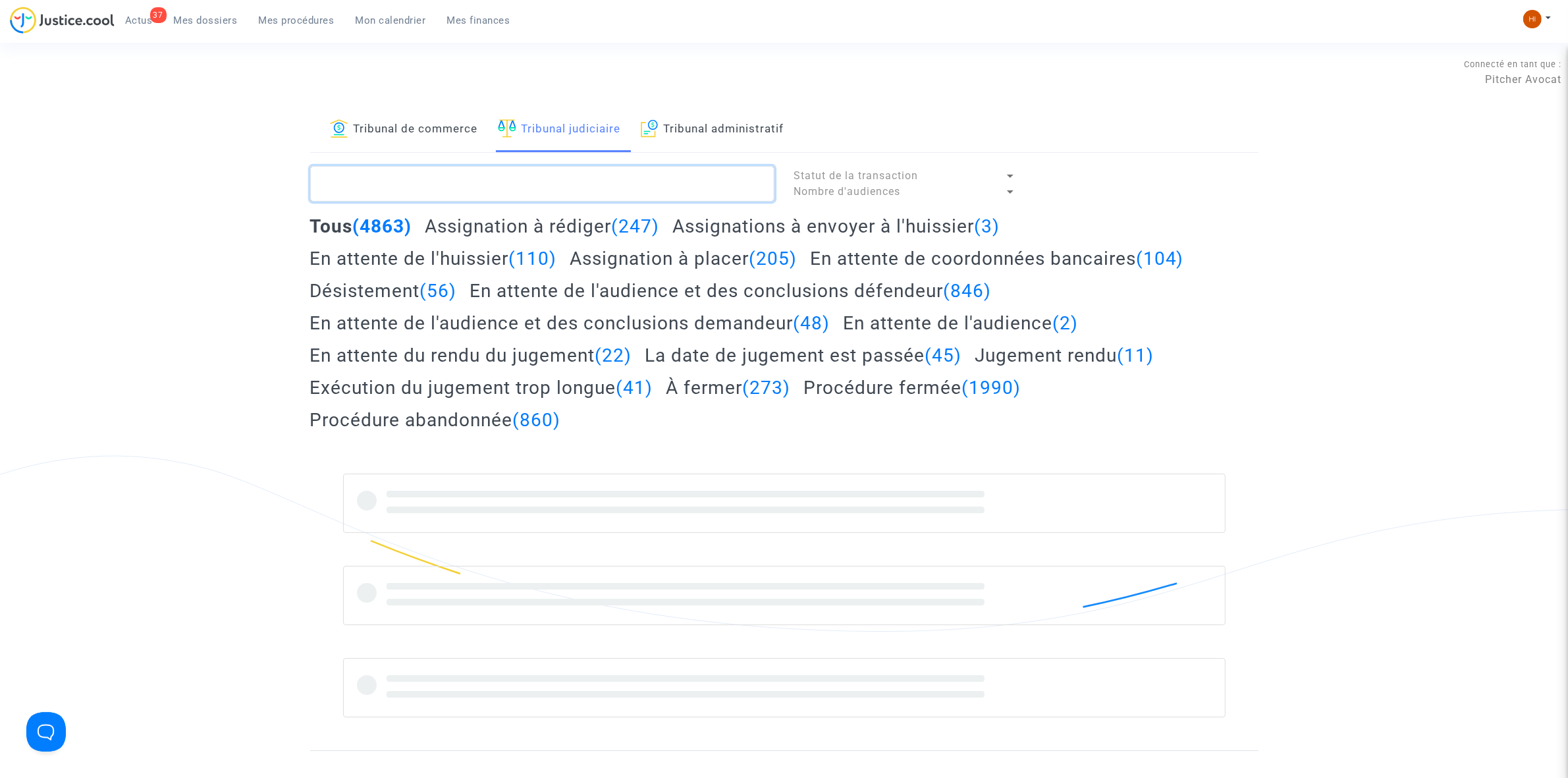
click at [508, 184] on textarea at bounding box center [542, 183] width 464 height 36
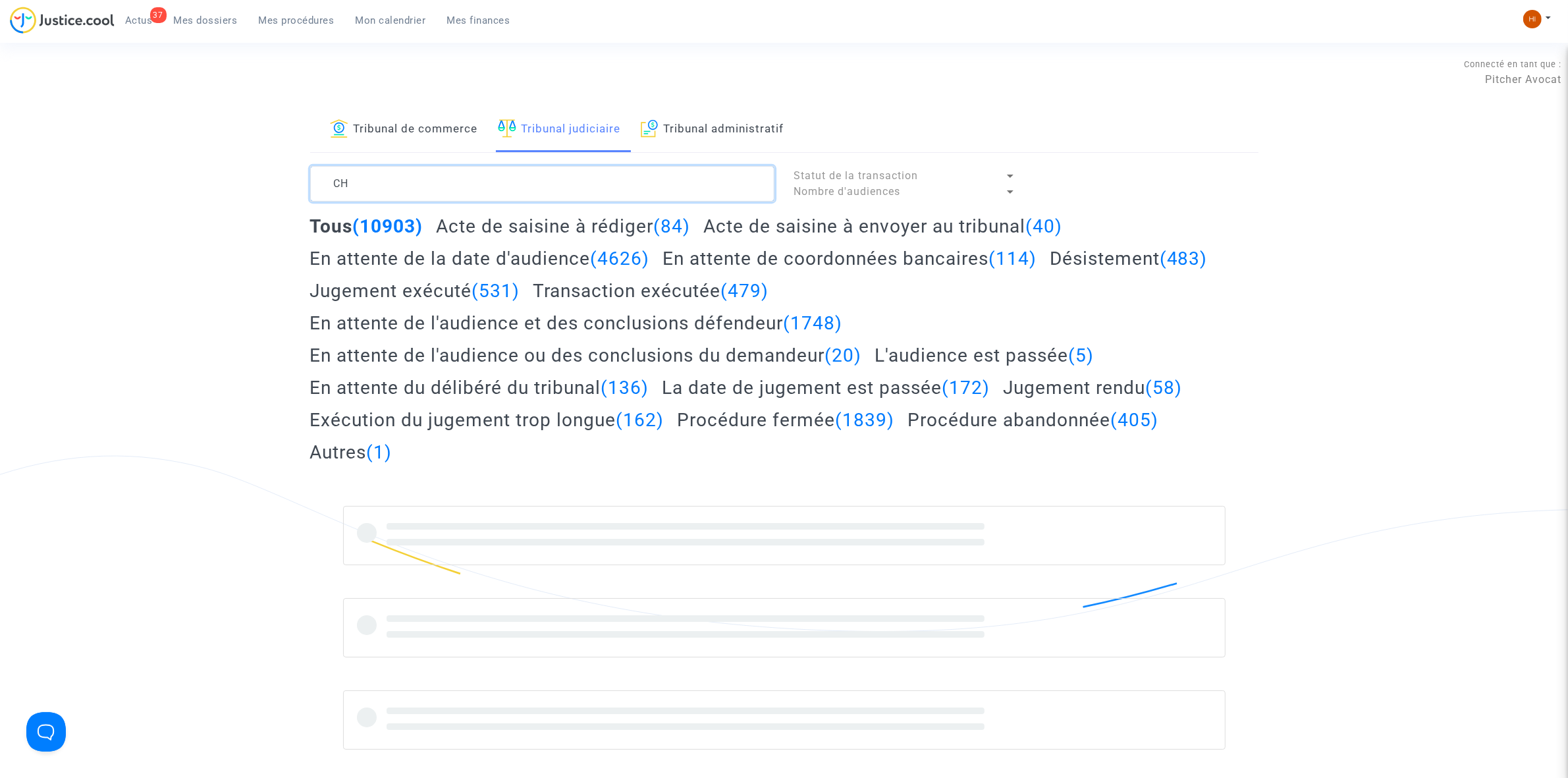
type textarea "C"
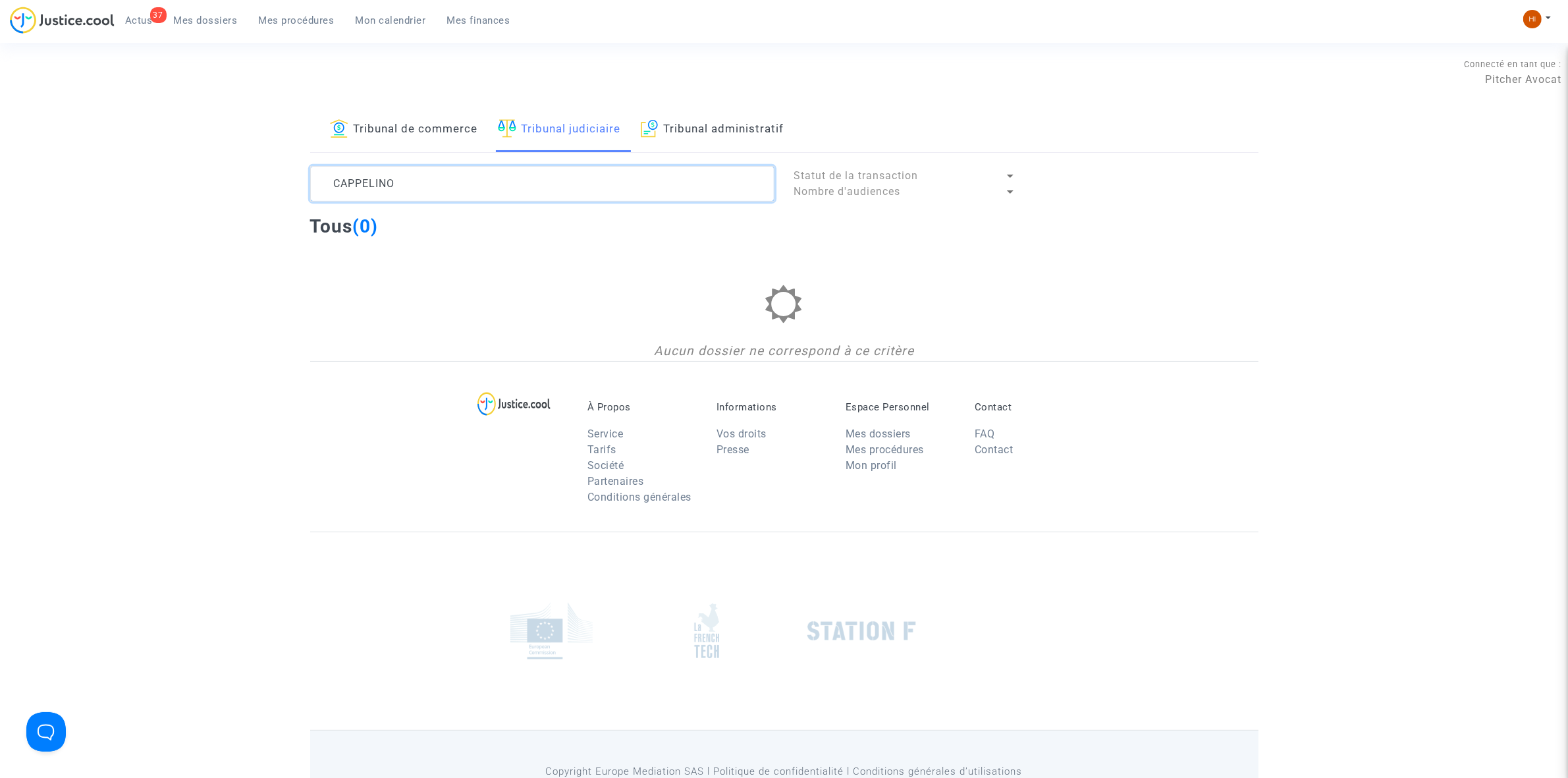
click at [376, 184] on textarea at bounding box center [542, 183] width 464 height 36
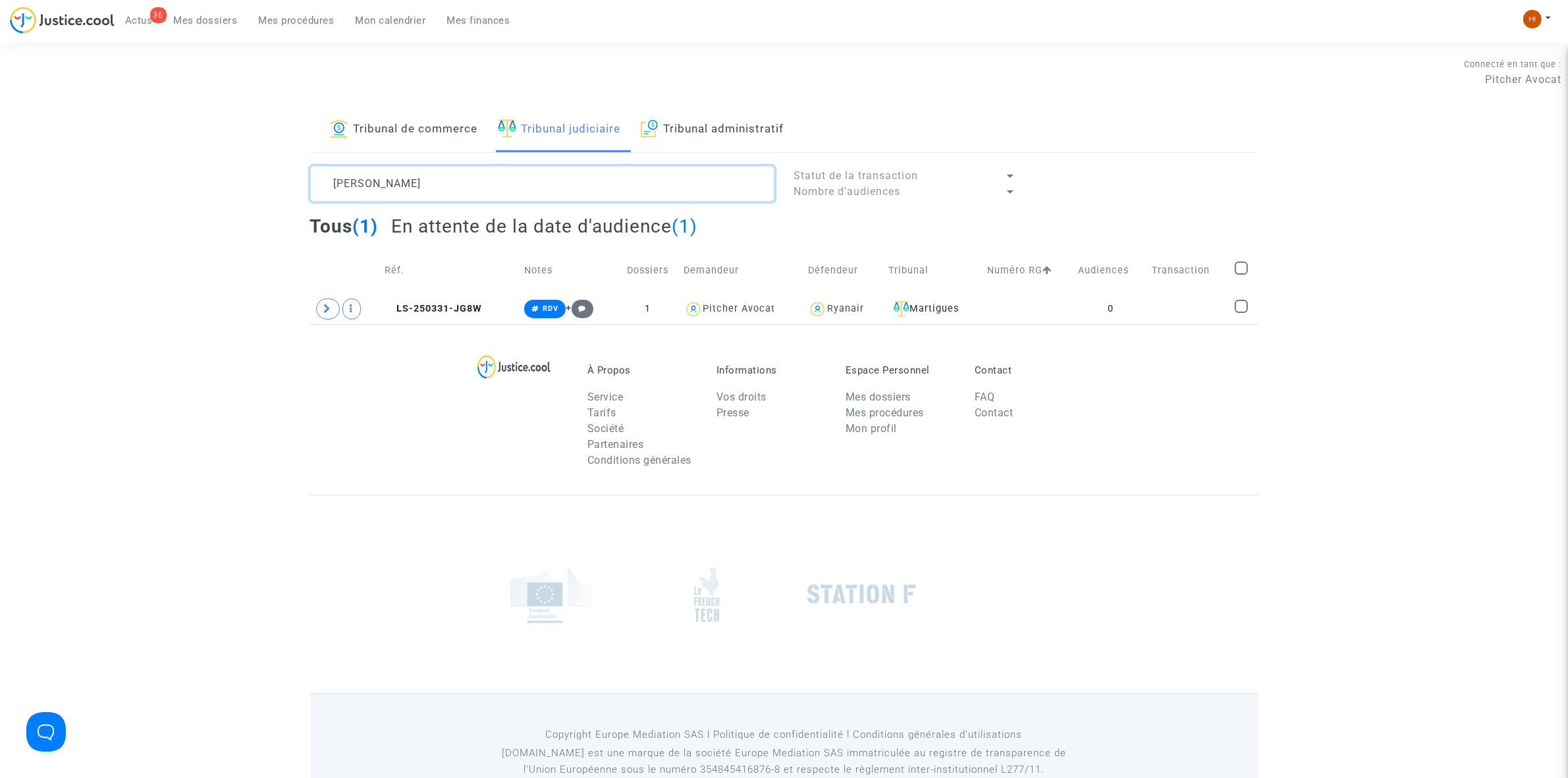
type textarea "[PERSON_NAME]"
click at [1021, 303] on td at bounding box center [1028, 309] width 91 height 30
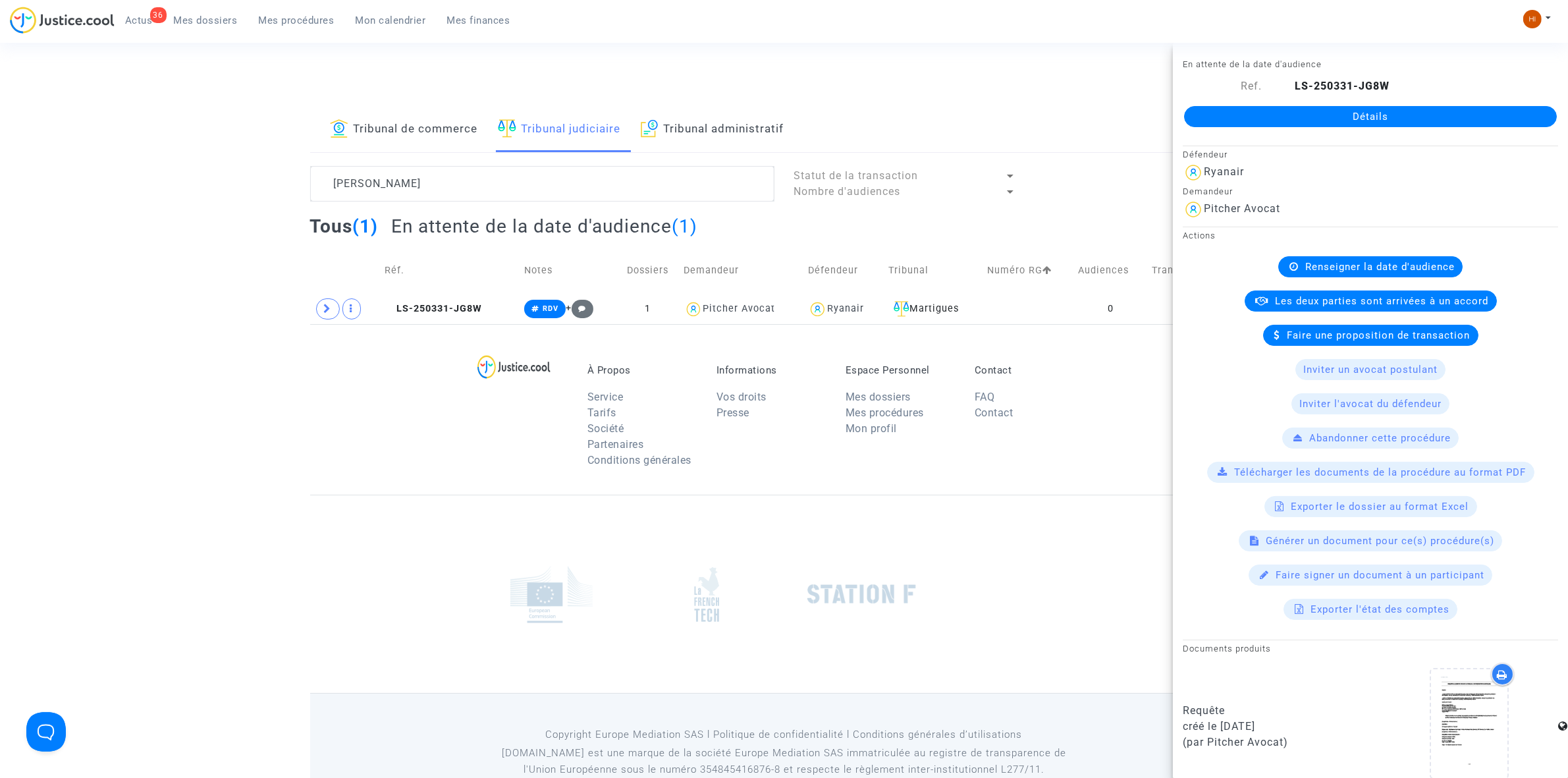
click at [1225, 110] on link "Détails" at bounding box center [1371, 116] width 373 height 21
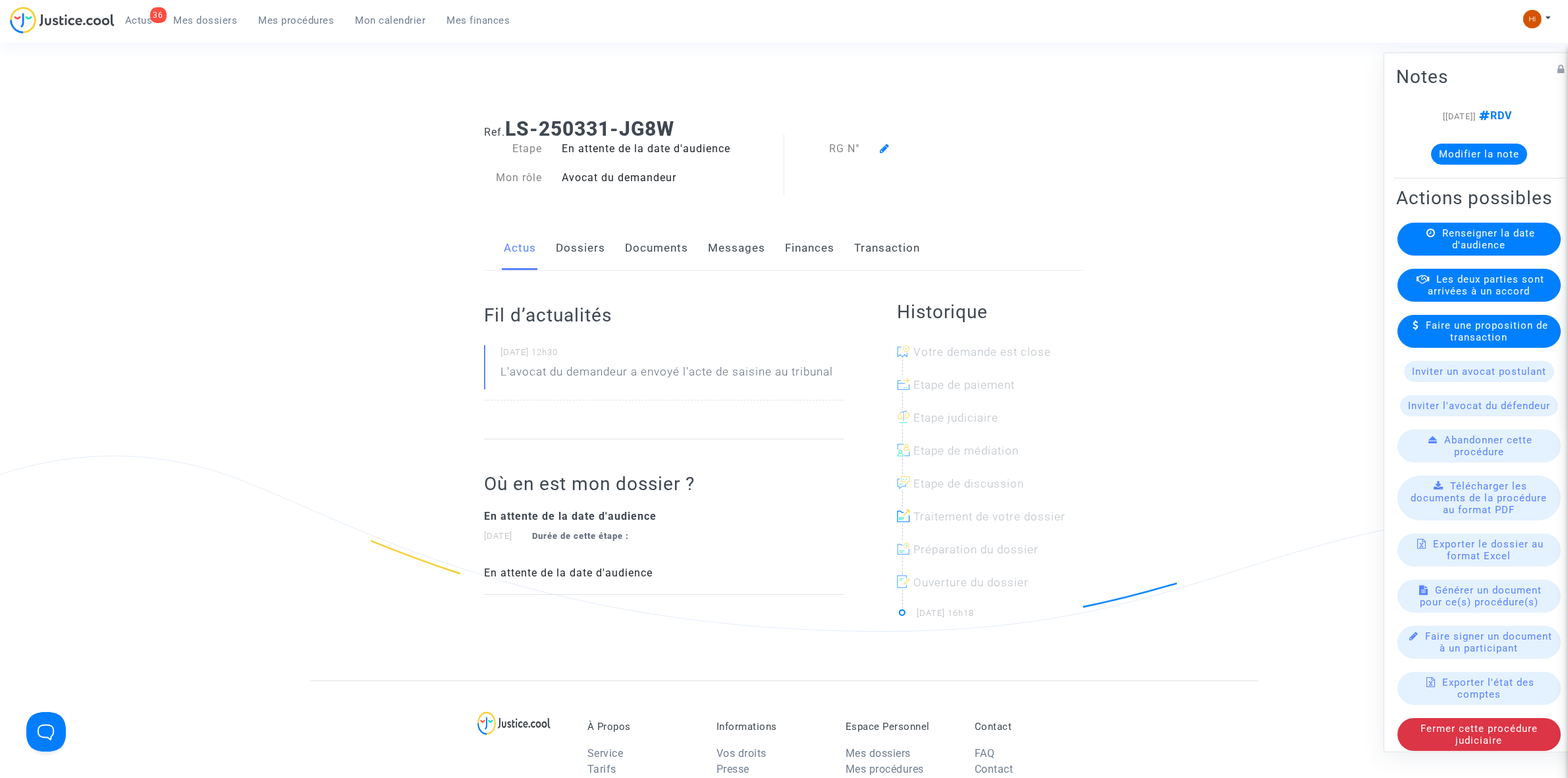
click at [1452, 250] on span "Renseigner la date d'audience" at bounding box center [1489, 238] width 93 height 23
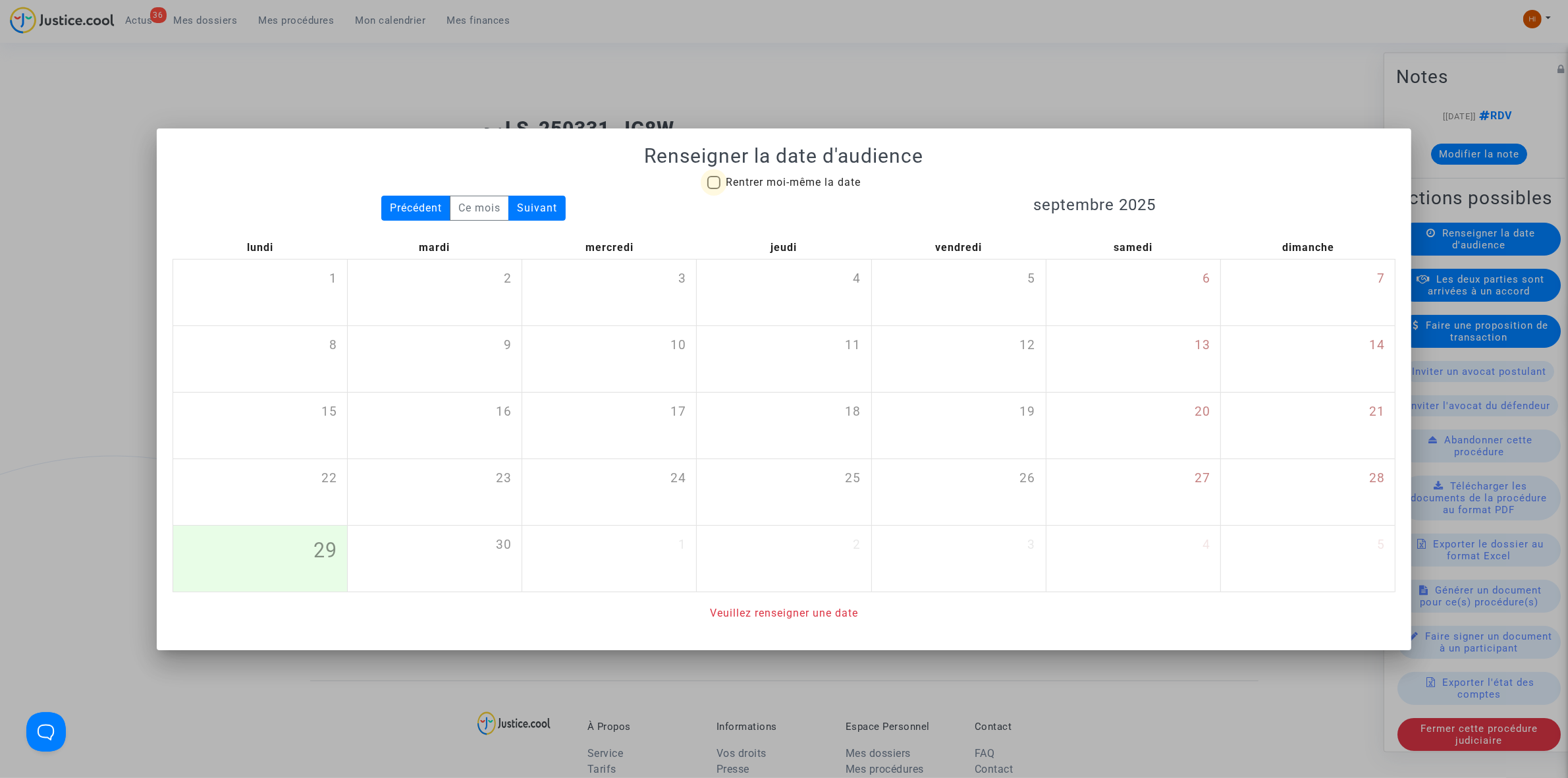
click at [781, 186] on span "Rentrer moi-même la date" at bounding box center [793, 182] width 135 height 12
click at [714, 189] on input "Rentrer moi-même la date" at bounding box center [714, 189] width 1 height 1
checkbox input "true"
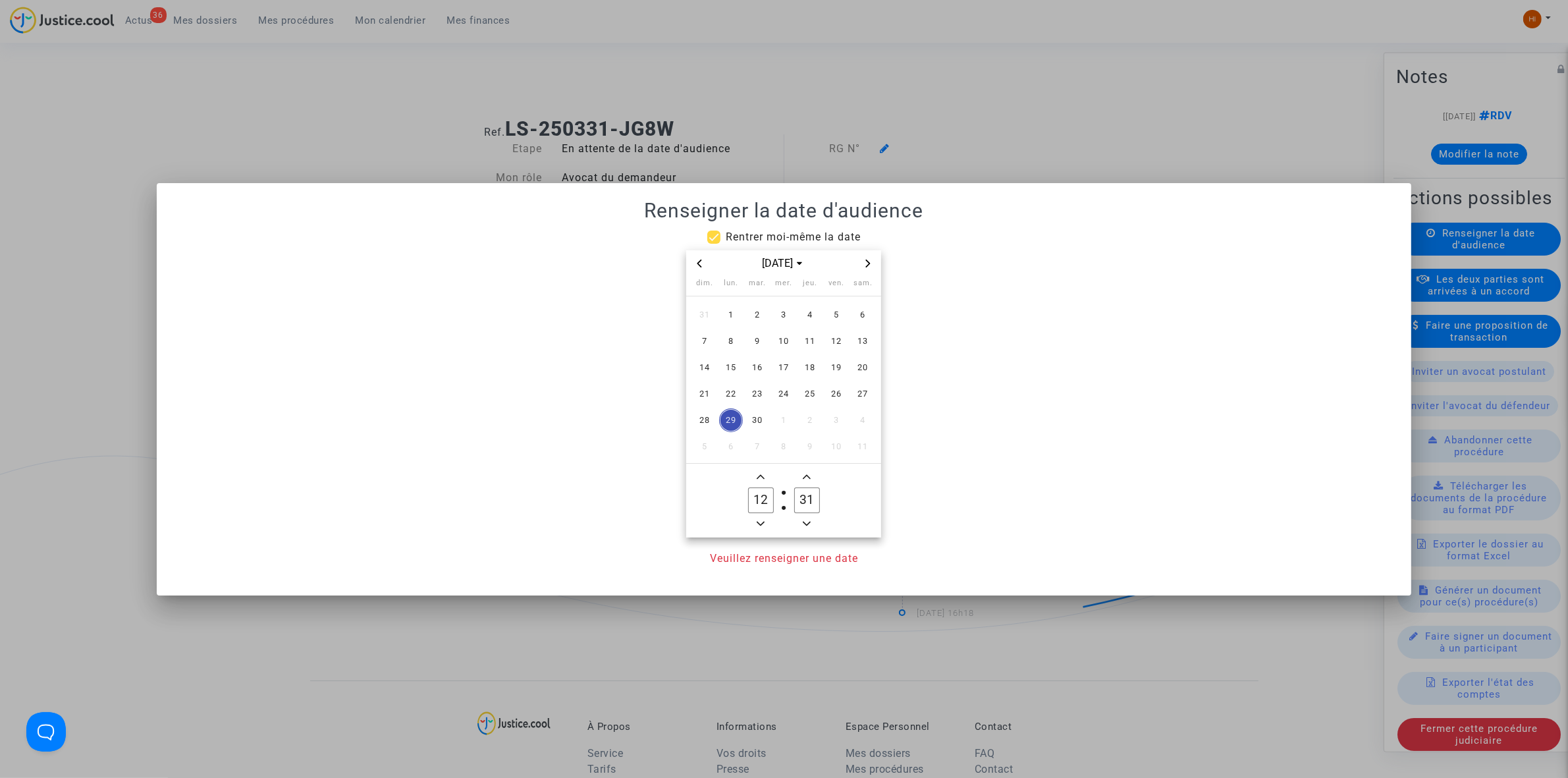
click at [863, 255] on div "[DATE]" at bounding box center [784, 263] width 195 height 27
click at [869, 268] on span "Next month" at bounding box center [868, 263] width 16 height 16
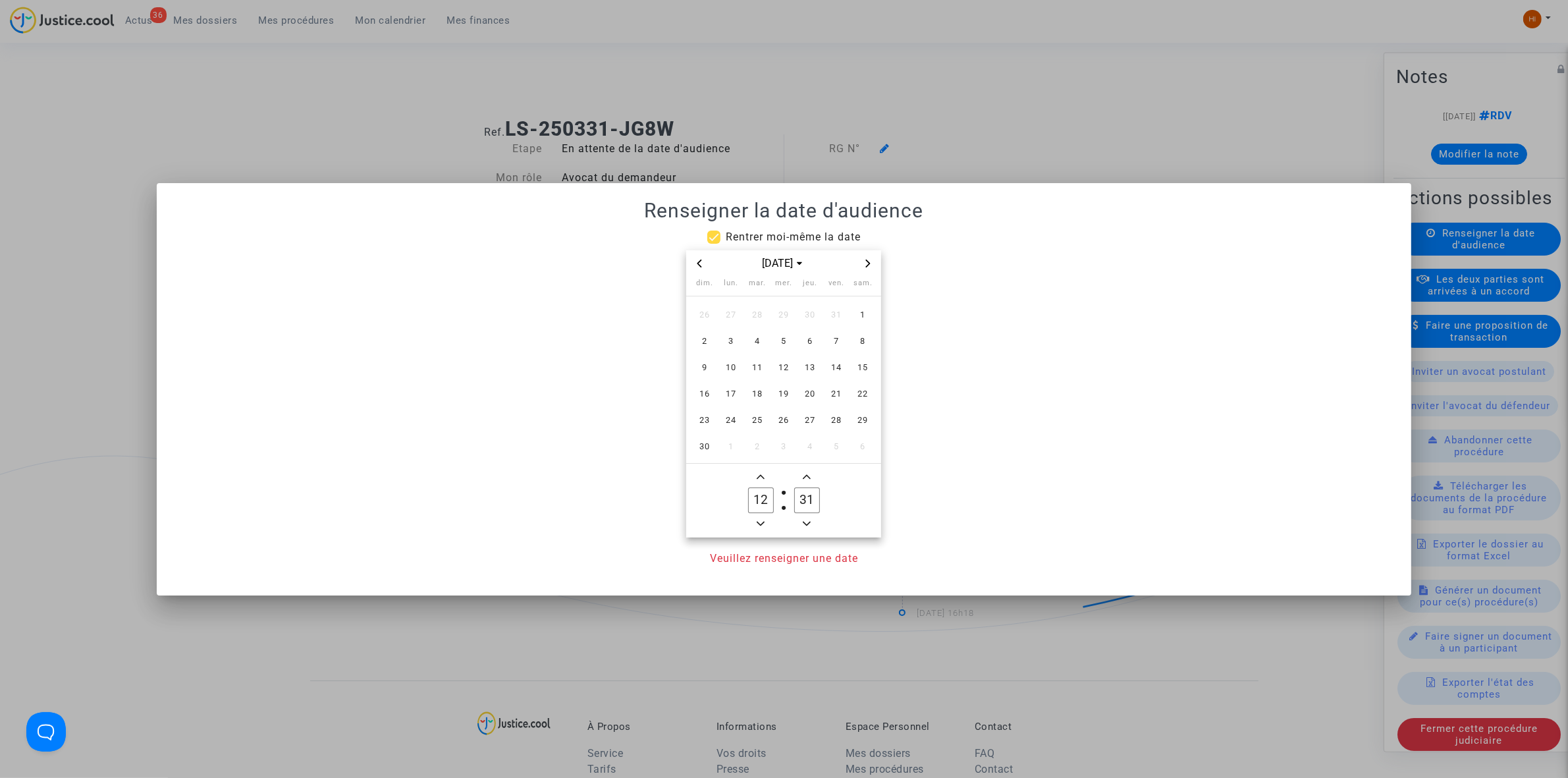
click at [869, 268] on span "Next month" at bounding box center [868, 263] width 16 height 16
click at [698, 263] on icon "Previous month" at bounding box center [700, 263] width 4 height 8
click at [736, 359] on span "15" at bounding box center [731, 367] width 23 height 23
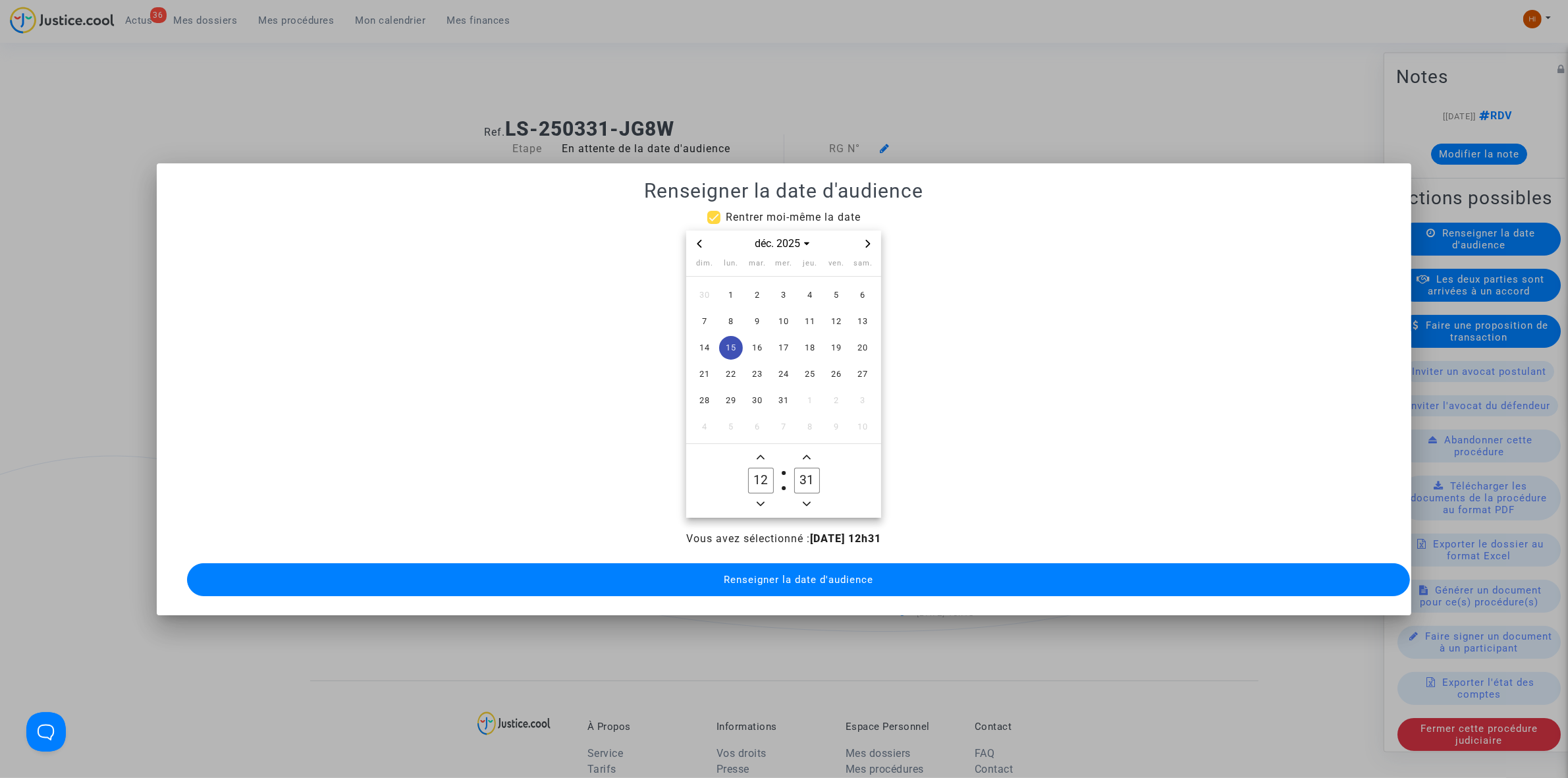
click at [807, 496] on span "Minus a minute" at bounding box center [807, 504] width 16 height 16
type input "30"
drag, startPoint x: 761, startPoint y: 445, endPoint x: 777, endPoint y: 531, distance: 87.5
click at [760, 449] on span "Add a hour" at bounding box center [761, 457] width 16 height 16
type input "13"
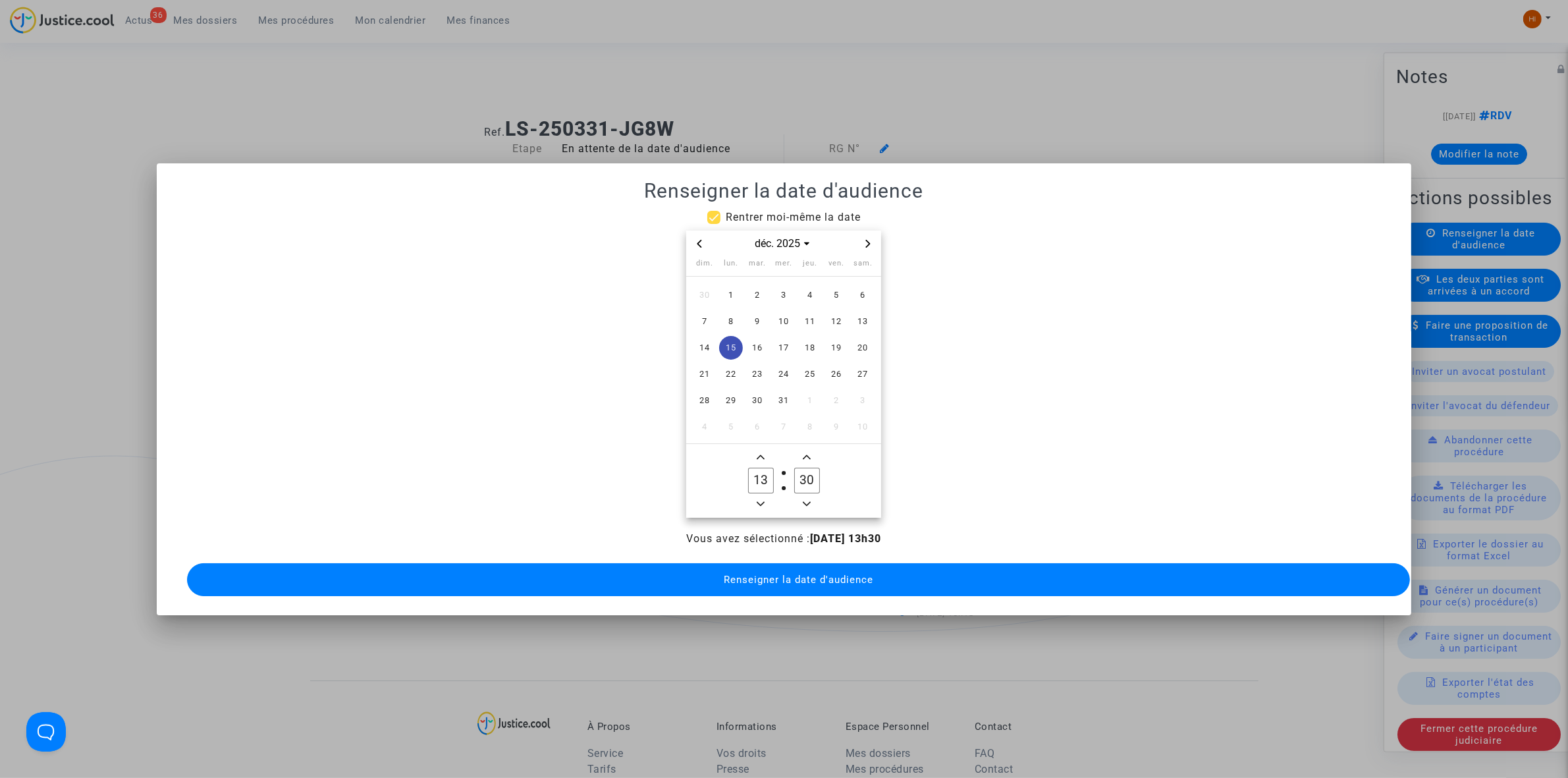
click at [798, 582] on button "Renseigner la date d'audience" at bounding box center [798, 580] width 1223 height 33
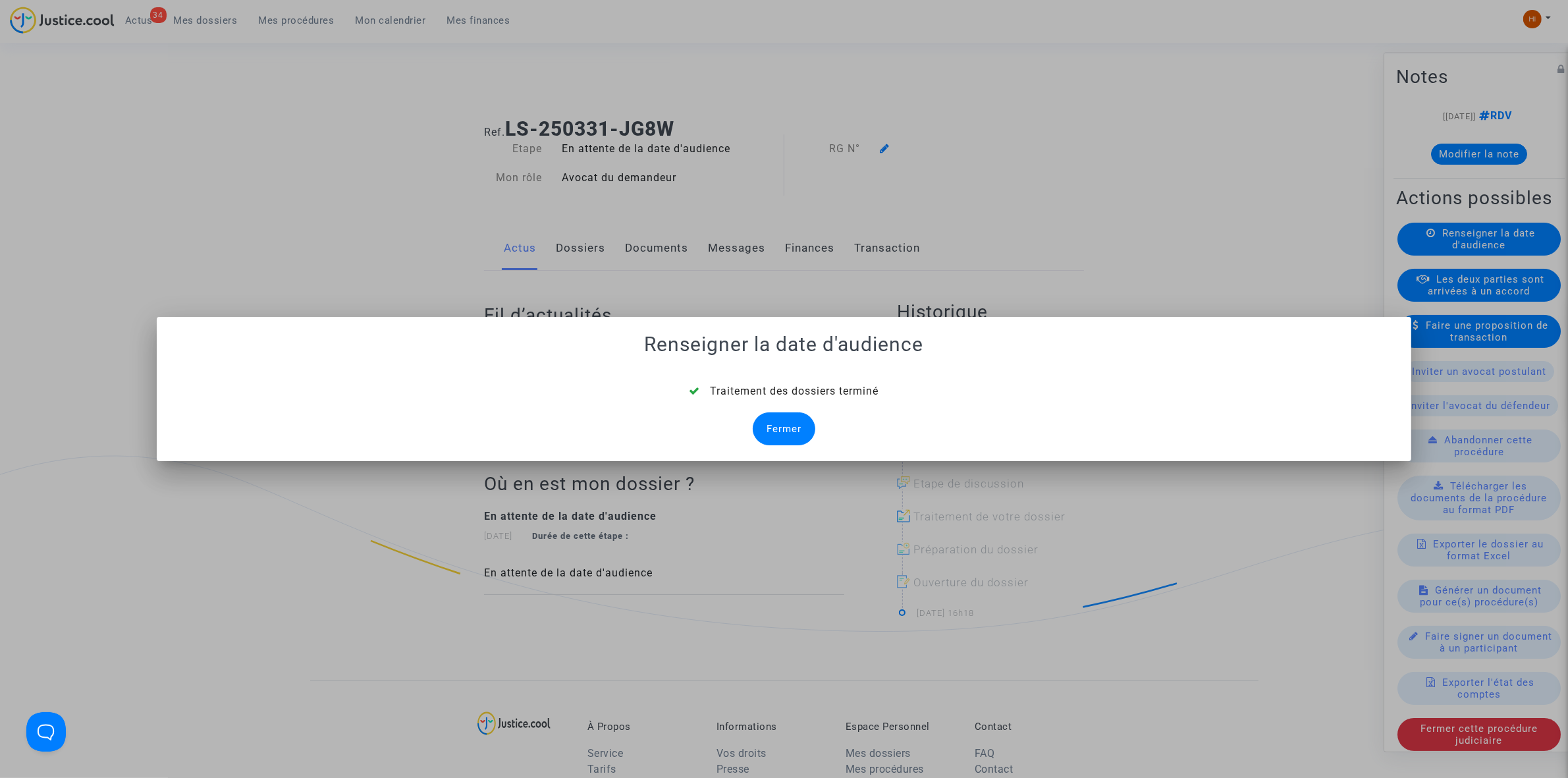
click at [785, 436] on div "Fermer" at bounding box center [784, 429] width 63 height 33
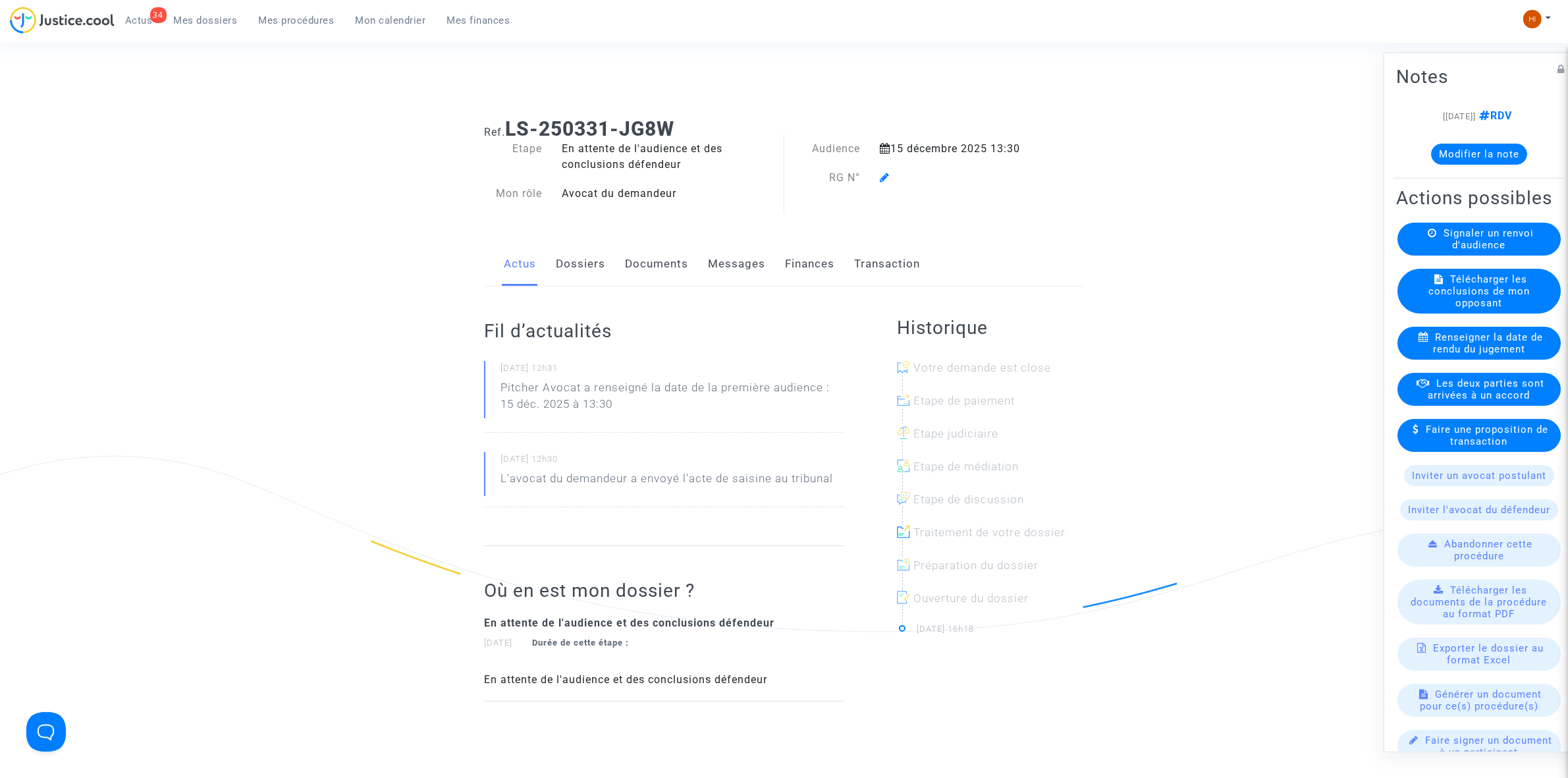
click at [595, 260] on link "Dossiers" at bounding box center [581, 264] width 50 height 43
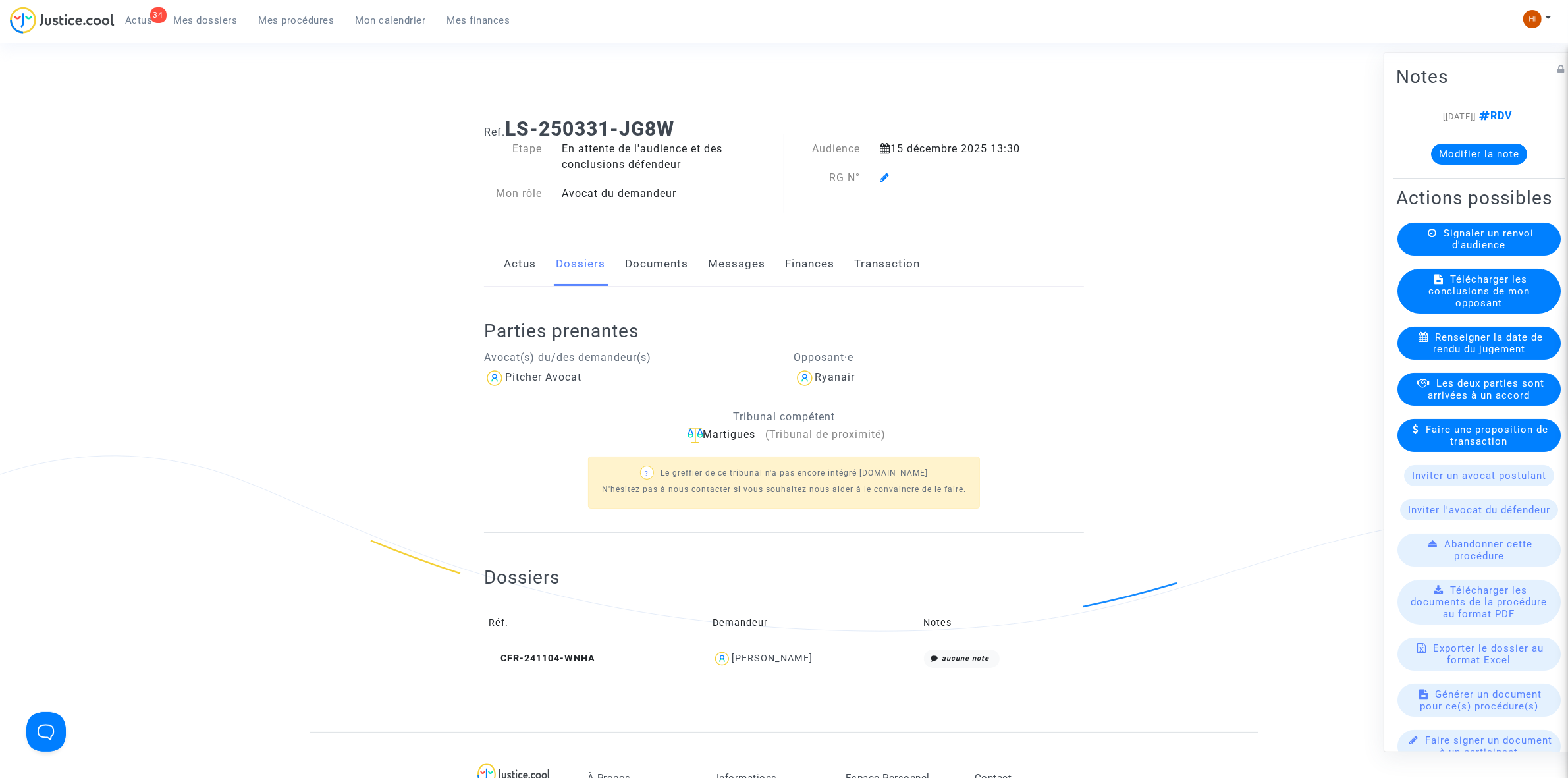
click at [883, 170] on span at bounding box center [884, 140] width 10 height 89
click at [881, 181] on icon at bounding box center [884, 177] width 10 height 10
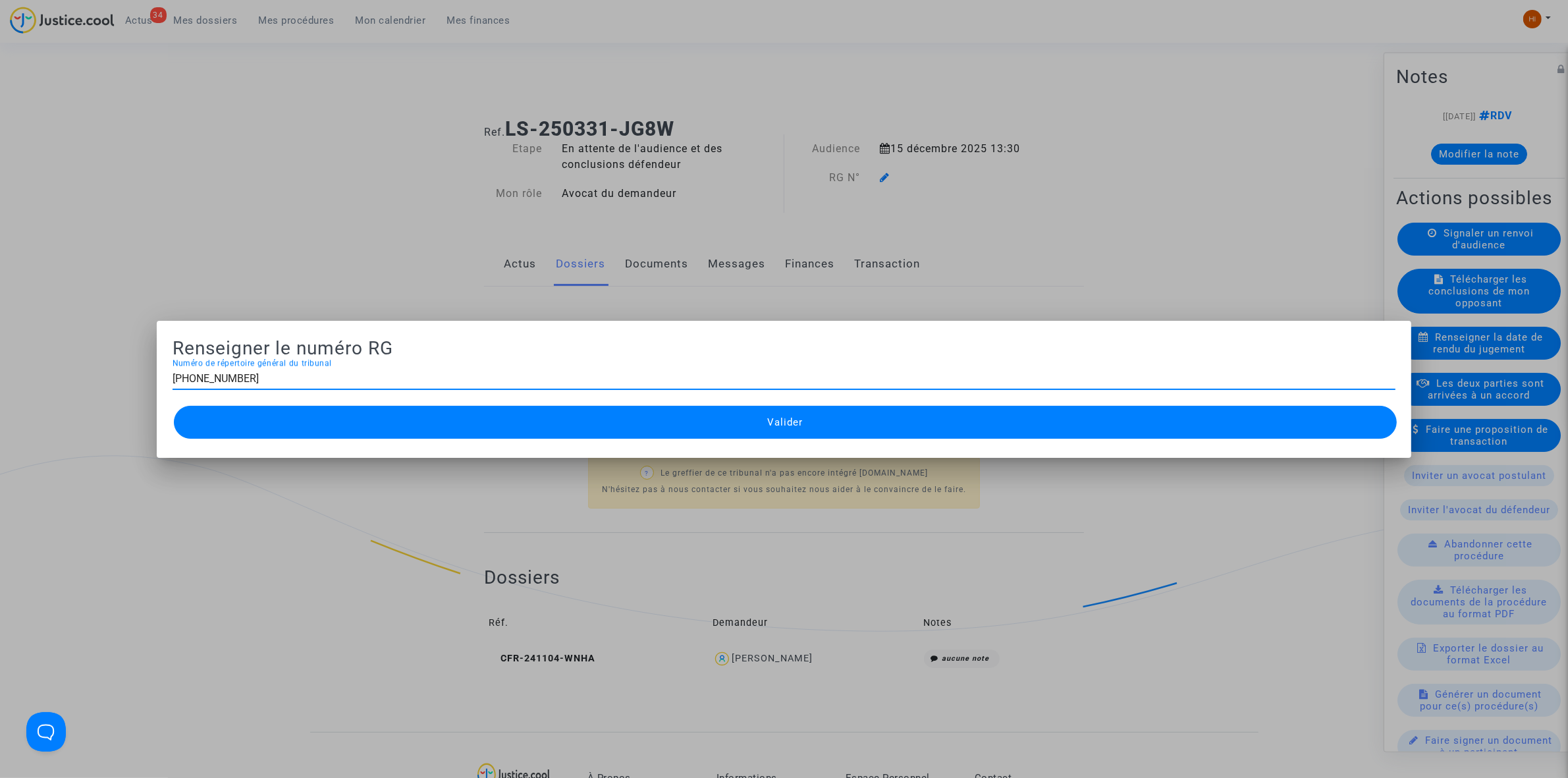
type input "[PHONE_NUMBER]"
click at [801, 412] on button "Valider" at bounding box center [785, 422] width 1223 height 33
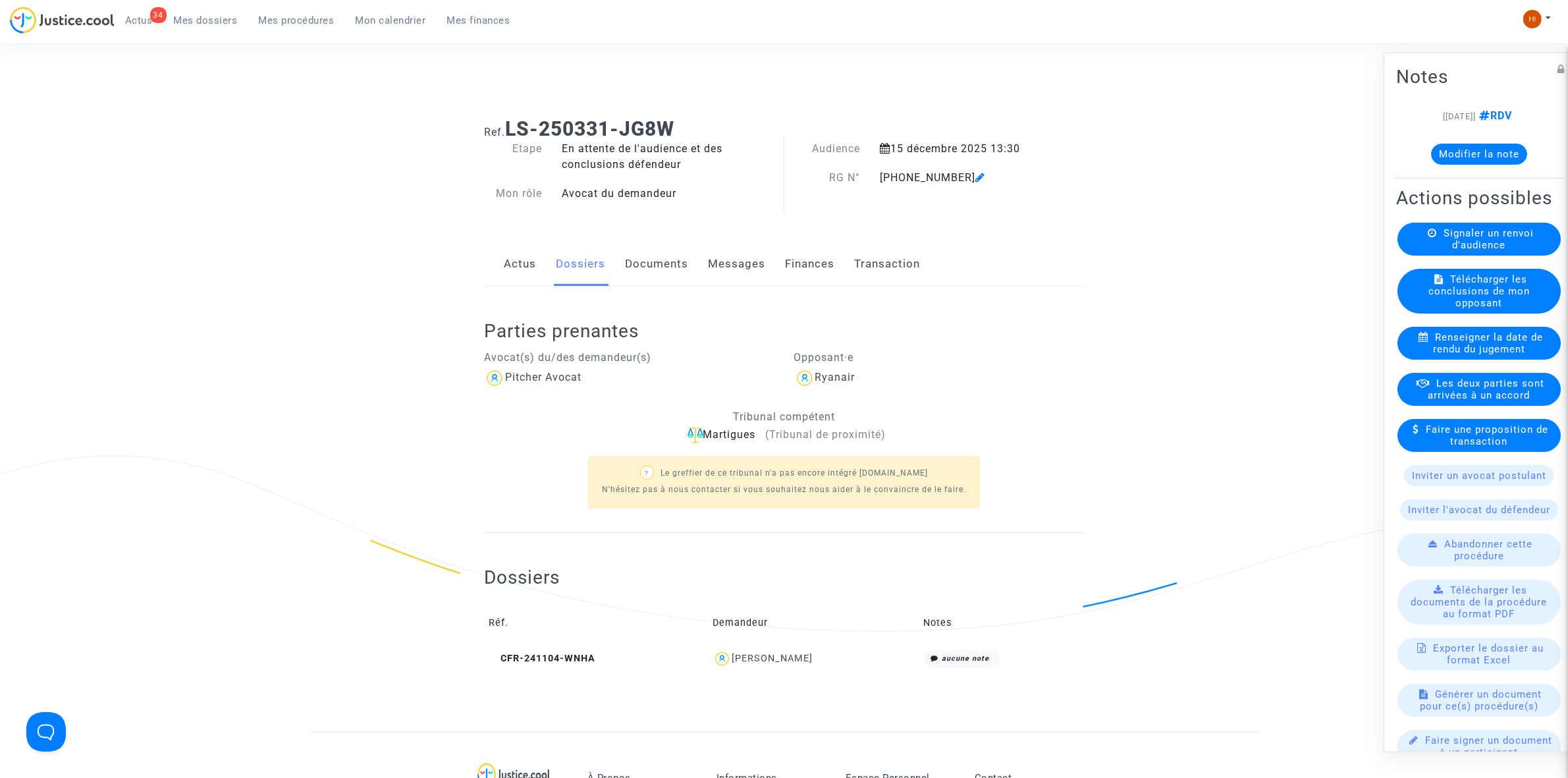
click at [665, 277] on link "Documents" at bounding box center [656, 264] width 63 height 43
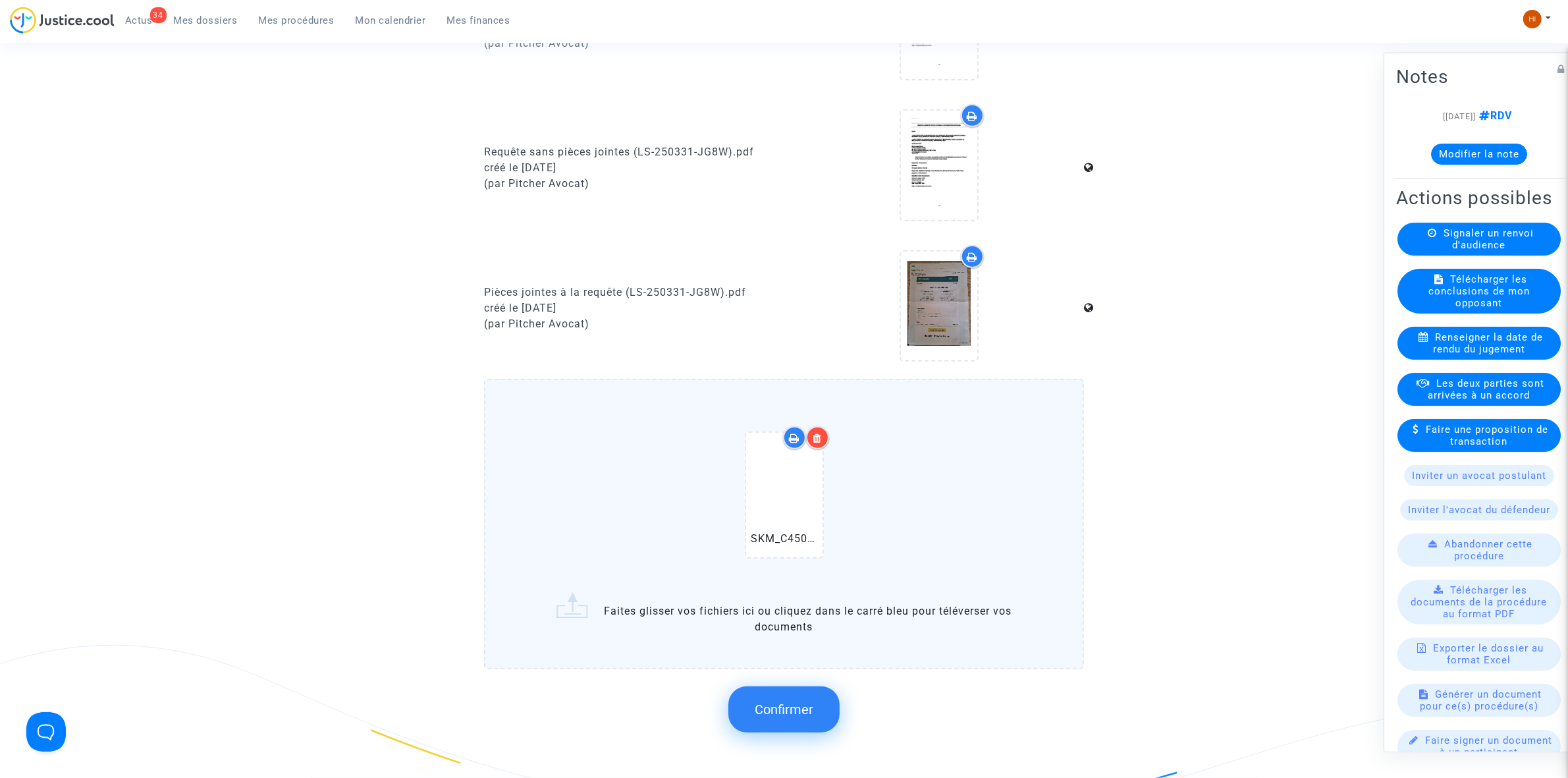
scroll to position [741, 0]
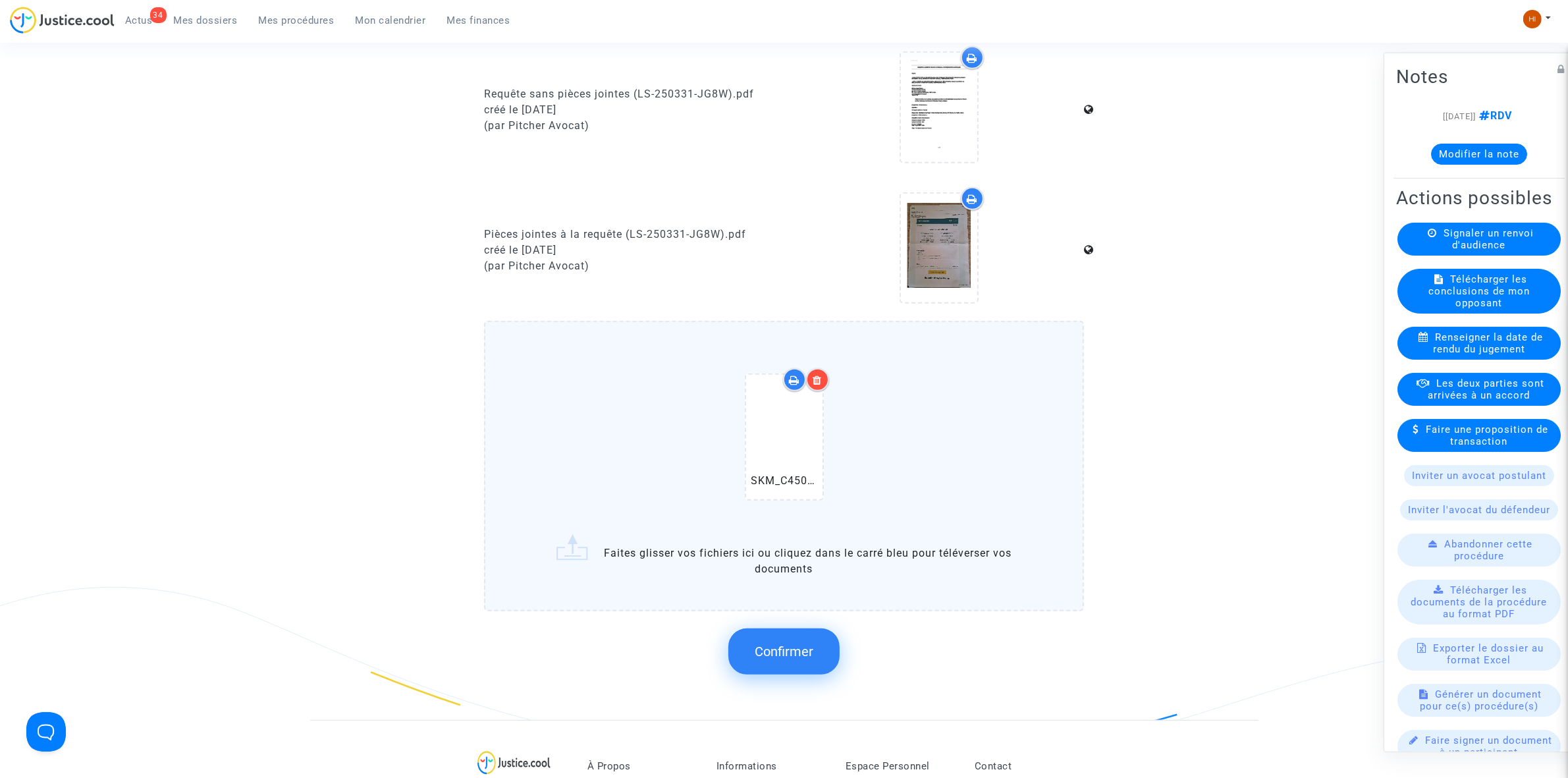
click at [795, 635] on button "Confirmer" at bounding box center [784, 651] width 111 height 46
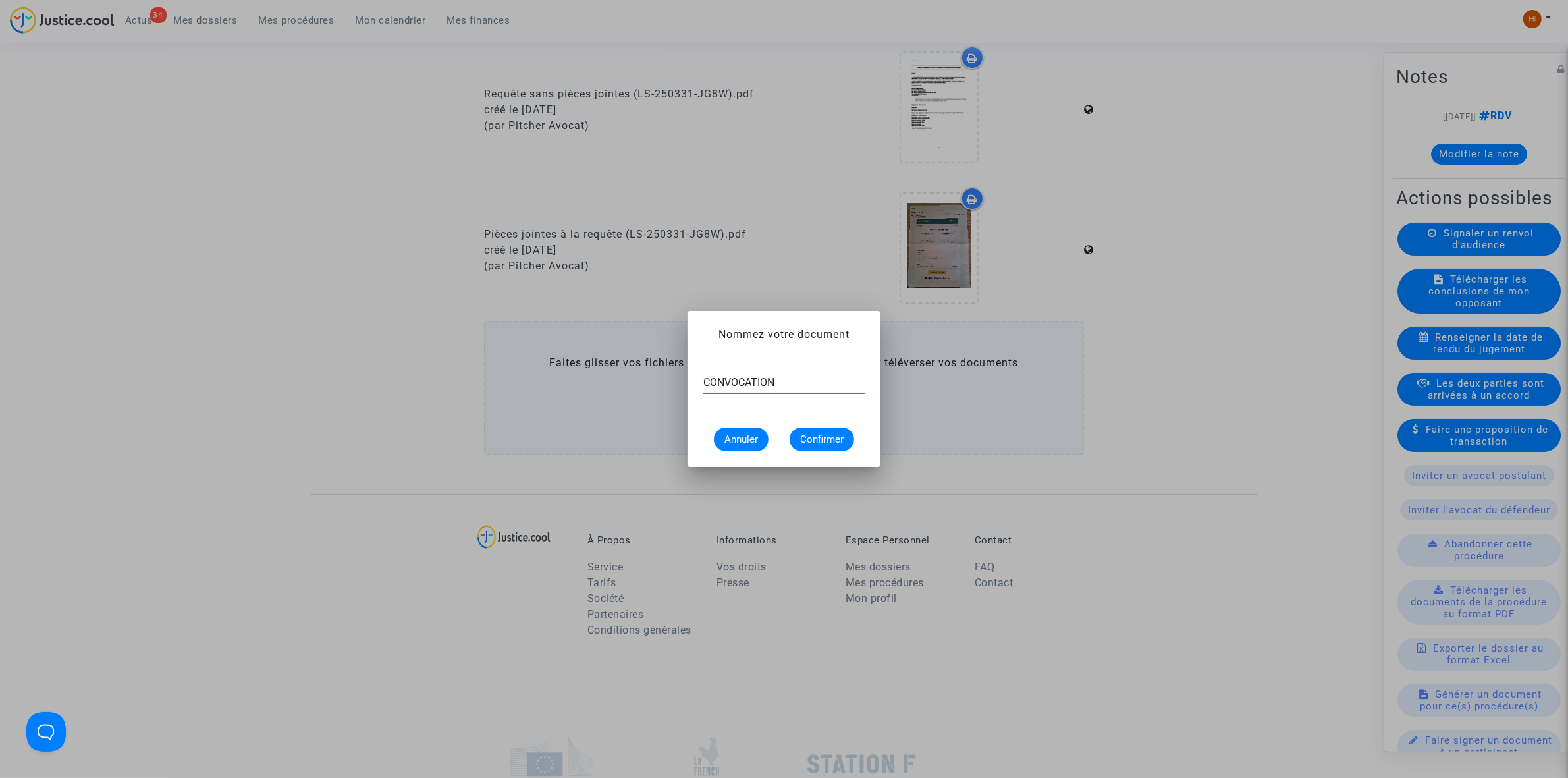
type input "CONVOCATION"
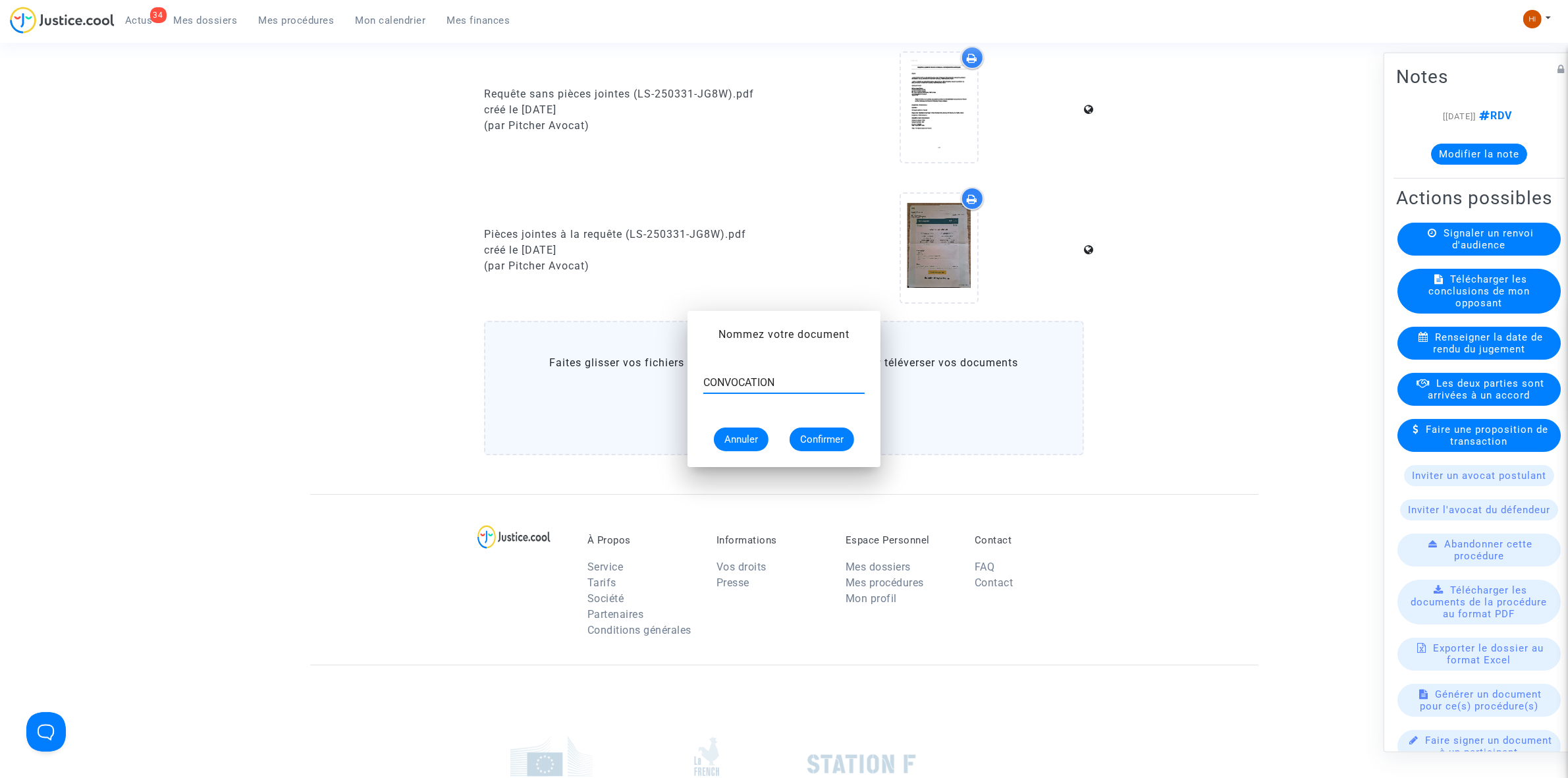
scroll to position [741, 0]
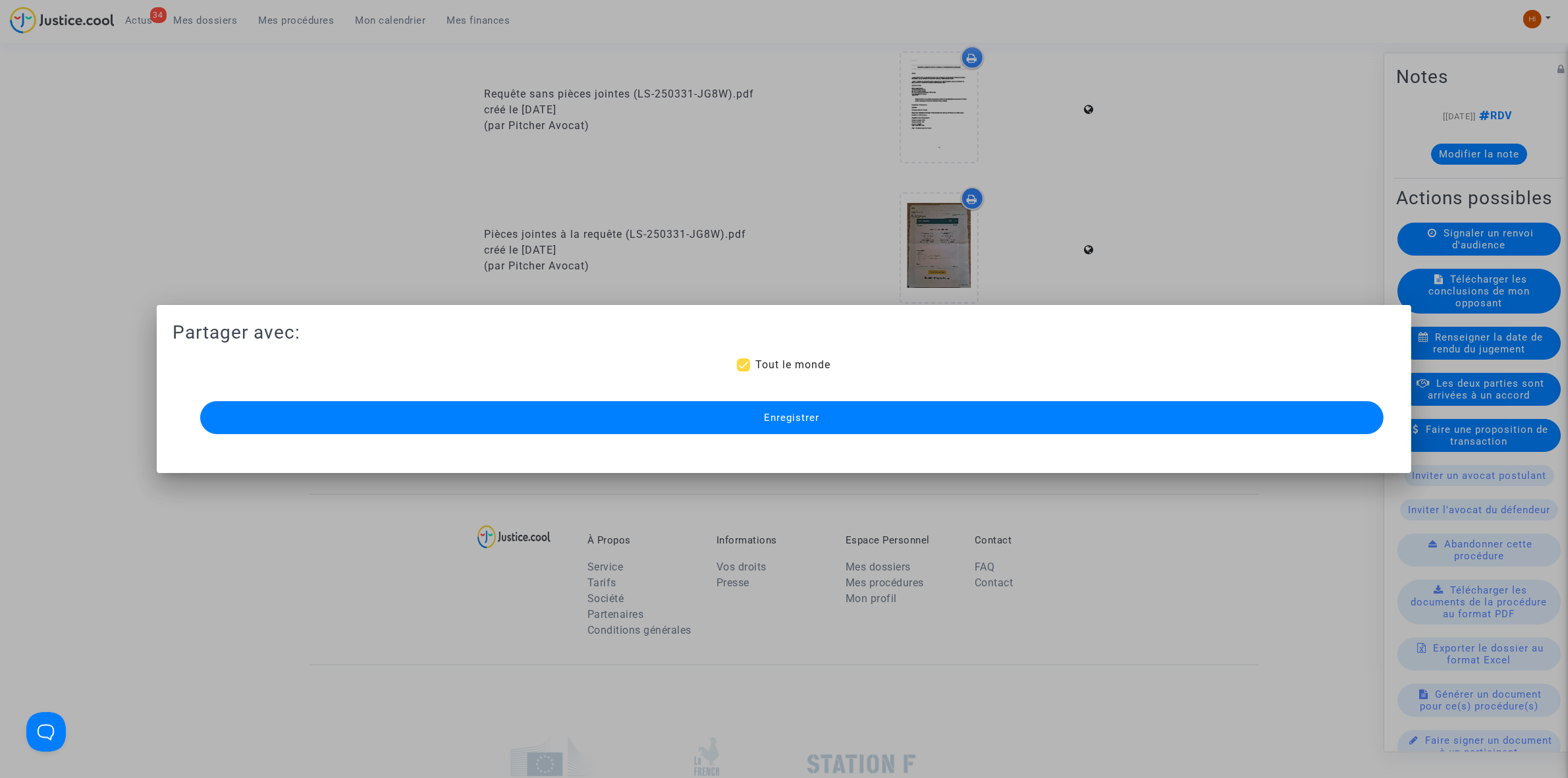
click at [804, 434] on button "Enregistrer" at bounding box center [792, 417] width 1184 height 33
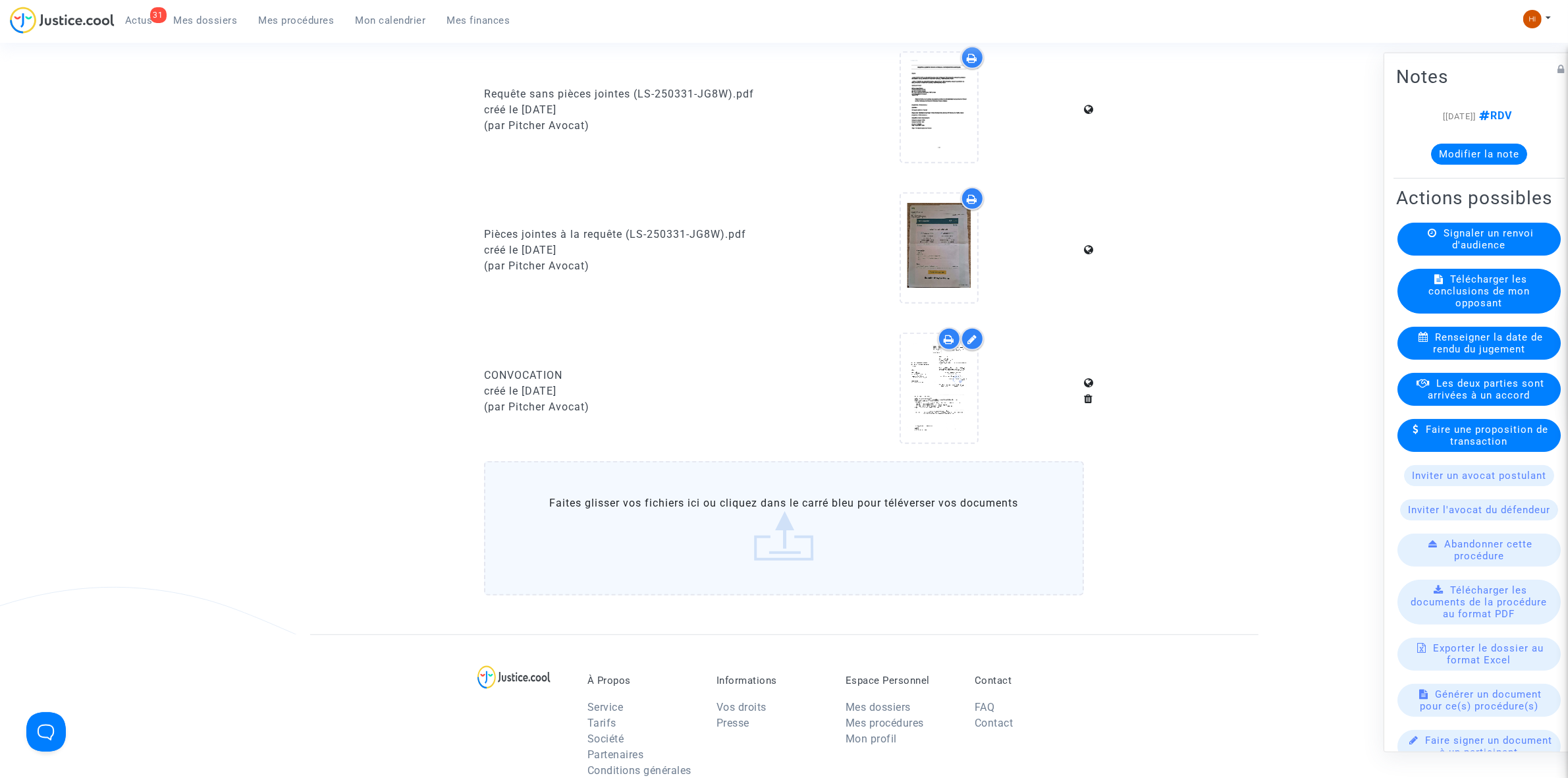
click at [316, 17] on span "Mes procédures" at bounding box center [296, 21] width 76 height 12
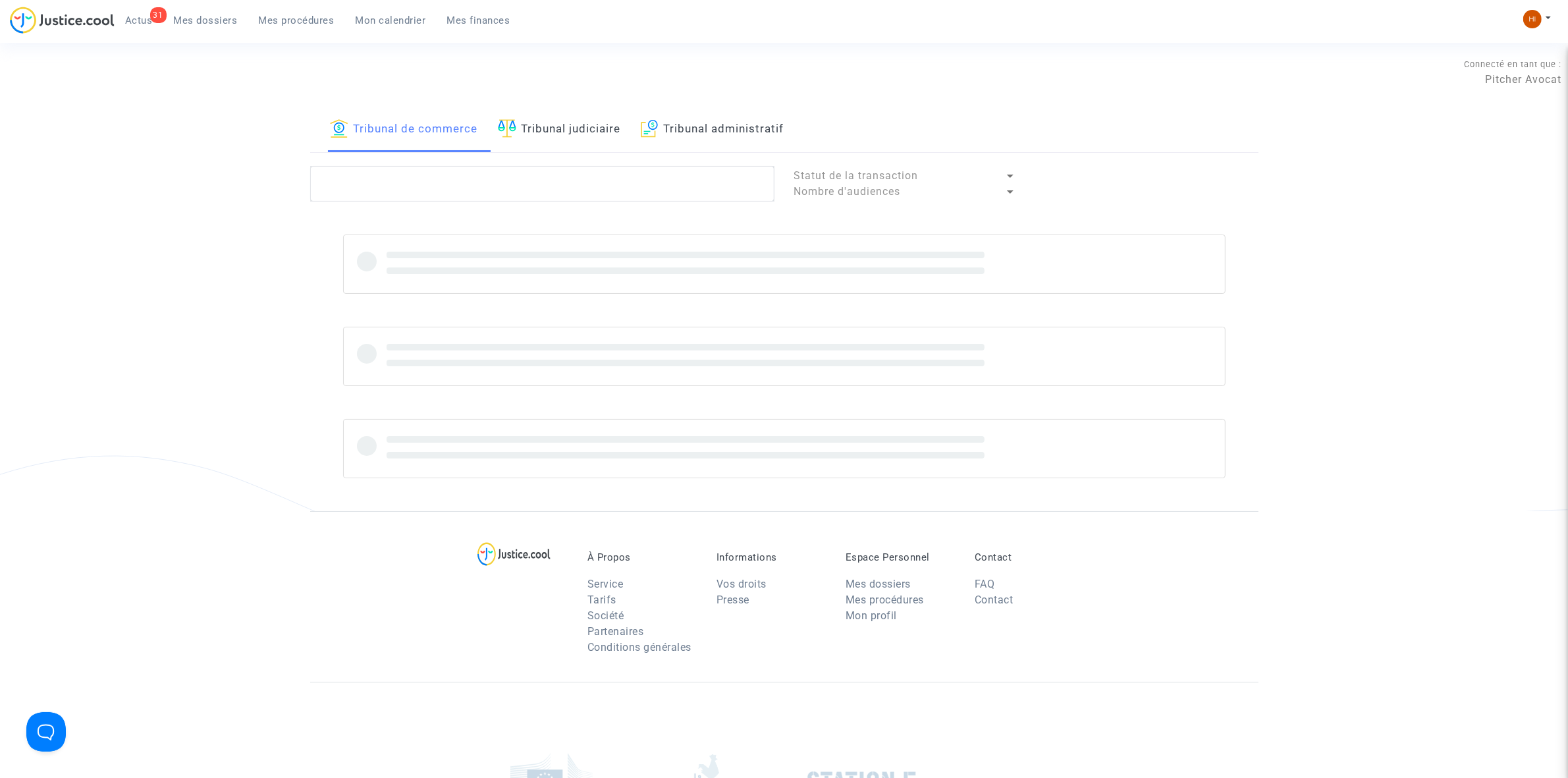
click at [572, 116] on link "Tribunal judiciaire" at bounding box center [560, 130] width 123 height 45
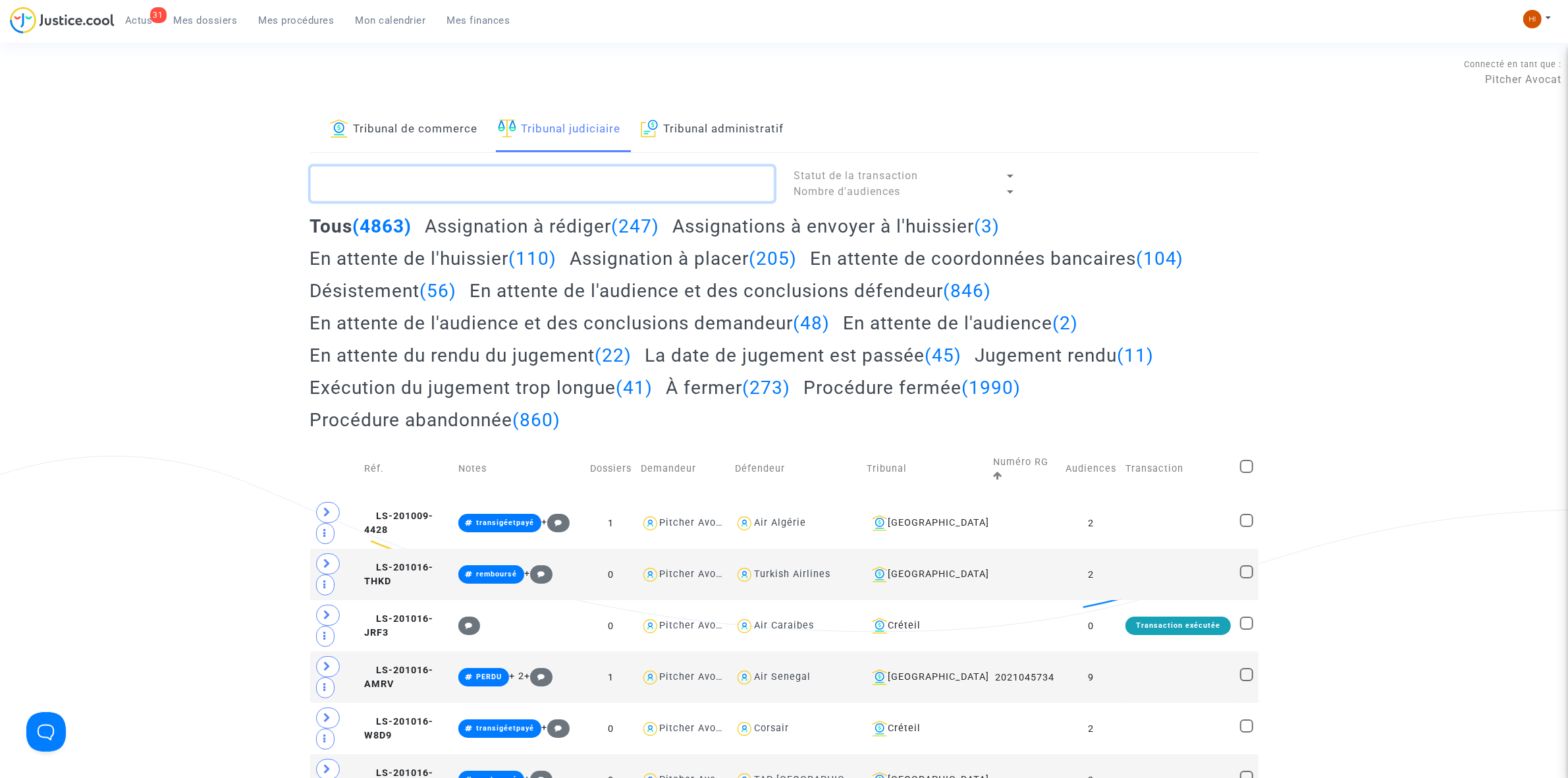
click at [559, 178] on textarea at bounding box center [542, 183] width 464 height 36
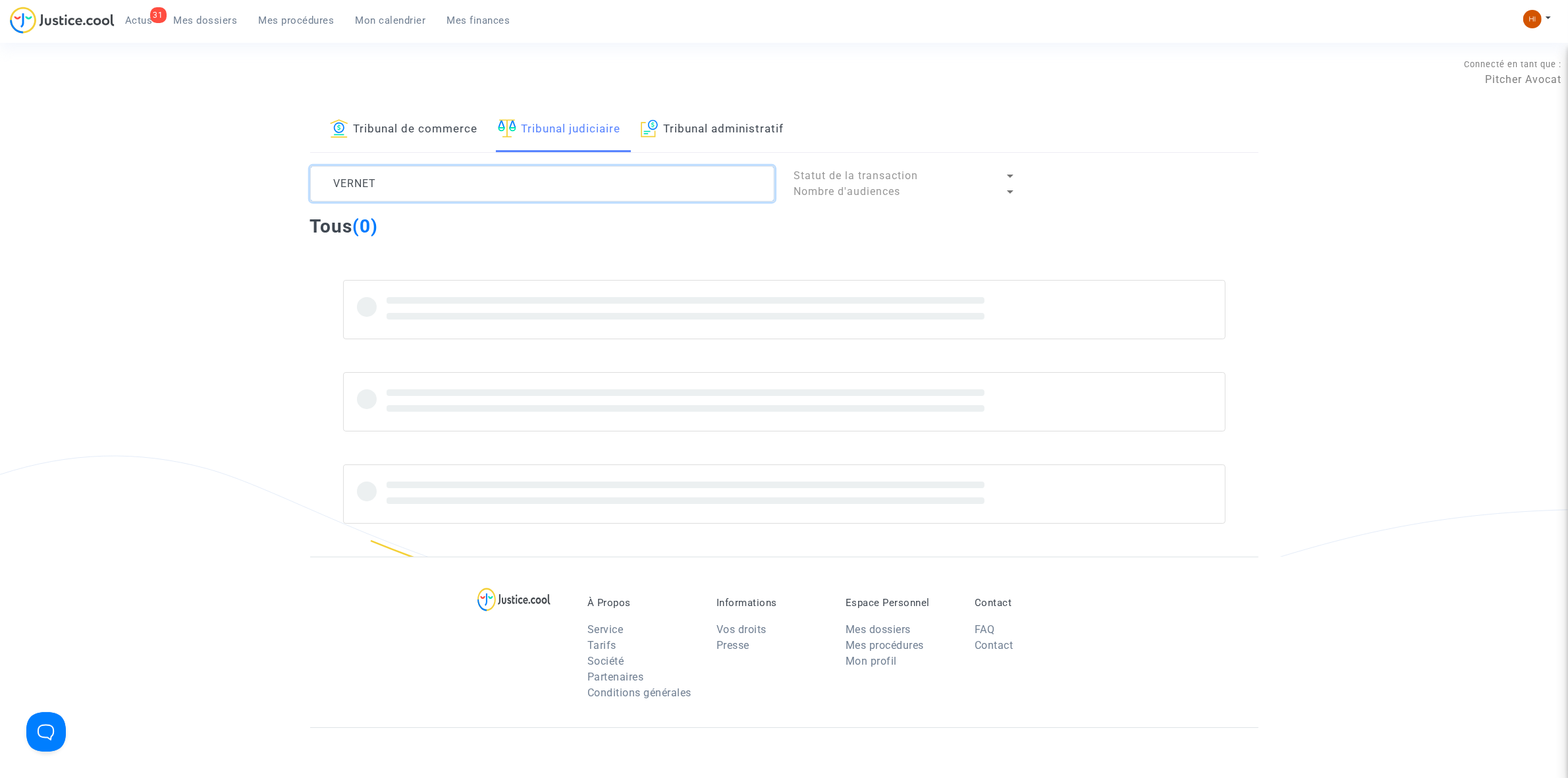
type textarea "VERNET"
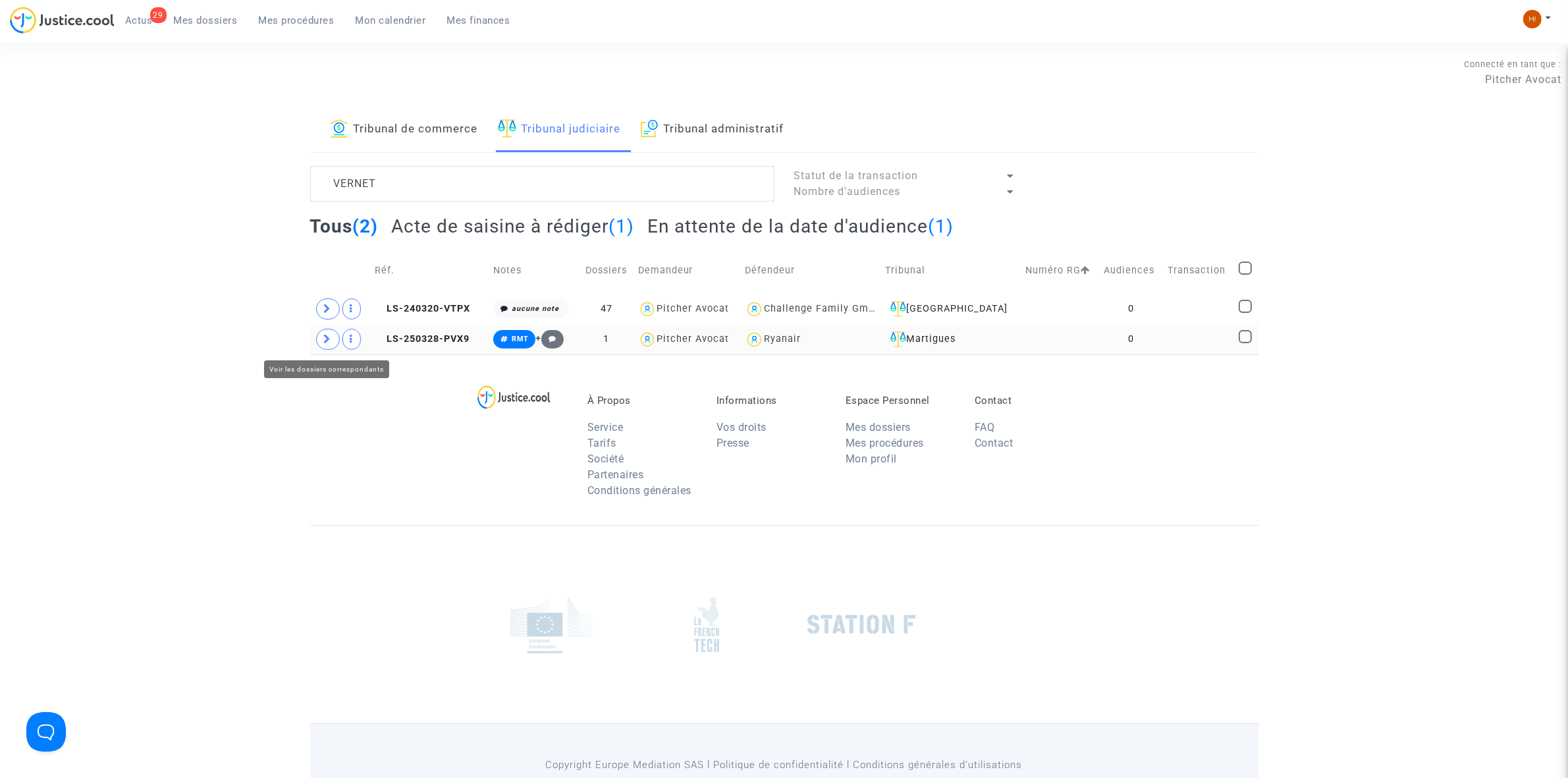
click at [325, 347] on span at bounding box center [328, 339] width 23 height 21
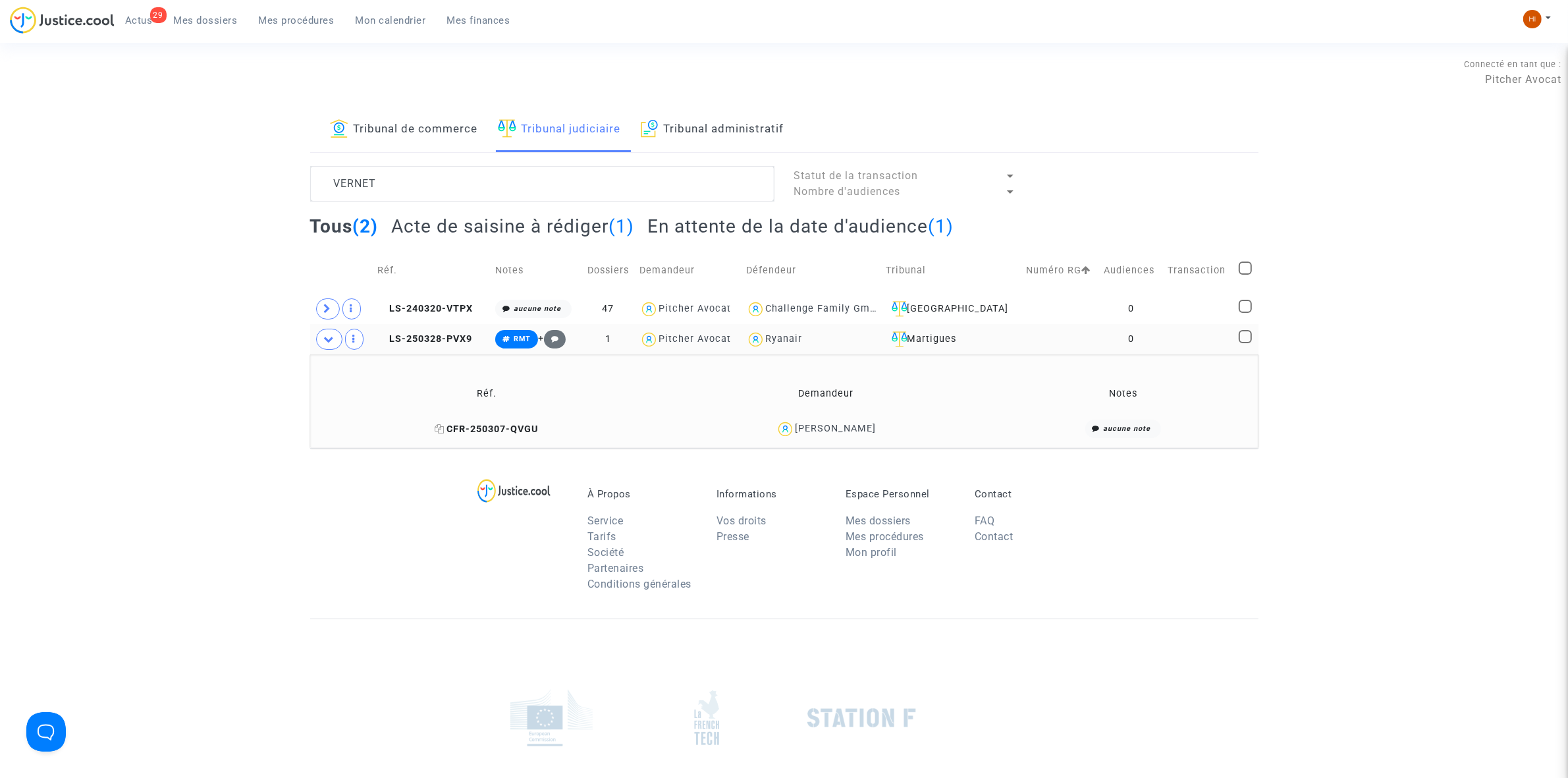
click at [445, 432] on icon at bounding box center [439, 429] width 10 height 10
drag, startPoint x: 432, startPoint y: 343, endPoint x: 529, endPoint y: 334, distance: 97.4
click at [432, 343] on span "LS-250328-PVX9" at bounding box center [424, 338] width 95 height 11
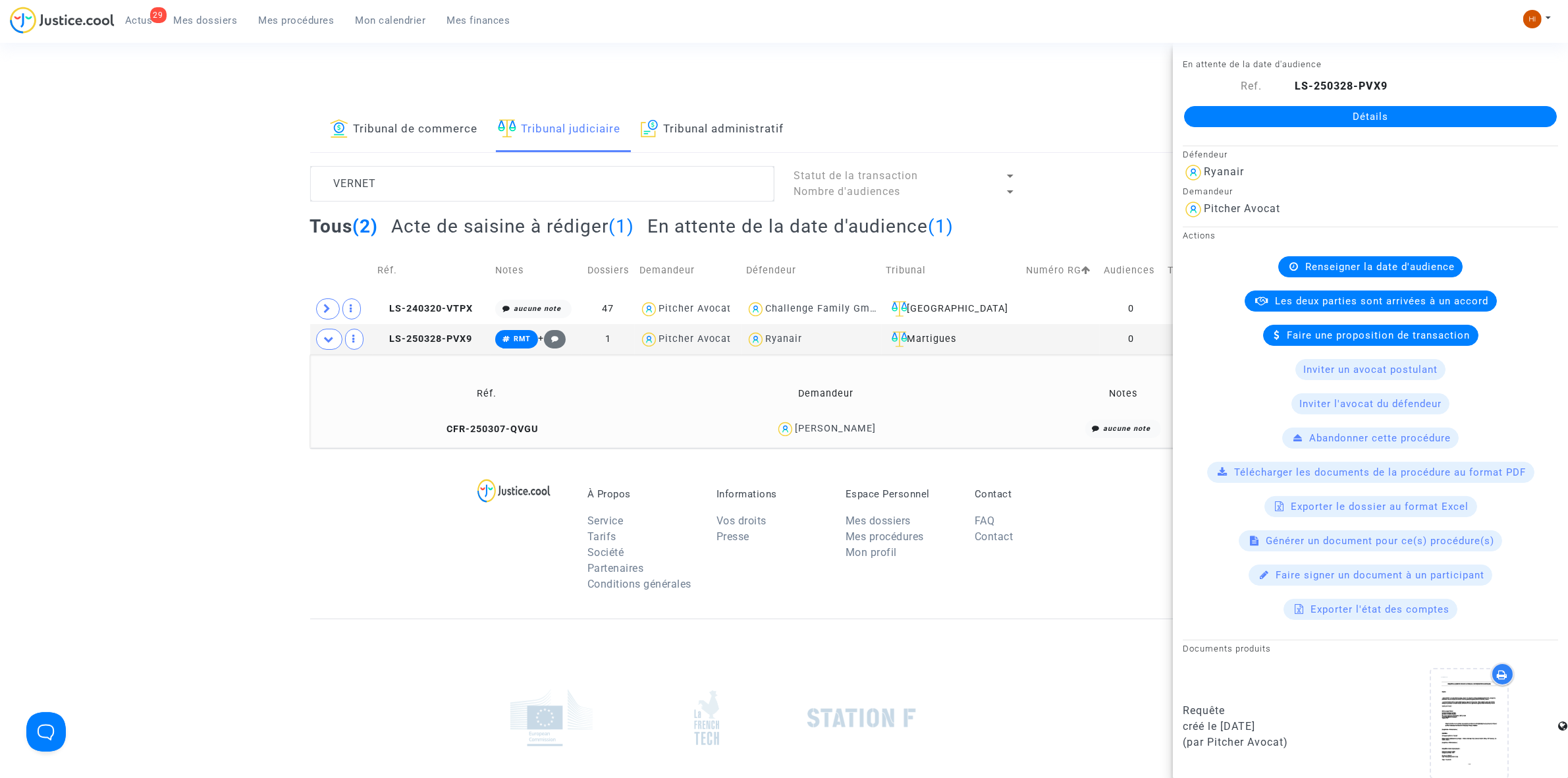
click at [1426, 104] on div "Détails" at bounding box center [1371, 116] width 395 height 45
click at [1436, 120] on link "Détails" at bounding box center [1371, 116] width 373 height 21
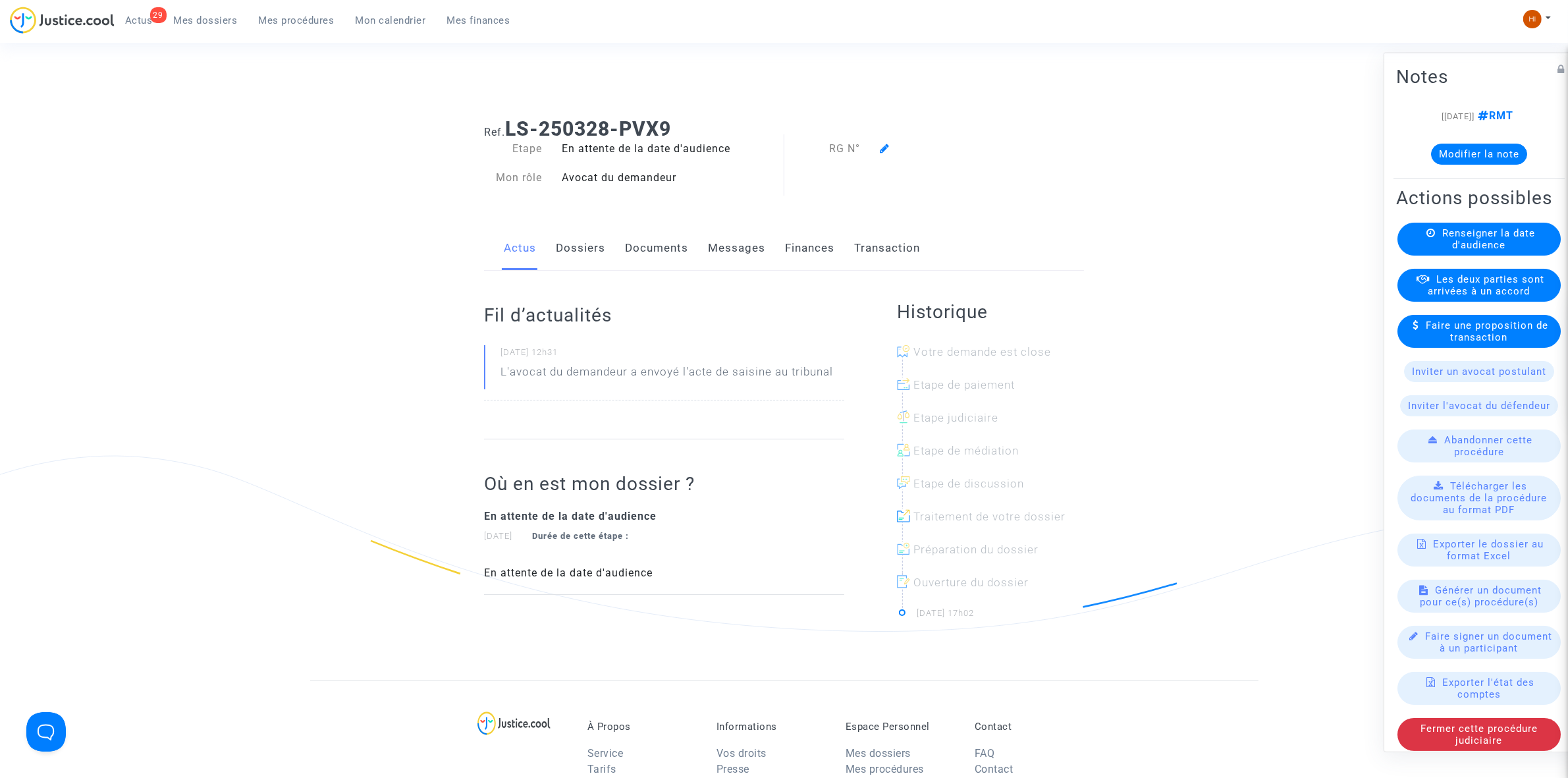
click at [1473, 249] on div "Renseigner la date d'audience" at bounding box center [1479, 238] width 163 height 33
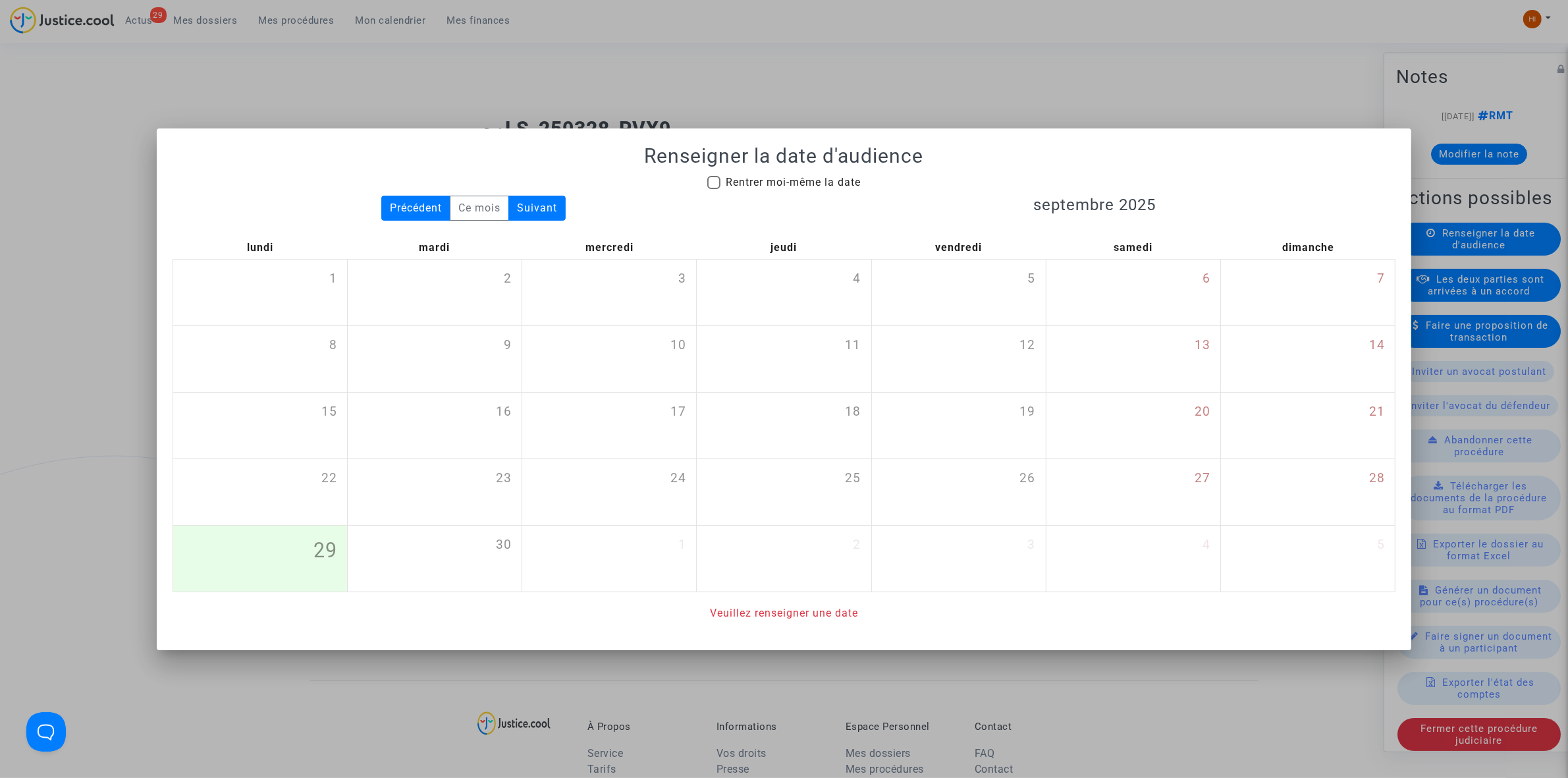
click at [811, 172] on div "Renseigner la date d'audience Rentrer moi-même la date Précédent Ce mois Suivan…" at bounding box center [784, 382] width 1223 height 477
click at [820, 176] on span "Rentrer moi-même la date" at bounding box center [793, 182] width 135 height 12
click at [714, 189] on input "Rentrer moi-même la date" at bounding box center [714, 189] width 1 height 1
checkbox input "true"
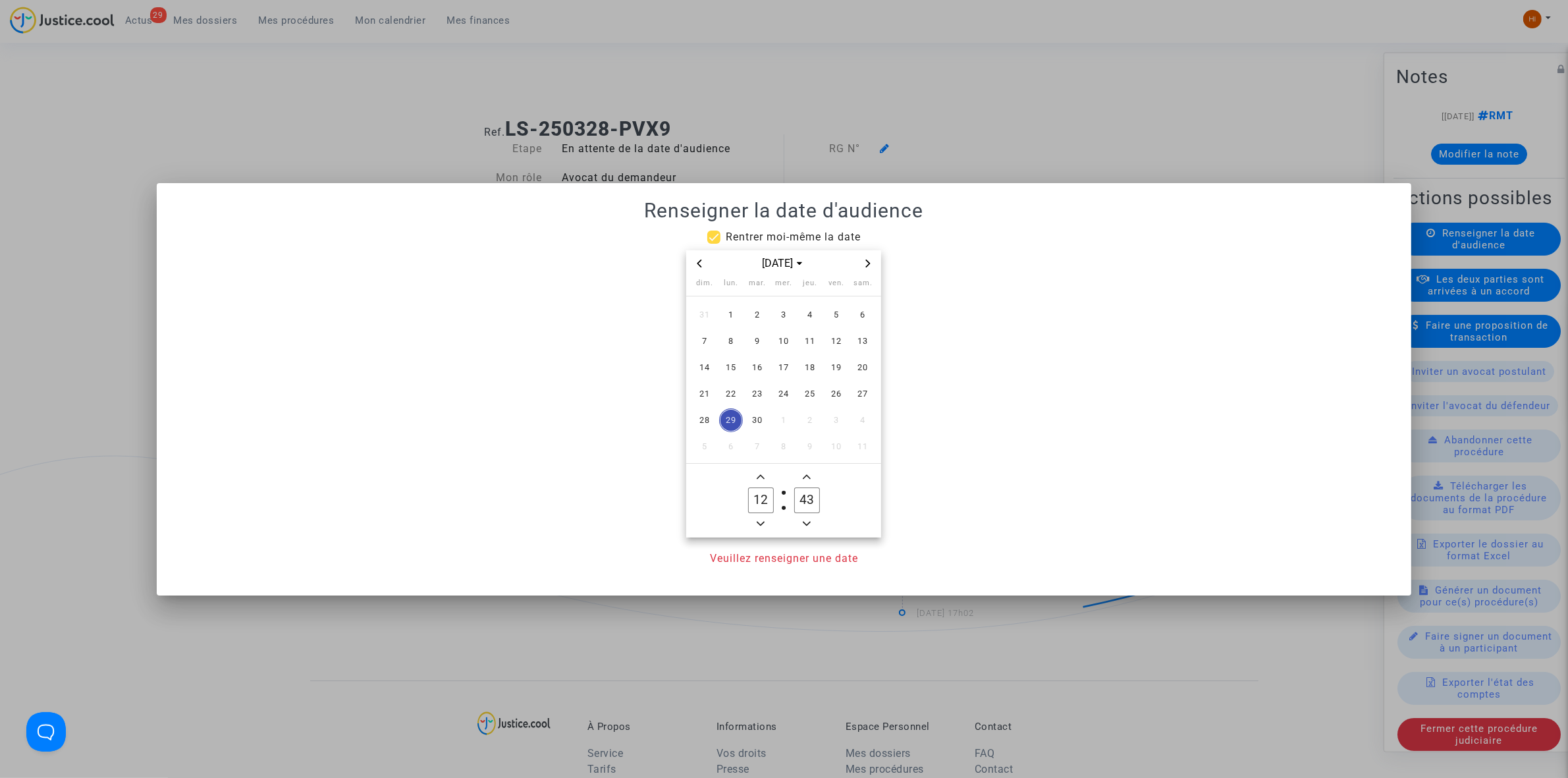
click at [873, 269] on span "Next month" at bounding box center [868, 263] width 16 height 16
drag, startPoint x: 700, startPoint y: 260, endPoint x: 749, endPoint y: 285, distance: 55.0
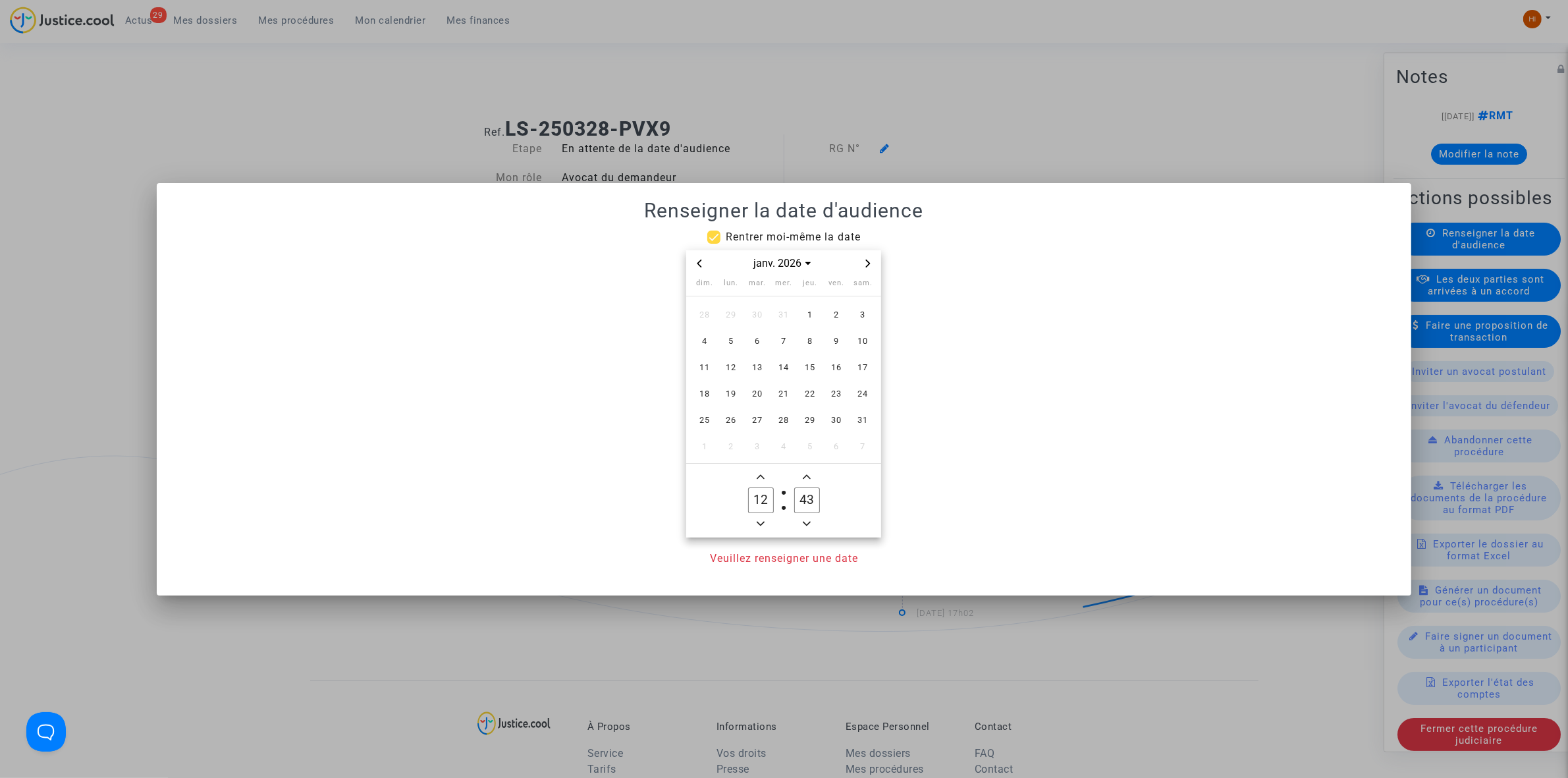
click at [699, 260] on icon "Previous month" at bounding box center [699, 263] width 8 height 8
click at [736, 369] on span "15" at bounding box center [731, 367] width 23 height 23
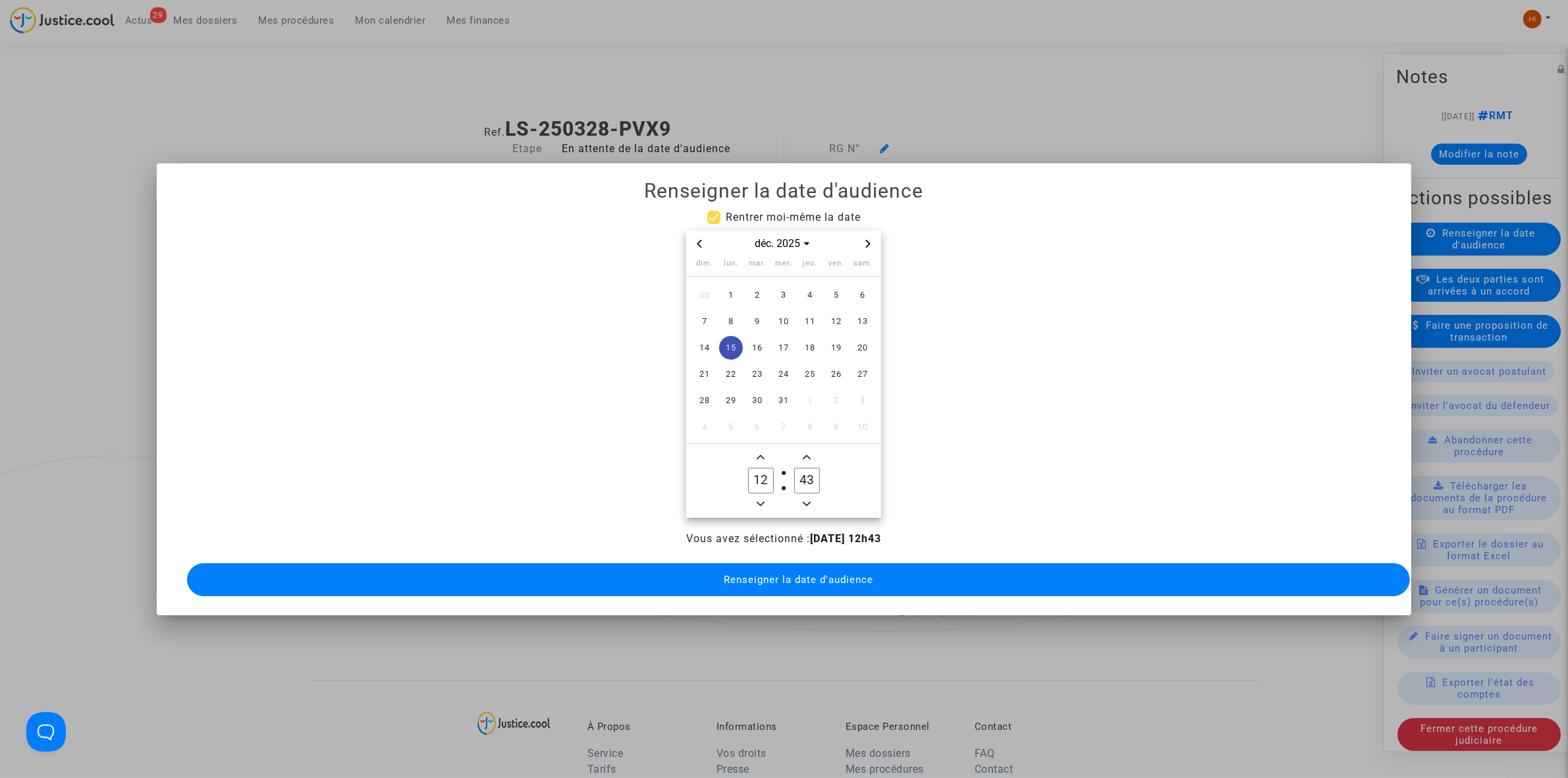
click at [754, 455] on span "Add a hour" at bounding box center [761, 457] width 16 height 16
type input "13"
drag, startPoint x: 808, startPoint y: 473, endPoint x: 794, endPoint y: 475, distance: 14.1
click at [794, 475] on label "43 Minute" at bounding box center [807, 481] width 46 height 26
click at [812, 488] on label "33 Minute" at bounding box center [807, 481] width 46 height 26
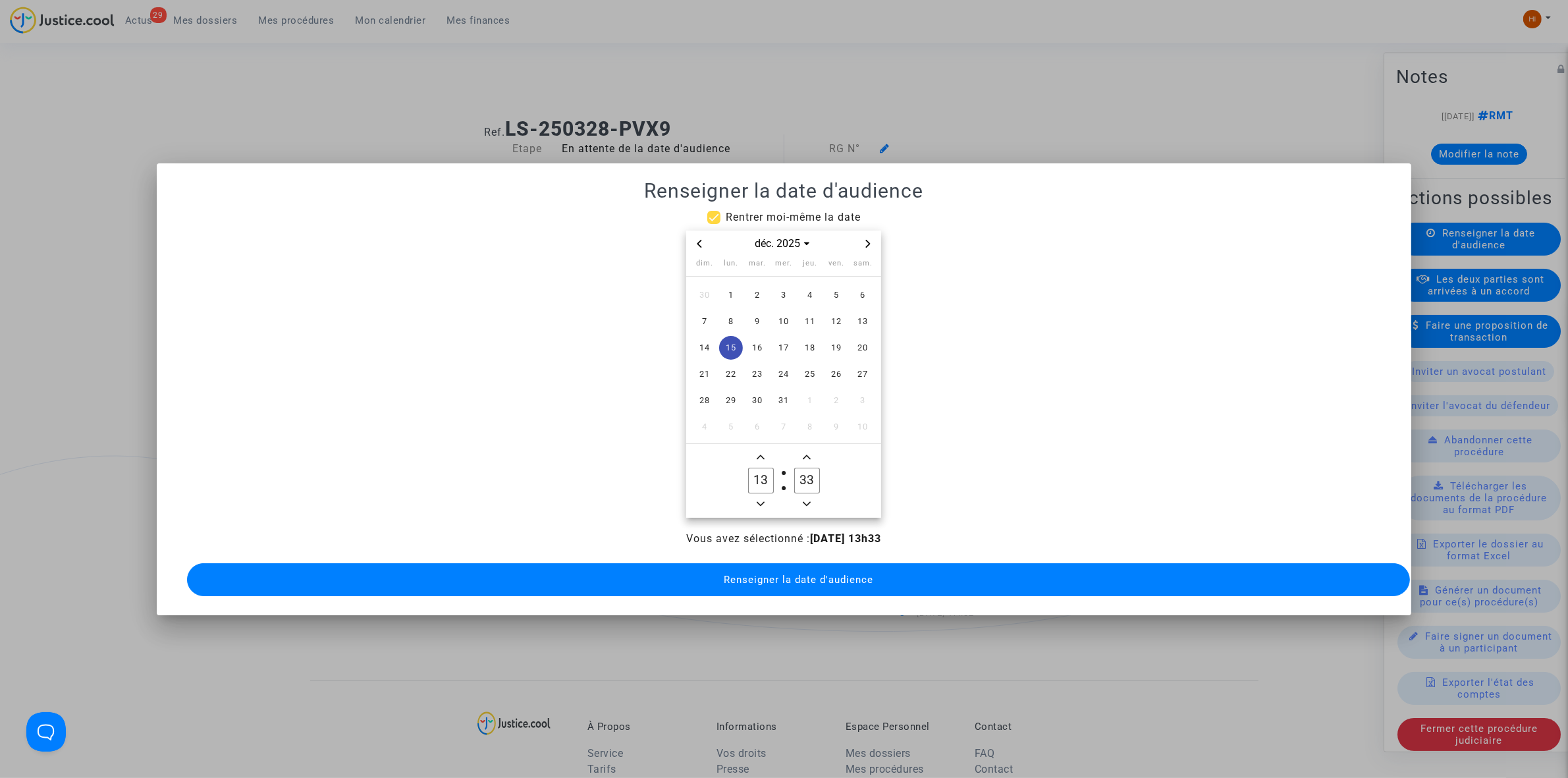
click at [812, 488] on input "33" at bounding box center [807, 480] width 25 height 25
click at [812, 488] on label "33 Minute" at bounding box center [807, 481] width 46 height 26
click at [812, 488] on input "33" at bounding box center [807, 480] width 25 height 25
click at [812, 488] on label "33 Minute" at bounding box center [807, 481] width 46 height 26
click at [812, 488] on input "33" at bounding box center [807, 480] width 25 height 25
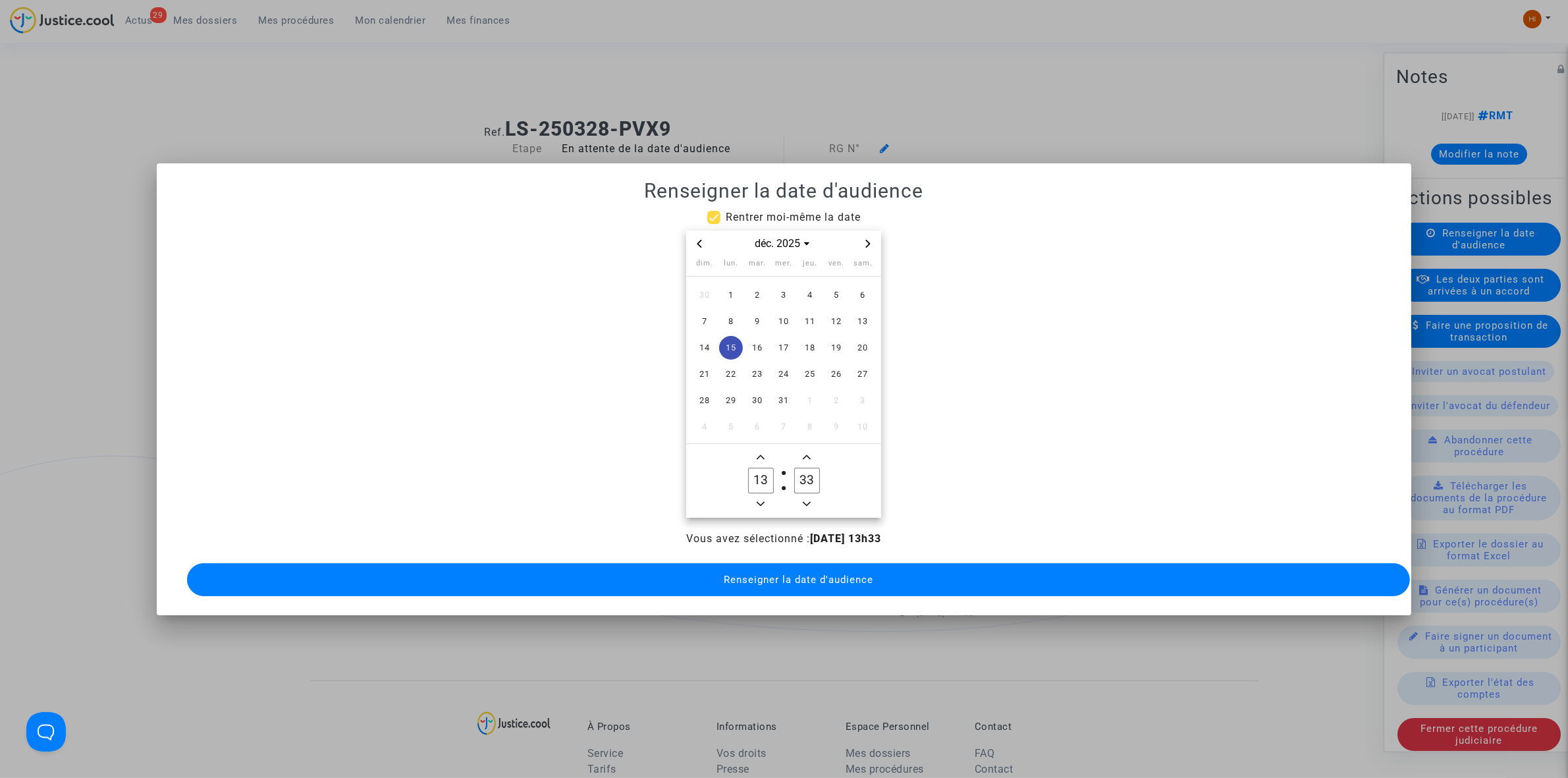
click at [807, 496] on span "Minus a minute" at bounding box center [807, 504] width 16 height 16
click at [806, 496] on span "Minus a minute" at bounding box center [807, 504] width 16 height 16
type input "30"
click at [801, 575] on span "Renseigner la date d'audience" at bounding box center [799, 580] width 149 height 12
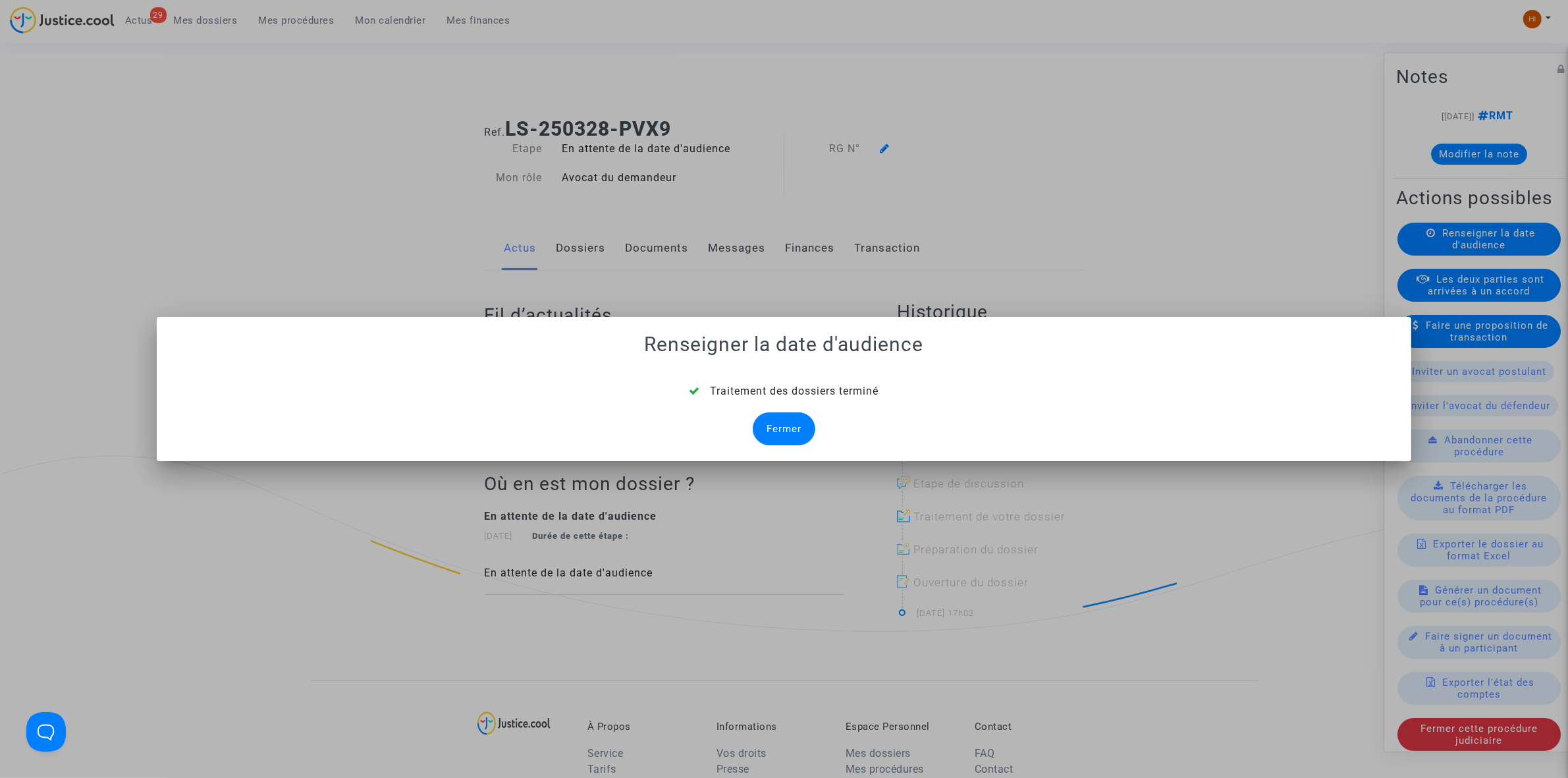
drag, startPoint x: 794, startPoint y: 434, endPoint x: 786, endPoint y: 401, distance: 34.0
click at [795, 434] on div "Fermer" at bounding box center [784, 429] width 63 height 33
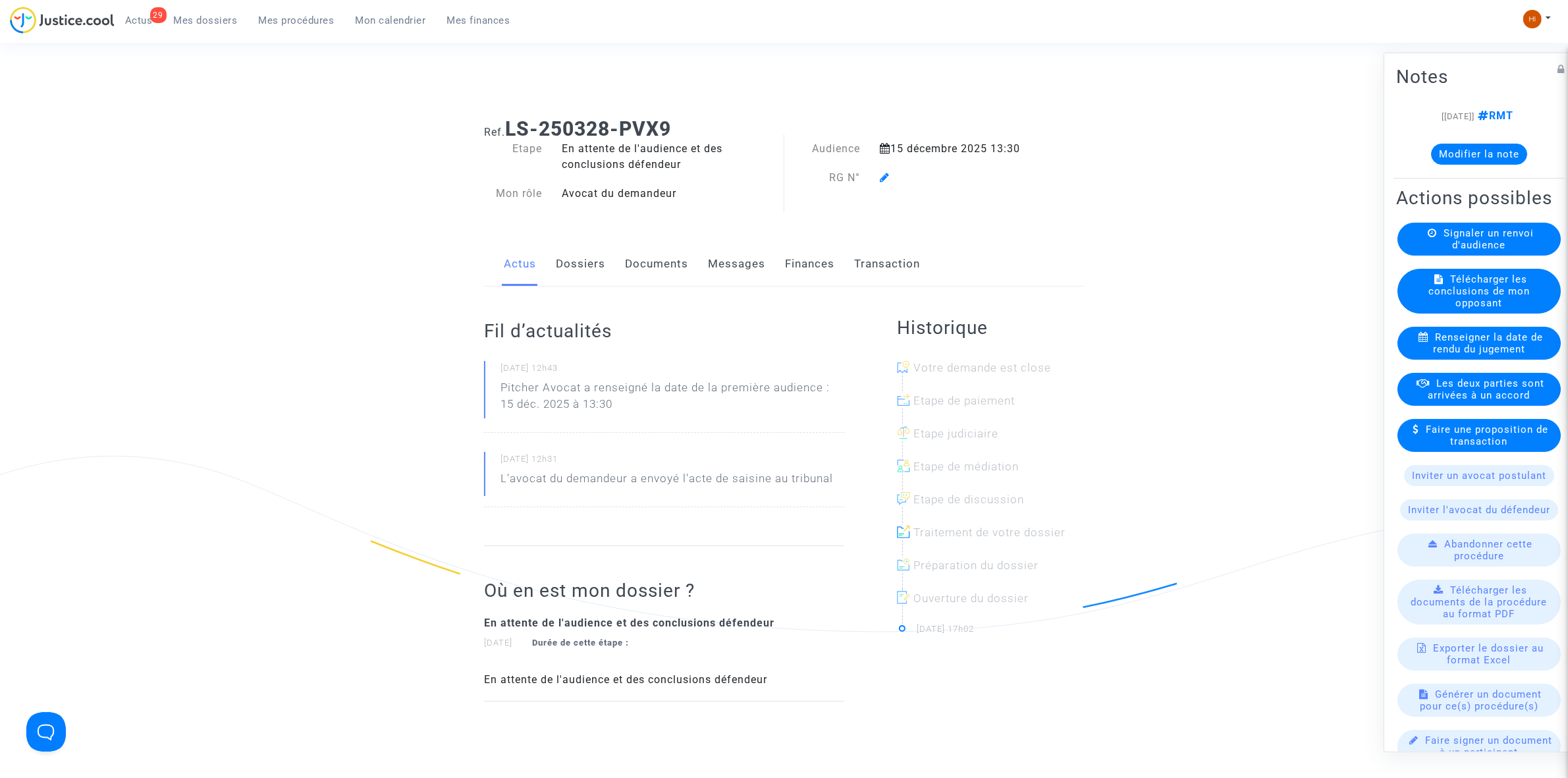
click at [881, 179] on icon at bounding box center [884, 177] width 10 height 10
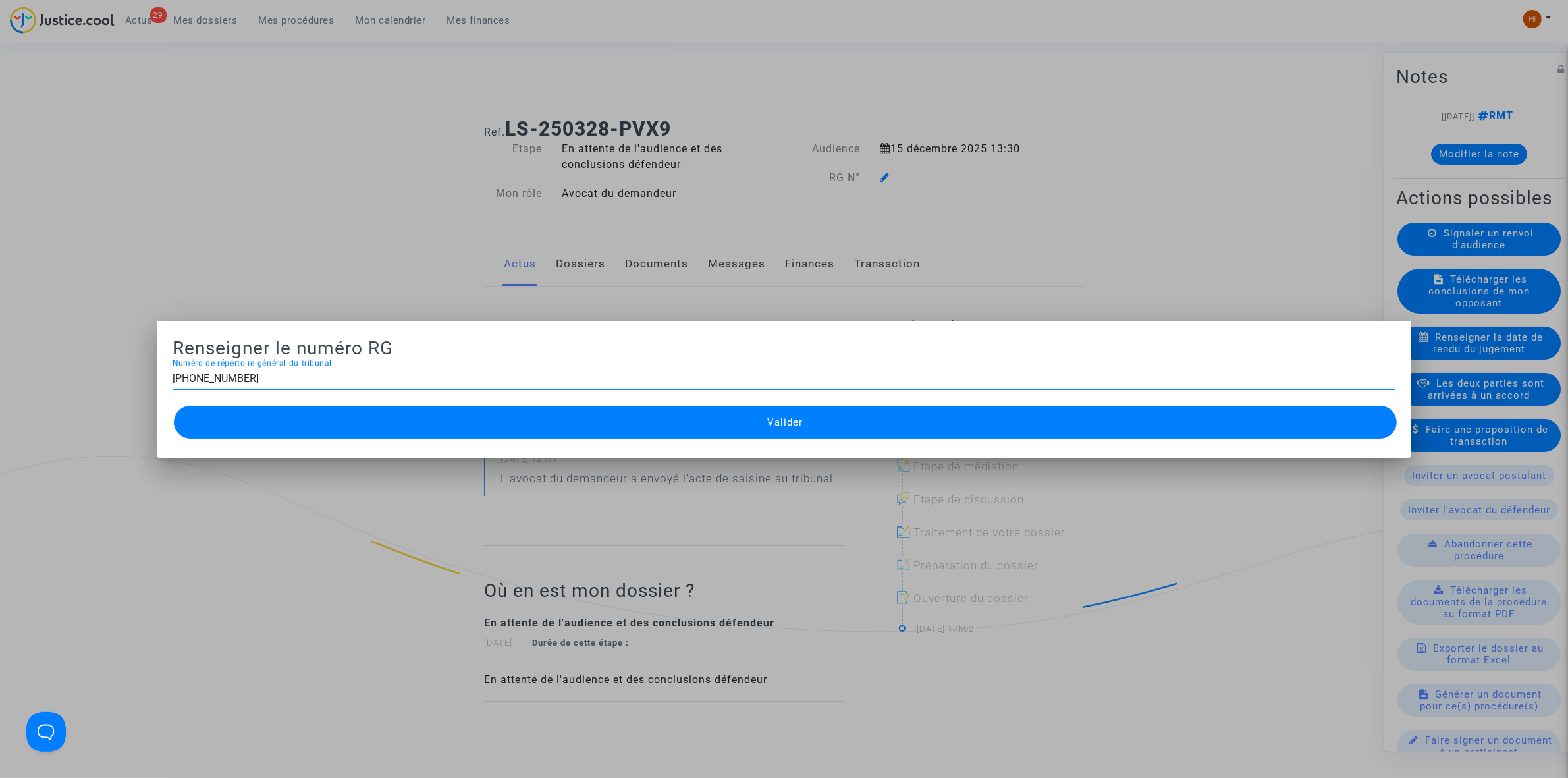
type input "[PHONE_NUMBER]"
click at [725, 429] on button "Valider" at bounding box center [785, 422] width 1223 height 33
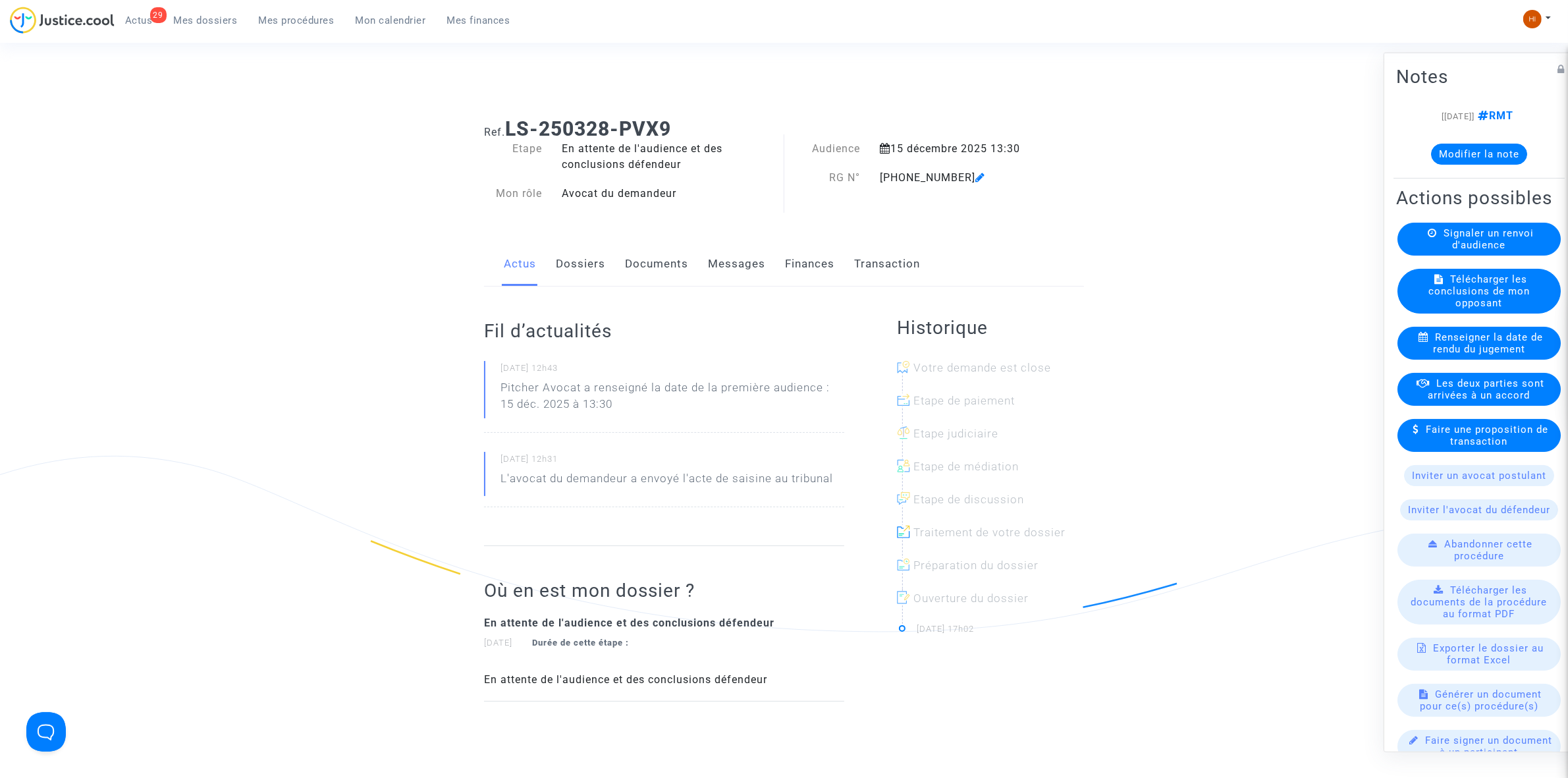
click at [667, 265] on link "Documents" at bounding box center [656, 264] width 63 height 43
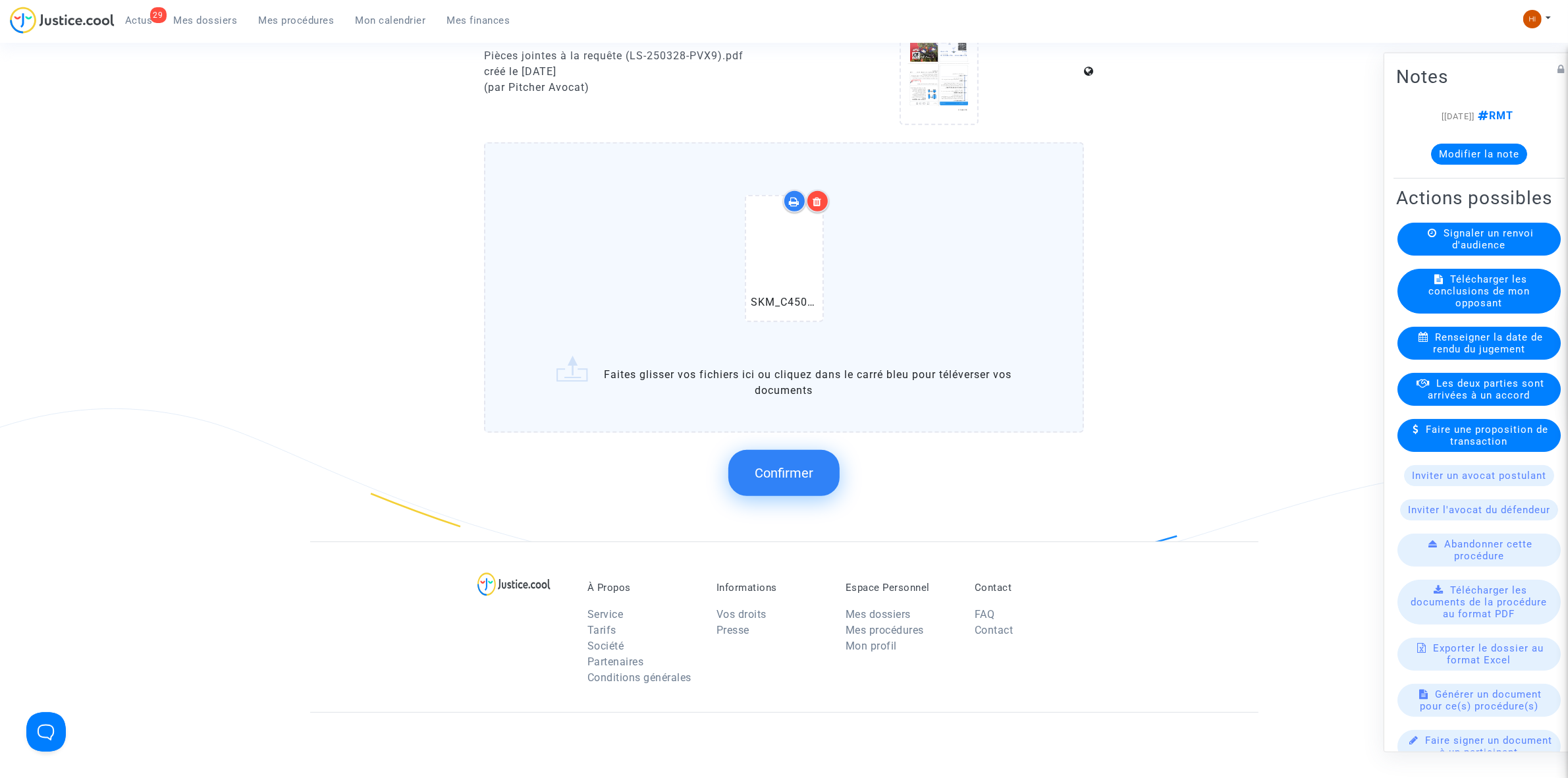
scroll to position [988, 0]
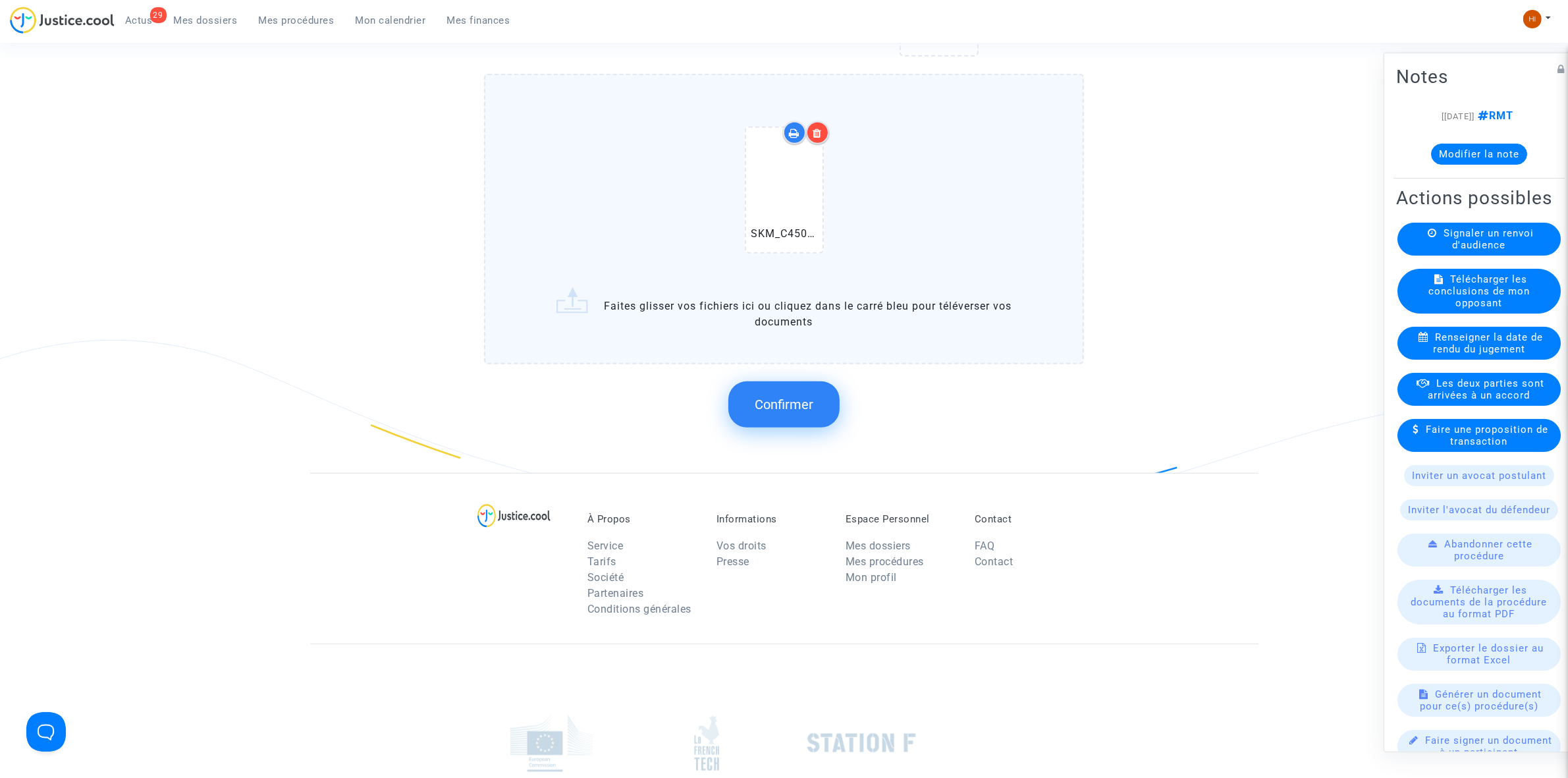
click at [768, 410] on button "Confirmer" at bounding box center [784, 404] width 111 height 46
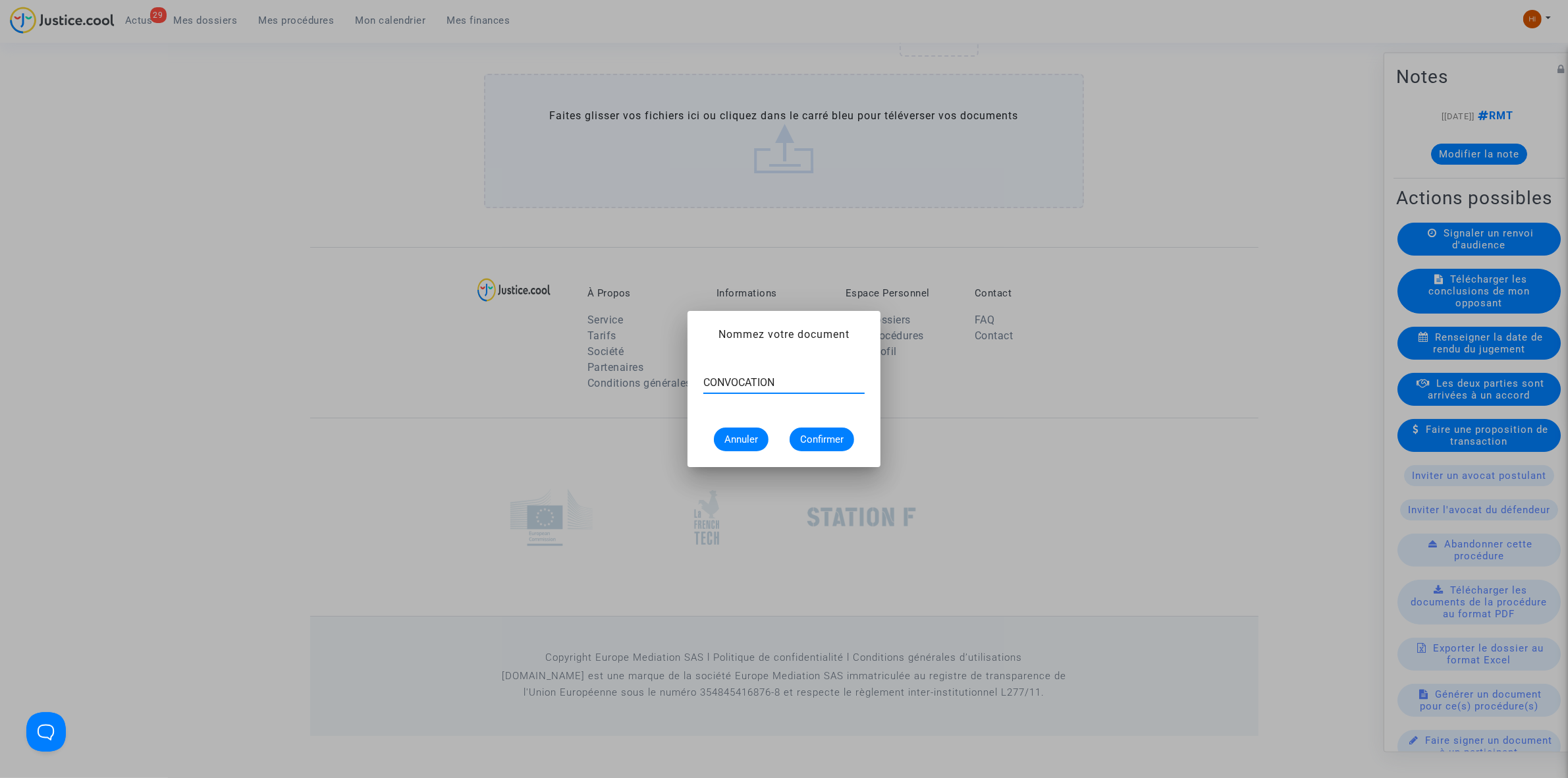
type input "CONVOCATION"
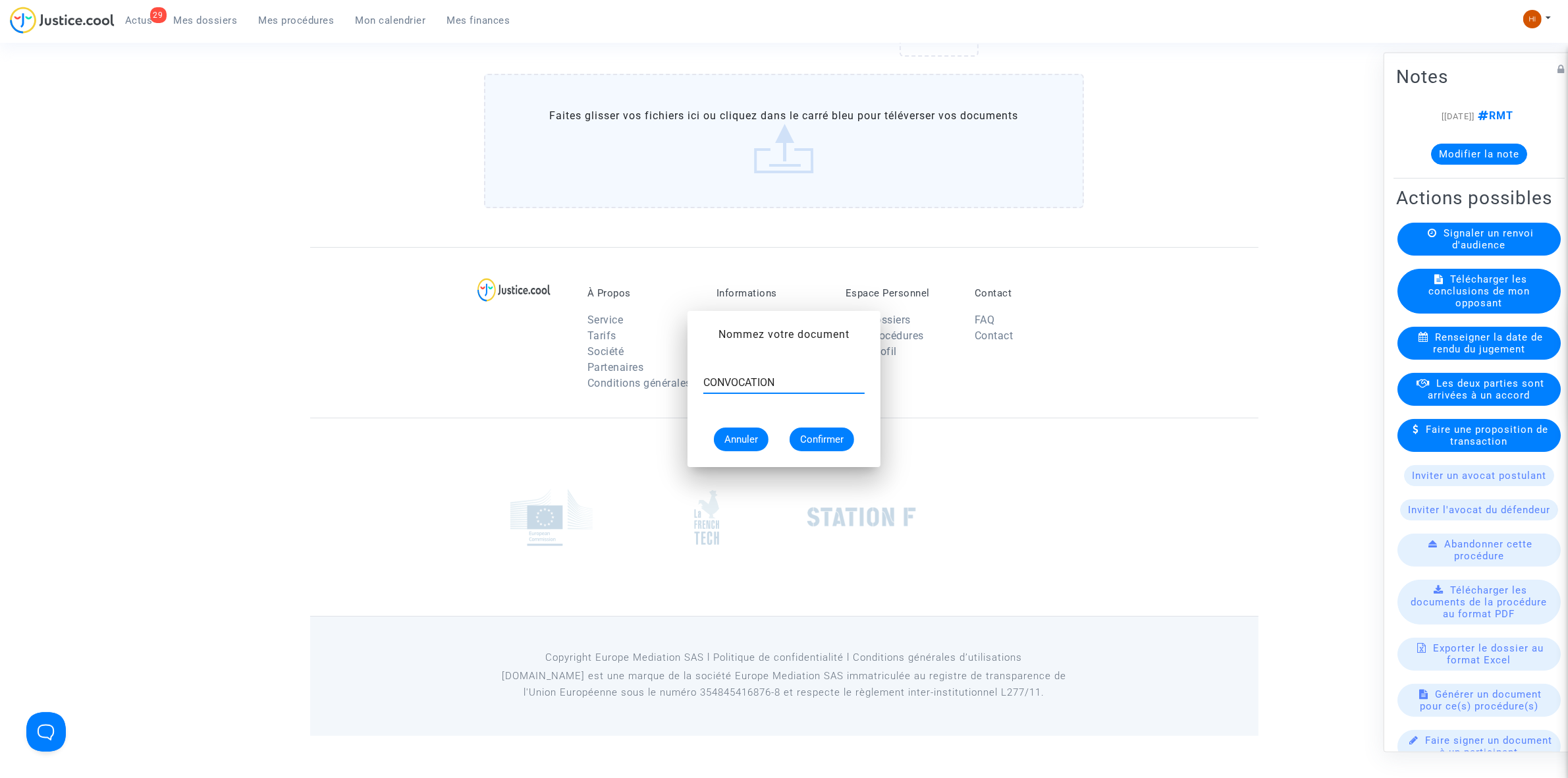
scroll to position [941, 0]
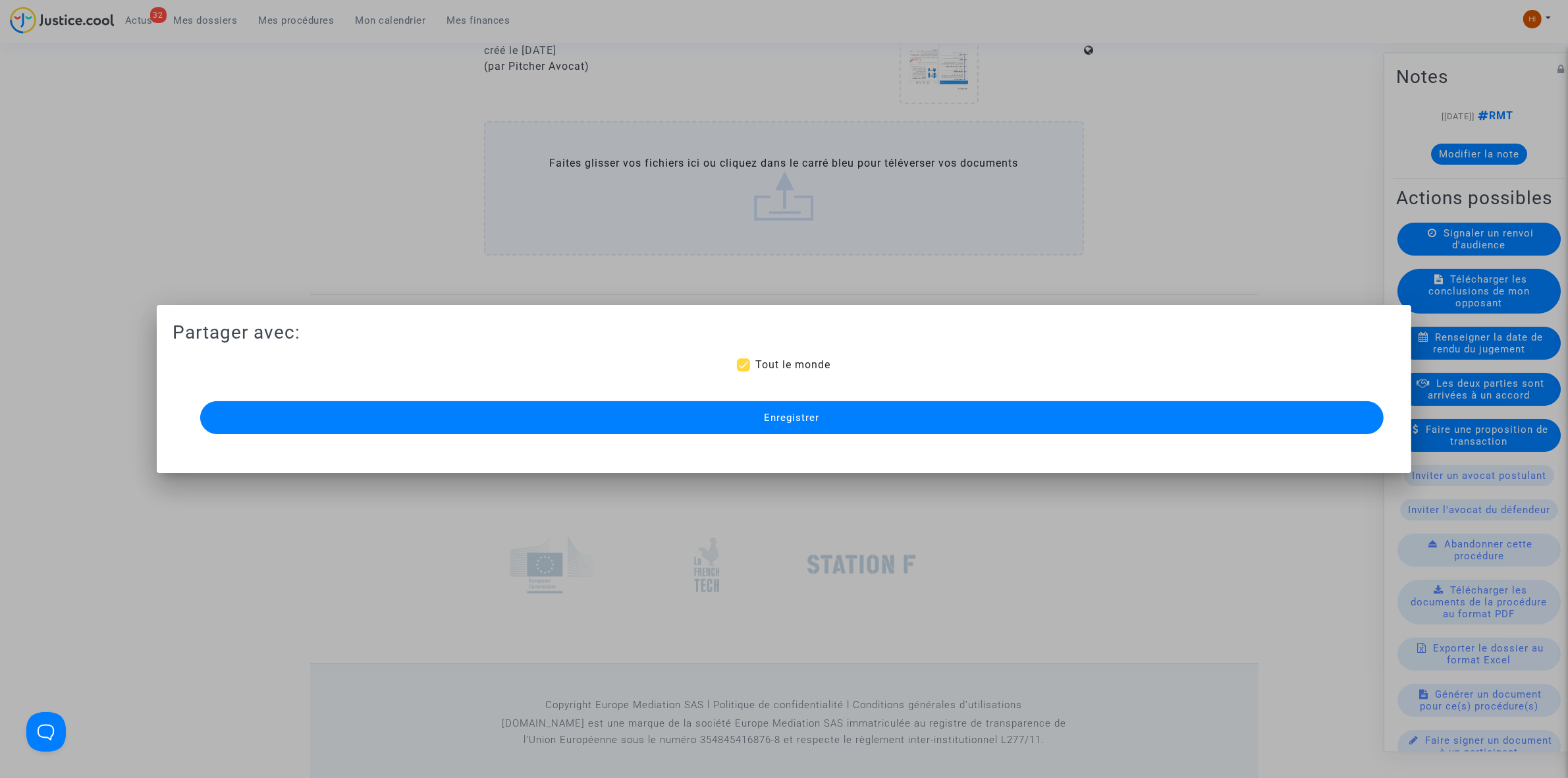
click at [725, 429] on button "Enregistrer" at bounding box center [792, 417] width 1184 height 33
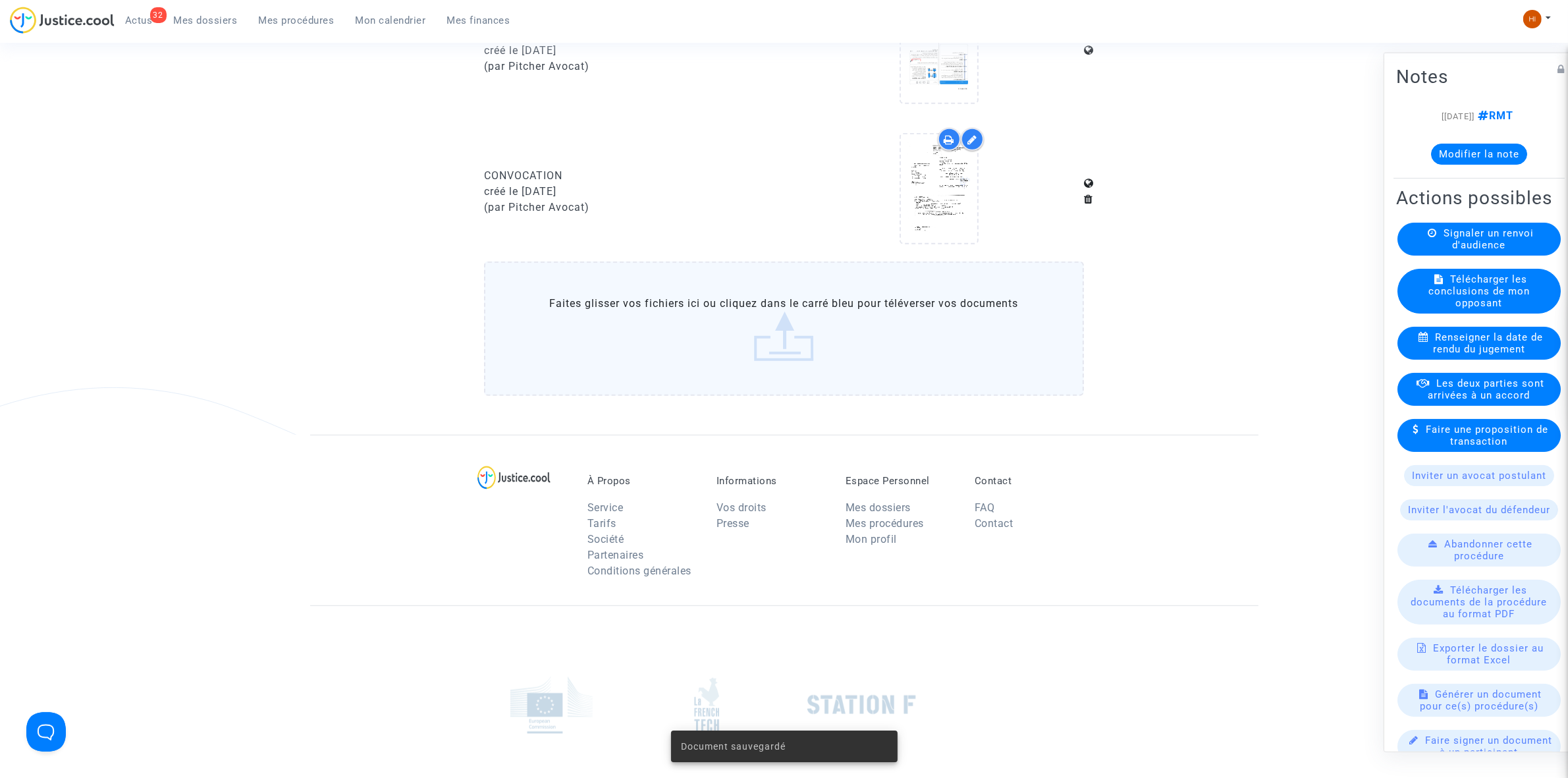
click at [314, 22] on span "Mes procédures" at bounding box center [296, 21] width 76 height 12
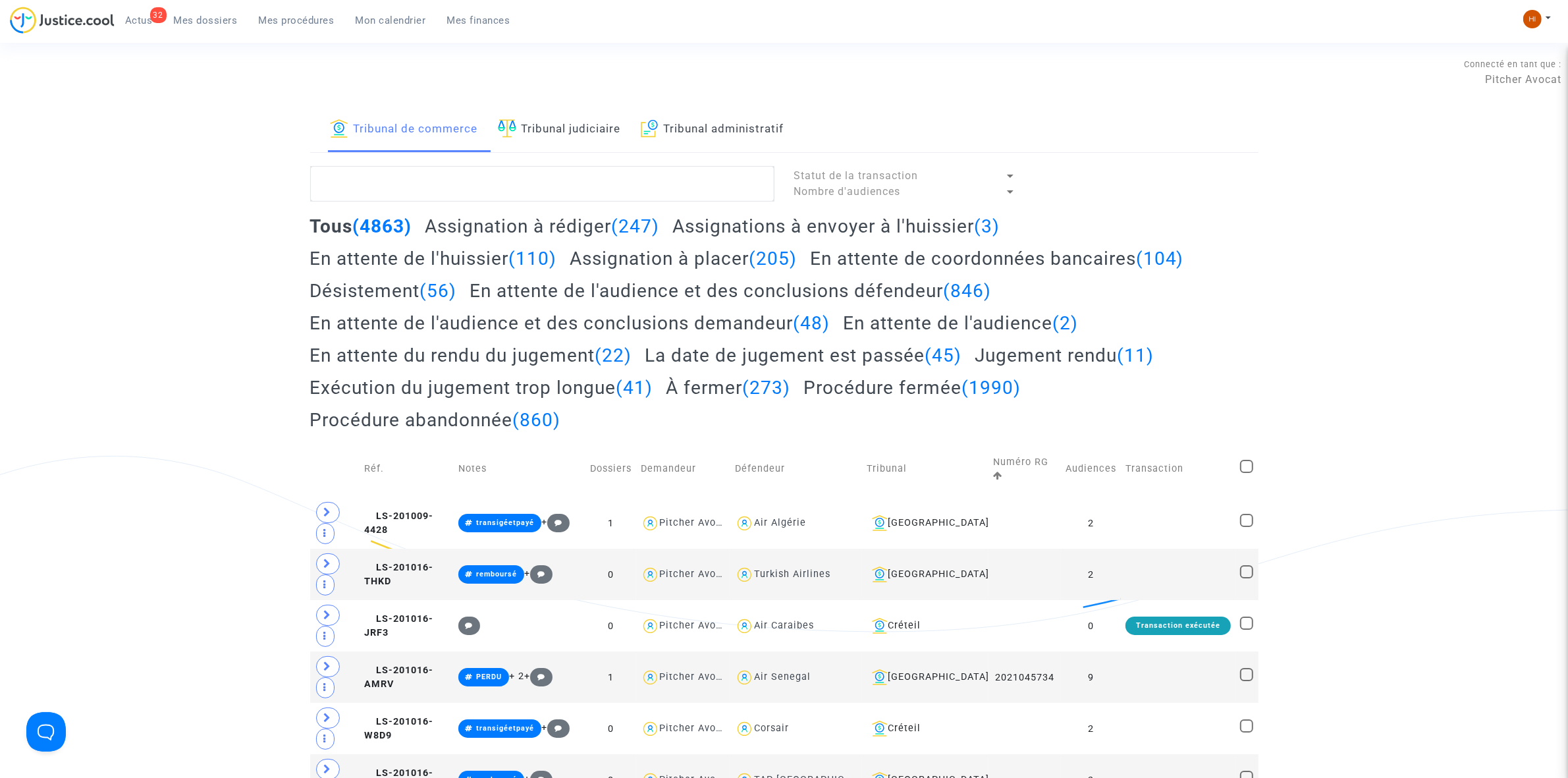
click at [564, 113] on link "Tribunal judiciaire" at bounding box center [560, 130] width 123 height 45
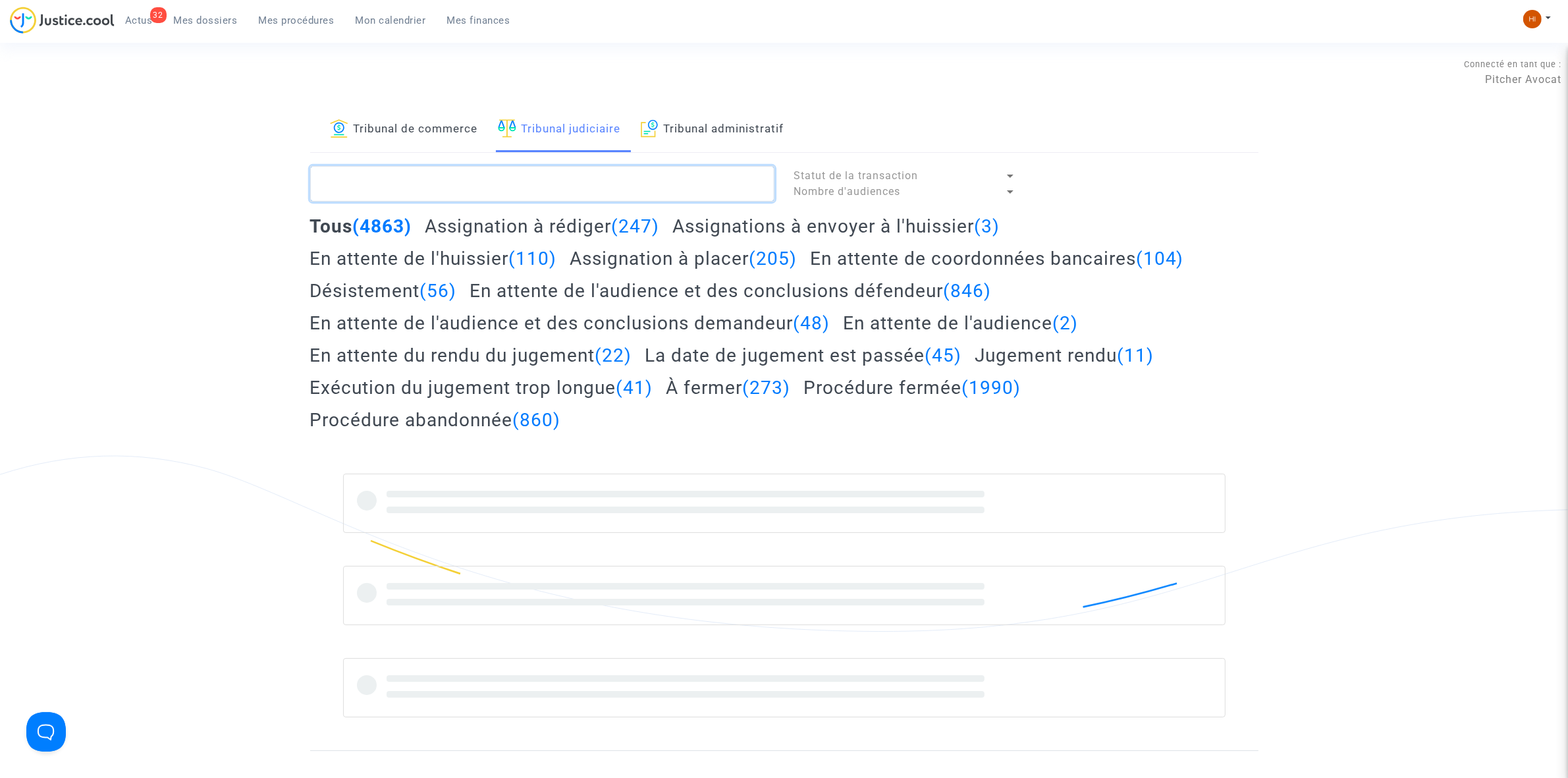
click at [557, 195] on textarea at bounding box center [542, 183] width 464 height 36
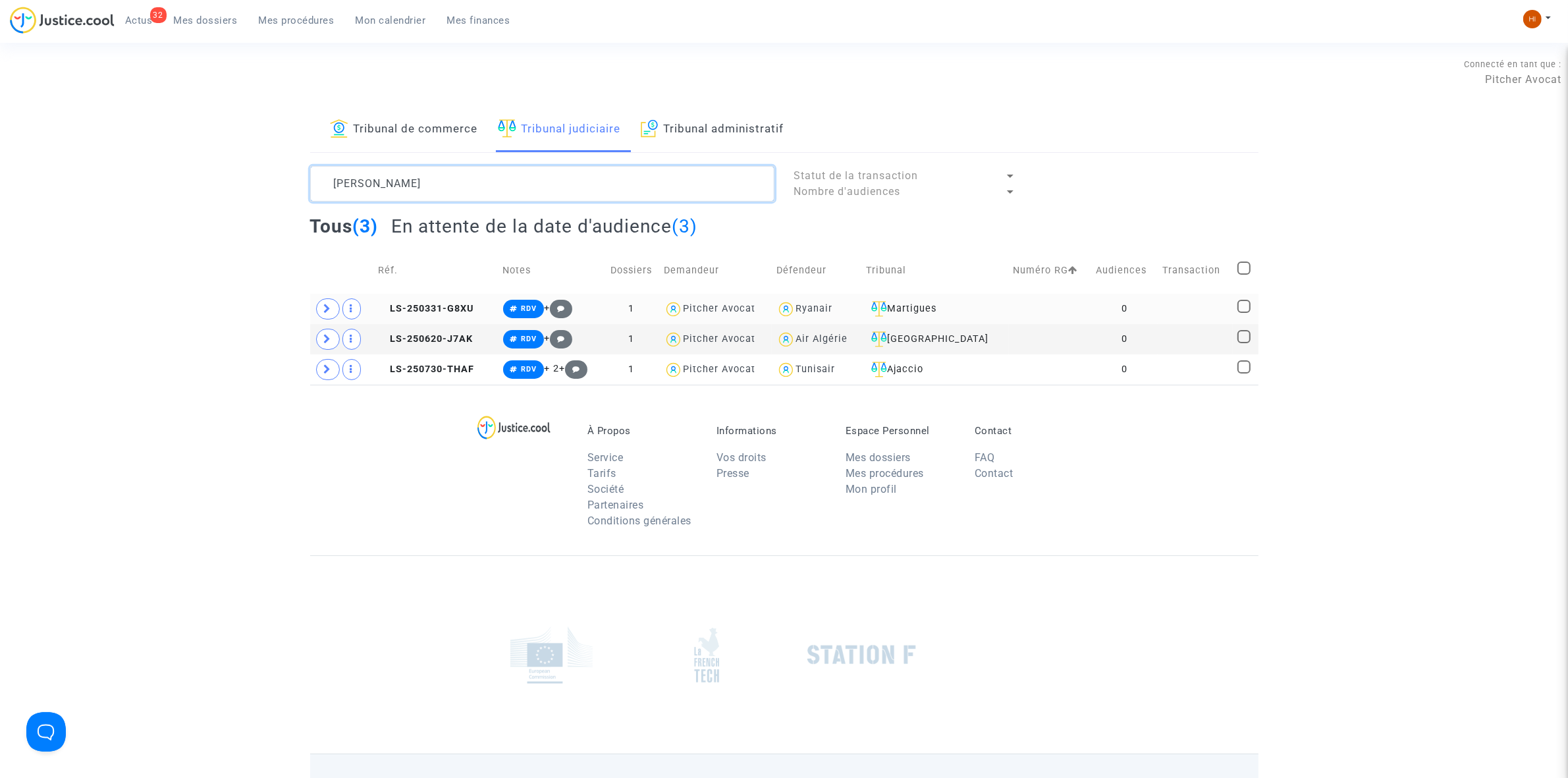
type textarea "[PERSON_NAME]"
click at [462, 301] on td "LS-250331-G8XU" at bounding box center [436, 309] width 125 height 30
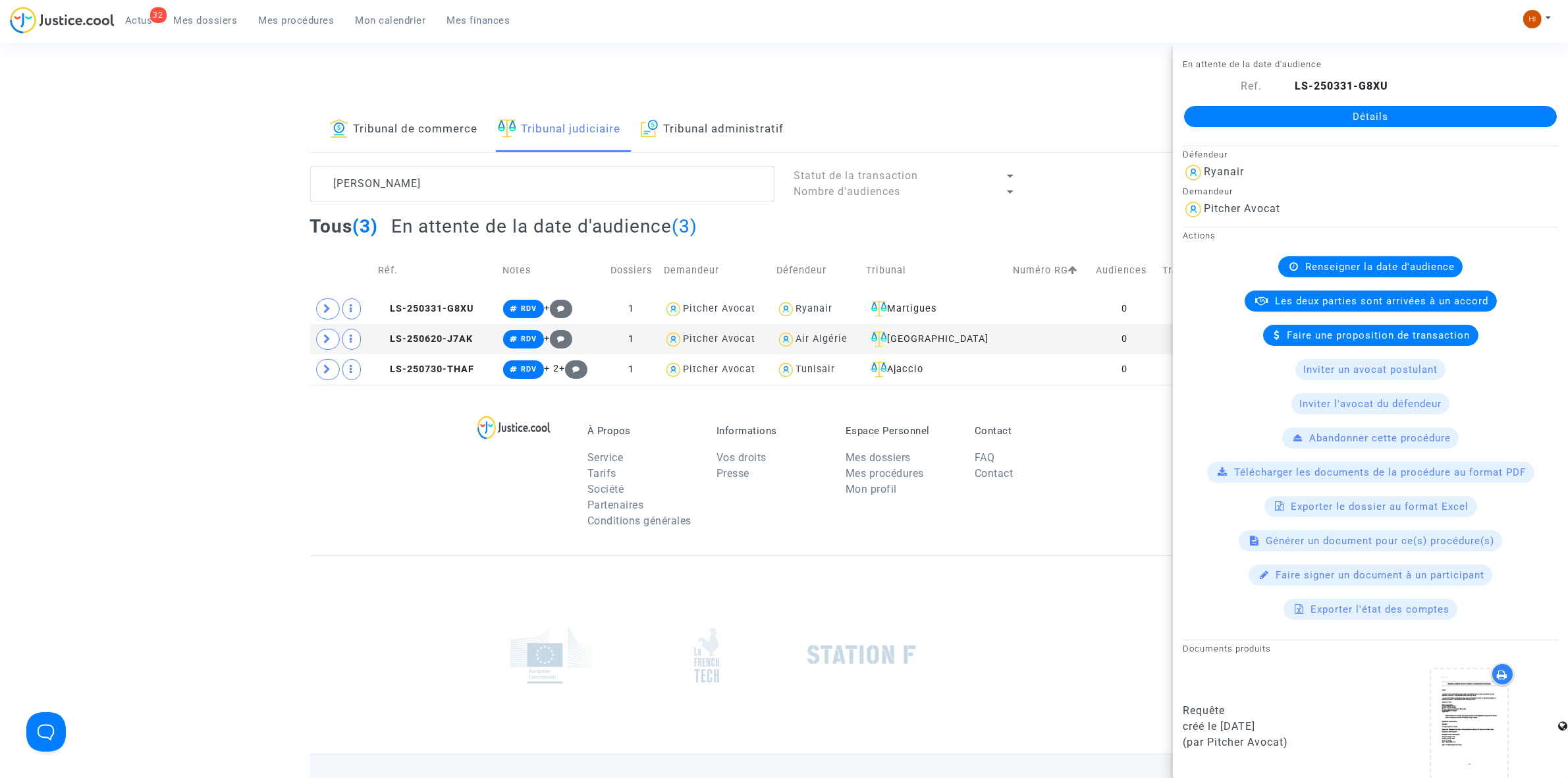
click at [1383, 106] on link "Détails" at bounding box center [1371, 116] width 373 height 21
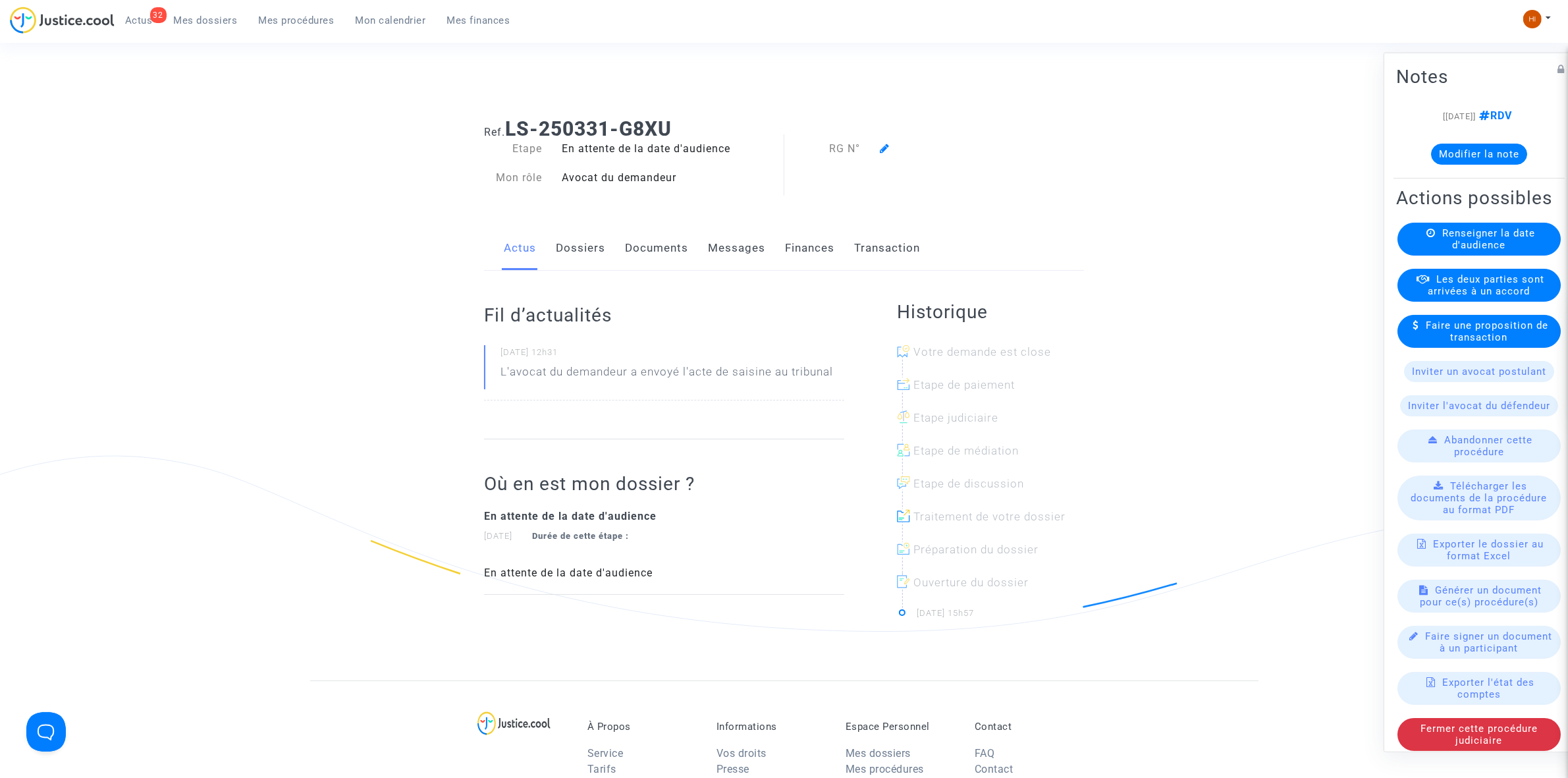
click at [575, 250] on link "Dossiers" at bounding box center [581, 249] width 50 height 43
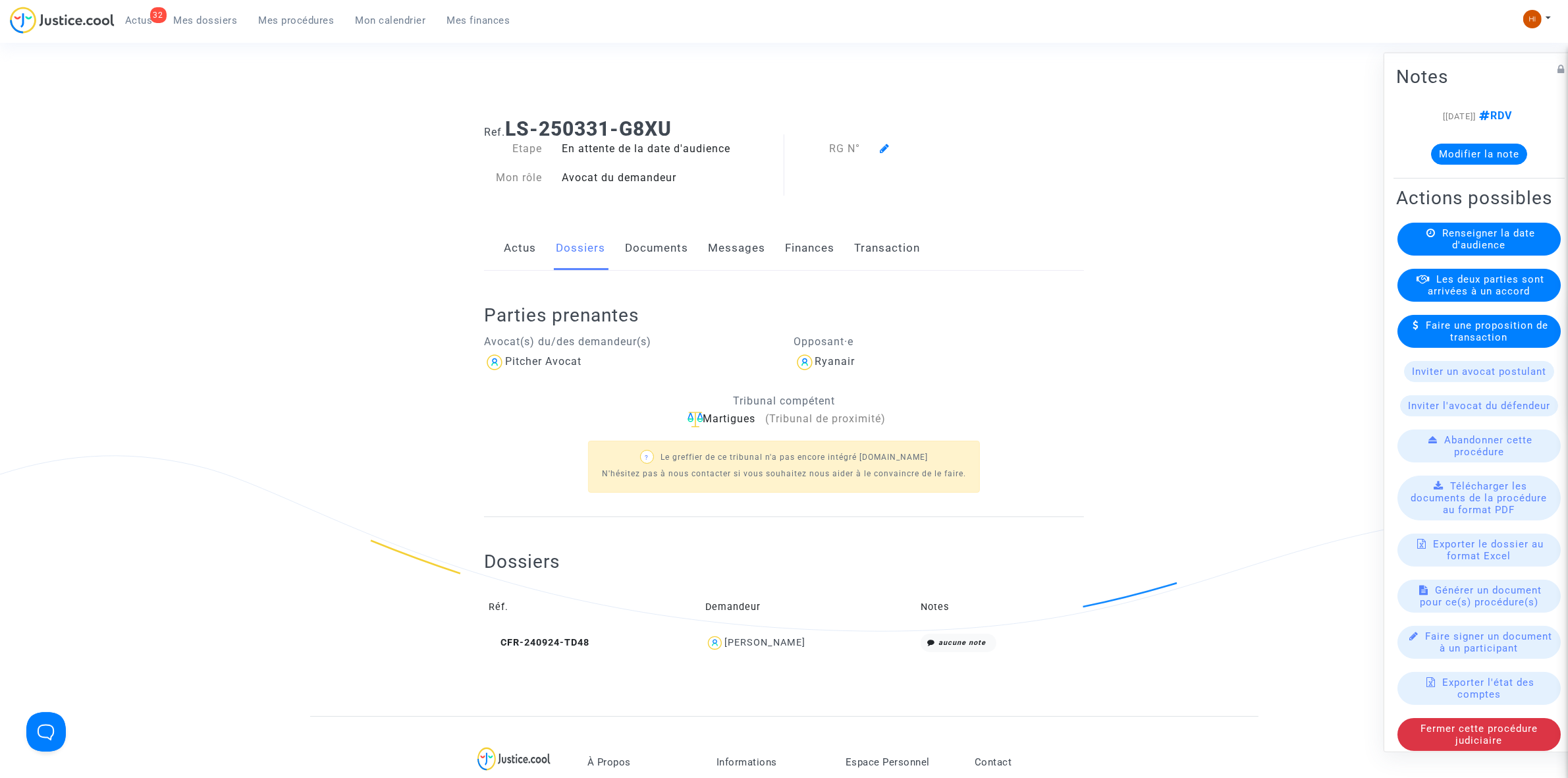
click at [1505, 255] on div "Renseigner la date d'audience" at bounding box center [1479, 238] width 163 height 33
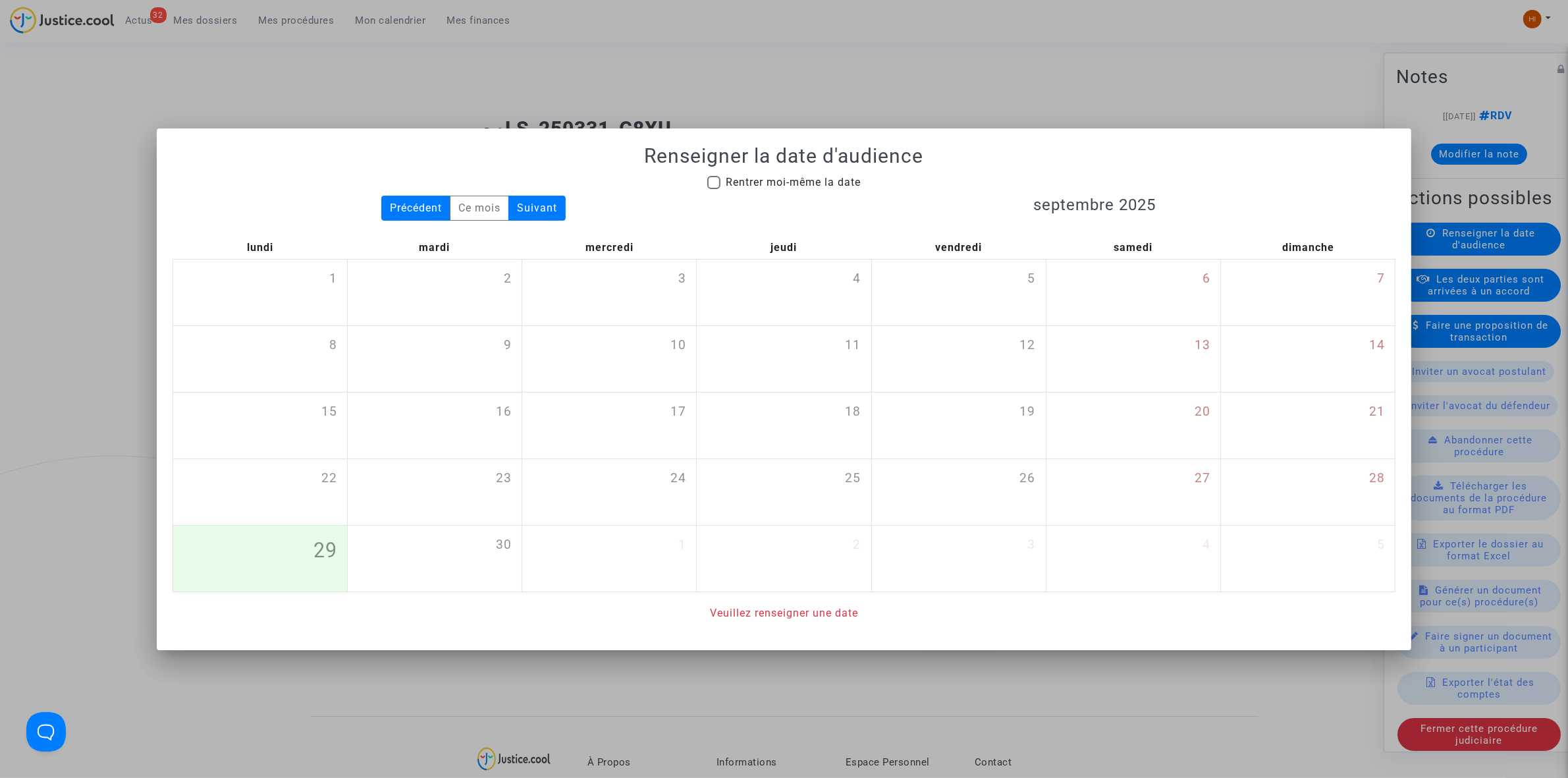
click at [726, 175] on span "Rentrer moi-même la date" at bounding box center [793, 183] width 135 height 16
click at [714, 189] on input "Rentrer moi-même la date" at bounding box center [714, 189] width 1 height 1
checkbox input "true"
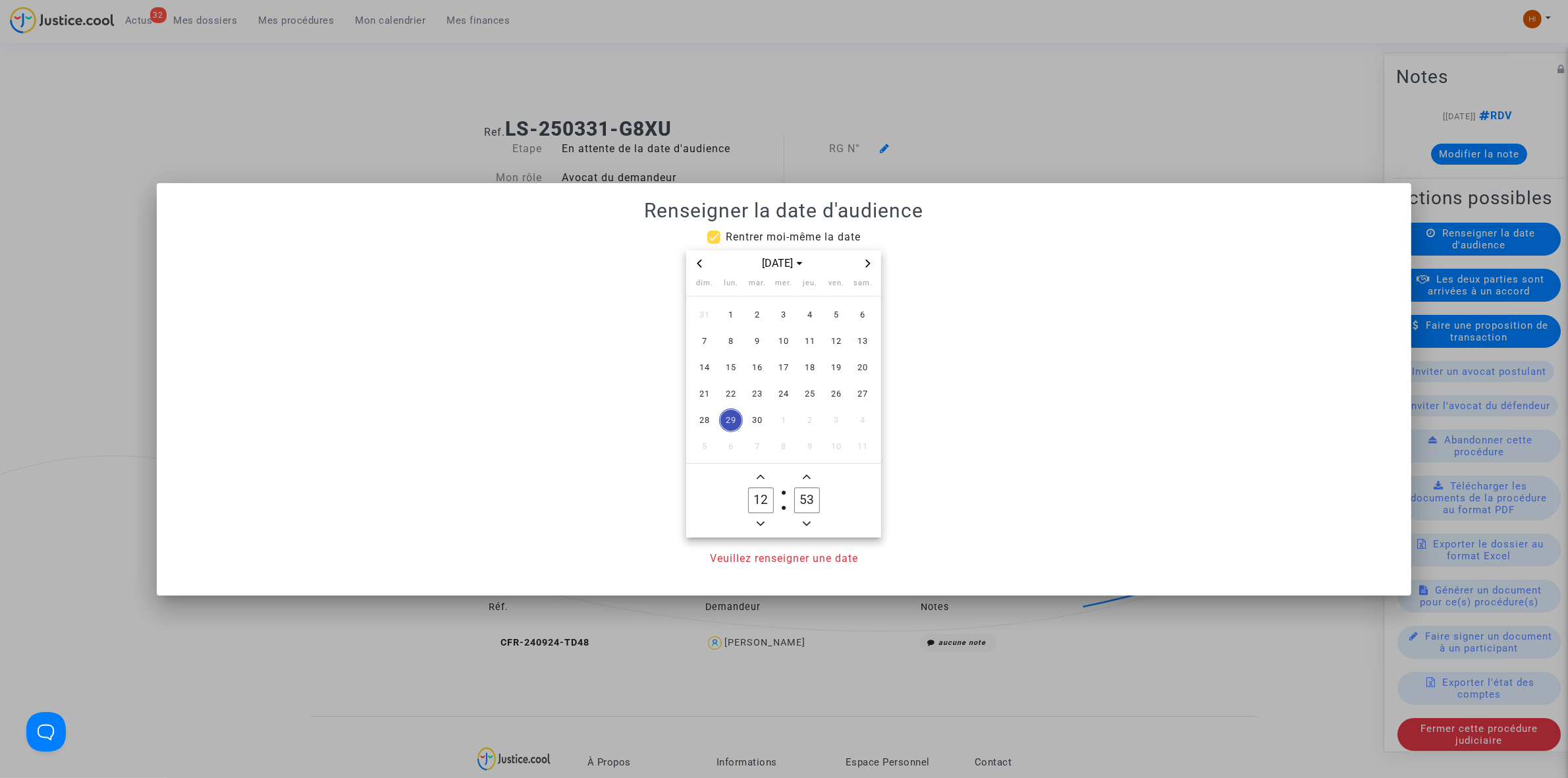
click at [872, 263] on icon "Next month" at bounding box center [867, 263] width 8 height 8
click at [871, 263] on icon "Next month" at bounding box center [867, 263] width 8 height 8
click at [733, 364] on span "15" at bounding box center [731, 367] width 23 height 23
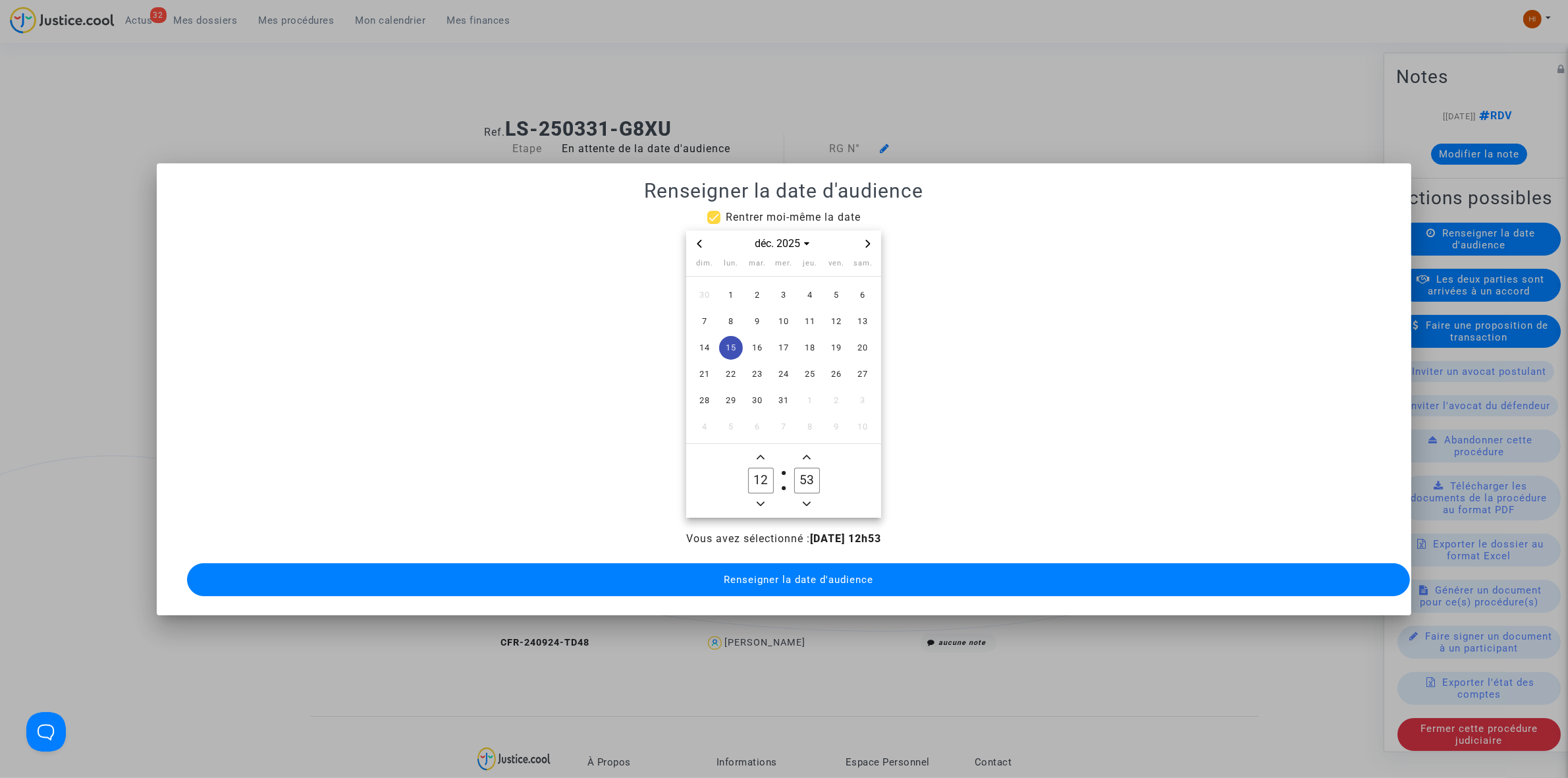
click at [771, 452] on owl-date-time-timer-box "12 Hour" at bounding box center [761, 481] width 46 height 63
click at [766, 455] on span "Add a hour" at bounding box center [761, 457] width 16 height 16
type input "13"
drag, startPoint x: 809, startPoint y: 469, endPoint x: 794, endPoint y: 475, distance: 16.2
click at [794, 475] on label "33 Minute" at bounding box center [807, 481] width 46 height 26
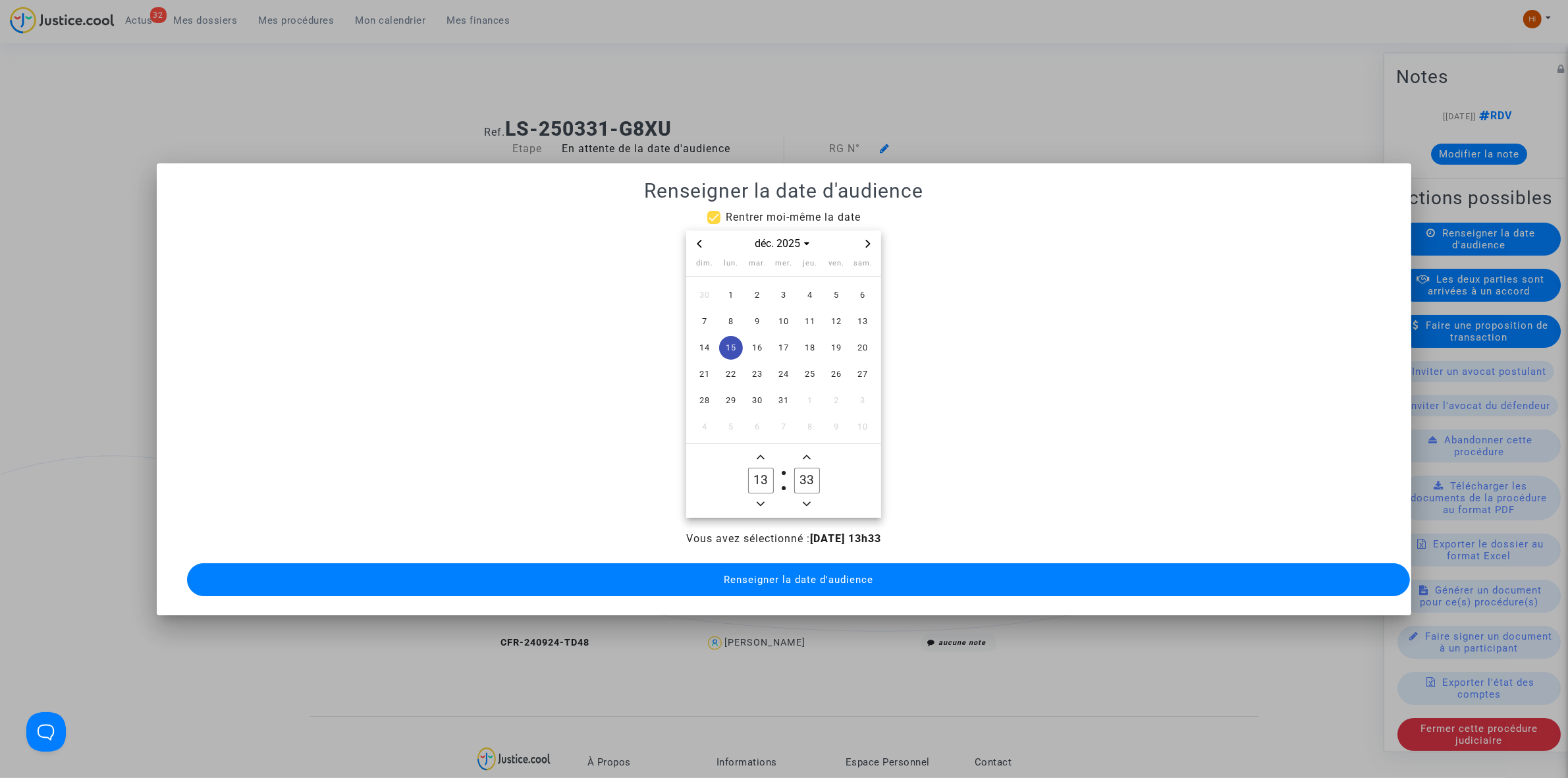
click at [794, 475] on input "33" at bounding box center [807, 480] width 25 height 25
click at [810, 496] on span "Minus a minute" at bounding box center [807, 504] width 16 height 16
click at [811, 496] on span "Minus a minute" at bounding box center [807, 504] width 16 height 16
type input "30"
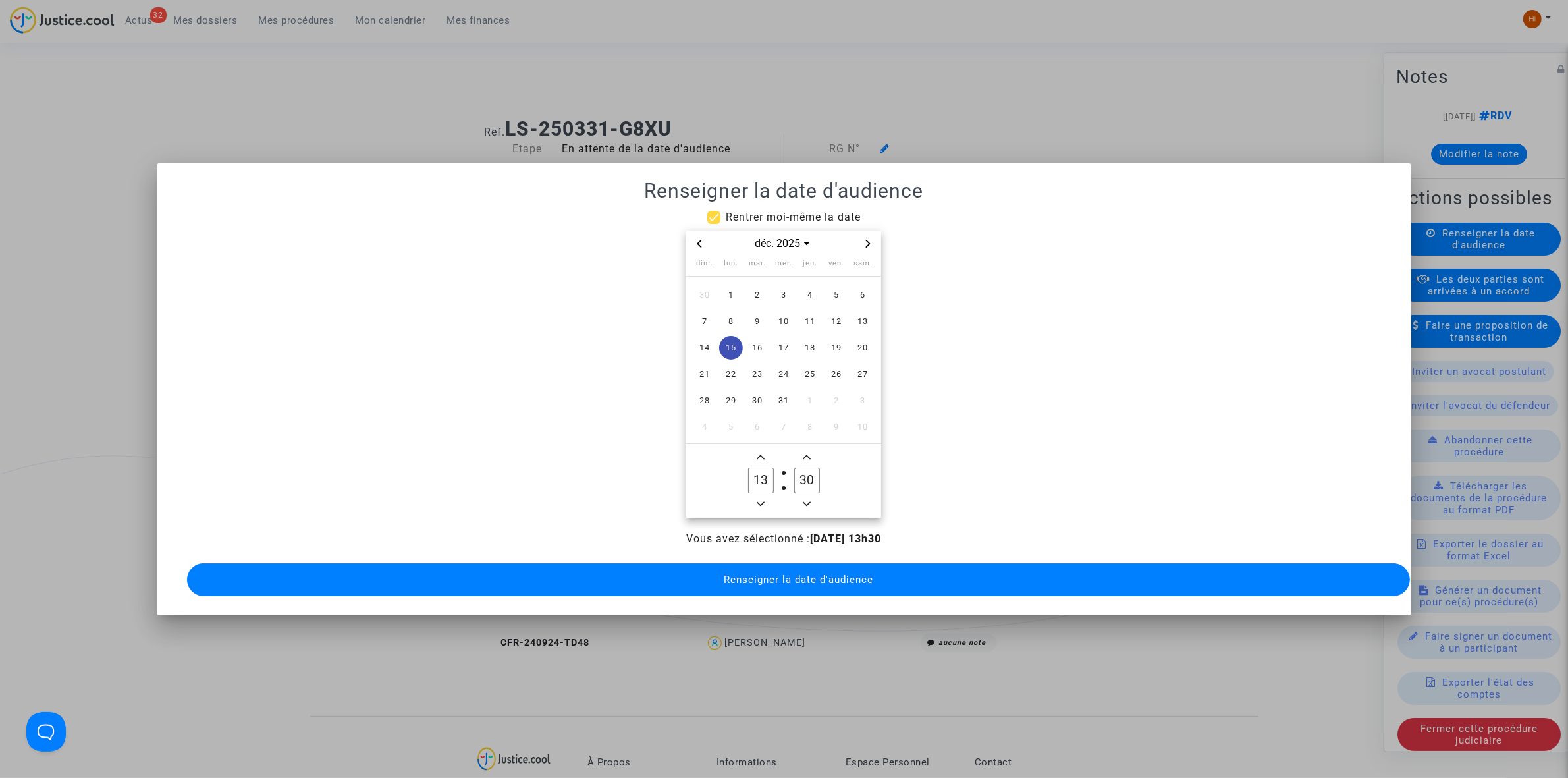
click at [793, 580] on button "Renseigner la date d'audience" at bounding box center [798, 580] width 1223 height 33
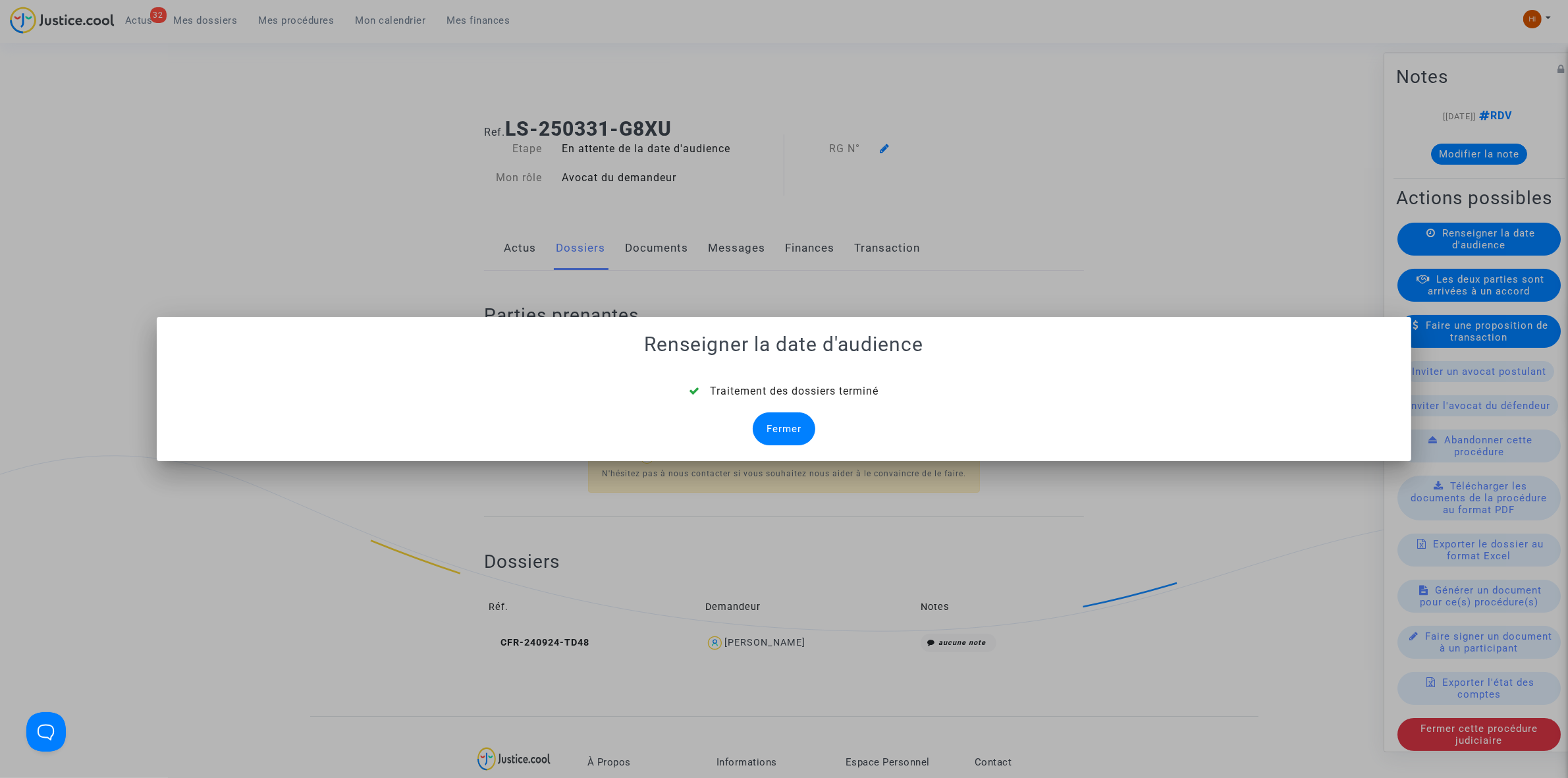
click at [812, 416] on div "Traitement des dossiers terminé Fermer" at bounding box center [784, 414] width 1223 height 62
drag, startPoint x: 802, startPoint y: 426, endPoint x: 840, endPoint y: 311, distance: 121.1
click at [807, 418] on div "Fermer" at bounding box center [784, 429] width 63 height 33
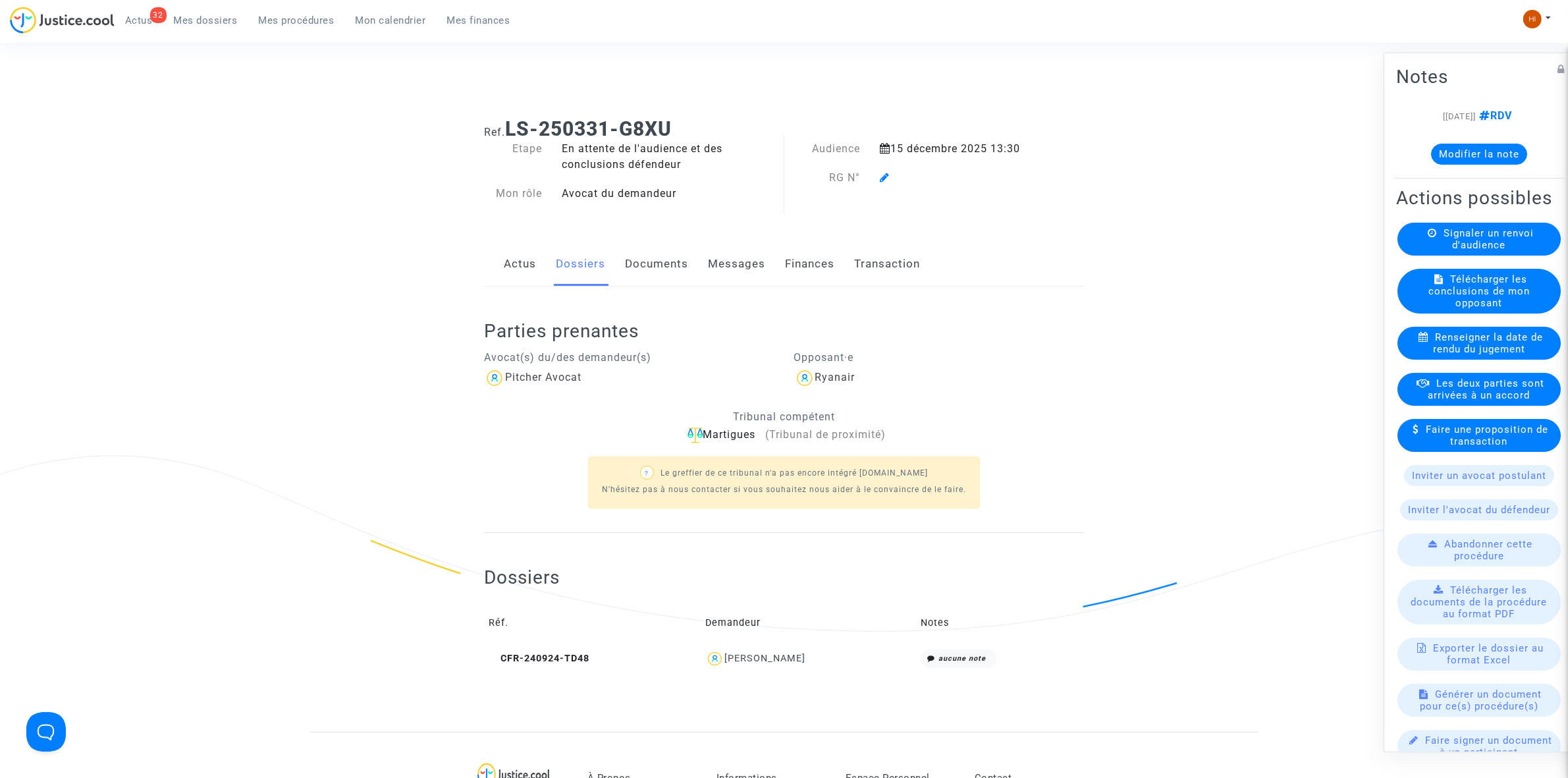
click at [882, 183] on icon at bounding box center [884, 177] width 10 height 10
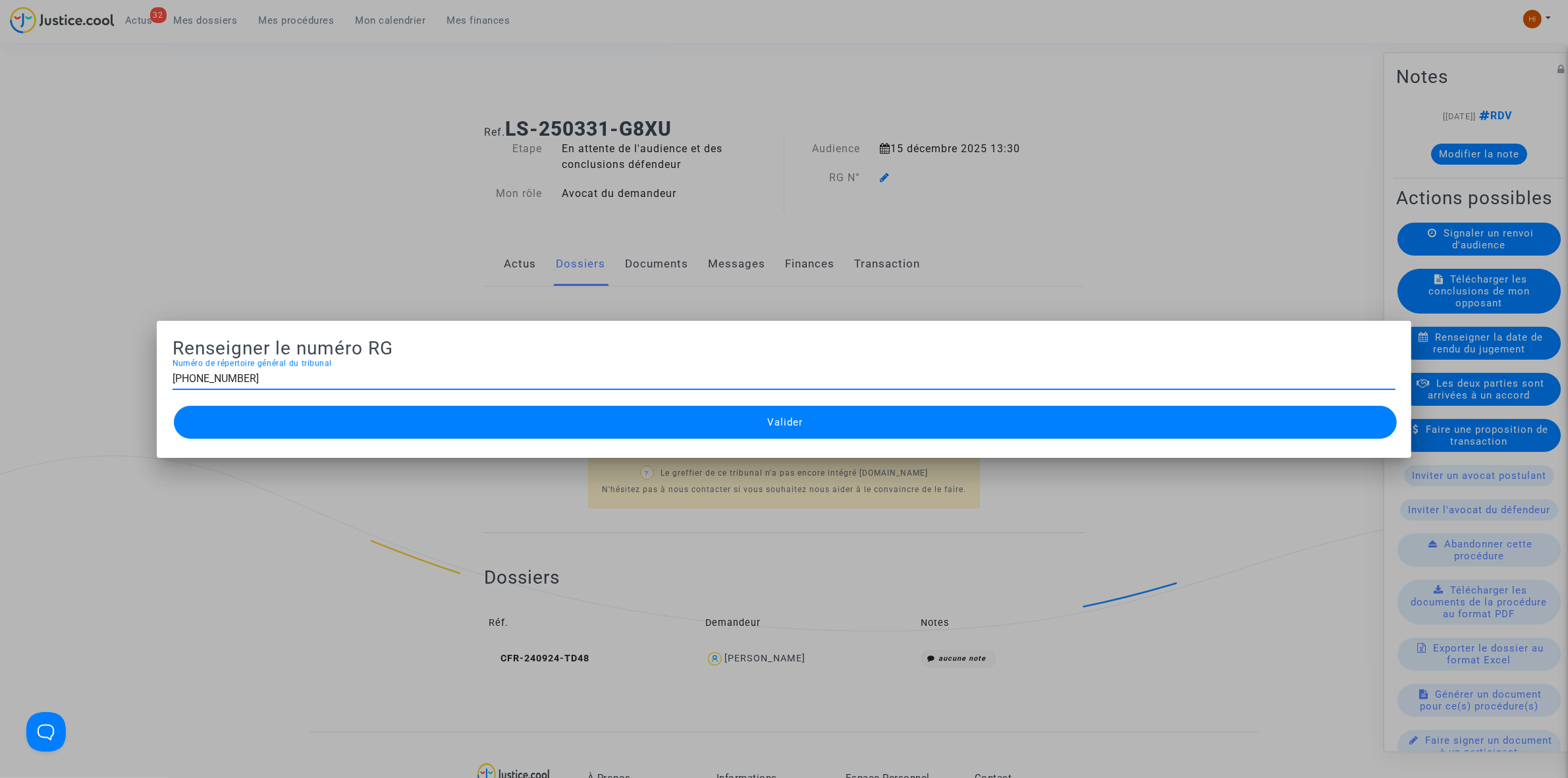
type input "[PHONE_NUMBER]"
click at [865, 416] on button "Valider" at bounding box center [785, 422] width 1223 height 33
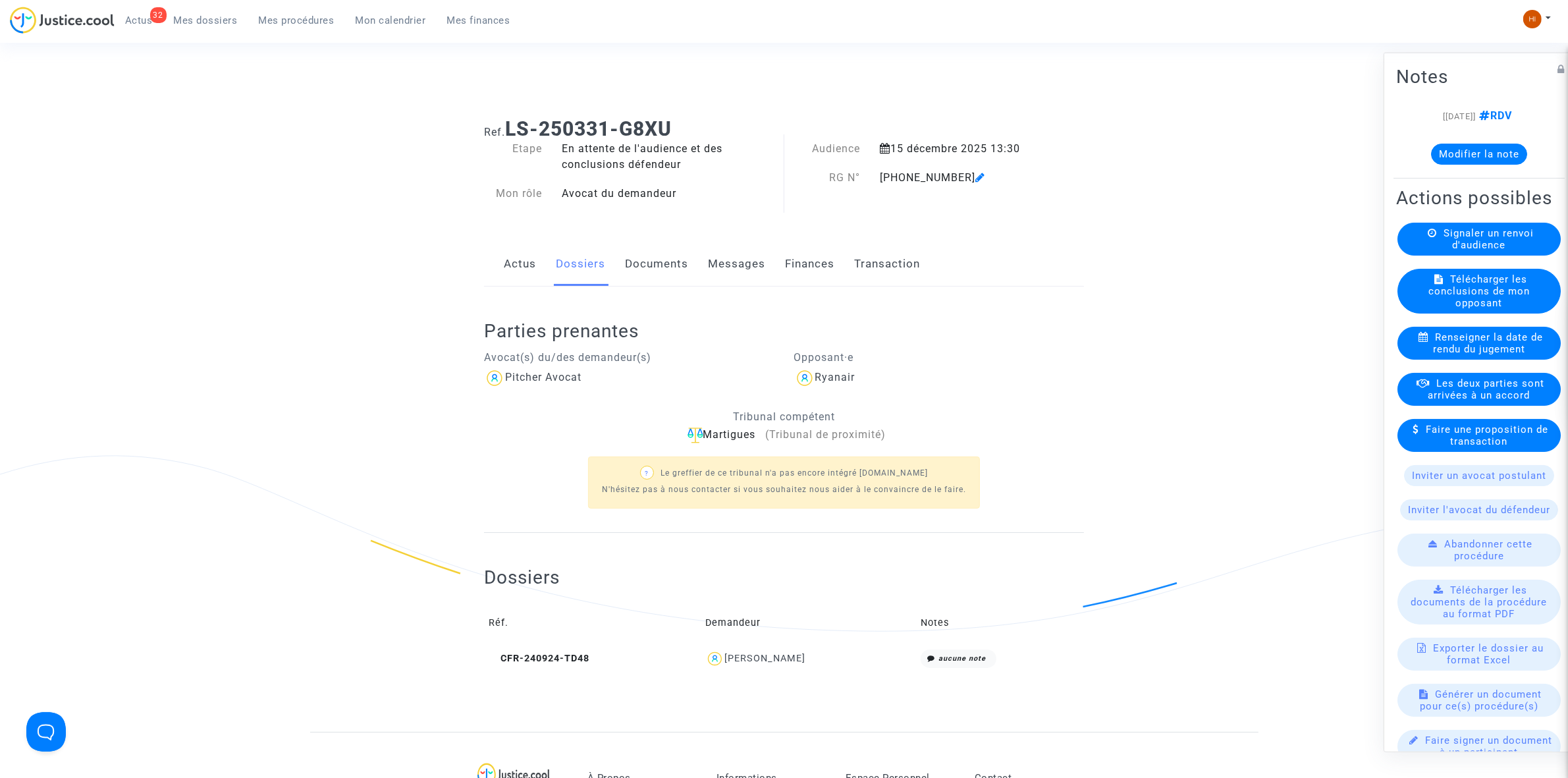
click at [664, 264] on link "Documents" at bounding box center [656, 264] width 63 height 43
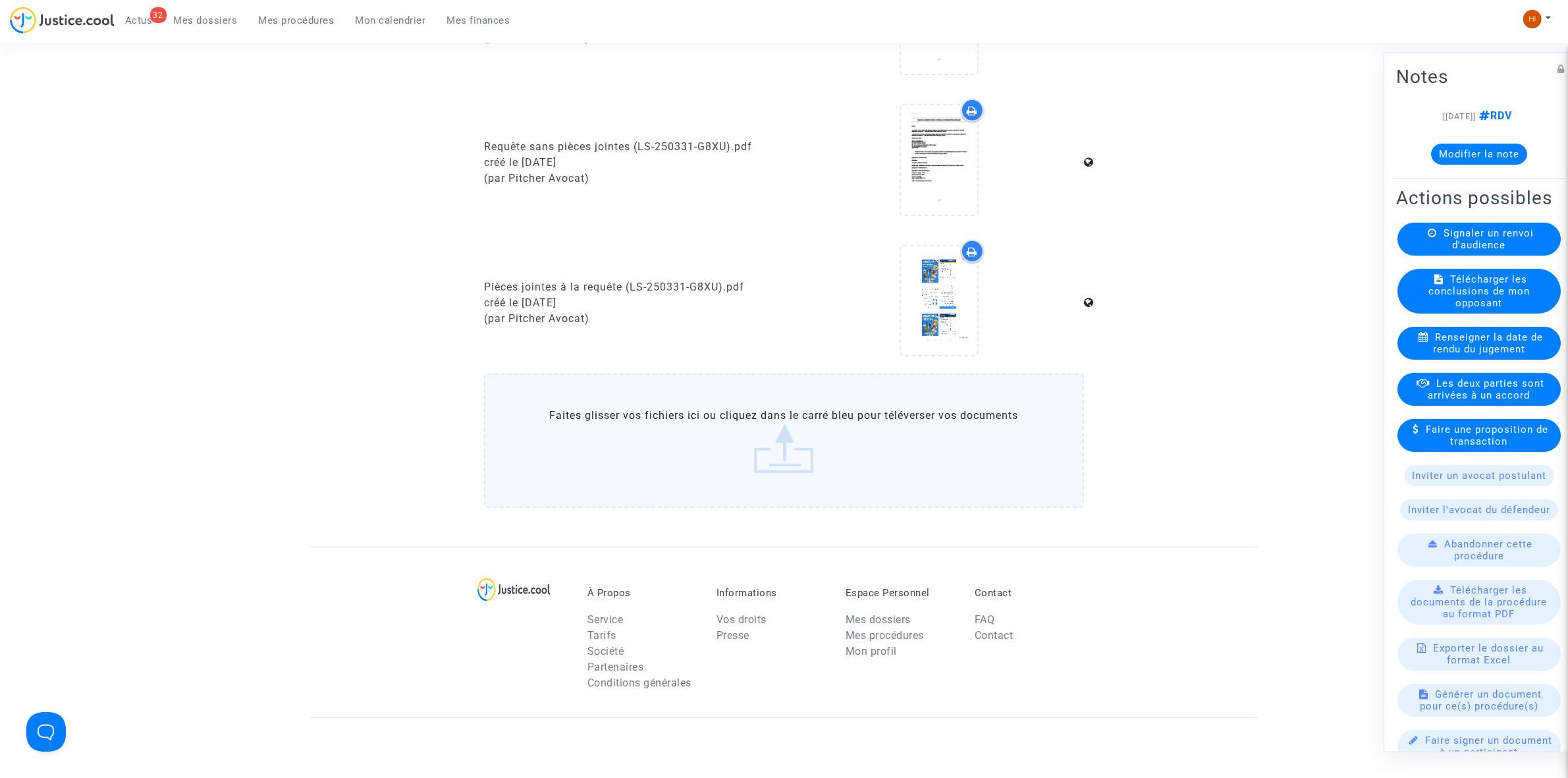
scroll to position [906, 0]
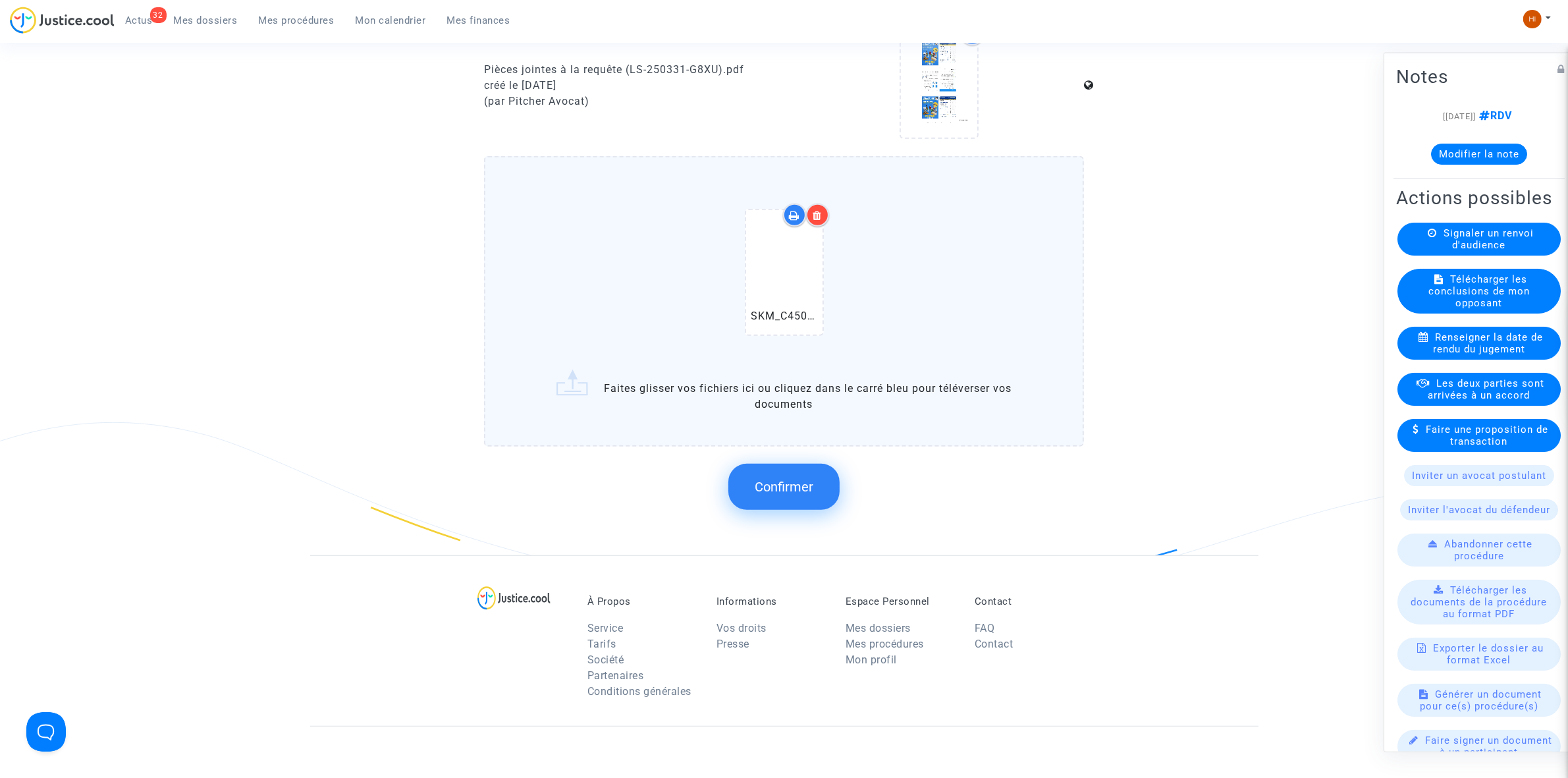
click at [761, 489] on button "Confirmer" at bounding box center [784, 486] width 111 height 46
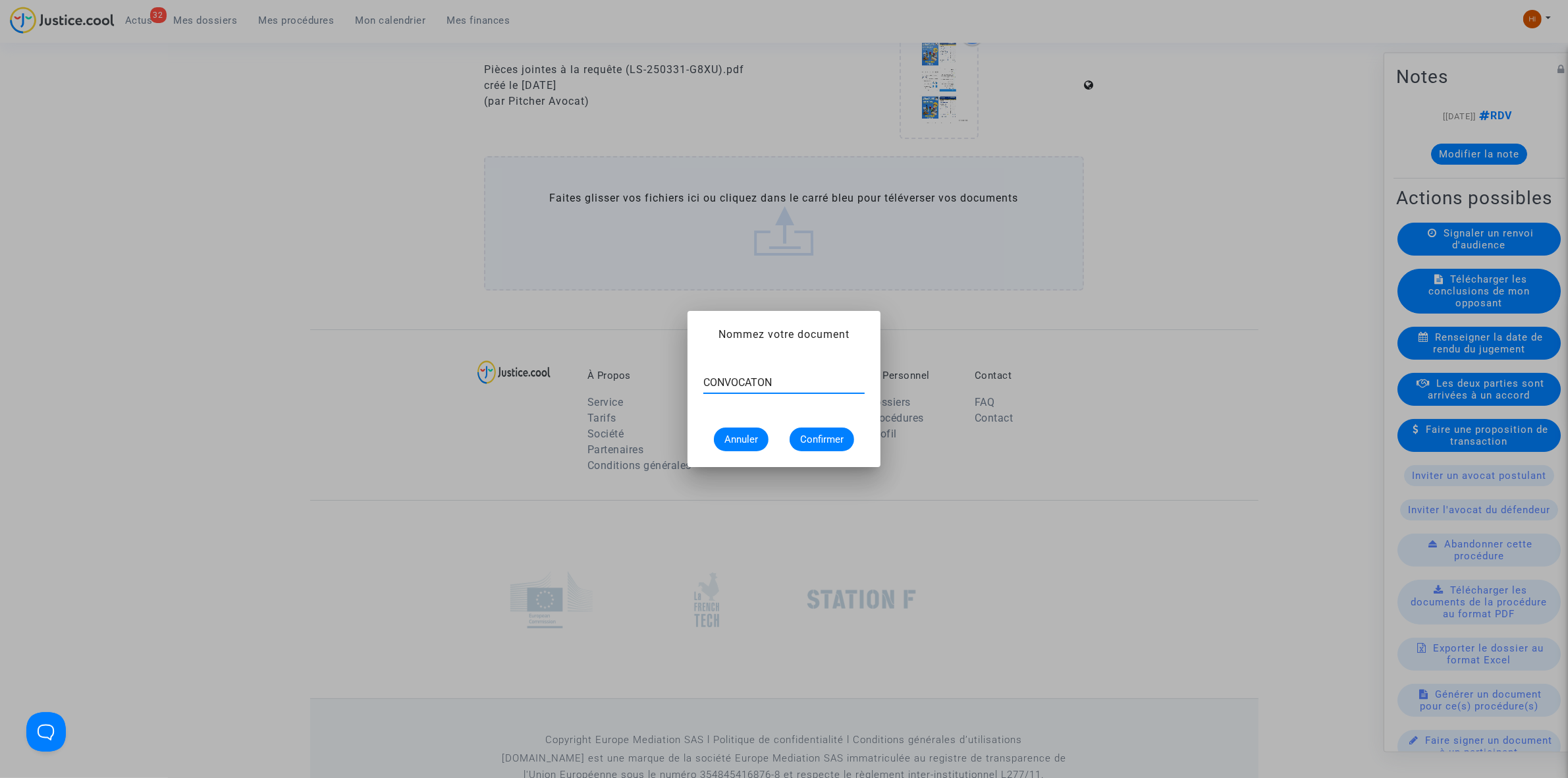
type input "CONVOCATON"
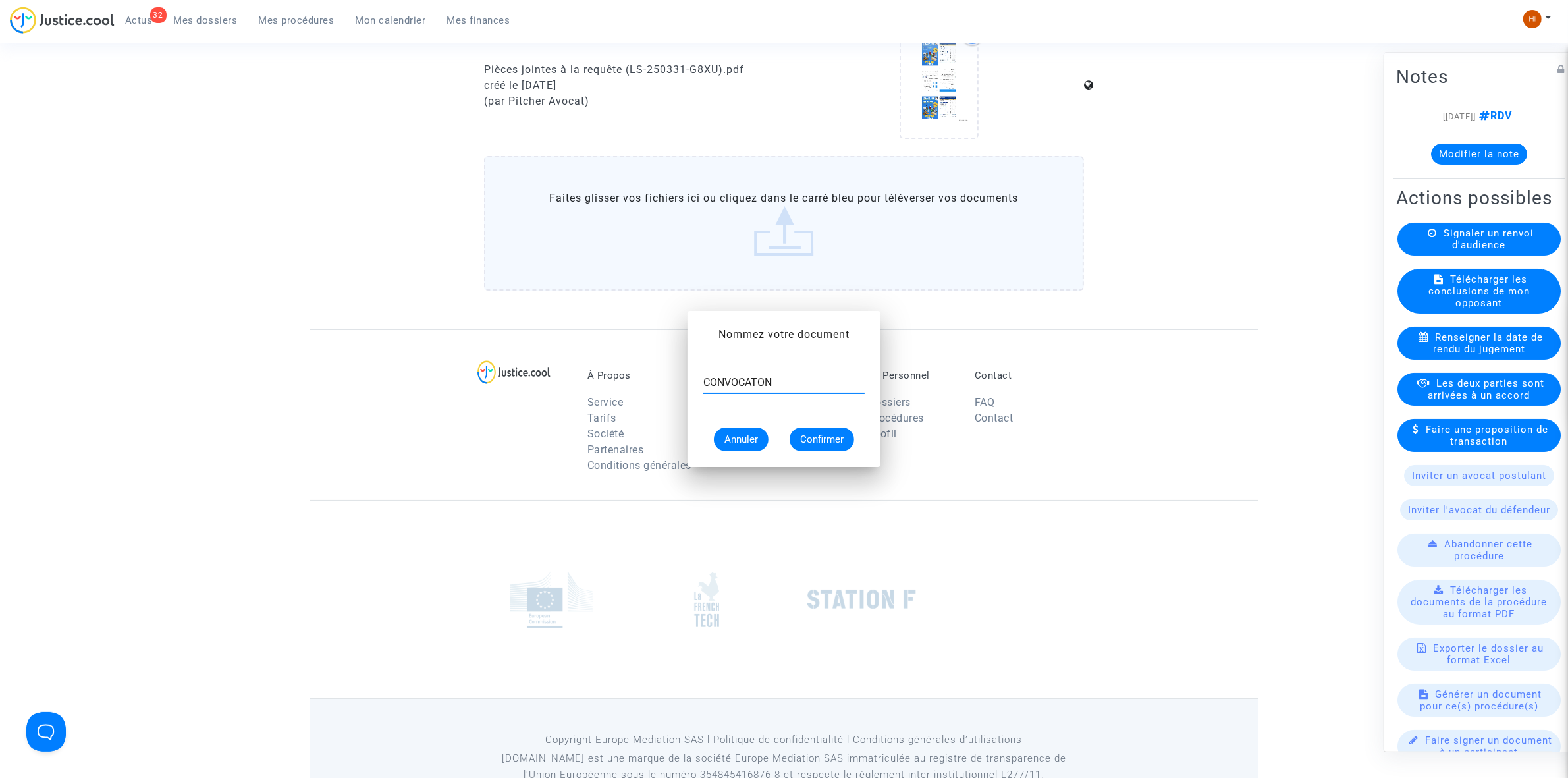
scroll to position [906, 0]
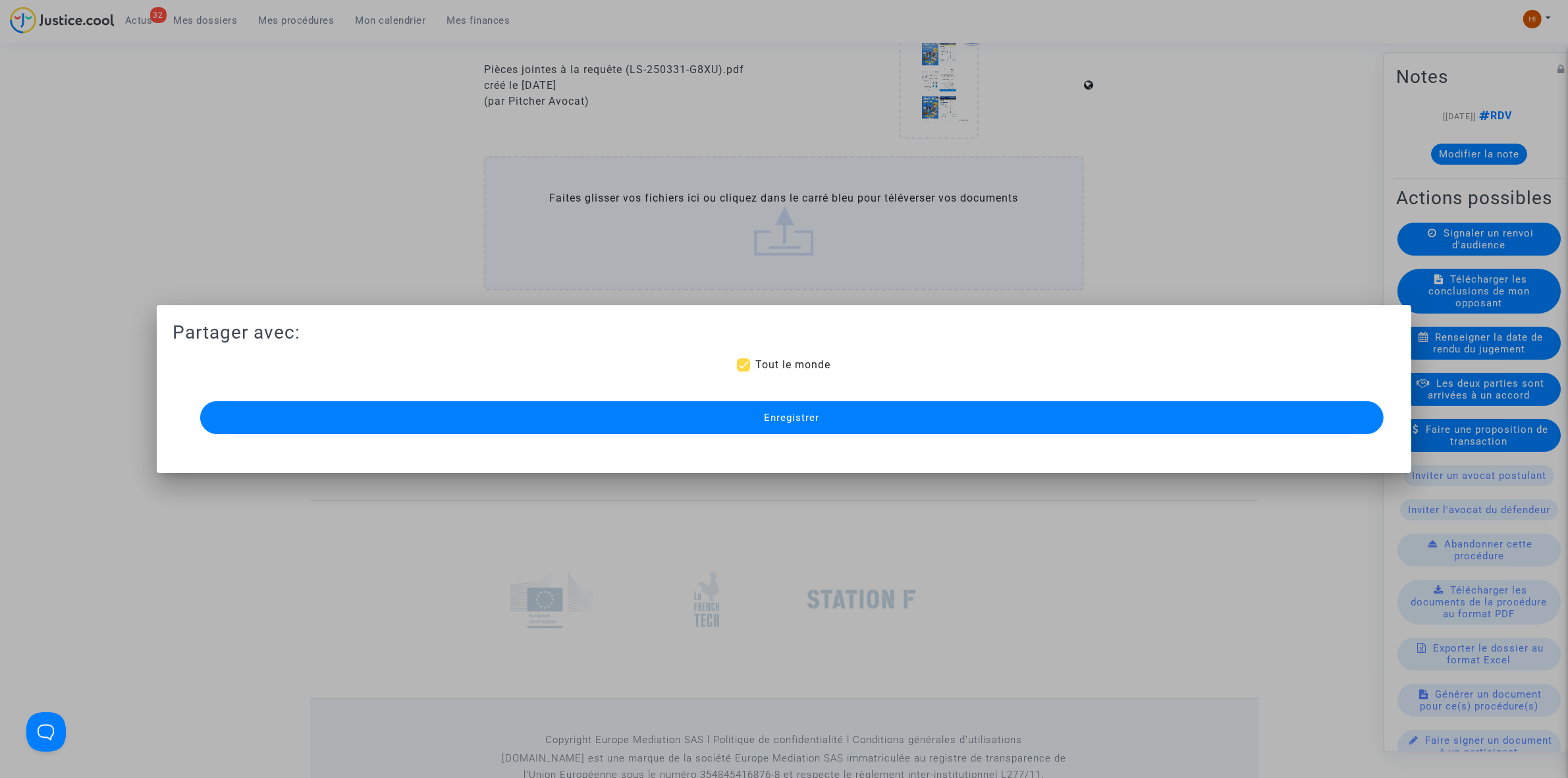
click at [847, 426] on button "Enregistrer" at bounding box center [792, 417] width 1184 height 33
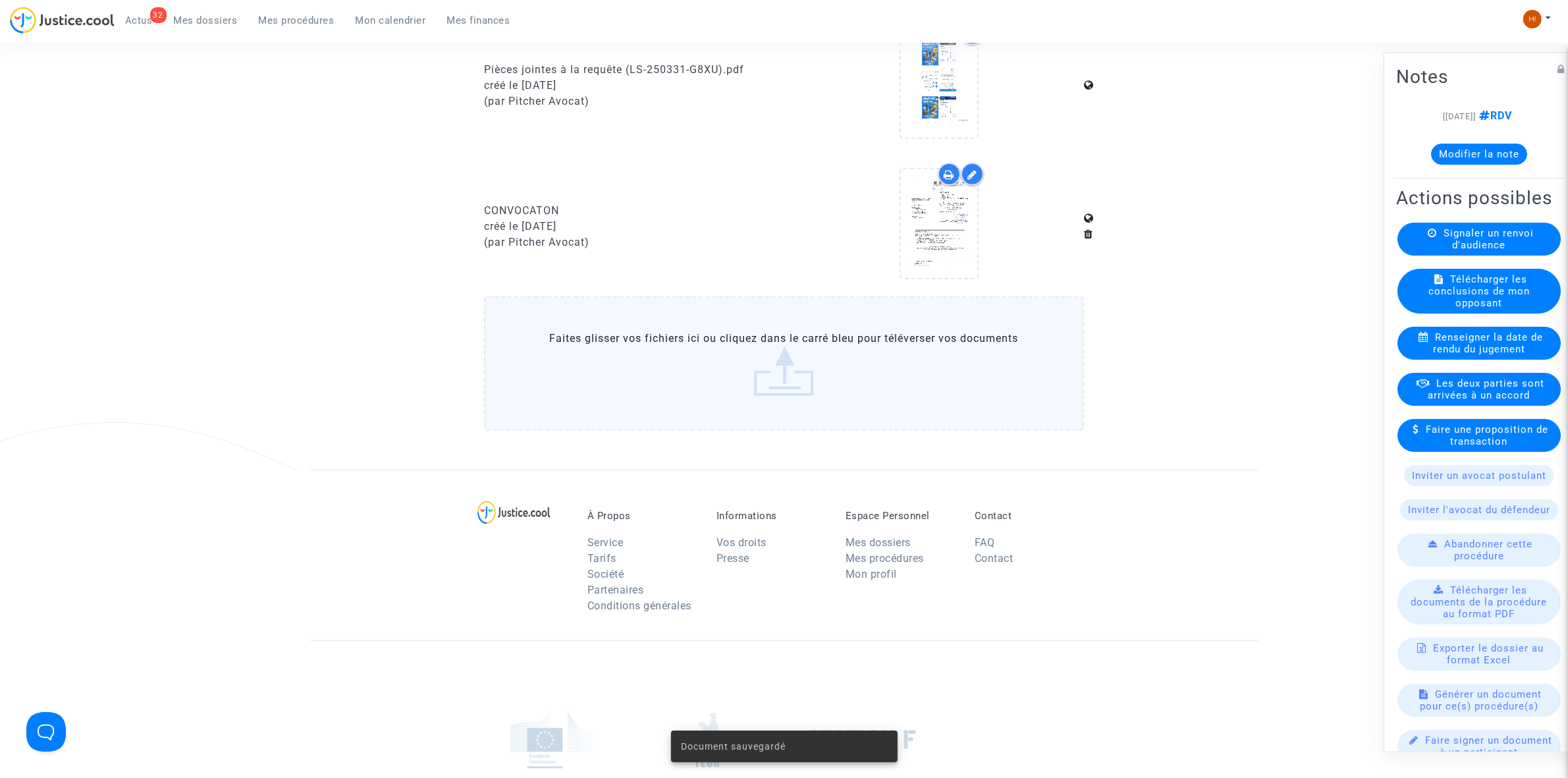
drag, startPoint x: 303, startPoint y: 23, endPoint x: 484, endPoint y: 14, distance: 181.2
click at [303, 23] on span "Mes procédures" at bounding box center [296, 21] width 76 height 12
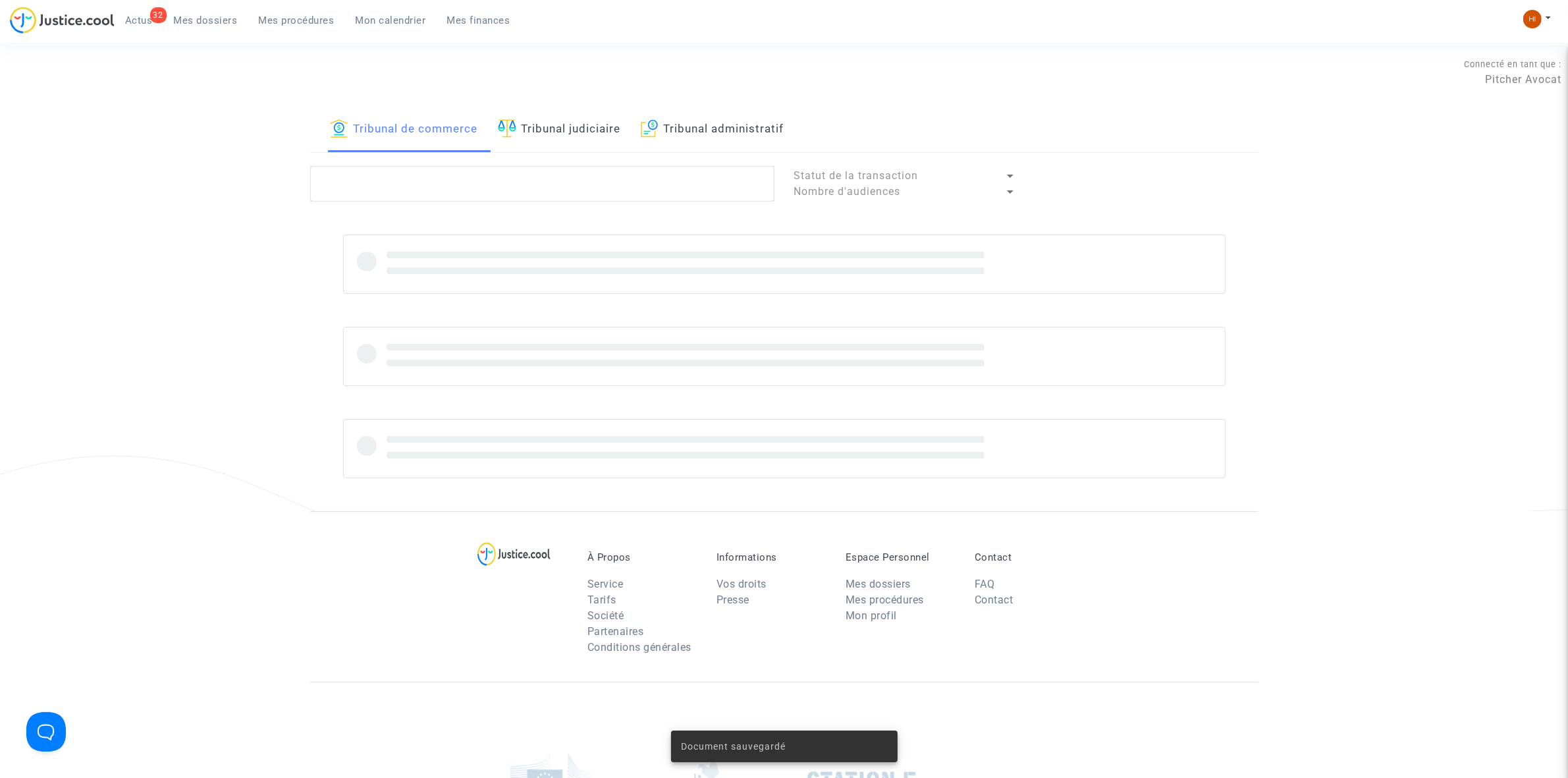
click at [564, 143] on link "Tribunal judiciaire" at bounding box center [560, 130] width 123 height 45
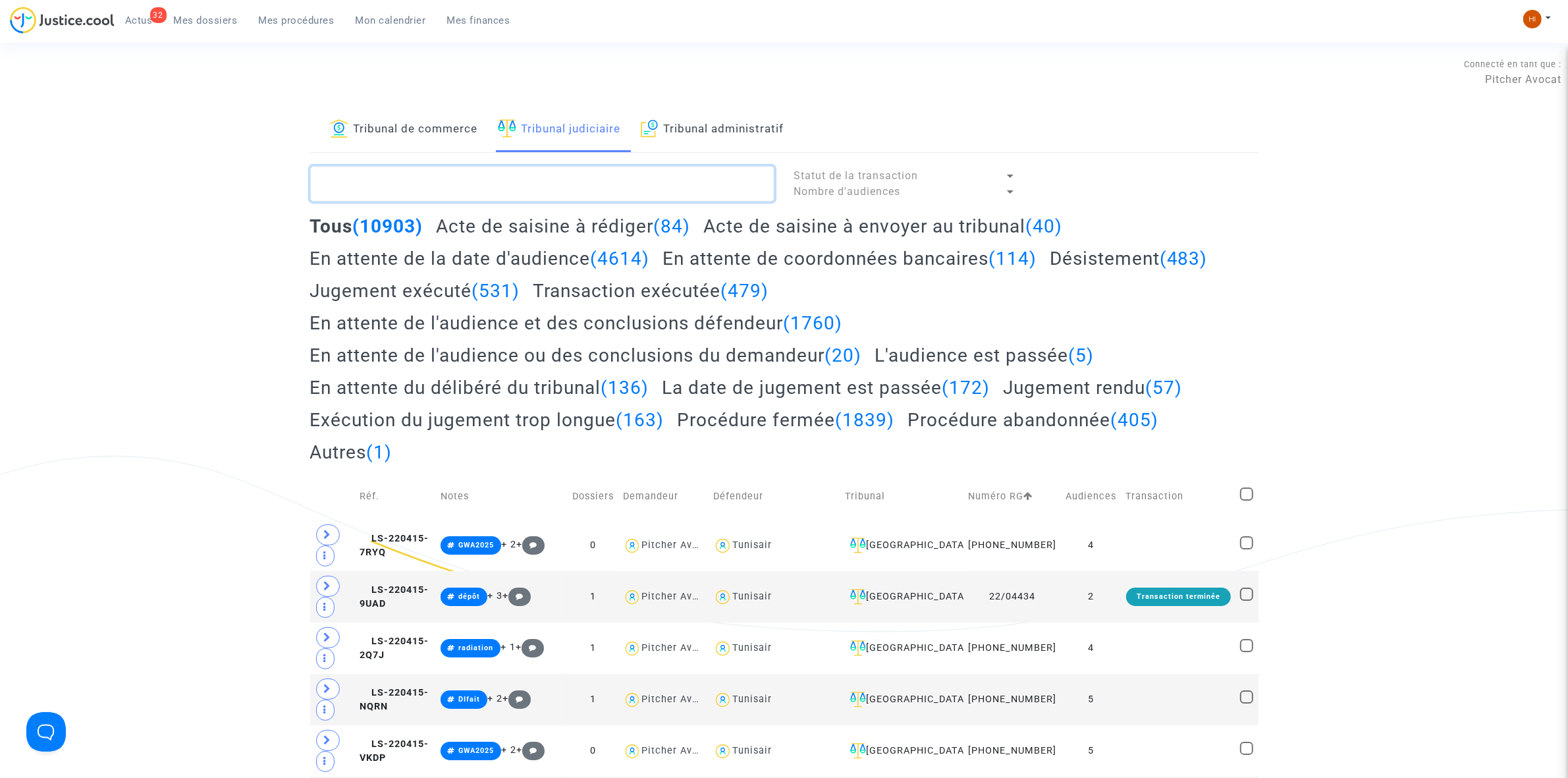
drag, startPoint x: 543, startPoint y: 181, endPoint x: 535, endPoint y: 182, distance: 8.1
click at [544, 182] on textarea at bounding box center [542, 183] width 464 height 36
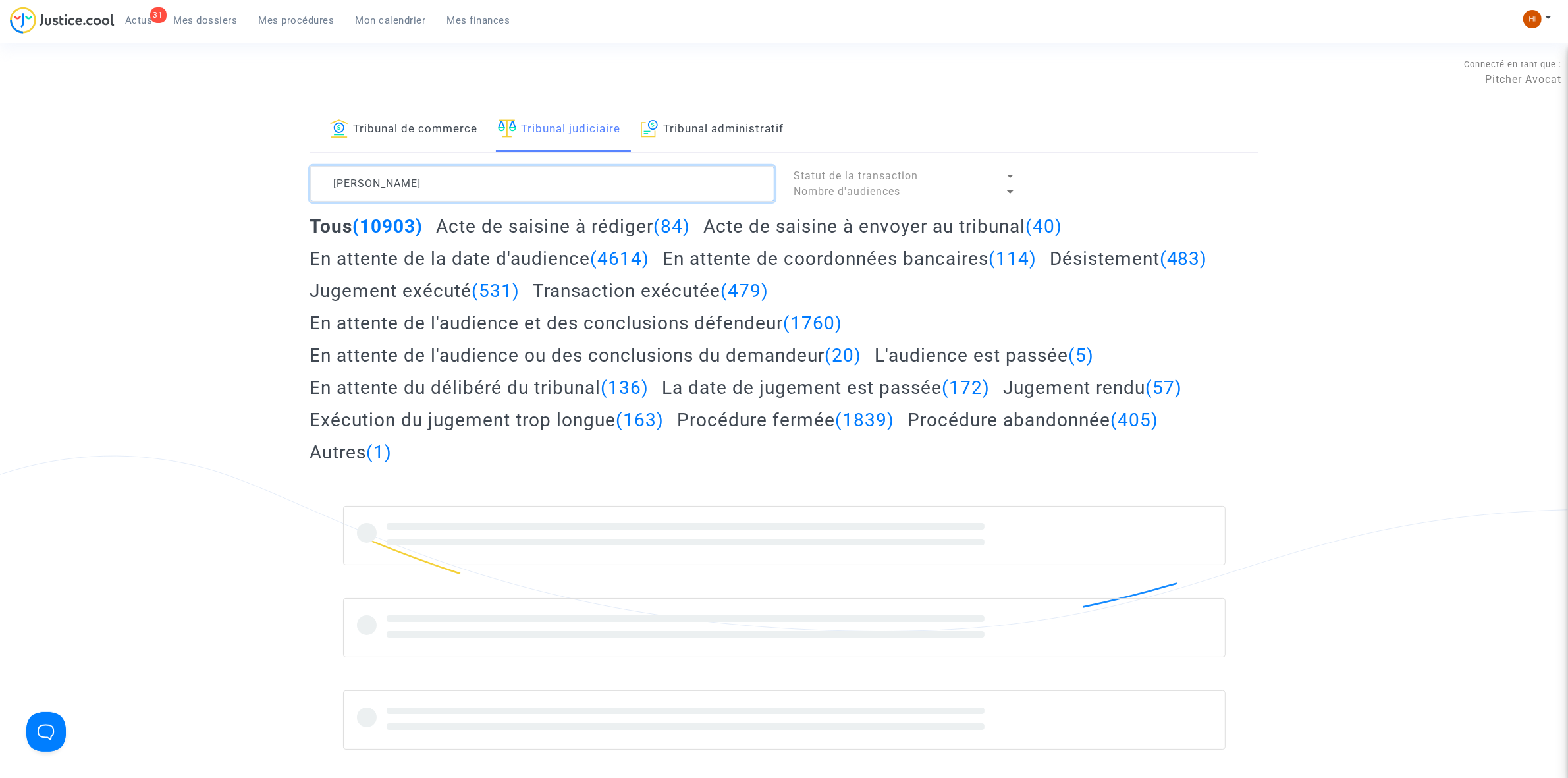
type textarea "[PERSON_NAME]"
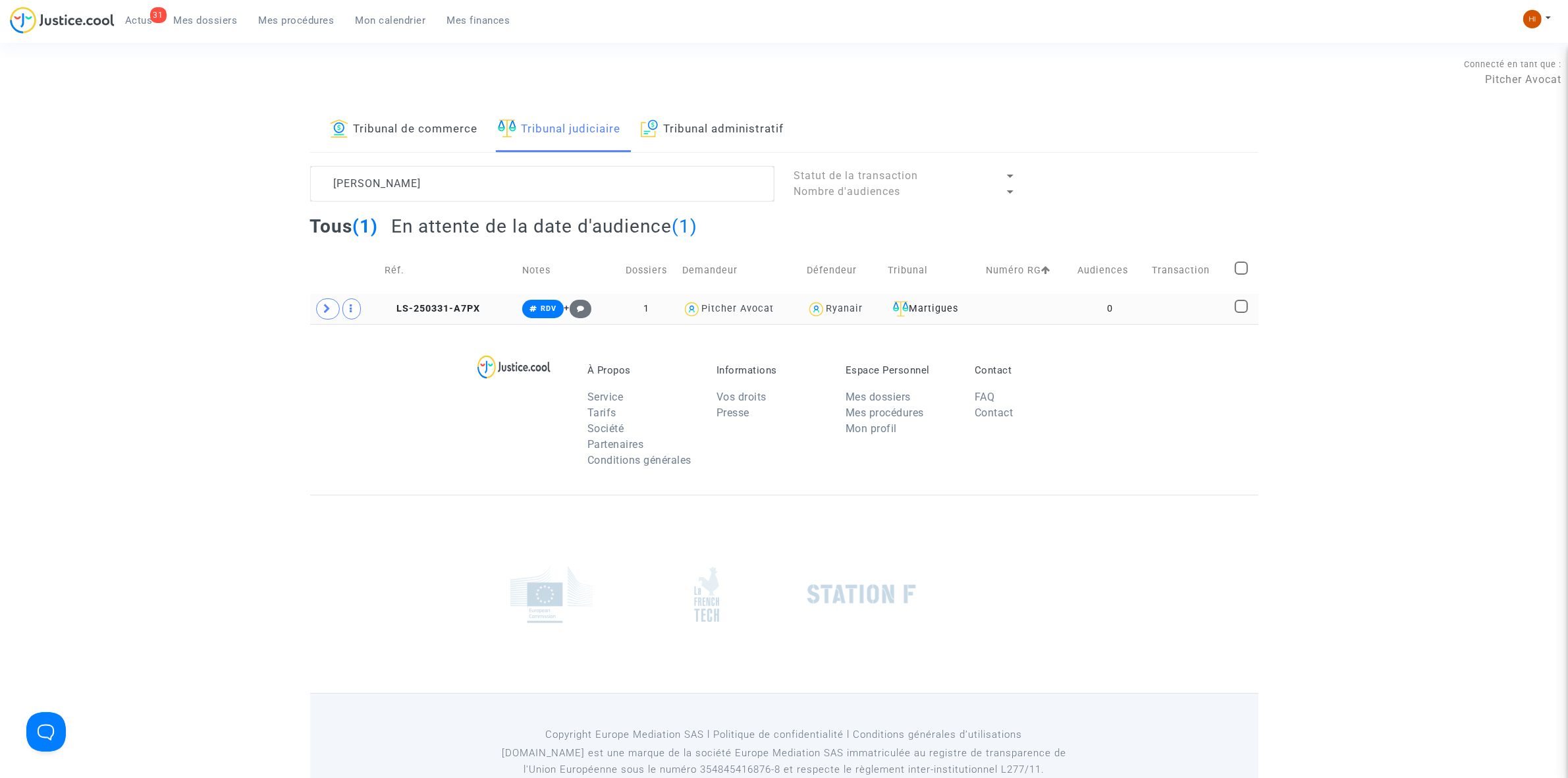
click at [459, 315] on td "LS-250331-A7PX" at bounding box center [448, 309] width 137 height 30
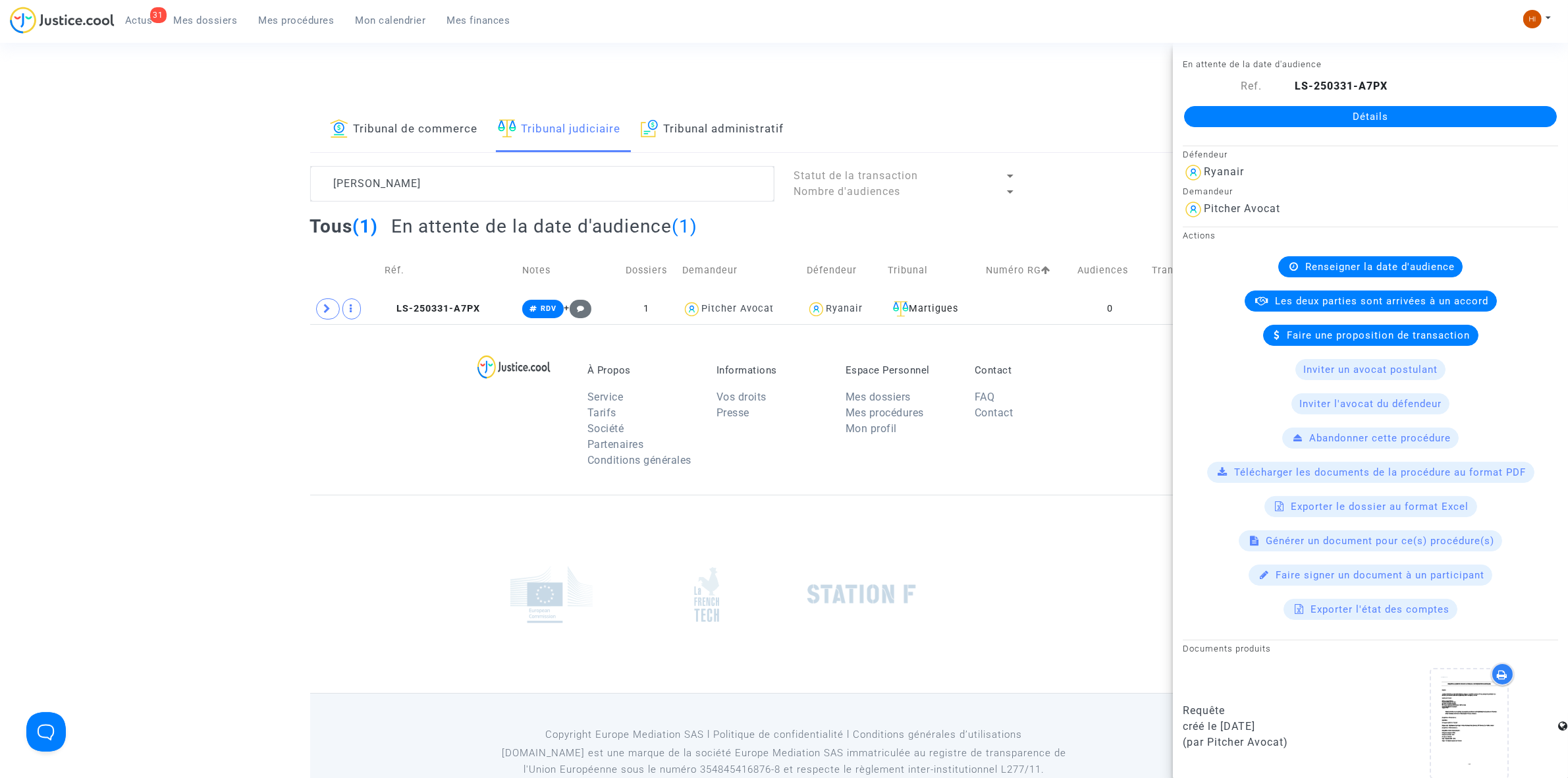
click at [1473, 114] on link "Détails" at bounding box center [1371, 116] width 373 height 21
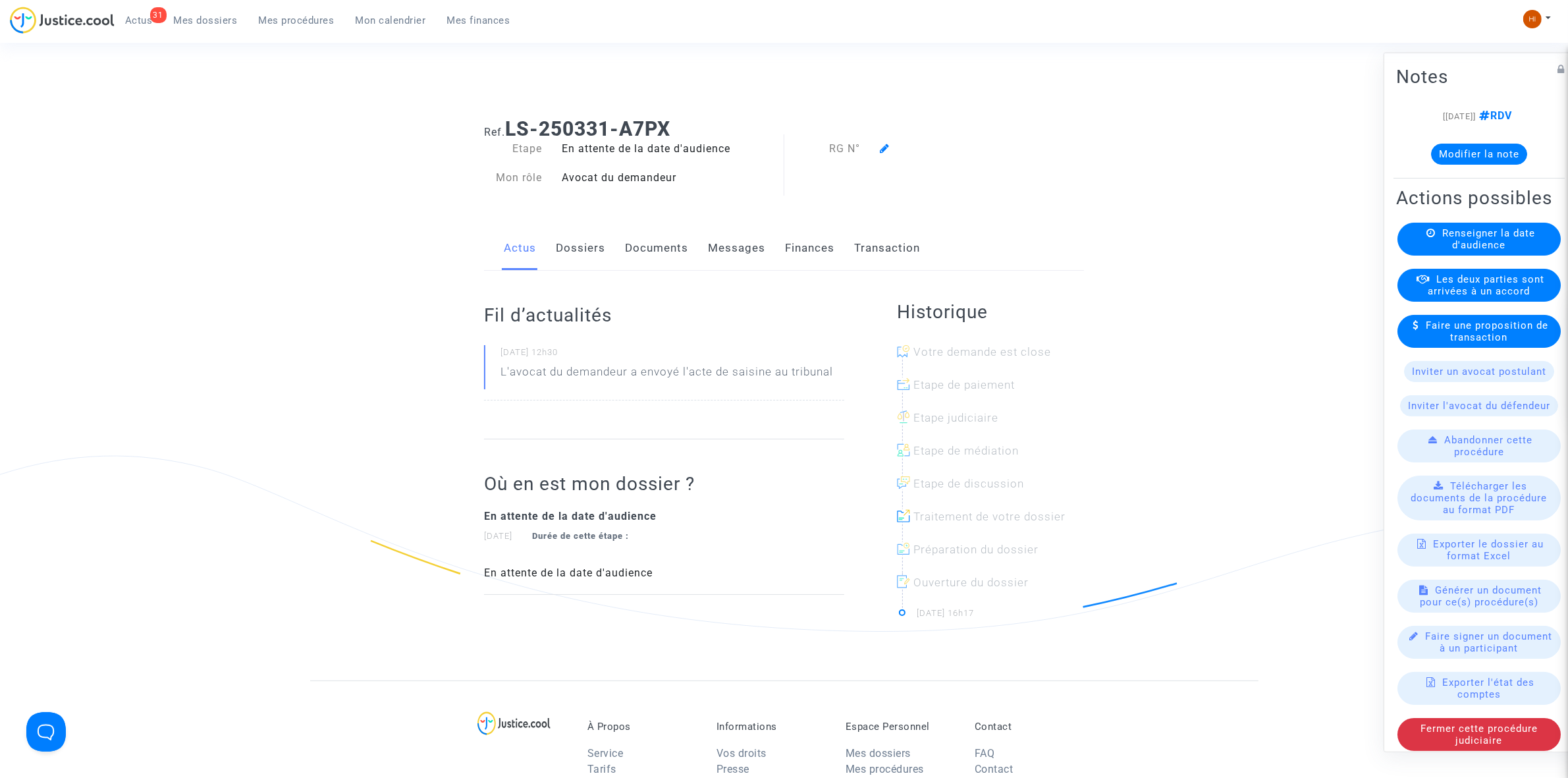
click at [1444, 255] on div "Renseigner la date d'audience" at bounding box center [1479, 238] width 163 height 33
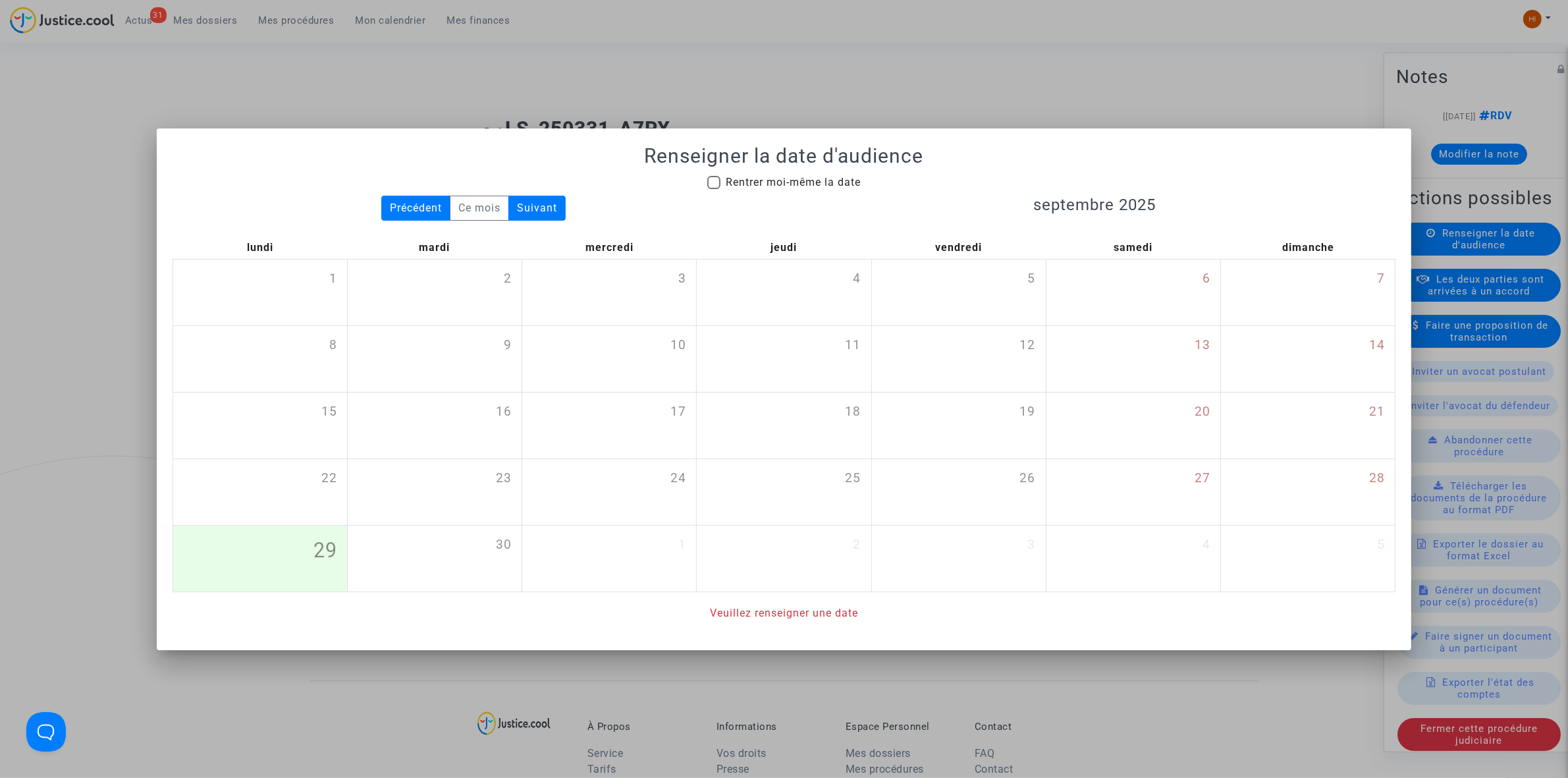
click at [781, 181] on span "Rentrer moi-même la date" at bounding box center [793, 182] width 135 height 12
click at [714, 189] on input "Rentrer moi-même la date" at bounding box center [714, 189] width 1 height 1
checkbox input "true"
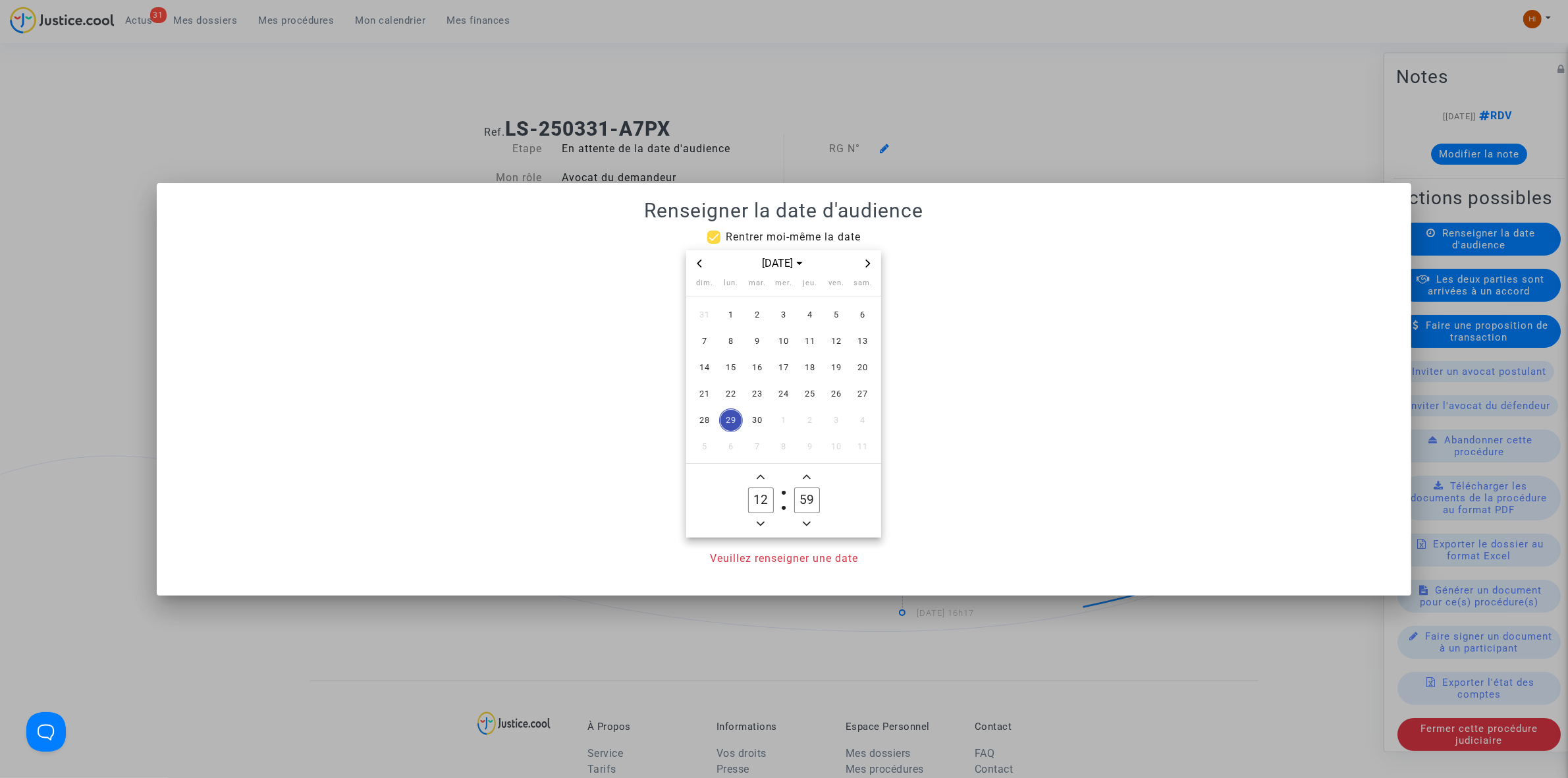
click at [866, 257] on span "Next month" at bounding box center [868, 263] width 16 height 16
click at [731, 373] on span "15" at bounding box center [731, 367] width 23 height 23
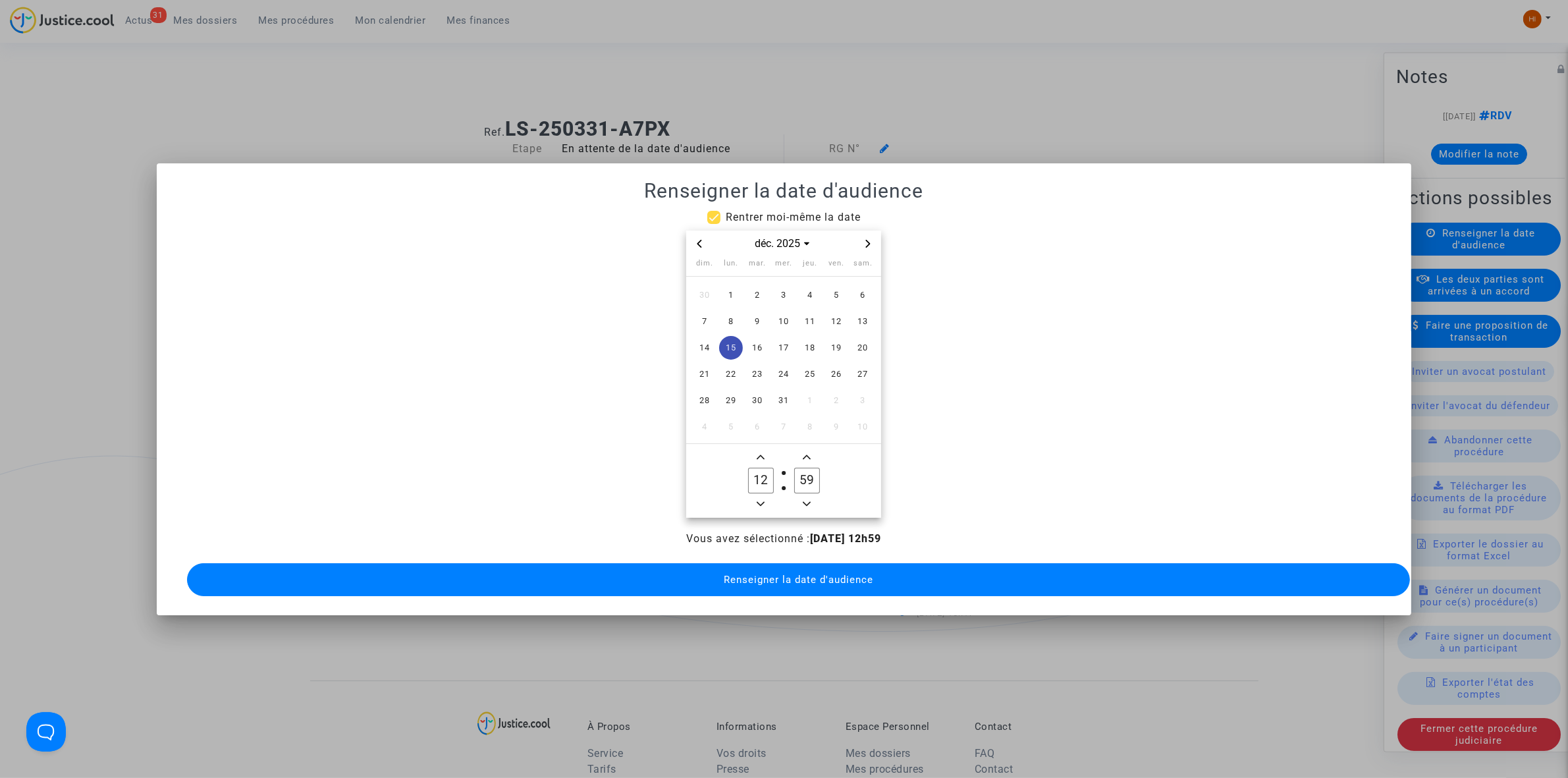
click at [761, 449] on span "Add a hour" at bounding box center [761, 457] width 16 height 16
type input "13"
drag, startPoint x: 807, startPoint y: 469, endPoint x: 774, endPoint y: 469, distance: 33.0
click at [774, 469] on owl-date-time-timer "13 Hour 59 Minute" at bounding box center [784, 481] width 195 height 74
drag, startPoint x: 807, startPoint y: 469, endPoint x: 818, endPoint y: 473, distance: 11.7
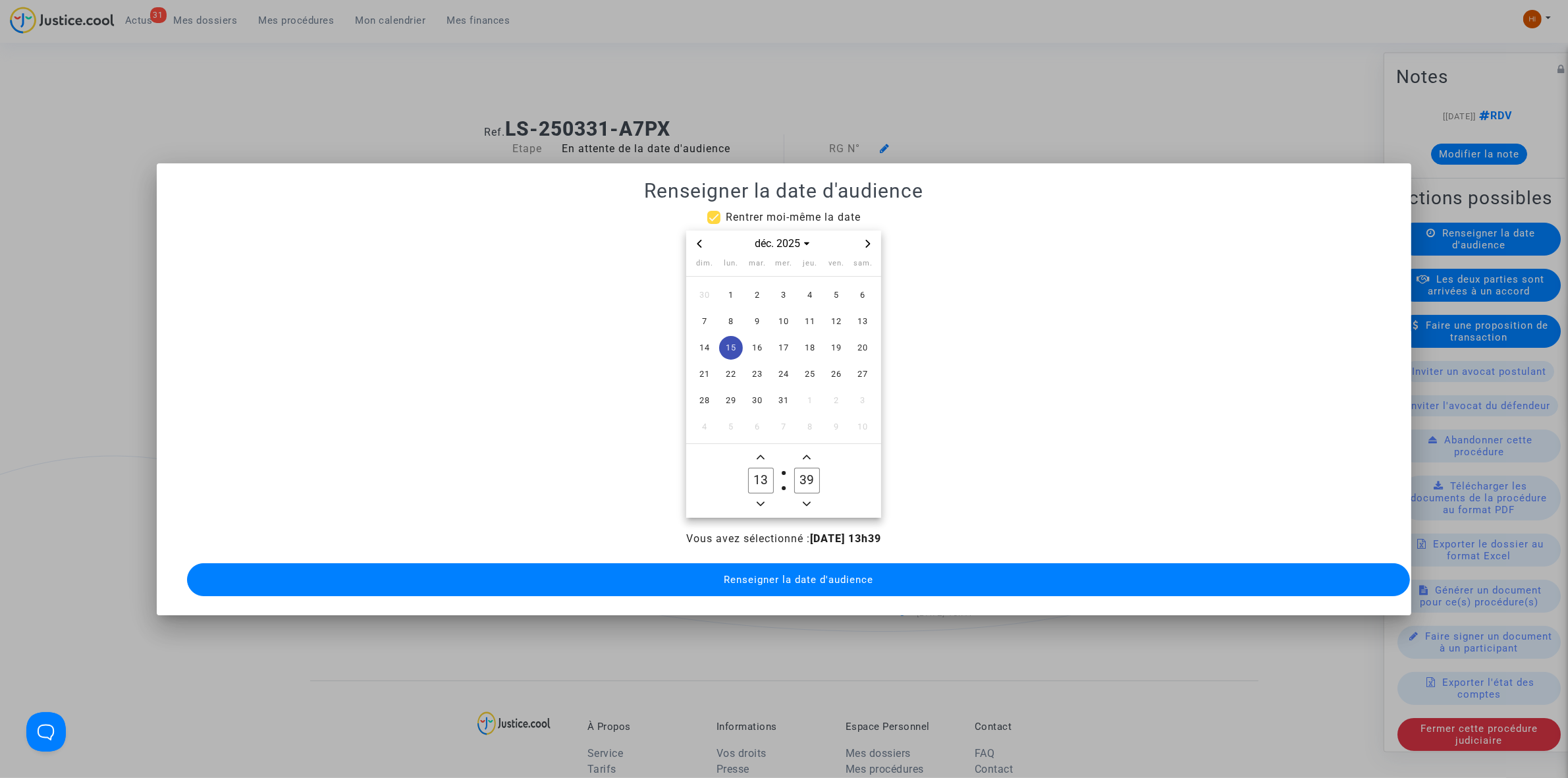
click at [818, 473] on input "39" at bounding box center [807, 480] width 25 height 25
type input "30"
drag, startPoint x: 802, startPoint y: 578, endPoint x: 787, endPoint y: 559, distance: 24.2
click at [797, 574] on span "Renseigner la date d'audience" at bounding box center [799, 580] width 149 height 12
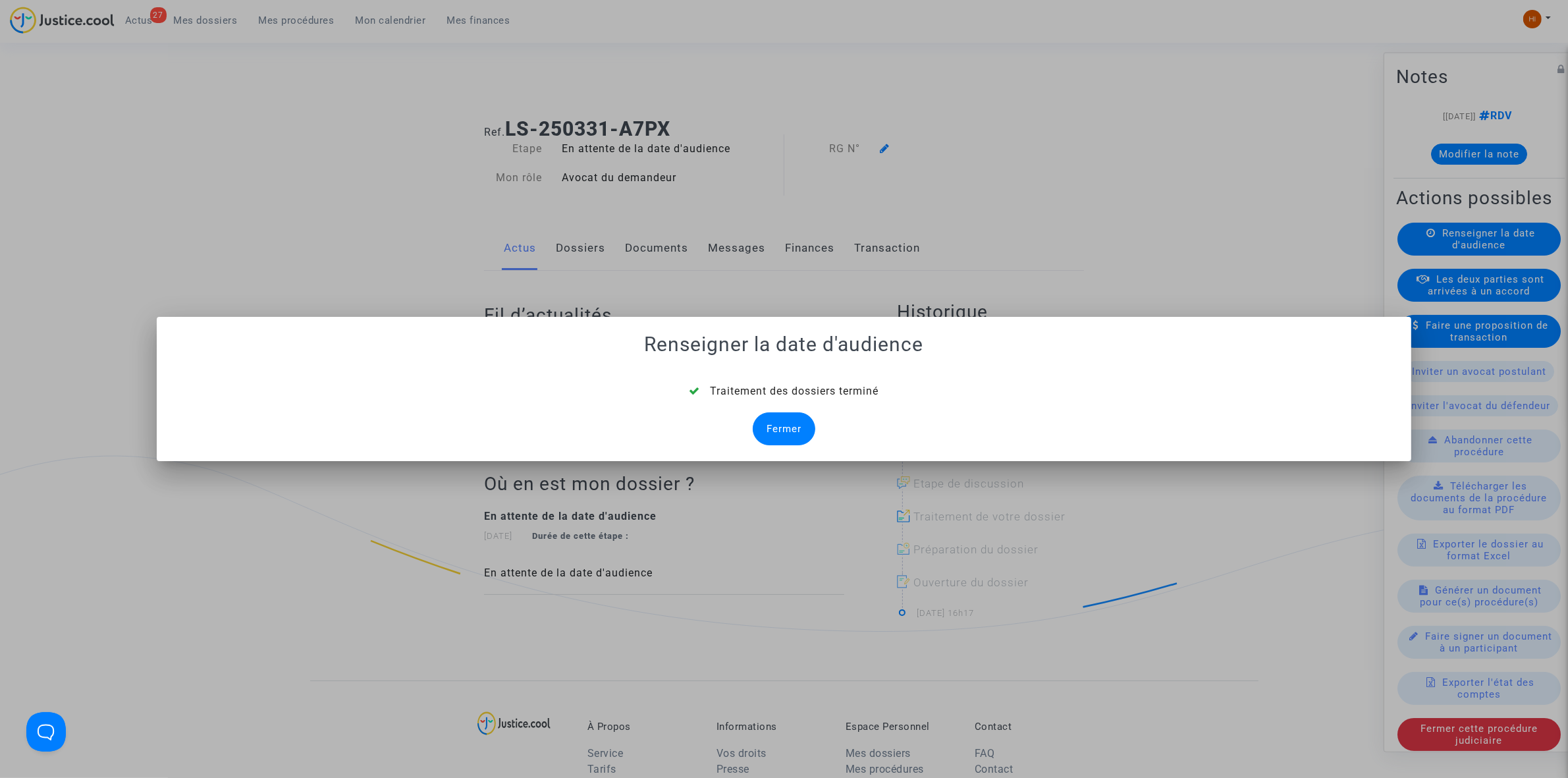
click at [776, 436] on div "Fermer" at bounding box center [784, 429] width 63 height 33
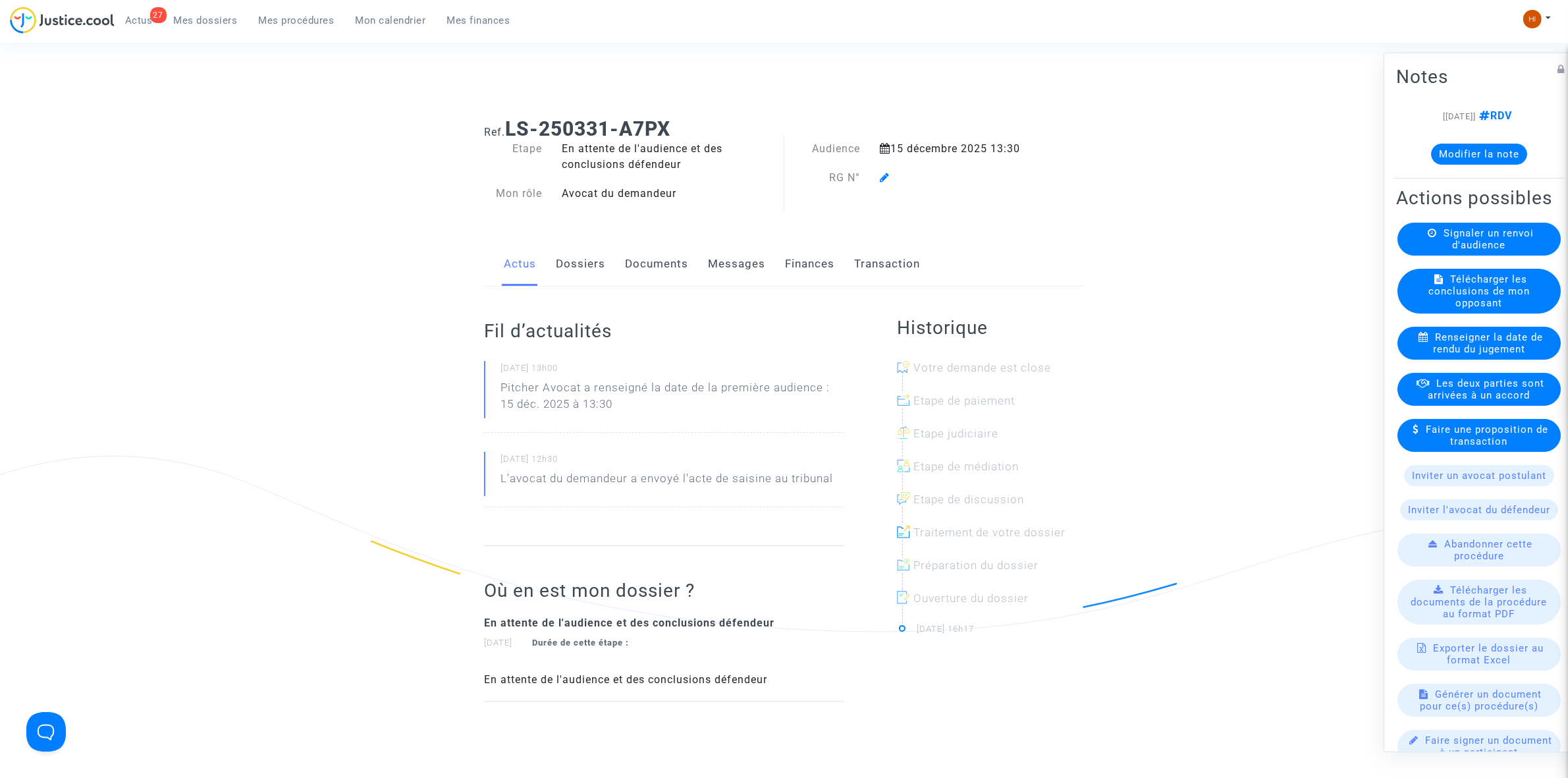
click at [882, 171] on span at bounding box center [884, 140] width 10 height 89
click at [885, 176] on icon at bounding box center [884, 177] width 10 height 10
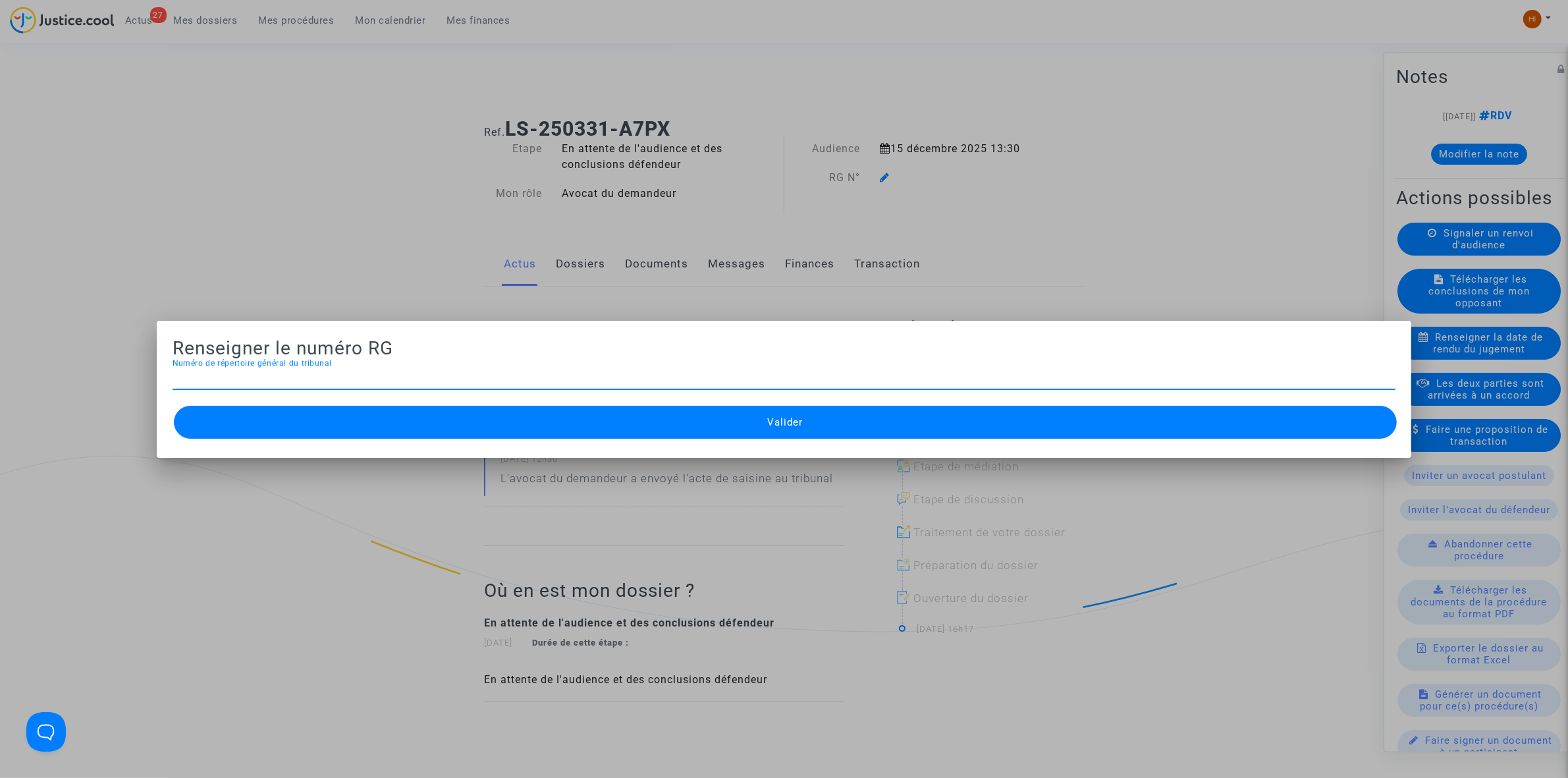
click at [885, 178] on div at bounding box center [784, 389] width 1568 height 778
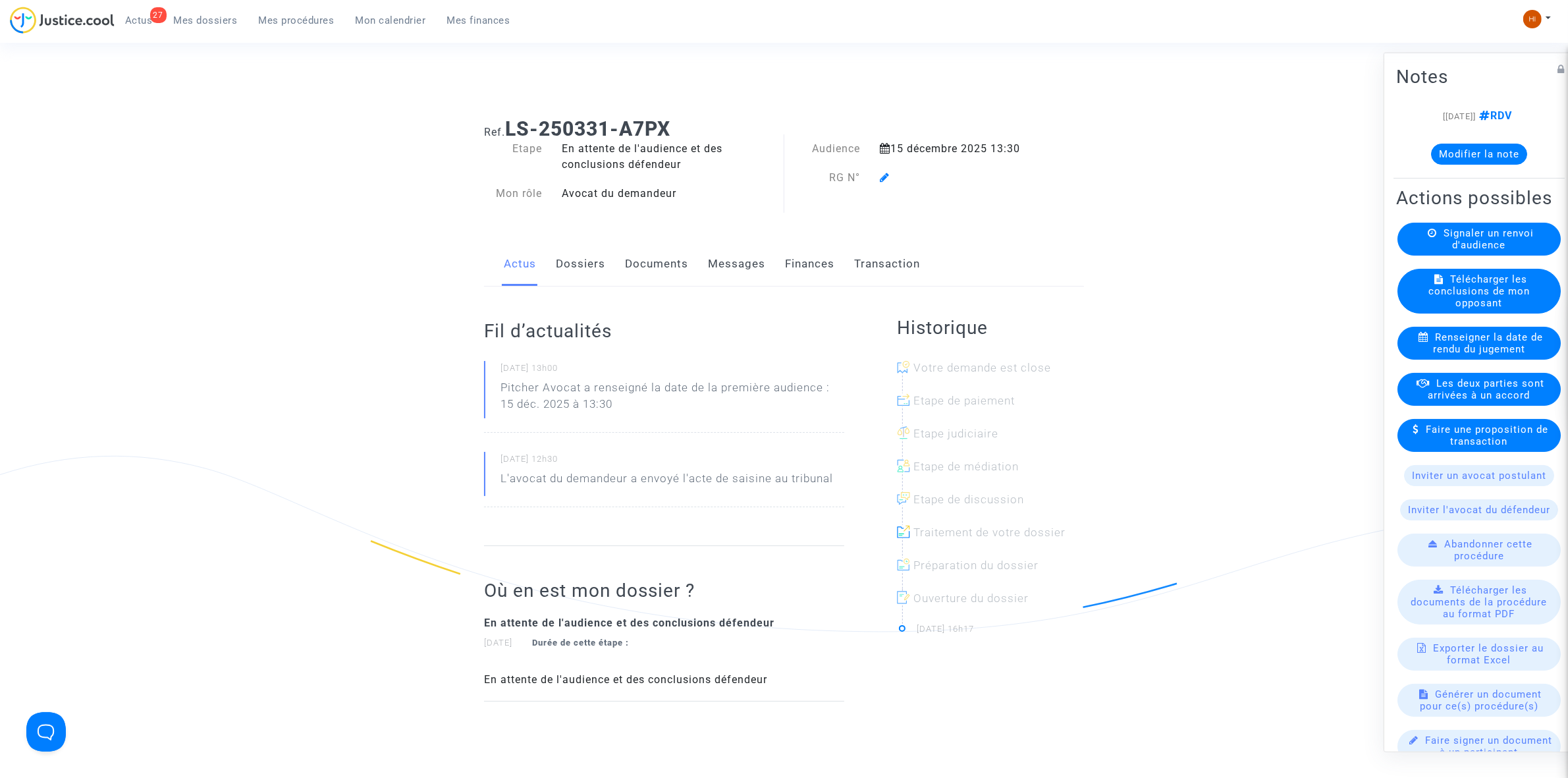
click at [885, 178] on icon at bounding box center [884, 177] width 10 height 10
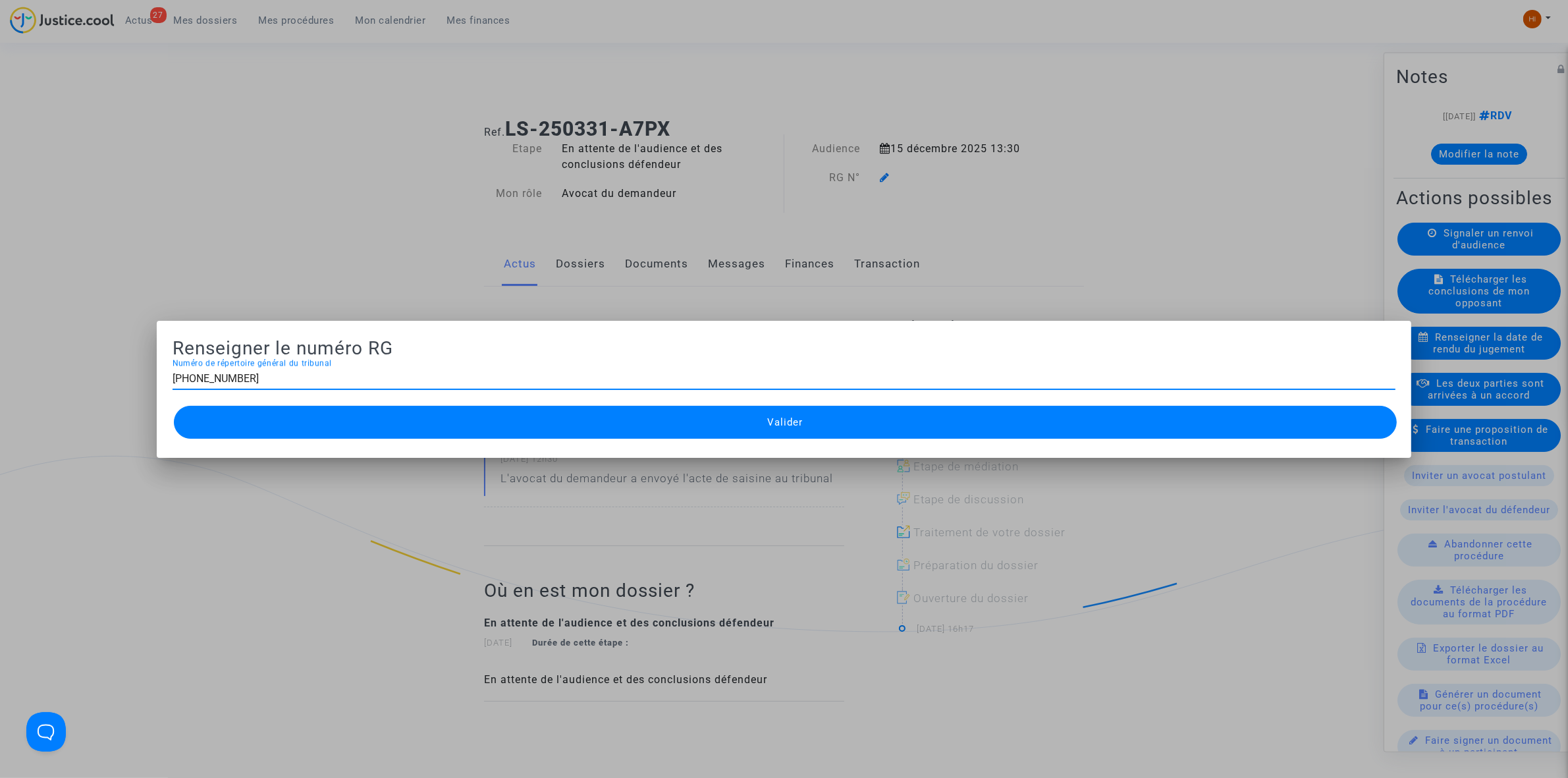
type input "[PHONE_NUMBER]"
click at [593, 419] on button "Valider" at bounding box center [785, 422] width 1223 height 33
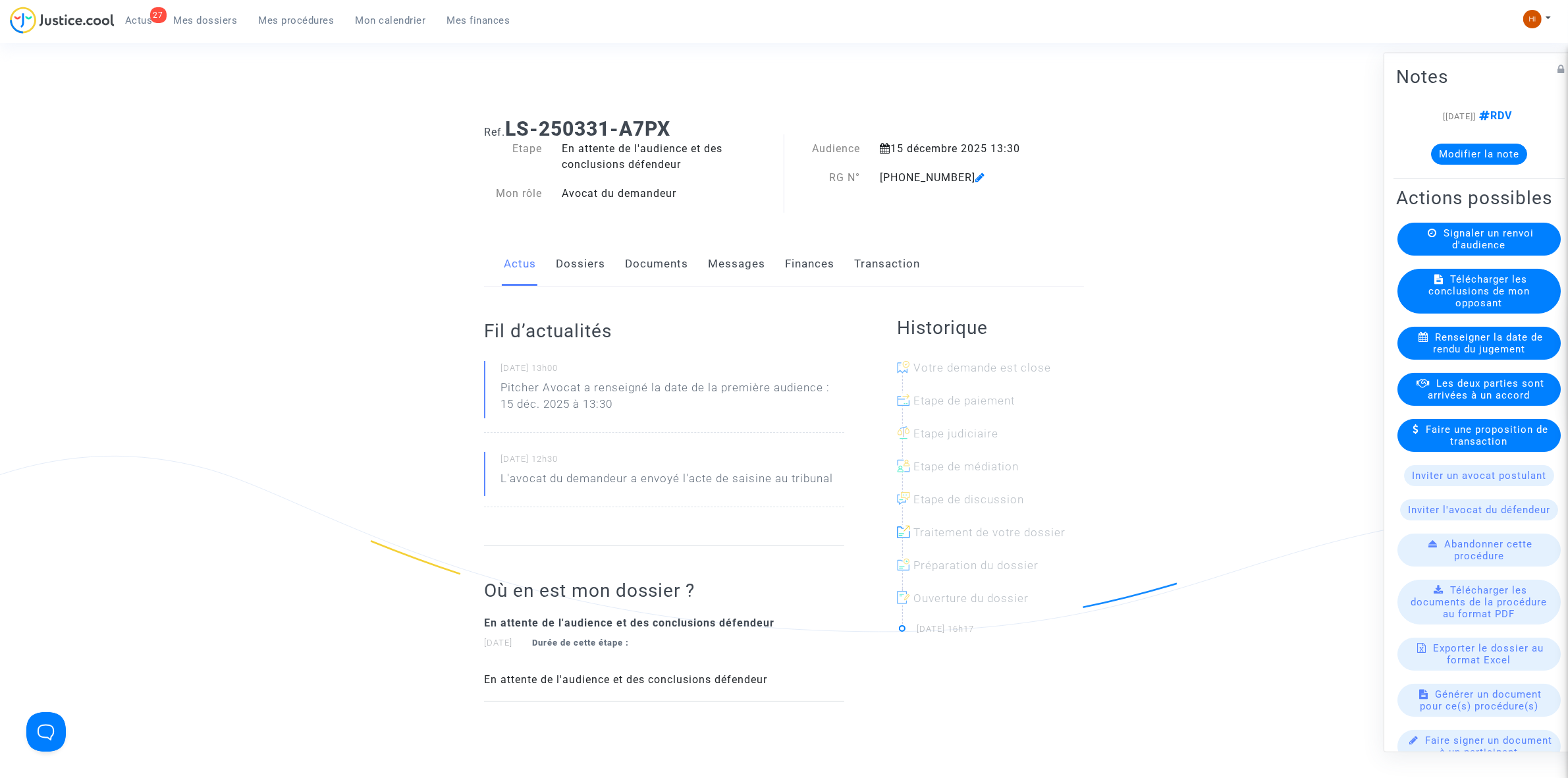
click at [657, 267] on link "Documents" at bounding box center [656, 264] width 63 height 43
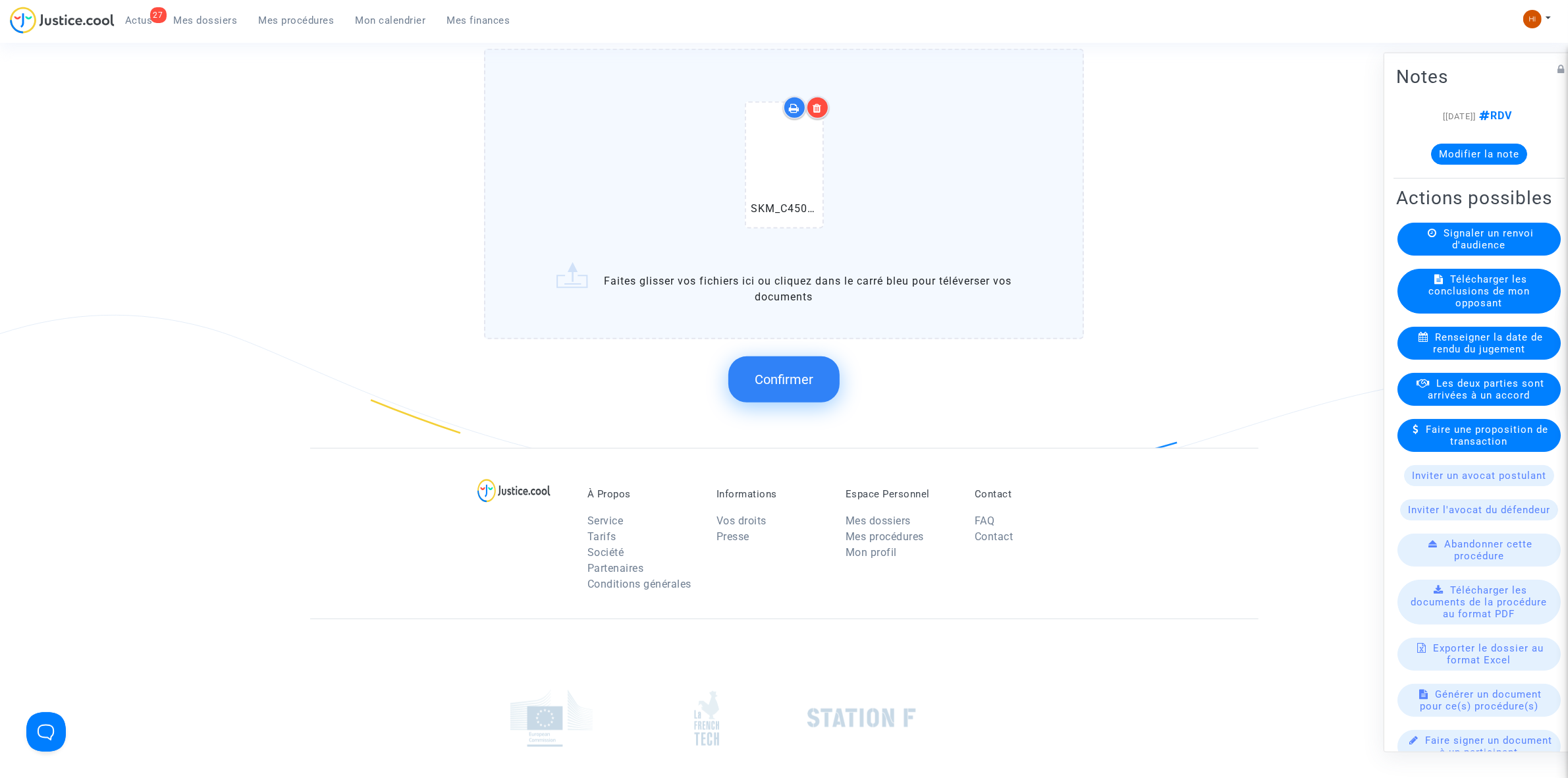
scroll to position [1070, 0]
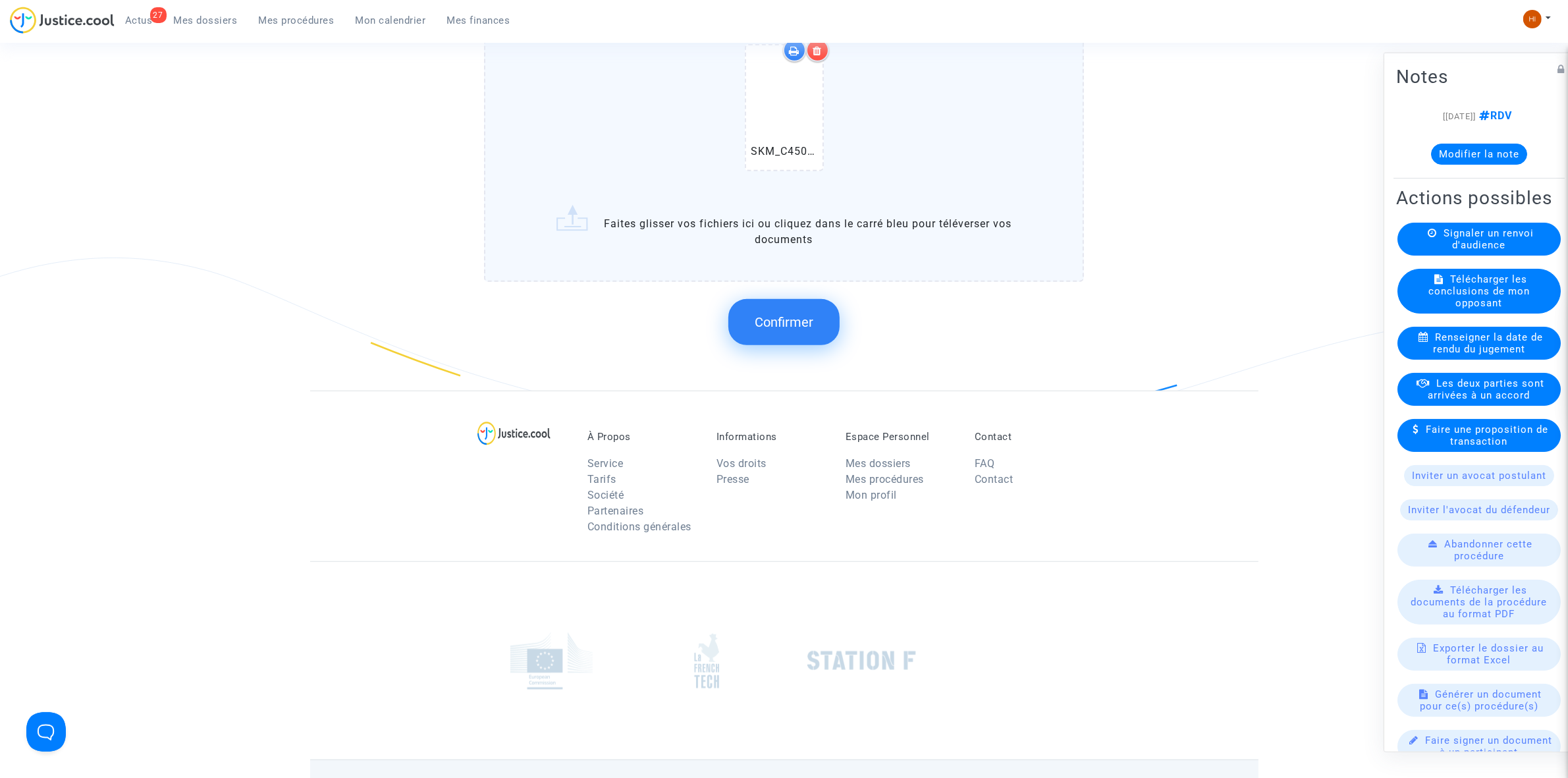
click at [805, 322] on span "Confirmer" at bounding box center [783, 322] width 58 height 16
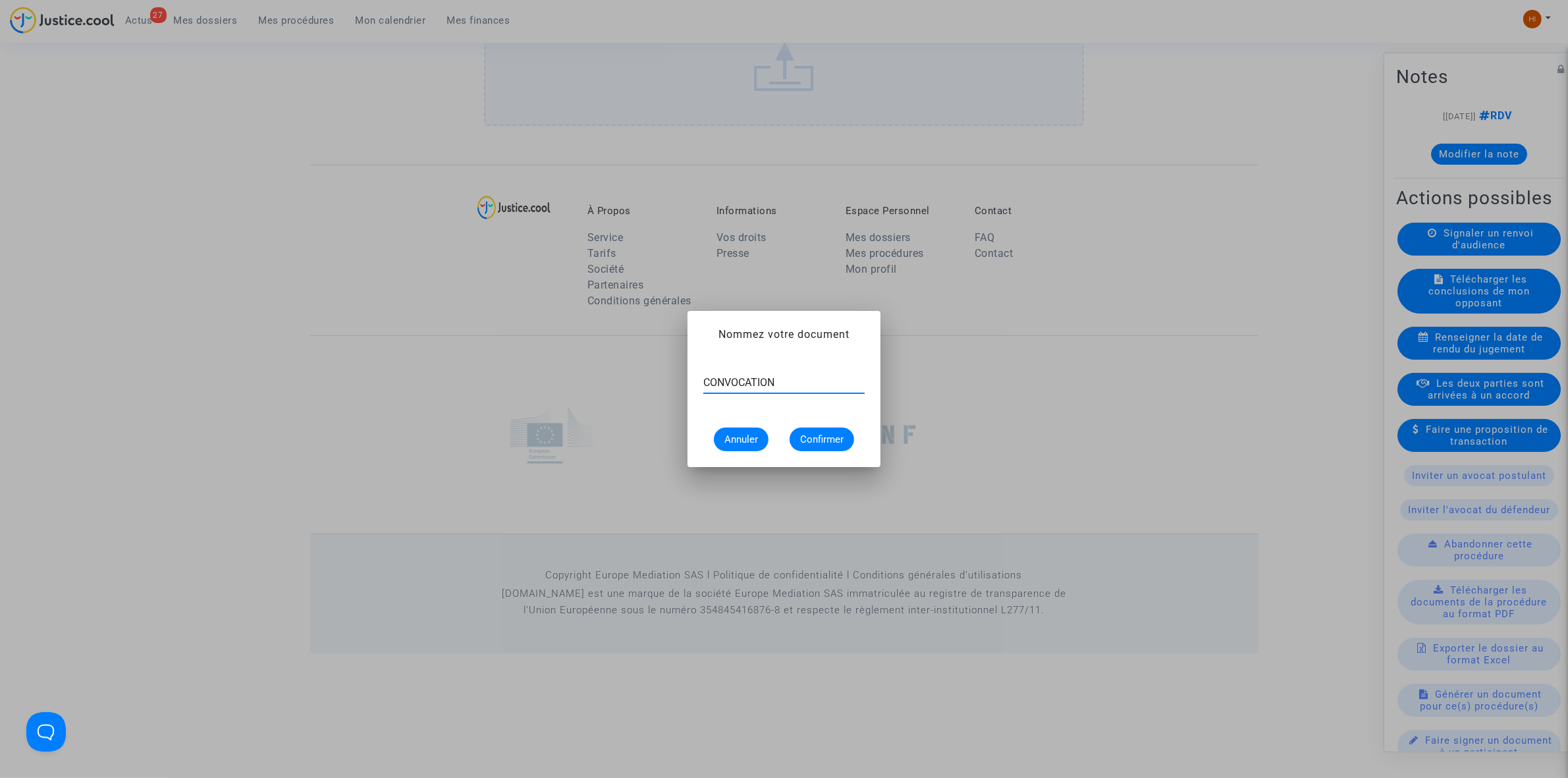
type input "CONVOCATION"
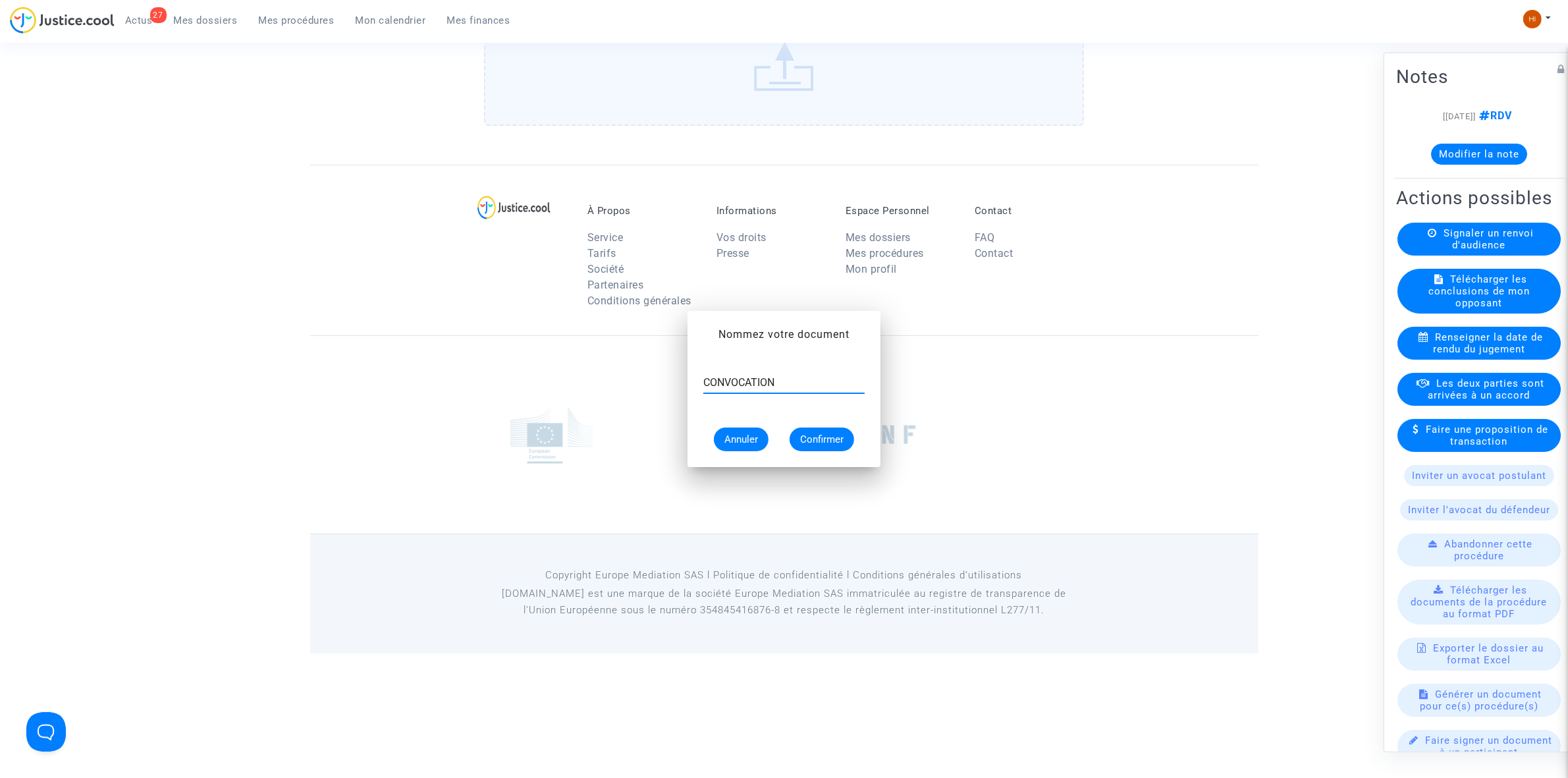
scroll to position [941, 0]
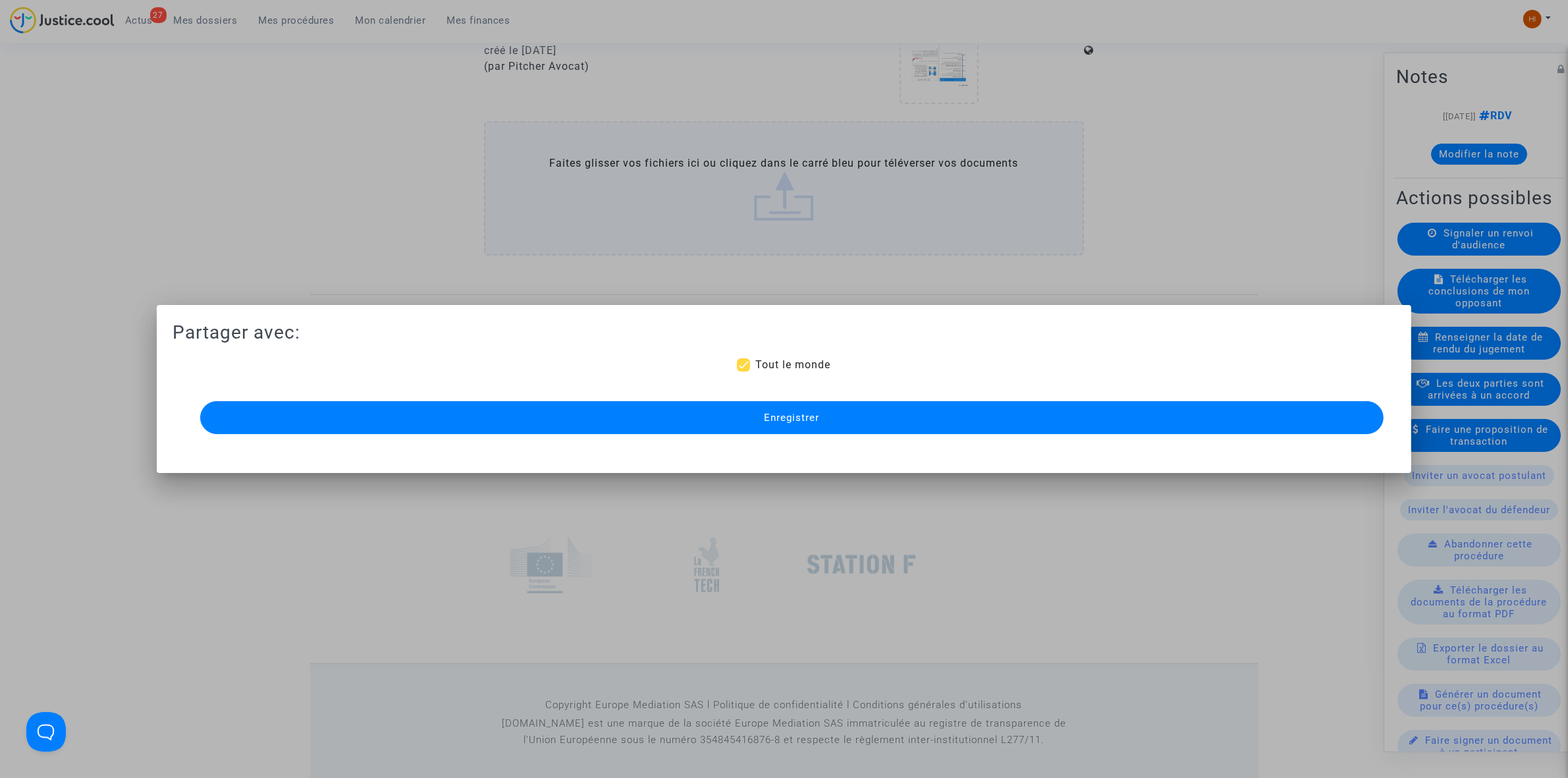
click at [794, 416] on span "Enregistrer" at bounding box center [792, 418] width 56 height 12
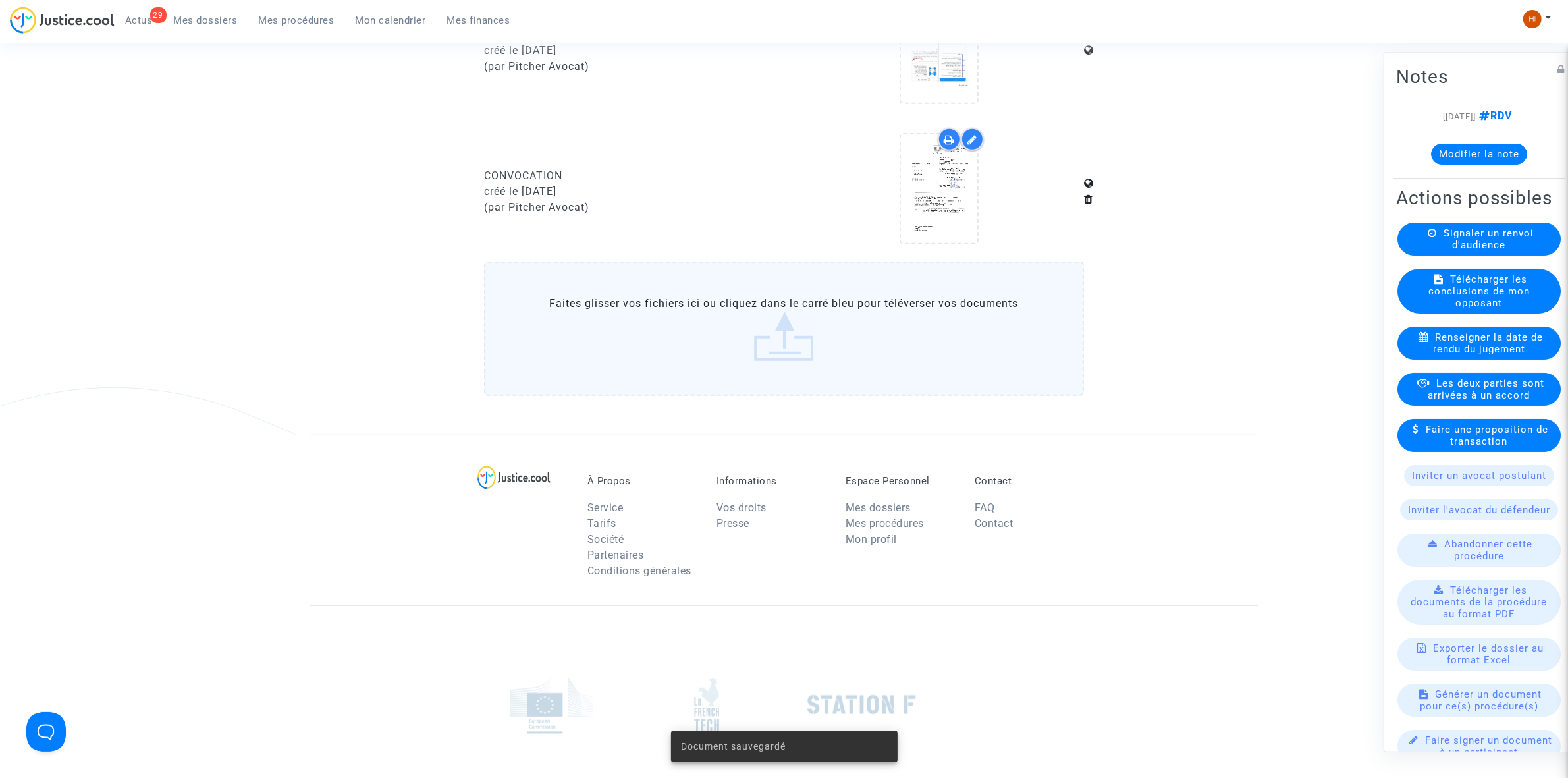
click at [287, 20] on span "Mes procédures" at bounding box center [296, 21] width 76 height 12
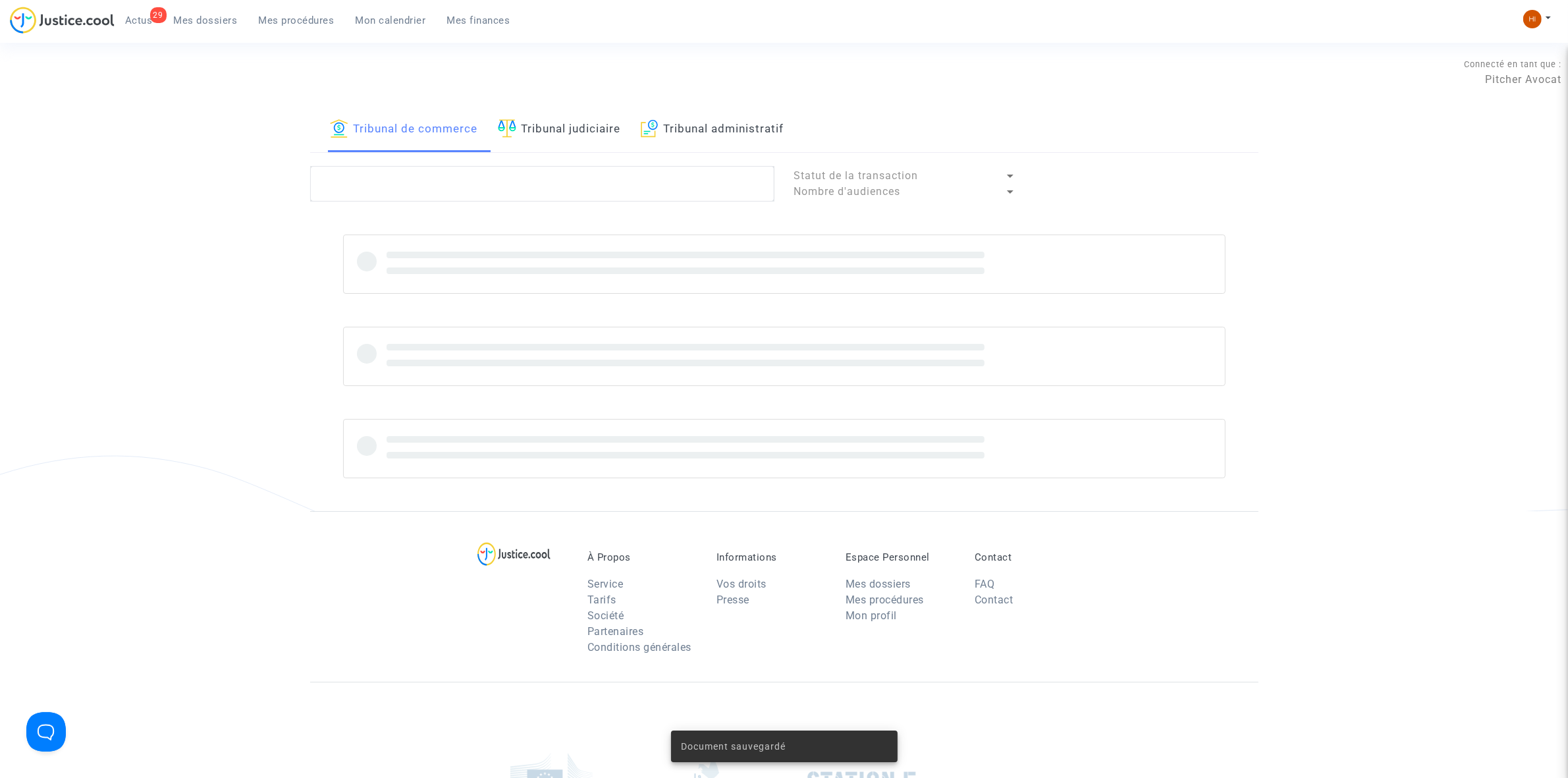
drag, startPoint x: 574, startPoint y: 136, endPoint x: 575, endPoint y: 166, distance: 30.0
click at [573, 136] on link "Tribunal judiciaire" at bounding box center [560, 130] width 123 height 45
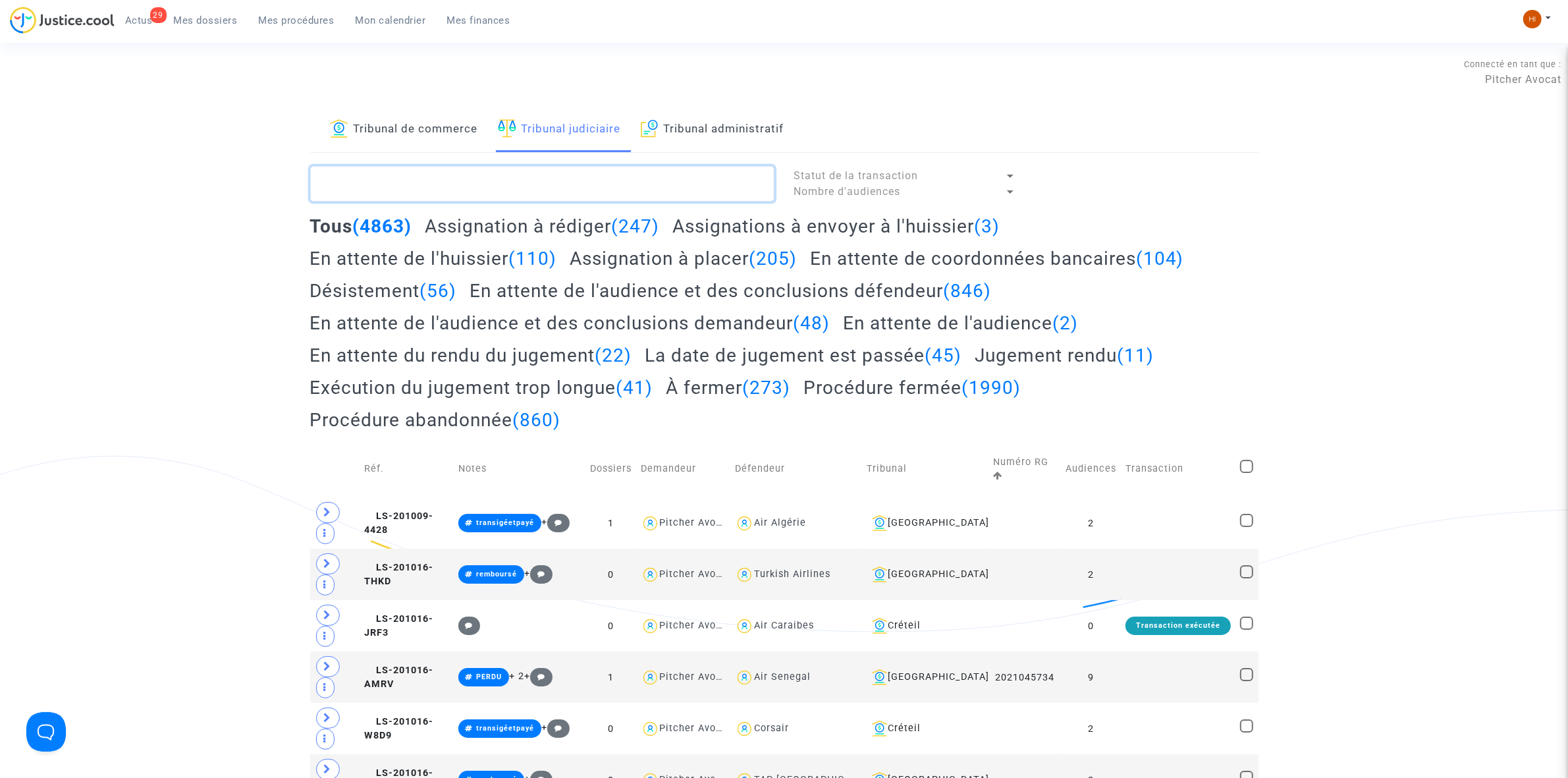
click at [576, 192] on textarea at bounding box center [542, 183] width 464 height 36
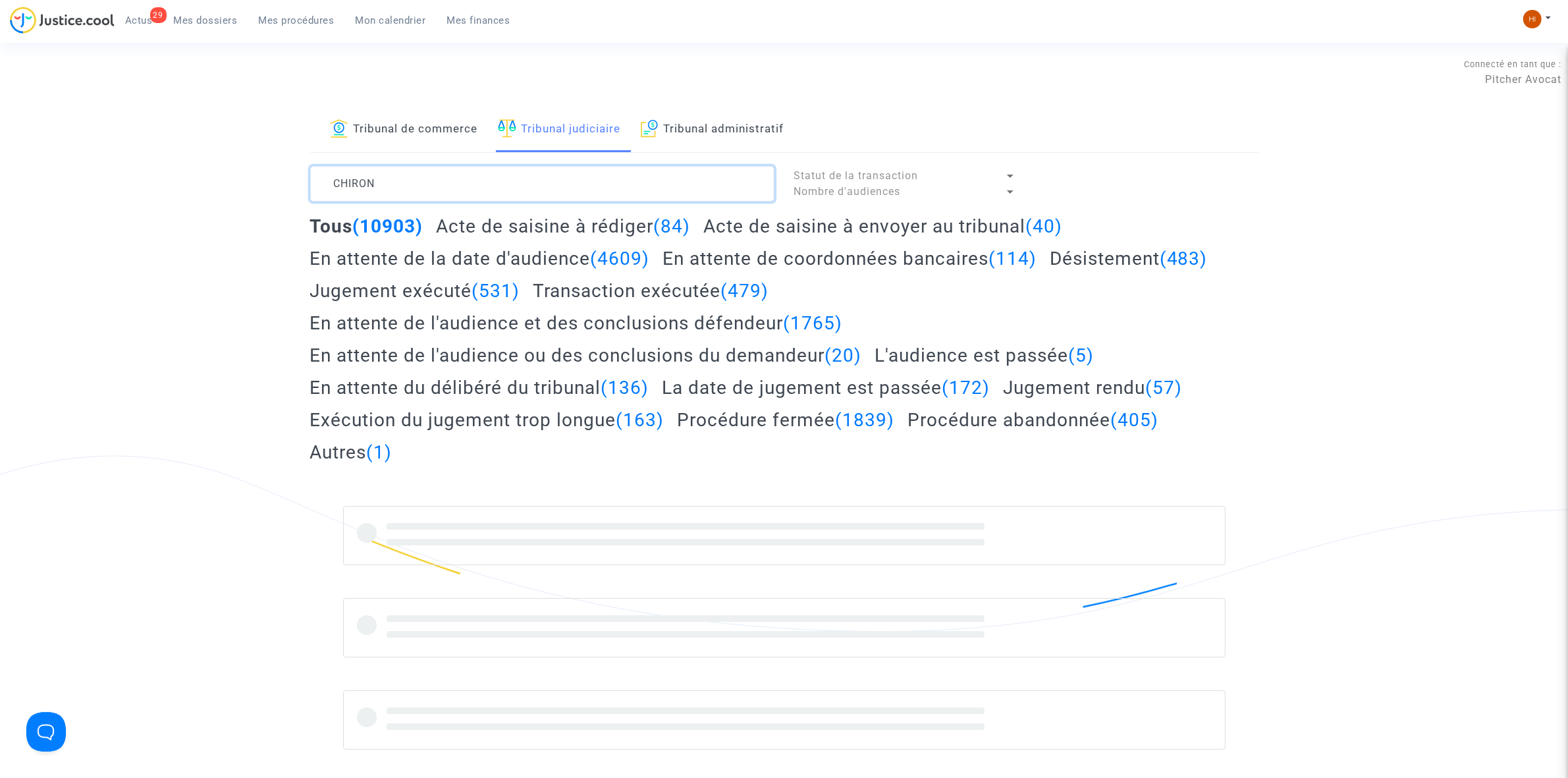
type textarea "CHIRON"
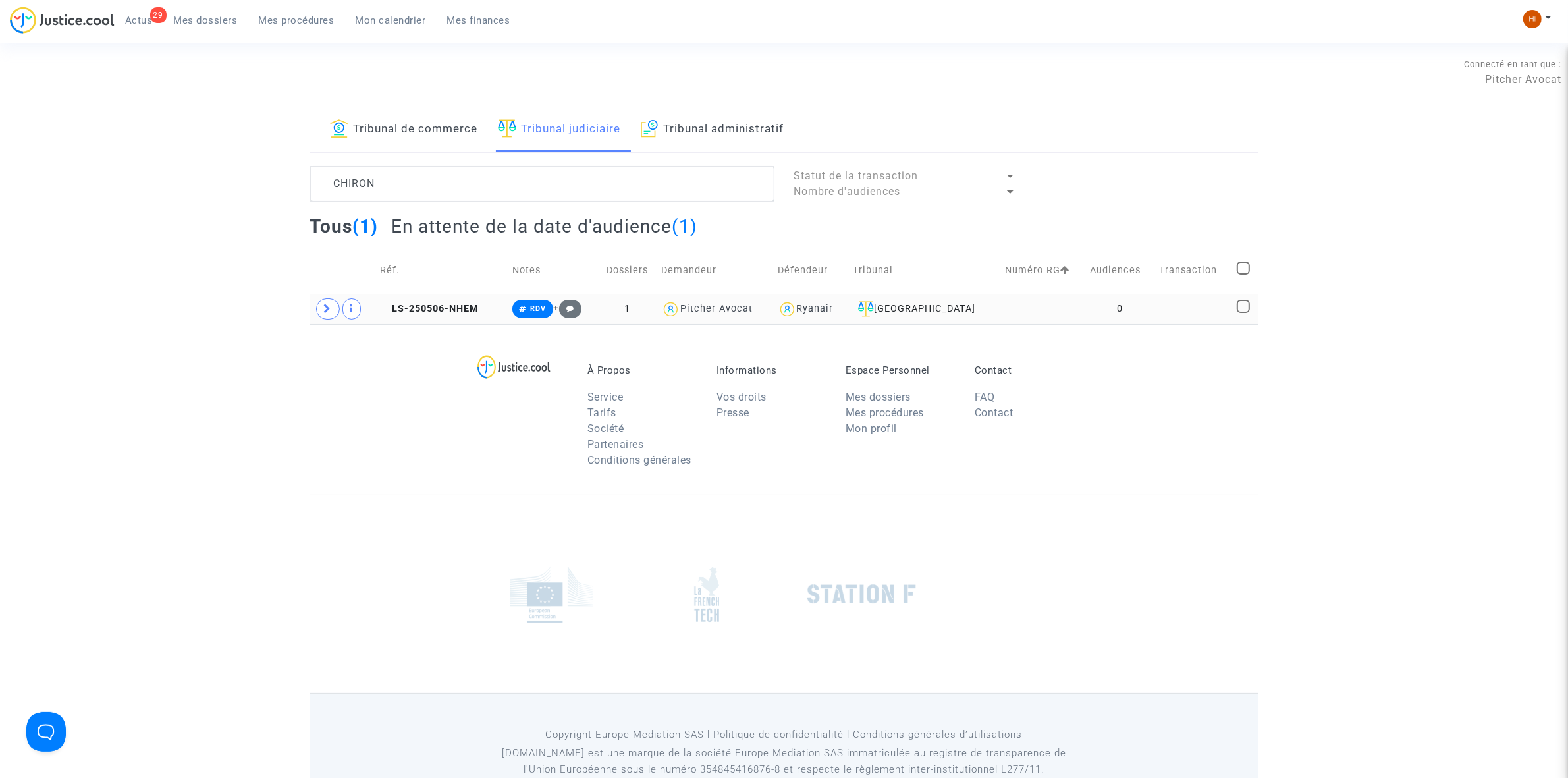
click at [1086, 302] on td "0" at bounding box center [1120, 309] width 70 height 30
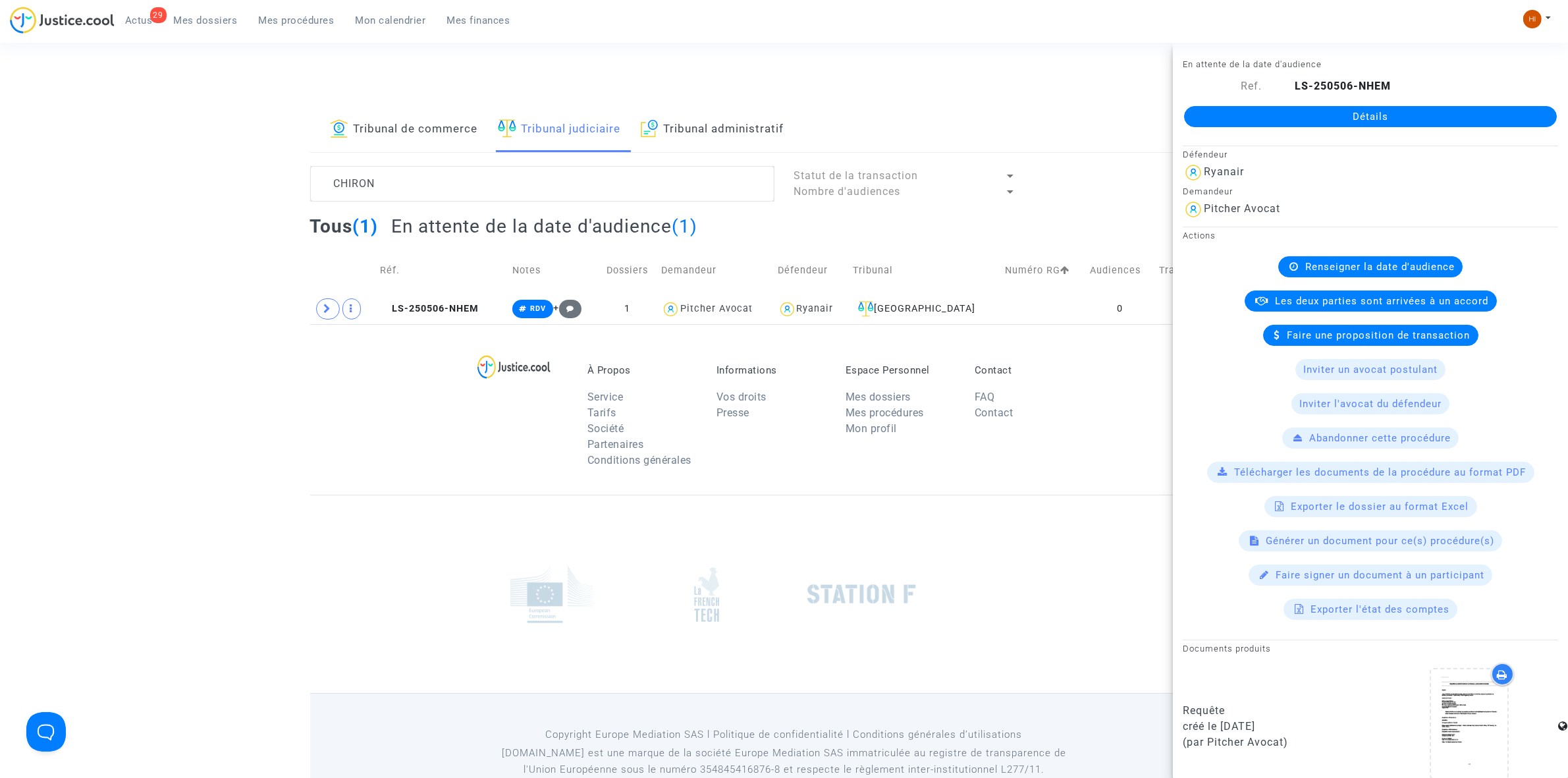
click at [1328, 130] on div "Détails" at bounding box center [1371, 116] width 395 height 45
click at [1342, 116] on link "Détails" at bounding box center [1371, 116] width 373 height 21
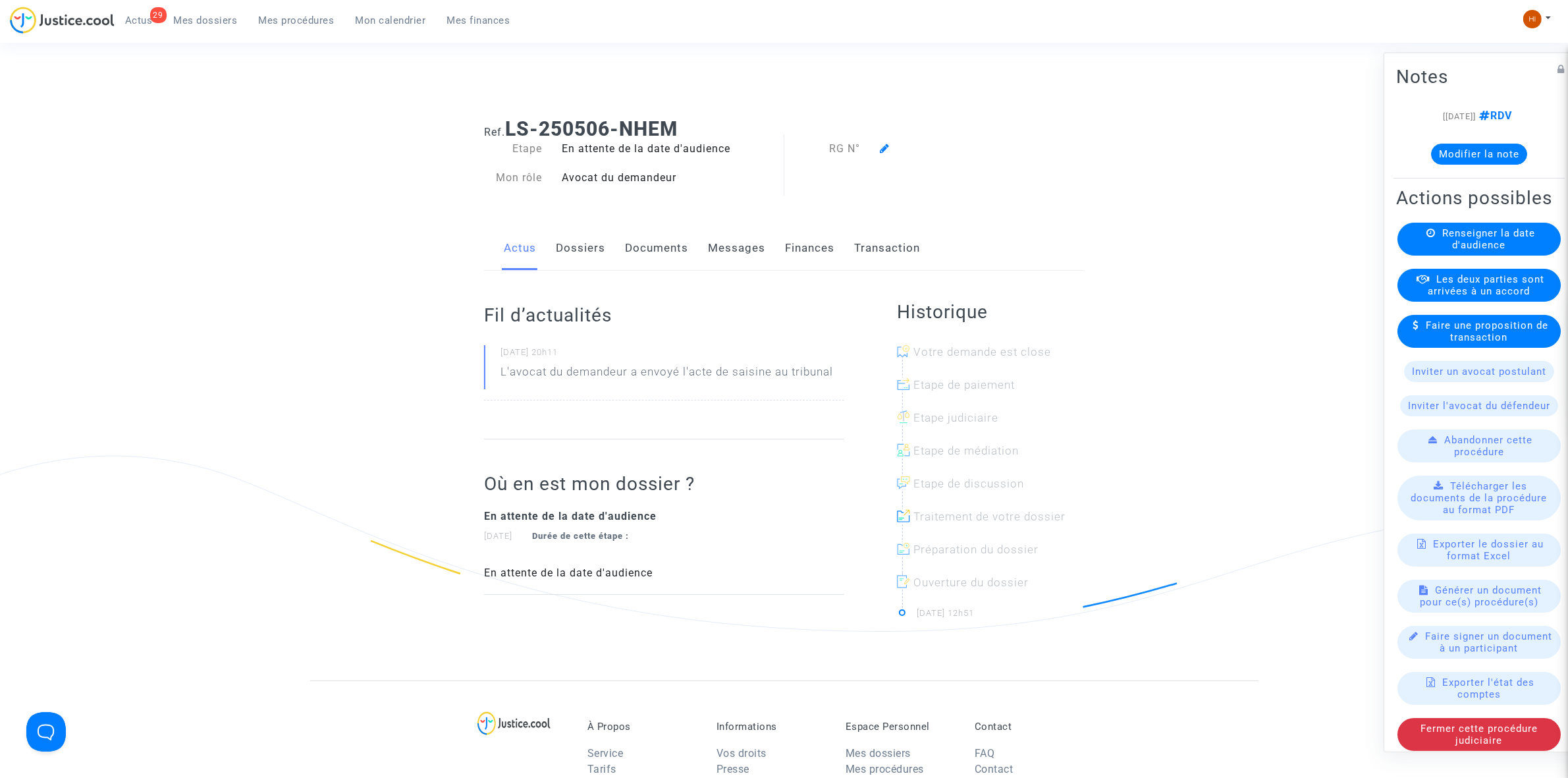
click at [1342, 114] on div "Ref. LS-250506-[PERSON_NAME] Etape En attente de la date d'audience Mon rôle Av…" at bounding box center [784, 394] width 1568 height 573
click at [1508, 255] on div "Renseigner la date d'audience" at bounding box center [1479, 238] width 163 height 33
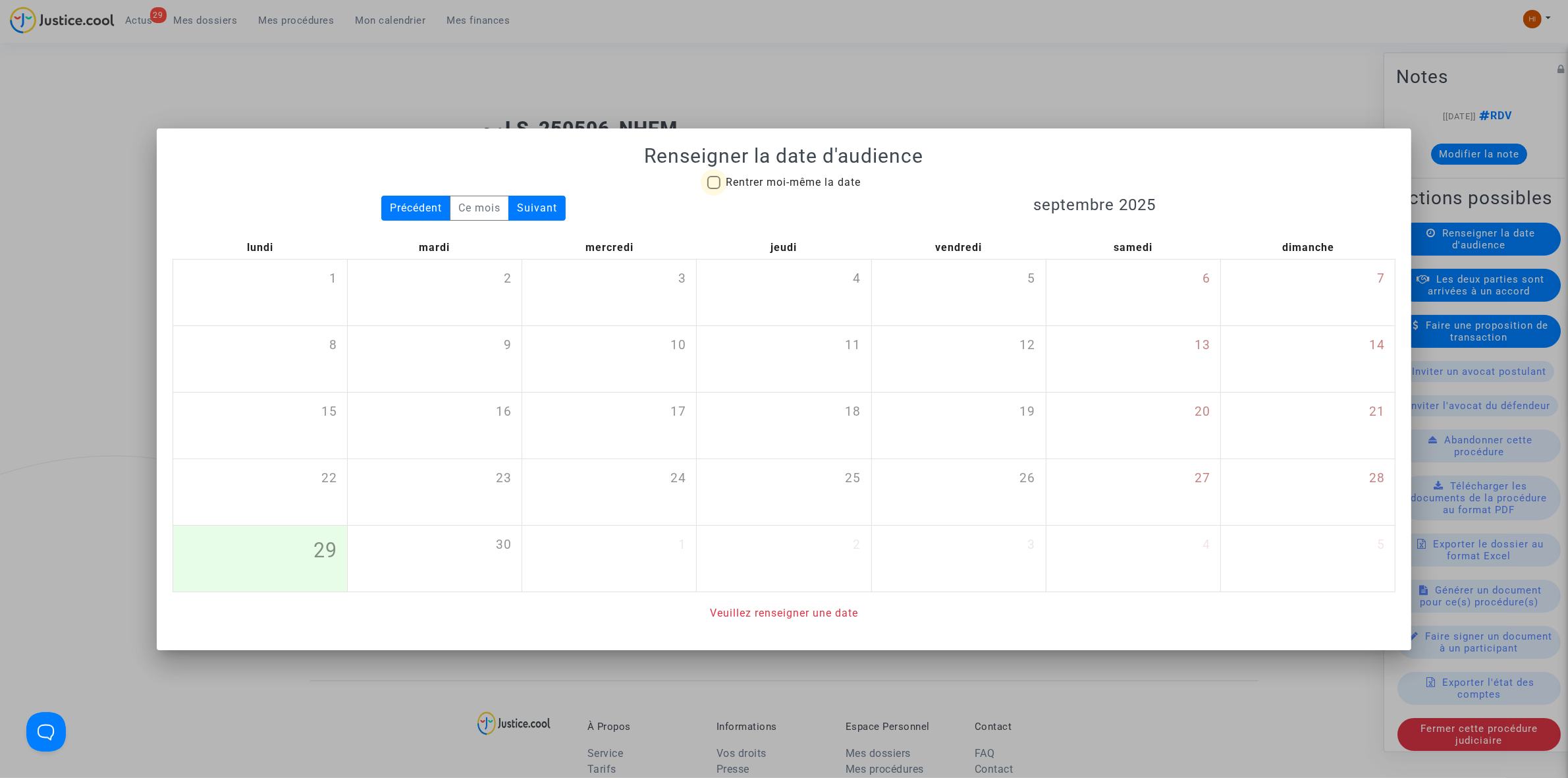
click at [726, 180] on span "Rentrer moi-même la date" at bounding box center [793, 182] width 135 height 12
click at [714, 189] on input "Rentrer moi-même la date" at bounding box center [714, 189] width 1 height 1
checkbox input "true"
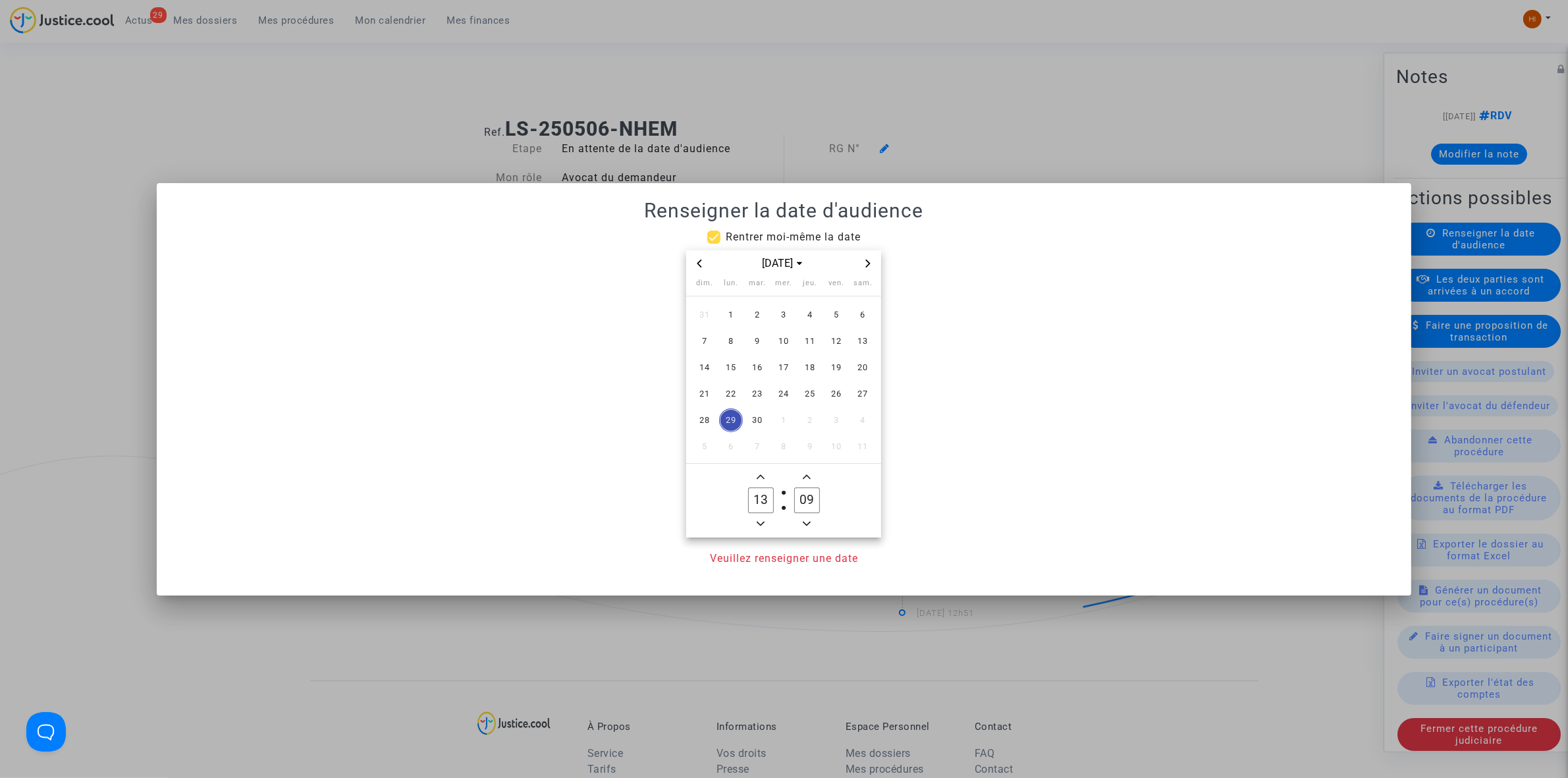
click at [871, 263] on icon "Next month" at bounding box center [867, 263] width 8 height 8
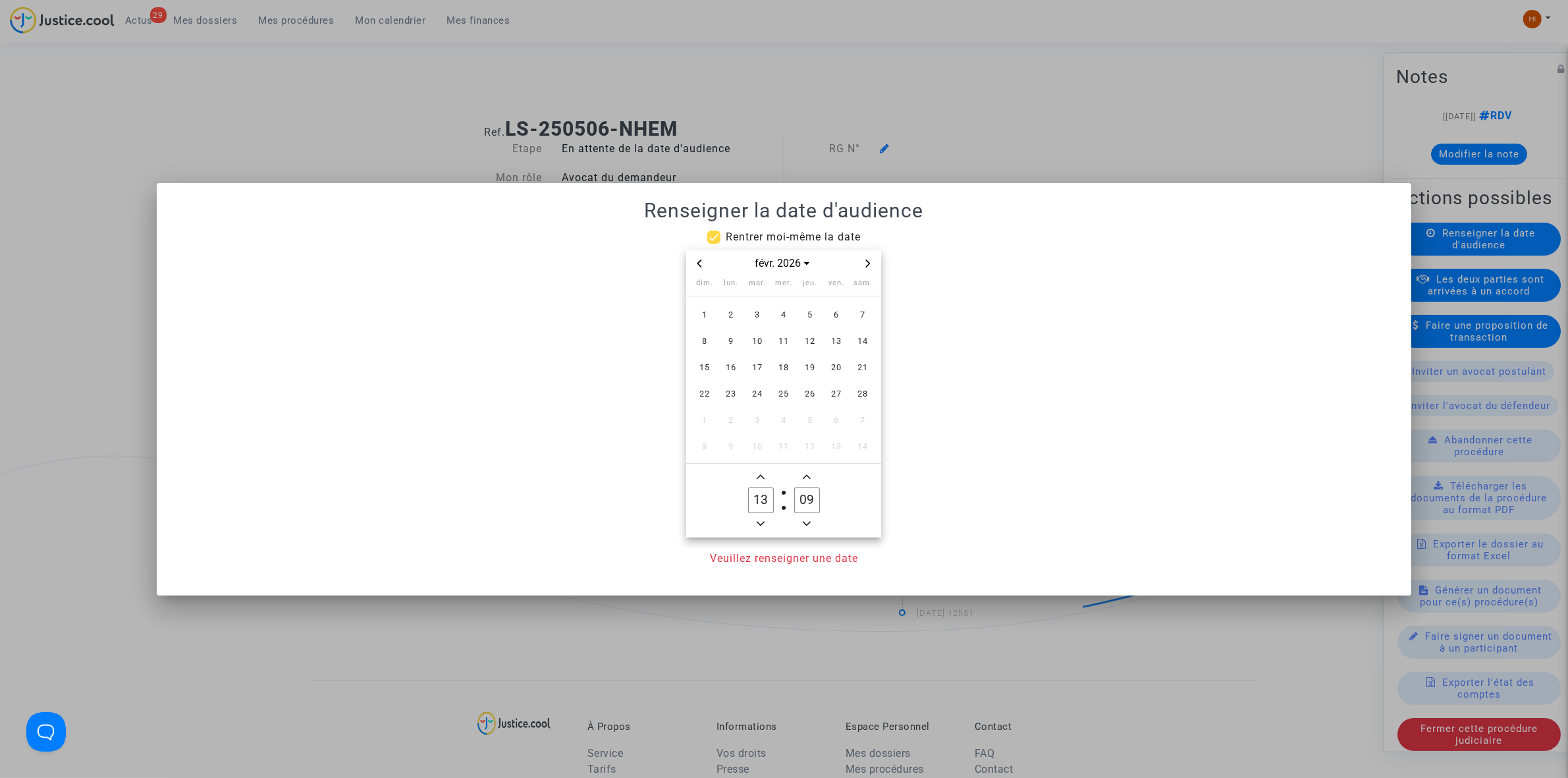
click at [871, 263] on icon "Next month" at bounding box center [867, 263] width 8 height 8
click at [828, 336] on span "13" at bounding box center [836, 341] width 23 height 23
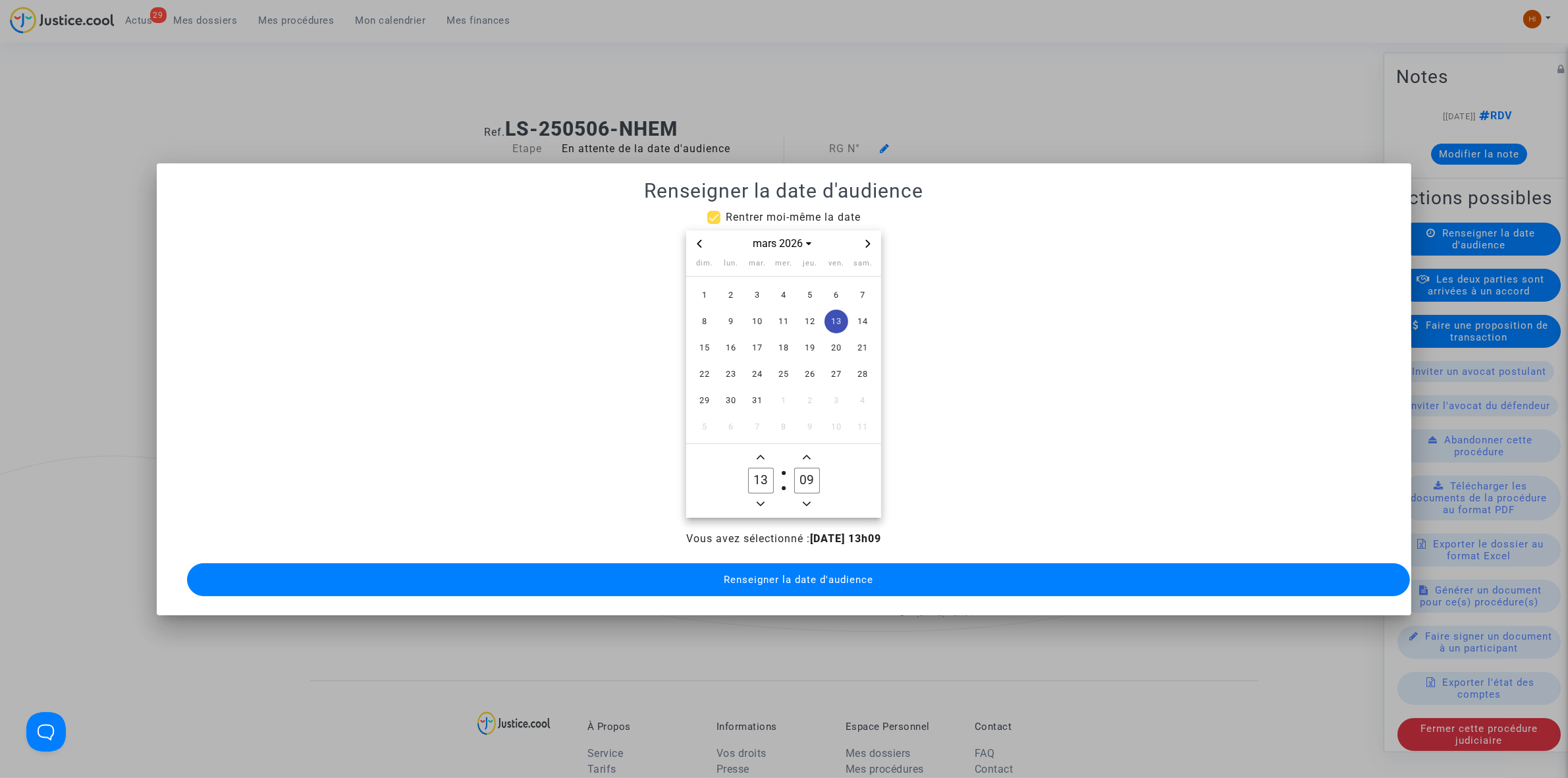
click at [762, 502] on span "Minus a hour" at bounding box center [761, 504] width 16 height 16
click at [761, 502] on span "Minus a hour" at bounding box center [761, 504] width 16 height 16
type input "09"
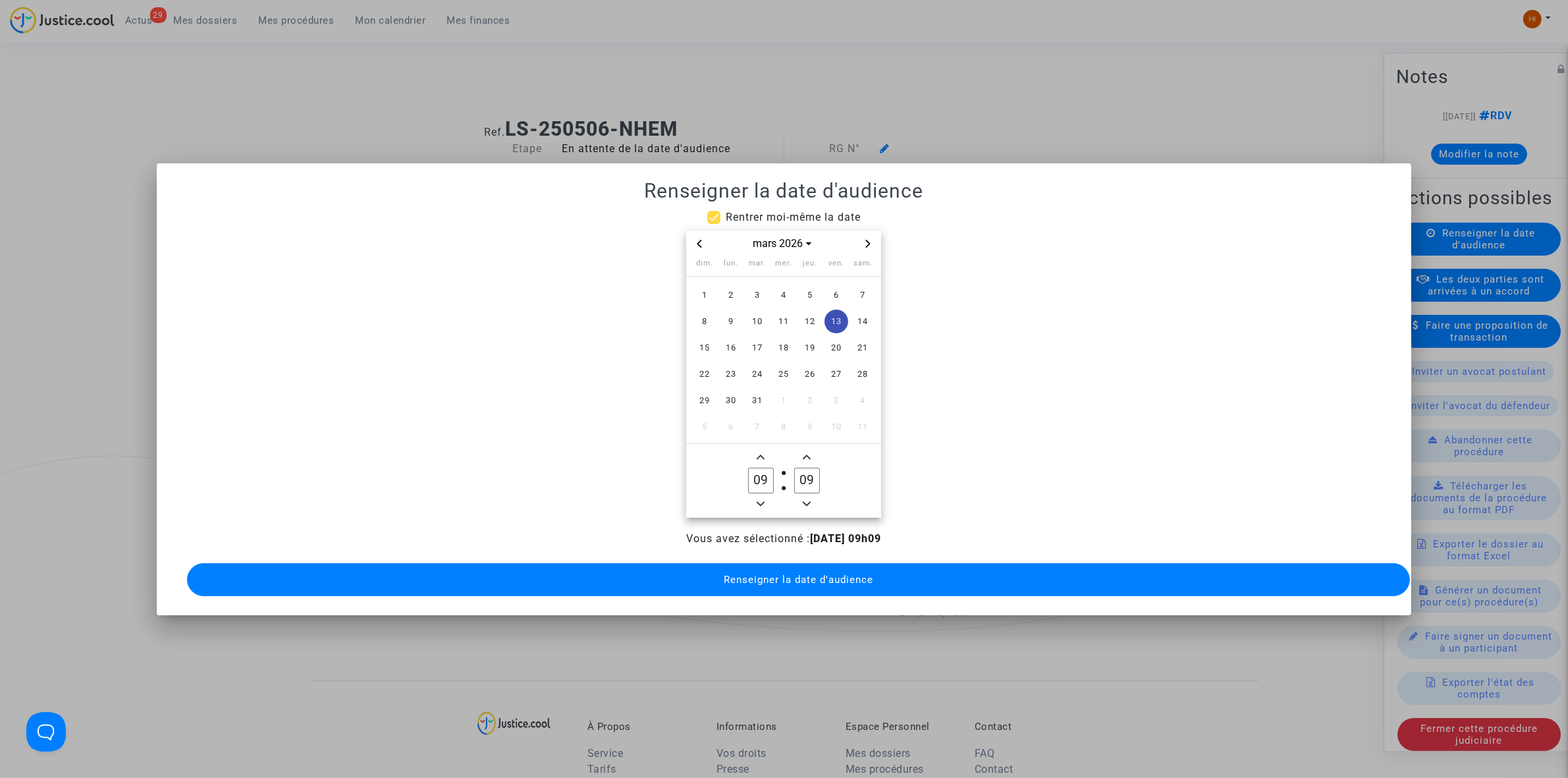
click at [819, 482] on input "09" at bounding box center [807, 480] width 25 height 25
type input "00"
click at [801, 575] on span "Renseigner la date d'audience" at bounding box center [799, 580] width 149 height 12
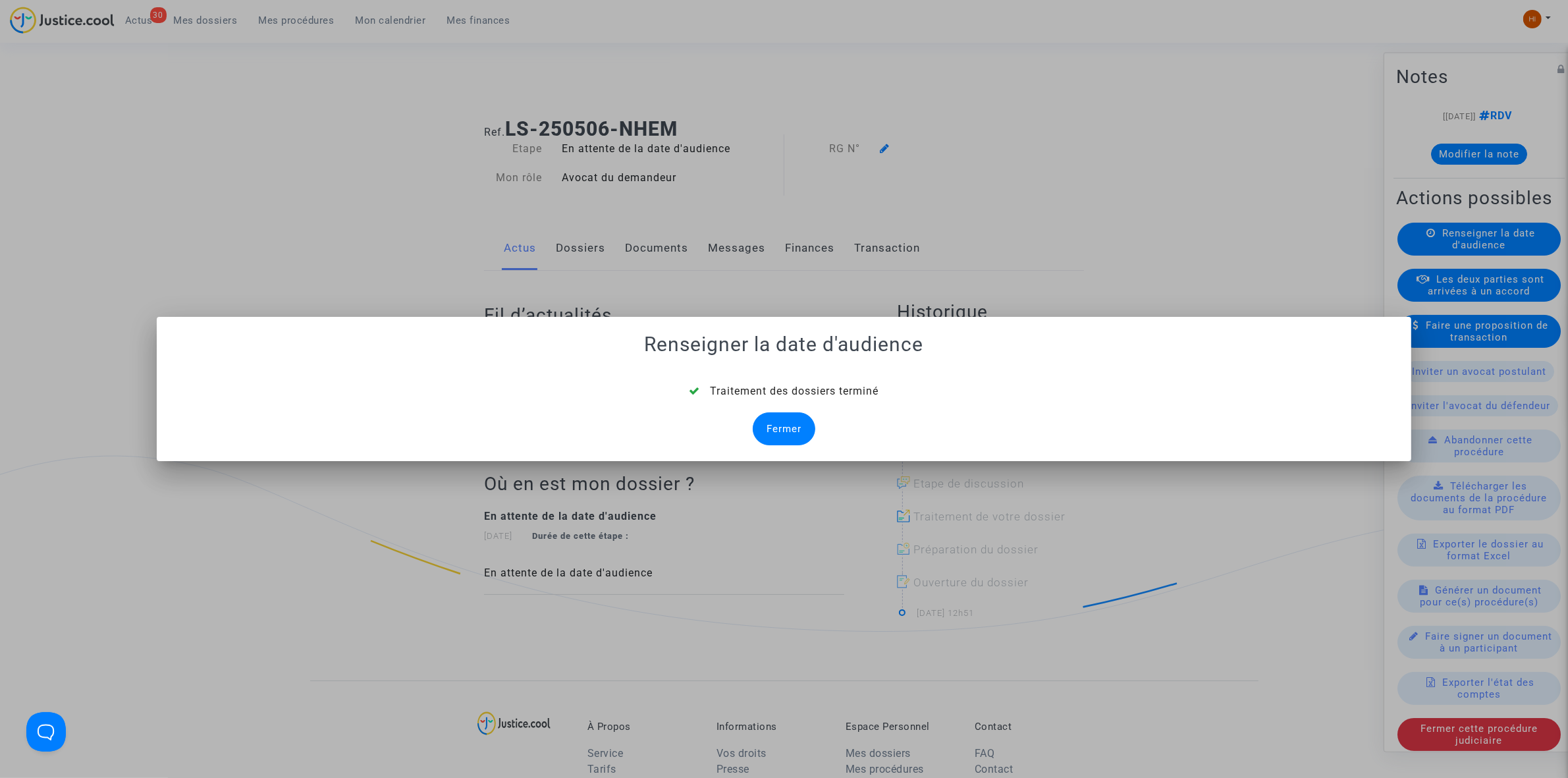
click at [795, 430] on div "Fermer" at bounding box center [784, 429] width 63 height 33
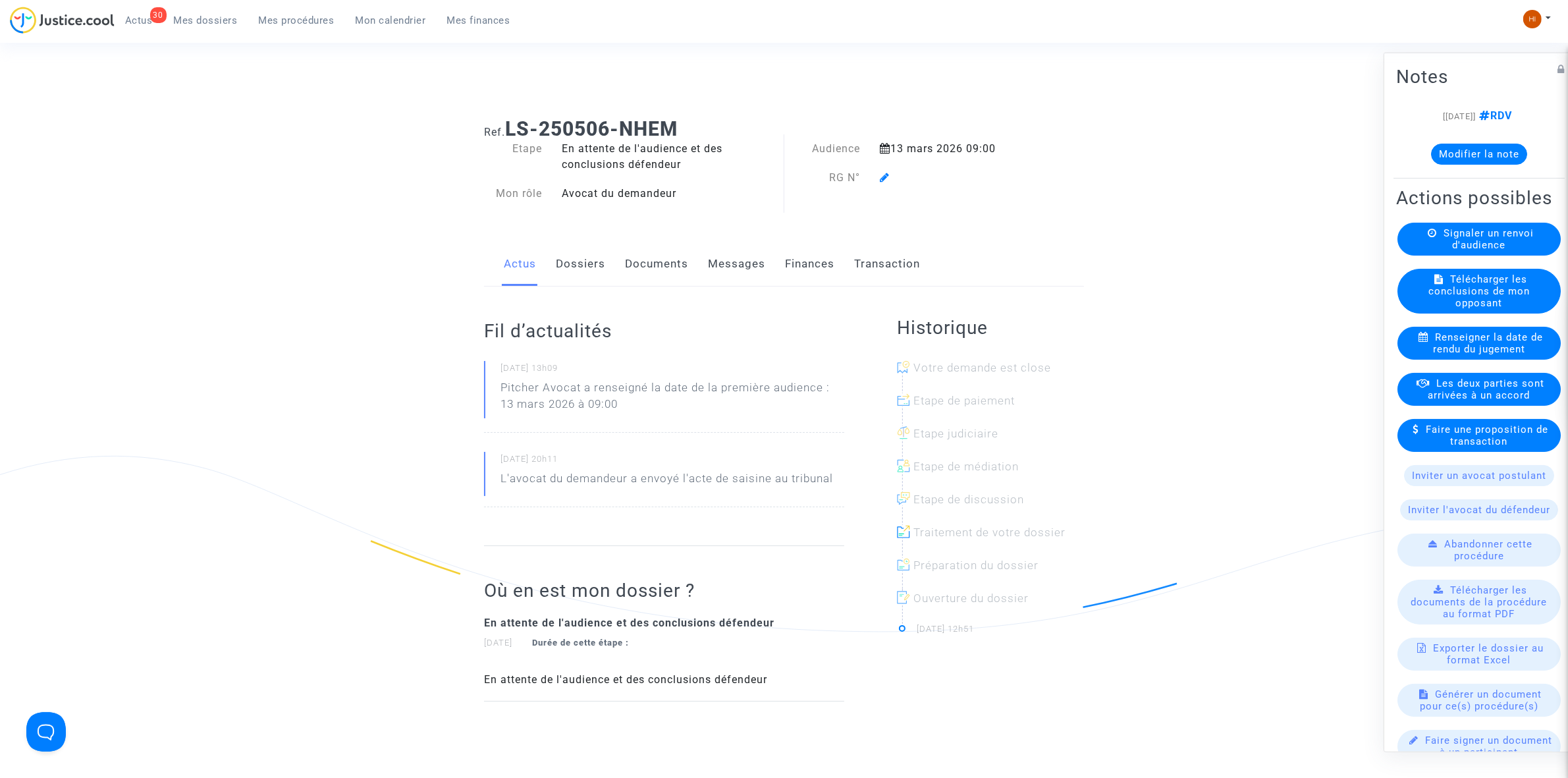
click at [886, 176] on icon at bounding box center [884, 177] width 10 height 10
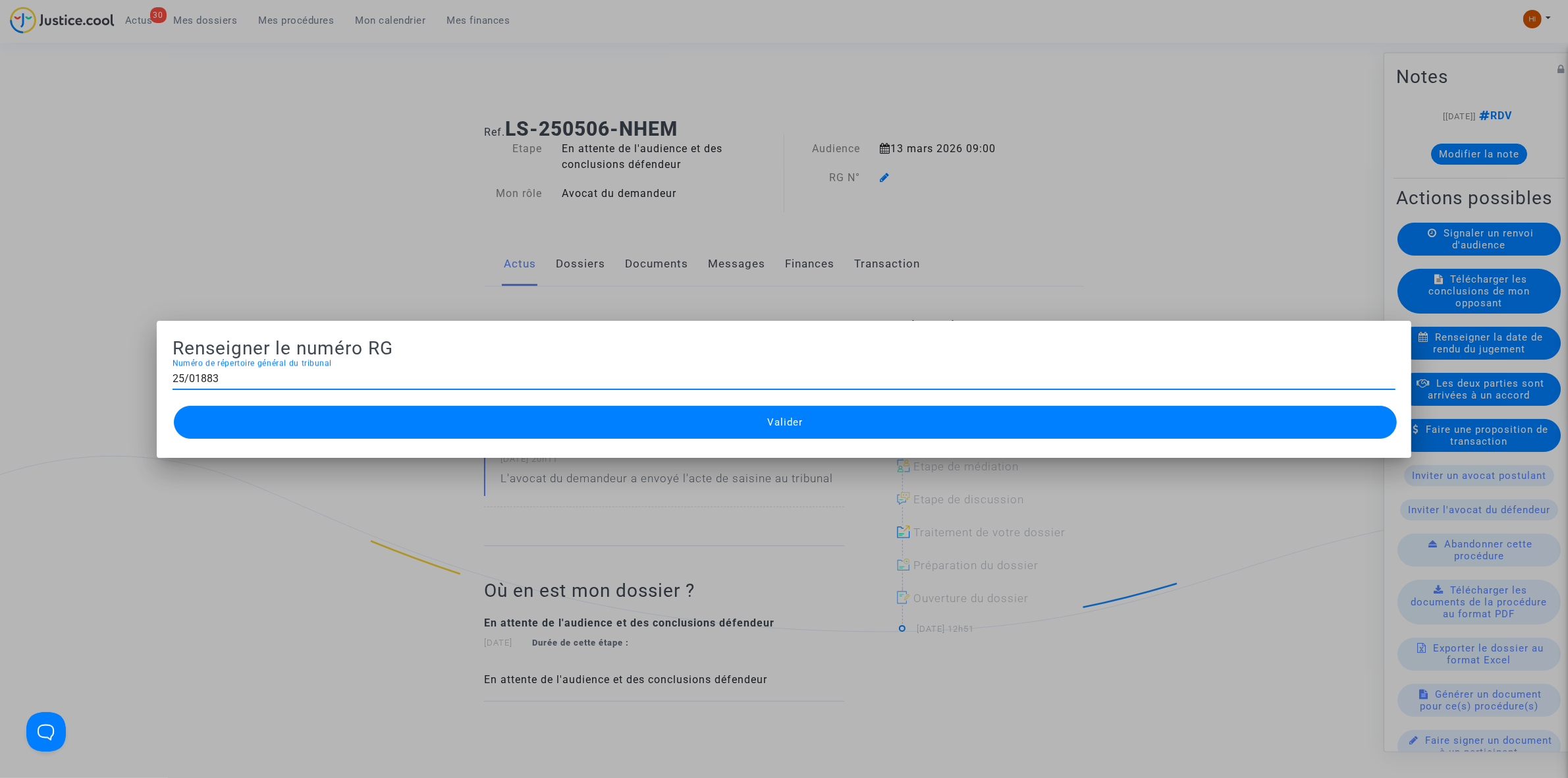
type input "25/01883"
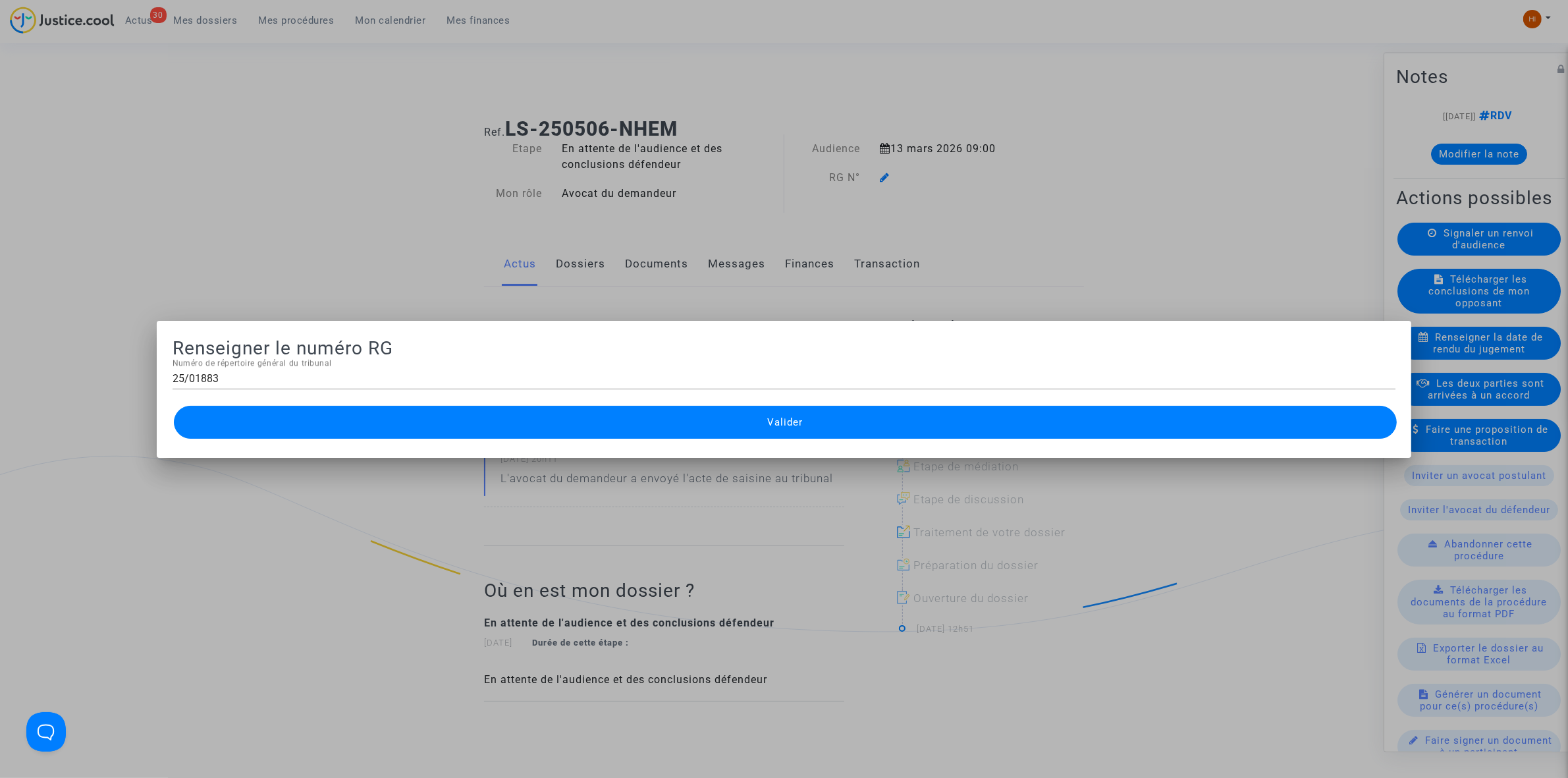
click at [726, 416] on button "Valider" at bounding box center [785, 422] width 1223 height 33
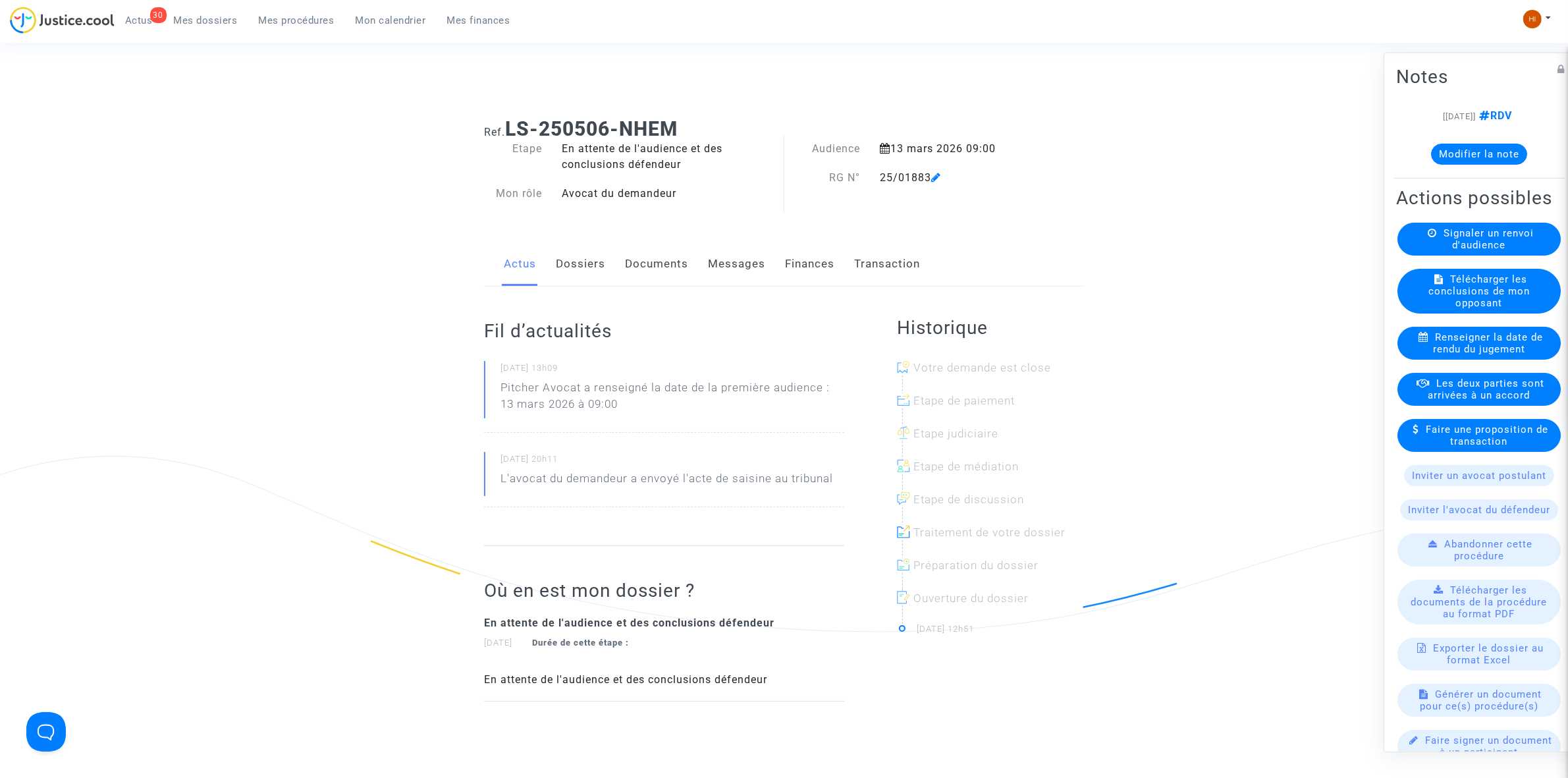
click at [635, 258] on link "Documents" at bounding box center [656, 264] width 63 height 43
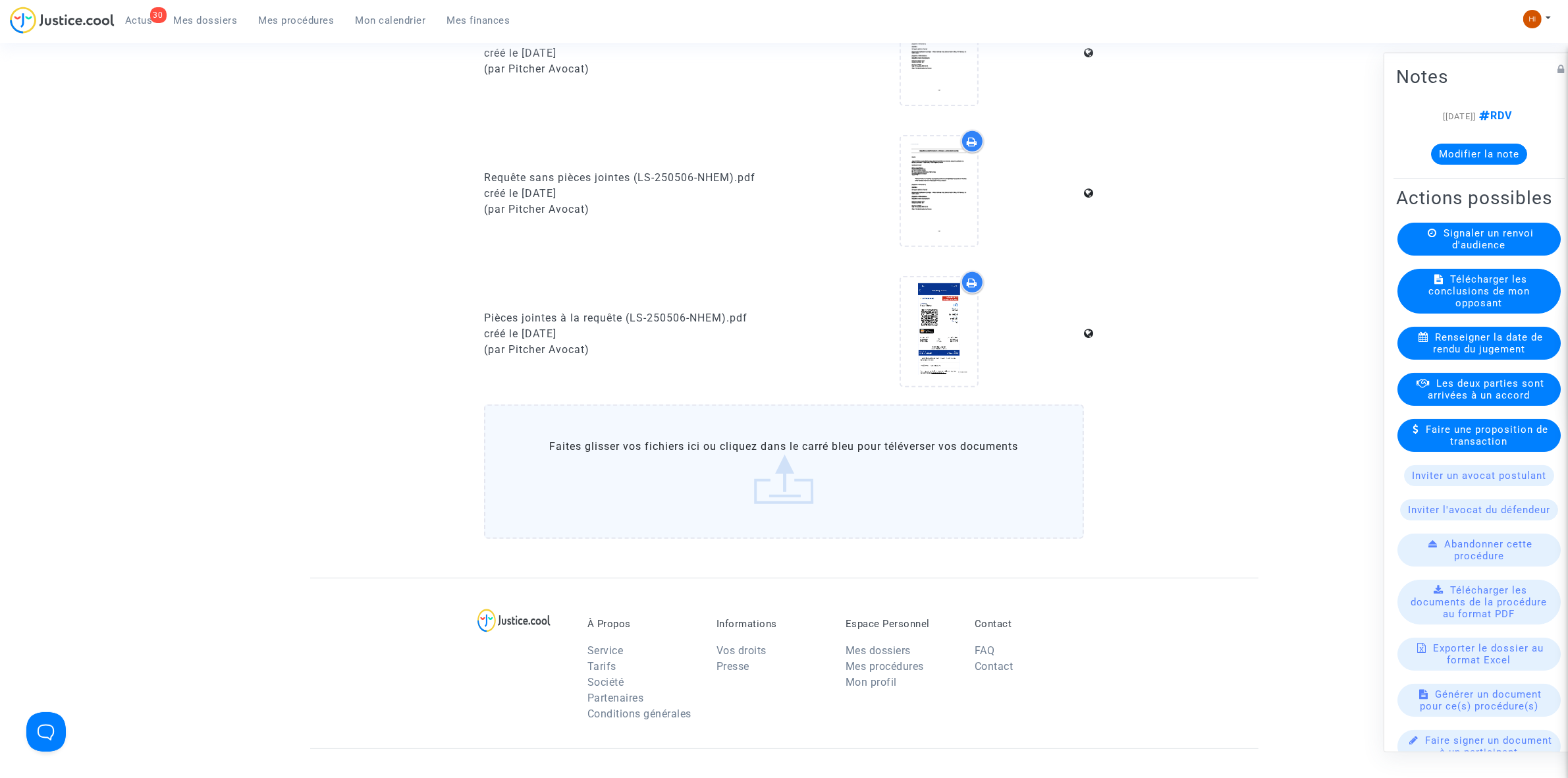
scroll to position [659, 0]
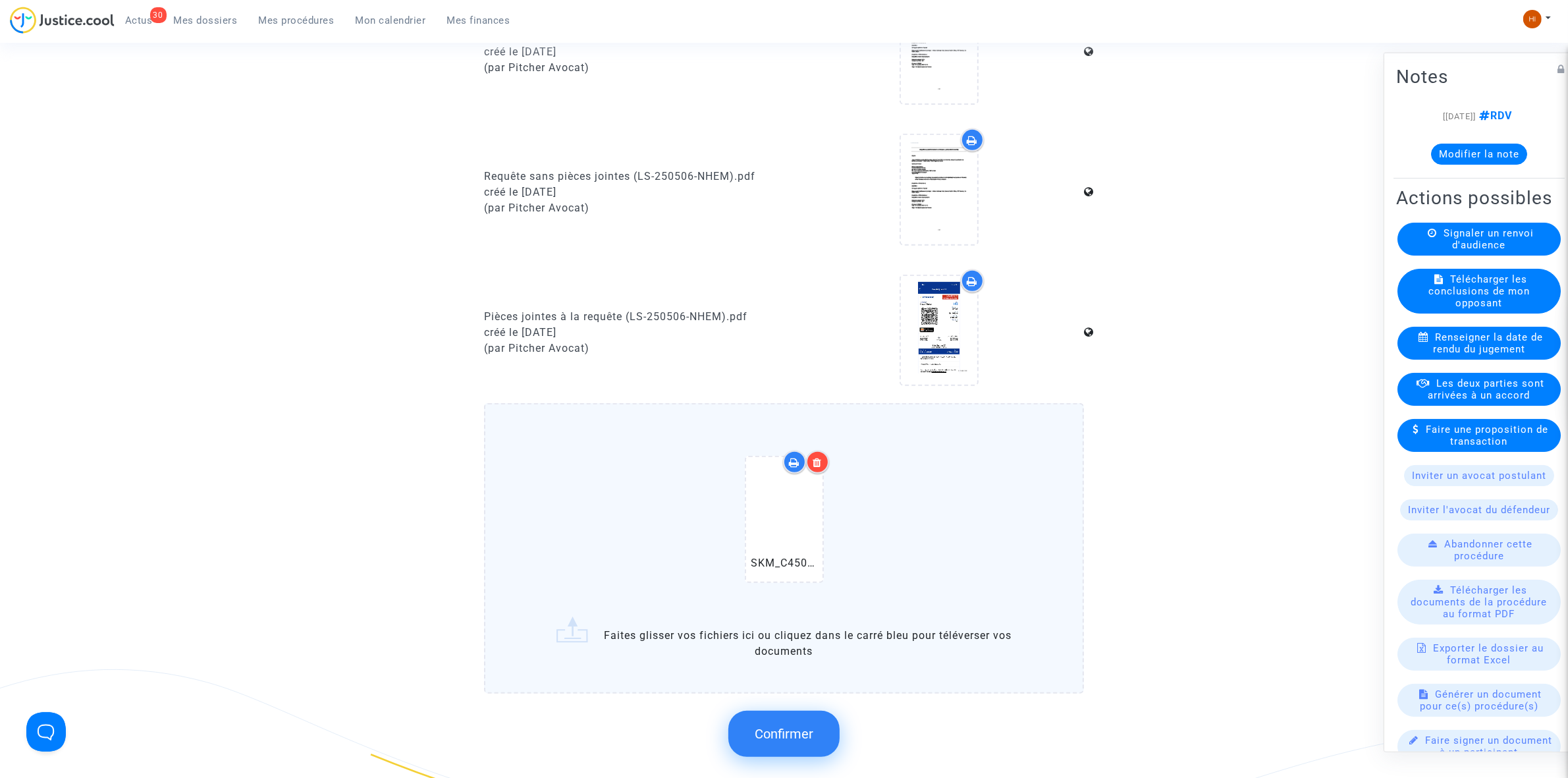
click at [754, 726] on button "Confirmer" at bounding box center [784, 734] width 111 height 46
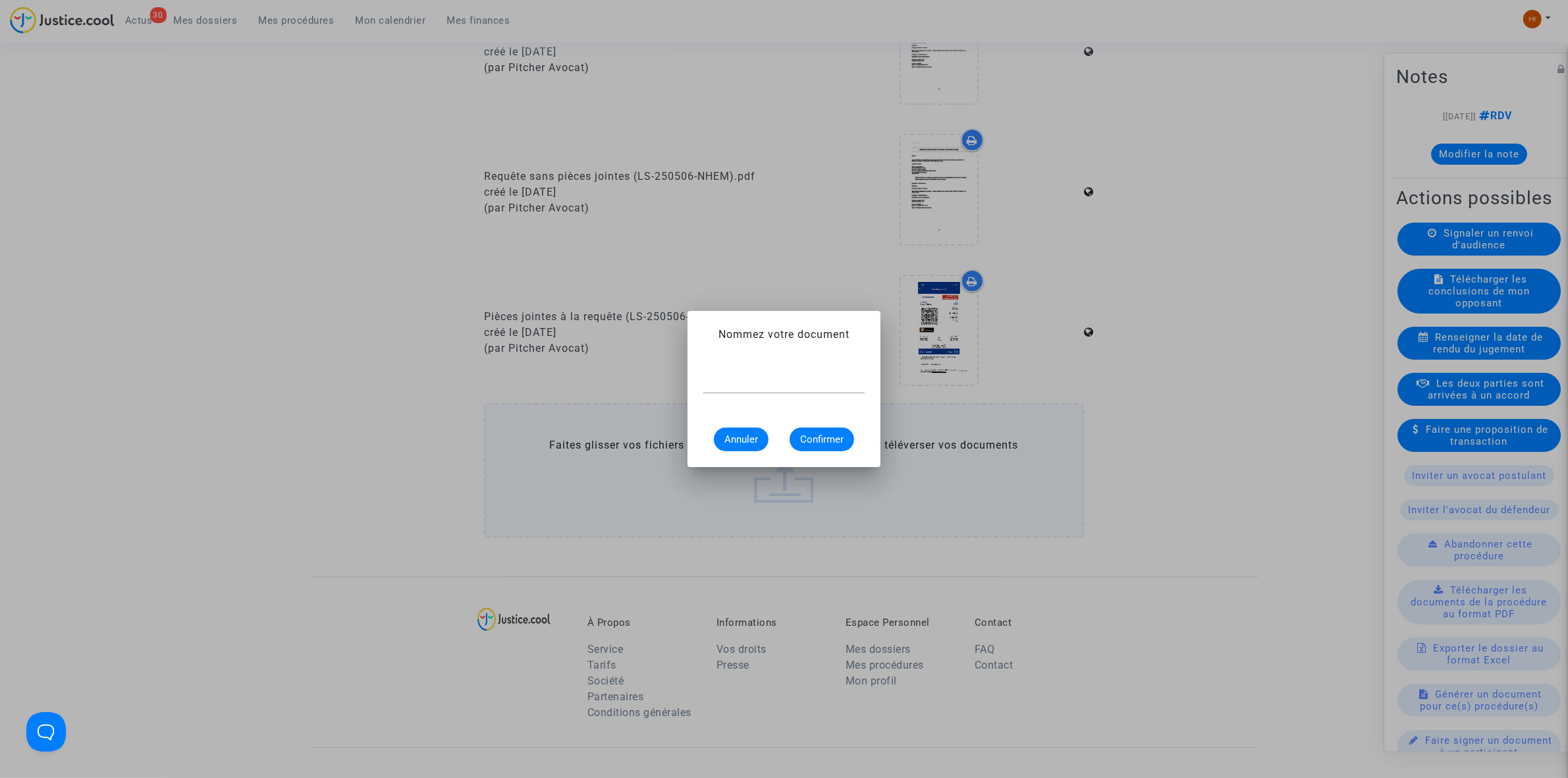
scroll to position [0, 0]
type input "CONVOCATION"
